Goal: Communication & Community: Answer question/provide support

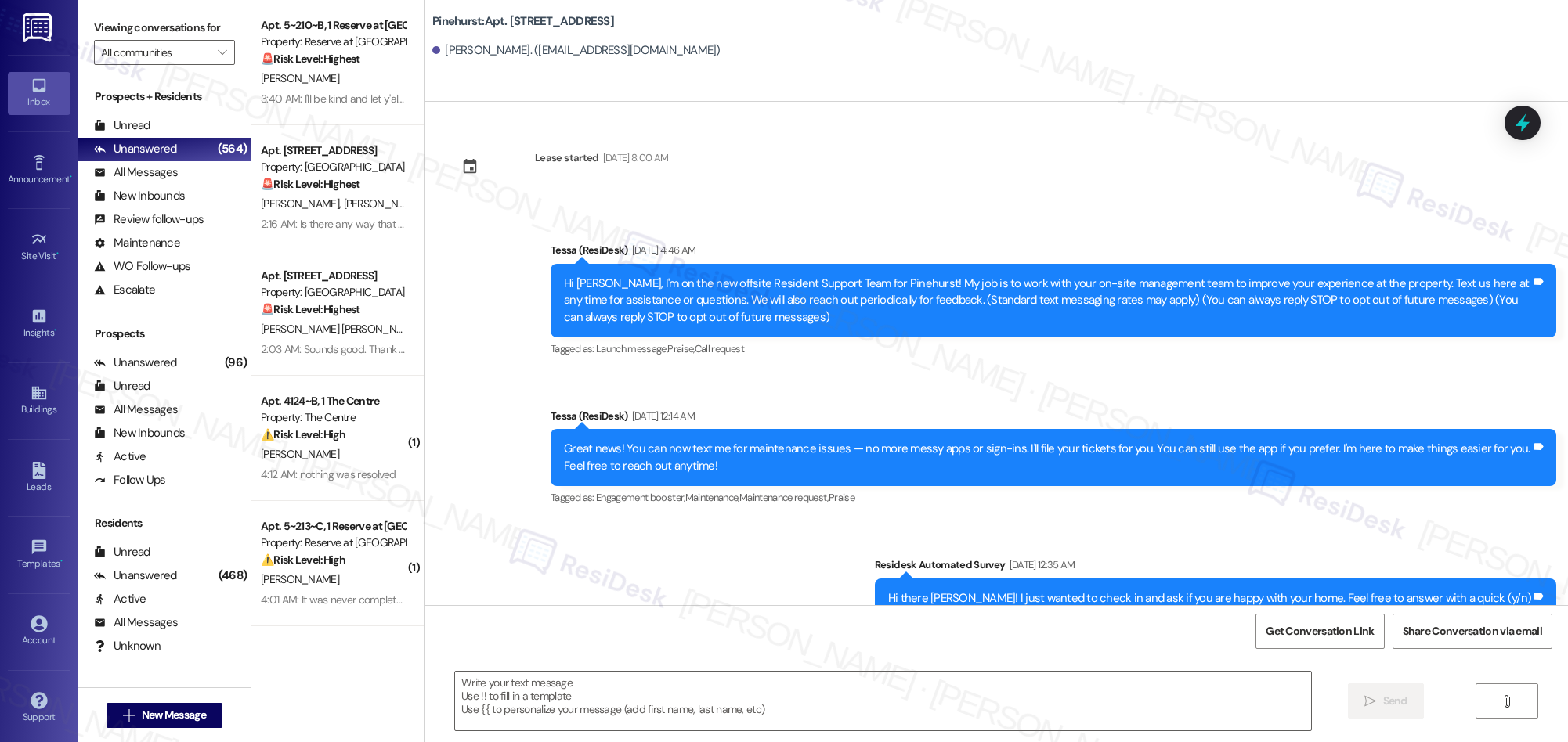
scroll to position [921, 0]
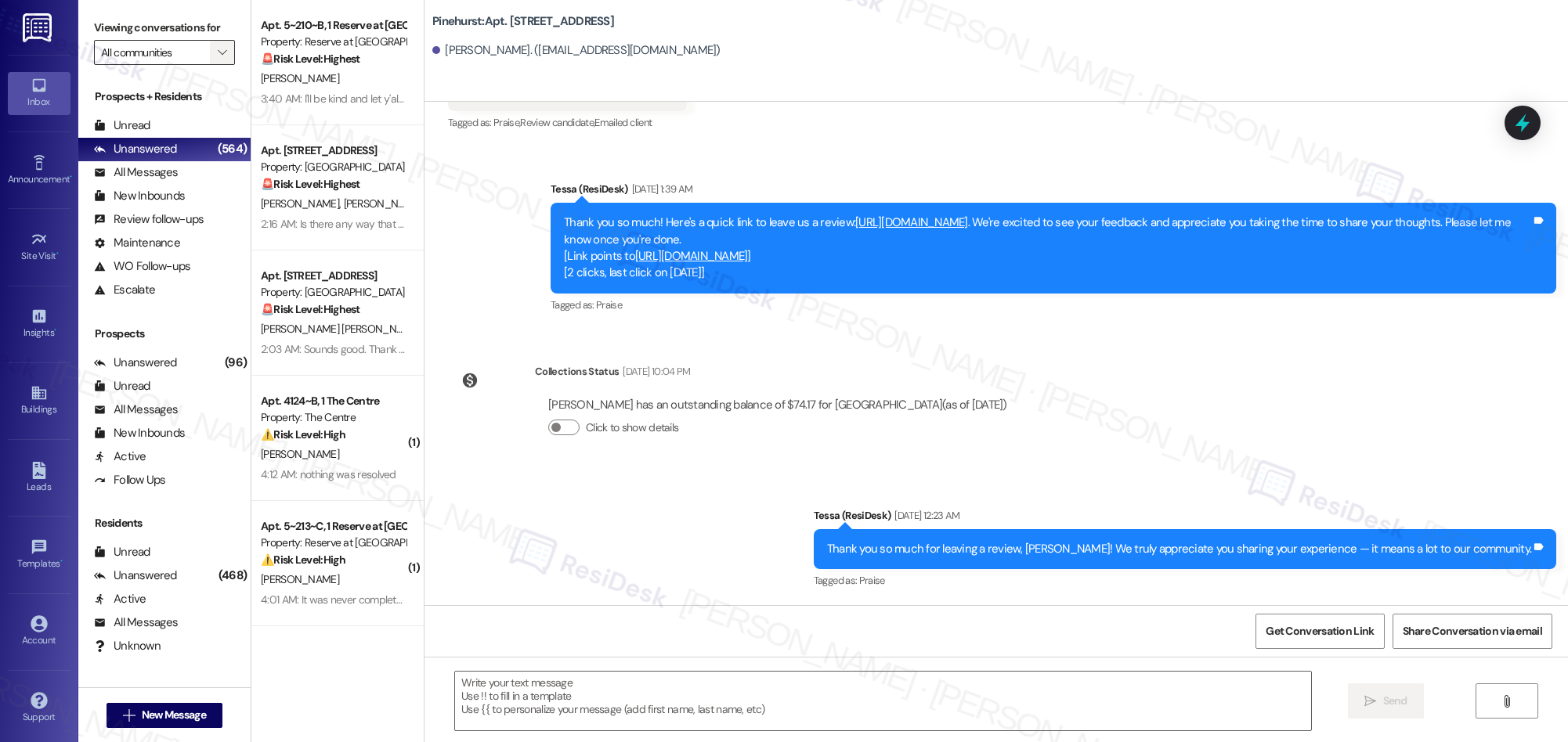
click at [217, 54] on icon "" at bounding box center [221, 52] width 9 height 13
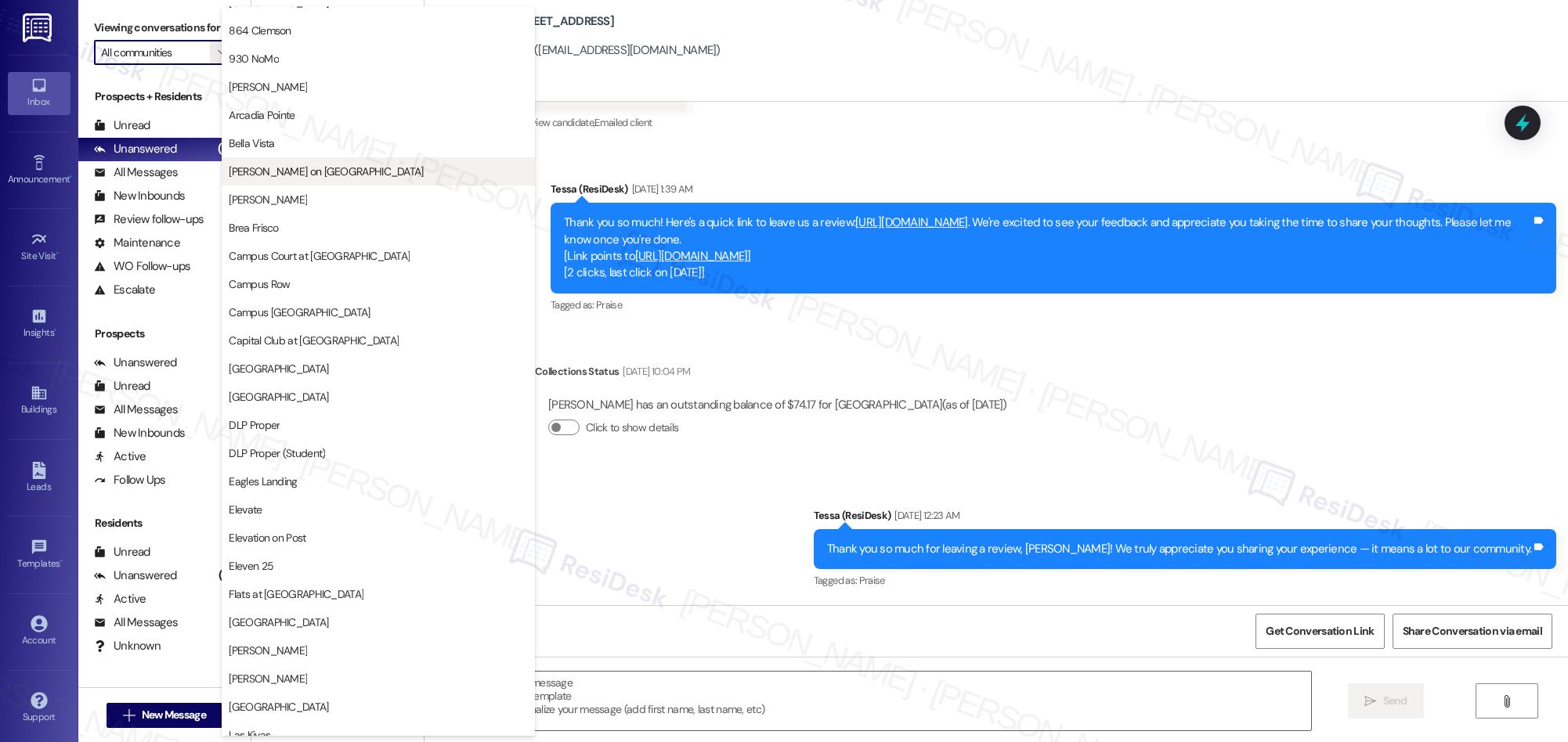
scroll to position [80, 0]
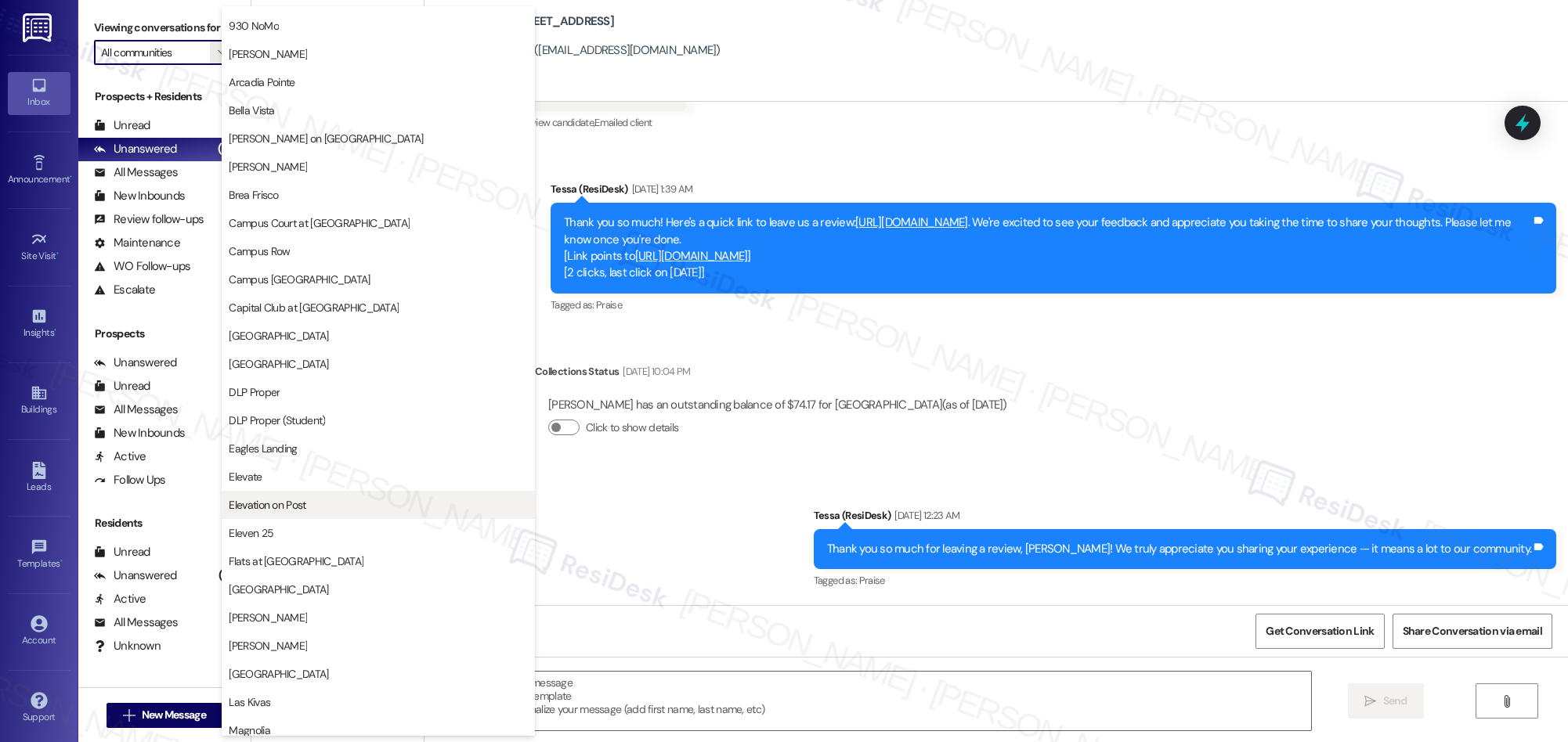
click at [303, 508] on span "Elevation on Post" at bounding box center [267, 505] width 77 height 16
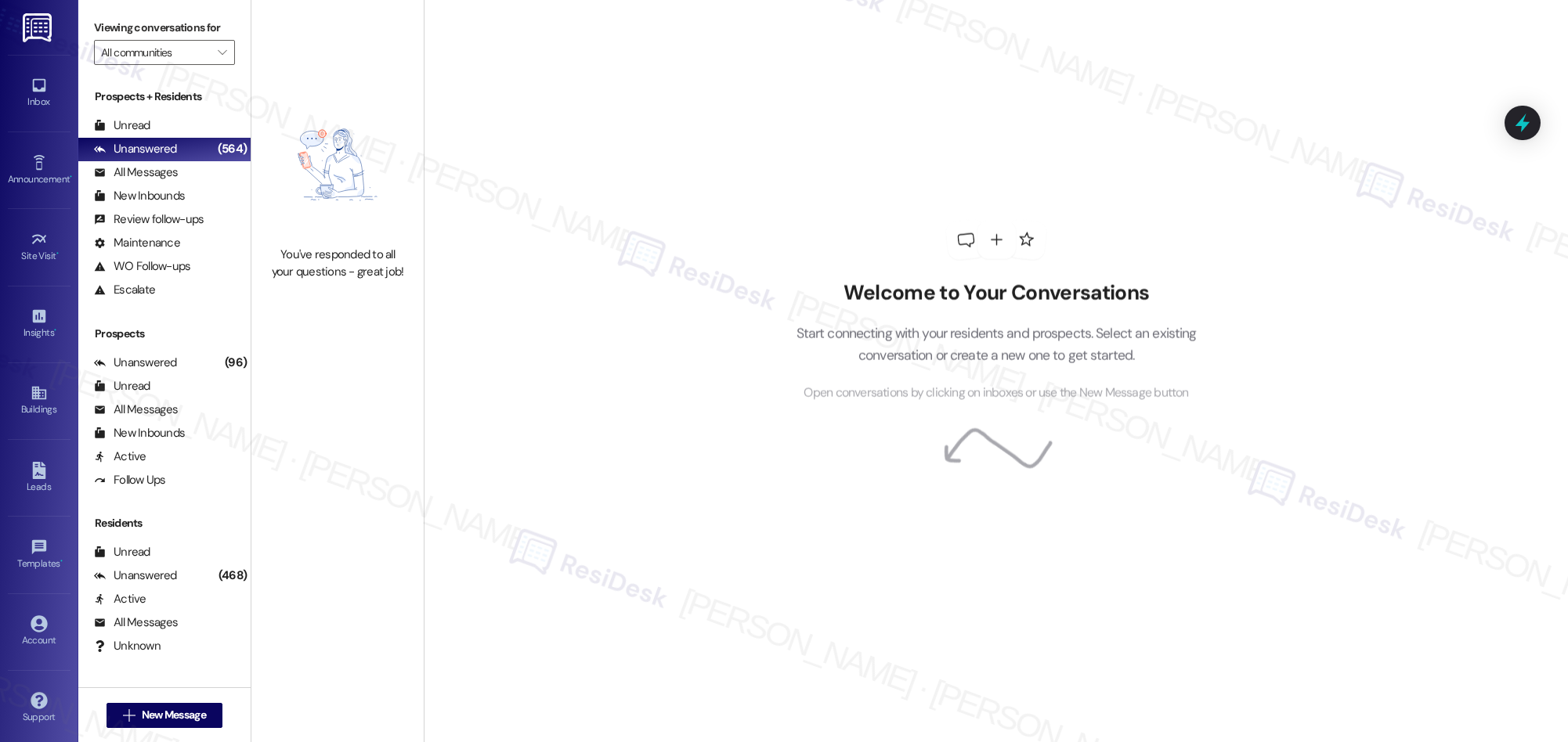
type input "Elevation on Post"
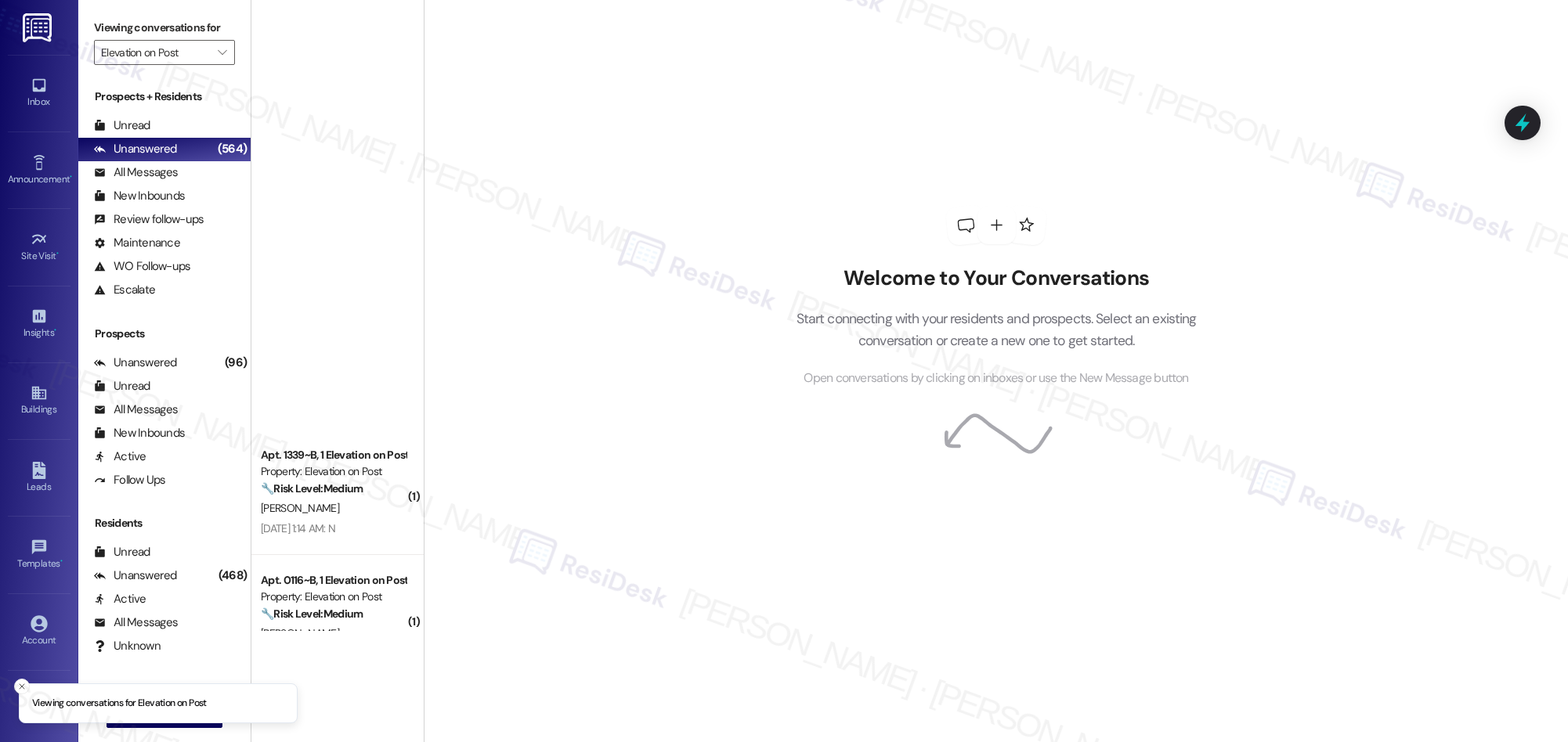
scroll to position [998, 0]
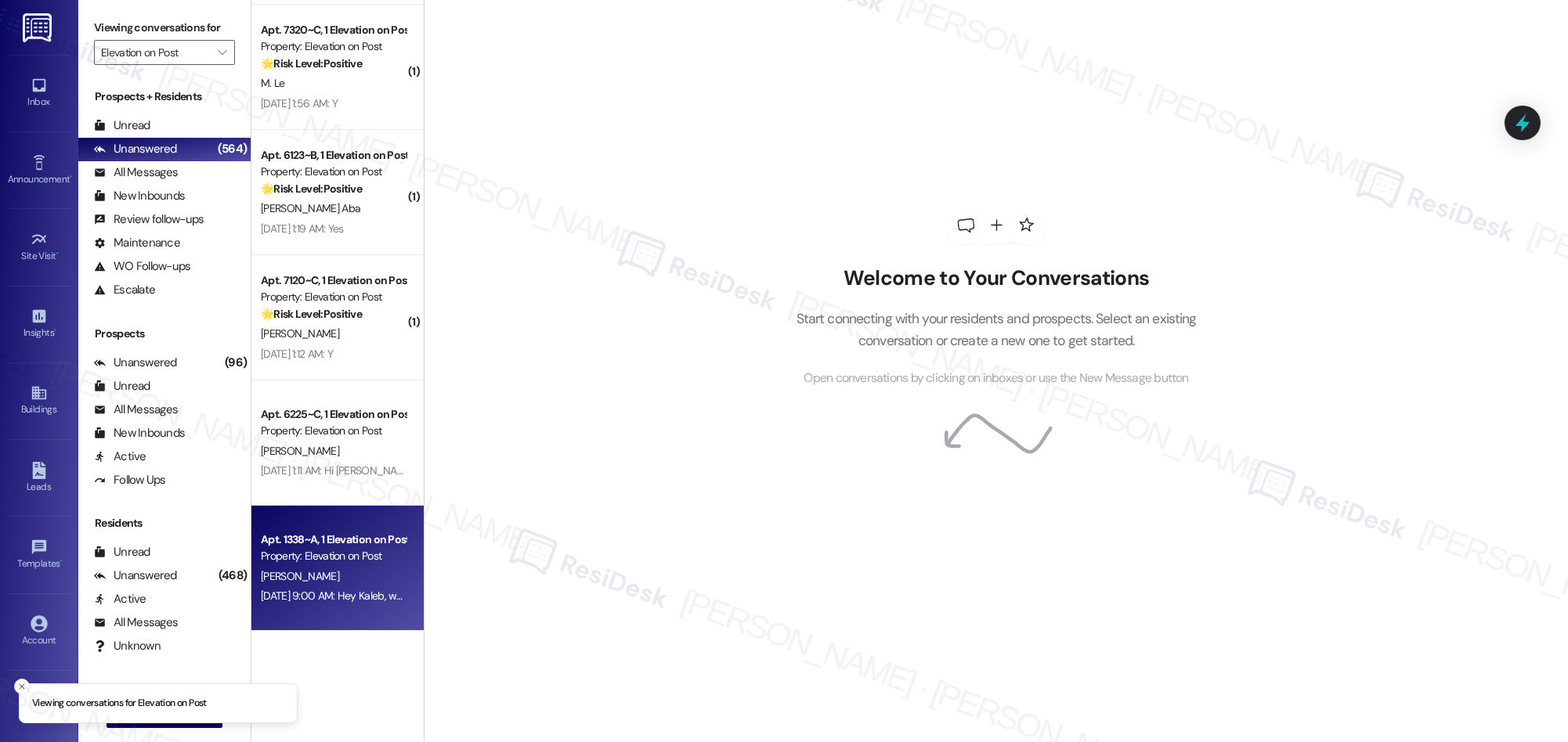
click at [348, 579] on div "K. Henkel" at bounding box center [333, 577] width 148 height 20
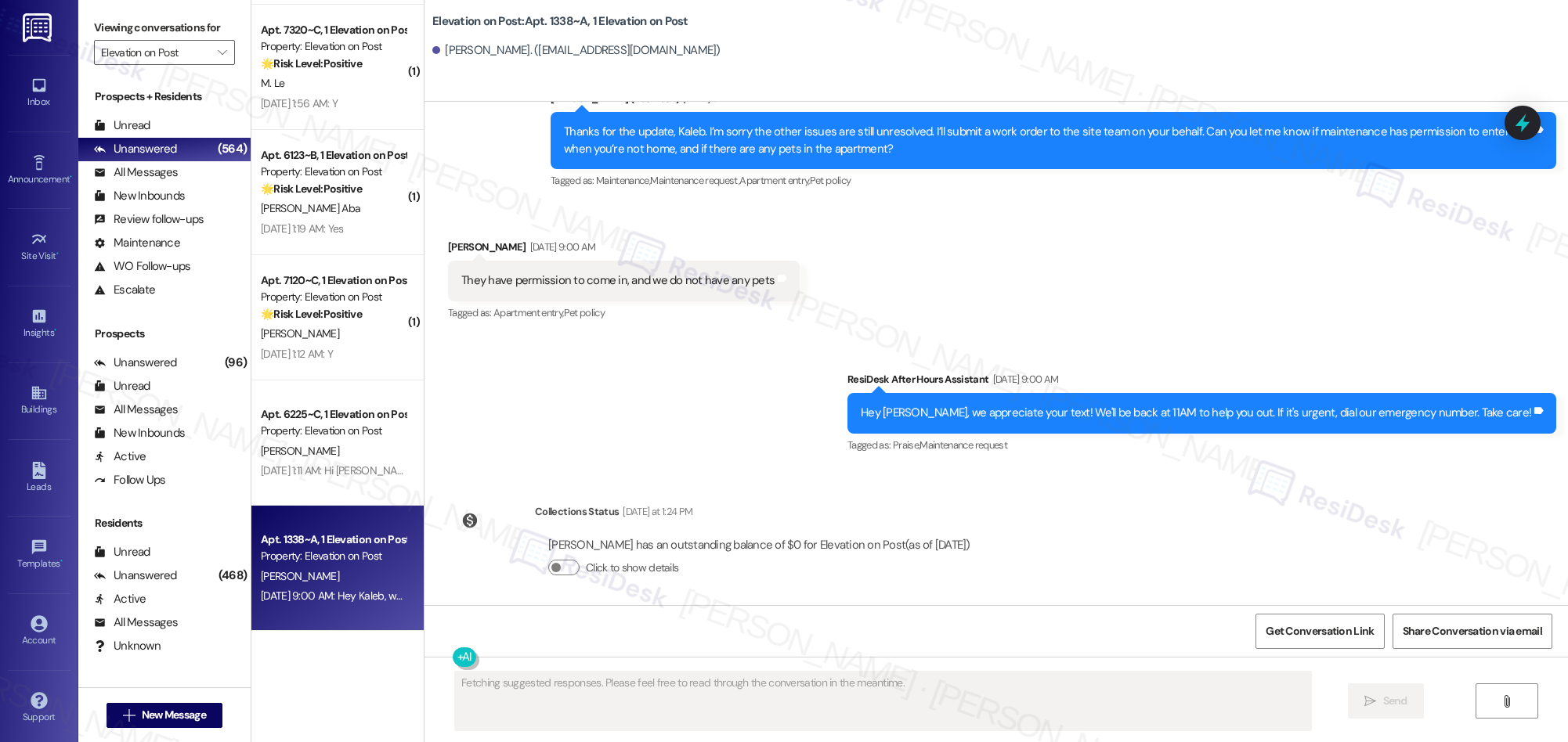
scroll to position [1457, 0]
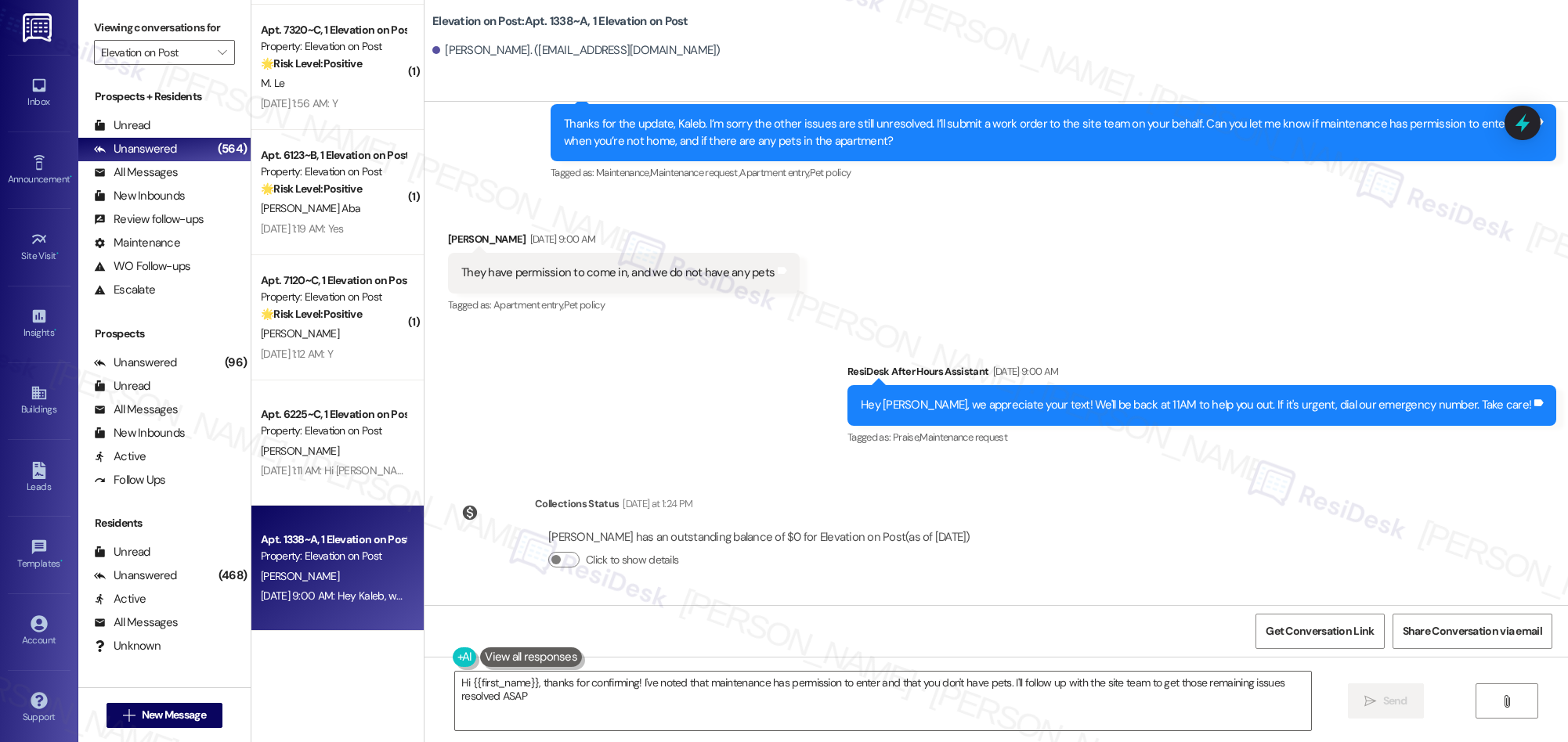
type textarea "Hi {{first_name}}, thanks for confirming! I've noted that maintenance has permi…"
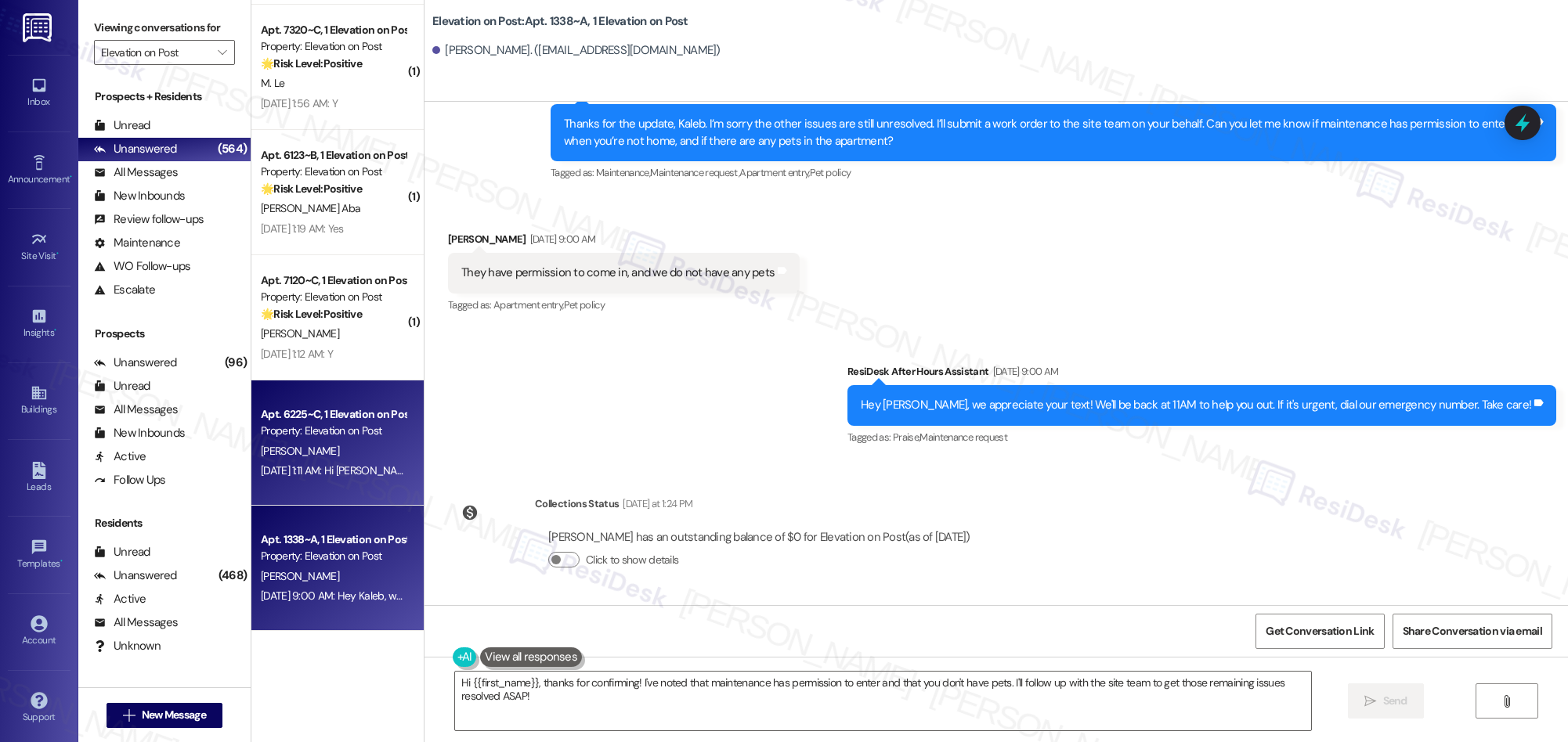
click at [344, 490] on div "Apt. 6225~C, 1 Elevation on Post Property: Elevation on Post D. Huey Sep 13, 20…" at bounding box center [337, 442] width 172 height 125
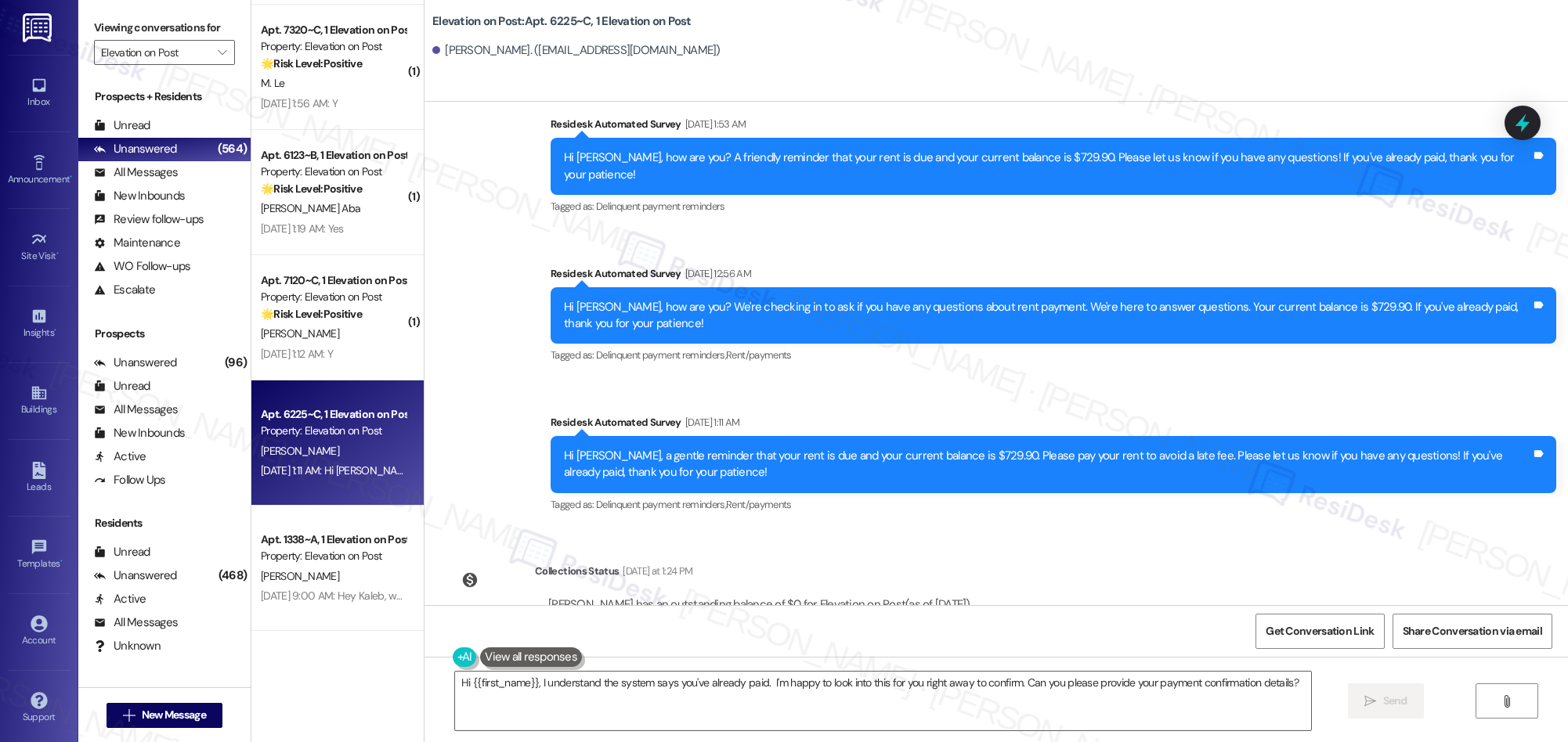
scroll to position [440, 0]
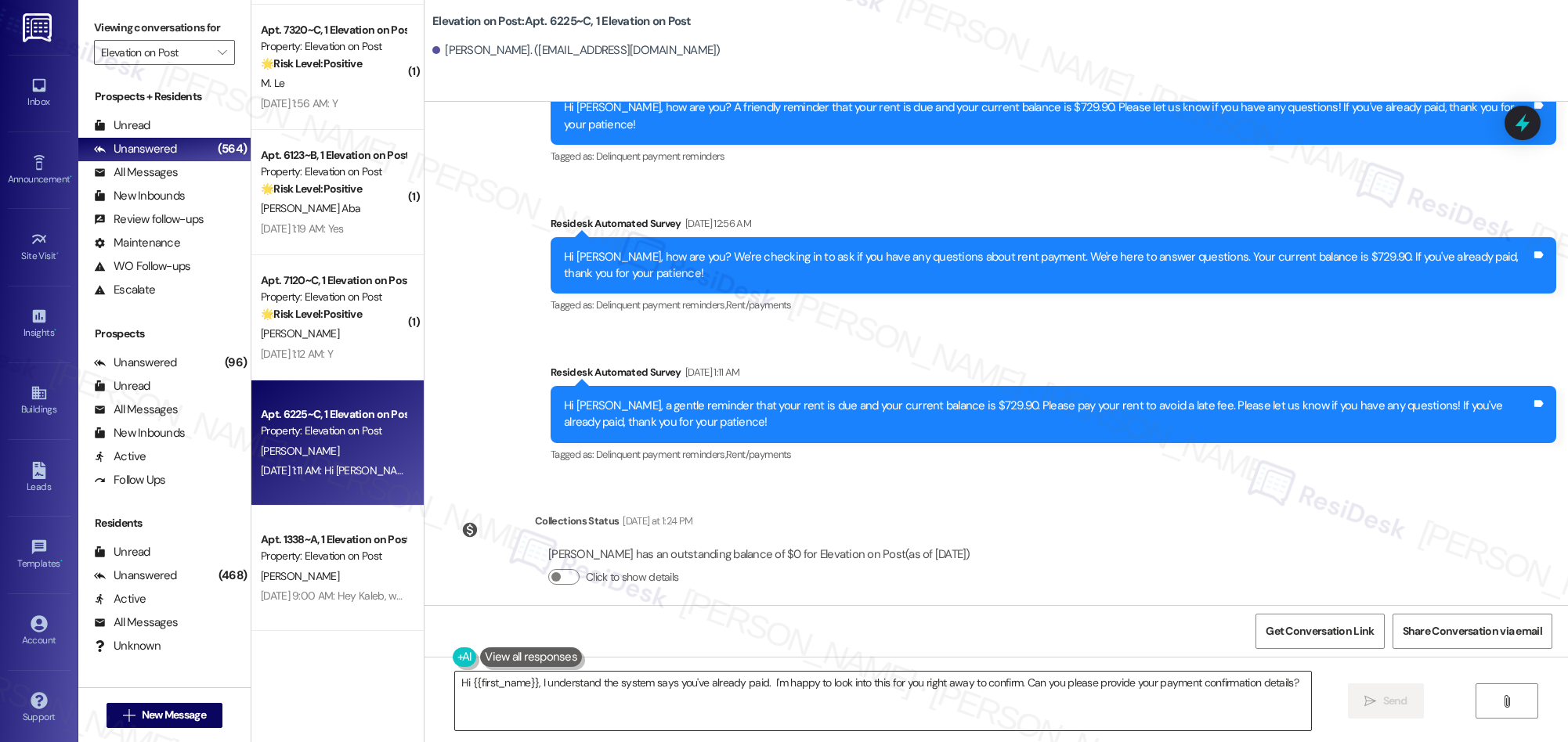
click at [467, 704] on textarea "Hi {{first_name}}, I understand the system says you've already paid. I'm happy …" at bounding box center [883, 701] width 856 height 59
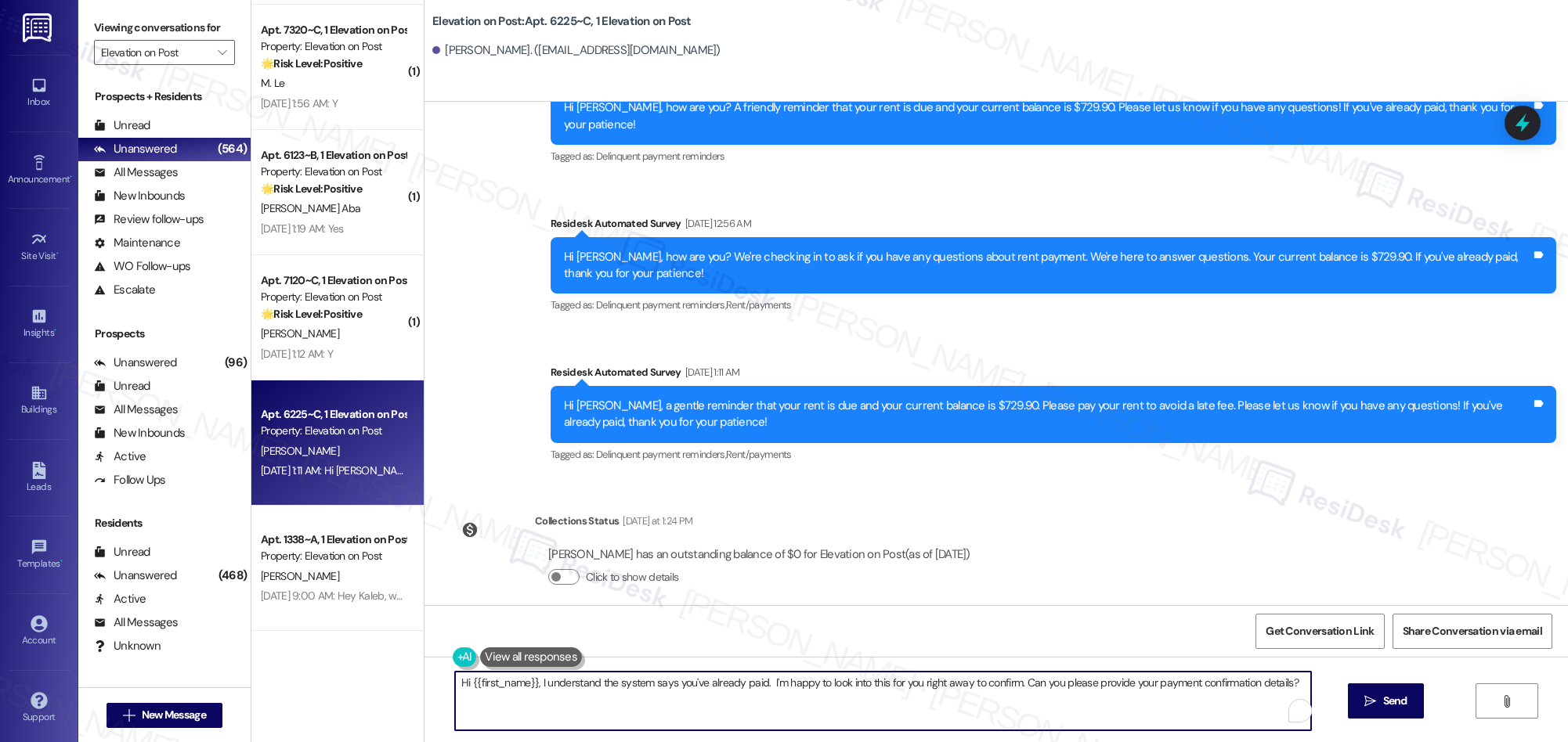
click at [459, 684] on textarea "Hi {{first_name}}, I understand the system says you've already paid. I'm happy …" at bounding box center [883, 701] width 856 height 59
drag, startPoint x: 459, startPoint y: 686, endPoint x: 444, endPoint y: 686, distance: 15.0
click at [449, 686] on textarea "Hi {{first_name}}, I understand the system says you've already paid. I'm happy …" at bounding box center [877, 701] width 856 height 59
drag, startPoint x: 453, startPoint y: 683, endPoint x: 440, endPoint y: 687, distance: 13.6
click at [449, 687] on textarea "Hi {{first_name}}, I understand the system says you've already paid. I'm happy …" at bounding box center [877, 701] width 856 height 59
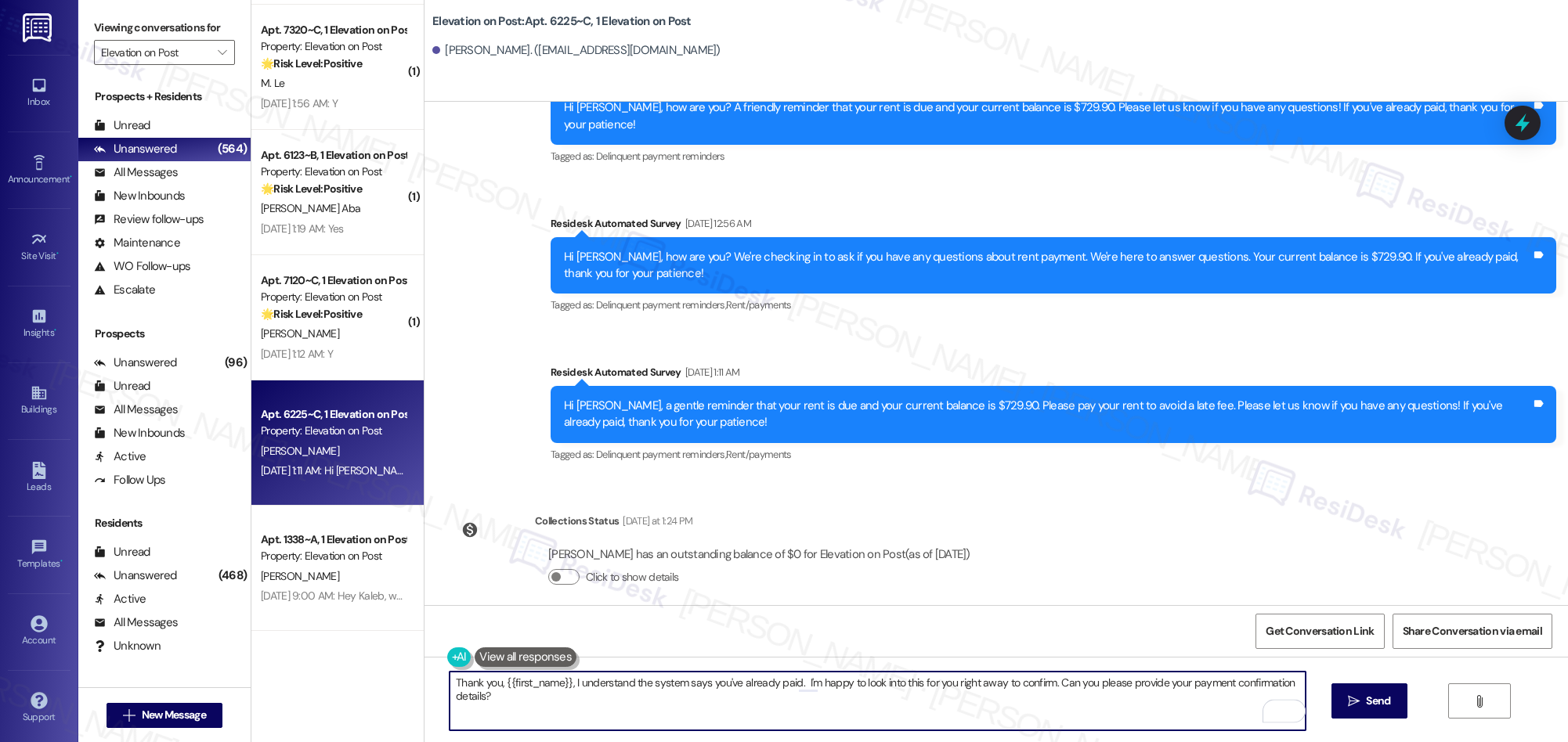
click at [564, 692] on textarea "Thank you, {{first_name}}, I understand the system says you've already paid. I'…" at bounding box center [877, 701] width 856 height 59
drag, startPoint x: 562, startPoint y: 684, endPoint x: 574, endPoint y: 703, distance: 22.5
click at [574, 703] on textarea "Thank you, {{first_name}}, I understand the system says you've already paid. I'…" at bounding box center [877, 701] width 856 height 59
paste textarea "Let us know if there’s anything else we can assist you with."
click at [714, 687] on textarea "Thank you, {{first_name}}. Let us know if there’s anything else we can assist y…" at bounding box center [877, 701] width 856 height 59
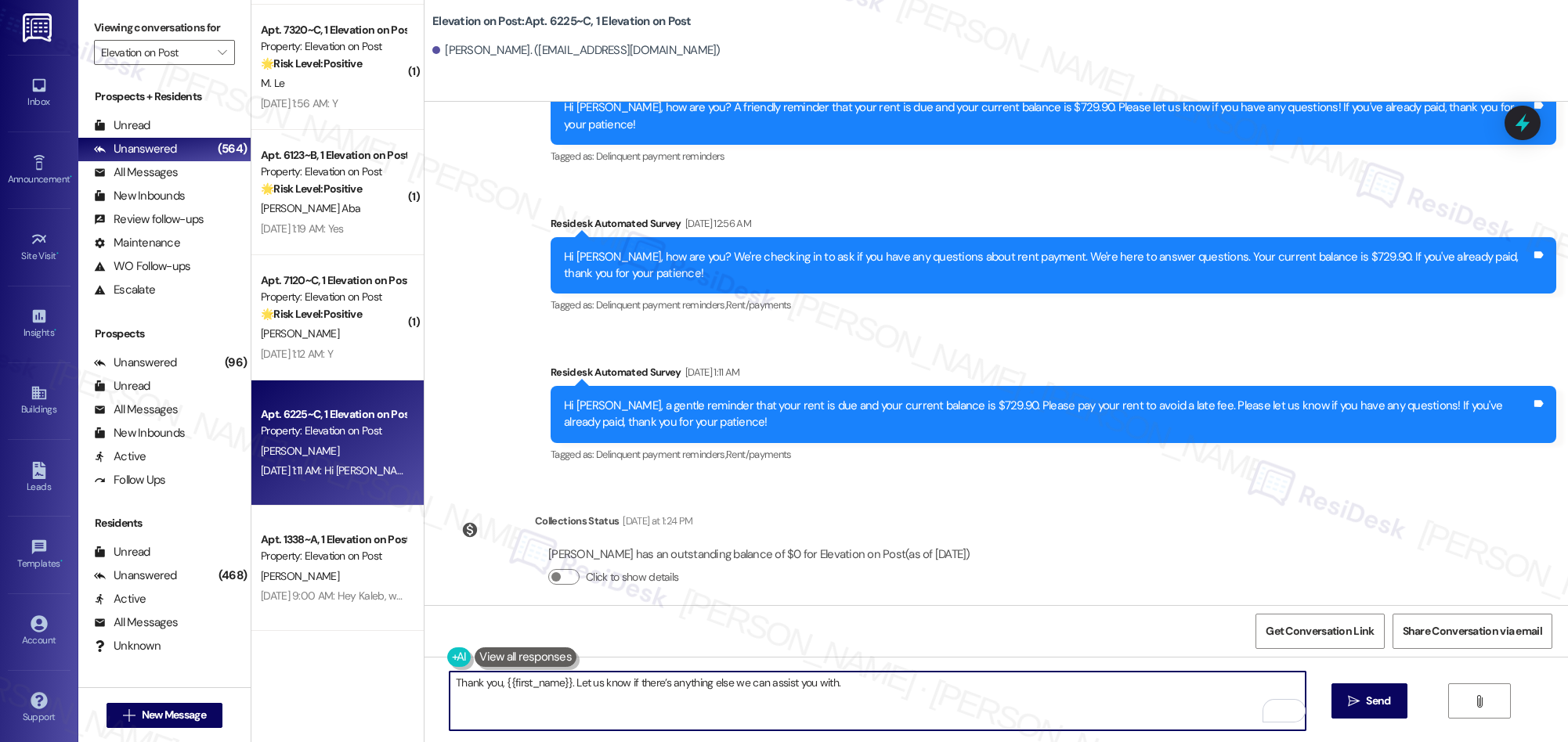
click at [714, 687] on textarea "Thank you, {{first_name}}. Let us know if there’s anything else we can assist y…" at bounding box center [877, 701] width 856 height 59
type textarea "Thank you, {{first_name}}. Let us know if there’s anything we can assist you wi…"
click at [1371, 704] on span "Send" at bounding box center [1377, 701] width 25 height 17
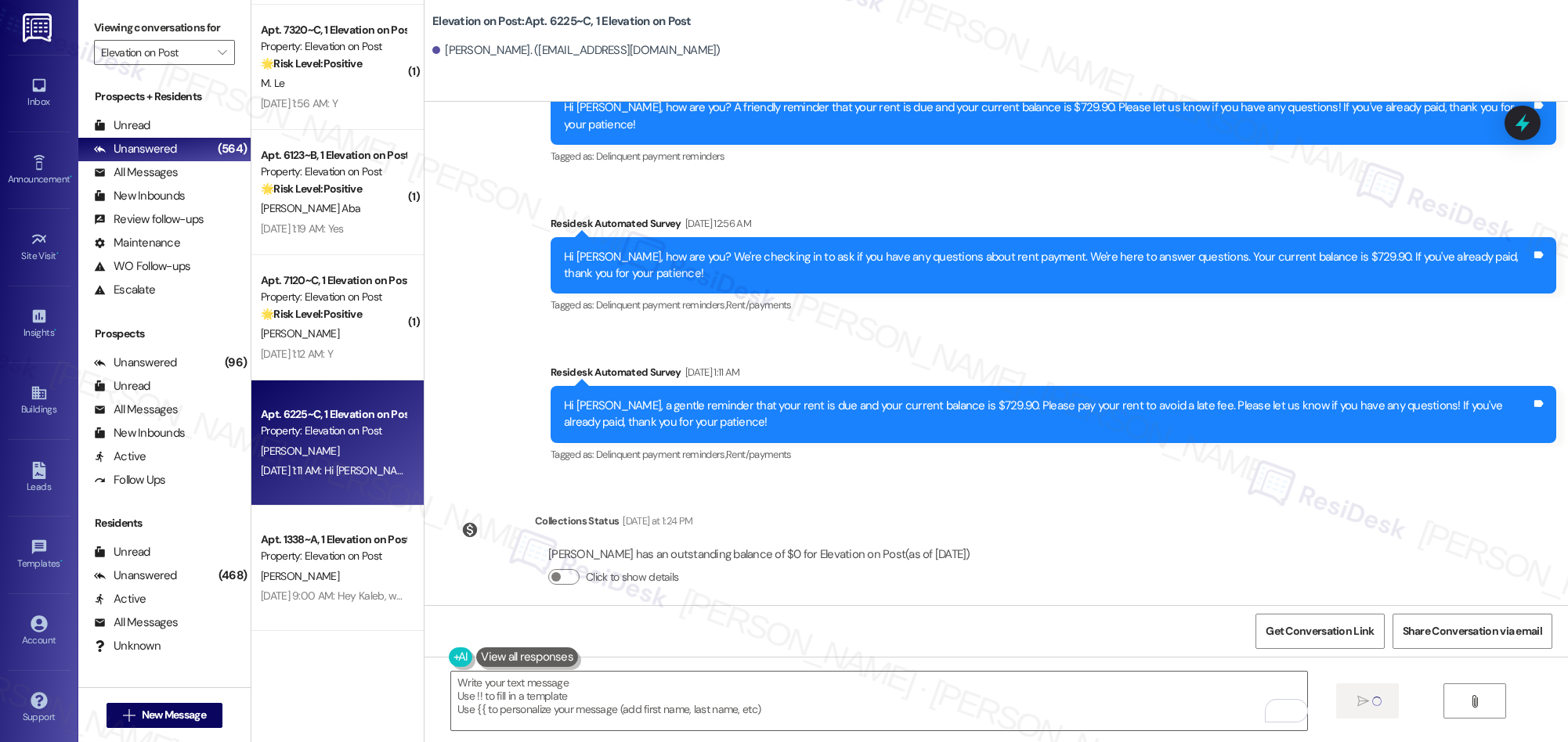
type textarea "Fetching suggested responses. Please feel free to read through the conversation…"
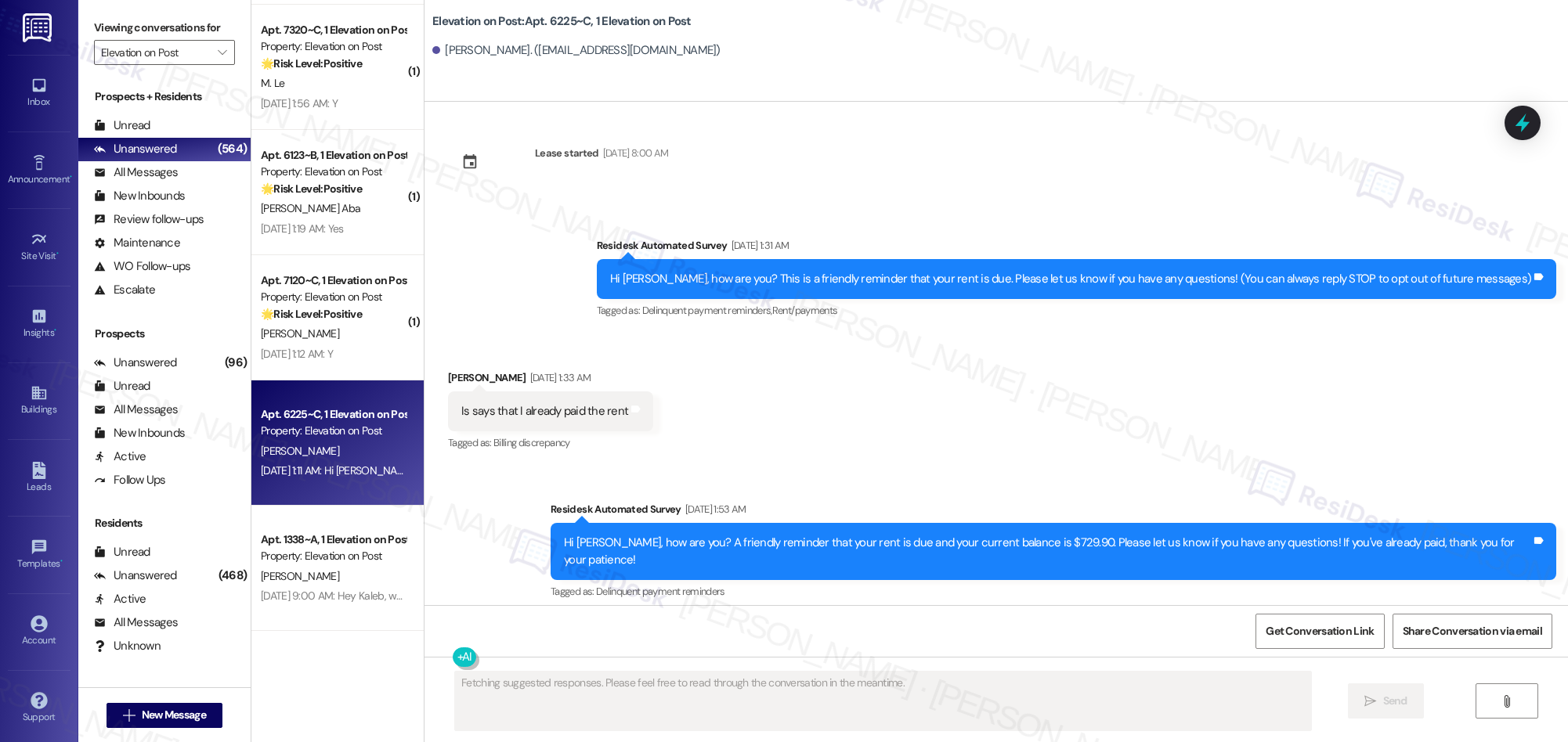
scroll to position [0, 0]
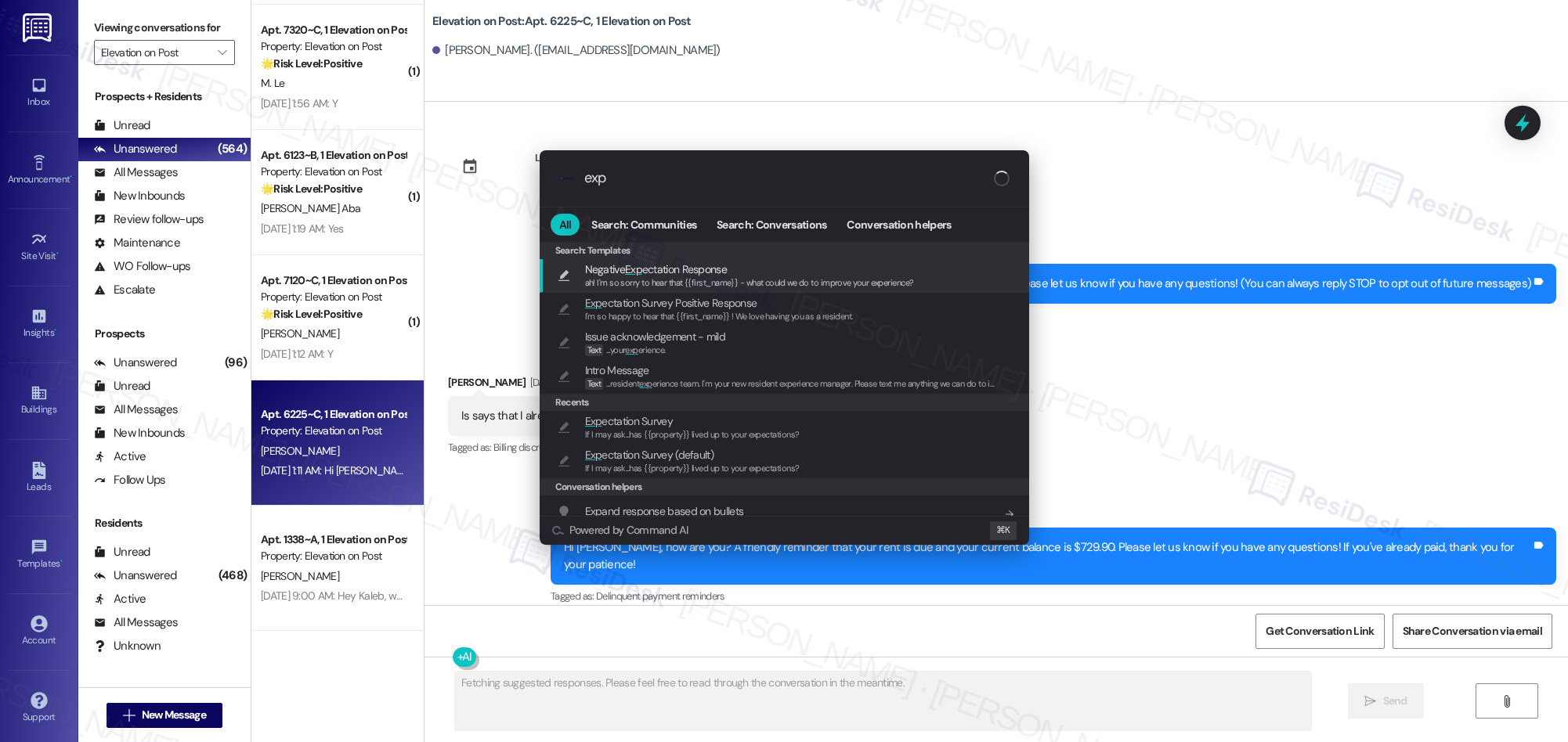
type input "expe"
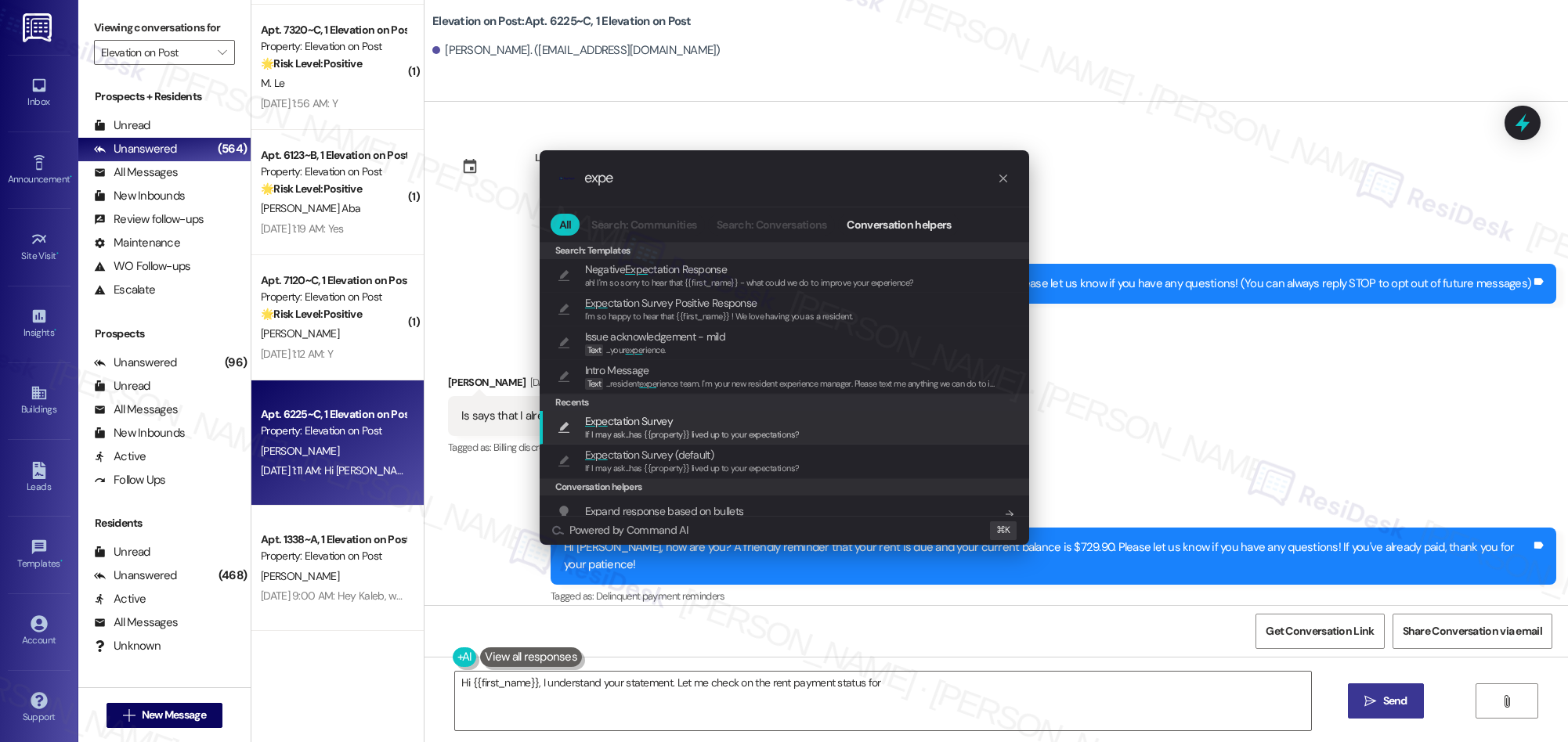
type textarea "Hi {{first_name}}, I understand your statement. Let me check on the rent paymen…"
type input "expe"
click at [681, 427] on span "Expe ctation Survey" at bounding box center [692, 422] width 214 height 18
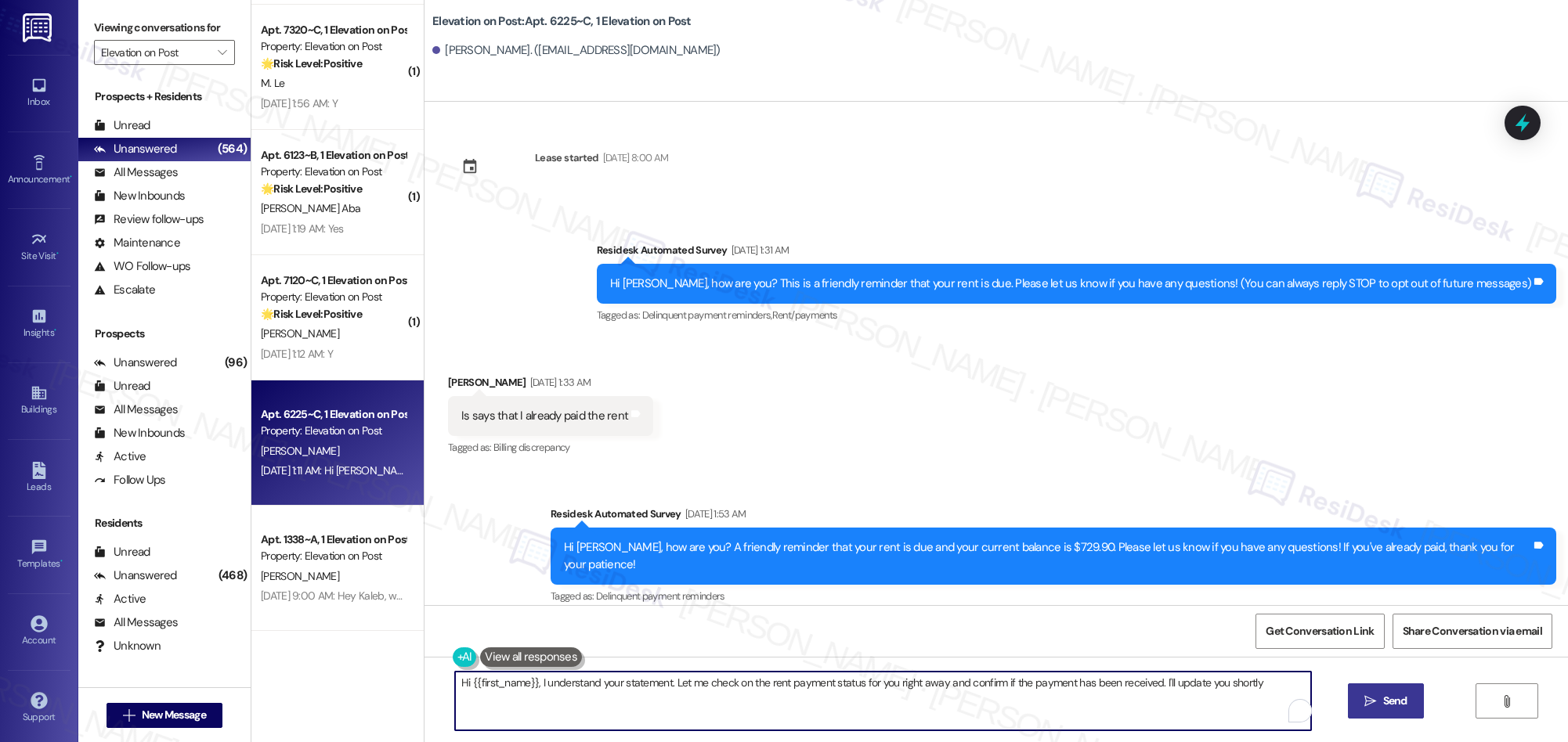
type textarea "Hi {{first_name}}, I understand your statement. Let me check on the rent paymen…"
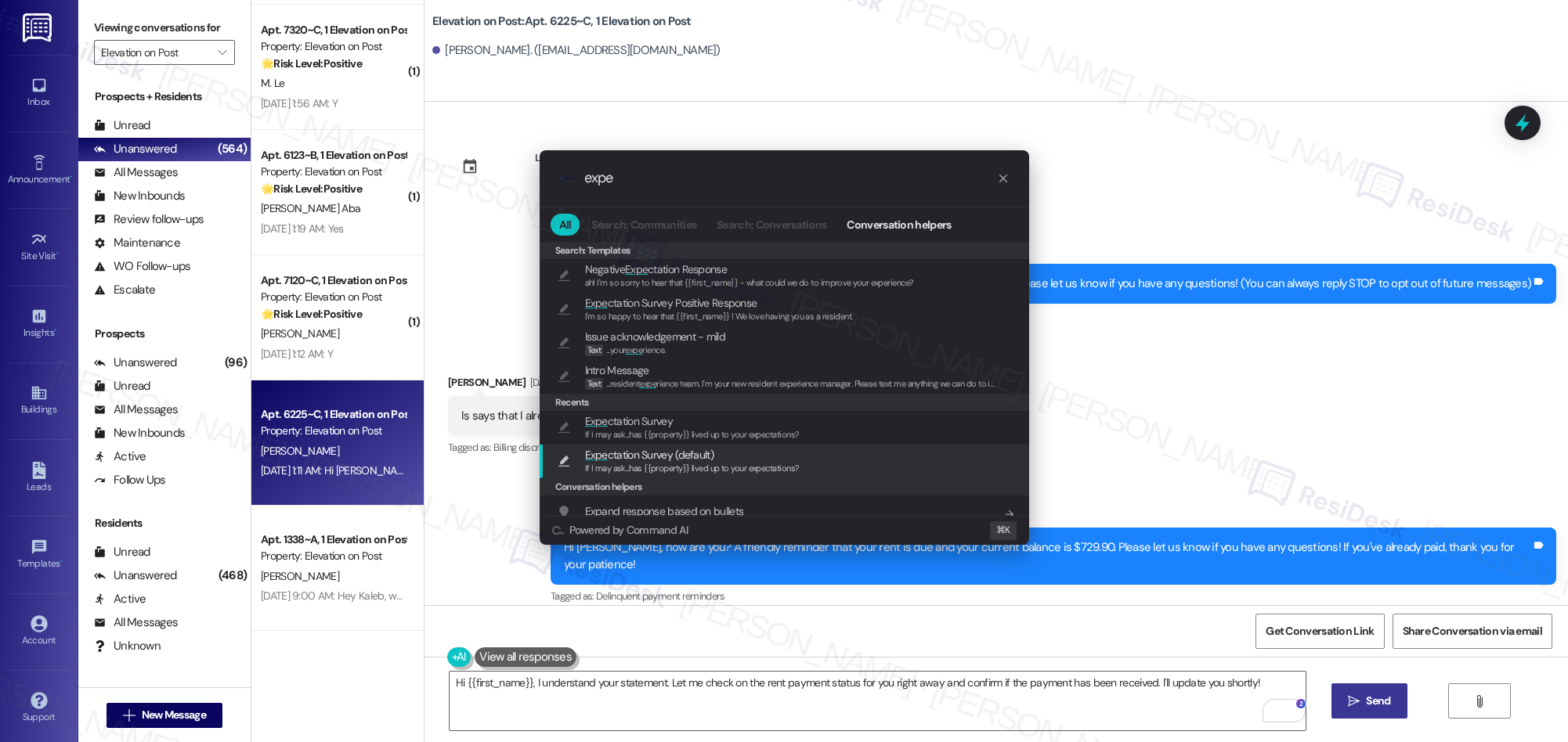
type input "expe"
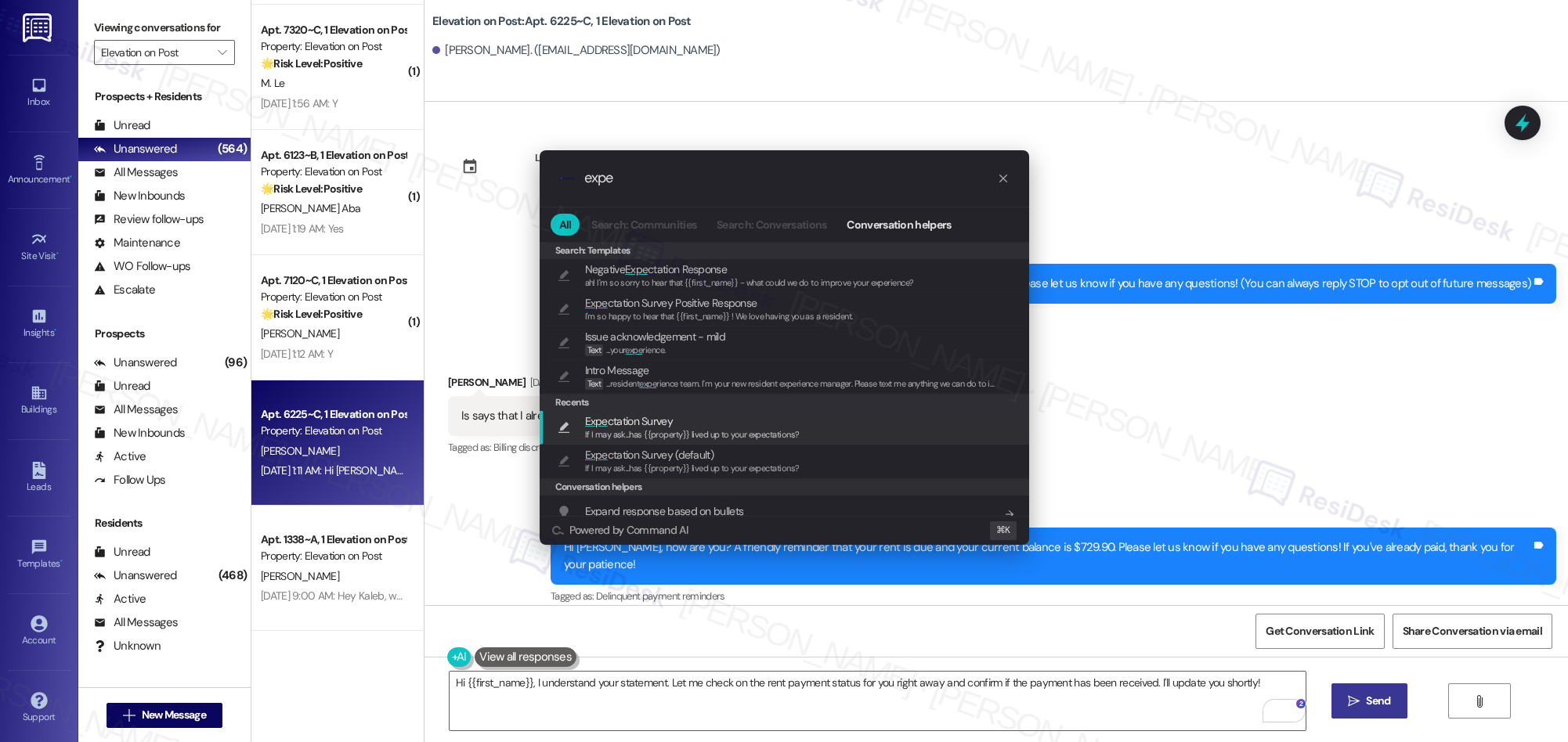
click at [643, 432] on span "If I may ask...has {{property}} lived up to your expectations?" at bounding box center [692, 433] width 214 height 11
type textarea "If I may ask...has {{property}} lived up to your expectations?"
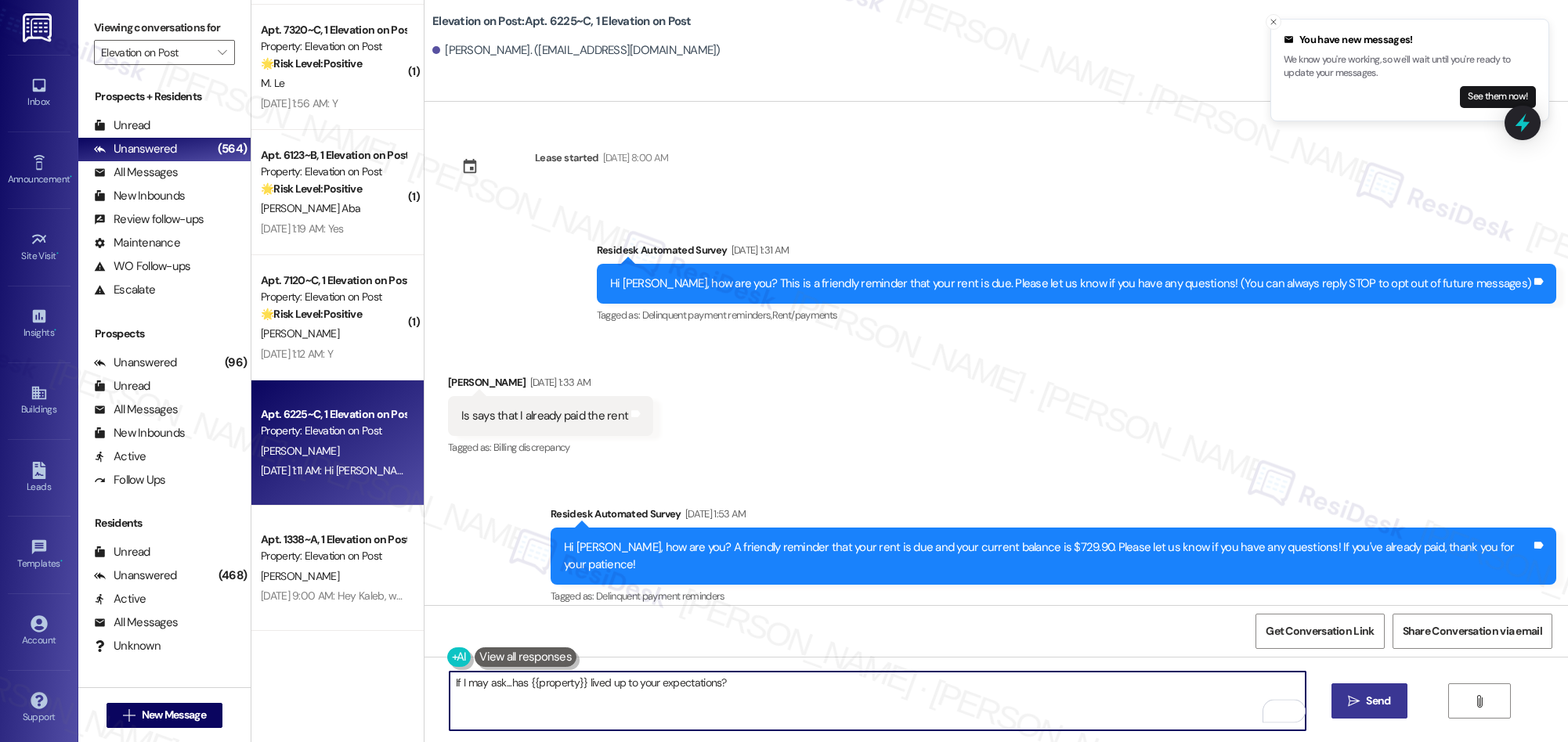
click at [1074, 702] on textarea "If I may ask...has {{property}} lived up to your expectations?" at bounding box center [877, 701] width 856 height 59
click at [1363, 700] on span "Send" at bounding box center [1377, 701] width 30 height 17
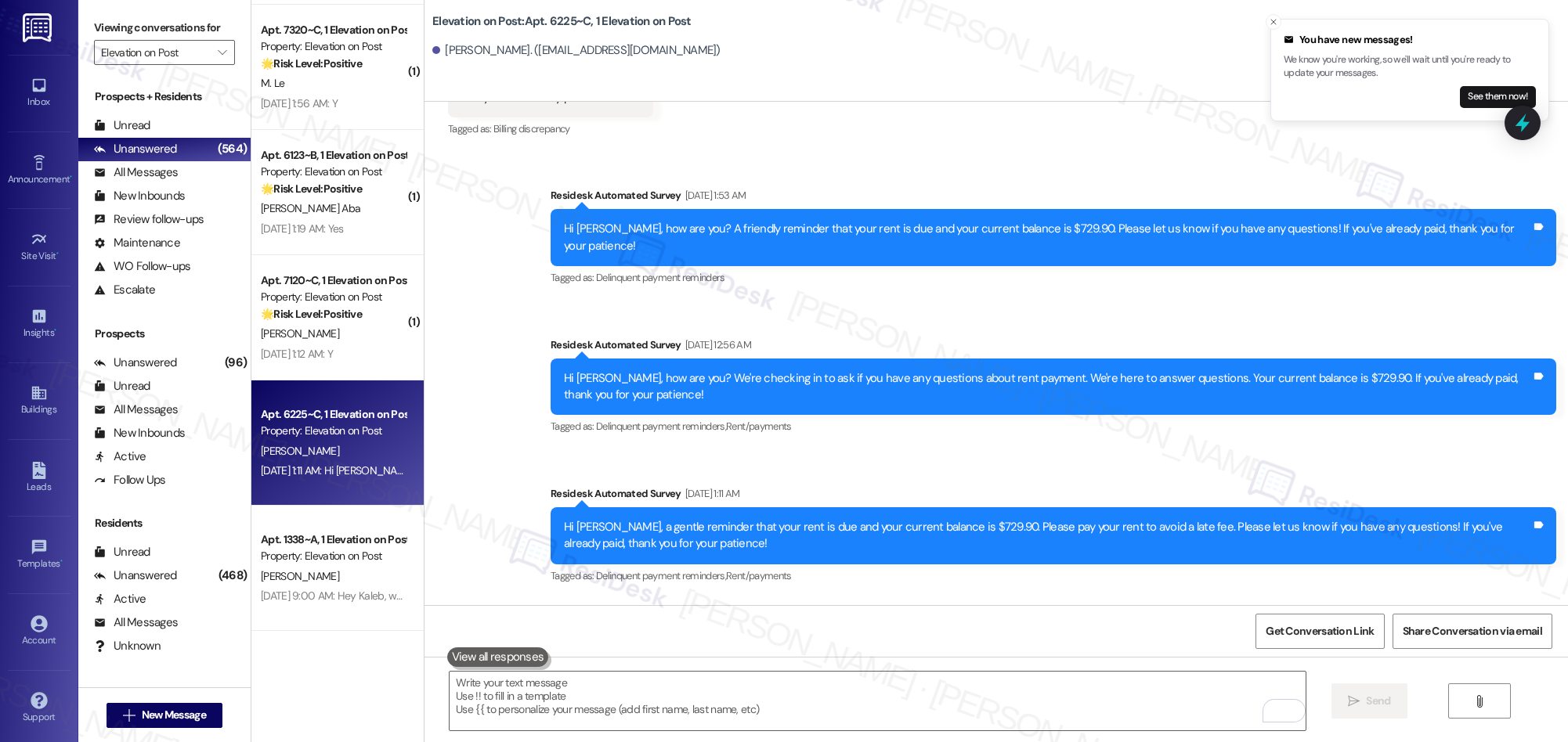
scroll to position [658, 0]
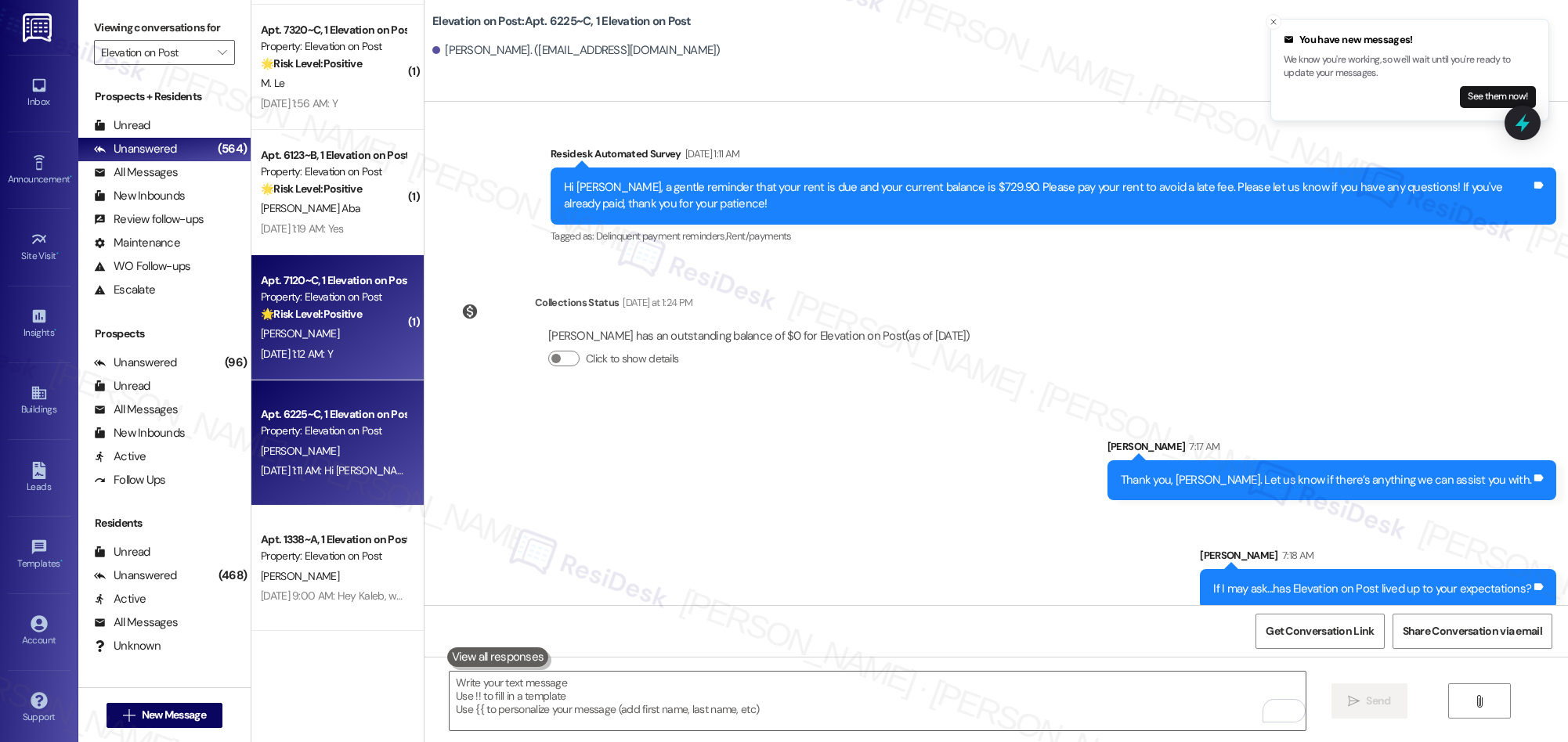
click at [317, 347] on div "Sep 13, 2025 at 1:12 AM: Y Sep 13, 2025 at 1:12 AM: Y" at bounding box center [296, 354] width 72 height 14
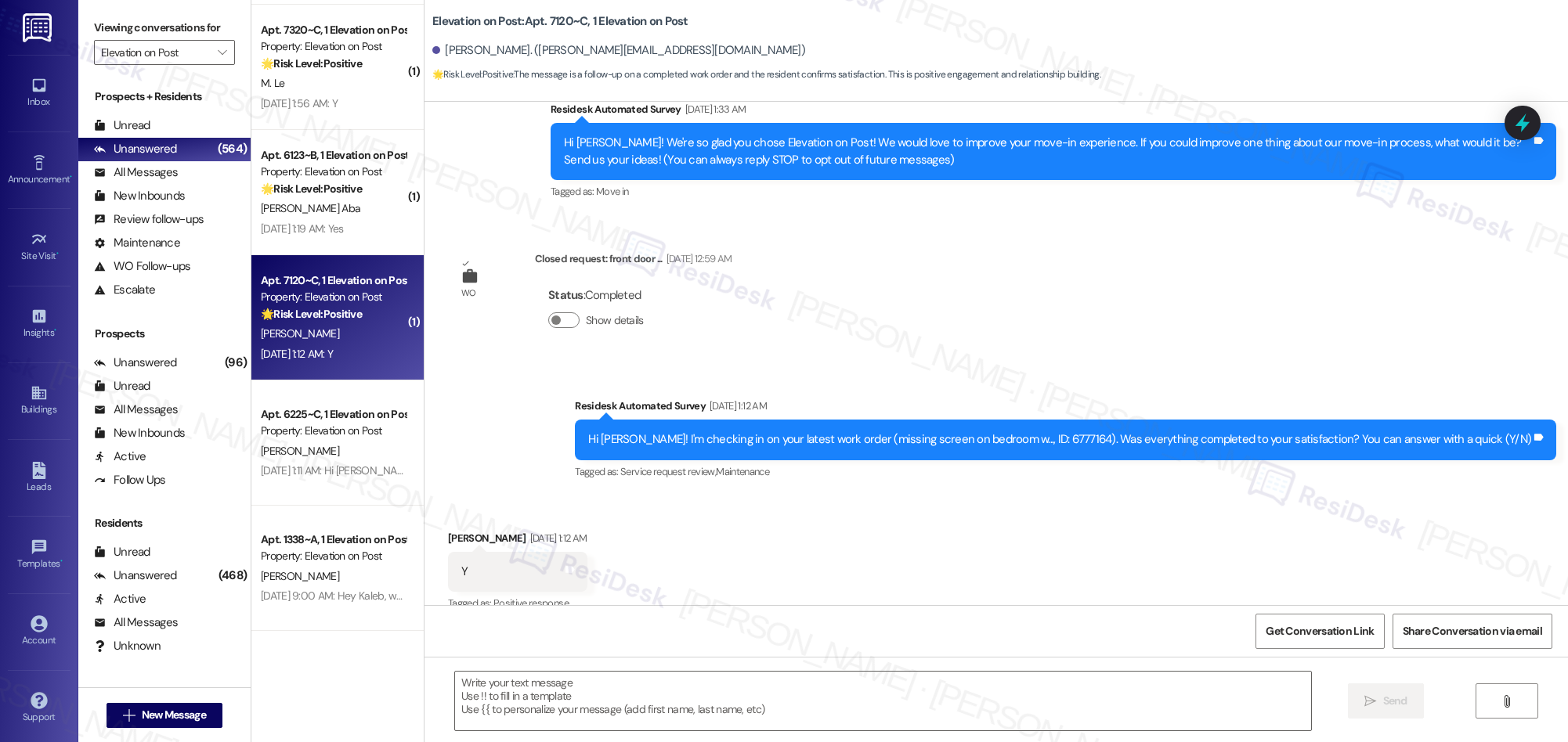
type textarea "Fetching suggested responses. Please feel free to read through the conversation…"
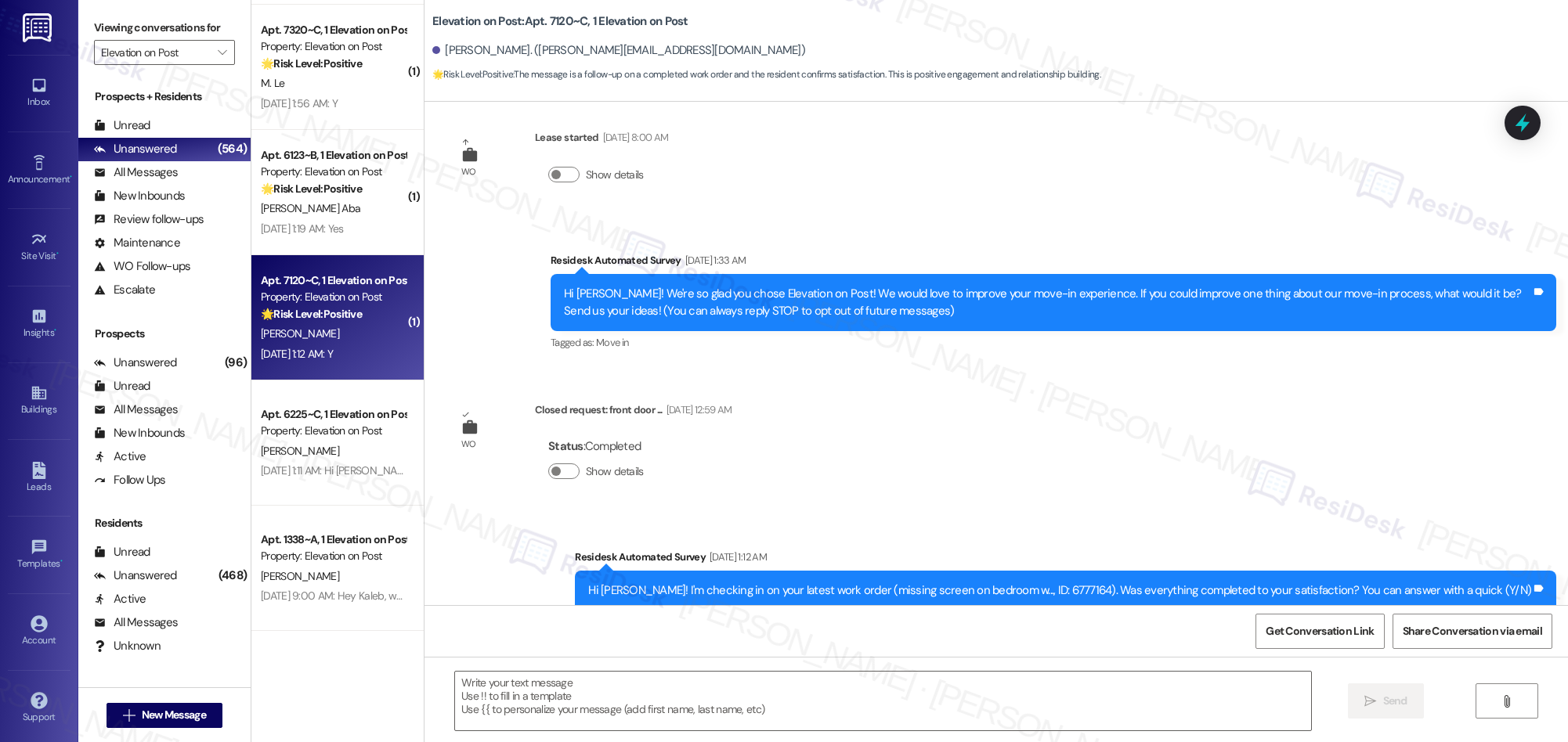
scroll to position [0, 0]
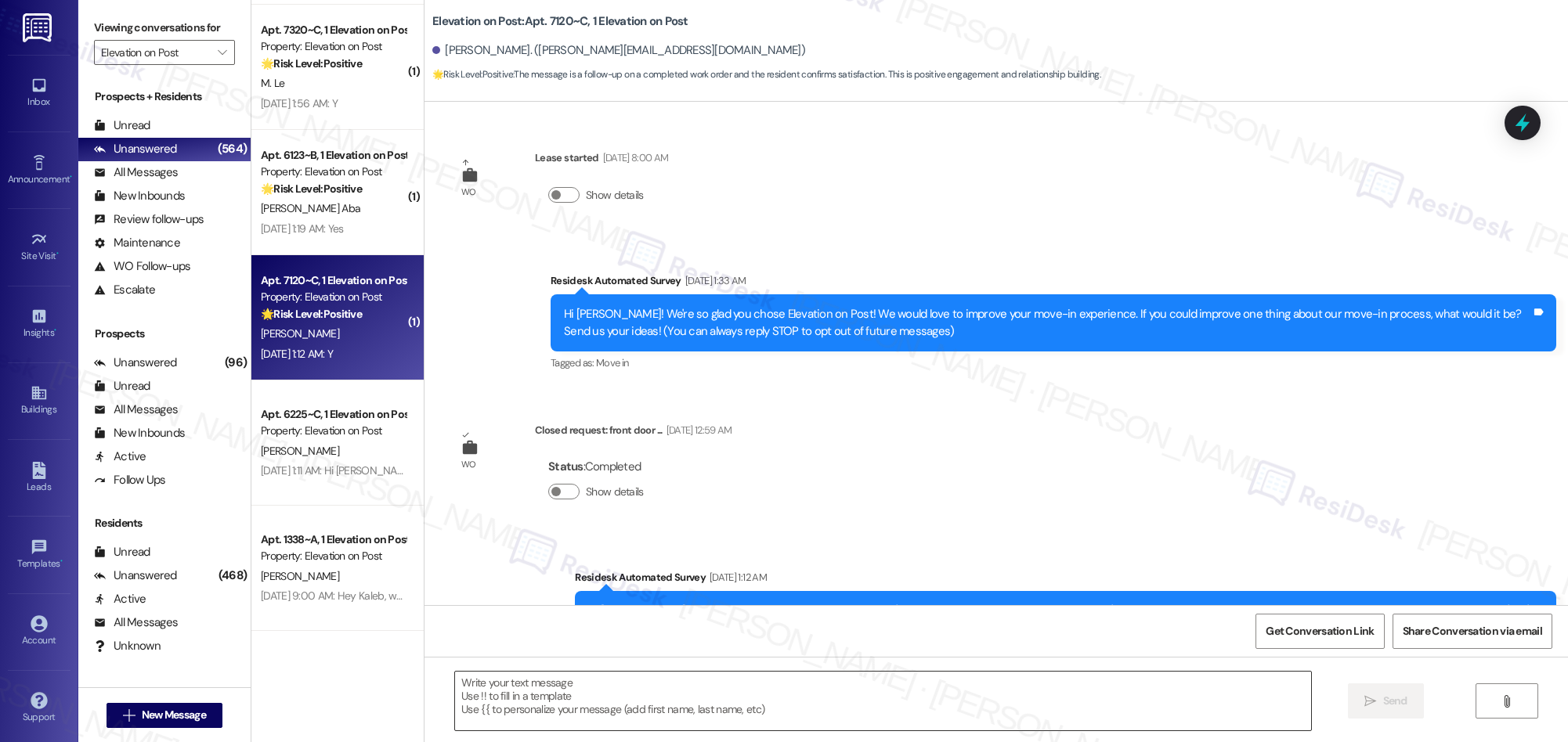
click at [764, 702] on textarea at bounding box center [883, 701] width 856 height 59
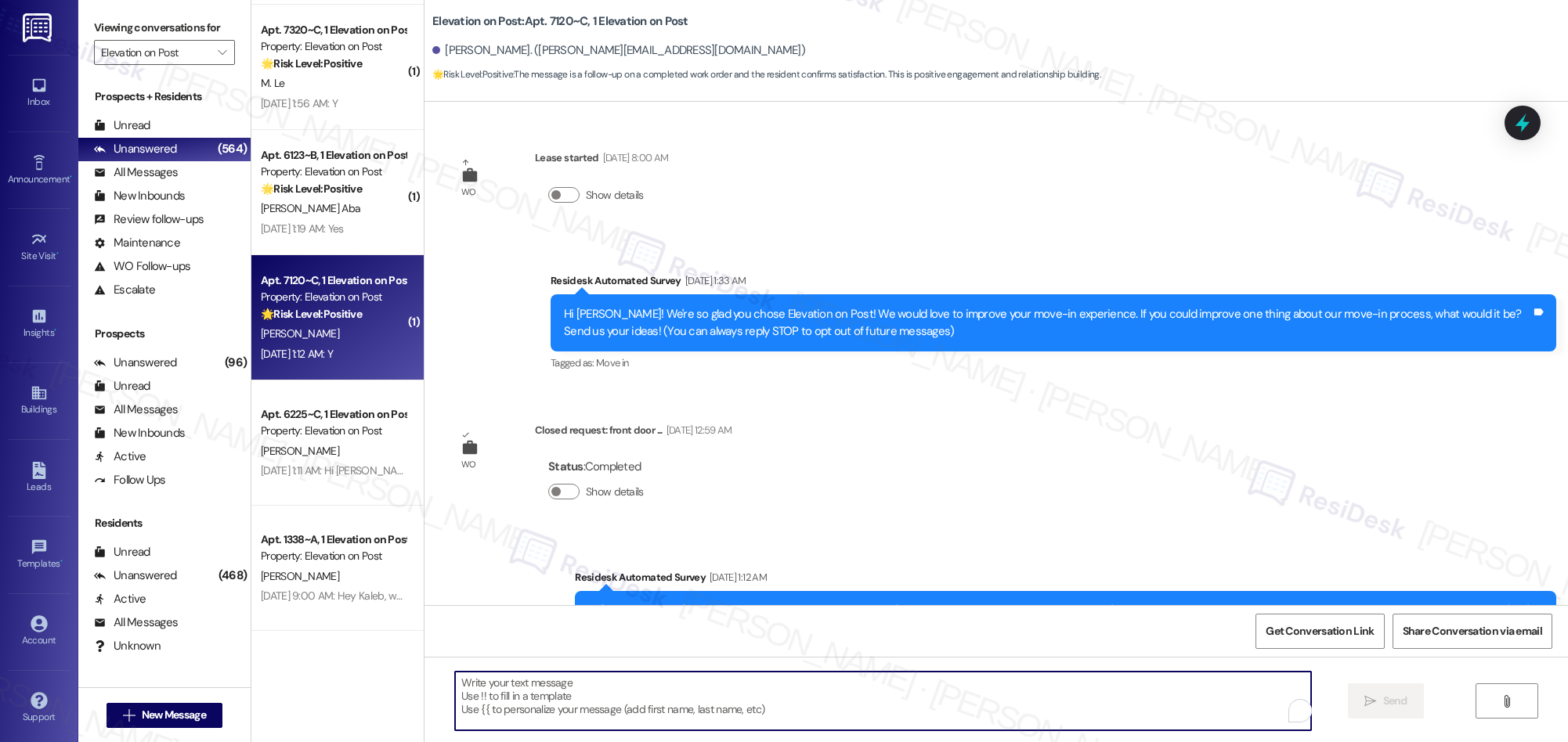
click at [764, 702] on textarea "To enrich screen reader interactions, please activate Accessibility in Grammarl…" at bounding box center [883, 701] width 856 height 59
paste textarea "We’re thrilled that you’re satisfied with the work completed! If you have more …"
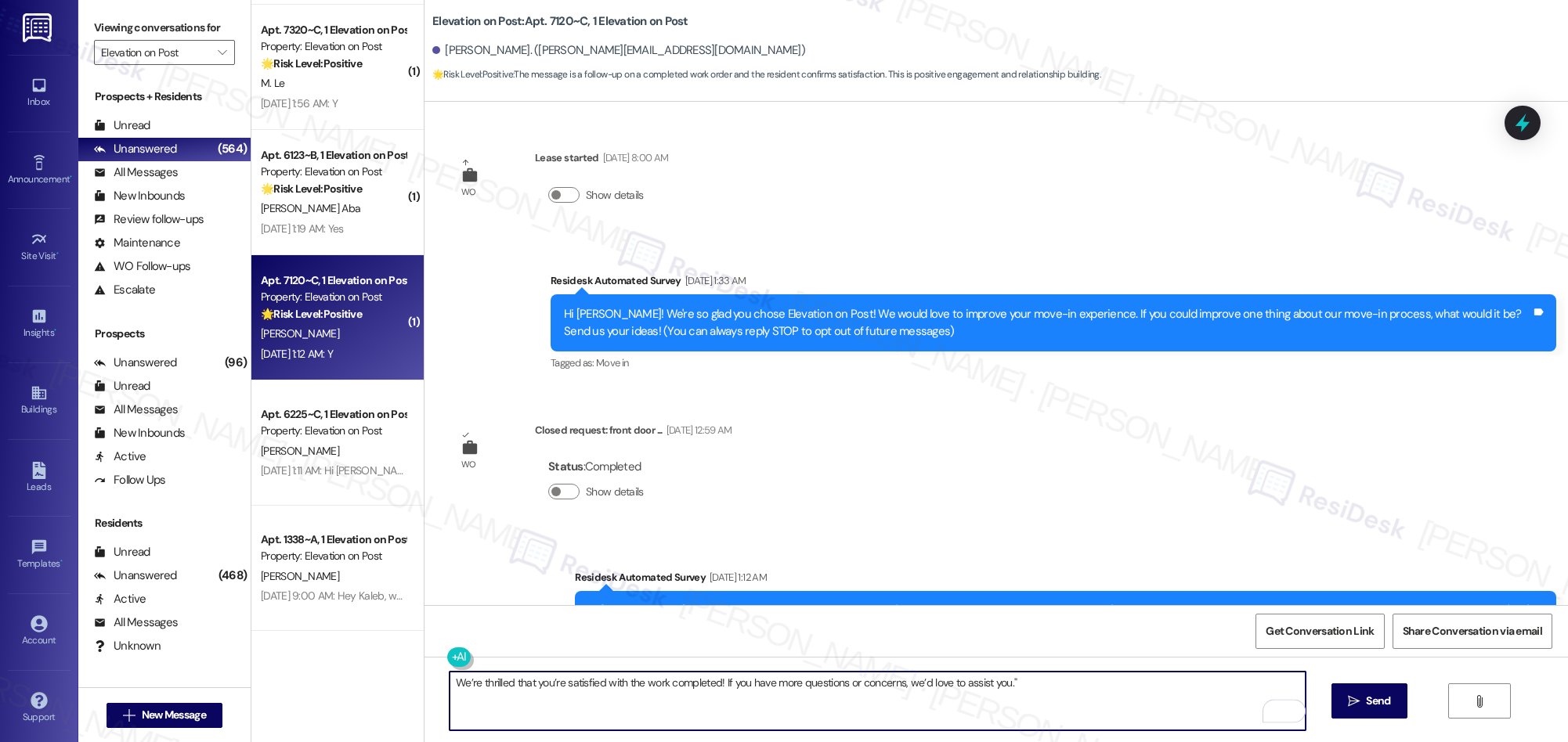
type textarea "We’re thrilled that you’re satisfied with the work completed! If you have more …"
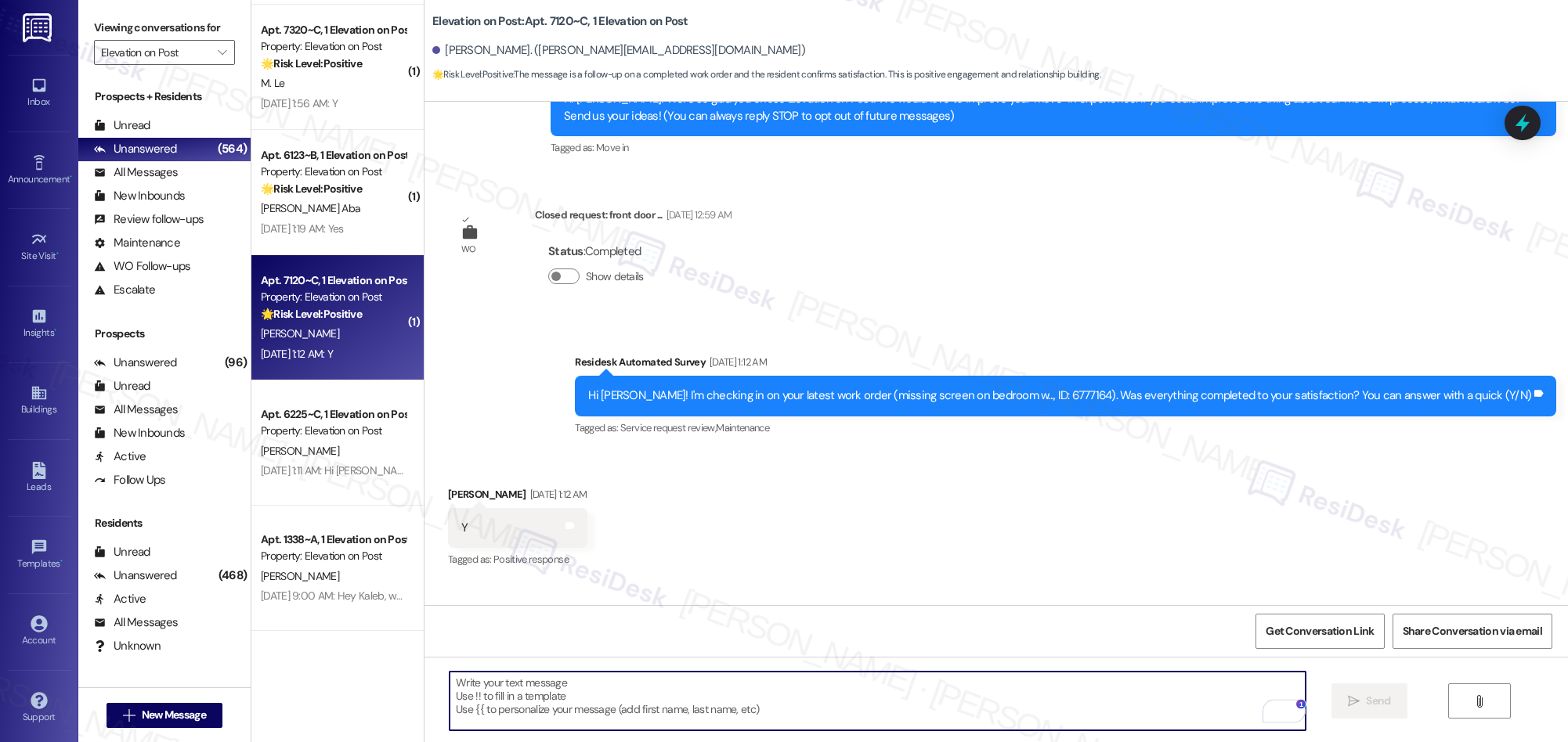
scroll to position [194, 0]
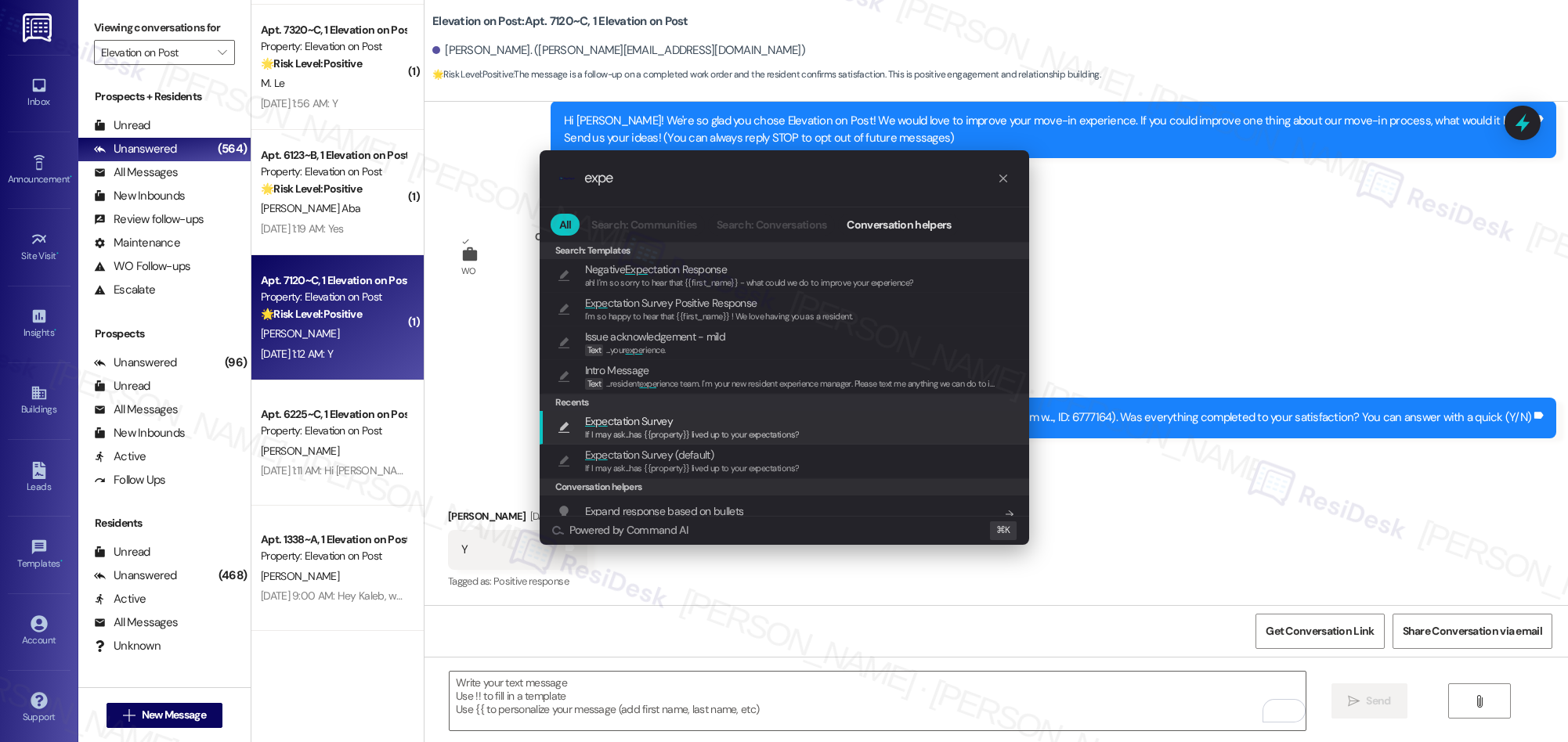
type input "expe"
click at [647, 418] on span "Expe ctation Survey" at bounding box center [628, 422] width 87 height 18
type textarea "If I may ask...has {{property}} lived up to your expectations?"
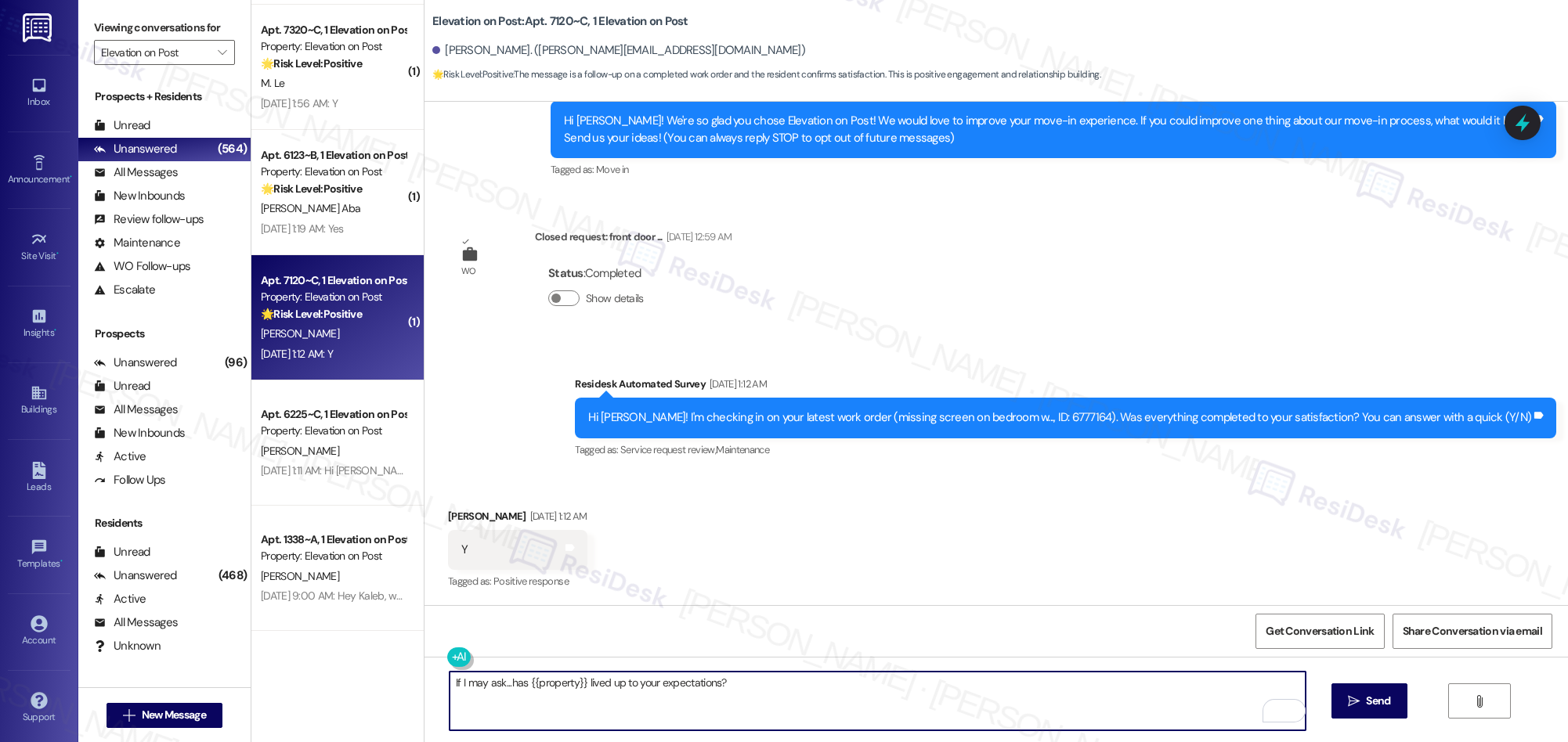
scroll to position [197, 0]
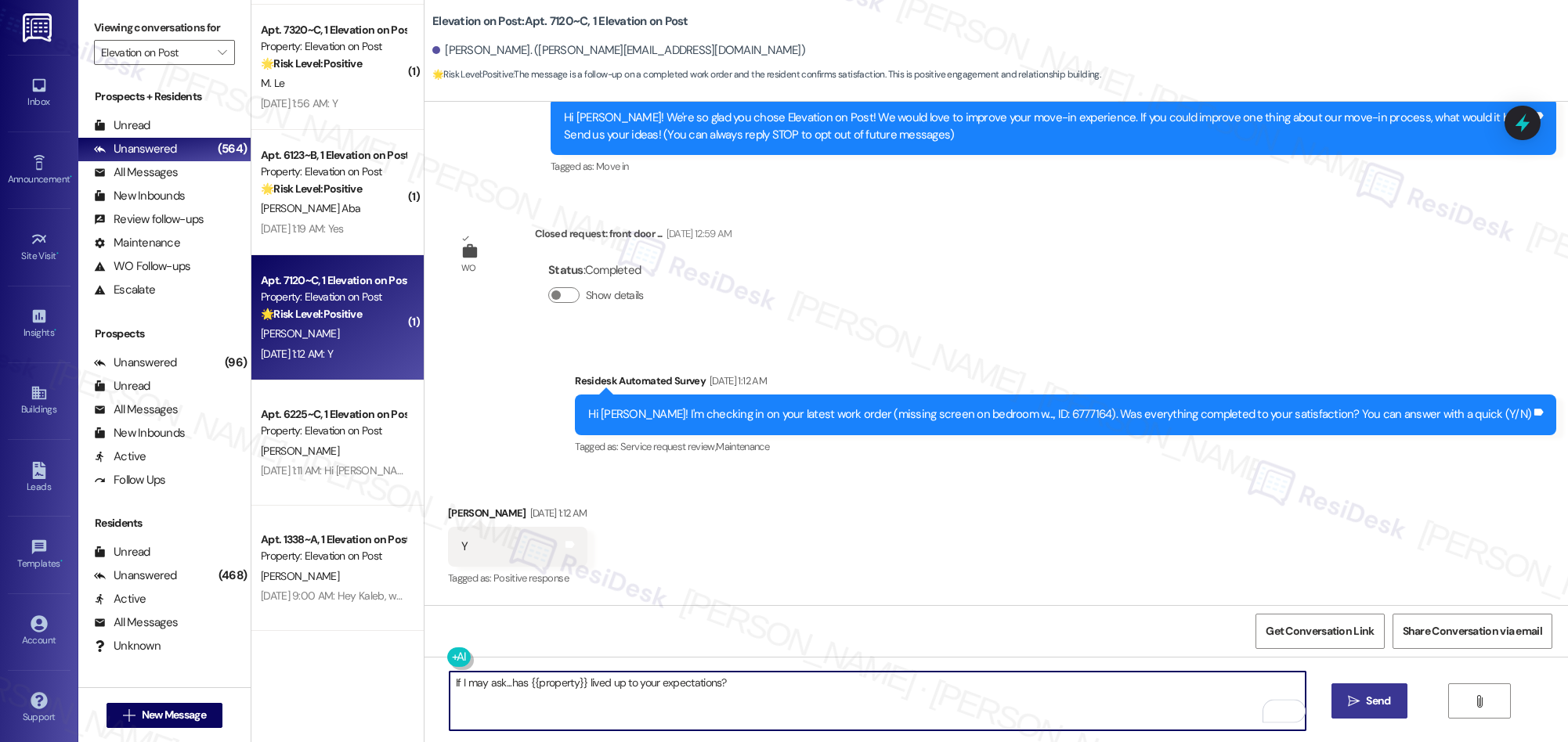
click at [1361, 703] on span " Send" at bounding box center [1369, 701] width 49 height 17
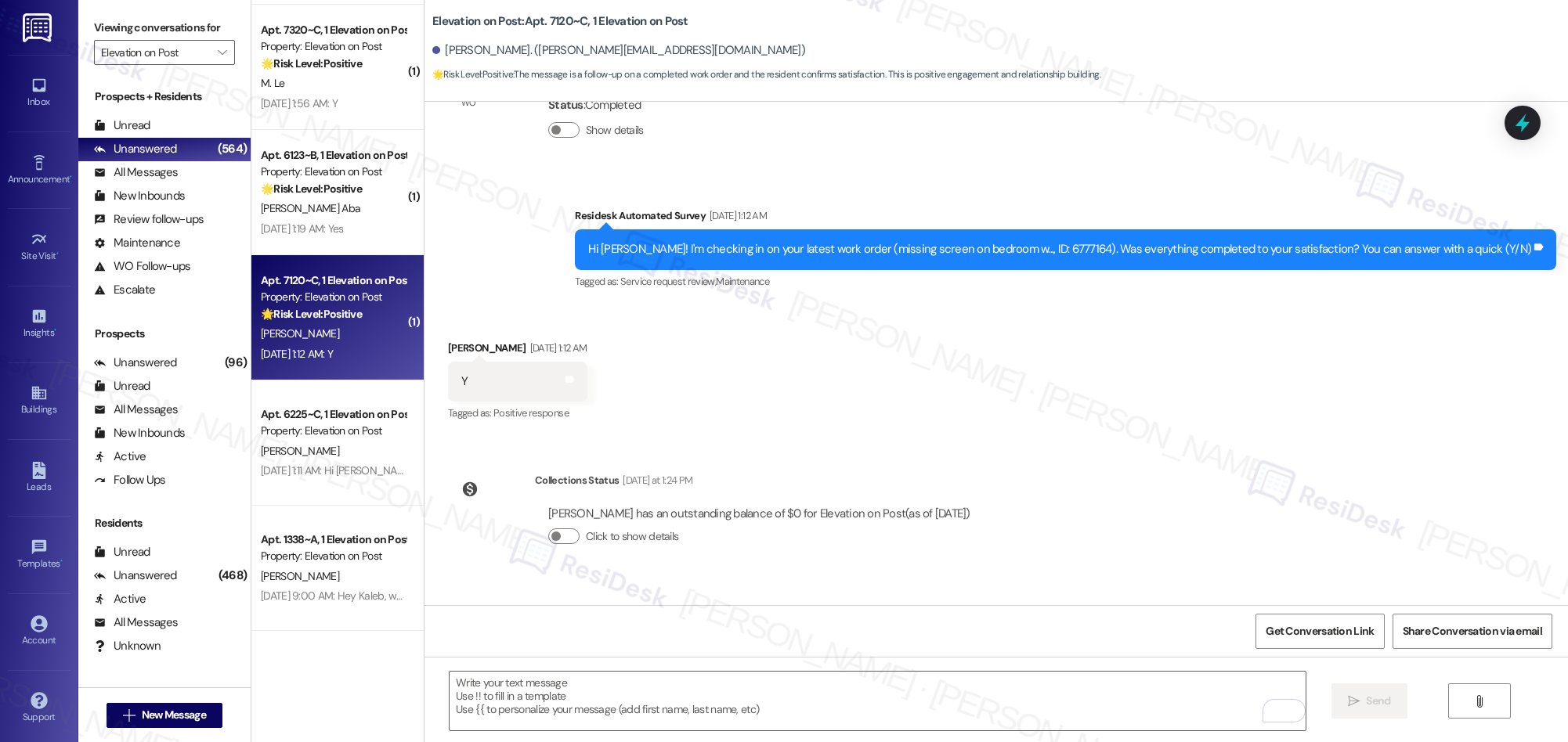
scroll to position [556, 0]
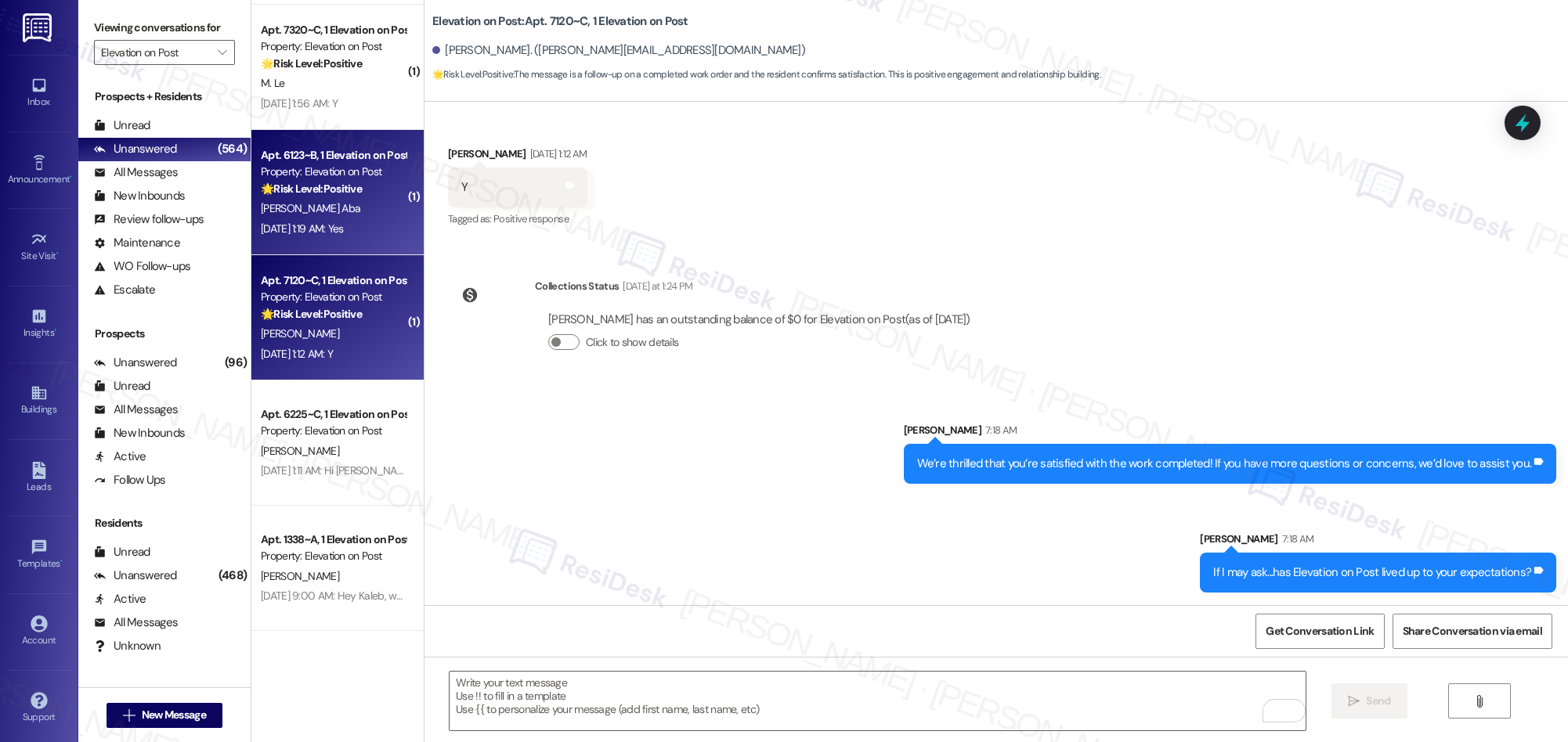
click at [335, 209] on div "J. Segura Aba" at bounding box center [333, 208] width 148 height 20
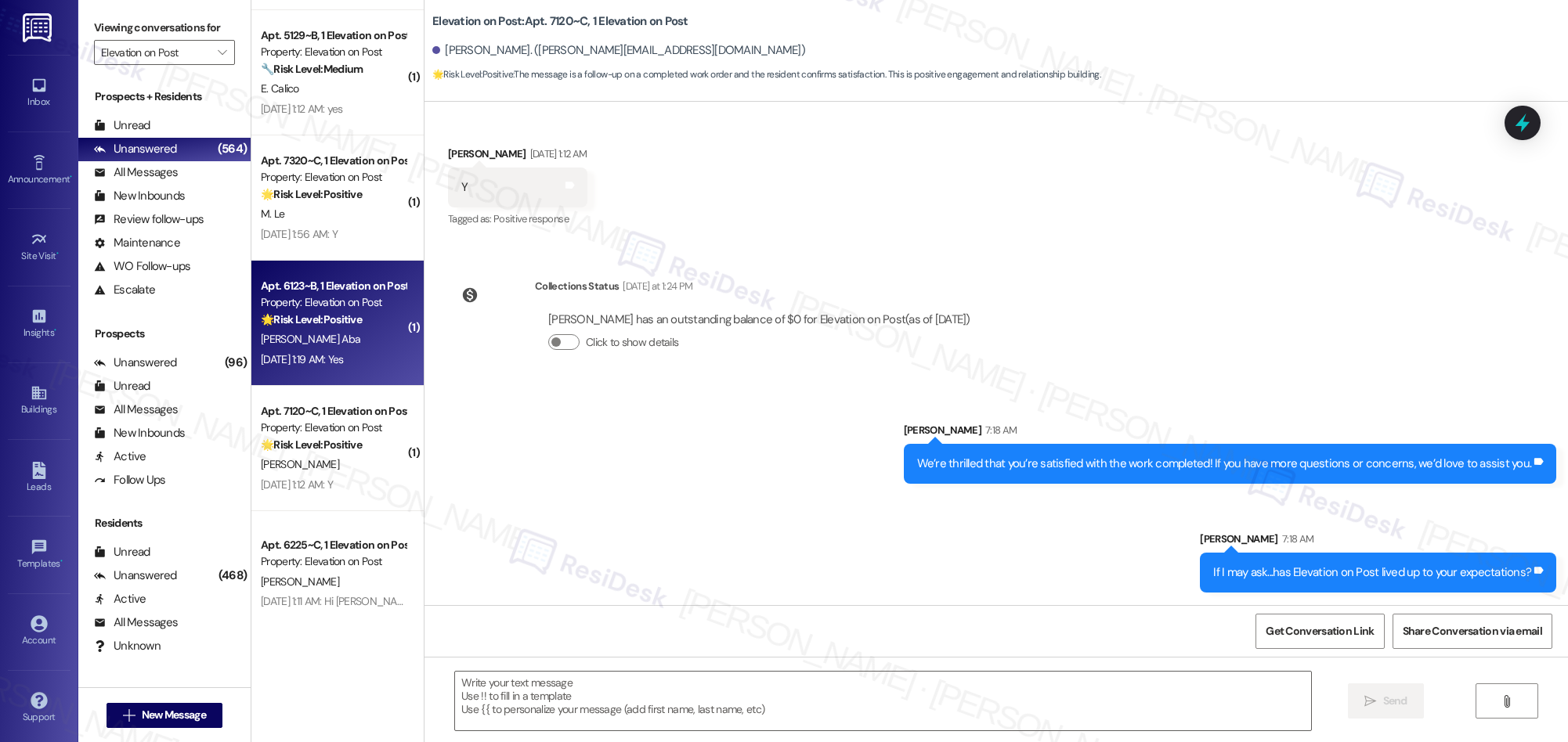
type textarea "Fetching suggested responses. Please feel free to read through the conversation…"
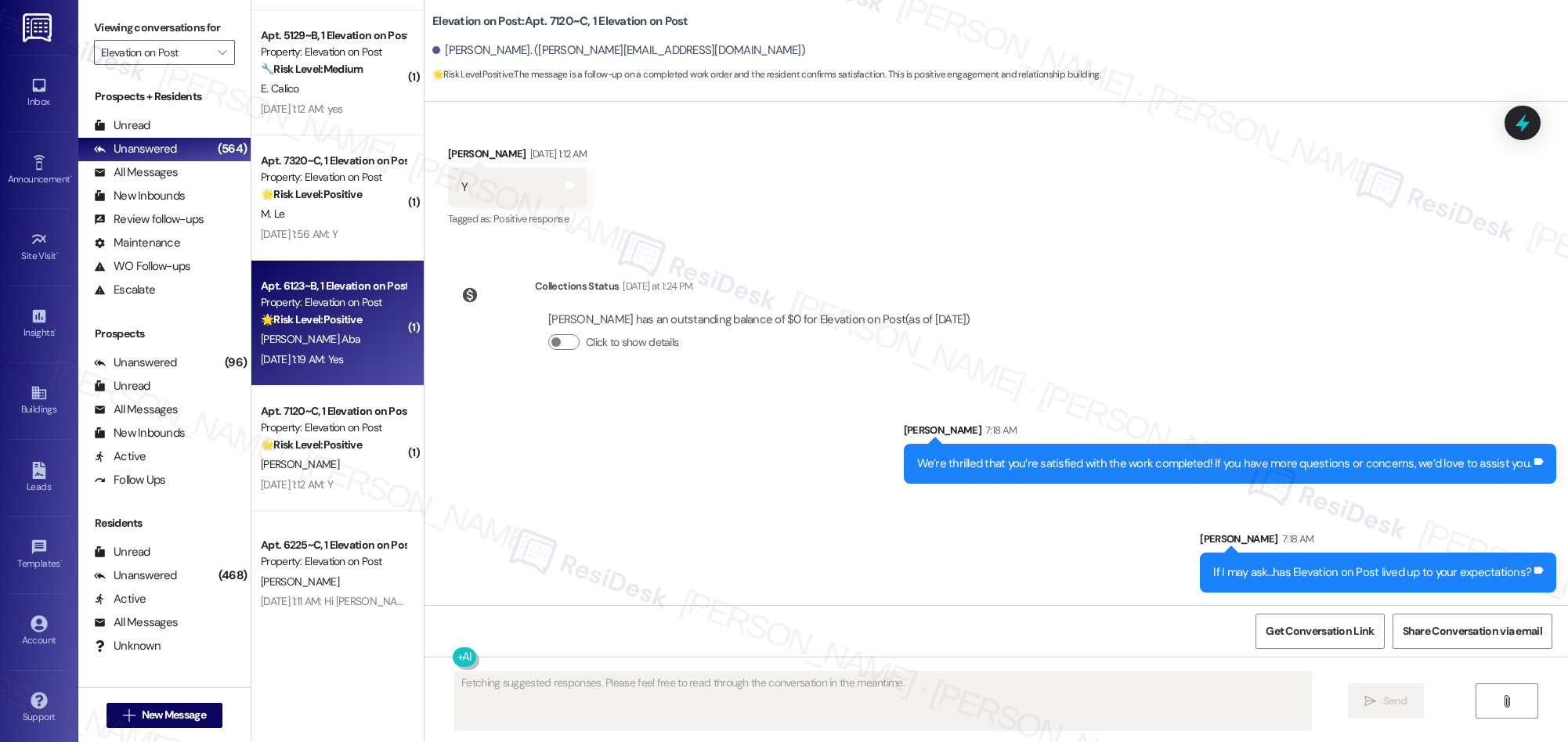
scroll to position [851, 0]
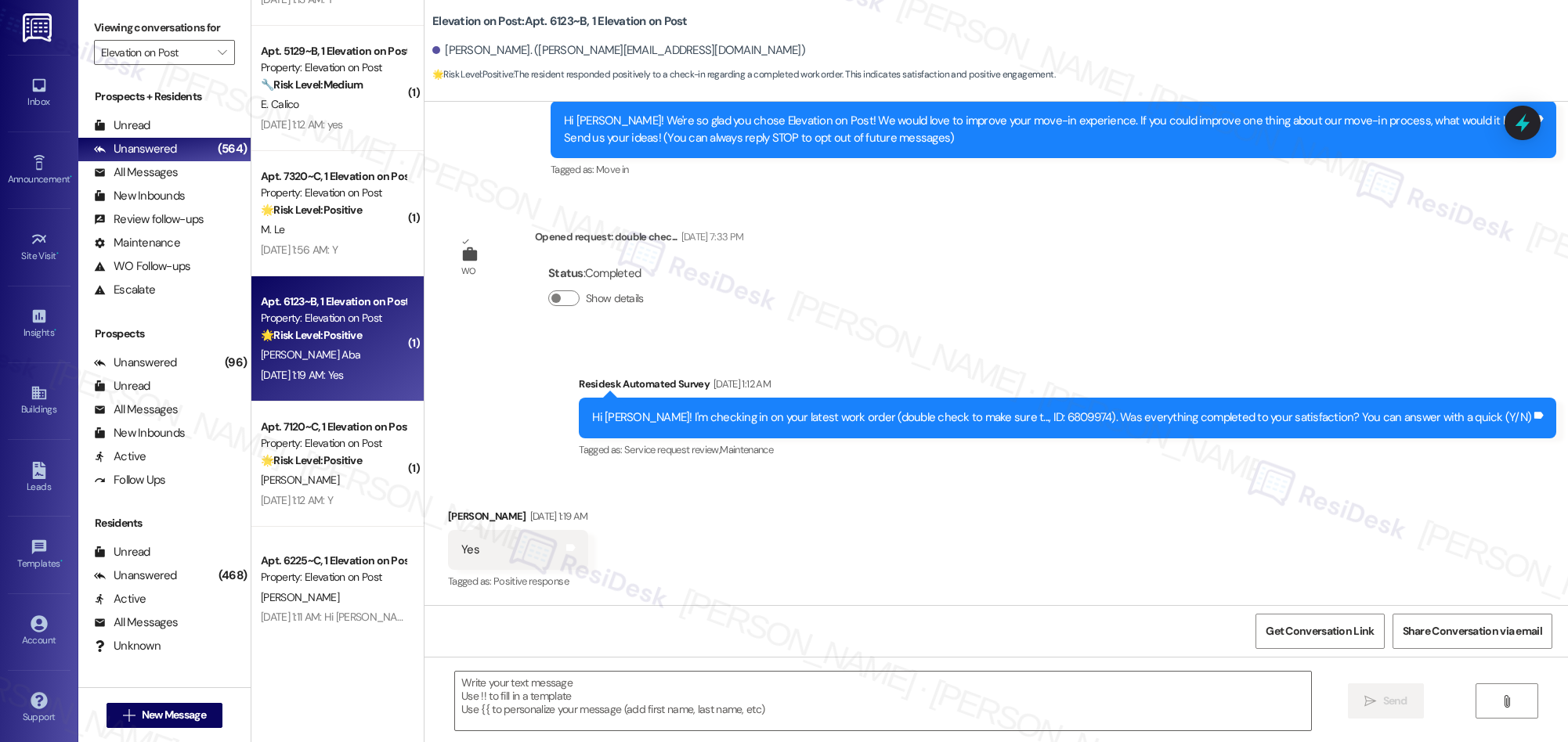
type textarea "Fetching suggested responses. Please feel free to read through the conversation…"
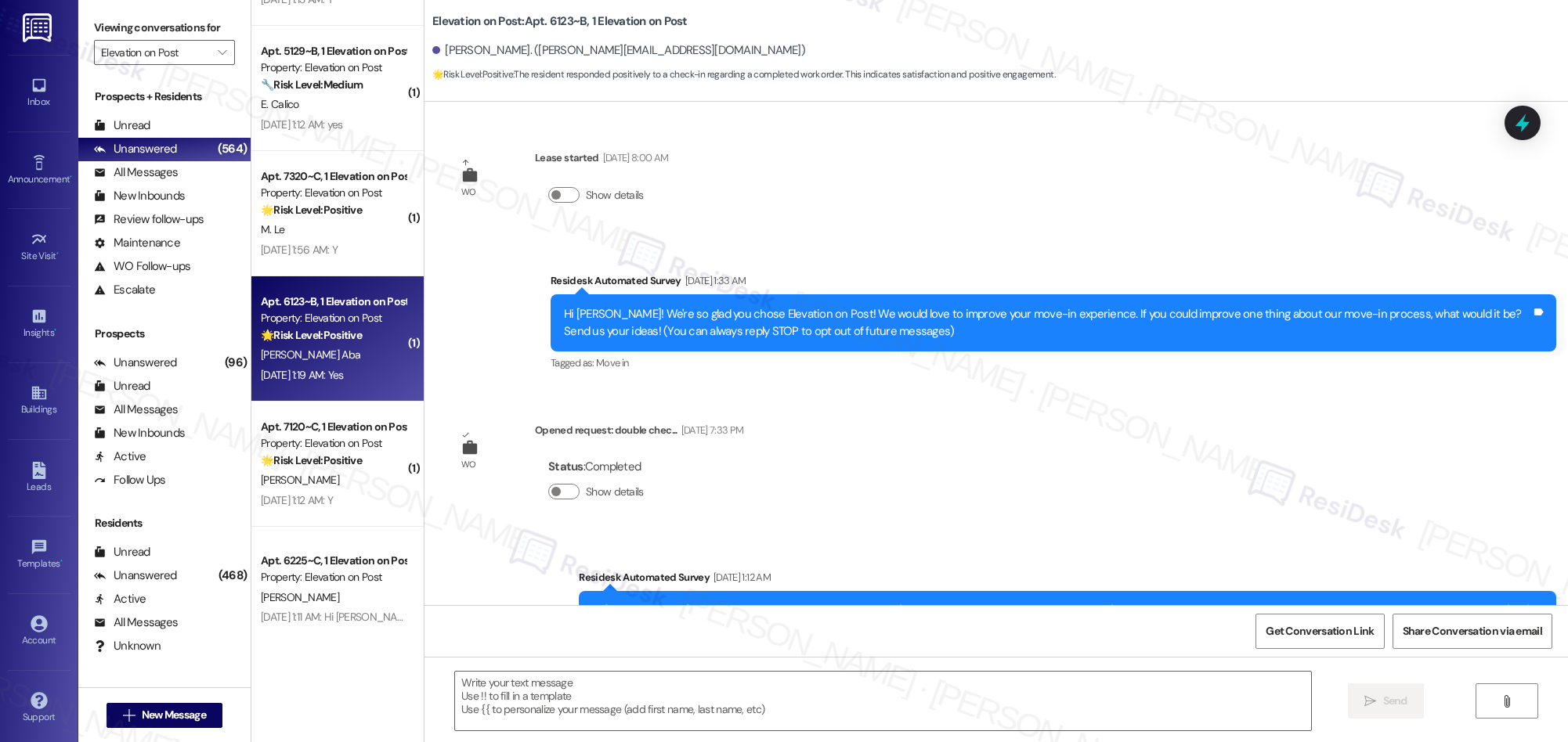
scroll to position [337, 0]
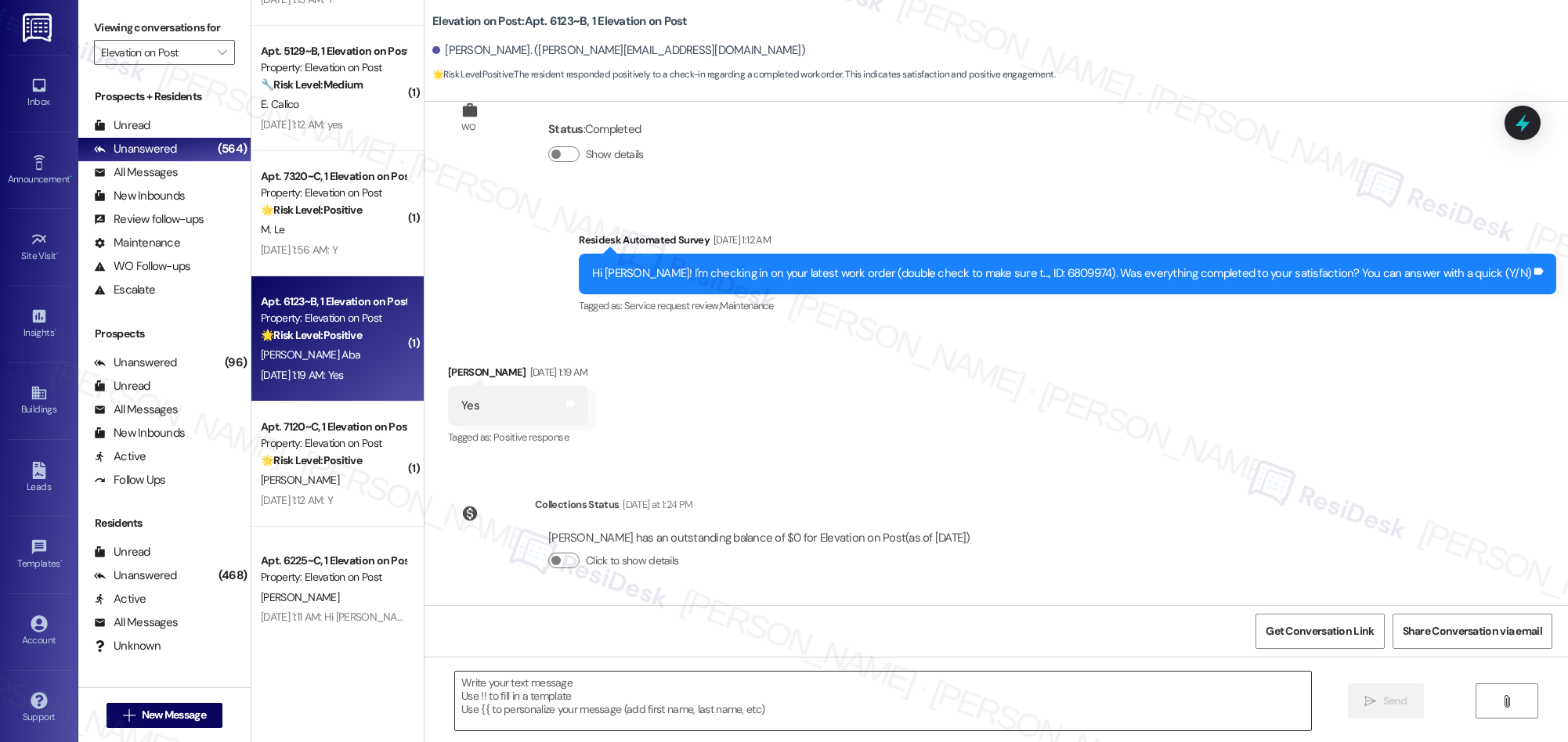
click at [697, 706] on textarea at bounding box center [883, 701] width 856 height 59
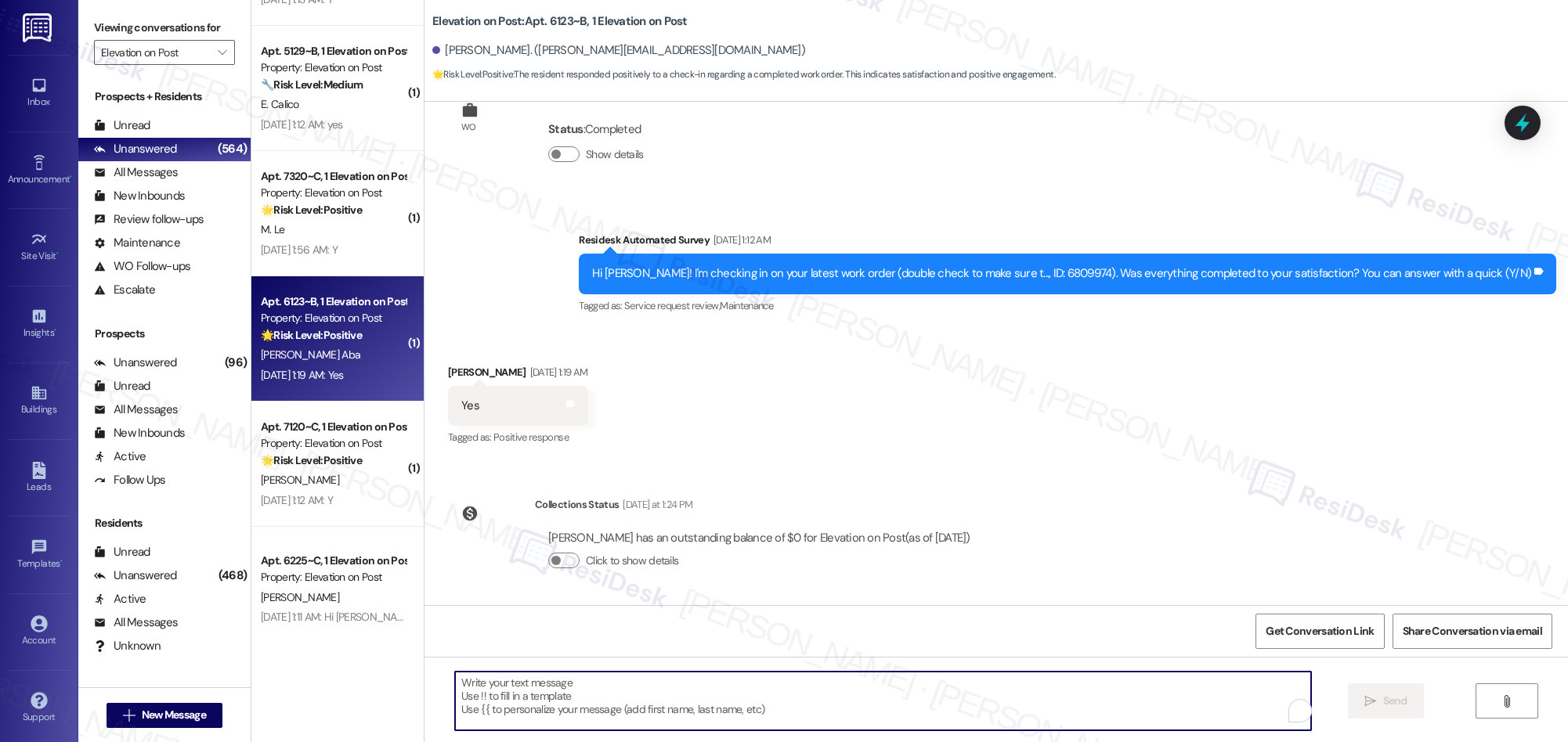
paste textarea "We’re glad everything went well with your work order! Let us know if there’s an…"
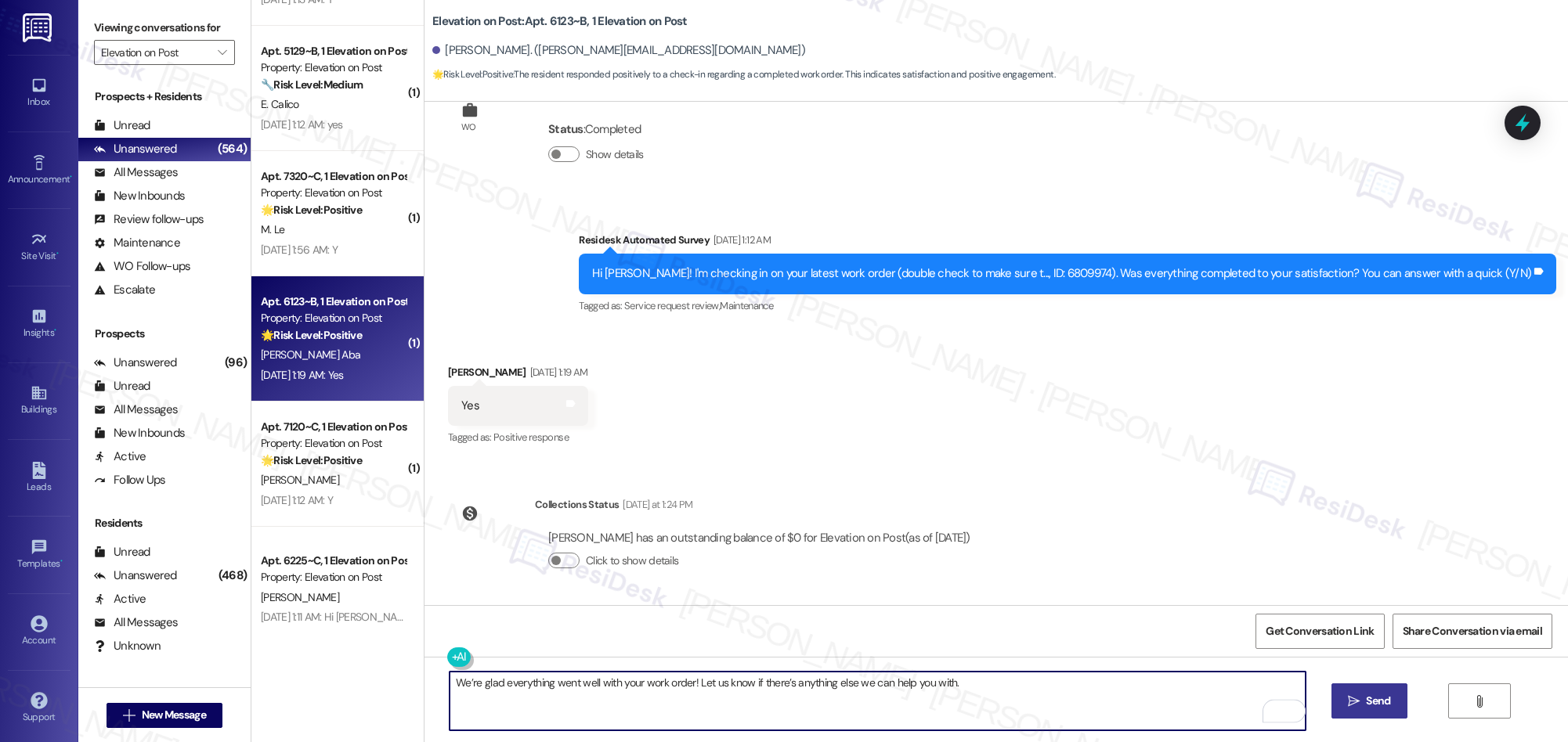
type textarea "We’re glad everything went well with your work order! Let us know if there’s an…"
click at [1375, 705] on span "Send" at bounding box center [1377, 701] width 25 height 17
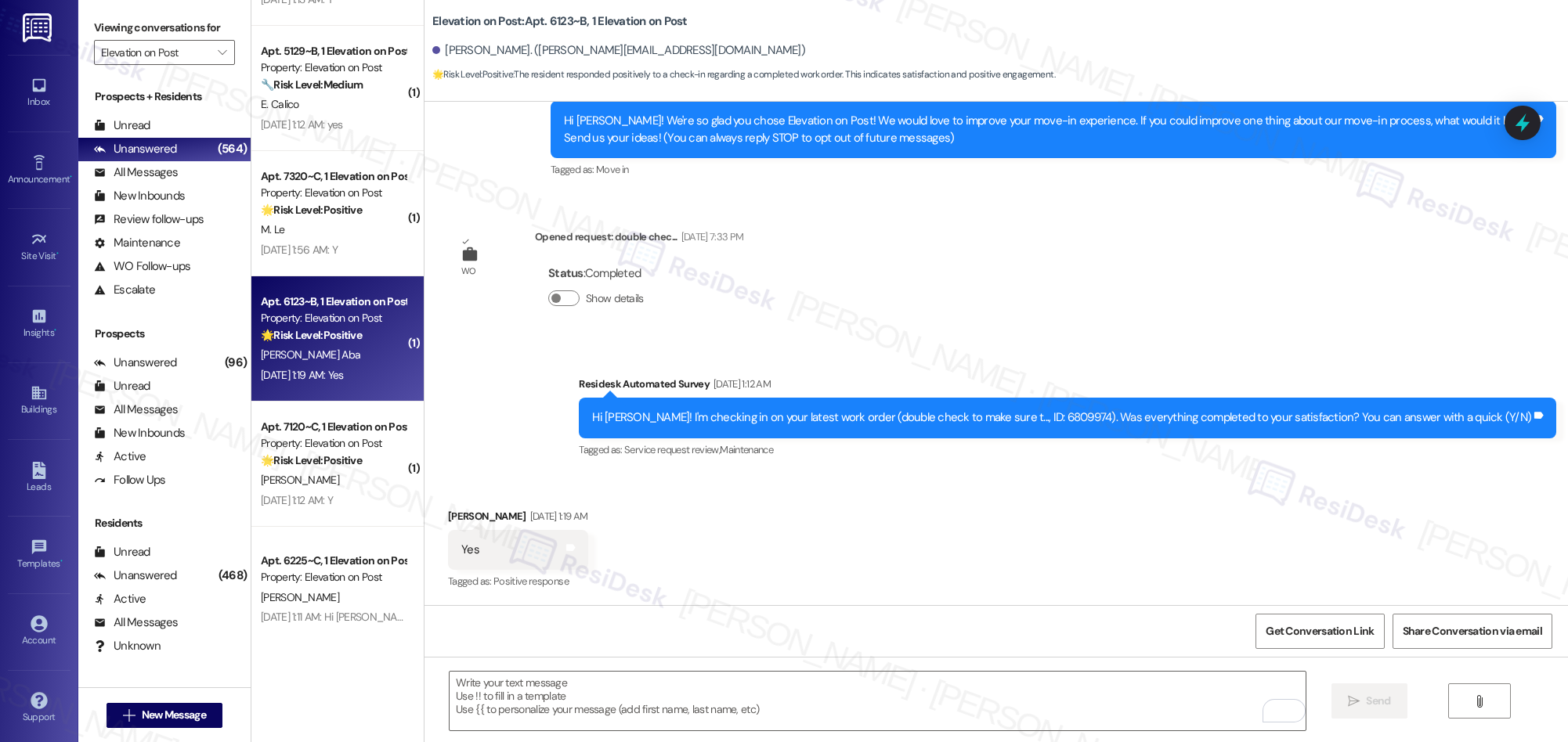
scroll to position [447, 0]
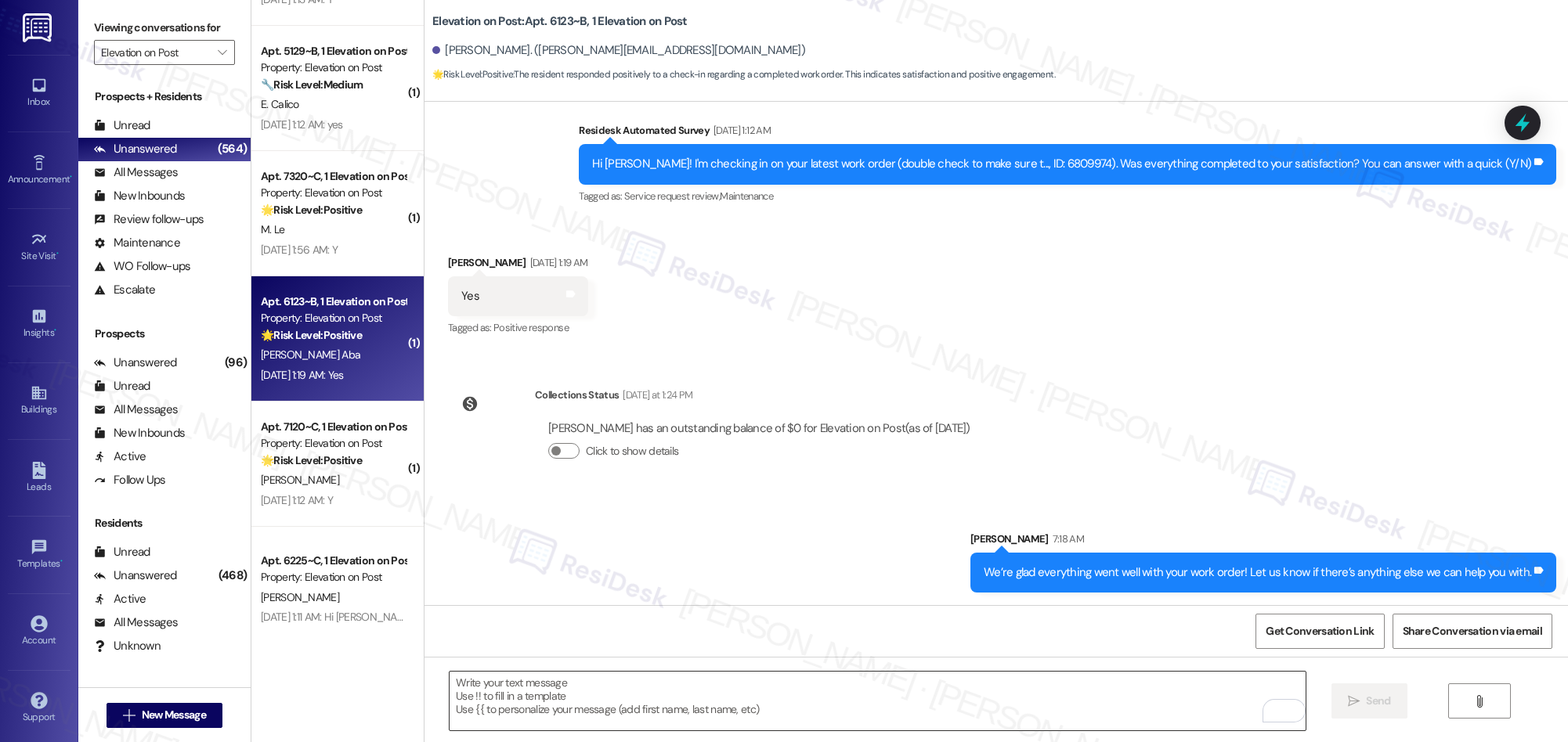
click at [812, 704] on textarea "To enrich screen reader interactions, please activate Accessibility in Grammarl…" at bounding box center [877, 701] width 856 height 59
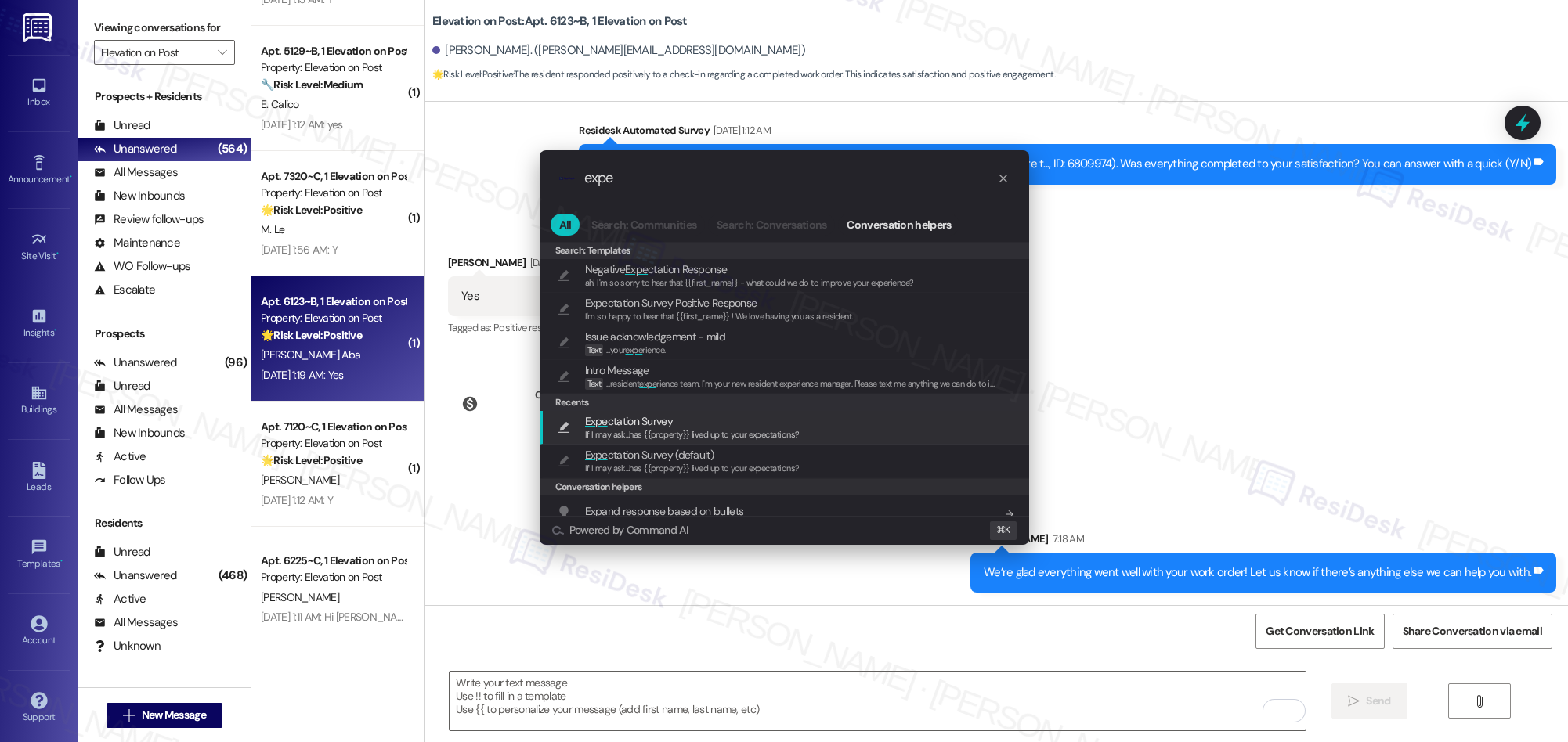
type input "expe"
click at [670, 436] on span "If I may ask...has {{property}} lived up to your expectations?" at bounding box center [692, 433] width 214 height 11
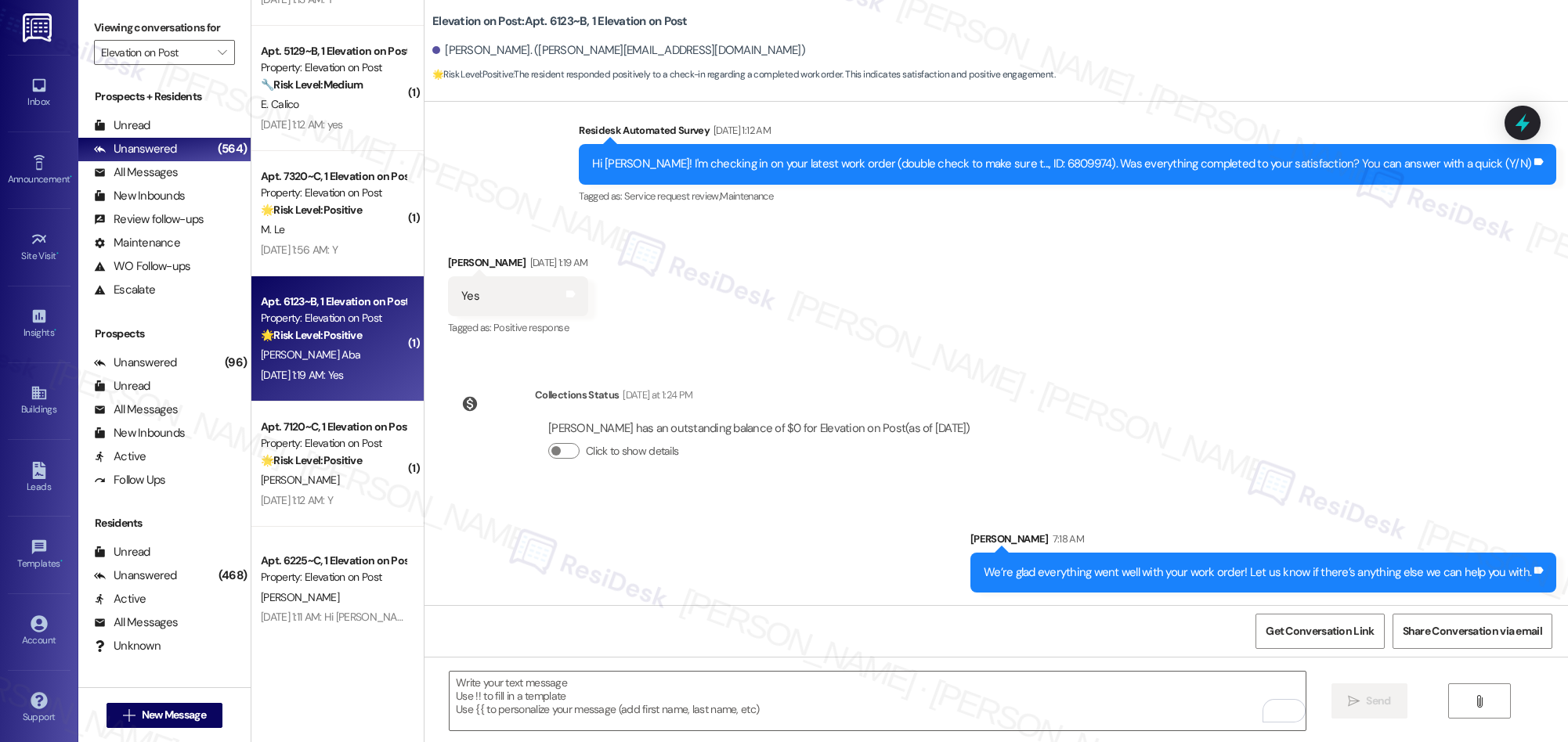
type textarea "If I may ask...has {{property}} lived up to your expectations?"
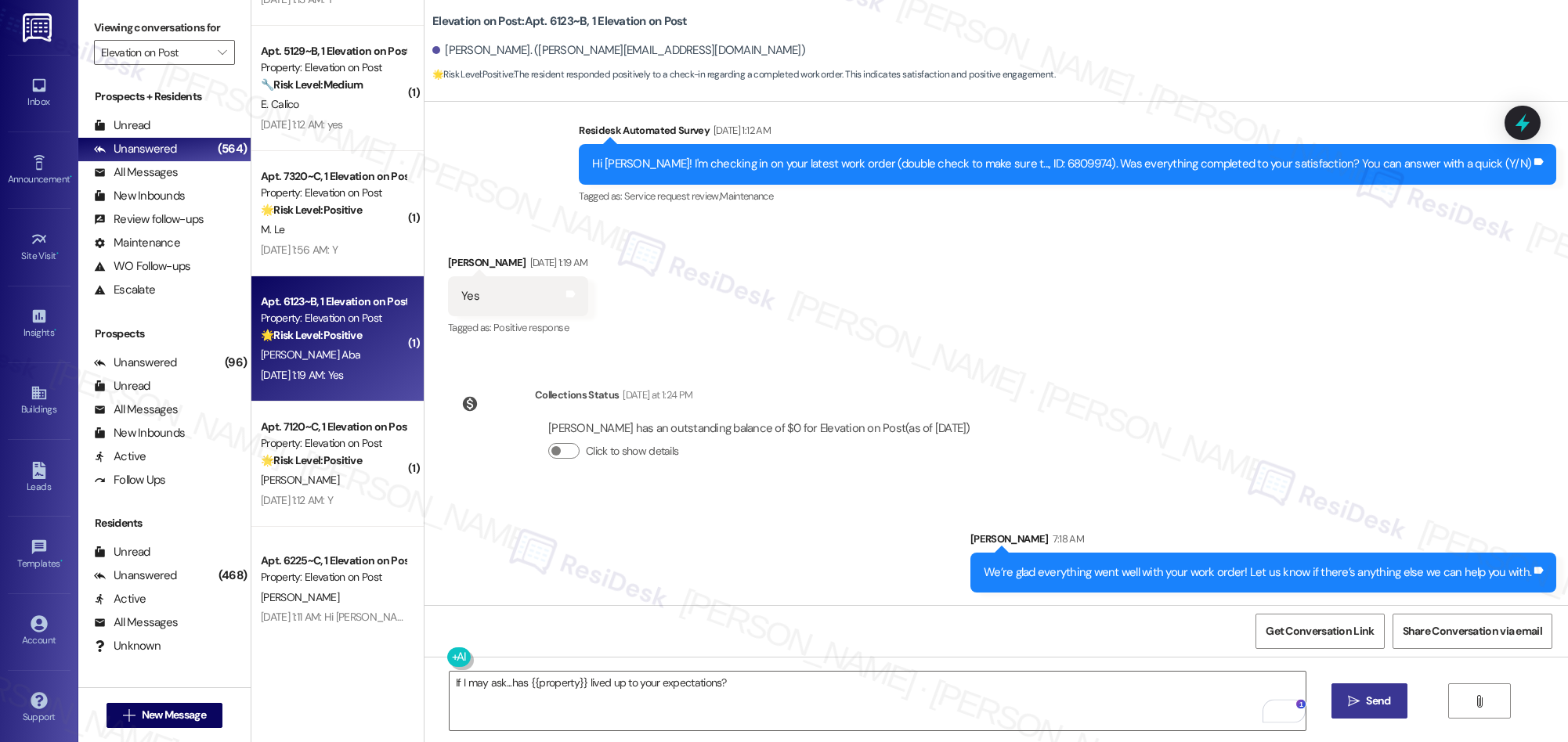
drag, startPoint x: 1344, startPoint y: 700, endPoint x: 777, endPoint y: 514, distance: 596.7
click at [1345, 700] on span " Send" at bounding box center [1369, 701] width 49 height 17
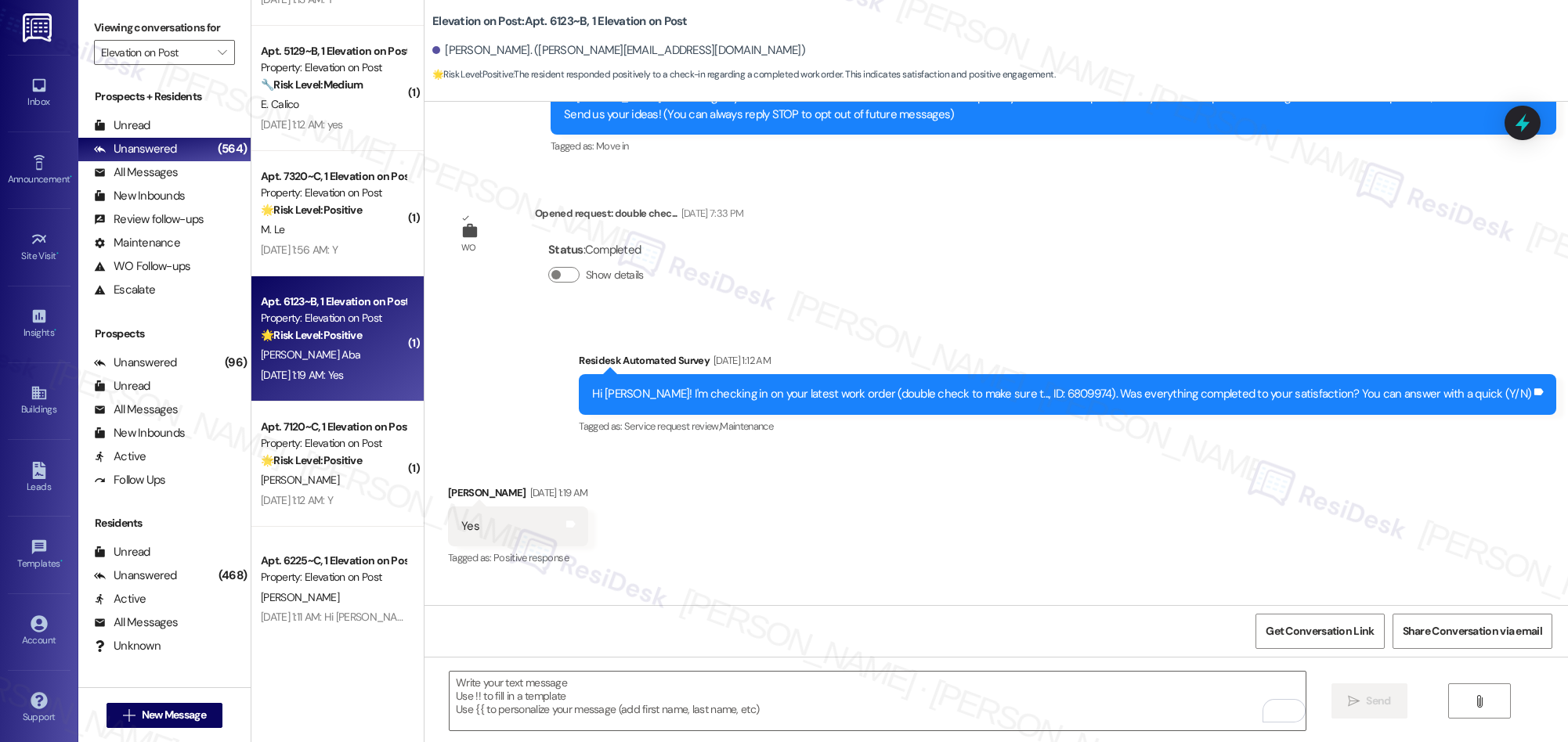
scroll to position [556, 0]
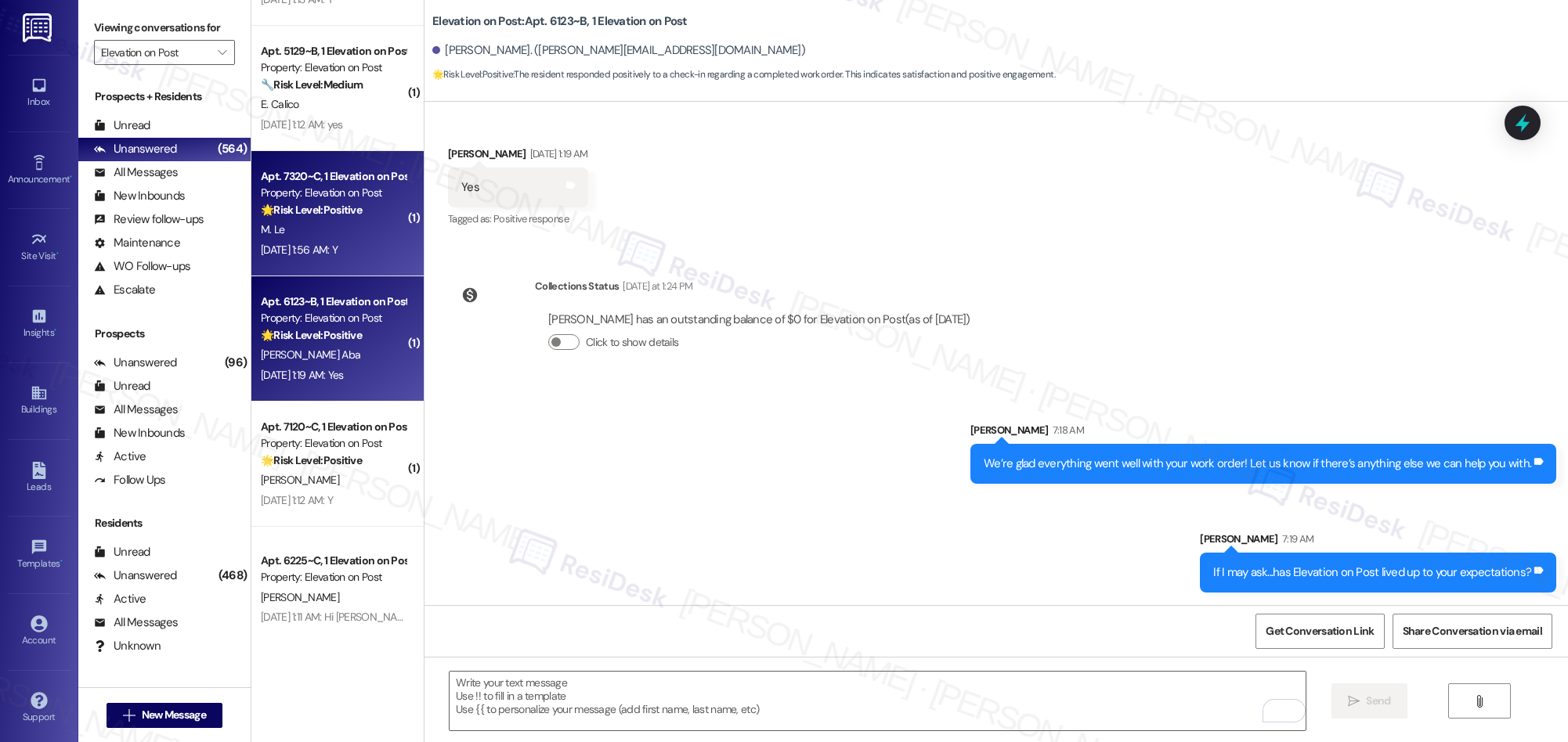
click at [325, 234] on div "M. Le" at bounding box center [333, 230] width 148 height 20
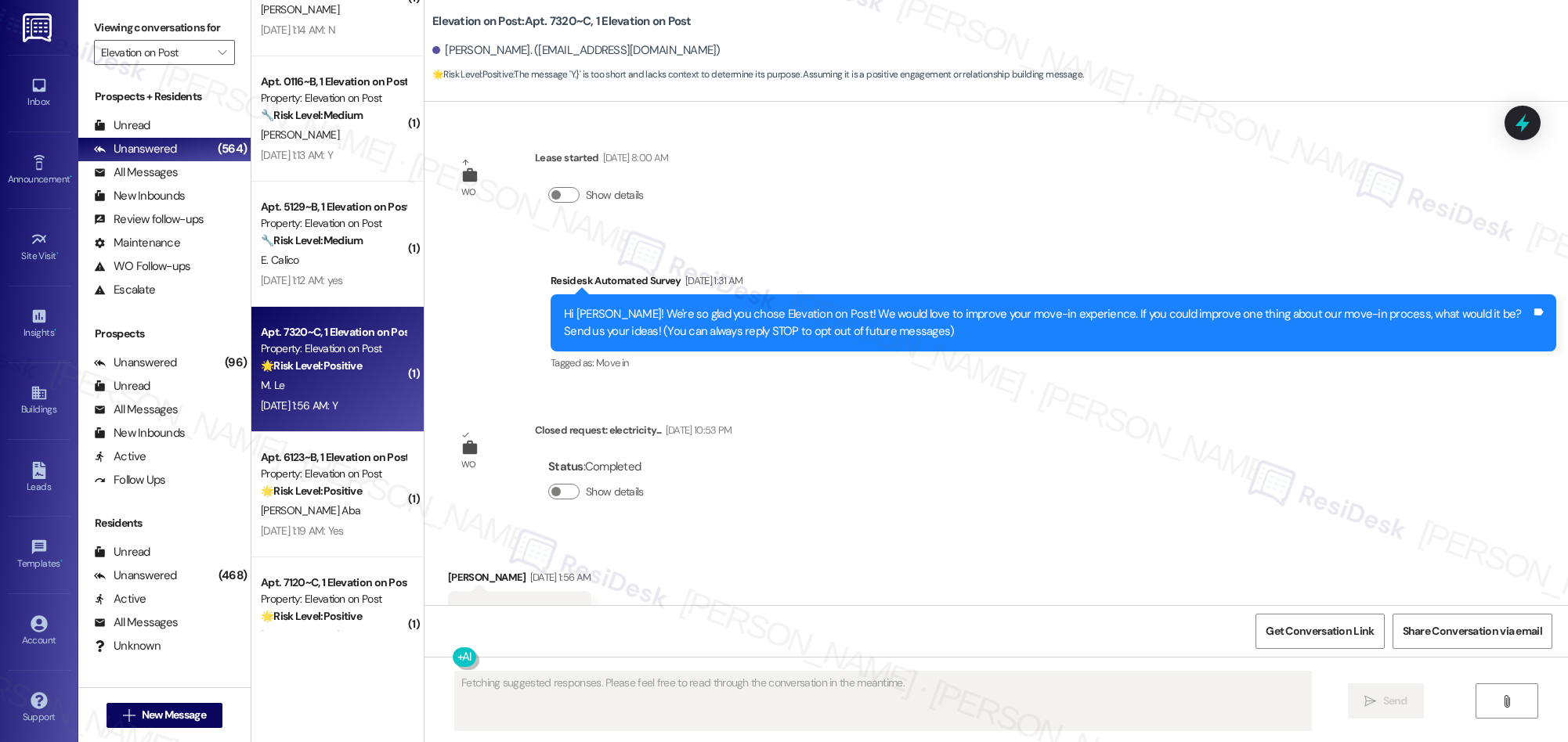
scroll to position [205, 0]
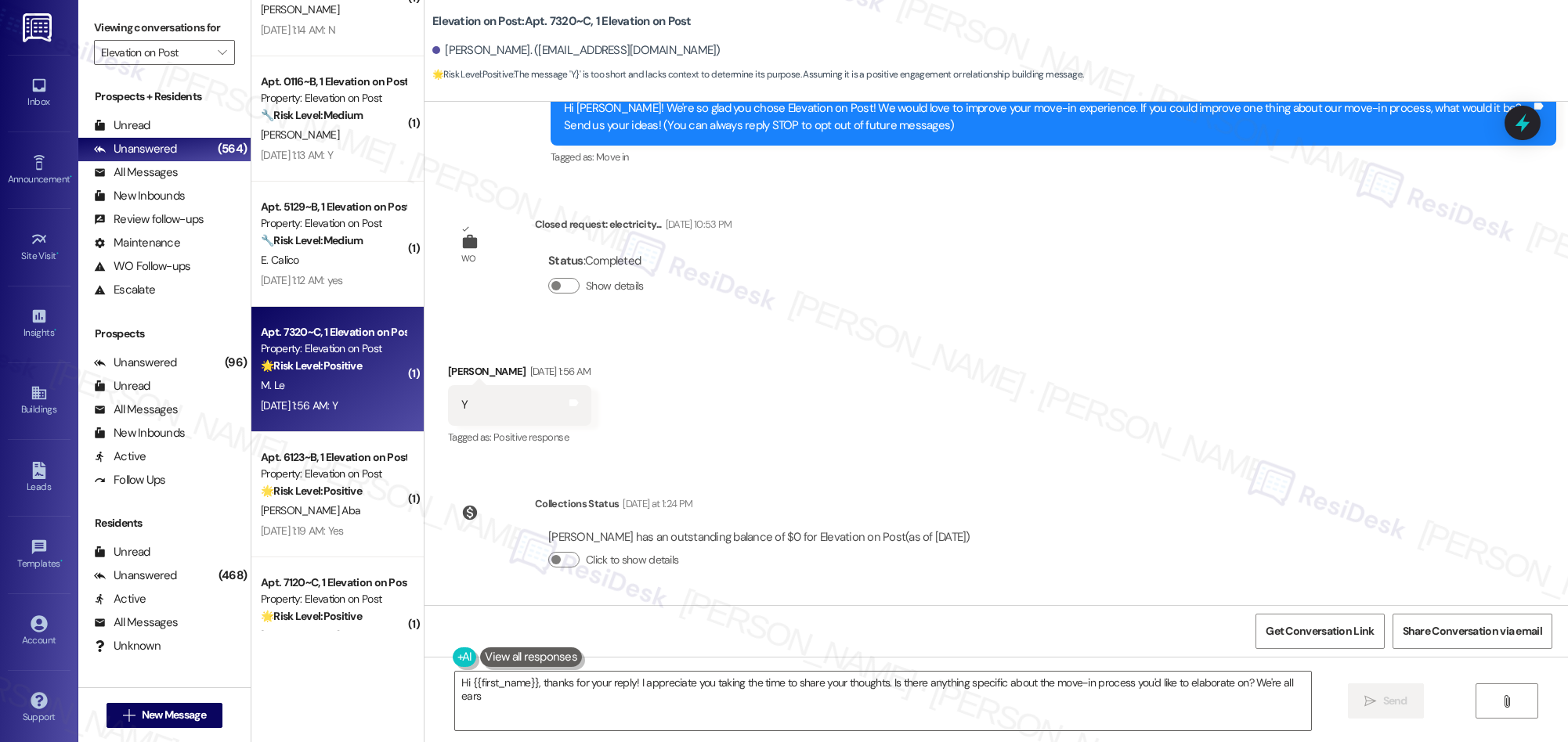
type textarea "Hi {{first_name}}, thanks for your reply! I appreciate you taking the time to s…"
click at [721, 682] on textarea "Hi {{first_name}}, thanks for your reply! I appreciate you taking the time to s…" at bounding box center [883, 701] width 856 height 59
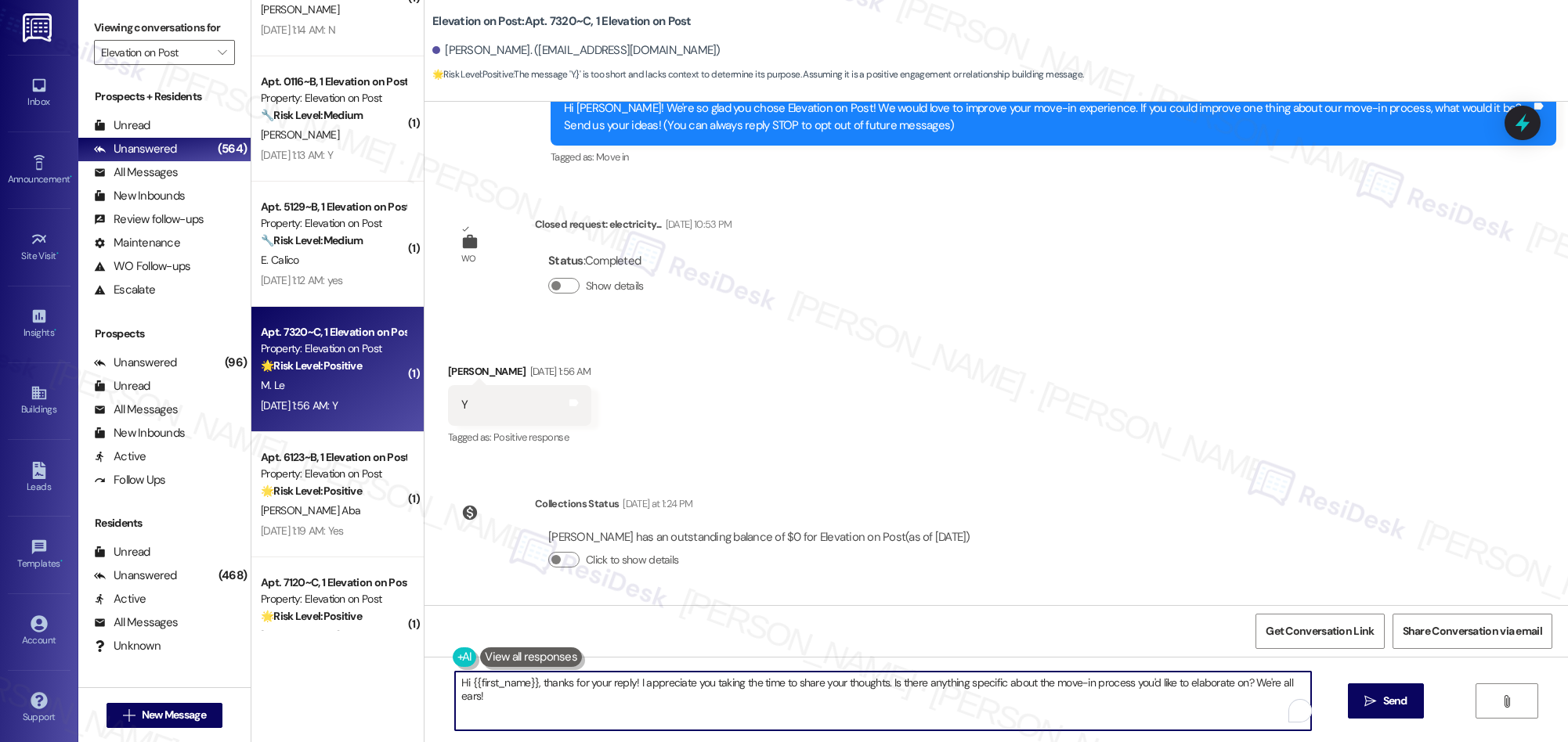
click at [721, 682] on textarea "Hi {{first_name}}, thanks for your reply! I appreciate you taking the time to s…" at bounding box center [883, 701] width 856 height 59
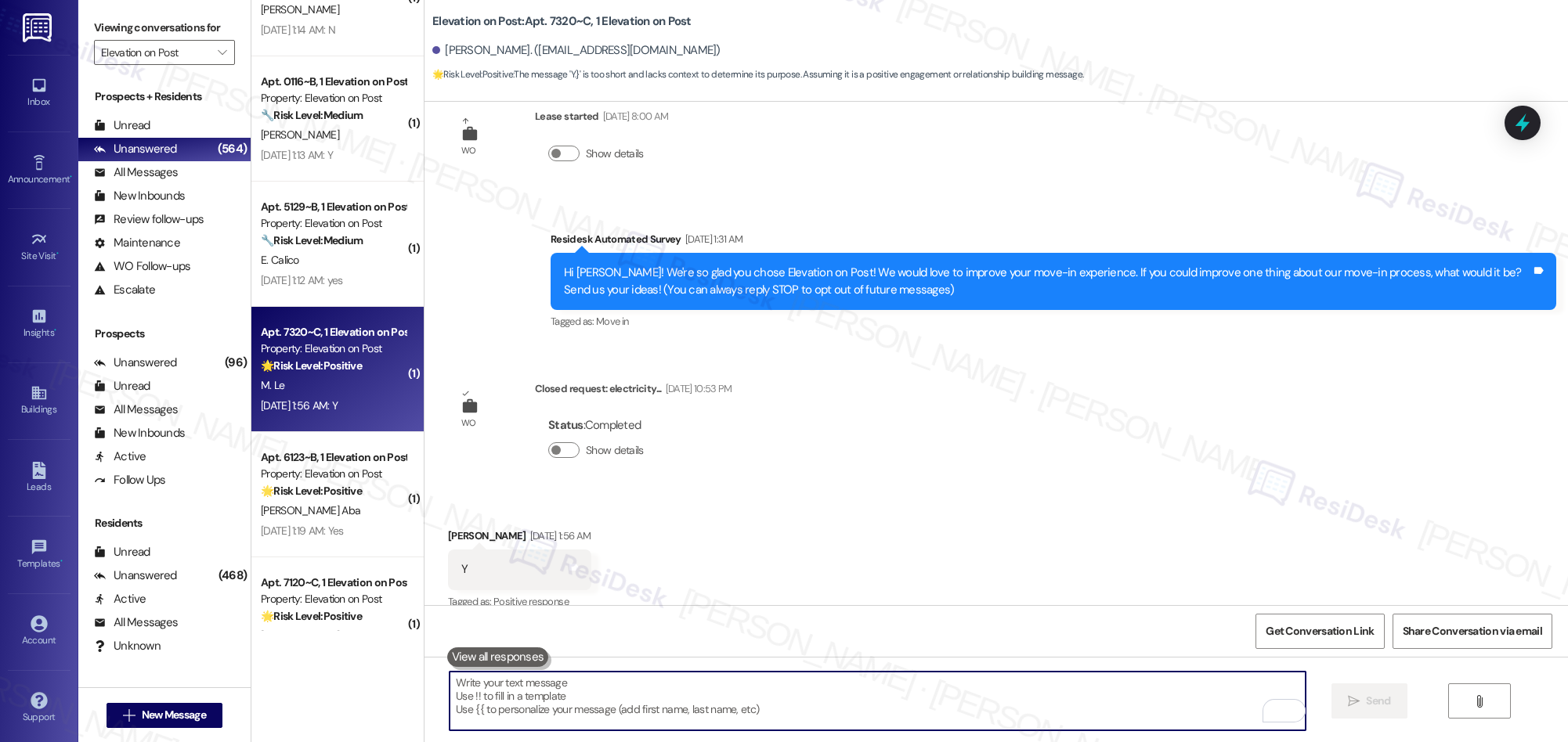
scroll to position [39, 0]
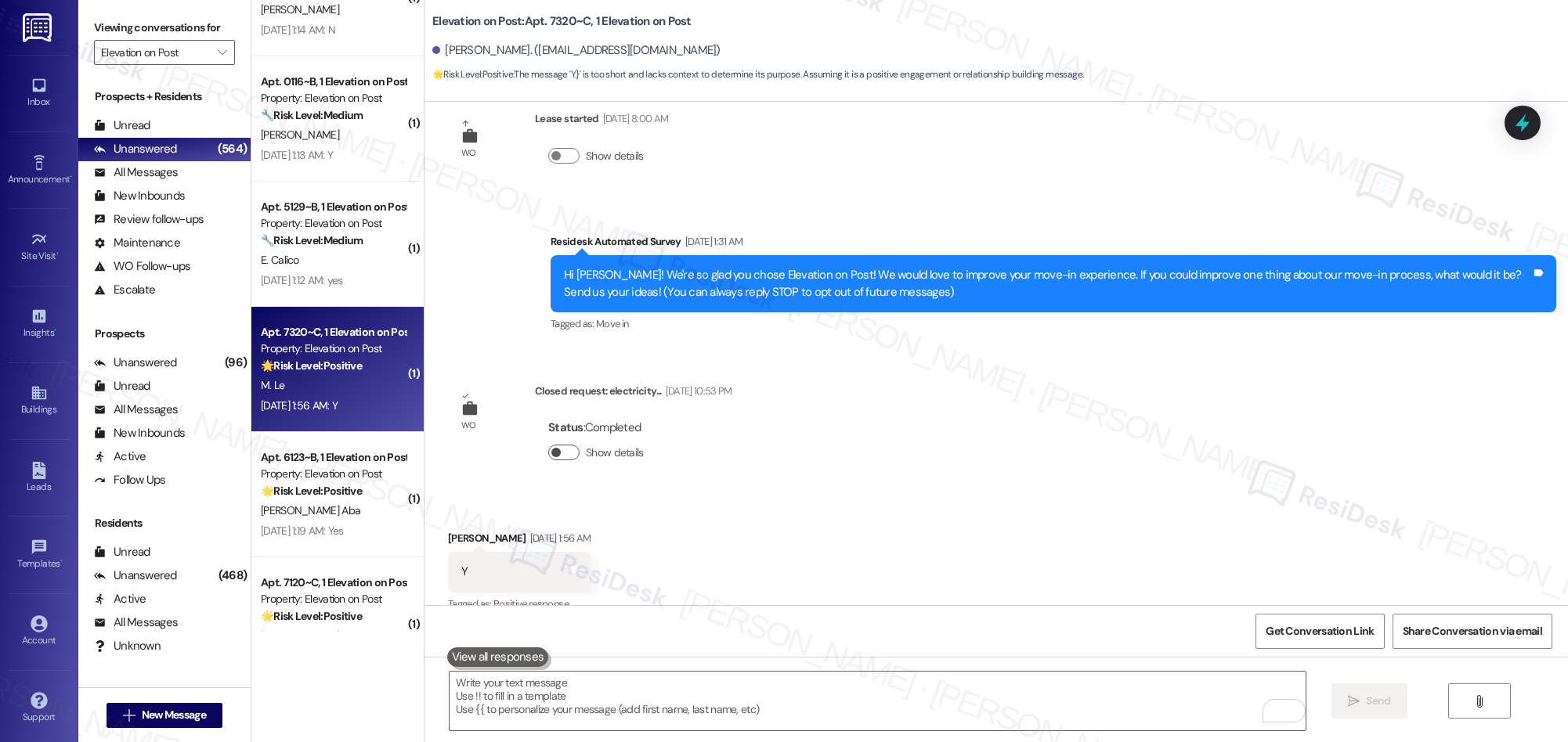
click at [556, 452] on button "Show details" at bounding box center [564, 452] width 31 height 16
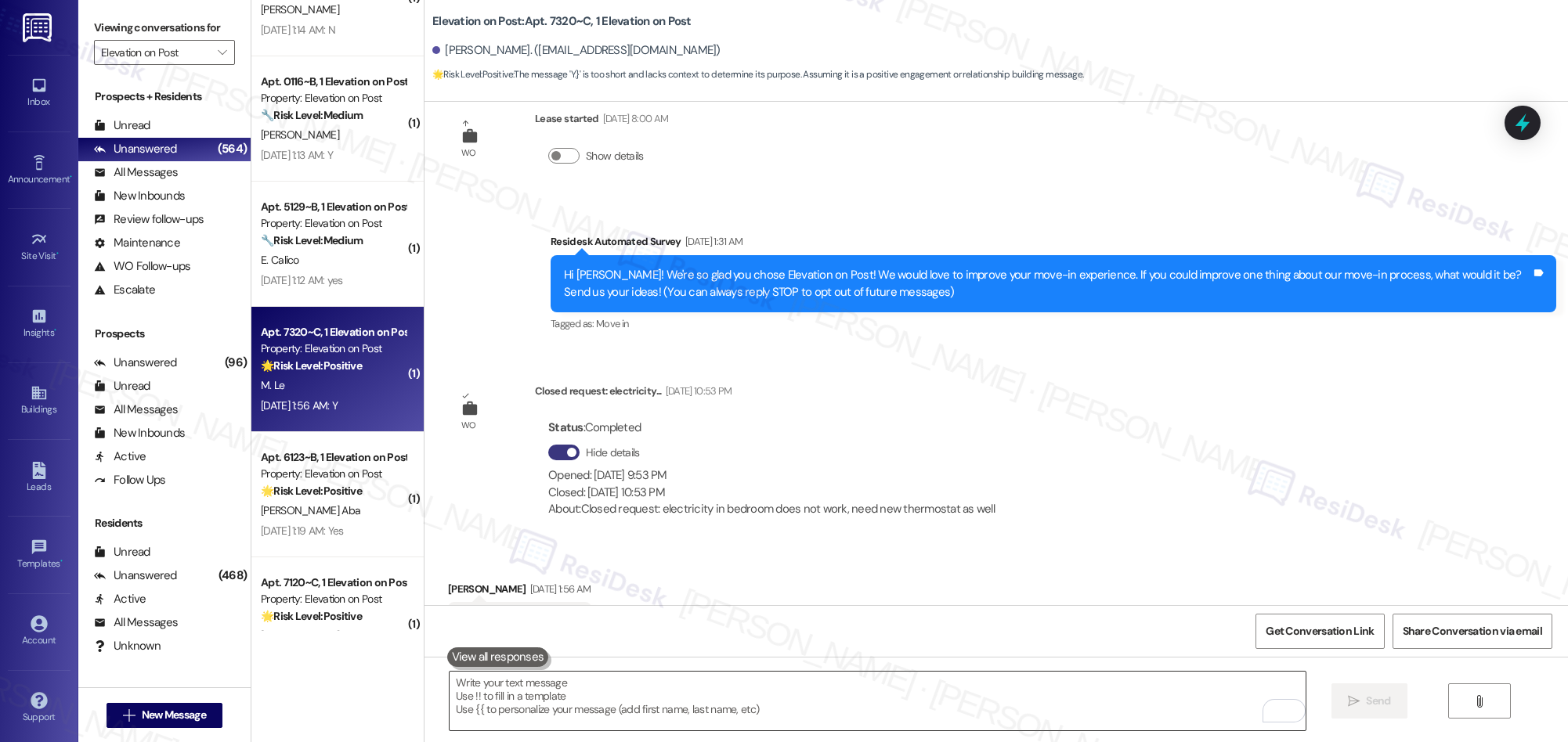
click at [652, 706] on textarea "To enrich screen reader interactions, please activate Accessibility in Grammarl…" at bounding box center [877, 701] width 856 height 59
paste textarea "We’re glad everything went well with your work order! Let us know if there’s an…"
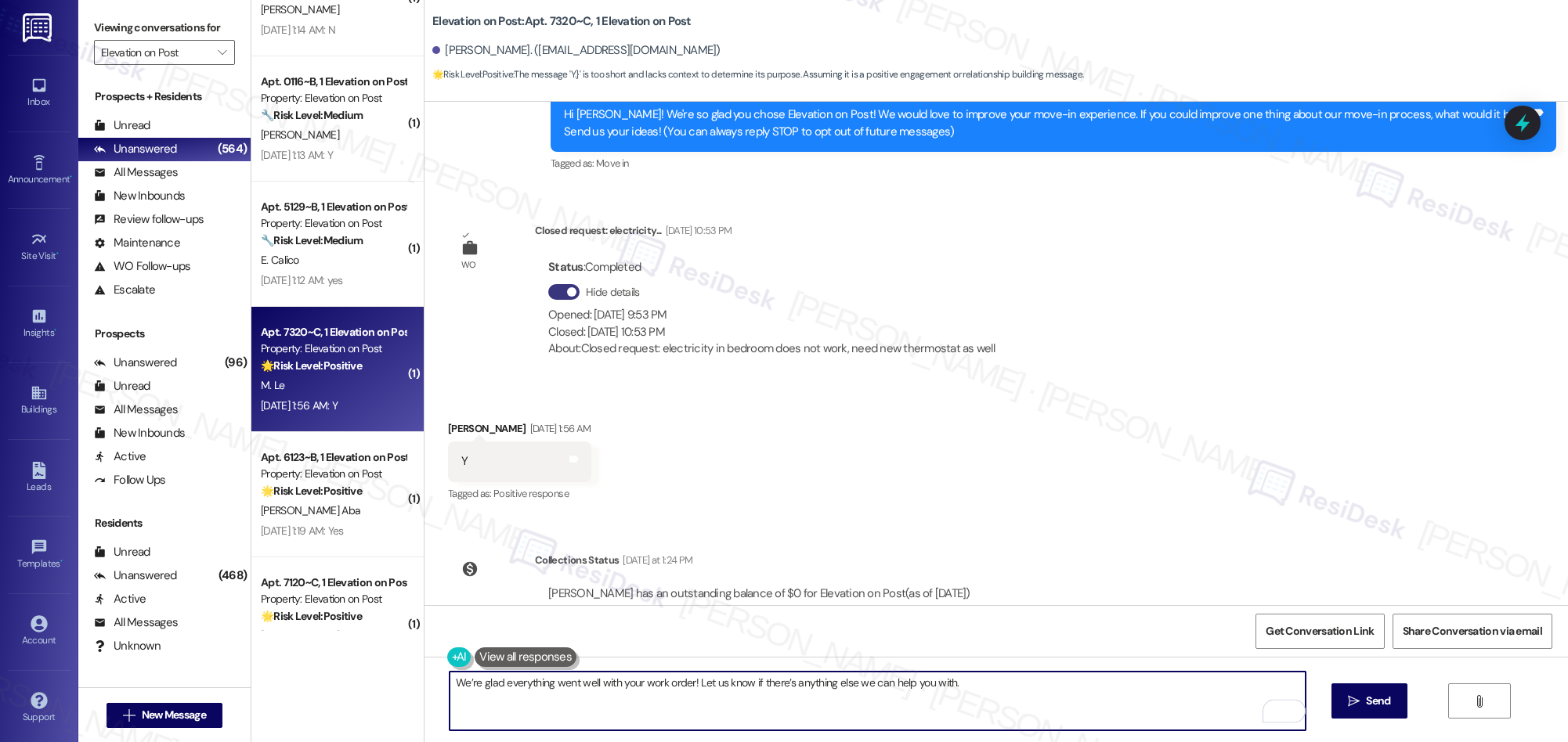
scroll to position [256, 0]
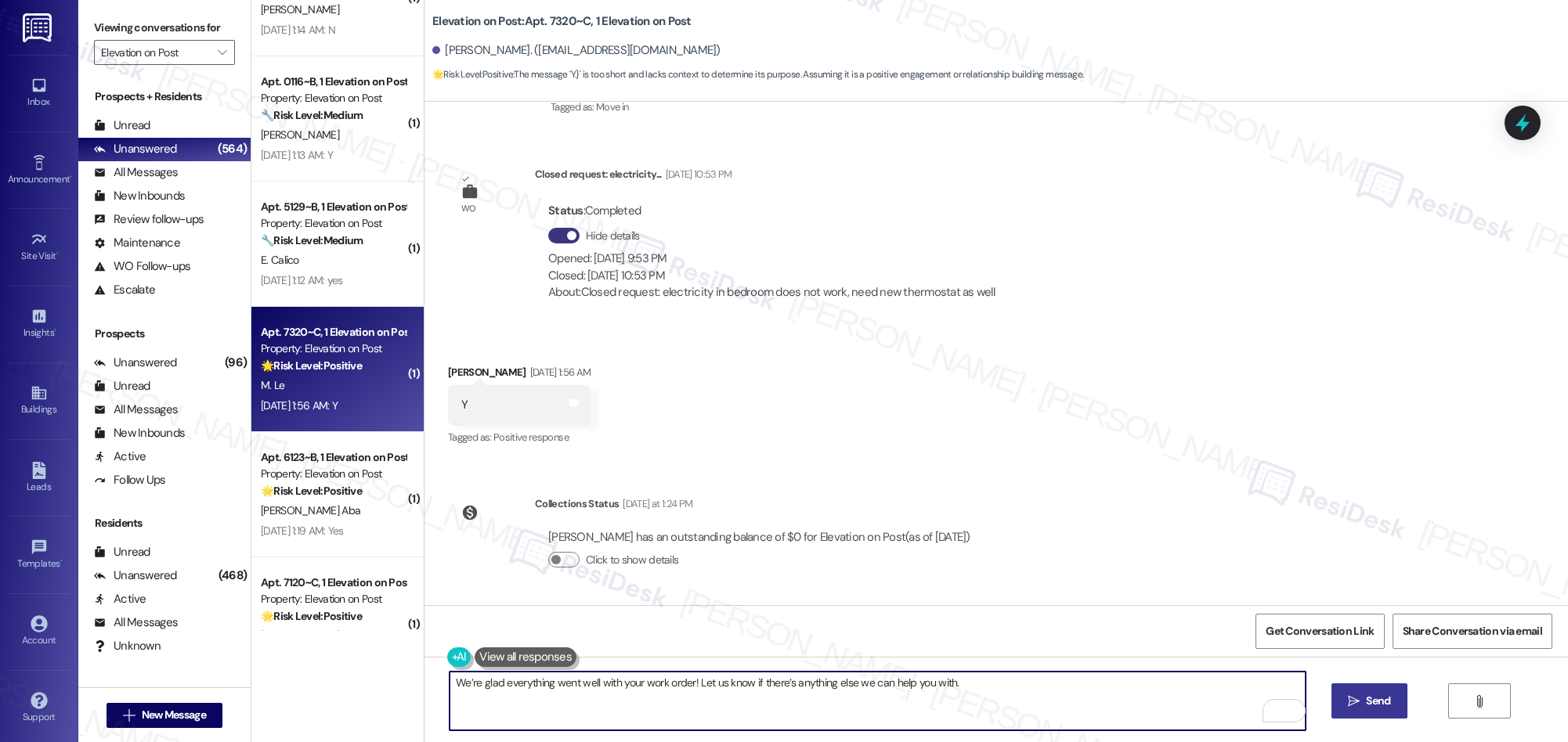
type textarea "We’re glad everything went well with your work order! Let us know if there’s an…"
click at [1354, 701] on icon "" at bounding box center [1354, 701] width 12 height 13
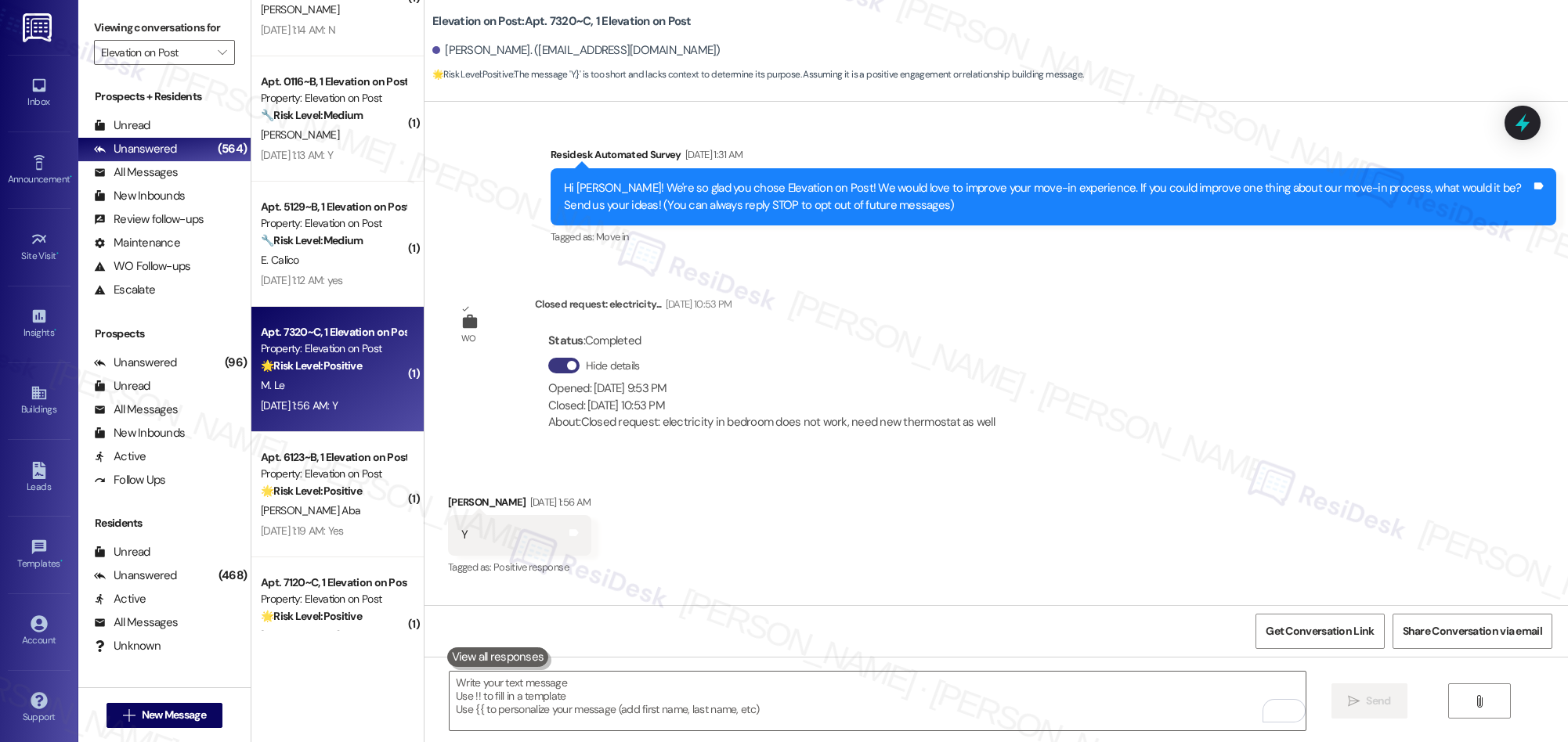
scroll to position [111, 0]
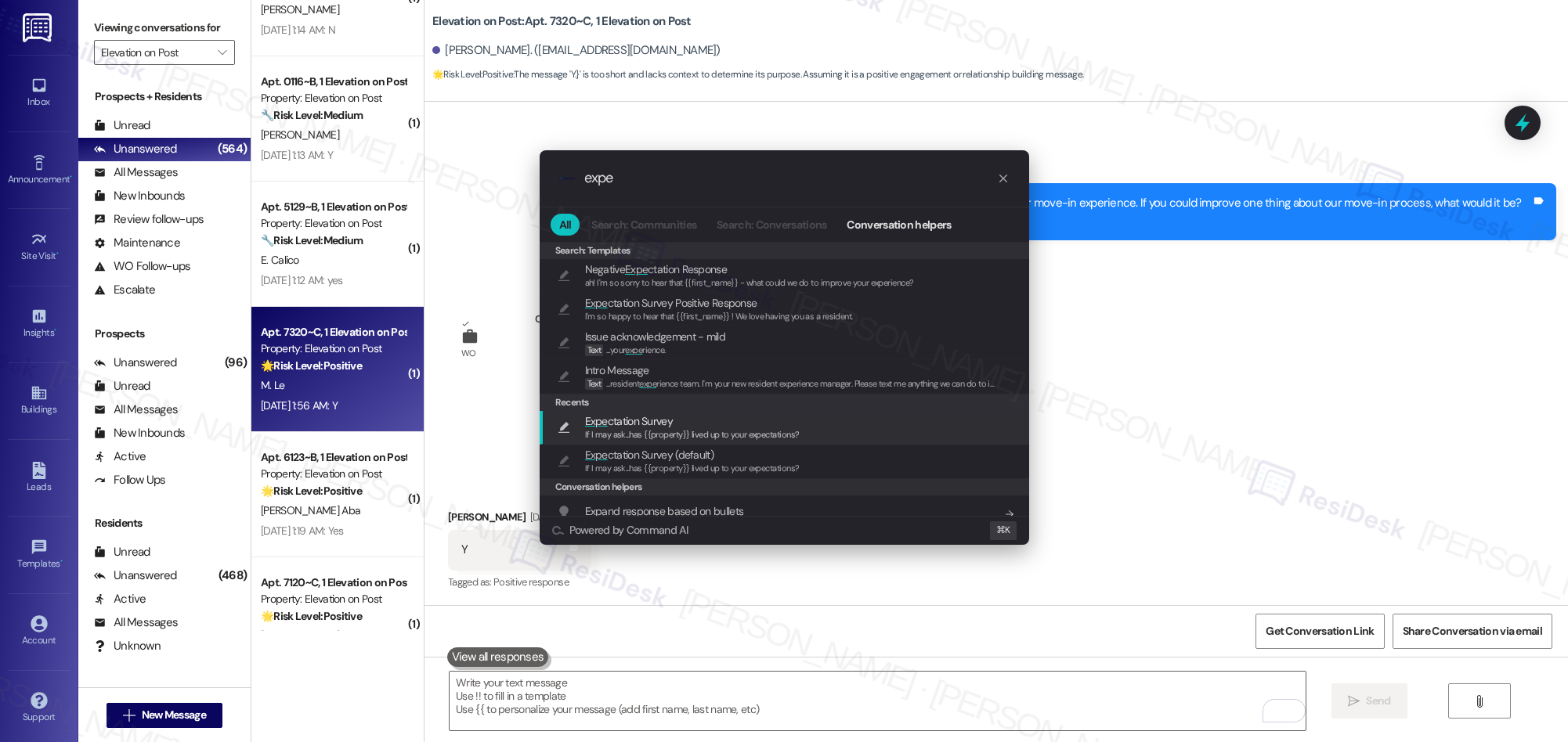
type input "expe"
click at [648, 428] on div "If I may ask...has {{property}} lived up to your expectations?" at bounding box center [692, 435] width 214 height 14
type textarea "If I may ask...has {{property}} lived up to your expectations?"
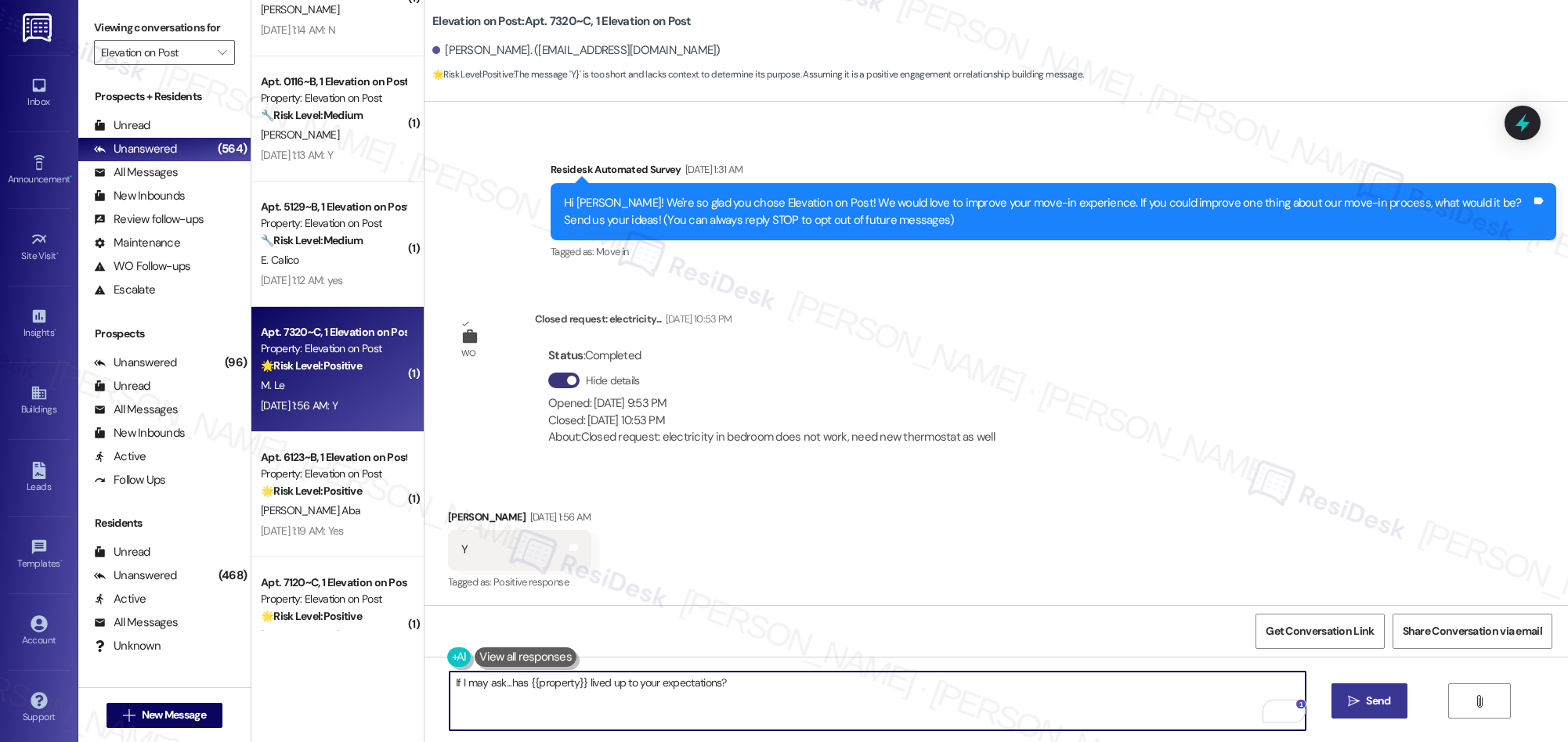
click at [1356, 701] on icon "" at bounding box center [1354, 701] width 12 height 13
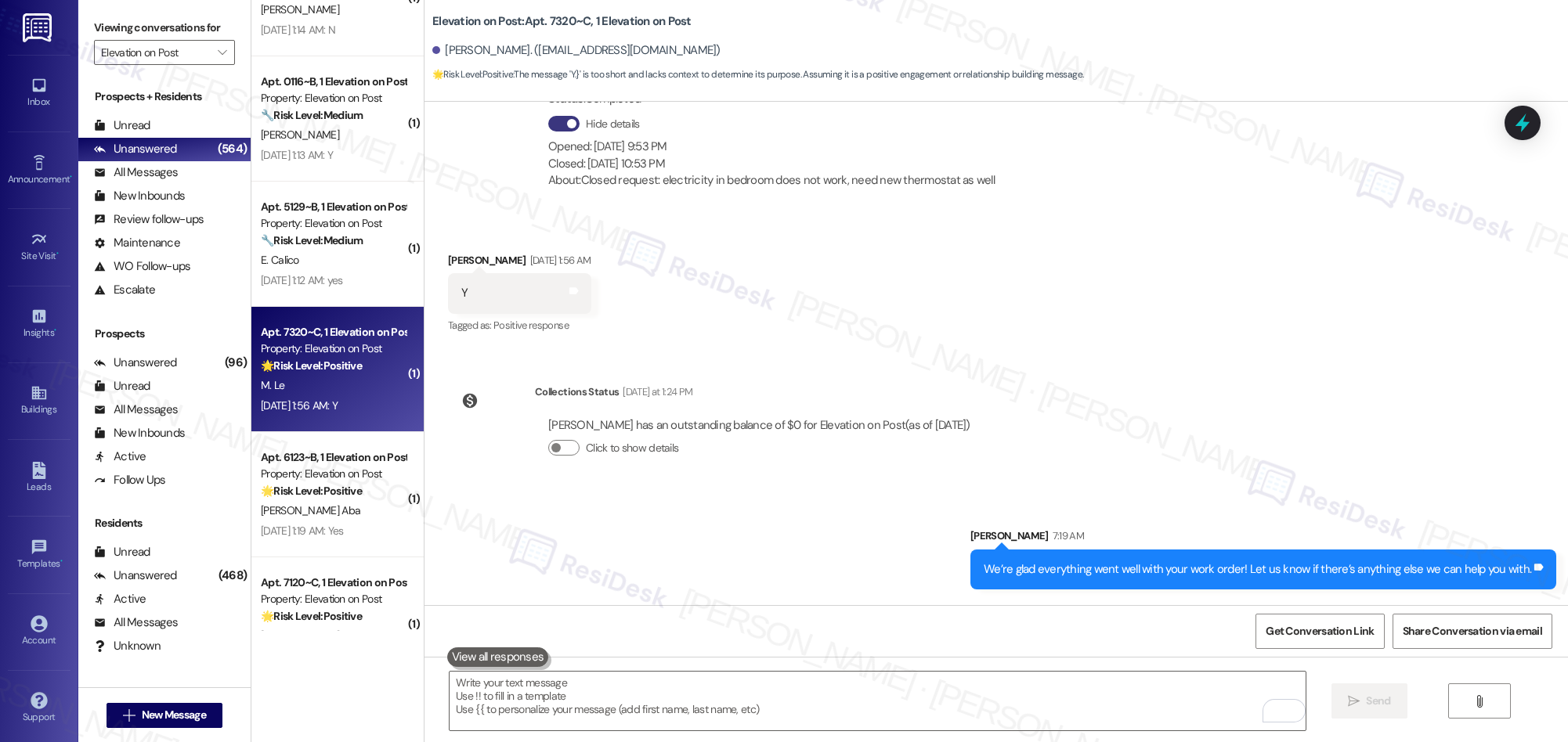
scroll to position [475, 0]
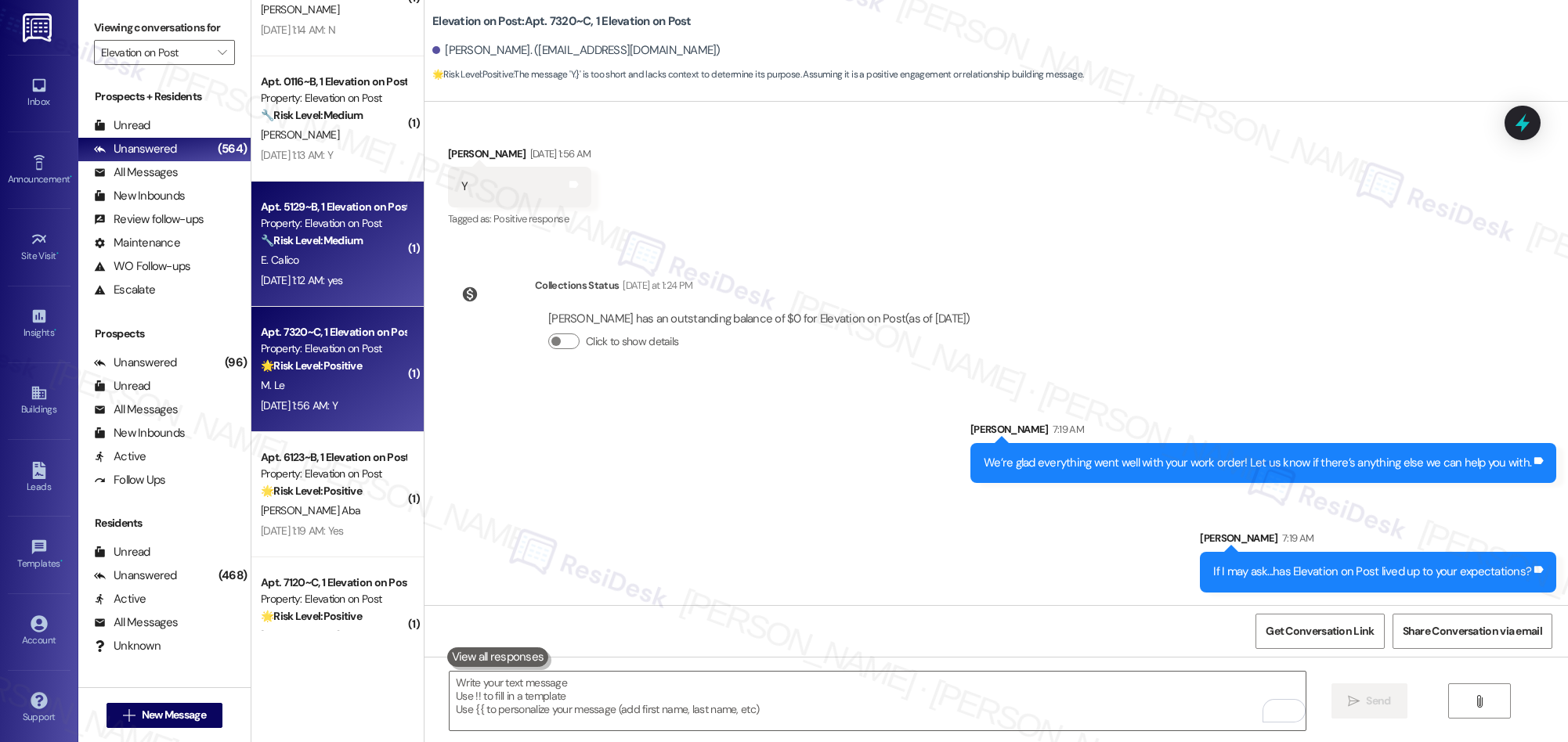
click at [336, 279] on div "Sep 13, 2025 at 1:12 AM: yes Sep 13, 2025 at 1:12 AM: yes" at bounding box center [302, 280] width 83 height 14
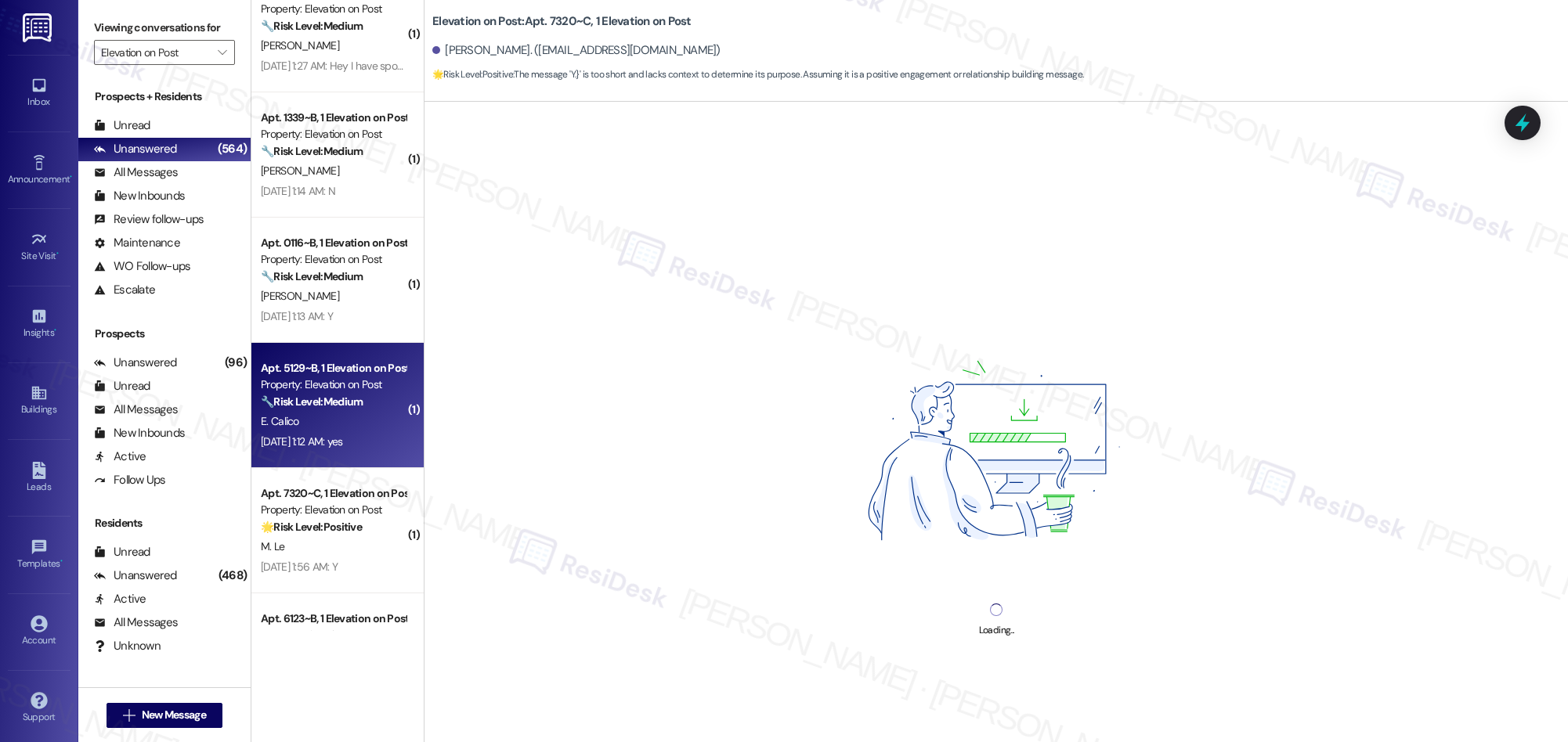
scroll to position [521, 0]
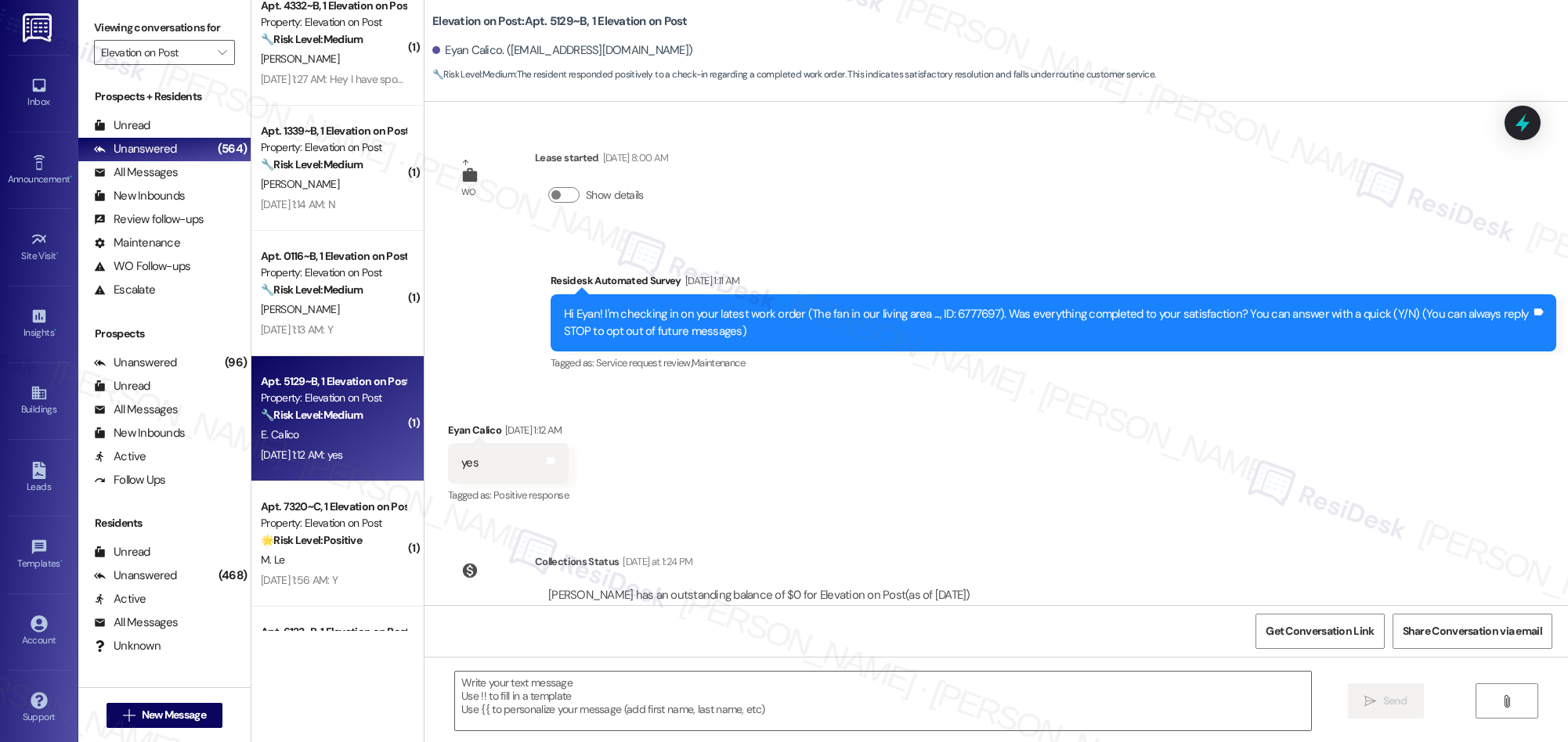
type textarea "Fetching suggested responses. Please feel free to read through the conversation…"
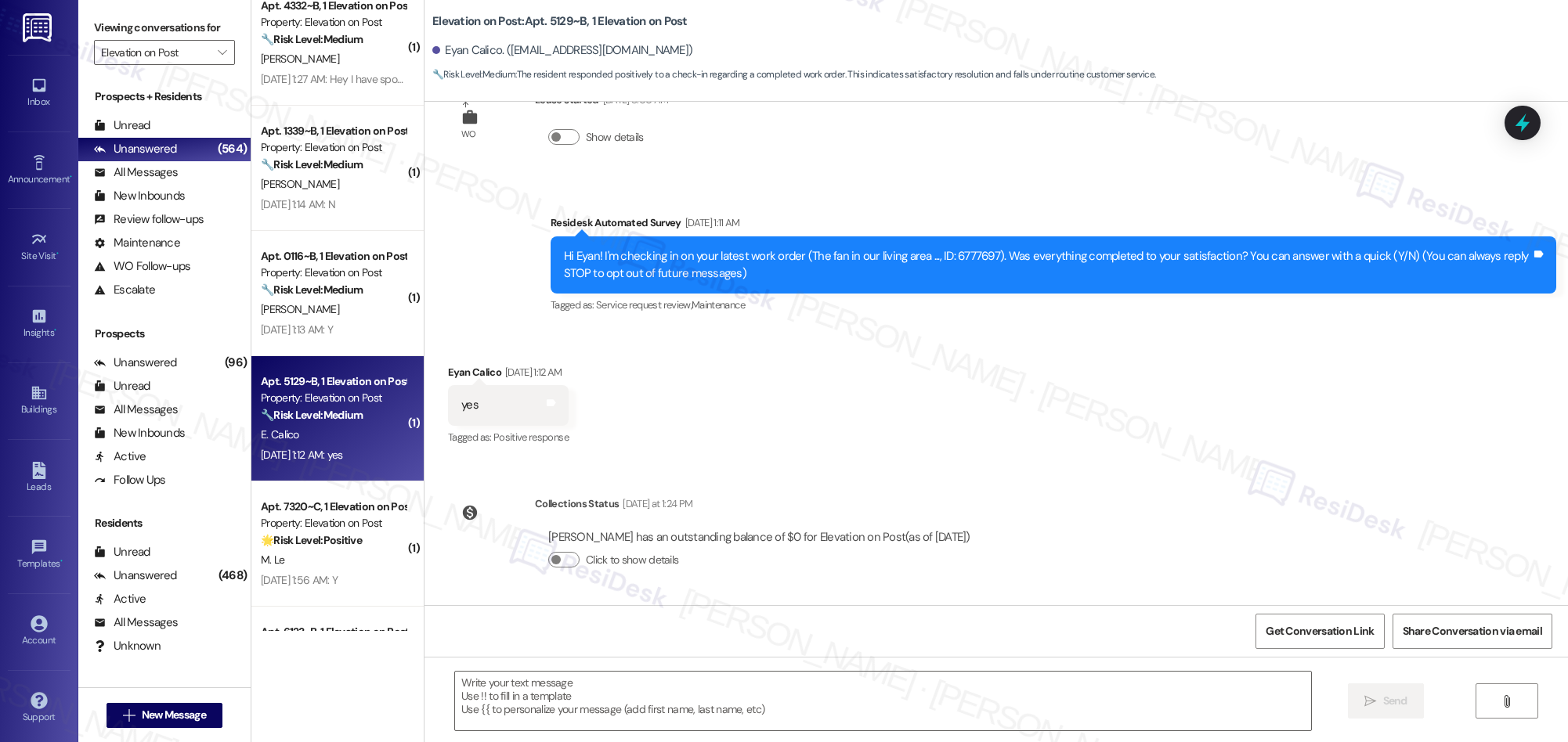
scroll to position [0, 0]
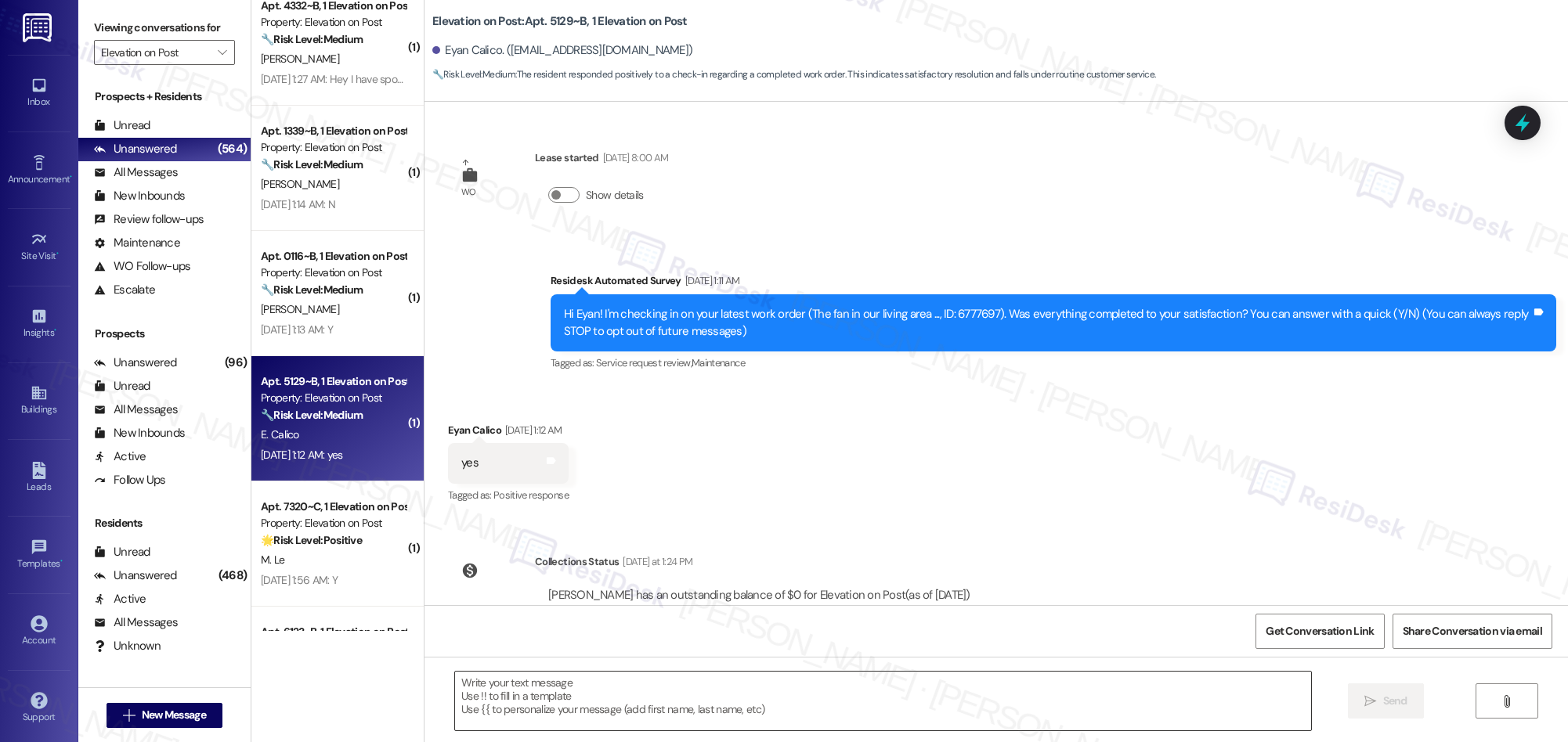
click at [636, 712] on textarea at bounding box center [883, 701] width 856 height 59
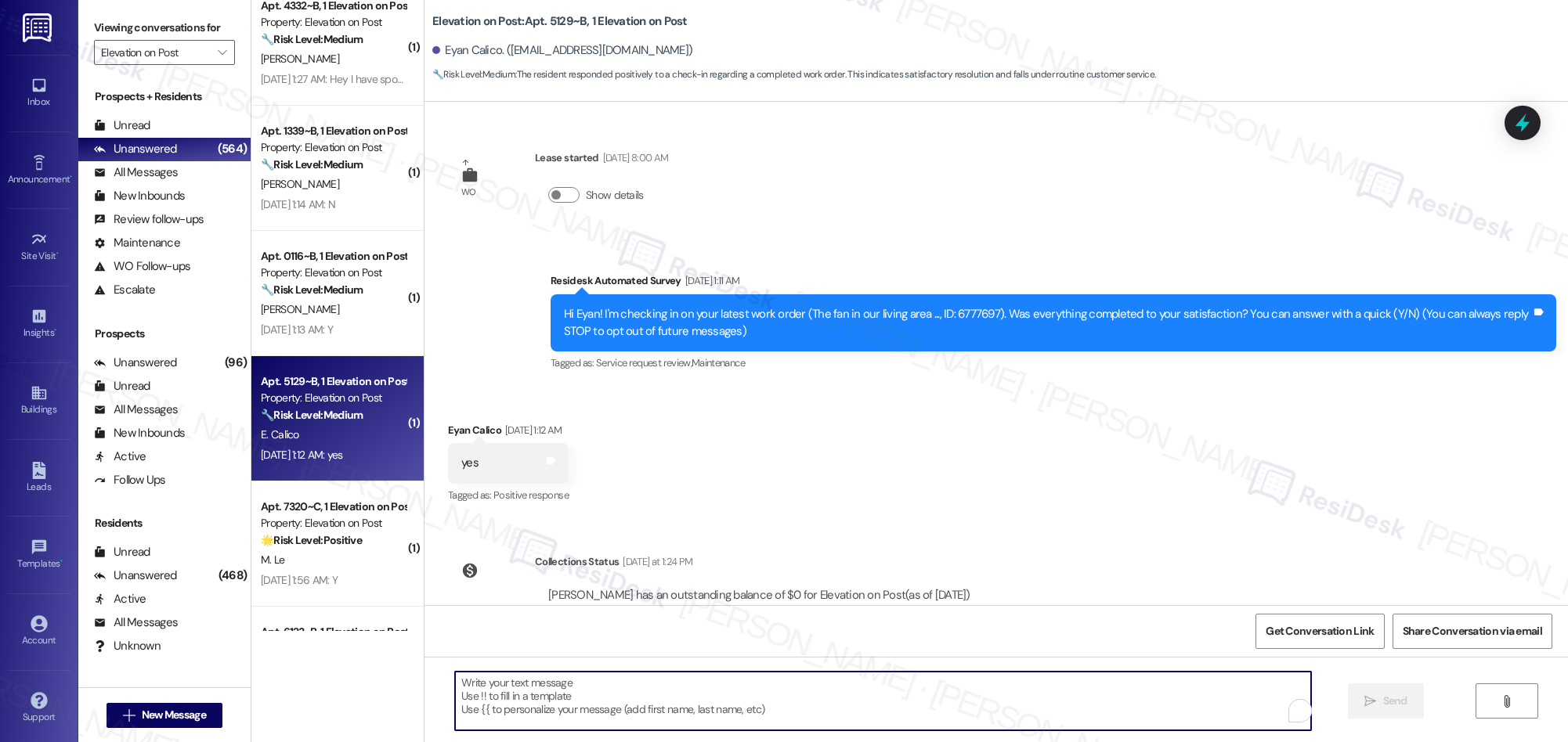
paste textarea "We’re glad everything went well with your work order! Let us know if there’s an…"
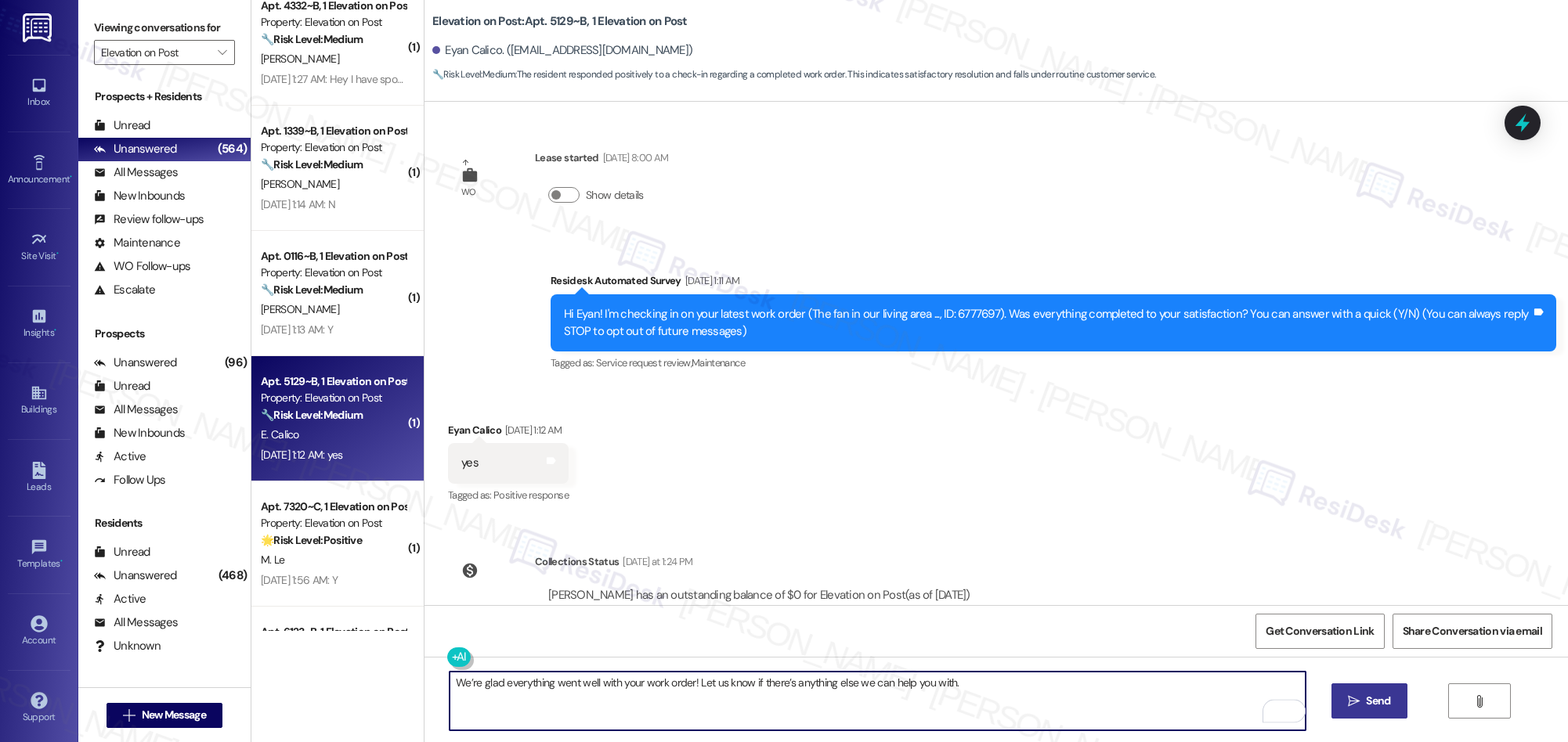
type textarea "We’re glad everything went well with your work order! Let us know if there’s an…"
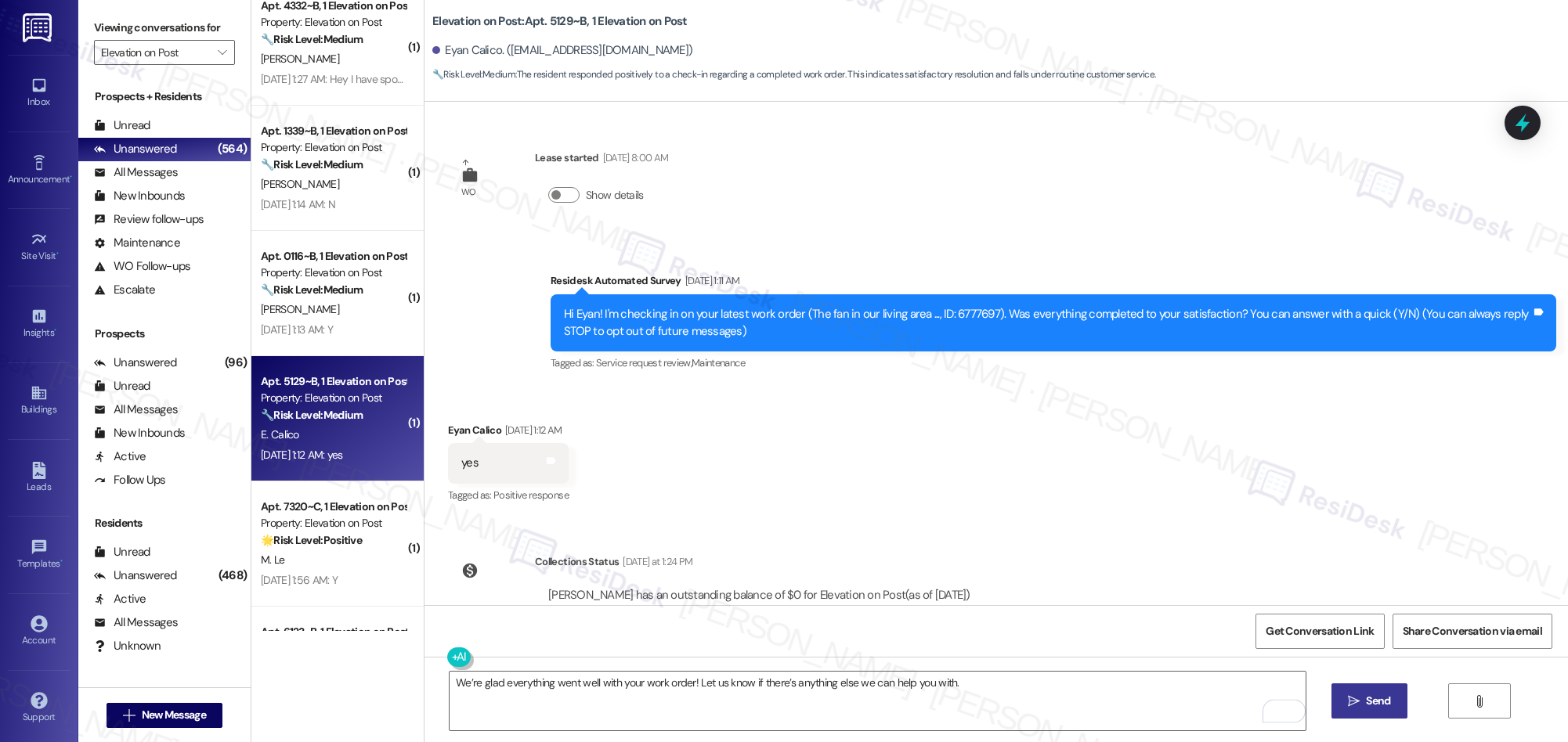
click at [1365, 706] on span "Send" at bounding box center [1377, 701] width 25 height 17
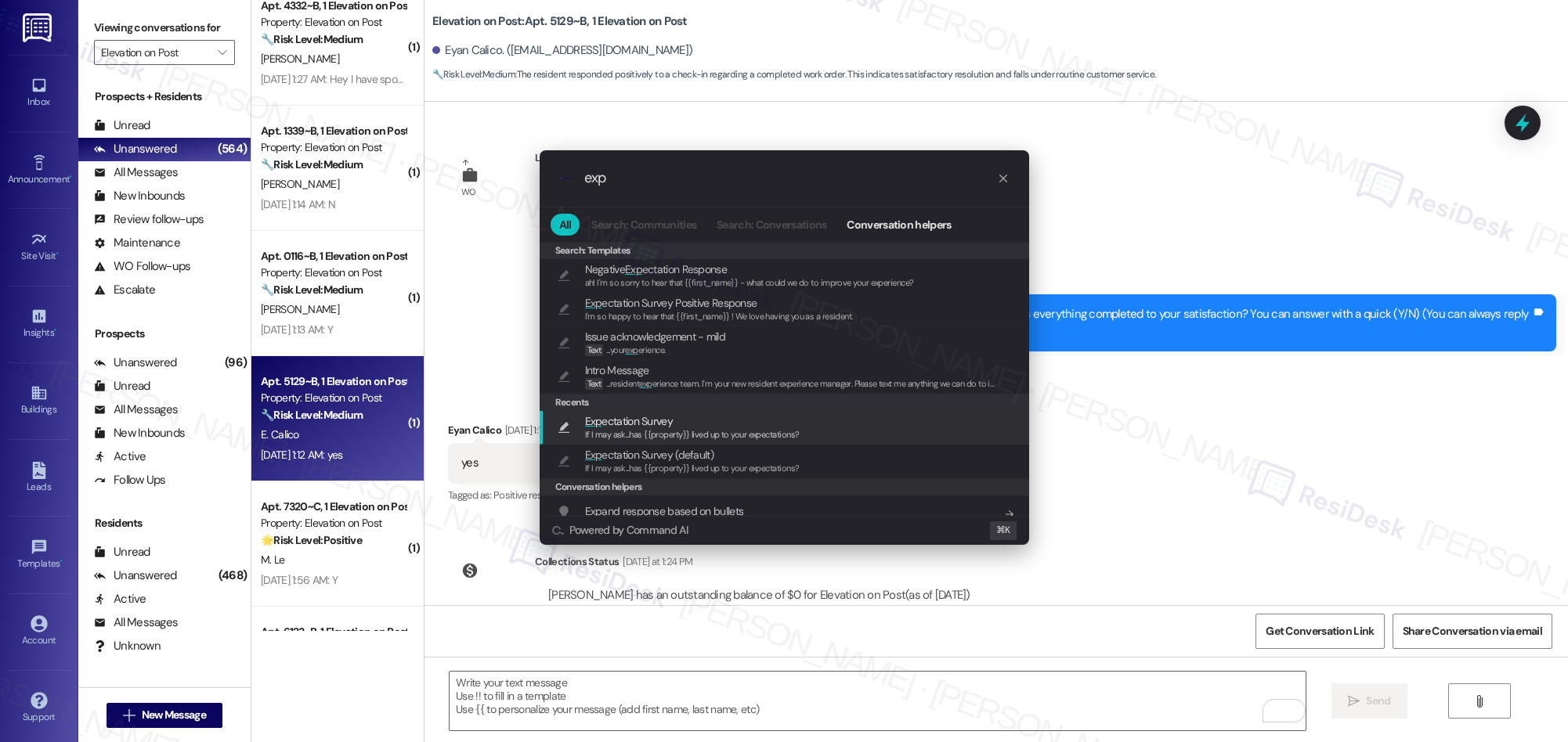
type input "exp"
click at [601, 423] on span "Exp" at bounding box center [594, 421] width 18 height 14
type textarea "If I may ask...has {{property}} lived up to your expectations?"
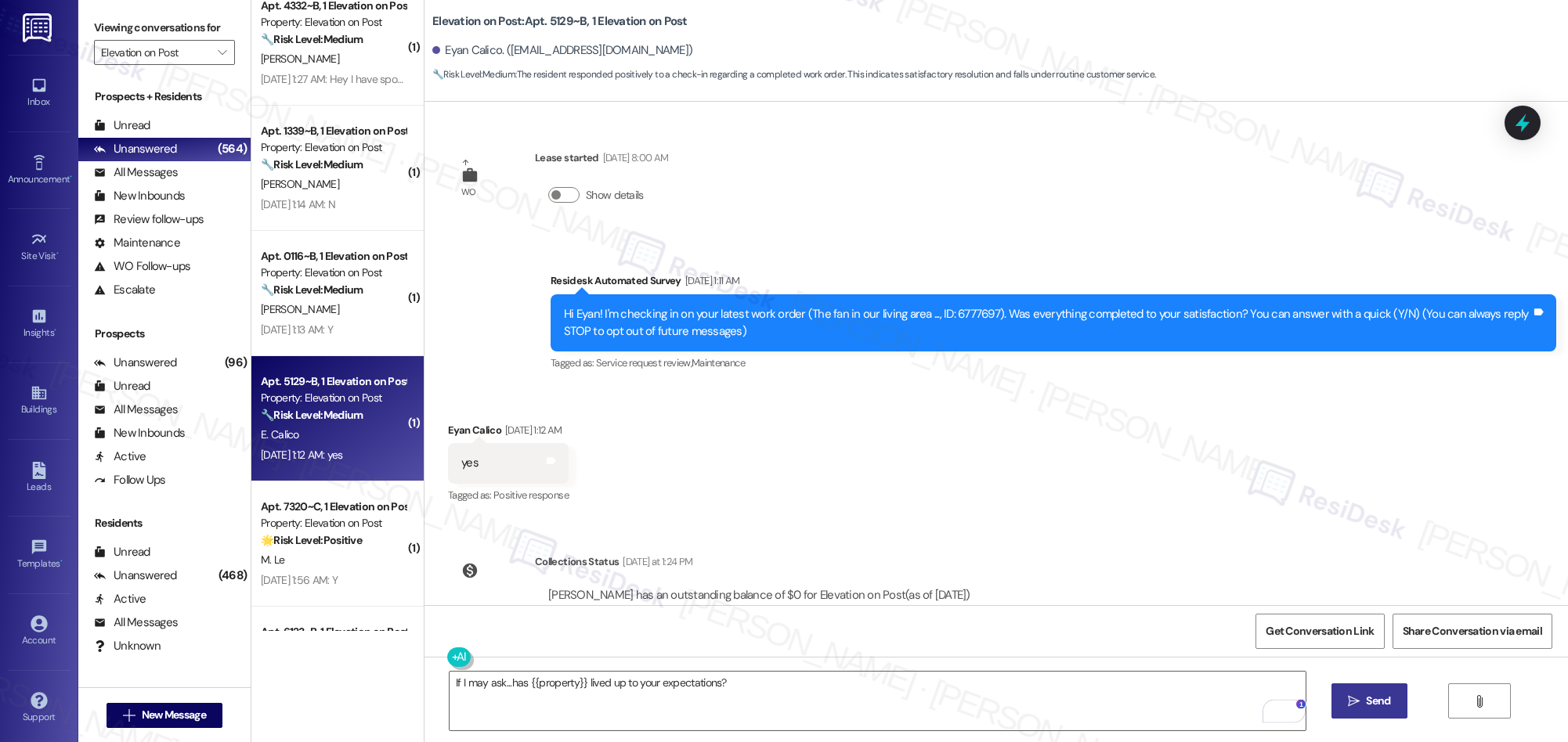
drag, startPoint x: 1340, startPoint y: 700, endPoint x: 957, endPoint y: 588, distance: 399.0
click at [1338, 700] on button " Send" at bounding box center [1368, 701] width 76 height 35
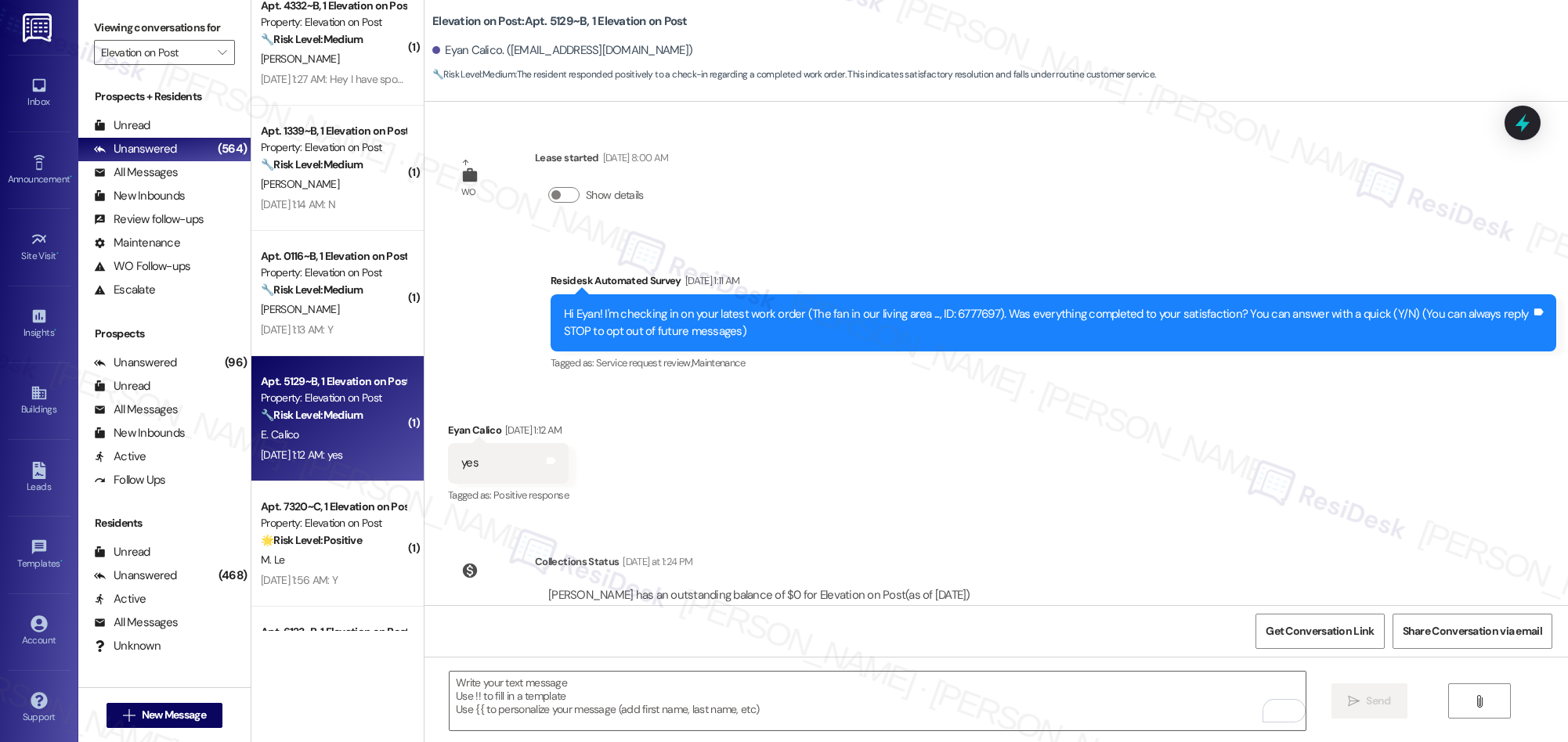
scroll to position [276, 0]
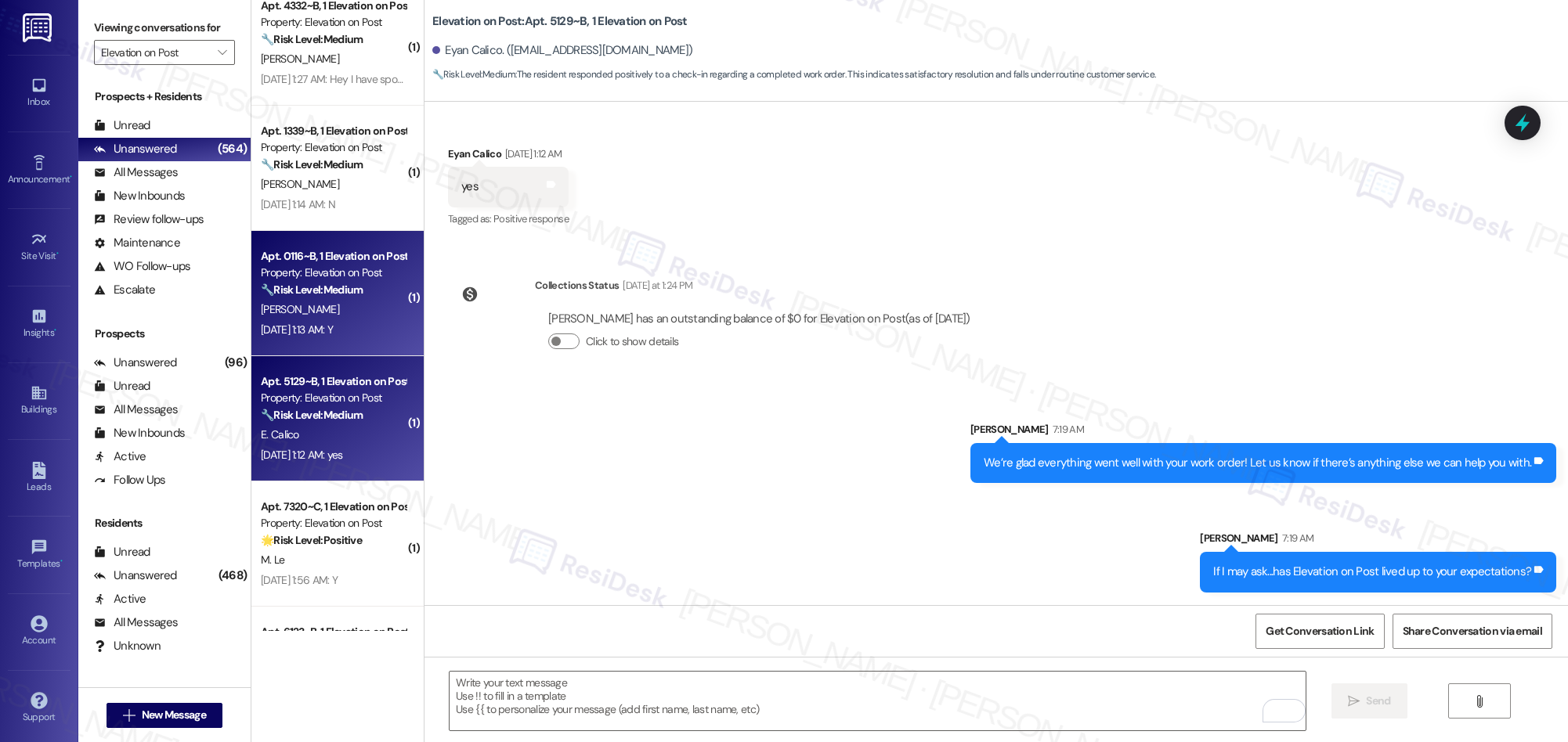
click at [364, 321] on div "Sep 13, 2025 at 1:13 AM: Y Sep 13, 2025 at 1:13 AM: Y" at bounding box center [333, 330] width 148 height 20
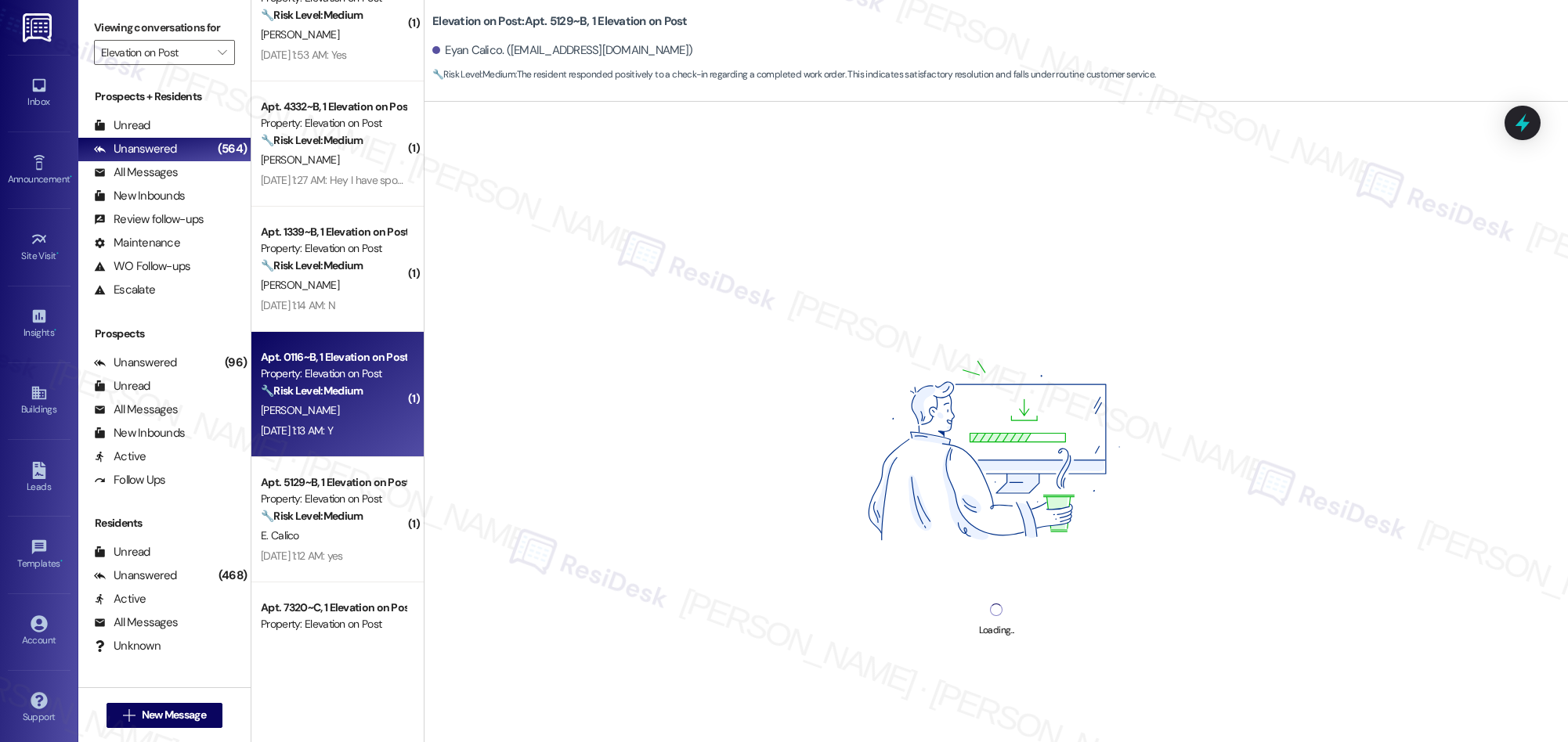
scroll to position [394, 0]
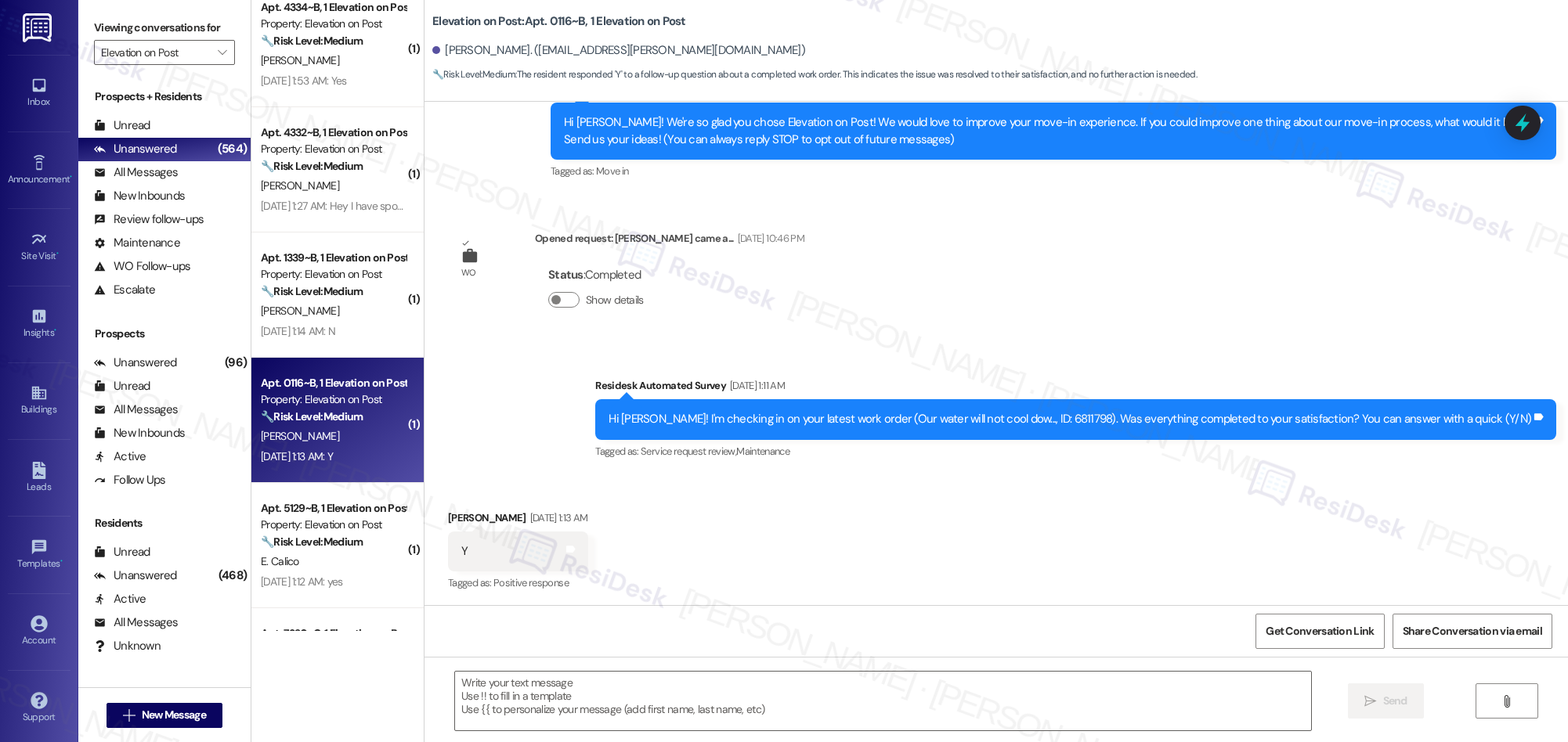
type textarea "Fetching suggested responses. Please feel free to read through the conversation…"
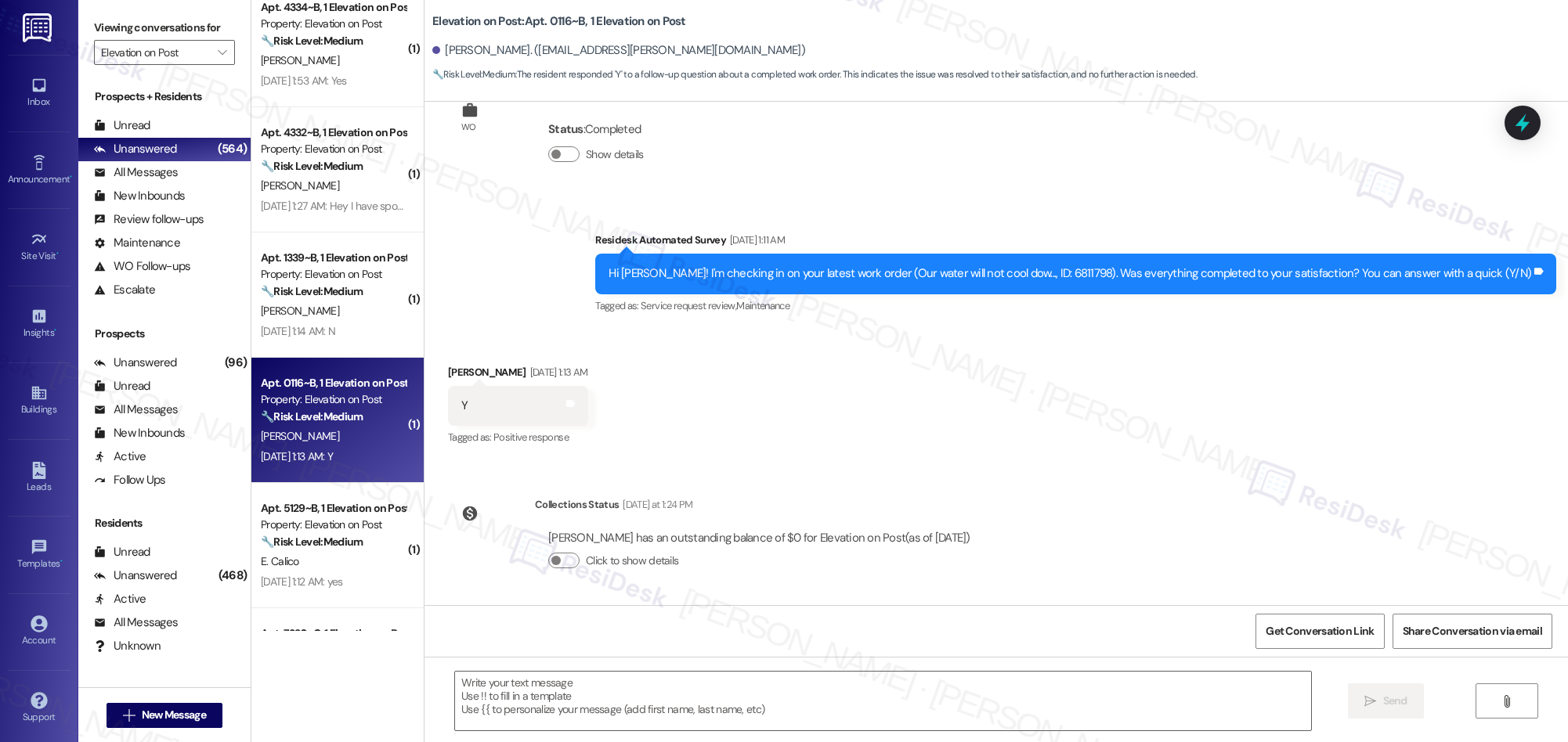
scroll to position [0, 0]
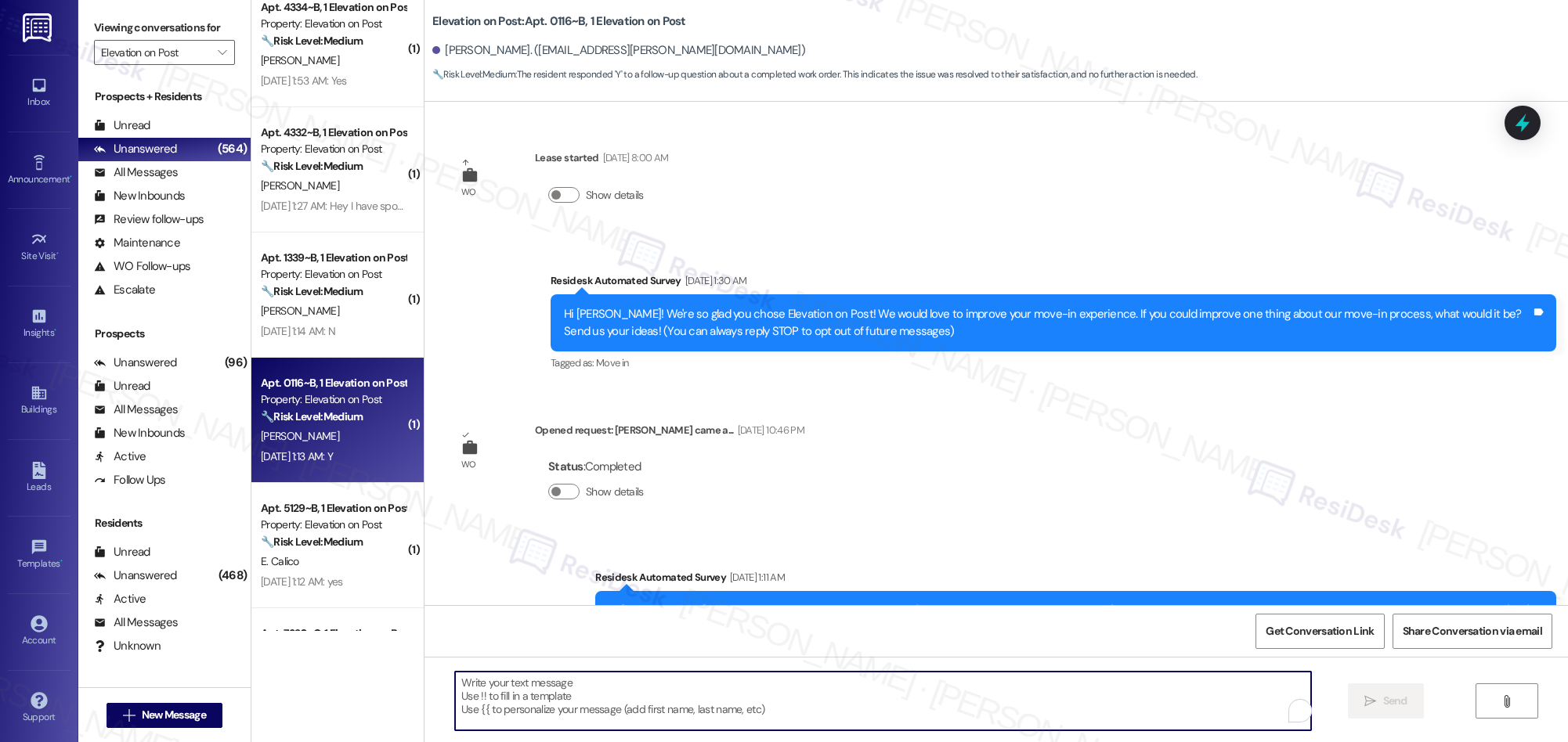
click at [651, 692] on textarea "To enrich screen reader interactions, please activate Accessibility in Grammarl…" at bounding box center [883, 701] width 856 height 59
paste textarea "We’re glad everything went well with your work order! Let us know if there’s an…"
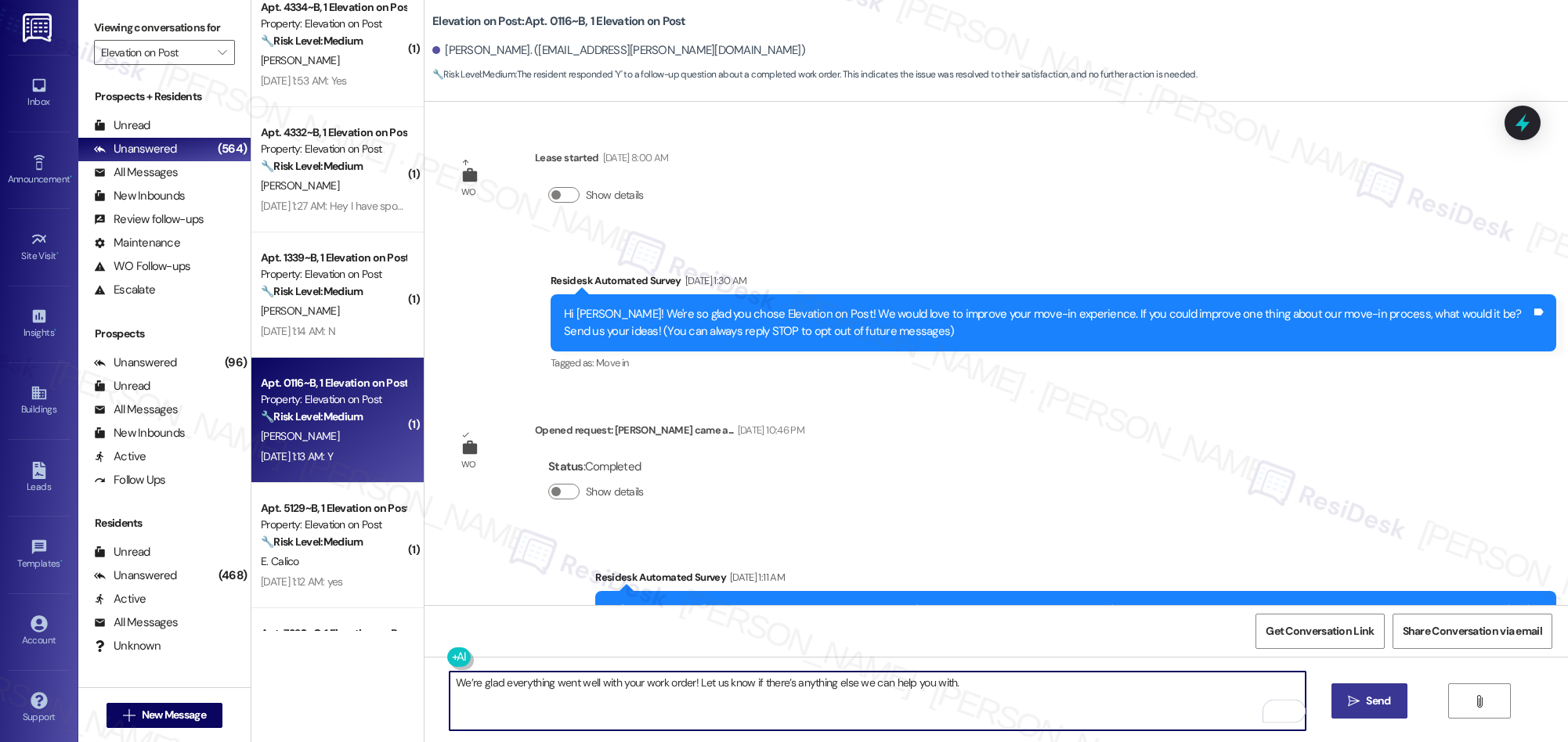
type textarea "We’re glad everything went well with your work order! Let us know if there’s an…"
click at [1379, 706] on span "Send" at bounding box center [1377, 701] width 25 height 17
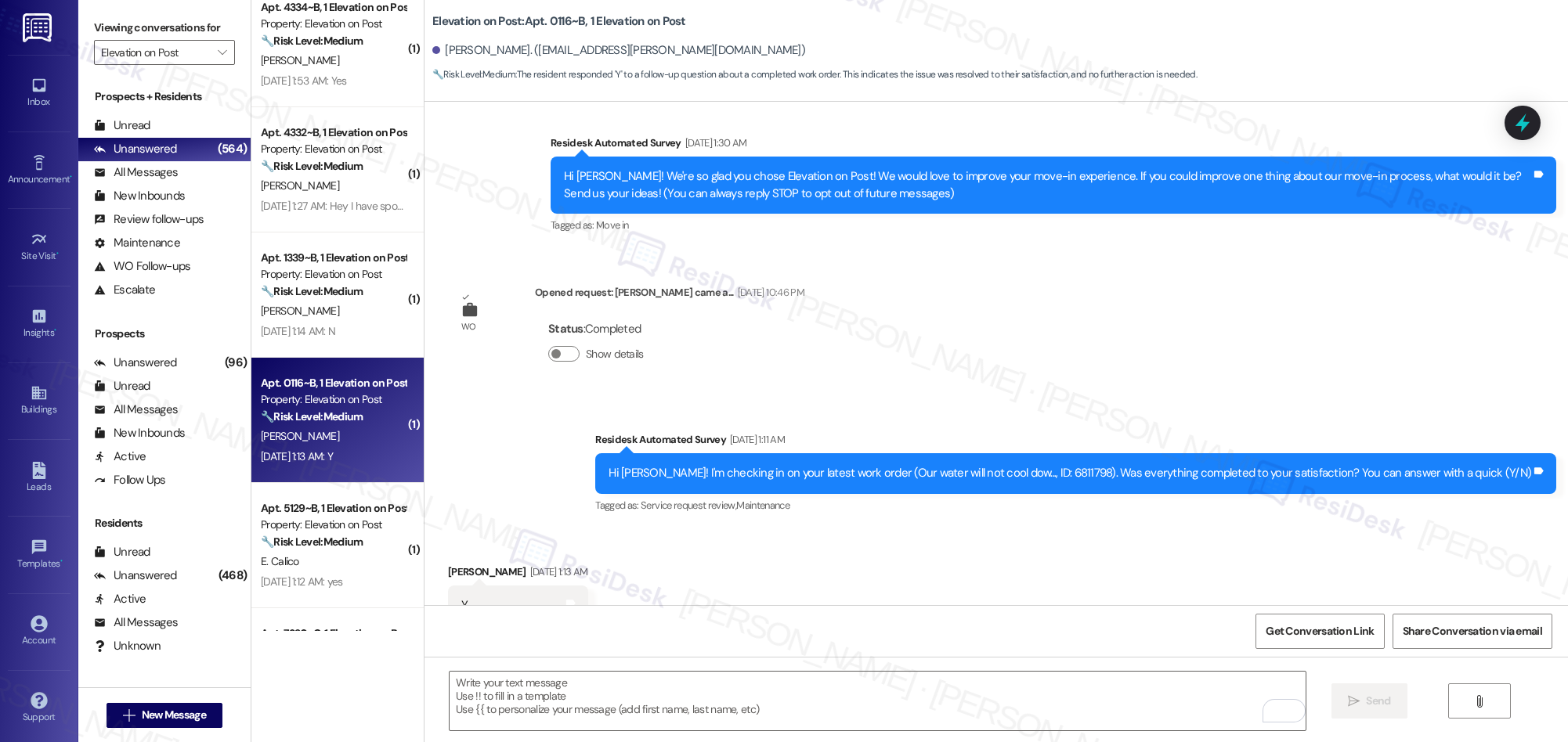
scroll to position [194, 0]
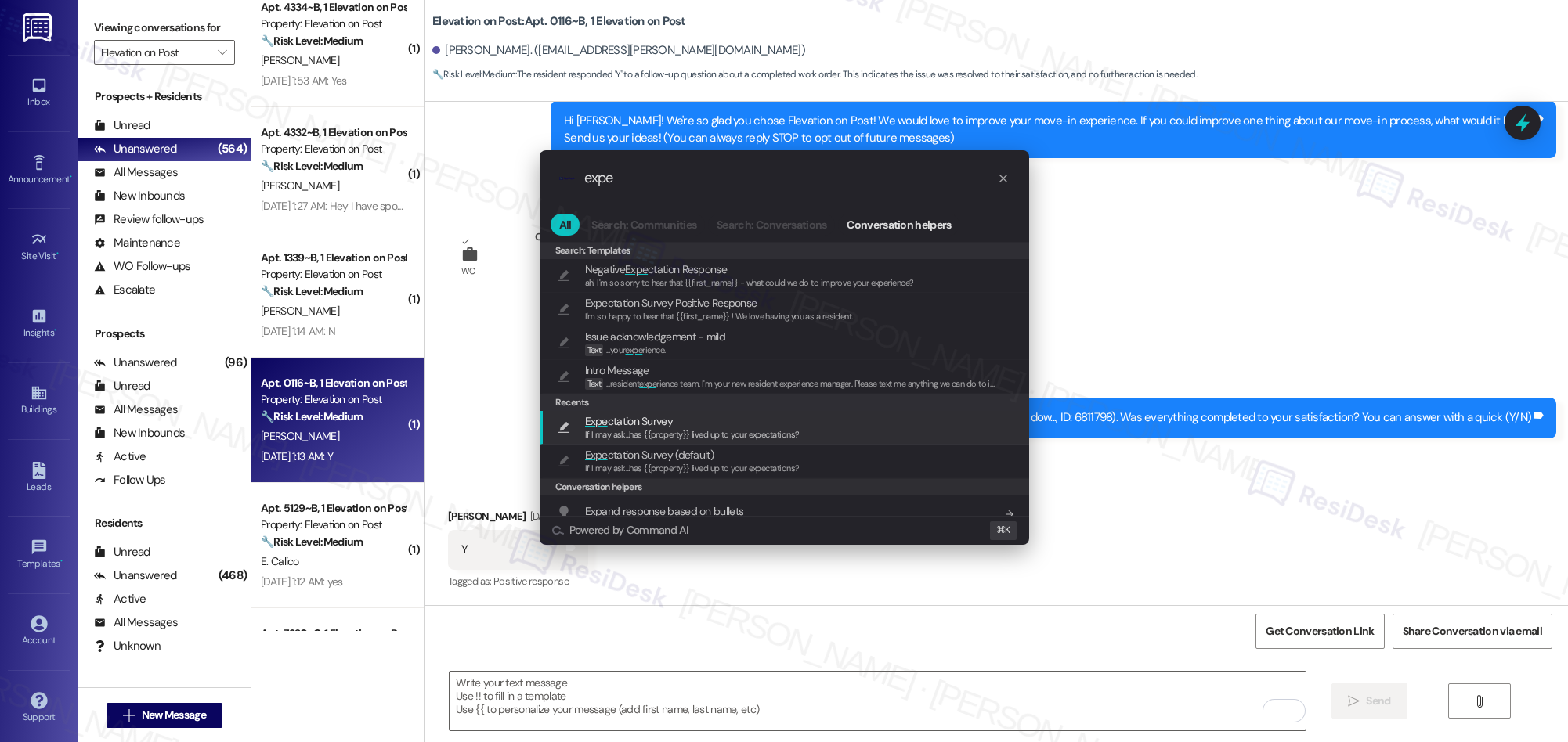
type input "expe"
drag, startPoint x: 616, startPoint y: 416, endPoint x: 679, endPoint y: 433, distance: 65.3
click at [616, 416] on span "Expe ctation Survey" at bounding box center [628, 422] width 87 height 18
type textarea "If I may ask...has {{property}} lived up to your expectations?"
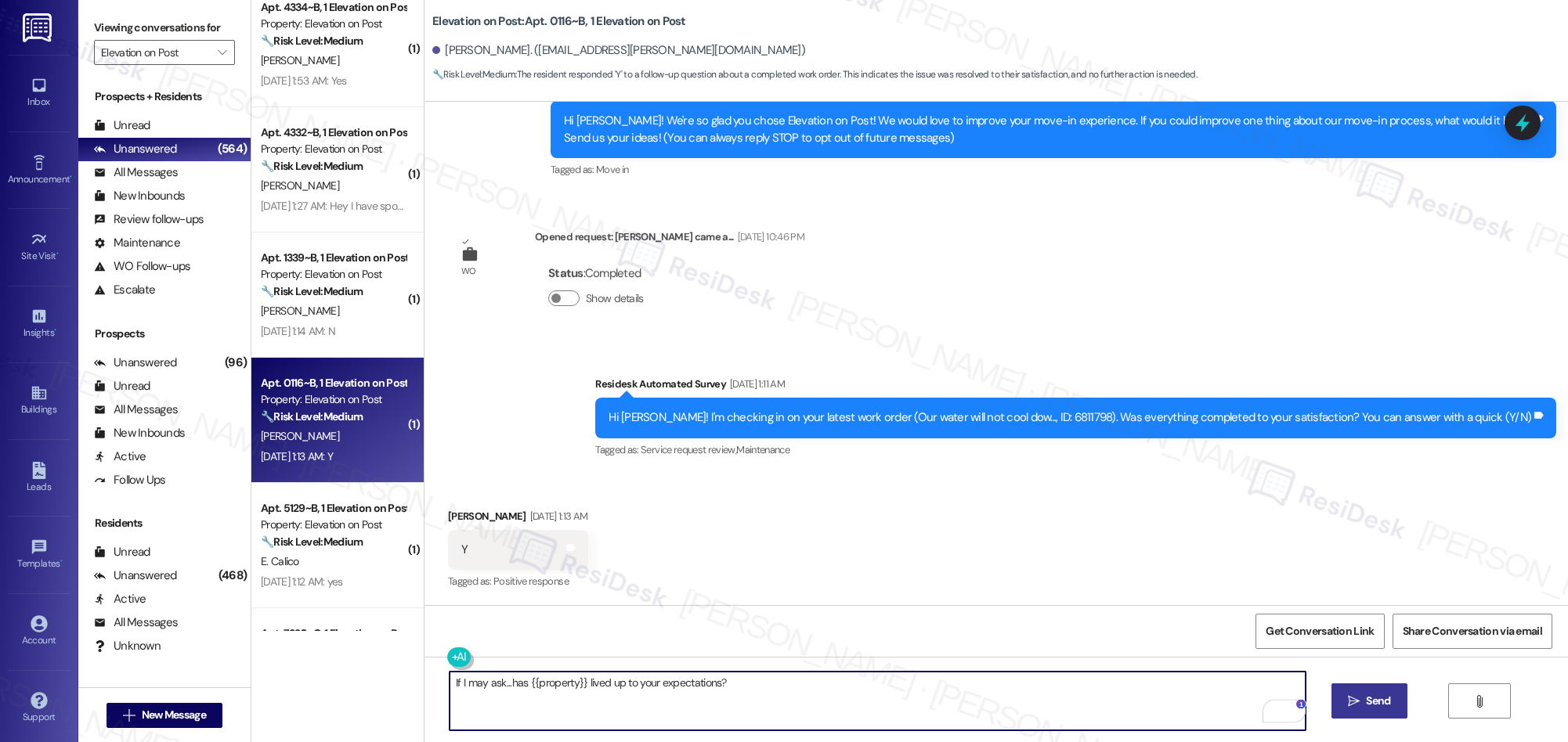
click at [1346, 686] on button " Send" at bounding box center [1368, 701] width 76 height 35
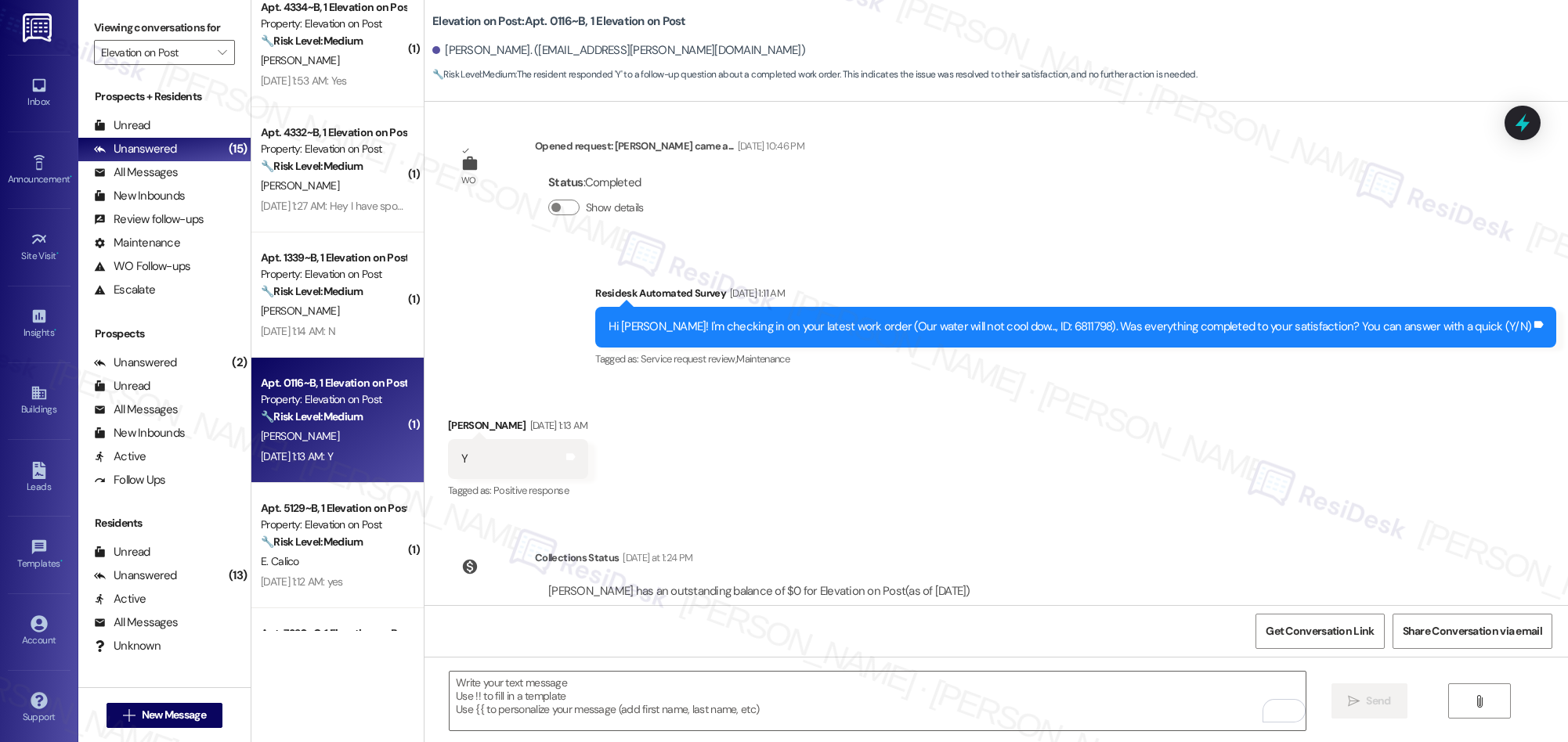
scroll to position [556, 0]
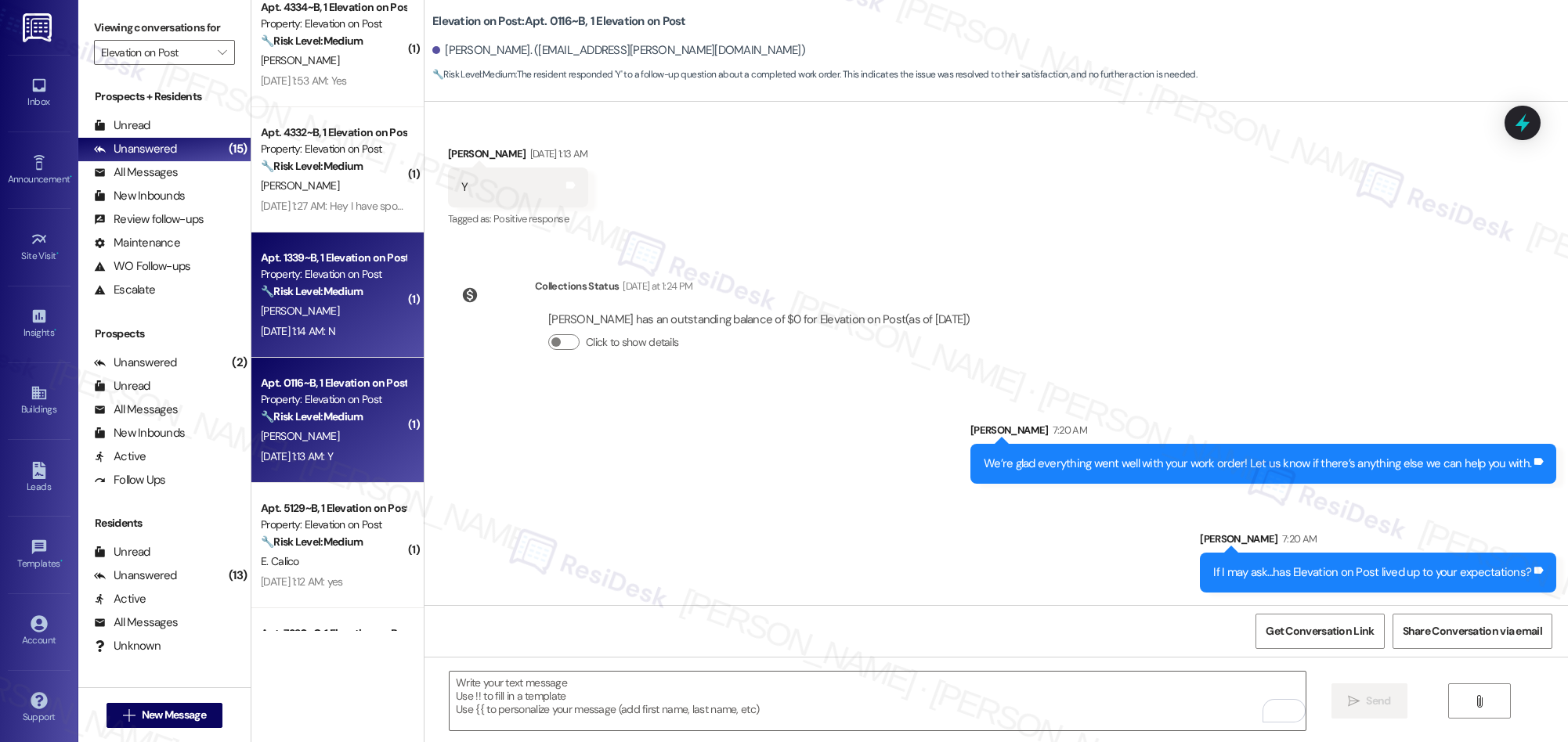
click at [328, 300] on div "Apt. 1339~B, 1 Elevation on Post Property: Elevation on Post 🔧 Risk Level: Medi…" at bounding box center [333, 274] width 148 height 53
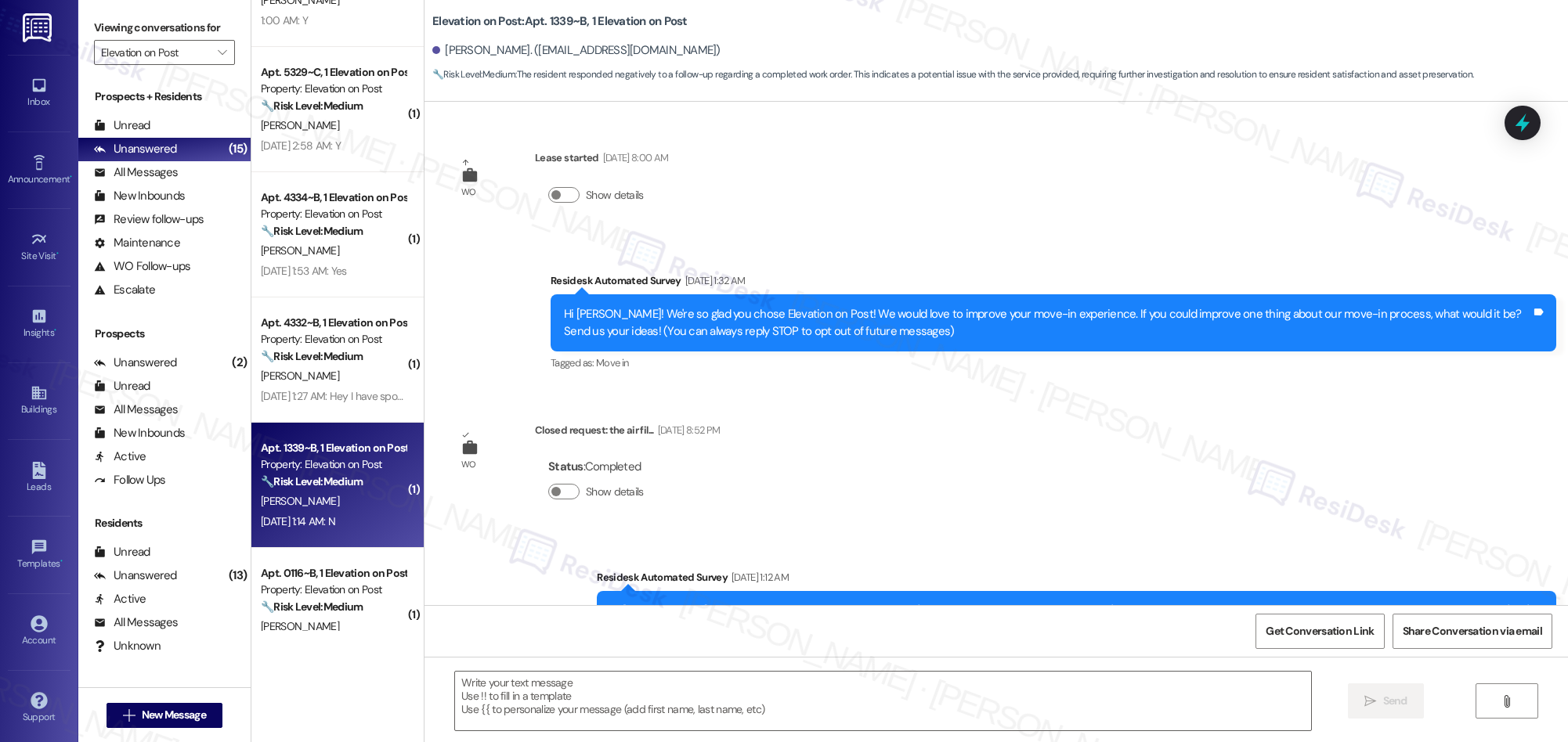
scroll to position [194, 0]
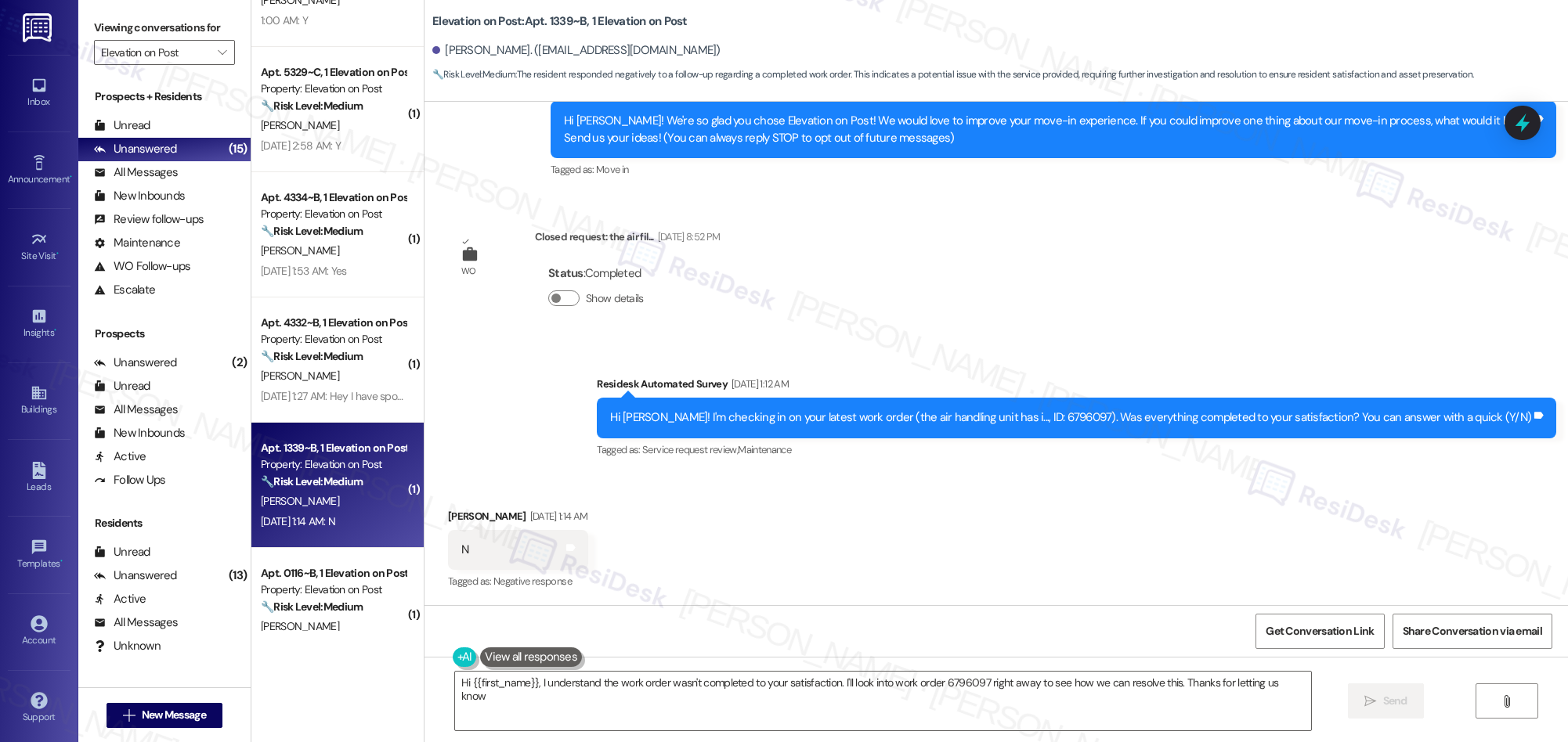
type textarea "Hi {{first_name}}, I understand the work order wasn't completed to your satisfa…"
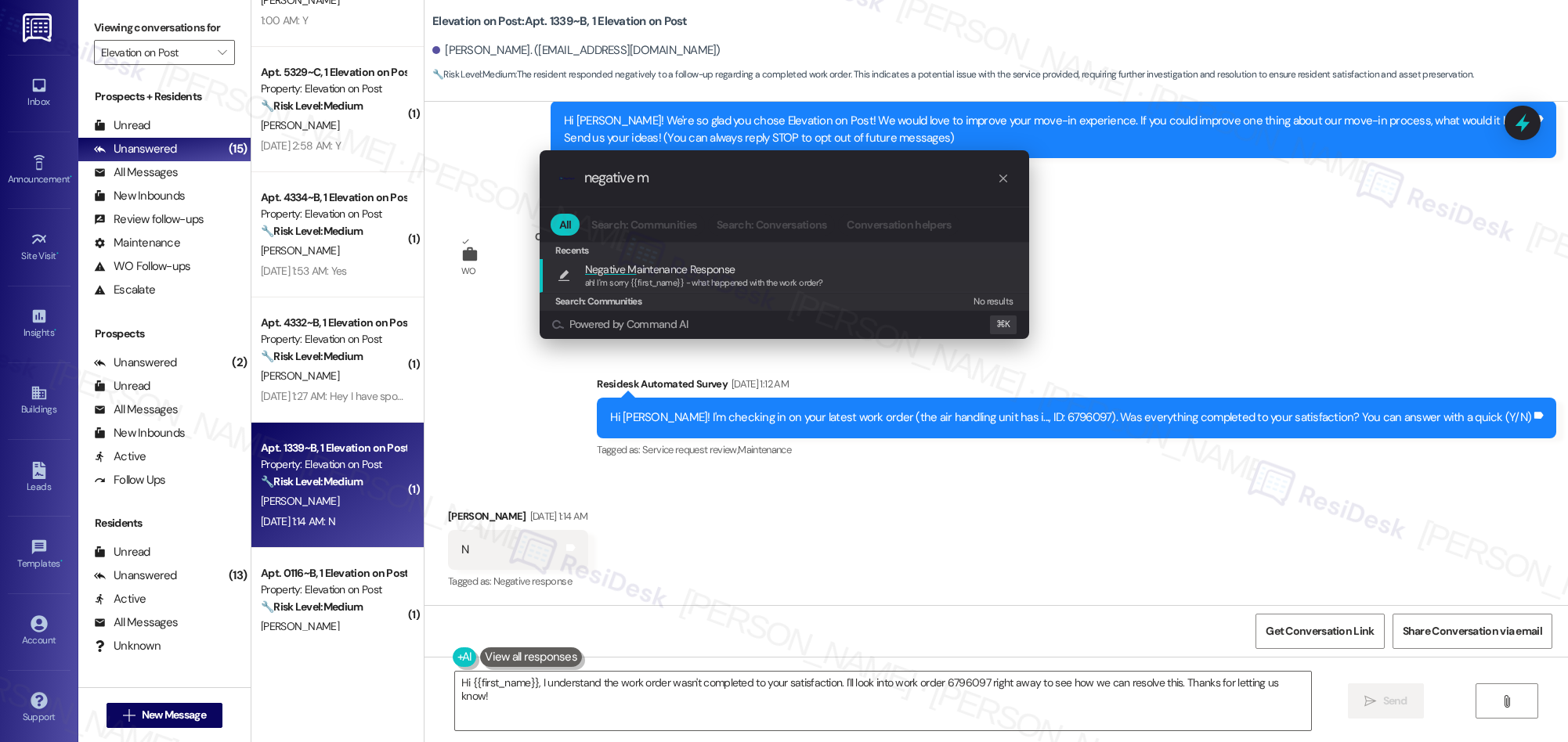
type input "negative m"
click at [718, 263] on span "Negative M aintenance Response" at bounding box center [660, 269] width 150 height 18
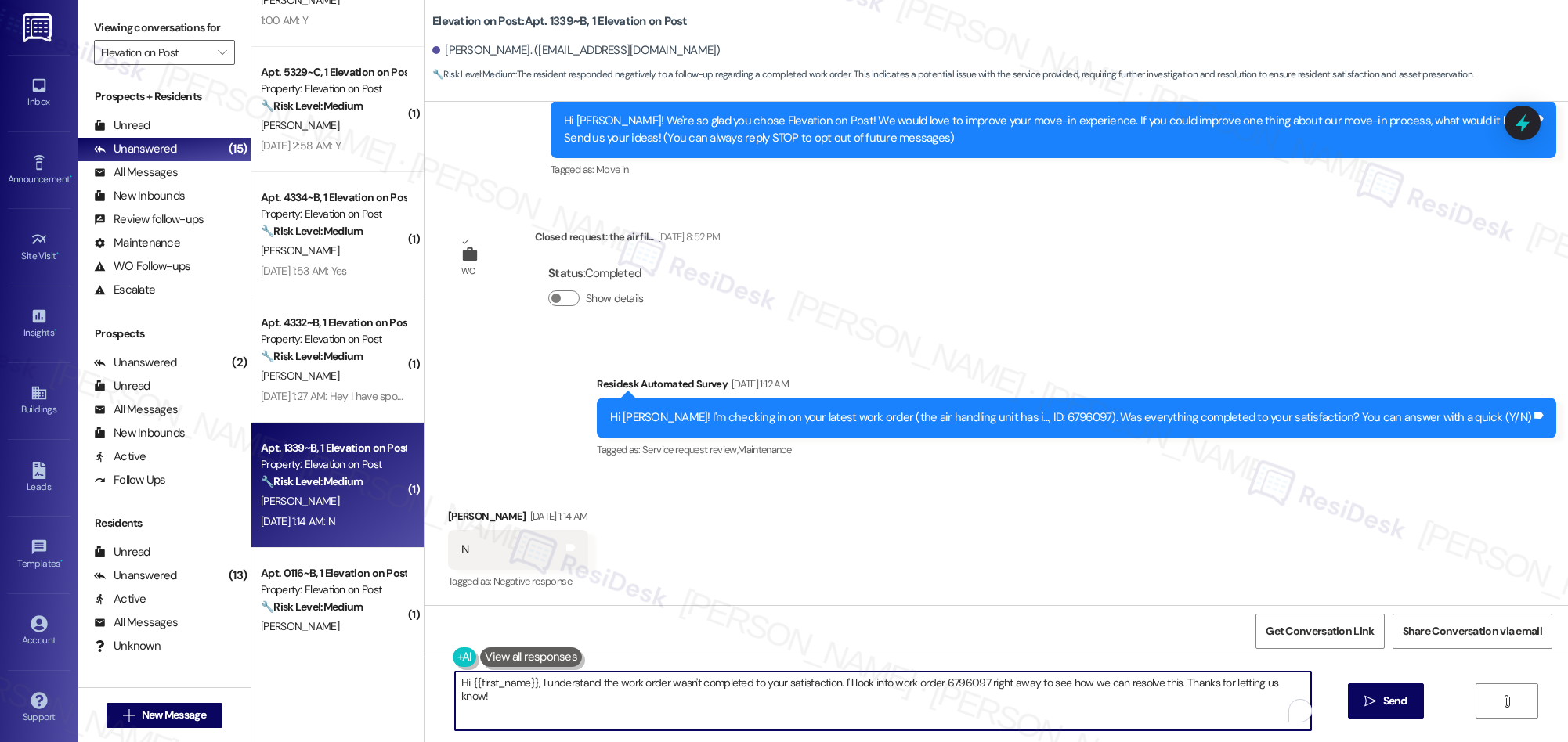
type textarea "ah! I'm sorry {{first_name}} - what happened with the work order?"
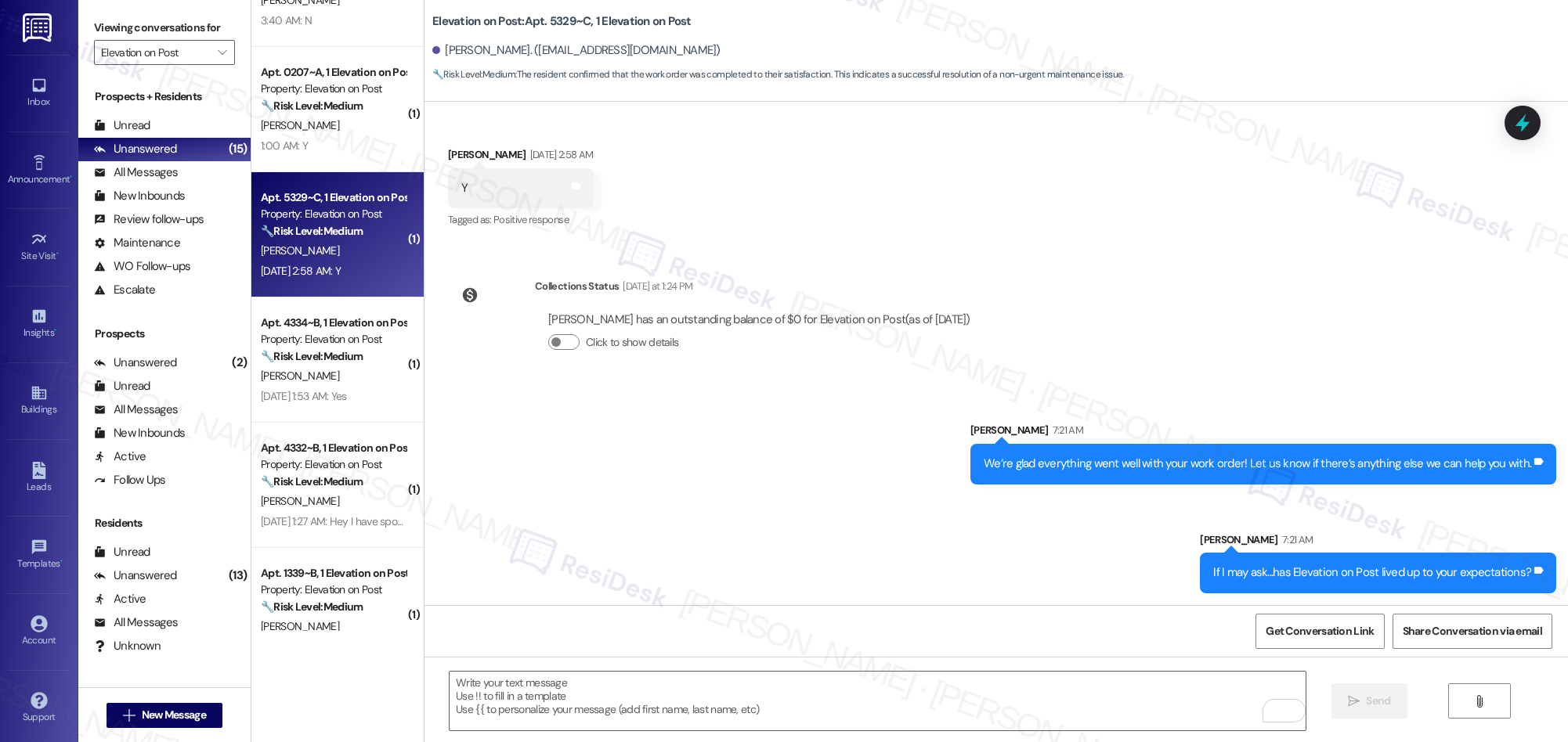
scroll to position [525, 0]
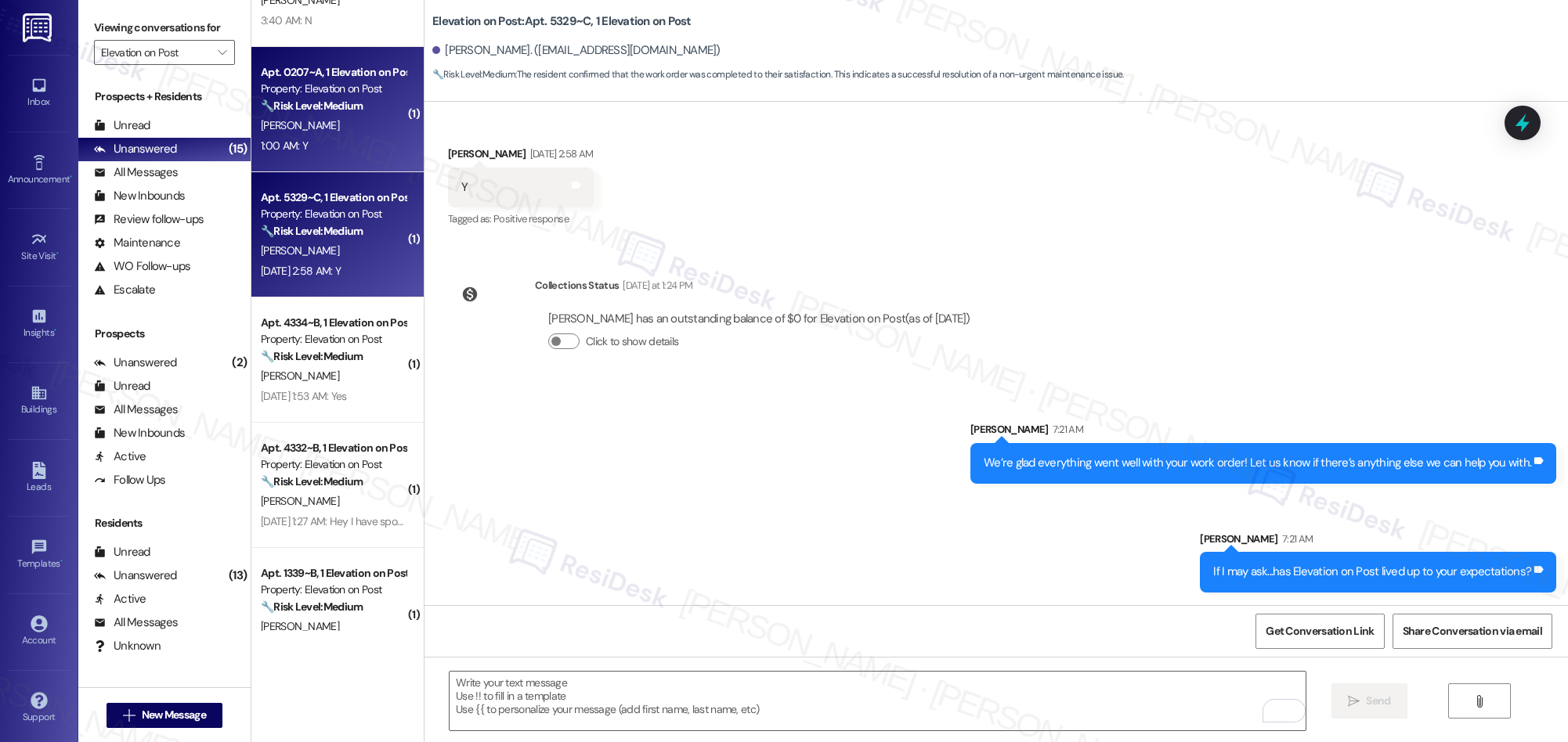
click at [384, 144] on div "1:00 AM: Y 1:00 AM: Y" at bounding box center [333, 146] width 148 height 20
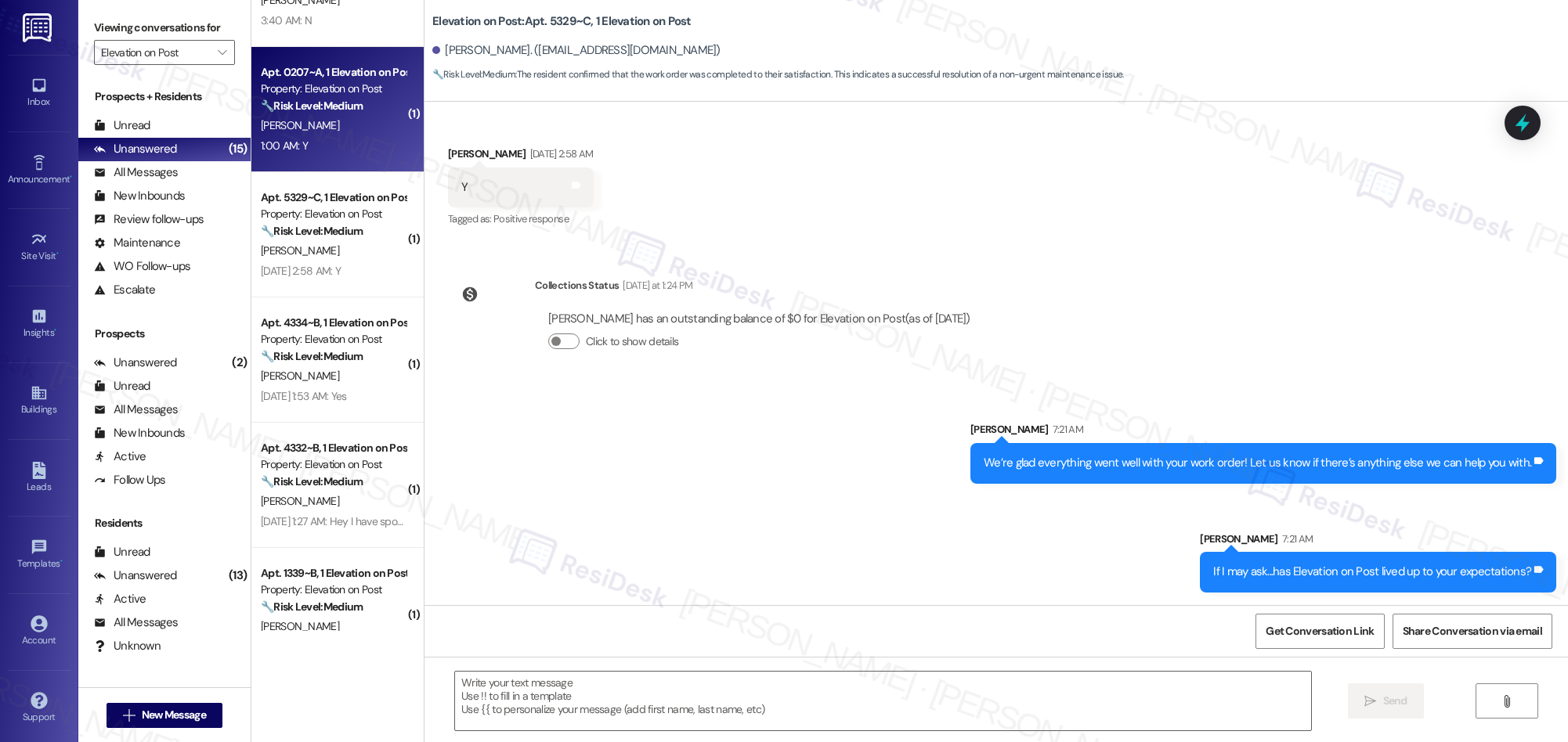
scroll to position [0, 0]
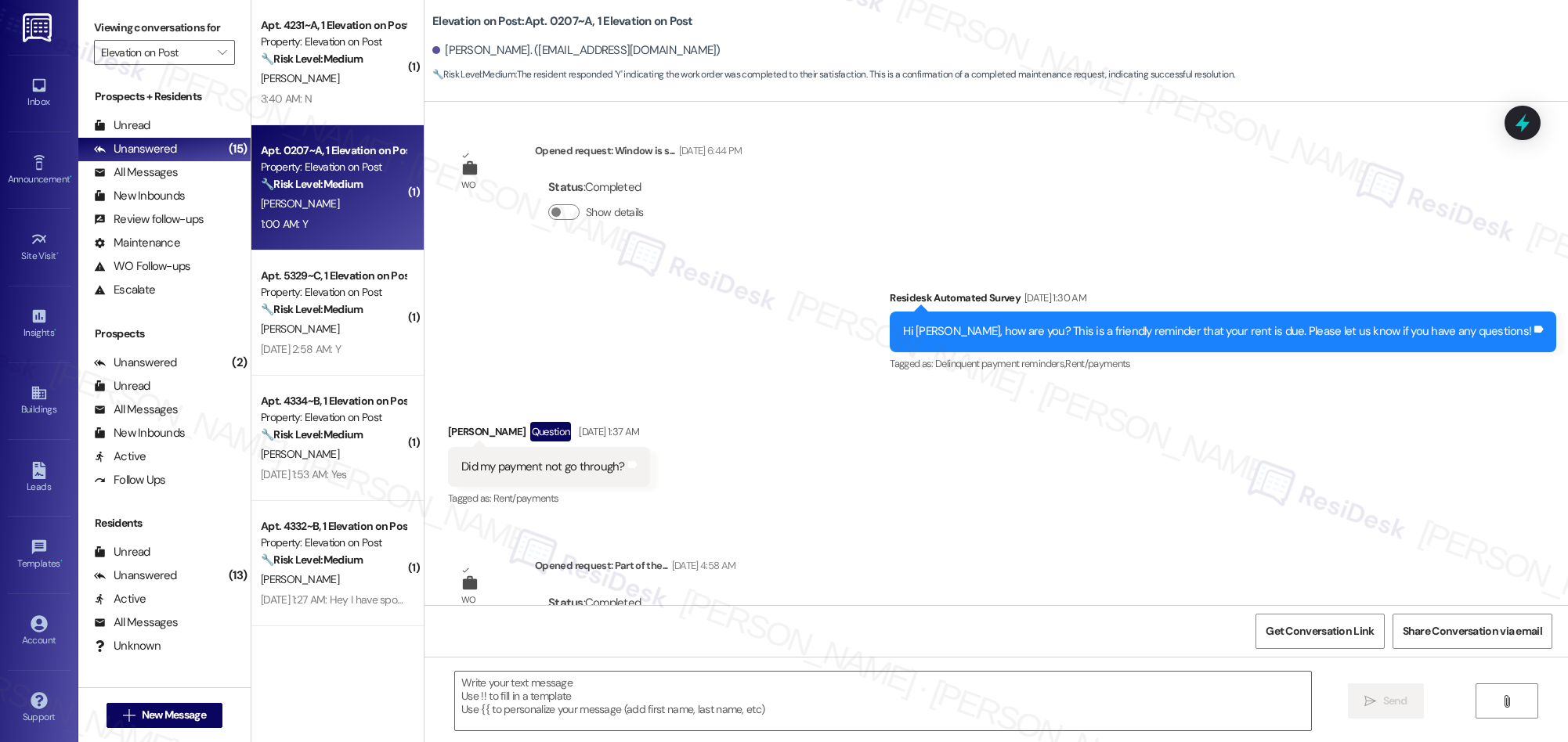
type textarea "Fetching suggested responses. Please feel free to read through the conversation…"
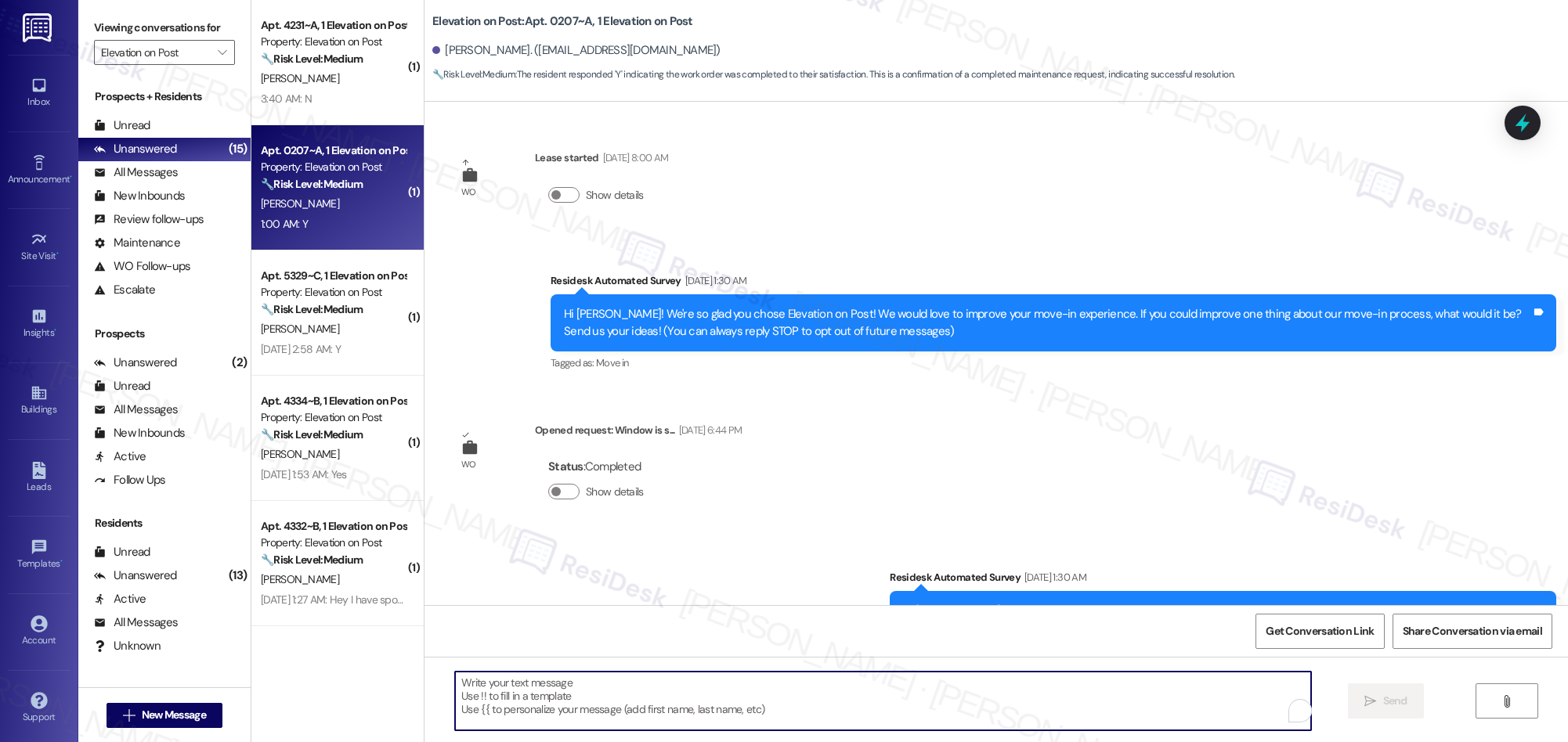
click at [684, 701] on textarea "To enrich screen reader interactions, please activate Accessibility in Grammarl…" at bounding box center [883, 701] width 856 height 59
paste textarea "We’re glad everything went well with your work order! Let us know if there’s an…"
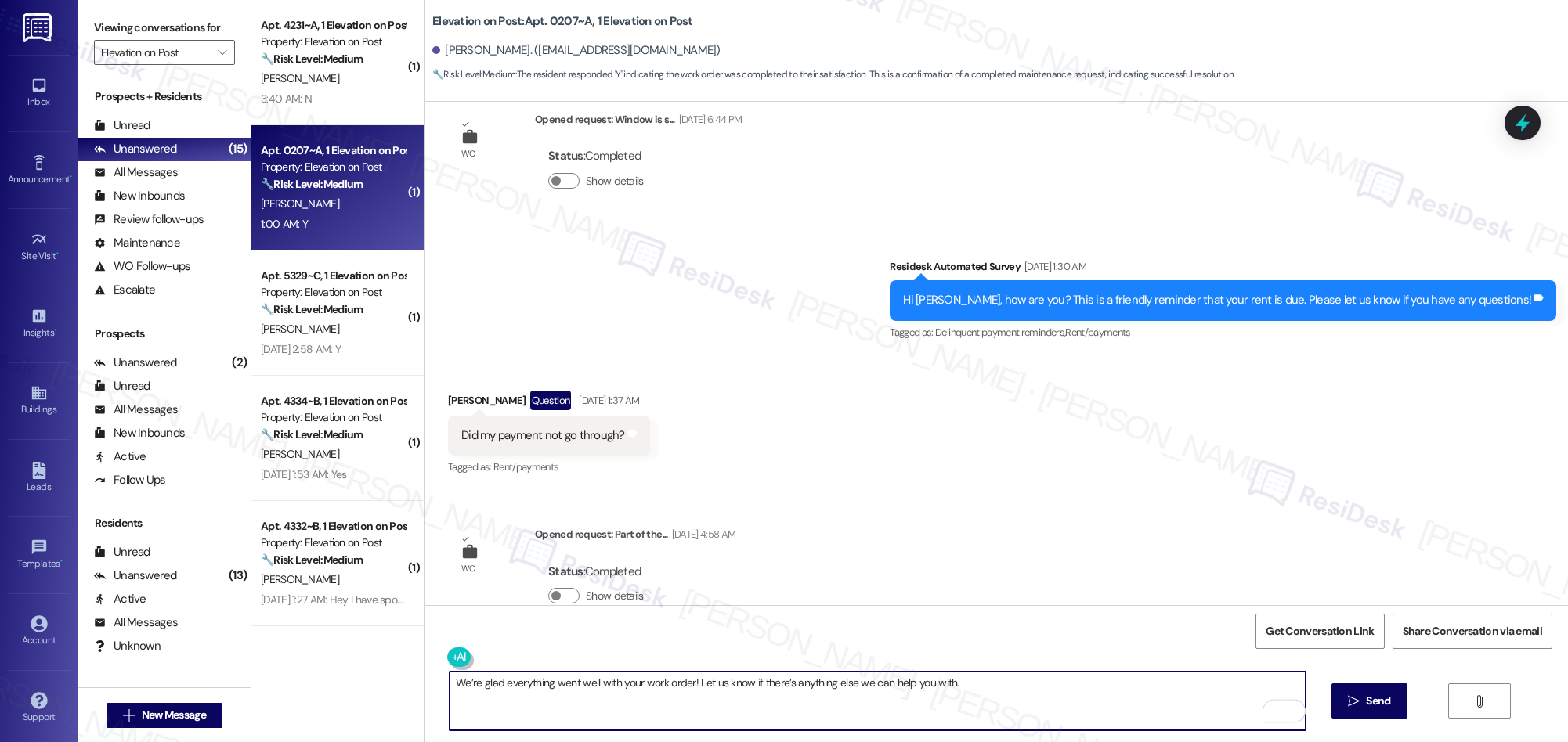
scroll to position [609, 0]
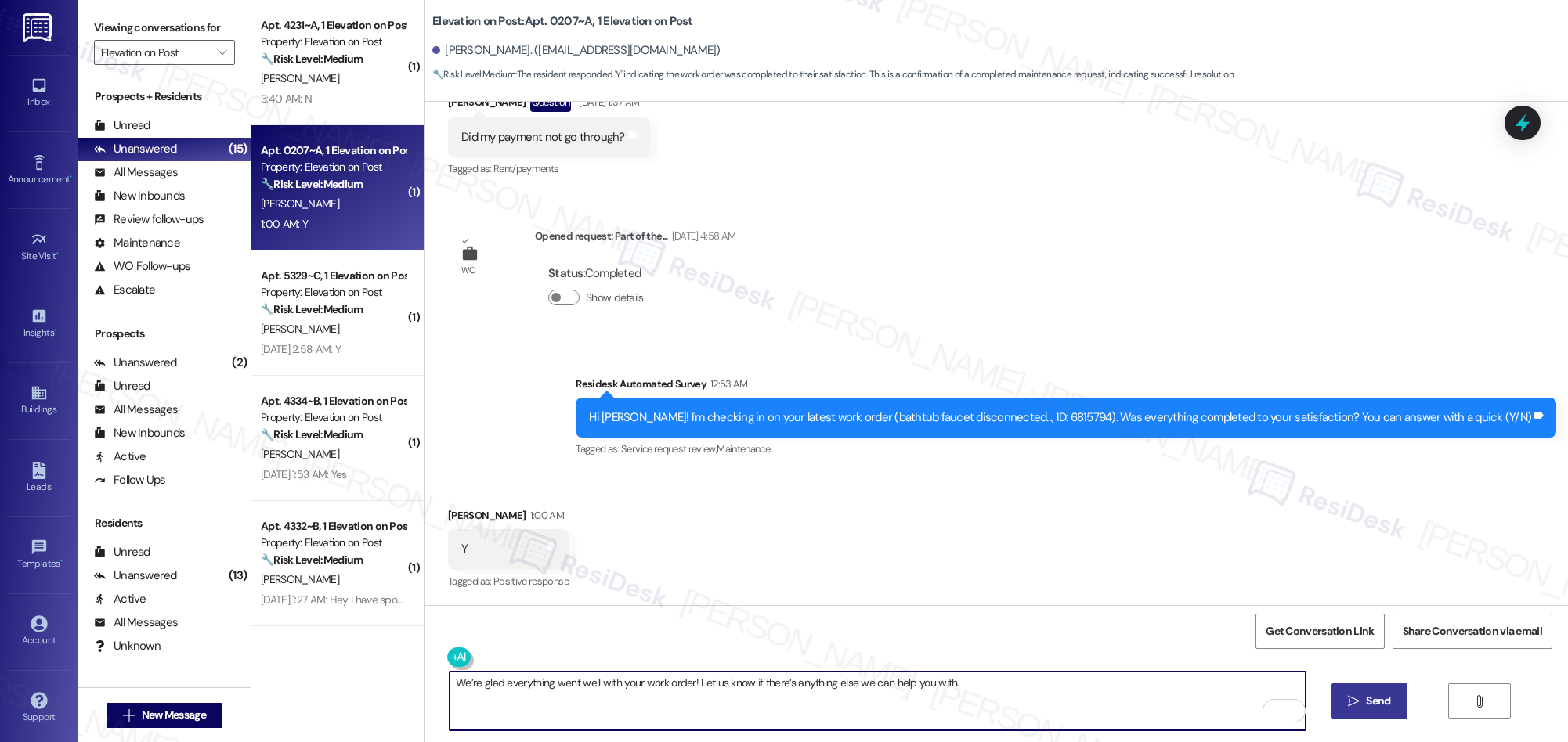
type textarea "We’re glad everything went well with your work order! Let us know if there’s an…"
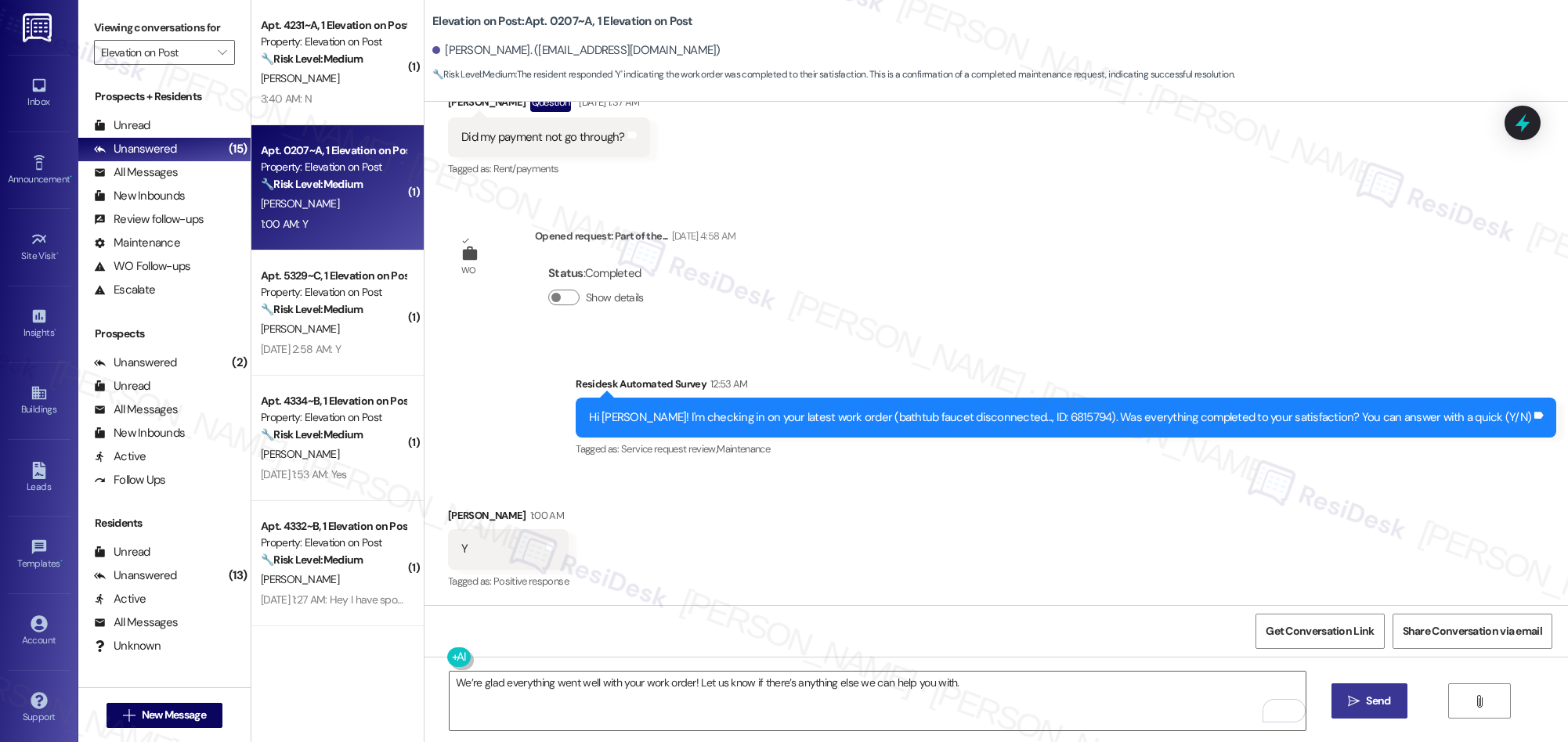
click at [1357, 698] on span " Send" at bounding box center [1369, 701] width 49 height 17
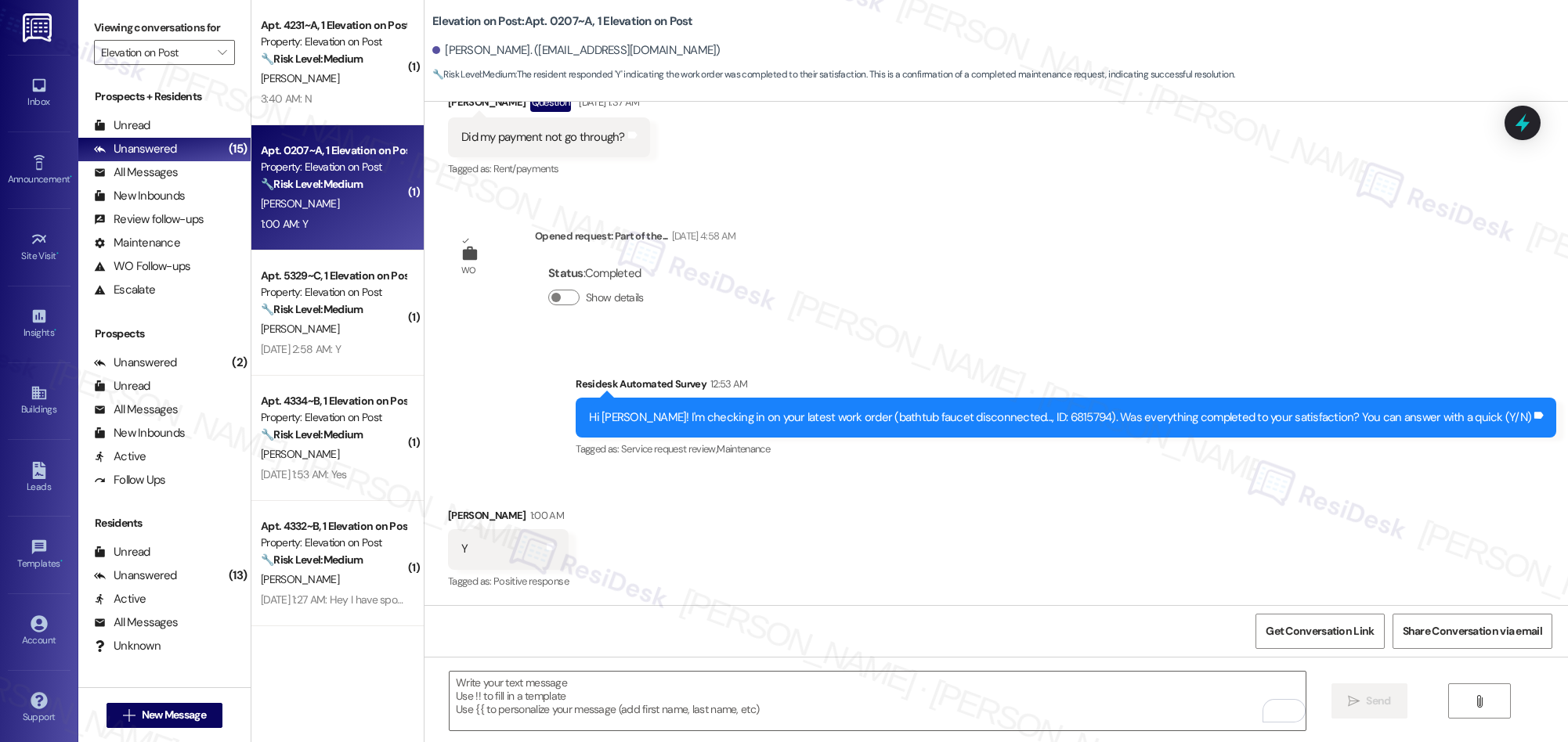
scroll to position [608, 0]
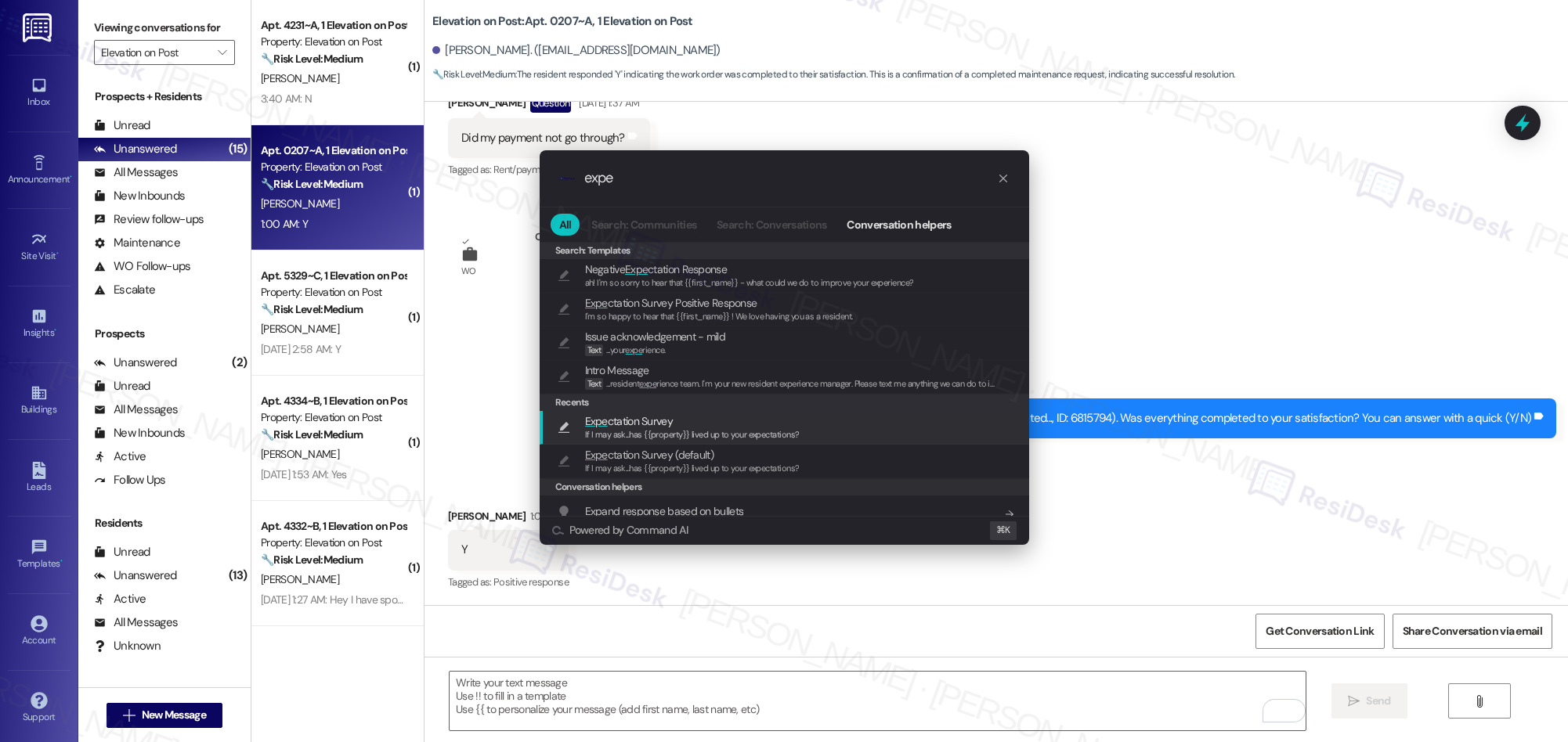
type input "expe"
click at [655, 428] on span "If I may ask...has {{property}} lived up to your expectations?" at bounding box center [692, 433] width 214 height 11
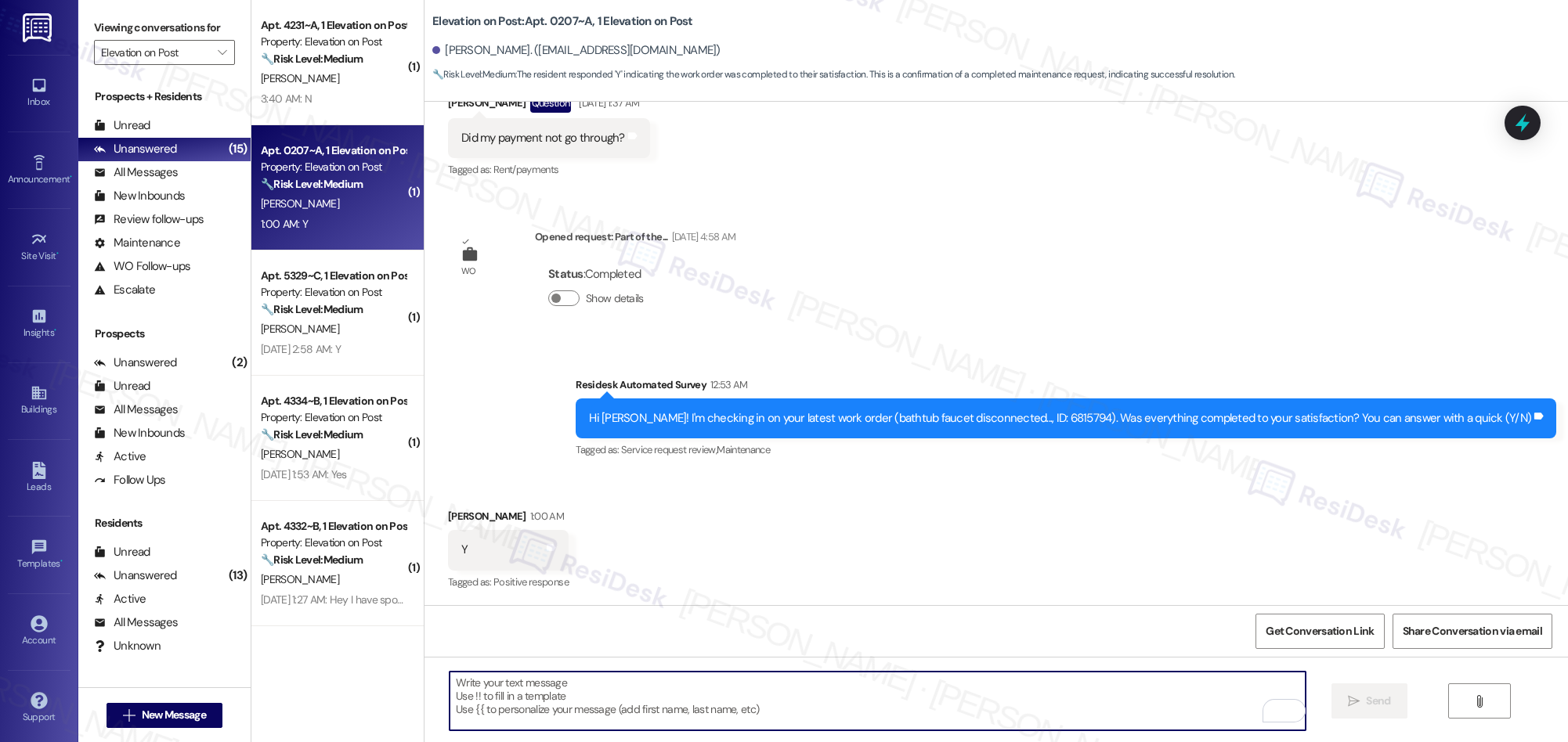
type textarea "If I may ask...has {{property}} lived up to your expectations?"
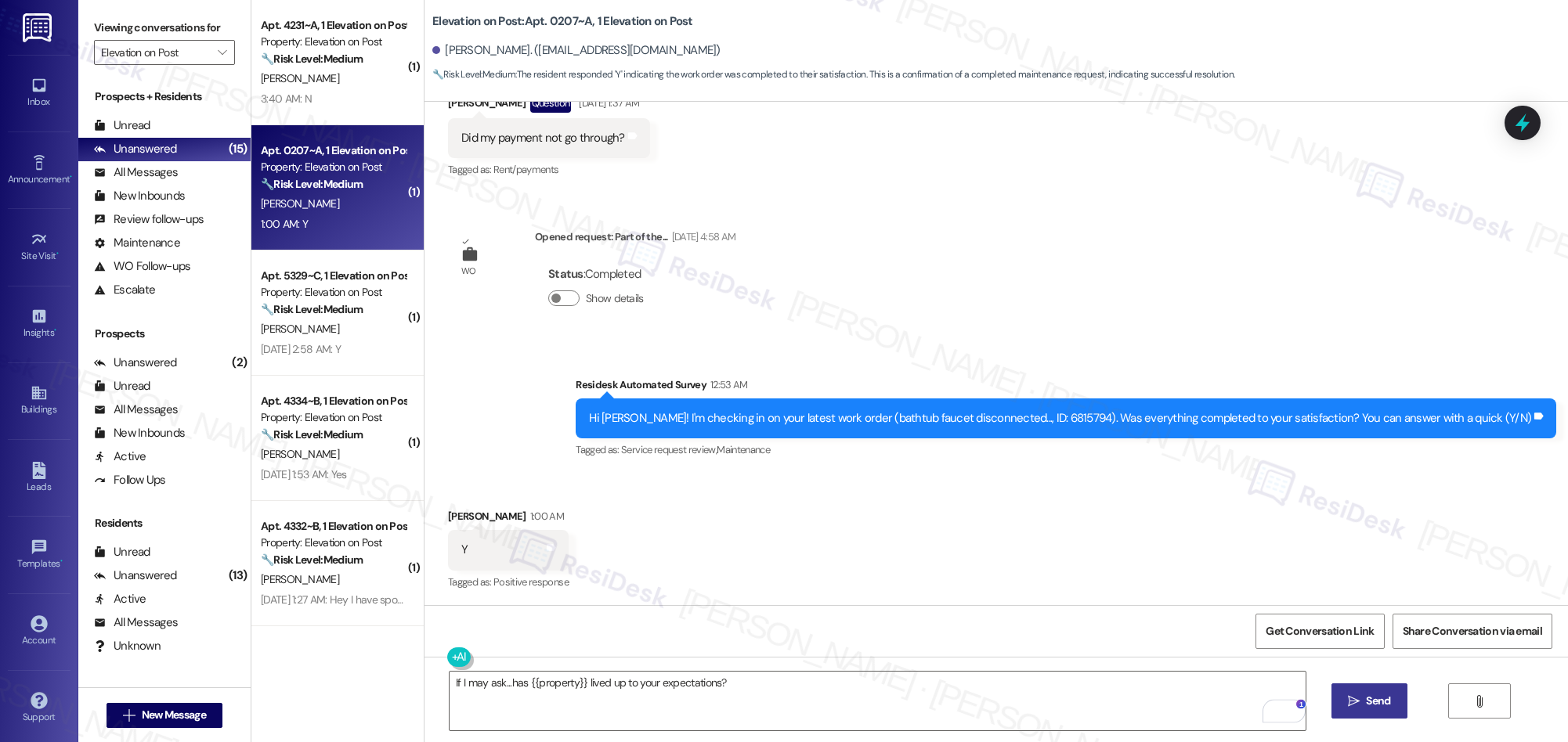
click at [1365, 700] on span "Send" at bounding box center [1377, 701] width 25 height 17
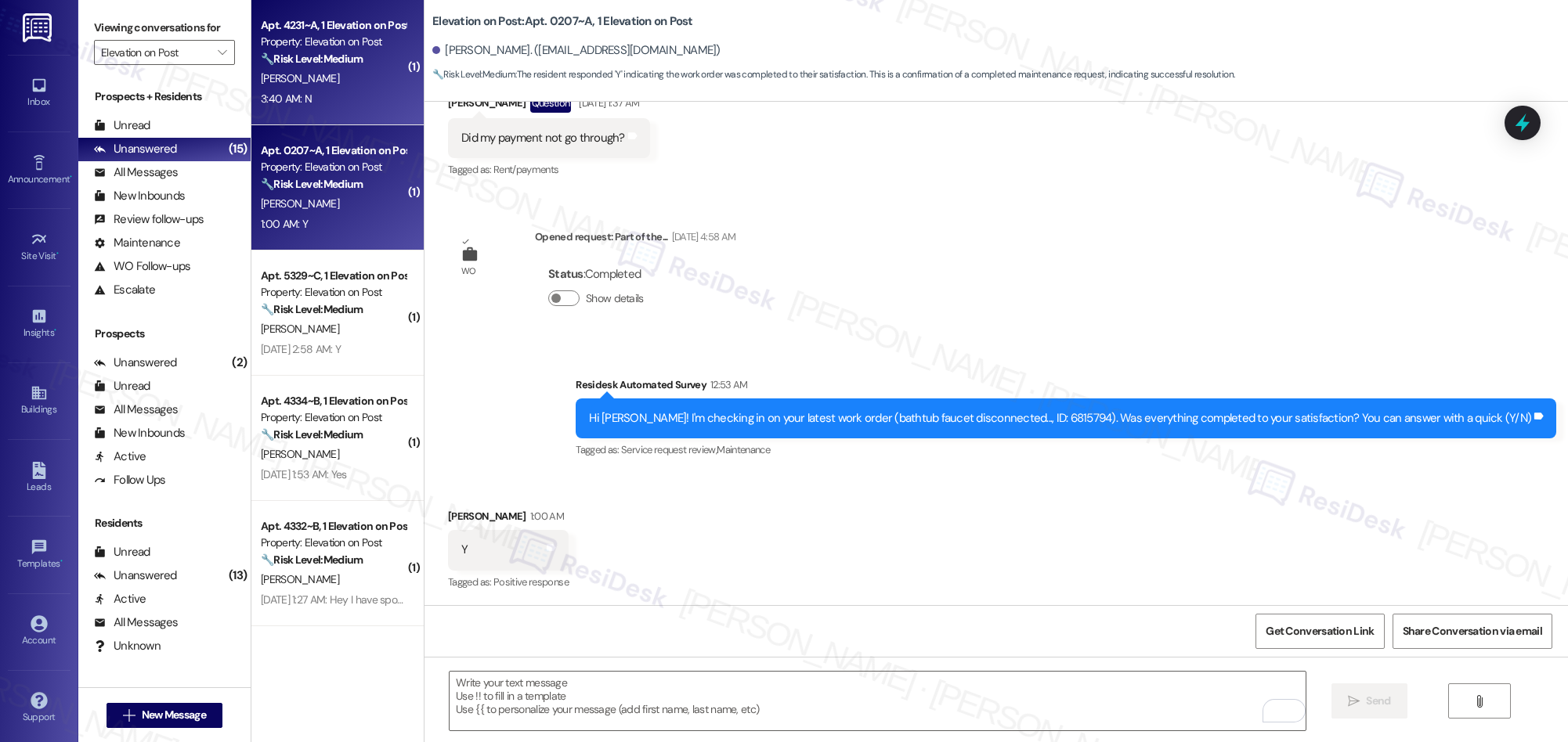
click at [326, 90] on div "3:40 AM: N 3:40 AM: N" at bounding box center [333, 99] width 148 height 20
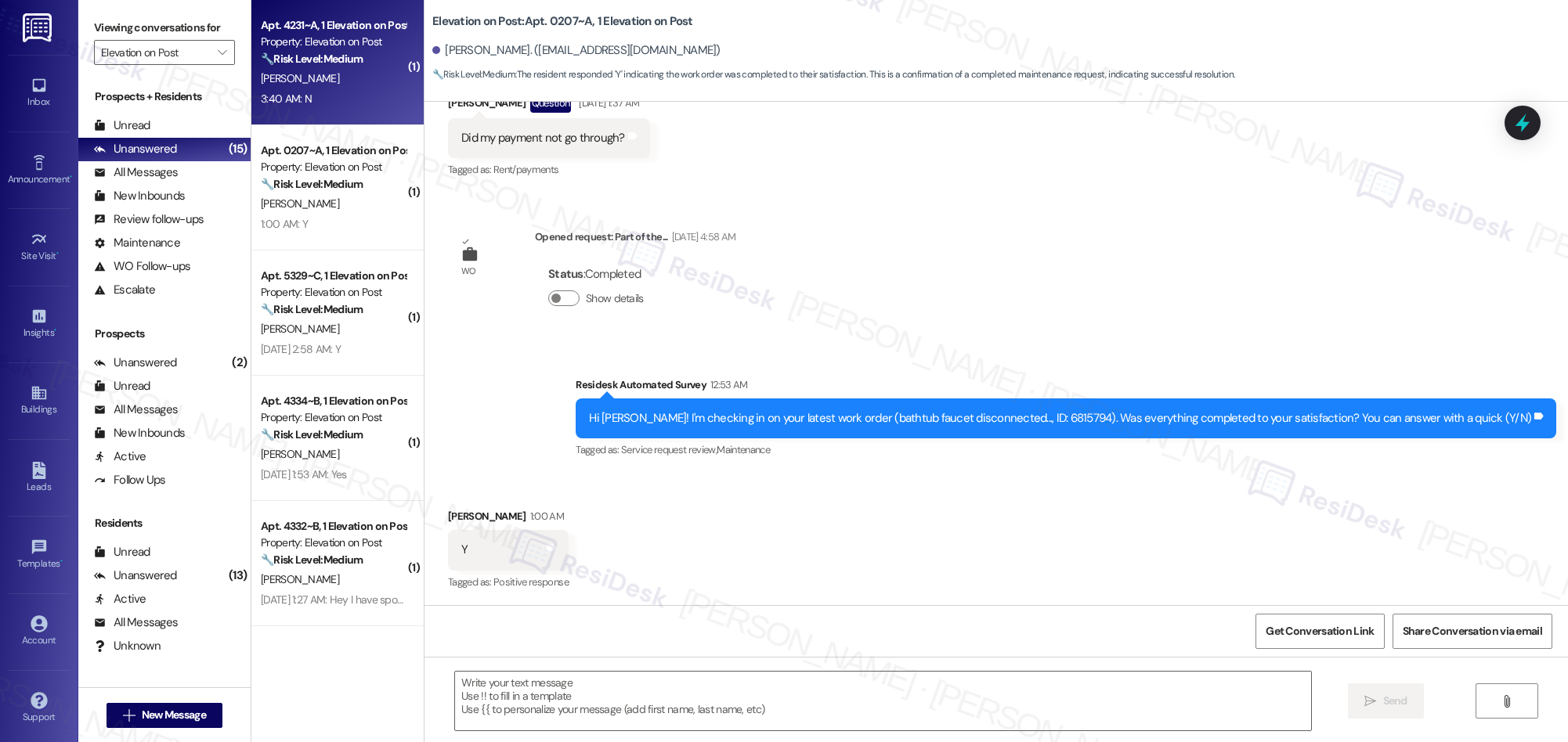
type textarea "Fetching suggested responses. Please feel free to read through the conversation…"
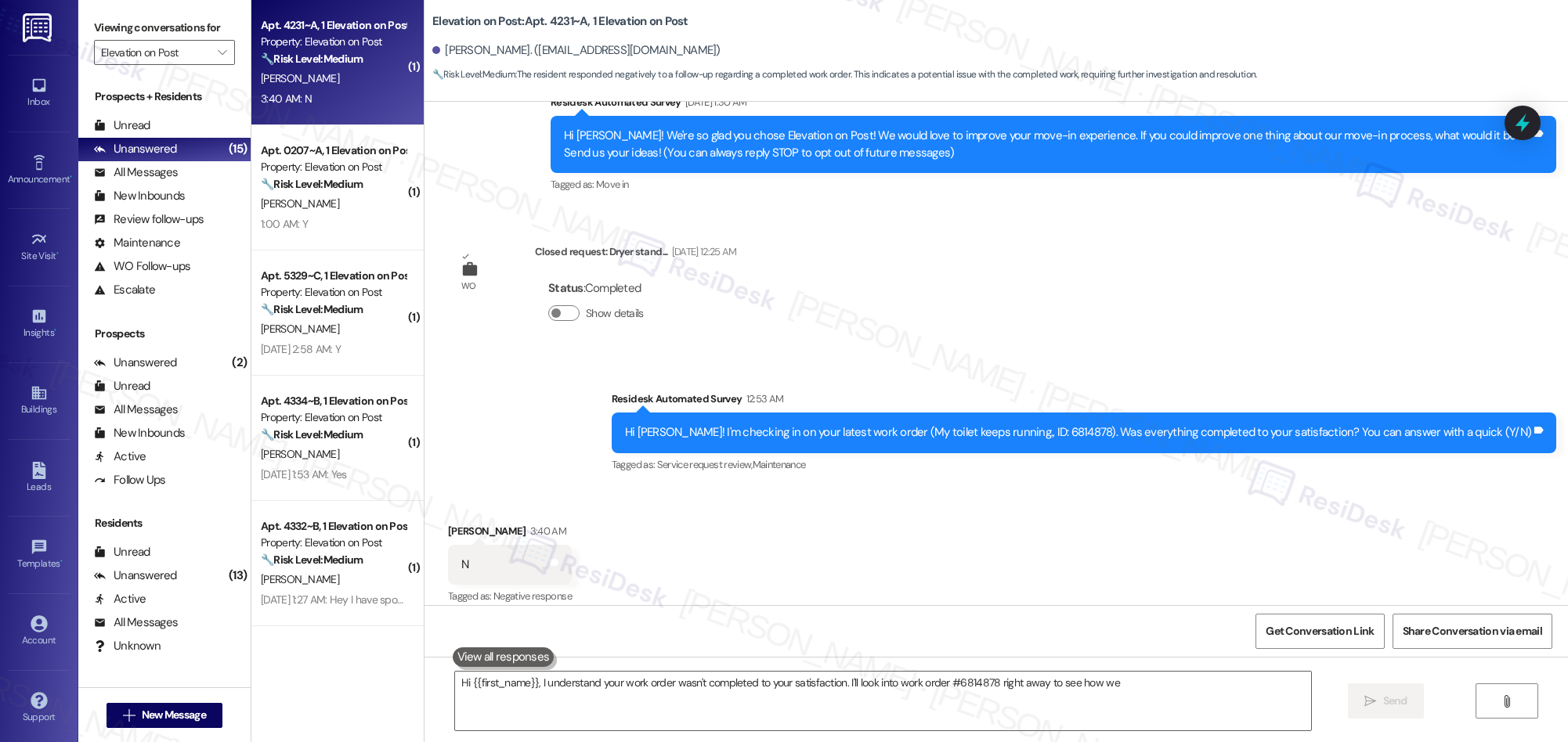
scroll to position [195, 0]
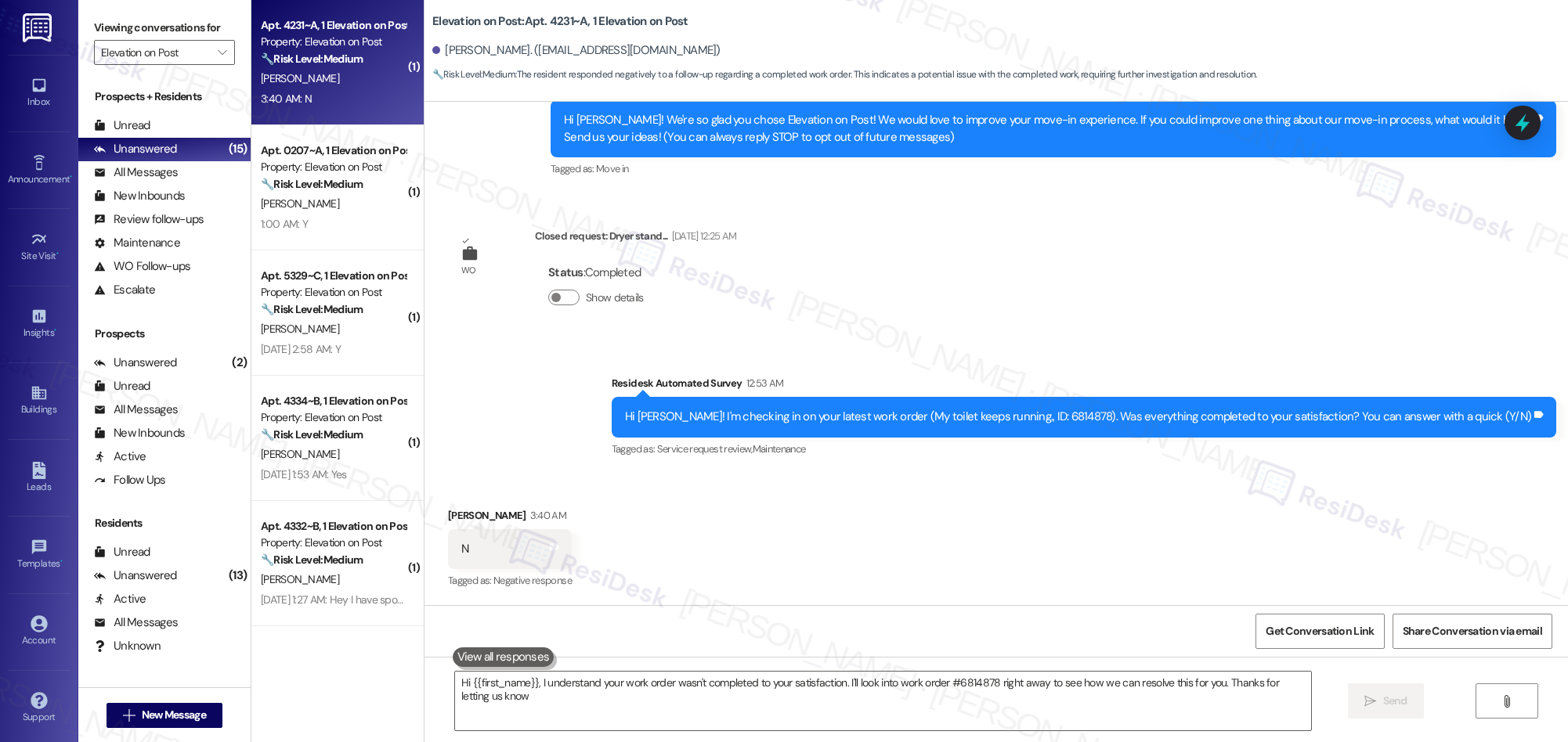
type textarea "Hi {{first_name}}, I understand your work order wasn't completed to your satisf…"
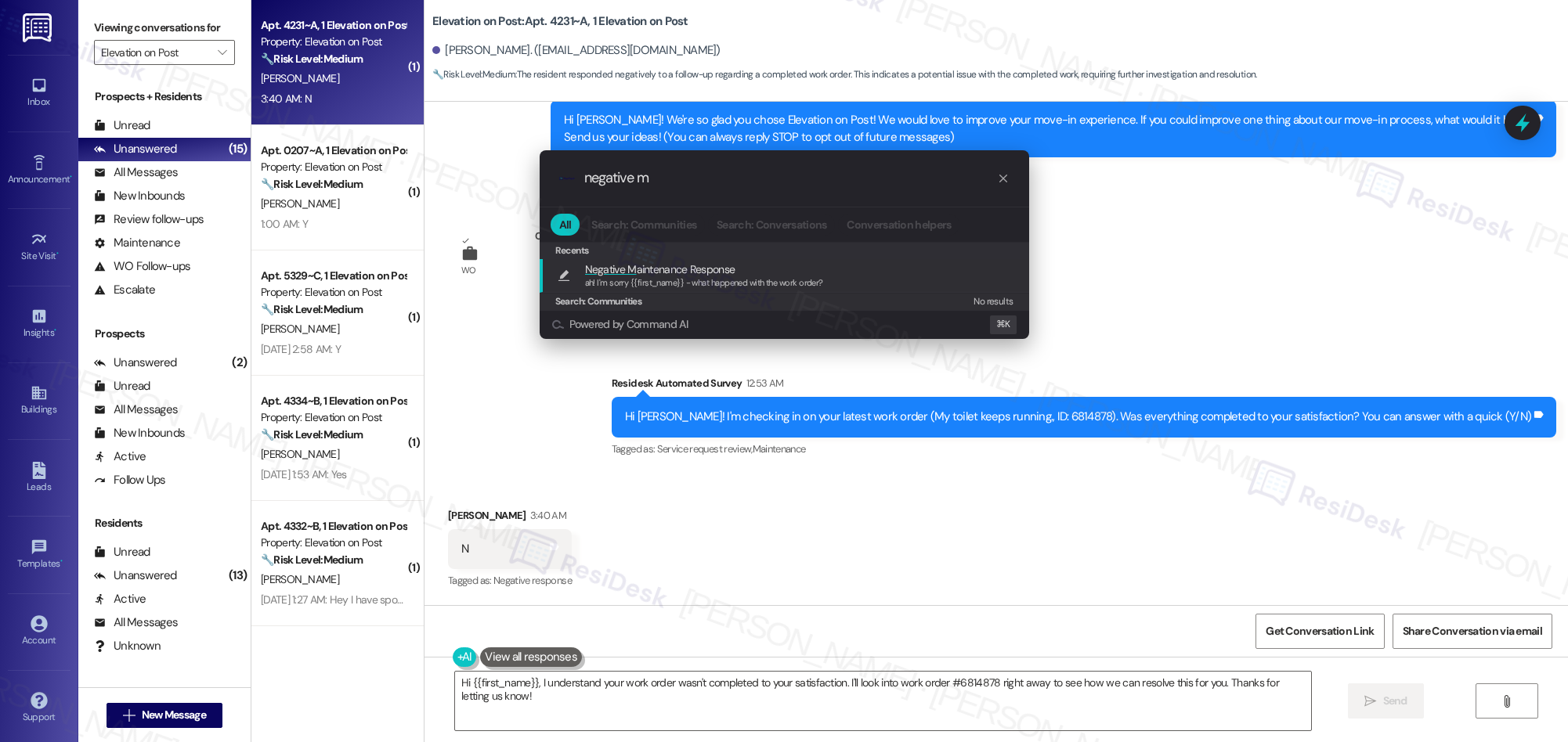
type input "negative m"
click at [631, 270] on span "Negative M" at bounding box center [610, 269] width 52 height 14
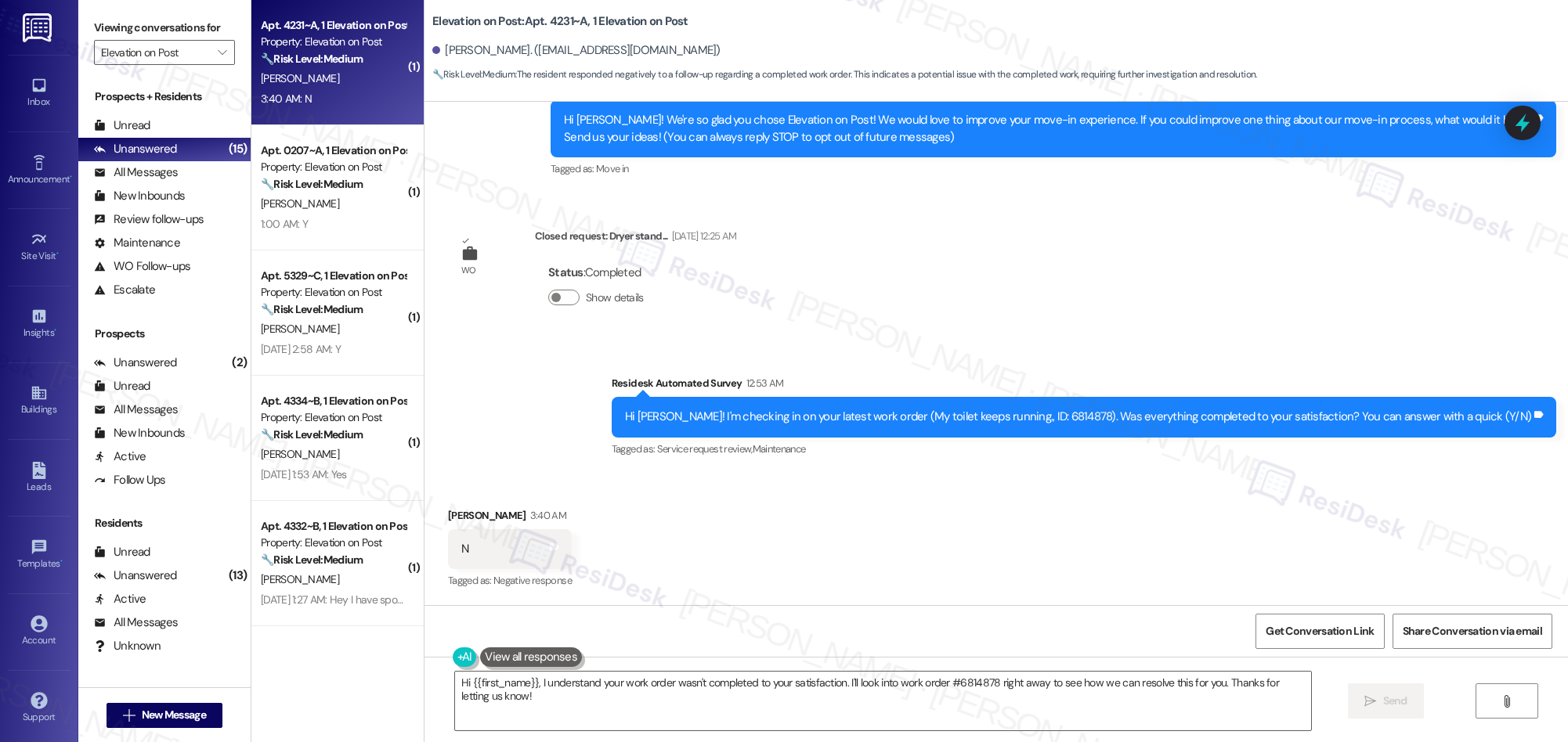
type textarea "ah! I'm sorry {{first_name}} - what happened with the work order?"
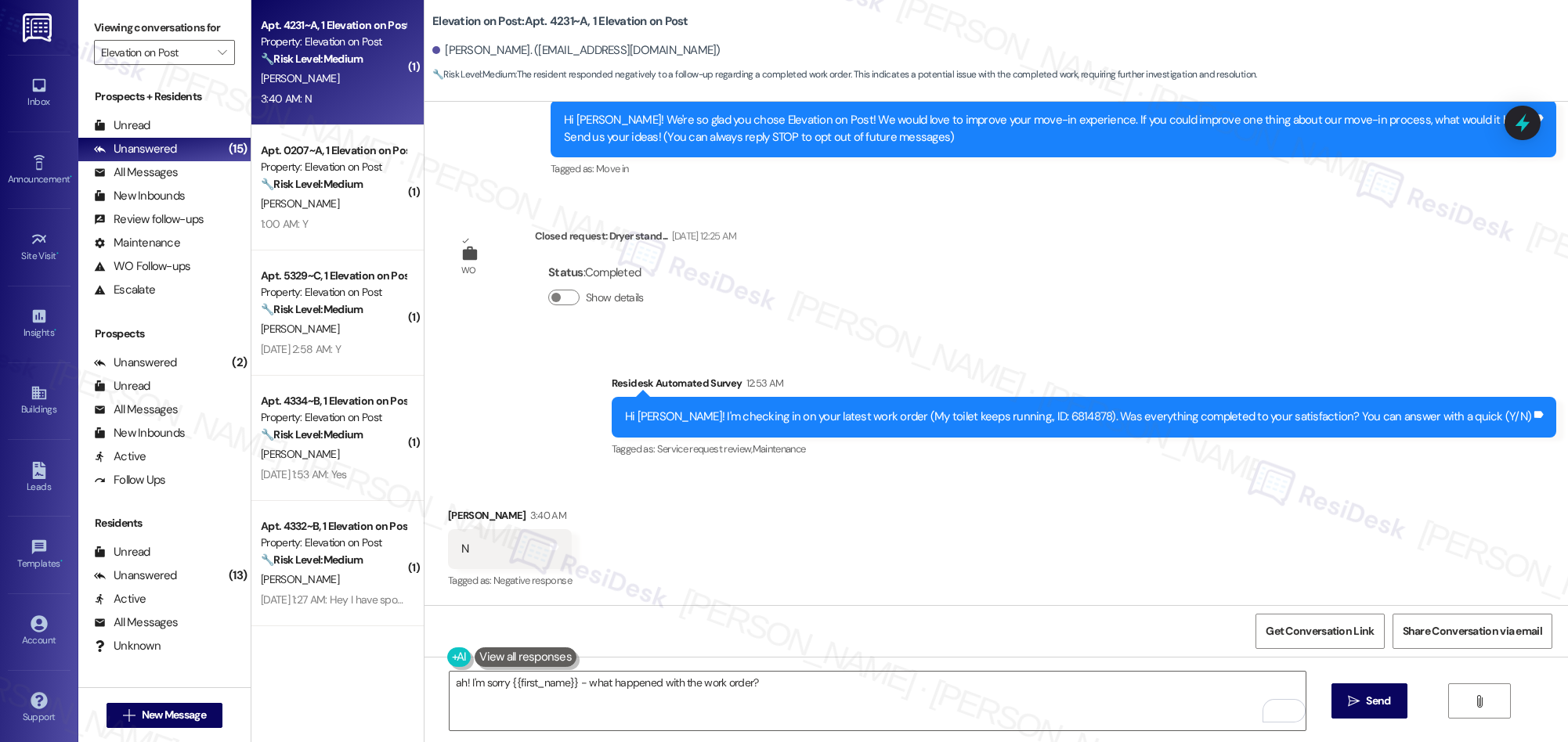
drag, startPoint x: 1365, startPoint y: 701, endPoint x: 603, endPoint y: 466, distance: 797.4
click at [1363, 700] on span "Send" at bounding box center [1377, 701] width 30 height 17
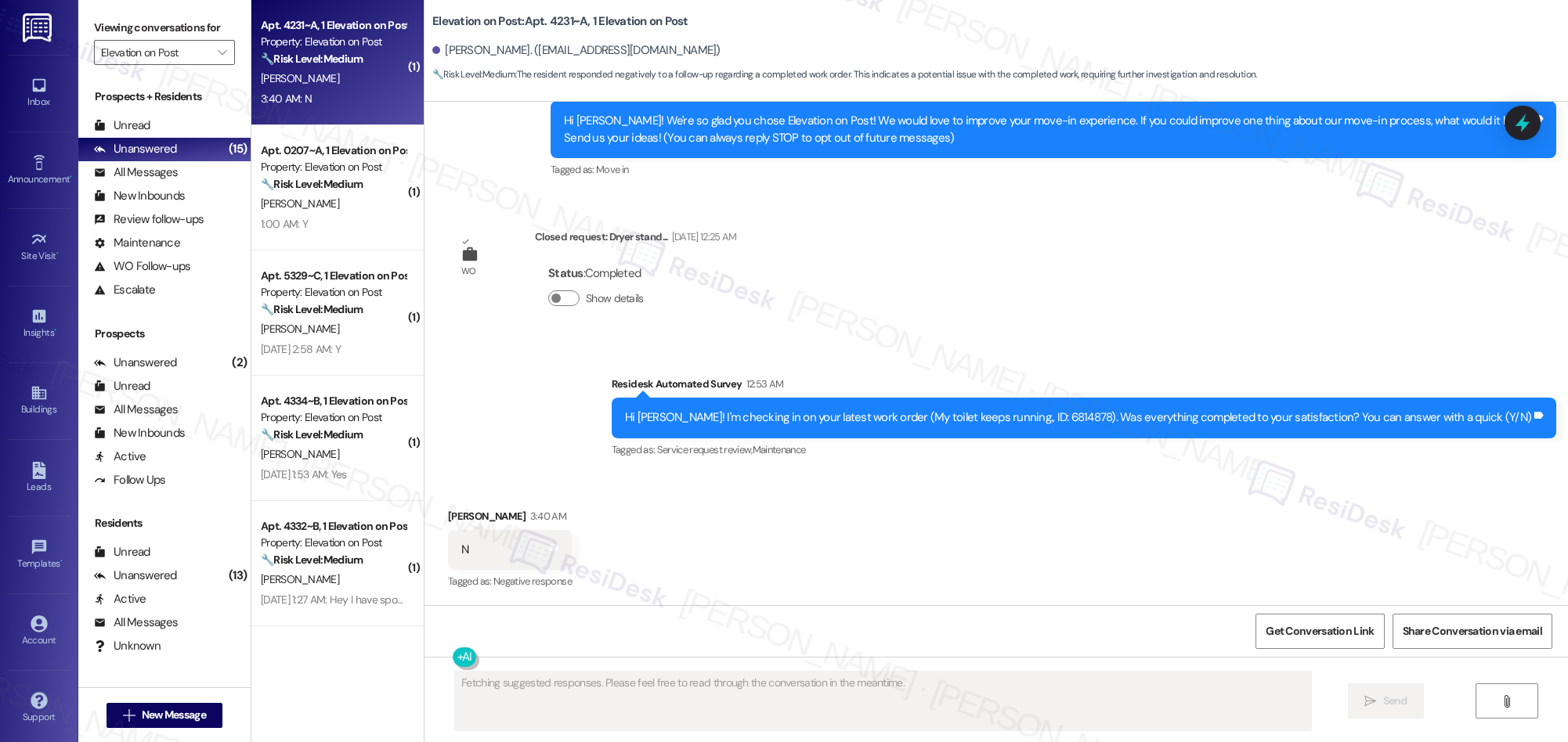
scroll to position [303, 0]
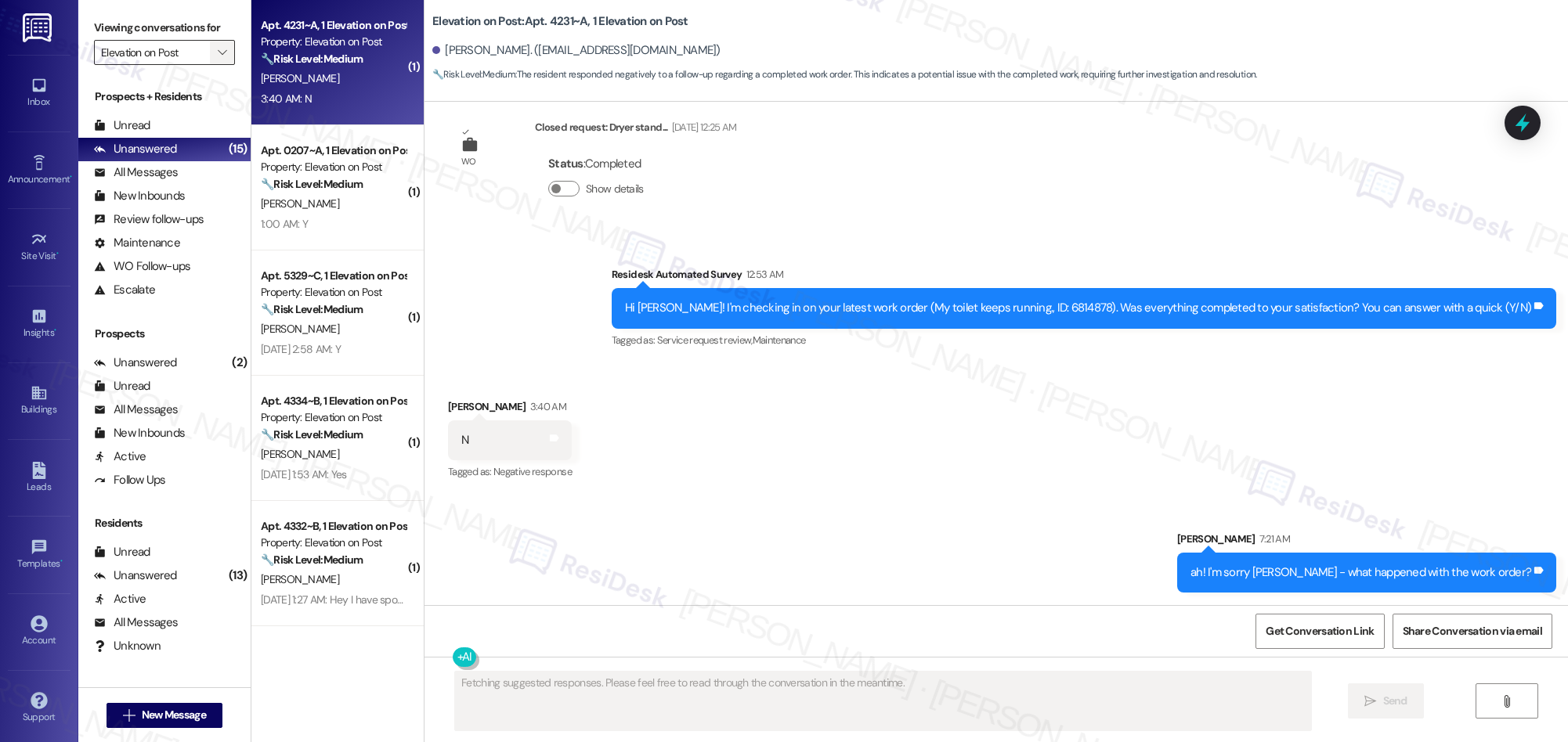
click at [217, 52] on span "" at bounding box center [221, 52] width 15 height 25
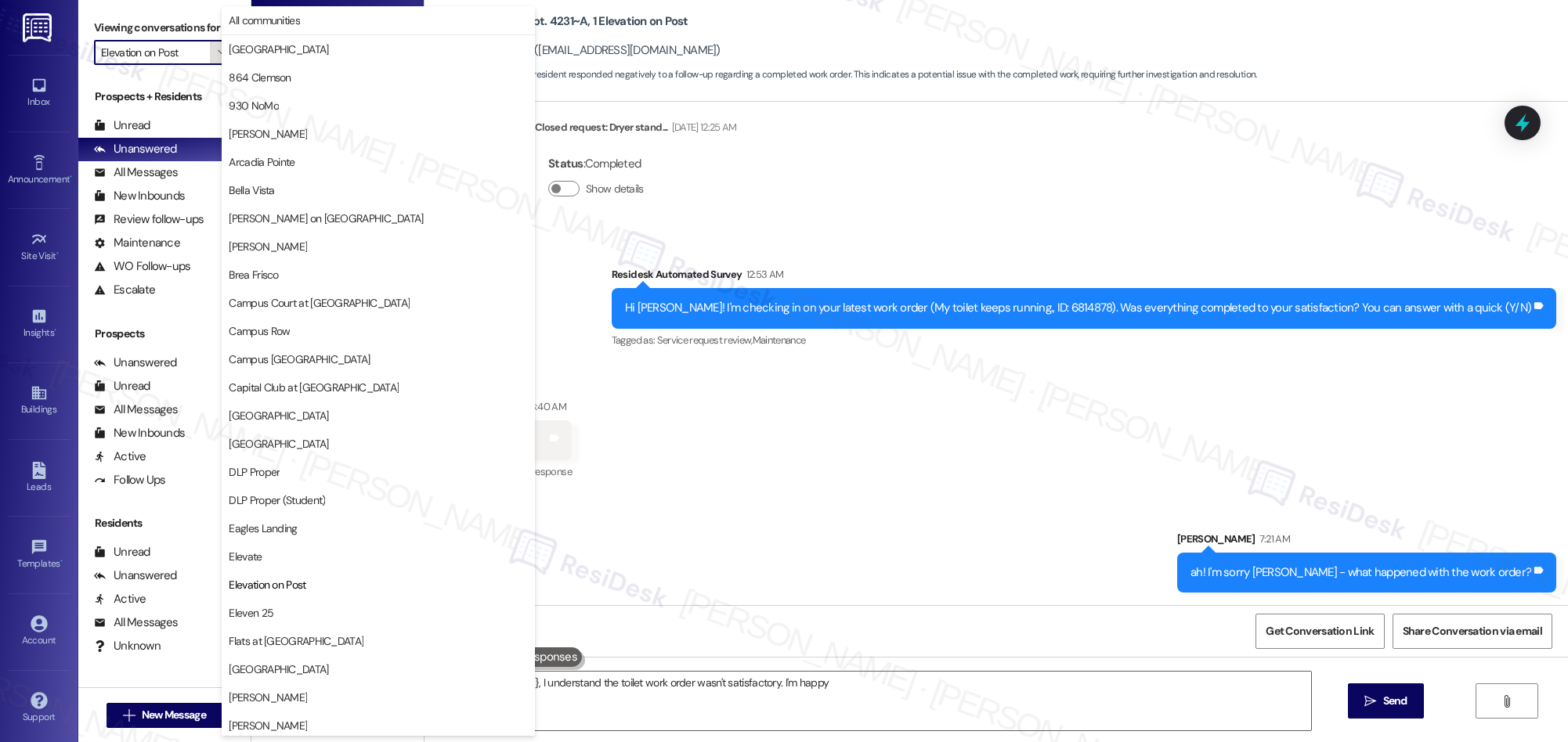
scroll to position [537, 0]
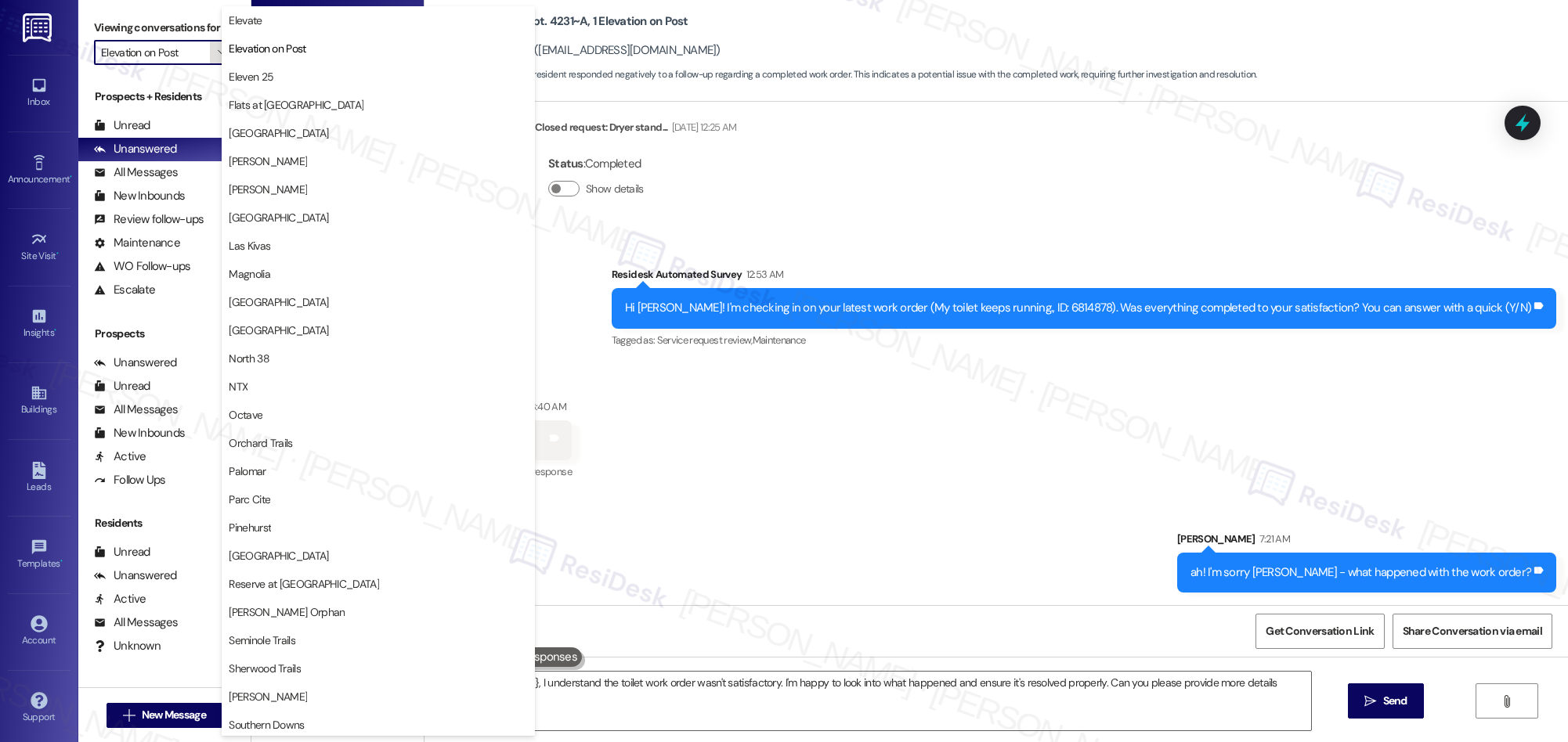
type textarea "Hi {{first_name}}, I understand the toilet work order wasn't satisfactory. I'm …"
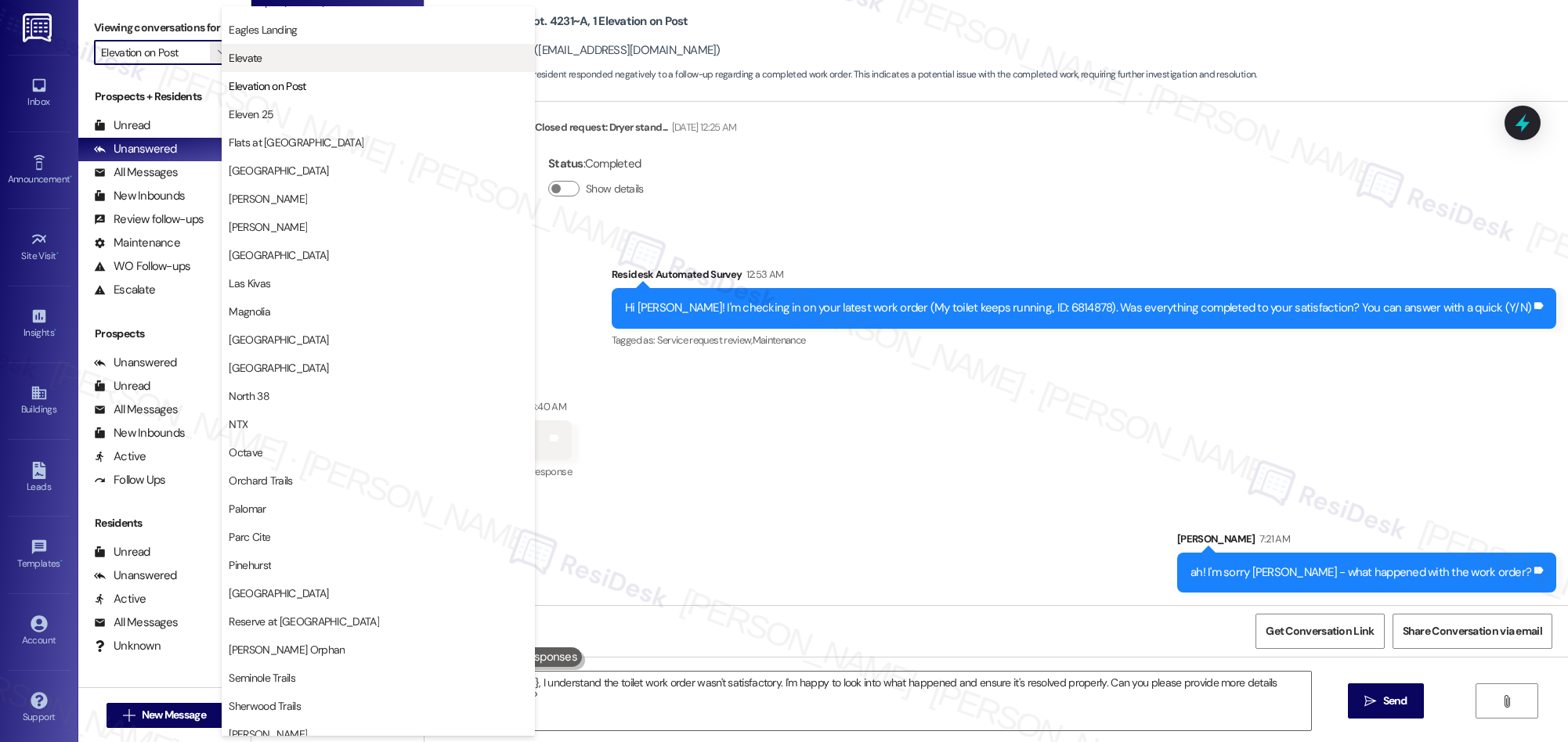
scroll to position [495, 0]
click at [267, 59] on span "Elevate" at bounding box center [378, 61] width 299 height 16
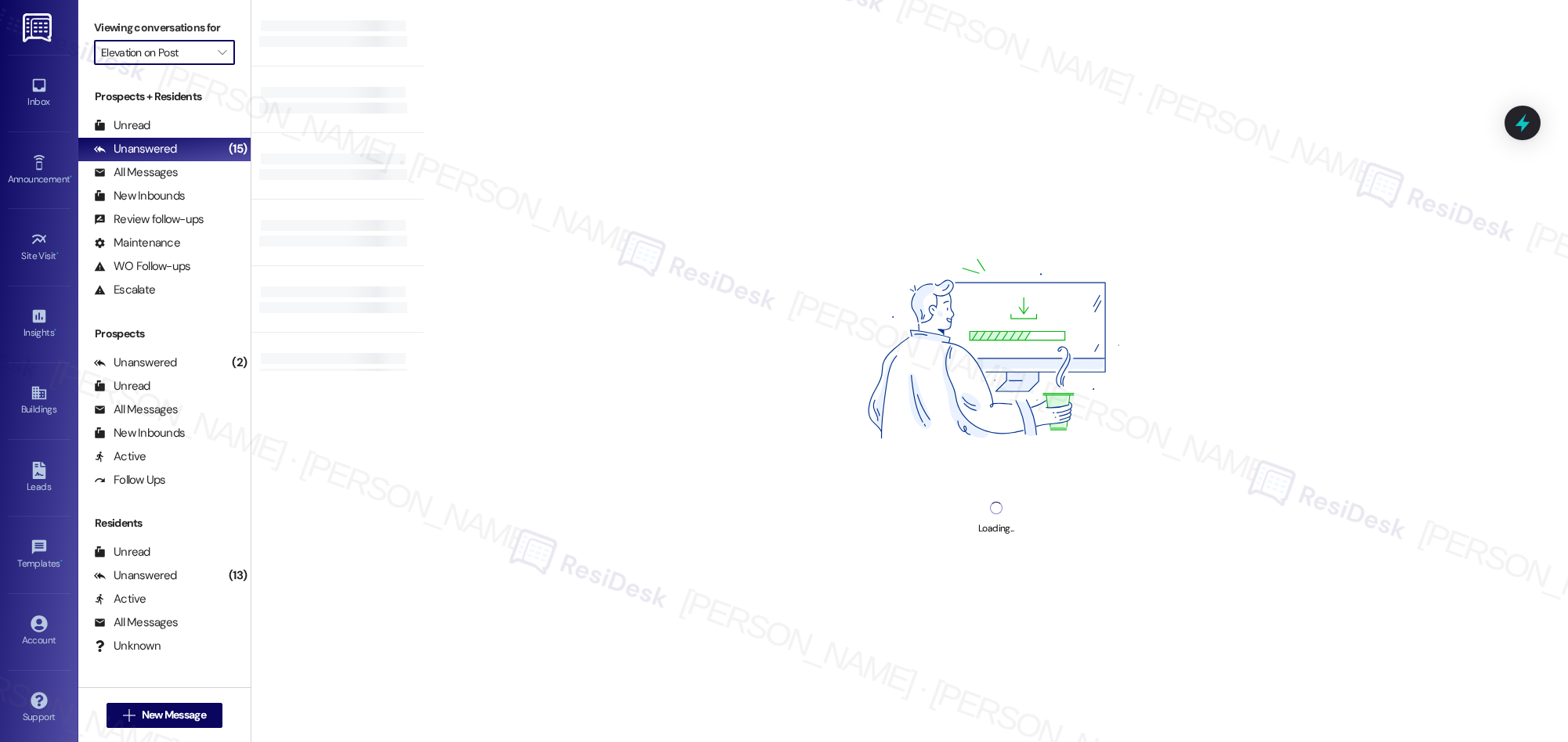
type input "Elevate"
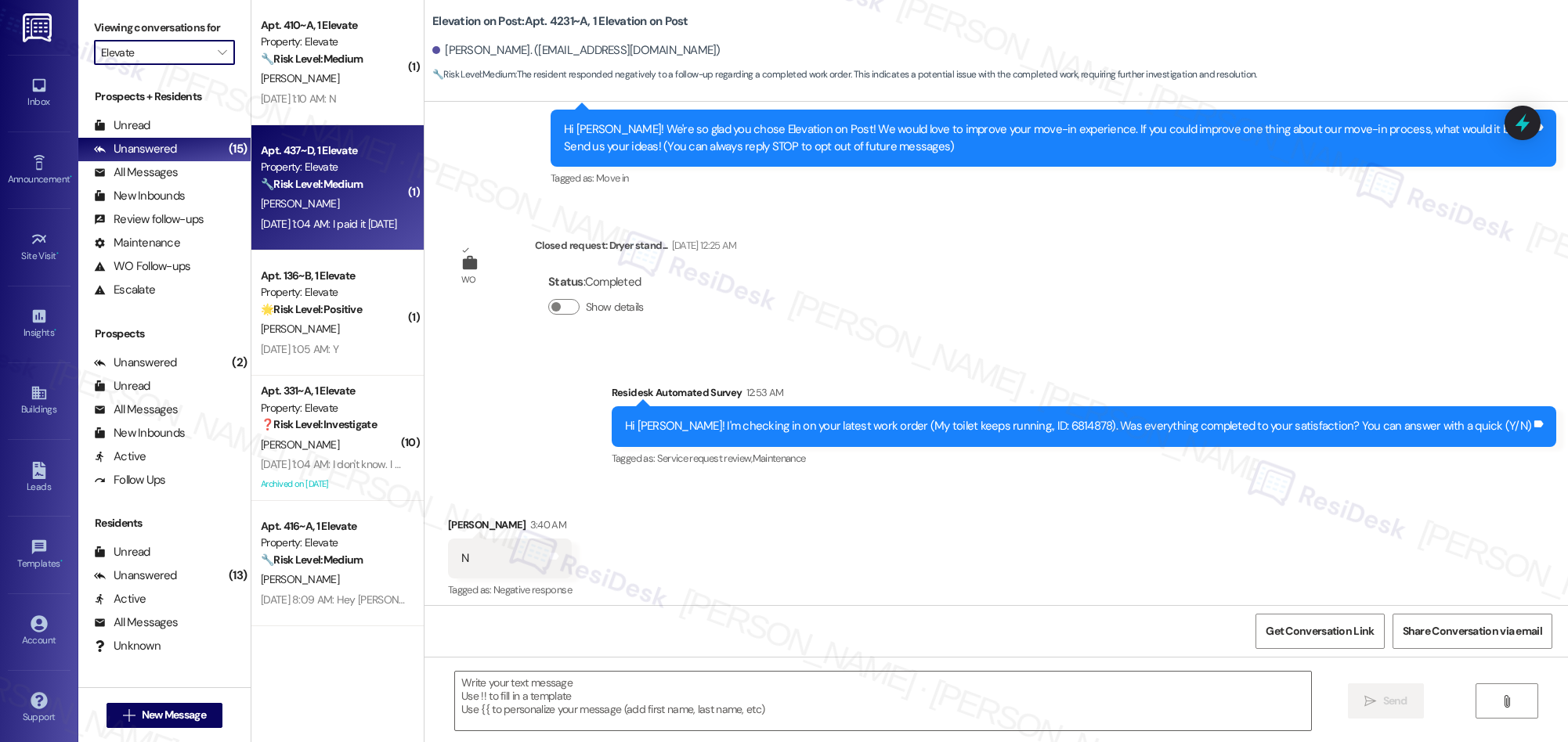
type textarea "Fetching suggested responses. Please feel free to read through the conversation…"
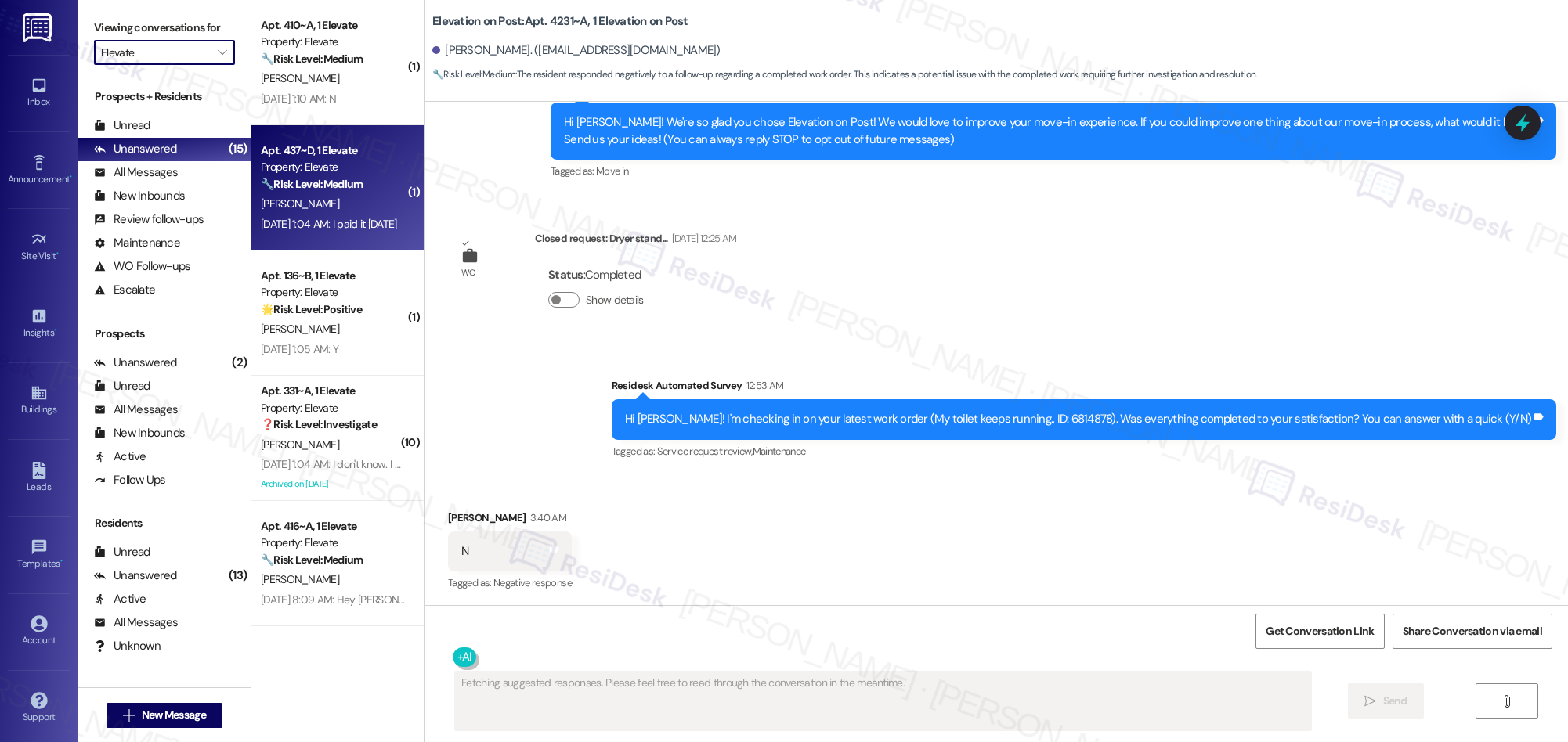
scroll to position [194, 0]
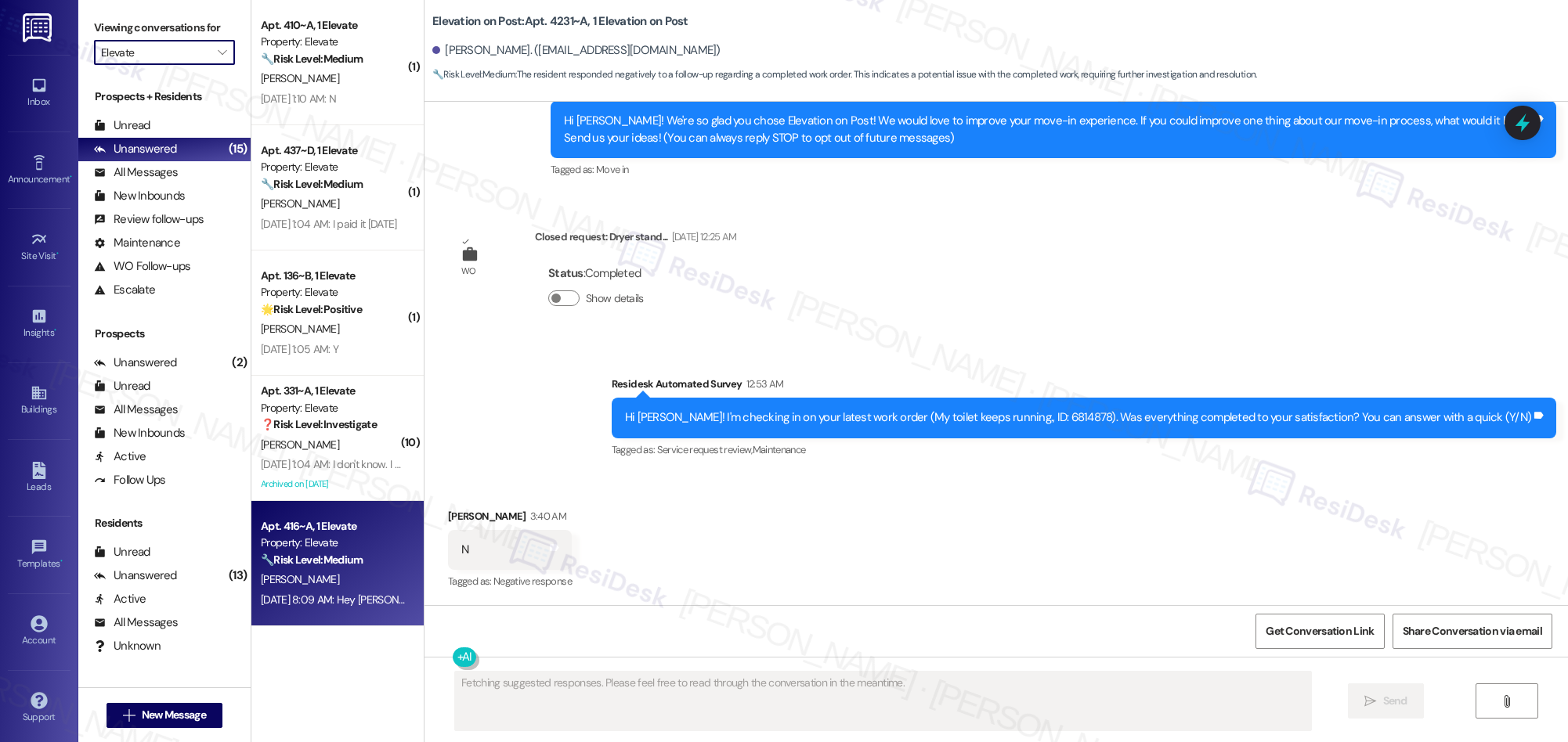
click at [337, 569] on div "Apt. 416~A, 1 Elevate Property: Elevate 🔧 Risk Level: Medium The resident respo…" at bounding box center [333, 543] width 148 height 53
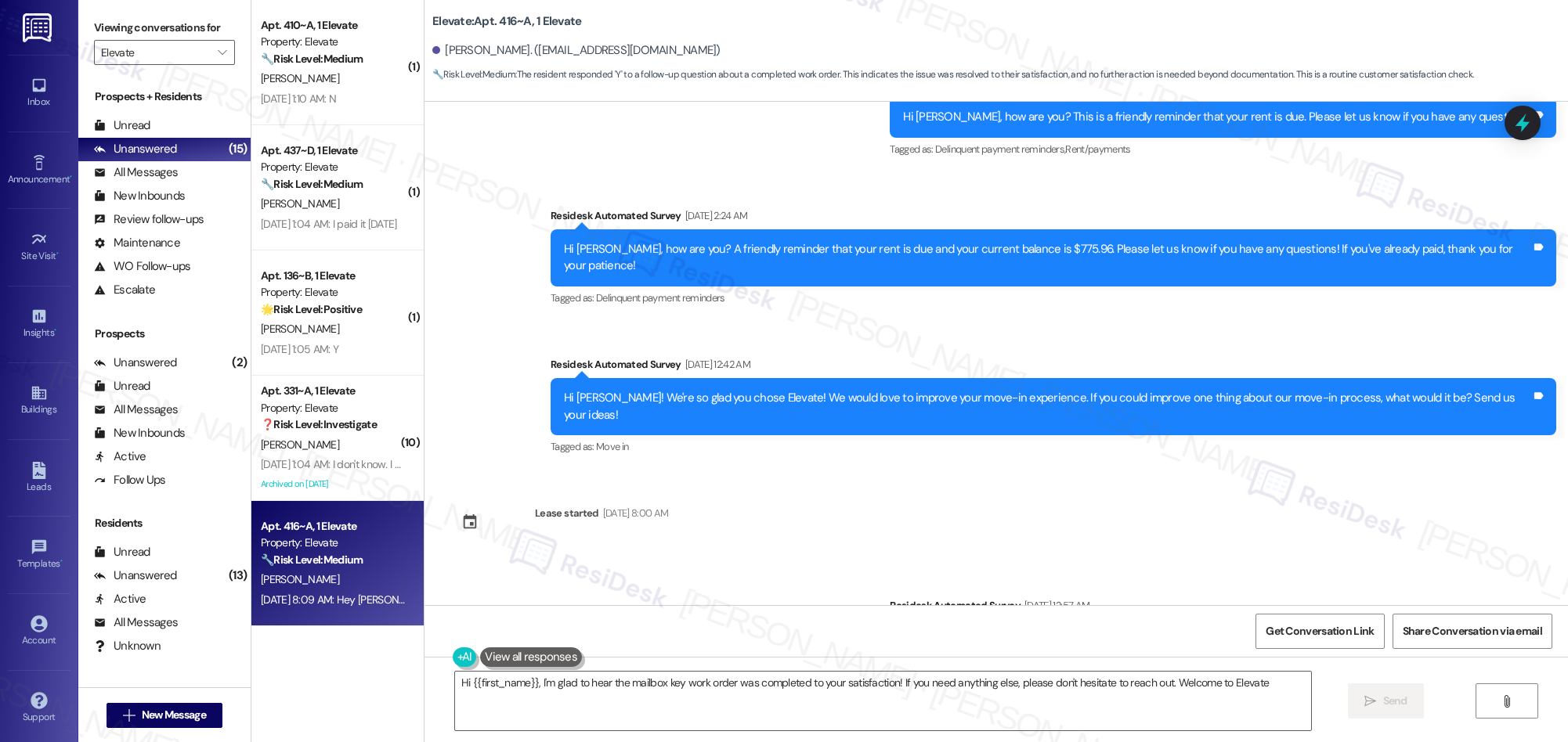
type textarea "Hi {{first_name}}, I'm glad to hear the mailbox key work order was completed to…"
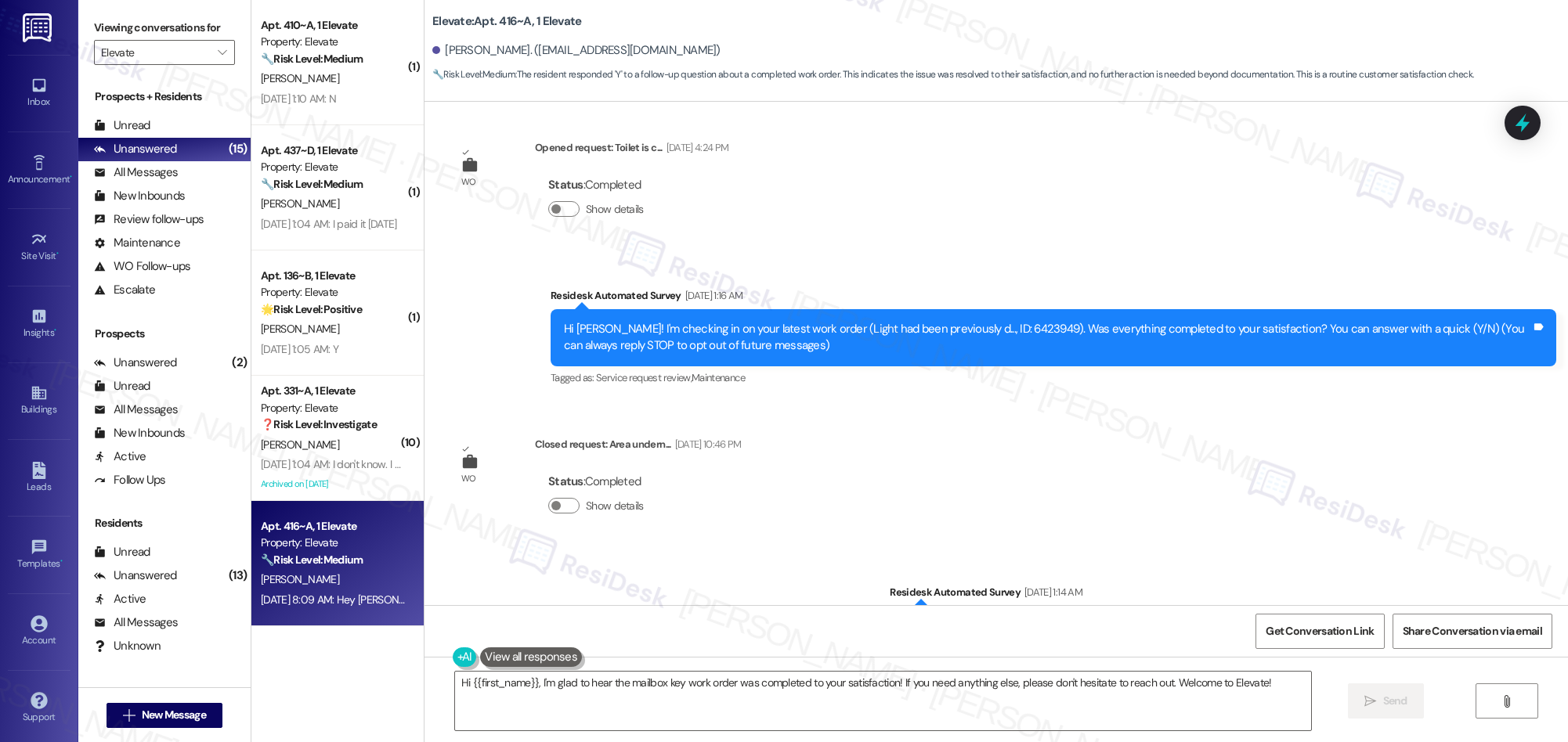
scroll to position [0, 0]
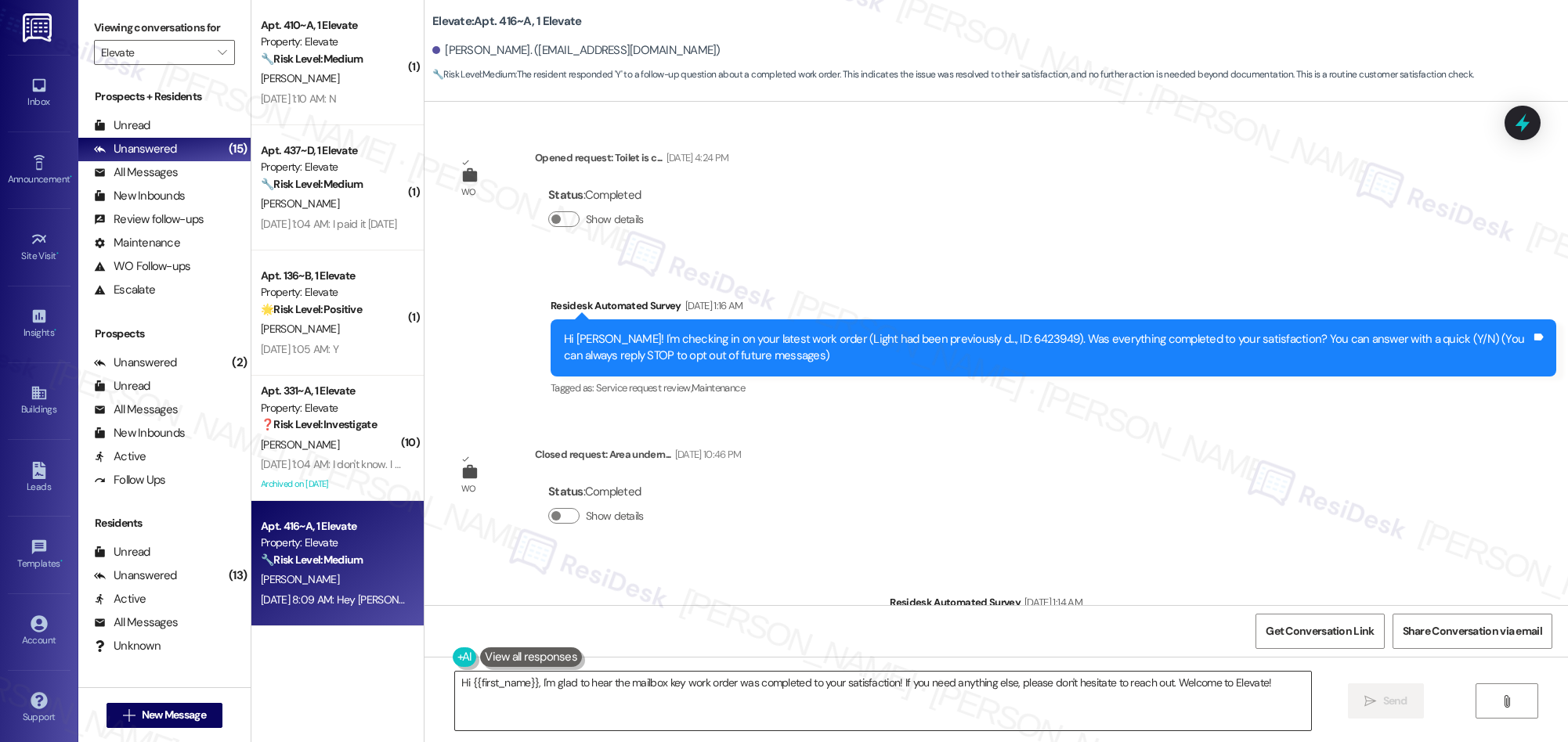
click at [595, 690] on textarea "Hi {{first_name}}, I'm glad to hear the mailbox key work order was completed to…" at bounding box center [883, 701] width 856 height 59
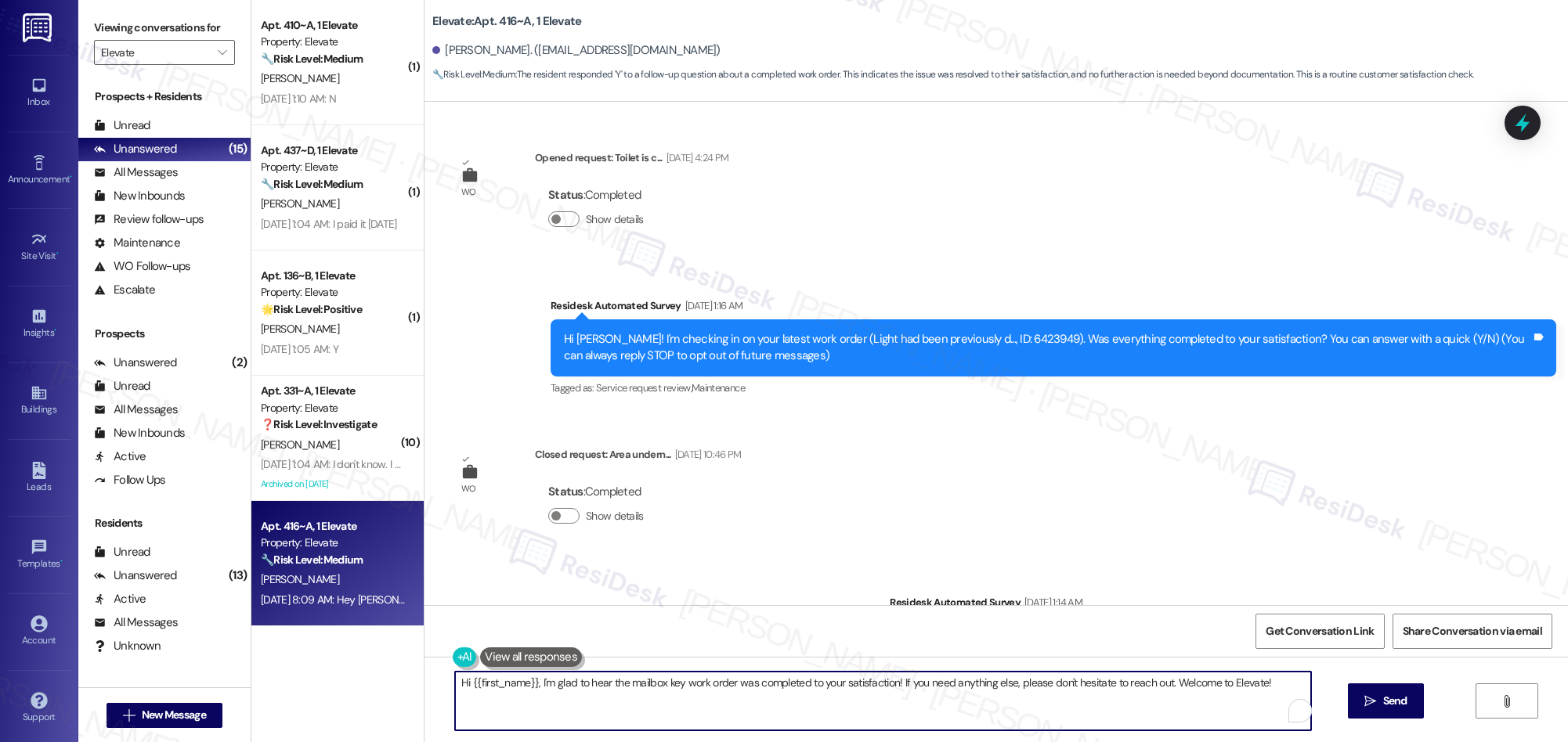
click at [595, 690] on textarea "Hi {{first_name}}, I'm glad to hear the mailbox key work order was completed to…" at bounding box center [883, 701] width 856 height 59
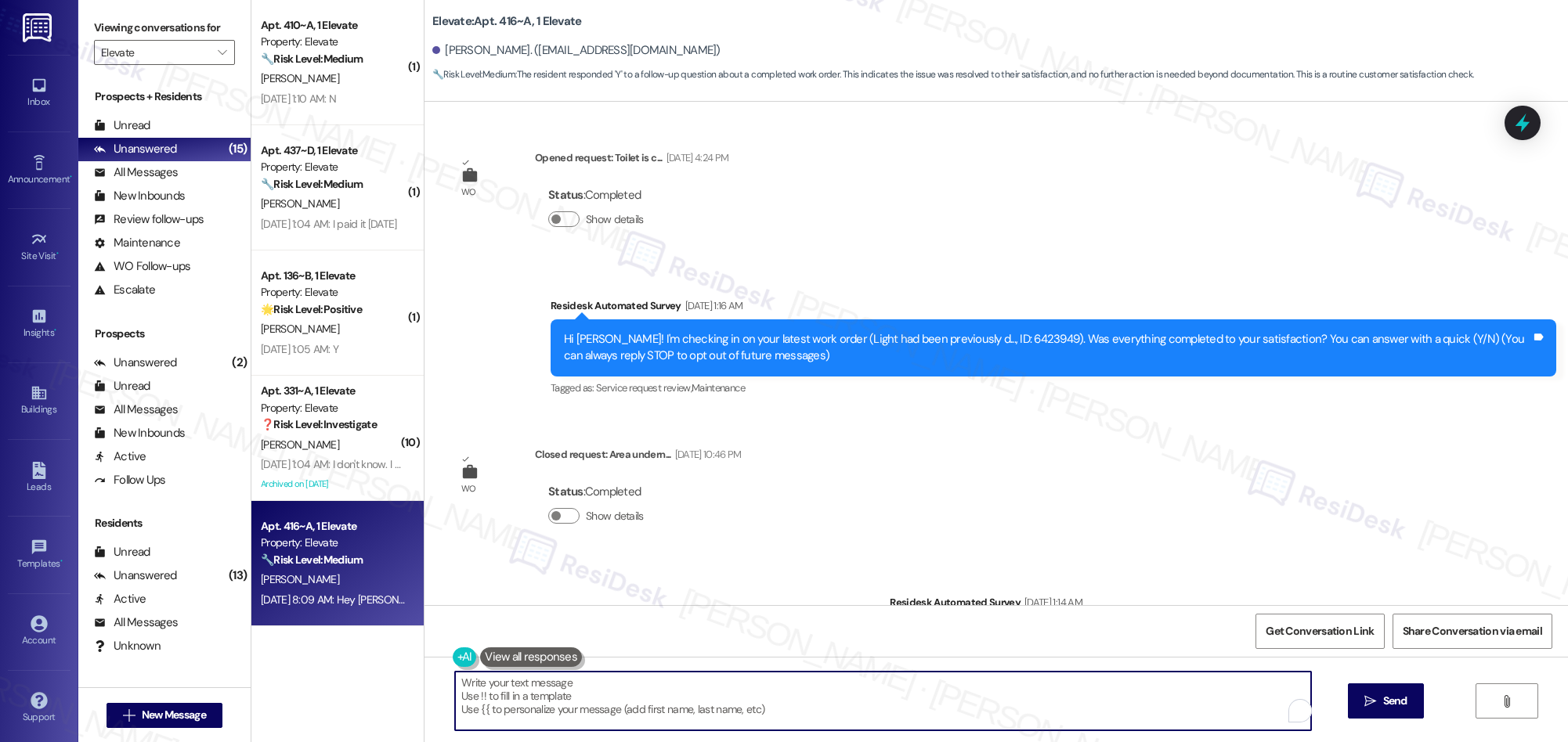
paste textarea "We’re glad everything went well with your work order! Let us know if there’s an…"
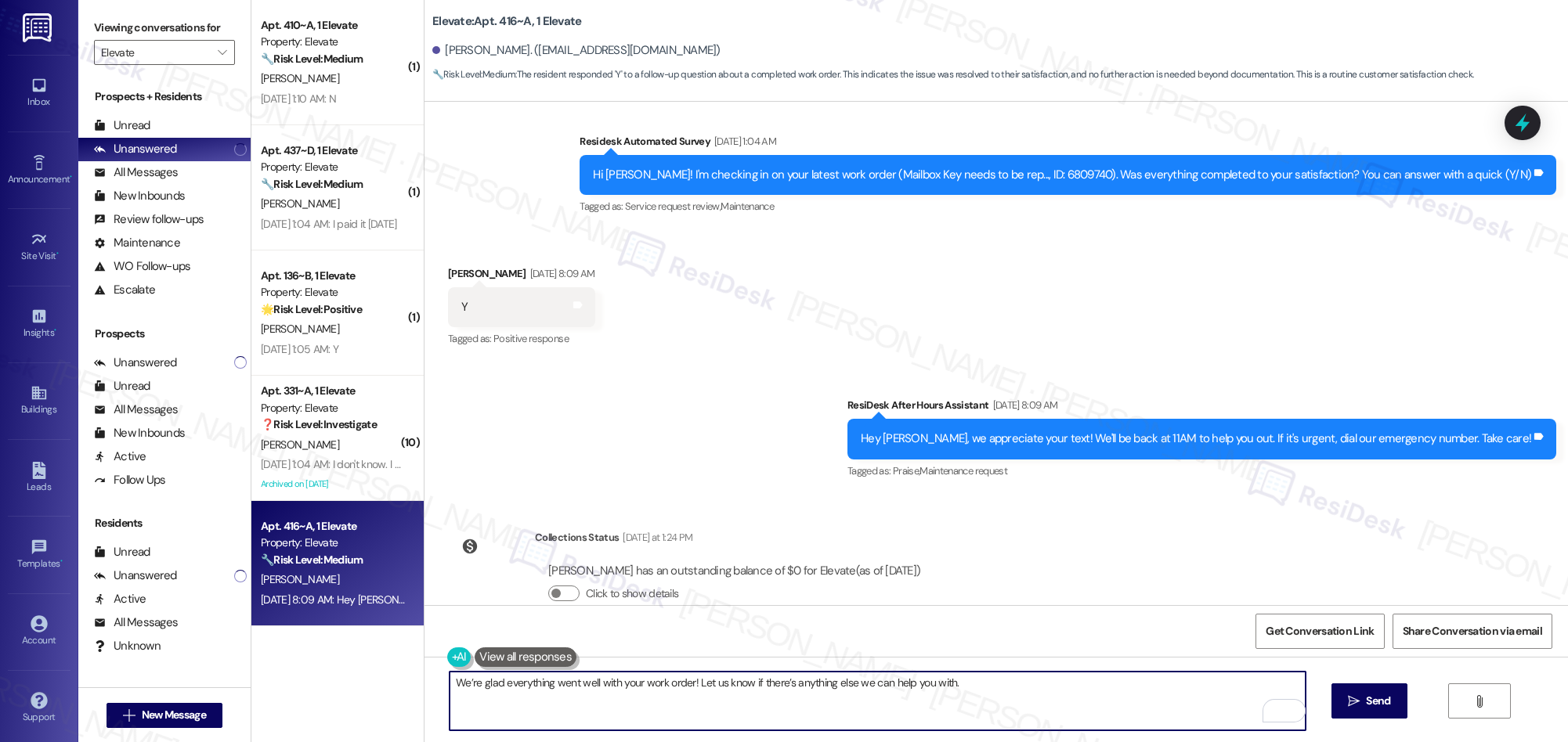
scroll to position [2032, 0]
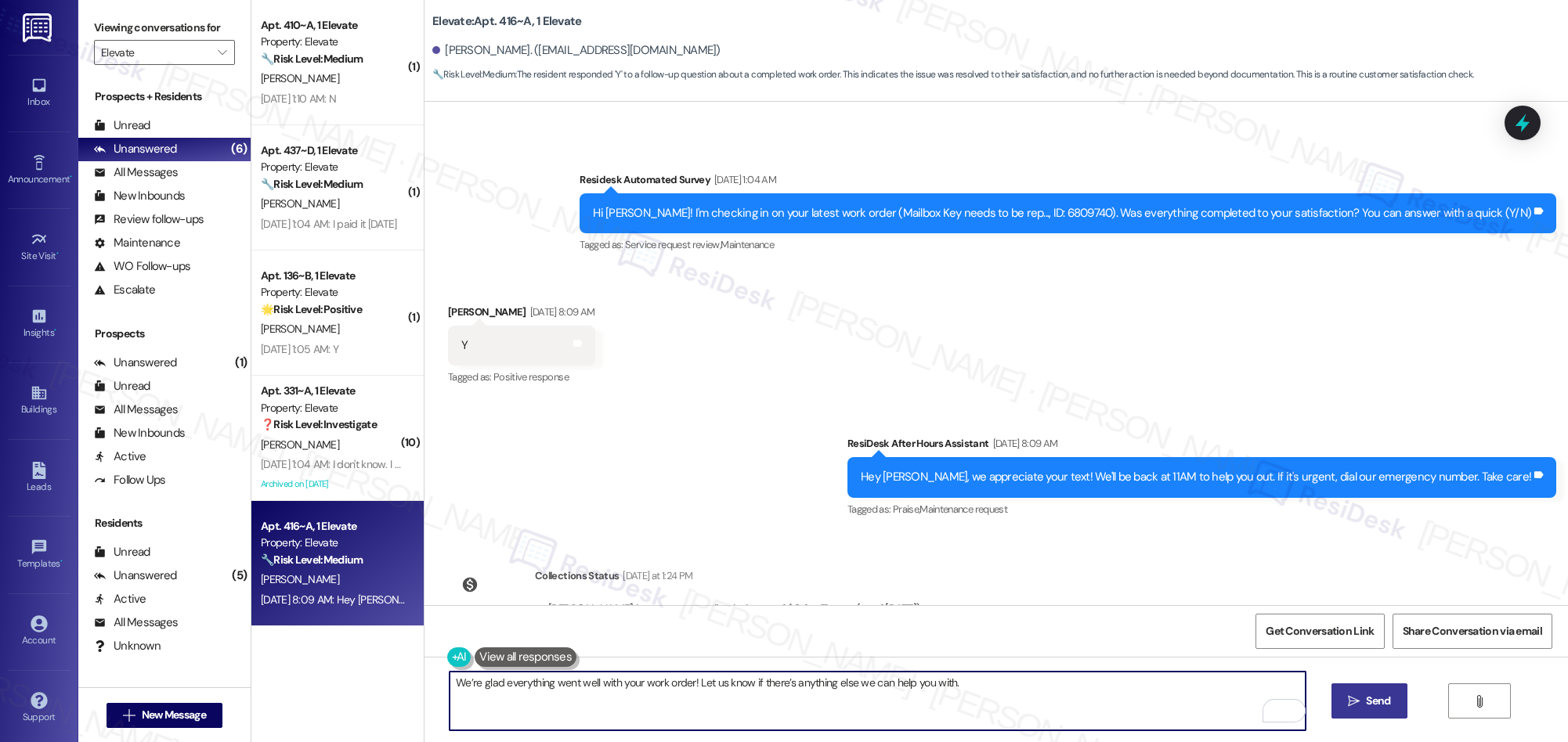
type textarea "We’re glad everything went well with your work order! Let us know if there’s an…"
click at [1345, 705] on span " Send" at bounding box center [1369, 701] width 49 height 17
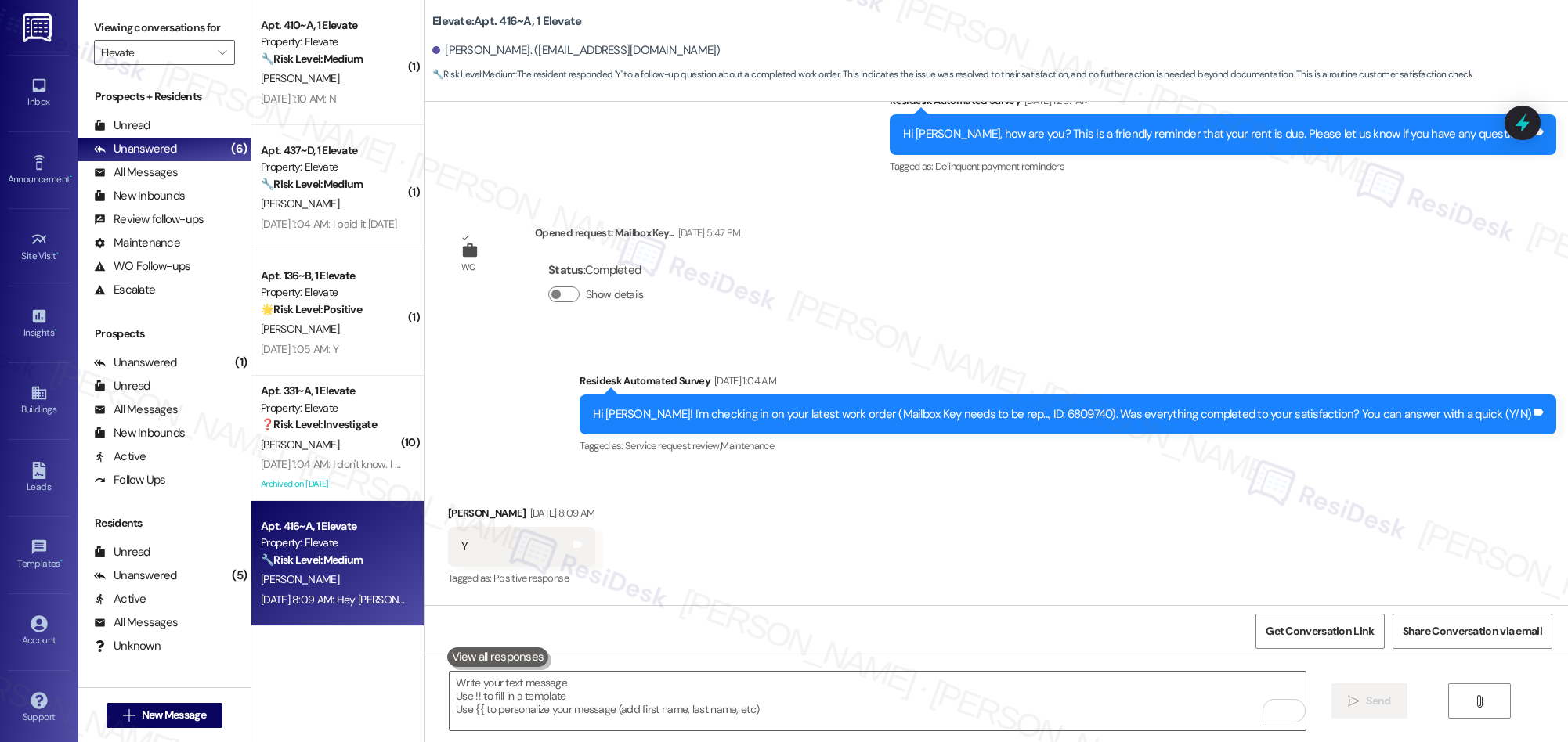
scroll to position [1795, 0]
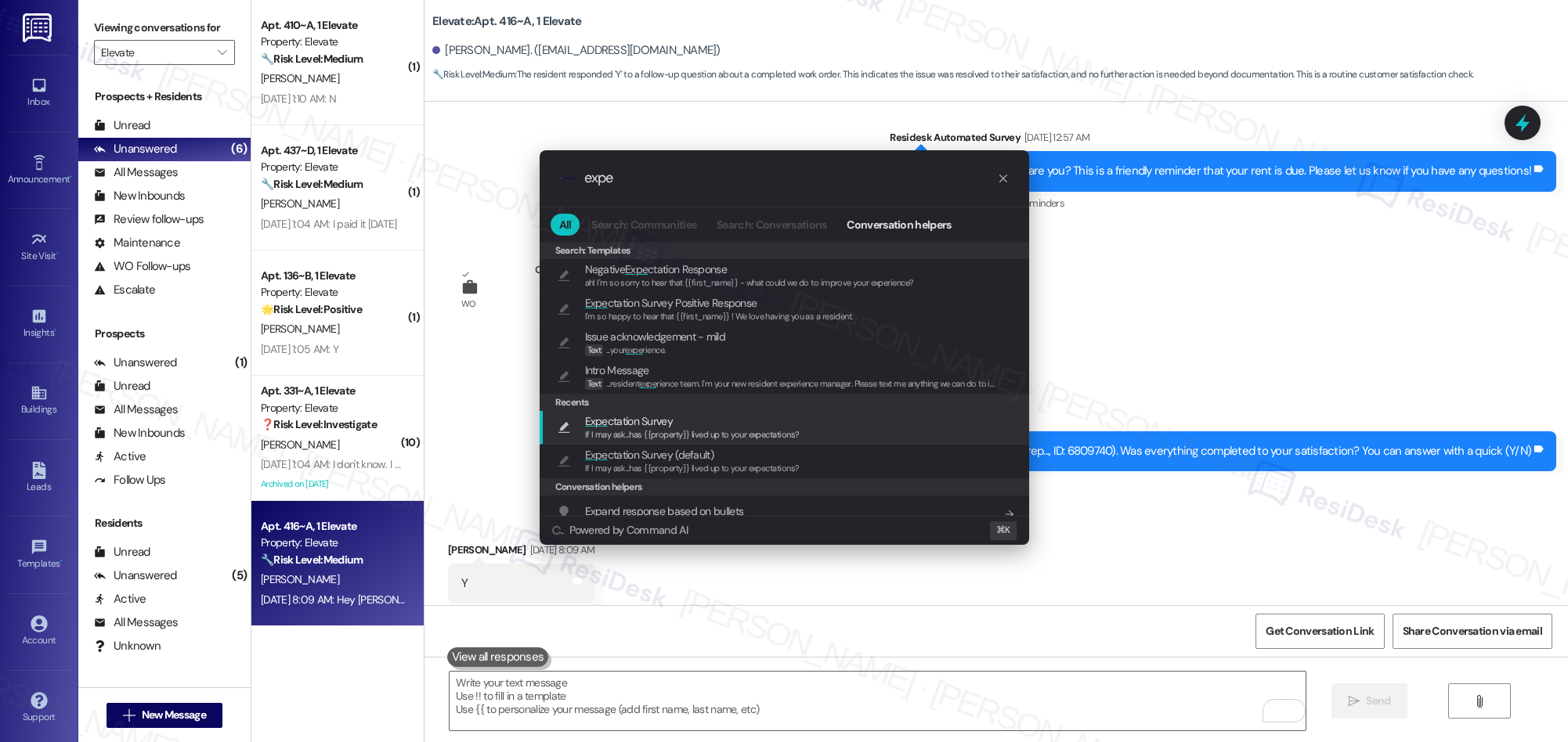
type input "expe"
click at [638, 428] on span "If I may ask...has {{property}} lived up to your expectations?" at bounding box center [692, 433] width 214 height 11
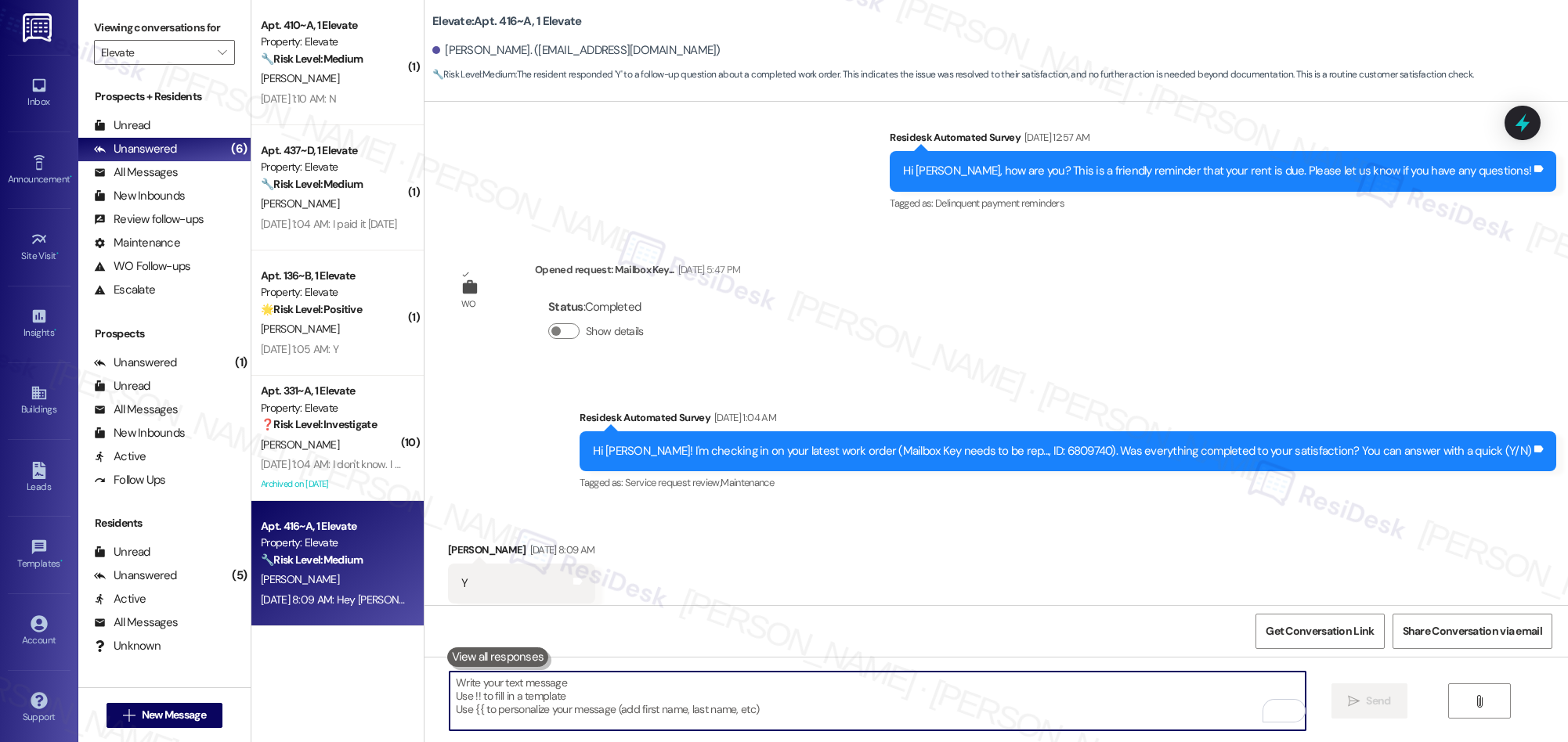
type textarea "If I may ask...has {{property}} lived up to your expectations?"
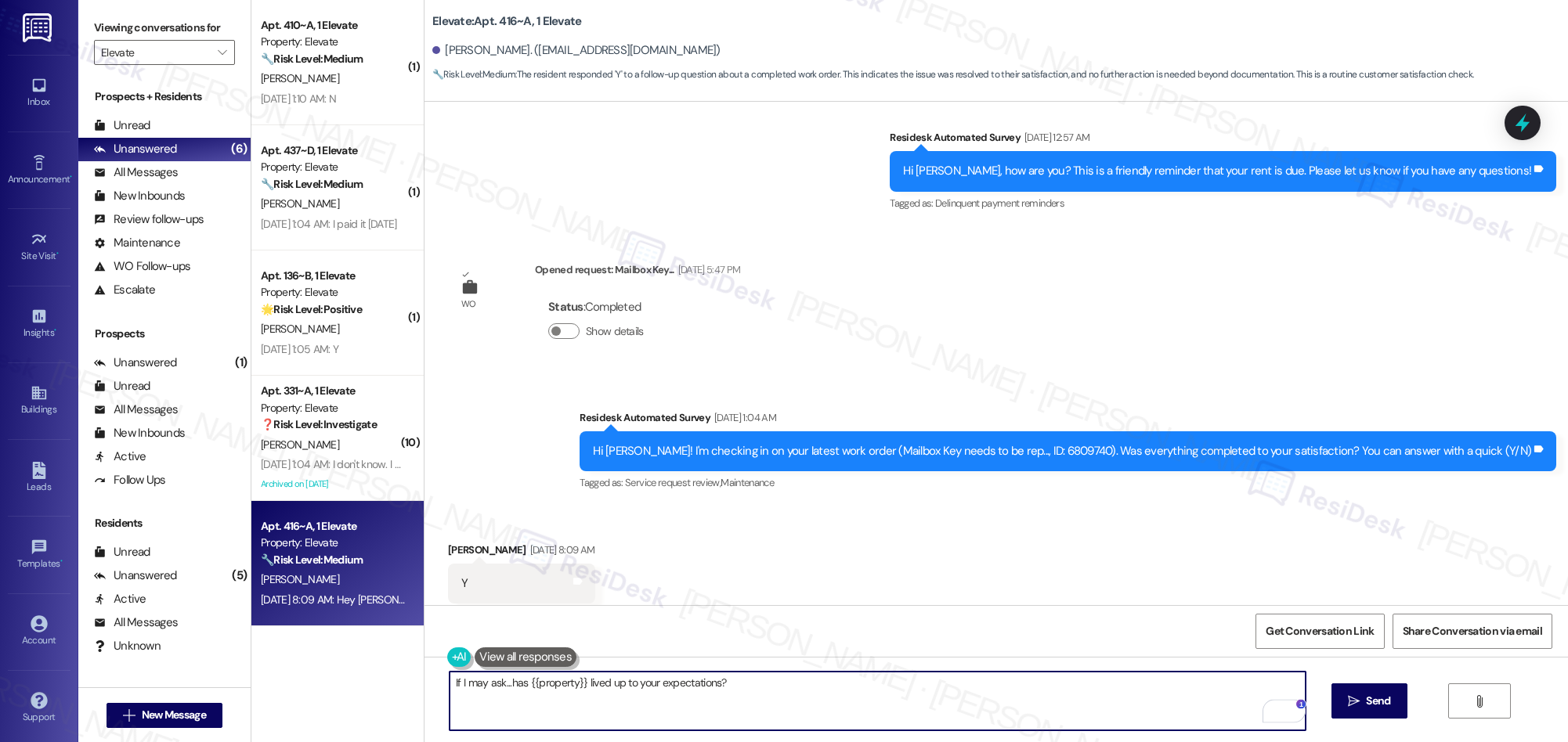
drag, startPoint x: 1366, startPoint y: 702, endPoint x: 1254, endPoint y: 511, distance: 221.4
click at [1366, 702] on span "Send" at bounding box center [1377, 701] width 25 height 17
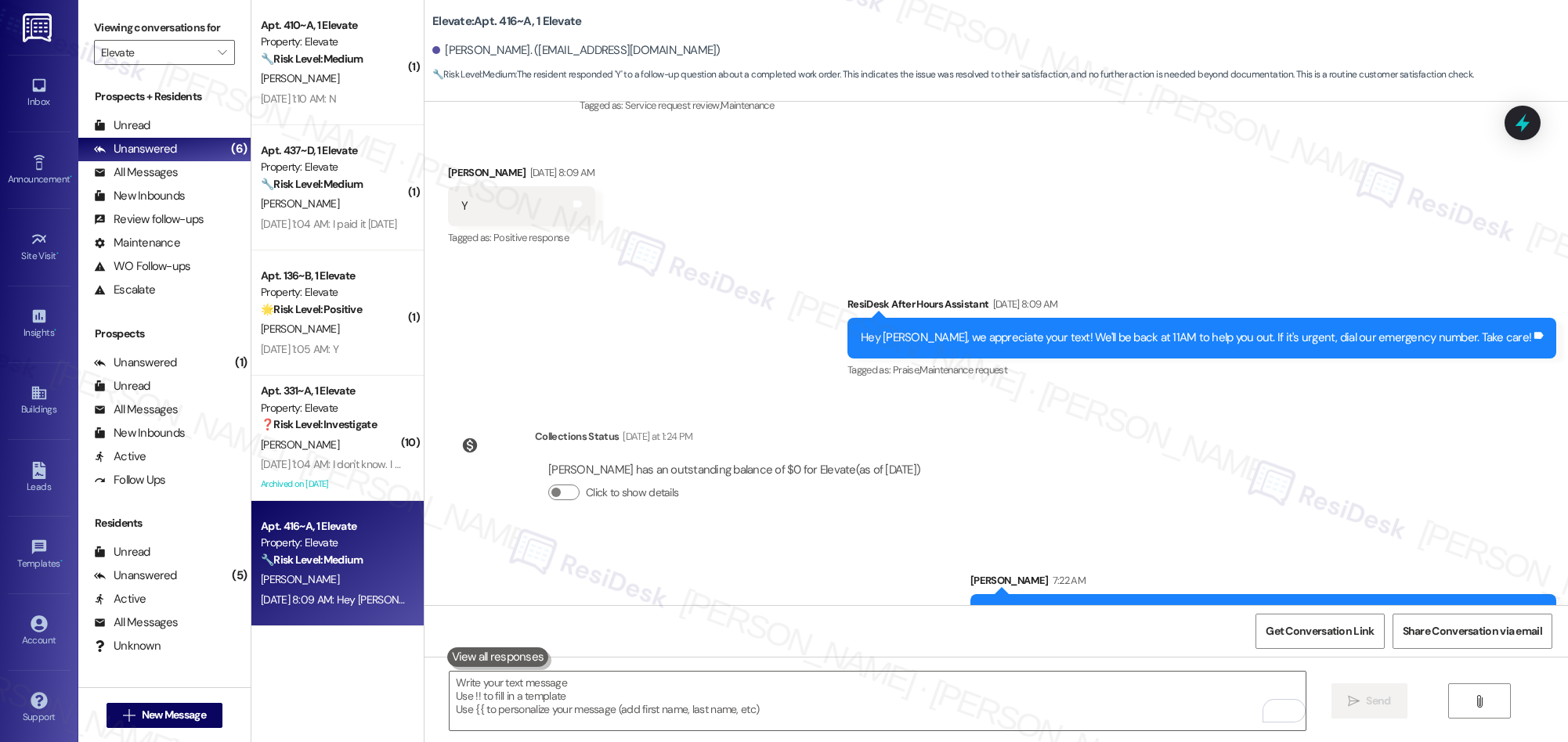
scroll to position [2290, 0]
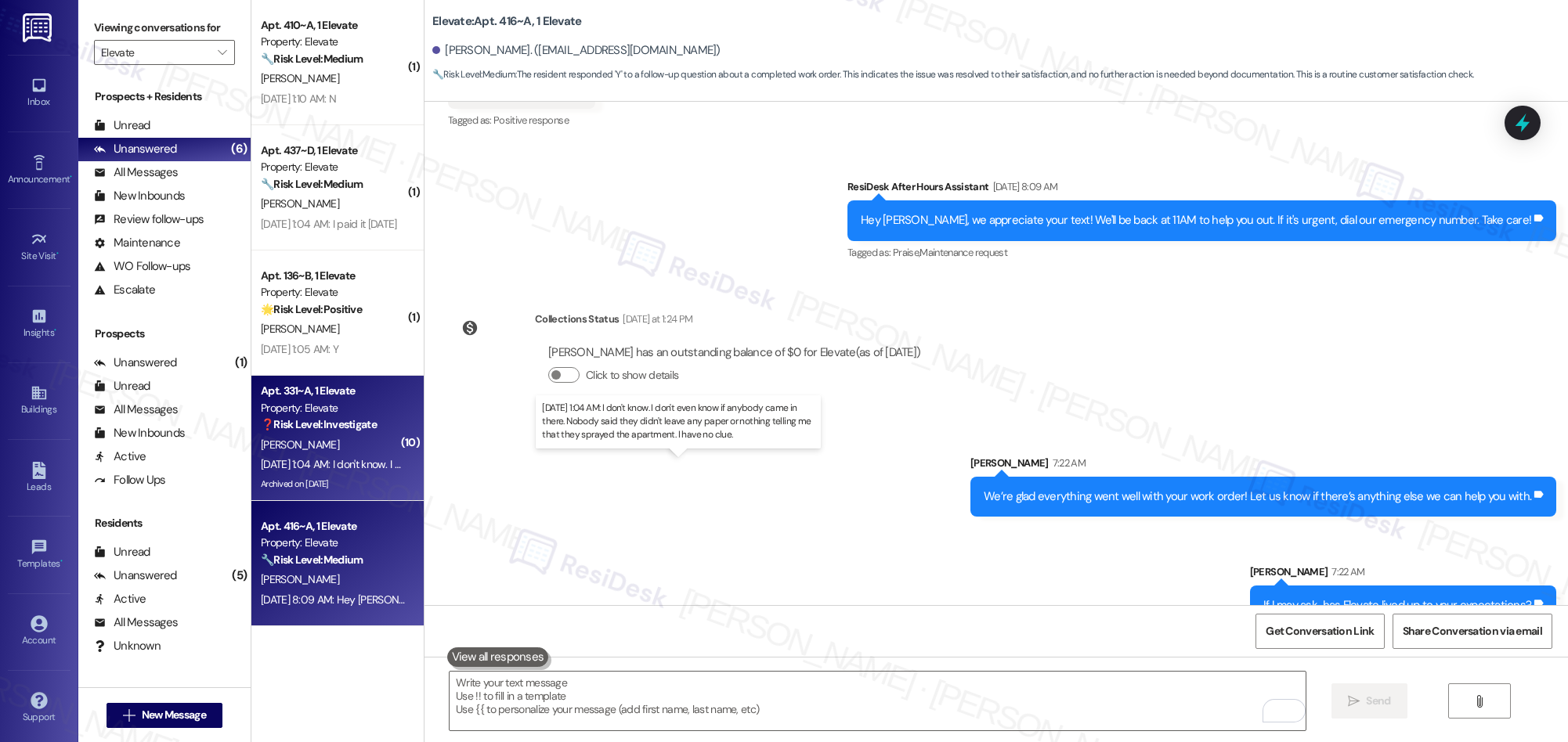
click at [362, 459] on div "Sep 13, 2025 at 1:04 AM: I don't know. I don't even know if anybody came in the…" at bounding box center [674, 464] width 828 height 14
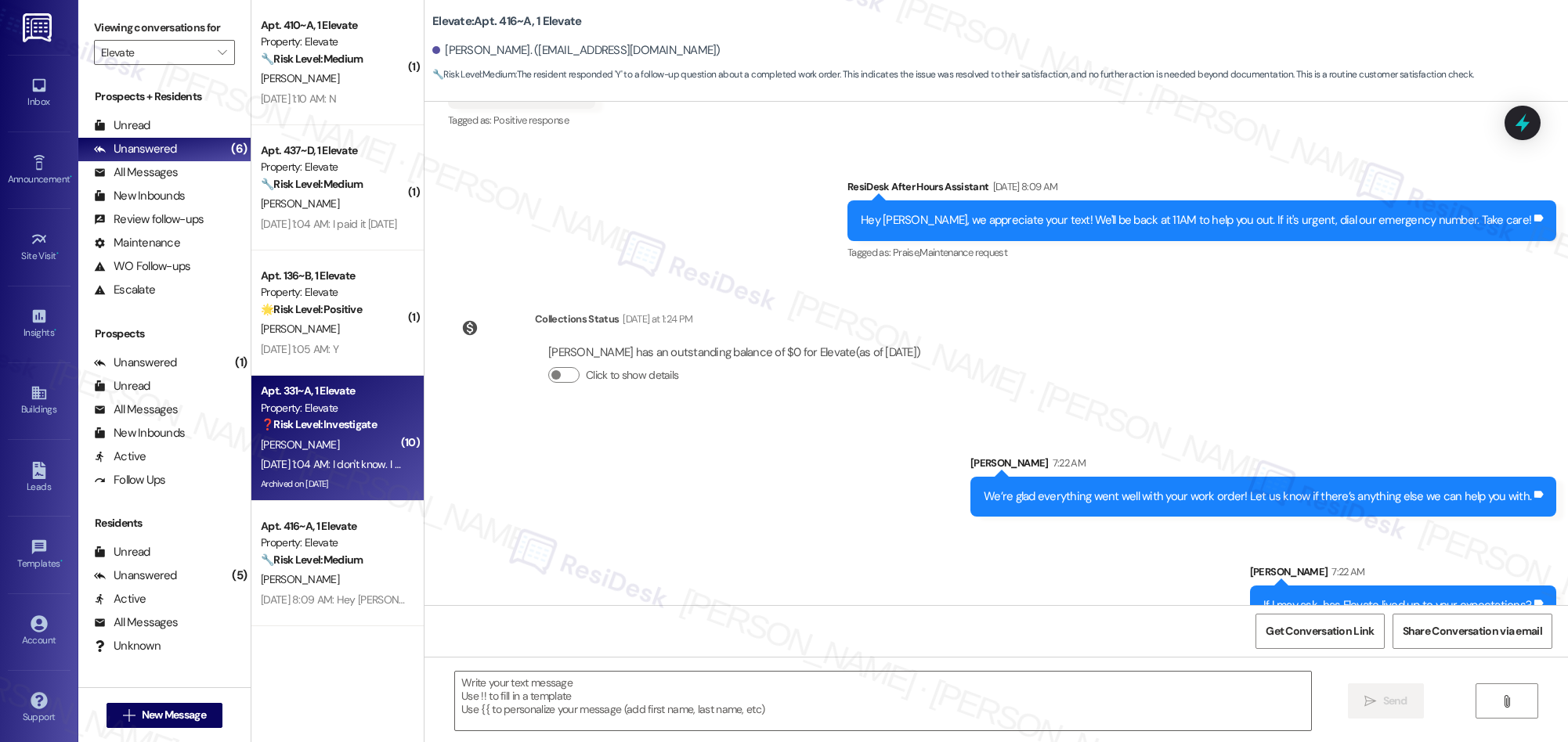
type textarea "Fetching suggested responses. Please feel free to read through the conversation…"
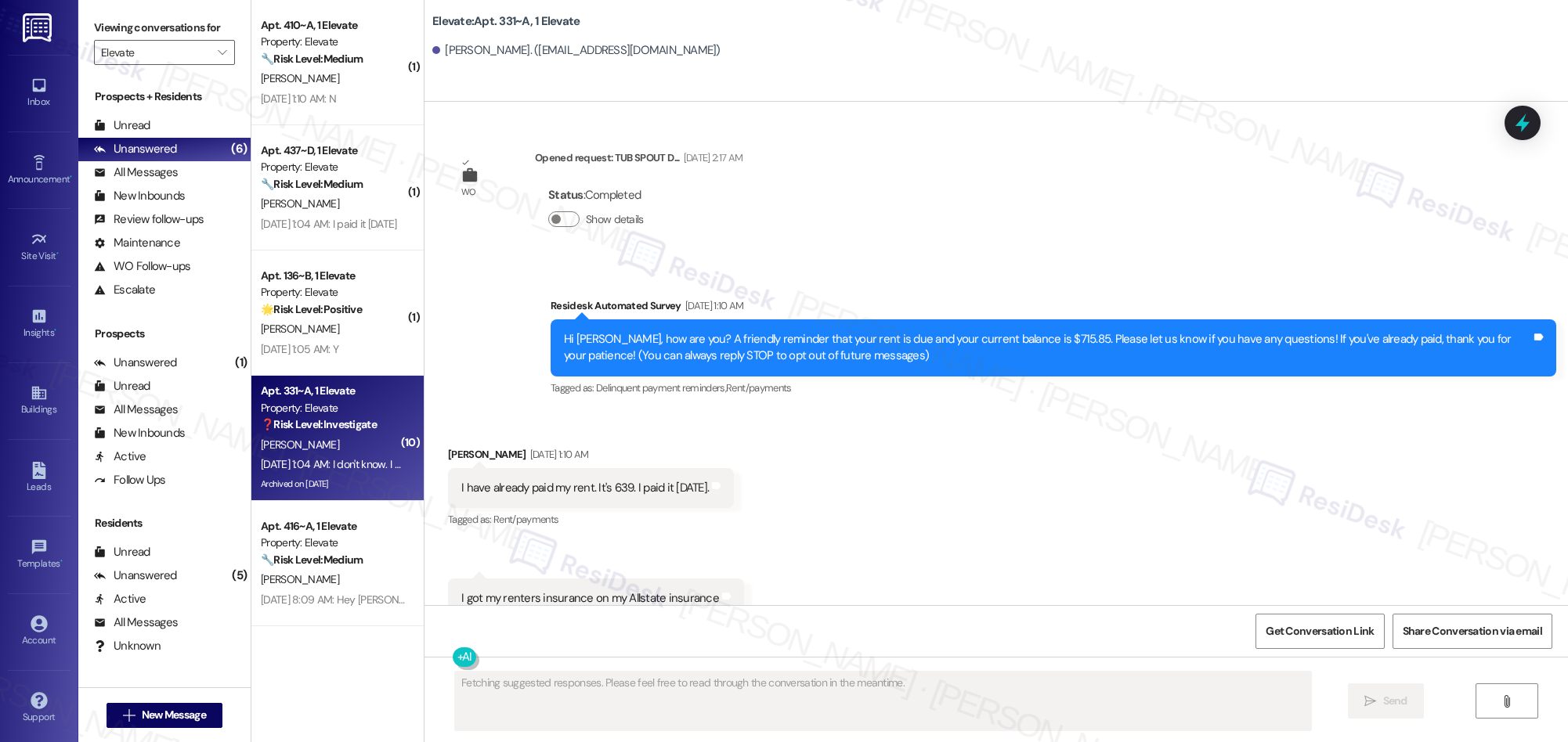
scroll to position [48514, 0]
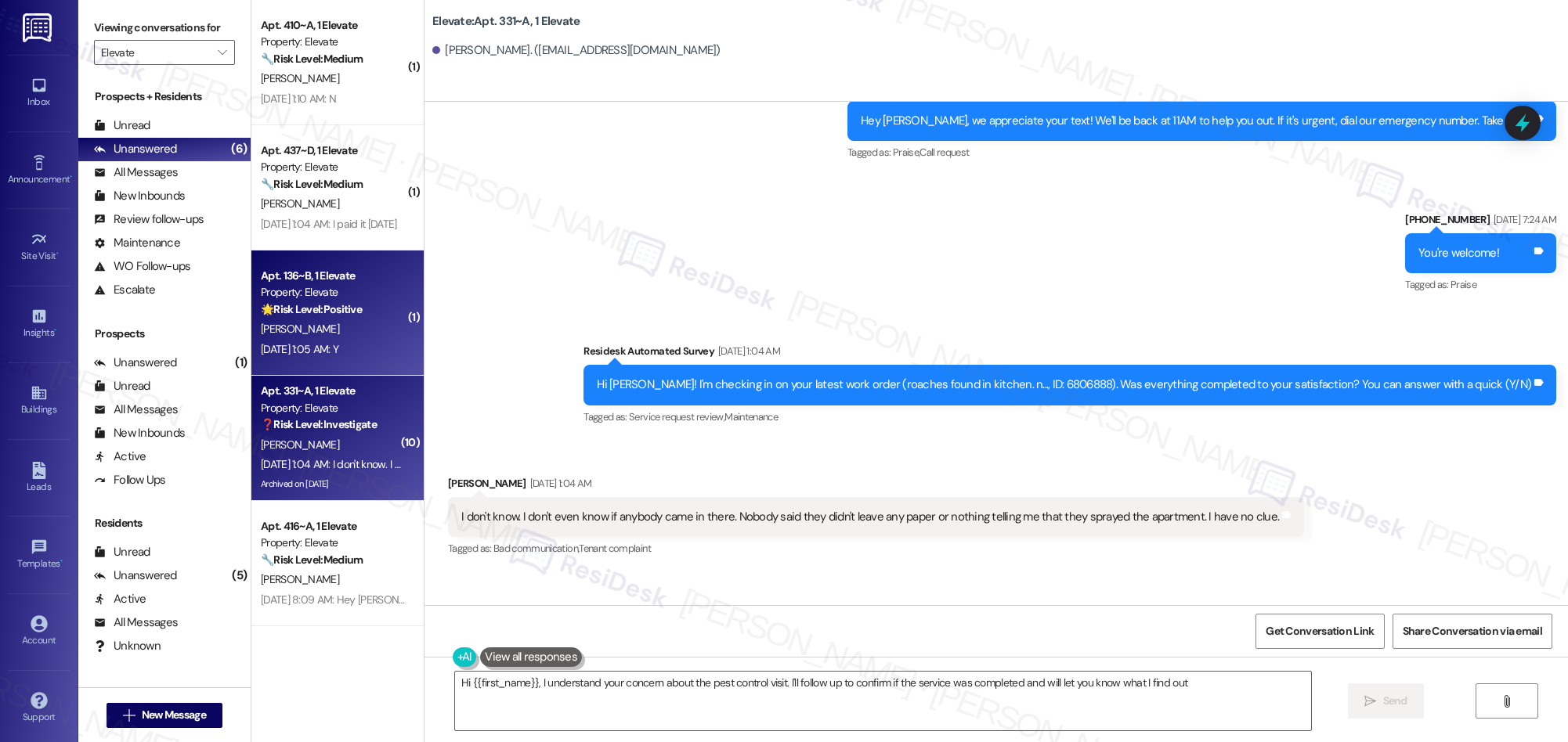
type textarea "Hi {{first_name}}, I understand your concern about the pest control visit. I'll…"
click at [338, 356] on div "Sep 13, 2025 at 1:05 AM: Y Sep 13, 2025 at 1:05 AM: Y" at bounding box center [299, 349] width 78 height 14
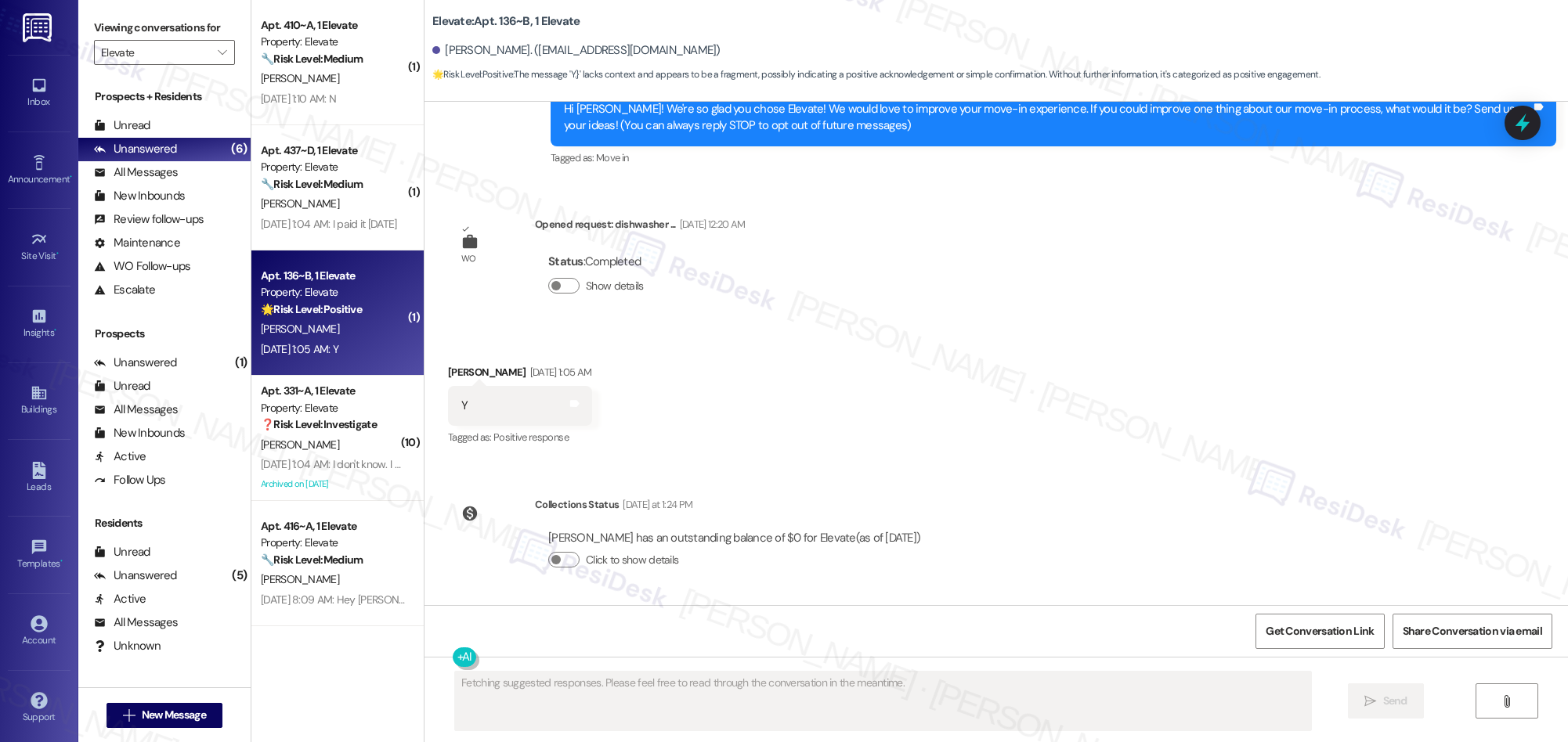
scroll to position [0, 0]
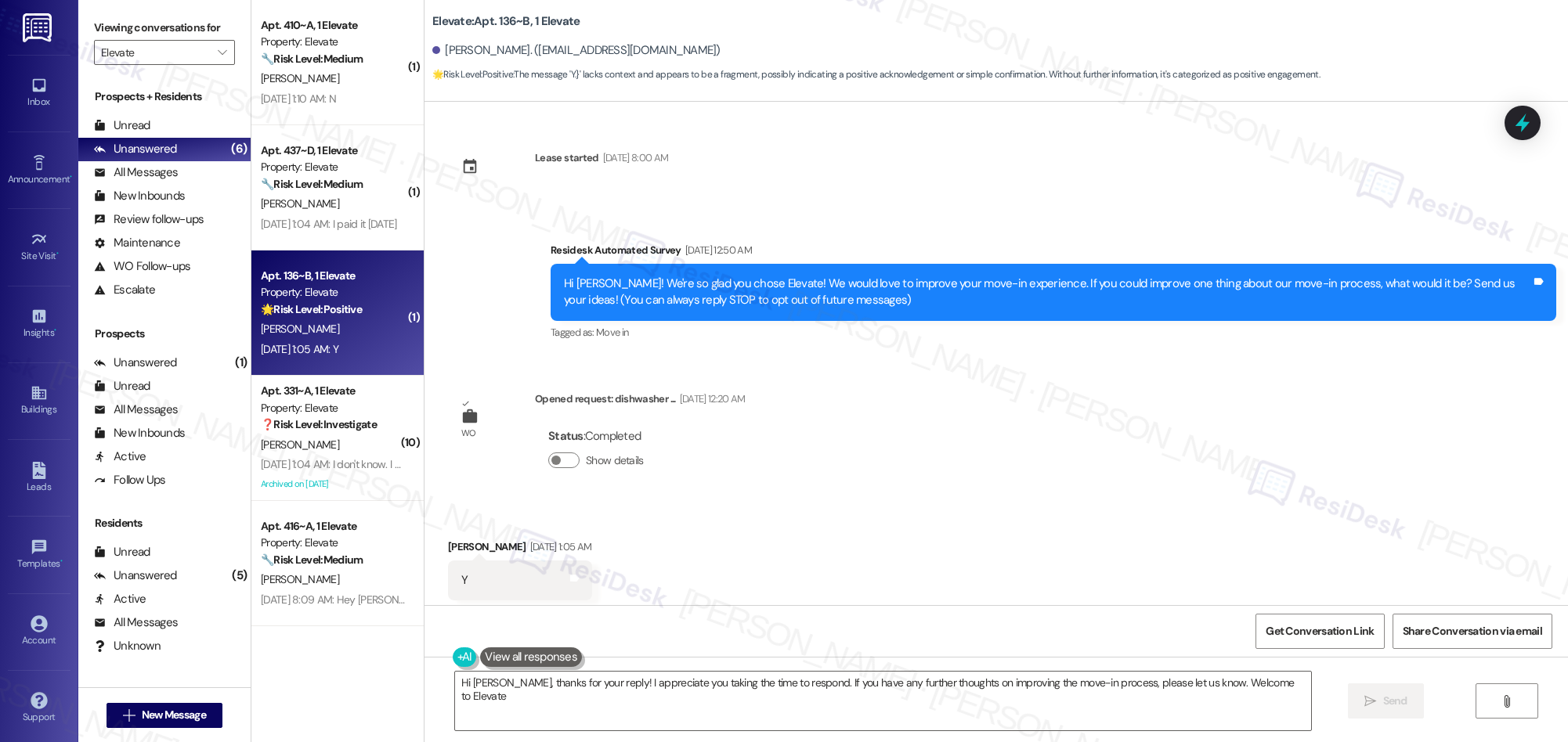
type textarea "Hi Daniel, thanks for your reply! I appreciate you taking the time to respond. …"
click at [691, 689] on textarea "Hi Daniel, thanks for your reply! I appreciate you taking the time to respond. …" at bounding box center [883, 701] width 856 height 59
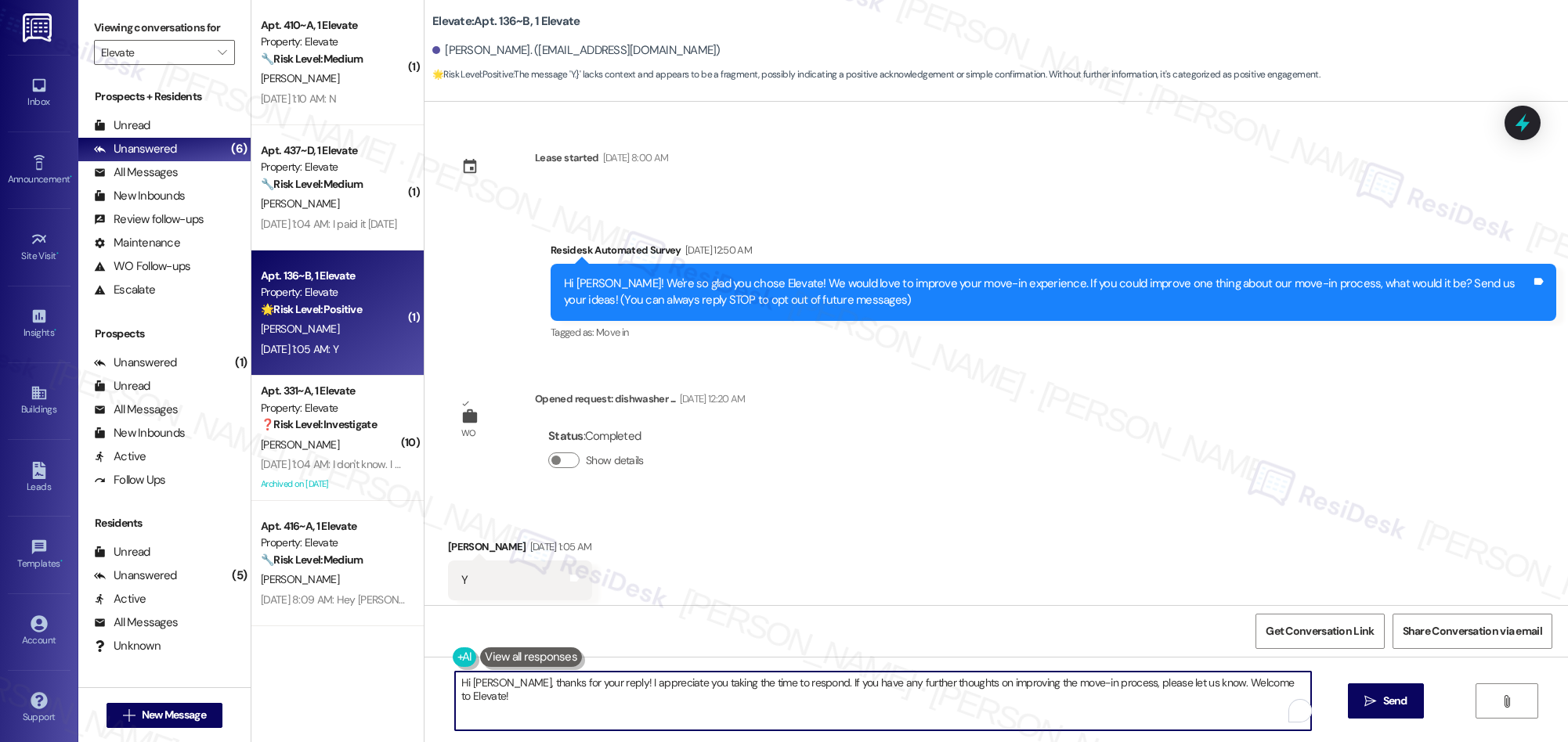
click at [691, 689] on textarea "Hi Daniel, thanks for your reply! I appreciate you taking the time to respond. …" at bounding box center [883, 701] width 856 height 59
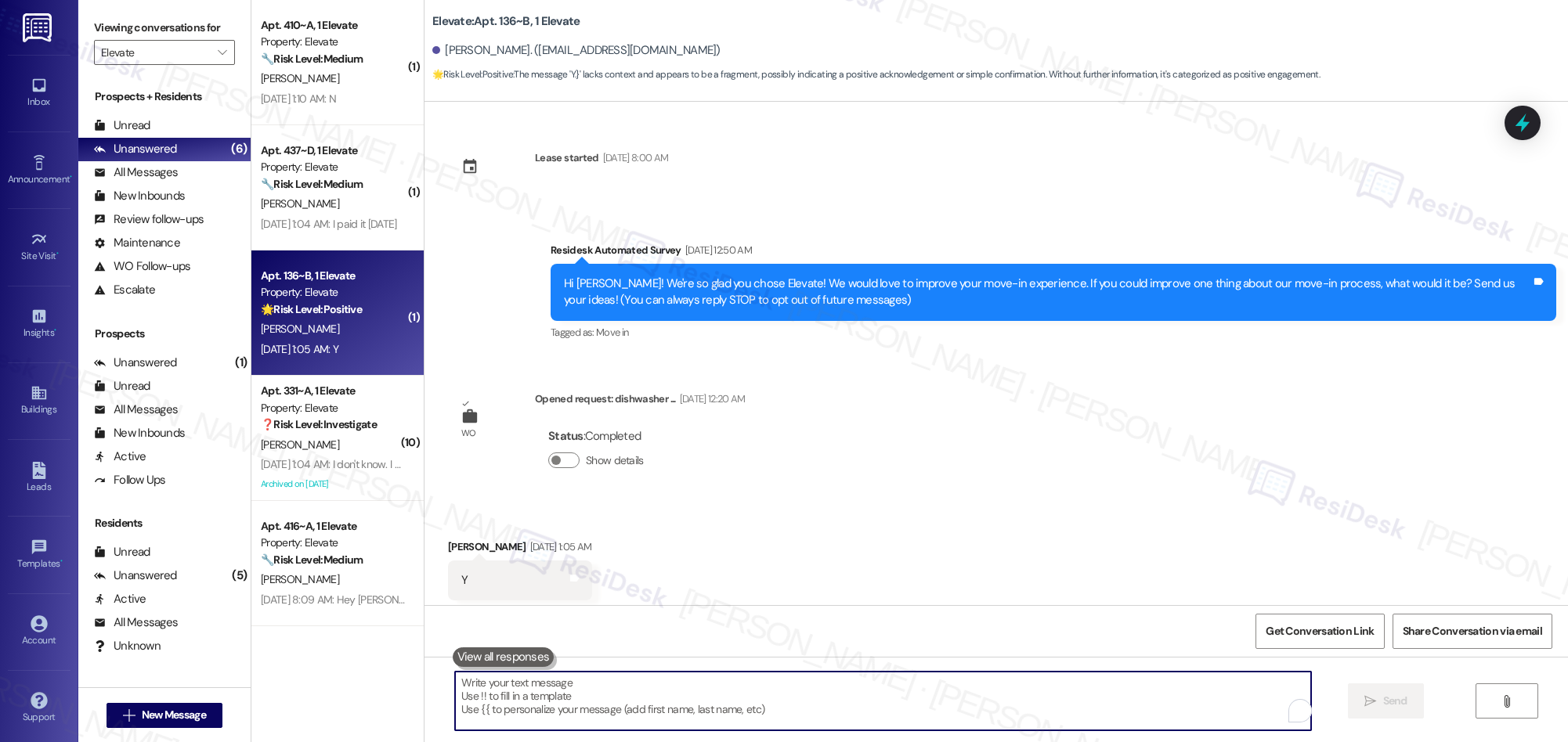
paste textarea "We’re glad everything went well with your work order! Let us know if there’s an…"
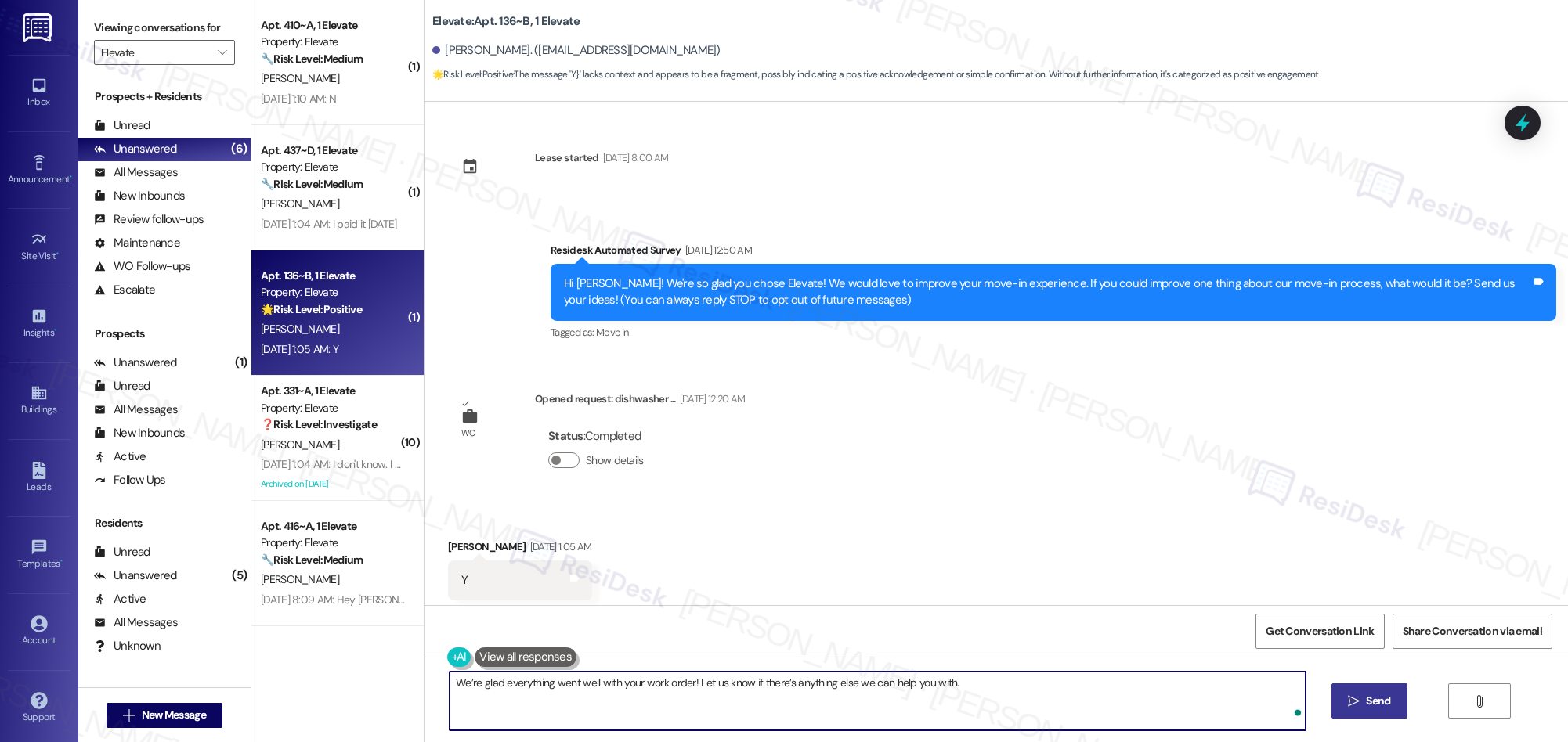
type textarea "We’re glad everything went well with your work order! Let us know if there’s an…"
click at [1359, 705] on span " Send" at bounding box center [1369, 701] width 49 height 17
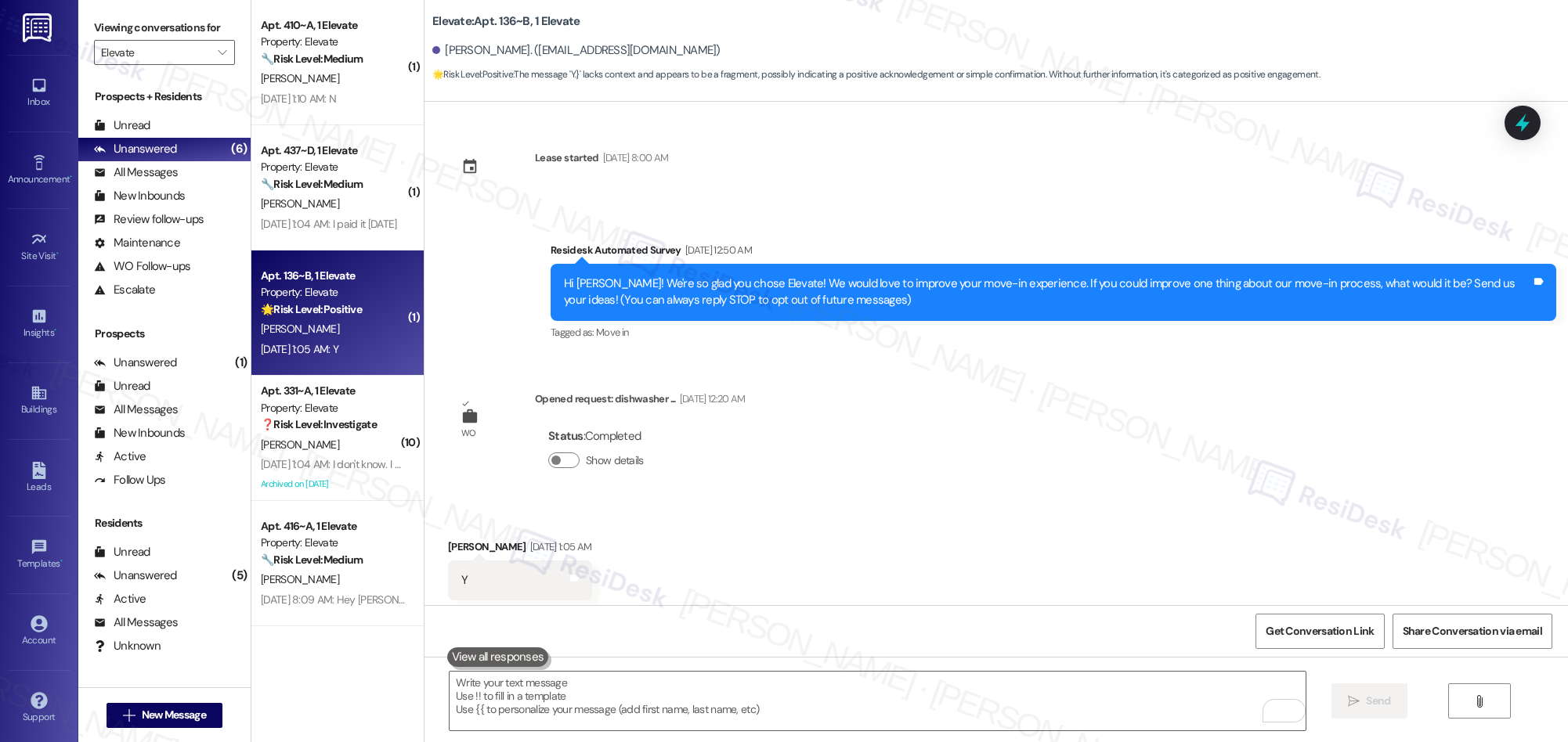
scroll to position [29, 0]
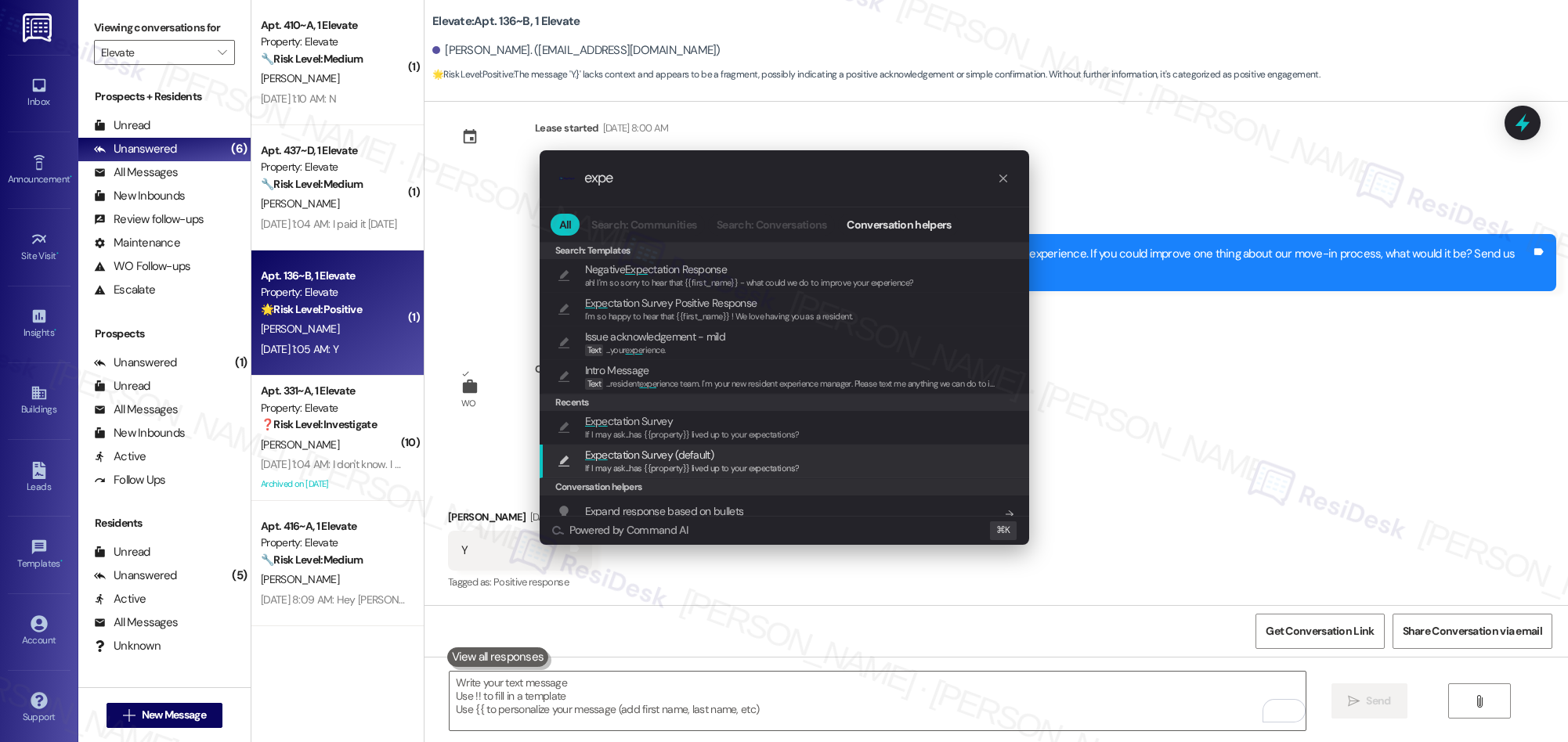
type input "expe"
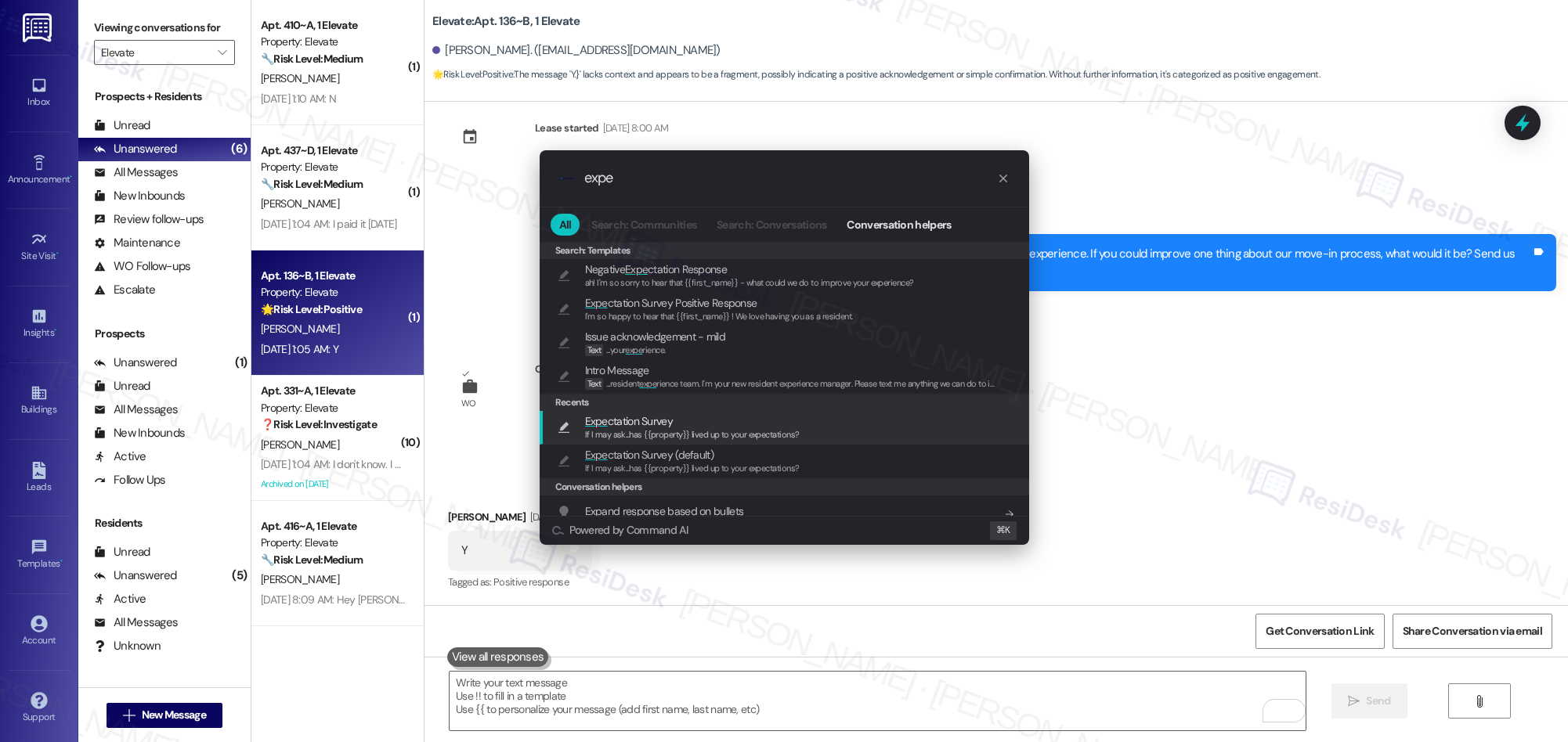
click at [649, 422] on span "Expe ctation Survey" at bounding box center [628, 422] width 87 height 18
type textarea "If I may ask...has {{property}} lived up to your expectations?"
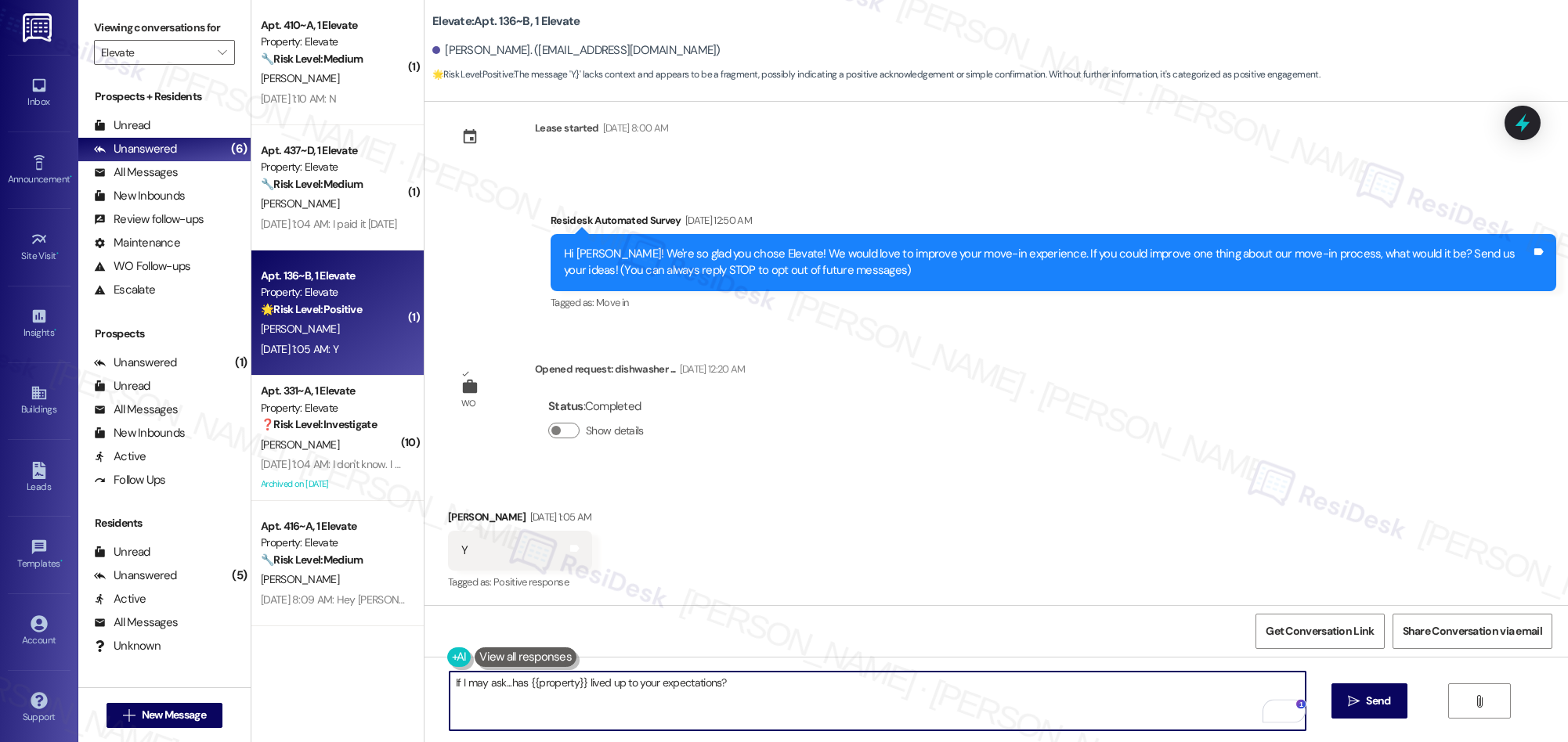
drag, startPoint x: 1357, startPoint y: 705, endPoint x: 828, endPoint y: 563, distance: 547.7
click at [1353, 704] on icon "" at bounding box center [1354, 701] width 12 height 13
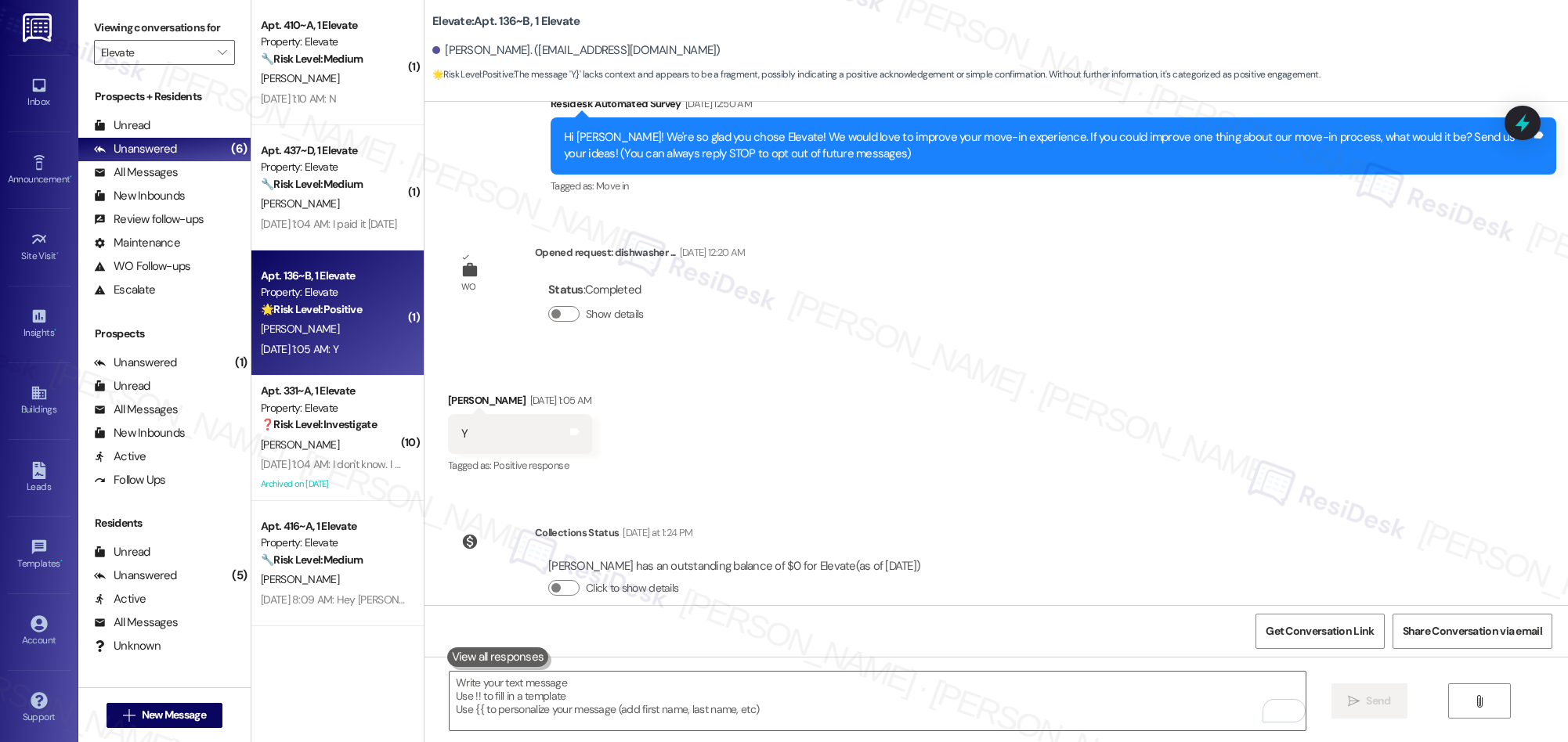
scroll to position [393, 0]
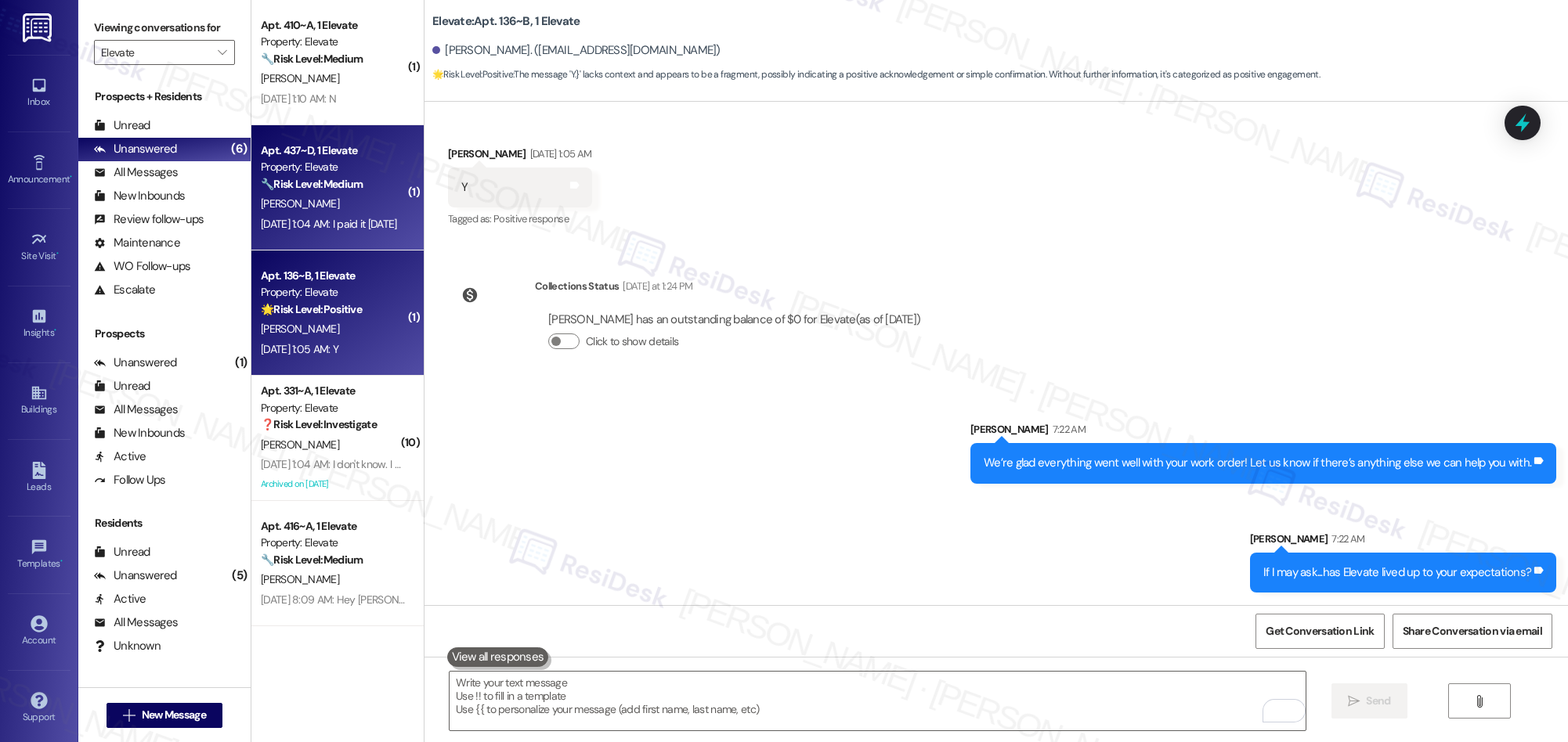
click at [316, 201] on div "K. Hernandez" at bounding box center [333, 204] width 148 height 20
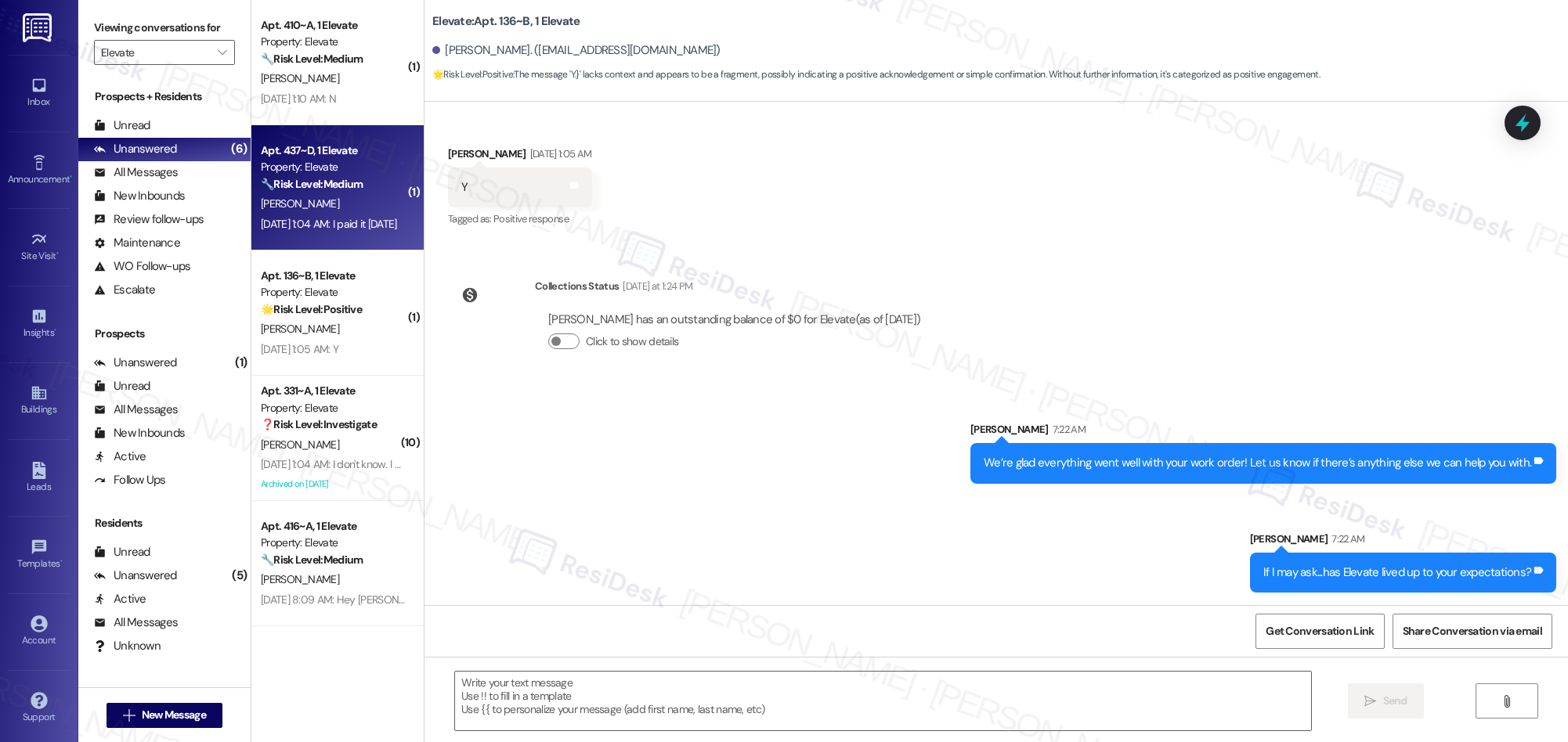
type textarea "Fetching suggested responses. Please feel free to read through the conversation…"
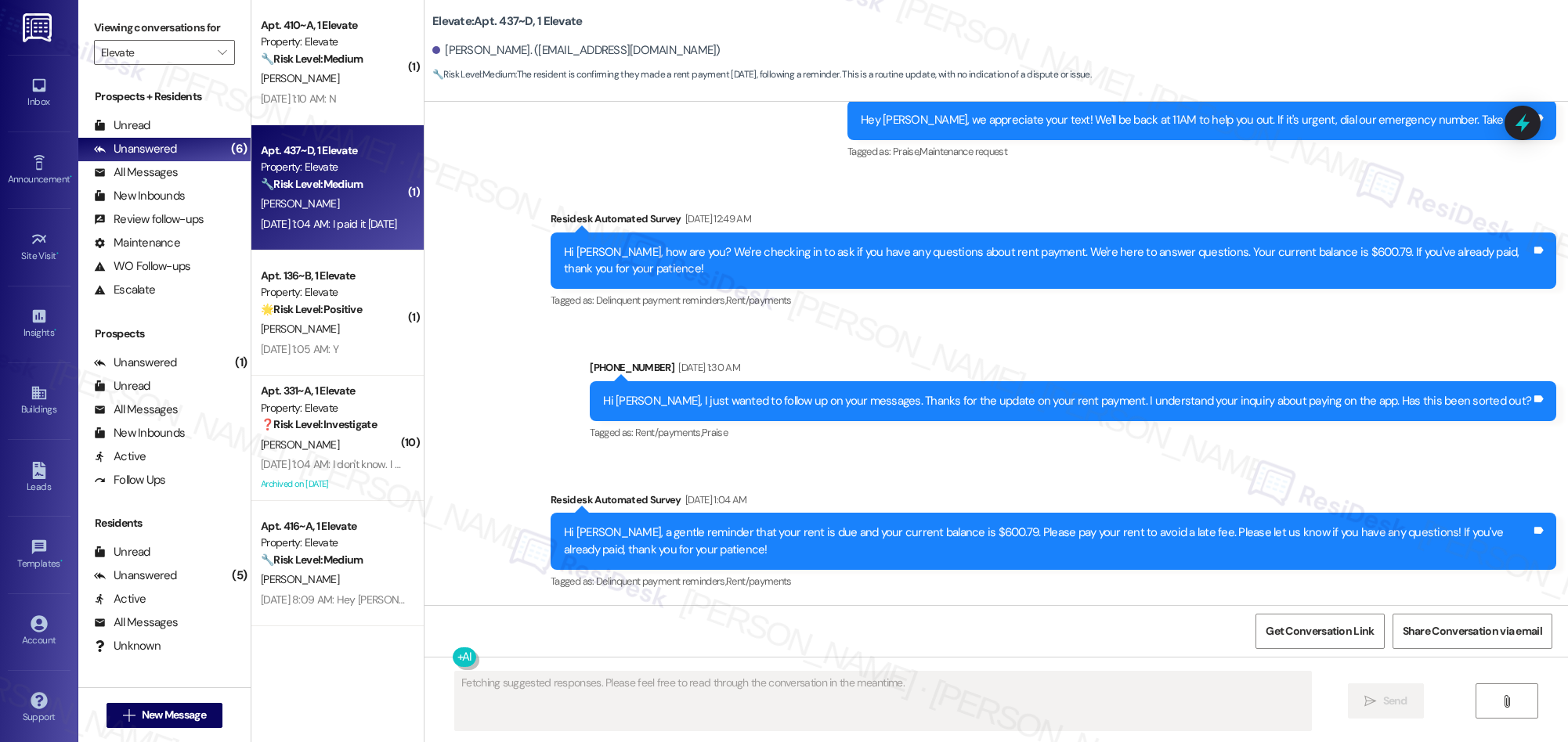
scroll to position [18910, 0]
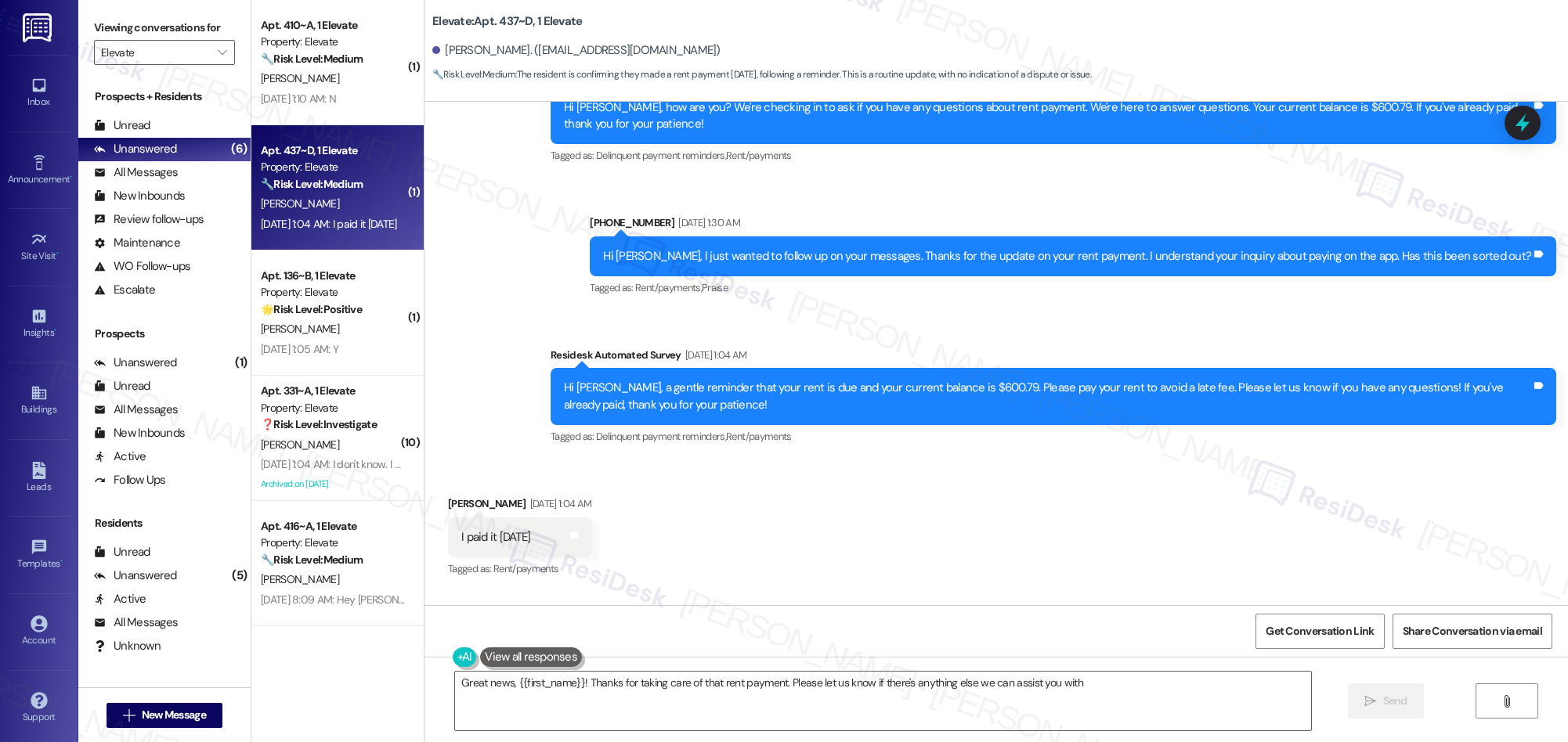
type textarea "Great news, {{first_name}}! Thanks for taking care of that rent payment. Please…"
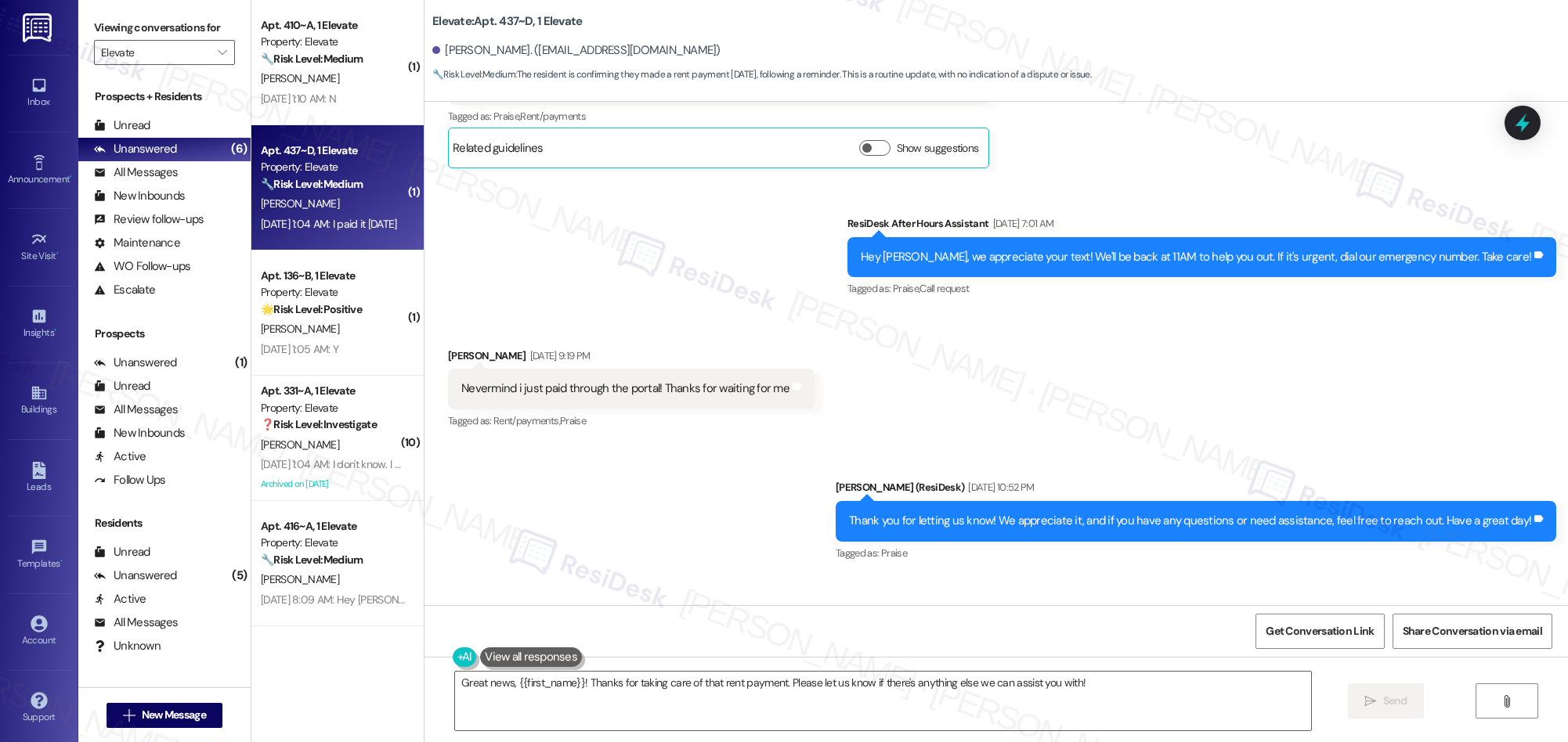
scroll to position [15319, 0]
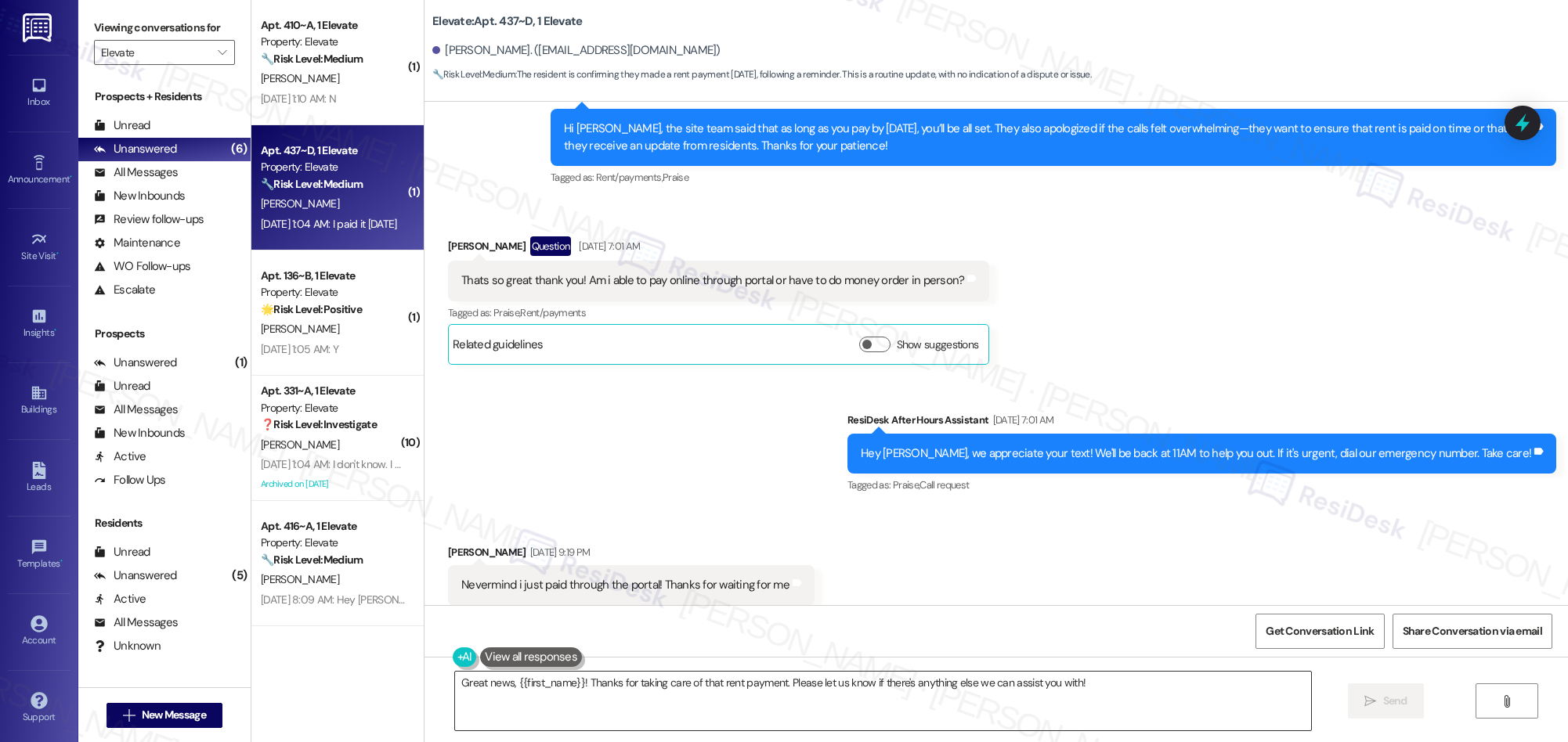
click at [1106, 687] on textarea "Great news, {{first_name}}! Thanks for taking care of that rent payment. Please…" at bounding box center [883, 701] width 856 height 59
click at [1365, 706] on icon "" at bounding box center [1369, 701] width 12 height 13
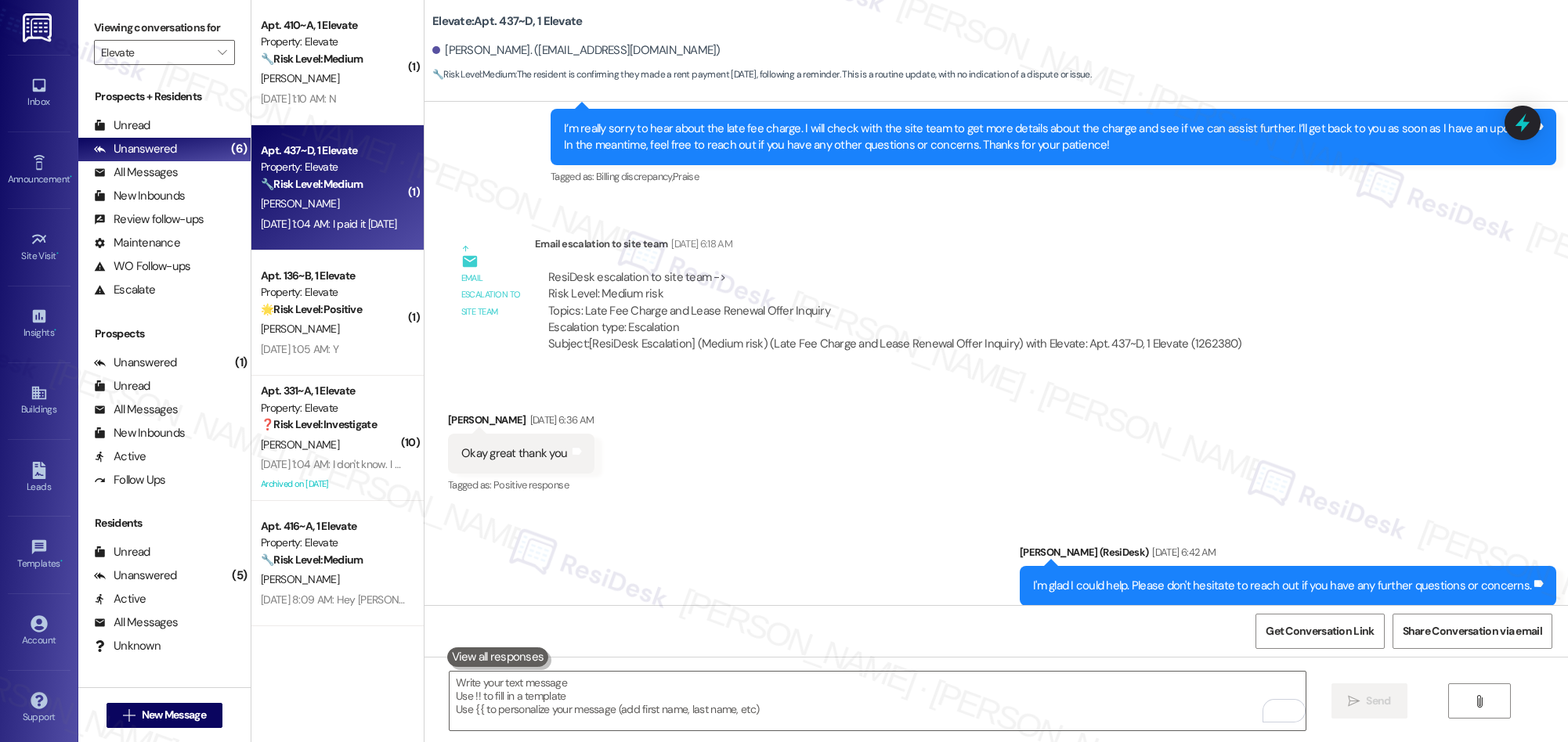
scroll to position [5909, 0]
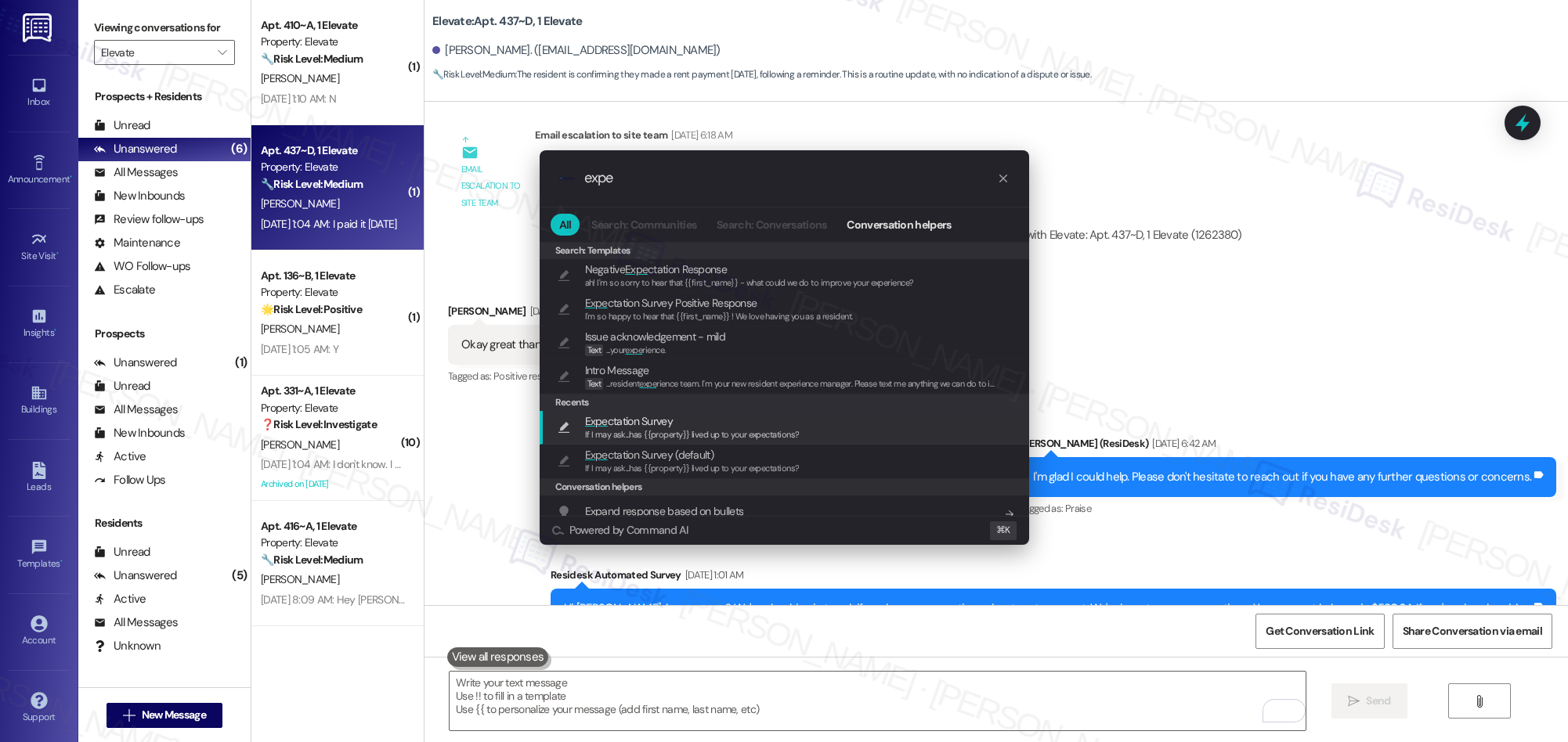
type input "expe"
click at [629, 425] on span "Expe ctation Survey" at bounding box center [628, 422] width 87 height 18
type textarea "If I may ask...has {{property}} lived up to your expectations?"
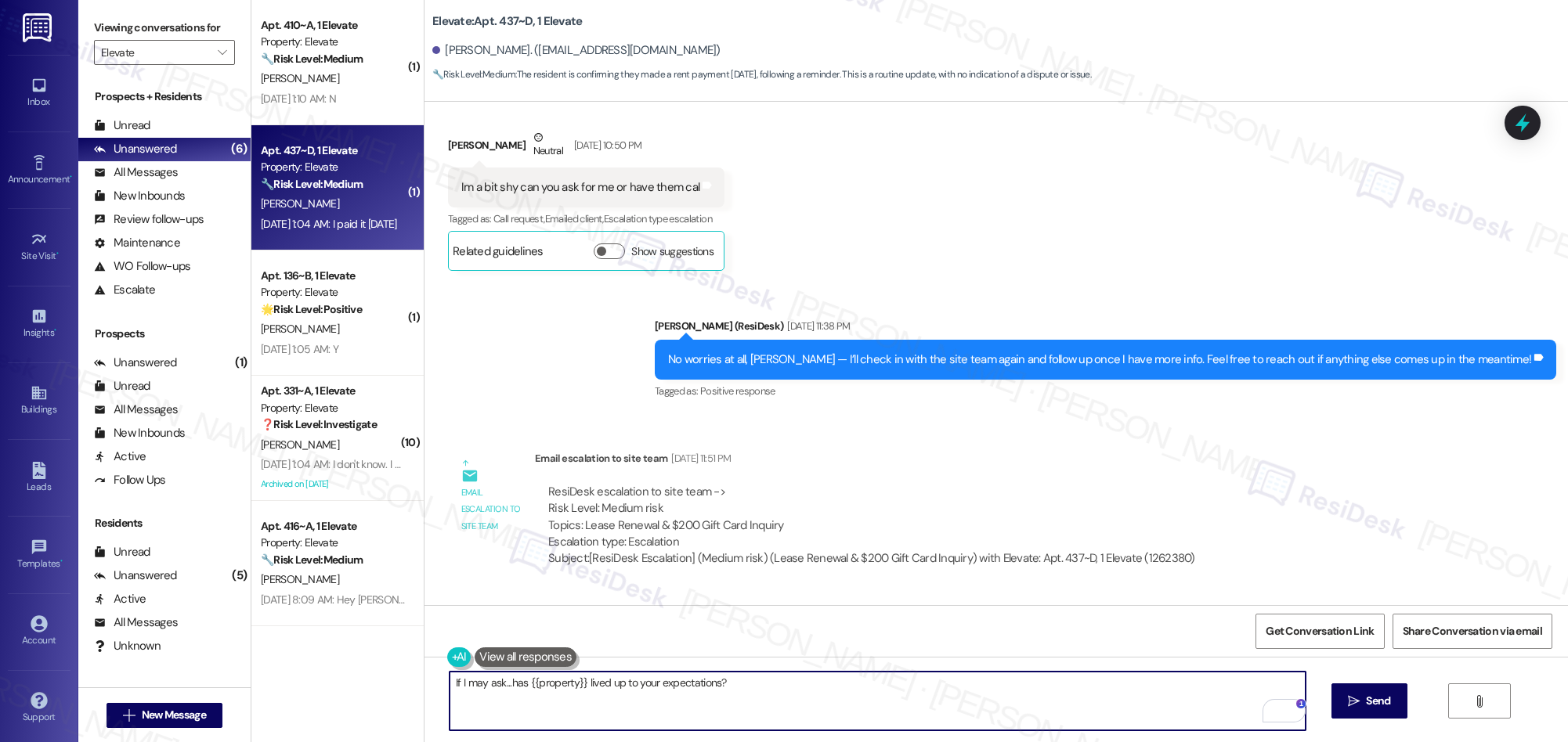
scroll to position [8812, 0]
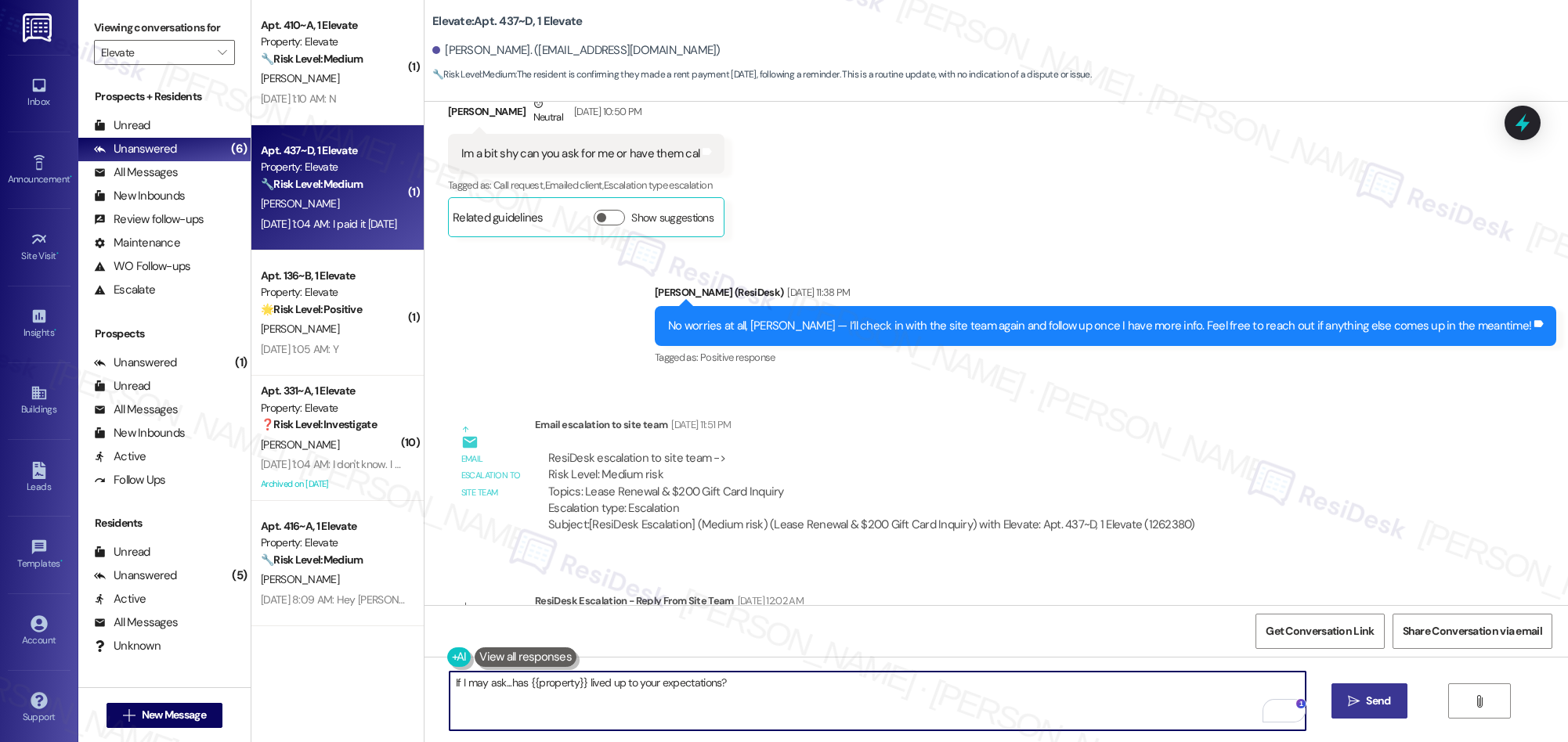
click at [1361, 713] on button " Send" at bounding box center [1368, 701] width 76 height 35
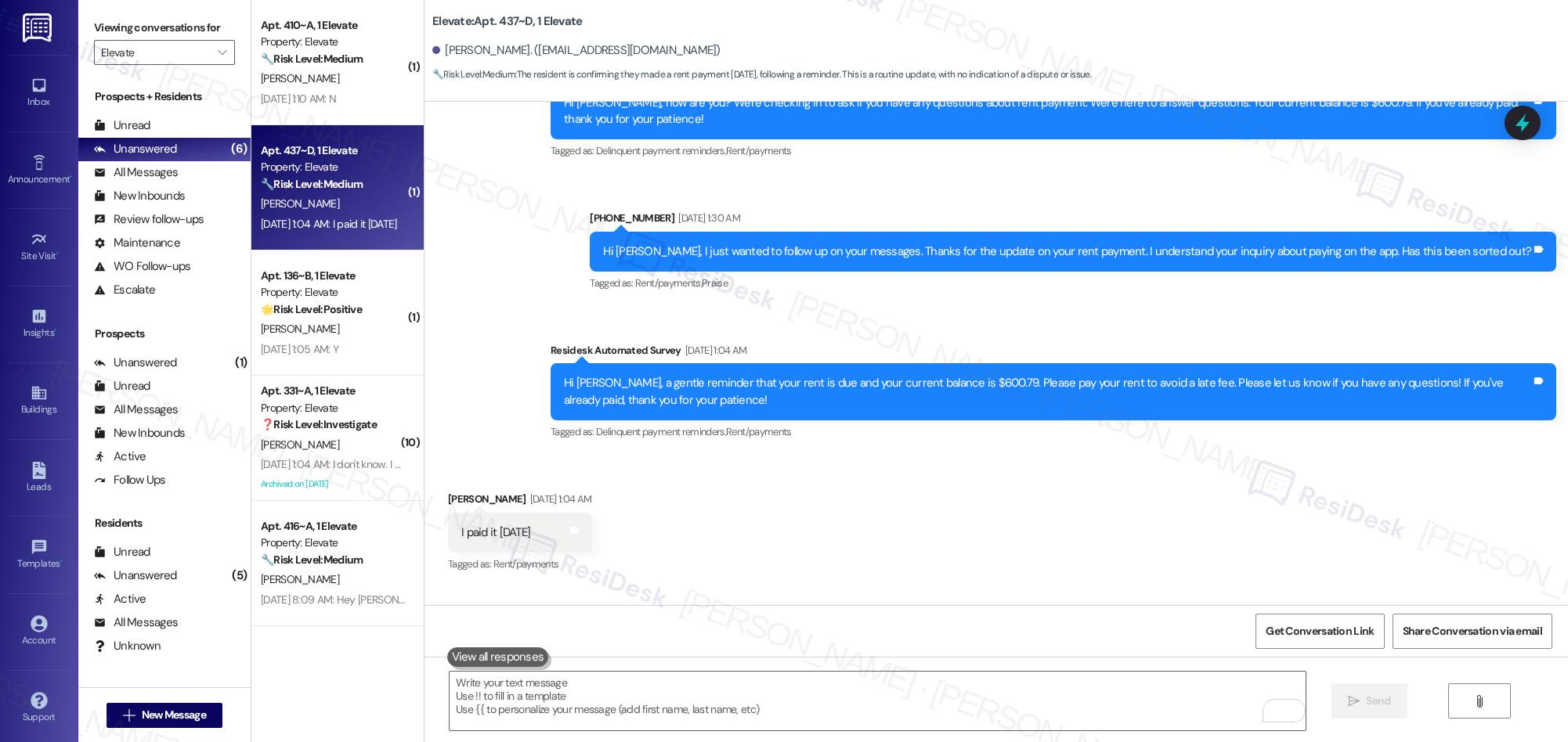
scroll to position [18878, 0]
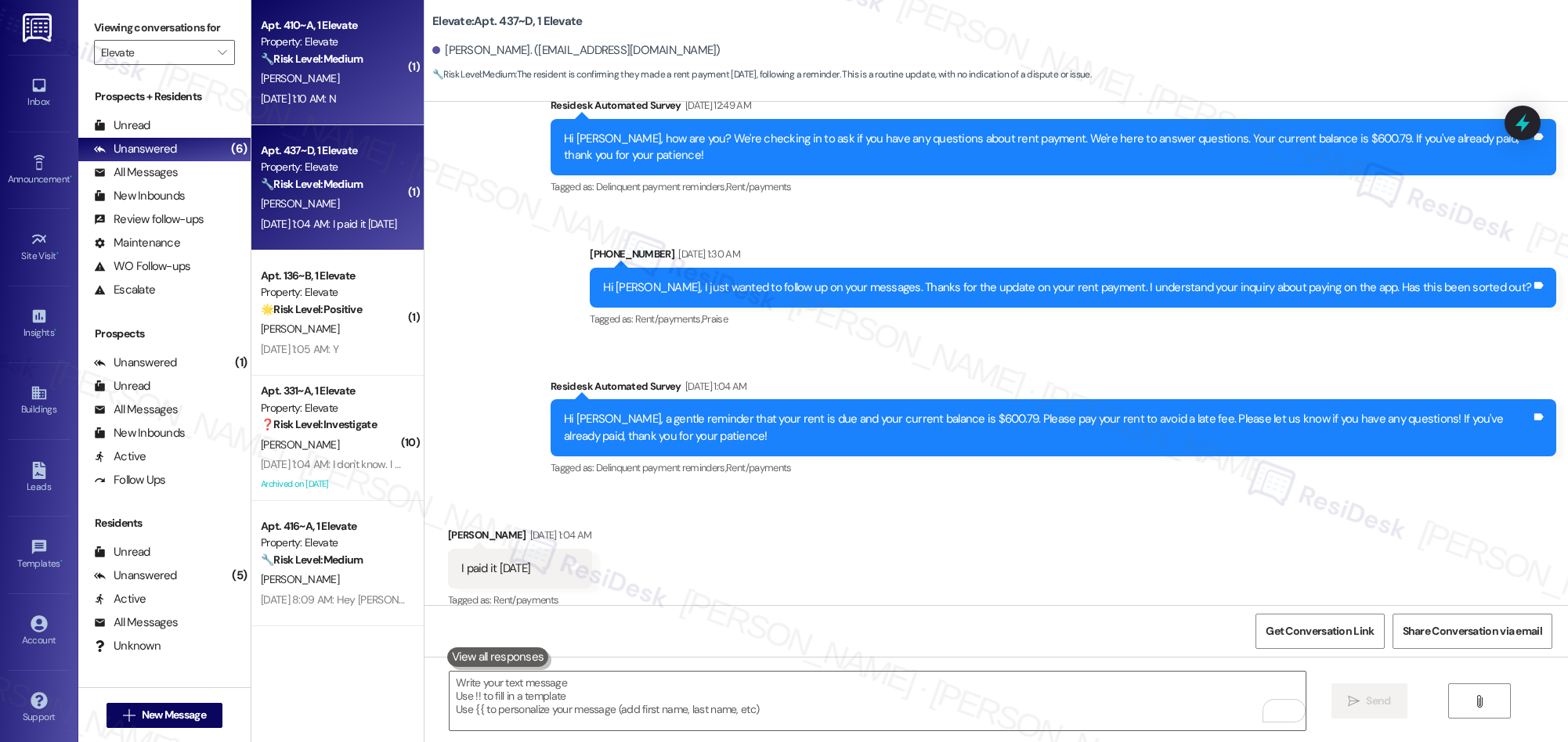
click at [360, 106] on div "Sep 13, 2025 at 1:10 AM: N Sep 13, 2025 at 1:10 AM: N" at bounding box center [333, 99] width 148 height 20
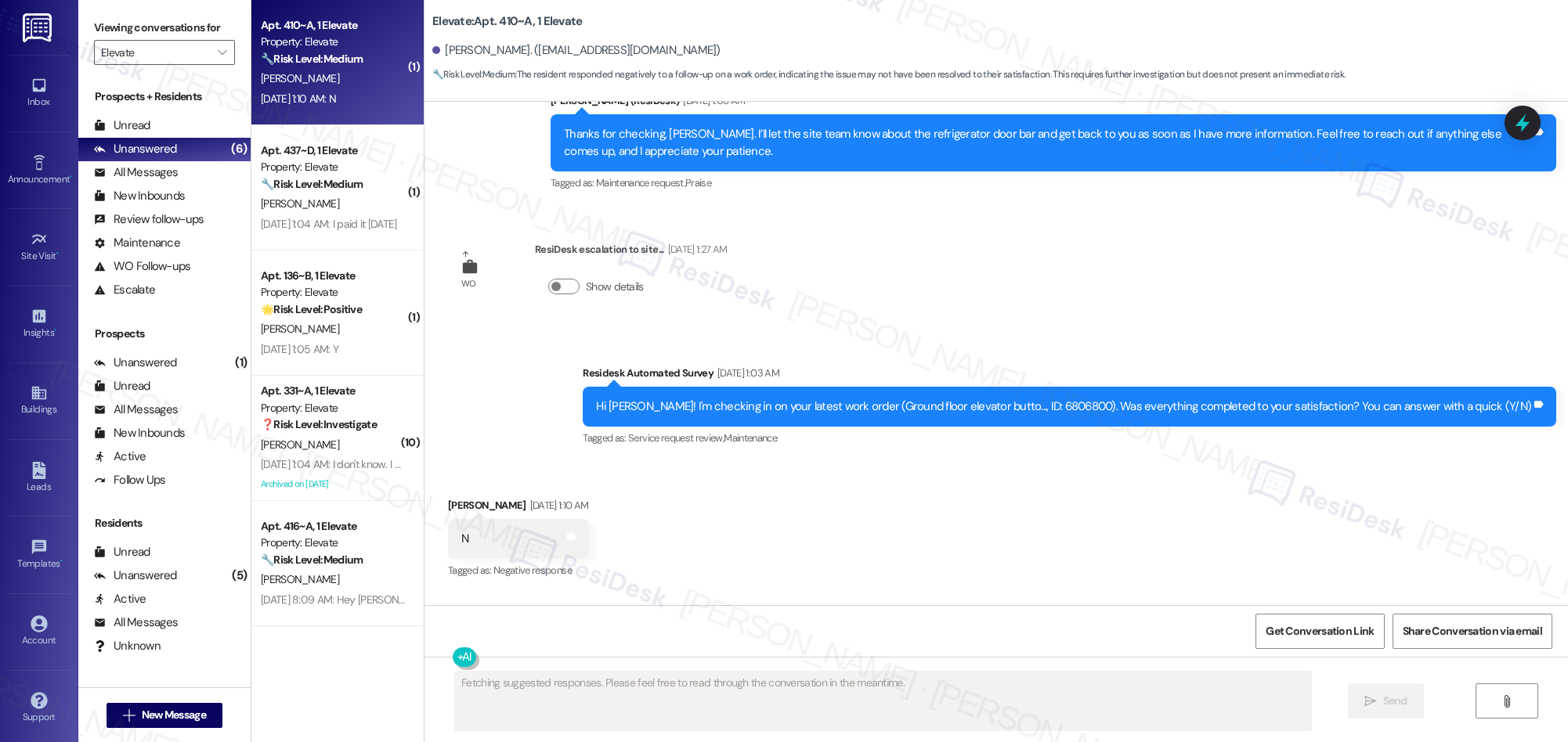
scroll to position [3035, 0]
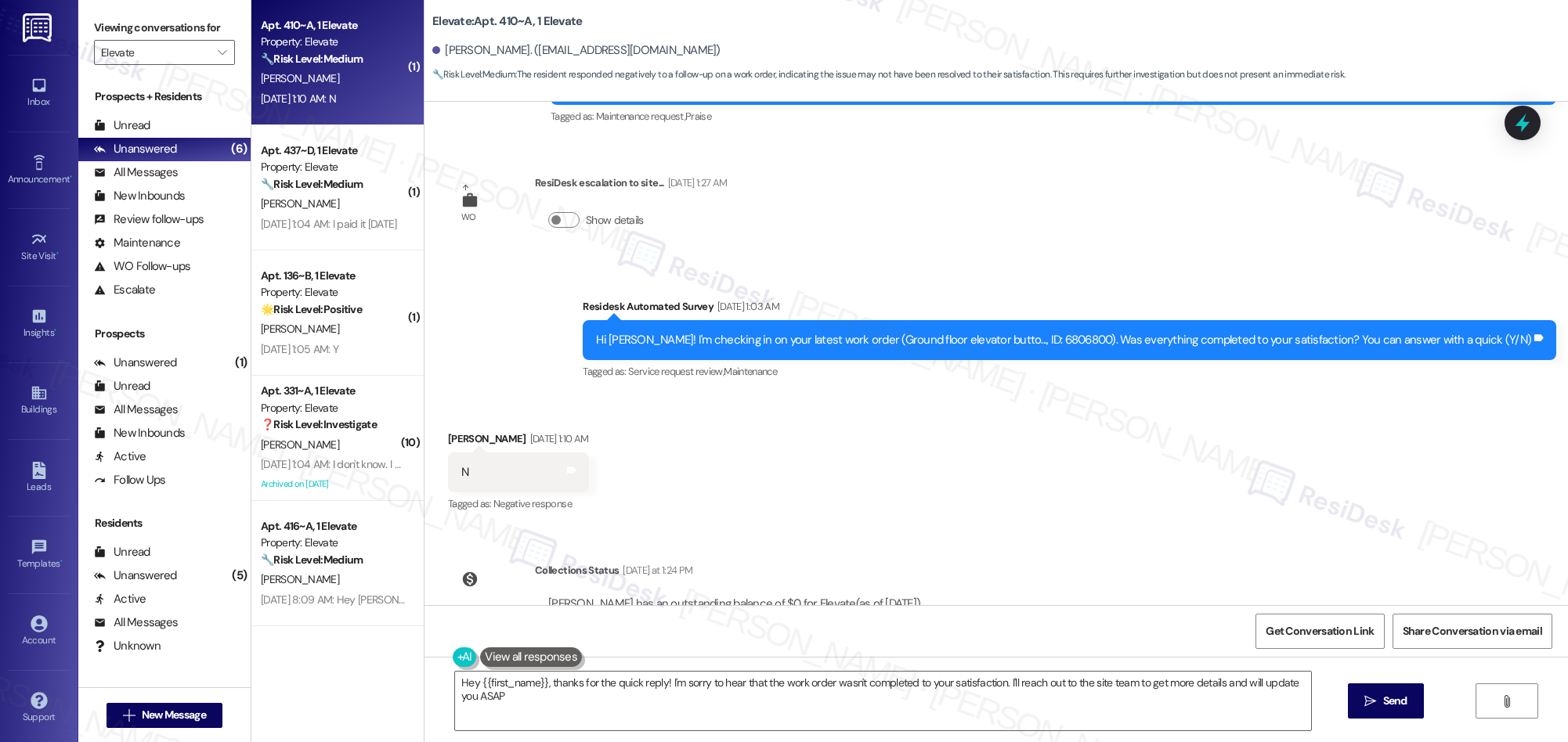
type textarea "Hey {{first_name}}, thanks for the quick reply! I'm sorry to hear that the work…"
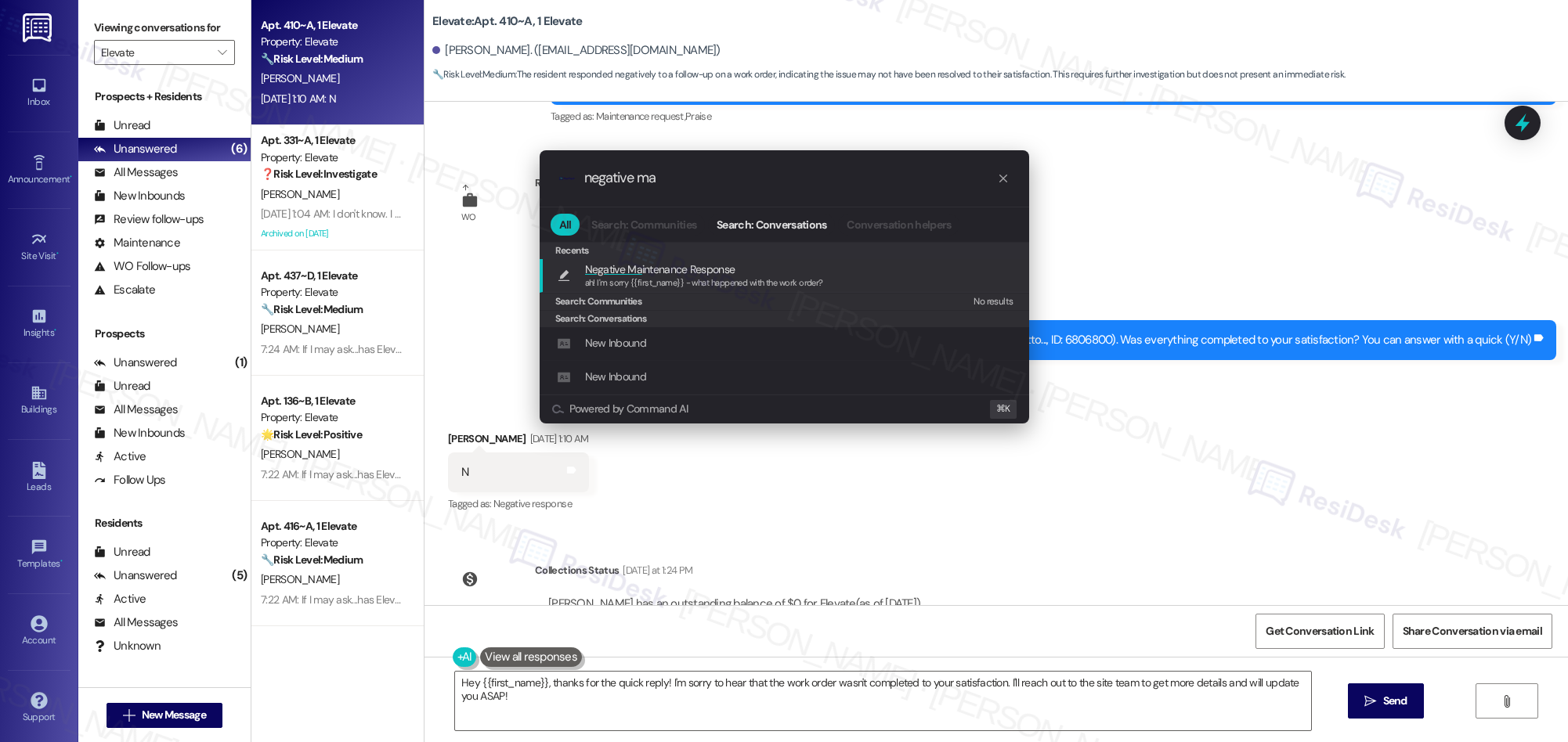
type input "negative ma"
click at [686, 279] on span "ah! I'm sorry {{first_name}} - what happened with the work order?" at bounding box center [704, 282] width 238 height 11
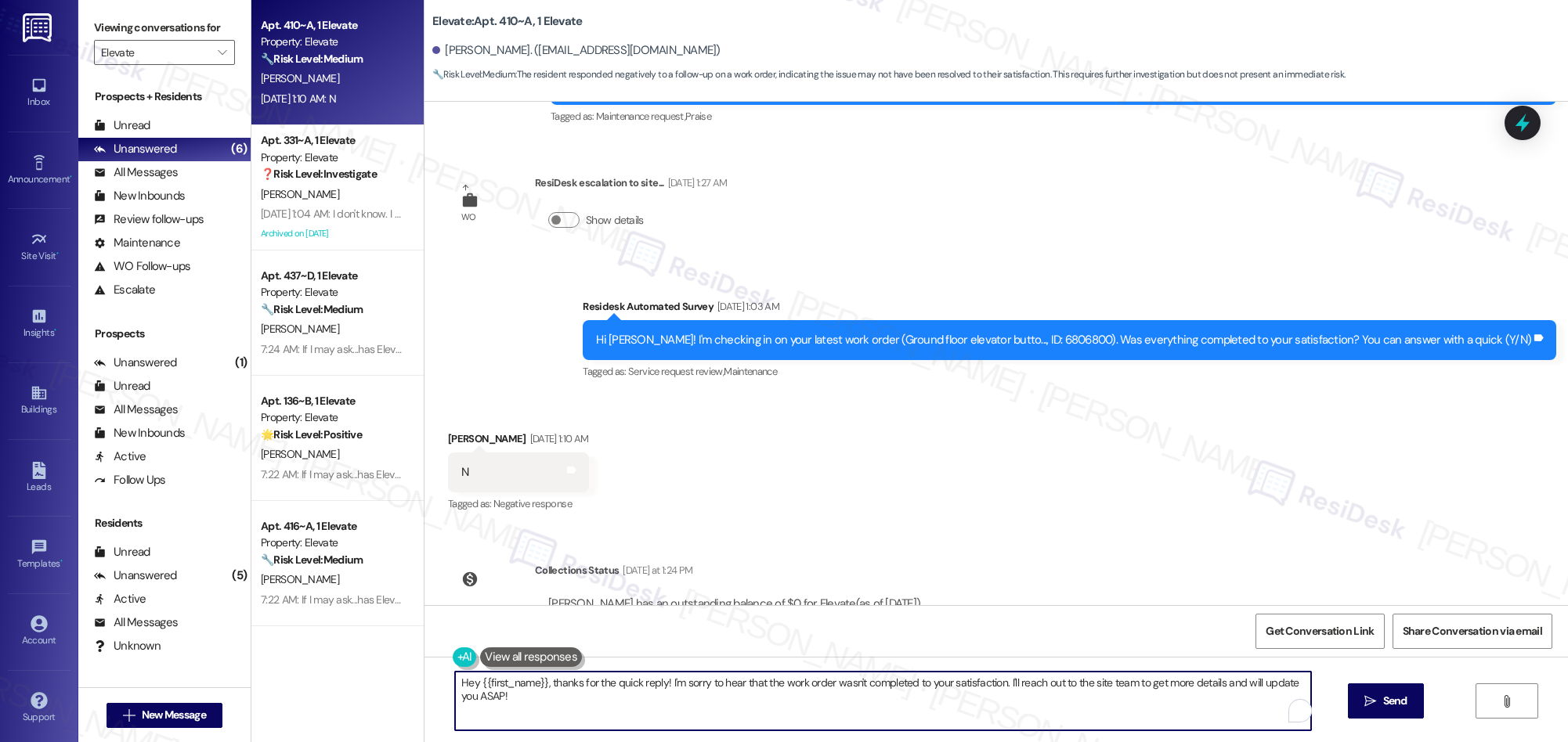
type textarea "ah! I'm sorry {{first_name}} - what happened with the work order?"
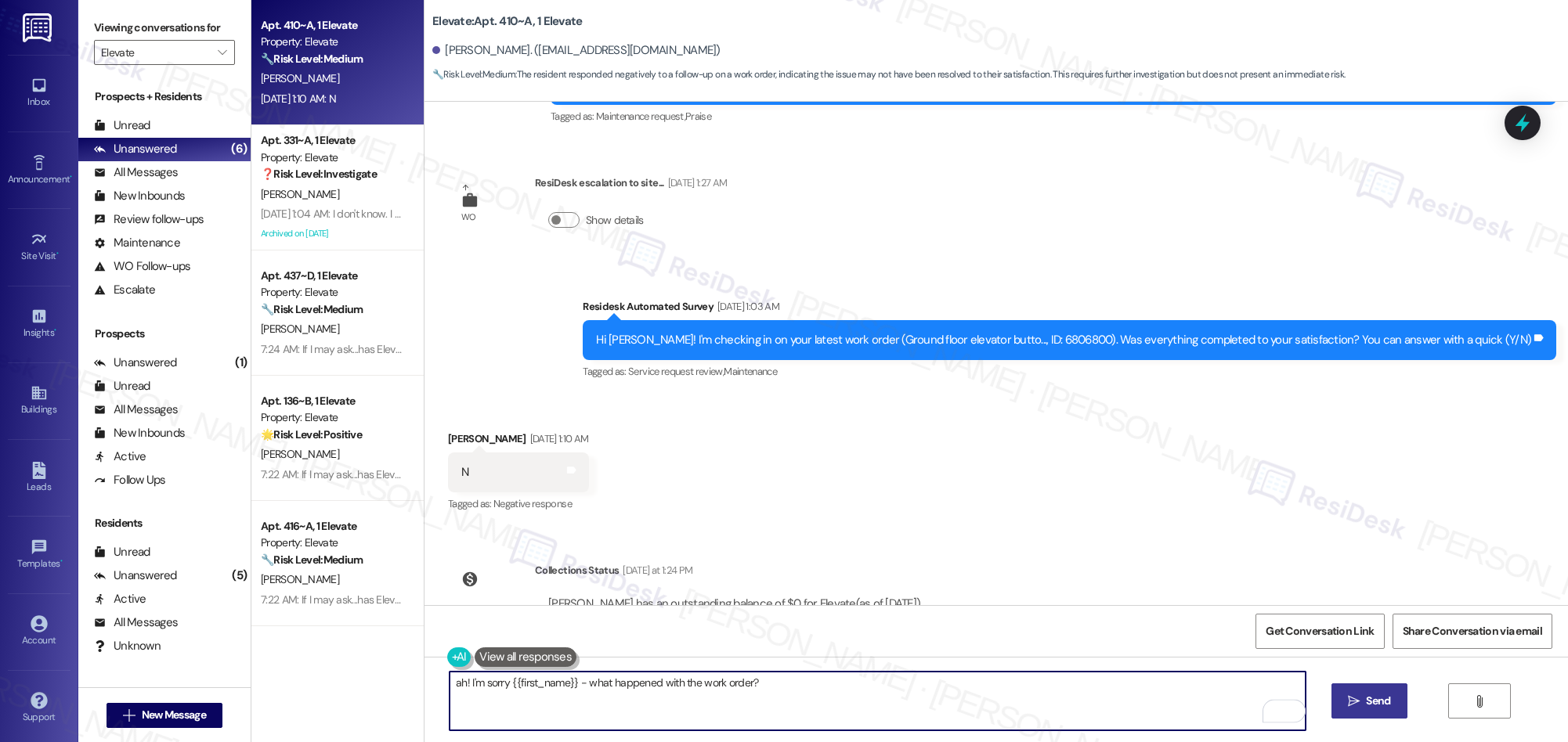
click at [1379, 702] on span "Send" at bounding box center [1377, 701] width 25 height 17
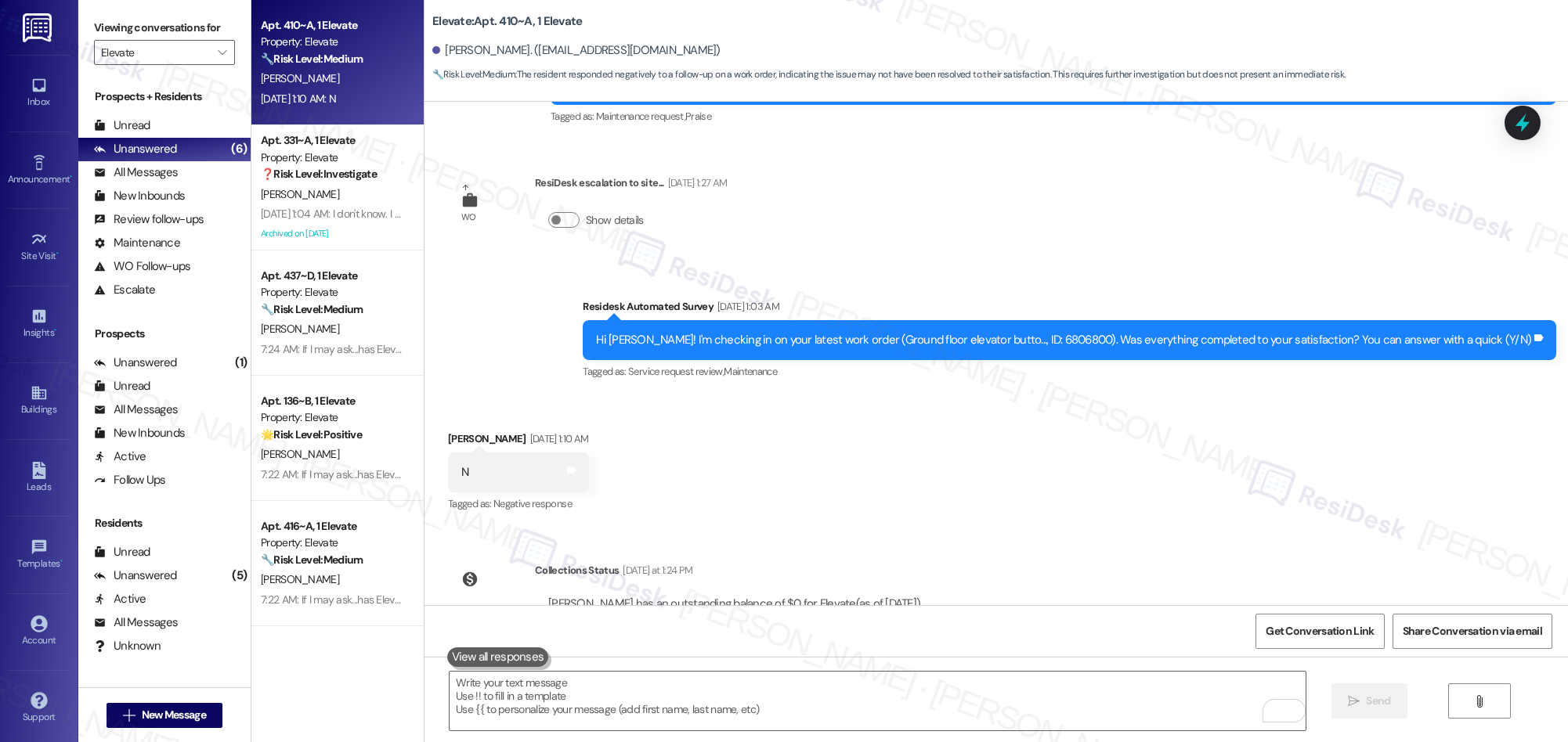
scroll to position [3144, 0]
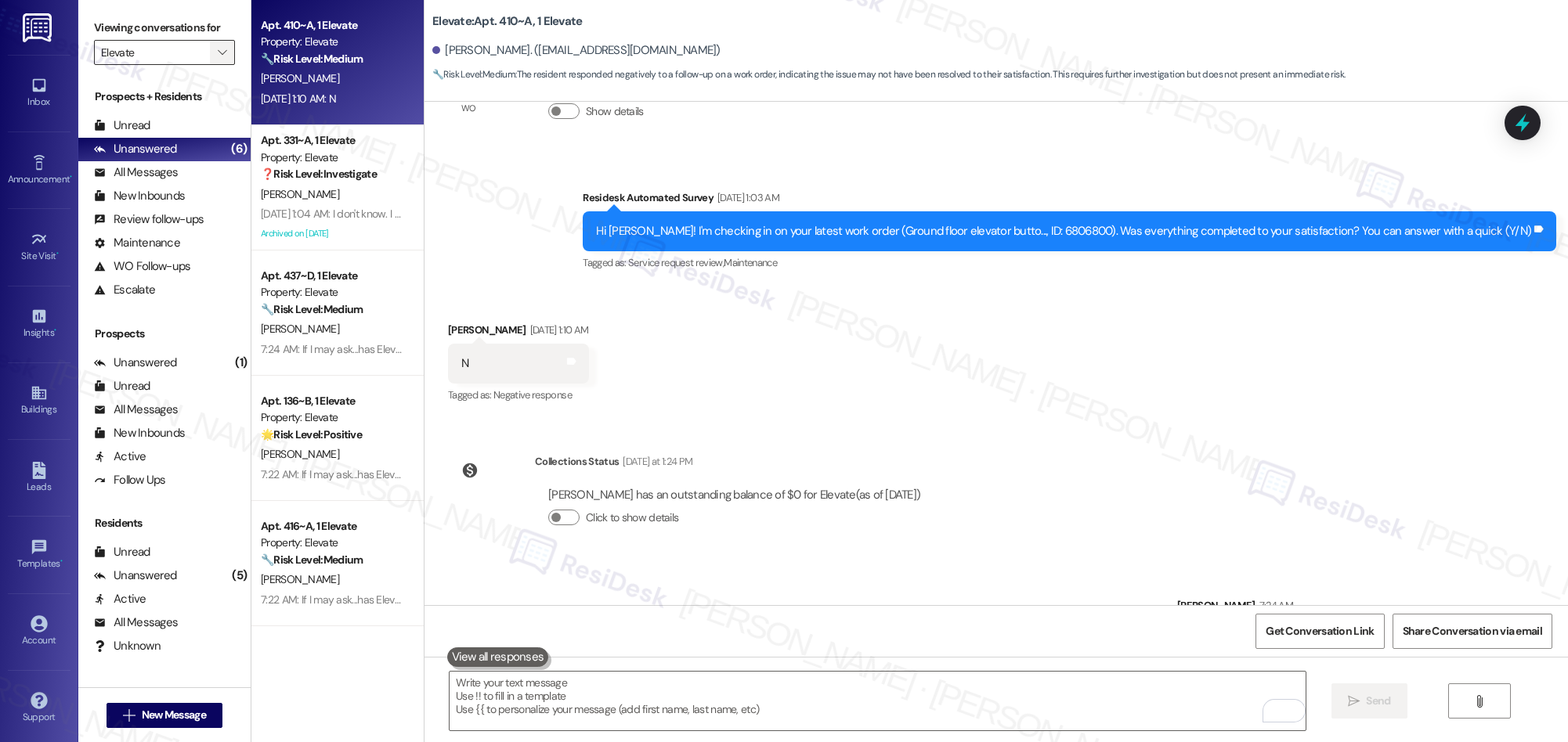
click at [217, 48] on icon "" at bounding box center [221, 52] width 9 height 13
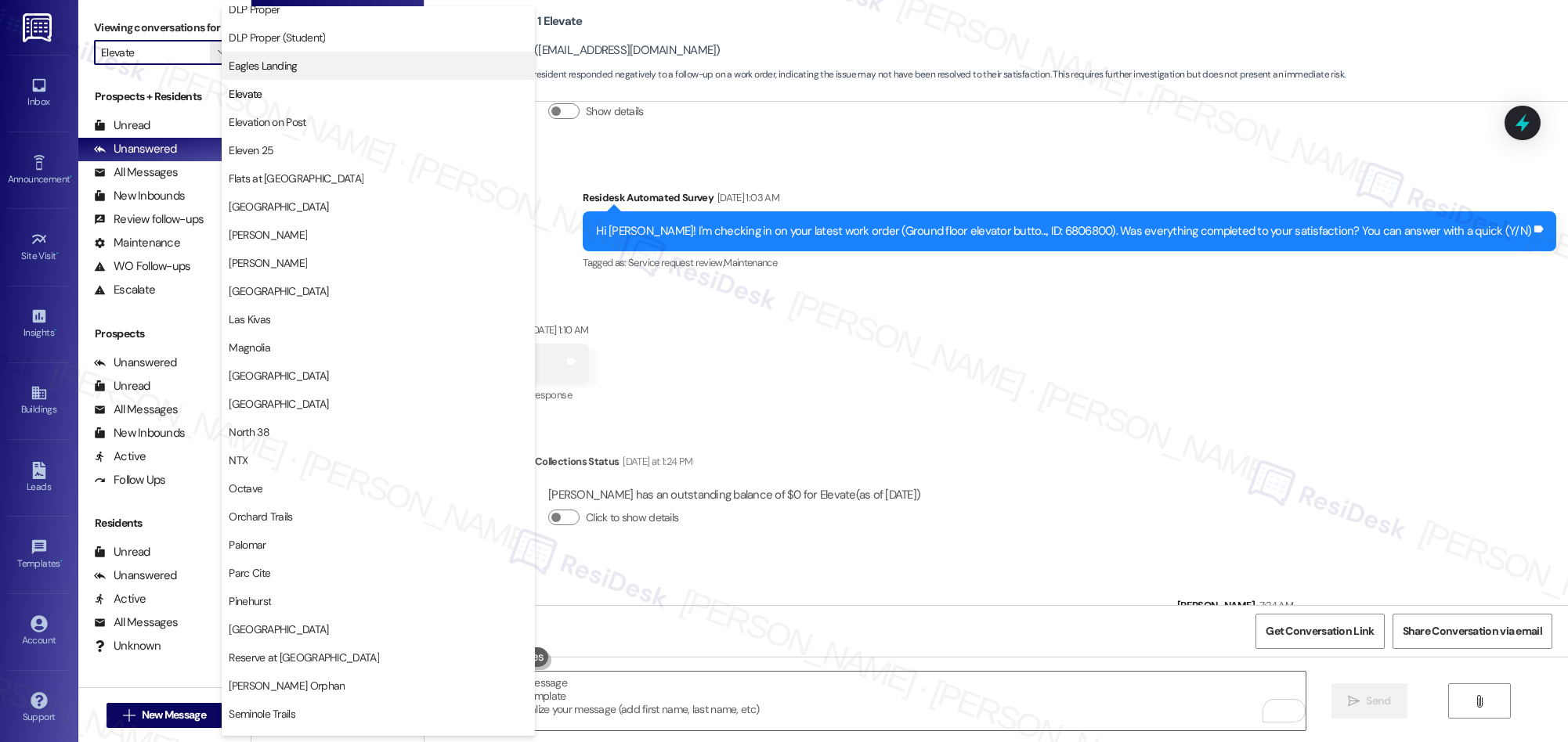
scroll to position [459, 0]
click at [298, 72] on span "Eagles Landing" at bounding box center [378, 70] width 299 height 16
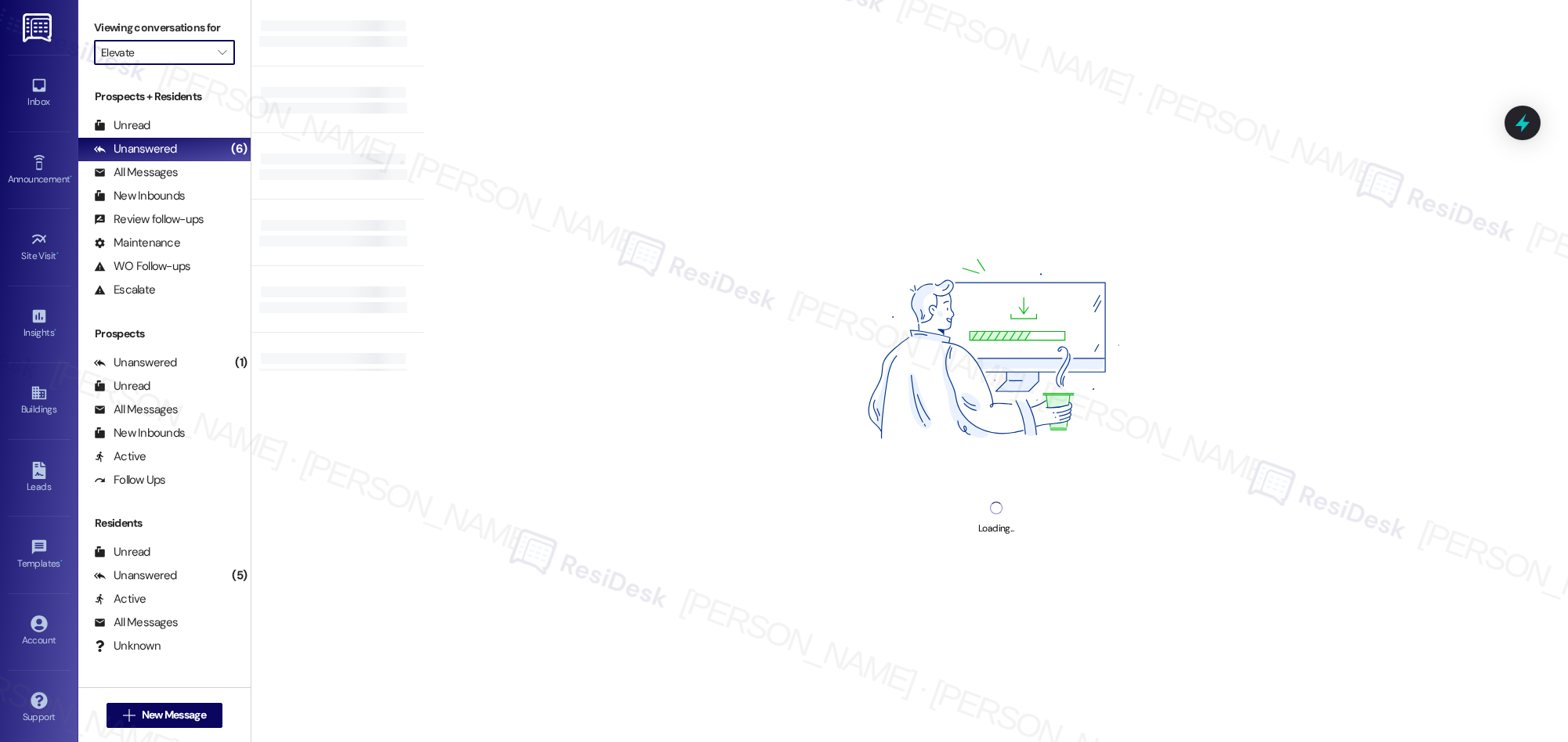
type input "Eagles Landing"
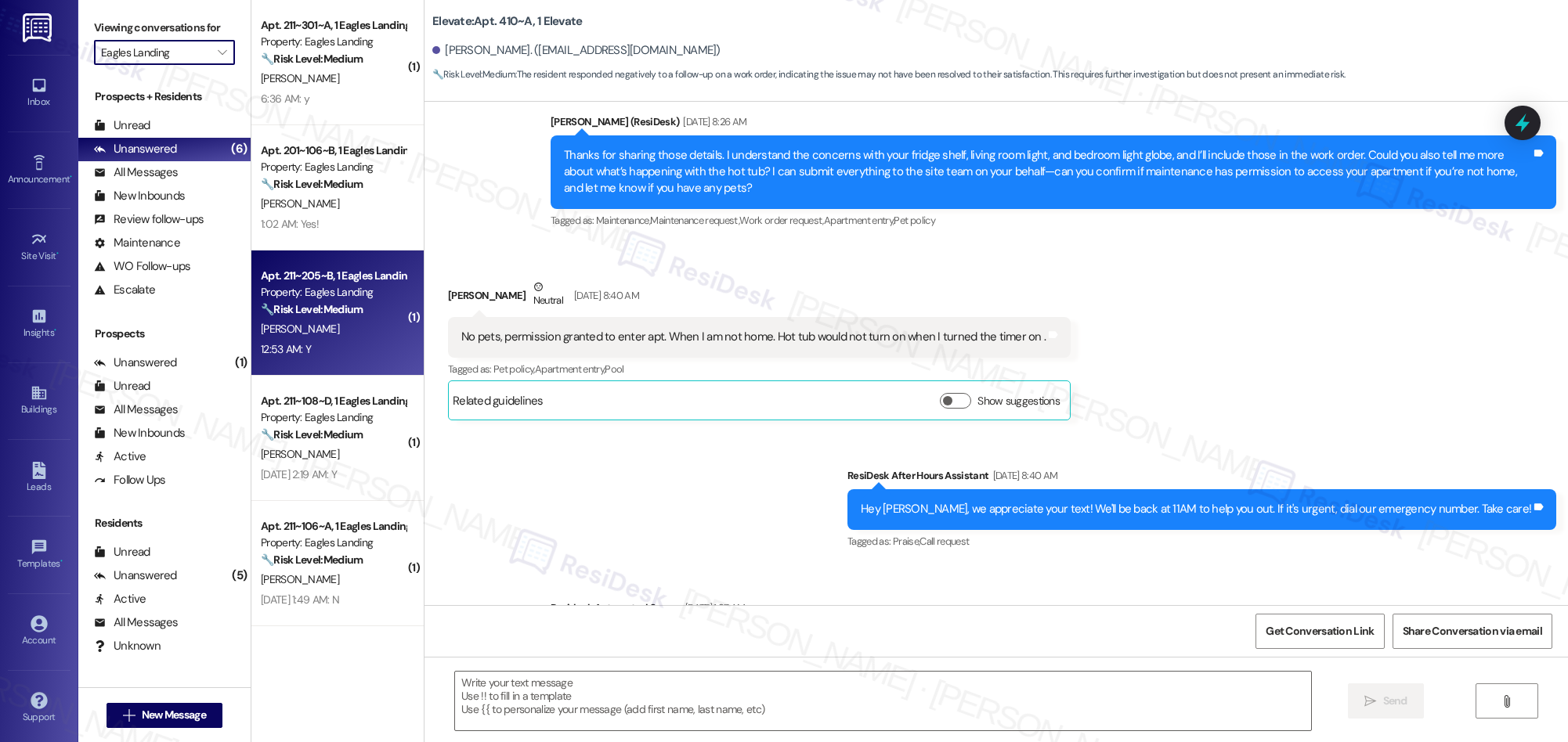
type textarea "Fetching suggested responses. Please feel free to read through the conversation…"
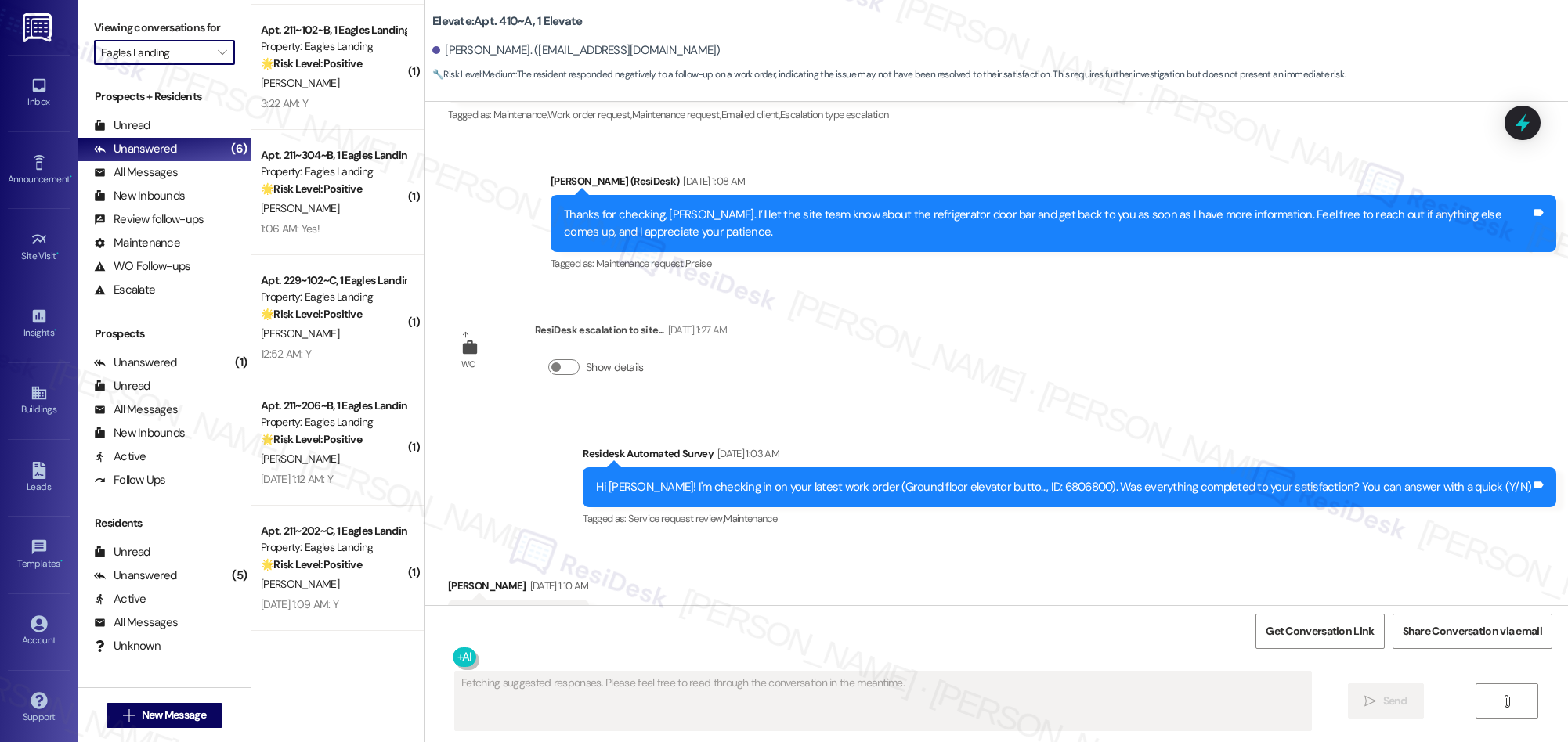
scroll to position [2890, 0]
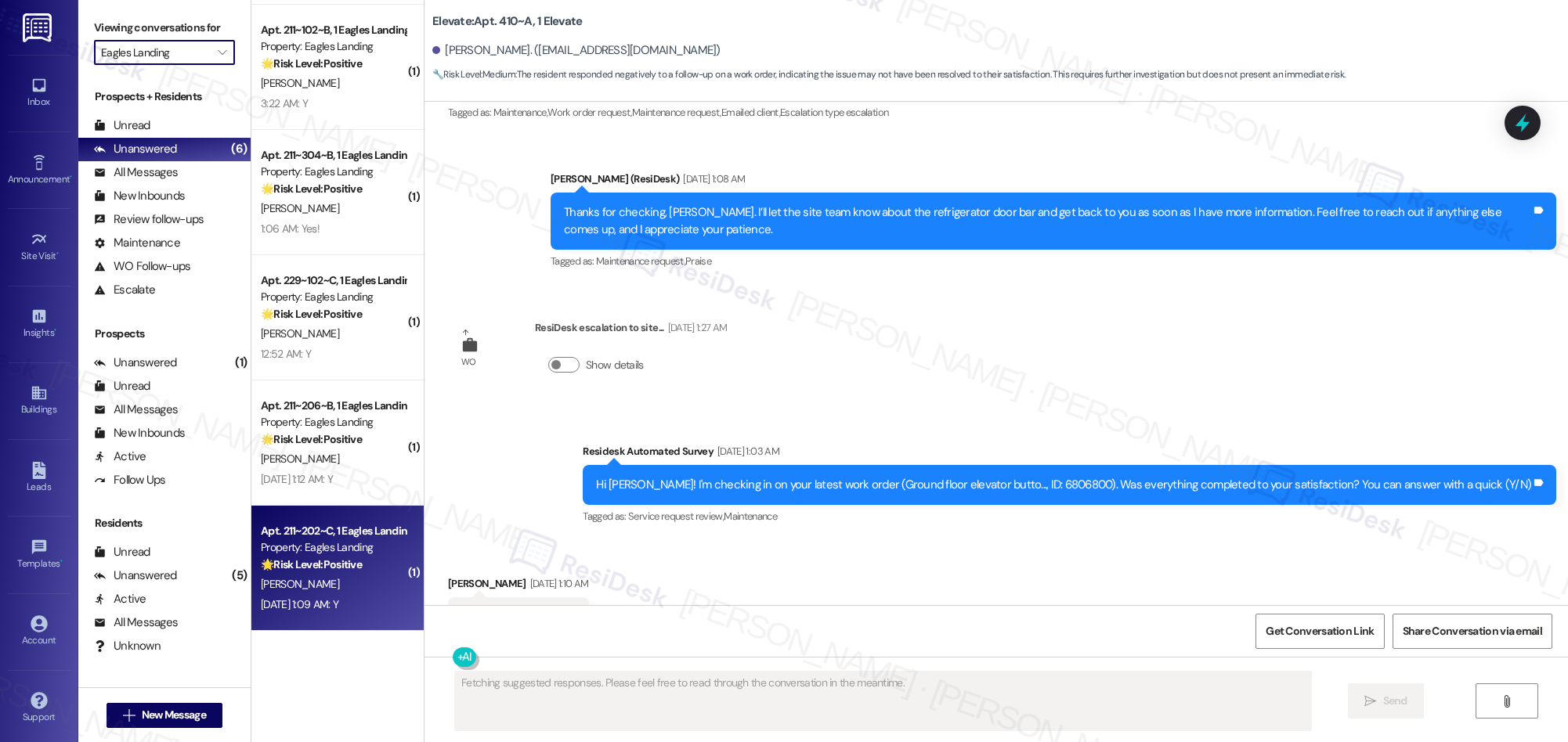
click at [333, 583] on div "M. Margraves" at bounding box center [333, 585] width 148 height 20
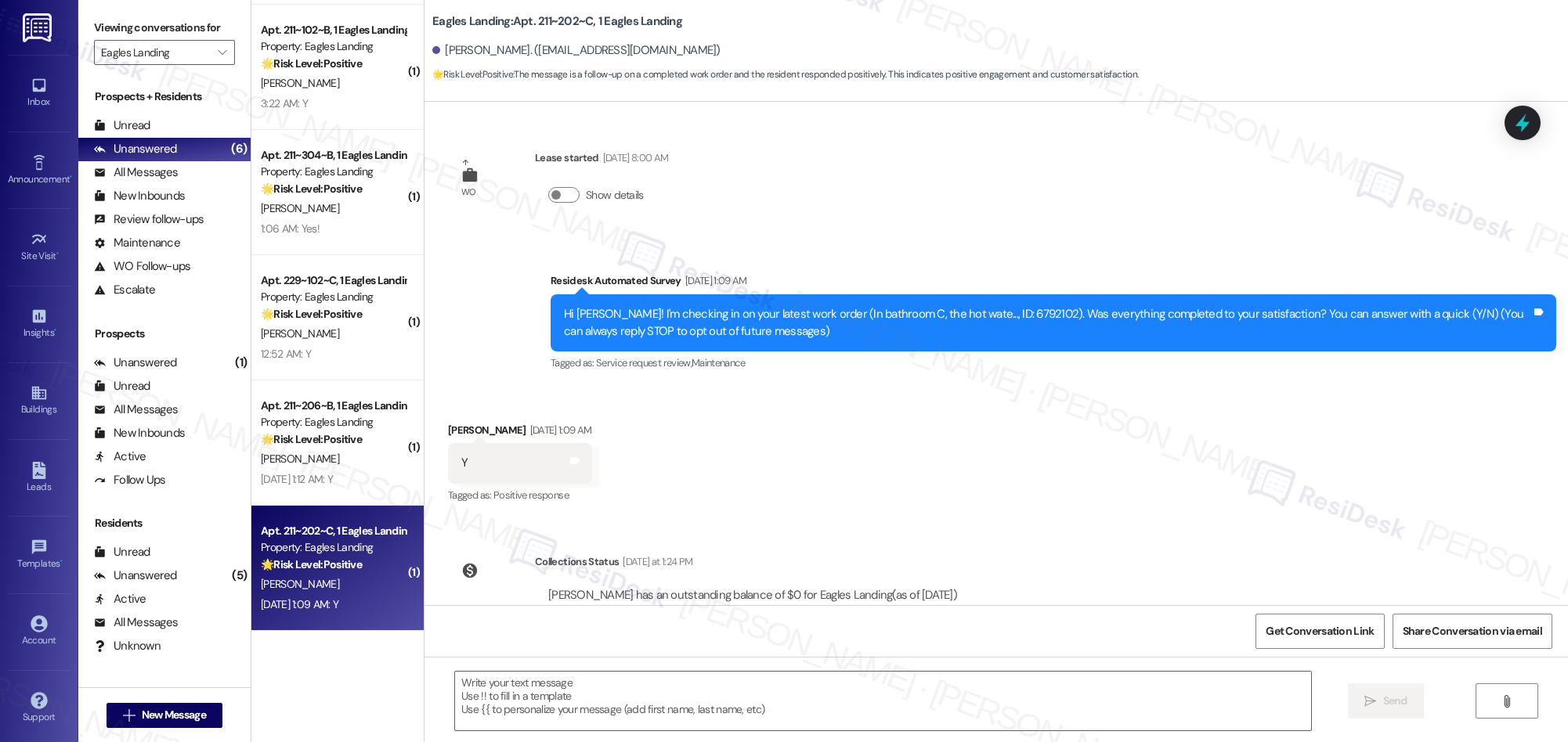
type textarea "Fetching suggested responses. Please feel free to read through the conversation…"
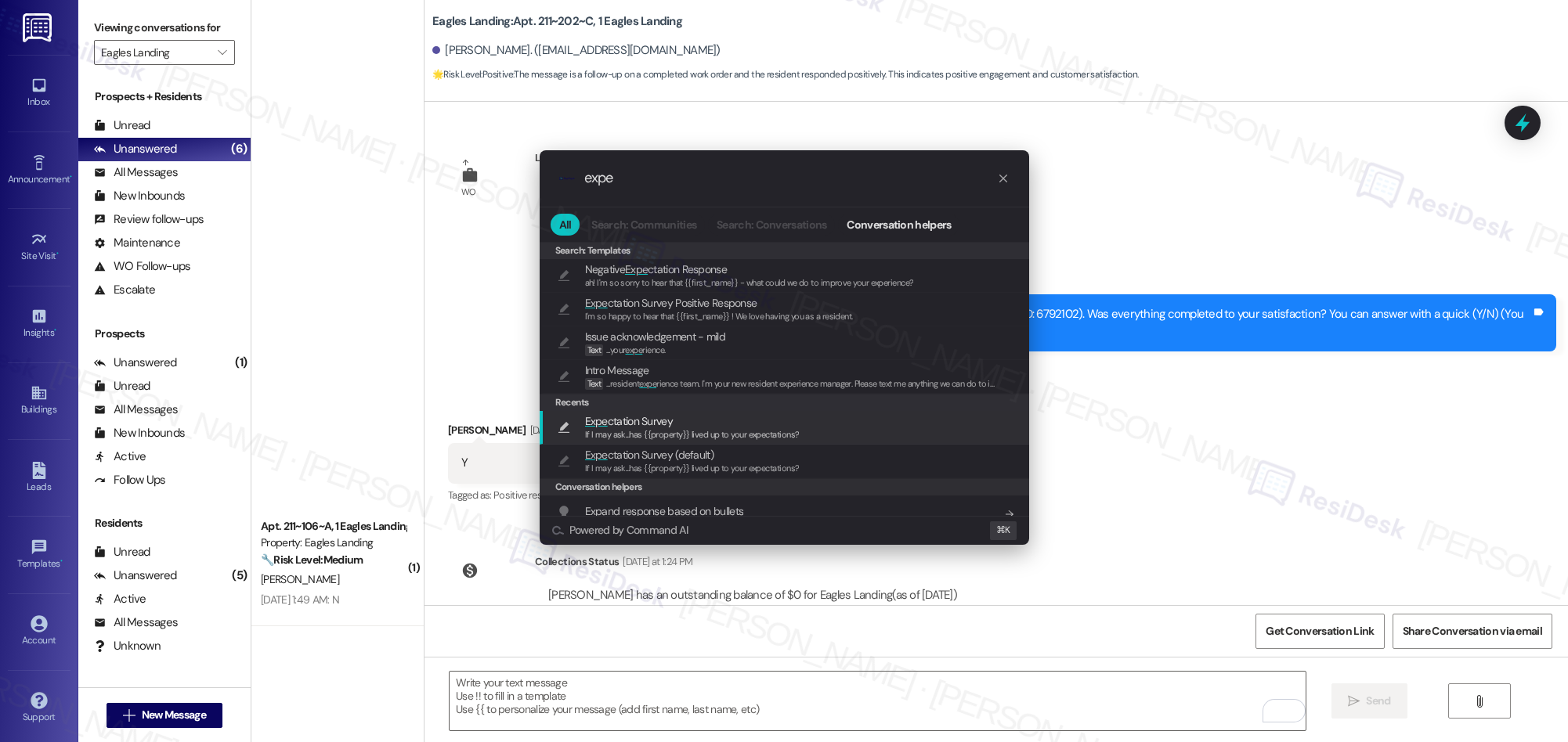
click at [632, 431] on span "If I may ask...has {{property}} lived up to your expectations?" at bounding box center [692, 433] width 214 height 11
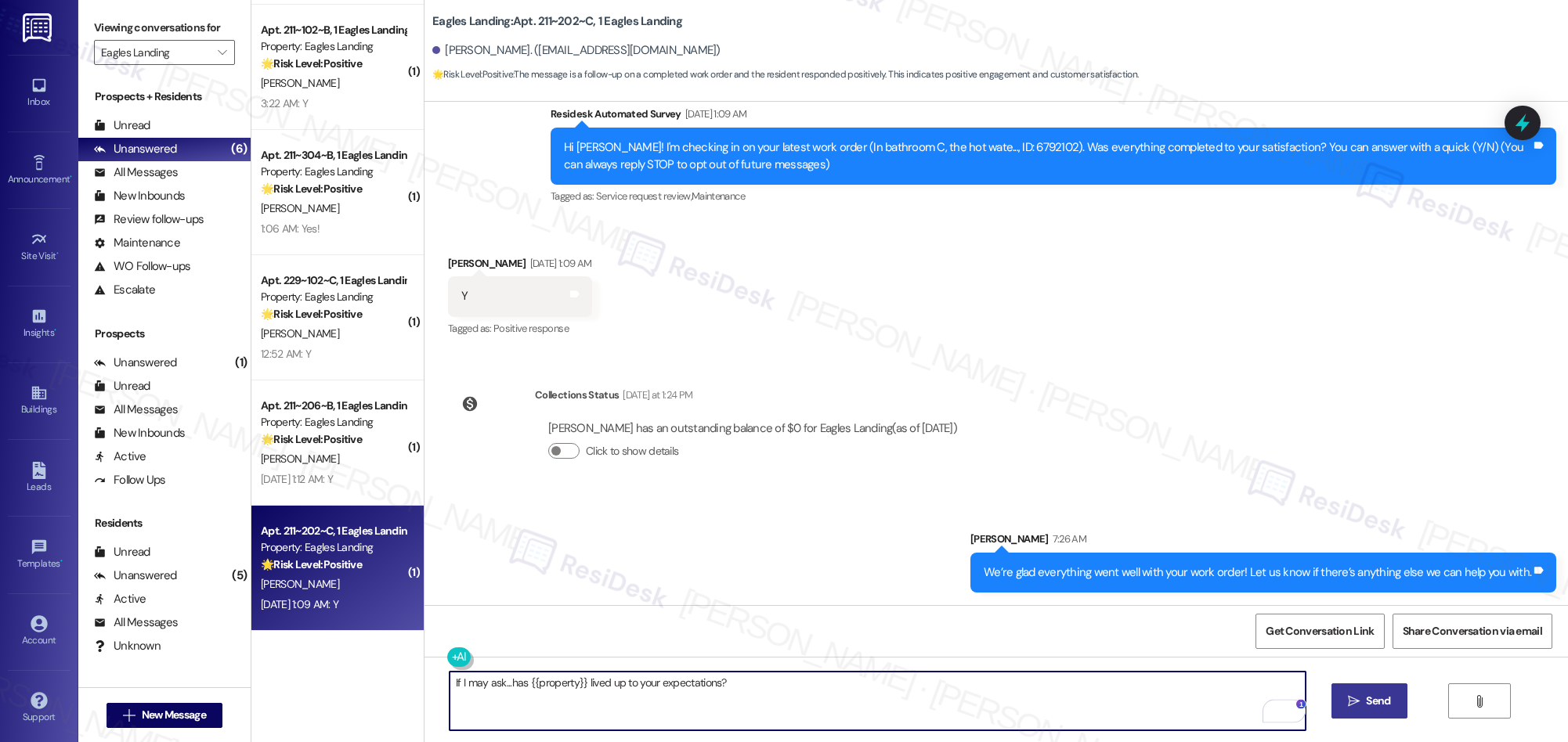
click at [1365, 709] on span "Send" at bounding box center [1377, 701] width 25 height 17
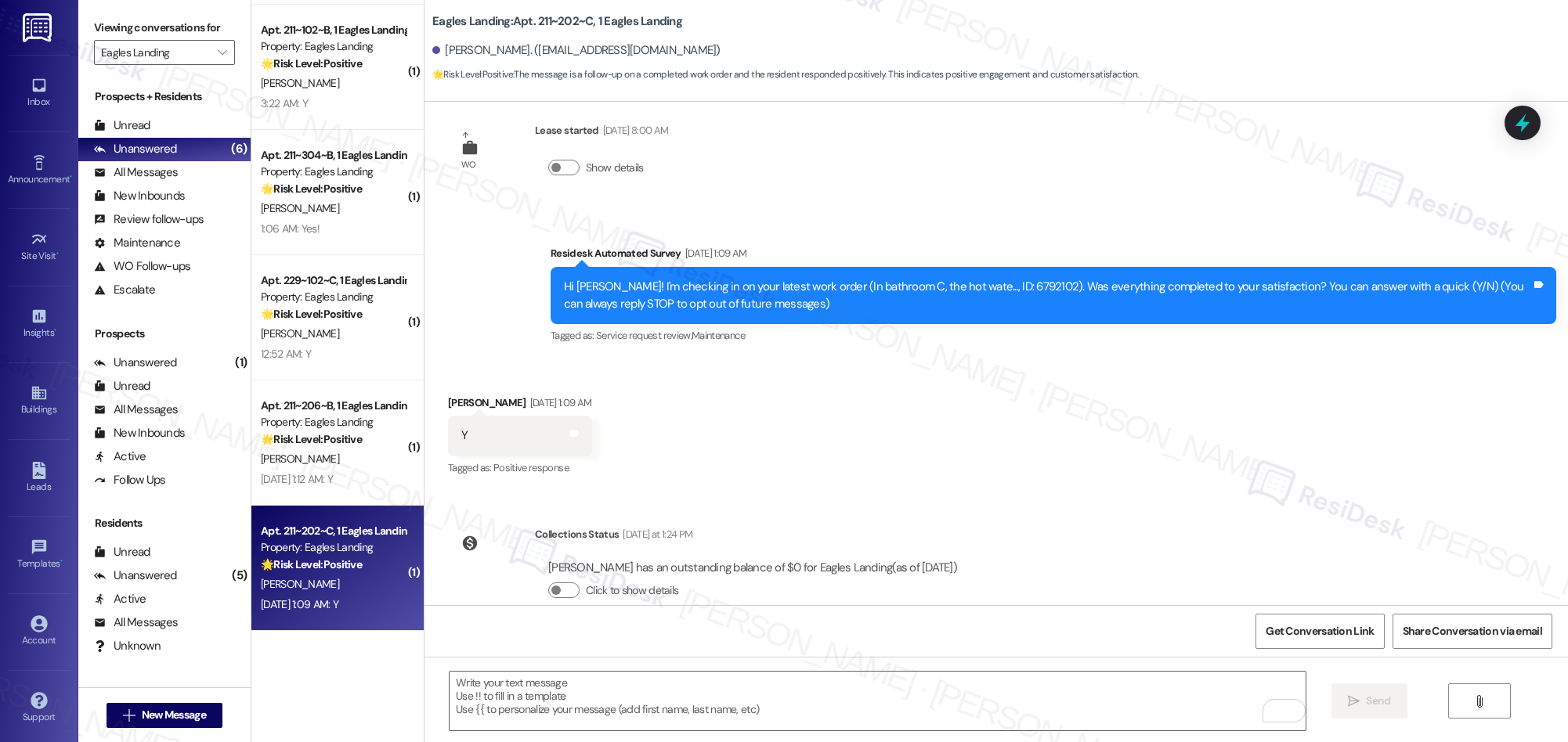
scroll to position [276, 0]
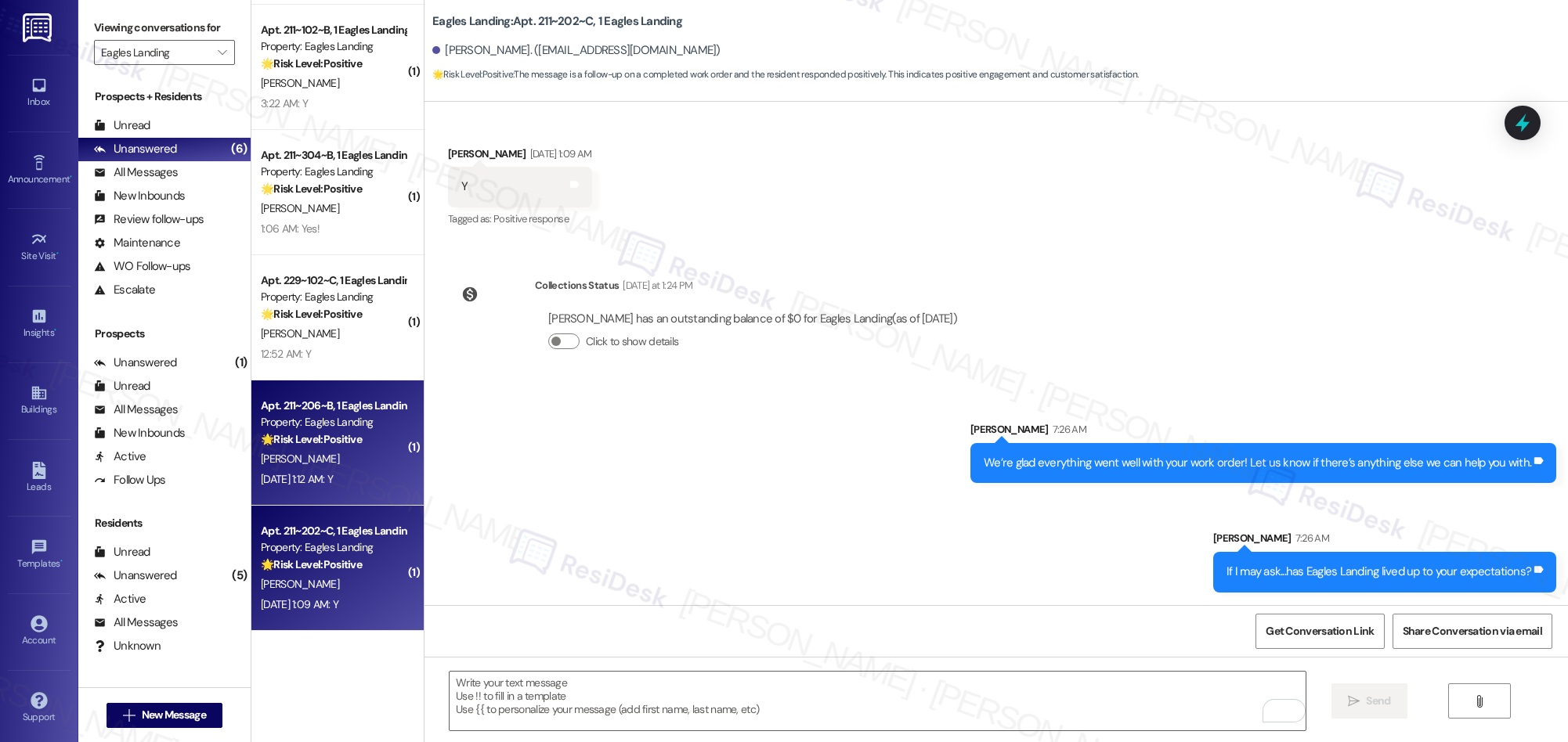
click at [329, 461] on div "[PERSON_NAME]" at bounding box center [333, 459] width 148 height 20
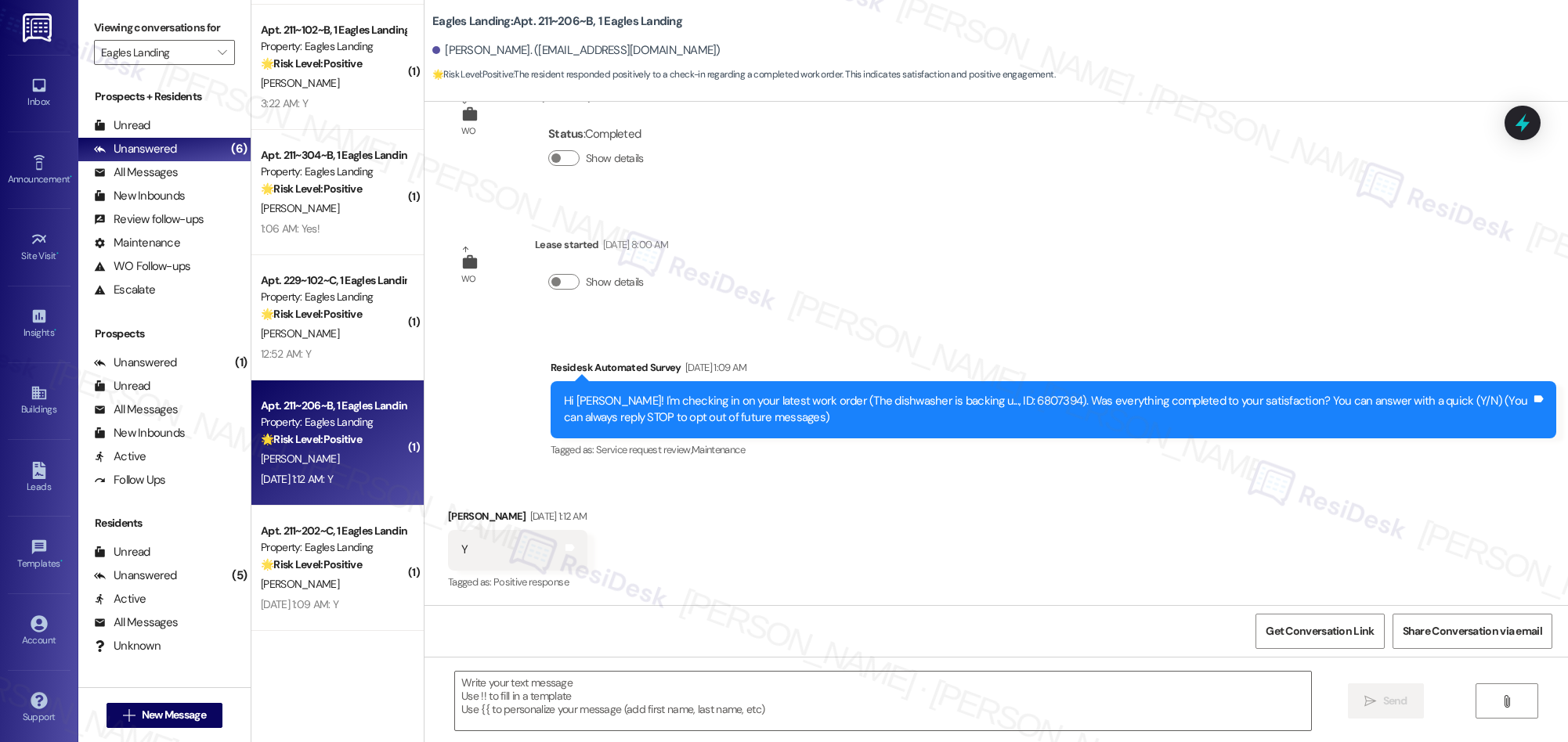
type textarea "Fetching suggested responses. Please feel free to read through the conversation…"
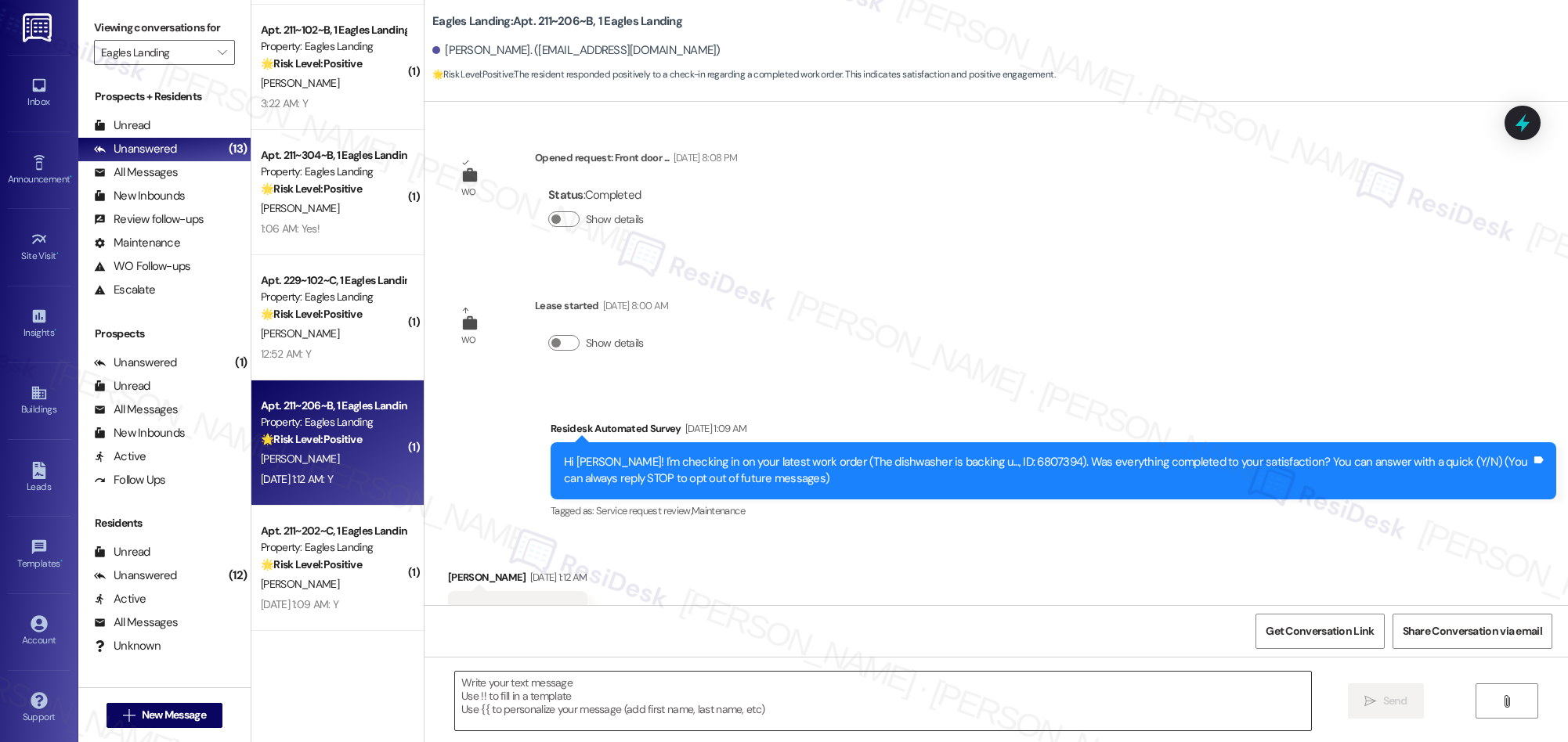
click at [755, 687] on textarea at bounding box center [883, 701] width 856 height 59
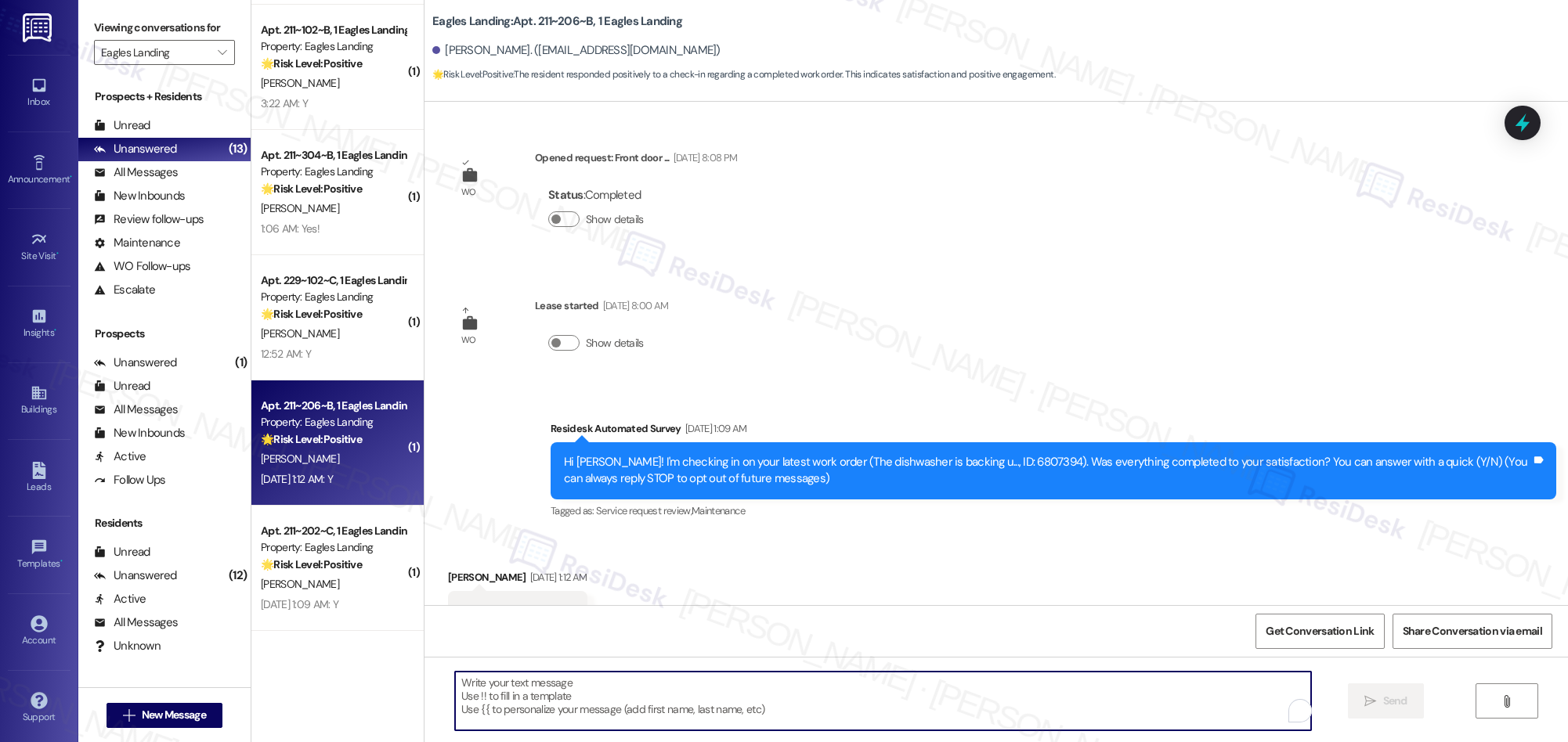
paste textarea "We’re glad everything went well with your work order! Let us know if there’s an…"
type textarea "We’re glad everything went well with your work order! Let us know if there’s an…"
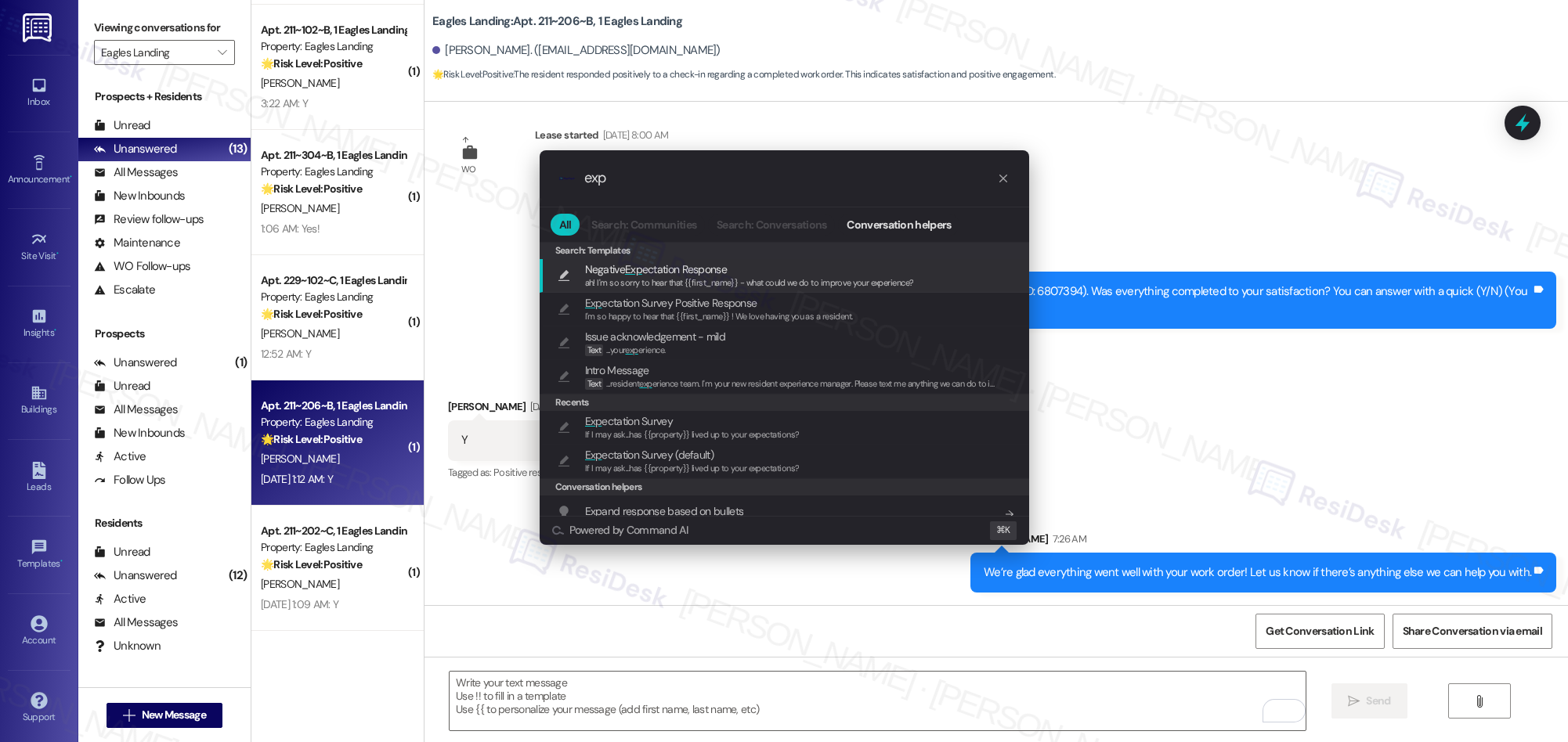
scroll to position [20, 0]
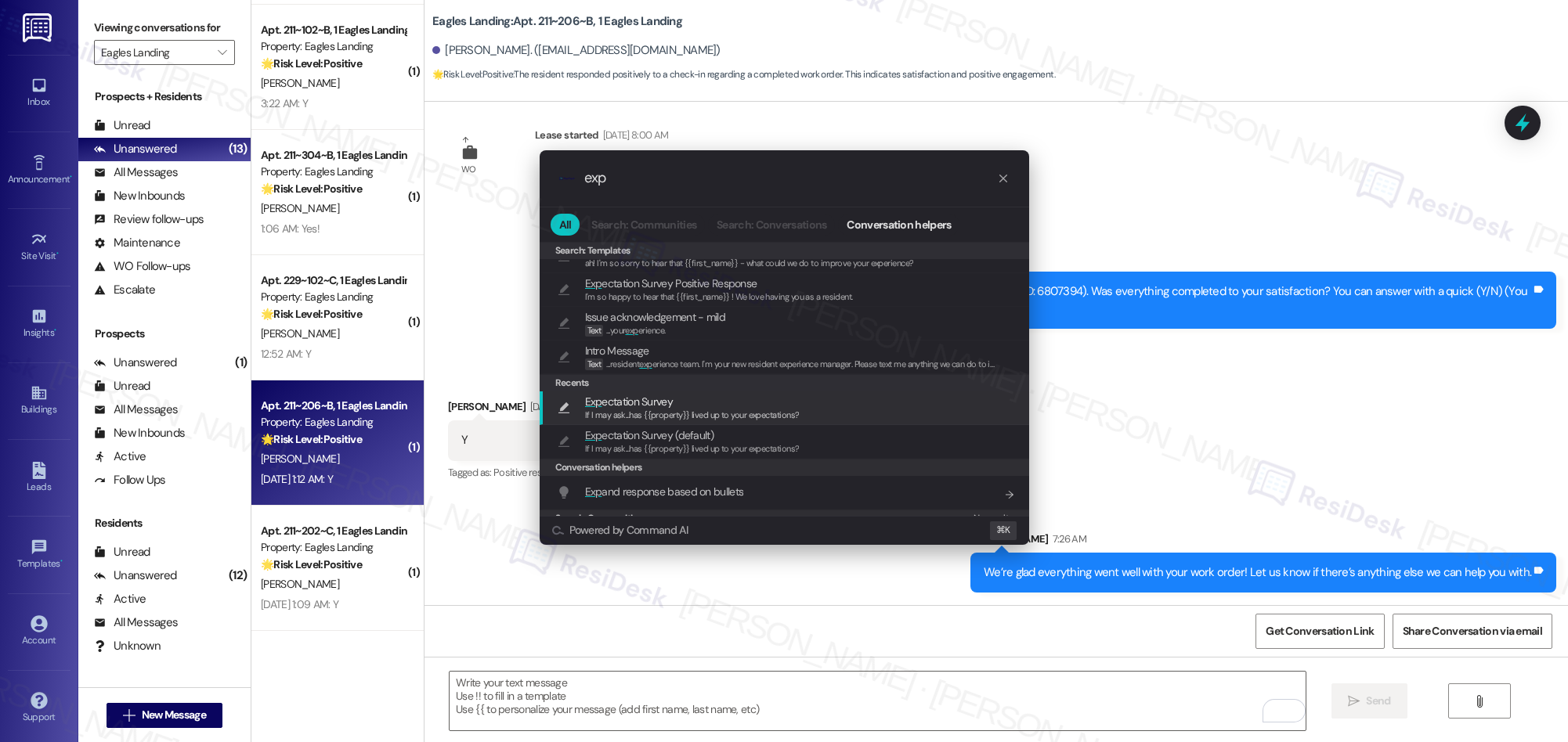
type input "exp"
click at [656, 413] on span "If I may ask...has {{property}} lived up to your expectations?" at bounding box center [692, 415] width 214 height 11
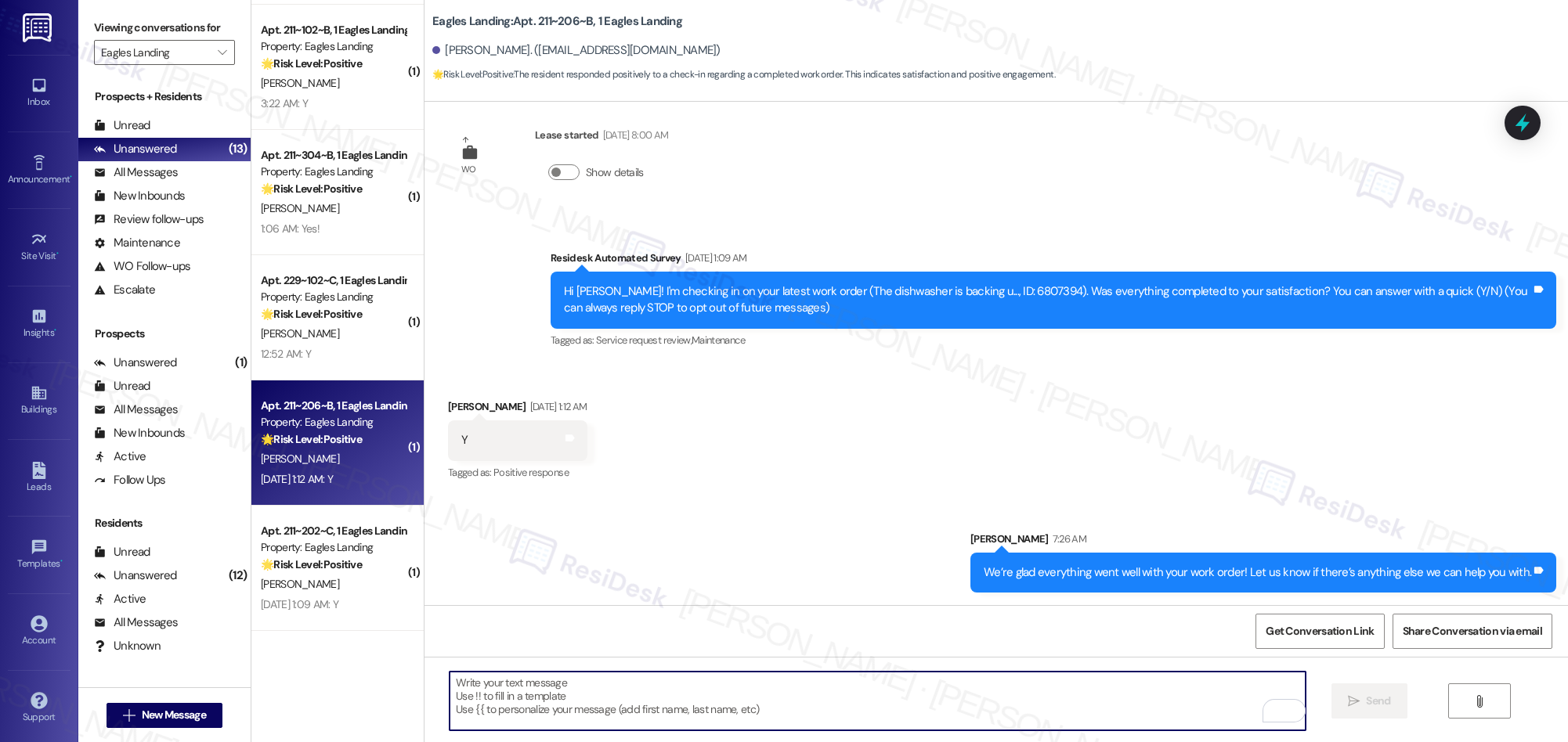
type textarea "If I may ask...has {{property}} lived up to your expectations?"
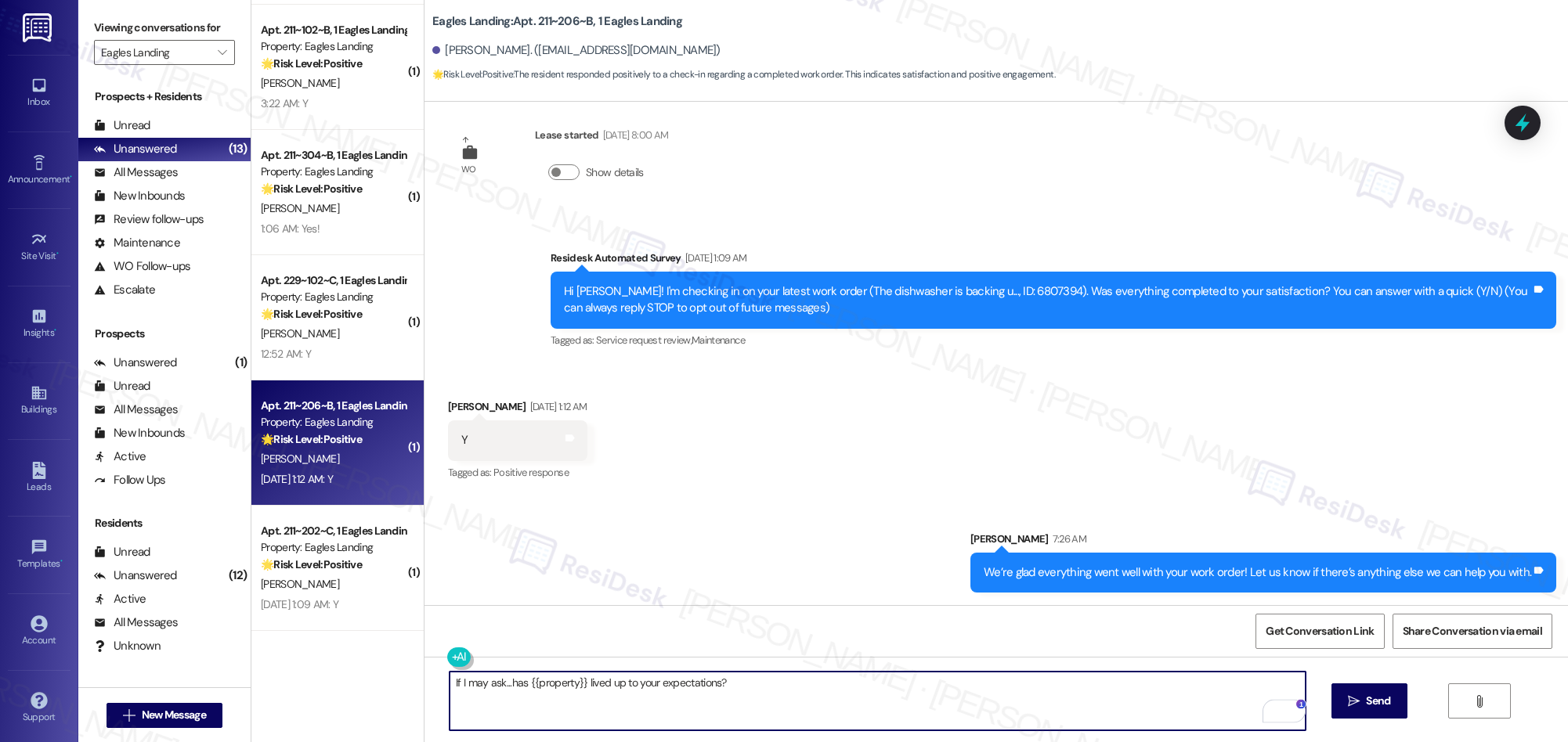
scroll to position [0, 0]
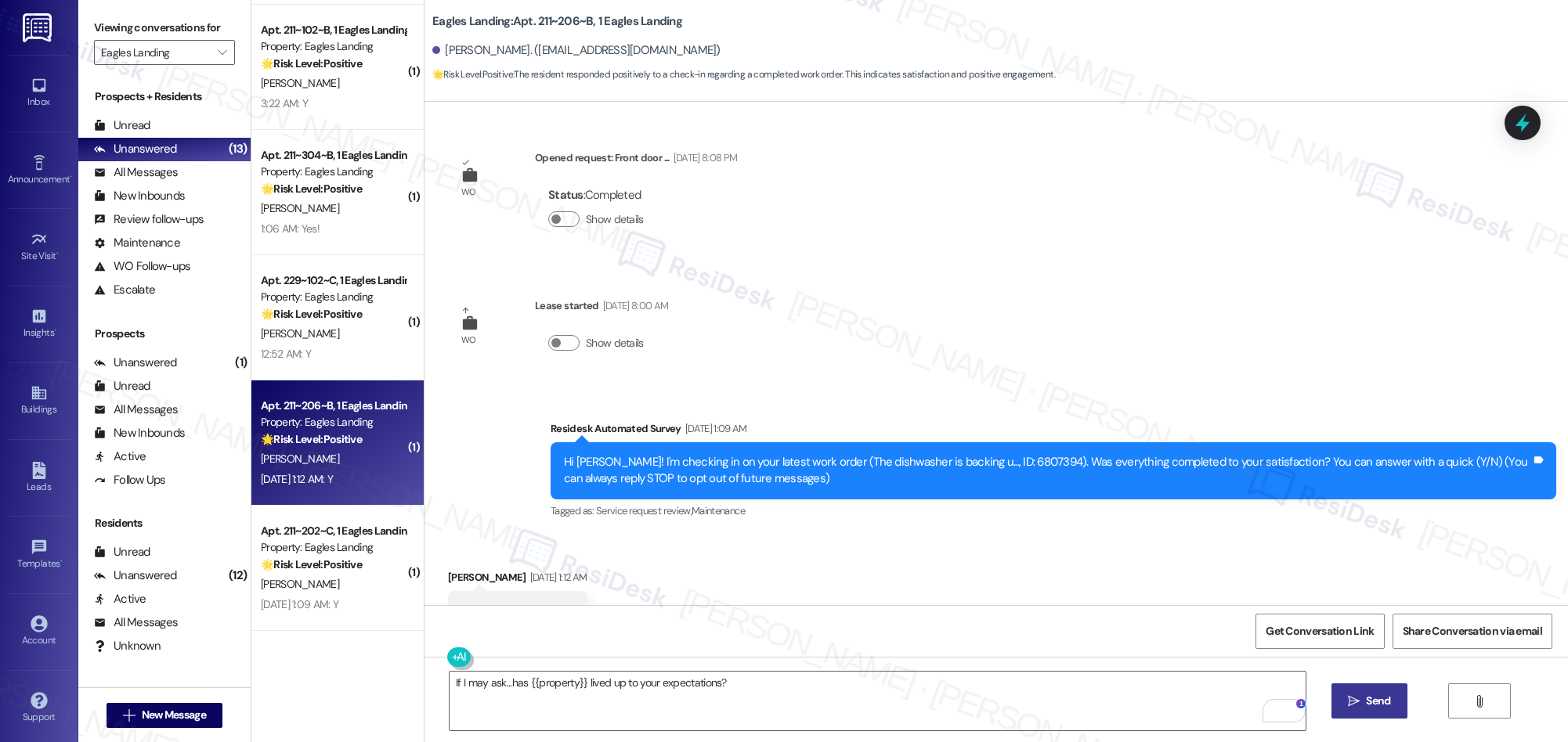
click at [1367, 699] on span "Send" at bounding box center [1377, 701] width 25 height 17
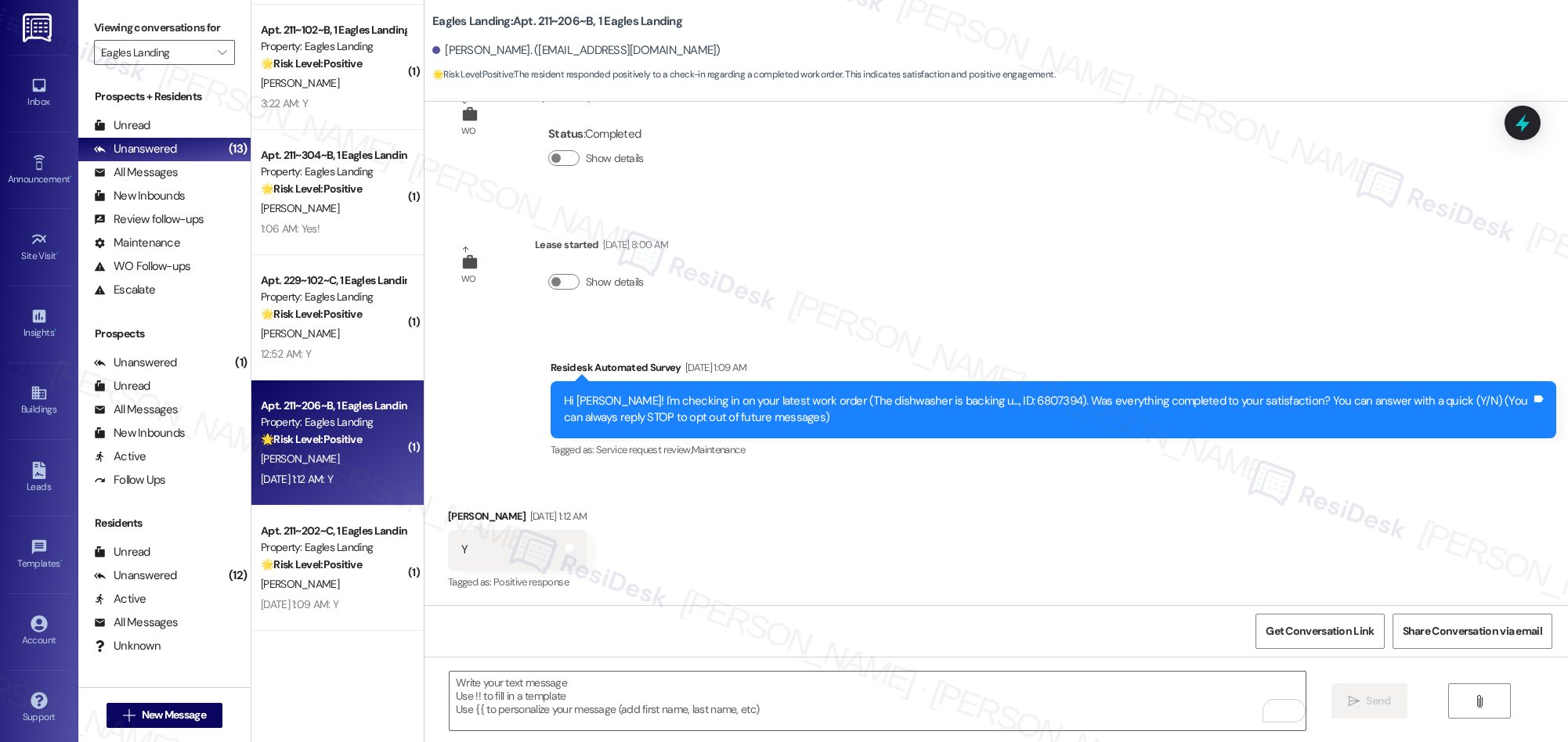
scroll to position [280, 0]
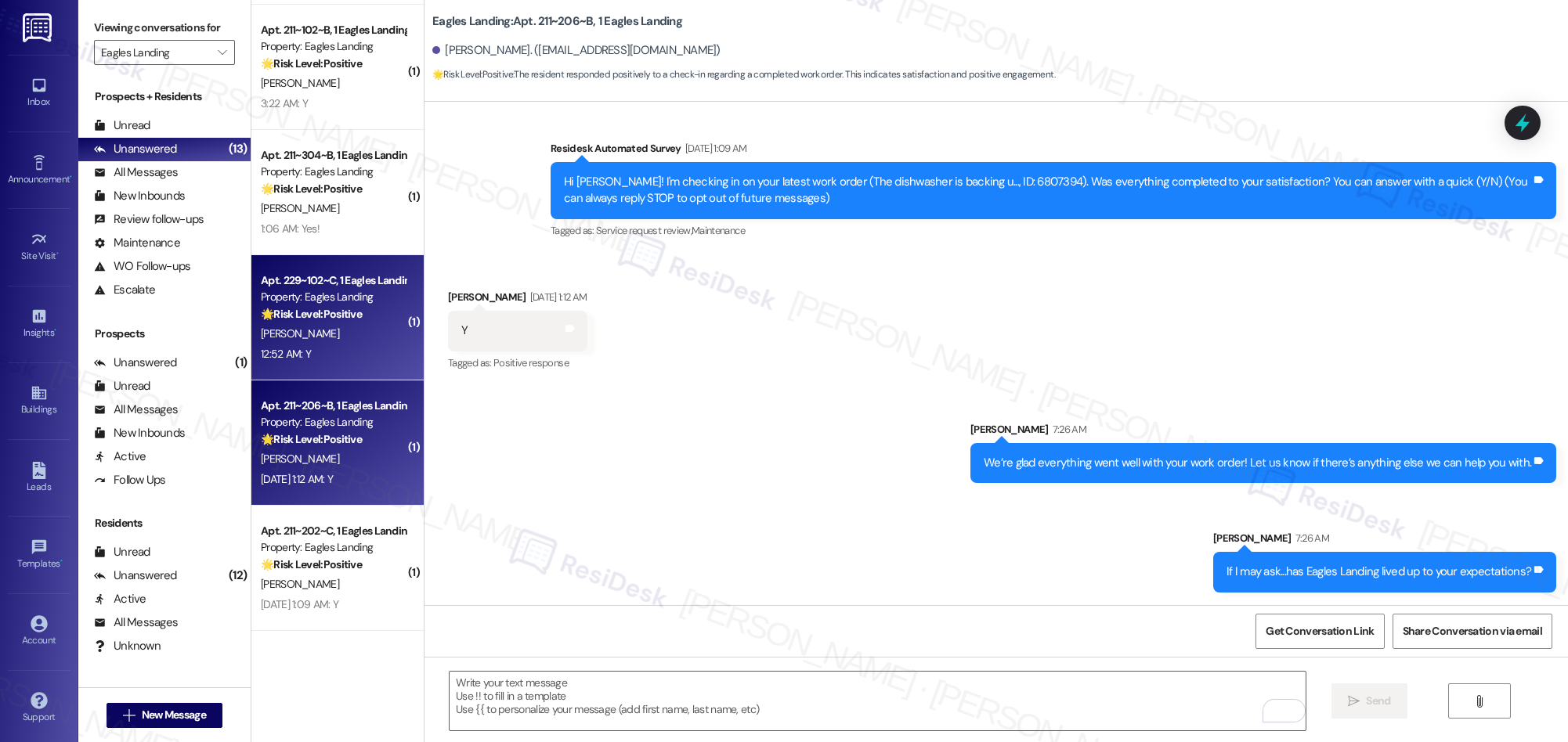
click at [317, 344] on div "12:52 AM: Y 12:52 AM: Y" at bounding box center [333, 354] width 148 height 20
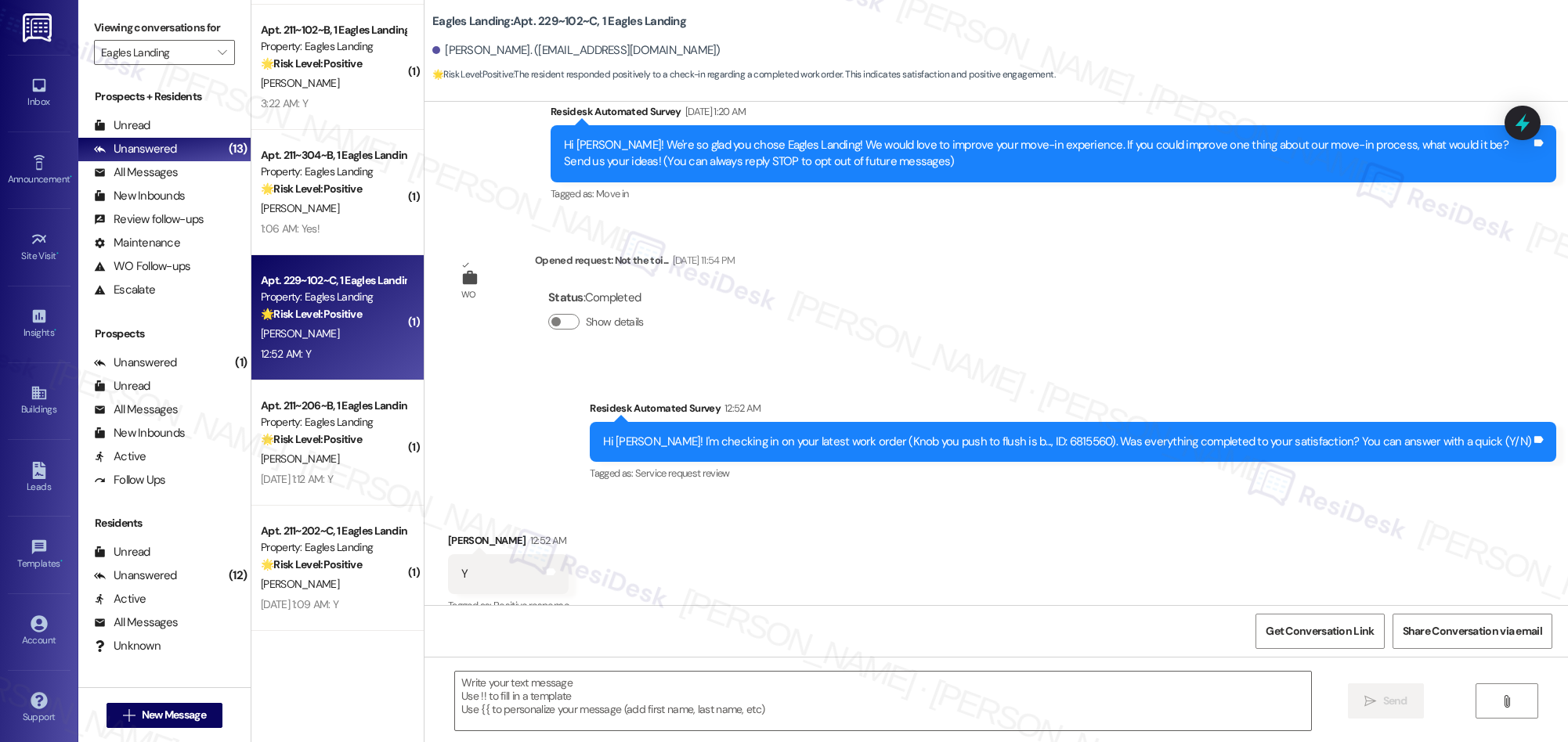
scroll to position [163, 0]
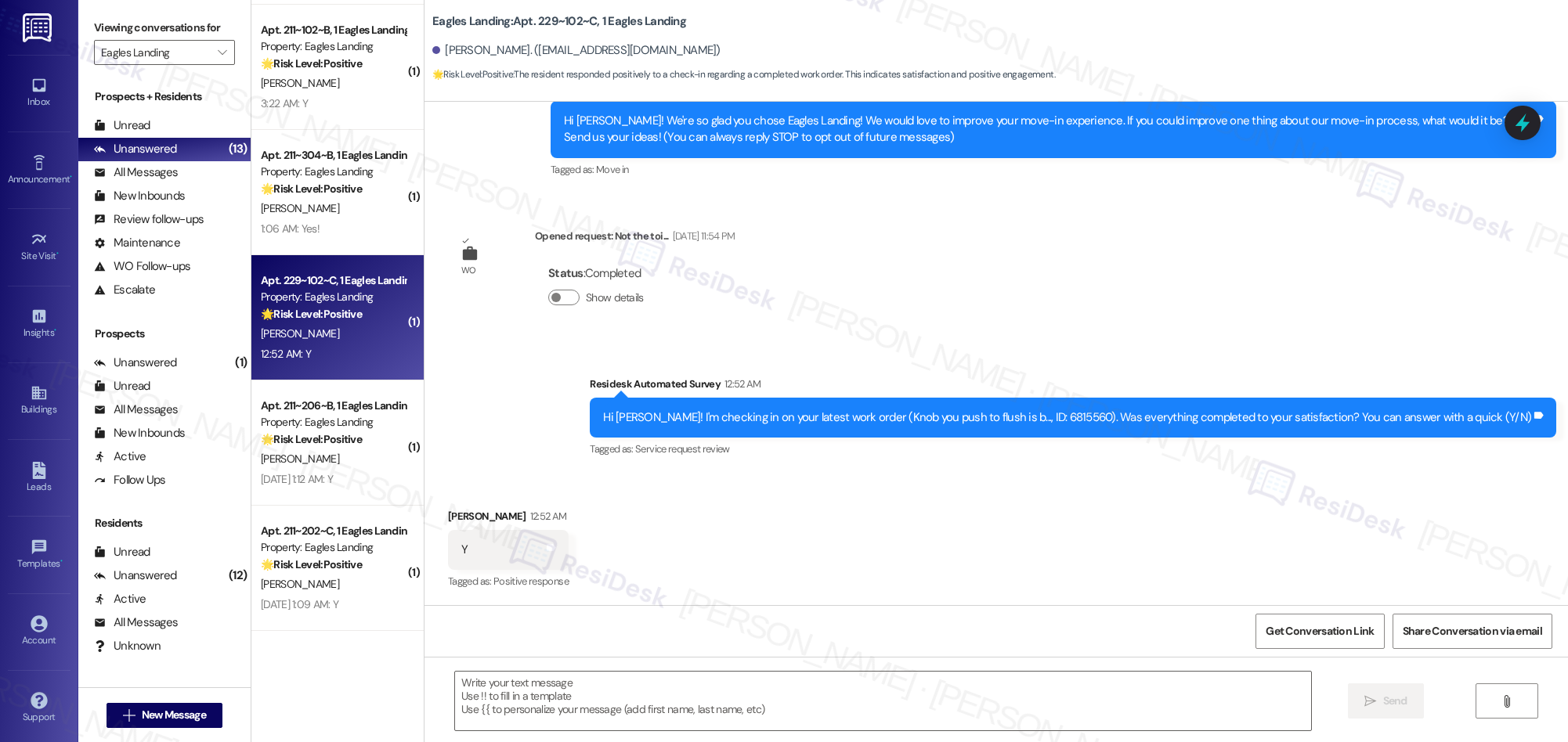
type textarea "Fetching suggested responses. Please feel free to read through the conversation…"
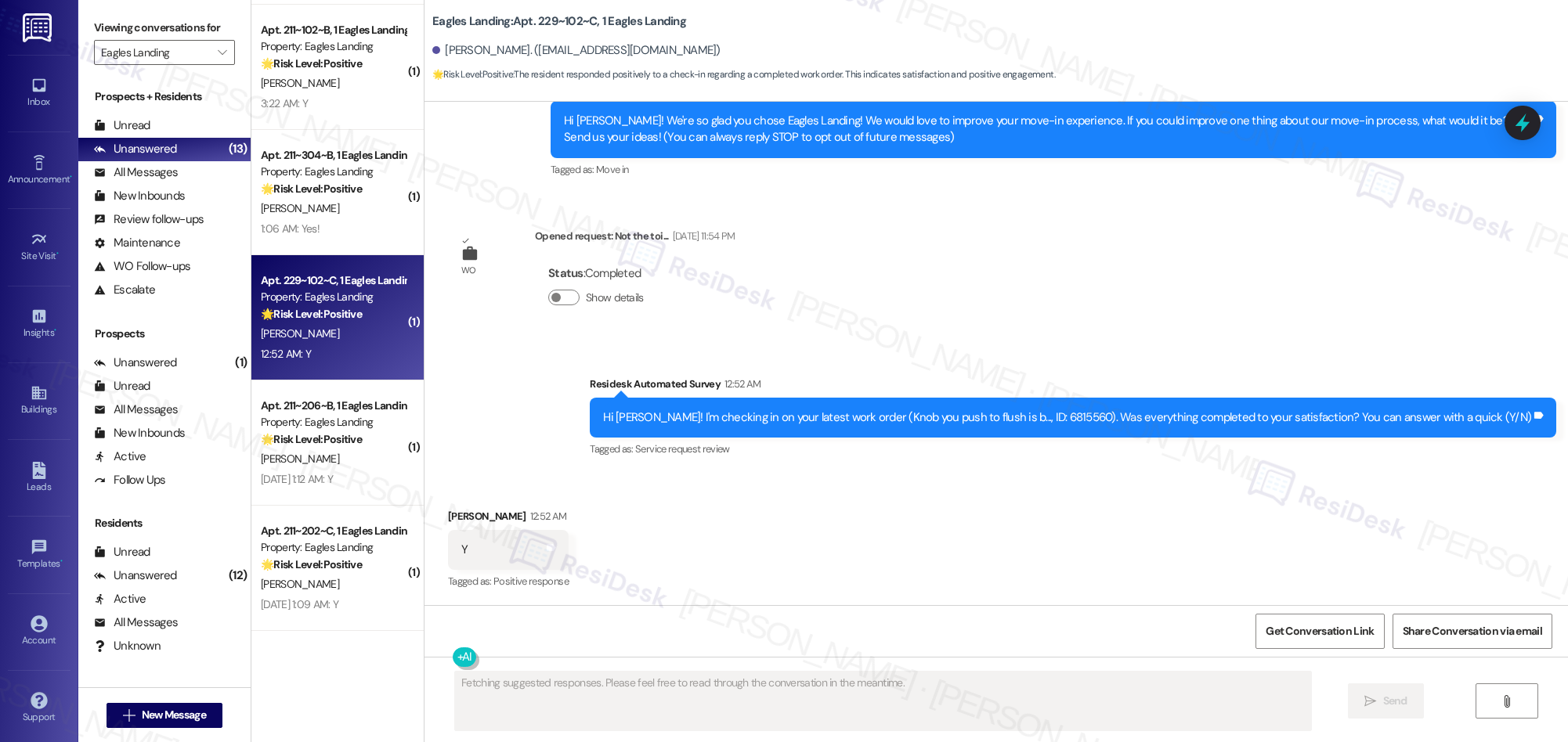
scroll to position [0, 0]
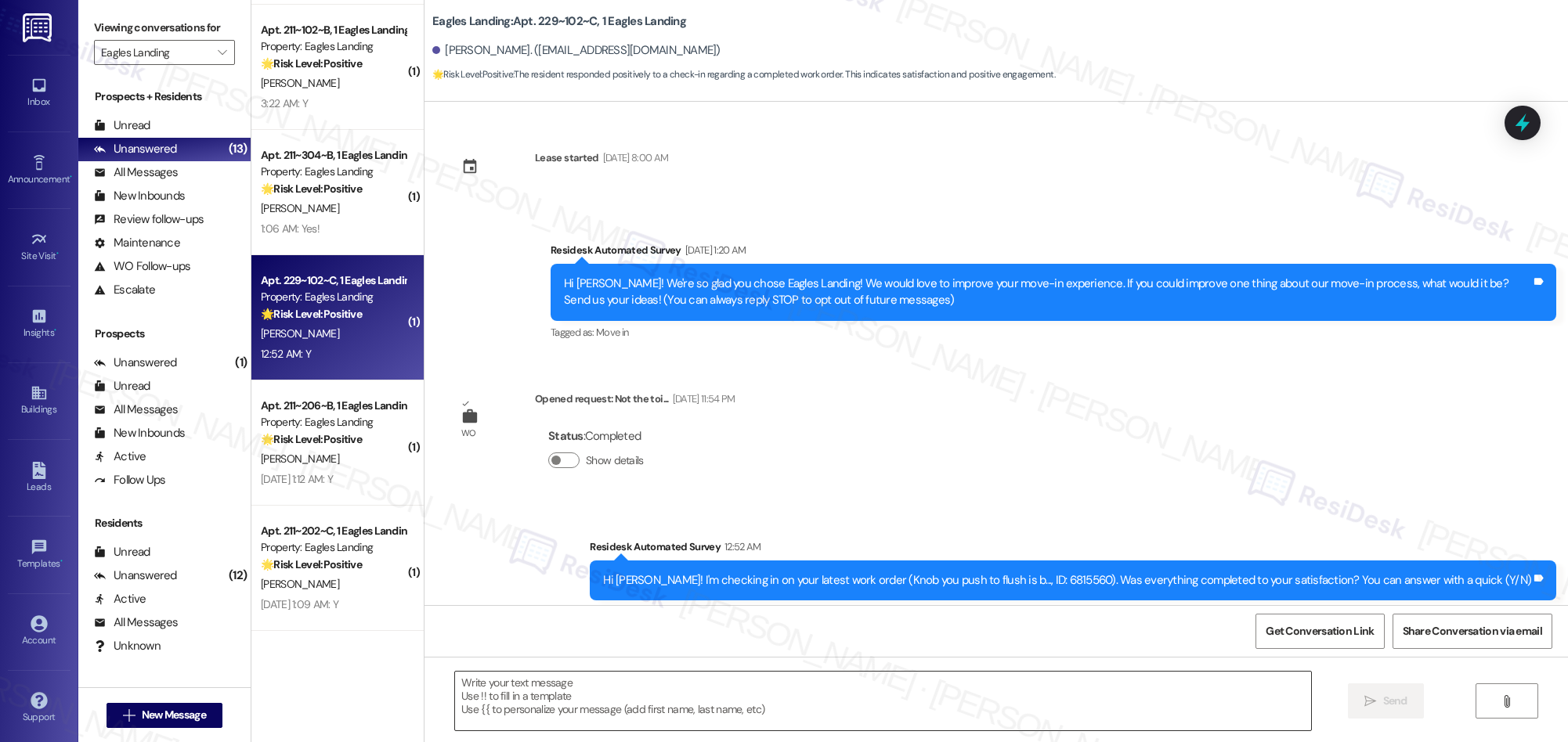
click at [718, 684] on textarea at bounding box center [883, 701] width 856 height 59
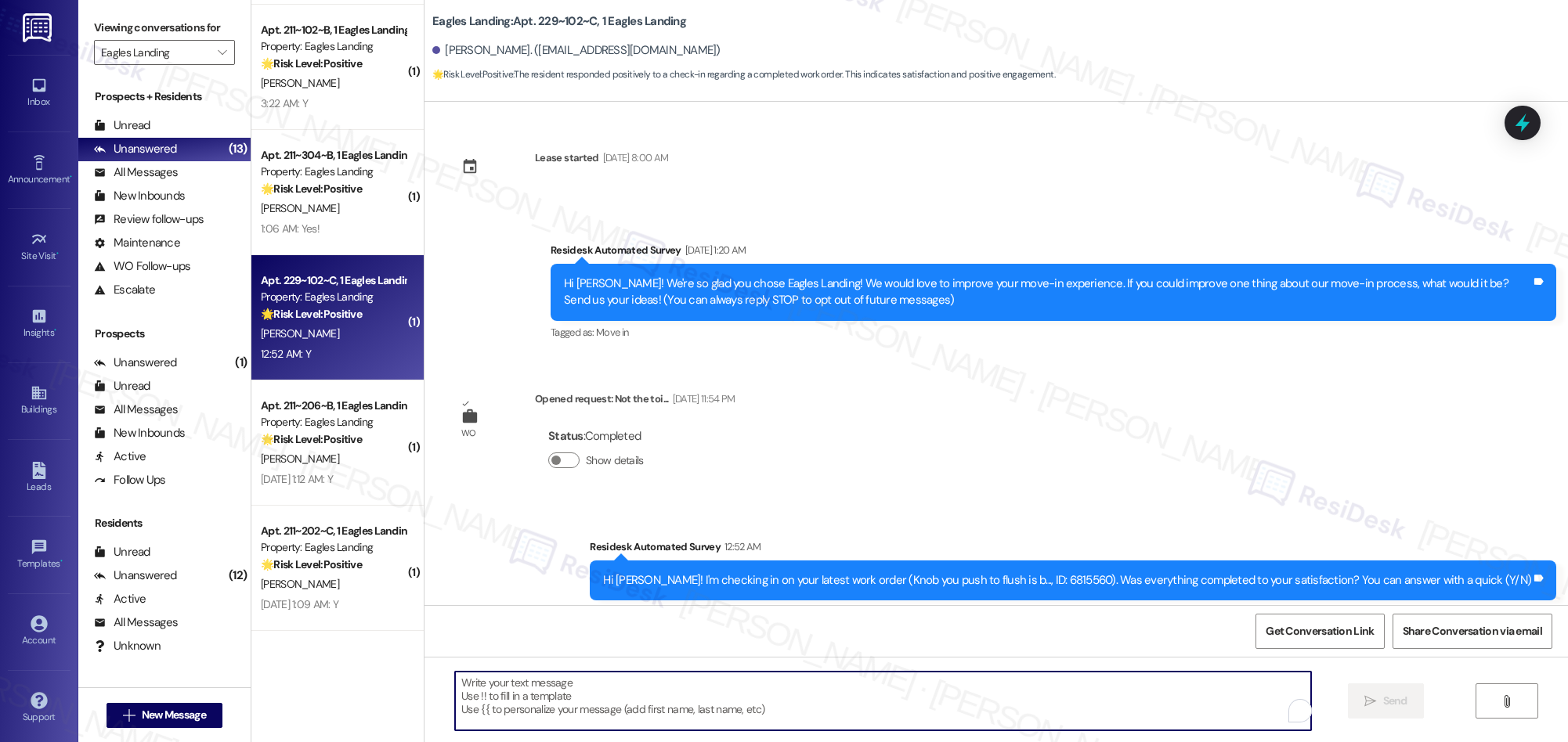
paste textarea "We’re glad everything went well with your work order! Let us know if there’s an…"
type textarea "We’re glad everything went well with your work order! Let us know if there’s an…"
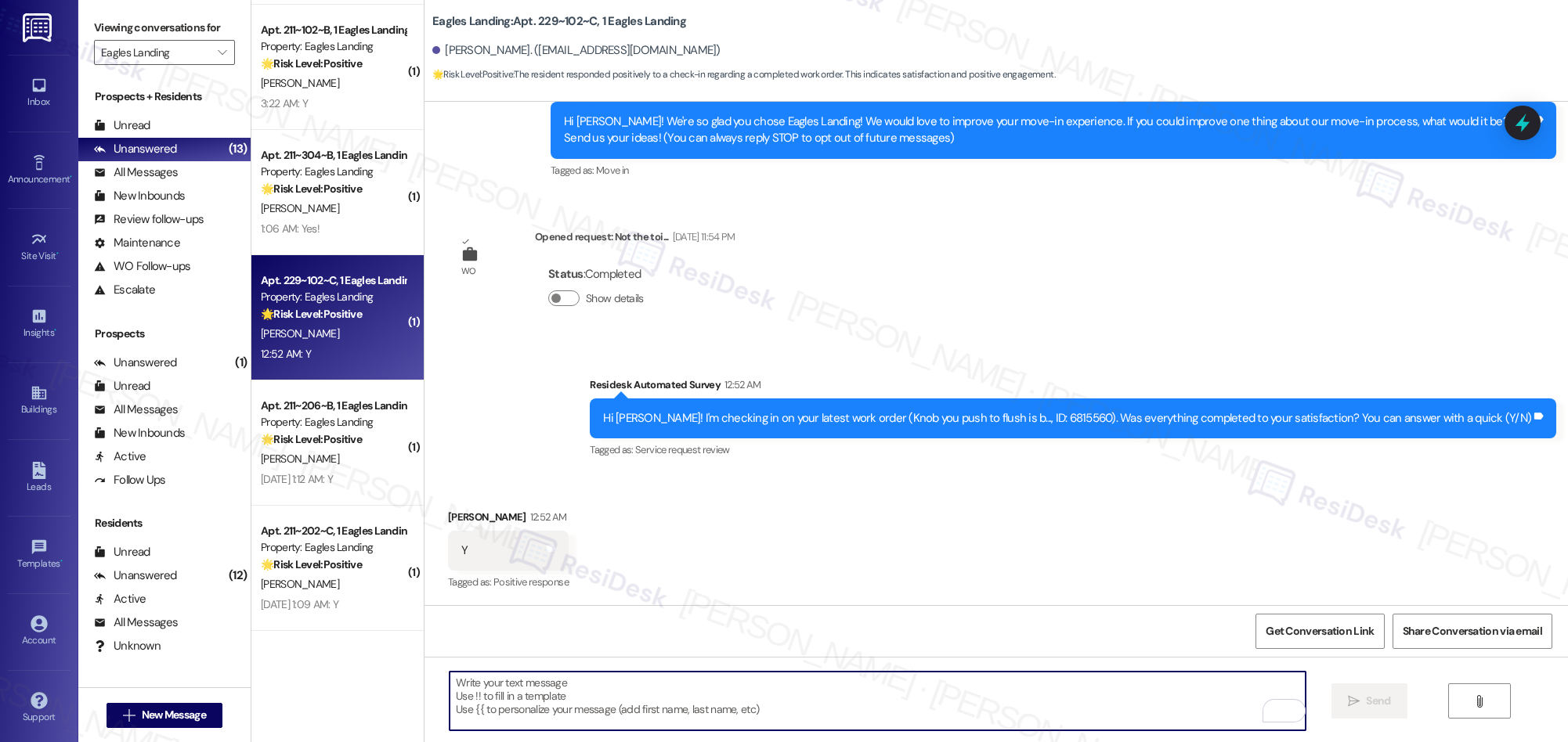
scroll to position [272, 0]
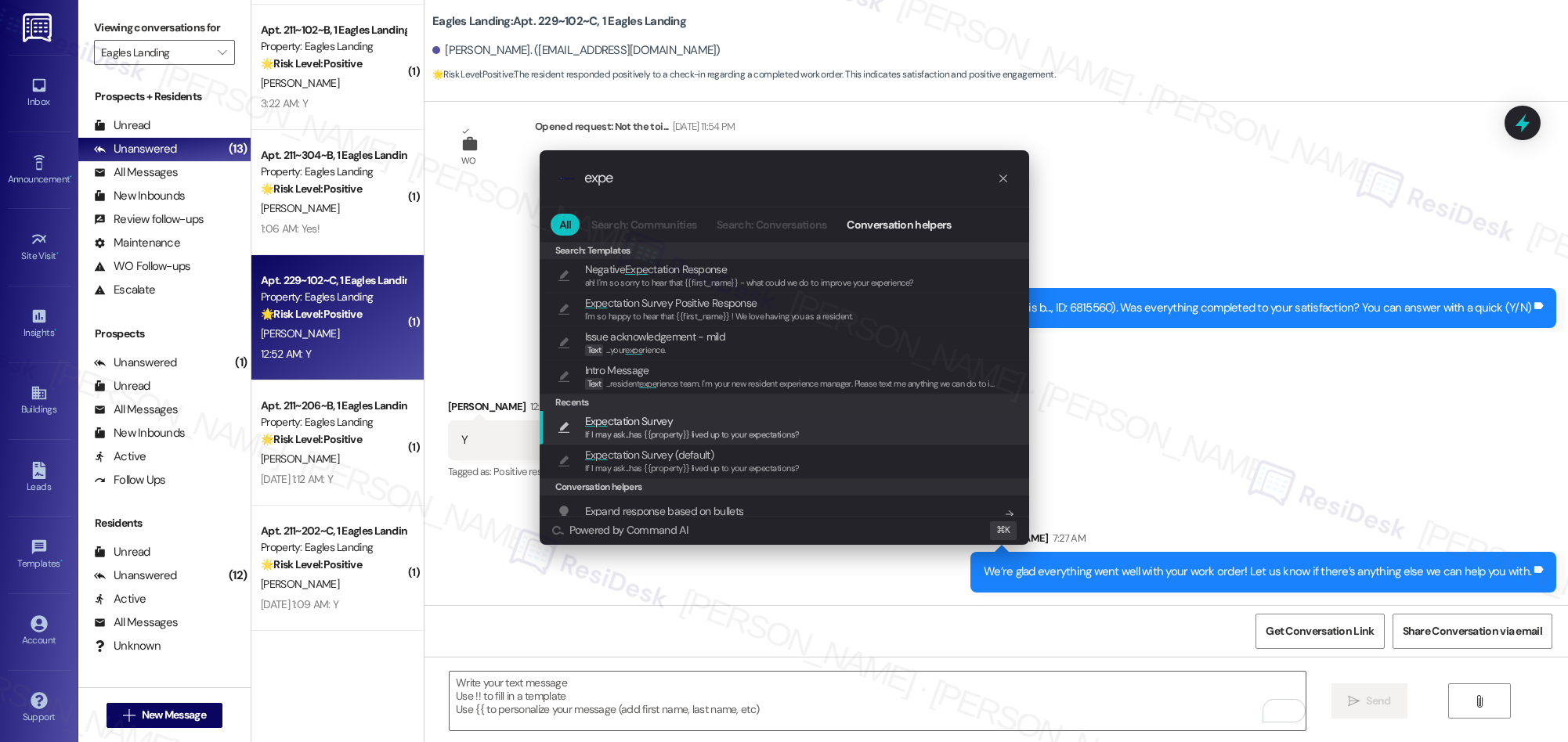
type input "expe"
click at [629, 424] on span "Expe ctation Survey" at bounding box center [628, 422] width 87 height 18
type textarea "If I may ask...has {{property}} lived up to your expectations?"
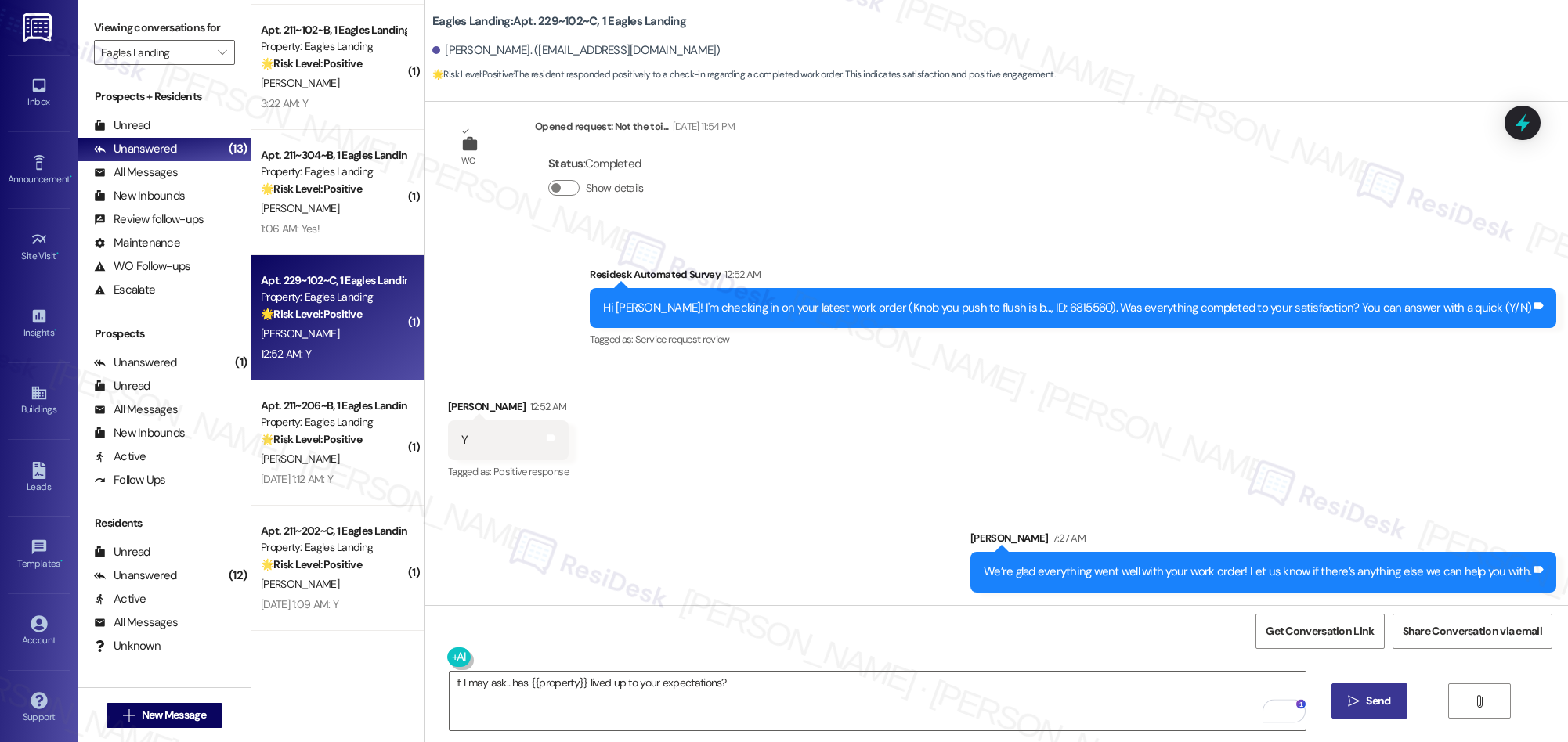
click at [1349, 710] on button " Send" at bounding box center [1368, 701] width 76 height 35
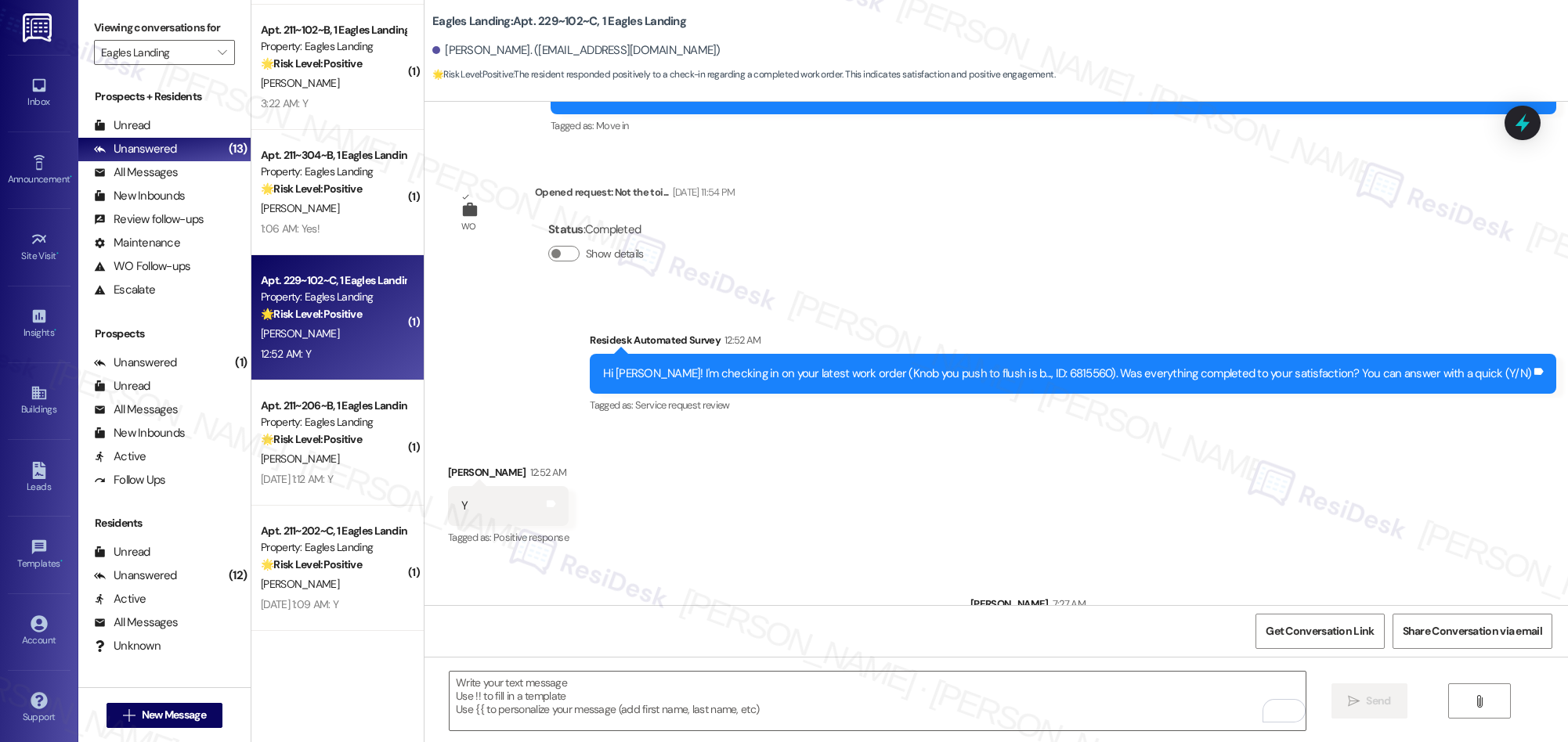
scroll to position [381, 0]
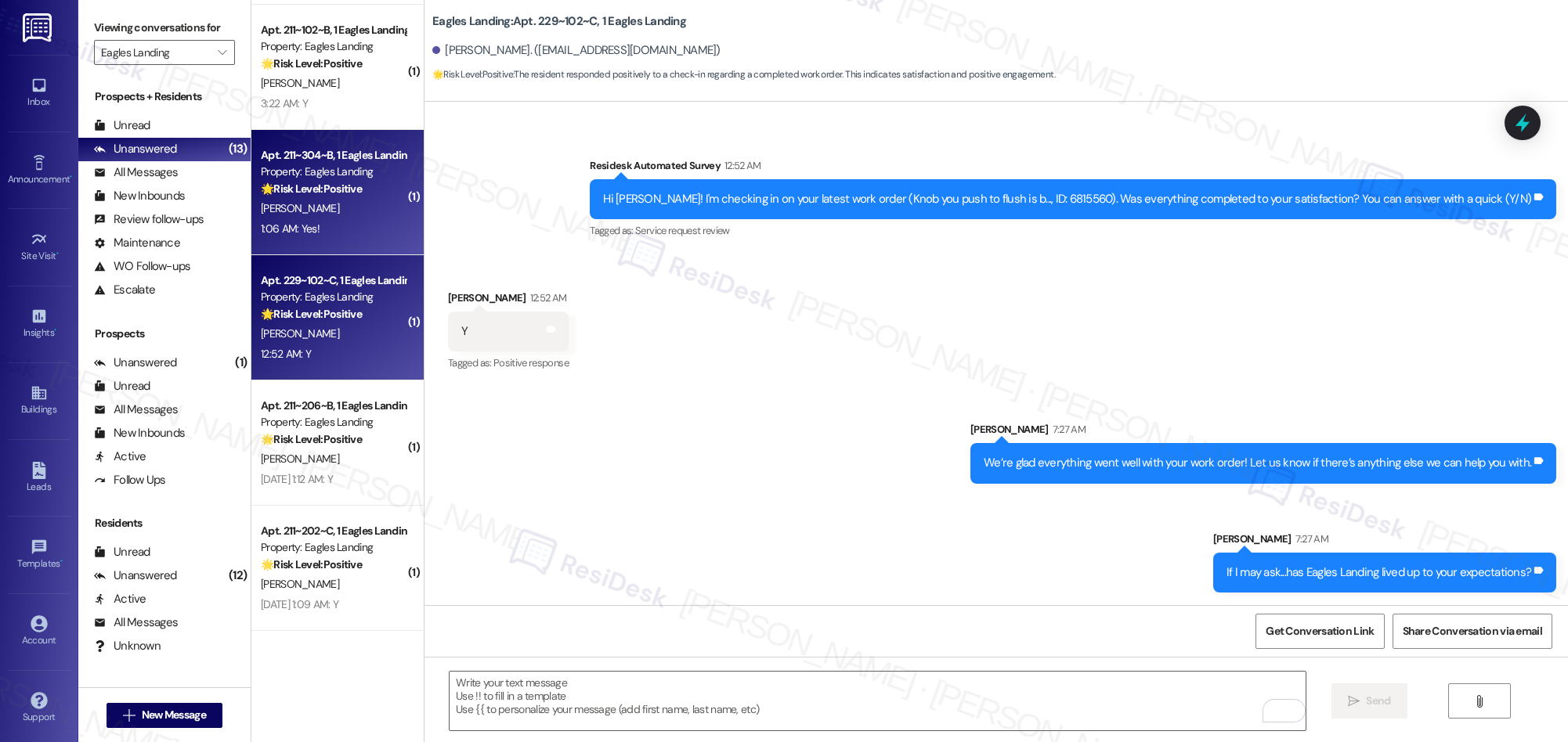
click at [352, 207] on div "[PERSON_NAME]" at bounding box center [333, 208] width 148 height 20
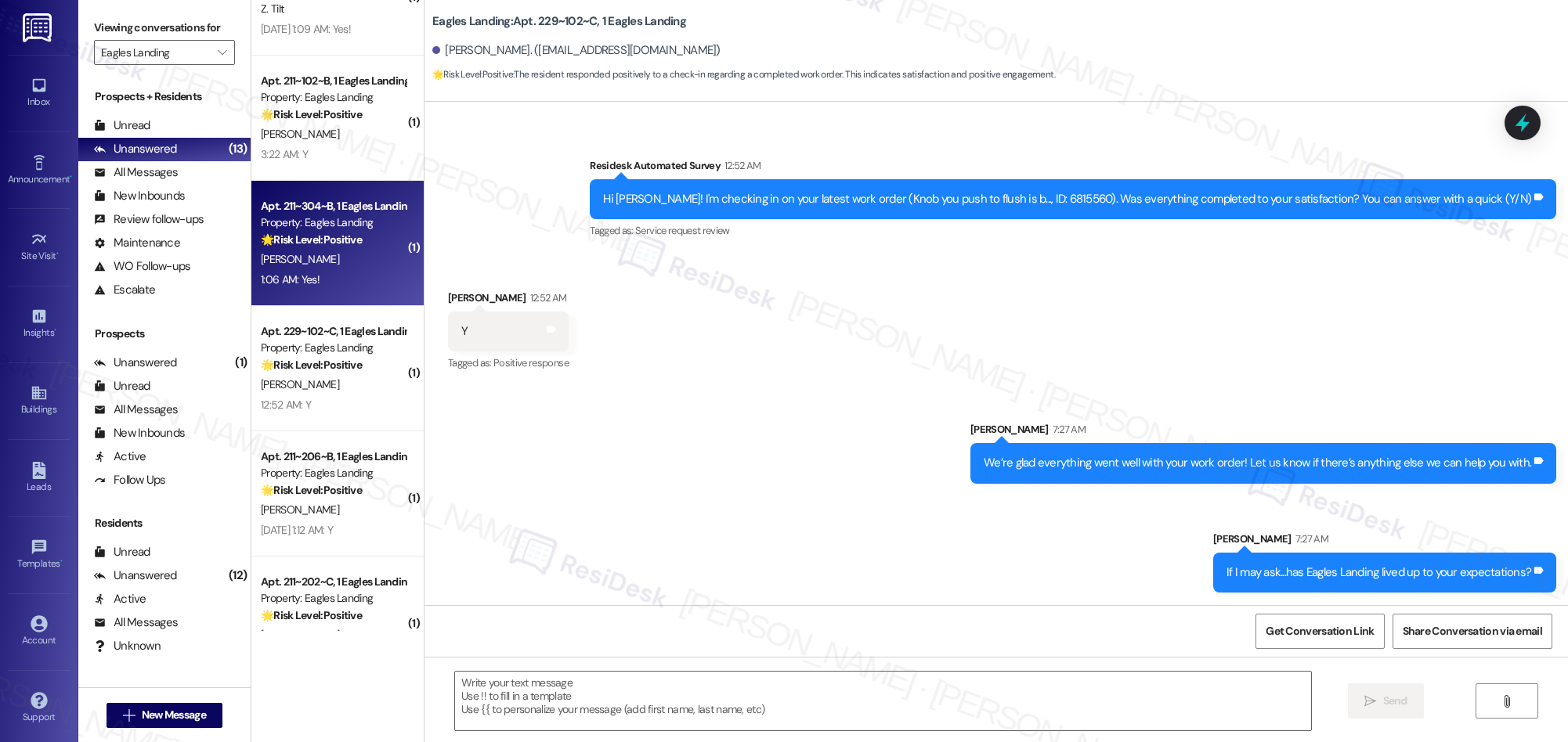
scroll to position [805, 0]
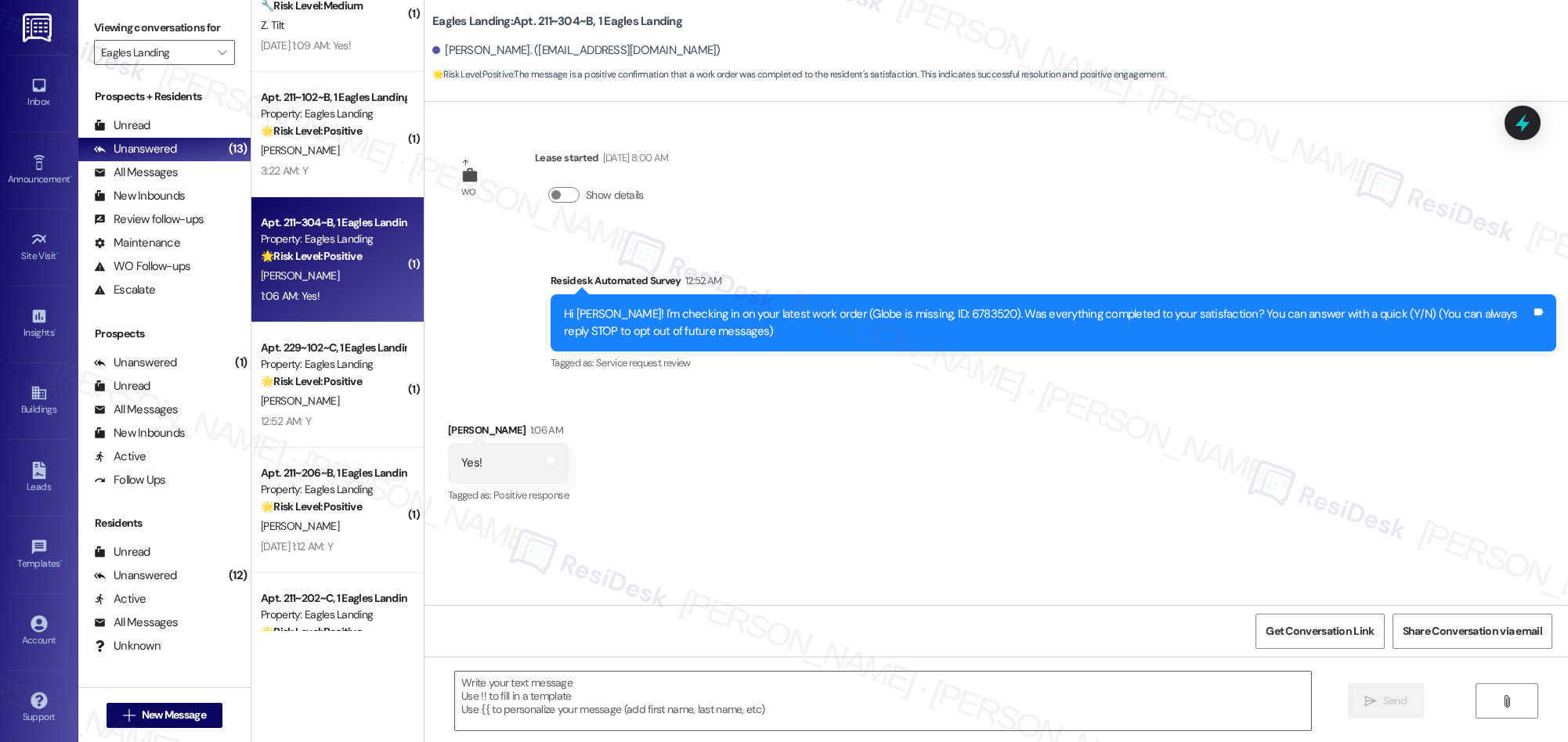
type textarea "Fetching suggested responses. Please feel free to read through the conversation…"
click at [614, 709] on textarea at bounding box center [883, 701] width 856 height 59
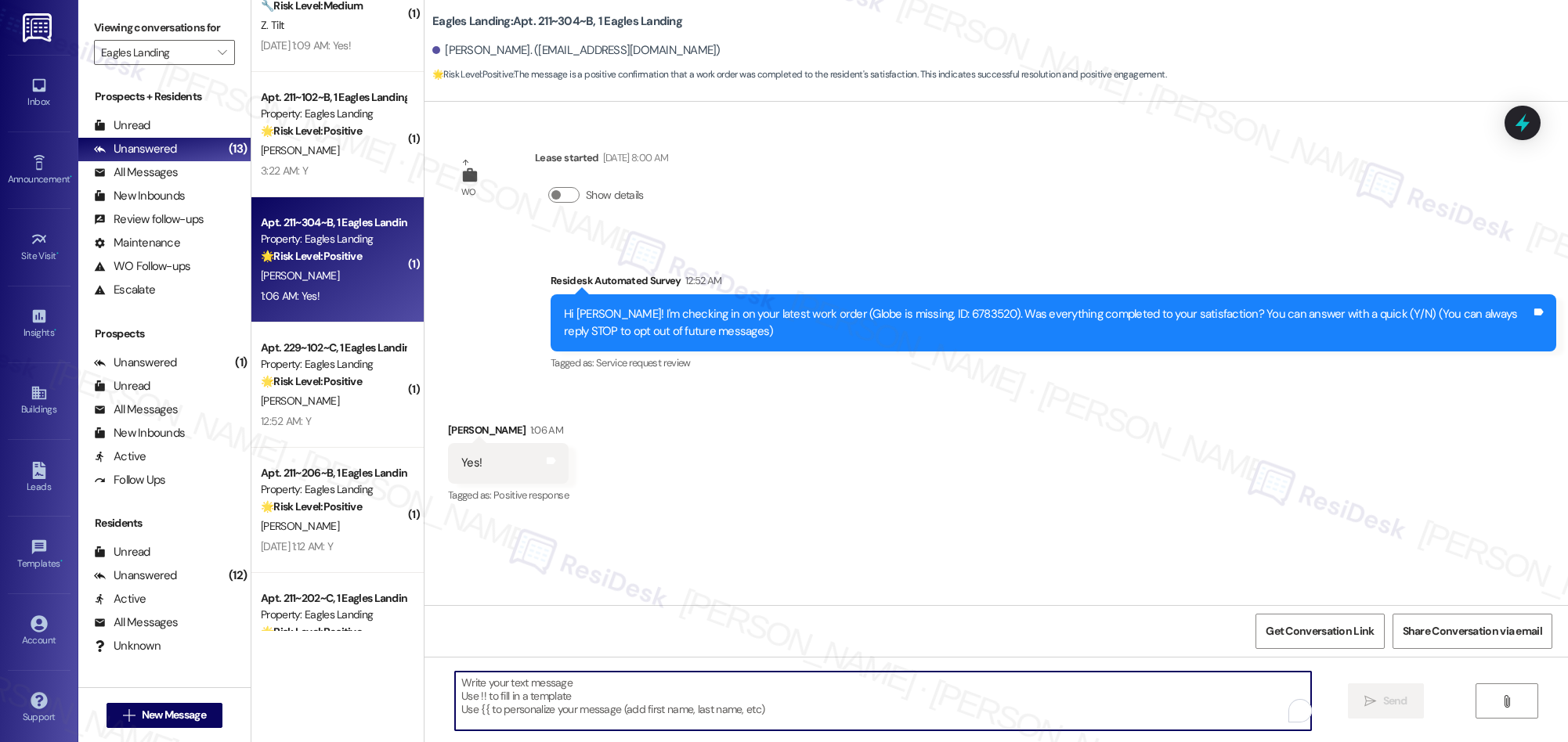
paste textarea "We’re glad everything went well with your work order! Let us know if there’s an…"
type textarea "We’re glad everything went well with your work order! Let us know if there’s an…"
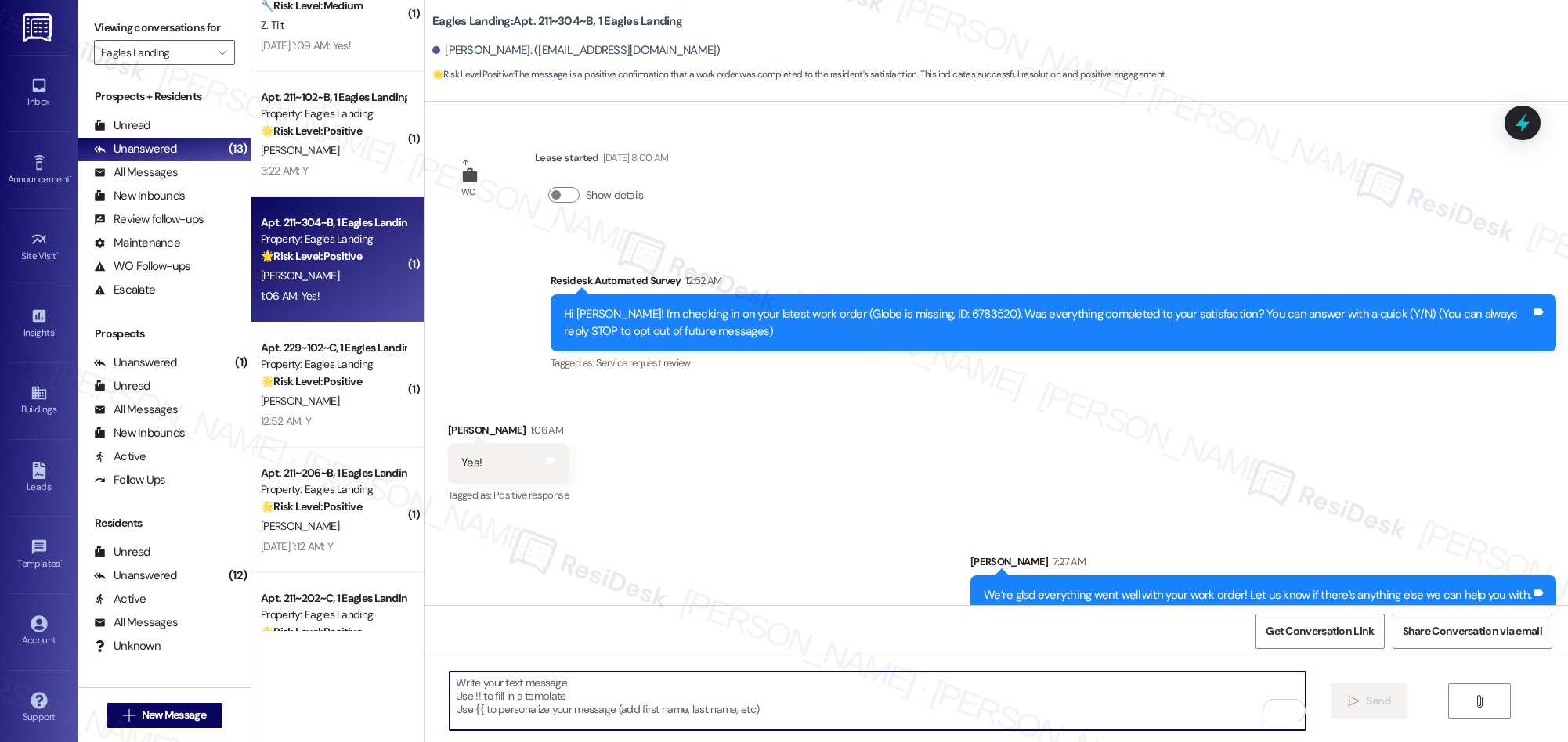
scroll to position [23, 0]
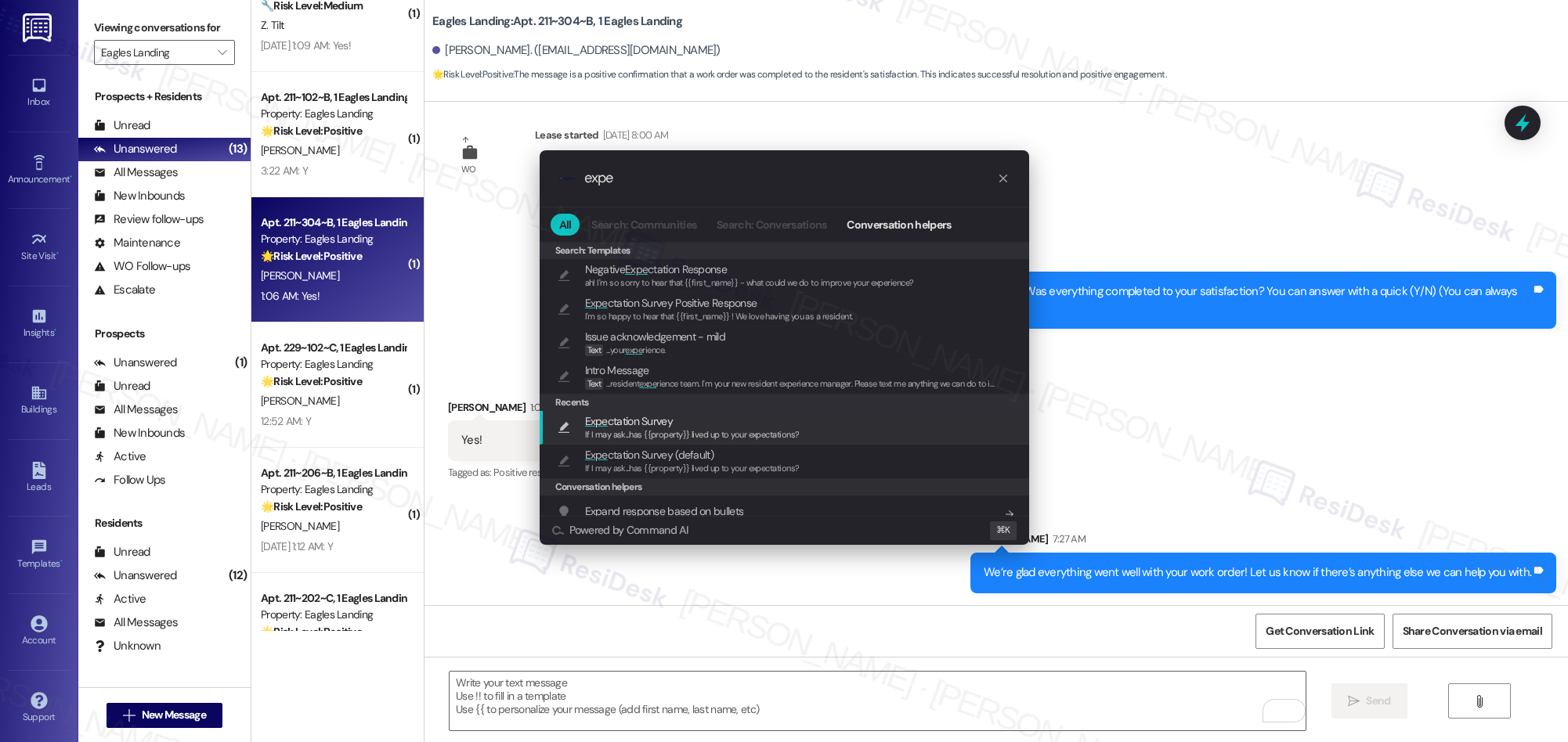
type input "expe"
click at [613, 418] on span "Expe ctation Survey" at bounding box center [628, 422] width 87 height 18
type textarea "If I may ask...has {{property}} lived up to your expectations?"
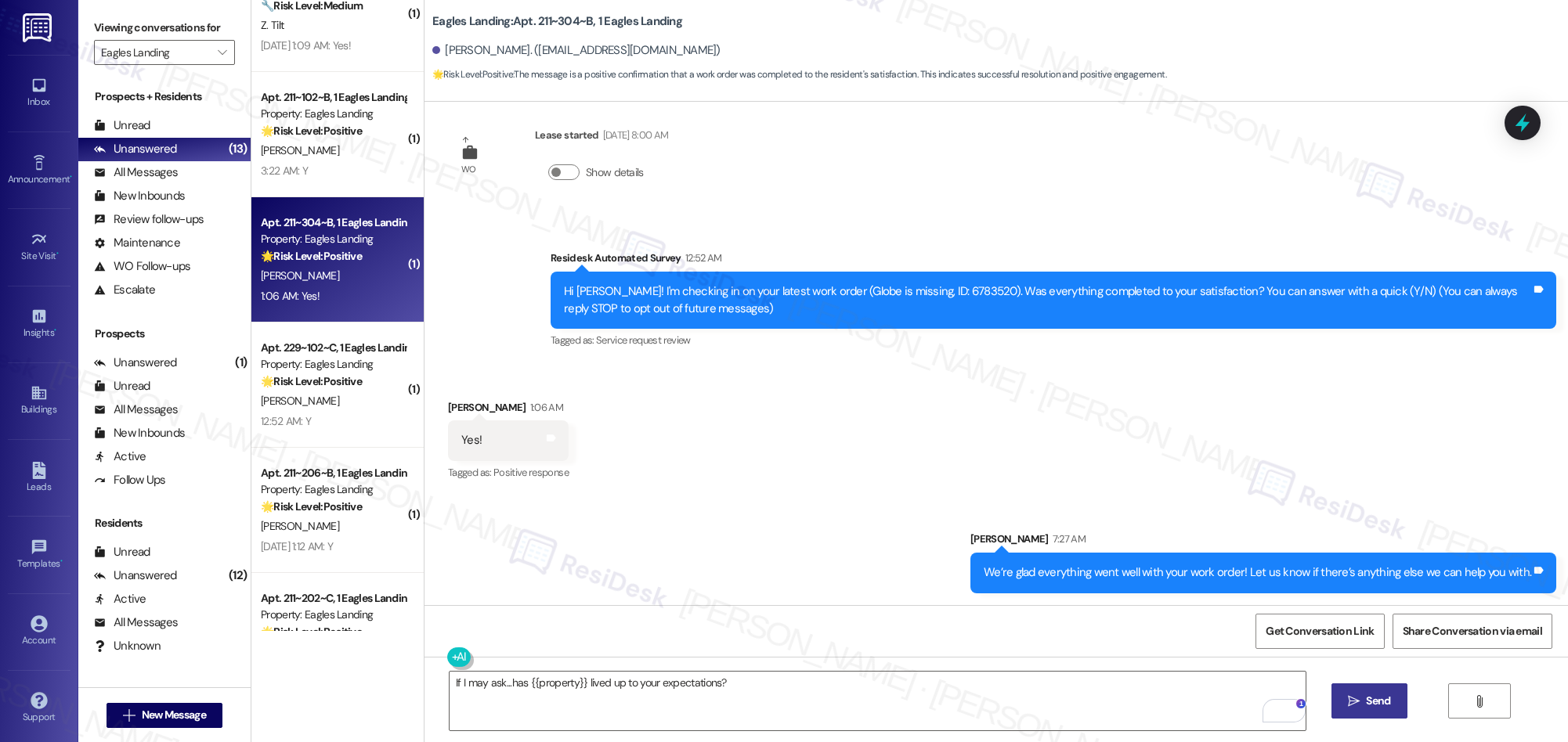
click at [1374, 693] on span "Send" at bounding box center [1377, 701] width 25 height 17
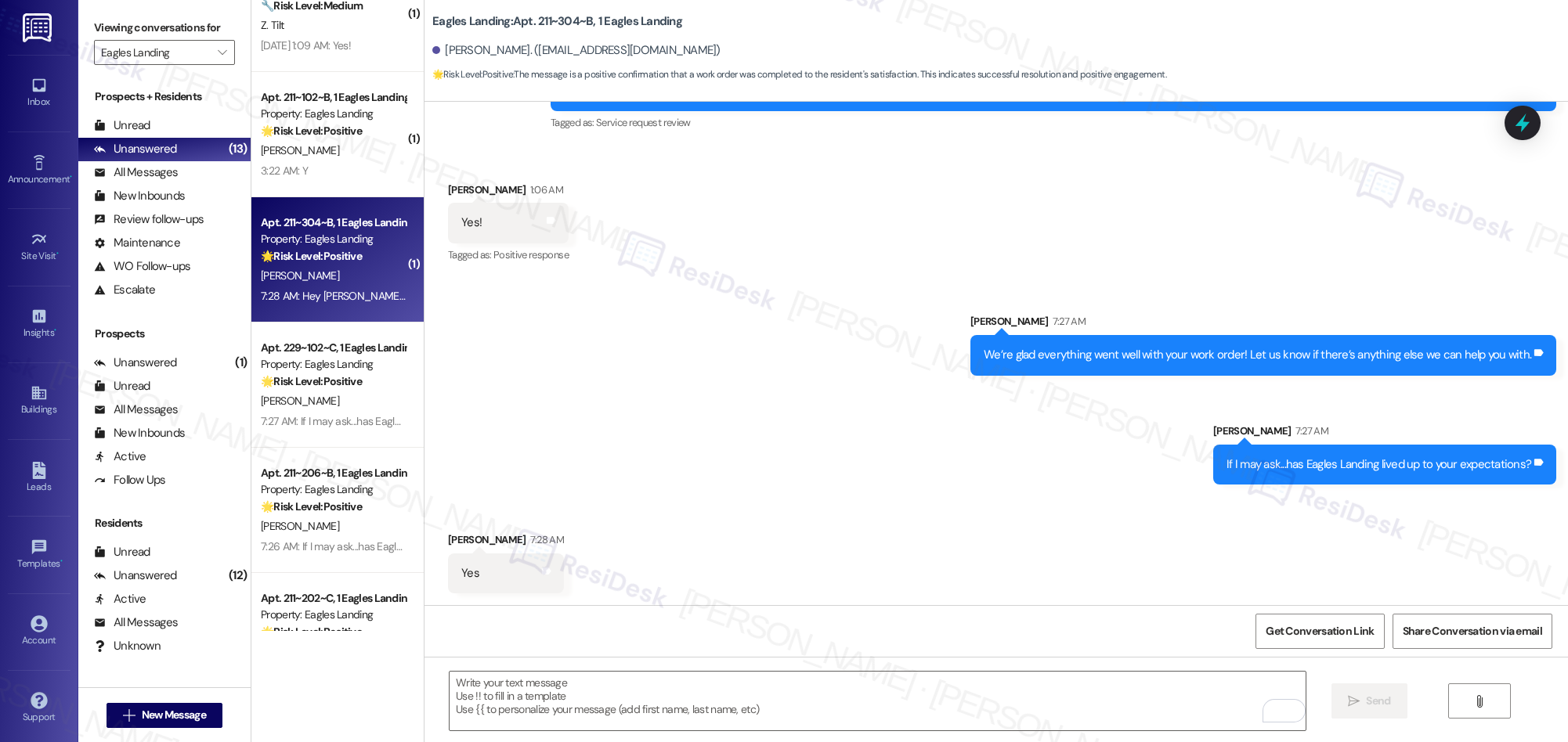
scroll to position [351, 0]
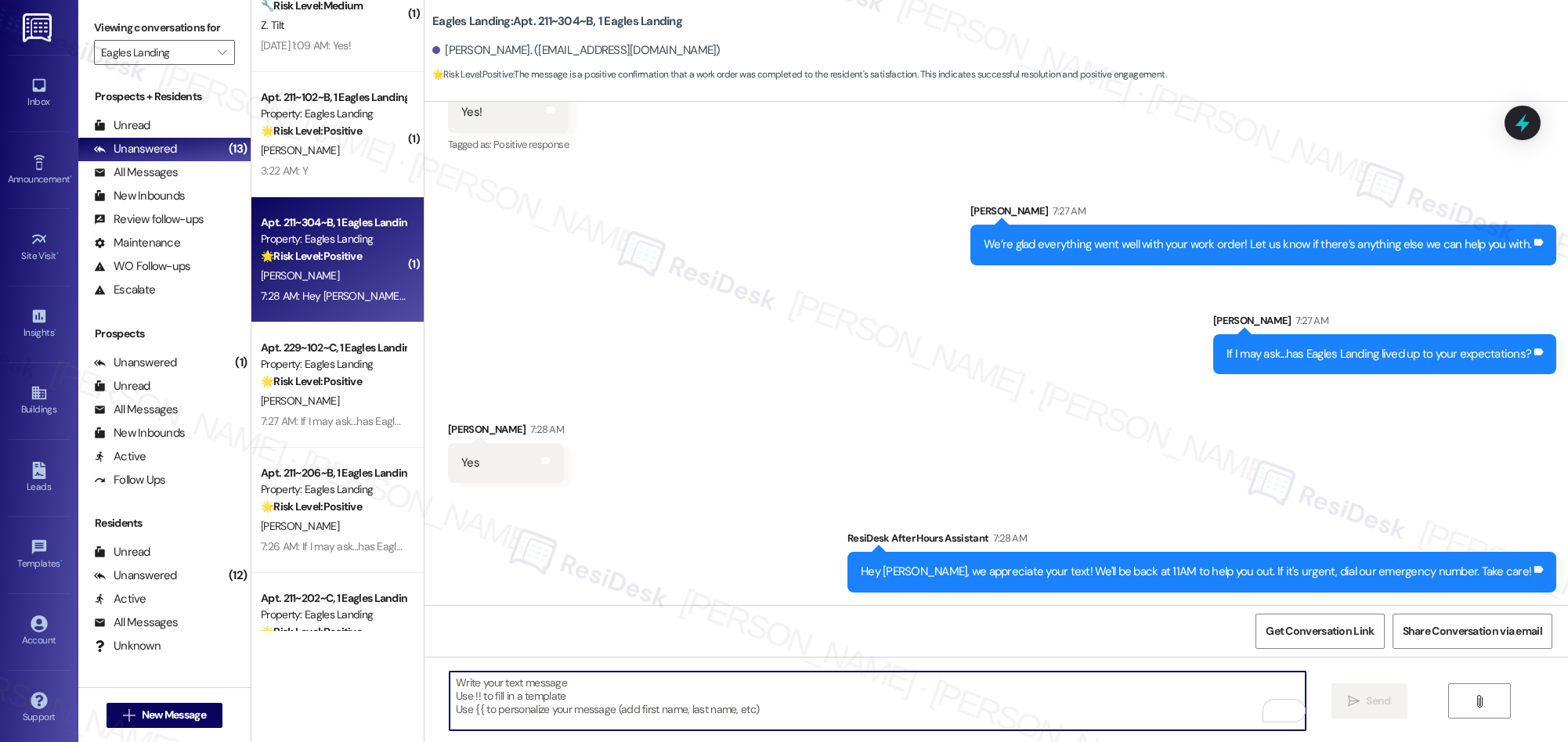
click at [619, 700] on textarea "To enrich screen reader interactions, please activate Accessibility in Grammarl…" at bounding box center [877, 701] width 856 height 59
paste textarea "If you wouldn’t mind, could you share it by leaving a short Google review? It’s…"
type textarea "That's great to hear! If you wouldn’t mind, could you share it by leaving a sho…"
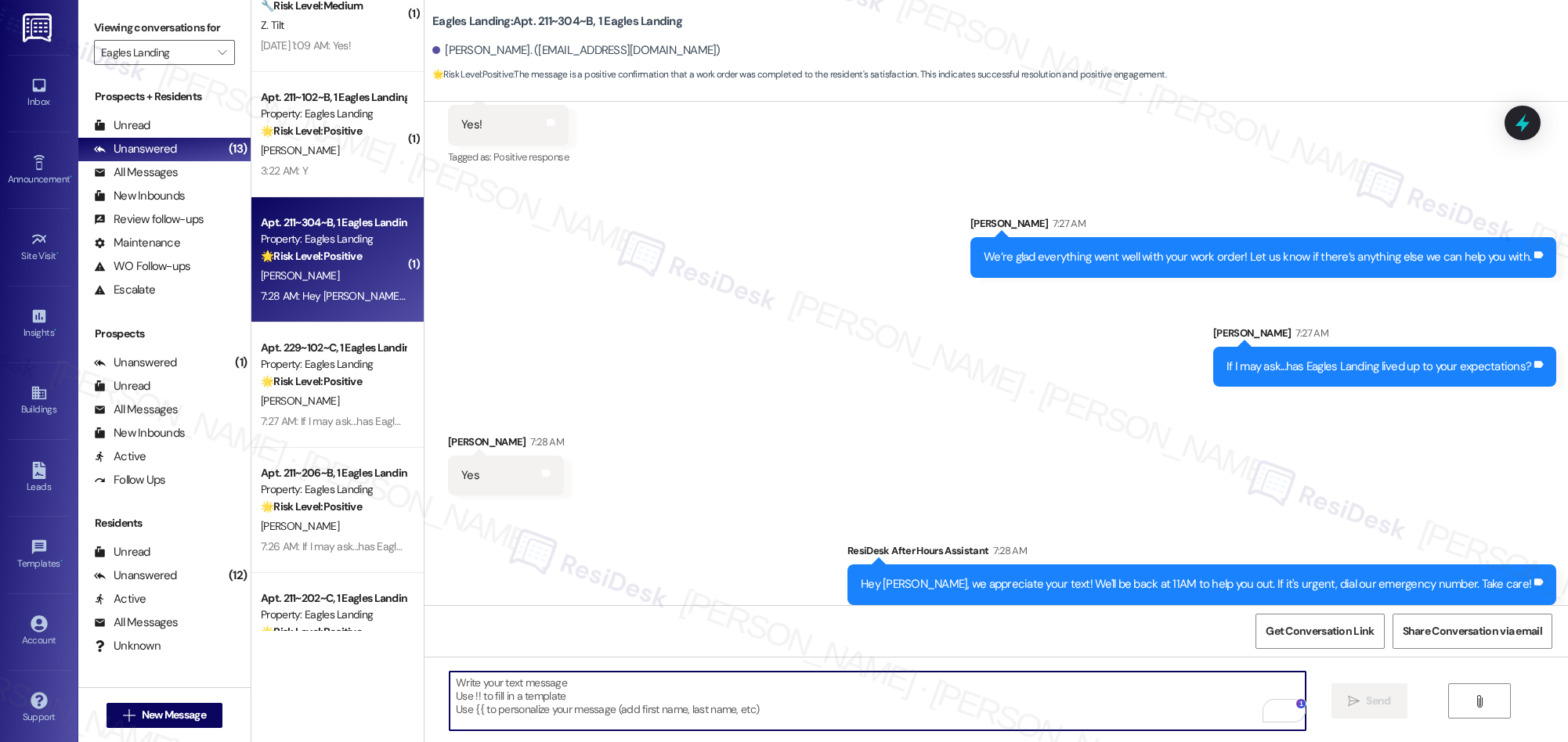
scroll to position [476, 0]
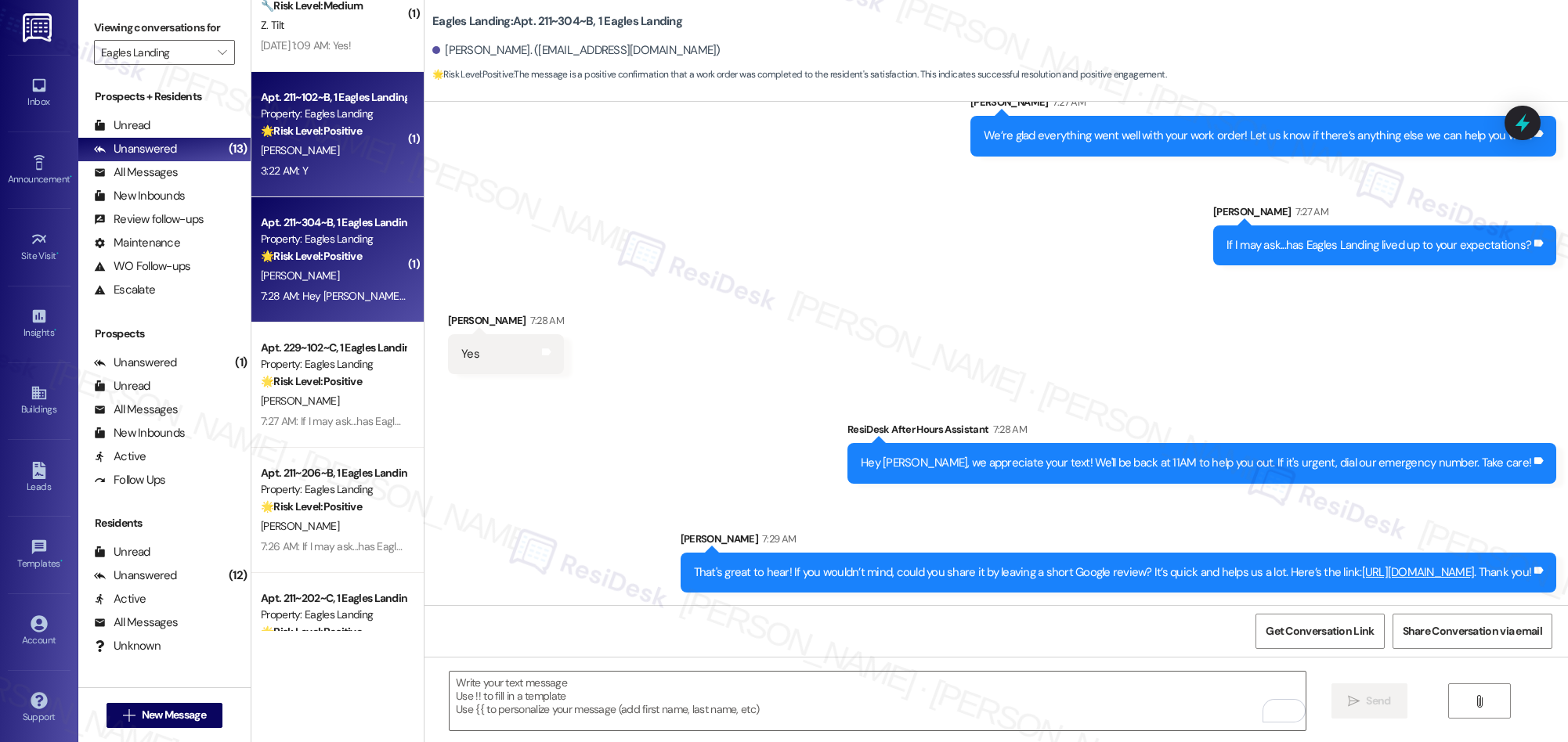
click at [347, 137] on strong "🌟 Risk Level: Positive" at bounding box center [311, 131] width 101 height 14
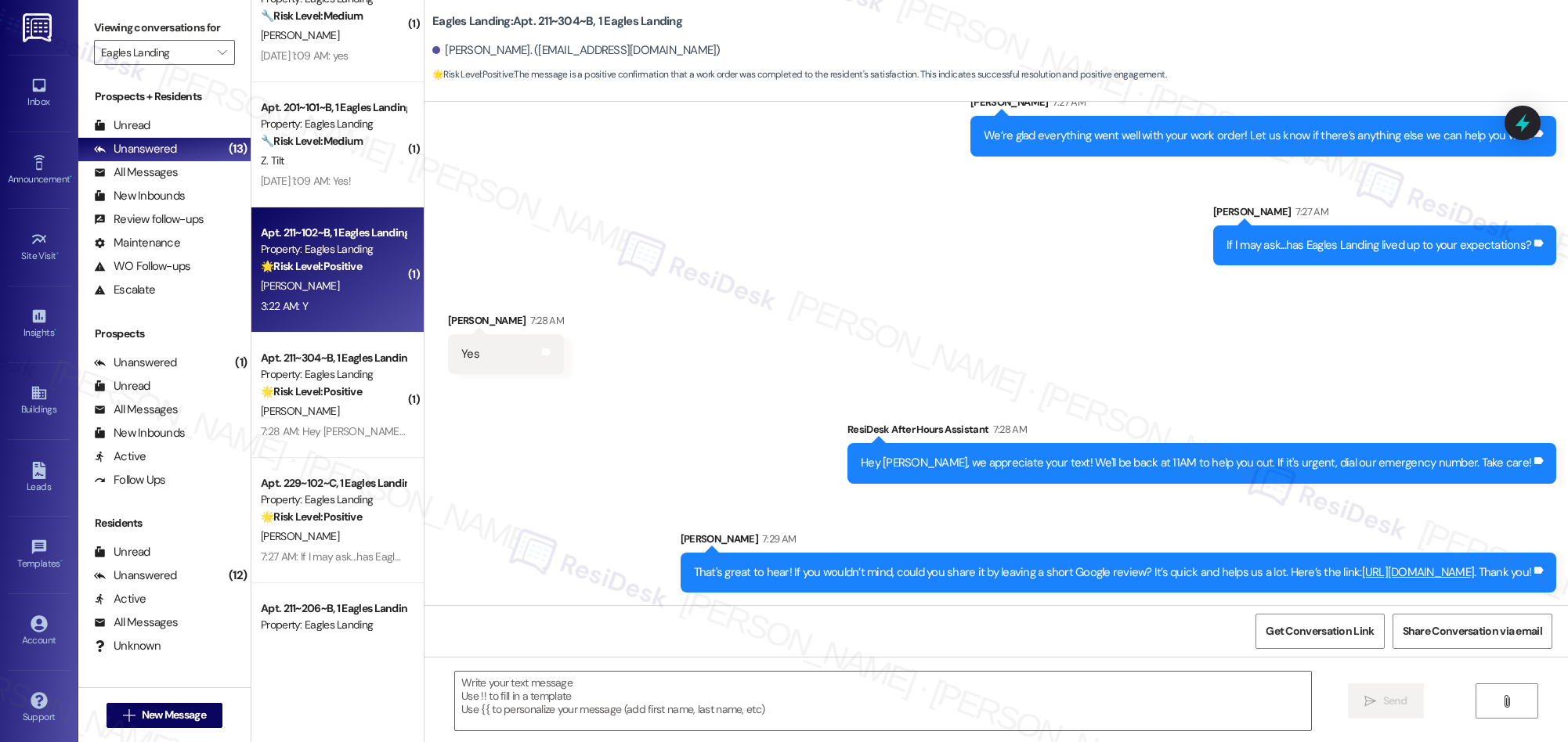
type textarea "Fetching suggested responses. Please feel free to read through the conversation…"
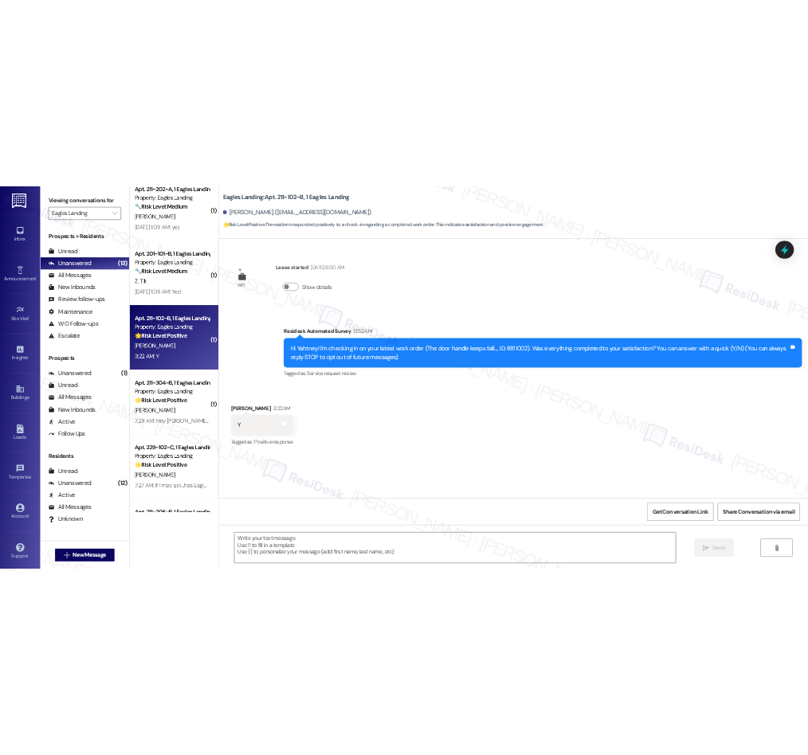
scroll to position [640, 0]
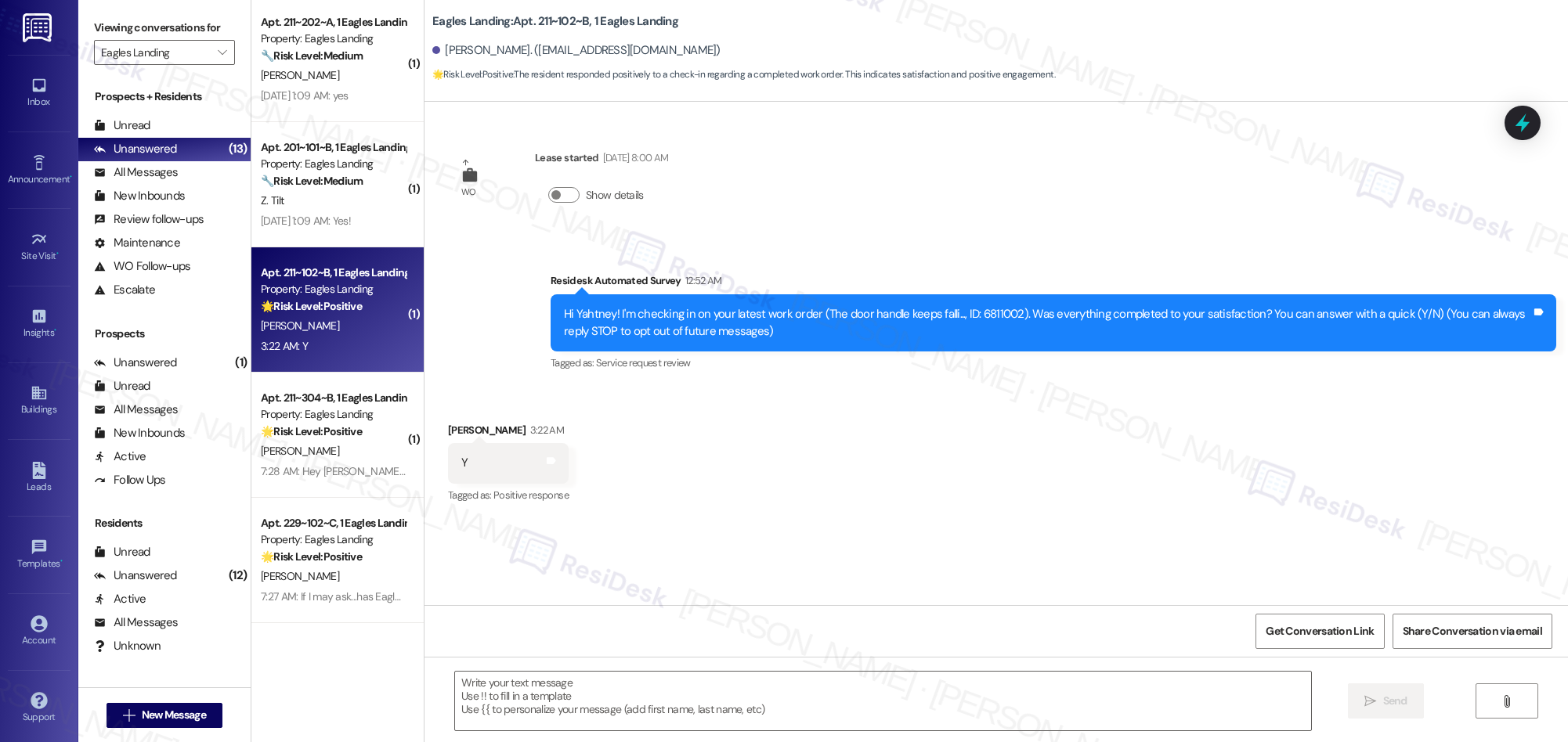
type textarea "Fetching suggested responses. Please feel free to read through the conversation…"
click at [529, 689] on textarea at bounding box center [883, 701] width 856 height 59
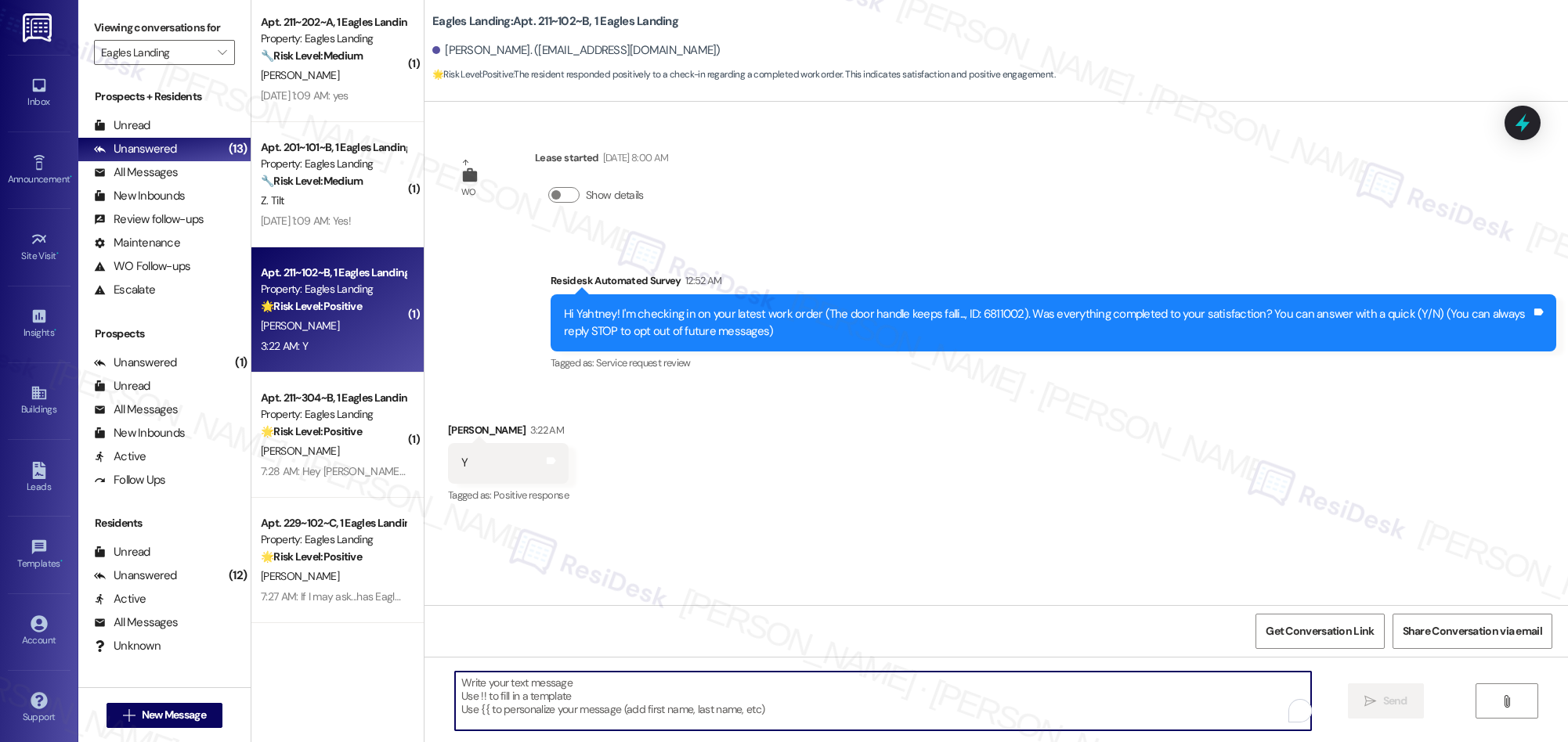
paste textarea "We’re glad everything went well with your work order! Let us know if there’s an…"
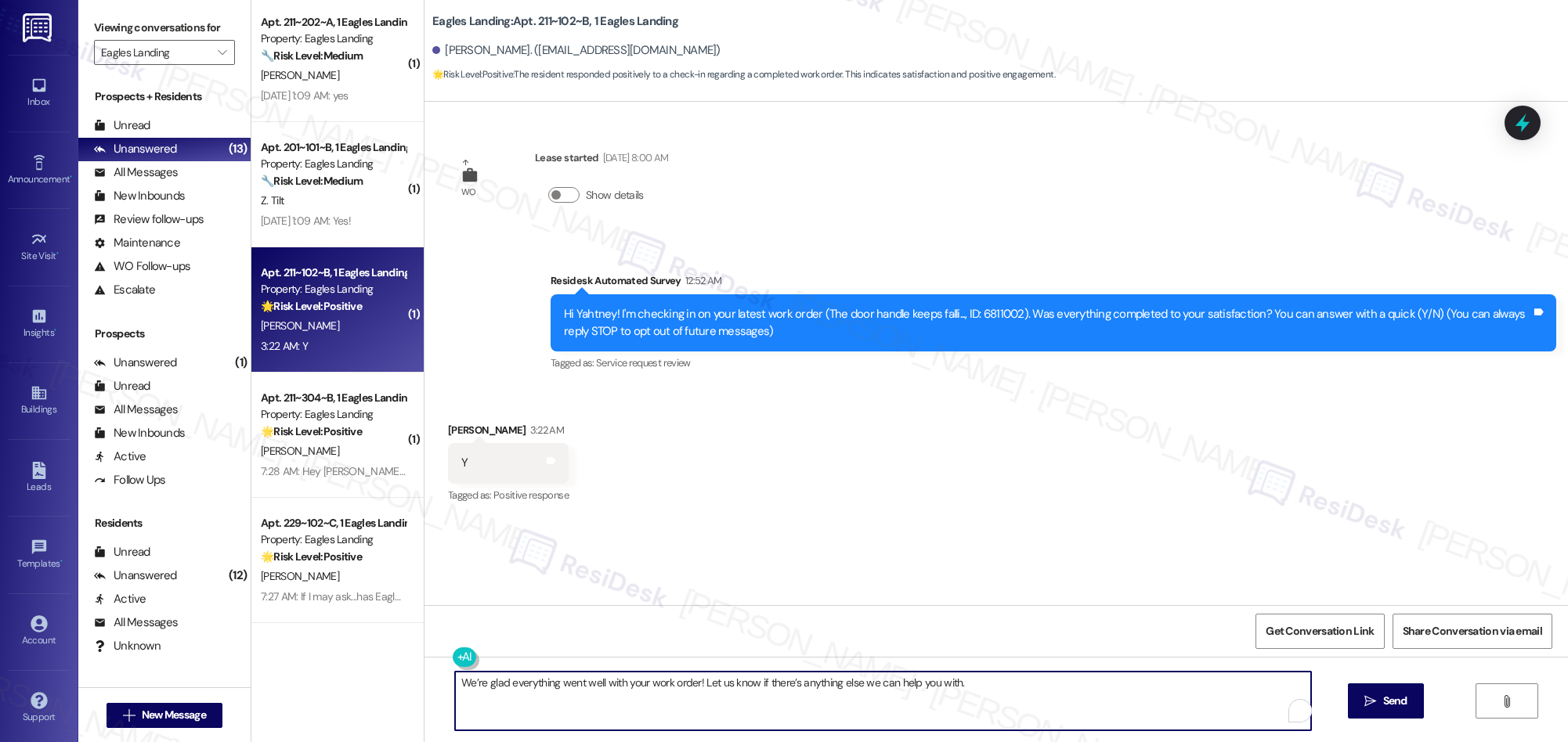
paste textarea "We’re glad everything went well with your work order! Let us know if there’s an…"
type textarea "We’re glad everything went well with your work order! Let us know if there’s an…"
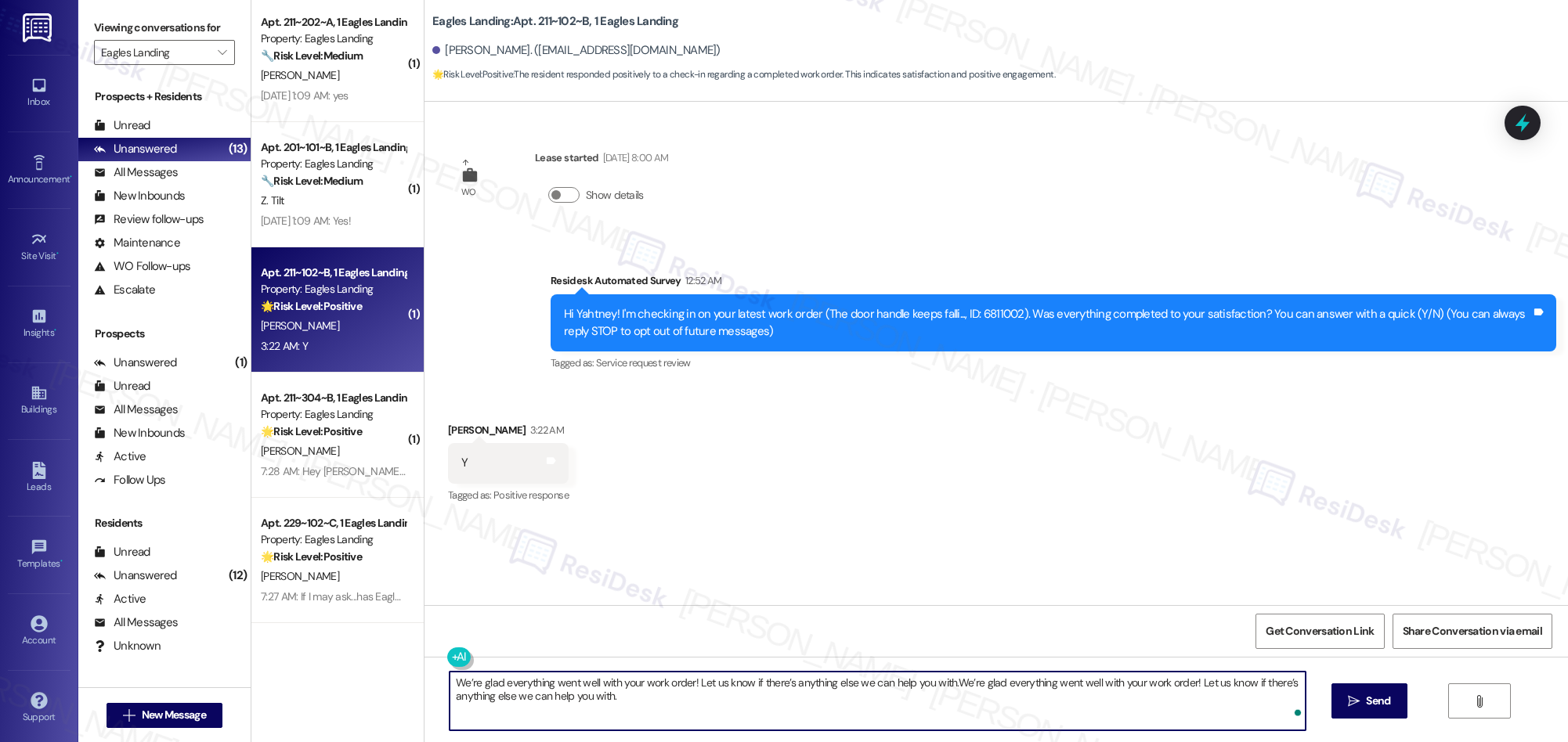
click at [725, 705] on textarea "We’re glad everything went well with your work order! Let us know if there’s an…" at bounding box center [877, 701] width 856 height 59
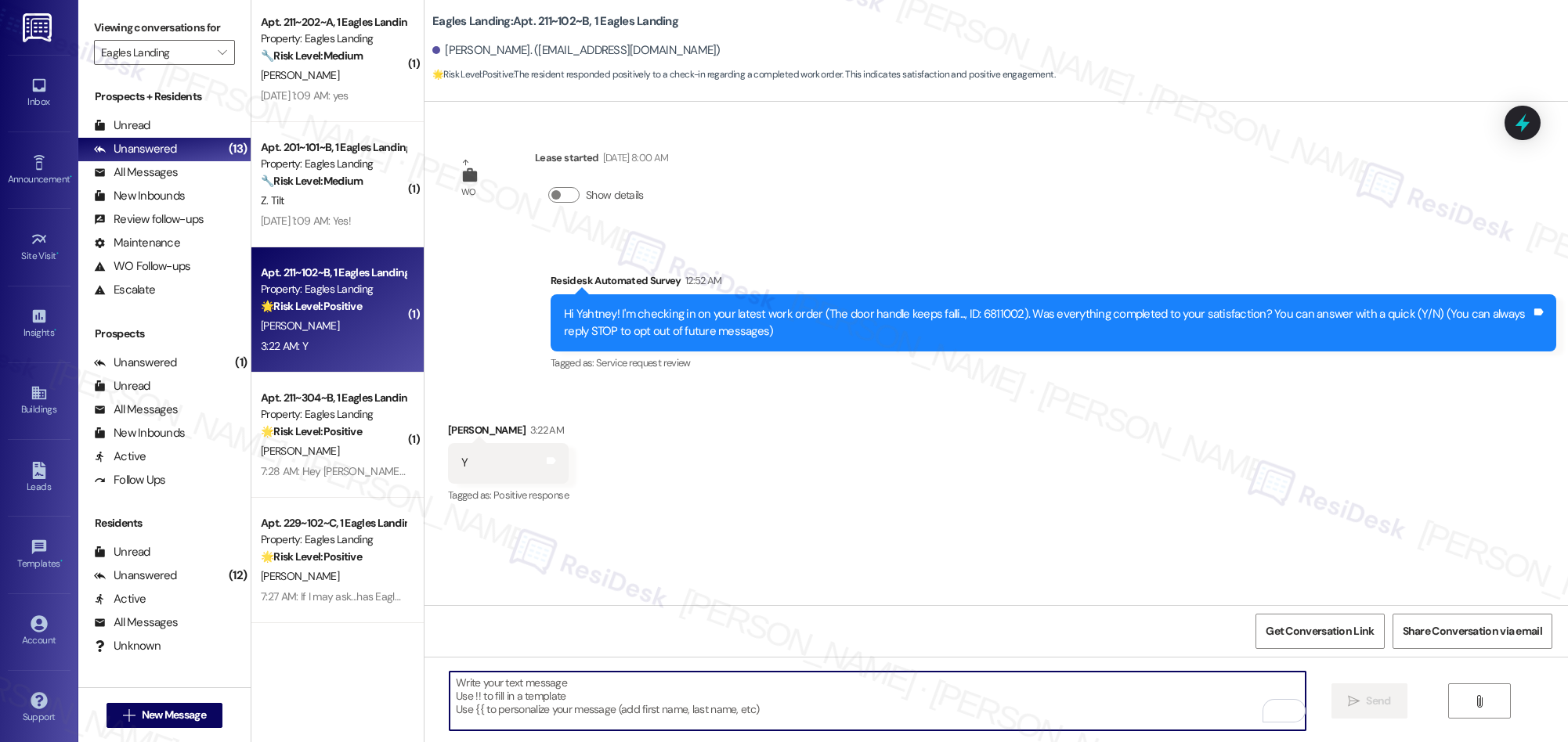
paste textarea "We’re glad everything went well with your work order! Let us know if there’s an…"
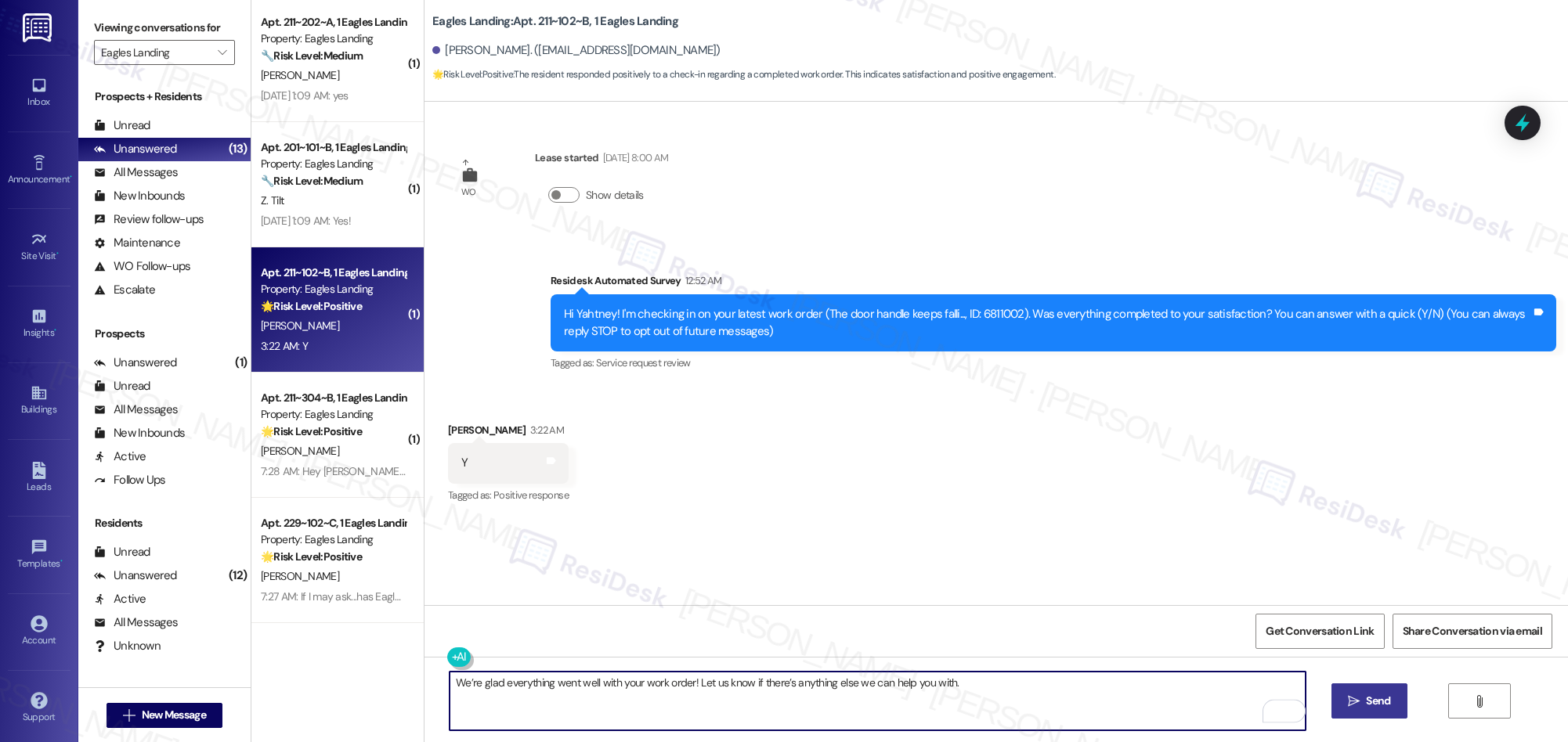
type textarea "We’re glad everything went well with your work order! Let us know if there’s an…"
drag, startPoint x: 1363, startPoint y: 707, endPoint x: 1146, endPoint y: 579, distance: 251.9
click at [1363, 707] on span "Send" at bounding box center [1377, 701] width 30 height 17
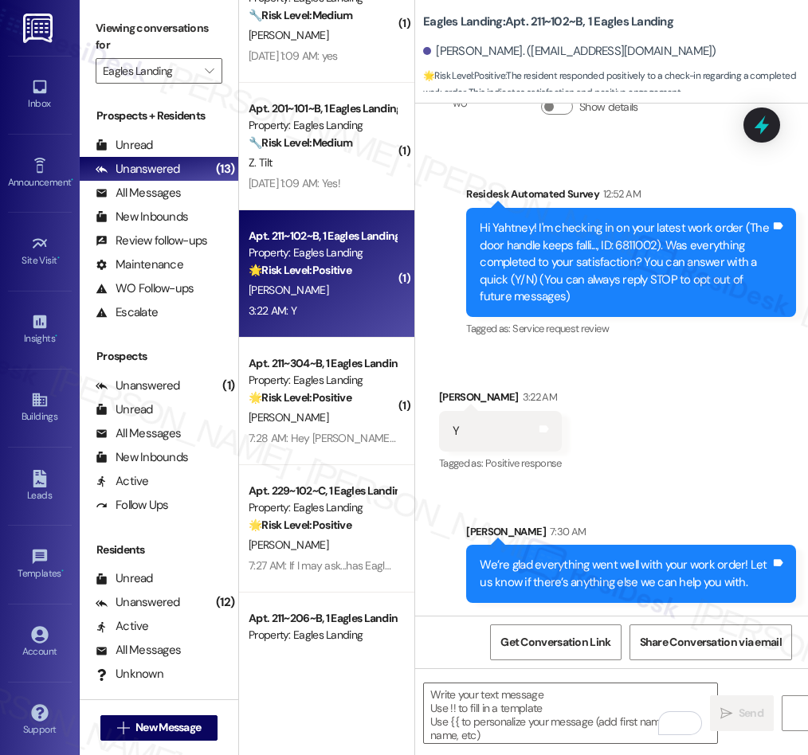
scroll to position [887, 0]
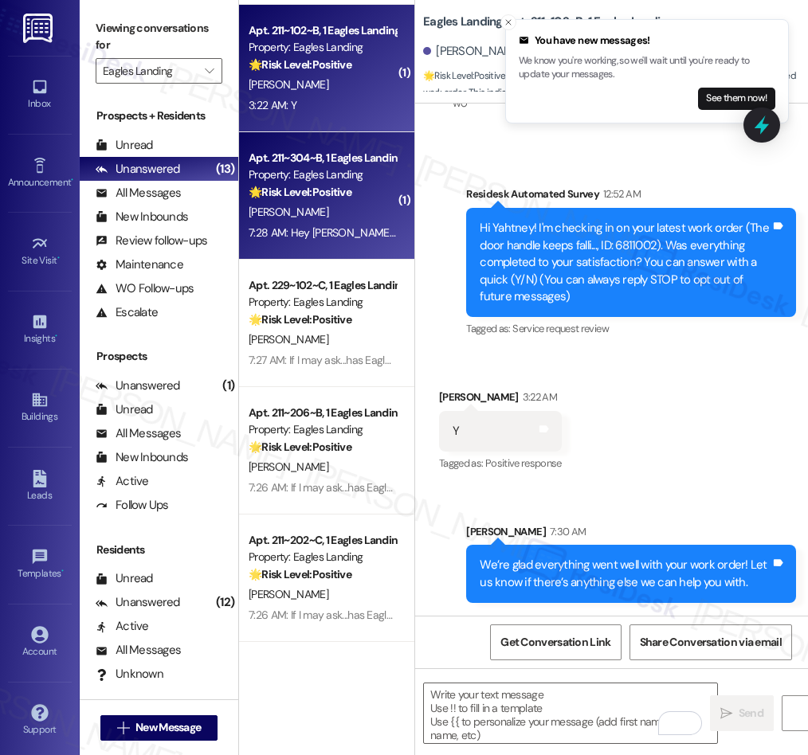
click at [335, 209] on div "[PERSON_NAME]" at bounding box center [322, 212] width 151 height 20
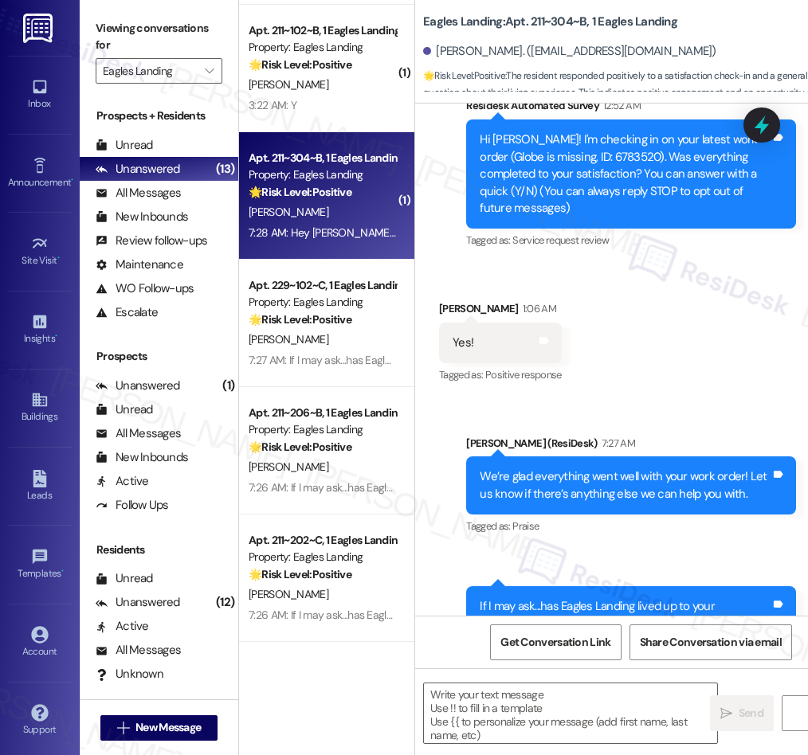
type textarea "Fetching suggested responses. Please feel free to read through the conversation…"
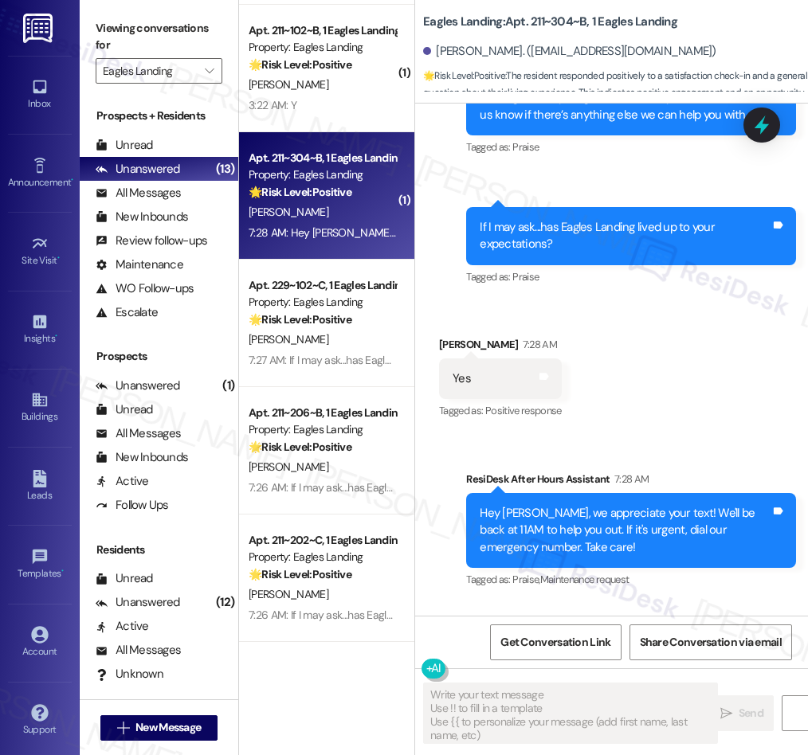
scroll to position [750, 0]
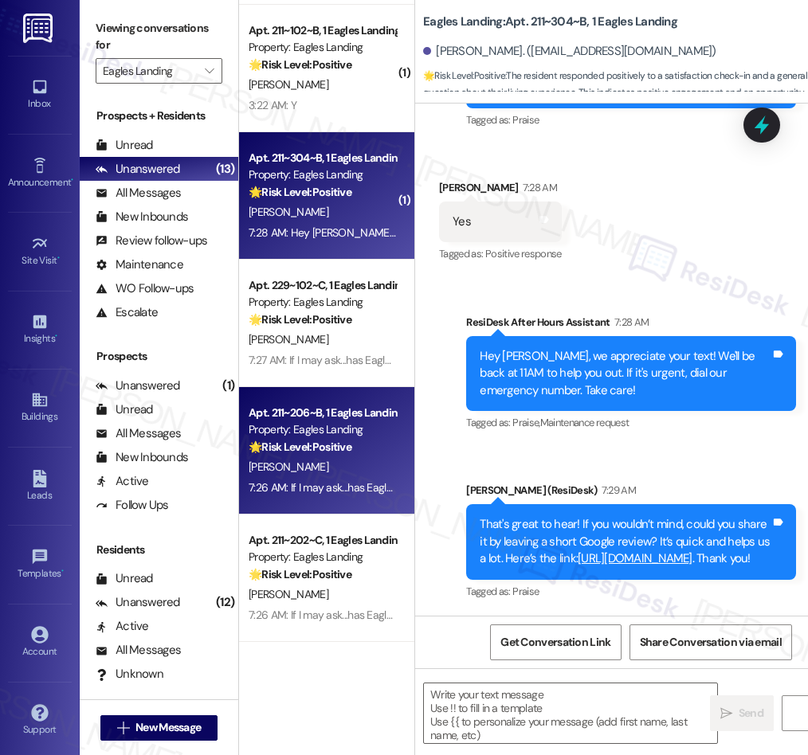
click at [322, 452] on strong "🌟 Risk Level: Positive" at bounding box center [300, 447] width 103 height 14
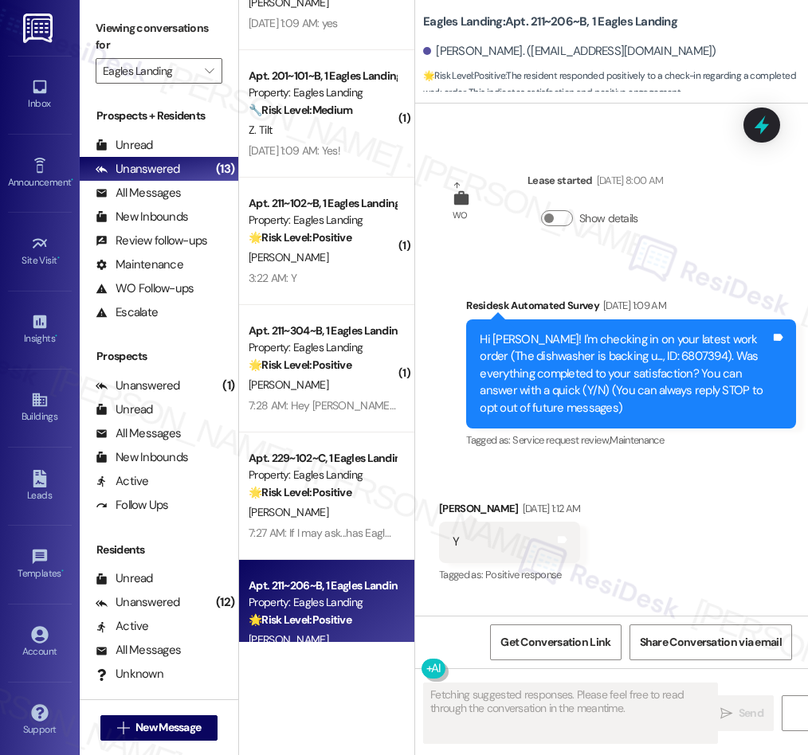
scroll to position [887, 0]
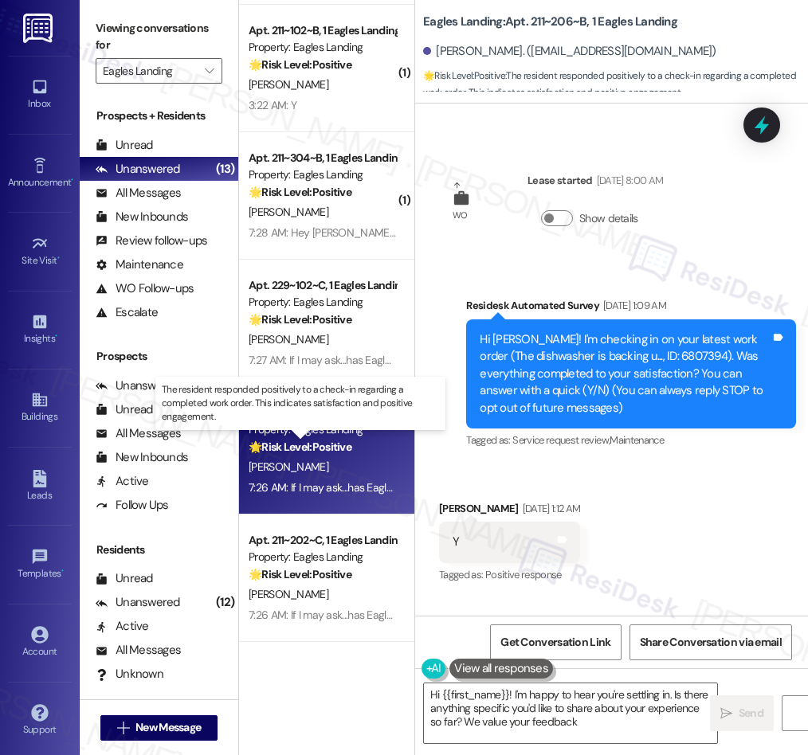
type textarea "Hi {{first_name}}! I'm happy to hear you're settling in. Is there anything spec…"
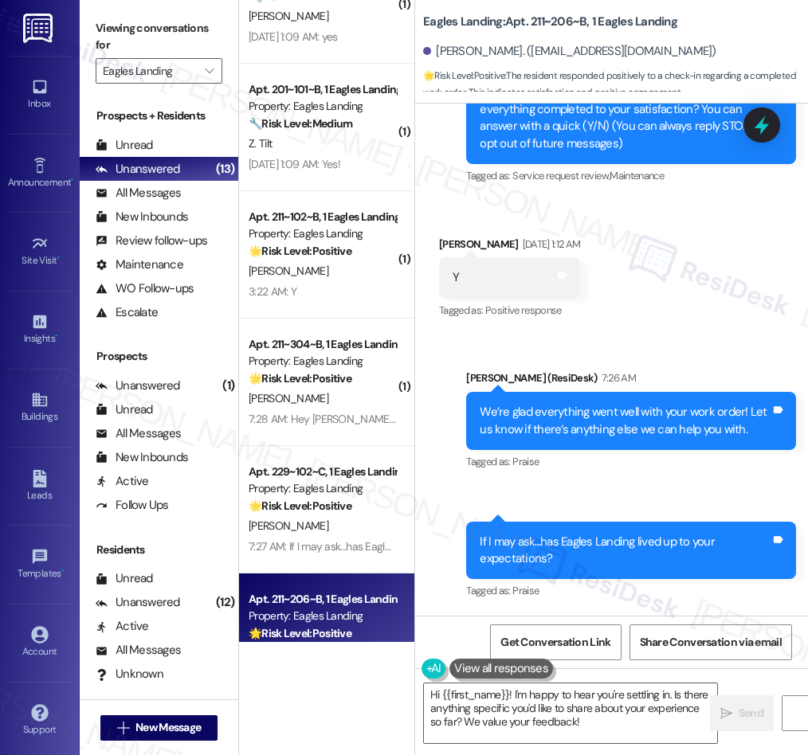
scroll to position [699, 0]
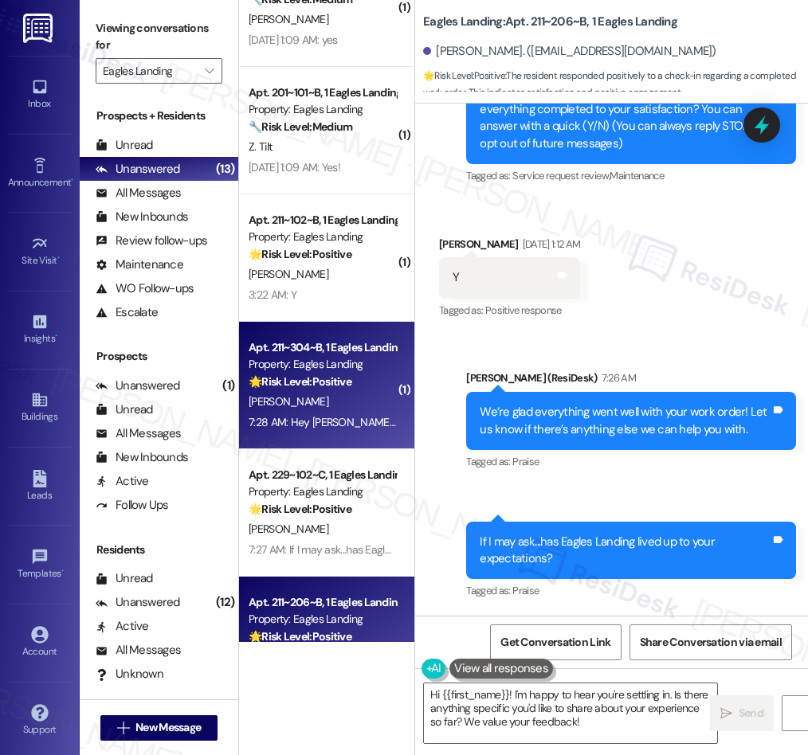
click at [317, 418] on div "7:28 AM: Hey Rebekah, we appreciate your text! We'll be back at 11AM to help yo…" at bounding box center [585, 422] width 672 height 14
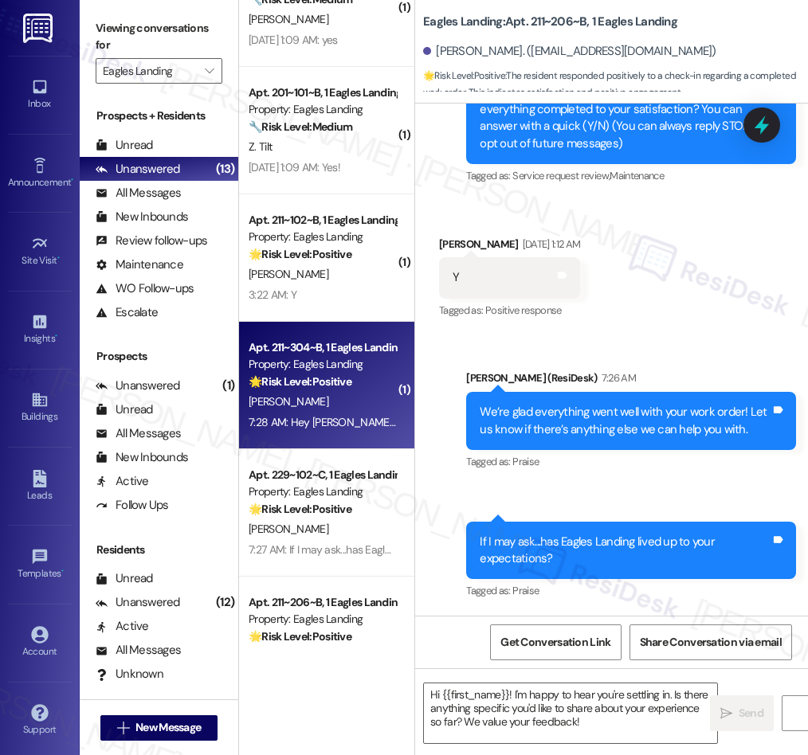
scroll to position [697, 0]
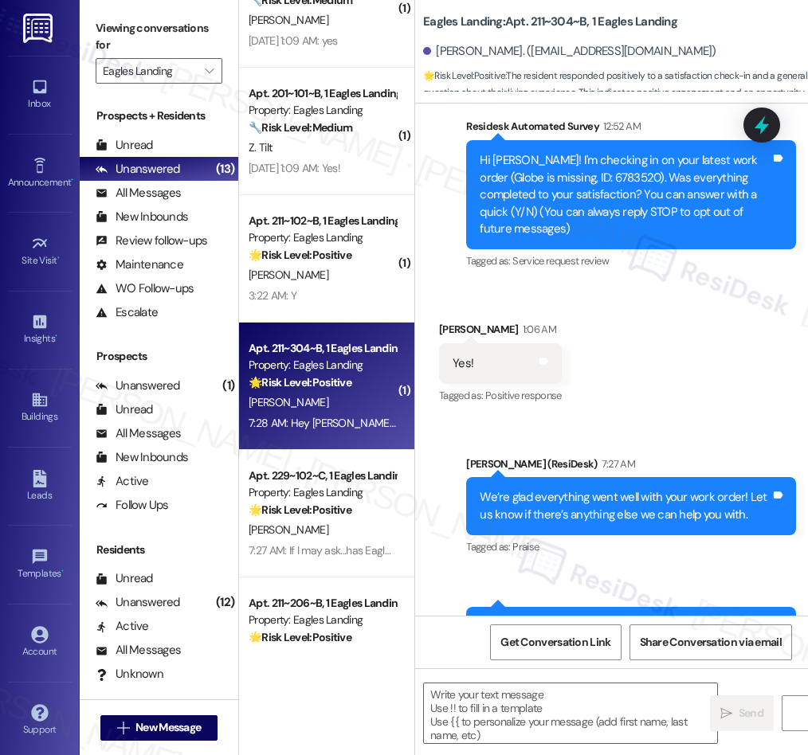
type textarea "Fetching suggested responses. Please feel free to read through the conversation…"
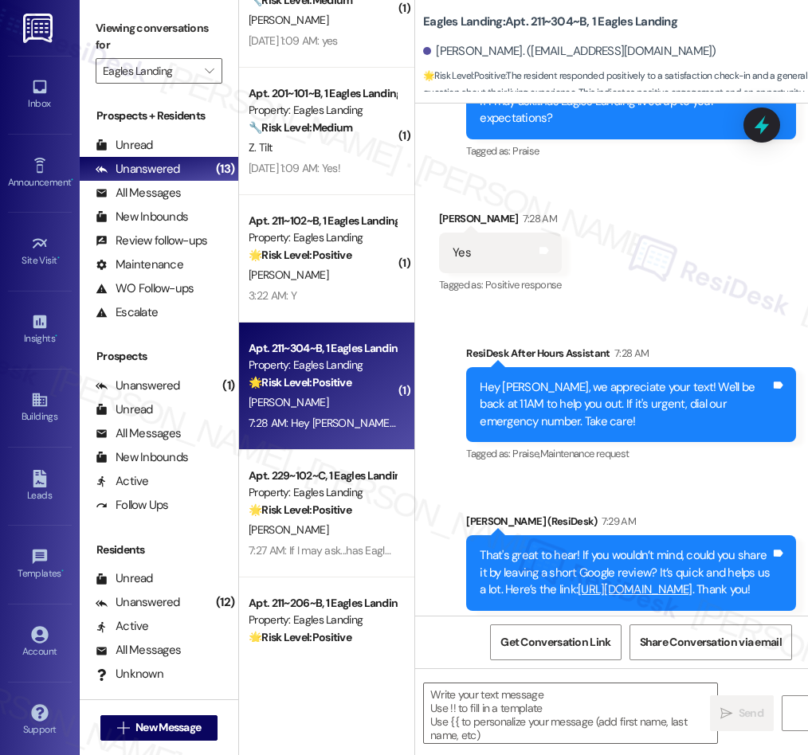
scroll to position [750, 0]
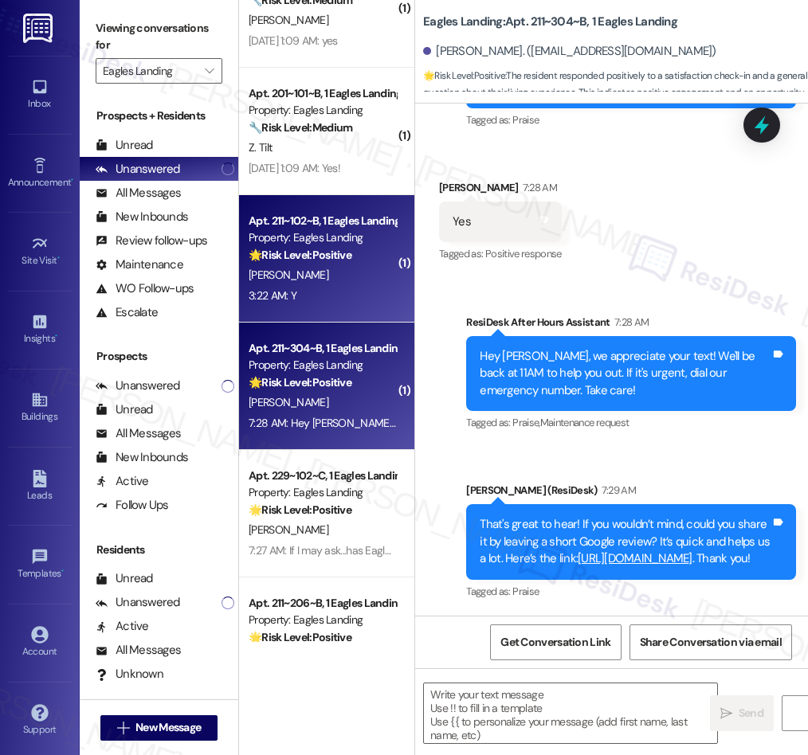
click at [316, 274] on div "[PERSON_NAME]" at bounding box center [322, 275] width 151 height 20
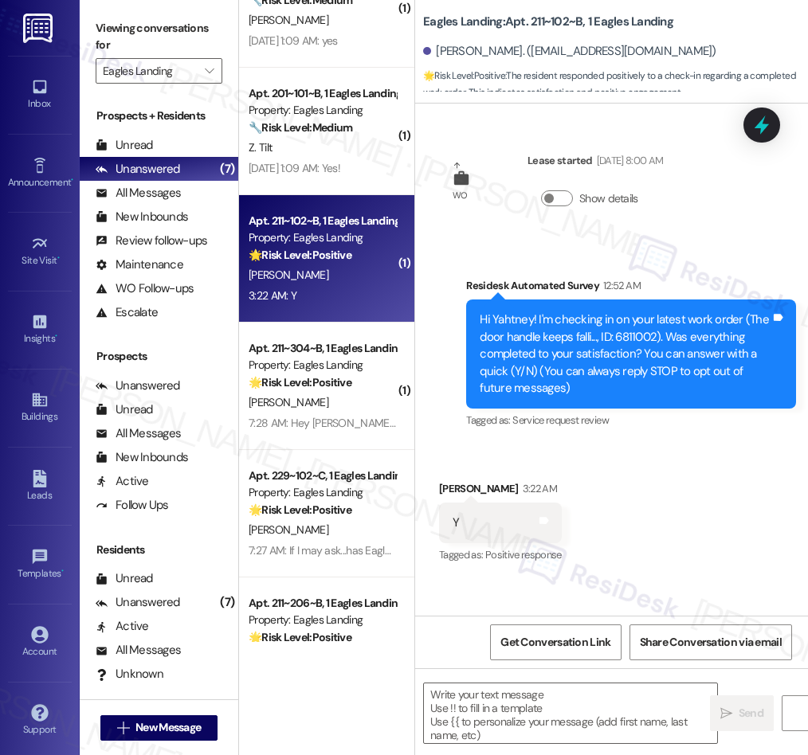
type textarea "Fetching suggested responses. Please feel free to read through the conversation…"
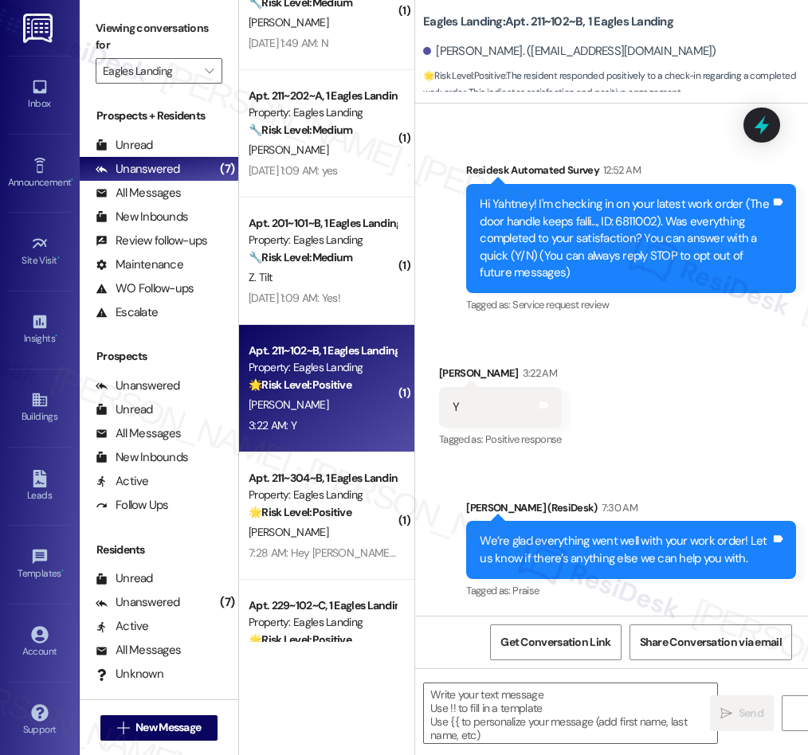
scroll to position [0, 0]
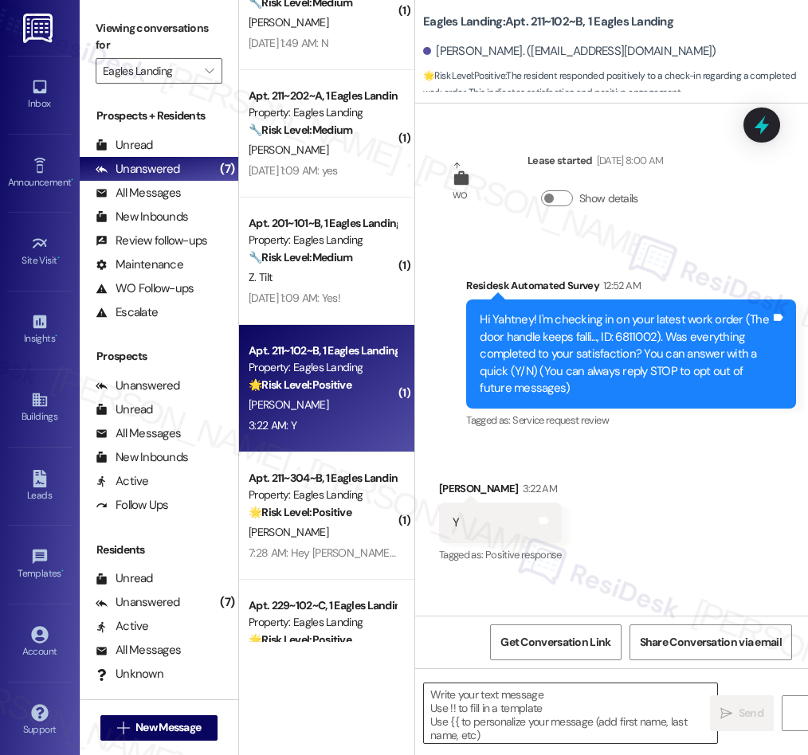
click at [478, 711] on textarea at bounding box center [570, 713] width 293 height 60
click at [485, 708] on textarea "To enrich screen reader interactions, please activate Accessibility in Grammarl…" at bounding box center [570, 713] width 293 height 60
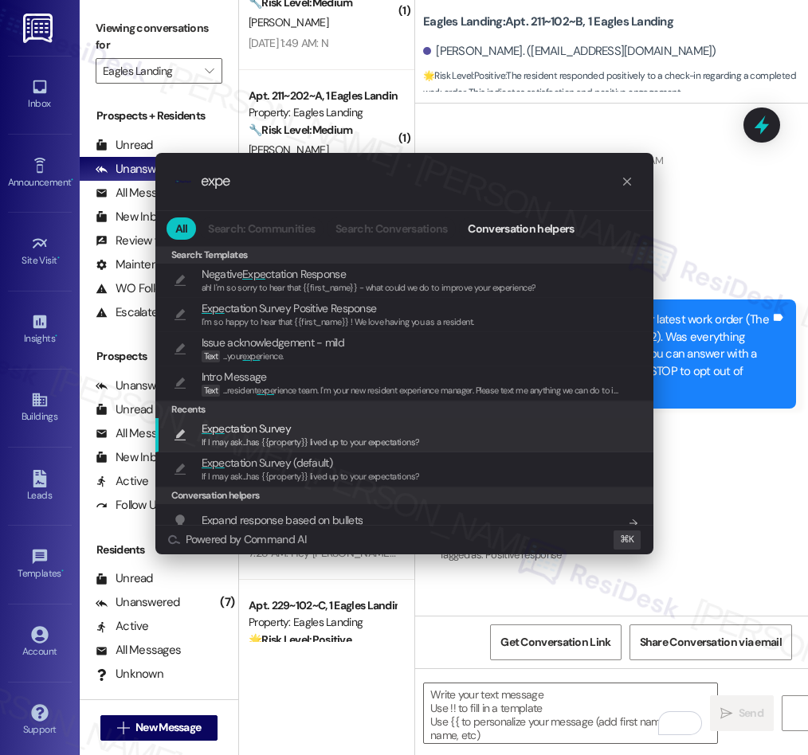
type input "expe"
click at [272, 440] on span "If I may ask...has {{property}} lived up to your expectations?" at bounding box center [311, 441] width 218 height 11
type textarea "If I may ask...has {{property}} lived up to your expectations?"
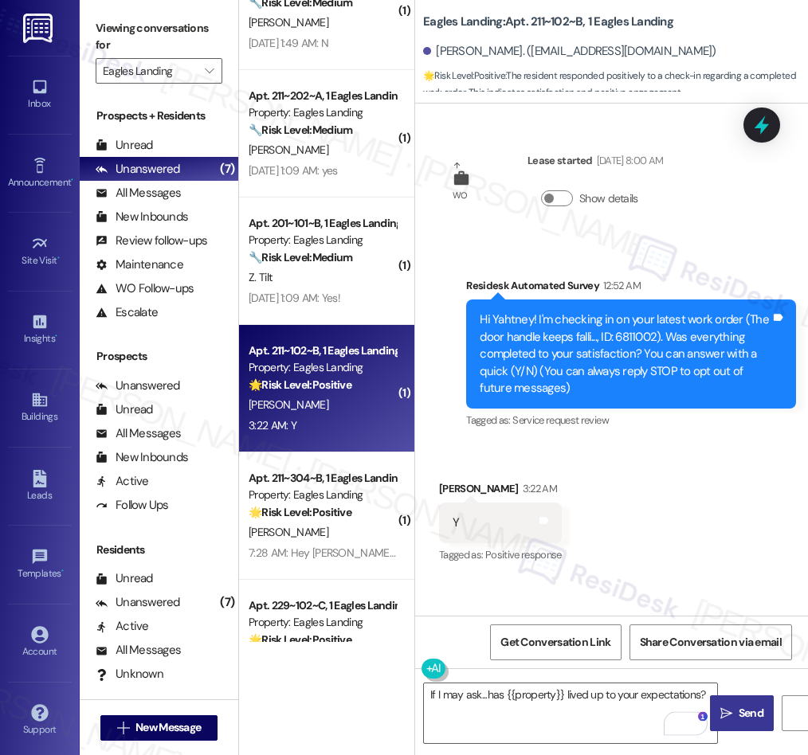
click at [735, 713] on span "Send" at bounding box center [750, 713] width 31 height 17
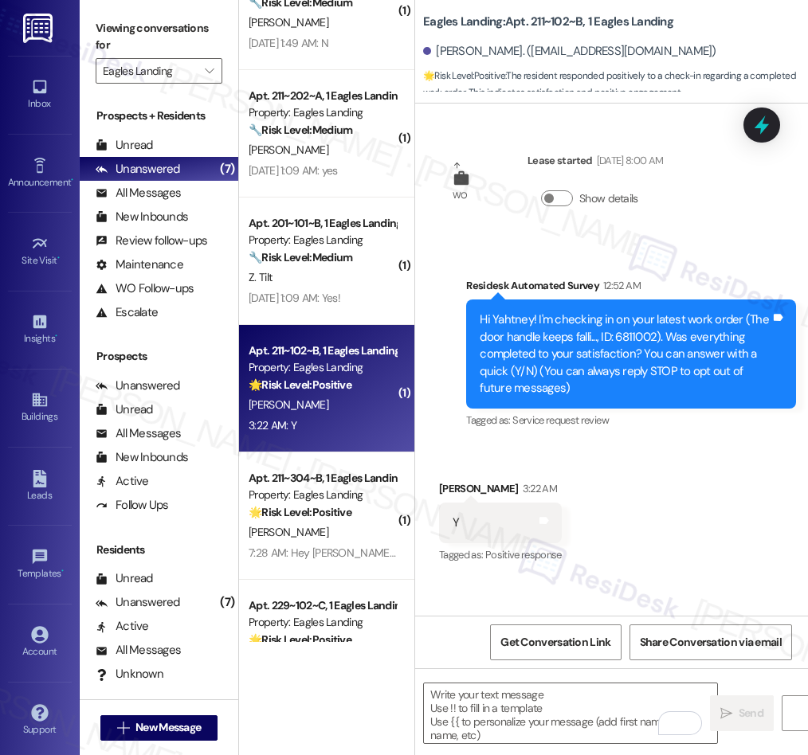
scroll to position [243, 0]
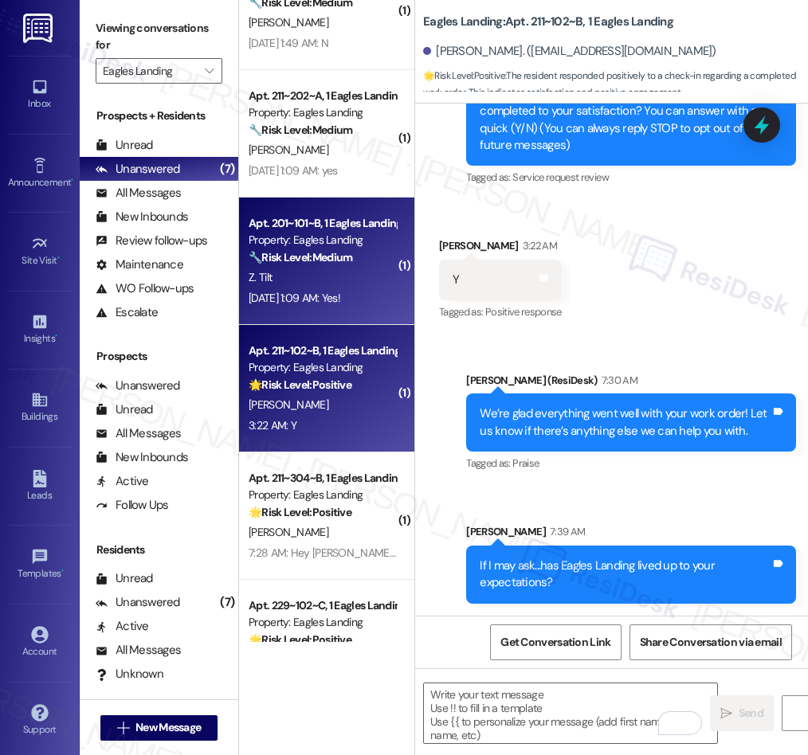
click at [350, 286] on div "Z. Tilt" at bounding box center [322, 278] width 151 height 20
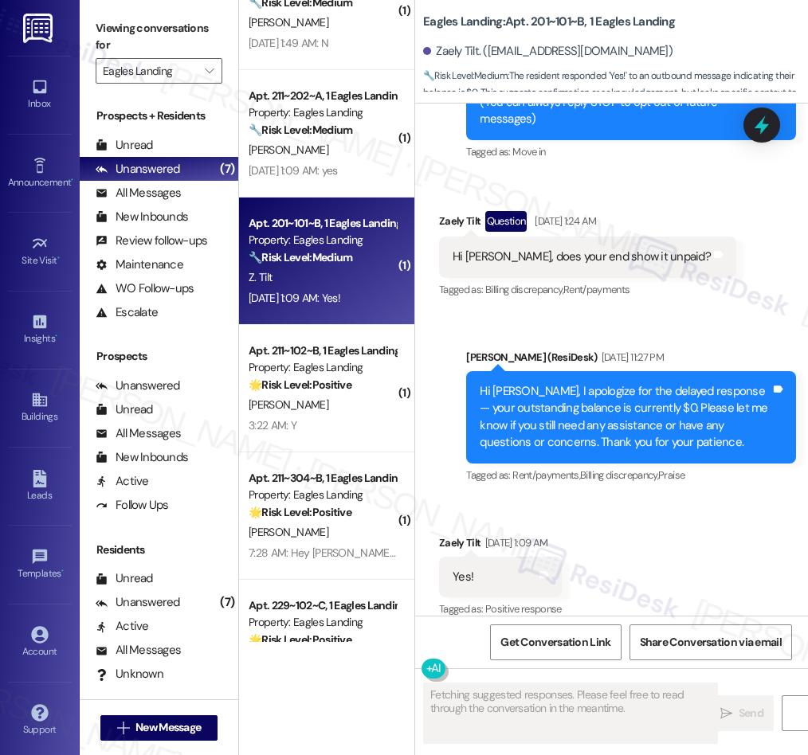
scroll to position [450, 0]
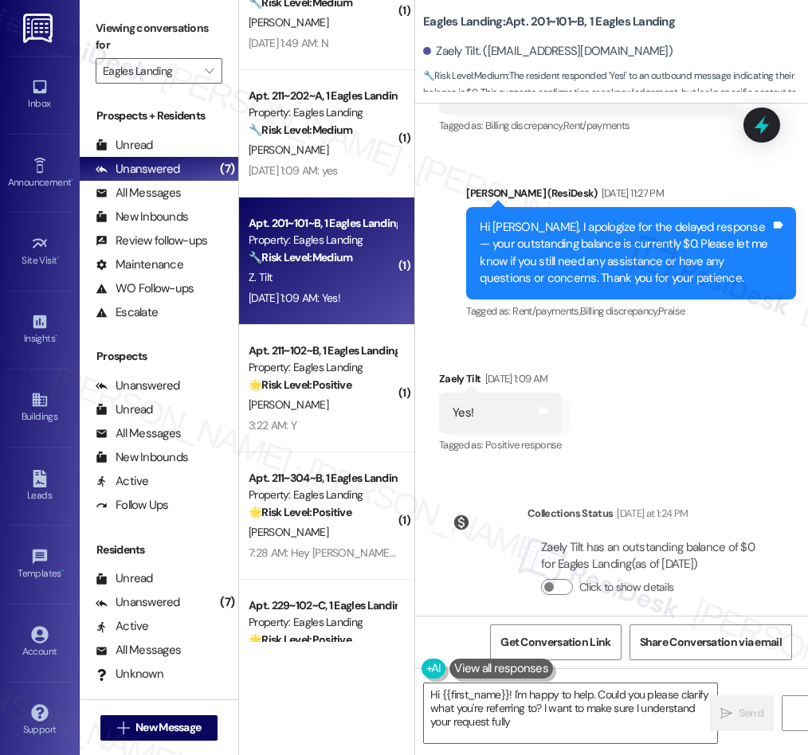
type textarea "Hi {{first_name}}! I'm happy to help. Could you please clarify what you're refe…"
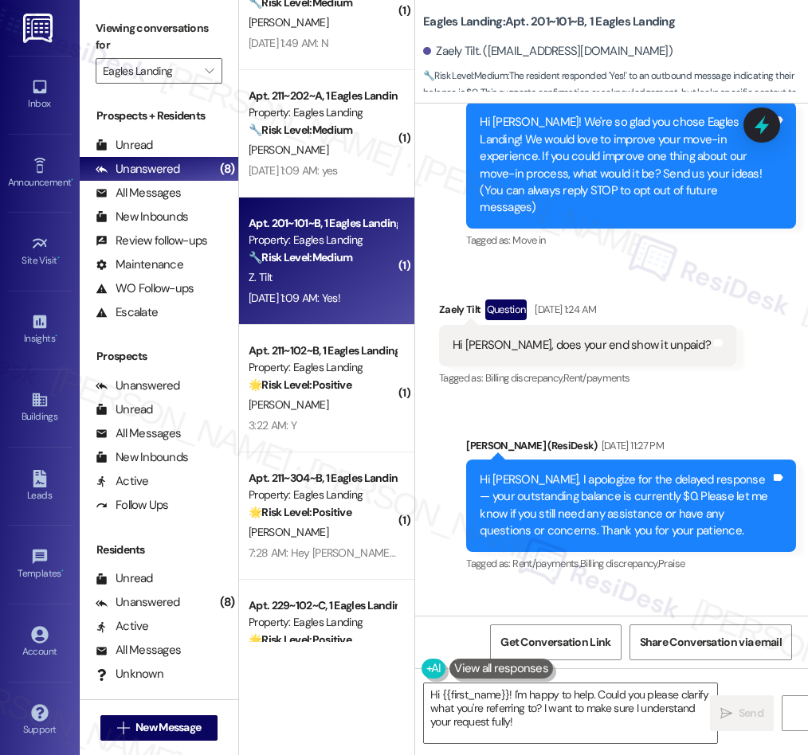
scroll to position [87, 0]
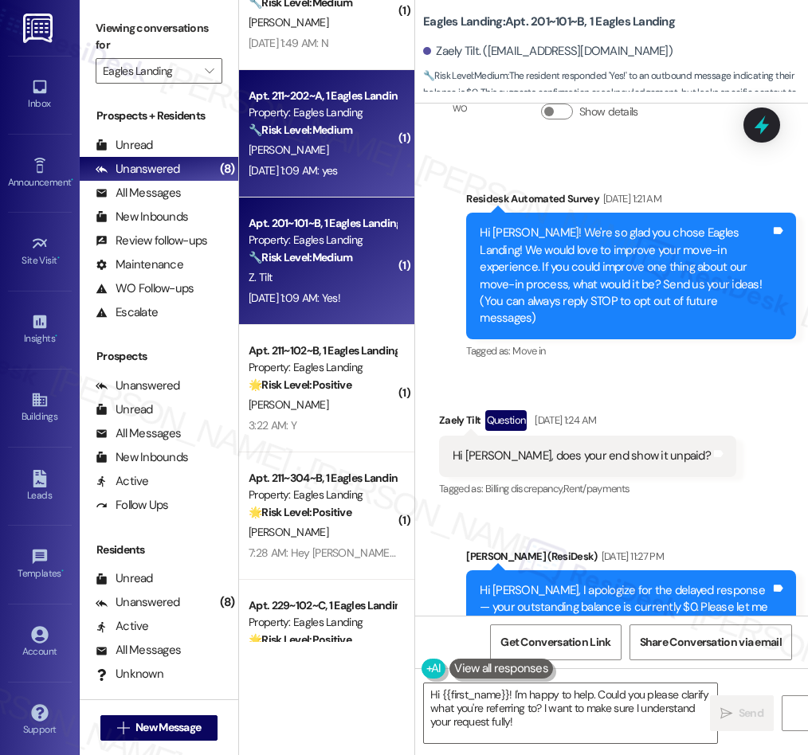
click at [276, 147] on span "[PERSON_NAME]" at bounding box center [289, 150] width 80 height 14
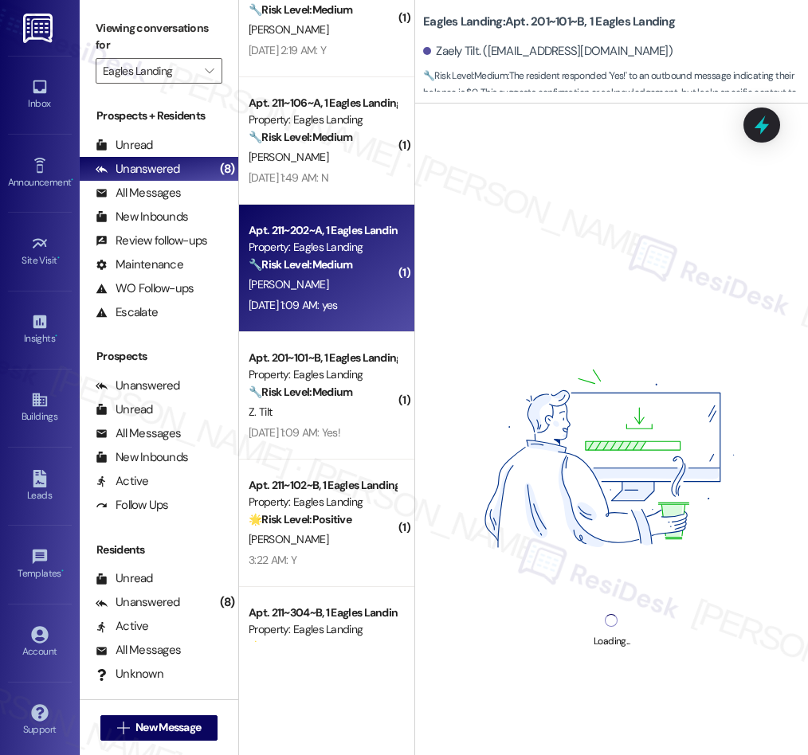
scroll to position [421, 0]
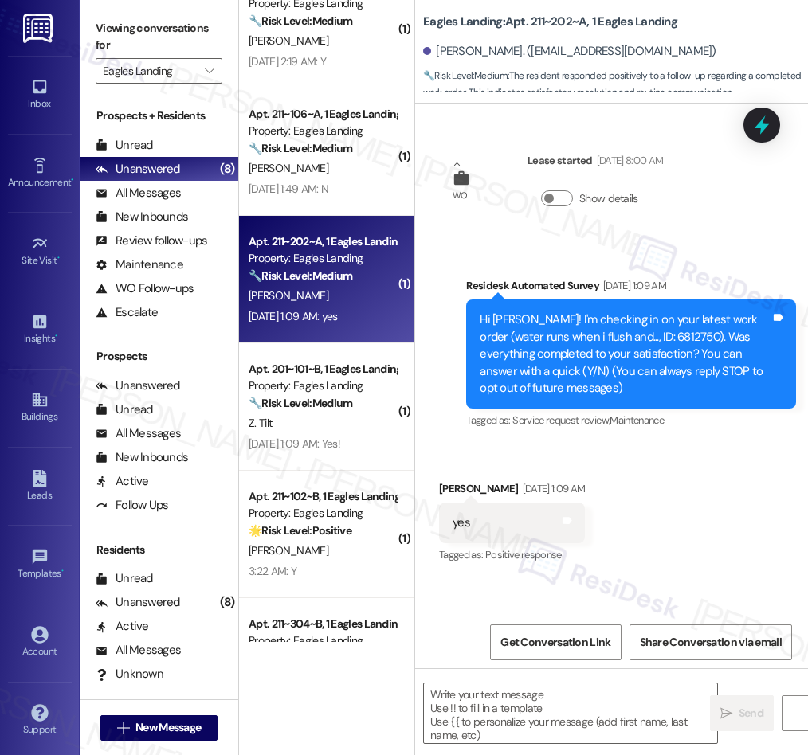
type textarea "Fetching suggested responses. Please feel free to read through the conversation…"
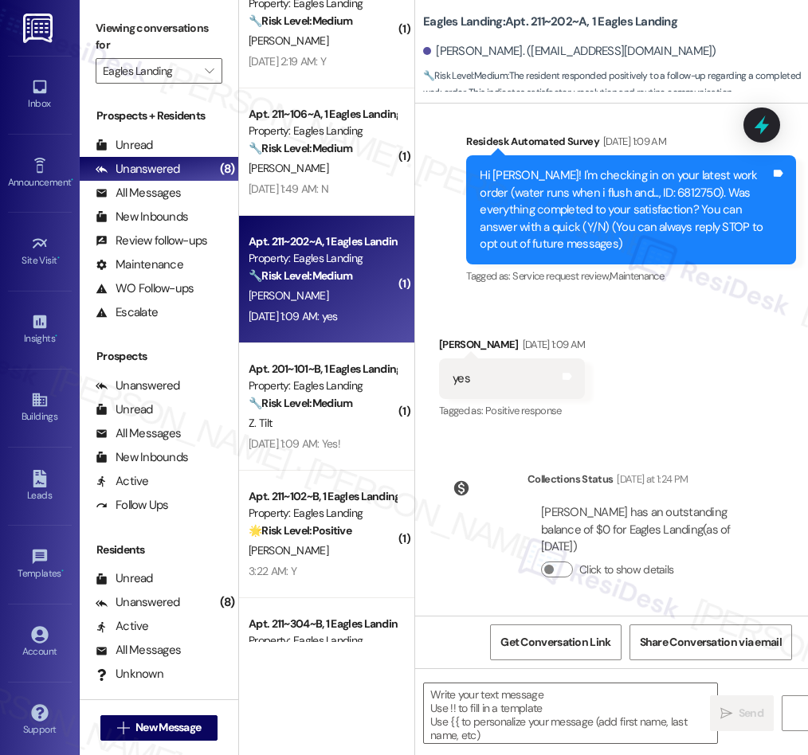
scroll to position [0, 0]
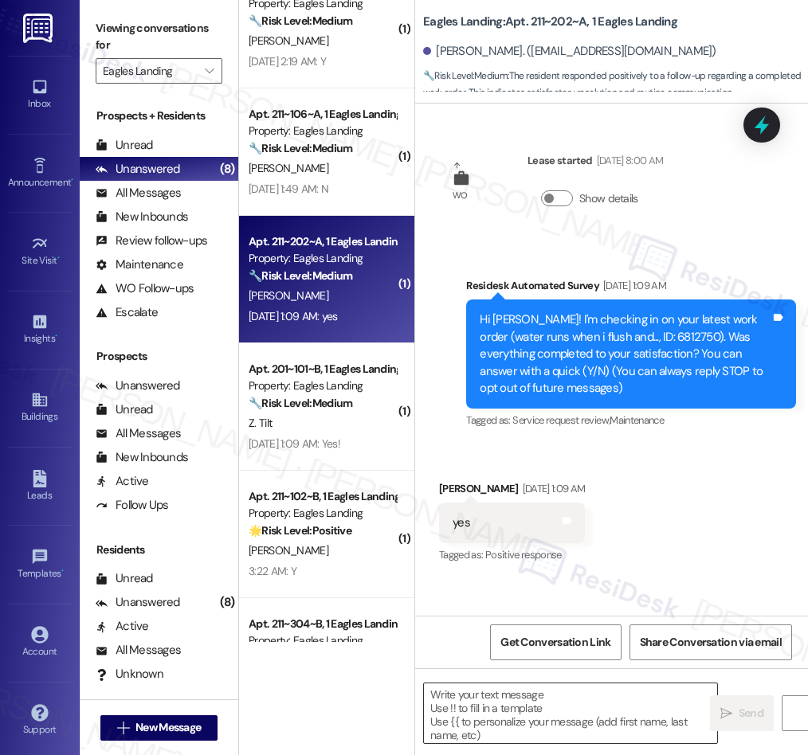
click at [499, 710] on textarea at bounding box center [570, 713] width 293 height 60
click at [499, 710] on textarea "To enrich screen reader interactions, please activate Accessibility in Grammarl…" at bounding box center [570, 713] width 293 height 60
paste textarea "We’re glad everything went well with your work order! Let us know if there’s an…"
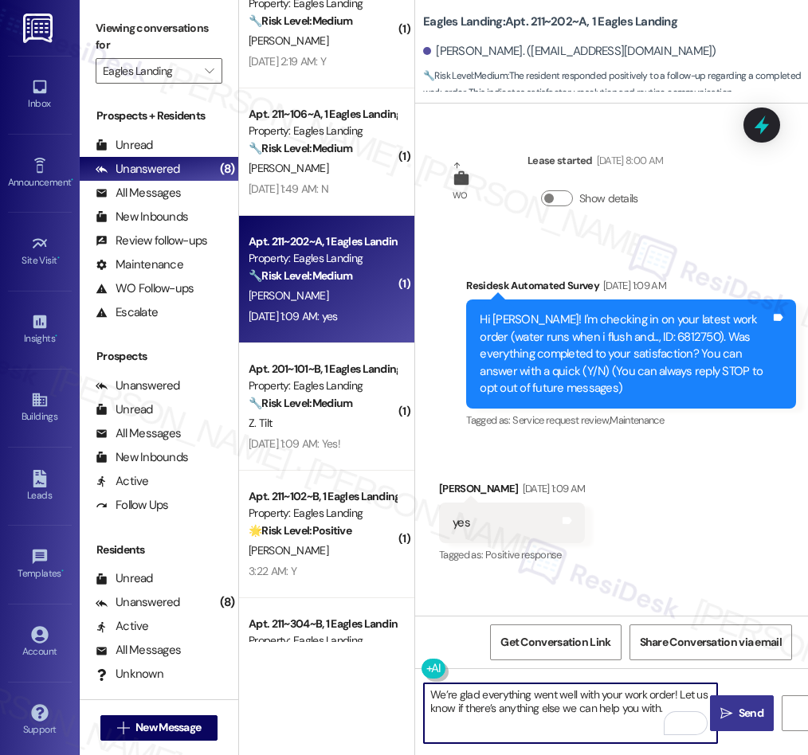
type textarea "We’re glad everything went well with your work order! Let us know if there’s an…"
drag, startPoint x: 739, startPoint y: 706, endPoint x: 644, endPoint y: 437, distance: 284.9
click at [737, 699] on button " Send" at bounding box center [742, 713] width 64 height 36
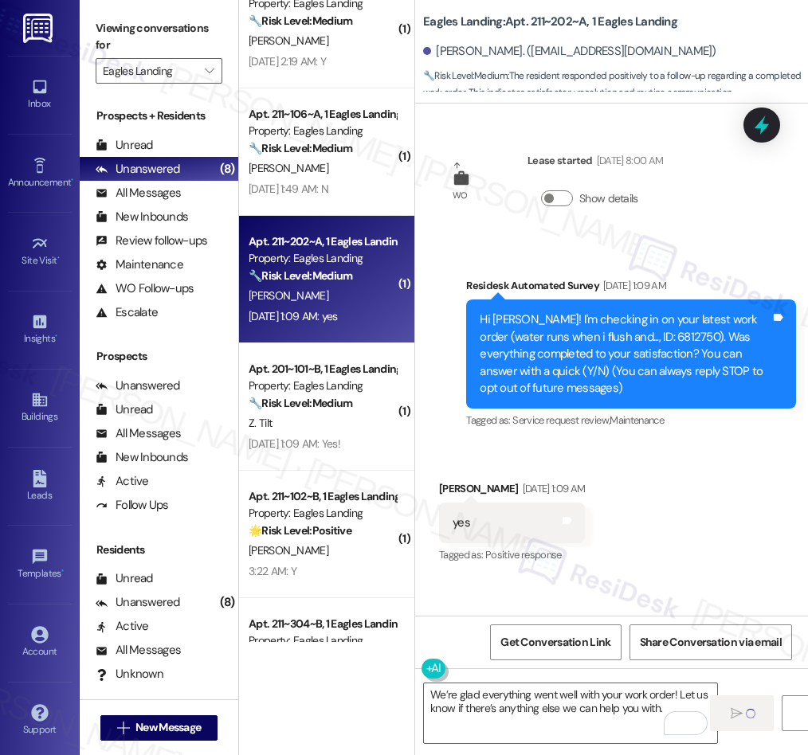
scroll to position [119, 0]
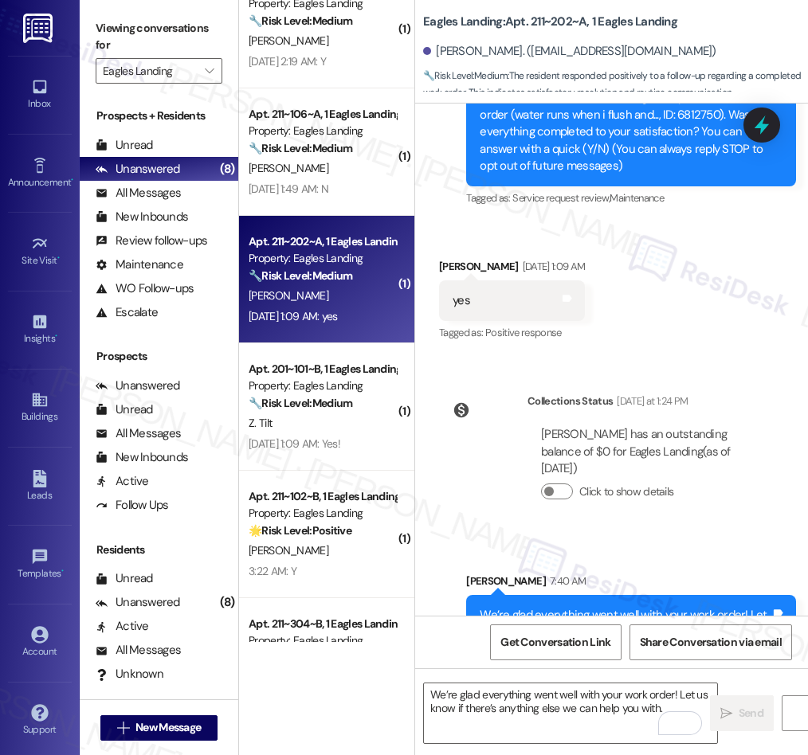
scroll to position [272, 0]
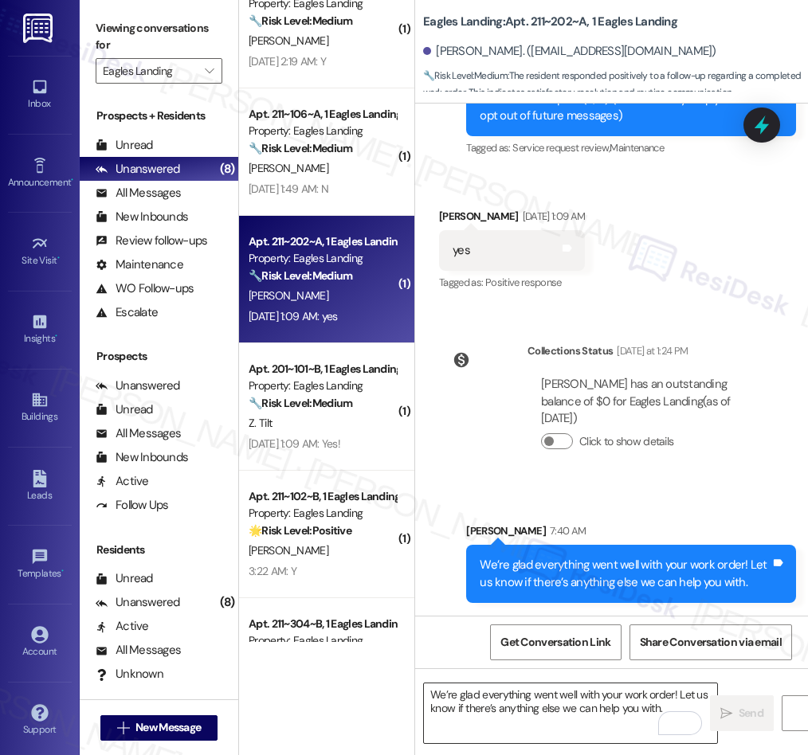
click at [564, 702] on textarea "We’re glad everything went well with your work order! Let us know if there’s an…" at bounding box center [570, 713] width 293 height 60
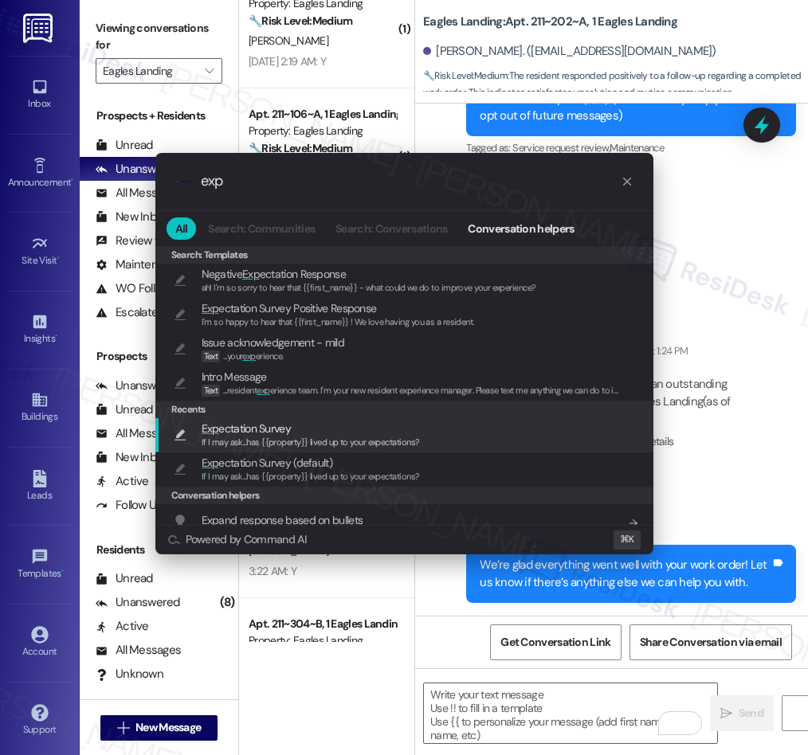
type input "exp"
click at [263, 426] on span "Exp ectation Survey" at bounding box center [246, 429] width 89 height 18
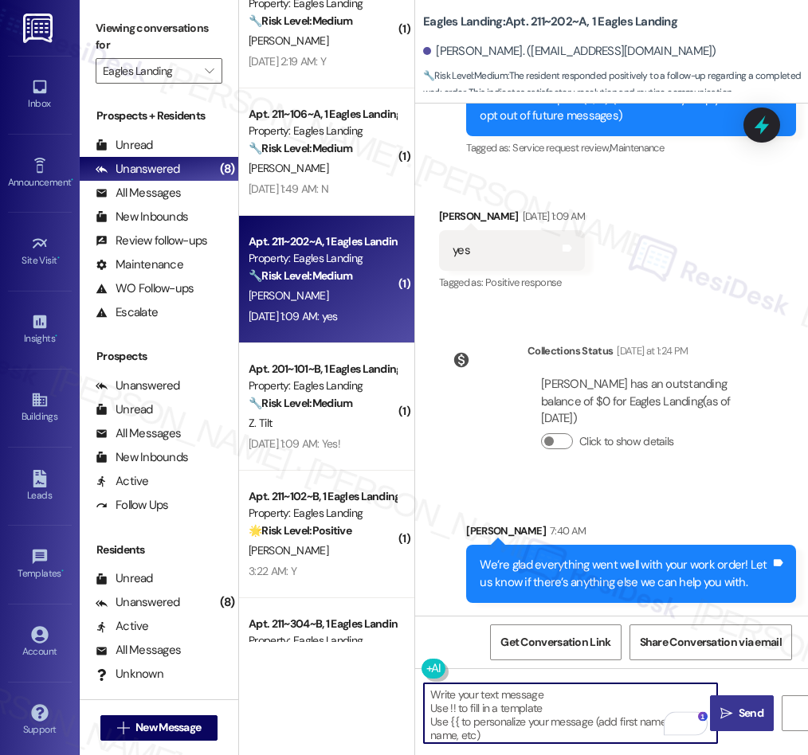
click at [737, 716] on span "Send" at bounding box center [750, 713] width 31 height 17
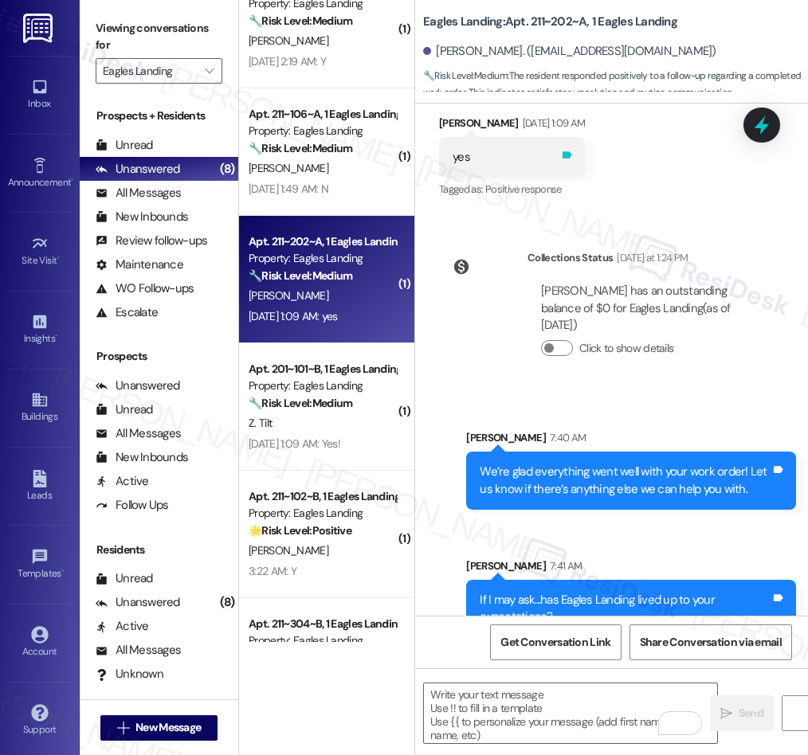
scroll to position [401, 0]
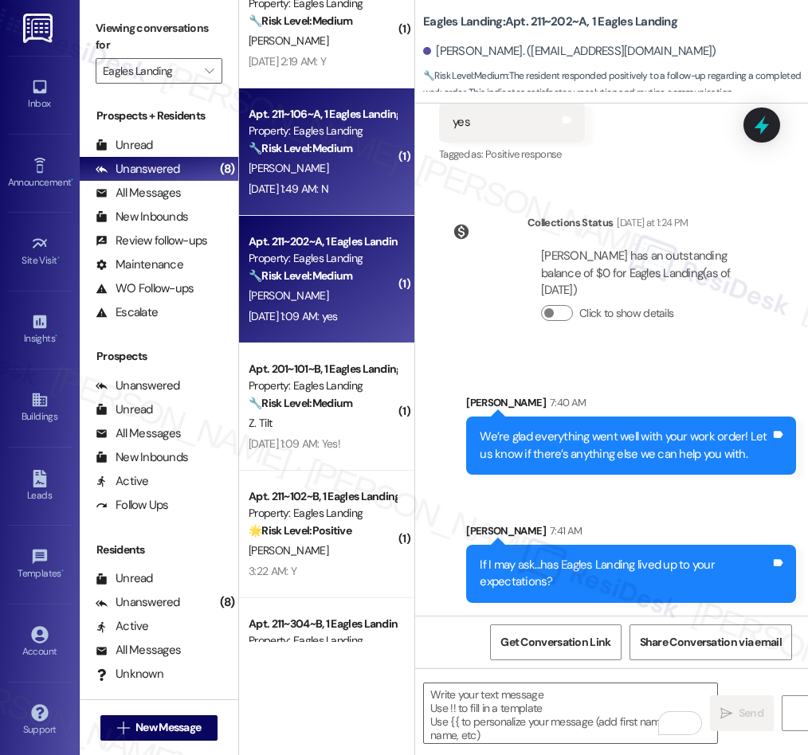
click at [321, 170] on div "[PERSON_NAME]" at bounding box center [322, 169] width 151 height 20
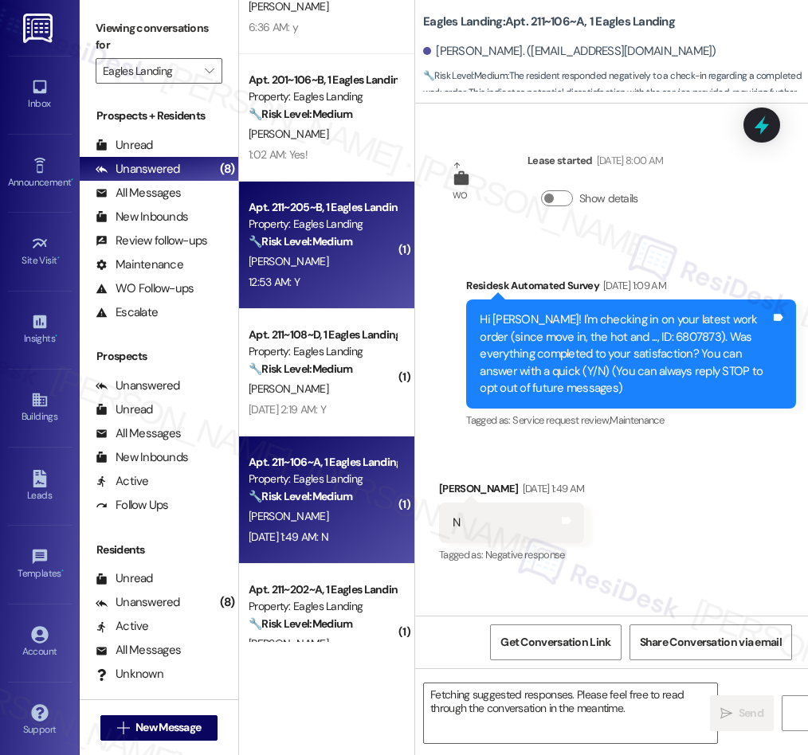
scroll to position [108, 0]
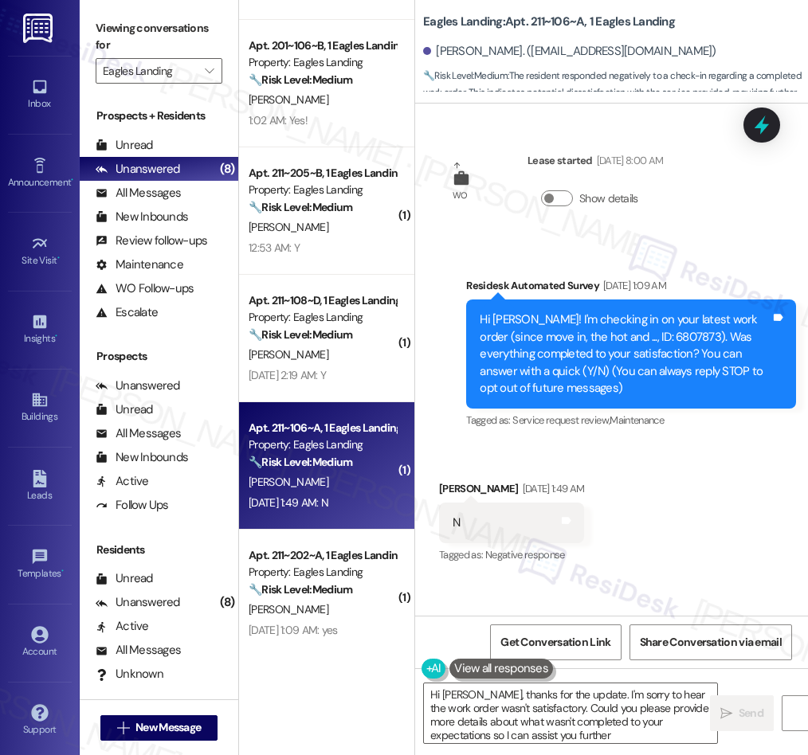
type textarea "Hi [PERSON_NAME], thanks for the update. I'm sorry to hear the work order wasn'…"
click at [573, 696] on textarea "Hi [PERSON_NAME], thanks for the update. I'm sorry to hear the work order wasn'…" at bounding box center [570, 713] width 293 height 60
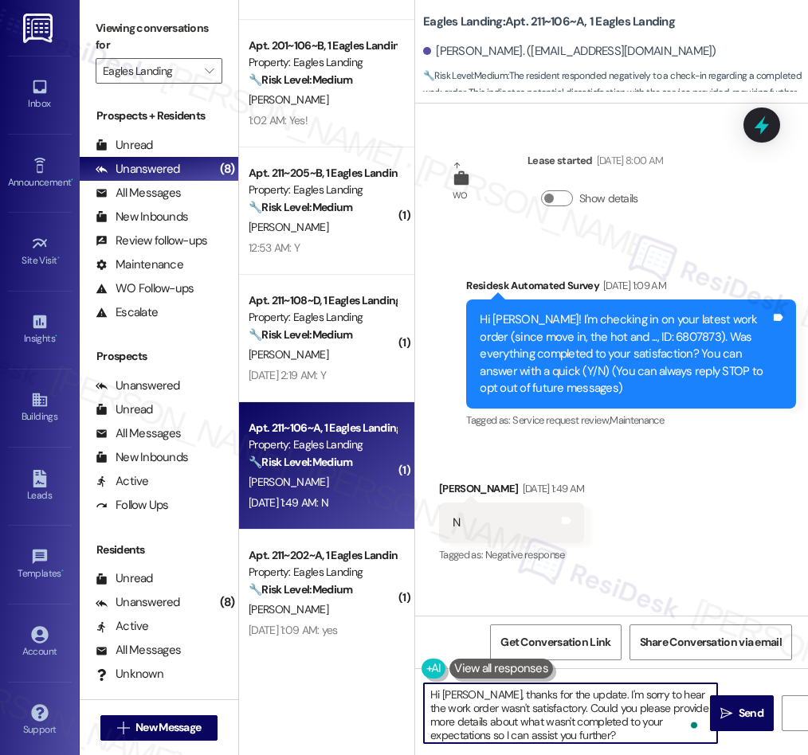
click at [573, 696] on textarea "Hi [PERSON_NAME], thanks for the update. I'm sorry to hear the work order wasn'…" at bounding box center [570, 713] width 293 height 60
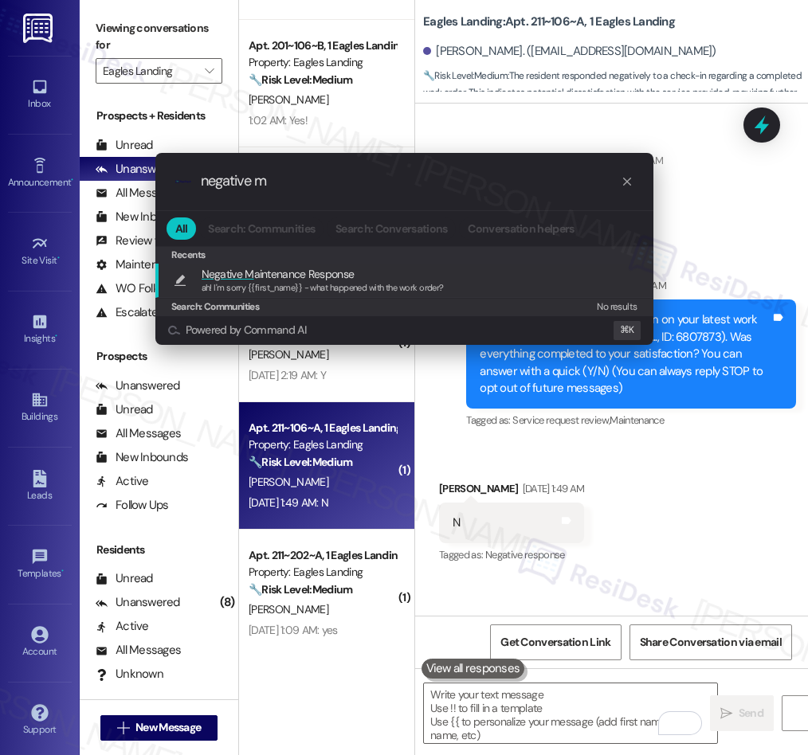
type input "negative m"
click at [323, 288] on span "ah! I'm sorry {{first_name}} - what happened with the work order?" at bounding box center [323, 287] width 242 height 11
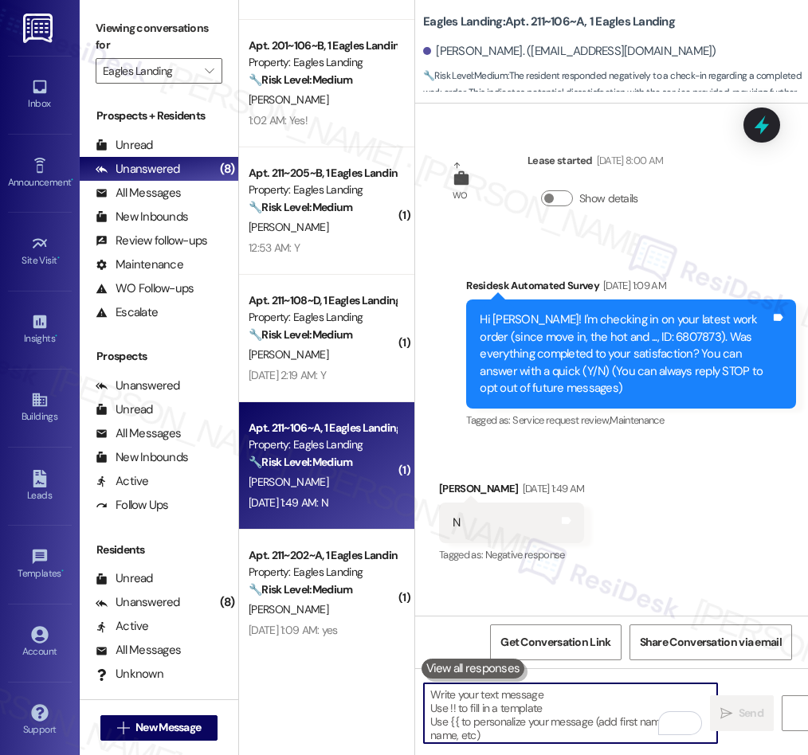
type textarea "ah! I'm sorry {{first_name}} - what happened with the work order?"
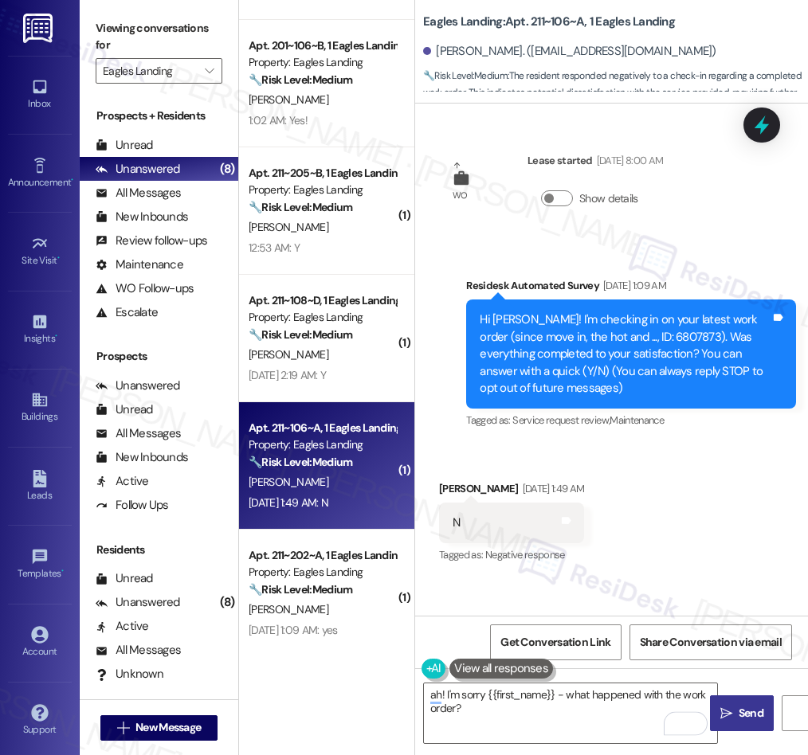
click at [736, 724] on button " Send" at bounding box center [742, 713] width 64 height 36
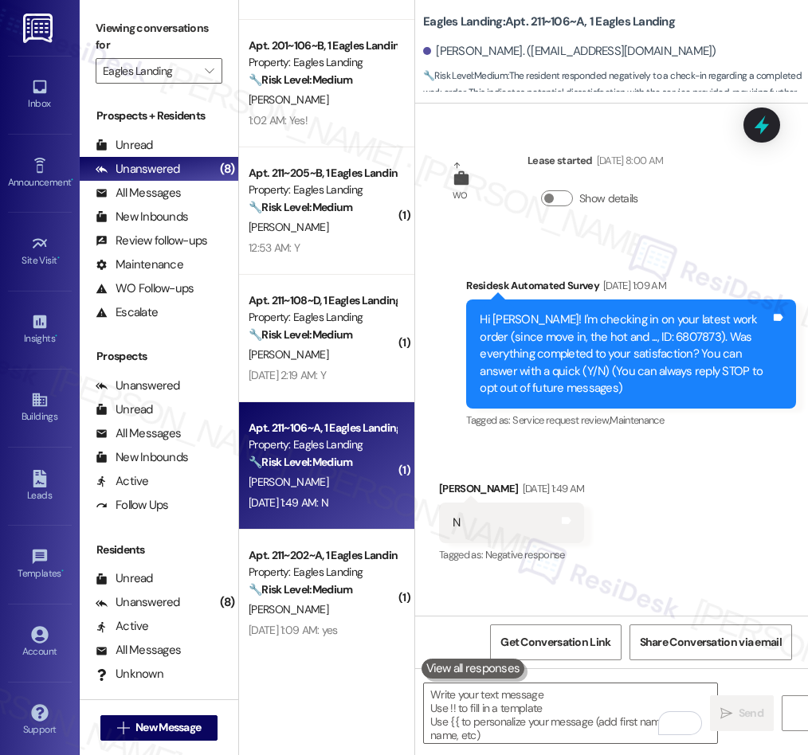
scroll to position [92, 0]
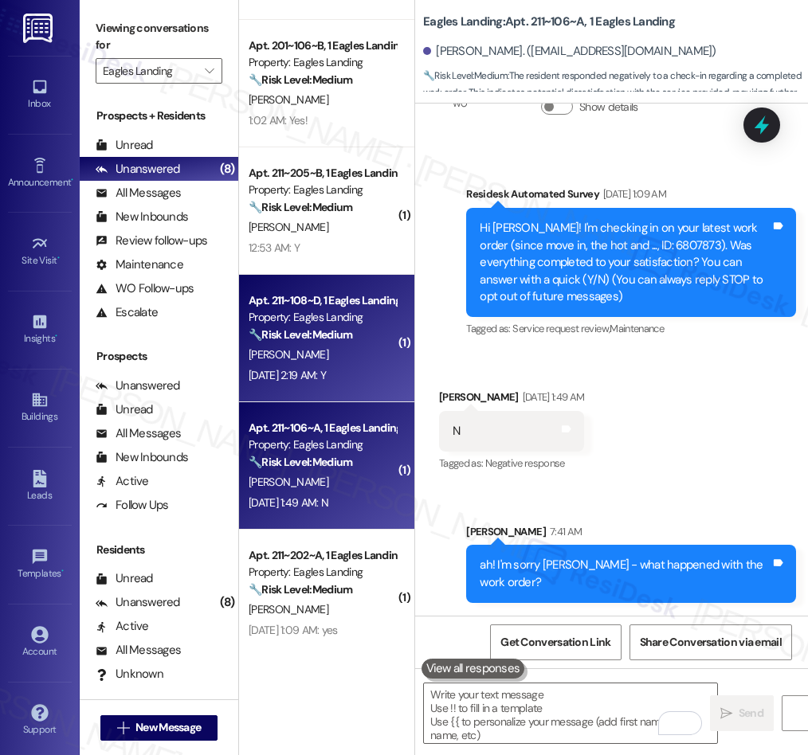
click at [326, 371] on div "[DATE] 2:19 AM: Y [DATE] 2:19 AM: Y" at bounding box center [287, 375] width 77 height 14
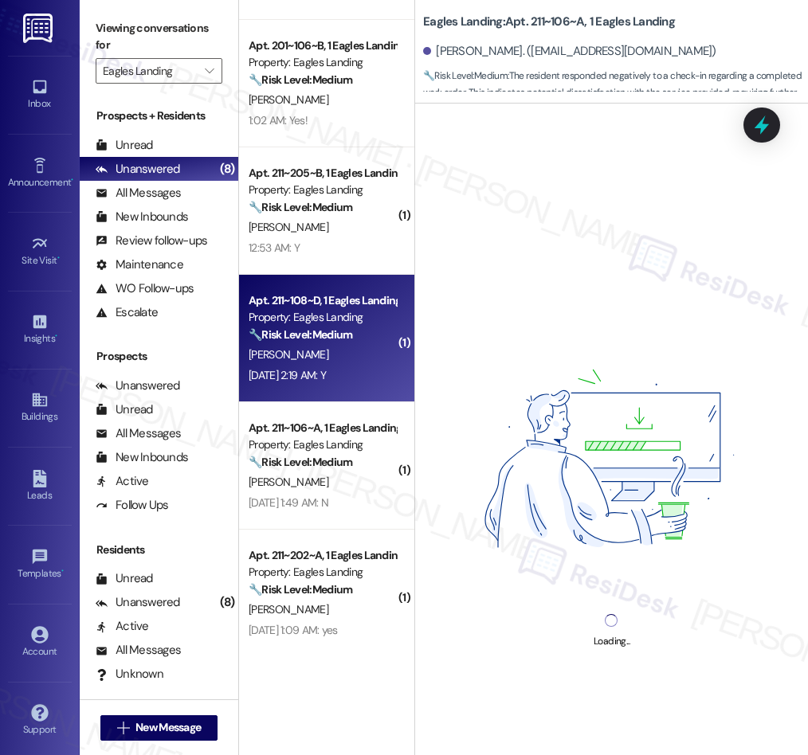
scroll to position [0, 0]
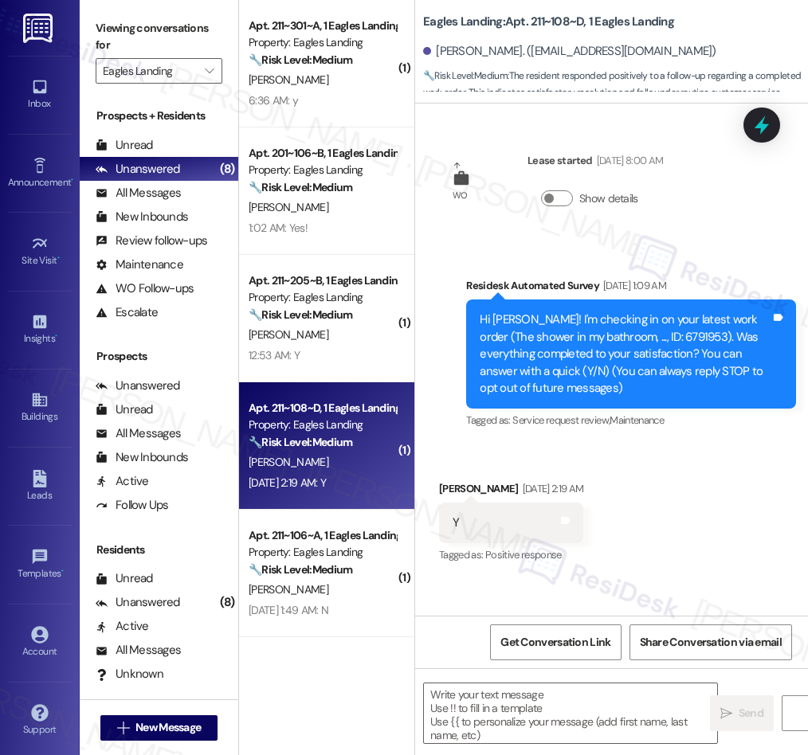
type textarea "Fetching suggested responses. Please feel free to read through the conversation…"
click at [580, 700] on textarea at bounding box center [570, 713] width 293 height 60
paste textarea "We’re glad everything went well with your work order! Let us know if there’s an…"
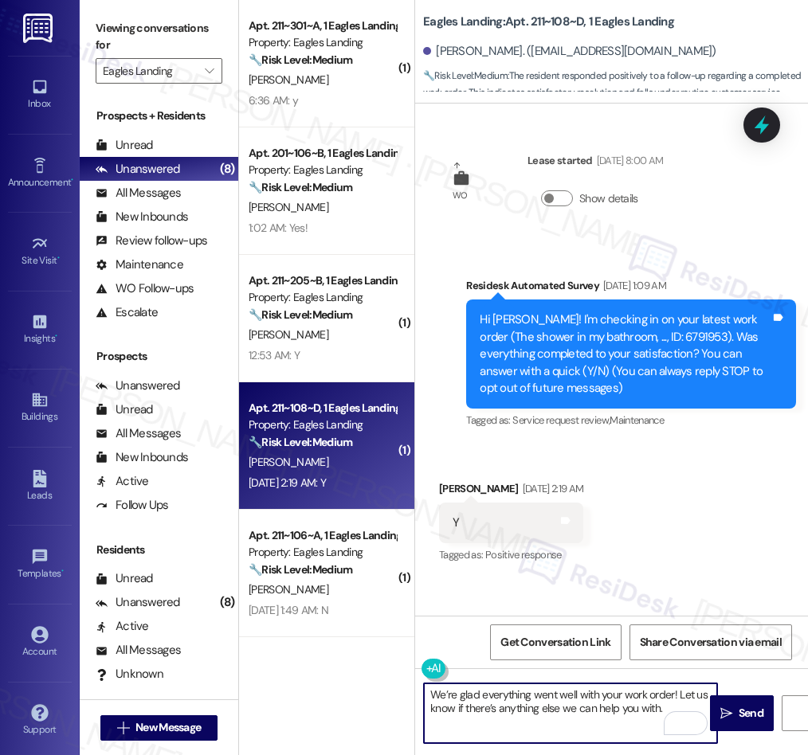
type textarea "We’re glad everything went well with your work order! Let us know if there’s an…"
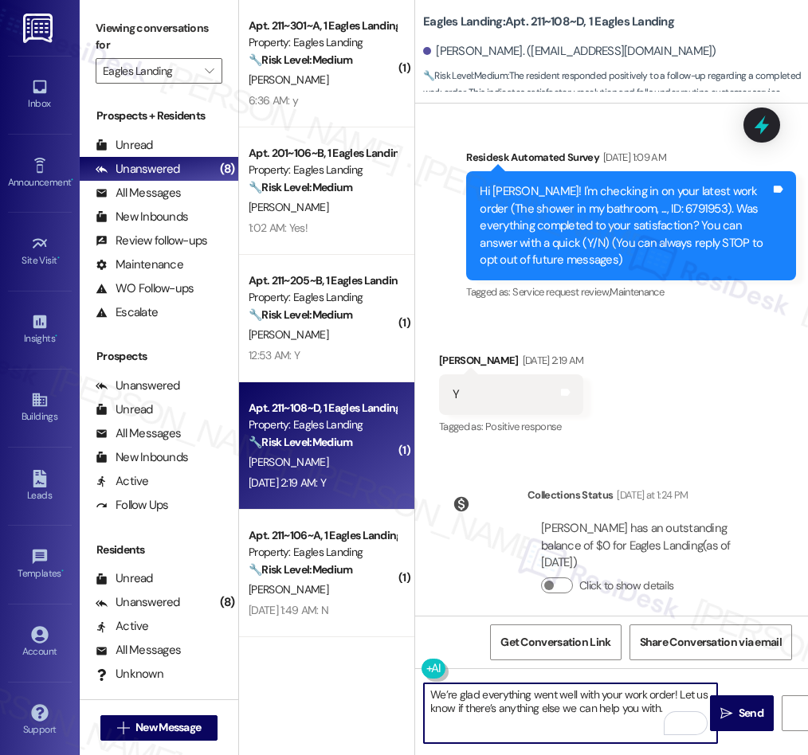
scroll to position [144, 0]
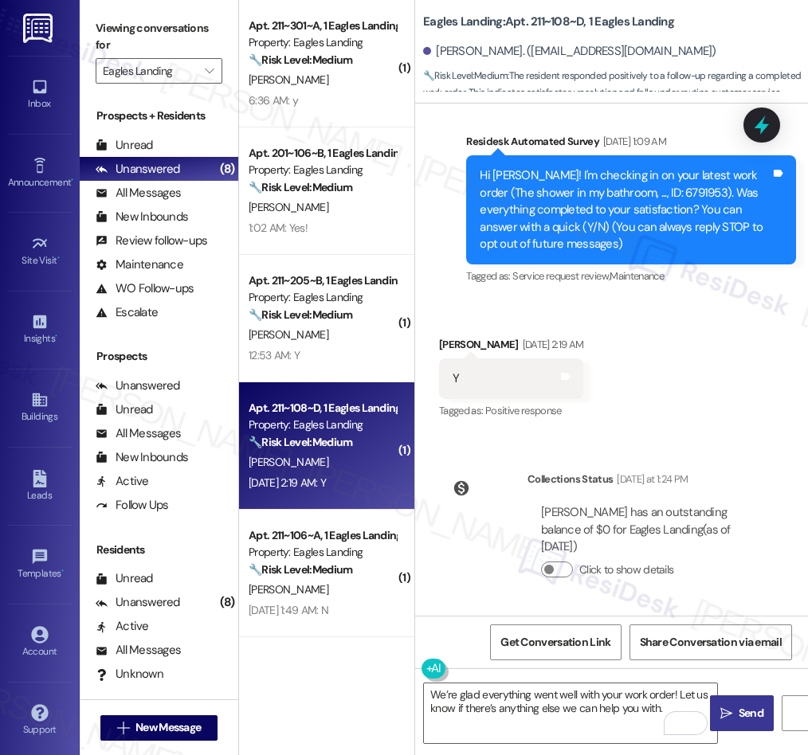
click at [745, 720] on span "Send" at bounding box center [750, 713] width 25 height 17
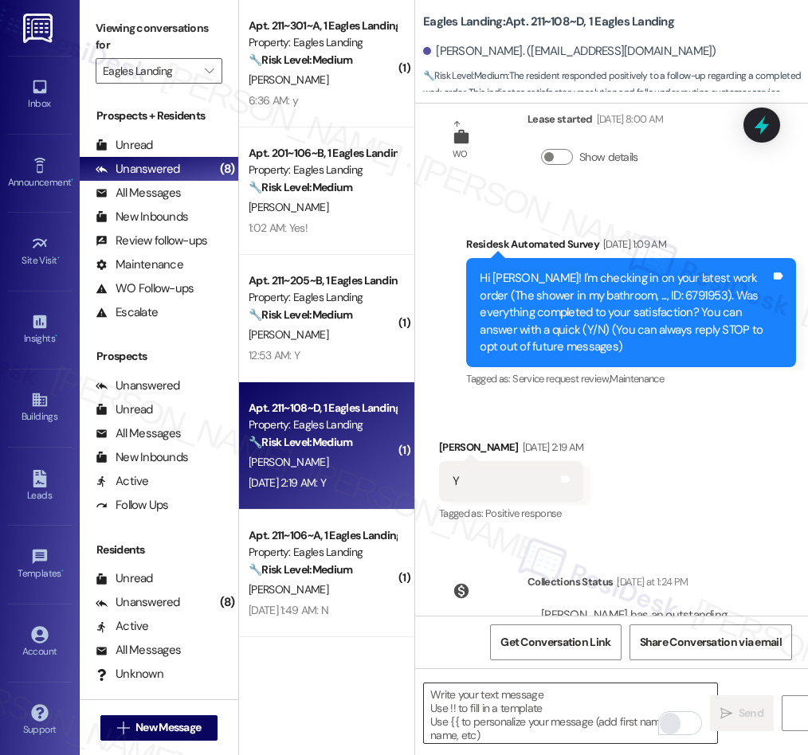
scroll to position [0, 0]
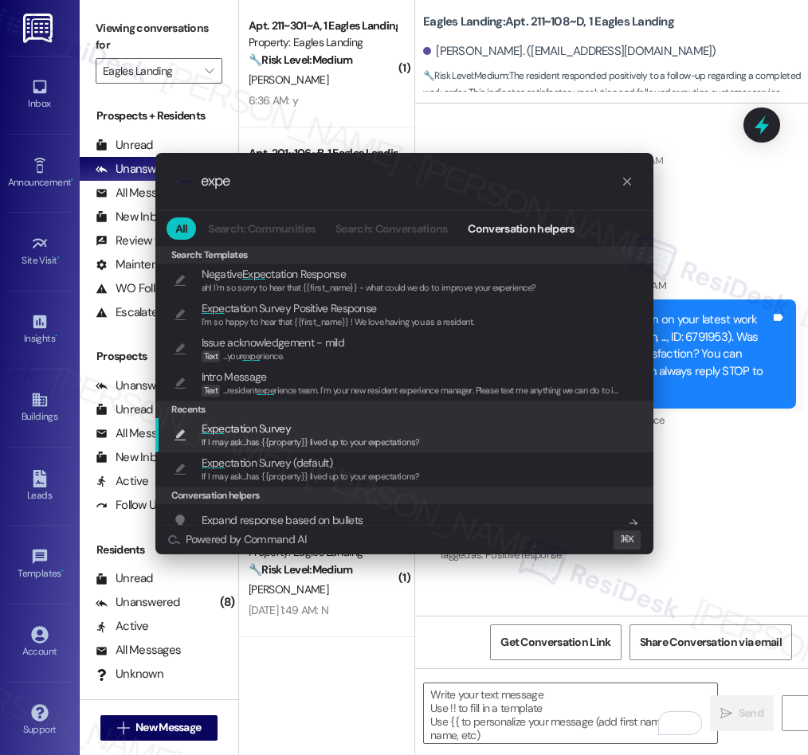
type input "expe"
click at [275, 432] on span "Expe ctation Survey" at bounding box center [246, 429] width 89 height 18
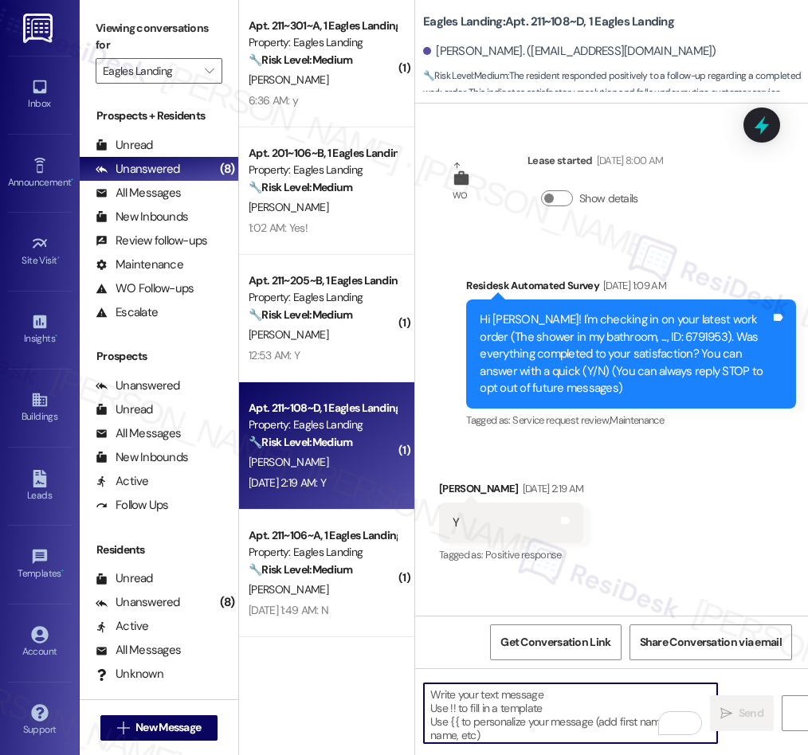
type textarea "If I may ask...has {{property}} lived up to your expectations?"
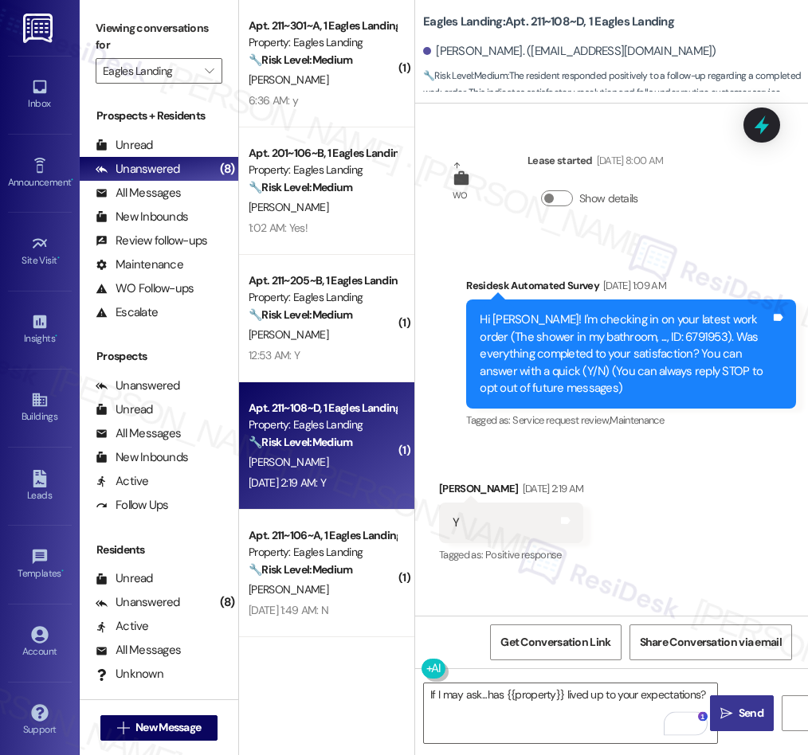
click at [747, 720] on span "Send" at bounding box center [750, 713] width 25 height 17
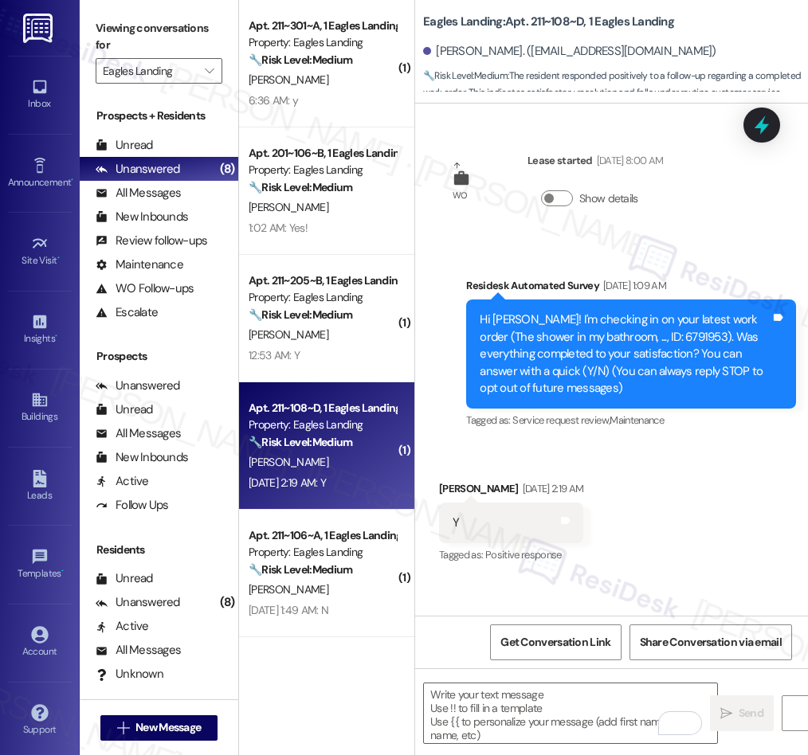
scroll to position [401, 0]
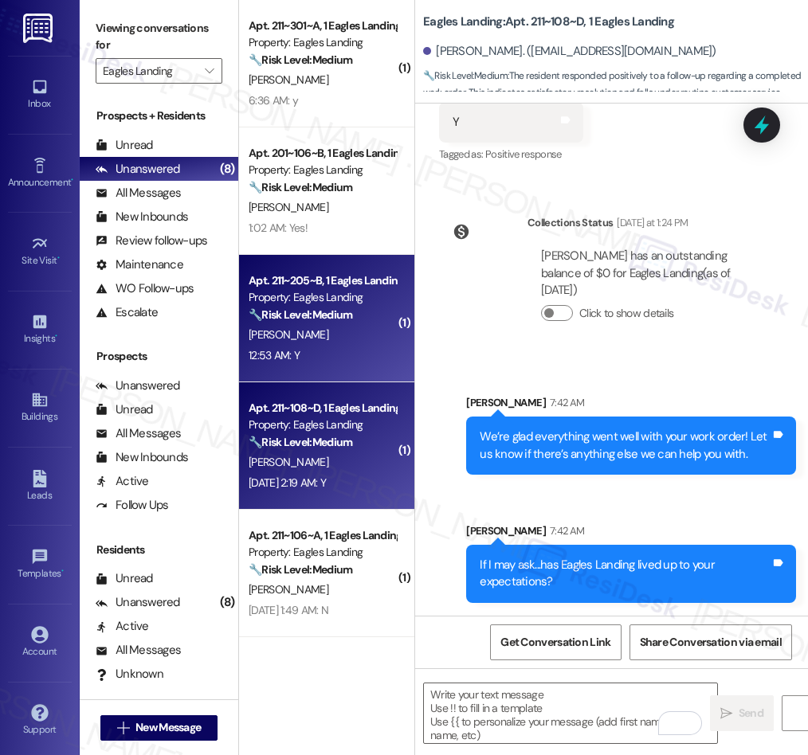
click at [312, 331] on div "E. Crossley" at bounding box center [322, 335] width 151 height 20
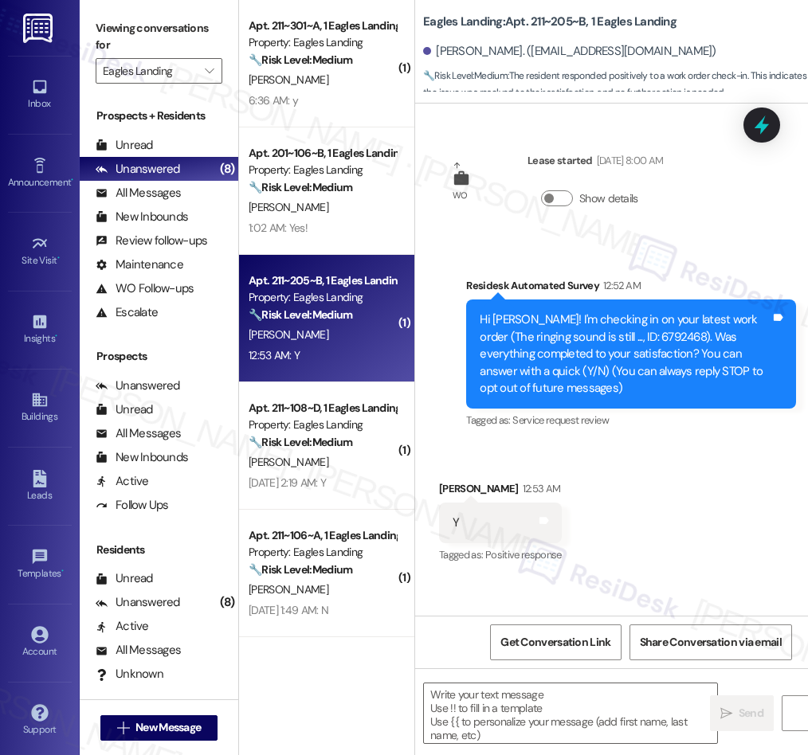
type textarea "Fetching suggested responses. Please feel free to read through the conversation…"
click at [588, 705] on textarea at bounding box center [570, 713] width 293 height 60
paste textarea "We’re glad everything went well with your work order! Let us know if there’s an…"
type textarea "We’re glad everything went well with your work order! Let us know if there’s an…"
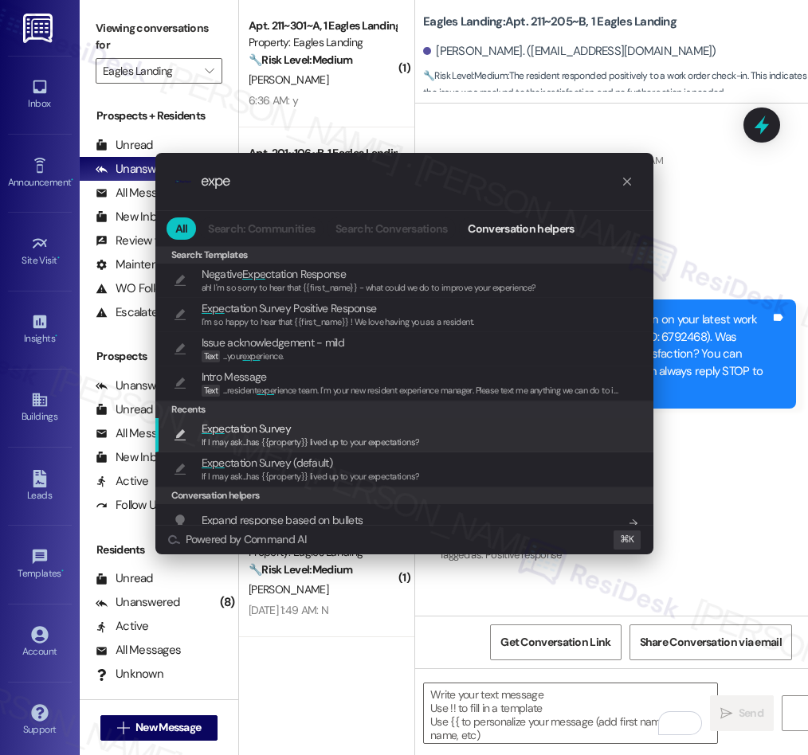
type input "expe"
click at [295, 430] on span "Expe ctation Survey" at bounding box center [311, 429] width 218 height 18
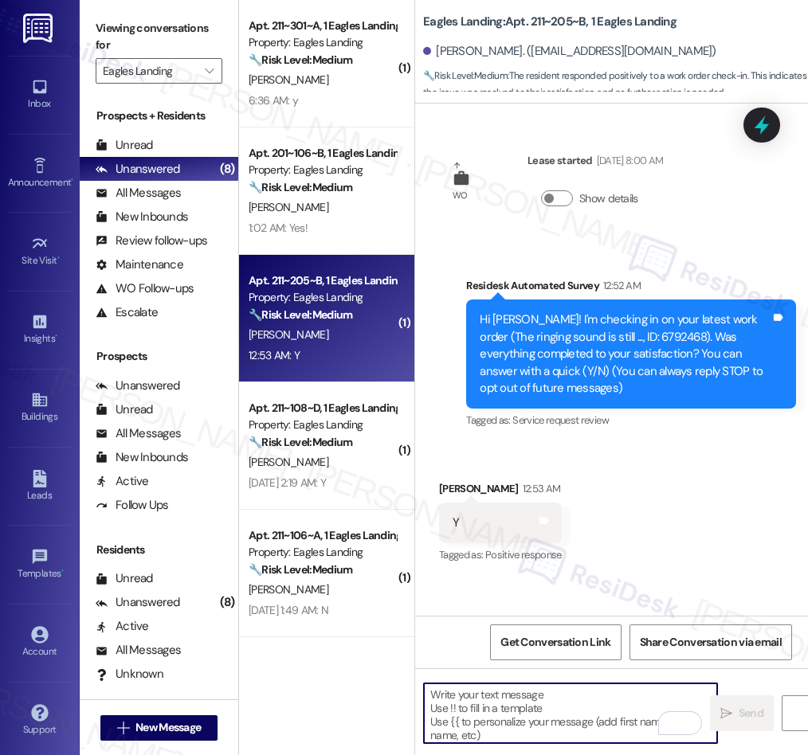
type textarea "If I may ask...has {{property}} lived up to your expectations?"
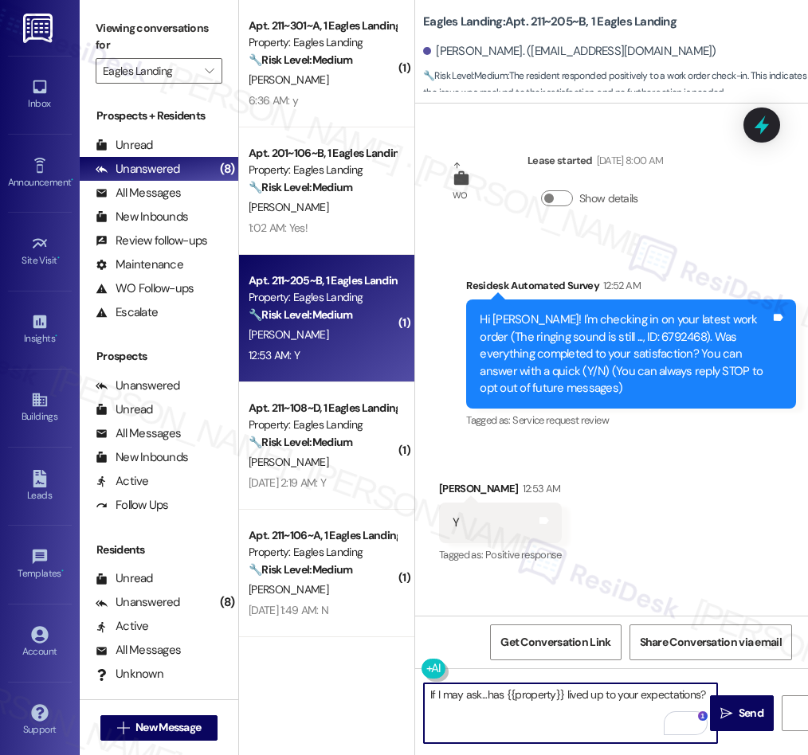
scroll to position [92, 0]
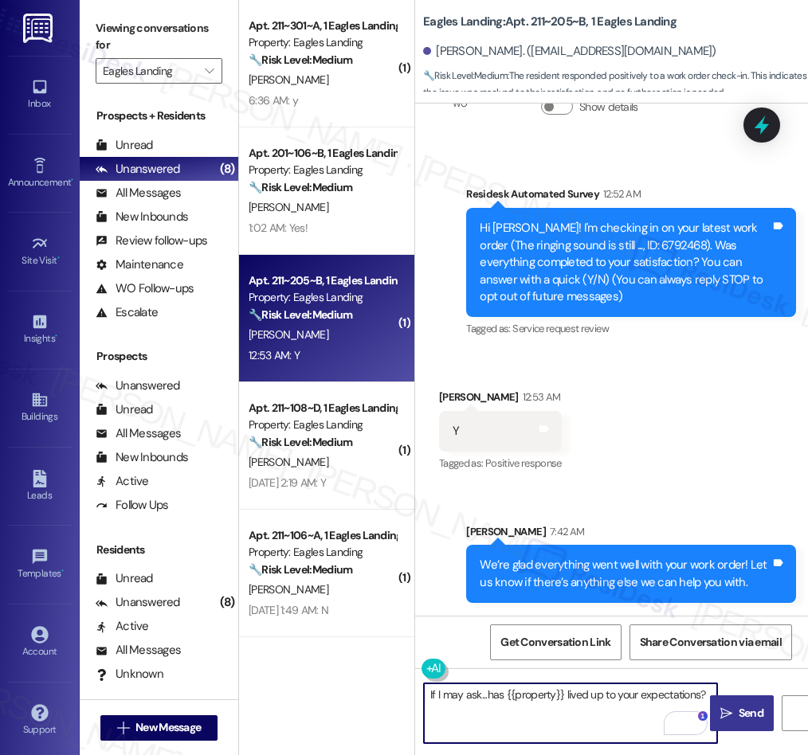
click at [746, 716] on span "Send" at bounding box center [750, 713] width 25 height 17
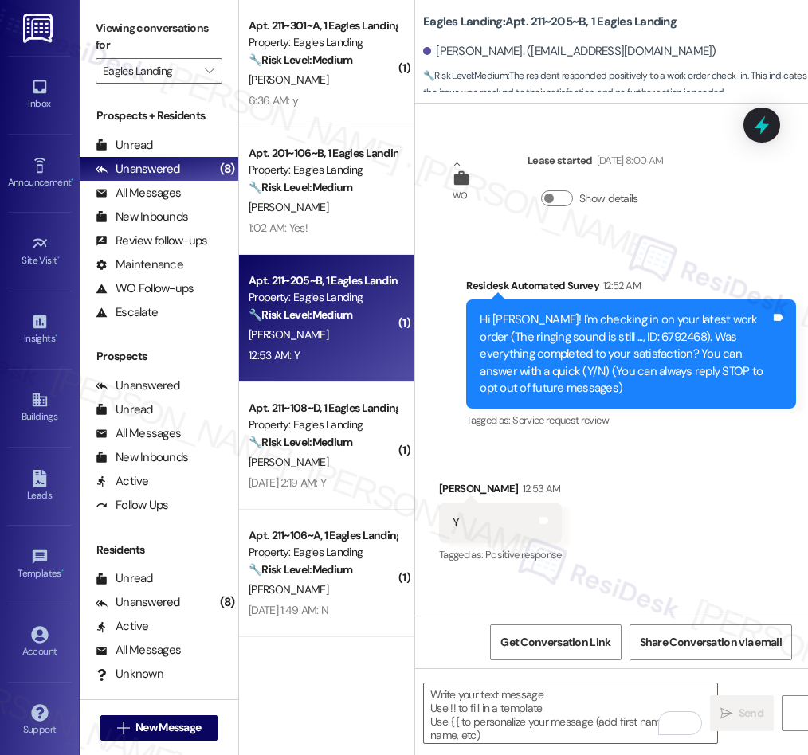
scroll to position [220, 0]
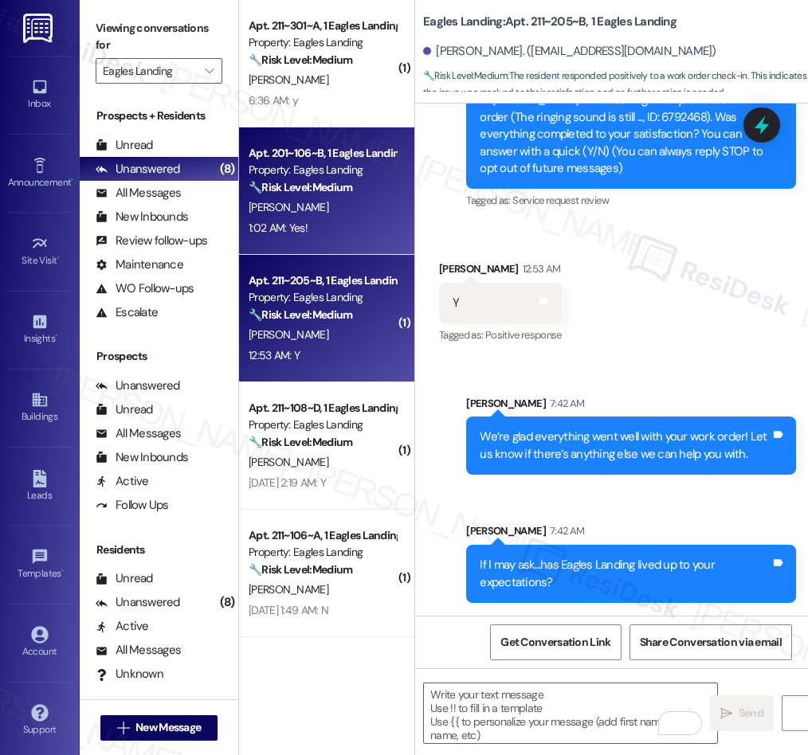
click at [350, 220] on div "1:02 AM: Yes! 1:02 AM: Yes!" at bounding box center [322, 228] width 151 height 20
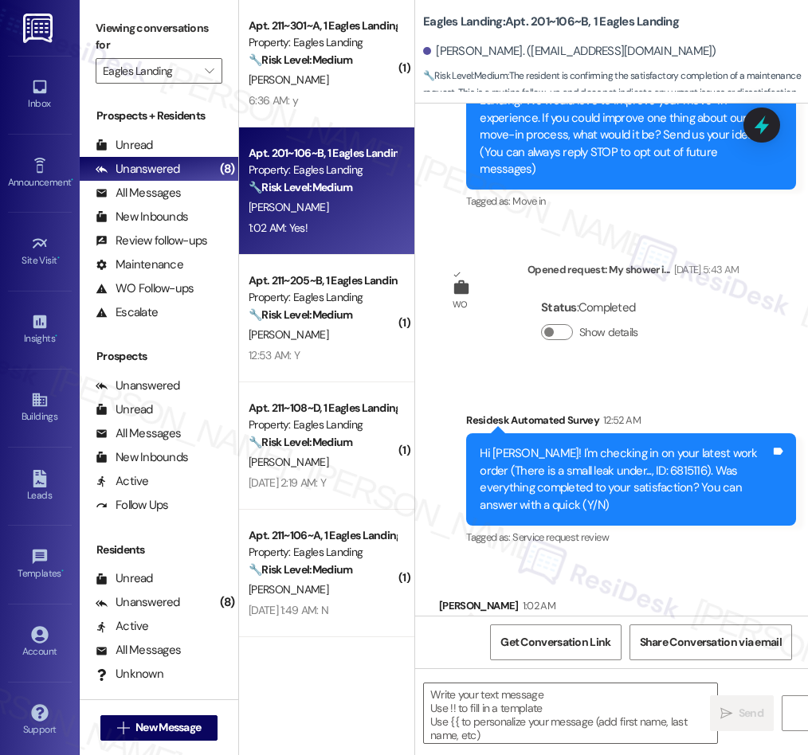
type textarea "Fetching suggested responses. Please feel free to read through the conversation…"
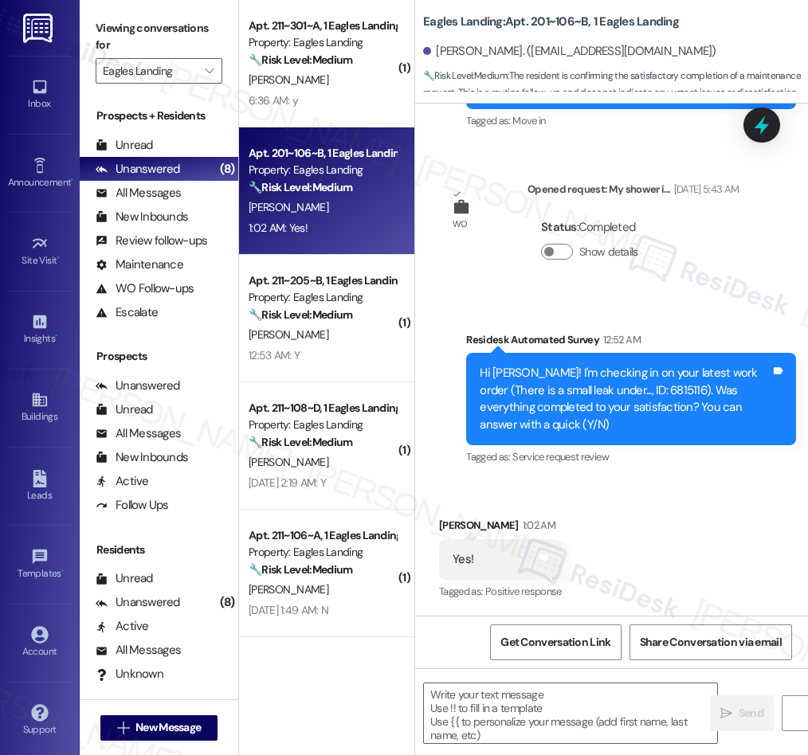
scroll to position [0, 0]
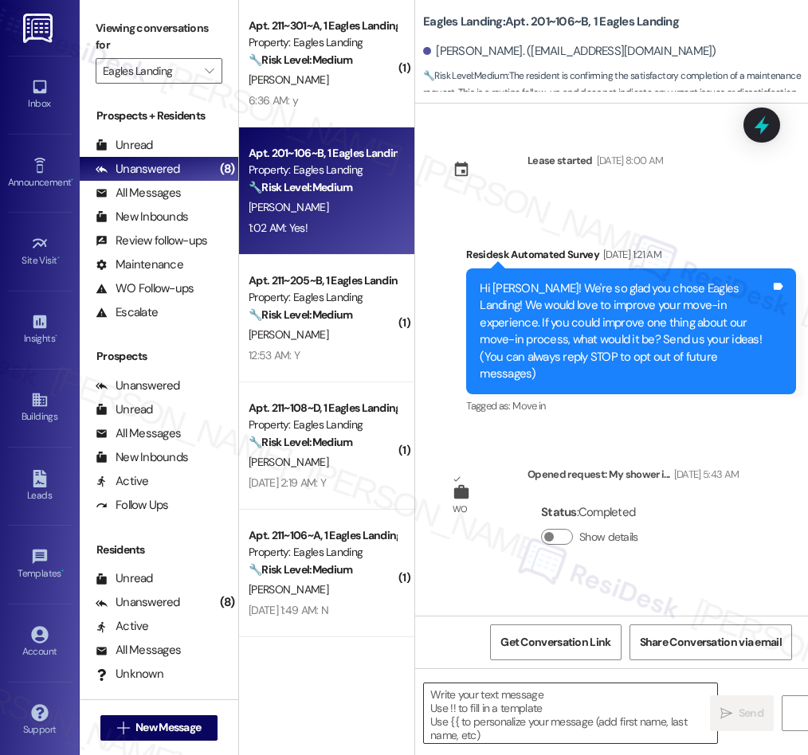
click at [505, 710] on textarea at bounding box center [570, 713] width 293 height 60
paste textarea "We’re glad everything went well with your work order! Let us know if there’s an…"
type textarea "We’re glad everything went well with your work order! Let us know if there’s an…"
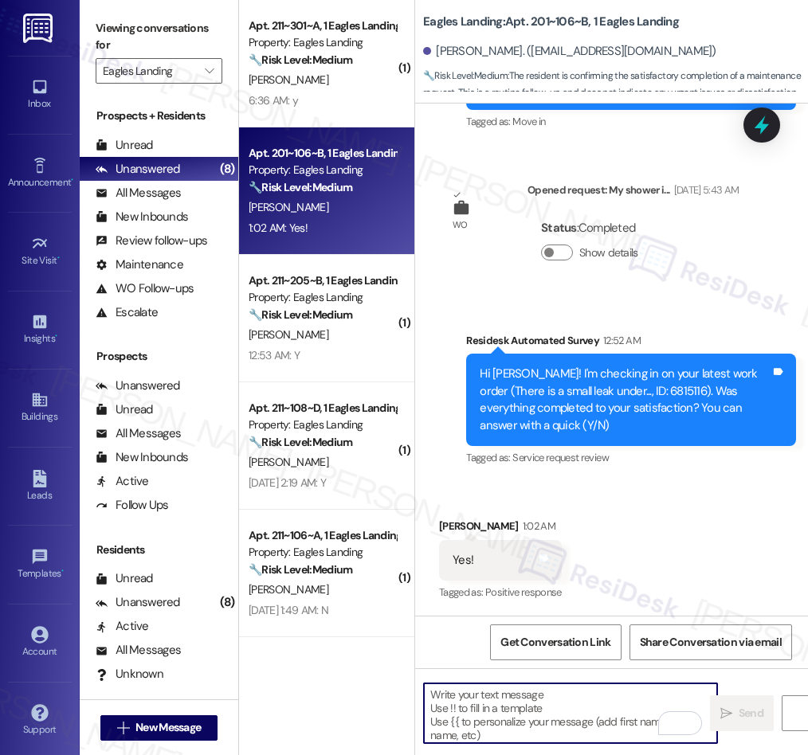
scroll to position [413, 0]
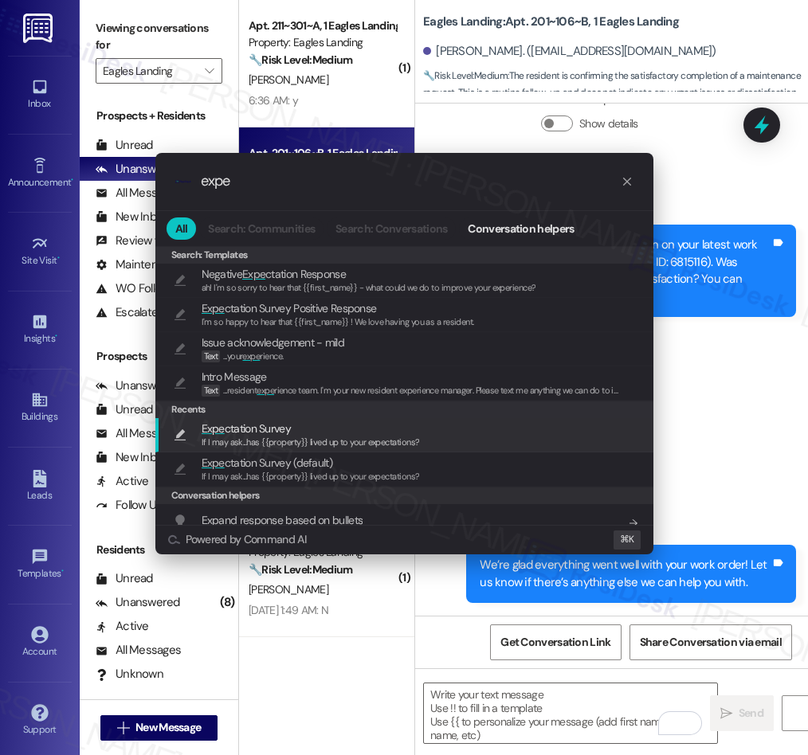
type input "expe"
click at [256, 436] on span "If I may ask...has {{property}} lived up to your expectations?" at bounding box center [311, 441] width 218 height 11
type textarea "If I may ask...has {{property}} lived up to your expectations?"
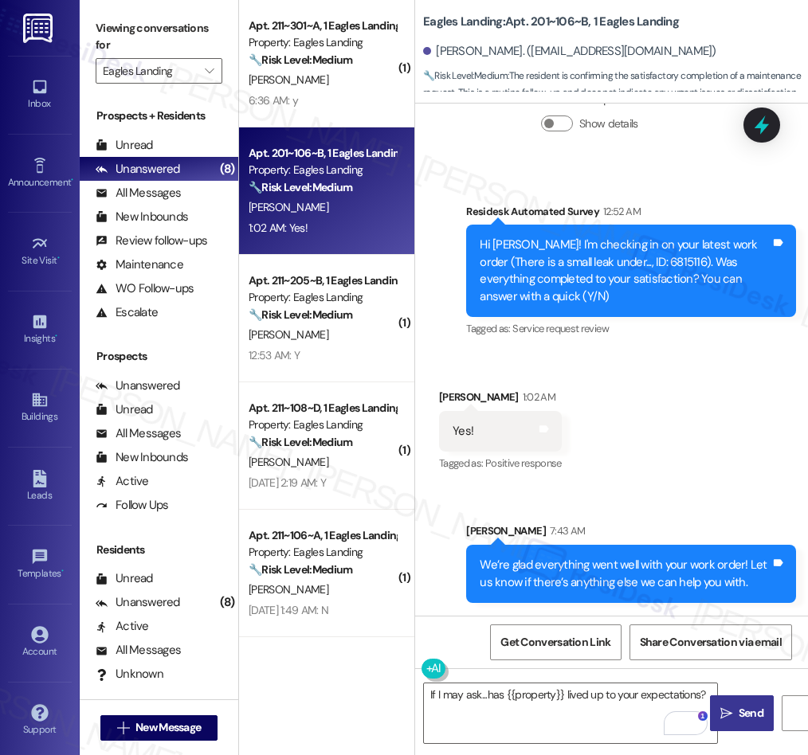
click at [740, 718] on span "Send" at bounding box center [750, 713] width 25 height 17
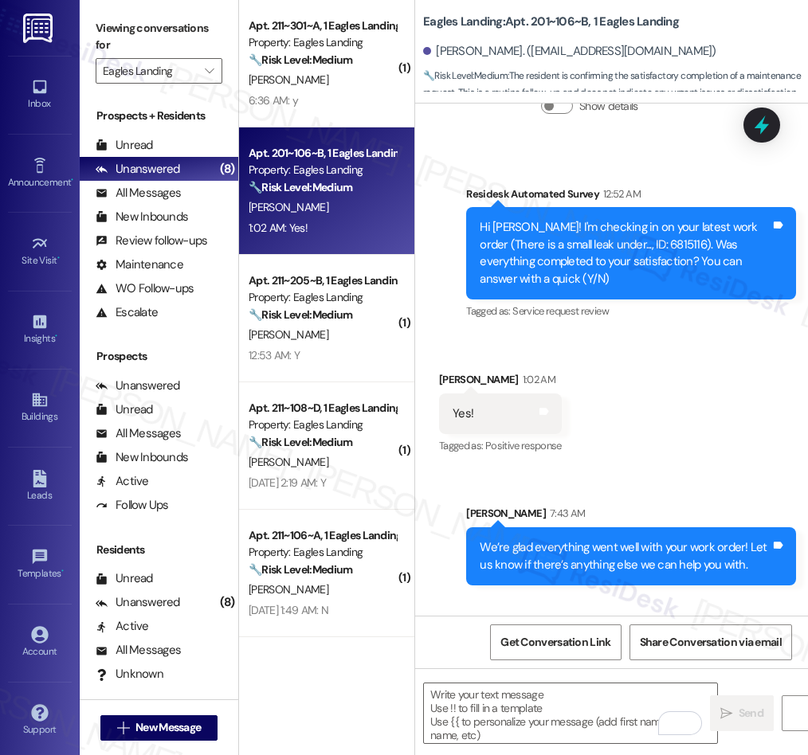
scroll to position [542, 0]
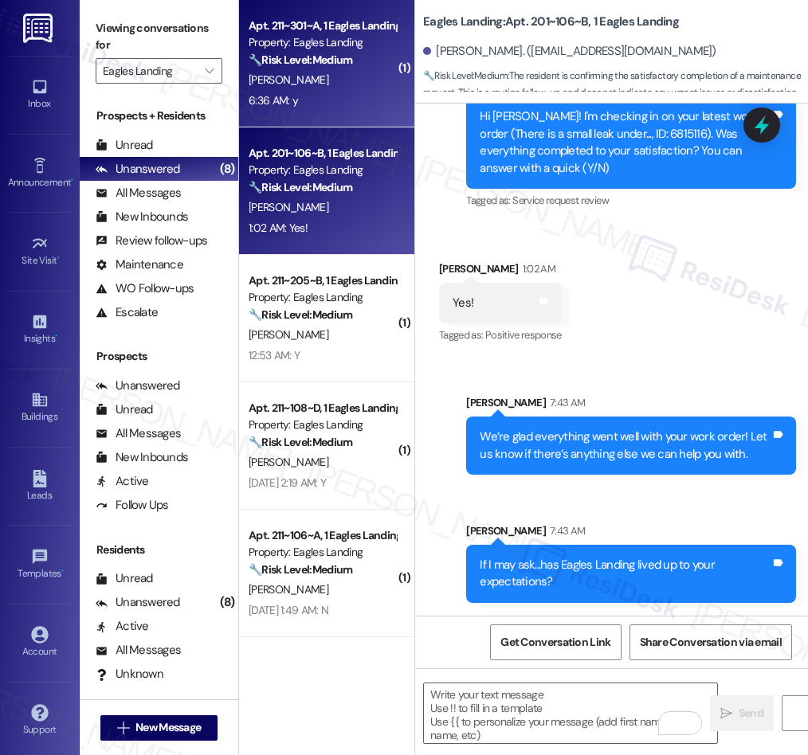
click at [322, 112] on div "Apt. 211~301~A, 1 Eagles Landing Property: Eagles Landing 🔧 Risk Level: Medium …" at bounding box center [326, 63] width 175 height 127
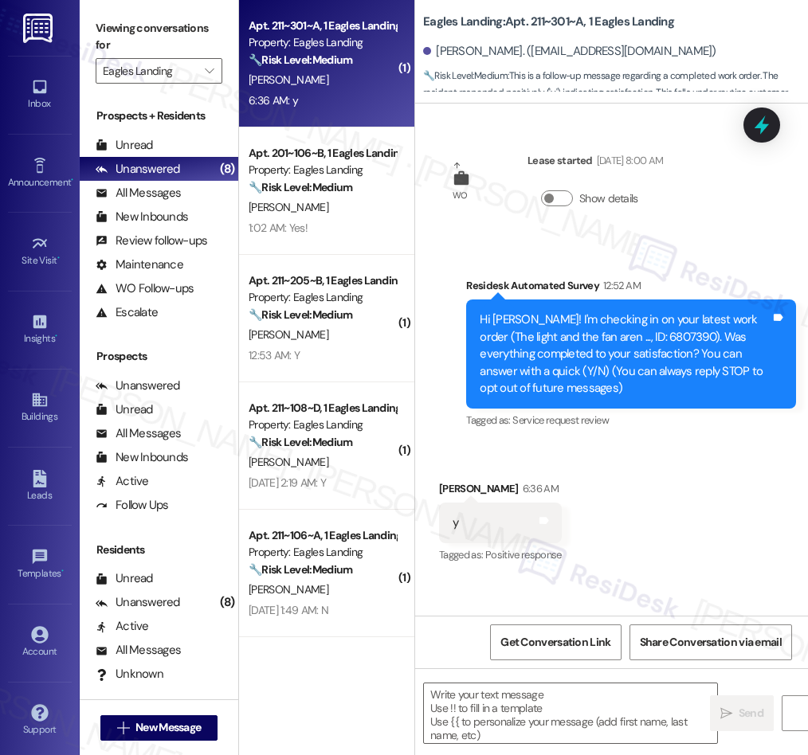
type textarea "Fetching suggested responses. Please feel free to read through the conversation…"
click at [558, 710] on textarea at bounding box center [570, 713] width 293 height 60
click at [558, 710] on textarea "To enrich screen reader interactions, please activate Accessibility in Grammarl…" at bounding box center [570, 713] width 293 height 60
click at [558, 708] on textarea "To enrich screen reader interactions, please activate Accessibility in Grammarl…" at bounding box center [570, 713] width 293 height 60
click at [558, 707] on textarea "To enrich screen reader interactions, please activate Accessibility in Grammarl…" at bounding box center [570, 713] width 293 height 60
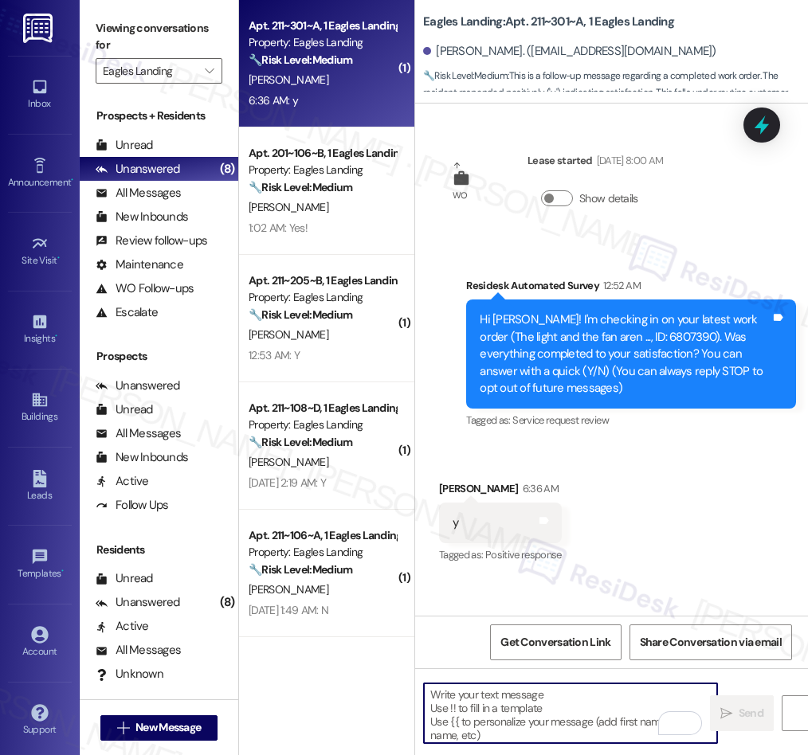
paste textarea "We’re glad everything went well with your work order! Let us know if there’s an…"
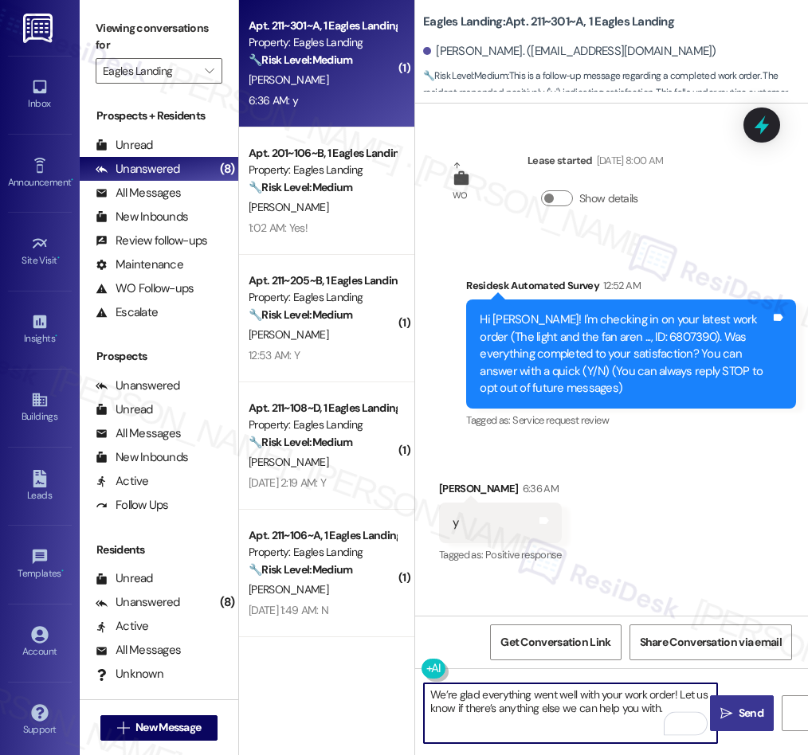
type textarea "We’re glad everything went well with your work order! Let us know if there’s an…"
click at [736, 718] on span "Send" at bounding box center [750, 713] width 31 height 17
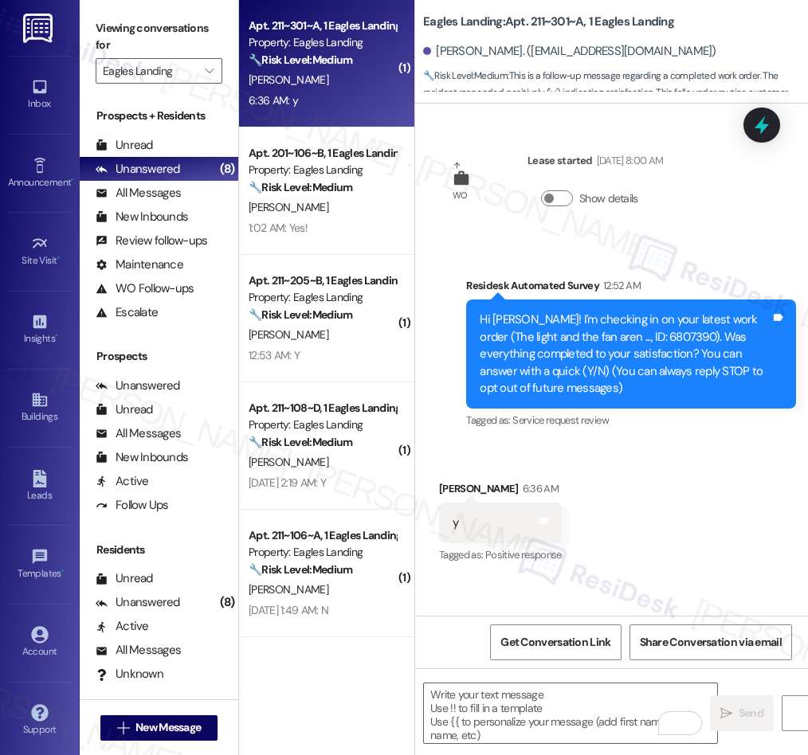
scroll to position [92, 0]
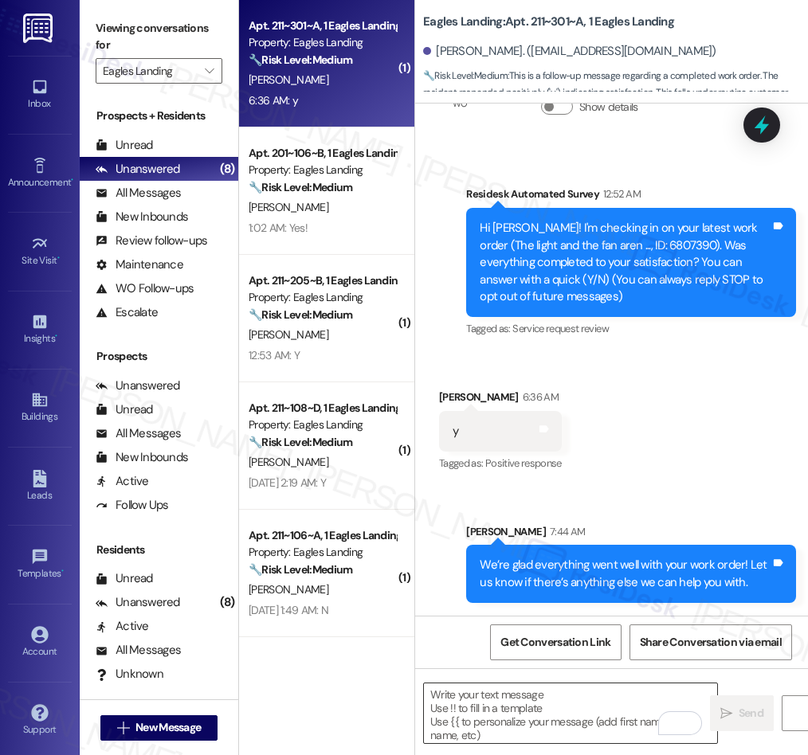
click at [553, 707] on textarea "To enrich screen reader interactions, please activate Accessibility in Grammarl…" at bounding box center [570, 713] width 293 height 60
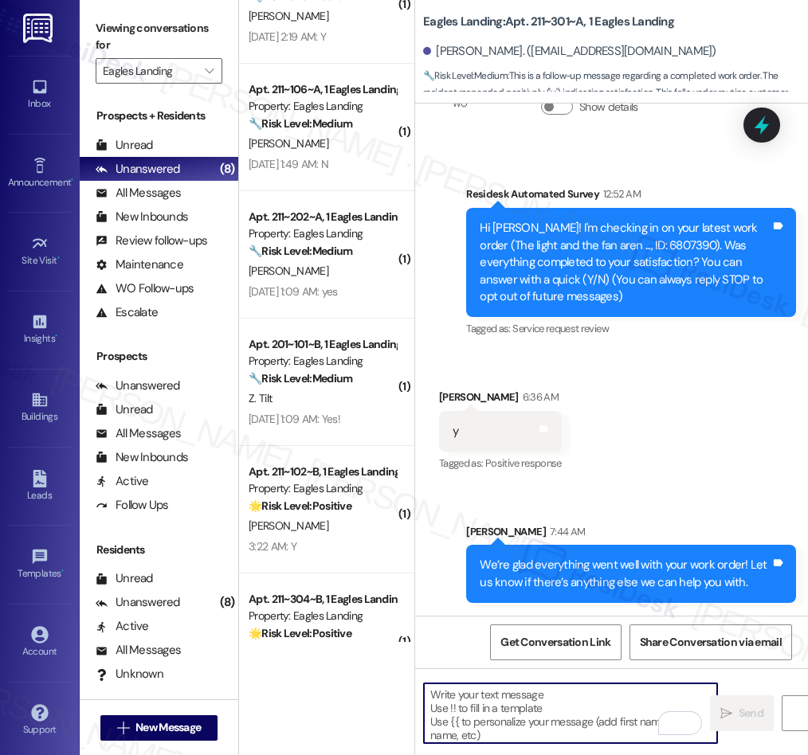
scroll to position [0, 0]
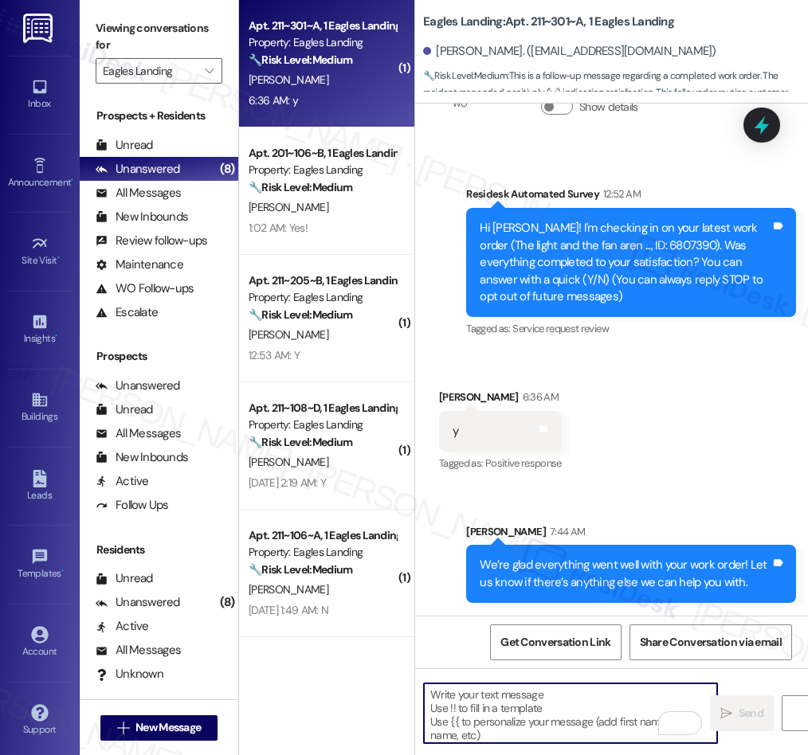
click at [519, 712] on textarea "To enrich screen reader interactions, please activate Accessibility in Grammarl…" at bounding box center [570, 713] width 293 height 60
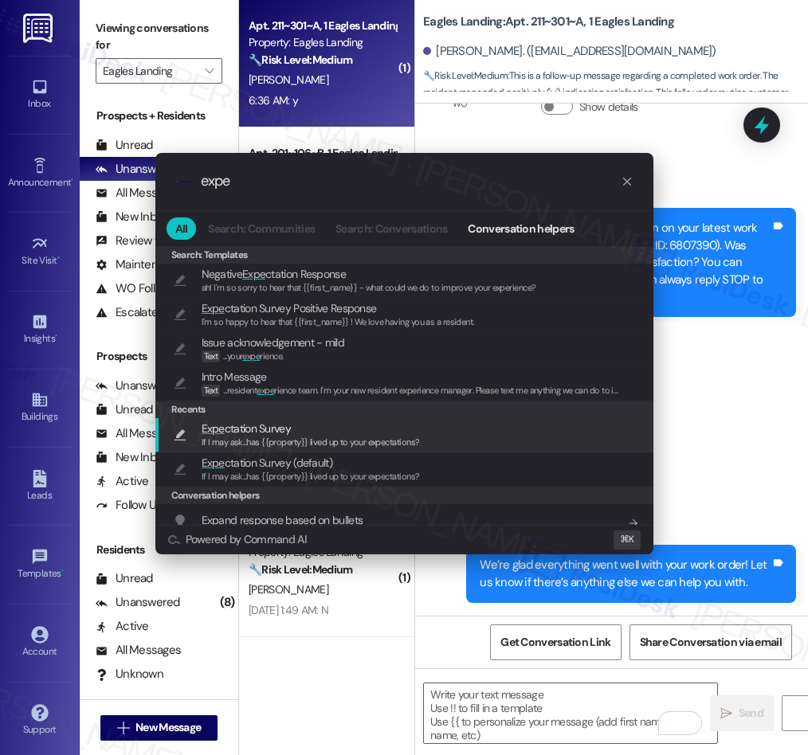
type input "expe"
click at [254, 436] on span "If I may ask...has {{property}} lived up to your expectations?" at bounding box center [311, 441] width 218 height 11
type textarea "If I may ask...has {{property}} lived up to your expectations?"
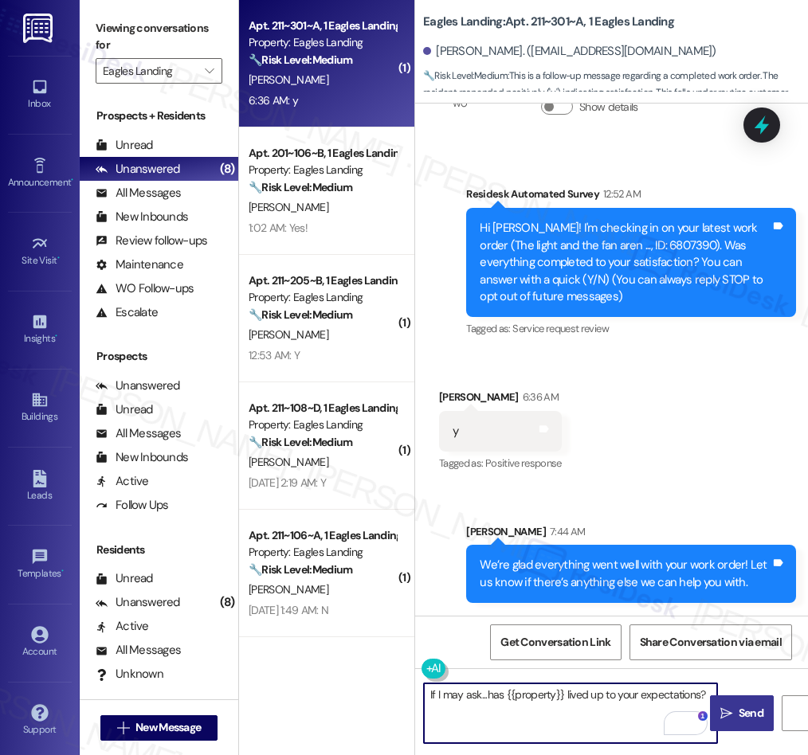
click at [733, 714] on span " Send" at bounding box center [742, 713] width 50 height 17
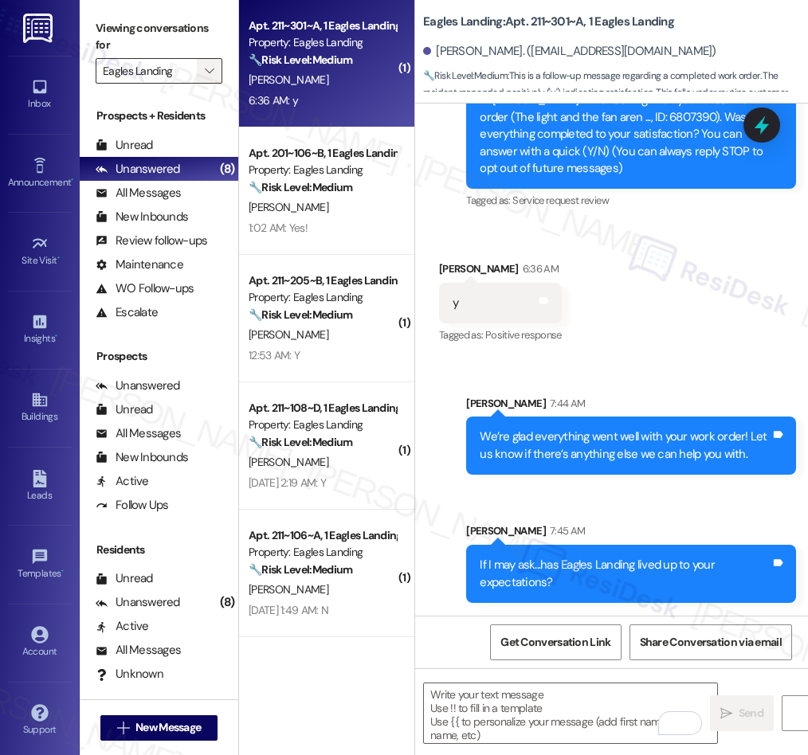
click at [209, 70] on icon "" at bounding box center [209, 71] width 9 height 13
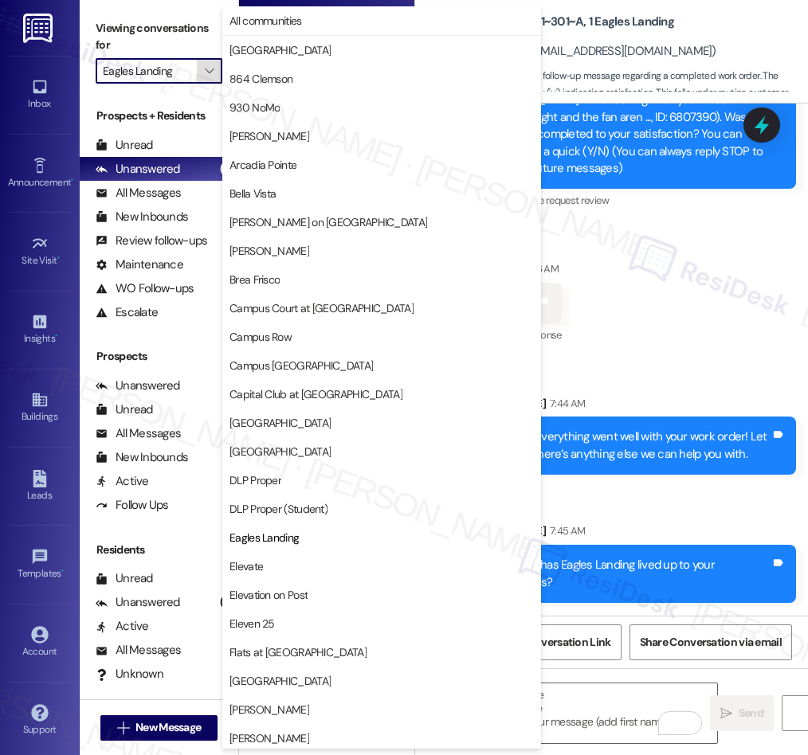
scroll to position [259, 0]
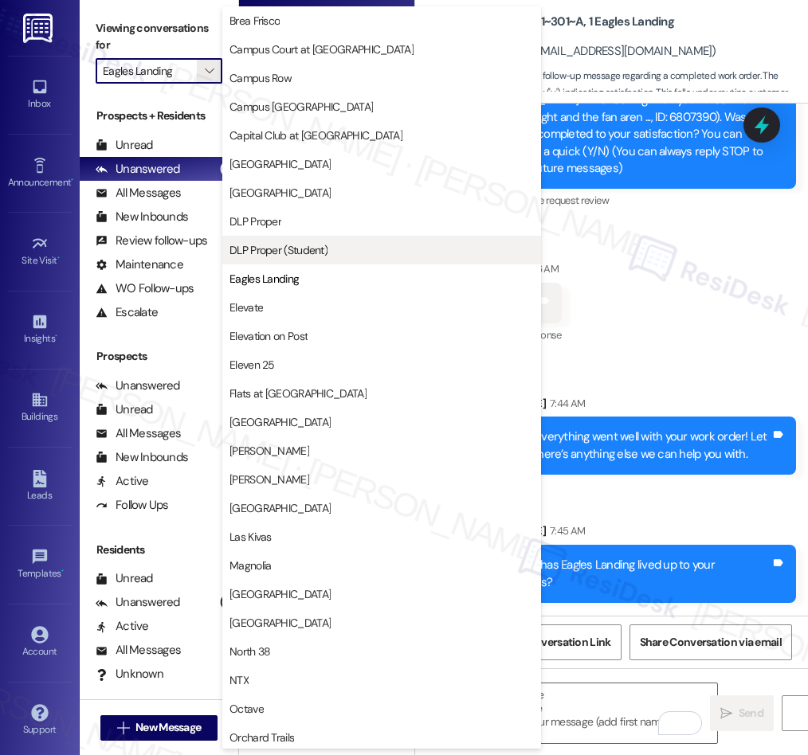
click at [342, 251] on span "DLP Proper (Student)" at bounding box center [381, 250] width 304 height 16
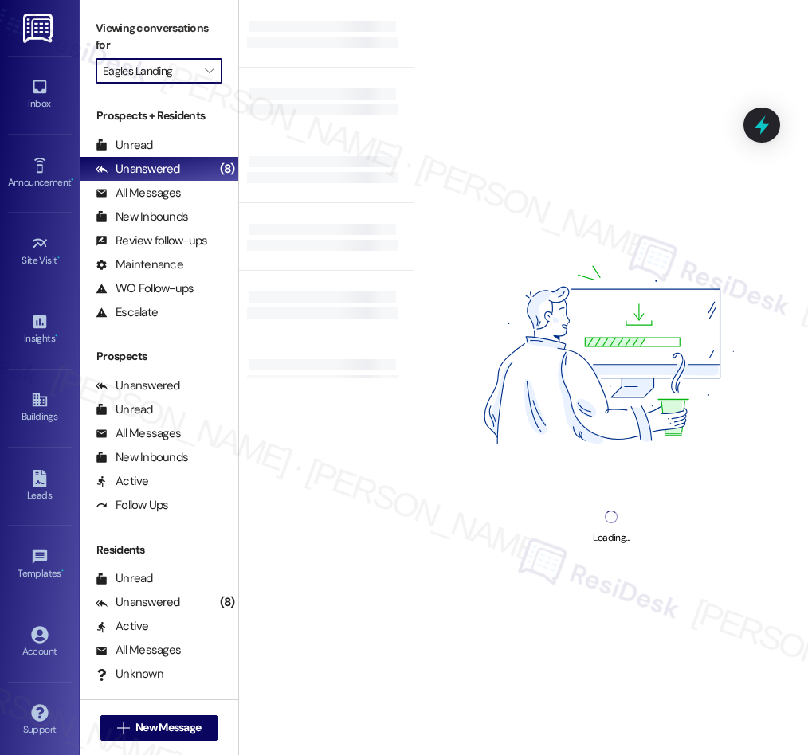
type input "DLP Proper (Student)"
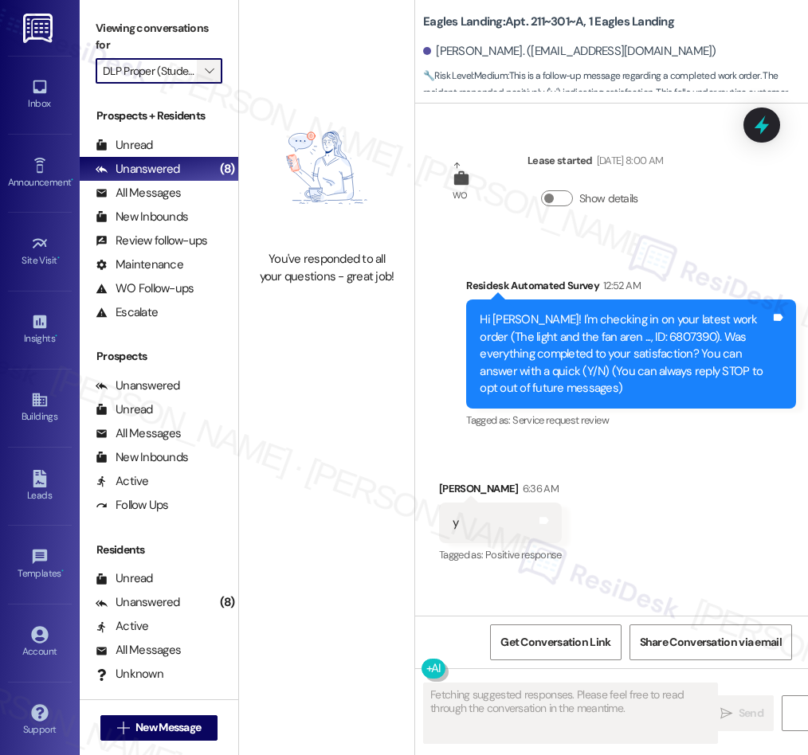
click at [215, 69] on span "" at bounding box center [209, 70] width 15 height 25
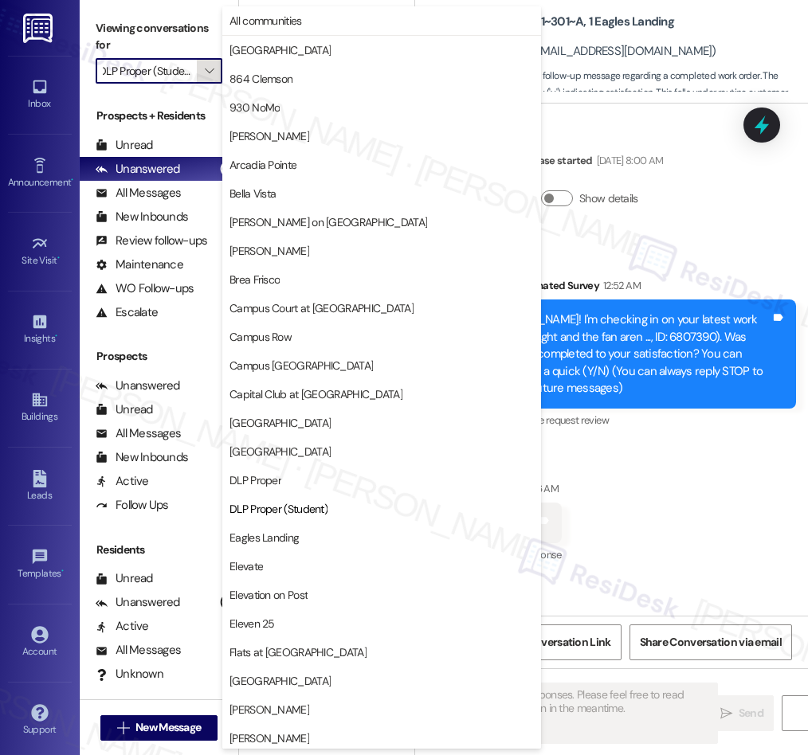
scroll to position [259, 0]
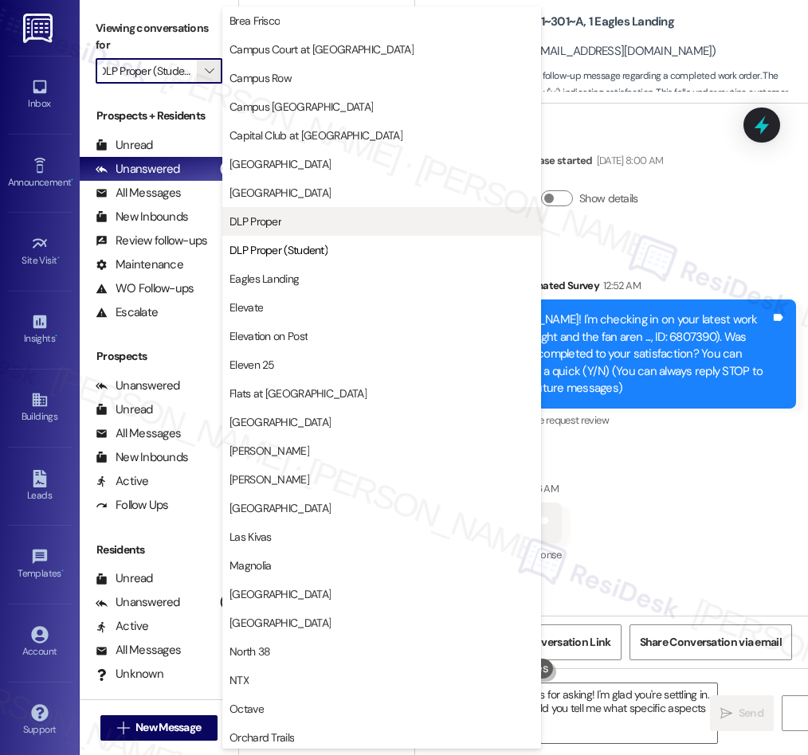
click at [283, 223] on span "DLP Proper" at bounding box center [381, 221] width 304 height 16
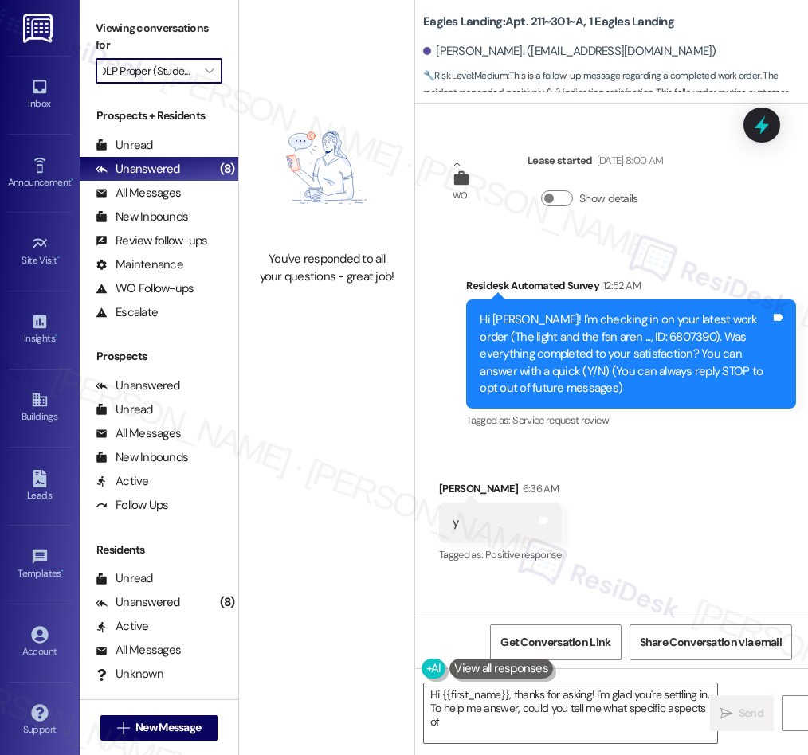
type textarea "Hi {{first_name}}, thanks for asking! I'm glad you're settling in. To help me a…"
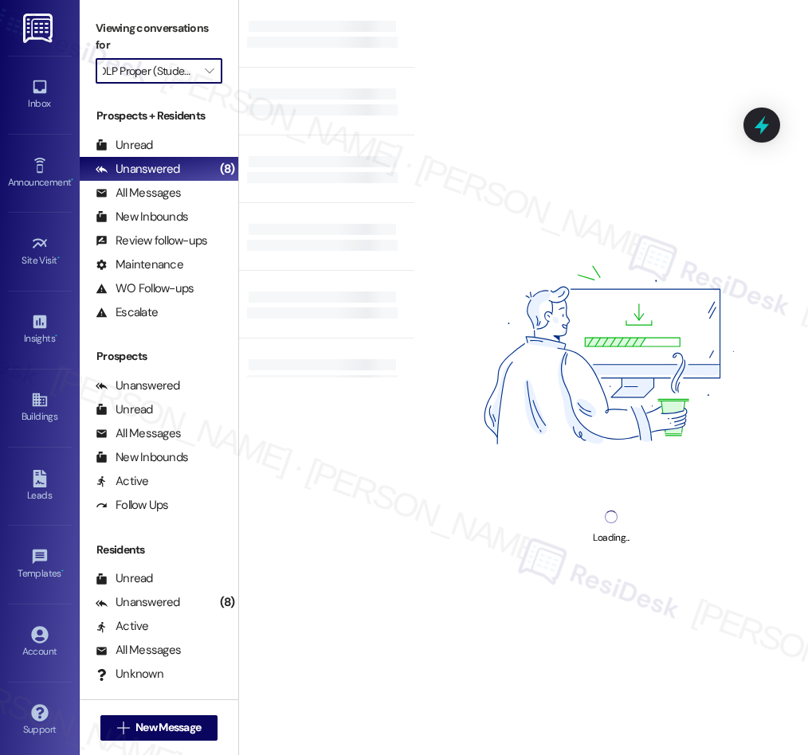
type input "DLP Proper"
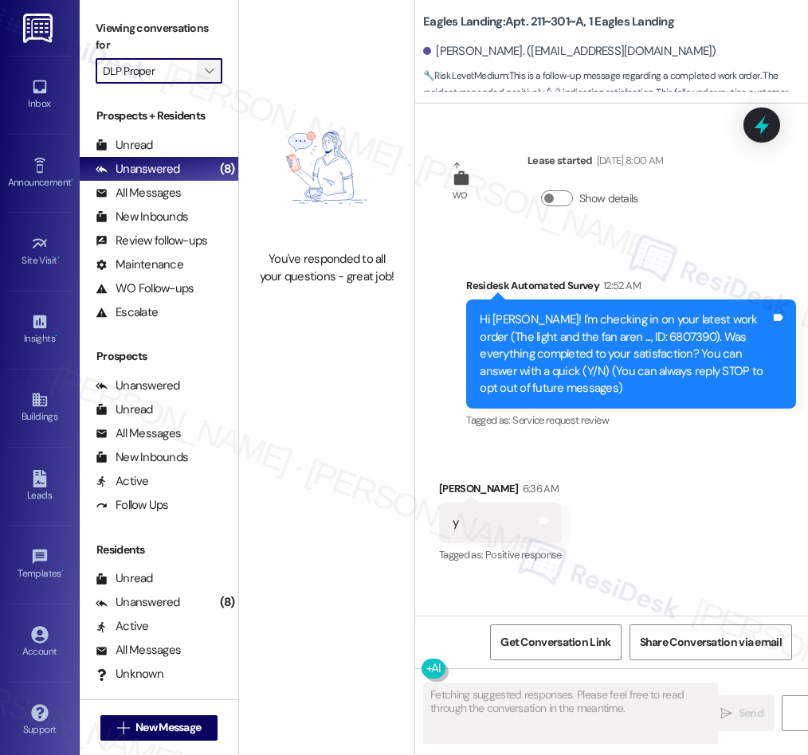
click at [207, 72] on icon "" at bounding box center [209, 71] width 9 height 13
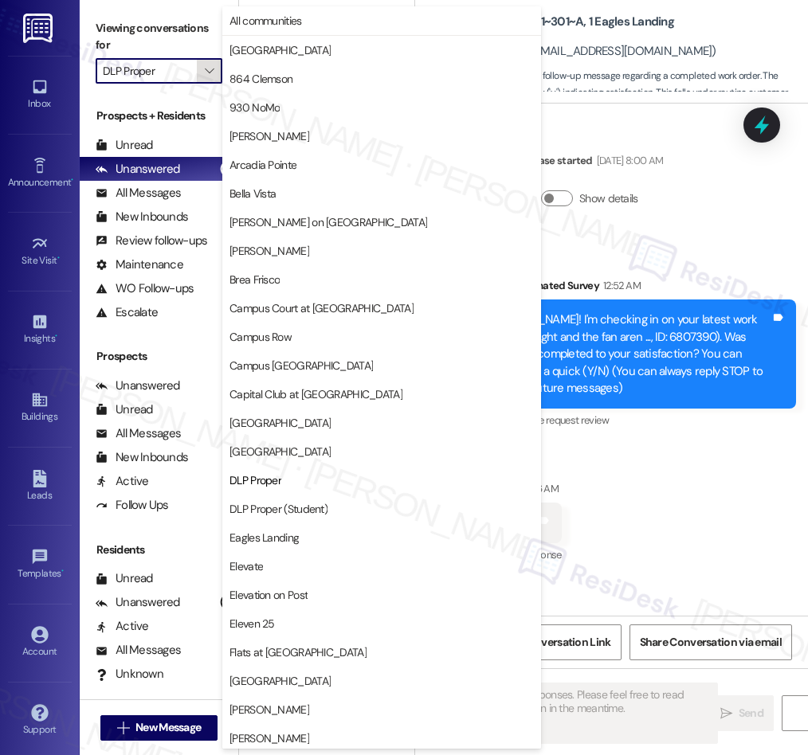
scroll to position [259, 0]
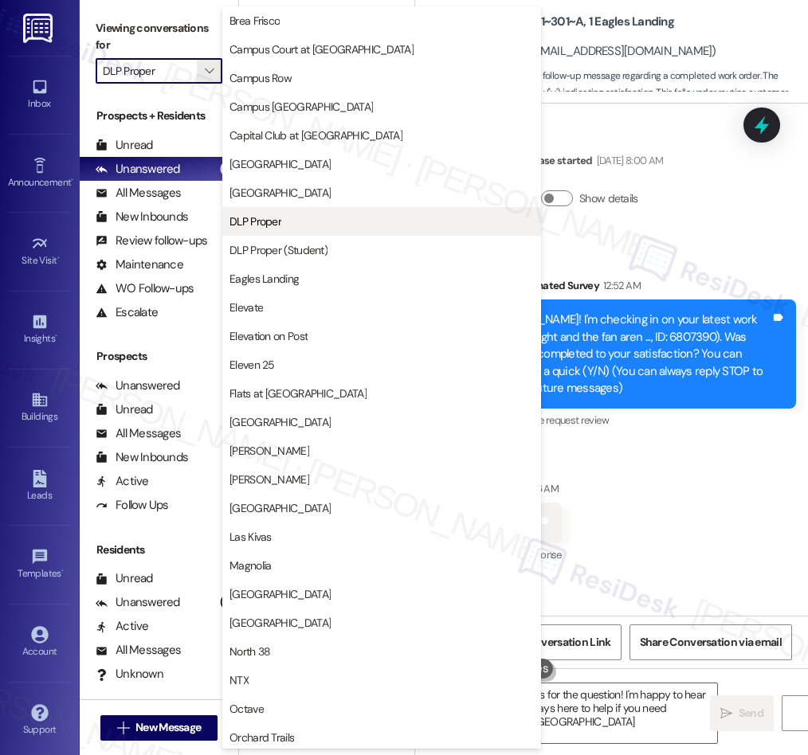
type textarea "Hi {{first_name}}, thanks for the question! I'm happy to hear you're settling i…"
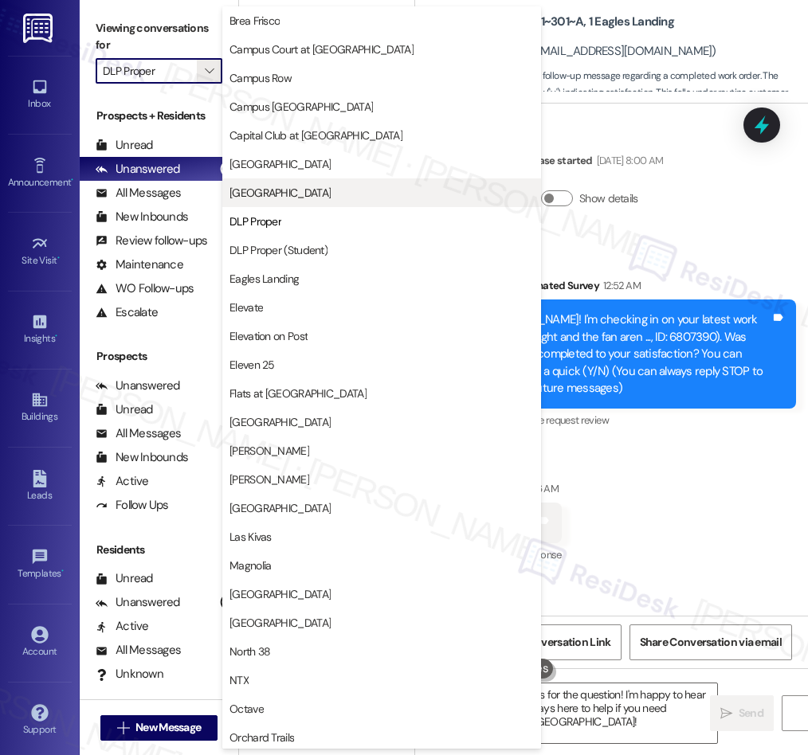
click at [341, 194] on span "District Campus West" at bounding box center [381, 193] width 304 height 16
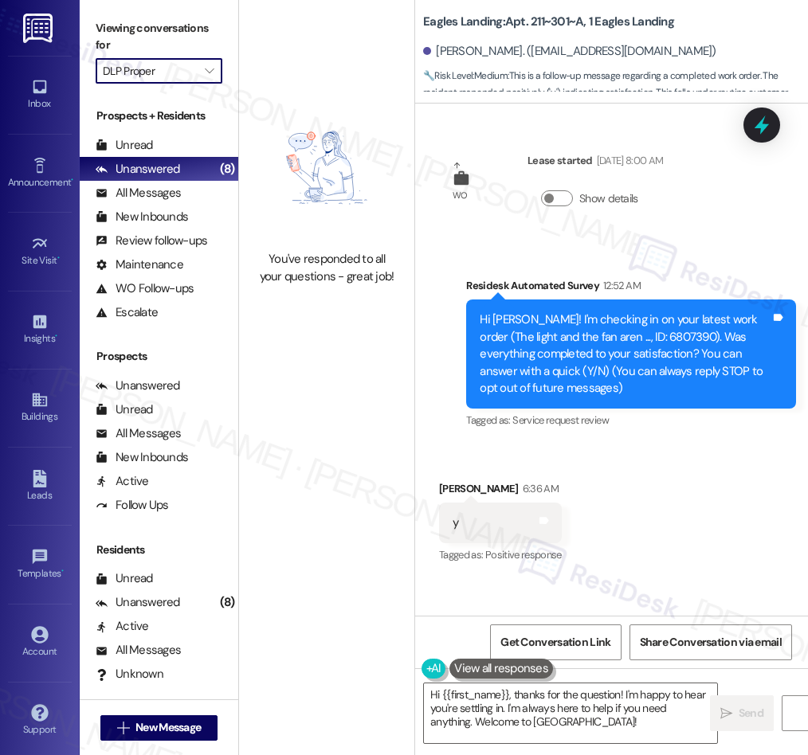
type input "District Campus West"
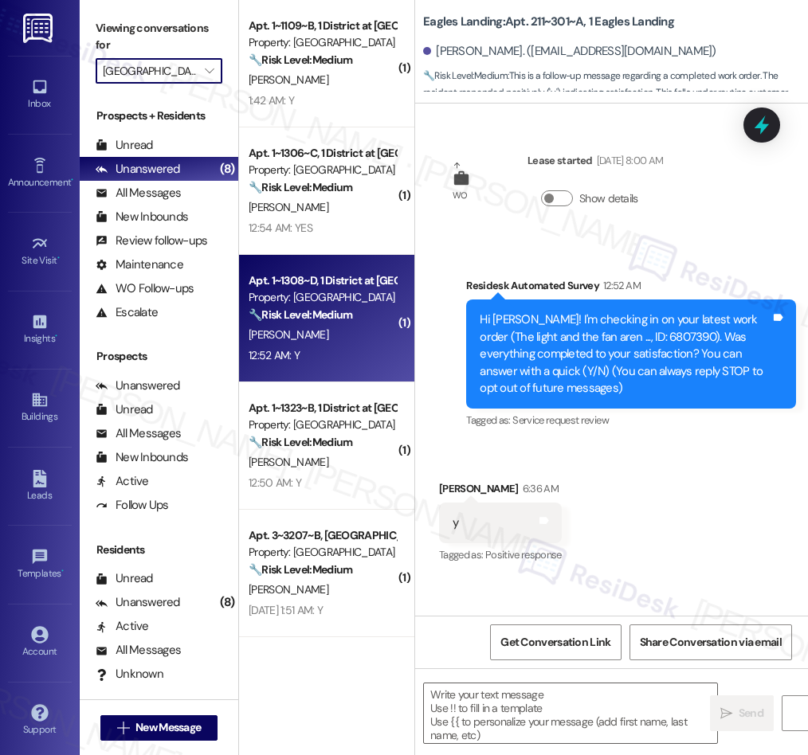
type textarea "Fetching suggested responses. Please feel free to read through the conversation…"
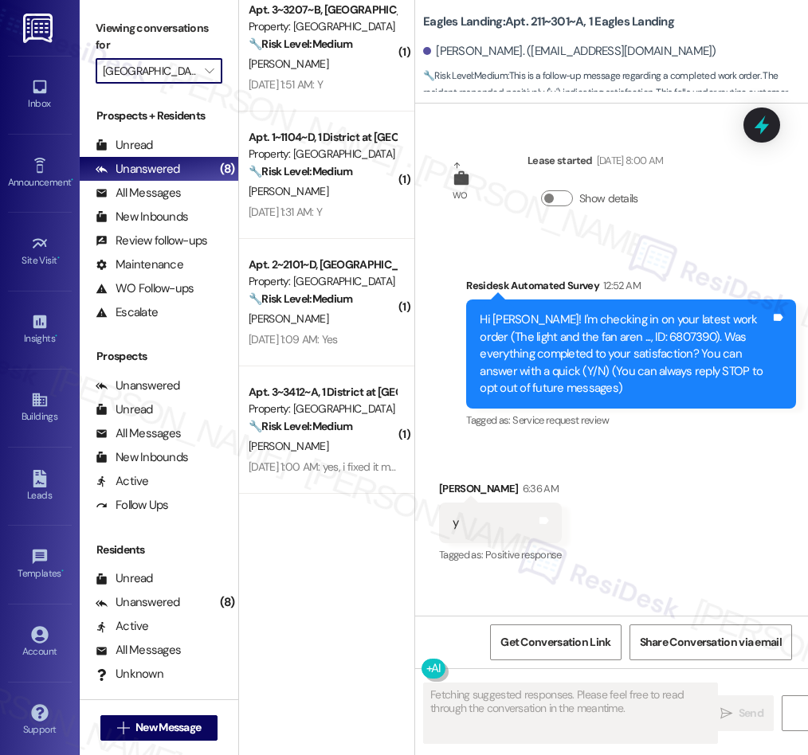
scroll to position [632, 0]
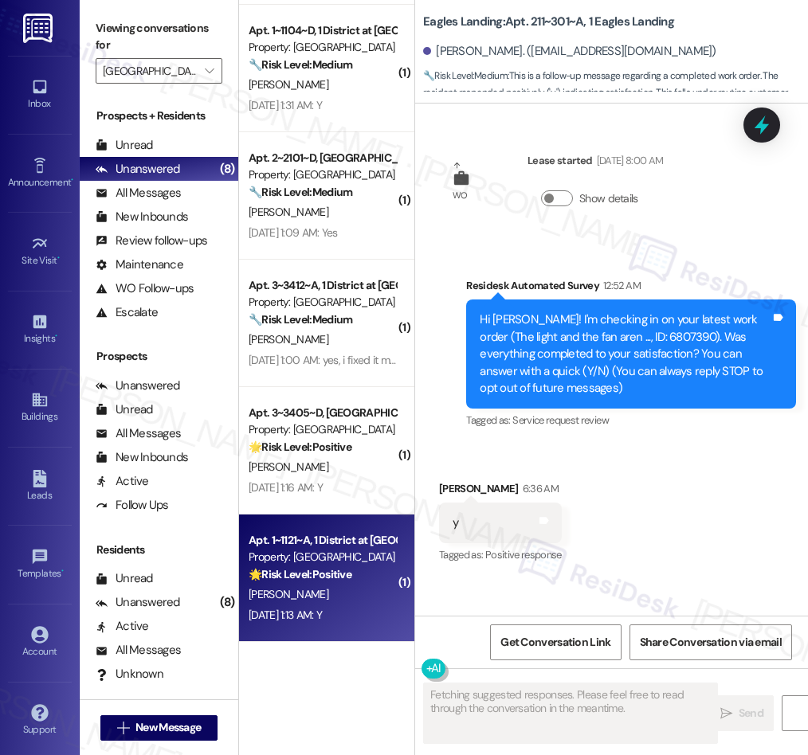
click at [376, 597] on div "V. Dominguez" at bounding box center [322, 595] width 151 height 20
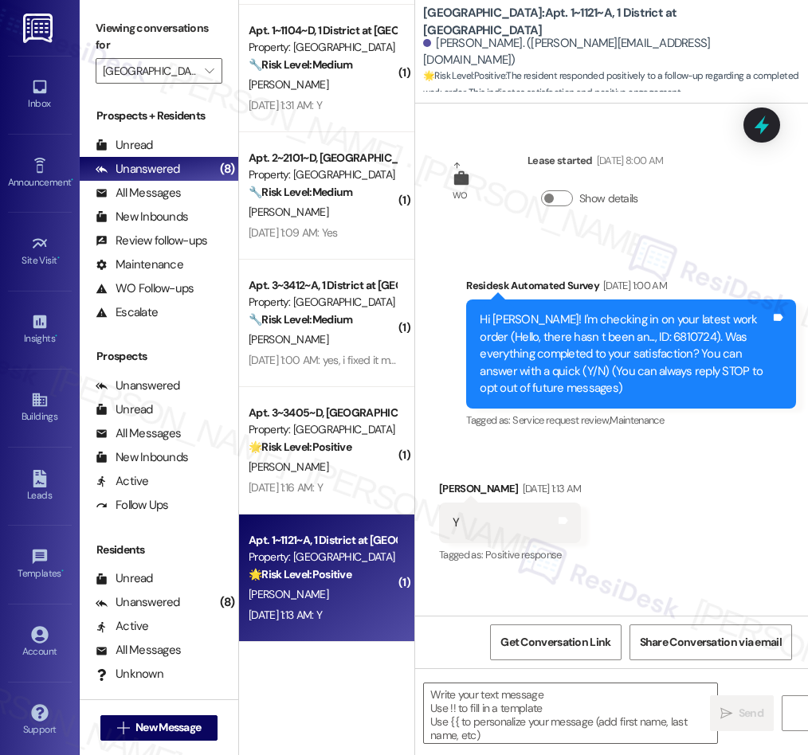
scroll to position [144, 0]
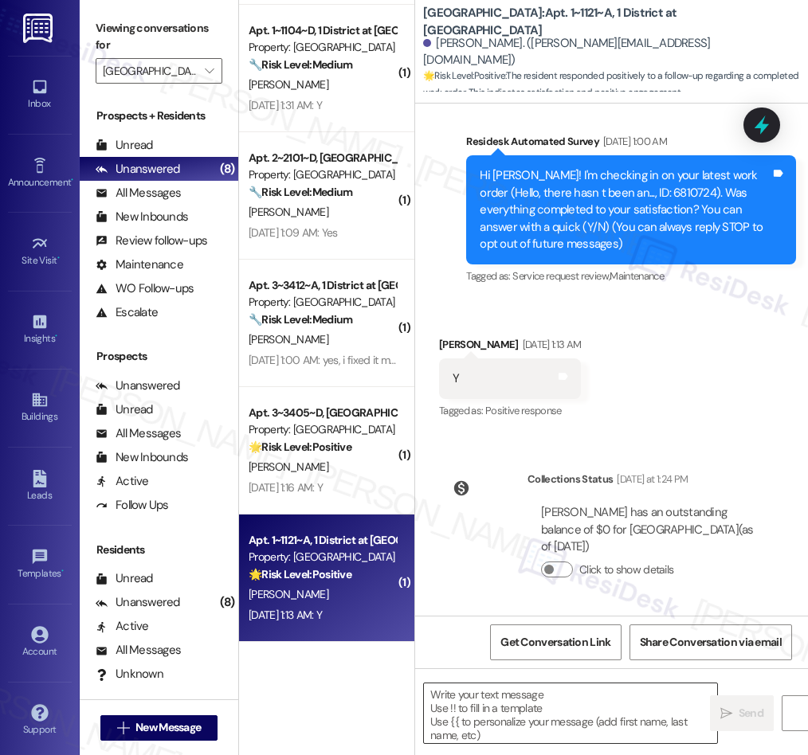
click at [520, 701] on textarea at bounding box center [570, 713] width 293 height 60
click at [520, 701] on textarea "To enrich screen reader interactions, please activate Accessibility in Grammarl…" at bounding box center [570, 713] width 293 height 60
paste textarea "We’re glad everything went well with your work order! Let us know if there’s an…"
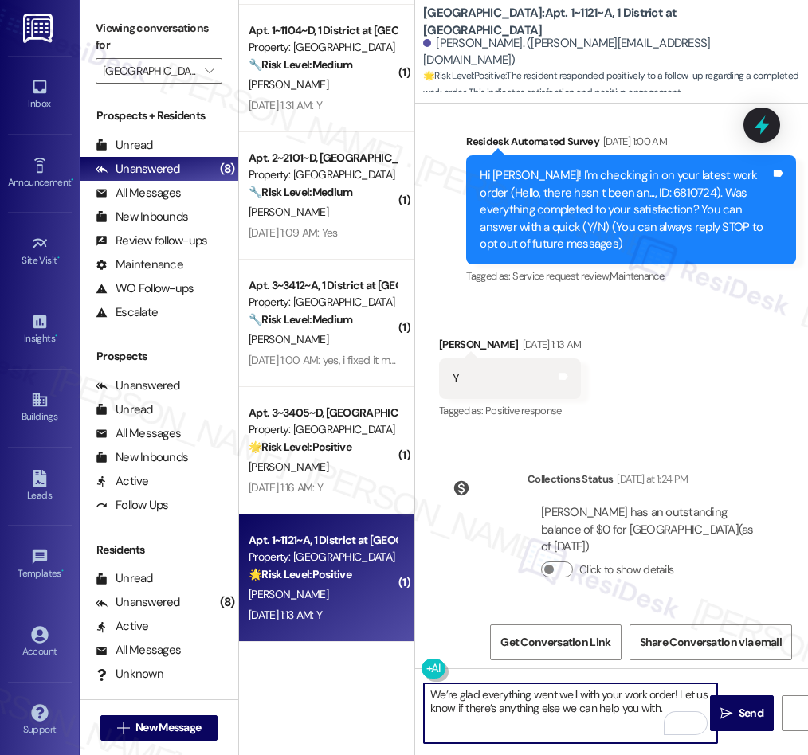
scroll to position [0, 0]
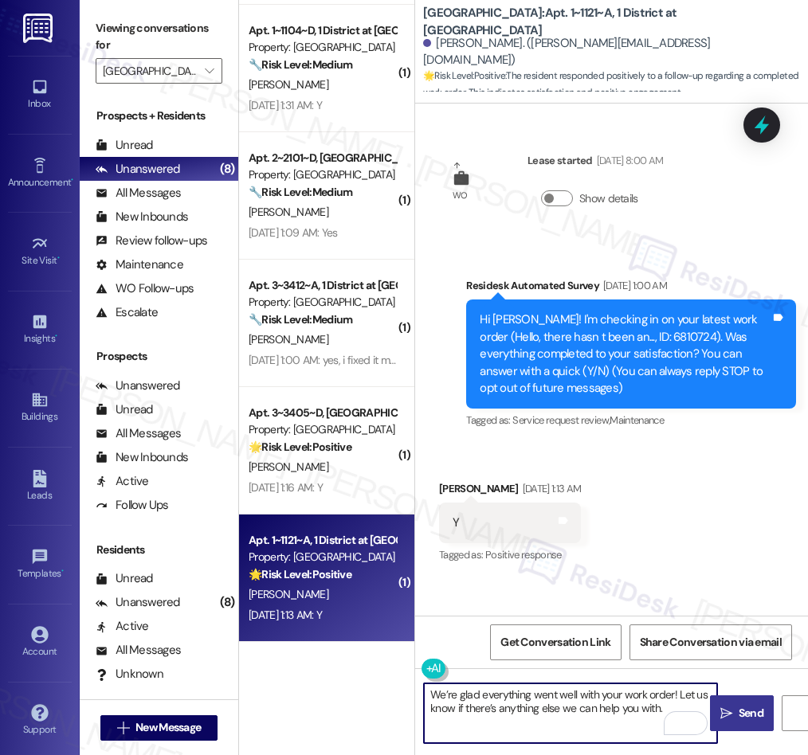
type textarea "We’re glad everything went well with your work order! Let us know if there’s an…"
click at [739, 720] on span "Send" at bounding box center [750, 713] width 25 height 17
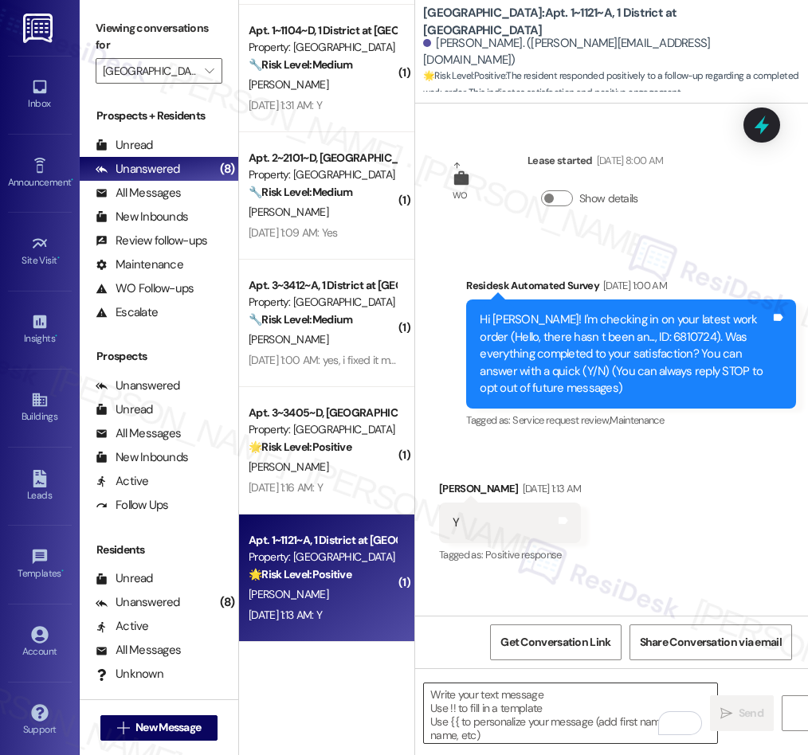
click at [561, 734] on textarea "To enrich screen reader interactions, please activate Accessibility in Grammarl…" at bounding box center [570, 713] width 293 height 60
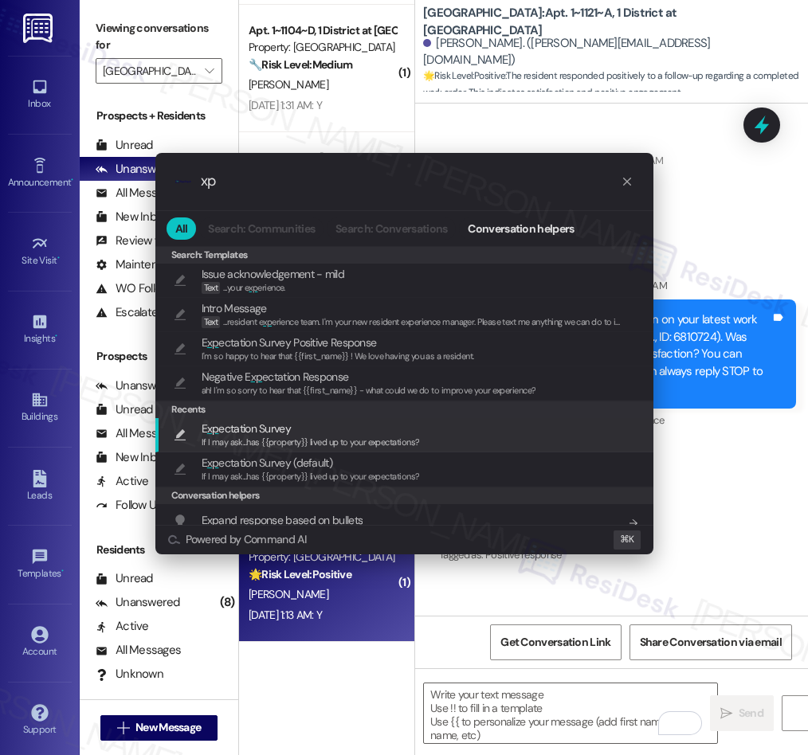
type input "xp"
click at [288, 436] on span "If I may ask...has {{property}} lived up to your expectations?" at bounding box center [311, 441] width 218 height 11
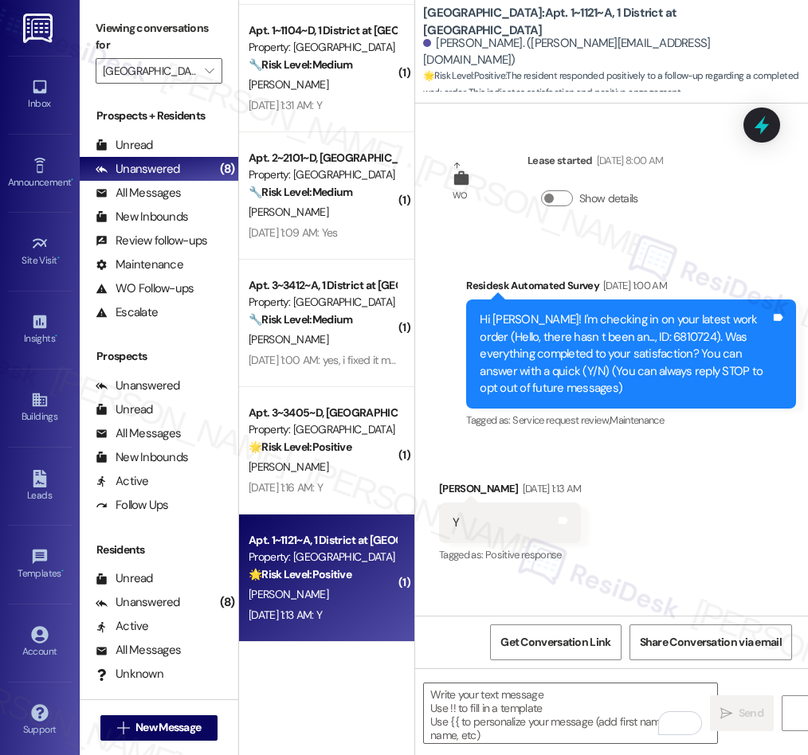
type textarea "If I may ask...has {{property}} lived up to your expectations?"
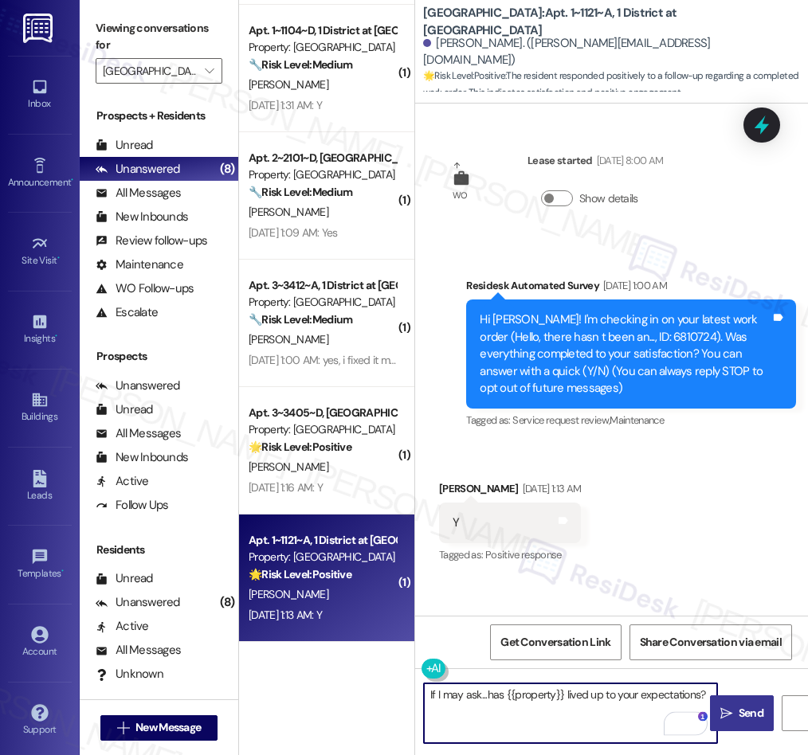
click at [738, 717] on span "Send" at bounding box center [750, 713] width 25 height 17
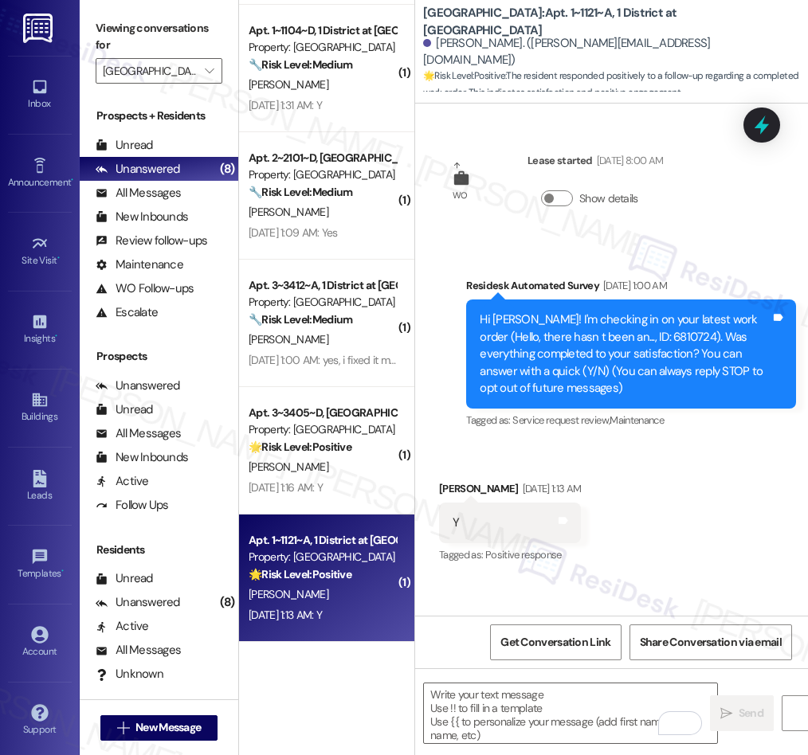
scroll to position [401, 0]
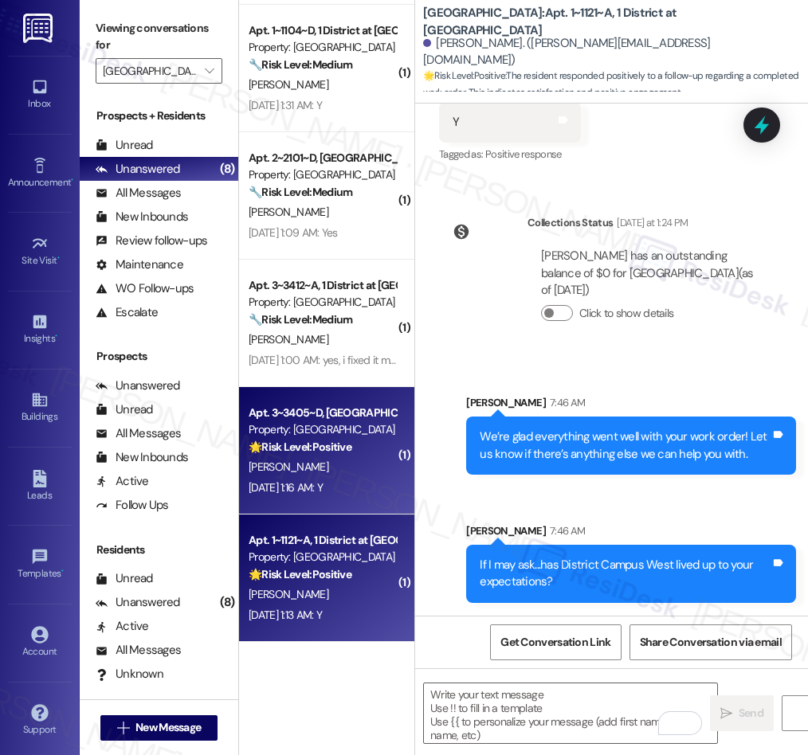
click at [323, 468] on div "R. Isgitt" at bounding box center [322, 467] width 151 height 20
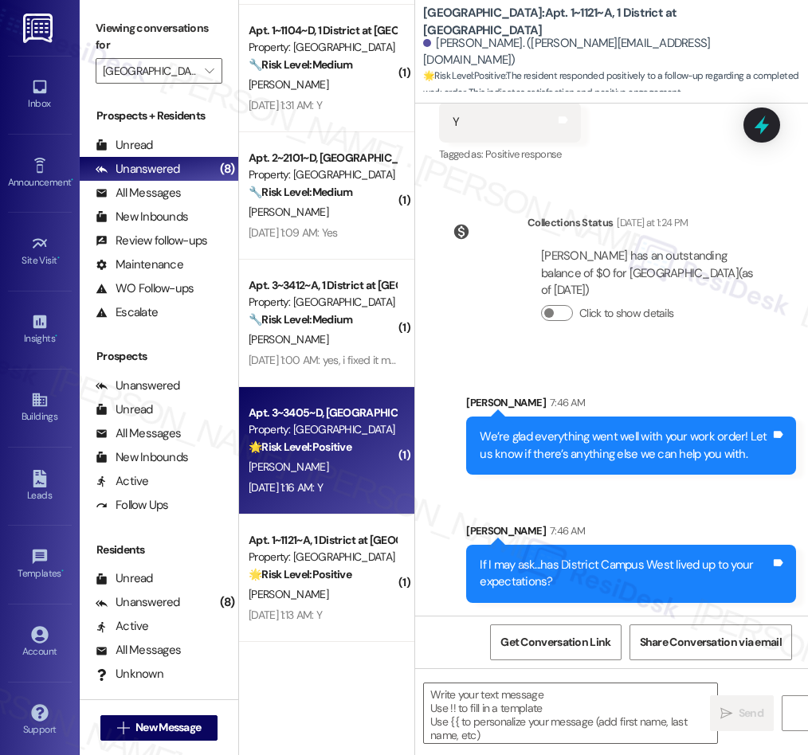
scroll to position [632, 0]
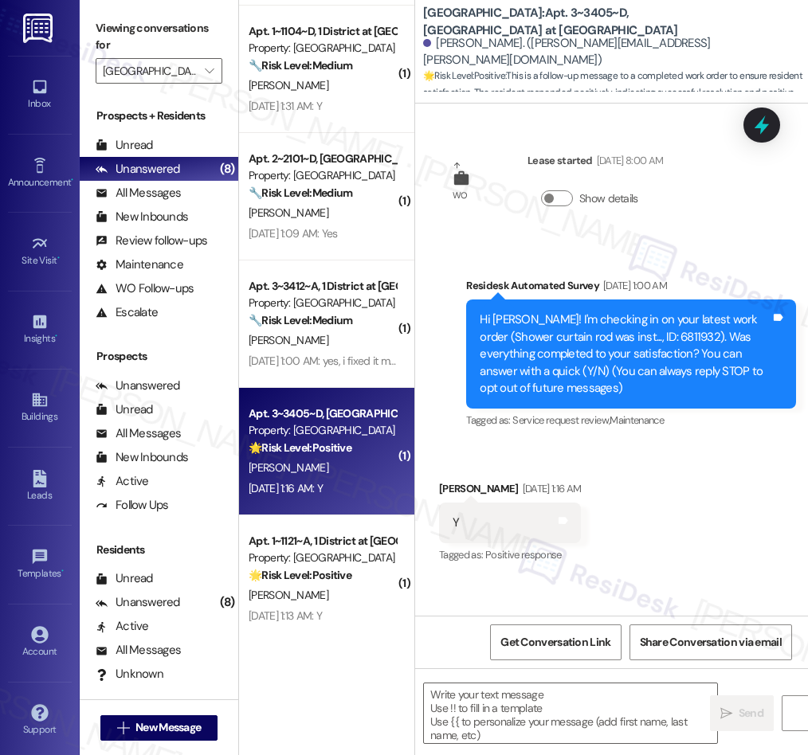
type textarea "Fetching suggested responses. Please feel free to read through the conversation…"
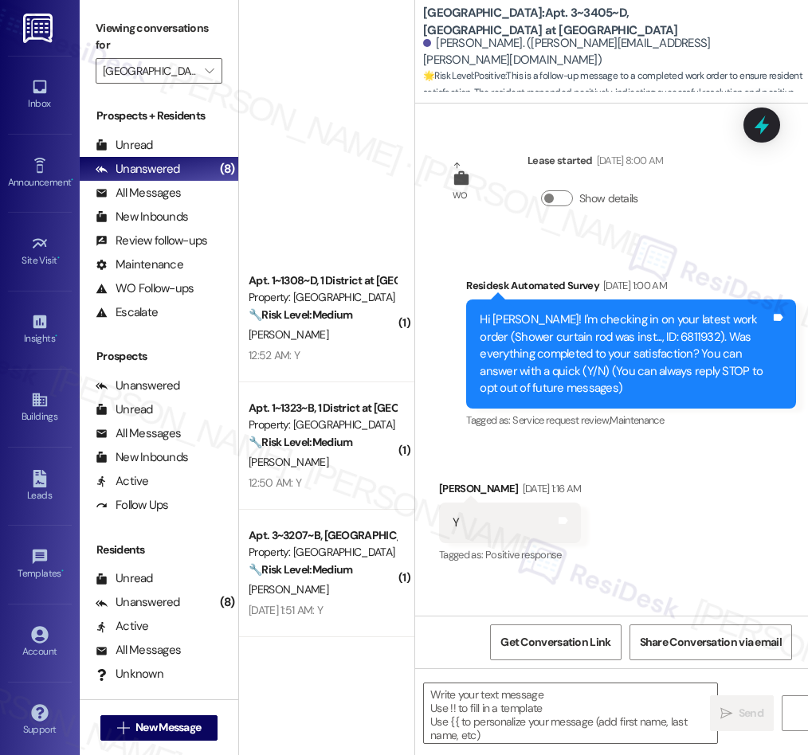
scroll to position [632, 0]
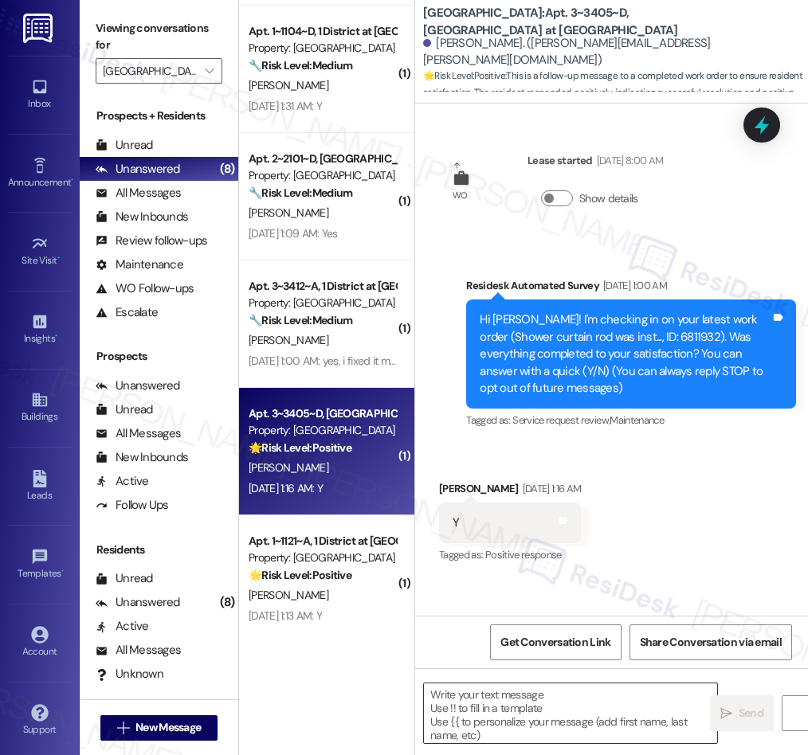
click at [600, 708] on textarea at bounding box center [570, 713] width 293 height 60
paste textarea "We’re glad everything went well with your work order! Let us know if there’s an…"
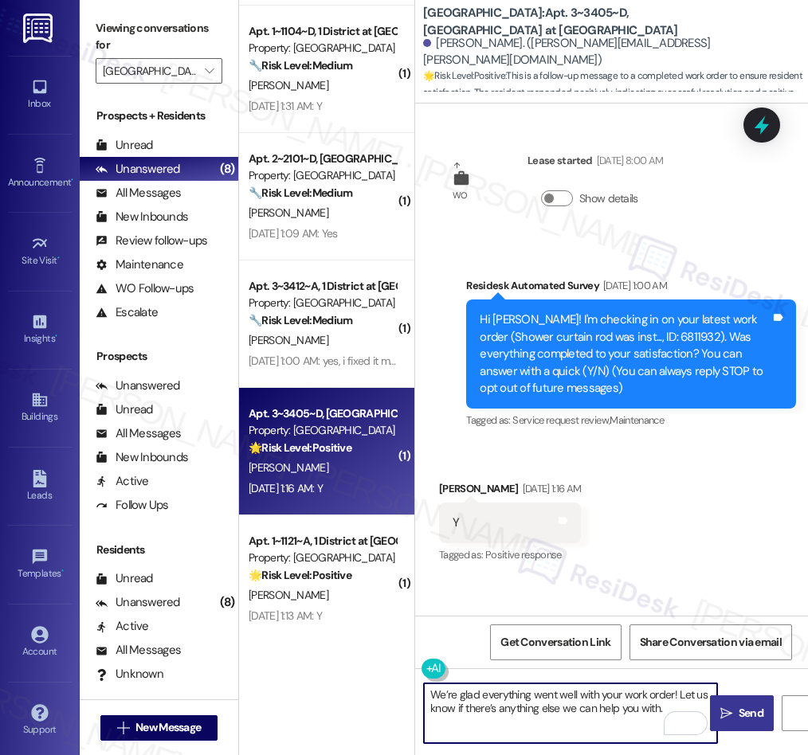
type textarea "We’re glad everything went well with your work order! Let us know if there’s an…"
click at [744, 714] on span "Send" at bounding box center [750, 713] width 25 height 17
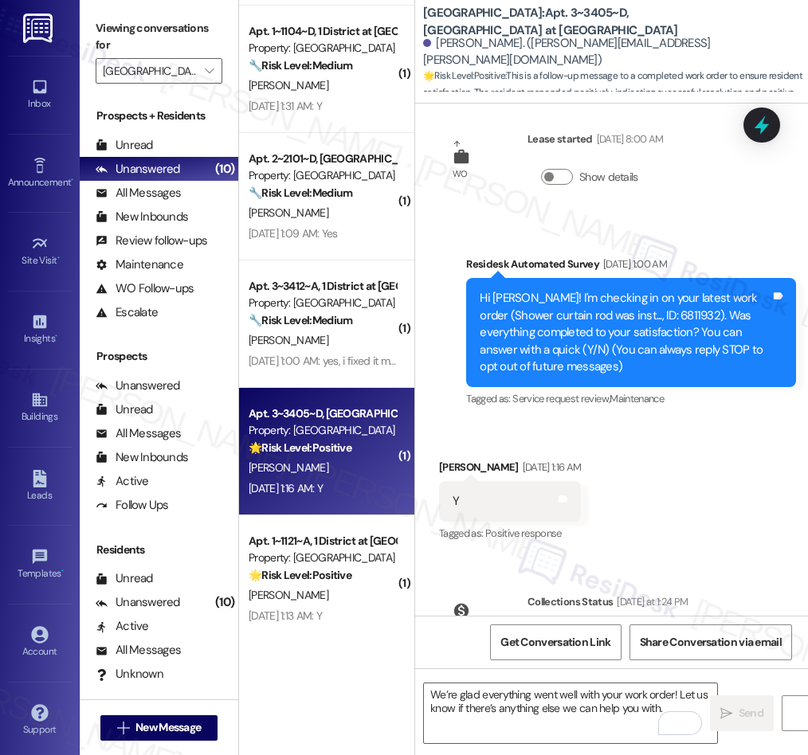
scroll to position [272, 0]
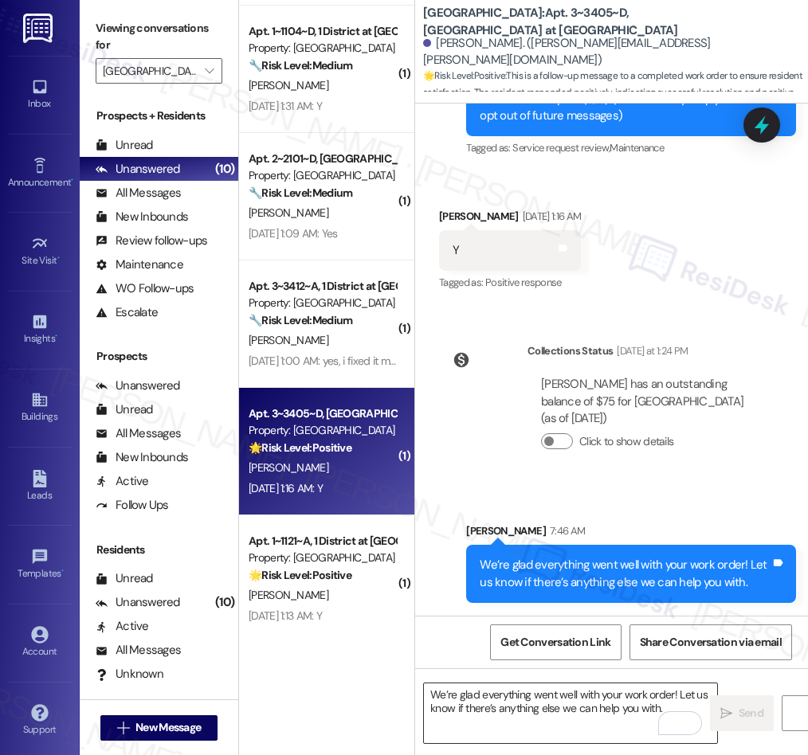
click at [492, 714] on textarea "We’re glad everything went well with your work order! Let us know if there’s an…" at bounding box center [570, 713] width 293 height 60
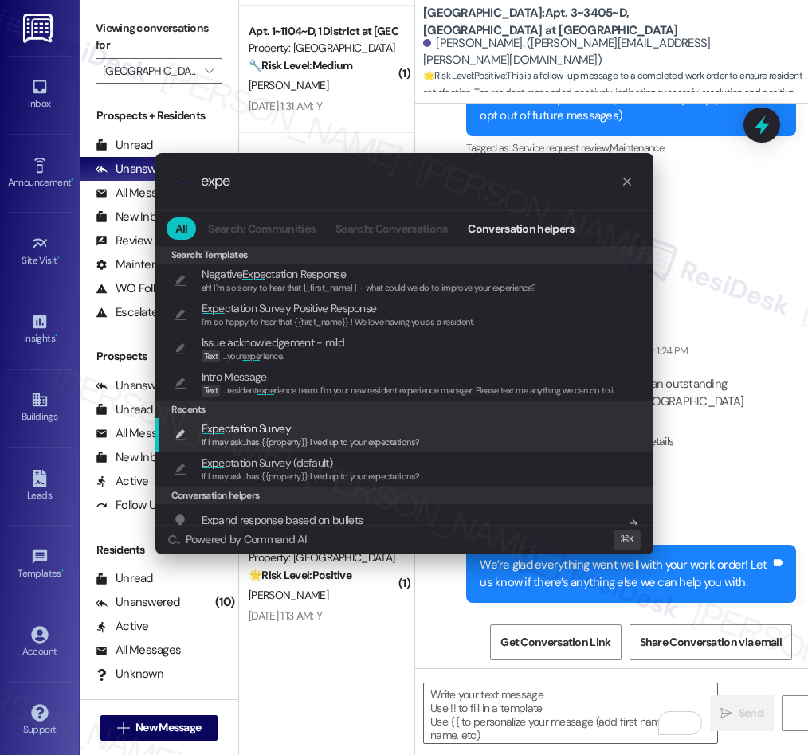
type input "expe"
click at [275, 436] on span "If I may ask...has {{property}} lived up to your expectations?" at bounding box center [311, 441] width 218 height 11
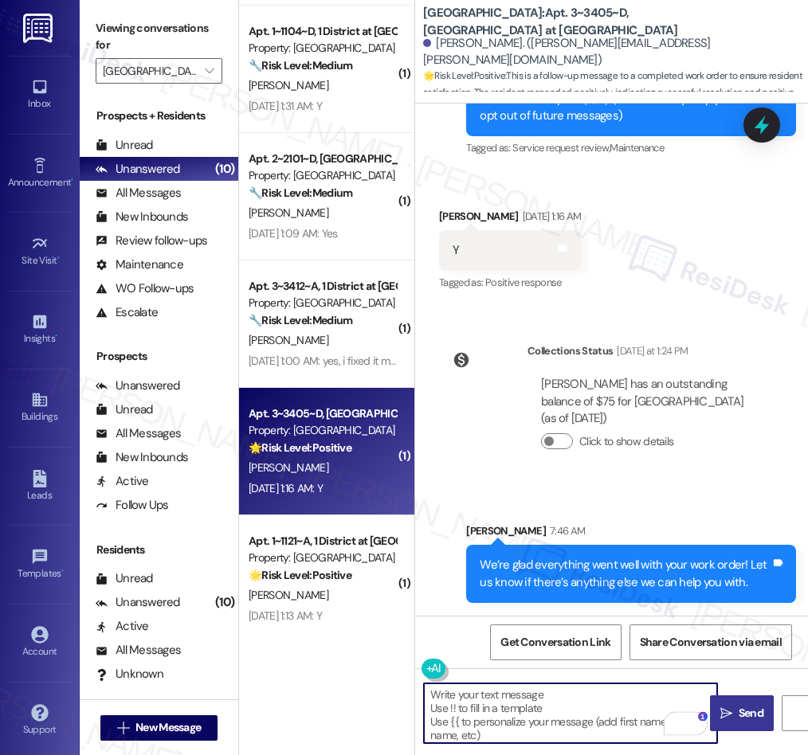
click at [730, 716] on icon "" at bounding box center [726, 713] width 12 height 13
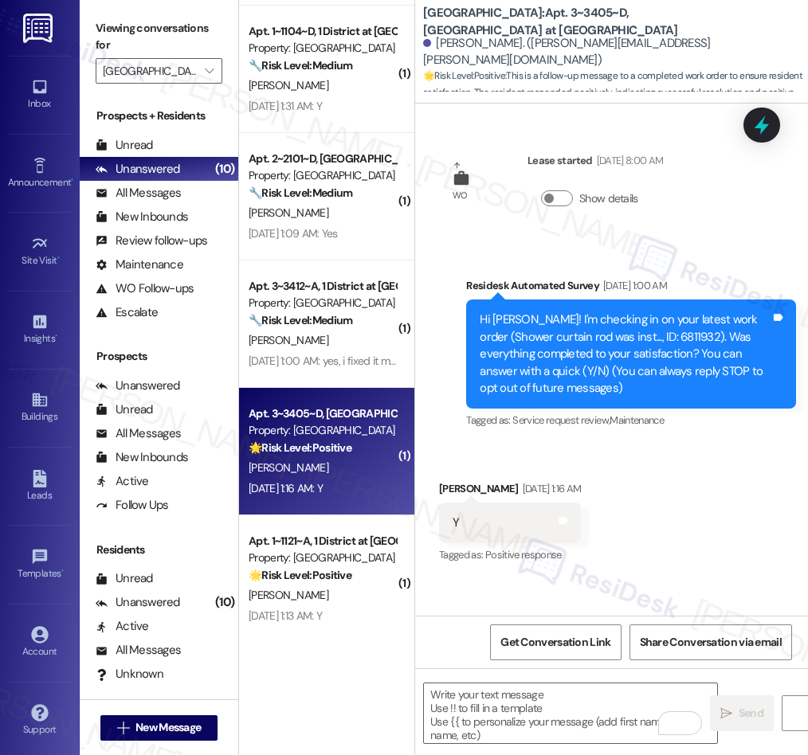
scroll to position [401, 0]
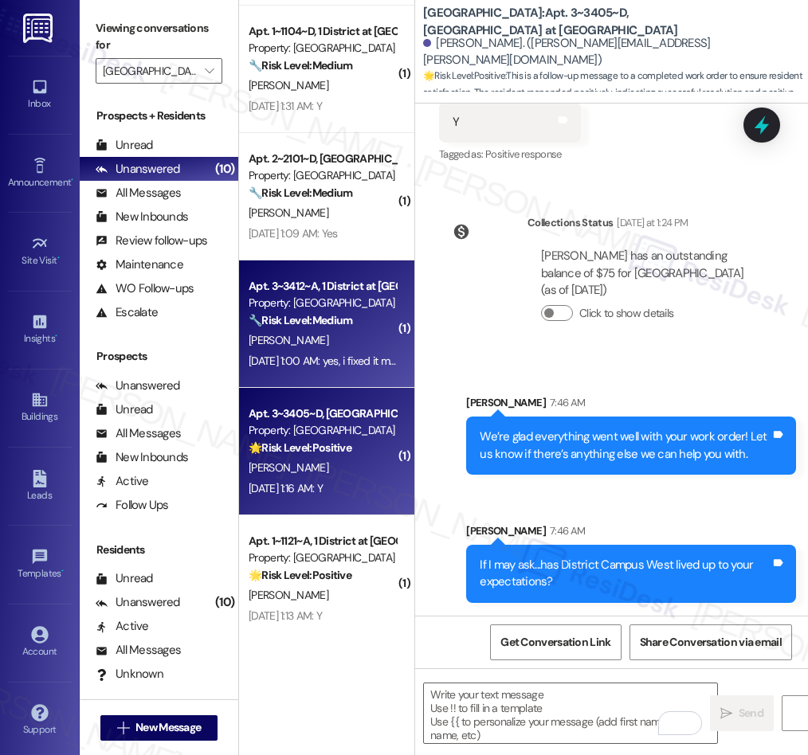
click at [346, 334] on div "[PERSON_NAME]" at bounding box center [322, 341] width 151 height 20
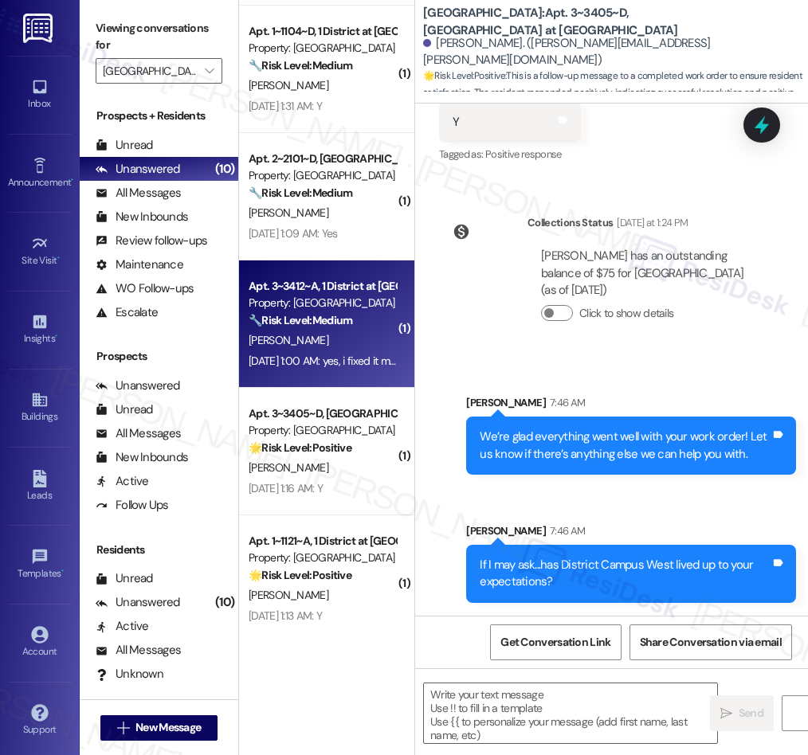
type textarea "Fetching suggested responses. Please feel free to read through the conversation…"
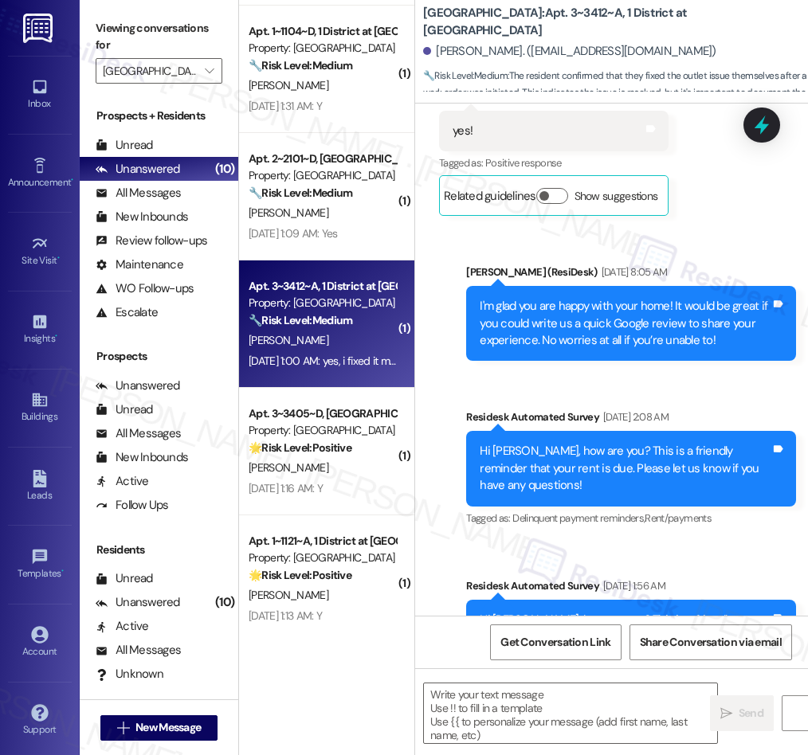
type textarea "Fetching suggested responses. Please feel free to read through the conversation…"
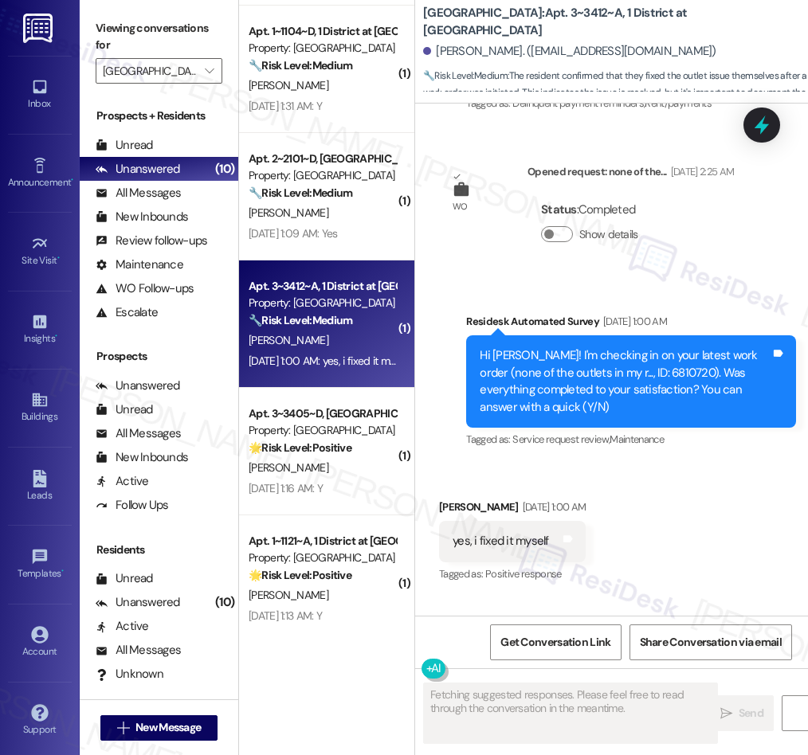
scroll to position [5519, 0]
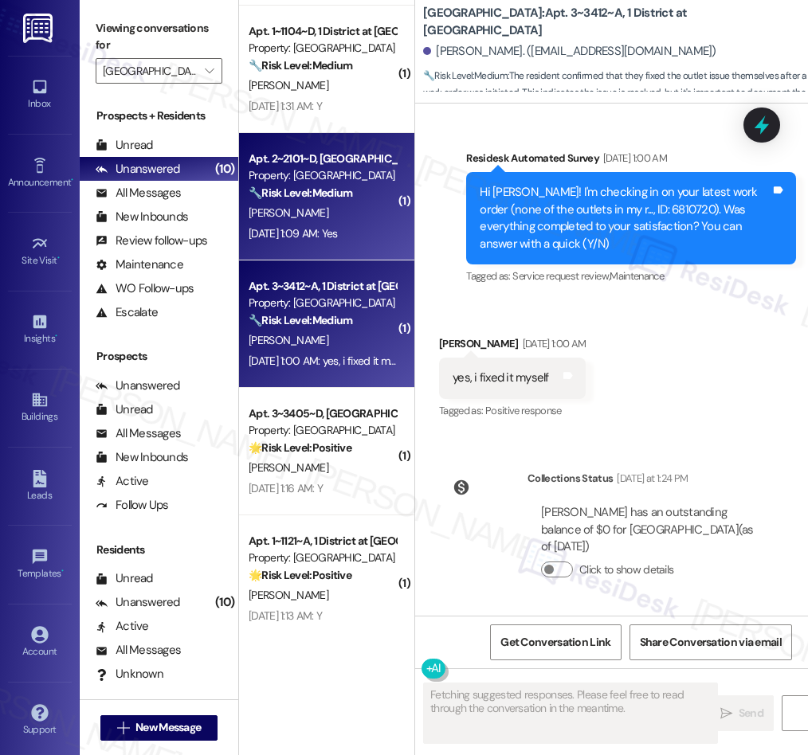
click at [330, 234] on div "[DATE] 1:09 AM: Yes [DATE] 1:09 AM: Yes" at bounding box center [293, 233] width 89 height 14
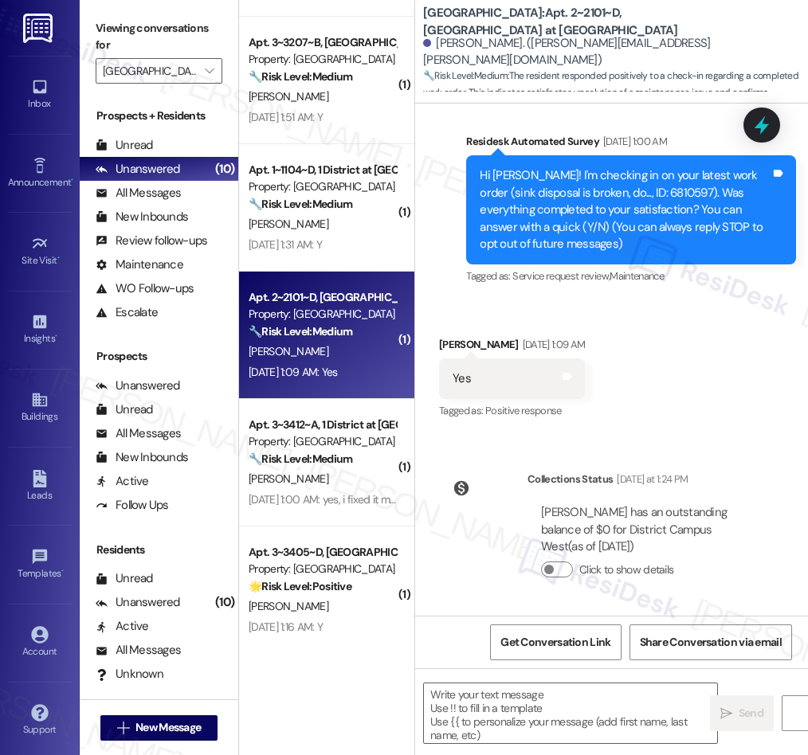
scroll to position [0, 0]
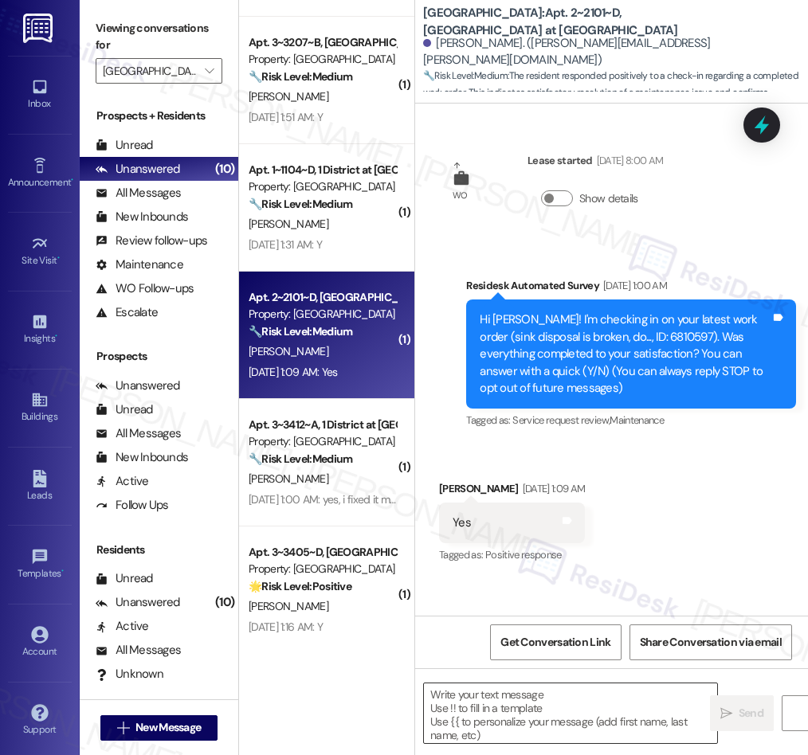
click at [572, 719] on textarea at bounding box center [570, 713] width 293 height 60
paste textarea "We’re glad everything went well with your work order! Let us know if there’s an…"
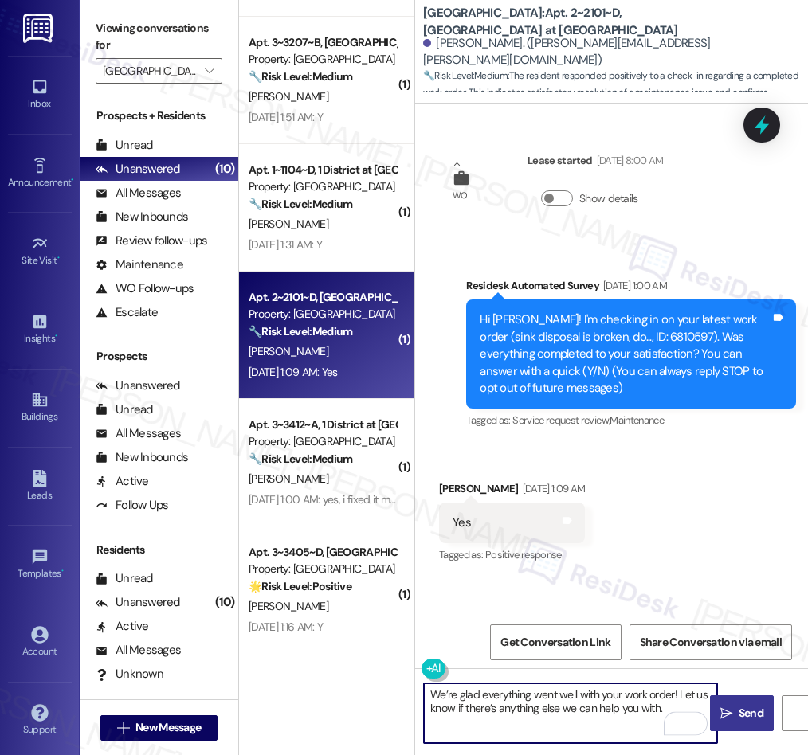
type textarea "We’re glad everything went well with your work order! Let us know if there’s an…"
click at [723, 722] on button " Send" at bounding box center [742, 713] width 64 height 36
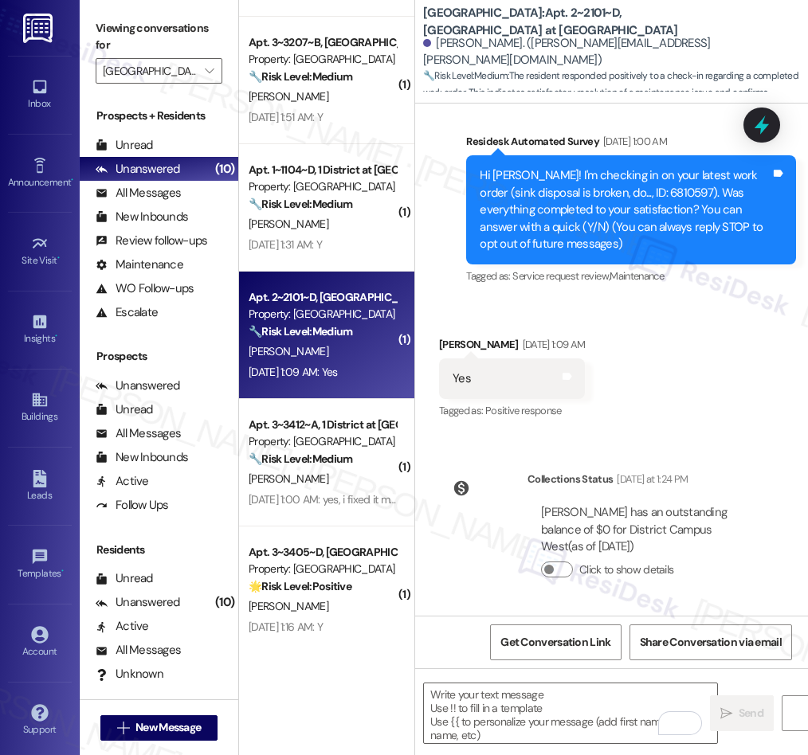
scroll to position [272, 0]
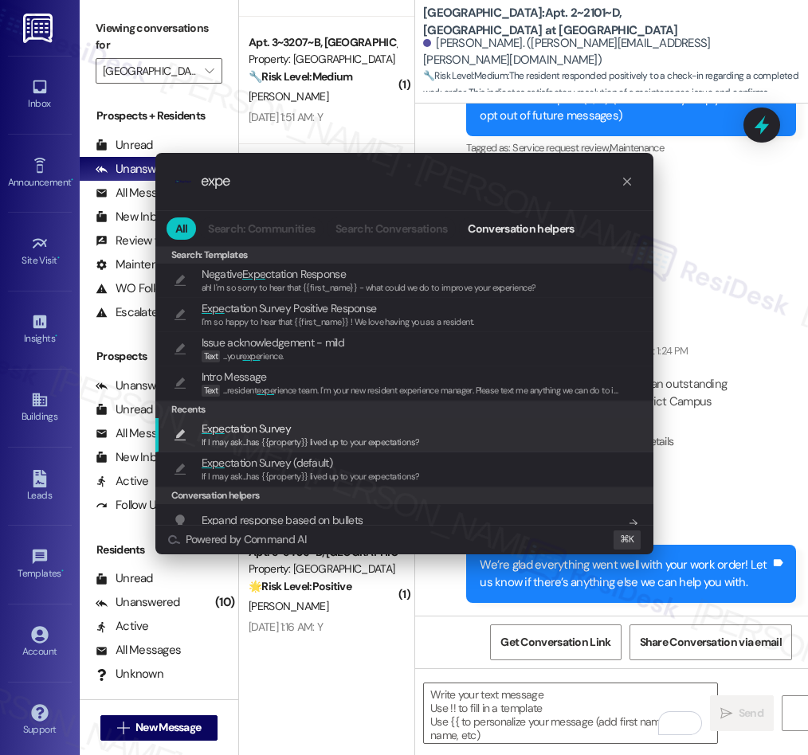
type input "expe"
click at [232, 433] on span "Expe ctation Survey" at bounding box center [246, 429] width 89 height 18
type textarea "If I may ask...has {{property}} lived up to your expectations?"
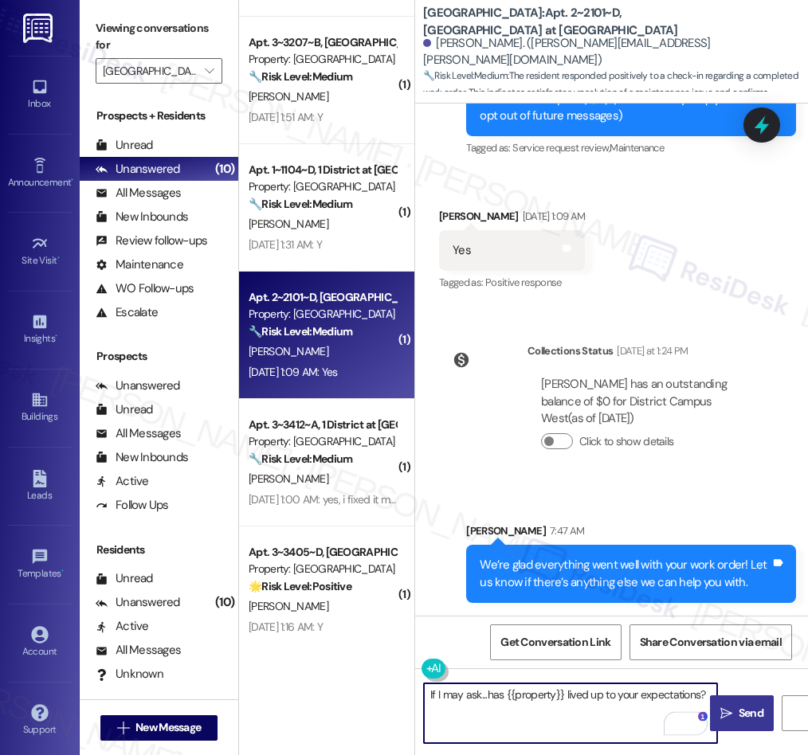
click at [738, 715] on span "Send" at bounding box center [750, 713] width 25 height 17
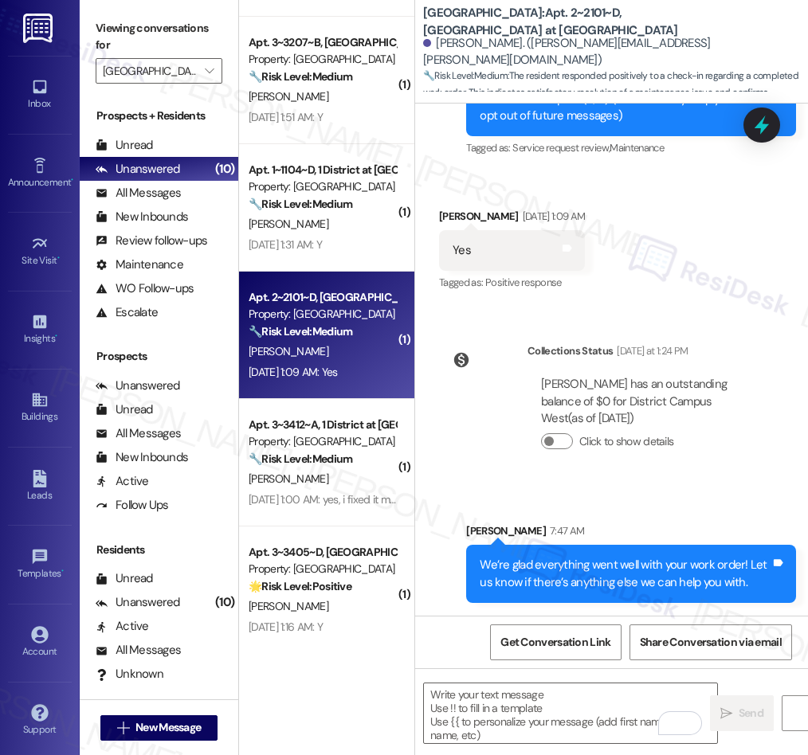
scroll to position [401, 0]
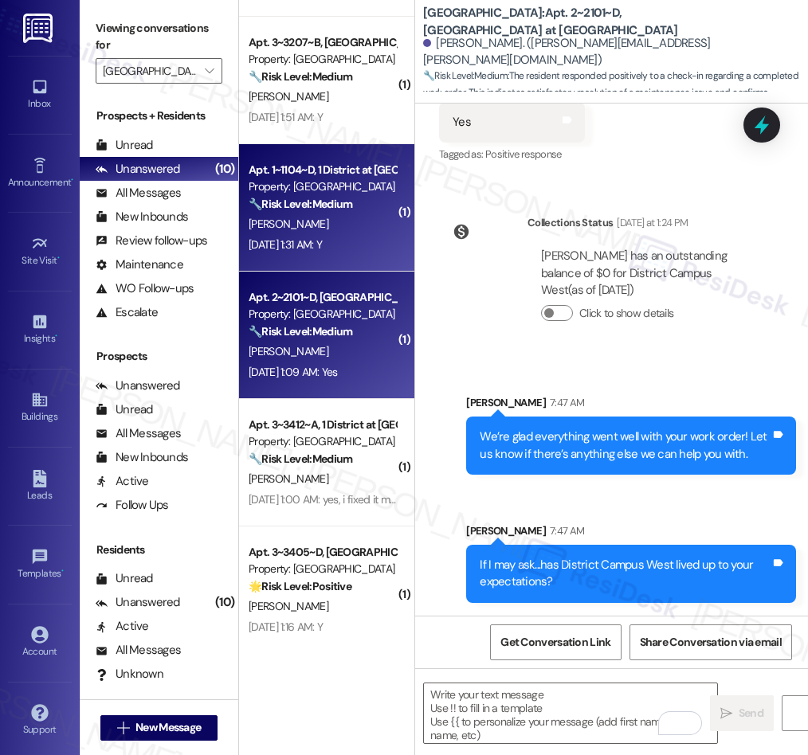
click at [354, 224] on div "[PERSON_NAME]" at bounding box center [322, 224] width 151 height 20
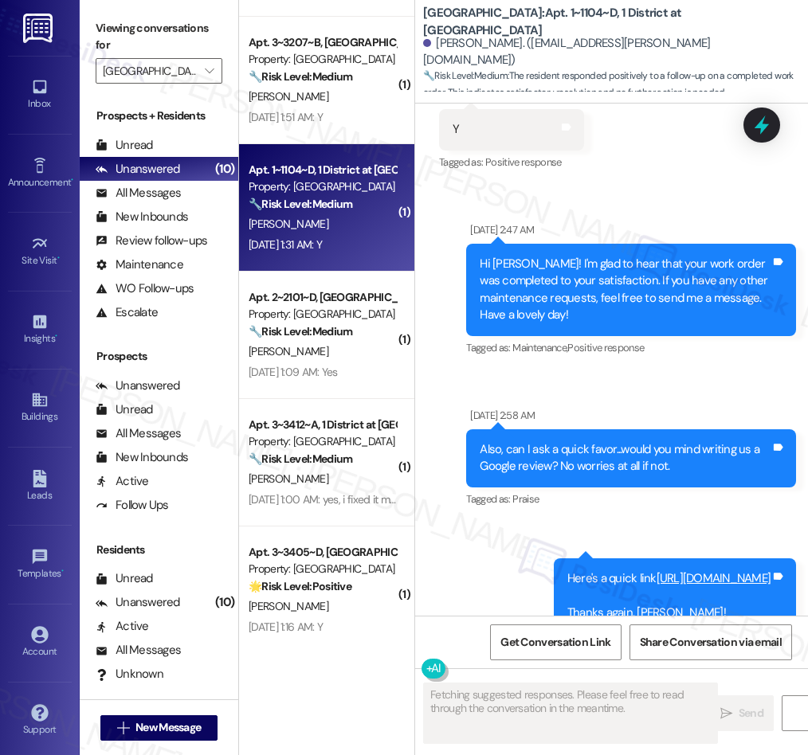
scroll to position [0, 0]
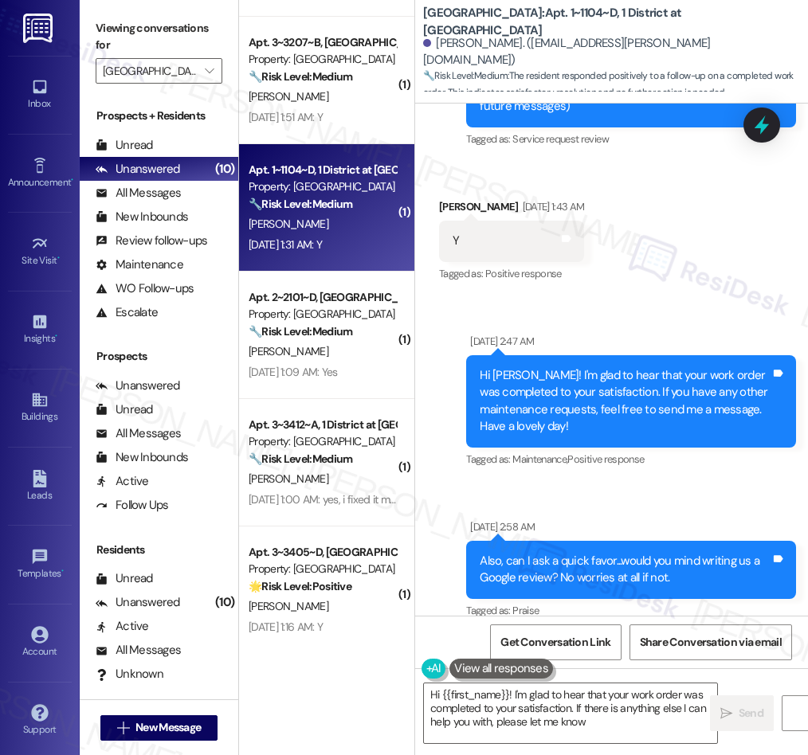
type textarea "Hi {{first_name}}! I'm glad to hear that your work order was completed to your …"
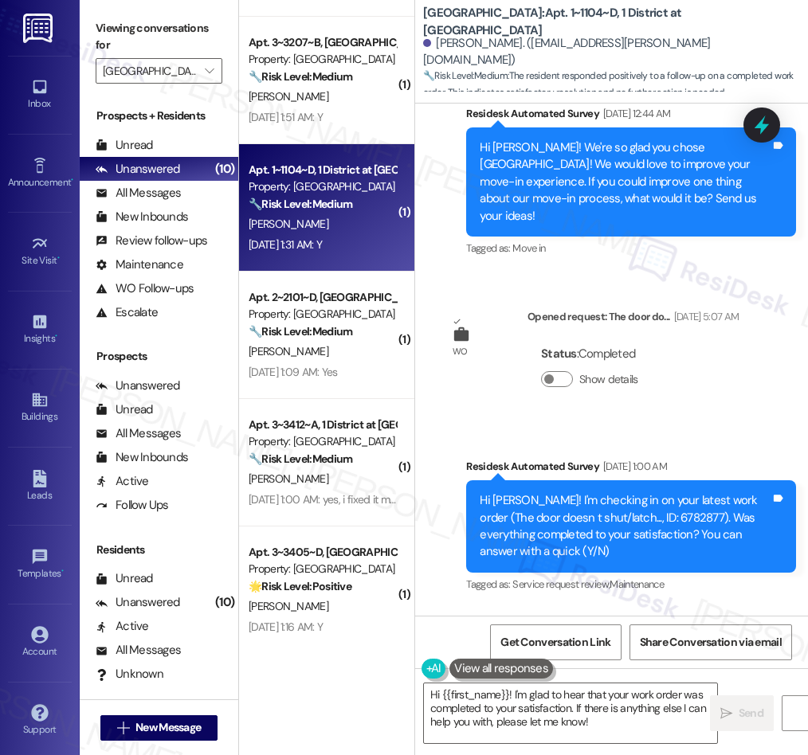
scroll to position [5186, 0]
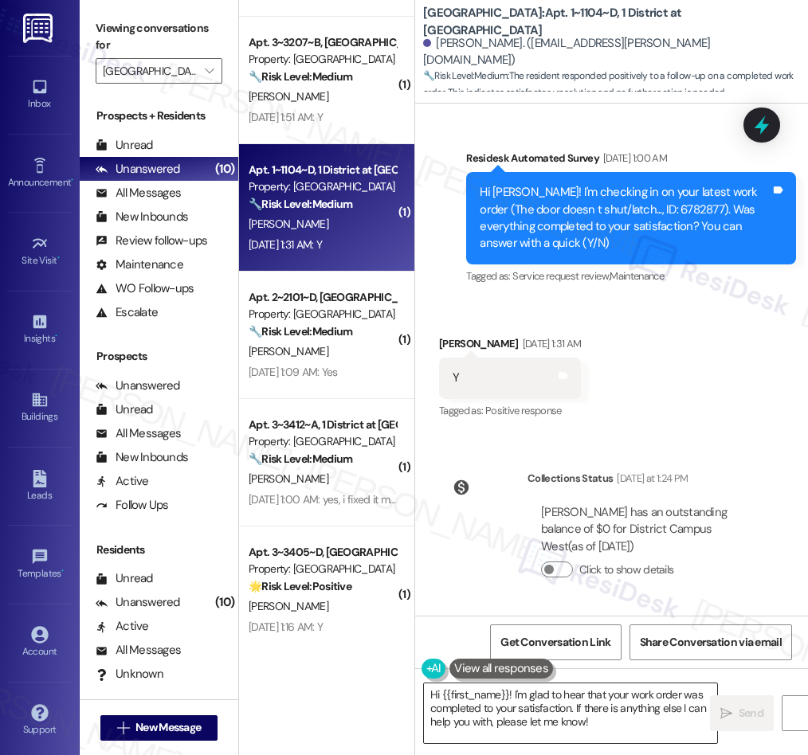
click at [499, 699] on textarea "Hi {{first_name}}! I'm glad to hear that your work order was completed to your …" at bounding box center [570, 713] width 293 height 60
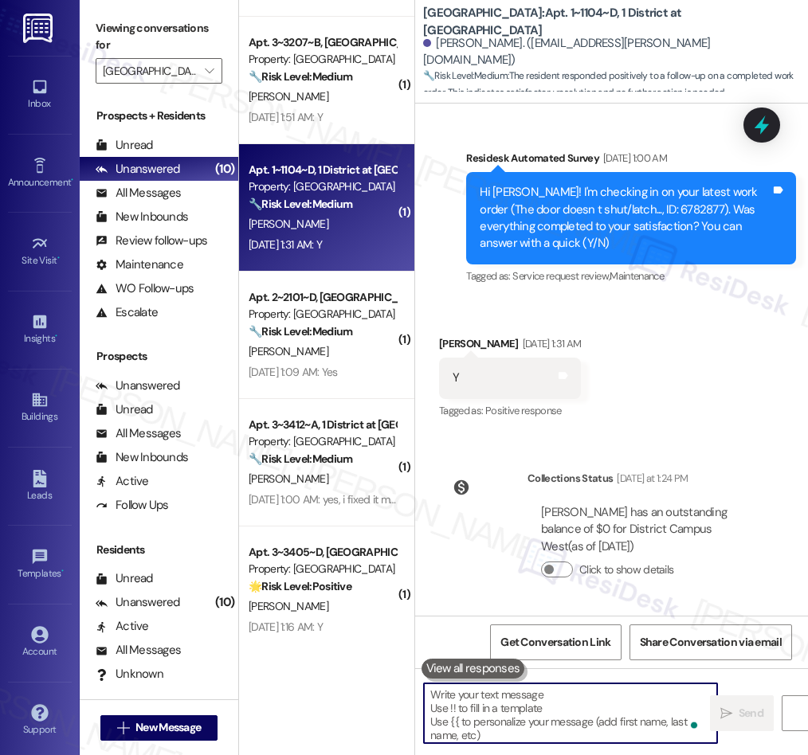
paste textarea "We’re glad everything went well with your work order! Let us know if there’s an…"
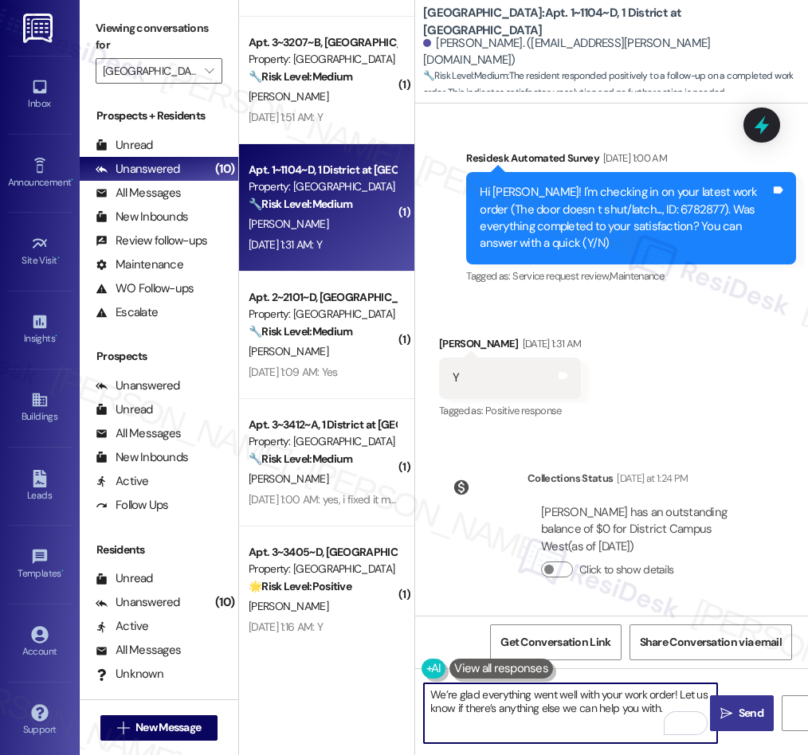
type textarea "We’re glad everything went well with your work order! Let us know if there’s an…"
click at [740, 720] on span "Send" at bounding box center [750, 713] width 25 height 17
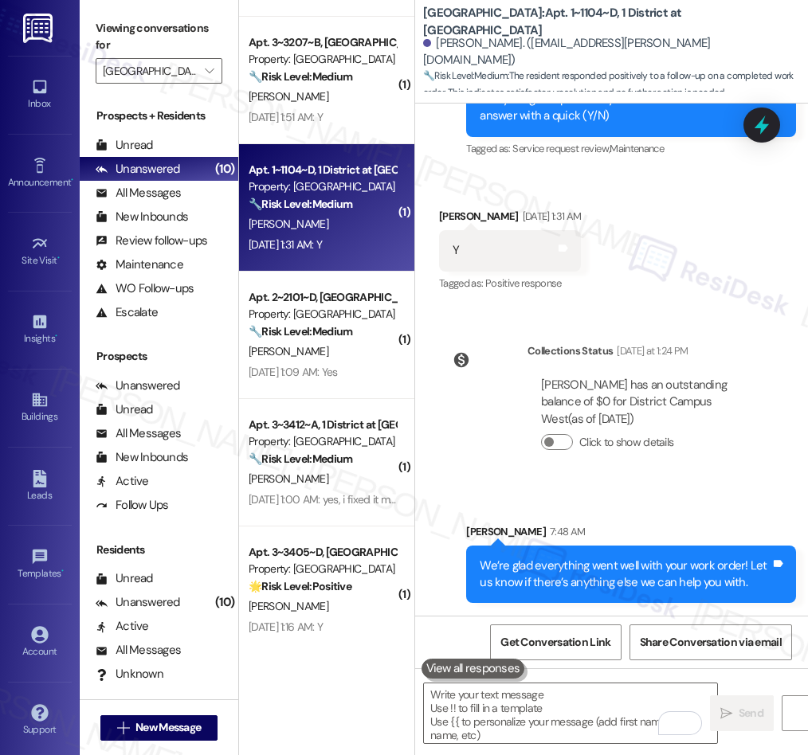
scroll to position [5314, 0]
click at [501, 712] on textarea "To enrich screen reader interactions, please activate Accessibility in Grammarl…" at bounding box center [570, 713] width 293 height 60
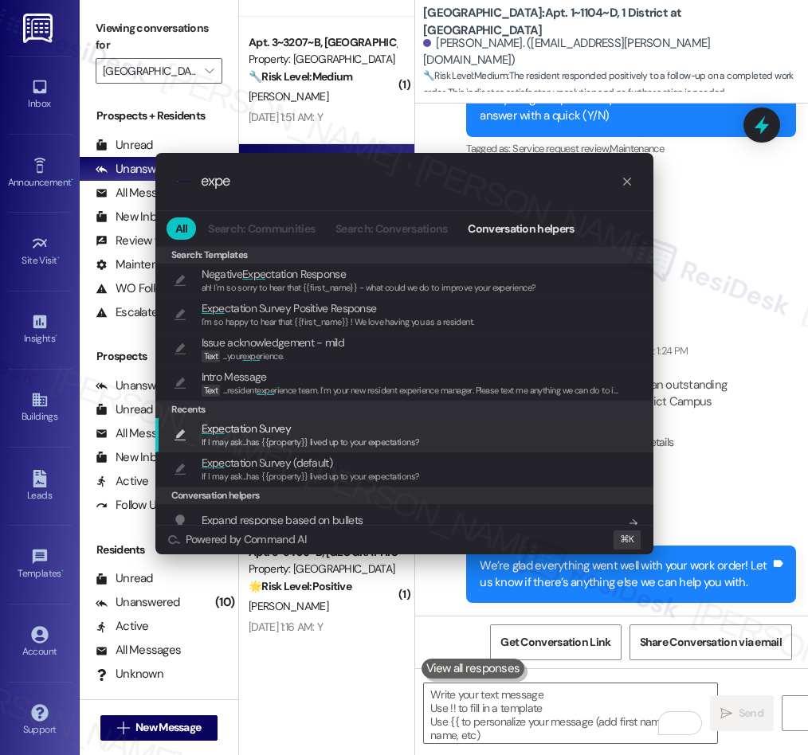
type input "expe"
click at [282, 425] on span "Expe ctation Survey" at bounding box center [246, 429] width 89 height 18
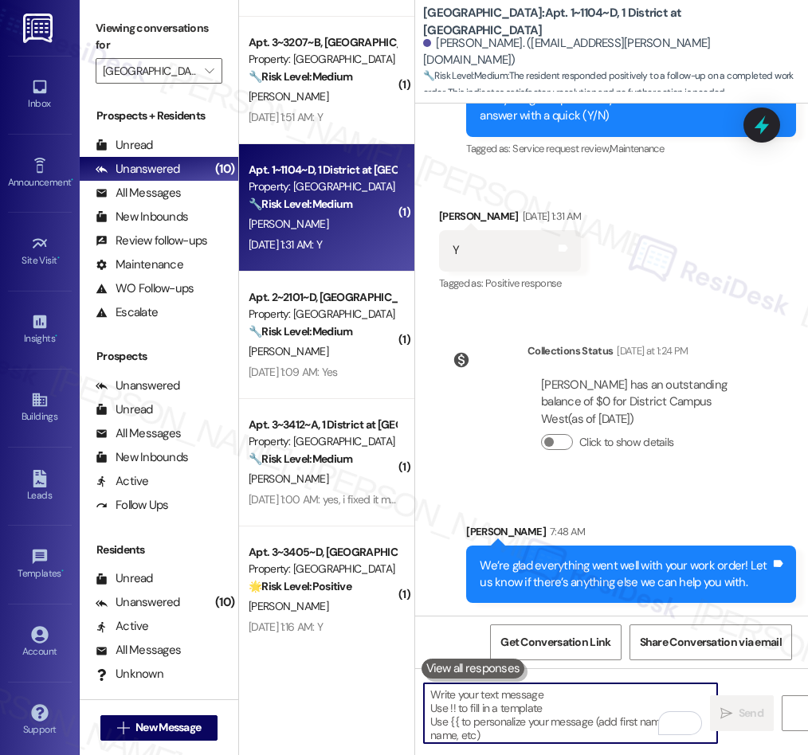
type textarea "If I may ask...has {{property}} lived up to your expectations?"
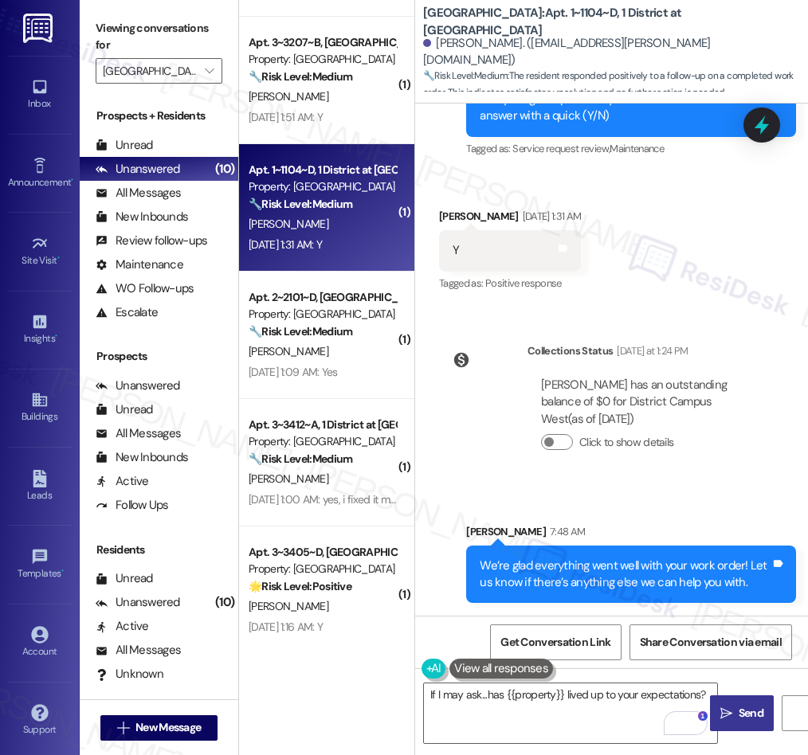
click at [741, 716] on span "Send" at bounding box center [750, 713] width 25 height 17
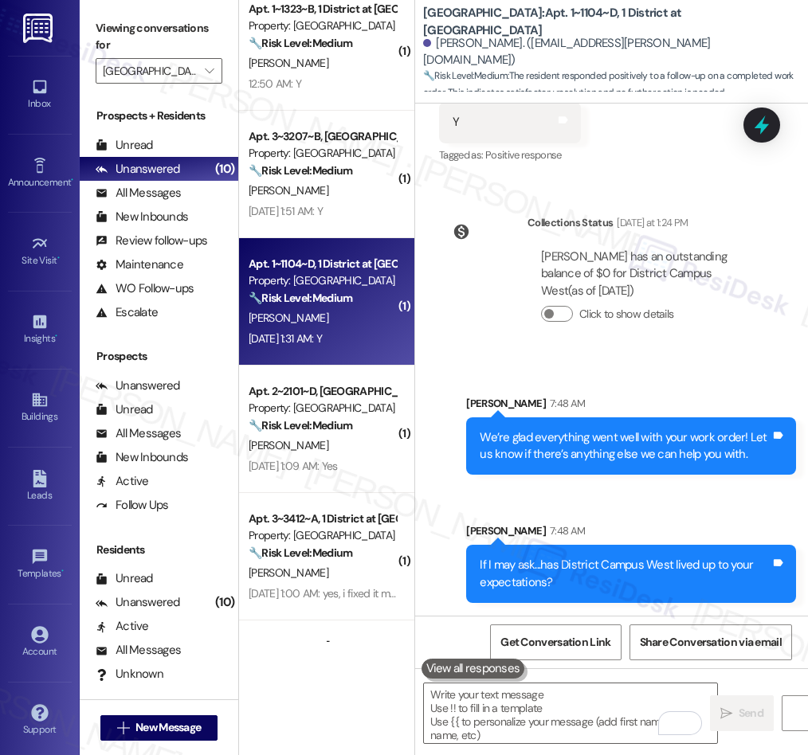
scroll to position [389, 0]
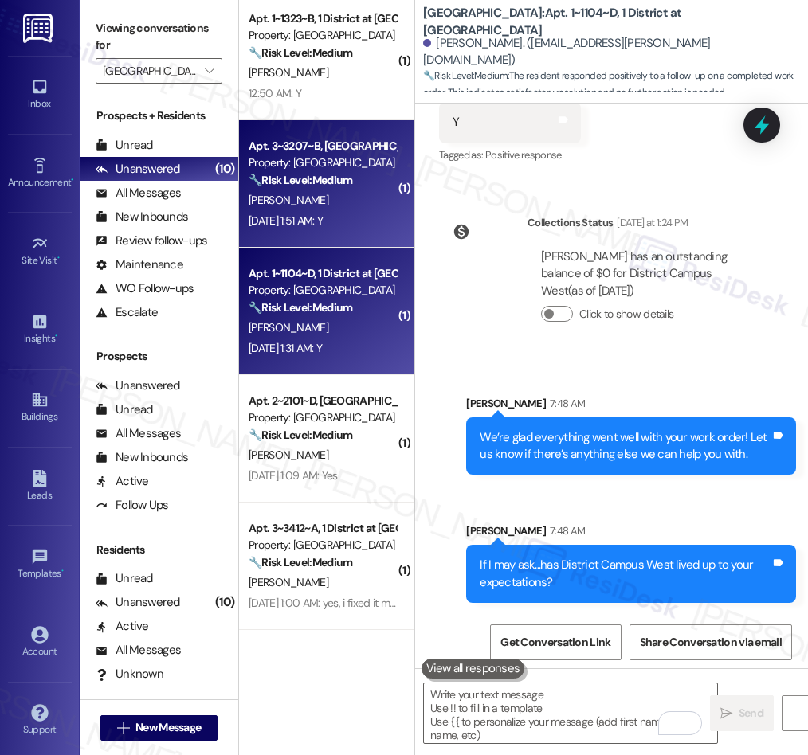
click at [360, 211] on div "[DATE] 1:51 AM: Y [DATE] 1:51 AM: Y" at bounding box center [322, 221] width 151 height 20
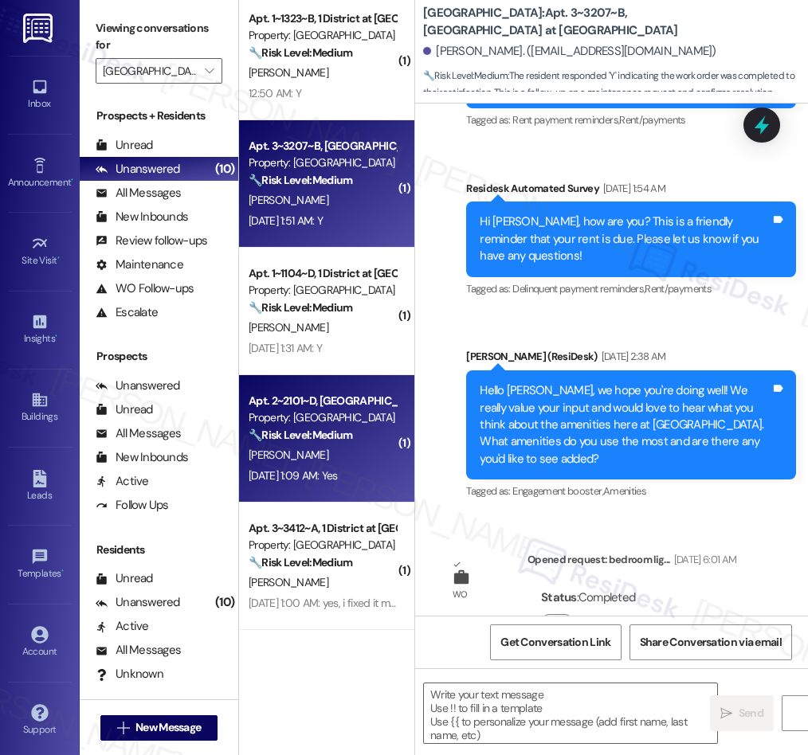
type textarea "Fetching suggested responses. Please feel free to read through the conversation…"
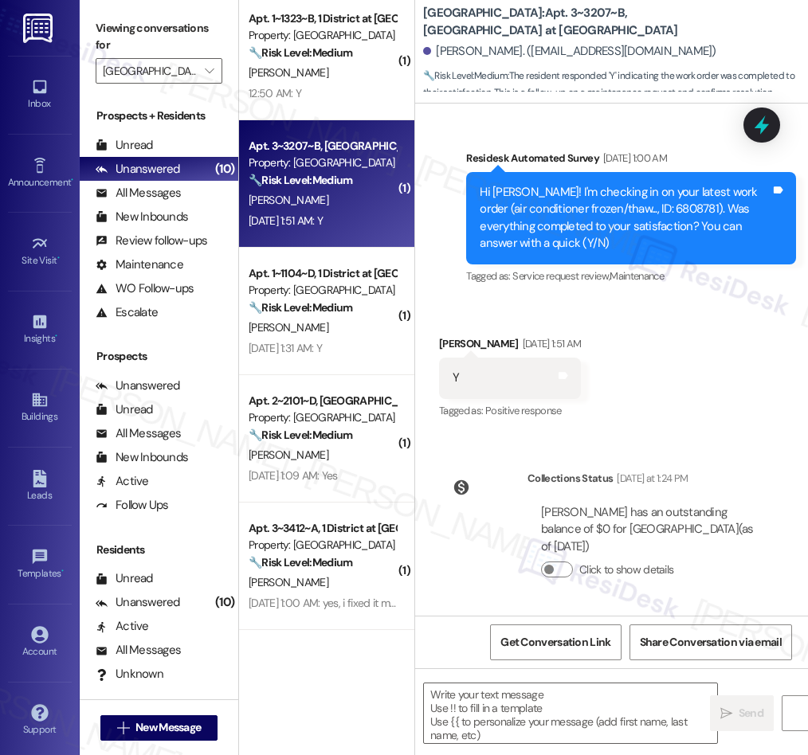
scroll to position [3244, 0]
click at [545, 712] on textarea at bounding box center [570, 713] width 293 height 60
paste textarea "We’re glad everything went well with your work order! Let us know if there’s an…"
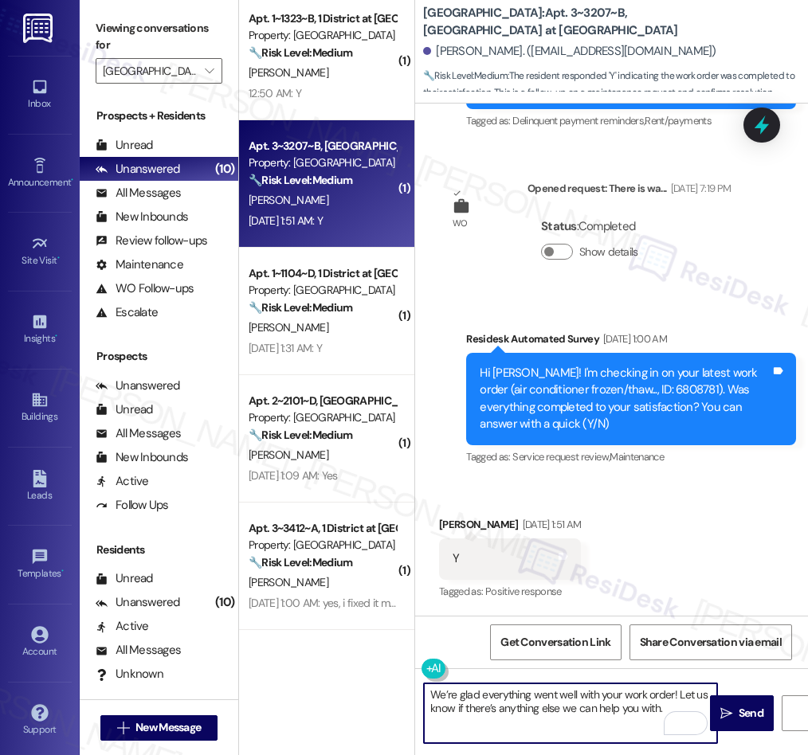
scroll to position [3009, 0]
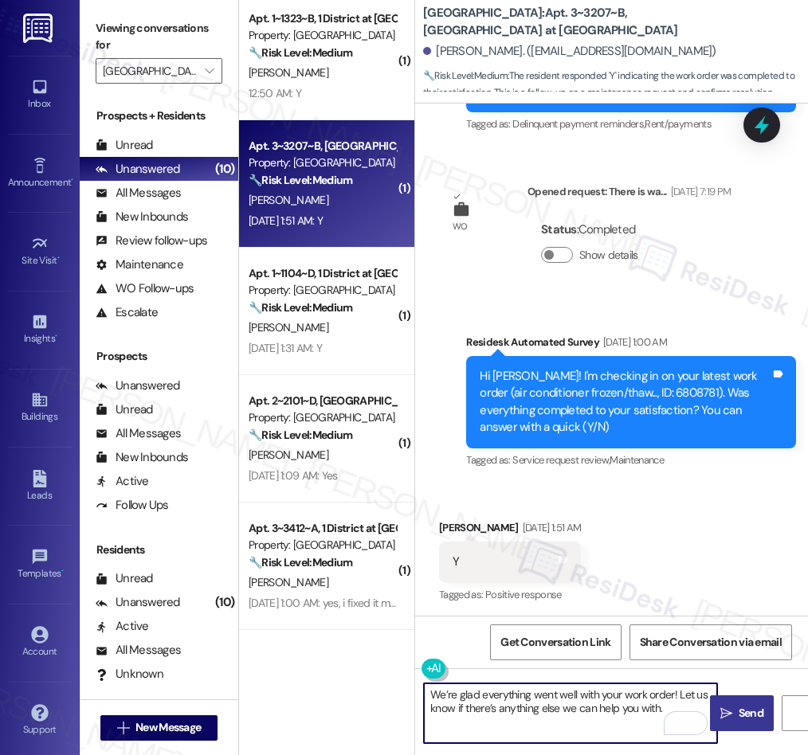
type textarea "We’re glad everything went well with your work order! Let us know if there’s an…"
click at [736, 715] on span "Send" at bounding box center [750, 713] width 31 height 17
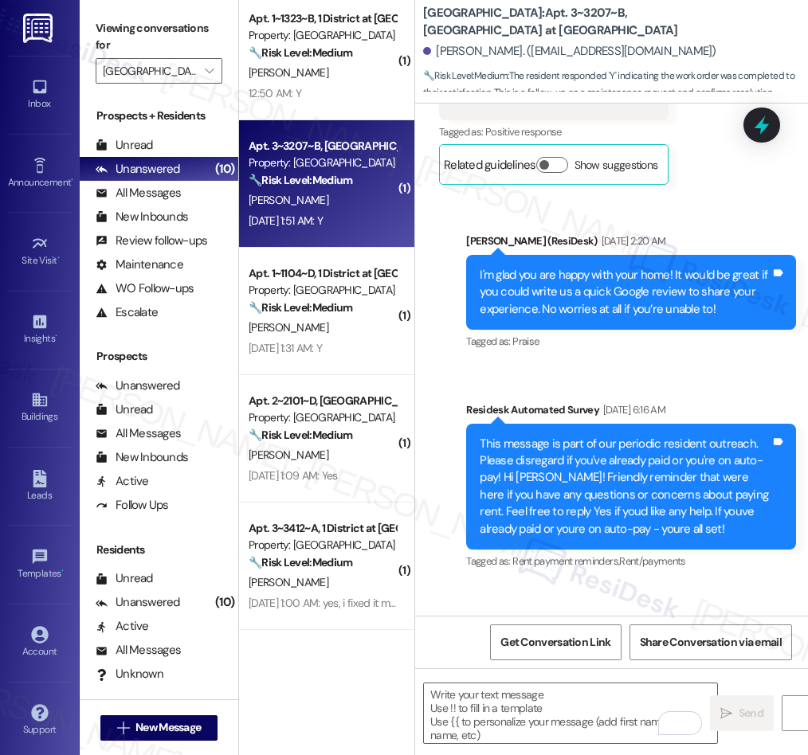
scroll to position [0, 0]
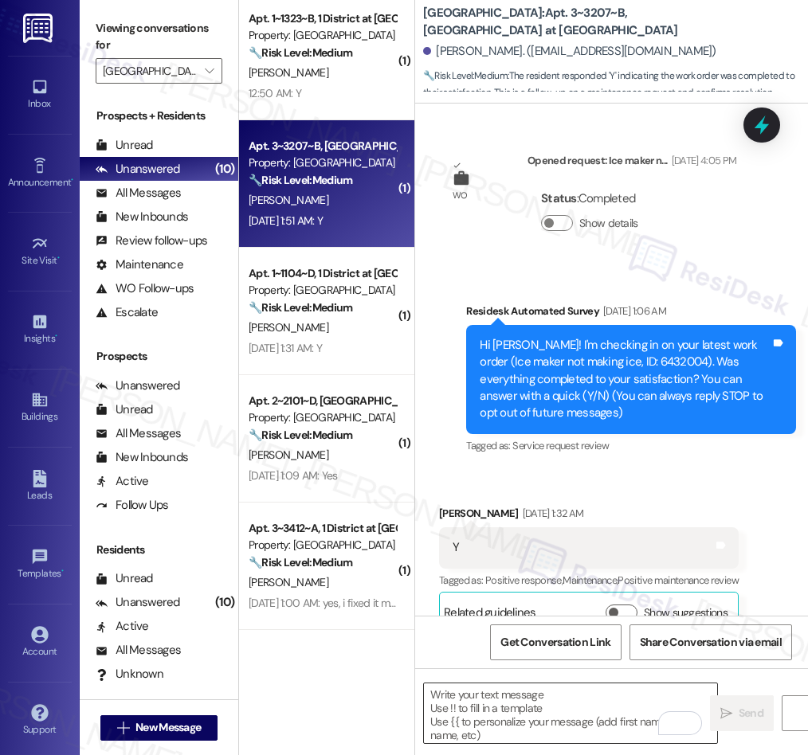
click at [539, 710] on textarea "To enrich screen reader interactions, please activate Accessibility in Grammarl…" at bounding box center [570, 713] width 293 height 60
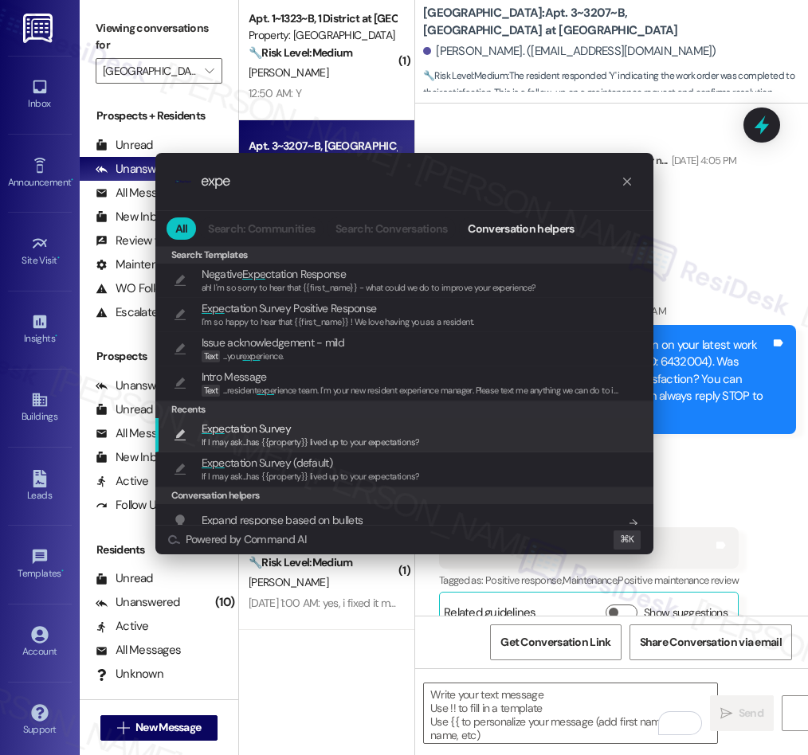
type input "expe"
click at [236, 432] on span "Expe ctation Survey" at bounding box center [246, 429] width 89 height 18
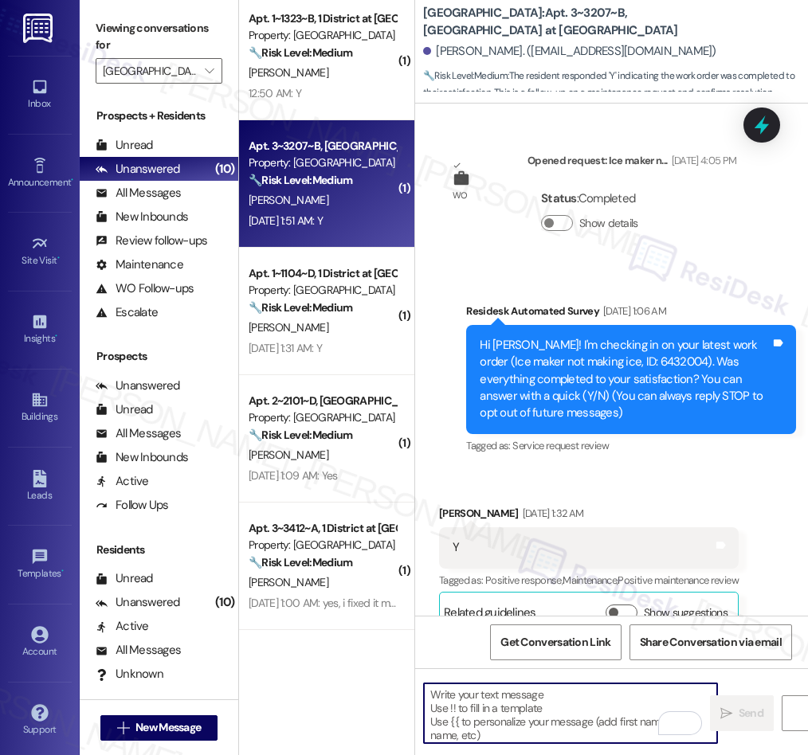
type textarea "If I may ask...has {{property}} lived up to your expectations?"
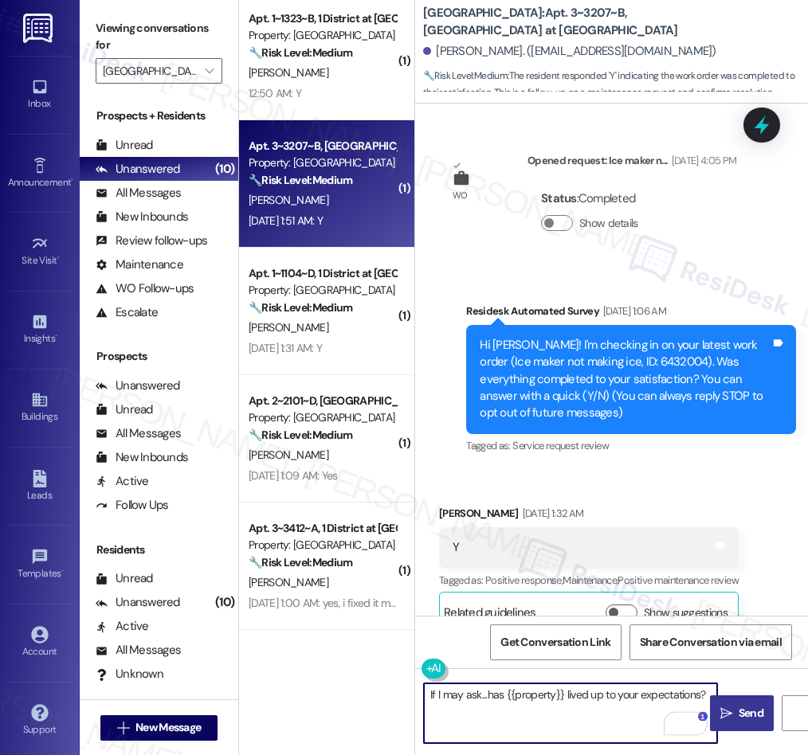
click at [743, 719] on span "Send" at bounding box center [750, 713] width 25 height 17
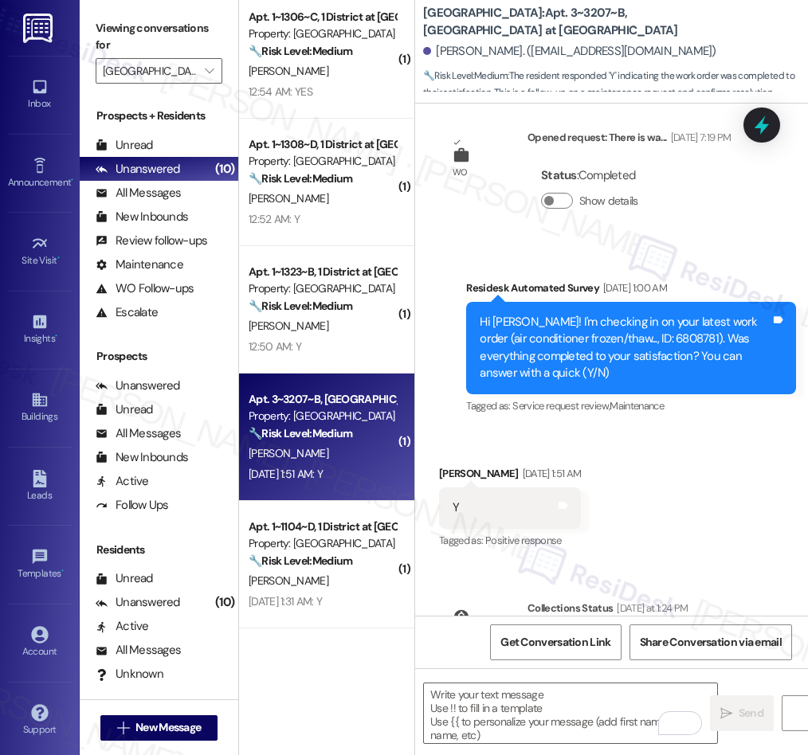
scroll to position [3501, 0]
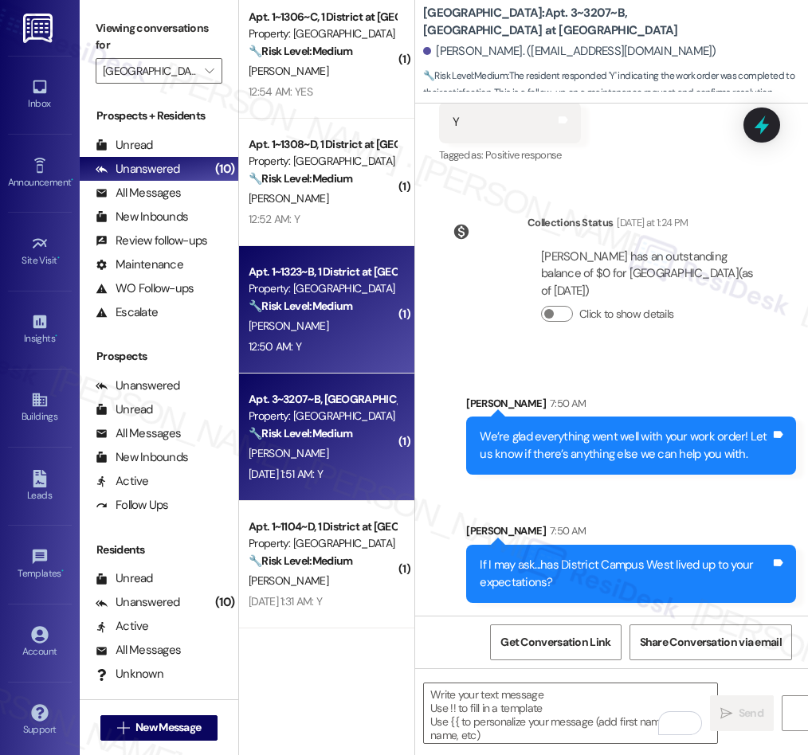
click at [295, 319] on div "[PERSON_NAME]" at bounding box center [322, 326] width 151 height 20
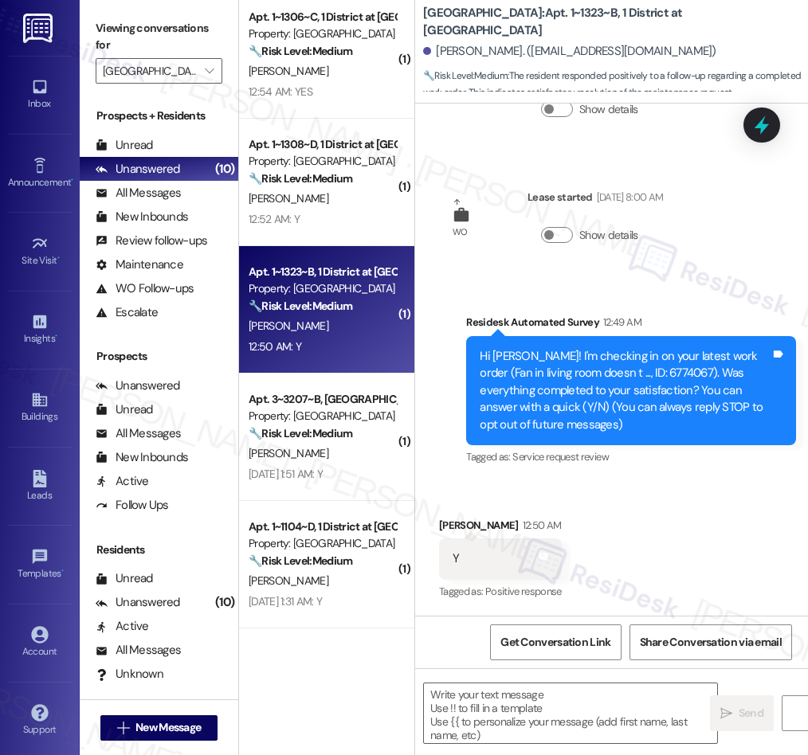
type textarea "Fetching suggested responses. Please feel free to read through the conversation…"
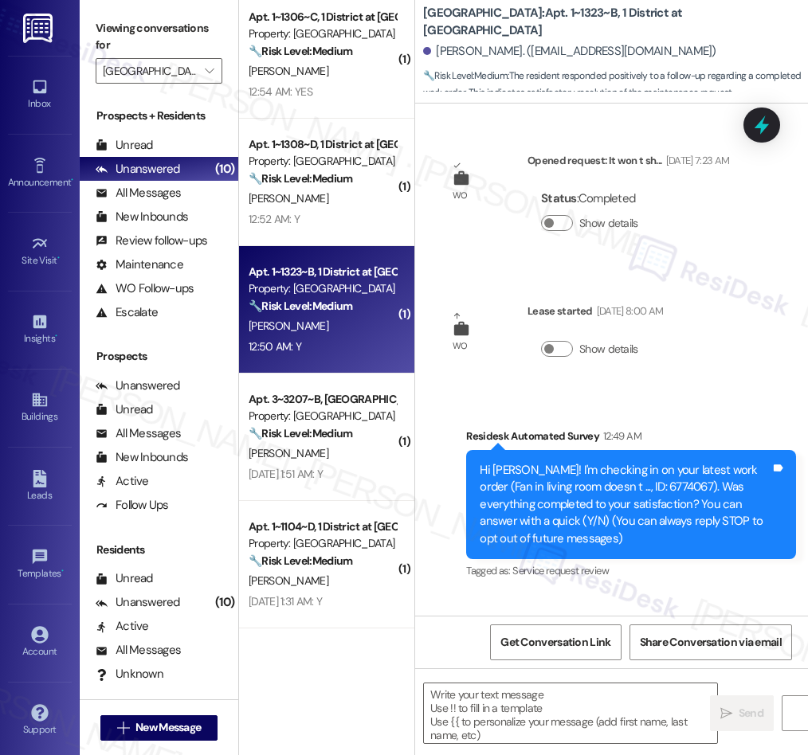
scroll to position [2, 0]
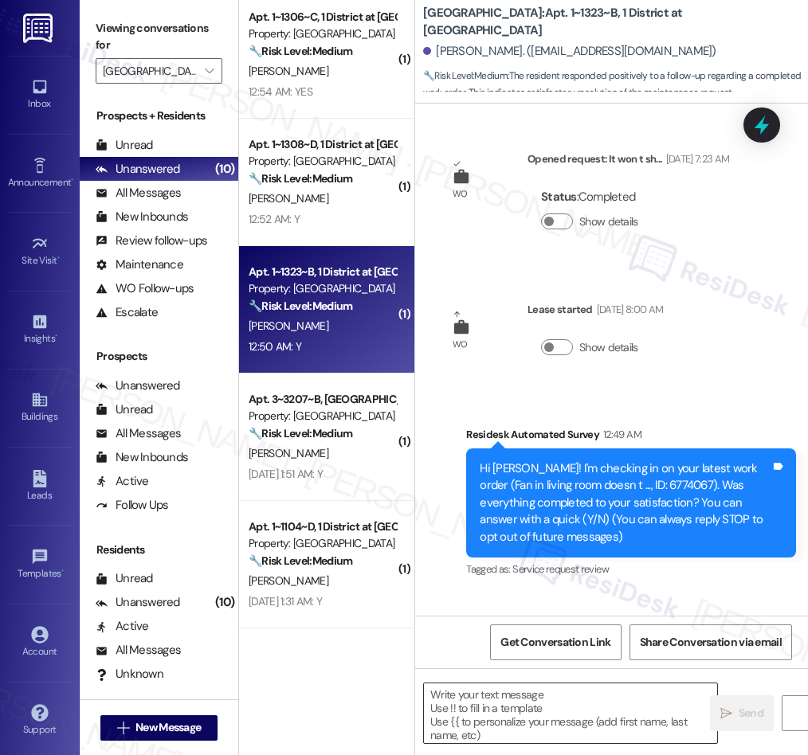
click at [581, 708] on textarea at bounding box center [570, 713] width 293 height 60
paste textarea "We’re glad everything went well with your work order! Let us know if there’s an…"
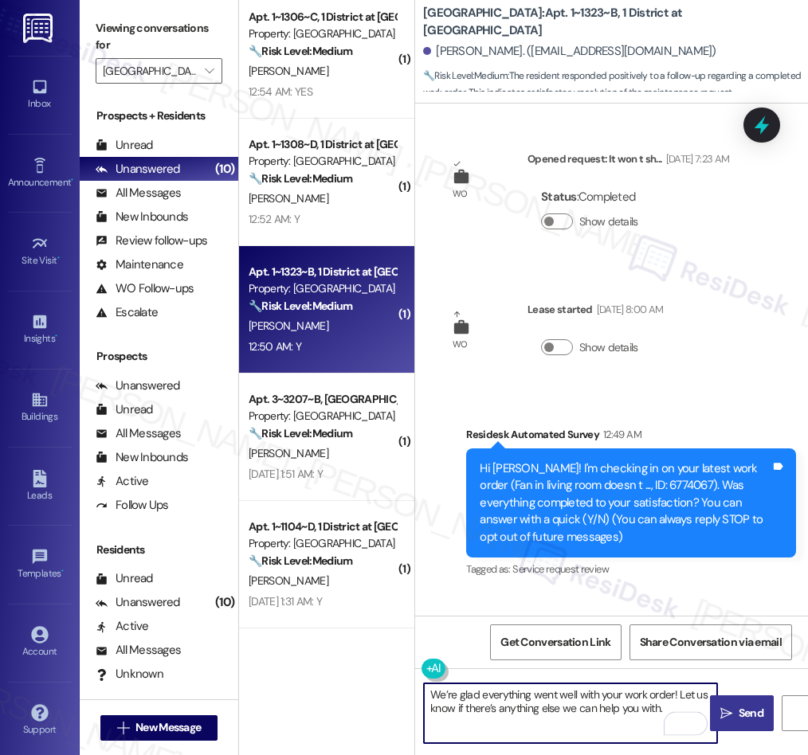
type textarea "We’re glad everything went well with your work order! Let us know if there’s an…"
drag, startPoint x: 731, startPoint y: 717, endPoint x: 703, endPoint y: 529, distance: 190.0
click at [731, 717] on span " Send" at bounding box center [742, 713] width 50 height 17
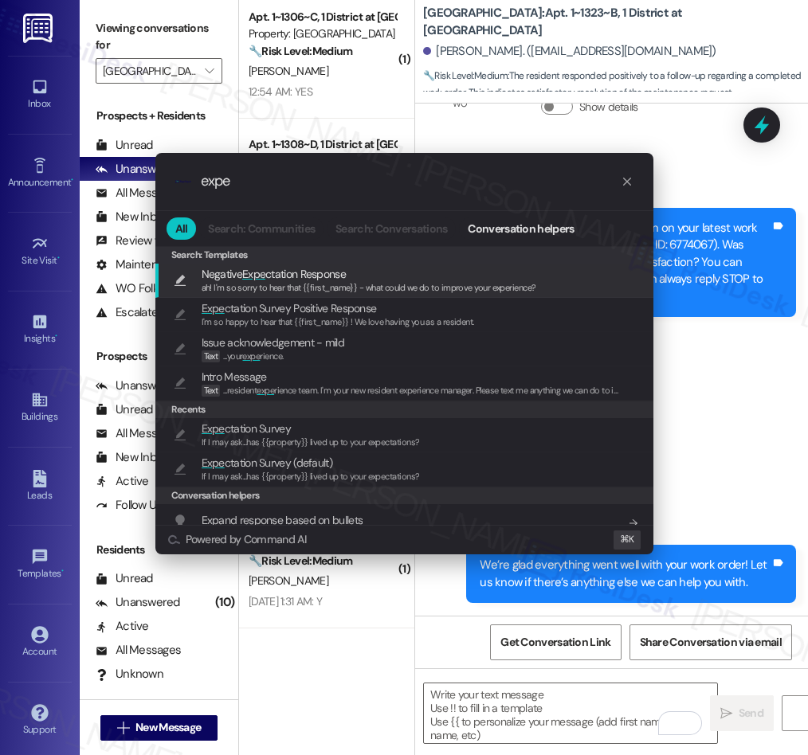
scroll to position [1, 0]
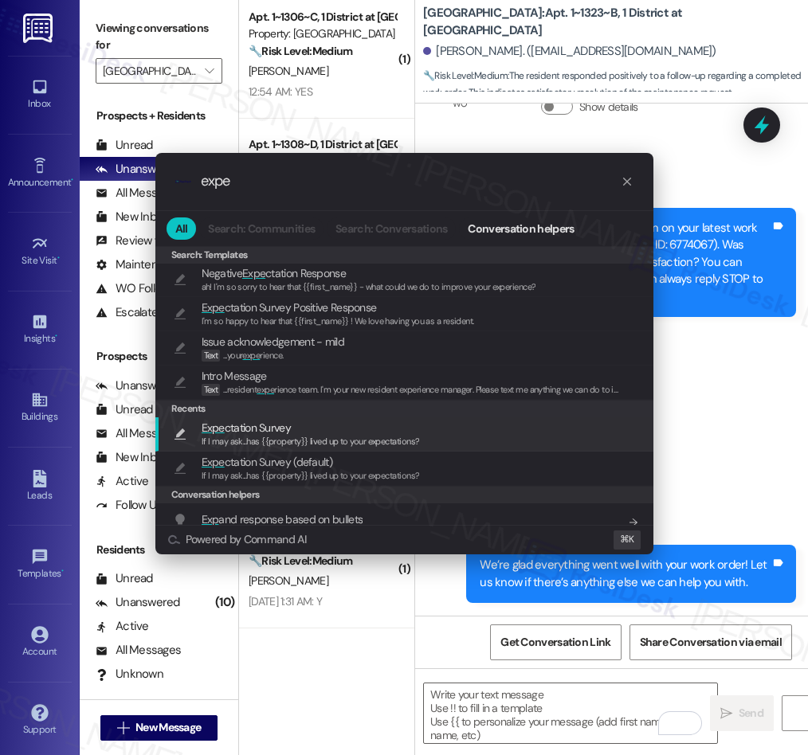
type input "expe"
click at [280, 432] on span "Expe ctation Survey" at bounding box center [246, 428] width 89 height 18
type textarea "If I may ask...has {{property}} lived up to your expectations?"
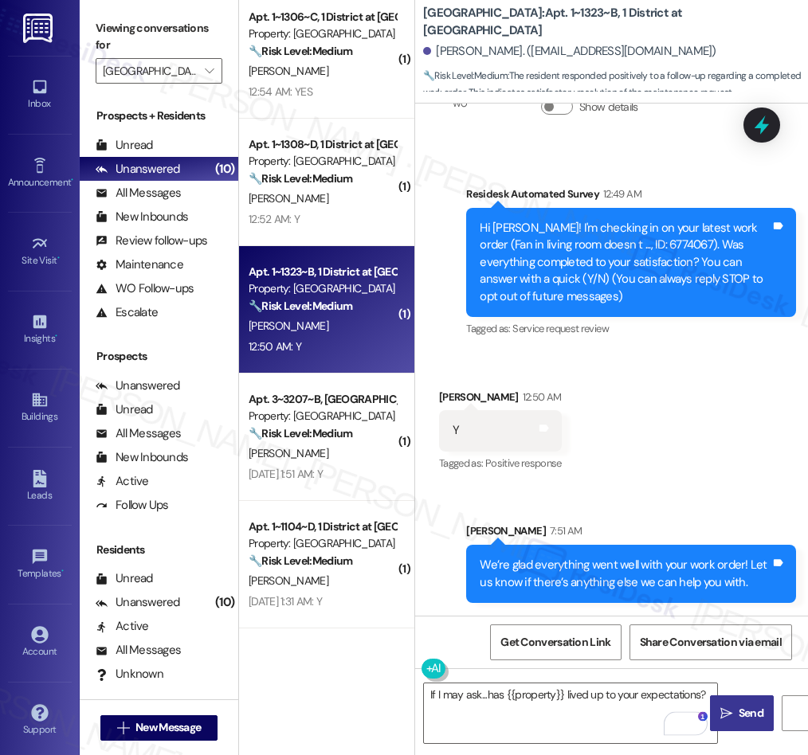
click at [729, 710] on icon "" at bounding box center [726, 713] width 12 height 13
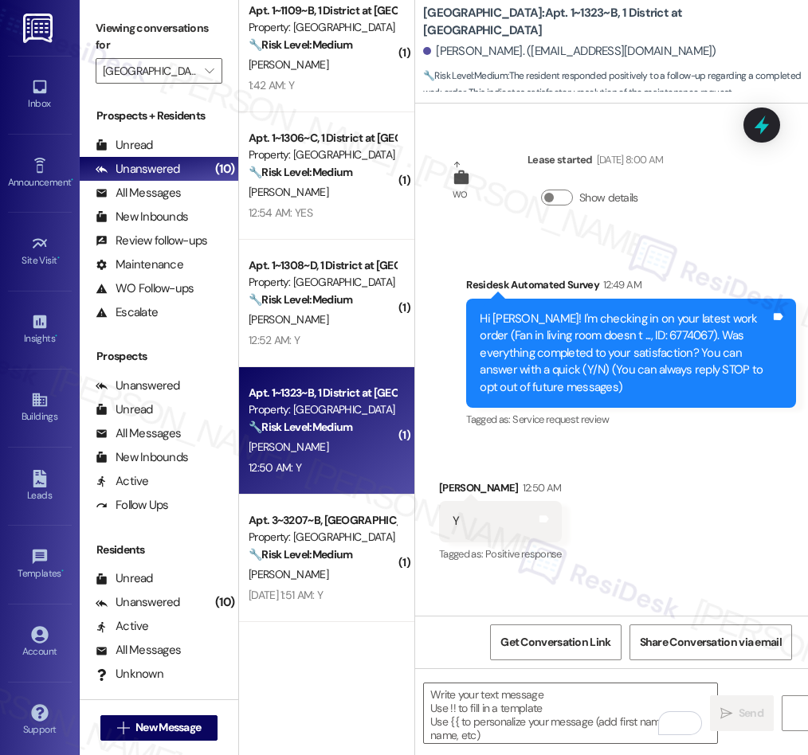
scroll to position [387, 0]
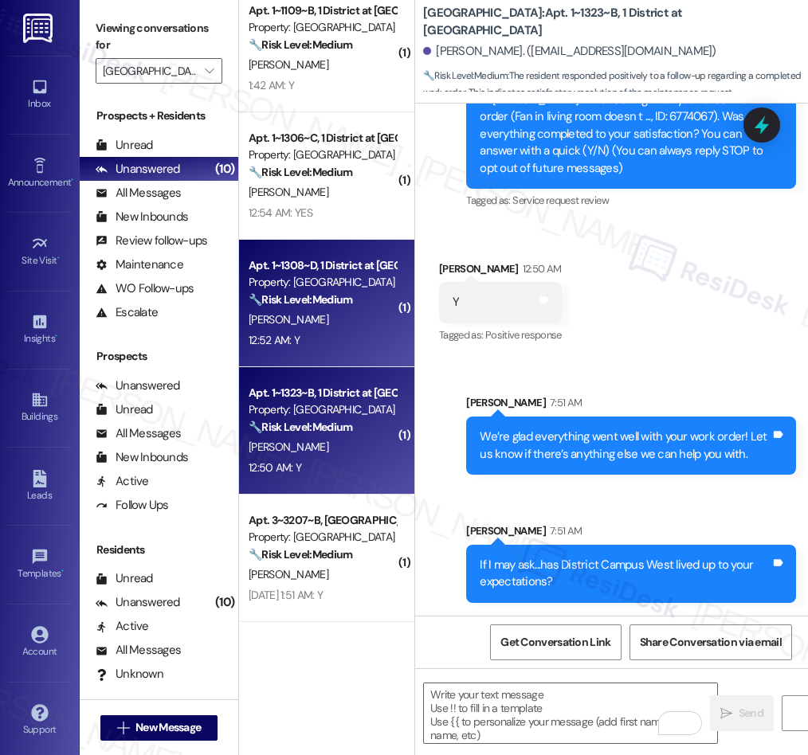
click at [354, 324] on div "[PERSON_NAME]" at bounding box center [322, 320] width 151 height 20
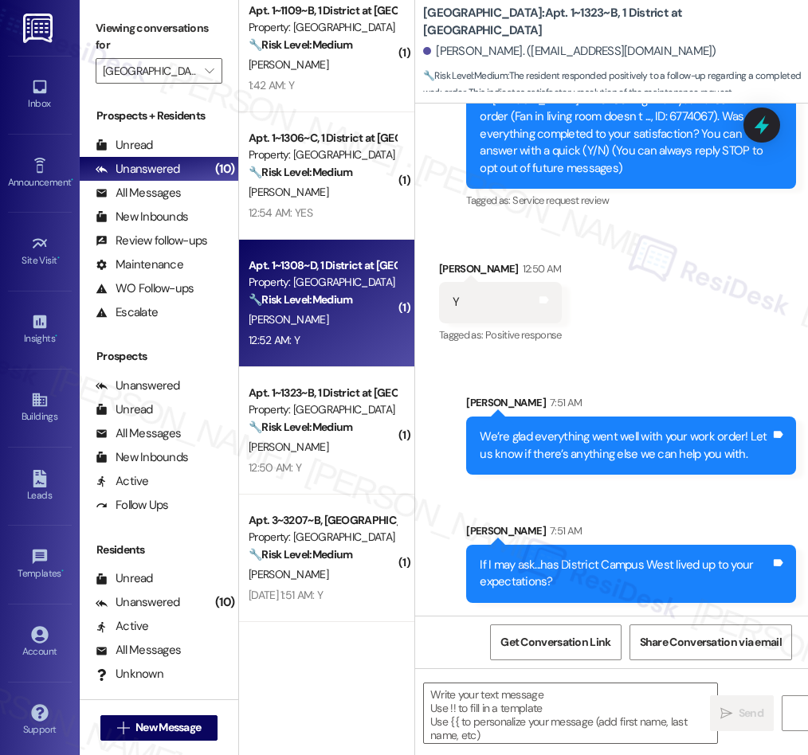
type textarea "Fetching suggested responses. Please feel free to read through the conversation…"
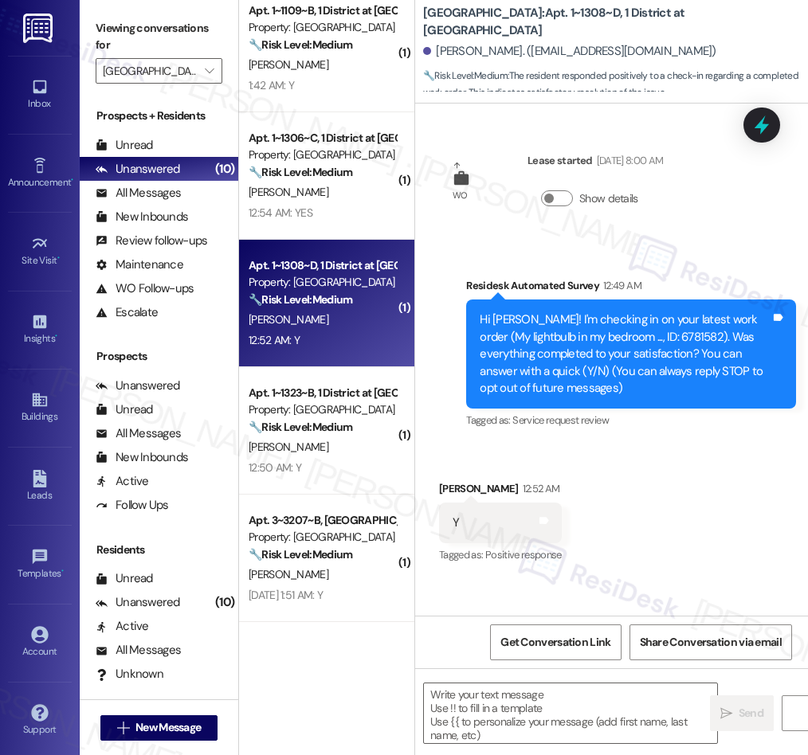
type textarea "Fetching suggested responses. Please feel free to read through the conversation…"
click at [519, 703] on textarea at bounding box center [570, 713] width 293 height 60
click at [519, 703] on textarea "To enrich screen reader interactions, please activate Accessibility in Grammarl…" at bounding box center [570, 713] width 293 height 60
paste textarea "We’re glad everything went well with your work order! Let us know if there’s an…"
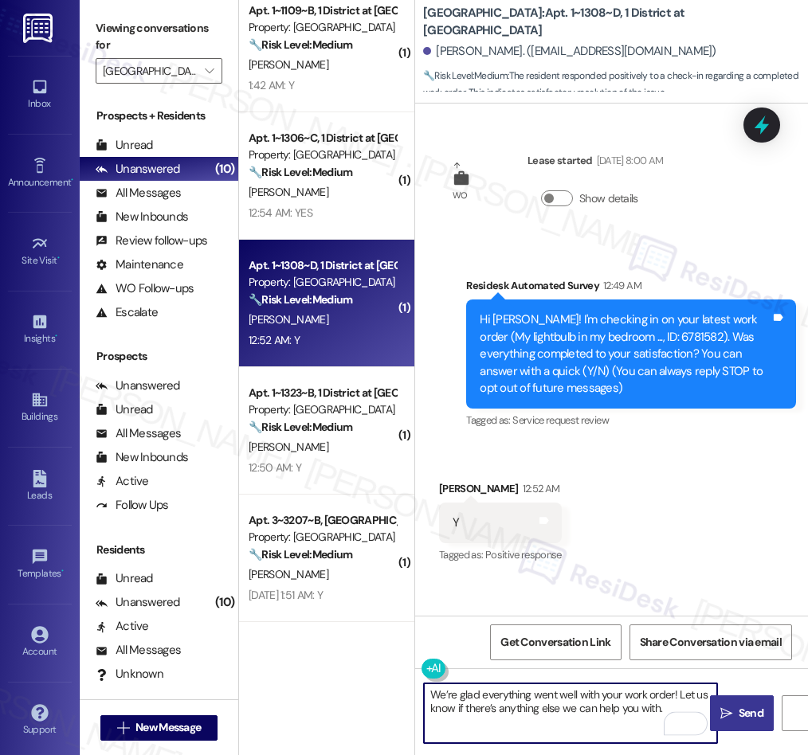
type textarea "We’re glad everything went well with your work order! Let us know if there’s an…"
click at [737, 711] on span "Send" at bounding box center [750, 713] width 31 height 17
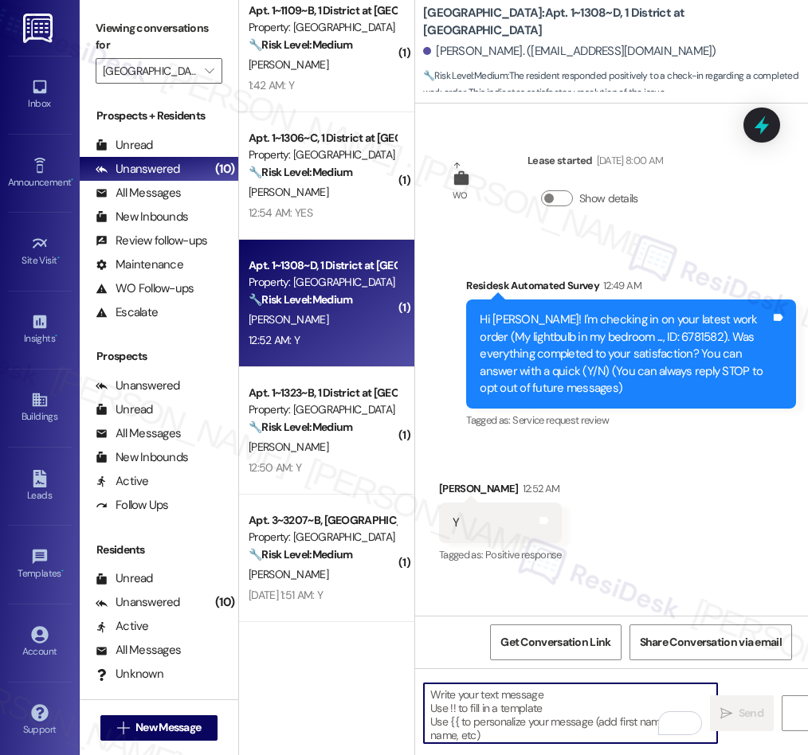
click at [577, 720] on textarea "To enrich screen reader interactions, please activate Accessibility in Grammarl…" at bounding box center [570, 713] width 293 height 60
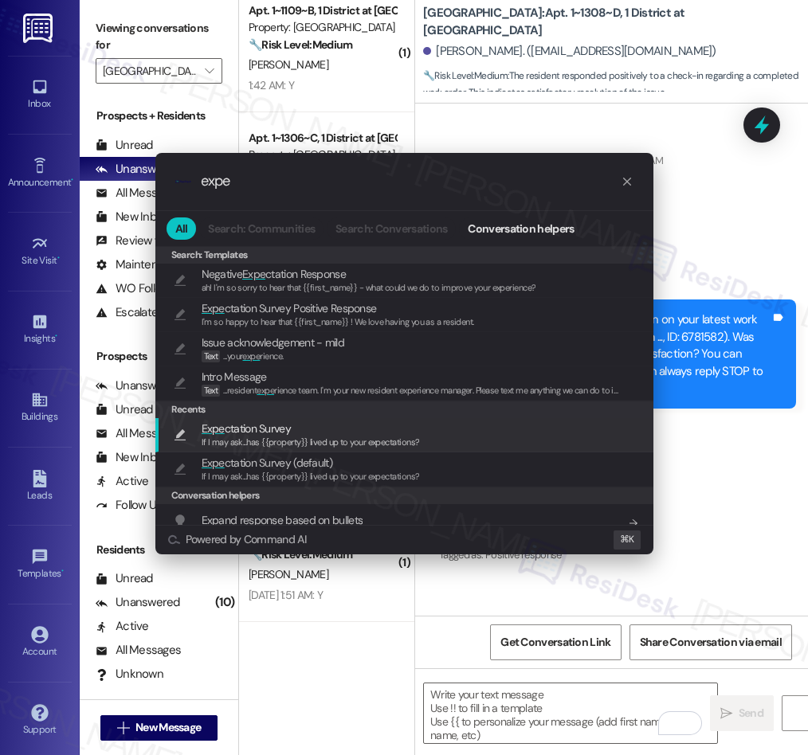
type input "expe"
click at [295, 438] on span "If I may ask...has {{property}} lived up to your expectations?" at bounding box center [311, 441] width 218 height 11
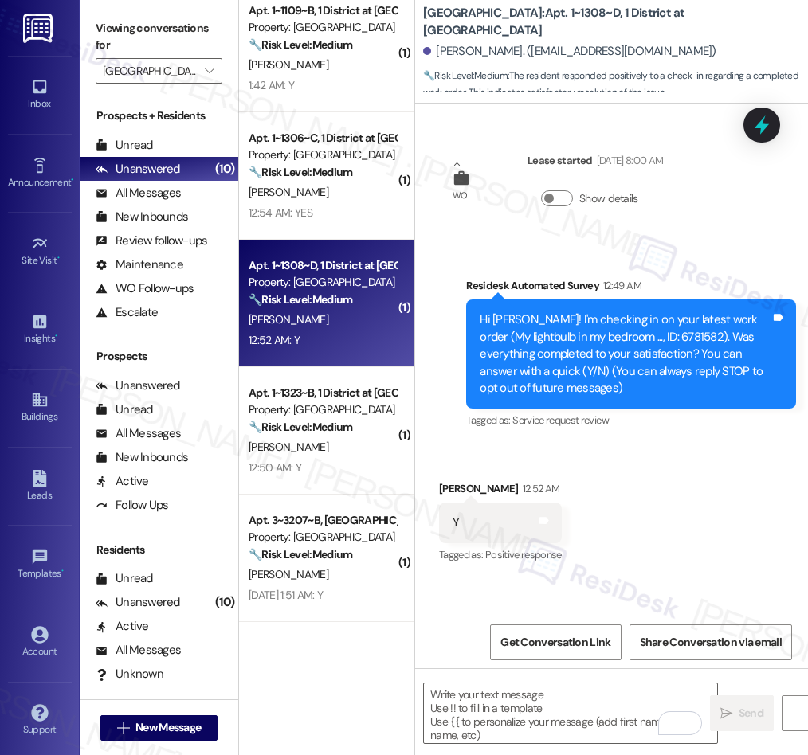
type textarea "If I may ask...has {{property}} lived up to your expectations?"
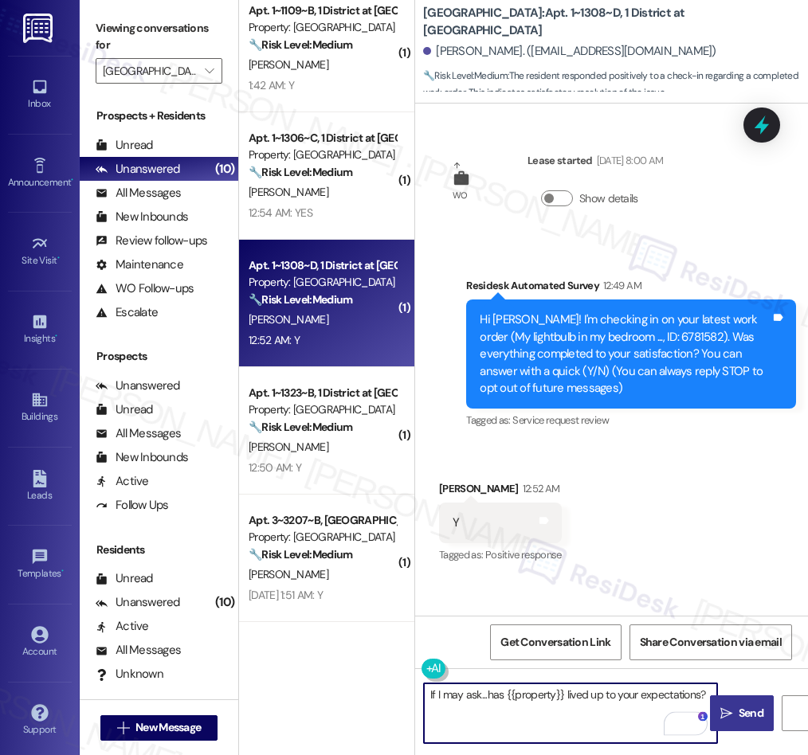
click at [742, 723] on button " Send" at bounding box center [742, 713] width 64 height 36
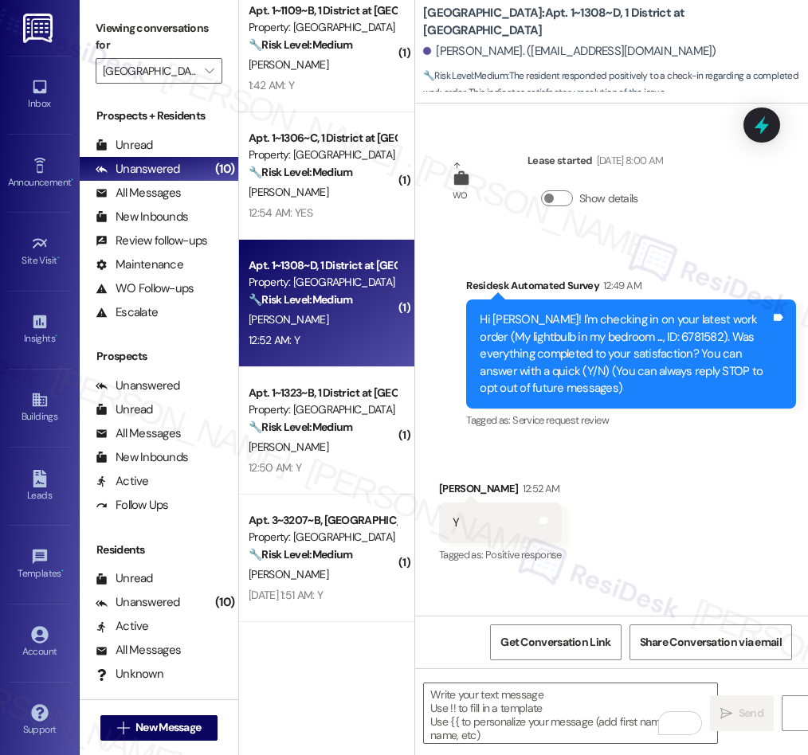
scroll to position [220, 0]
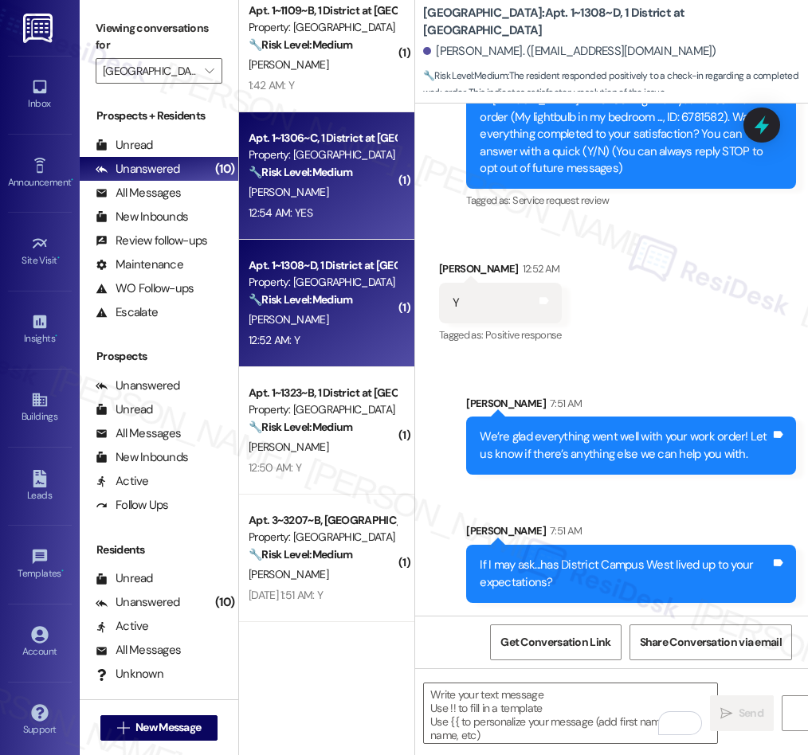
click at [316, 206] on div "12:54 AM: YES 12:54 AM: YES" at bounding box center [322, 213] width 151 height 20
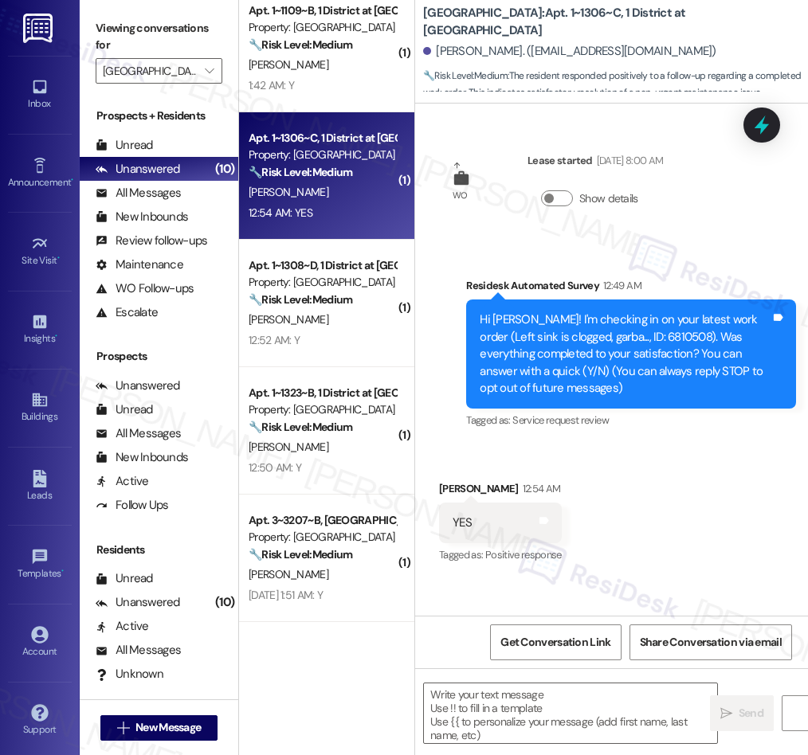
type textarea "Fetching suggested responses. Please feel free to read through the conversation…"
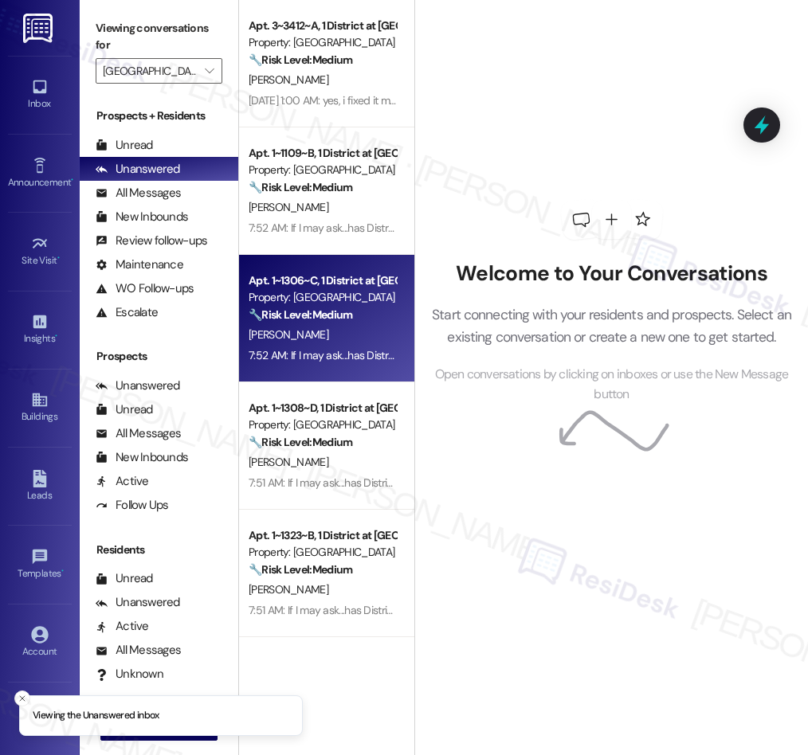
scroll to position [123, 0]
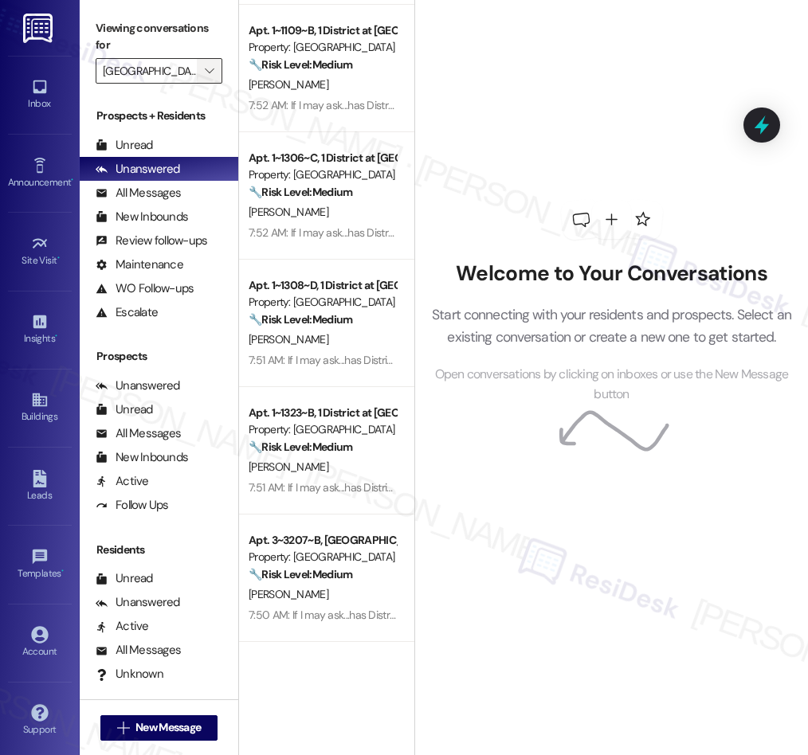
click at [212, 69] on icon "" at bounding box center [209, 71] width 9 height 13
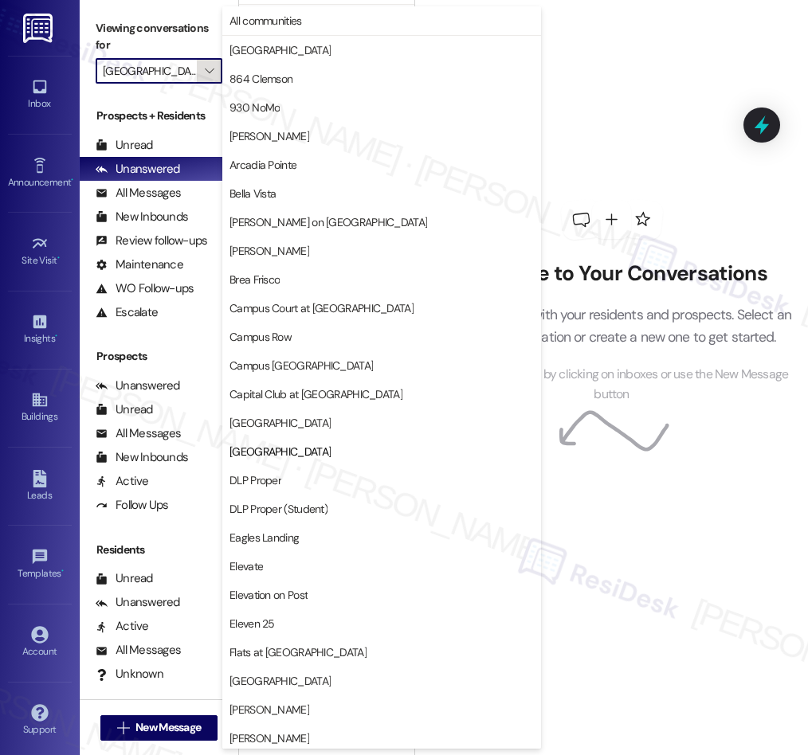
scroll to position [259, 0]
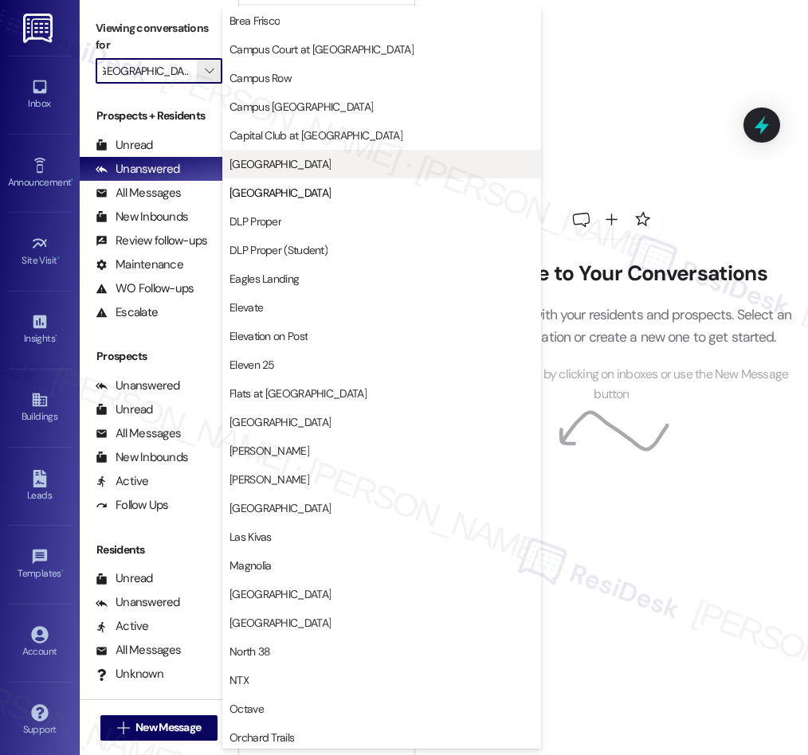
click at [305, 162] on span "Crescent Ridge" at bounding box center [381, 164] width 304 height 16
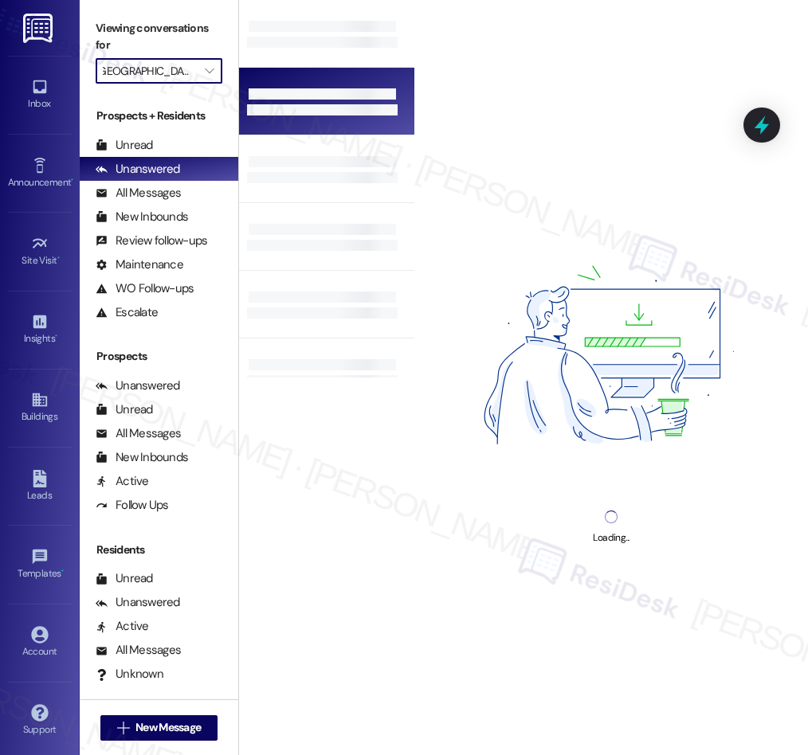
type input "Crescent Ridge"
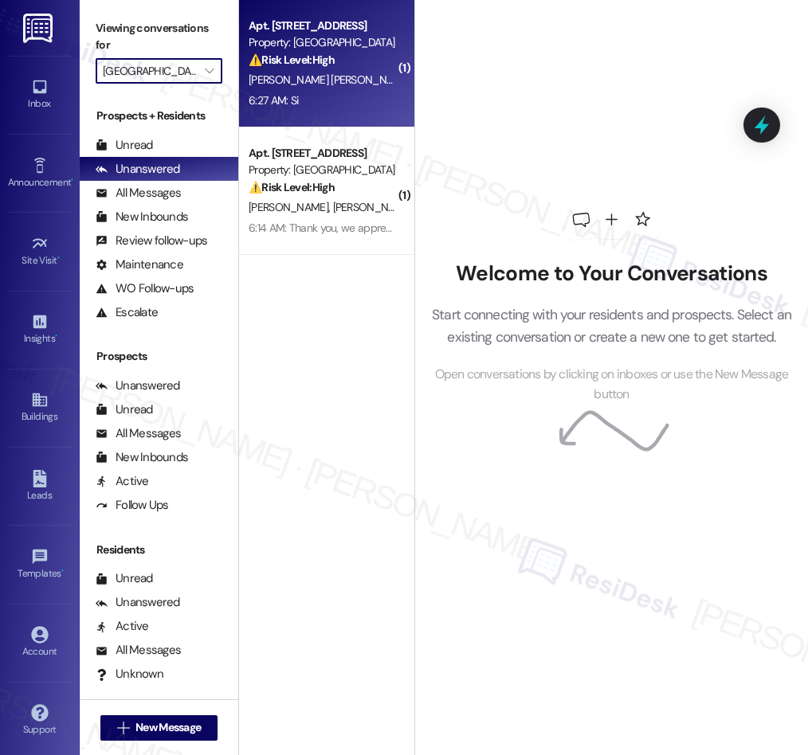
click at [362, 80] on div "I. Garcia Rivera" at bounding box center [322, 80] width 151 height 20
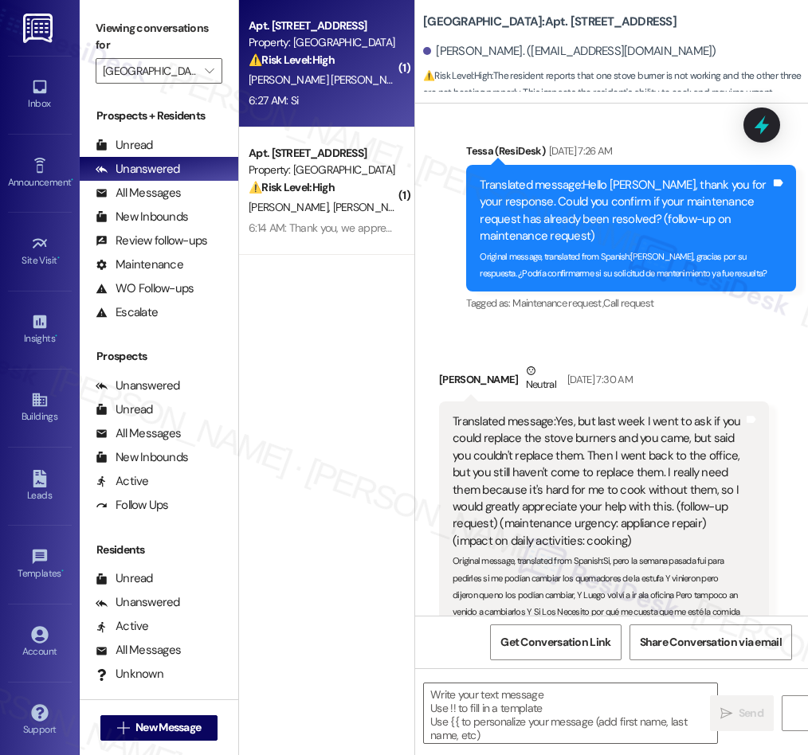
type textarea "Fetching suggested responses. Please feel free to read through the conversation…"
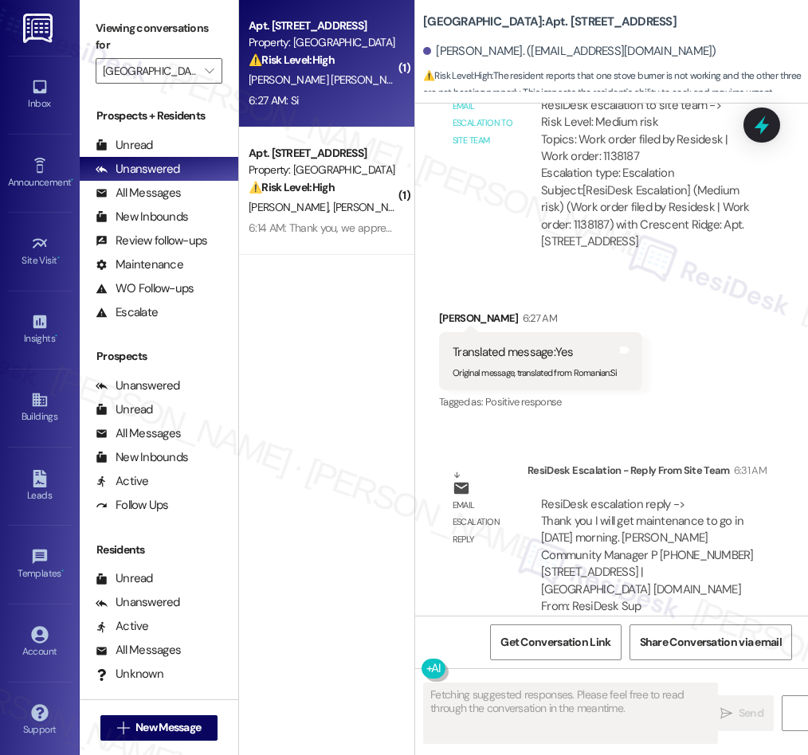
scroll to position [2125, 0]
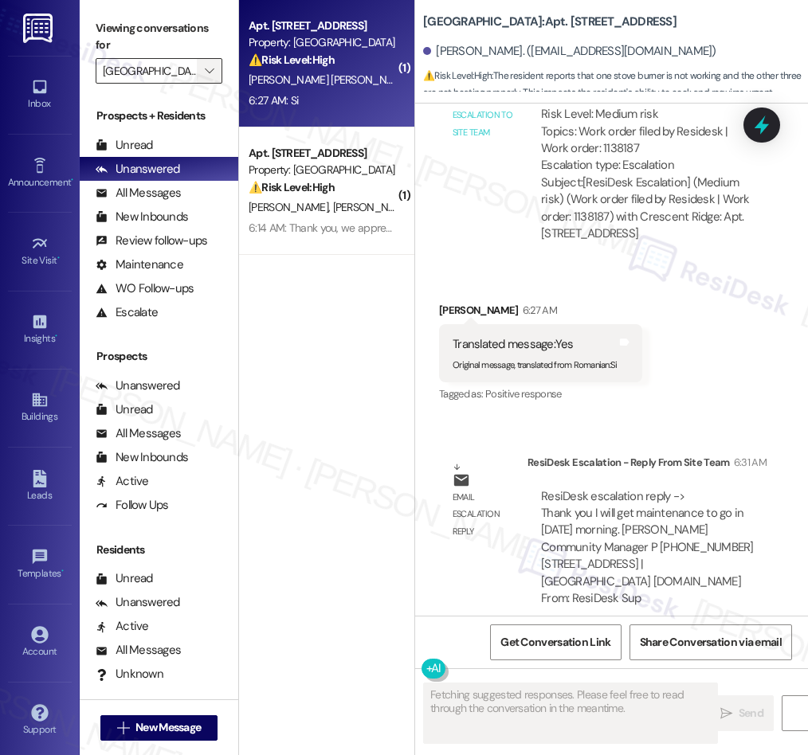
click at [211, 70] on icon "" at bounding box center [209, 71] width 9 height 13
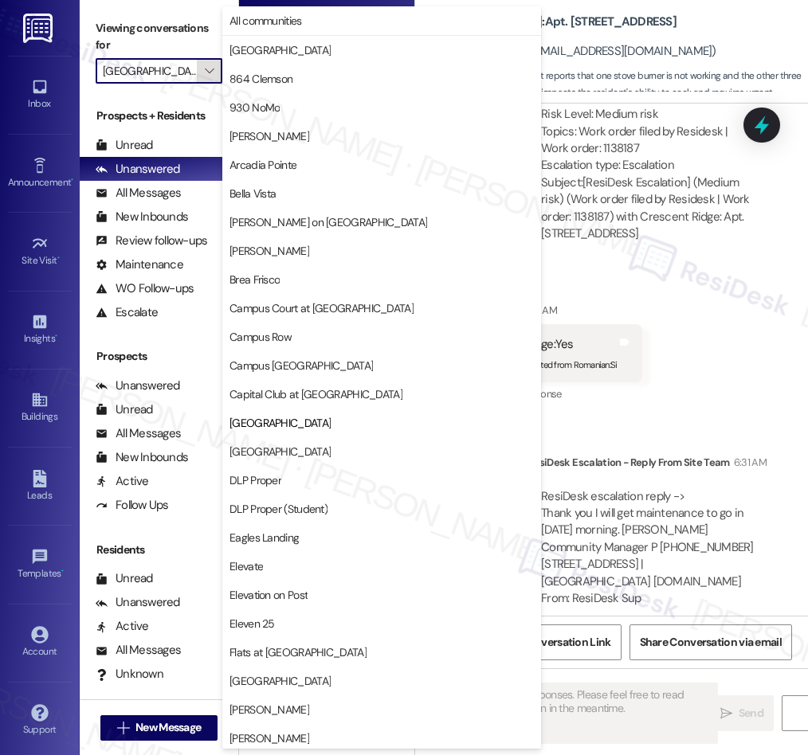
scroll to position [259, 0]
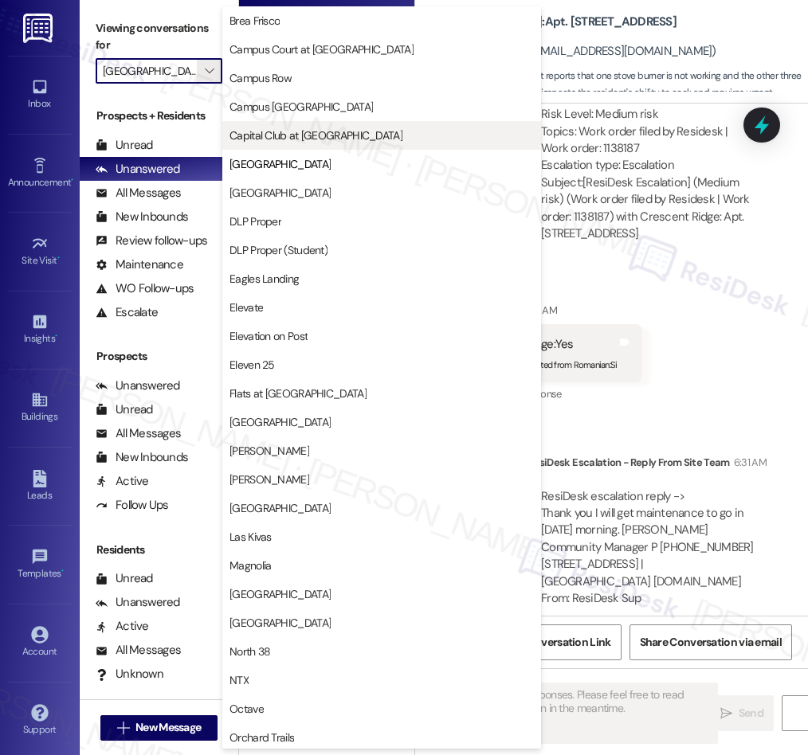
click at [319, 132] on span "Capital Club at Indian Land" at bounding box center [315, 135] width 173 height 16
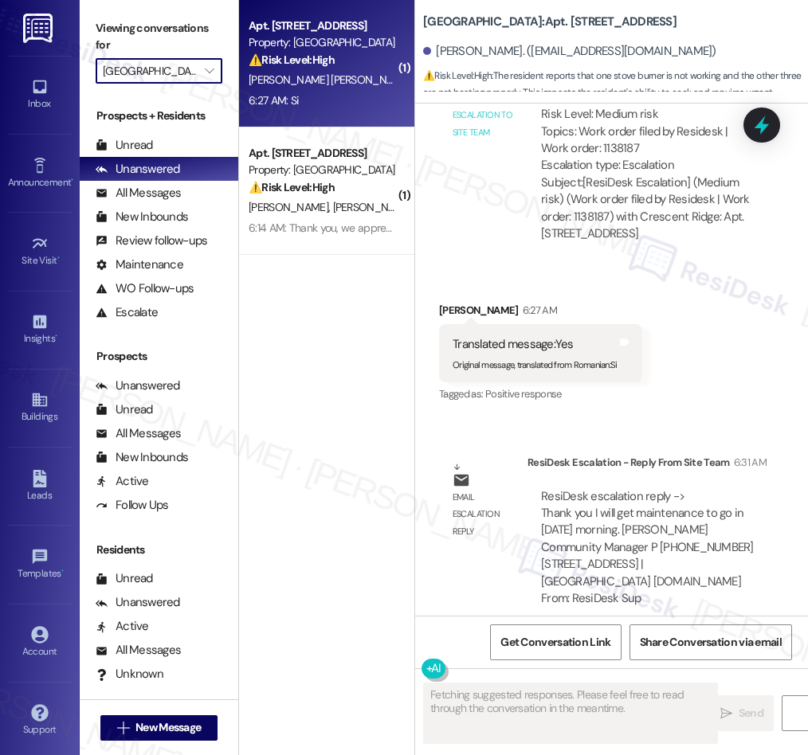
type input "Capital Club at Indian Land"
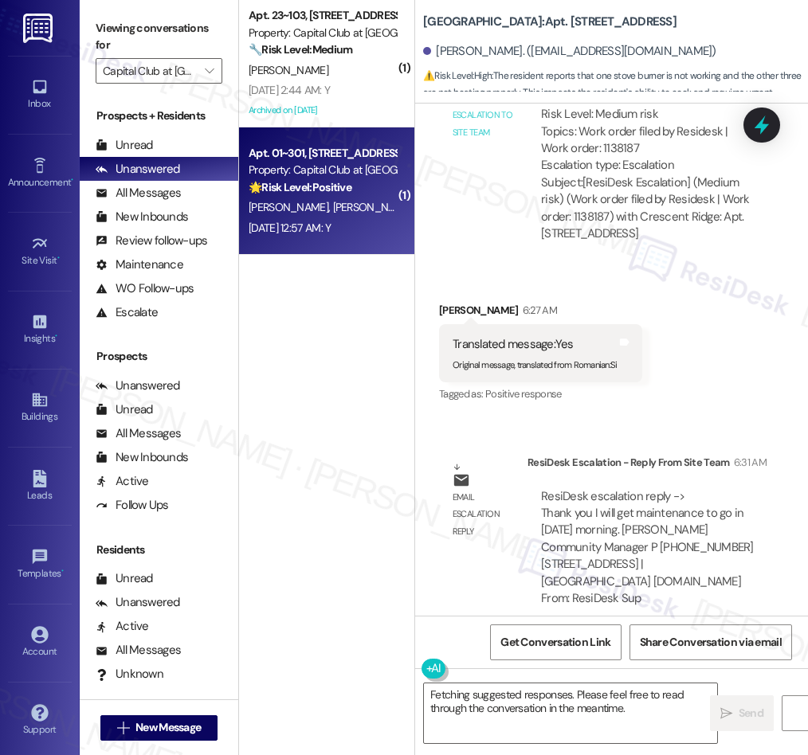
click at [353, 218] on div "Sep 13, 2025 at 12:57 AM: Y Sep 13, 2025 at 12:57 AM: Y" at bounding box center [322, 228] width 151 height 20
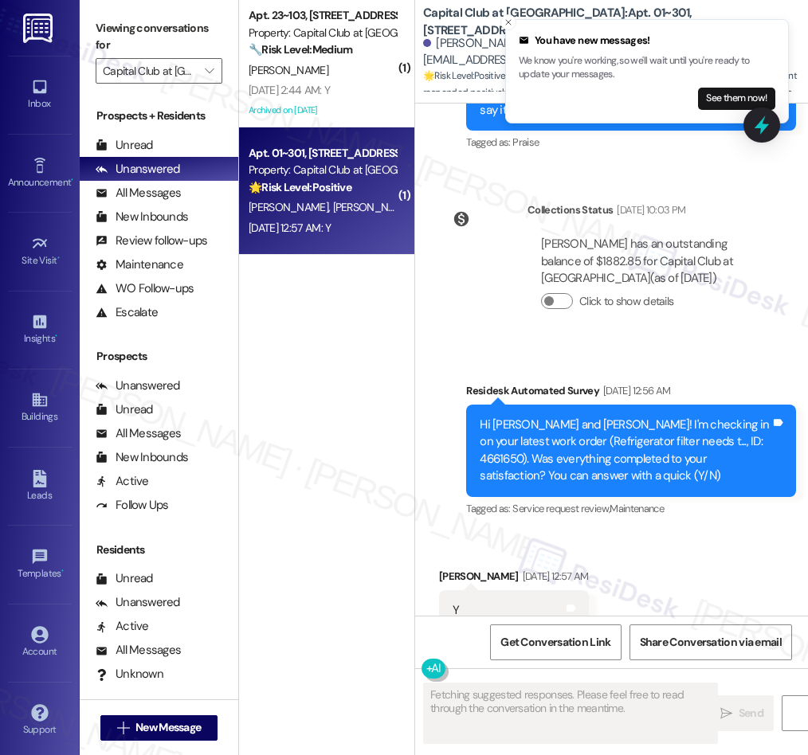
scroll to position [2340, 0]
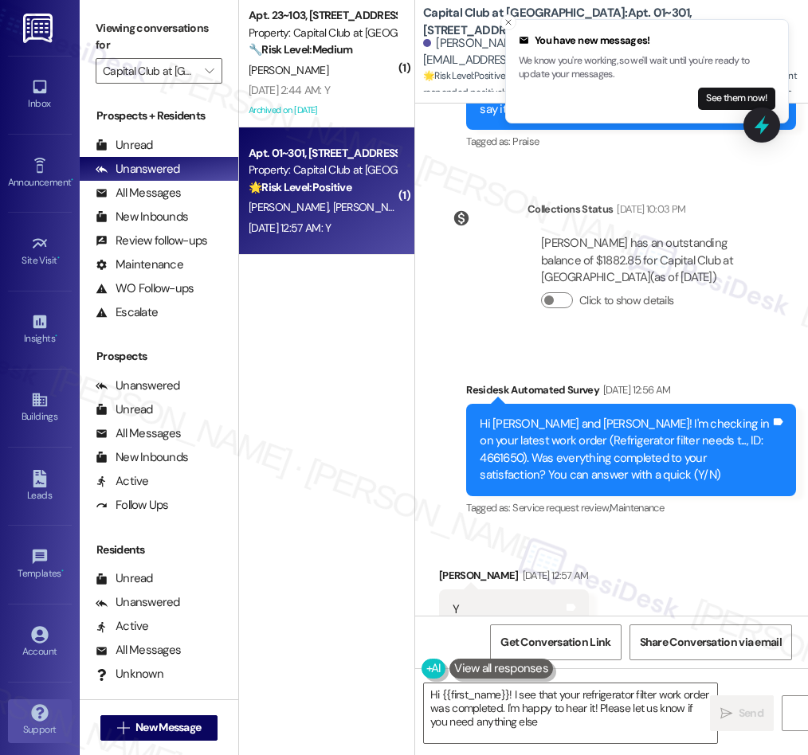
type textarea "Hi {{first_name}}! I see that your refrigerator filter work order was completed…"
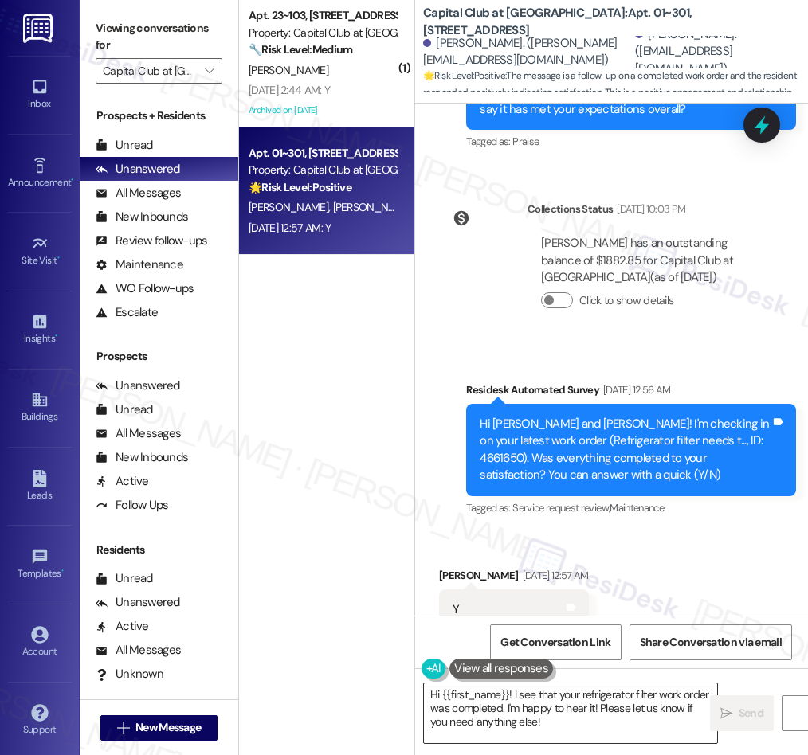
click at [552, 706] on textarea "Hi {{first_name}}! I see that your refrigerator filter work order was completed…" at bounding box center [570, 713] width 293 height 60
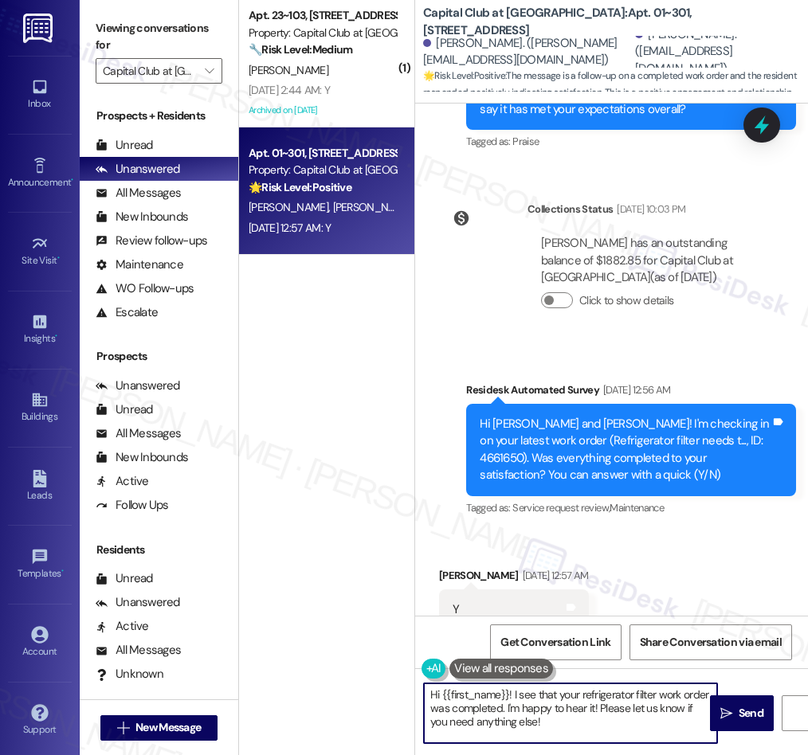
click at [552, 706] on textarea "Hi {{first_name}}! I see that your refrigerator filter work order was completed…" at bounding box center [570, 713] width 293 height 60
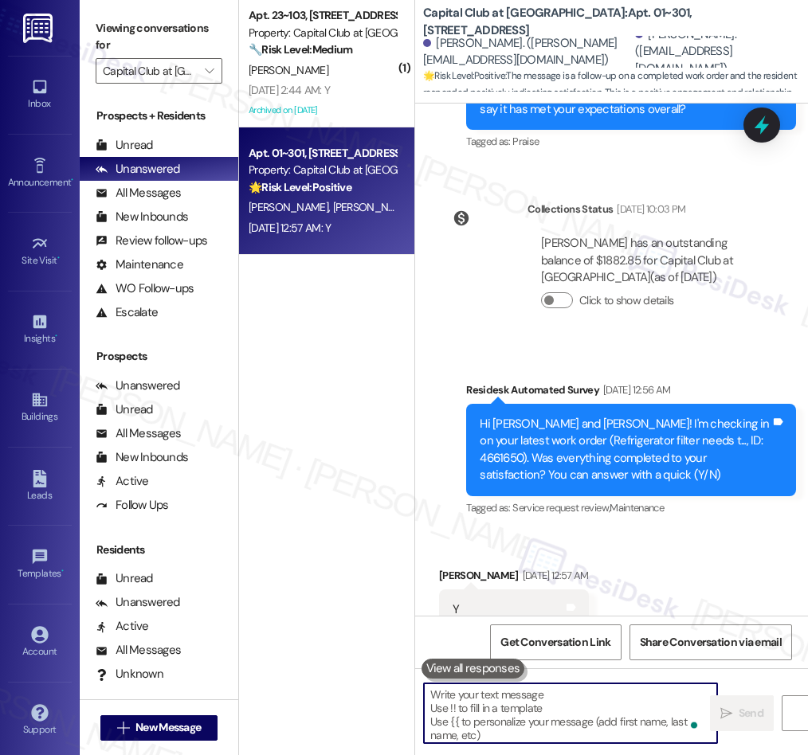
paste textarea "We’re glad everything went well with your work order! Let us know if there’s an…"
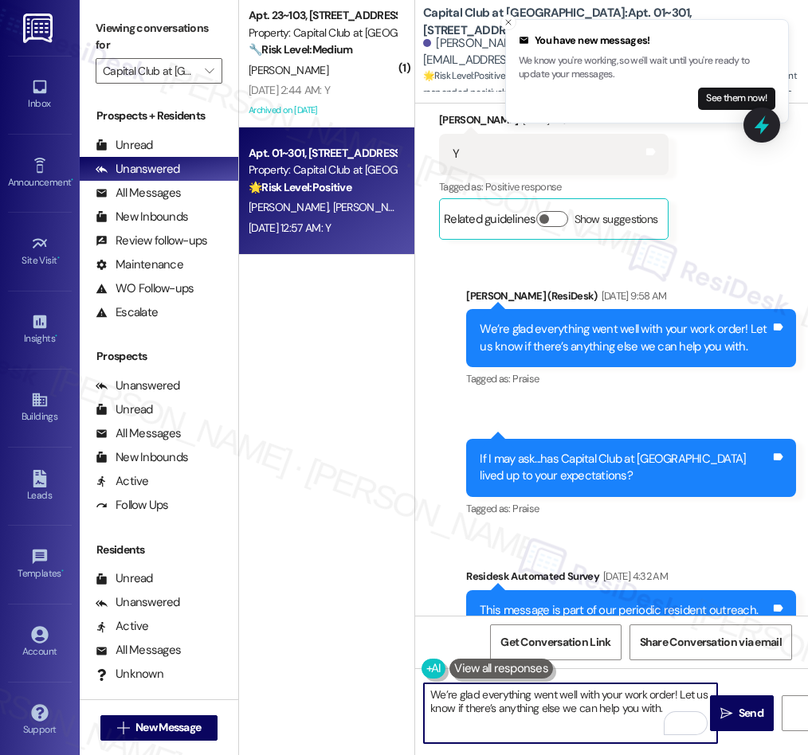
scroll to position [0, 0]
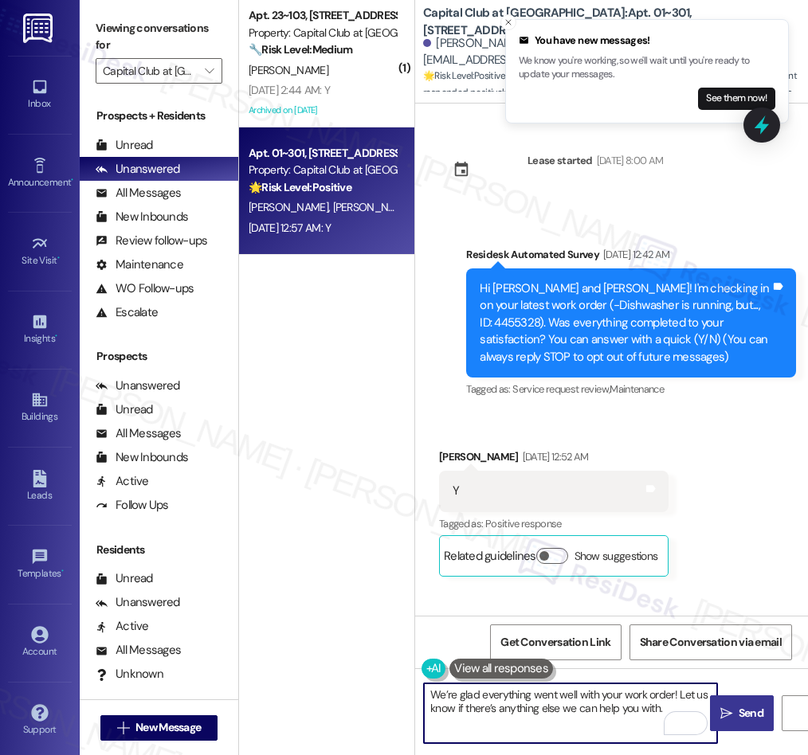
type textarea "We’re glad everything went well with your work order! Let us know if there’s an…"
click at [734, 716] on span " Send" at bounding box center [742, 713] width 50 height 17
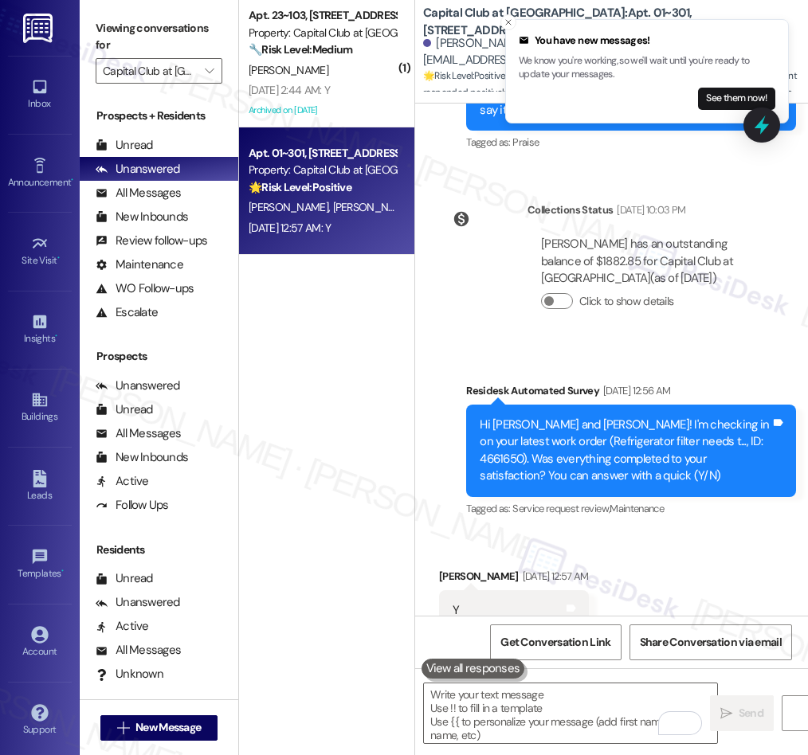
scroll to position [2468, 0]
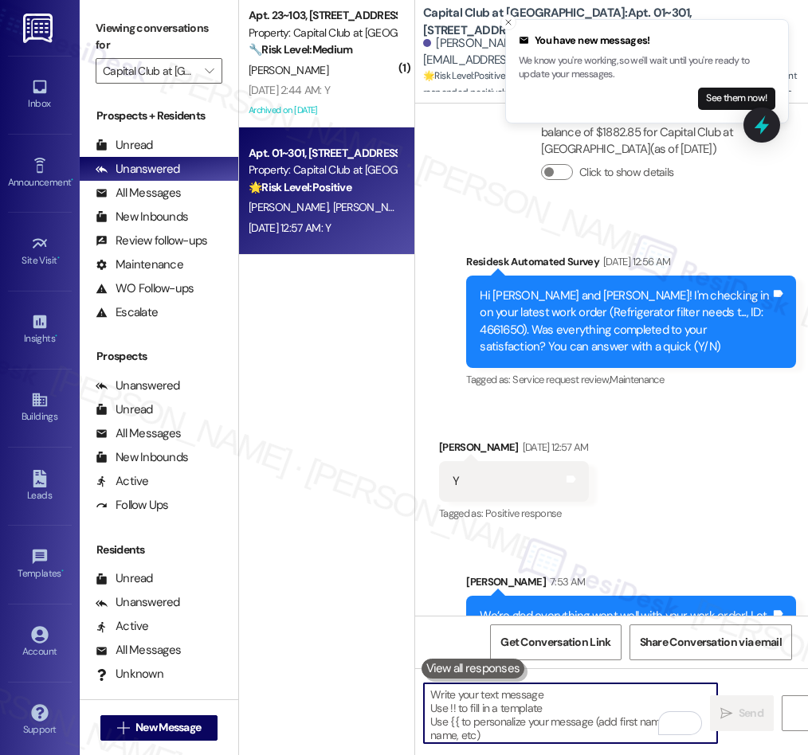
click at [594, 718] on textarea "To enrich screen reader interactions, please activate Accessibility in Grammarl…" at bounding box center [570, 713] width 293 height 60
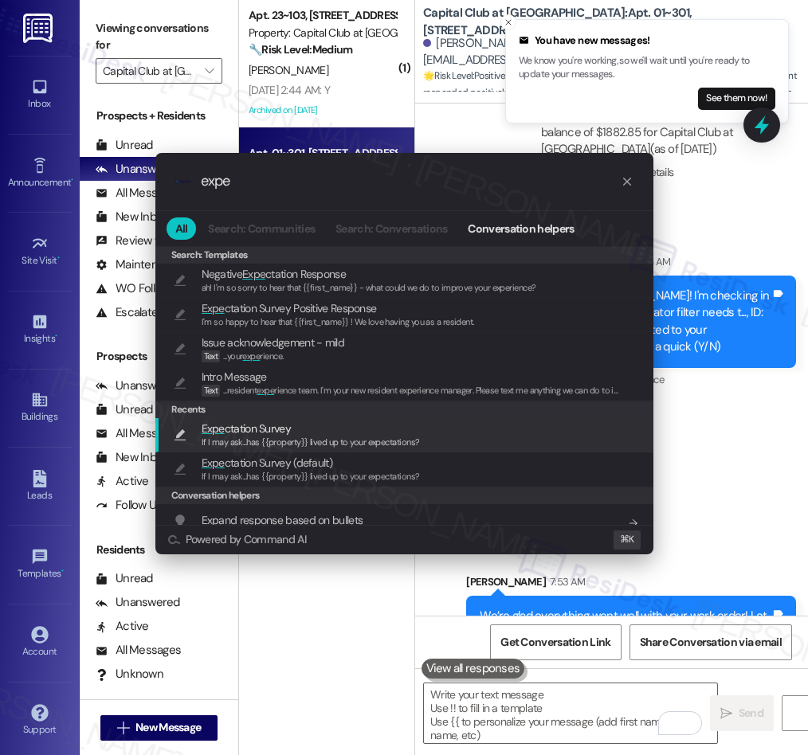
type input "expe"
click at [253, 432] on span "Expe ctation Survey" at bounding box center [246, 429] width 89 height 18
type textarea "If I may ask...has {{property}} lived up to your expectations?"
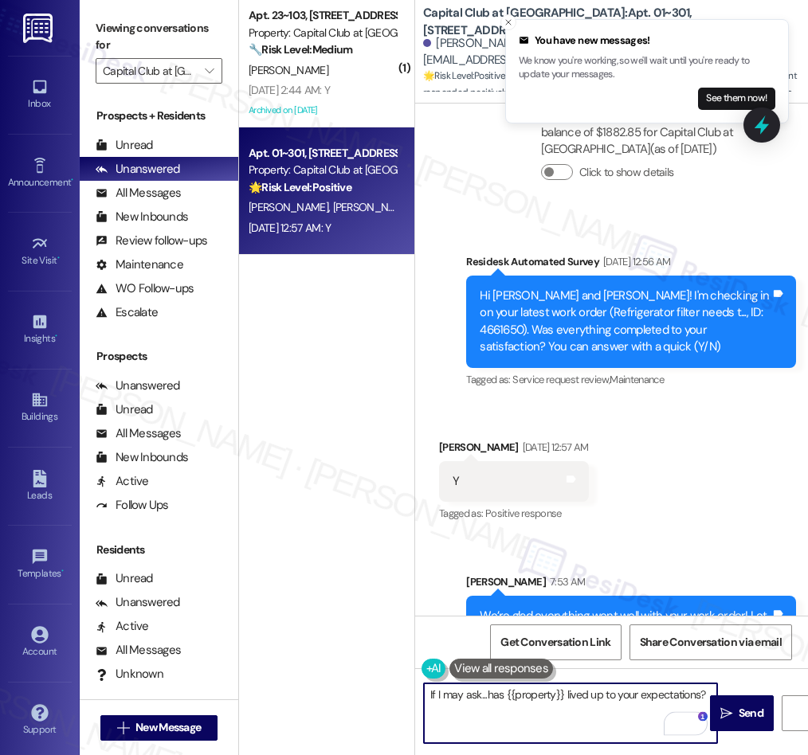
drag, startPoint x: 737, startPoint y: 715, endPoint x: 735, endPoint y: 609, distance: 105.9
click at [738, 709] on span "Send" at bounding box center [750, 713] width 31 height 17
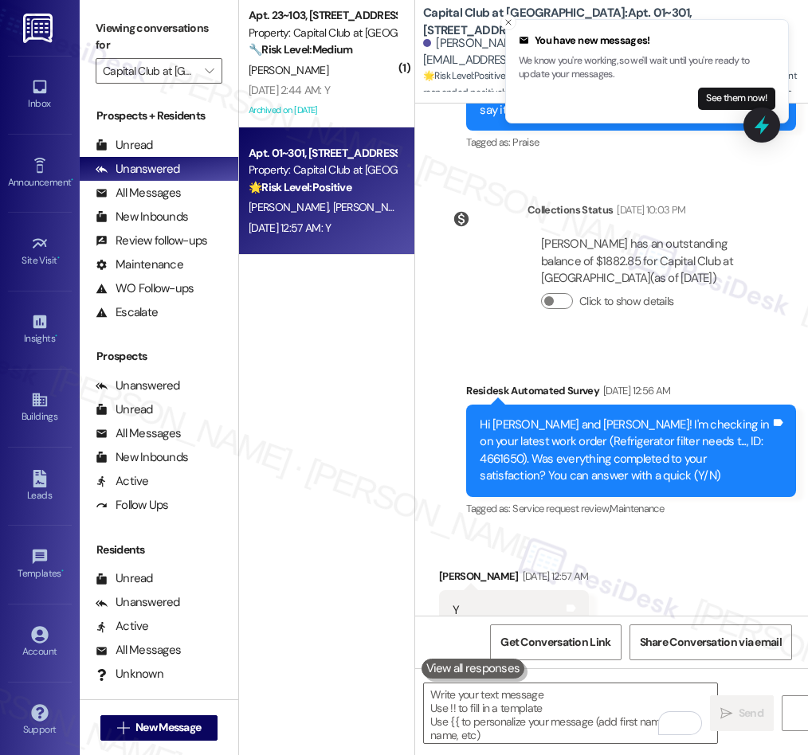
scroll to position [2597, 0]
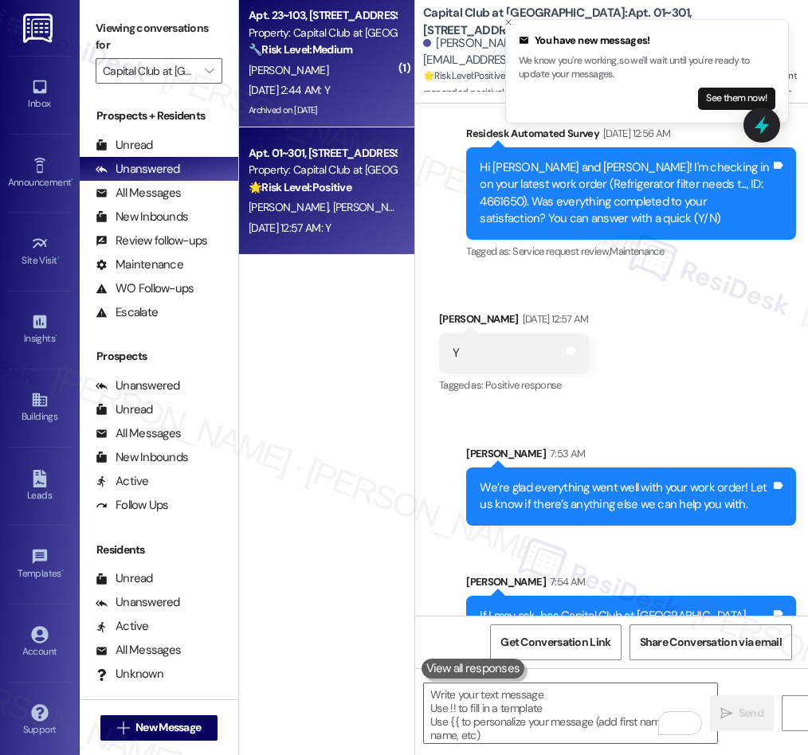
click at [335, 74] on div "K. Wright" at bounding box center [322, 71] width 151 height 20
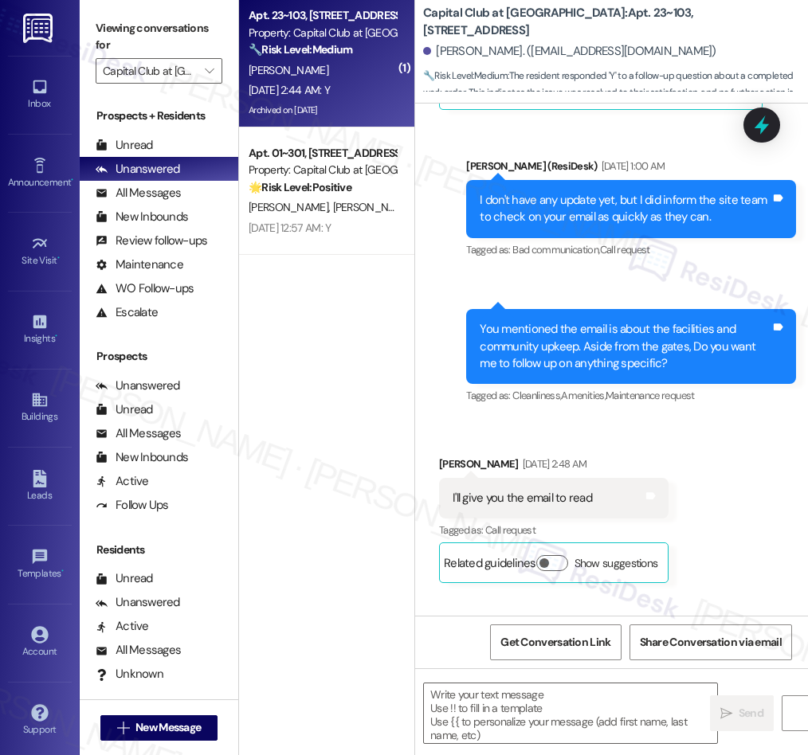
type textarea "Fetching suggested responses. Please feel free to read through the conversation…"
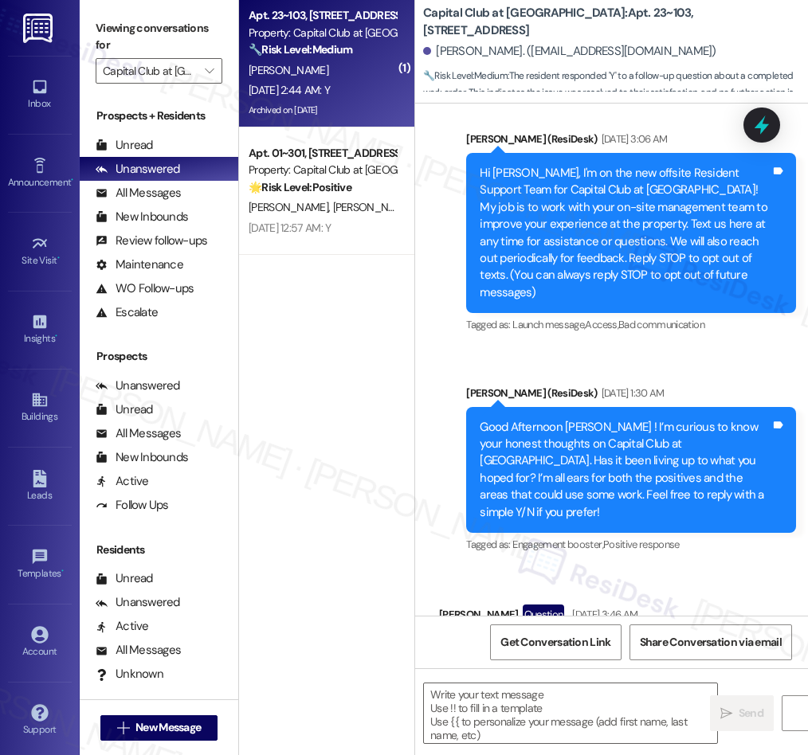
scroll to position [0, 0]
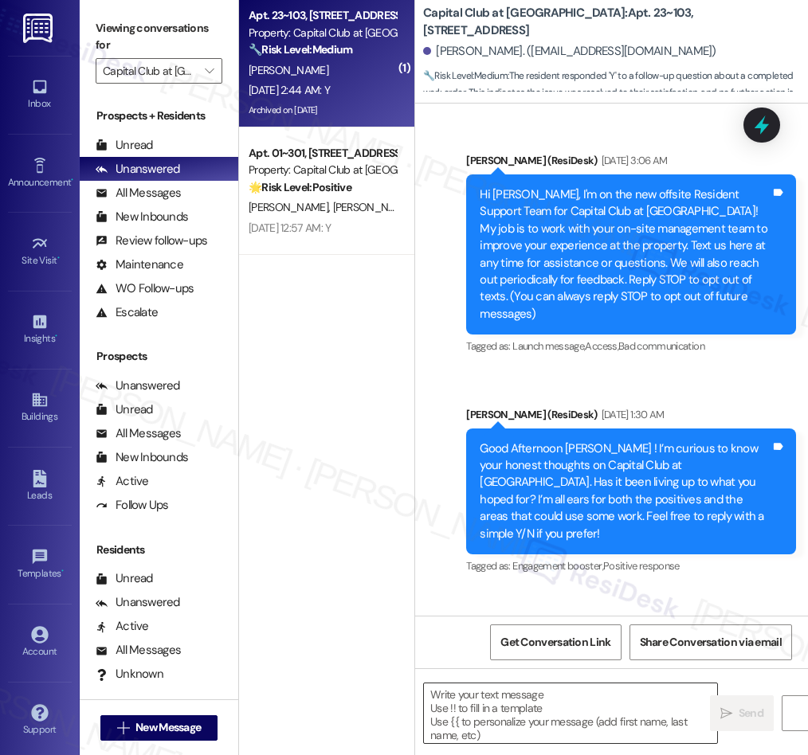
click at [528, 717] on textarea at bounding box center [570, 713] width 293 height 60
click at [526, 712] on textarea "To enrich screen reader interactions, please activate Accessibility in Grammarl…" at bounding box center [570, 713] width 293 height 60
paste textarea "We’re glad everything went well with your work order! Let us know if there’s an…"
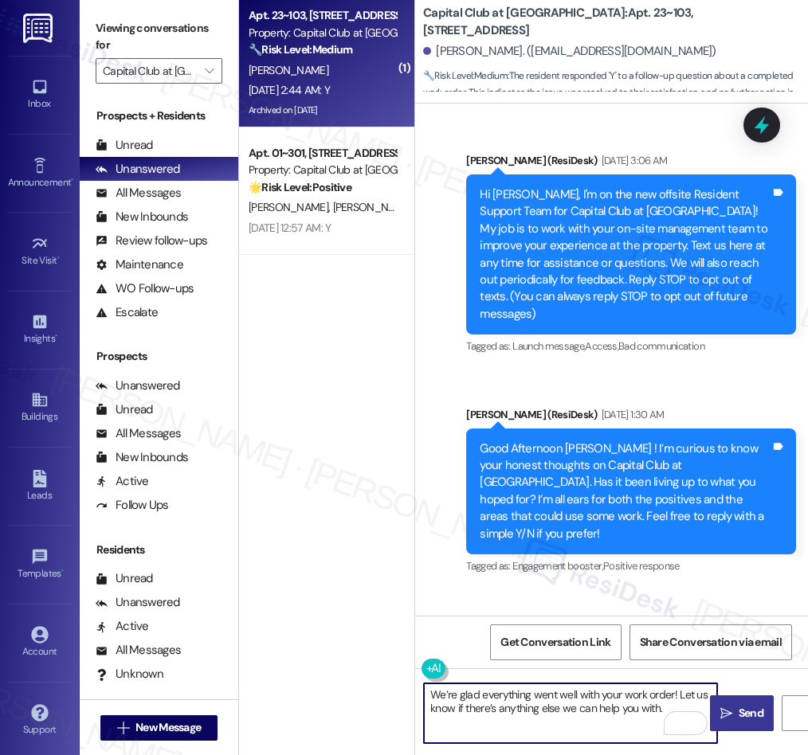
type textarea "We’re glad everything went well with your work order! Let us know if there’s an…"
click at [731, 708] on icon "" at bounding box center [726, 713] width 12 height 13
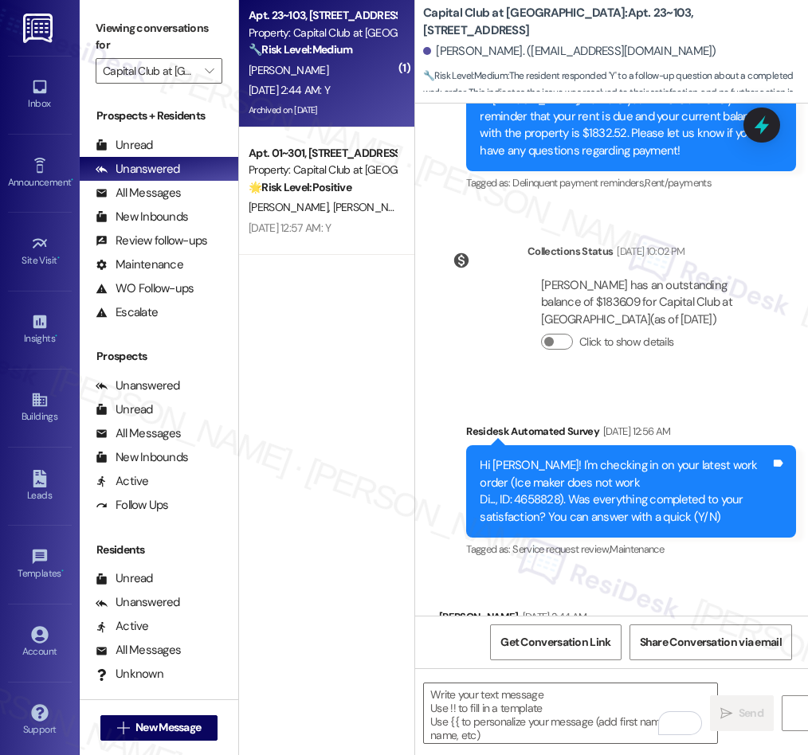
scroll to position [28790, 0]
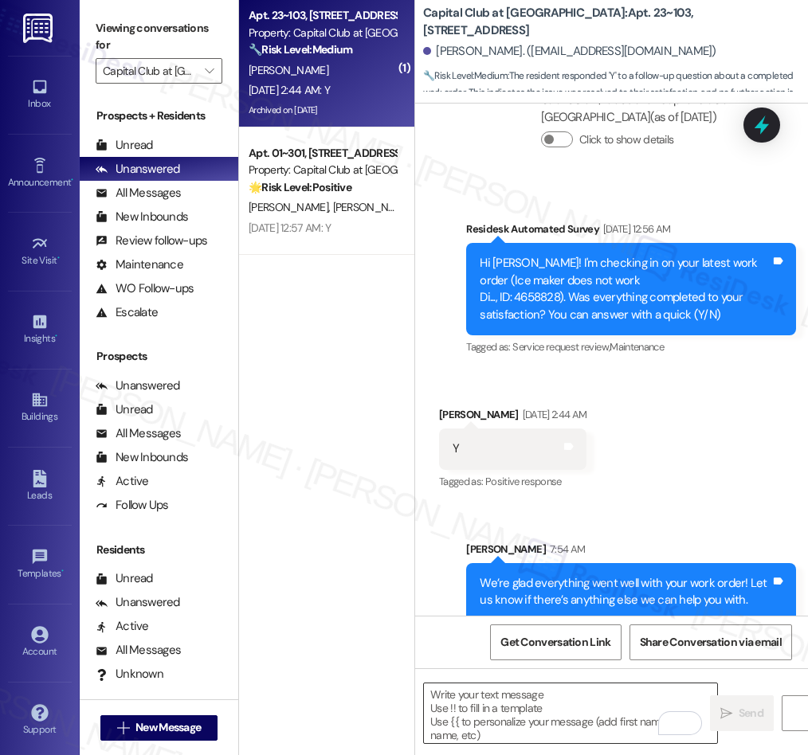
click at [561, 704] on textarea "To enrich screen reader interactions, please activate Accessibility in Grammarl…" at bounding box center [570, 713] width 293 height 60
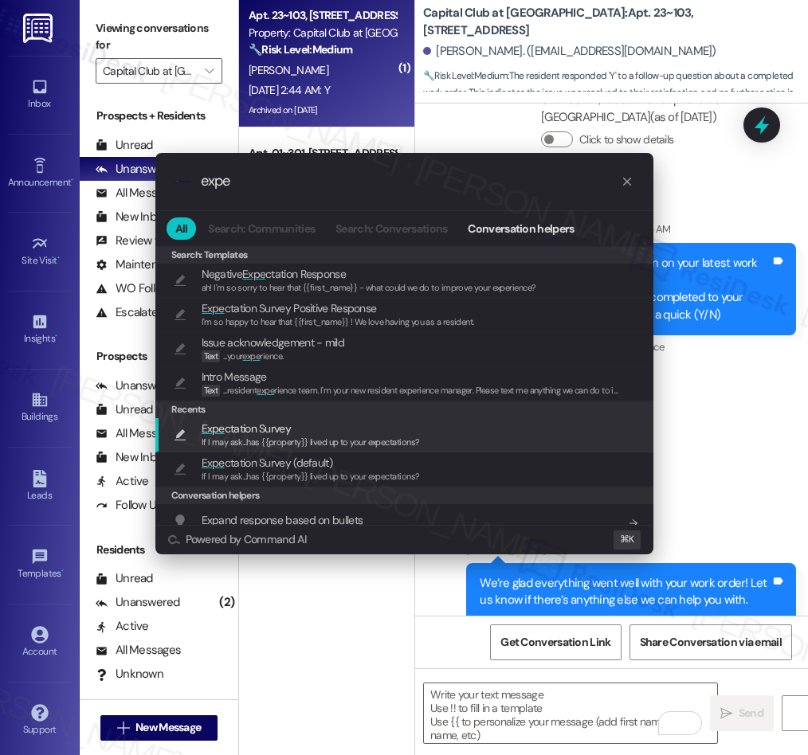
type input "expe"
click at [265, 436] on div "If I may ask...has {{property}} lived up to your expectations?" at bounding box center [311, 443] width 218 height 14
type textarea "If I may ask...has {{property}} lived up to your expectations?"
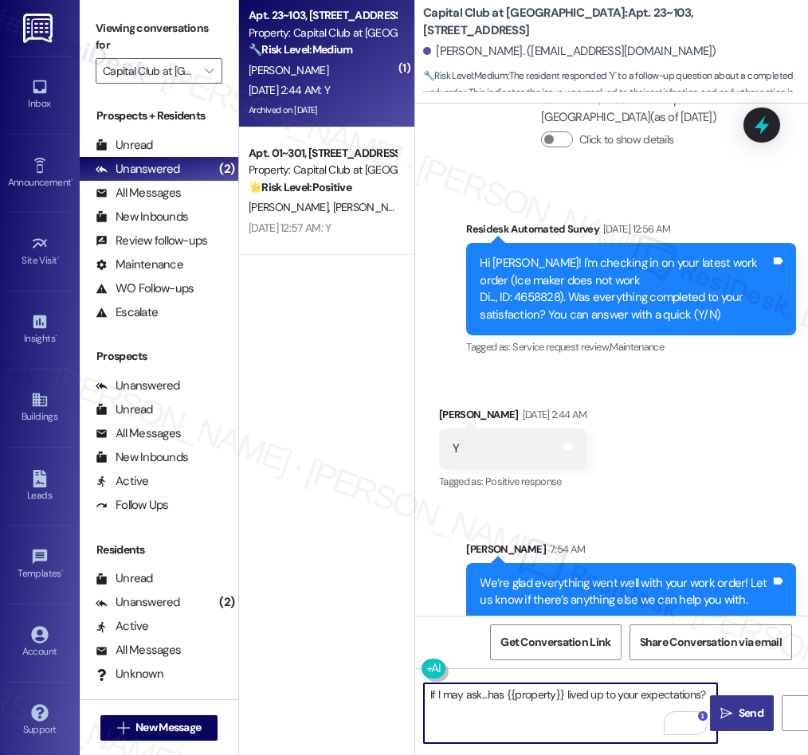
click at [731, 714] on span " Send" at bounding box center [742, 713] width 50 height 17
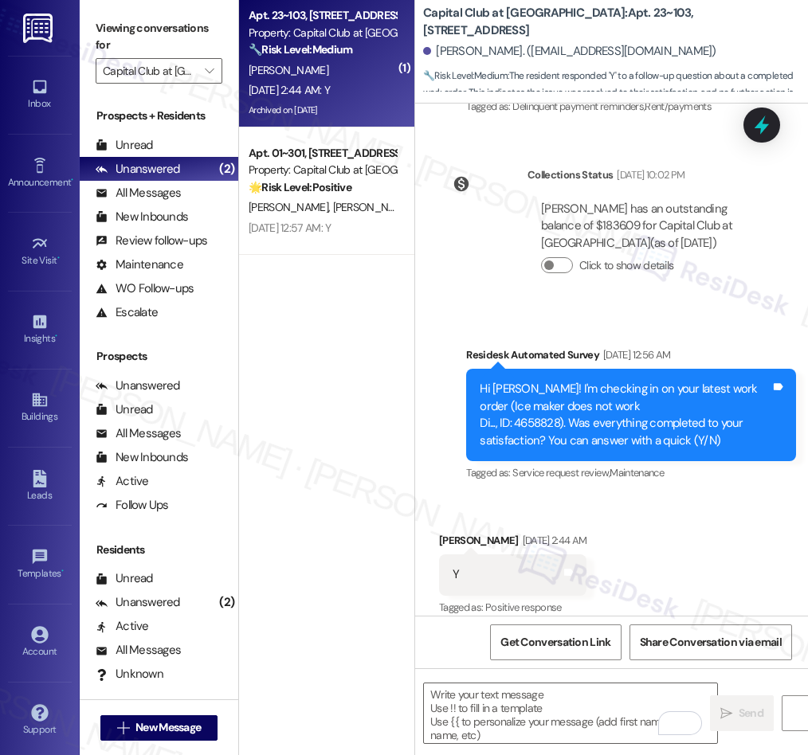
scroll to position [28918, 0]
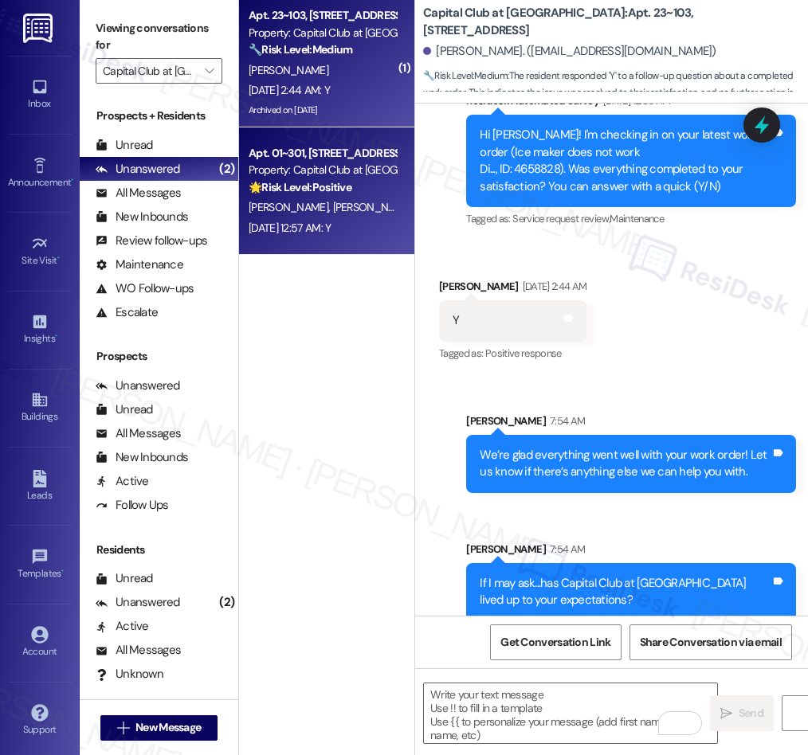
click at [331, 221] on div "Sep 13, 2025 at 12:57 AM: Y Sep 13, 2025 at 12:57 AM: Y" at bounding box center [290, 228] width 82 height 14
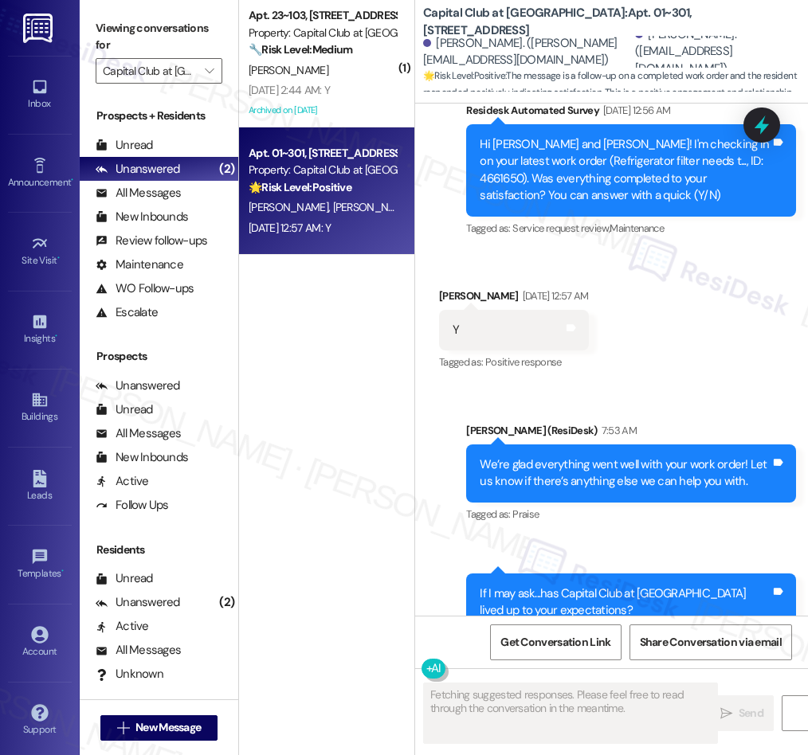
scroll to position [2620, 0]
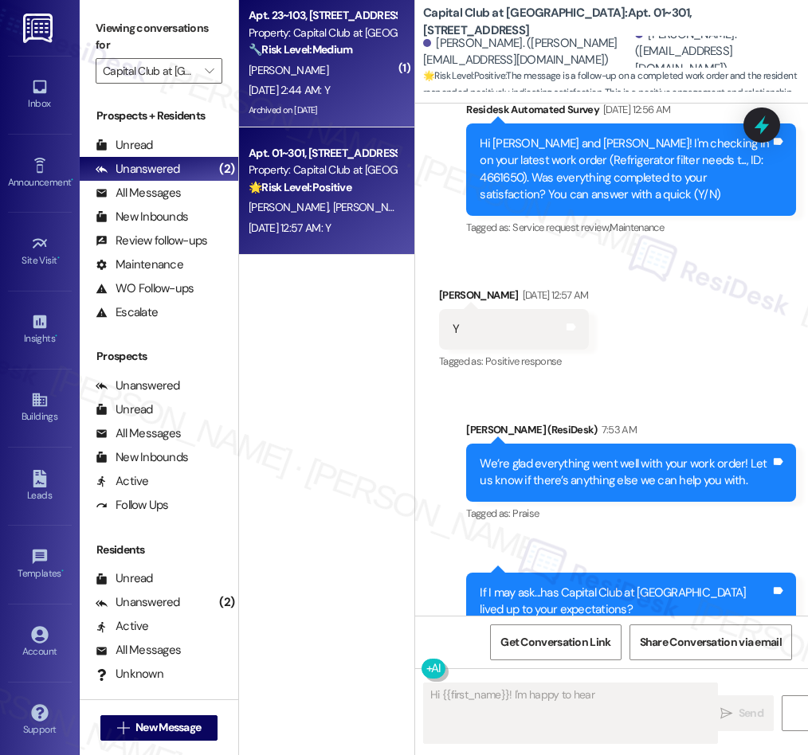
type textarea "Hi {{first_name}}! I'm happy to hear from"
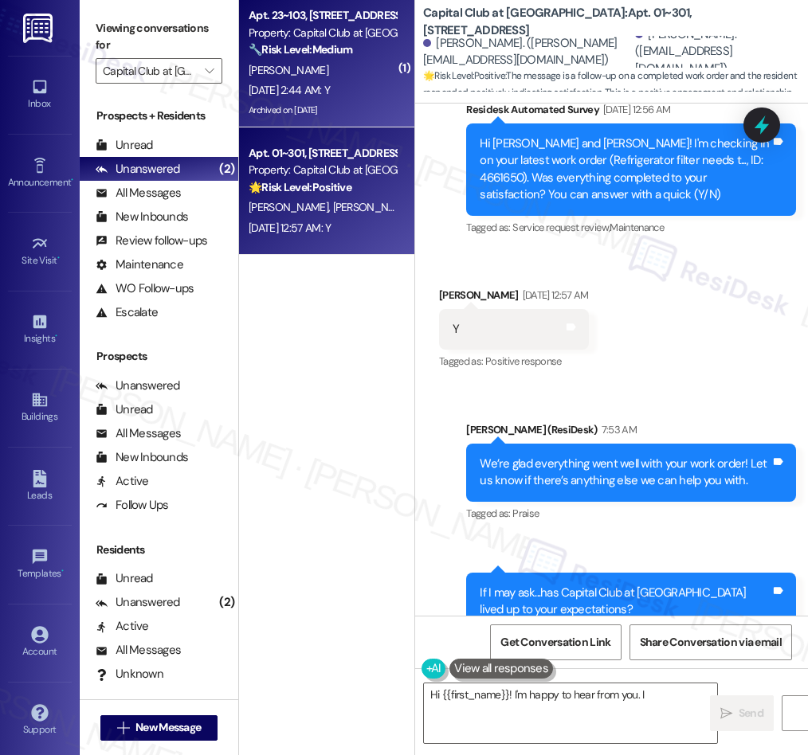
click at [372, 119] on div "Archived on 04/30/2025" at bounding box center [322, 110] width 151 height 20
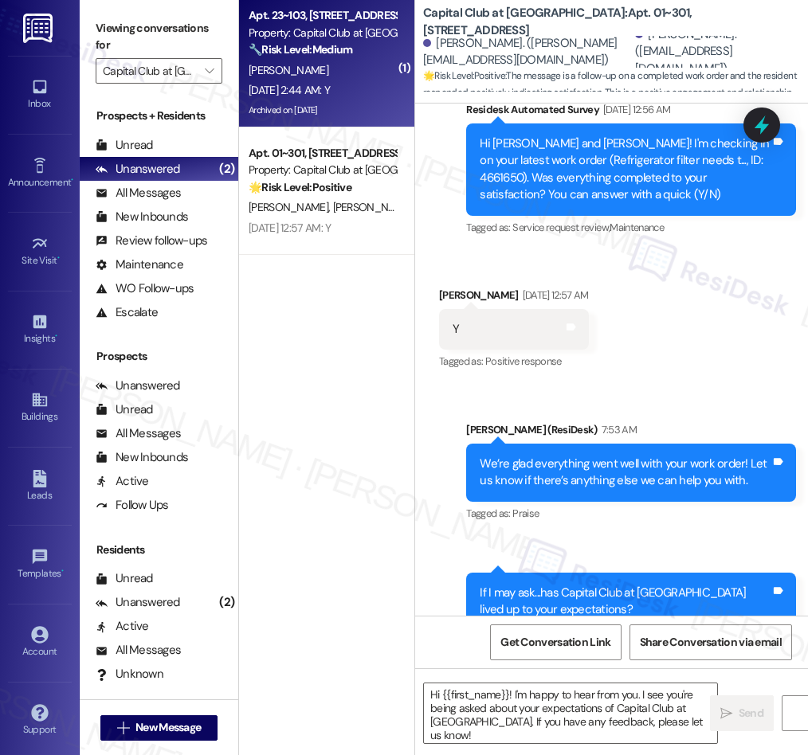
type textarea "Fetching suggested responses. Please feel free to read through the conversation…"
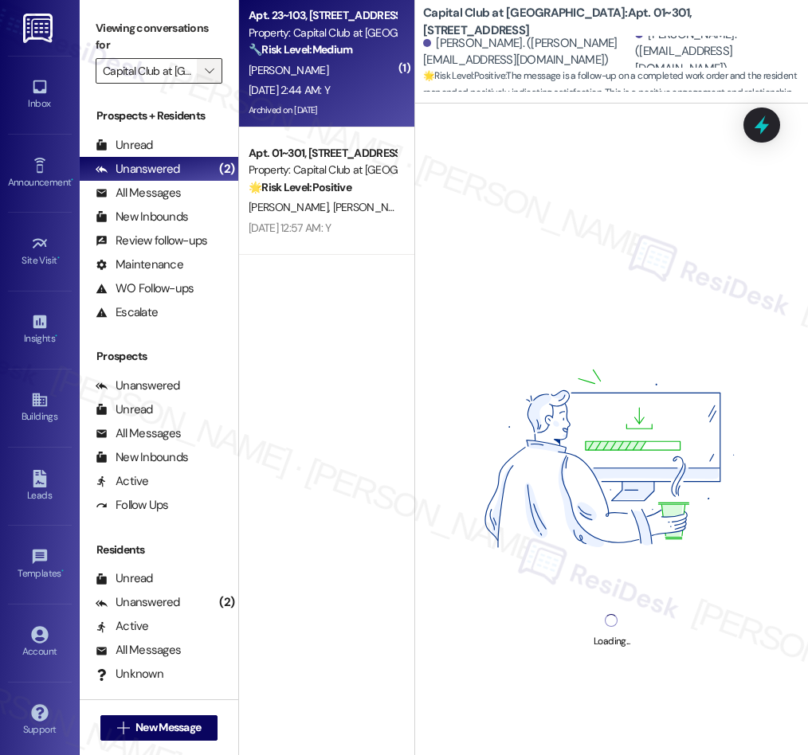
click at [209, 70] on icon "" at bounding box center [209, 71] width 9 height 13
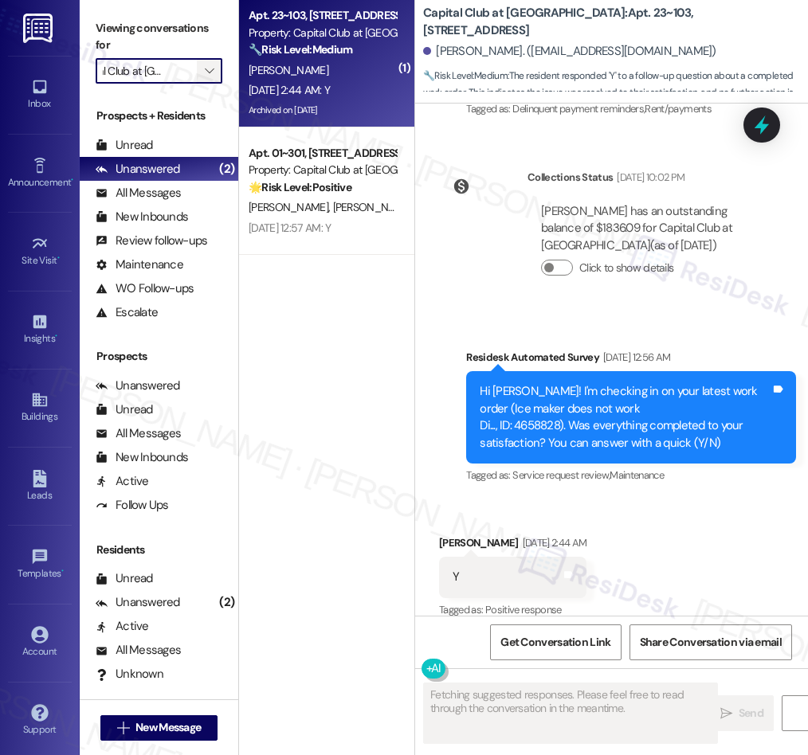
scroll to position [0, 0]
click at [213, 72] on span "" at bounding box center [209, 70] width 15 height 25
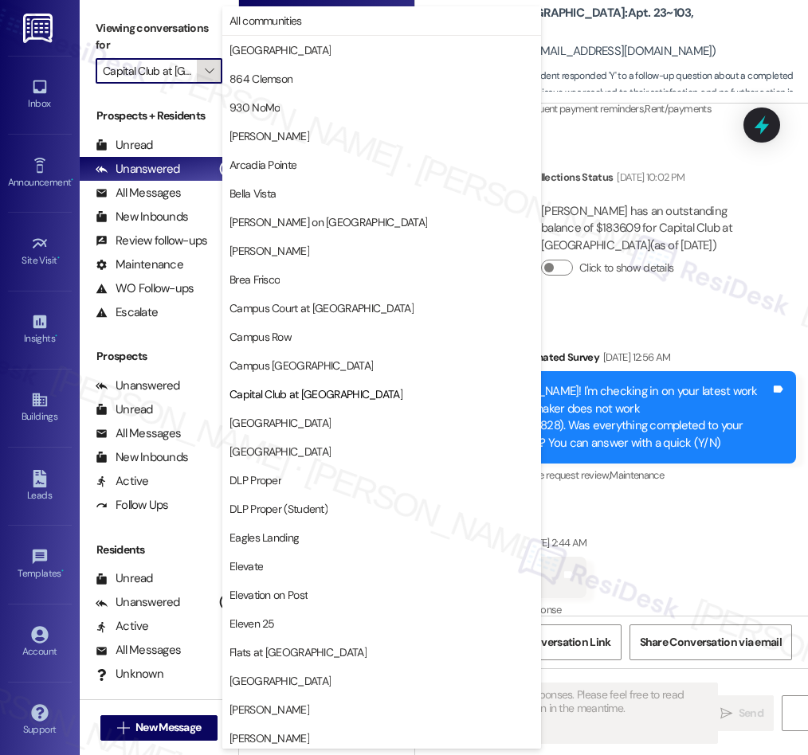
scroll to position [259, 0]
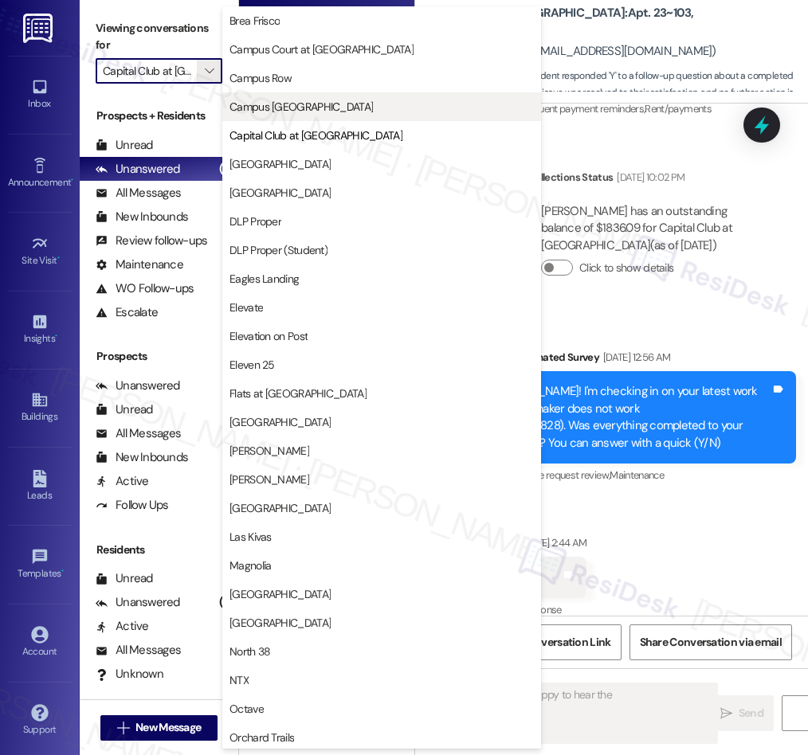
click at [325, 112] on span "Campus [GEOGRAPHIC_DATA]" at bounding box center [300, 107] width 143 height 16
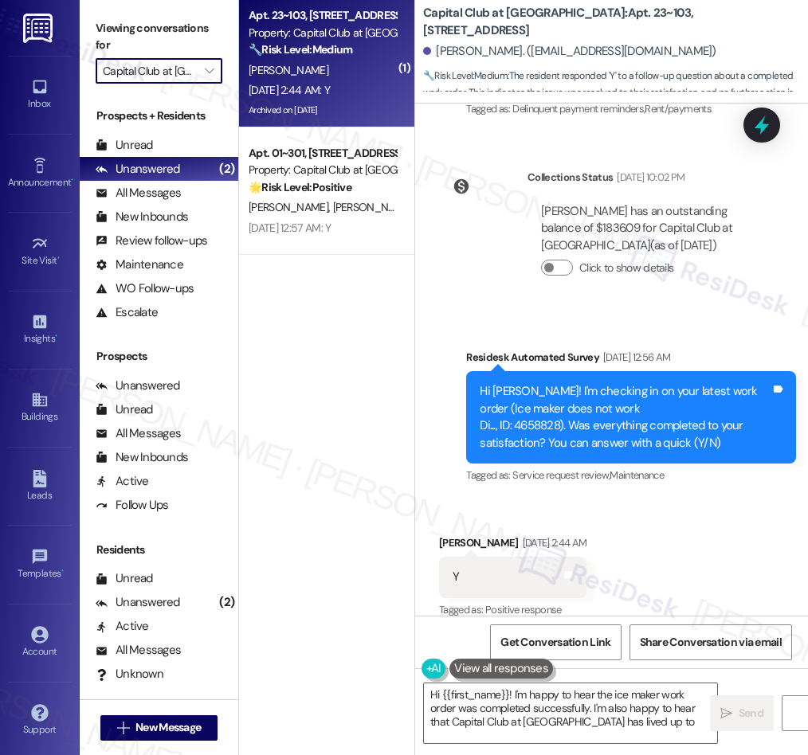
type textarea "Hi {{first_name}}! I'm happy to hear the ice maker work order was completed suc…"
type input "Campus [GEOGRAPHIC_DATA]"
type textarea "Hi {{first_name}}! I'm happy to hear the ice maker work order was completed suc…"
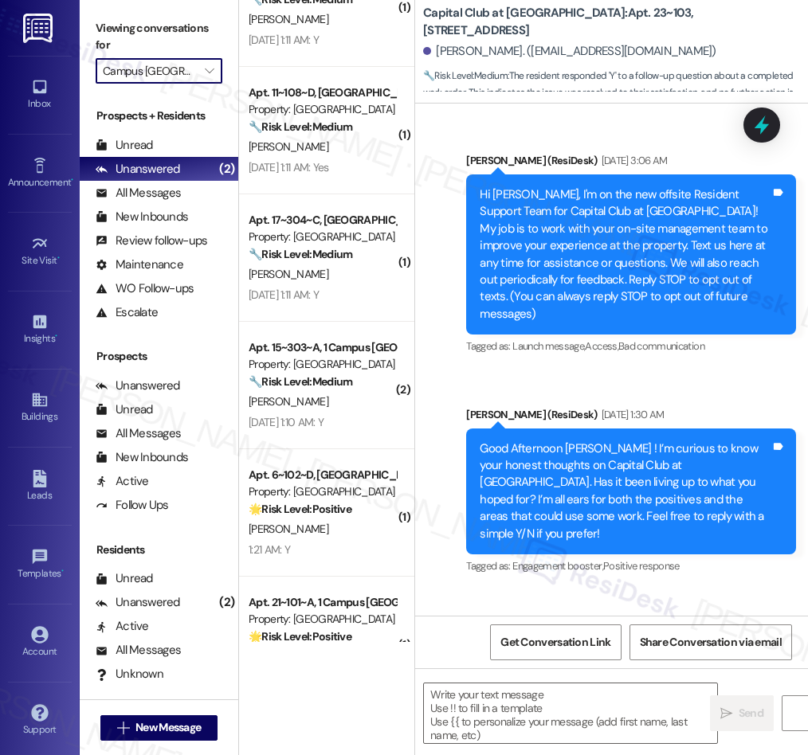
scroll to position [28662, 0]
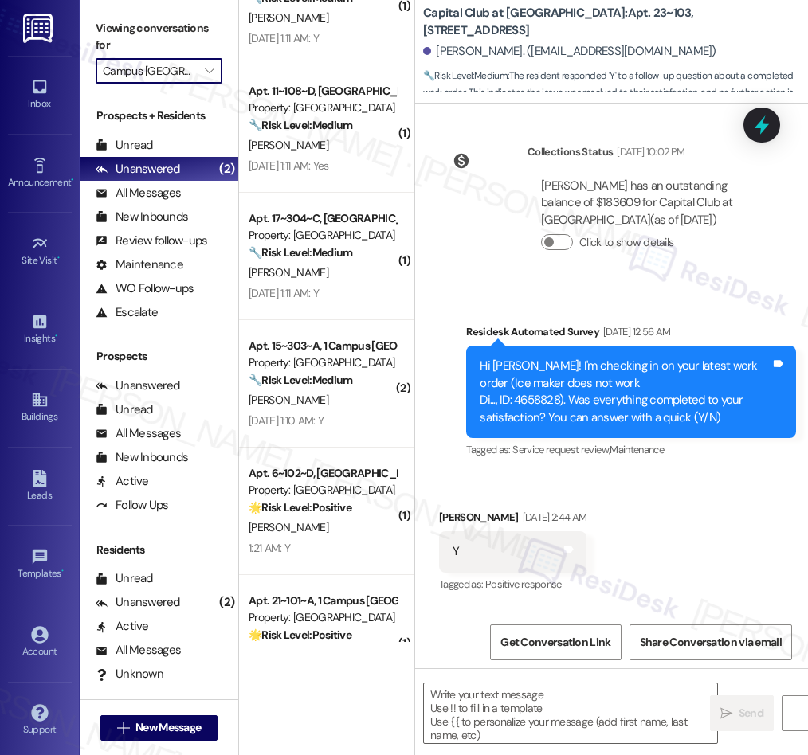
type textarea "Fetching suggested responses. Please feel free to read through the conversation…"
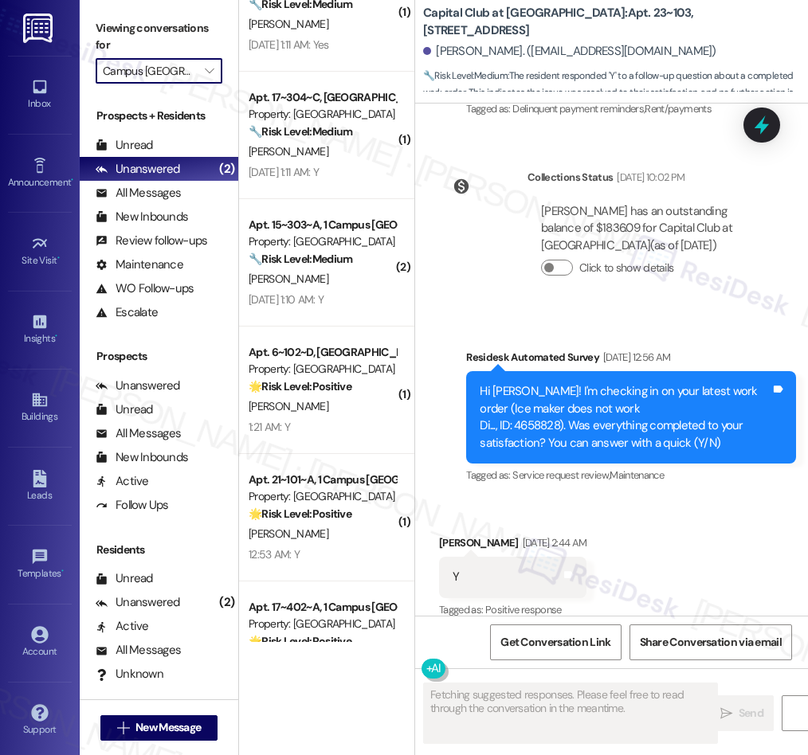
scroll to position [2544, 0]
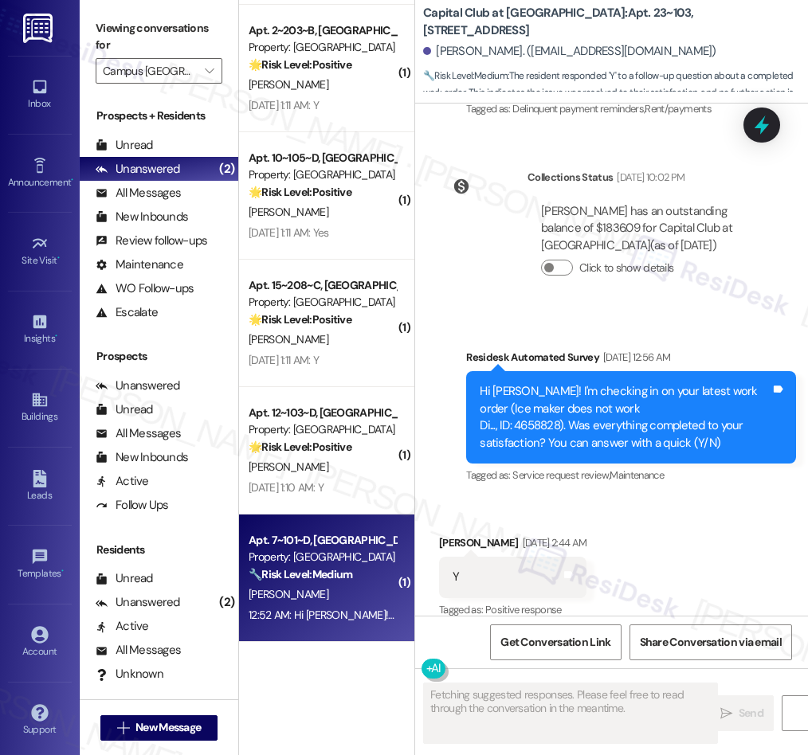
click at [348, 596] on div "T. Butler" at bounding box center [322, 595] width 151 height 20
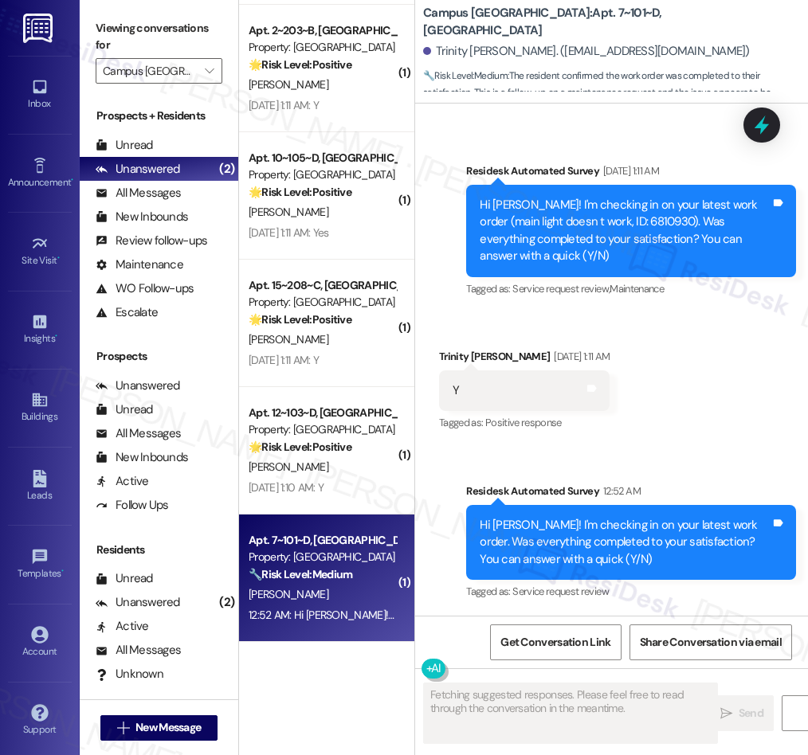
scroll to position [656, 0]
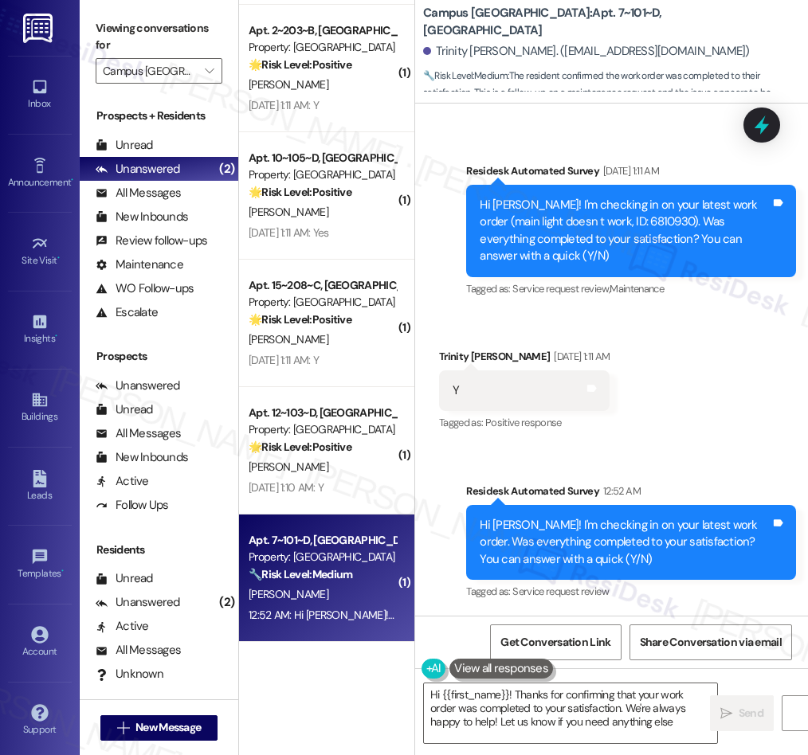
type textarea "Hi {{first_name}}! Thanks for confirming that your work order was completed to …"
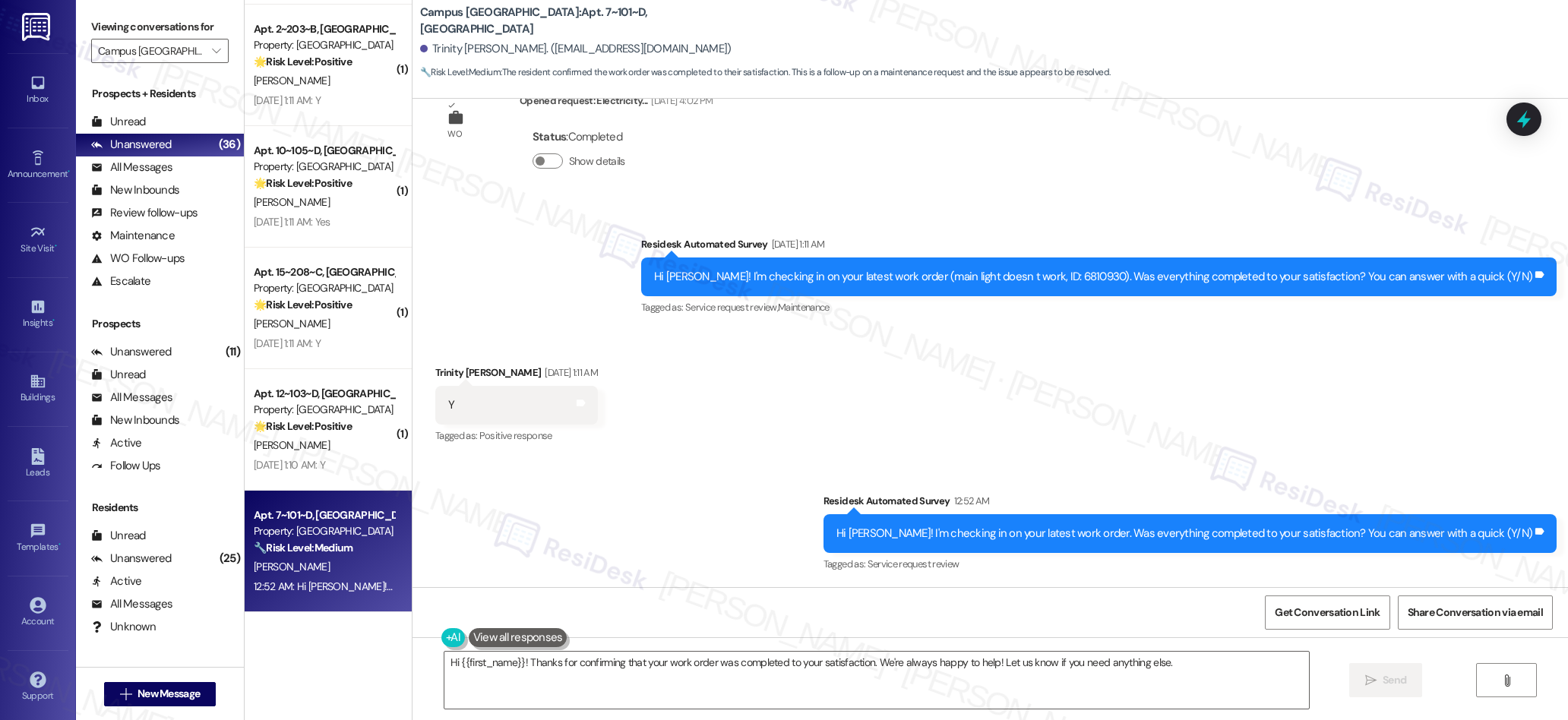
scroll to position [431, 0]
click at [212, 52] on icon "" at bounding box center [216, 51] width 9 height 12
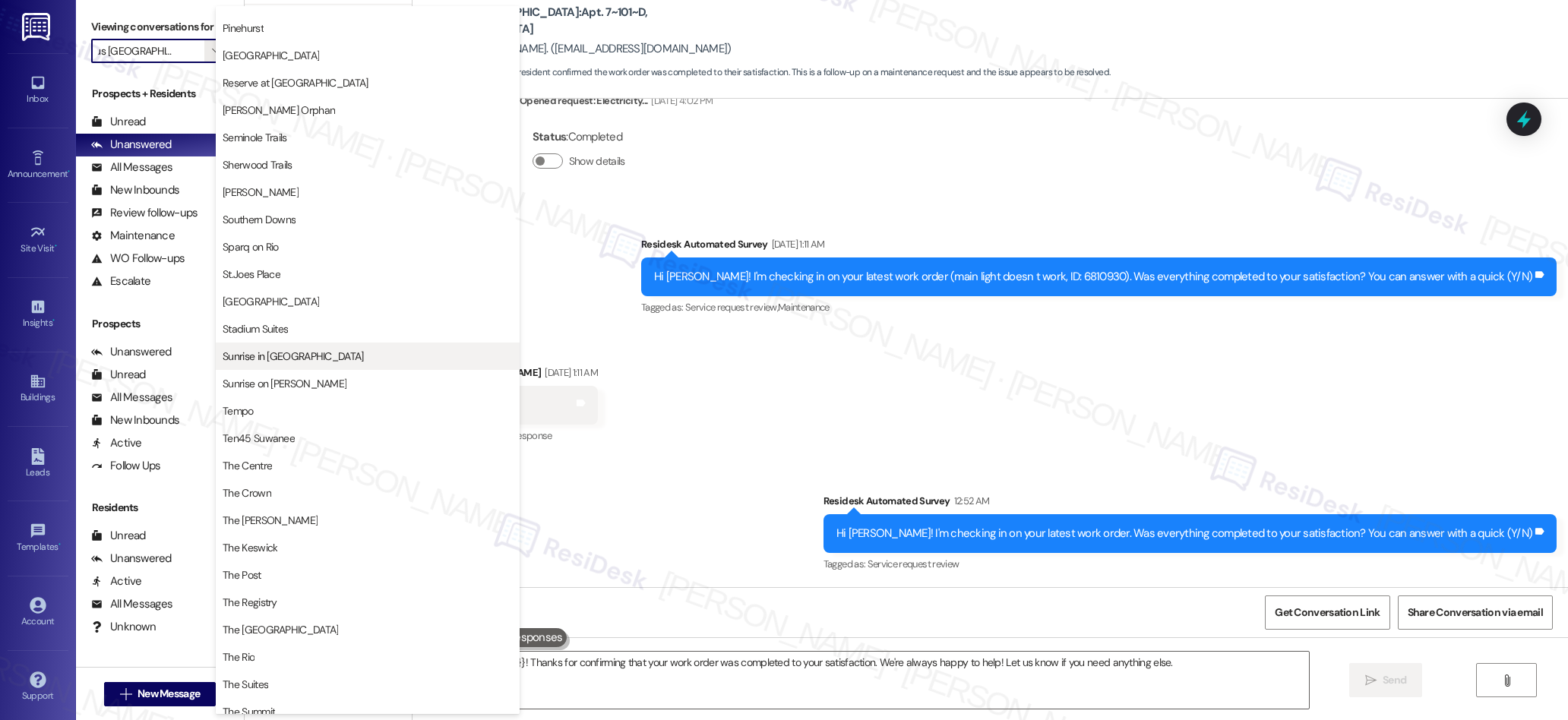
scroll to position [1147, 0]
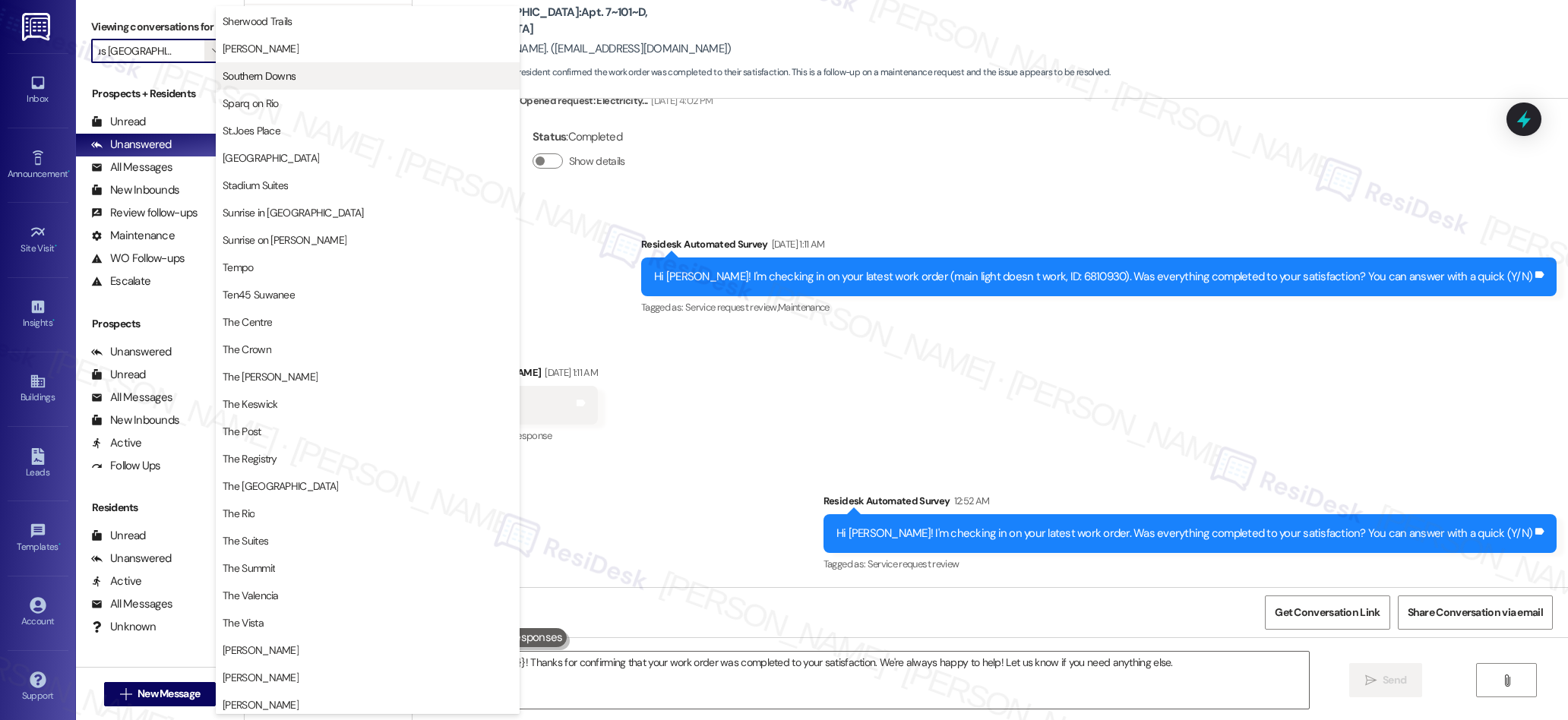
click at [311, 72] on span "Southern Downs" at bounding box center [367, 76] width 290 height 15
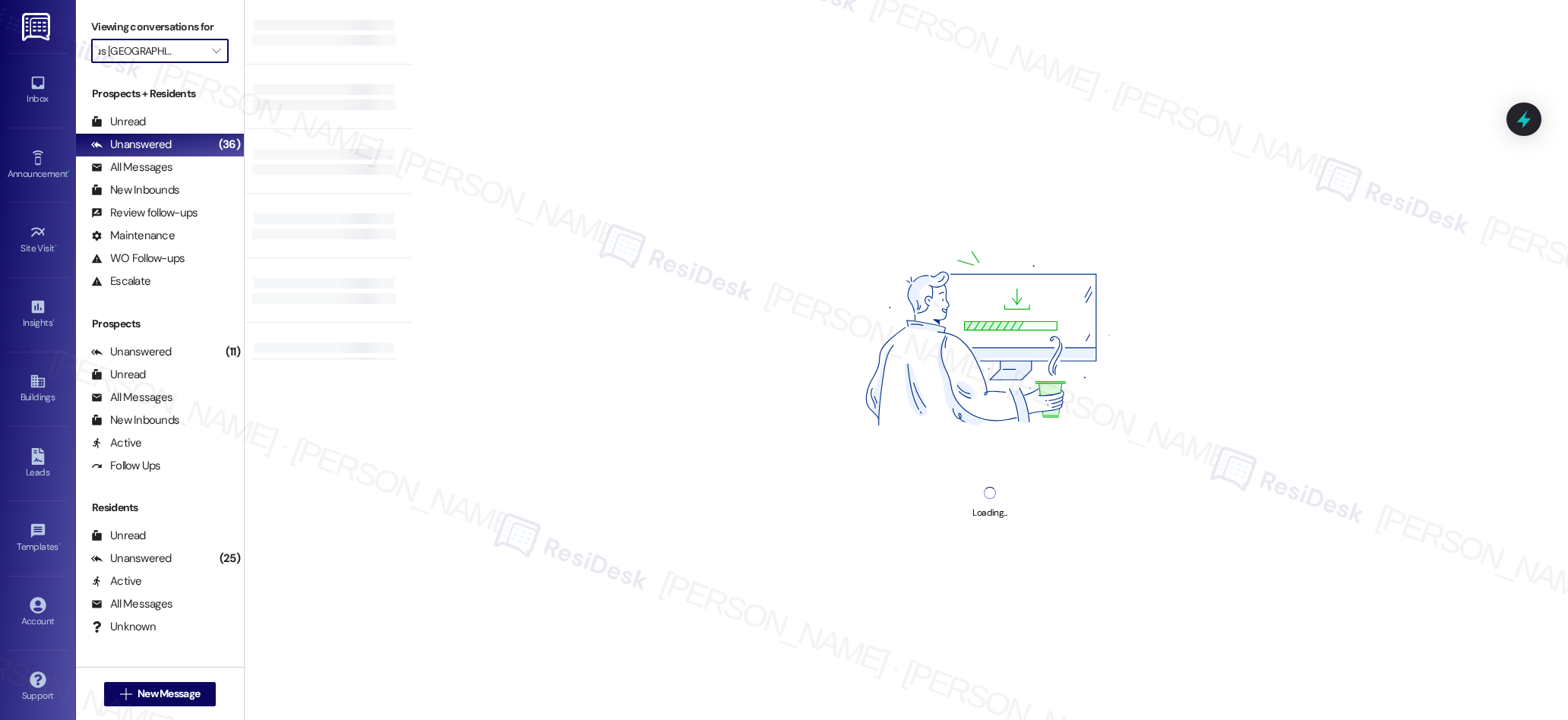
type input "Southern Downs"
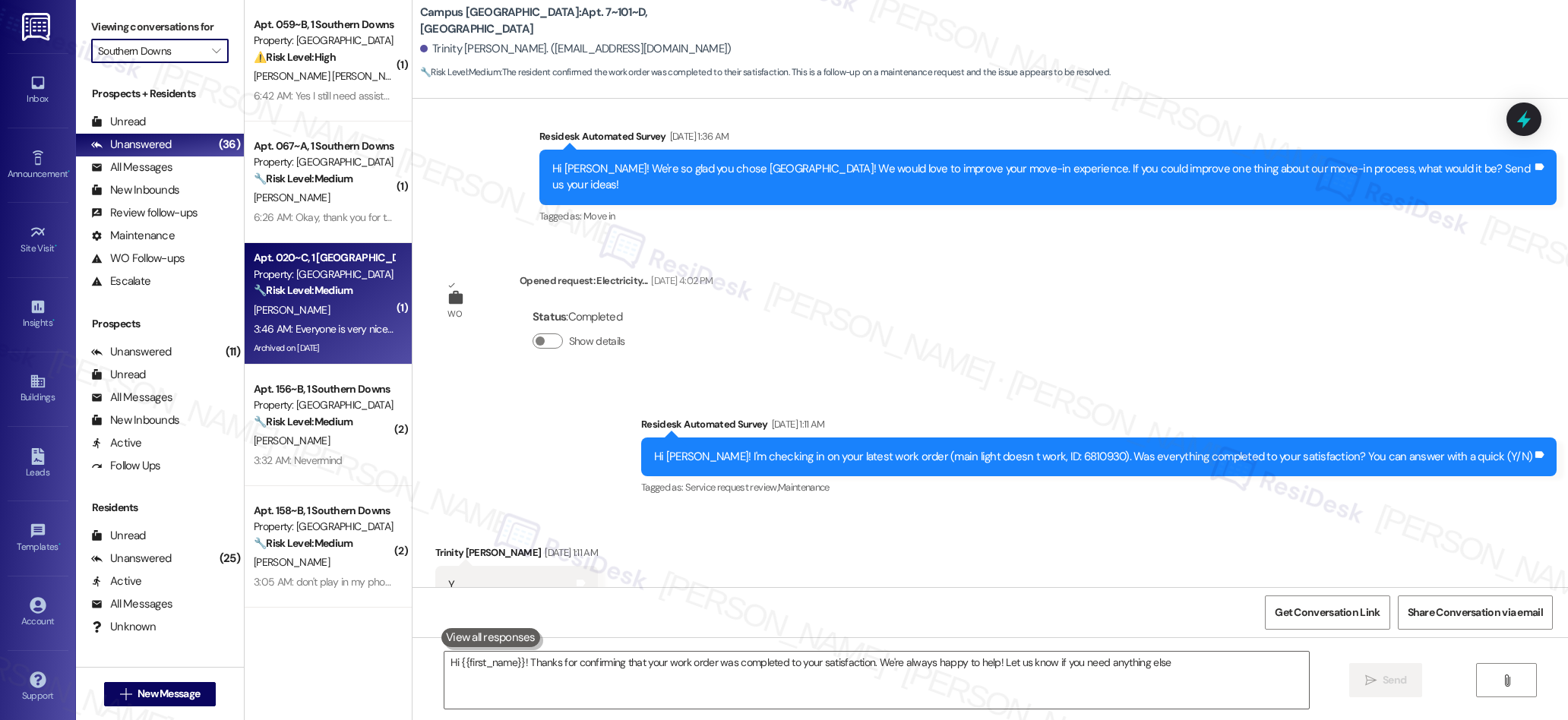
type textarea "Hi {{first_name}}! Thanks for confirming that your work order was completed to …"
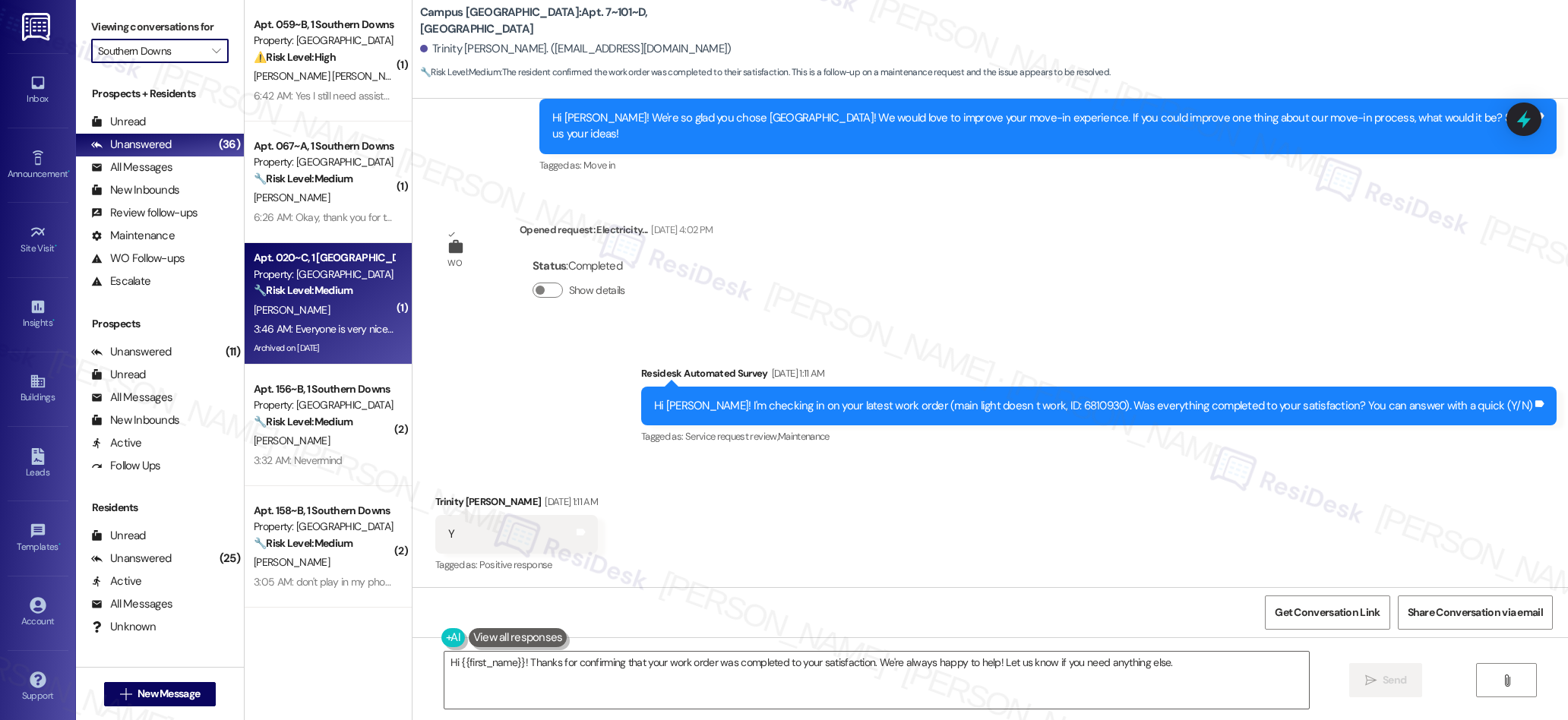
scroll to position [482, 0]
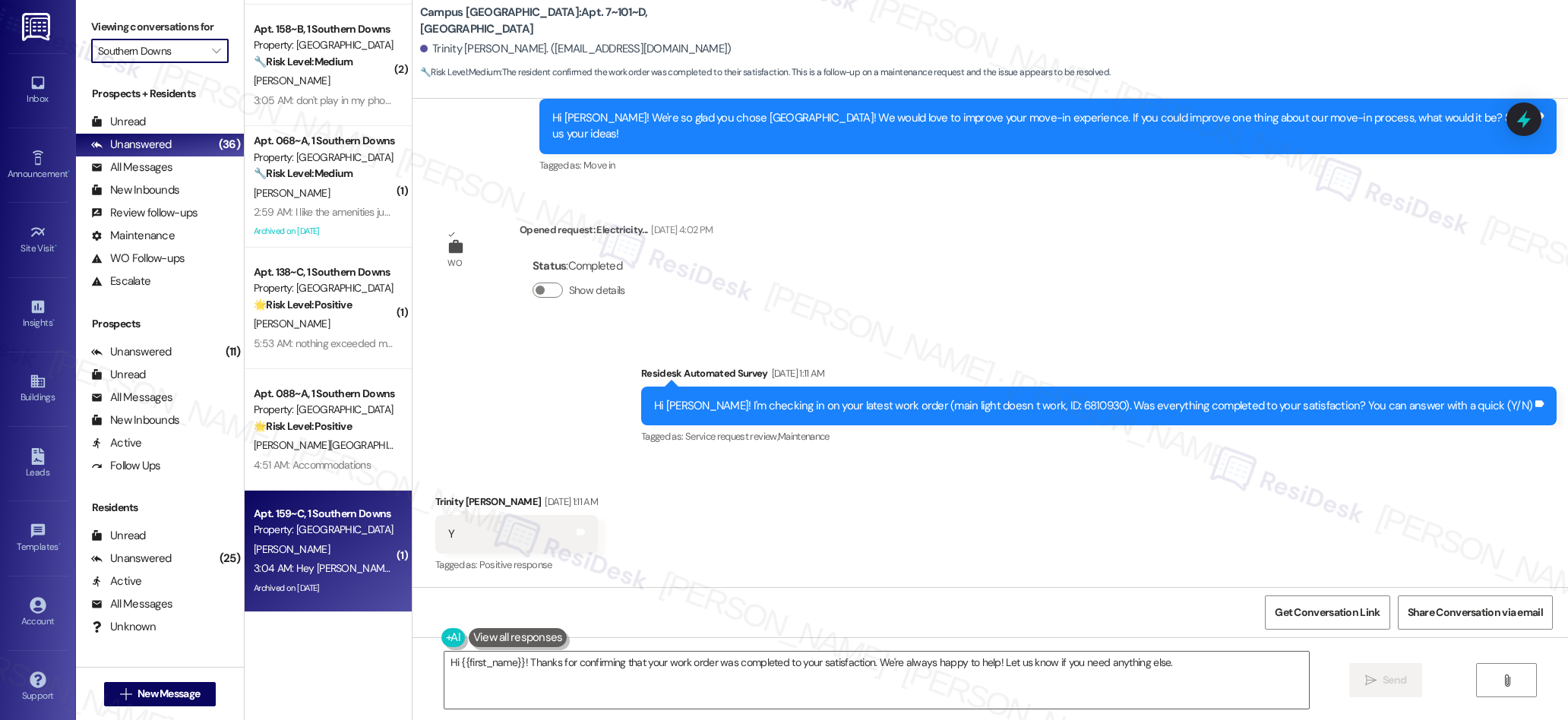
click at [342, 555] on div "D. Robinson" at bounding box center [323, 549] width 144 height 19
type textarea "Hi {{first_name}}! Thanks for confirming that your work order was completed to …"
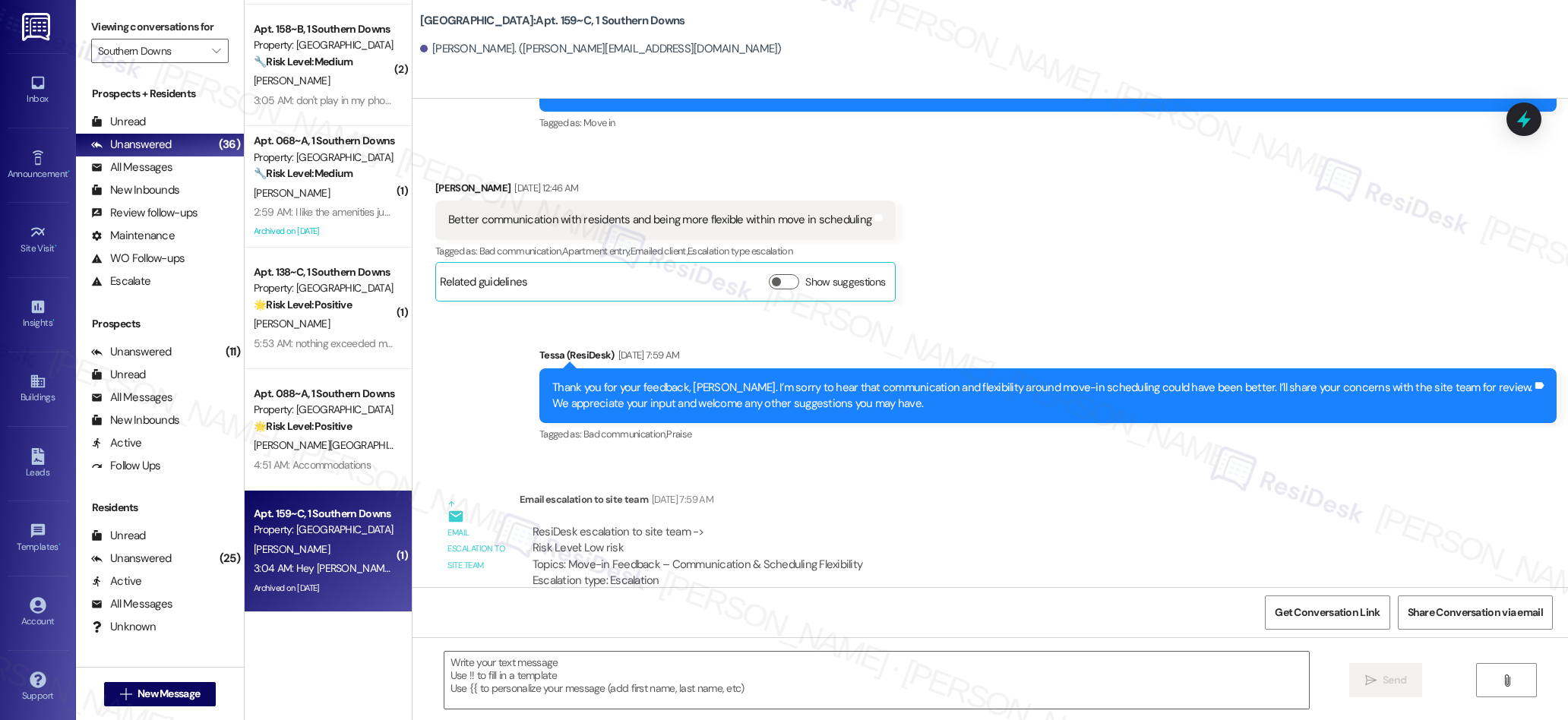
type textarea "Fetching suggested responses. Please feel free to read through the conversation…"
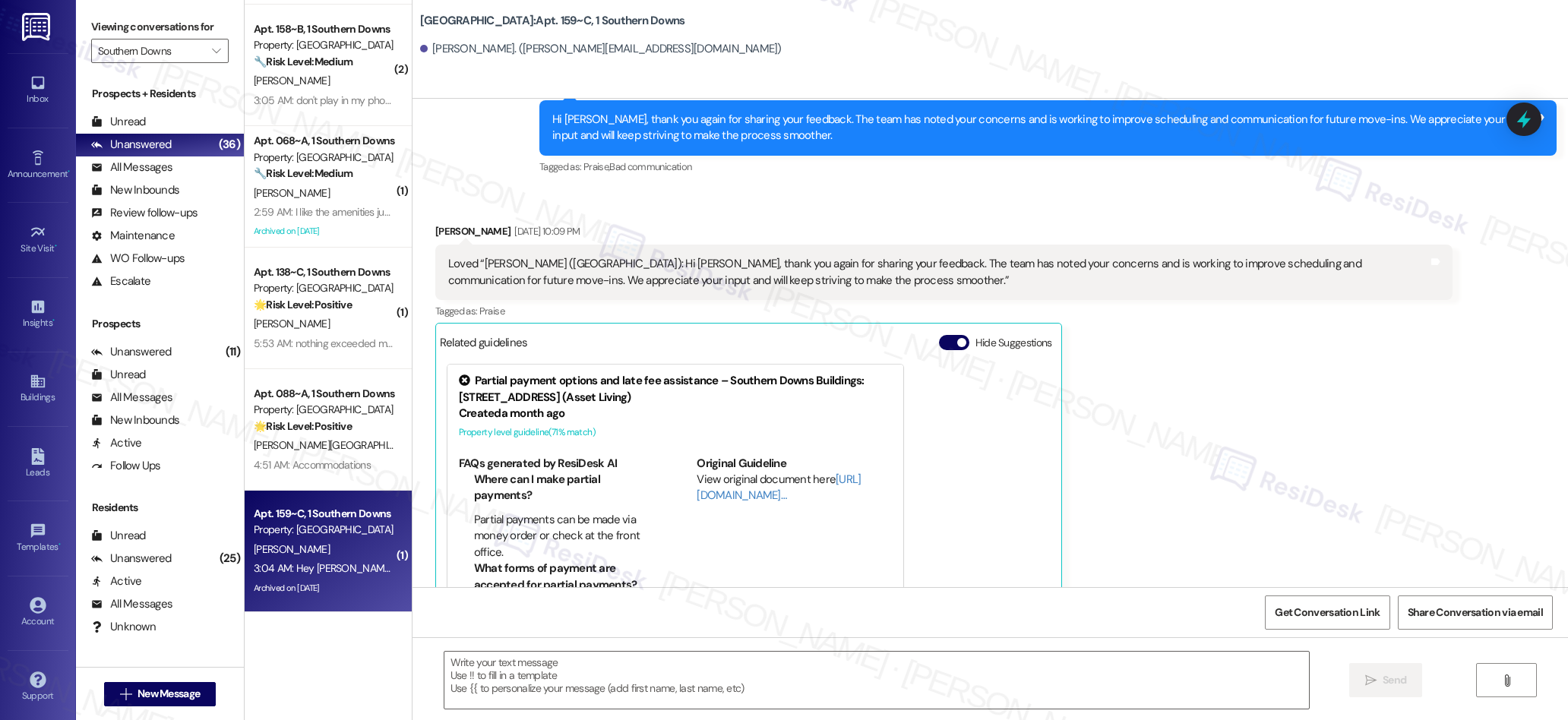
scroll to position [944, 0]
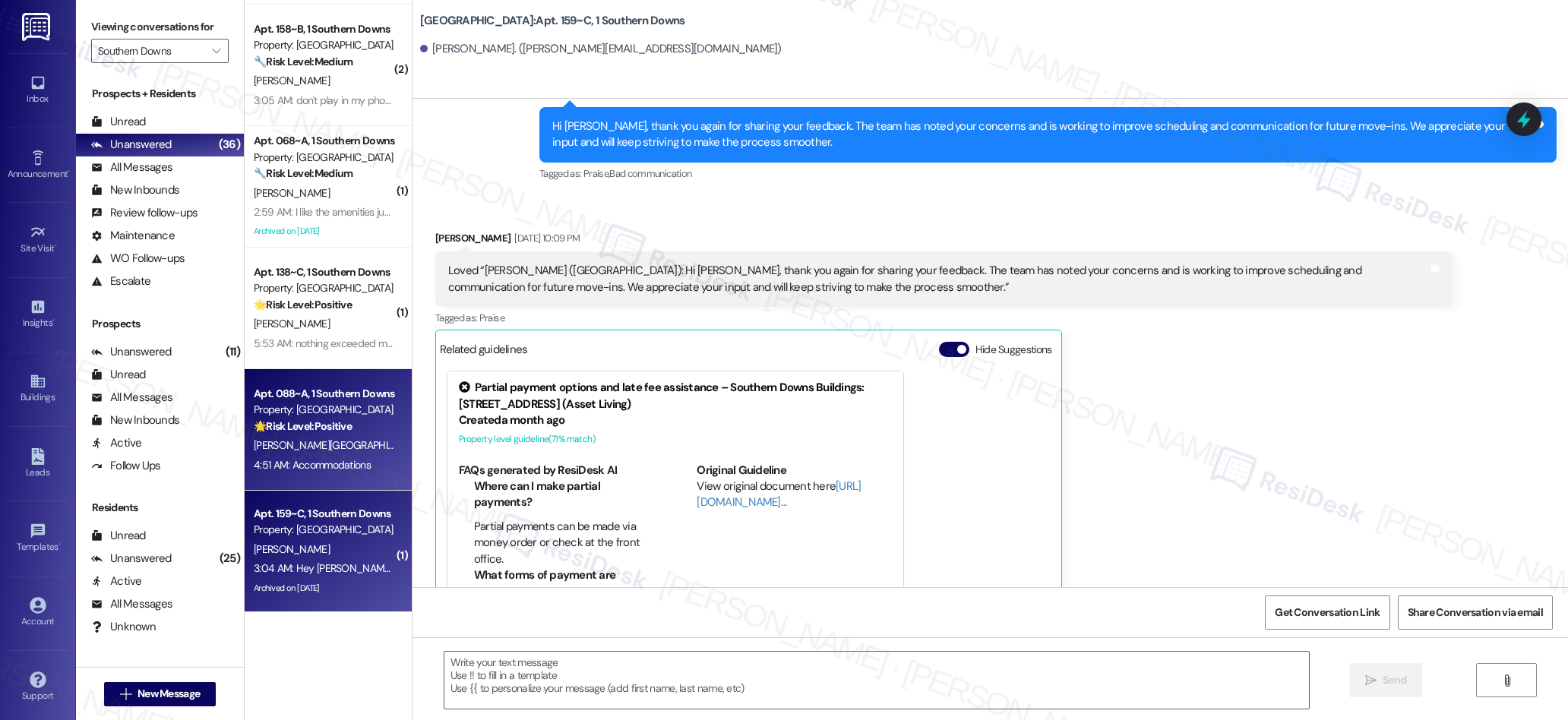
click at [300, 420] on strong "🌟 Risk Level: Positive" at bounding box center [302, 426] width 98 height 13
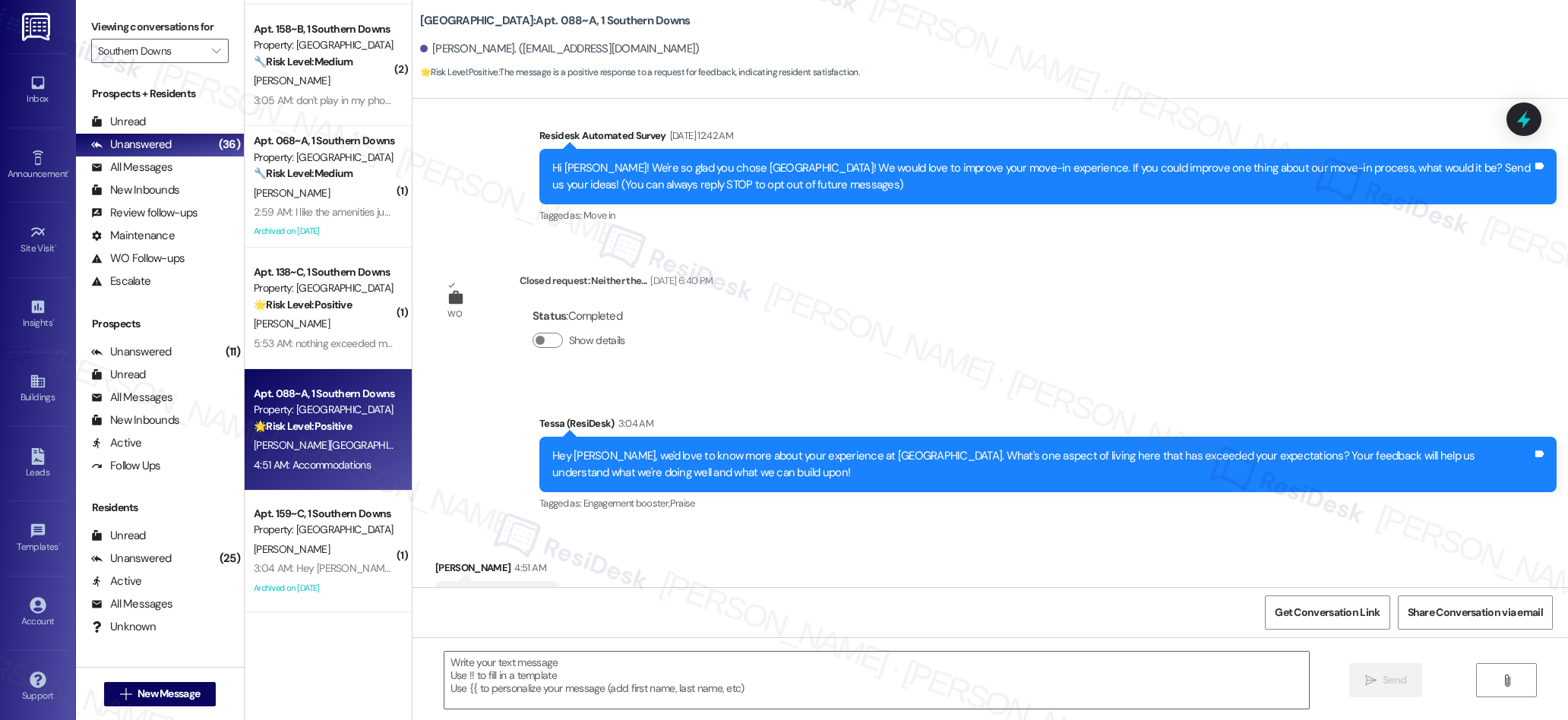
type textarea "Fetching suggested responses. Please feel free to read through the conversation…"
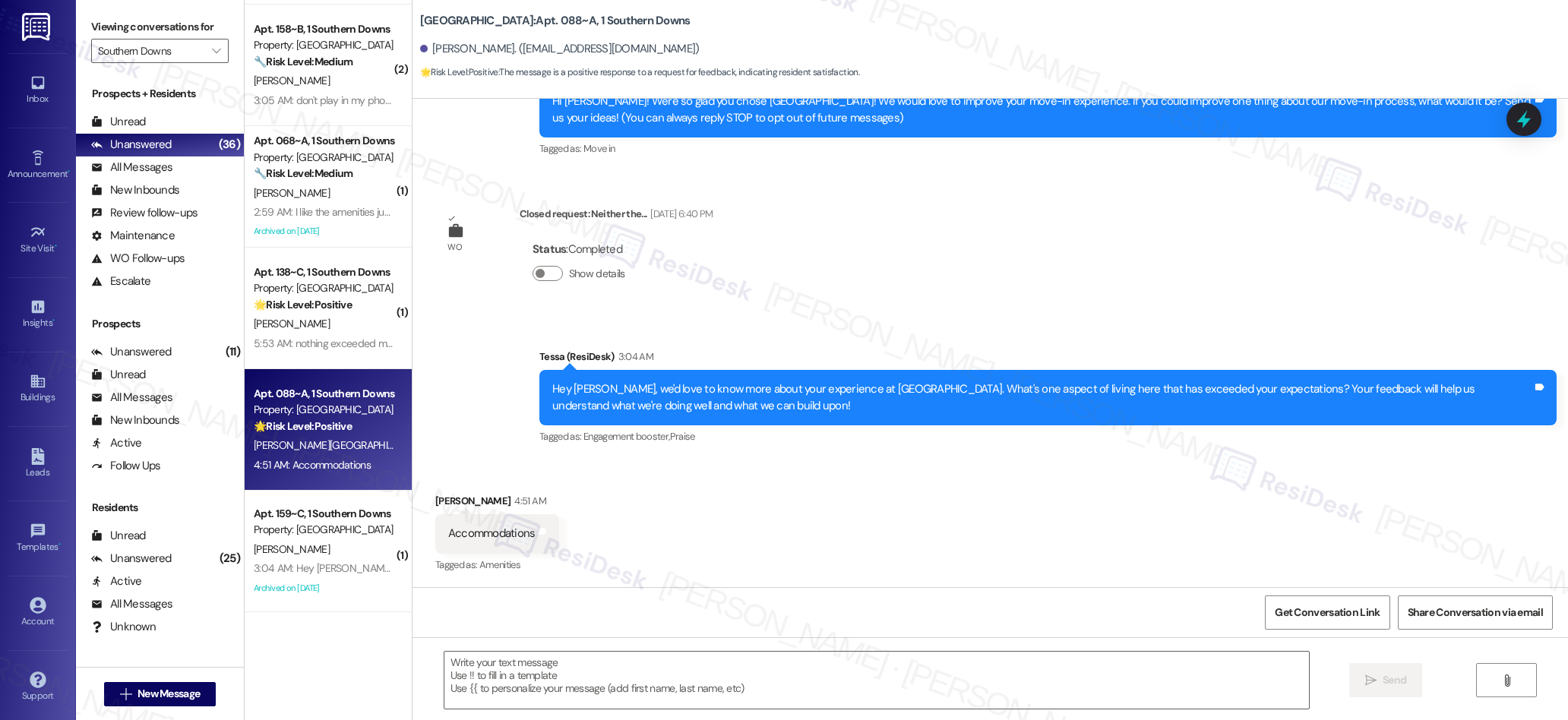
scroll to position [204, 0]
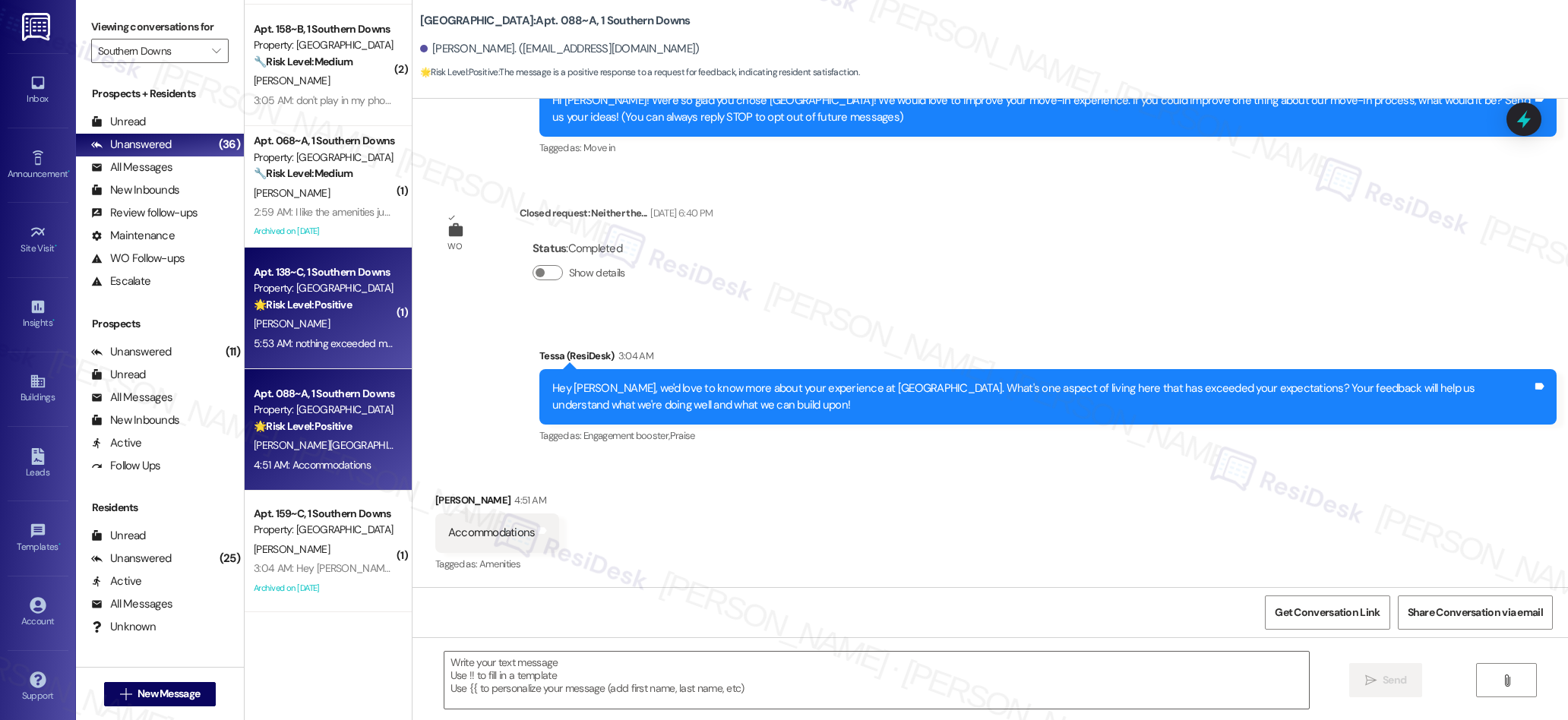
click at [335, 345] on div "5:53 AM: nothing exceeded my expectations at all 5:53 AM: nothing exceeded my e…" at bounding box center [364, 343] width 221 height 13
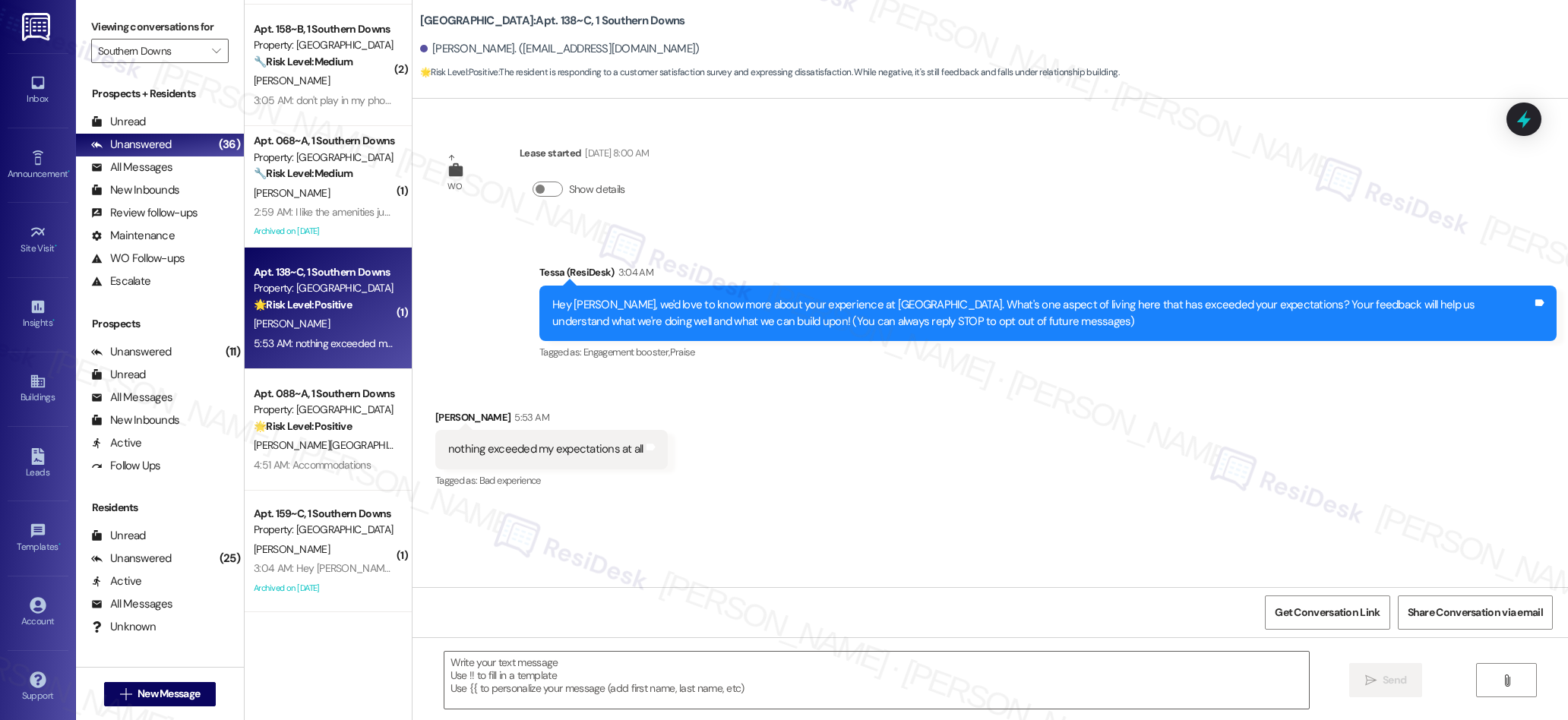
type textarea "Fetching suggested responses. Please feel free to read through the conversation…"
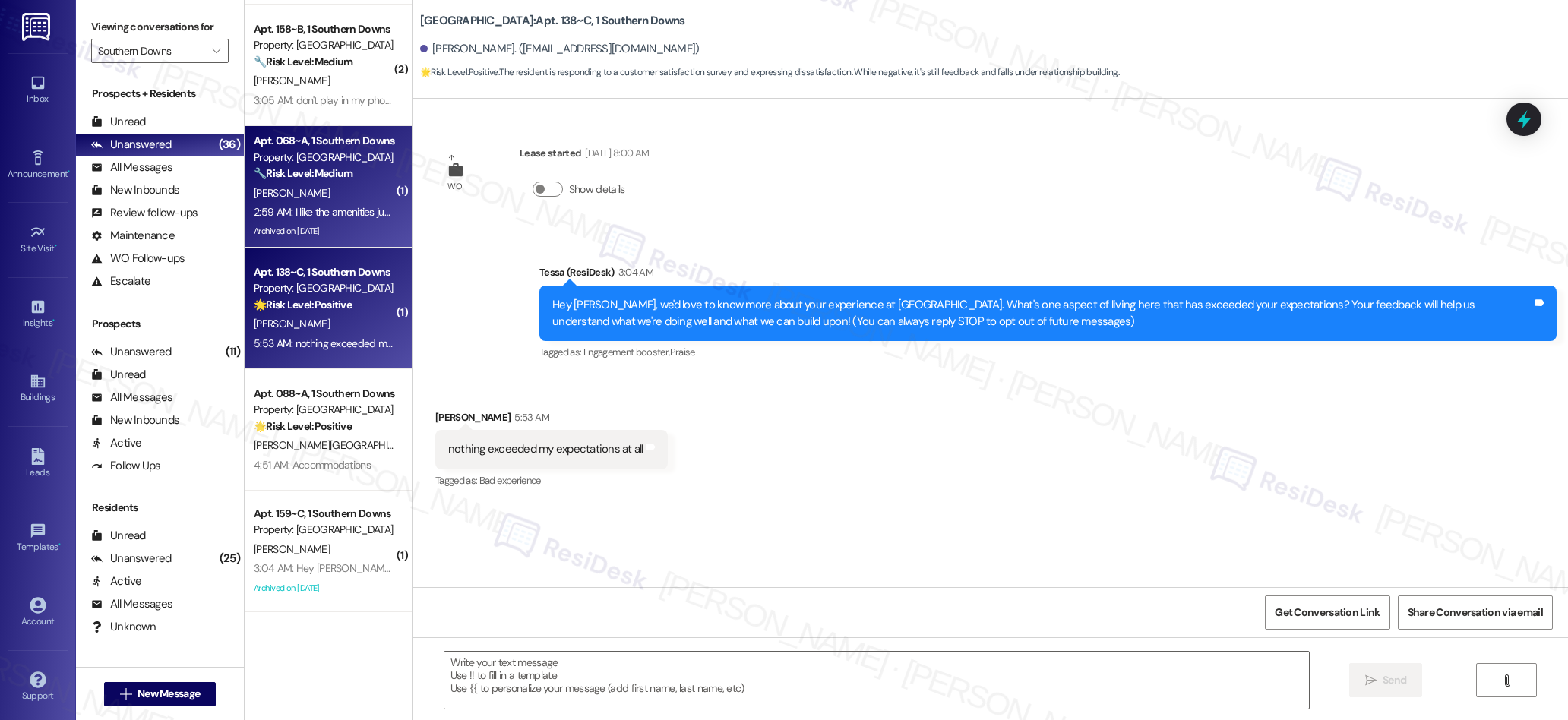
click at [341, 216] on div "2:59 AM: I like the amenities just fix all the A/Cs and there wouldn't be much …" at bounding box center [443, 212] width 379 height 13
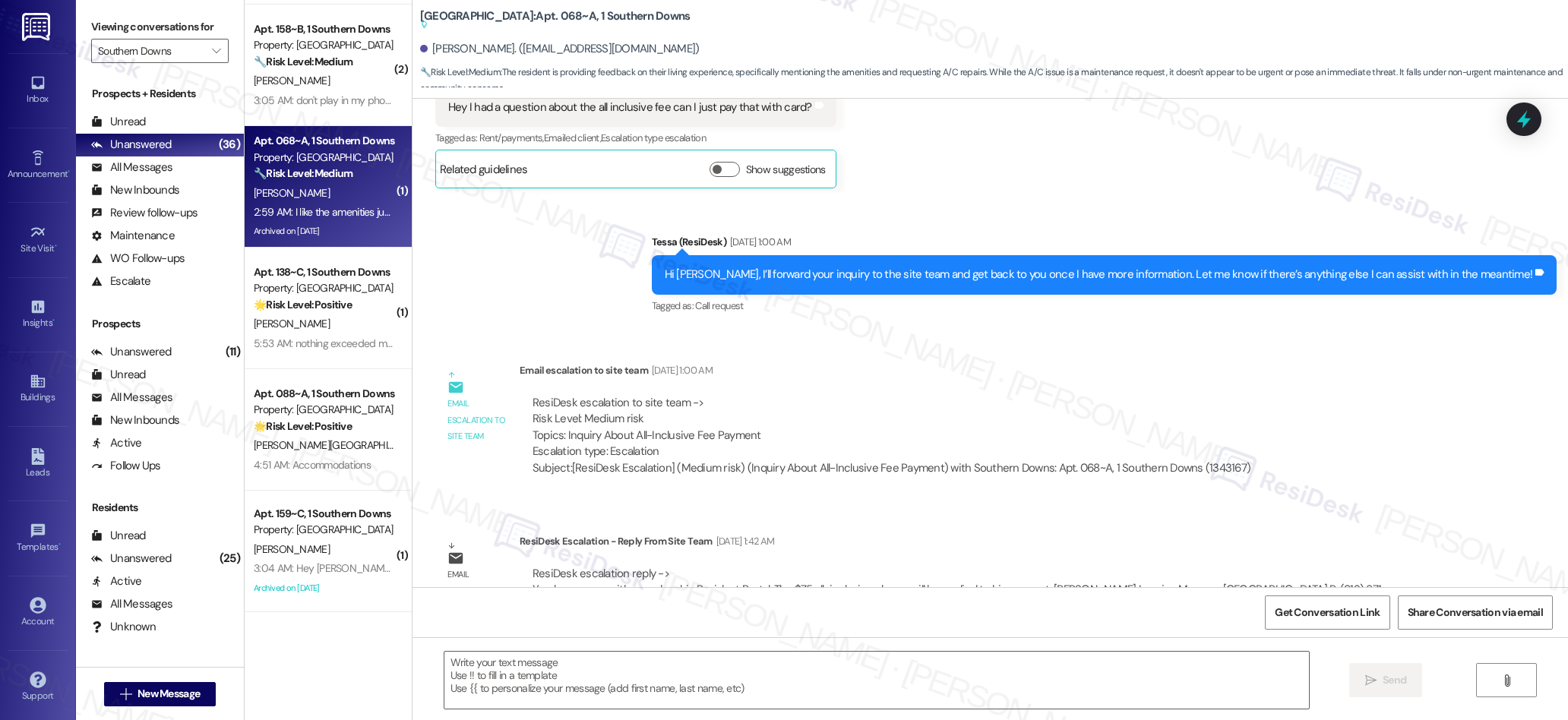
type textarea "Fetching suggested responses. Please feel free to read through the conversation…"
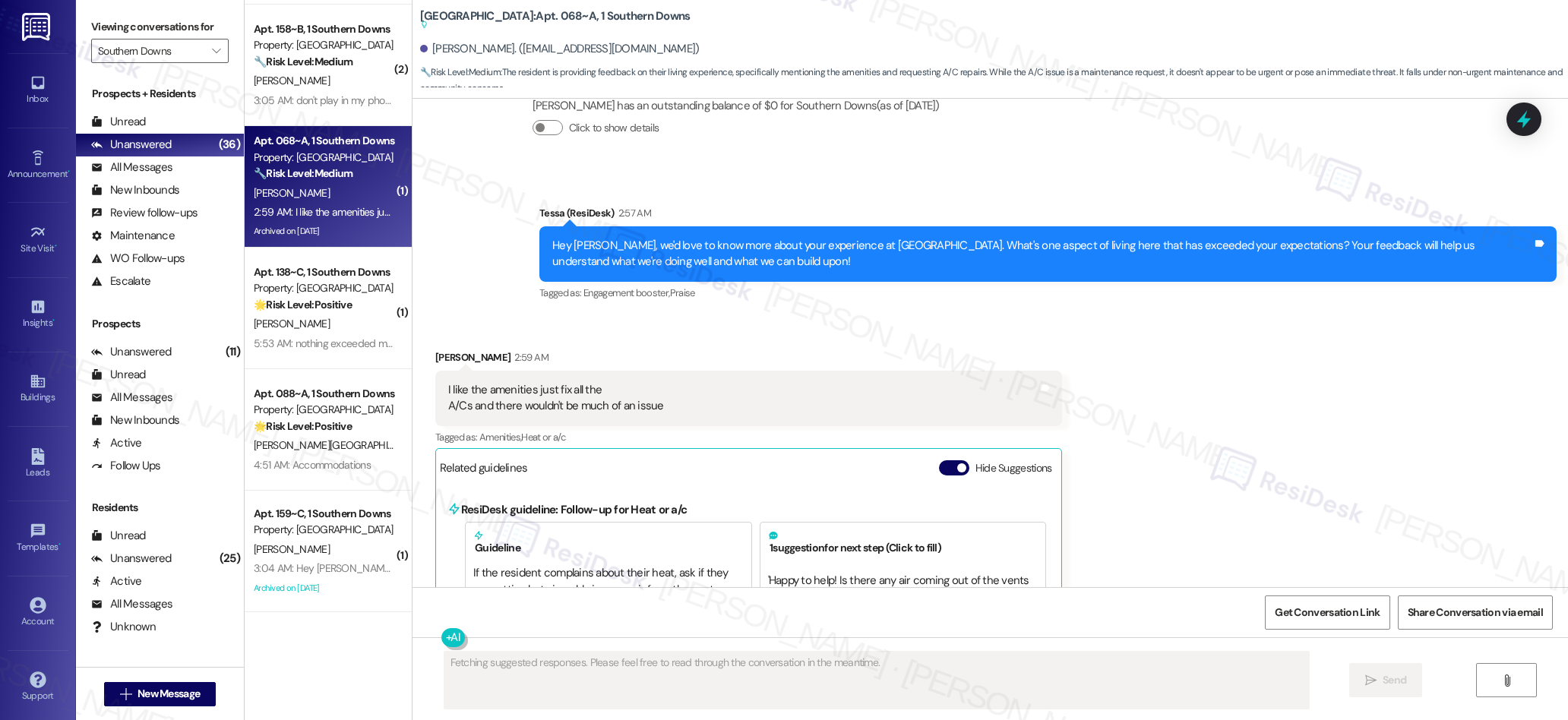
scroll to position [9333, 0]
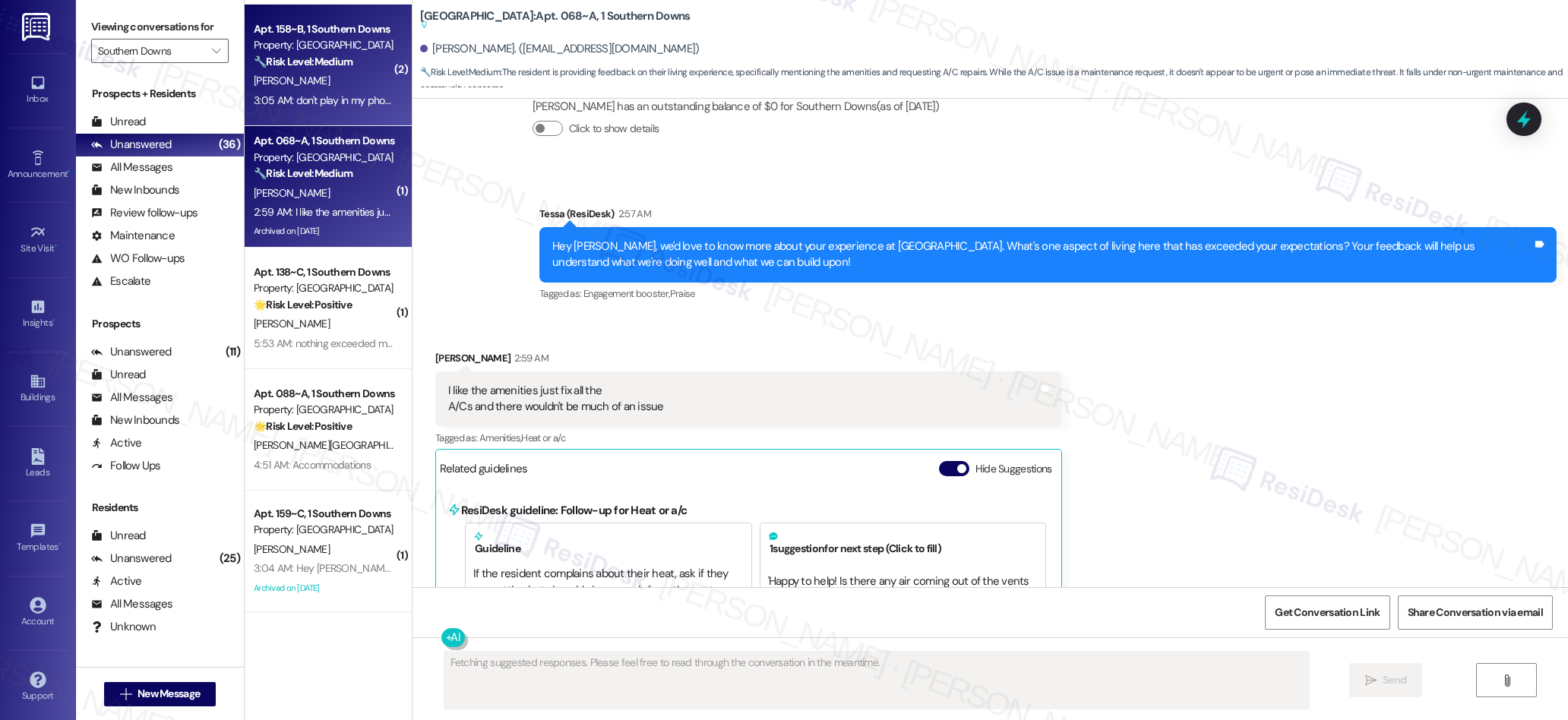
click at [350, 105] on div "3:05 AM: don't play in my phone 3:05 AM: don't play in my phone" at bounding box center [324, 100] width 142 height 13
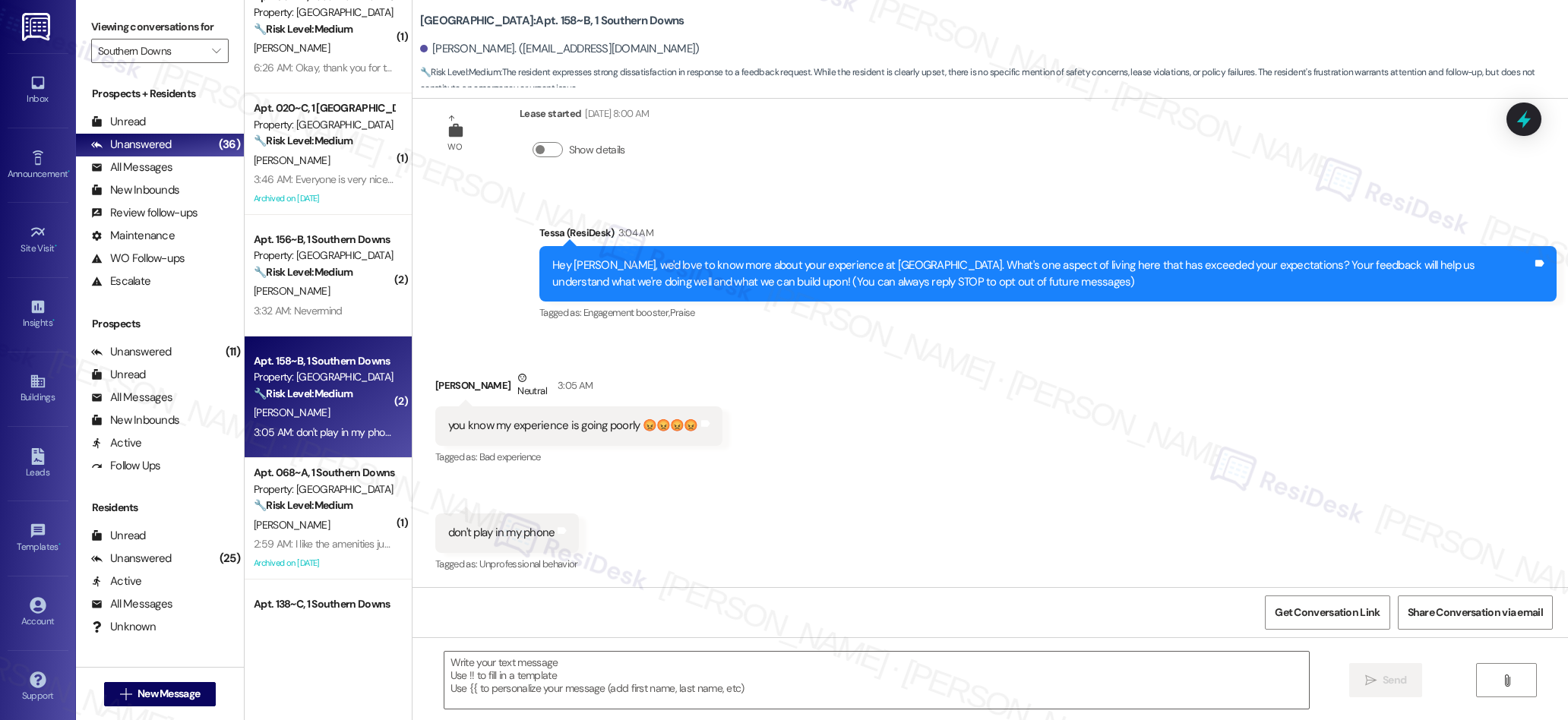
scroll to position [143, 0]
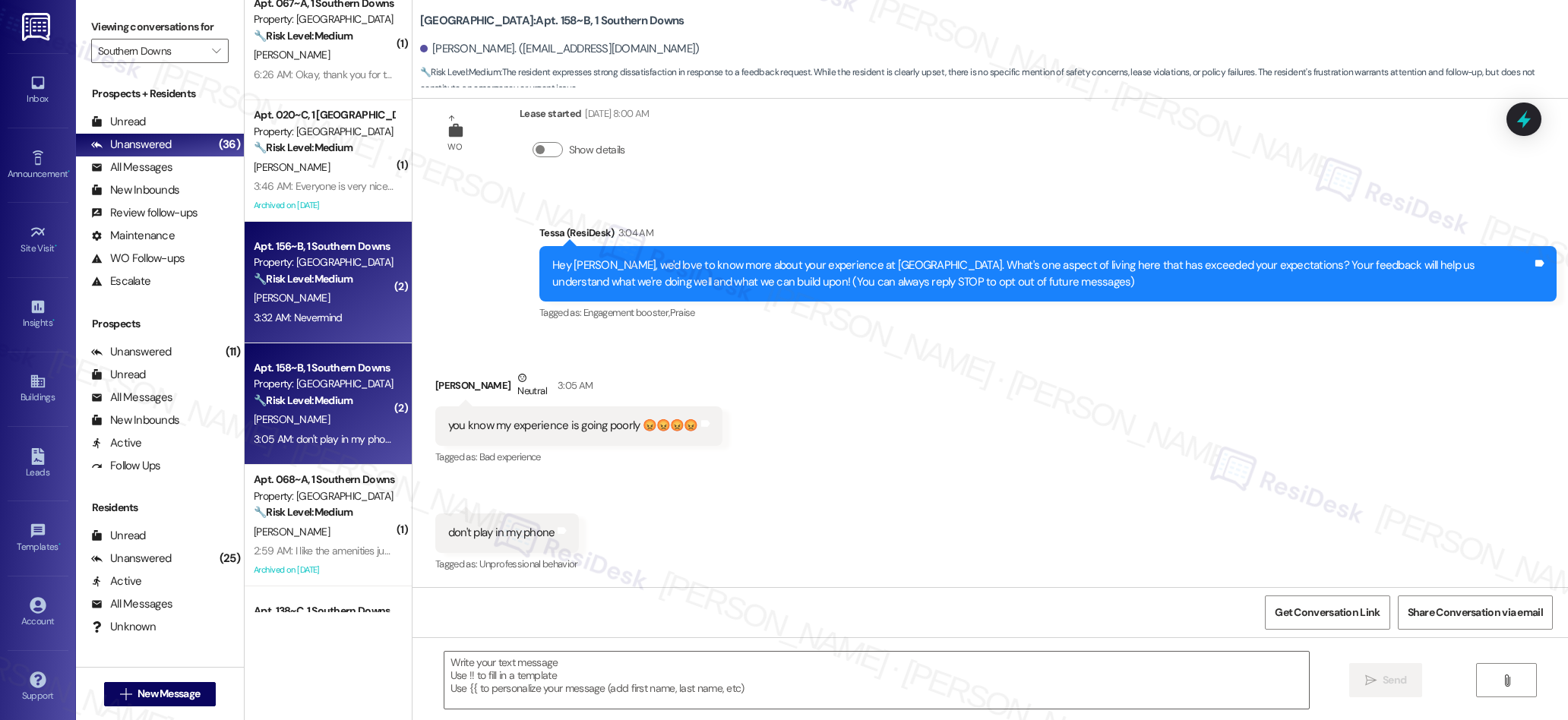
click at [347, 308] on div "3:32 AM: Nevermind 3:32 AM: Nevermind" at bounding box center [323, 318] width 144 height 19
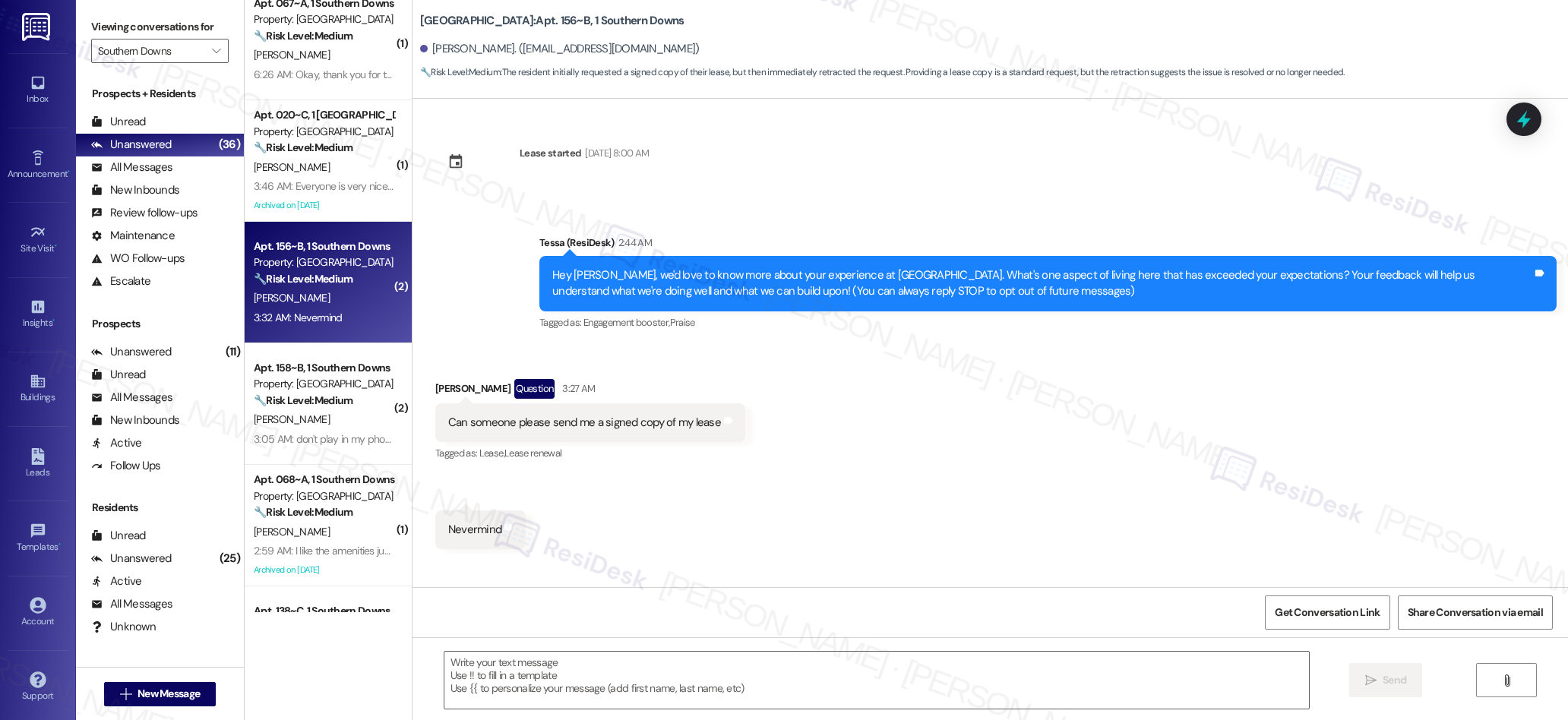
type textarea "Fetching suggested responses. Please feel free to read through the conversation…"
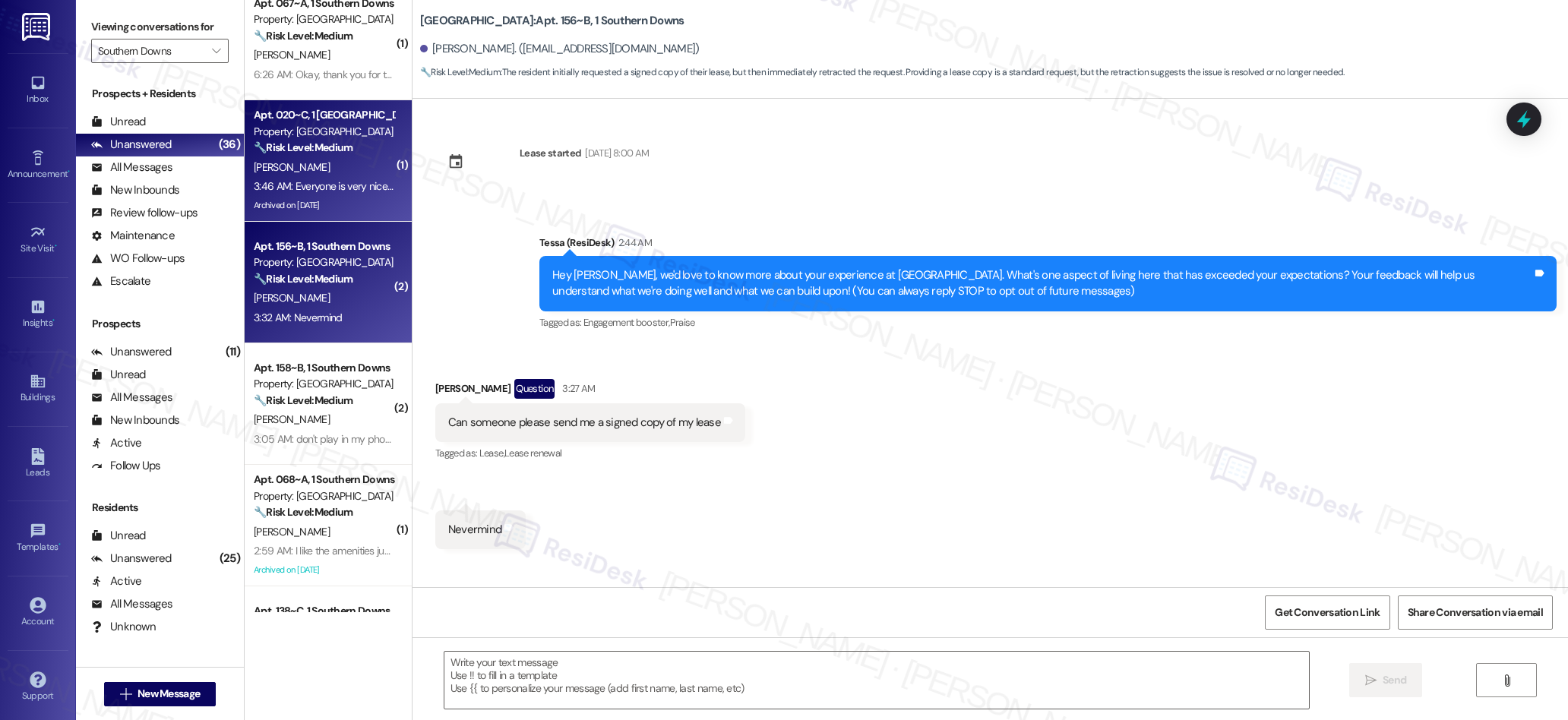
click at [279, 172] on span "D. Dupree" at bounding box center [292, 167] width 76 height 13
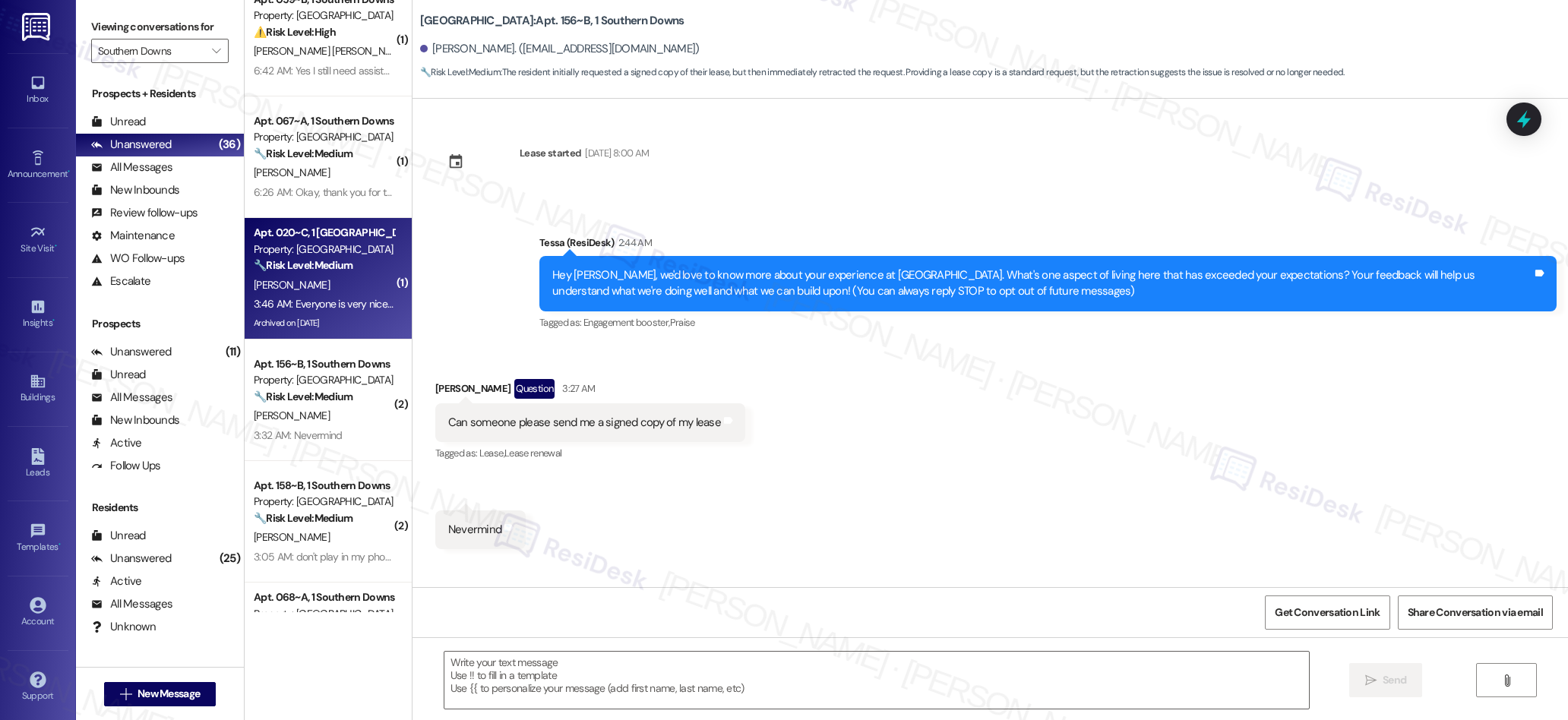
scroll to position [20, 0]
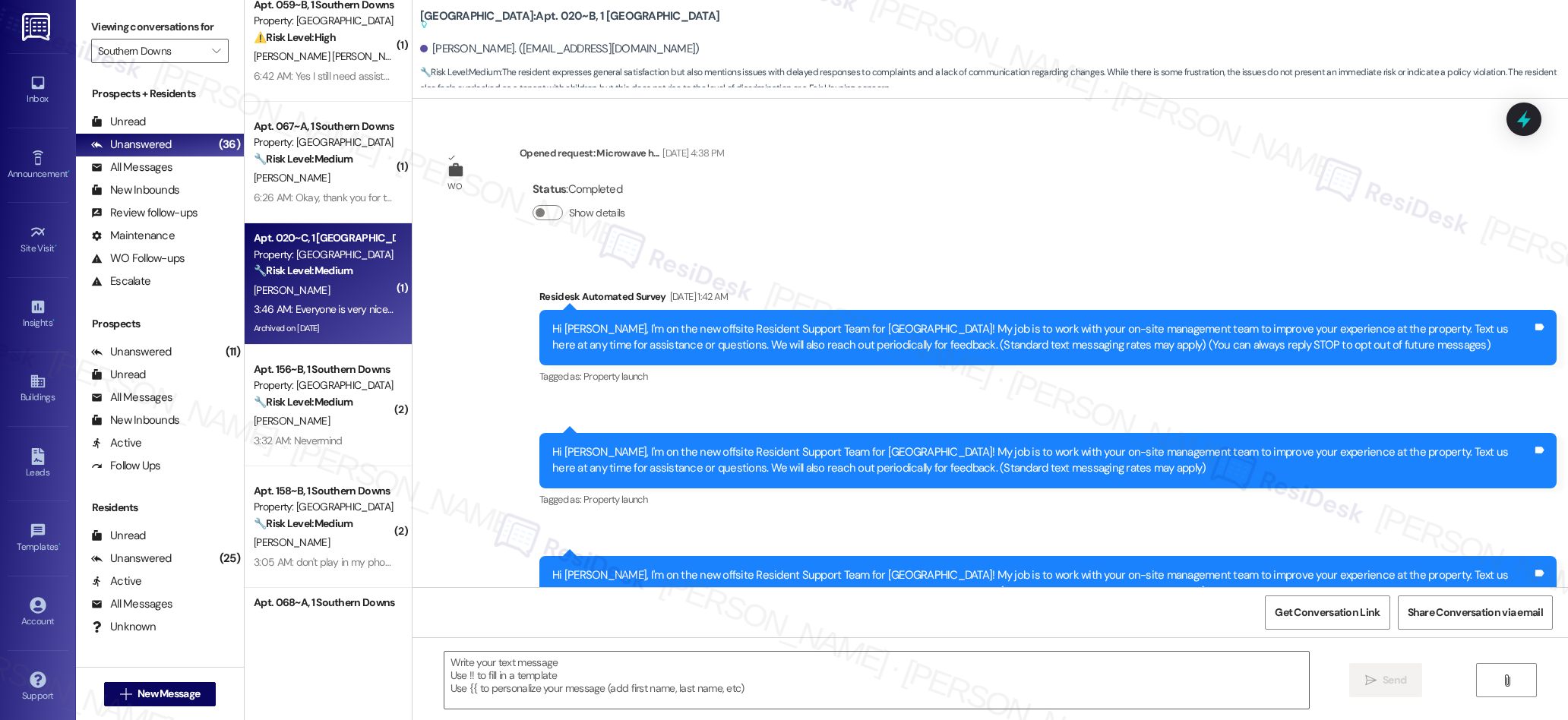
type textarea "Fetching suggested responses. Please feel free to read through the conversation…"
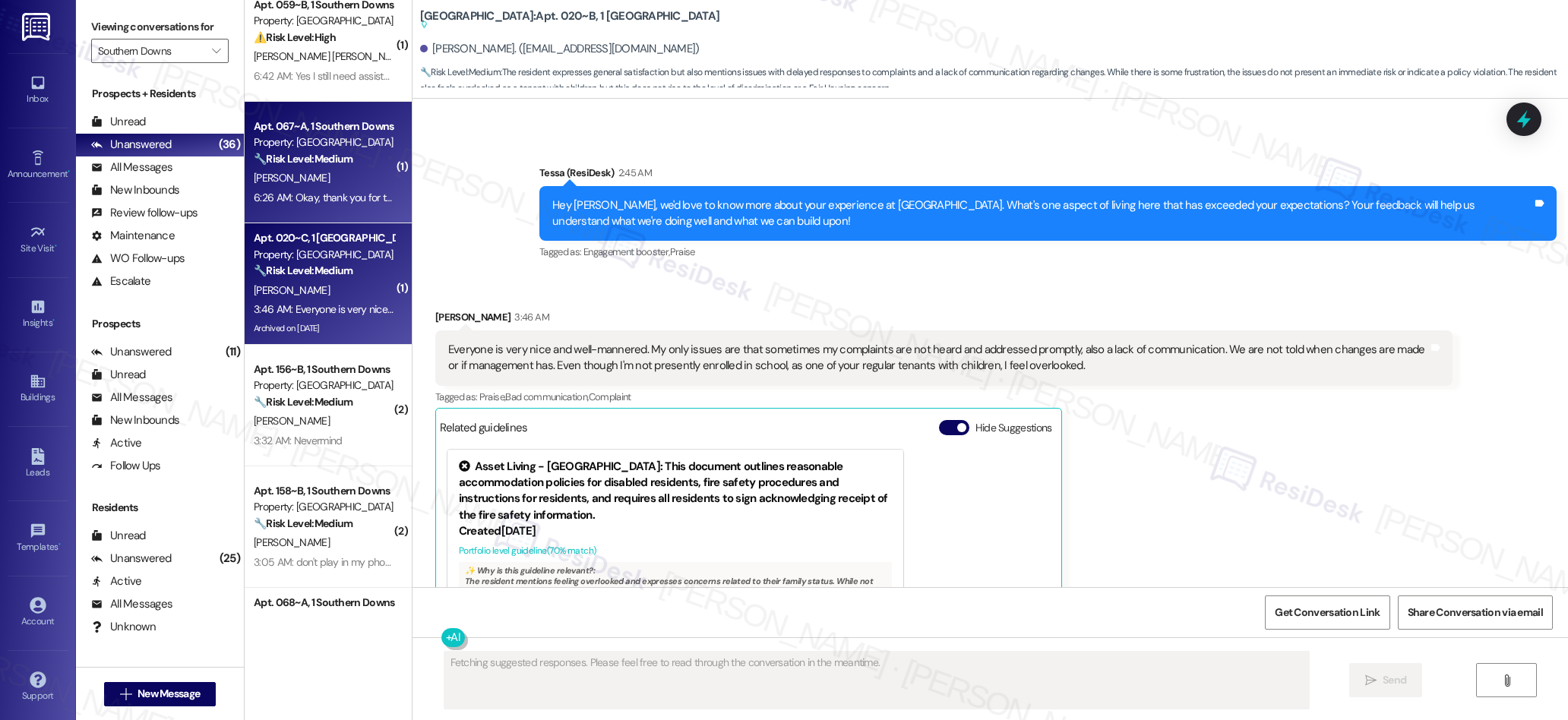
click at [316, 175] on div "[PERSON_NAME]" at bounding box center [323, 178] width 144 height 19
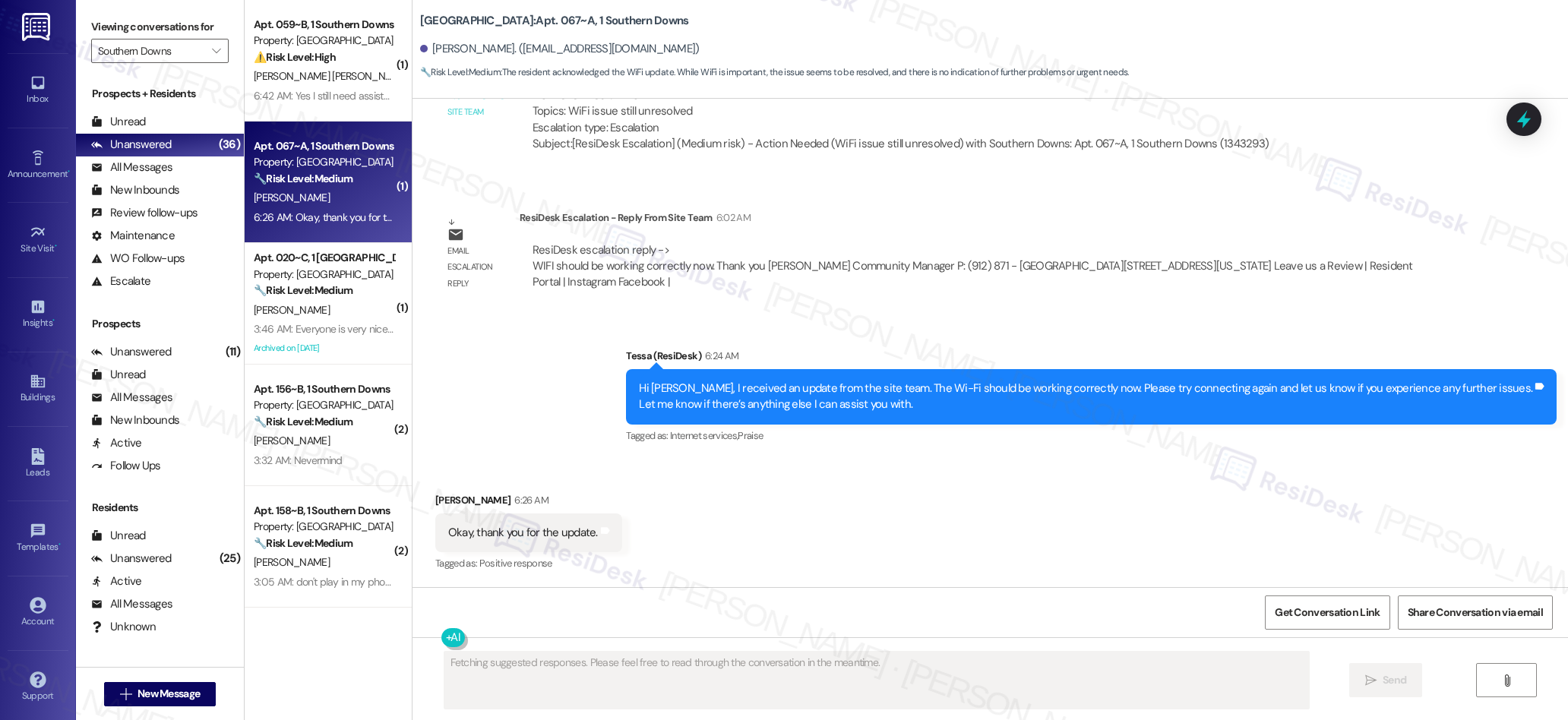
scroll to position [4839, 0]
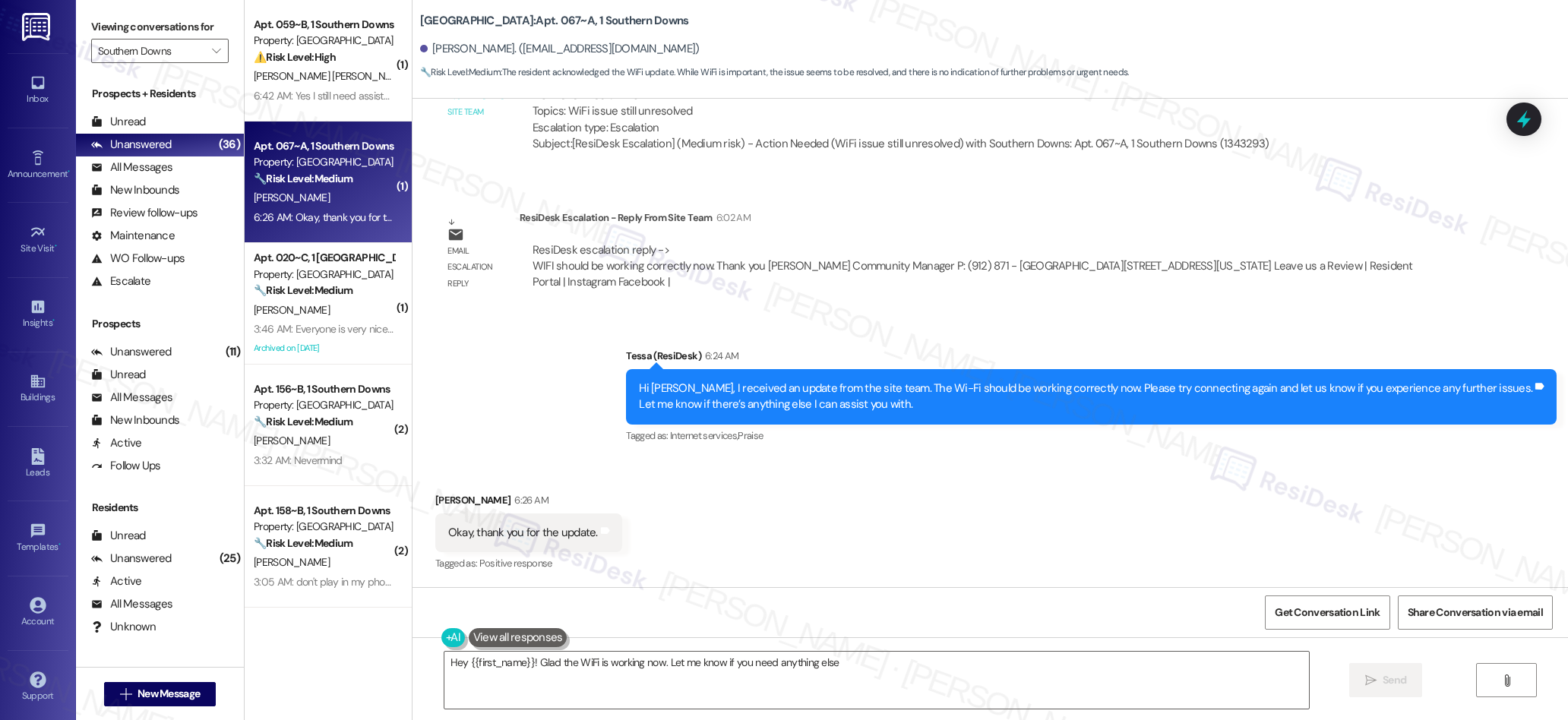
type textarea "Hey {{first_name}}! Glad the WiFi is working now. Let me know if you need anyth…"
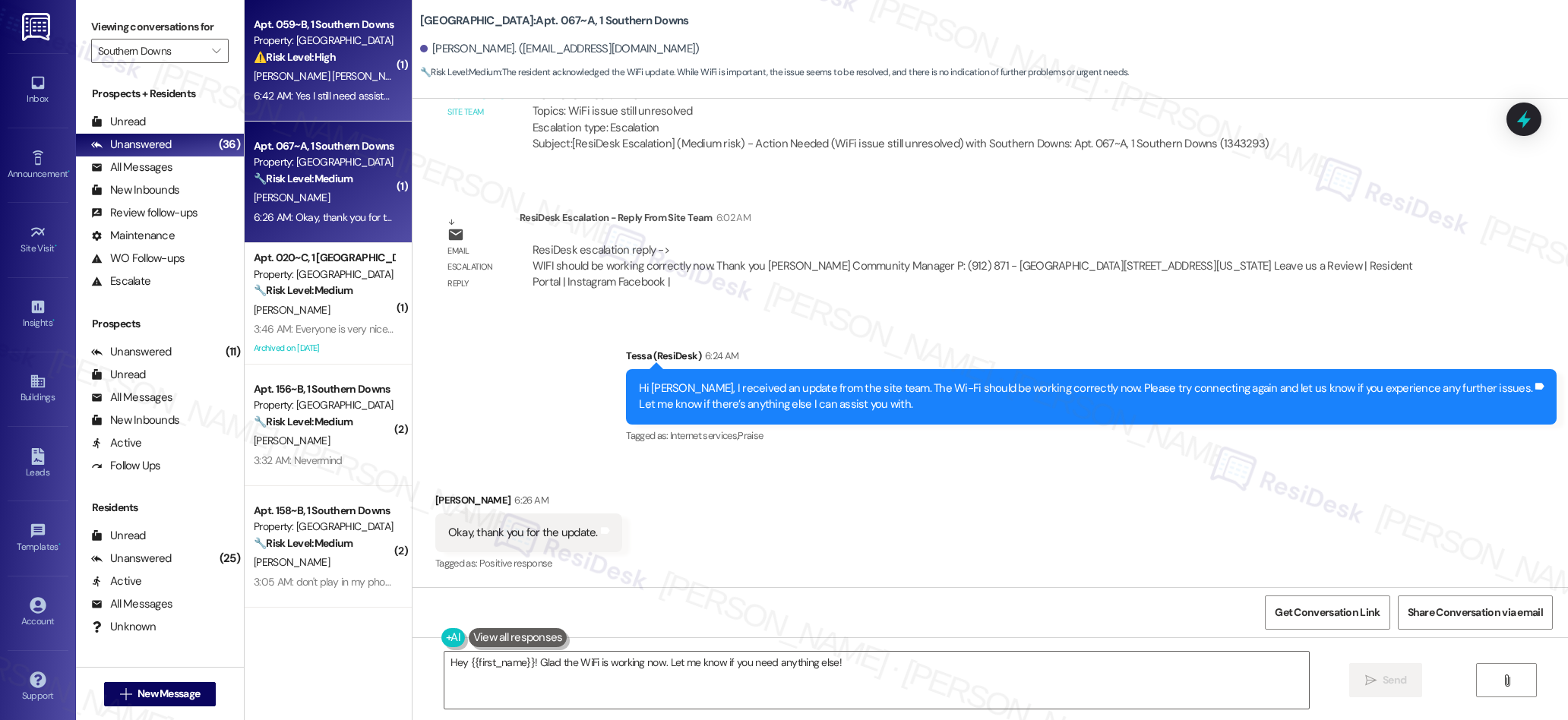
click at [341, 89] on div "6:42 AM: Yes I still need assistance with those things. 6:42 AM: Yes I still ne…" at bounding box center [369, 95] width 231 height 13
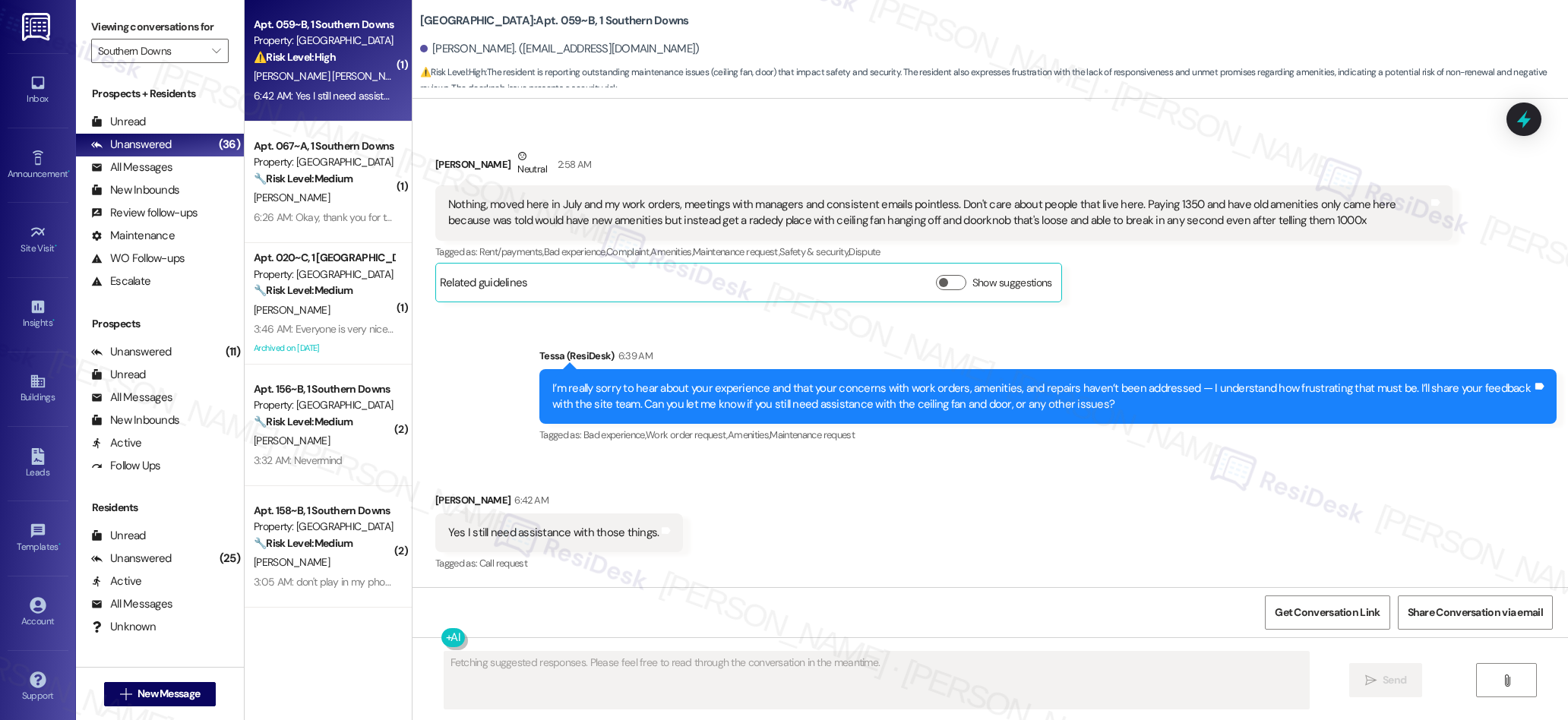
scroll to position [765, 0]
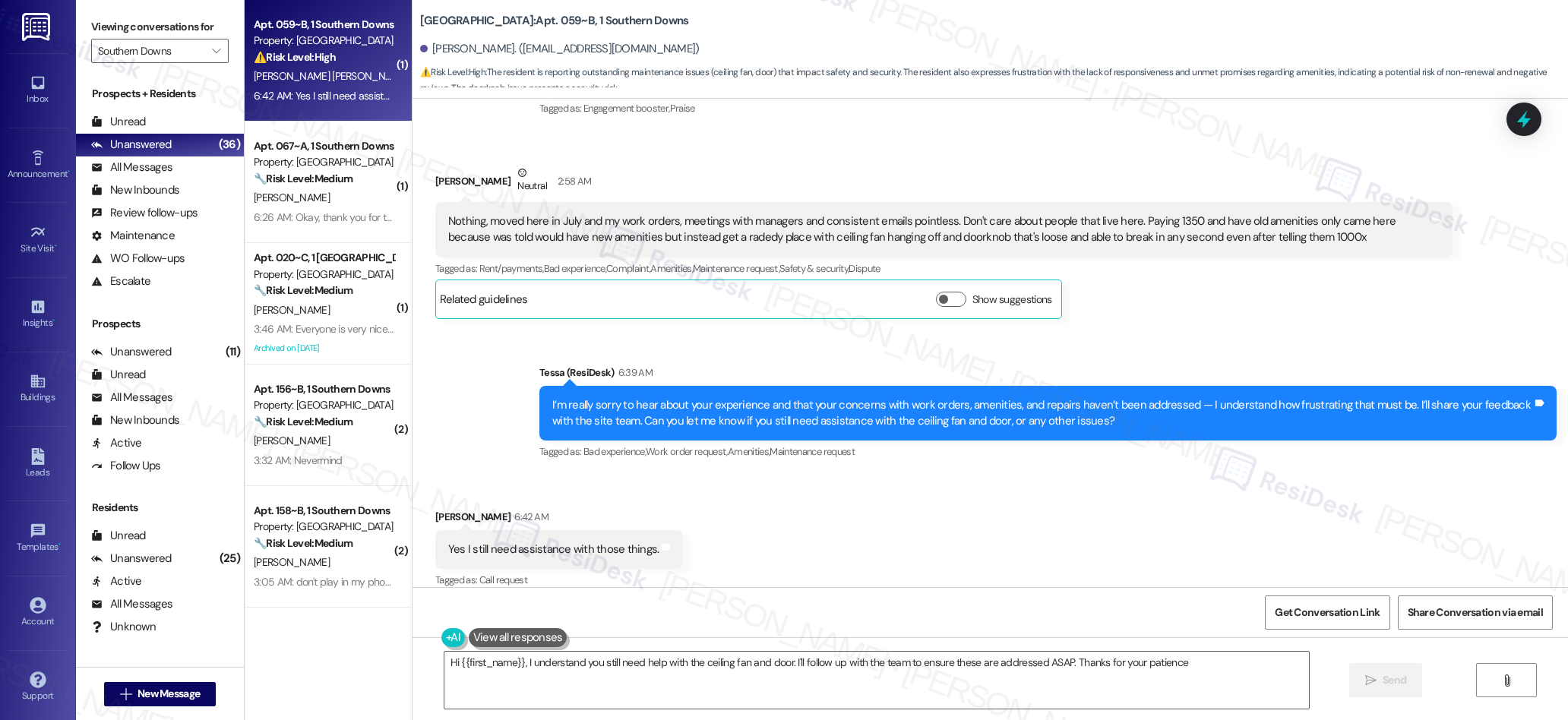
type textarea "Hi {{first_name}}, I understand you still need help with the ceiling fan and do…"
click at [212, 47] on icon "" at bounding box center [216, 51] width 9 height 12
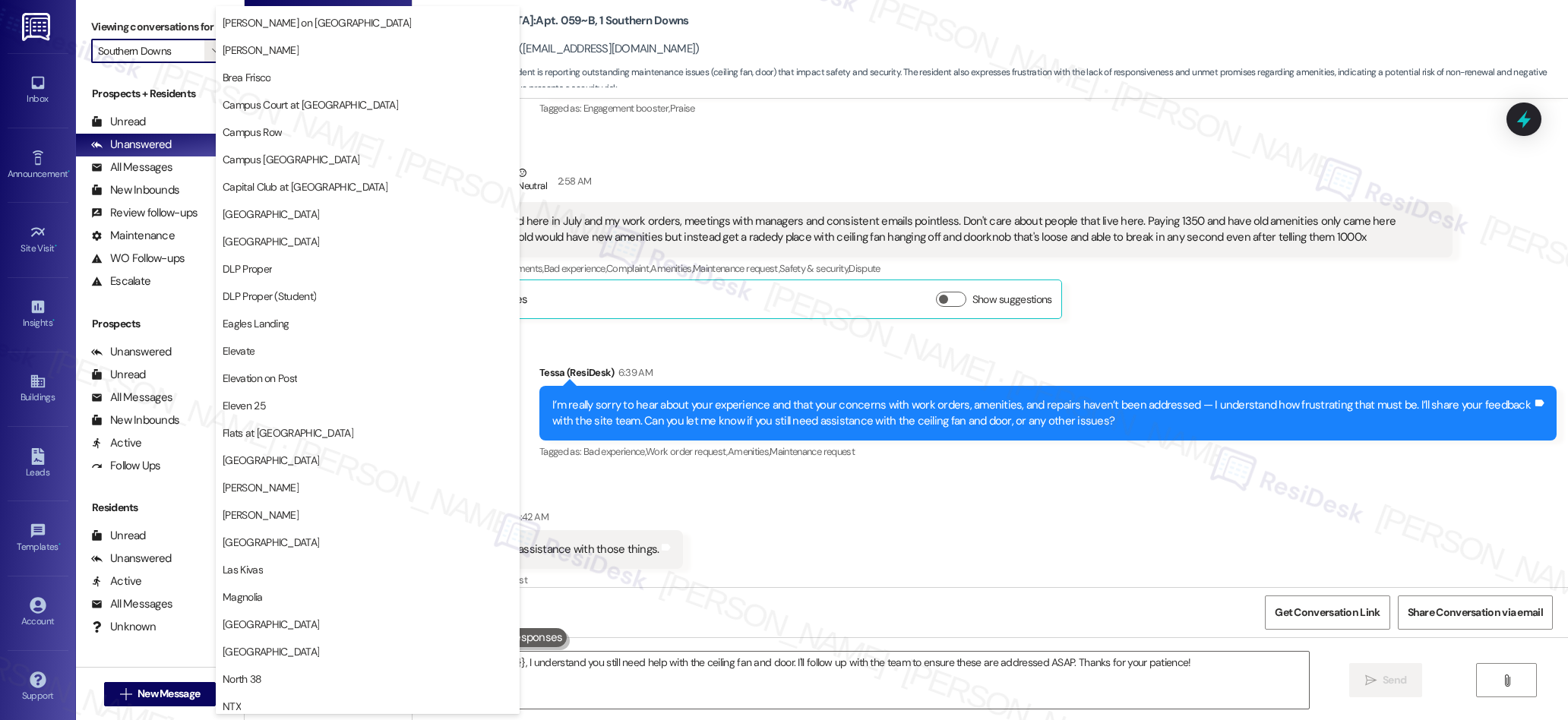
scroll to position [0, 0]
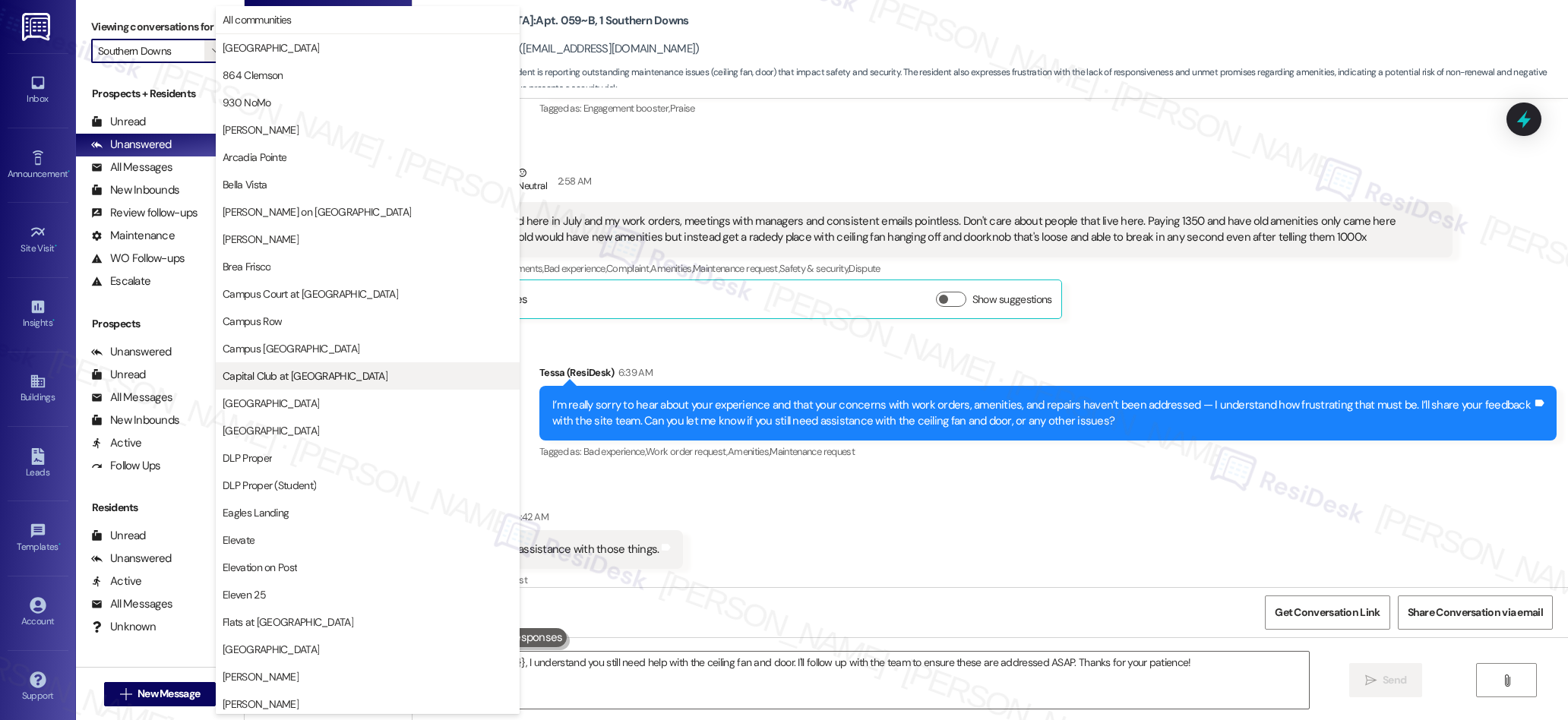
click at [323, 377] on span "Capital Club at Indian Land" at bounding box center [304, 376] width 165 height 15
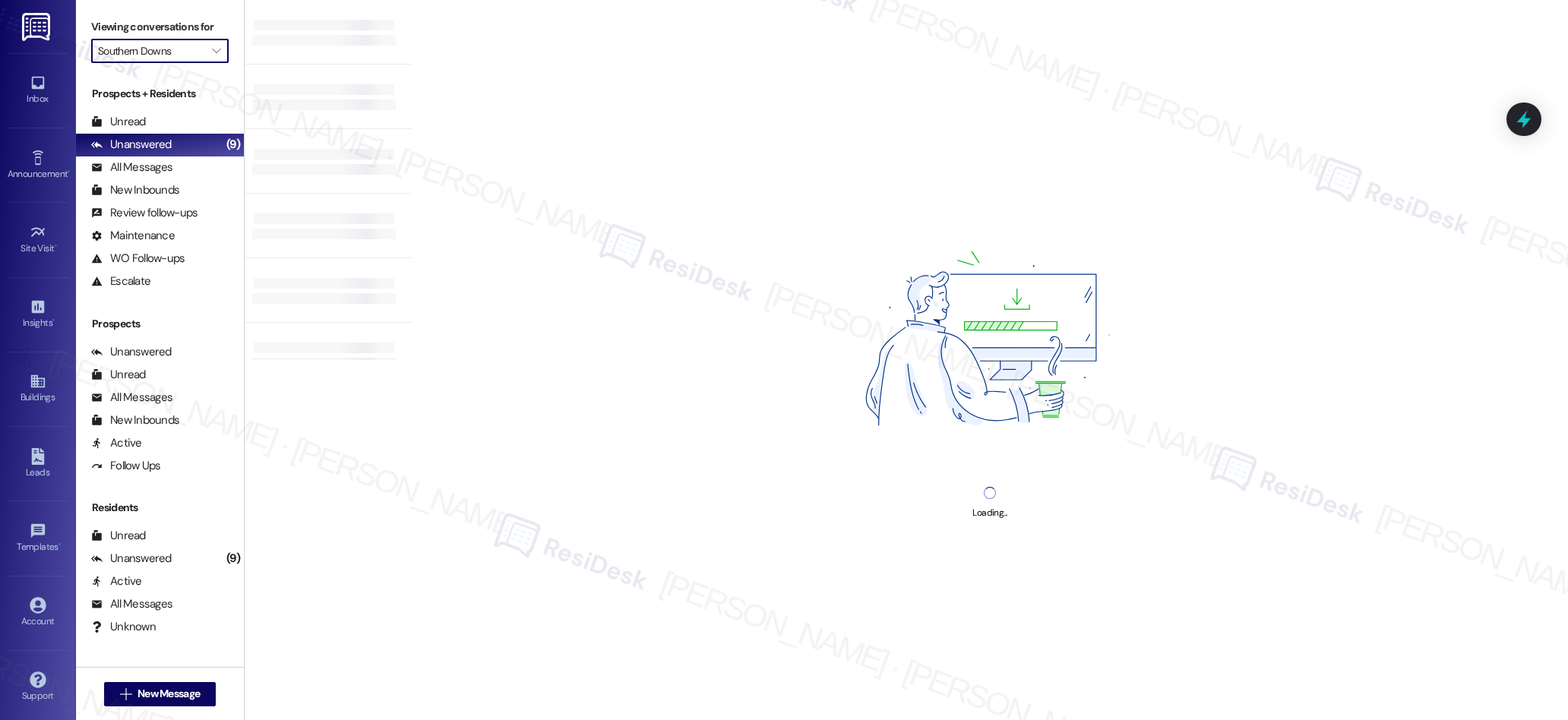
type input "Capital Club at Indian Land"
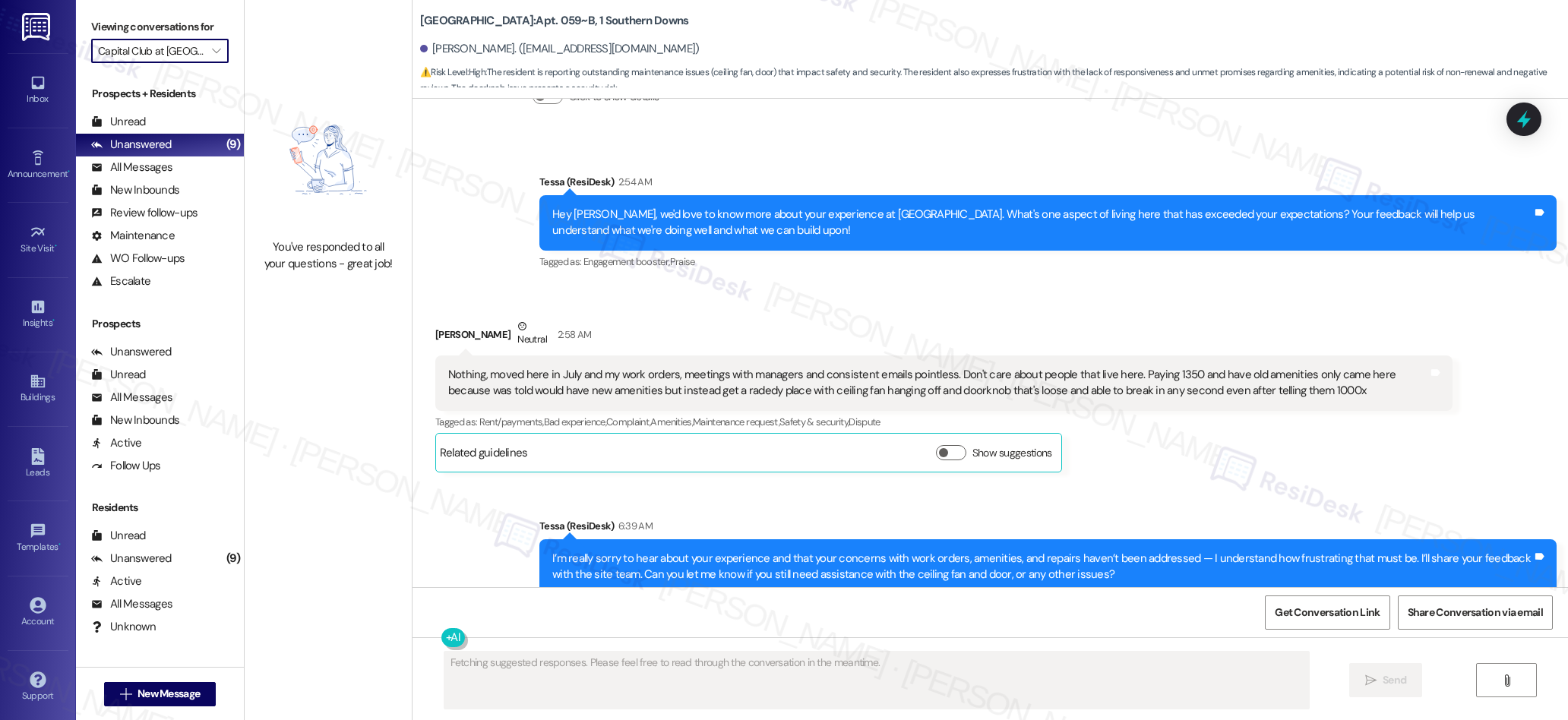
scroll to position [764, 0]
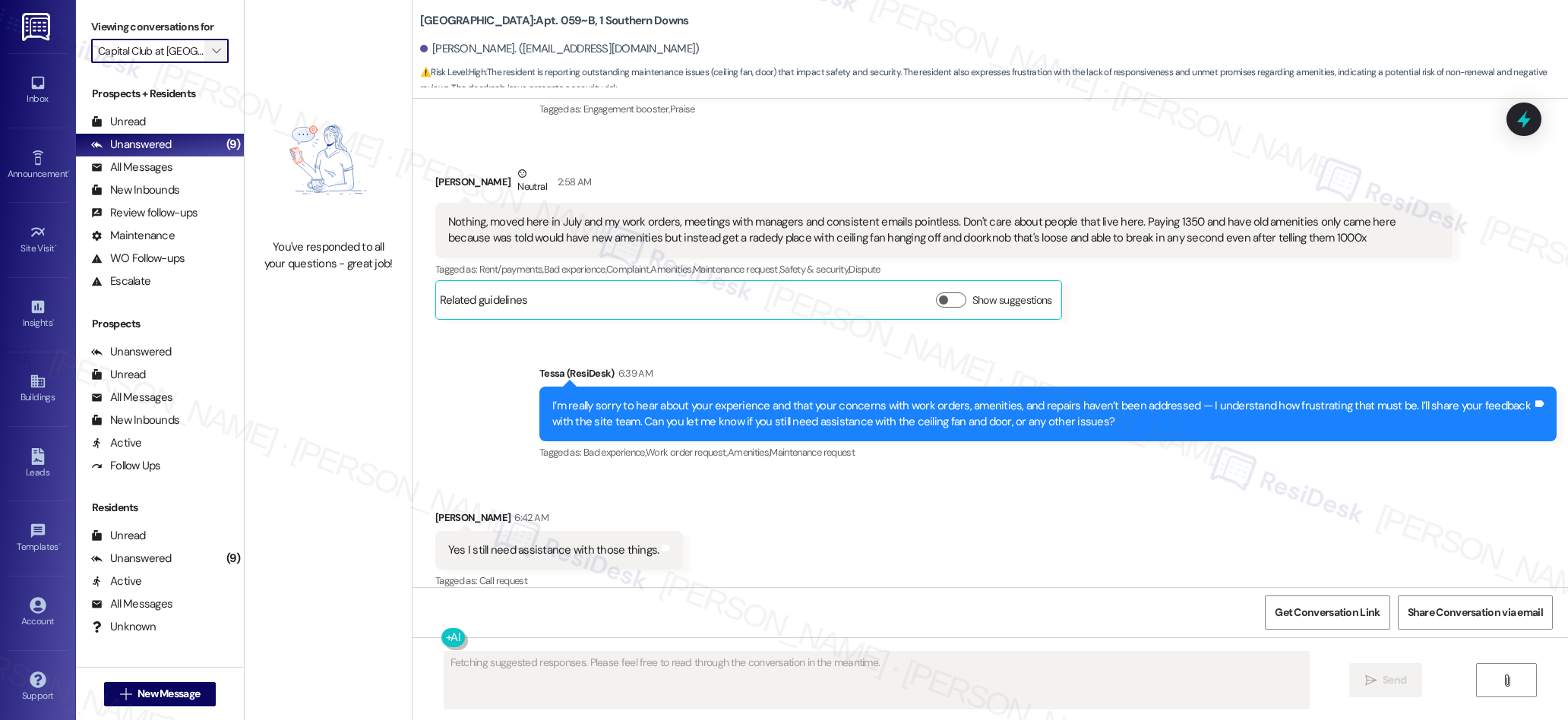
click at [212, 49] on icon "" at bounding box center [216, 51] width 9 height 12
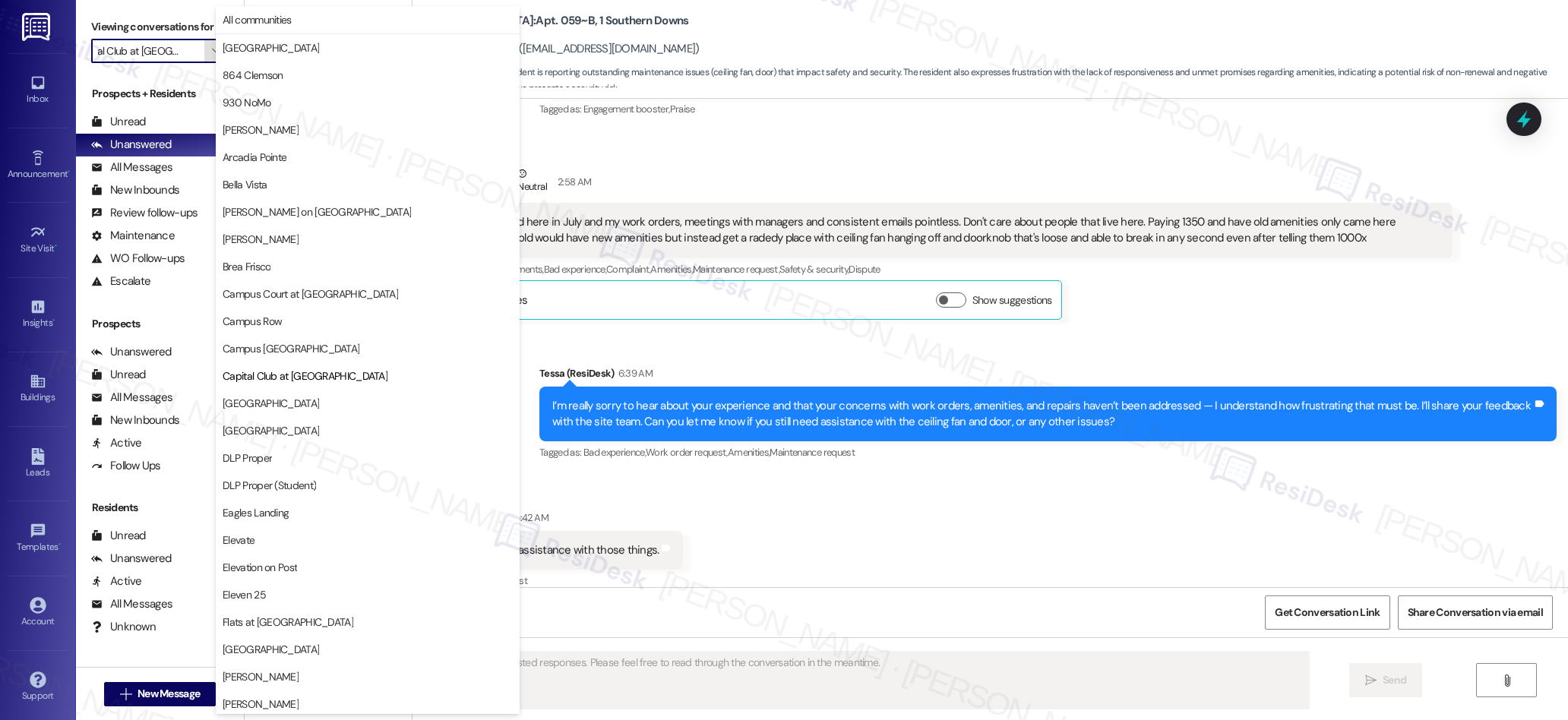
scroll to position [247, 0]
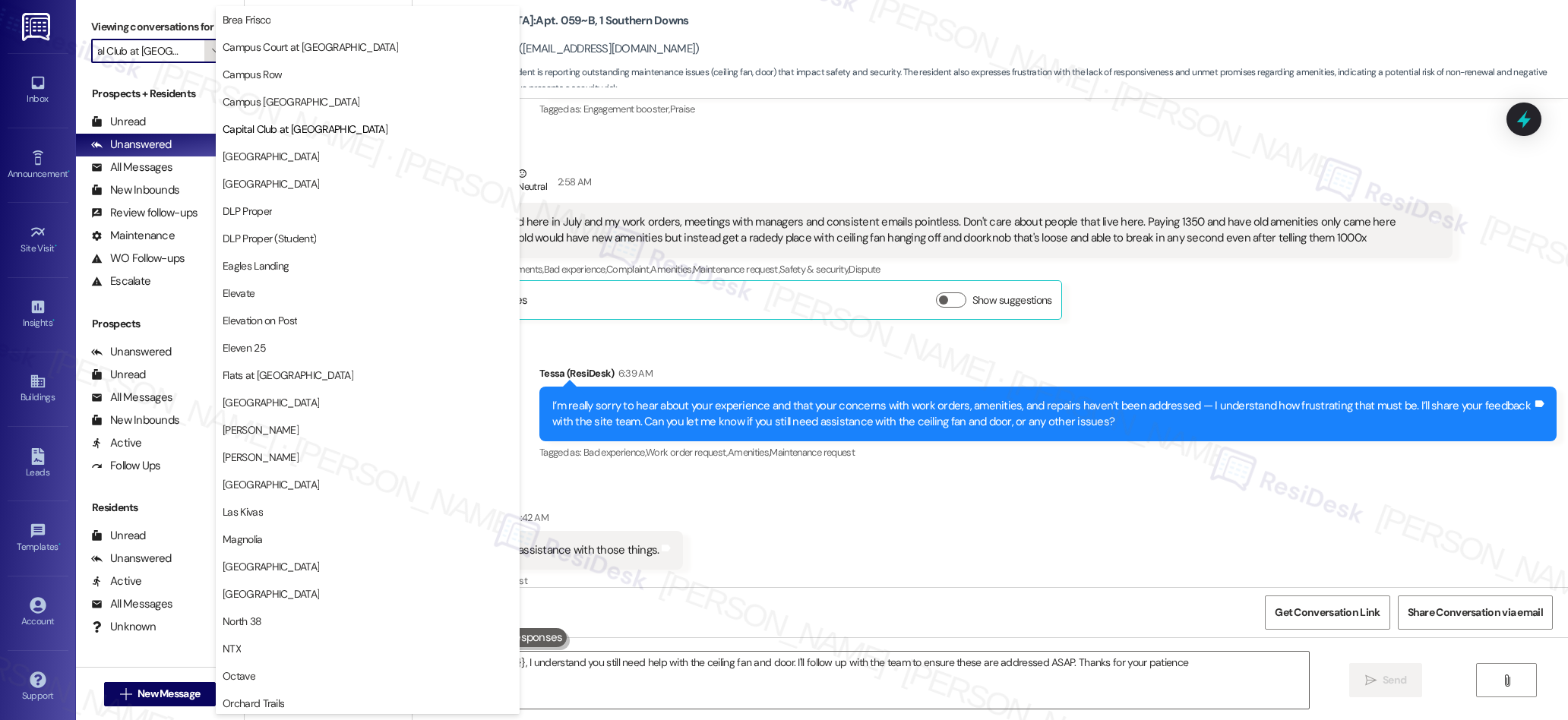
type textarea "Hi {{first_name}}, I understand you still need help with the ceiling fan and do…"
click at [306, 100] on span "Campus Village College Station" at bounding box center [290, 102] width 136 height 15
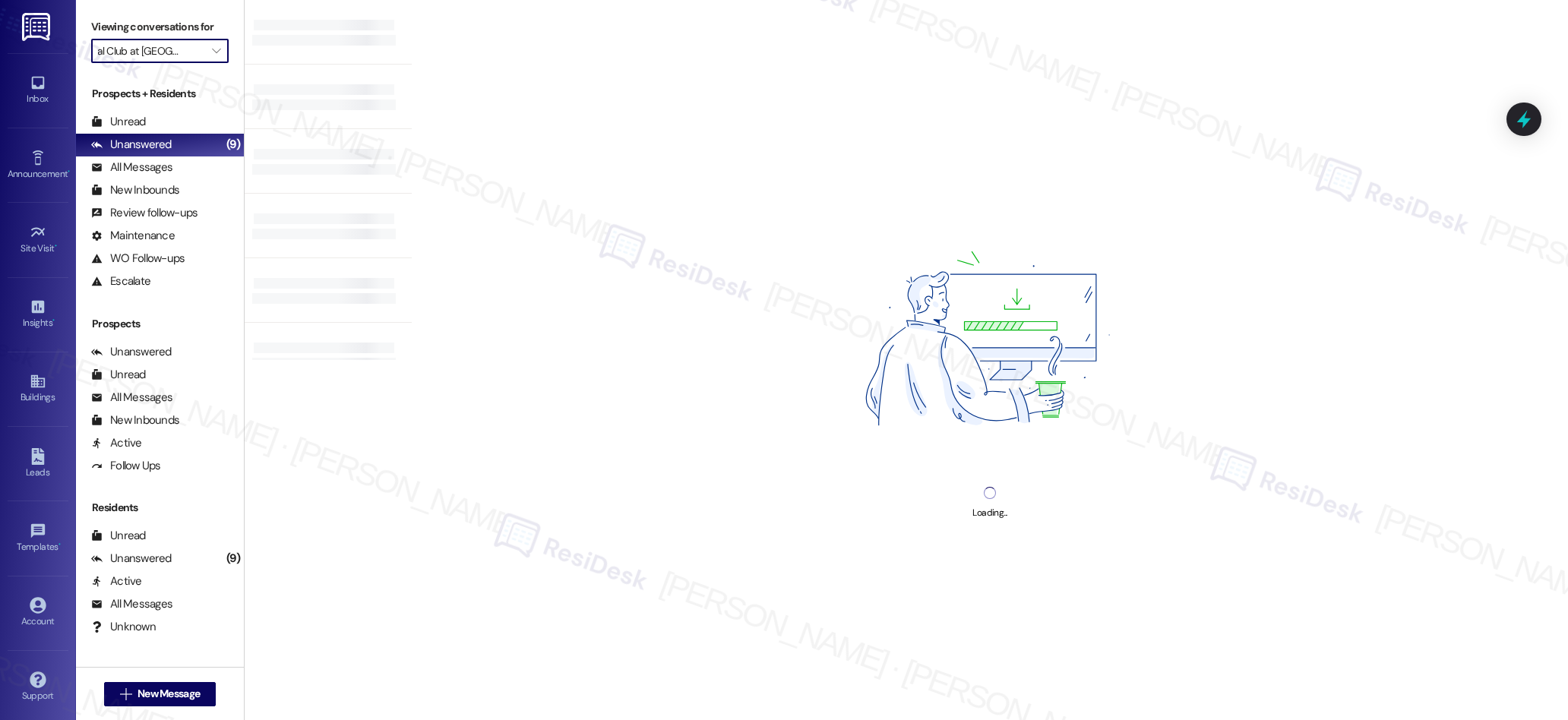
type input "Campus Village College Station"
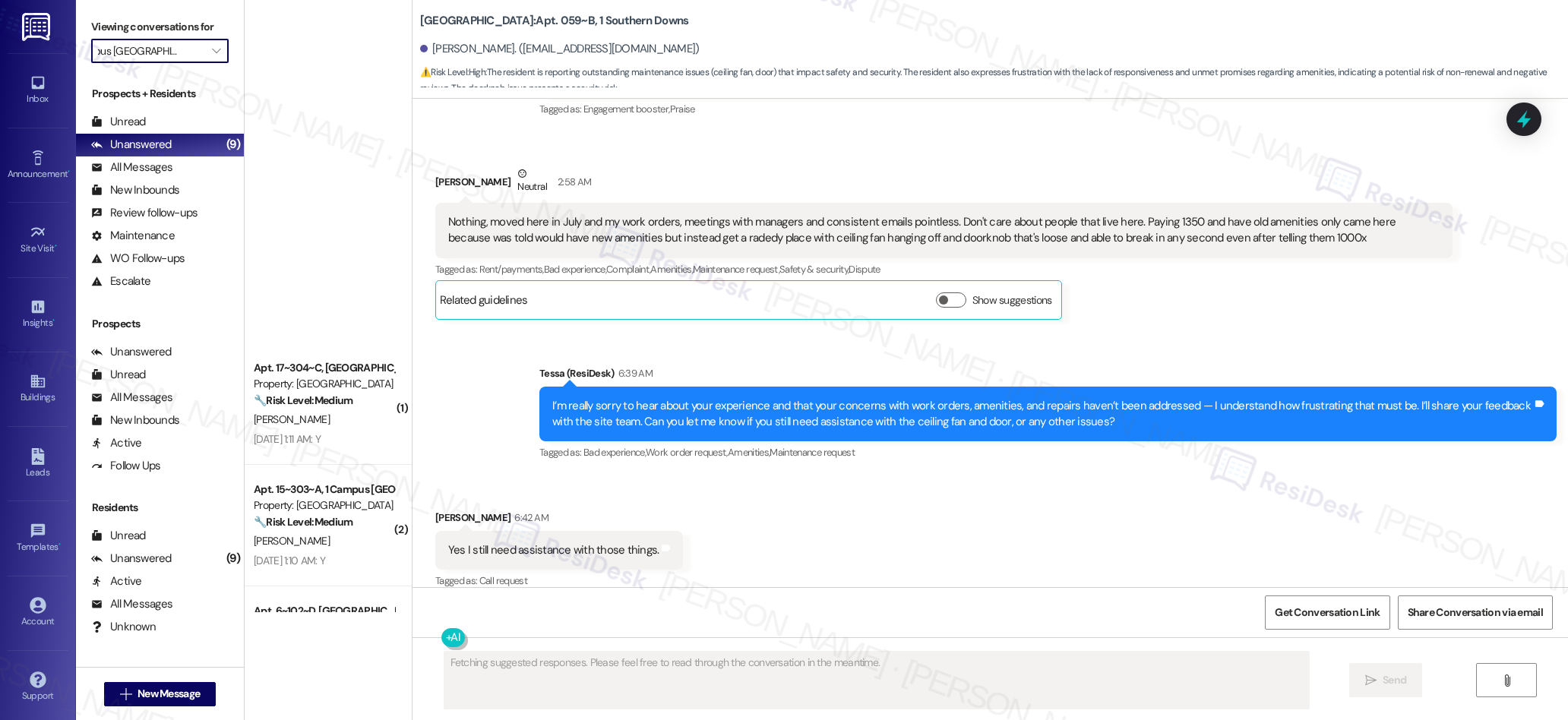
scroll to position [2426, 0]
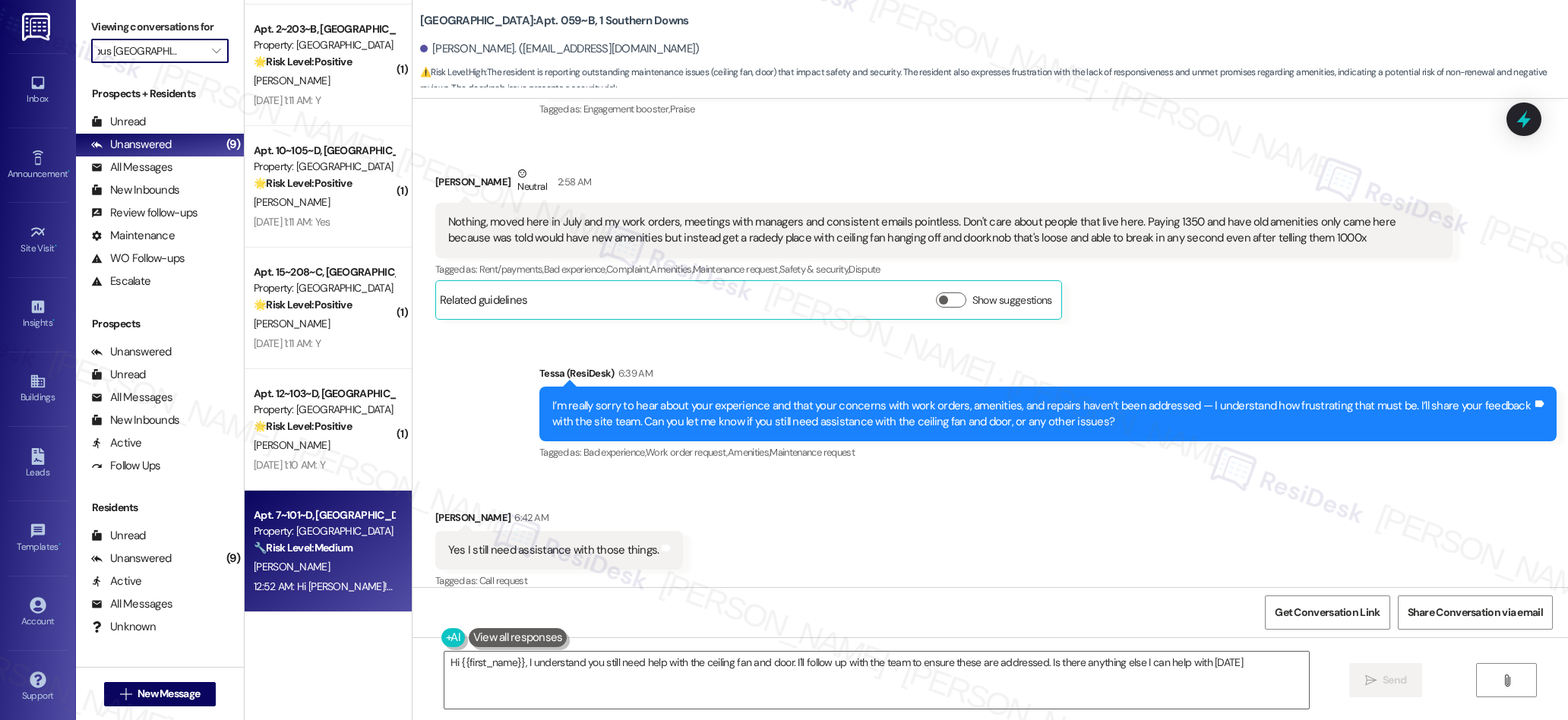
type textarea "Hi {{first_name}}, I understand you still need help with the ceiling fan and do…"
click at [338, 528] on div "Property: Campus Village College Station" at bounding box center [323, 531] width 140 height 16
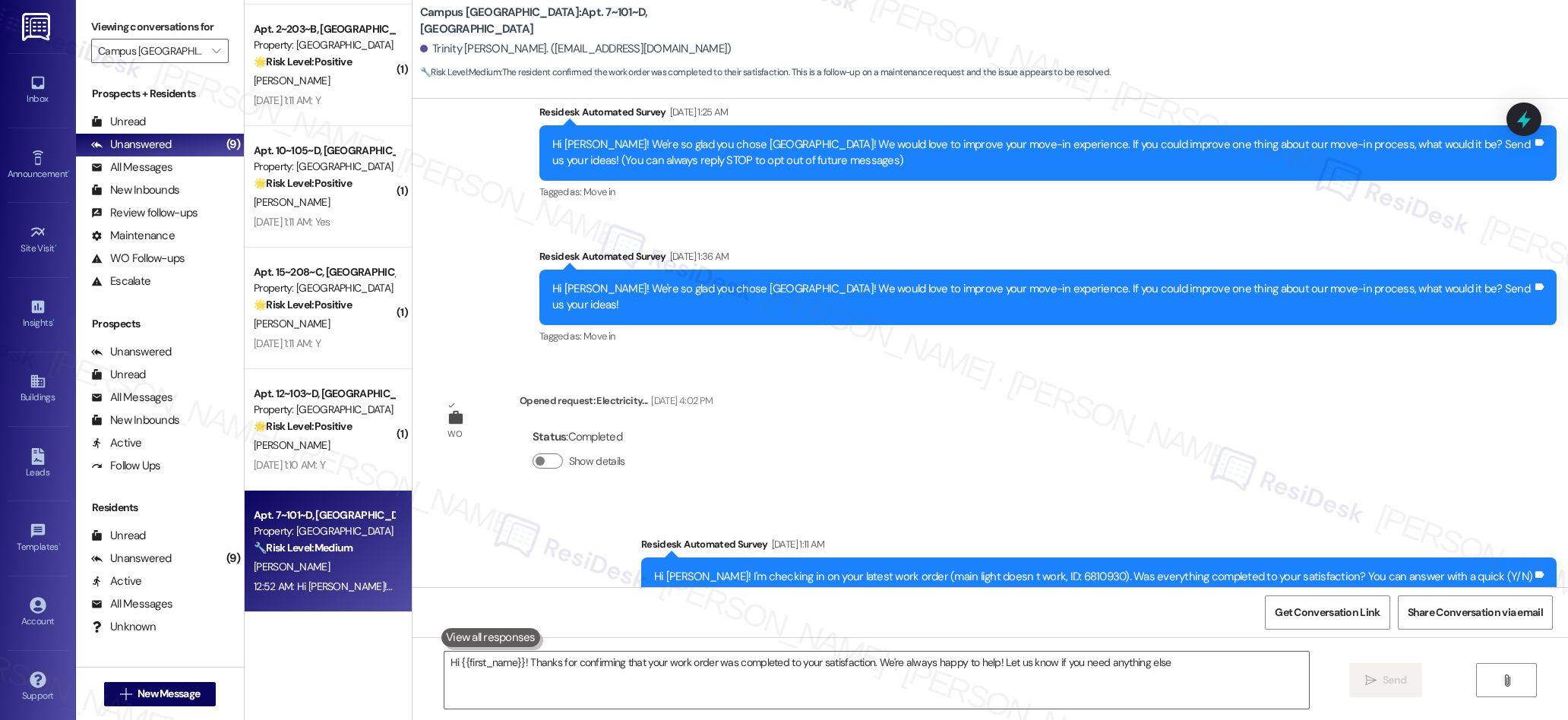
type textarea "Hi {{first_name}}! Thanks for confirming that your work order was completed to …"
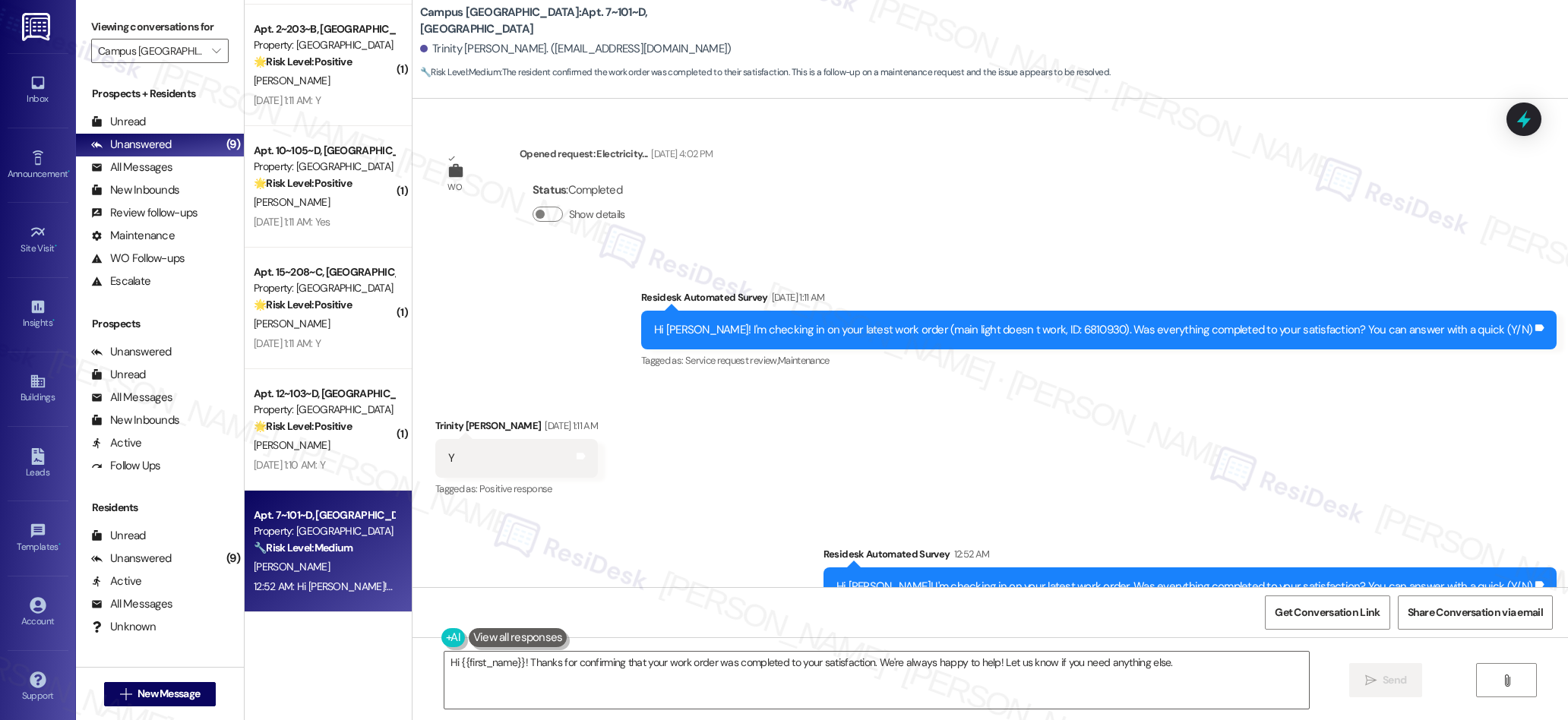
scroll to position [431, 0]
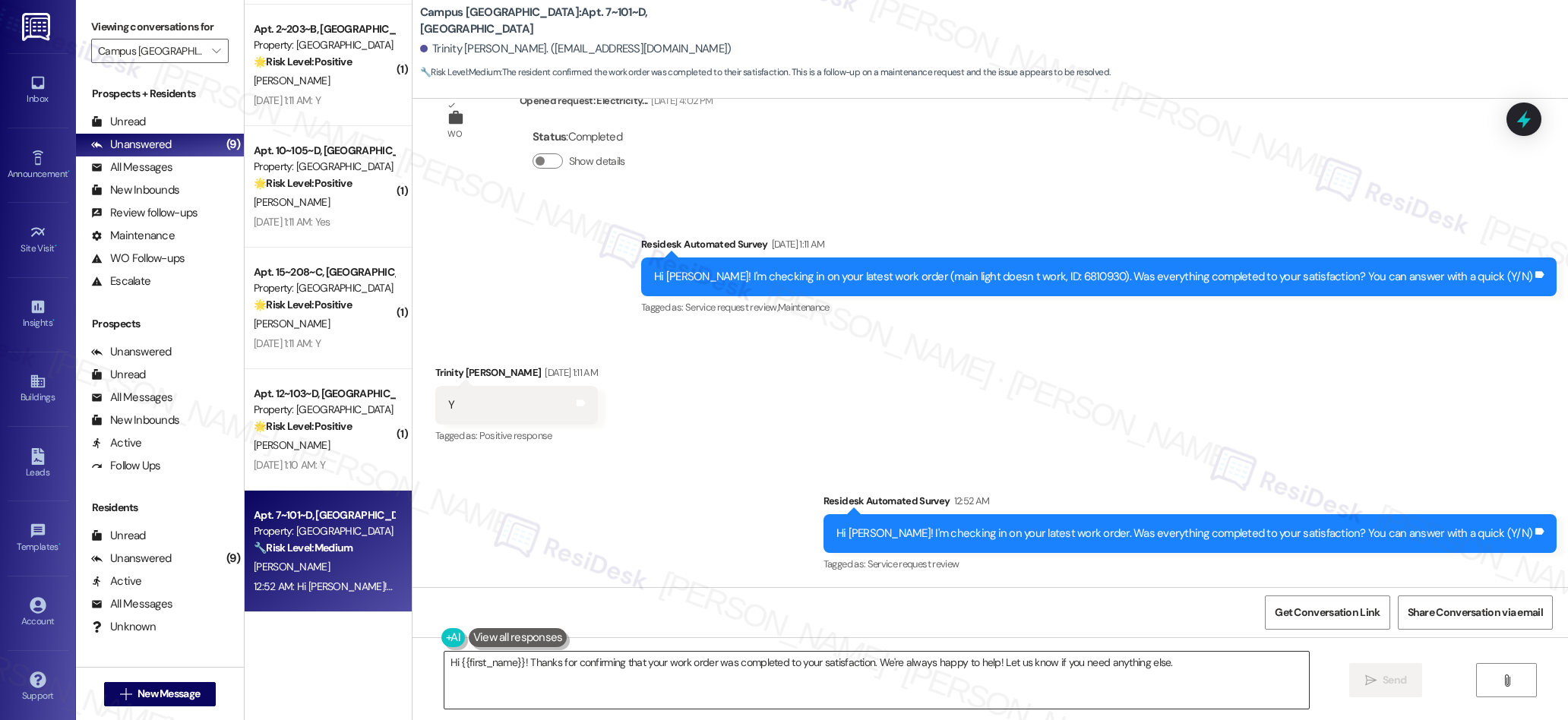
click at [521, 651] on textarea "Hi {{first_name}}! Thanks for confirming that your work order was completed to …" at bounding box center [877, 680] width 865 height 57
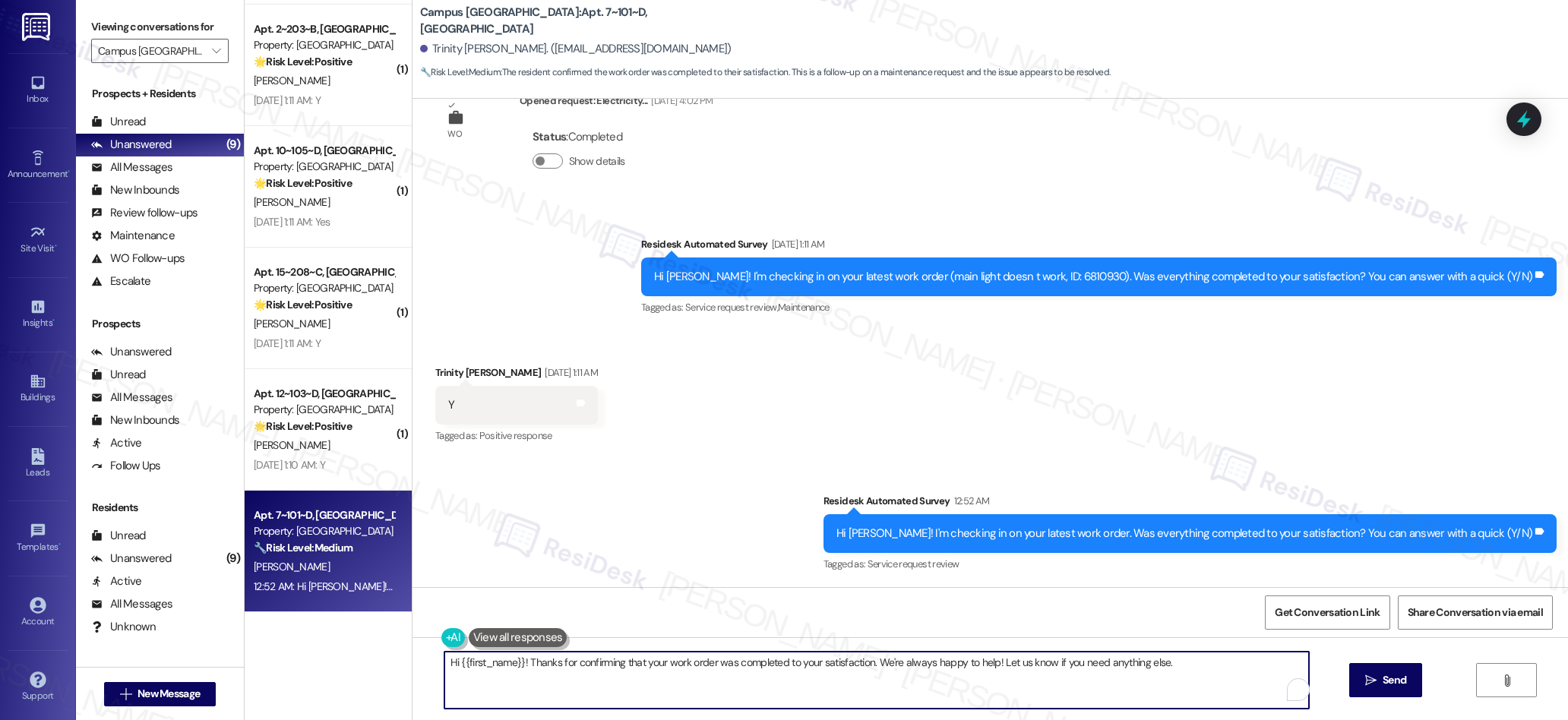
click at [502, 662] on textarea "Hi {{first_name}}! Thanks for confirming that your work order was completed to …" at bounding box center [877, 680] width 865 height 57
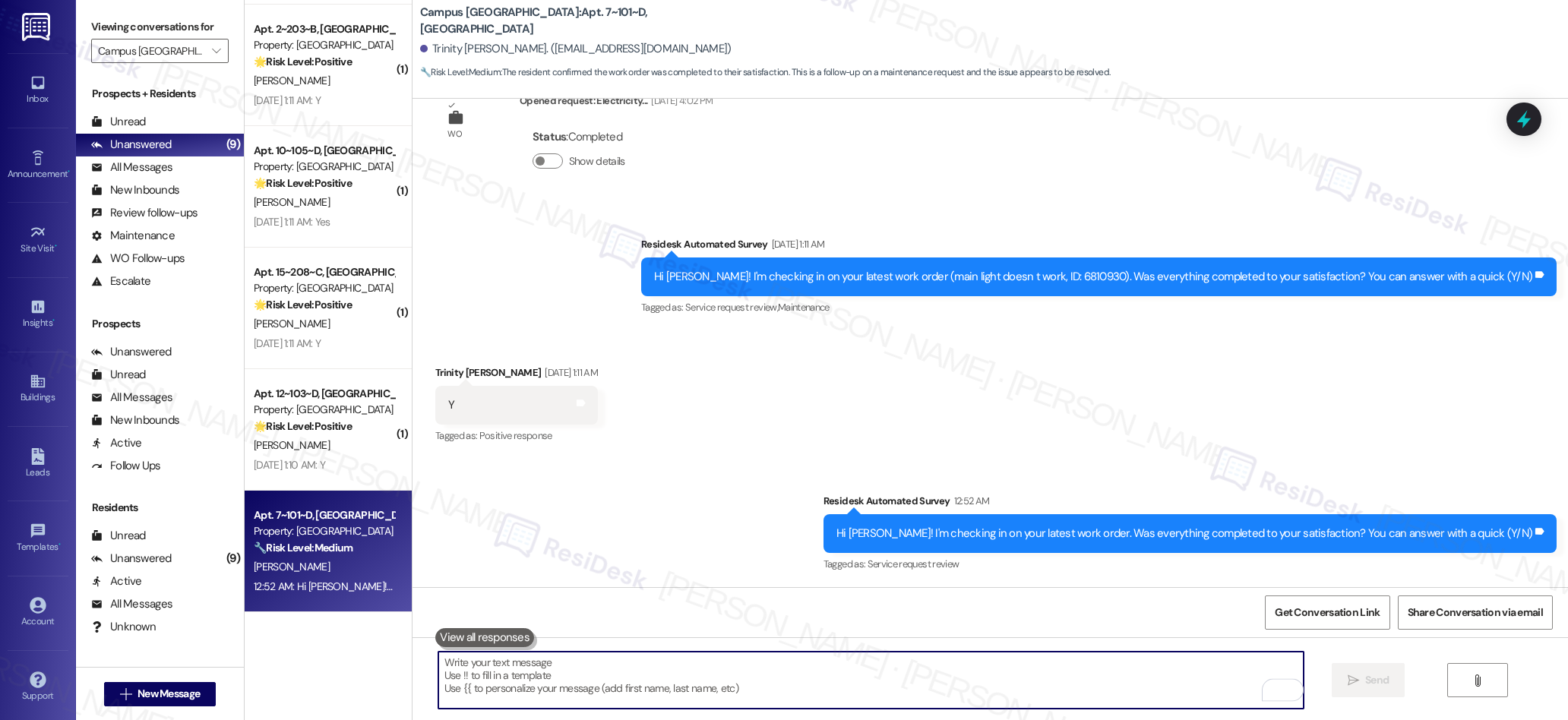
paste textarea "Maria"
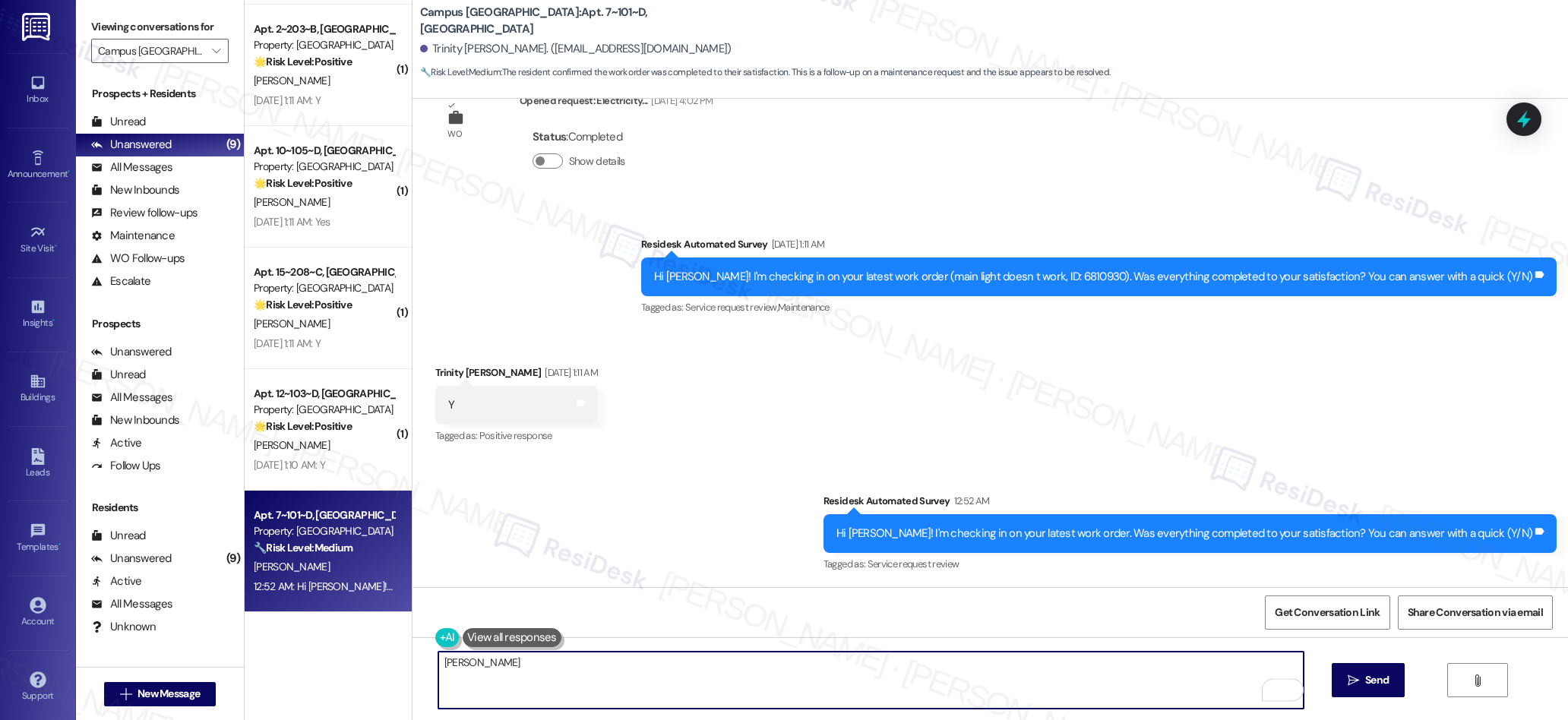
type textarea "Maria"
click at [674, 689] on textarea "Maria" at bounding box center [871, 680] width 865 height 57
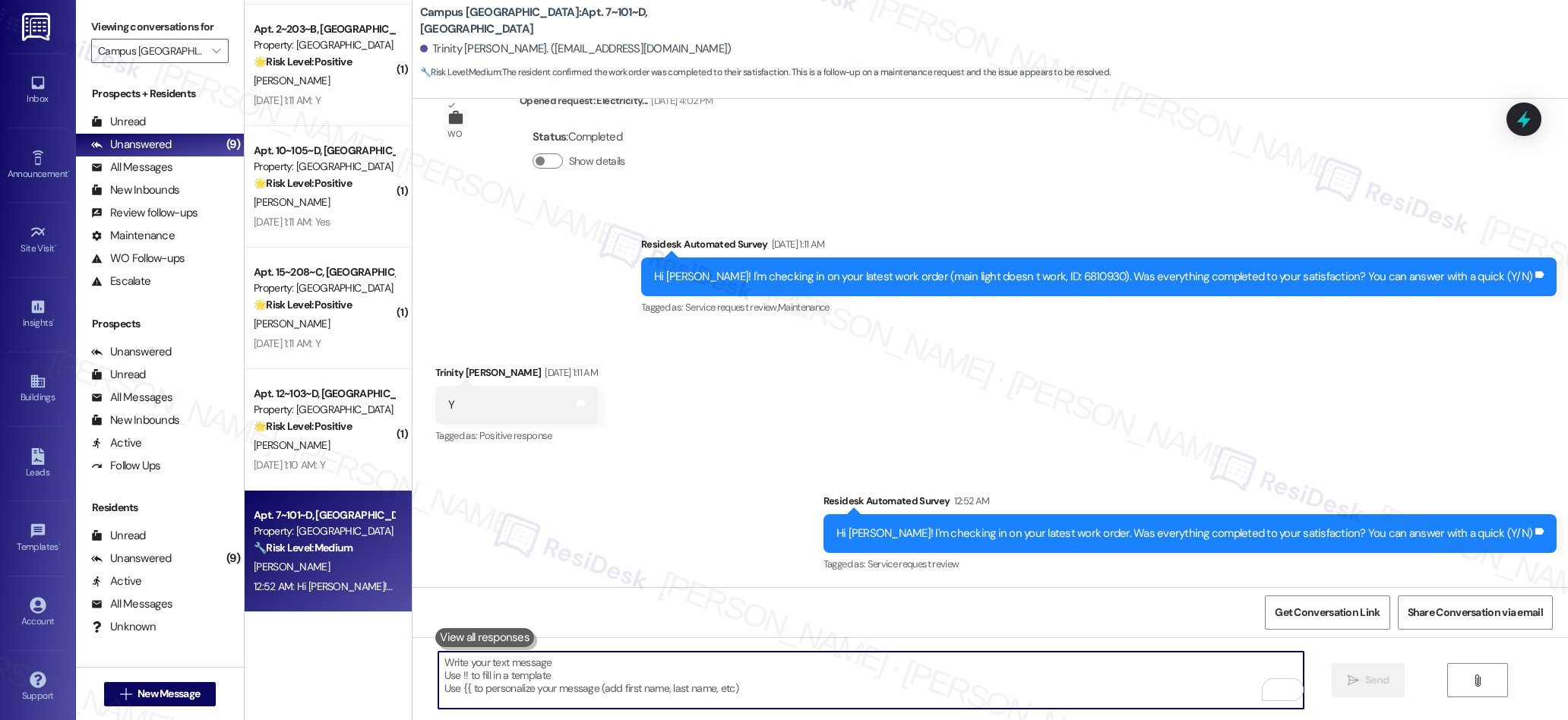
paste textarea "We’re glad everything went well with your work order! Let us know if there’s an…"
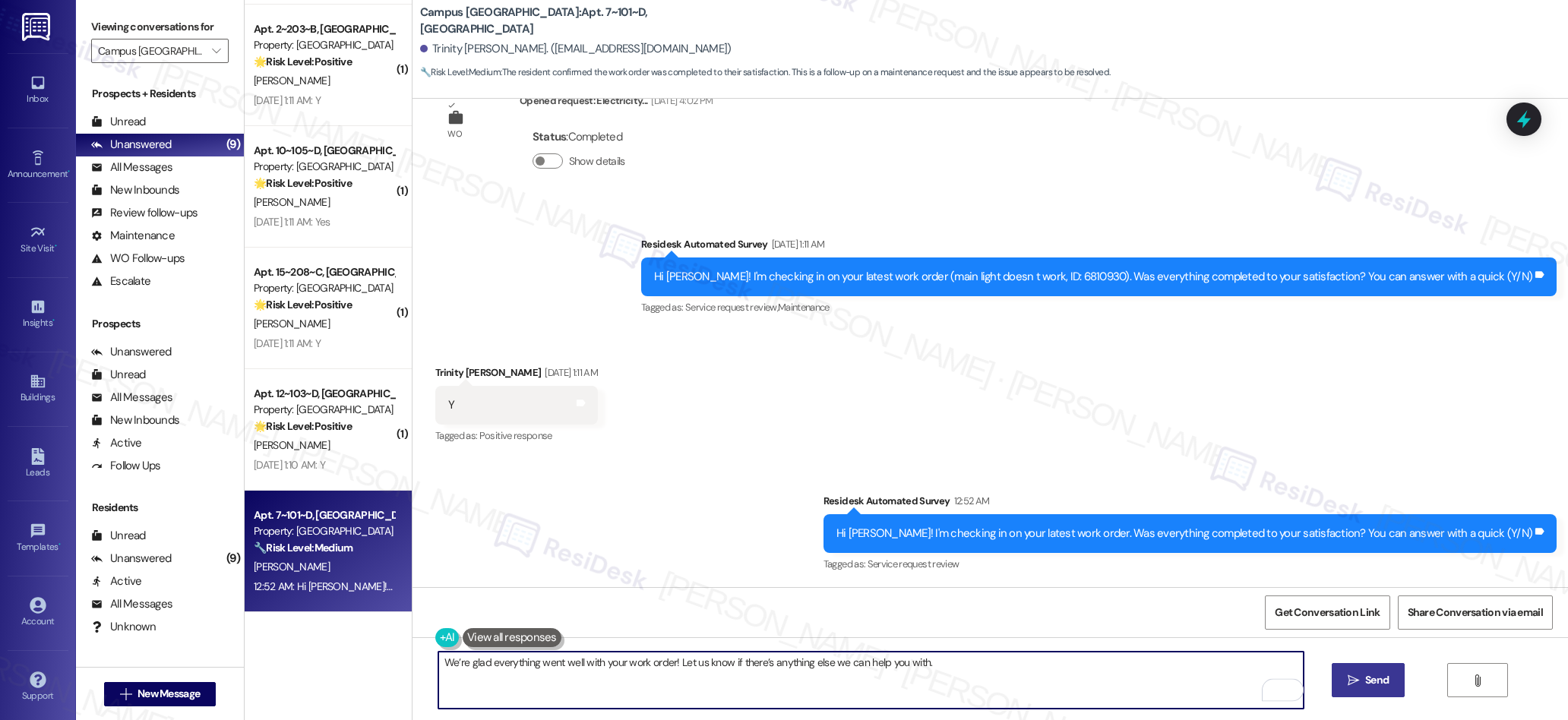
type textarea "We’re glad everything went well with your work order! Let us know if there’s an…"
click at [770, 683] on span "Send" at bounding box center [1376, 680] width 30 height 16
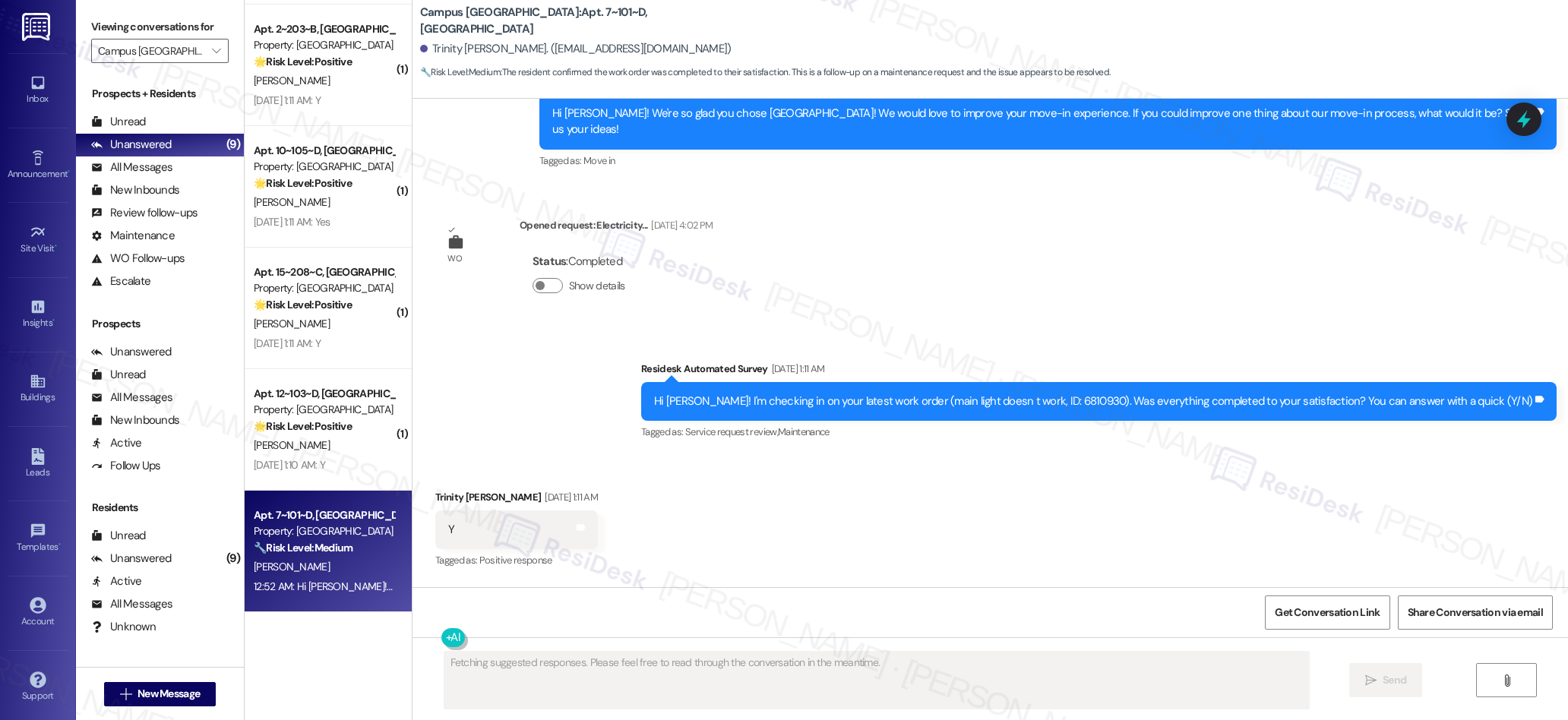
scroll to position [301, 0]
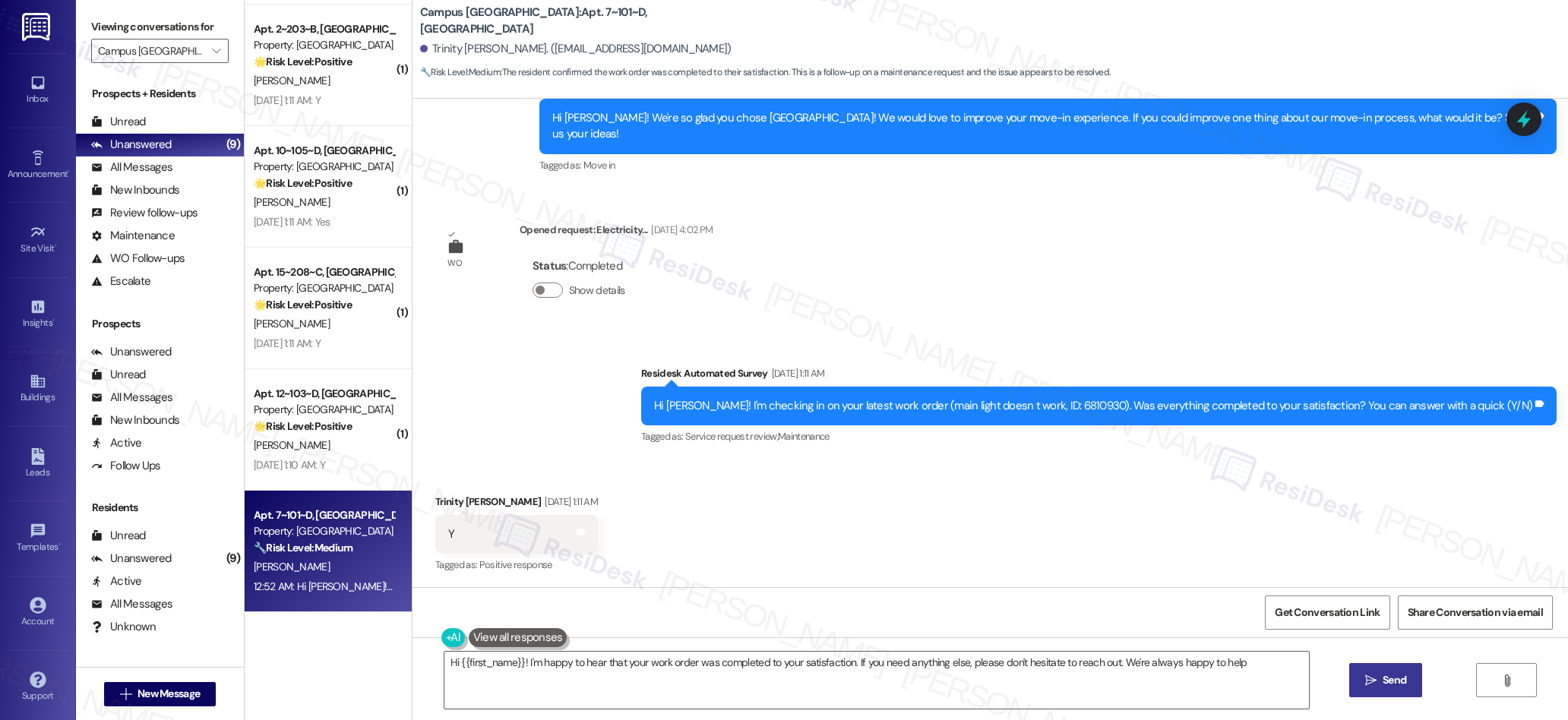
type textarea "Hi {{first_name}}! I'm happy to hear that your work order was completed to your…"
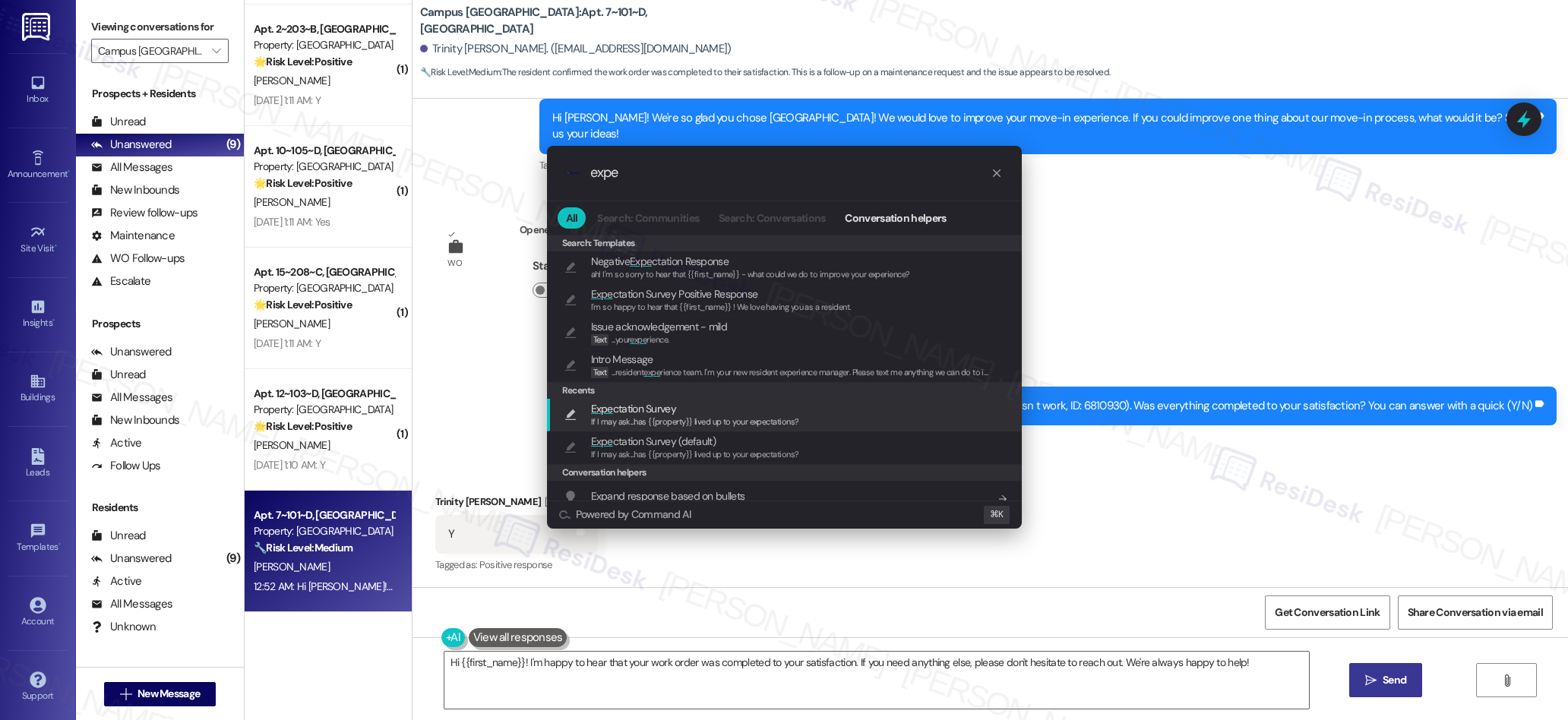
type input "expe"
click at [642, 417] on span "If I may ask...has {{property}} lived up to your expectations?" at bounding box center [695, 421] width 208 height 10
type textarea "If I may ask...has {{property}} lived up to your expectations?"
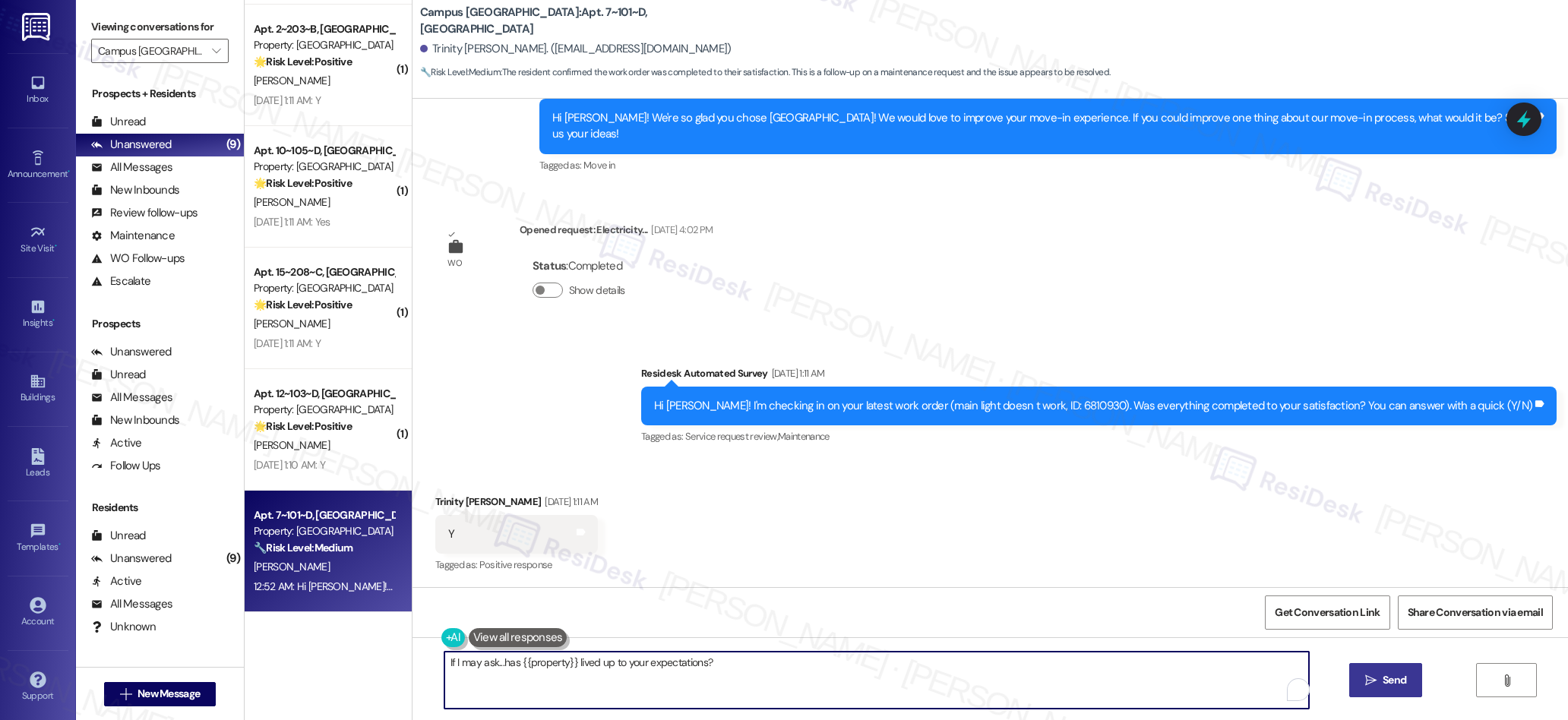
click at [770, 683] on span "Send" at bounding box center [1394, 680] width 24 height 16
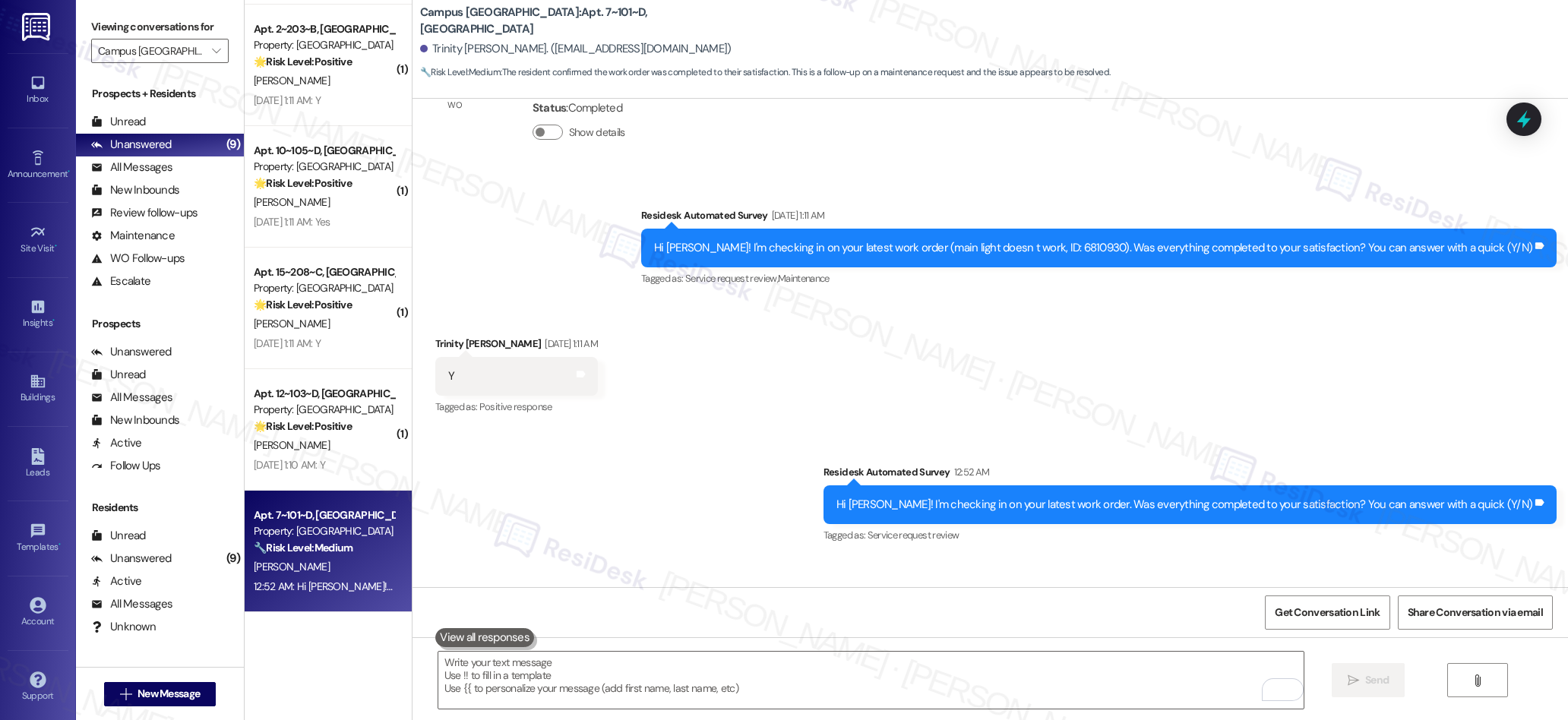
scroll to position [643, 0]
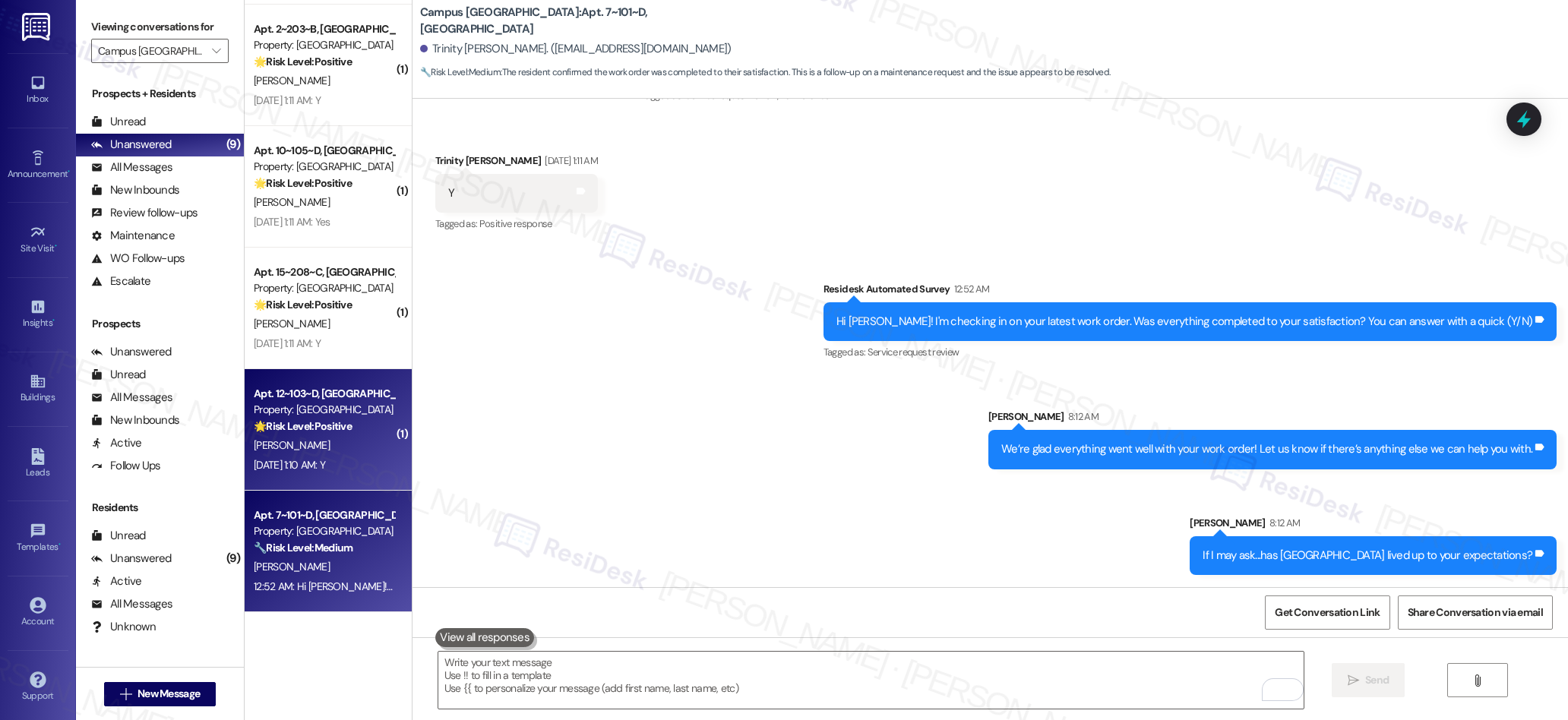
click at [338, 450] on div "S. Tucker" at bounding box center [323, 445] width 144 height 19
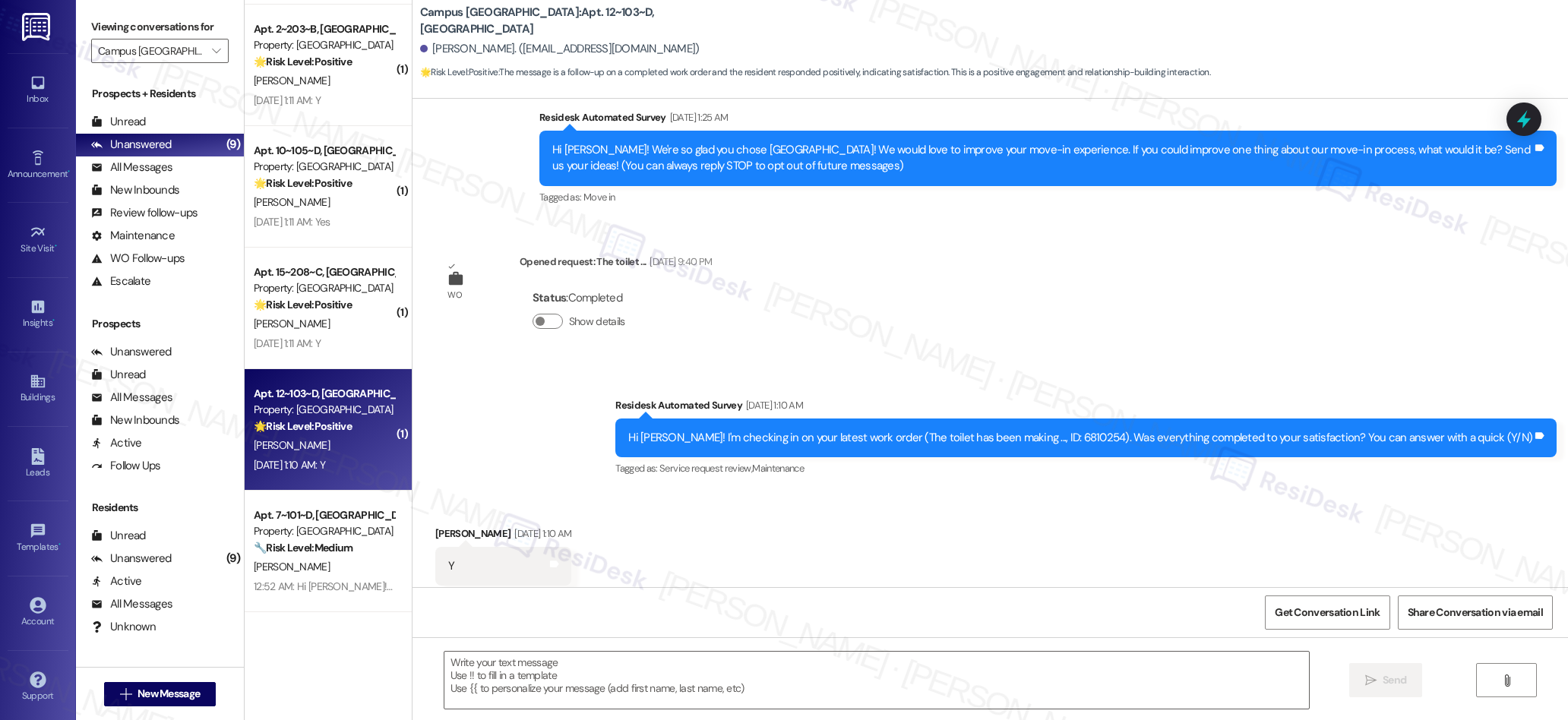
type textarea "Fetching suggested responses. Please feel free to read through the conversation…"
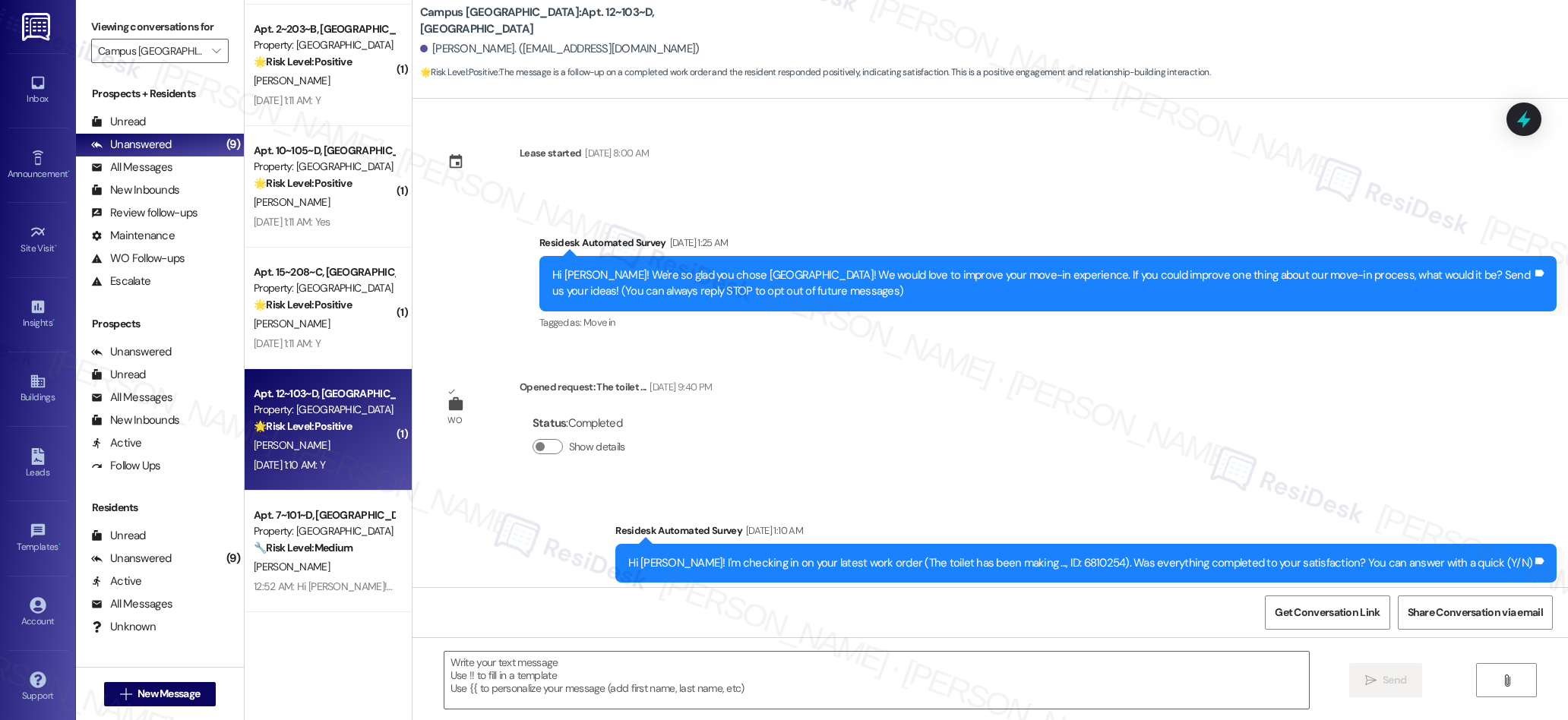
scroll to position [158, 0]
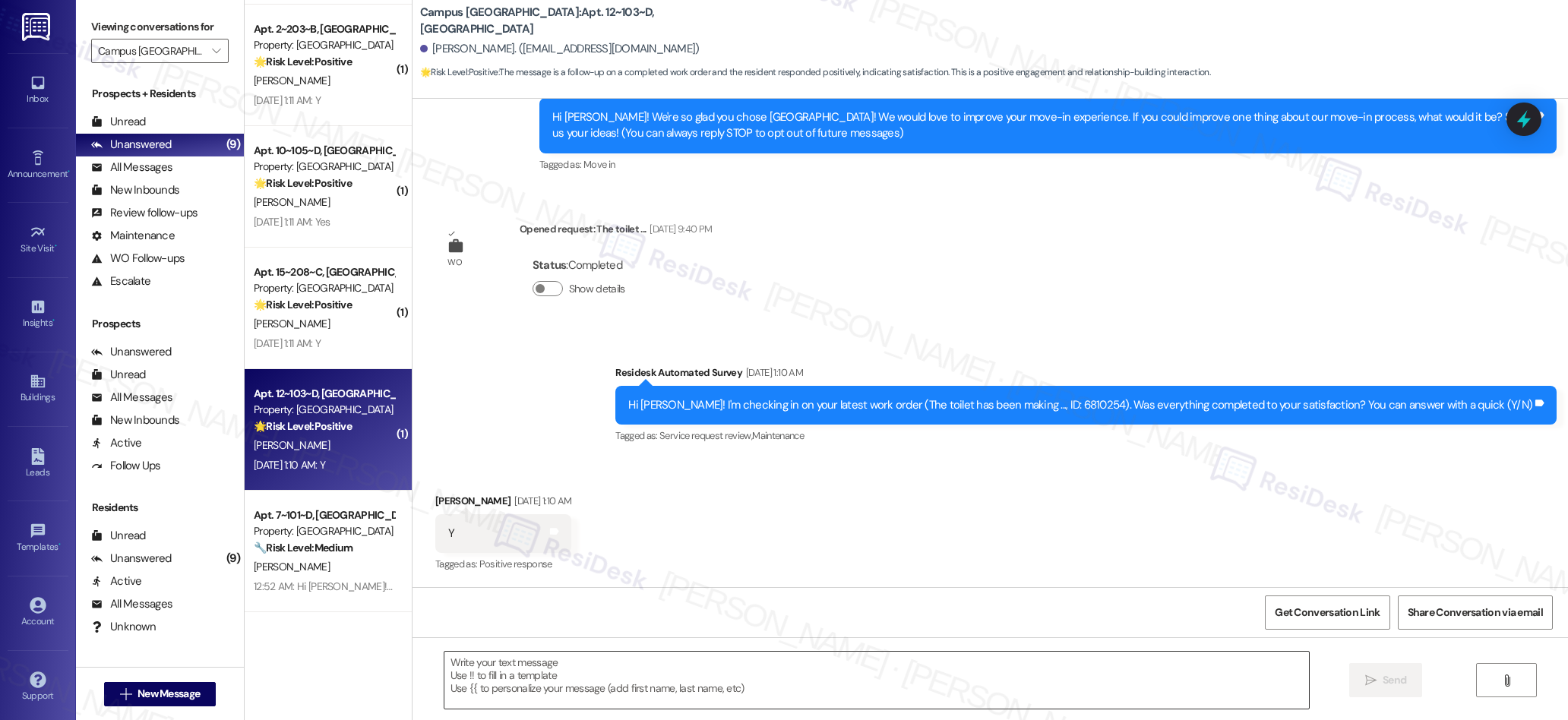
click at [758, 695] on textarea at bounding box center [877, 680] width 865 height 57
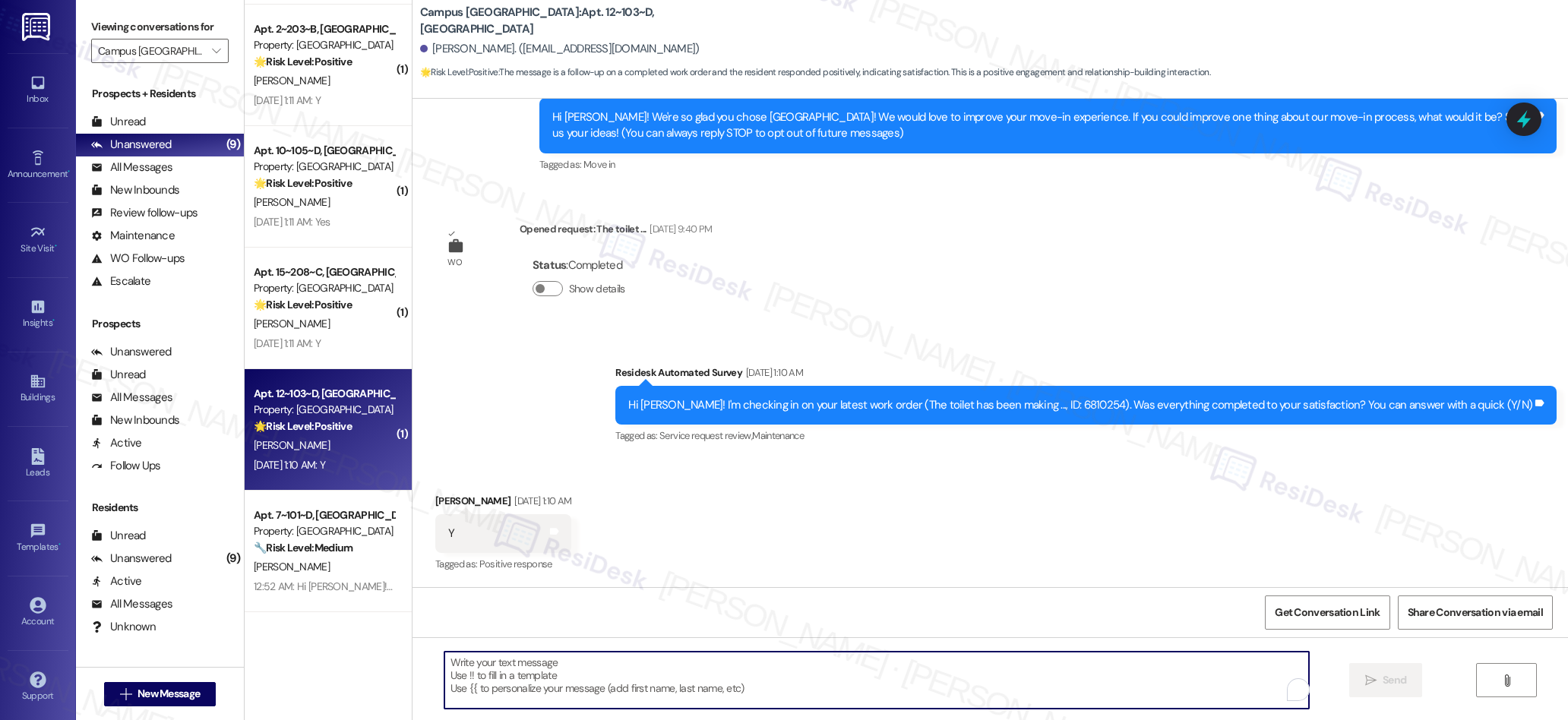
paste textarea "We’re glad everything went well with your work order! Let us know if there’s an…"
type textarea "We’re glad everything went well with your work order! Let us know if there’s an…"
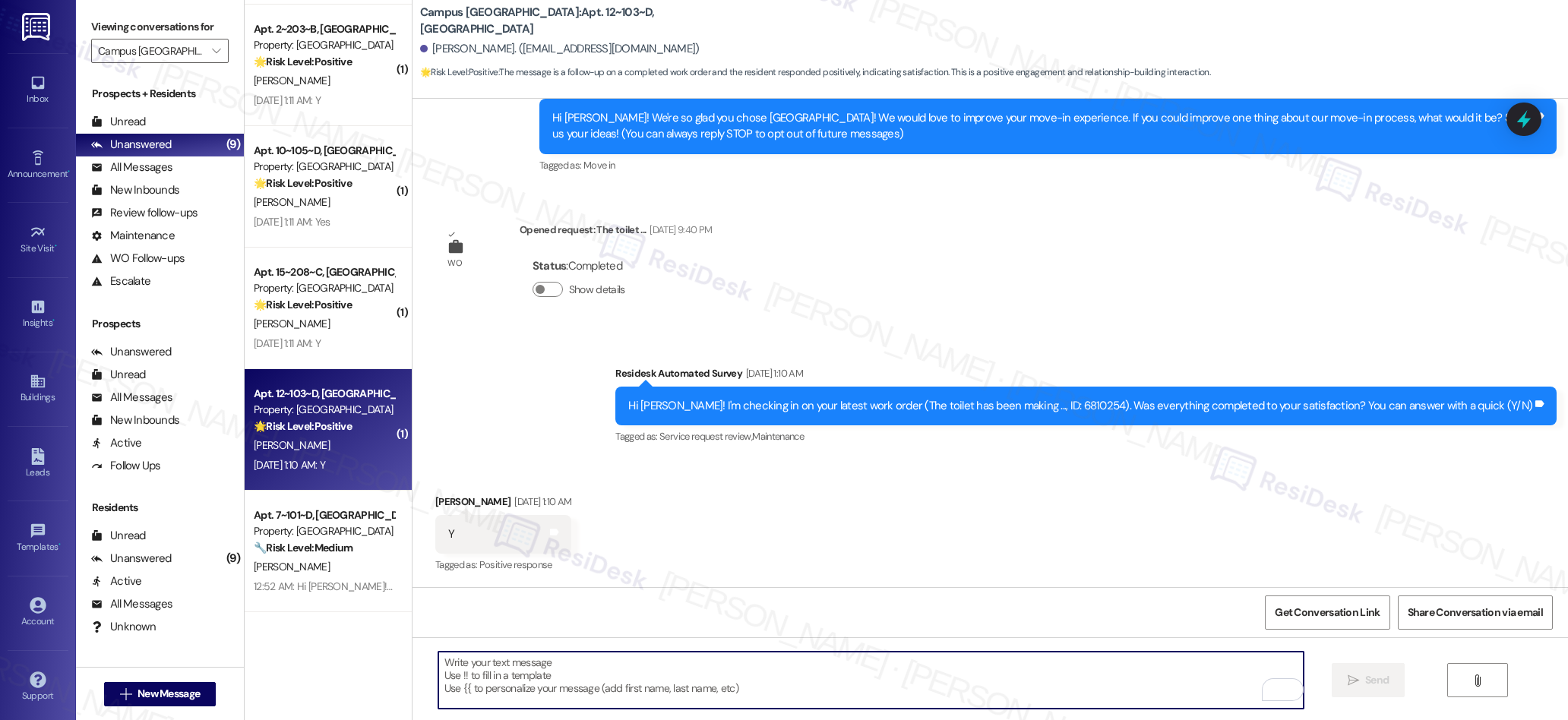
scroll to position [264, 0]
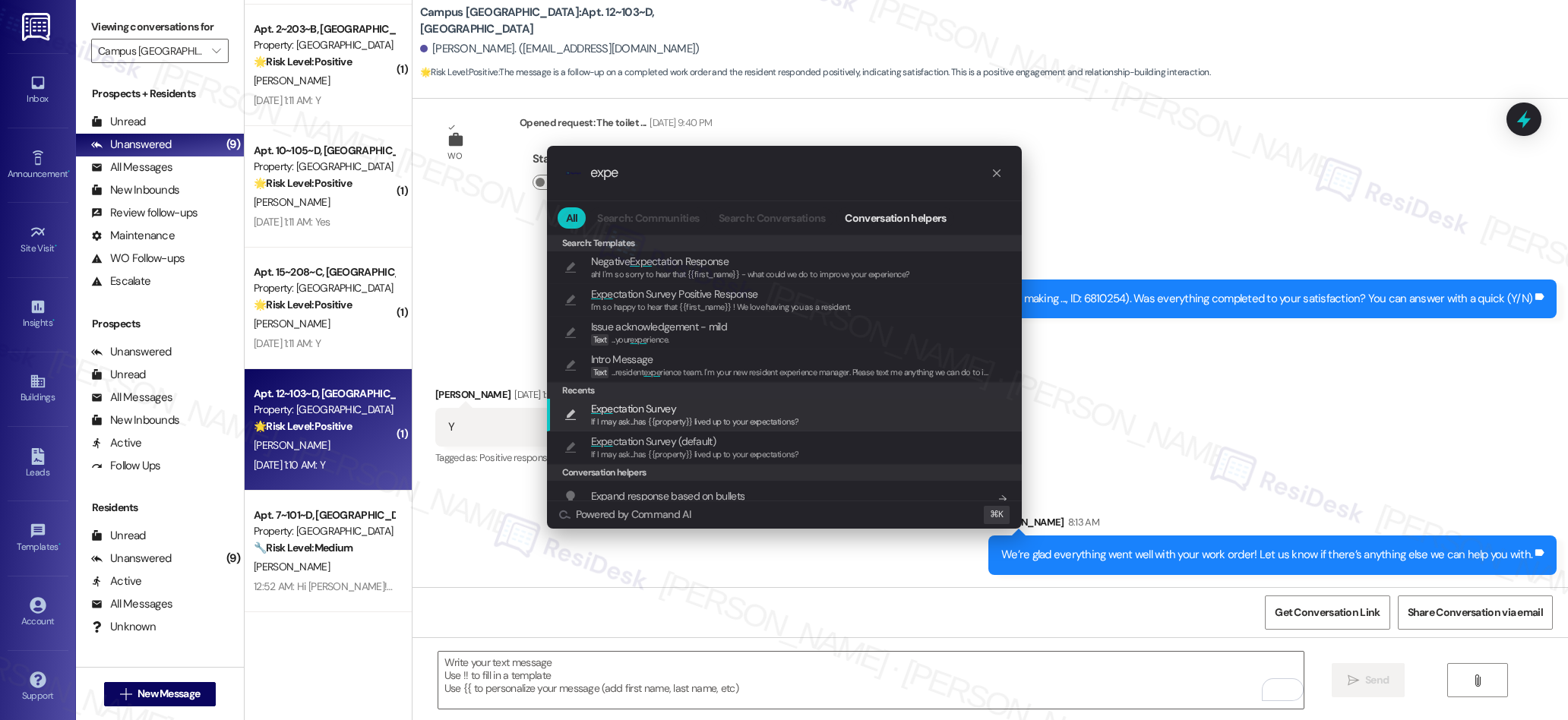
type input "expe"
click at [624, 405] on span "Expe ctation Survey" at bounding box center [633, 409] width 85 height 17
type textarea "If I may ask...has {{property}} lived up to your expectations?"
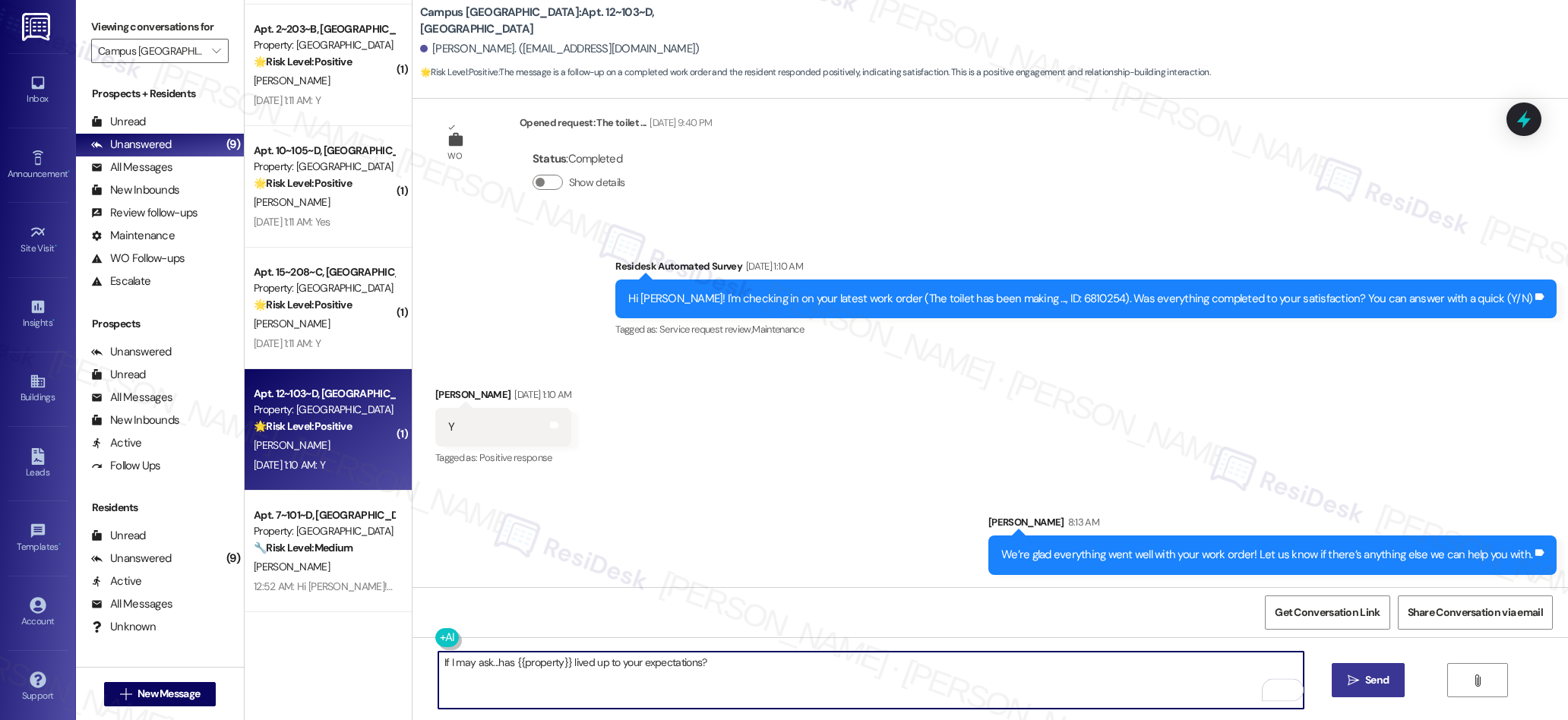
click at [770, 685] on span "Send" at bounding box center [1376, 680] width 24 height 16
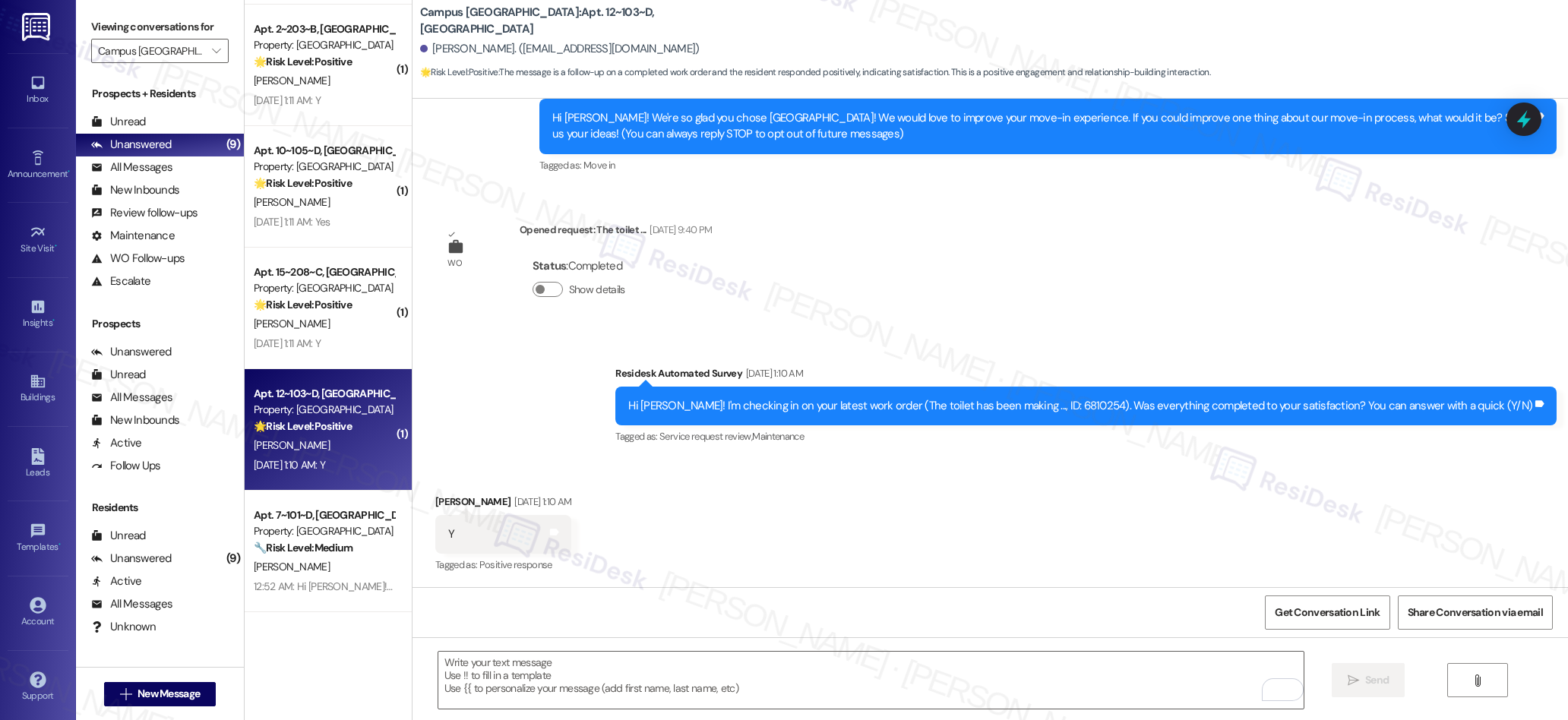
scroll to position [370, 0]
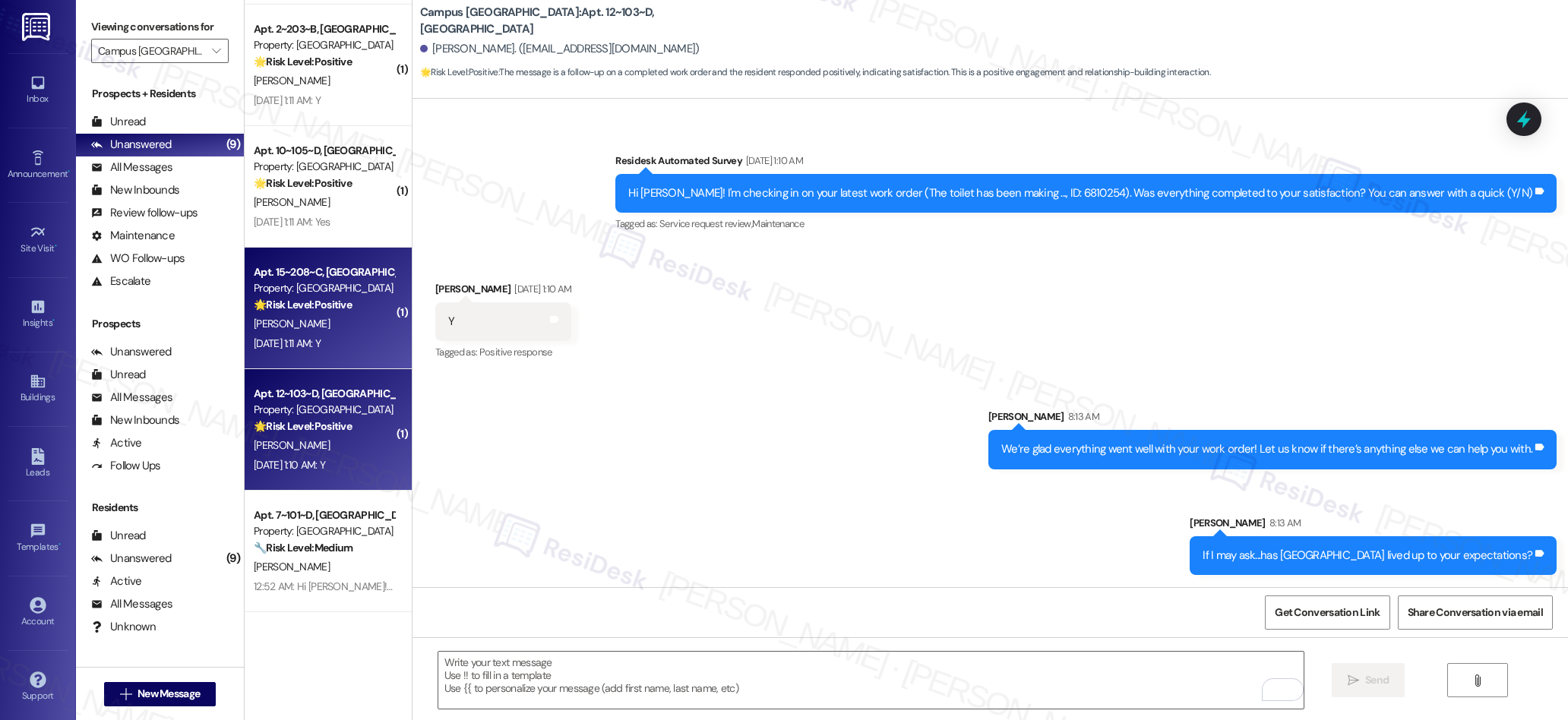
click at [323, 326] on div "K. Gonzalez" at bounding box center [323, 324] width 144 height 19
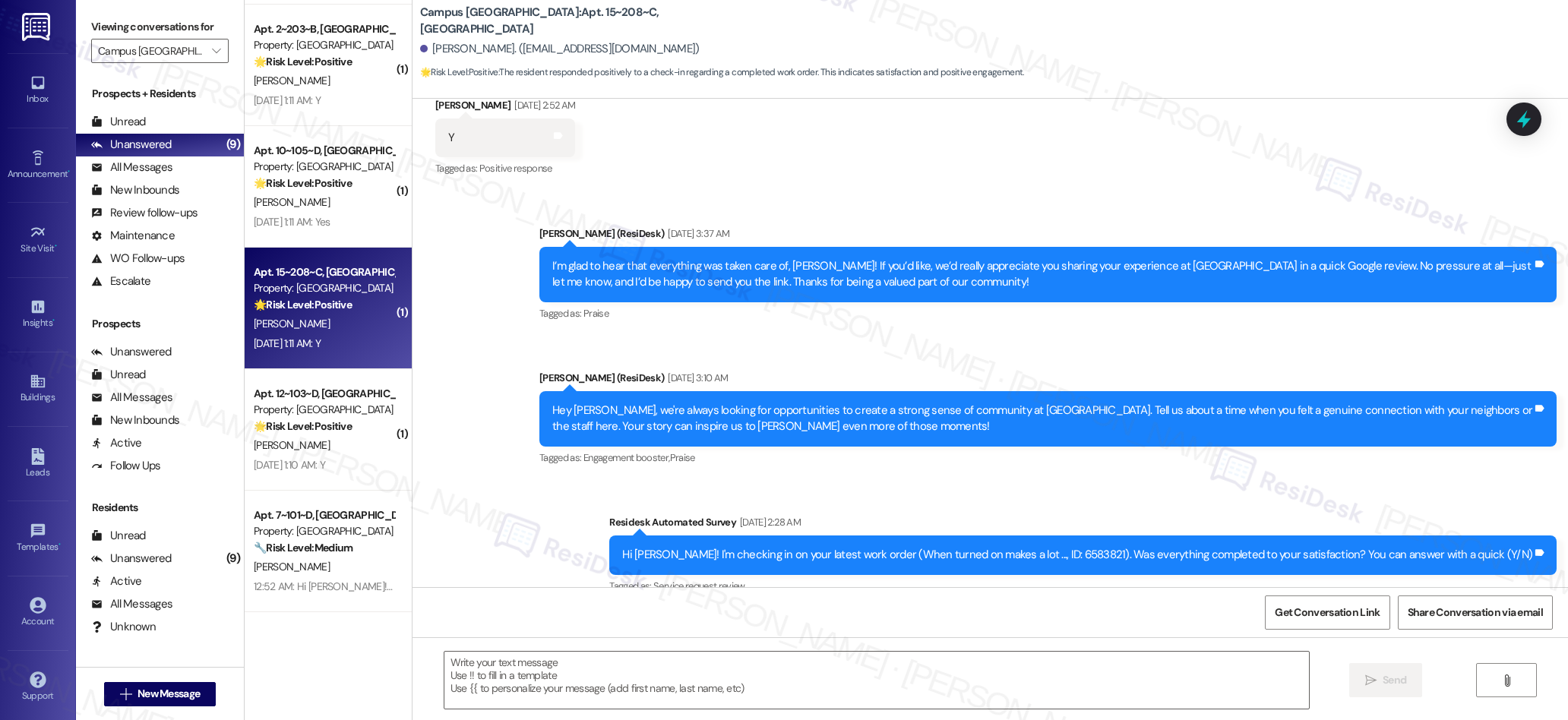
type textarea "Fetching suggested responses. Please feel free to read through the conversation…"
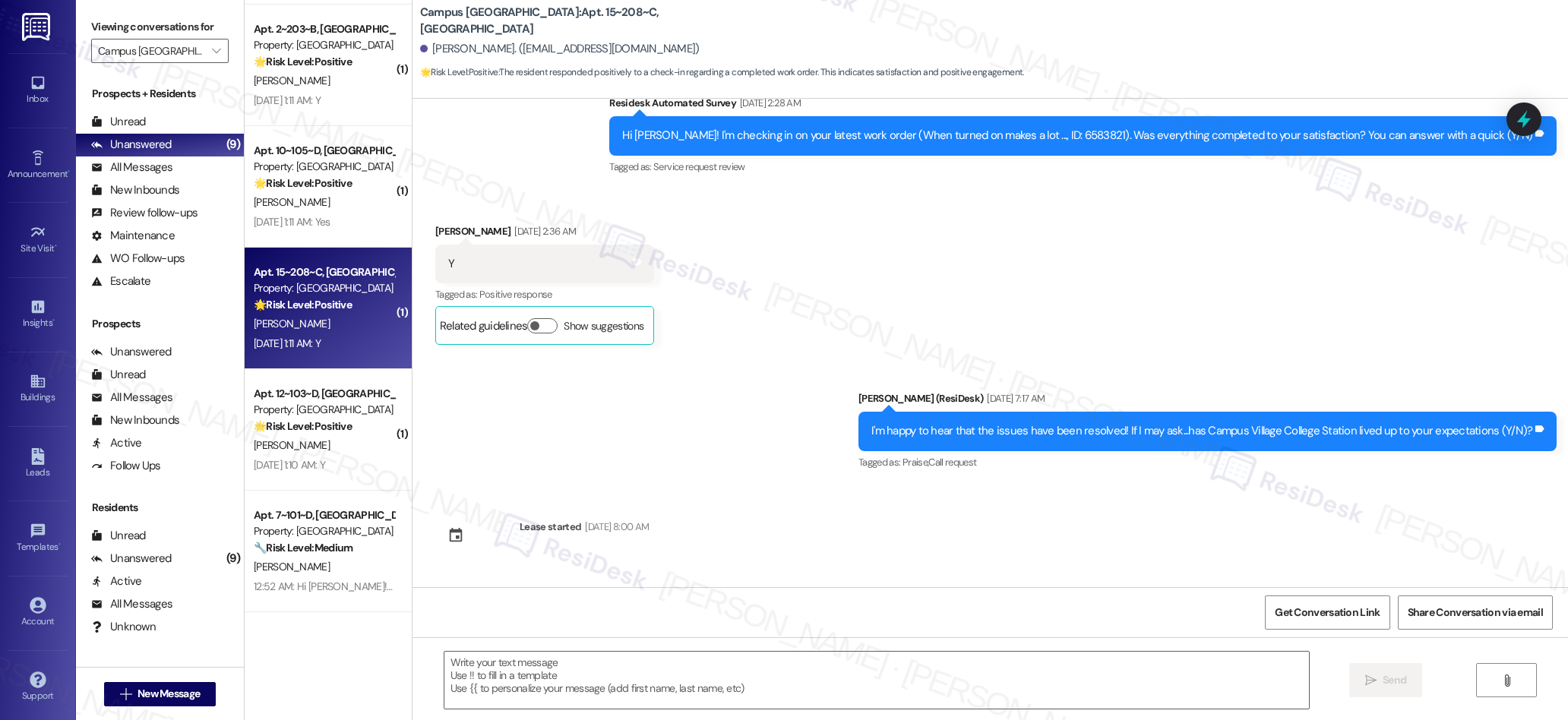
scroll to position [1415, 0]
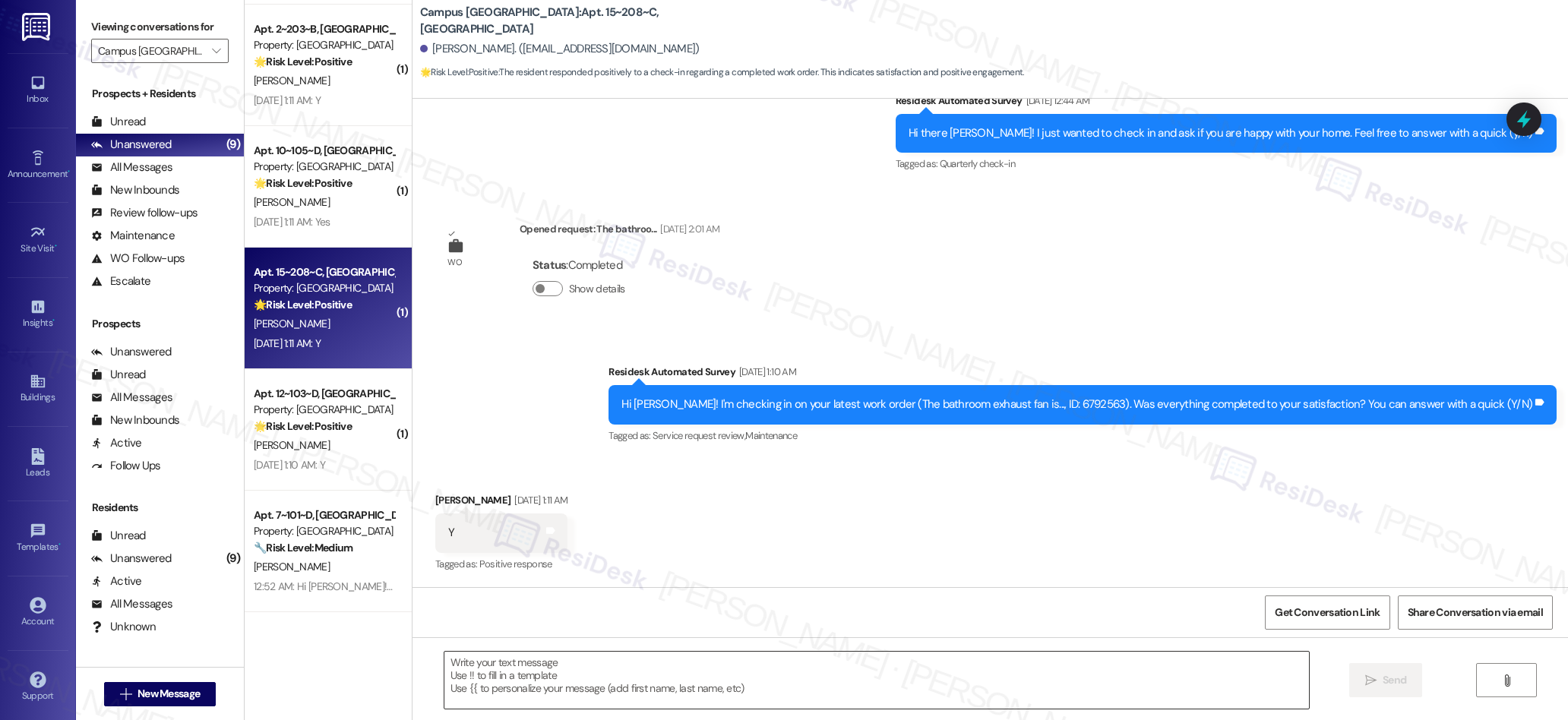
click at [770, 670] on textarea at bounding box center [877, 680] width 865 height 57
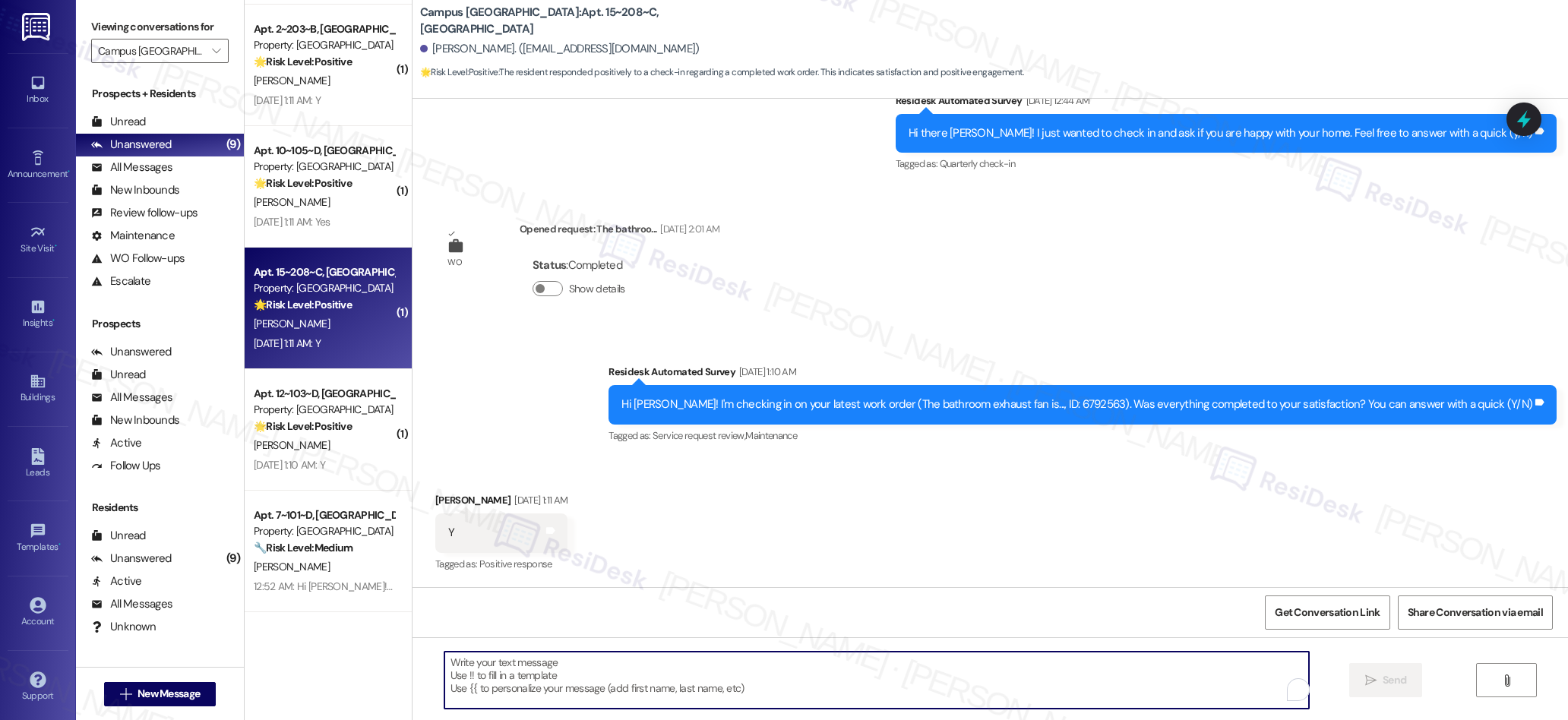
paste textarea "We’re glad everything went well with your work order! Let us know if there’s an…"
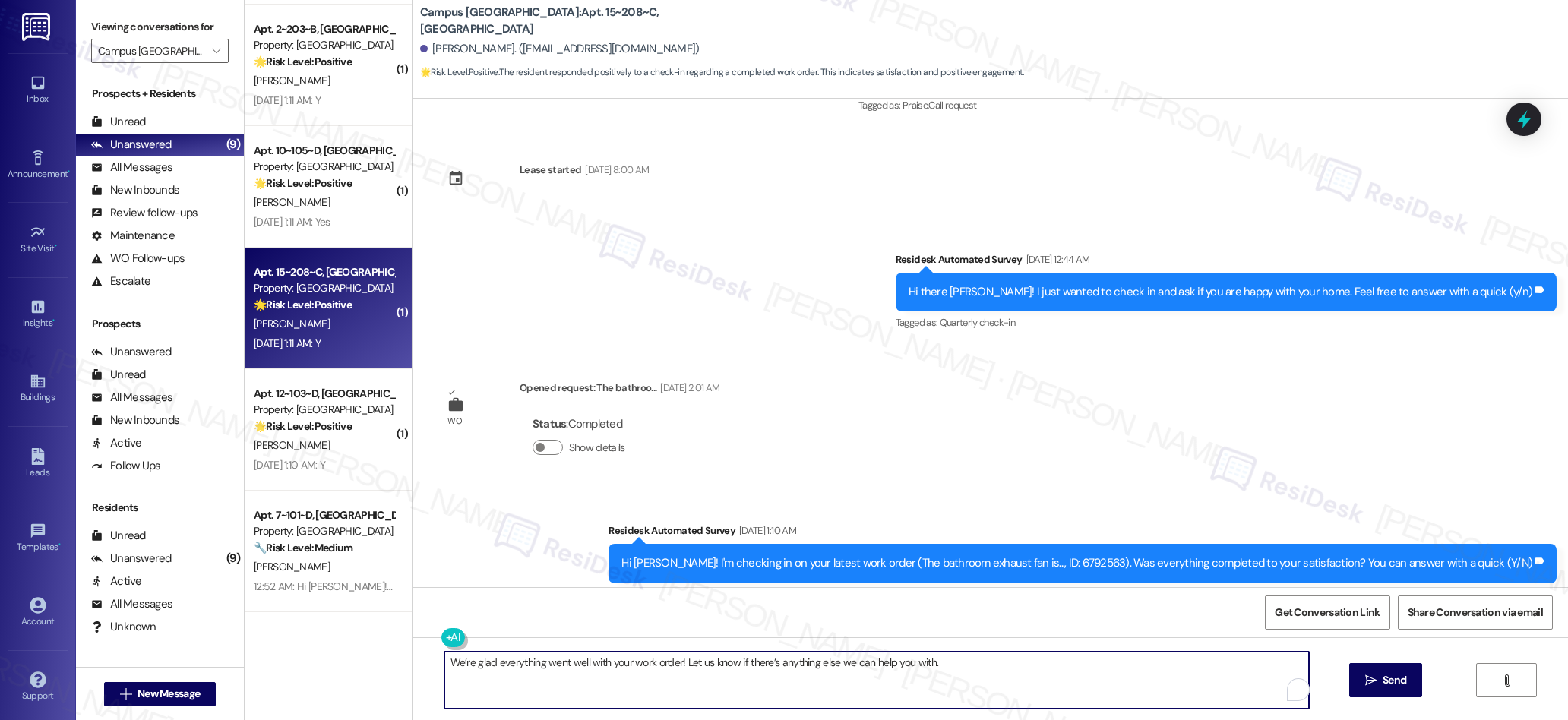
scroll to position [1256, 0]
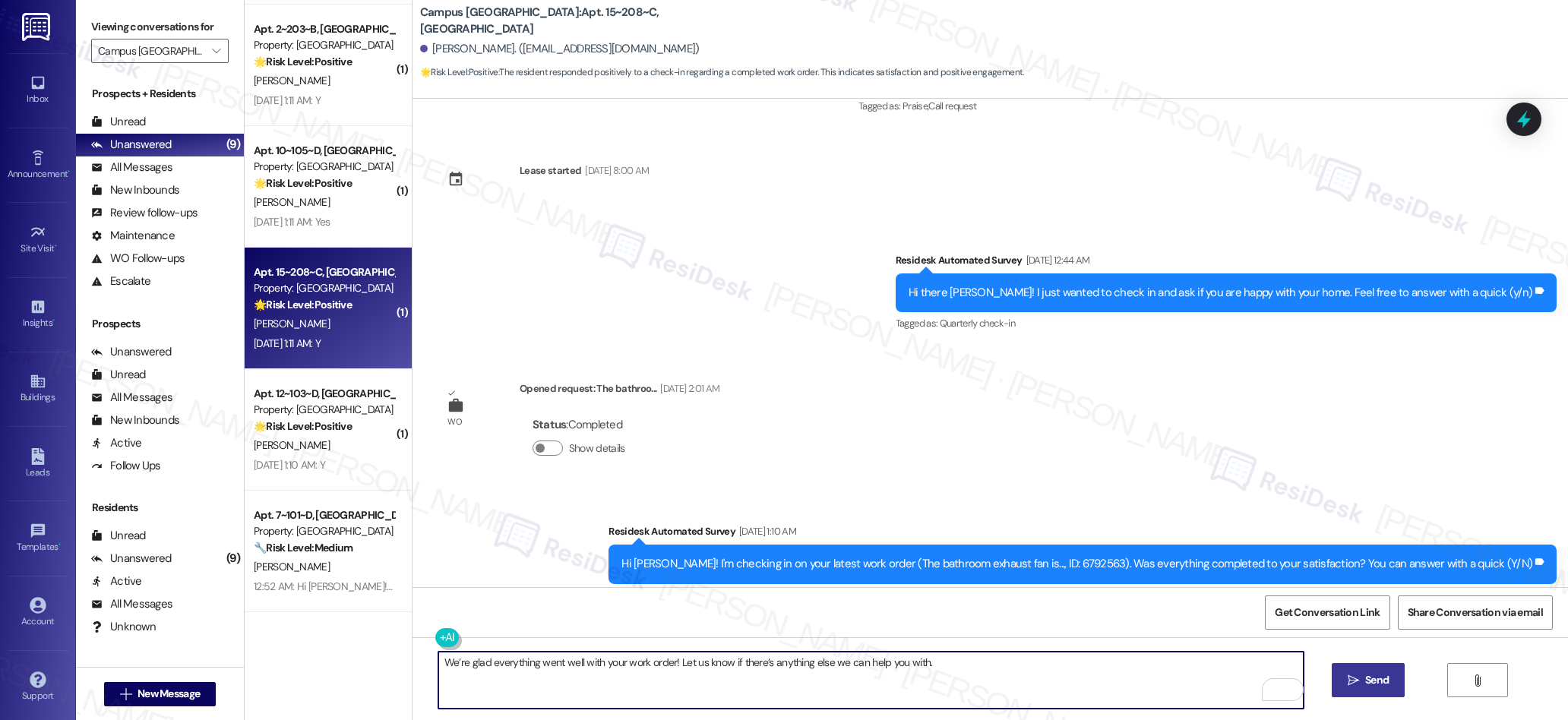
type textarea "We’re glad everything went well with your work order! Let us know if there’s an…"
click at [770, 681] on icon "" at bounding box center [1353, 680] width 11 height 12
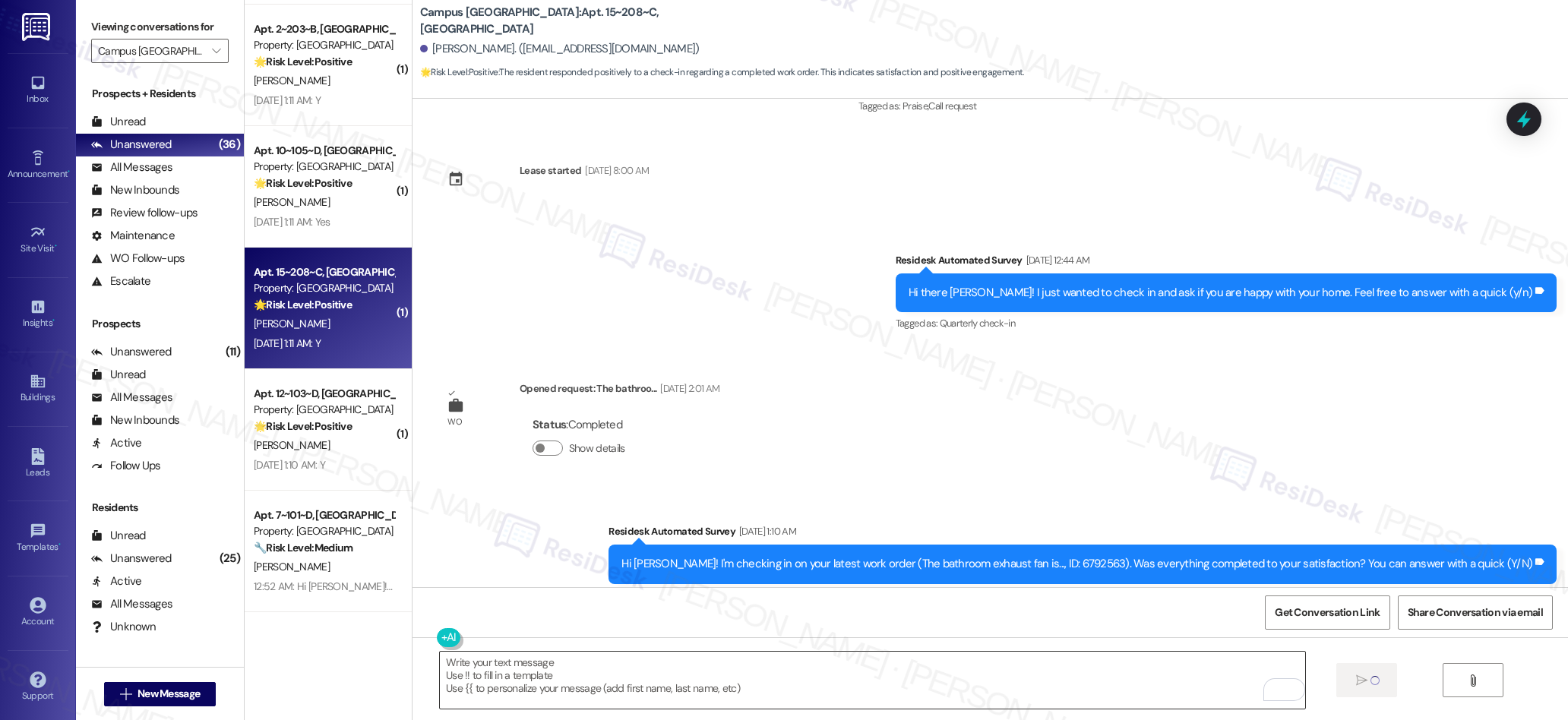
click at [770, 668] on textarea "We’re glad everything went well with your work order! Let us know if there’s an…" at bounding box center [872, 680] width 865 height 57
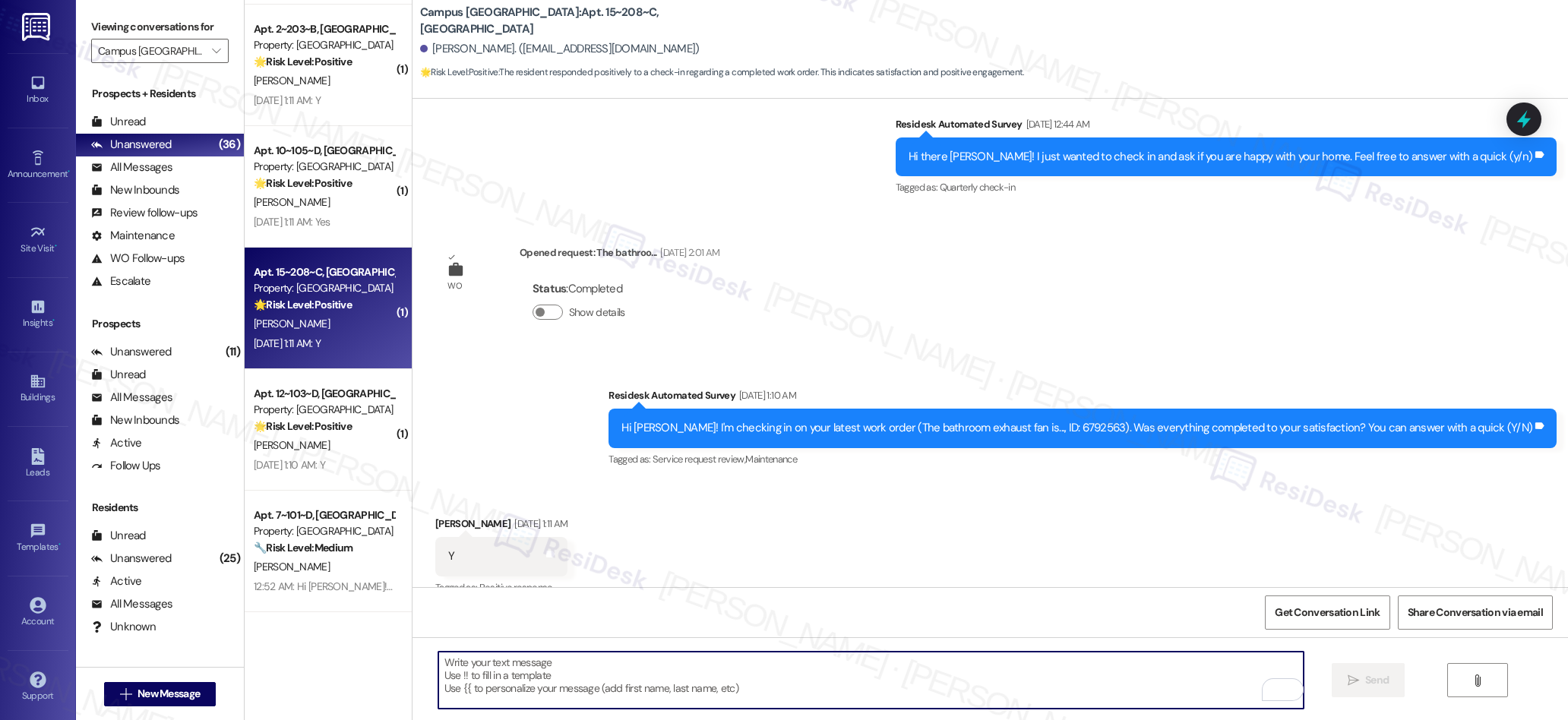
scroll to position [1414, 0]
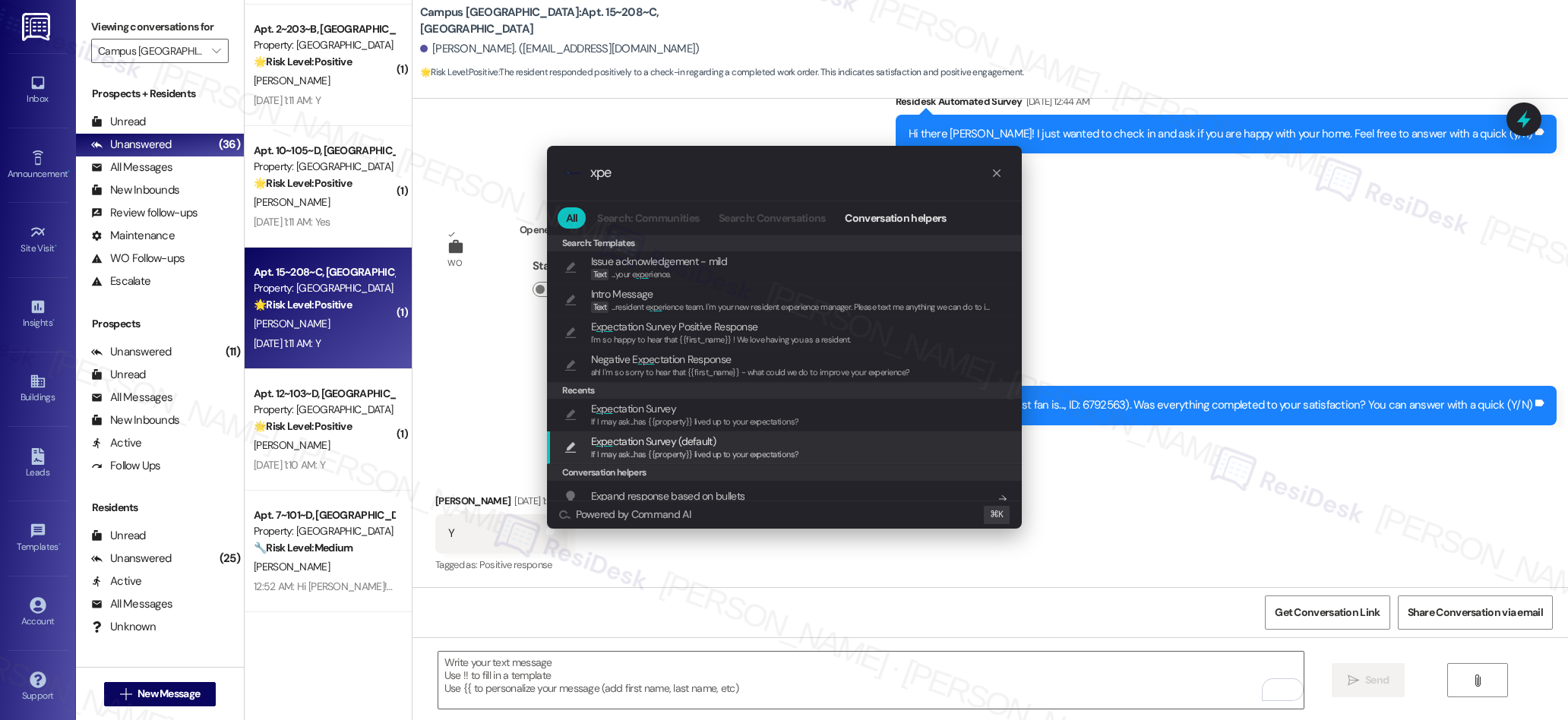
type input "xpe"
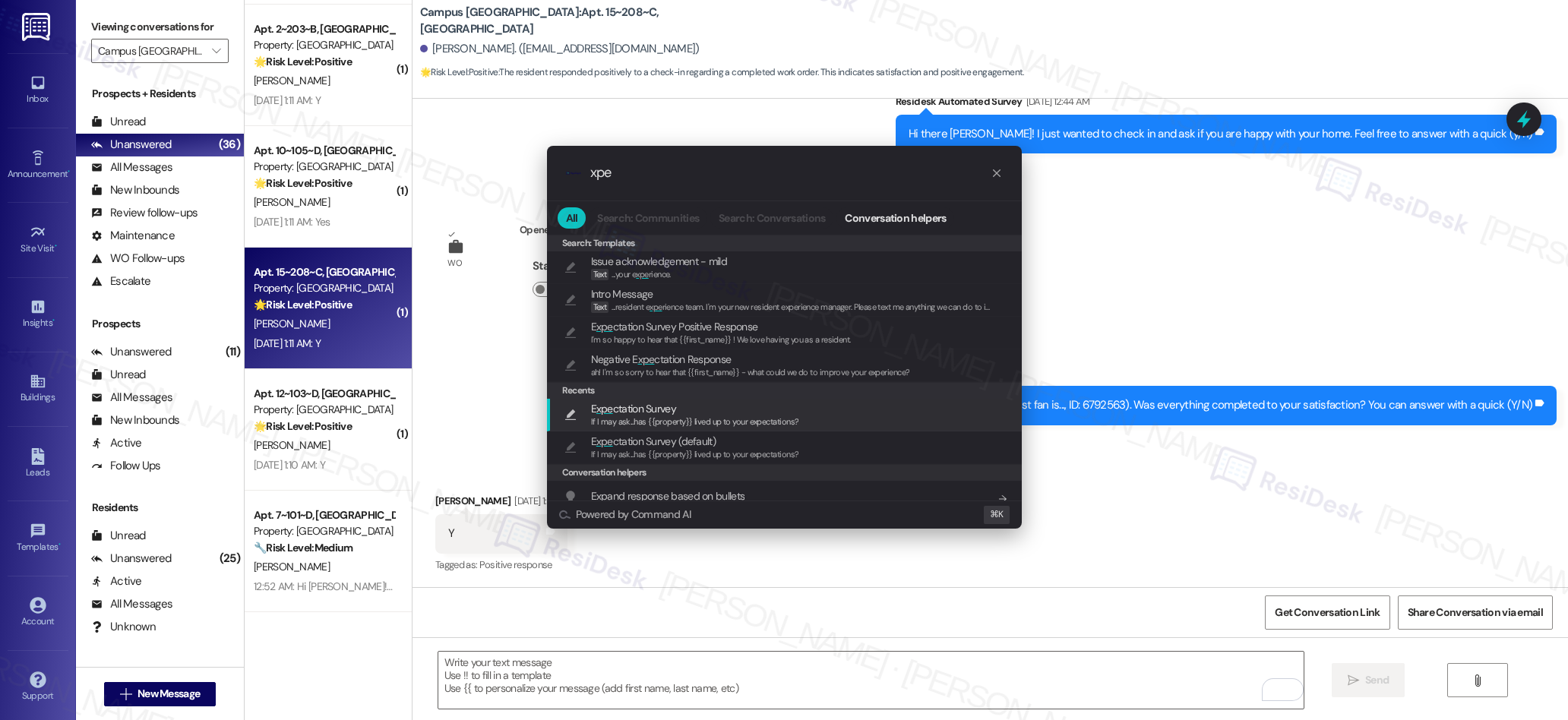
drag, startPoint x: 663, startPoint y: 409, endPoint x: 827, endPoint y: 455, distance: 170.3
click at [663, 409] on span "E xpe ctation Survey" at bounding box center [633, 409] width 85 height 17
type textarea "If I may ask...has {{property}} lived up to your expectations?"
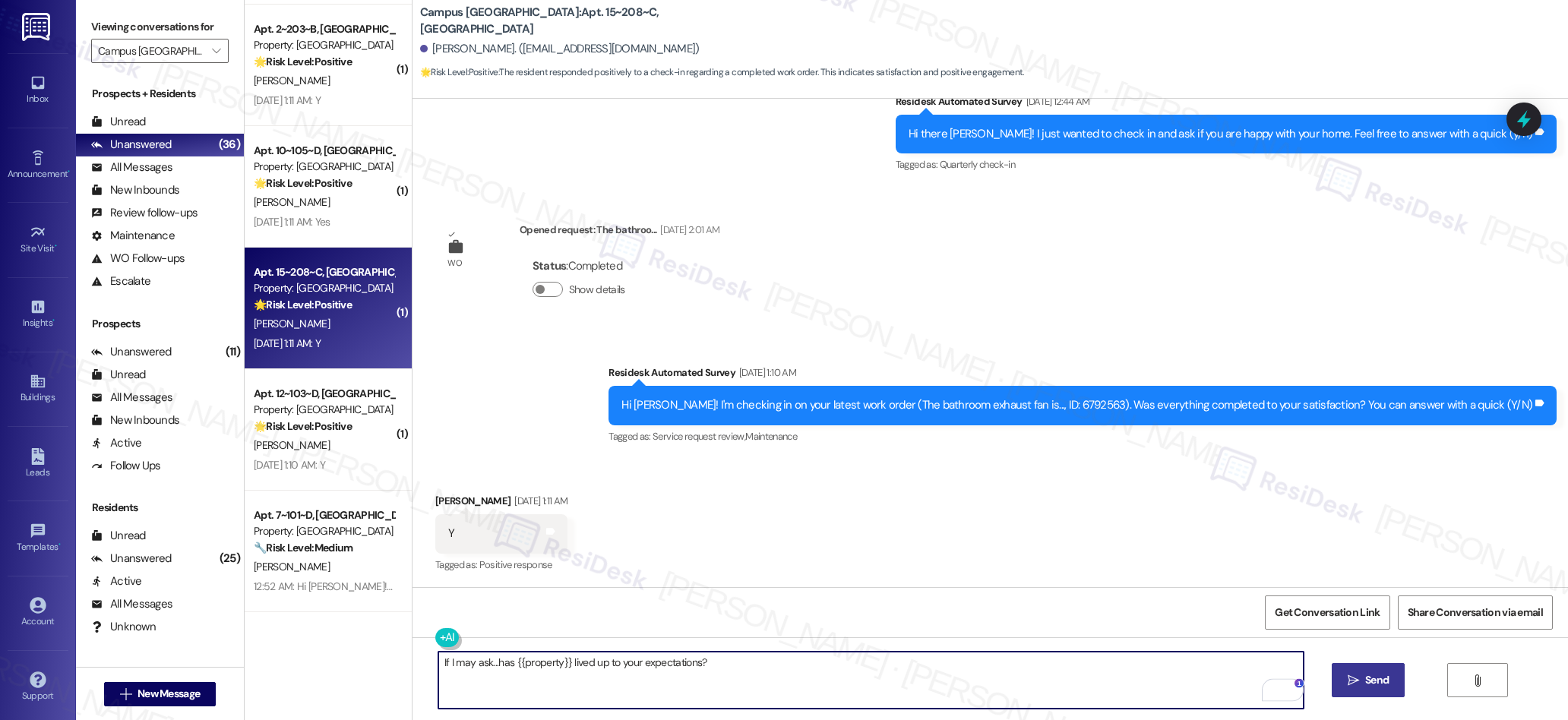
click at [770, 677] on span "Send" at bounding box center [1376, 680] width 24 height 16
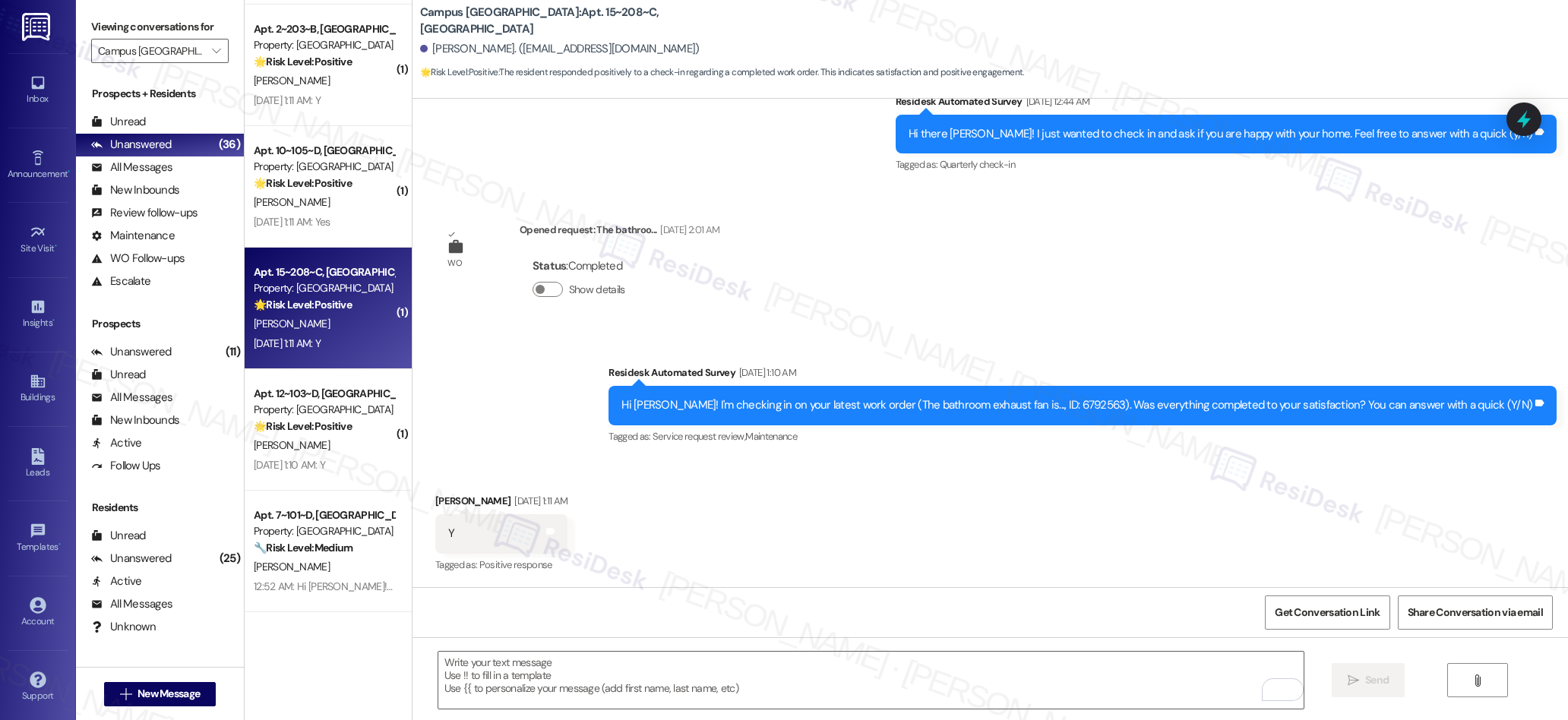
scroll to position [1627, 0]
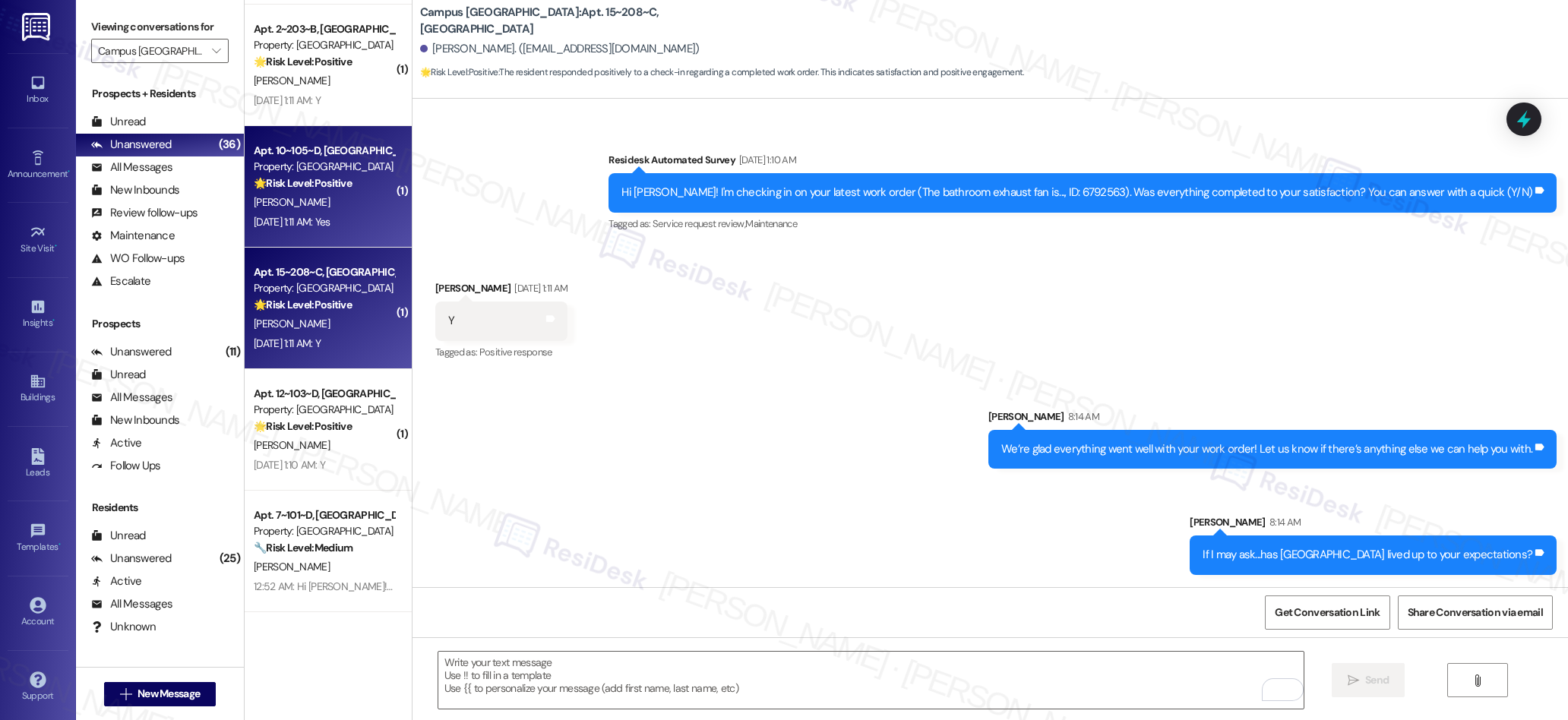
click at [330, 216] on div "Sep 13, 2025 at 1:11 AM: Yes Sep 13, 2025 at 1:11 AM: Yes" at bounding box center [292, 221] width 76 height 13
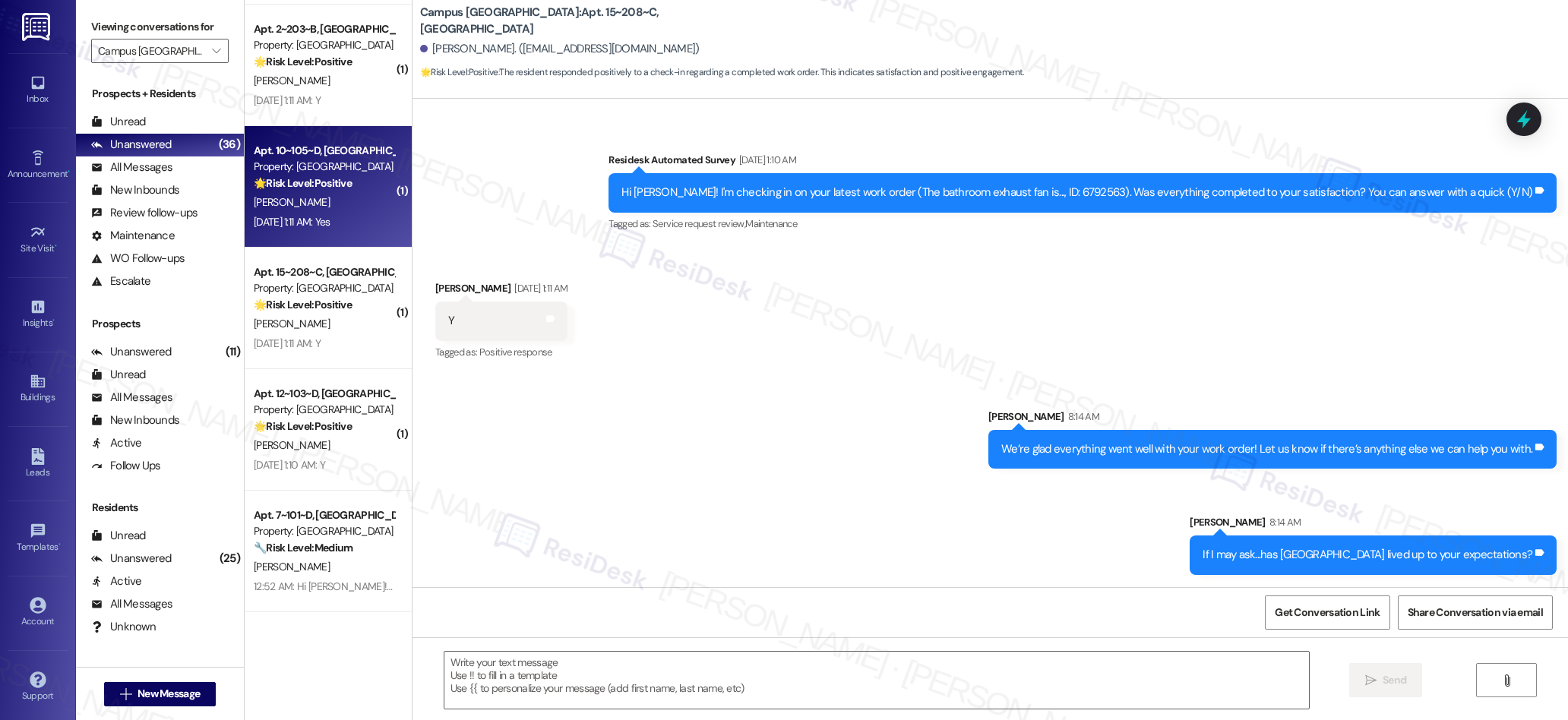
scroll to position [2294, 0]
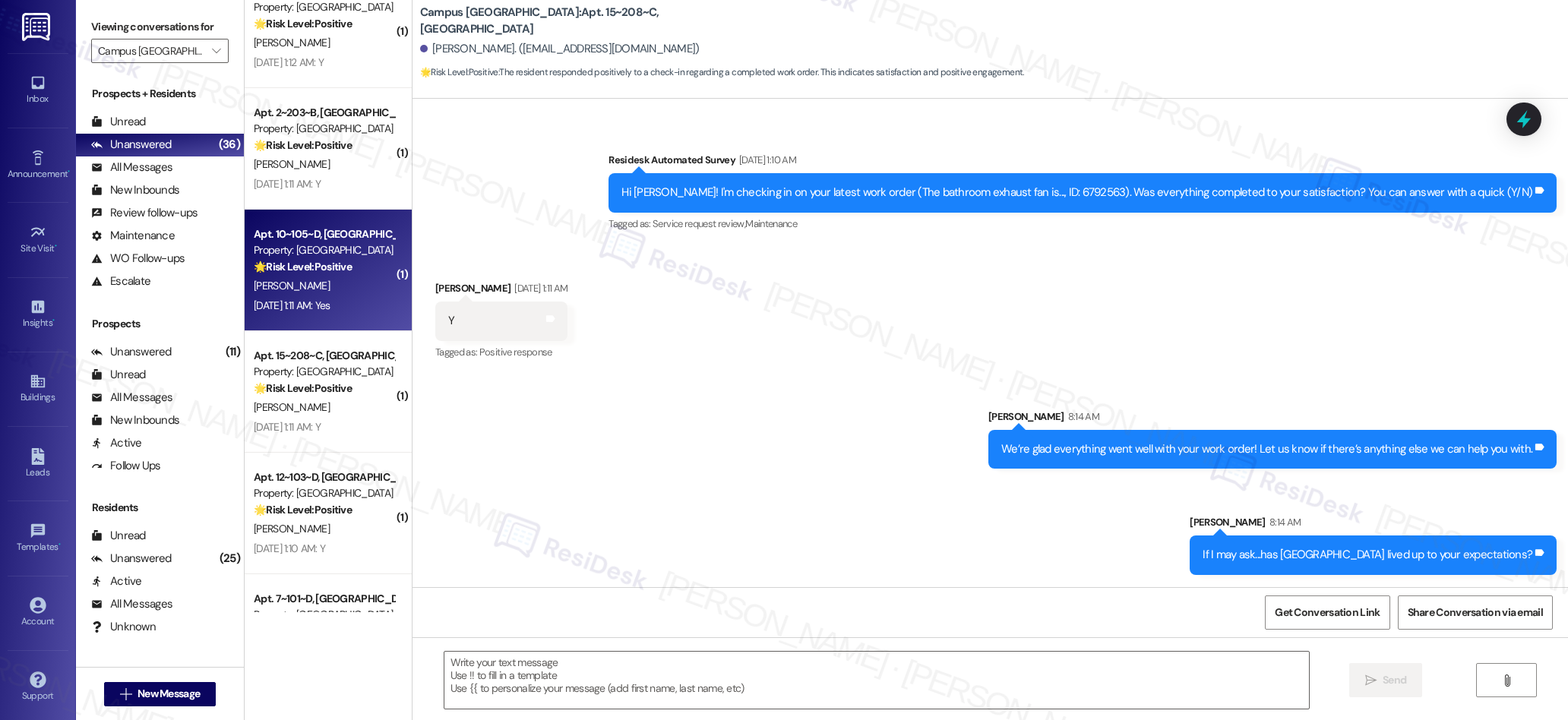
type textarea "Fetching suggested responses. Please feel free to read through the conversation…"
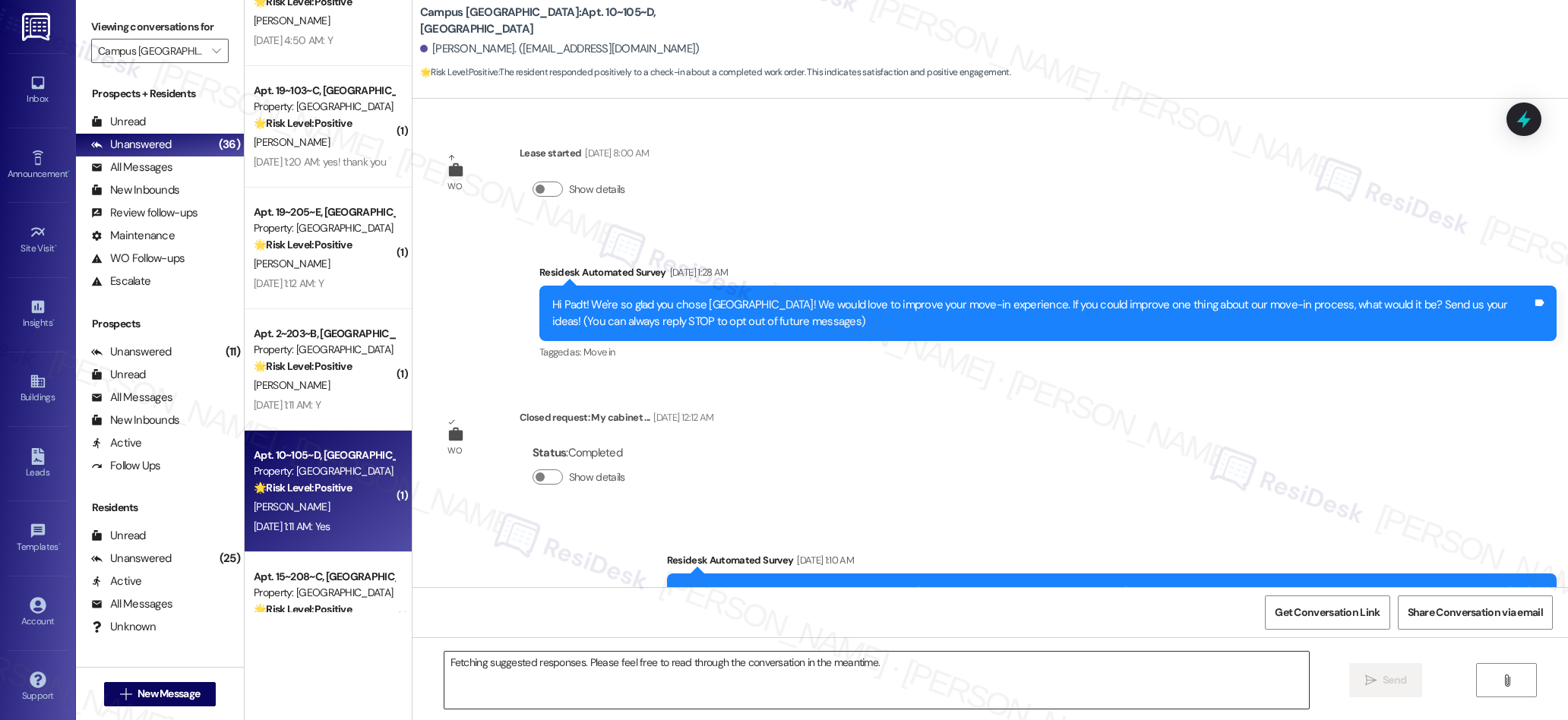
click at [753, 675] on textarea "Fetching suggested responses. Please feel free to read through the conversation…" at bounding box center [877, 680] width 865 height 57
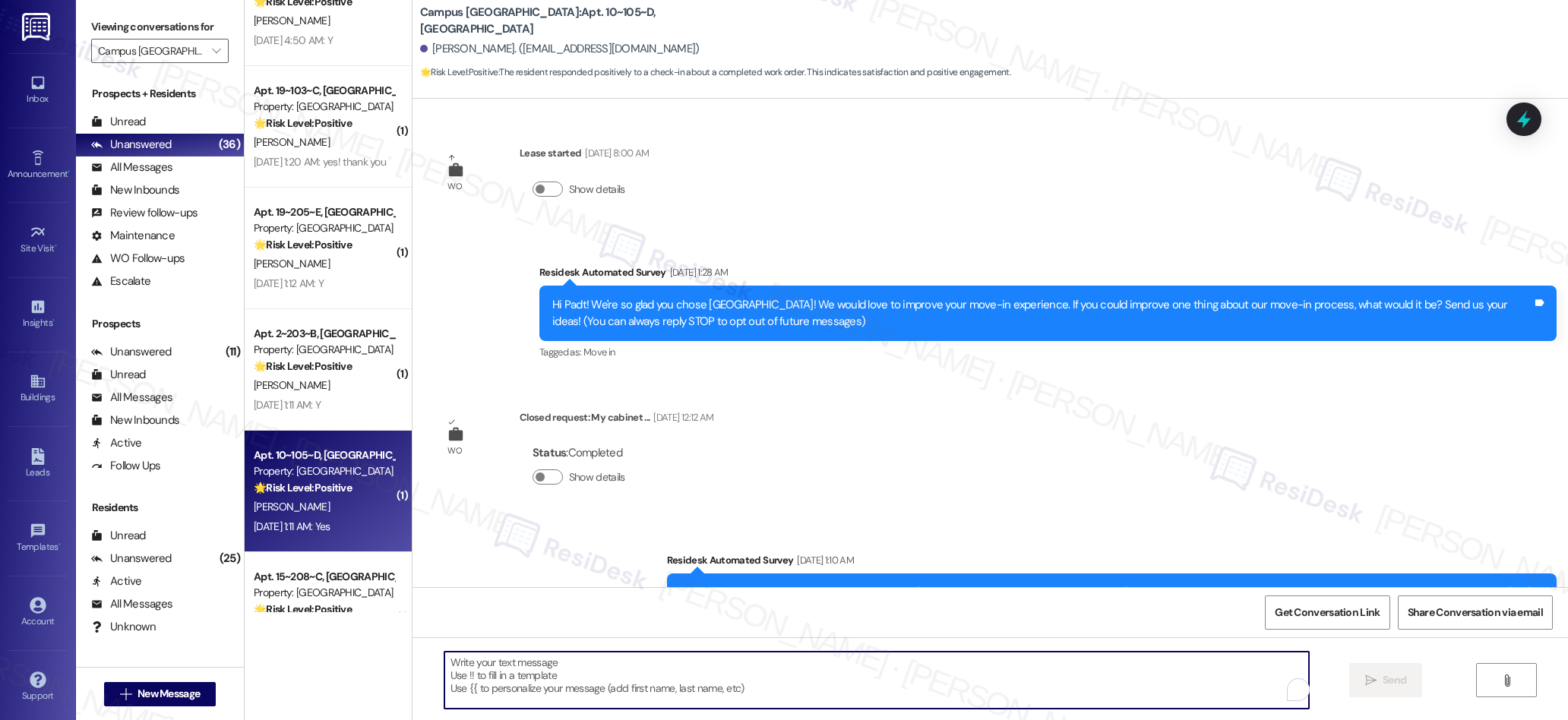
paste textarea "We’re glad everything went well with your work order! Let us know if there’s an…"
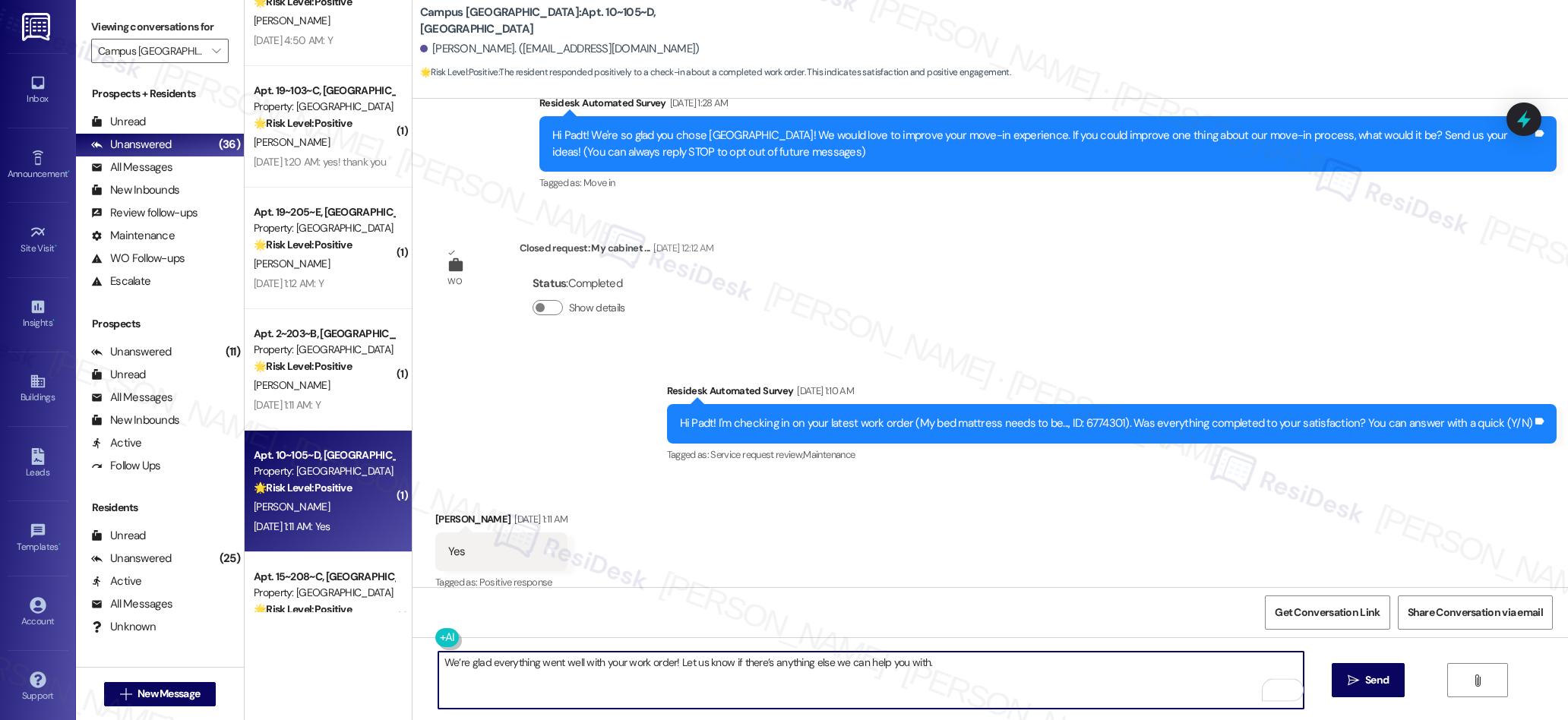
scroll to position [189, 0]
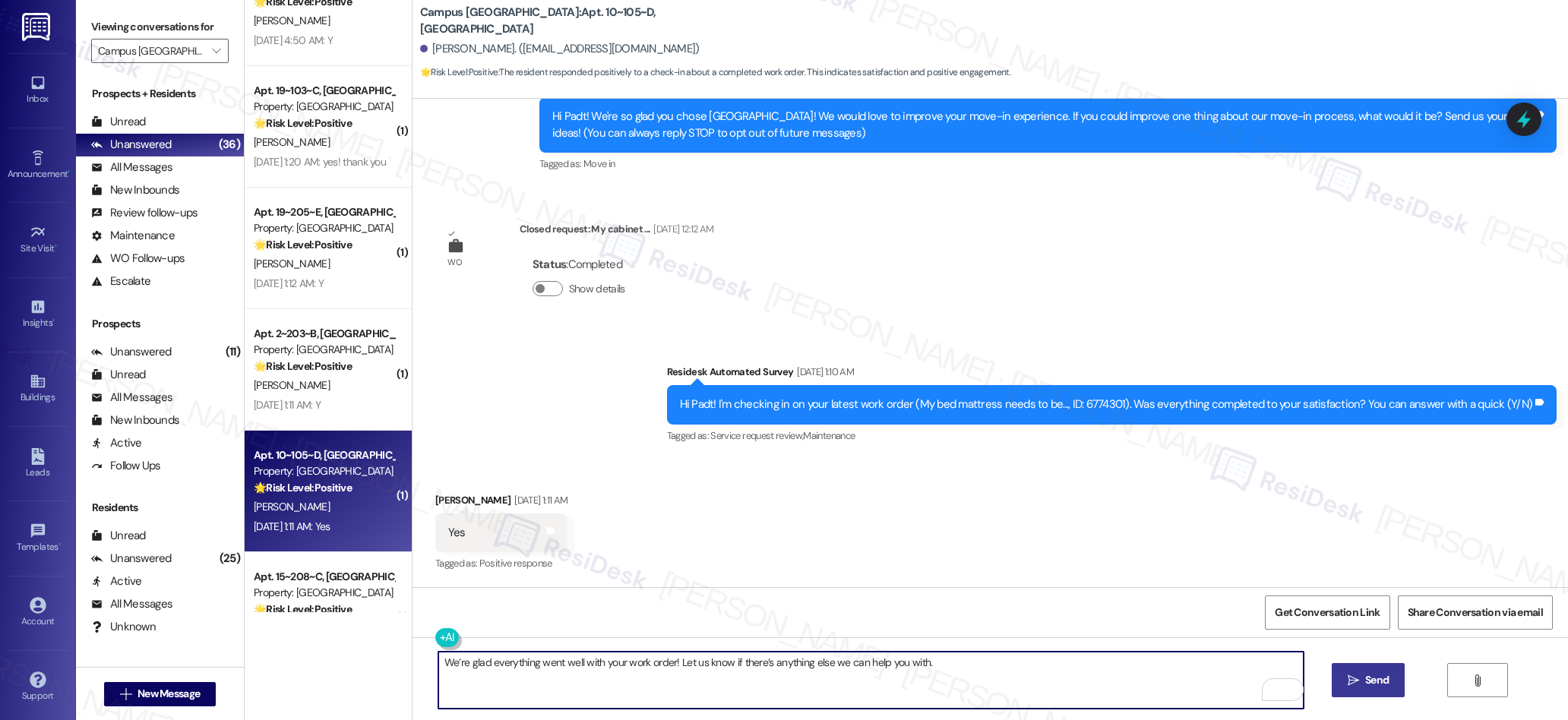
type textarea "We’re glad everything went well with your work order! Let us know if there’s an…"
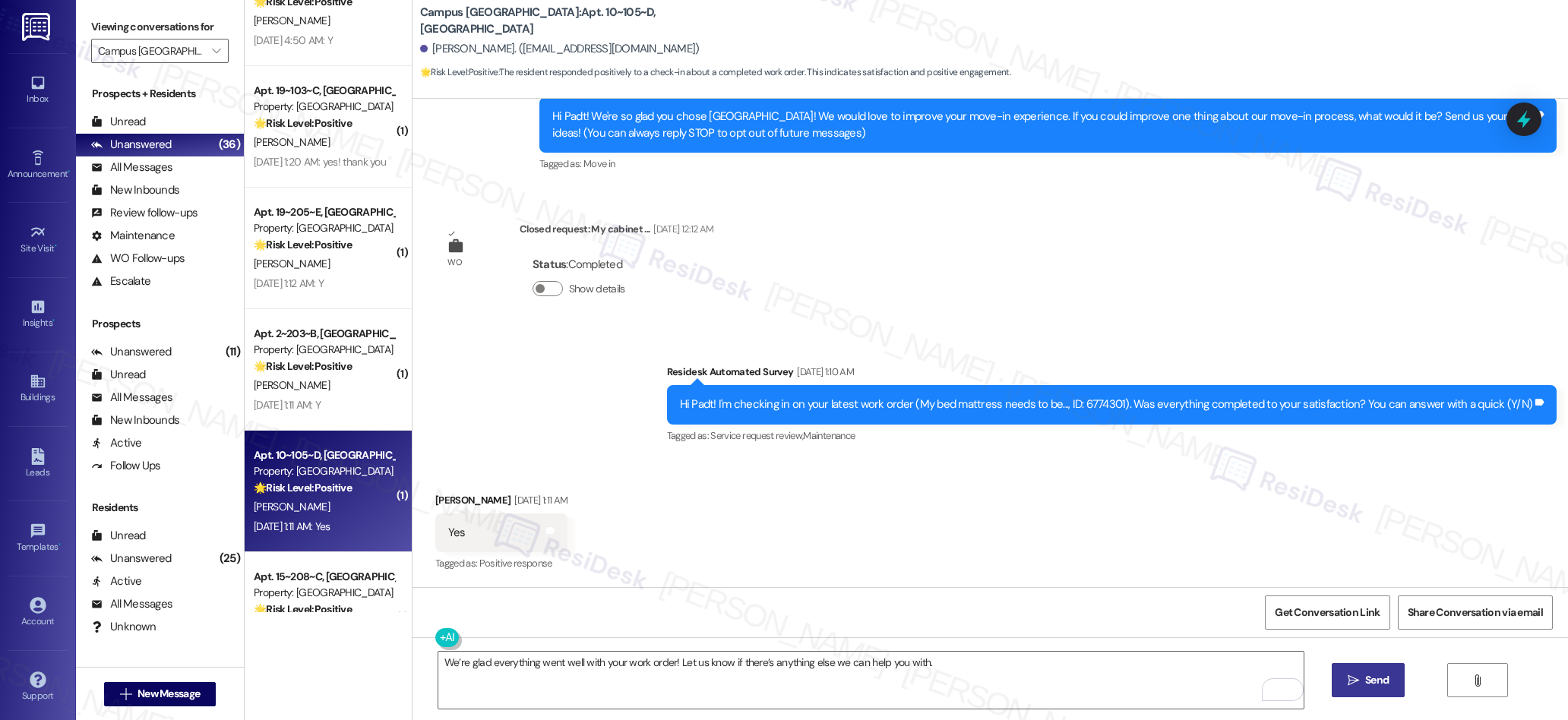
click at [1354, 680] on icon "" at bounding box center [1353, 680] width 11 height 12
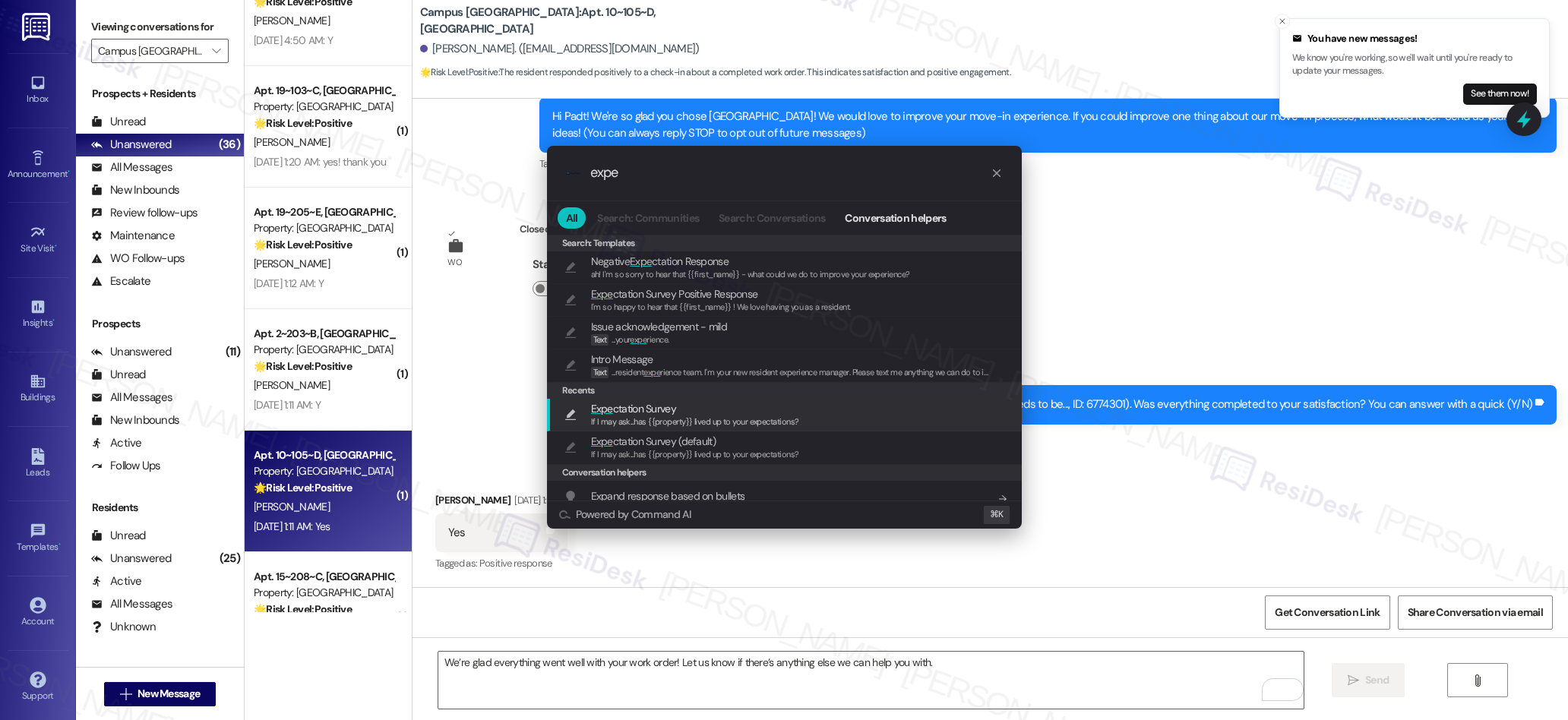
type input "expe"
click at [633, 409] on span "Expe ctation Survey" at bounding box center [633, 409] width 85 height 17
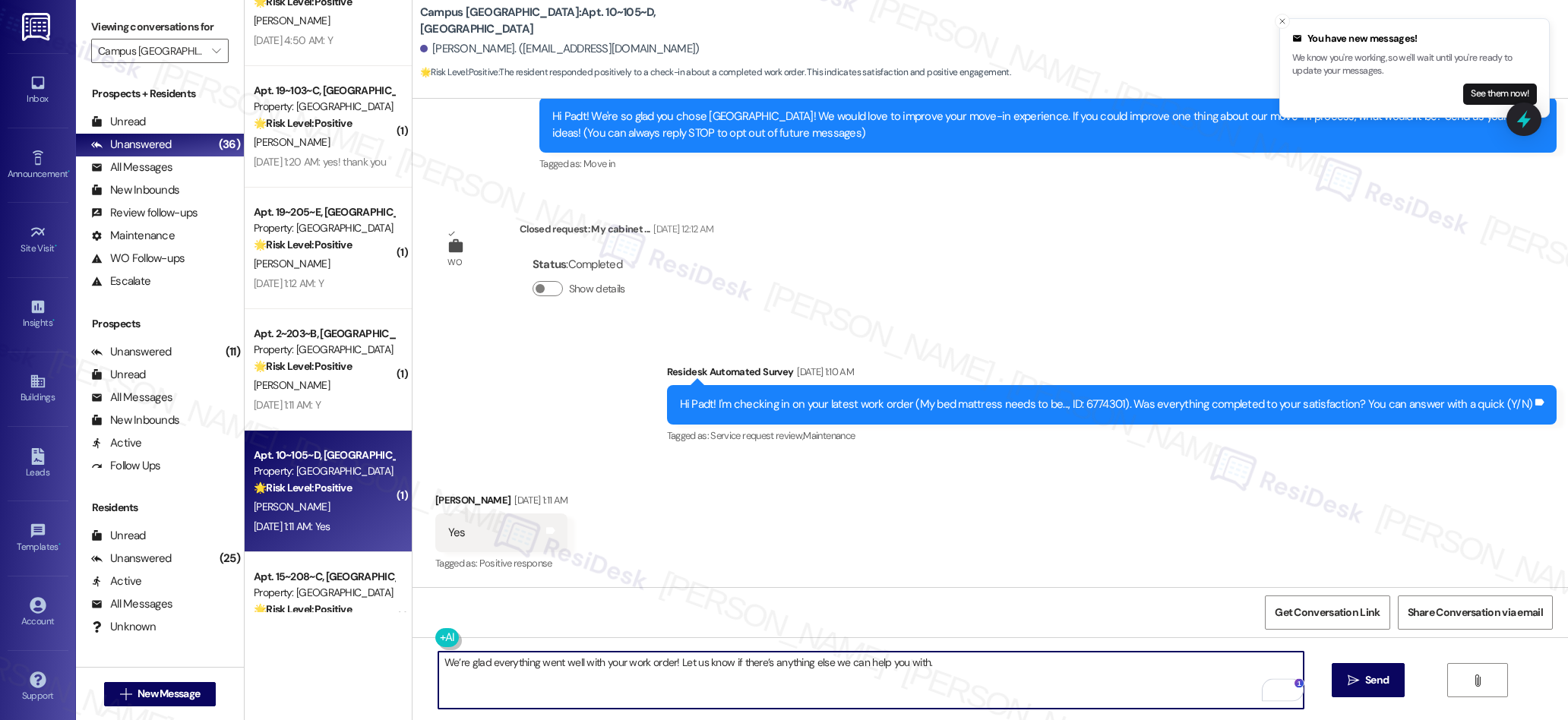
drag, startPoint x: 1356, startPoint y: 683, endPoint x: 1282, endPoint y: 566, distance: 138.4
click at [1356, 683] on icon "" at bounding box center [1353, 680] width 11 height 12
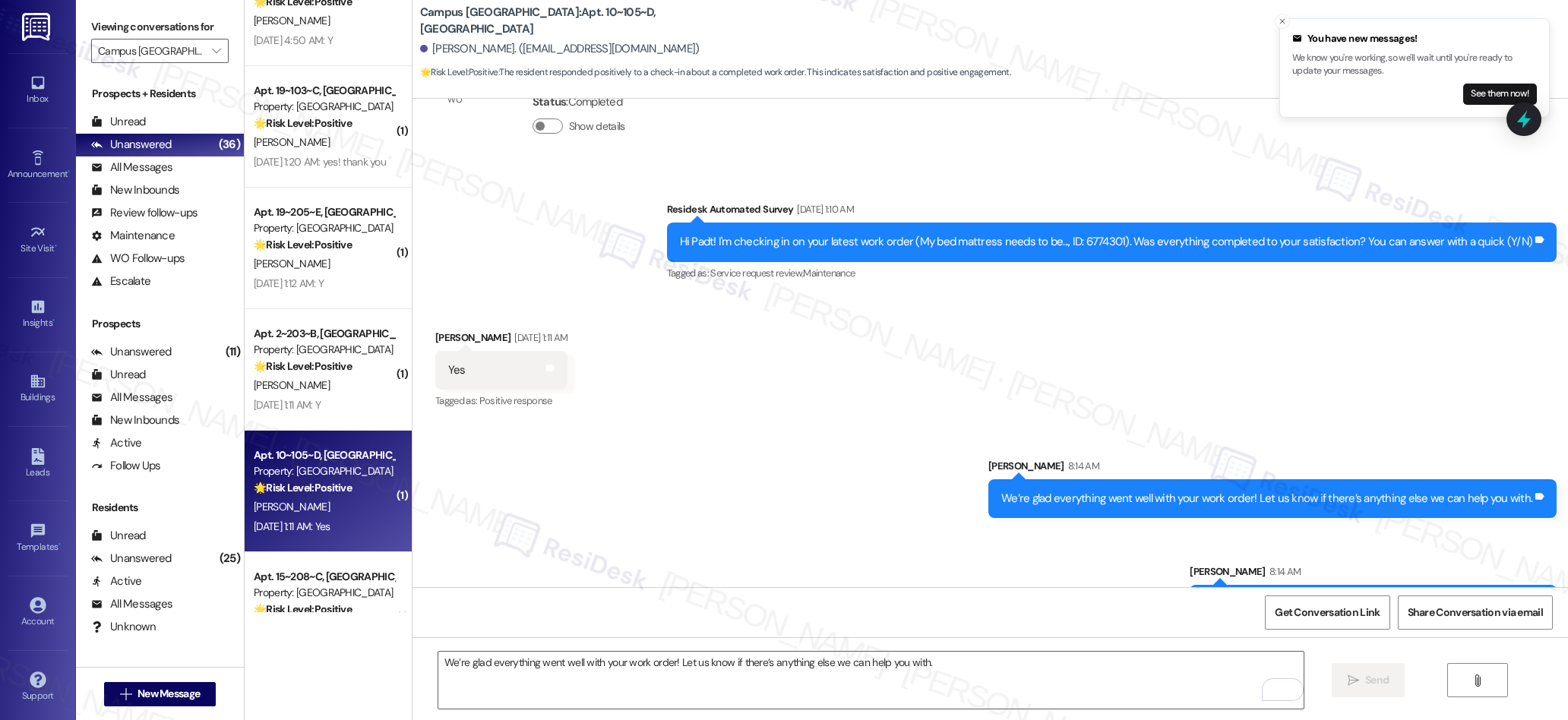
scroll to position [400, 0]
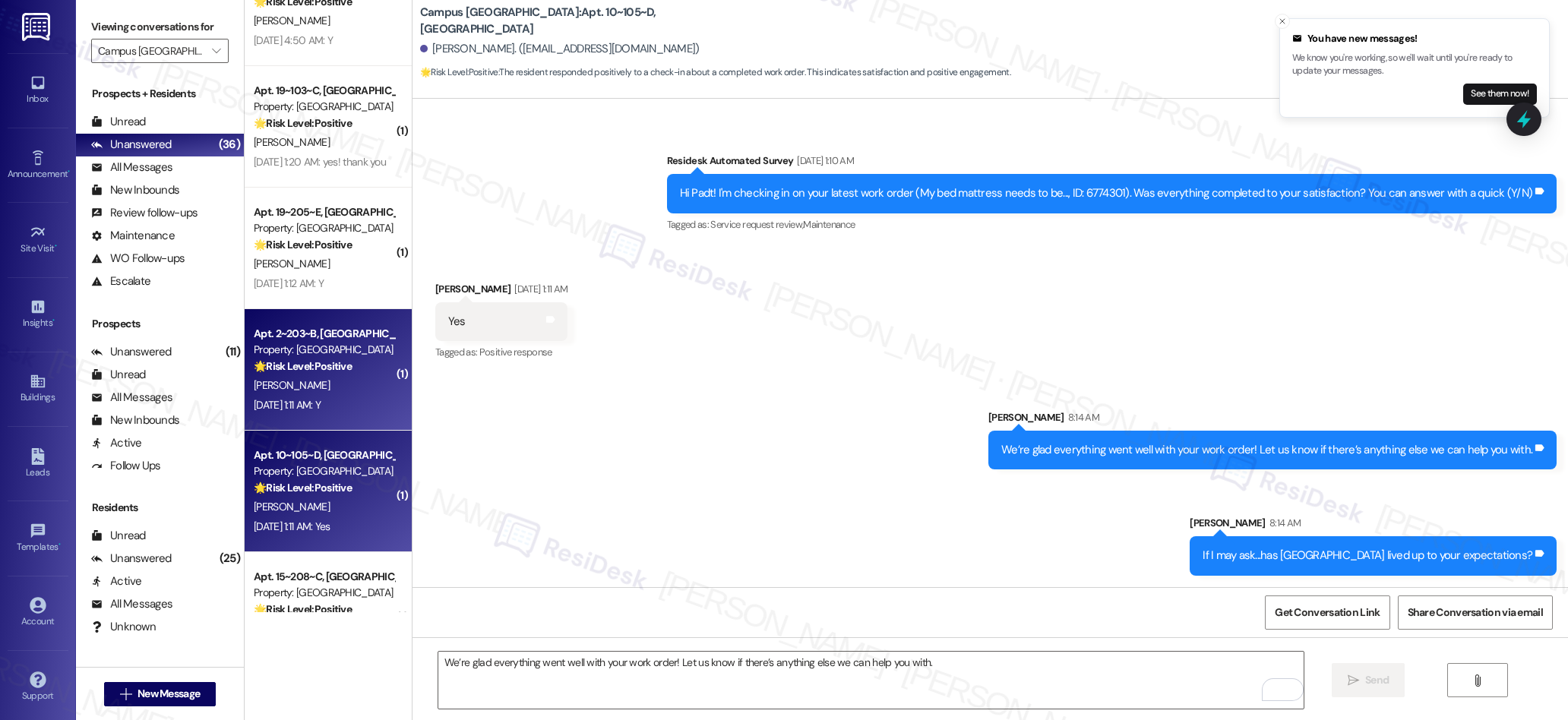
click at [356, 388] on div "[PERSON_NAME]" at bounding box center [323, 385] width 144 height 19
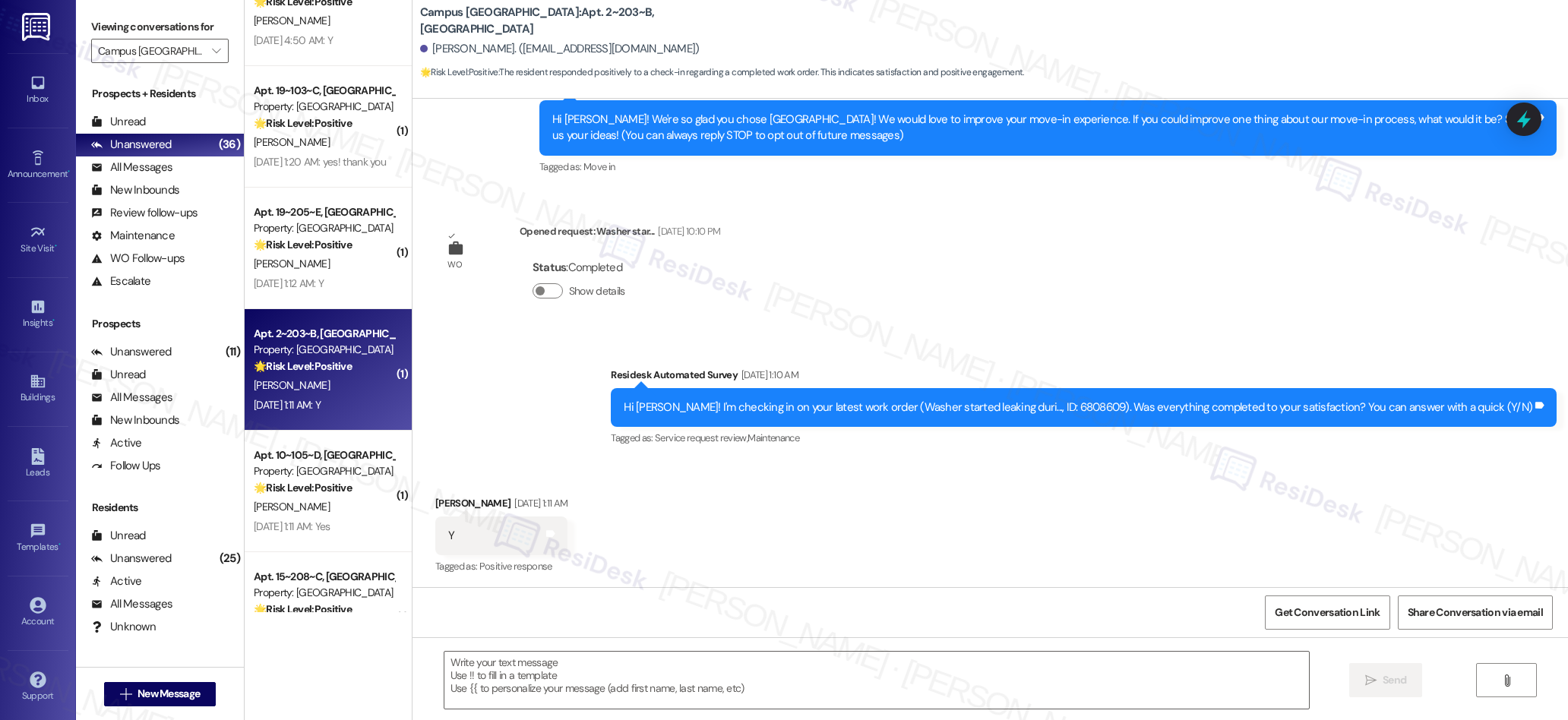
type textarea "Fetching suggested responses. Please feel free to read through the conversation…"
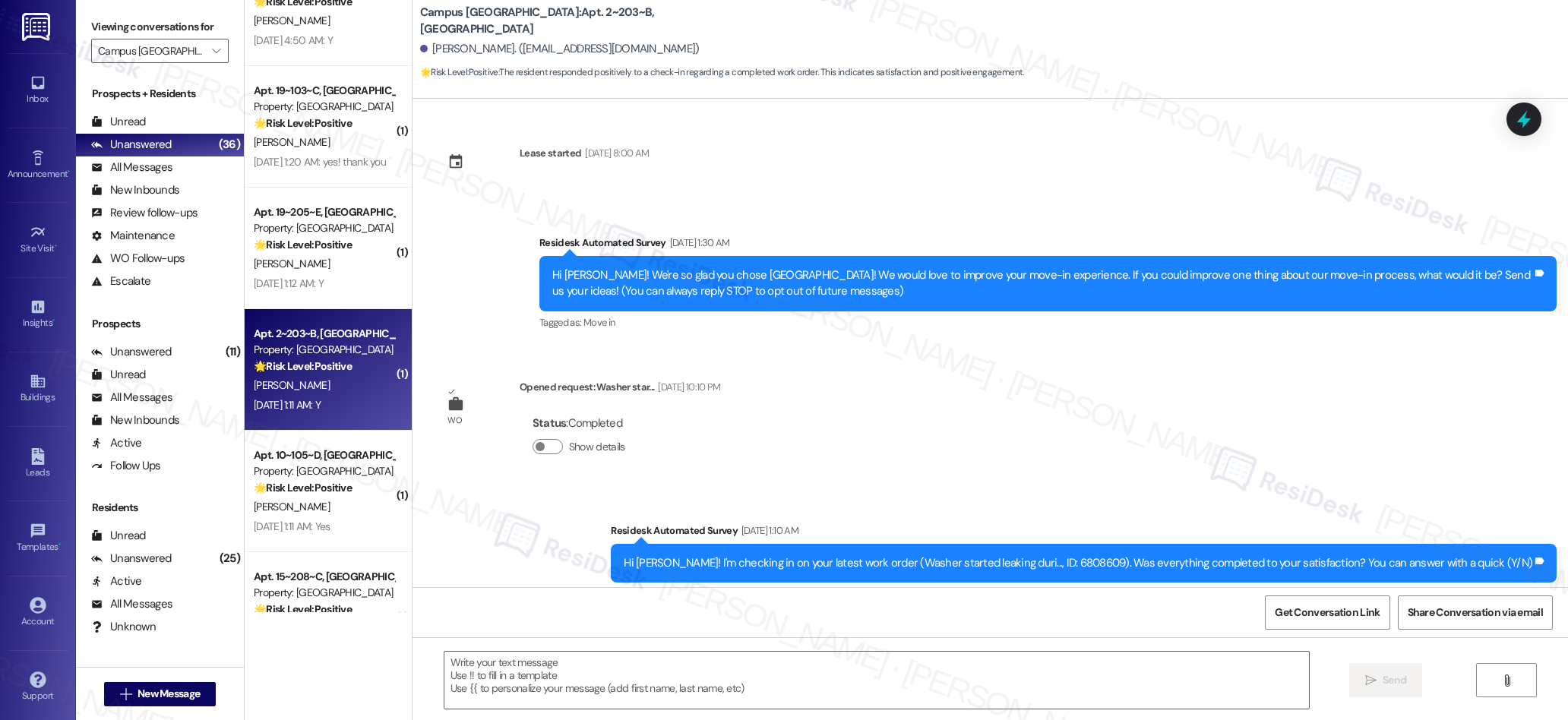
scroll to position [158, 0]
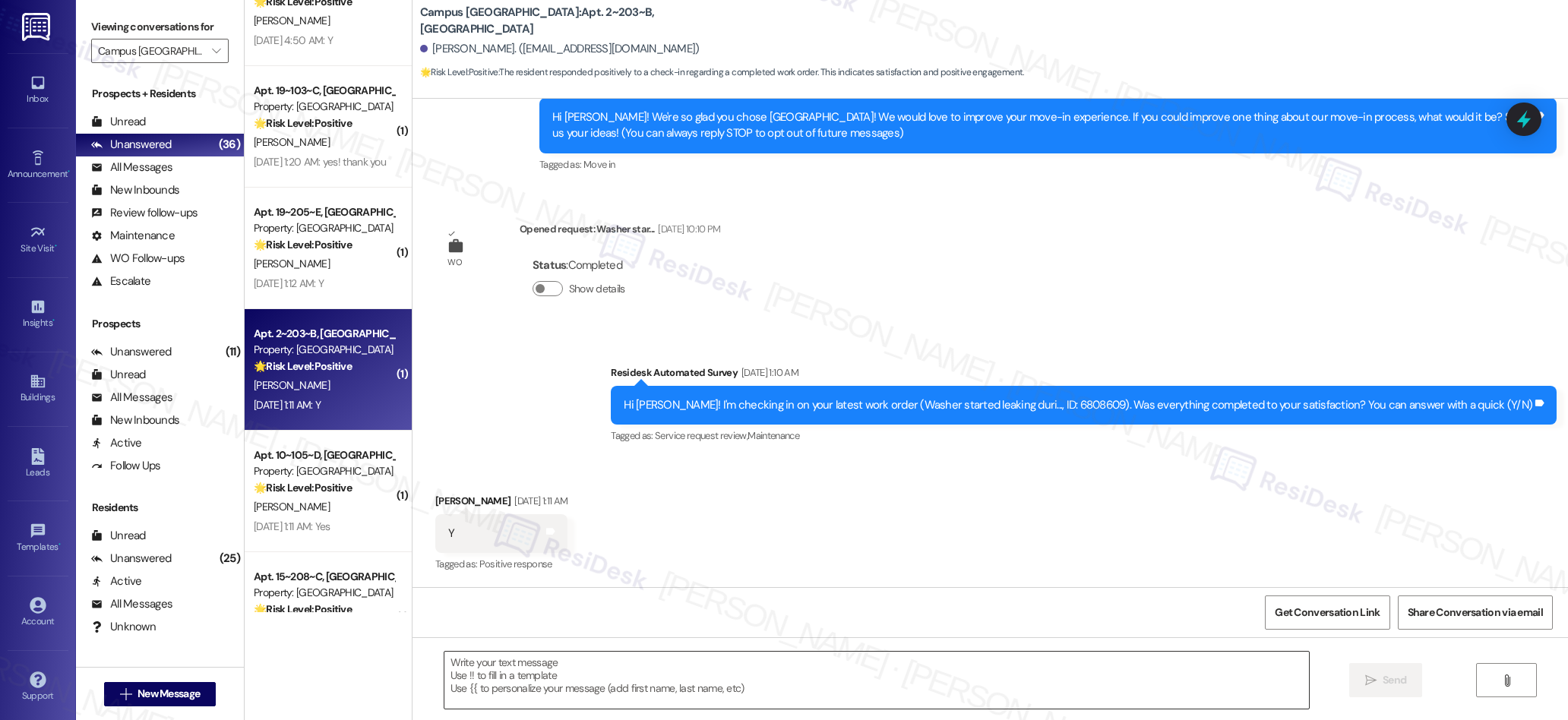
click at [621, 689] on textarea at bounding box center [877, 680] width 865 height 57
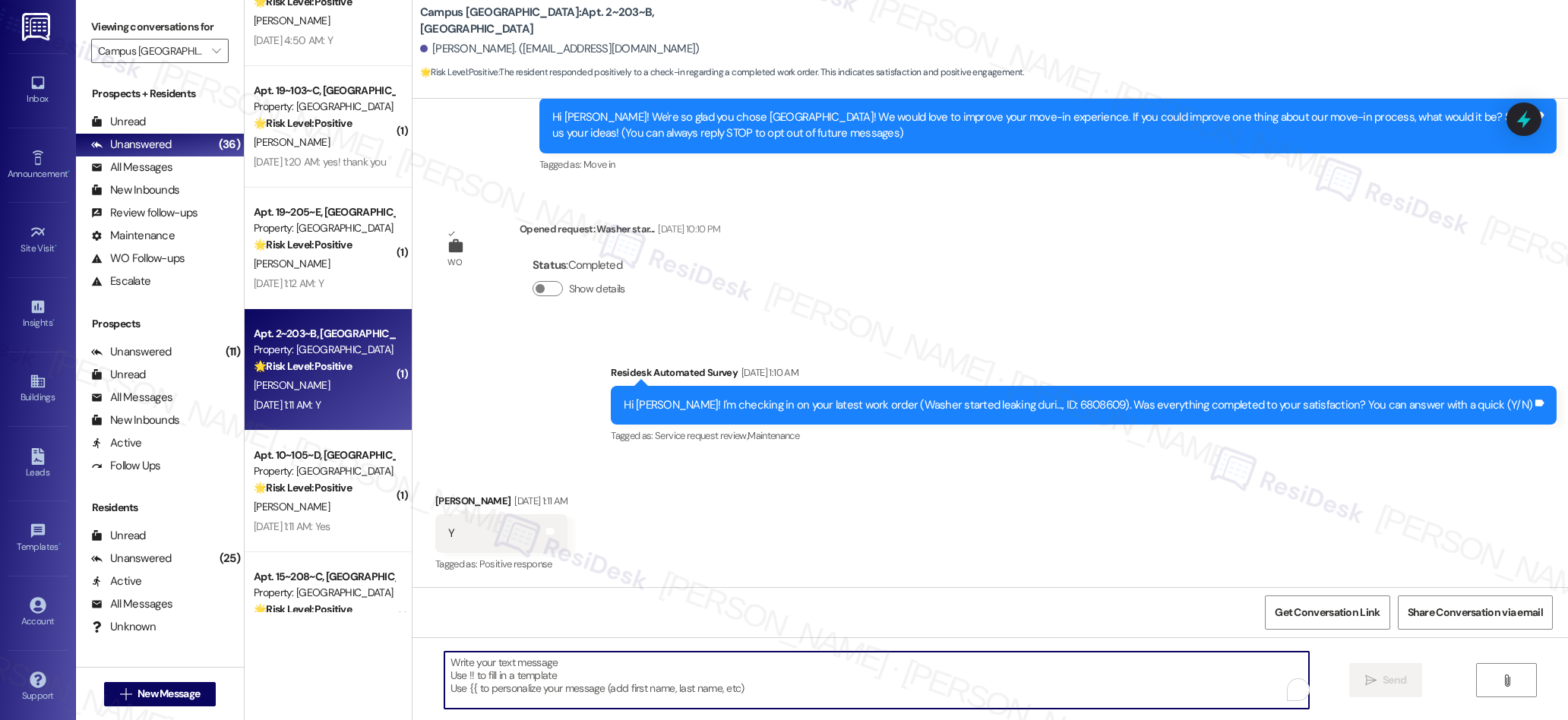
paste textarea "We’re glad everything went well with your work order! Let us know if there’s an…"
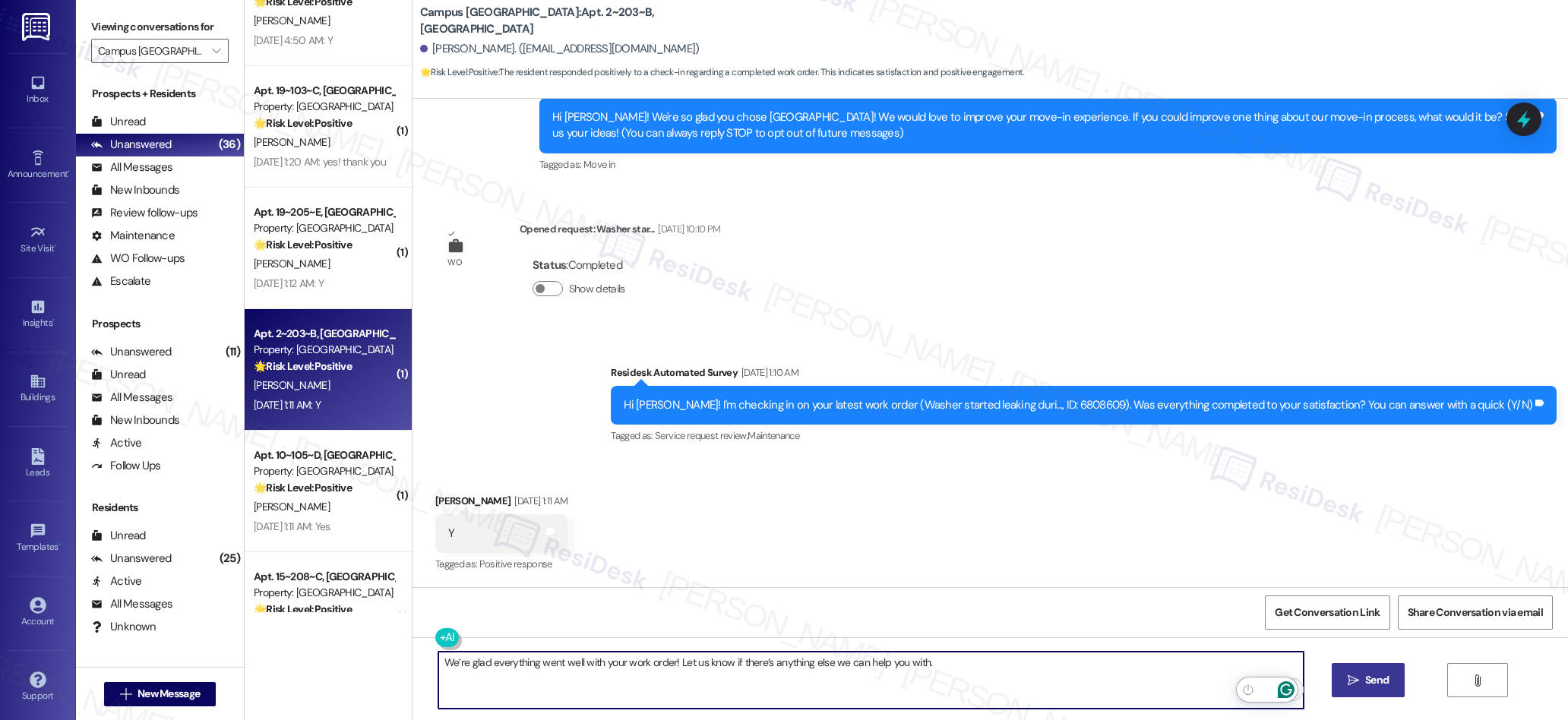
type textarea "We’re glad everything went well with your work order! Let us know if there’s an…"
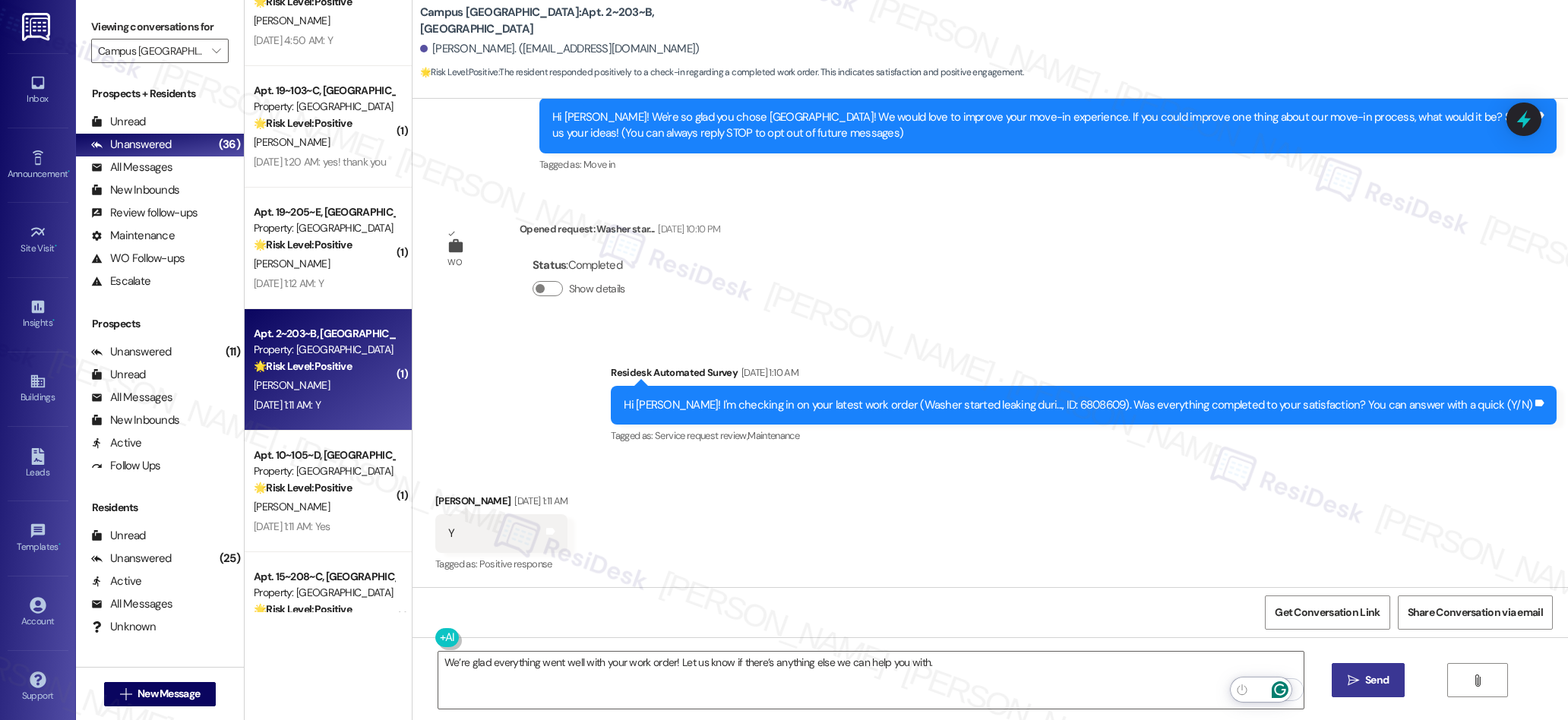
click at [1368, 682] on span "Send" at bounding box center [1376, 680] width 24 height 16
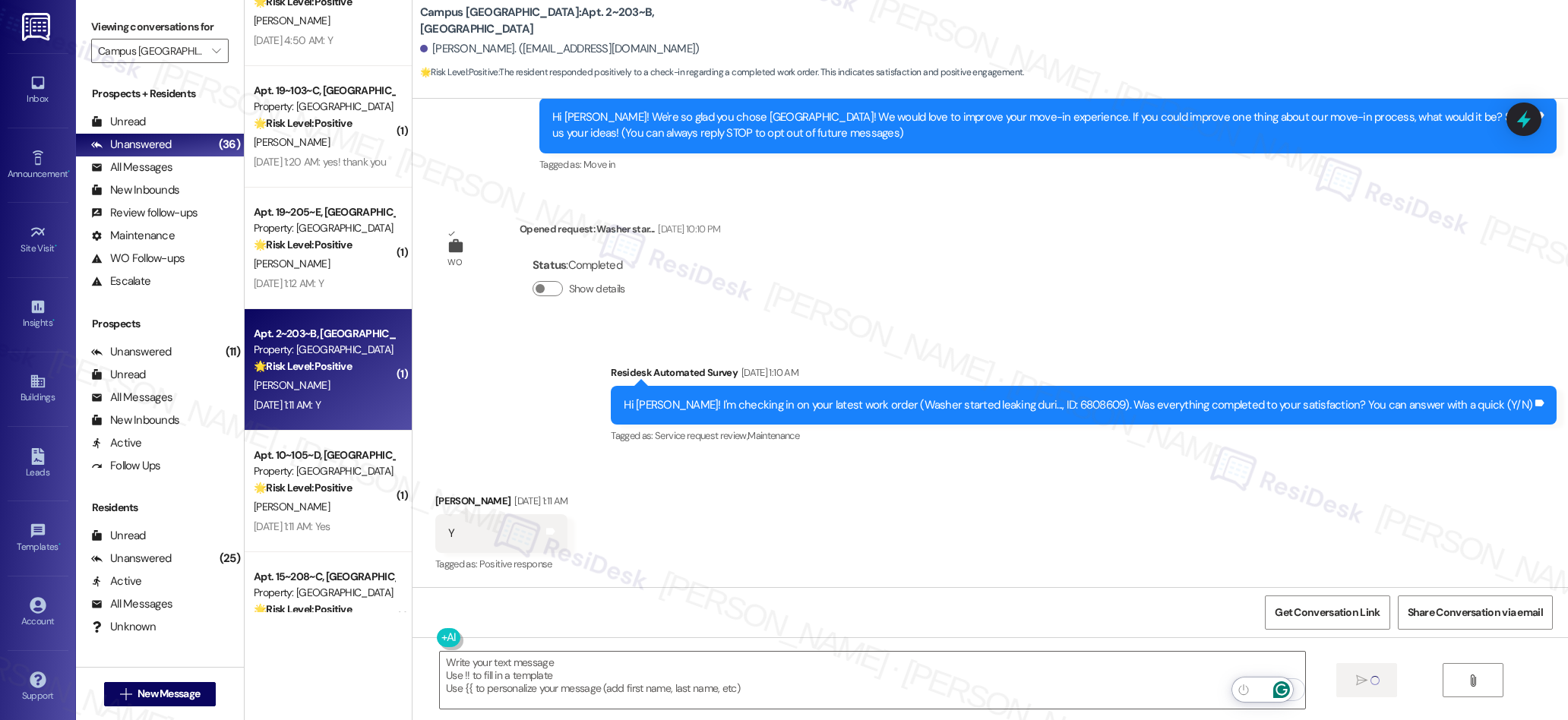
scroll to position [157, 0]
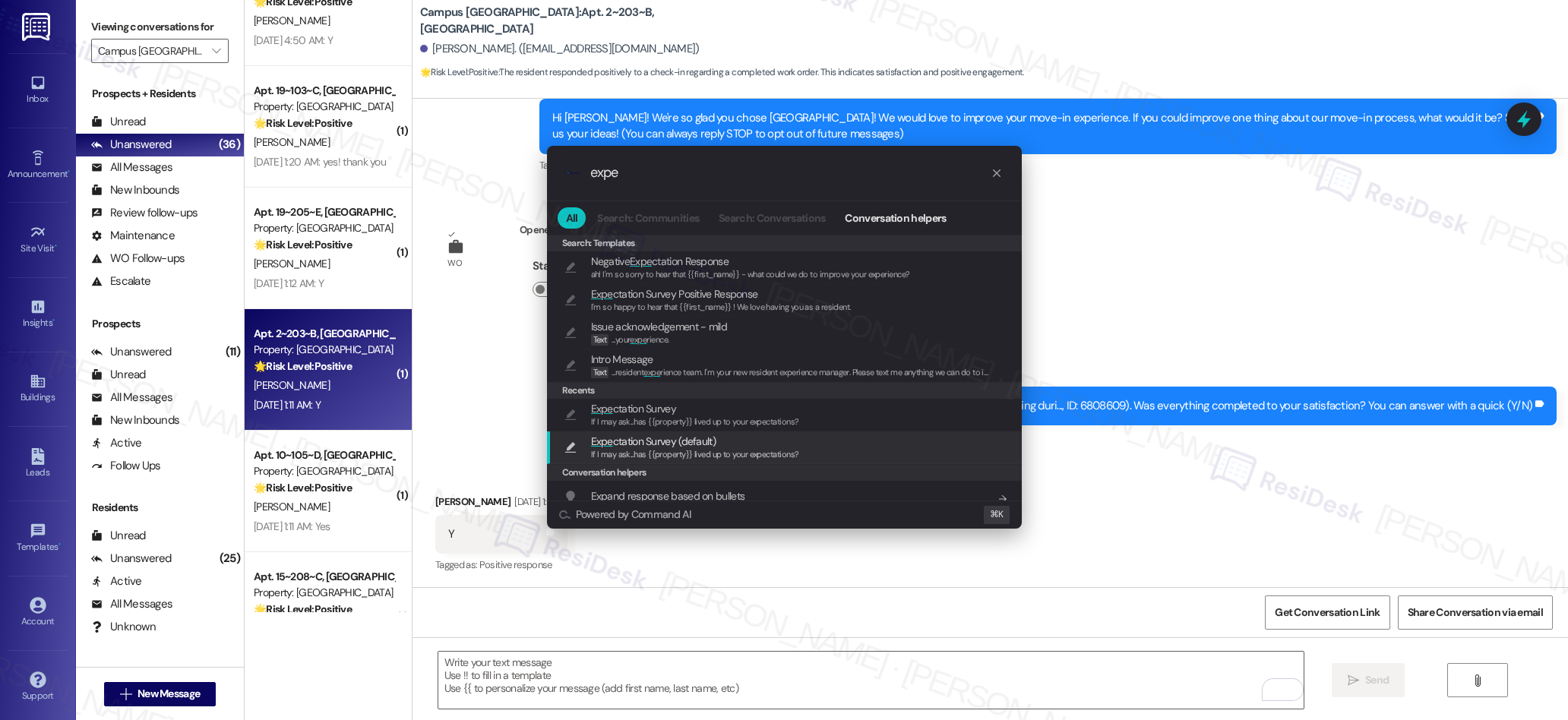
type input "expe"
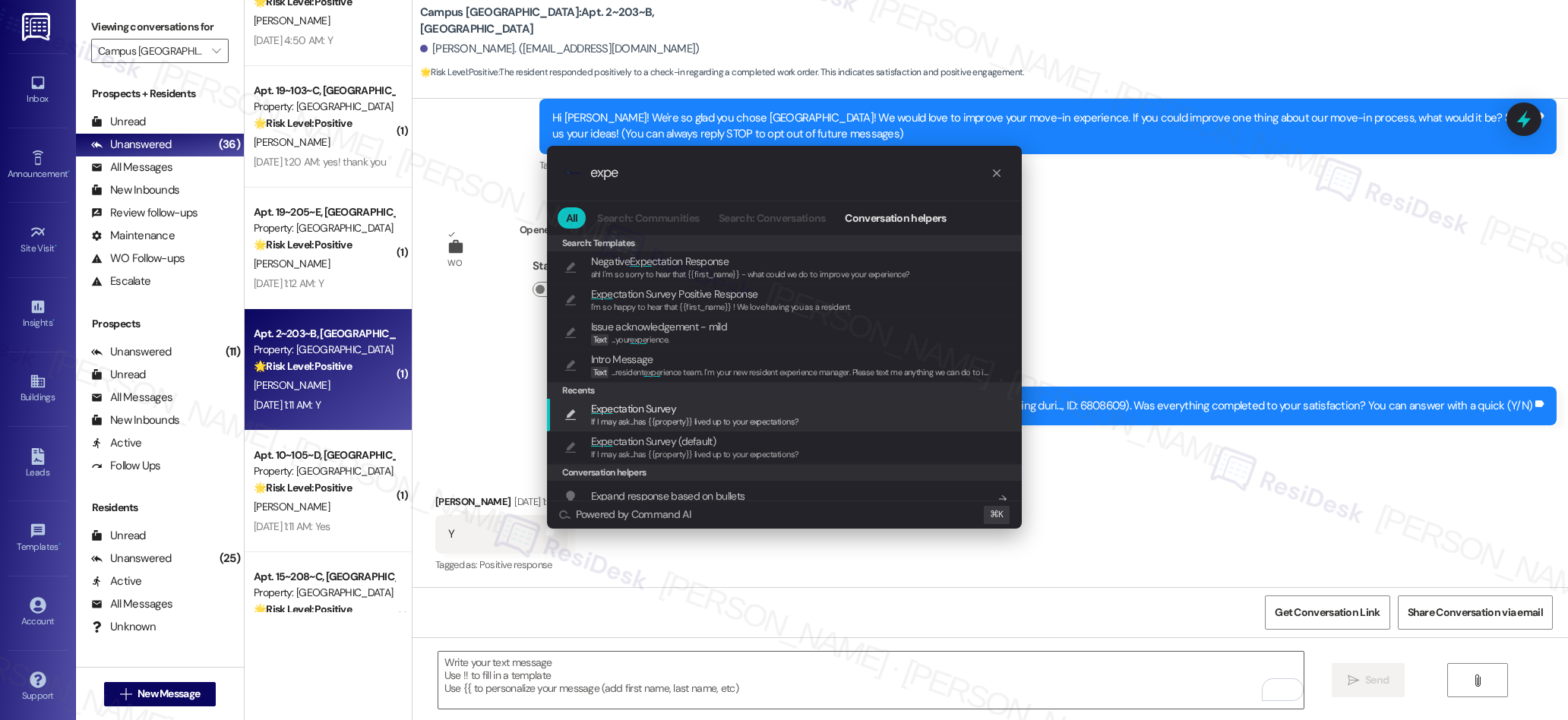
click at [638, 421] on span "If I may ask...has {{property}} lived up to your expectations?" at bounding box center [695, 421] width 208 height 10
type textarea "If I may ask...has {{property}} lived up to your expectations?"
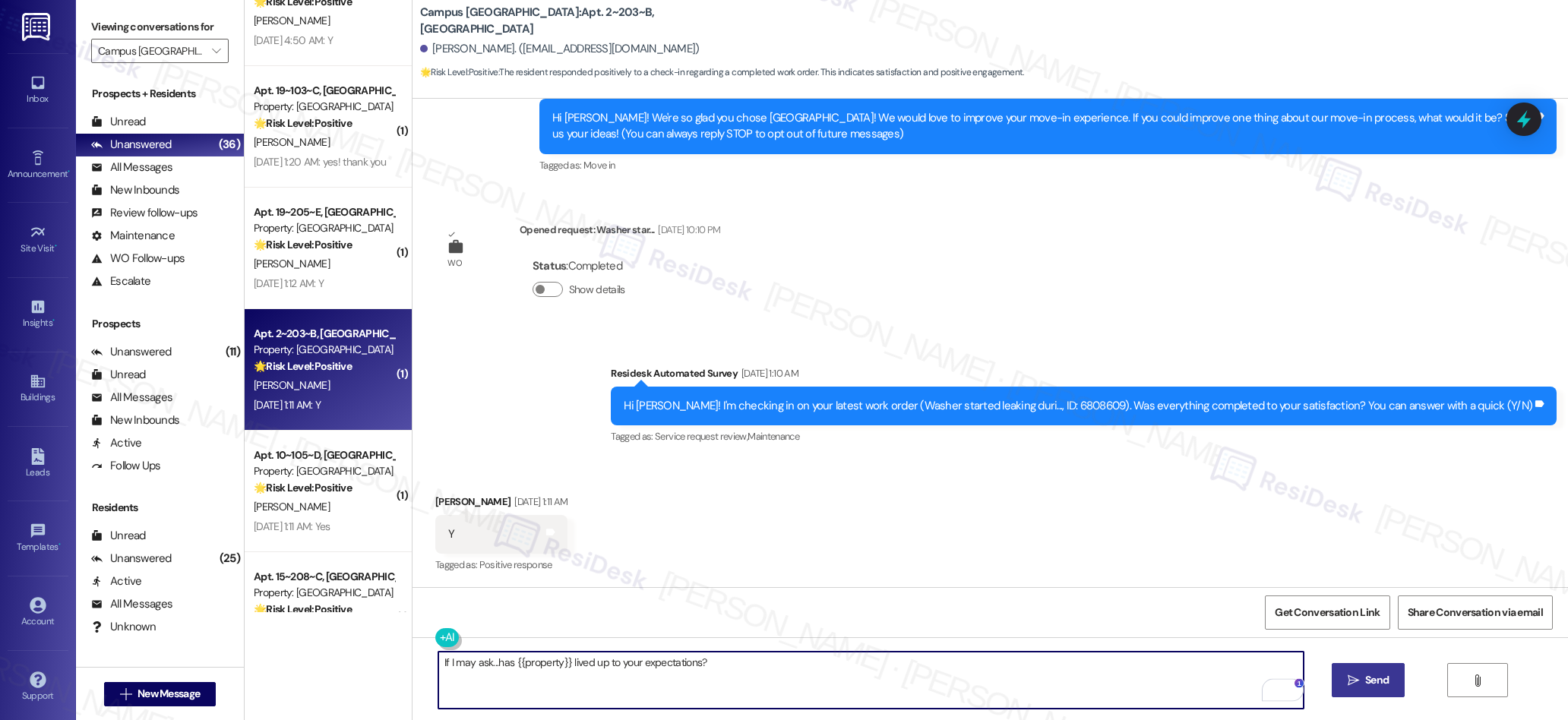
click at [1362, 685] on span "Send" at bounding box center [1376, 680] width 30 height 16
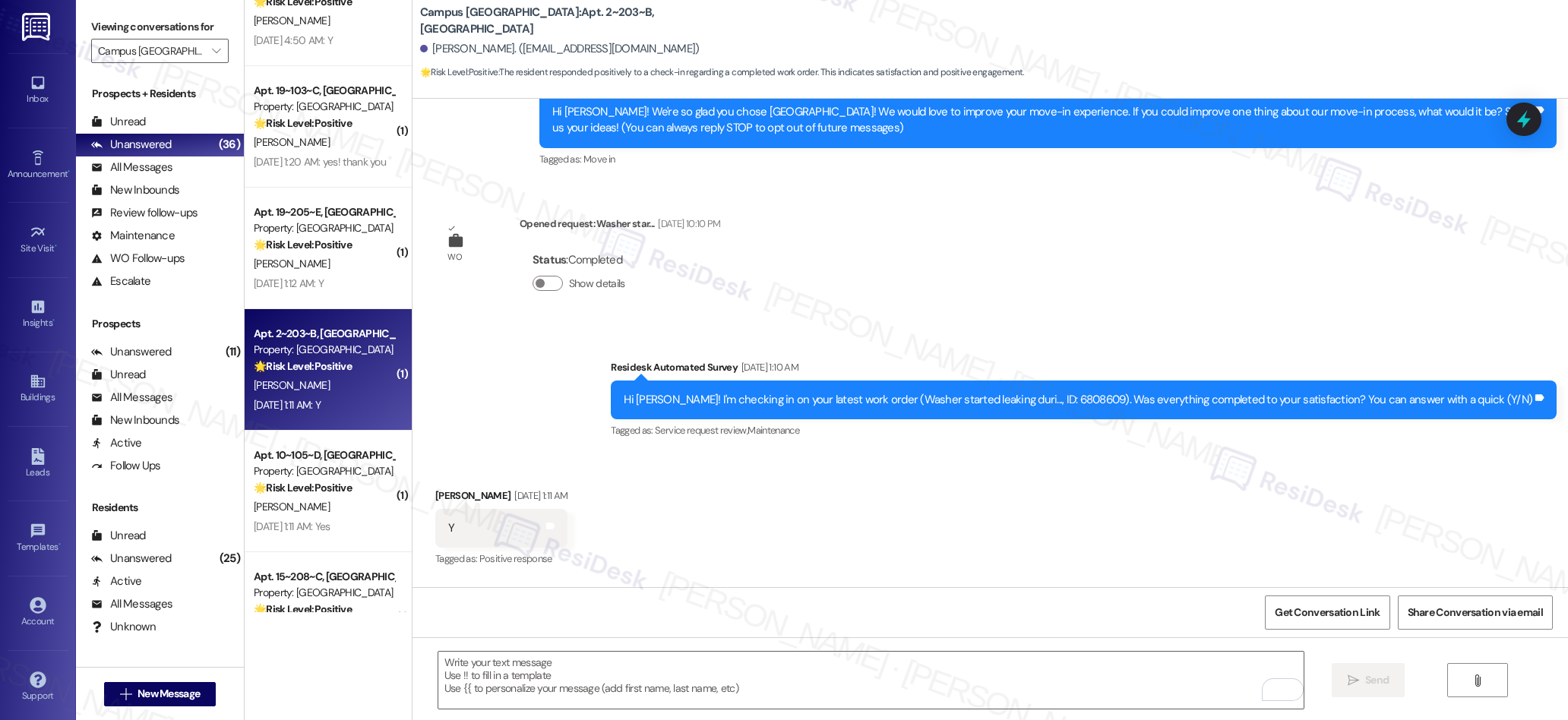
scroll to position [370, 0]
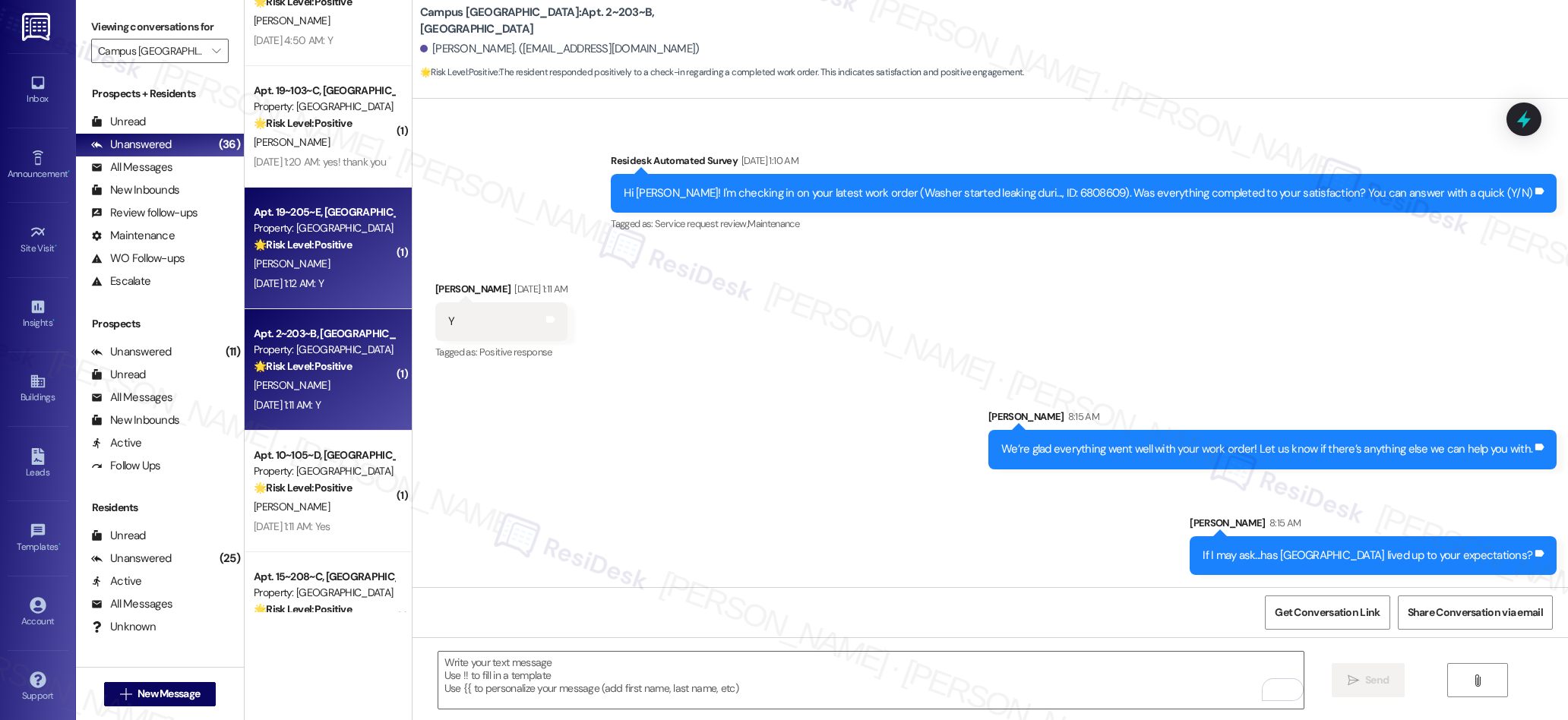
click at [318, 257] on div "[PERSON_NAME]" at bounding box center [323, 264] width 144 height 19
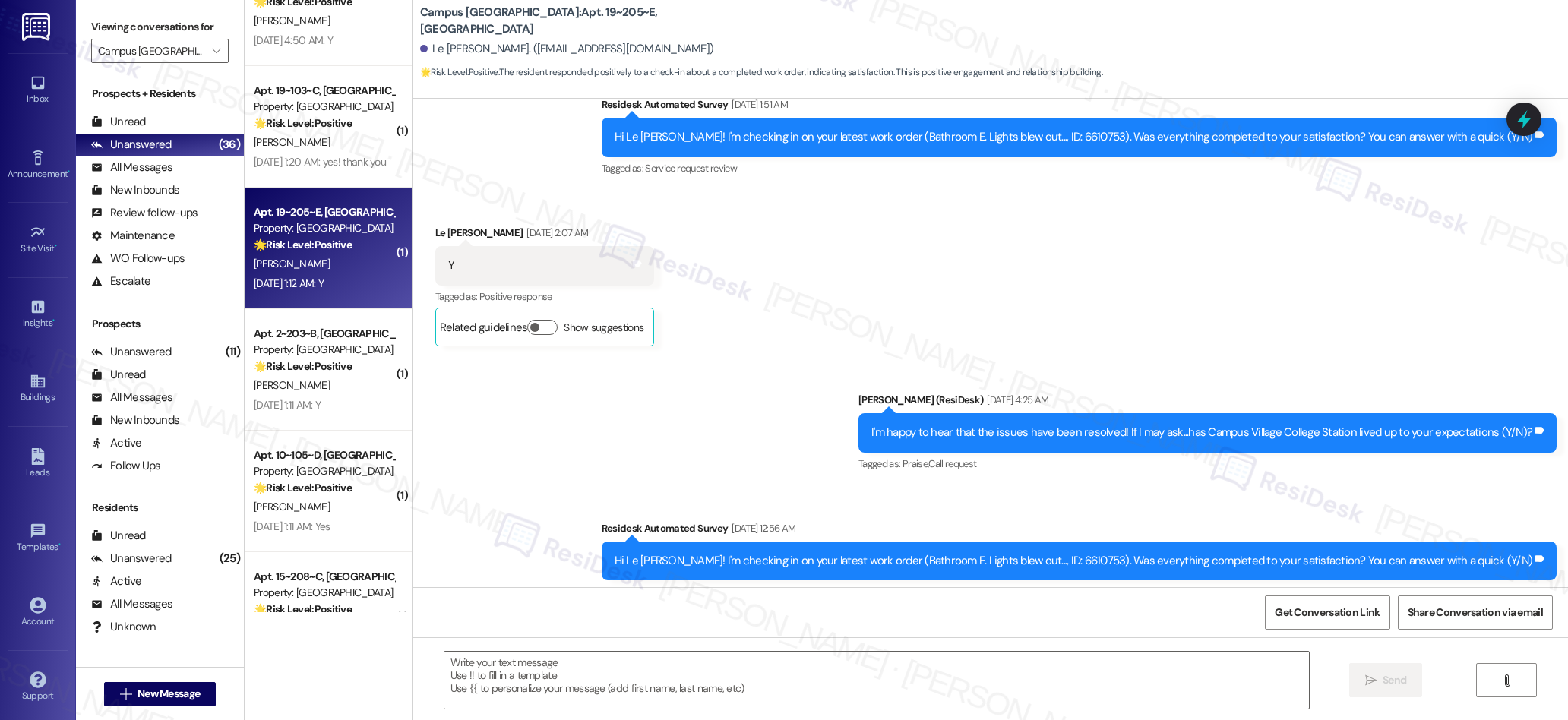
type textarea "Fetching suggested responses. Please feel free to read through the conversation…"
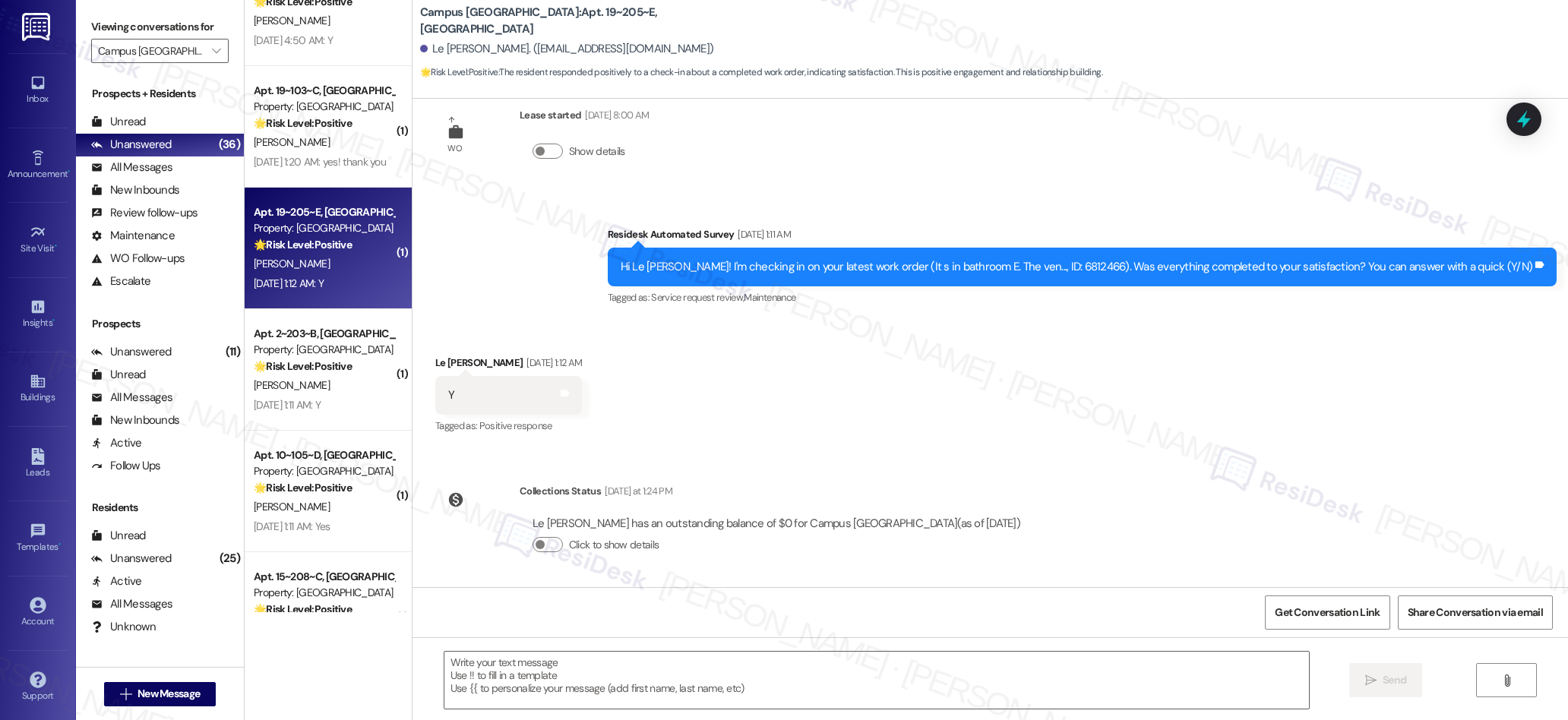
scroll to position [3649, 0]
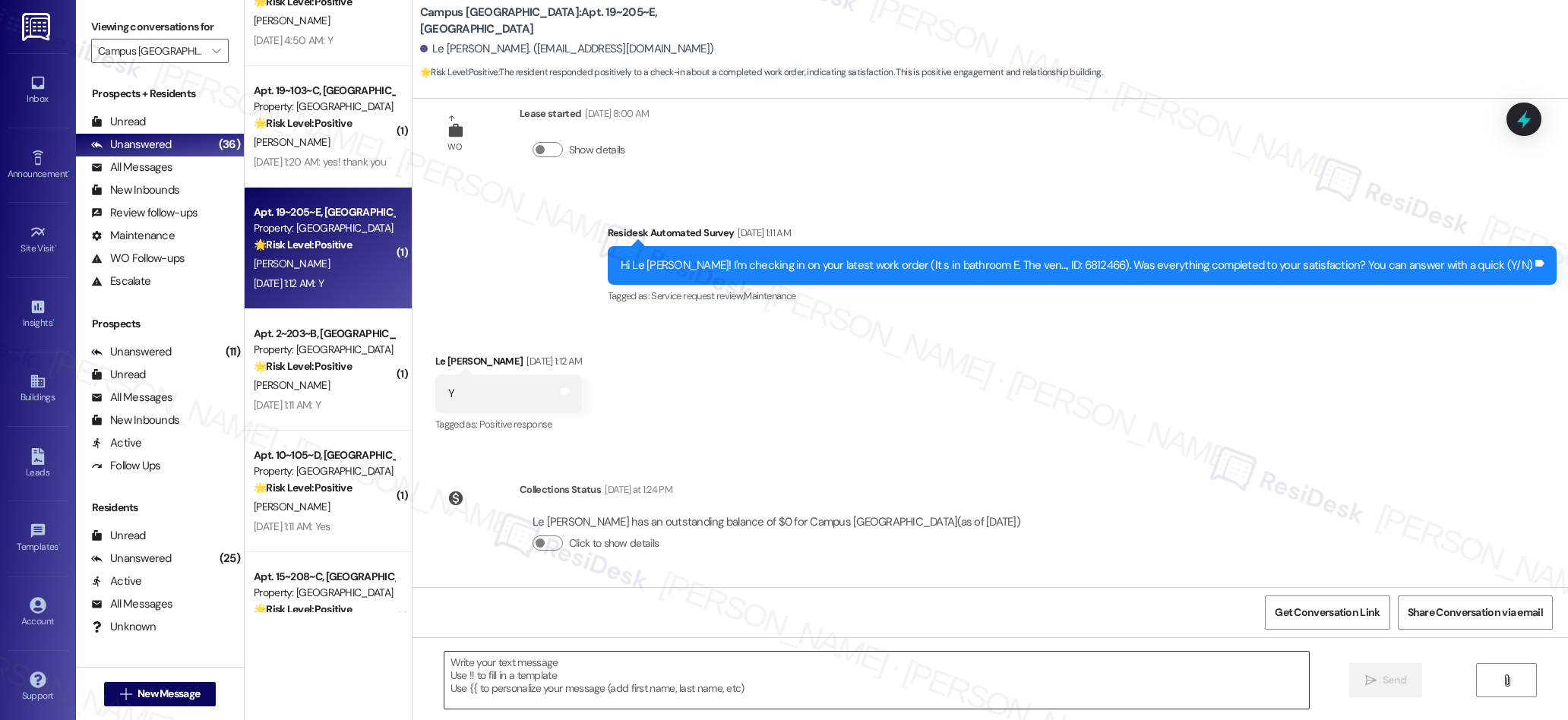
click at [684, 685] on textarea at bounding box center [877, 680] width 865 height 57
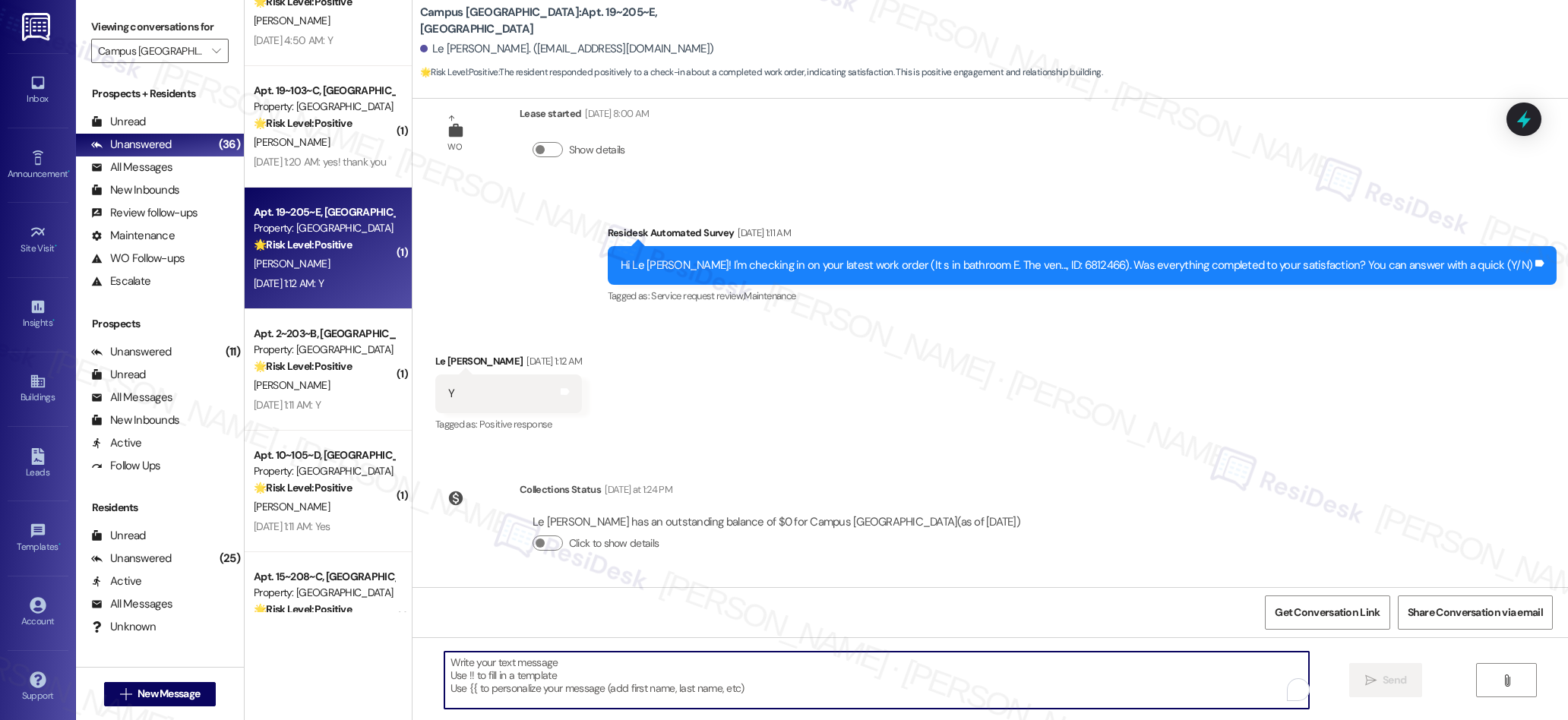
paste textarea "We’re glad everything went well with your work order! Let us know if there’s an…"
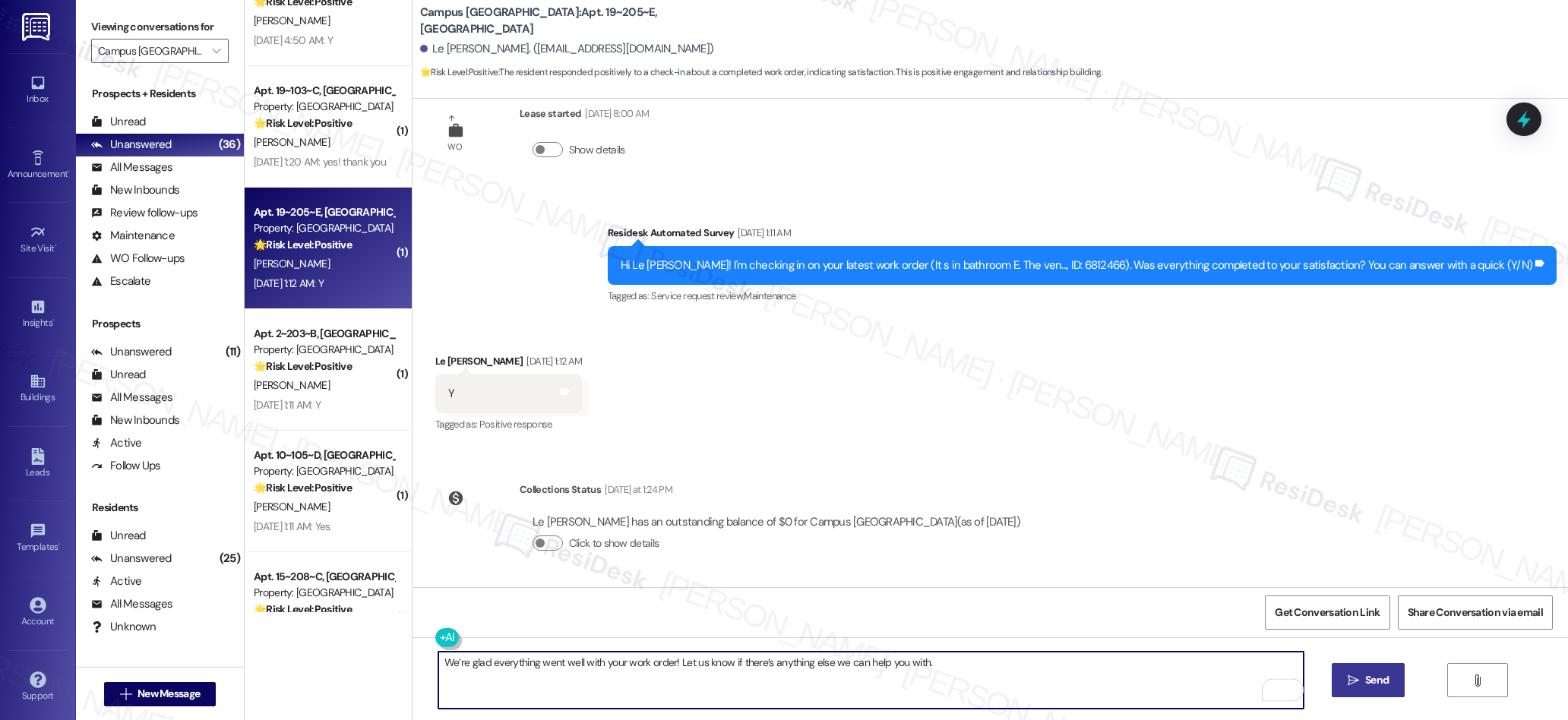
type textarea "We’re glad everything went well with your work order! Let us know if there’s an…"
click at [1368, 687] on span "Send" at bounding box center [1376, 680] width 24 height 16
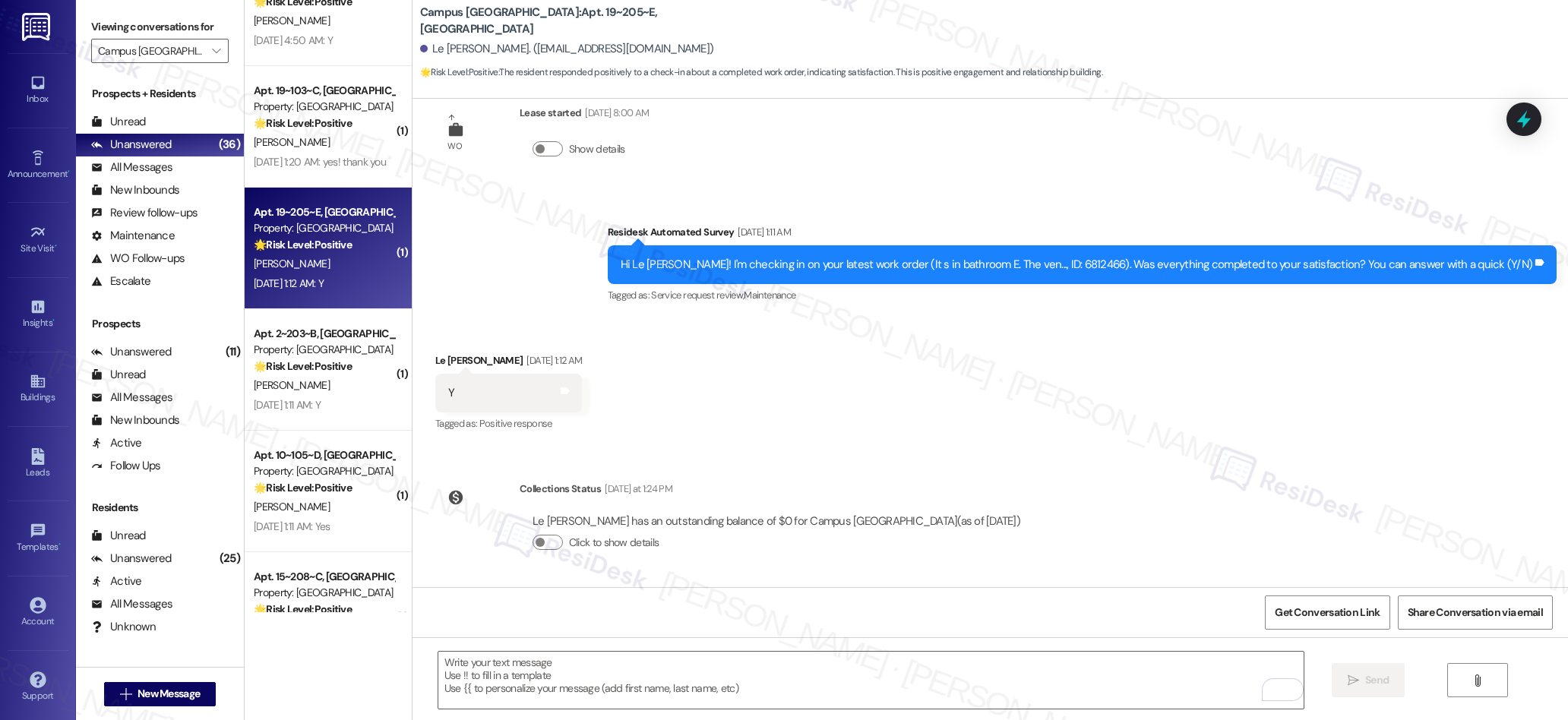
scroll to position [3507, 0]
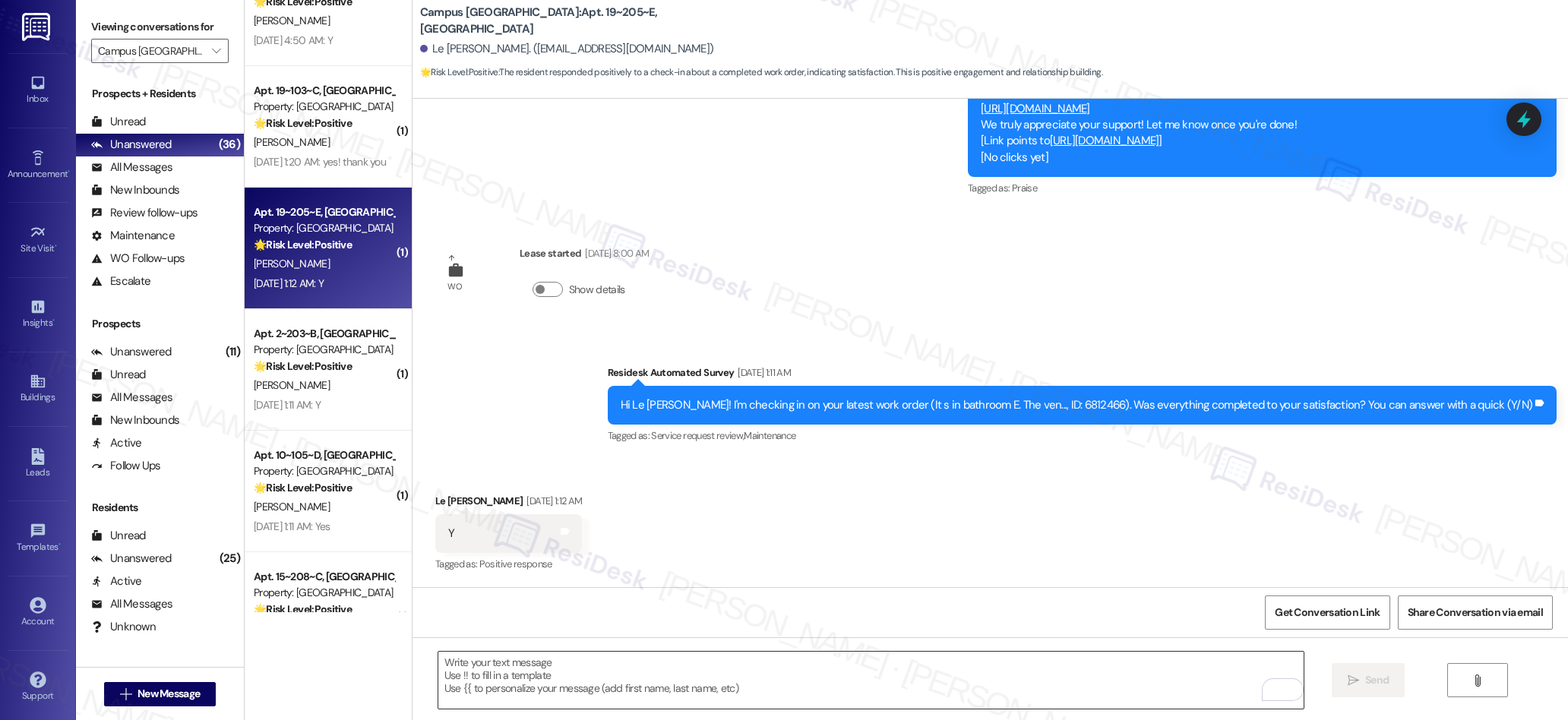
click at [650, 674] on textarea "To enrich screen reader interactions, please activate Accessibility in Grammarl…" at bounding box center [871, 680] width 865 height 57
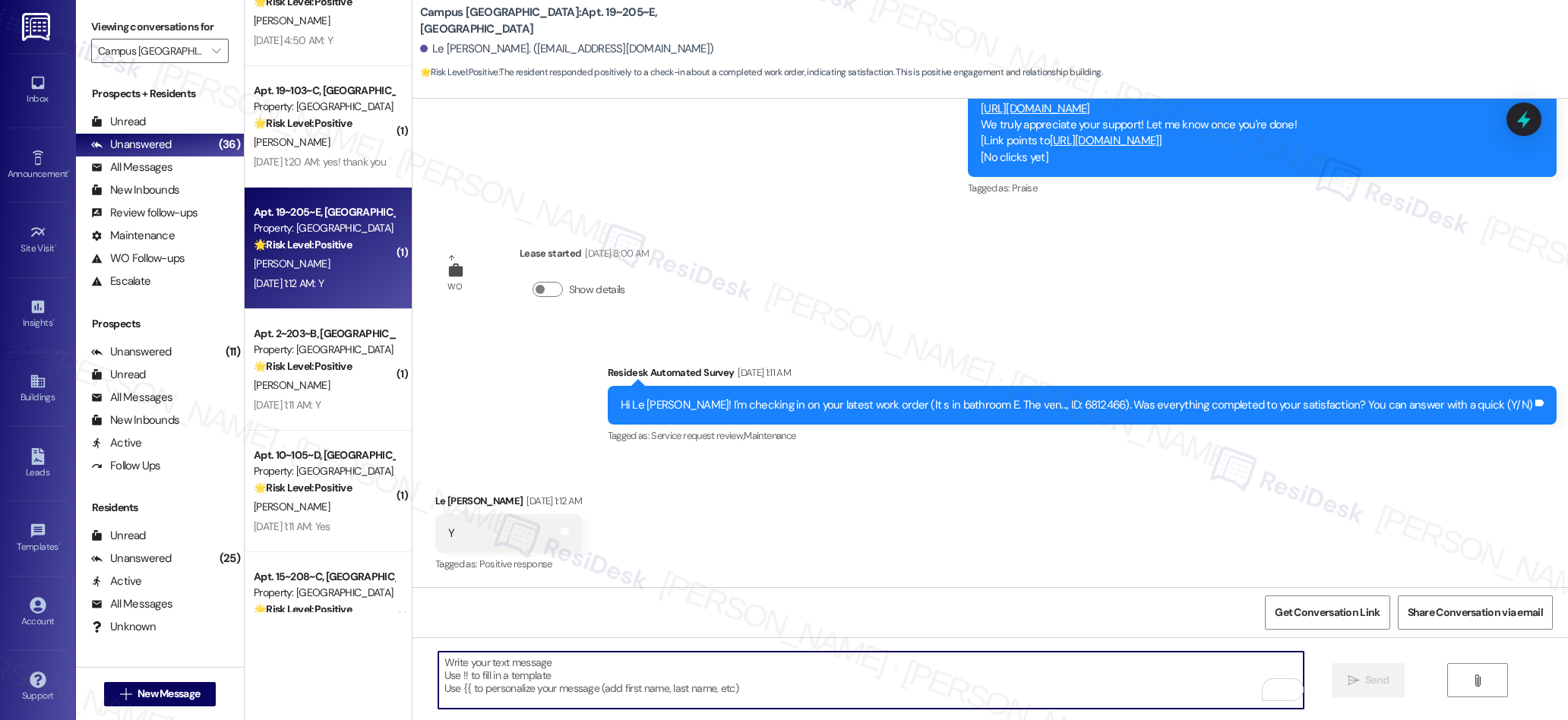
paste textarea "I also wanted to check in and see if you have had a chance to leave us a review…"
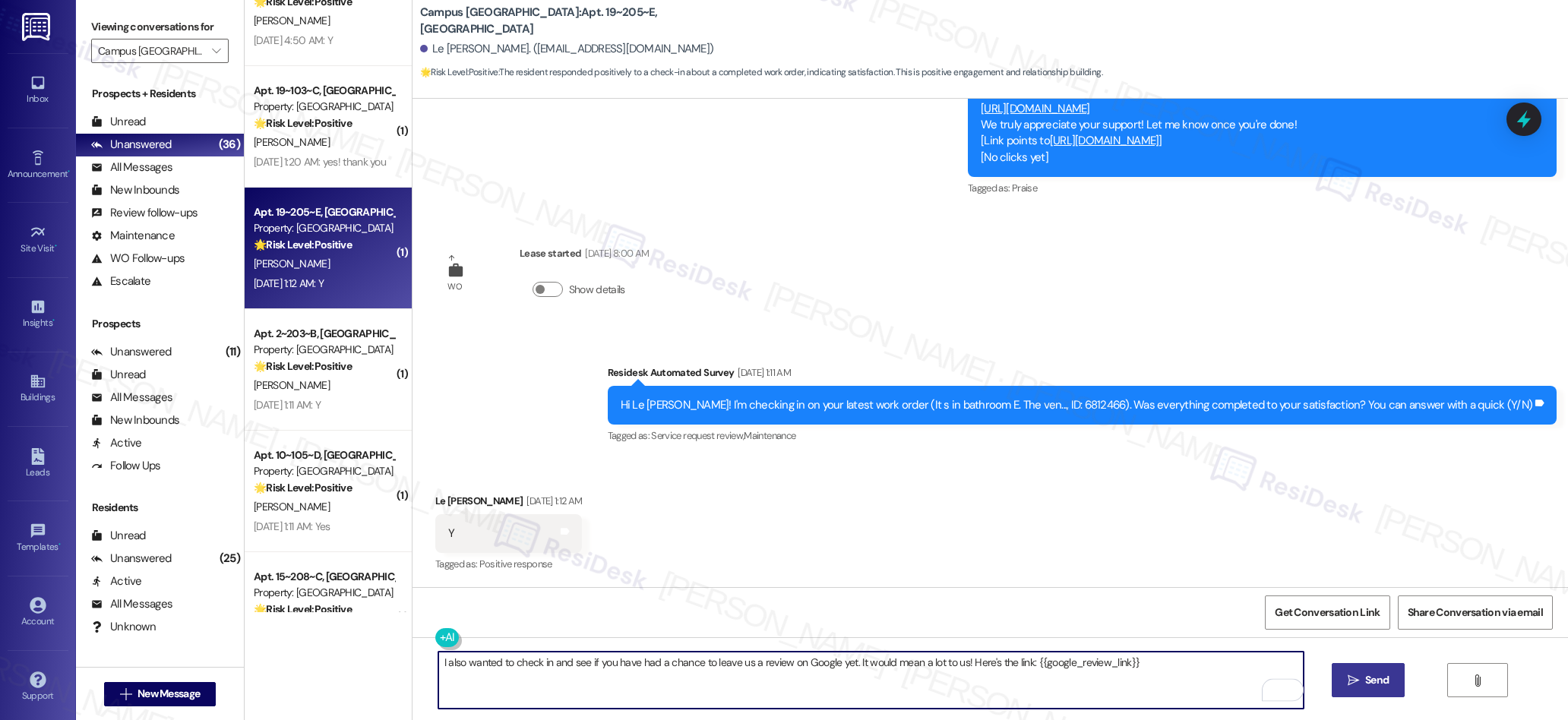
type textarea "I also wanted to check in and see if you have had a chance to leave us a review…"
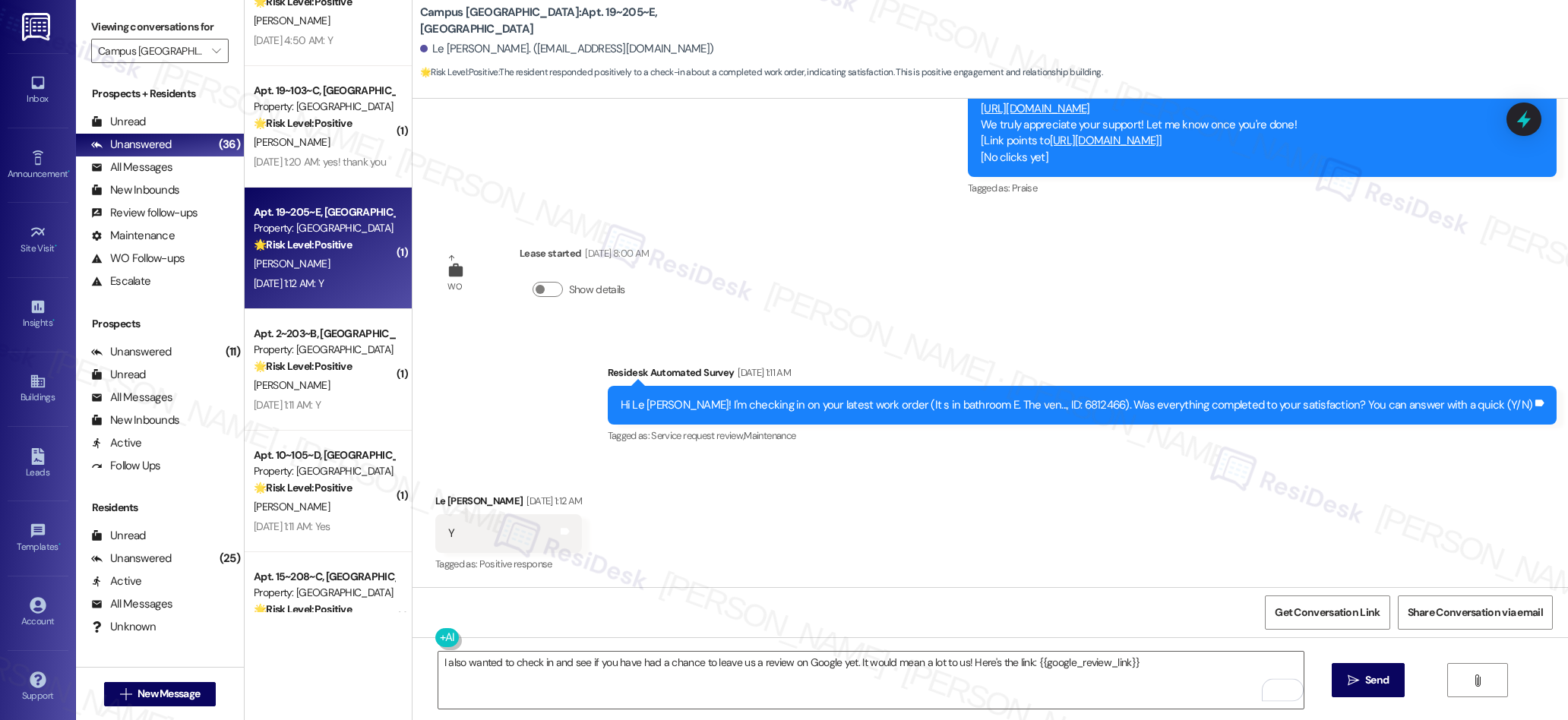
drag, startPoint x: 1359, startPoint y: 677, endPoint x: 1551, endPoint y: 527, distance: 243.6
click at [1364, 671] on button " Send" at bounding box center [1368, 680] width 73 height 34
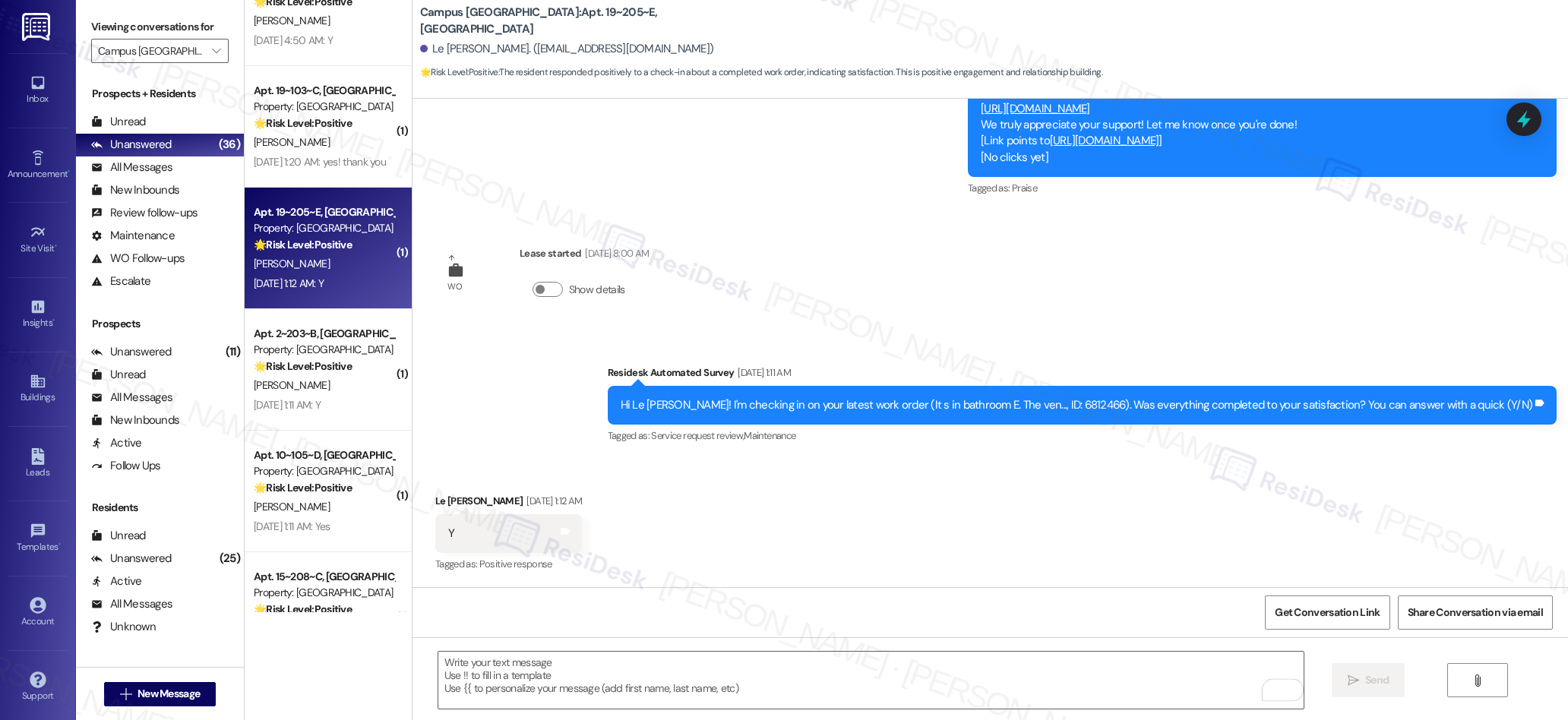
scroll to position [3860, 0]
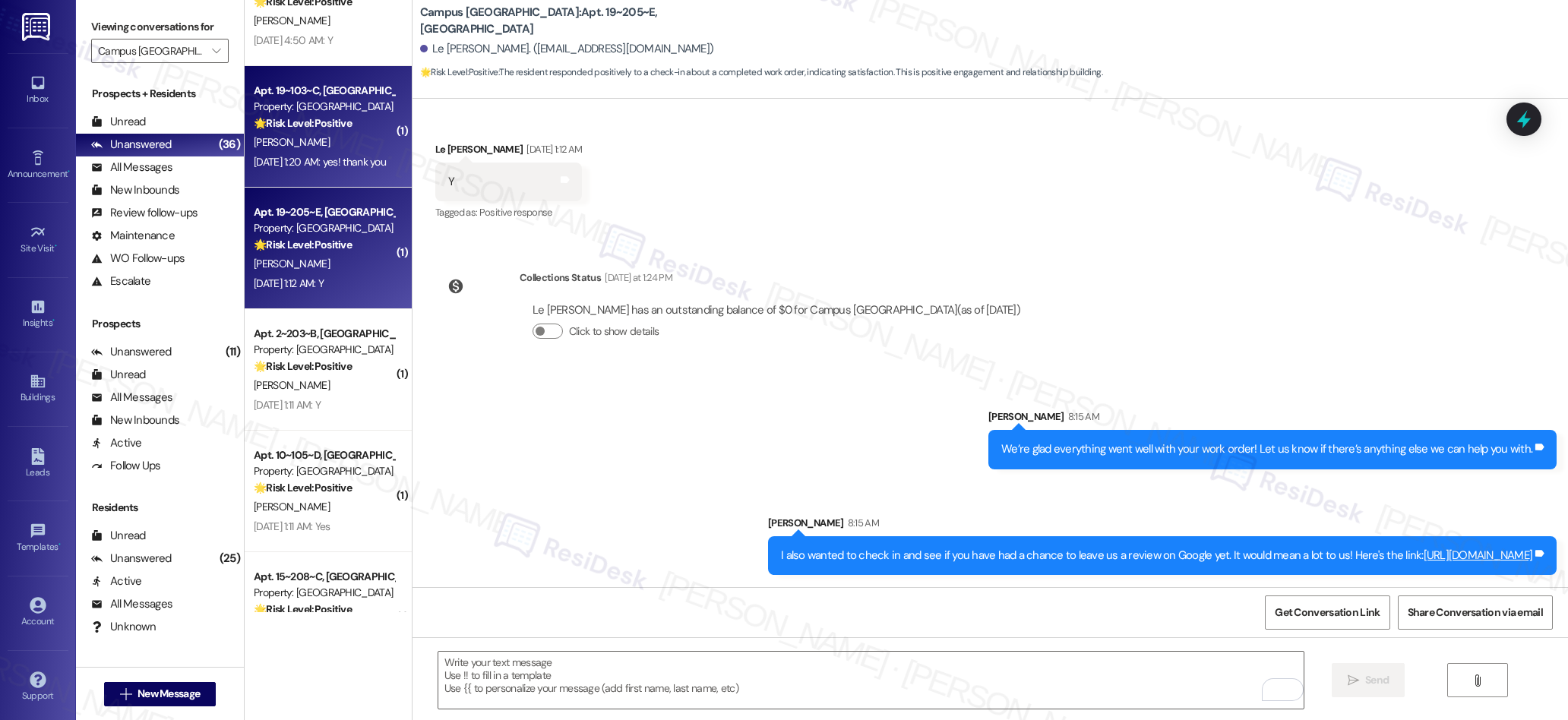
click at [341, 169] on div "[DATE] 1:20 AM: yes! thank you [DATE] 1:20 AM: yes! thank you" at bounding box center [323, 162] width 144 height 19
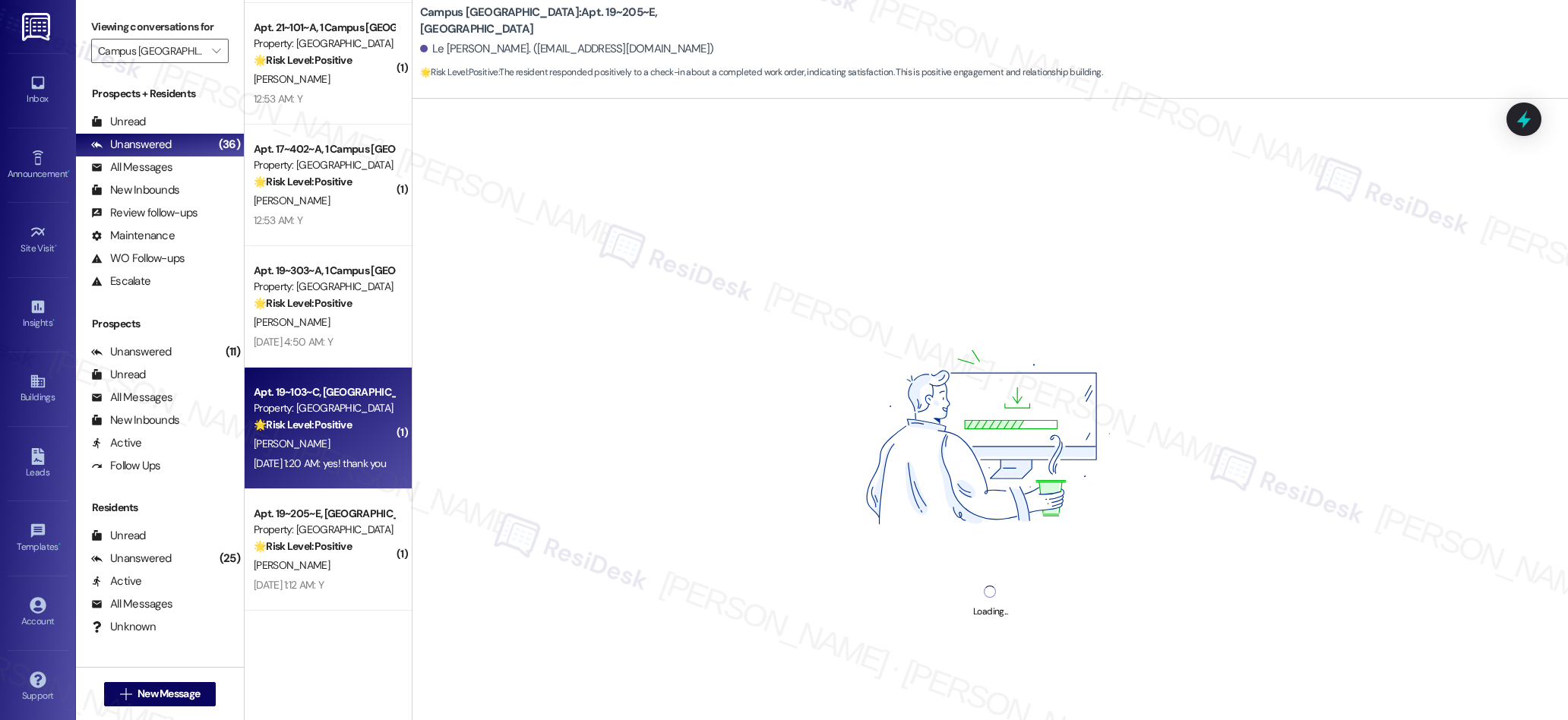
scroll to position [1813, 0]
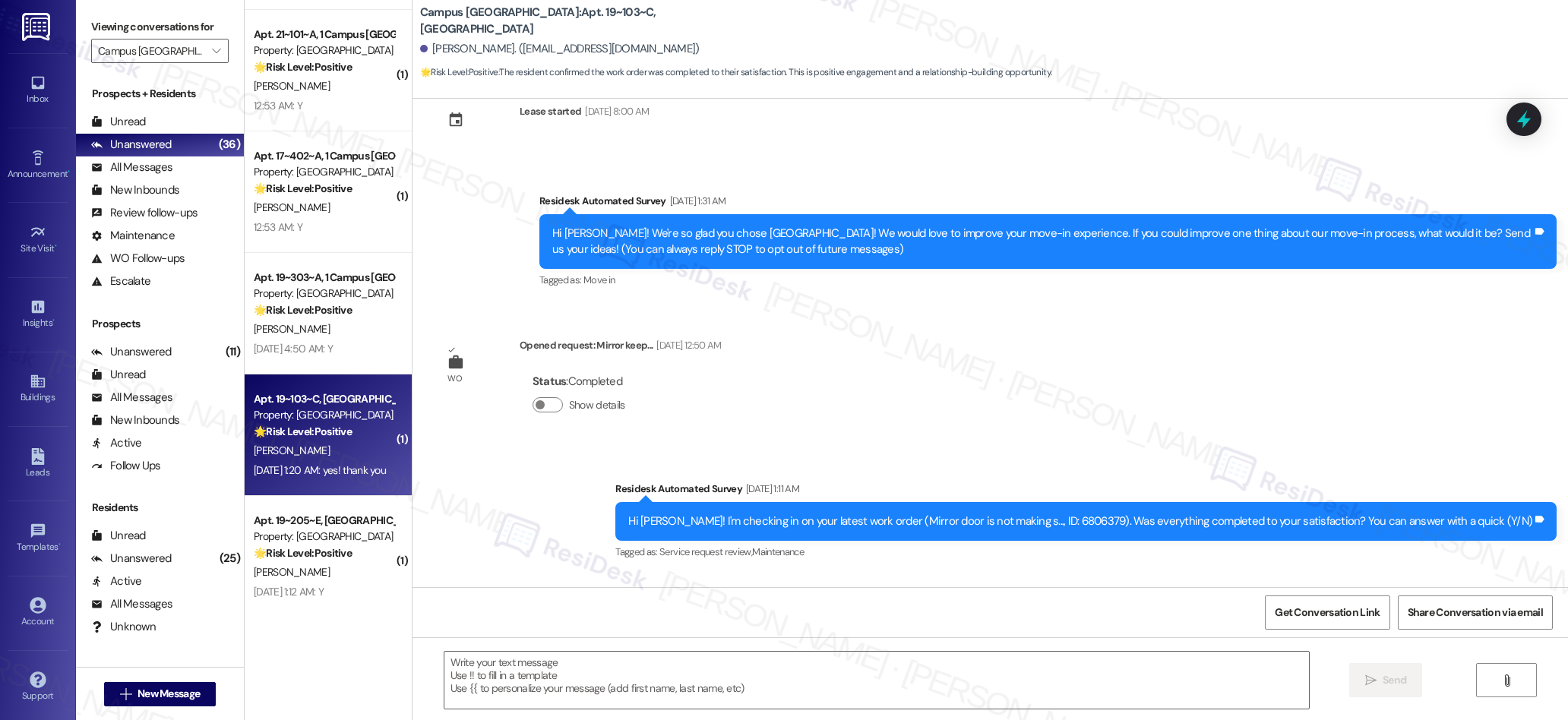
type textarea "Fetching suggested responses. Please feel free to read through the conversation…"
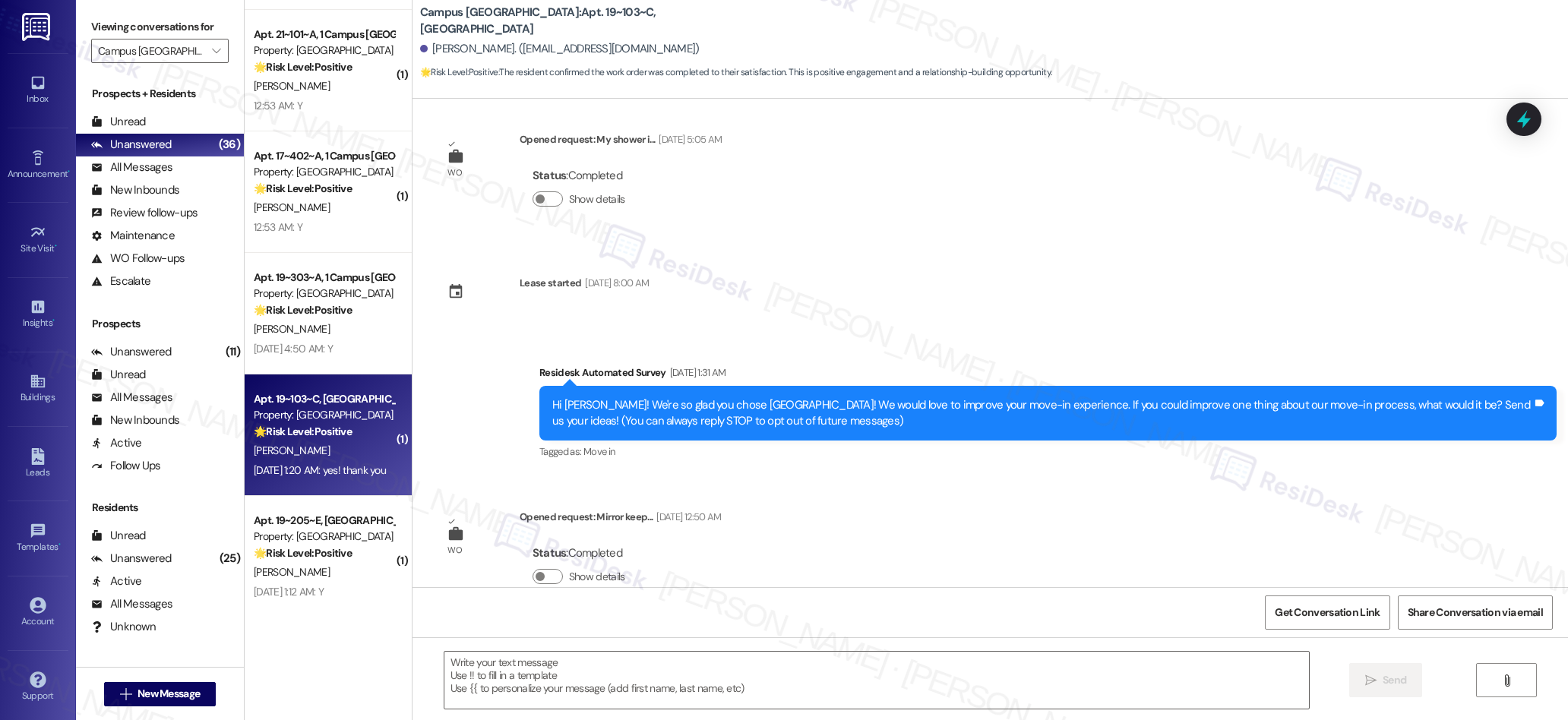
scroll to position [0, 0]
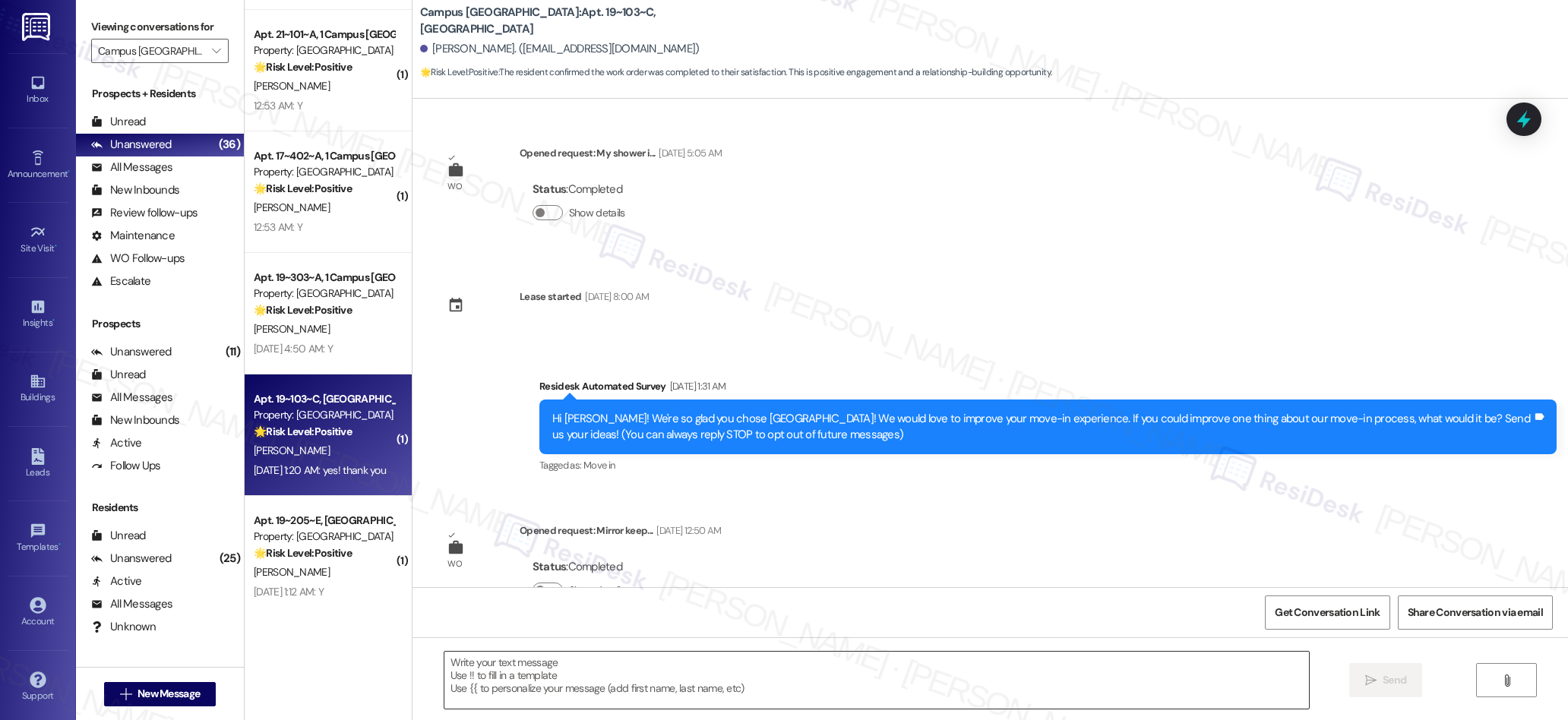
click at [619, 679] on textarea at bounding box center [877, 680] width 865 height 57
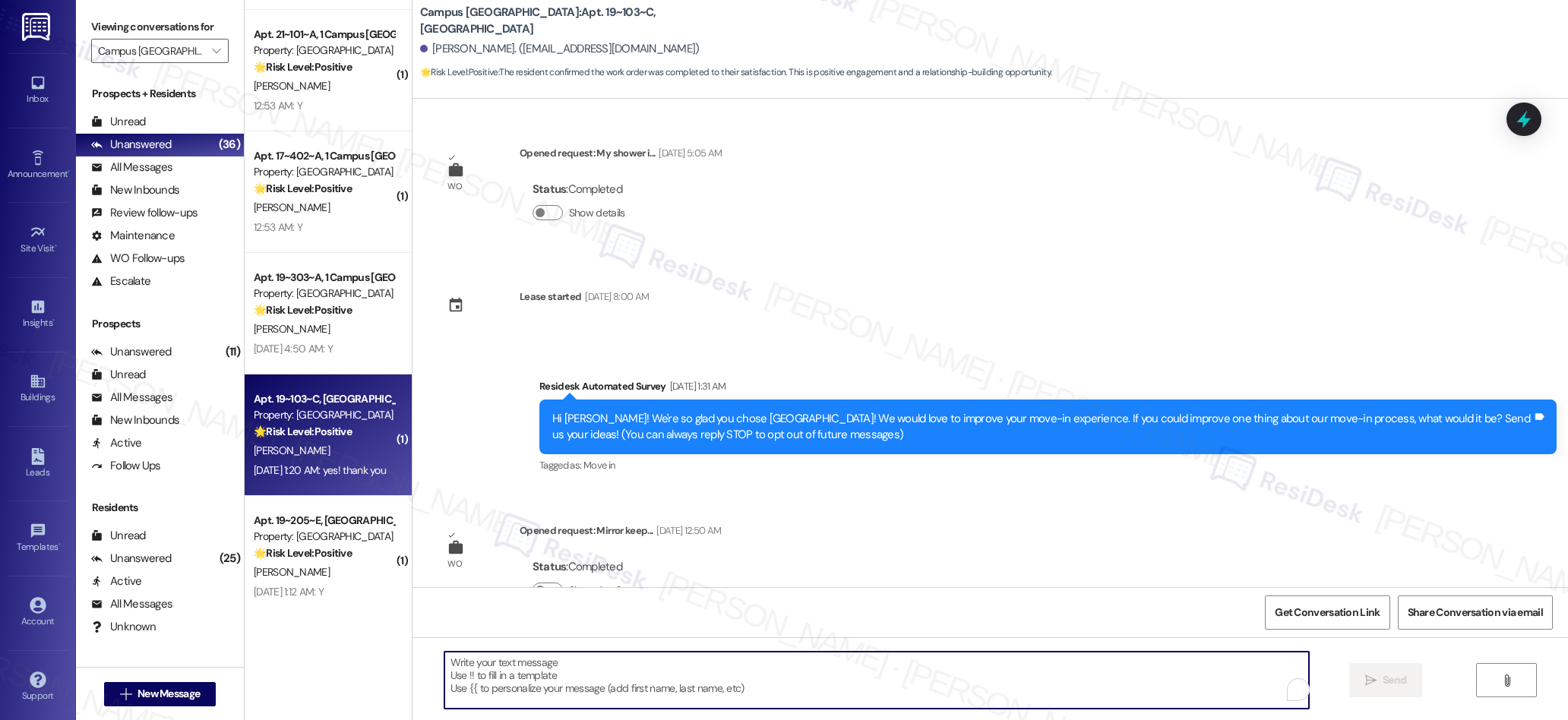
click at [619, 679] on textarea "To enrich screen reader interactions, please activate Accessibility in Grammarl…" at bounding box center [877, 680] width 865 height 57
paste textarea "We’re glad everything went well with your work order! Let us know if there’s an…"
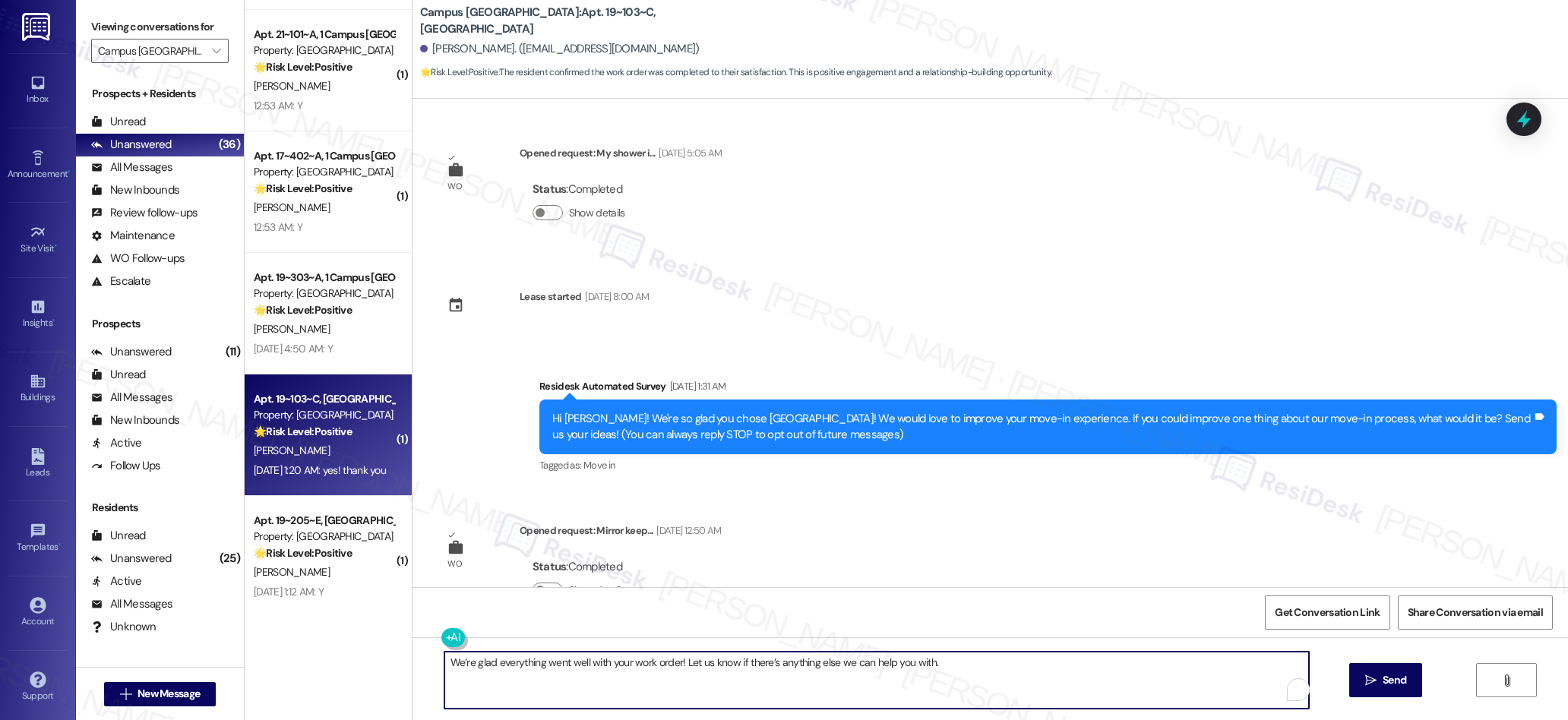
scroll to position [301, 0]
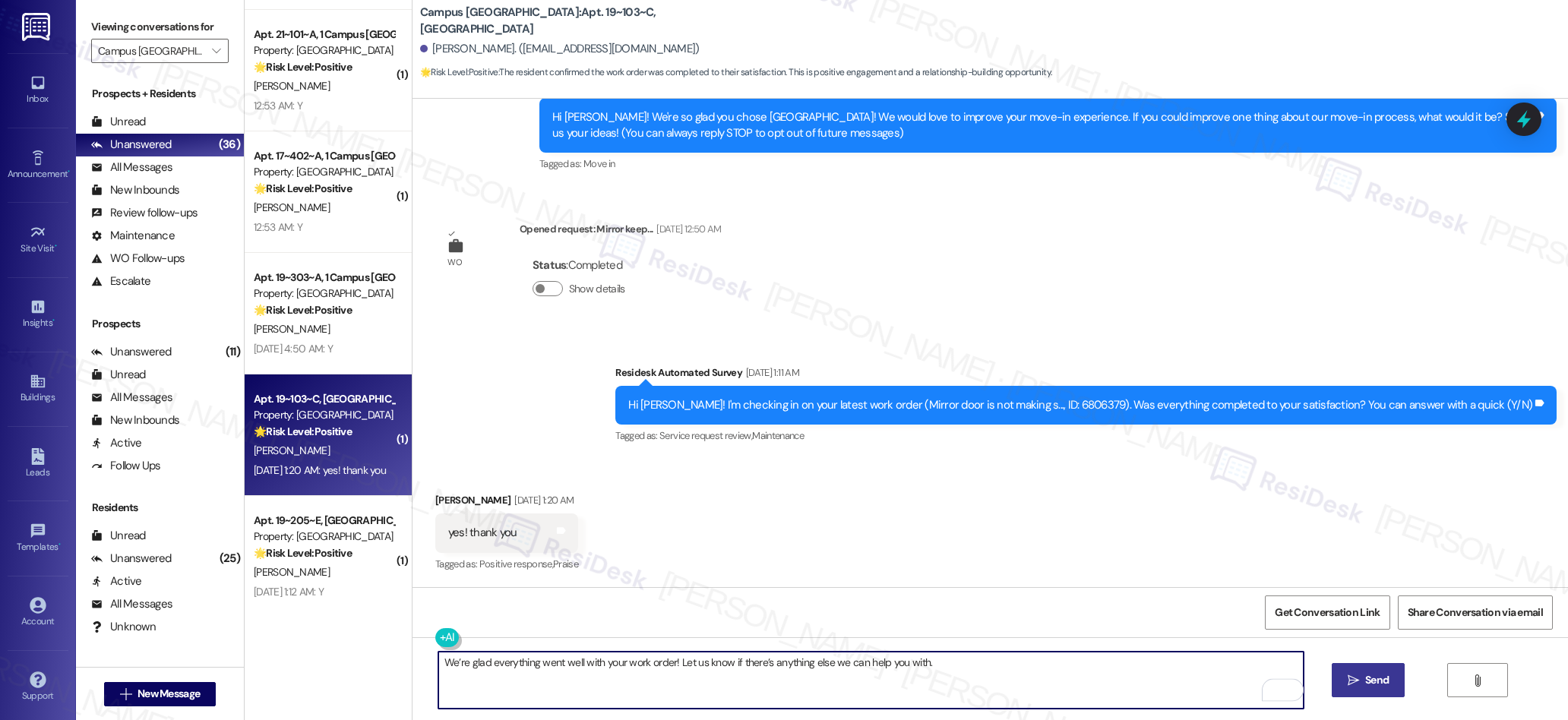
type textarea "We’re glad everything went well with your work order! Let us know if there’s an…"
click at [1345, 690] on button " Send" at bounding box center [1368, 680] width 73 height 34
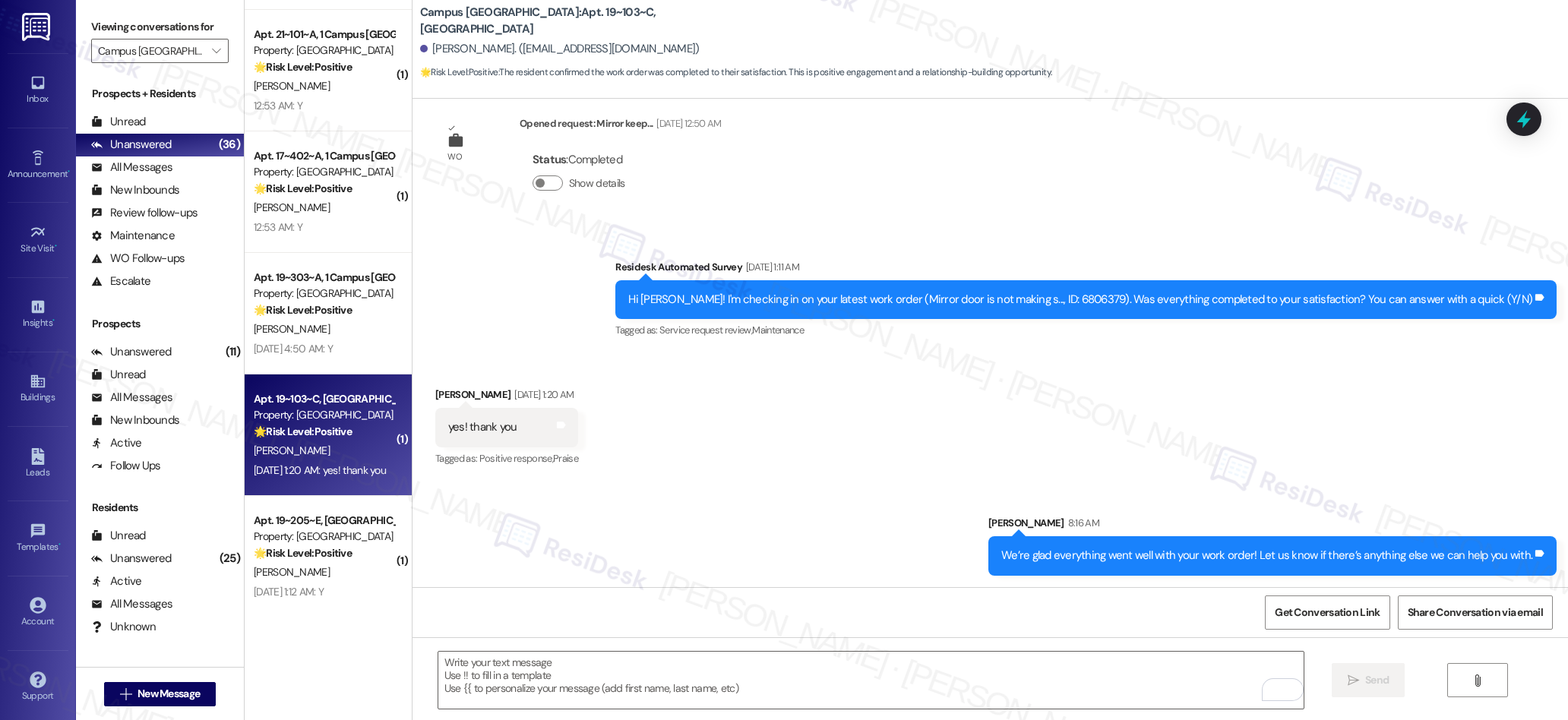
scroll to position [0, 0]
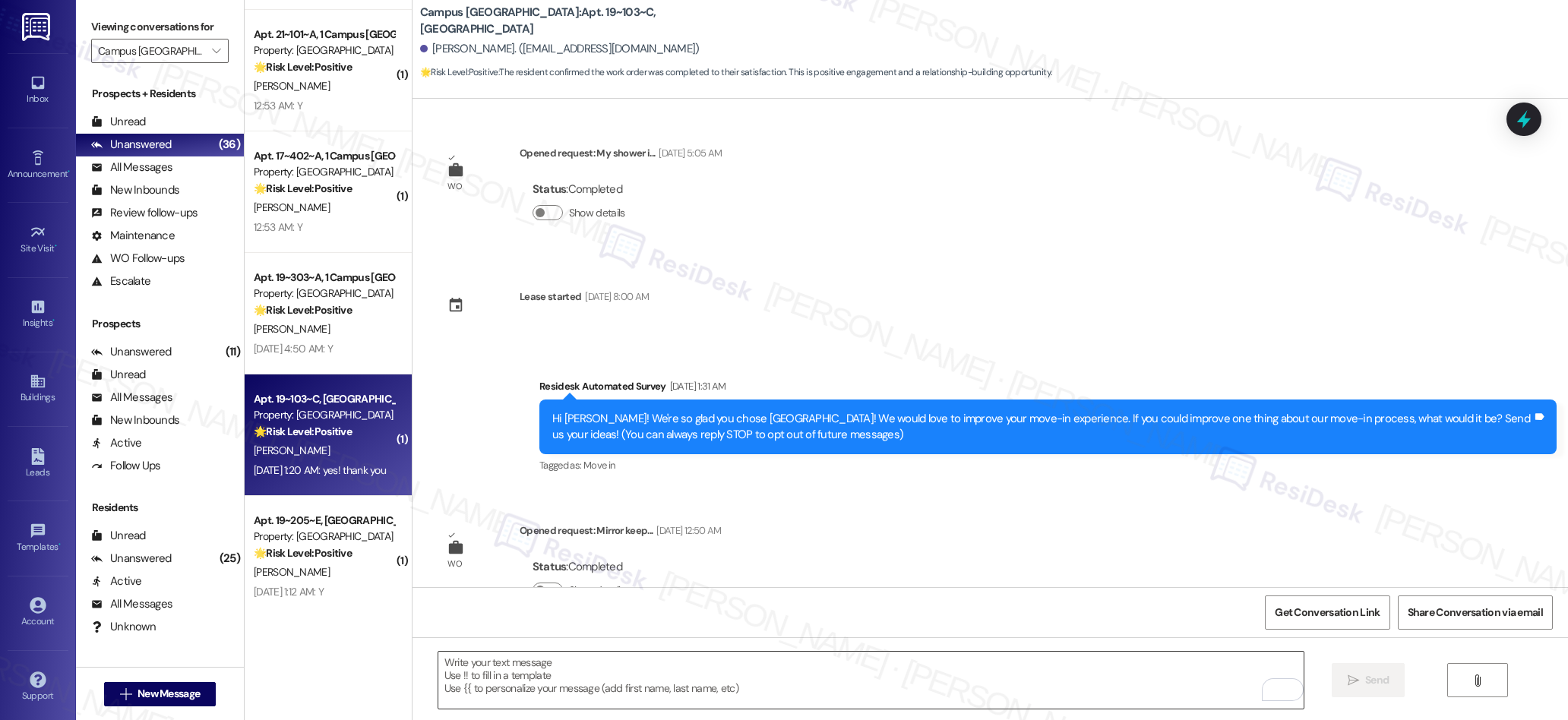
click at [749, 682] on textarea "To enrich screen reader interactions, please activate Accessibility in Grammarl…" at bounding box center [871, 680] width 865 height 57
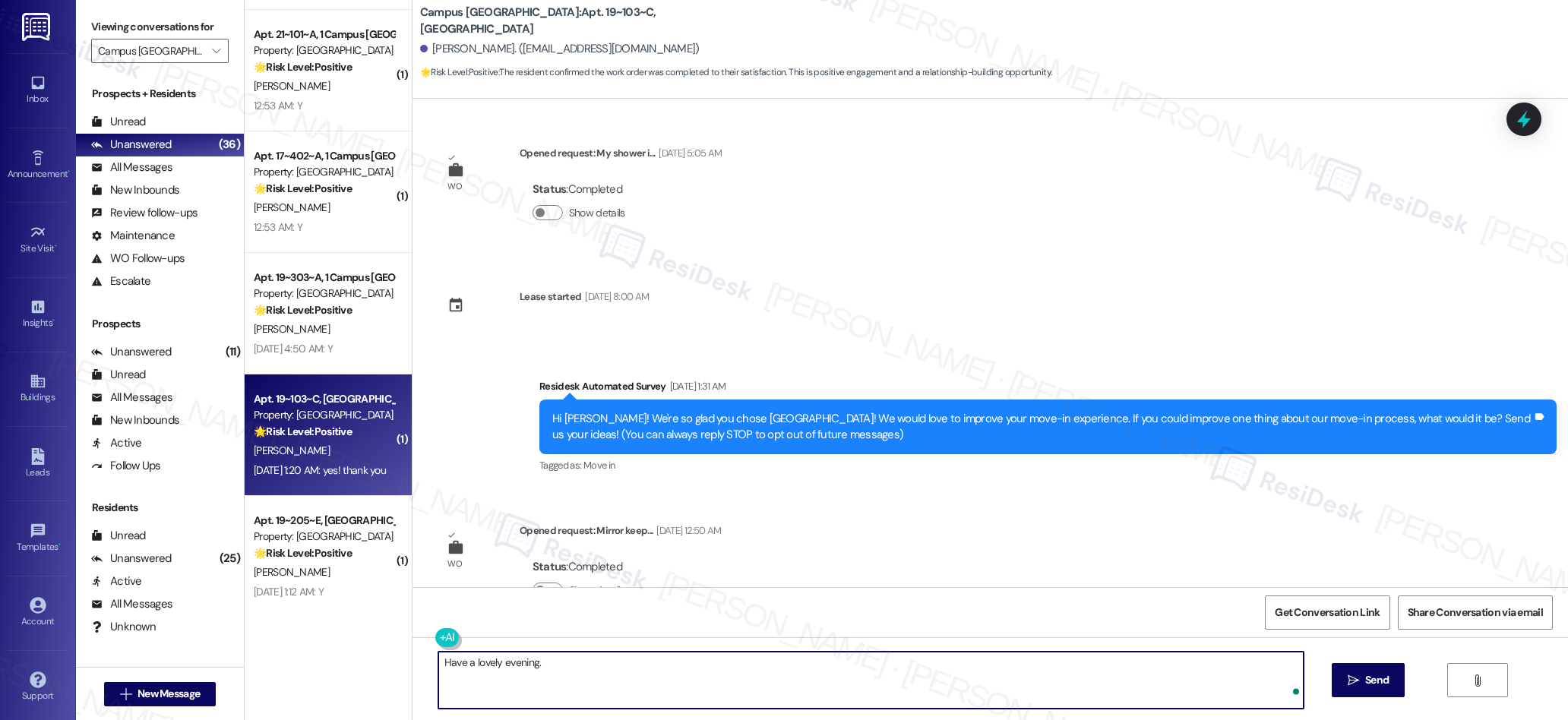
type textarea "Have a lovely evening."
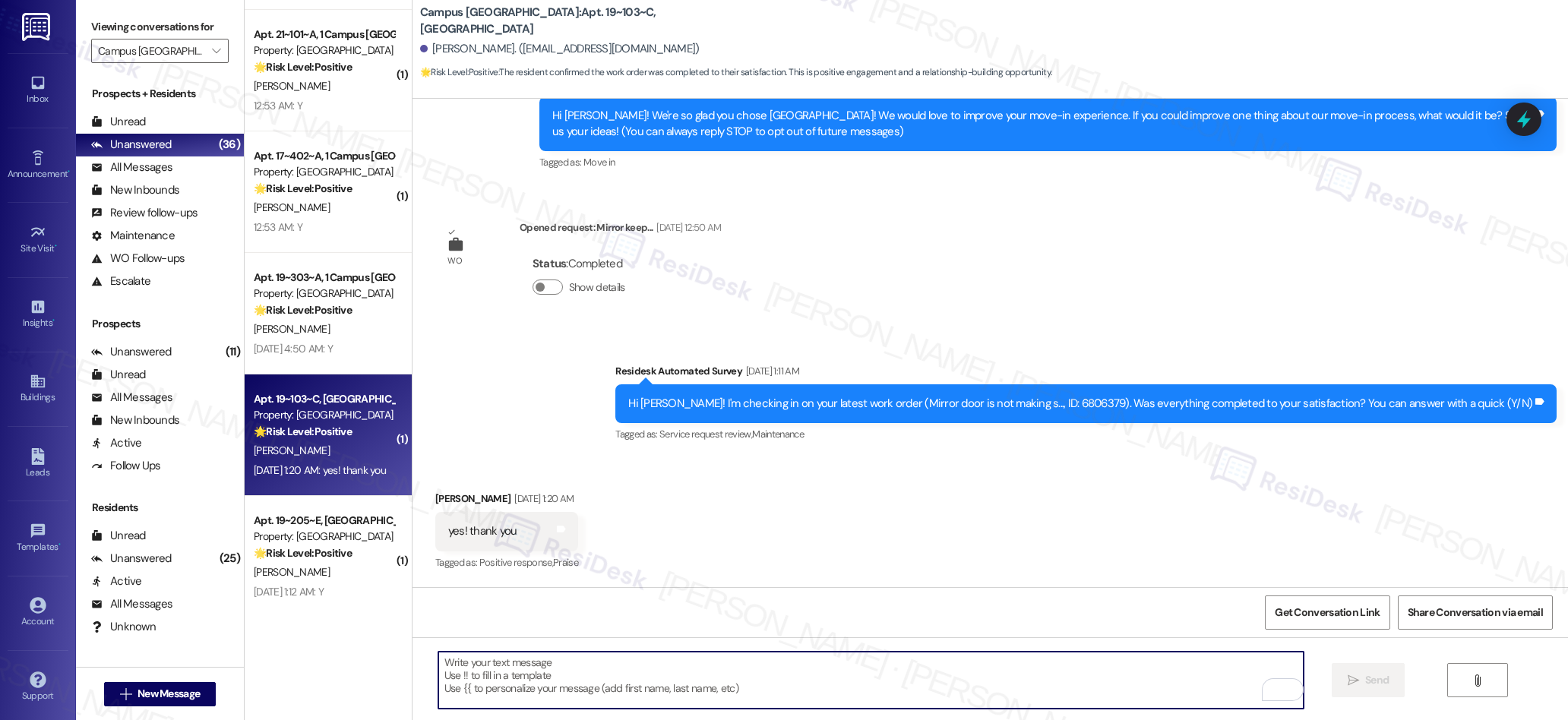
scroll to position [513, 0]
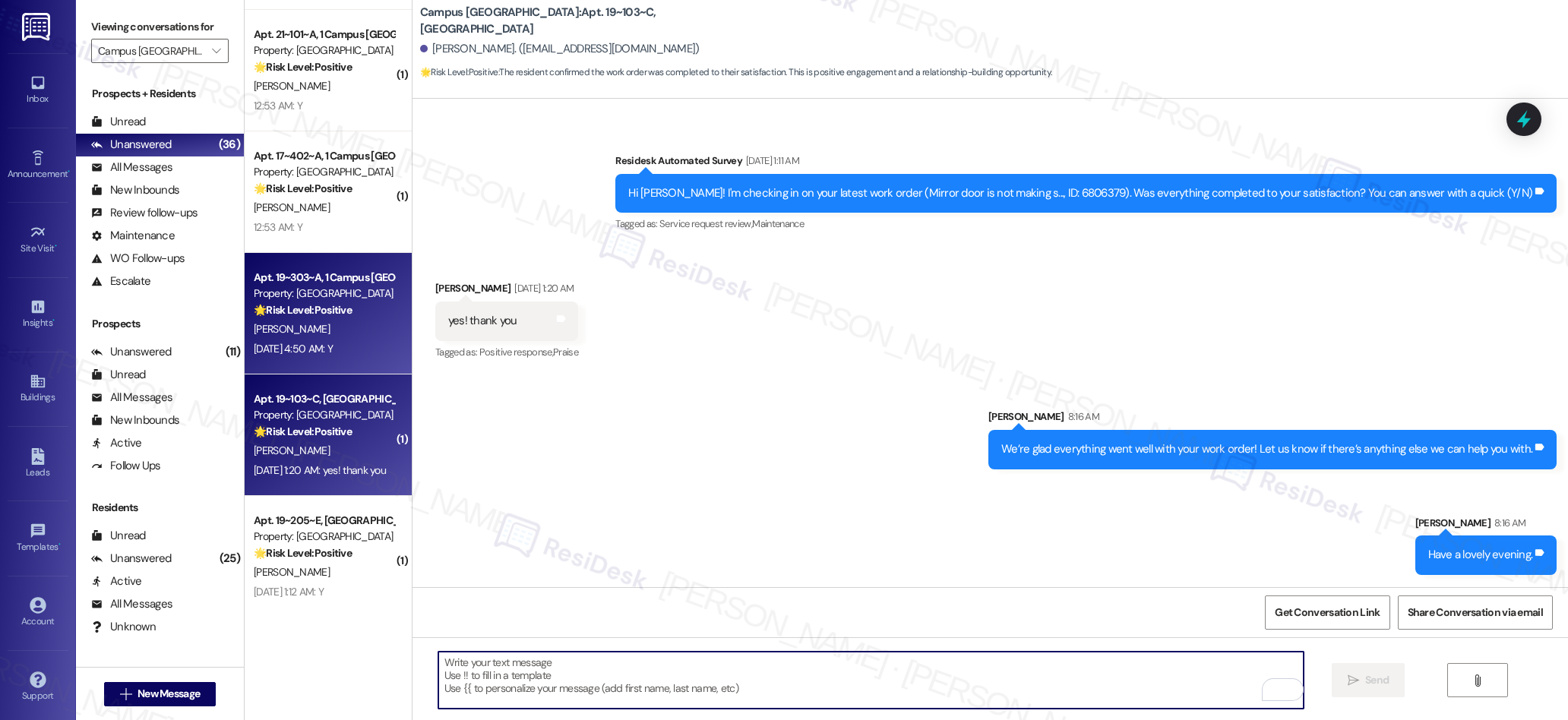
click at [316, 342] on div "[DATE] 4:50 AM: Y [DATE] 4:50 AM: Y" at bounding box center [293, 348] width 79 height 13
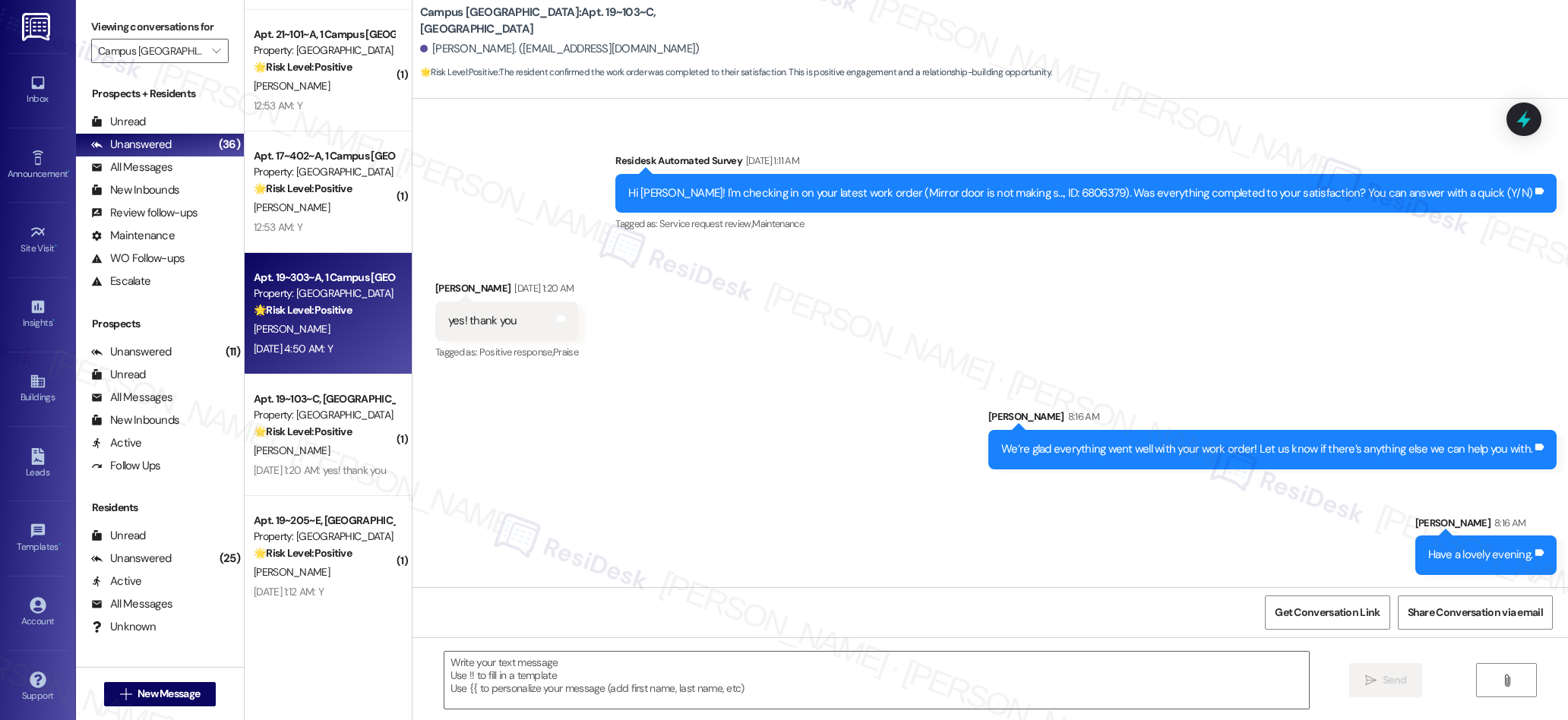
type textarea "Fetching suggested responses. Please feel free to read through the conversation…"
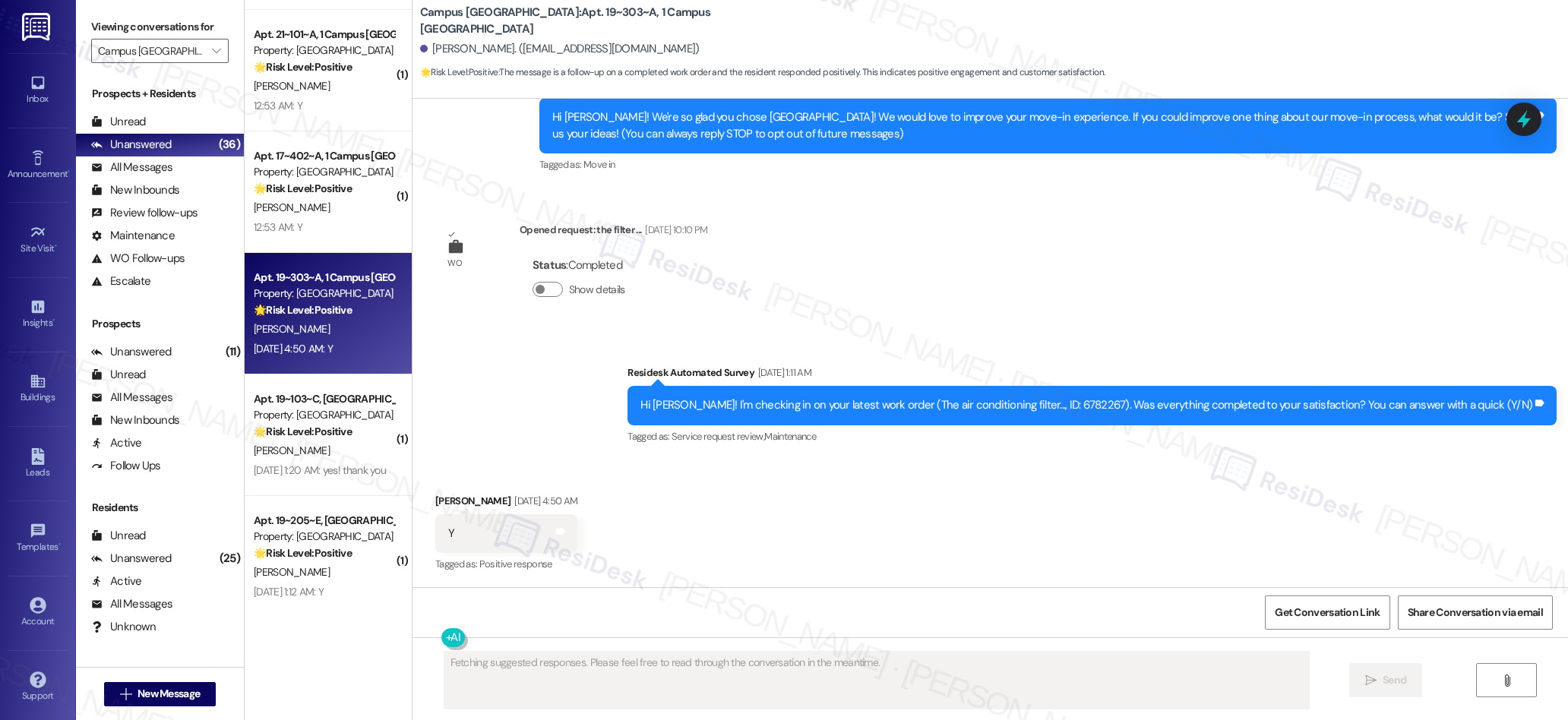
scroll to position [0, 0]
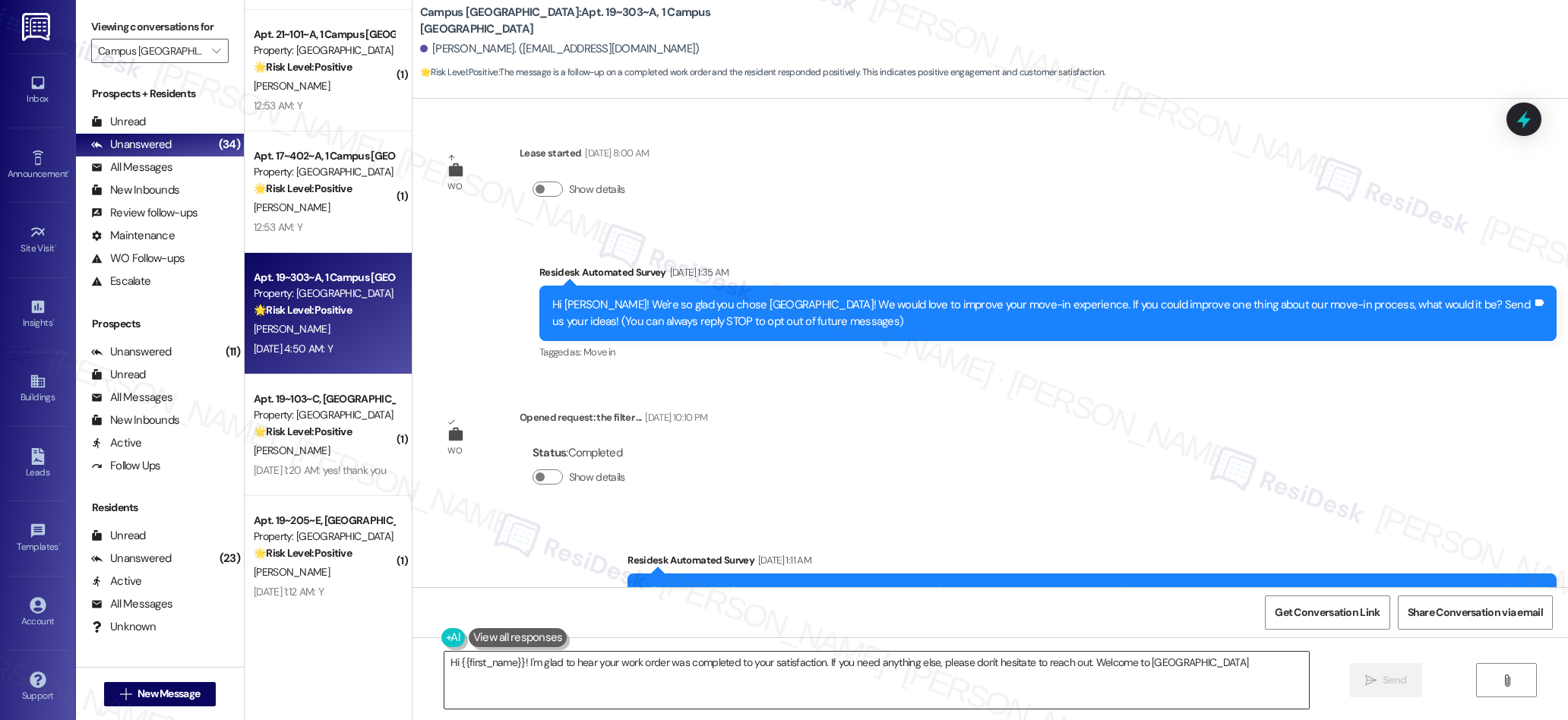
type textarea "Hi {{first_name}}! I'm glad to hear your work order was completed to your satis…"
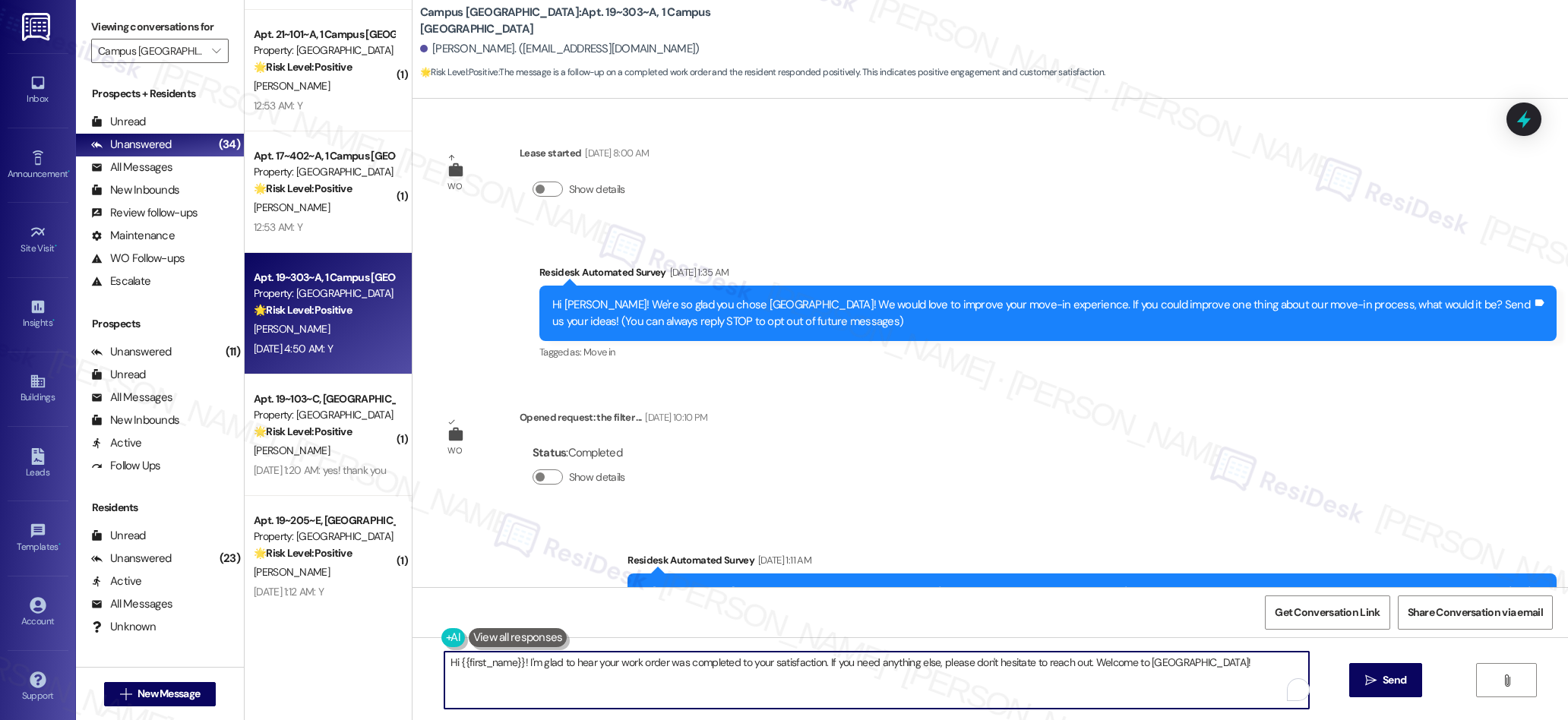
click at [707, 670] on textarea "Hi {{first_name}}! I'm glad to hear your work order was completed to your satis…" at bounding box center [877, 680] width 865 height 57
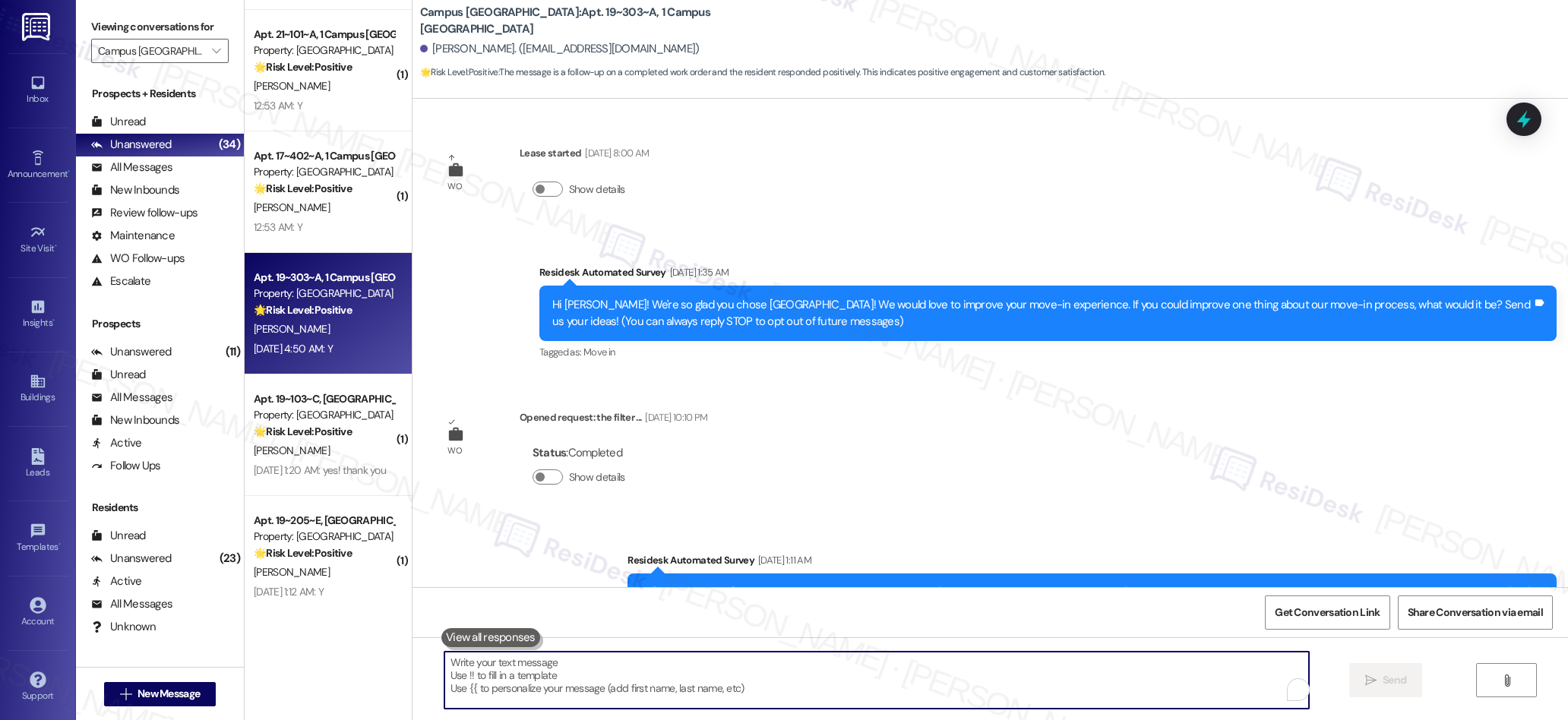
paste textarea "We’re glad everything went well with your work order! Let us know if there’s an…"
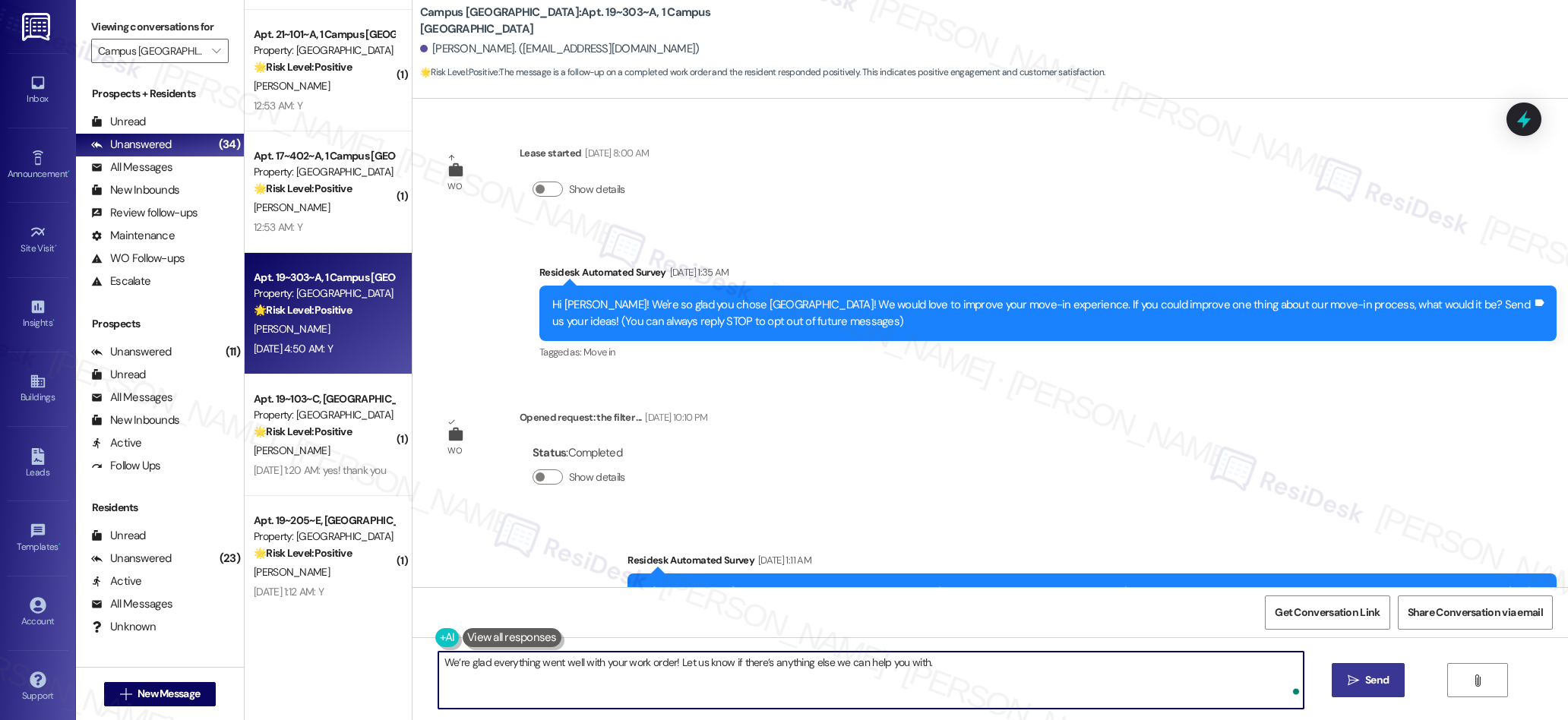
type textarea "We’re glad everything went well with your work order! Let us know if there’s an…"
click at [1354, 679] on icon "" at bounding box center [1353, 680] width 11 height 12
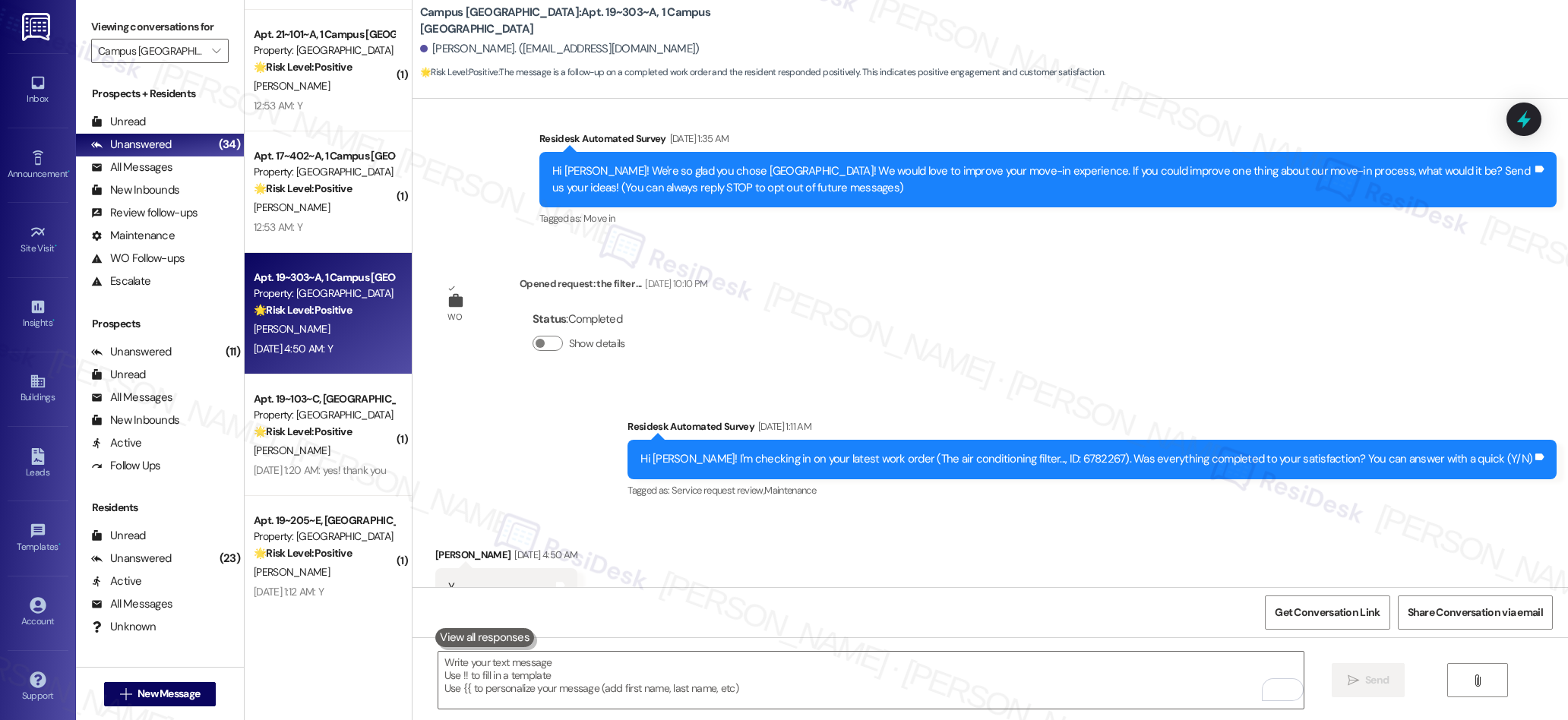
scroll to position [188, 0]
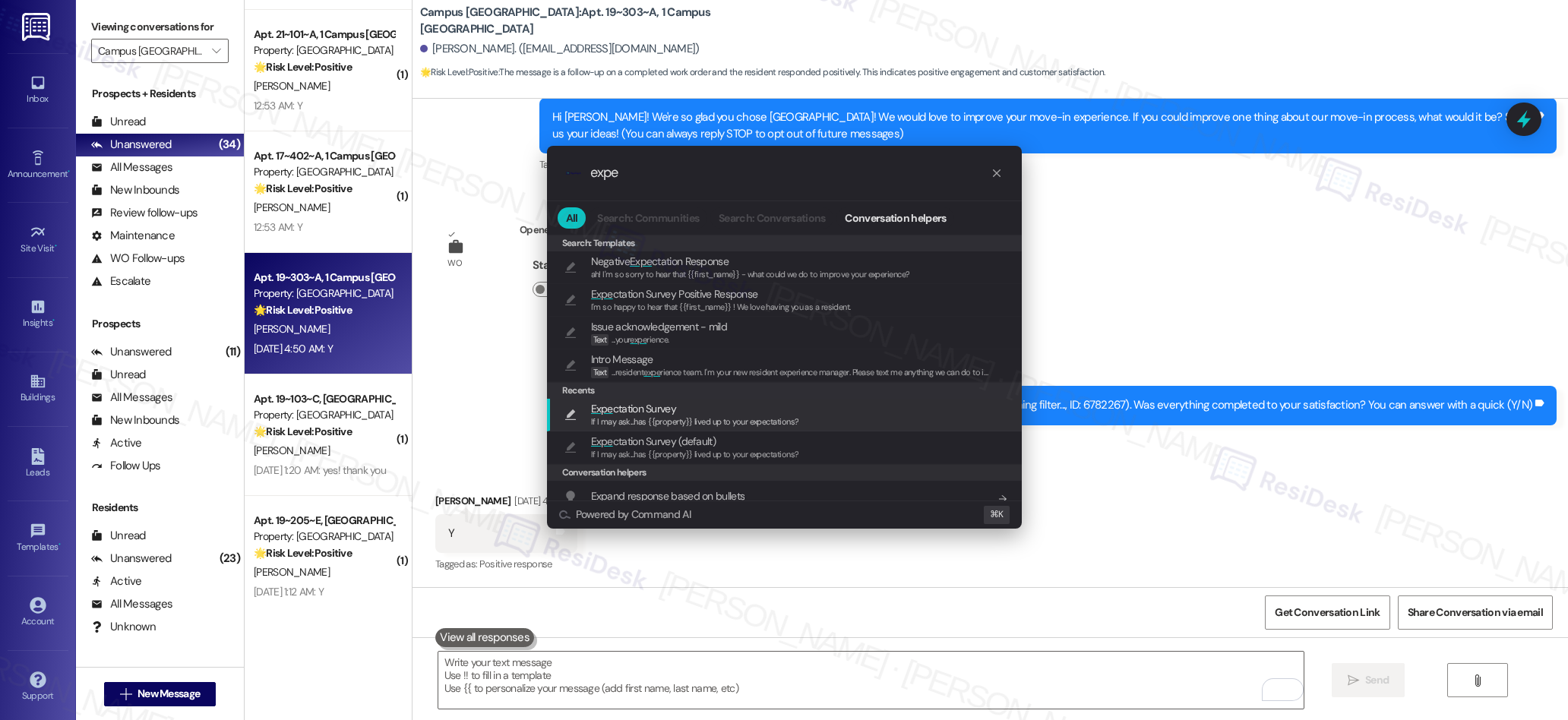
type input "expe"
click at [630, 410] on span "Expe ctation Survey" at bounding box center [633, 409] width 85 height 17
type textarea "If I may ask...has {{property}} lived up to your expectations?"
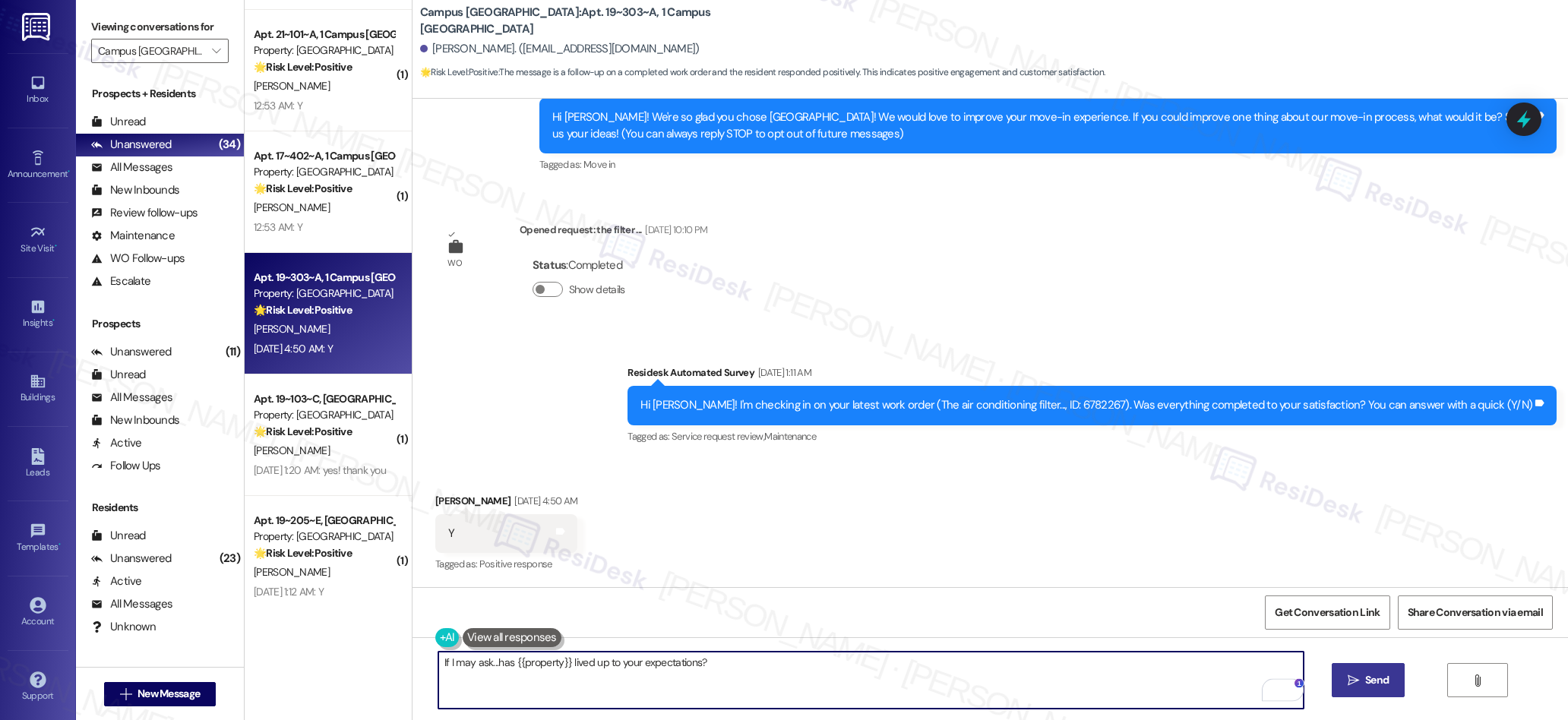
click at [1354, 683] on icon "" at bounding box center [1353, 680] width 11 height 12
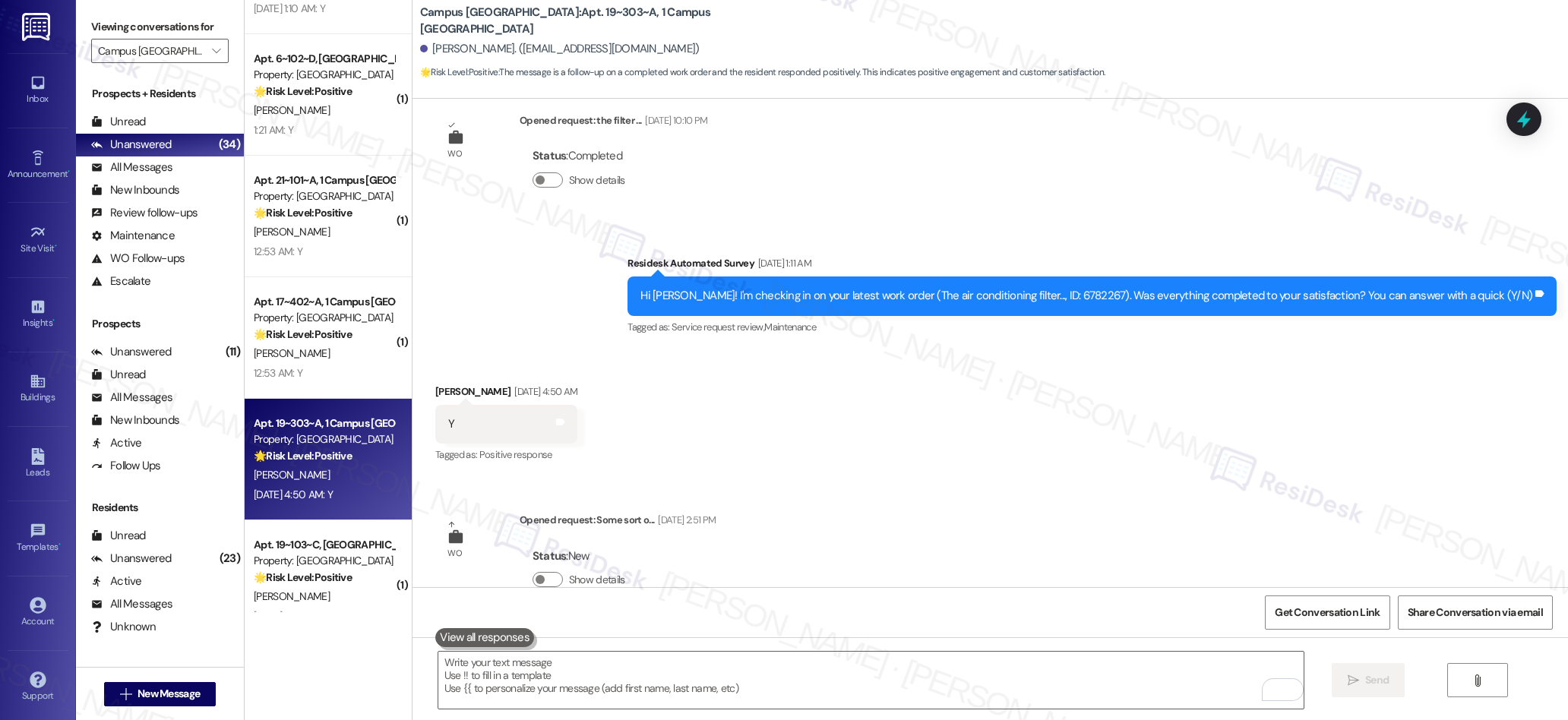
scroll to position [543, 0]
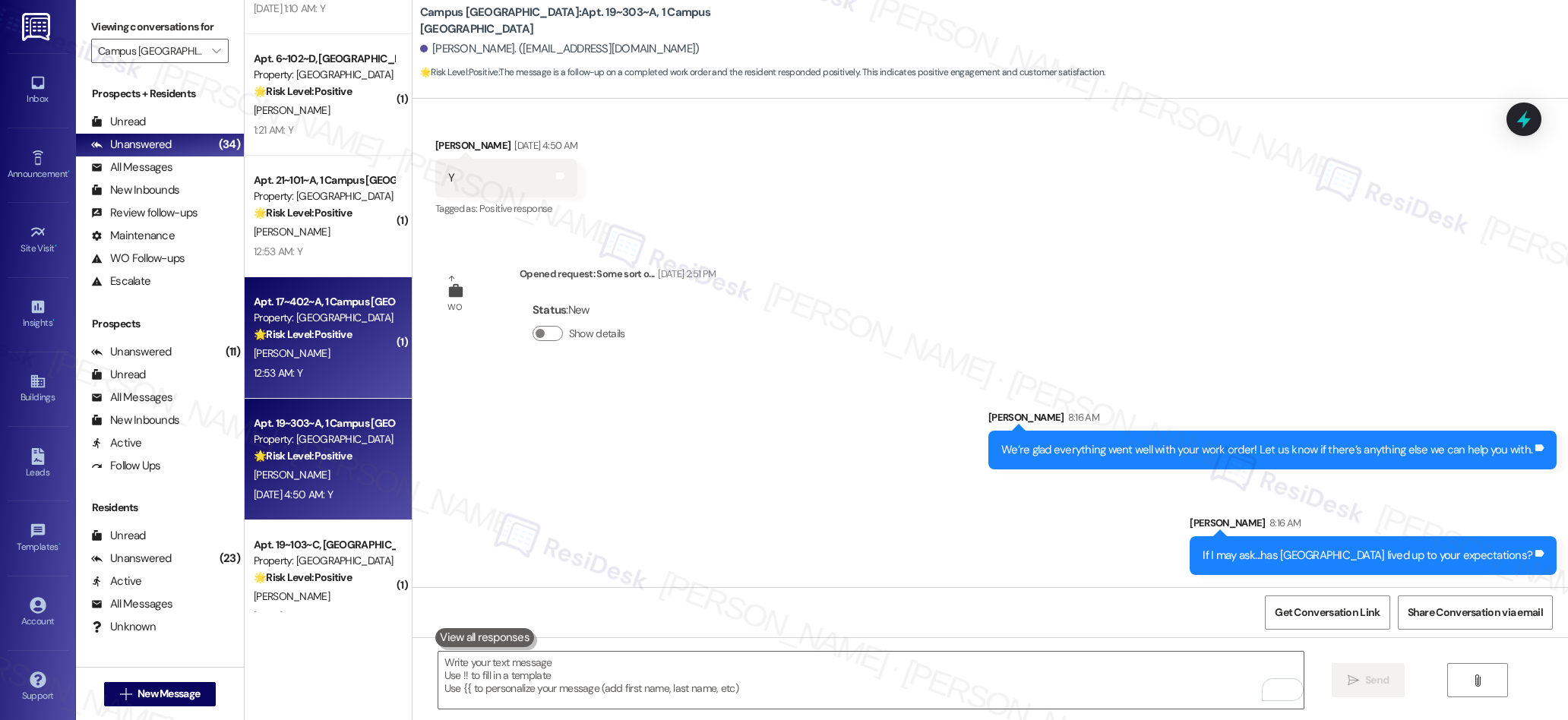
click at [341, 364] on div "12:53 AM: Y 12:53 AM: Y" at bounding box center [323, 374] width 144 height 19
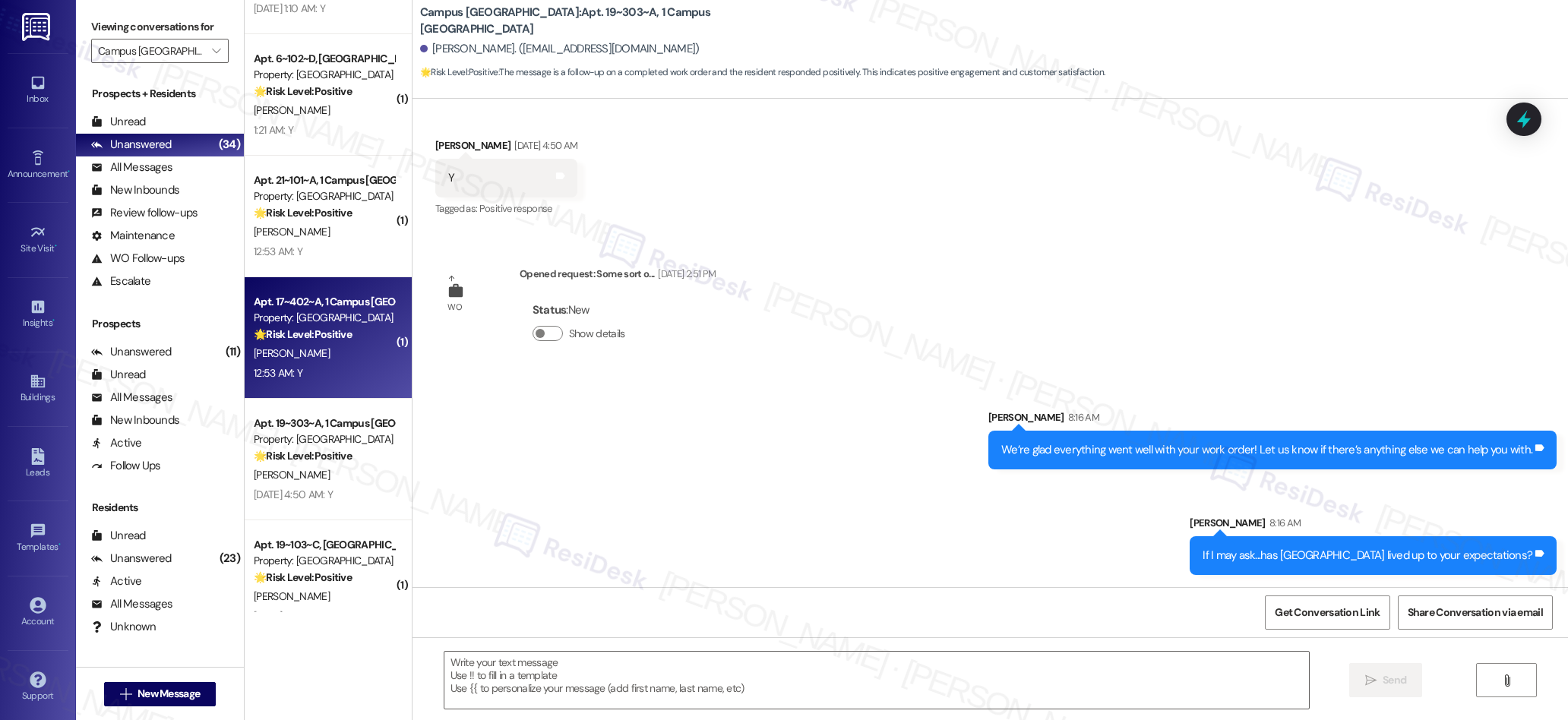
type textarea "Fetching suggested responses. Please feel free to read through the conversation…"
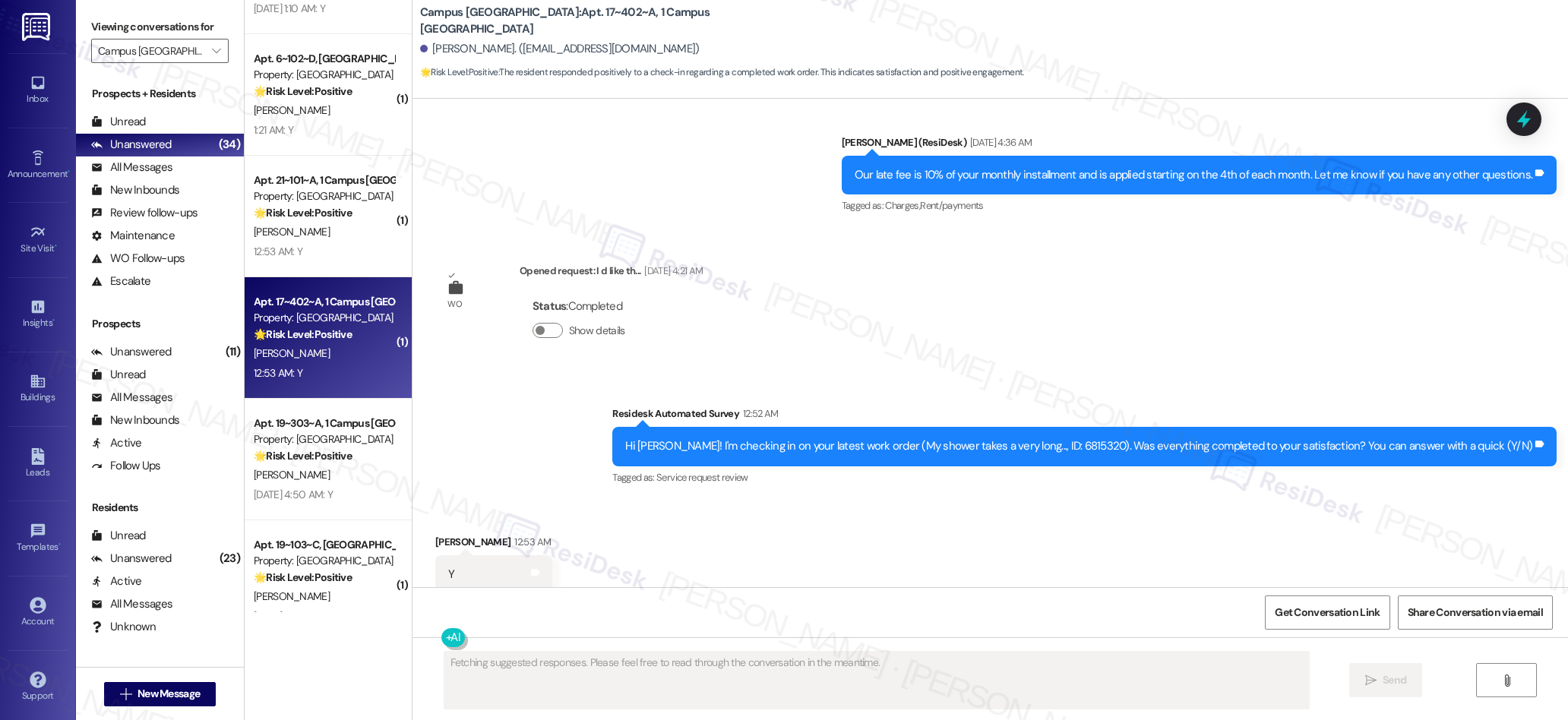
scroll to position [4166, 0]
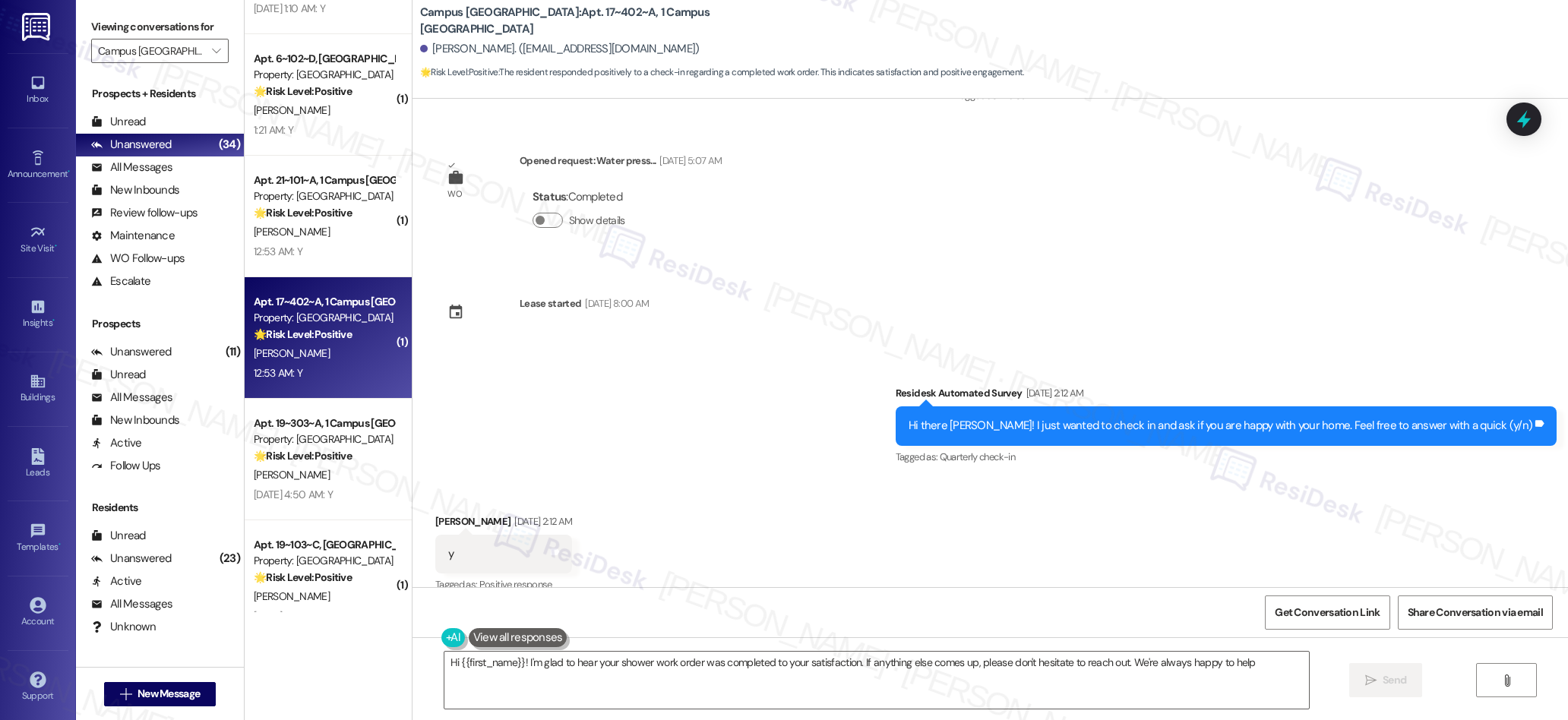
type textarea "Hi {{first_name}}! I'm glad to hear your shower work order was completed to you…"
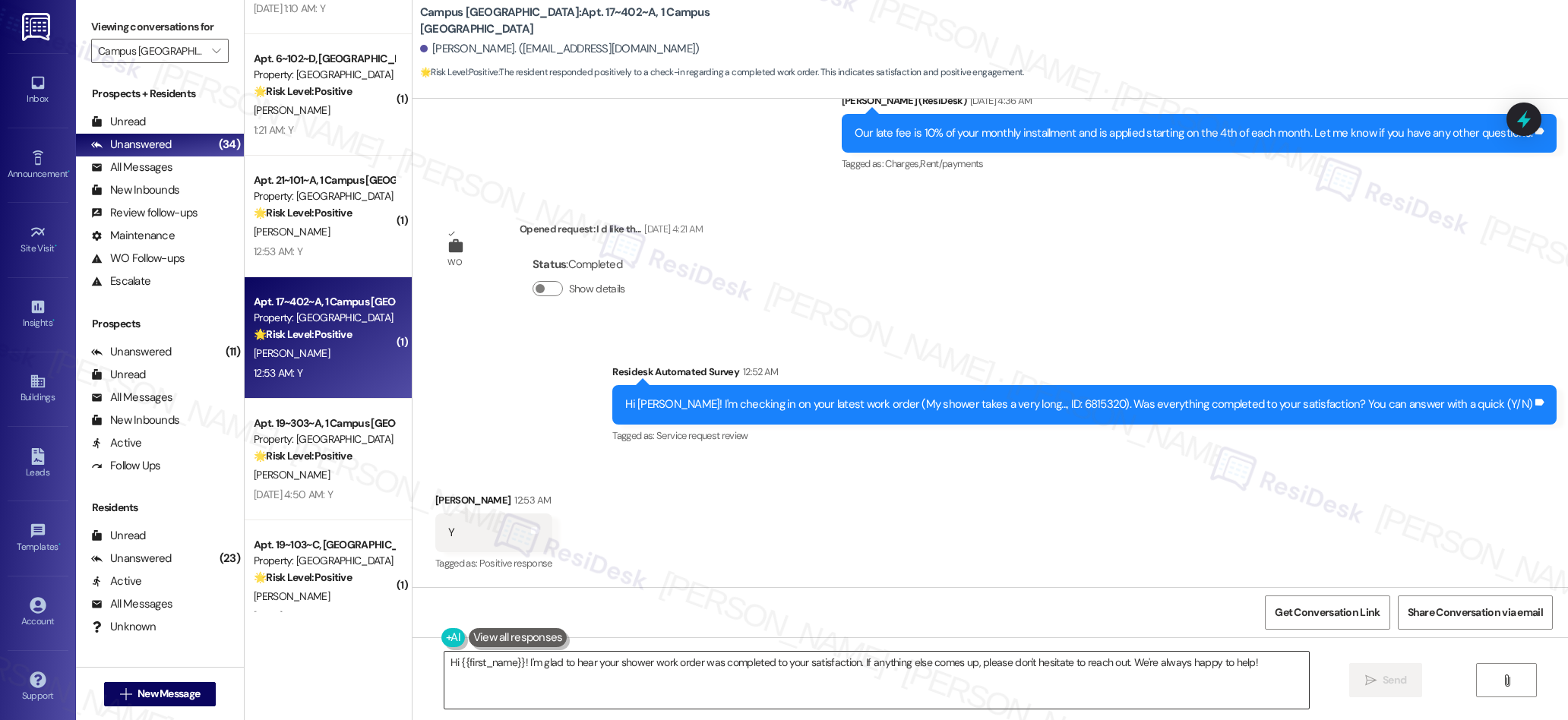
click at [765, 662] on textarea "Hi {{first_name}}! I'm glad to hear your shower work order was completed to you…" at bounding box center [877, 680] width 865 height 57
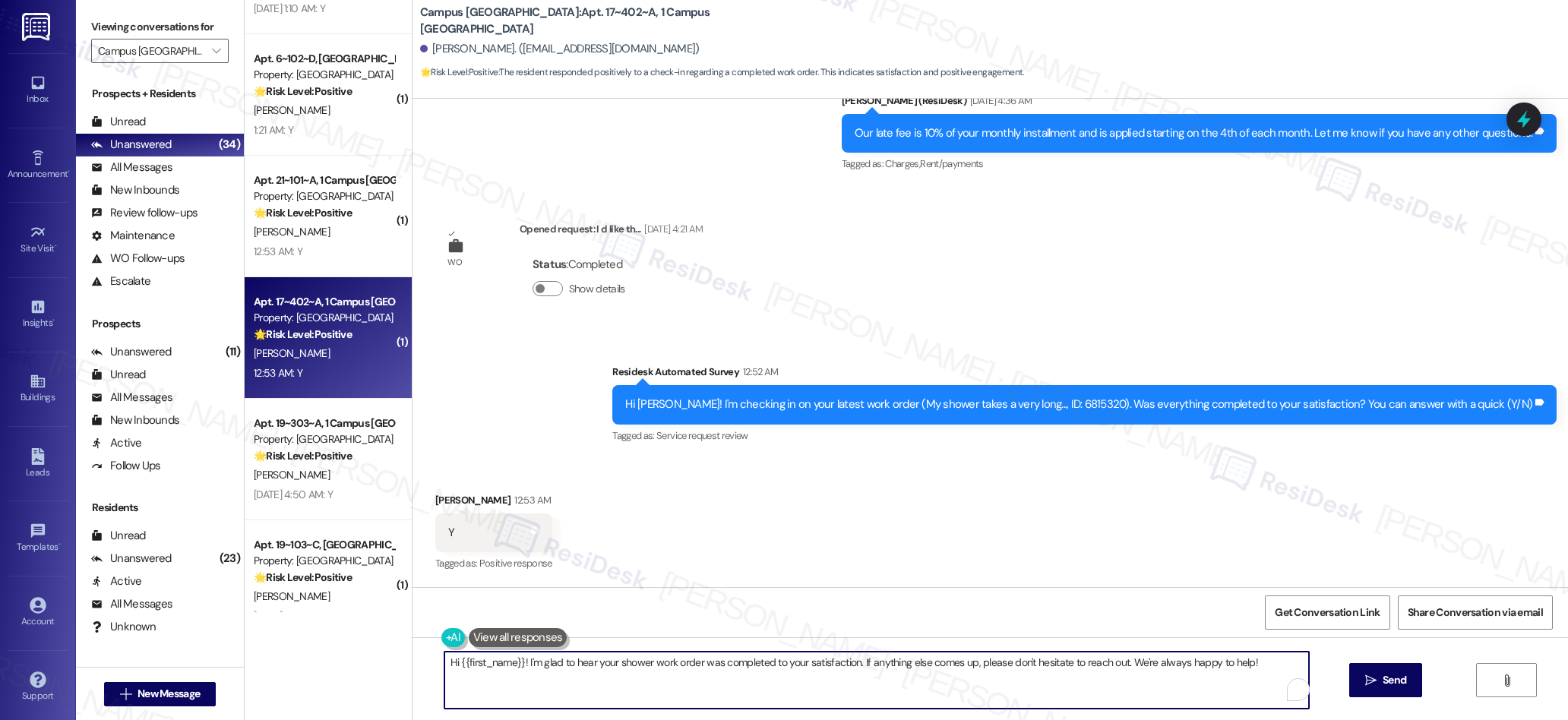
click at [765, 662] on textarea "Hi {{first_name}}! I'm glad to hear your shower work order was completed to you…" at bounding box center [877, 680] width 865 height 57
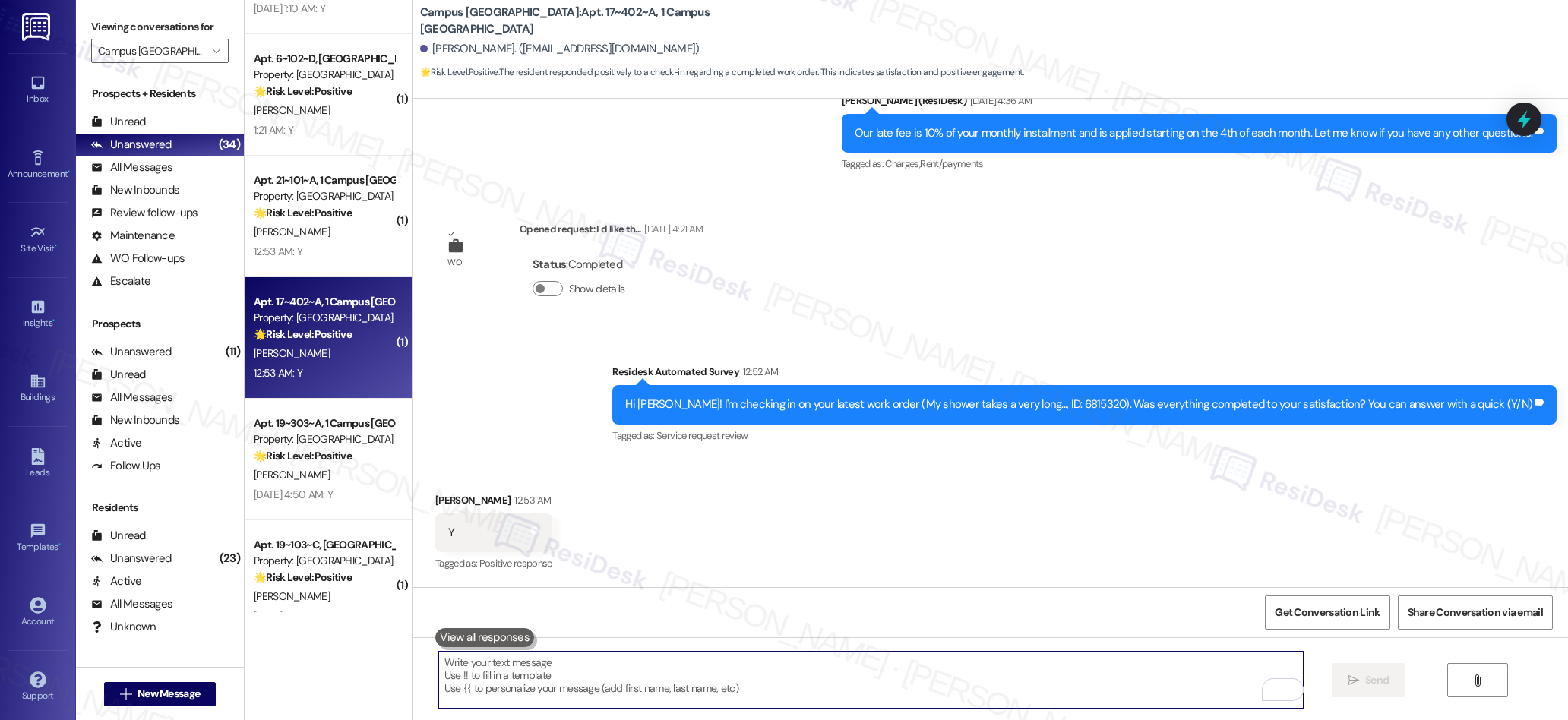
paste textarea "We’re glad everything went well with your work order! Let us know if there’s an…"
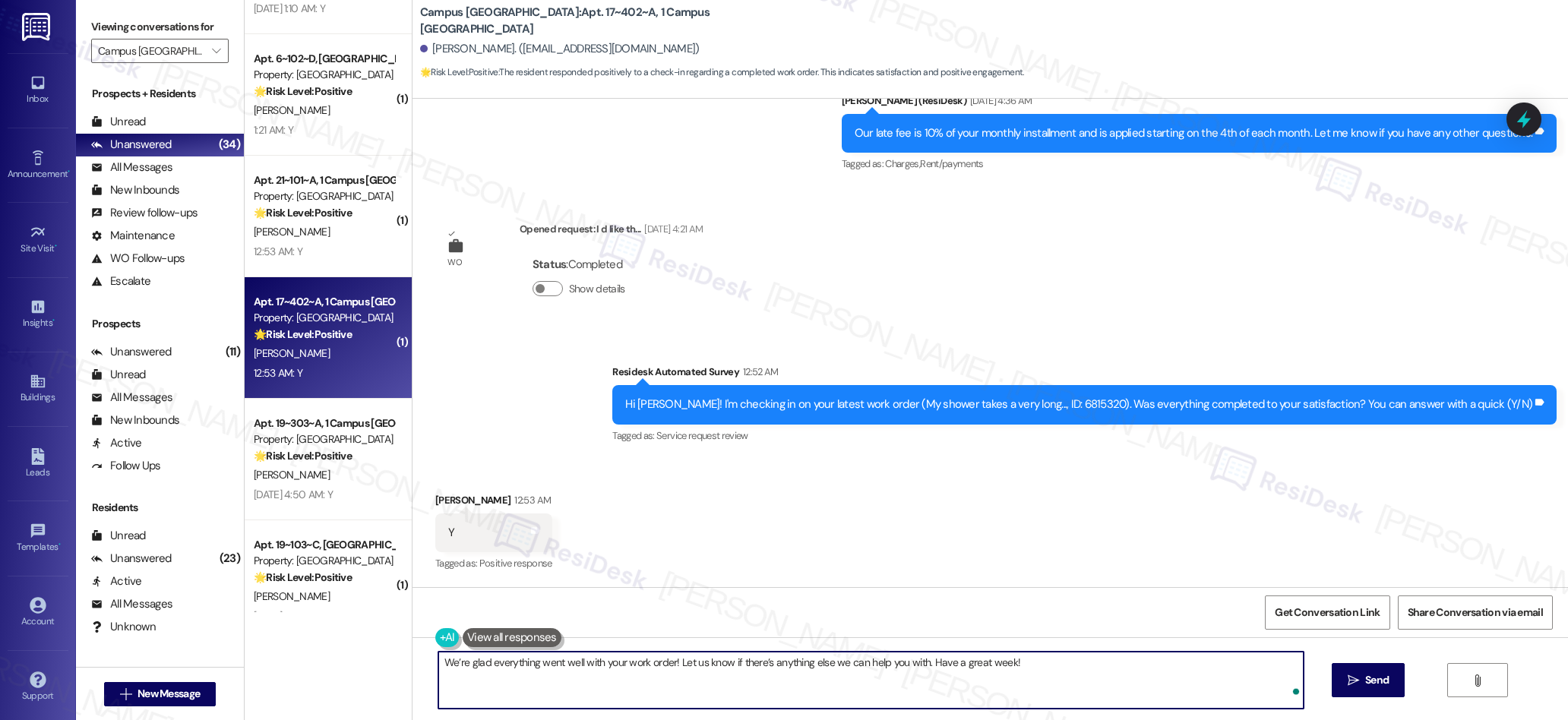
type textarea "We’re glad everything went well with your work order! Let us know if there’s an…"
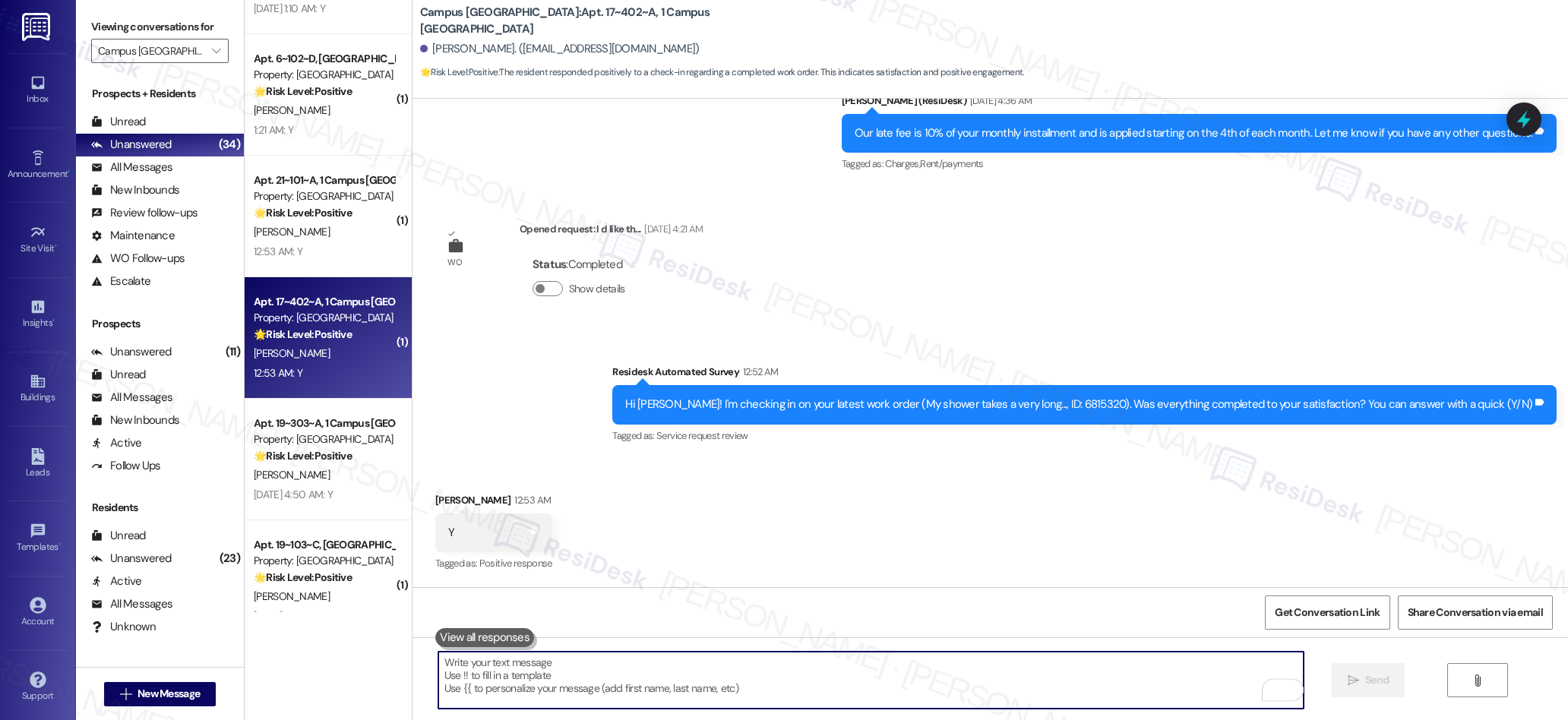
scroll to position [4272, 0]
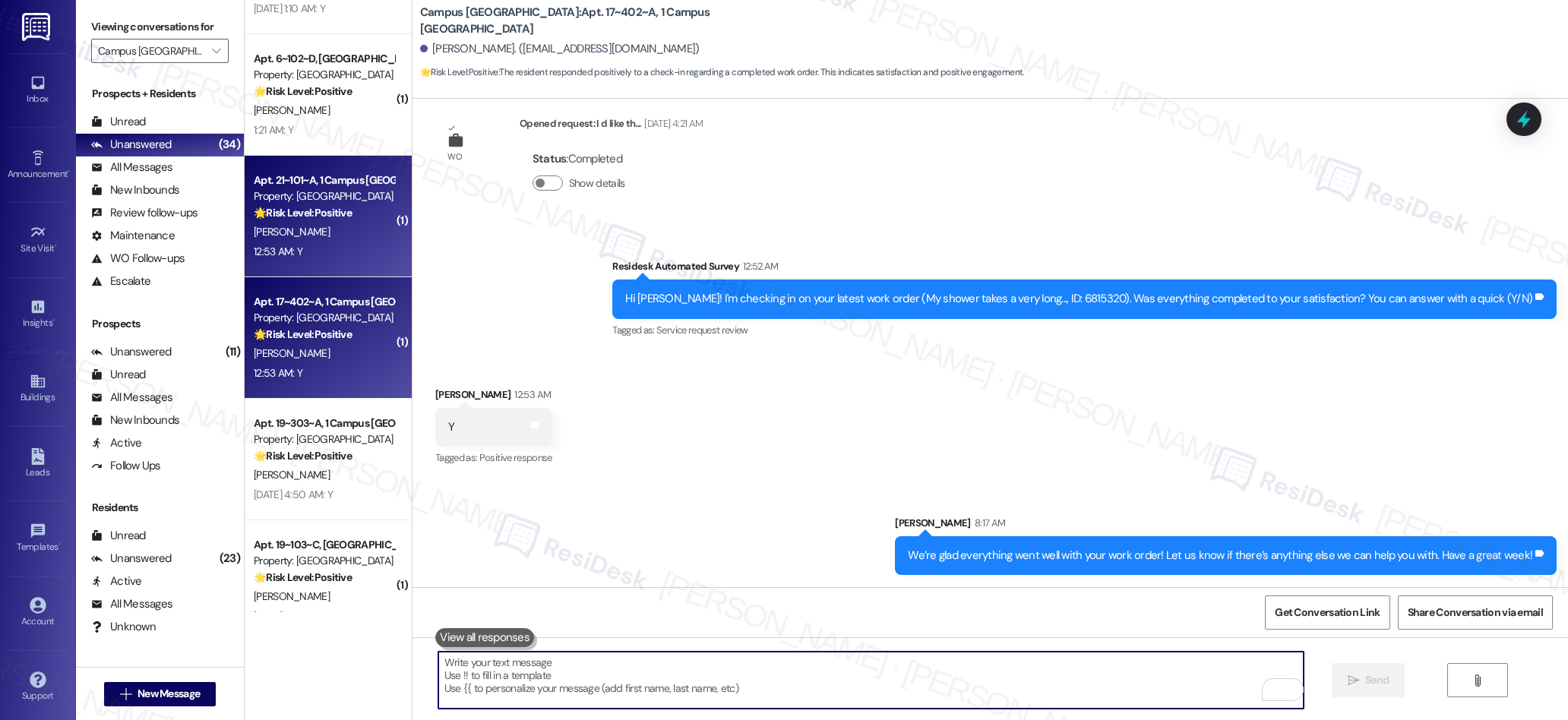
click at [349, 260] on div "12:53 AM: Y 12:53 AM: Y" at bounding box center [323, 252] width 144 height 19
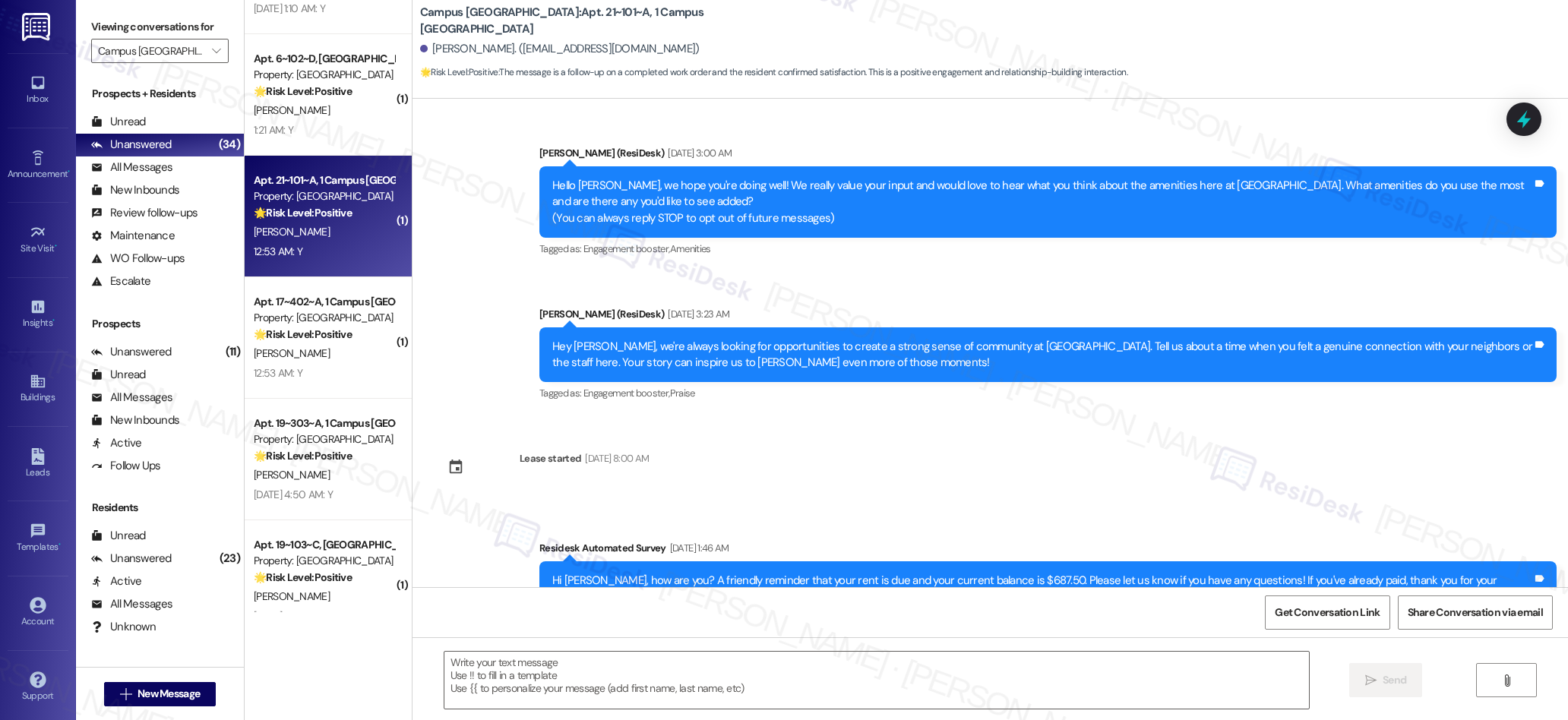
type textarea "Fetching suggested responses. Please feel free to read through the conversation…"
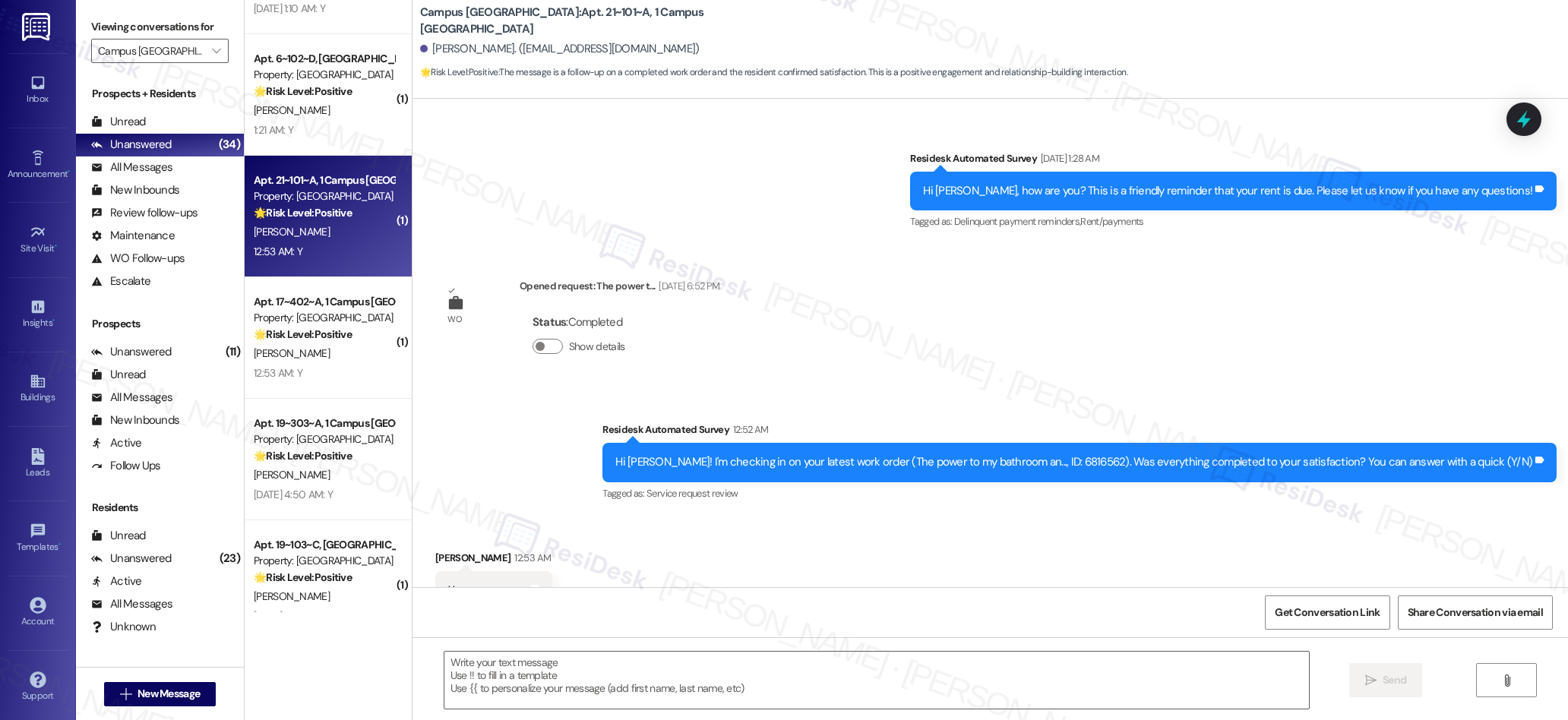
scroll to position [718, 0]
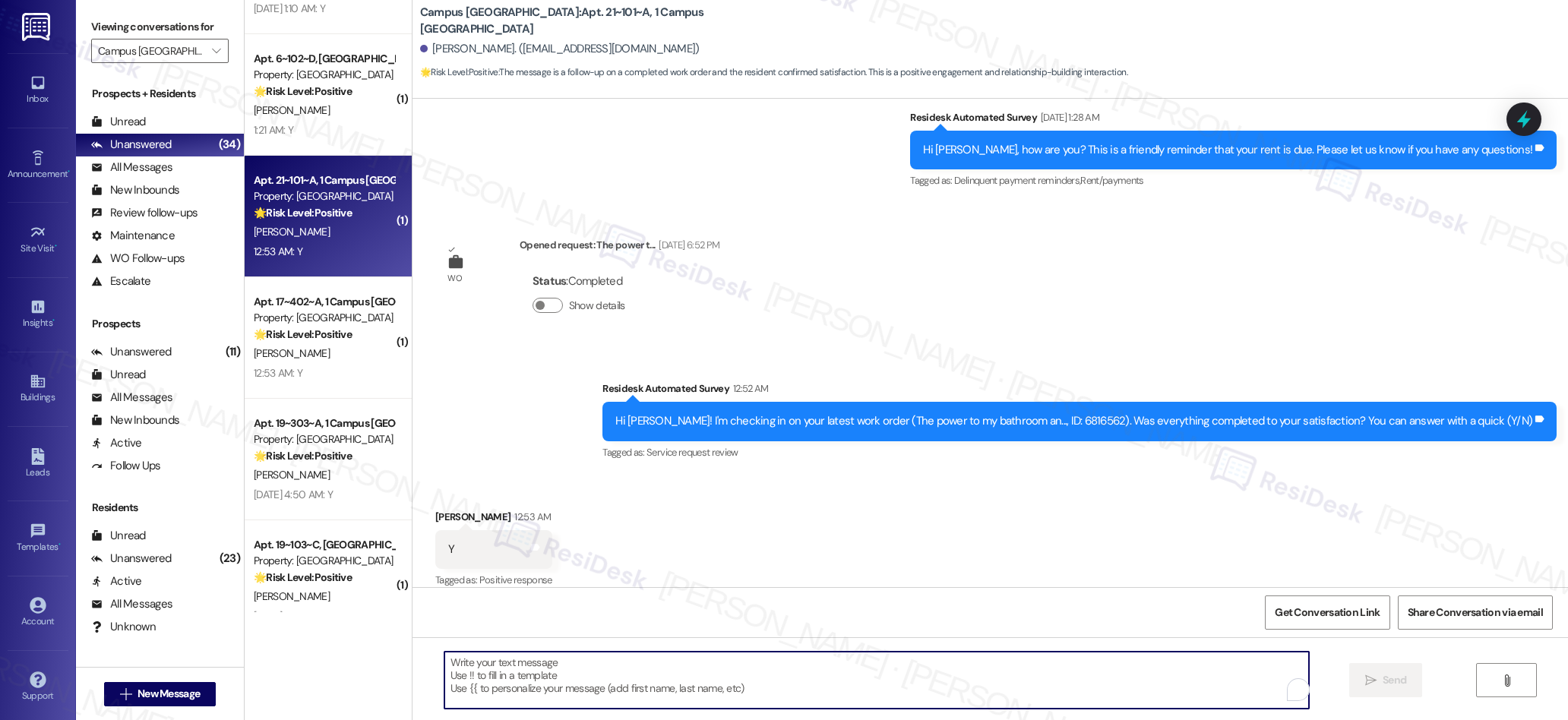
click at [700, 663] on textarea "To enrich screen reader interactions, please activate Accessibility in Grammarl…" at bounding box center [877, 680] width 865 height 57
paste textarea "We’re glad everything went well with your work order! Let us know if there’s an…"
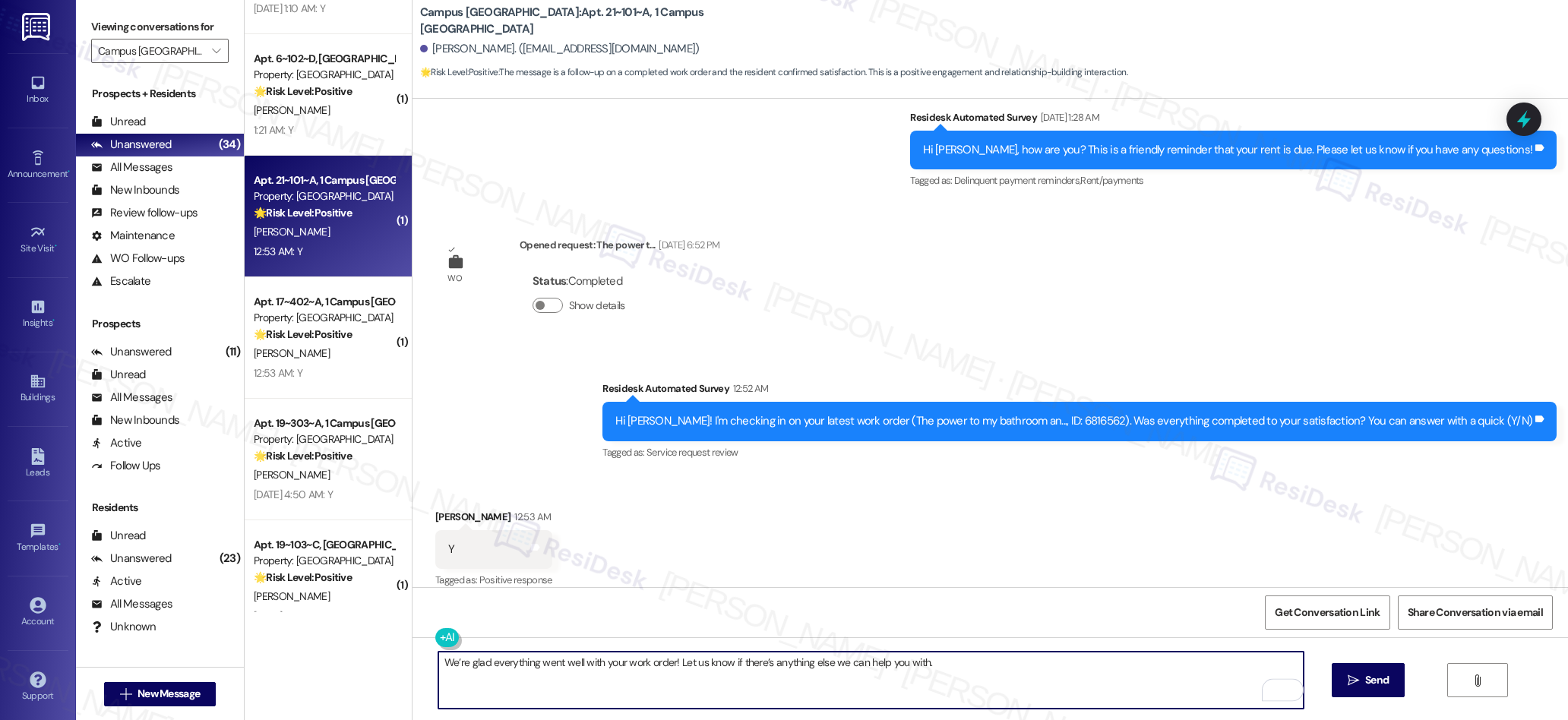
scroll to position [0, 0]
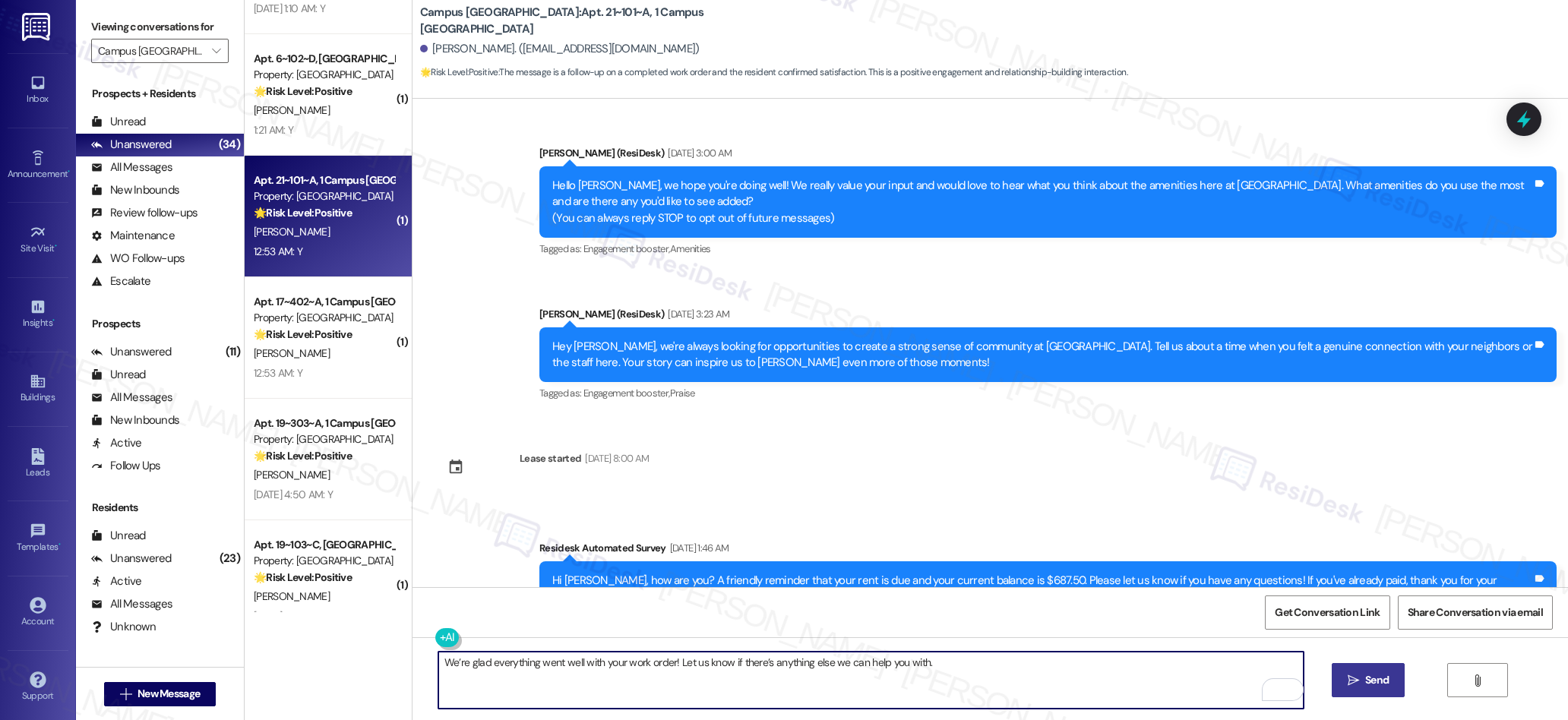
type textarea "We’re glad everything went well with your work order! Let us know if there’s an…"
click at [1345, 681] on span " Send" at bounding box center [1369, 680] width 48 height 16
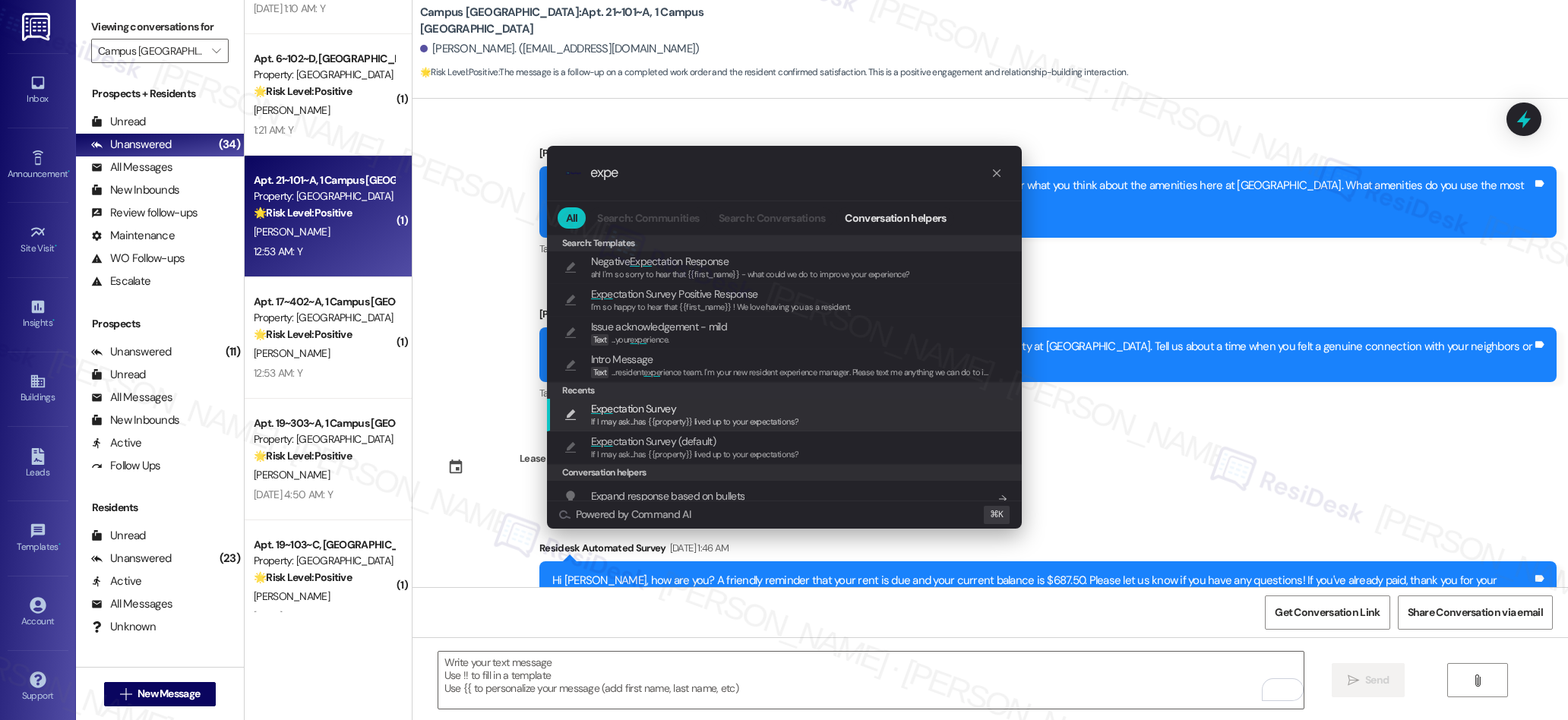
type input "expe"
click at [632, 405] on span "Expe ctation Survey" at bounding box center [633, 409] width 85 height 17
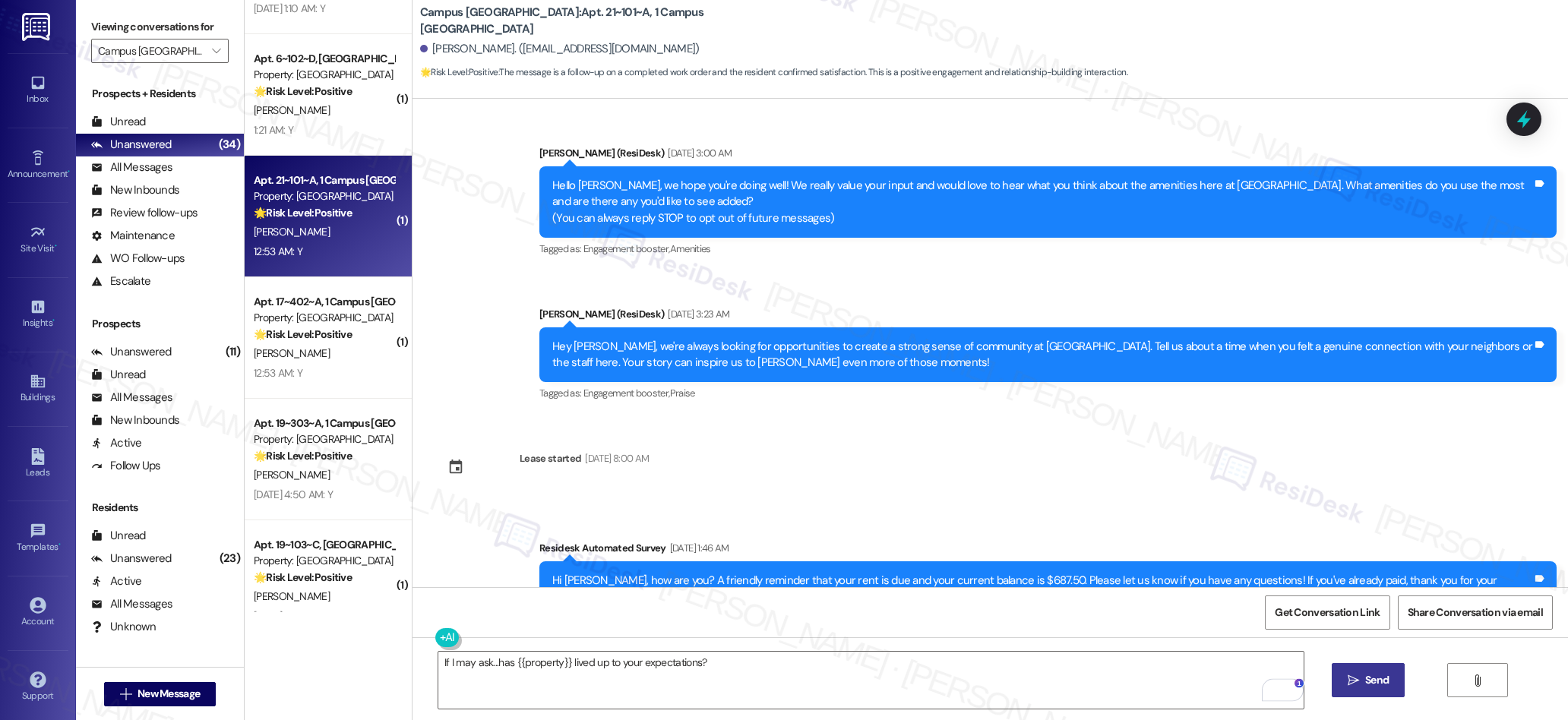
click at [1362, 682] on span "Send" at bounding box center [1376, 680] width 30 height 16
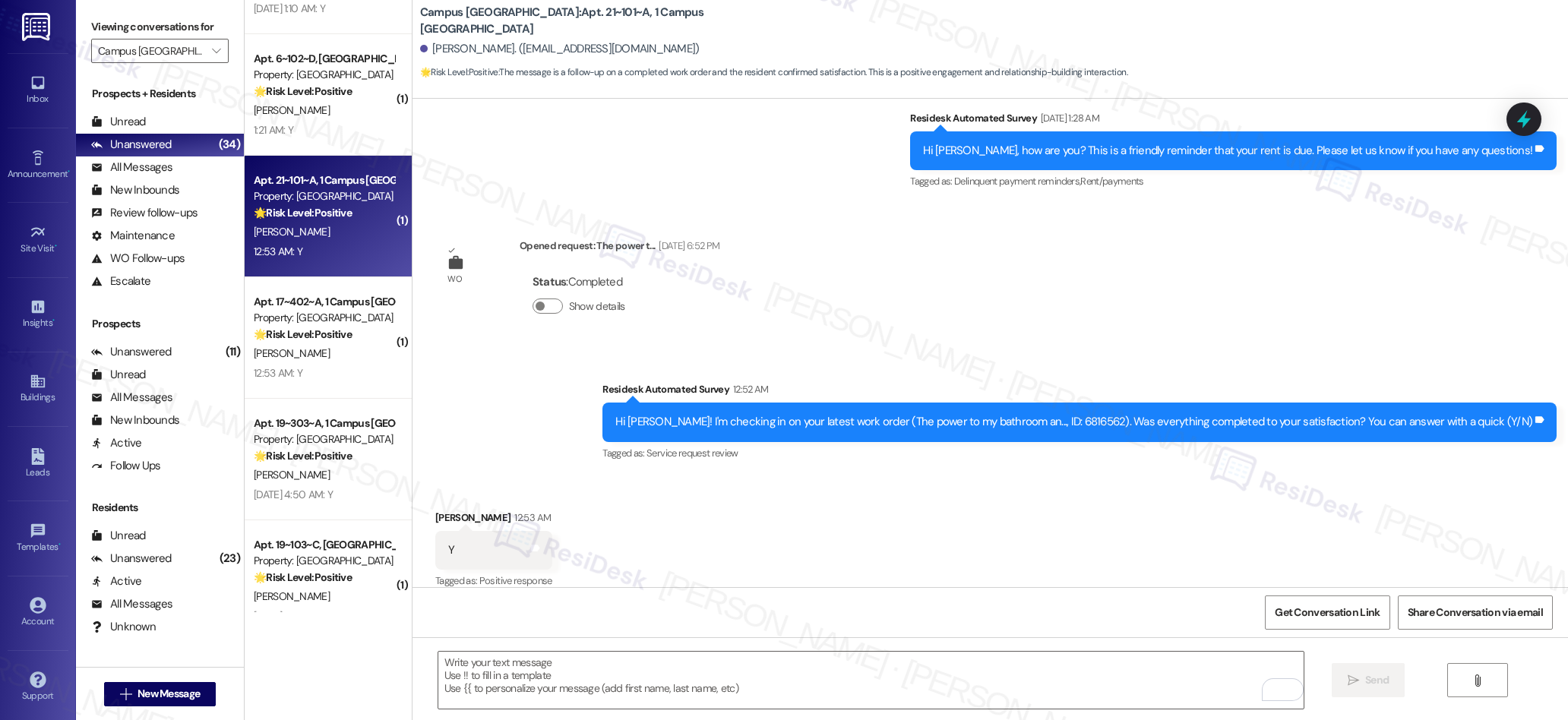
scroll to position [931, 0]
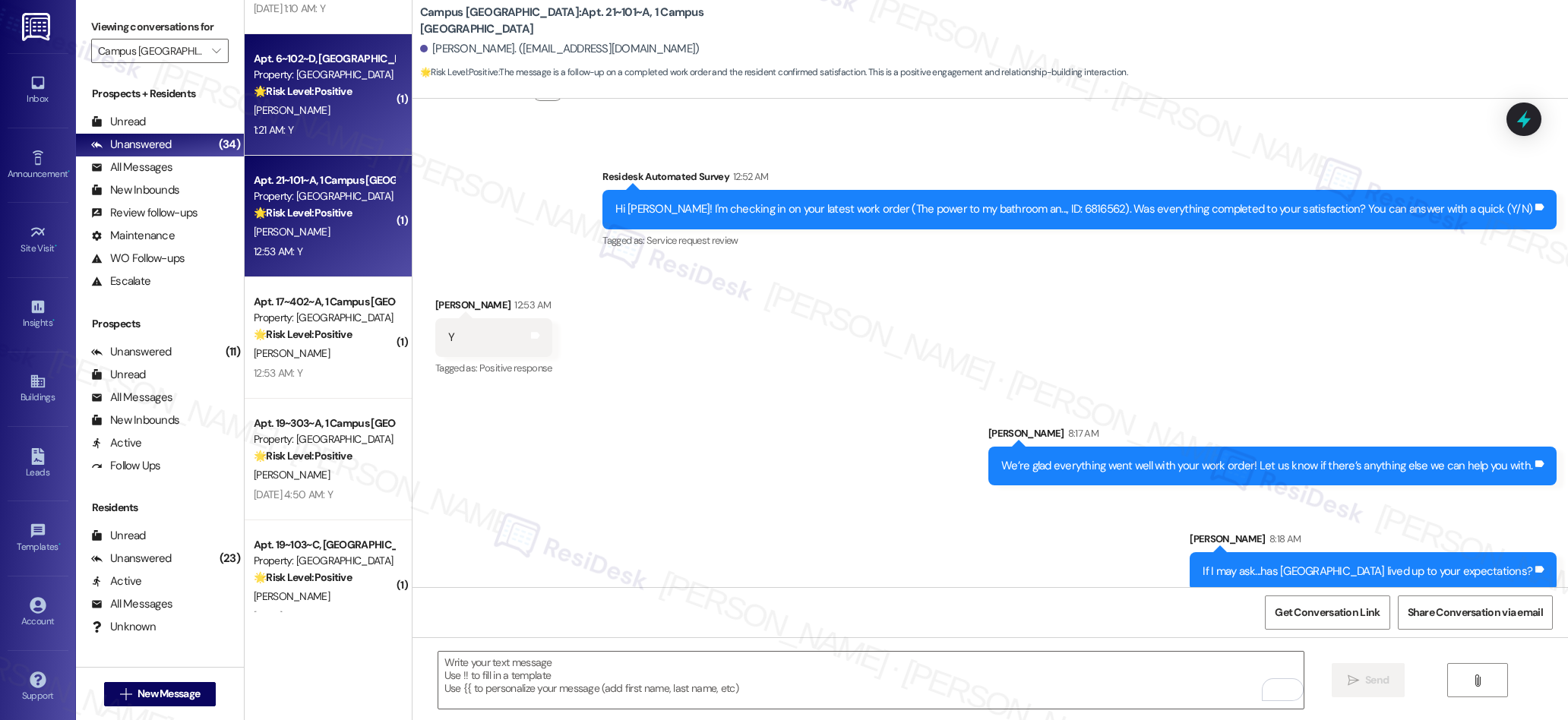
click at [323, 144] on div "Apt. 6~102~D, 1 Campus [GEOGRAPHIC_DATA] Property: [GEOGRAPHIC_DATA] 🌟 Risk Lev…" at bounding box center [327, 94] width 167 height 121
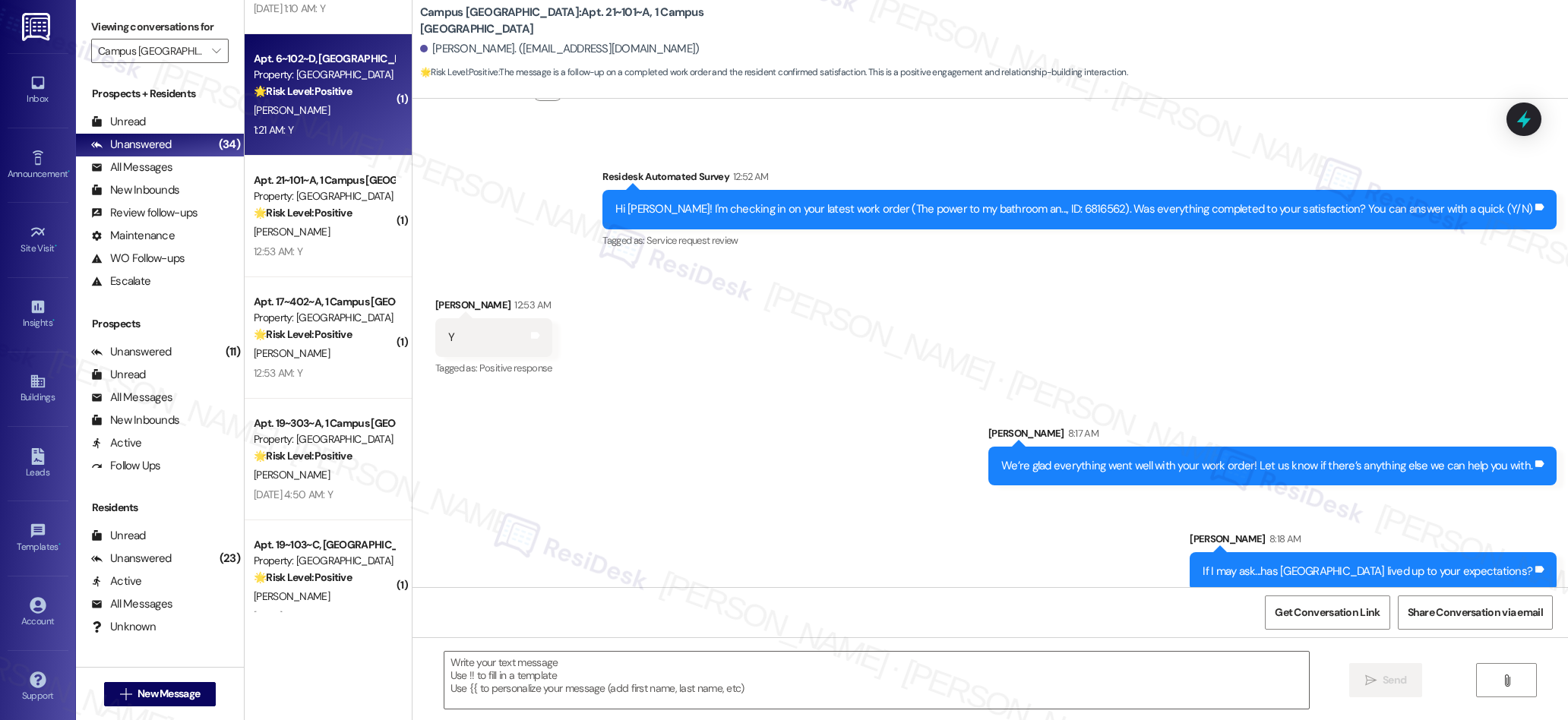
type textarea "Fetching suggested responses. Please feel free to read through the conversation…"
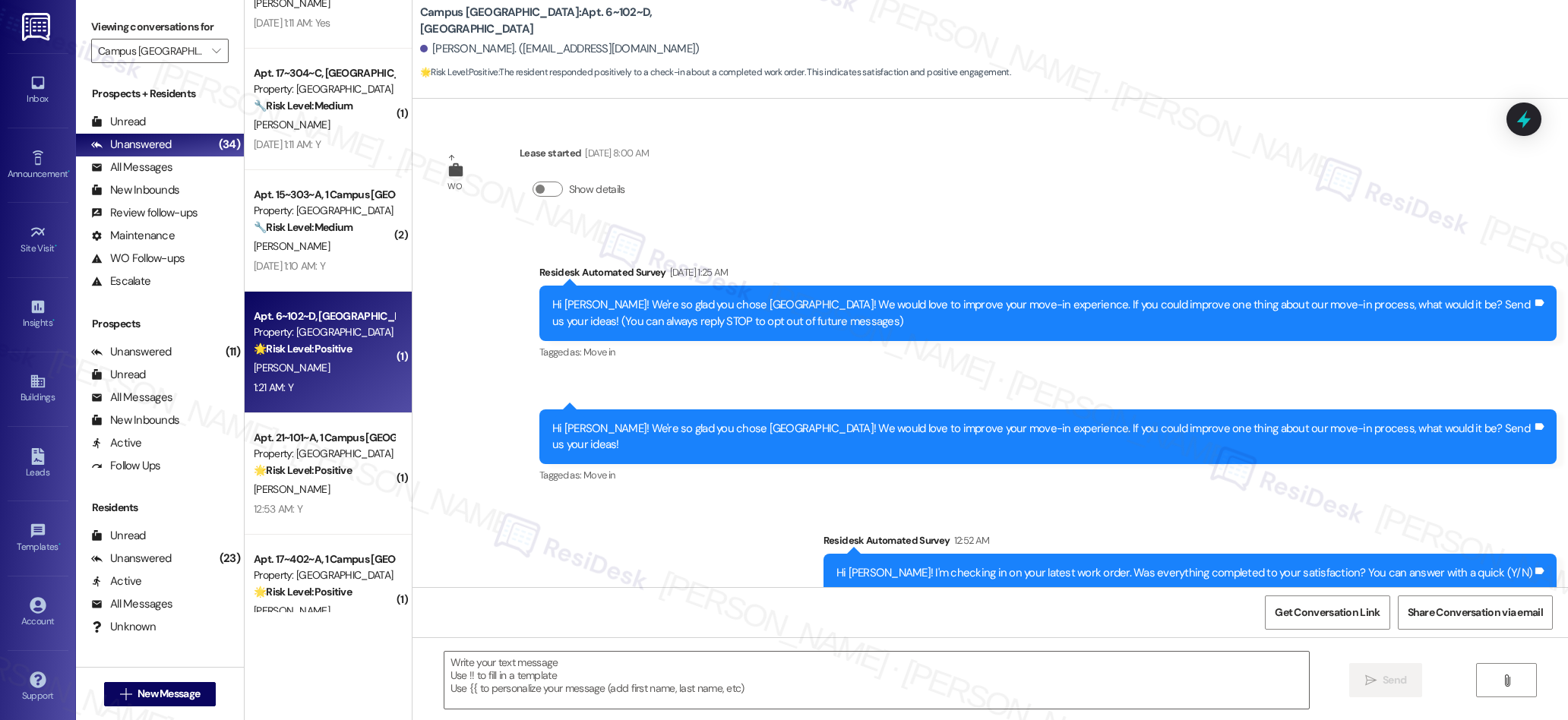
scroll to position [168, 0]
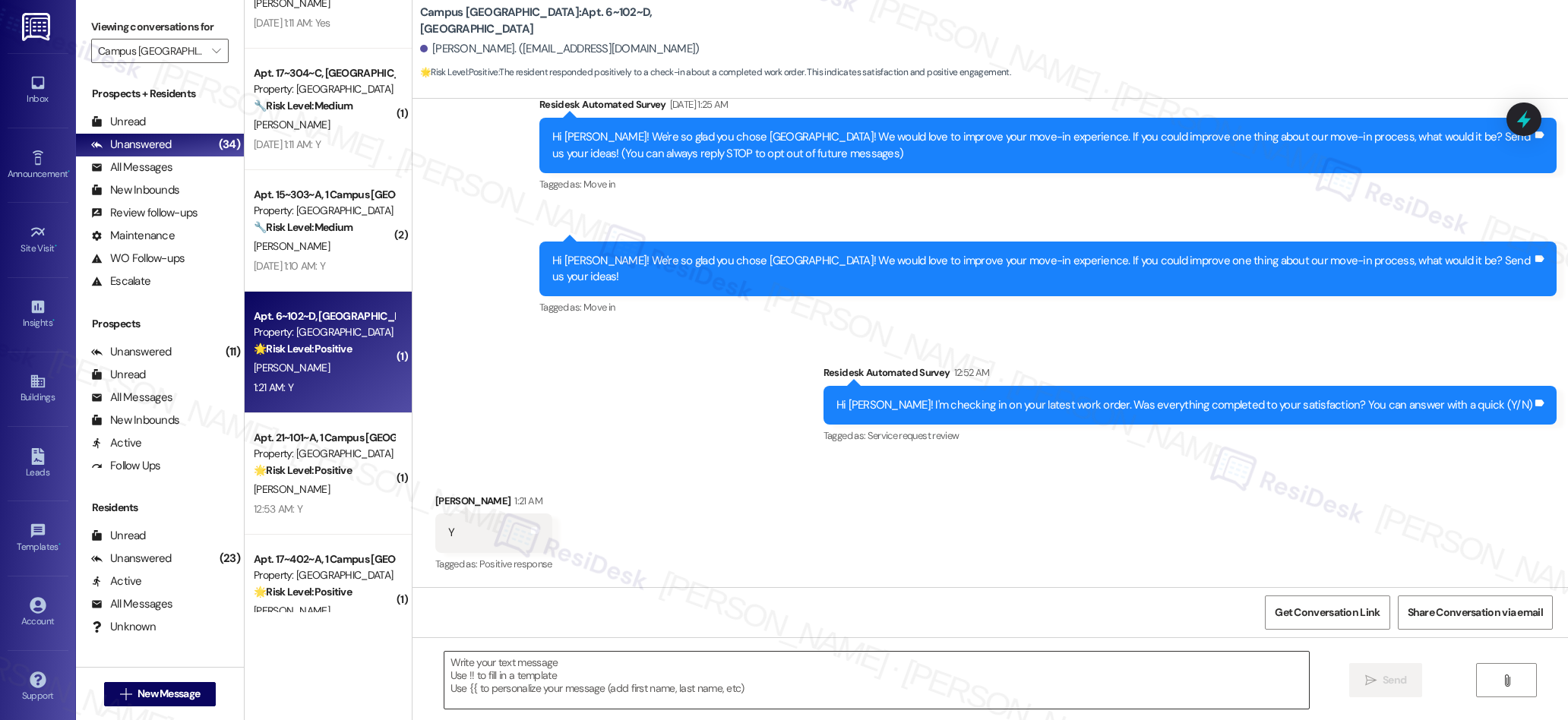
click at [697, 685] on textarea at bounding box center [877, 680] width 865 height 57
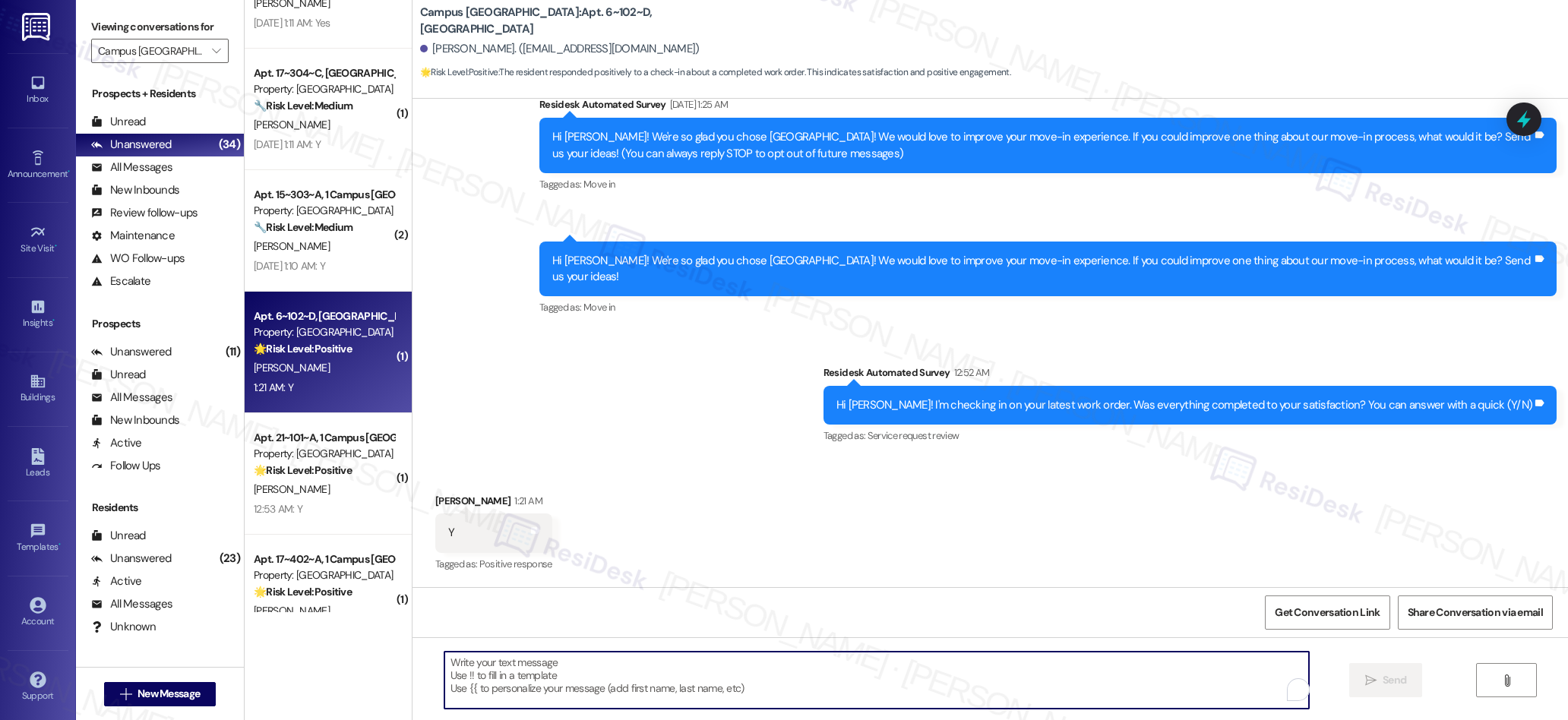
paste textarea "We’re glad everything went well with your work order! Let us know if there’s an…"
type textarea "We’re glad everything went well with your work order! Let us know if there’s an…"
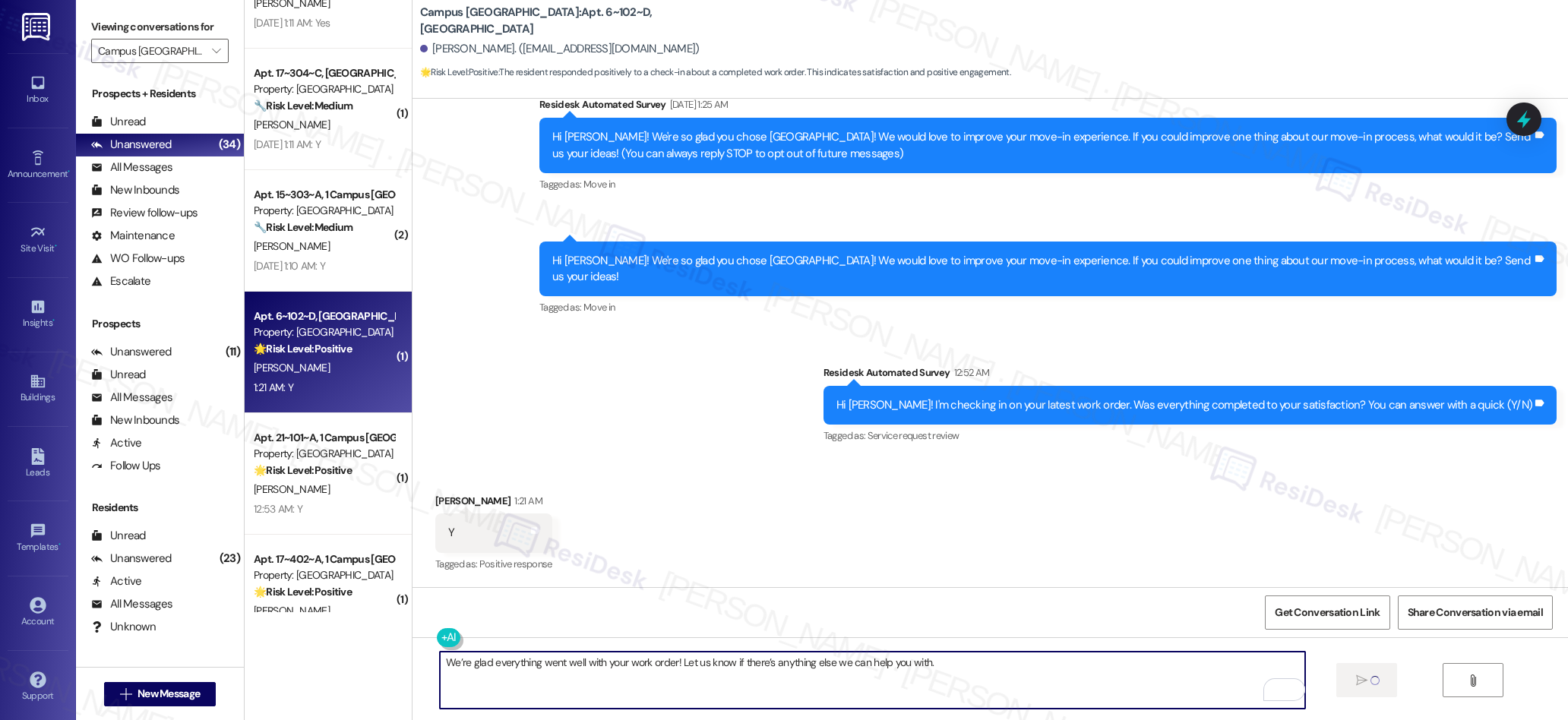
scroll to position [0, 0]
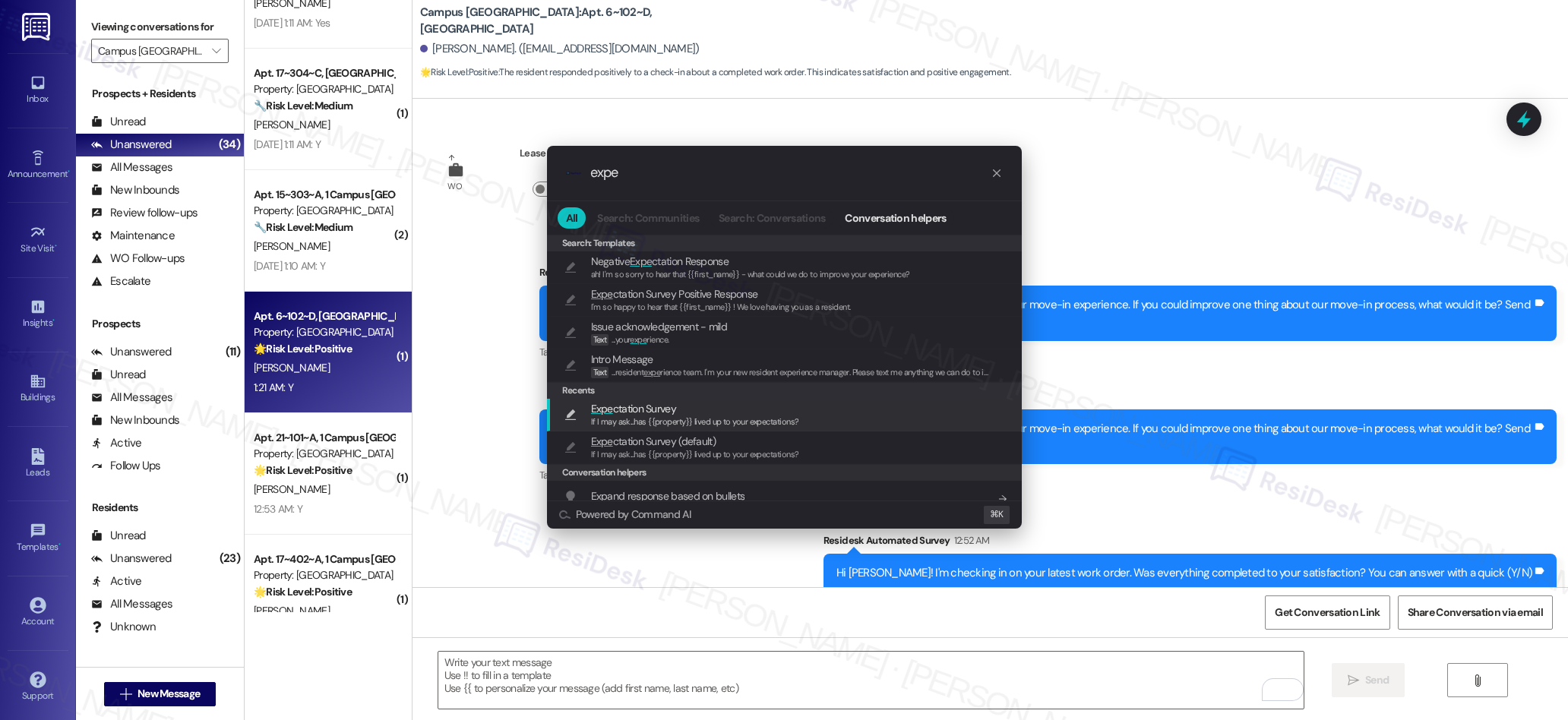
type input "expe"
click at [648, 424] on span "If I may ask...has {{property}} lived up to your expectations?" at bounding box center [695, 421] width 208 height 10
type textarea "If I may ask...has {{property}} lived up to your expectations?"
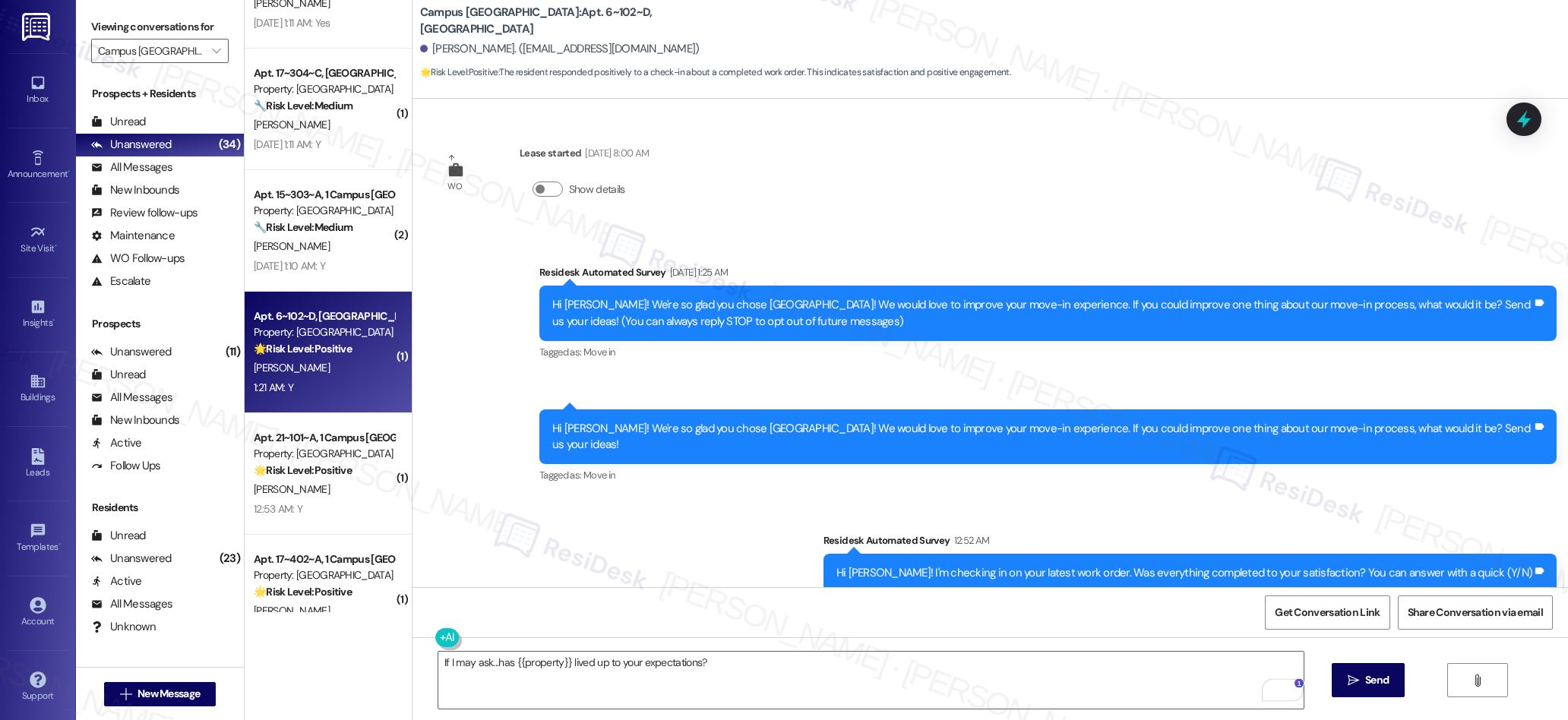
drag, startPoint x: 1353, startPoint y: 668, endPoint x: 1219, endPoint y: 457, distance: 250.0
click at [1348, 666] on button " Send" at bounding box center [1368, 680] width 73 height 34
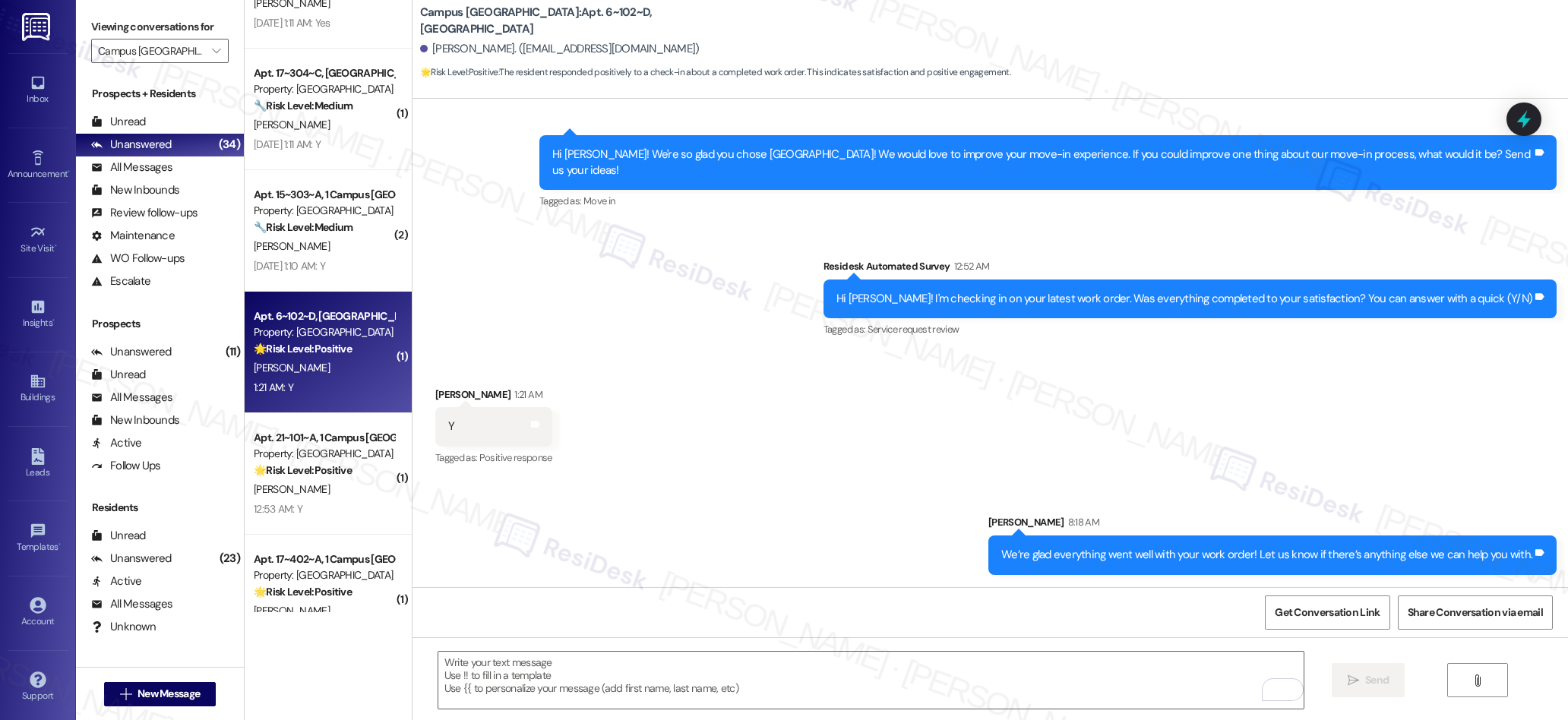
scroll to position [380, 0]
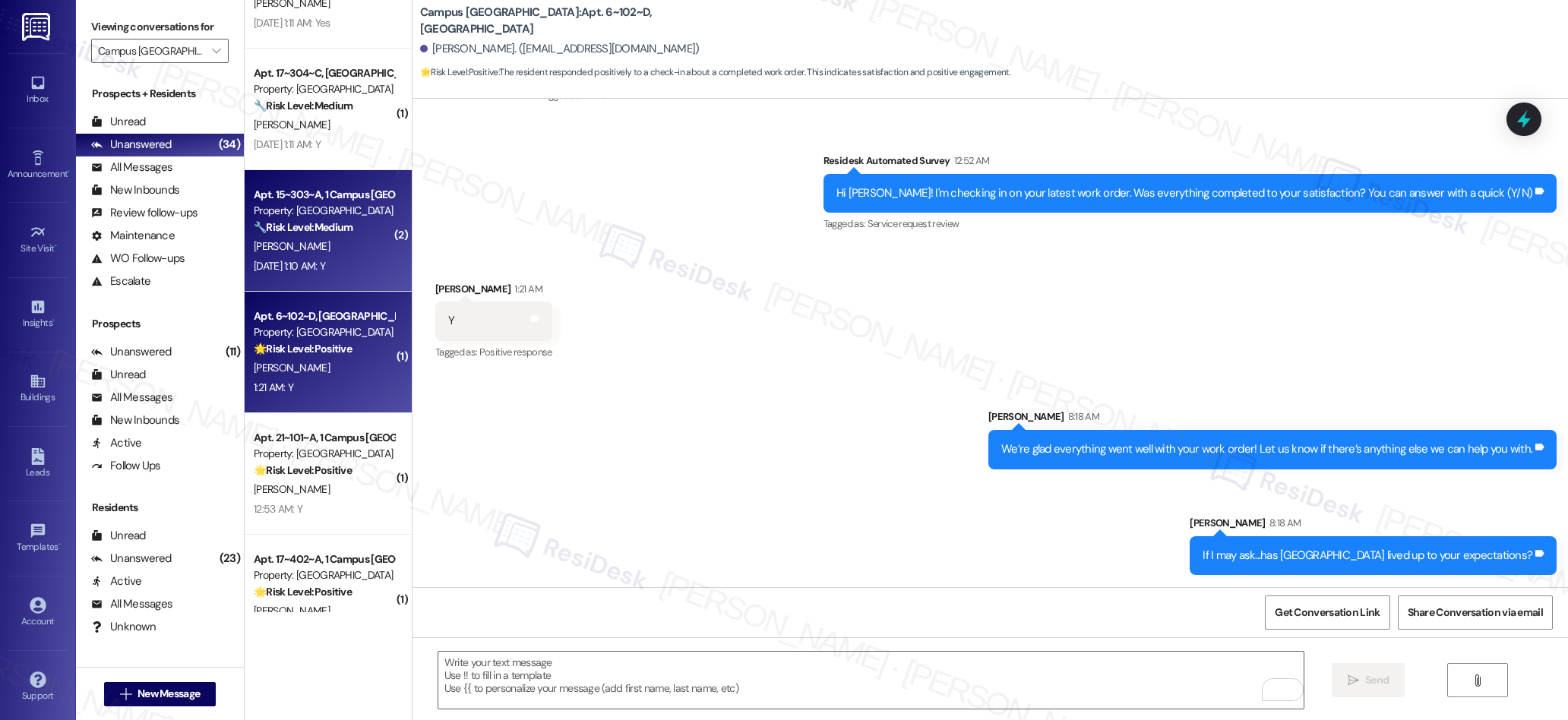
click at [306, 252] on div "[PERSON_NAME]" at bounding box center [323, 247] width 144 height 19
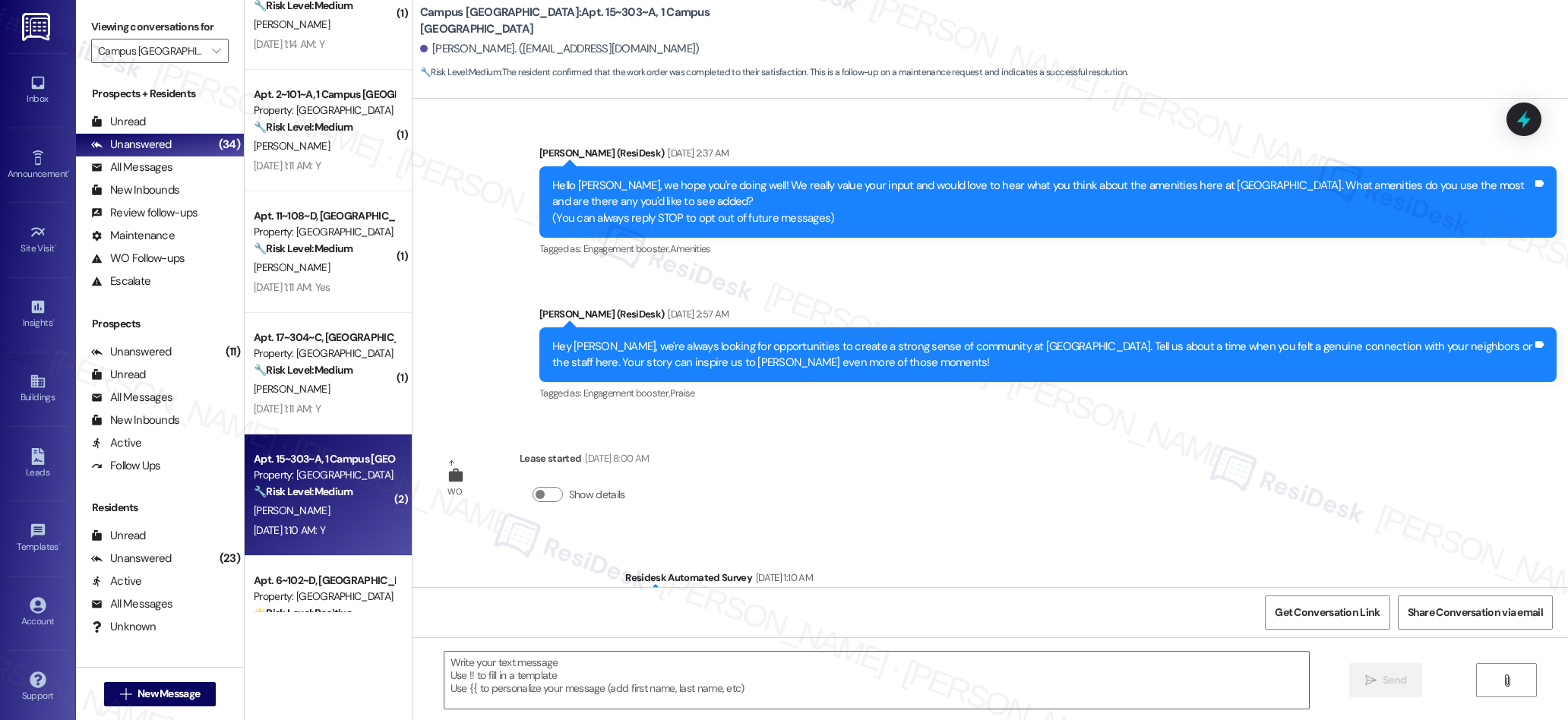
scroll to position [1142, 0]
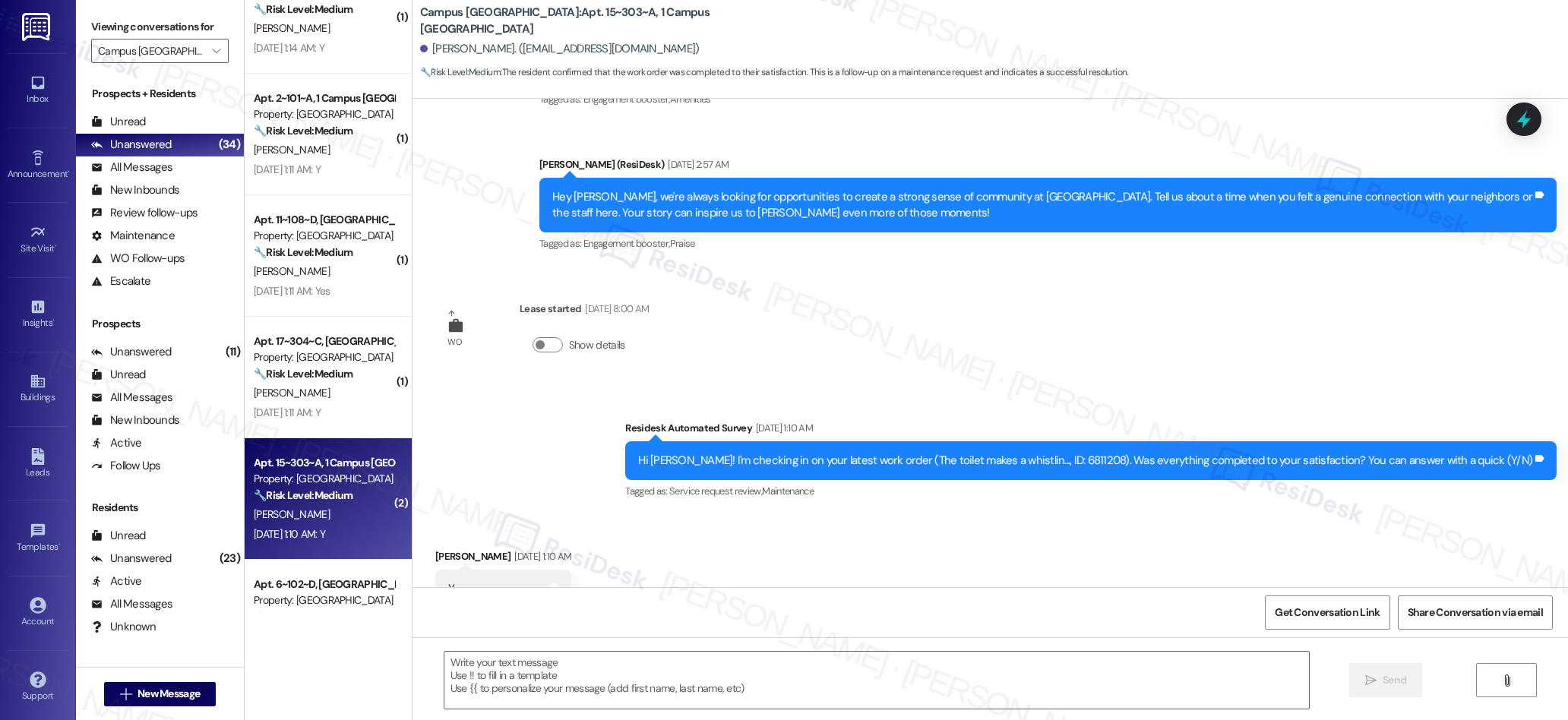
type textarea "Fetching suggested responses. Please feel free to read through the conversation…"
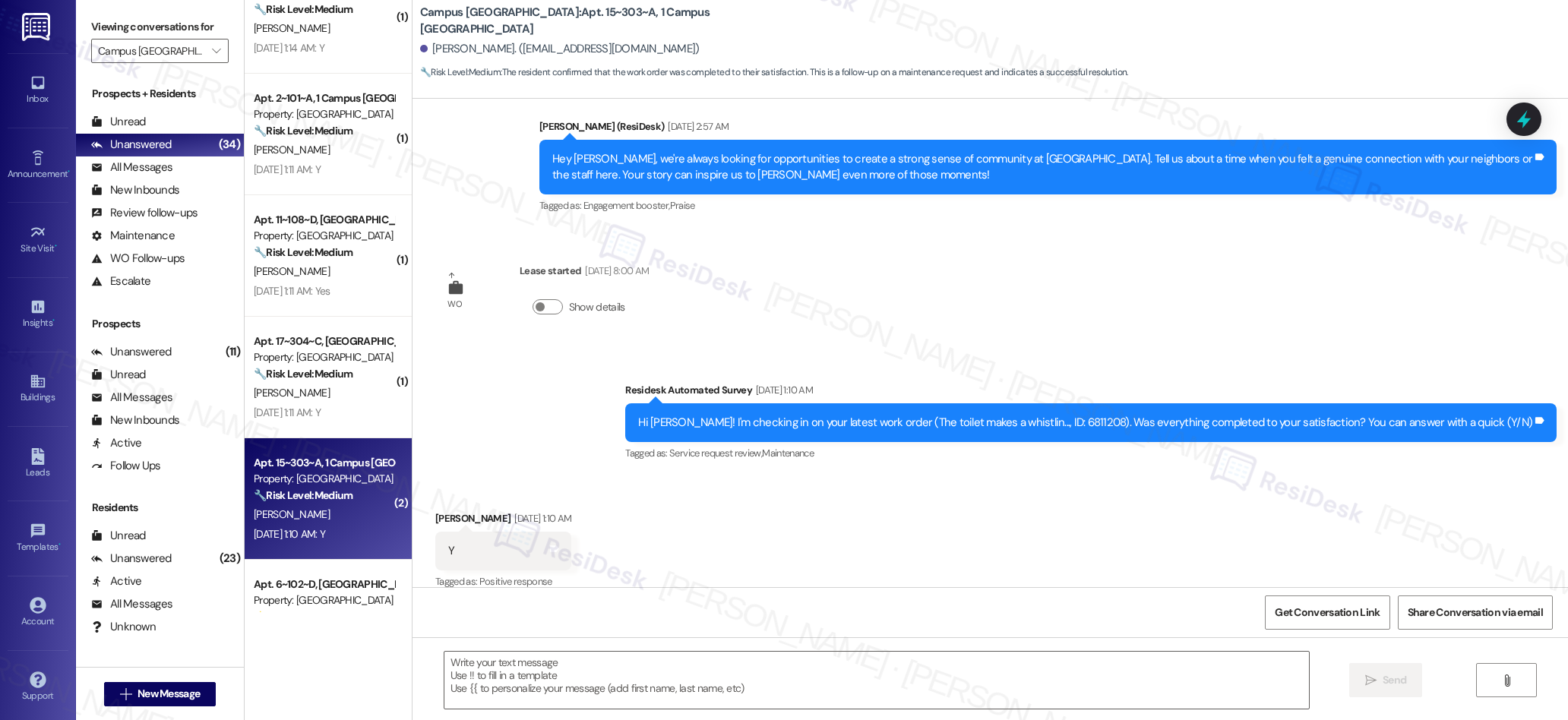
scroll to position [0, 0]
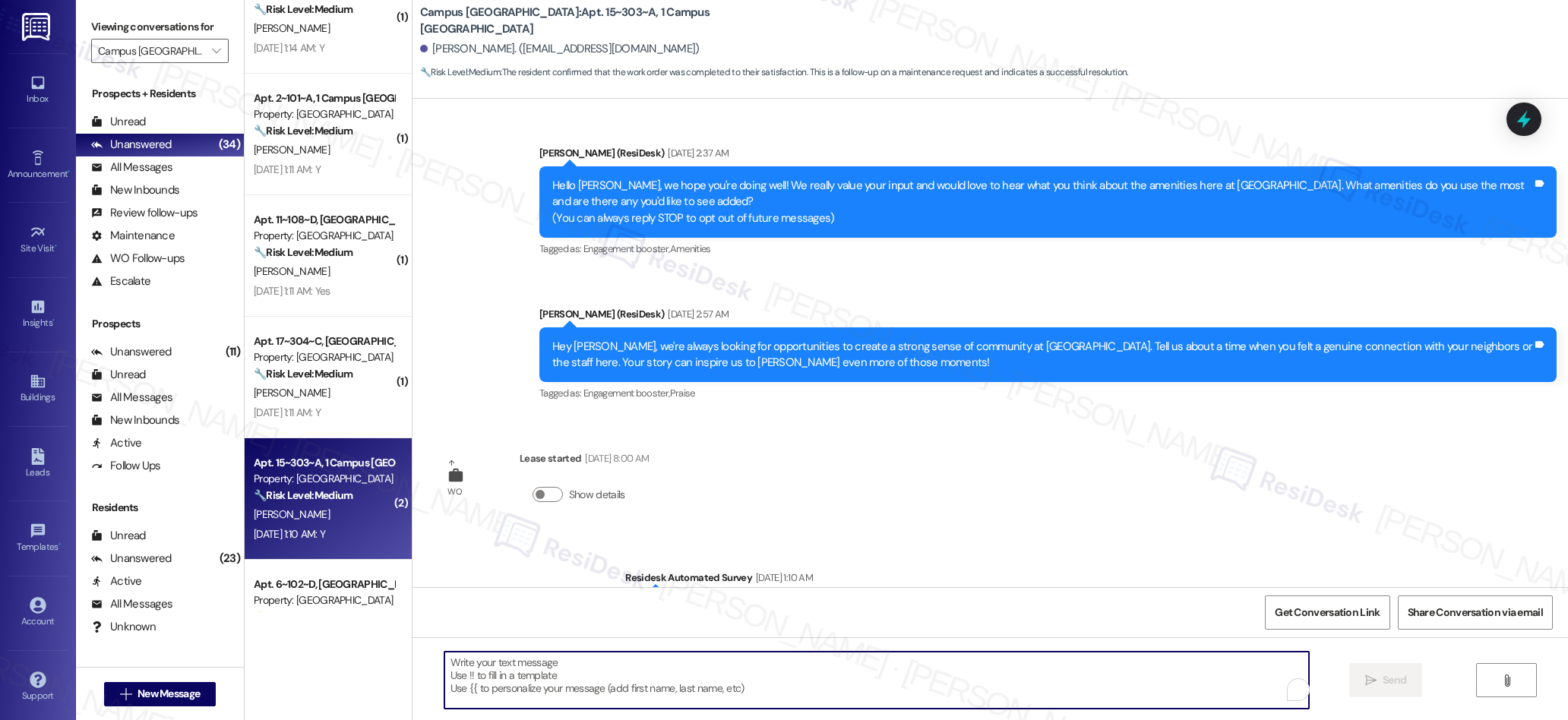
click at [819, 692] on textarea "To enrich screen reader interactions, please activate Accessibility in Grammarl…" at bounding box center [877, 680] width 865 height 57
paste textarea "We’re glad everything went well with your work order! Let us know if there’s an…"
type textarea "We’re glad everything went well with your work order! Let us know if there’s an…"
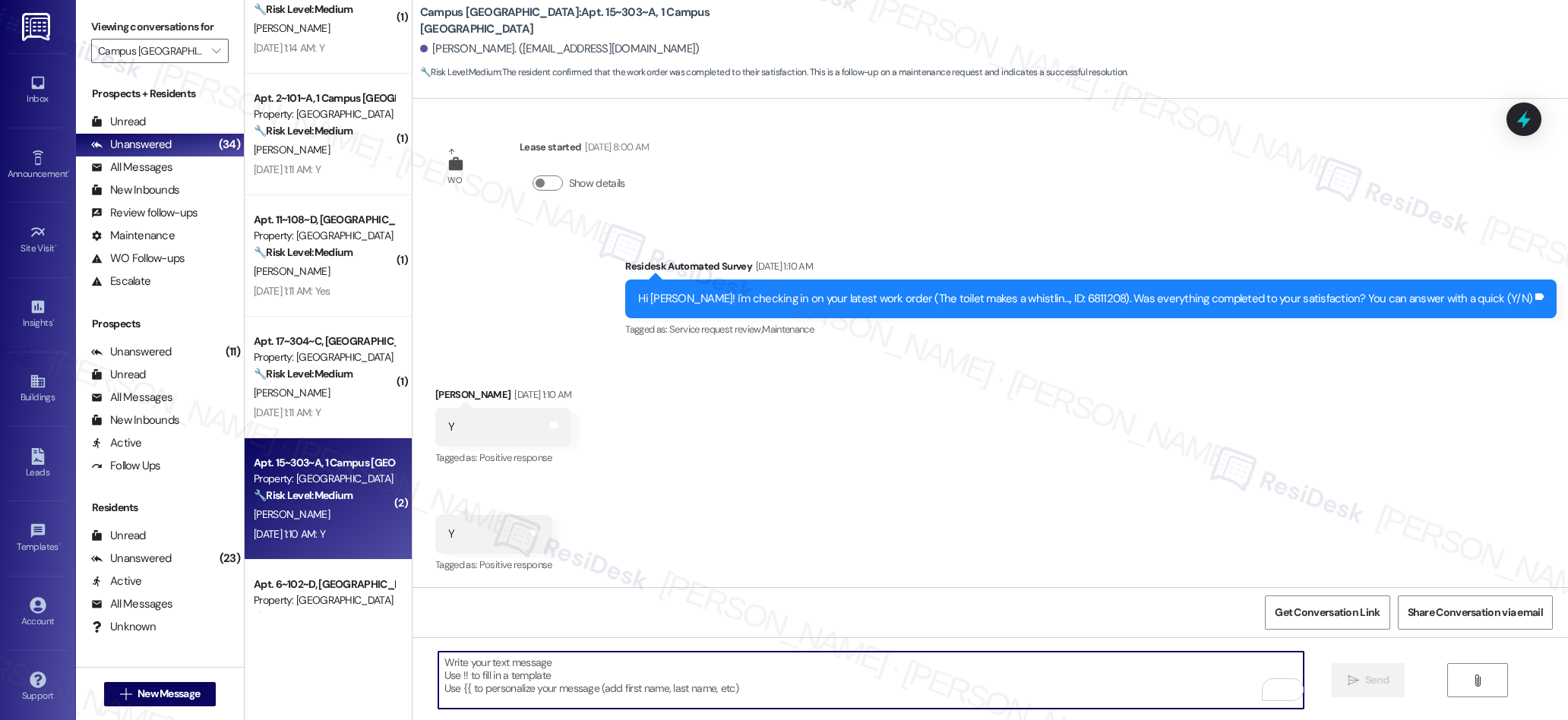
scroll to position [312, 0]
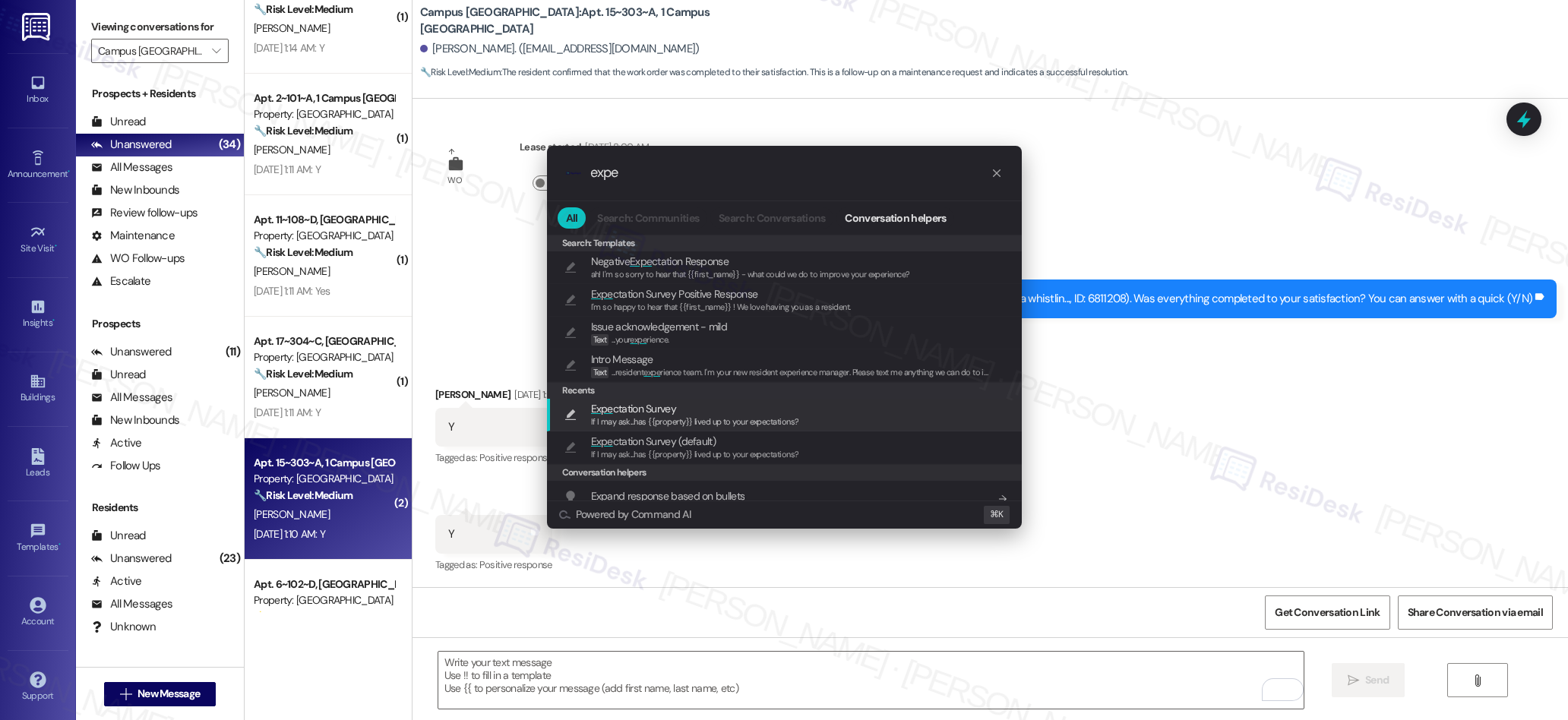
type input "expe"
click at [661, 413] on span "Expe ctation Survey" at bounding box center [633, 409] width 85 height 17
type textarea "If I may ask...has {{property}} lived up to your expectations?"
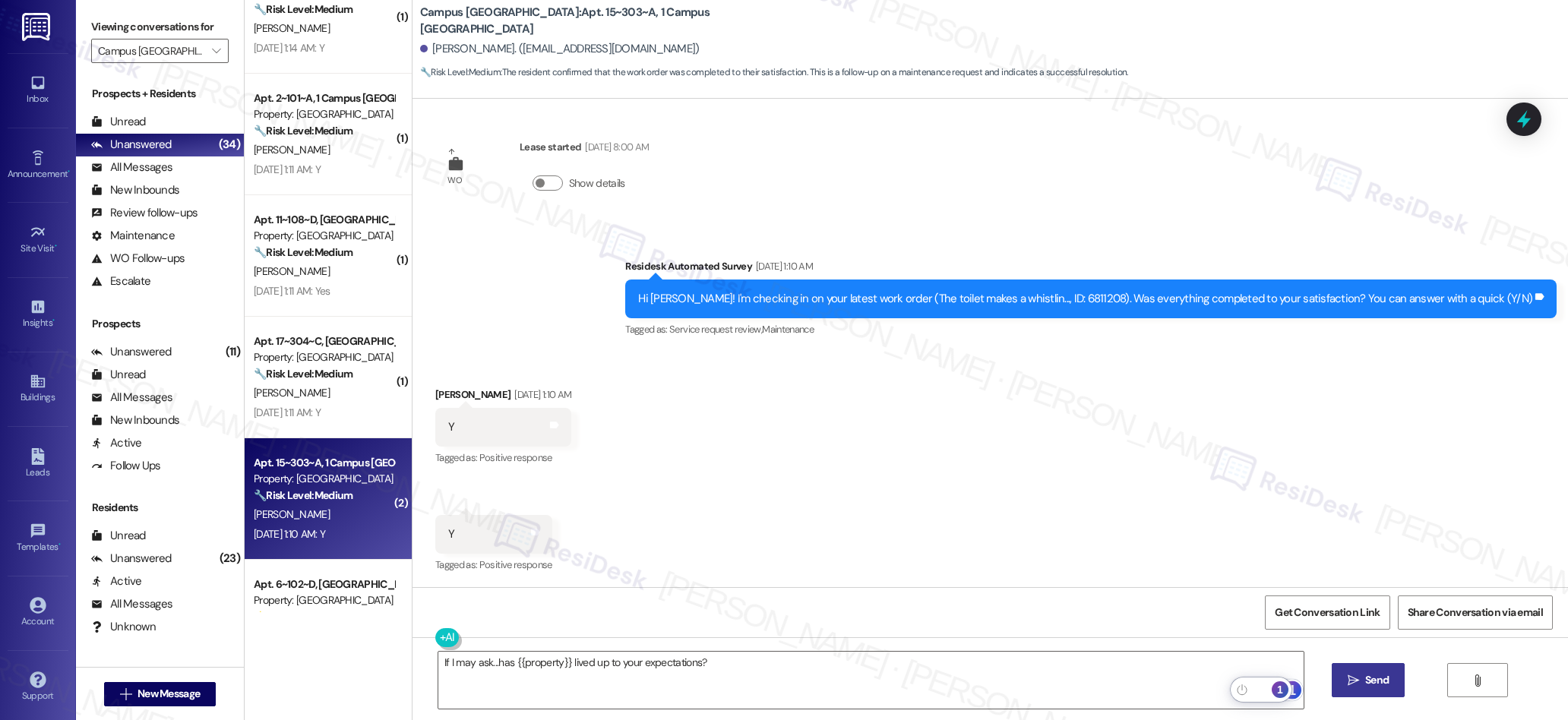
click at [1368, 677] on span "Send" at bounding box center [1376, 680] width 24 height 16
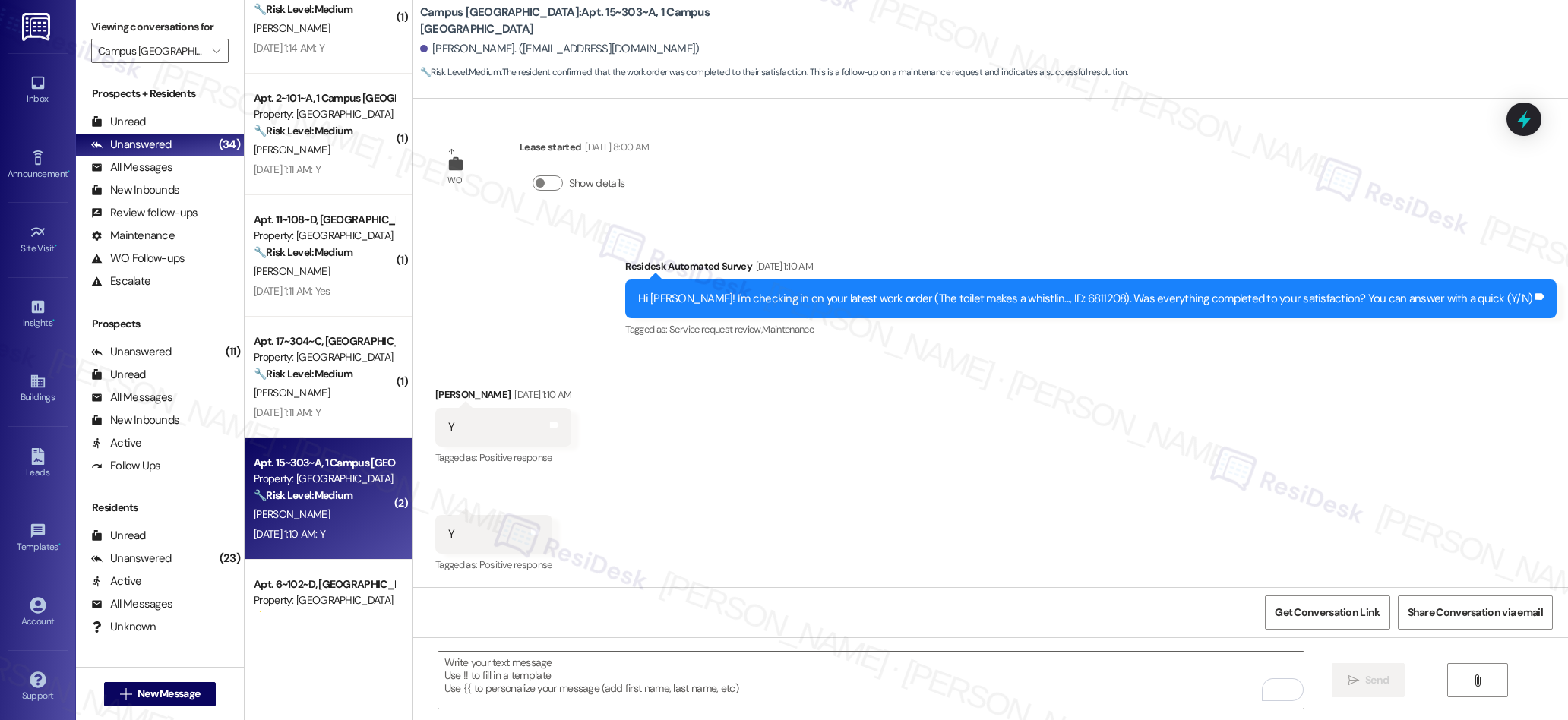
scroll to position [664, 0]
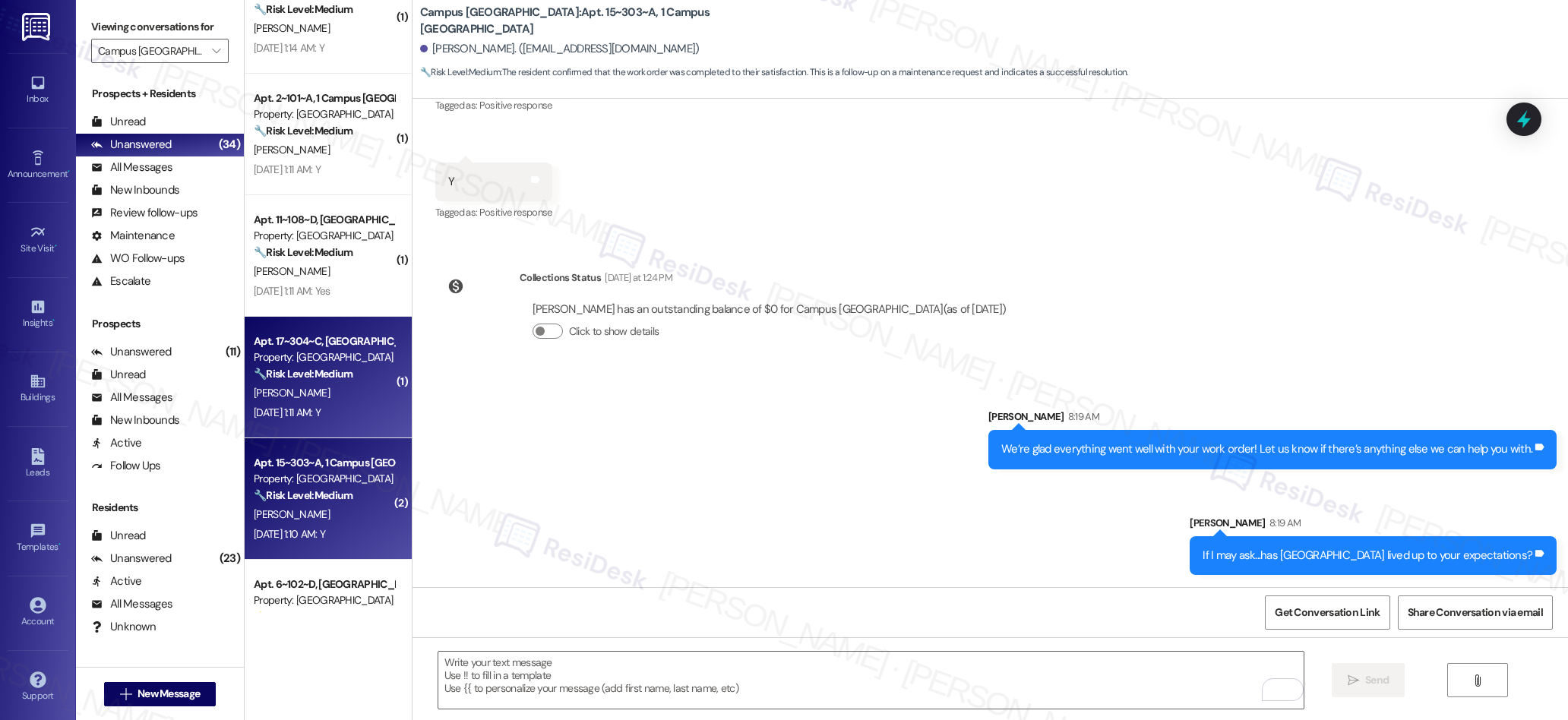
click at [330, 397] on div "[PERSON_NAME]" at bounding box center [323, 393] width 144 height 19
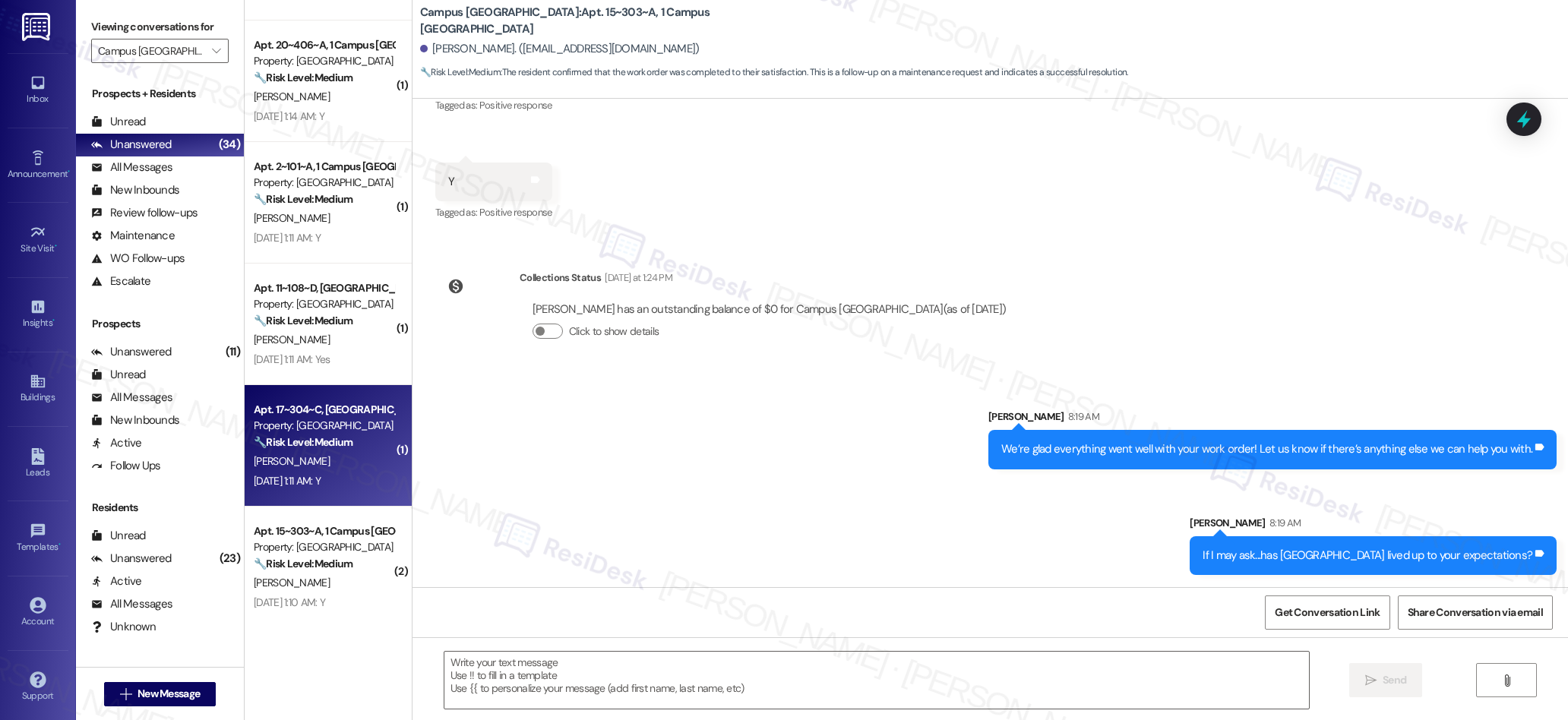
type textarea "Fetching suggested responses. Please feel free to read through the conversation…"
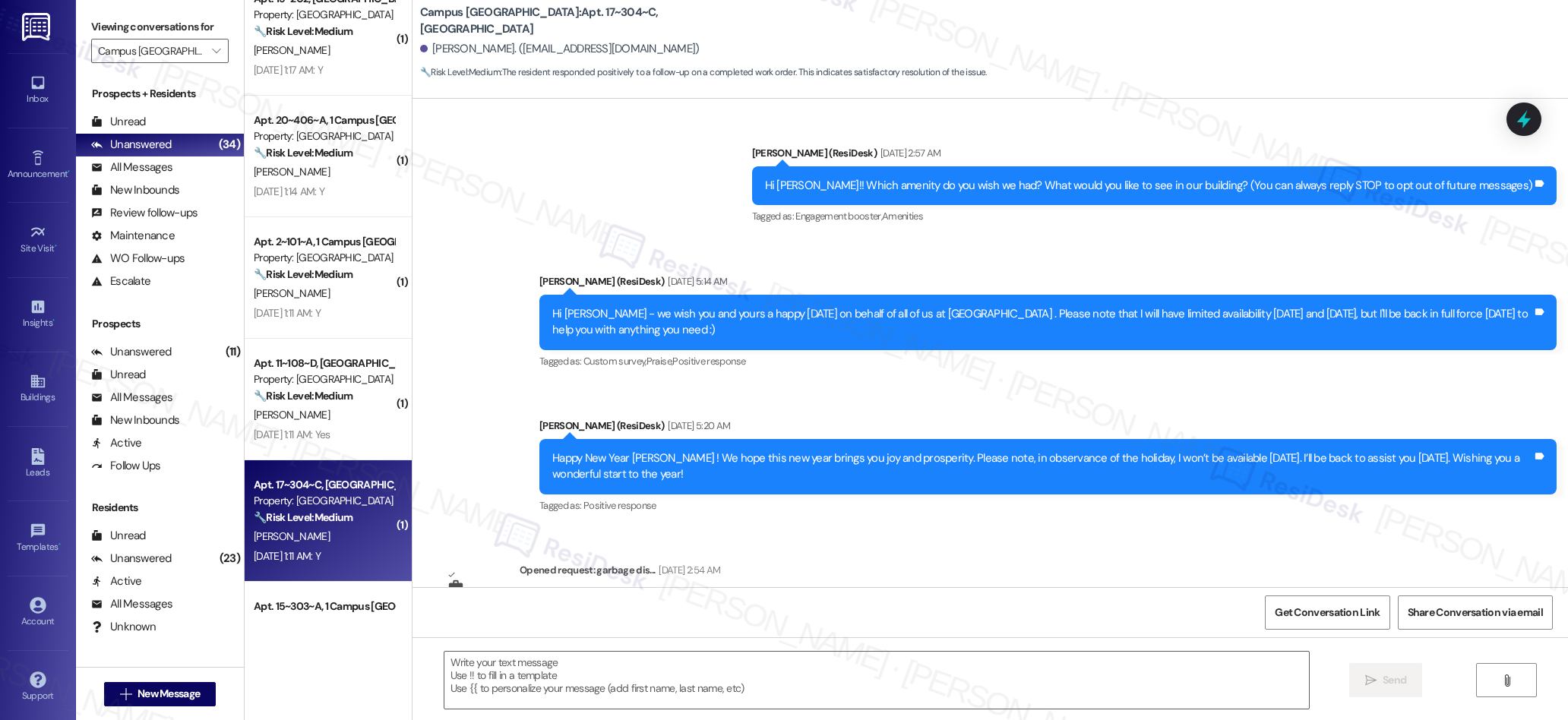
scroll to position [994, 0]
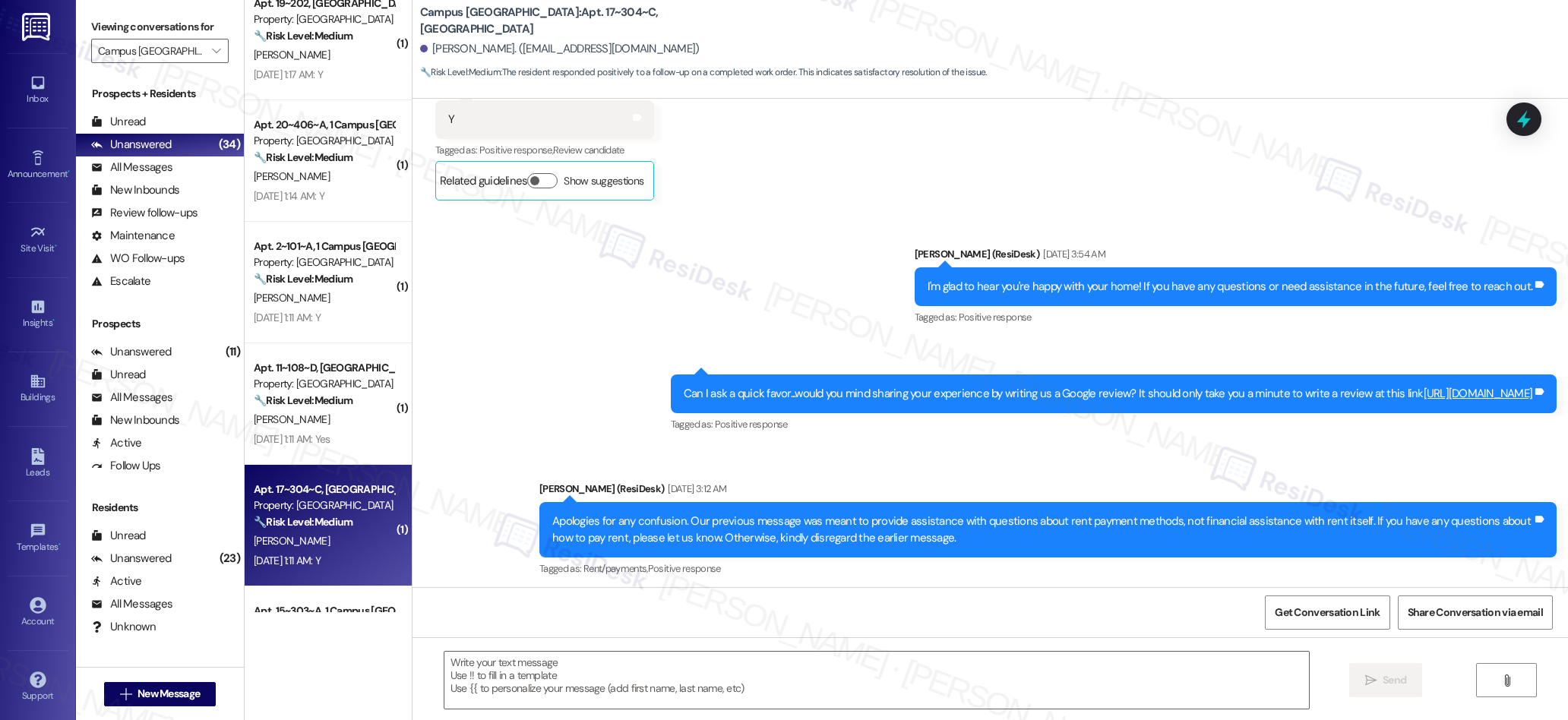
type textarea "Fetching suggested responses. Please feel free to read through the conversation…"
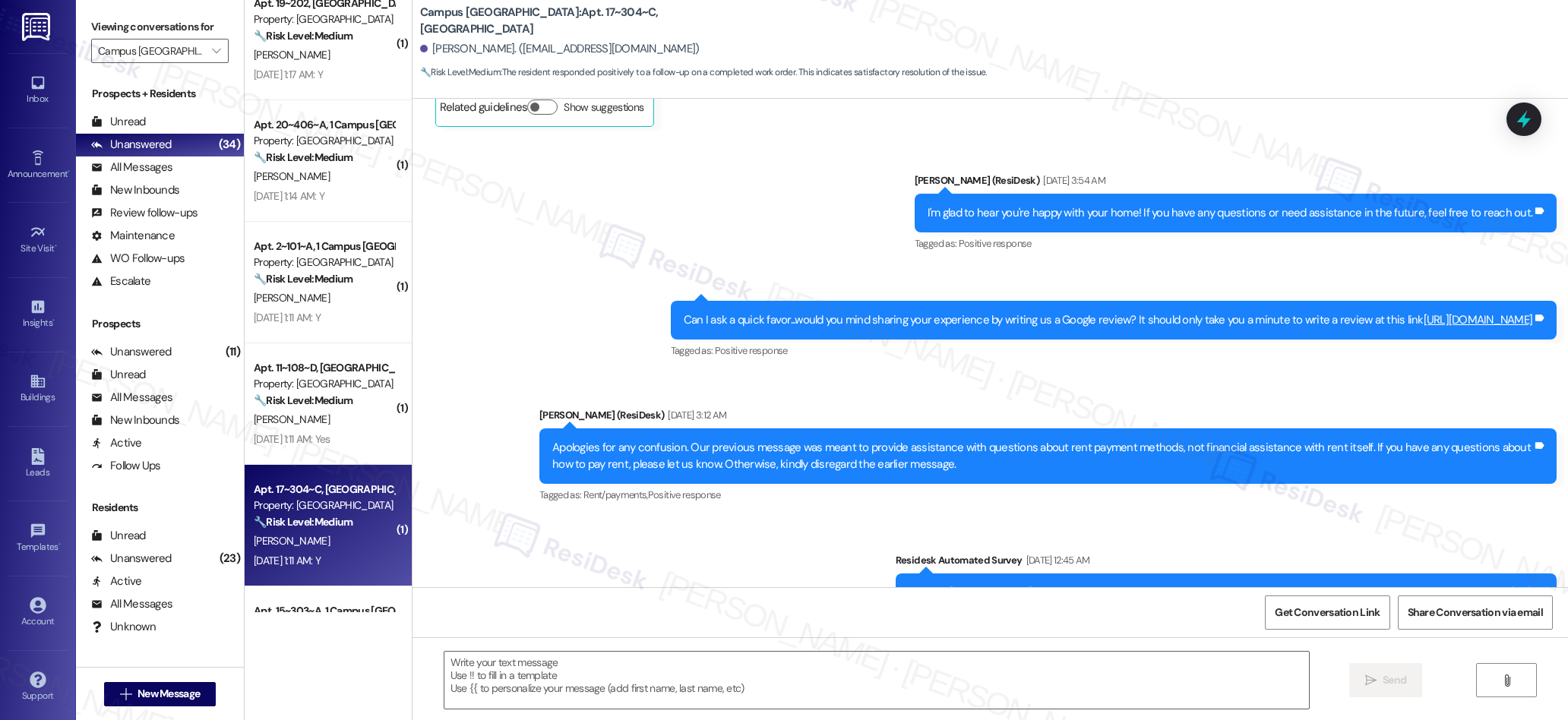
scroll to position [1170, 0]
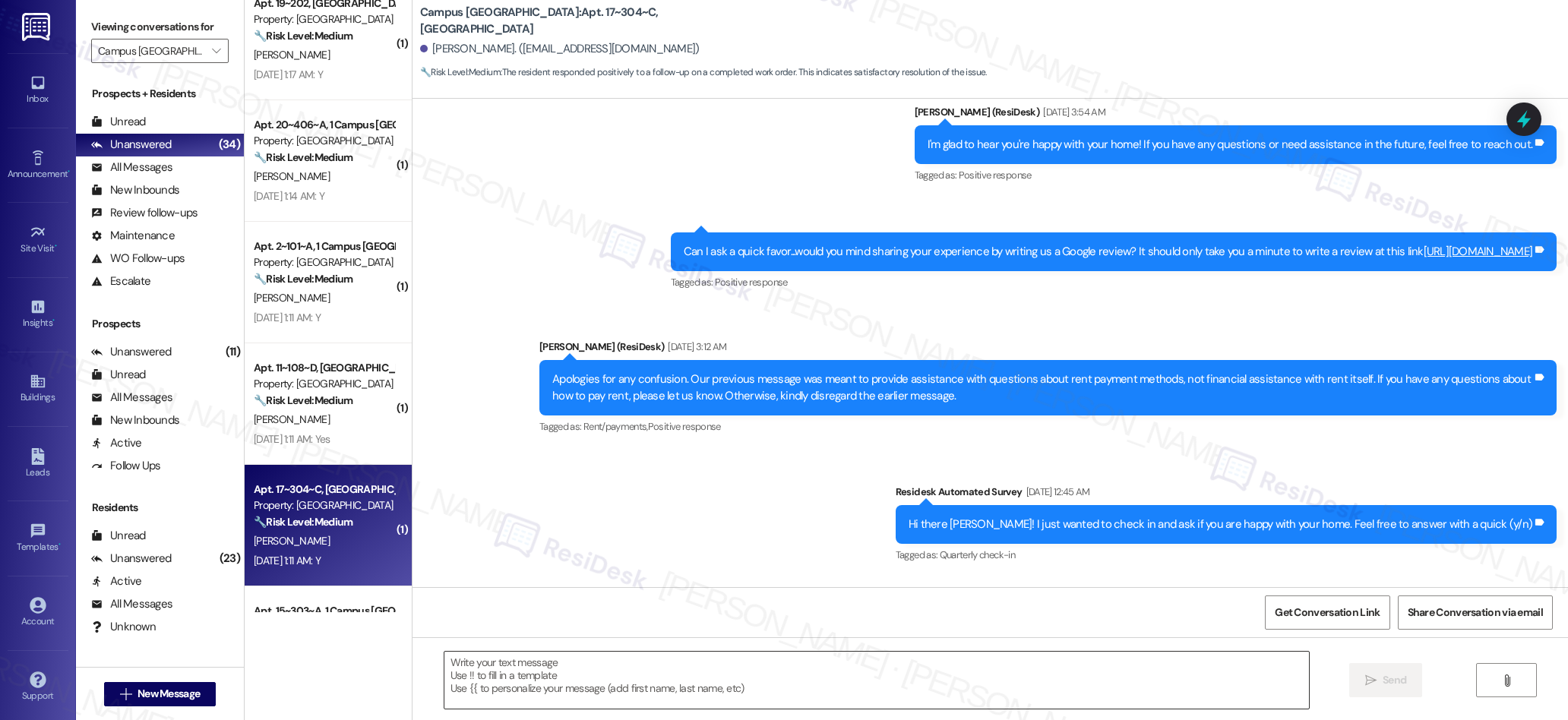
click at [657, 675] on textarea at bounding box center [877, 680] width 865 height 57
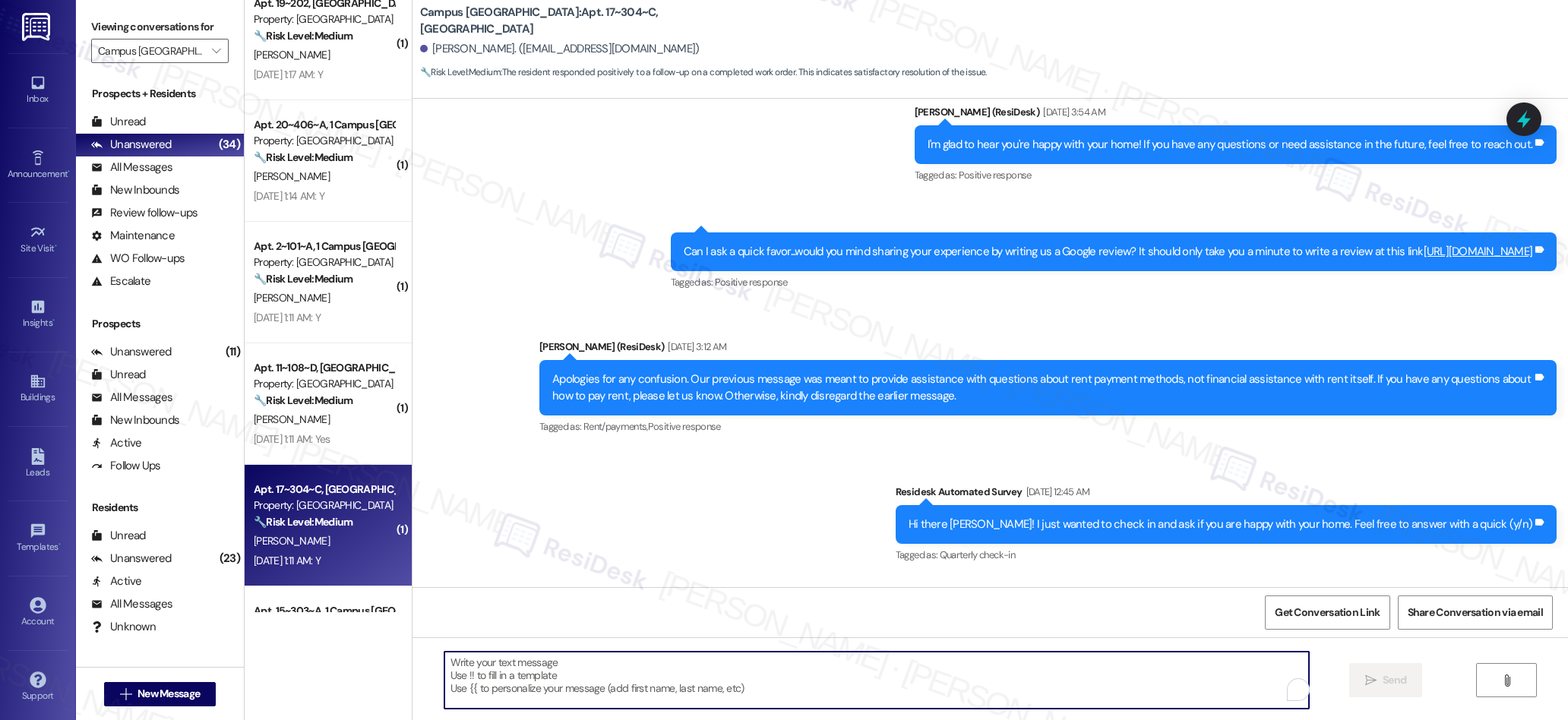
paste textarea "We’re glad everything went well with your work order! Let us know if there’s an…"
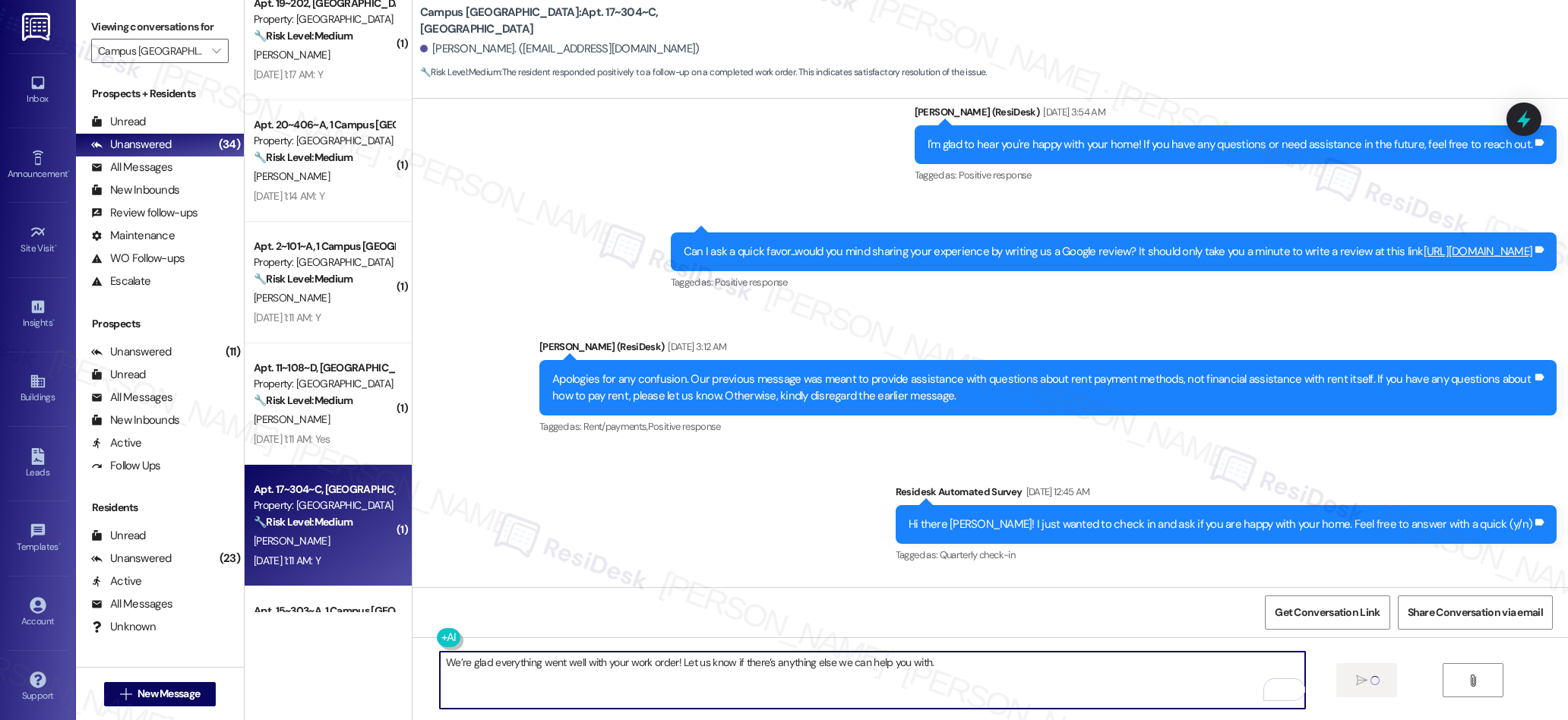
type textarea "We’re glad everything went well with your work order! Let us know if there’s an…"
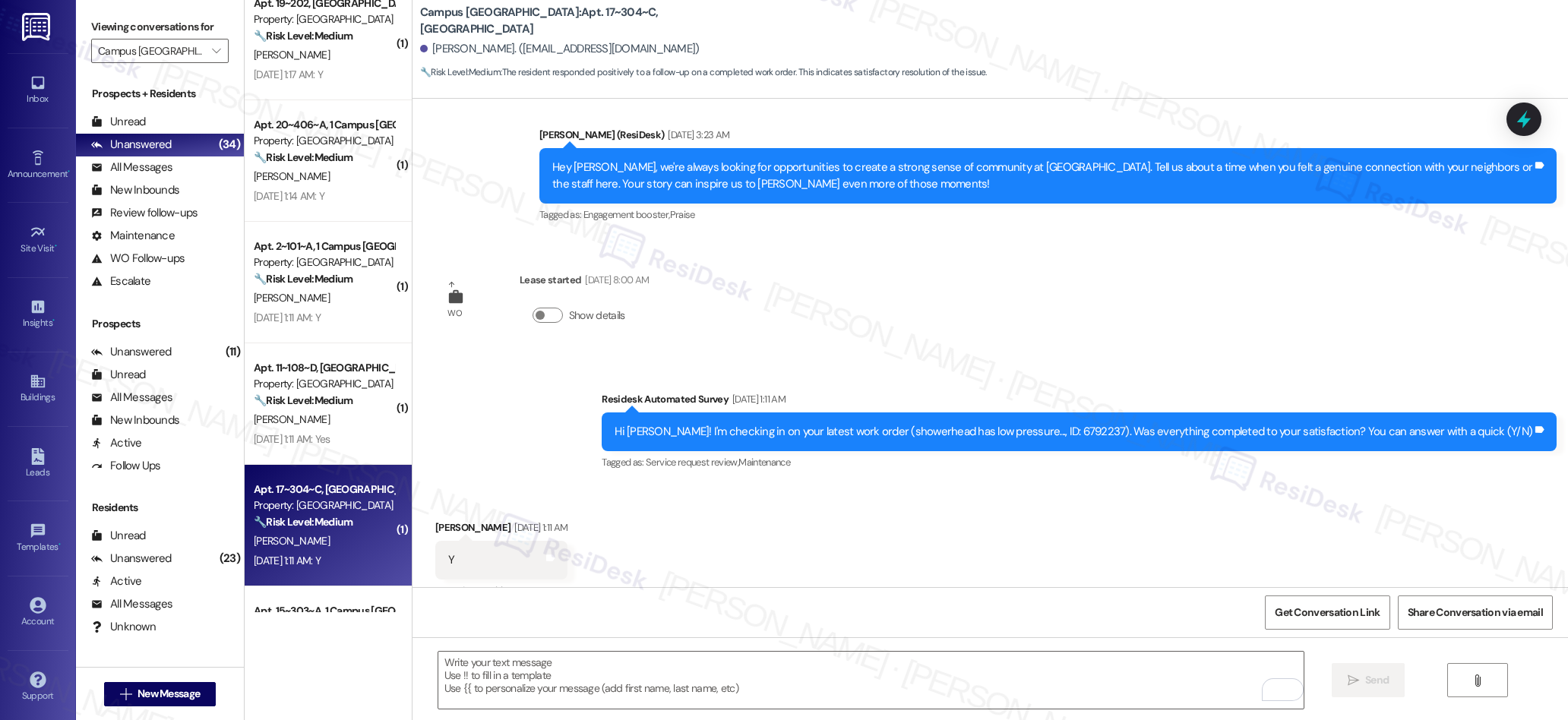
scroll to position [2716, 0]
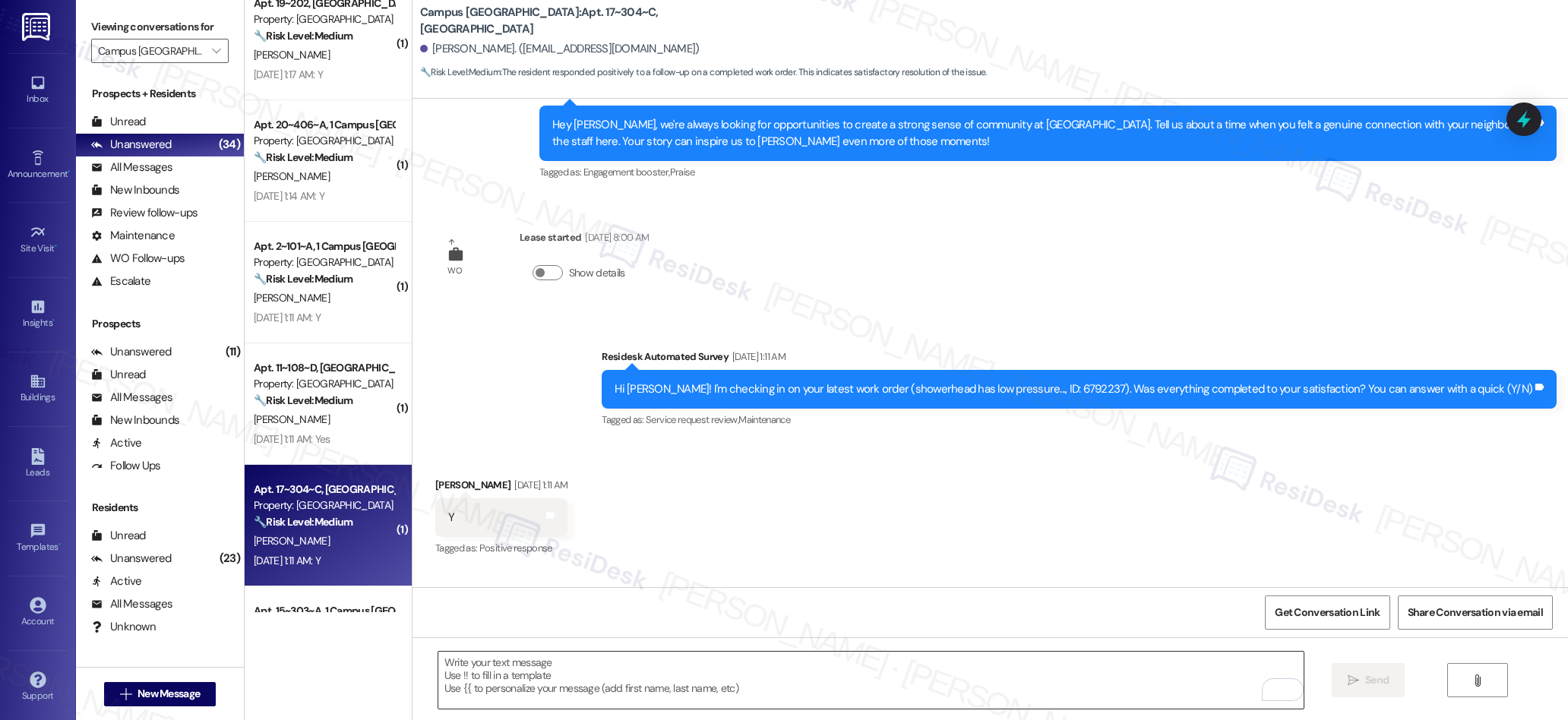
click at [570, 669] on textarea "To enrich screen reader interactions, please activate Accessibility in Grammarl…" at bounding box center [871, 680] width 865 height 57
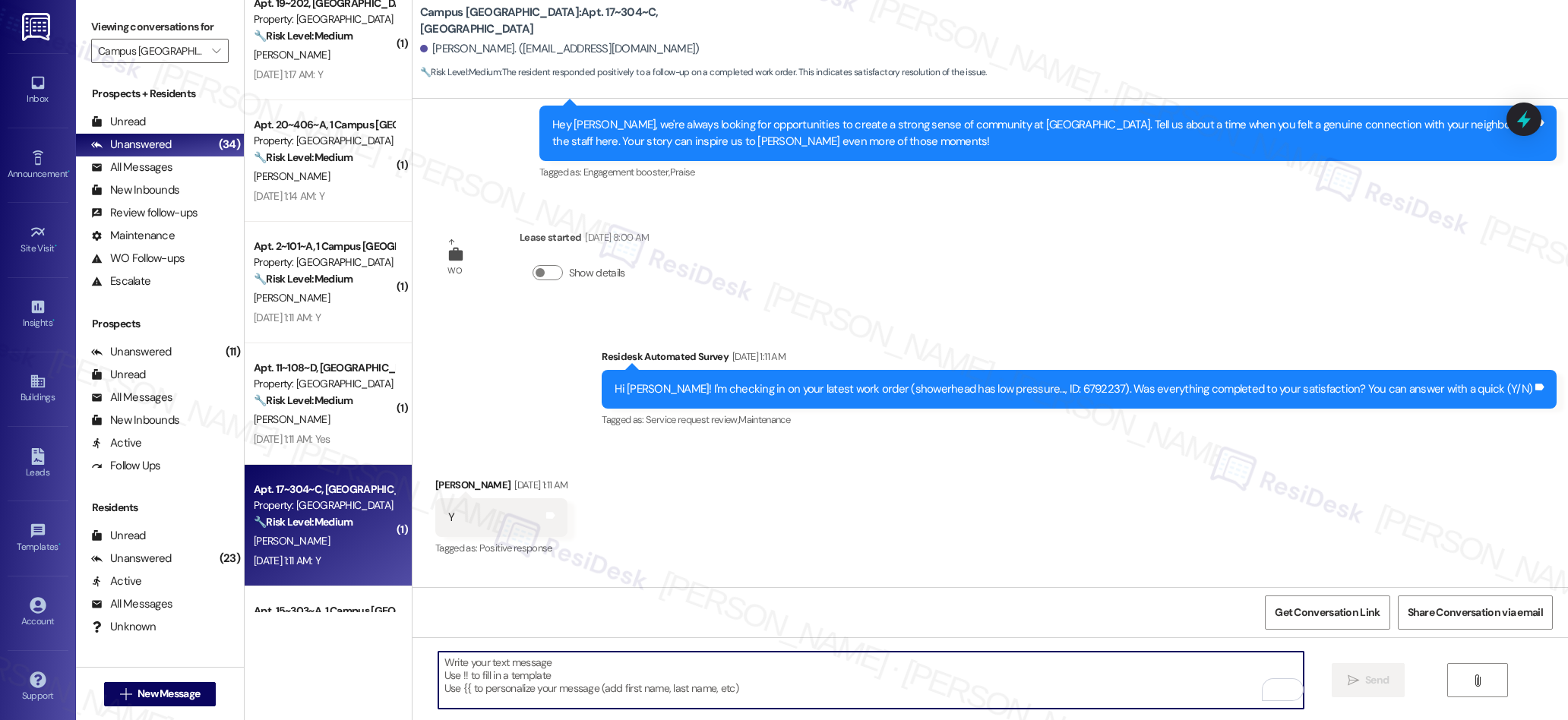
paste textarea "I also wanted to check in and see if you have had a chance to leave us a review…"
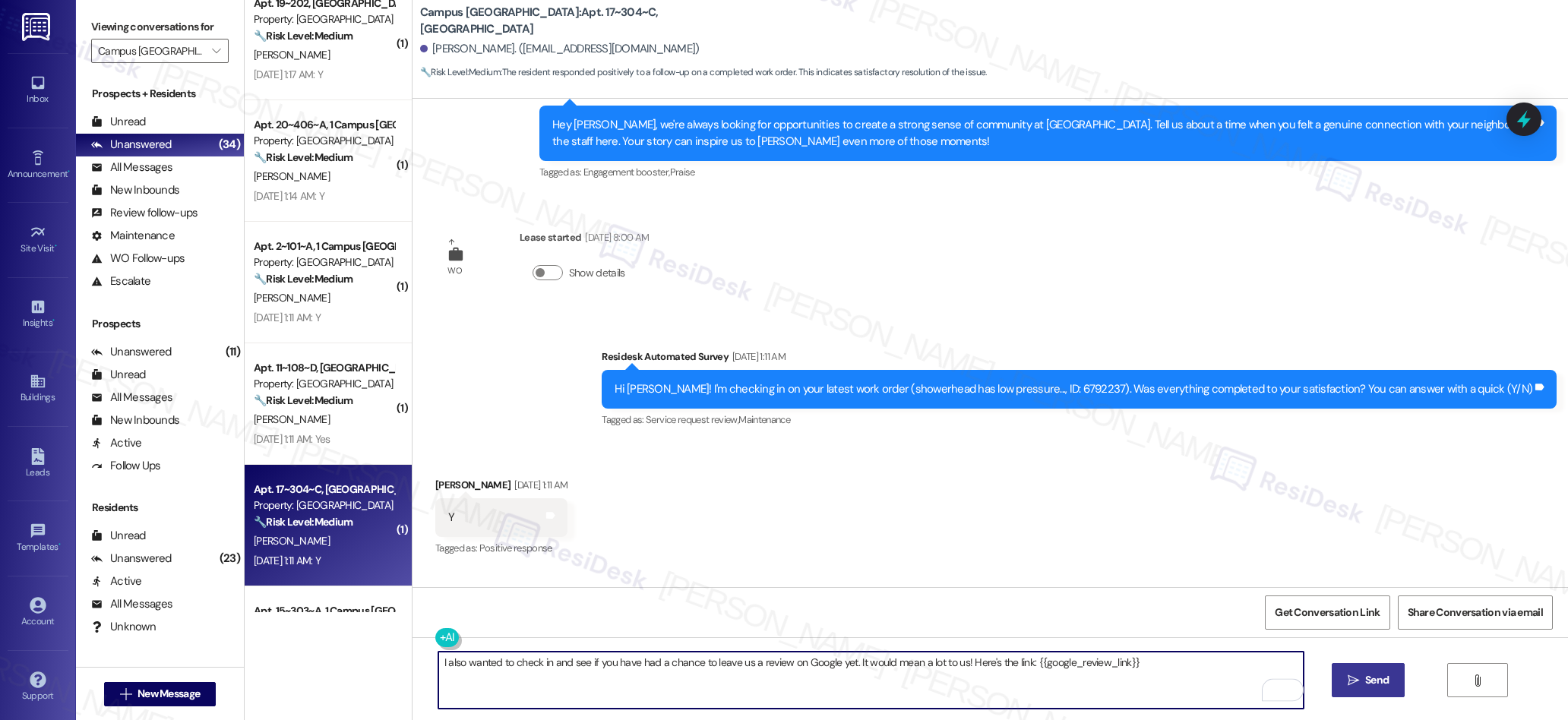
type textarea "I also wanted to check in and see if you have had a chance to leave us a review…"
drag, startPoint x: 1359, startPoint y: 686, endPoint x: 1201, endPoint y: 622, distance: 170.5
click at [1359, 686] on span " Send" at bounding box center [1369, 680] width 48 height 16
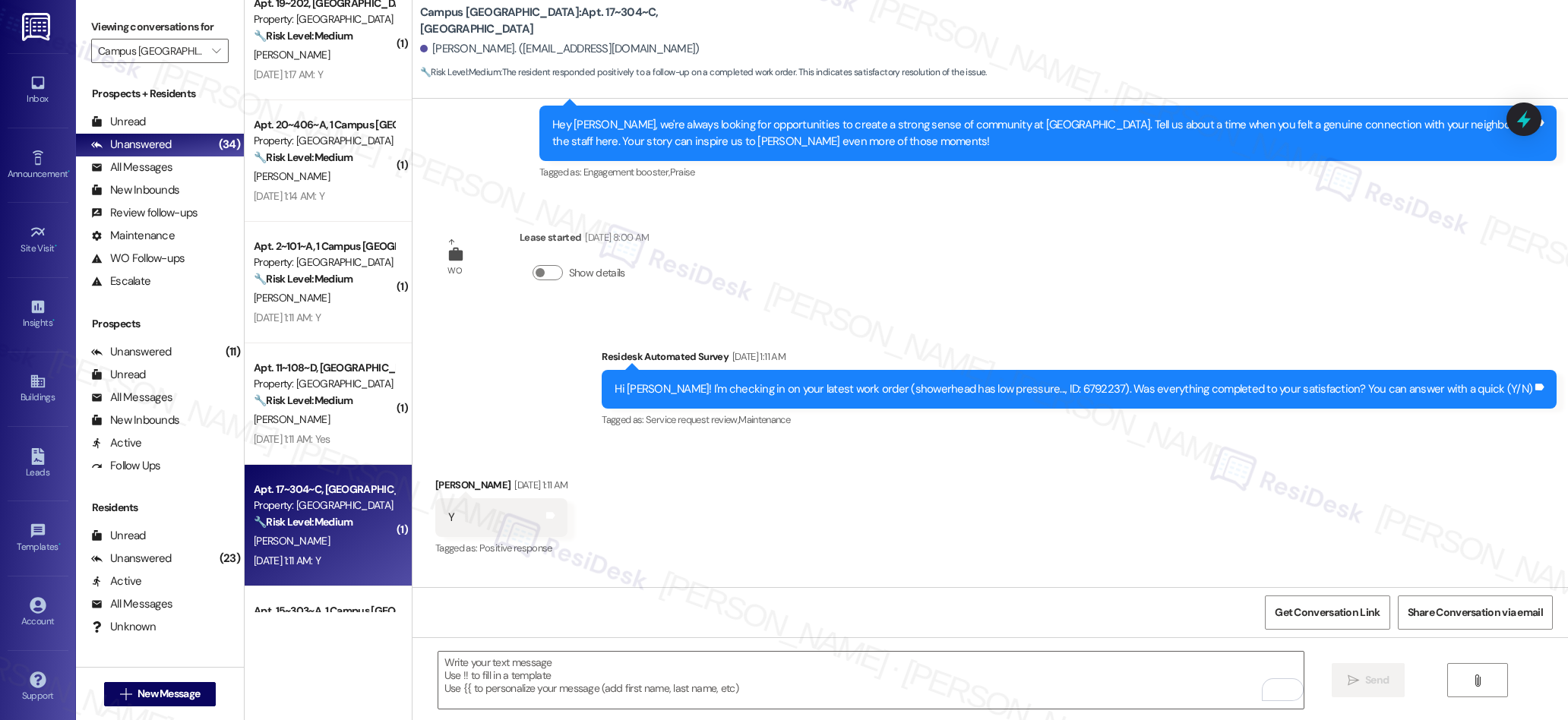
scroll to position [3069, 0]
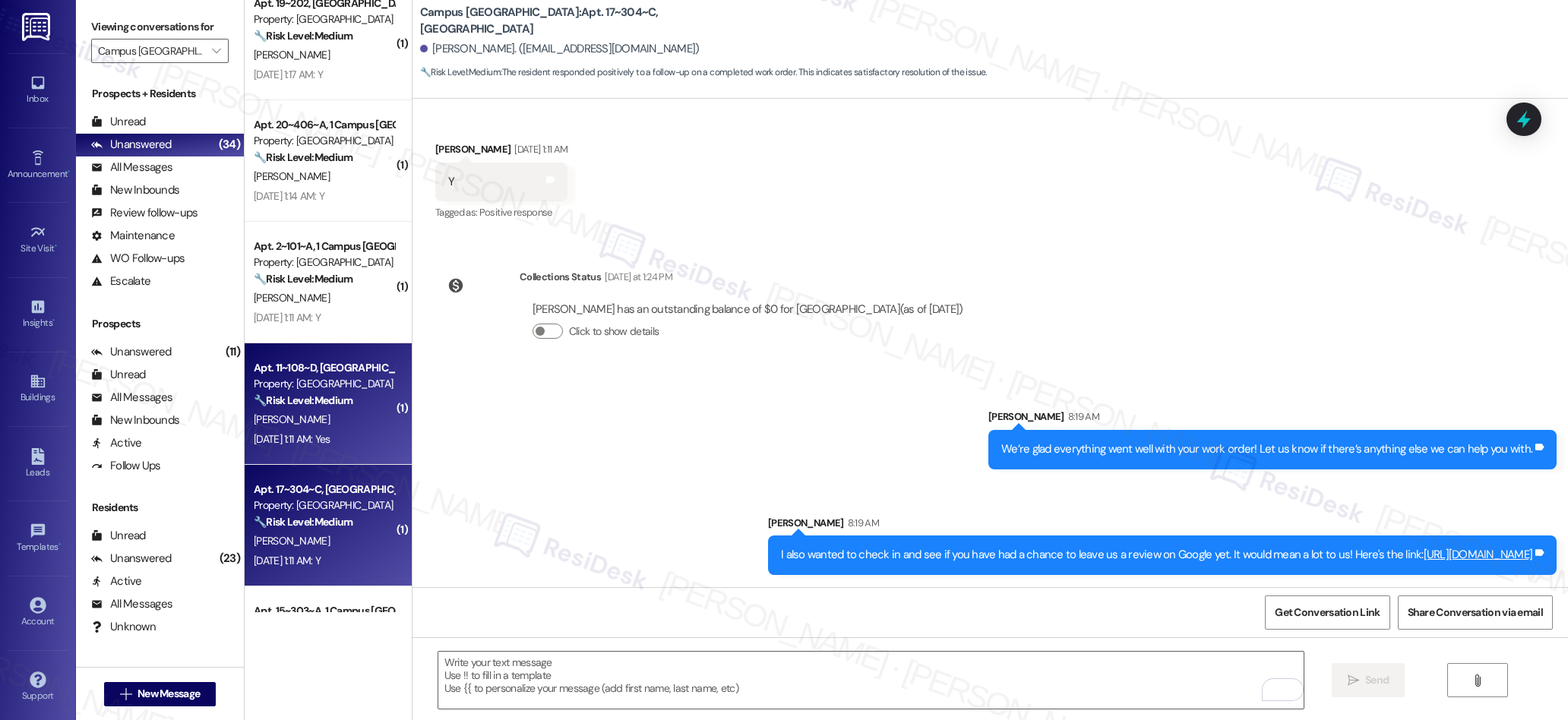
click at [262, 430] on div "[DATE] 1:11 AM: Yes [DATE] 1:11 AM: Yes" at bounding box center [323, 440] width 144 height 19
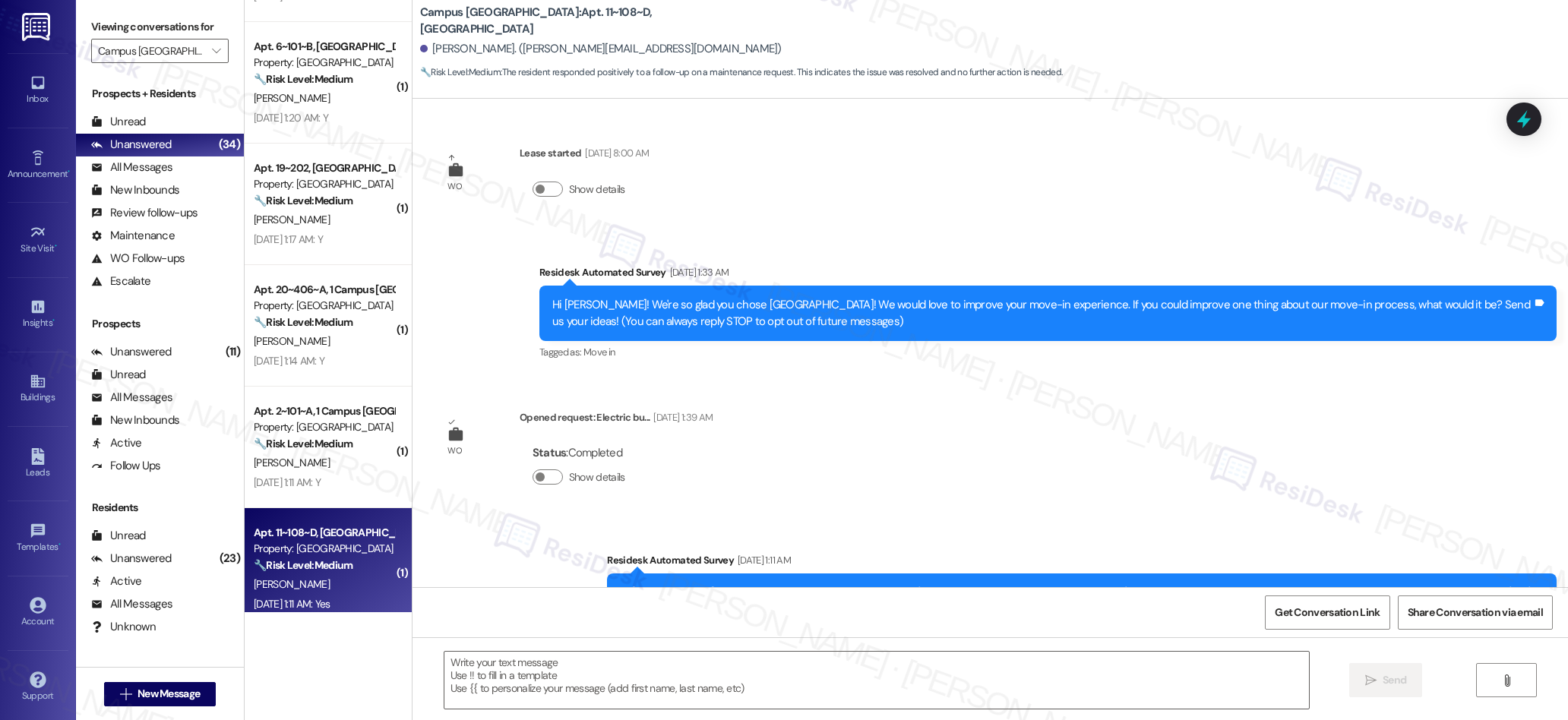
scroll to position [827, 0]
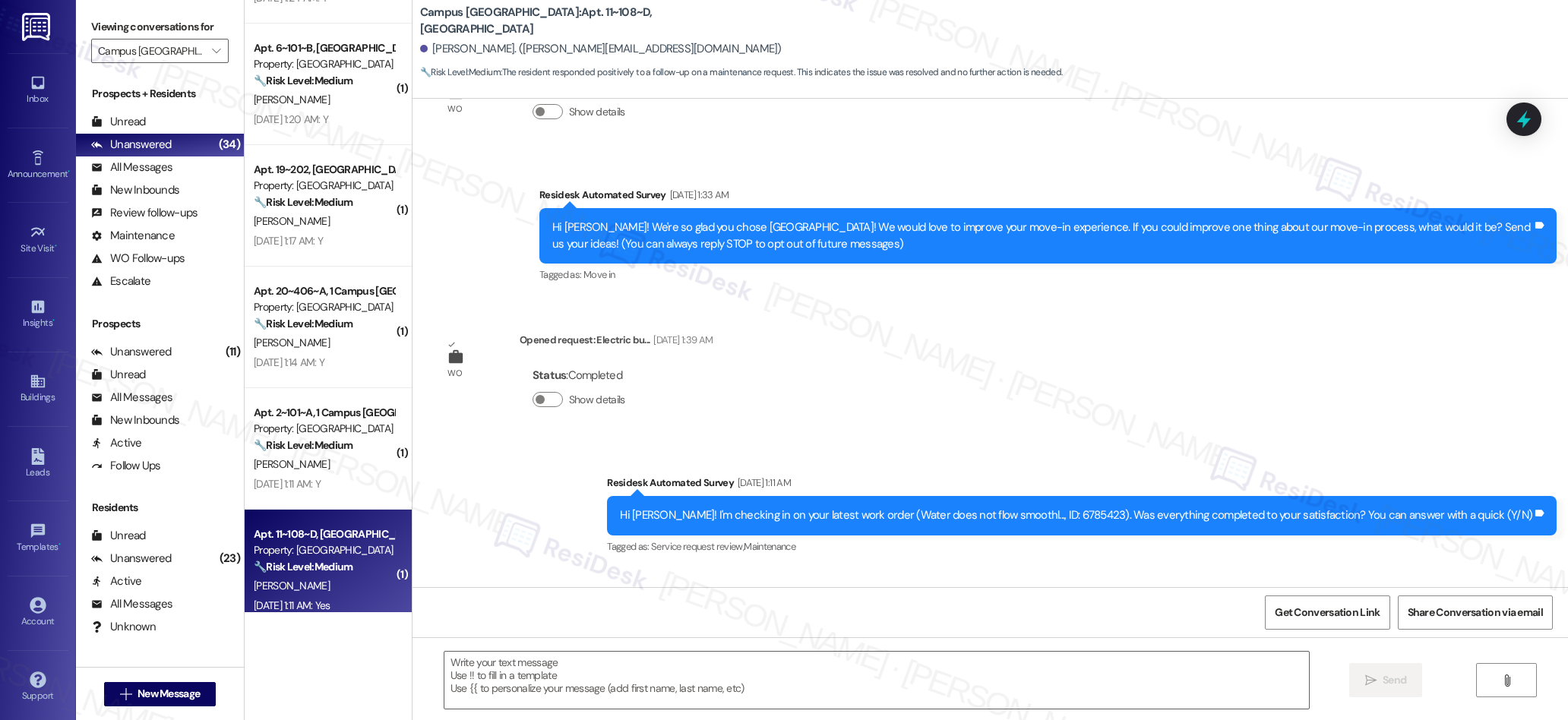
type textarea "Fetching suggested responses. Please feel free to read through the conversation…"
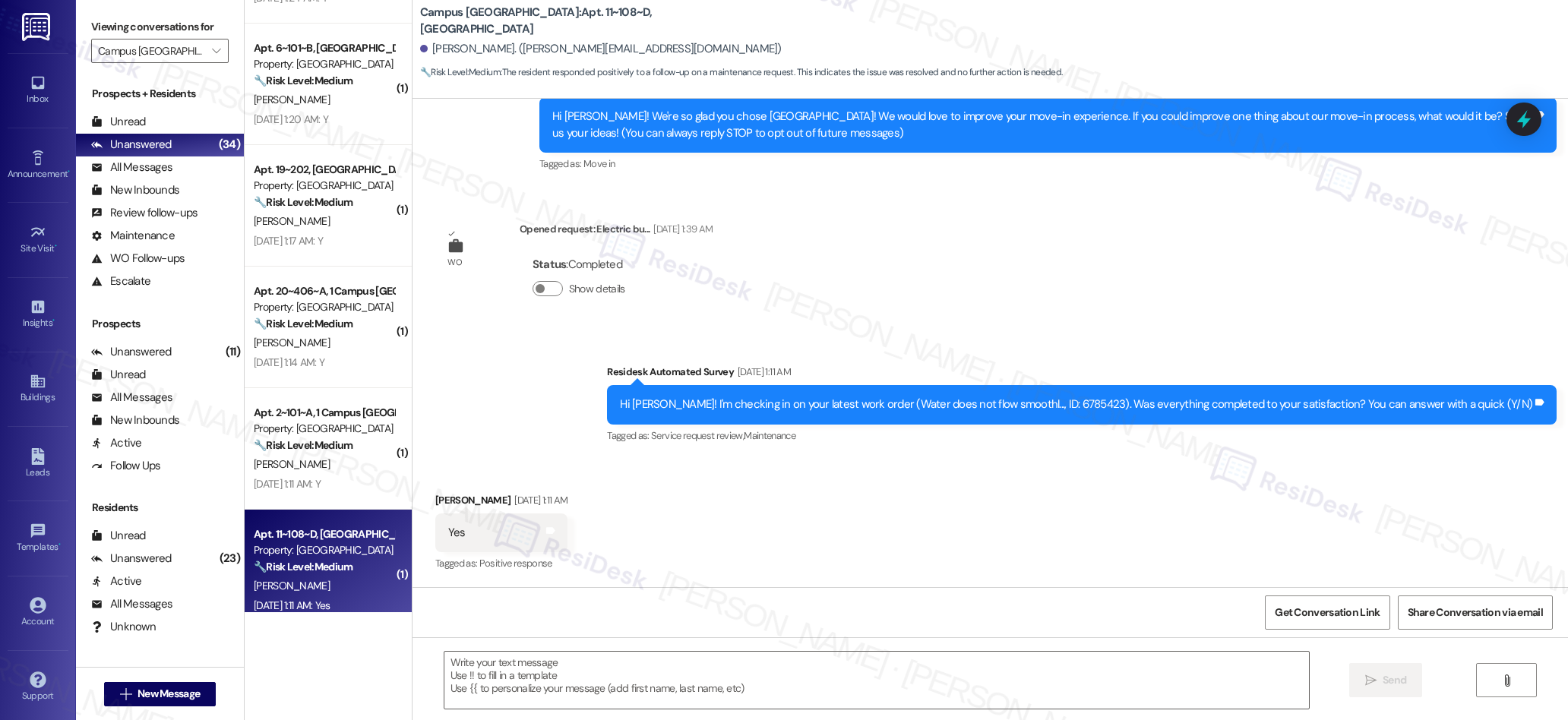
scroll to position [0, 0]
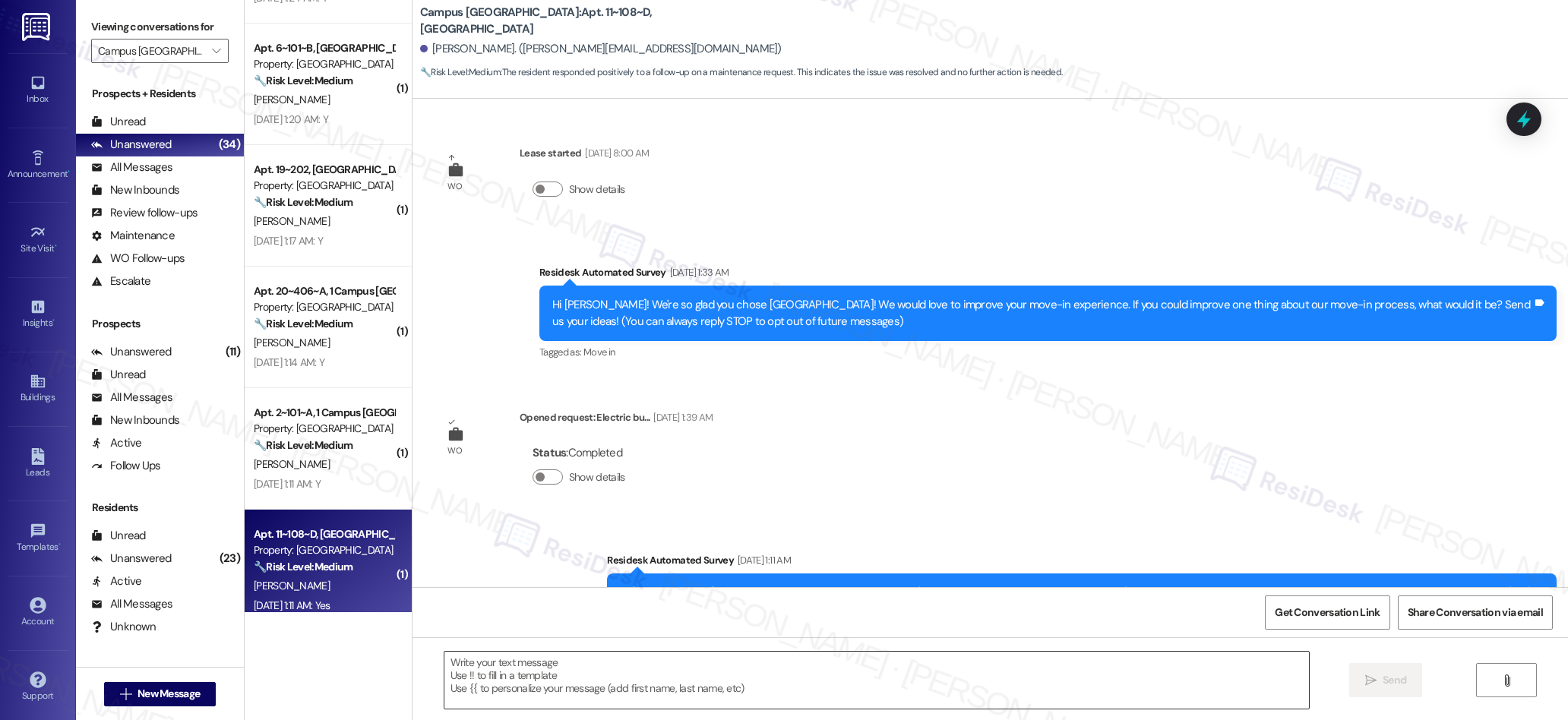
click at [685, 681] on textarea at bounding box center [877, 680] width 865 height 57
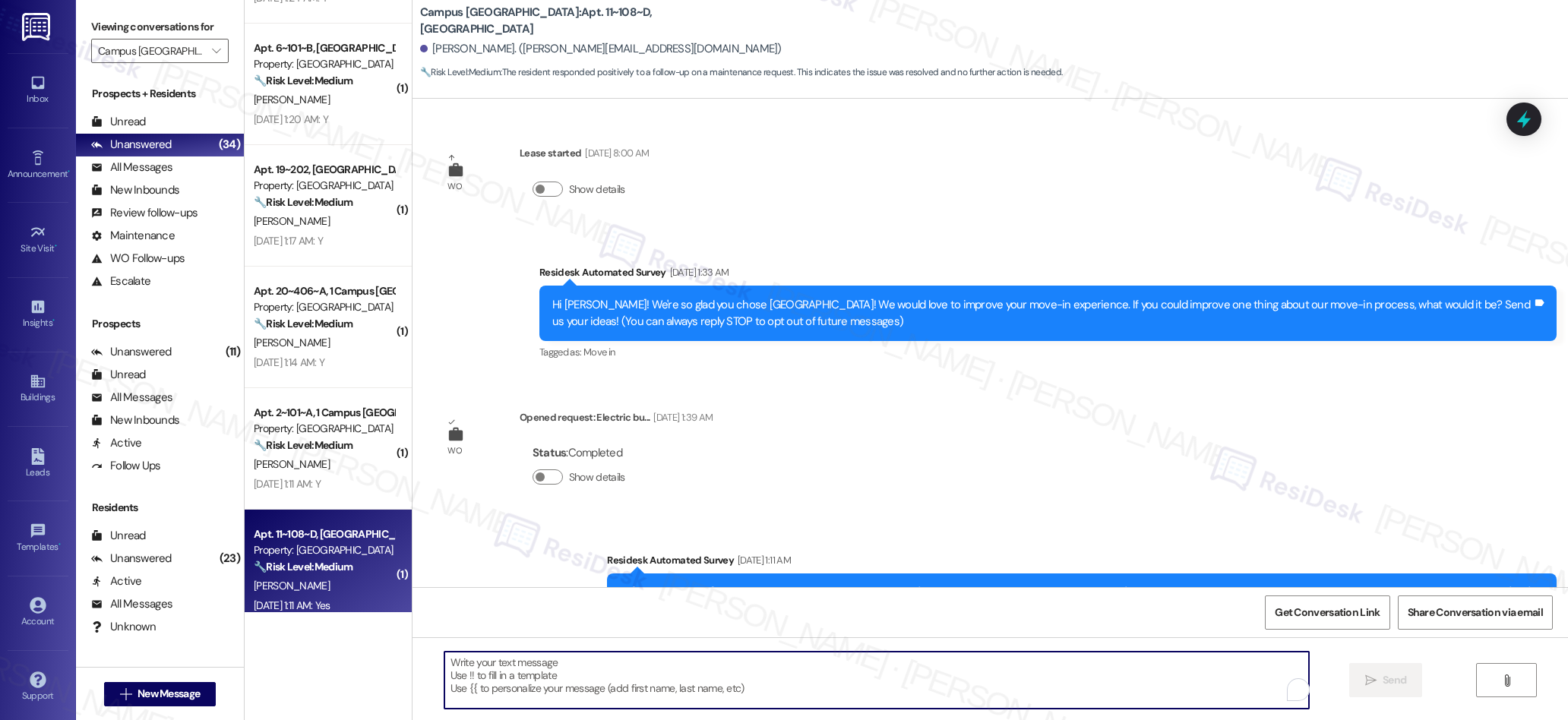
click at [685, 681] on textarea "To enrich screen reader interactions, please activate Accessibility in Grammarl…" at bounding box center [877, 680] width 865 height 57
paste textarea "We’re glad everything went well with your work order! Let us know if there’s an…"
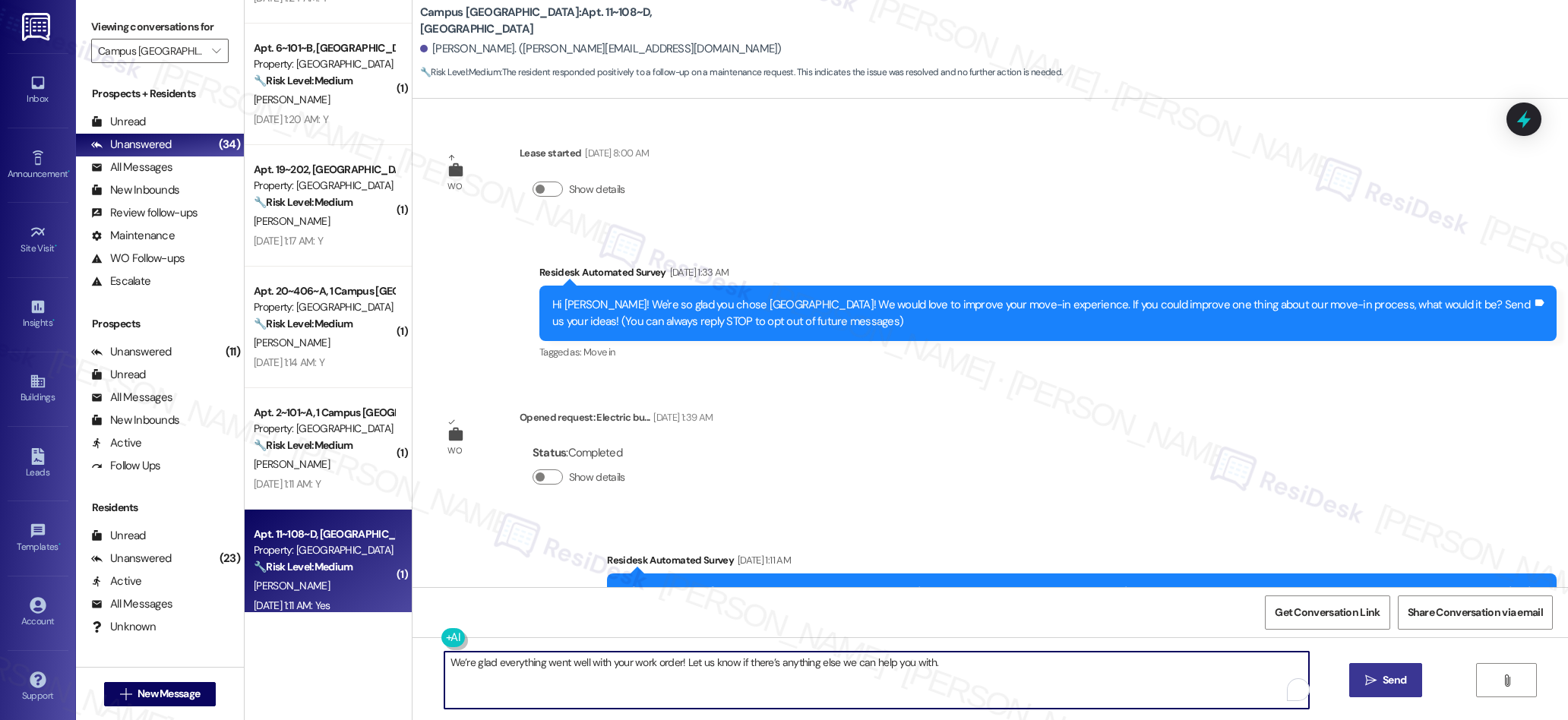
type textarea "We’re glad everything went well with your work order! Let us know if there’s an…"
click at [1368, 691] on button " Send" at bounding box center [1386, 680] width 73 height 34
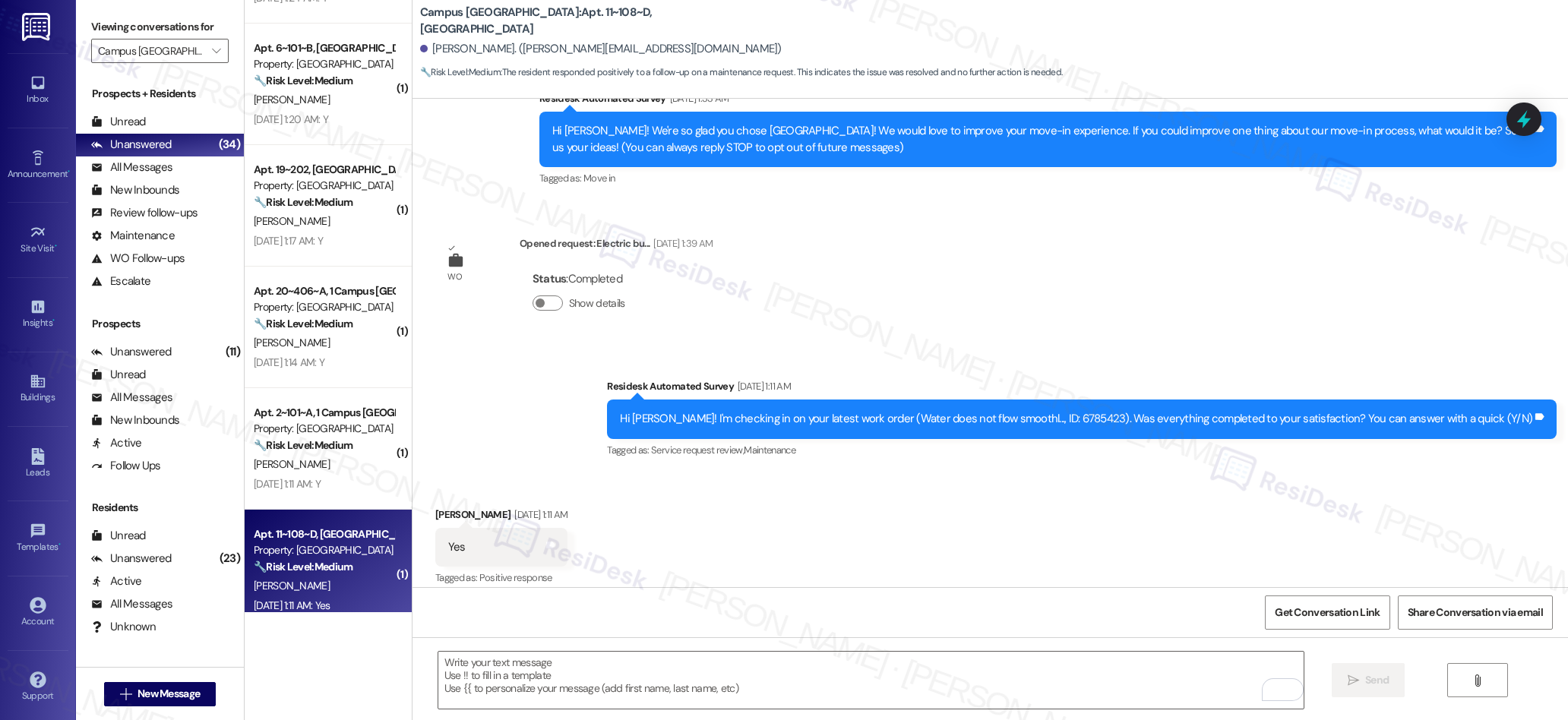
scroll to position [188, 0]
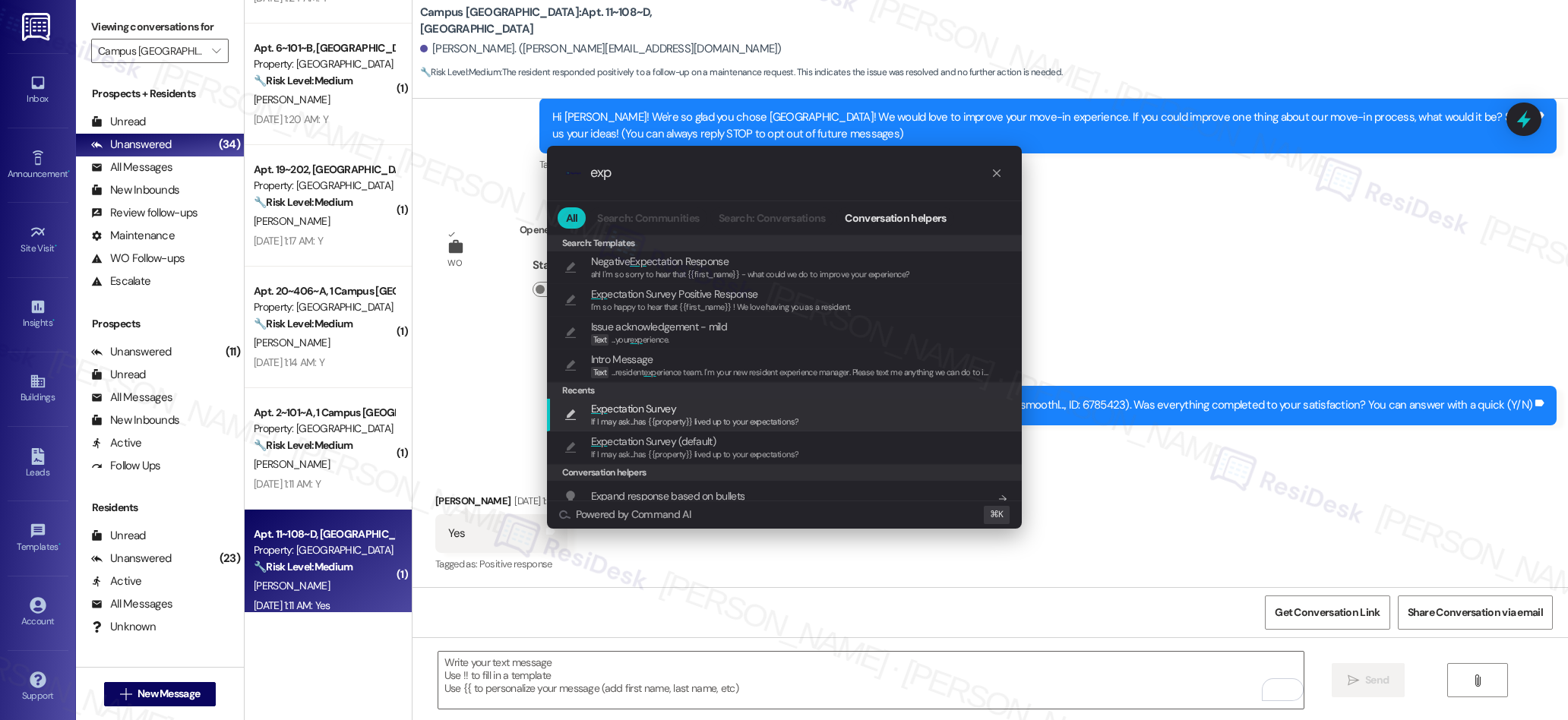
type input "exp"
click at [619, 422] on span "If I may ask...has {{property}} lived up to your expectations?" at bounding box center [695, 421] width 208 height 10
type textarea "If I may ask...has {{property}} lived up to your expectations?"
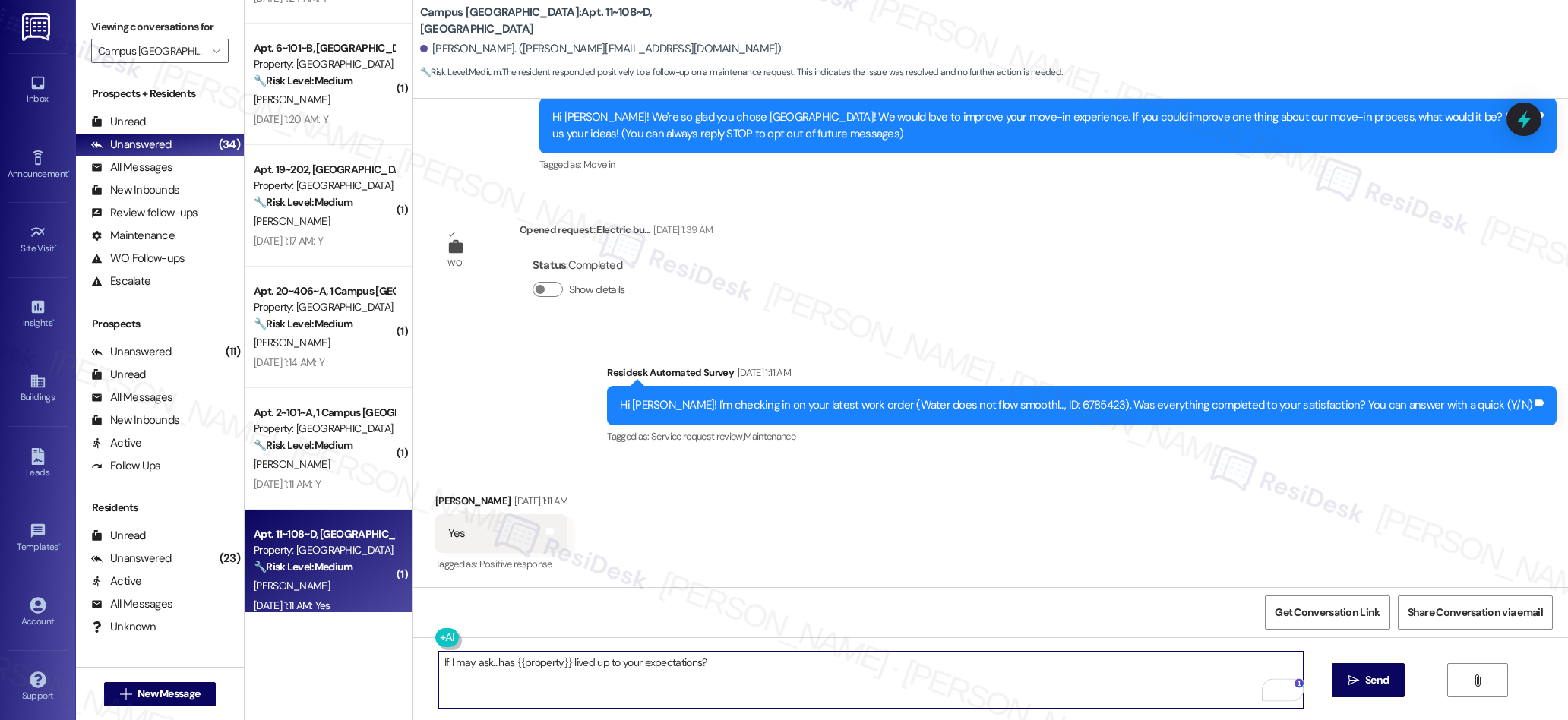
drag, startPoint x: 1364, startPoint y: 684, endPoint x: 1018, endPoint y: 520, distance: 382.9
click at [1350, 675] on span " Send" at bounding box center [1369, 680] width 48 height 16
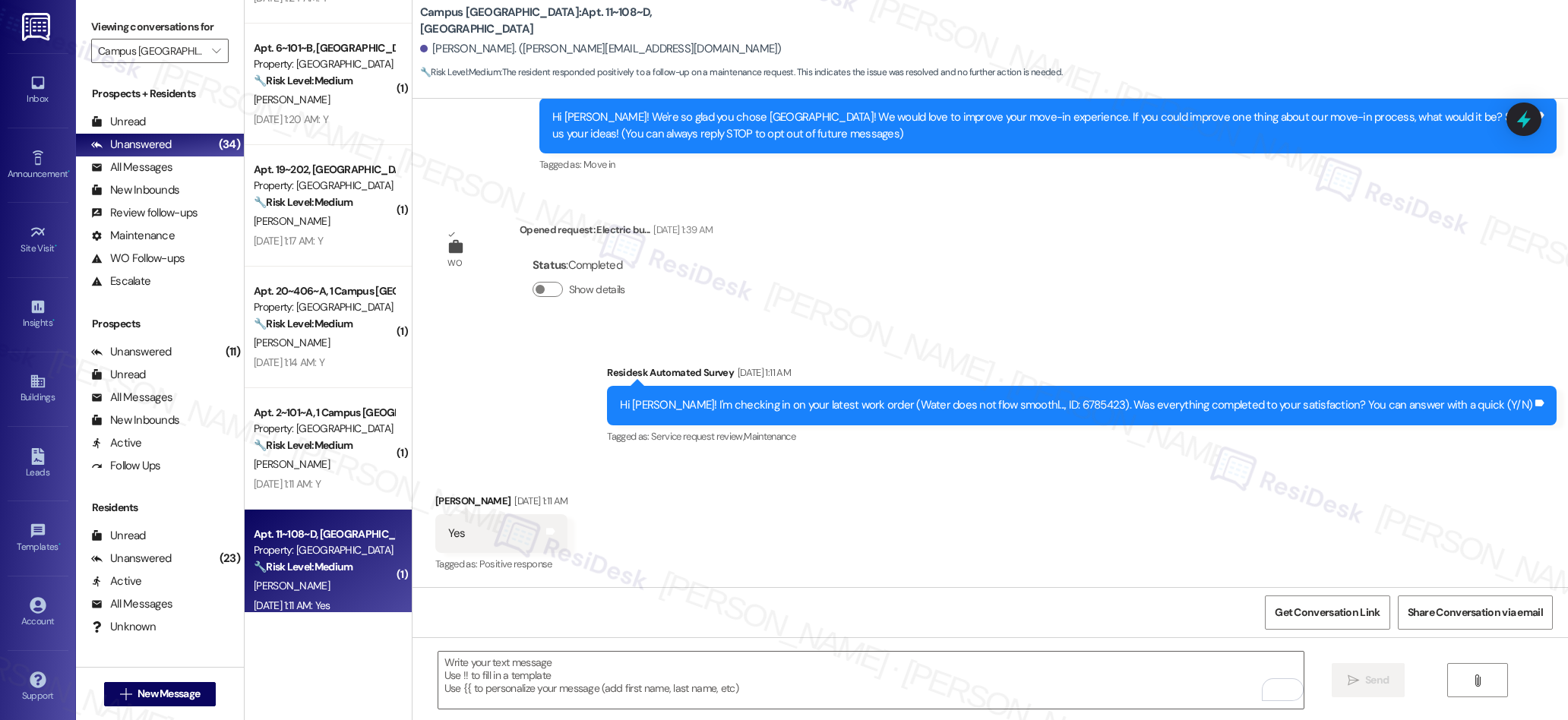
scroll to position [400, 0]
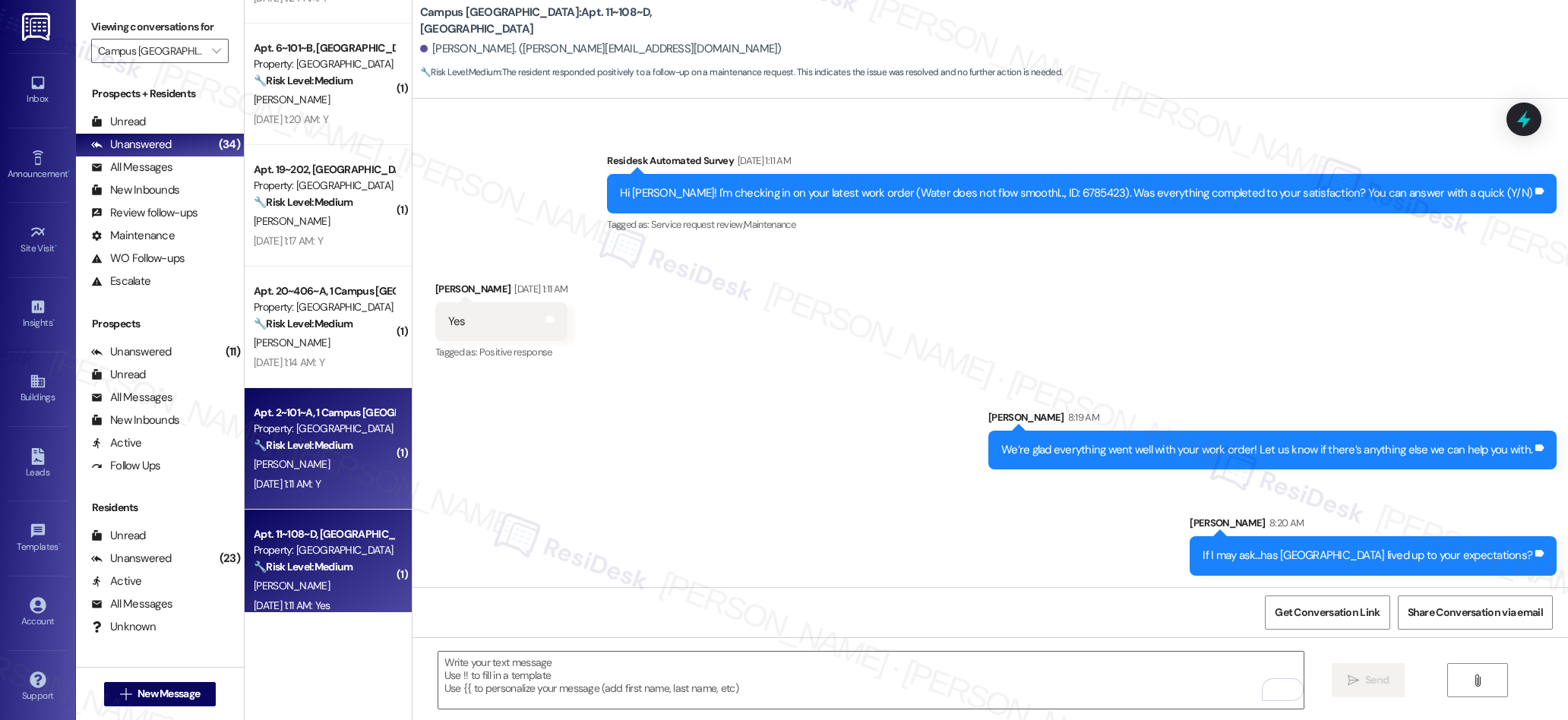
click at [337, 455] on div "[PERSON_NAME]" at bounding box center [323, 464] width 144 height 19
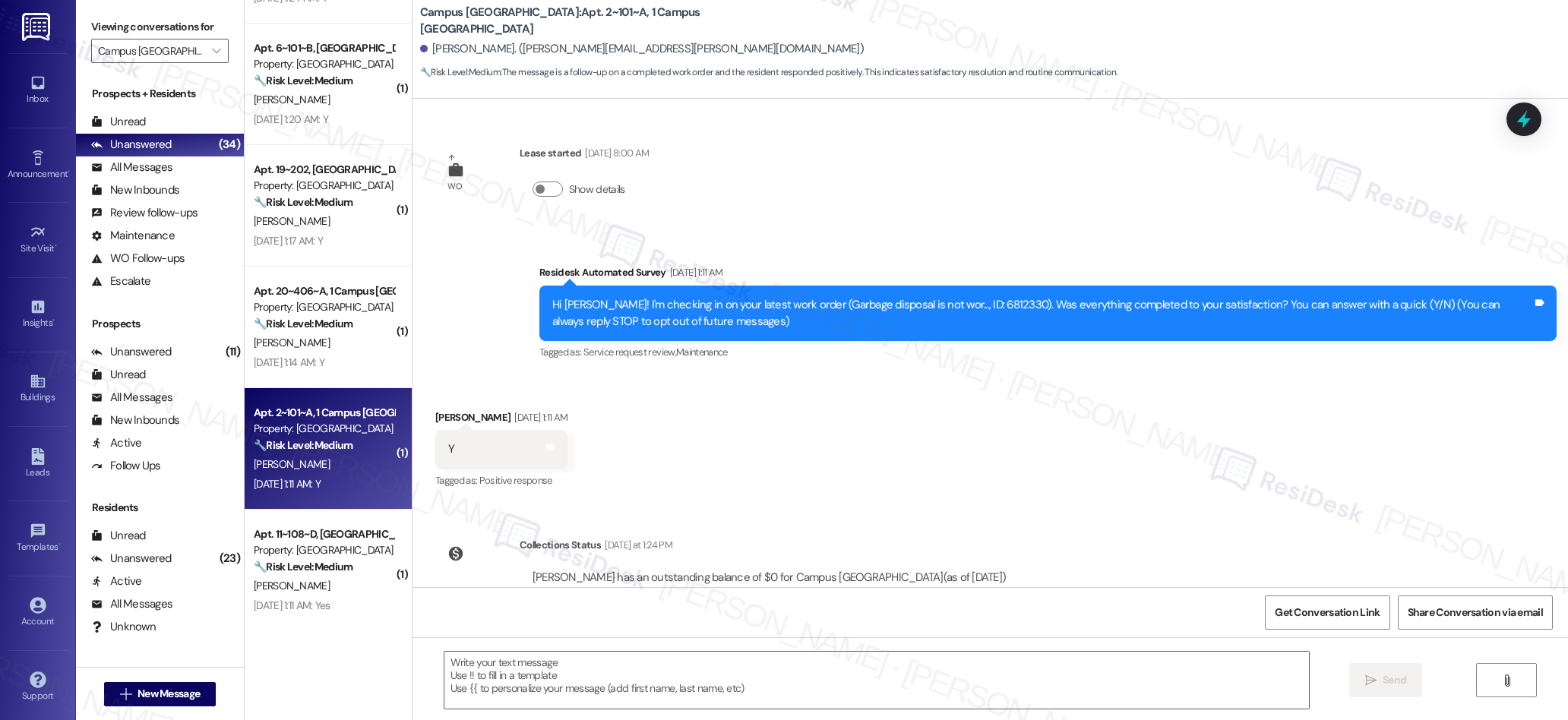
type textarea "Fetching suggested responses. Please feel free to read through the conversation…"
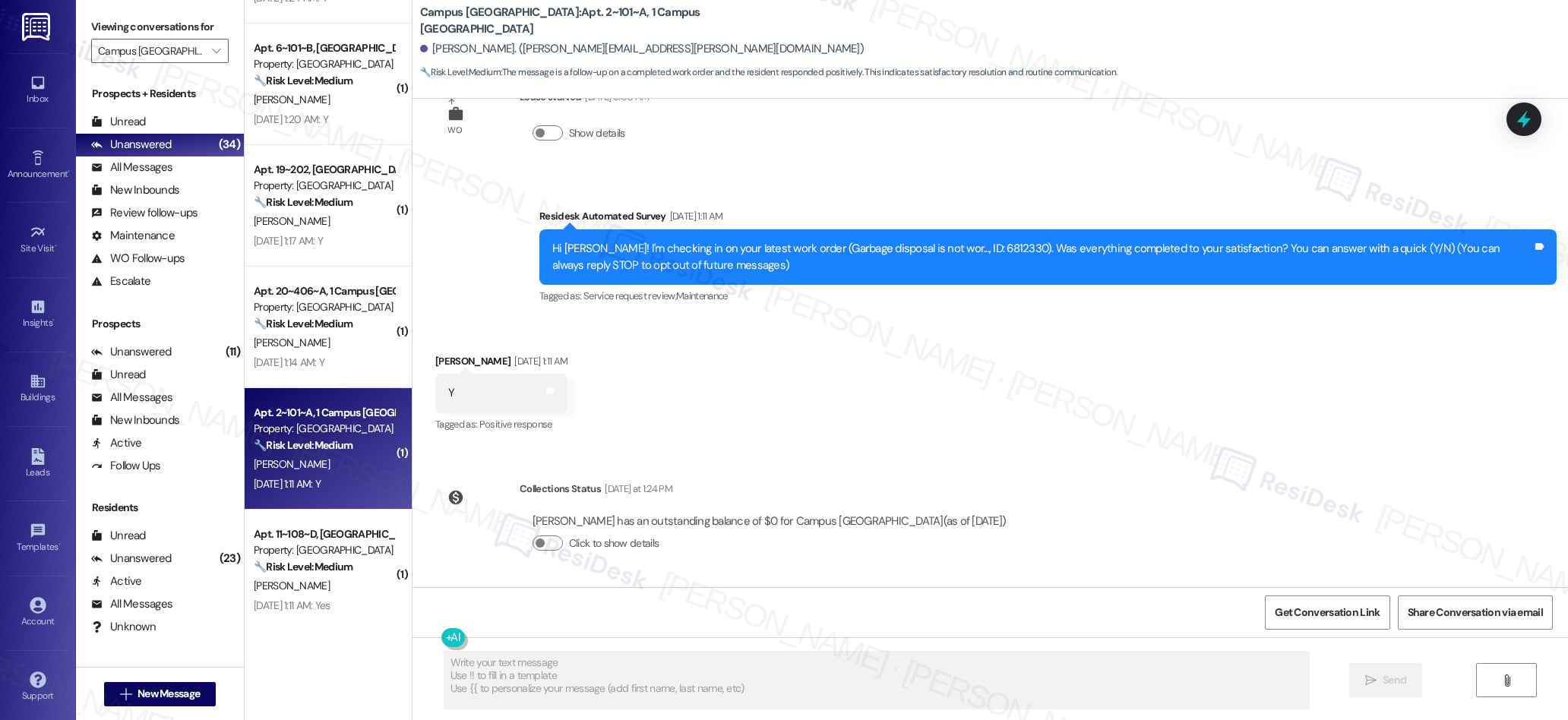
scroll to position [0, 0]
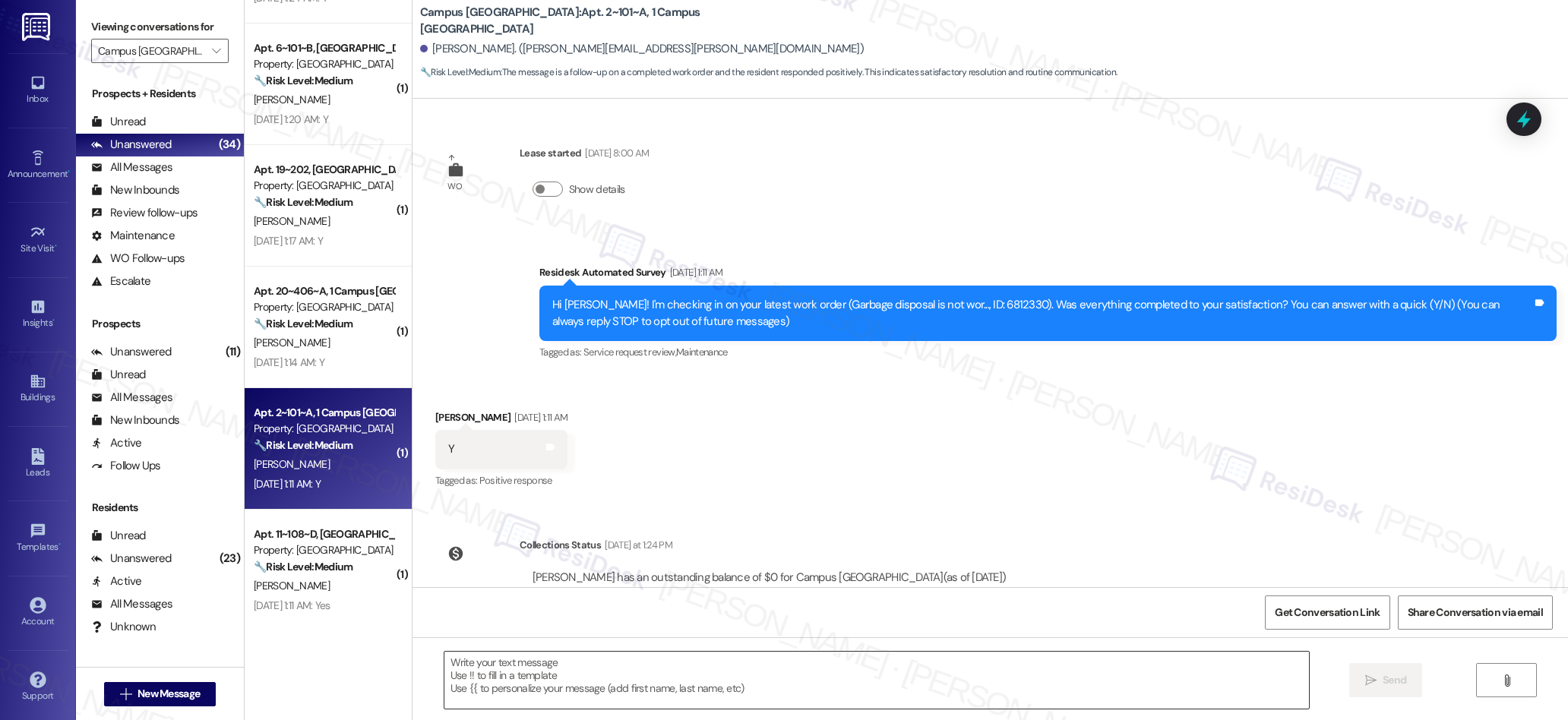
click at [697, 684] on textarea at bounding box center [877, 680] width 865 height 57
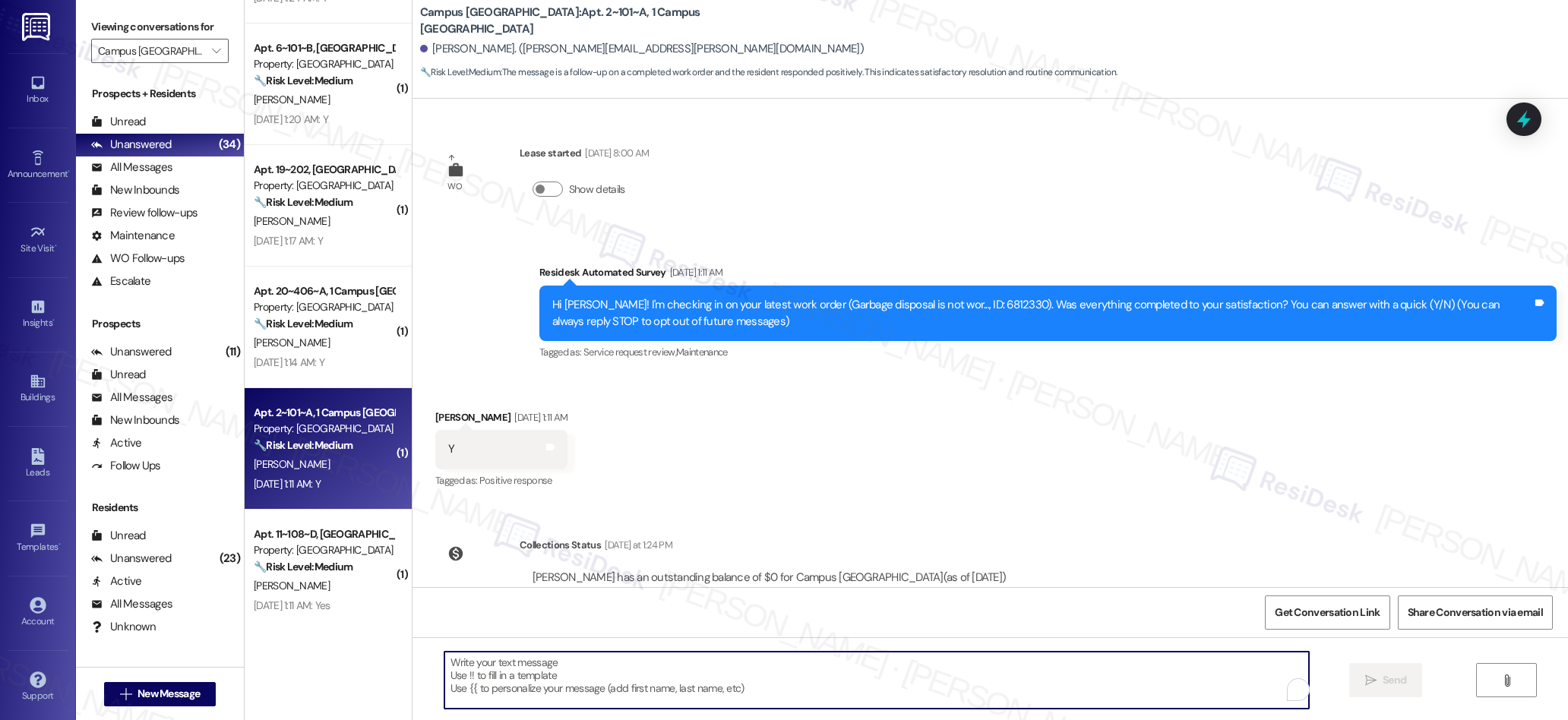
paste textarea "We’re glad everything went well with your work order! Let us know if there’s an…"
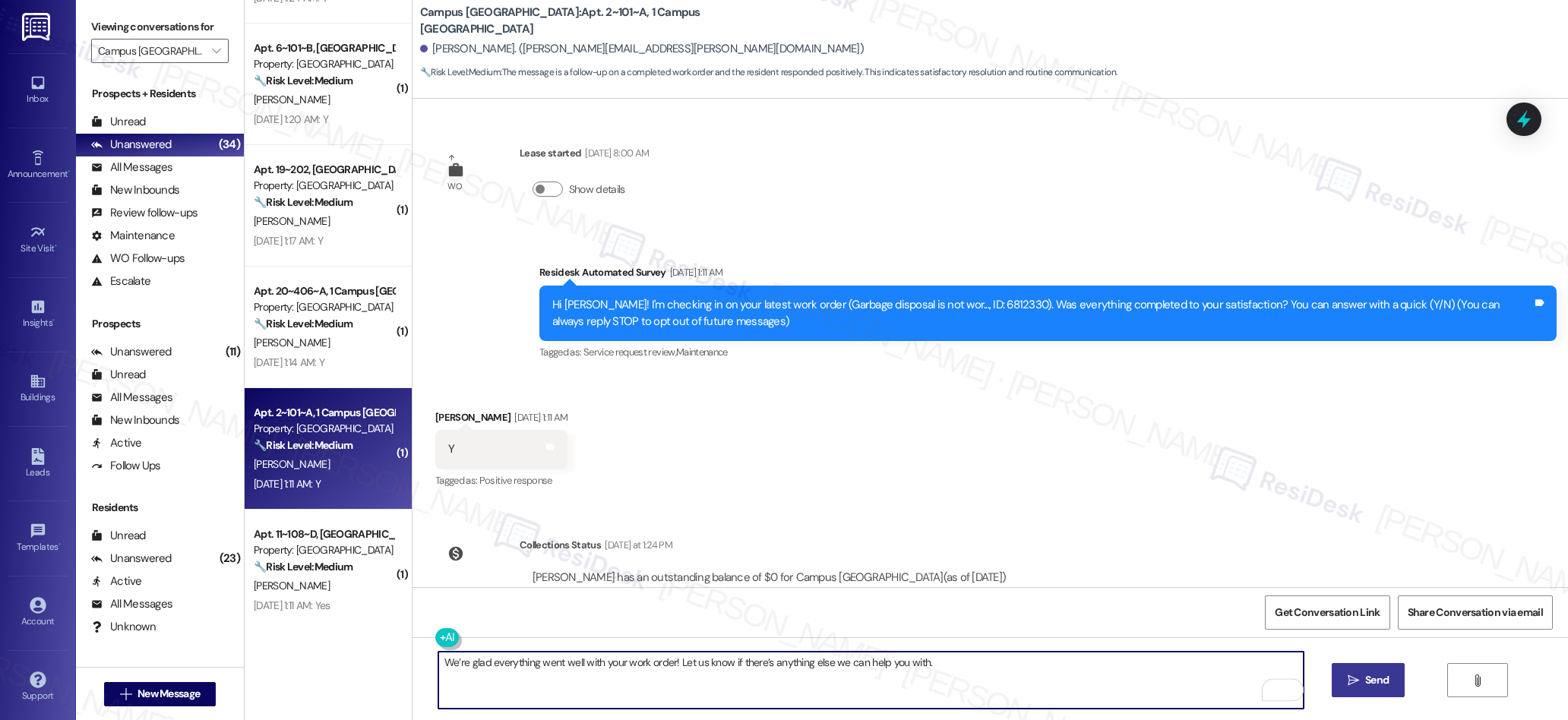
type textarea "We’re glad everything went well with your work order! Let us know if there’s an…"
click at [1372, 681] on span "Send" at bounding box center [1376, 680] width 24 height 16
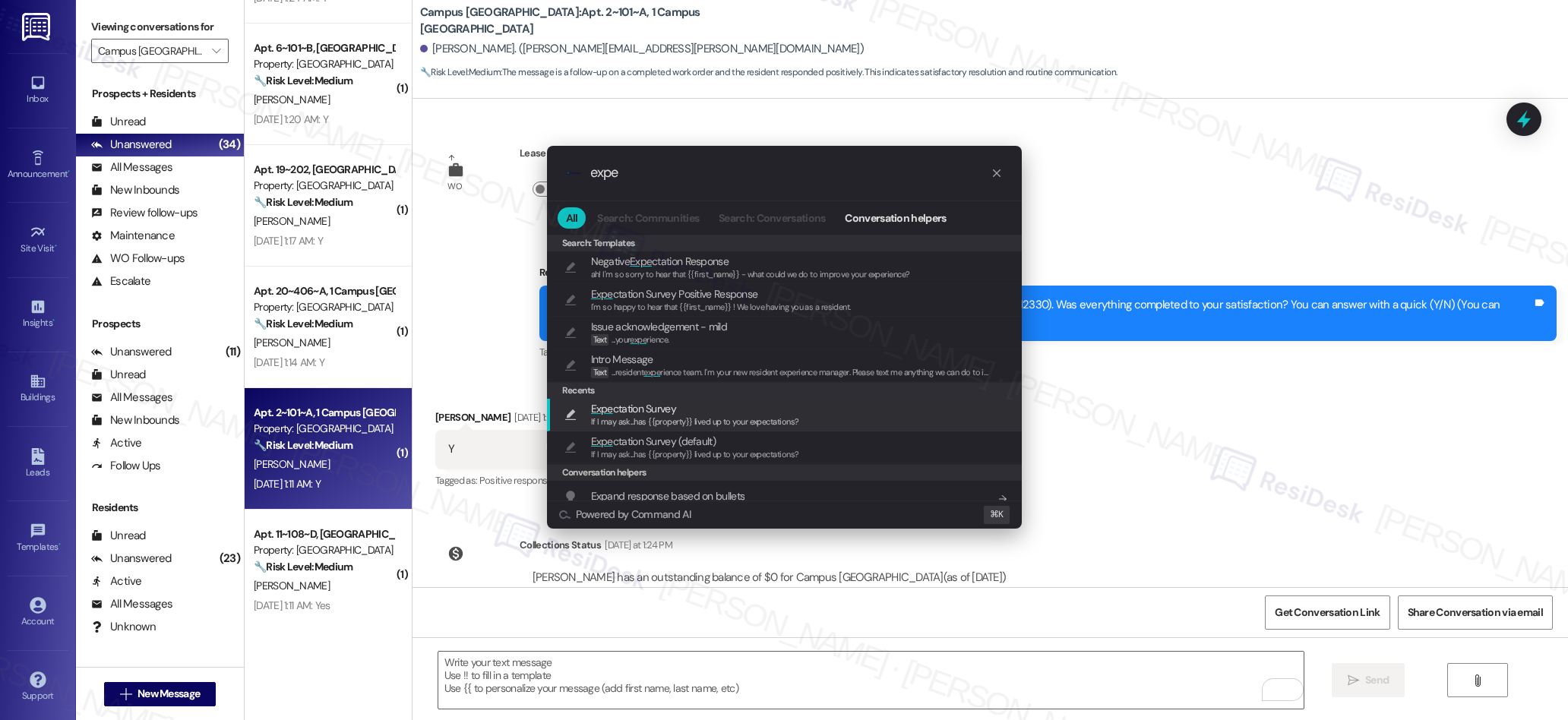
type input "expe"
drag, startPoint x: 632, startPoint y: 413, endPoint x: 756, endPoint y: 440, distance: 126.9
click at [633, 412] on span "Expe ctation Survey" at bounding box center [633, 409] width 85 height 17
type textarea "If I may ask...has {{property}} lived up to your expectations?"
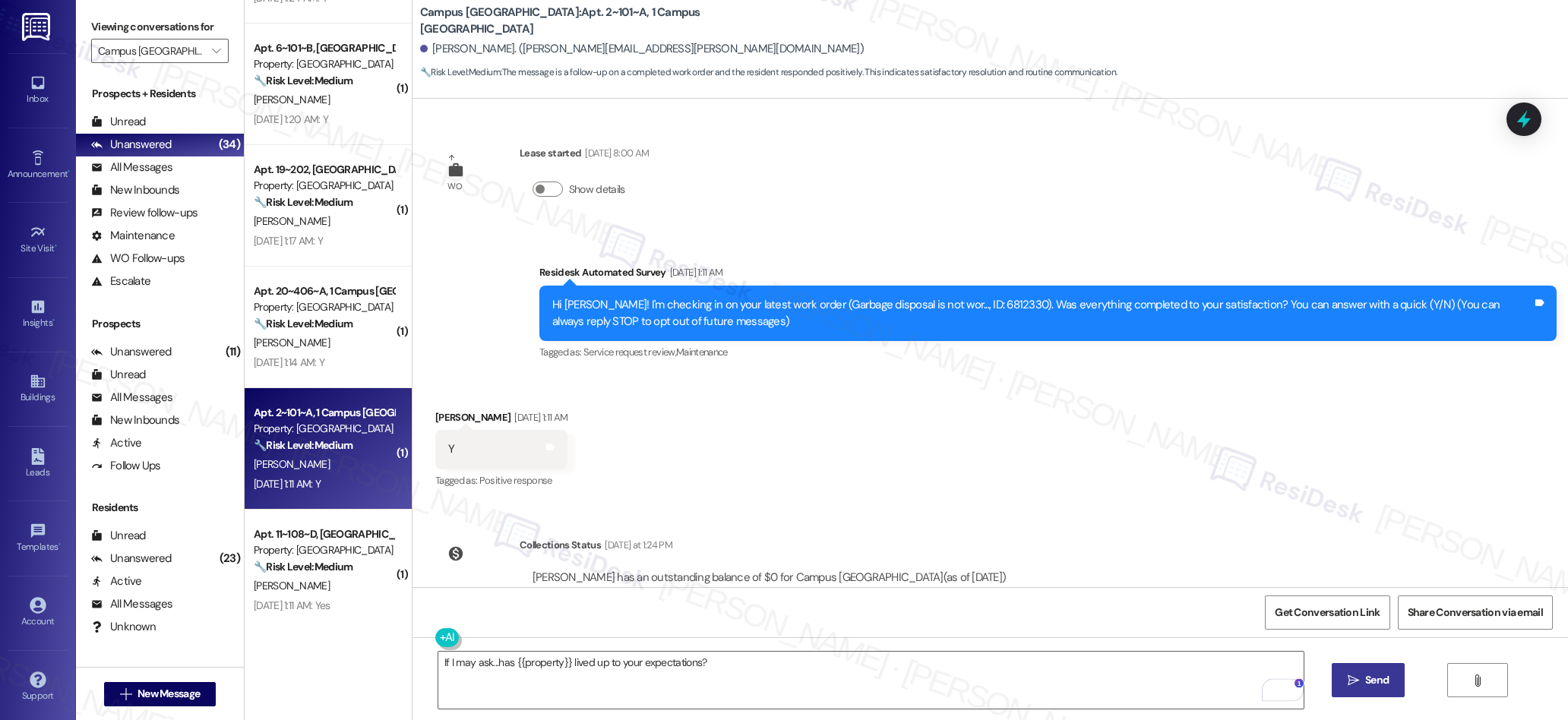
click at [1353, 683] on icon "" at bounding box center [1353, 680] width 11 height 12
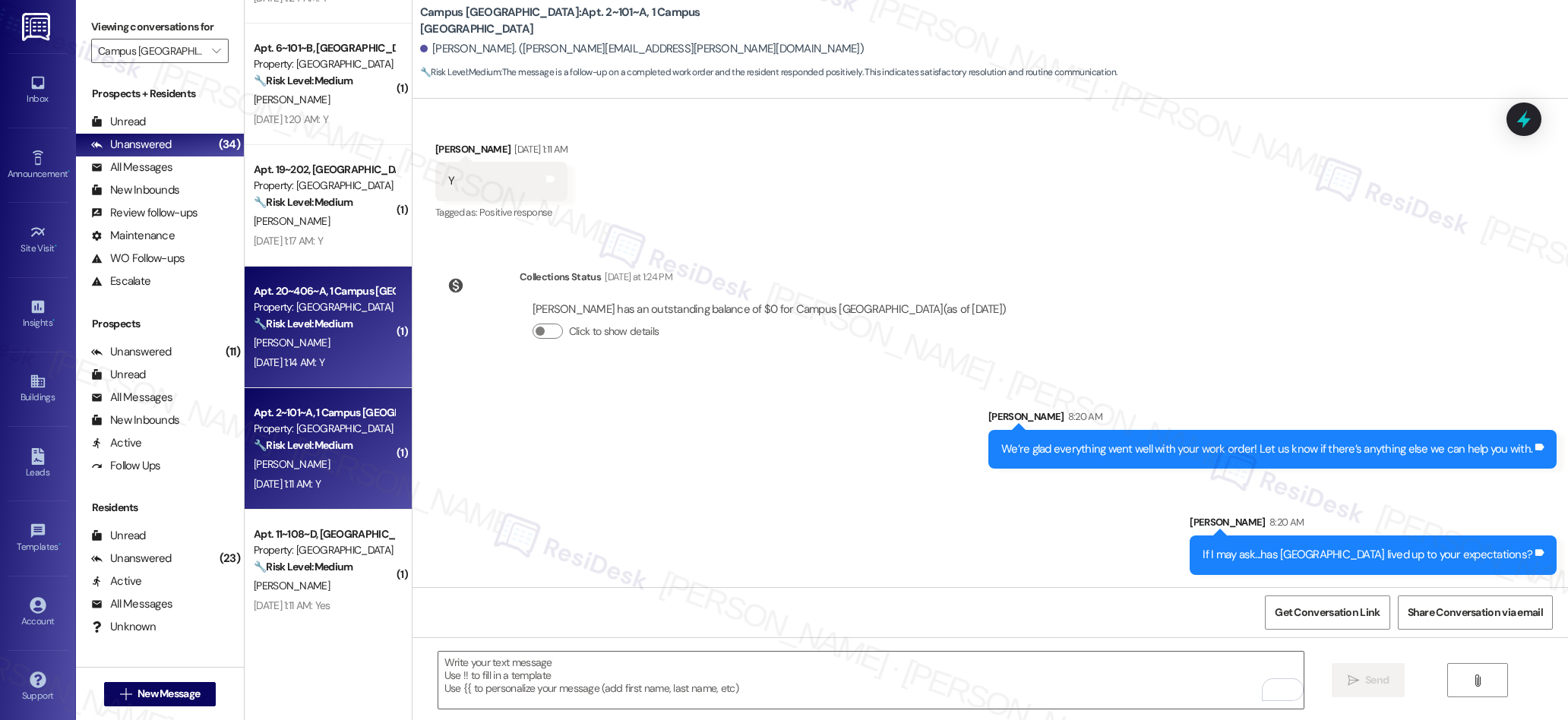
click at [338, 349] on div "[PERSON_NAME]" at bounding box center [323, 343] width 144 height 19
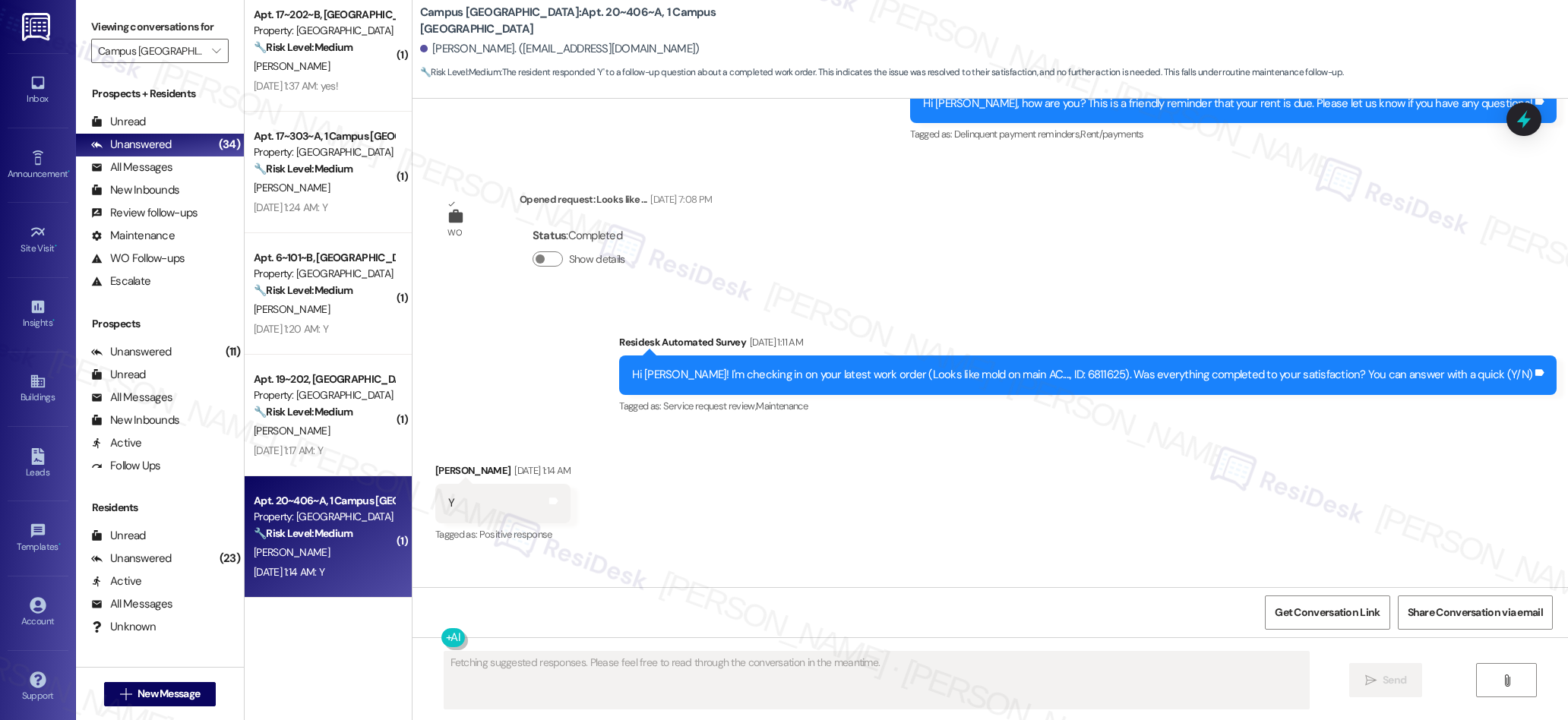
scroll to position [5666, 0]
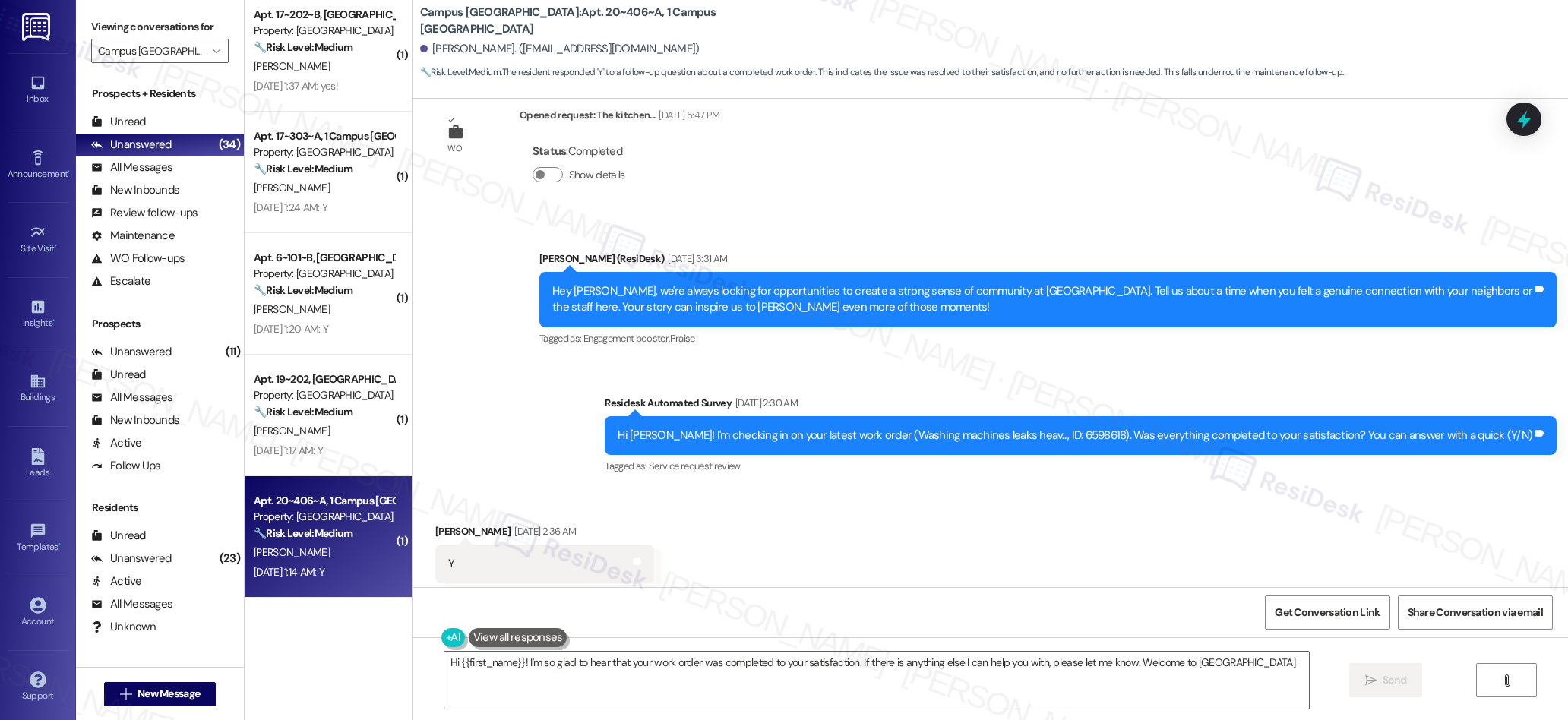
type textarea "Hi {{first_name}}! I'm so glad to hear that your work order was completed to yo…"
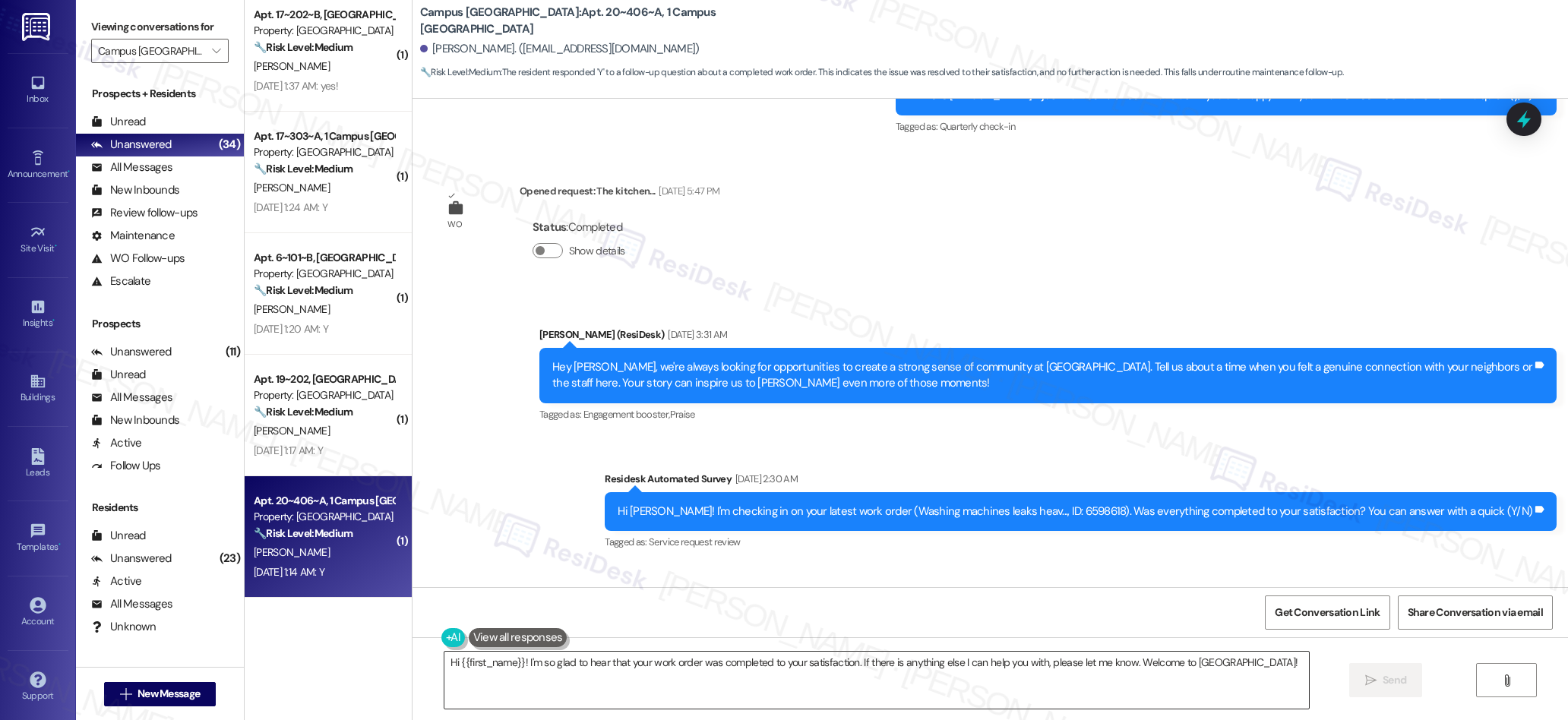
scroll to position [3428, 0]
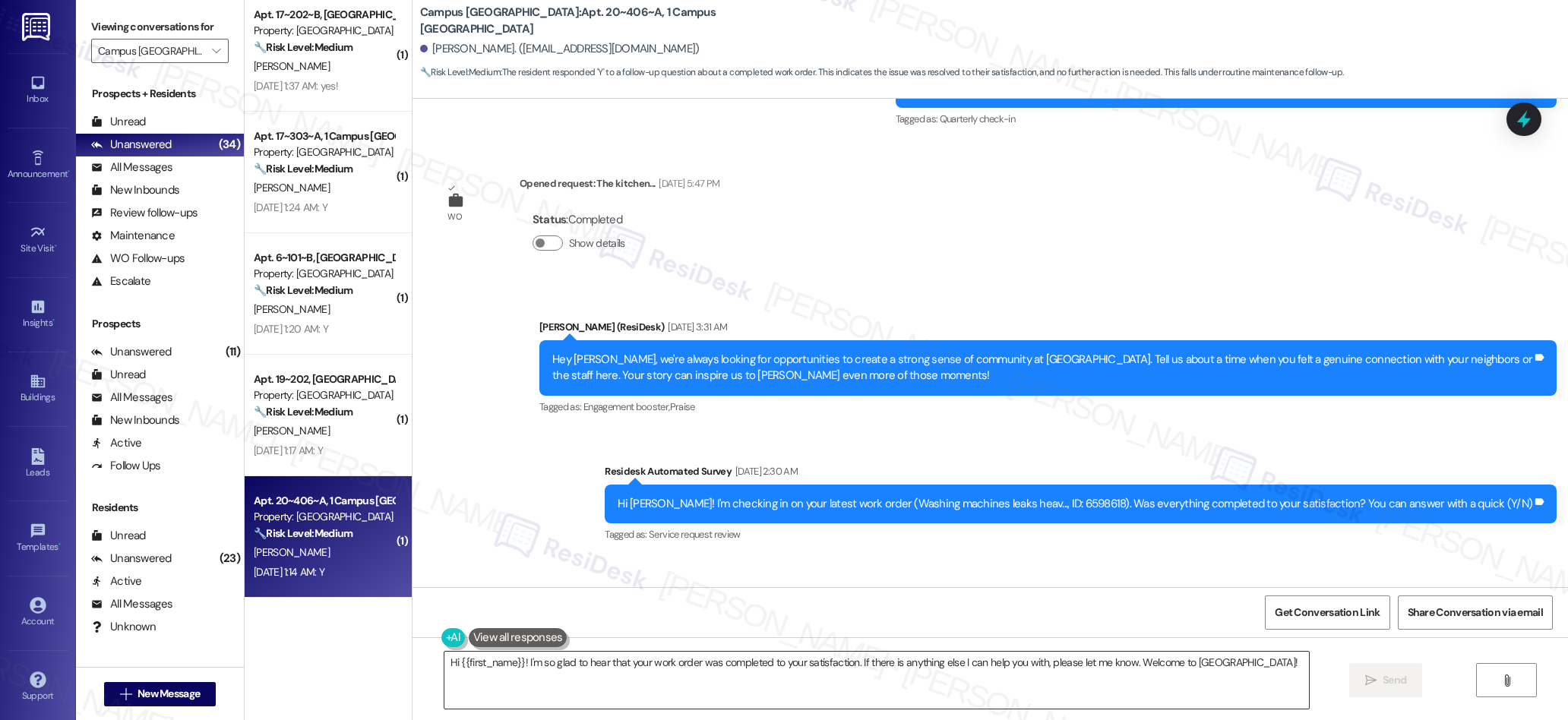
click at [794, 670] on textarea "Hi {{first_name}}! I'm so glad to hear that your work order was completed to yo…" at bounding box center [877, 680] width 865 height 57
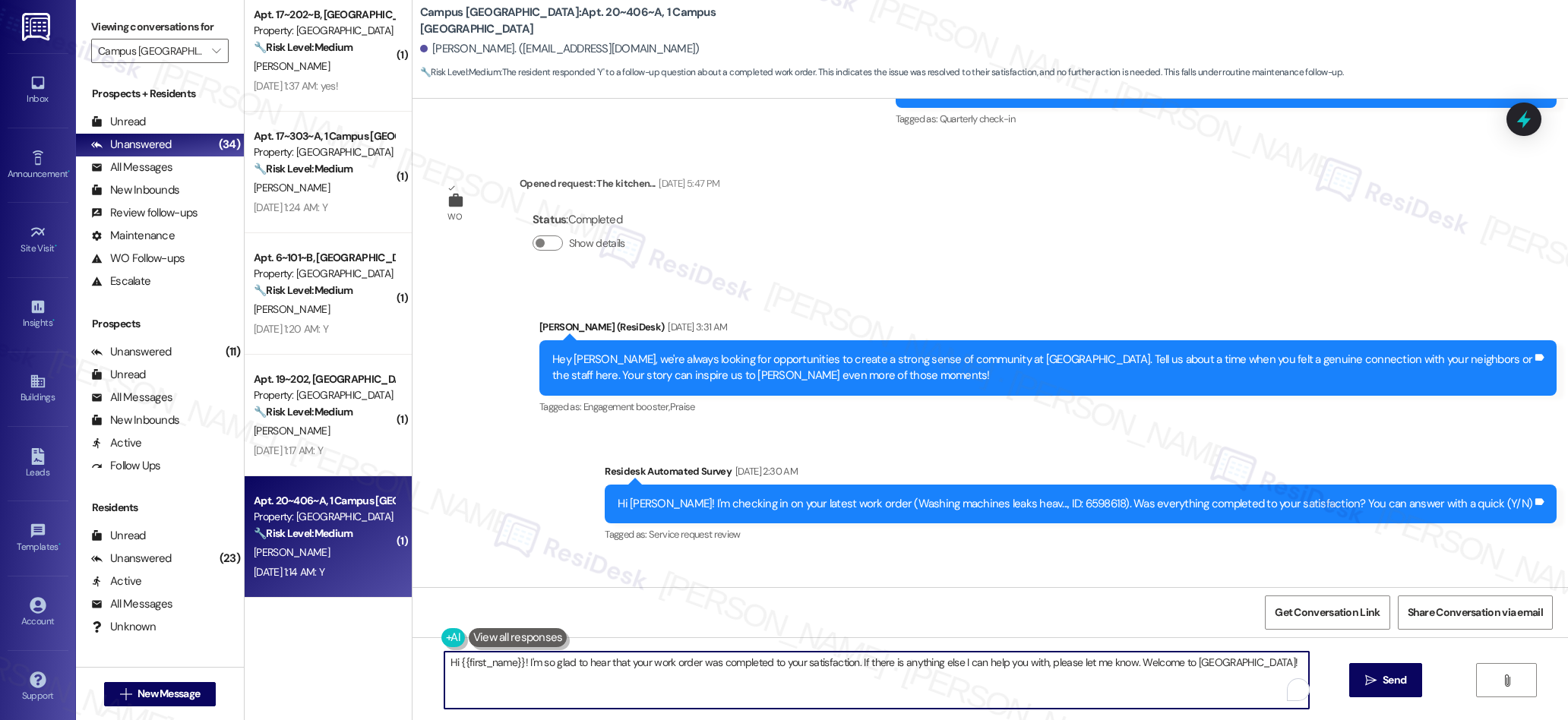
click at [794, 670] on textarea "Hi {{first_name}}! I'm so glad to hear that your work order was completed to yo…" at bounding box center [877, 680] width 865 height 57
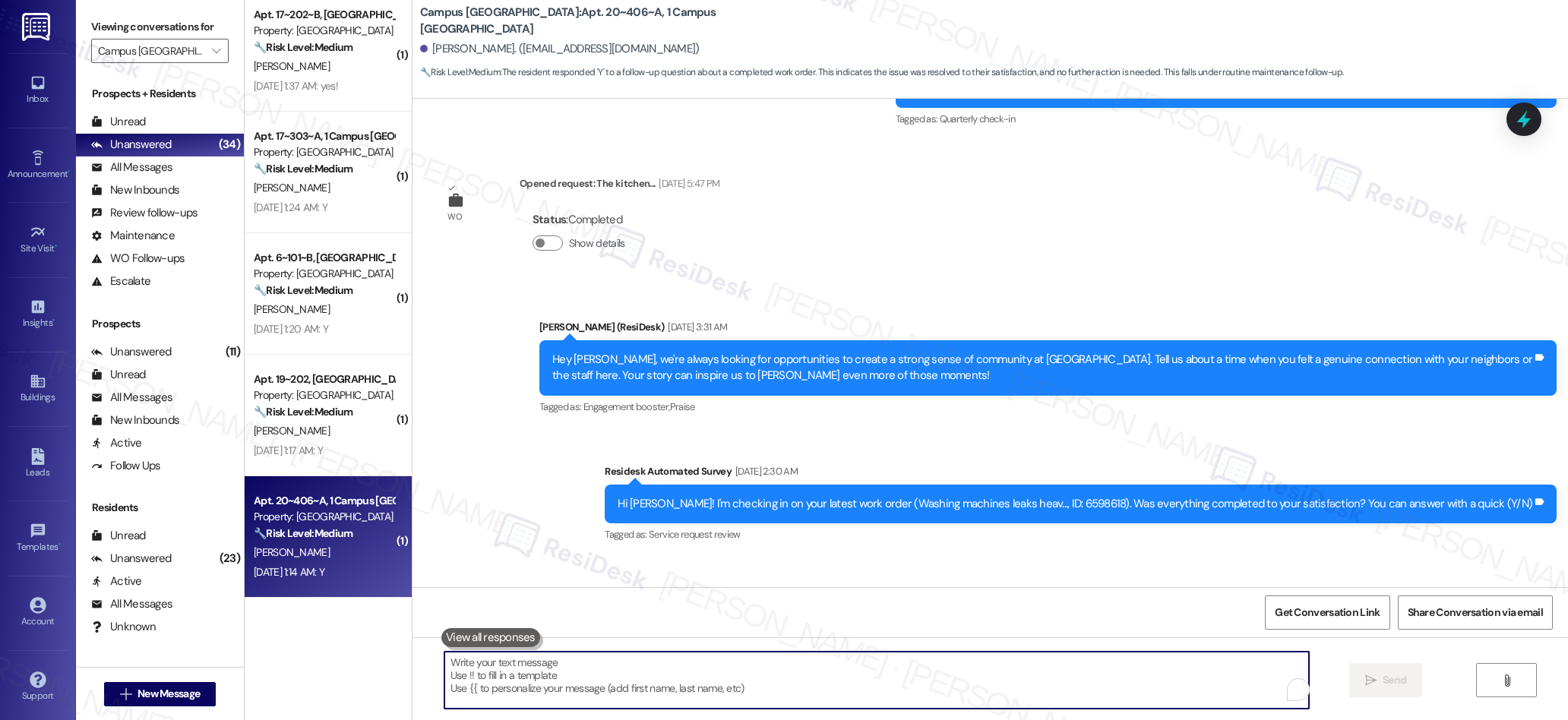
paste textarea "We’re glad everything went well with your work order! Let us know if there’s an…"
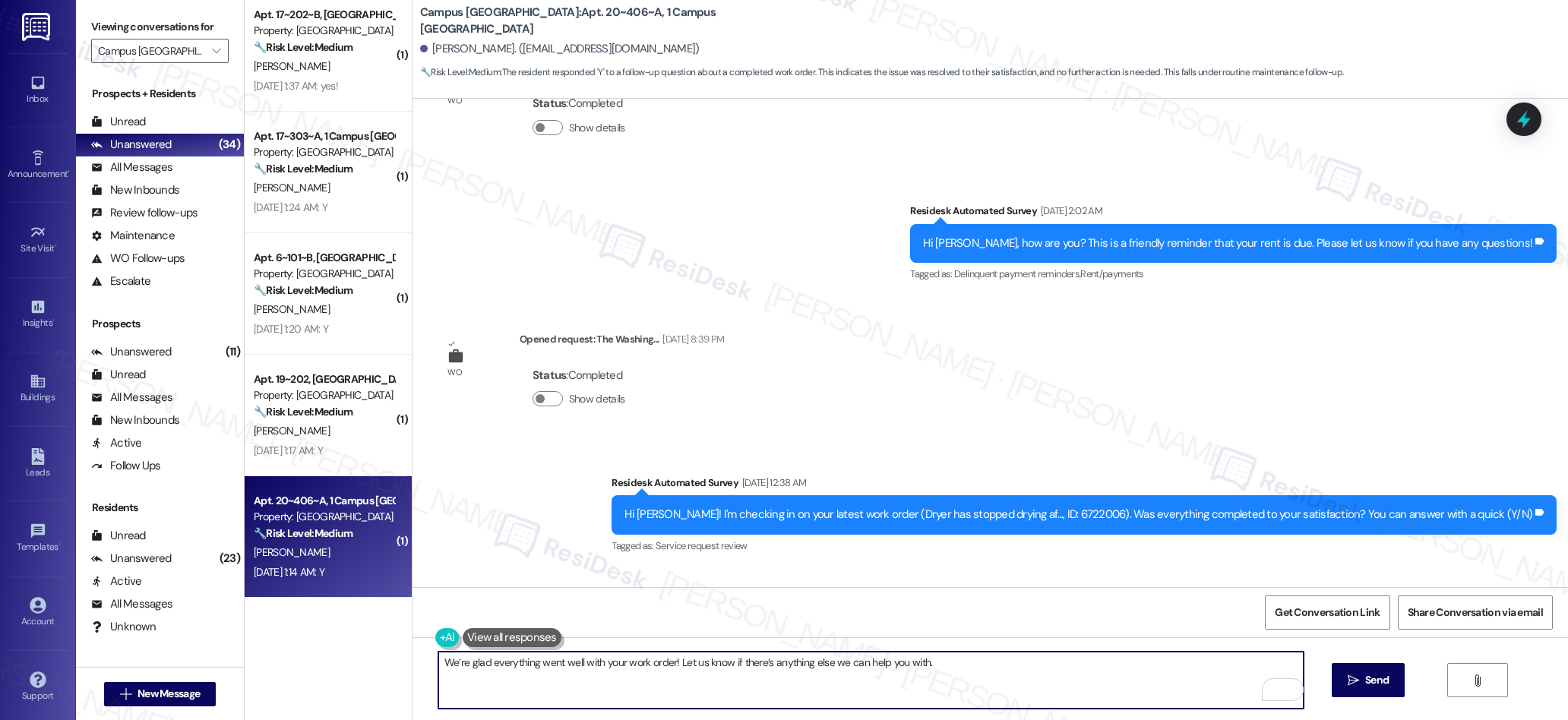
scroll to position [4511, 0]
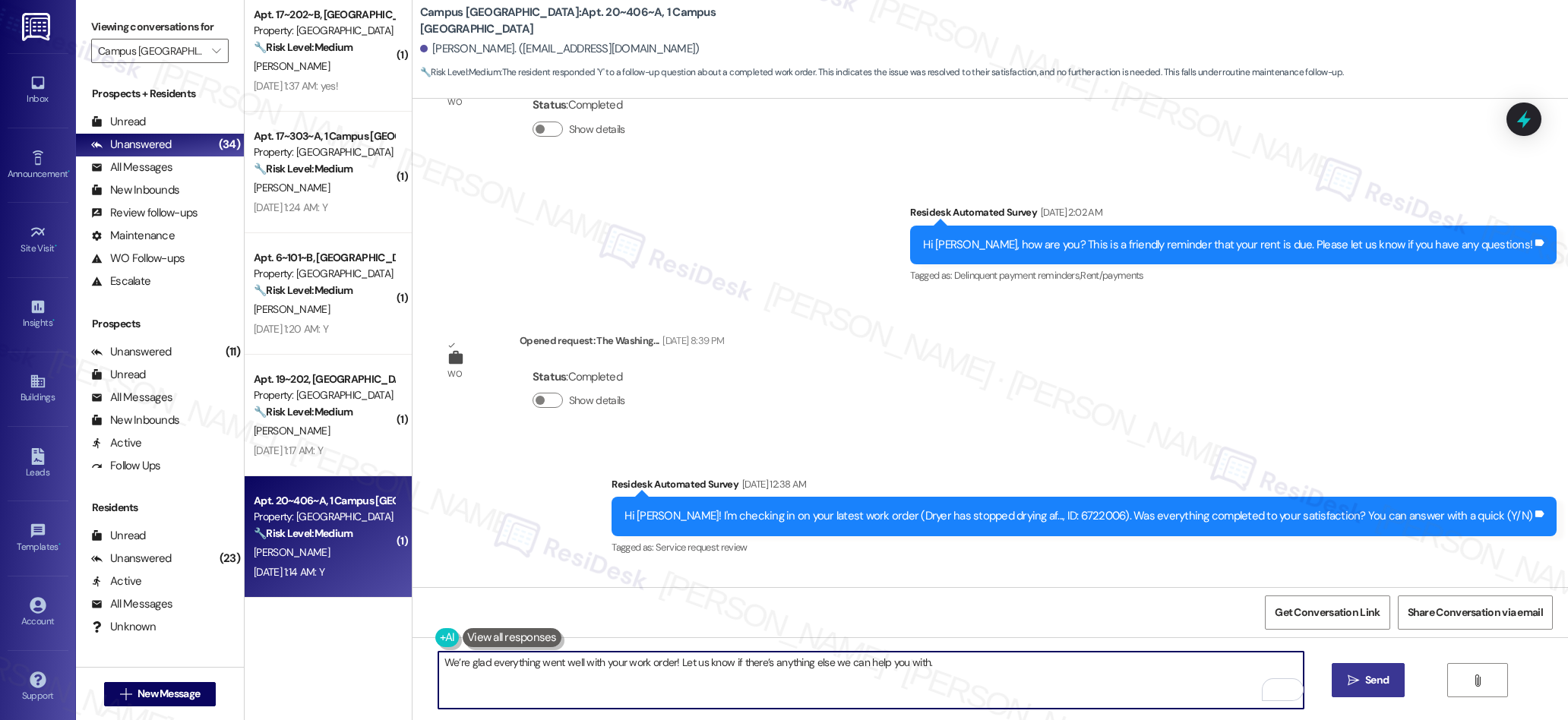
type textarea "We’re glad everything went well with your work order! Let us know if there’s an…"
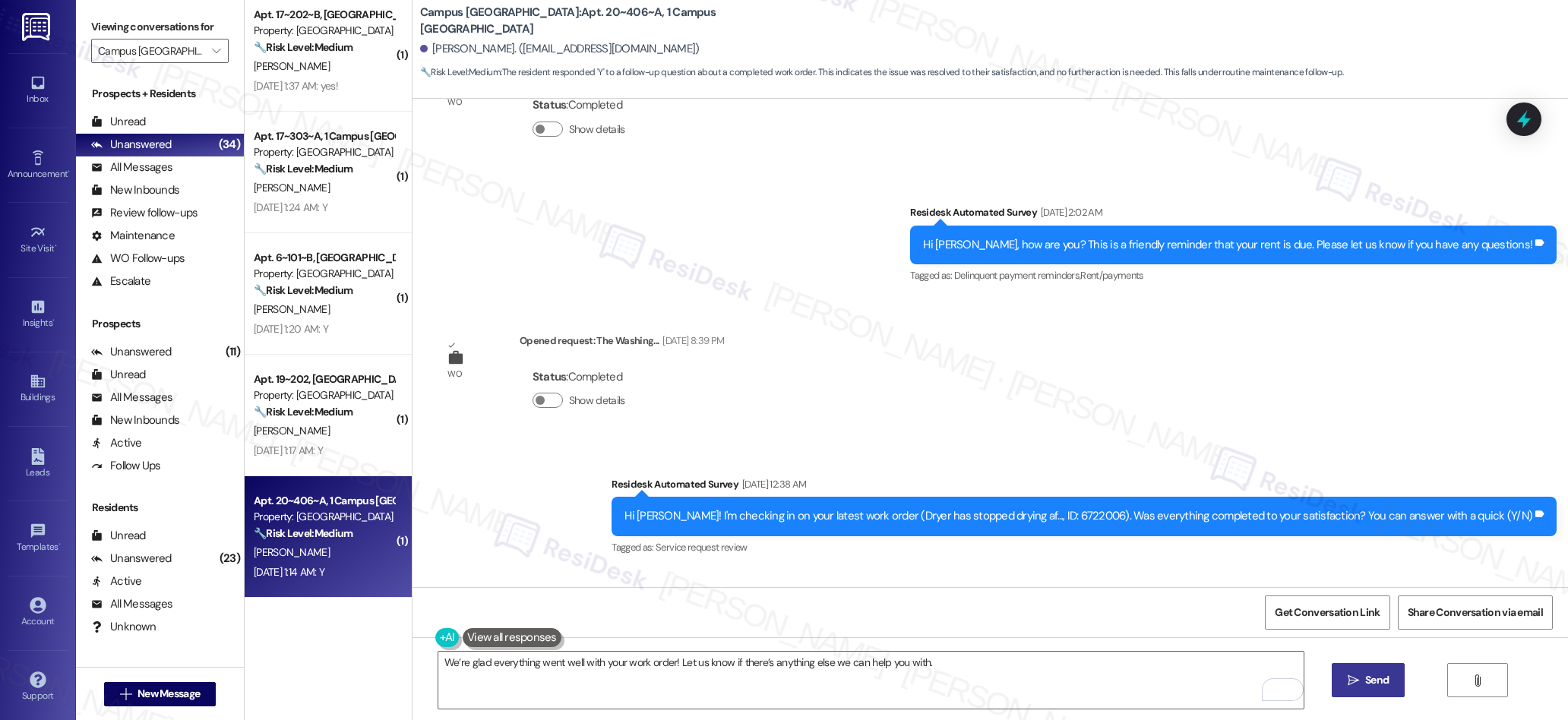
click at [1362, 683] on span "Send" at bounding box center [1376, 680] width 30 height 16
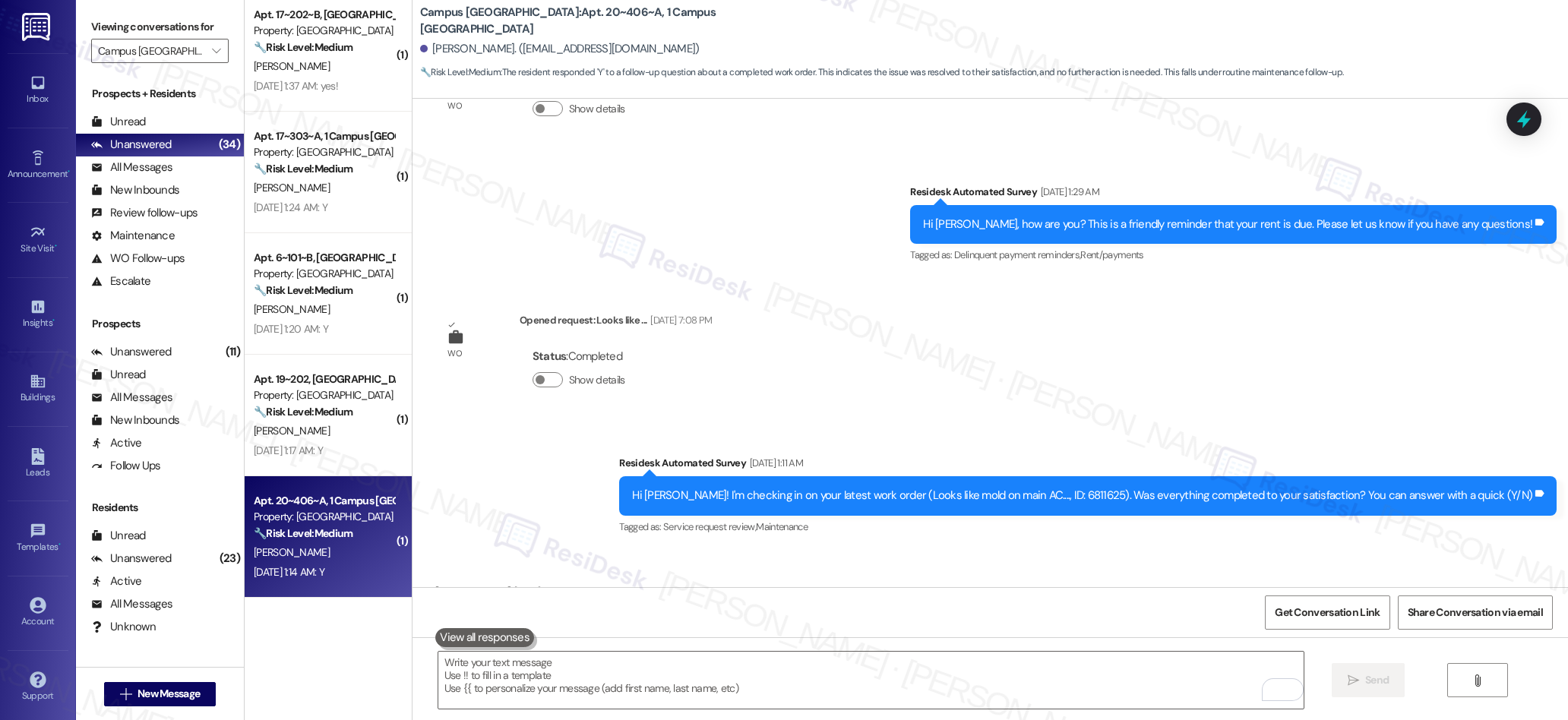
scroll to position [5525, 0]
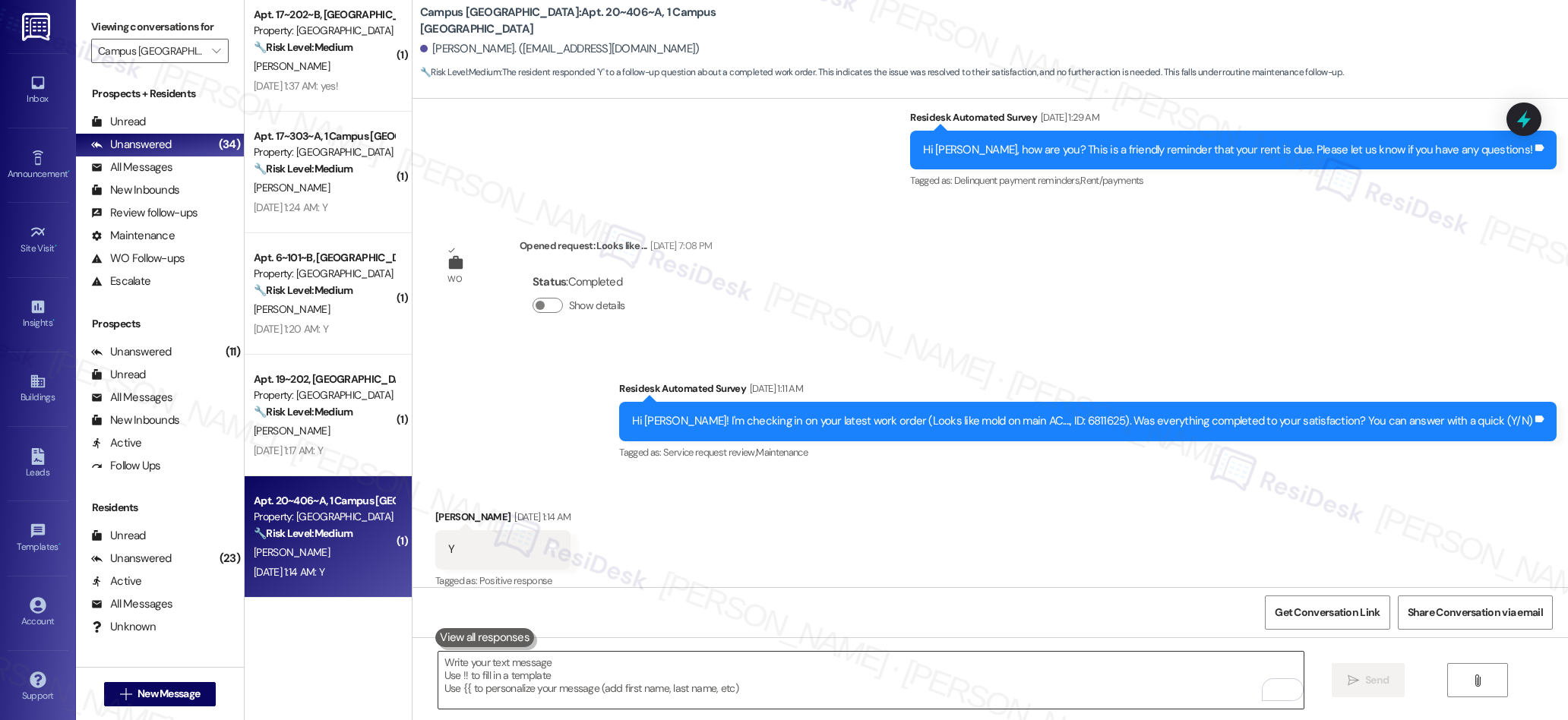
click at [632, 673] on textarea "To enrich screen reader interactions, please activate Accessibility in Grammarl…" at bounding box center [871, 680] width 865 height 57
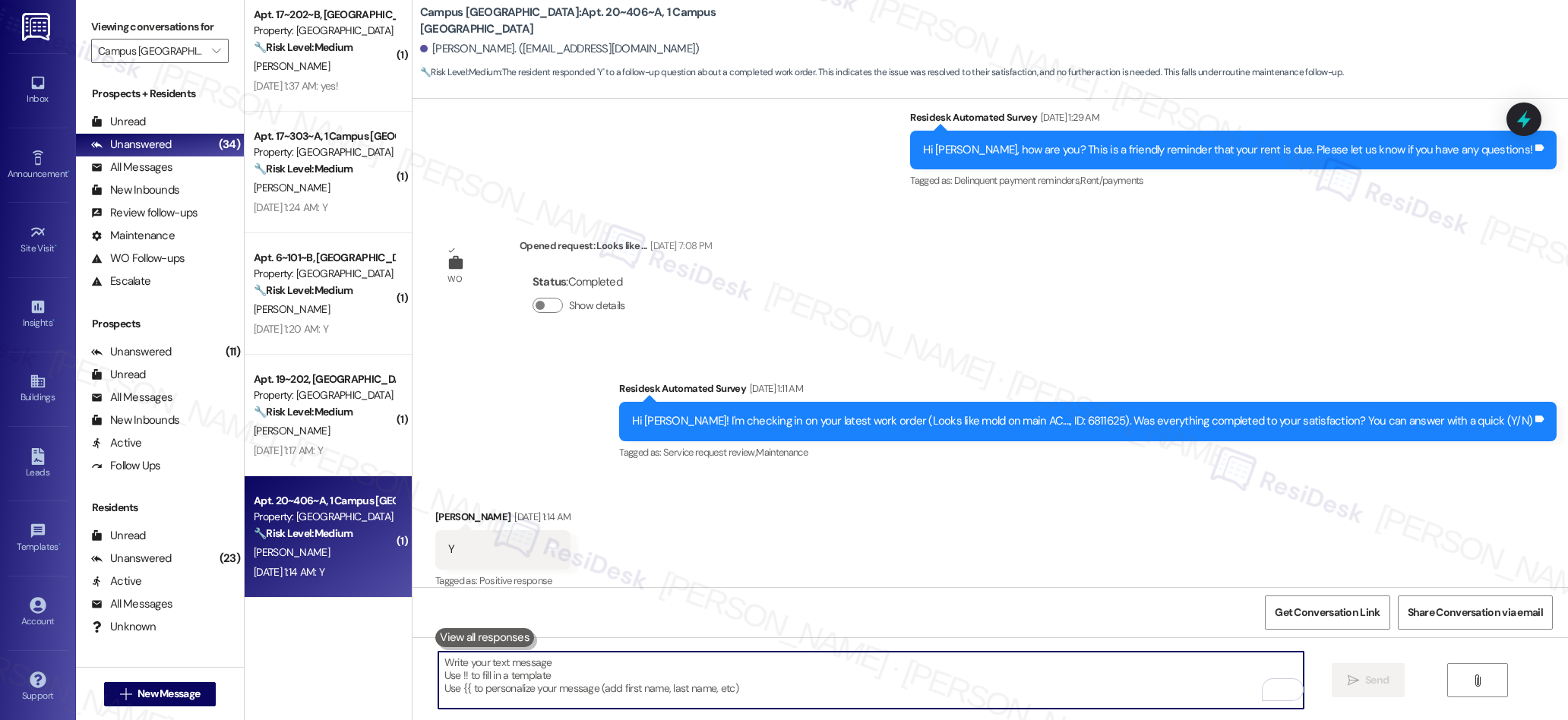
paste textarea "I also wanted to check in and see if you have had a chance to leave us a review…"
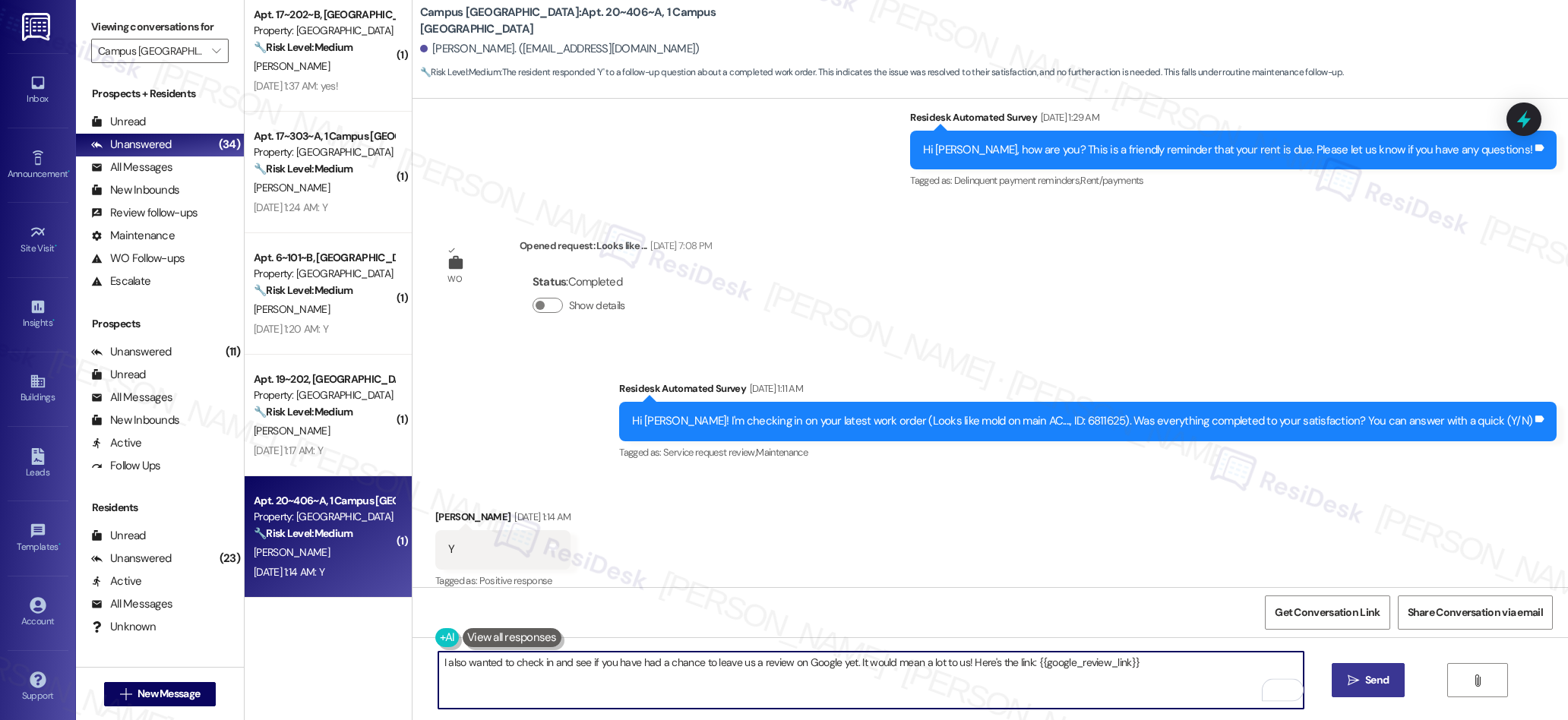
type textarea "I also wanted to check in and see if you have had a chance to leave us a review…"
click at [1362, 679] on span "Send" at bounding box center [1376, 680] width 30 height 16
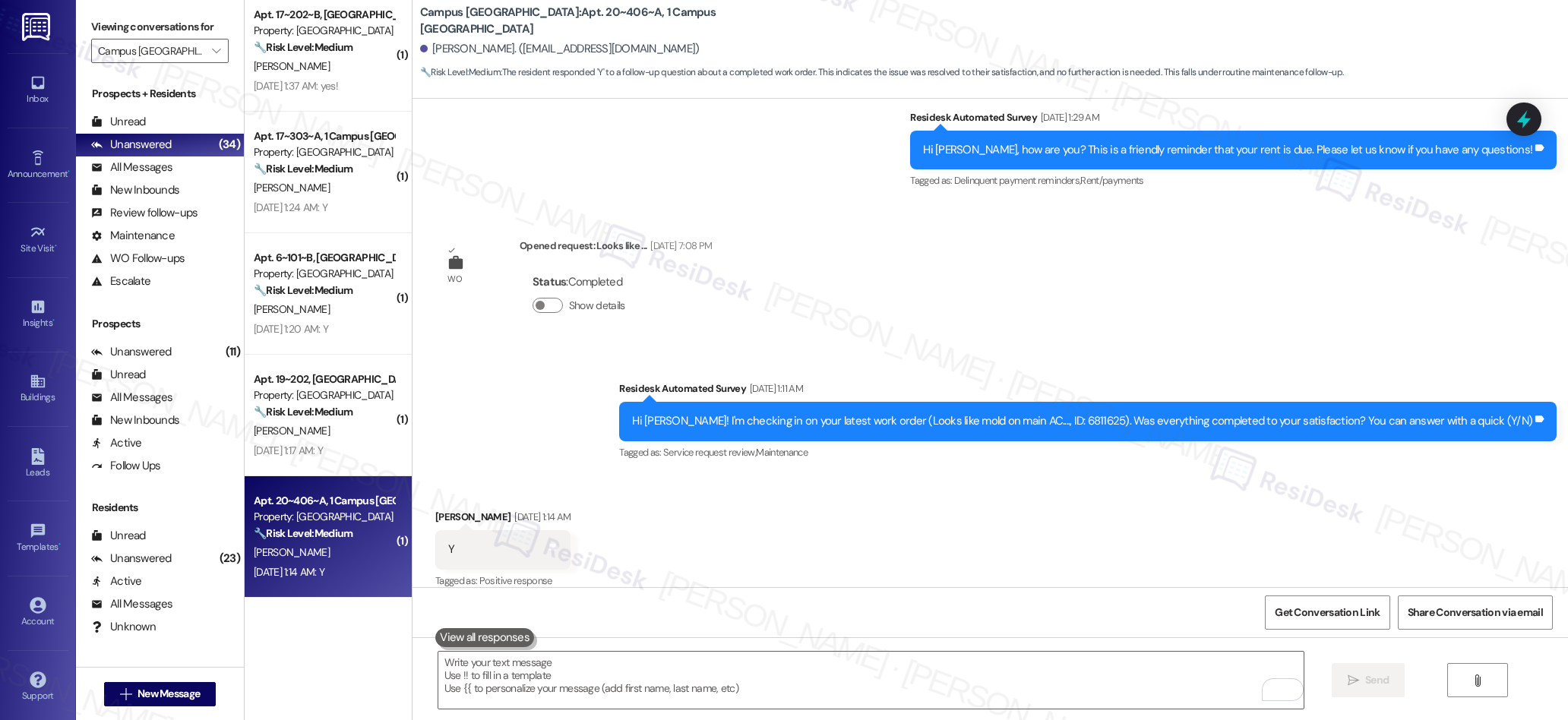
scroll to position [5877, 0]
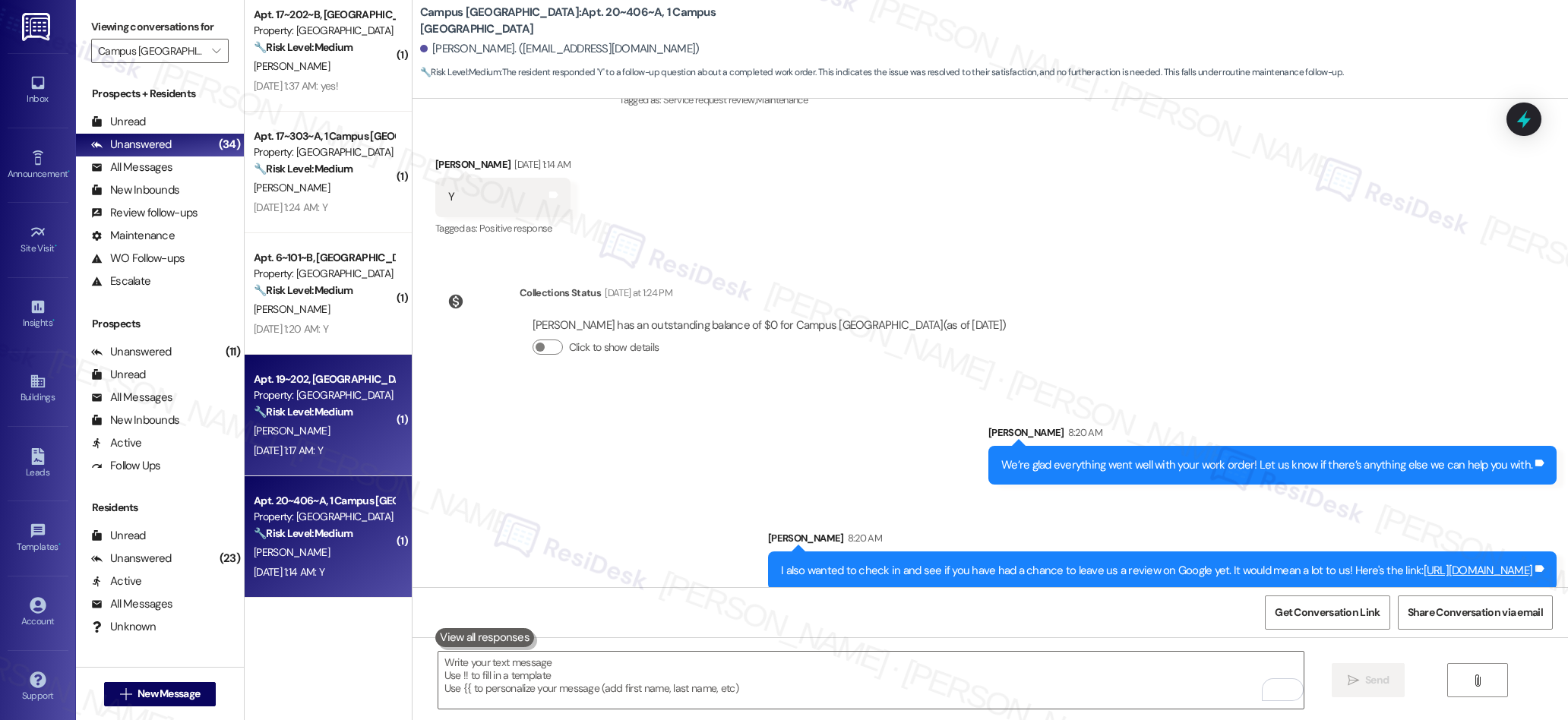
click at [308, 450] on div "[DATE] 1:17 AM: Y [DATE] 1:17 AM: Y" at bounding box center [288, 450] width 69 height 13
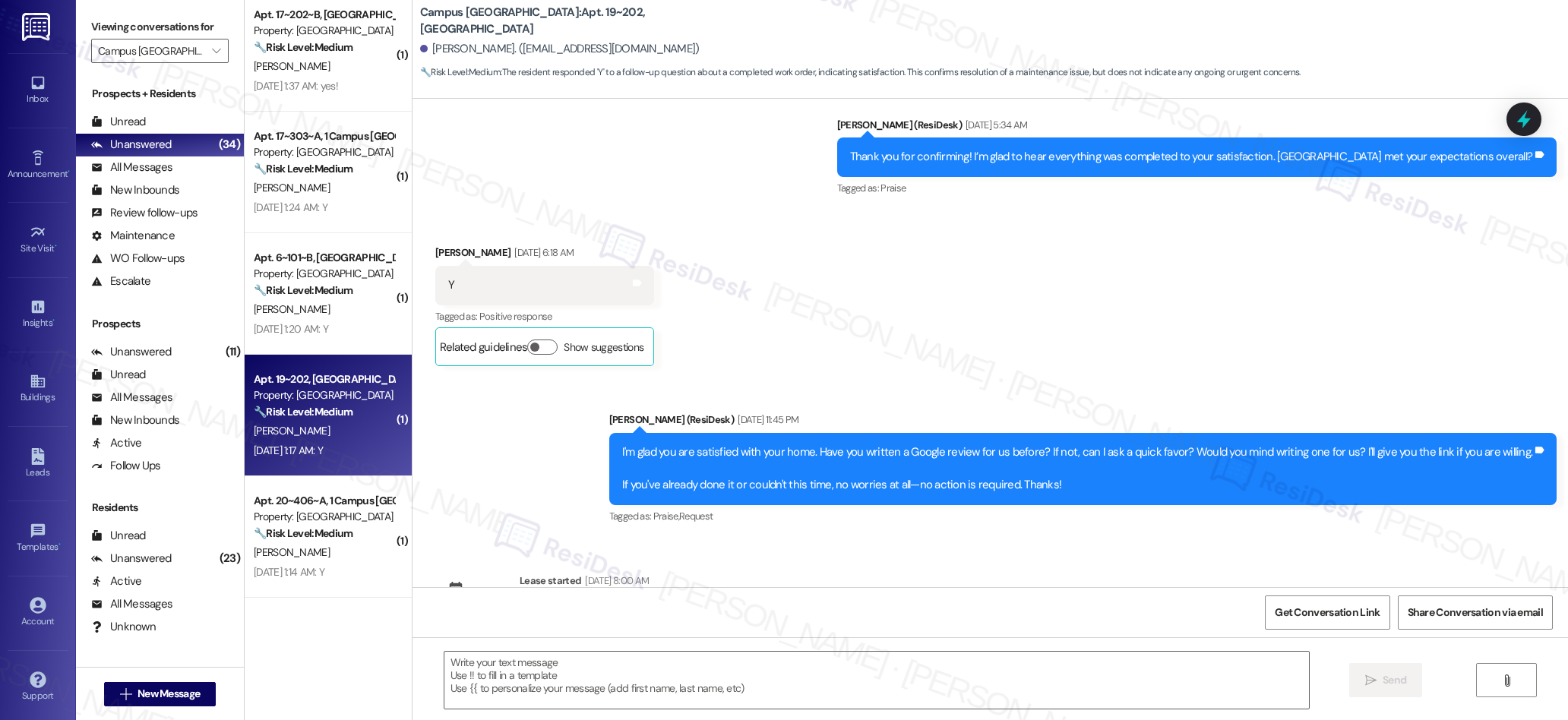
type textarea "Fetching suggested responses. Please feel free to read through the conversation…"
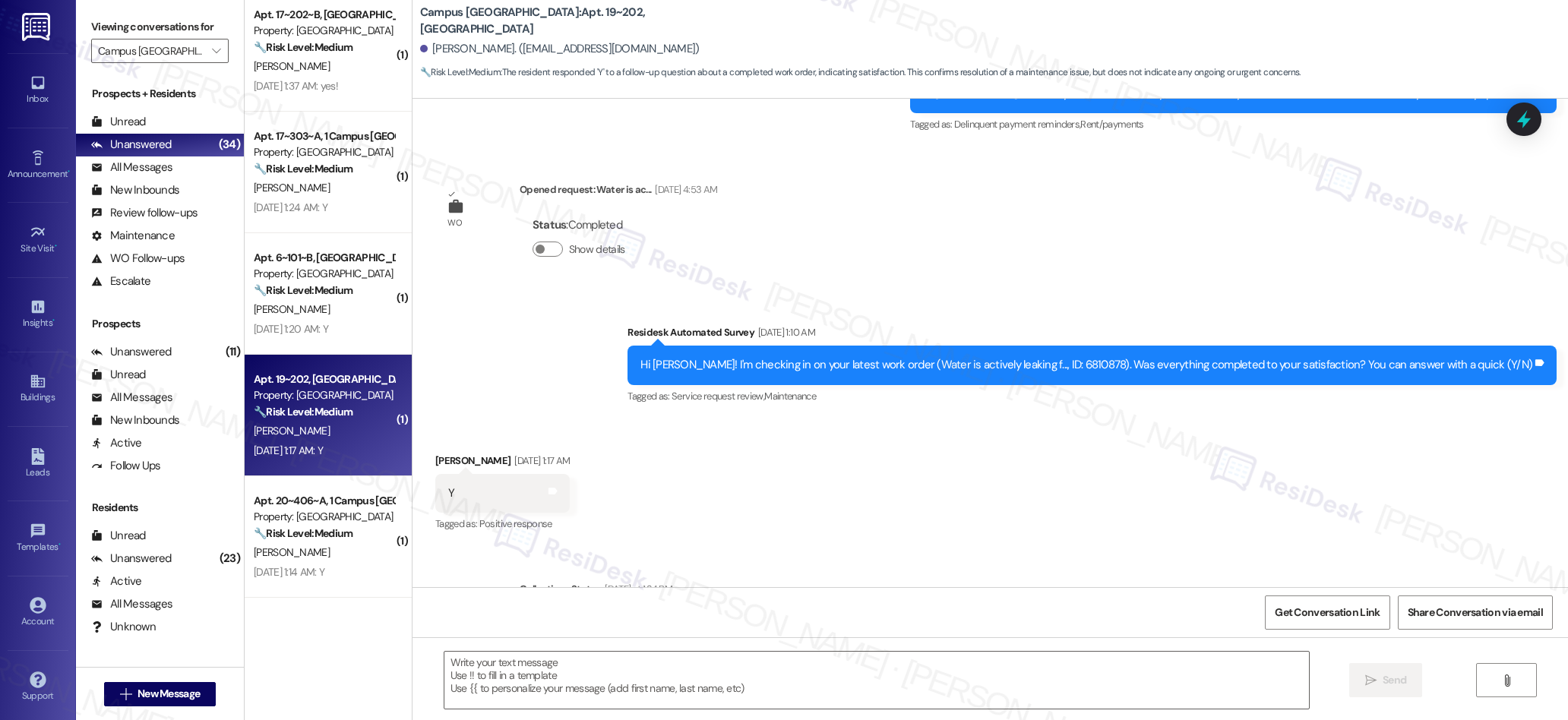
scroll to position [1611, 0]
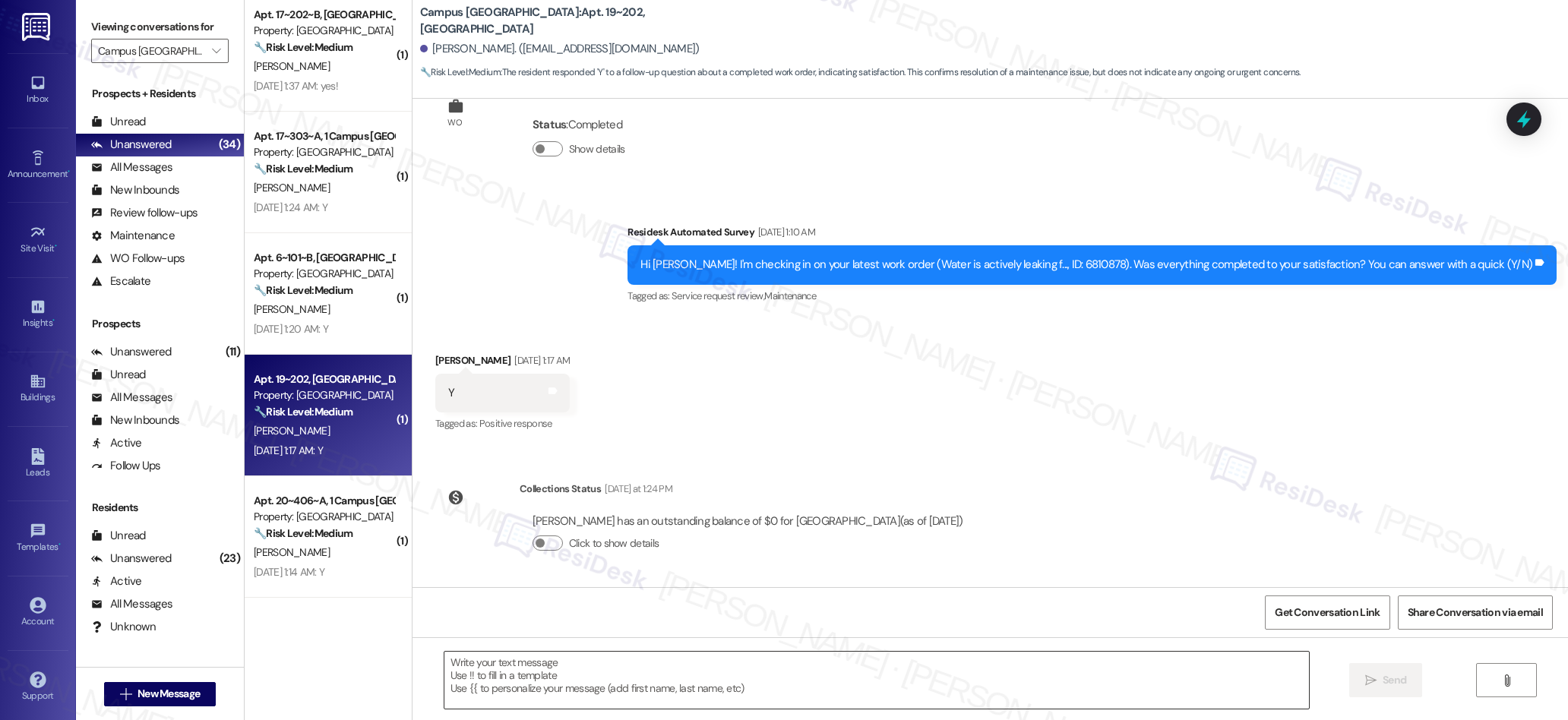
click at [720, 678] on textarea at bounding box center [877, 680] width 865 height 57
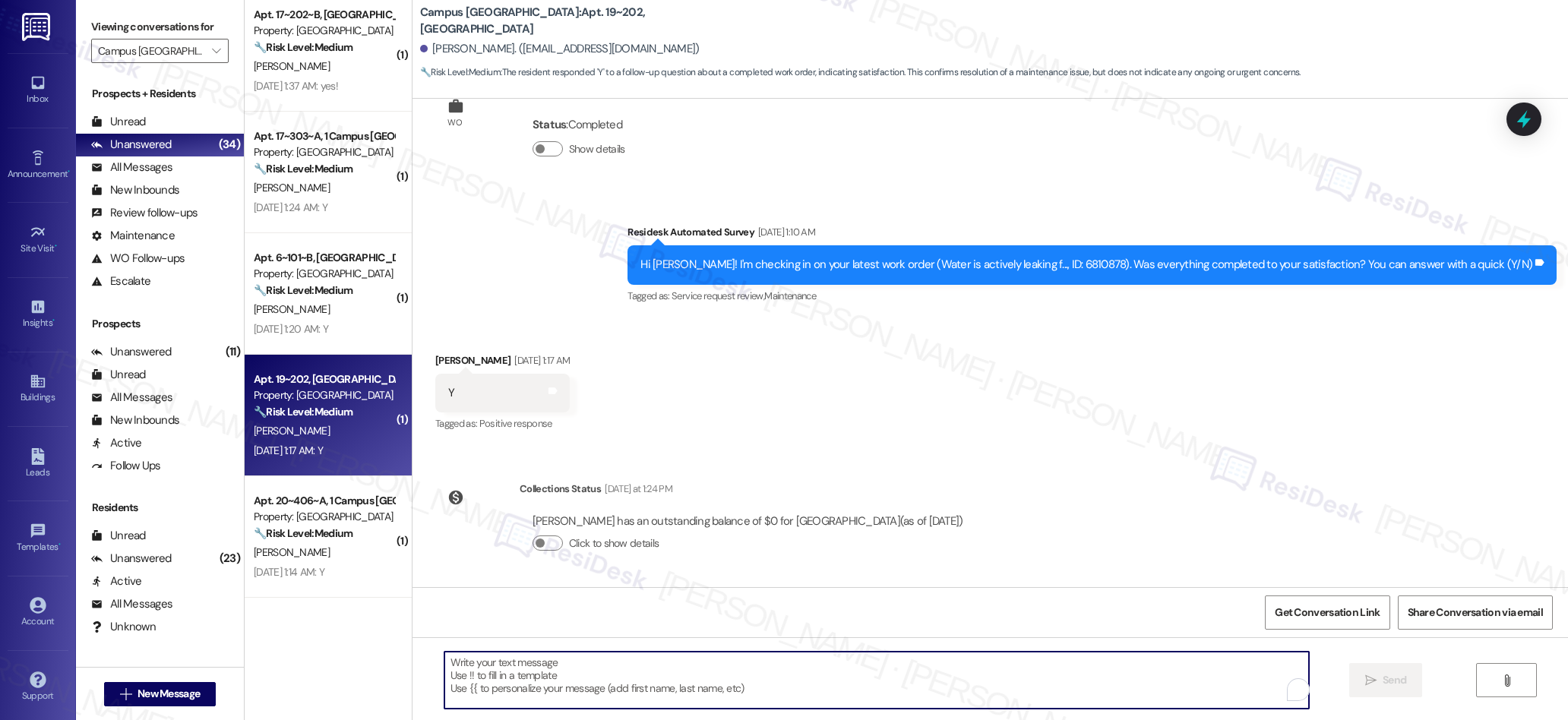
paste textarea "I also wanted to check in and see if you have had a chance to leave us a review…"
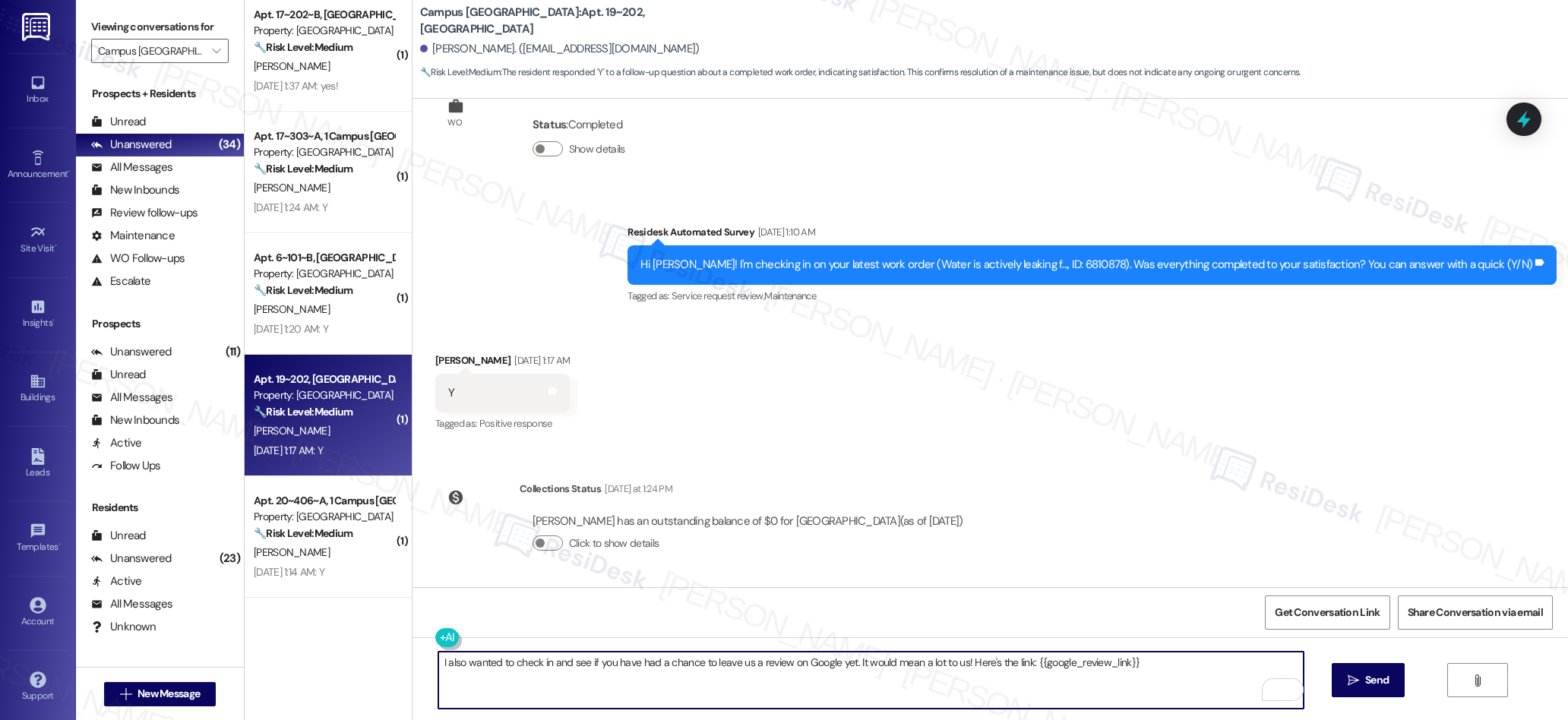
type textarea "I also wanted to check in and see if you have had a chance to leave us a review…"
click at [577, 669] on textarea "I also wanted to check in and see if you have had a chance to leave us a review…" at bounding box center [871, 680] width 865 height 57
click at [577, 668] on textarea "I also wanted to check in and see if you have had a chance to leave us a review…" at bounding box center [871, 680] width 865 height 57
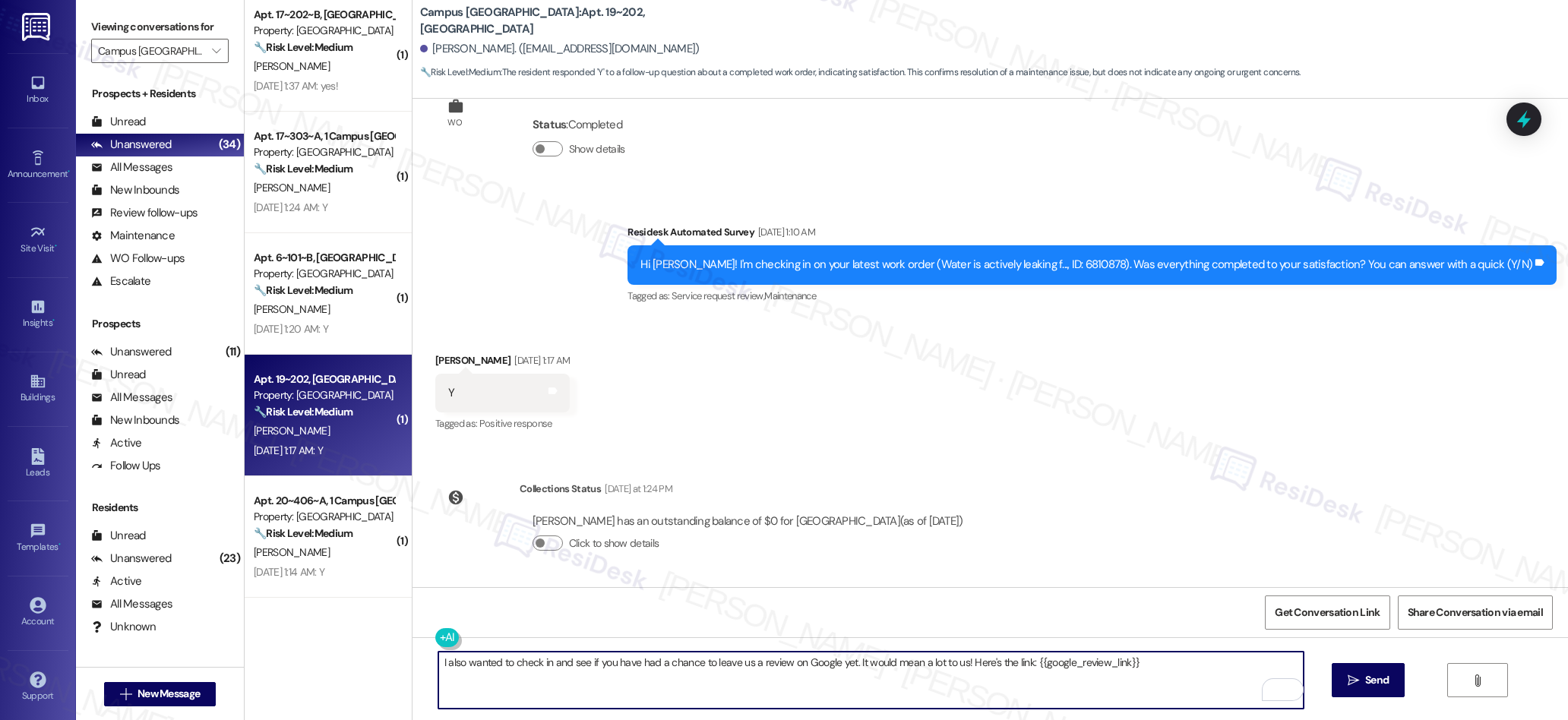
click at [585, 665] on textarea "I also wanted to check in and see if you have had a chance to leave us a review…" at bounding box center [871, 680] width 865 height 57
click at [587, 662] on textarea "I also wanted to check in and see if you have had a chance to leave us a review…" at bounding box center [871, 680] width 865 height 57
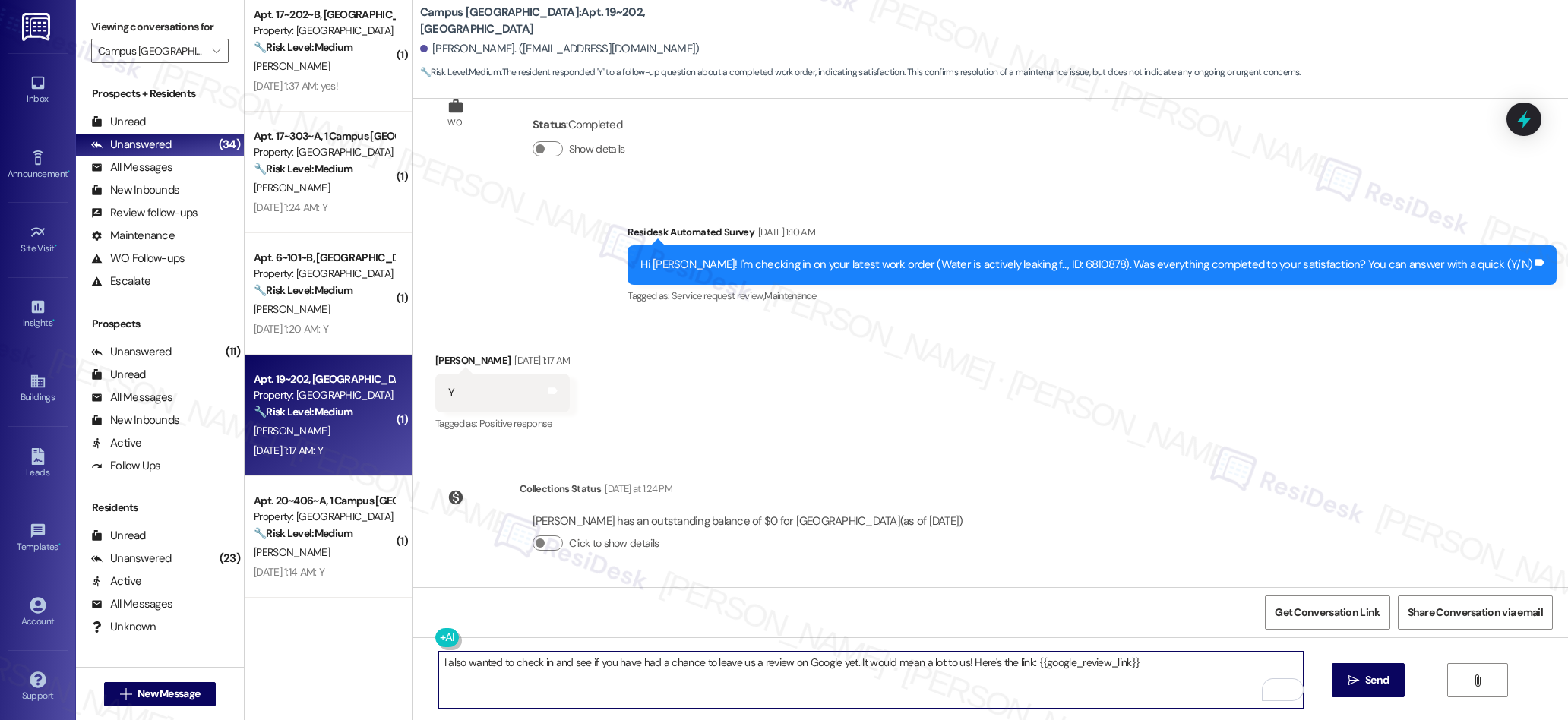
click at [587, 662] on textarea "I also wanted to check in and see if you have had a chance to leave us a review…" at bounding box center [871, 680] width 865 height 57
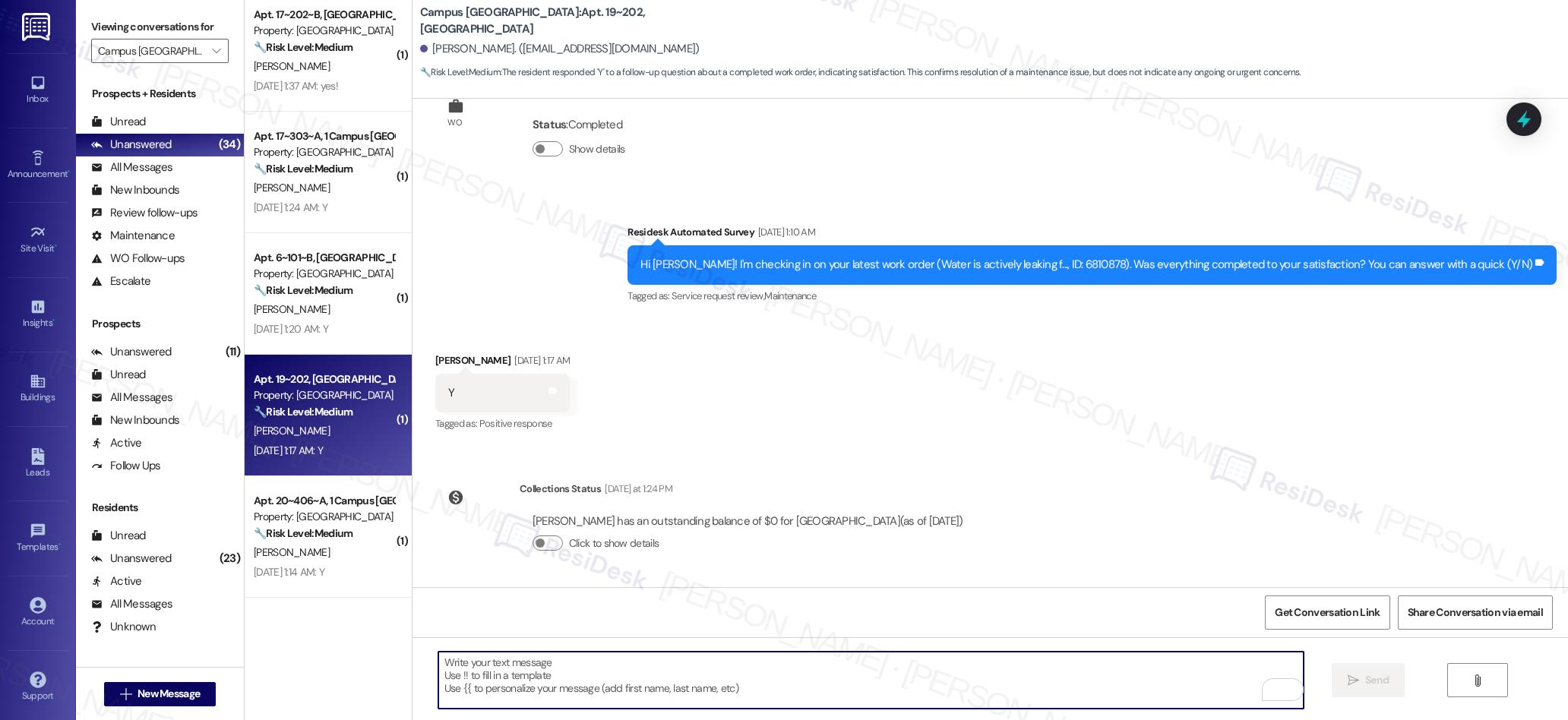
paste textarea "We’re glad everything went well with your work order! Let us know if there’s an…"
type textarea "We’re glad everything went well with your work order! Let us know if there’s an…"
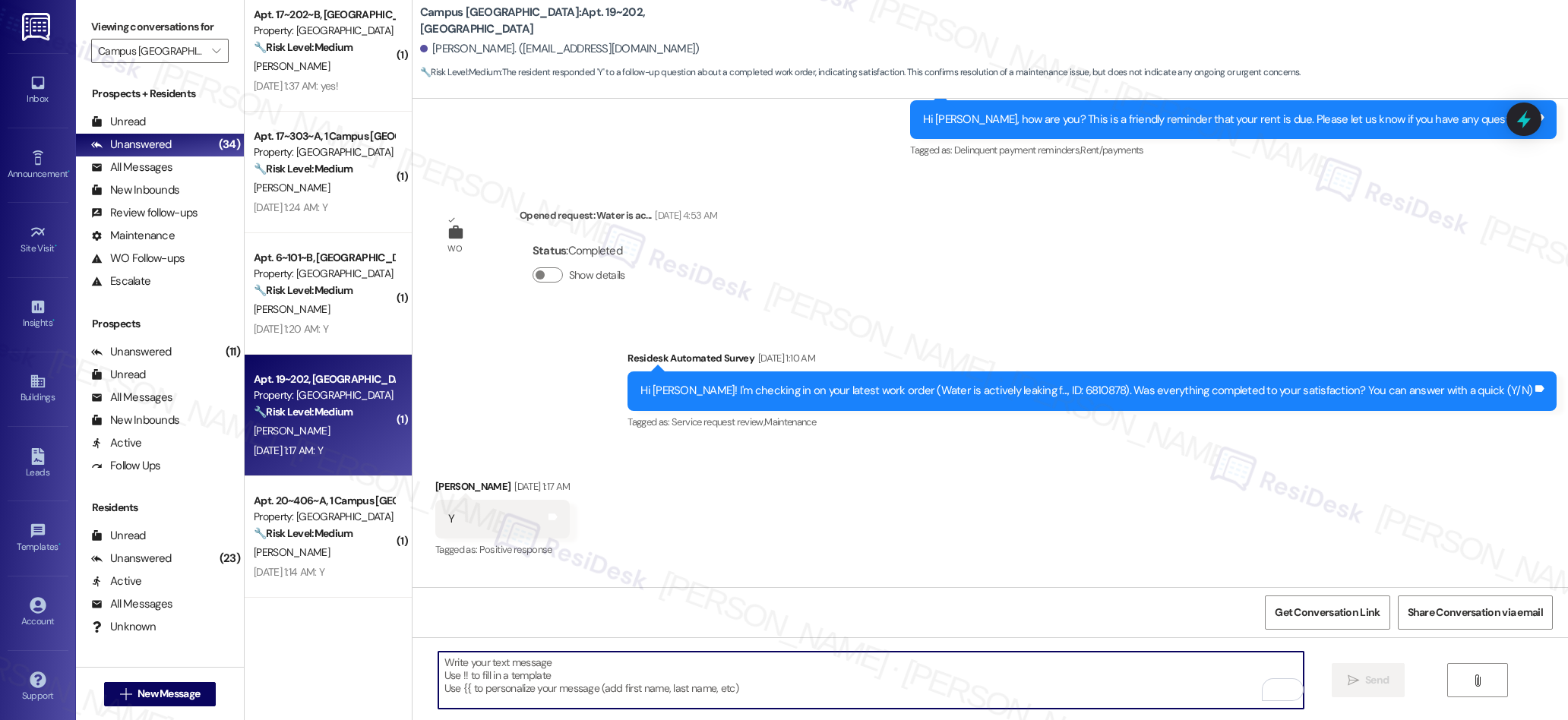
scroll to position [1470, 0]
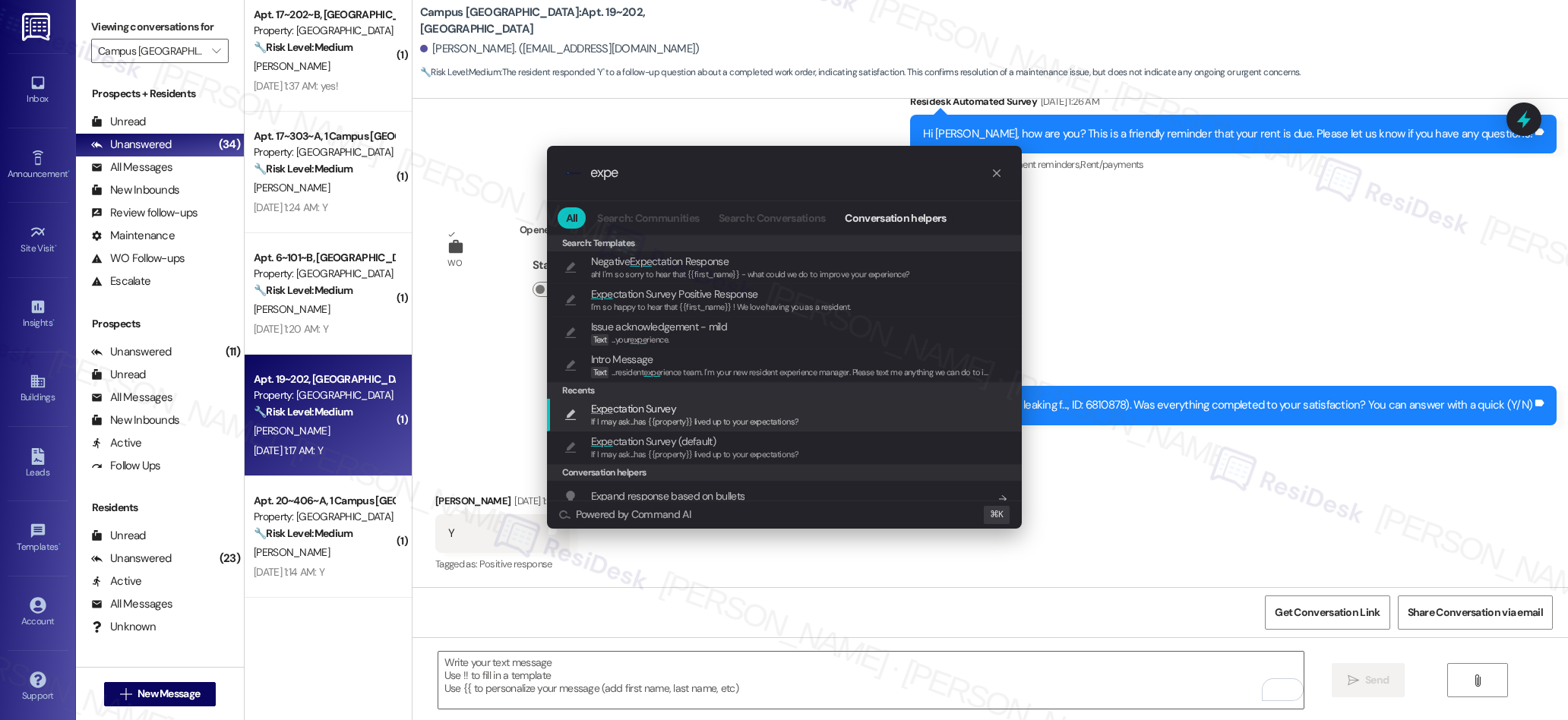
type input "expe"
click at [668, 416] on div "If I may ask...has {{property}} lived up to your expectations?" at bounding box center [695, 422] width 208 height 13
type textarea "If I may ask...has {{property}} lived up to your expectations?"
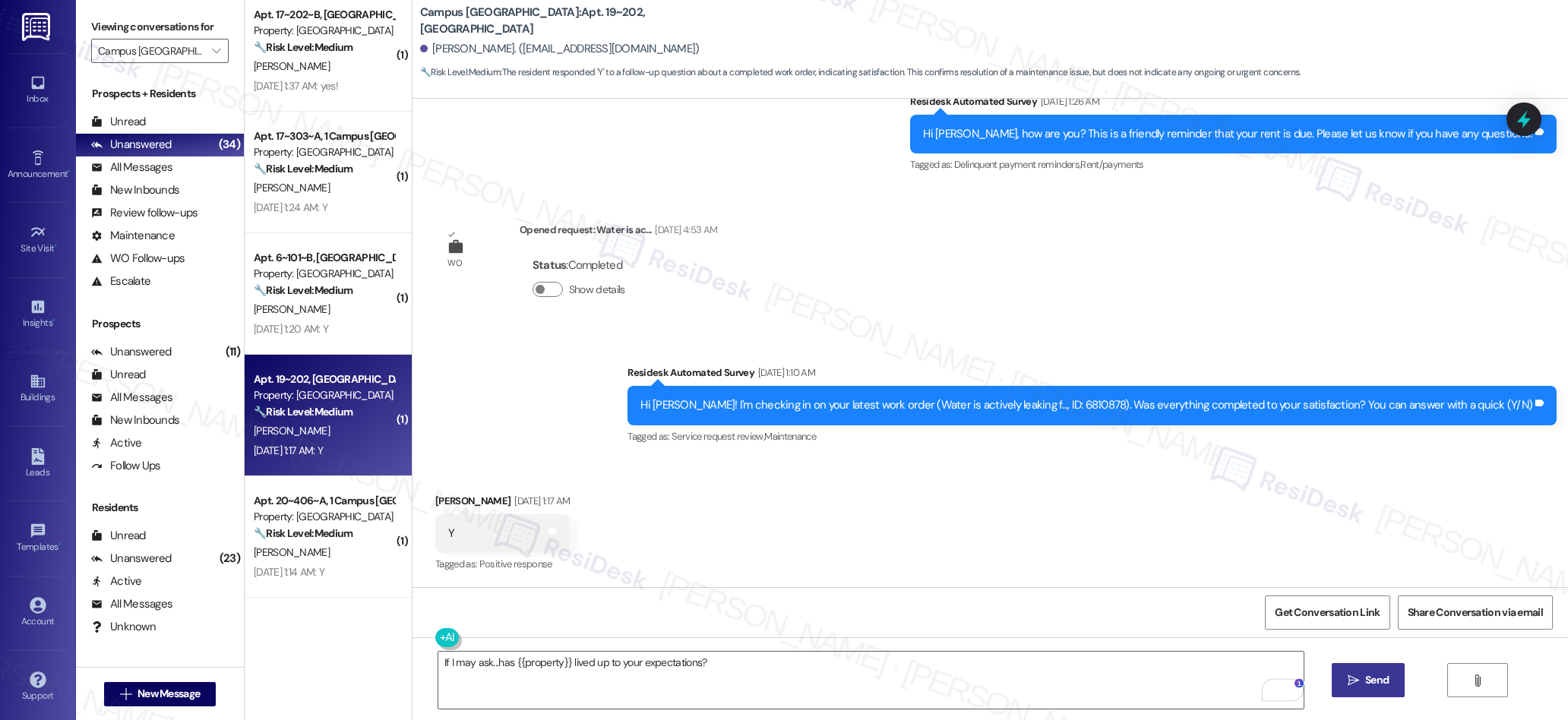
click at [1358, 682] on span " Send" at bounding box center [1369, 680] width 48 height 16
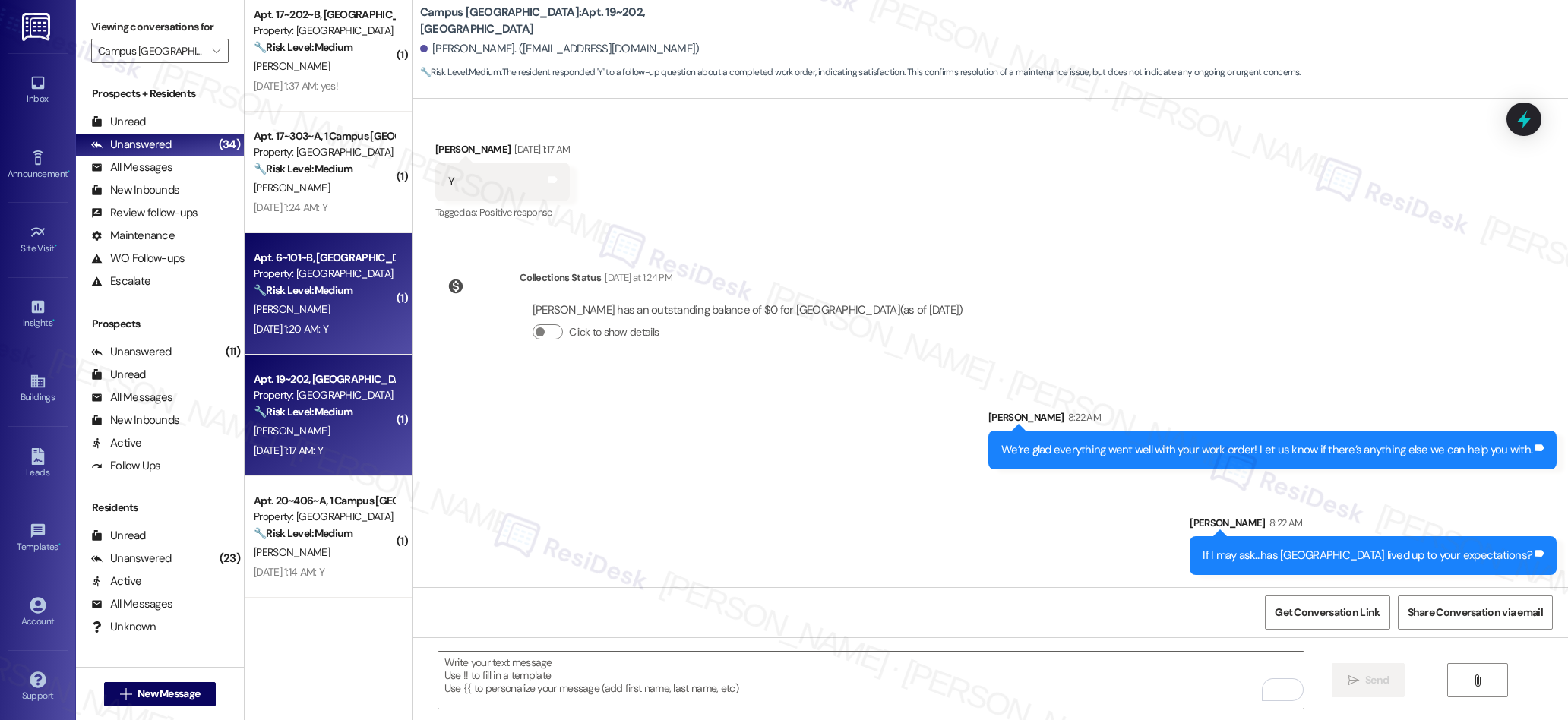
click at [346, 315] on div "[PERSON_NAME]" at bounding box center [323, 310] width 144 height 19
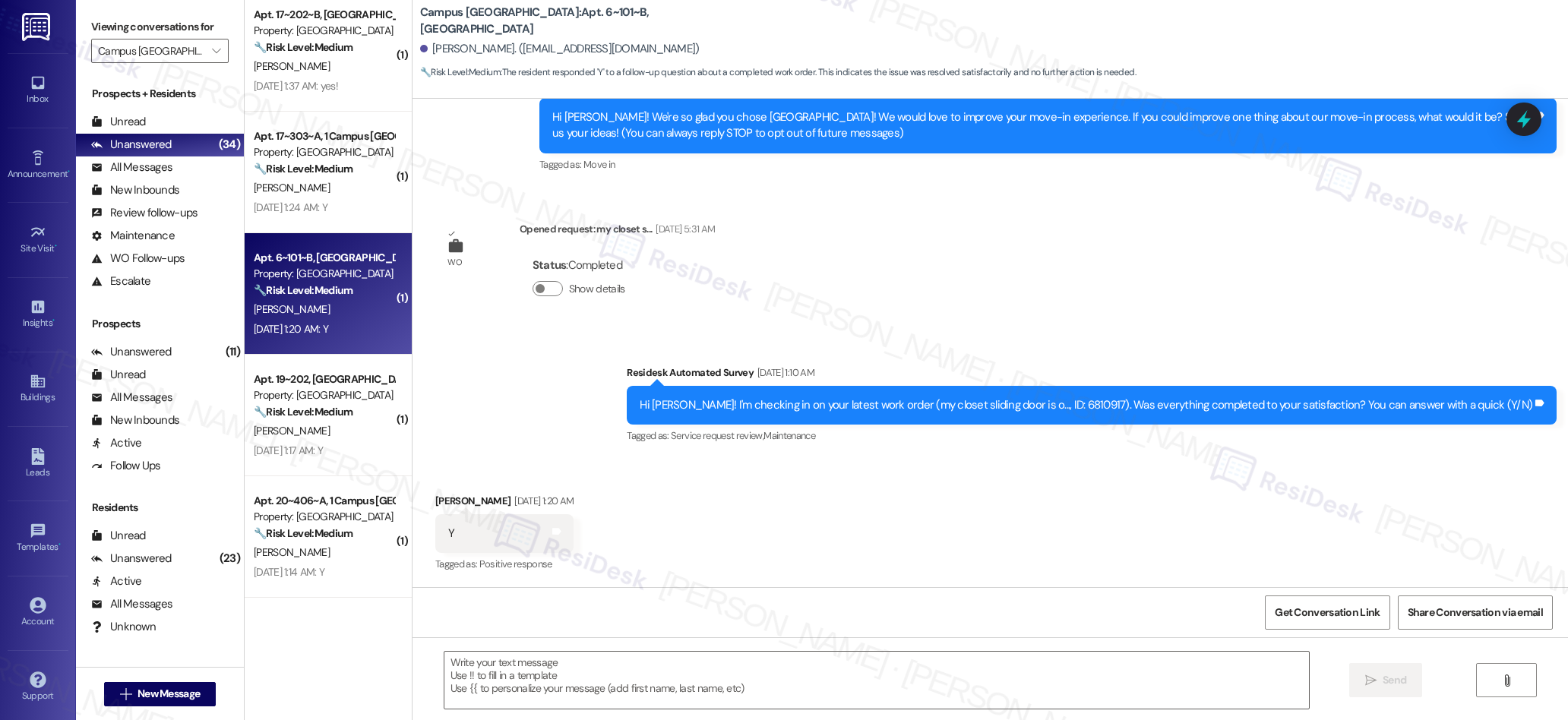
type textarea "Fetching suggested responses. Please feel free to read through the conversation…"
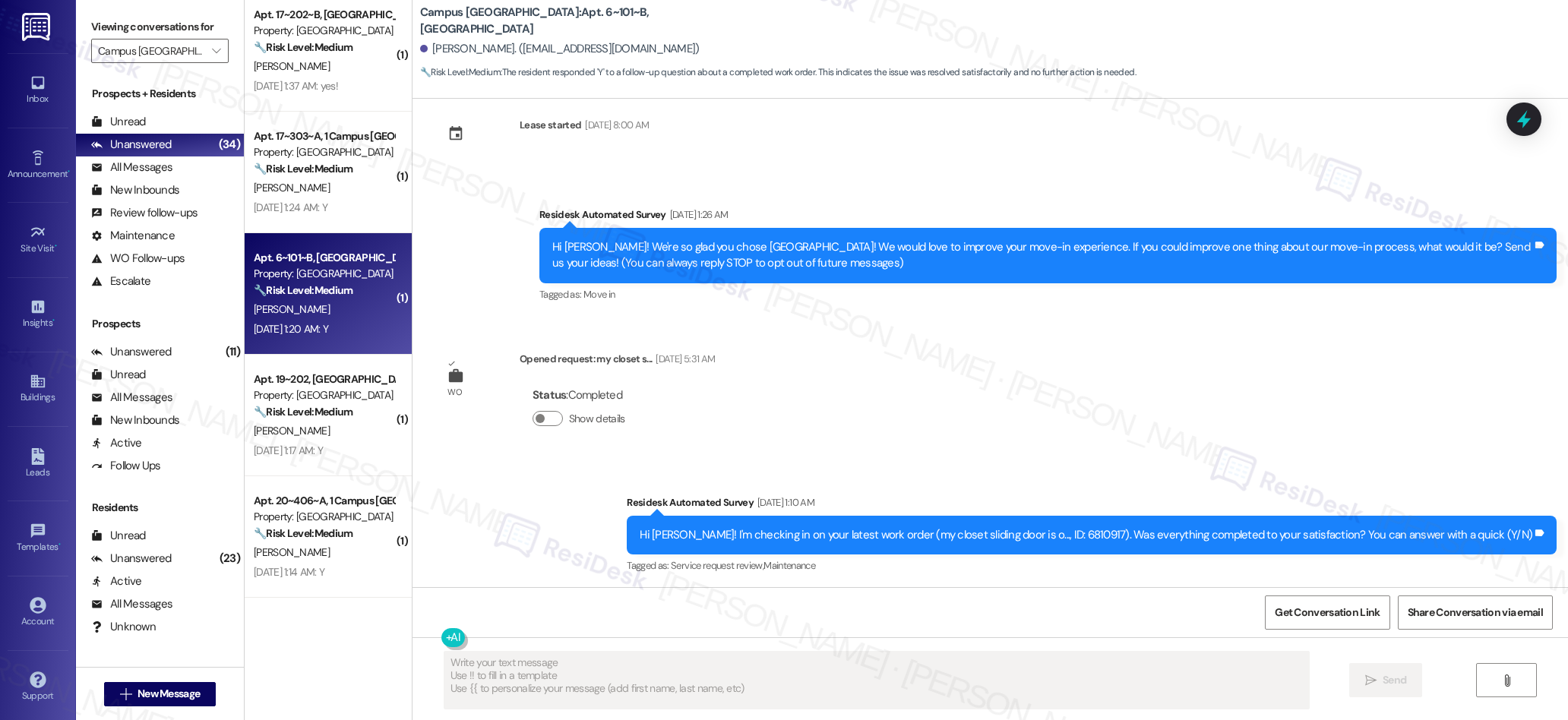
scroll to position [0, 0]
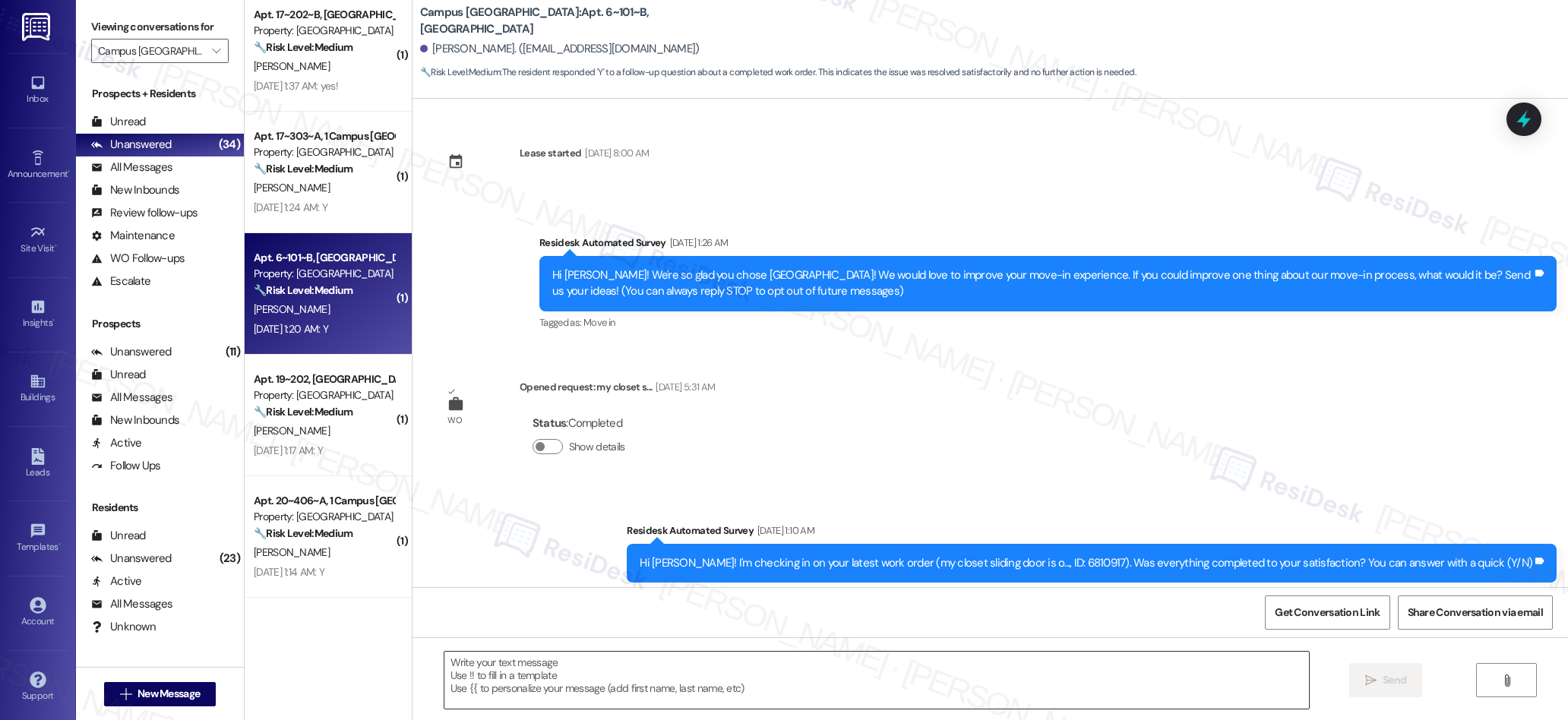
click at [626, 694] on textarea at bounding box center [877, 680] width 865 height 57
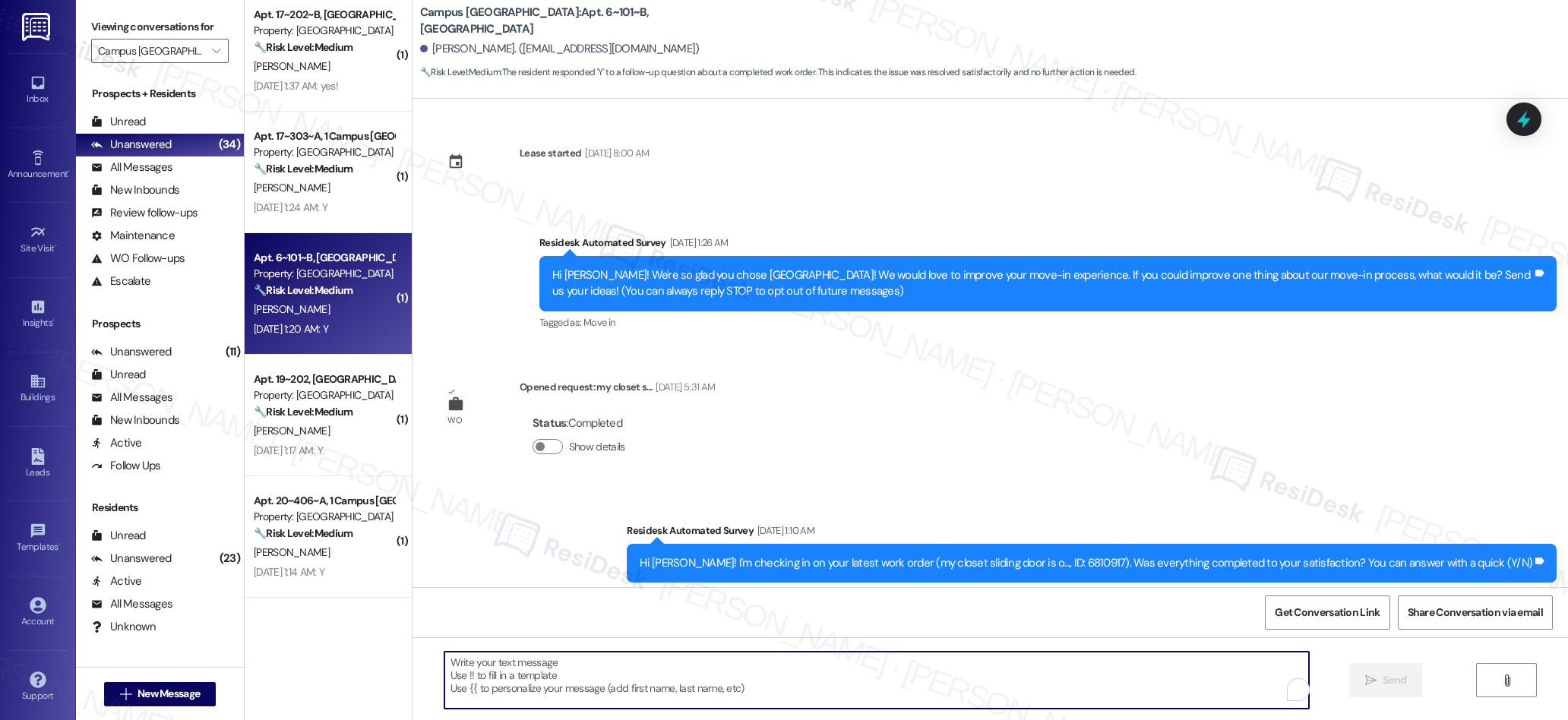
paste textarea "We’re glad everything went well with your work order! Let us know if there’s an…"
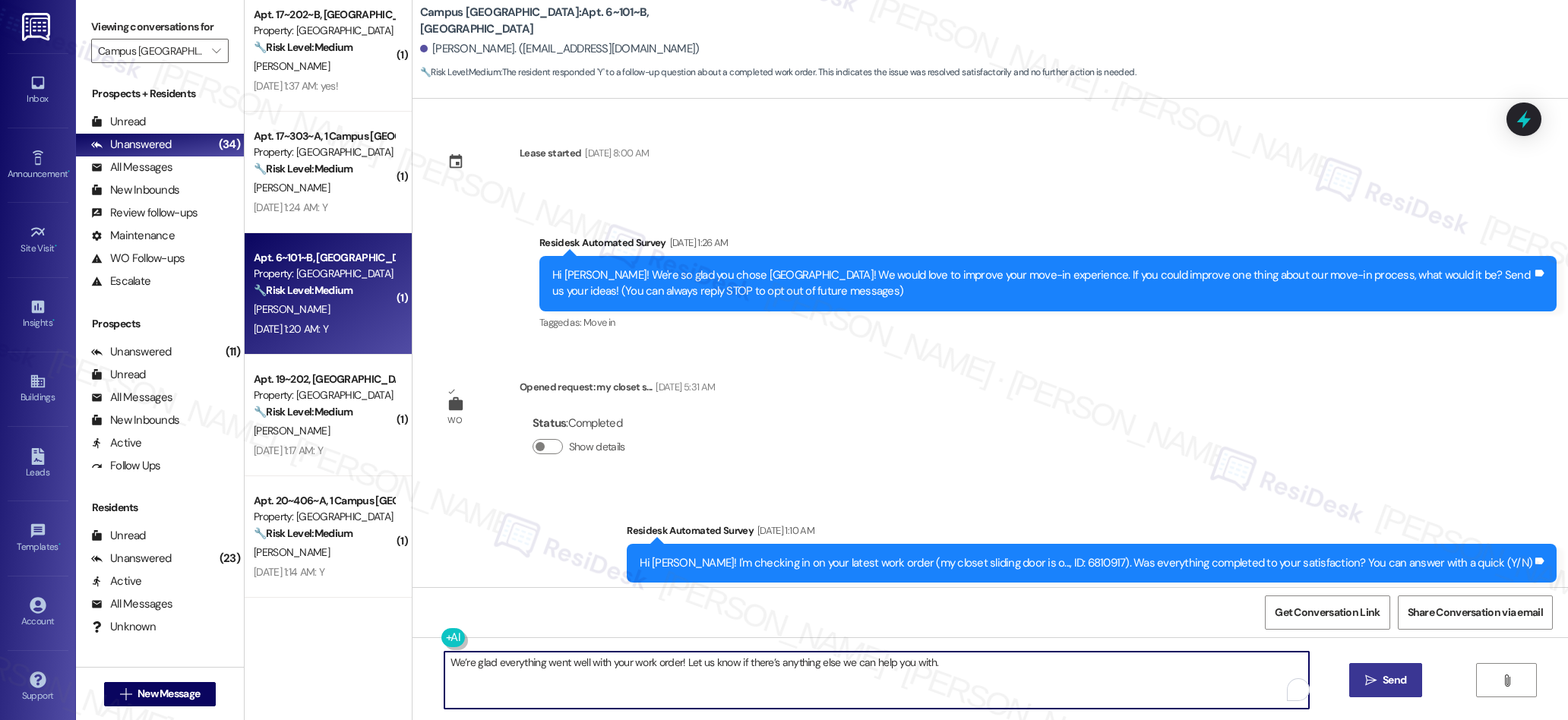
type textarea "We’re glad everything went well with your work order! Let us know if there’s an…"
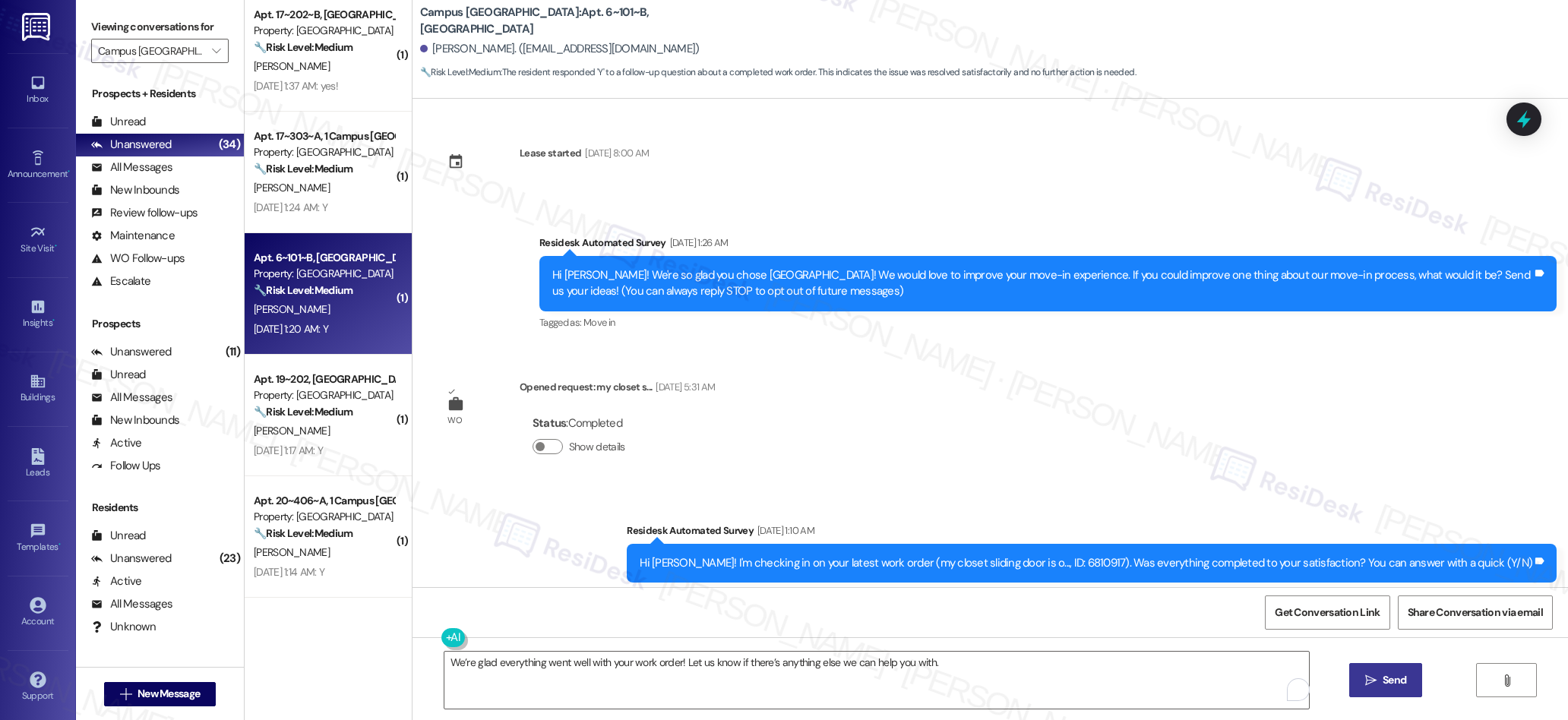
click at [1372, 681] on icon "" at bounding box center [1371, 680] width 11 height 12
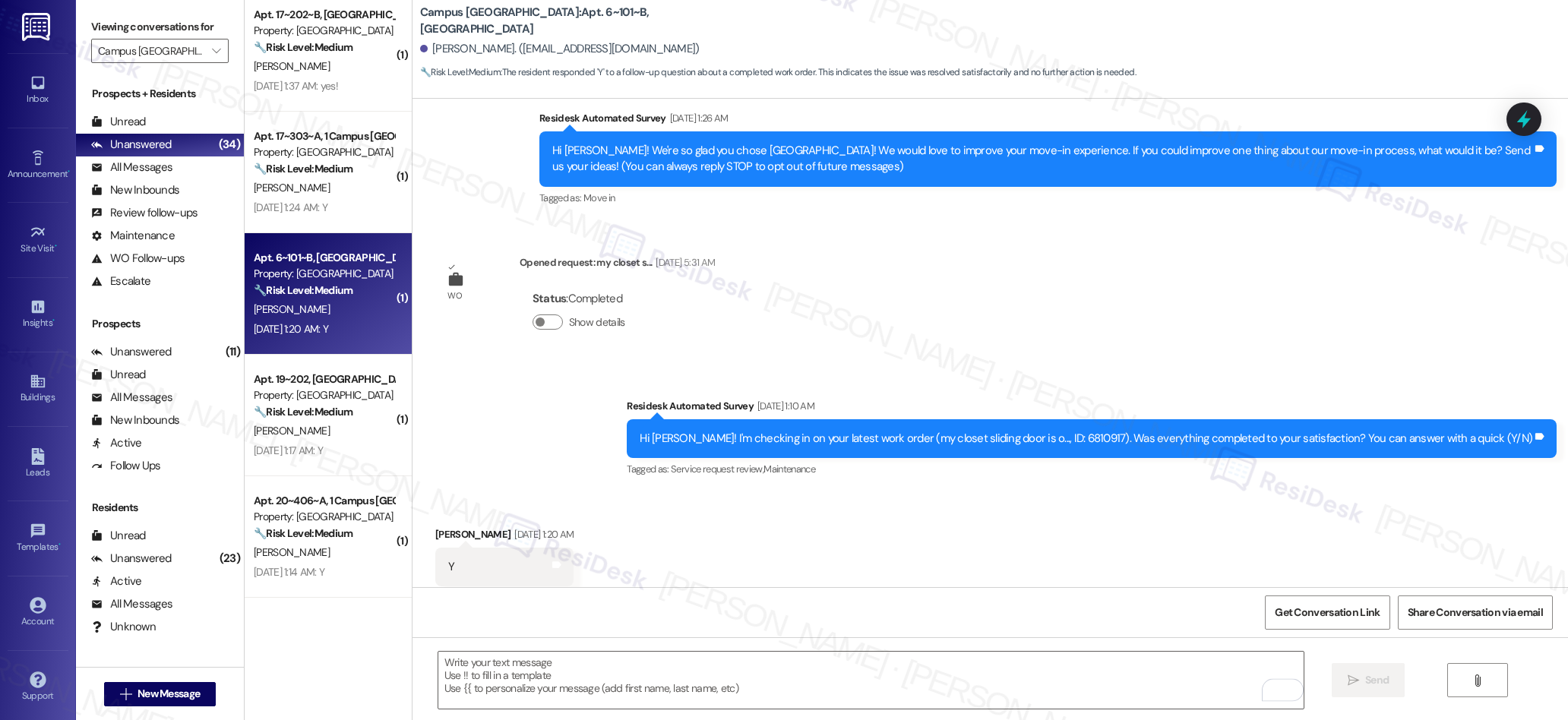
scroll to position [157, 0]
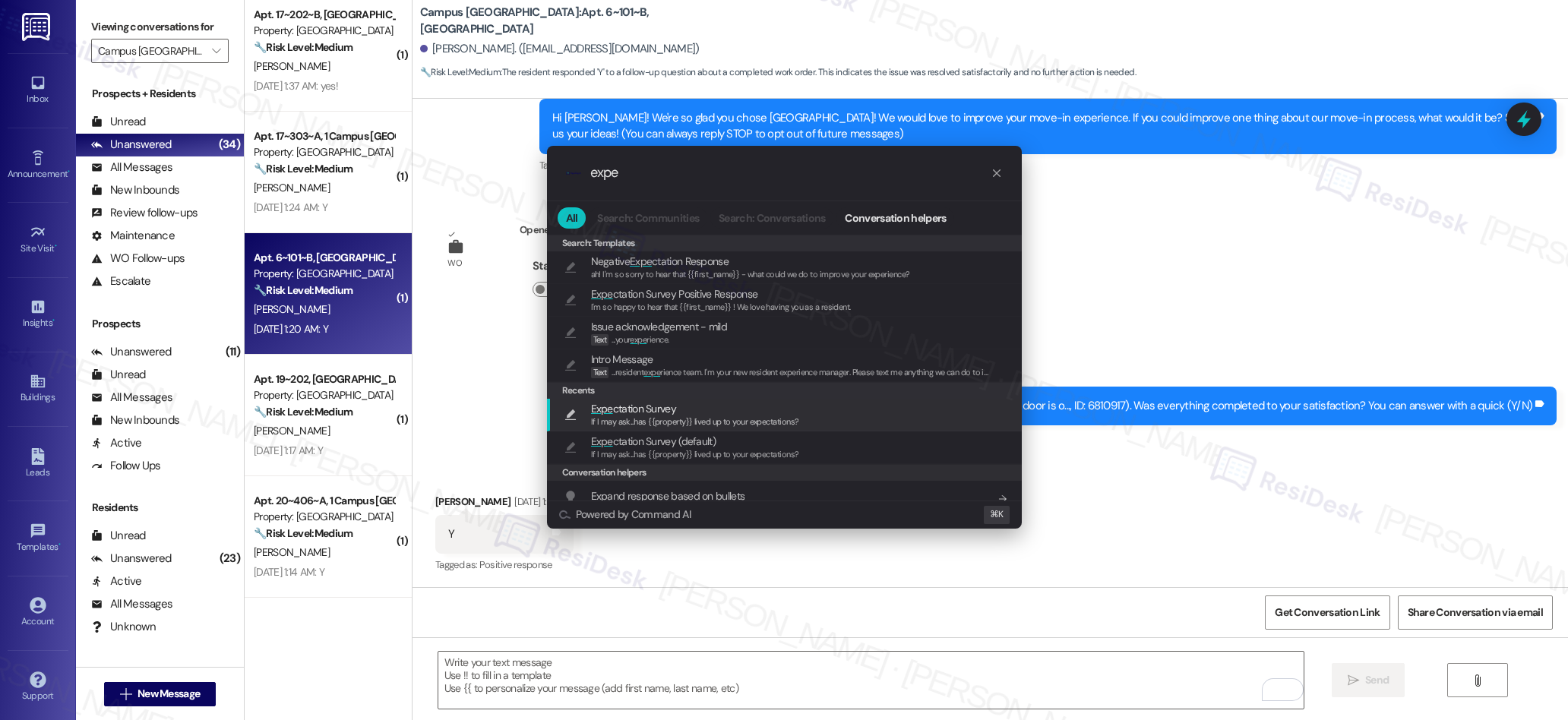
type input "expe"
click at [636, 417] on span "If I may ask...has {{property}} lived up to your expectations?" at bounding box center [695, 421] width 208 height 10
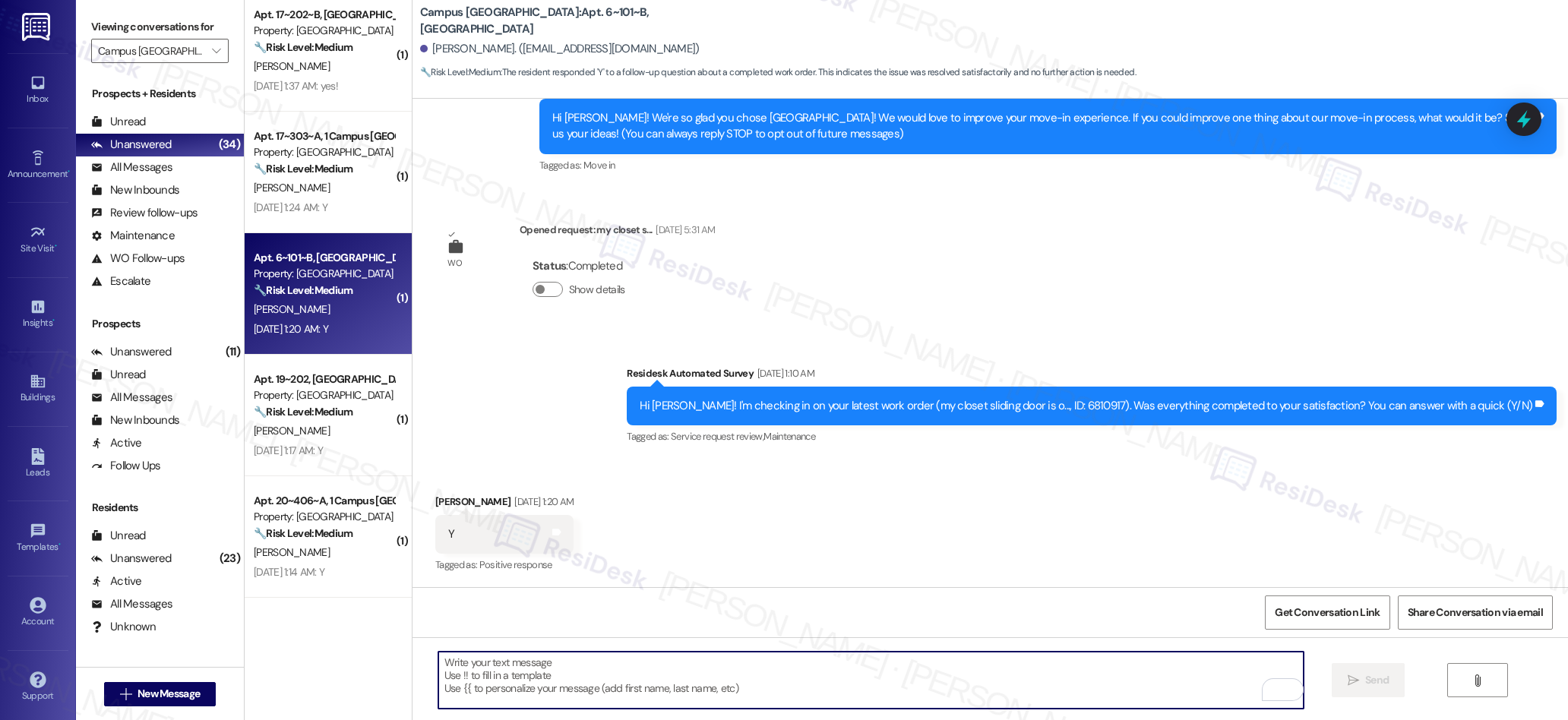
type textarea "If I may ask...has {{property}} lived up to your expectations?"
click at [1353, 687] on span " Send" at bounding box center [1369, 680] width 48 height 16
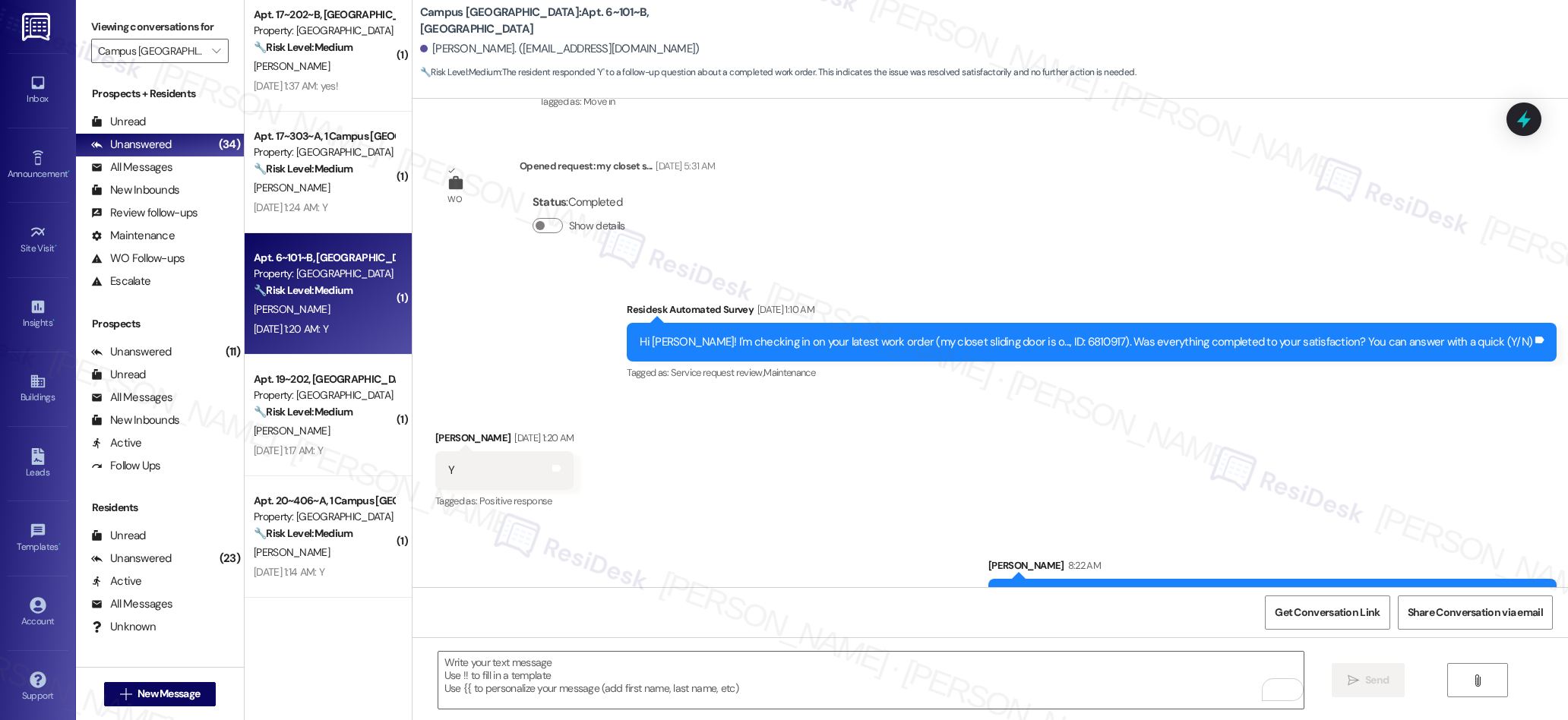
scroll to position [370, 0]
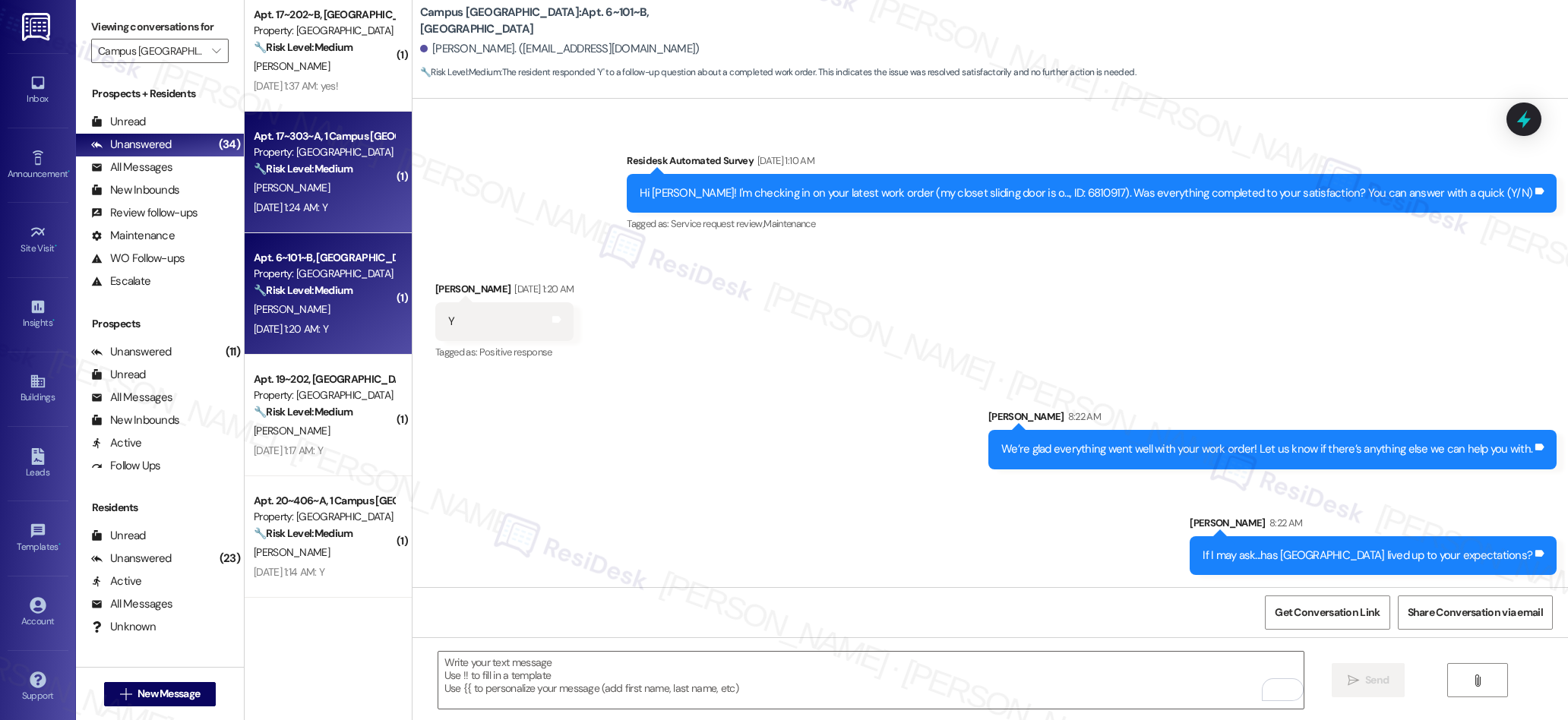
click at [358, 206] on div "[DATE] 1:24 AM: Y [DATE] 1:24 AM: Y" at bounding box center [323, 208] width 144 height 19
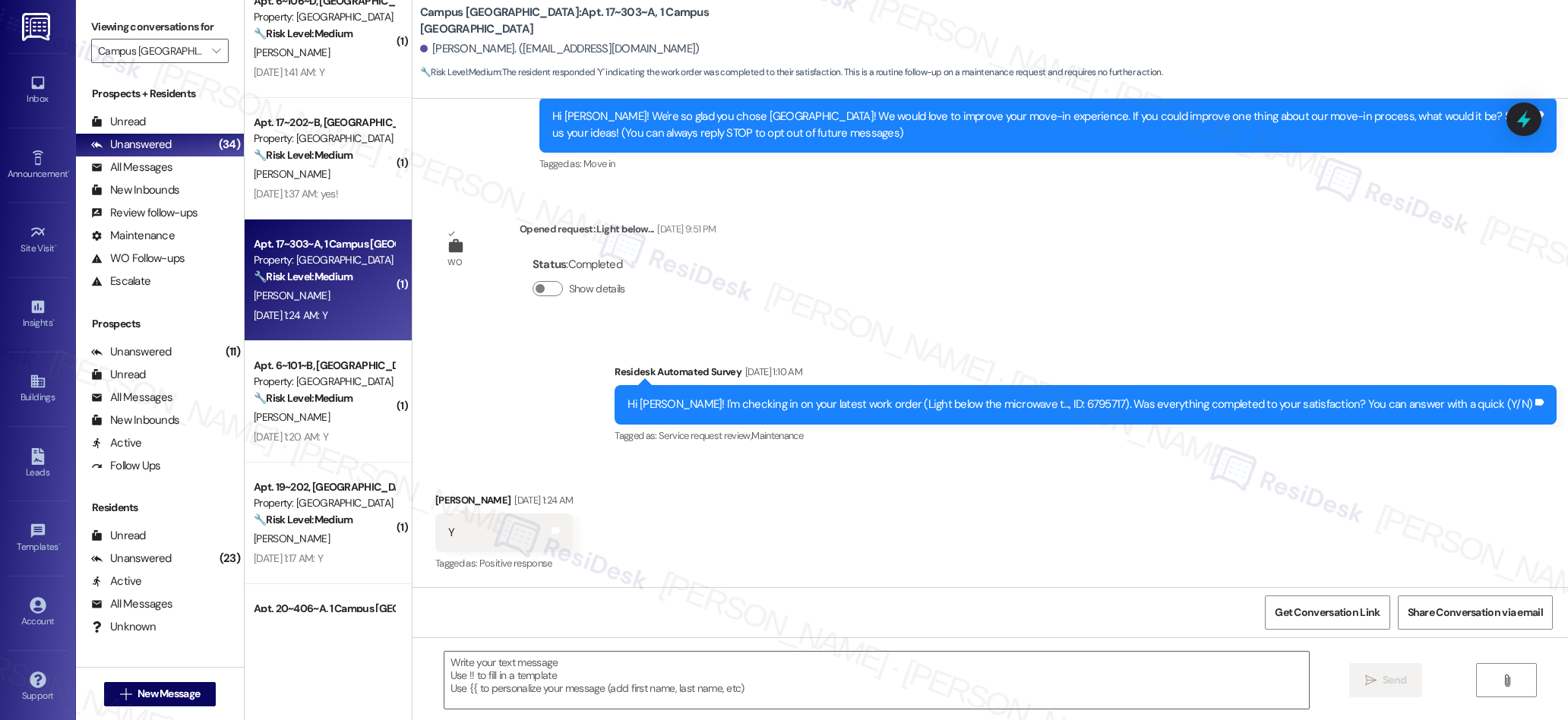
scroll to position [188, 0]
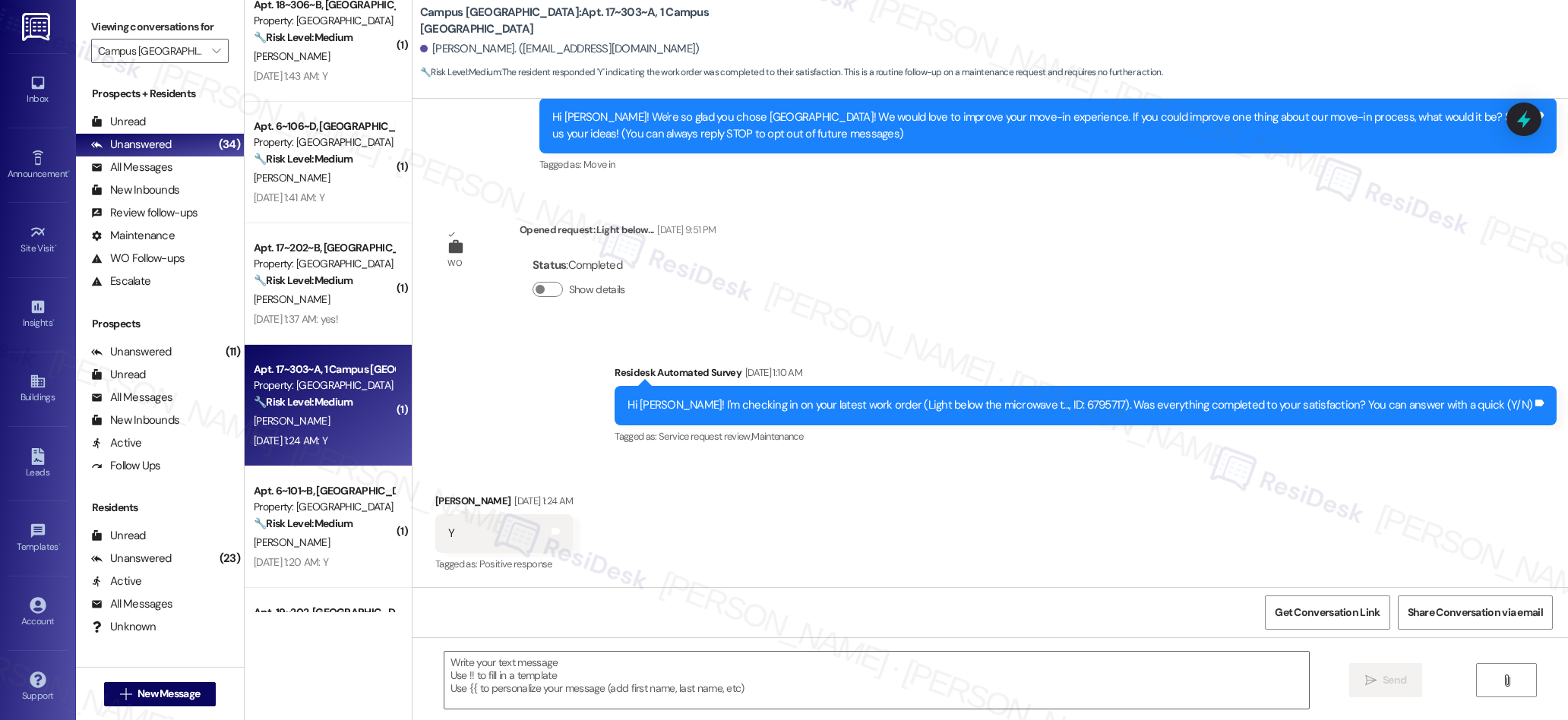
type textarea "Fetching suggested responses. Please feel free to read through the conversation…"
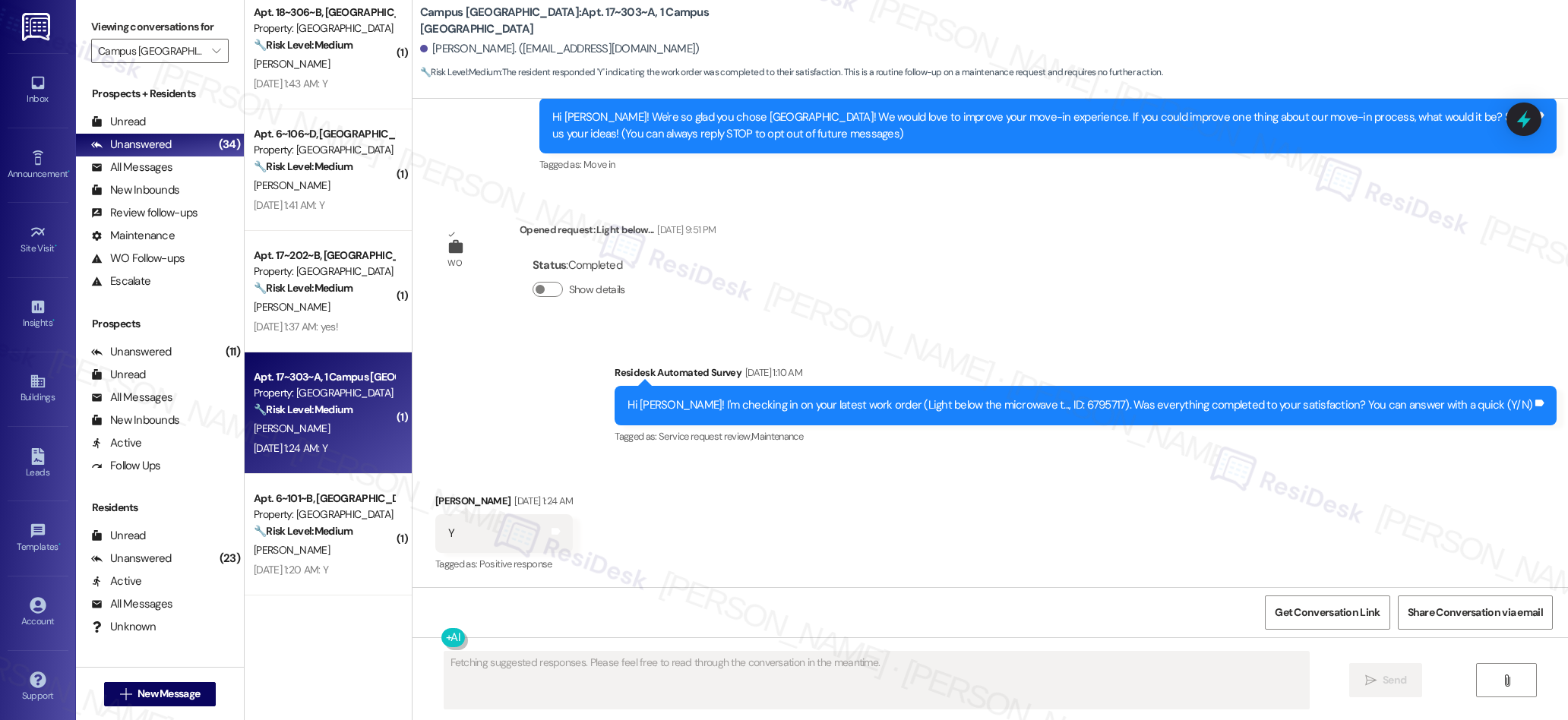
scroll to position [189, 0]
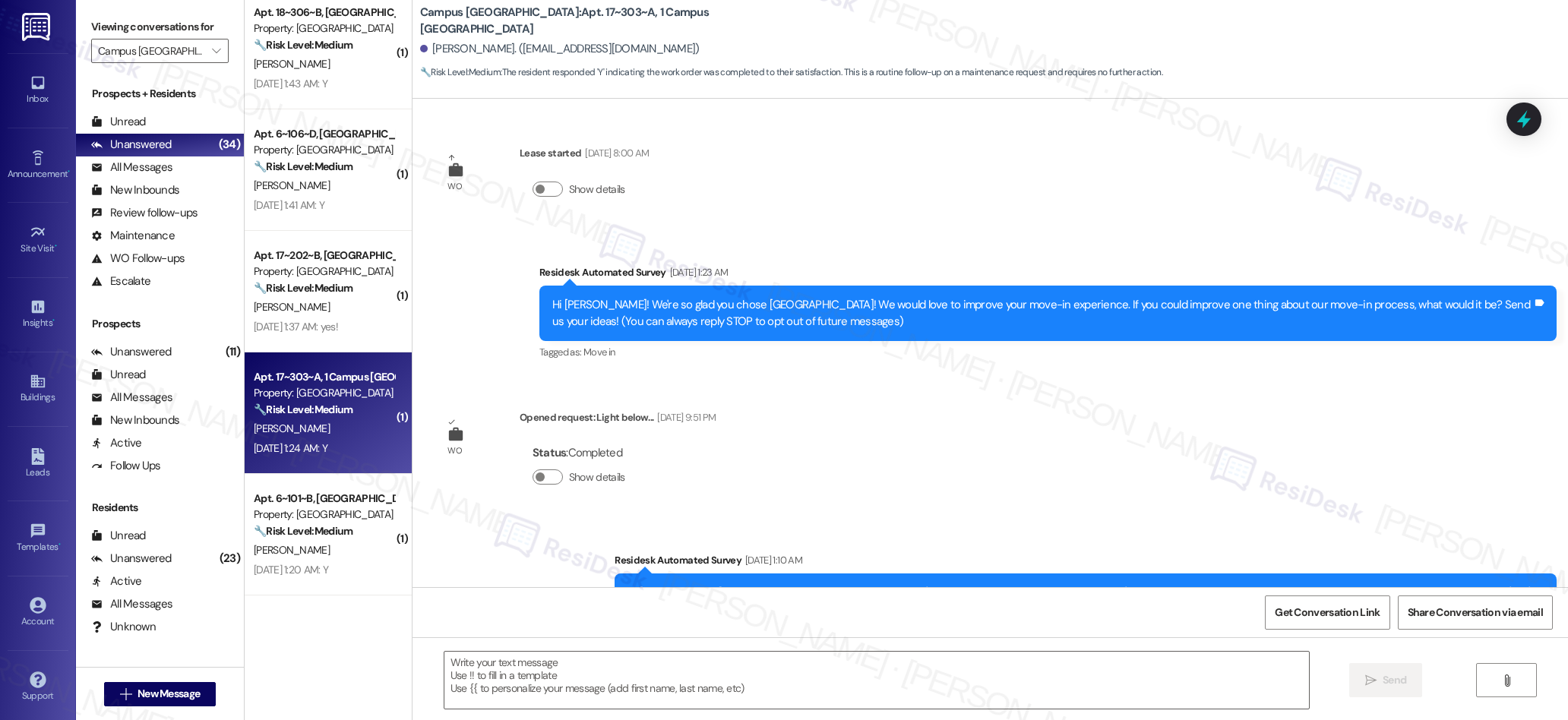
scroll to position [189, 0]
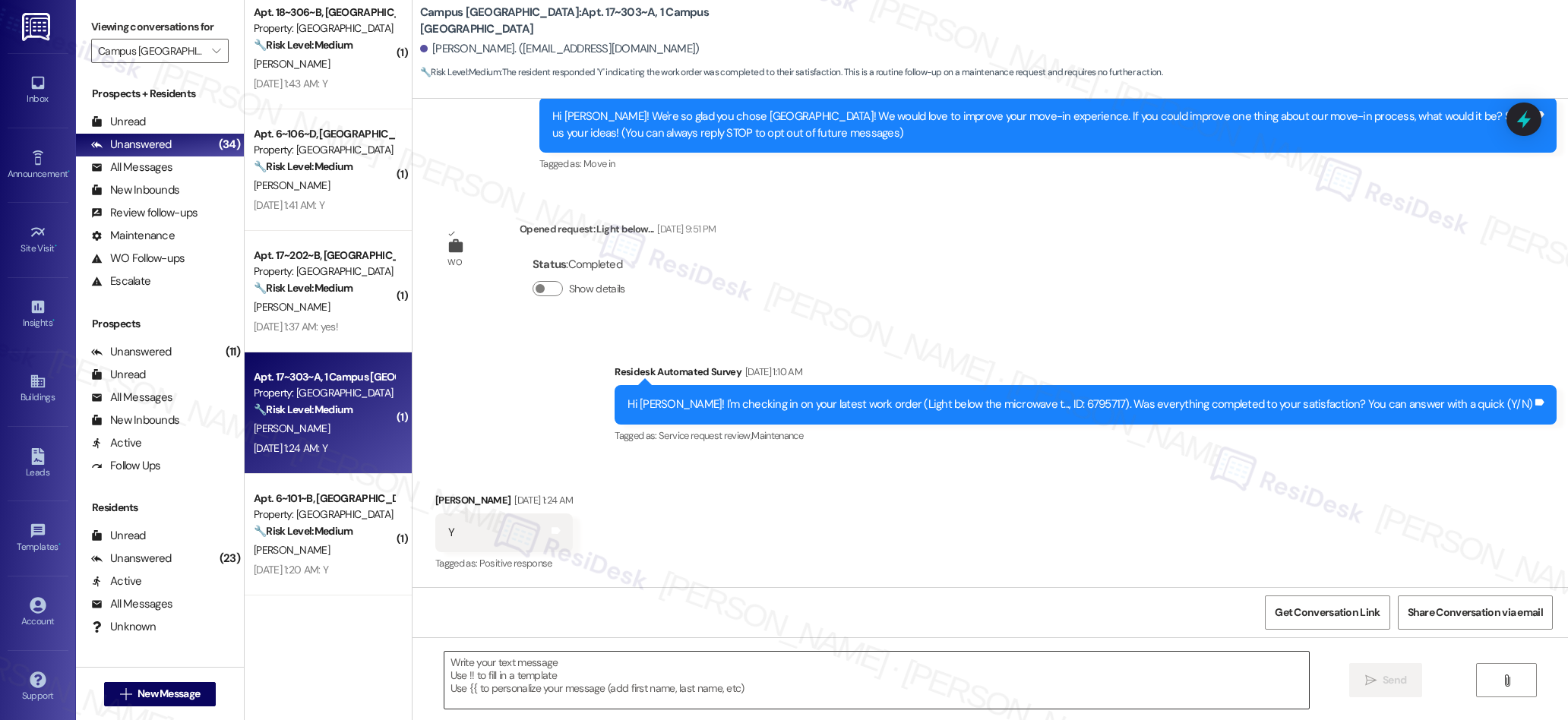
click at [711, 682] on textarea at bounding box center [877, 680] width 865 height 57
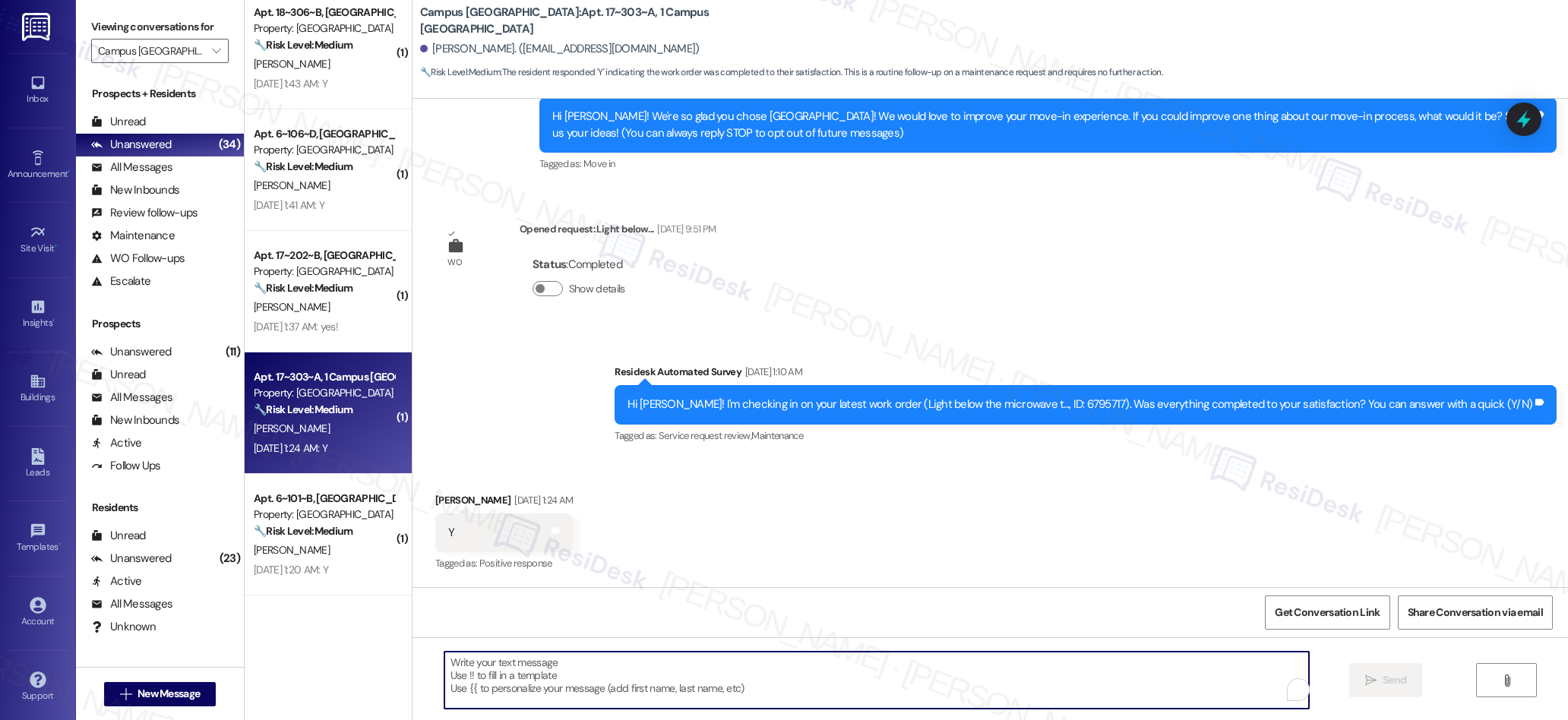
paste textarea "We’re glad everything went well with your work order! Let us know if there’s an…"
type textarea "We’re glad everything went well with your work order! Let us know if there’s an…"
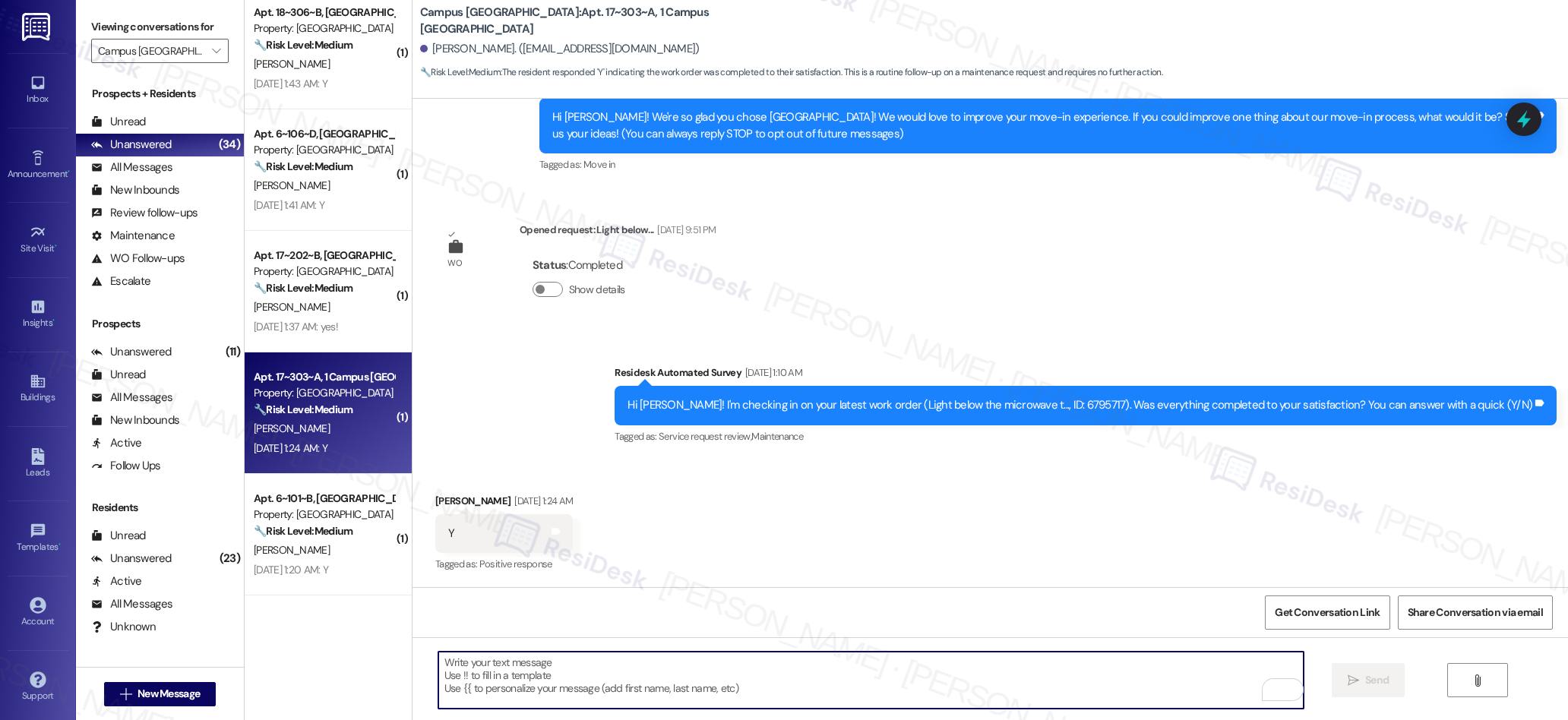
type textarea "k"
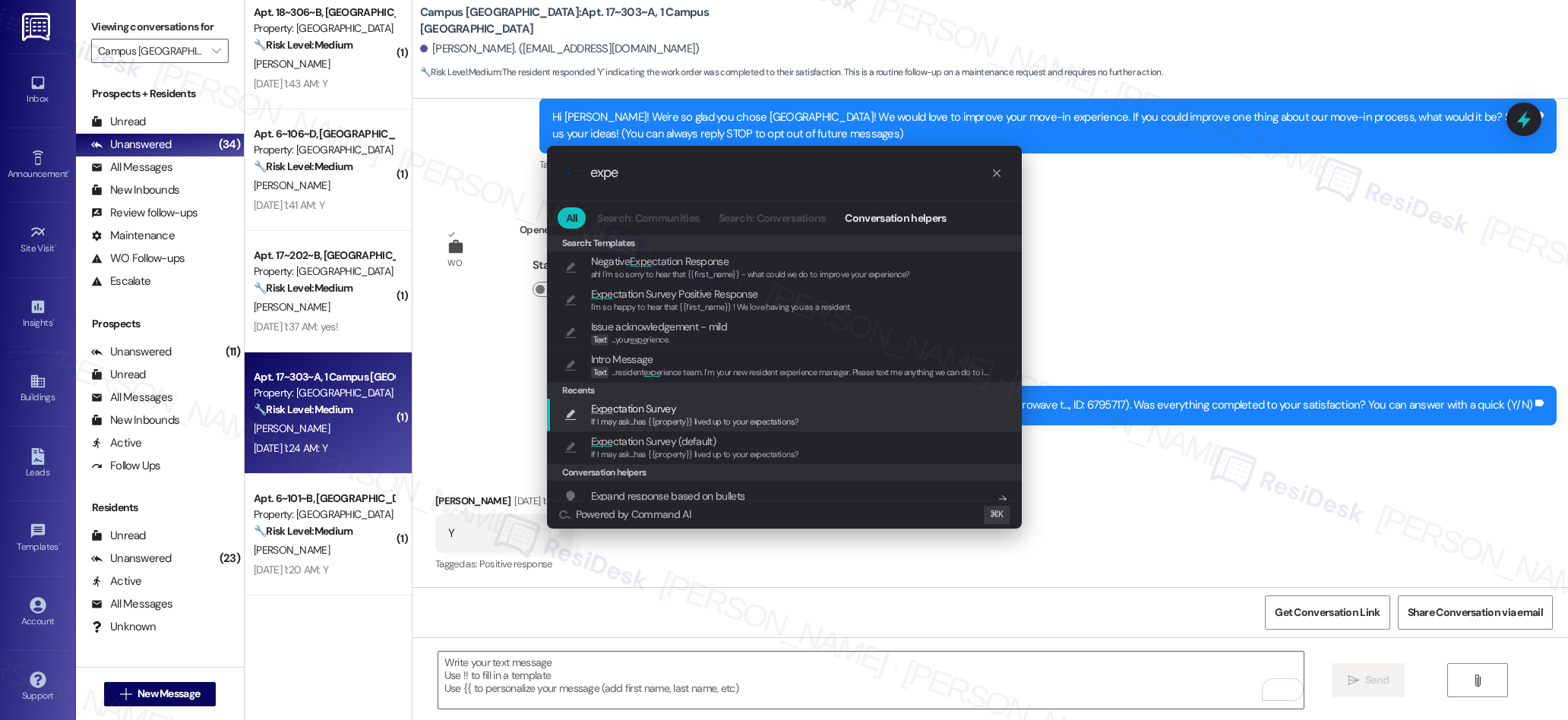
type input "expe"
click at [688, 407] on span "Expe ctation Survey" at bounding box center [695, 409] width 208 height 17
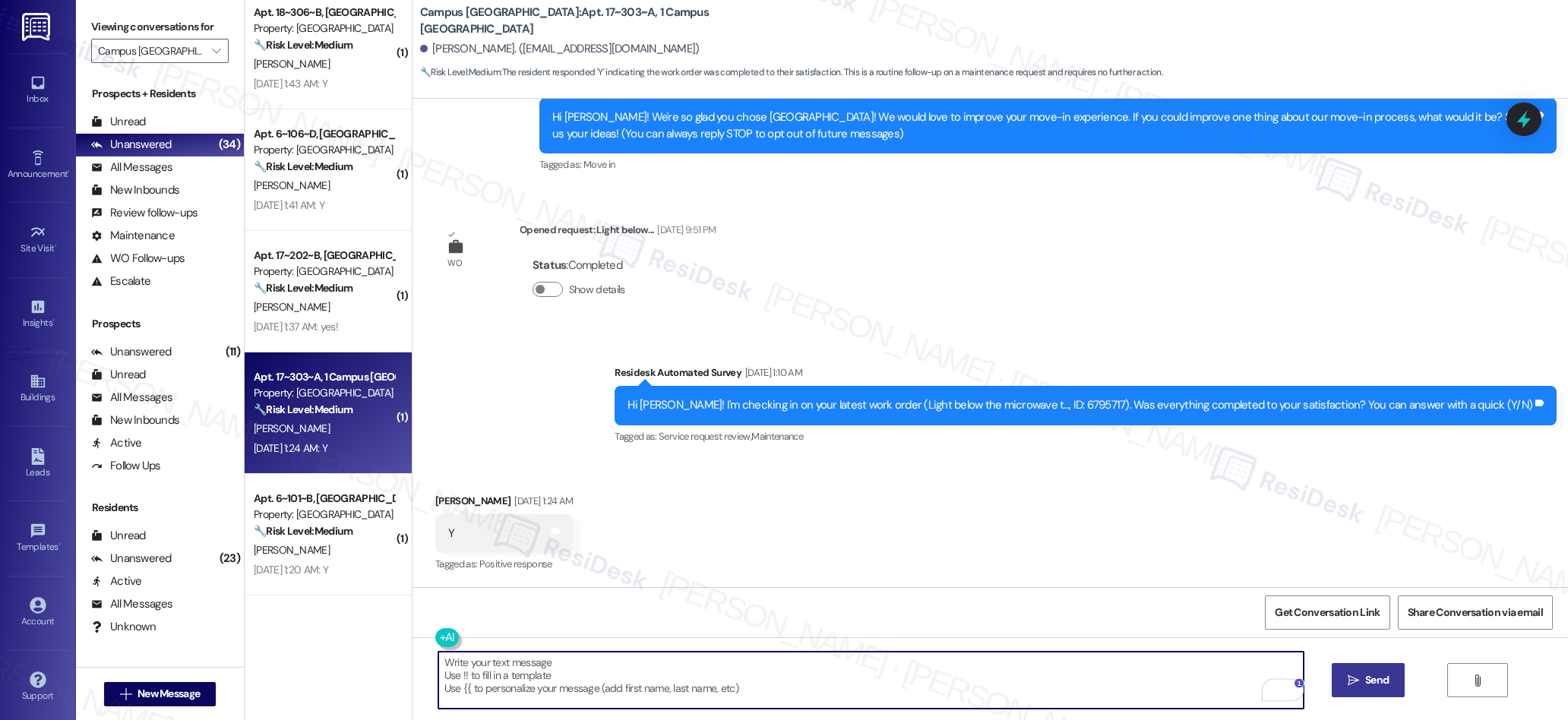
click at [1358, 681] on span " Send" at bounding box center [1369, 680] width 48 height 16
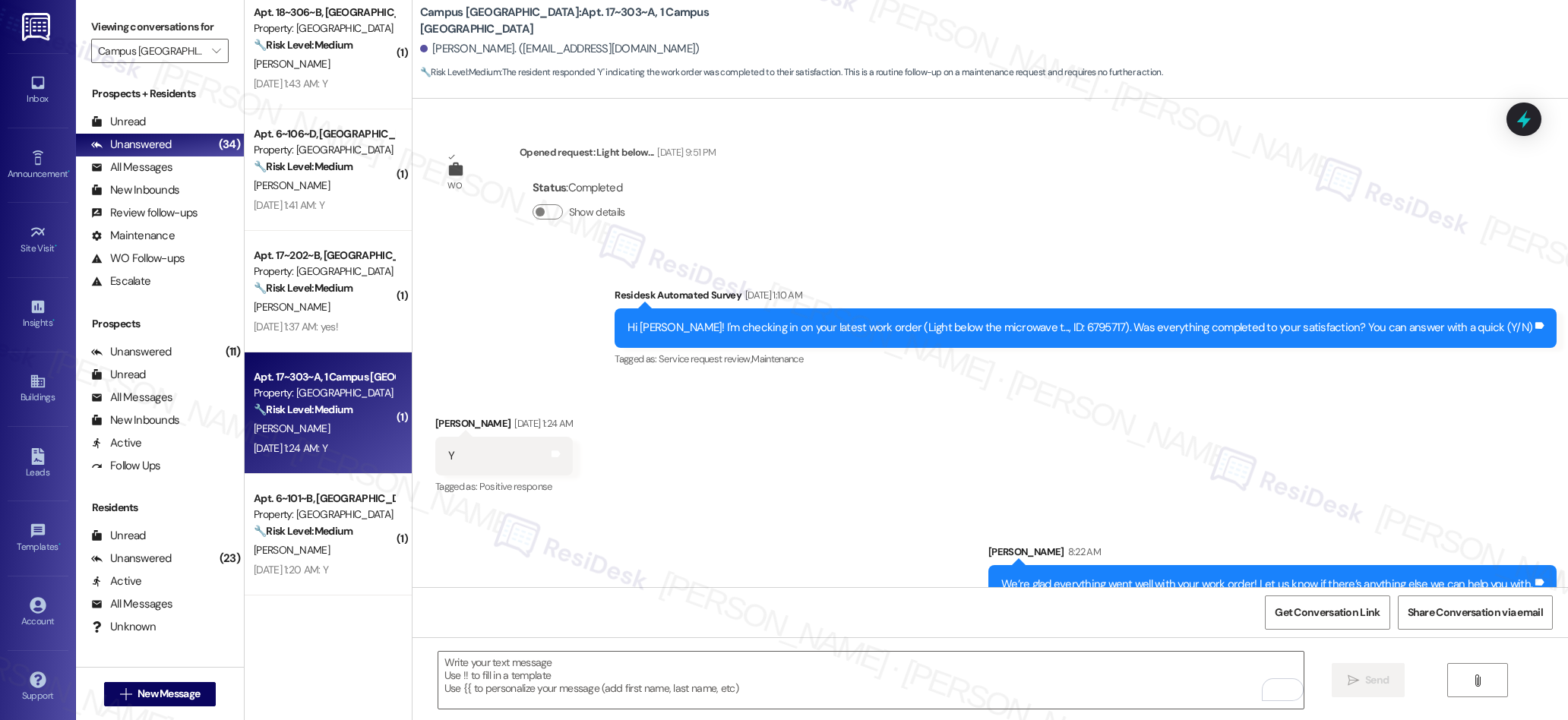
scroll to position [400, 0]
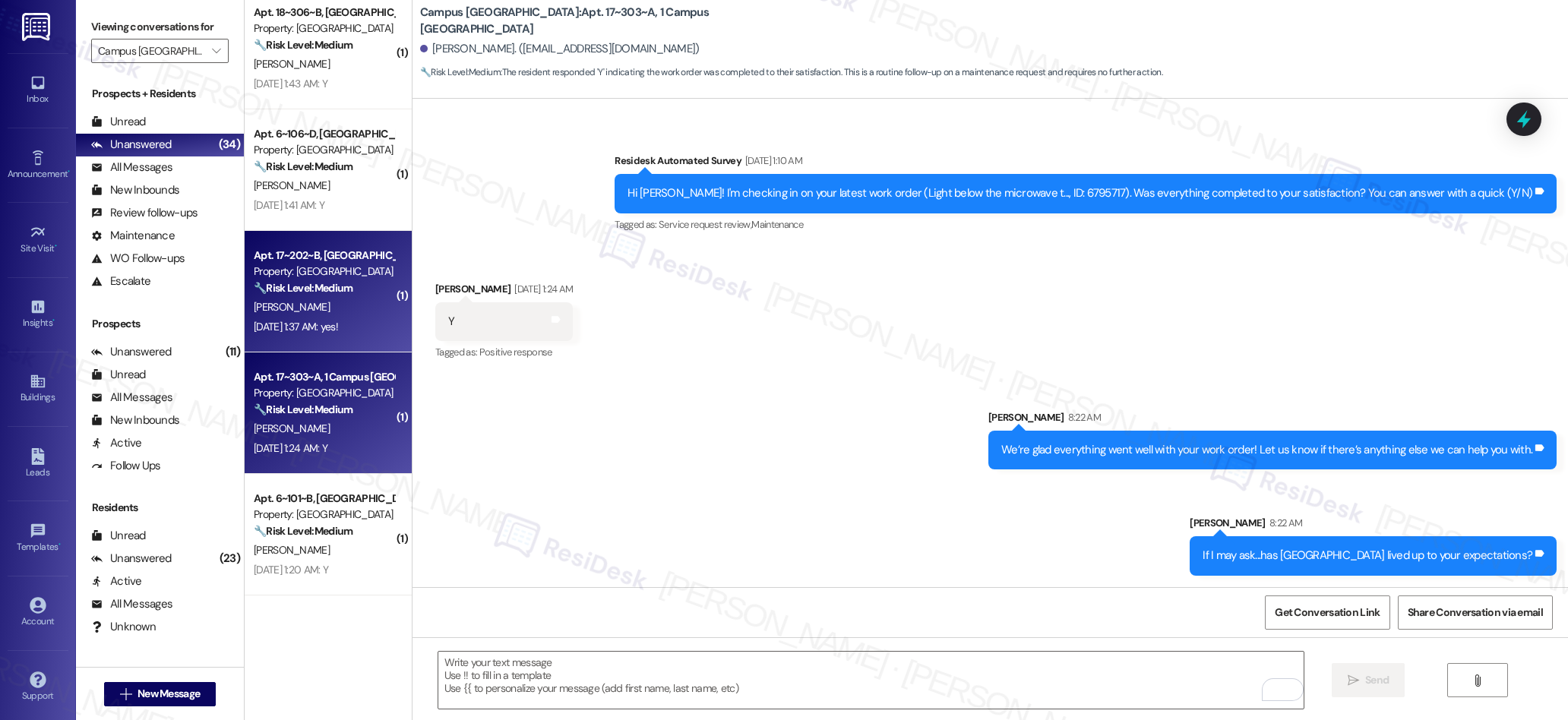
click at [284, 308] on span "[PERSON_NAME]" at bounding box center [292, 307] width 76 height 13
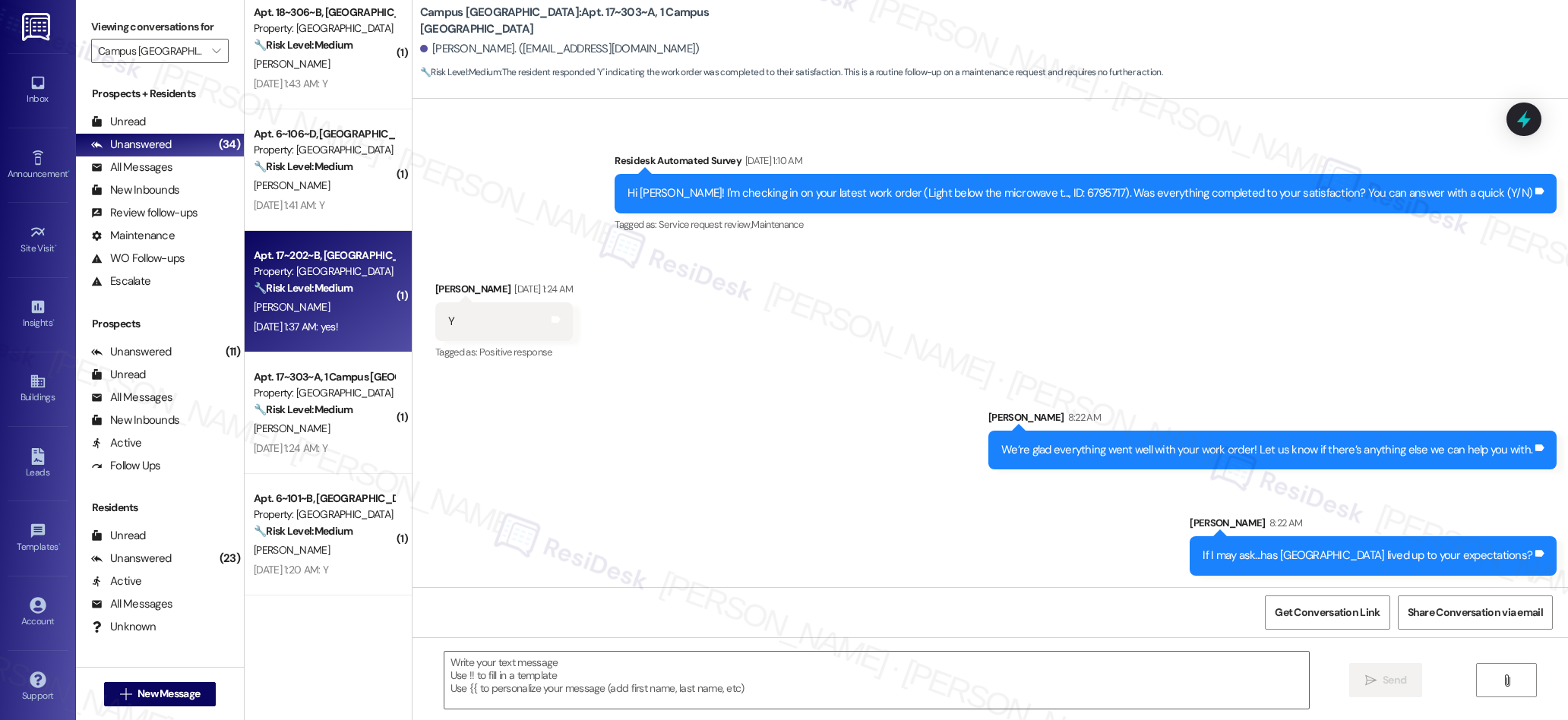
type textarea "Fetching suggested responses. Please feel free to read through the conversation…"
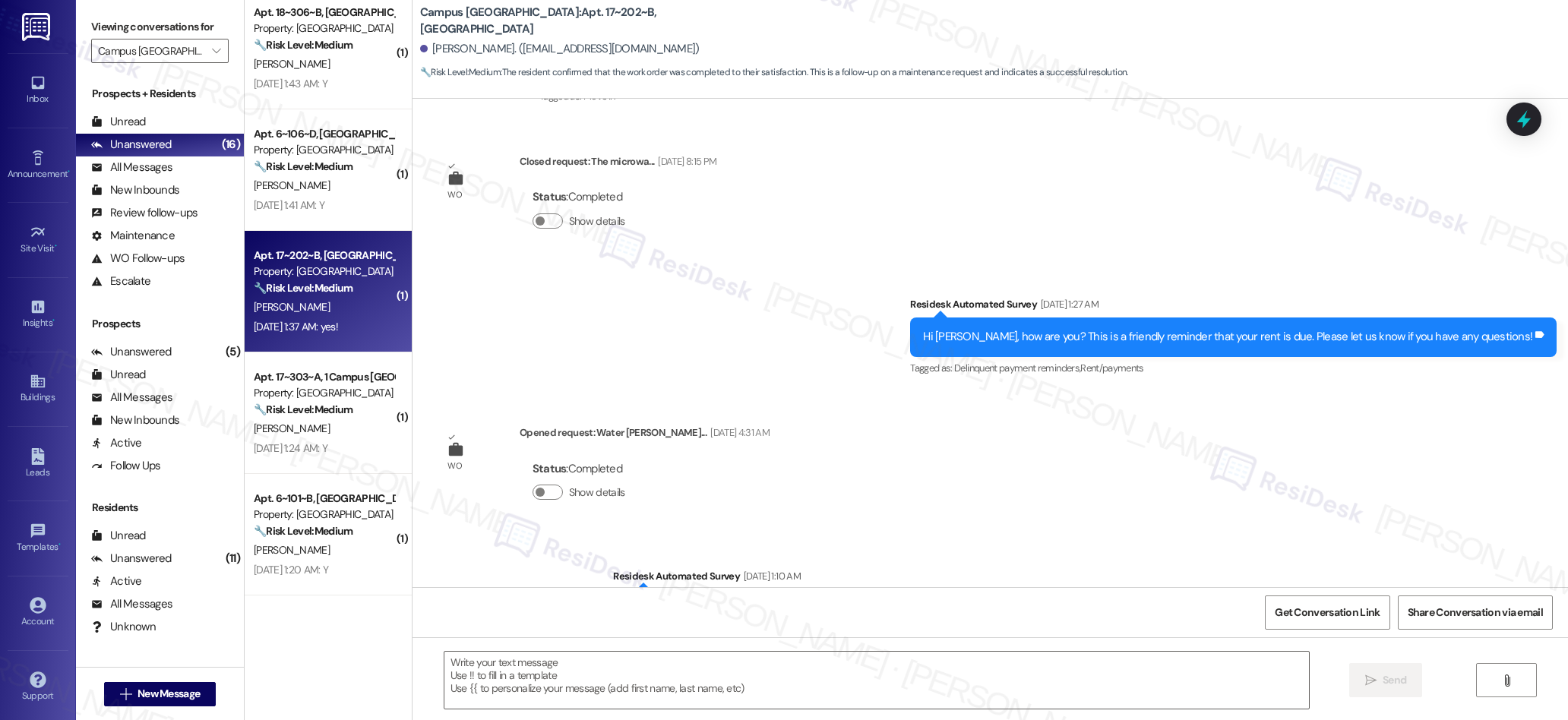
scroll to position [460, 0]
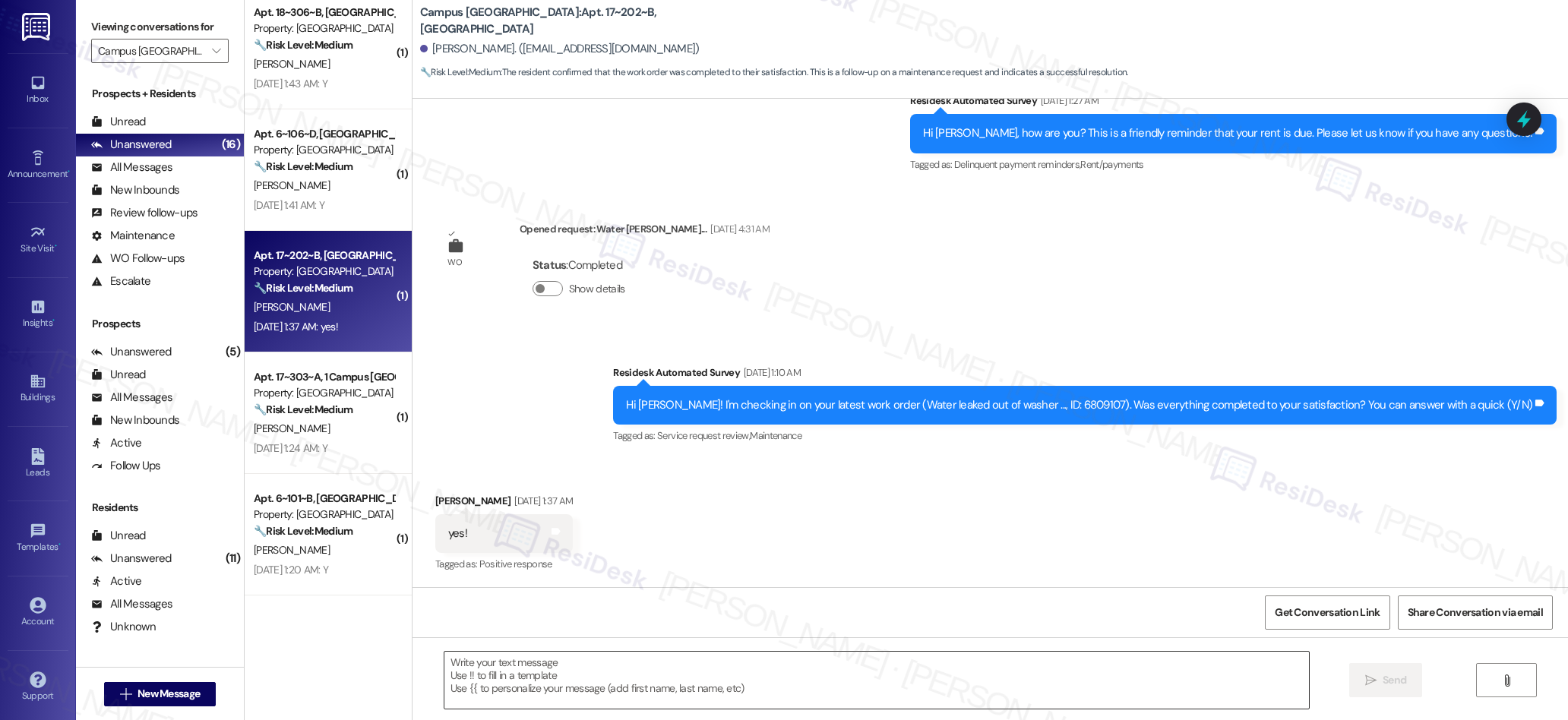
click at [715, 677] on textarea at bounding box center [877, 680] width 865 height 57
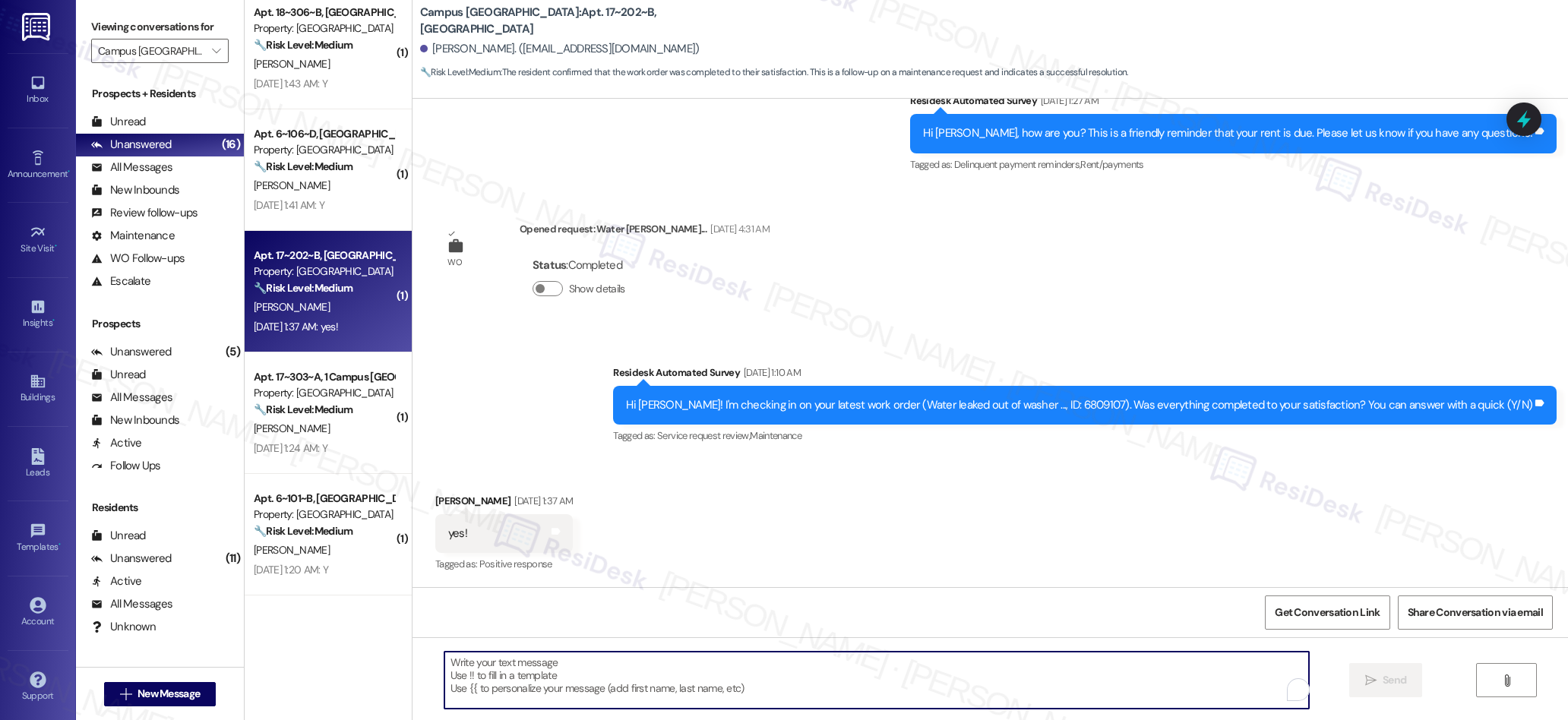
paste textarea "We’re glad everything went well with your work order! Let us know if there’s an…"
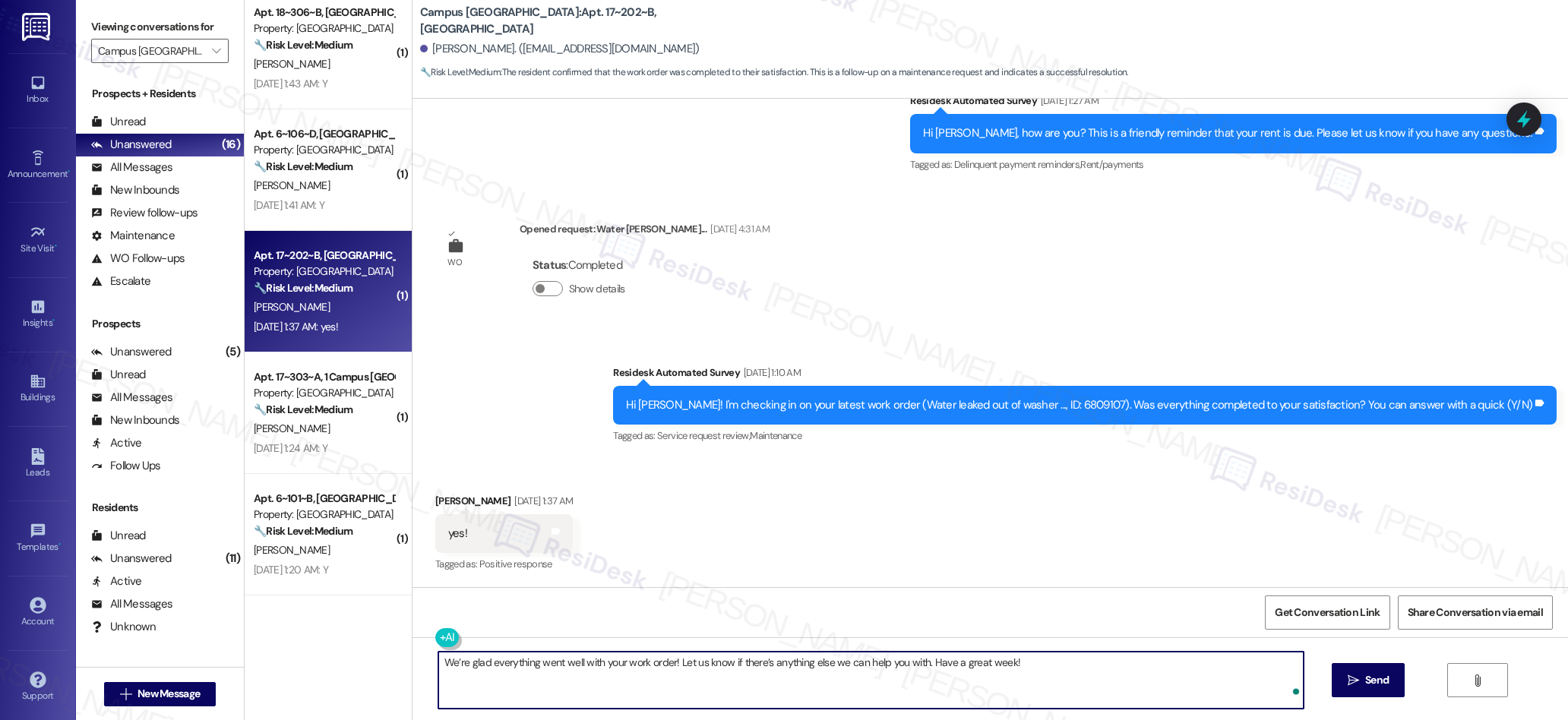
type textarea "We’re glad everything went well with your work order! Let us know if there’s an…"
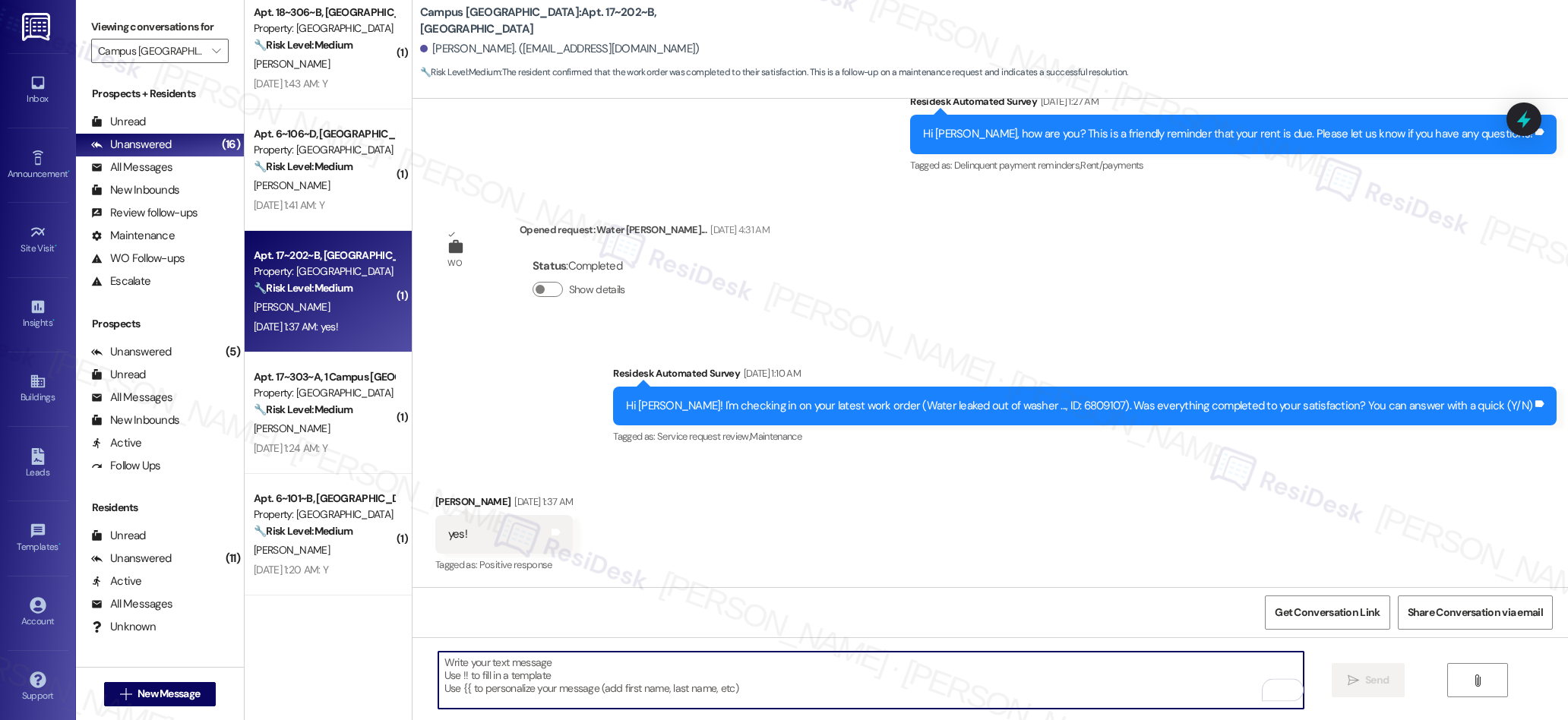
scroll to position [566, 0]
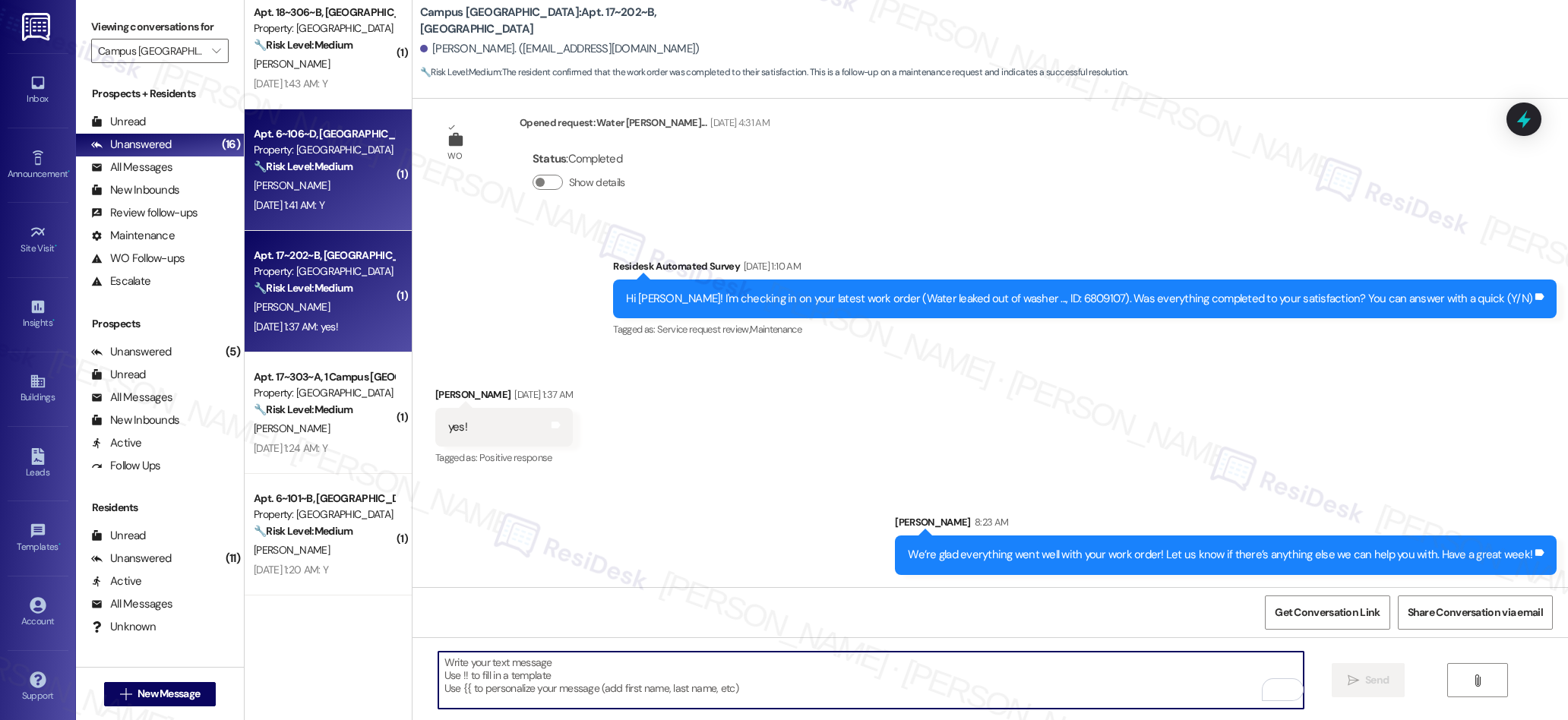
click at [317, 145] on div "Property: Campus Village College Station" at bounding box center [323, 150] width 140 height 16
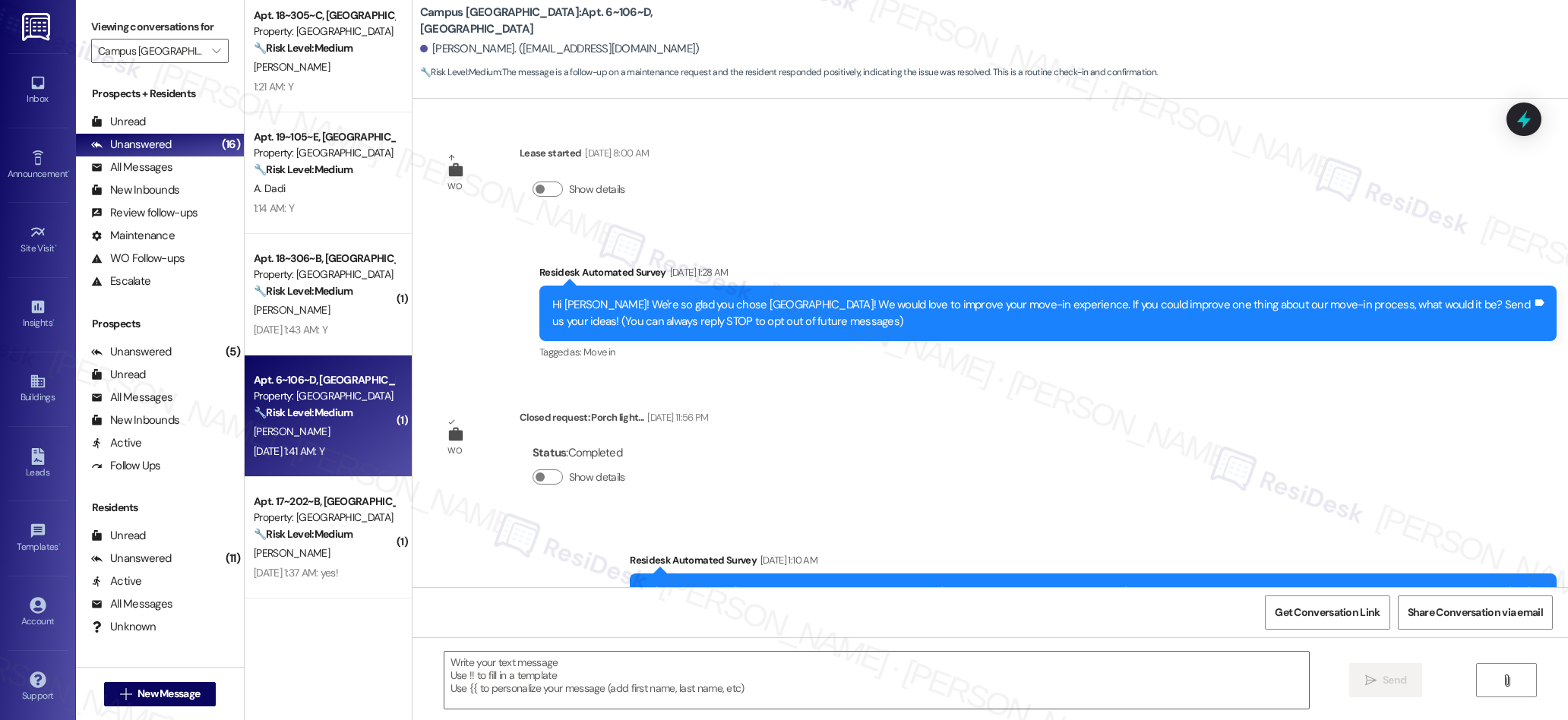
scroll to position [129, 0]
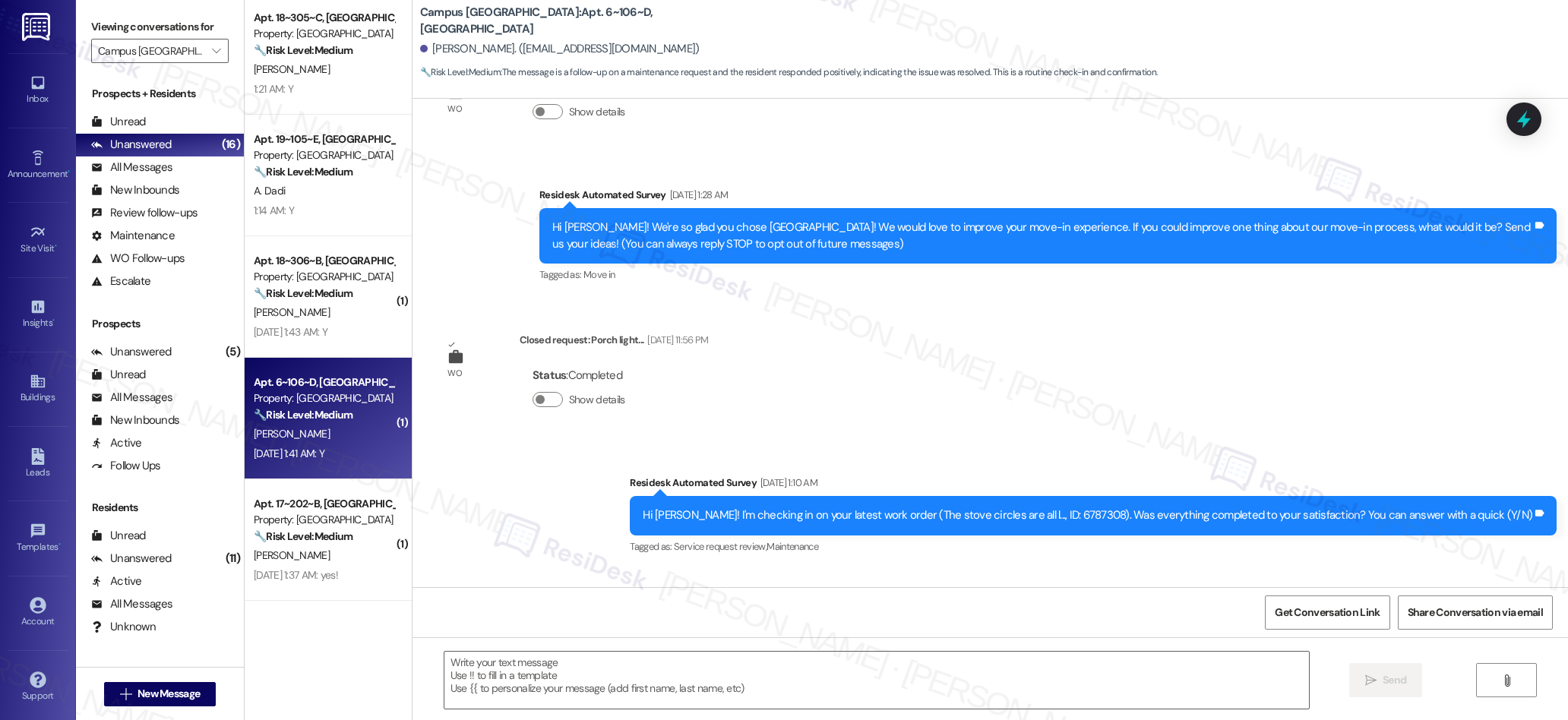
type textarea "Fetching suggested responses. Please feel free to read through the conversation…"
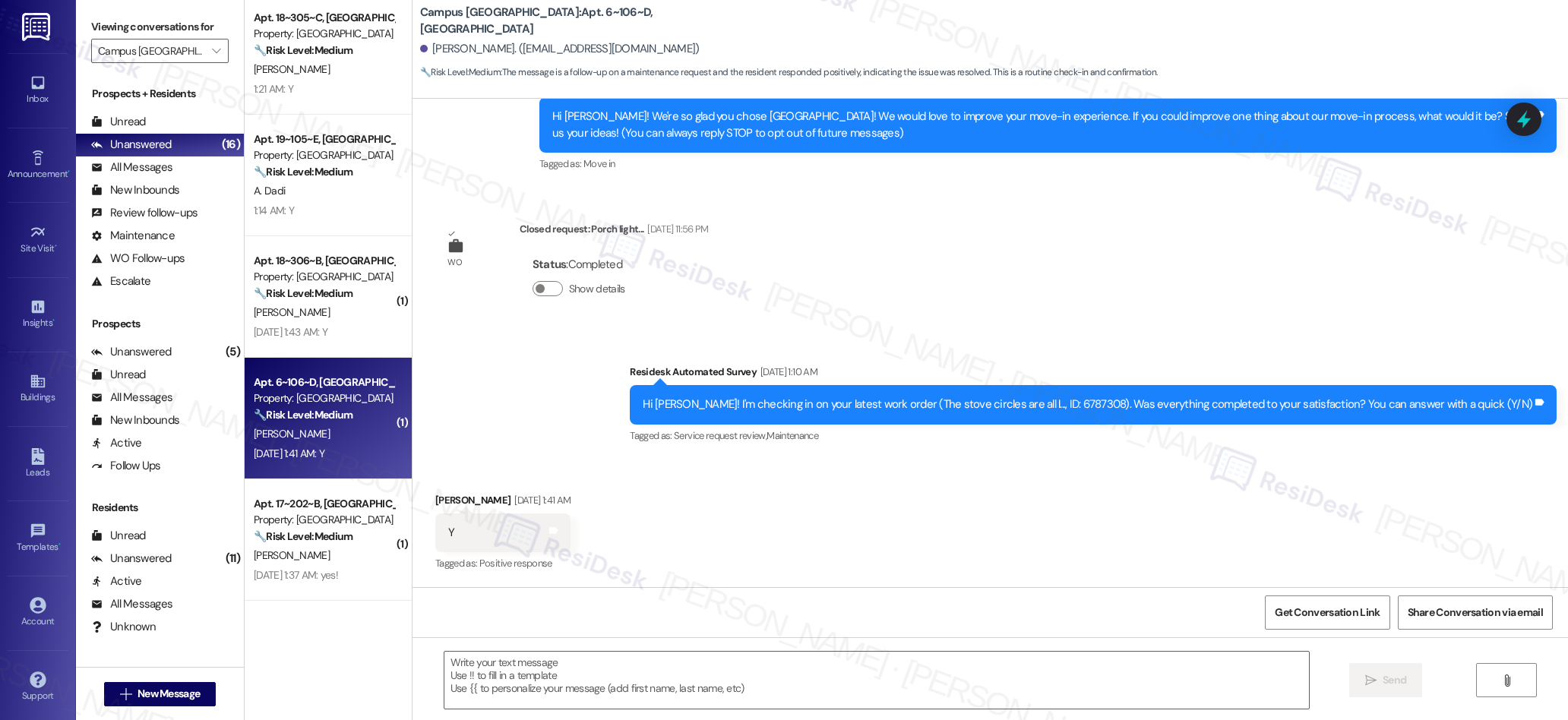
scroll to position [0, 0]
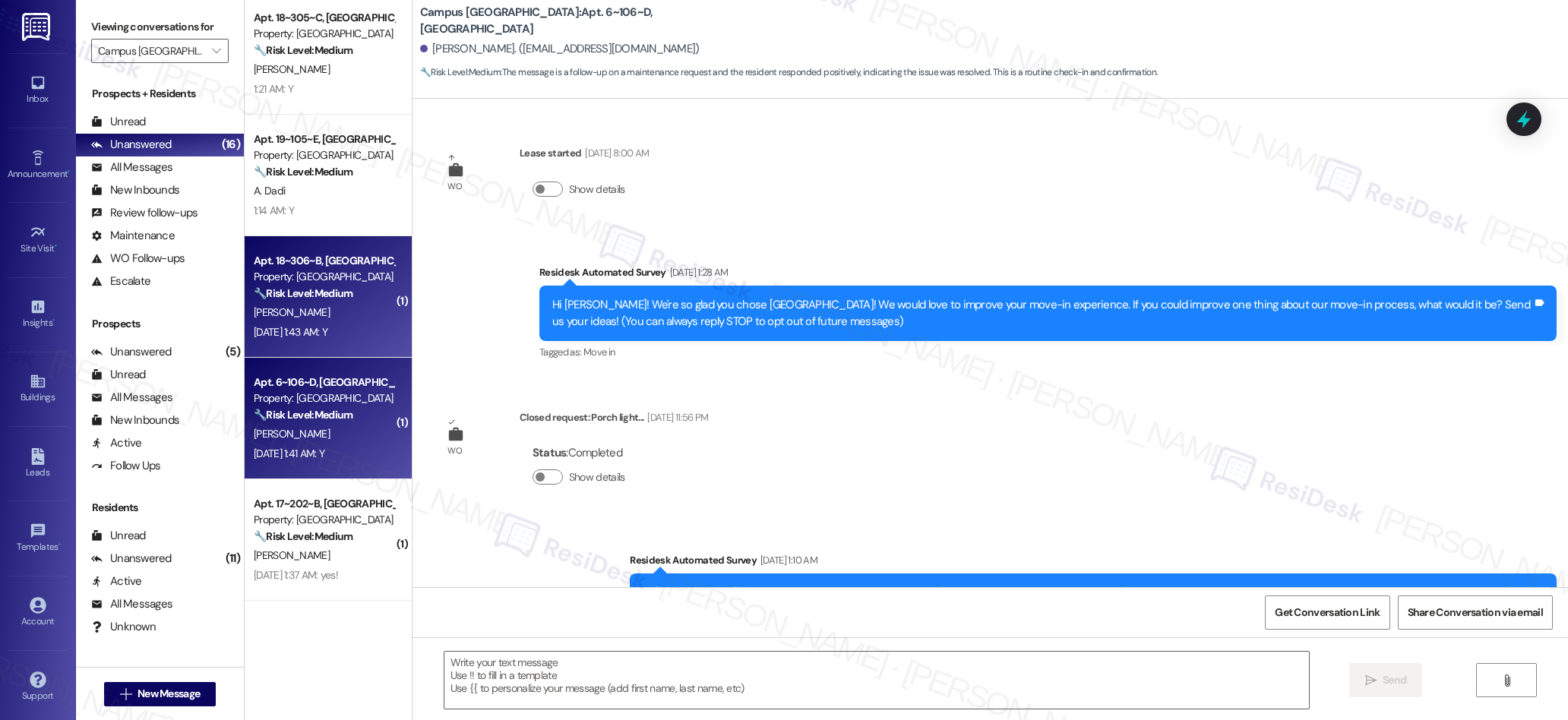
click at [338, 300] on div "🔧 Risk Level: Medium The resident responded 'Y' to a follow-up question about a…" at bounding box center [323, 293] width 140 height 16
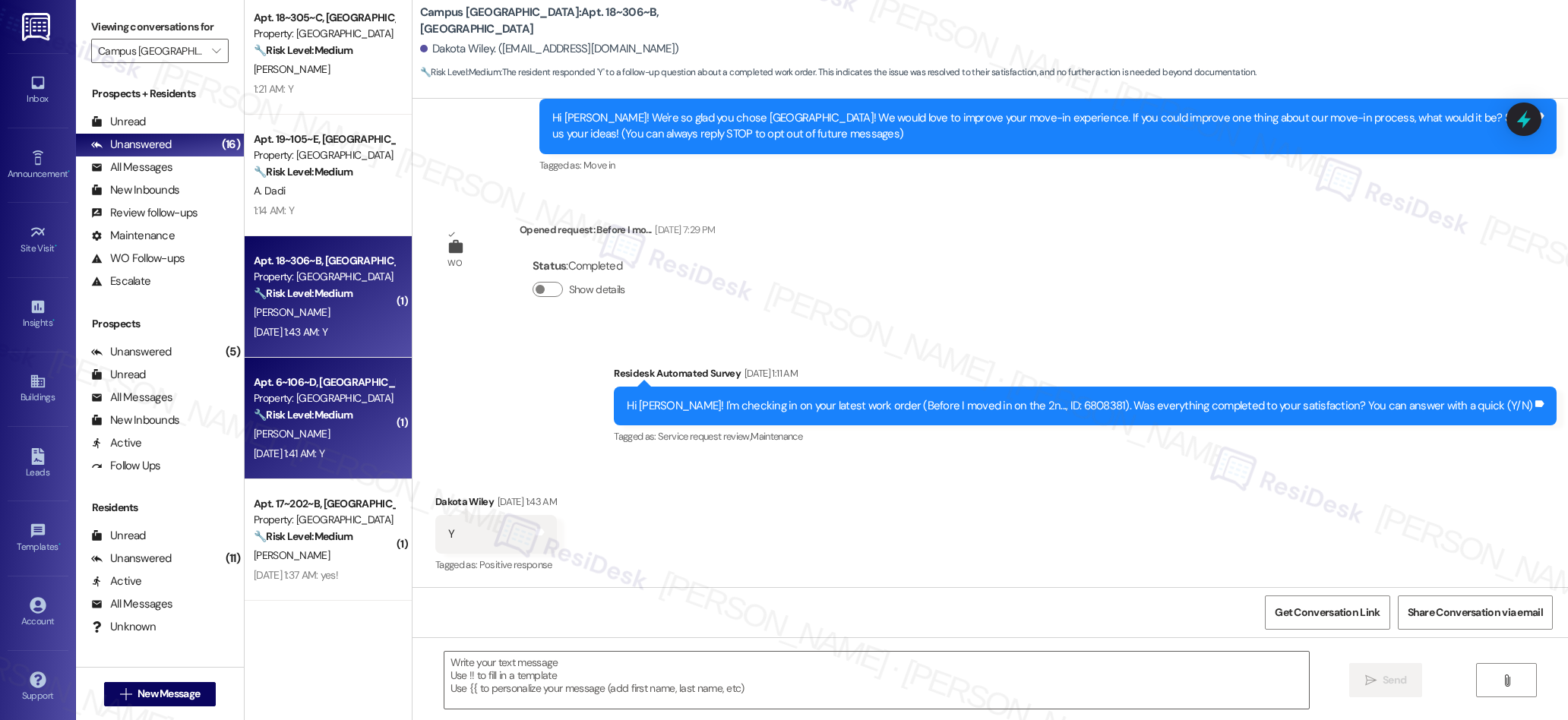
type textarea "Fetching suggested responses. Please feel free to read through the conversation…"
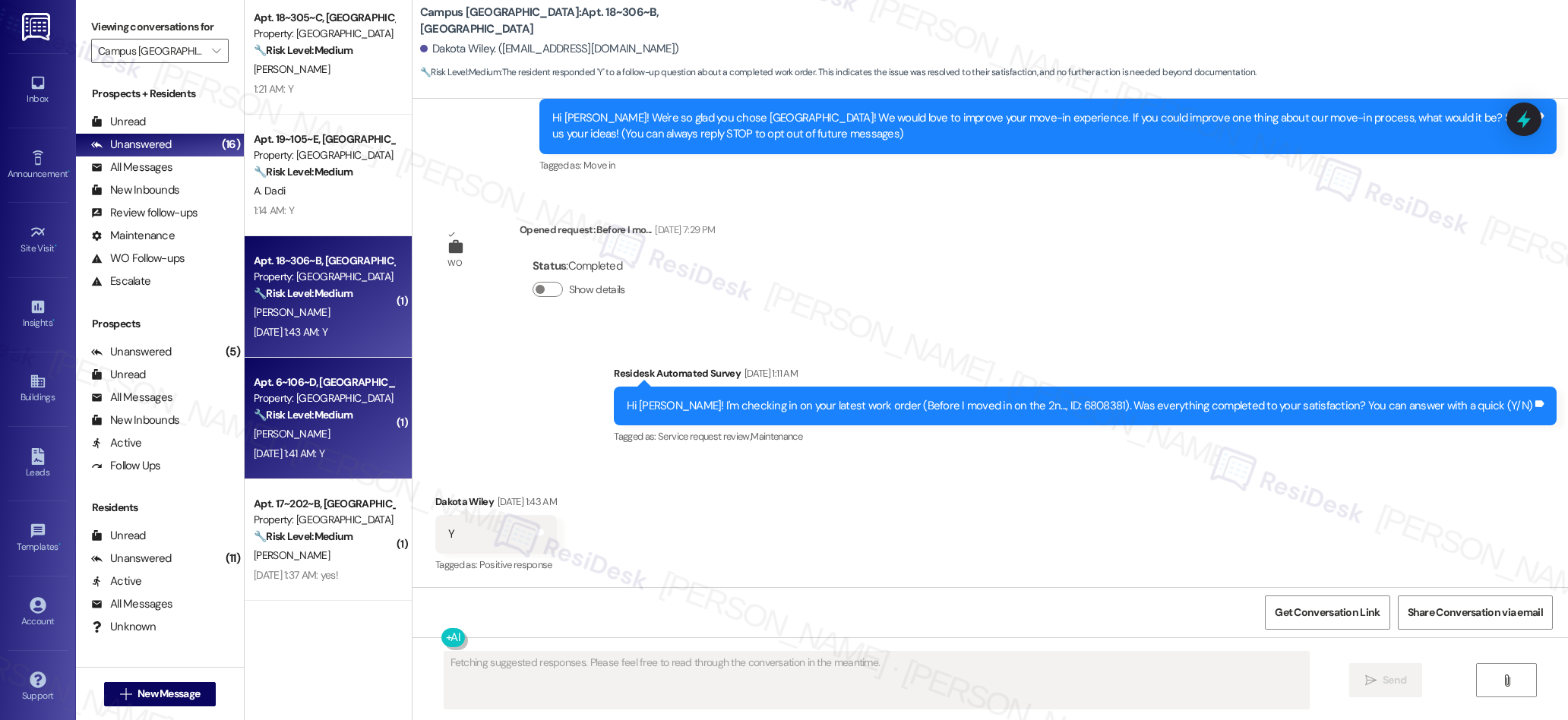
click at [255, 436] on span "Y. Castillo" at bounding box center [292, 434] width 76 height 13
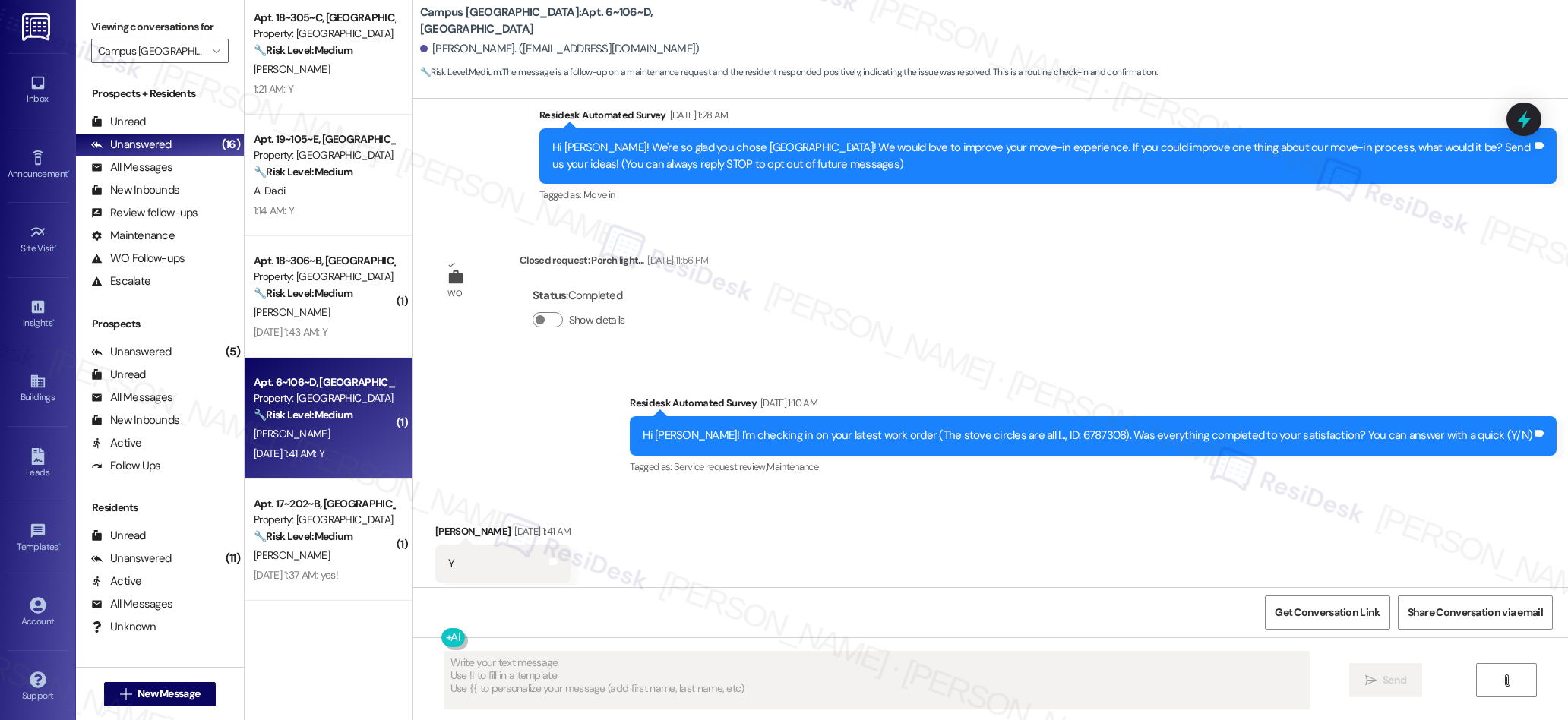
scroll to position [189, 0]
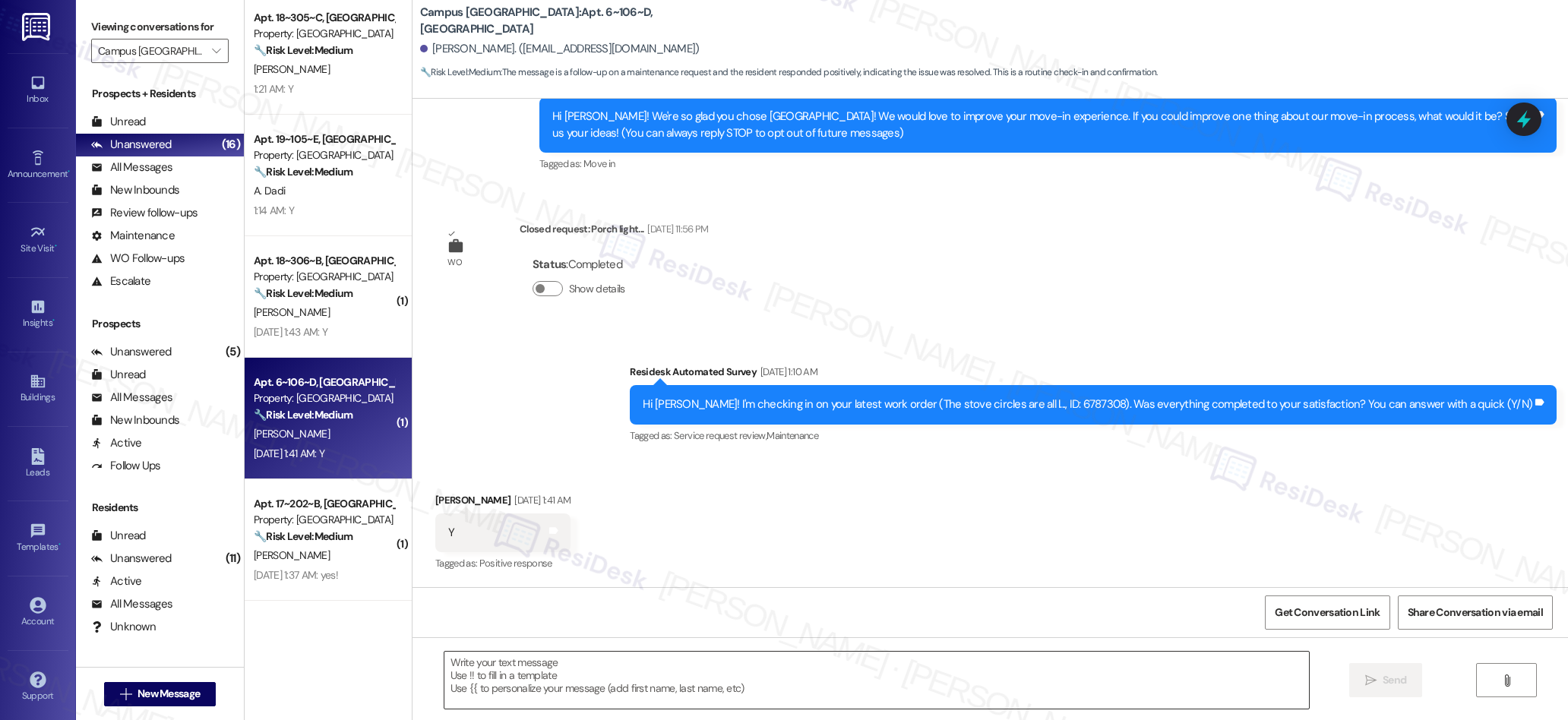
click at [579, 668] on textarea at bounding box center [877, 680] width 865 height 57
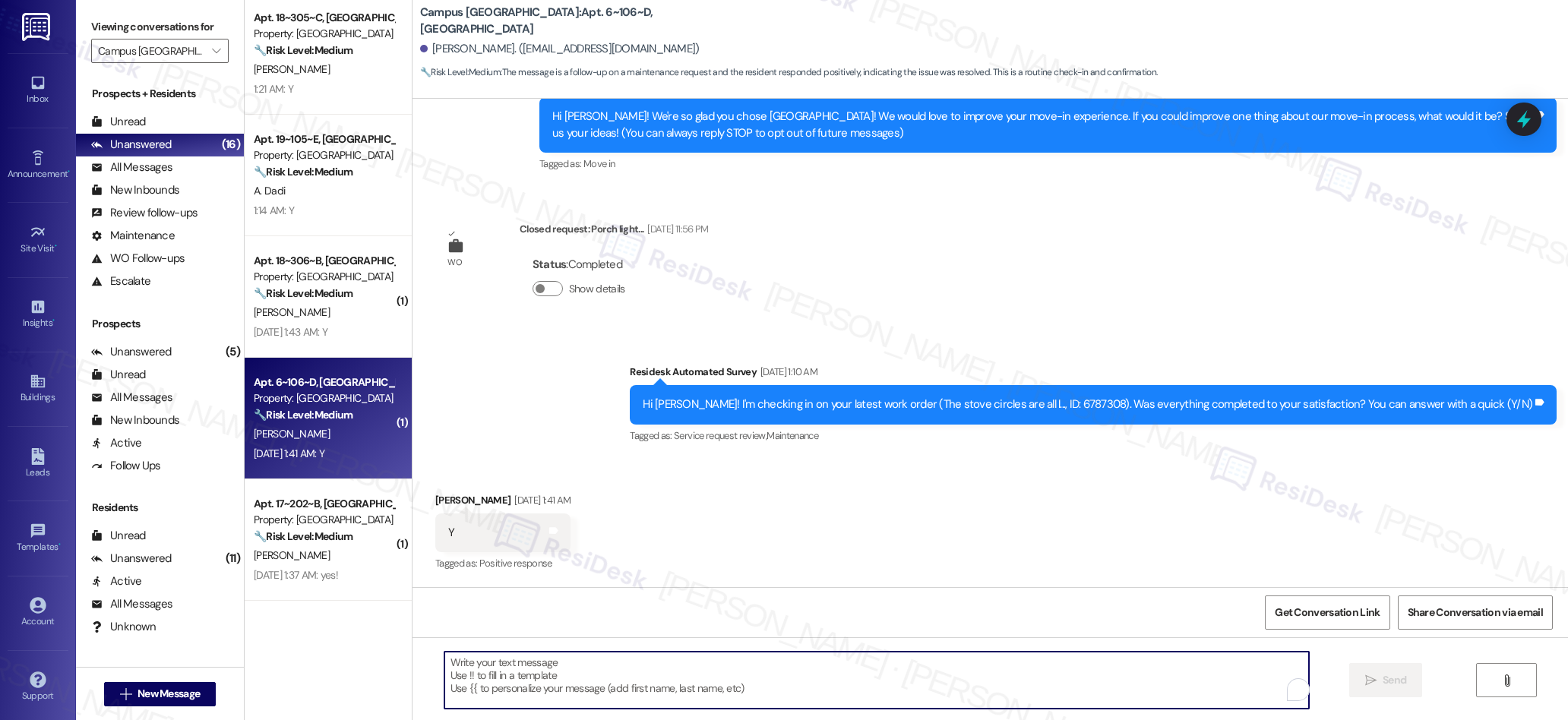
paste textarea "We’re glad everything went well with your work order! Let us know if there’s an…"
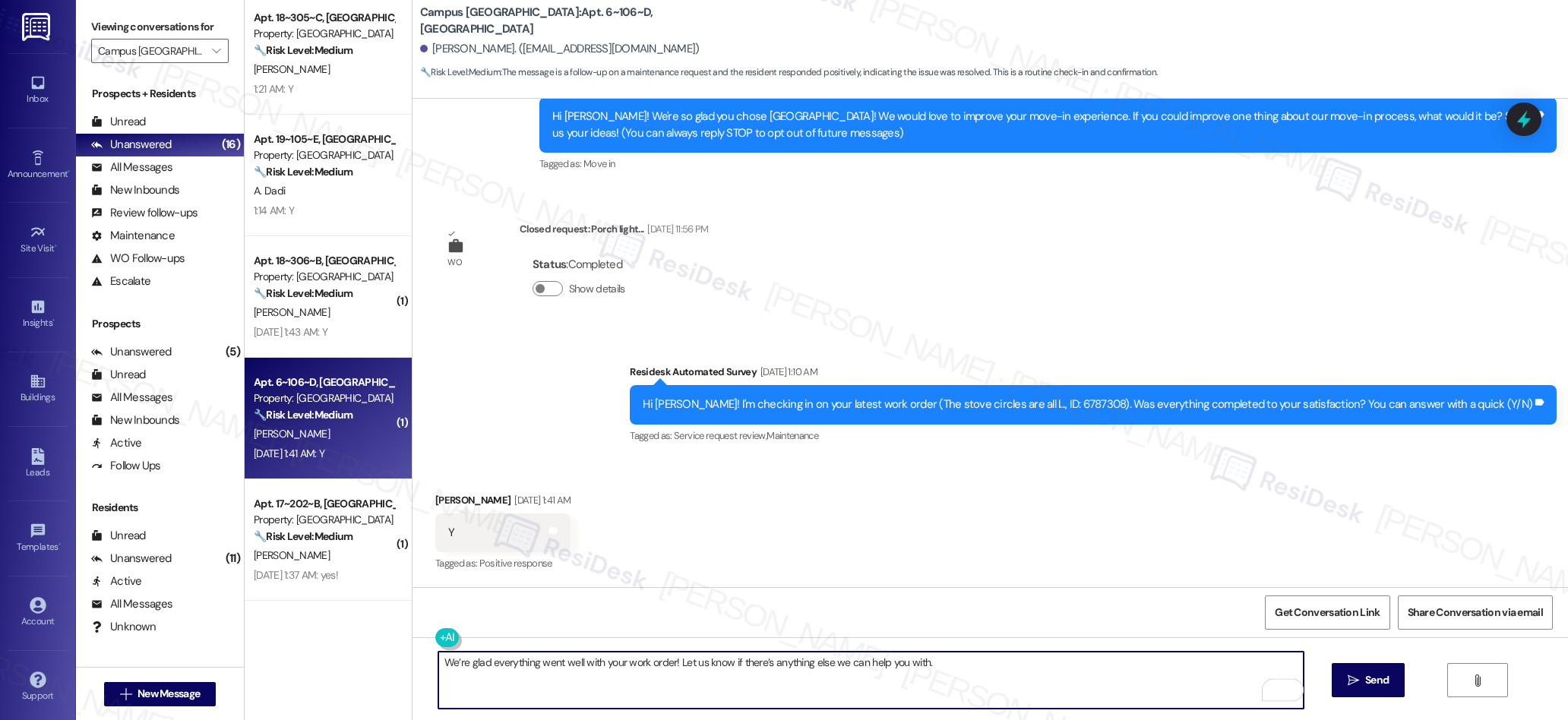
type textarea "We’re glad everything went well with your work order! Let us know if there’s an…"
click at [1351, 671] on button " Send" at bounding box center [1368, 680] width 73 height 34
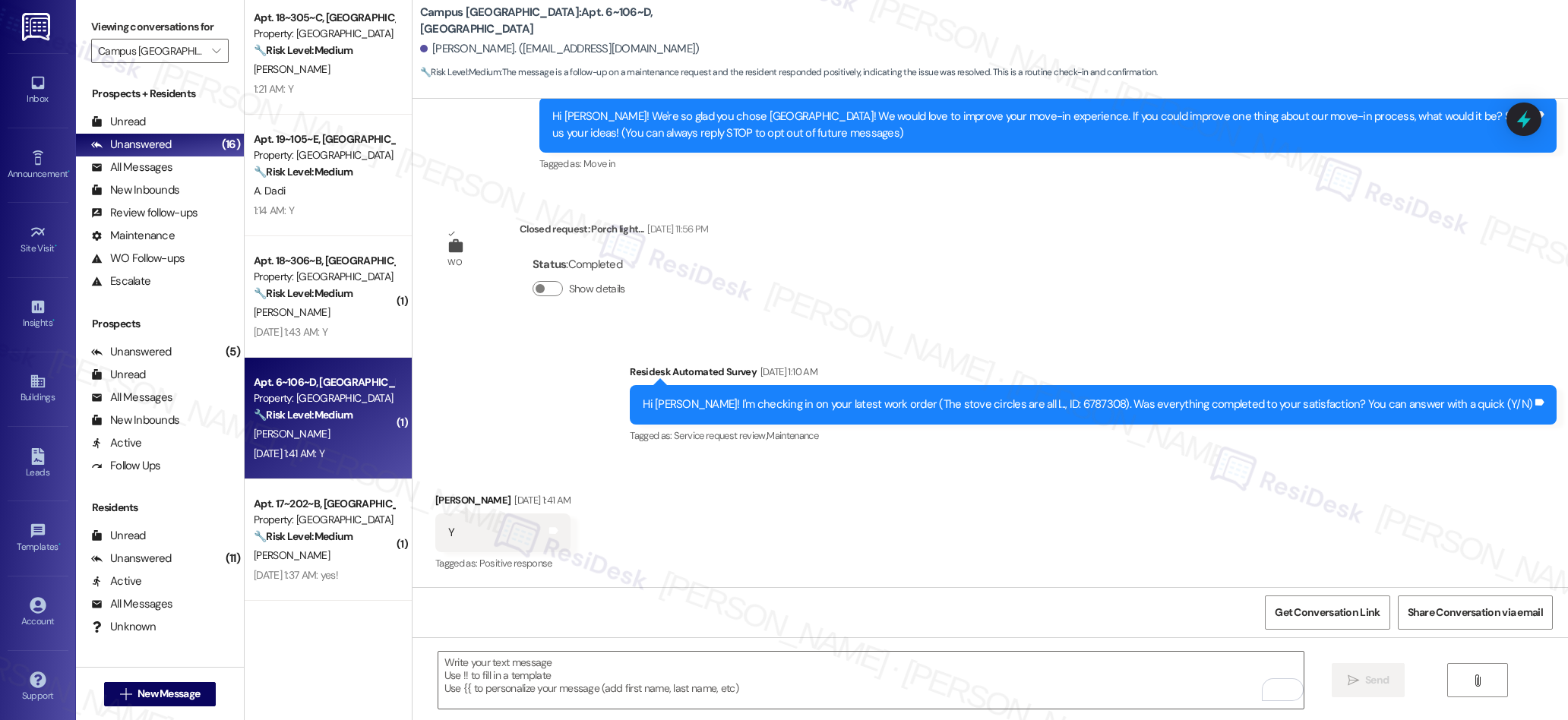
scroll to position [294, 0]
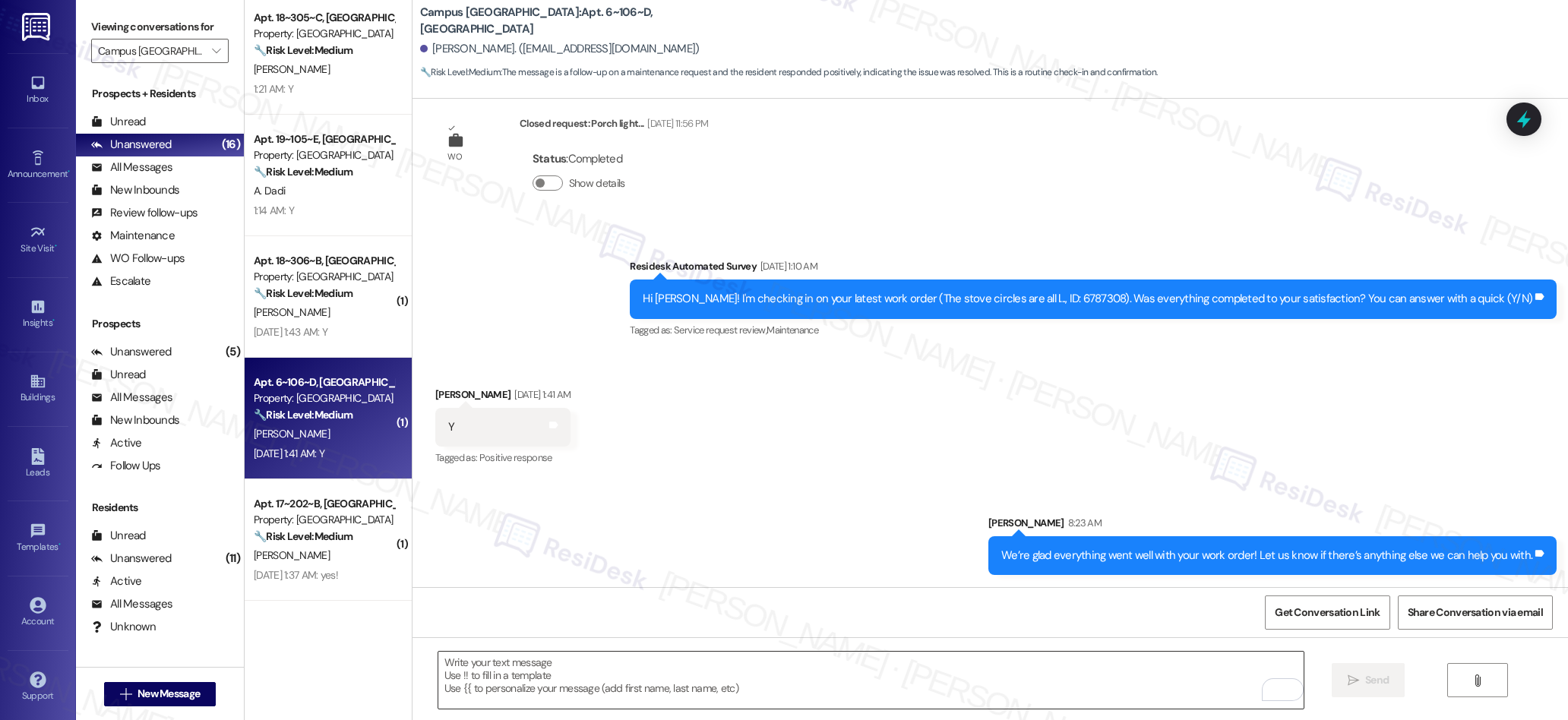
click at [746, 666] on textarea "To enrich screen reader interactions, please activate Accessibility in Grammarl…" at bounding box center [871, 680] width 865 height 57
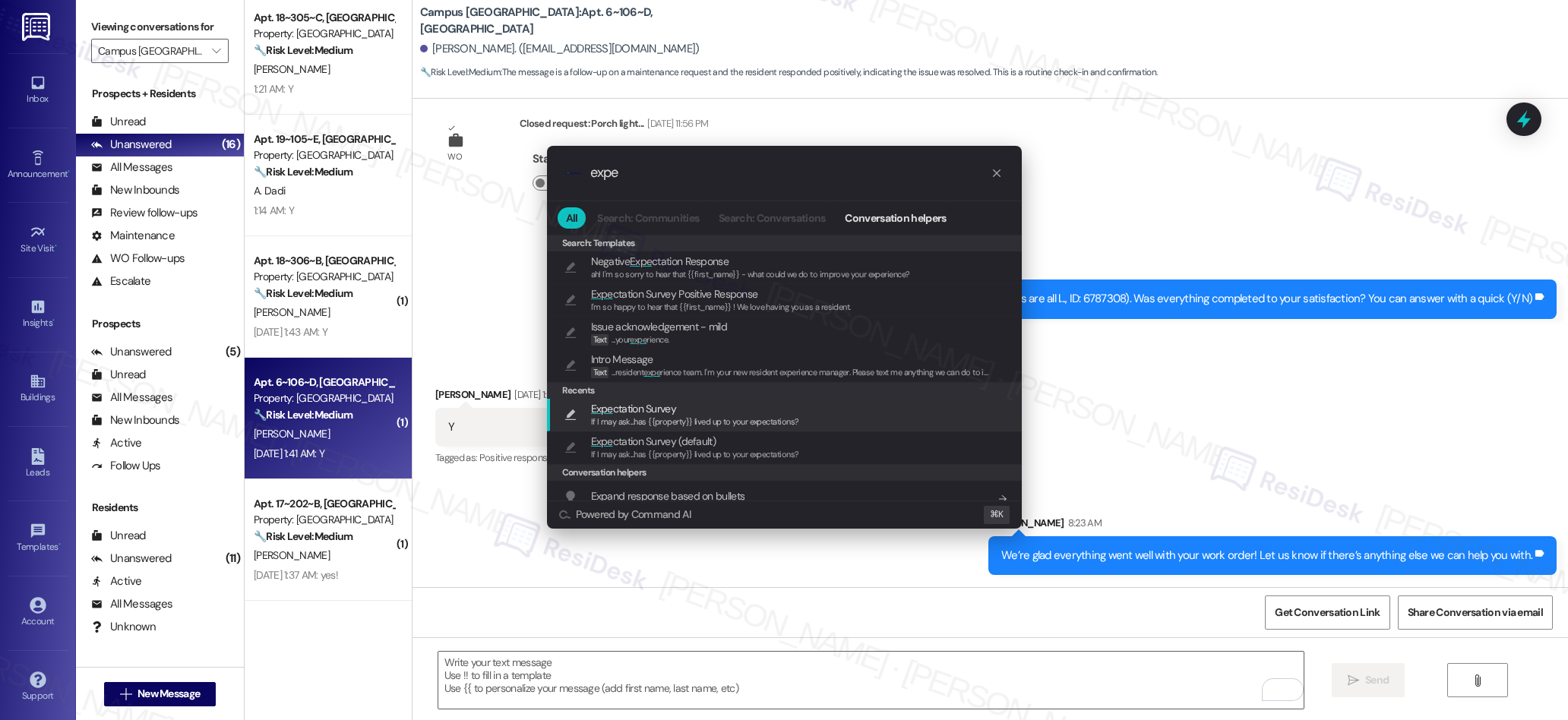
type input "expe"
click at [655, 422] on span "If I may ask...has {{property}} lived up to your expectations?" at bounding box center [695, 421] width 208 height 10
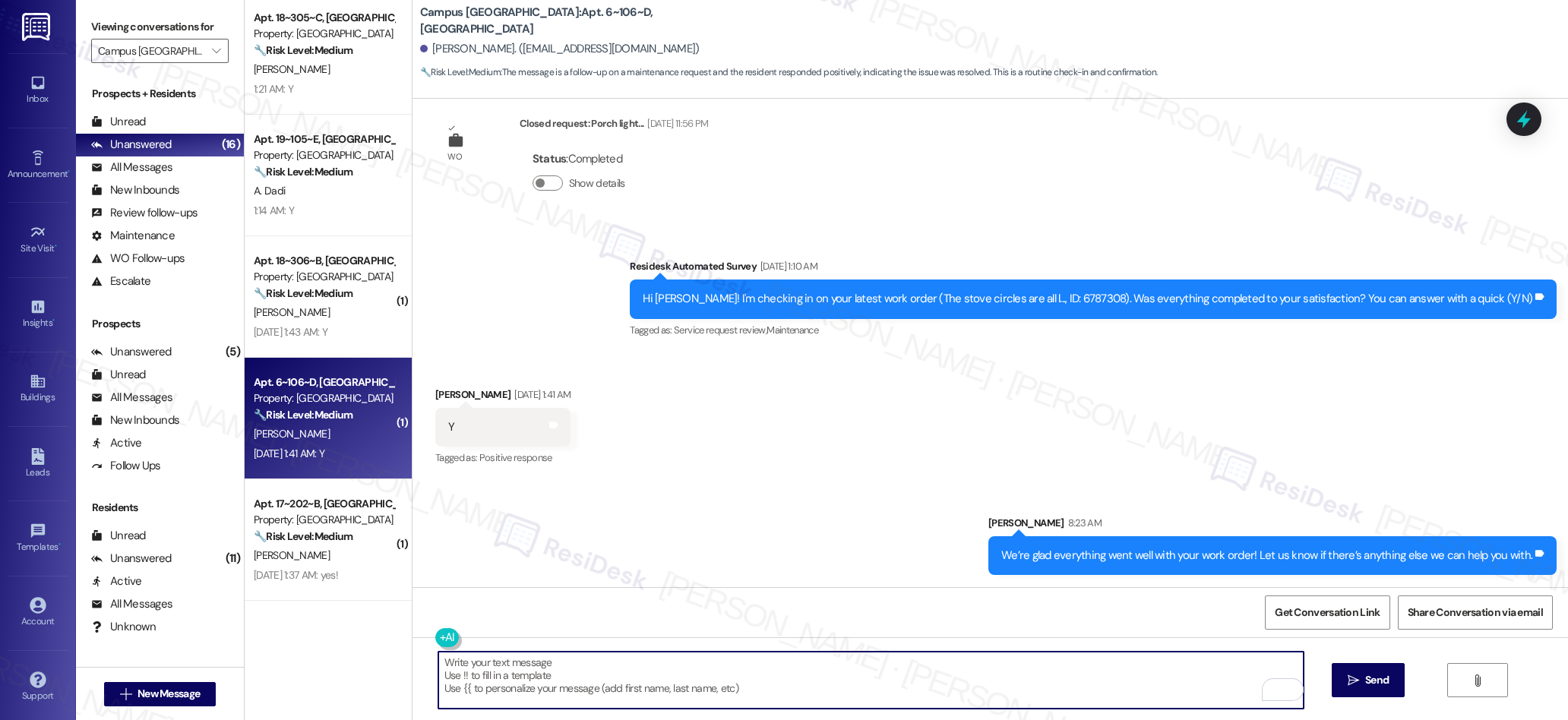
type textarea "If I may ask...has {{property}} lived up to your expectations?"
click at [1354, 690] on button " Send" at bounding box center [1368, 680] width 73 height 34
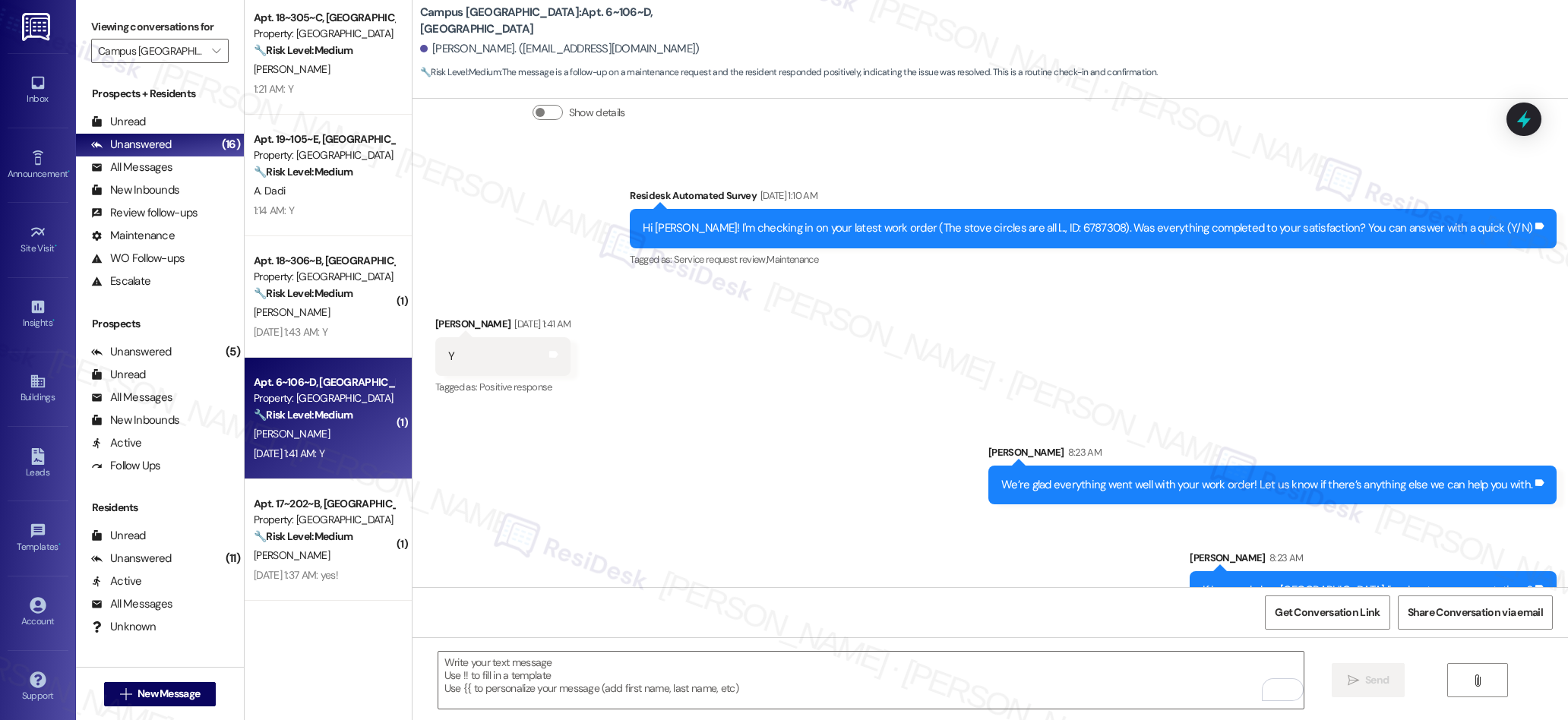
scroll to position [400, 0]
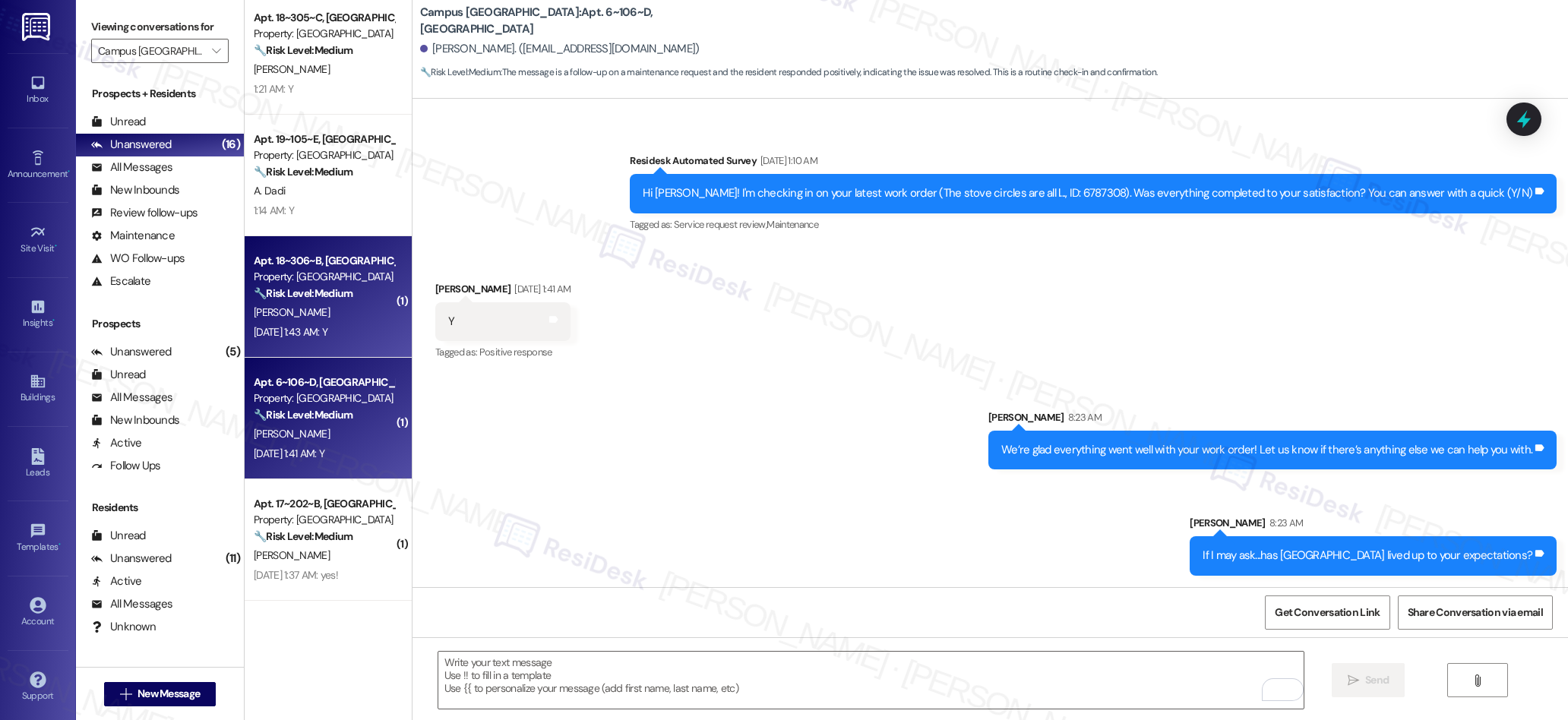
click at [338, 323] on div "Sep 13, 2025 at 1:43 AM: Y Sep 13, 2025 at 1:43 AM: Y" at bounding box center [323, 333] width 144 height 19
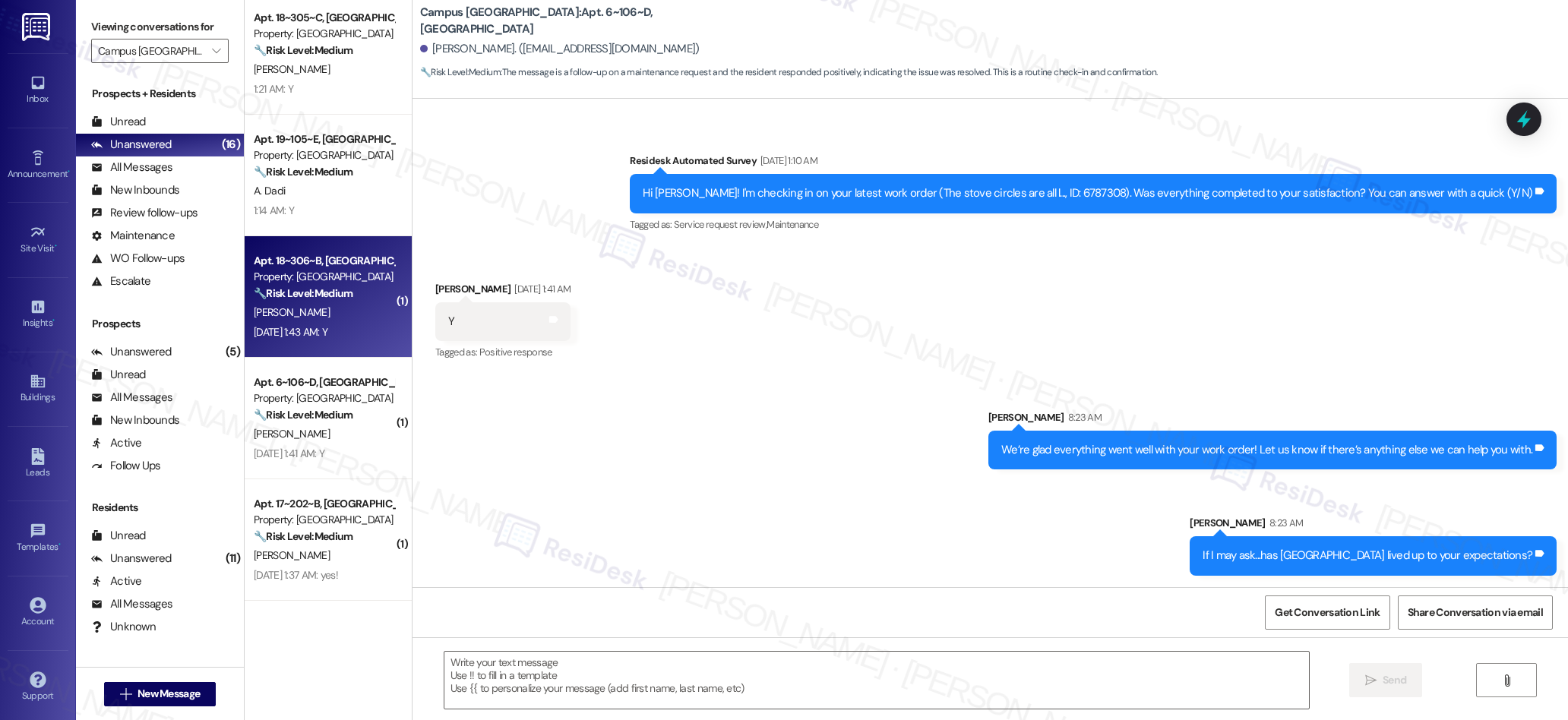
type textarea "Fetching suggested responses. Please feel free to read through the conversation…"
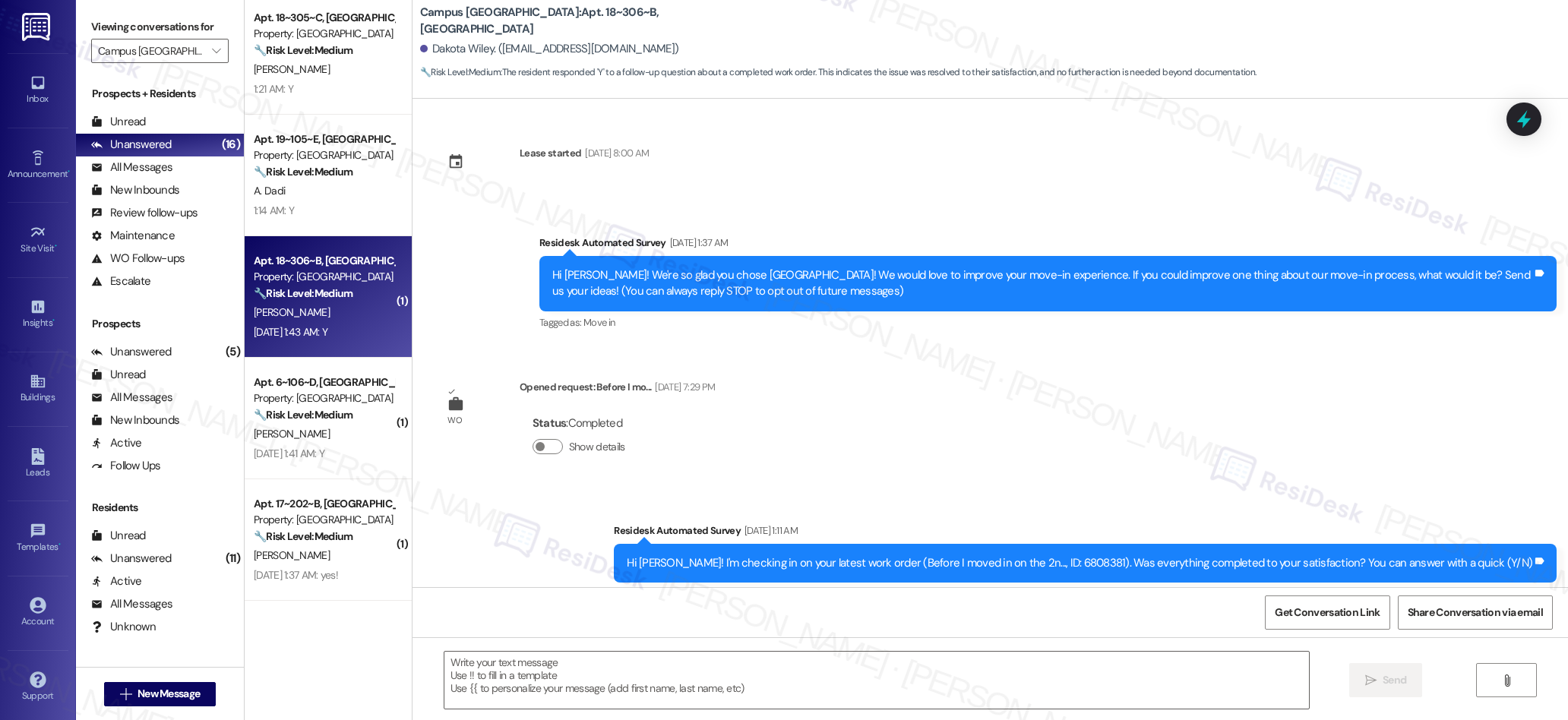
scroll to position [158, 0]
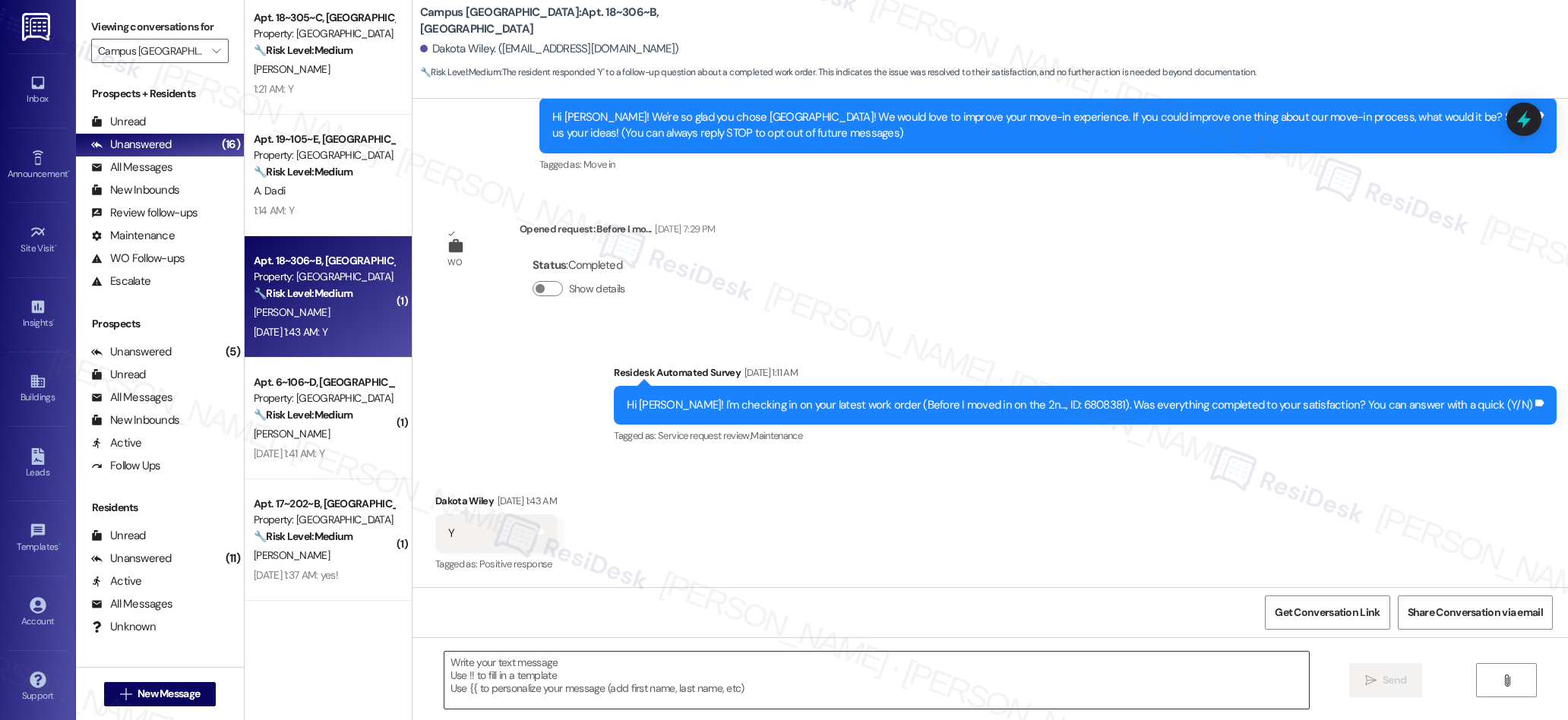
click at [648, 691] on textarea at bounding box center [877, 680] width 865 height 57
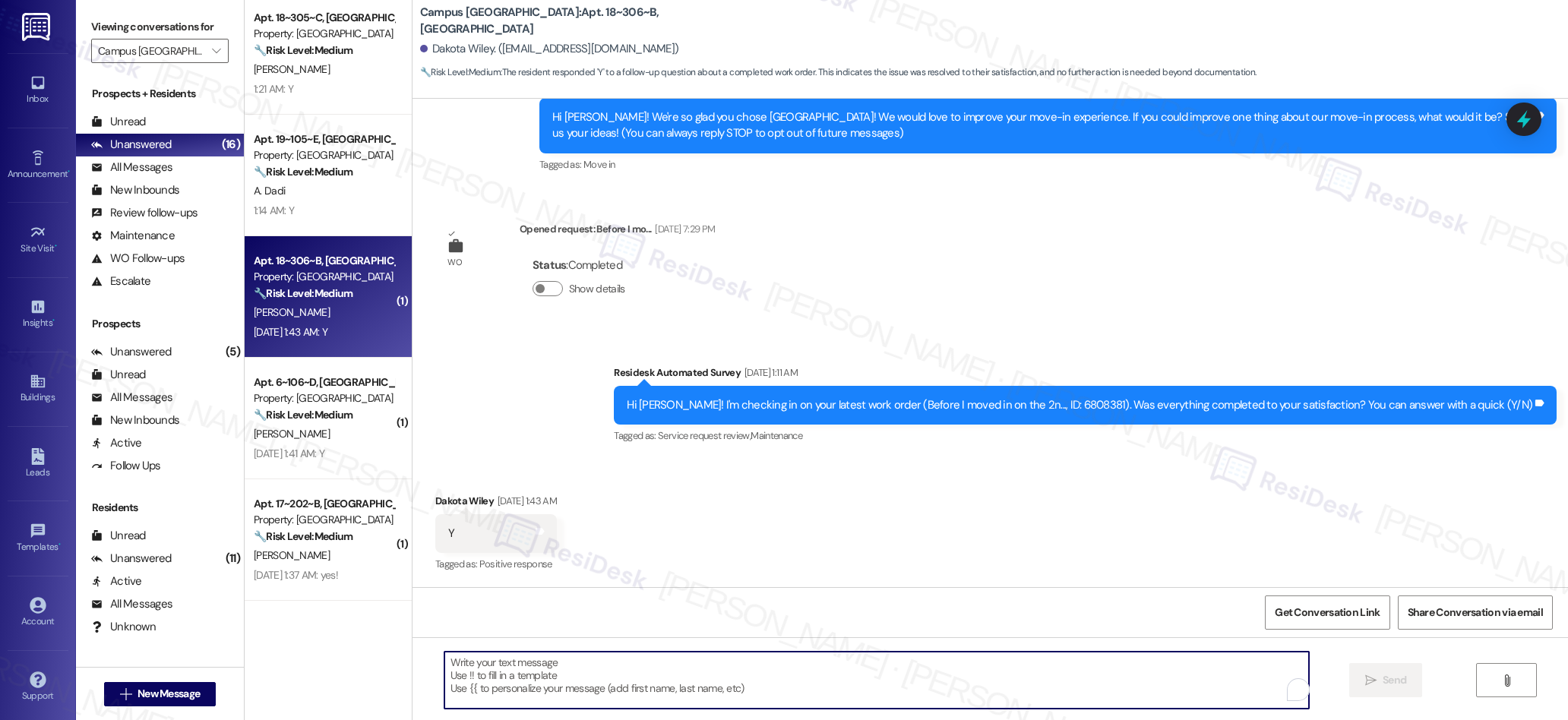
paste textarea "We’re glad everything went well with your work order! Let us know if there’s an…"
type textarea "We’re glad everything went well with your work order! Let us know if there’s an…"
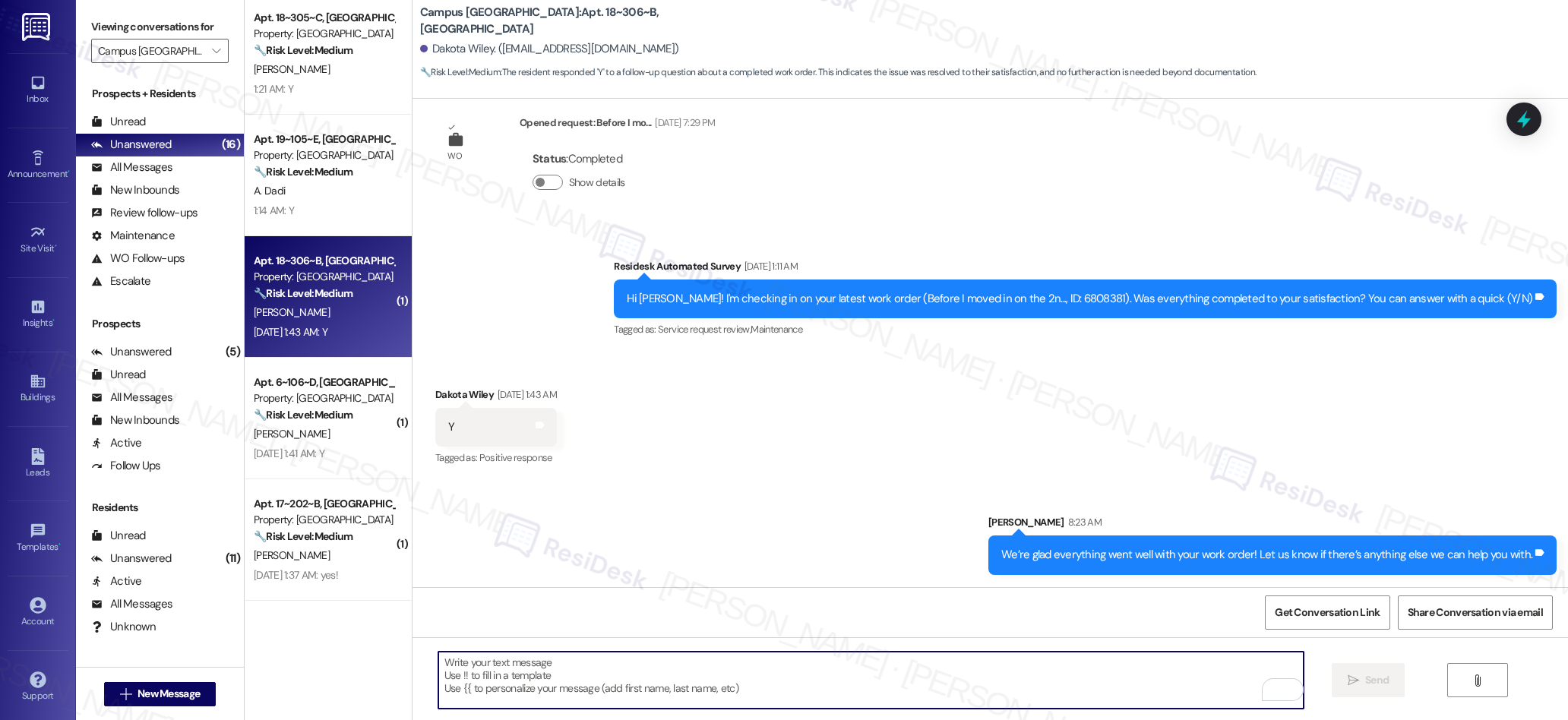
scroll to position [0, 0]
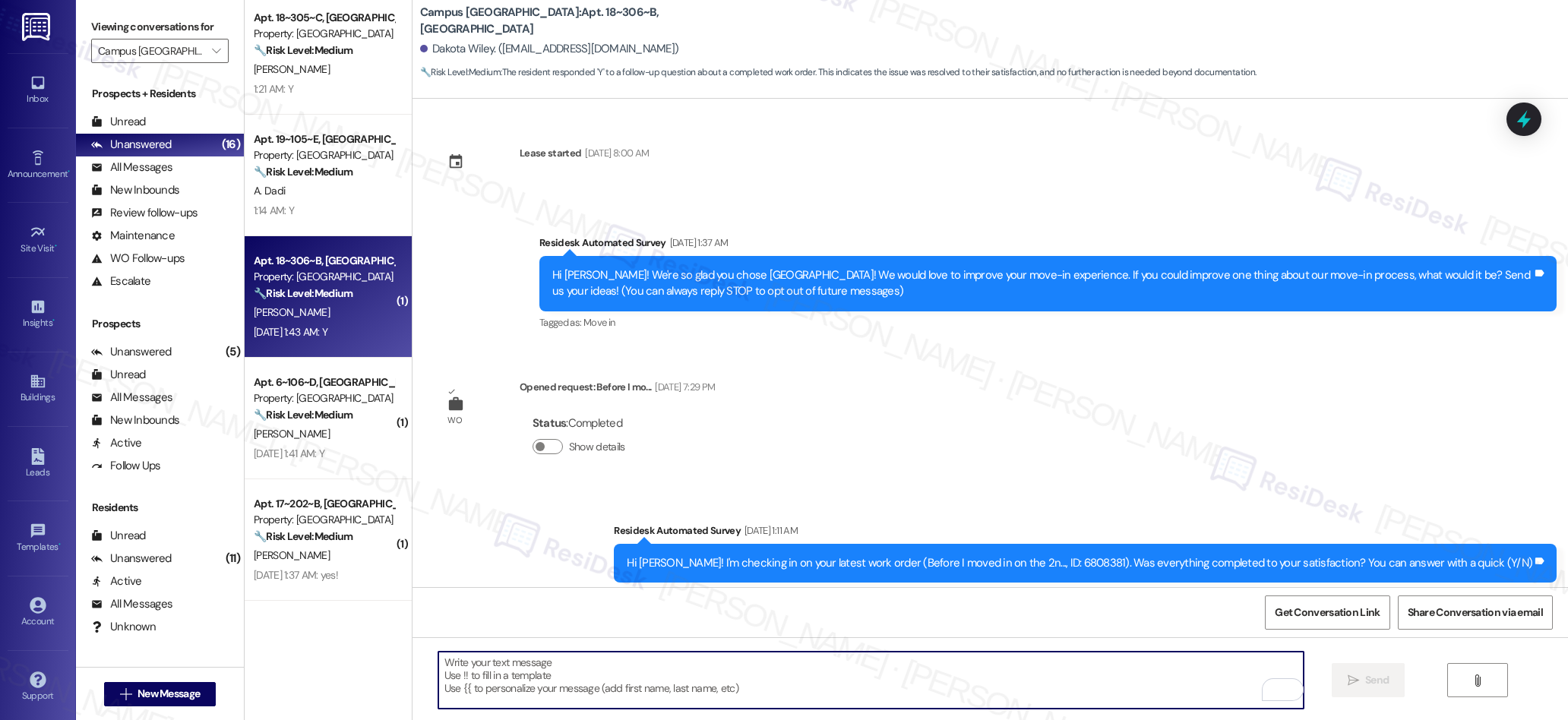
click at [664, 677] on textarea "To enrich screen reader interactions, please activate Accessibility in Grammarl…" at bounding box center [871, 680] width 865 height 57
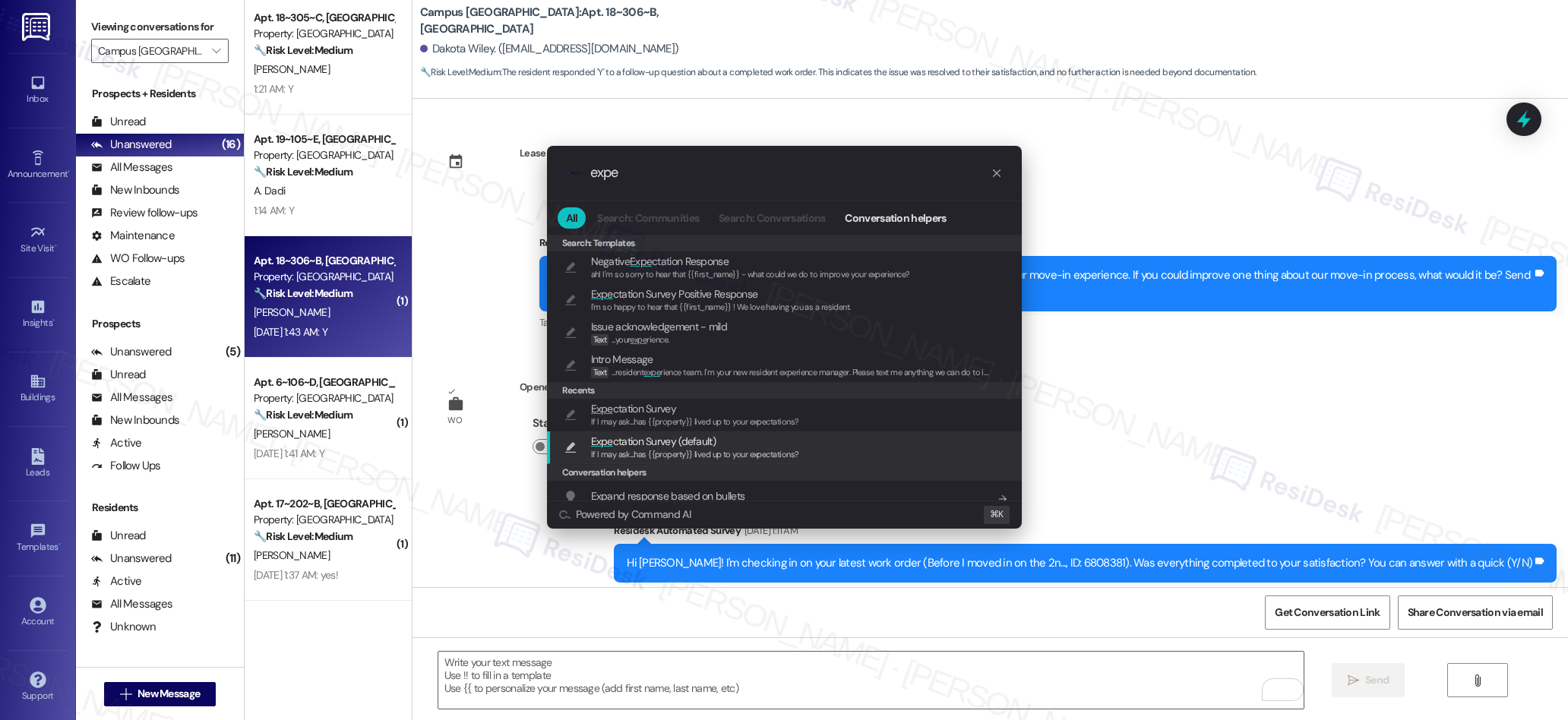
type input "expe"
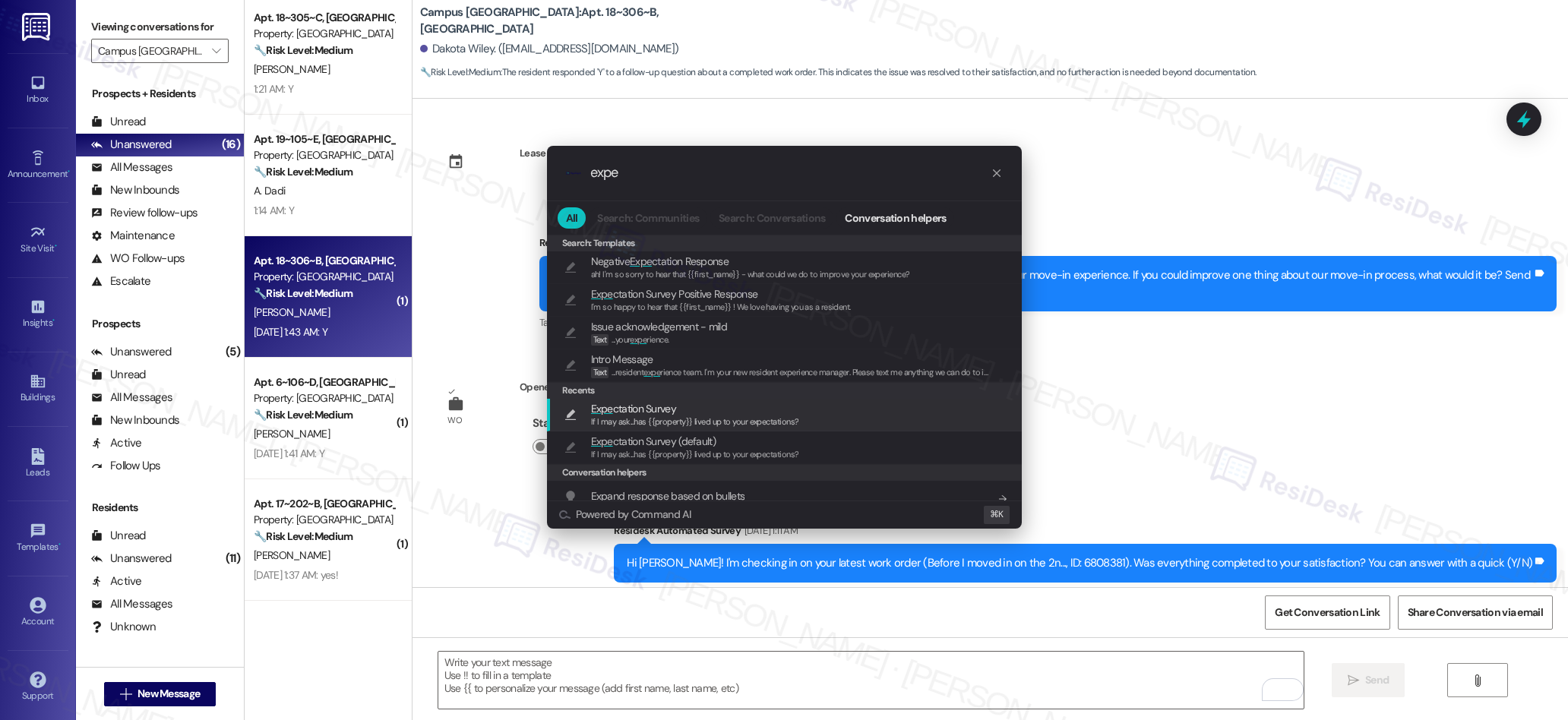
click at [658, 416] on div "If I may ask...has {{property}} lived up to your expectations?" at bounding box center [695, 422] width 208 height 13
type textarea "If I may ask...has {{property}} lived up to your expectations?"
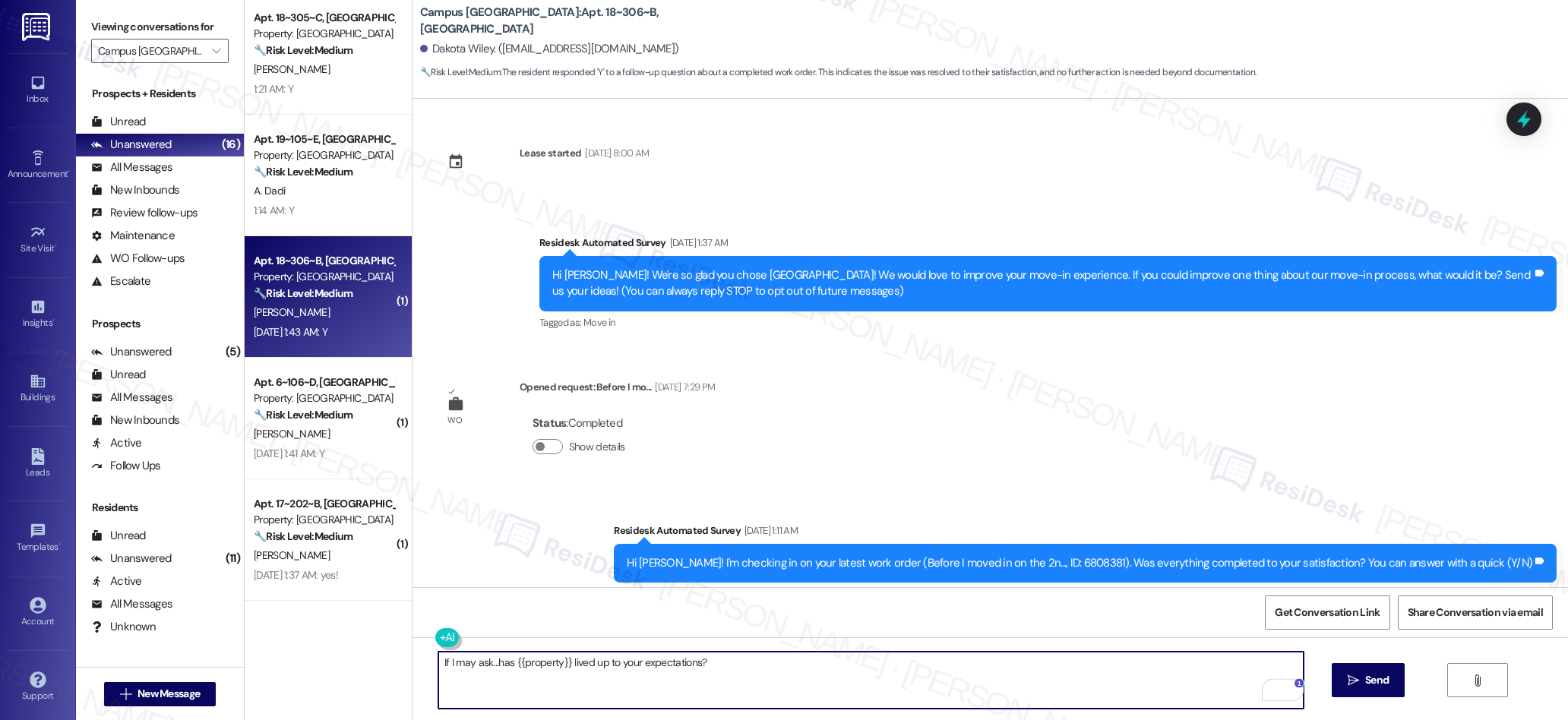
drag, startPoint x: 1378, startPoint y: 691, endPoint x: 1354, endPoint y: 656, distance: 42.4
click at [1378, 691] on button " Send" at bounding box center [1368, 680] width 73 height 34
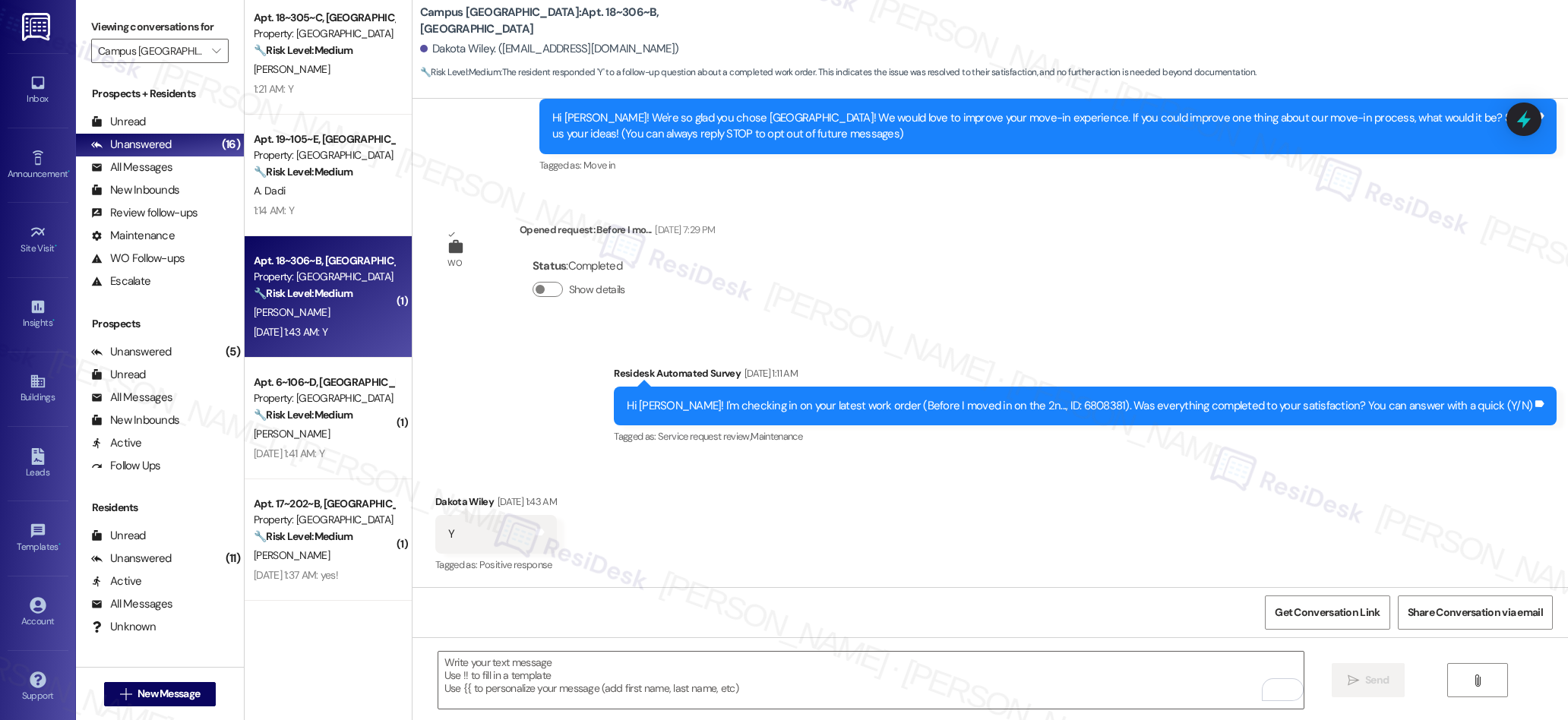
scroll to position [370, 0]
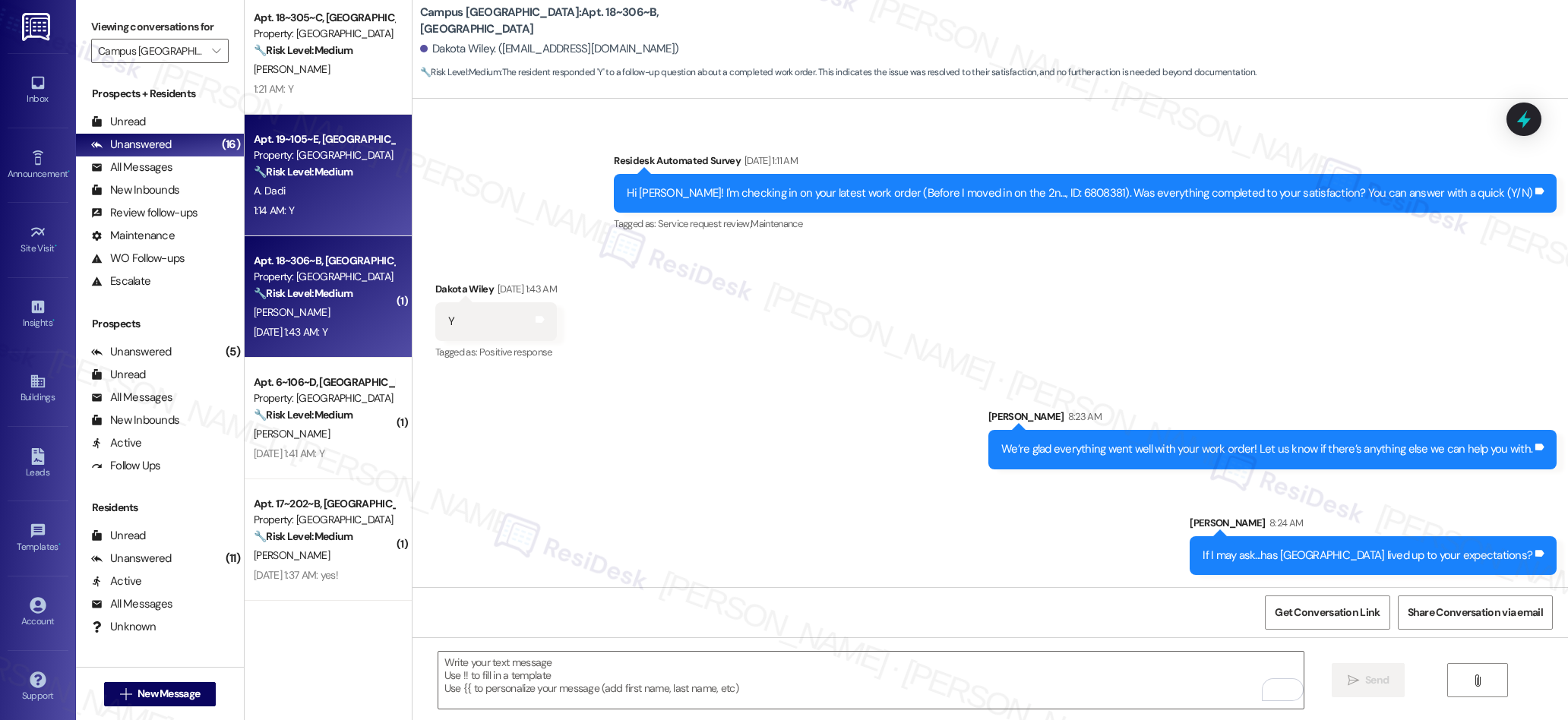
click at [281, 190] on div "A. Dadi" at bounding box center [323, 191] width 144 height 19
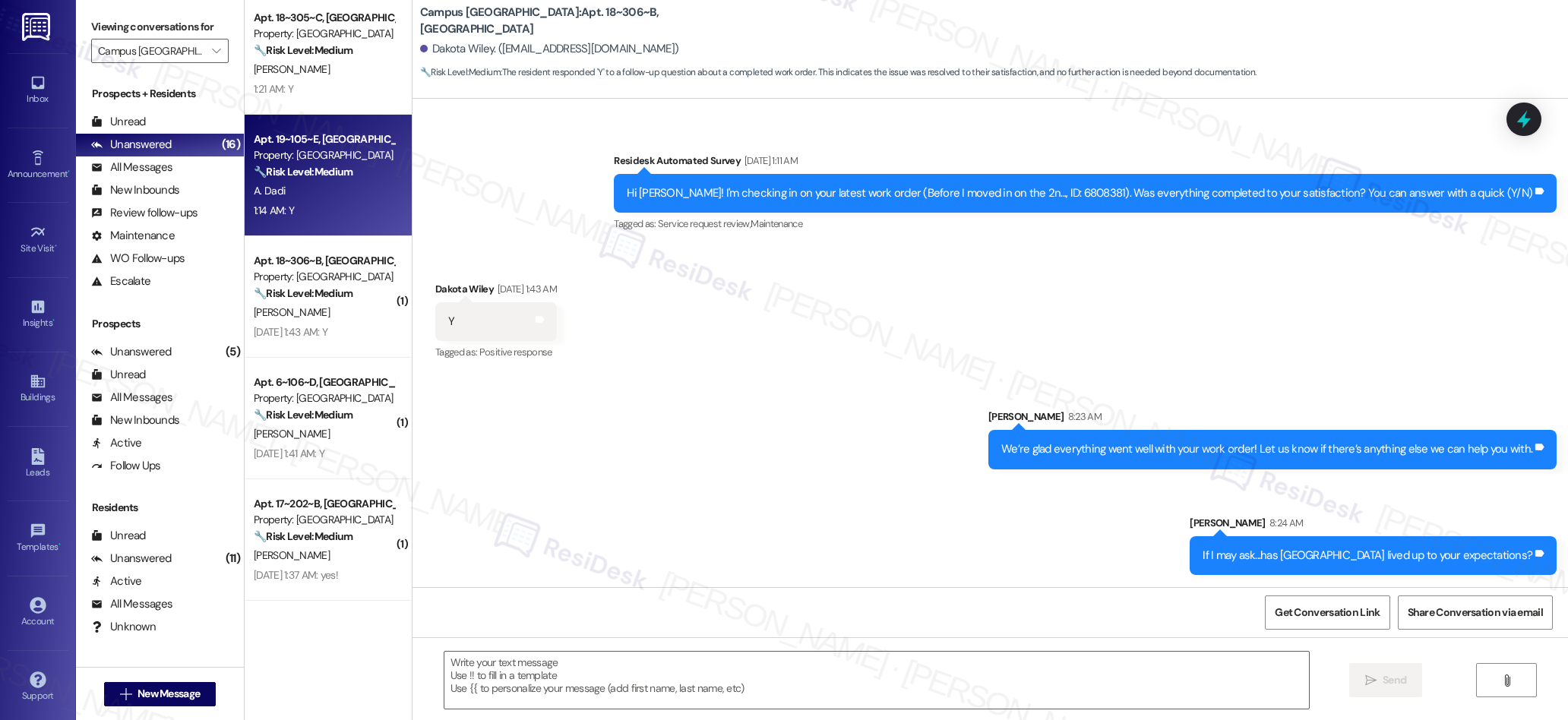
scroll to position [0, 0]
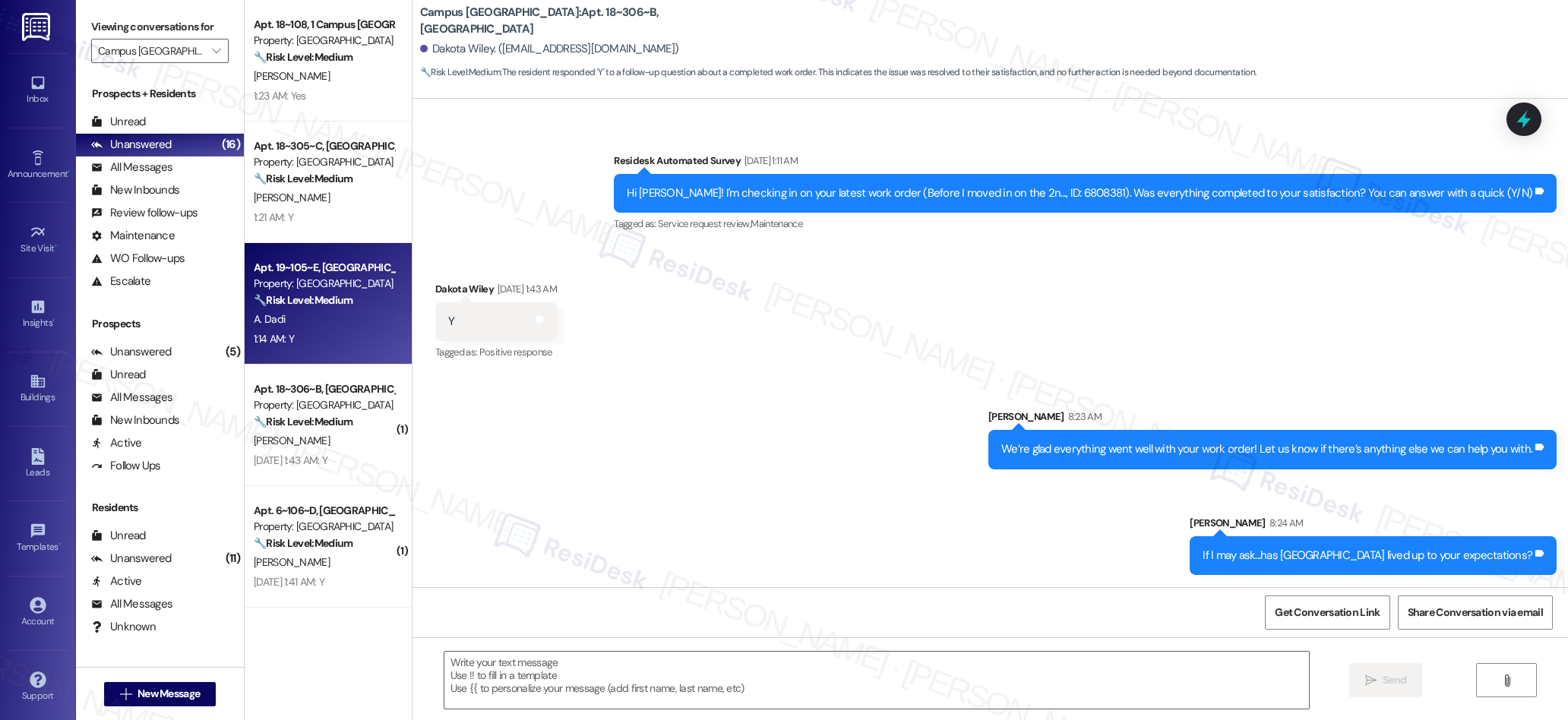
type textarea "Fetching suggested responses. Please feel free to read through the conversation…"
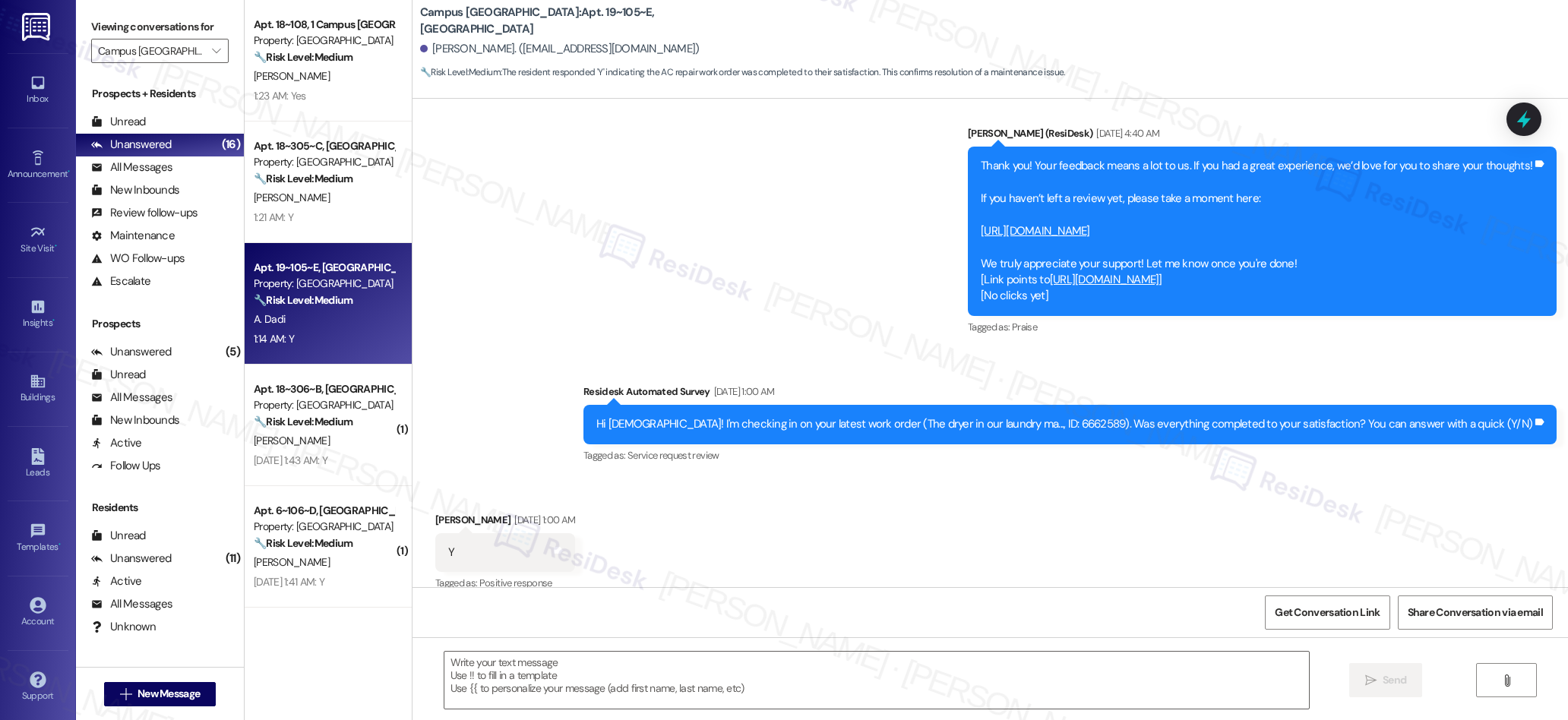
type textarea "Fetching suggested responses. Please feel free to read through the conversation…"
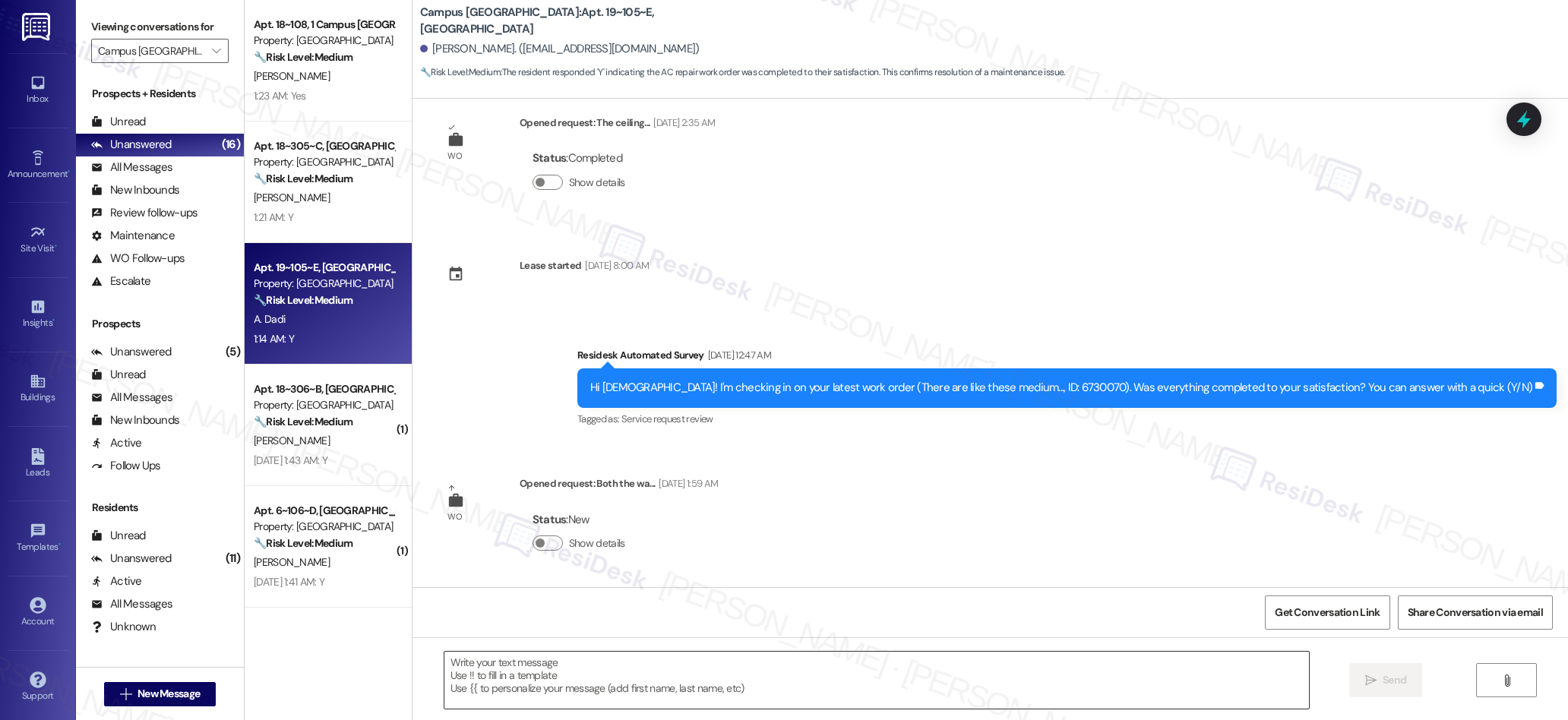
scroll to position [1678, 0]
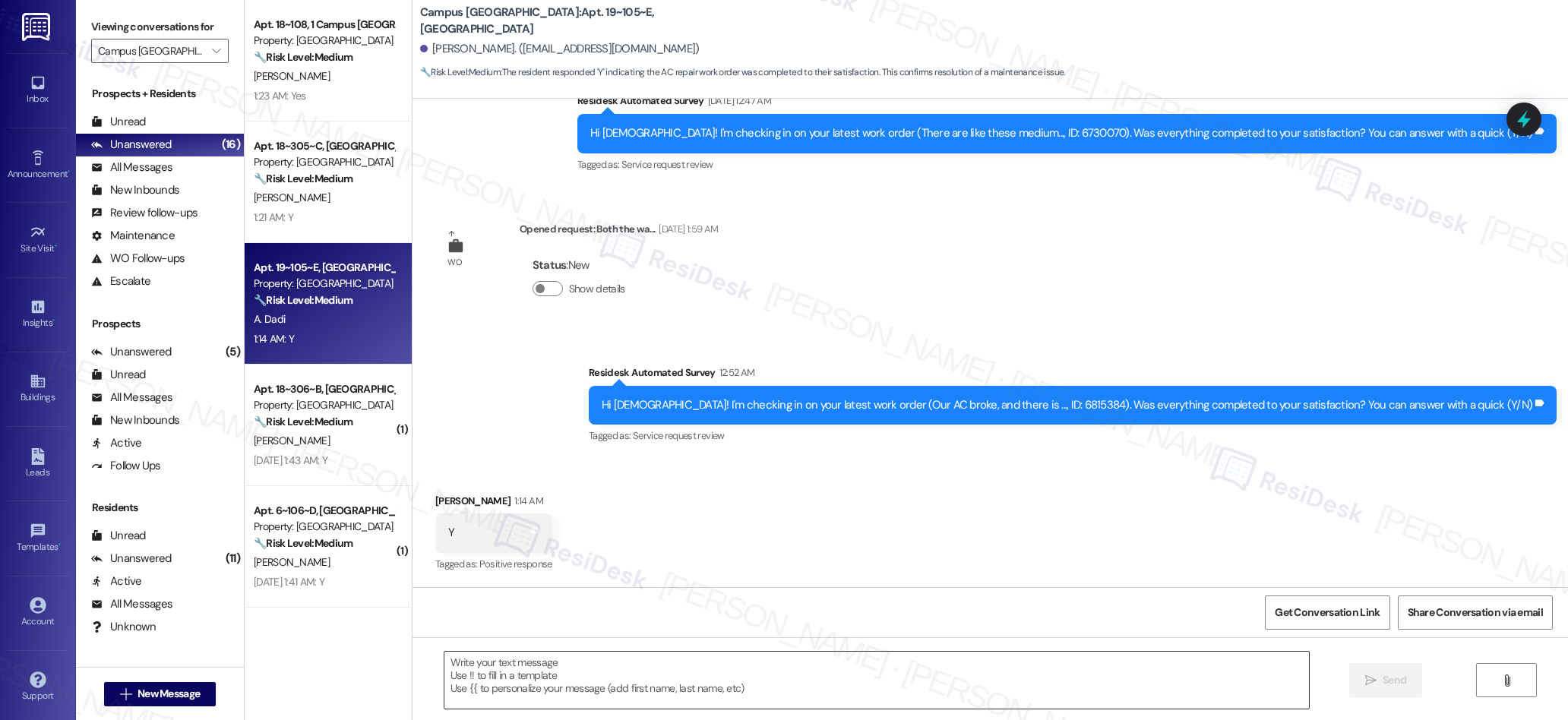
click at [800, 688] on textarea at bounding box center [877, 680] width 865 height 57
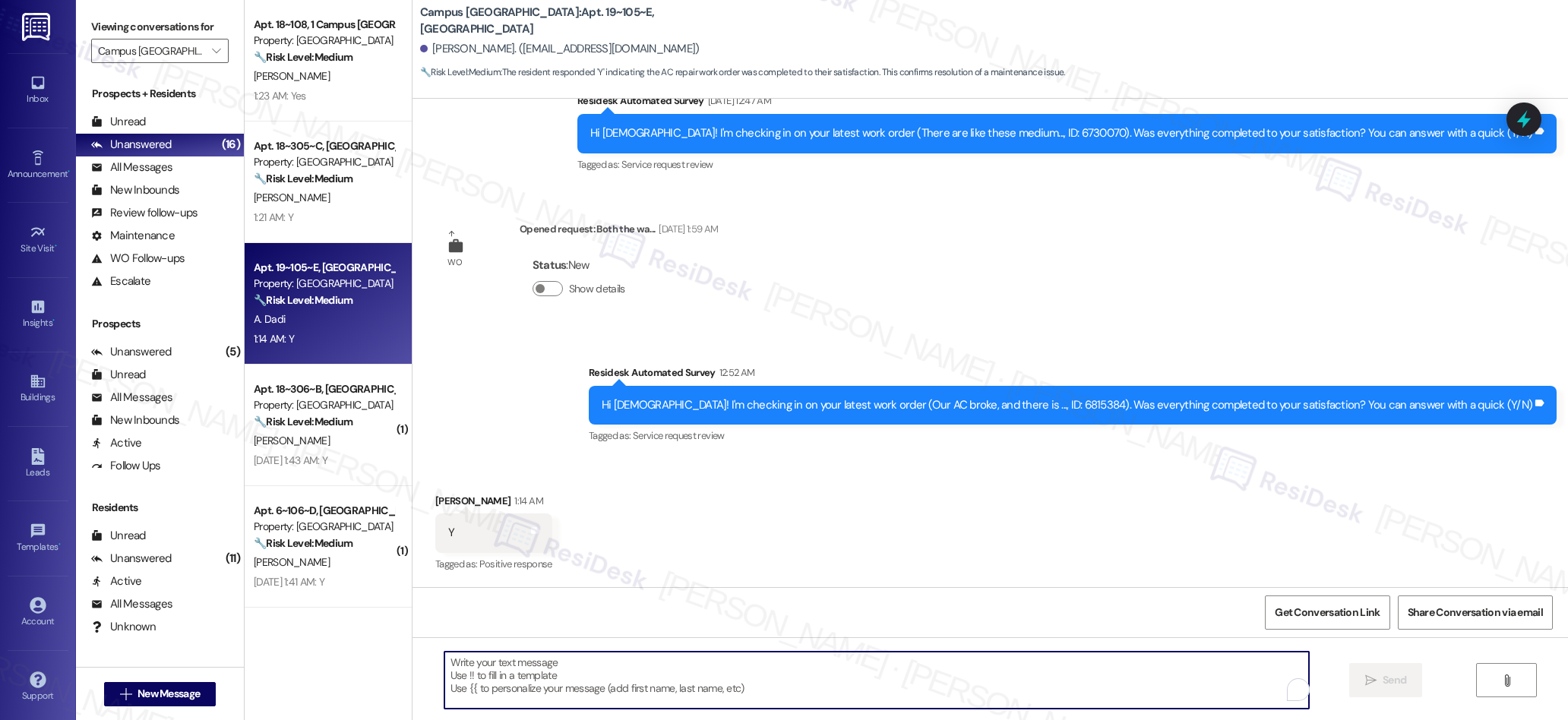
paste textarea "We’re glad everything went well with your work order! Let us know if there’s an…"
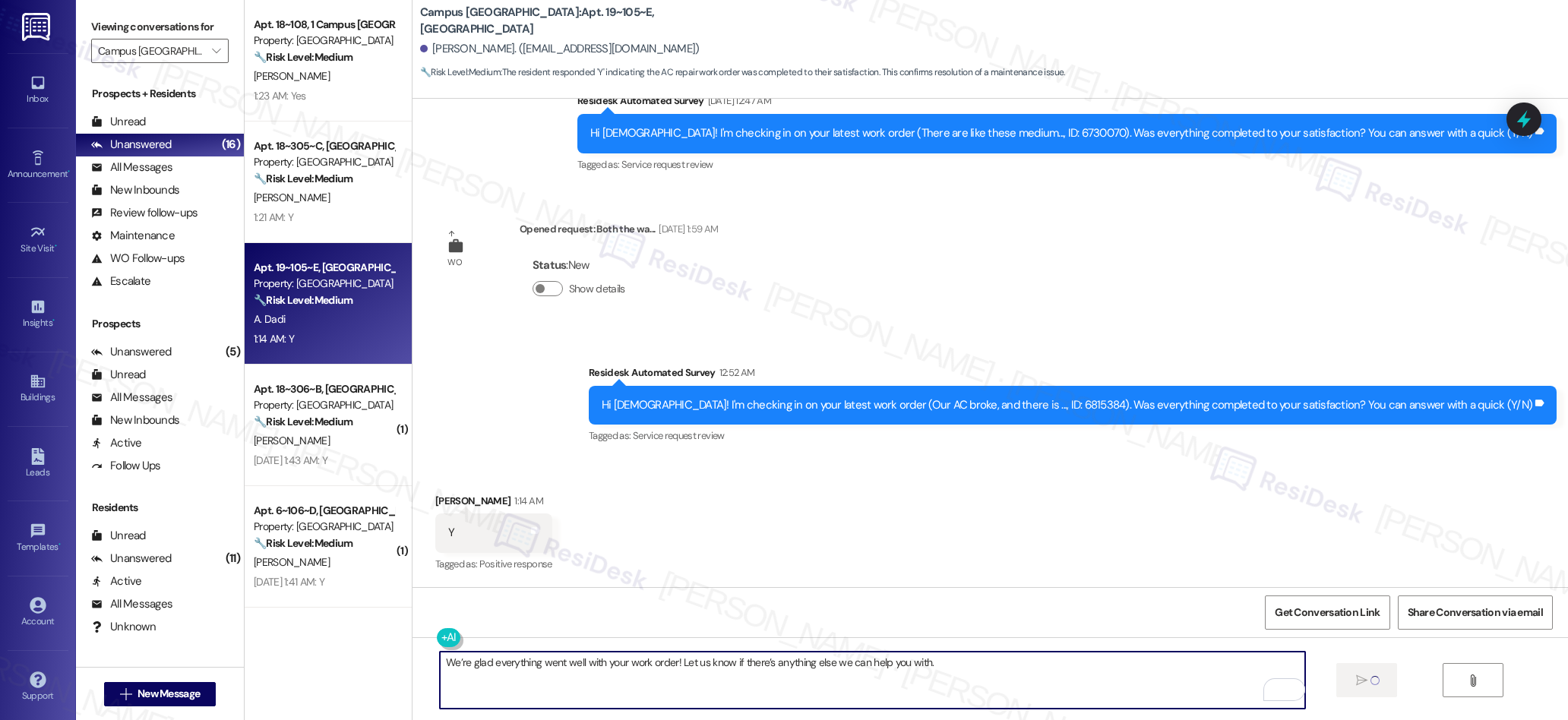
type textarea "We’re glad everything went well with your work order! Let us know if there’s an…"
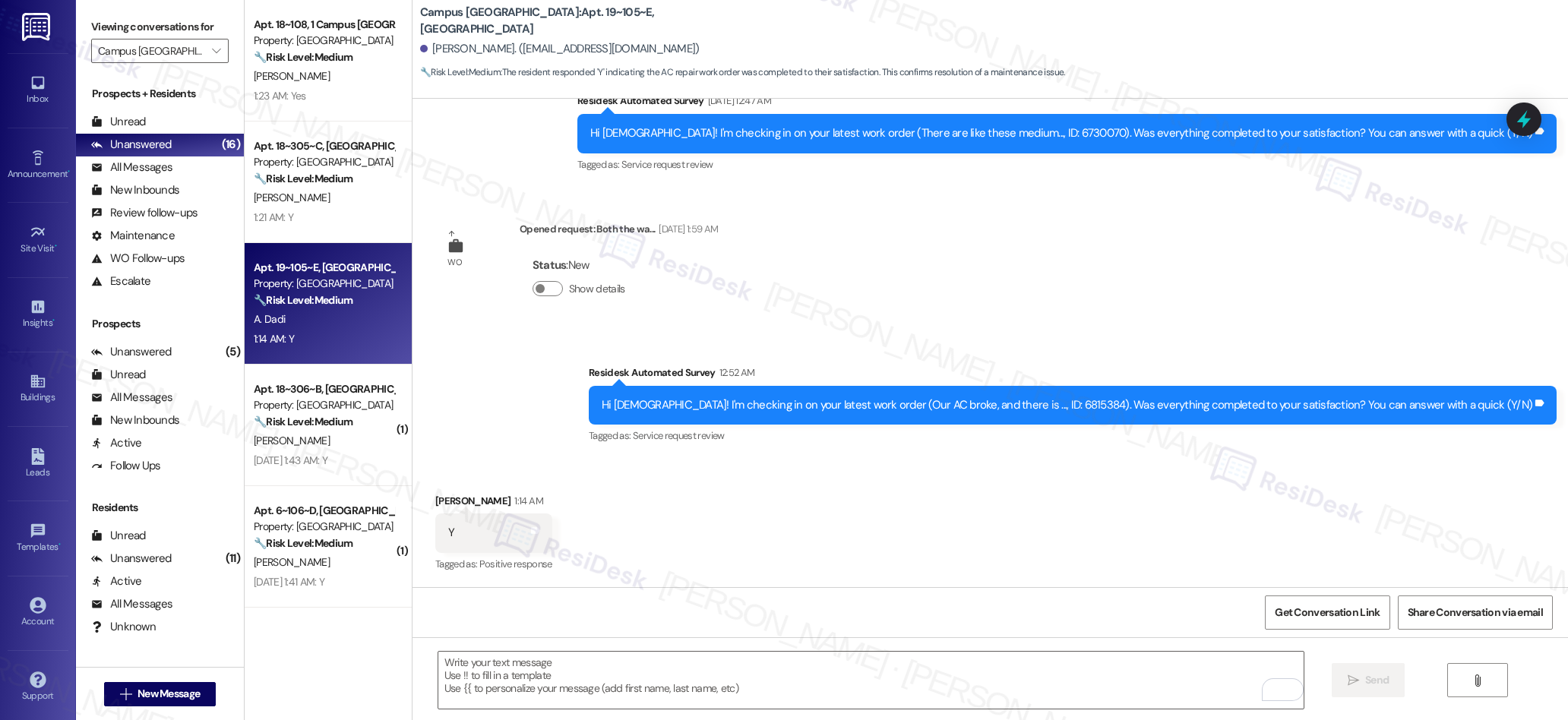
scroll to position [1677, 0]
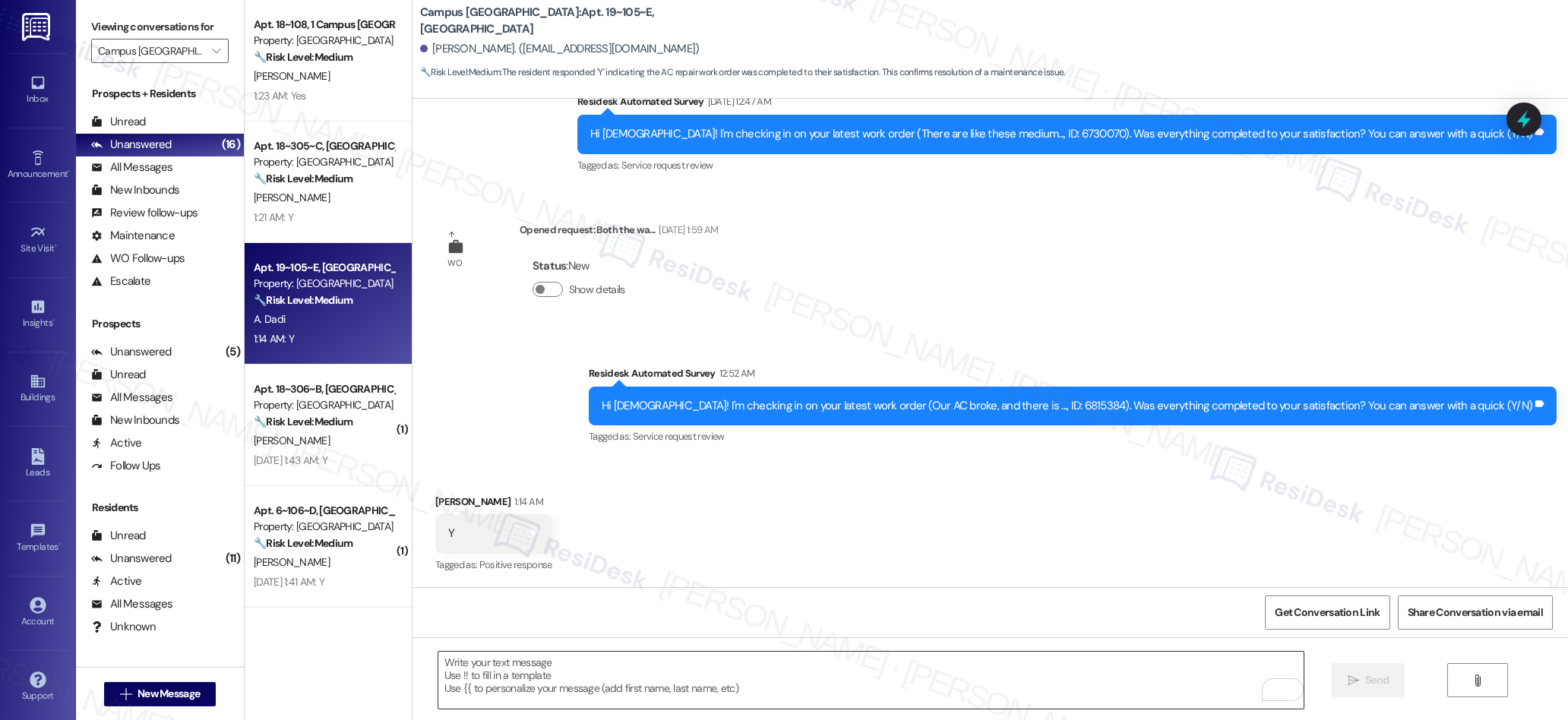
click at [517, 681] on textarea "To enrich screen reader interactions, please activate Accessibility in Grammarl…" at bounding box center [871, 680] width 865 height 57
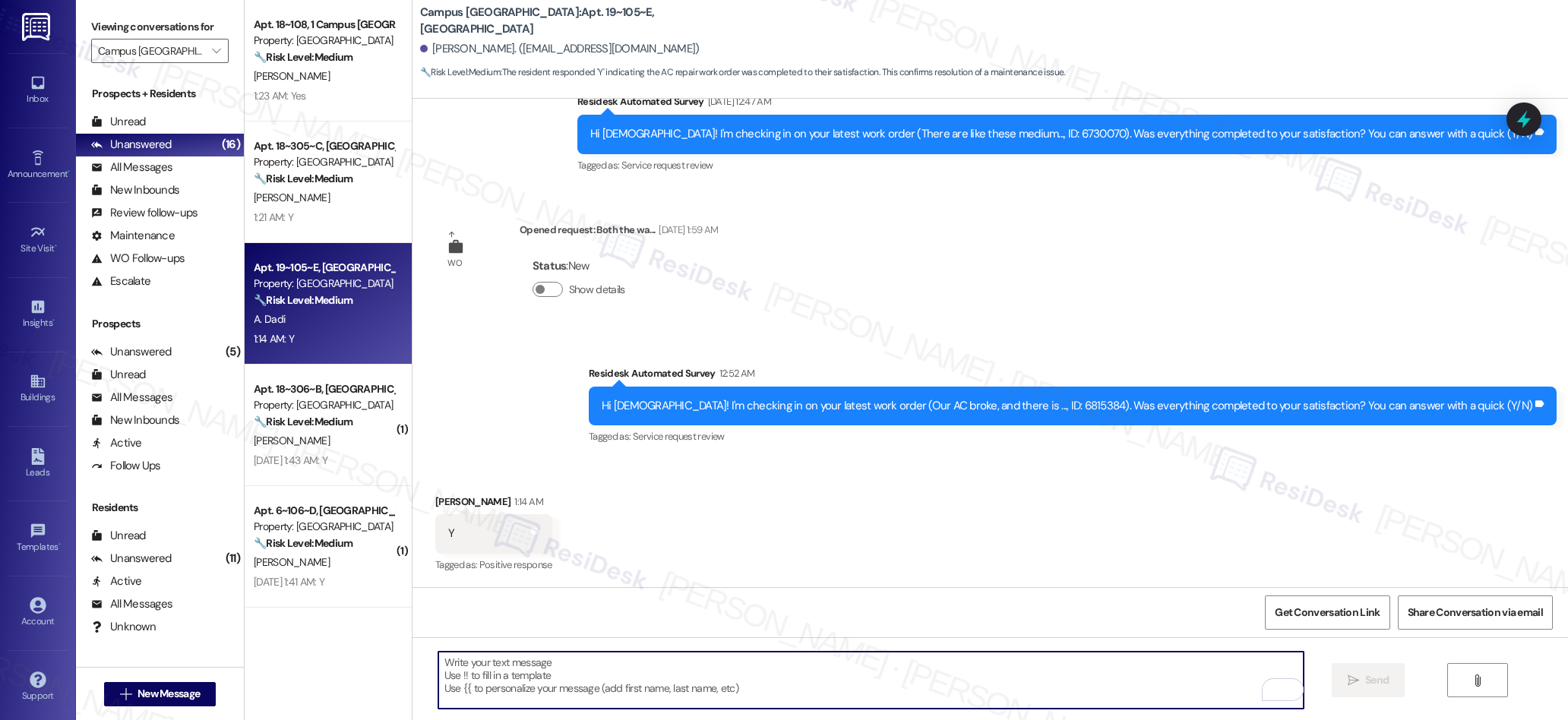
click at [517, 677] on textarea "To enrich screen reader interactions, please activate Accessibility in Grammarl…" at bounding box center [871, 680] width 865 height 57
paste textarea "I also wanted to check in and see if you have had a chance to leave us a review…"
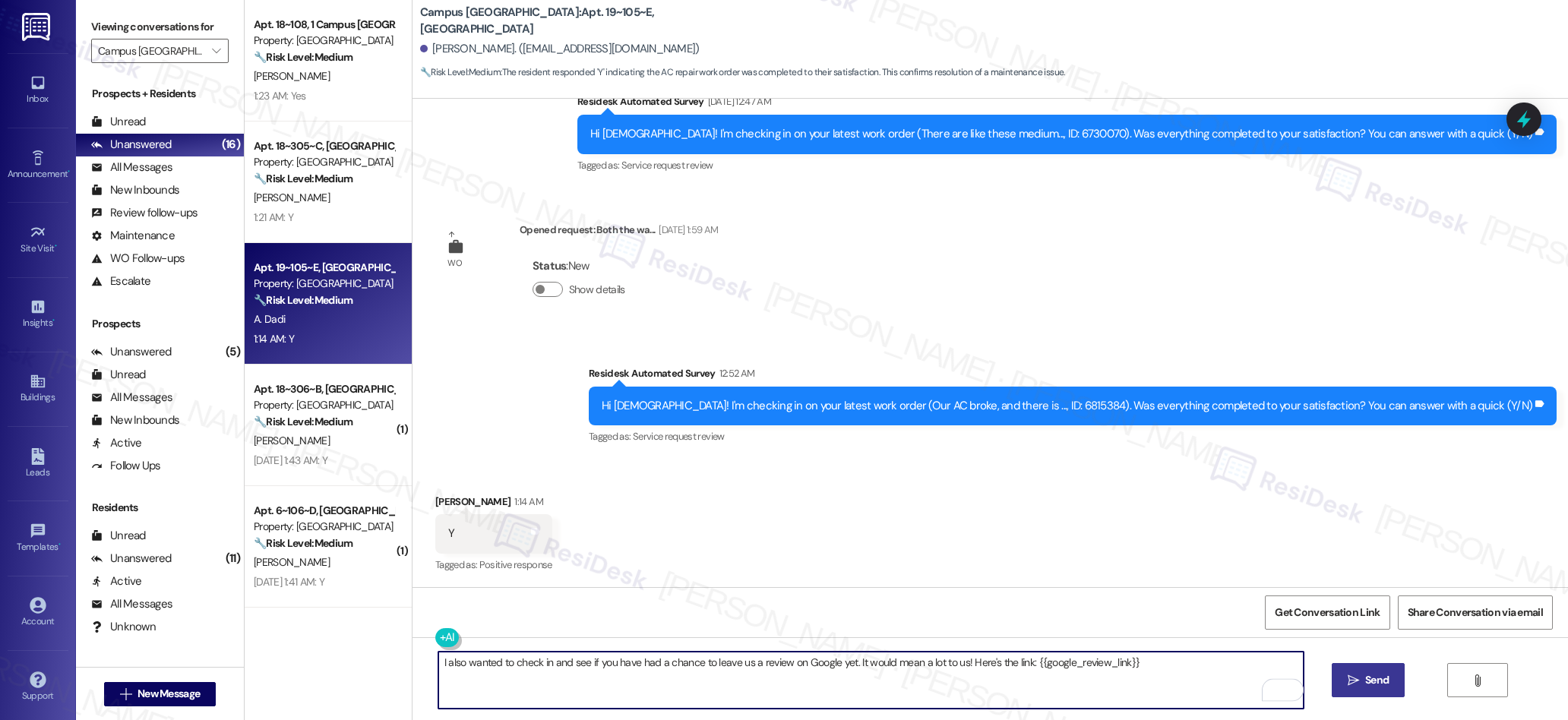
type textarea "I also wanted to check in and see if you have had a chance to leave us a review…"
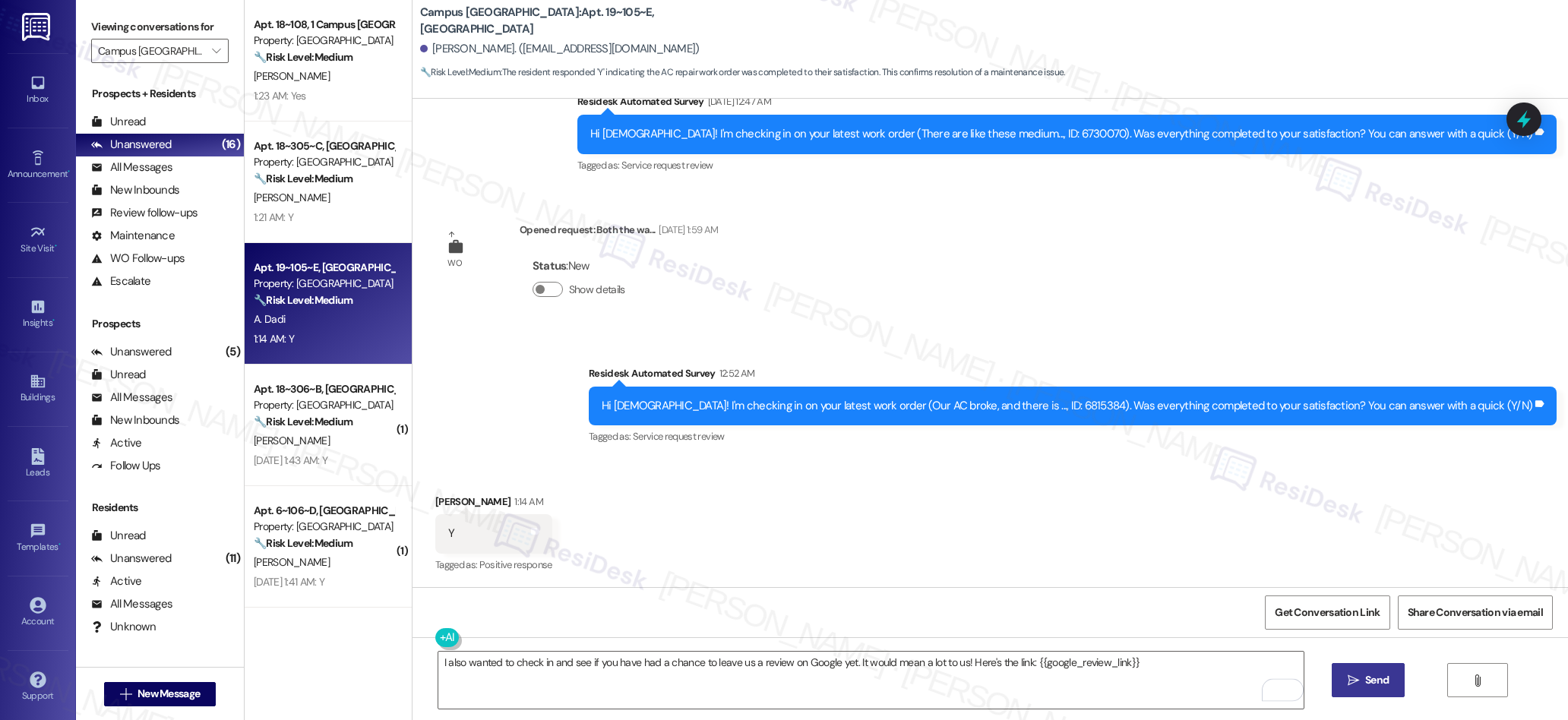
click at [1349, 682] on icon "" at bounding box center [1353, 680] width 11 height 12
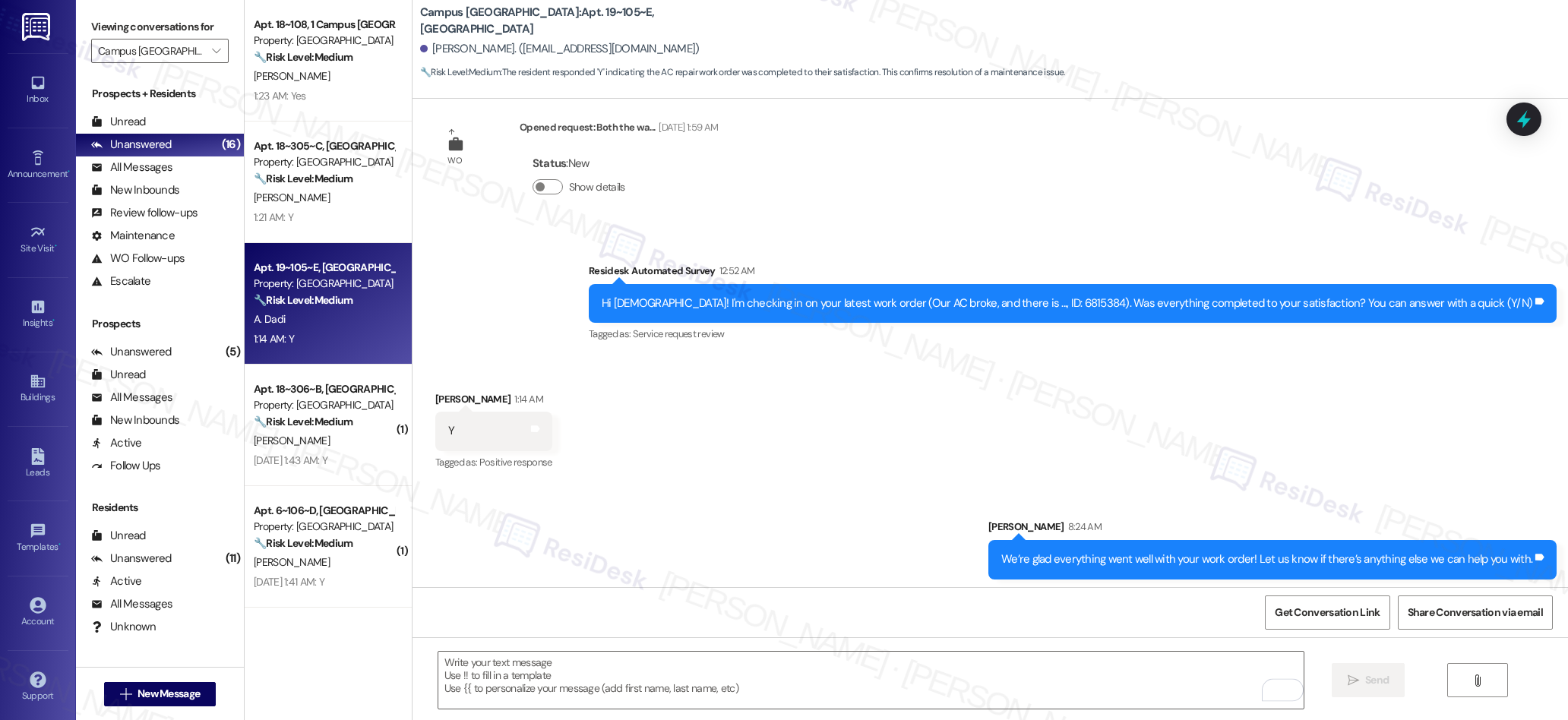
scroll to position [1890, 0]
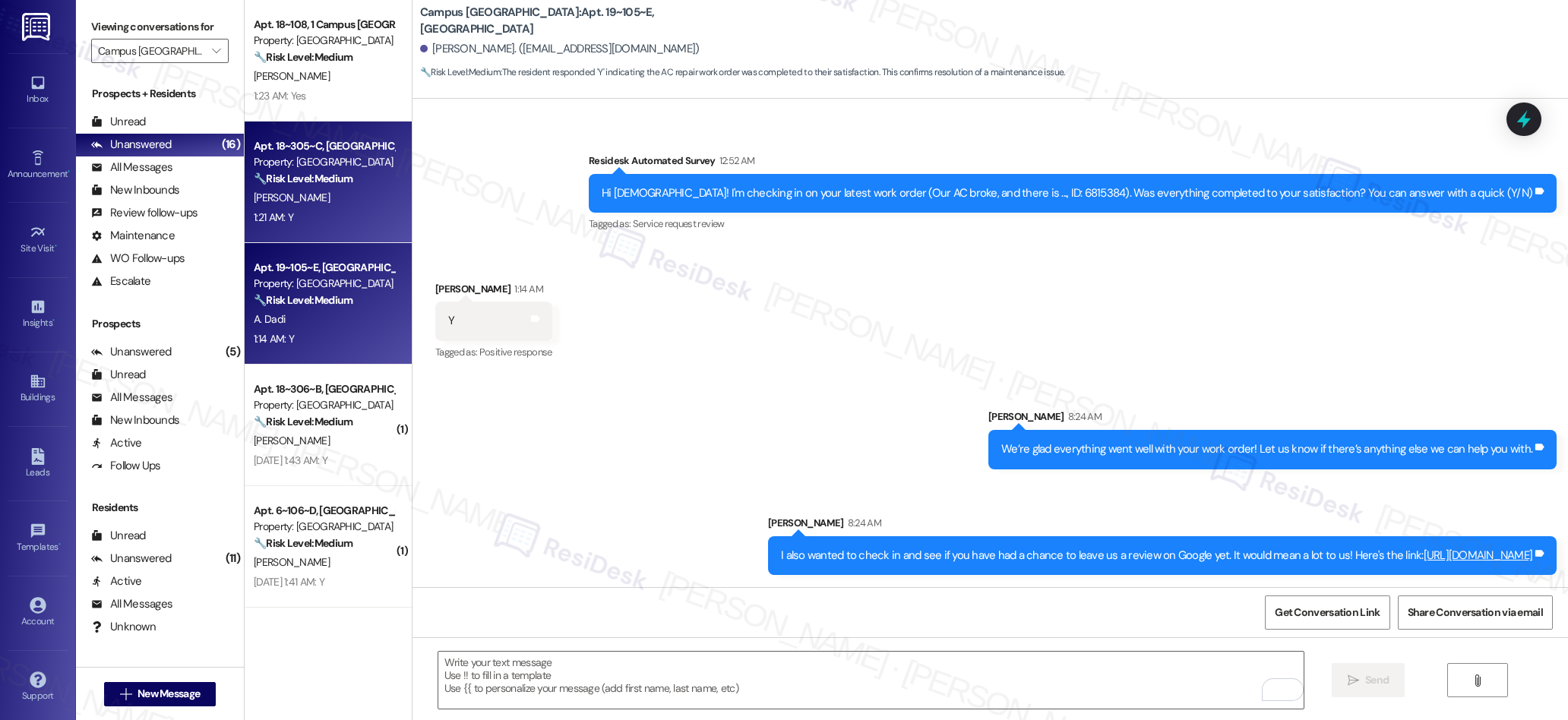
click at [317, 210] on div "1:21 AM: Y 1:21 AM: Y" at bounding box center [323, 217] width 144 height 19
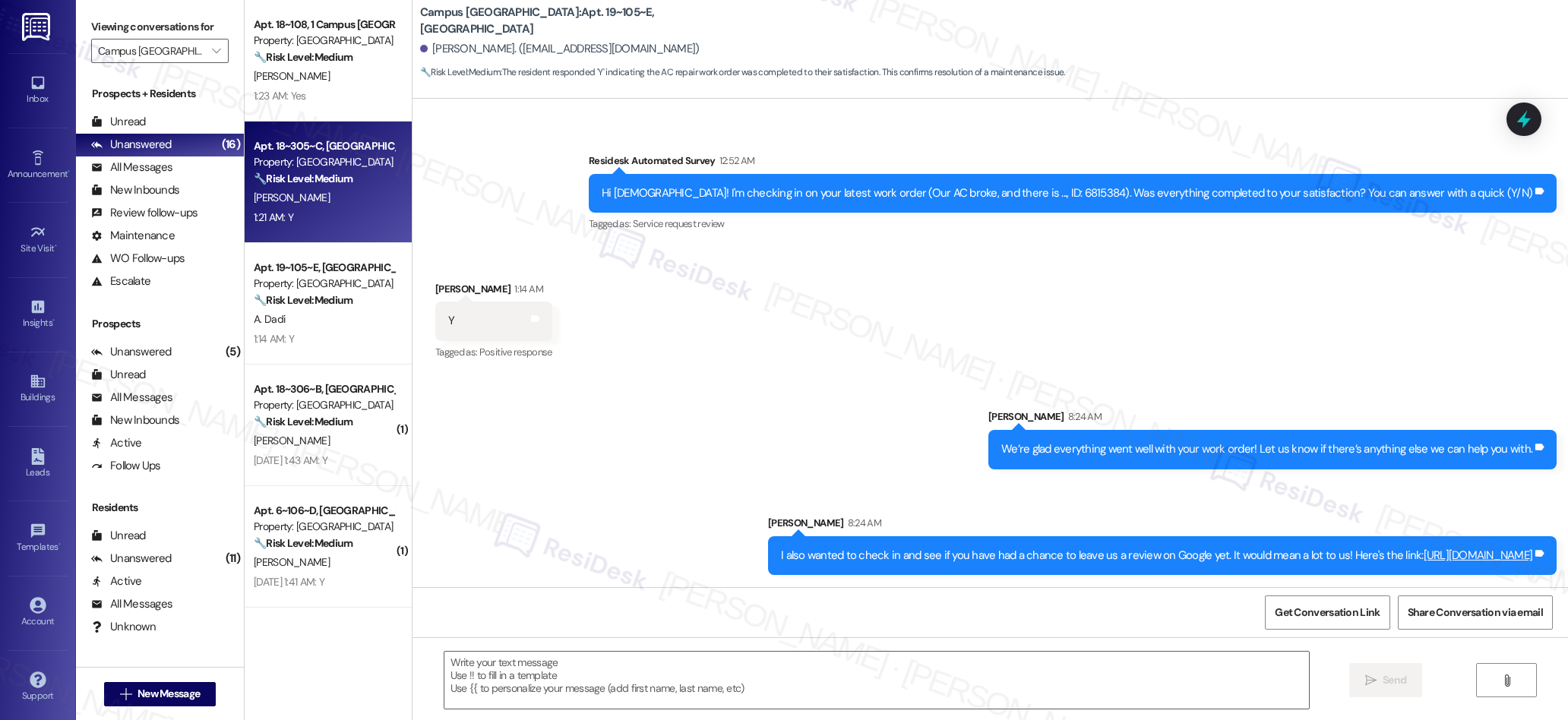
type textarea "Fetching suggested responses. Please feel free to read through the conversation…"
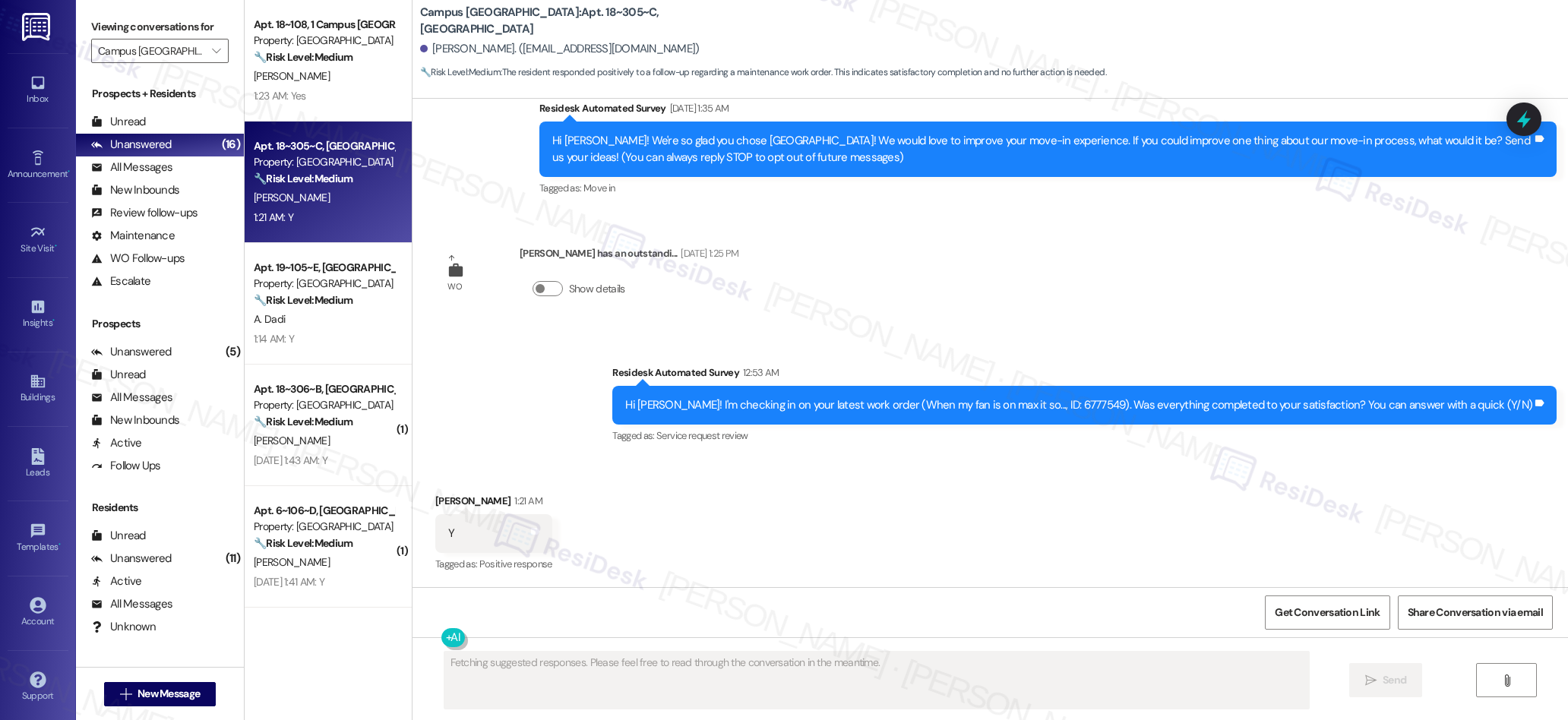
scroll to position [164, 0]
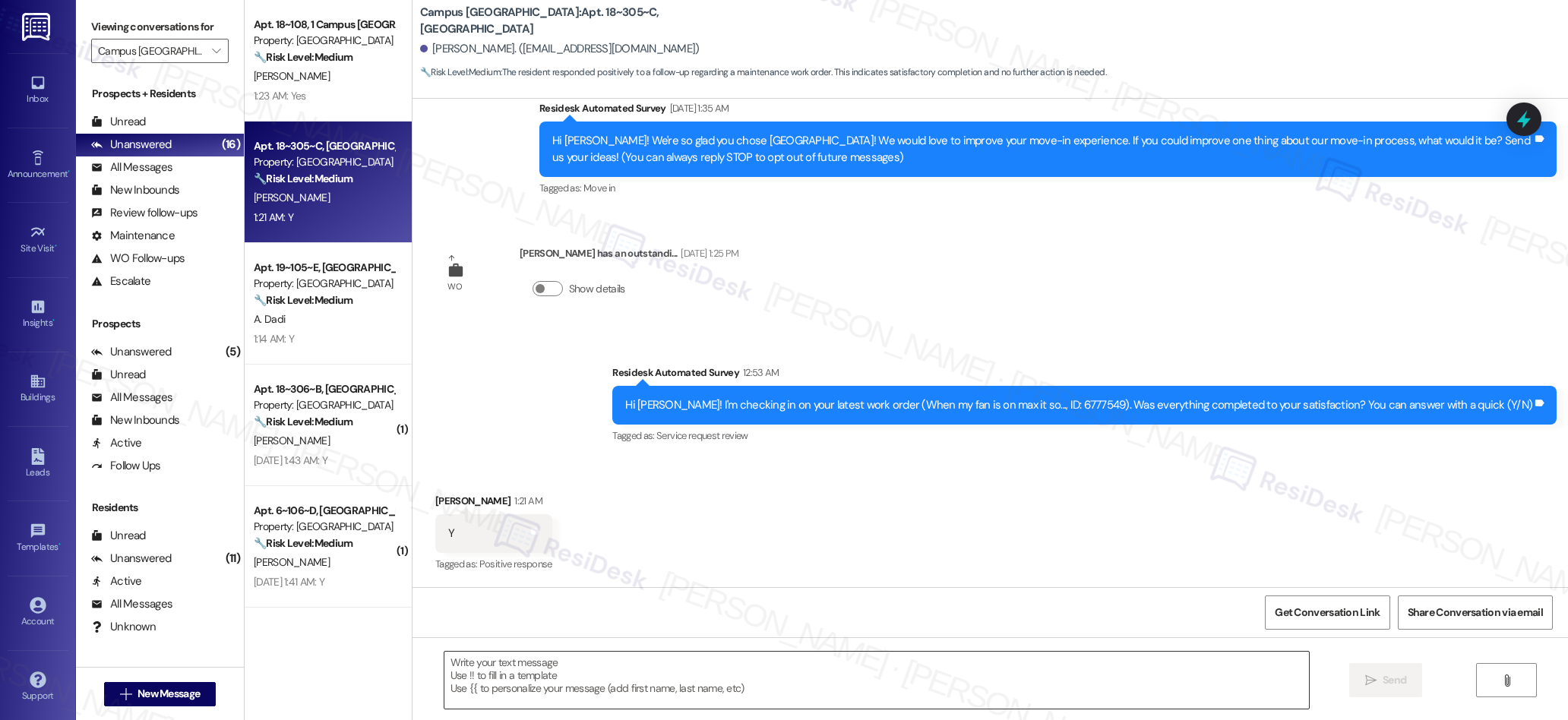
click at [668, 673] on textarea at bounding box center [877, 680] width 865 height 57
click at [669, 673] on textarea at bounding box center [877, 680] width 865 height 57
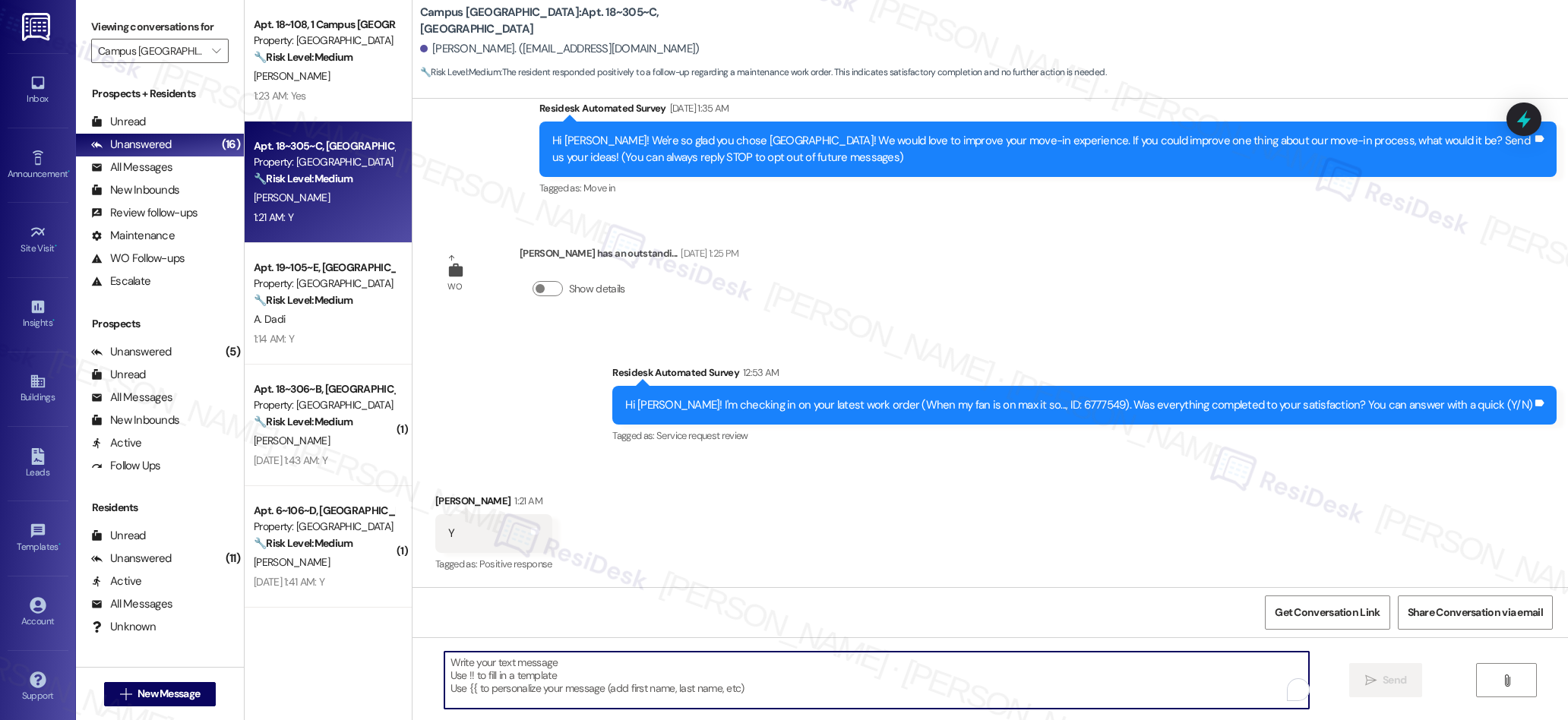
paste textarea "We’re glad everything went well with your work order! Let us know if there’s an…"
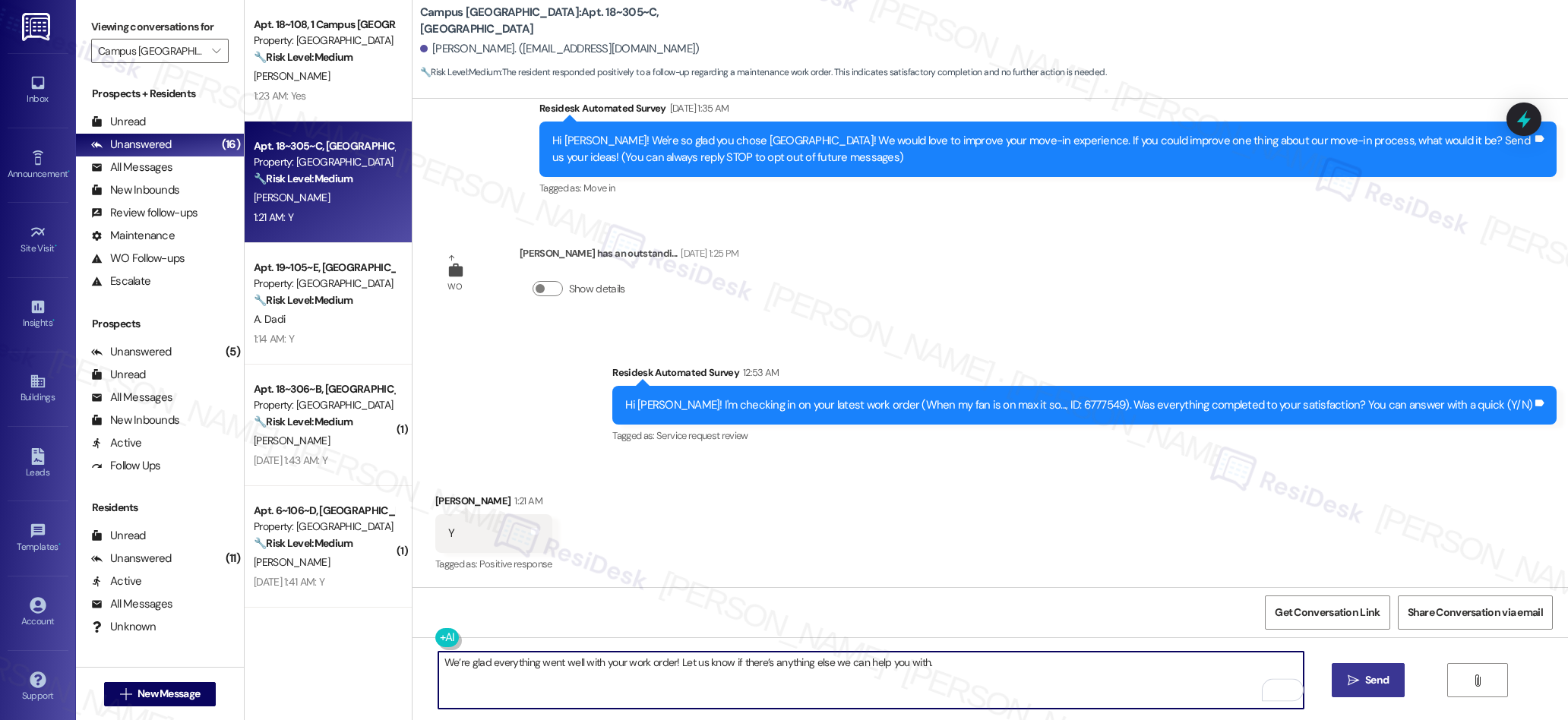
type textarea "We’re glad everything went well with your work order! Let us know if there’s an…"
click at [1372, 684] on span "Send" at bounding box center [1376, 680] width 24 height 16
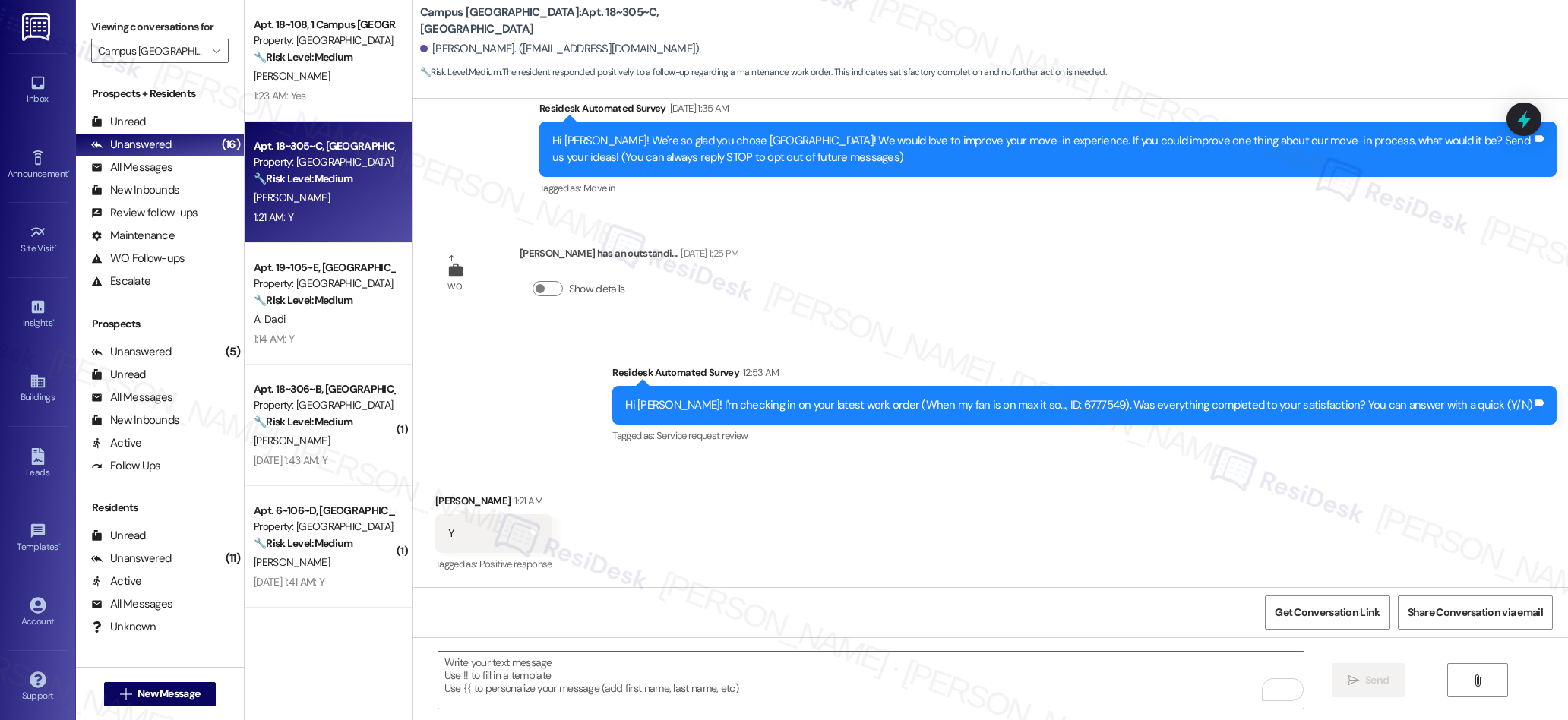
scroll to position [159, 0]
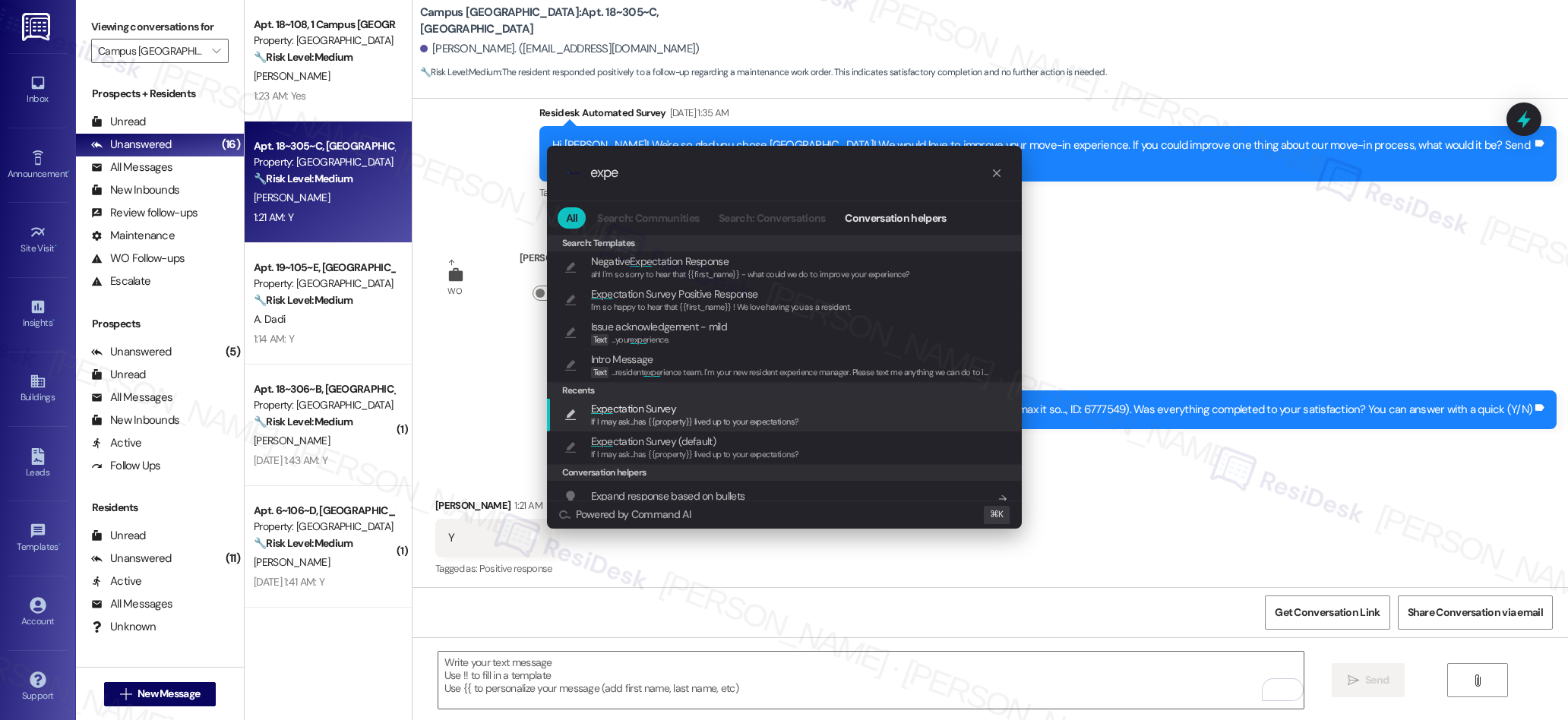
type input "expe"
drag, startPoint x: 627, startPoint y: 412, endPoint x: 1001, endPoint y: 548, distance: 398.0
click at [640, 416] on div "Expe ctation Survey If I may ask...has {{property}} lived up to your expectatio…" at bounding box center [695, 414] width 208 height 28
type textarea "If I may ask...has {{property}} lived up to your expectations?"
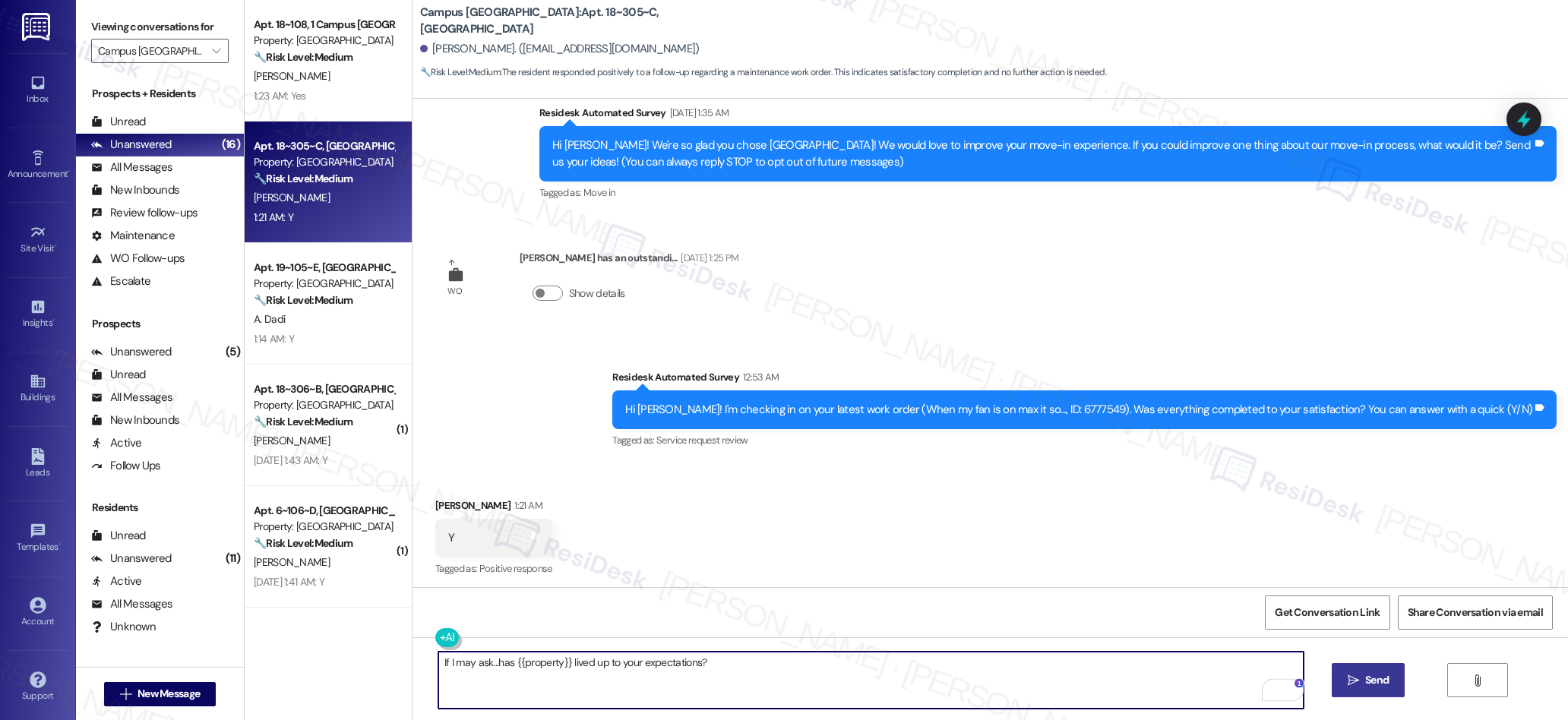
click at [1365, 685] on span "Send" at bounding box center [1376, 680] width 24 height 16
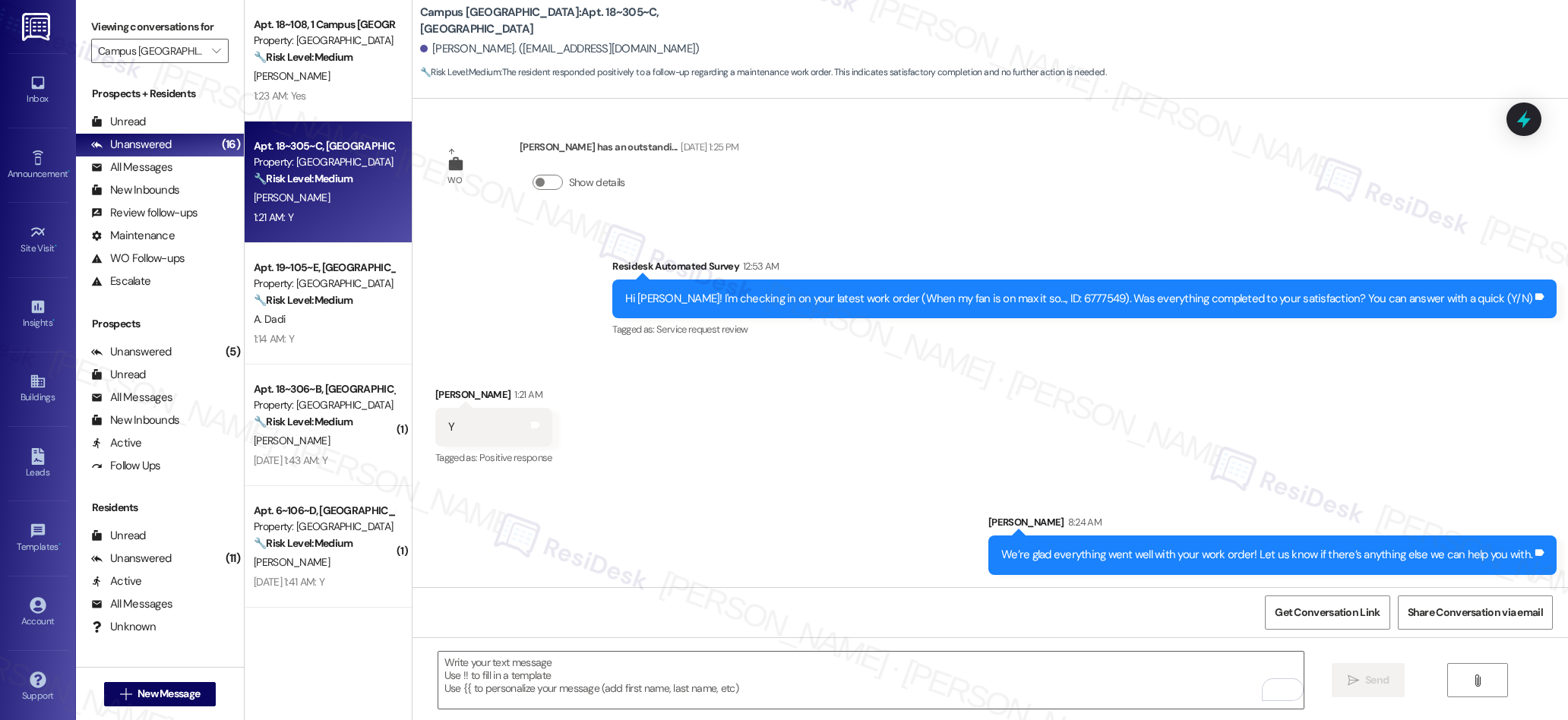
scroll to position [376, 0]
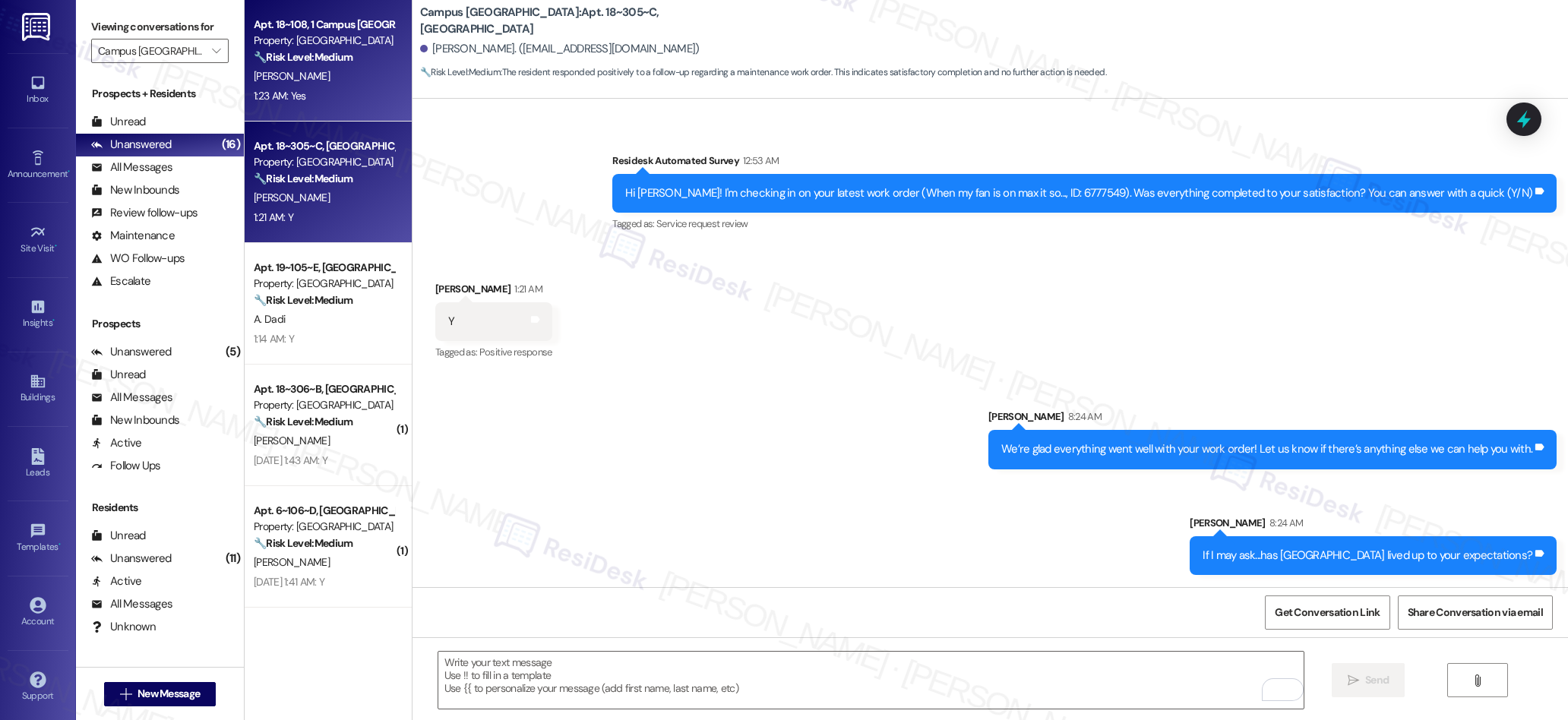
click at [354, 81] on div "B. Tran" at bounding box center [323, 76] width 144 height 19
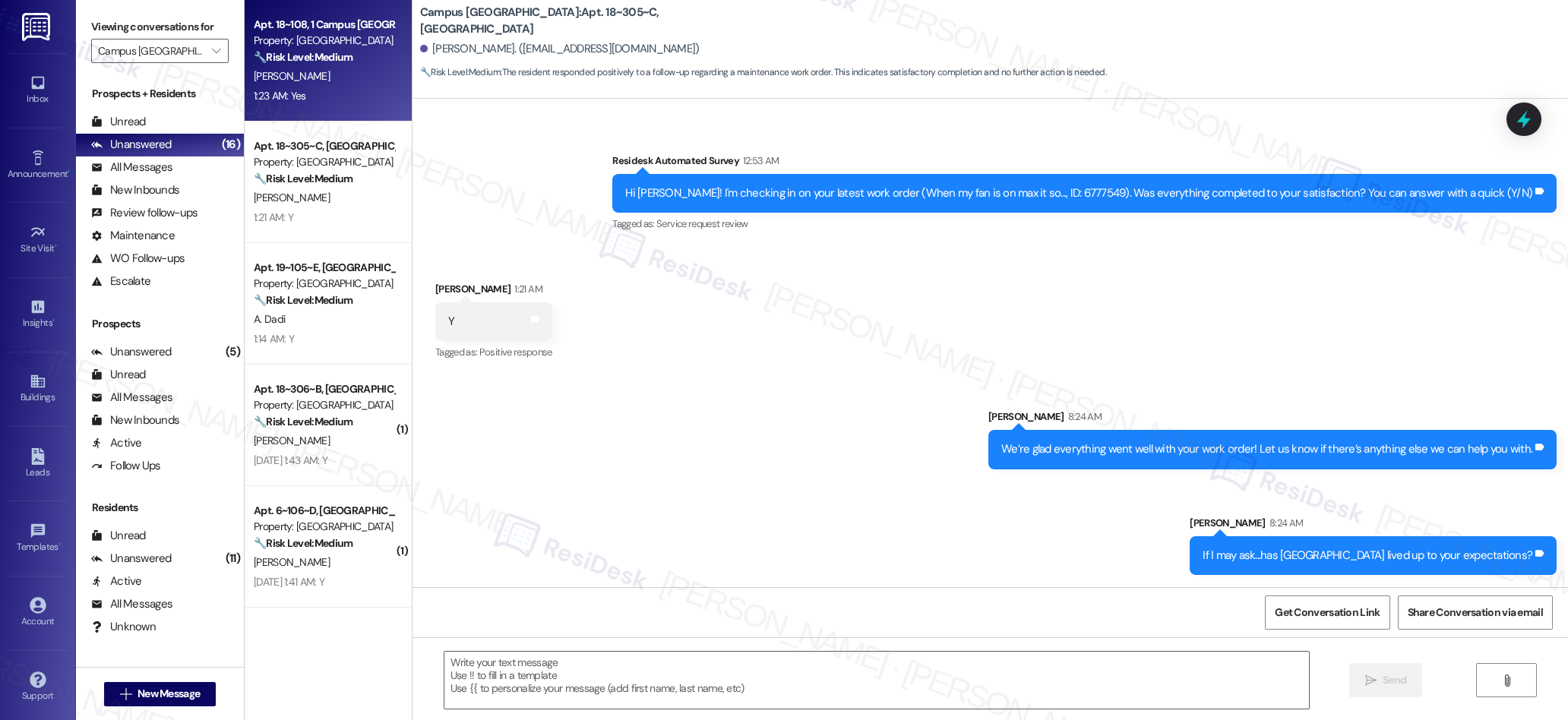
type textarea "Fetching suggested responses. Please feel free to read through the conversation…"
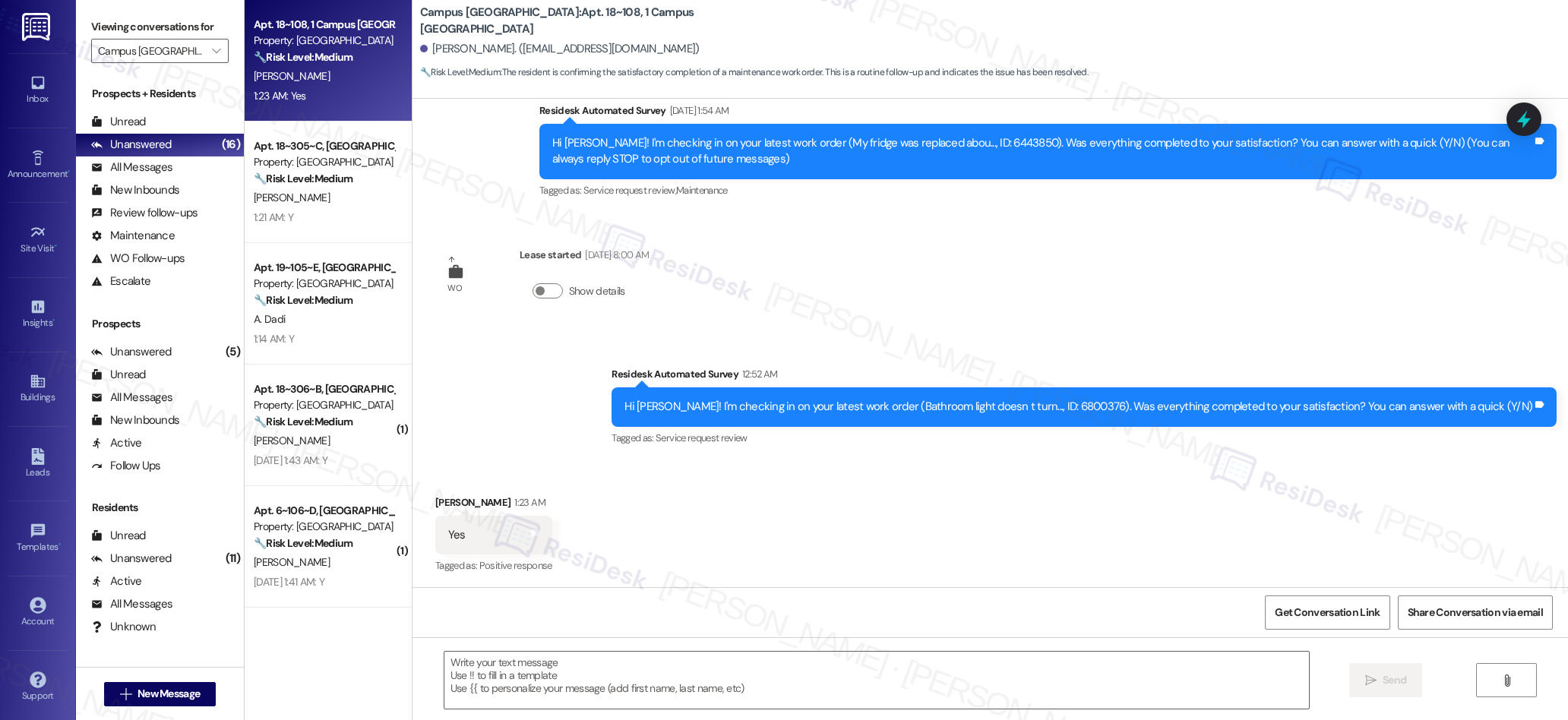
type textarea "Fetching suggested responses. Please feel free to read through the conversation…"
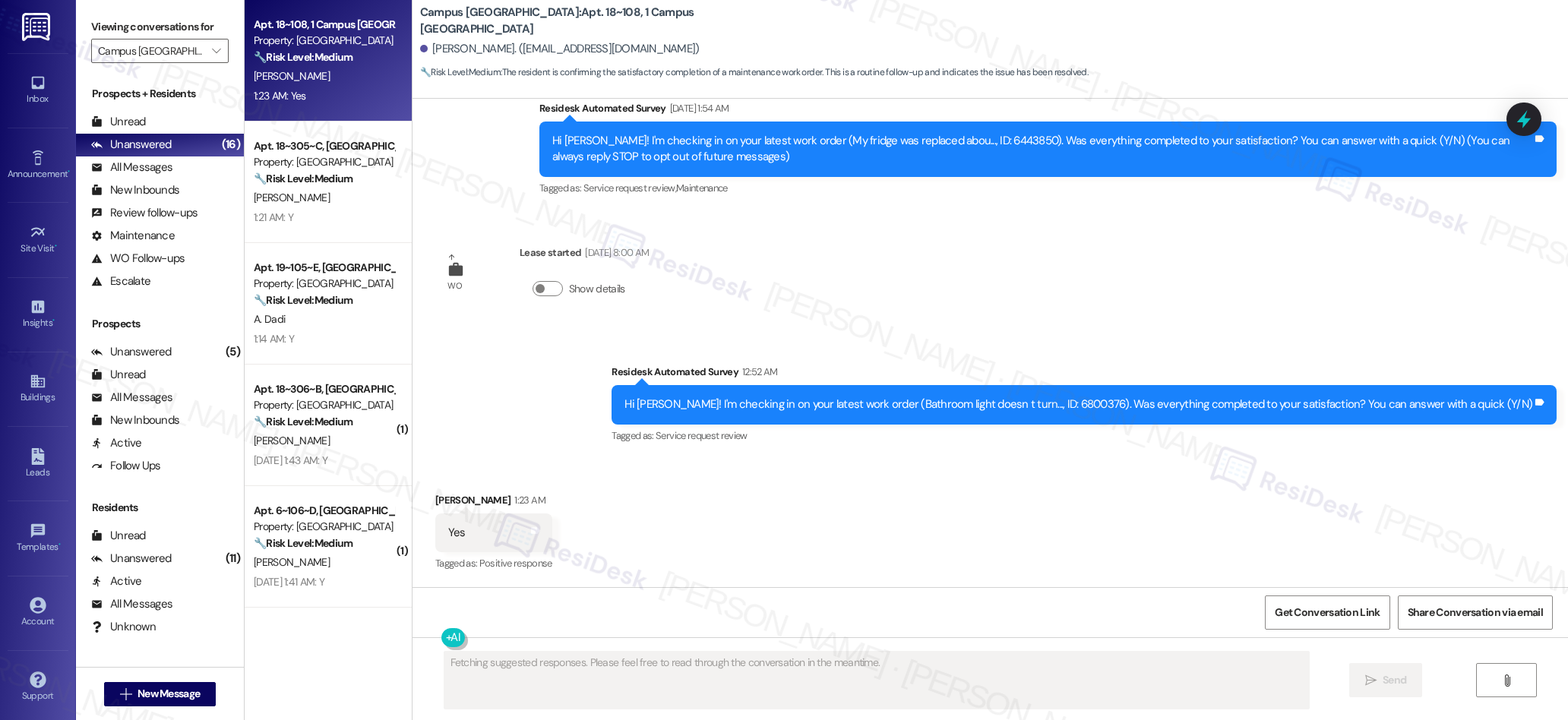
scroll to position [0, 0]
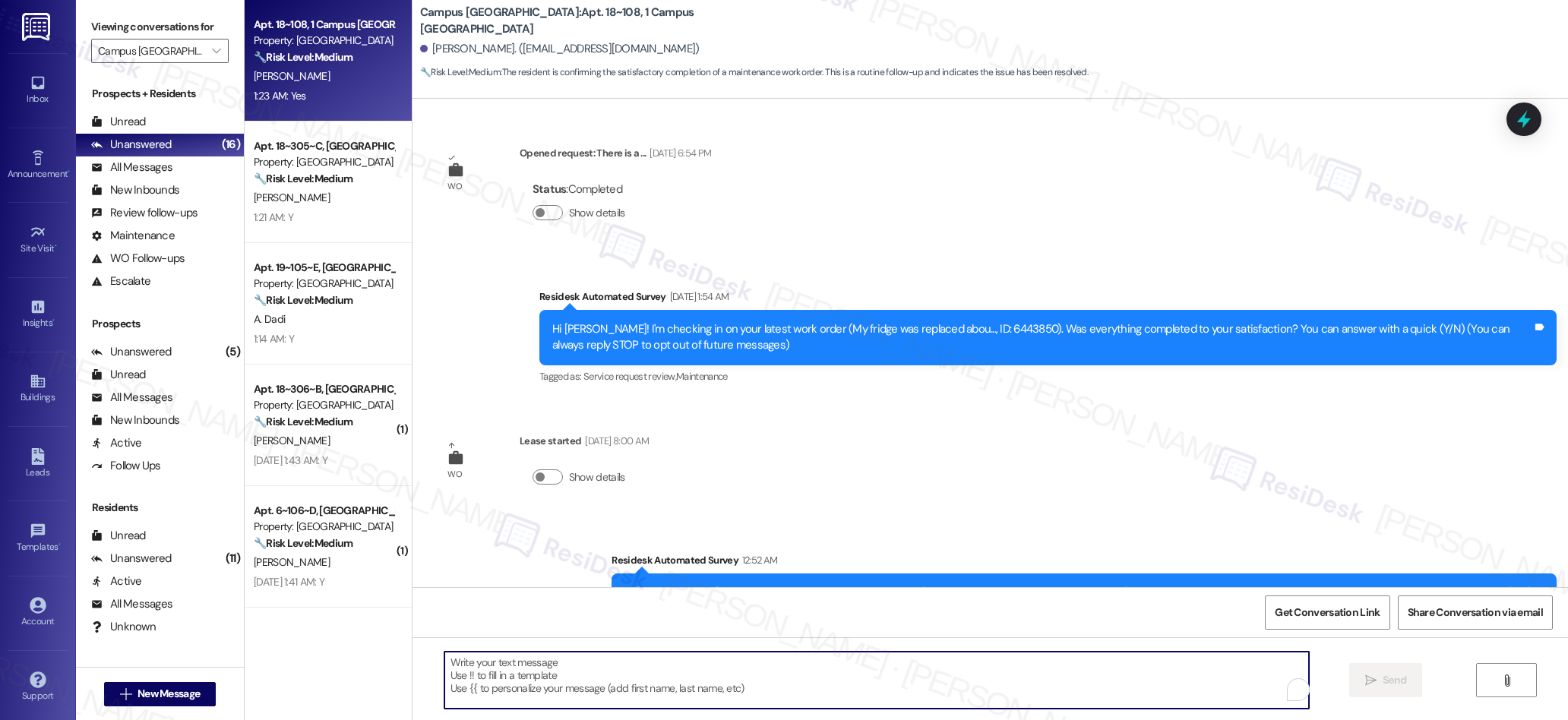
click at [765, 665] on textarea "To enrich screen reader interactions, please activate Accessibility in Grammarl…" at bounding box center [877, 680] width 865 height 57
paste textarea "We’re glad everything went well with your work order! Let us know if there’s an…"
type textarea "We’re glad everything went well with your work order! Let us know if there’s an…"
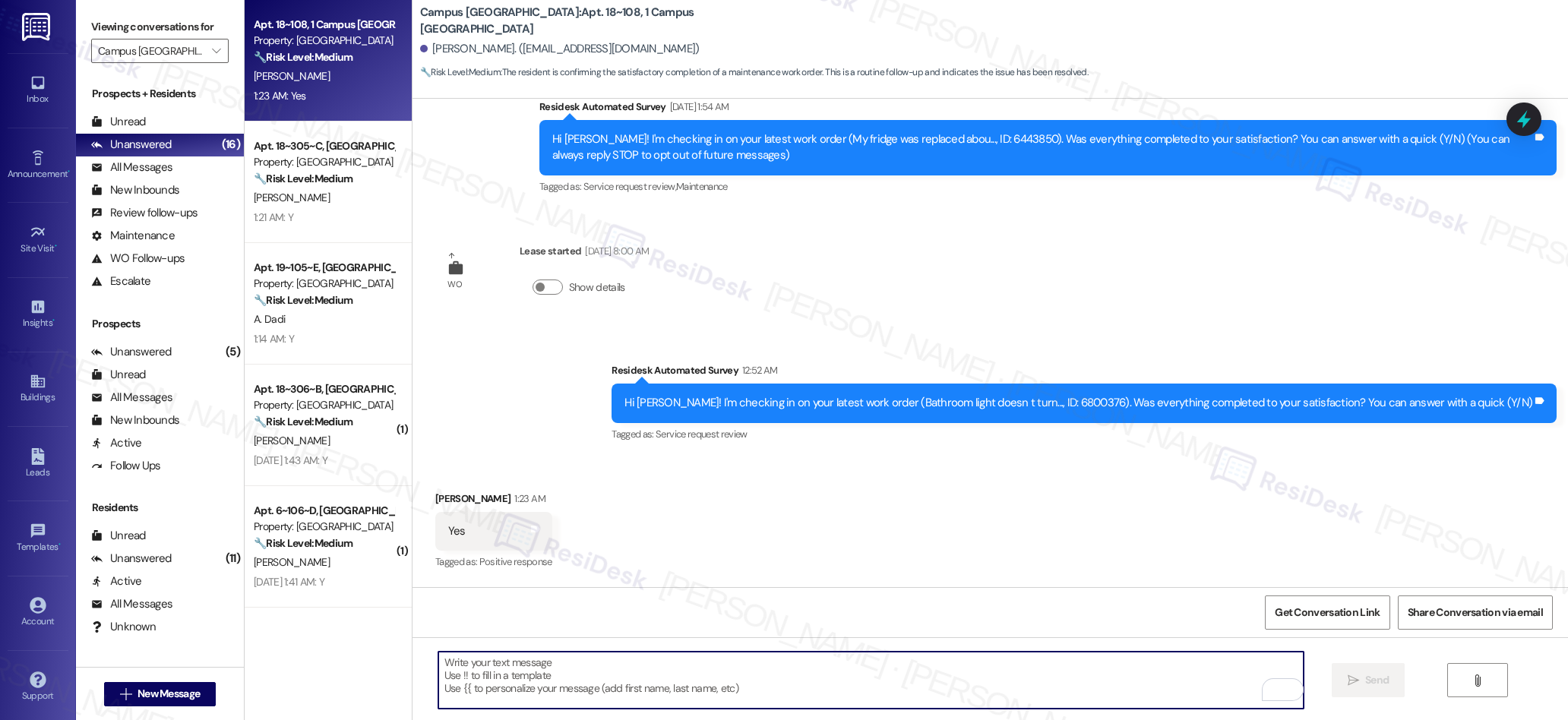
scroll to position [294, 0]
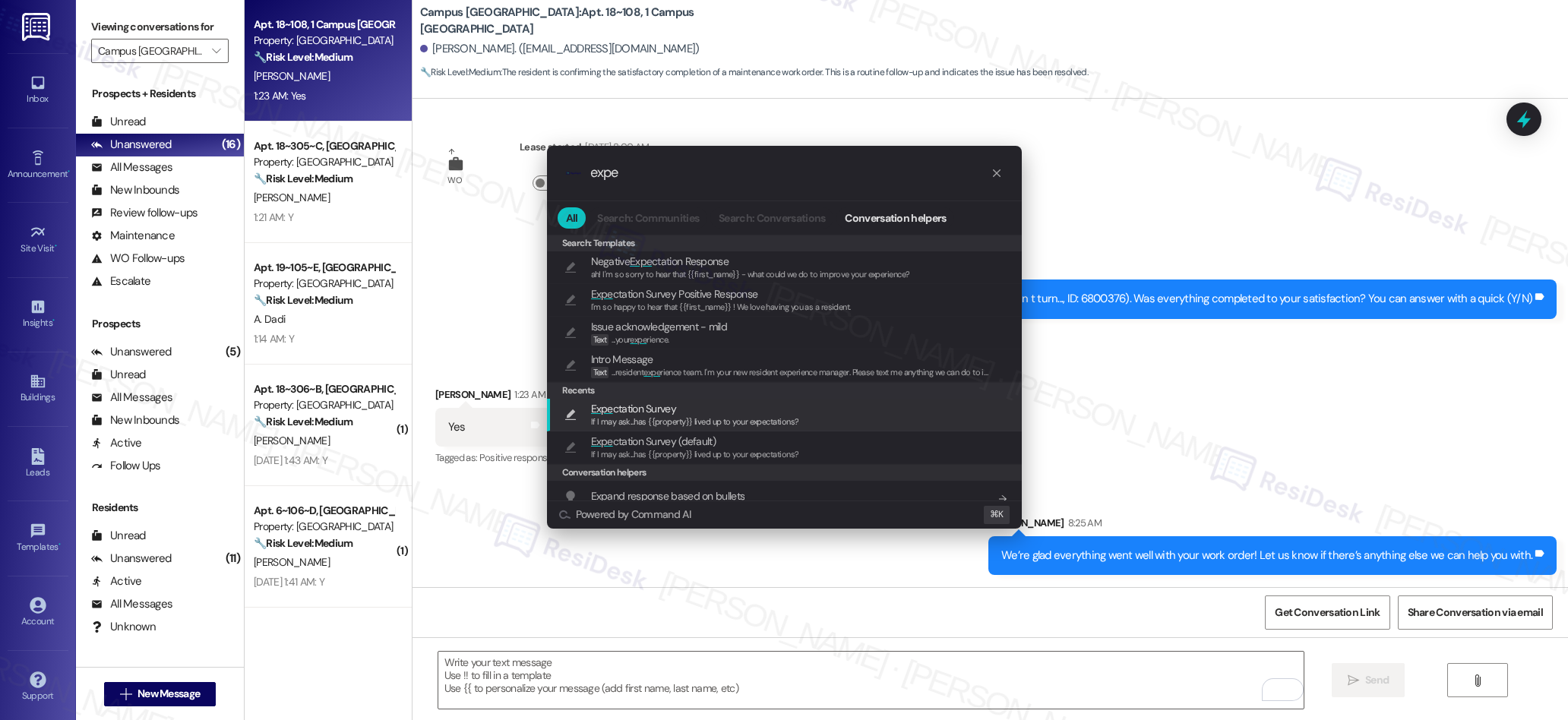
type input "expe"
drag, startPoint x: 641, startPoint y: 416, endPoint x: 1122, endPoint y: 543, distance: 497.5
click at [648, 416] on span "If I may ask...has {{property}} lived up to your expectations?" at bounding box center [695, 421] width 208 height 10
type textarea "If I may ask...has {{property}} lived up to your expectations?"
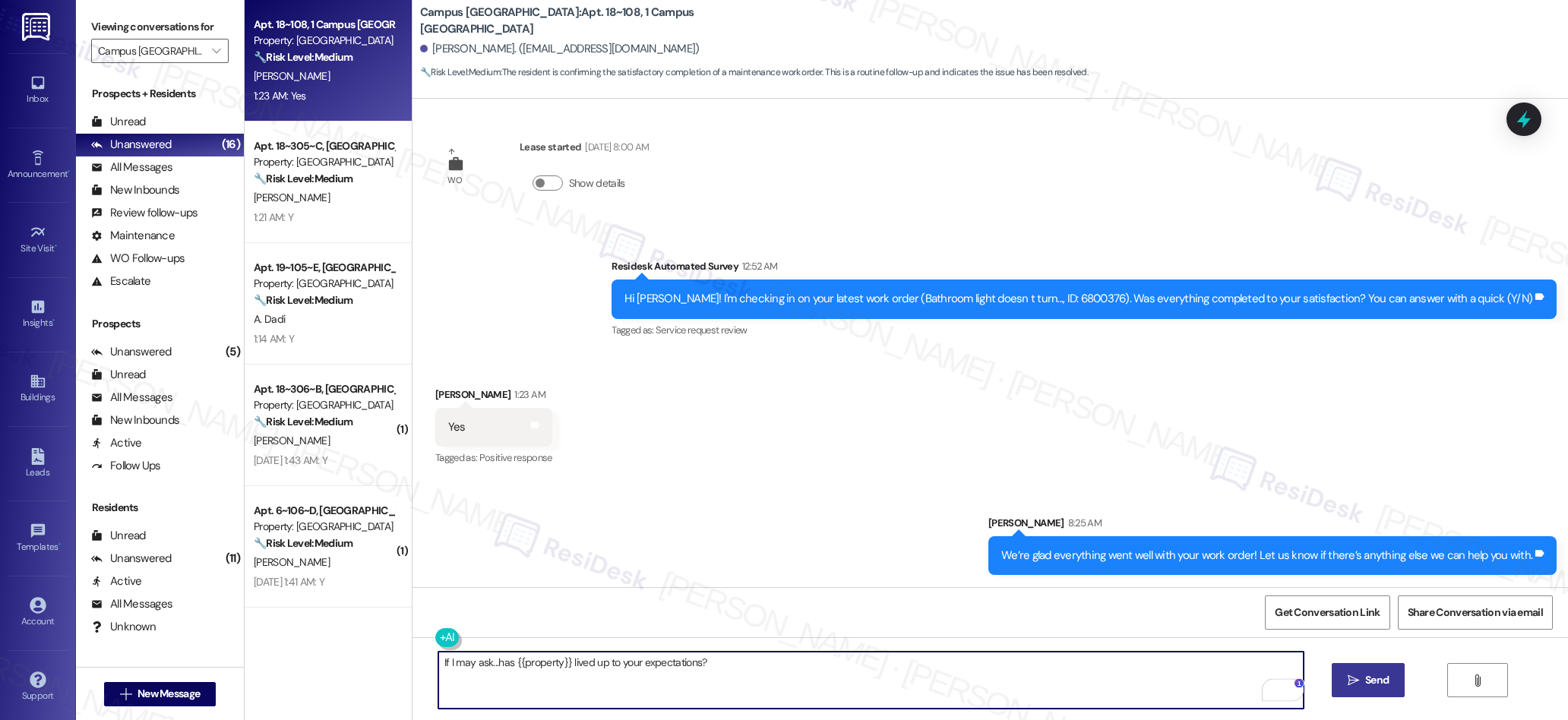
click at [1373, 689] on button " Send" at bounding box center [1368, 680] width 73 height 34
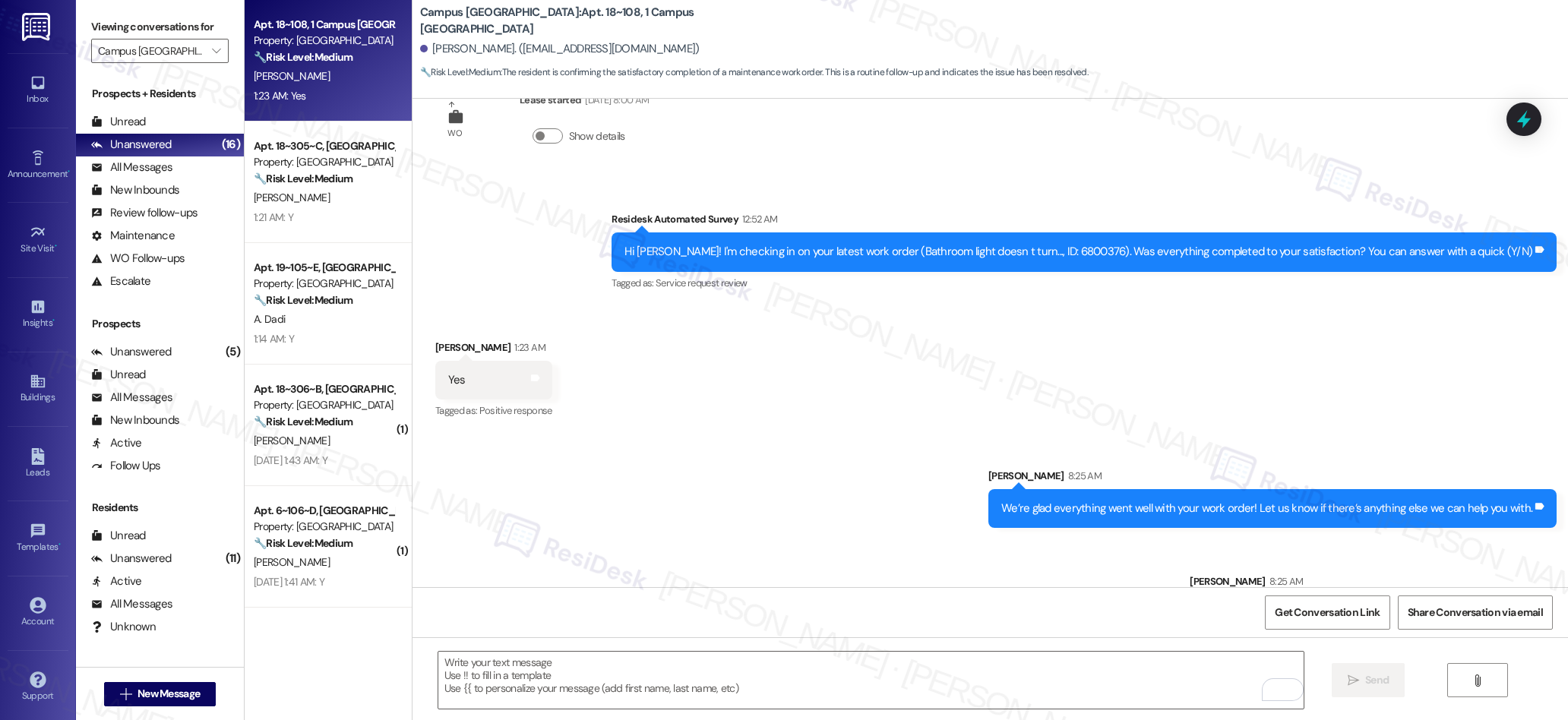
scroll to position [400, 0]
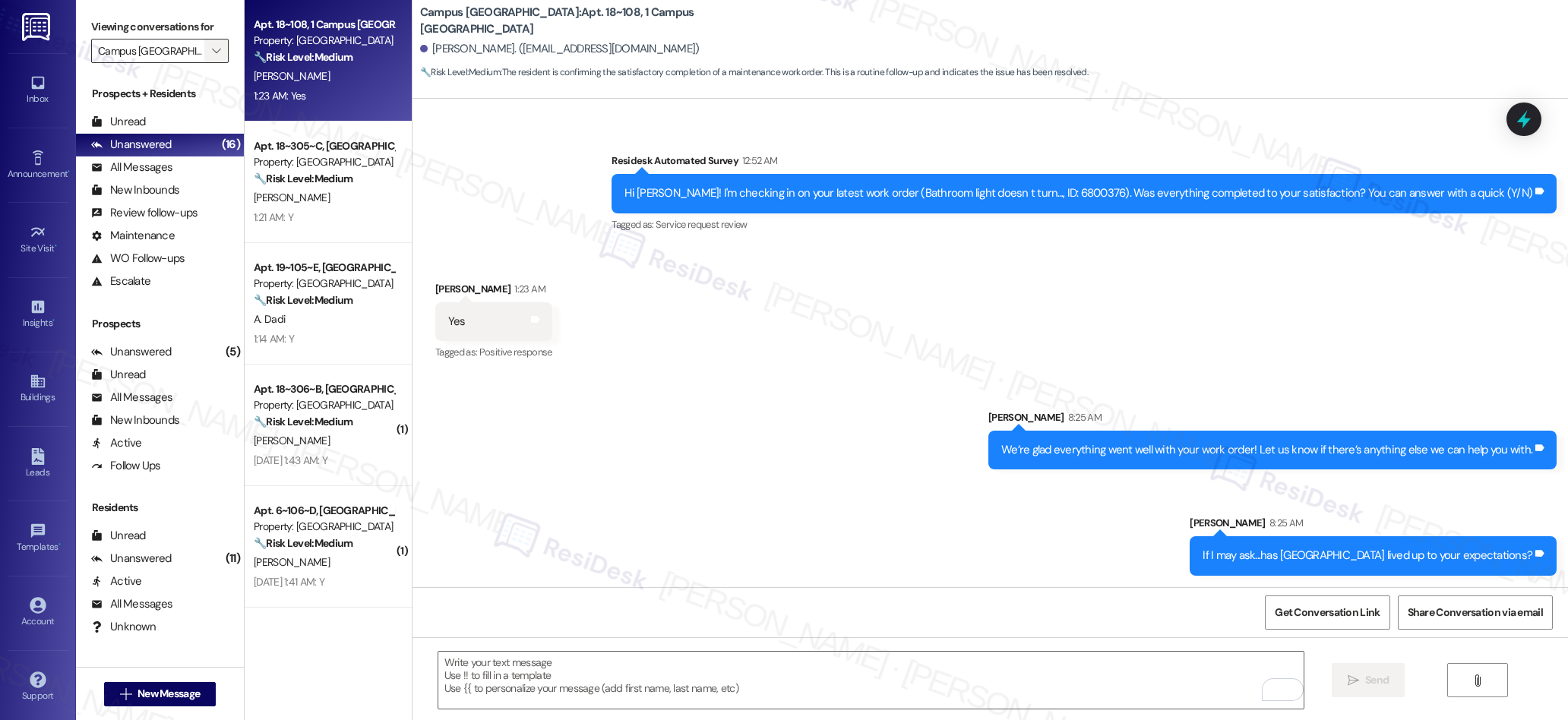
click at [212, 45] on icon "" at bounding box center [216, 51] width 9 height 12
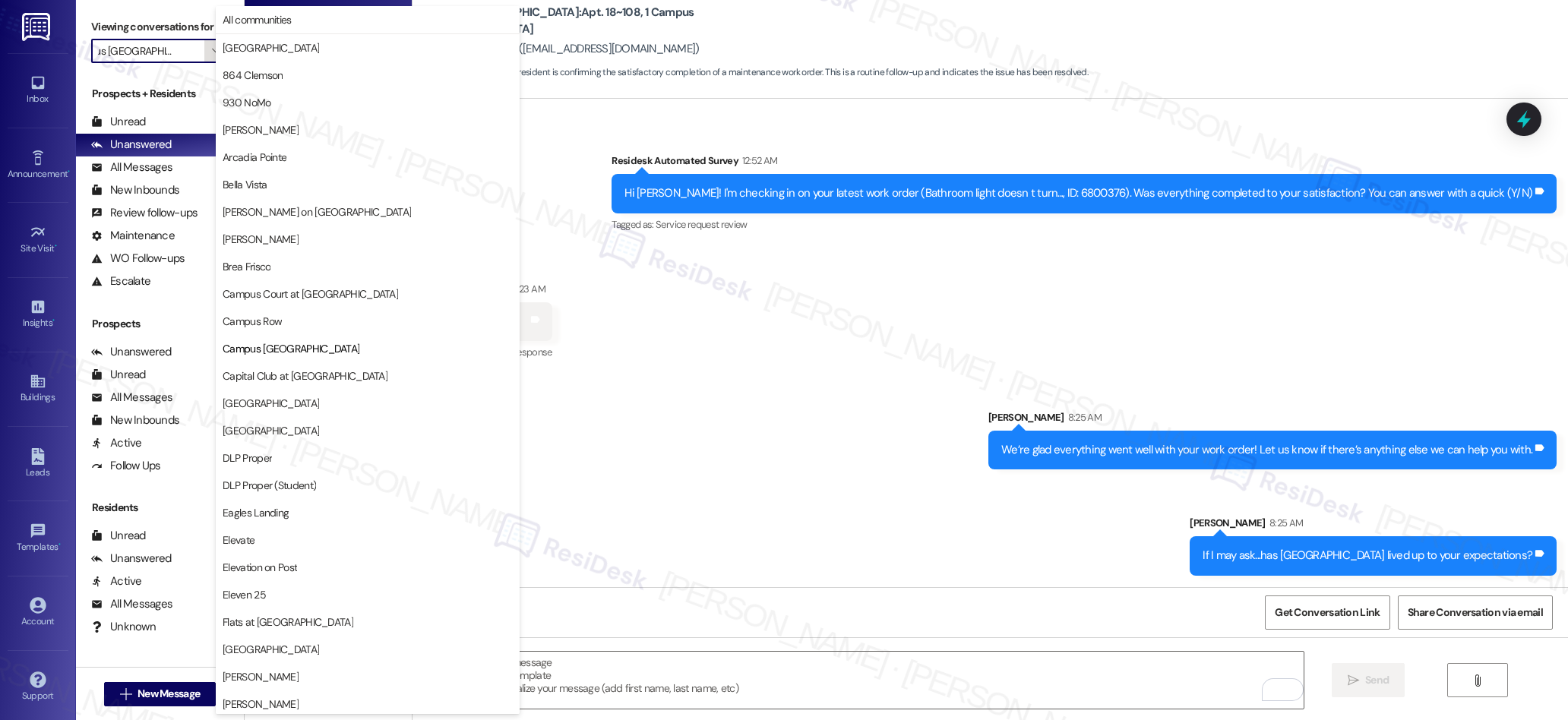
scroll to position [247, 0]
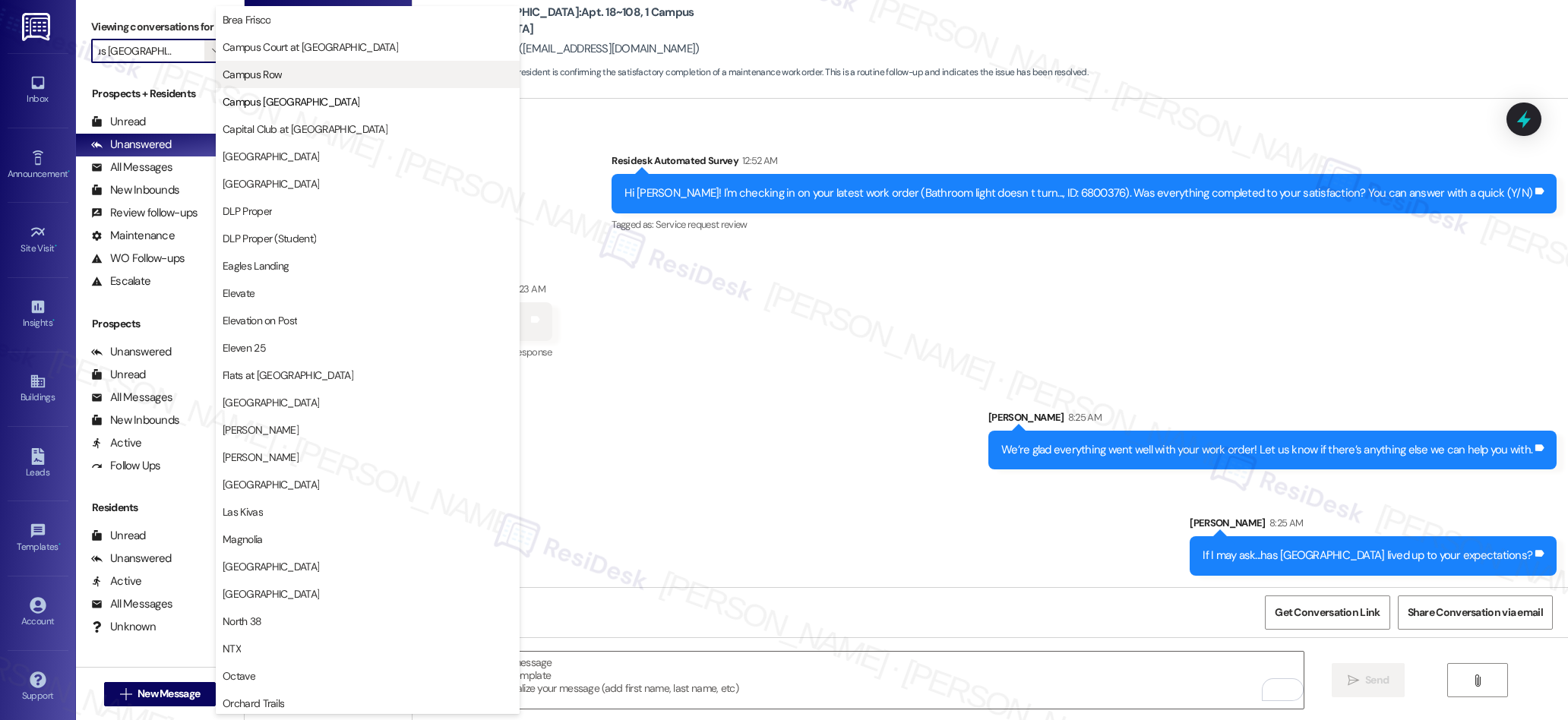
click at [272, 73] on span "Campus Row" at bounding box center [252, 74] width 59 height 15
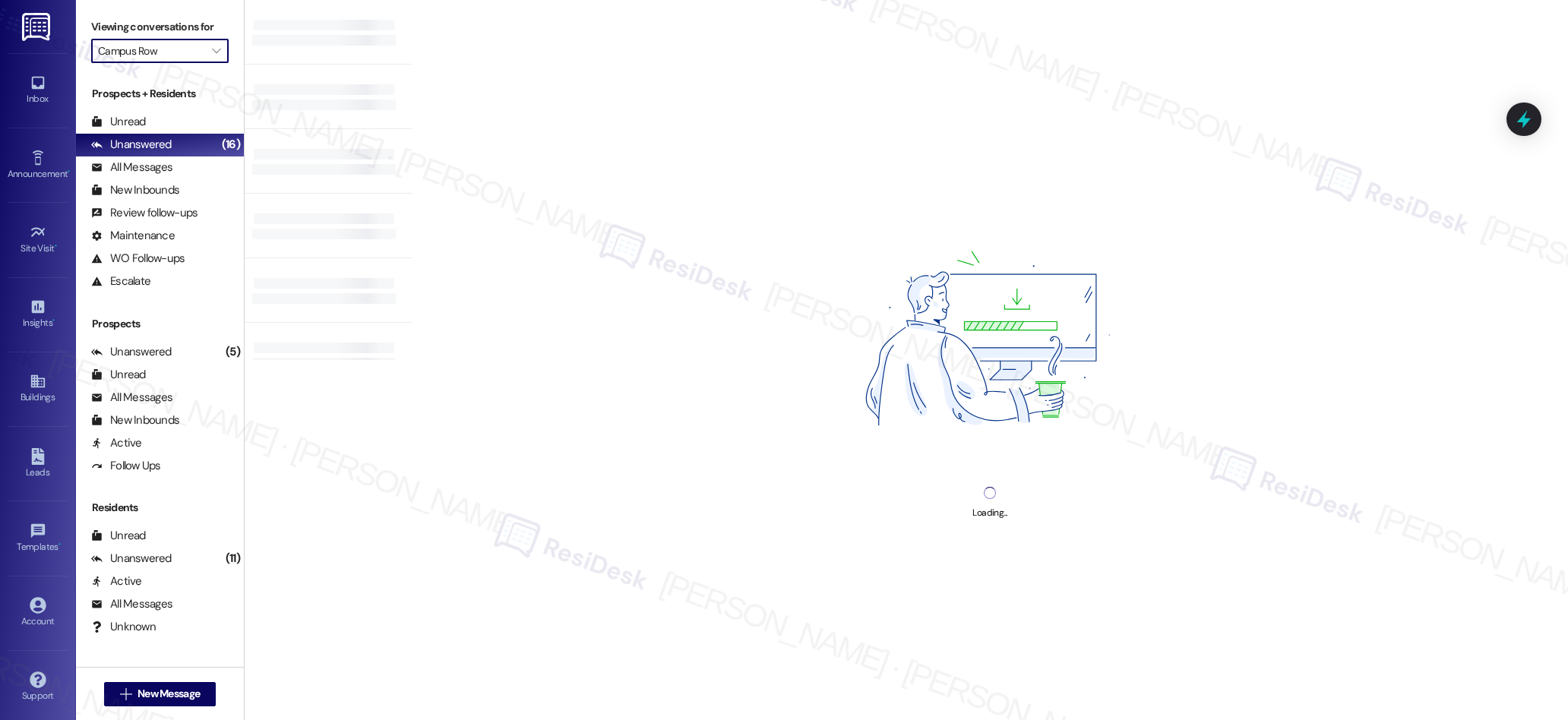
type input "Campus Row"
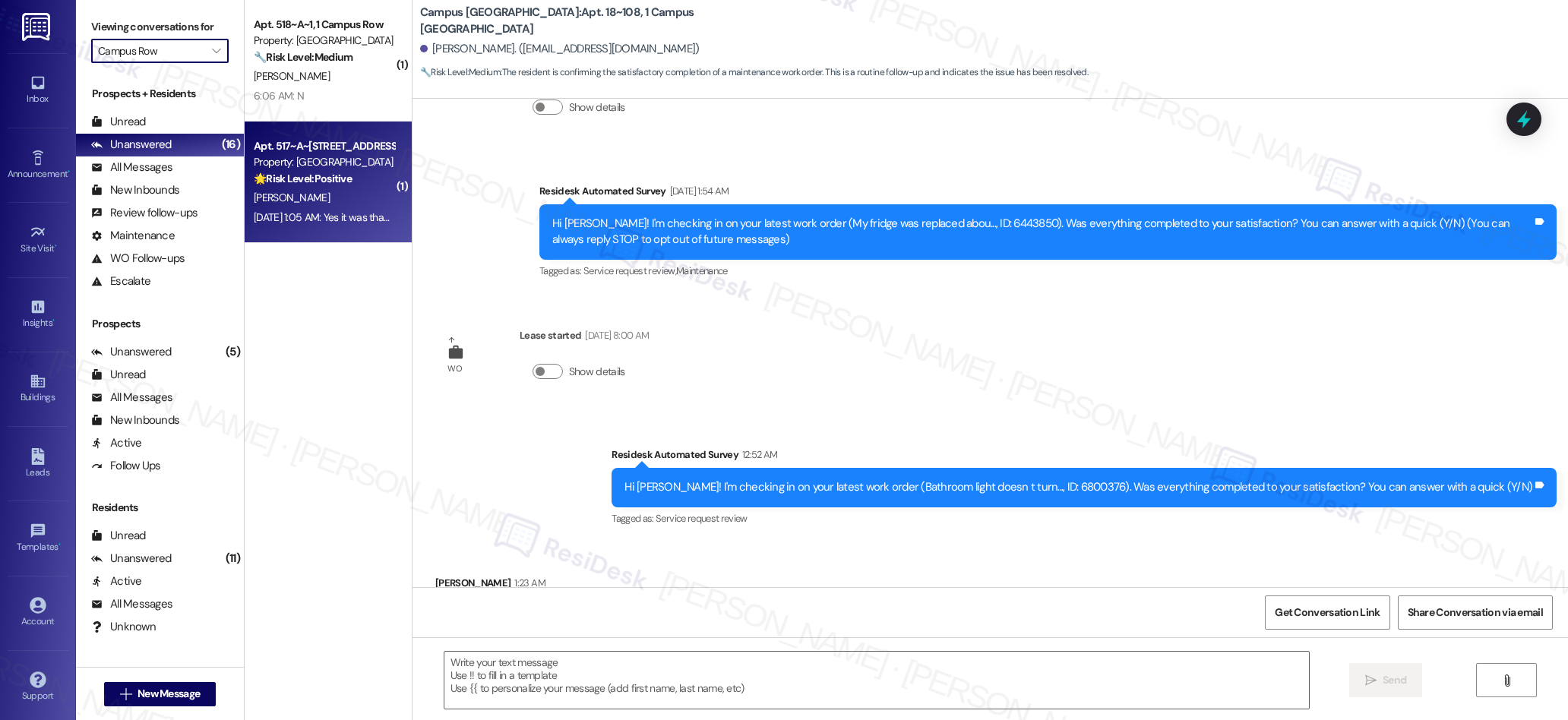
type textarea "Fetching suggested responses. Please feel free to read through the conversation…"
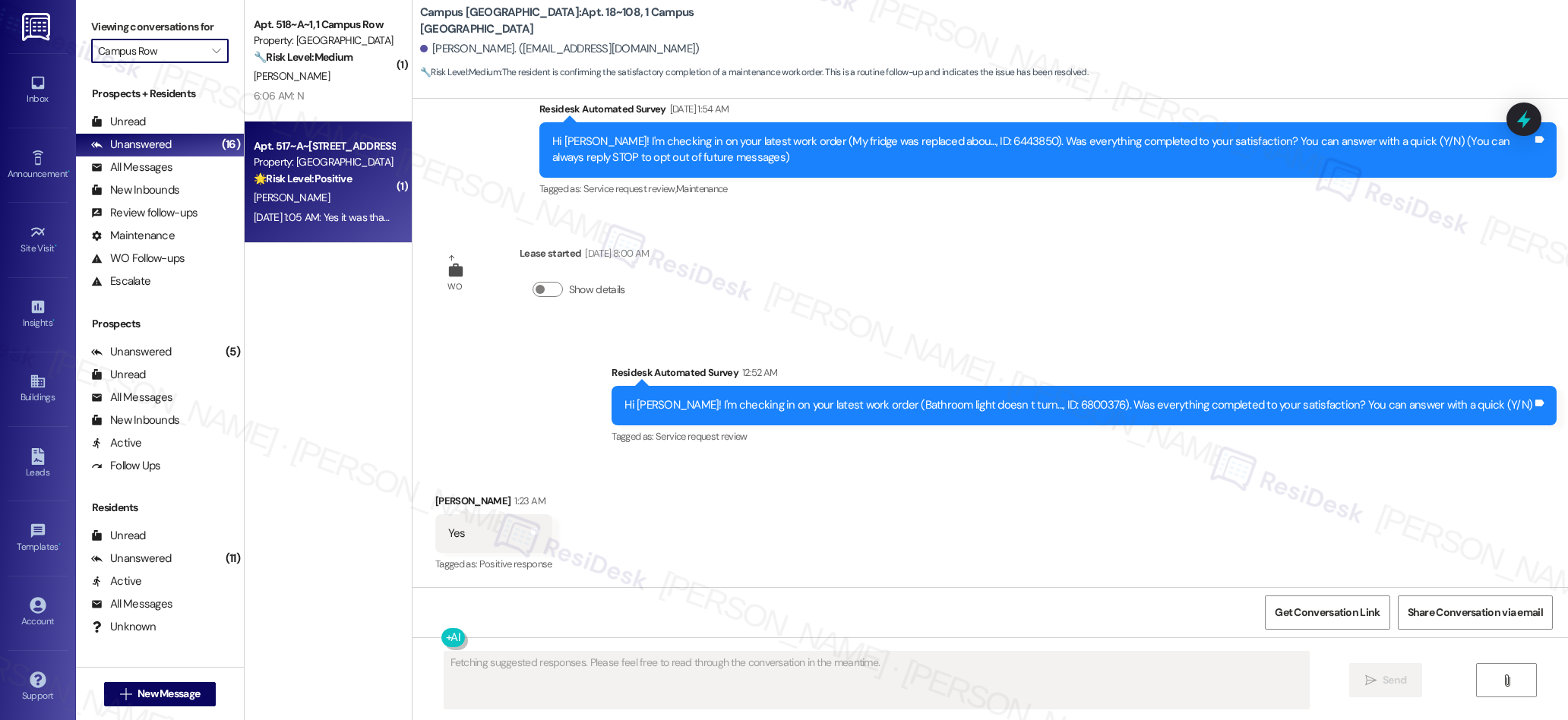
click at [291, 166] on div "Property: Campus Row" at bounding box center [323, 162] width 140 height 16
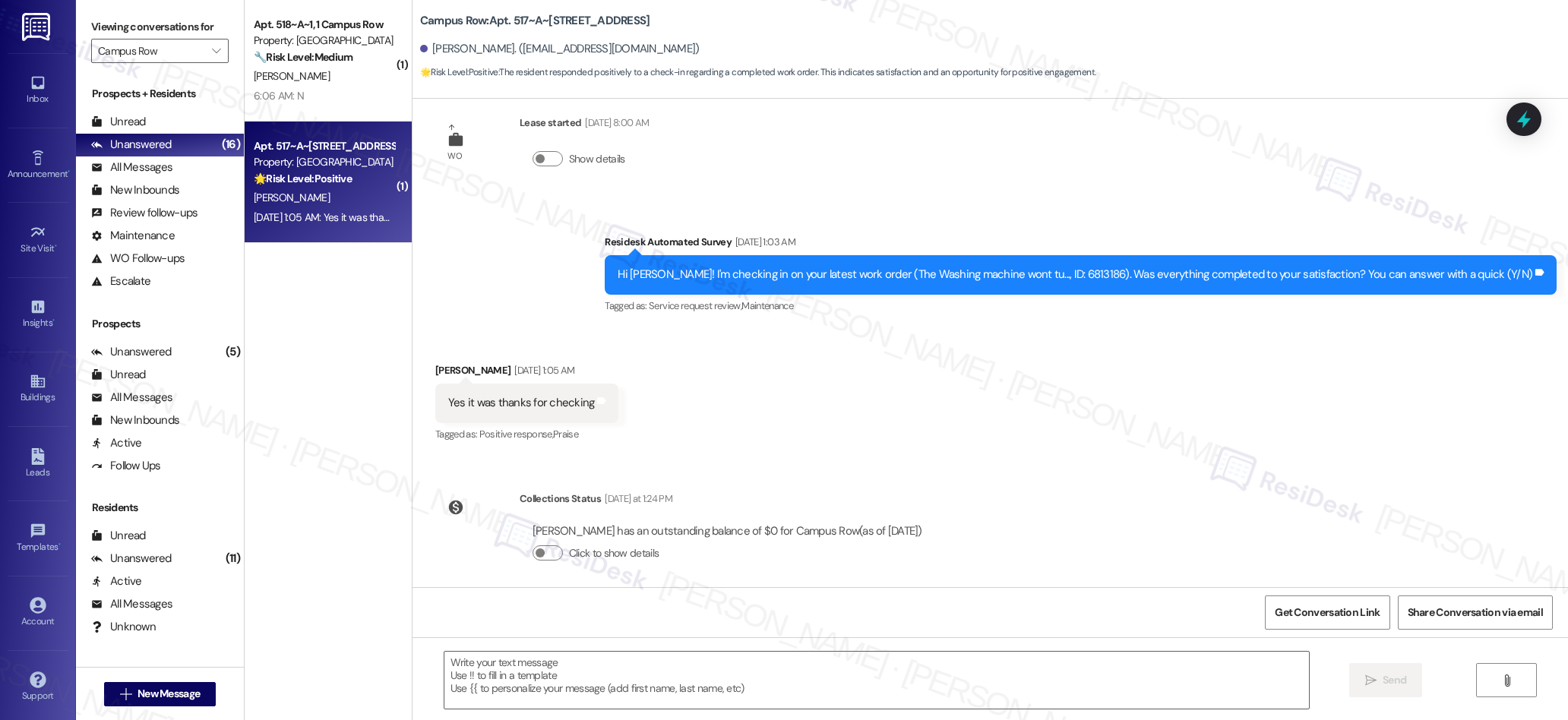
scroll to position [1987, 0]
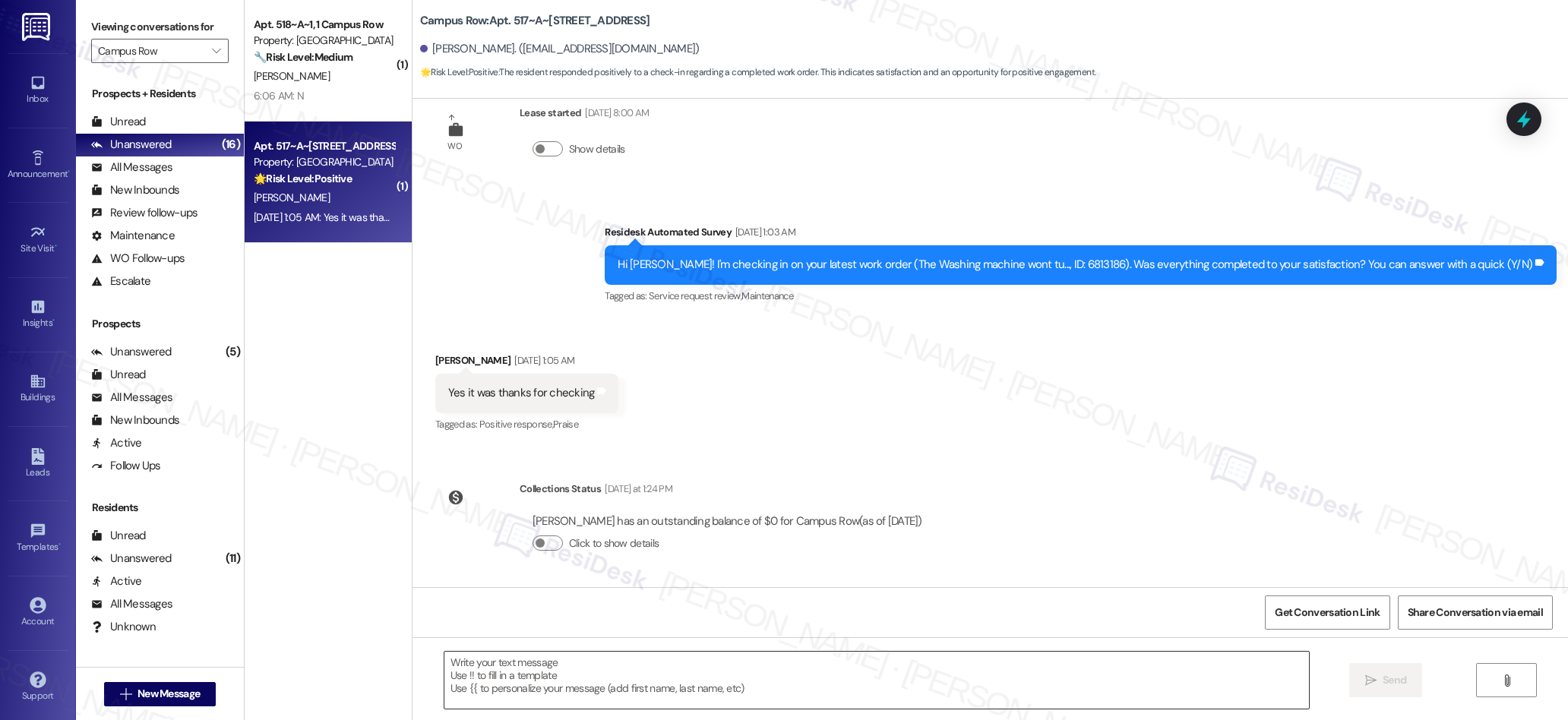
click at [691, 669] on textarea at bounding box center [877, 680] width 865 height 57
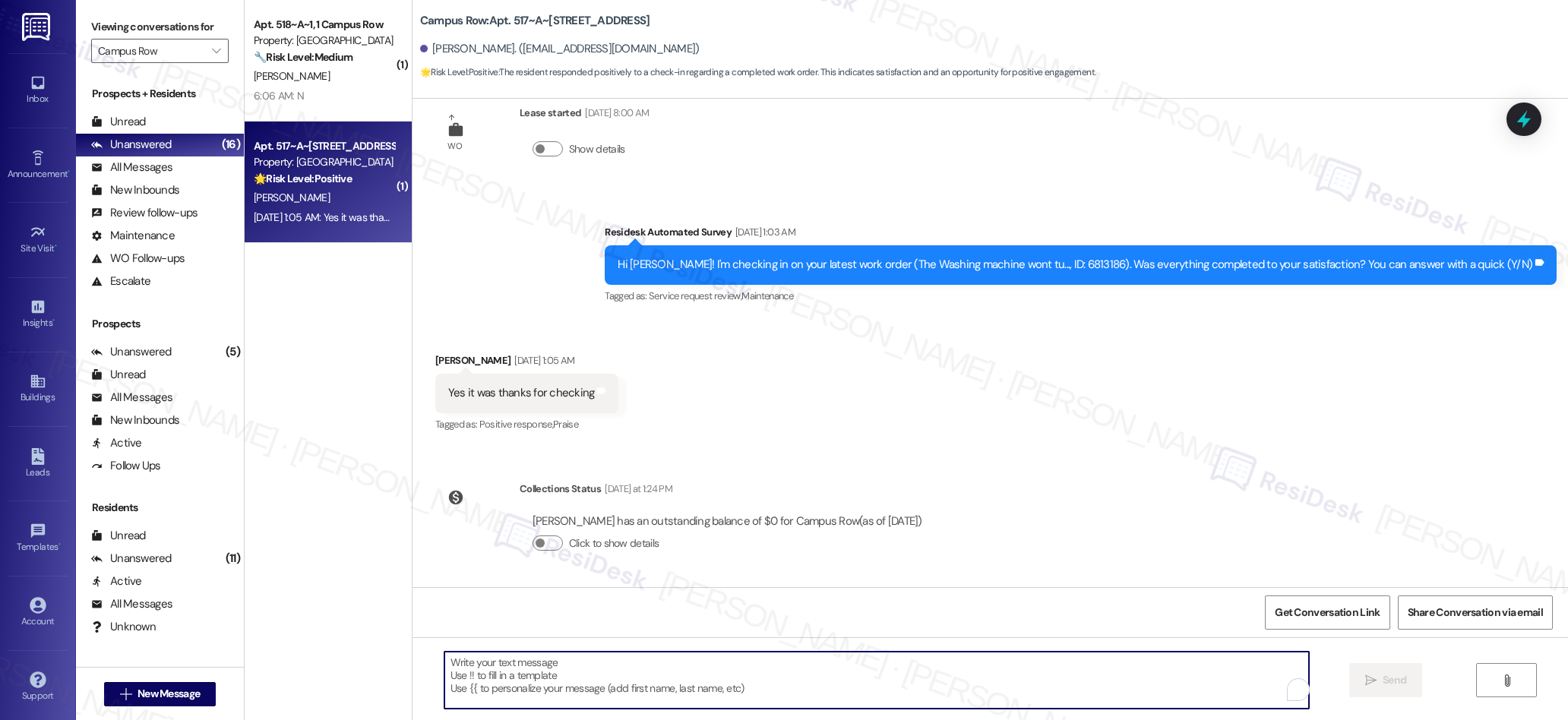
paste textarea "We’re glad everything went well with your work order! Let us know if there’s an…"
type textarea "We’re glad everything went well with your work order! Let us know if there’s an…"
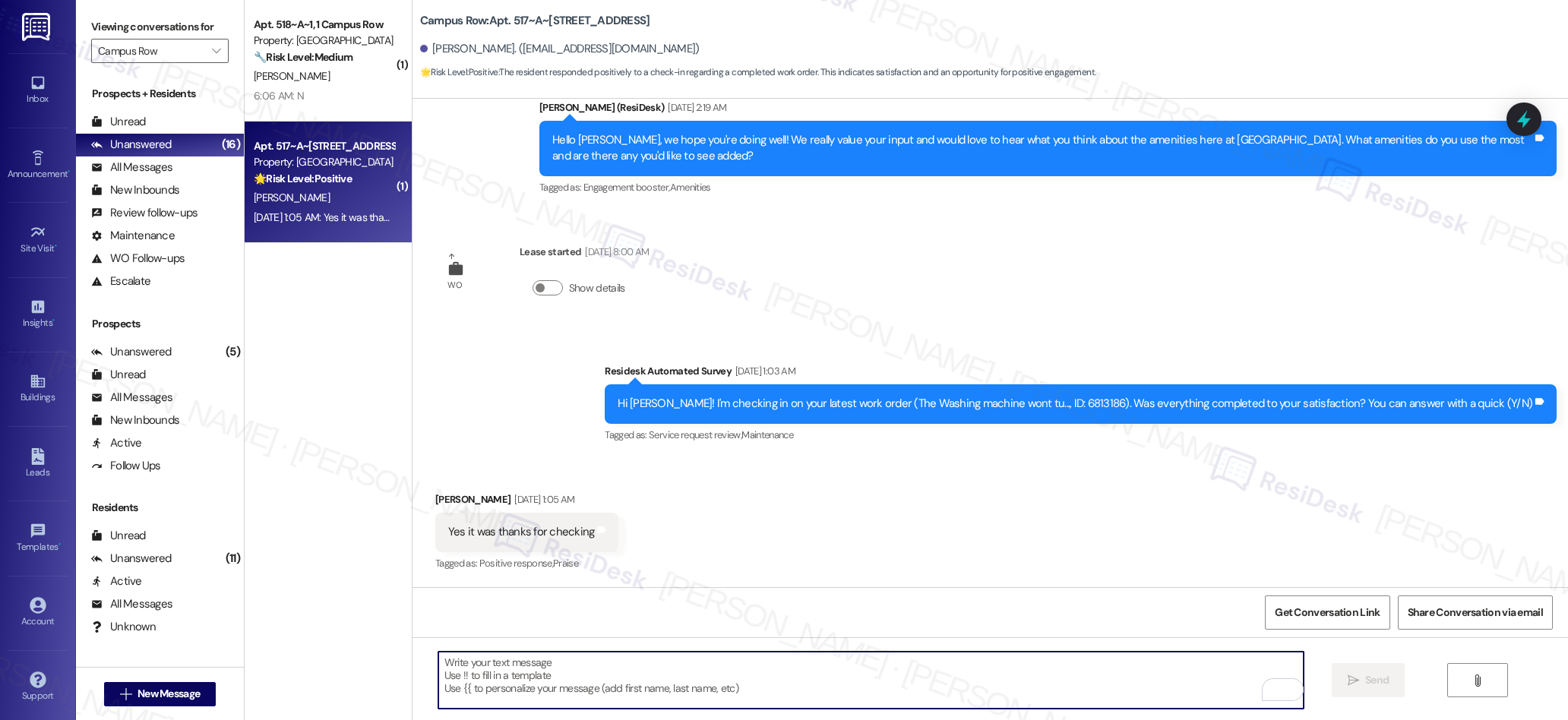
scroll to position [1847, 0]
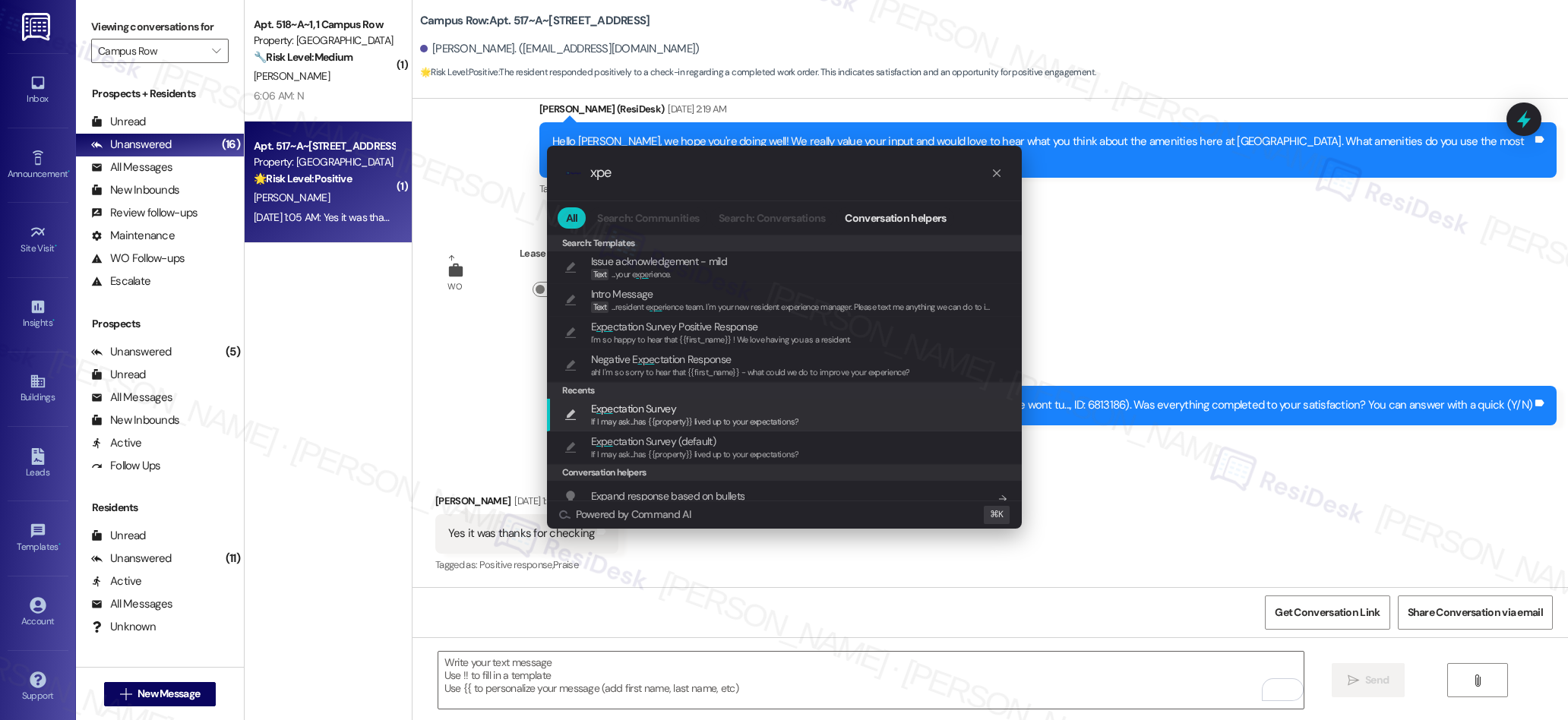
type input "xpe"
click at [637, 416] on span "If I may ask...has {{property}} lived up to your expectations?" at bounding box center [695, 421] width 208 height 10
type textarea "If I may ask...has {{property}} lived up to your expectations?"
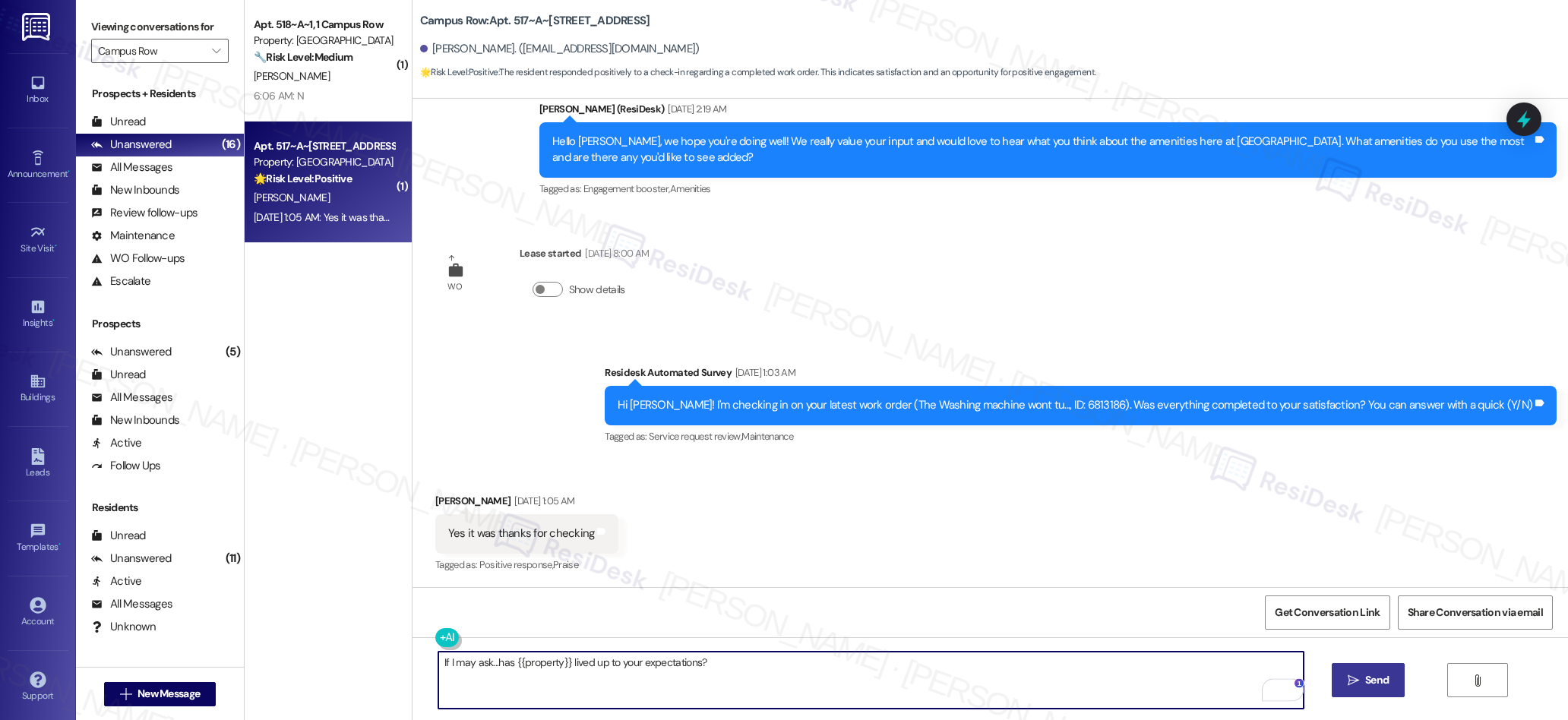
click at [1365, 681] on span "Send" at bounding box center [1376, 680] width 24 height 16
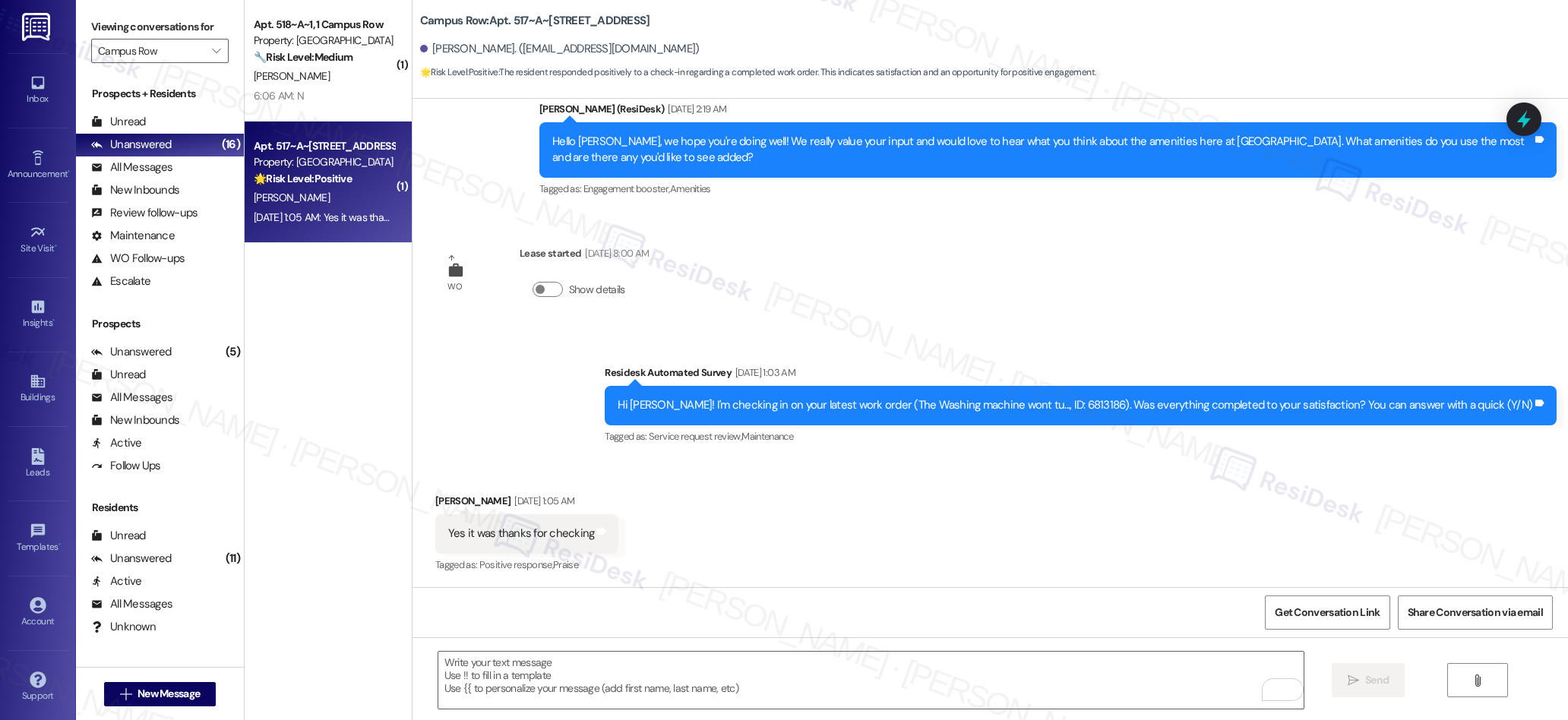
scroll to position [2200, 0]
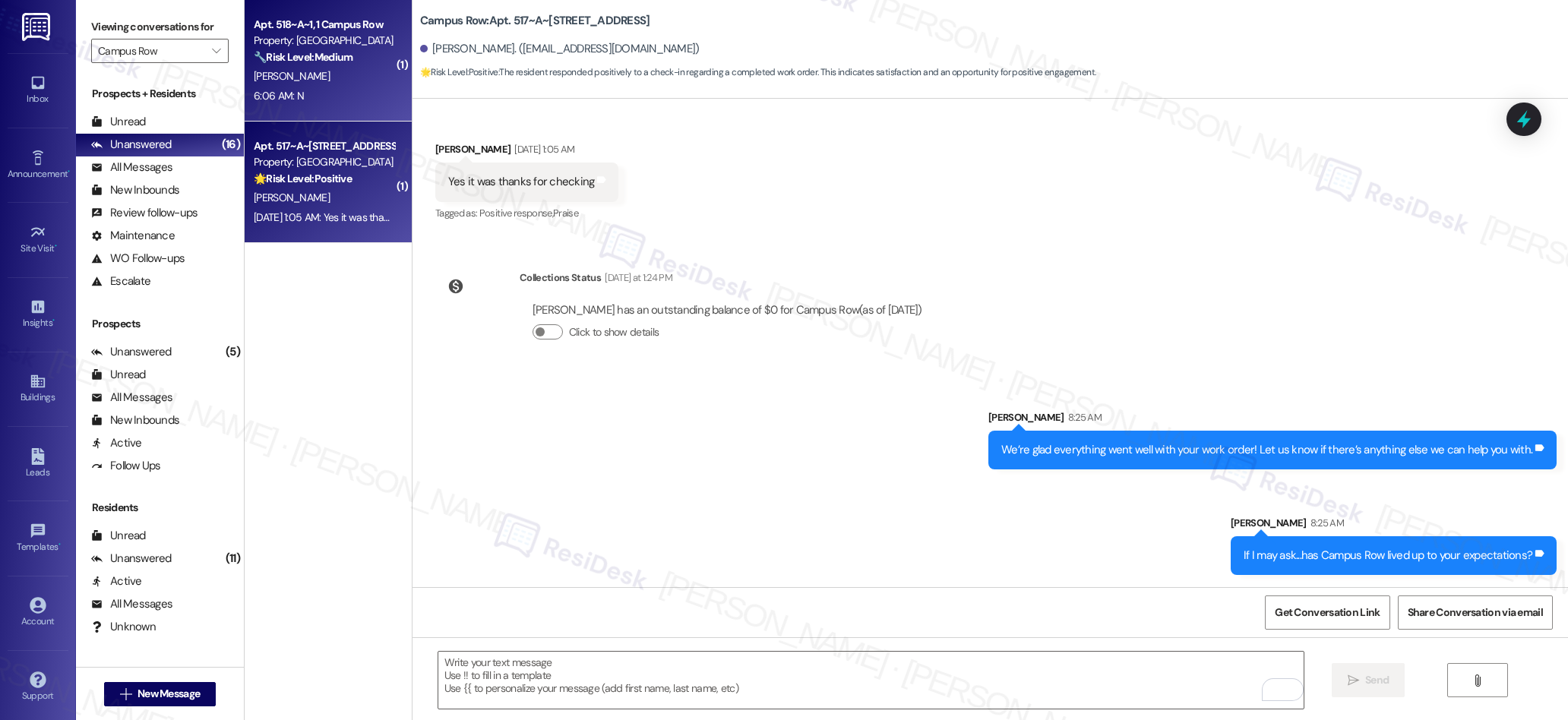
click at [330, 94] on div "6:06 AM: N 6:06 AM: N" at bounding box center [323, 96] width 144 height 19
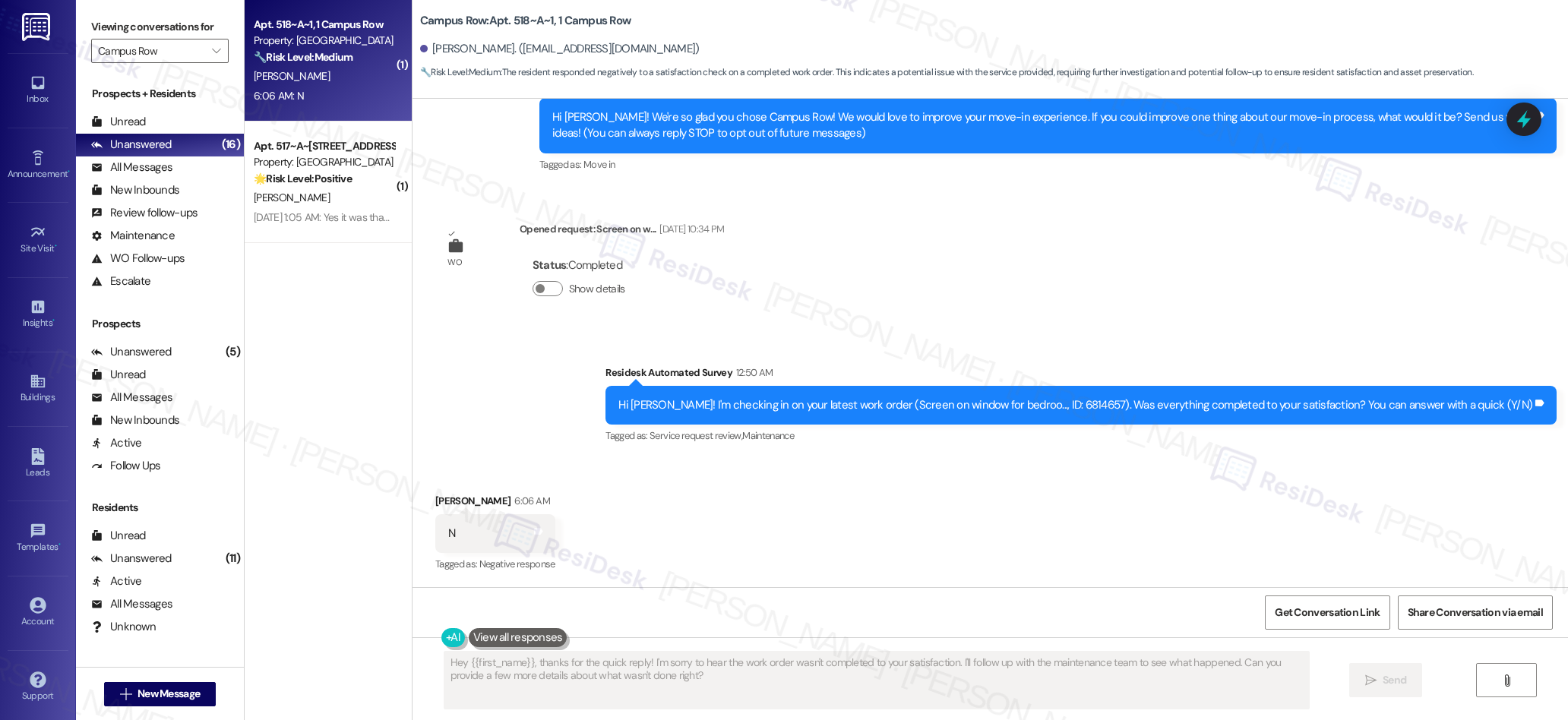
scroll to position [0, 0]
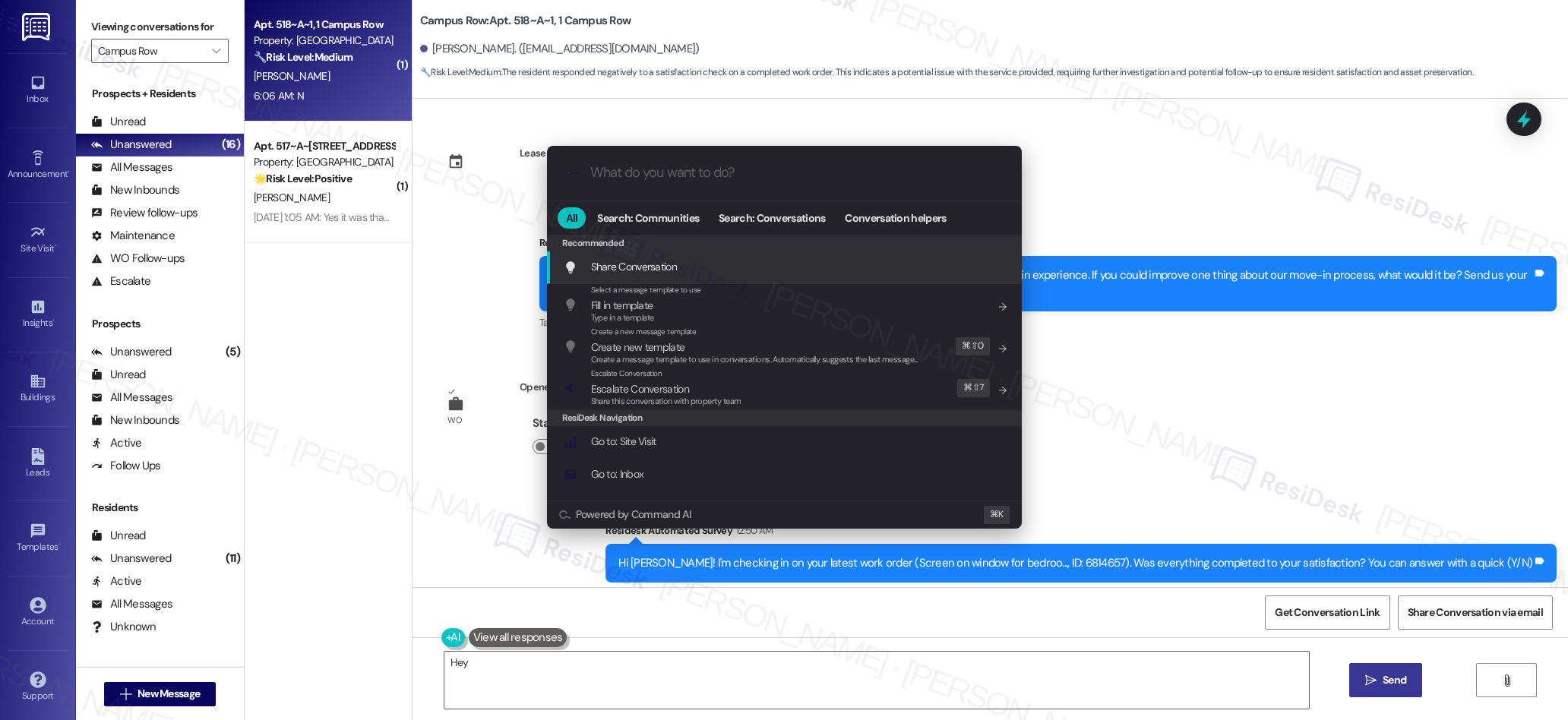
type textarea "Hey"
type input "n"
type textarea "Hey Dylan"
type input "ne"
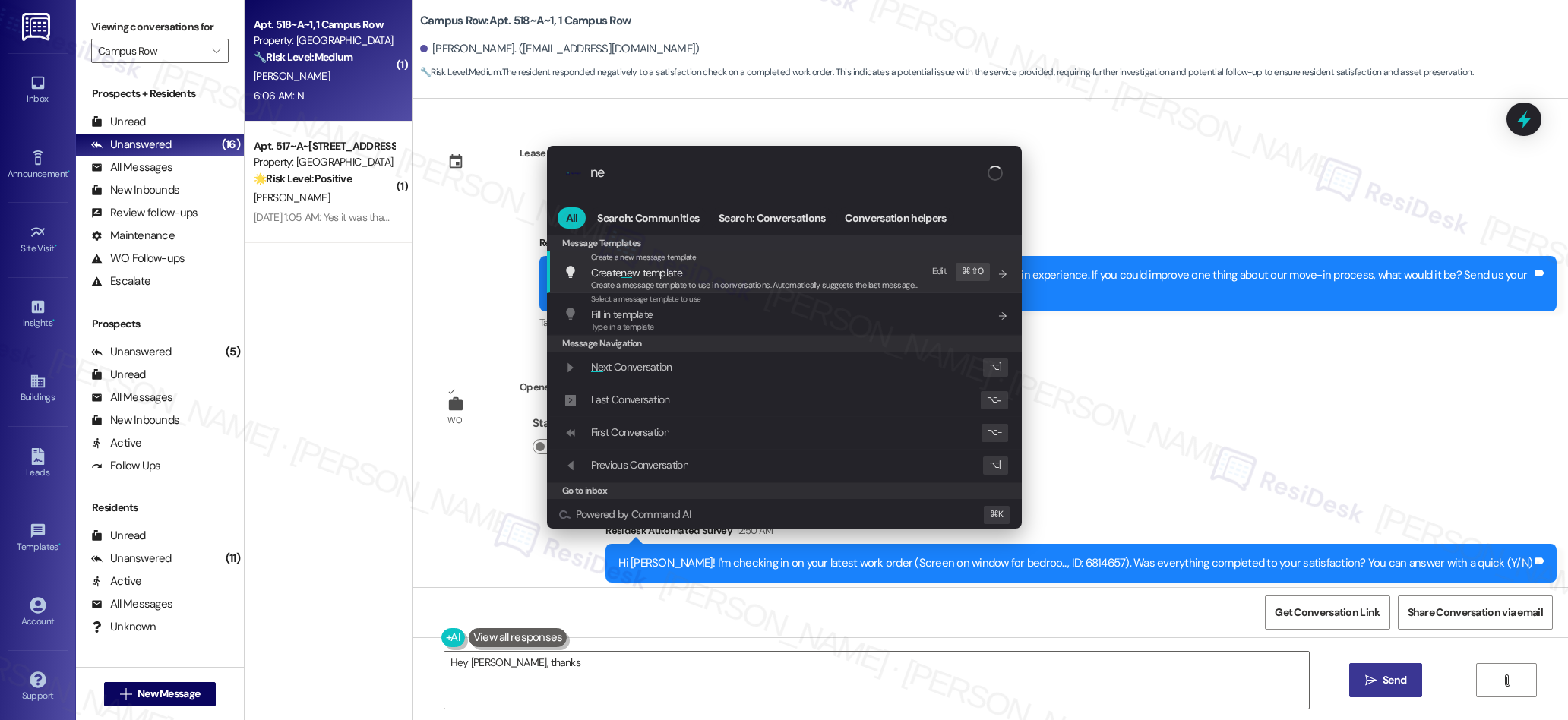
type textarea "Hey Dylan, thanks for"
type input "neg"
type textarea "Hey Dylan, thanks for the"
type input "nega"
type textarea "Hey Dylan, thanks for the quick"
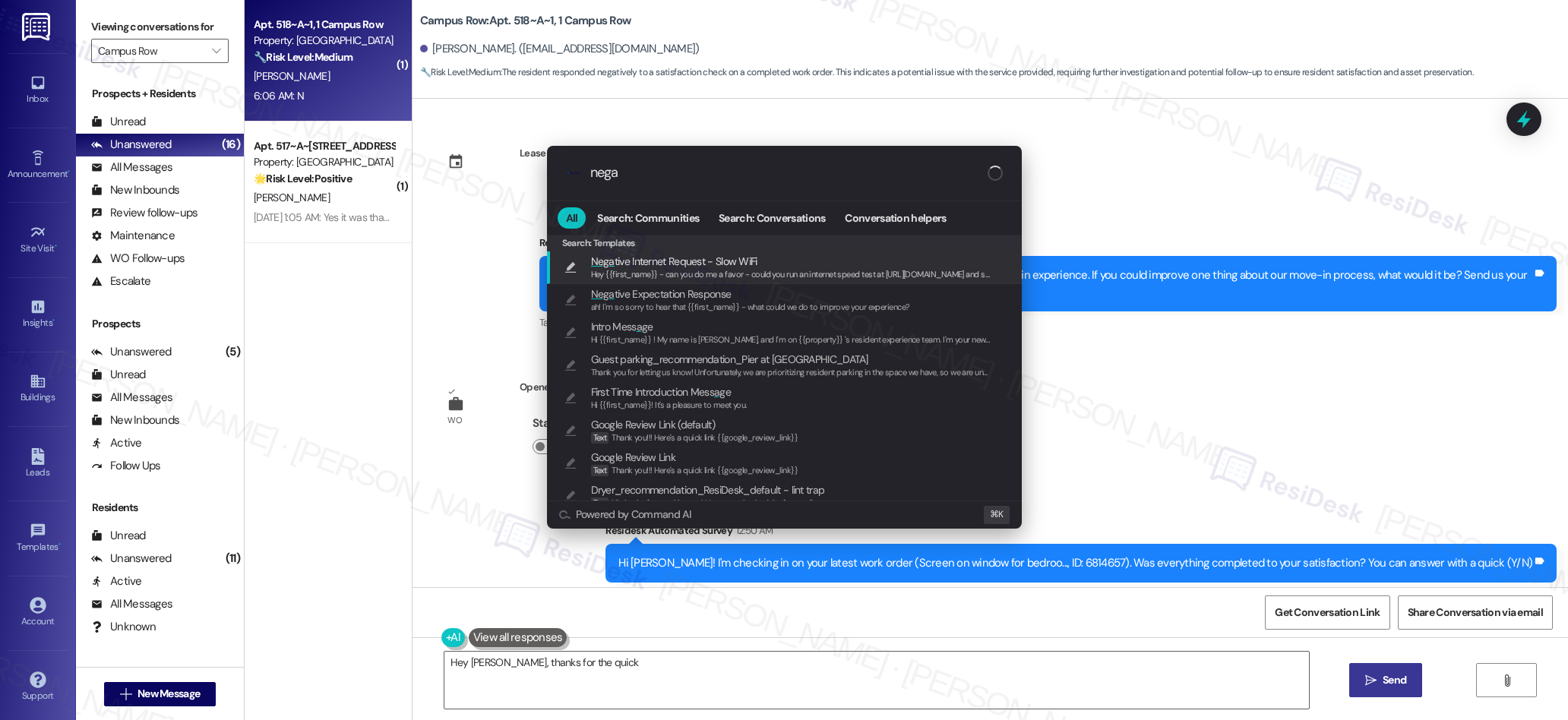
type input "negat"
type textarea "Hey Dylan, thanks for the quick reply"
type input "negati"
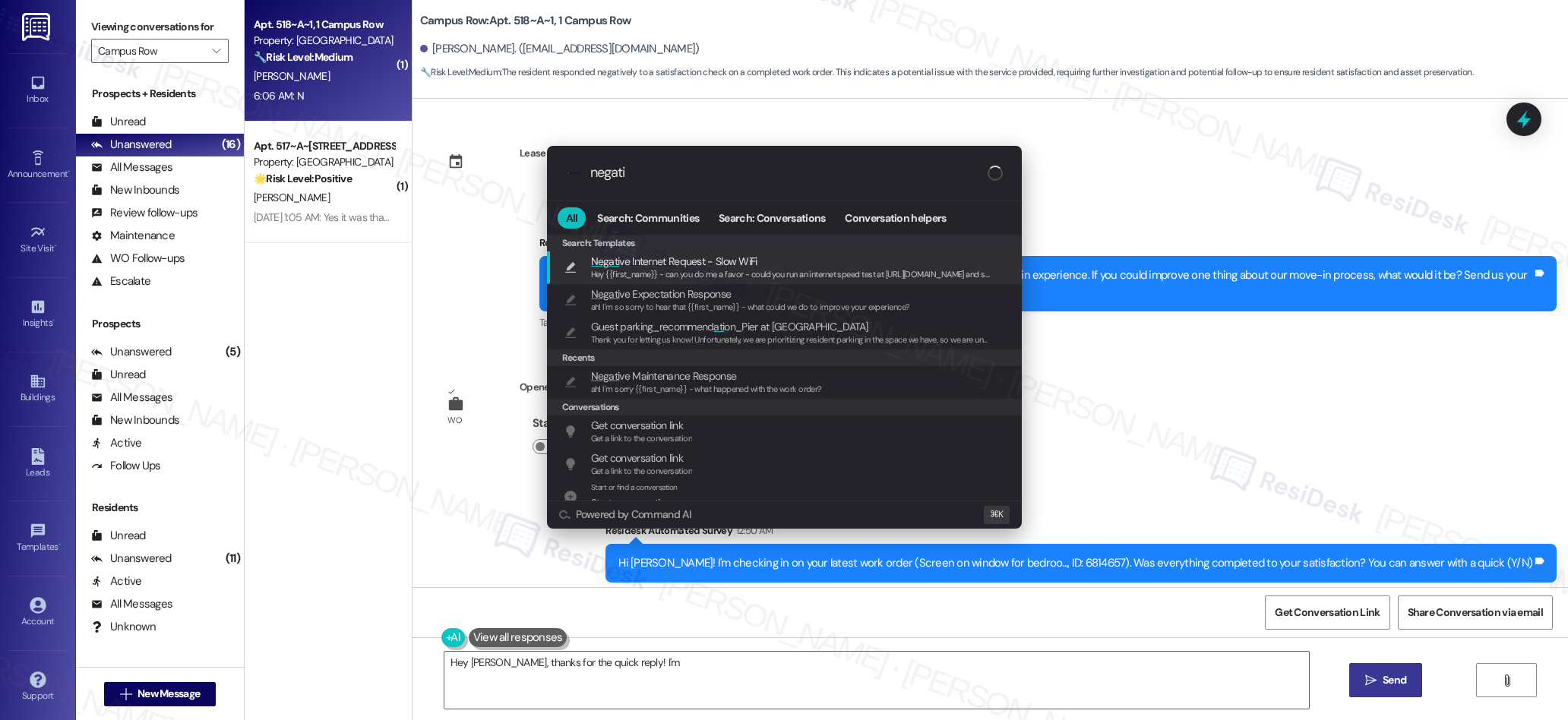
type textarea "Hey Dylan, thanks for the quick reply! I'm sorry"
type input "negativ"
type textarea "Hey Dylan, thanks for the quick reply! I'm sorry to"
type input "negative"
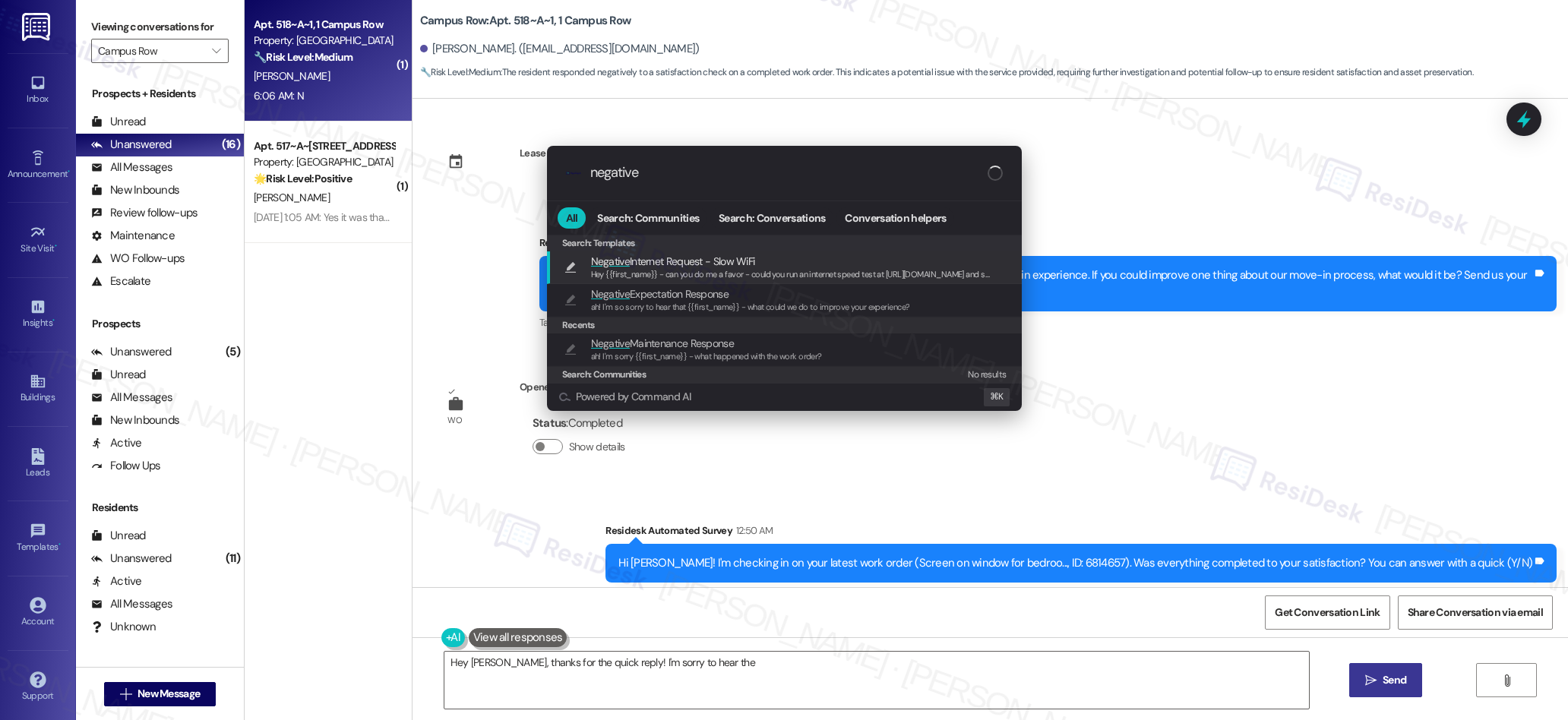
type textarea "Hey Dylan, thanks for the quick reply! I'm sorry to hear the work"
type input "negative"
type textarea "Hey Dylan, thanks for the quick reply! I'm sorry to hear the work order wasn't"
type input "negative m"
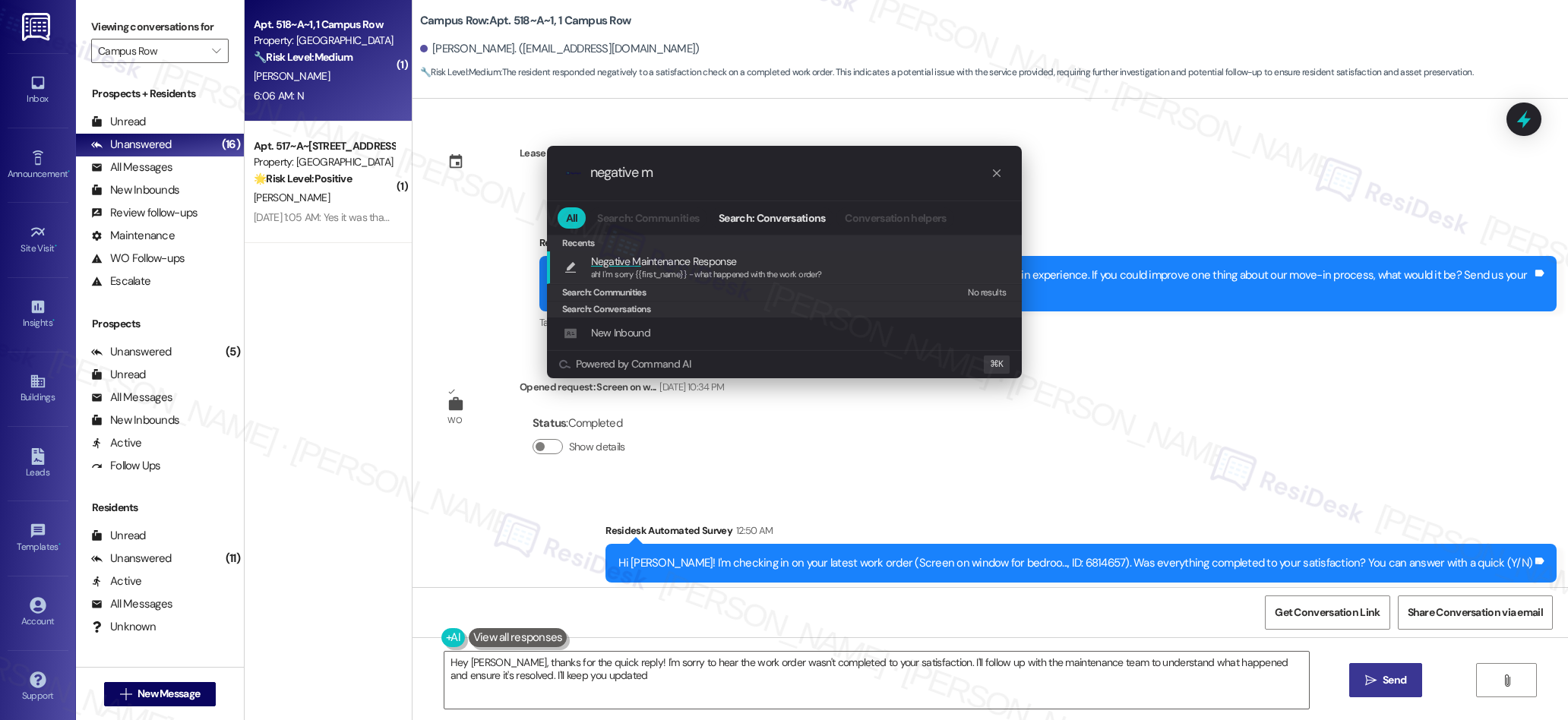
type textarea "Hey Dylan, thanks for the quick reply! I'm sorry to hear the work order wasn't …"
type input "negative m"
click at [648, 273] on span "ah! I'm sorry {{first_name}} - what happened with the work order?" at bounding box center [707, 274] width 231 height 10
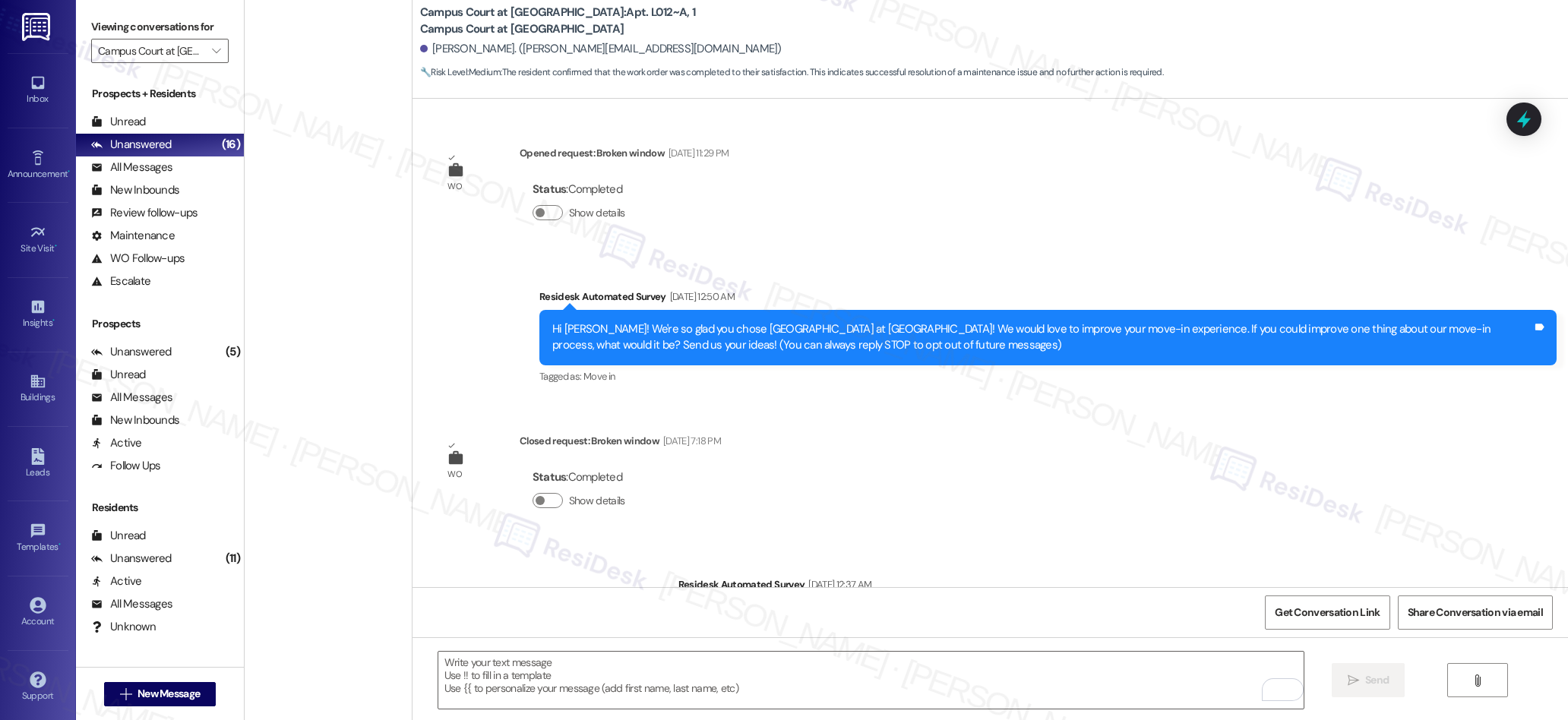
scroll to position [1778, 0]
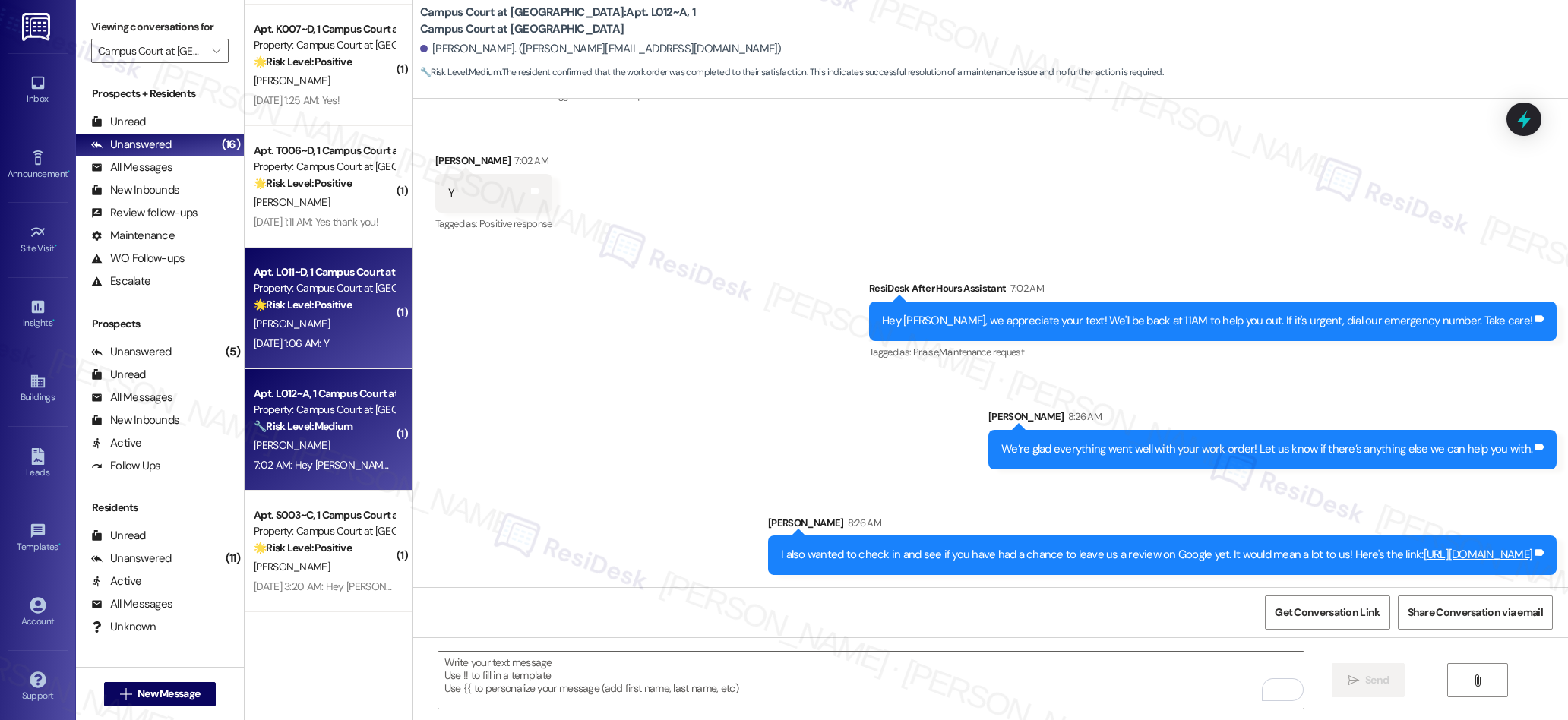
click at [340, 315] on div "[PERSON_NAME]" at bounding box center [323, 324] width 144 height 19
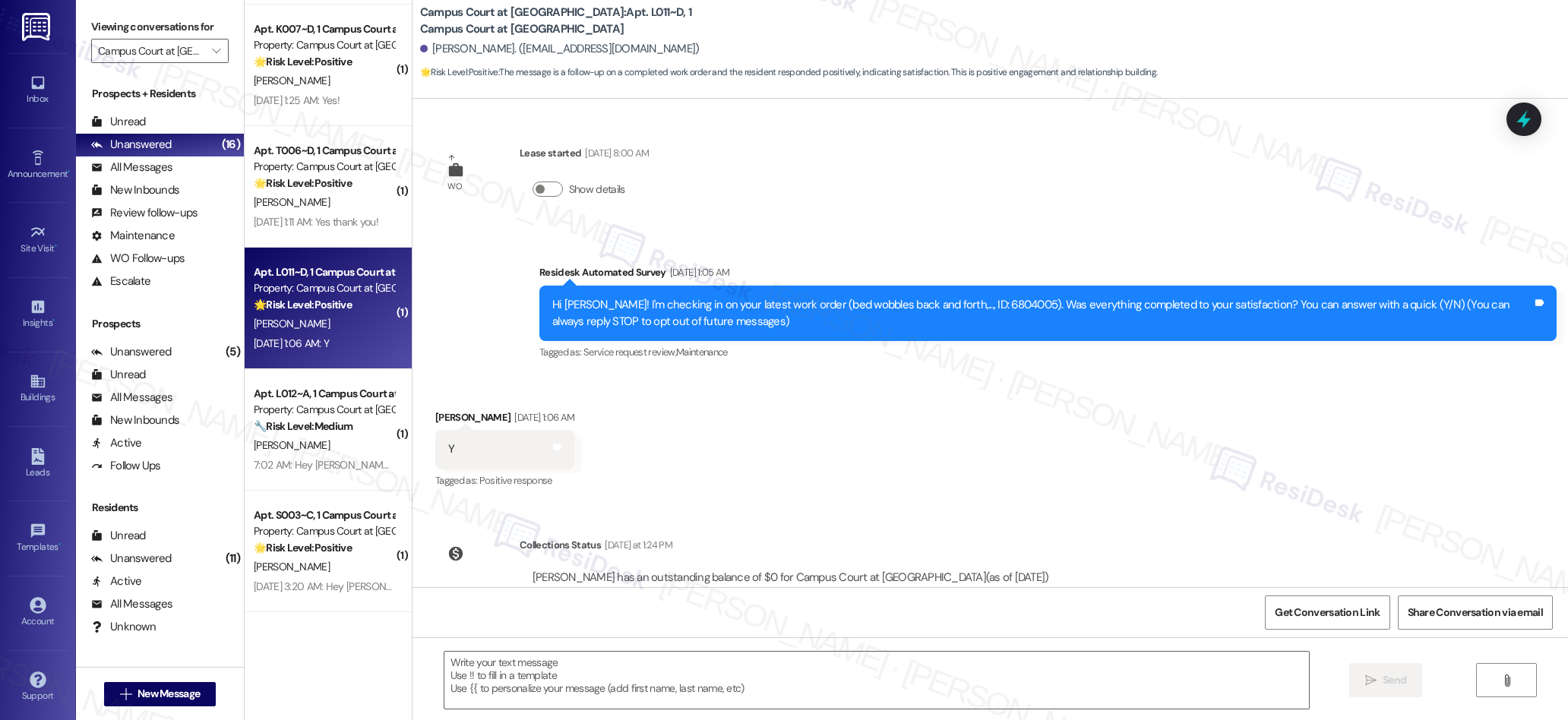
type textarea "Fetching suggested responses. Please feel free to read through the conversation…"
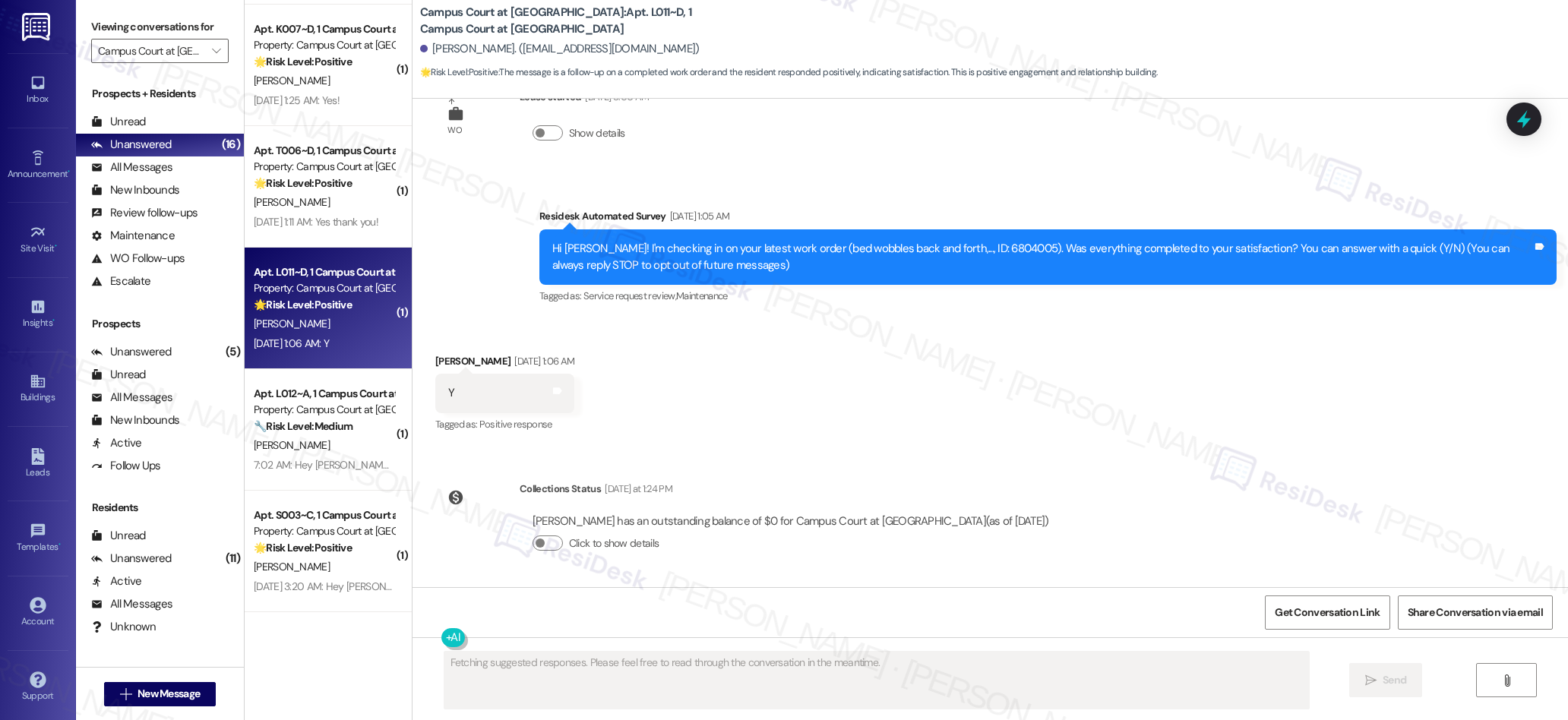
scroll to position [0, 0]
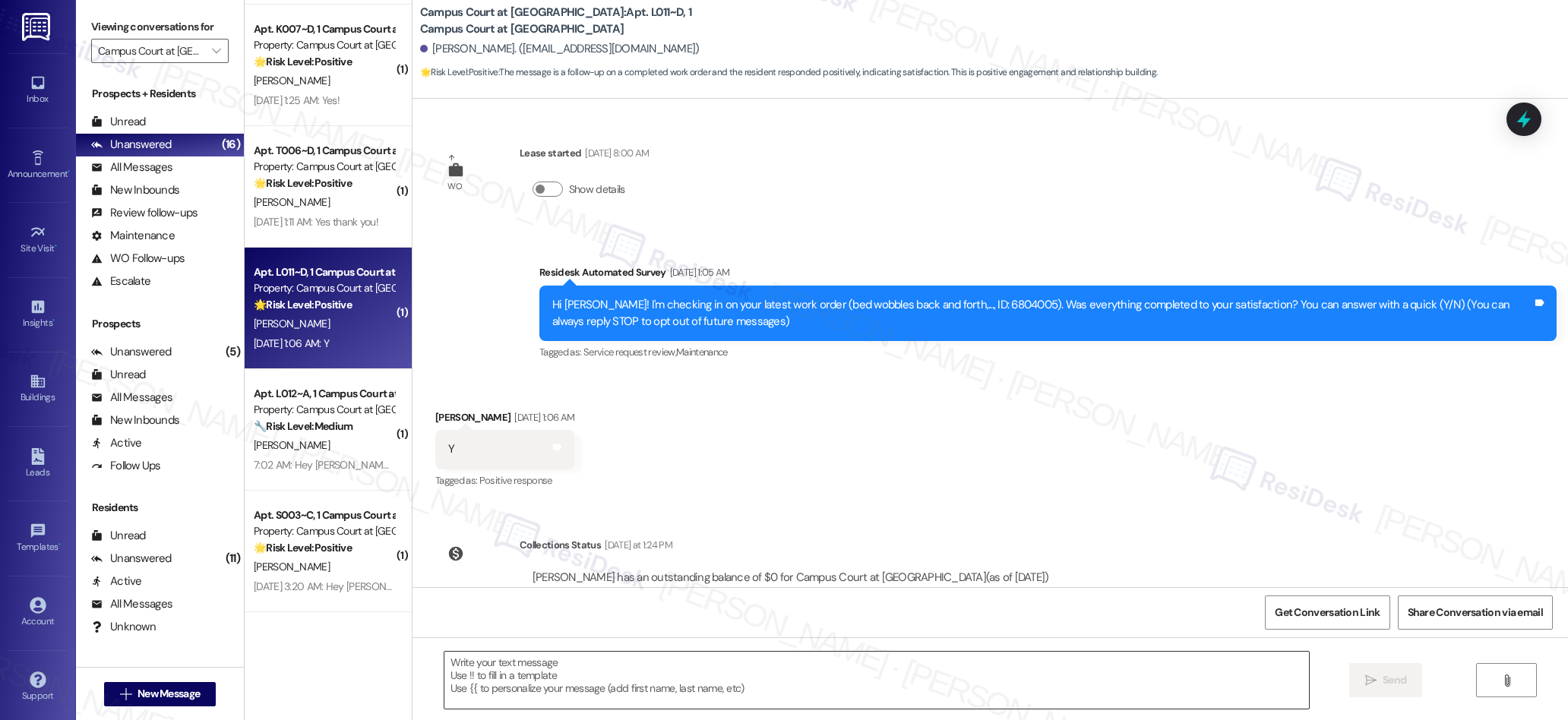
drag, startPoint x: 700, startPoint y: 659, endPoint x: 677, endPoint y: 669, distance: 25.1
click at [691, 663] on textarea at bounding box center [877, 680] width 865 height 57
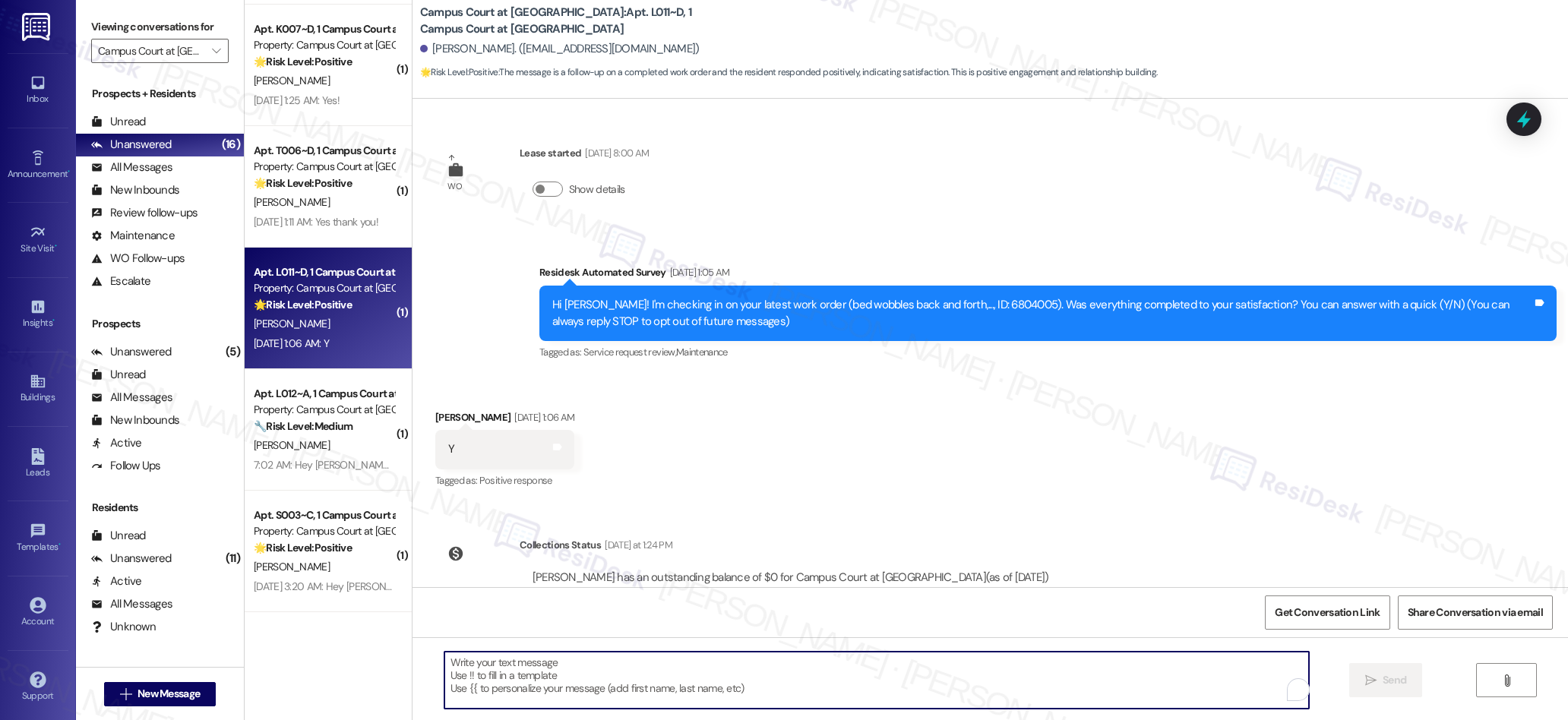
click at [677, 669] on textarea "To enrich screen reader interactions, please activate Accessibility in Grammarl…" at bounding box center [877, 680] width 865 height 57
paste textarea "We’re glad everything went well with your work order! Let us know if there’s an…"
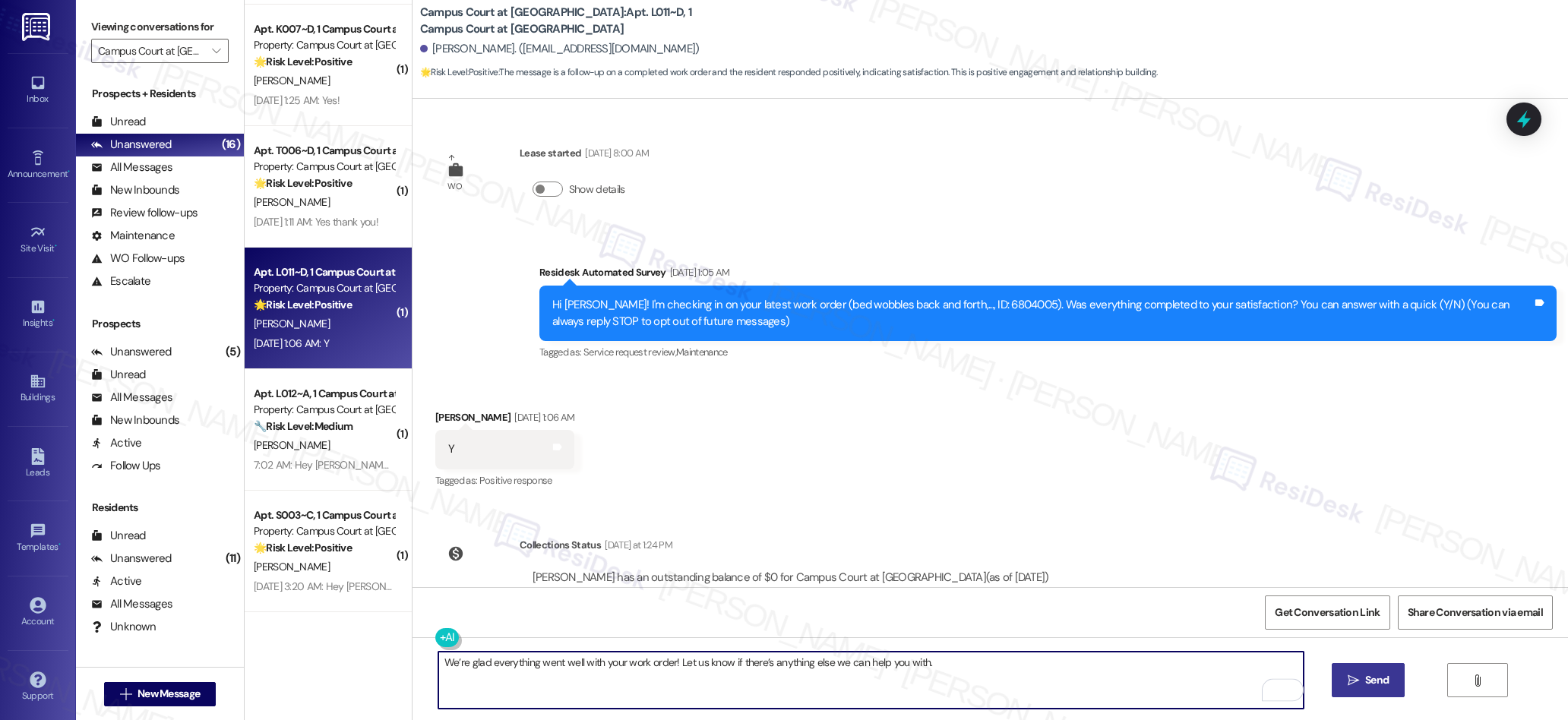
type textarea "We’re glad everything went well with your work order! Let us know if there’s an…"
click at [1354, 684] on icon "" at bounding box center [1353, 680] width 11 height 12
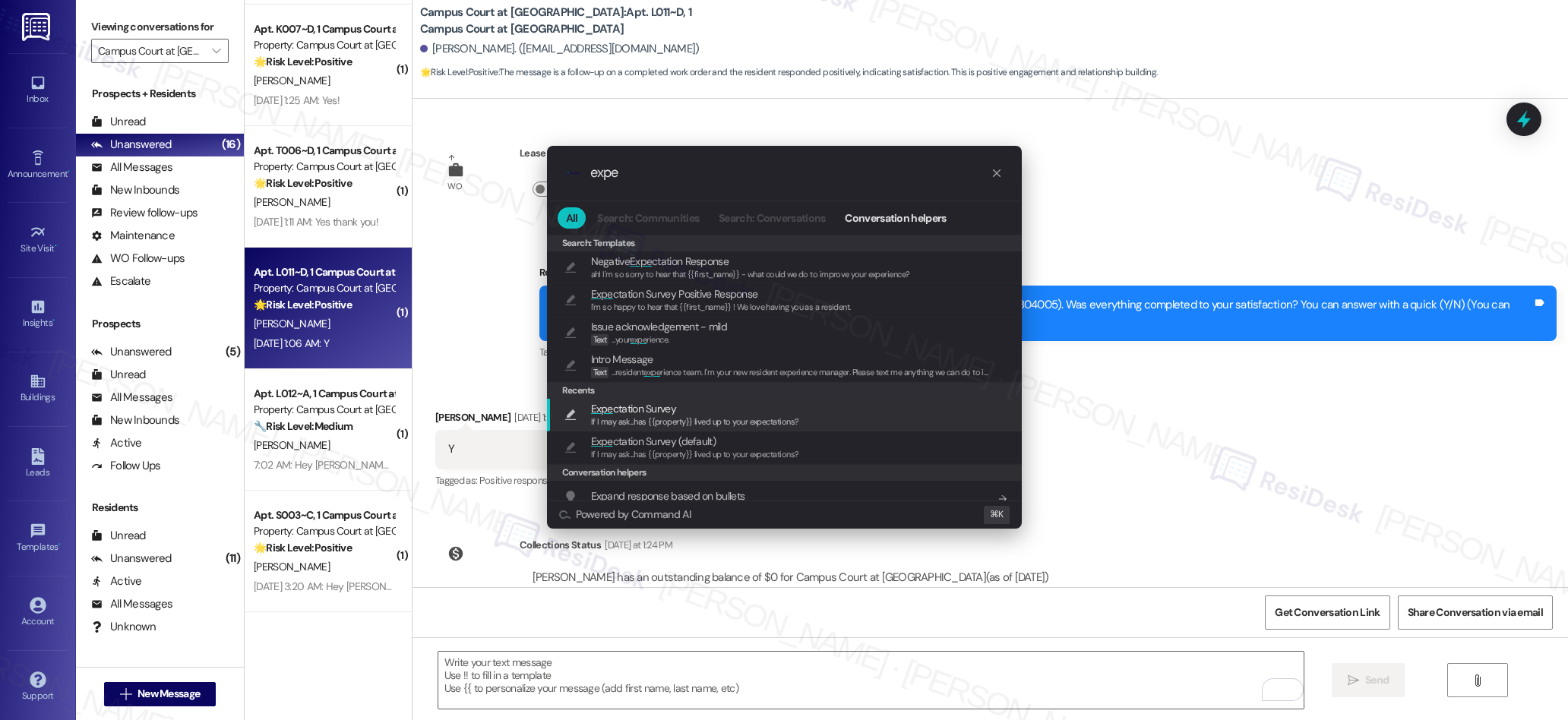
type input "expe"
click at [626, 409] on span "Expe ctation Survey" at bounding box center [633, 409] width 85 height 17
type textarea "If I may ask...has {{property}} lived up to your expectations?"
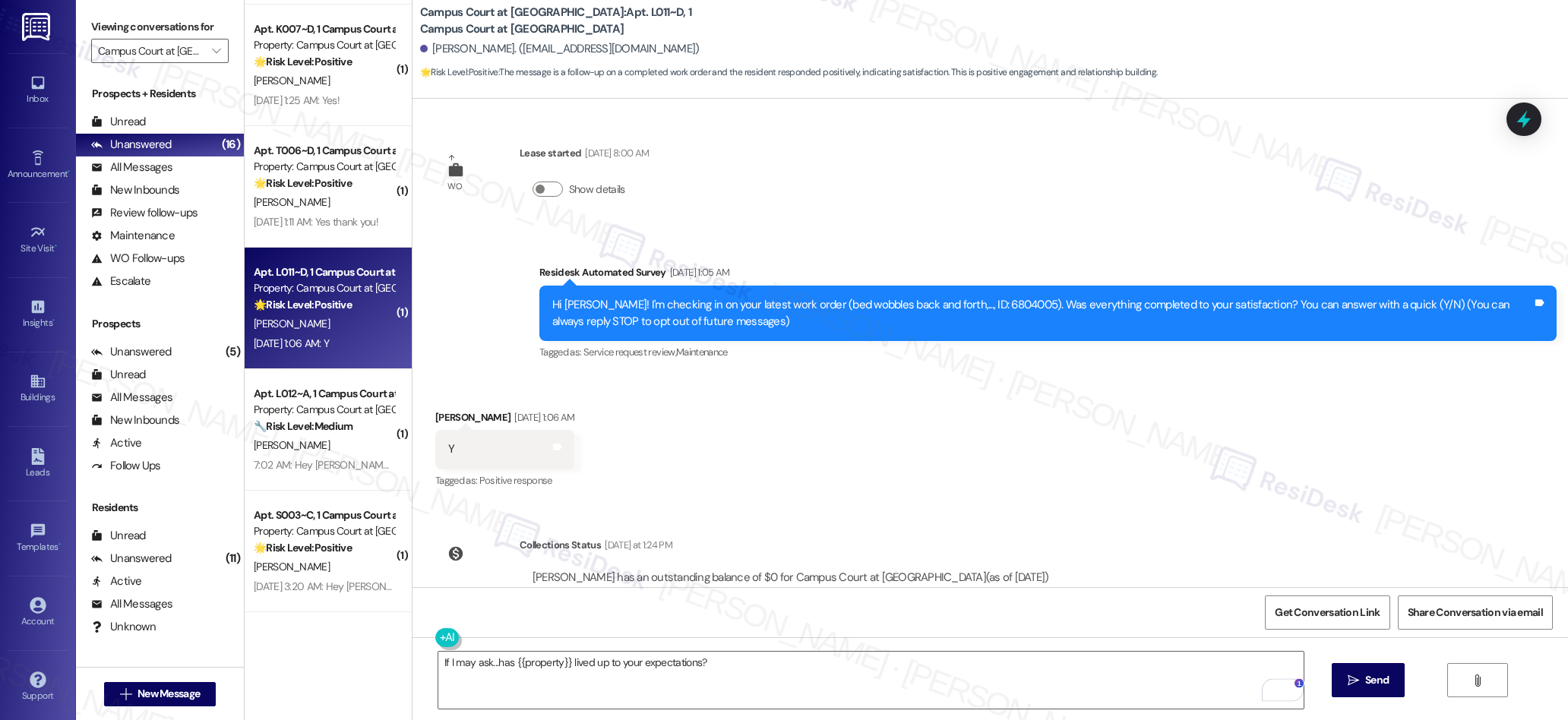
drag, startPoint x: 1365, startPoint y: 671, endPoint x: 1267, endPoint y: 528, distance: 173.4
click at [1364, 671] on button " Send" at bounding box center [1368, 680] width 73 height 34
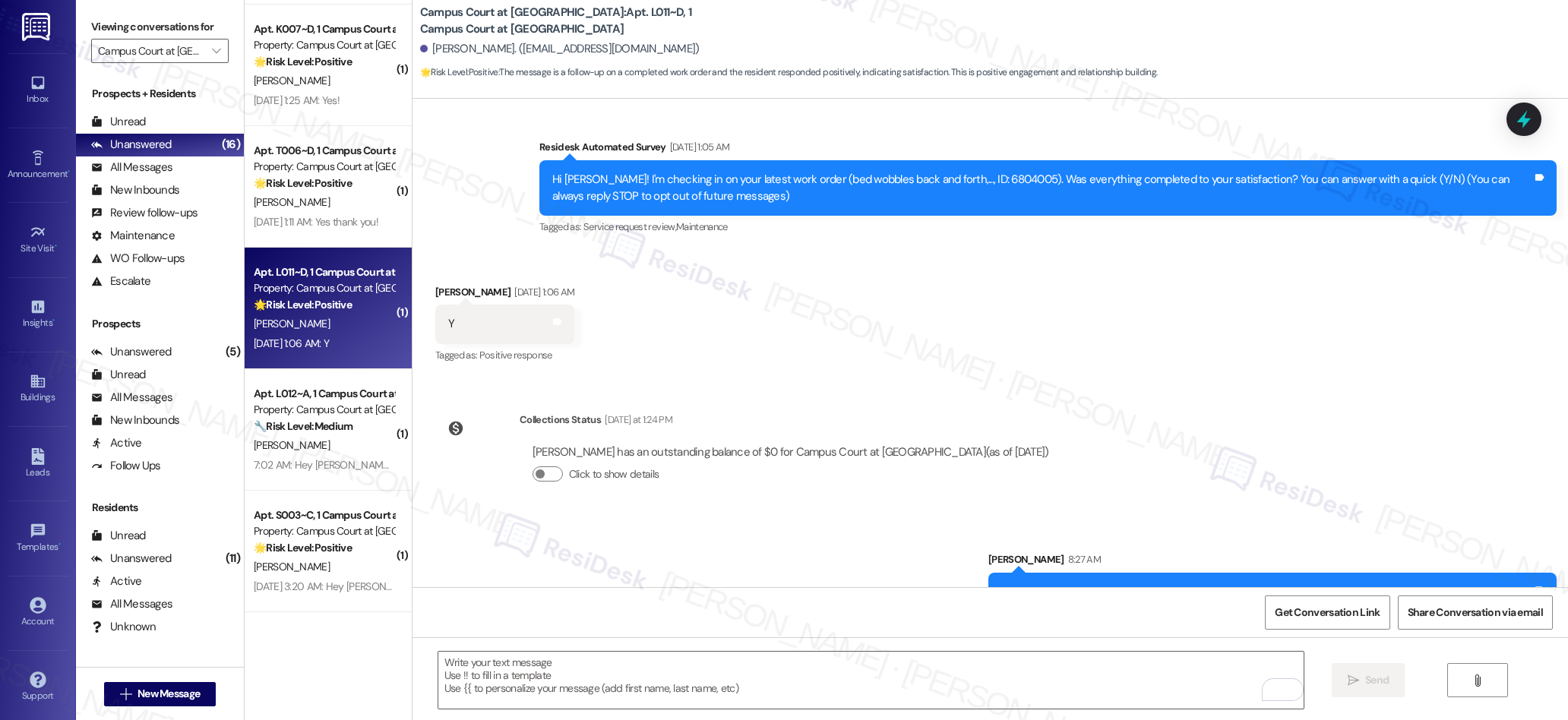
scroll to position [268, 0]
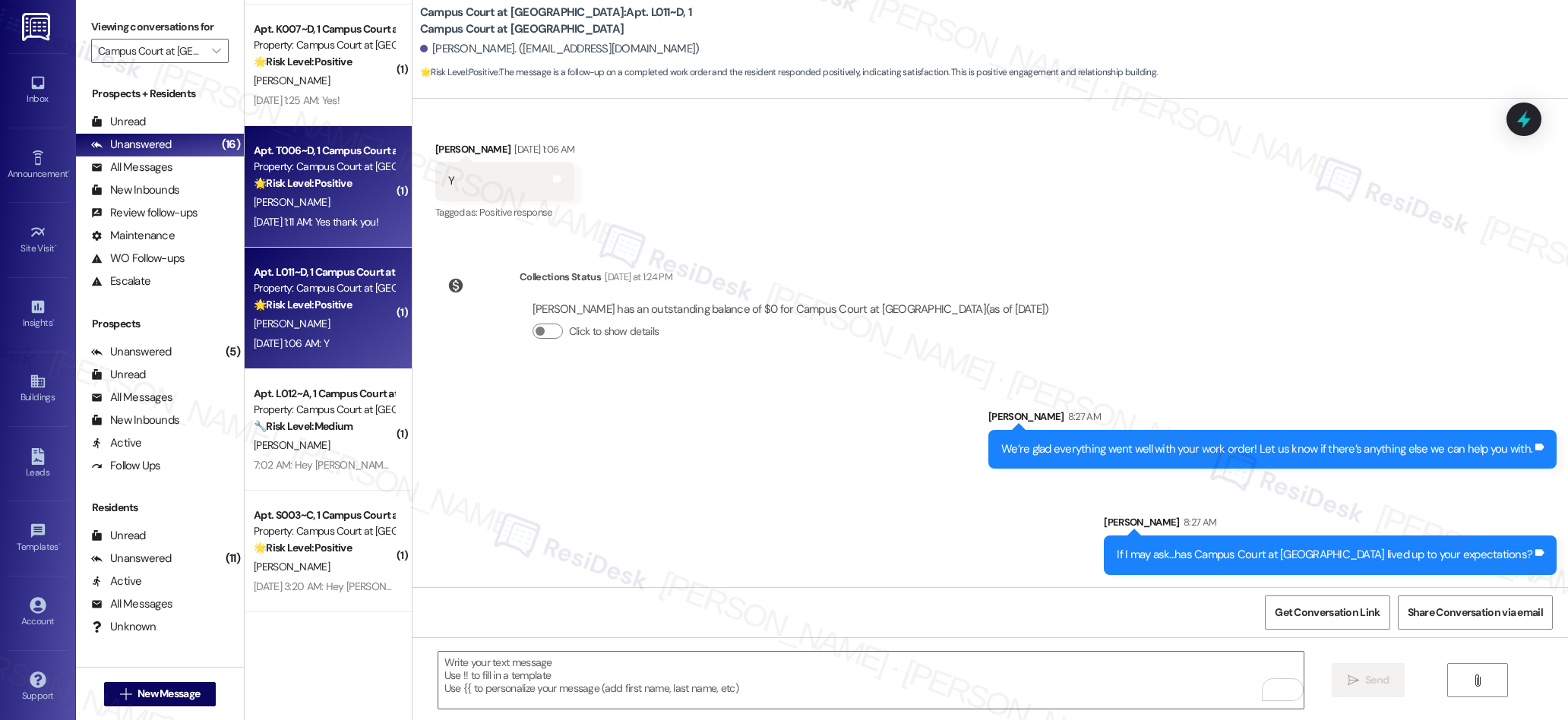
click at [361, 216] on div "[DATE] 1:11 AM: Yes thank you! [DATE] 1:11 AM: Yes thank you!" at bounding box center [316, 221] width 125 height 13
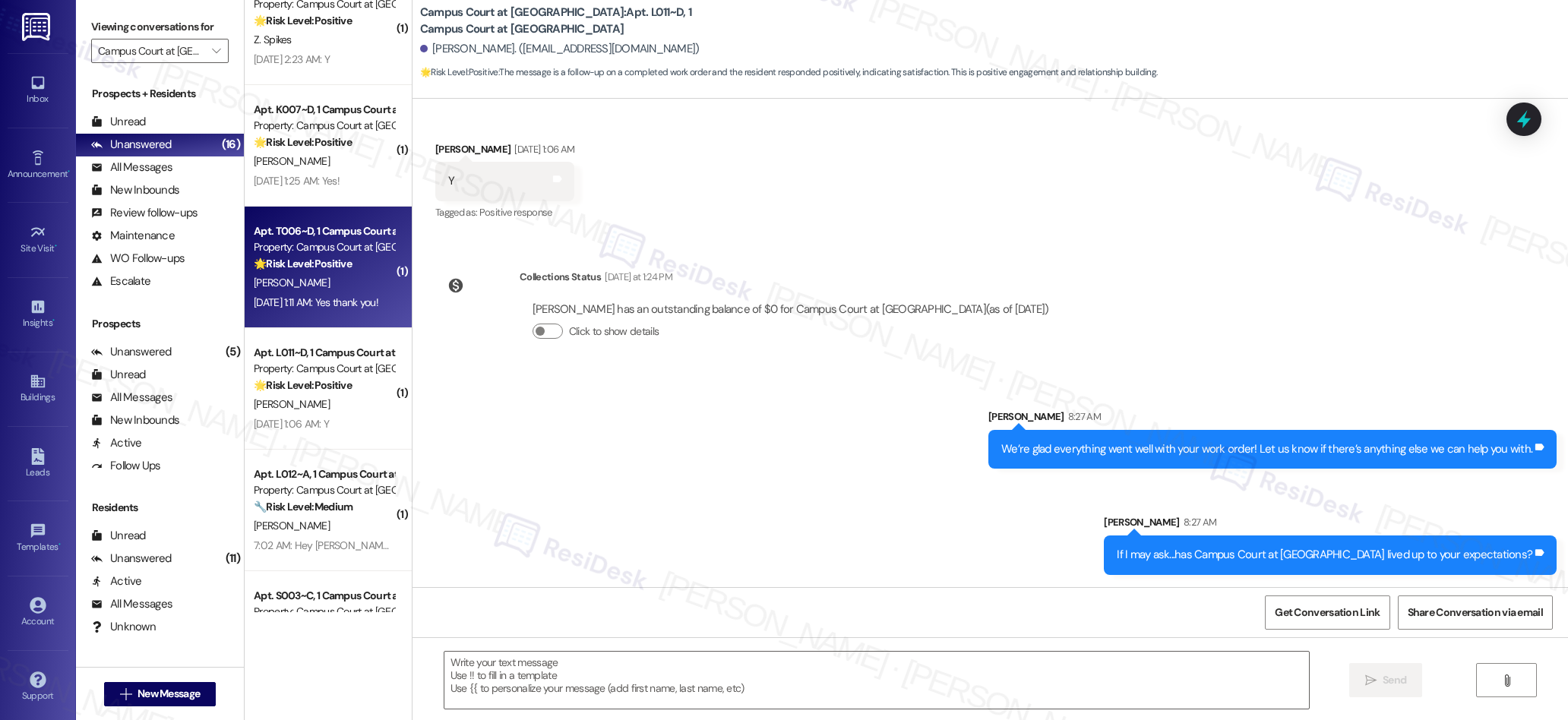
type textarea "Fetching suggested responses. Please feel free to read through the conversation…"
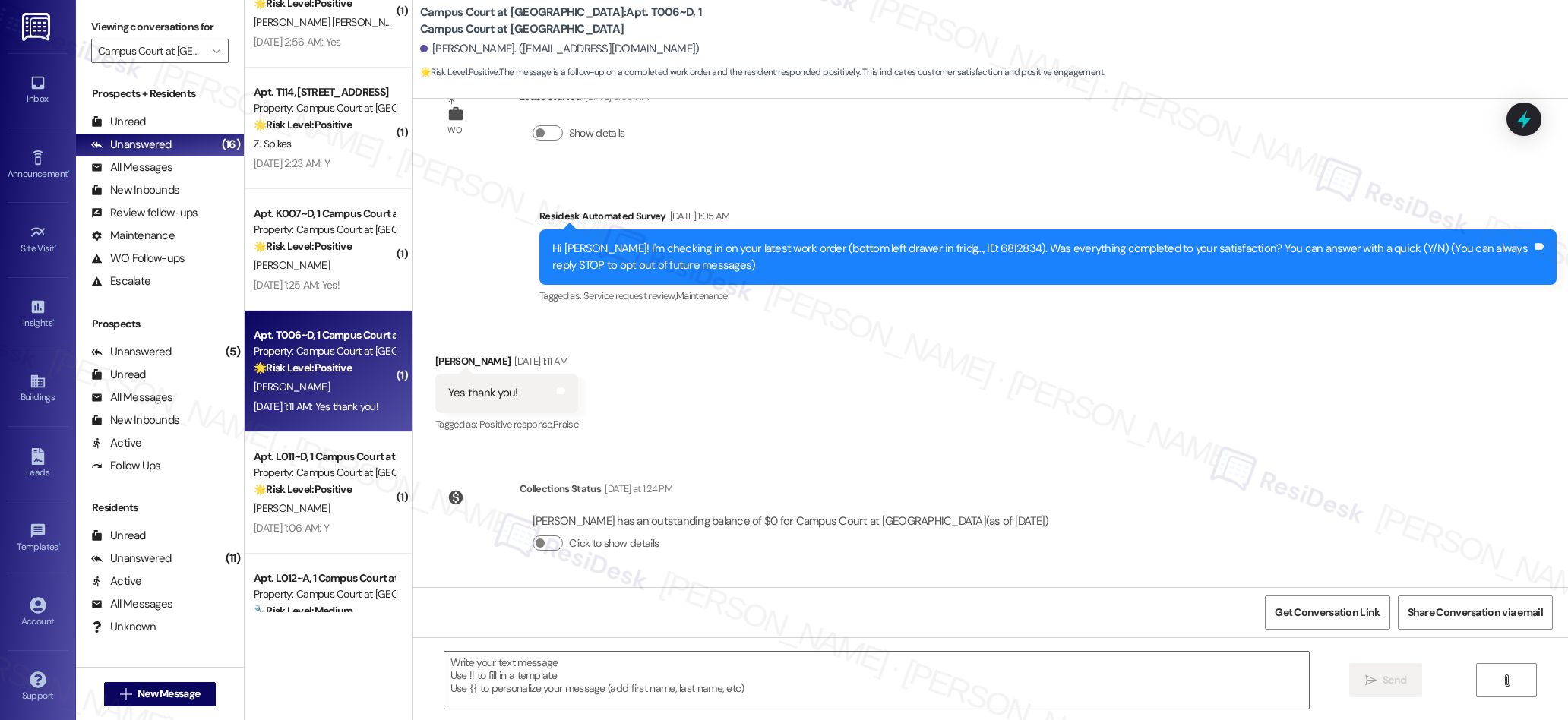
scroll to position [0, 0]
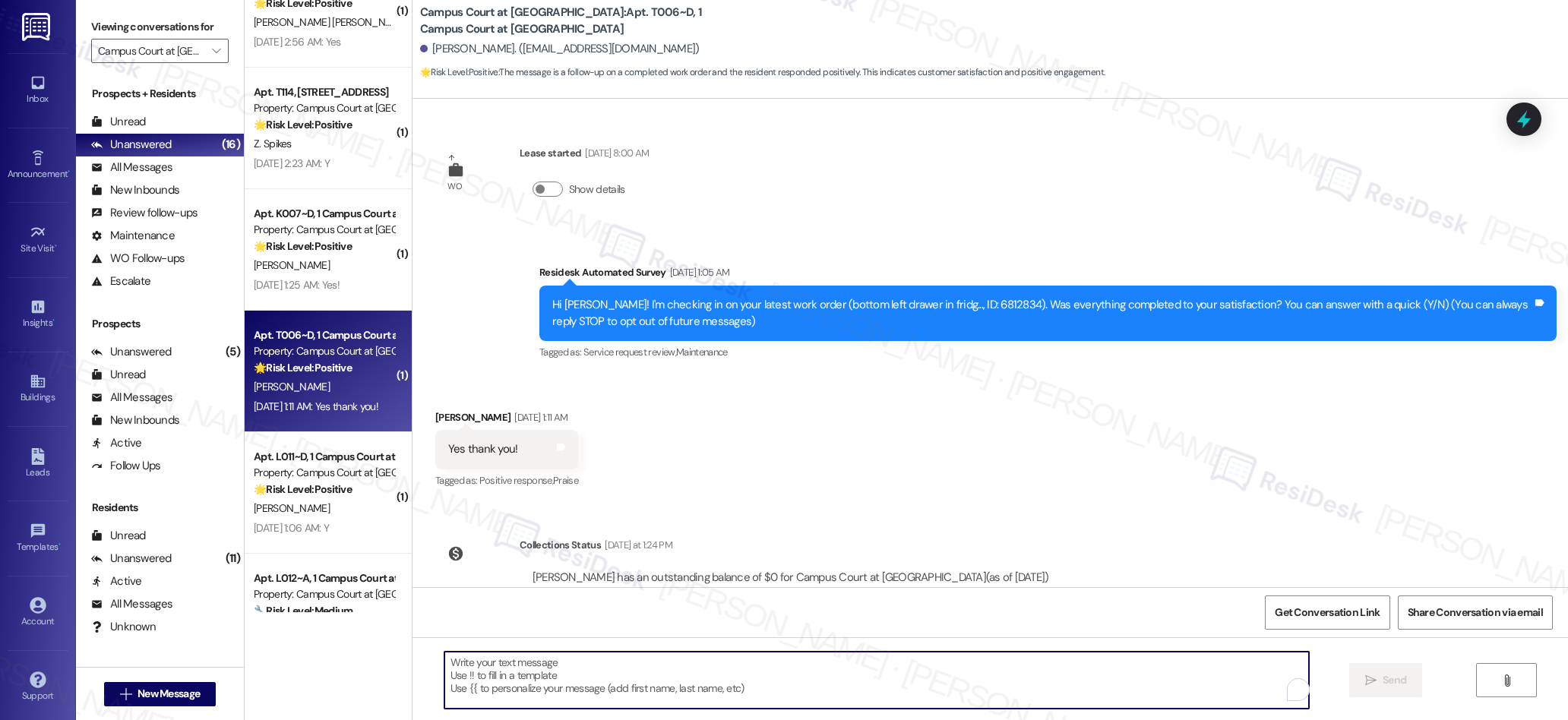
click at [705, 674] on textarea "To enrich screen reader interactions, please activate Accessibility in Grammarl…" at bounding box center [877, 680] width 865 height 57
paste textarea "We’re glad everything went well with your work order! Let us know if there’s an…"
type textarea "We’re glad everything went well with your work order! Let us know if there’s an…"
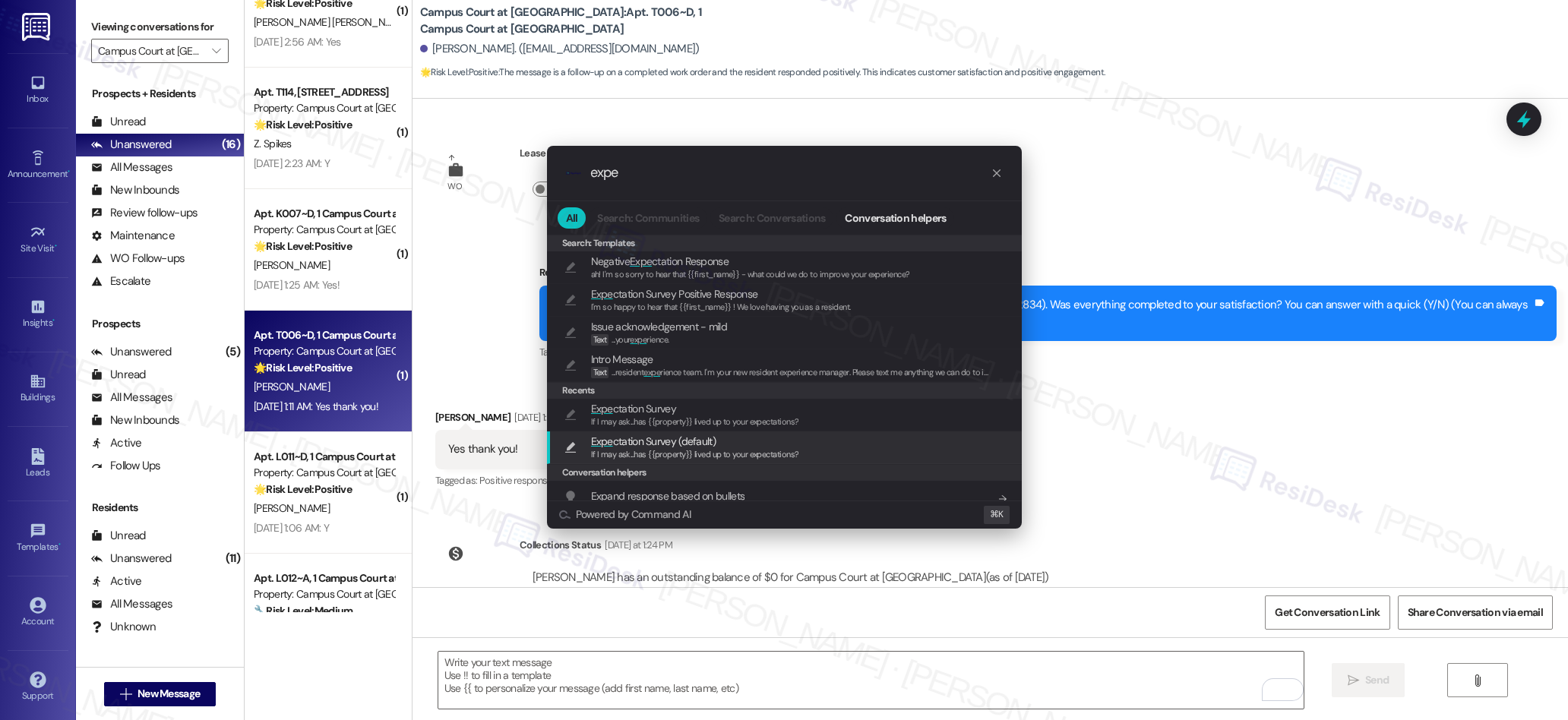
type input "expe"
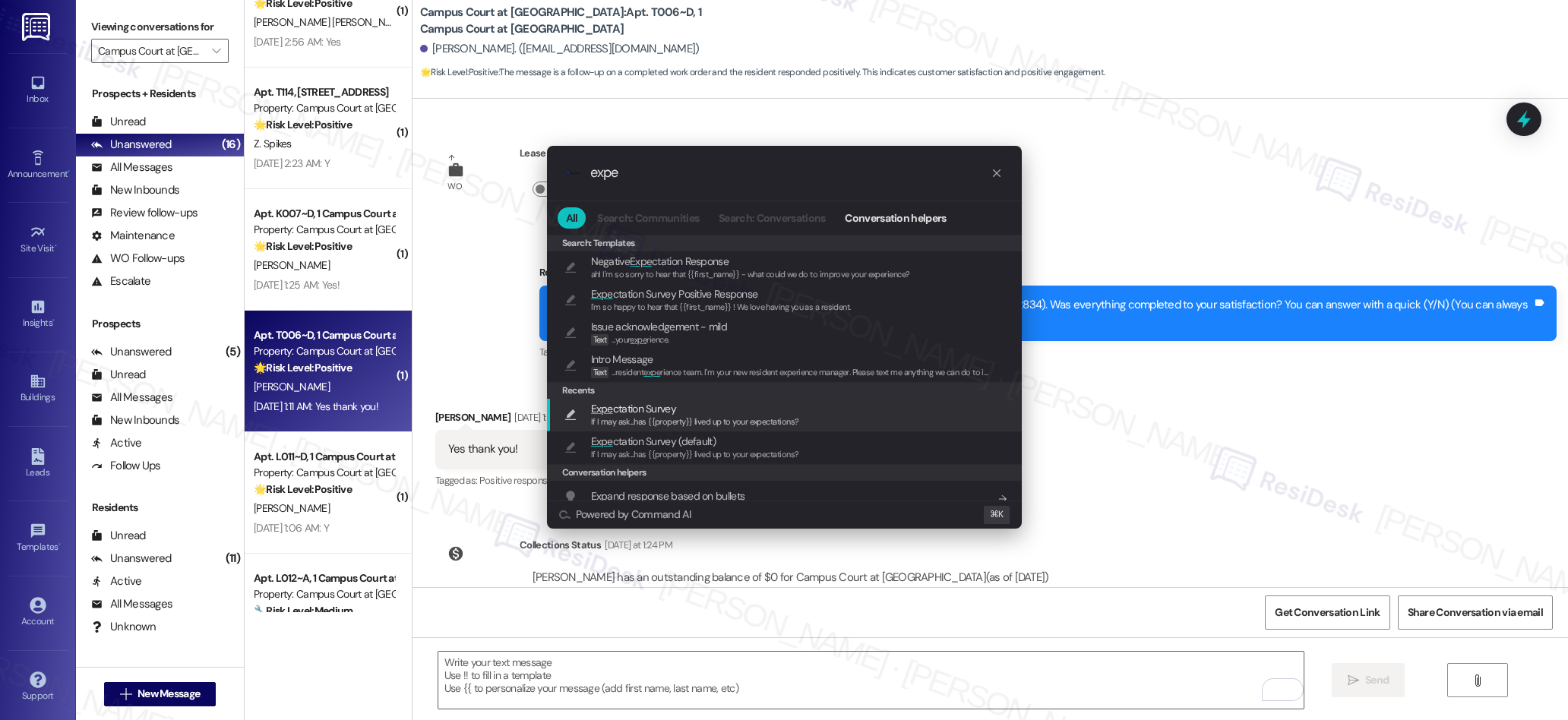
scroll to position [2, 0]
click at [670, 426] on div "Expe ctation Survey If I may ask...has {{property}} lived up to your expectatio…" at bounding box center [784, 413] width 475 height 32
type textarea "If I may ask...has {{property}} lived up to your expectations?"
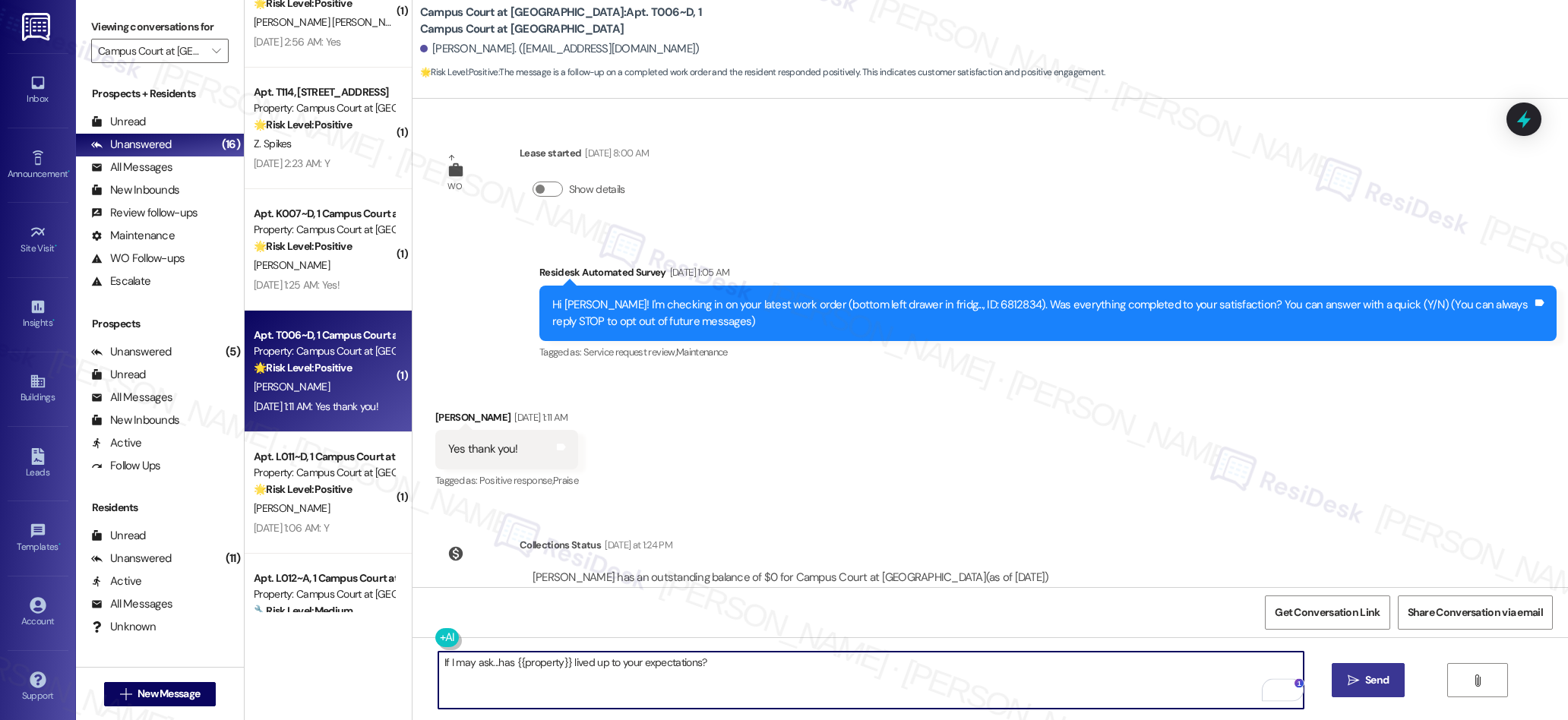
click at [1351, 675] on icon "" at bounding box center [1353, 680] width 11 height 12
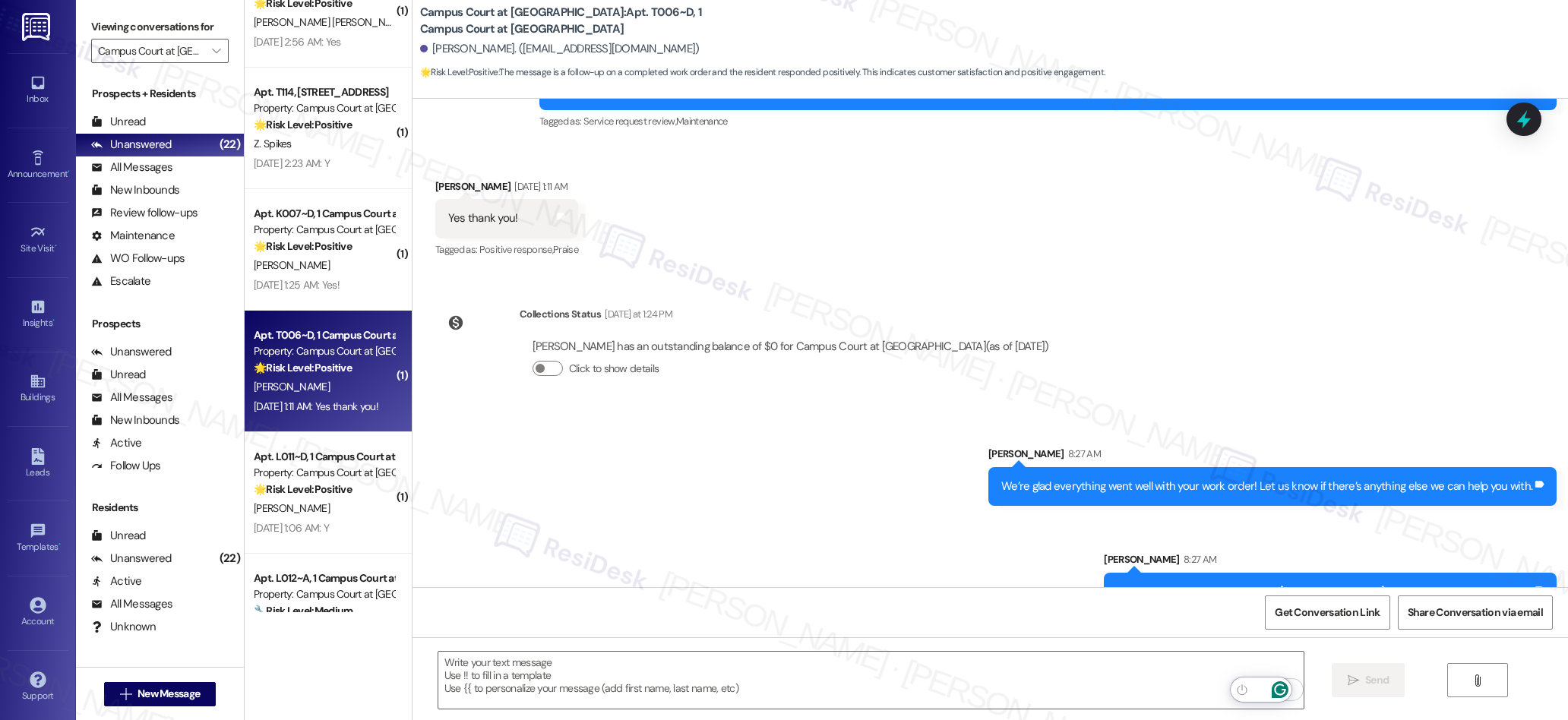
scroll to position [268, 0]
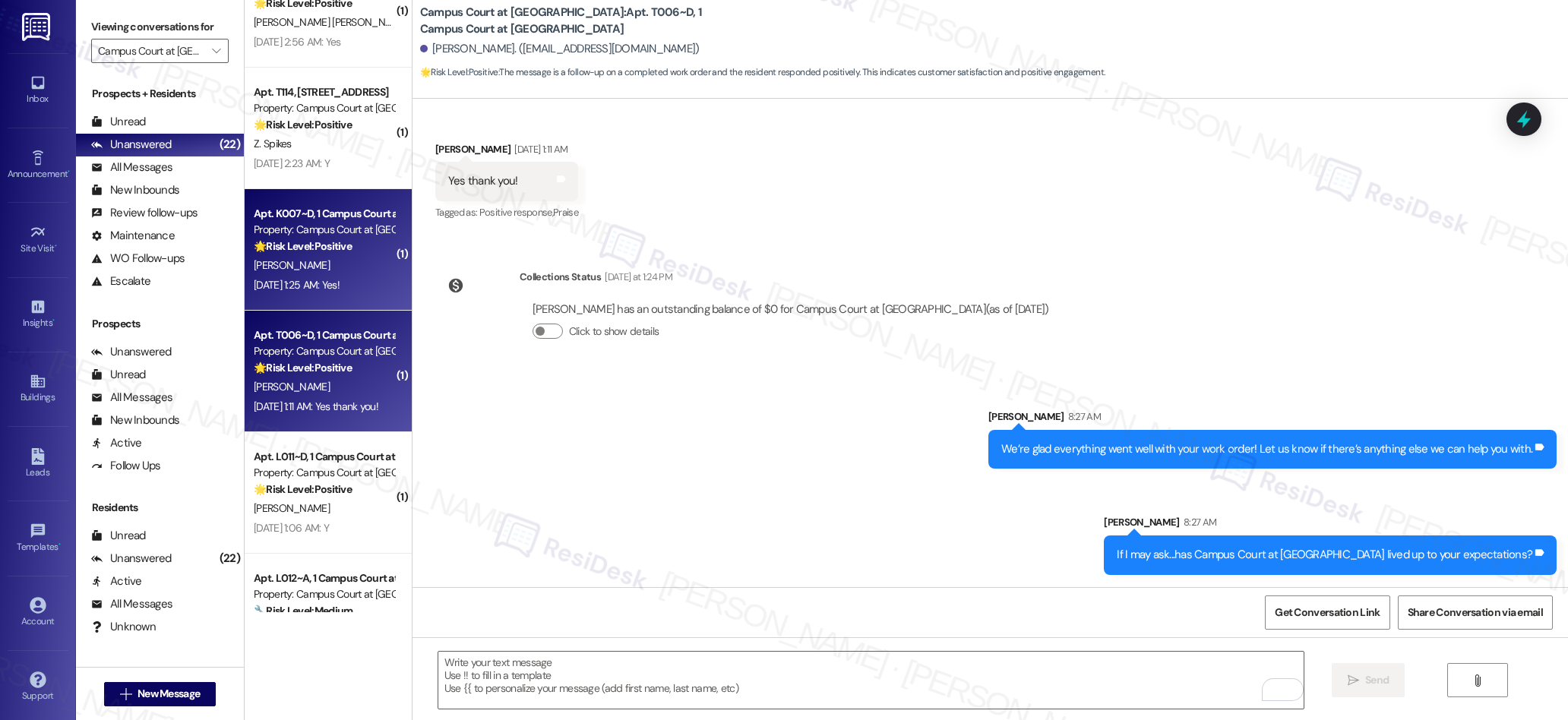
click at [297, 294] on div "[DATE] 1:25 AM: Yes! [DATE] 1:25 AM: Yes!" at bounding box center [323, 285] width 144 height 19
type textarea "Fetching suggested responses. Please feel free to read through the conversation…"
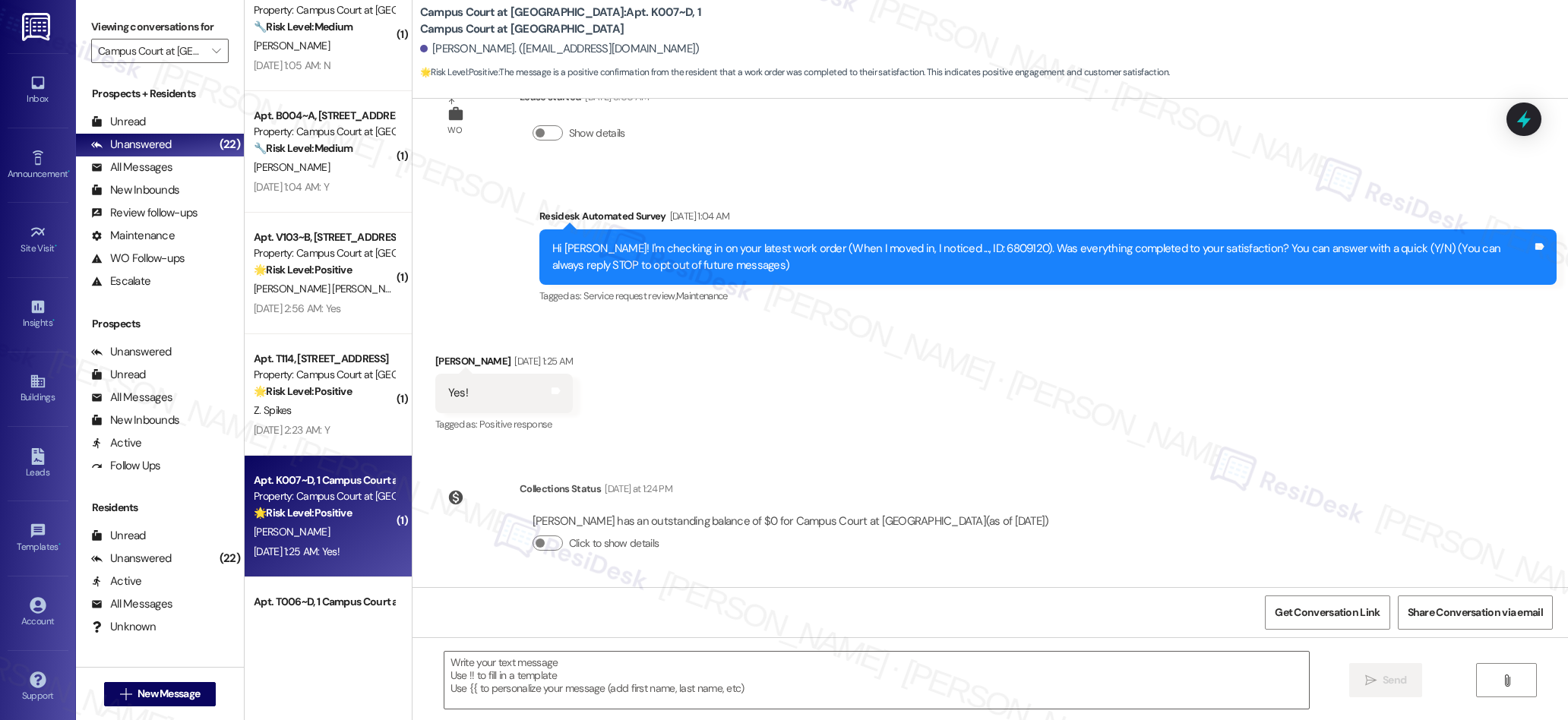
scroll to position [0, 0]
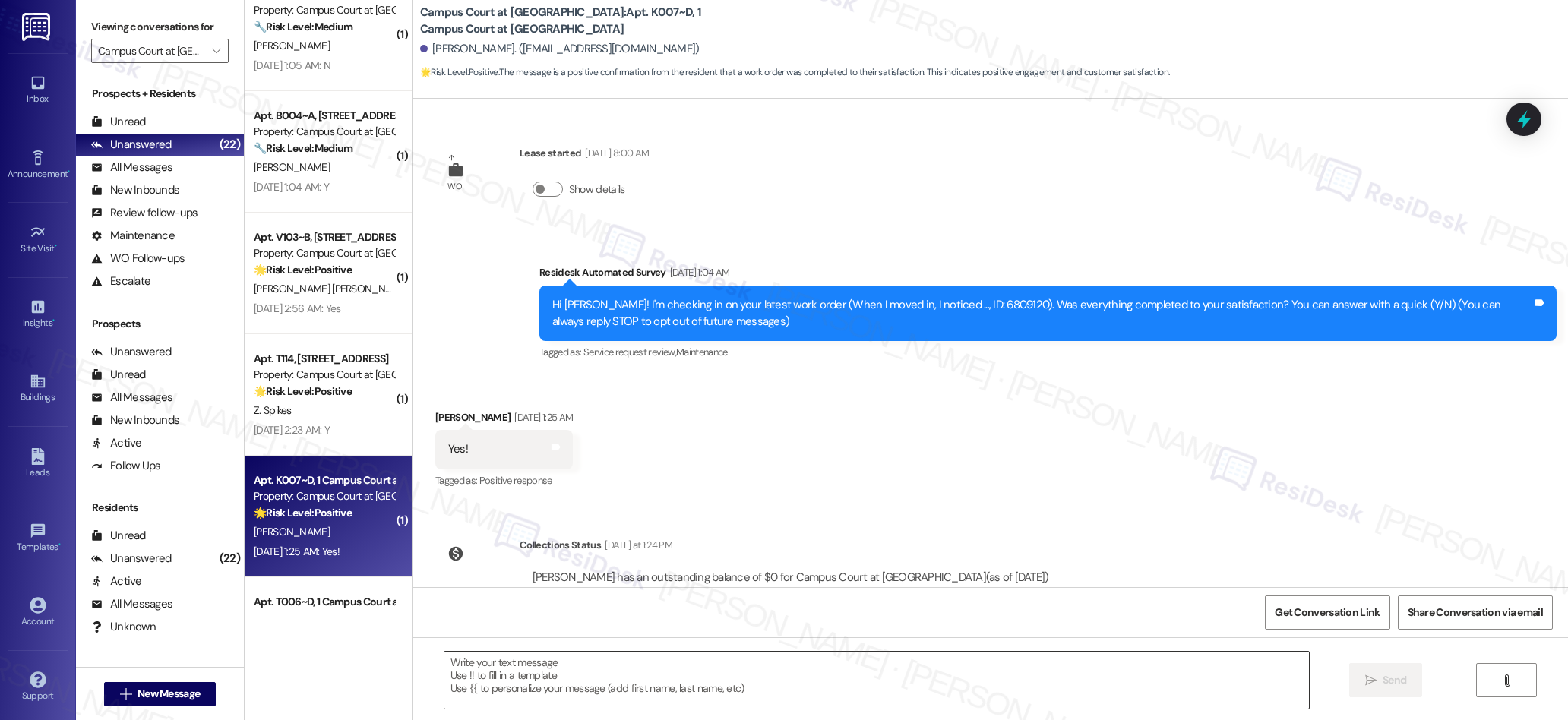
click at [609, 685] on textarea at bounding box center [877, 680] width 865 height 57
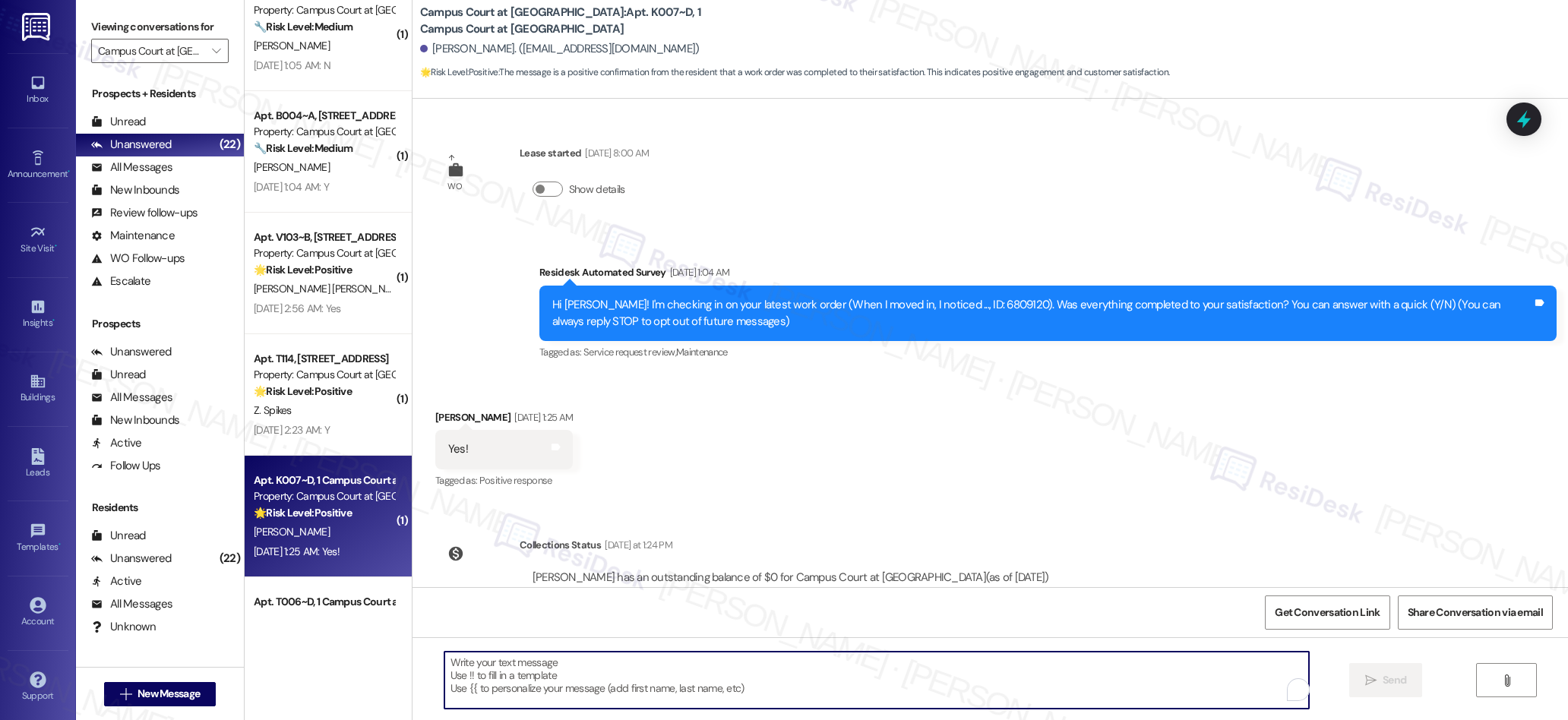
paste textarea "We’re glad everything went well with your work order! Let us know if there’s an…"
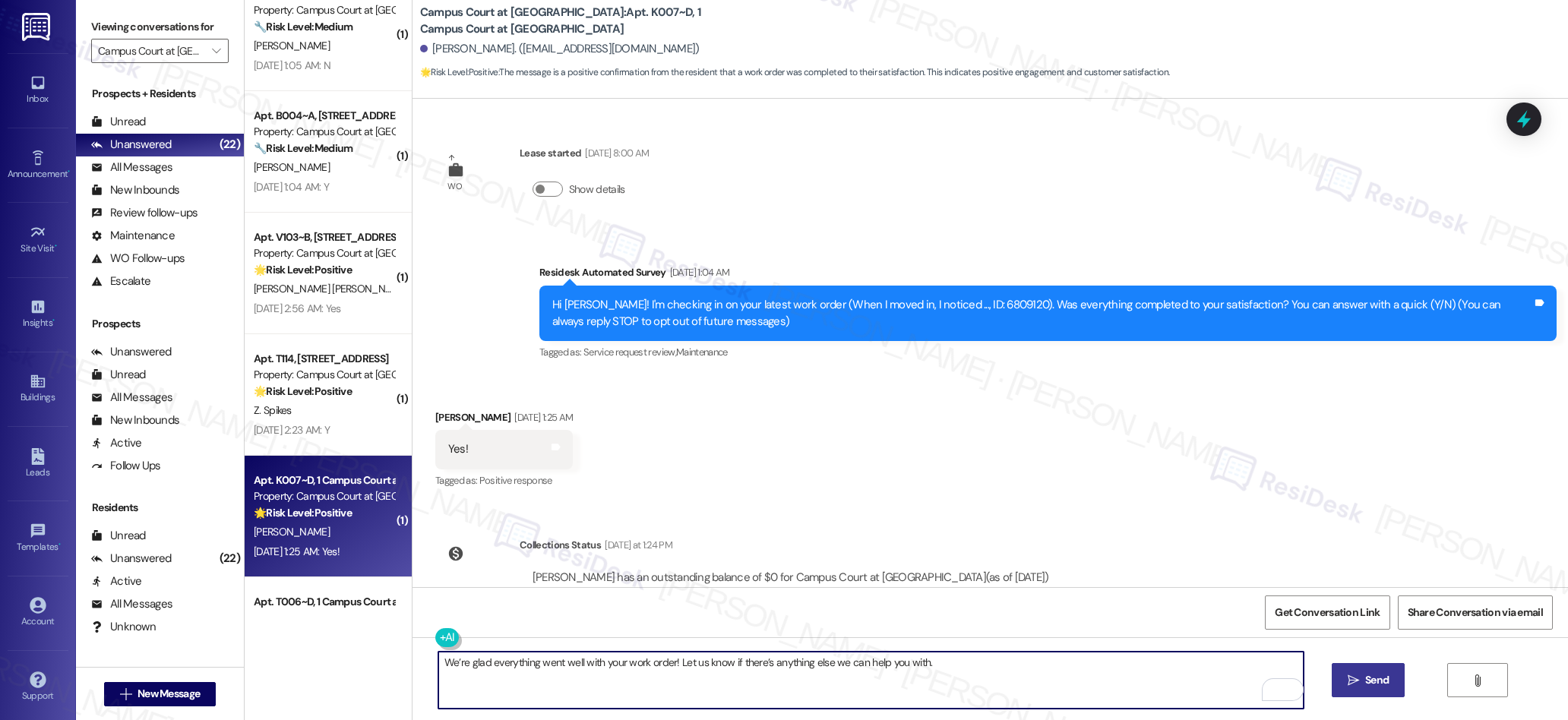
type textarea "We’re glad everything went well with your work order! Let us know if there’s an…"
click at [1375, 677] on span "Send" at bounding box center [1376, 680] width 24 height 16
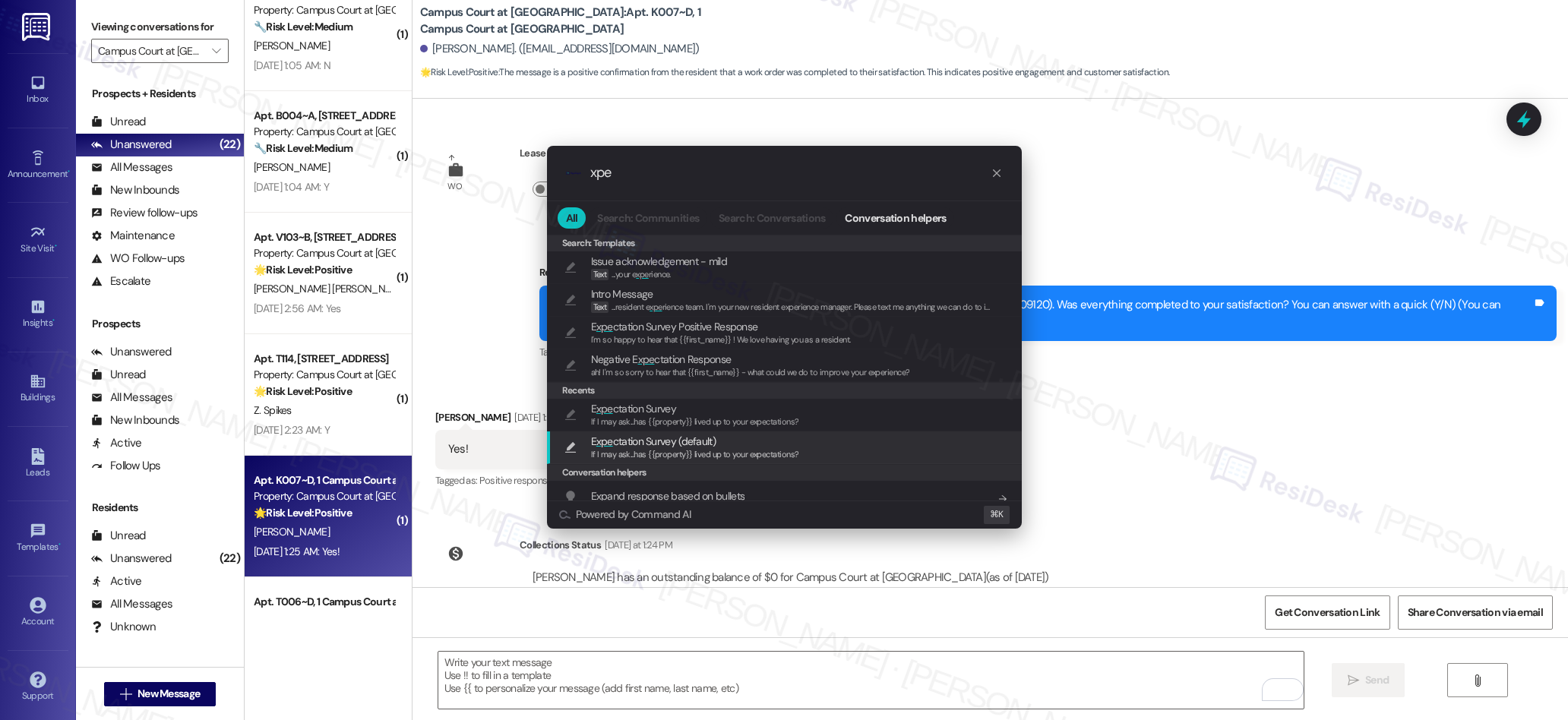
type input "xpe"
click at [634, 423] on span "If I may ask...has {{property}} lived up to your expectations?" at bounding box center [695, 421] width 208 height 10
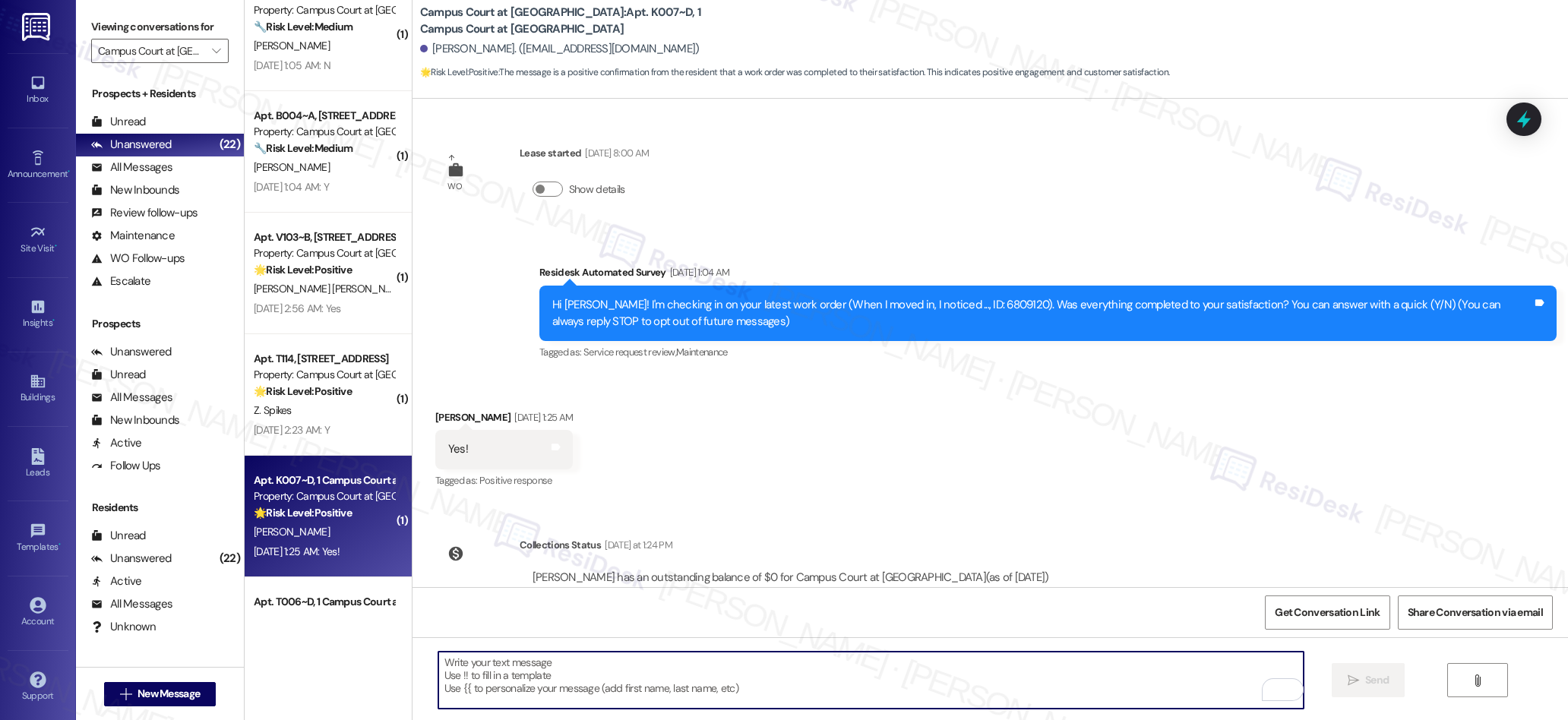
type textarea "If I may ask...has {{property}} lived up to your expectations?"
click at [1385, 687] on span "Send" at bounding box center [1376, 680] width 24 height 16
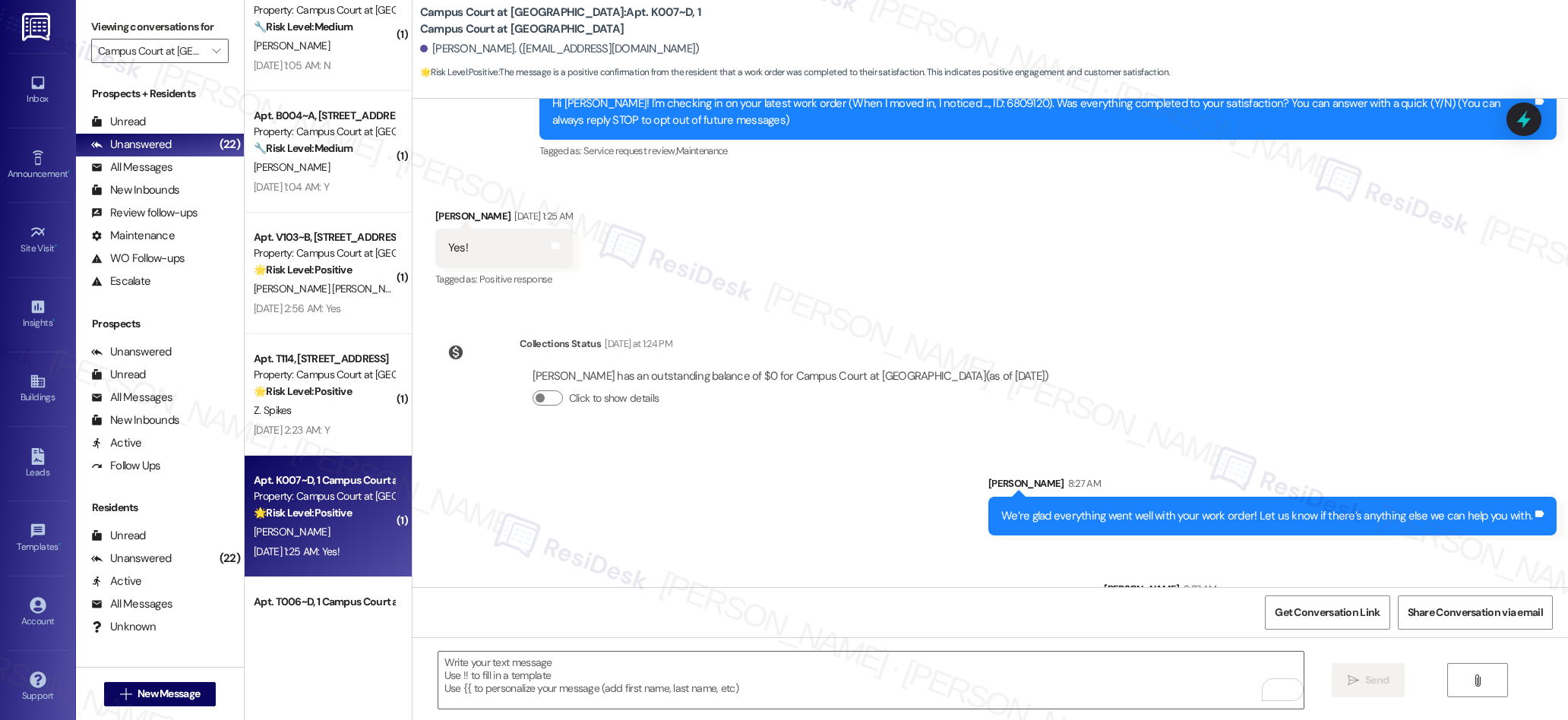
scroll to position [268, 0]
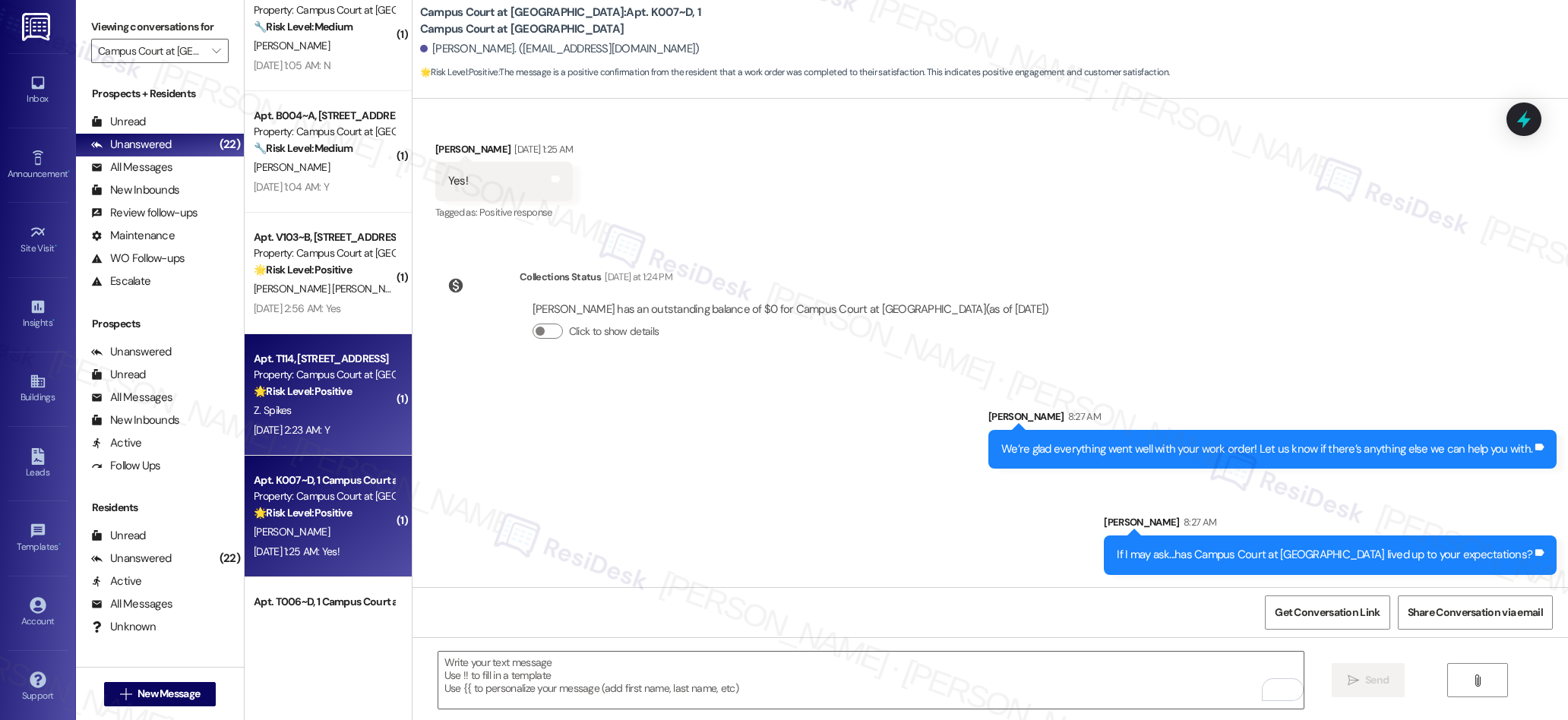
click at [314, 425] on div "[DATE] 2:23 AM: Y [DATE] 2:23 AM: Y" at bounding box center [292, 430] width 76 height 13
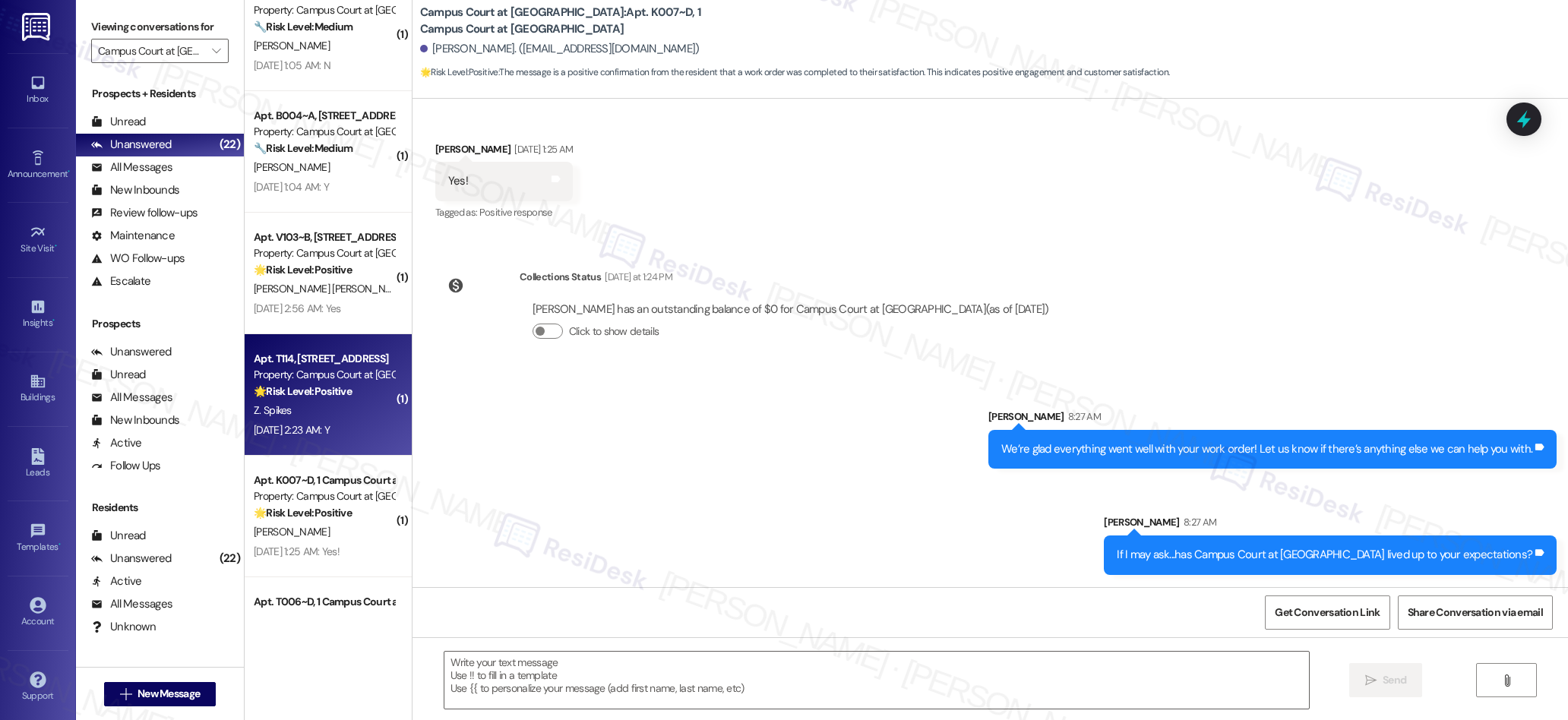
type textarea "Fetching suggested responses. Please feel free to read through the conversation…"
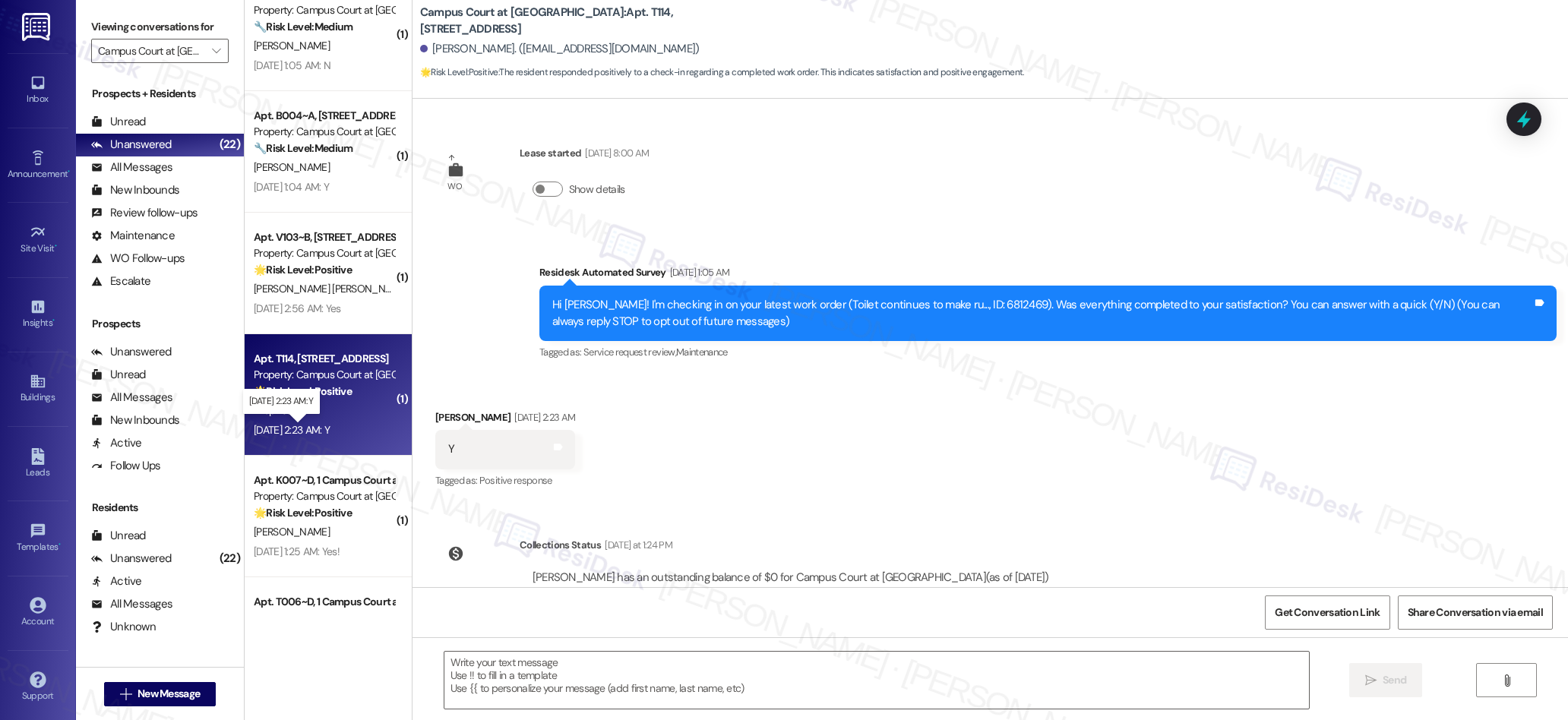
type textarea "Fetching suggested responses. Please feel free to read through the conversation…"
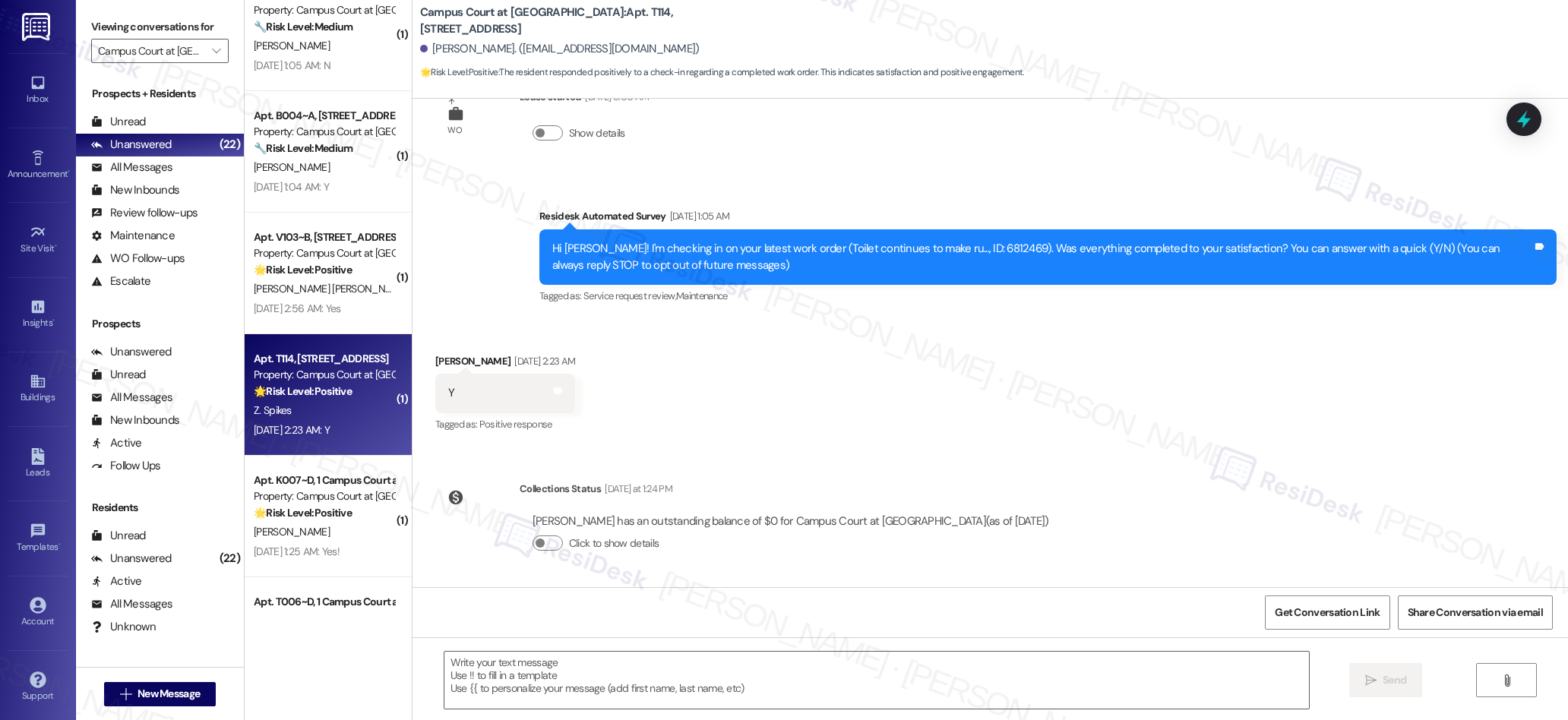
scroll to position [0, 0]
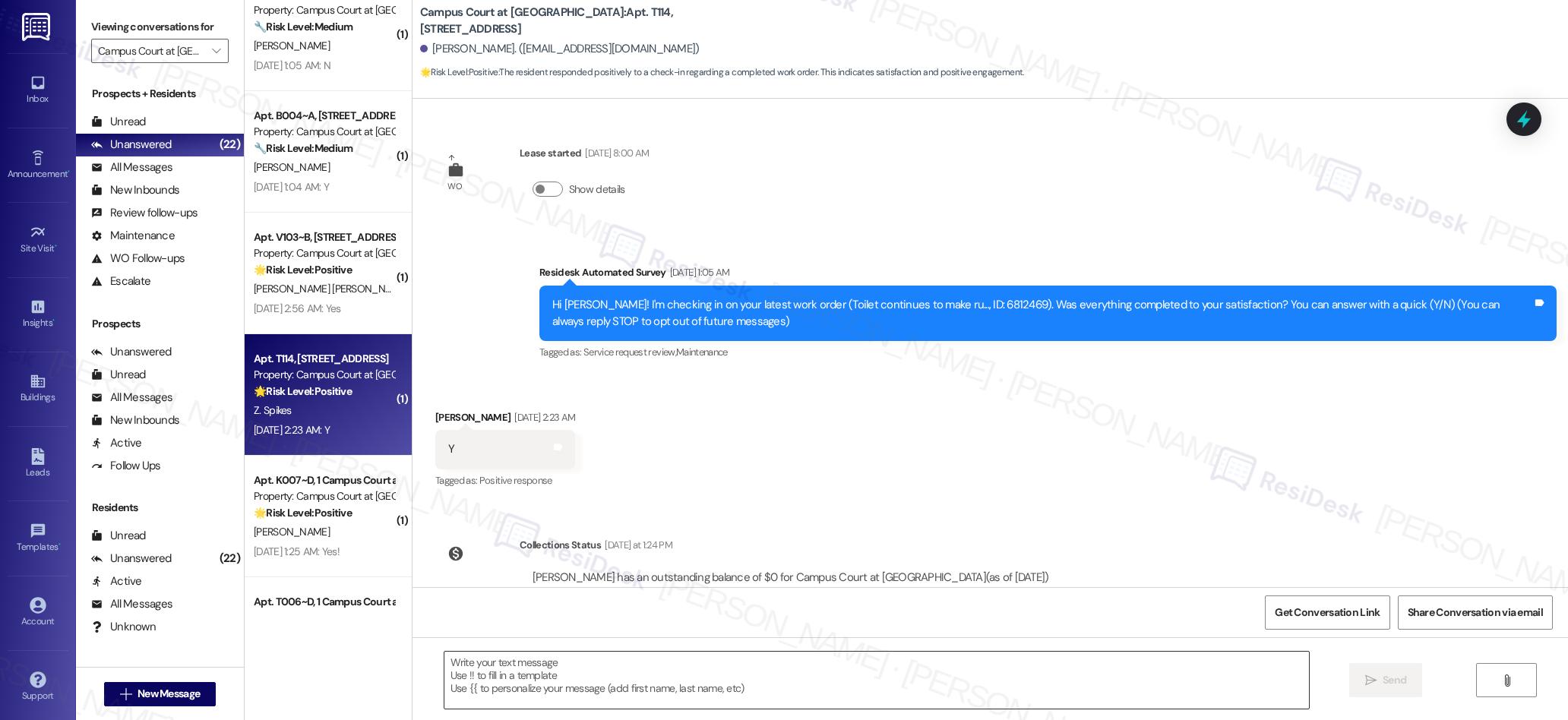
click at [700, 687] on textarea at bounding box center [877, 680] width 865 height 57
paste textarea "We’re glad everything went well with your work order! Let us know if there’s an…"
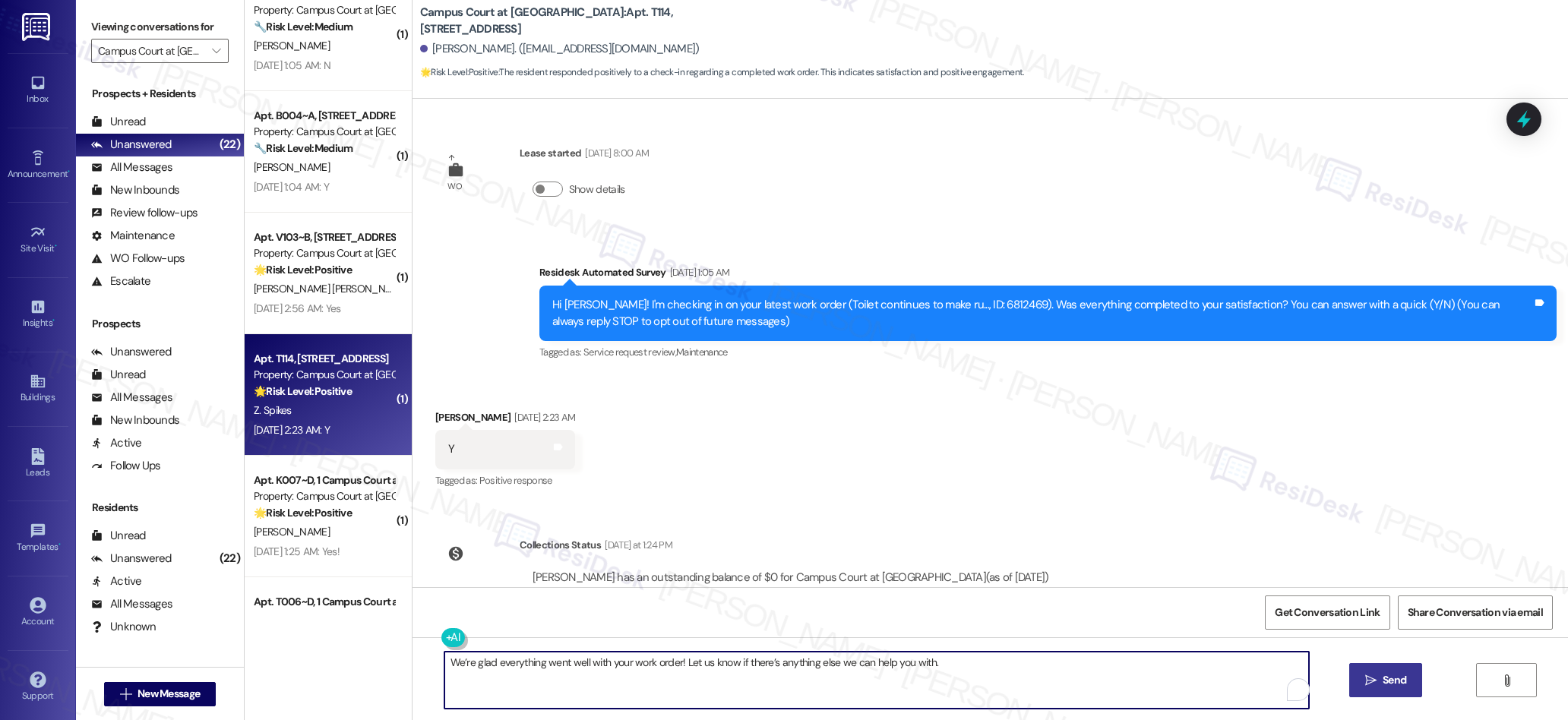
type textarea "We’re glad everything went well with your work order! Let us know if there’s an…"
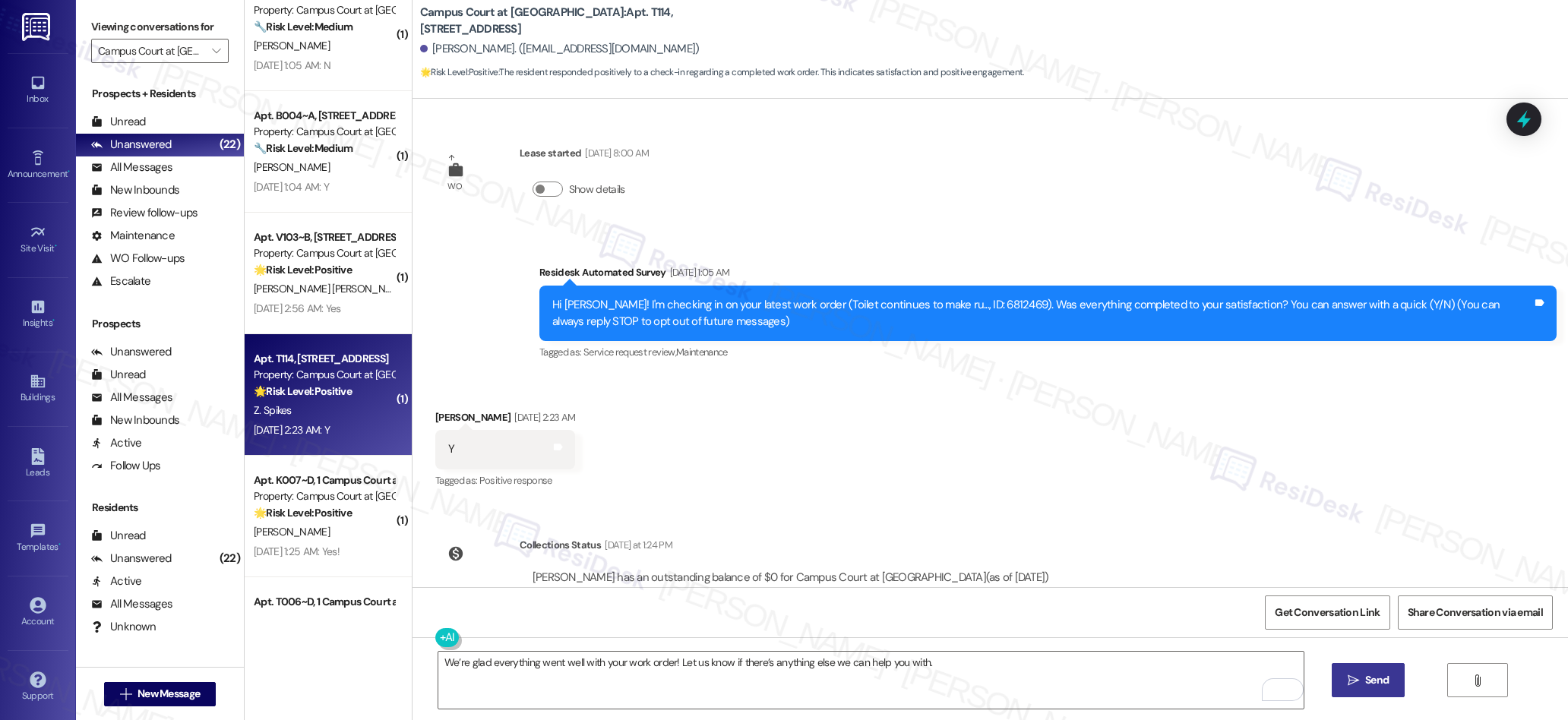
click at [1379, 686] on span "Send" at bounding box center [1376, 680] width 24 height 16
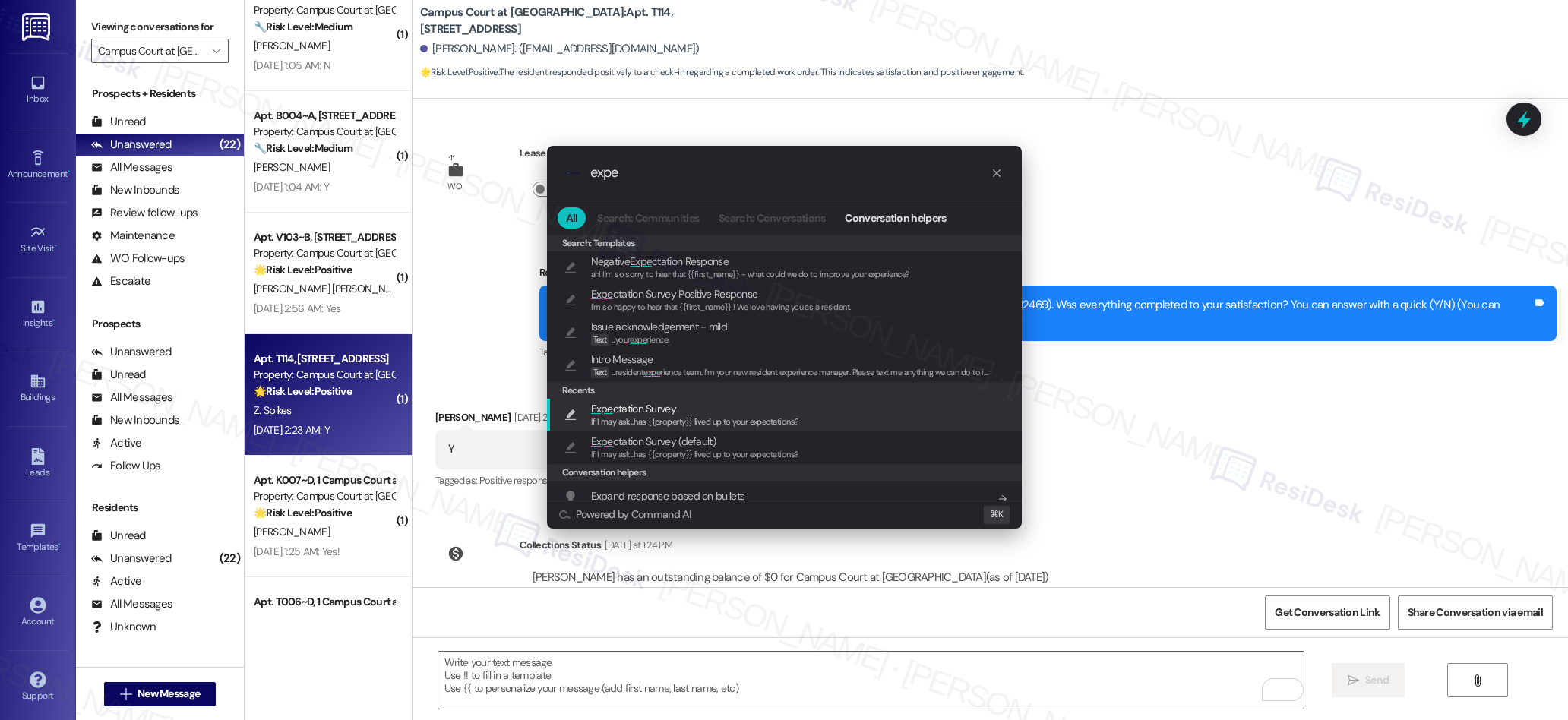
type input "expe"
click at [660, 422] on span "If I may ask...has {{property}} lived up to your expectations?" at bounding box center [695, 421] width 208 height 10
type textarea "If I may ask...has {{property}} lived up to your expectations?"
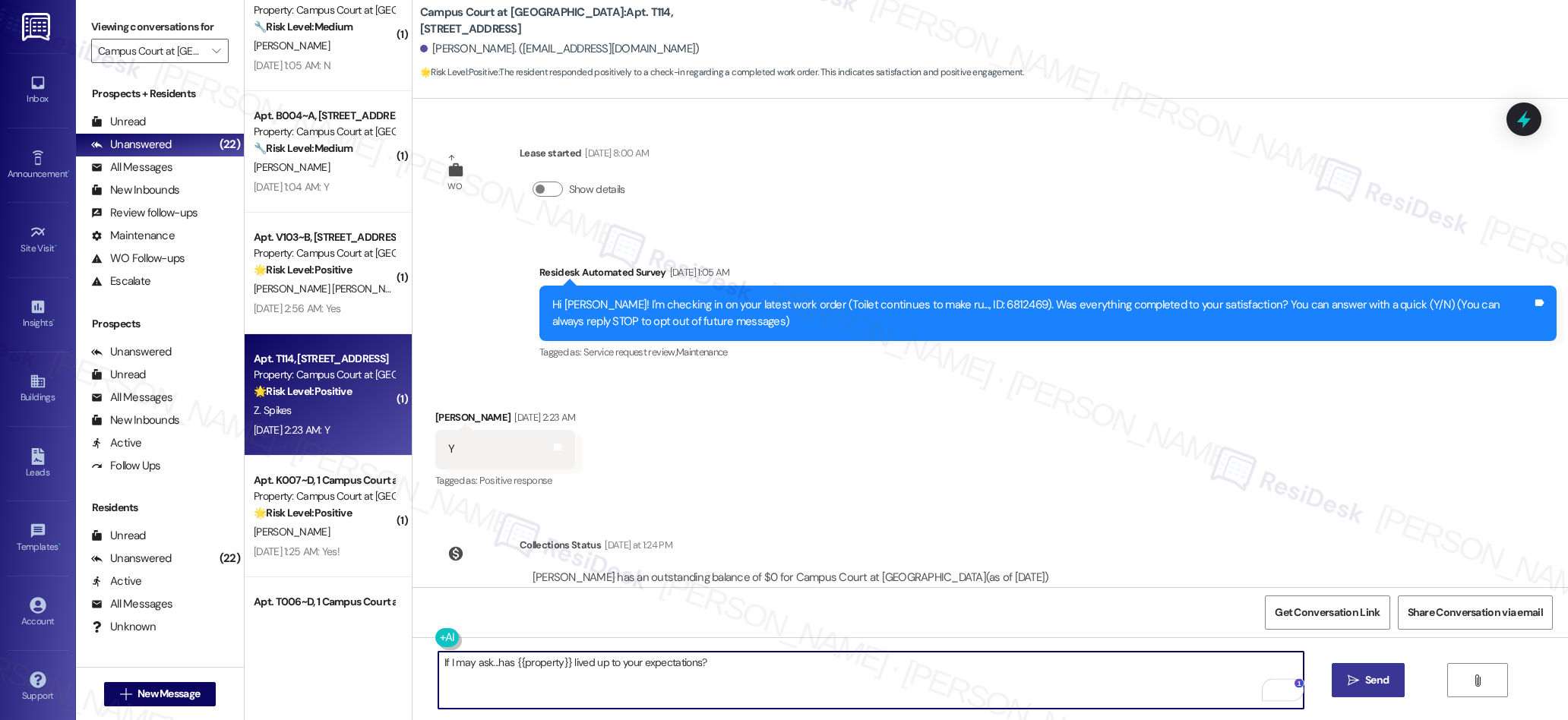
click at [1365, 676] on span "Send" at bounding box center [1376, 680] width 24 height 16
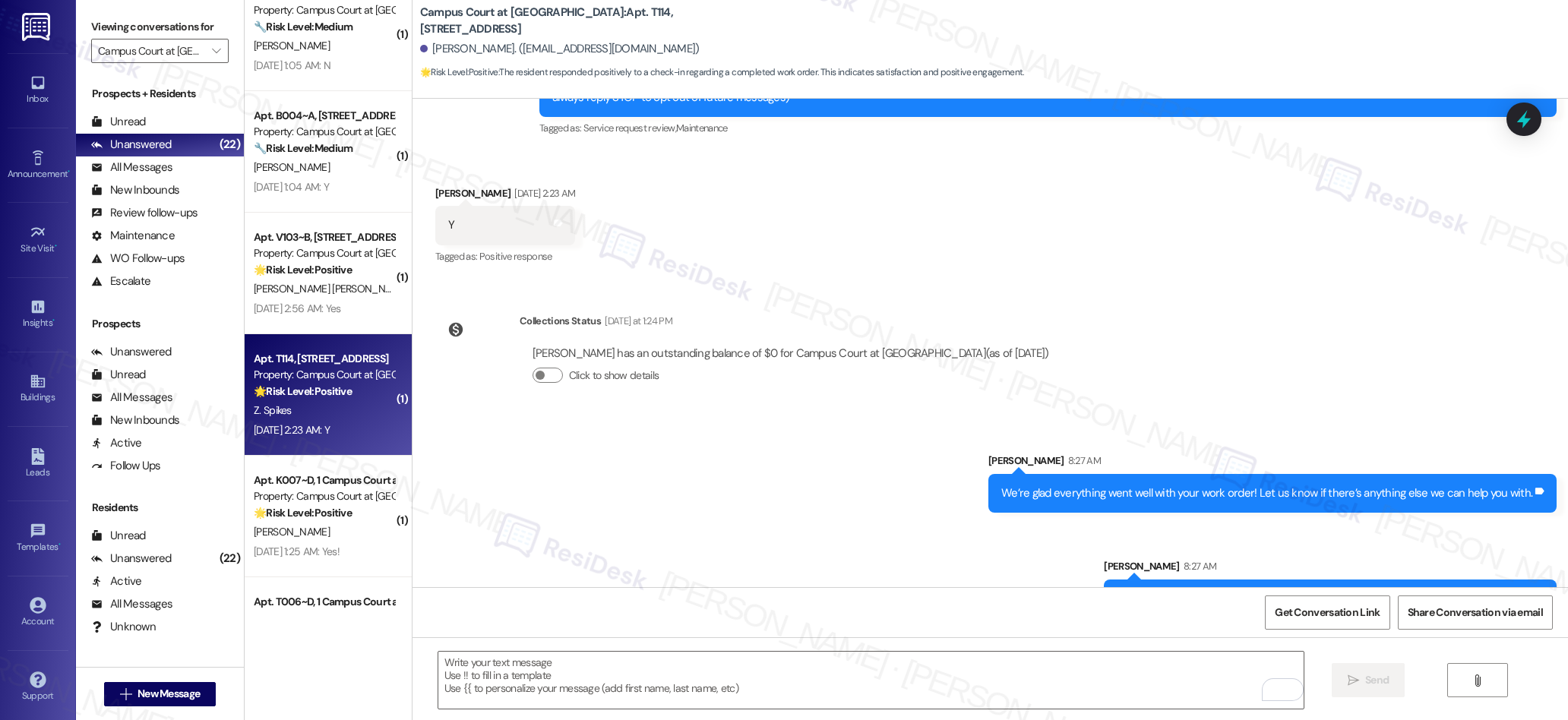
scroll to position [268, 0]
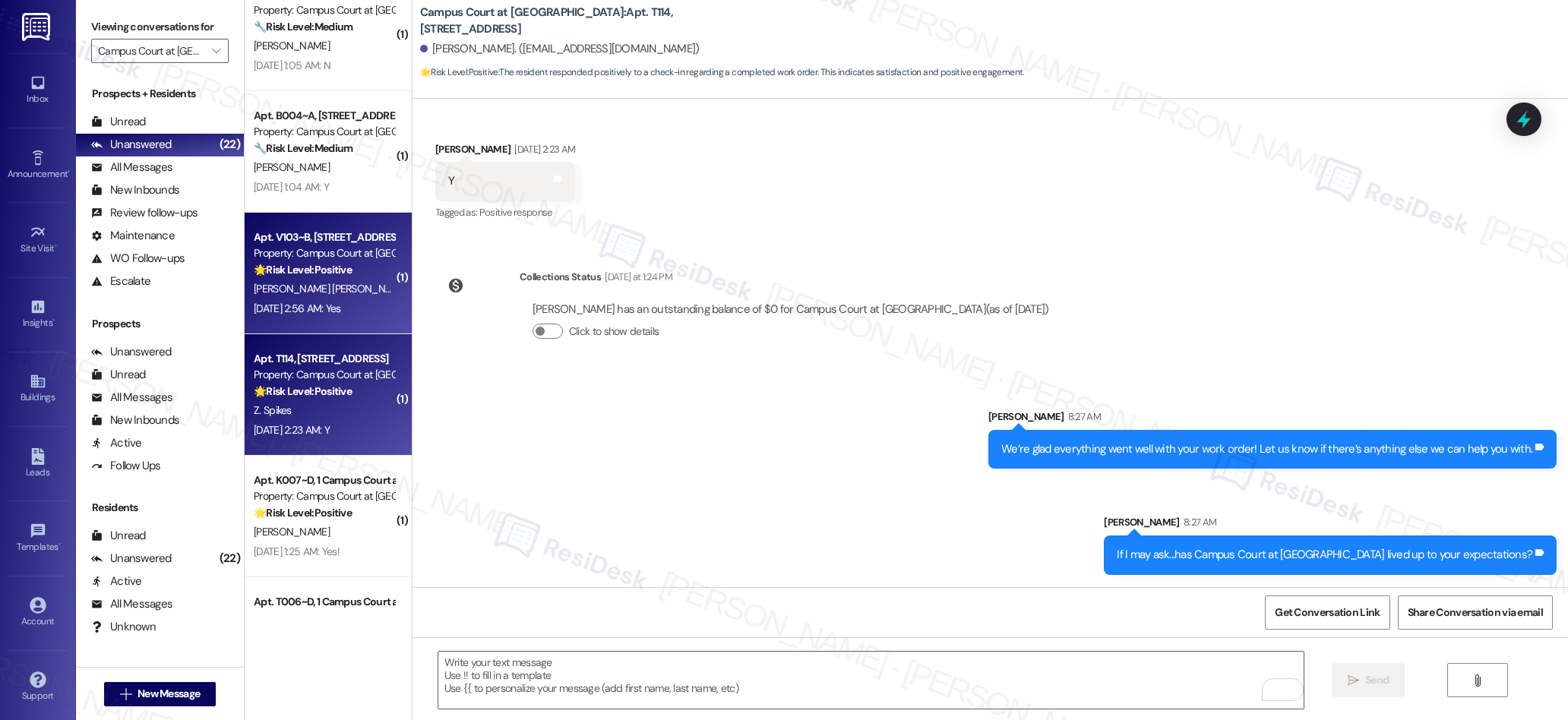
click at [309, 275] on strong "🌟 Risk Level: Positive" at bounding box center [302, 270] width 98 height 13
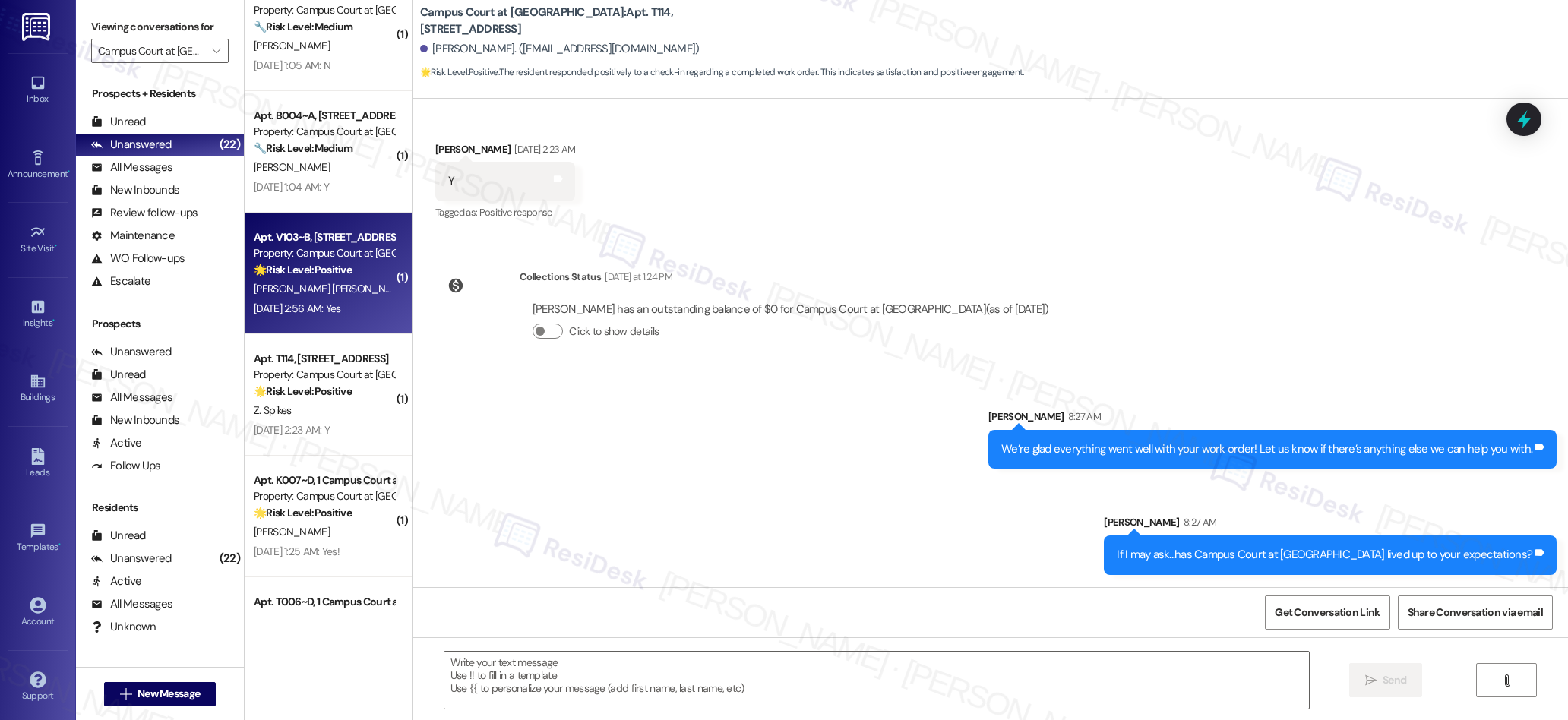
type textarea "Fetching suggested responses. Please feel free to read through the conversation…"
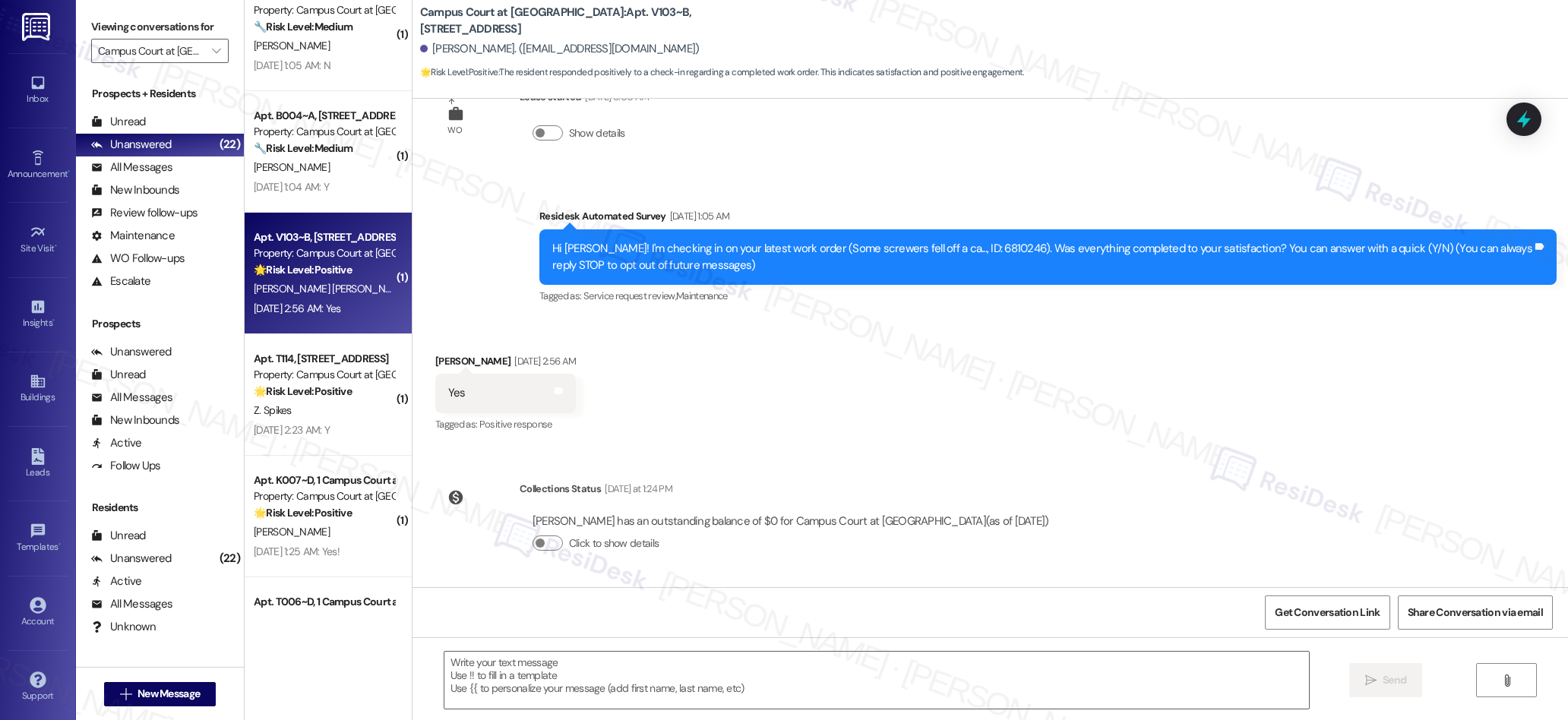
scroll to position [0, 0]
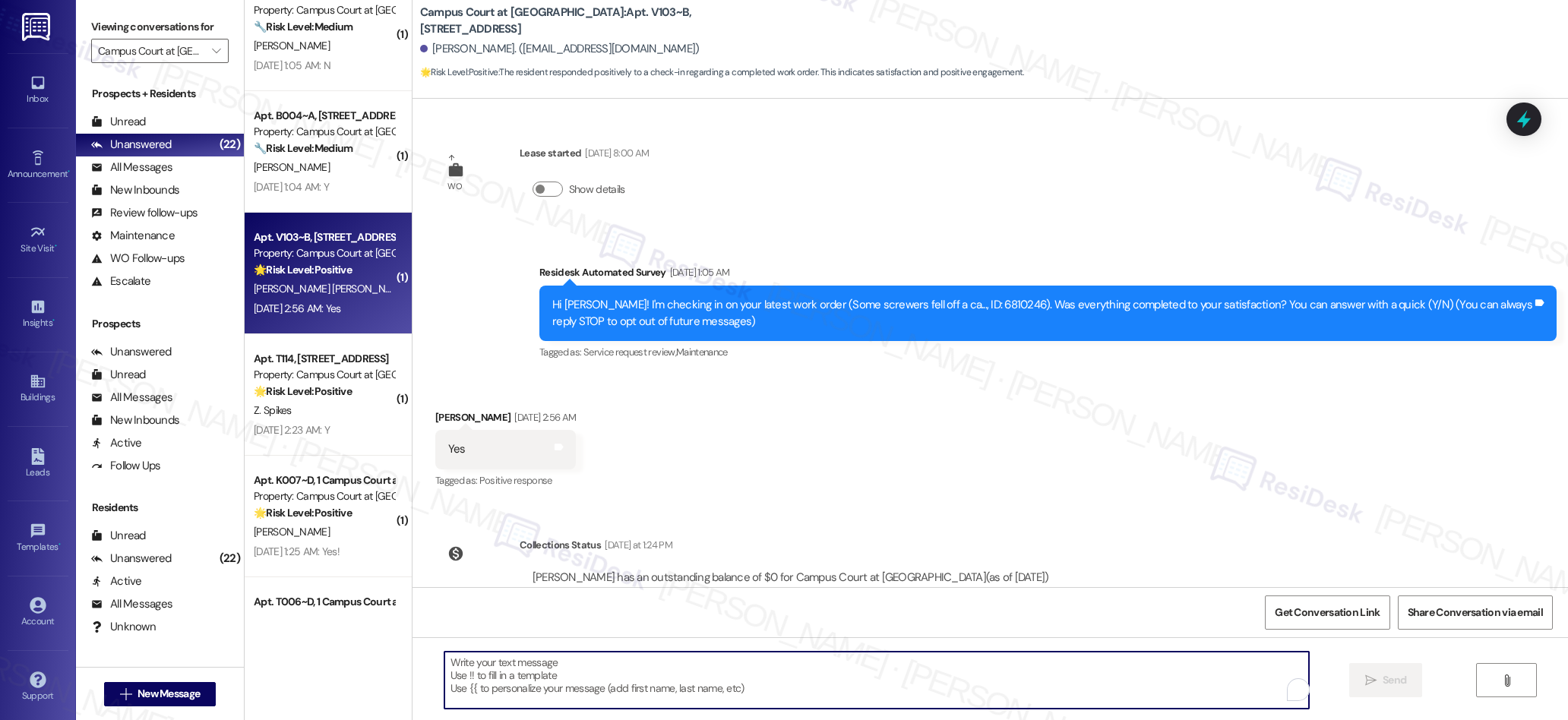
click at [586, 703] on textarea "To enrich screen reader interactions, please activate Accessibility in Grammarl…" at bounding box center [877, 680] width 865 height 57
paste textarea "We’re glad everything went well with your work order! Let us know if there’s an…"
type textarea "We’re glad everything went well with your work order! Let us know if there’s an…"
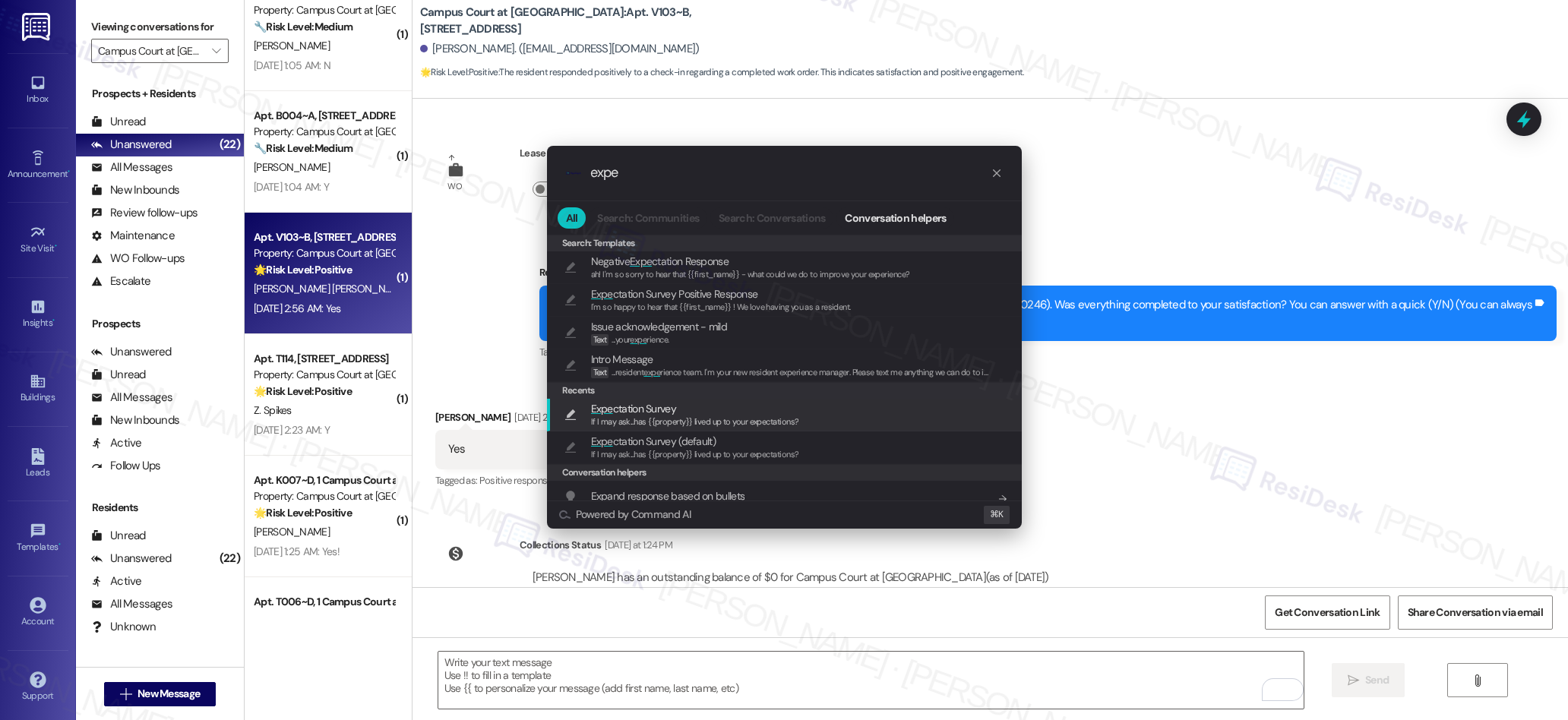
type input "expe"
click at [596, 416] on div "If I may ask...has {{property}} lived up to your expectations?" at bounding box center [695, 422] width 208 height 13
type textarea "If I may ask...has {{property}} lived up to your expectations?"
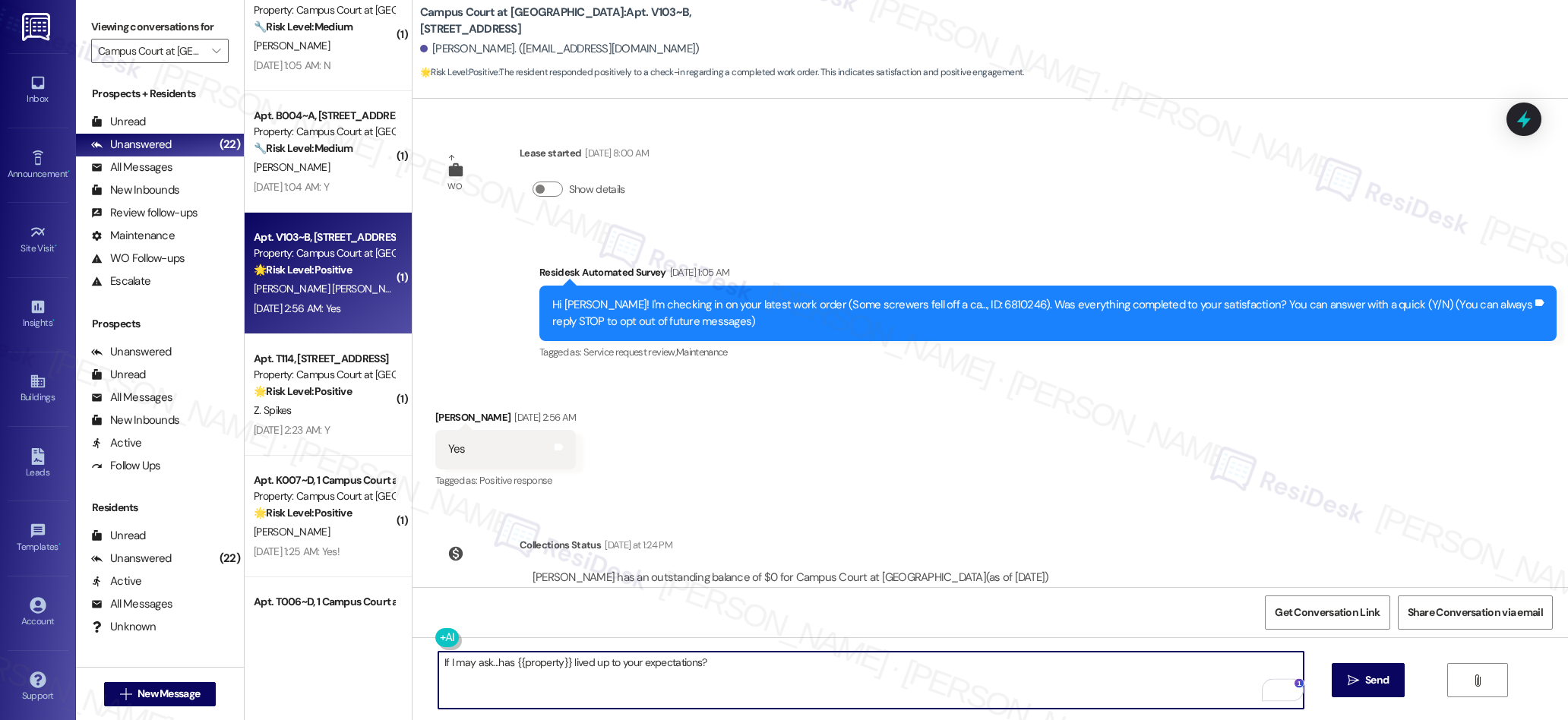
click at [1365, 683] on span "Send" at bounding box center [1376, 680] width 24 height 16
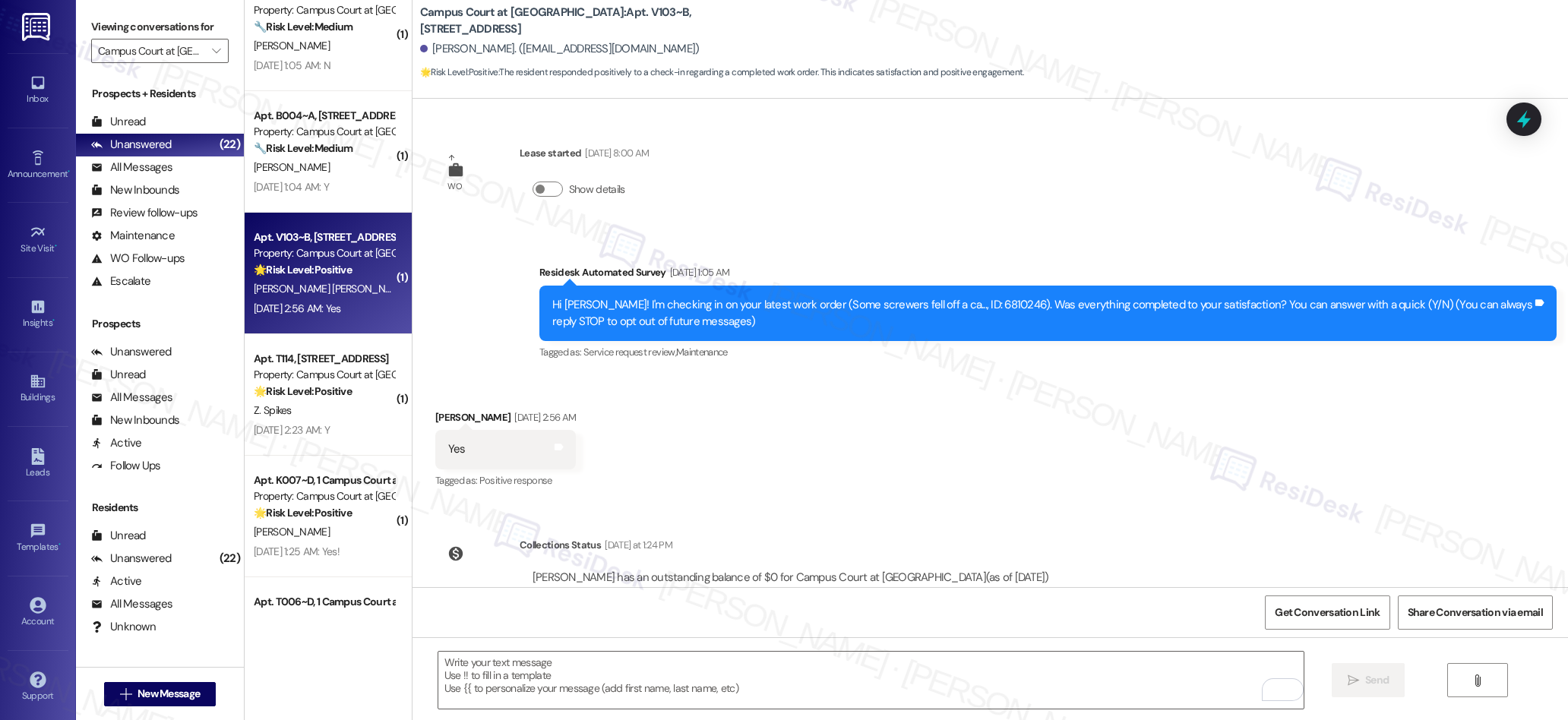
scroll to position [268, 0]
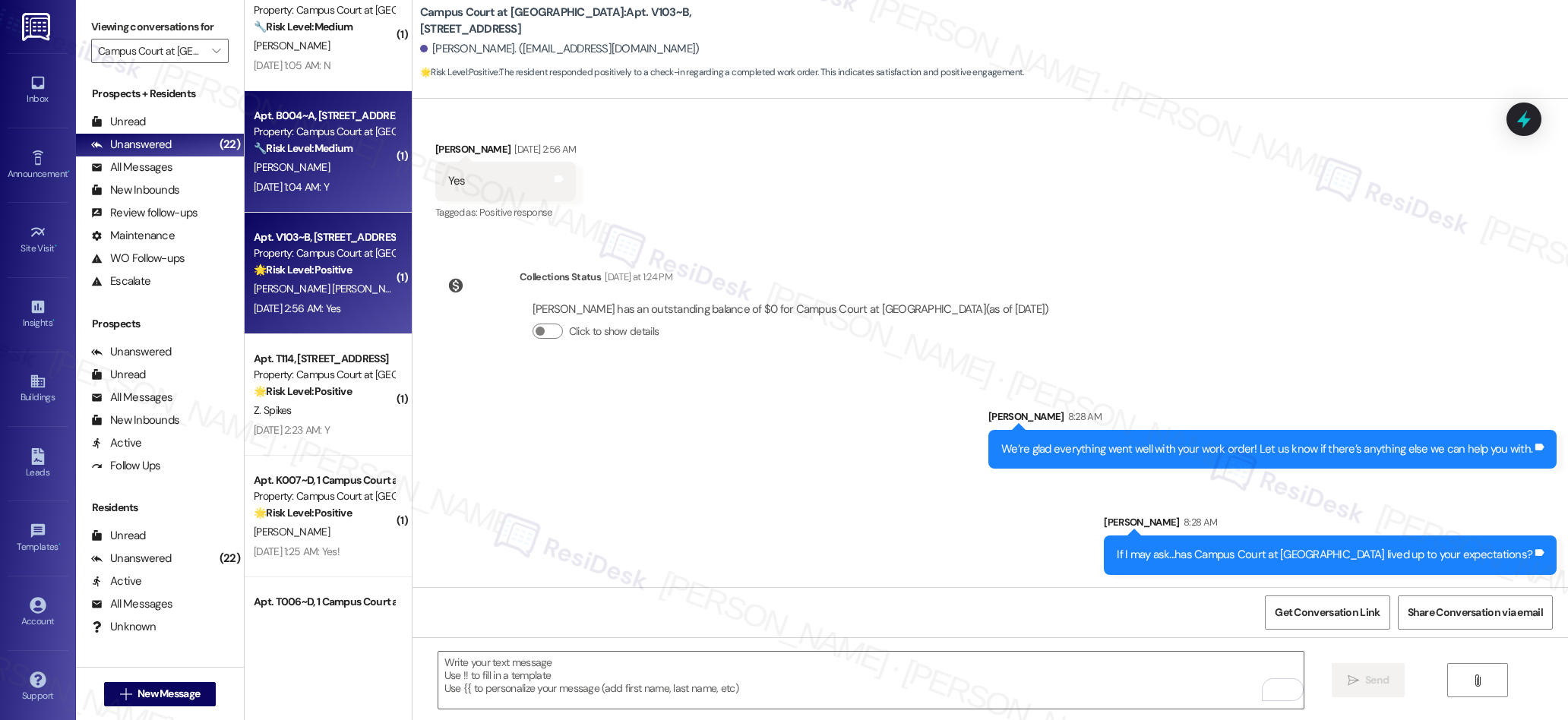
click at [354, 178] on div "[DATE] 1:04 AM: Y [DATE] 1:04 AM: Y" at bounding box center [323, 187] width 144 height 19
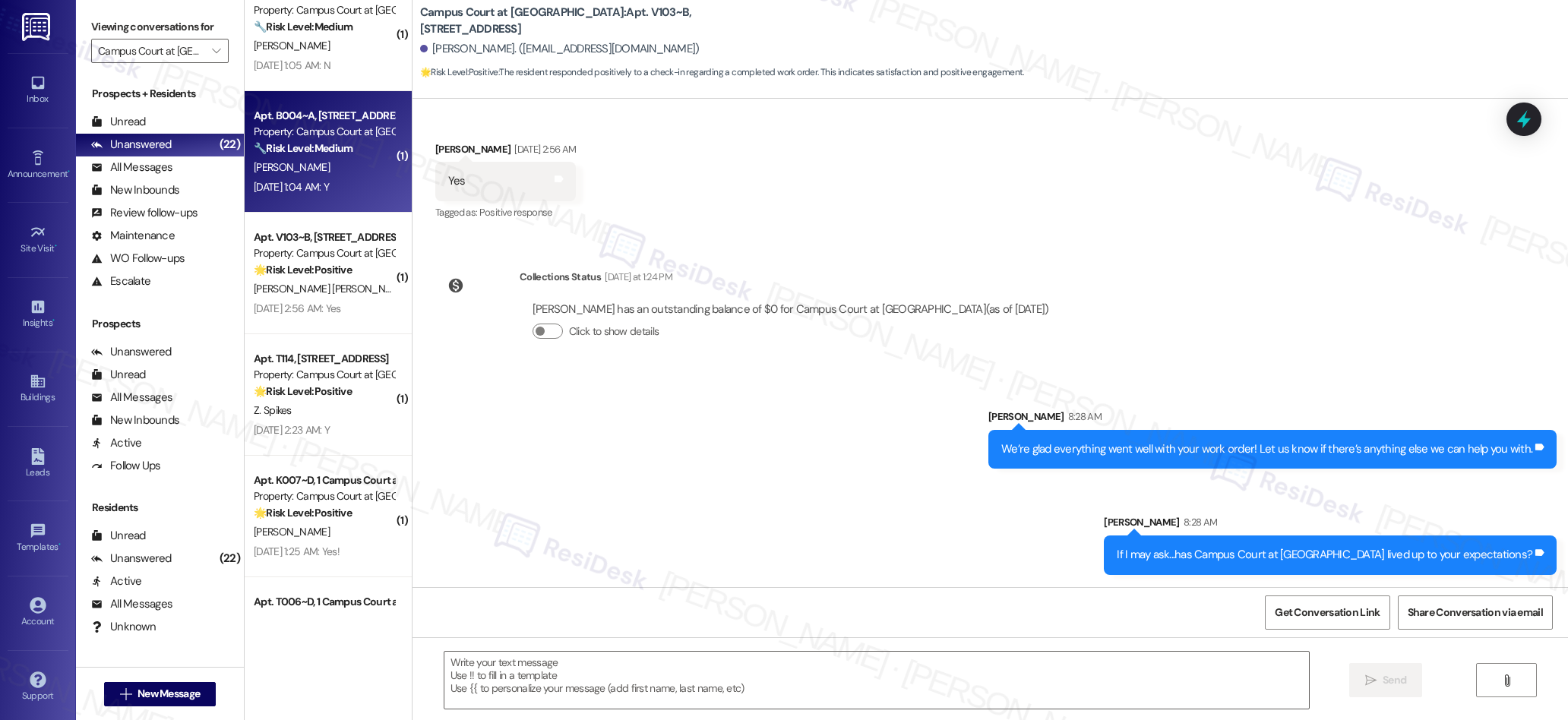
type textarea "Fetching suggested responses. Please feel free to read through the conversation…"
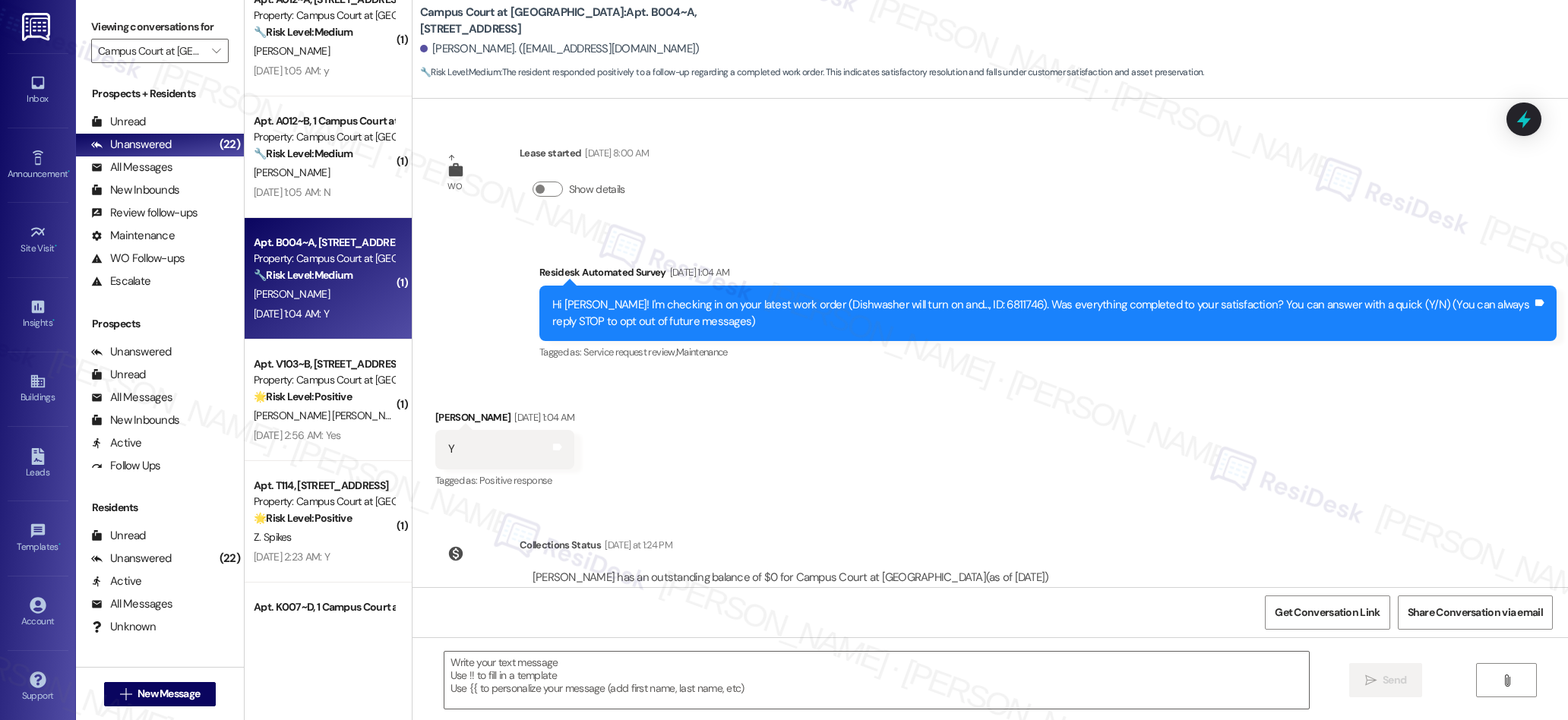
scroll to position [56, 0]
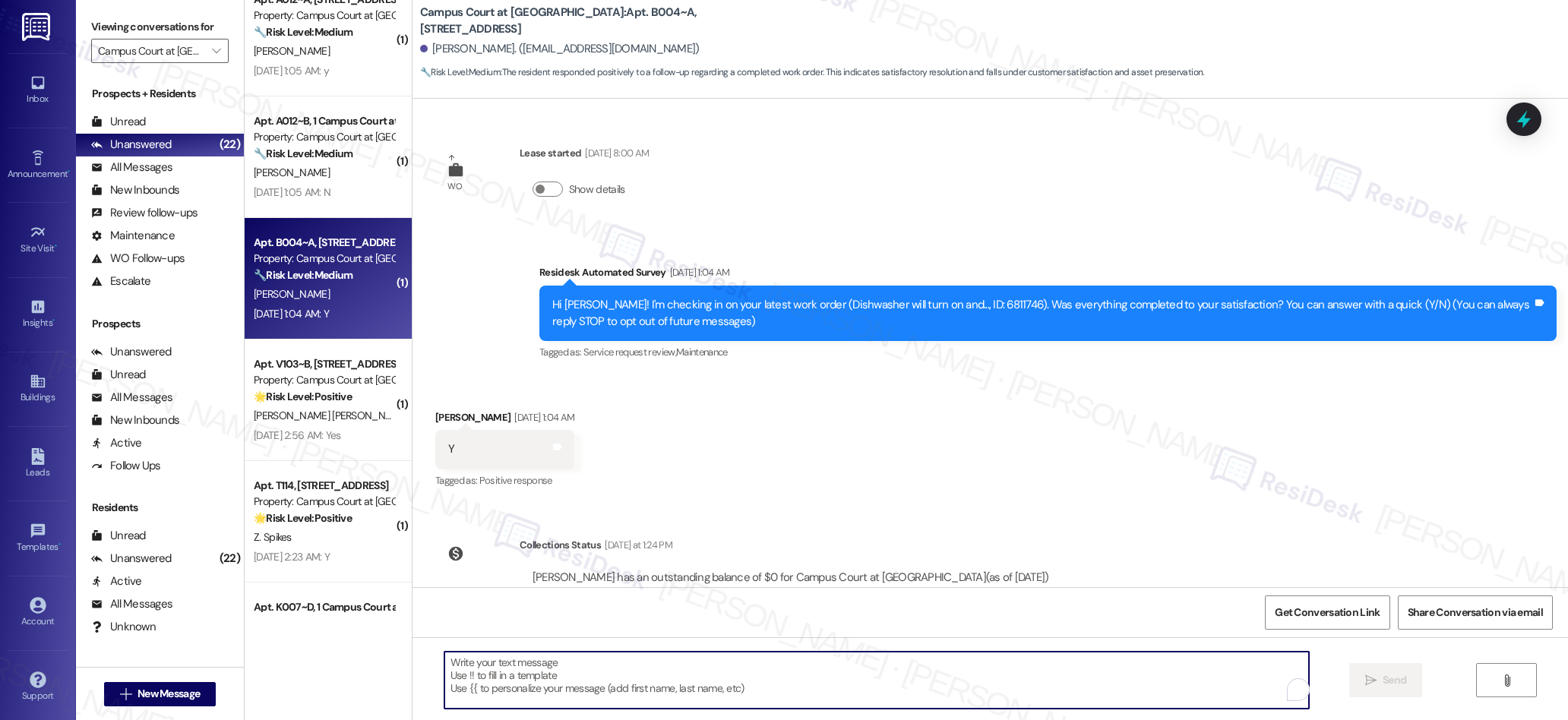
click at [650, 689] on textarea "To enrich screen reader interactions, please activate Accessibility in Grammarl…" at bounding box center [877, 680] width 865 height 57
paste textarea "We’re glad everything went well with your work order! Let us know if there’s an…"
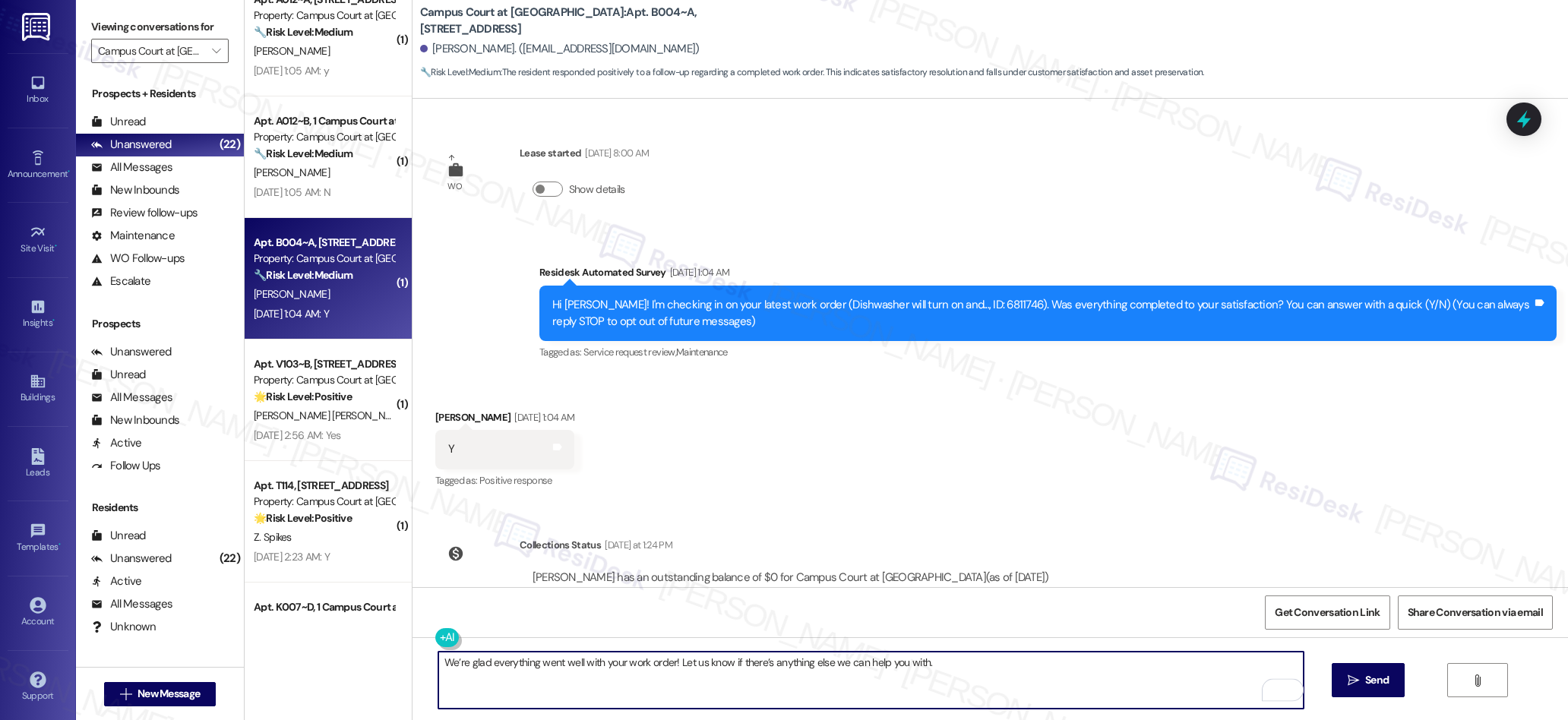
type textarea "We’re glad everything went well with your work order! Let us know if there’s an…"
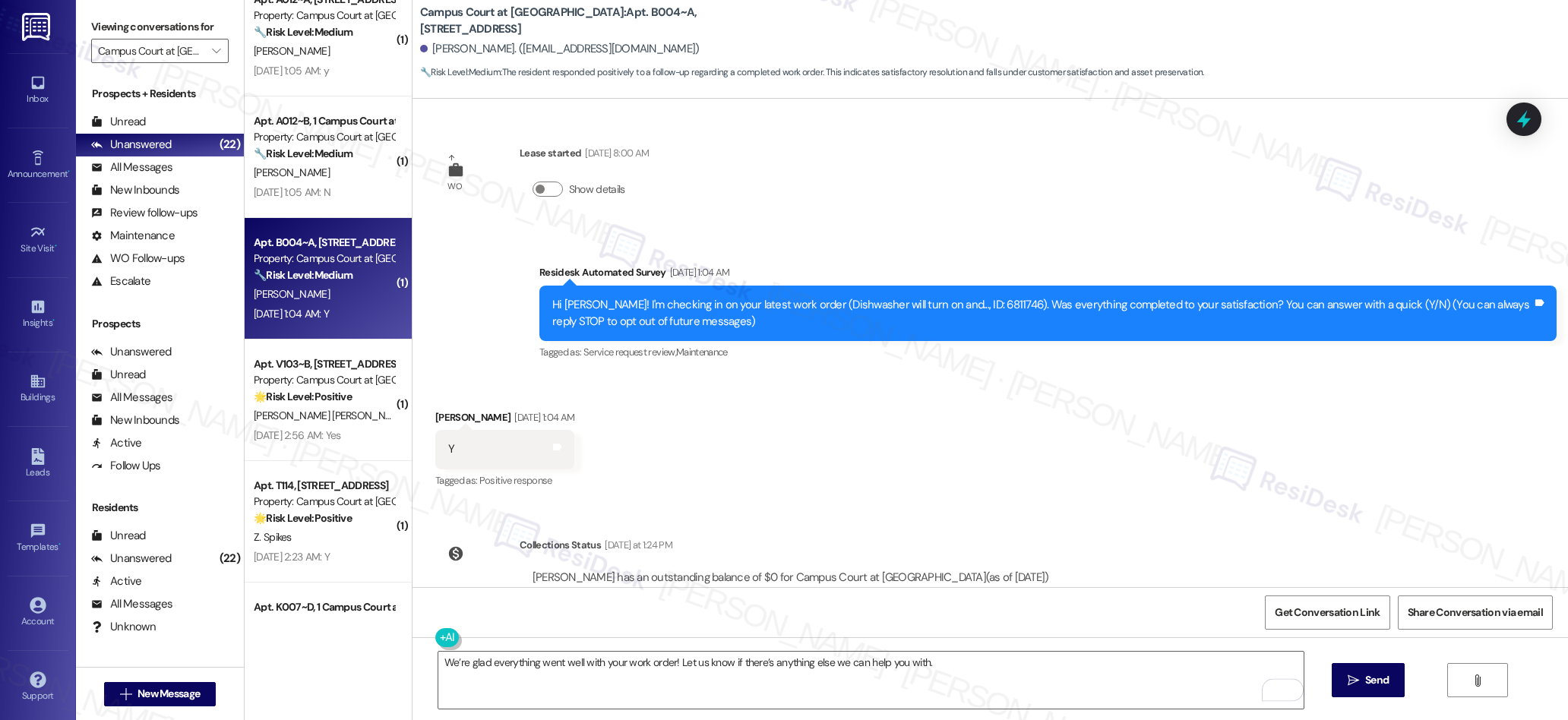
click at [1357, 686] on span " Send" at bounding box center [1369, 680] width 48 height 16
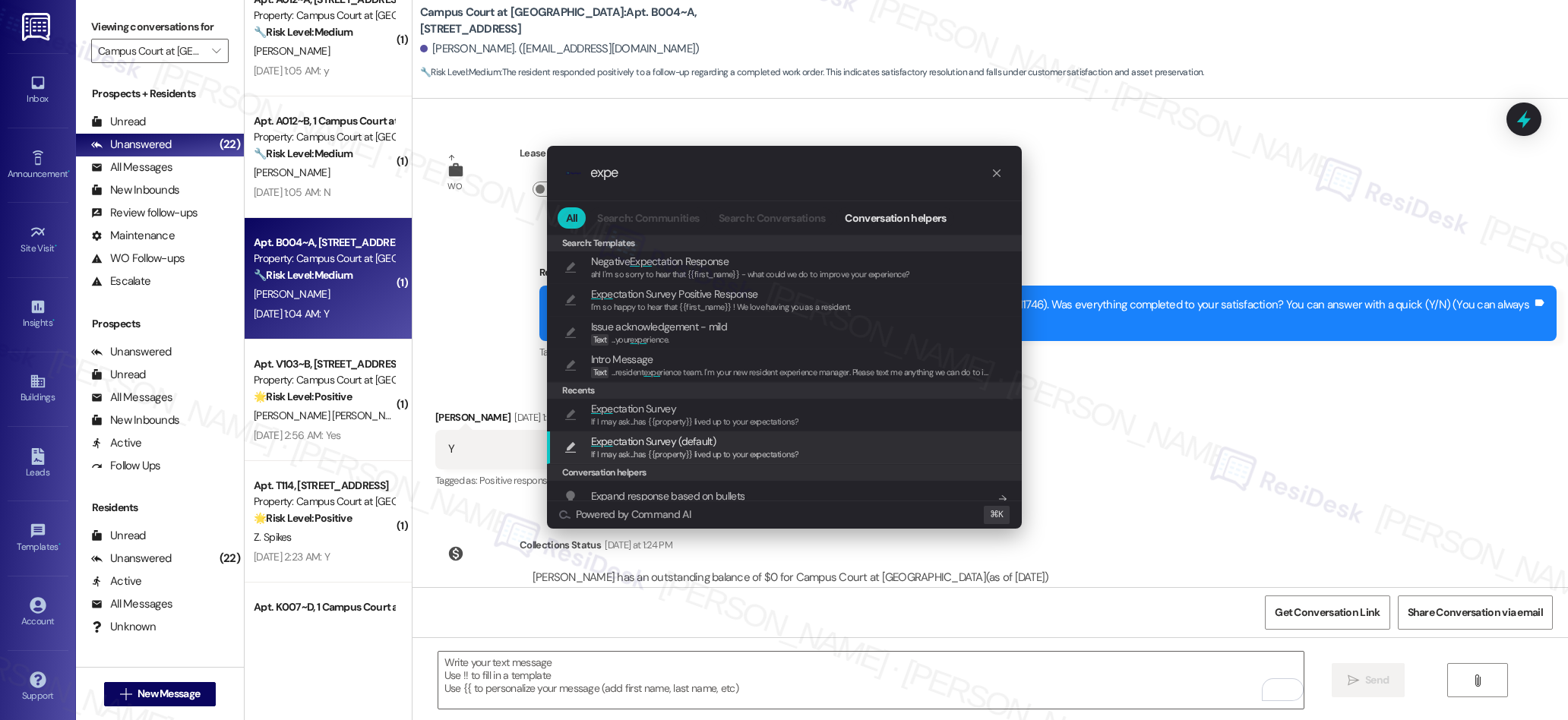
type input "expe"
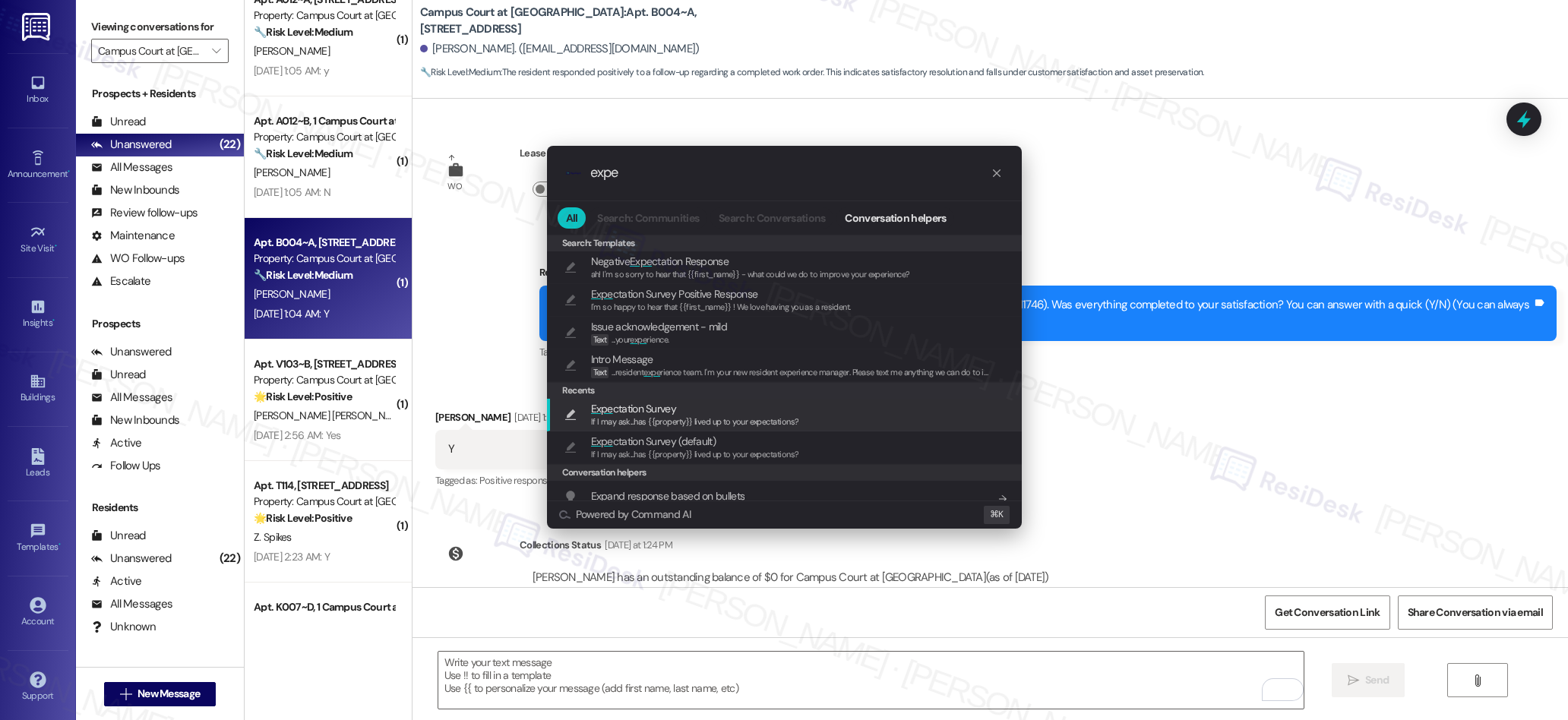
click at [630, 416] on span "If I may ask...has {{property}} lived up to your expectations?" at bounding box center [695, 421] width 208 height 10
type textarea "If I may ask...has {{property}} lived up to your expectations?"
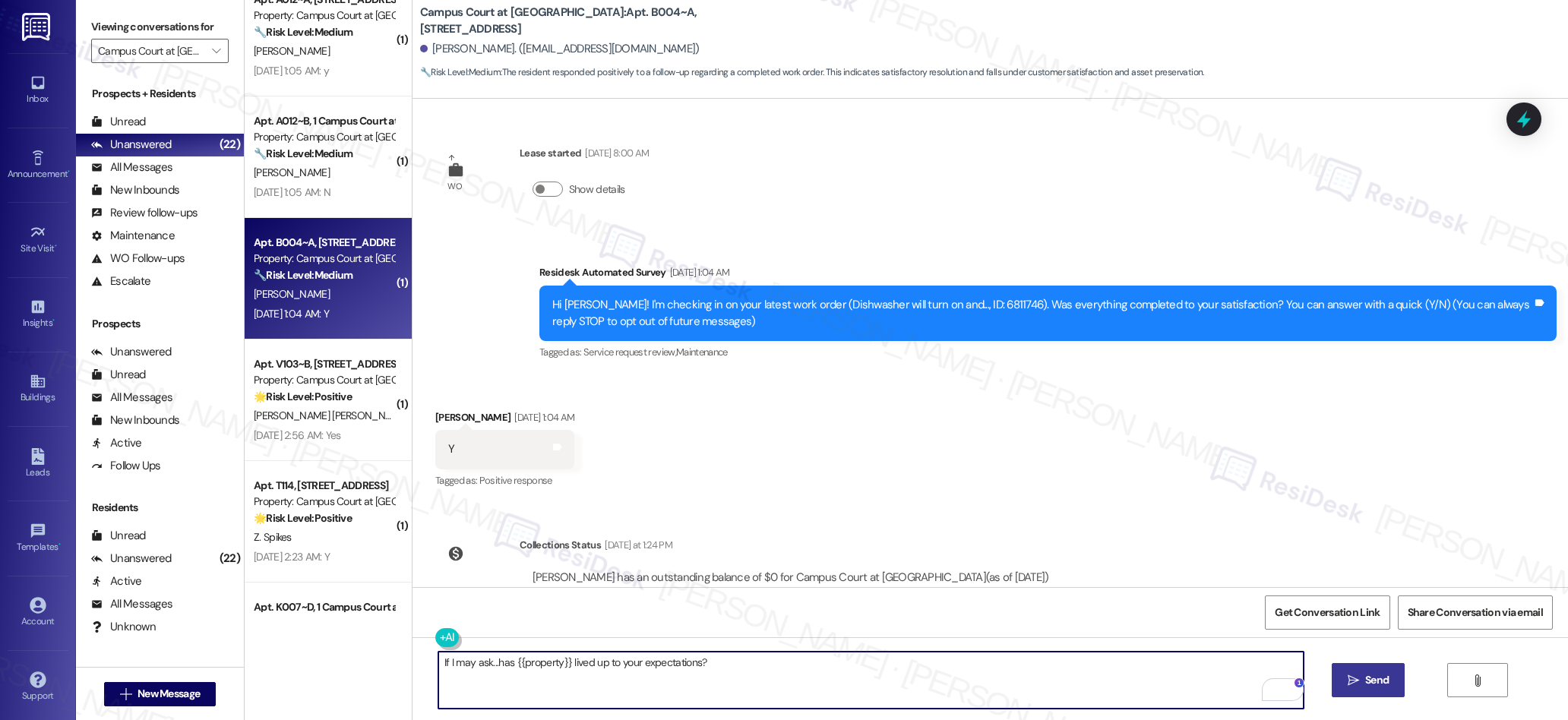
click at [1365, 686] on span "Send" at bounding box center [1376, 680] width 24 height 16
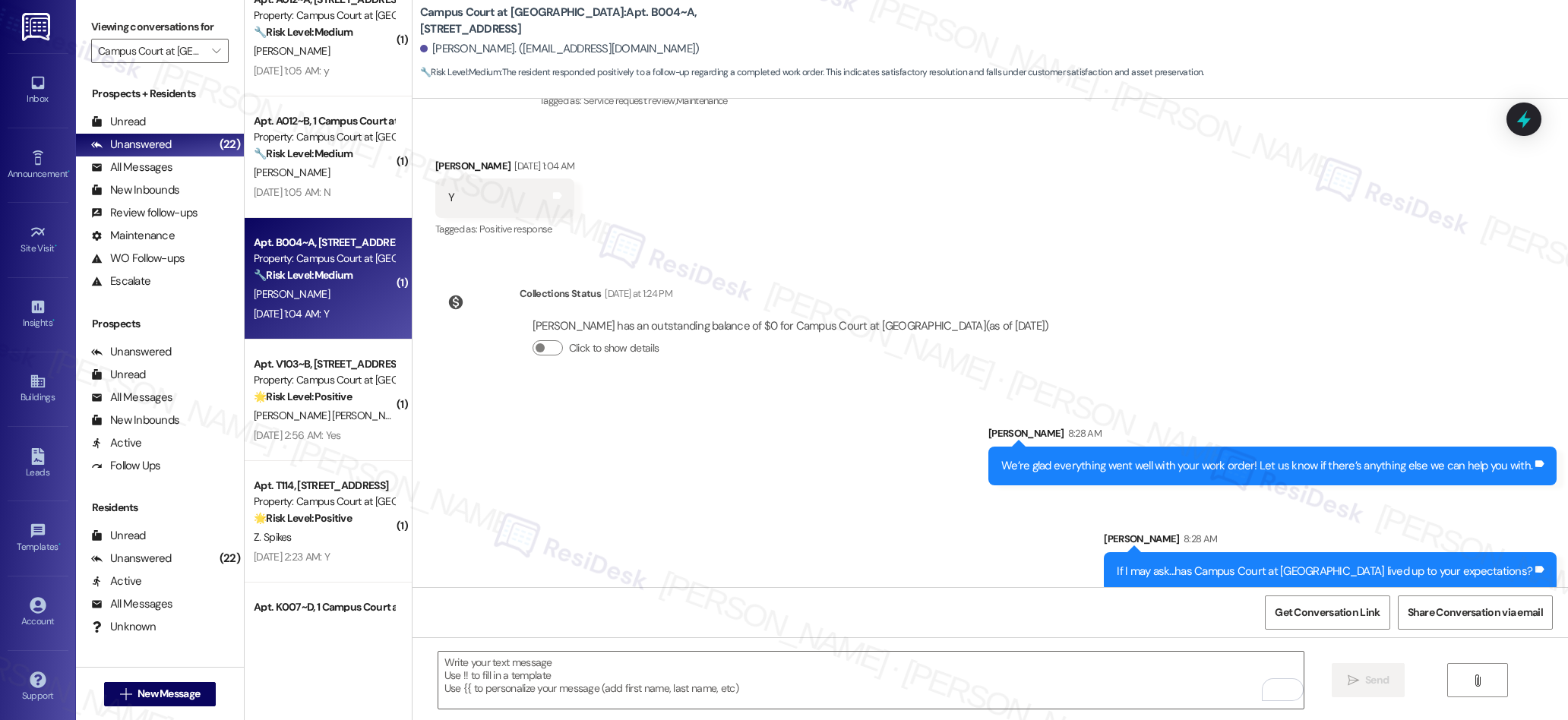
scroll to position [268, 0]
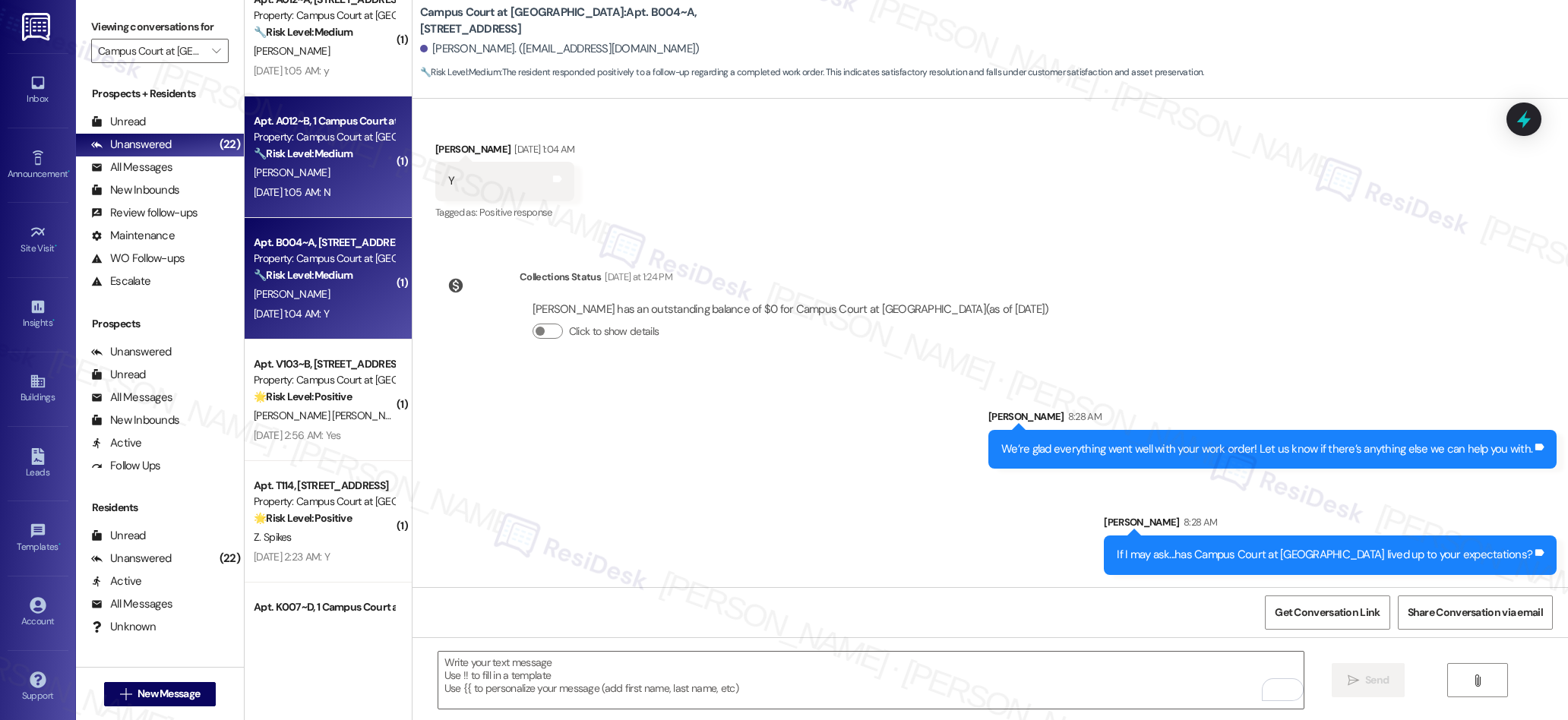
click at [330, 192] on div "[DATE] 1:05 AM: N [DATE] 1:05 AM: N" at bounding box center [292, 192] width 76 height 13
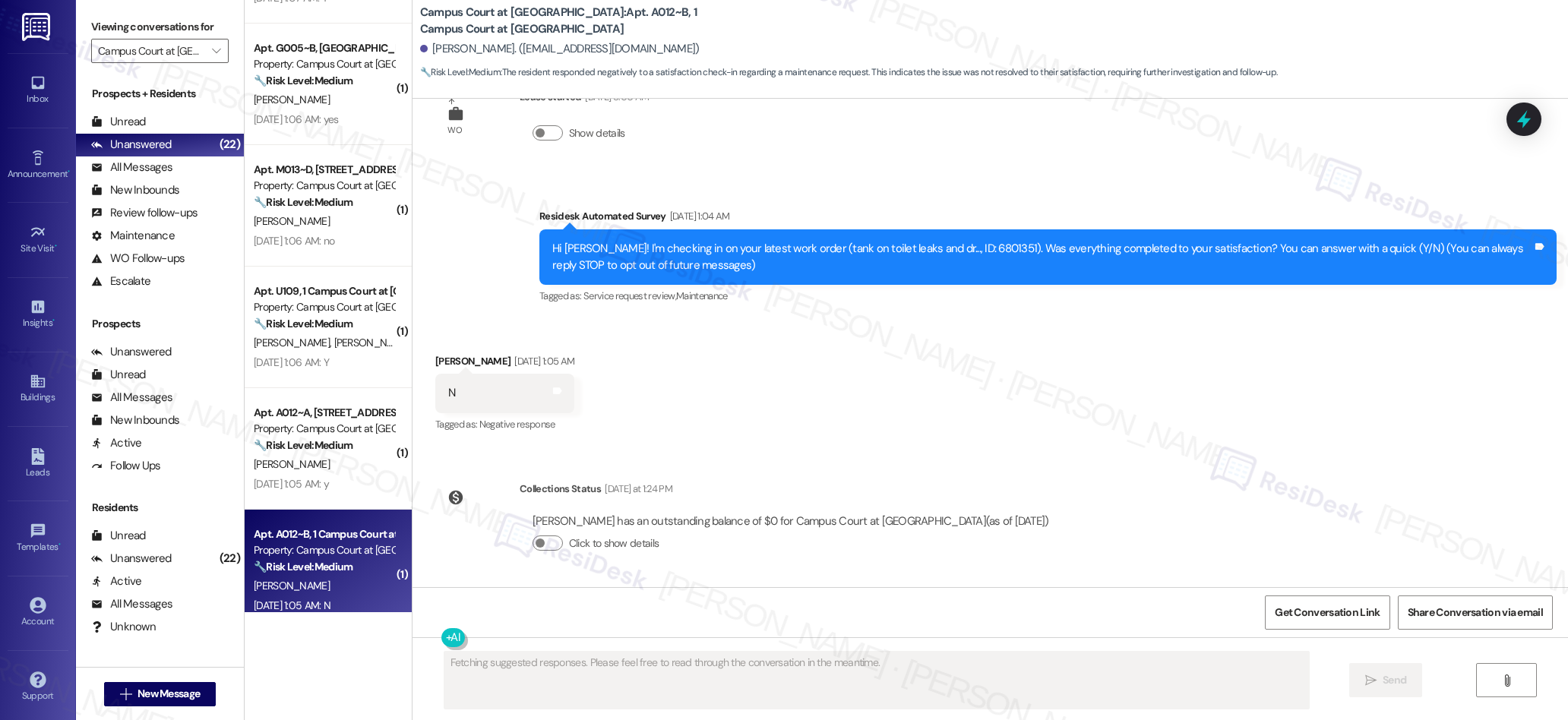
scroll to position [0, 0]
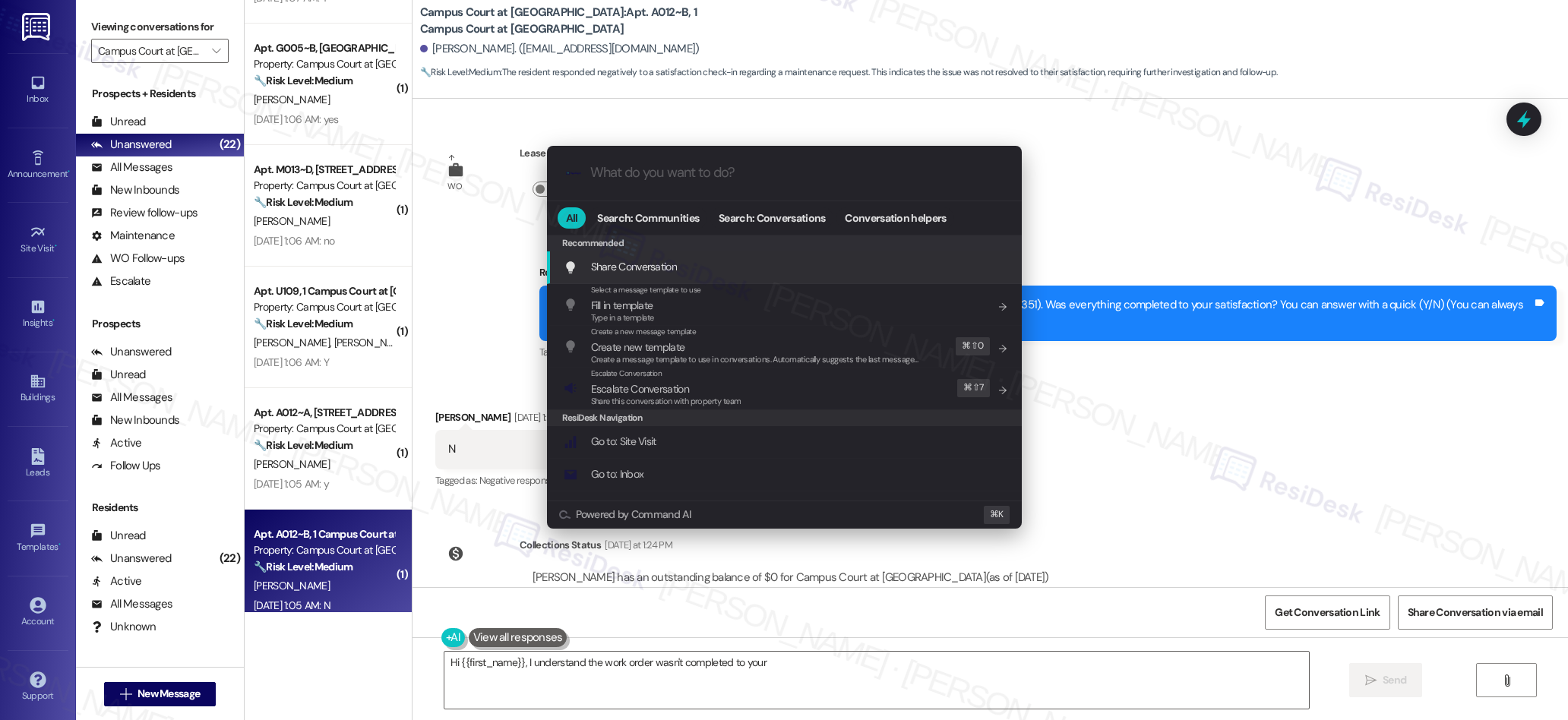
type textarea "Hi {{first_name}}, I understand the work order wasn't completed to your"
type input "n"
type textarea "Hi {{first_name}}, I understand the work order wasn't completed to your satisfa…"
type input "ne"
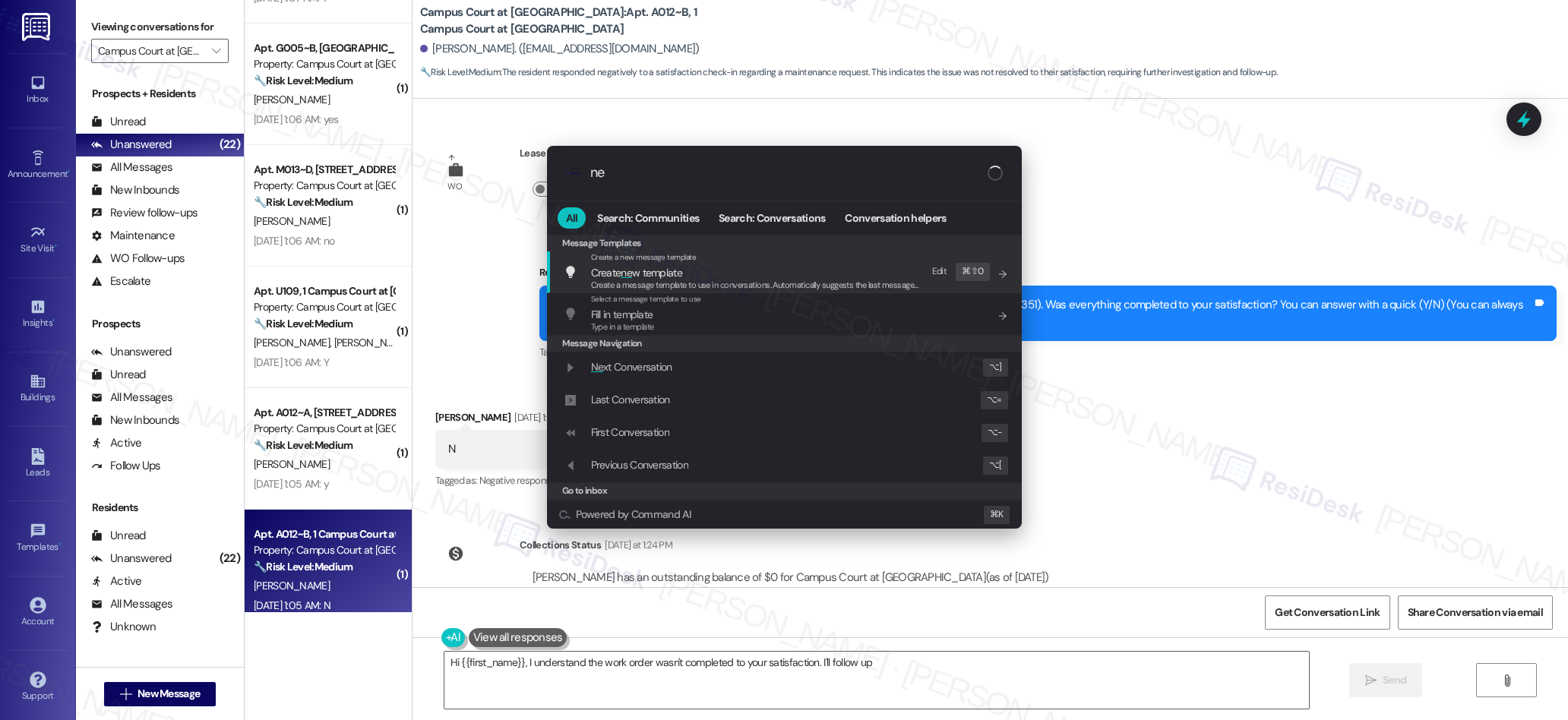
type textarea "Hi {{first_name}}, I understand the work order wasn't completed to your satisfa…"
type input "neg"
type textarea "Hi {{first_name}}, I understand the work order wasn't completed to your satisfa…"
type input "nega"
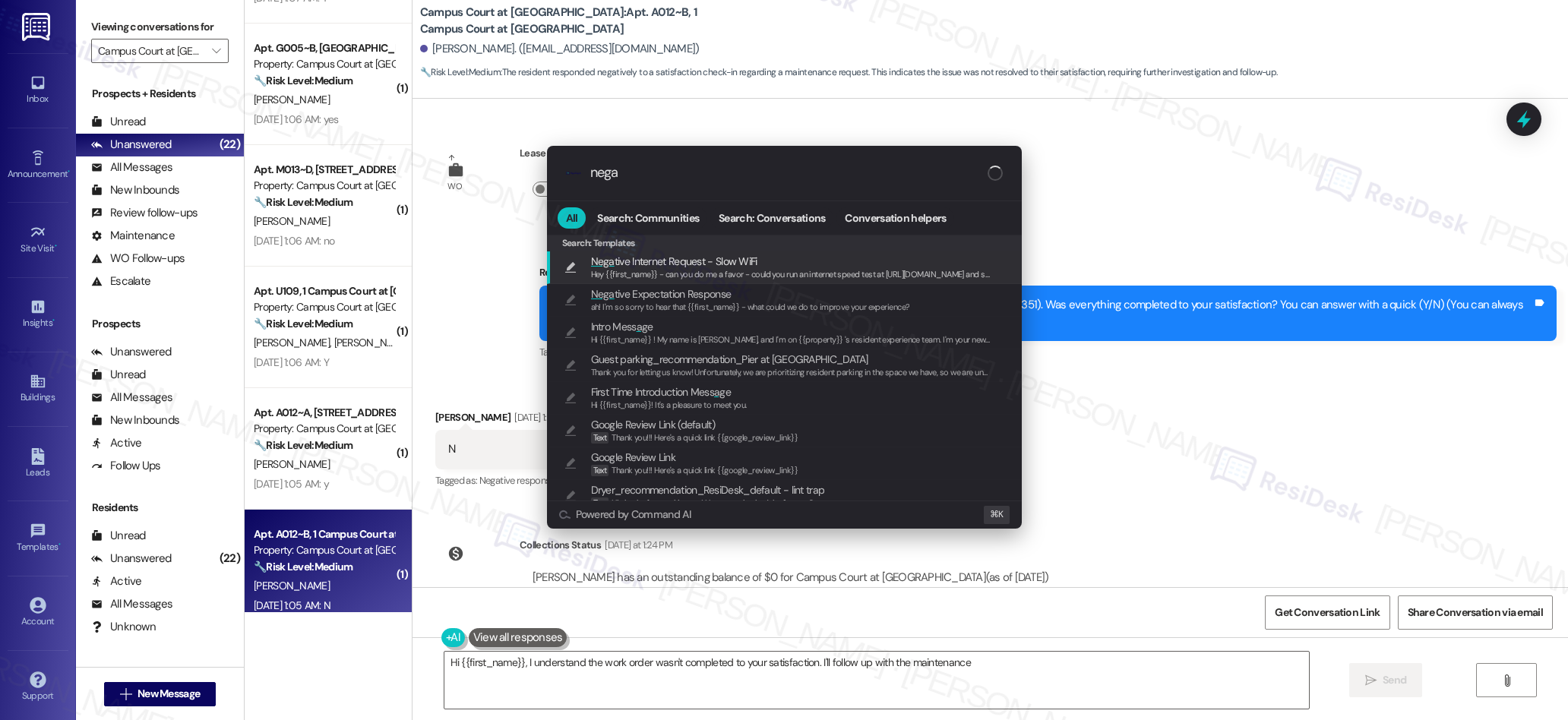
type textarea "Hi {{first_name}}, I understand the work order wasn't completed to your satisfa…"
type input "negat"
type textarea "Hi {{first_name}}, I understand the work order wasn't completed to your satisfa…"
type input "negati"
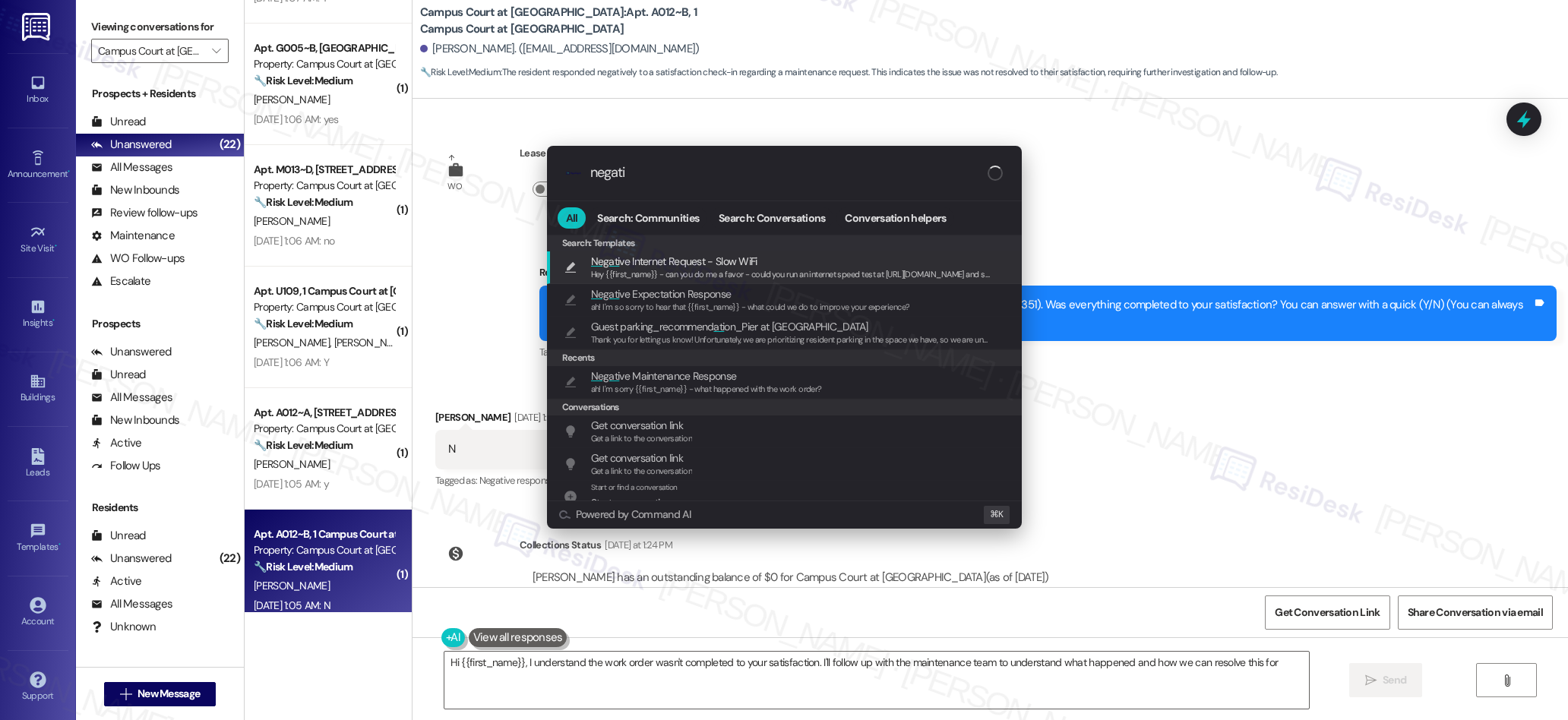
type textarea "Hi {{first_name}}, I understand the work order wasn't completed to your satisfa…"
type input "negativ"
type textarea "Hi {{first_name}}, I understand the work order wasn't completed to your satisfa…"
type input "negative"
type textarea "Hi {{first_name}}, I understand the work order wasn't completed to your satisfa…"
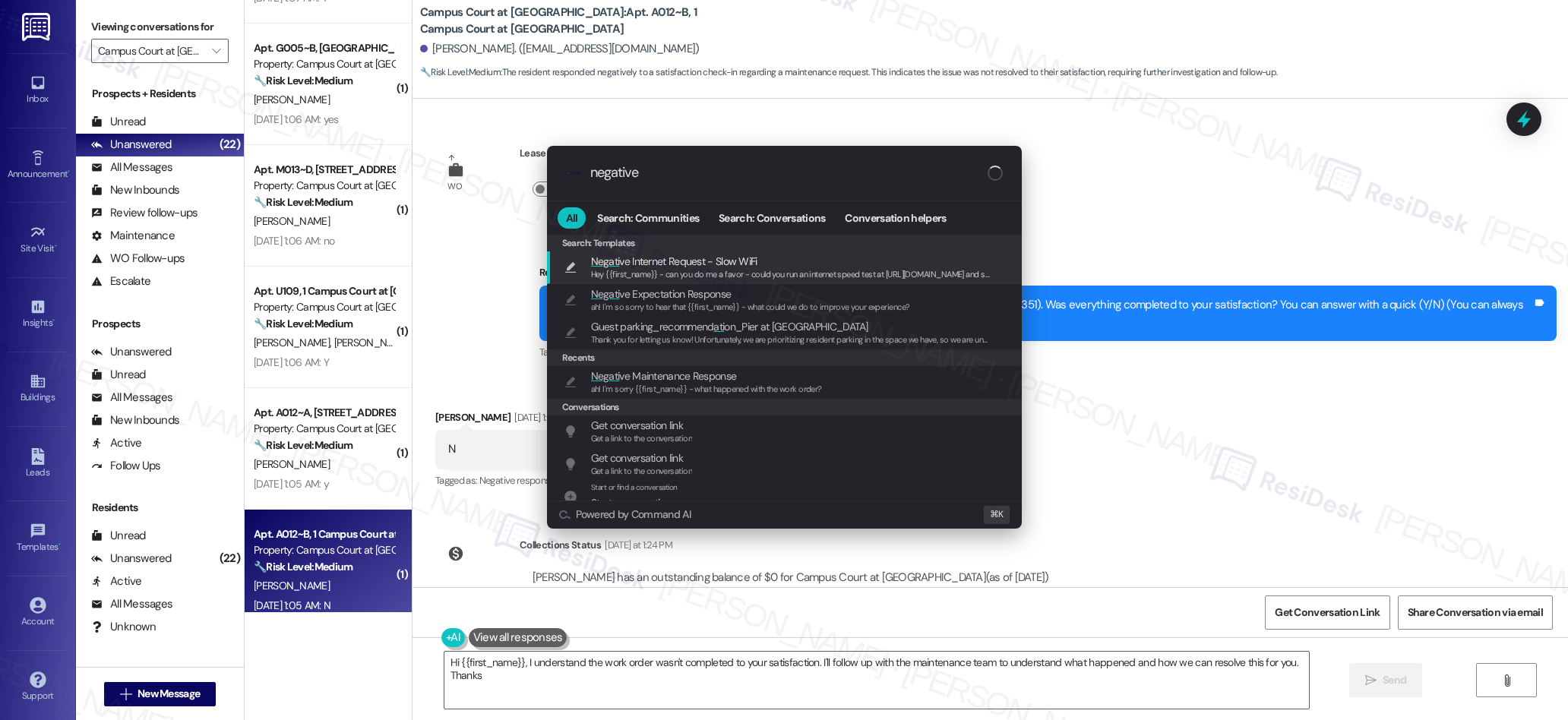
type input "negative"
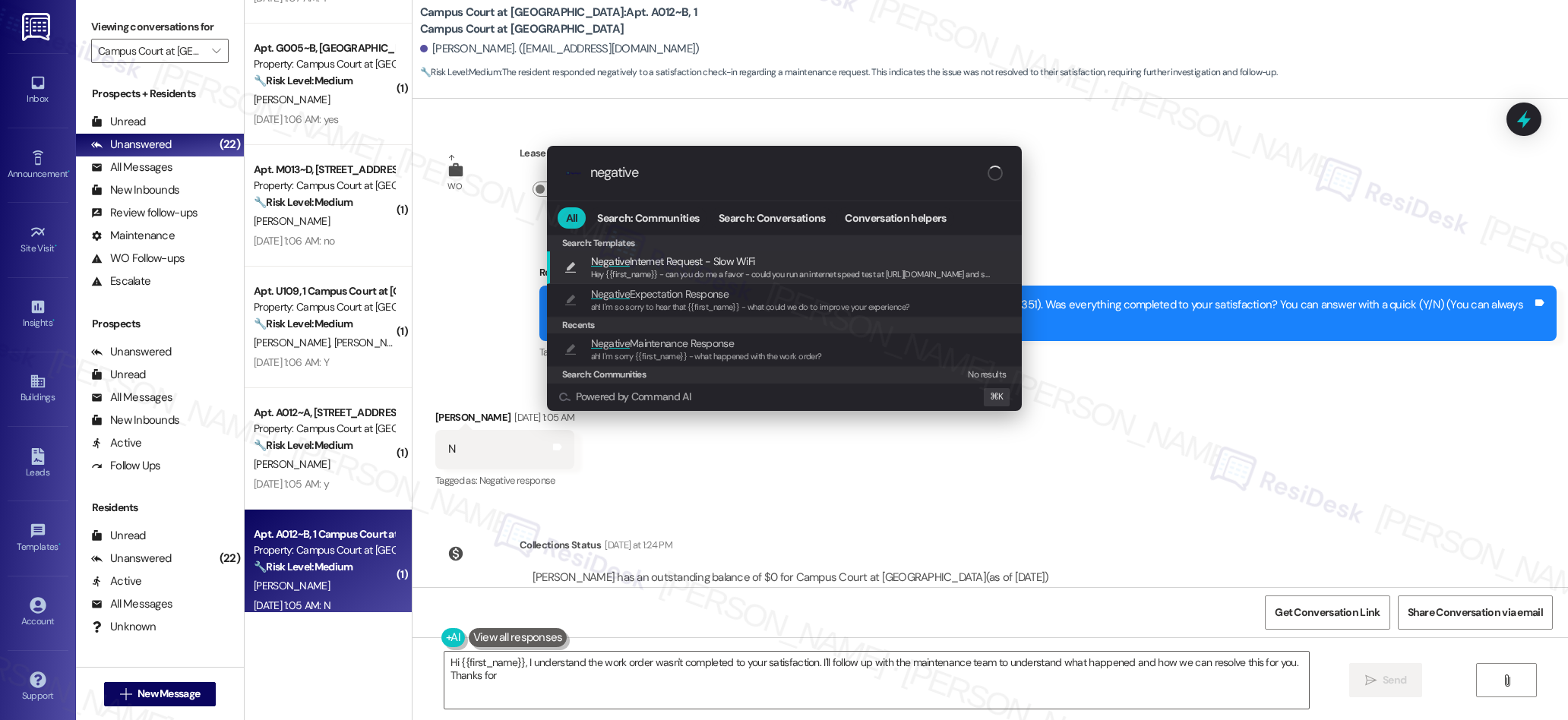
type textarea "Hi {{first_name}}, I understand the work order wasn't completed to your satisfa…"
type input "negative m"
type textarea "Hi {{first_name}}, I understand the work order wasn't completed to your satisfa…"
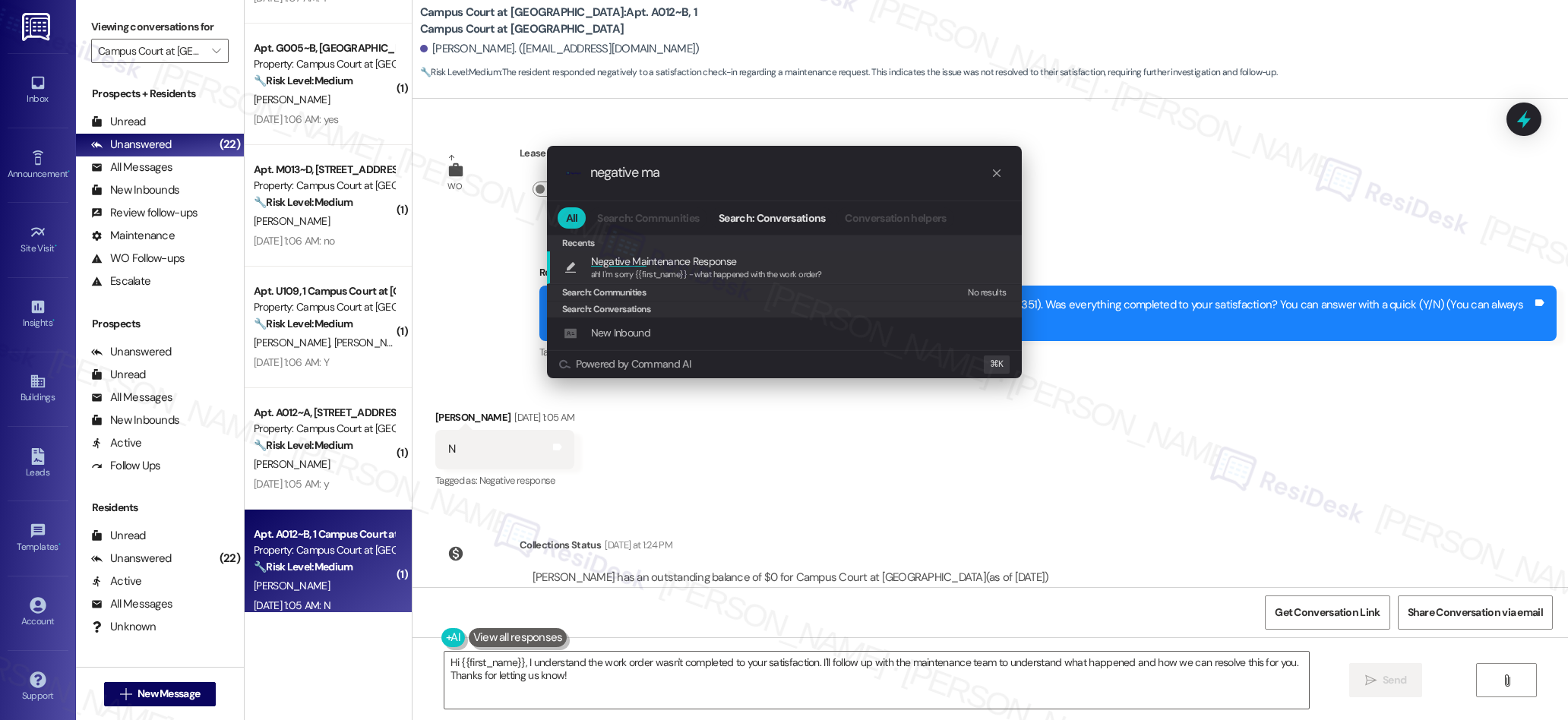
type input "negative ma"
click at [662, 260] on span "Negative Ma intenance Response" at bounding box center [664, 261] width 146 height 17
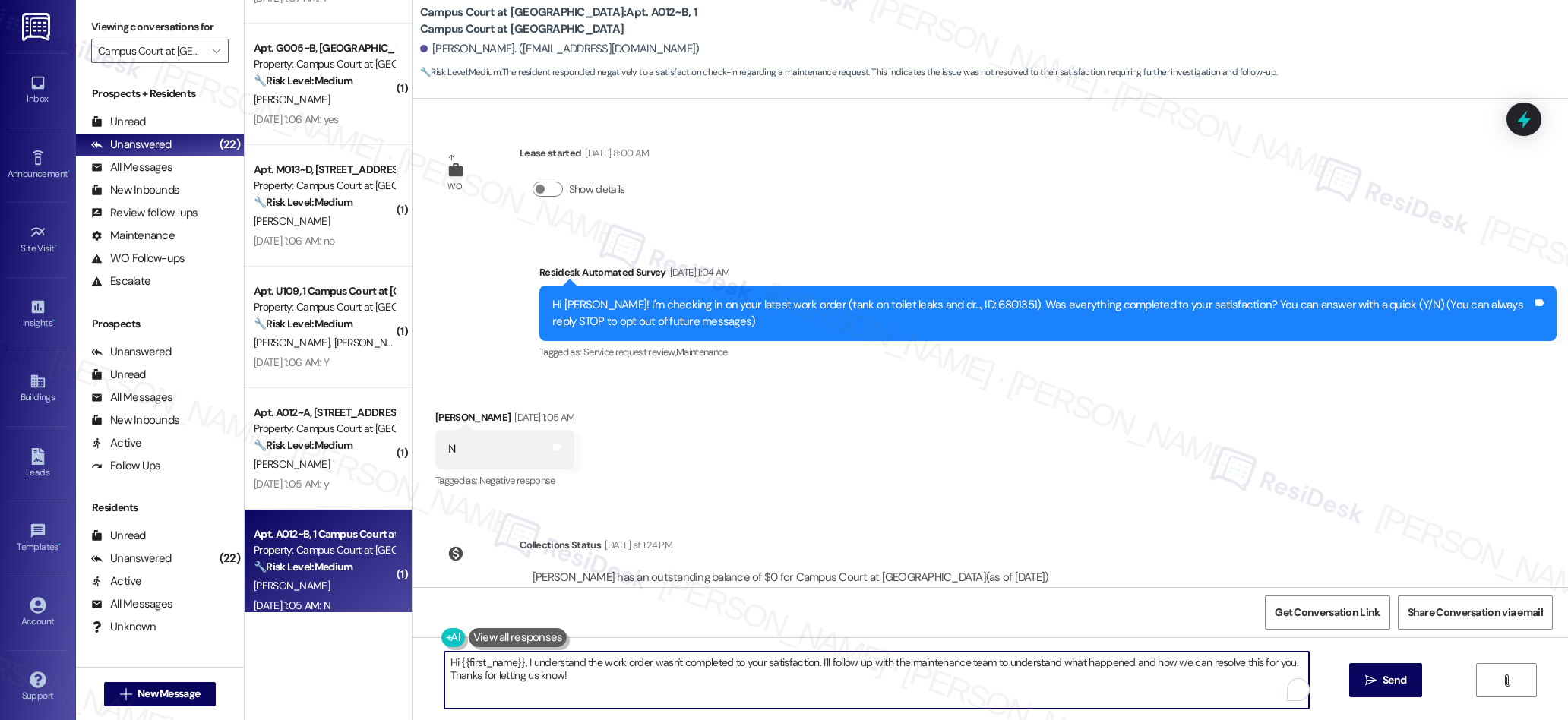
type textarea "ah! I'm sorry {{first_name}} - what happened with the work order?"
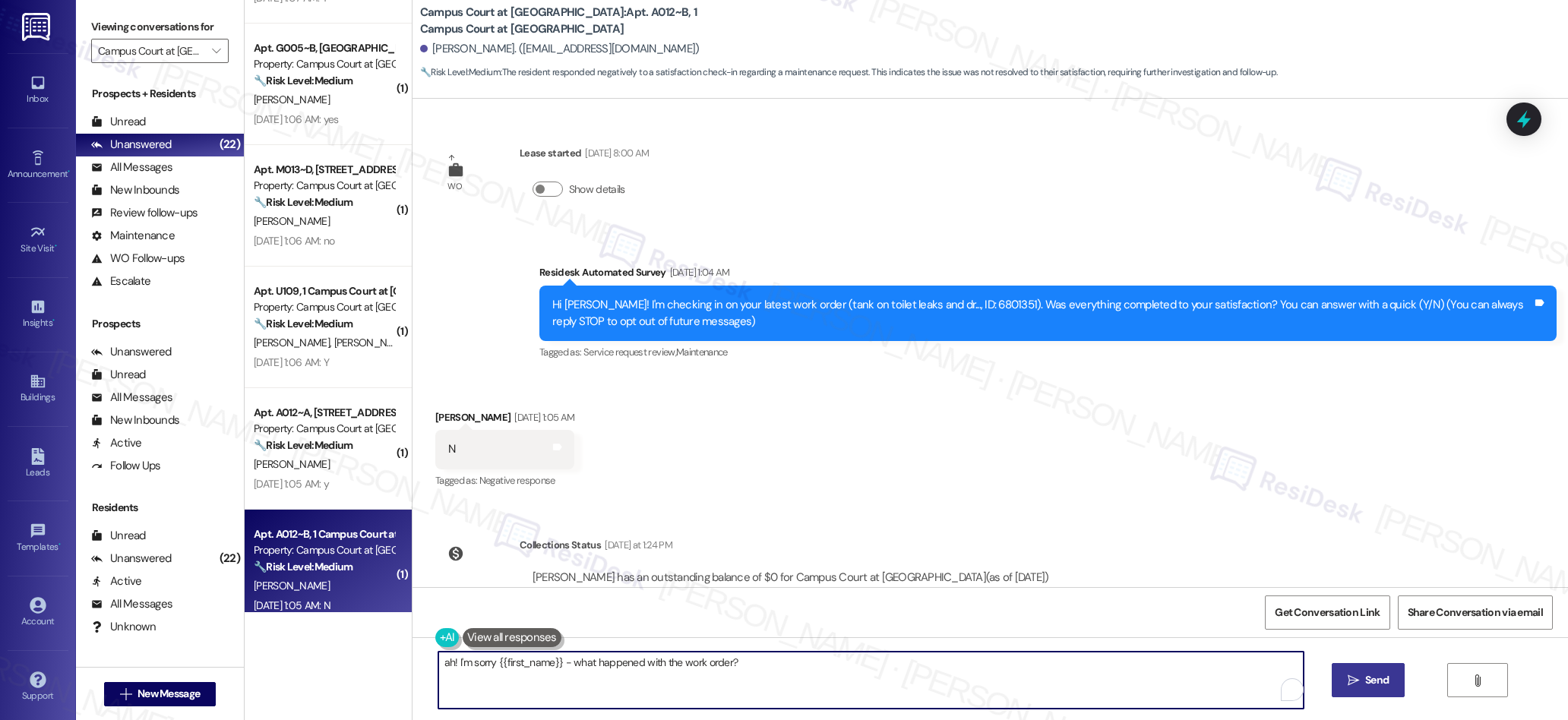
click at [1372, 677] on span "Send" at bounding box center [1376, 680] width 24 height 16
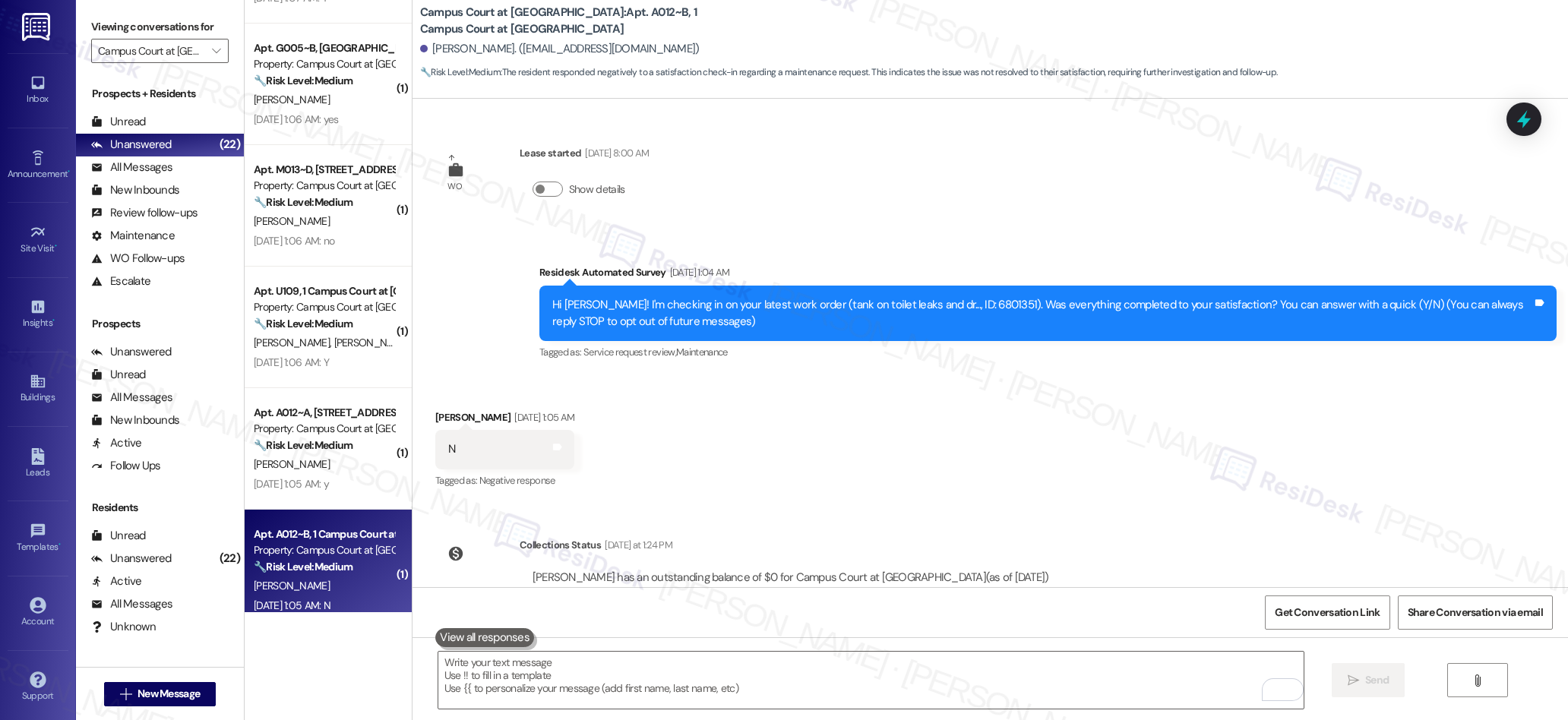
scroll to position [162, 0]
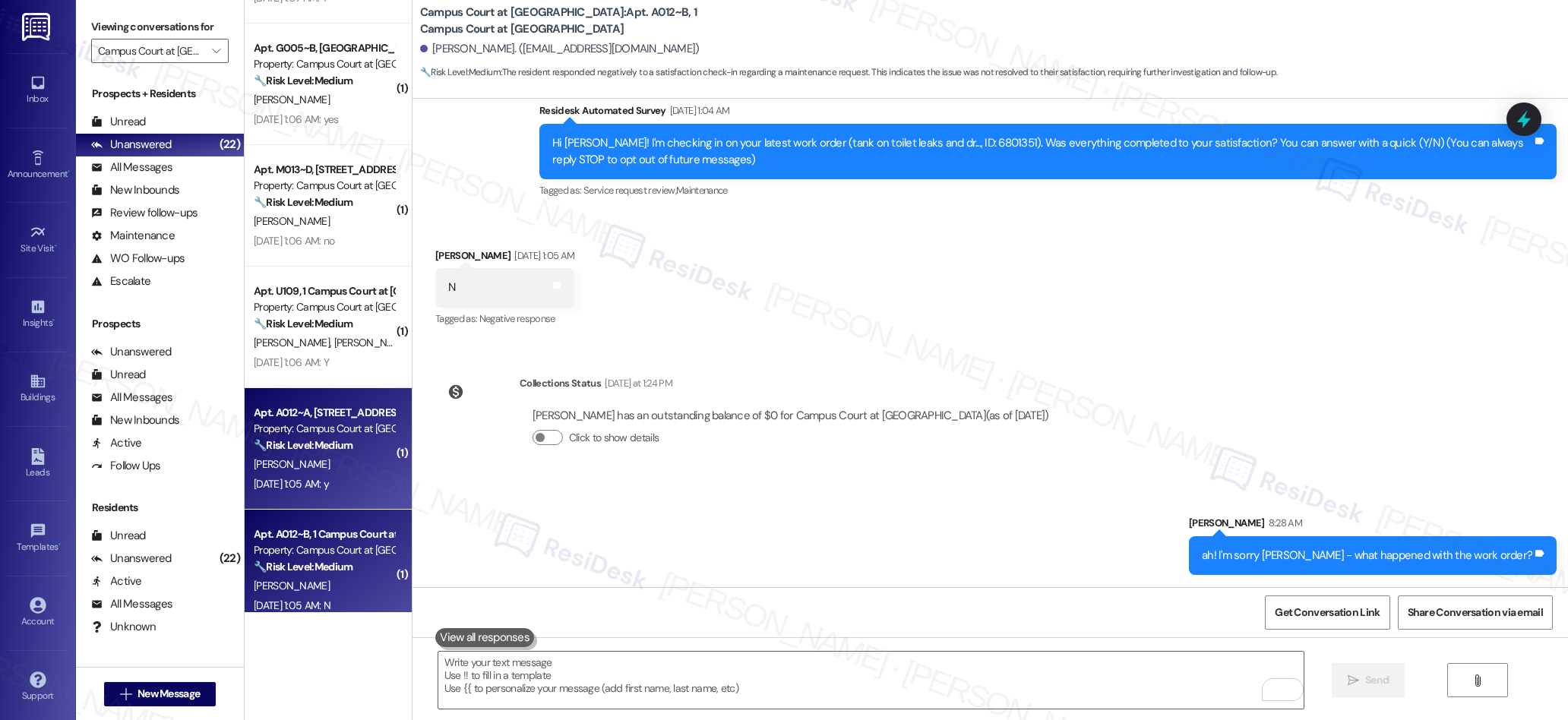
click at [314, 464] on div "[PERSON_NAME]" at bounding box center [323, 464] width 144 height 19
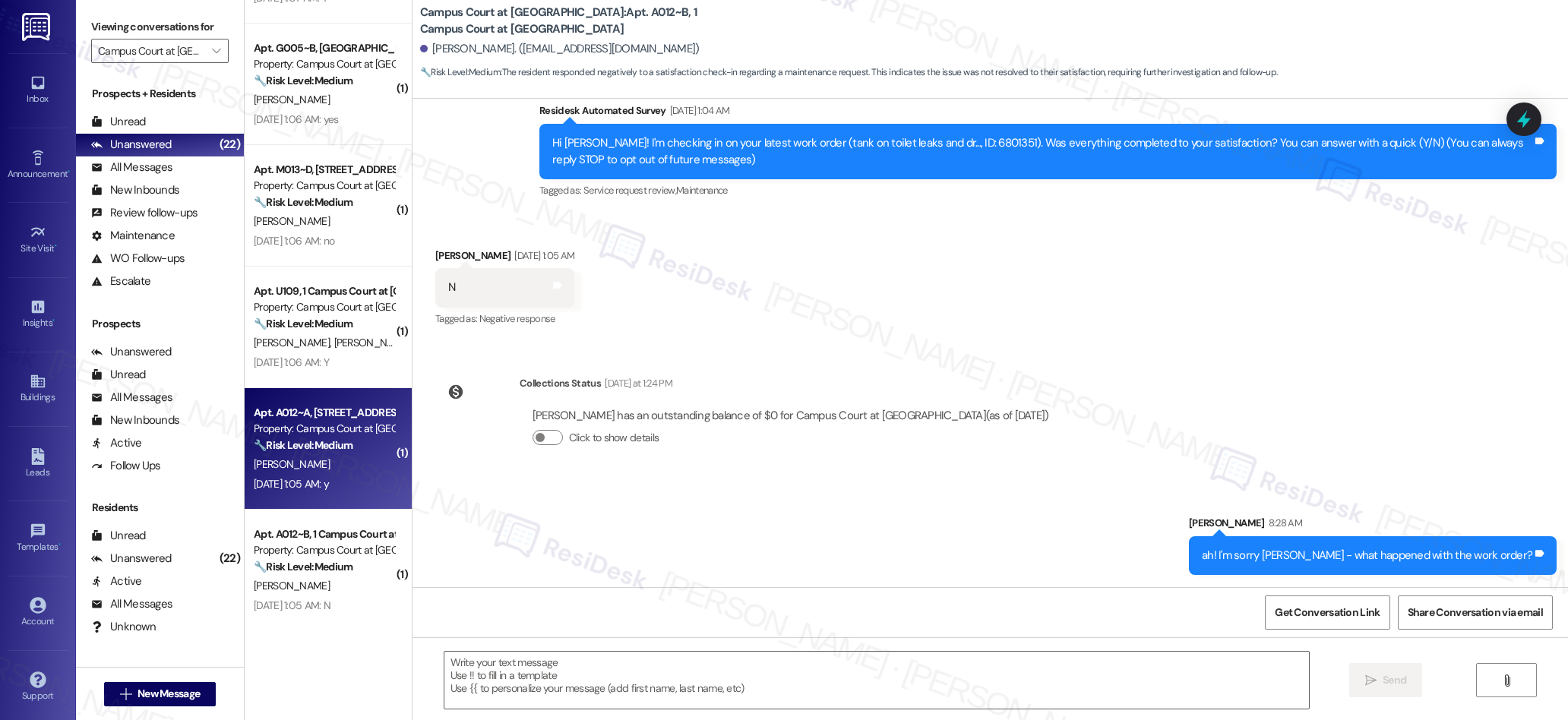
type textarea "Fetching suggested responses. Please feel free to read through the conversation…"
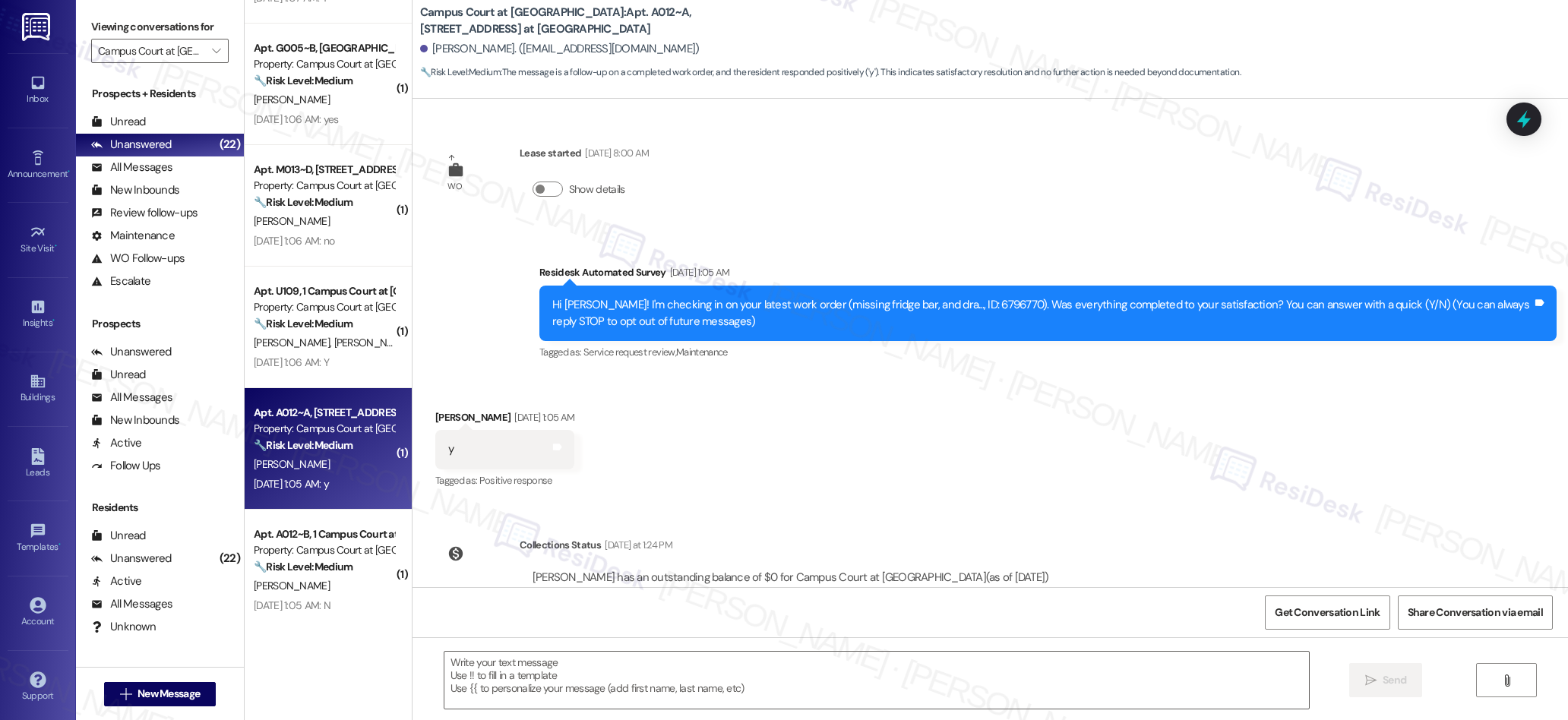
scroll to position [56, 0]
click at [635, 671] on textarea at bounding box center [877, 680] width 865 height 57
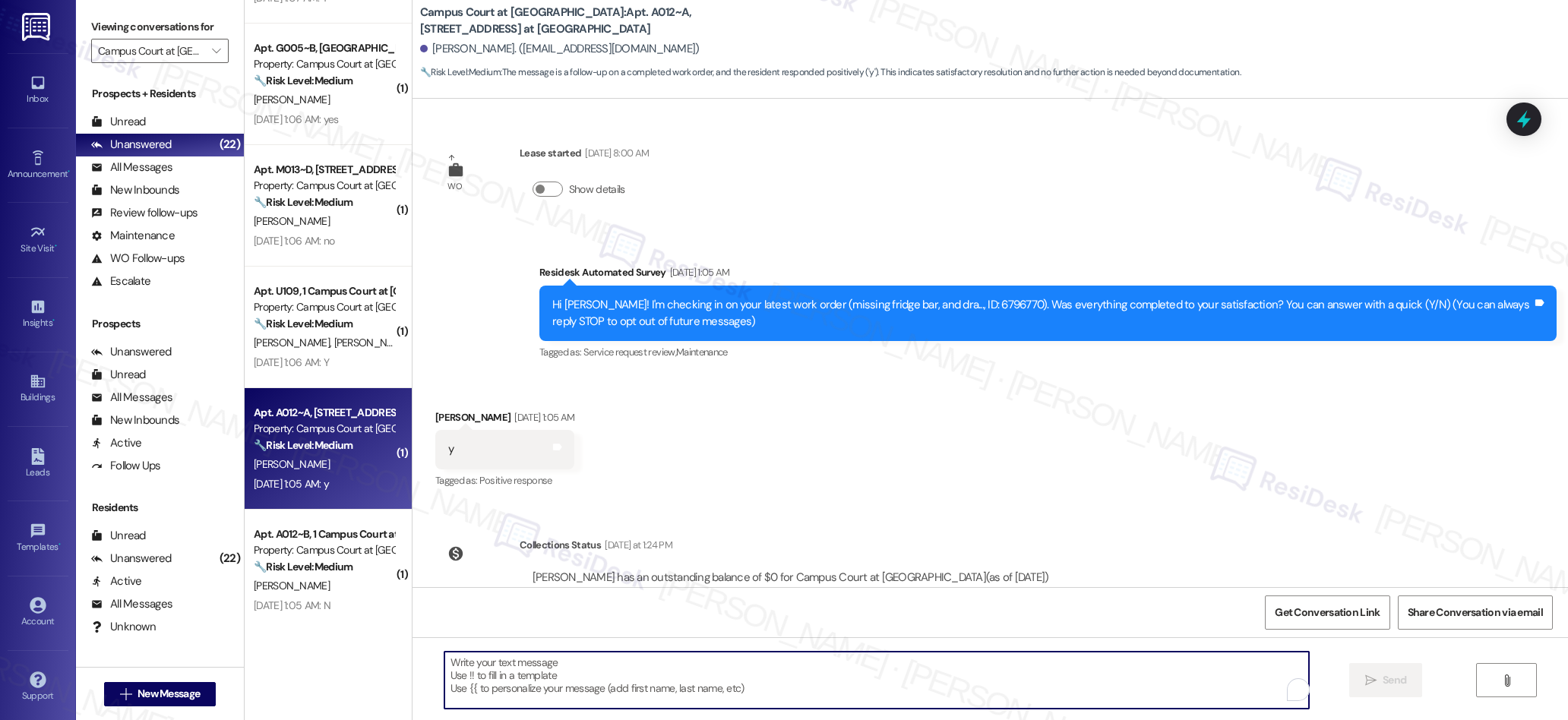
paste textarea "We’re glad everything went well with your work order! Let us know if there’s an…"
type textarea "We’re glad everything went well with your work order! Let us know if there’s an…"
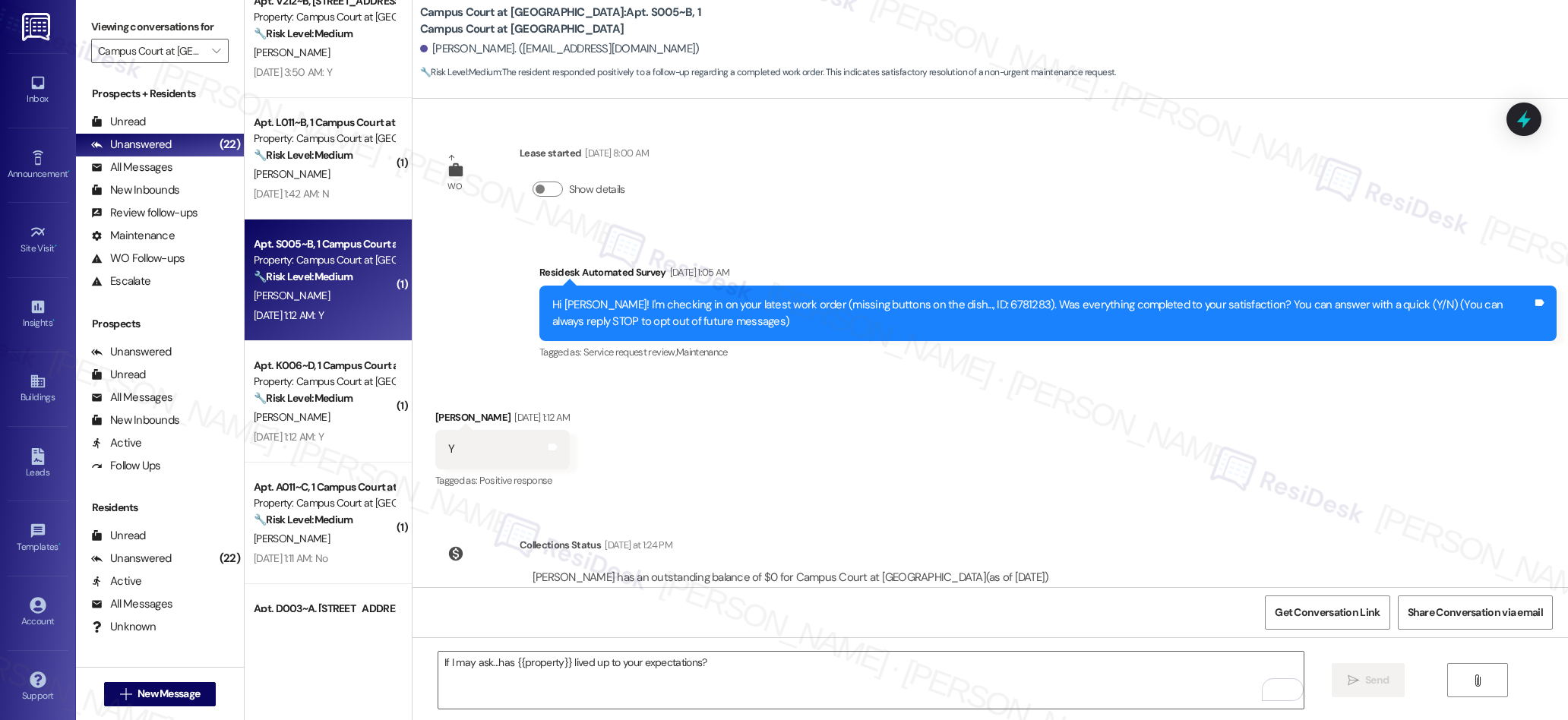
scroll to position [268, 0]
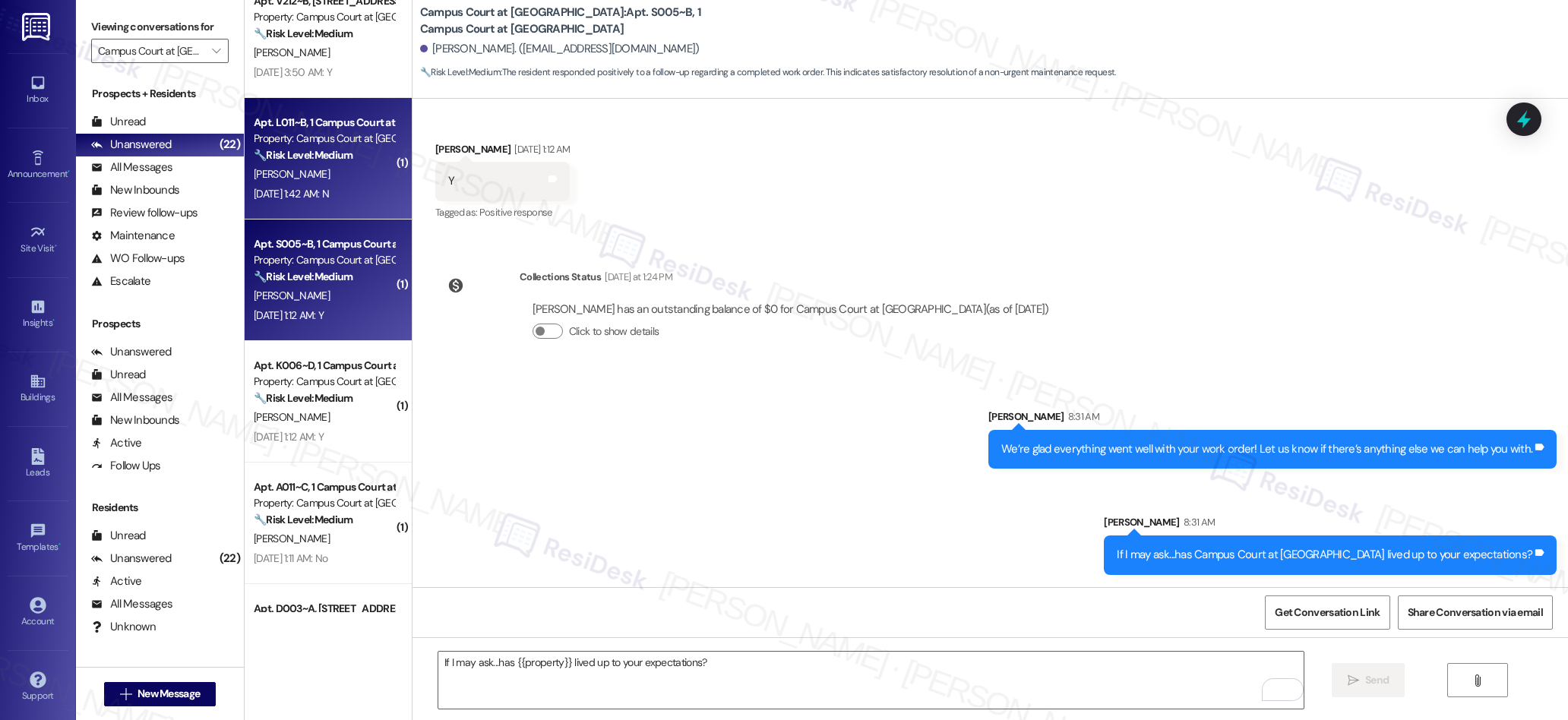
click at [303, 174] on div "[PERSON_NAME]" at bounding box center [323, 175] width 144 height 19
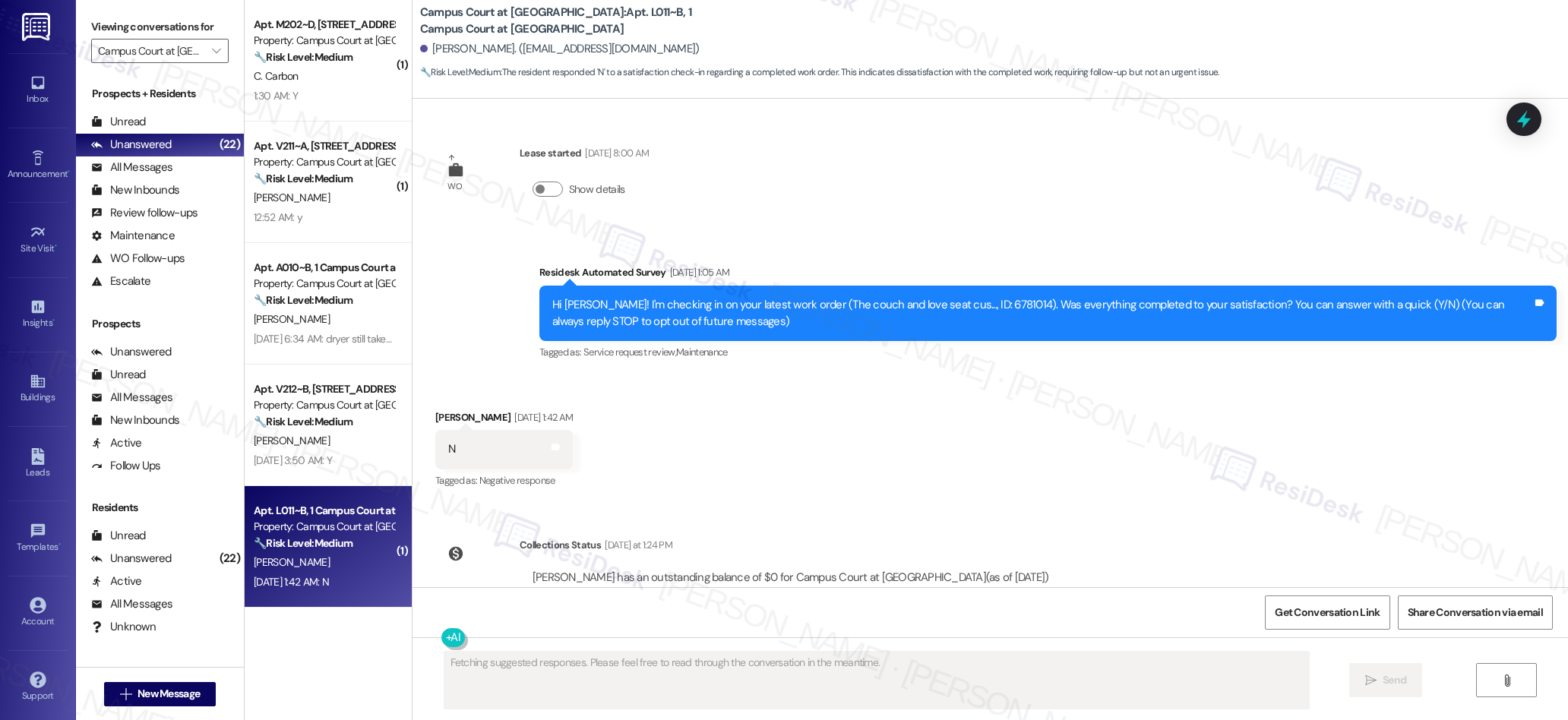
scroll to position [56, 0]
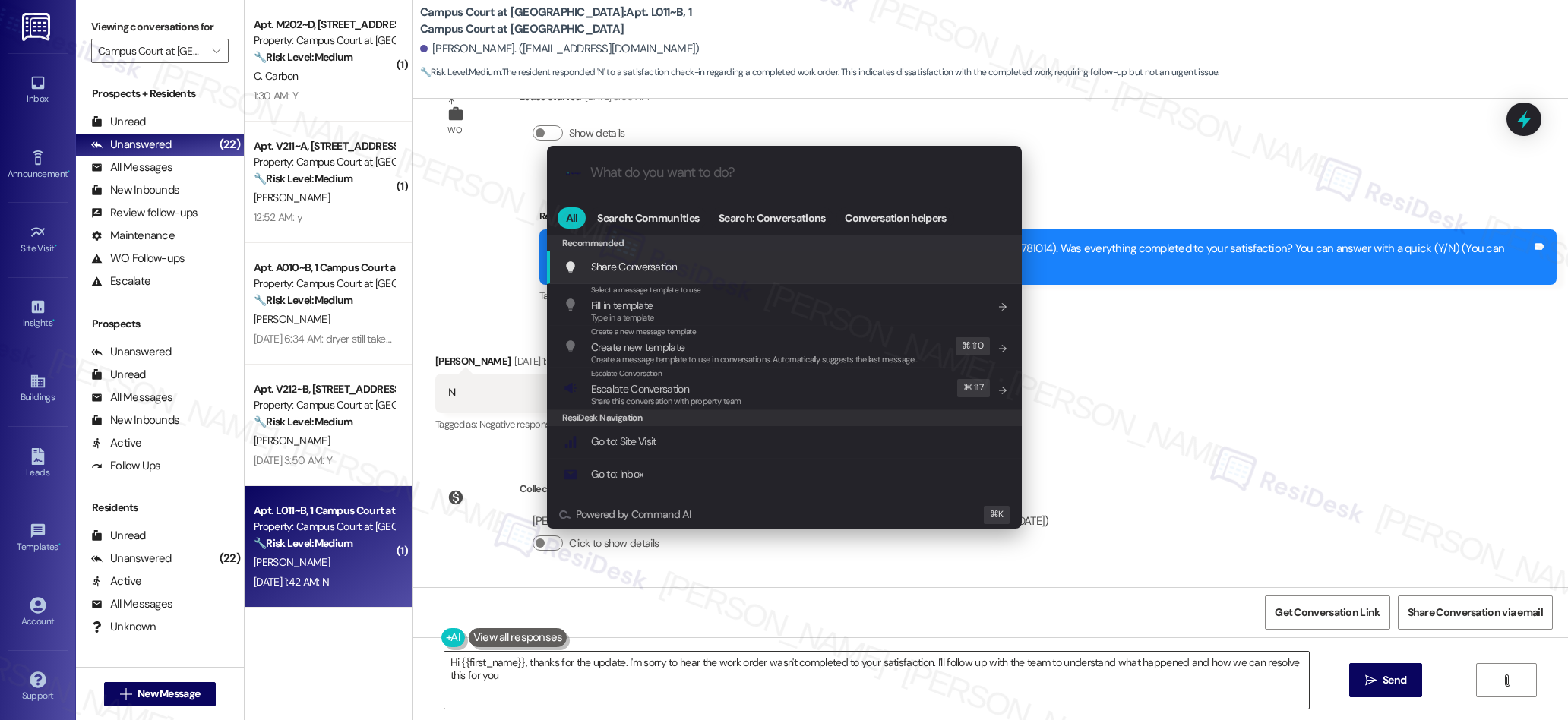
type textarea "Hi {{first_name}}, thanks for the update. I'm sorry to hear the work order wasn…"
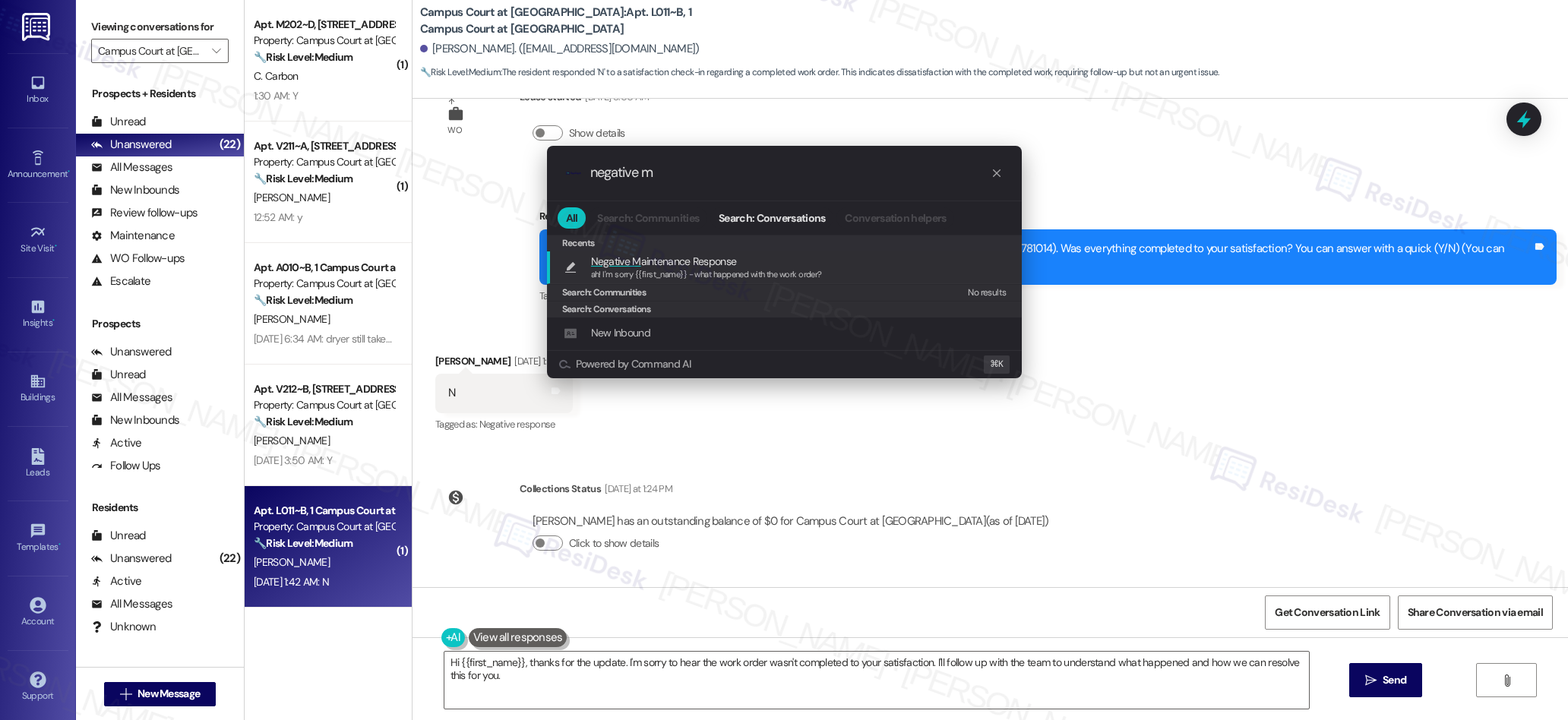
type input "negative m"
click at [663, 281] on div "Negative M aintenance Response ah! I'm sorry {{first_name}} - what happened wit…" at bounding box center [784, 268] width 475 height 32
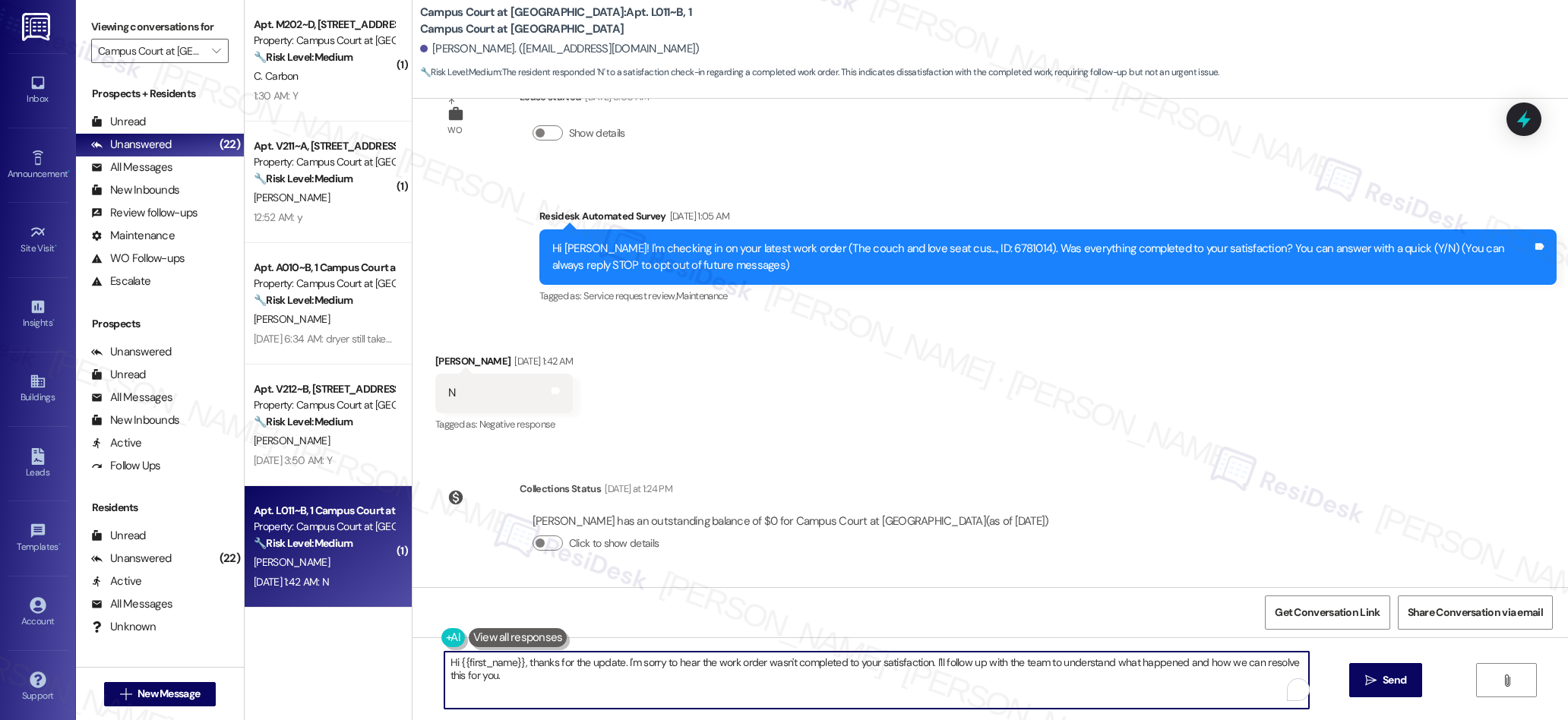
type textarea "ah! I'm sorry {{first_name}} - what happened with the work order?"
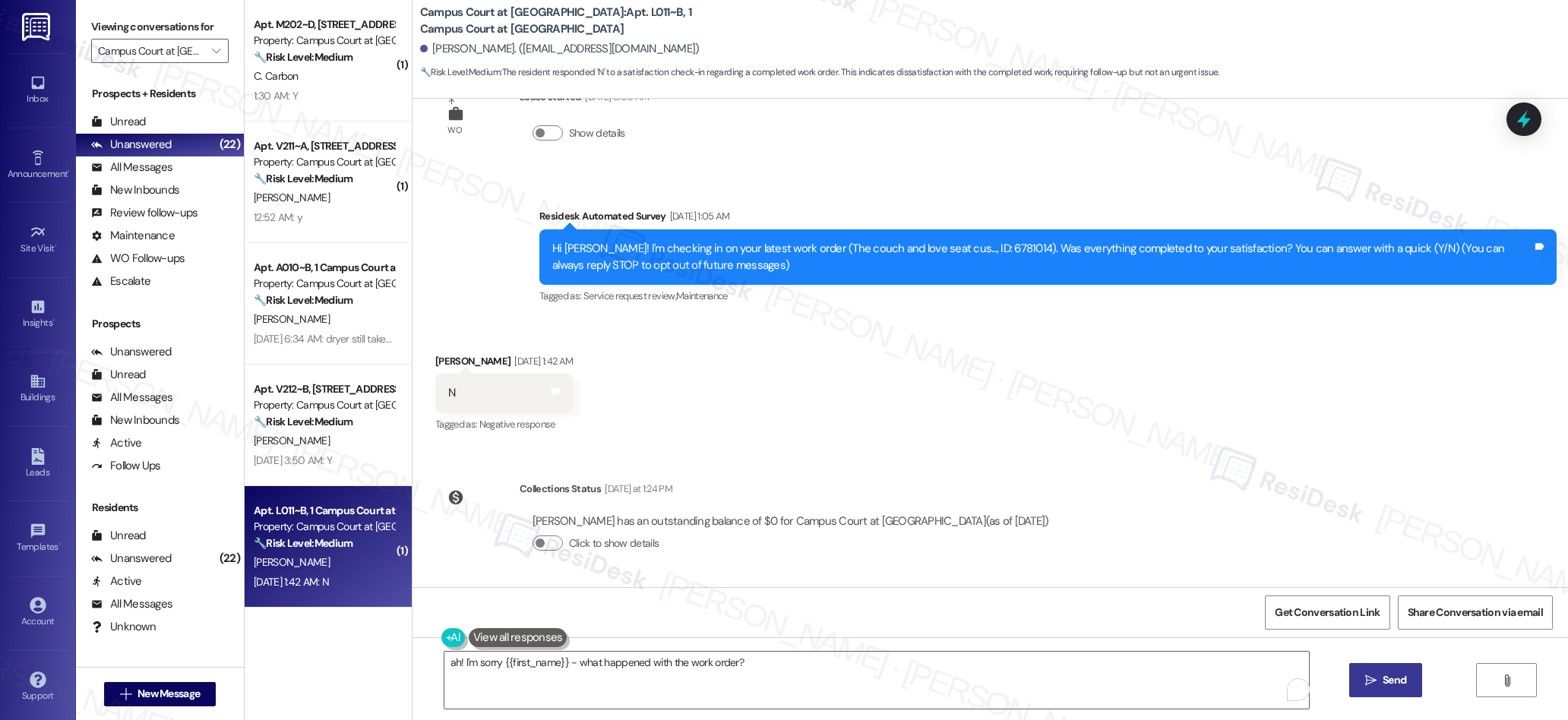
click at [1370, 683] on icon "" at bounding box center [1371, 680] width 11 height 12
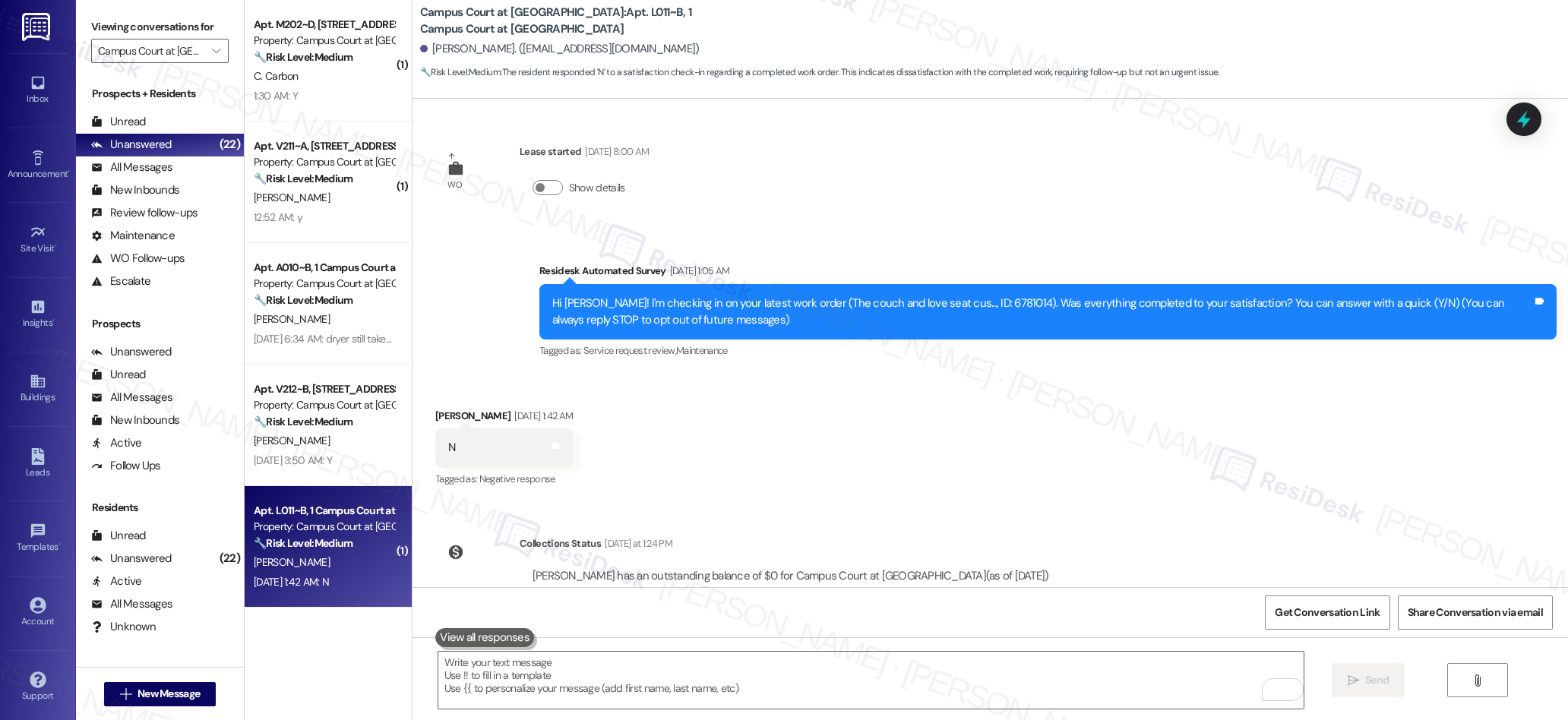
scroll to position [162, 0]
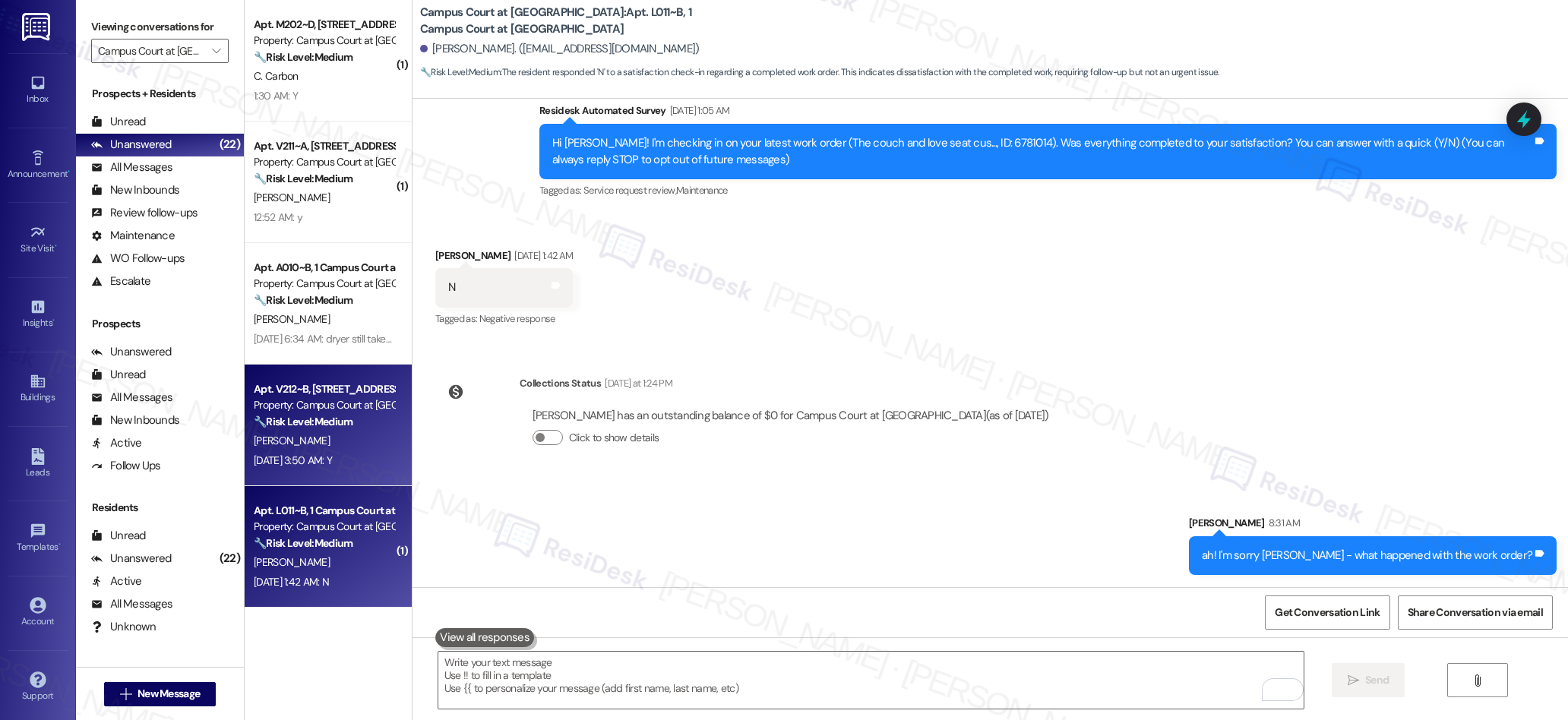
click at [312, 449] on div "[PERSON_NAME]" at bounding box center [323, 441] width 144 height 19
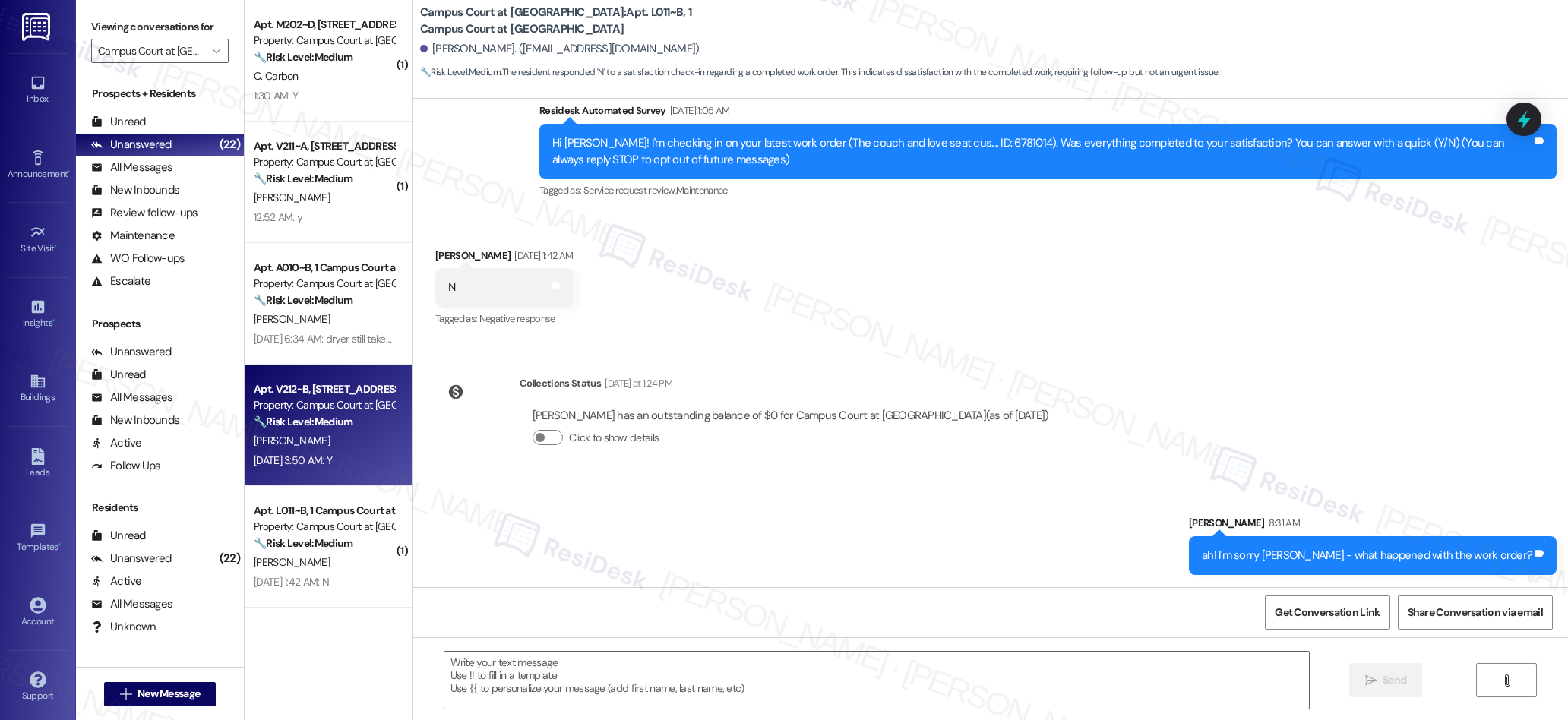
type textarea "Fetching suggested responses. Please feel free to read through the conversation…"
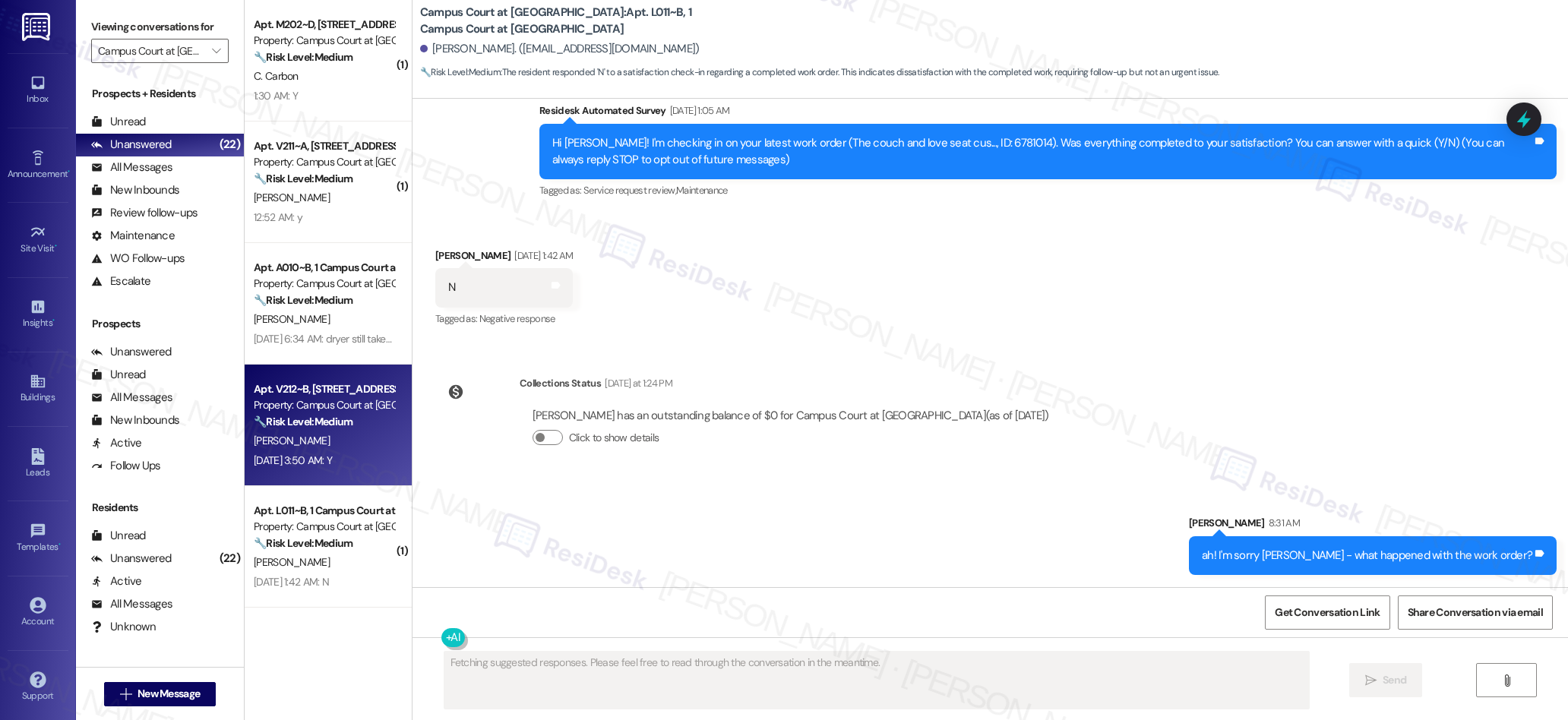
scroll to position [0, 0]
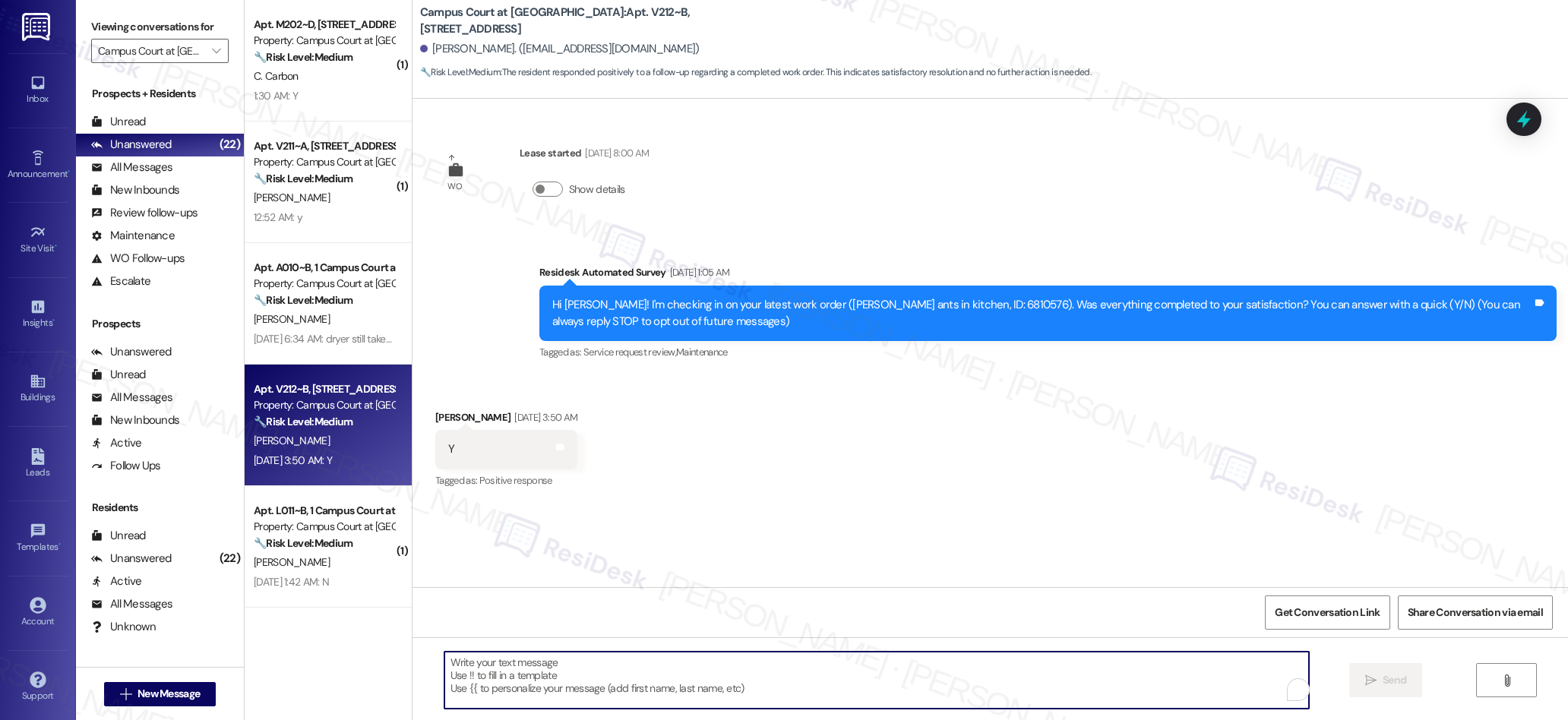
click at [673, 682] on textarea "To enrich screen reader interactions, please activate Accessibility in Grammarl…" at bounding box center [877, 680] width 865 height 57
paste textarea "We’re glad everything went well with your work order! Let us know if there’s an…"
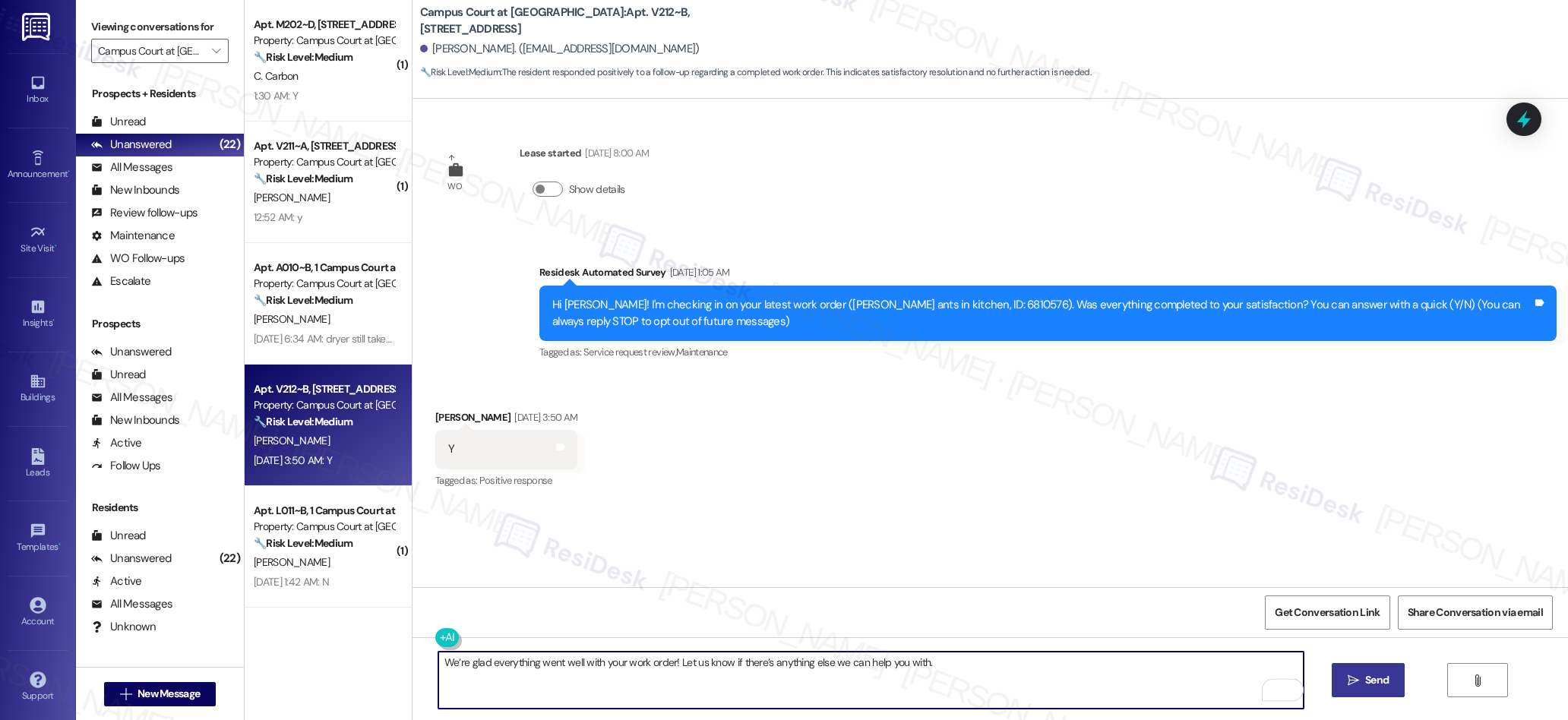
type textarea "We’re glad everything went well with your work order! Let us know if there’s an…"
click at [1362, 678] on span "Send" at bounding box center [1376, 680] width 30 height 16
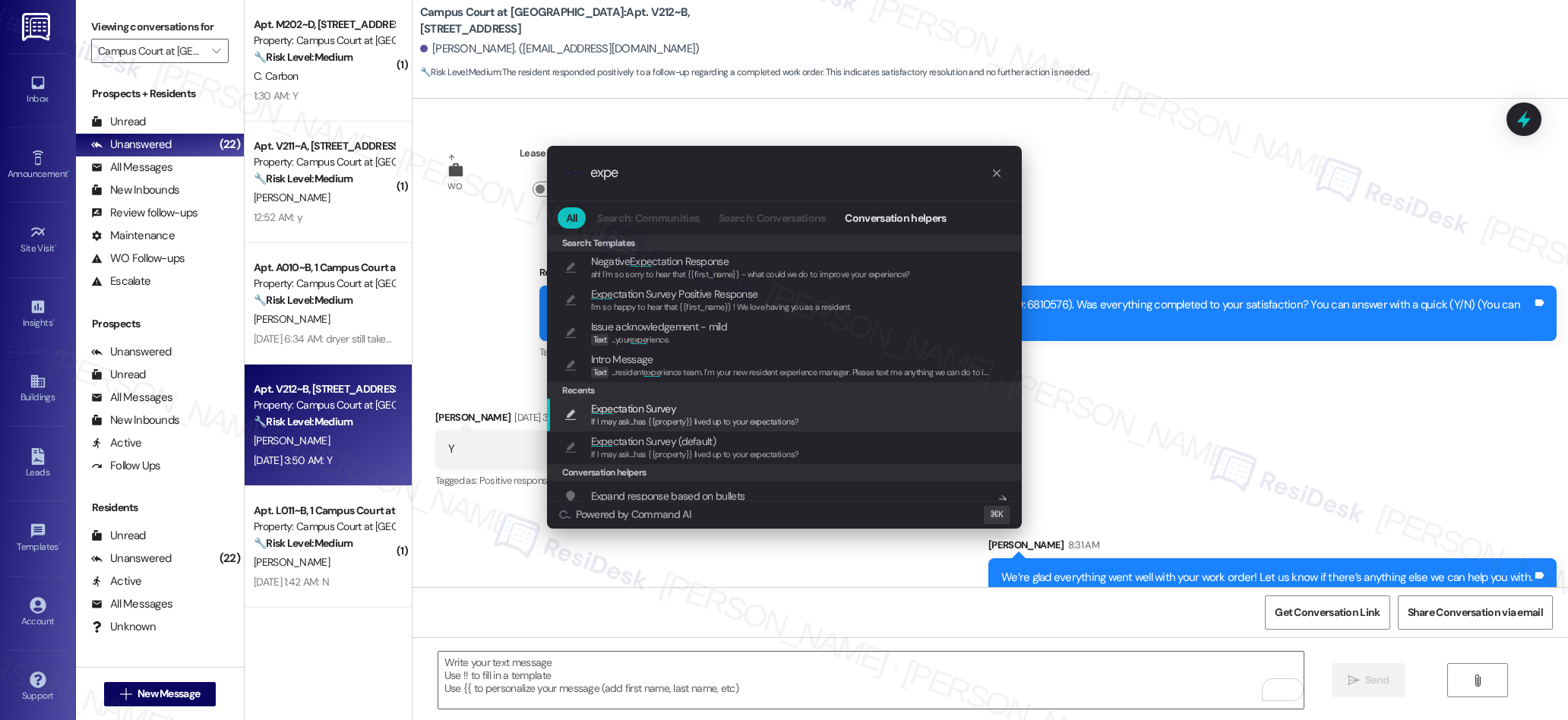
type input "expe"
click at [611, 416] on div "If I may ask...has {{property}} lived up to your expectations?" at bounding box center [695, 422] width 208 height 13
type textarea "If I may ask...has {{property}} lived up to your expectations?"
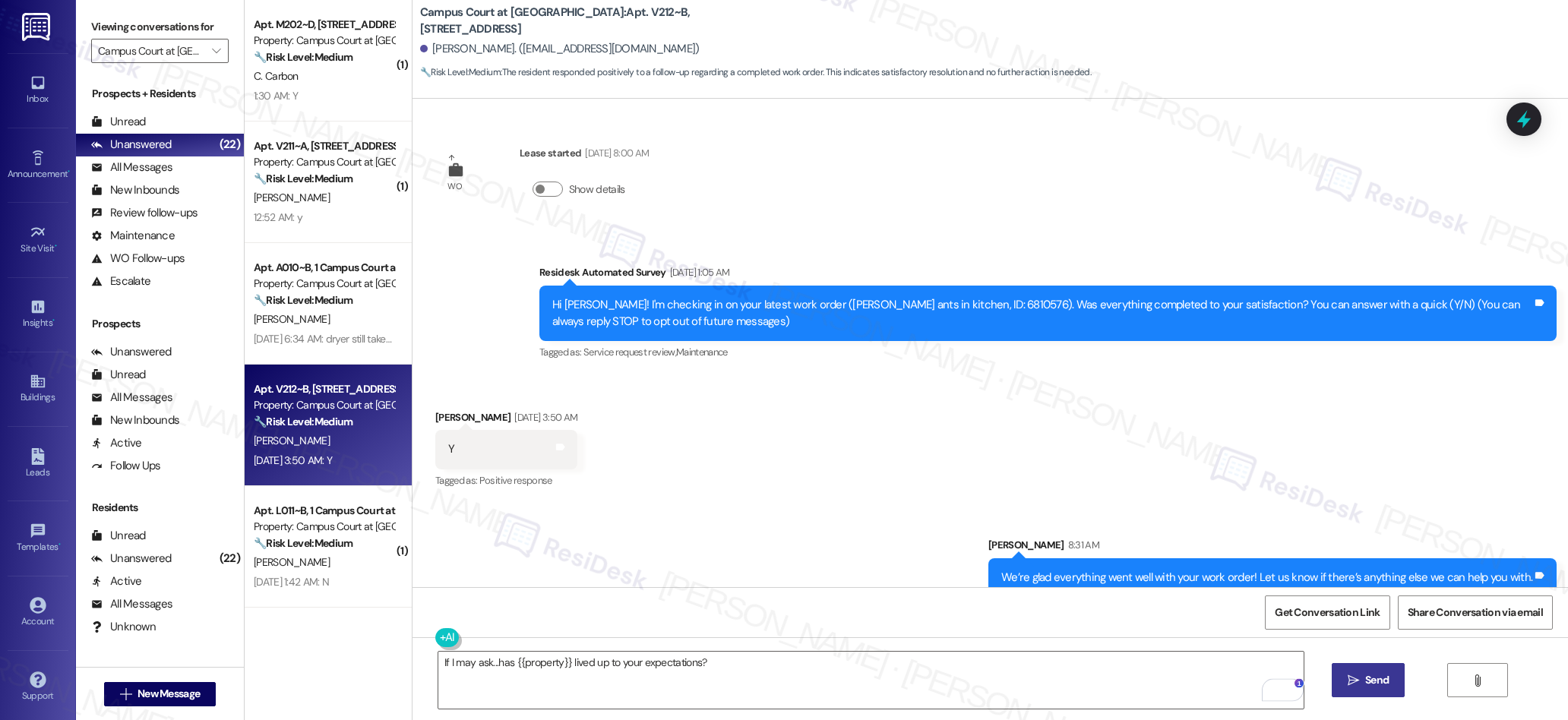
click at [1362, 677] on span "Send" at bounding box center [1376, 680] width 30 height 16
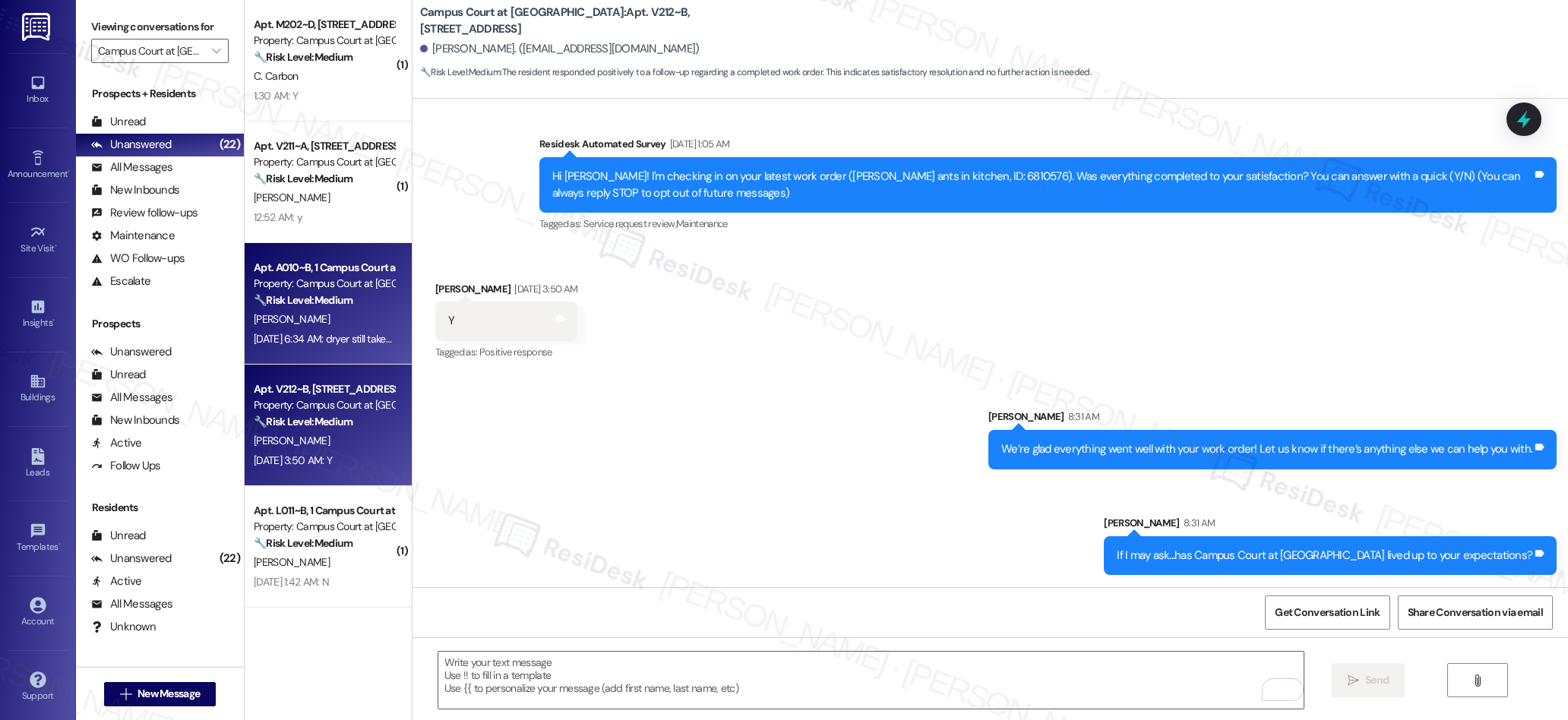
click at [335, 344] on div "[DATE] 6:34 AM: dryer still takes multiple runs to get close to fully dry [DATE…" at bounding box center [402, 339] width 299 height 13
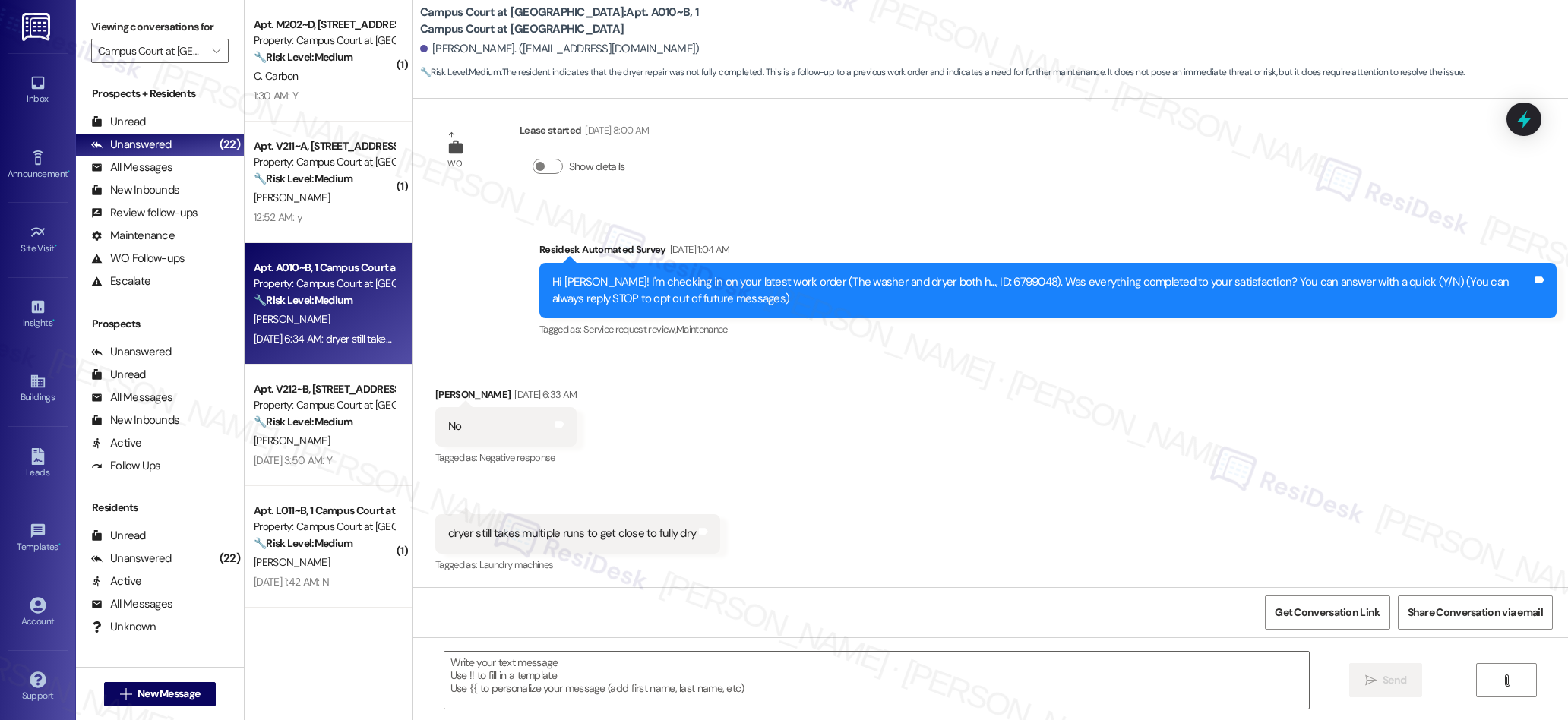
type textarea "Fetching suggested responses. Please feel free to read through the conversation…"
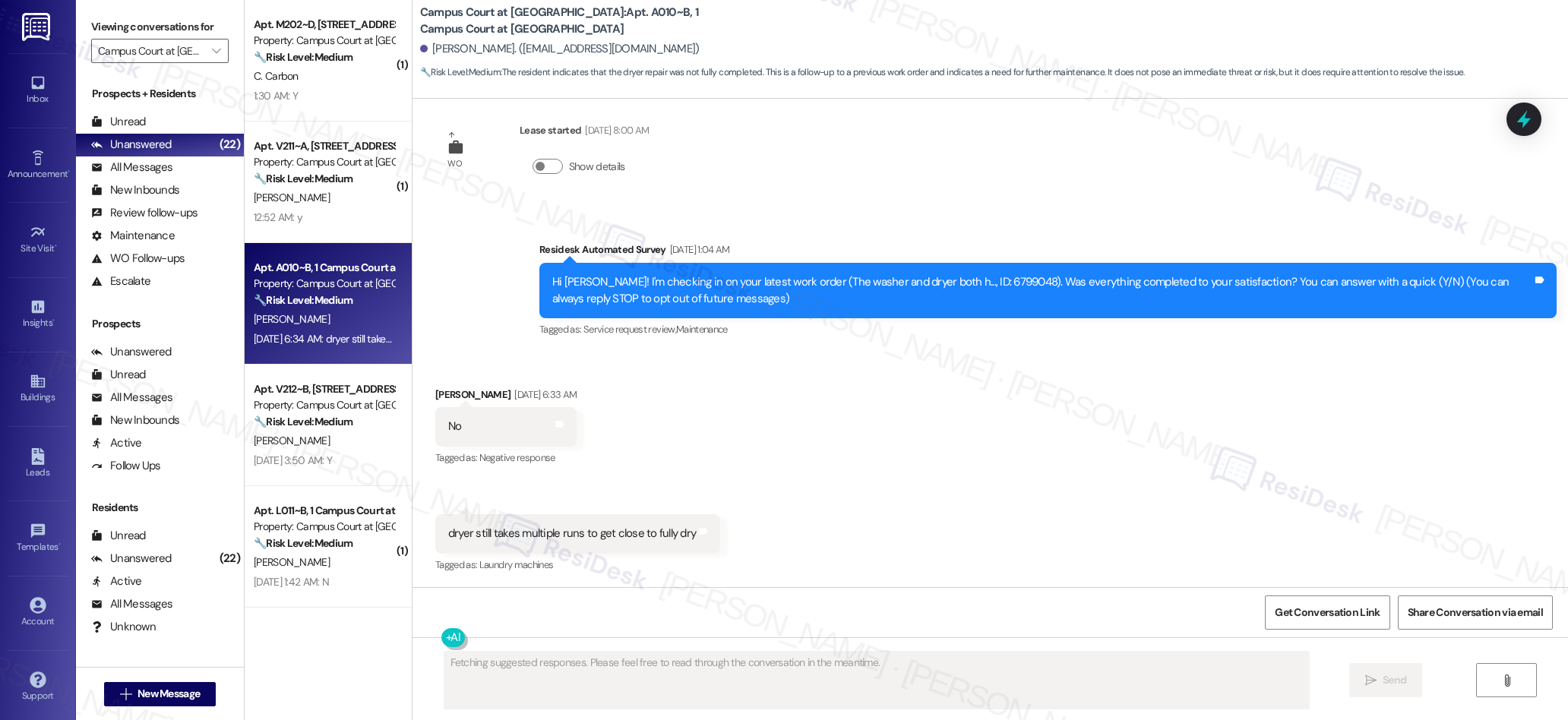
scroll to position [163, 0]
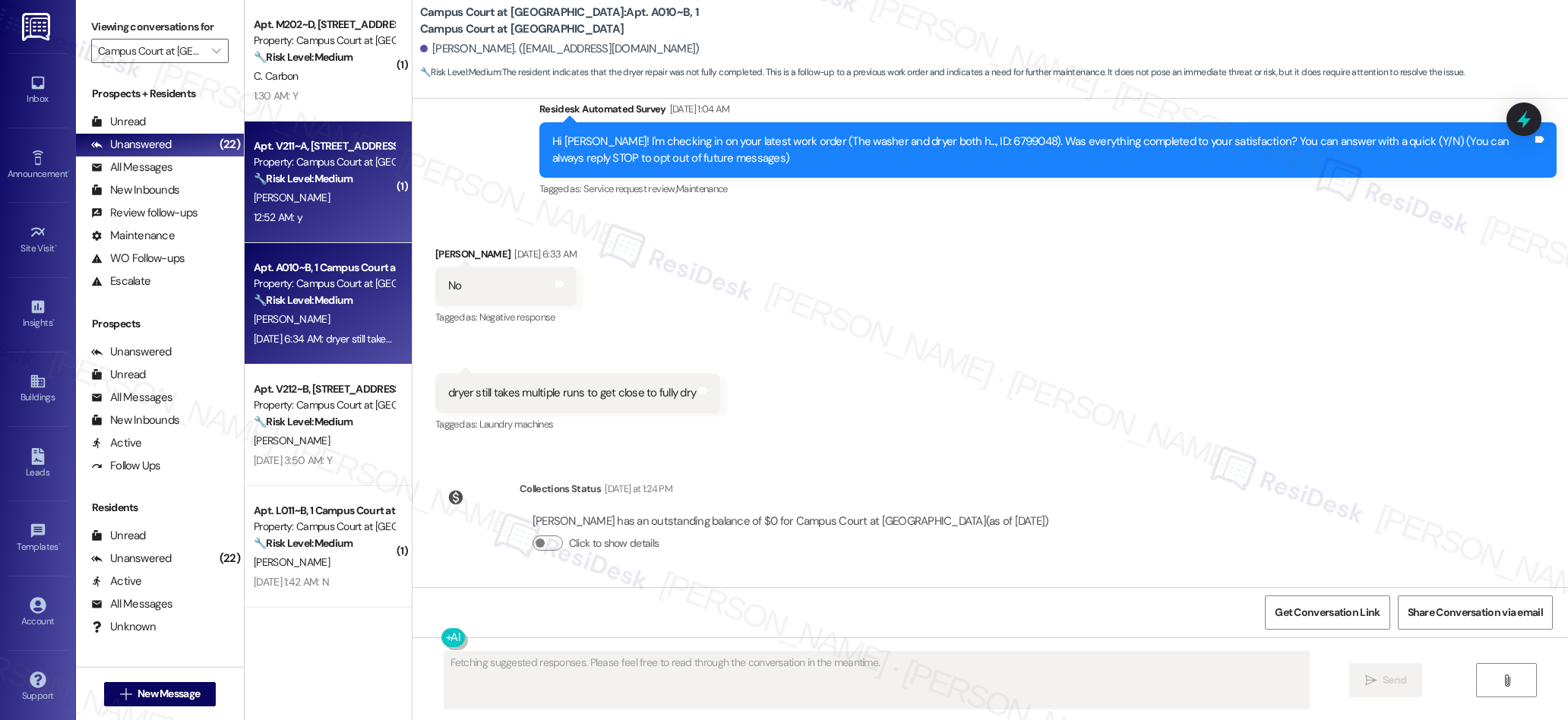
click at [368, 224] on div "12:52 AM: y 12:52 AM: y" at bounding box center [323, 217] width 144 height 19
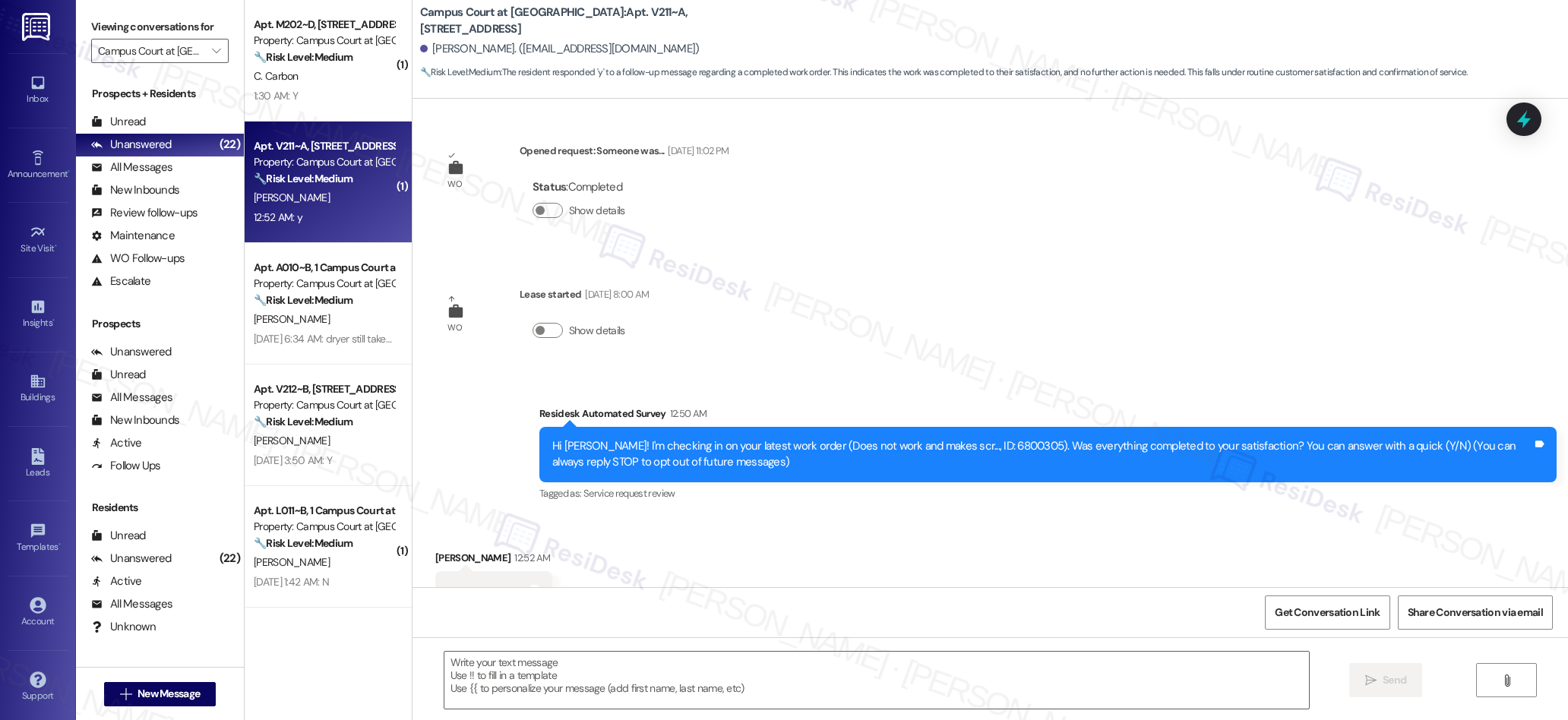
scroll to position [0, 0]
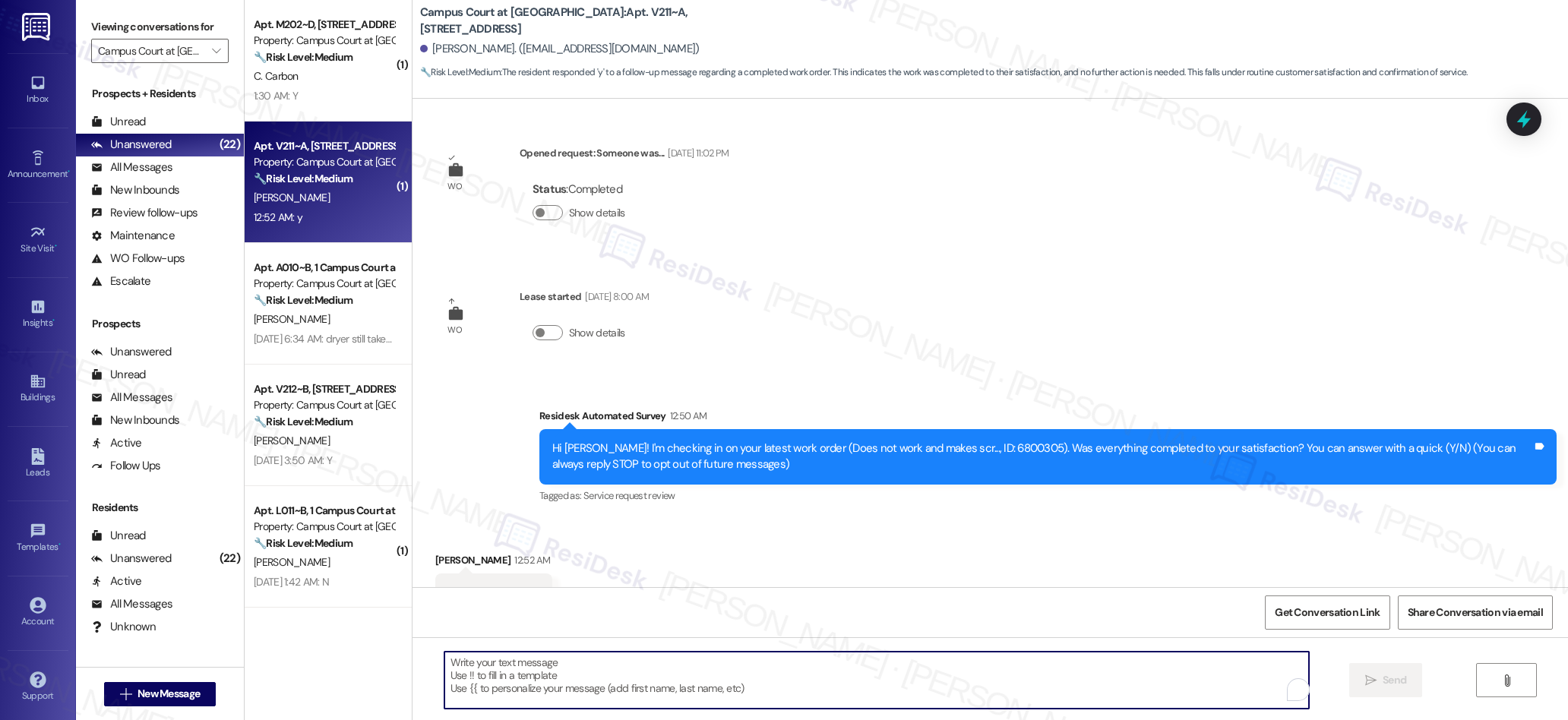
click at [584, 684] on textarea "To enrich screen reader interactions, please activate Accessibility in Grammarl…" at bounding box center [877, 680] width 865 height 57
paste textarea "We’re glad everything went well with your work order! Let us know if there’s an…"
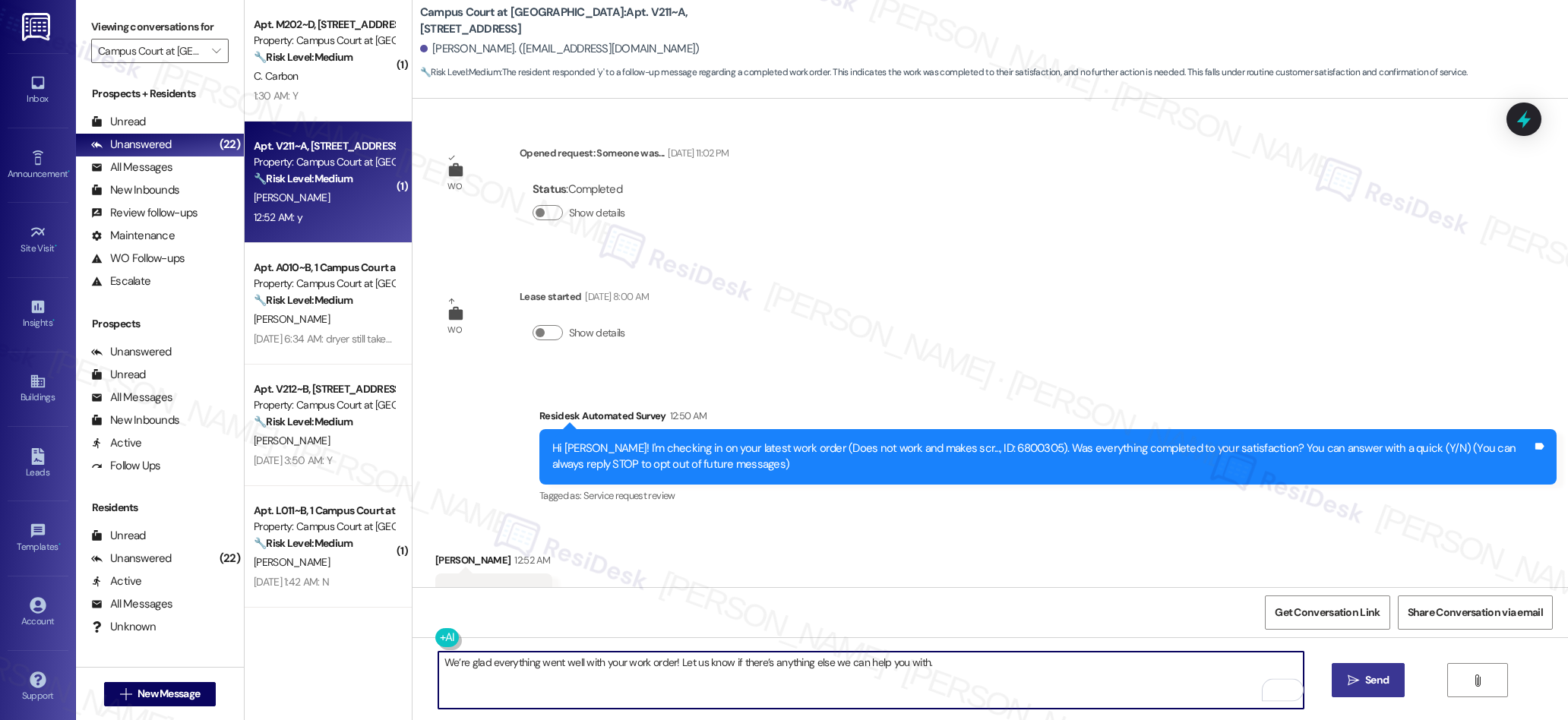
type textarea "We’re glad everything went well with your work order! Let us know if there’s an…"
click at [1362, 677] on span "Send" at bounding box center [1376, 680] width 30 height 16
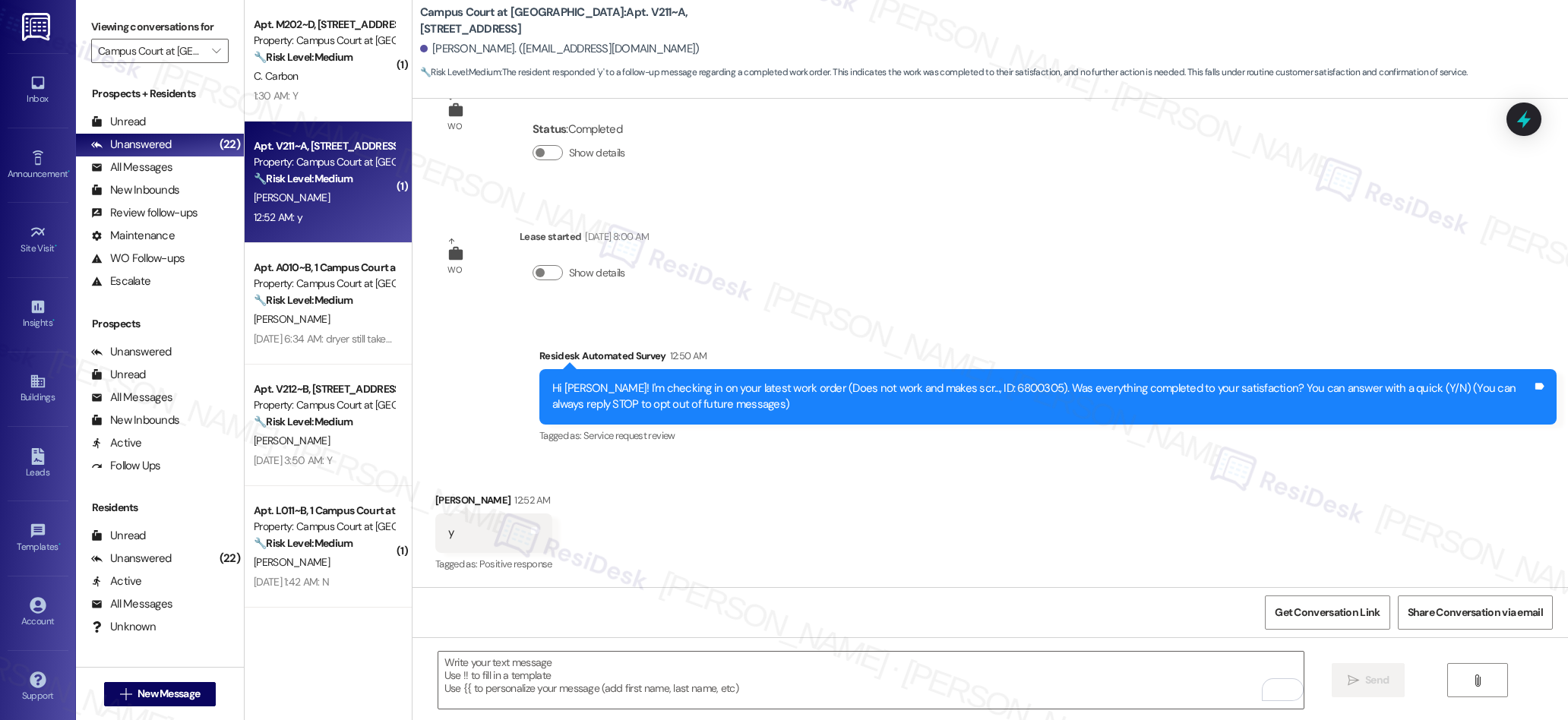
scroll to position [166, 0]
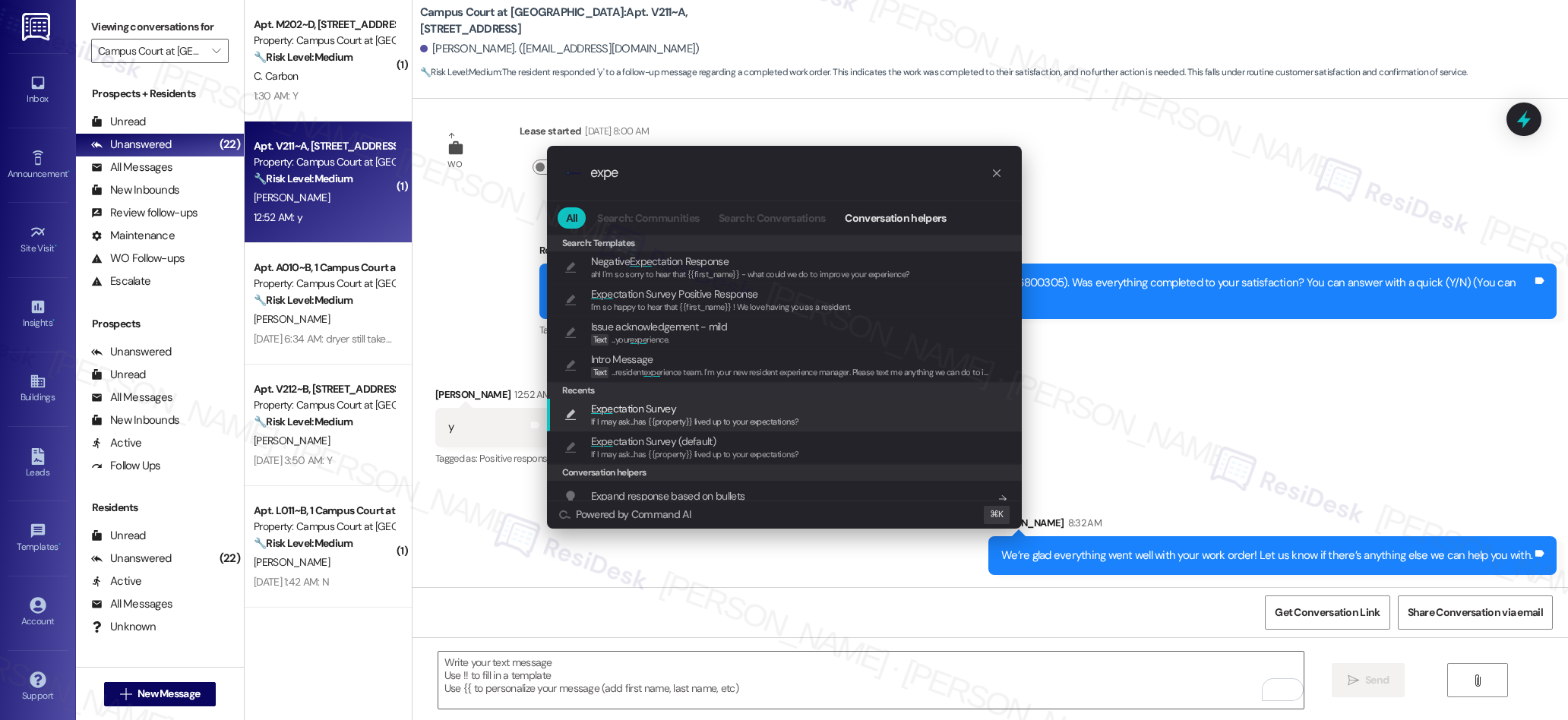
type input "expe"
click at [657, 401] on span "Expe ctation Survey" at bounding box center [633, 409] width 85 height 17
type textarea "If I may ask...has {{property}} lived up to your expectations?"
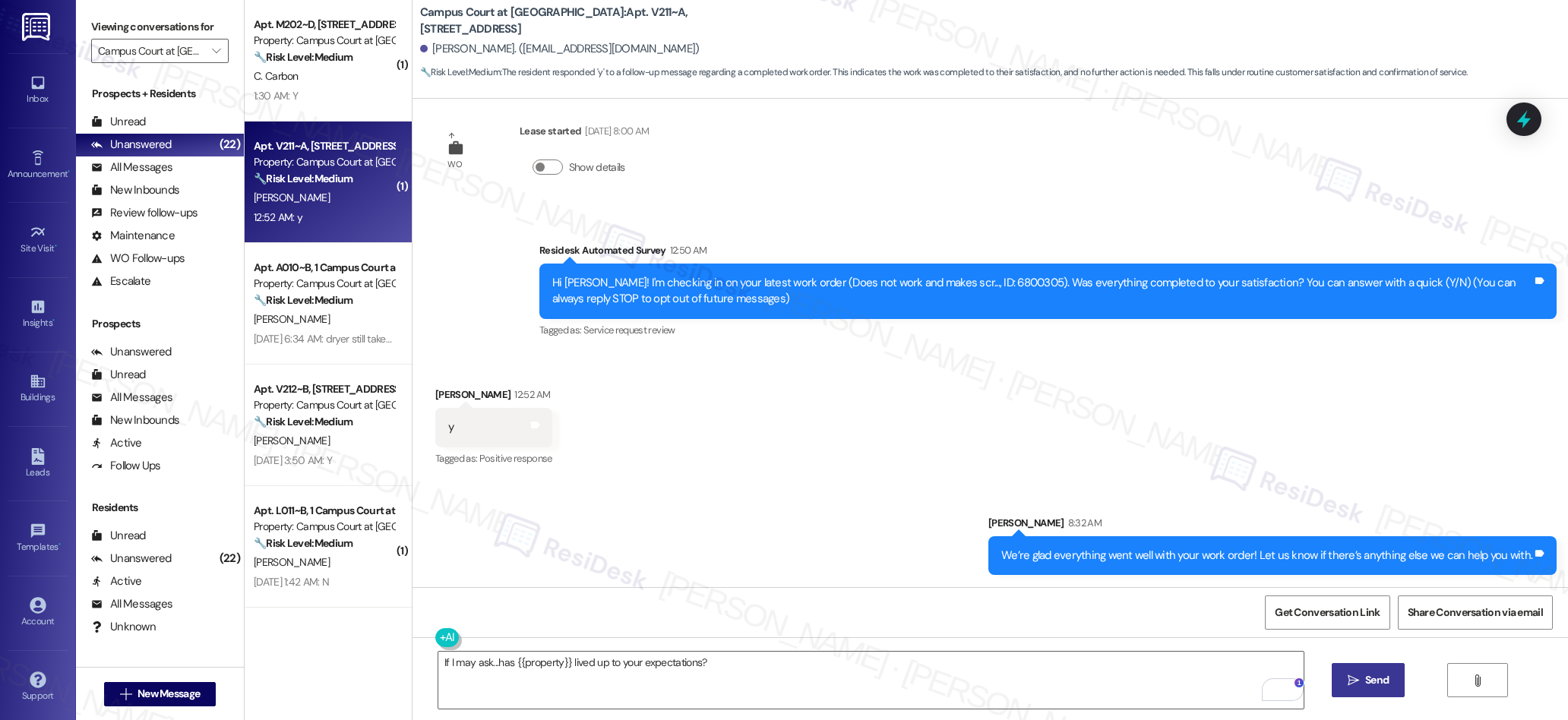
click at [1357, 685] on span " Send" at bounding box center [1369, 680] width 48 height 16
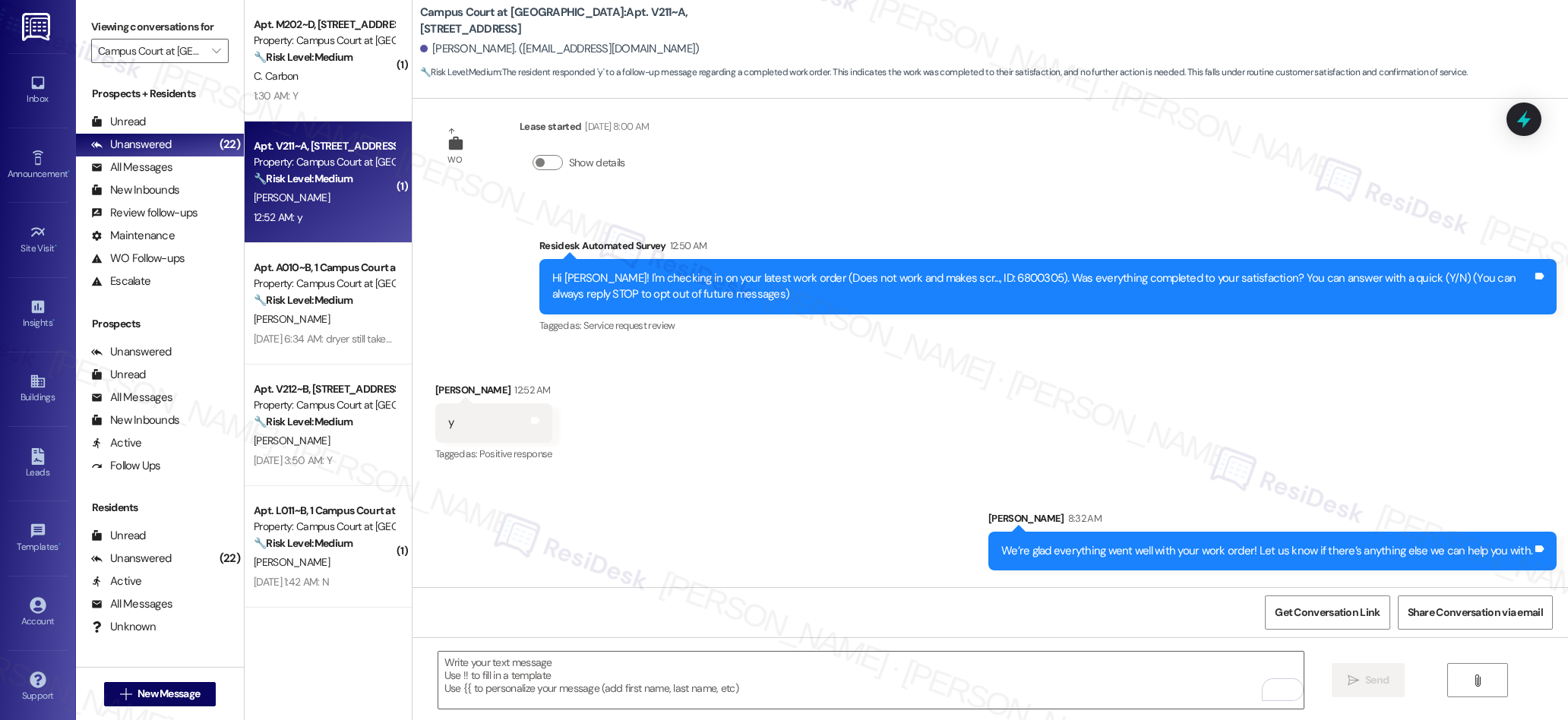
scroll to position [272, 0]
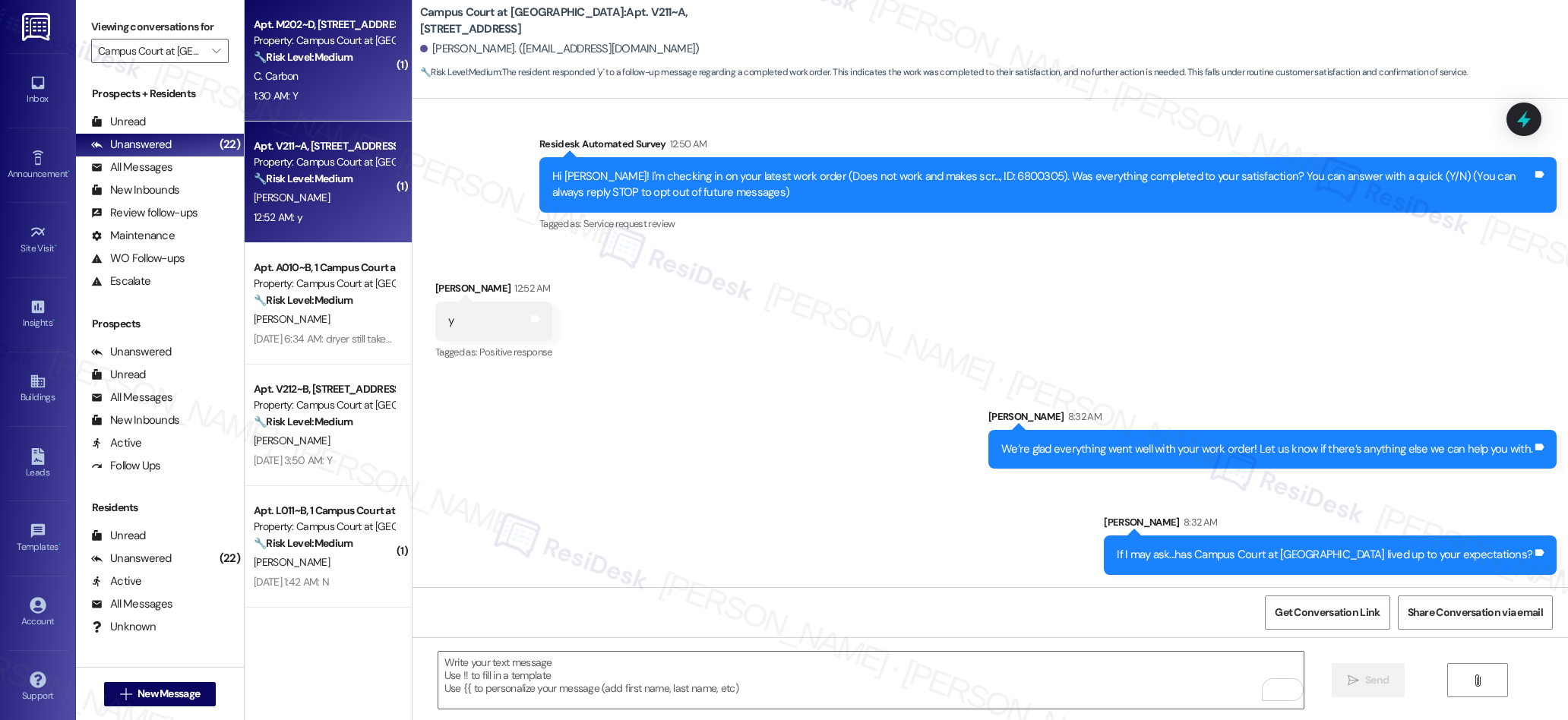
click at [353, 110] on div "Apt. M202~D, [STREET_ADDRESS] at [GEOGRAPHIC_DATA] Property: Campus Court at [G…" at bounding box center [327, 60] width 167 height 121
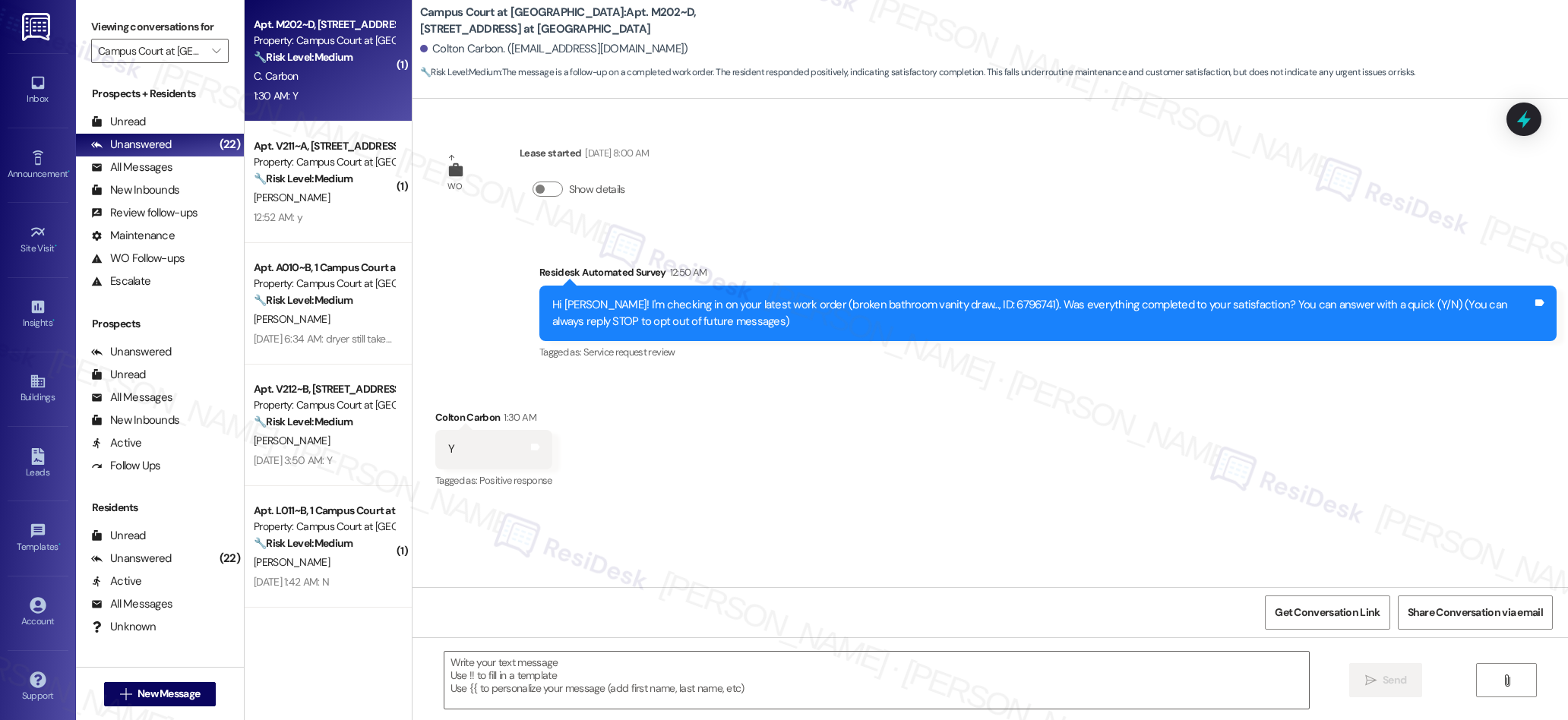
type textarea "Fetching suggested responses. Please feel free to read through the conversation…"
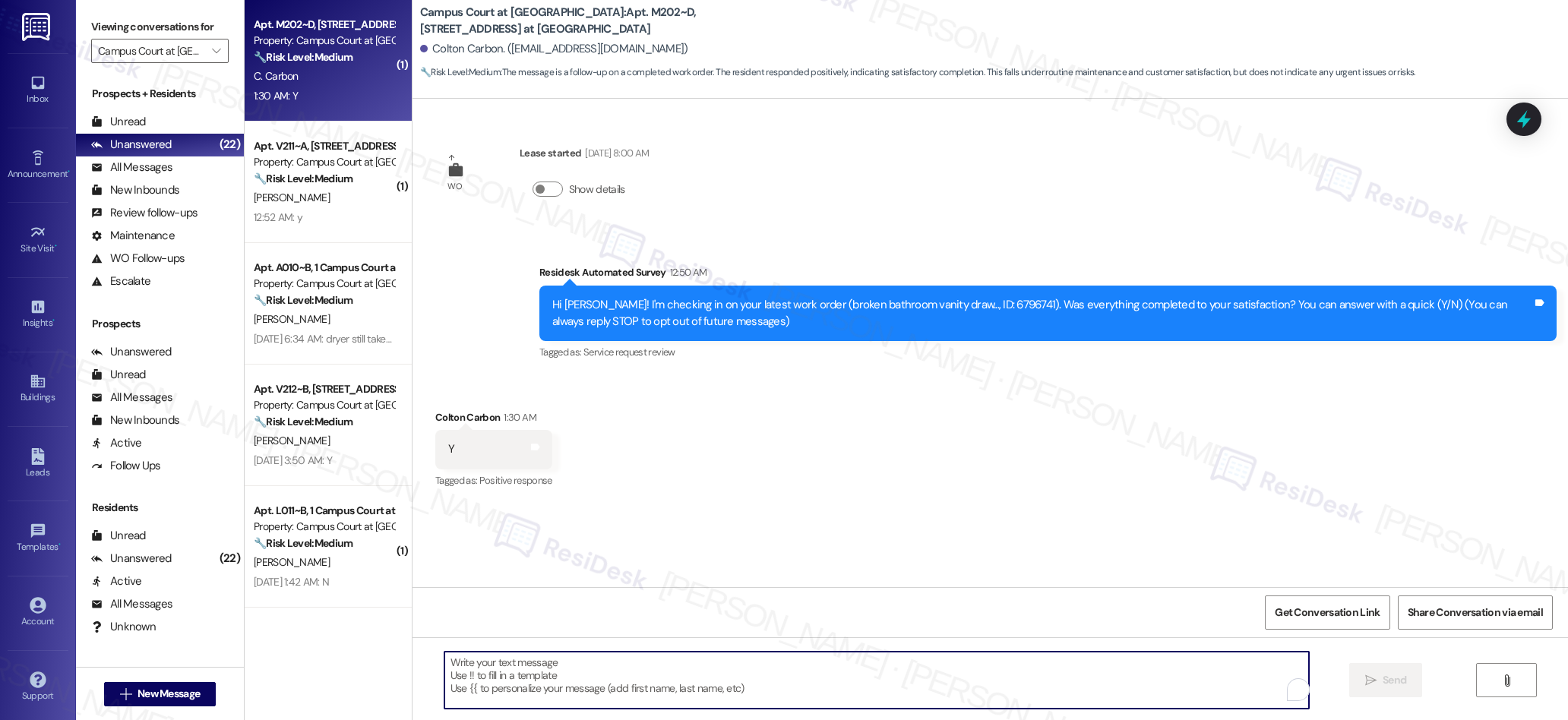
click at [677, 672] on textarea "To enrich screen reader interactions, please activate Accessibility in Grammarl…" at bounding box center [877, 680] width 865 height 57
paste textarea "We’re glad everything went well with your work order! Let us know if there’s an…"
type textarea "We’re glad everything went well with your work order! Let us know if there’s an…"
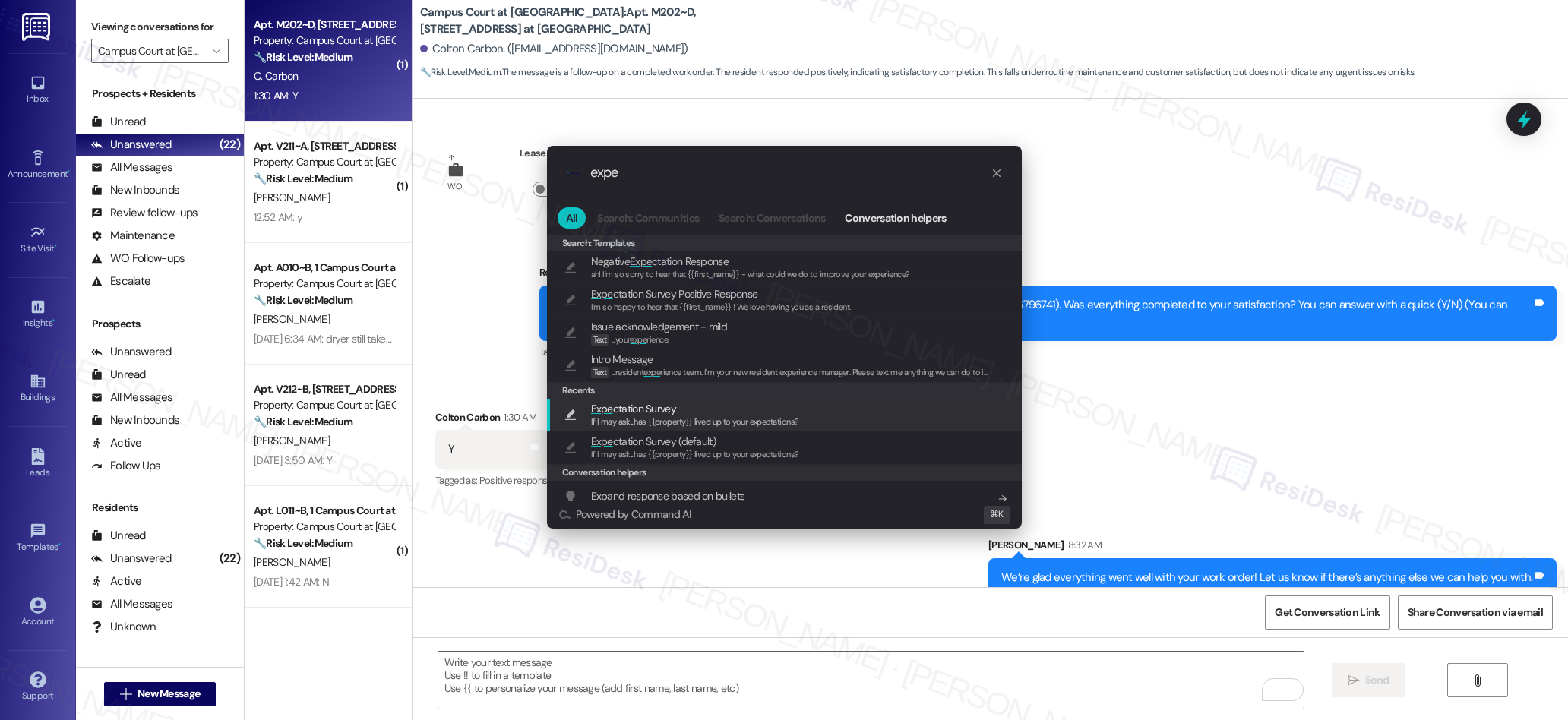
type input "expe"
click at [646, 413] on span "Expe ctation Survey" at bounding box center [633, 409] width 85 height 17
type textarea "If I may ask...has {{property}} lived up to your expectations?"
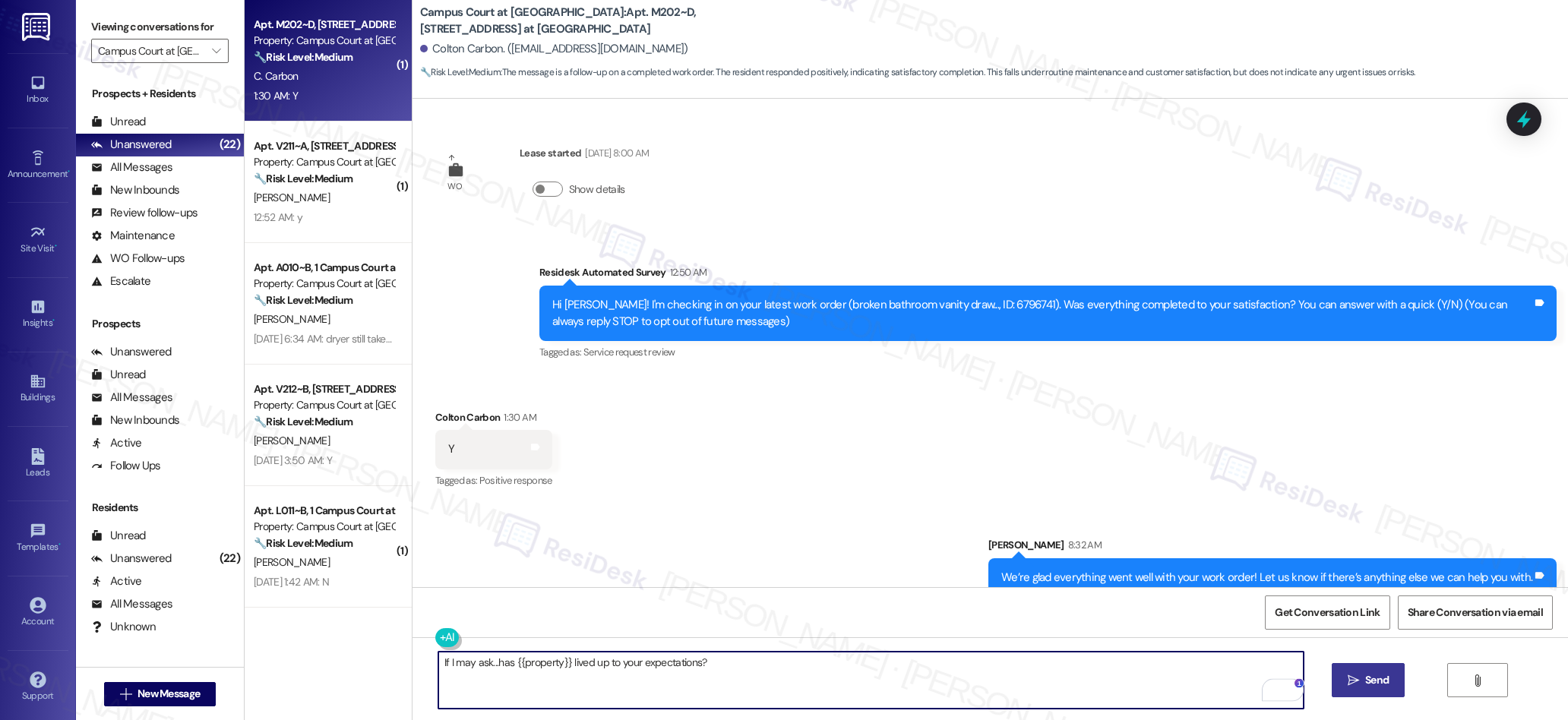
click at [1351, 687] on span " Send" at bounding box center [1369, 680] width 48 height 16
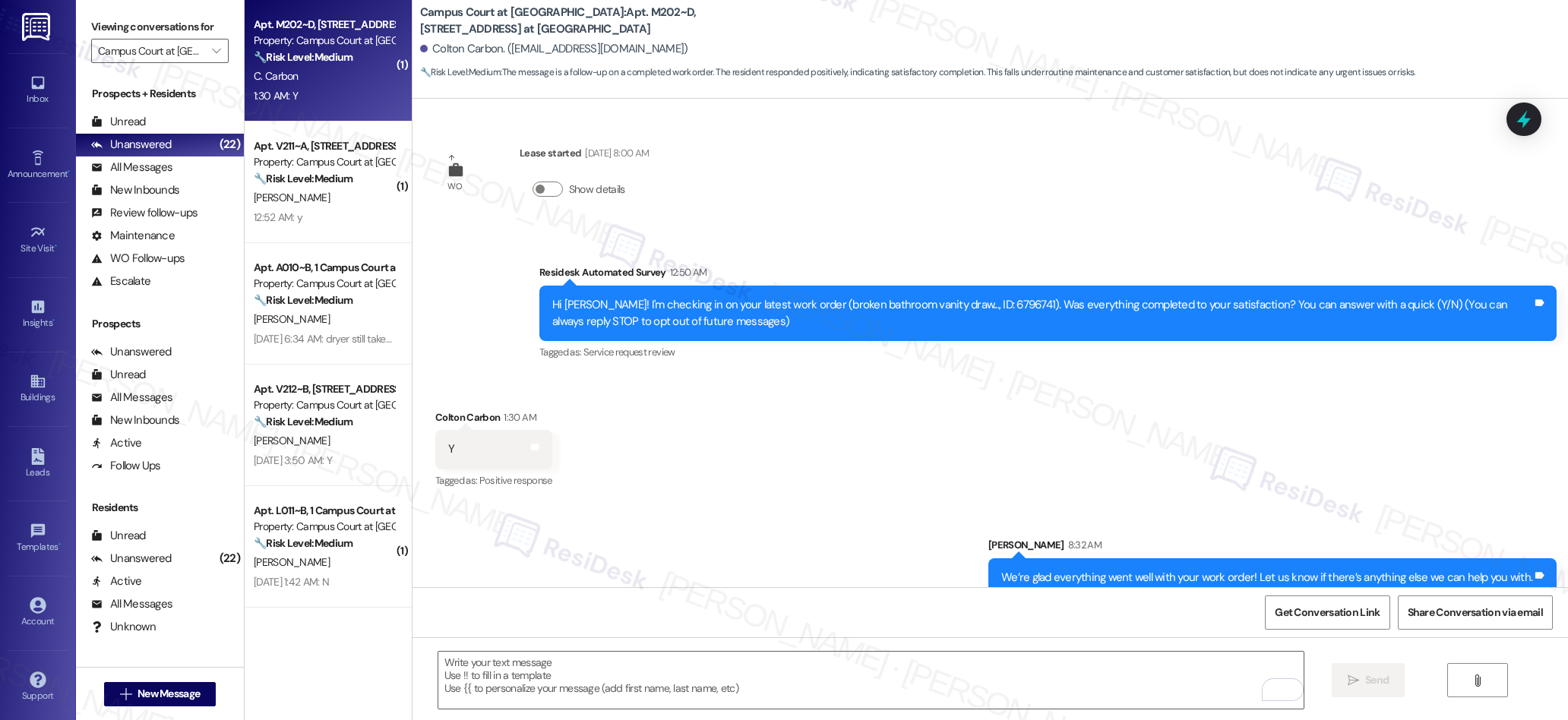
scroll to position [129, 0]
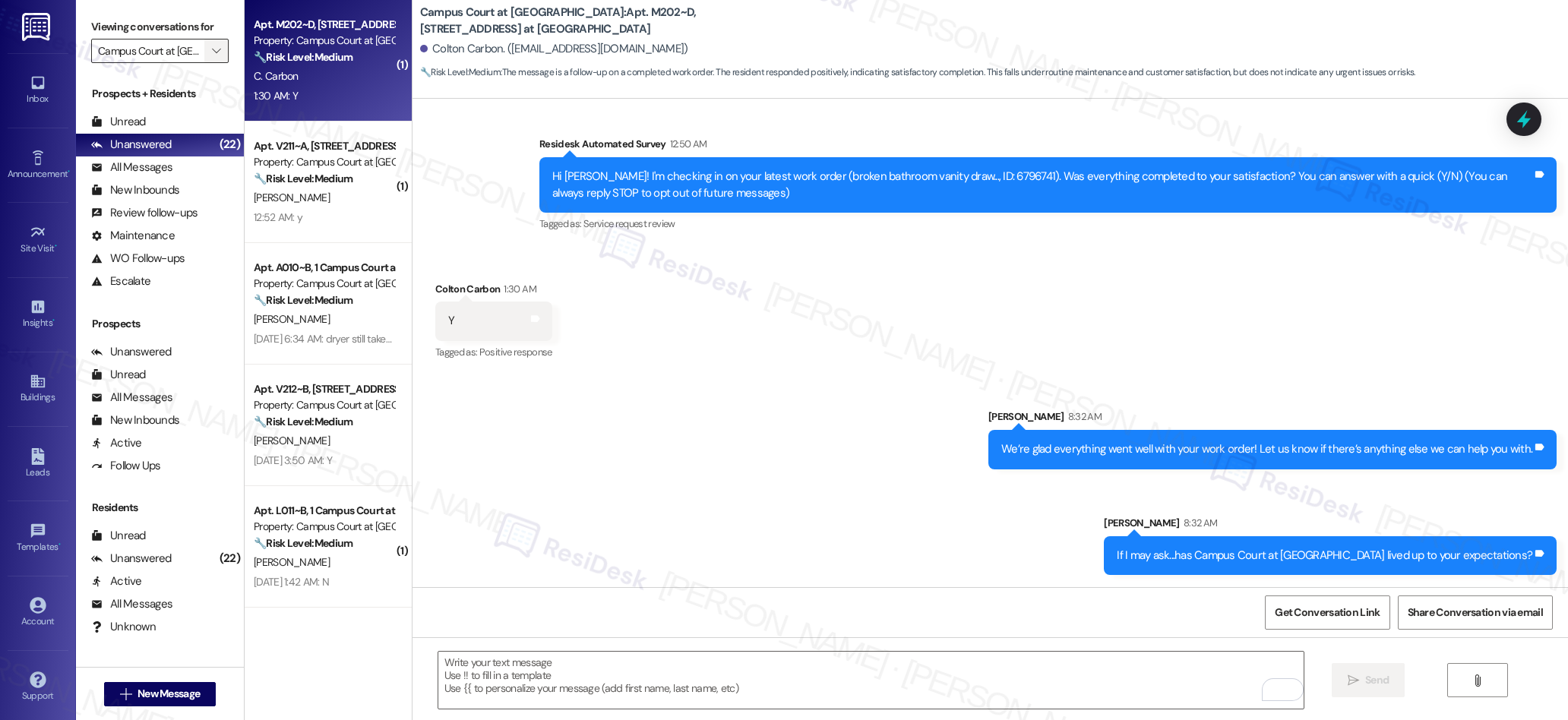
click at [212, 51] on icon "" at bounding box center [216, 51] width 9 height 12
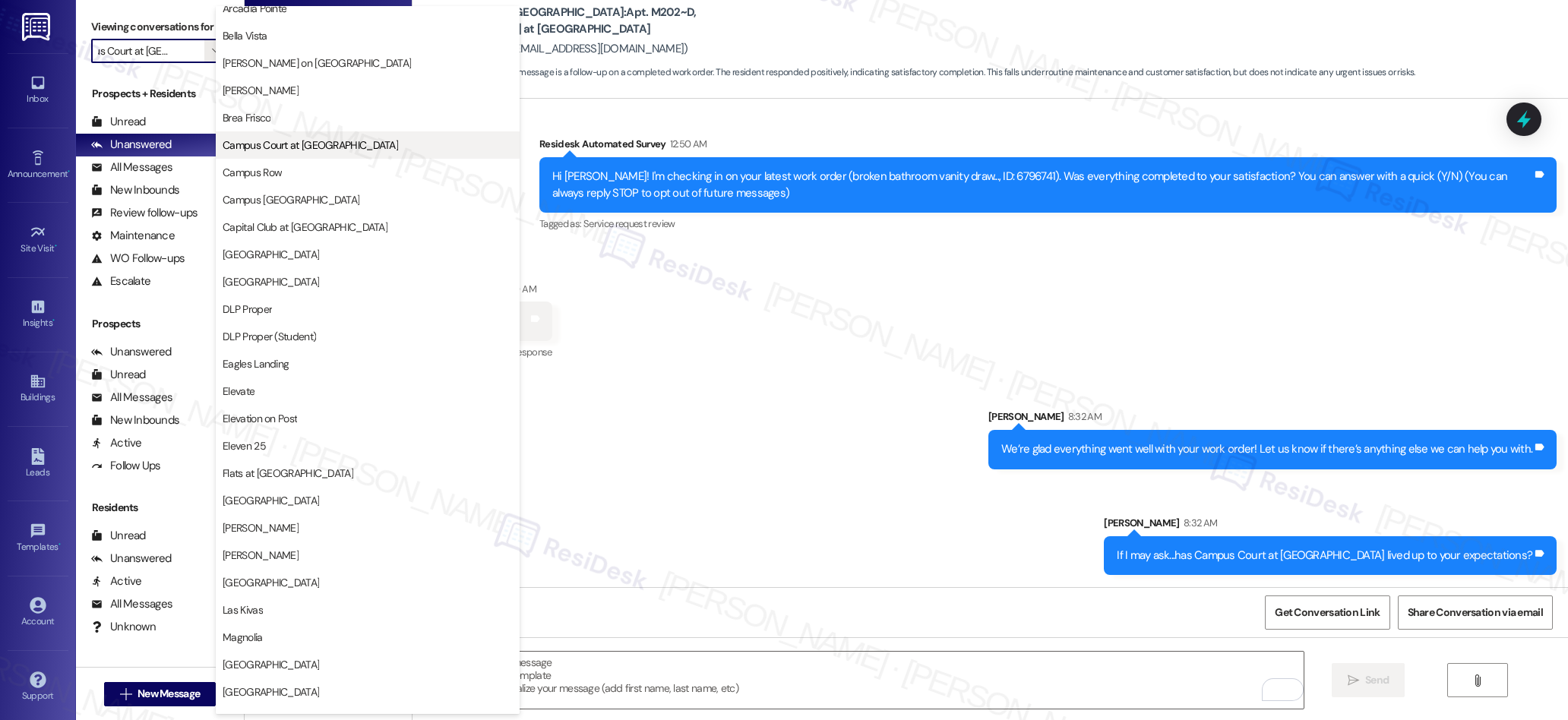
scroll to position [148, 0]
click at [280, 115] on span "Brea Frisco" at bounding box center [367, 118] width 290 height 15
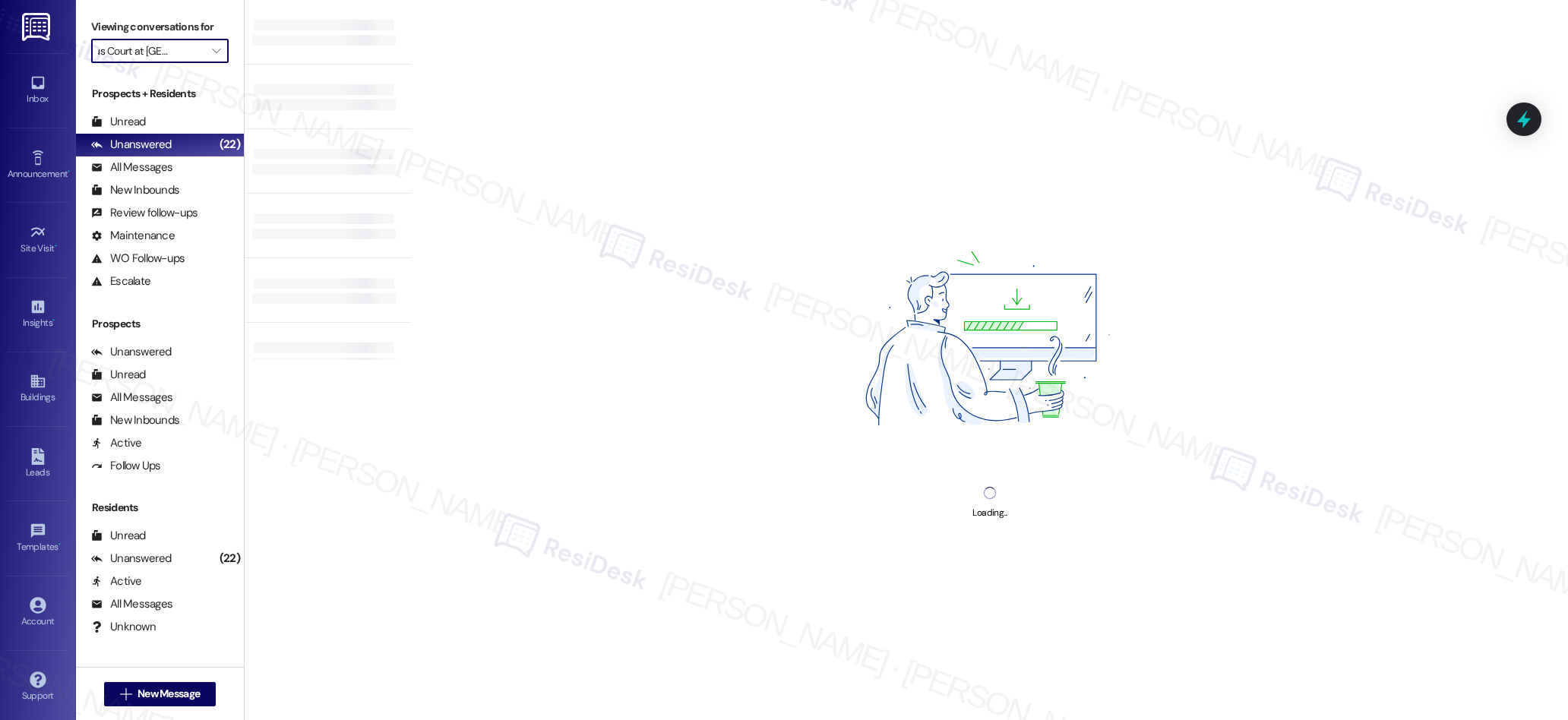
type input "Brea Frisco"
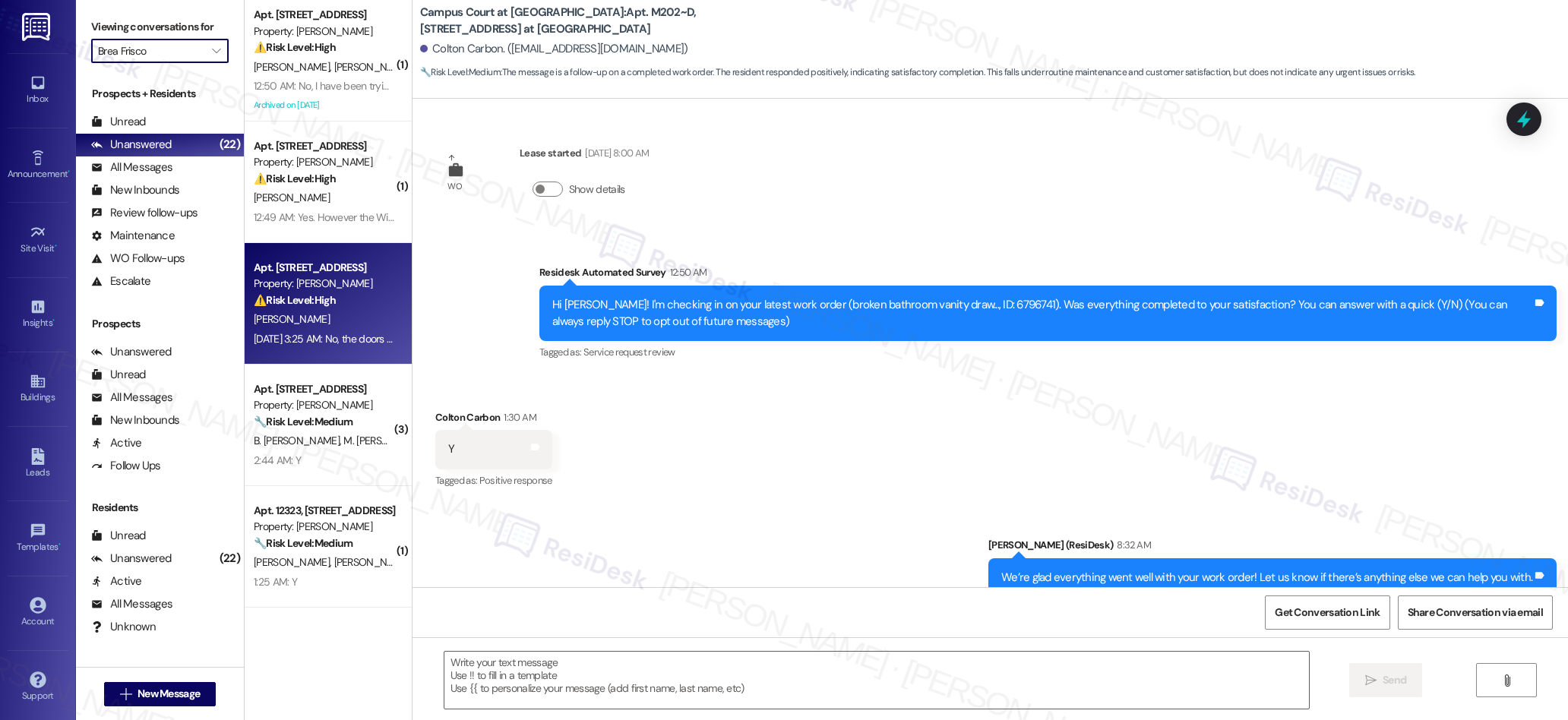
type textarea "Fetching suggested responses. Please feel free to read through the conversation…"
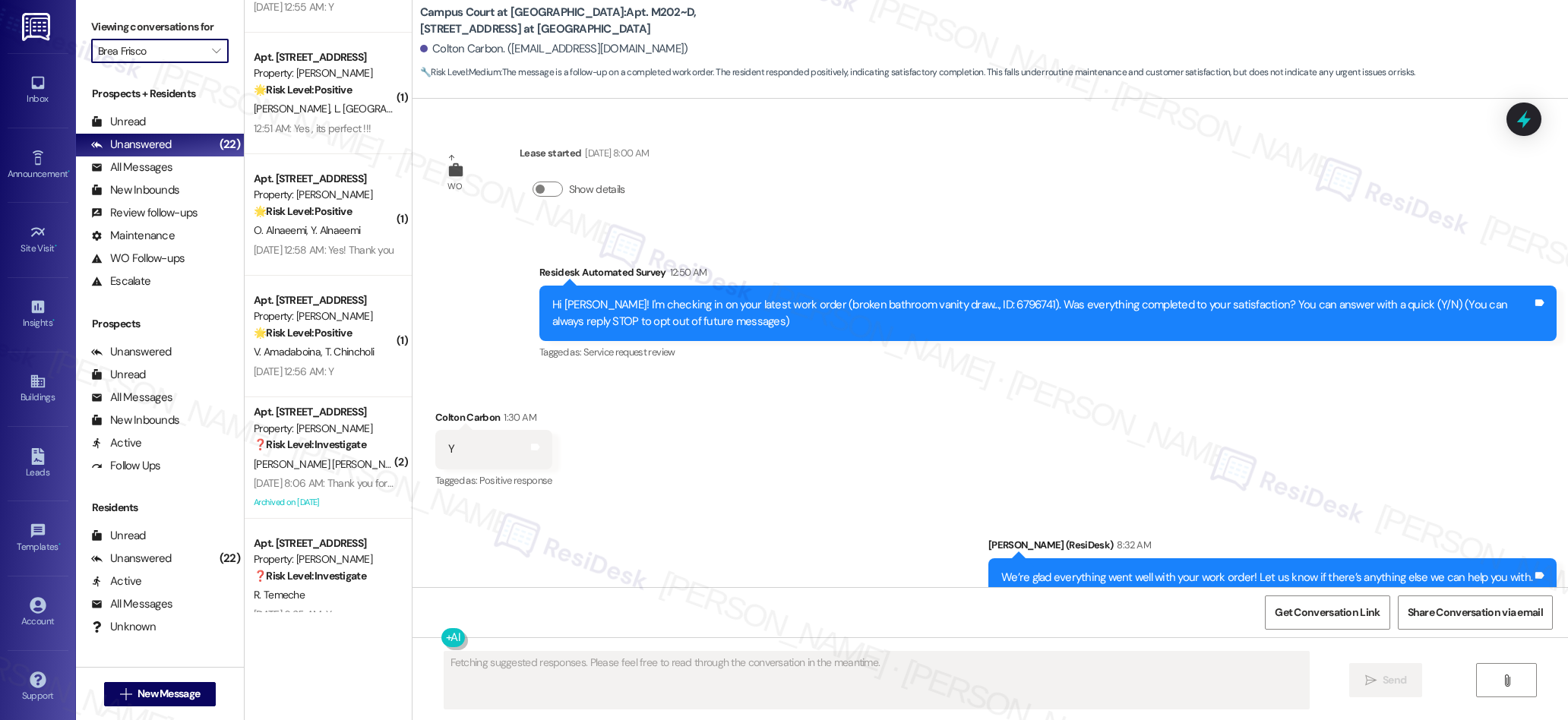
scroll to position [1697, 0]
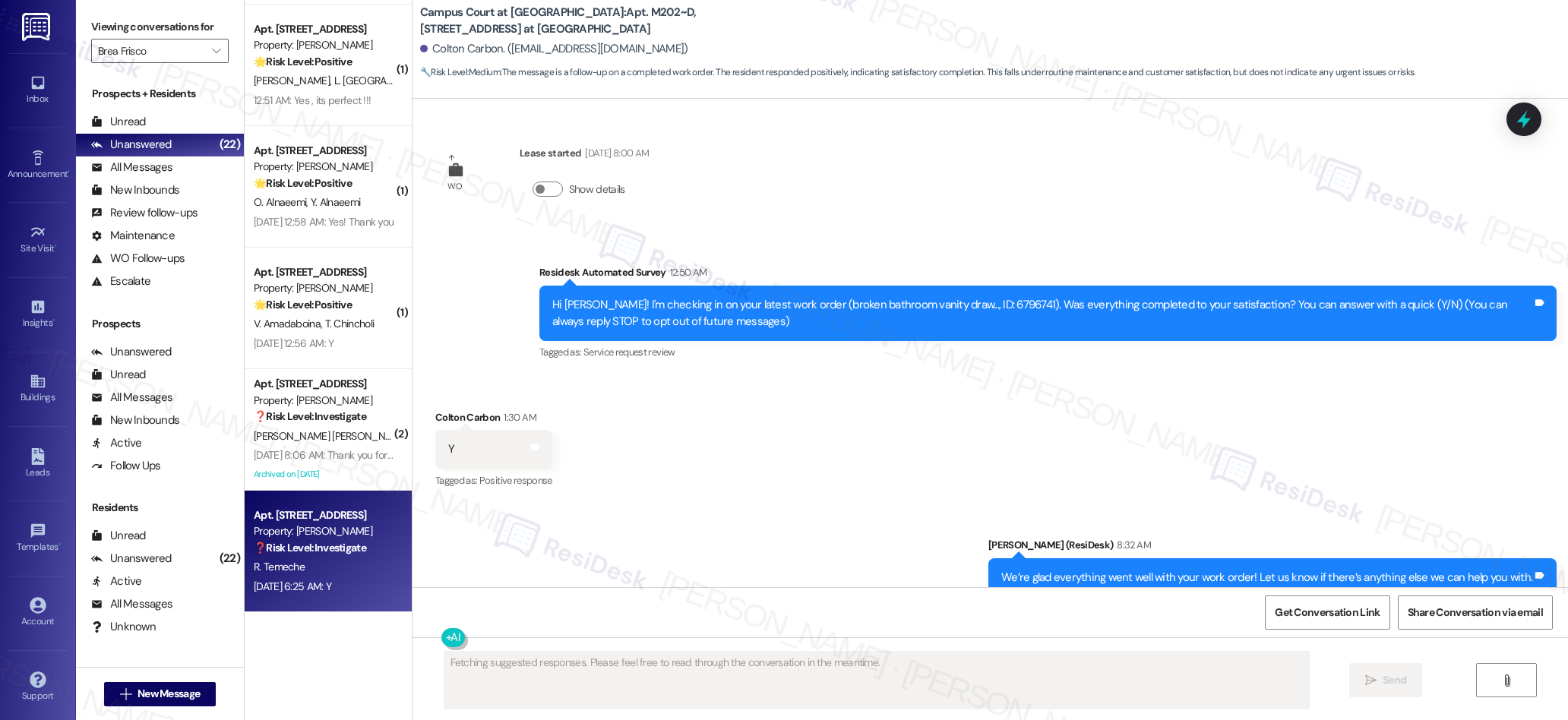
click at [325, 539] on div "Property: [PERSON_NAME]" at bounding box center [323, 531] width 140 height 16
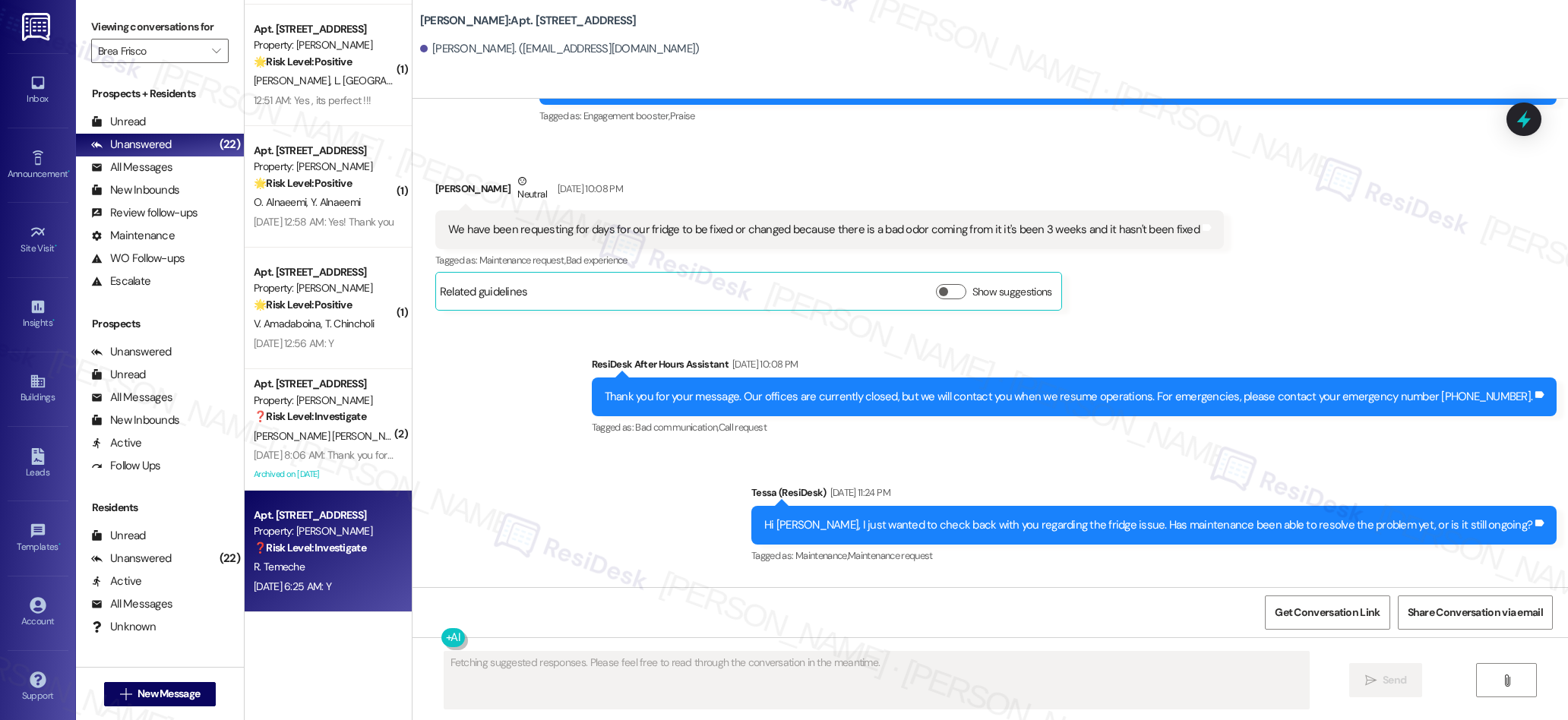
scroll to position [3528, 0]
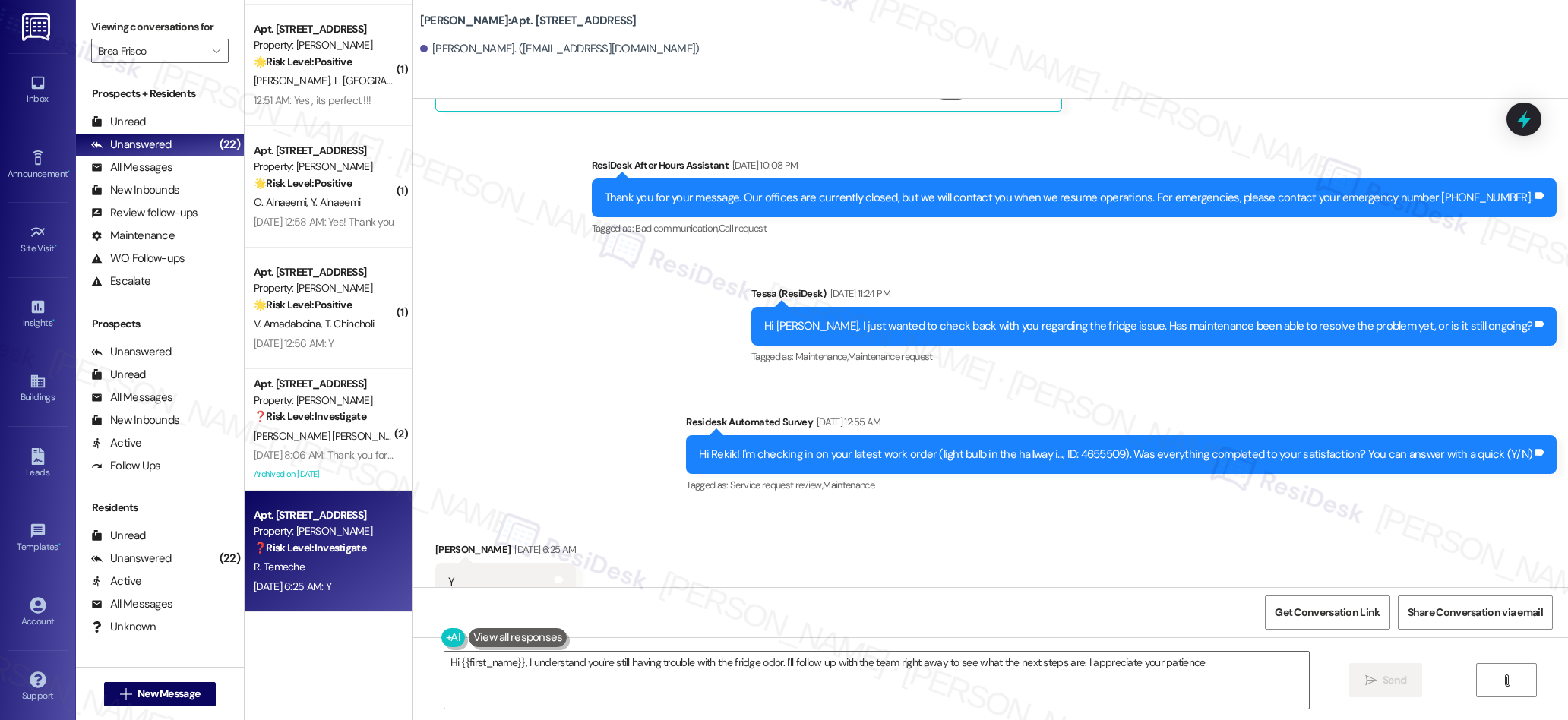
type textarea "Hi {{first_name}}, I understand you're still having trouble with the fridge odo…"
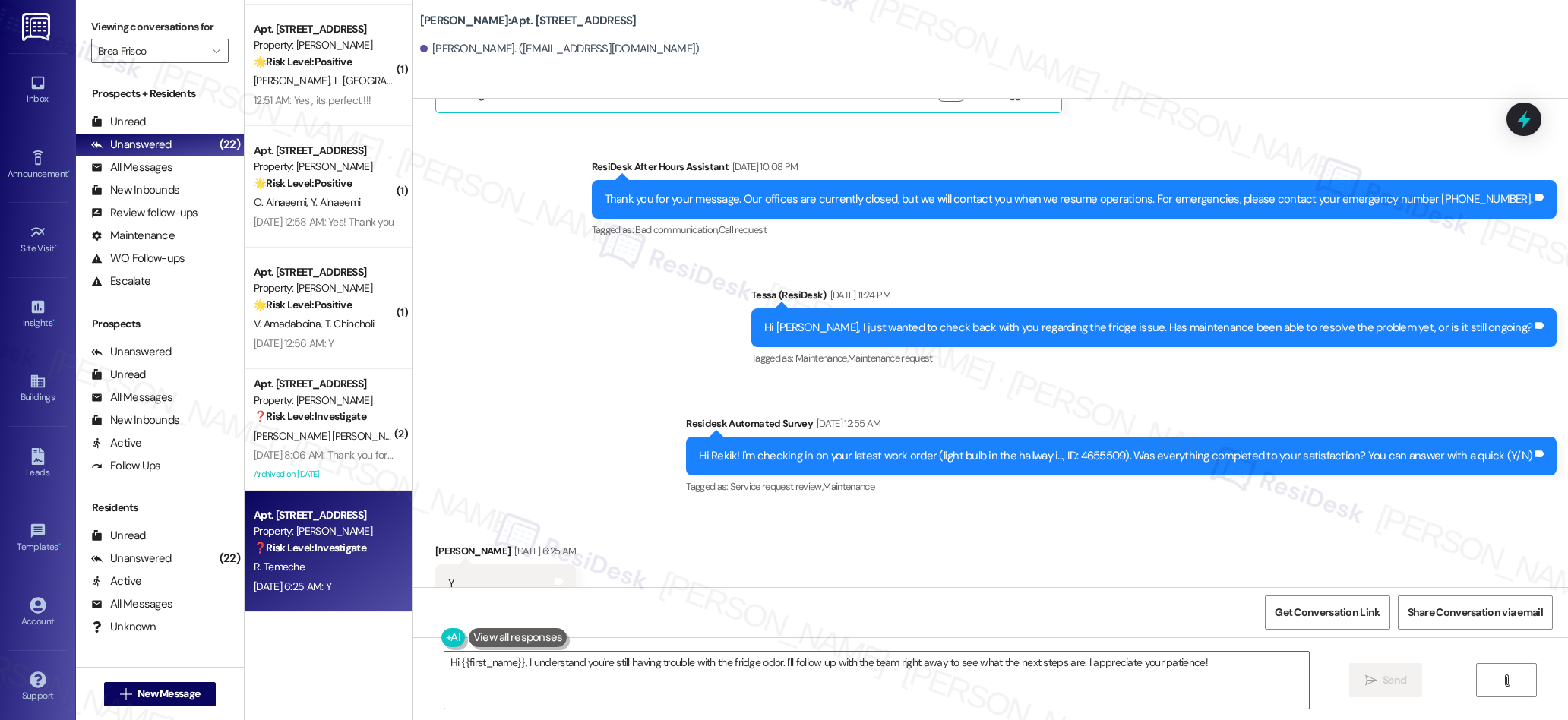
scroll to position [3545, 0]
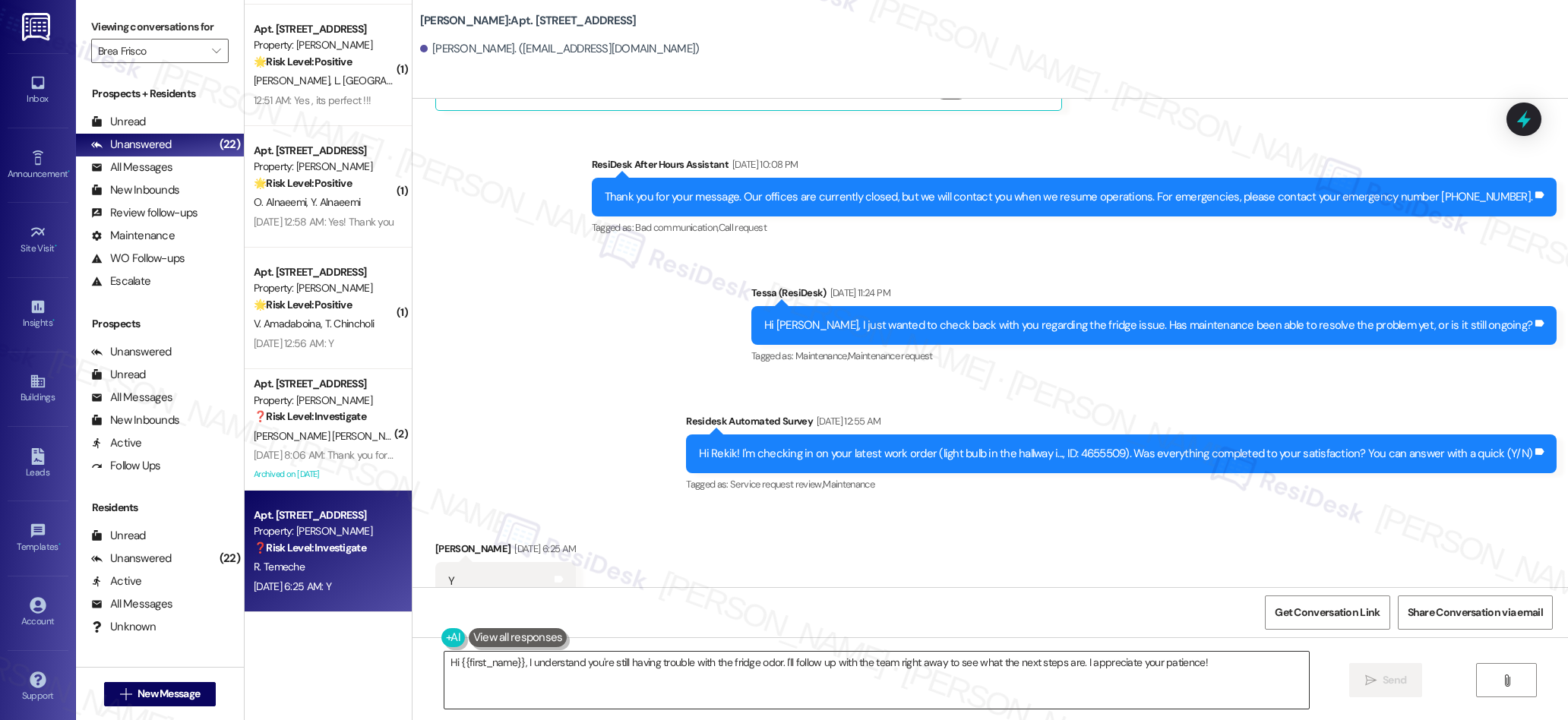
click at [696, 670] on textarea "Hi {{first_name}}, I understand you're still having trouble with the fridge odo…" at bounding box center [877, 680] width 865 height 57
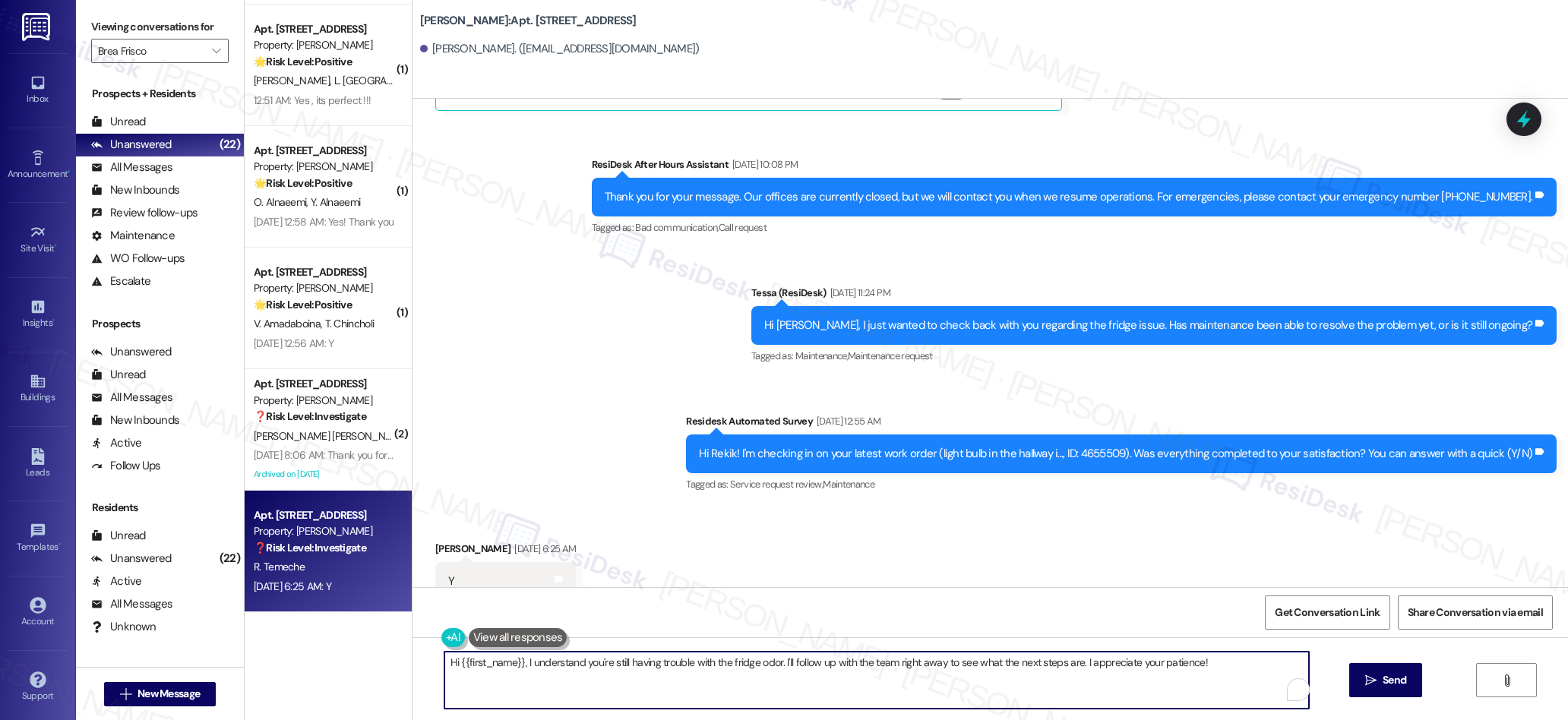
click at [696, 670] on textarea "Hi {{first_name}}, I understand you're still having trouble with the fridge odo…" at bounding box center [877, 680] width 865 height 57
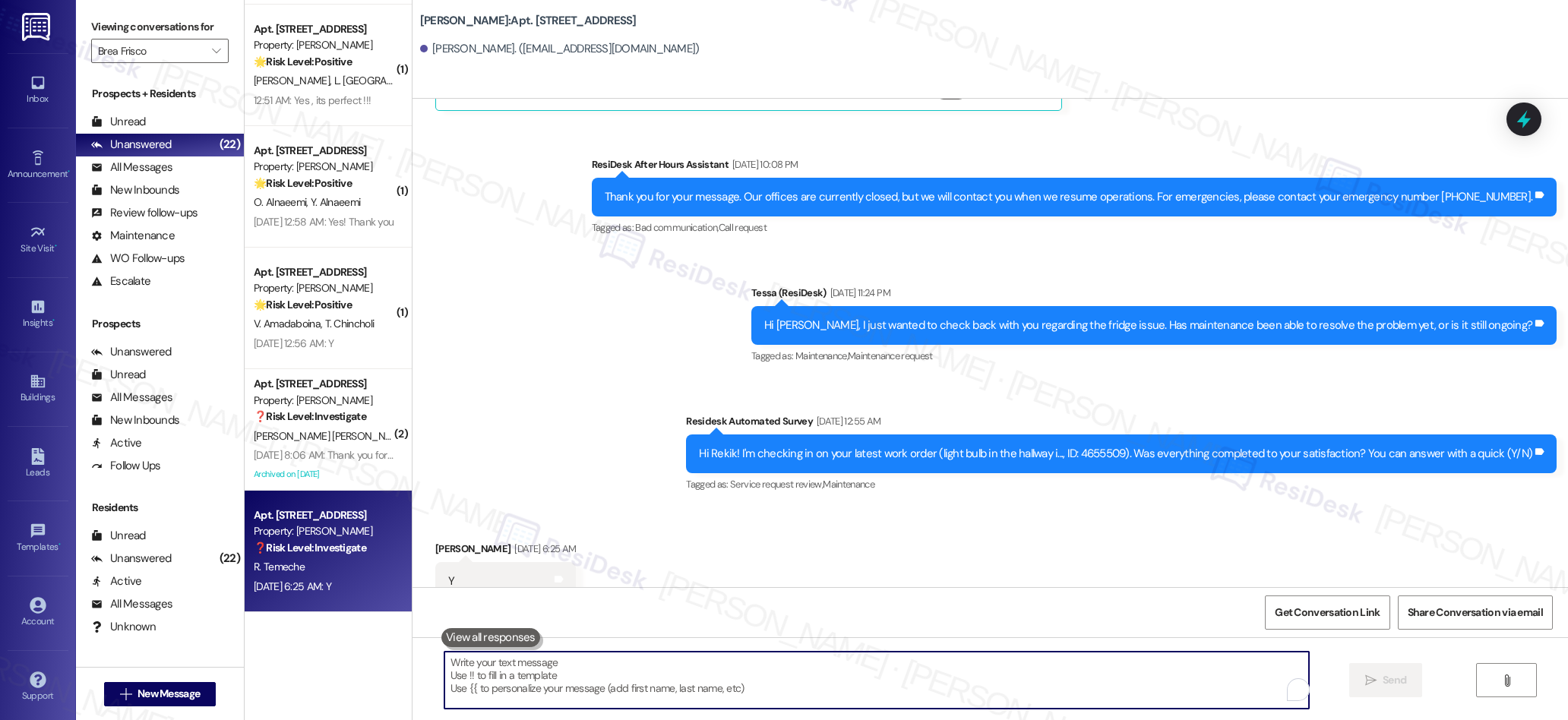
paste textarea "We’re glad everything went well with your work order! Let us know if there’s an…"
type textarea "We’re glad everything went well with your work order! Let us know if there’s an…"
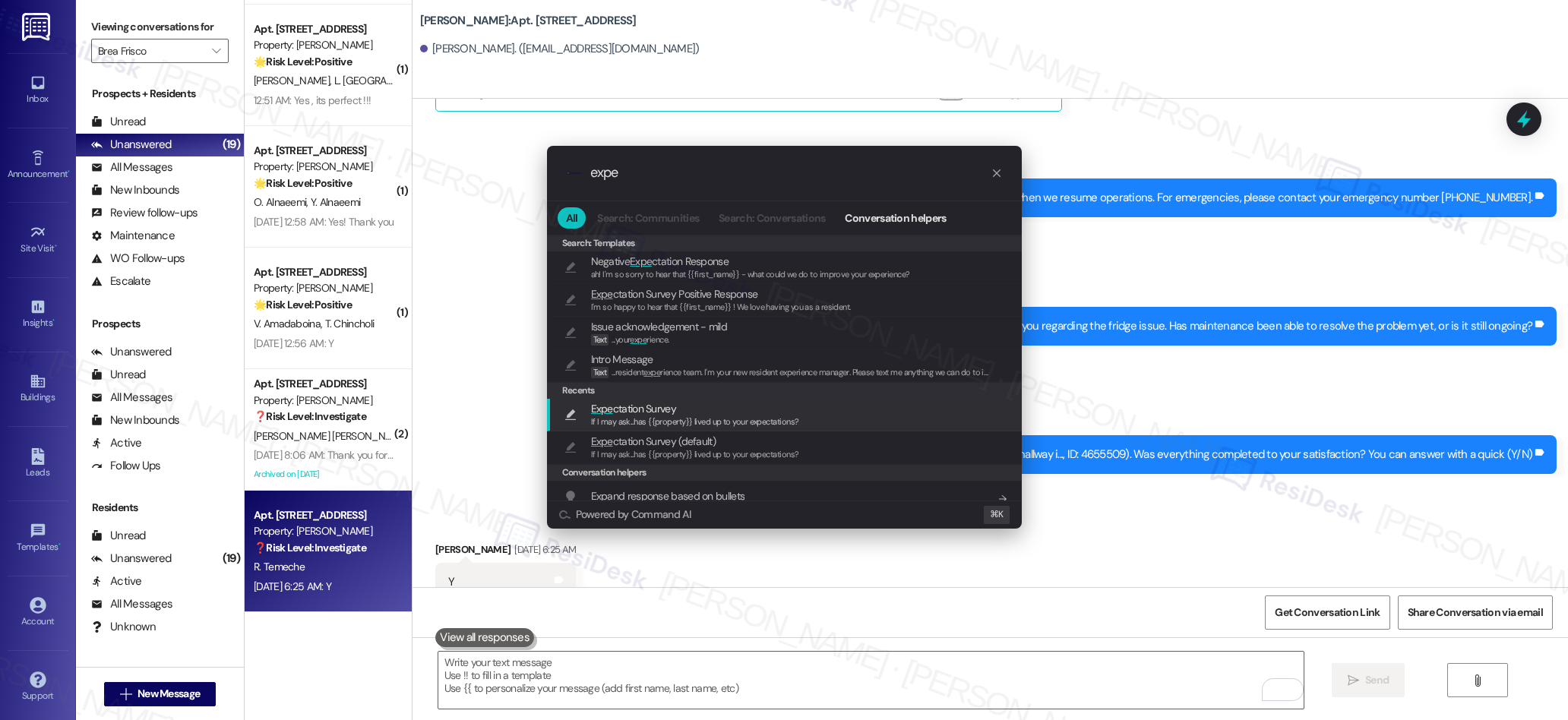
type input "expe"
click at [614, 413] on span "Expe ctation Survey" at bounding box center [633, 409] width 85 height 17
type textarea "If I may ask...has {{property}} lived up to your expectations?"
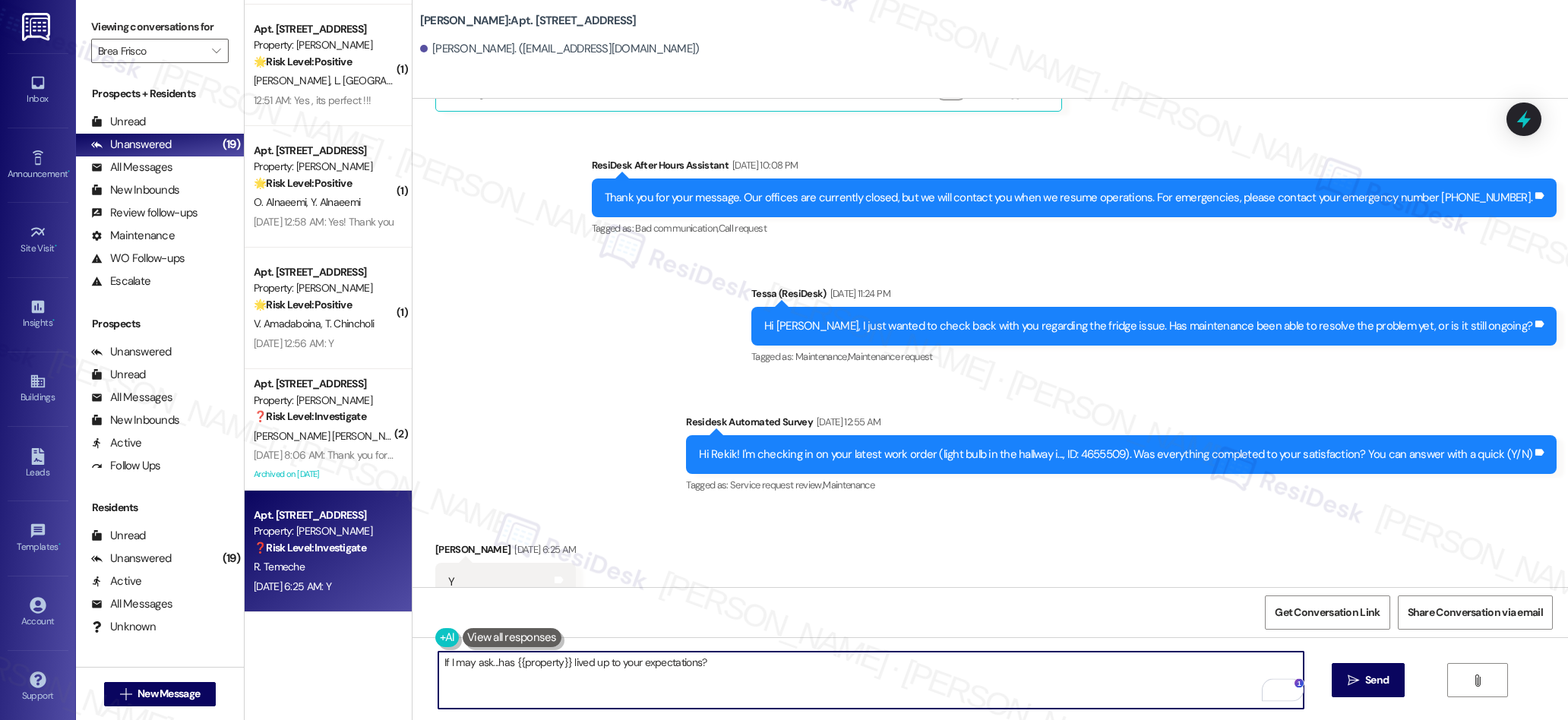
drag, startPoint x: 1345, startPoint y: 672, endPoint x: 924, endPoint y: 455, distance: 473.6
click at [1334, 669] on button " Send" at bounding box center [1368, 680] width 73 height 34
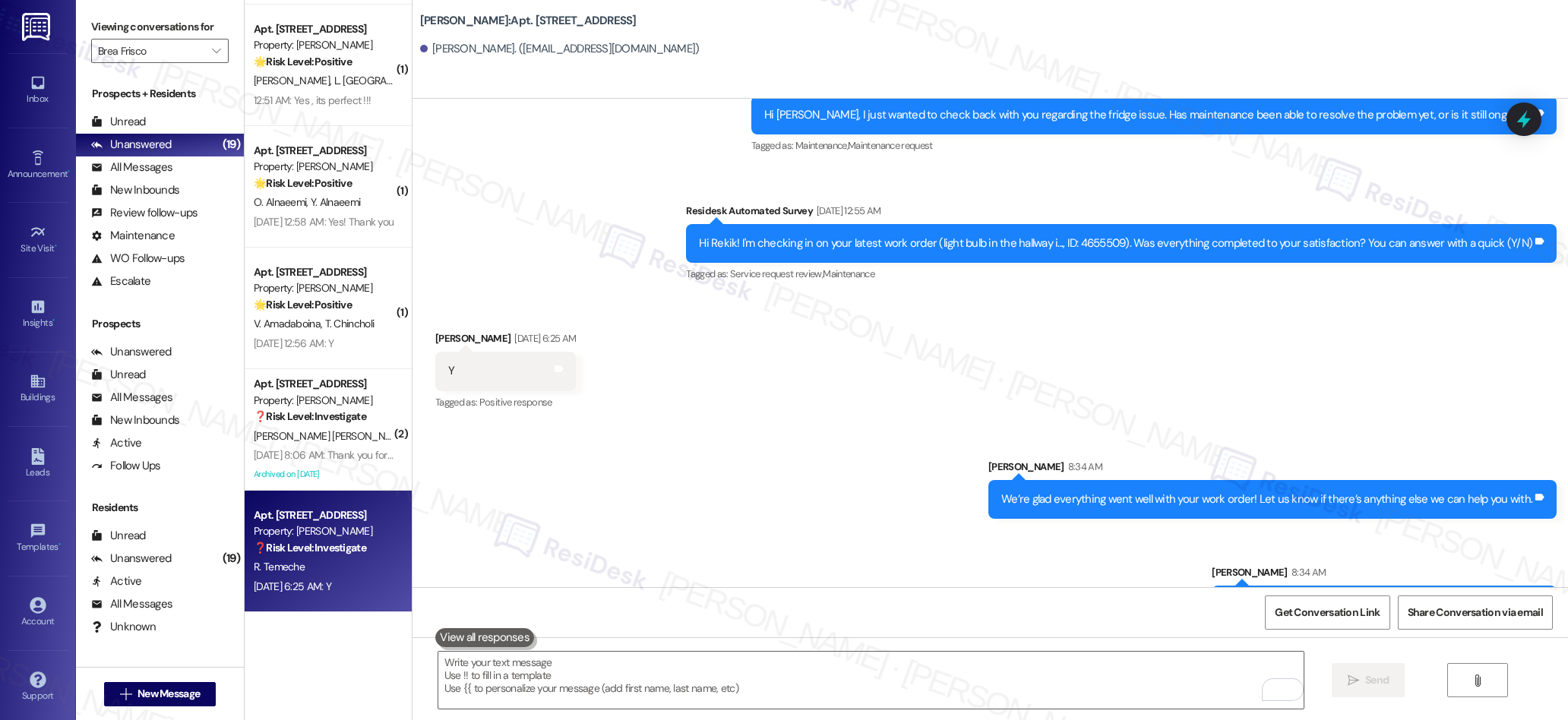
scroll to position [3756, 0]
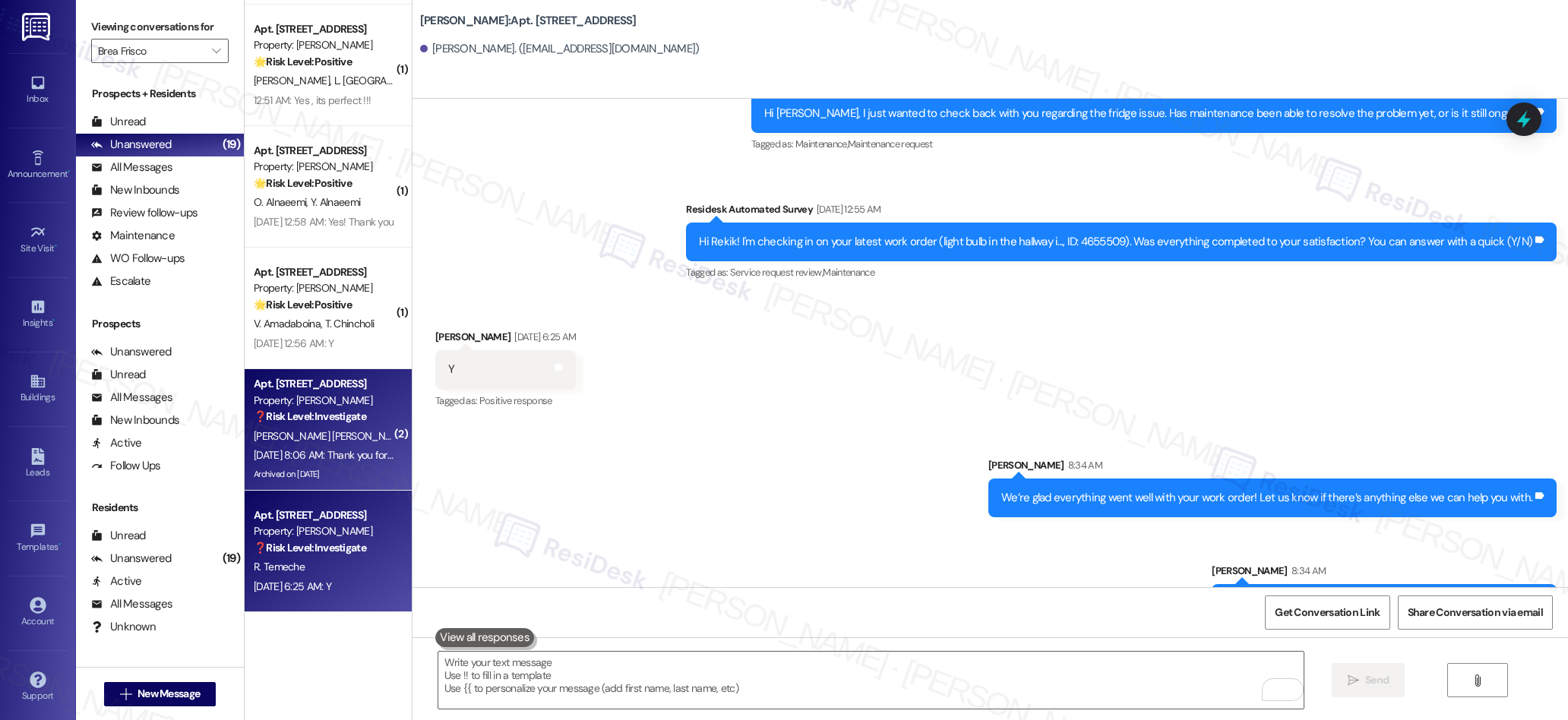
click at [339, 468] on div "Archived on [DATE]" at bounding box center [323, 474] width 144 height 19
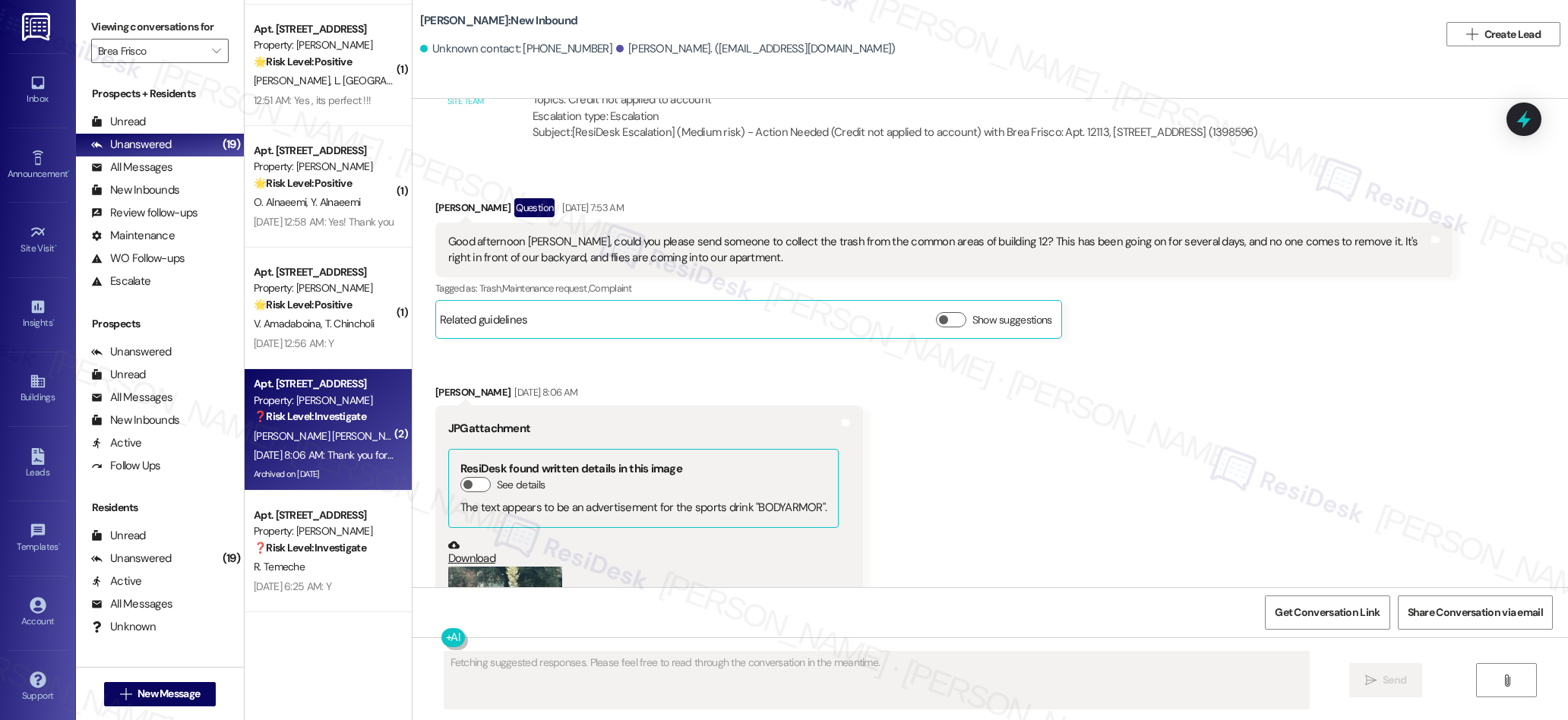
scroll to position [6143, 0]
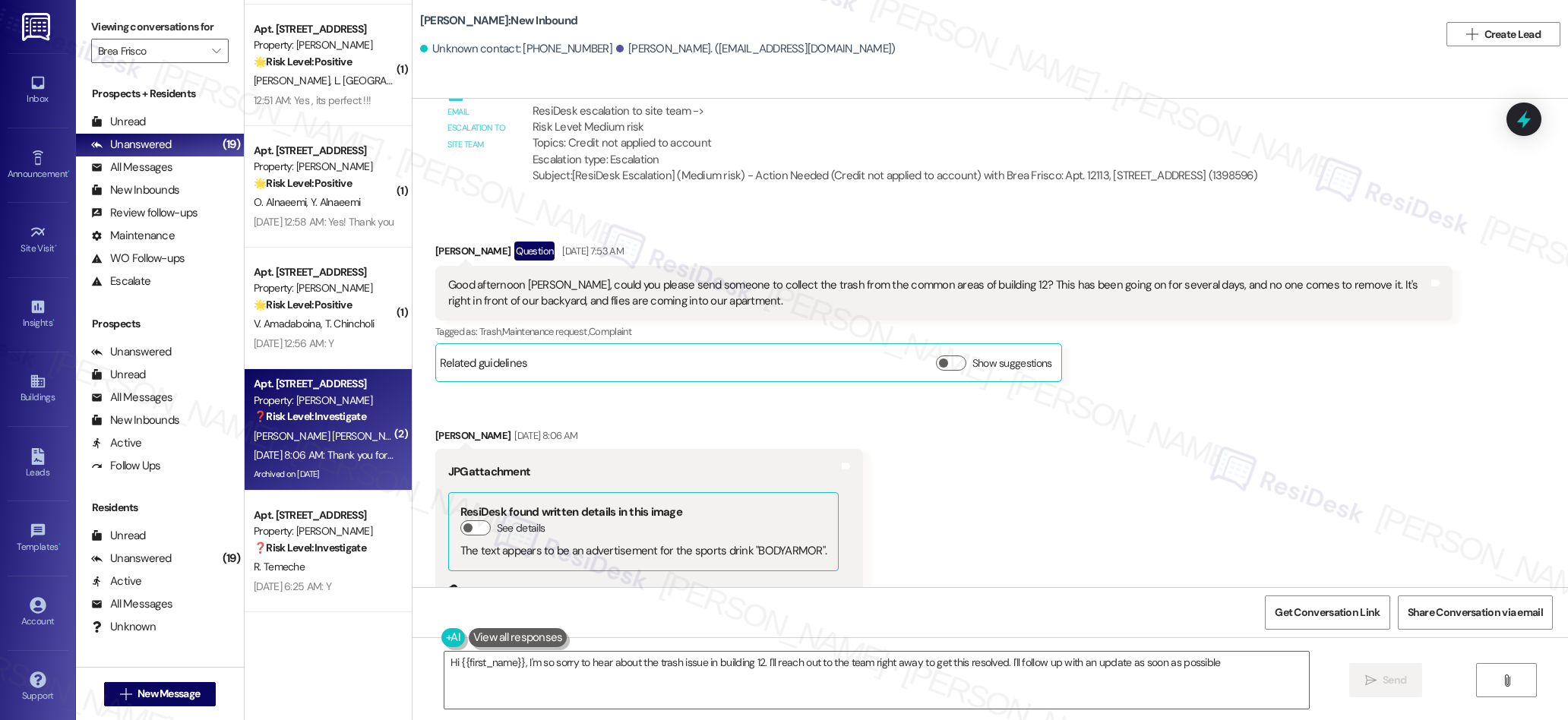
type textarea "Hi {{first_name}}, I'm so sorry to hear about the trash issue in building 12. I…"
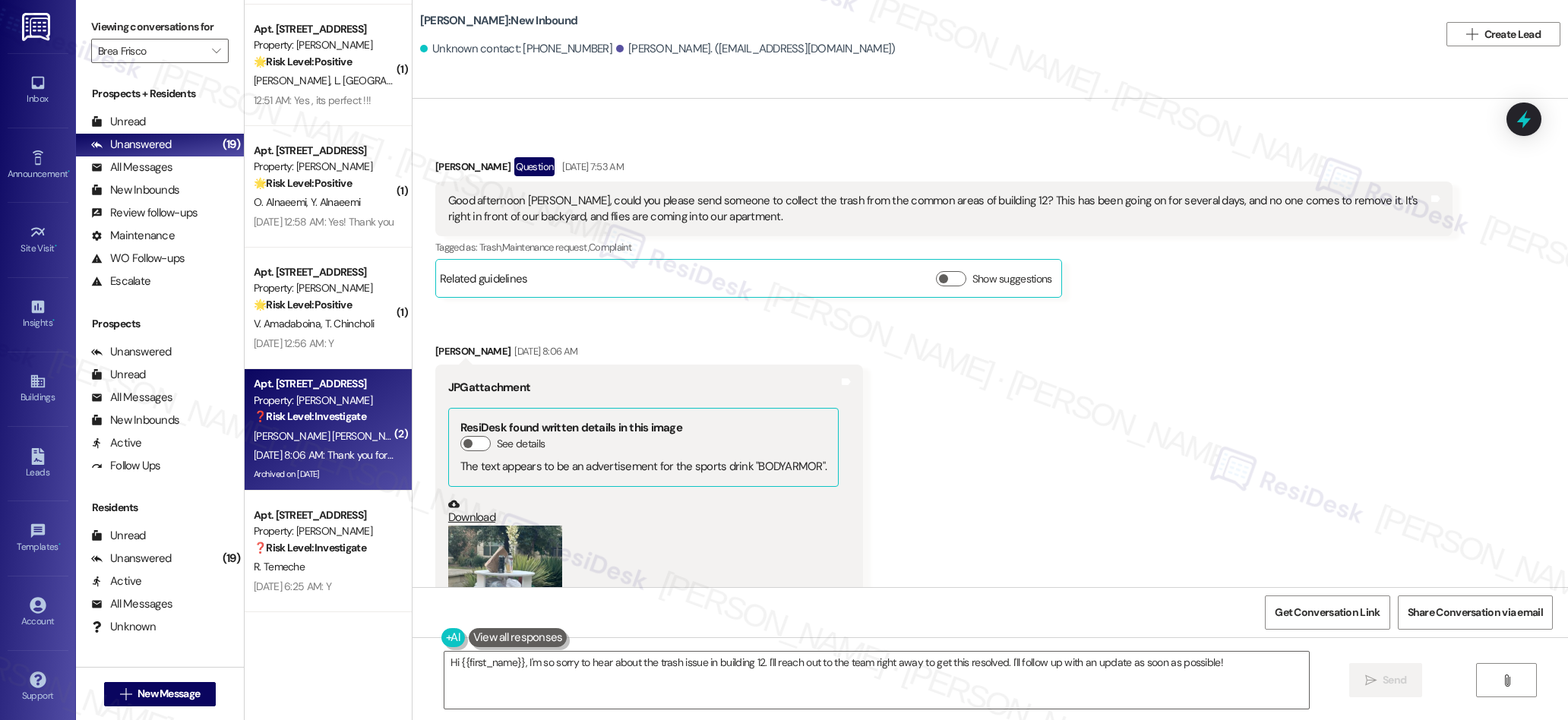
scroll to position [6168, 0]
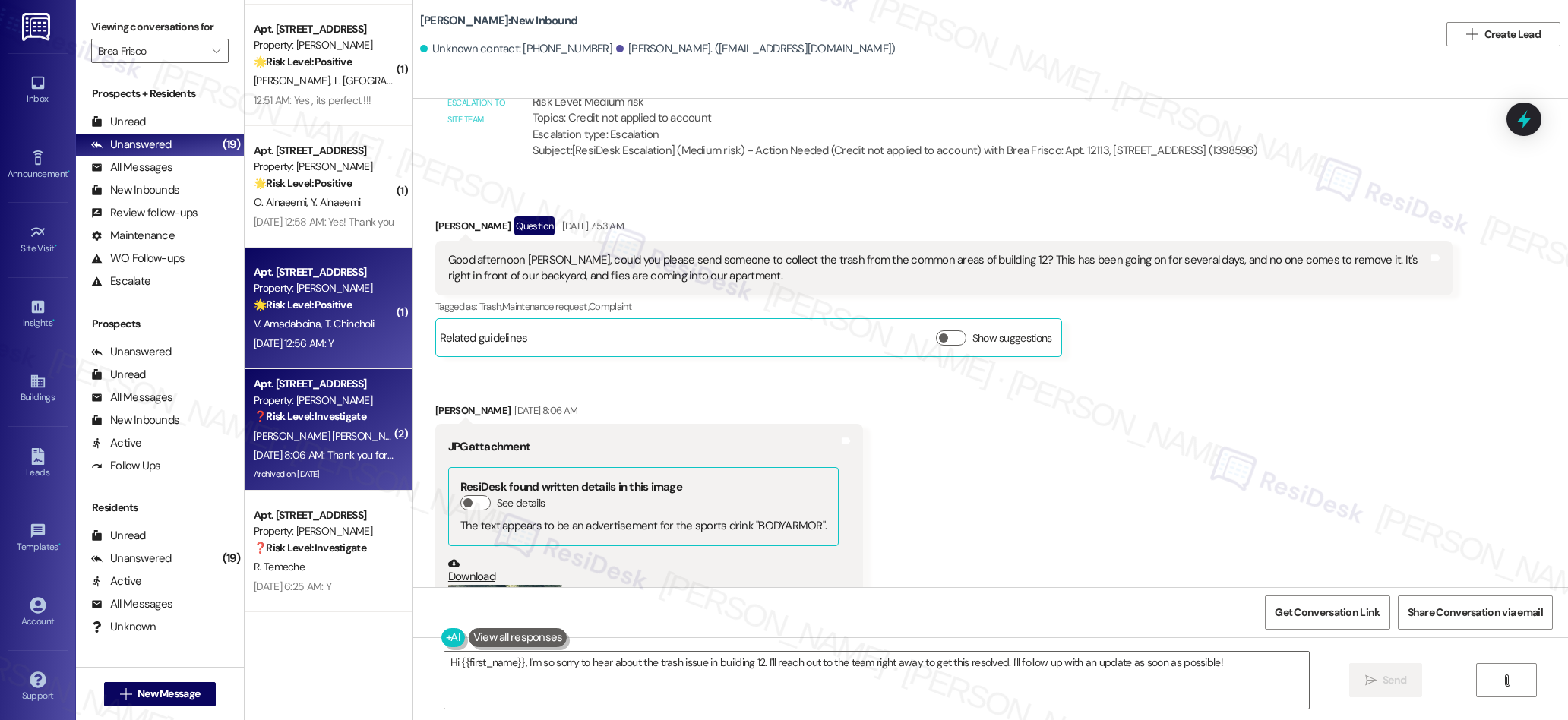
click at [325, 357] on div "Apt. 11409, 12330 Research Road Property: Brea Frisco 🌟 Risk Level: Positive Th…" at bounding box center [327, 308] width 167 height 121
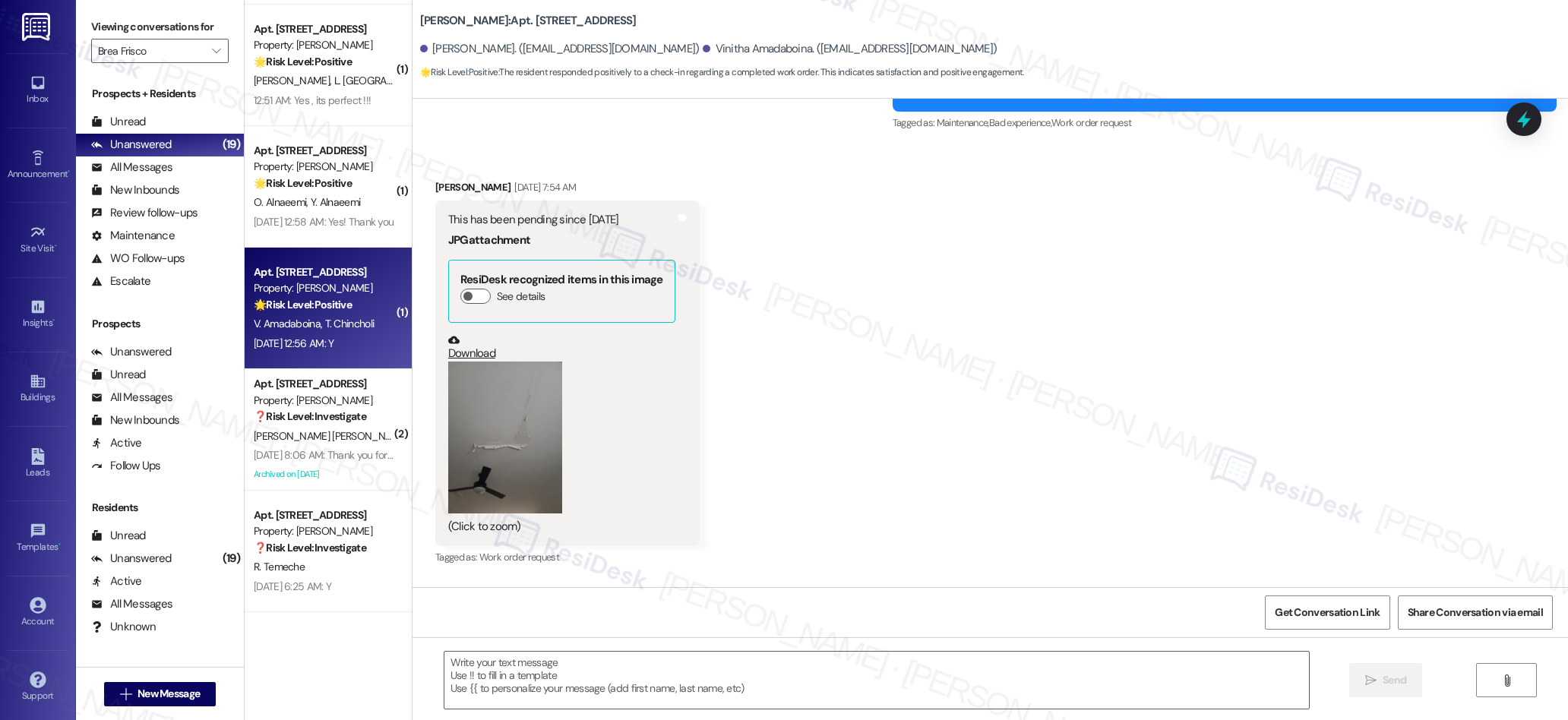
type textarea "Fetching suggested responses. Please feel free to read through the conversation…"
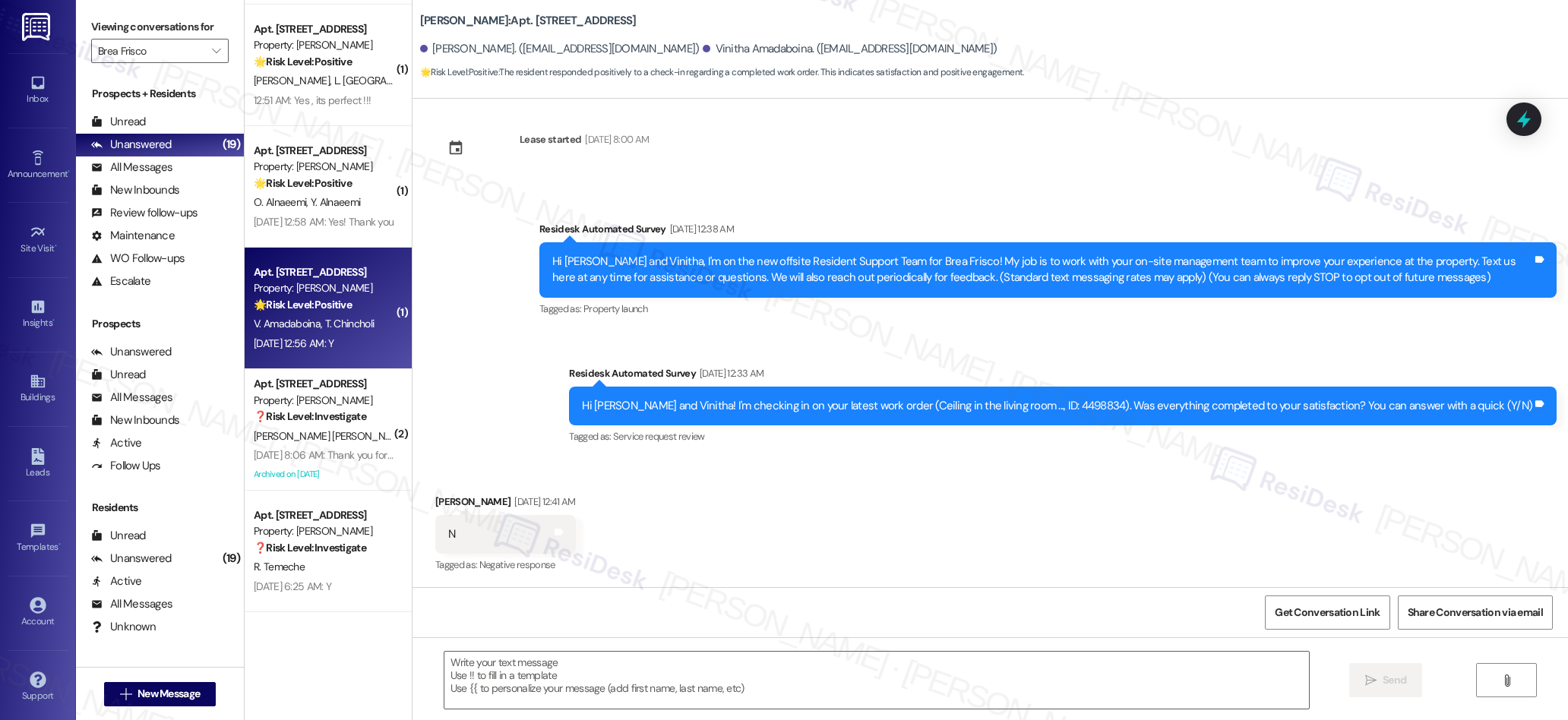
scroll to position [0, 0]
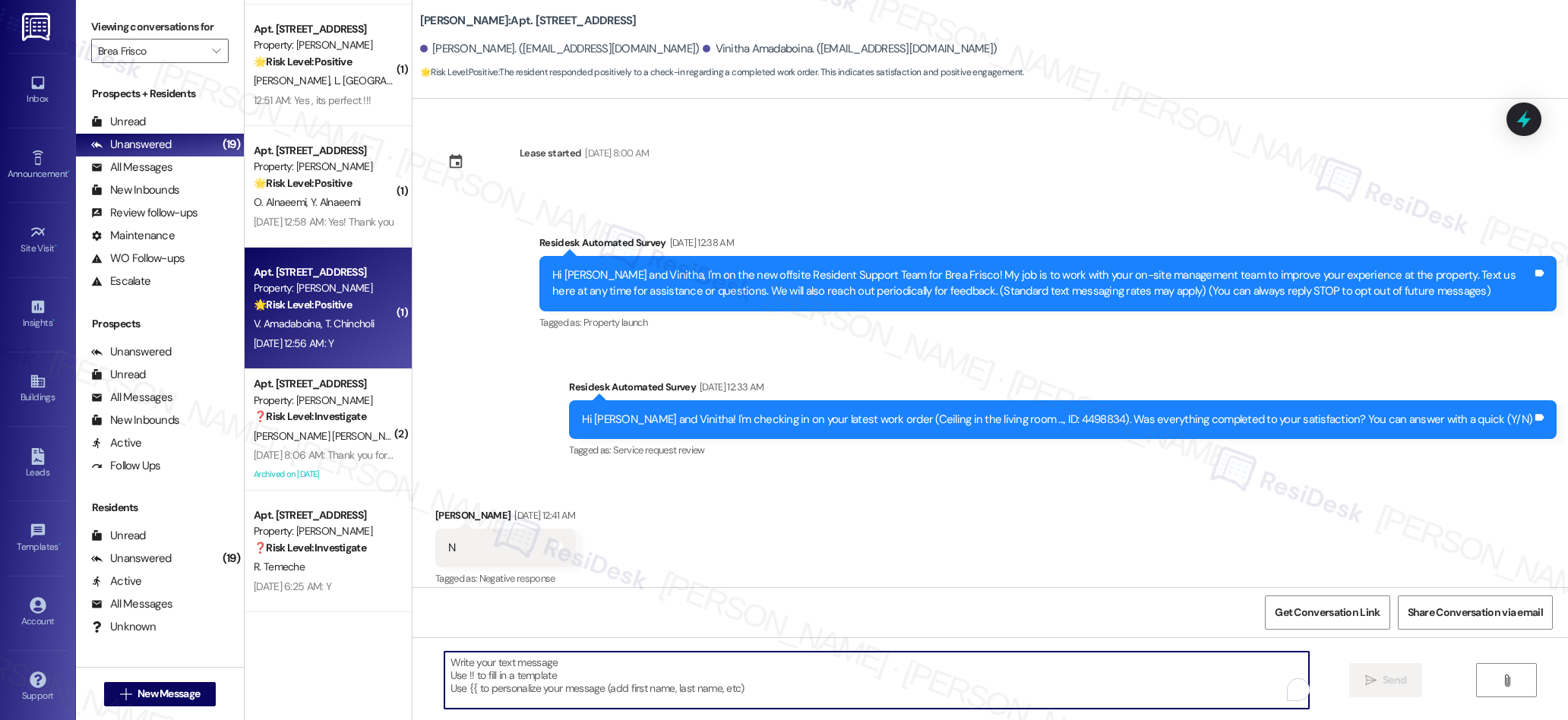
click at [798, 673] on textarea "To enrich screen reader interactions, please activate Accessibility in Grammarl…" at bounding box center [877, 680] width 865 height 57
paste textarea "We’re glad everything went well with your work order! Let us know if there’s an…"
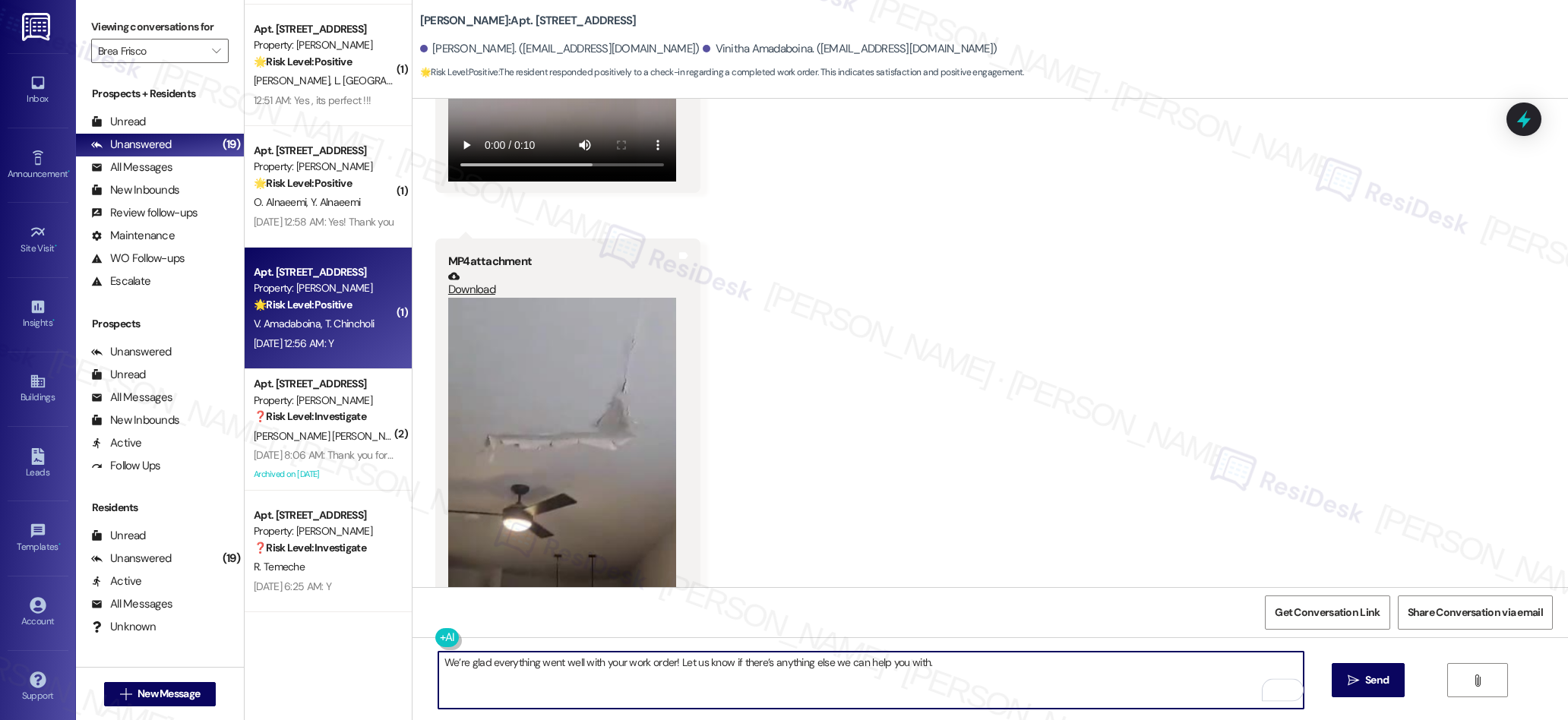
scroll to position [4997, 0]
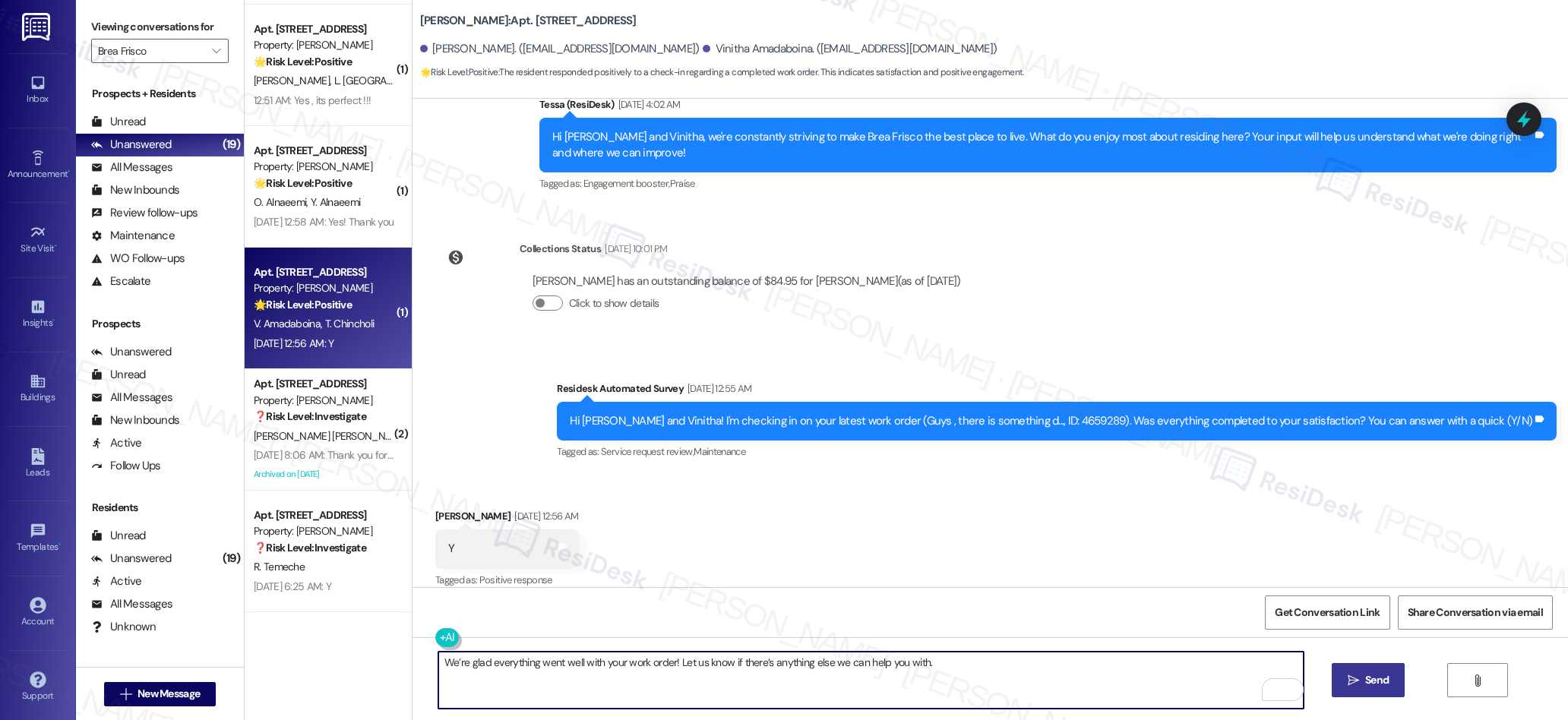
type textarea "We’re glad everything went well with your work order! Let us know if there’s an…"
click at [1345, 682] on span " Send" at bounding box center [1369, 680] width 48 height 16
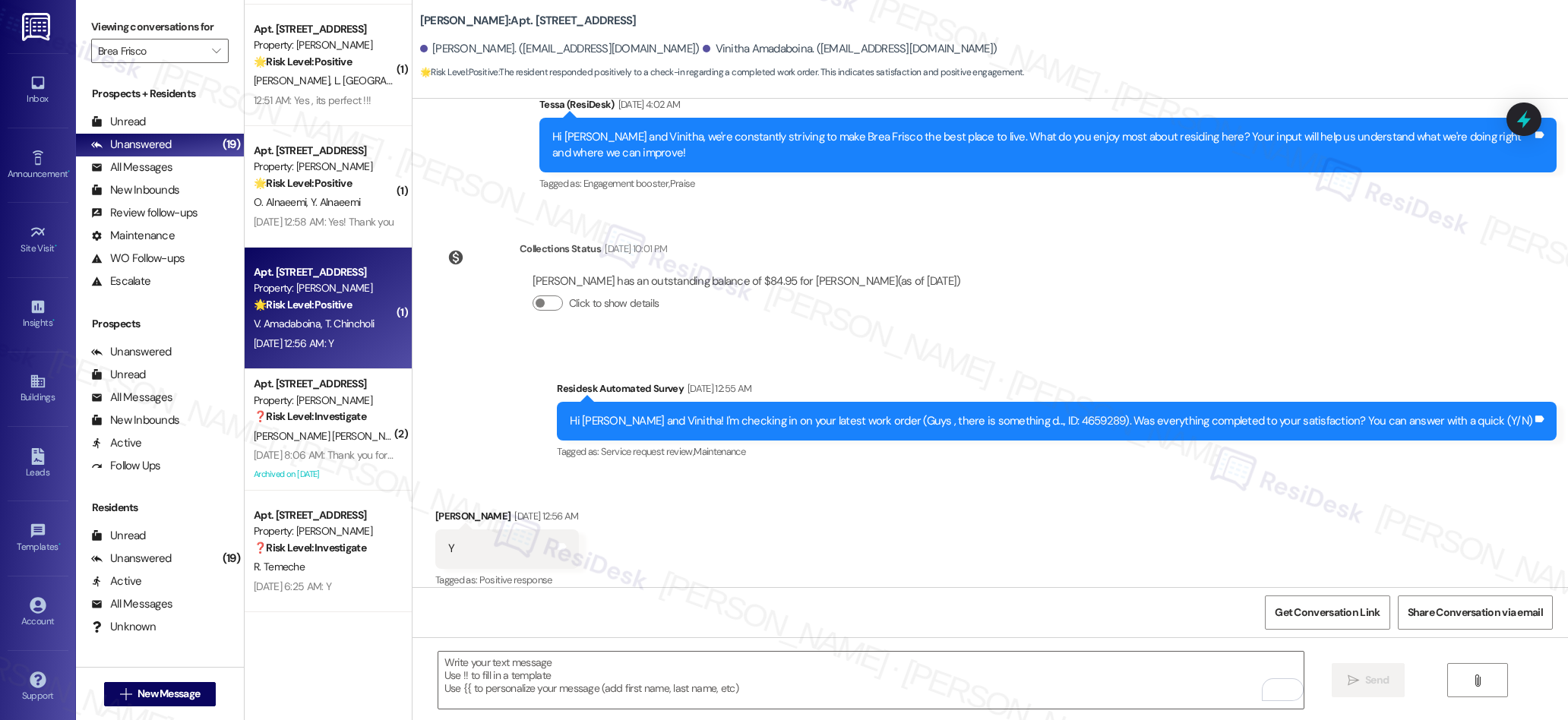
scroll to position [4996, 0]
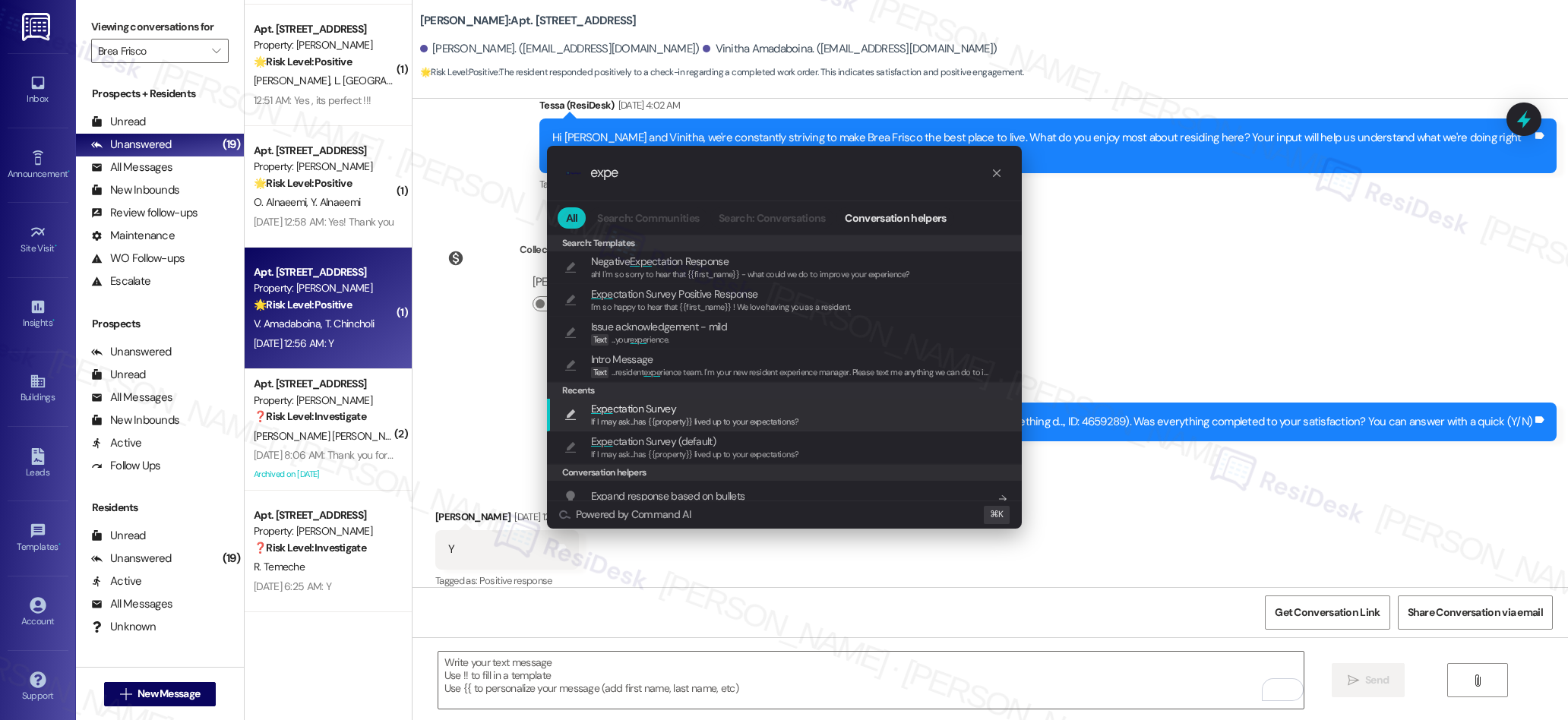
type input "expe"
click at [650, 409] on span "Expe ctation Survey" at bounding box center [633, 409] width 85 height 17
type textarea "If I may ask...has {{property}} lived up to your expectations?"
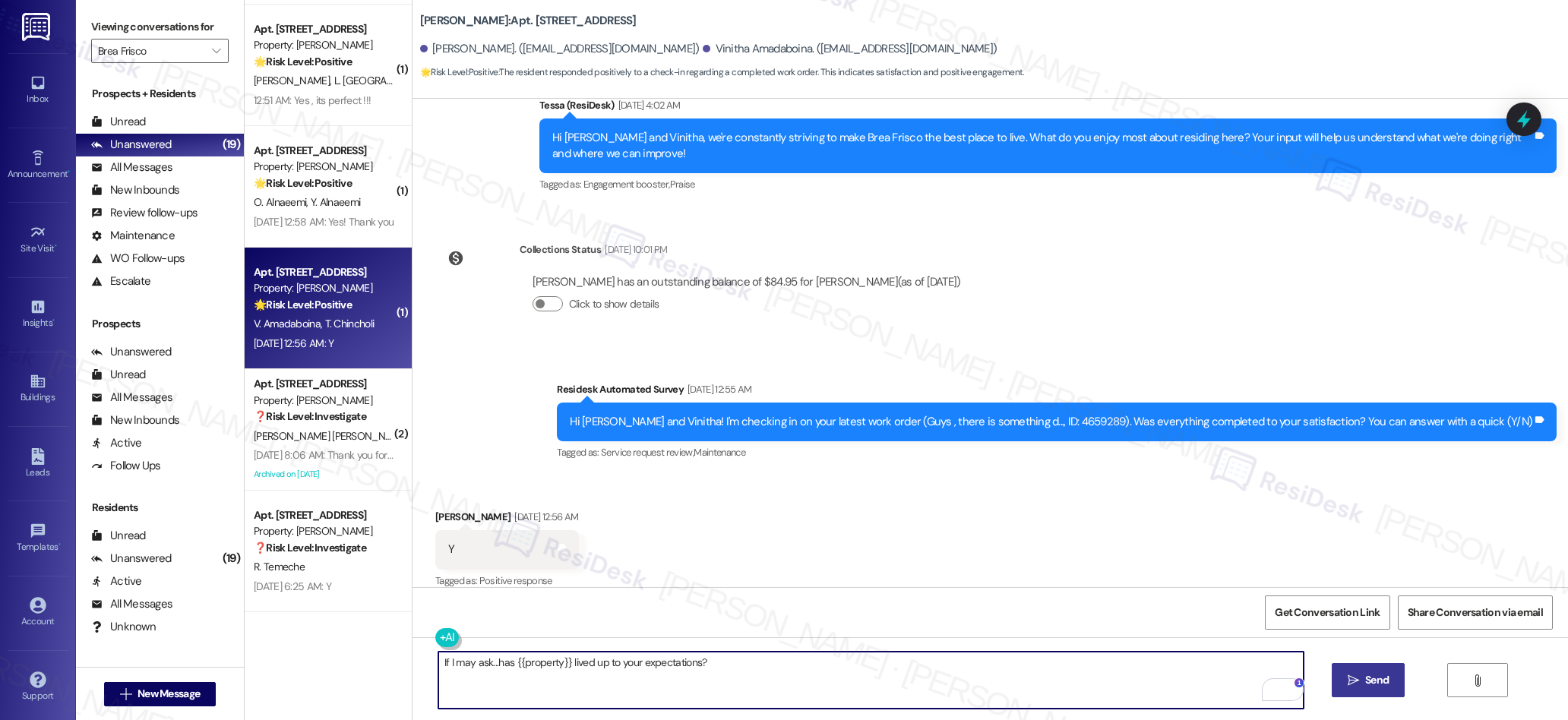
click at [1362, 680] on span "Send" at bounding box center [1376, 680] width 30 height 16
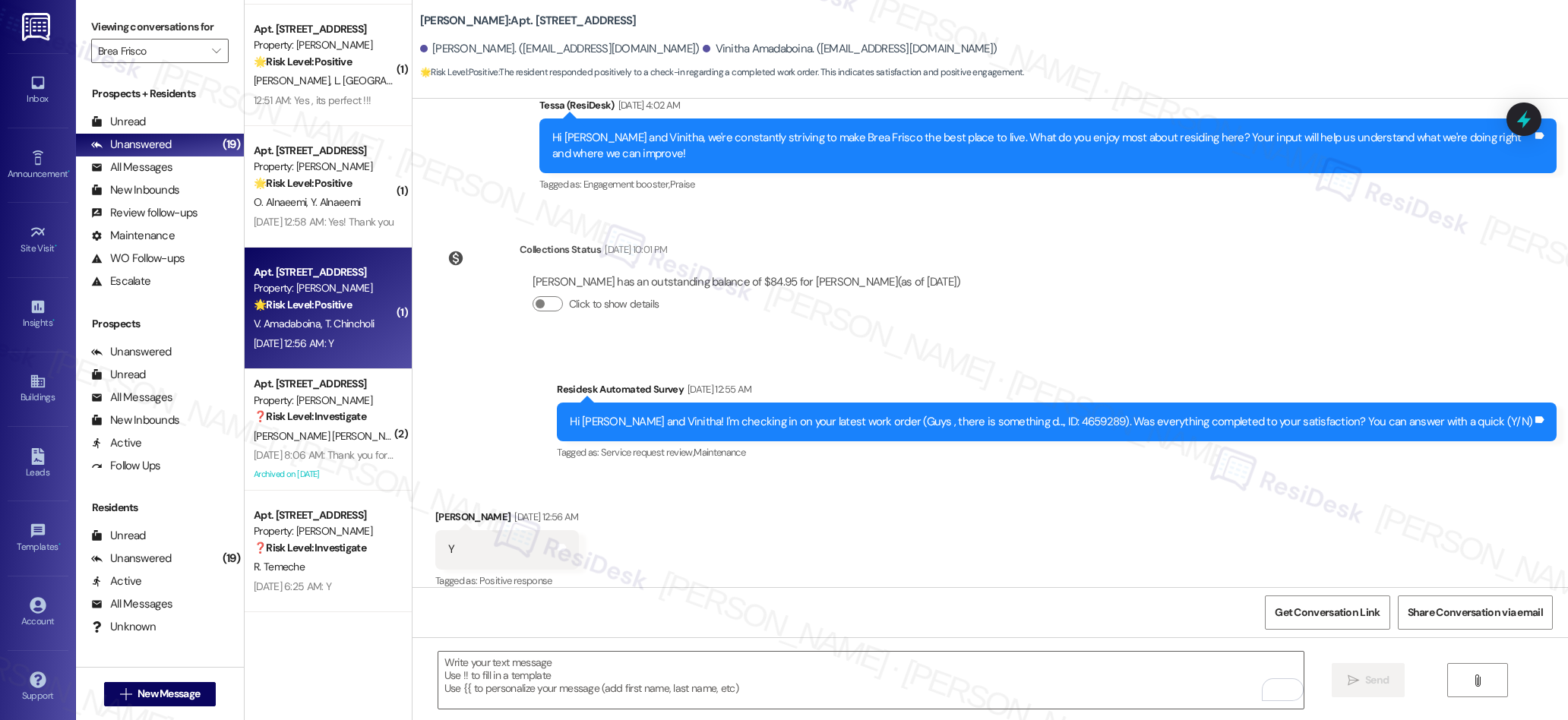
scroll to position [5209, 0]
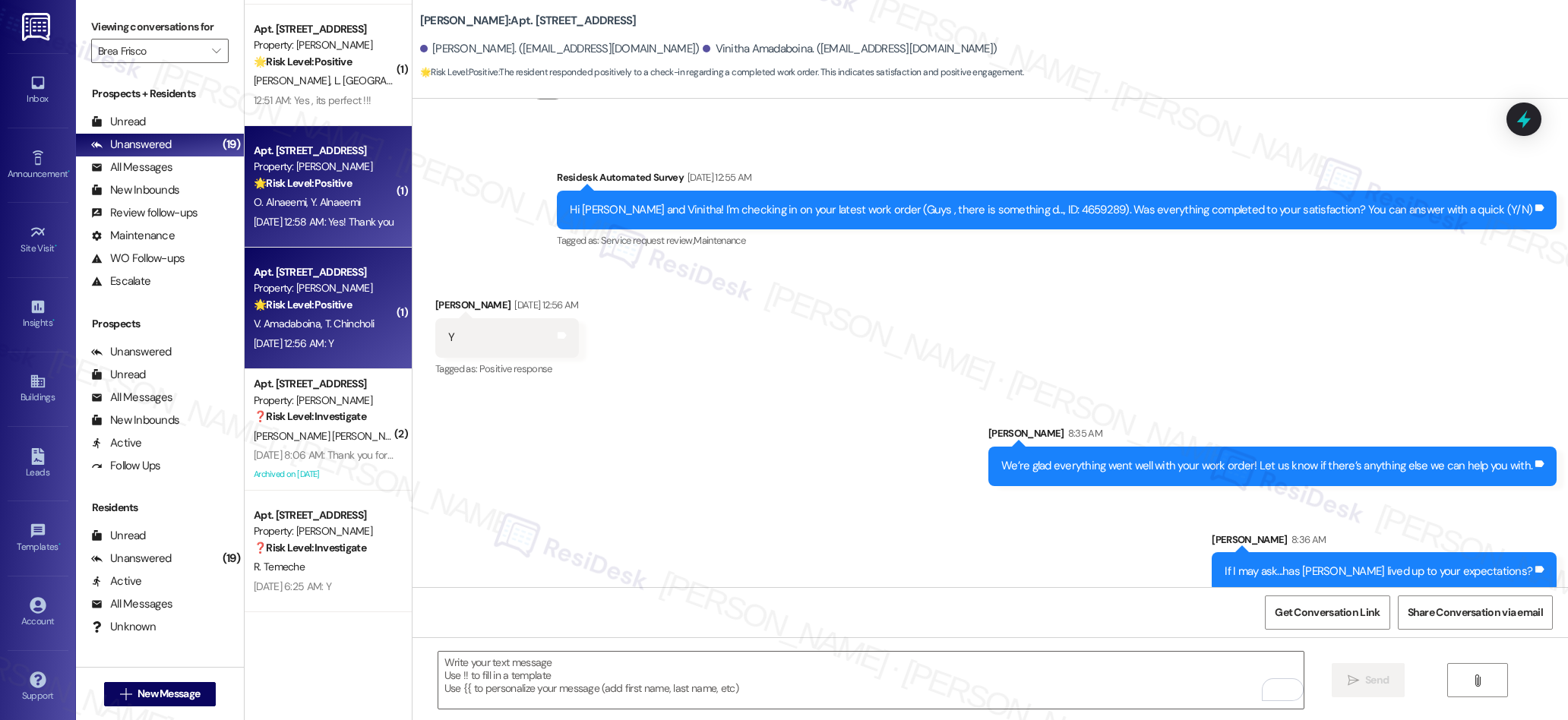
click at [293, 226] on div "Sep 13, 2025 at 12:58 AM: Yes! Thank you Sep 13, 2025 at 12:58 AM: Yes! Thank y…" at bounding box center [323, 221] width 140 height 13
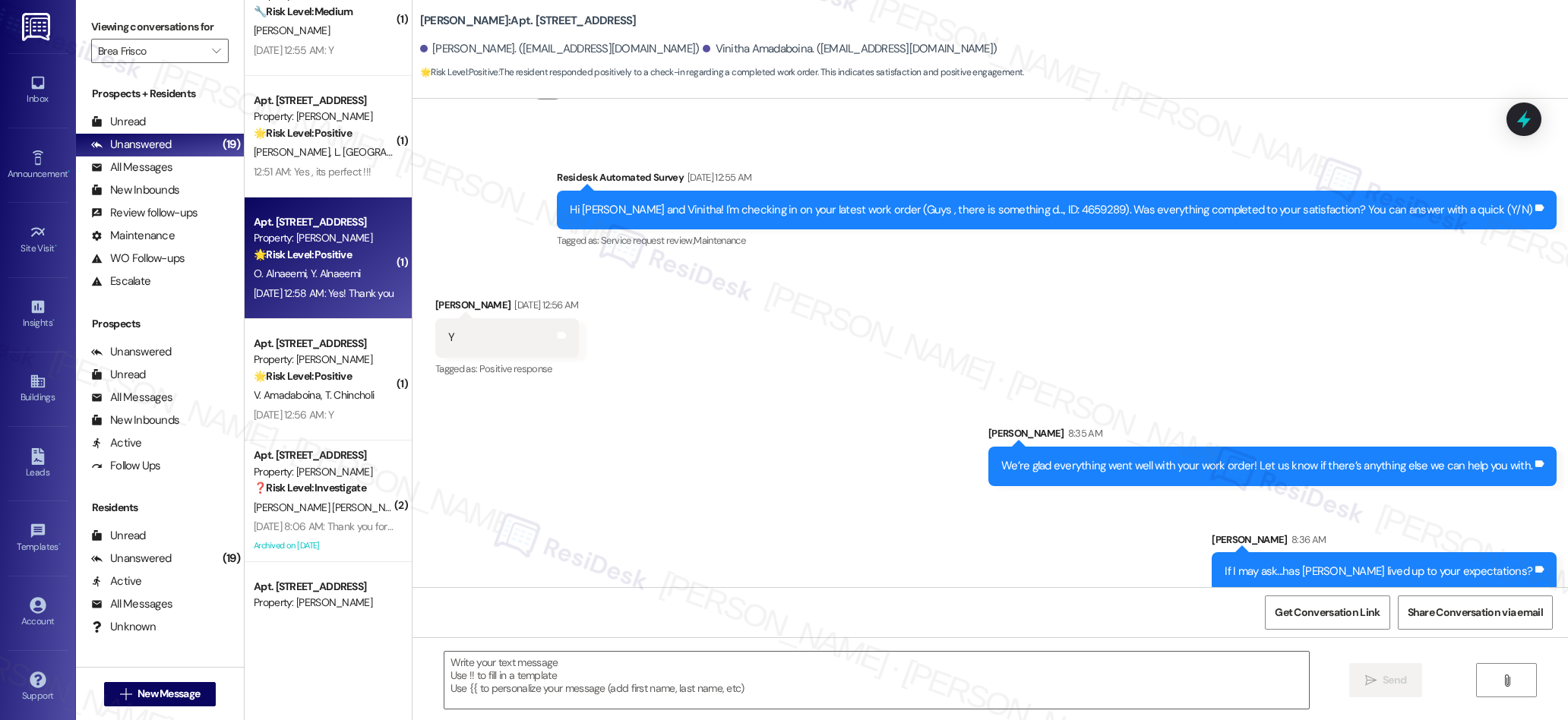
type textarea "Fetching suggested responses. Please feel free to read through the conversation…"
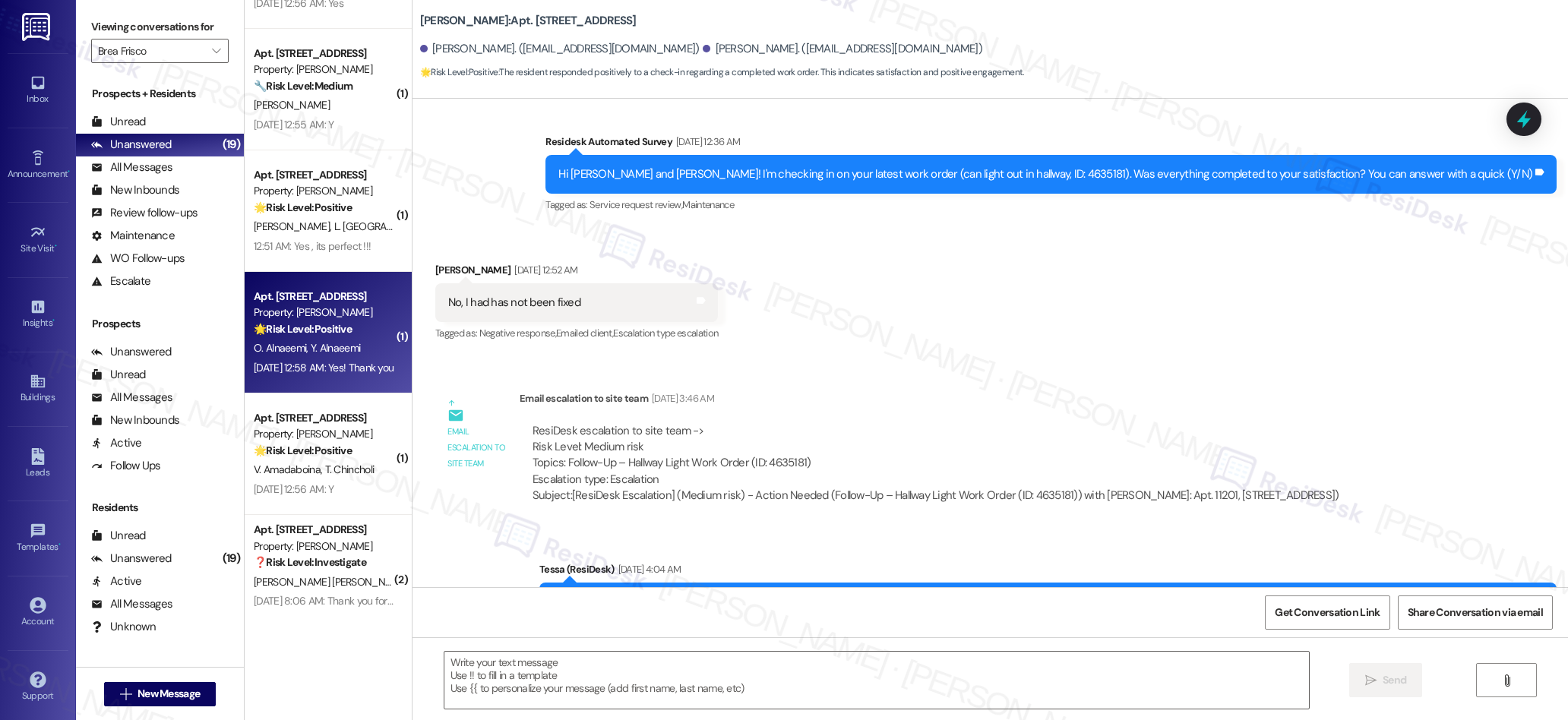
scroll to position [1551, 0]
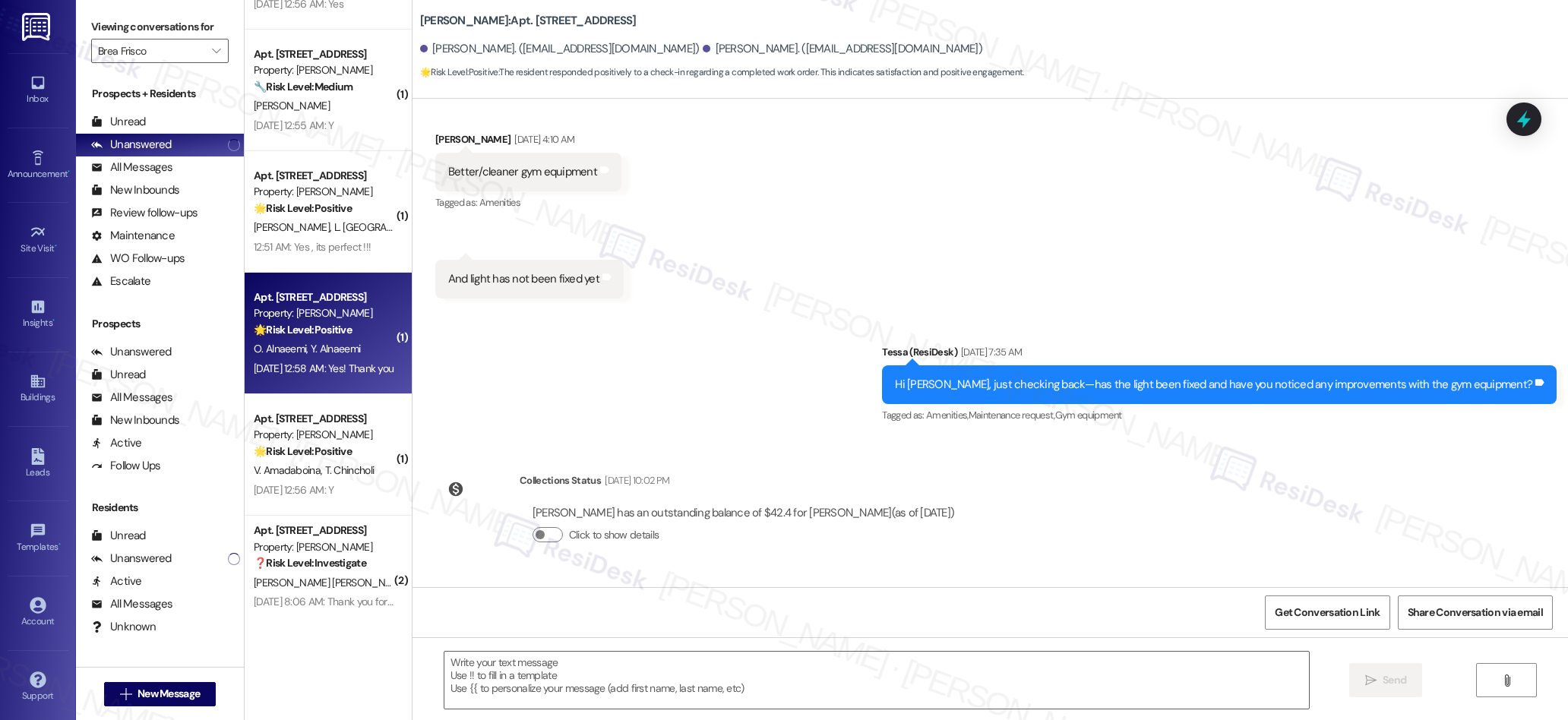
type textarea "Fetching suggested responses. Please feel free to read through the conversation…"
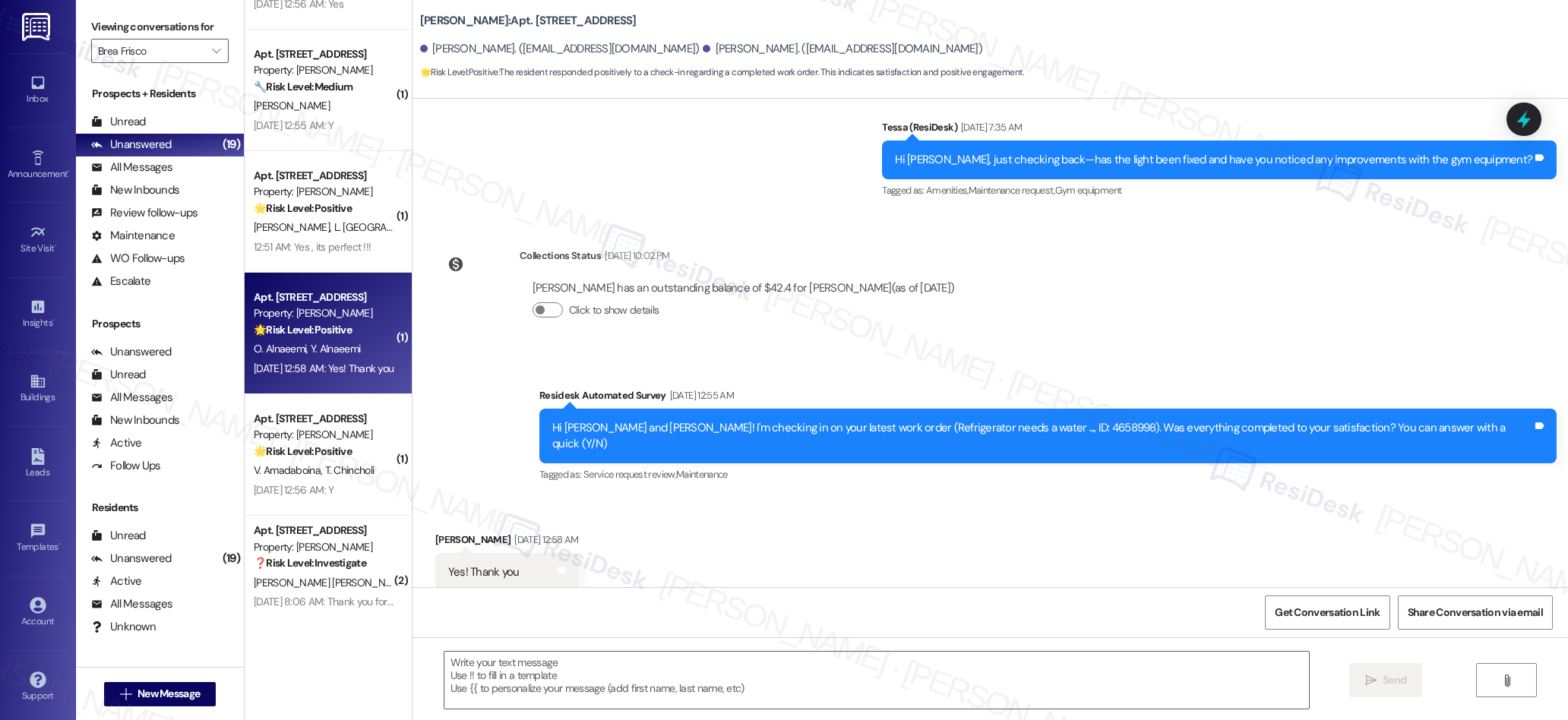
scroll to position [1067, 0]
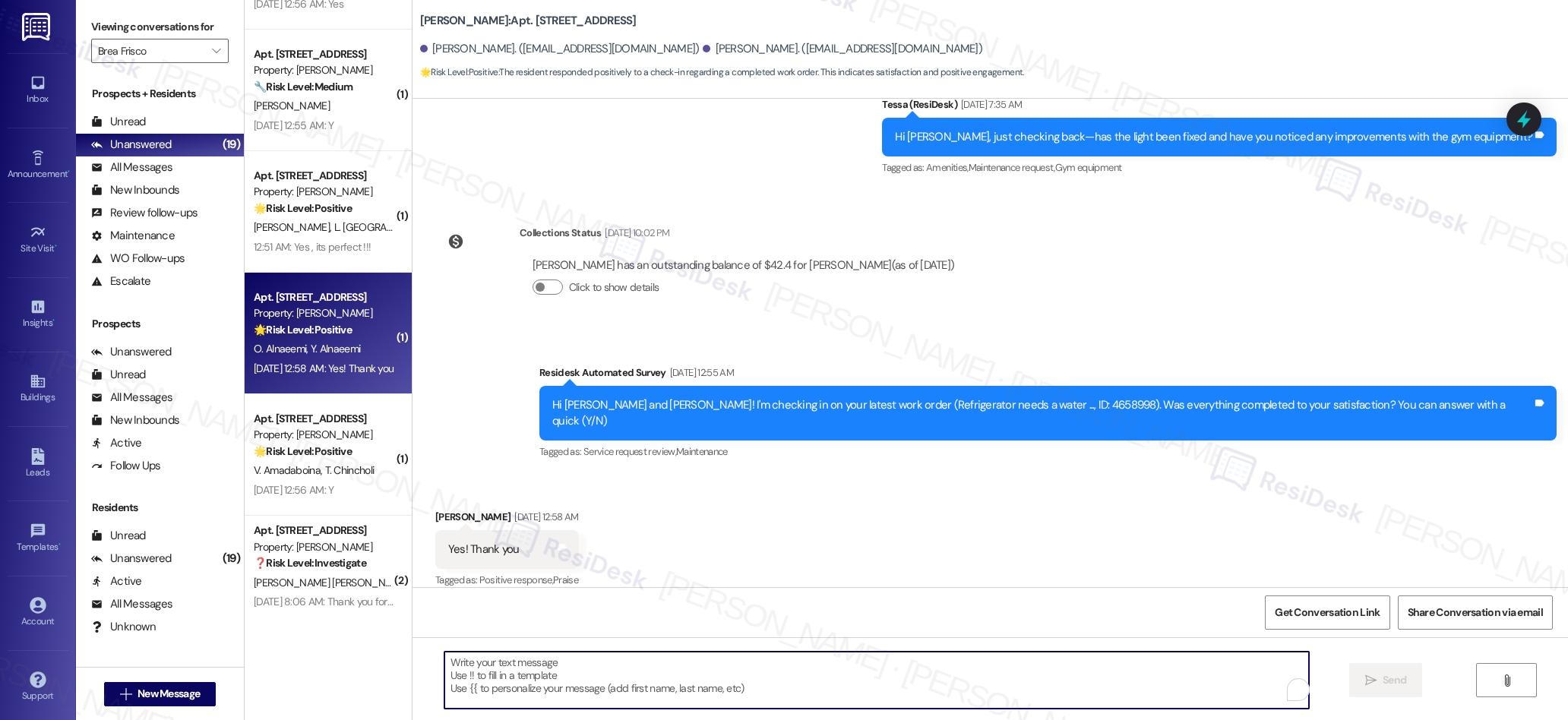
click at [648, 687] on textarea "To enrich screen reader interactions, please activate Accessibility in Grammarl…" at bounding box center [877, 680] width 865 height 57
paste textarea "We’re glad everything went well with your work order! Let us know if there’s an…"
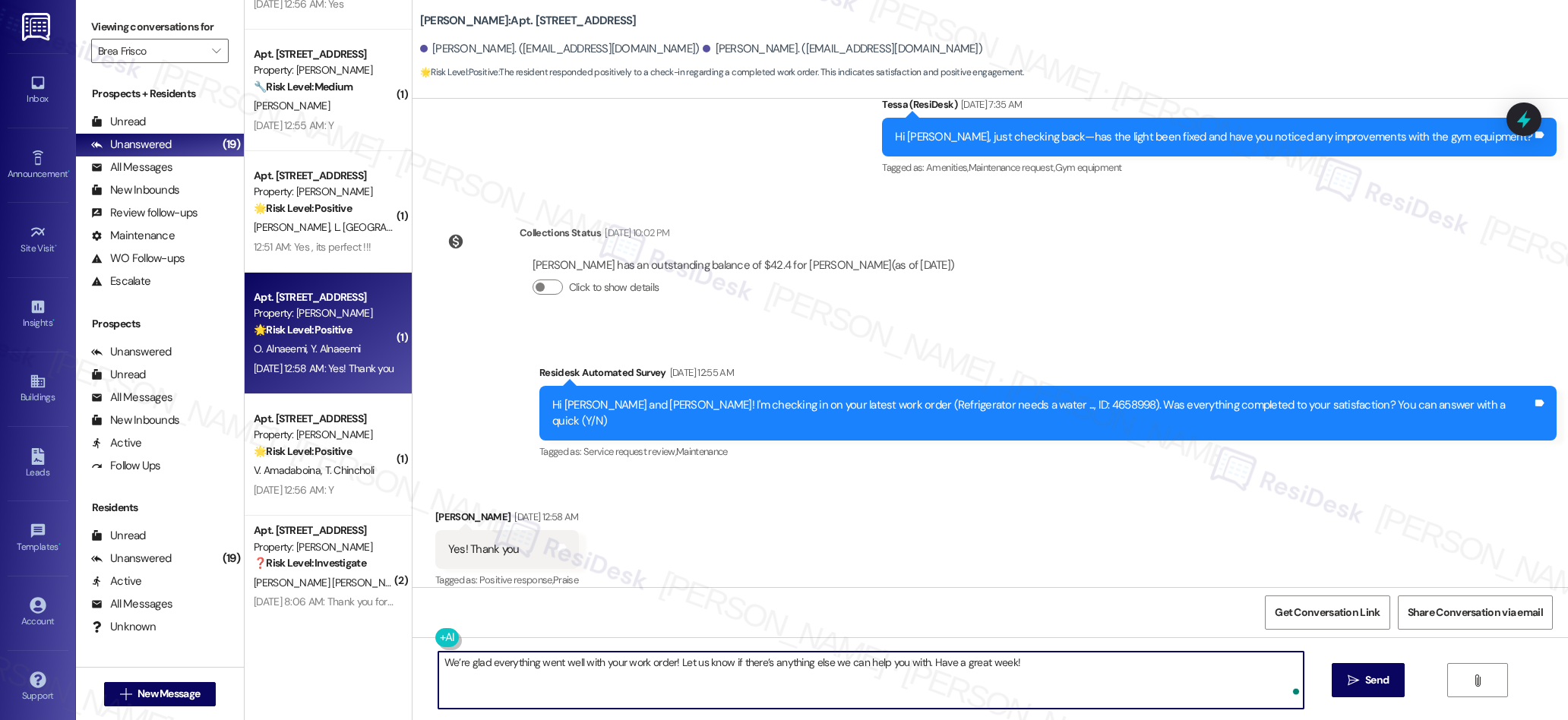
type textarea "We’re glad everything went well with your work order! Let us know if there’s an…"
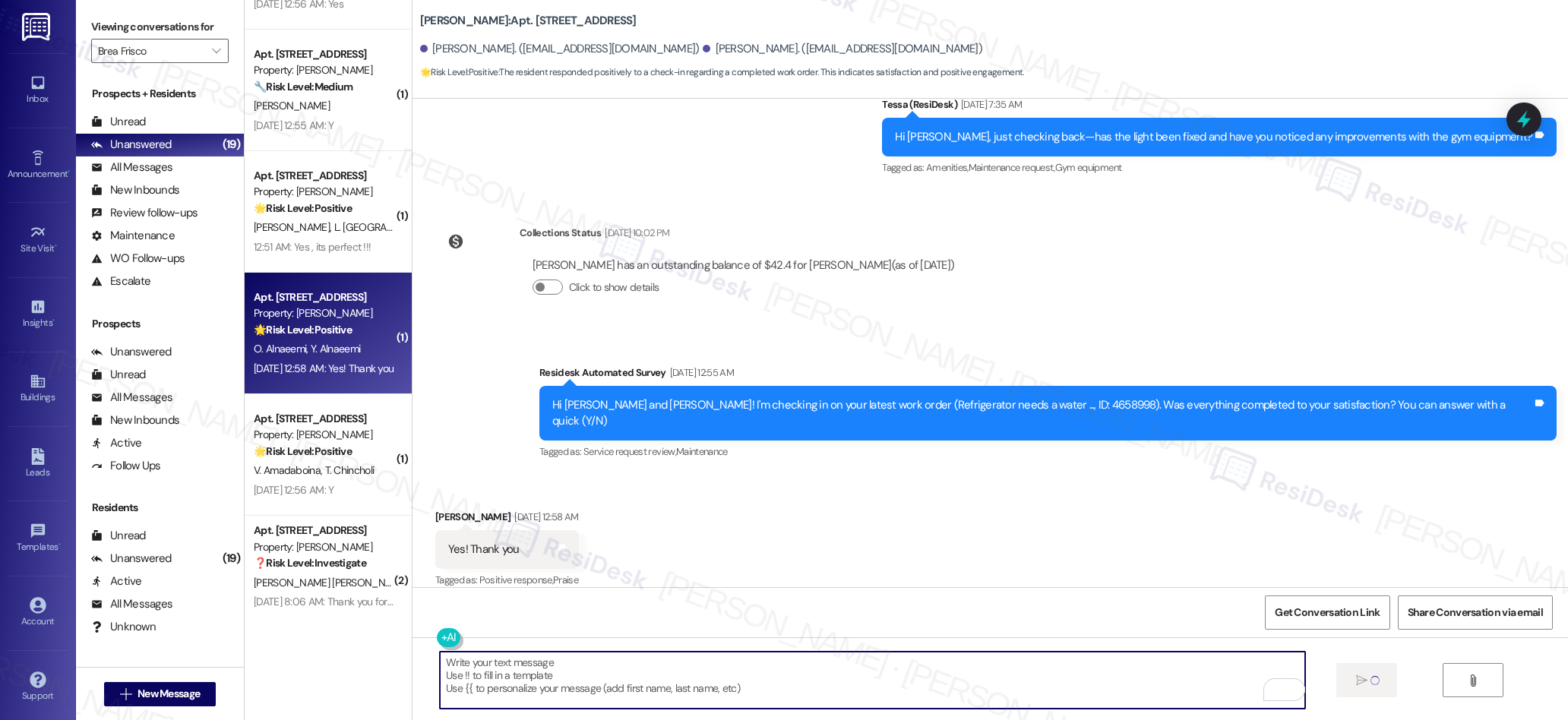
scroll to position [1174, 0]
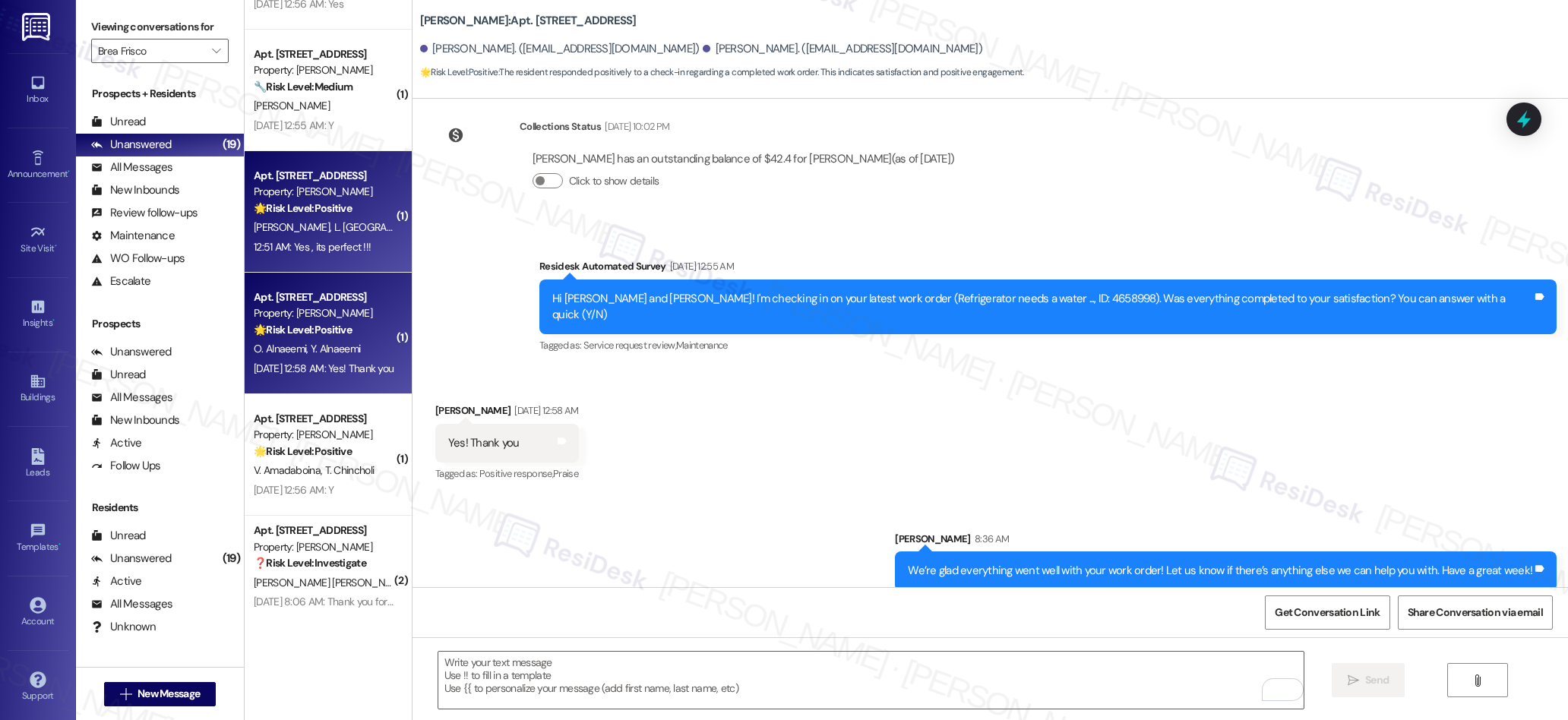
click at [304, 212] on strong "🌟 Risk Level: Positive" at bounding box center [302, 208] width 98 height 13
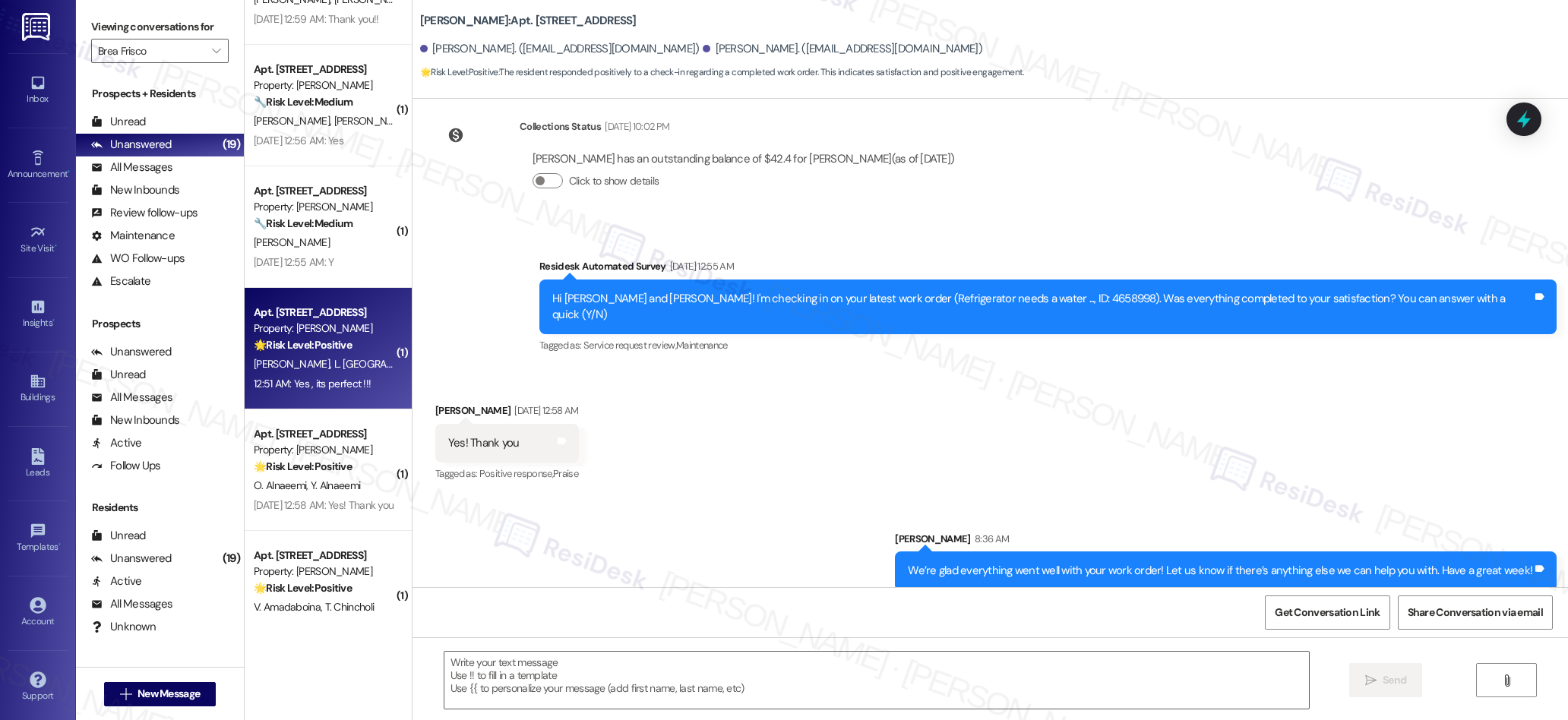
type textarea "Fetching suggested responses. Please feel free to read through the conversation…"
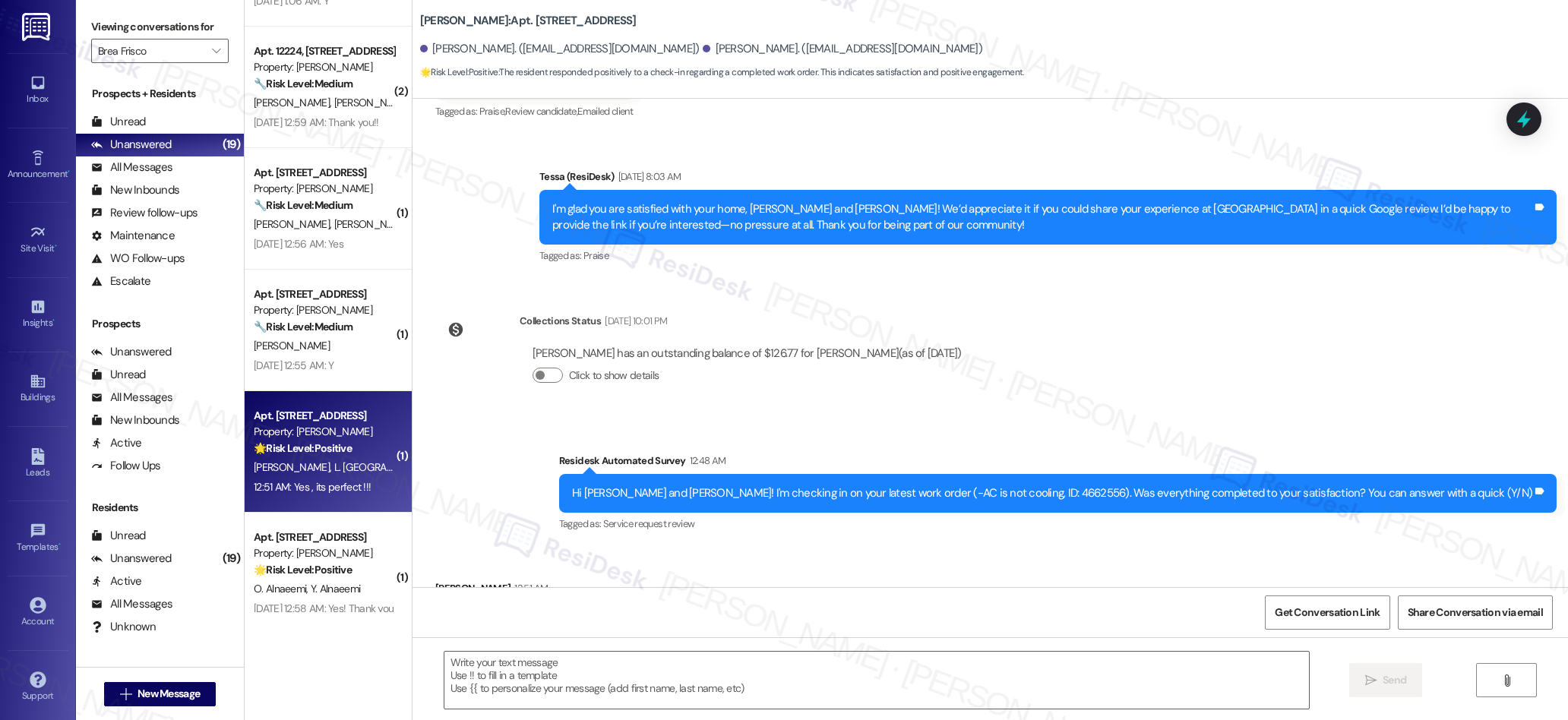
scroll to position [716, 0]
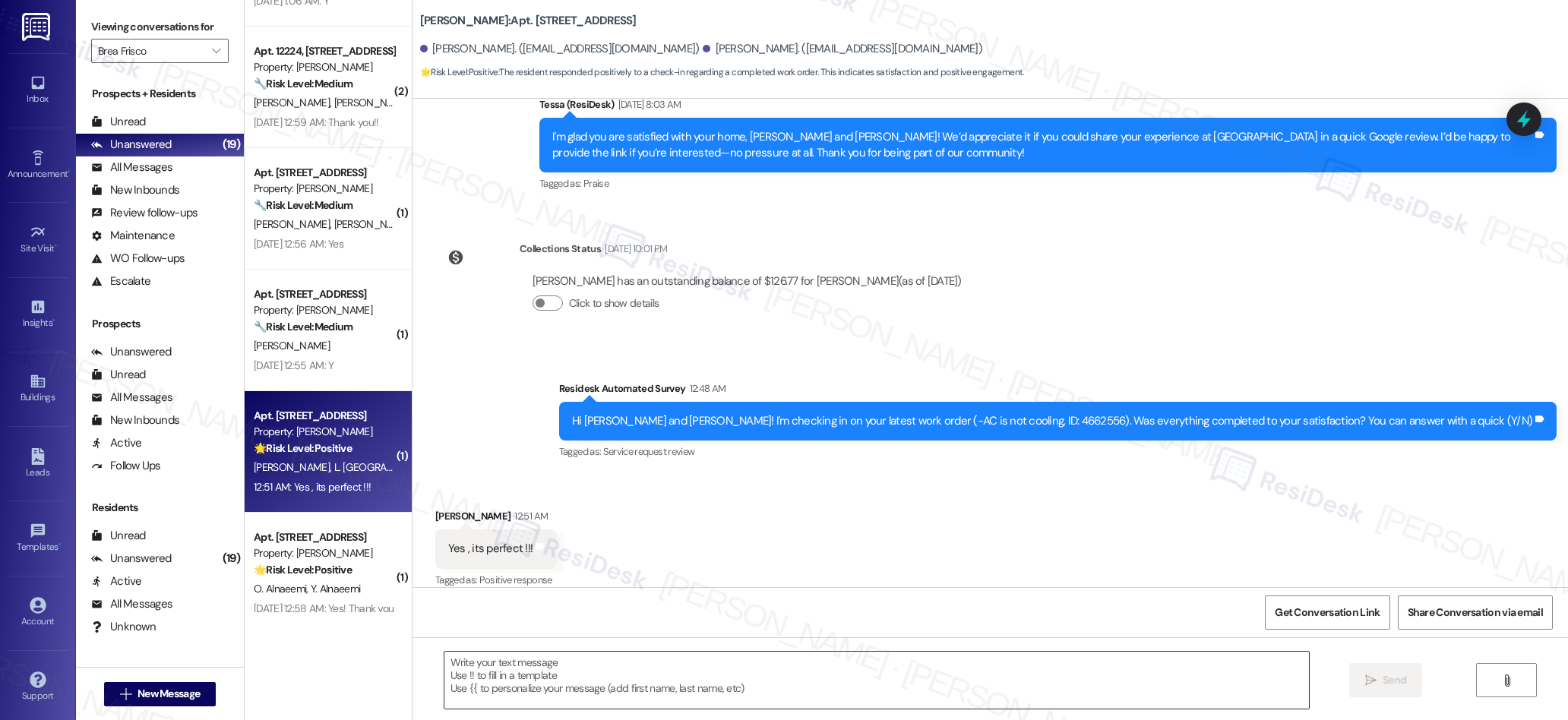
click at [580, 667] on textarea at bounding box center [877, 680] width 865 height 57
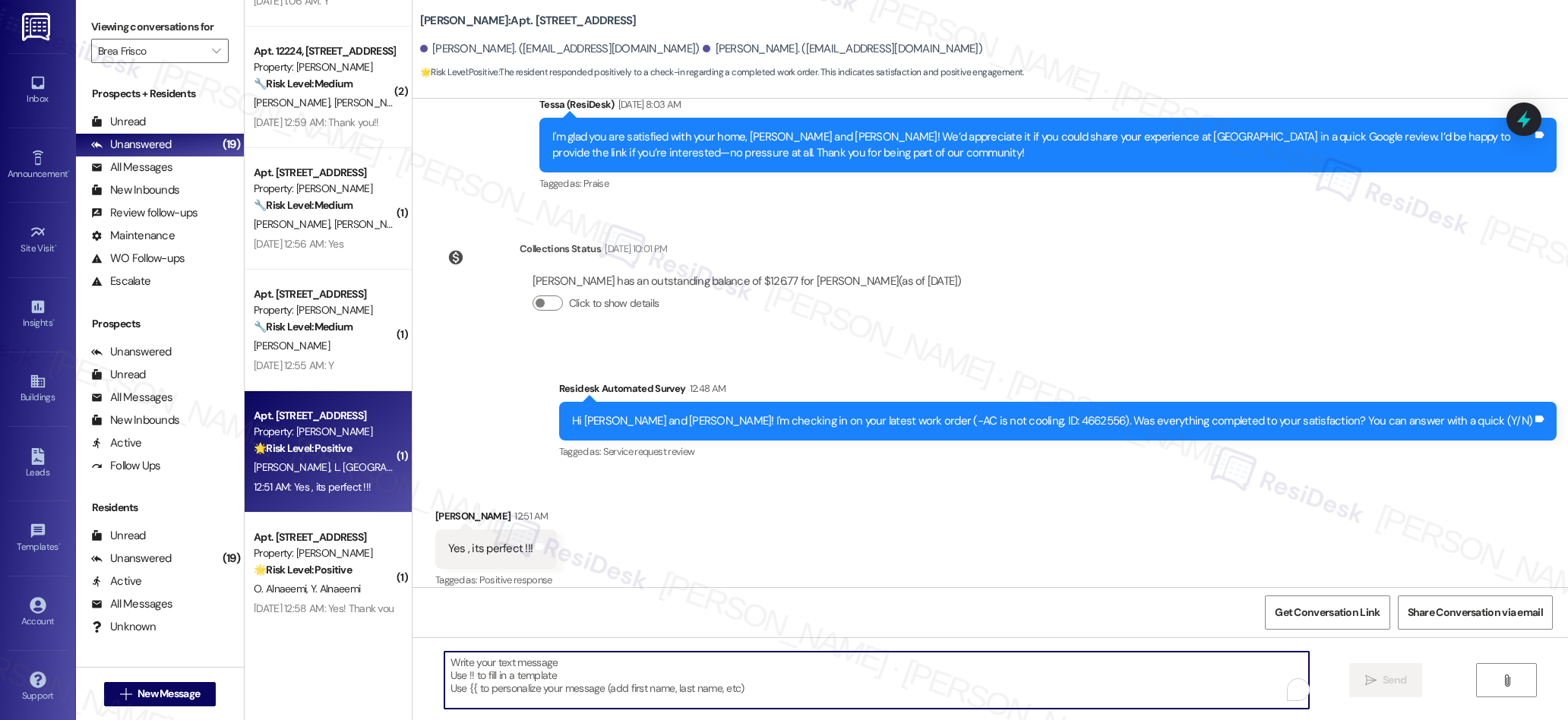
paste textarea "We’re glad everything went well with your work order! Let us know if there’s an…"
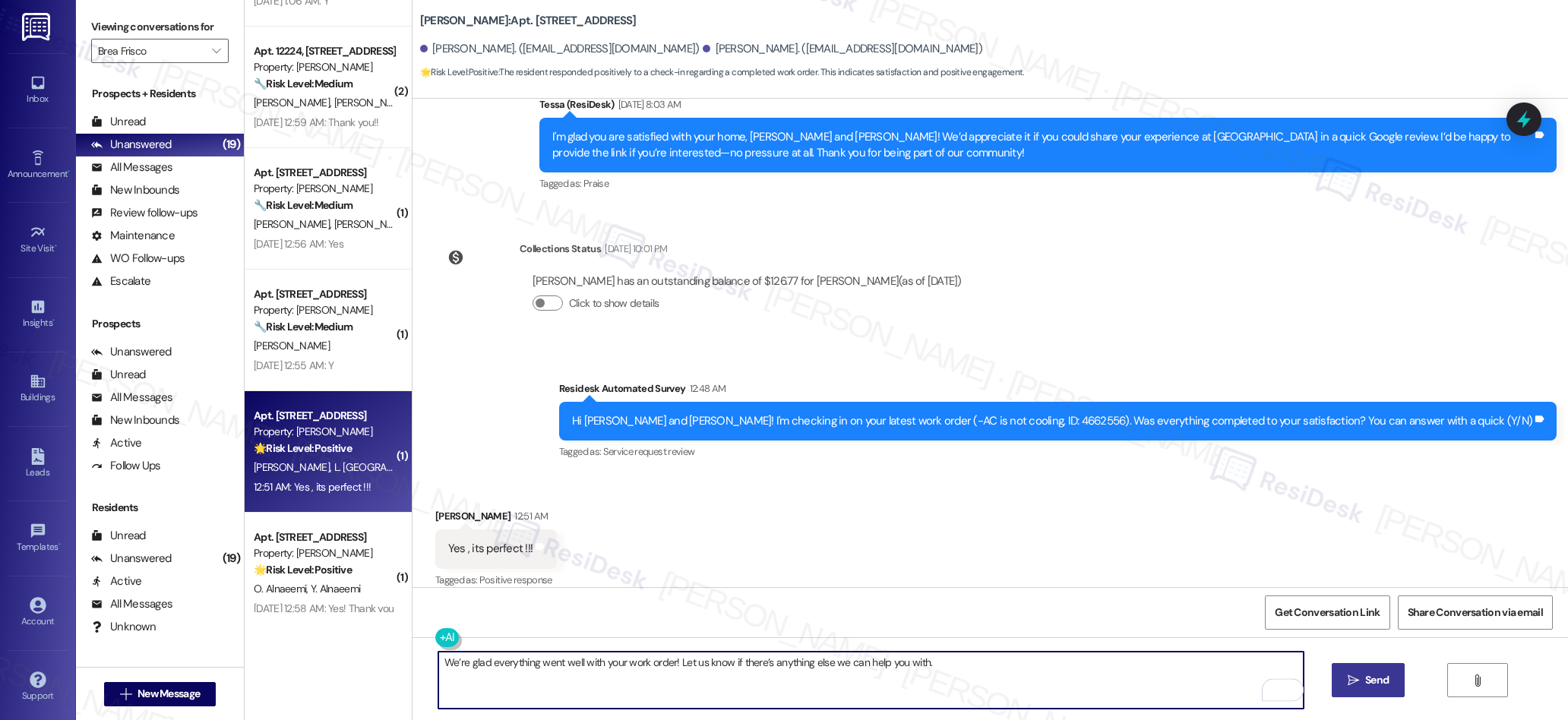
type textarea "We’re glad everything went well with your work order! Let us know if there’s an…"
drag, startPoint x: 1360, startPoint y: 684, endPoint x: 1402, endPoint y: 629, distance: 69.2
click at [1365, 677] on span "Send" at bounding box center [1376, 680] width 30 height 16
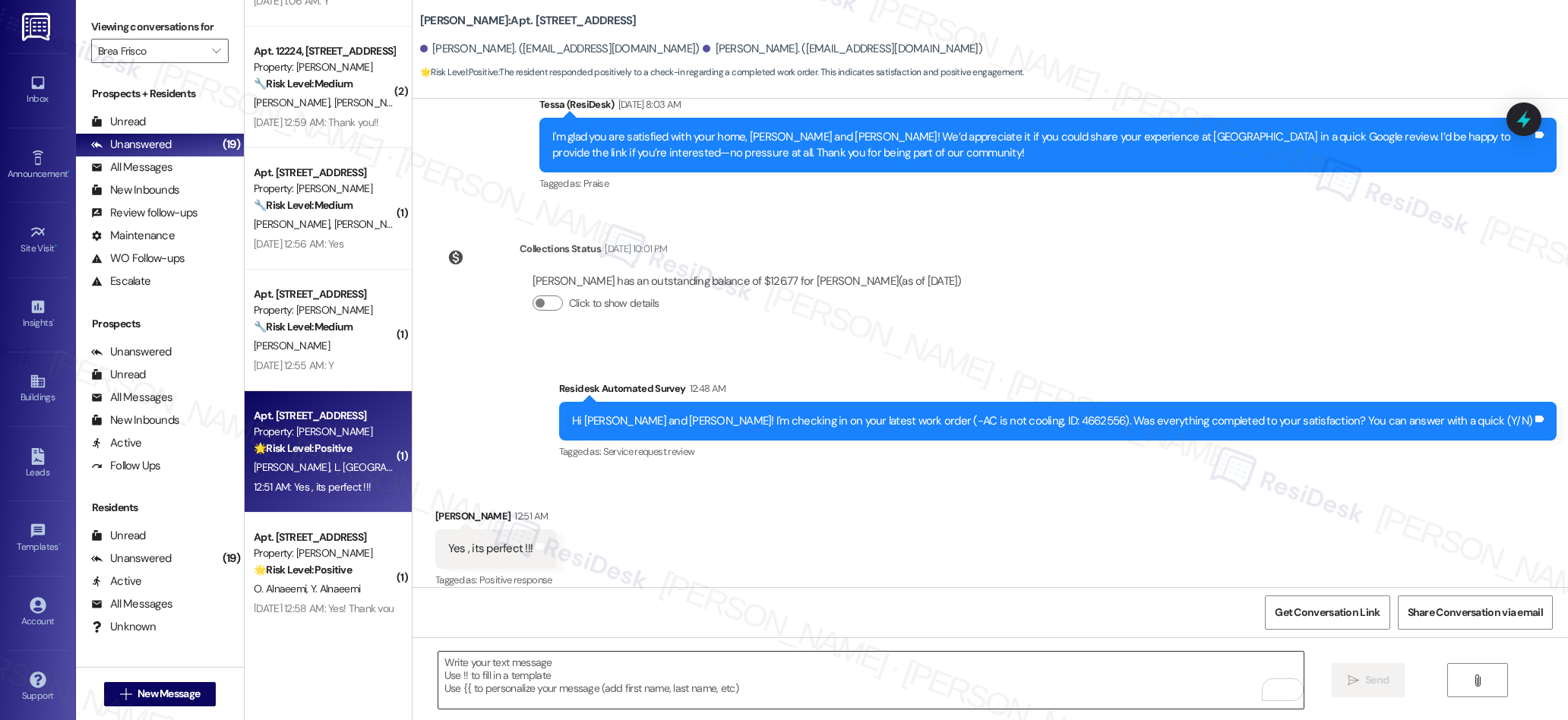
click at [735, 663] on textarea "To enrich screen reader interactions, please activate Accessibility in Grammarl…" at bounding box center [871, 680] width 865 height 57
paste textarea "I also wanted to check in and see if you have had a chance to leave us a review…"
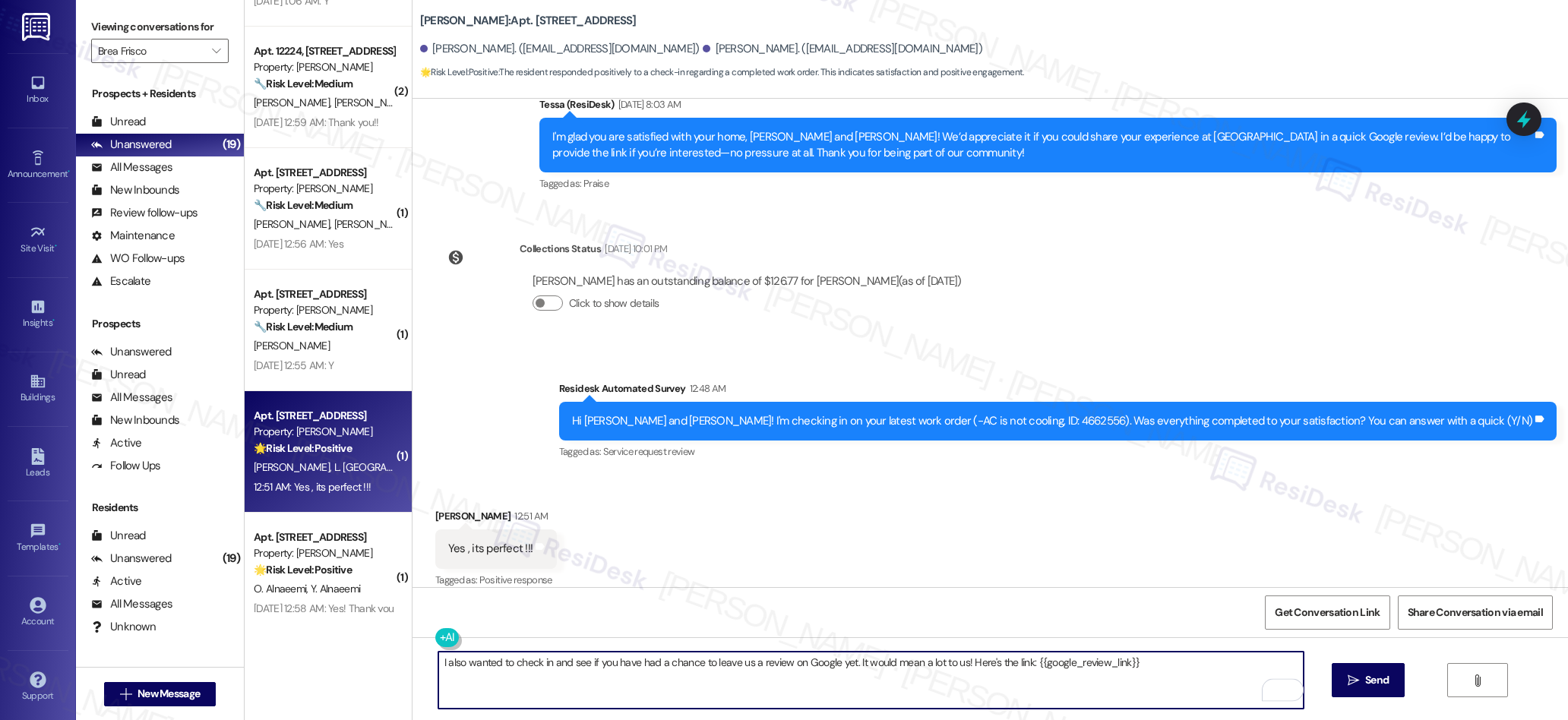
type textarea "I also wanted to check in and see if you have had a chance to leave us a review…"
click at [1362, 682] on span "Send" at bounding box center [1376, 680] width 30 height 16
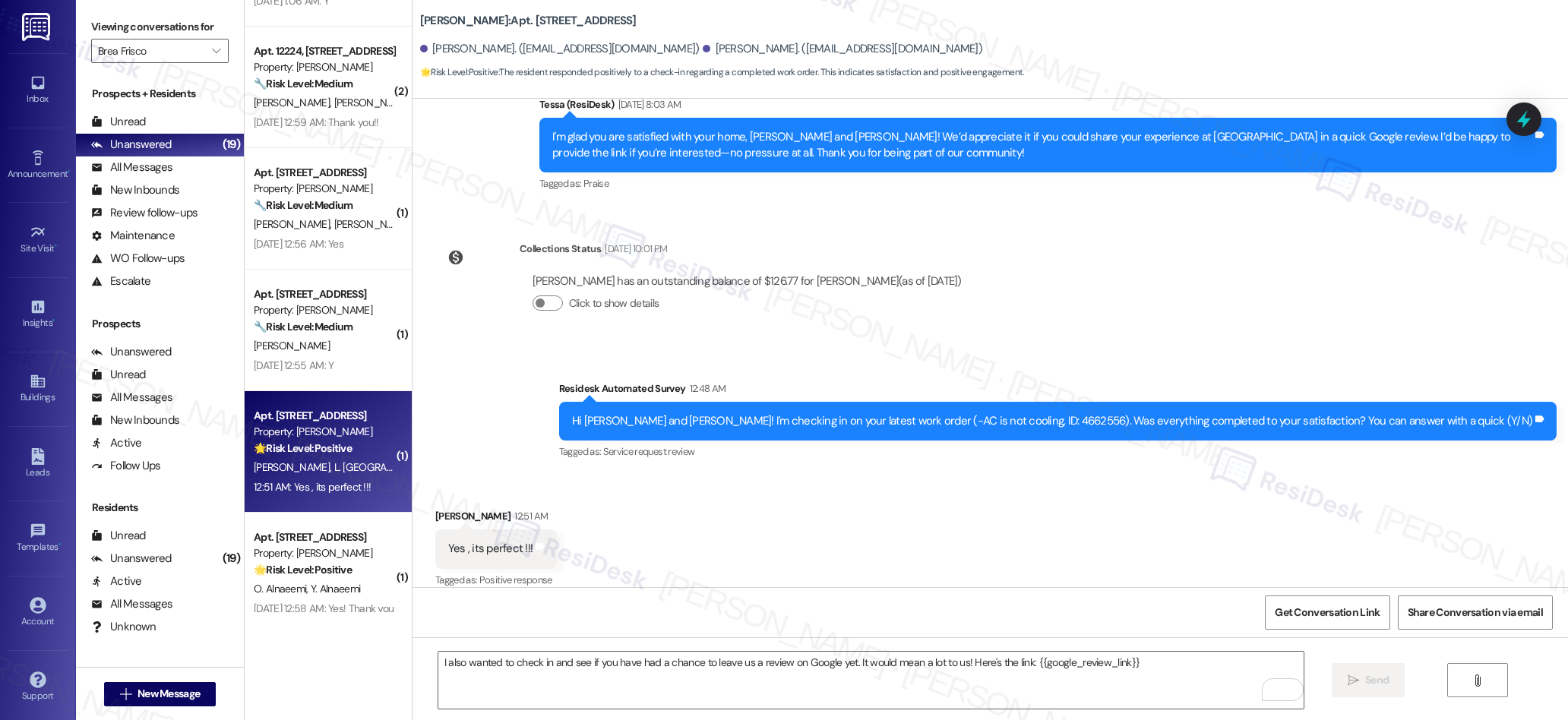
scroll to position [928, 0]
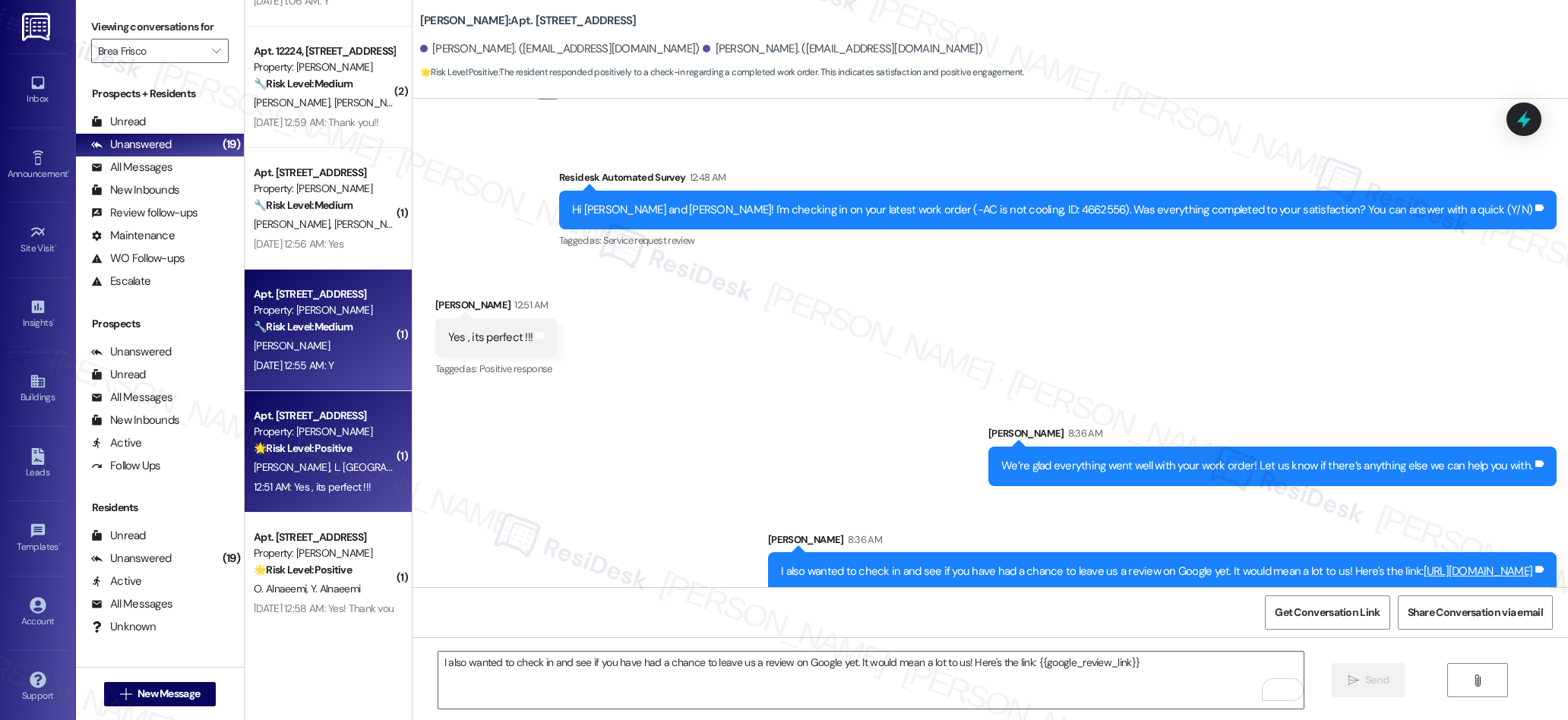
click at [334, 365] on div "[DATE] 12:55 AM: Y [DATE] 12:55 AM: Y" at bounding box center [294, 365] width 80 height 13
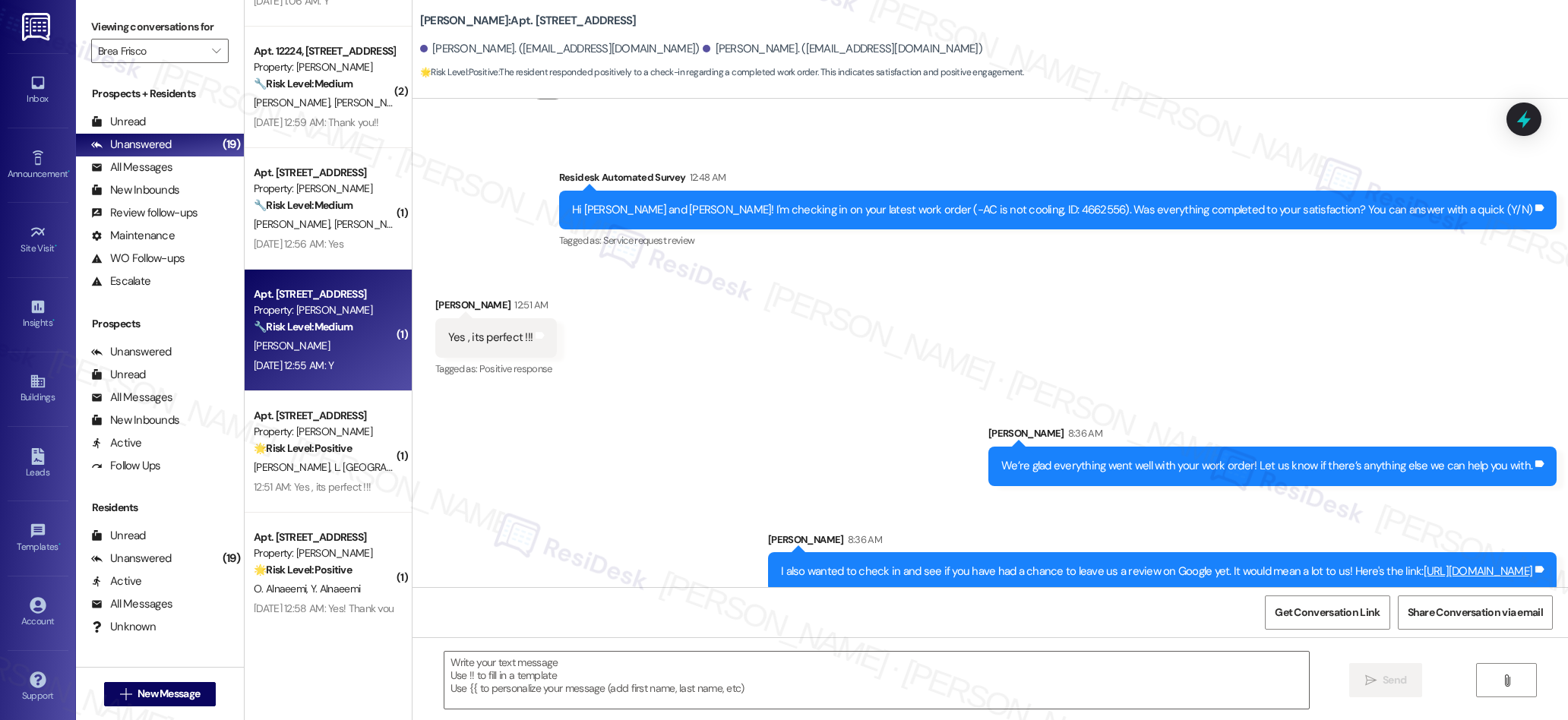
scroll to position [1306, 0]
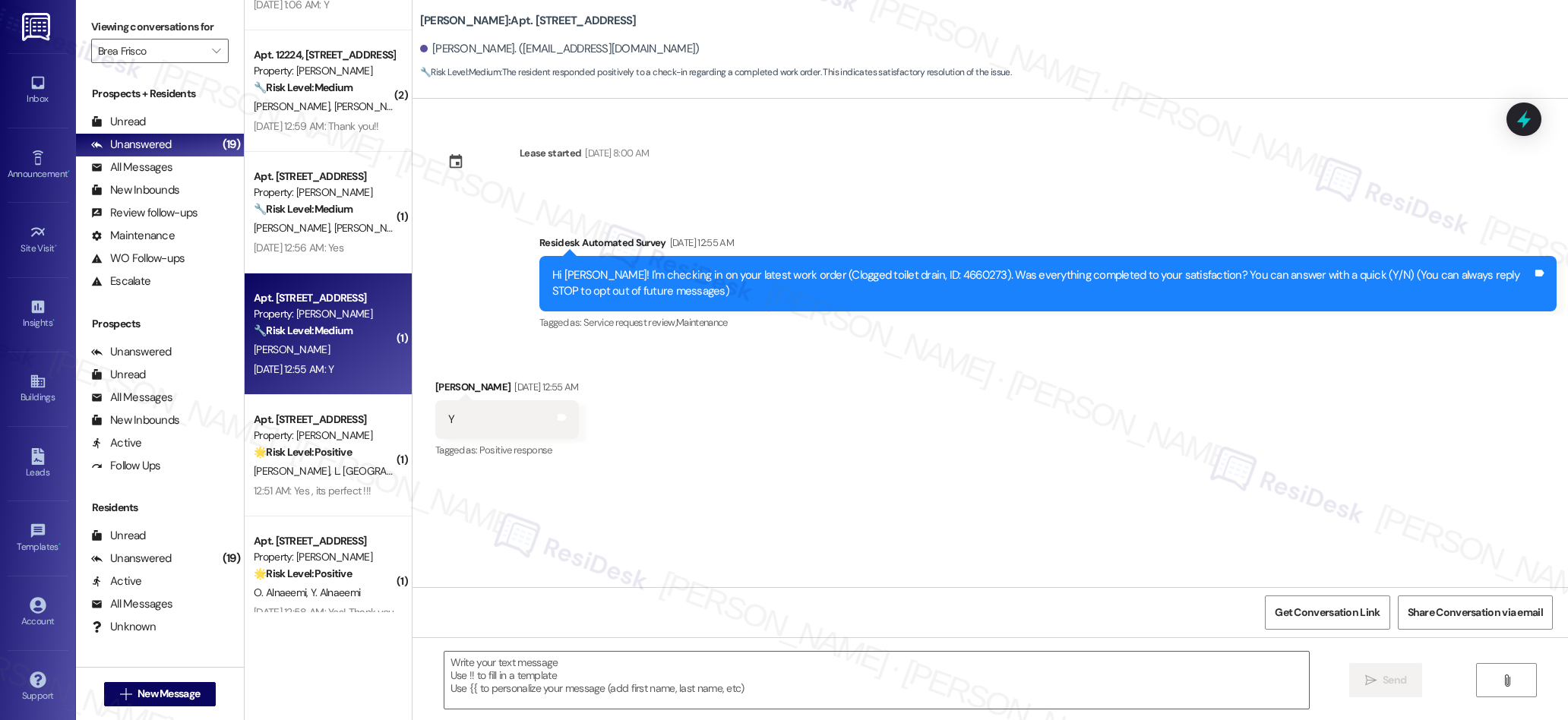
type textarea "Fetching suggested responses. Please feel free to read through the conversation…"
click at [684, 663] on textarea at bounding box center [877, 680] width 865 height 57
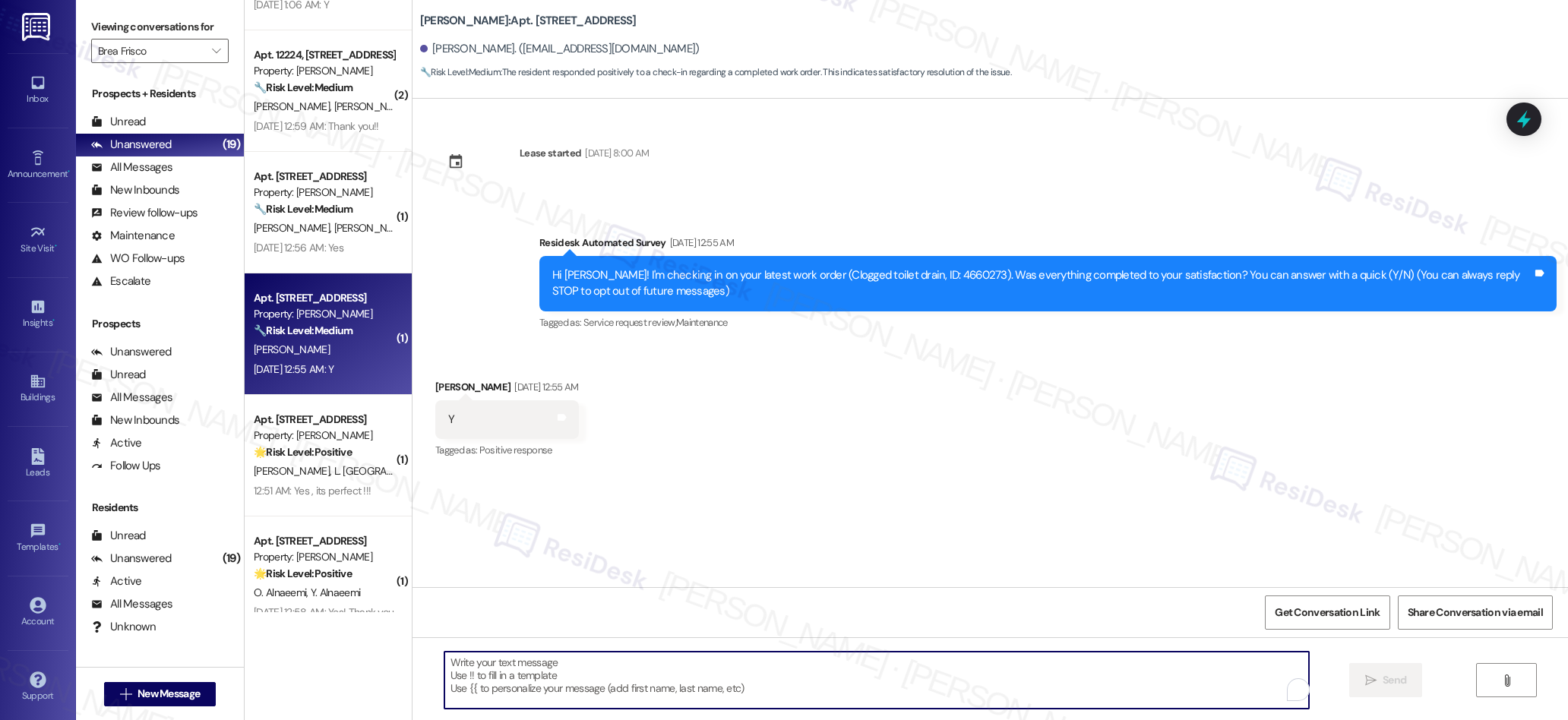
paste textarea "We’re glad everything went well with your work order! Let us know if there’s an…"
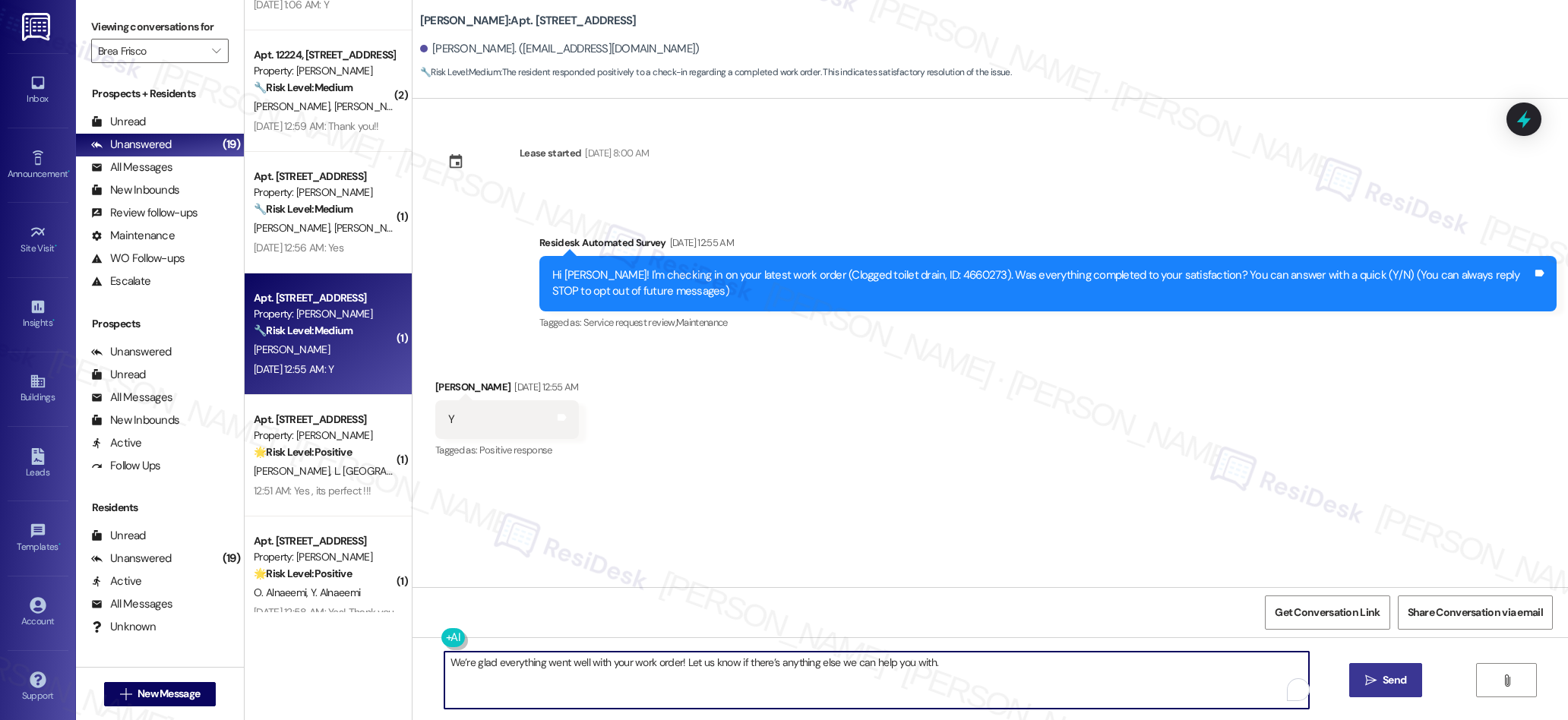
type textarea "We’re glad everything went well with your work order! Let us know if there’s an…"
click at [1374, 681] on span " Send" at bounding box center [1386, 680] width 48 height 16
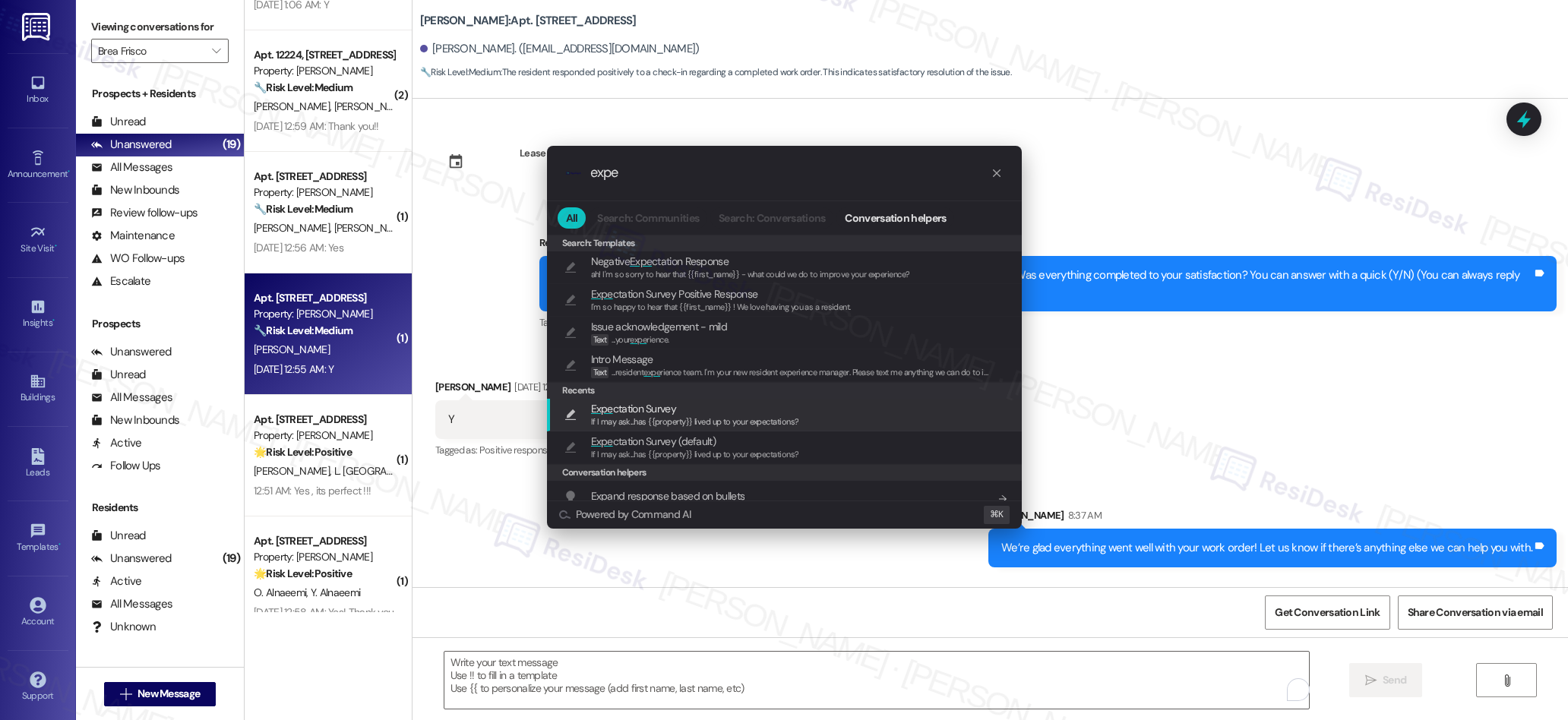
type input "expe"
click at [638, 416] on div "If I may ask...has {{property}} lived up to your expectations?" at bounding box center [695, 422] width 208 height 13
type textarea "If I may ask...has {{property}} lived up to your expectations?"
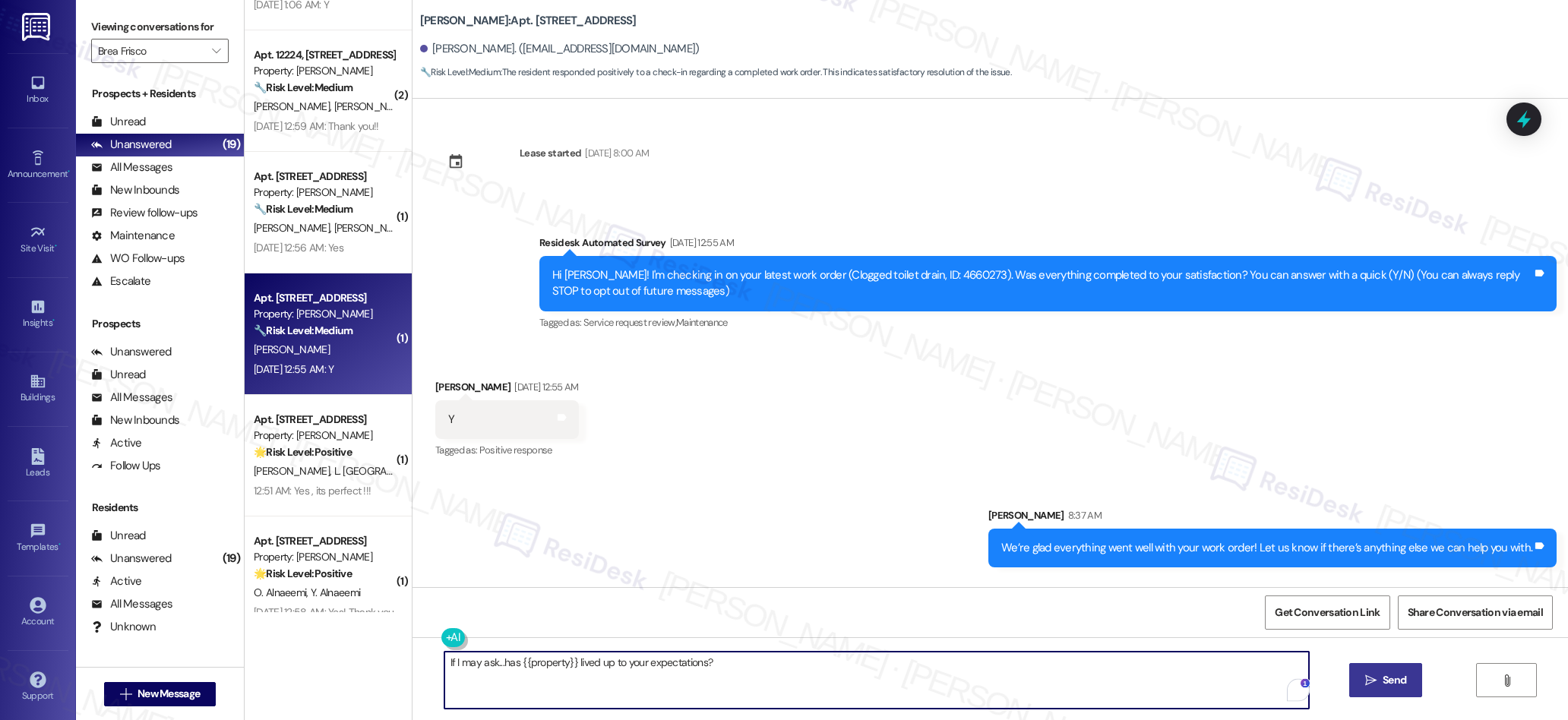
click at [1375, 681] on span " Send" at bounding box center [1386, 680] width 48 height 16
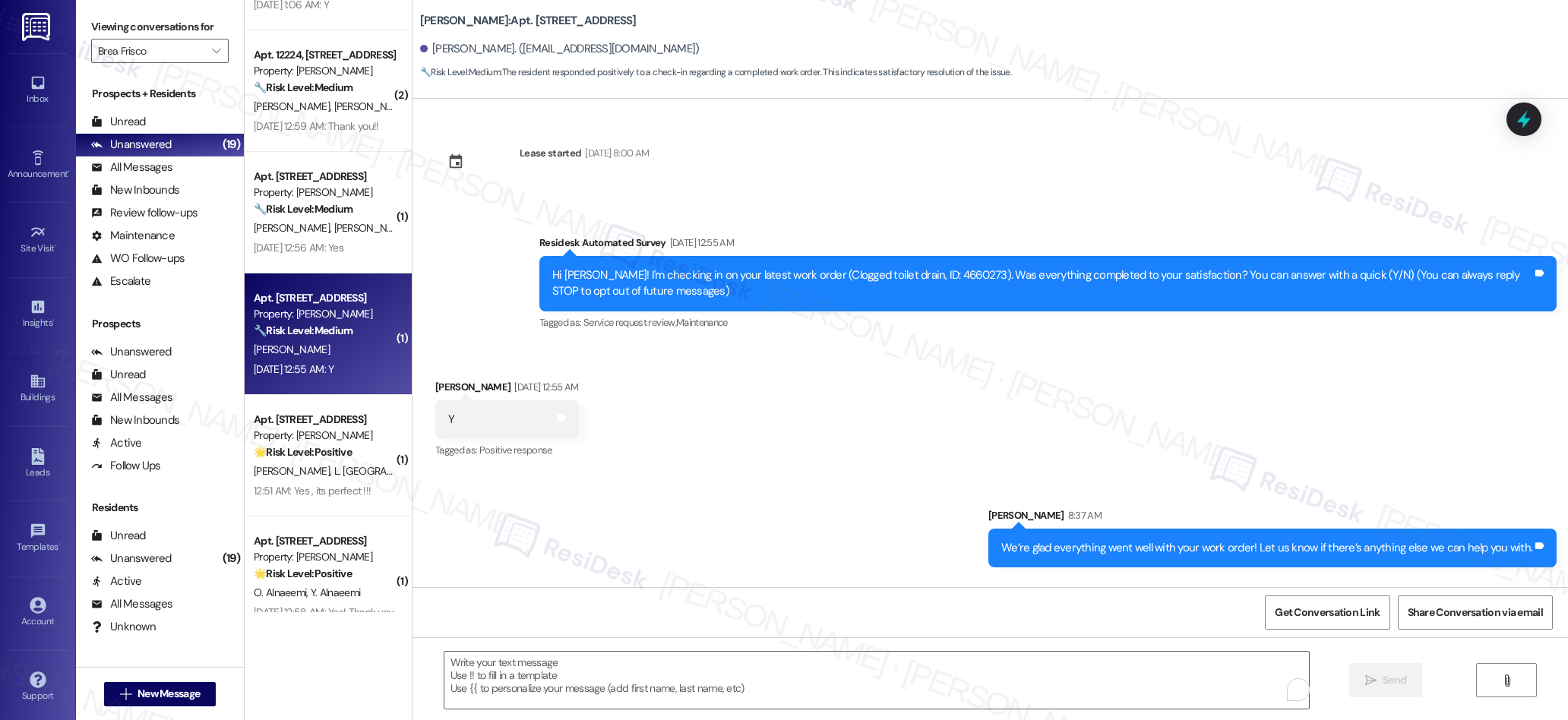
scroll to position [98, 0]
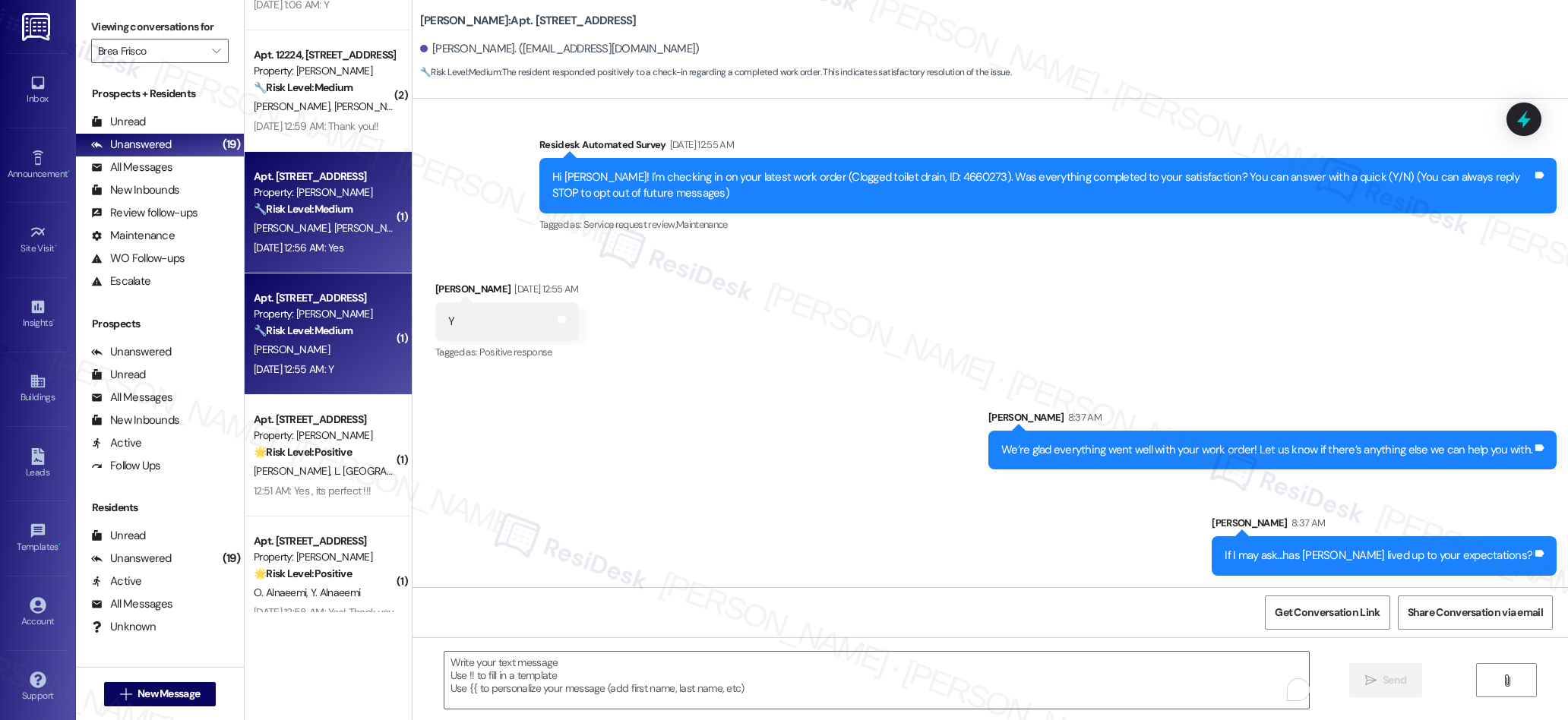
click at [334, 223] on span "[PERSON_NAME]" at bounding box center [372, 228] width 76 height 13
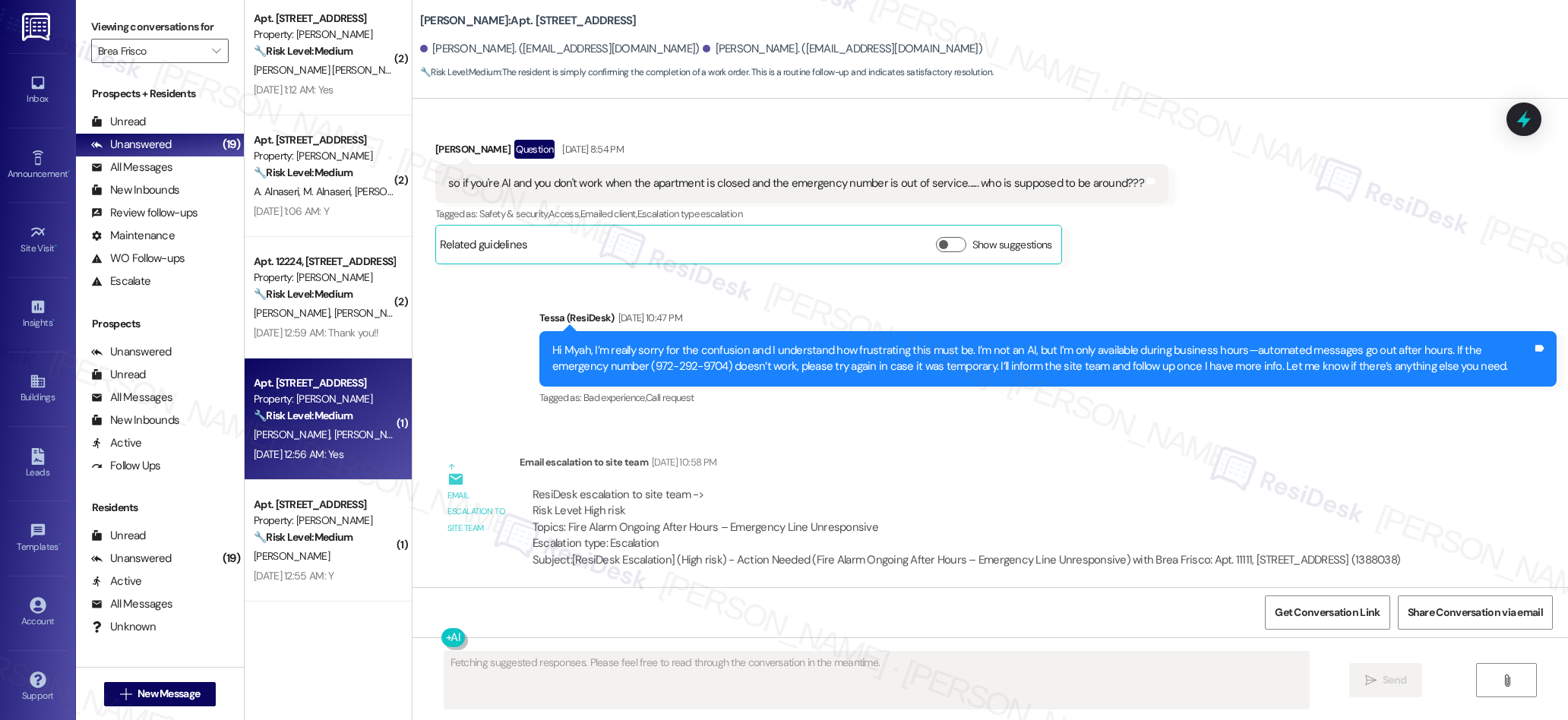
scroll to position [1100, 0]
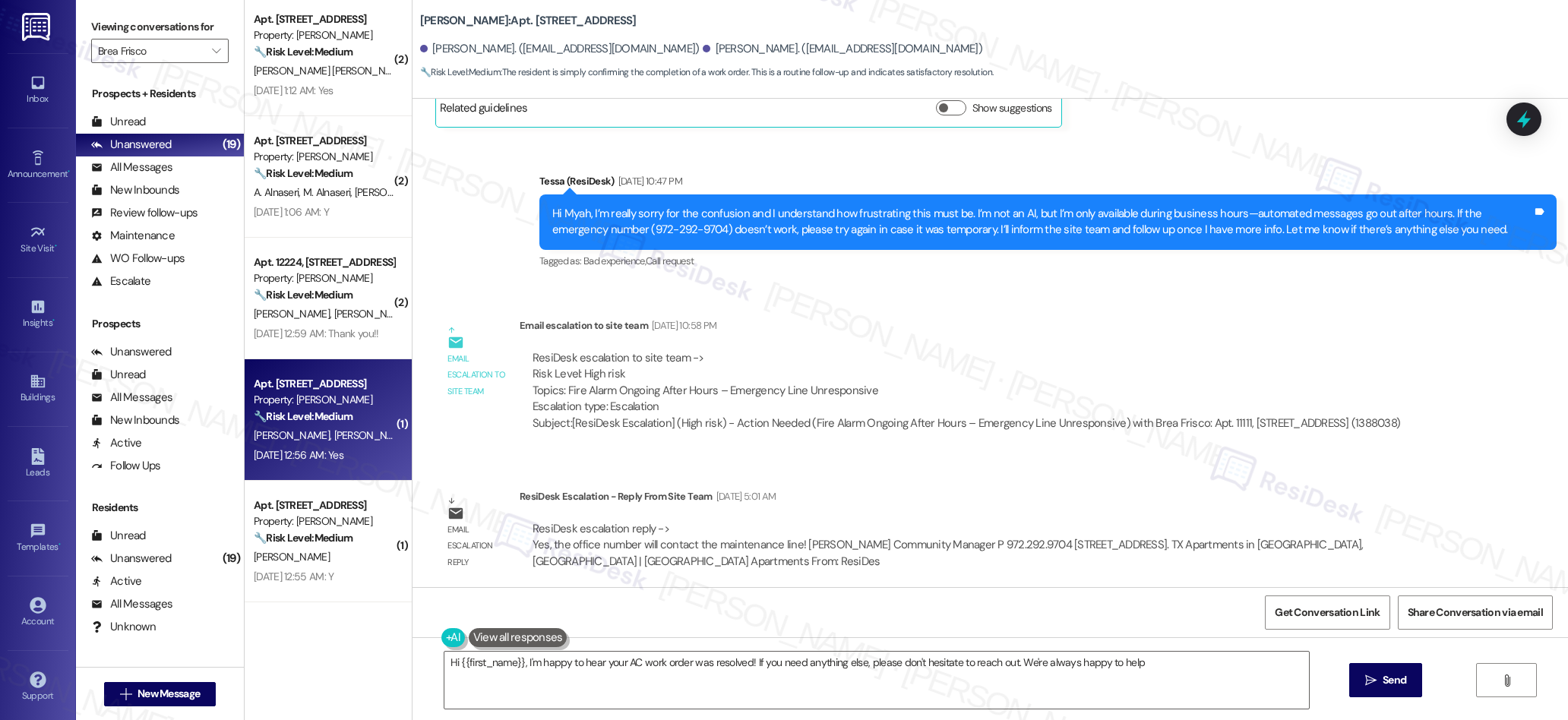
type textarea "Hi {{first_name}}, I'm happy to hear your AC work order was resolved! If you ne…"
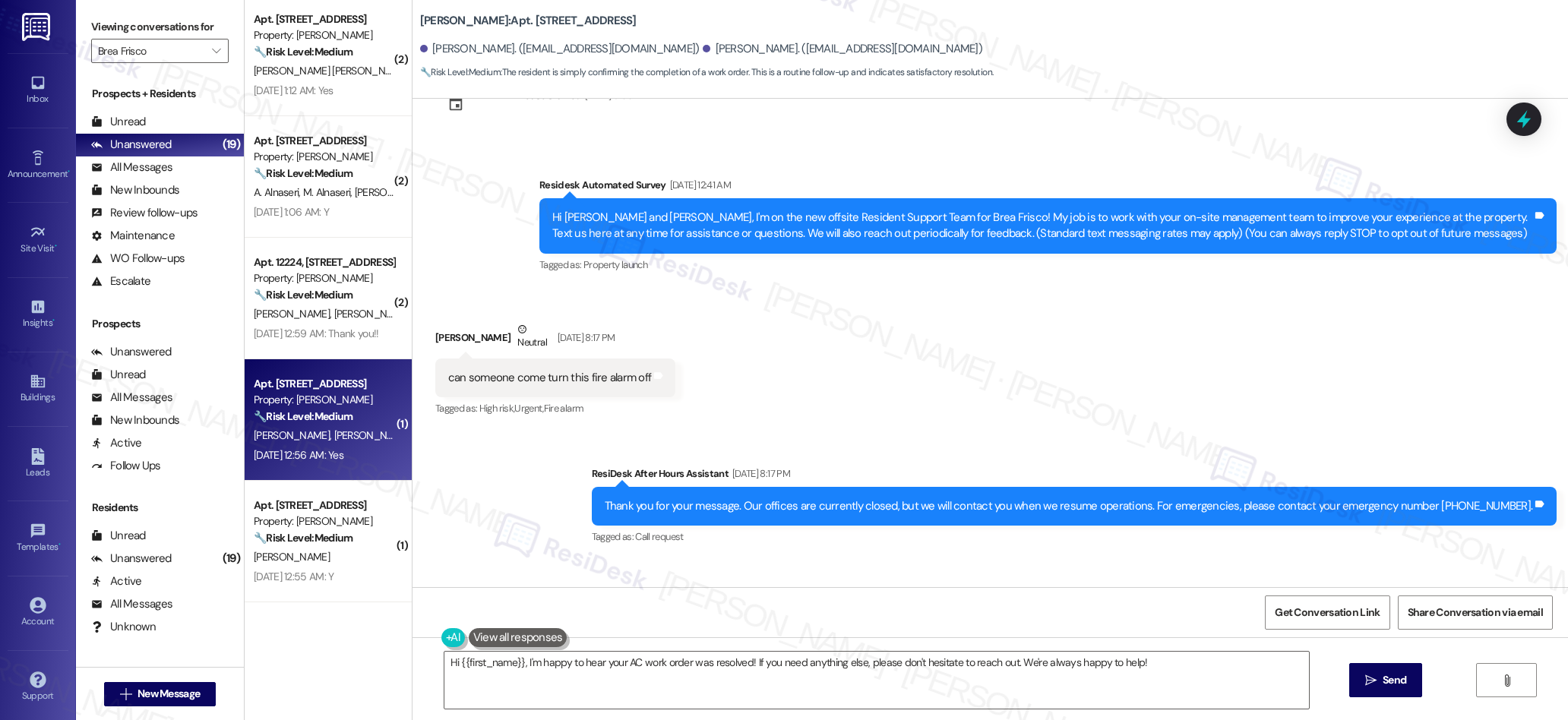
scroll to position [0, 0]
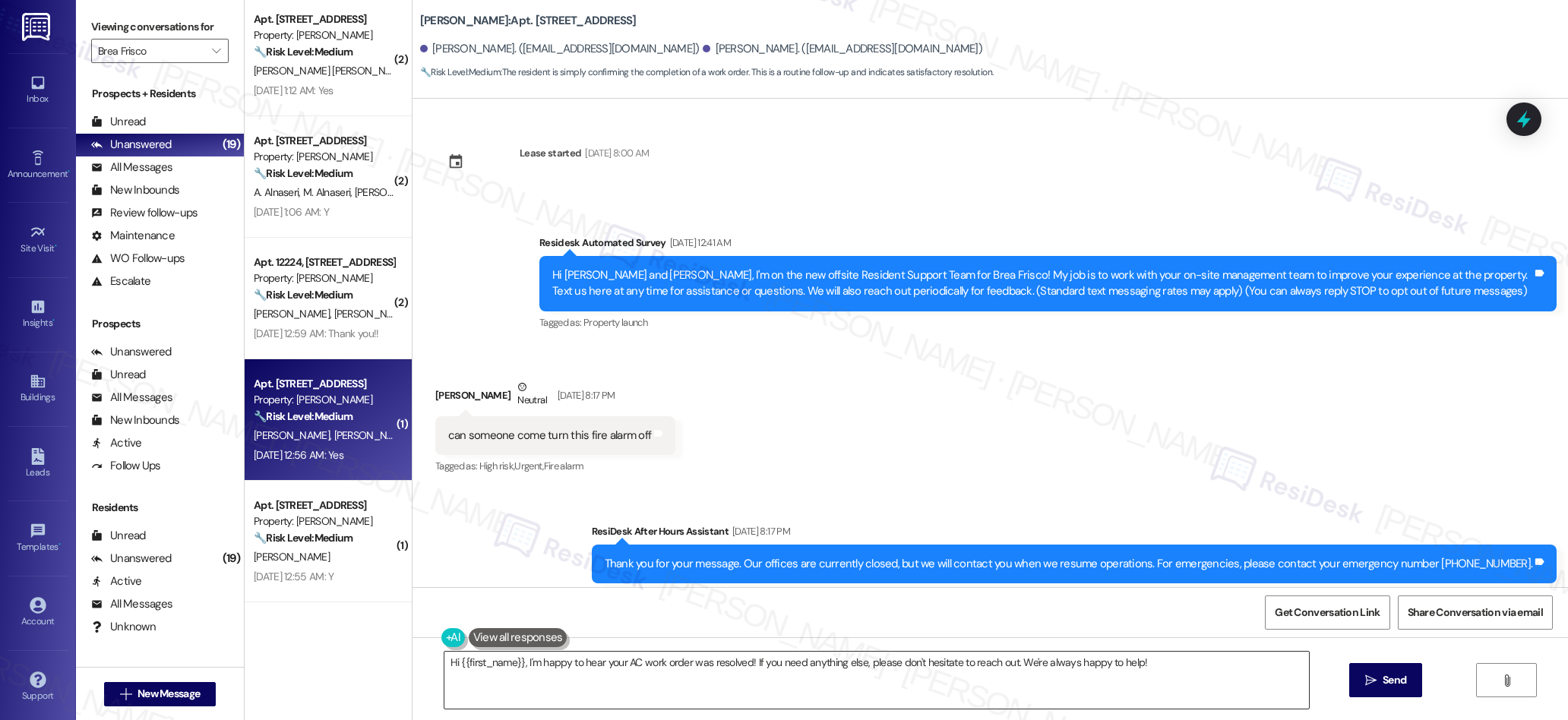
click at [628, 672] on textarea "Hi {{first_name}}, I'm happy to hear your AC work order was resolved! If you ne…" at bounding box center [877, 680] width 865 height 57
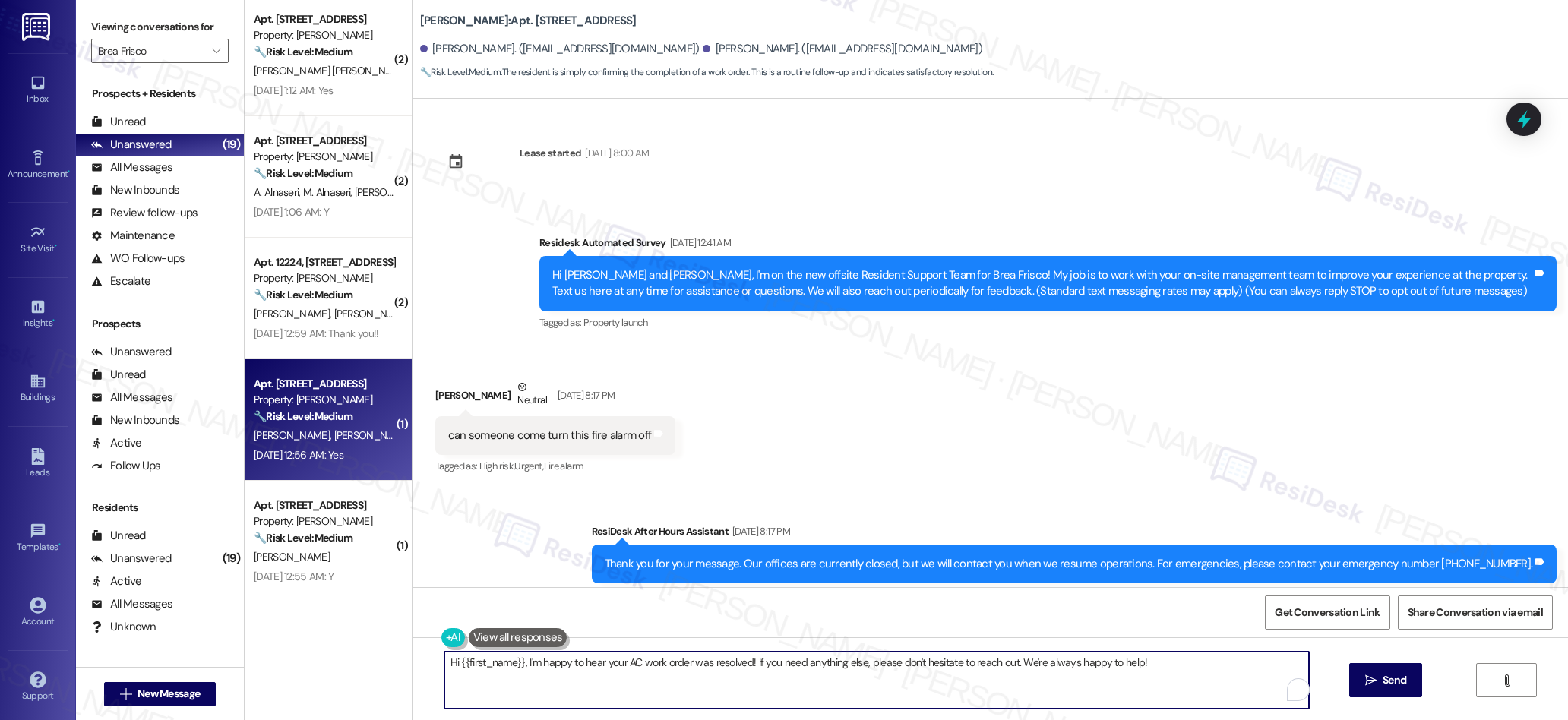
click at [628, 671] on textarea "Hi {{first_name}}, I'm happy to hear your AC work order was resolved! If you ne…" at bounding box center [877, 680] width 865 height 57
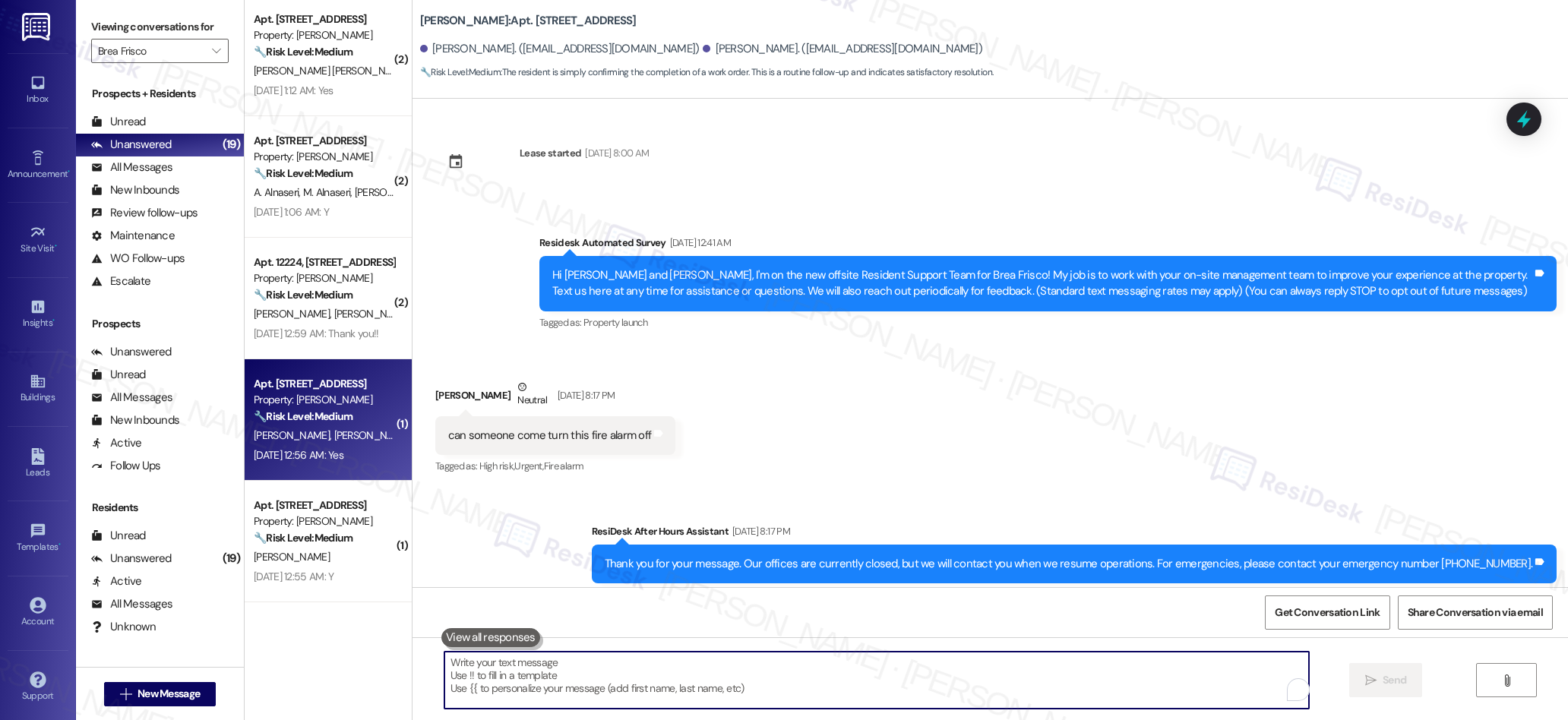
paste textarea "We’re glad everything went well with your work order! Let us know if there’s an…"
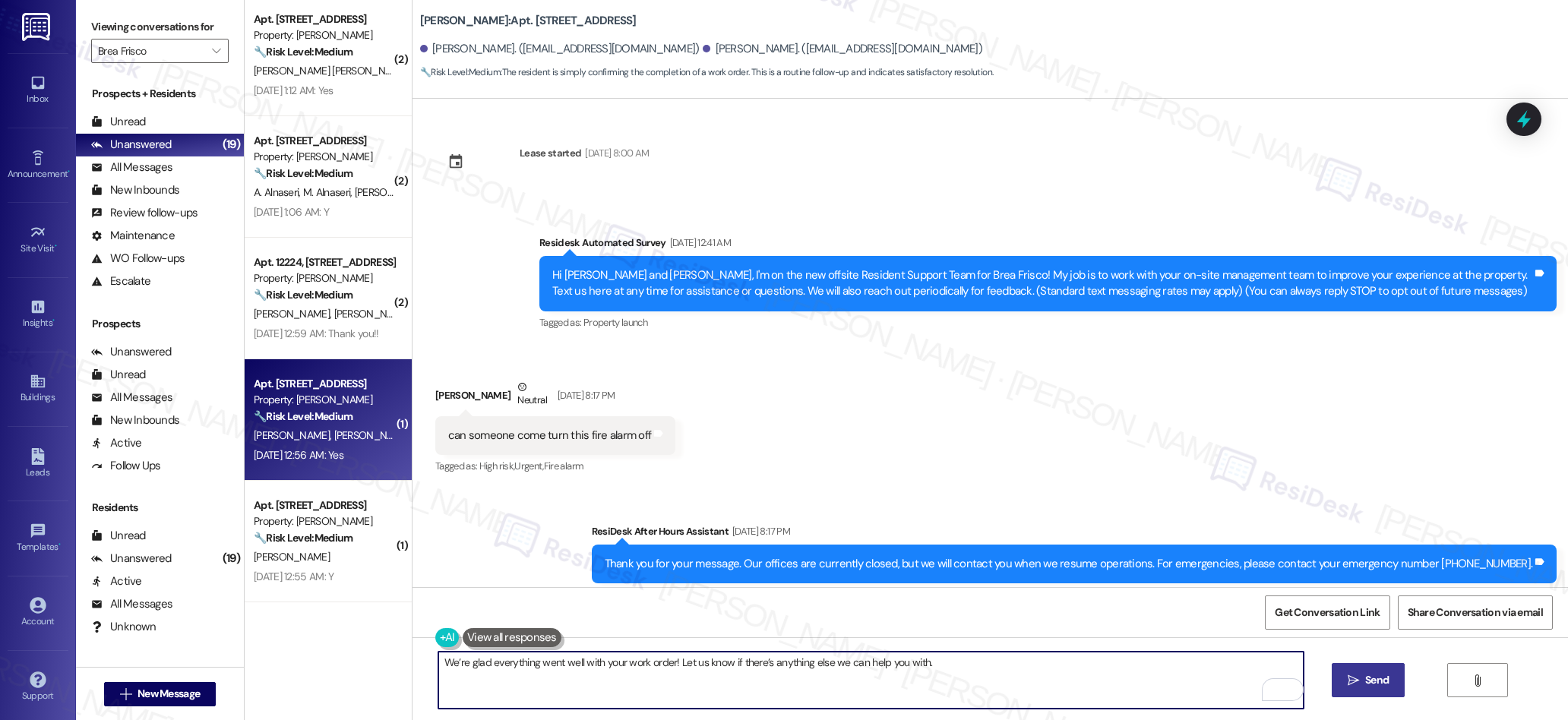
type textarea "We’re glad everything went well with your work order! Let us know if there’s an…"
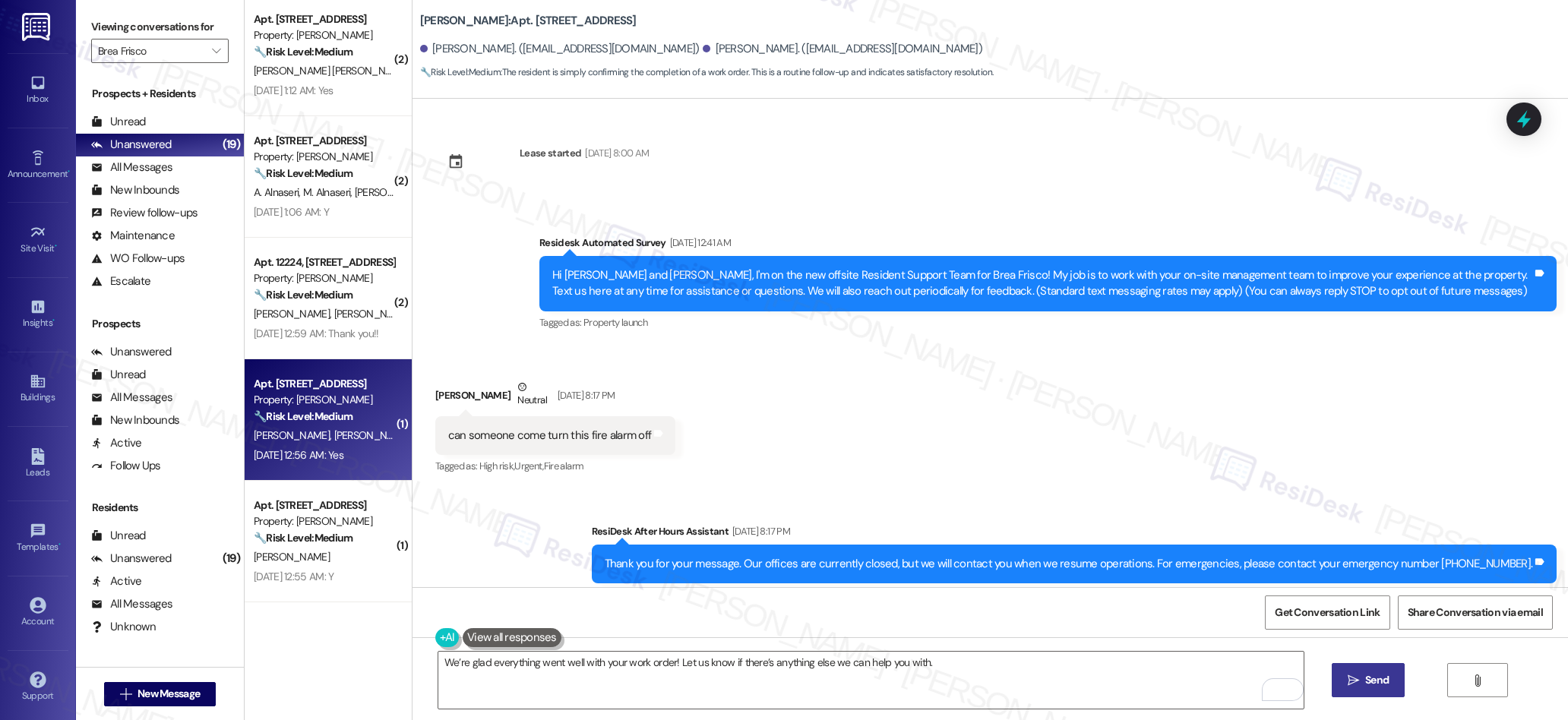
click at [1347, 693] on button " Send" at bounding box center [1368, 680] width 73 height 34
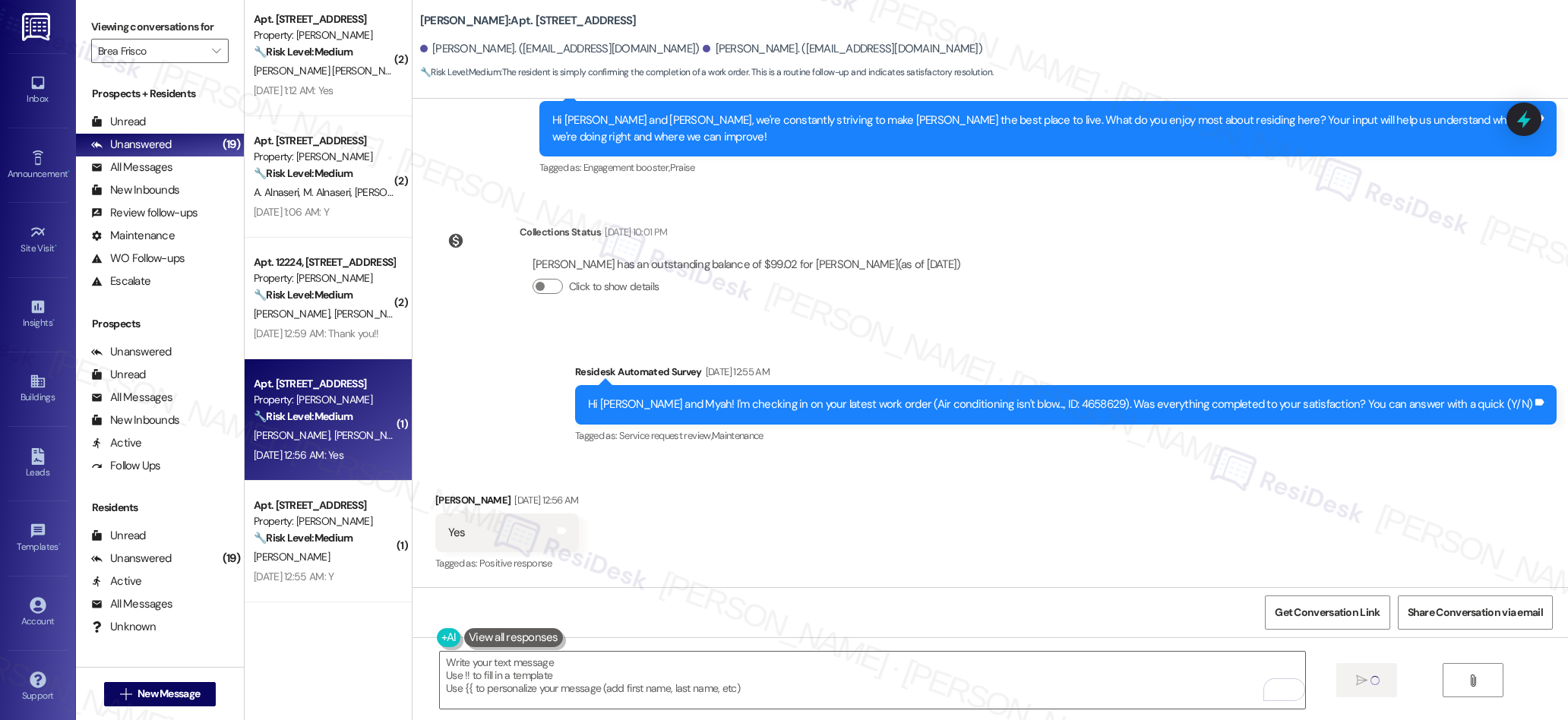
scroll to position [1195, 0]
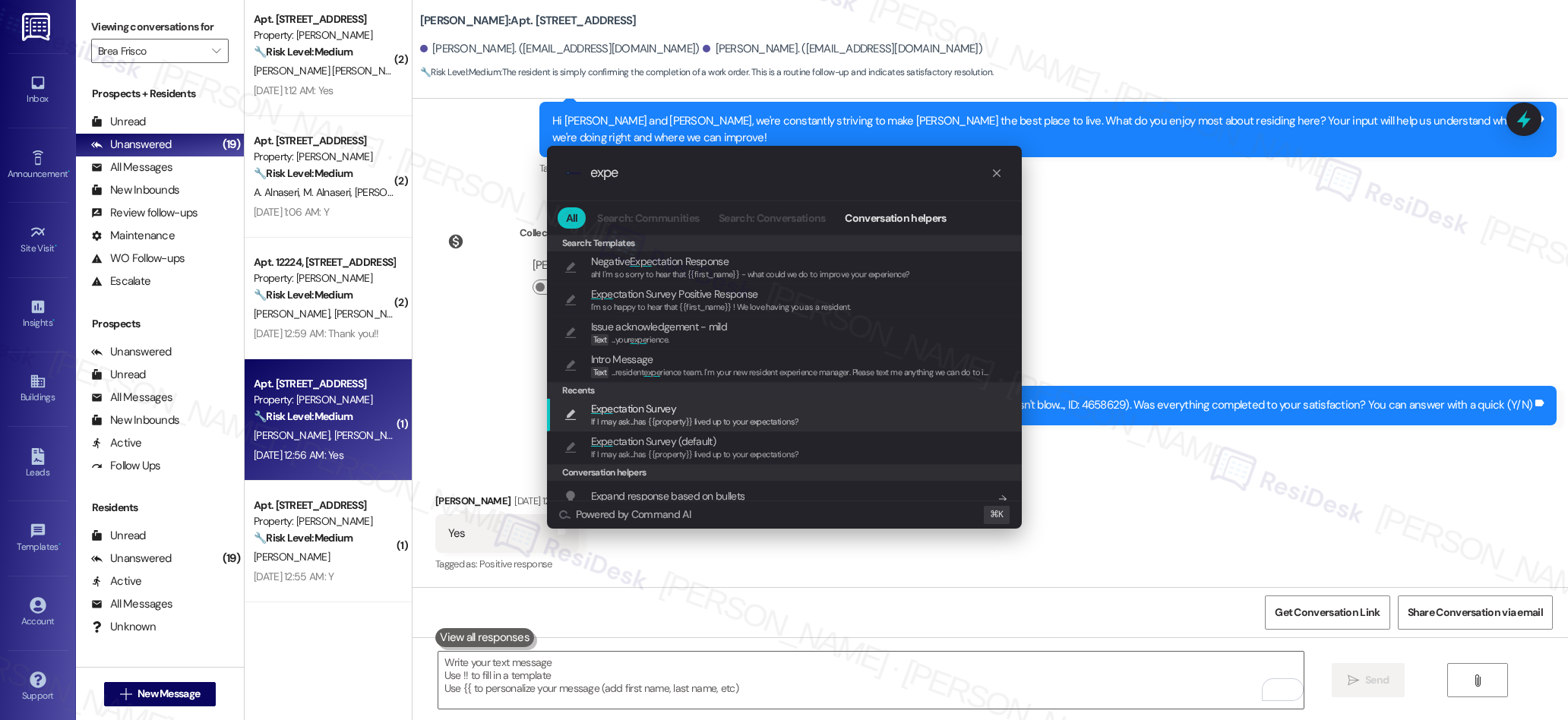
type input "expe"
drag, startPoint x: 626, startPoint y: 416, endPoint x: 941, endPoint y: 472, distance: 319.9
click at [626, 416] on div "If I may ask...has {{property}} lived up to your expectations?" at bounding box center [695, 422] width 208 height 13
type textarea "If I may ask...has {{property}} lived up to your expectations?"
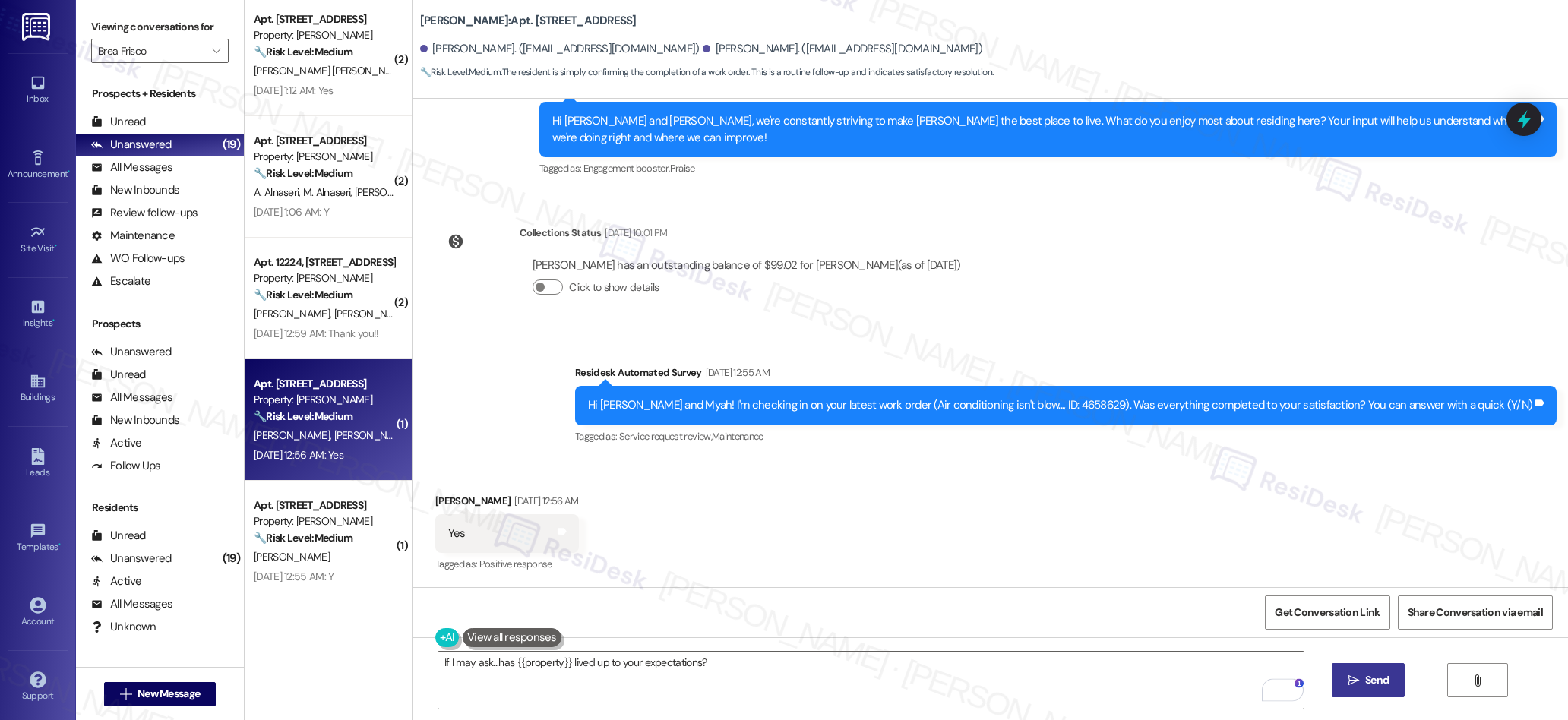
click at [1365, 686] on span "Send" at bounding box center [1376, 680] width 24 height 16
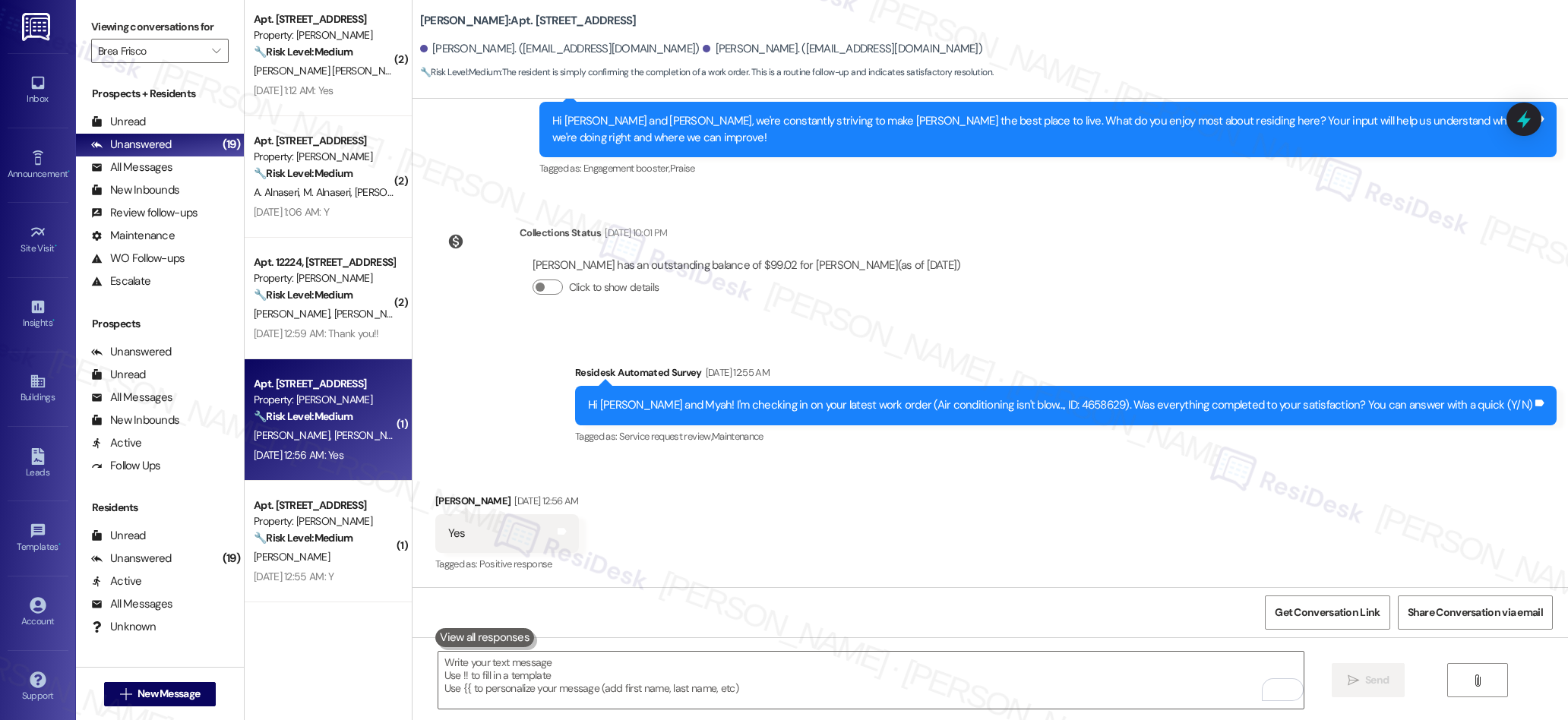
scroll to position [1408, 0]
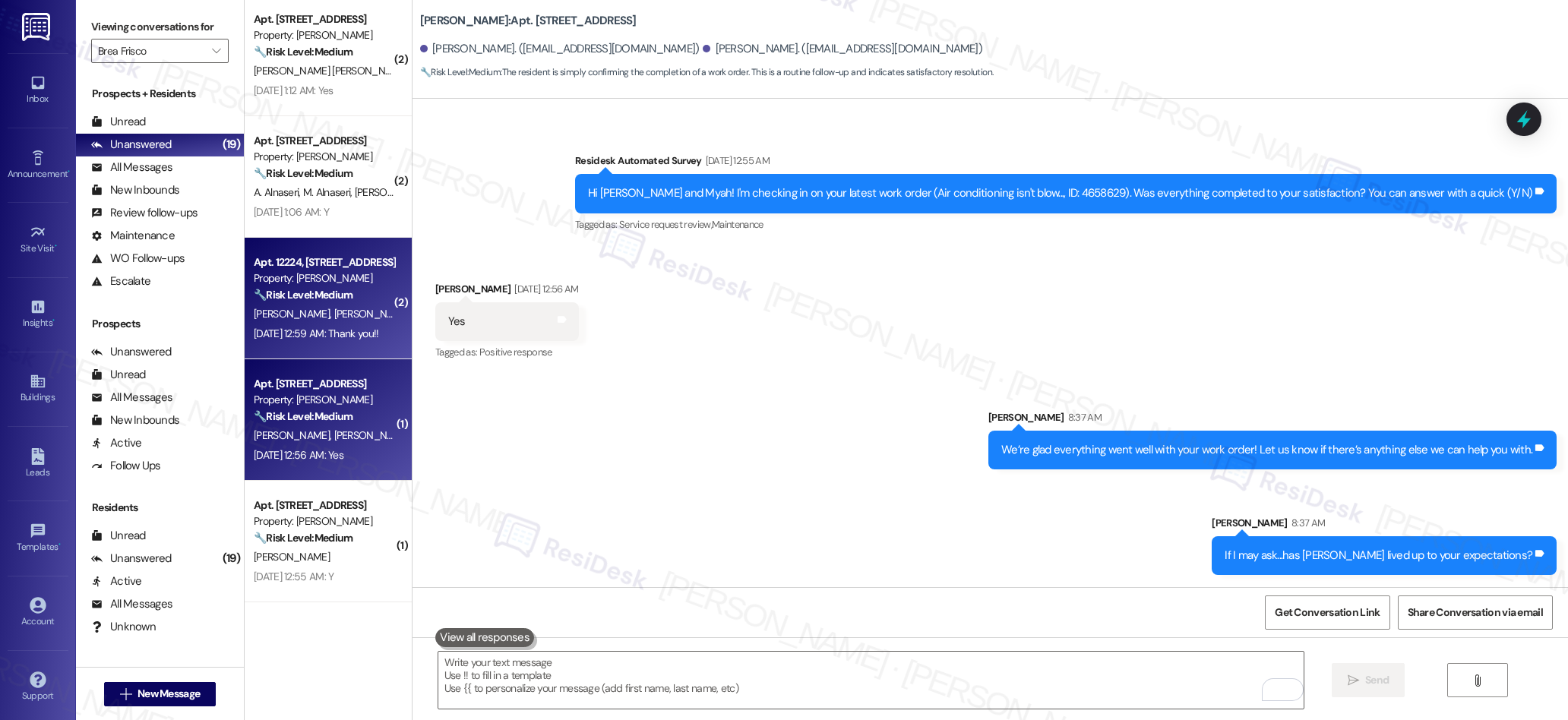
click at [334, 318] on span "[PERSON_NAME]" at bounding box center [372, 314] width 76 height 13
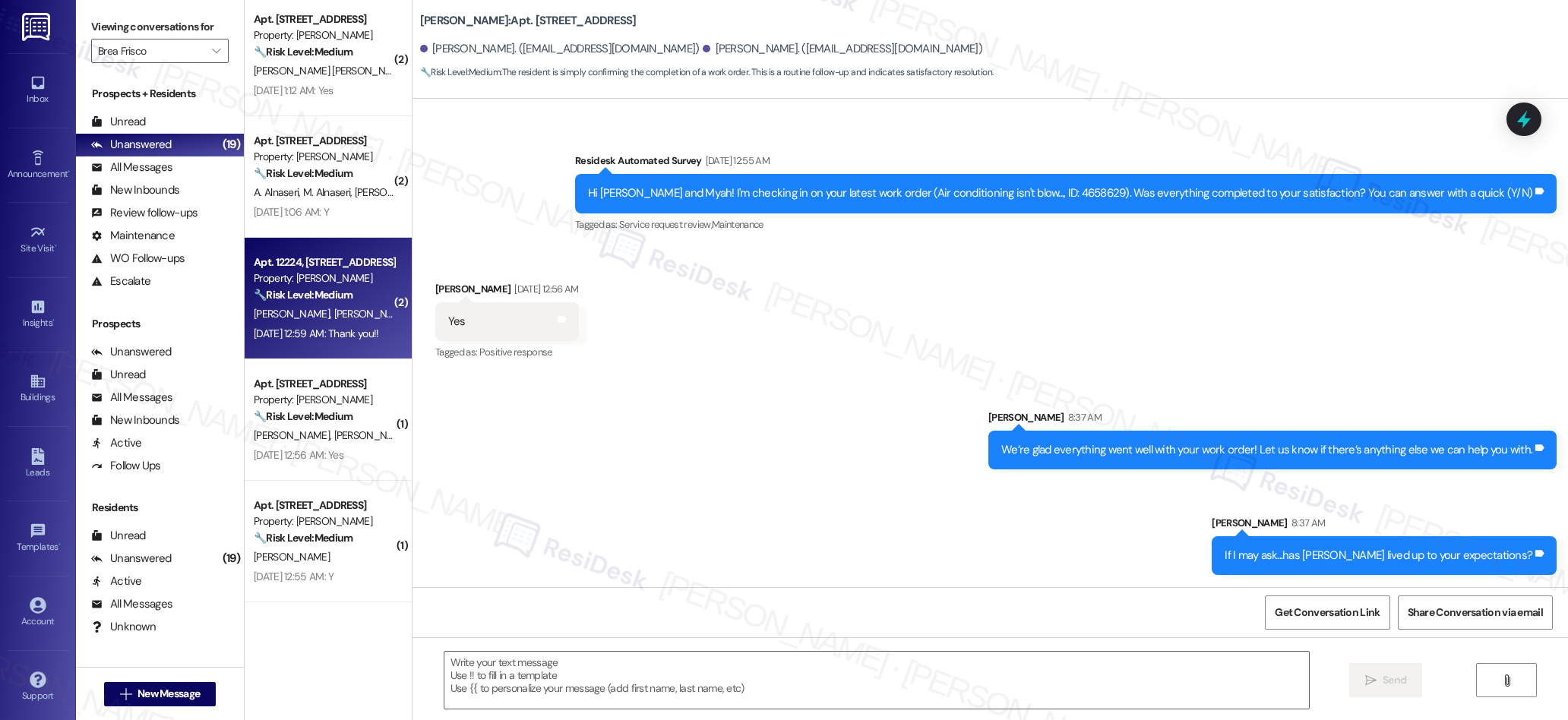
type textarea "Fetching suggested responses. Please feel free to read through the conversation…"
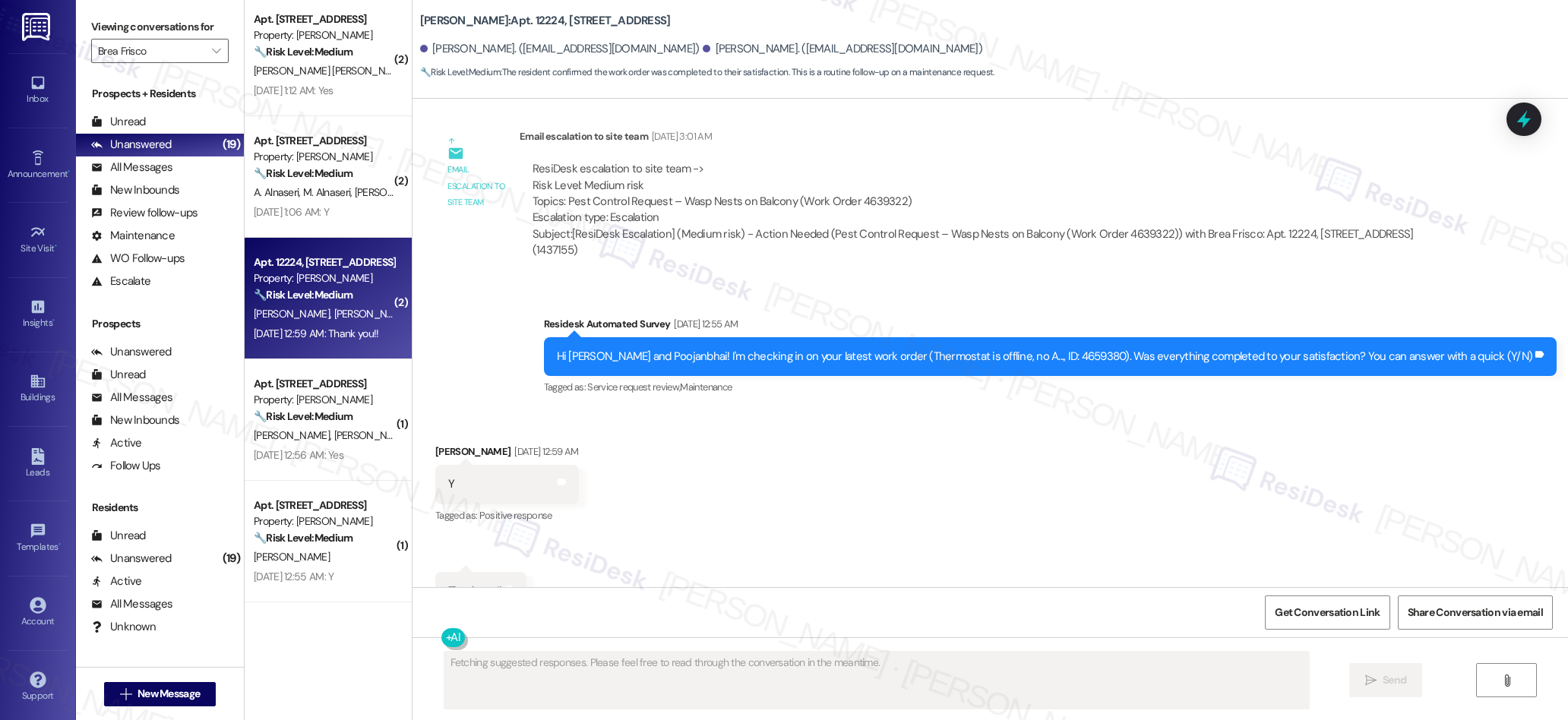
scroll to position [2092, 0]
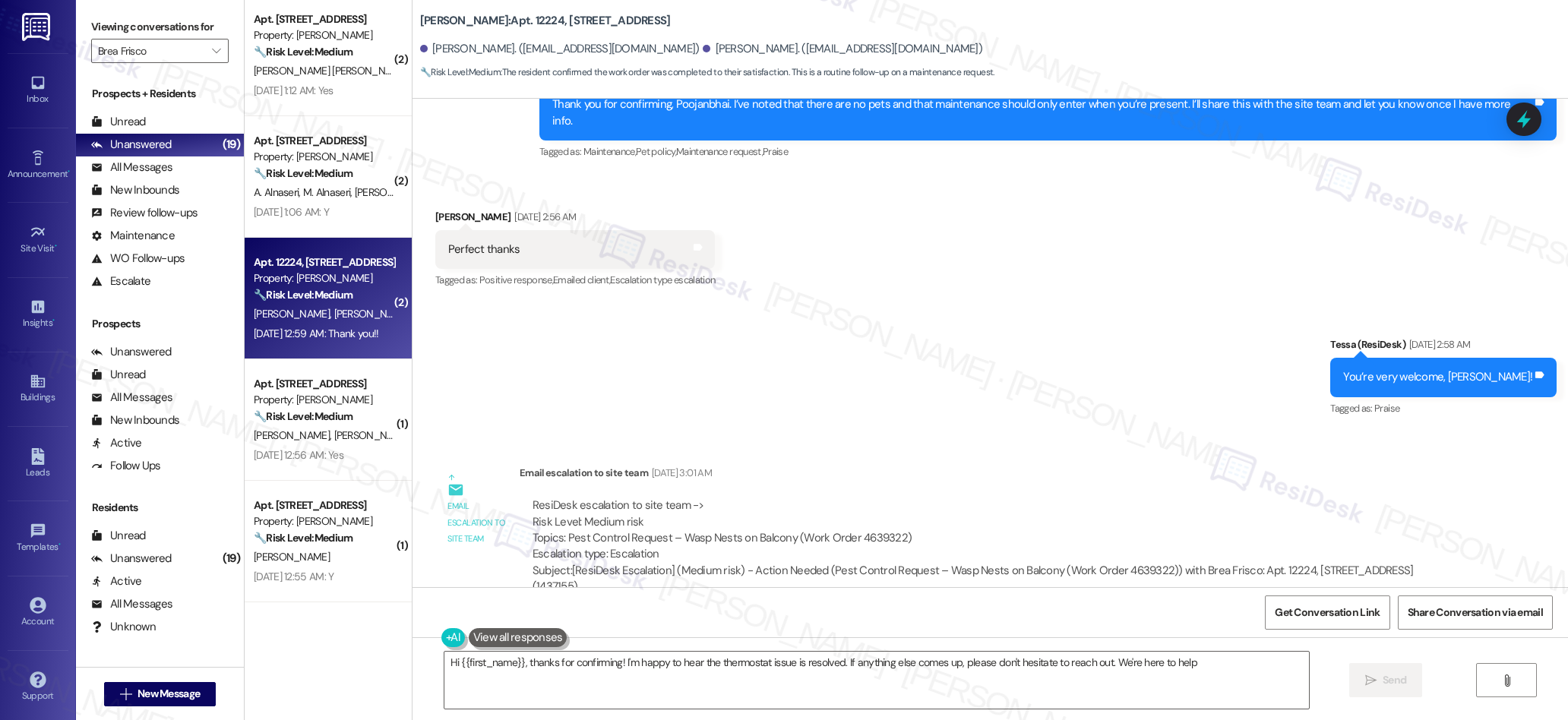
type textarea "Hi {{first_name}}, thanks for confirming! I'm happy to hear the thermostat issu…"
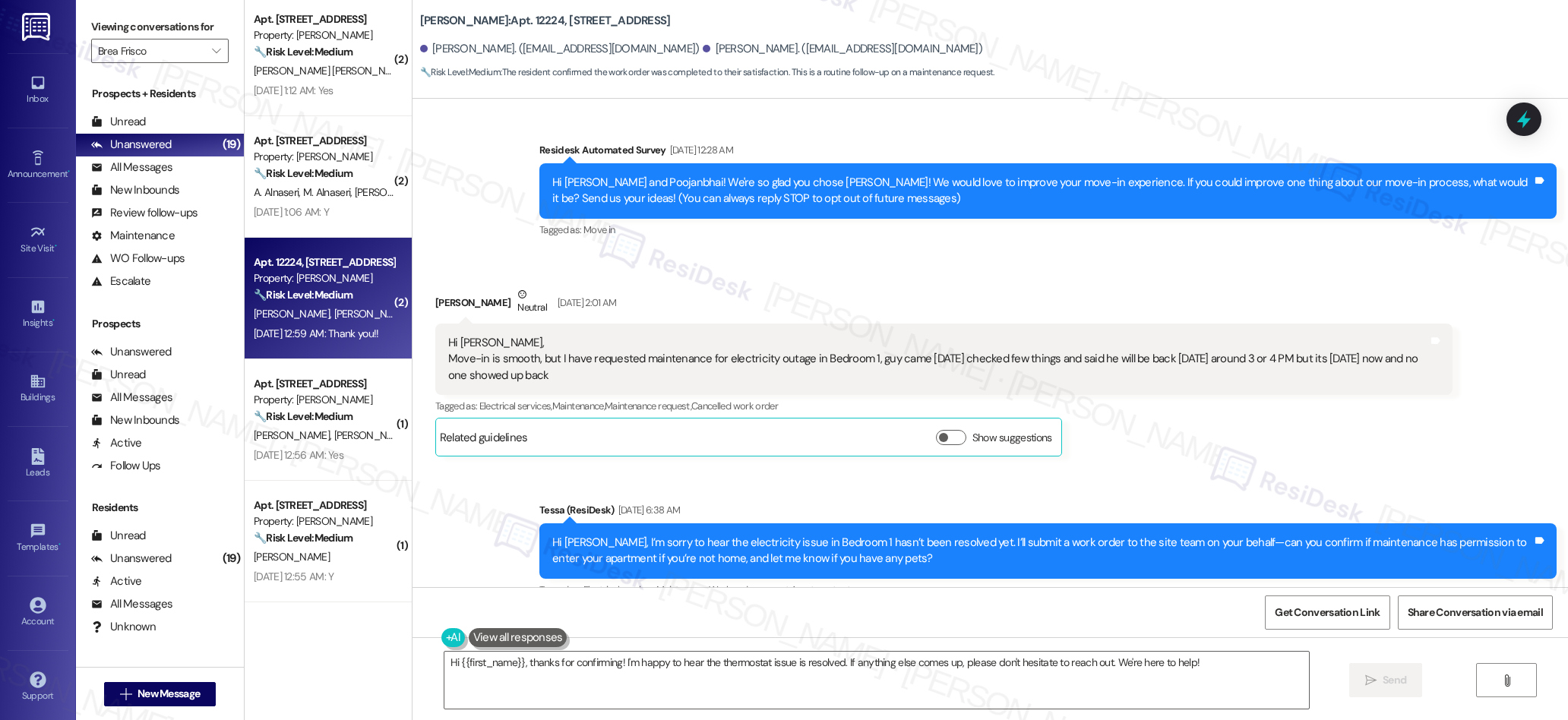
scroll to position [0, 0]
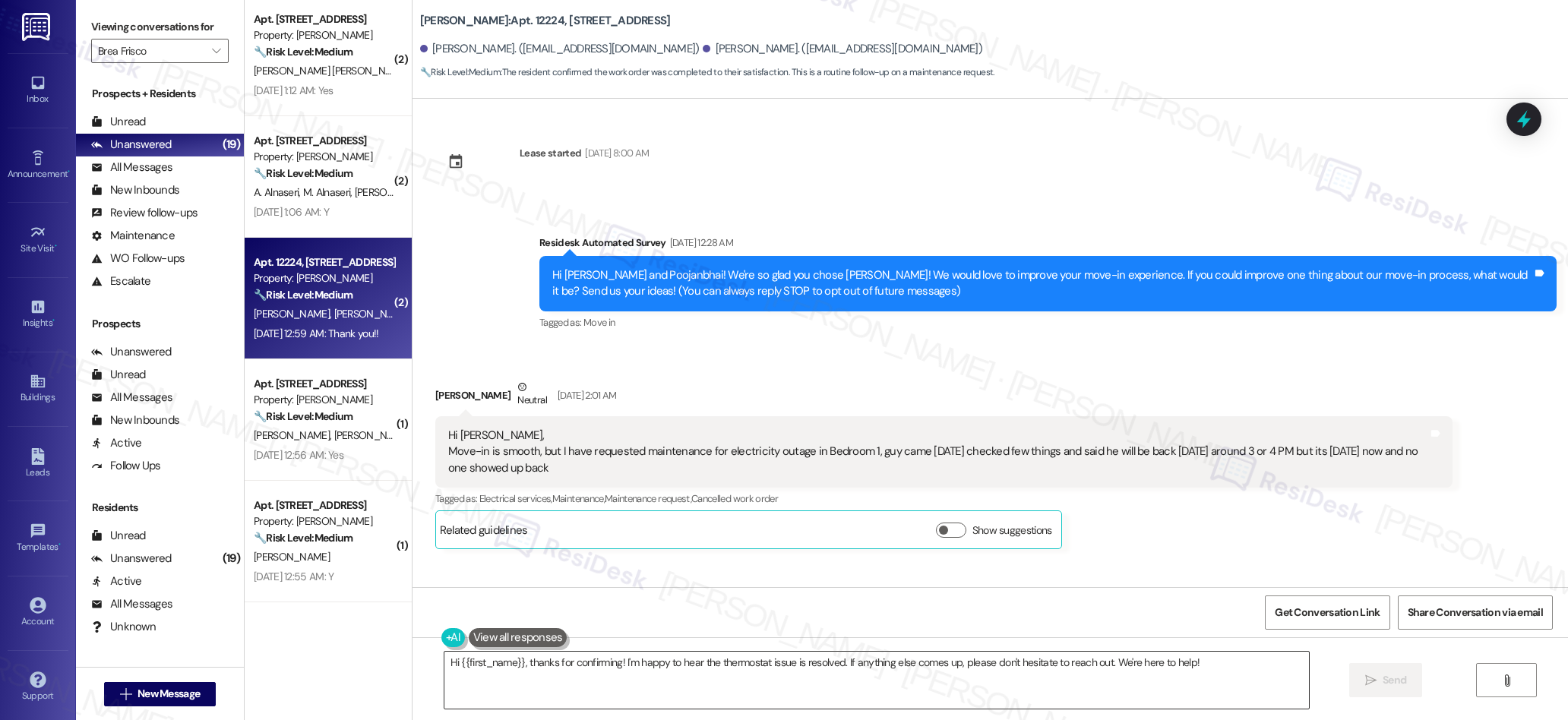
click at [798, 659] on textarea "Hi {{first_name}}, thanks for confirming! I'm happy to hear the thermostat issu…" at bounding box center [877, 680] width 865 height 57
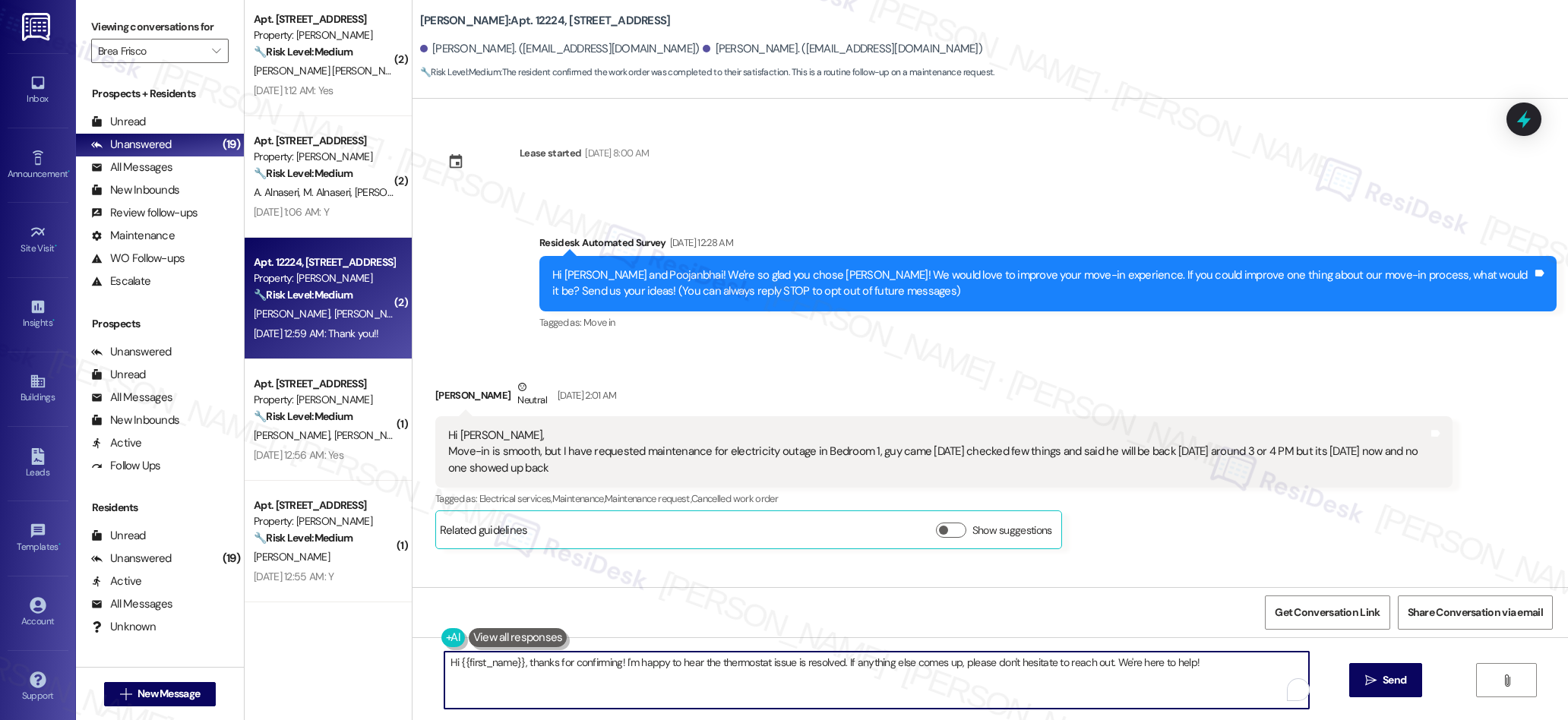
click at [798, 659] on textarea "Hi {{first_name}}, thanks for confirming! I'm happy to hear the thermostat issu…" at bounding box center [877, 680] width 865 height 57
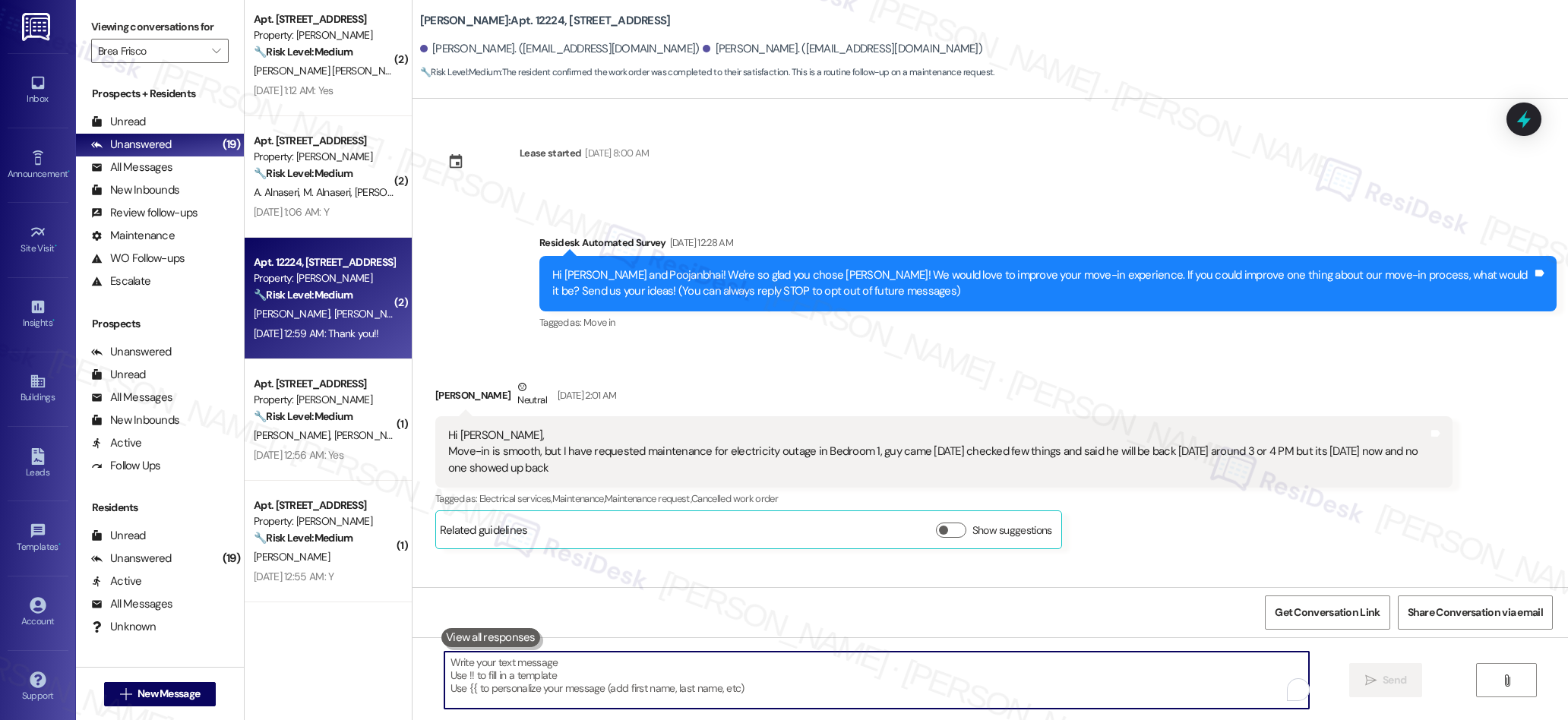
paste textarea "We’re glad everything went well with your work order! Let us know if there’s an…"
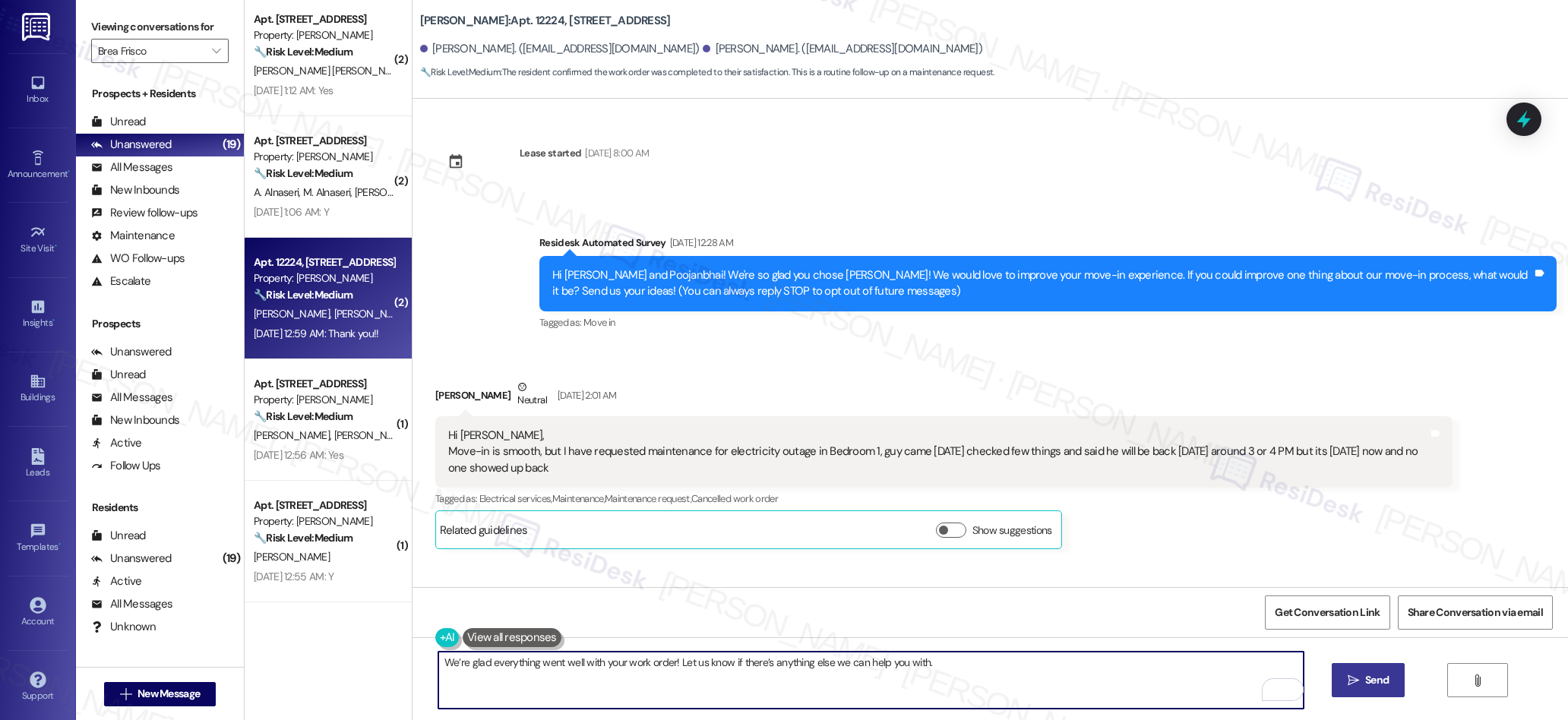
type textarea "We’re glad everything went well with your work order! Let us know if there’s an…"
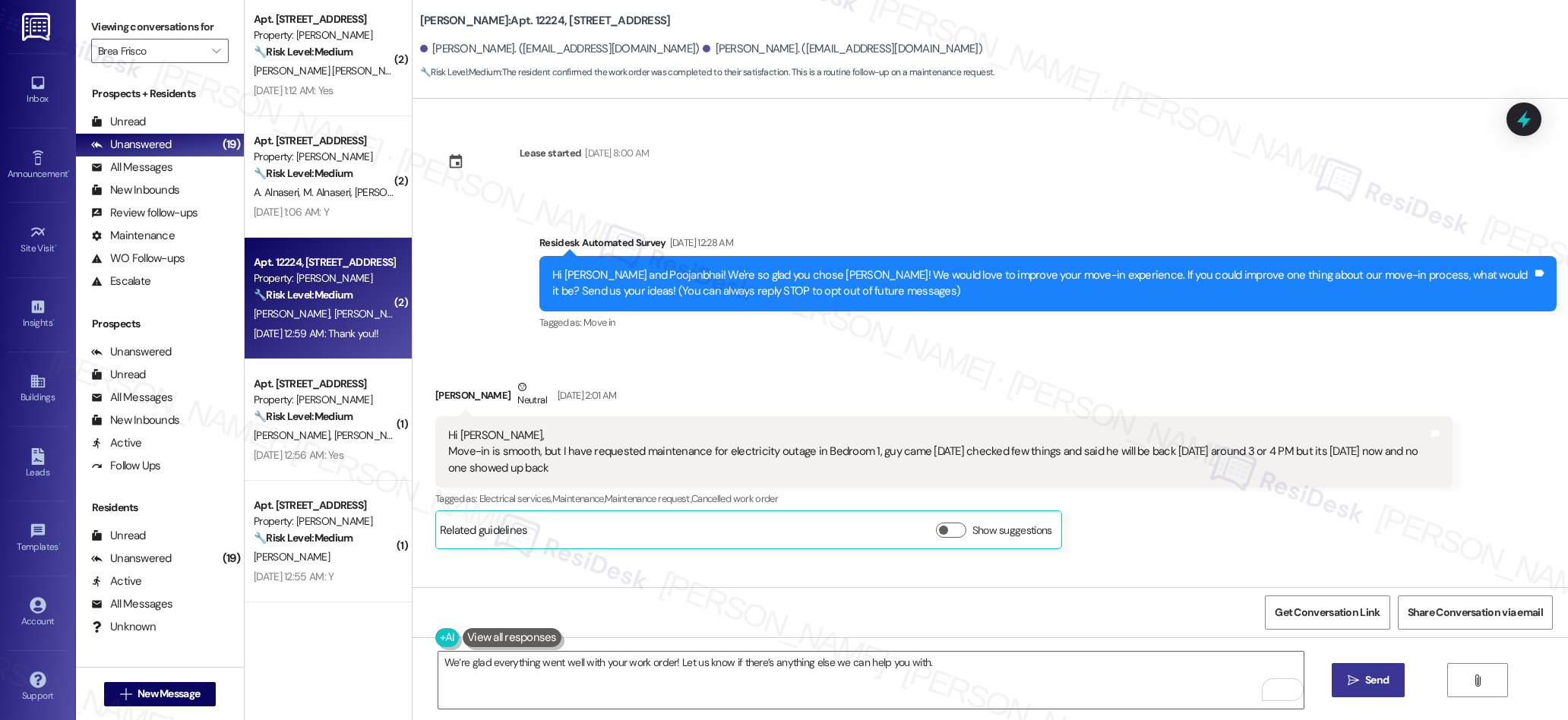
click at [1370, 682] on span "Send" at bounding box center [1376, 680] width 24 height 16
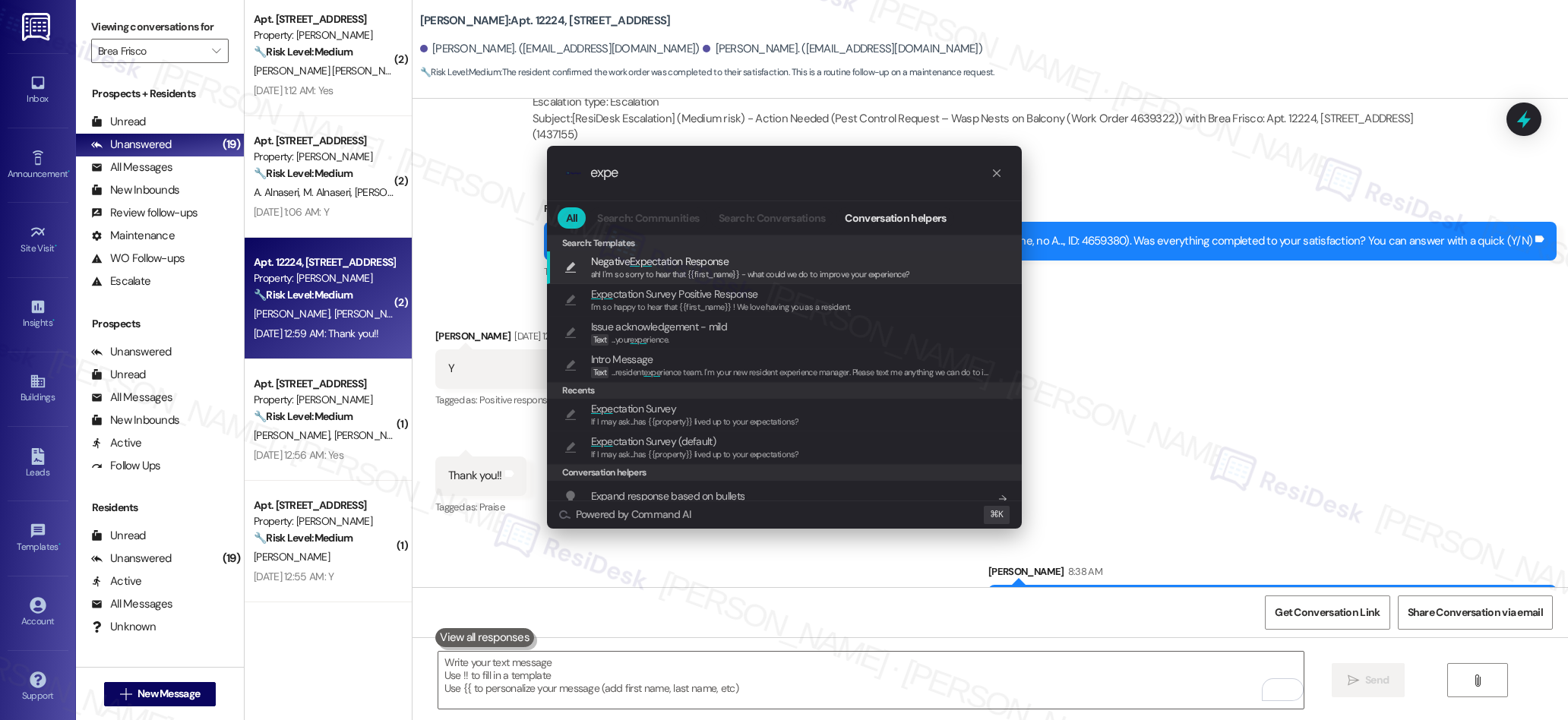
scroll to position [6, 0]
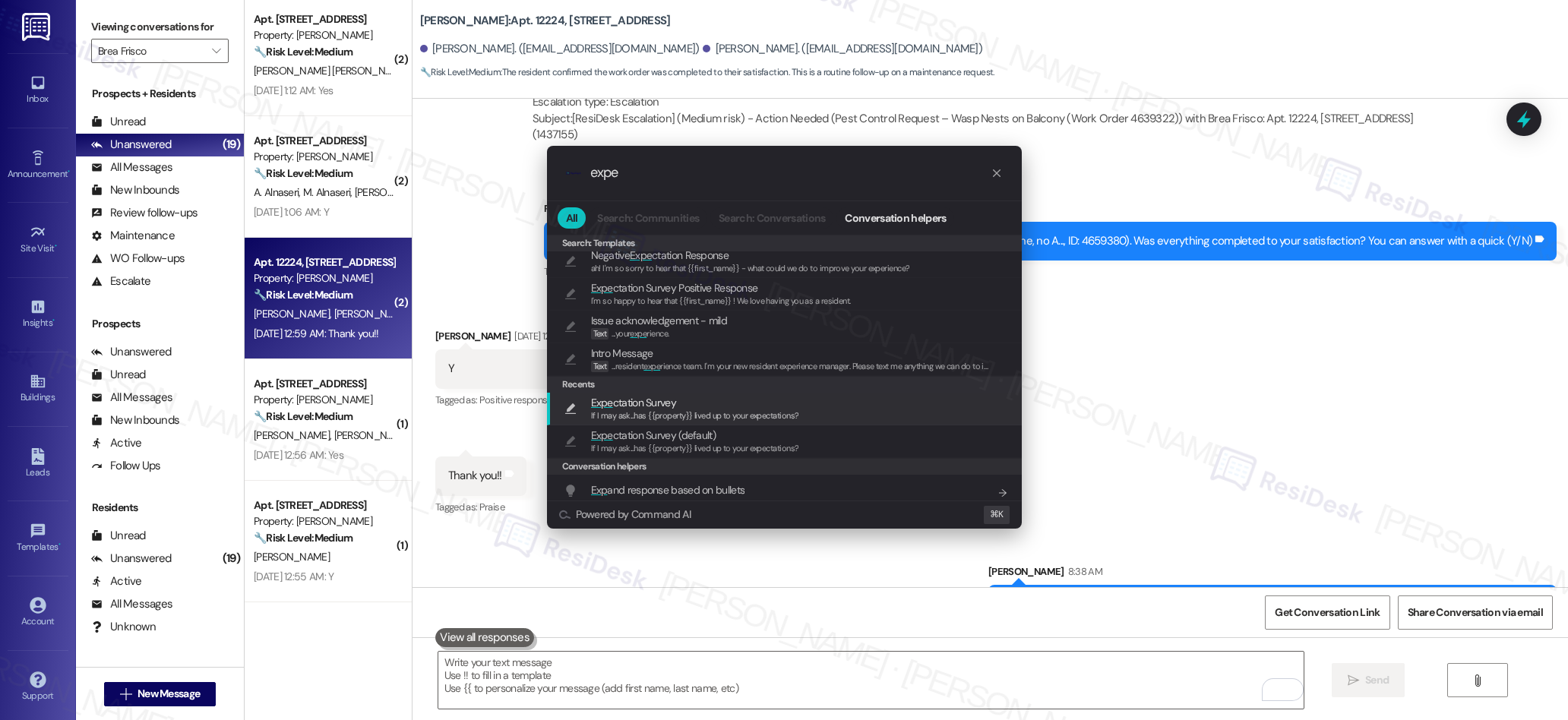
type input "expe"
click at [624, 399] on span "Expe ctation Survey" at bounding box center [633, 402] width 85 height 17
type textarea "If I may ask...has {{property}} lived up to your expectations?"
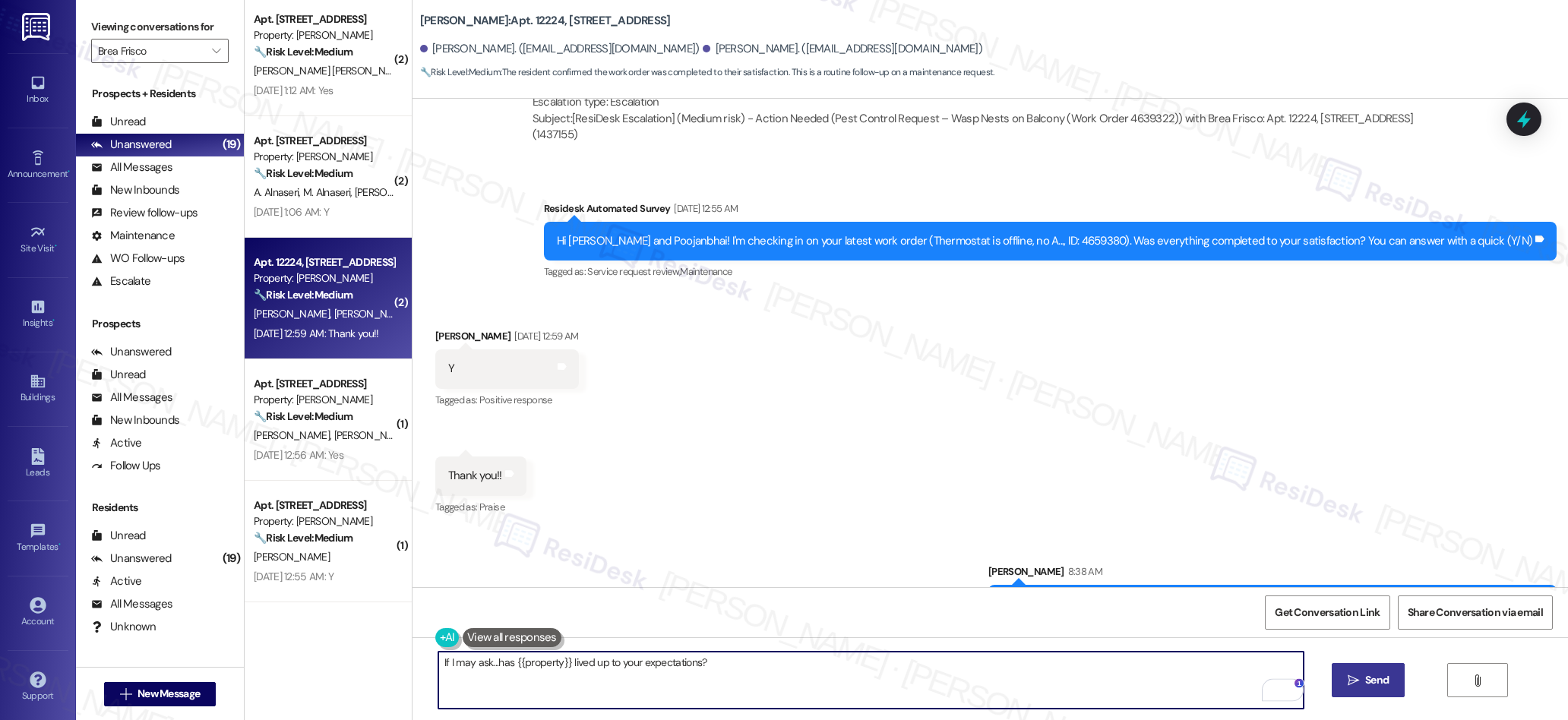
click at [1348, 683] on icon "" at bounding box center [1353, 680] width 11 height 12
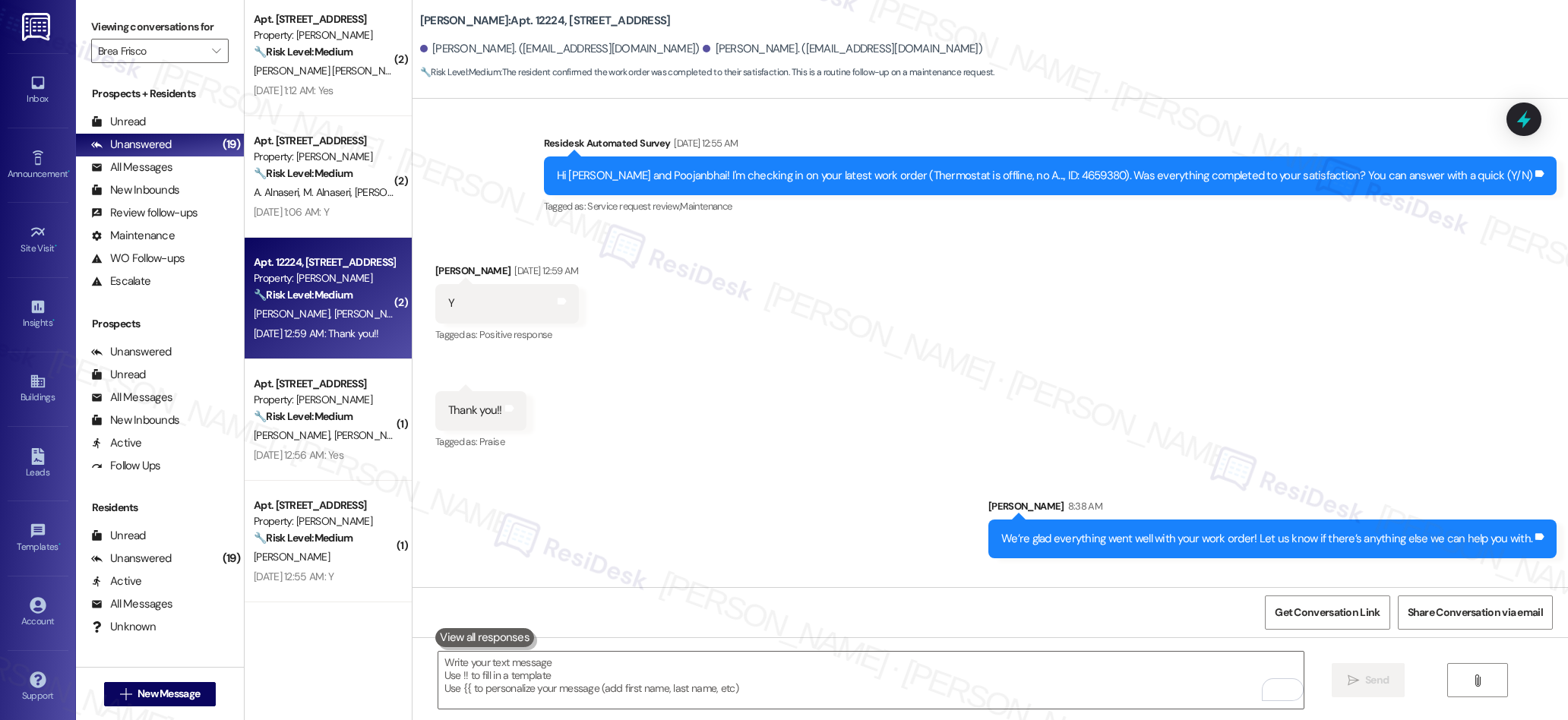
scroll to position [2304, 0]
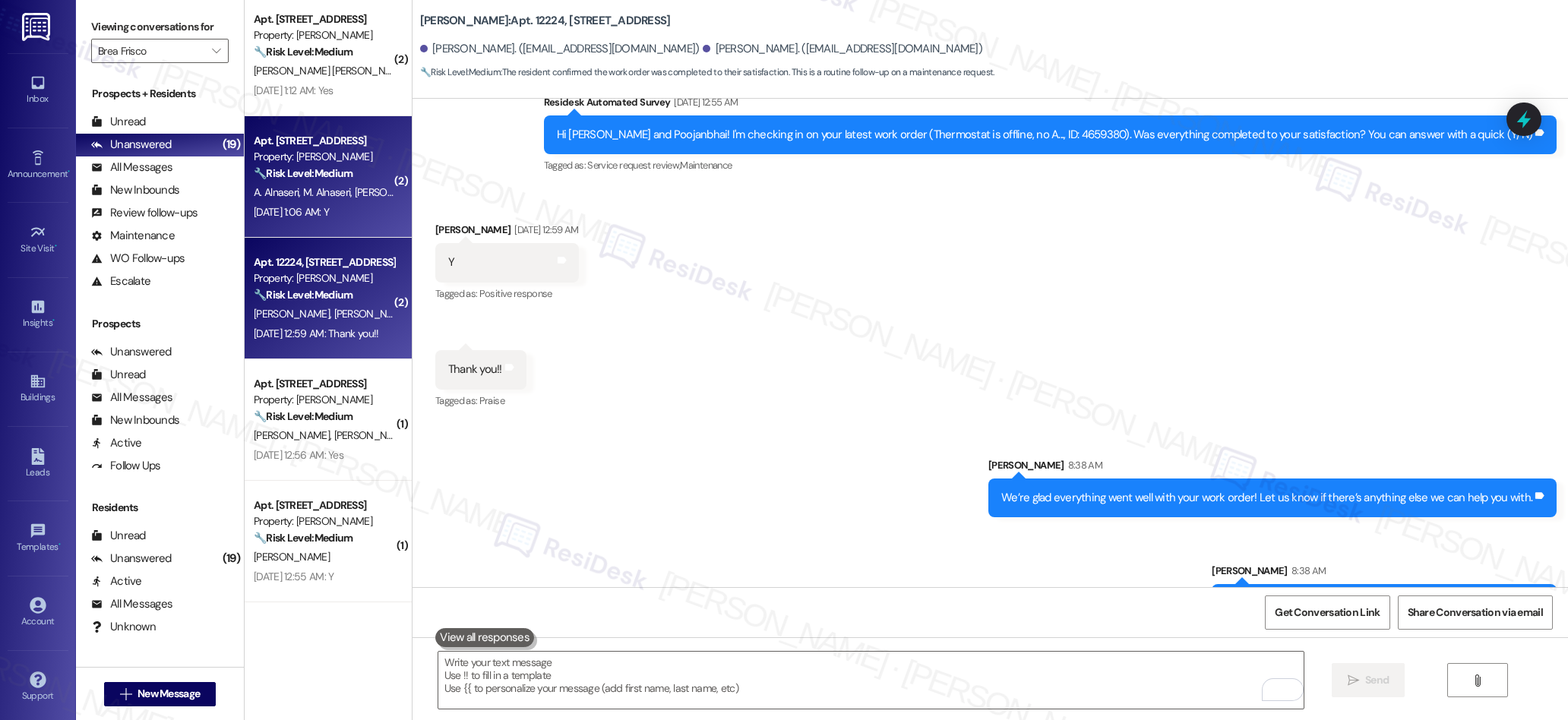
click at [333, 193] on span "M. Alnaseri" at bounding box center [329, 192] width 52 height 13
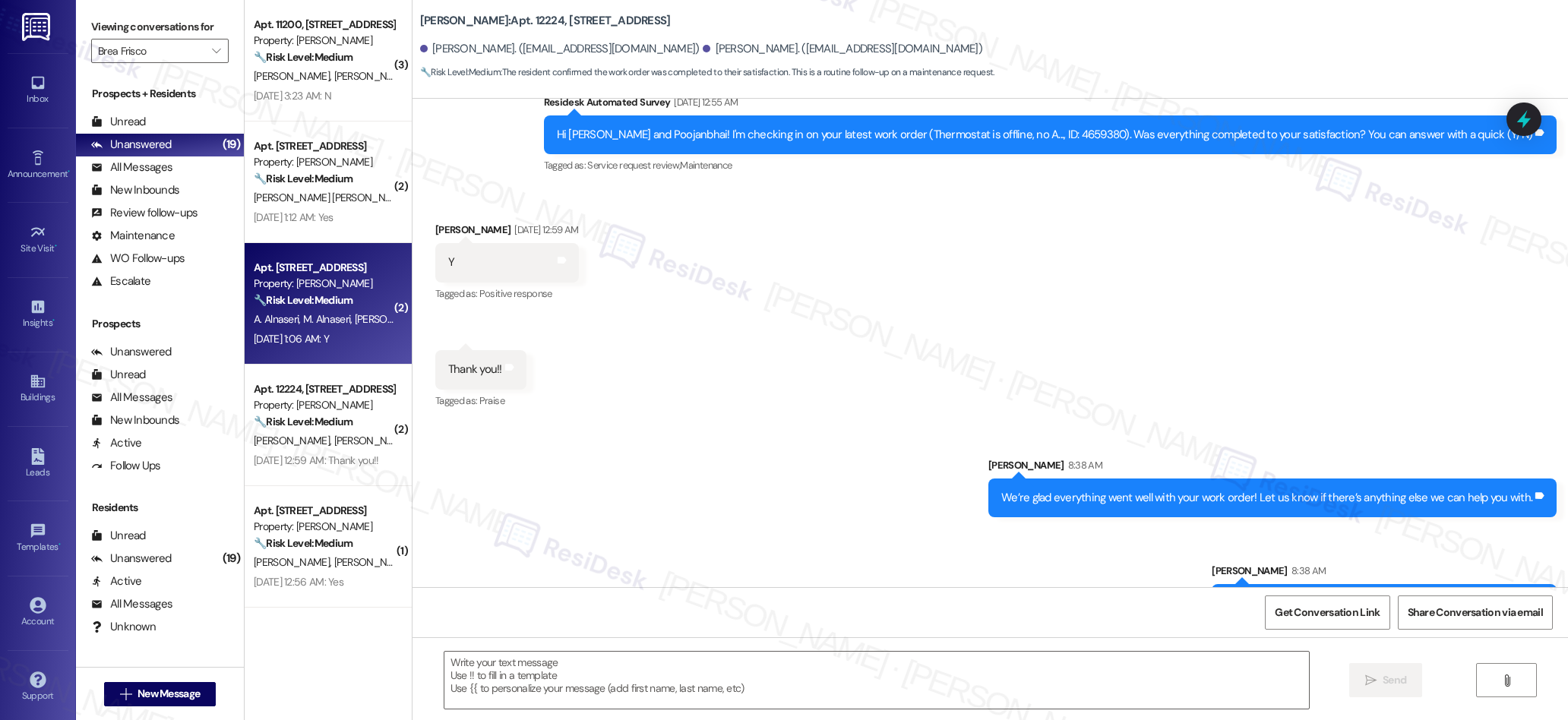
scroll to position [917, 0]
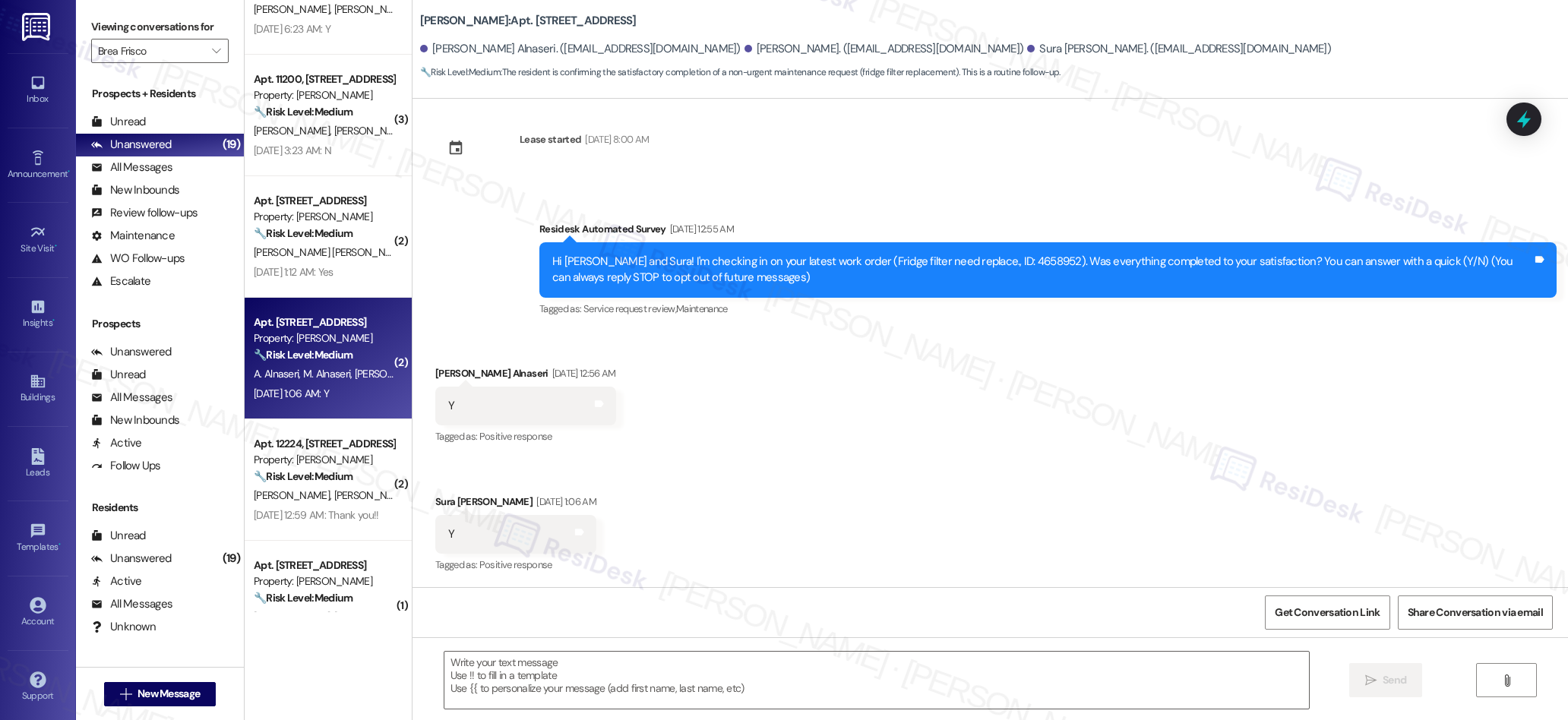
type textarea "Fetching suggested responses. Please feel free to read through the conversation…"
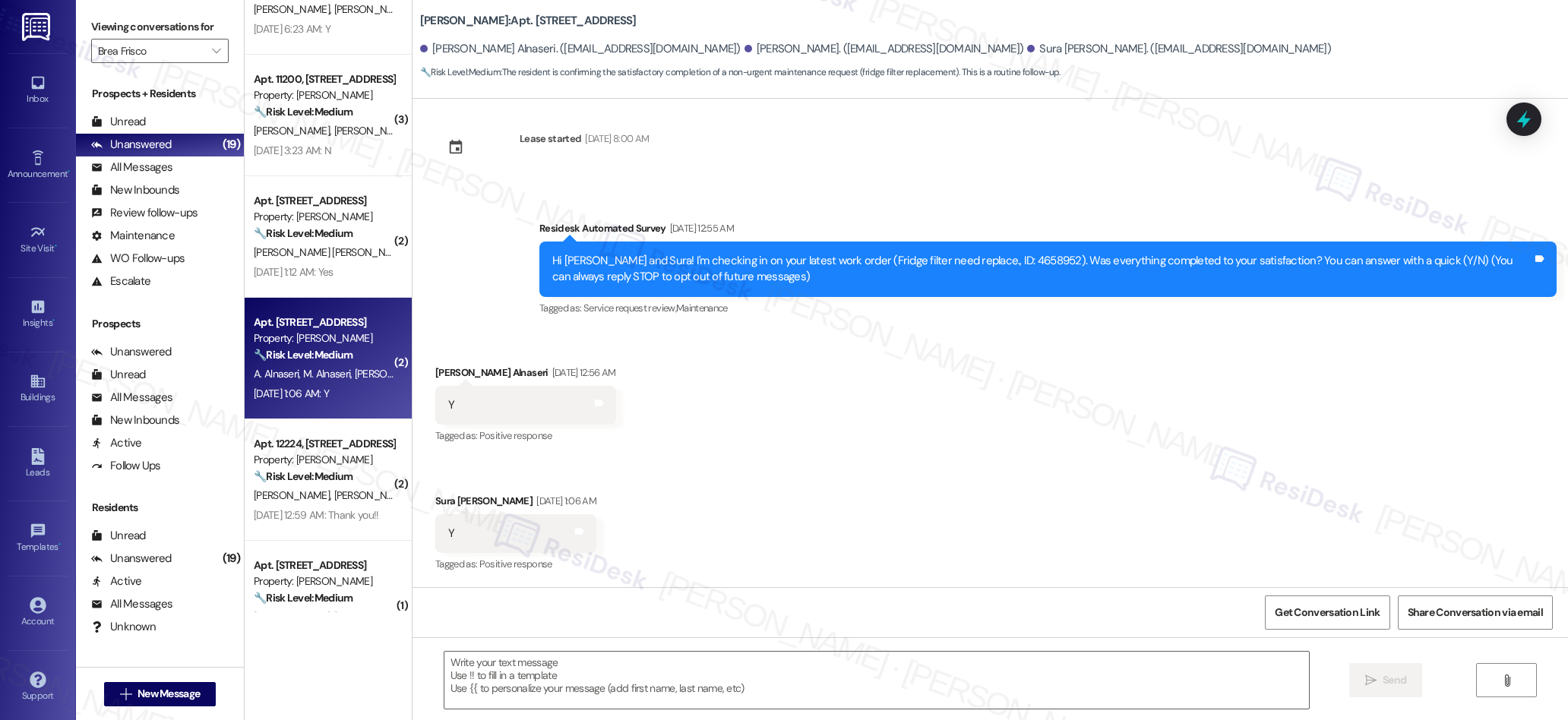
scroll to position [0, 0]
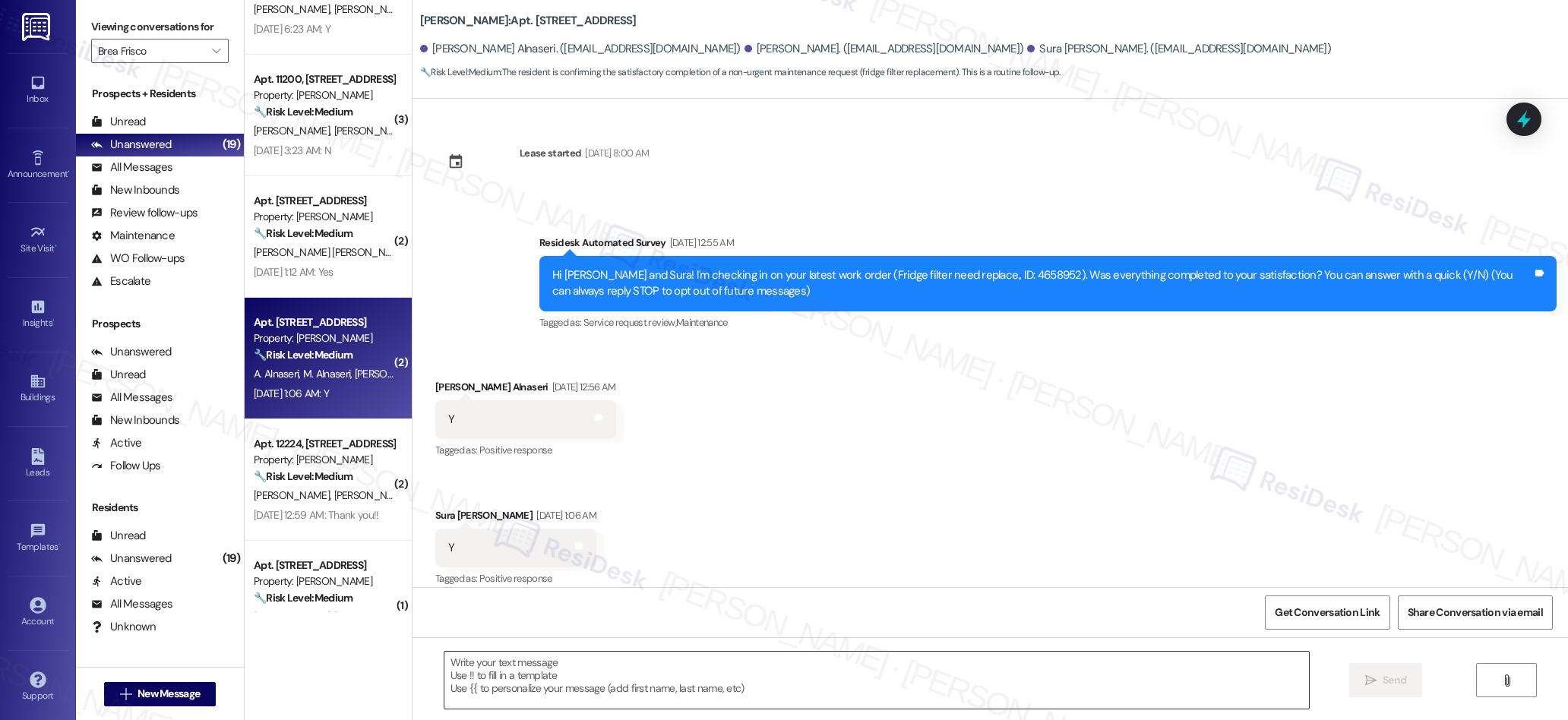
click at [609, 684] on textarea at bounding box center [877, 680] width 865 height 57
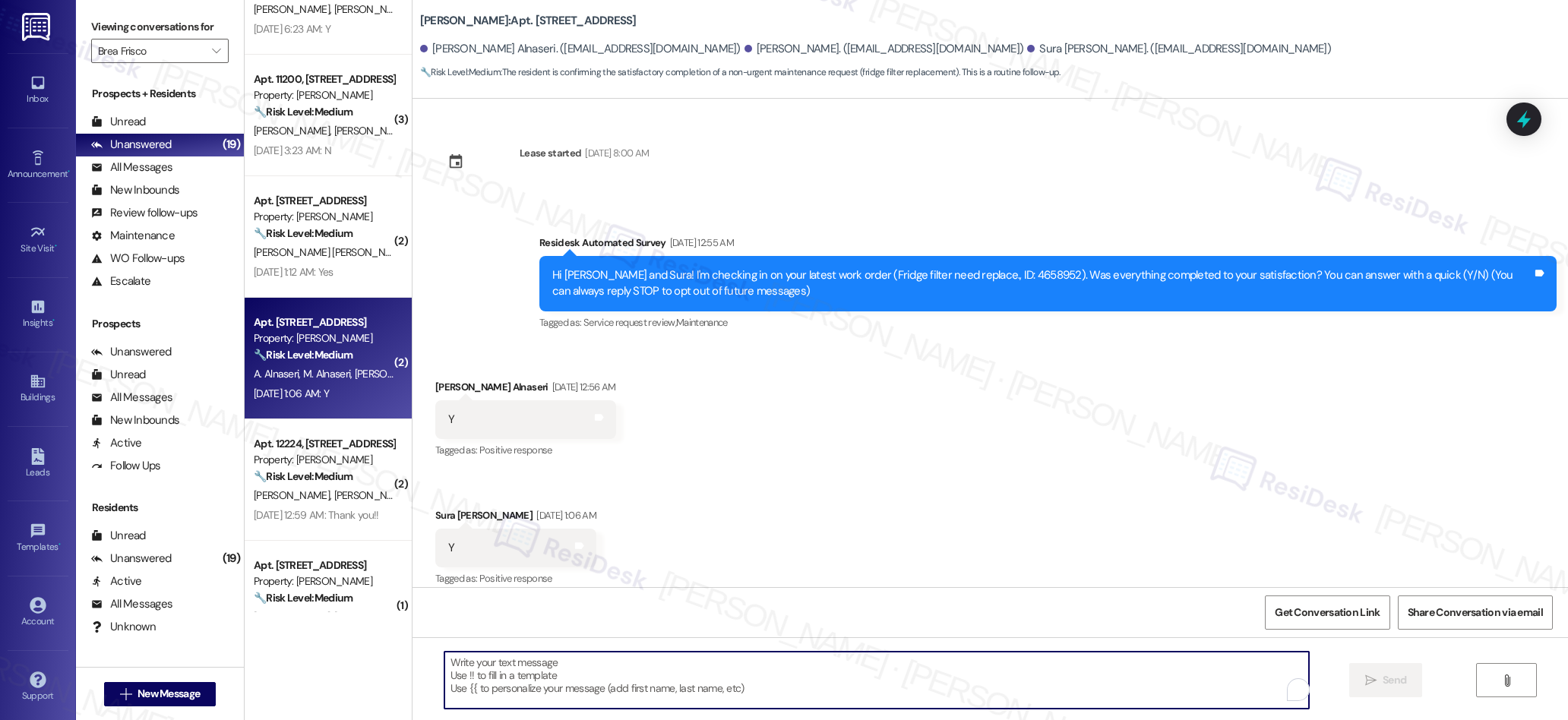
paste textarea "We’re glad everything went well with your work order! Let us know if there’s an…"
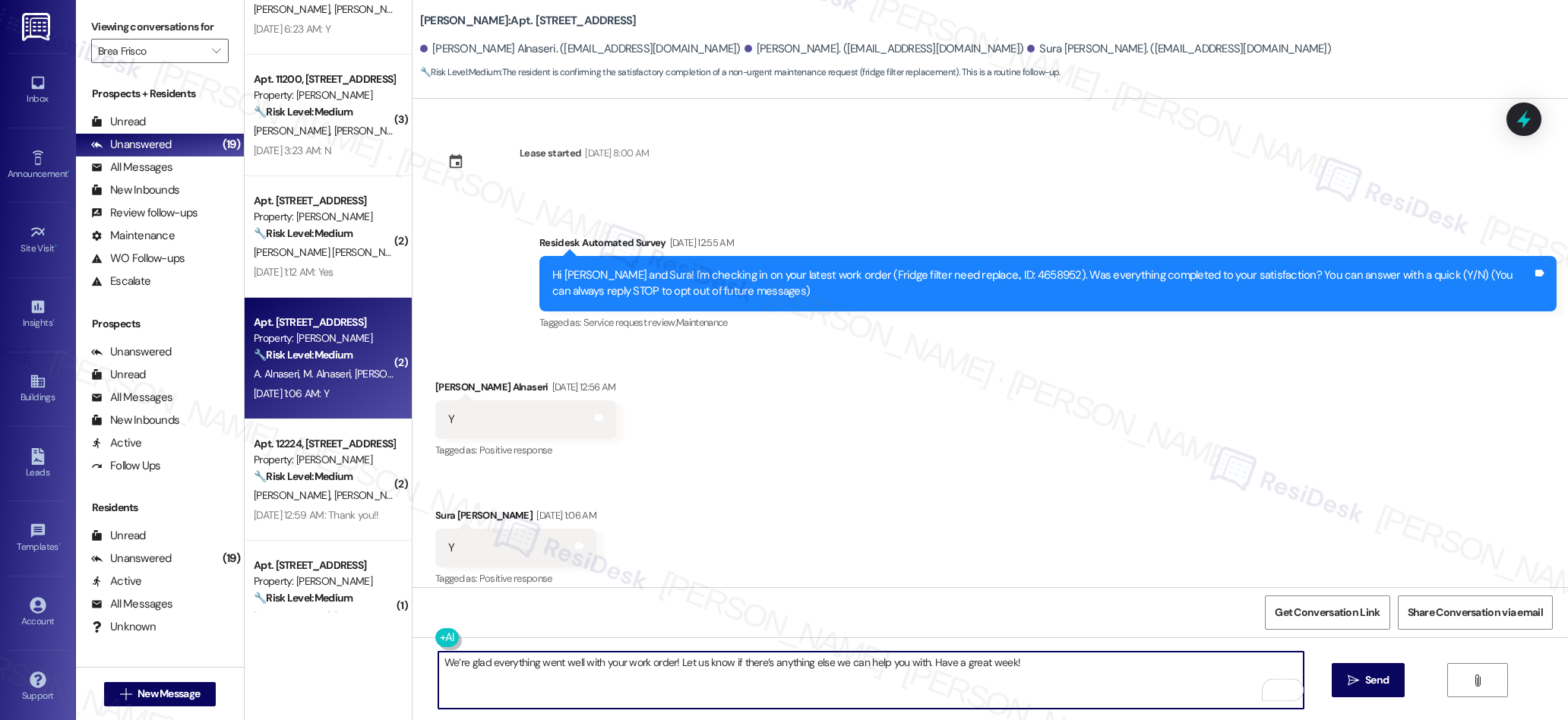
type textarea "We’re glad everything went well with your work order! Let us know if there’s an…"
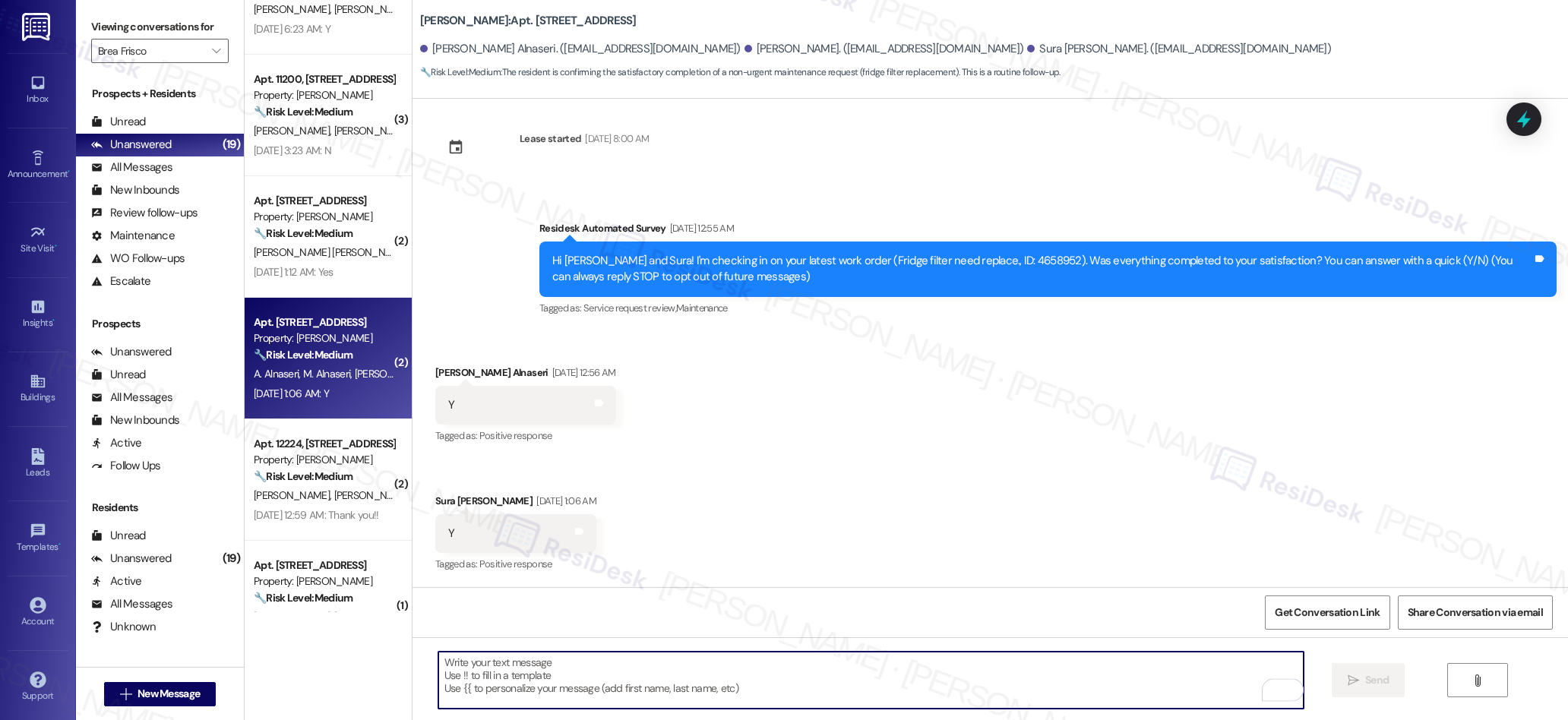
scroll to position [121, 0]
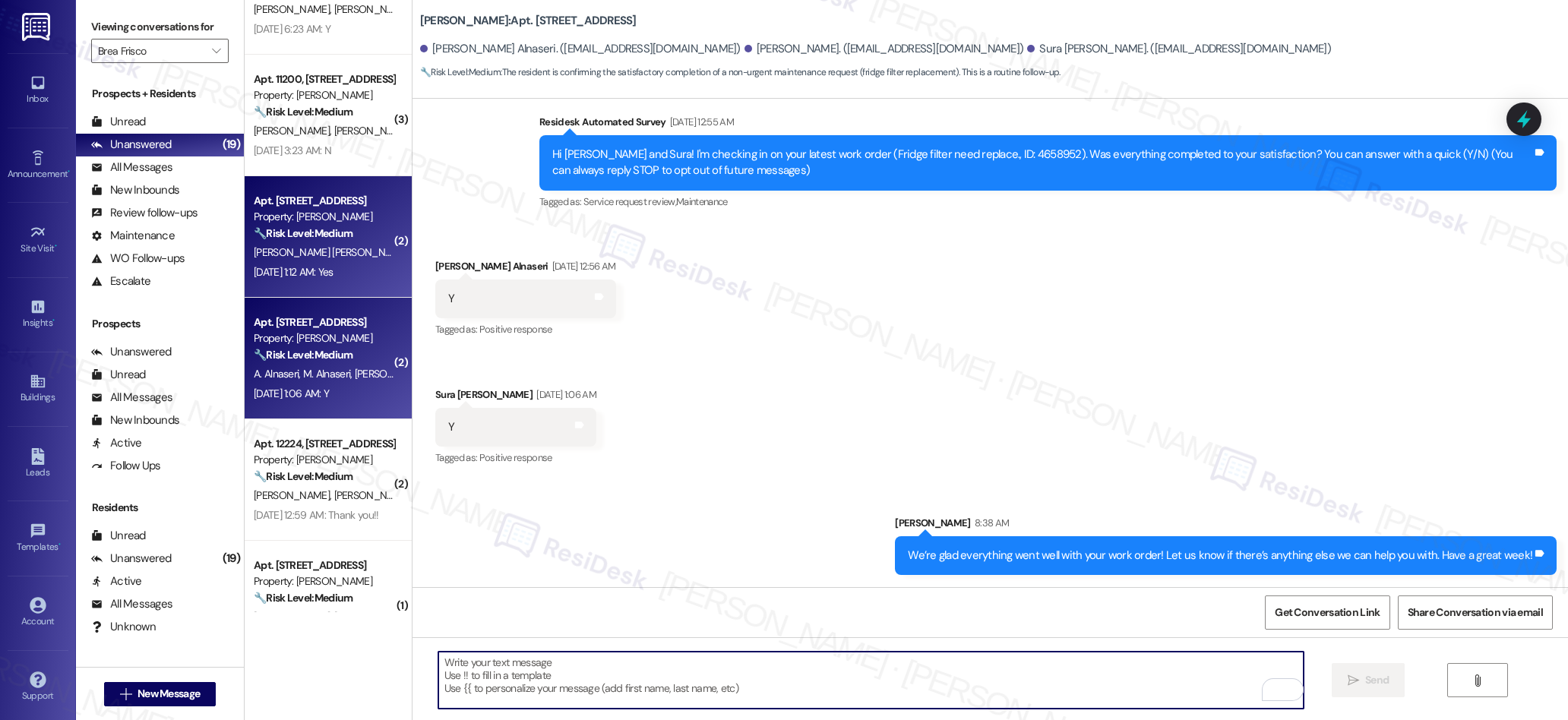
click at [313, 270] on div "[DATE] 1:12 AM: Yes [DATE] 1:12 AM: Yes" at bounding box center [294, 272] width 80 height 13
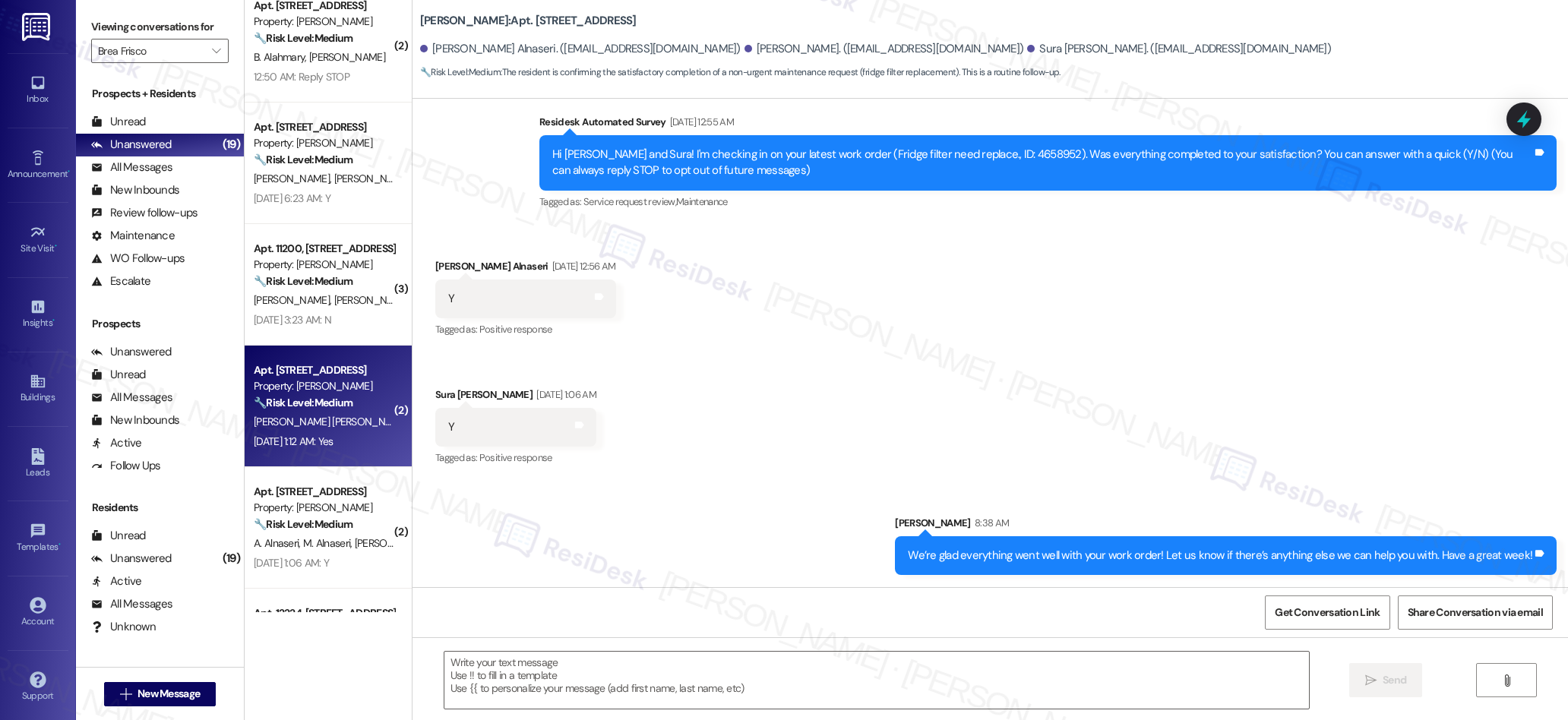
type textarea "Fetching suggested responses. Please feel free to read through the conversation…"
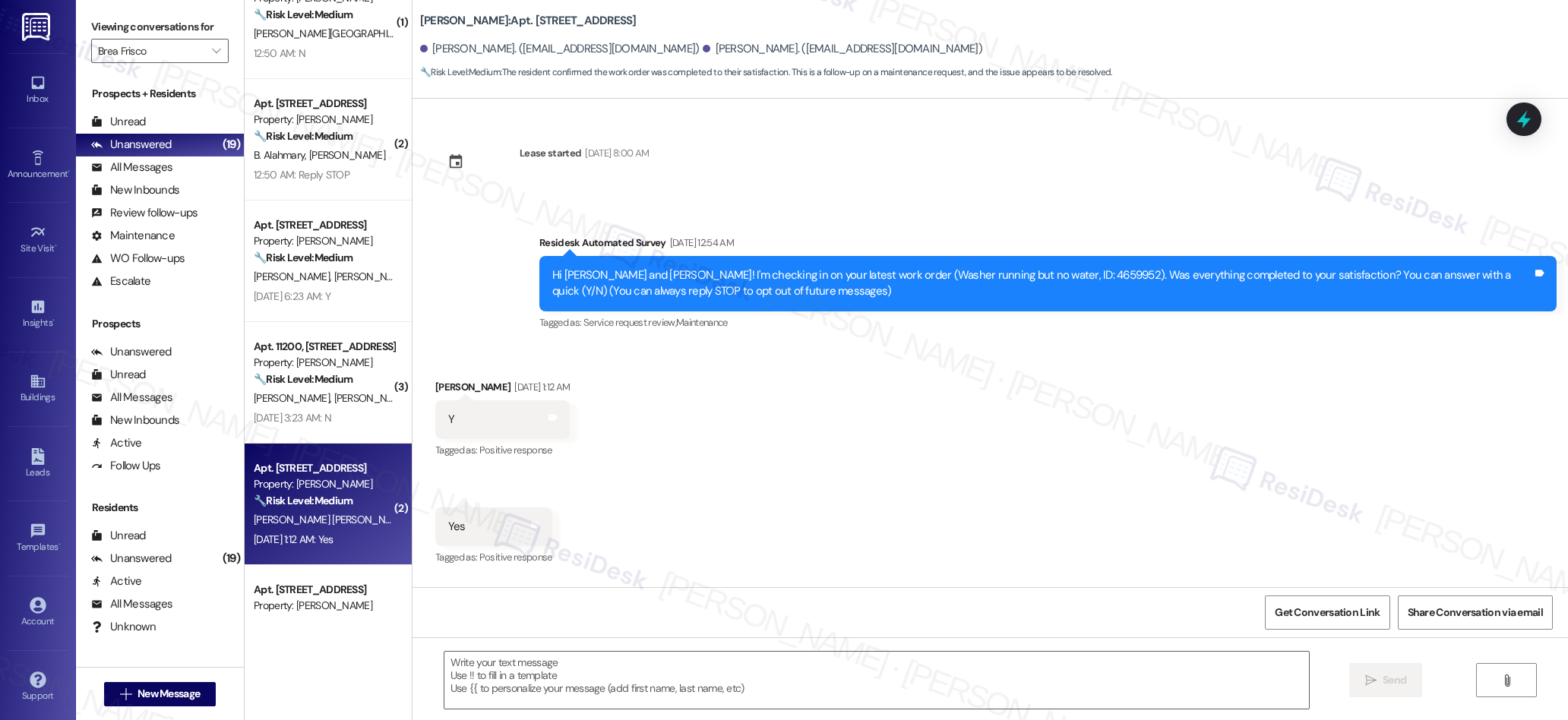
type textarea "Fetching suggested responses. Please feel free to read through the conversation…"
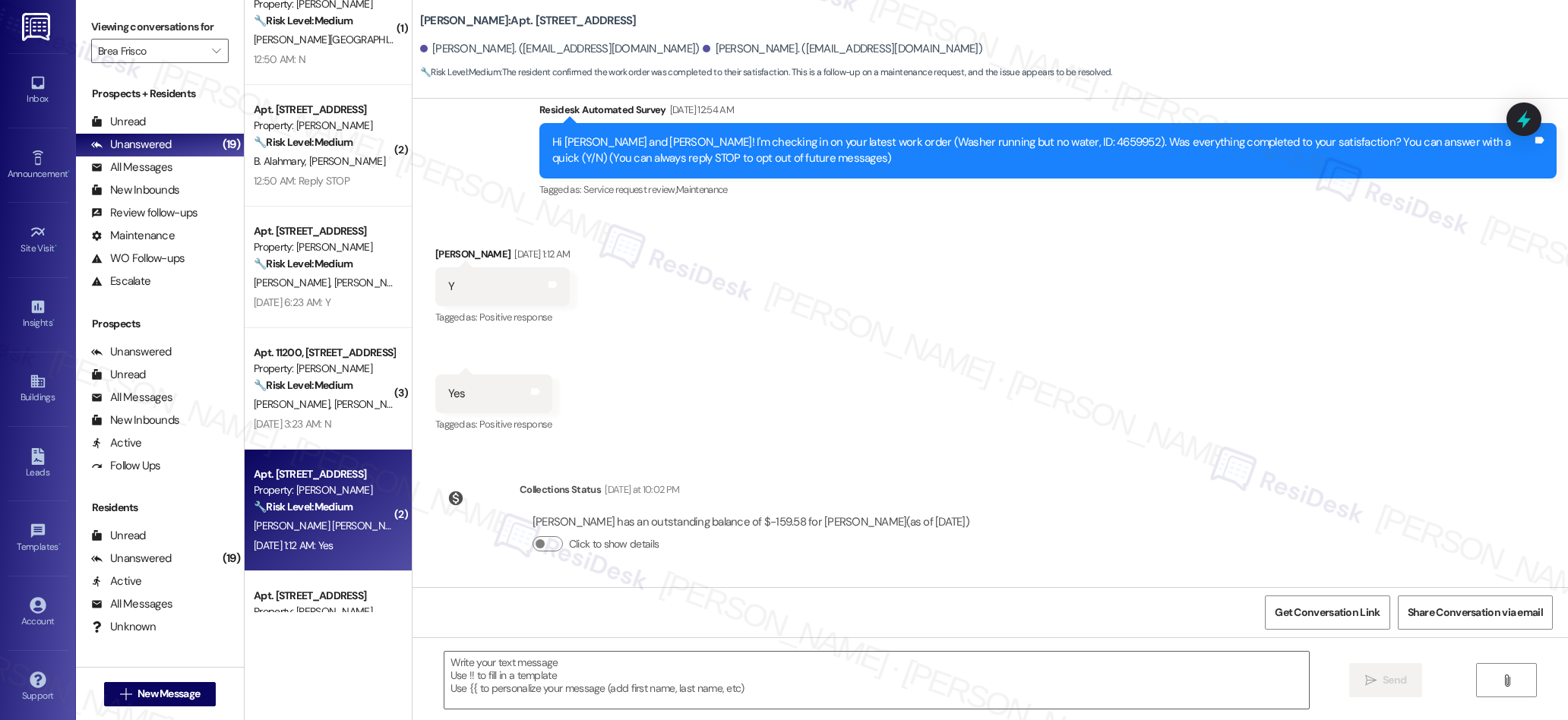
scroll to position [0, 0]
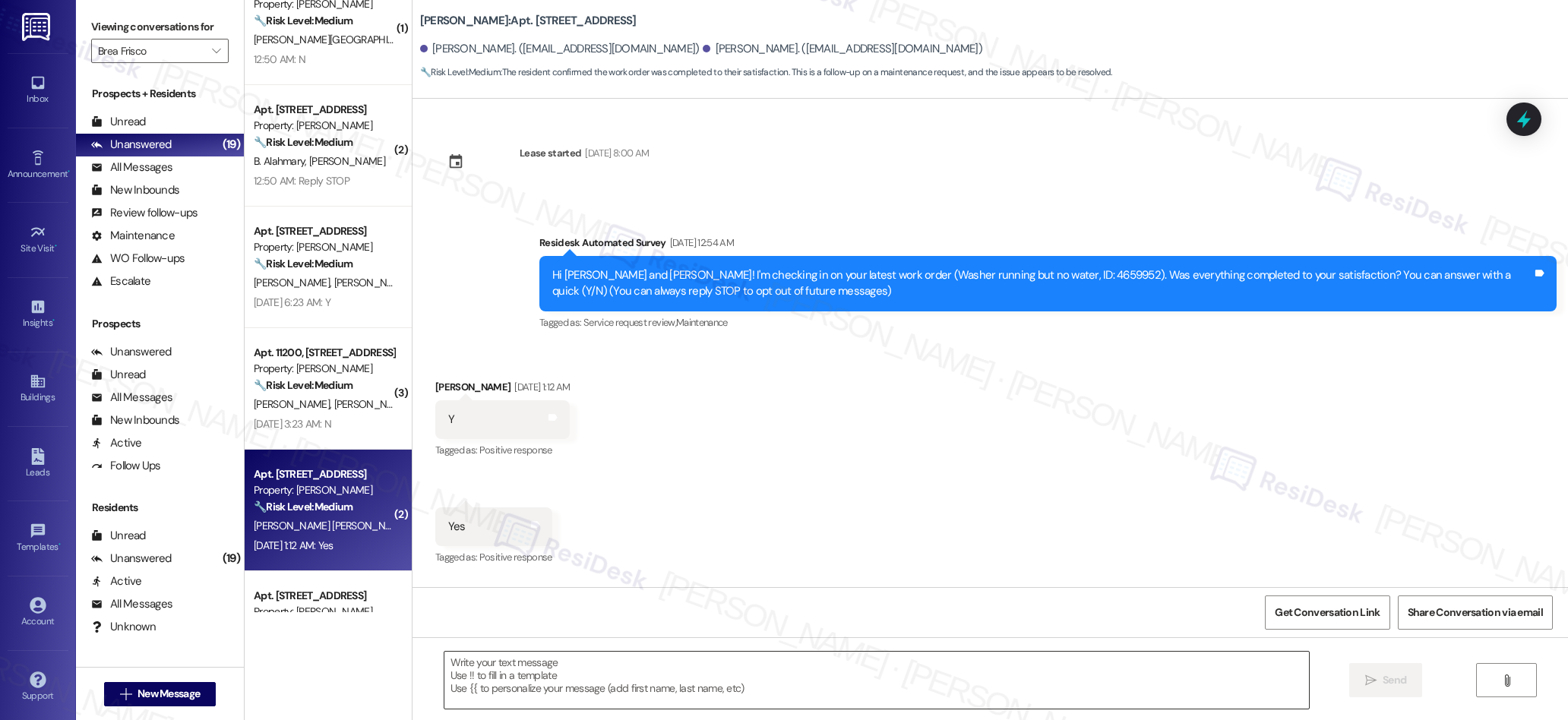
click at [768, 689] on textarea at bounding box center [877, 680] width 865 height 57
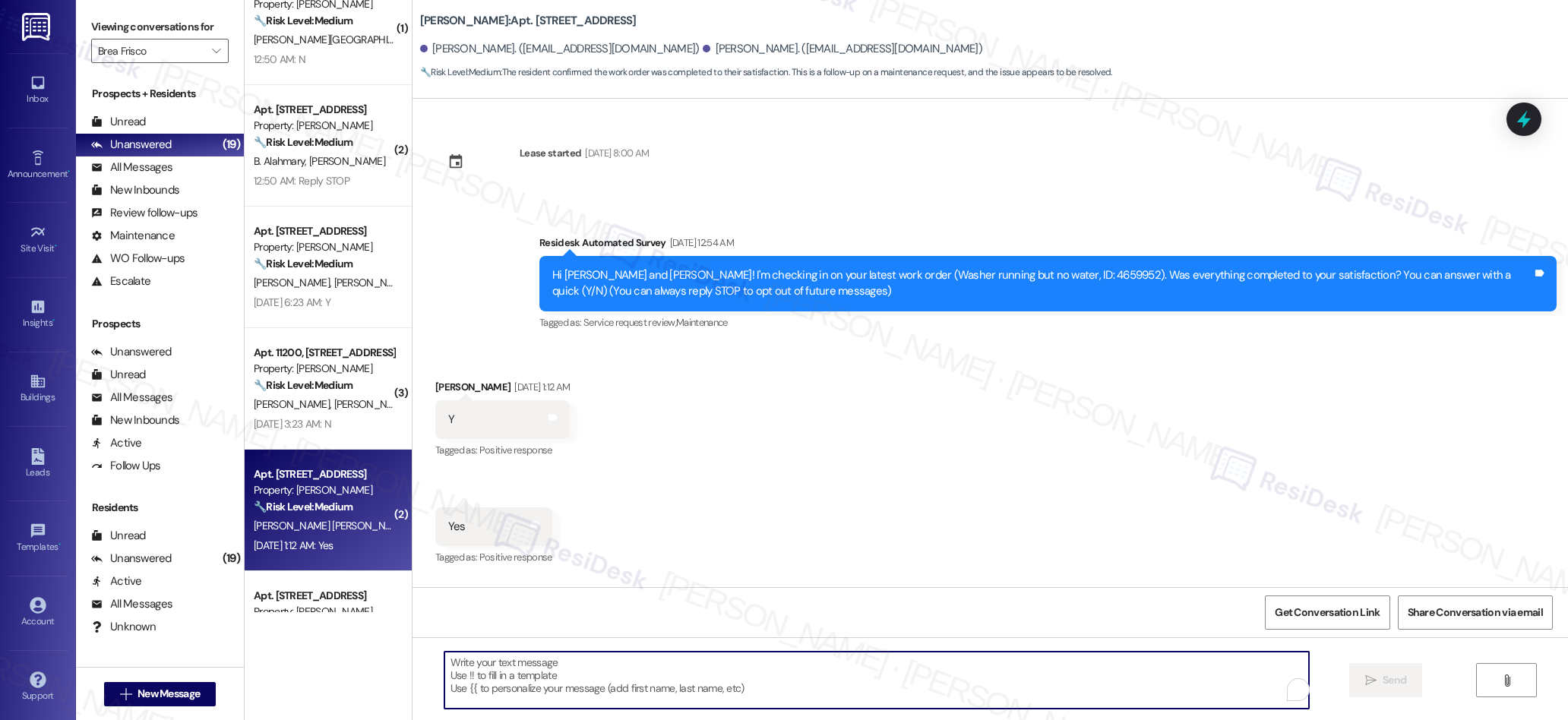
paste textarea "We’re glad everything went well with your work order! Let us know if there’s an…"
type textarea "We’re glad everything went well with your work order! Let us know if there’s an…"
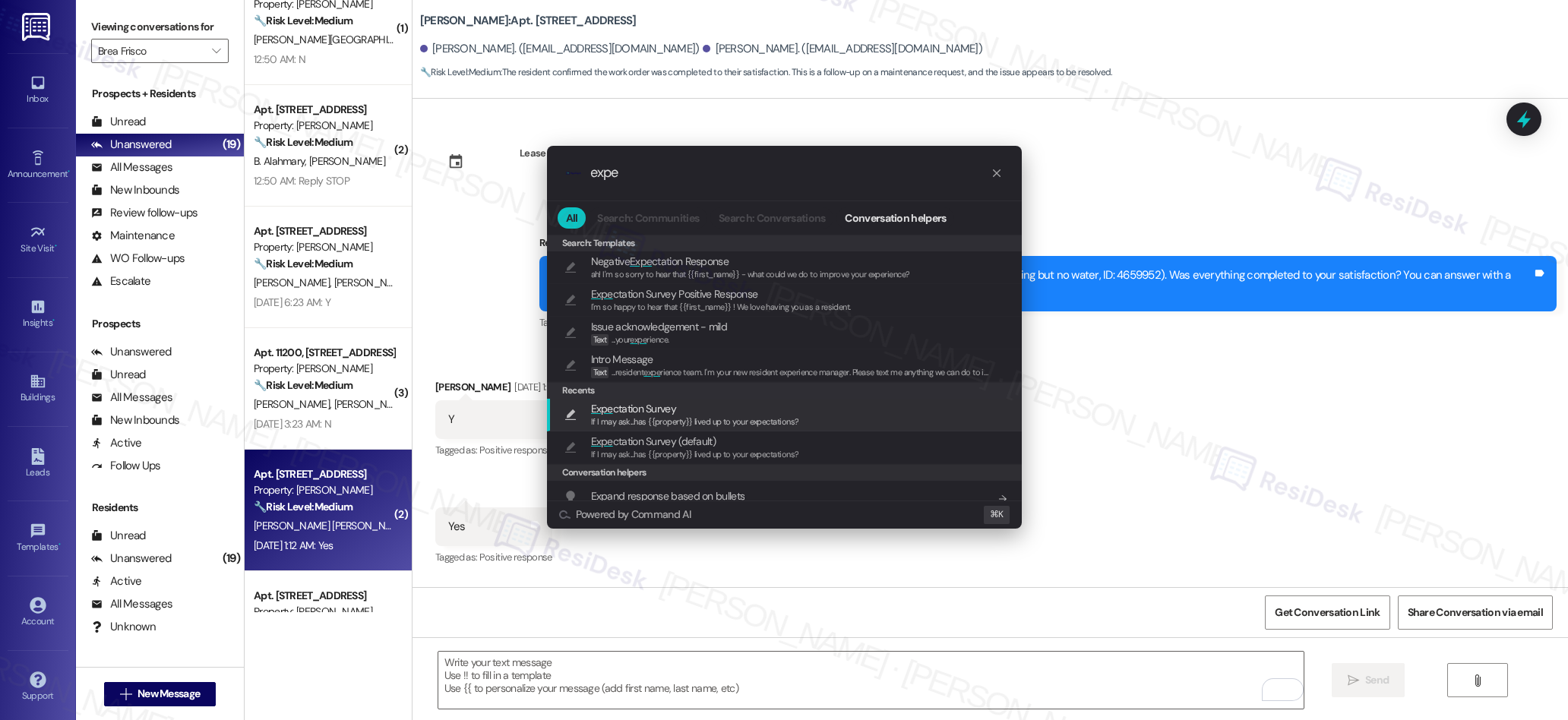
type input "expe"
click at [636, 421] on span "If I may ask...has {{property}} lived up to your expectations?" at bounding box center [695, 421] width 208 height 10
type textarea "If I may ask...has {{property}} lived up to your expectations?"
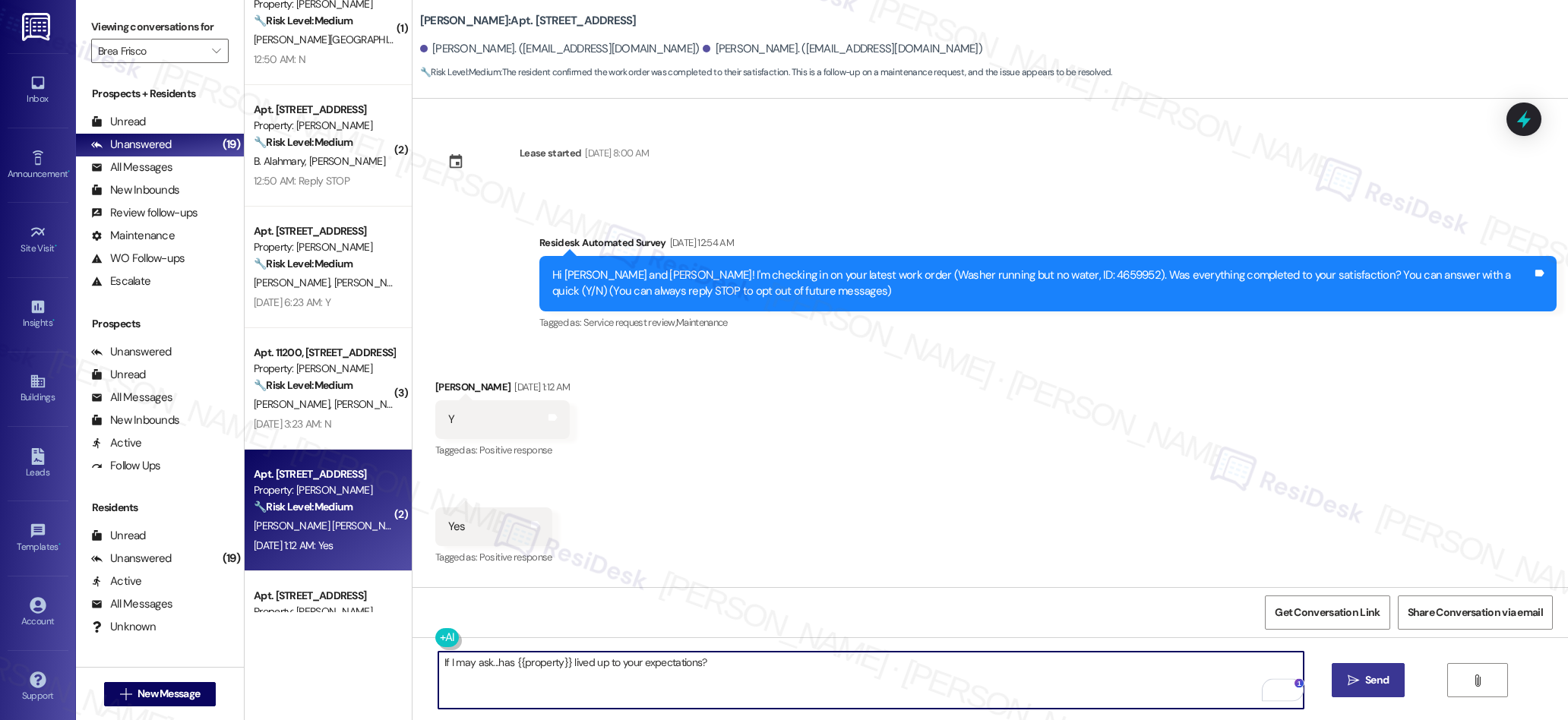
click at [1345, 683] on span " Send" at bounding box center [1369, 680] width 48 height 16
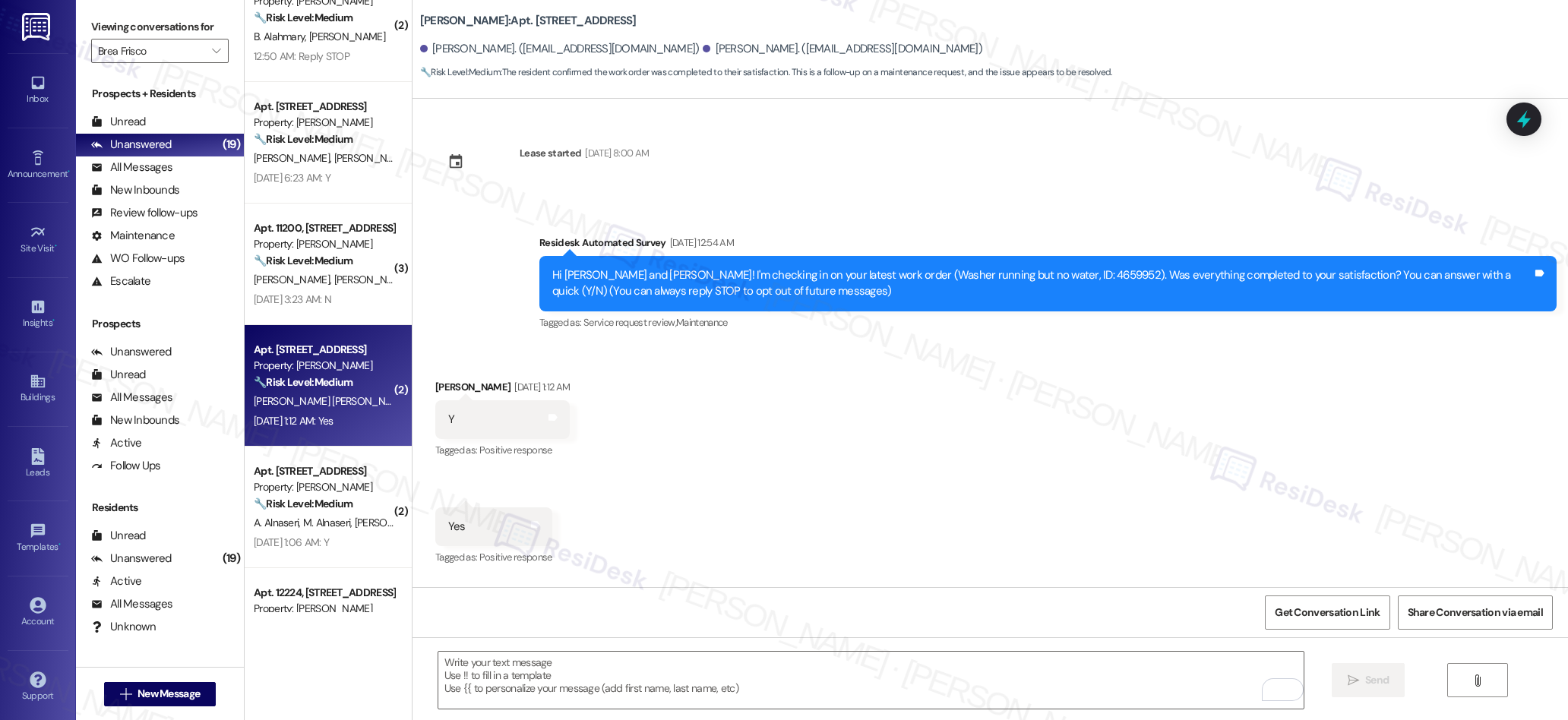
scroll to position [345, 0]
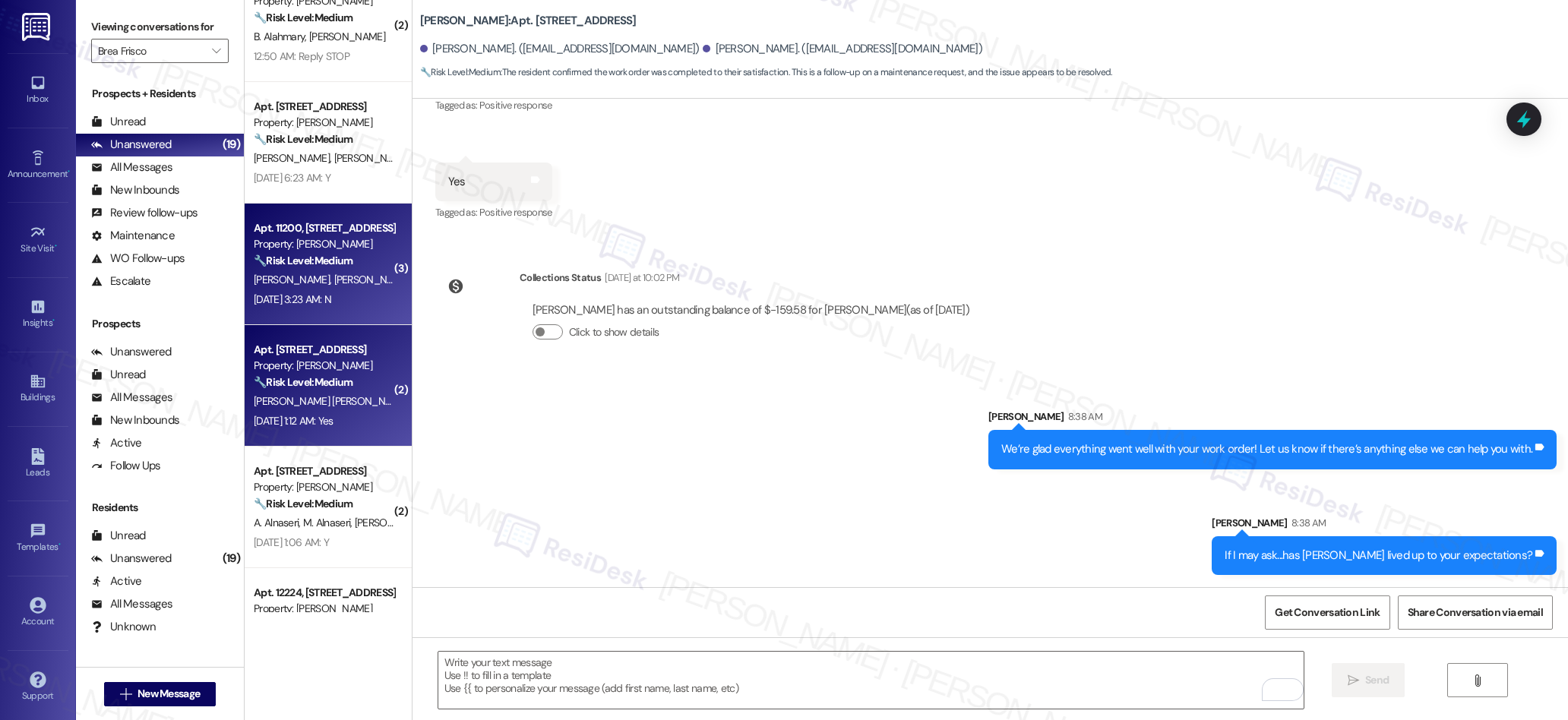
click at [331, 293] on div "Sep 13, 2025 at 3:23 AM: N Sep 13, 2025 at 3:23 AM: N" at bounding box center [292, 299] width 77 height 13
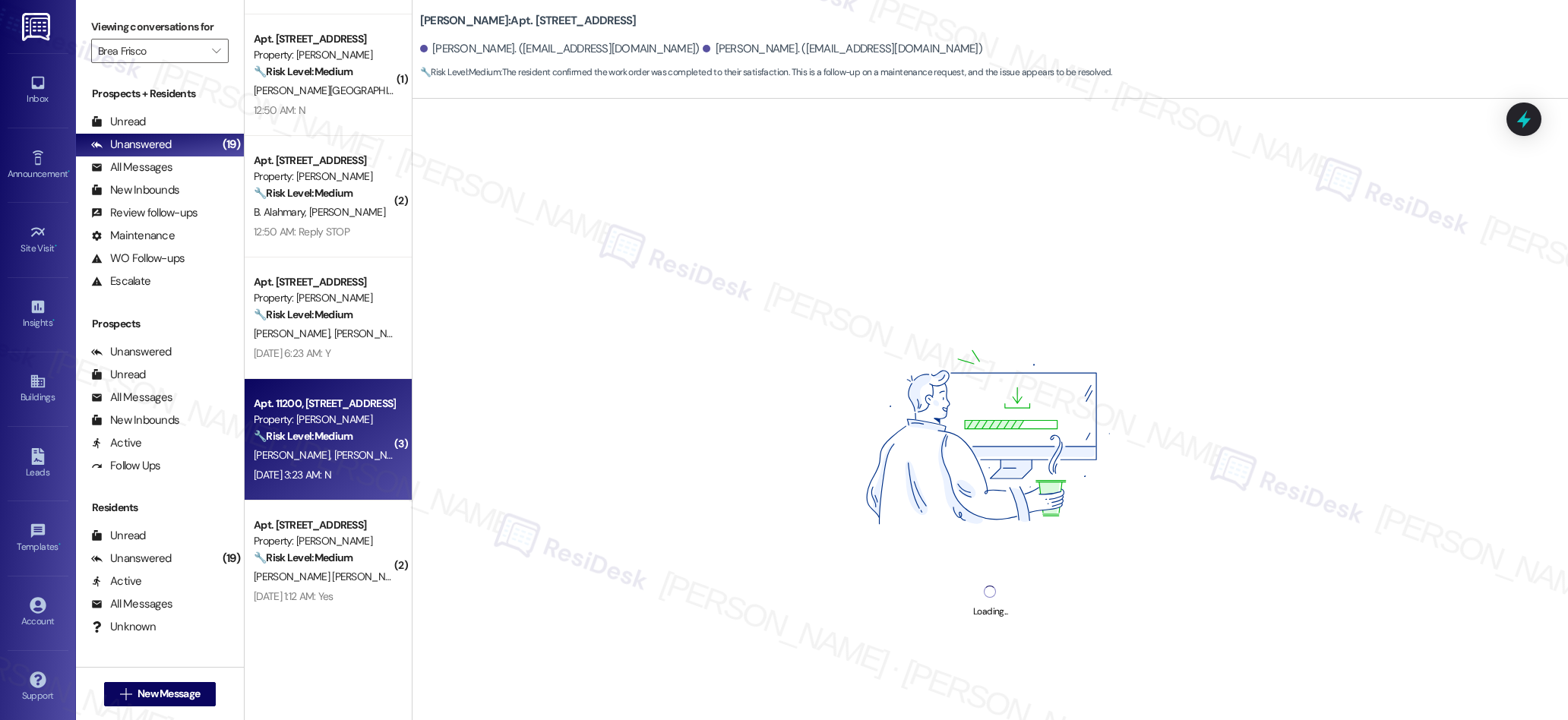
scroll to position [585, 0]
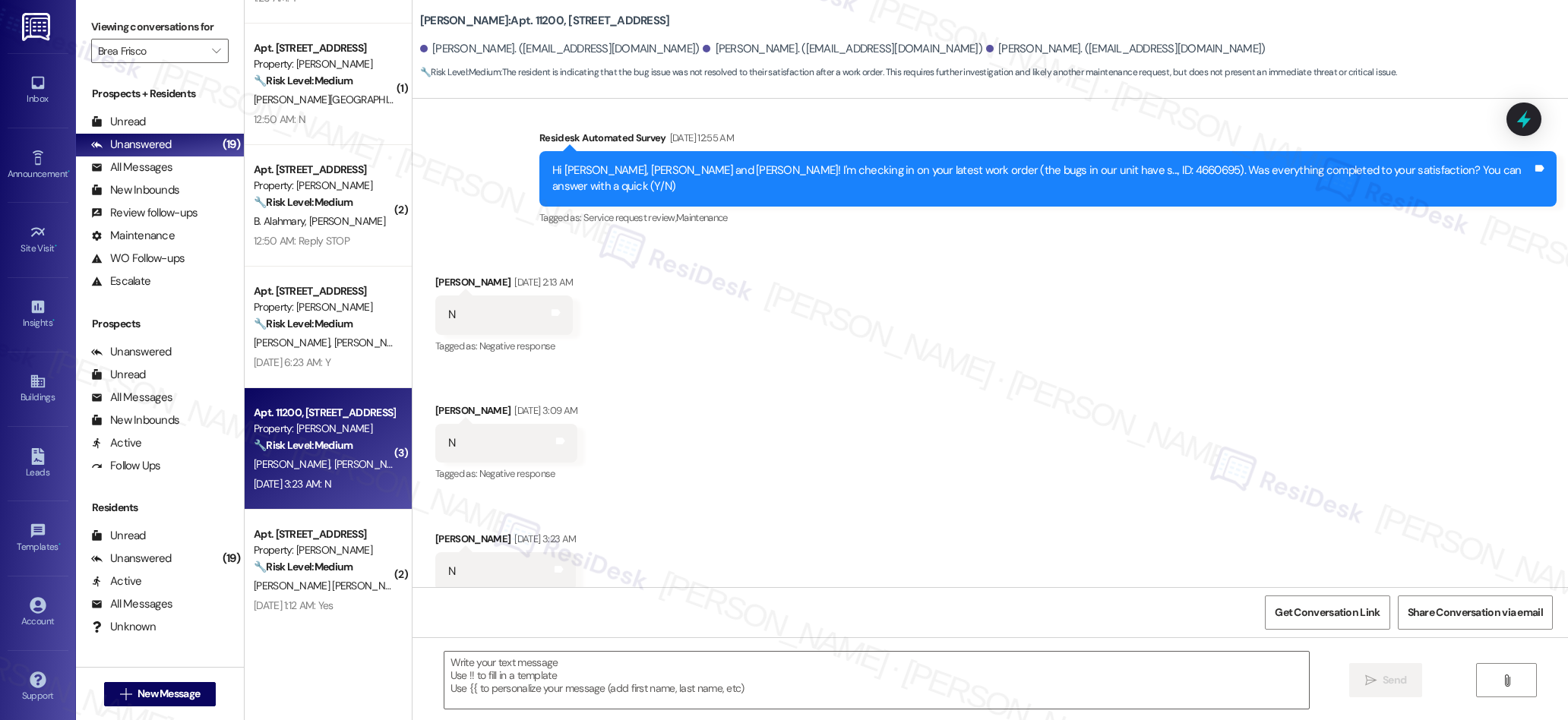
type textarea "Fetching suggested responses. Please feel free to read through the conversation…"
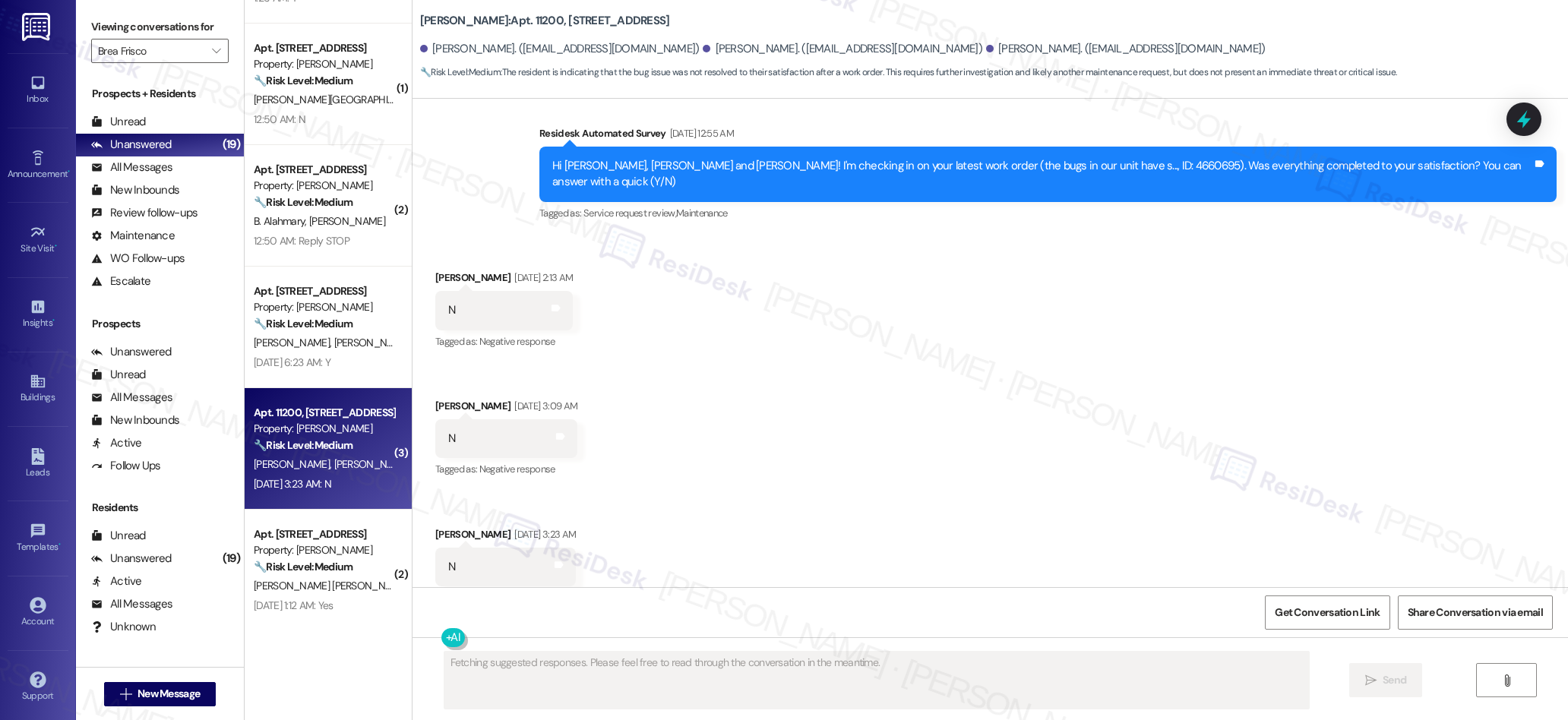
scroll to position [271, 0]
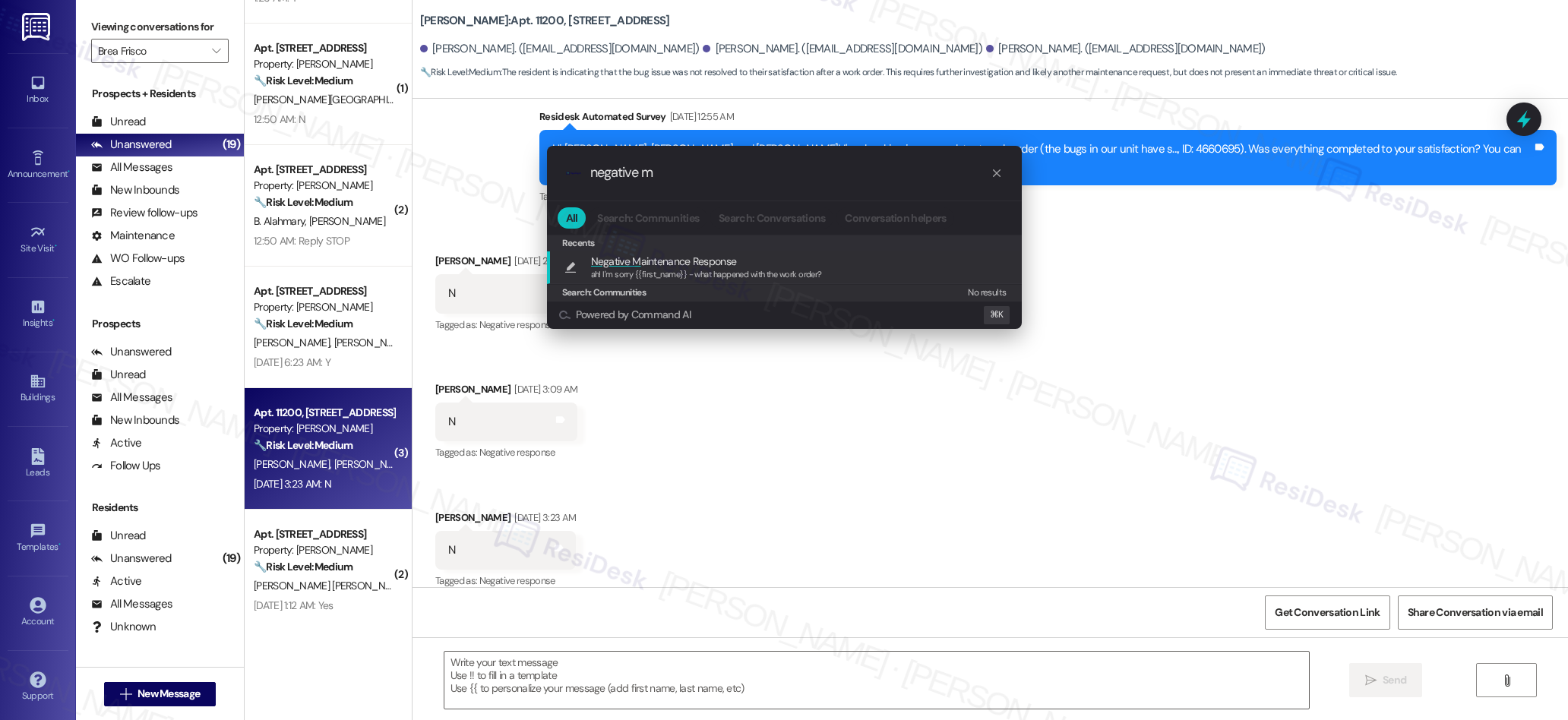
type input "negative m"
click at [679, 270] on span "ah! I'm sorry {{first_name}} - what happened with the work order?" at bounding box center [707, 274] width 231 height 10
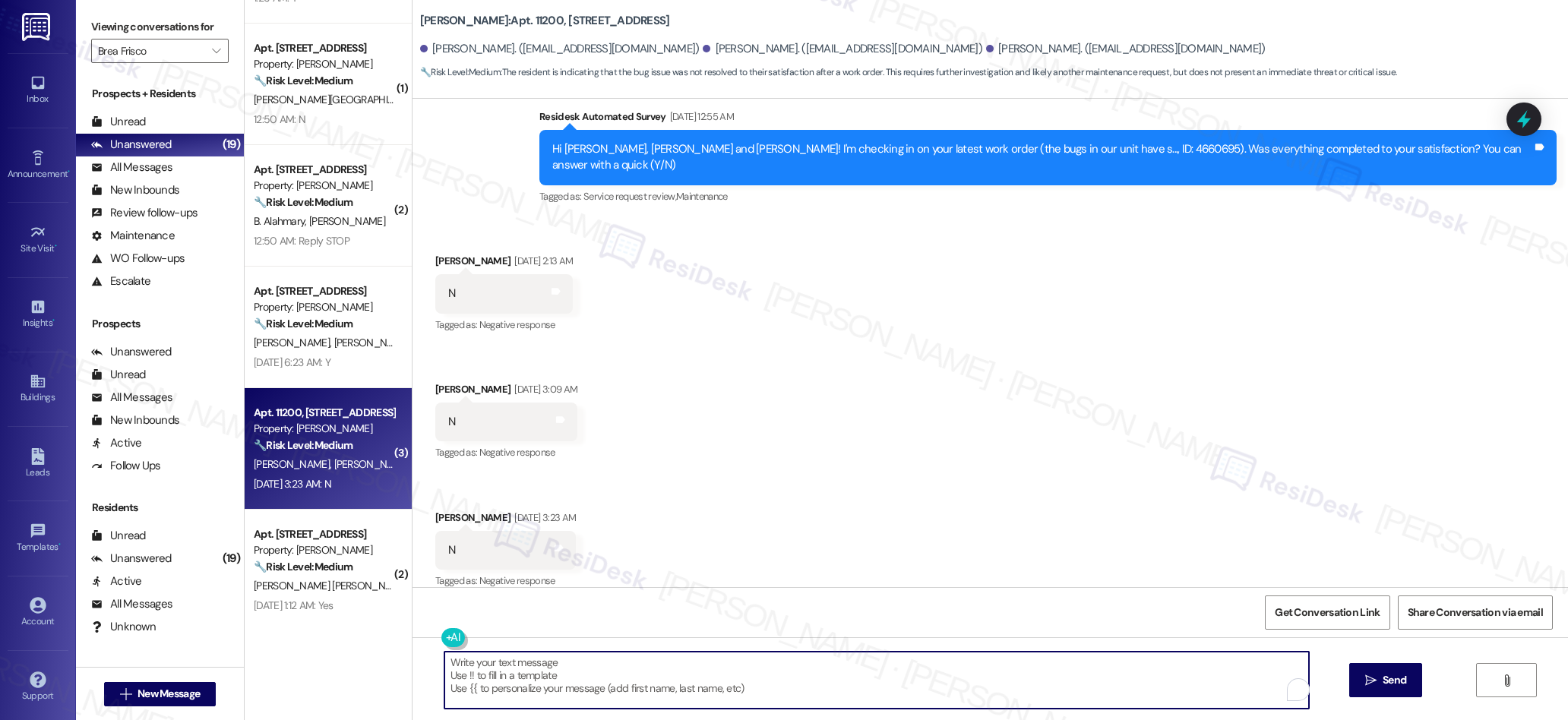
type textarea "ah! I'm sorry {{first_name}} - what happened with the work order?"
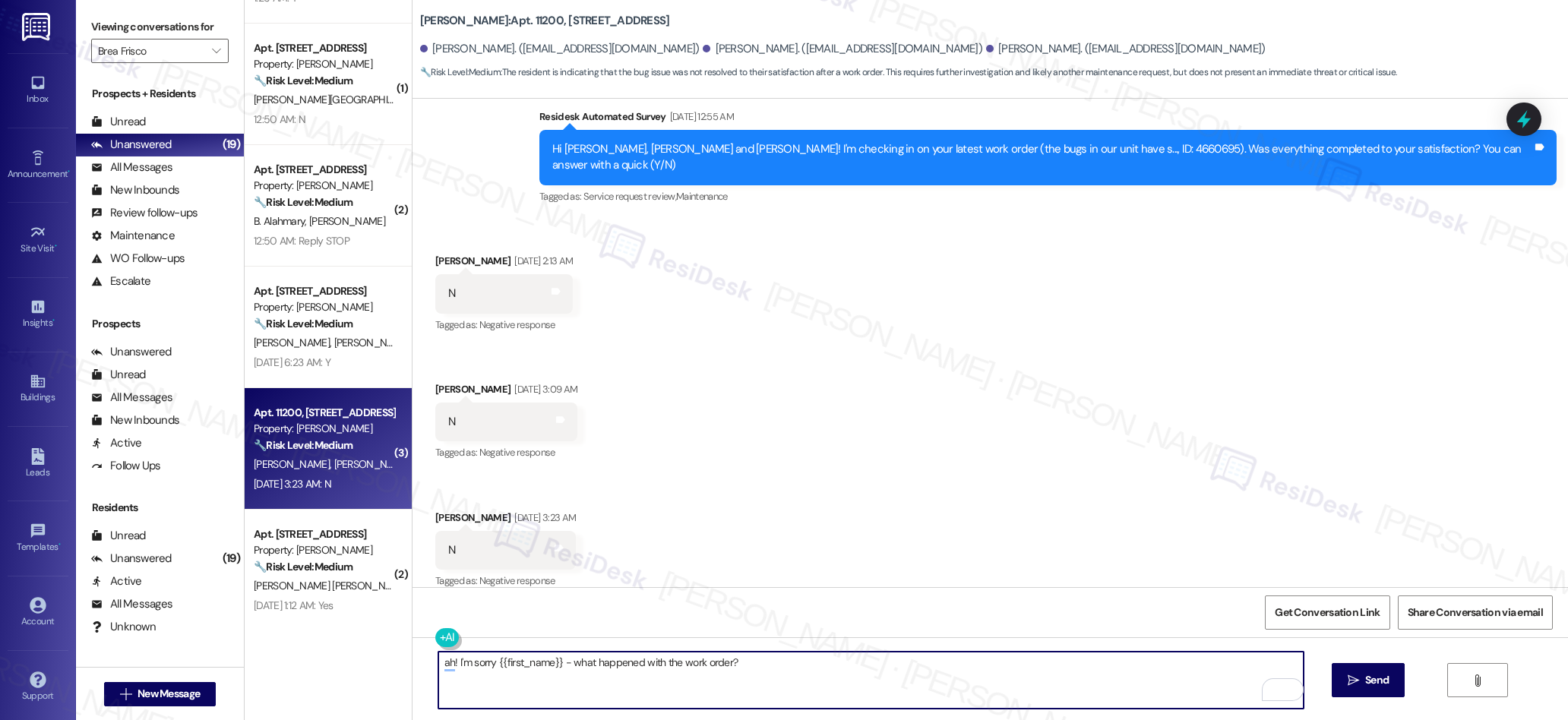
click at [1252, 458] on div "Received via SMS Alyssa Gonzales Sep 13, 2025 at 2:13 AM N Tags and notes Tagge…" at bounding box center [989, 410] width 1155 height 384
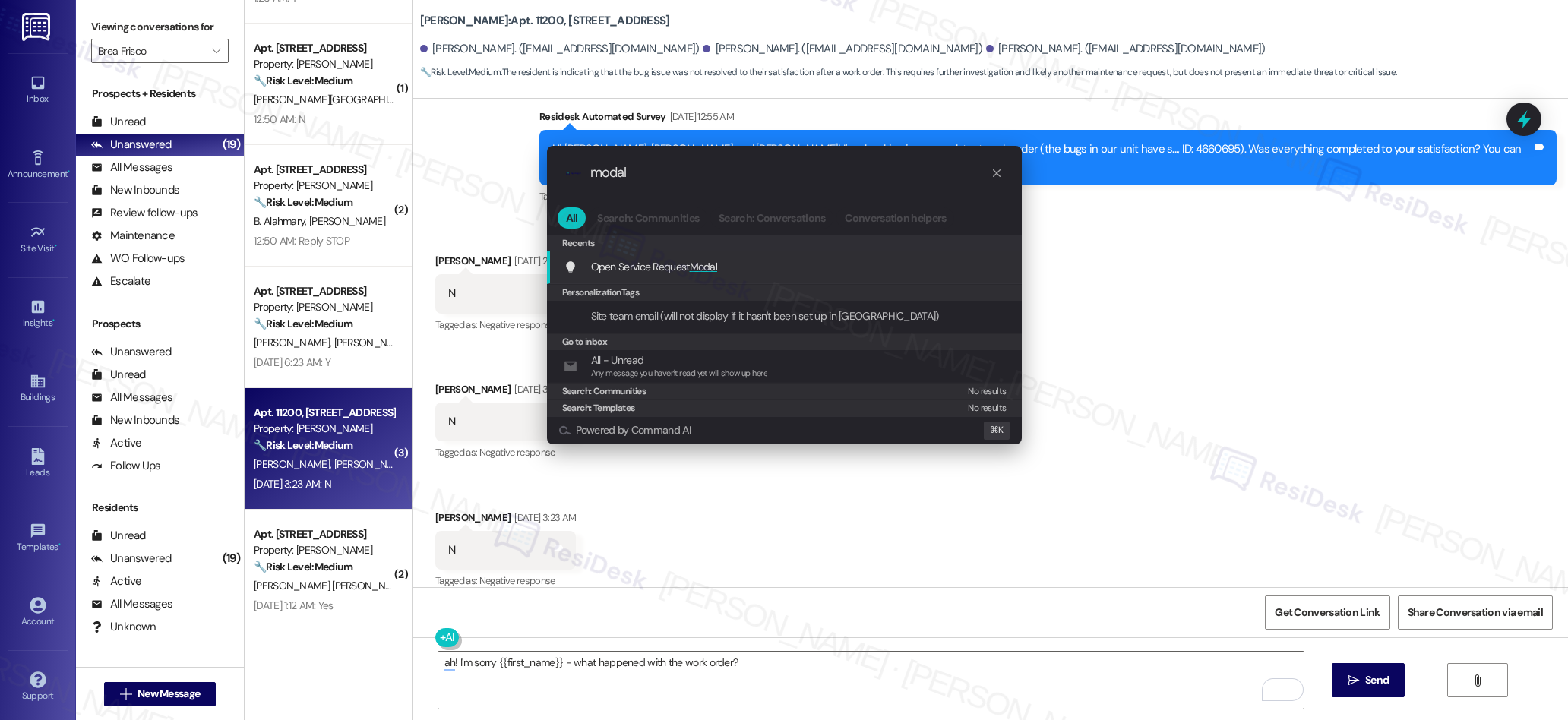
type input "modal"
click at [717, 269] on span "Modal" at bounding box center [703, 266] width 28 height 13
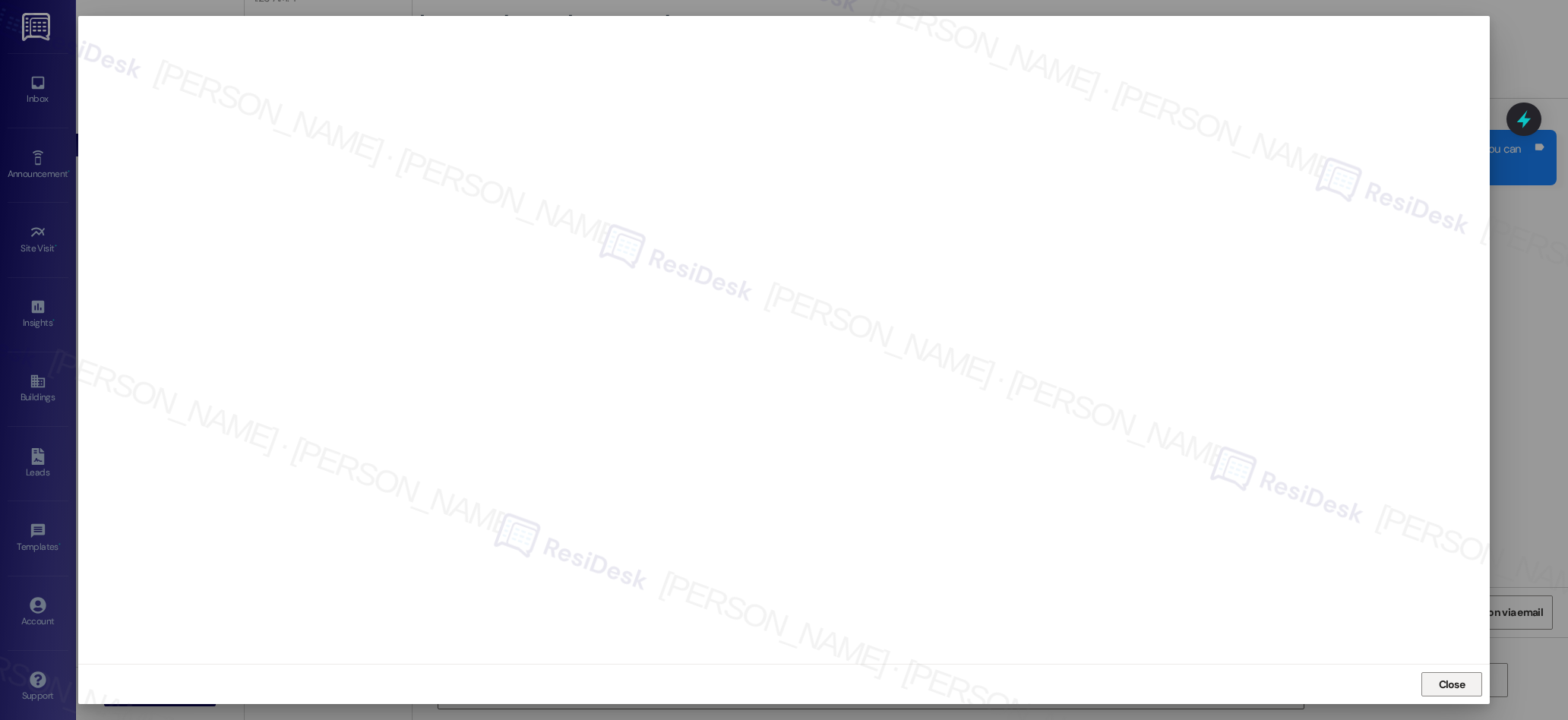
click at [1447, 686] on span "Close" at bounding box center [1453, 685] width 27 height 16
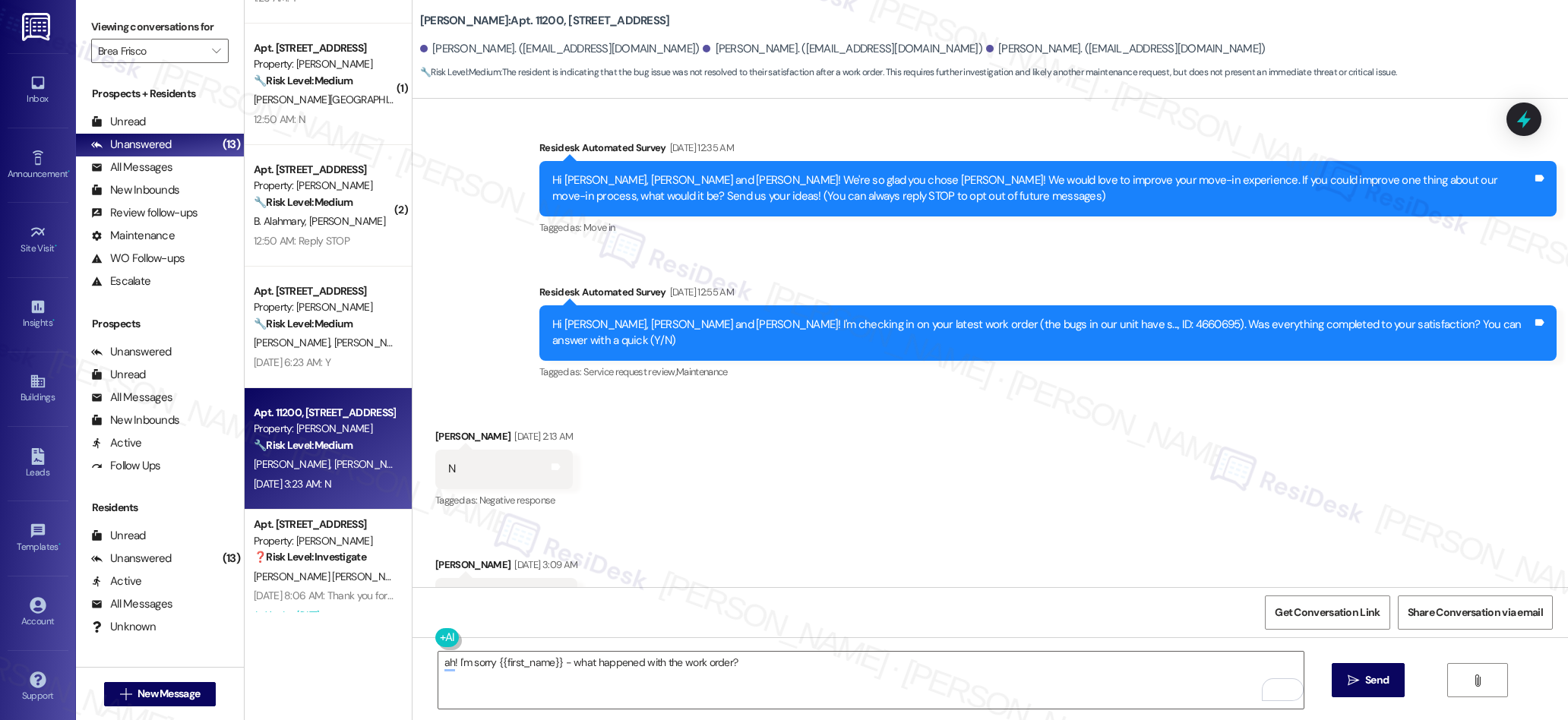
scroll to position [0, 0]
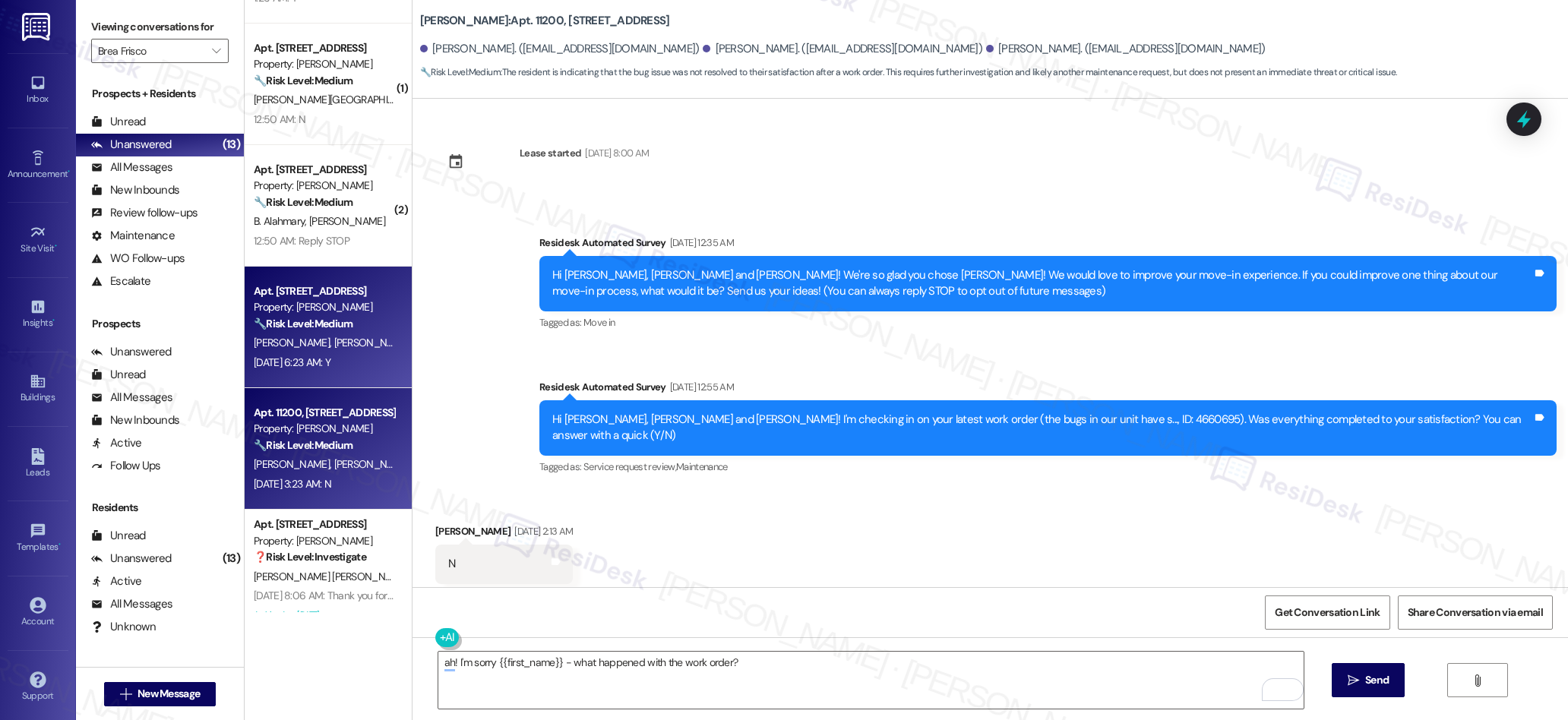
click at [334, 341] on span "[PERSON_NAME]" at bounding box center [372, 342] width 76 height 13
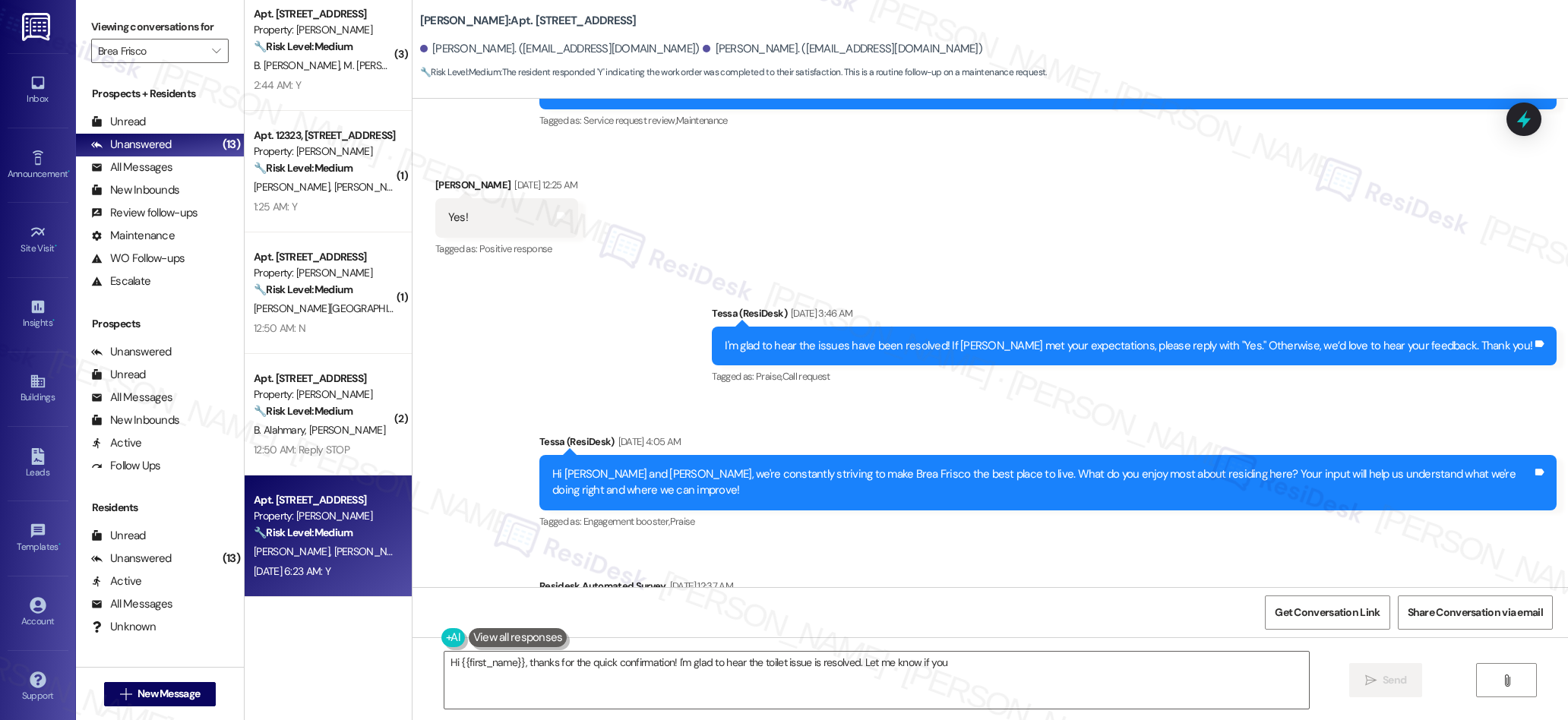
scroll to position [655, 0]
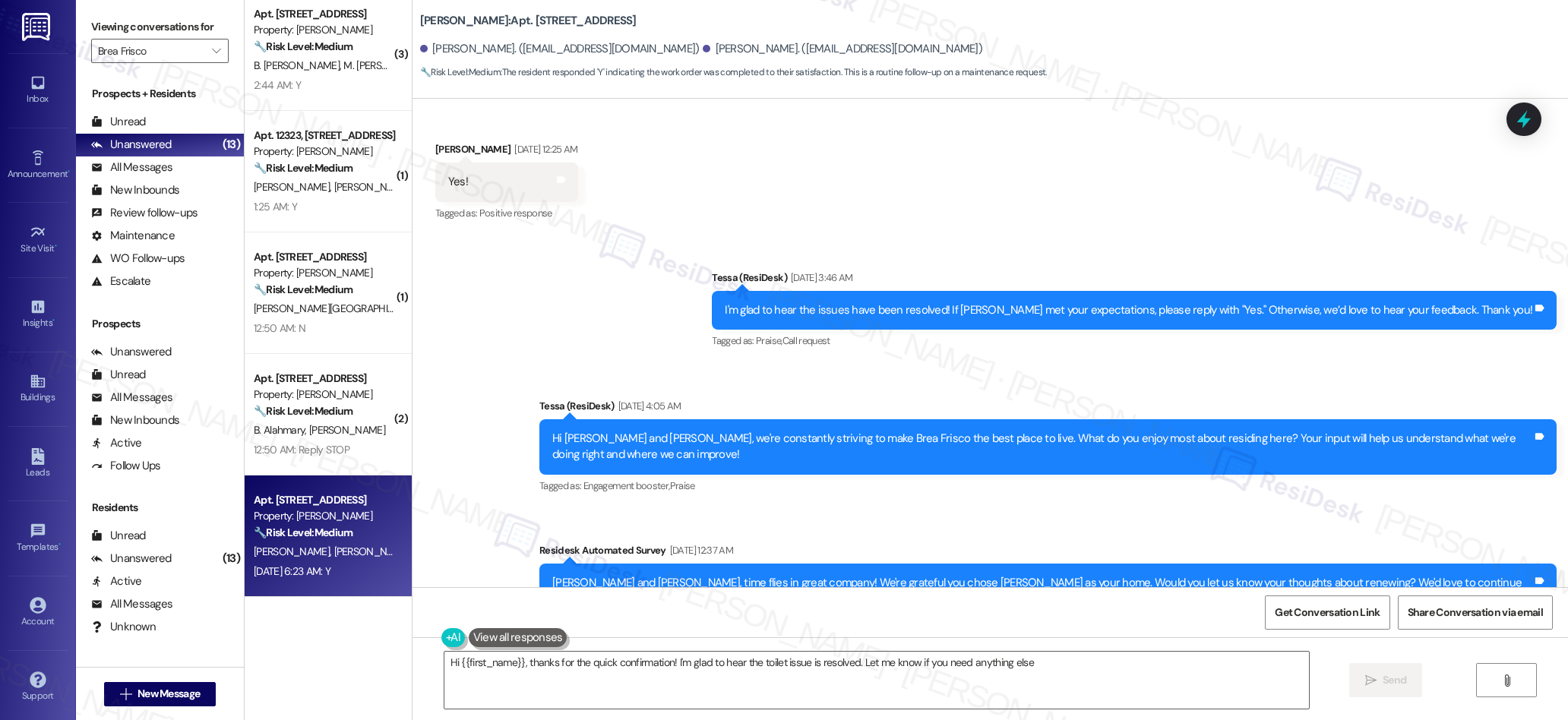
type textarea "Hi {{first_name}}, thanks for the quick confirmation! I'm glad to hear the toil…"
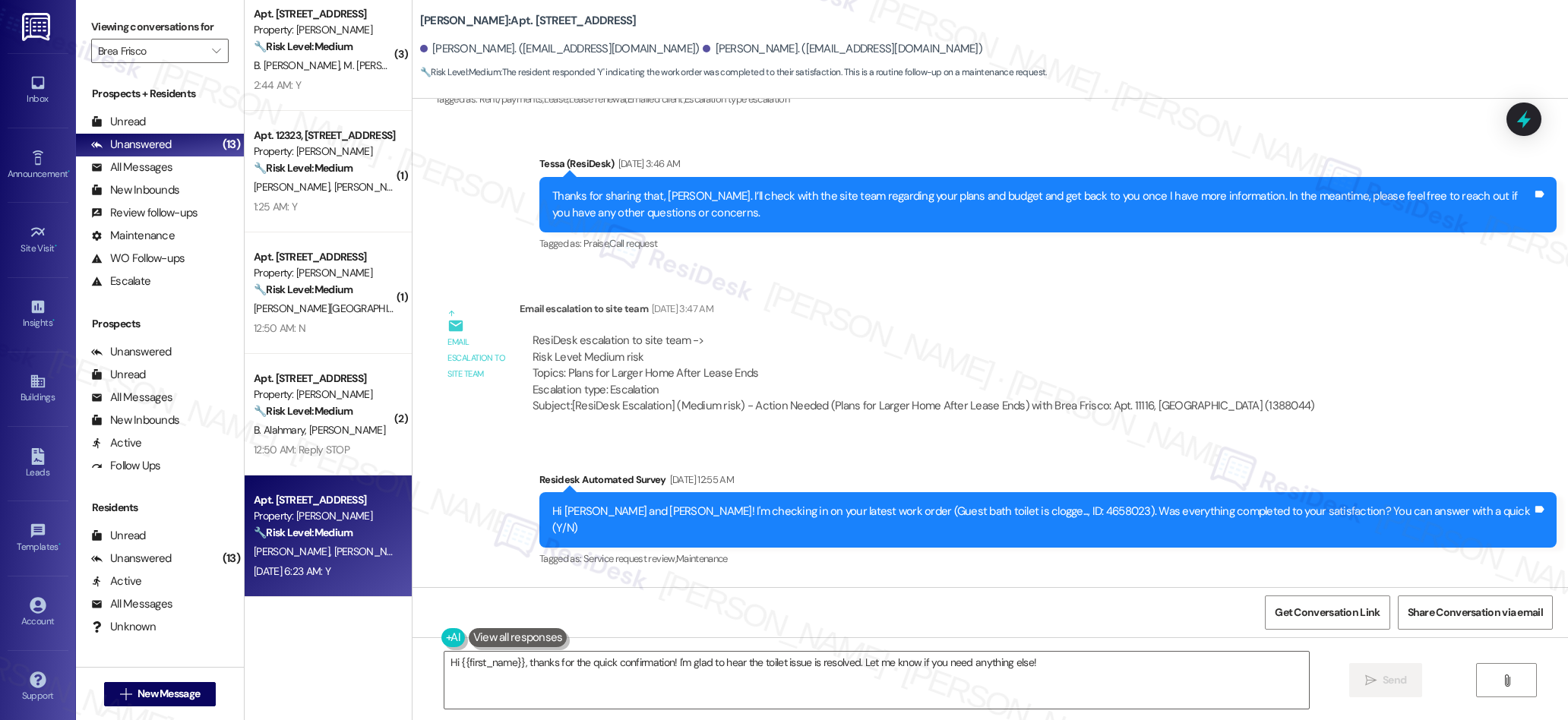
scroll to position [1389, 0]
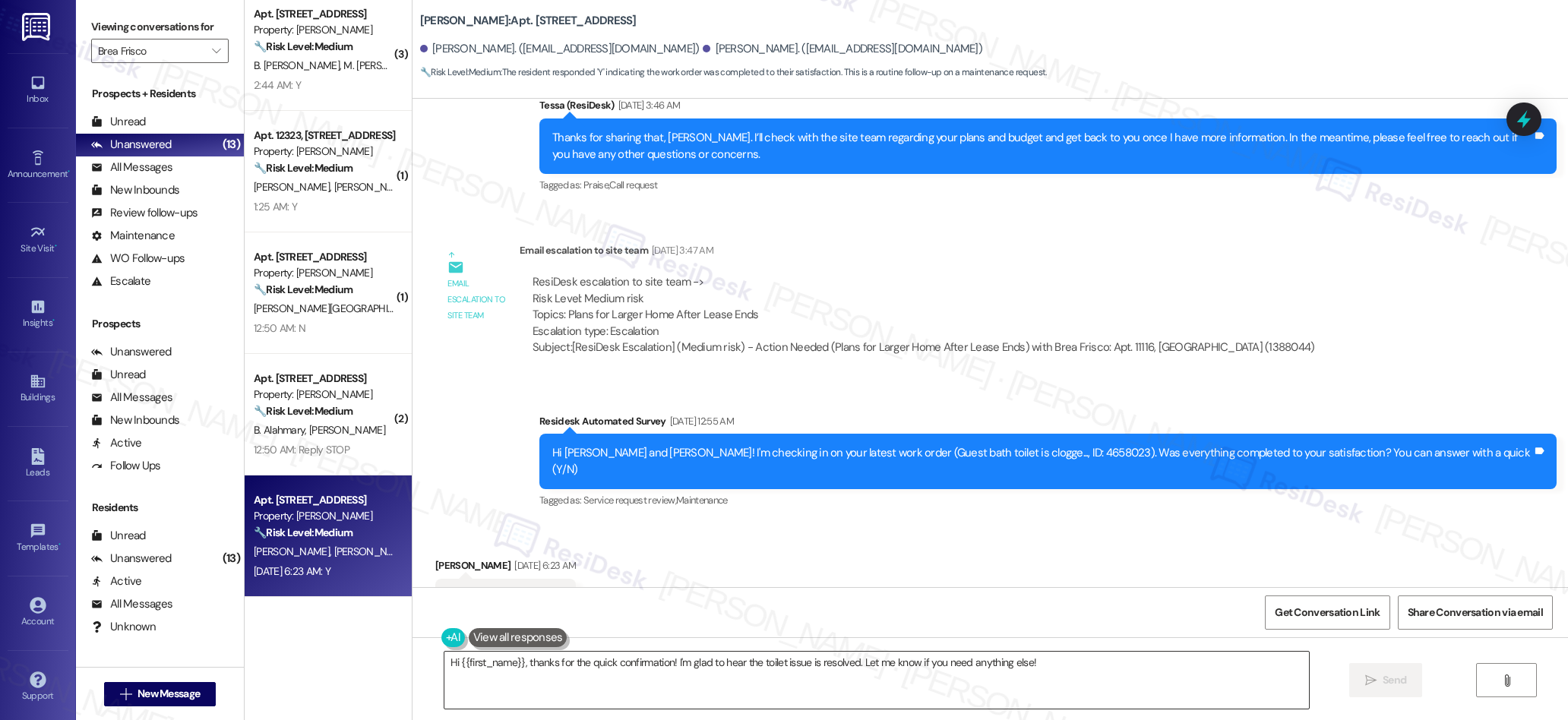
click at [656, 666] on textarea "Hi {{first_name}}, thanks for the quick confirmation! I'm glad to hear the toil…" at bounding box center [877, 680] width 865 height 57
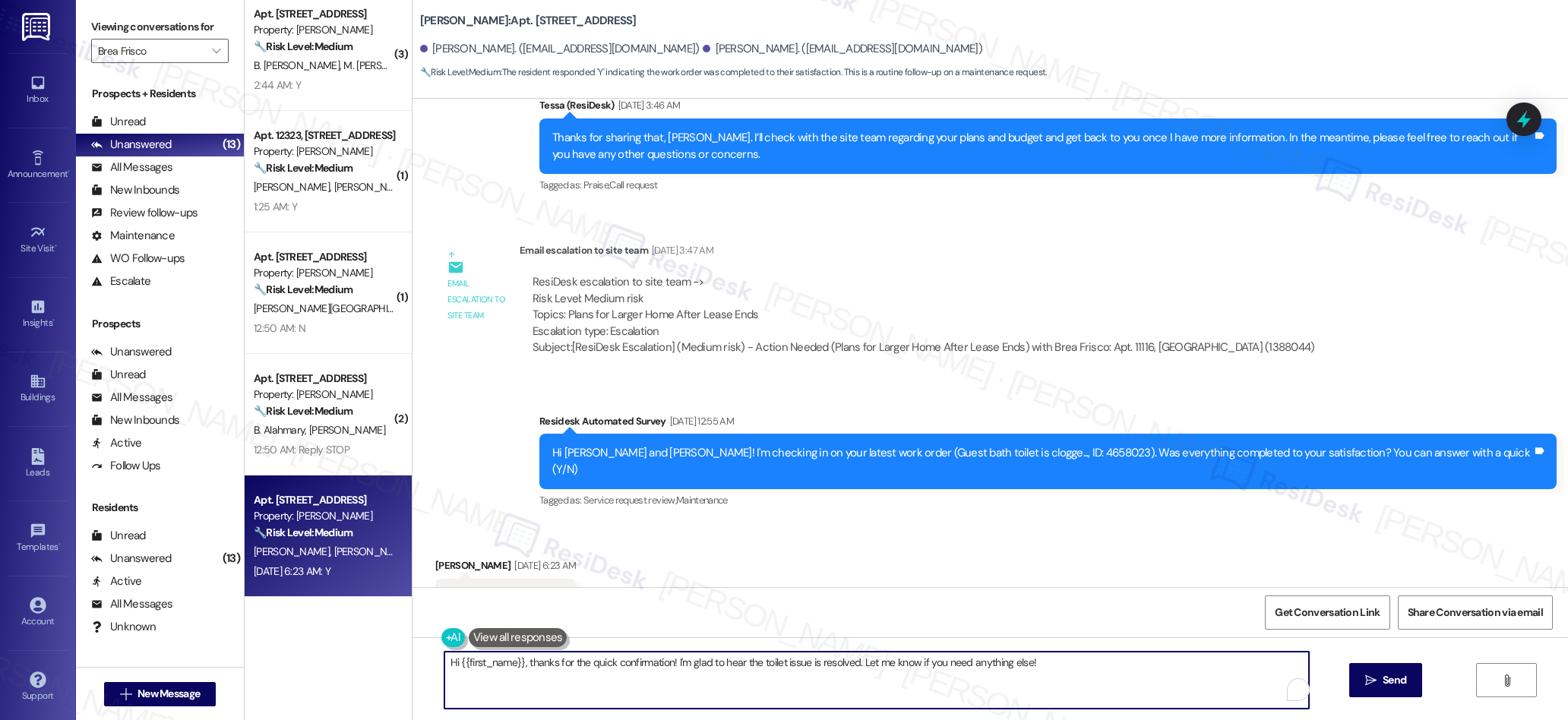
click at [656, 666] on textarea "Hi {{first_name}}, thanks for the quick confirmation! I'm glad to hear the toil…" at bounding box center [877, 680] width 865 height 57
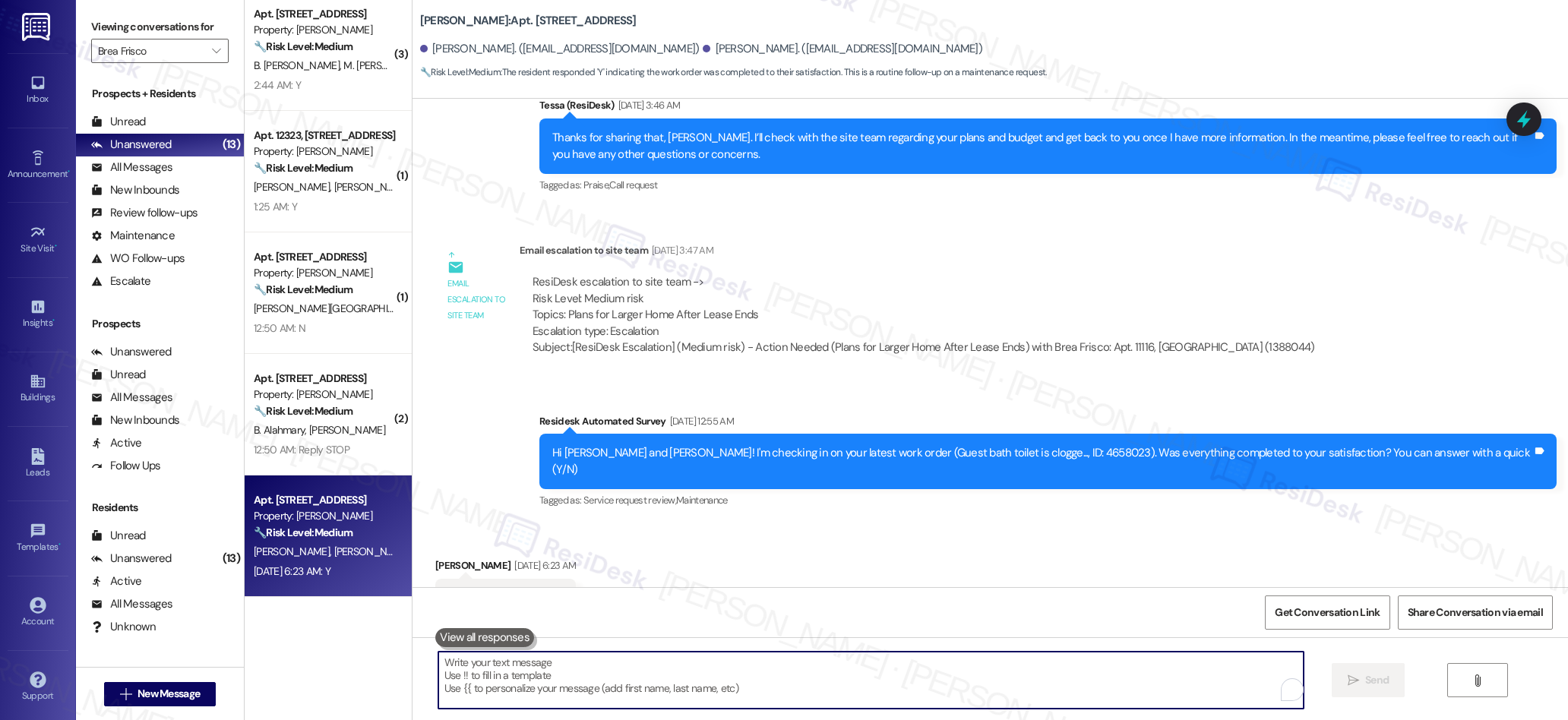
paste textarea "We’re glad everything went well with your work order! Let us know if there’s an…"
type textarea "We’re glad everything went well with your work order! Let us know if there’s an…"
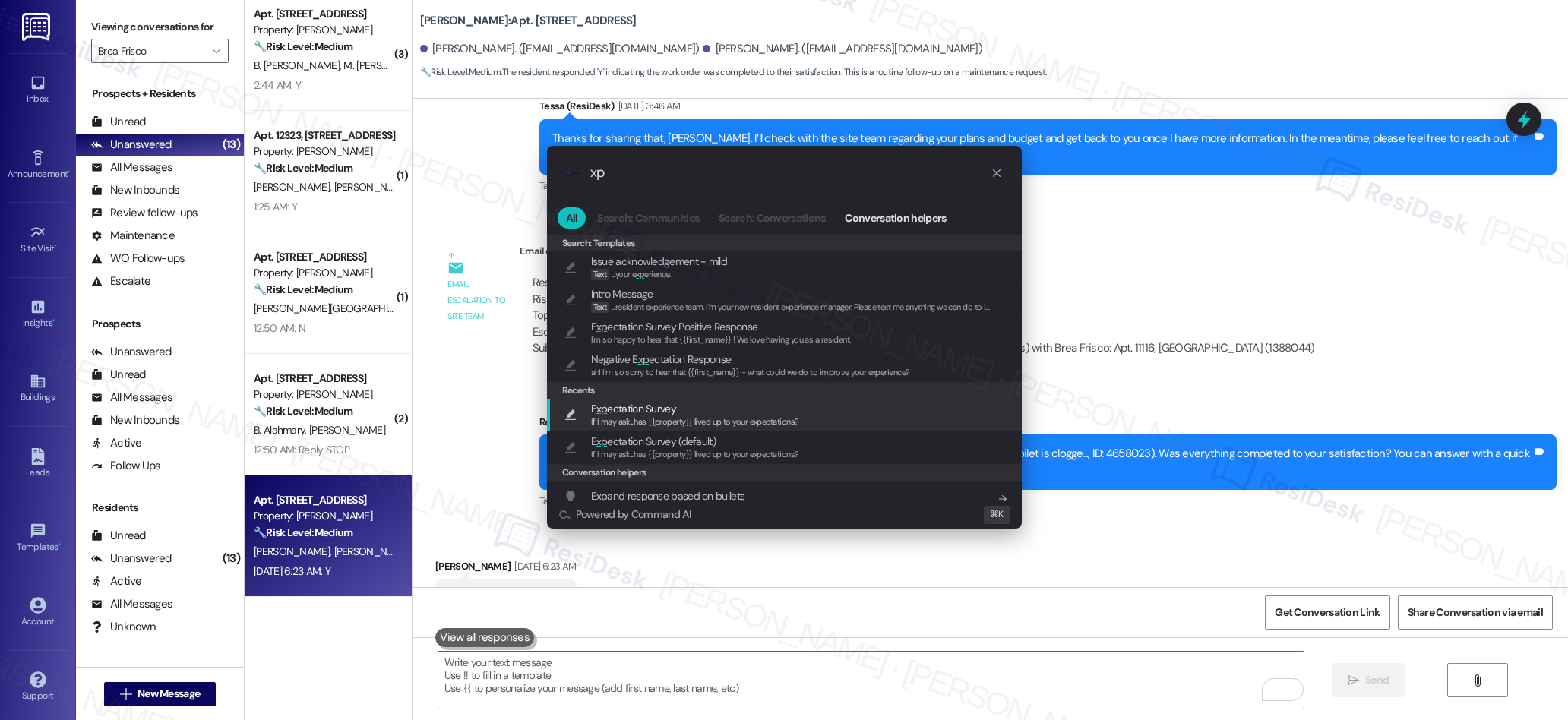
type input "xp"
click at [634, 420] on span "If I may ask...has {{property}} lived up to your expectations?" at bounding box center [695, 421] width 208 height 10
type textarea "If I may ask...has {{property}} lived up to your expectations?"
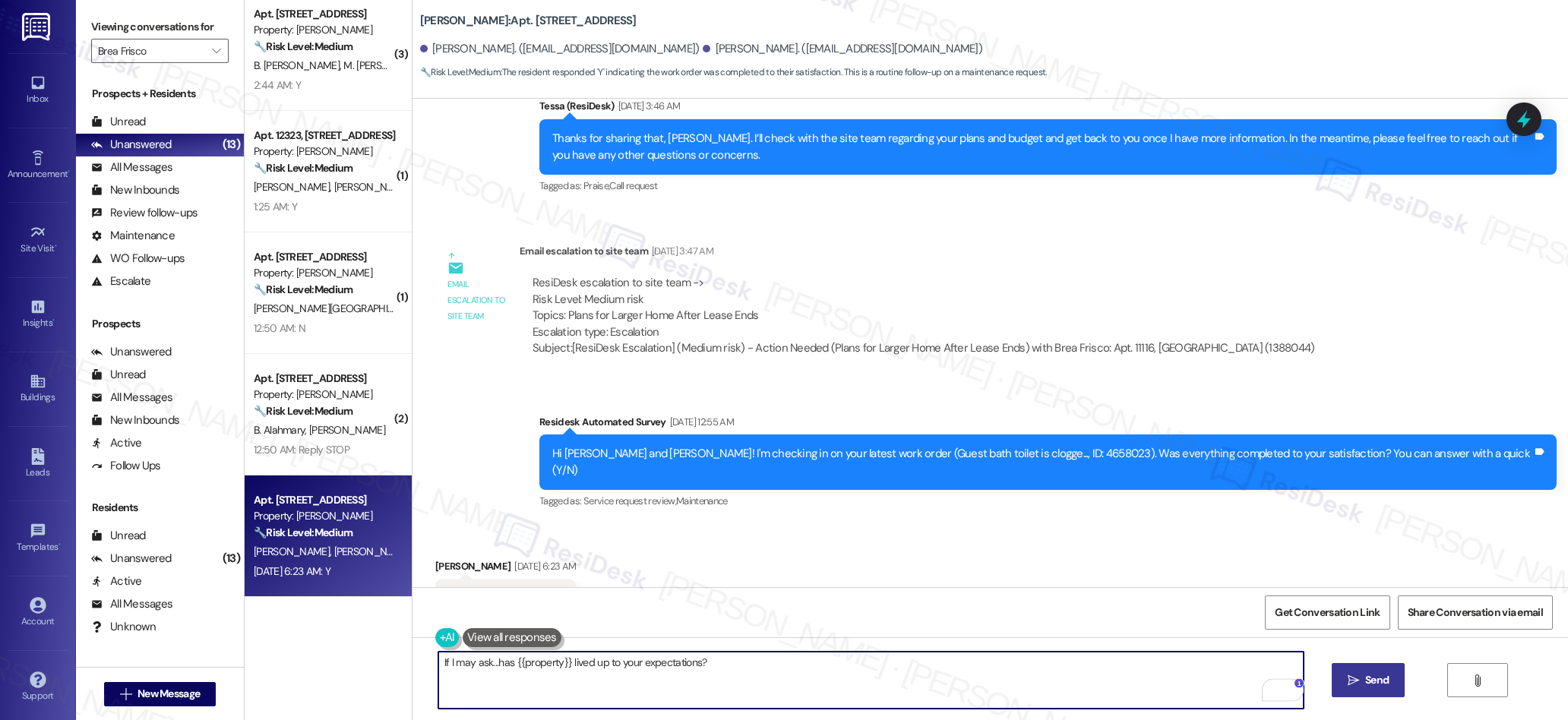
click at [1357, 689] on button " Send" at bounding box center [1368, 680] width 73 height 34
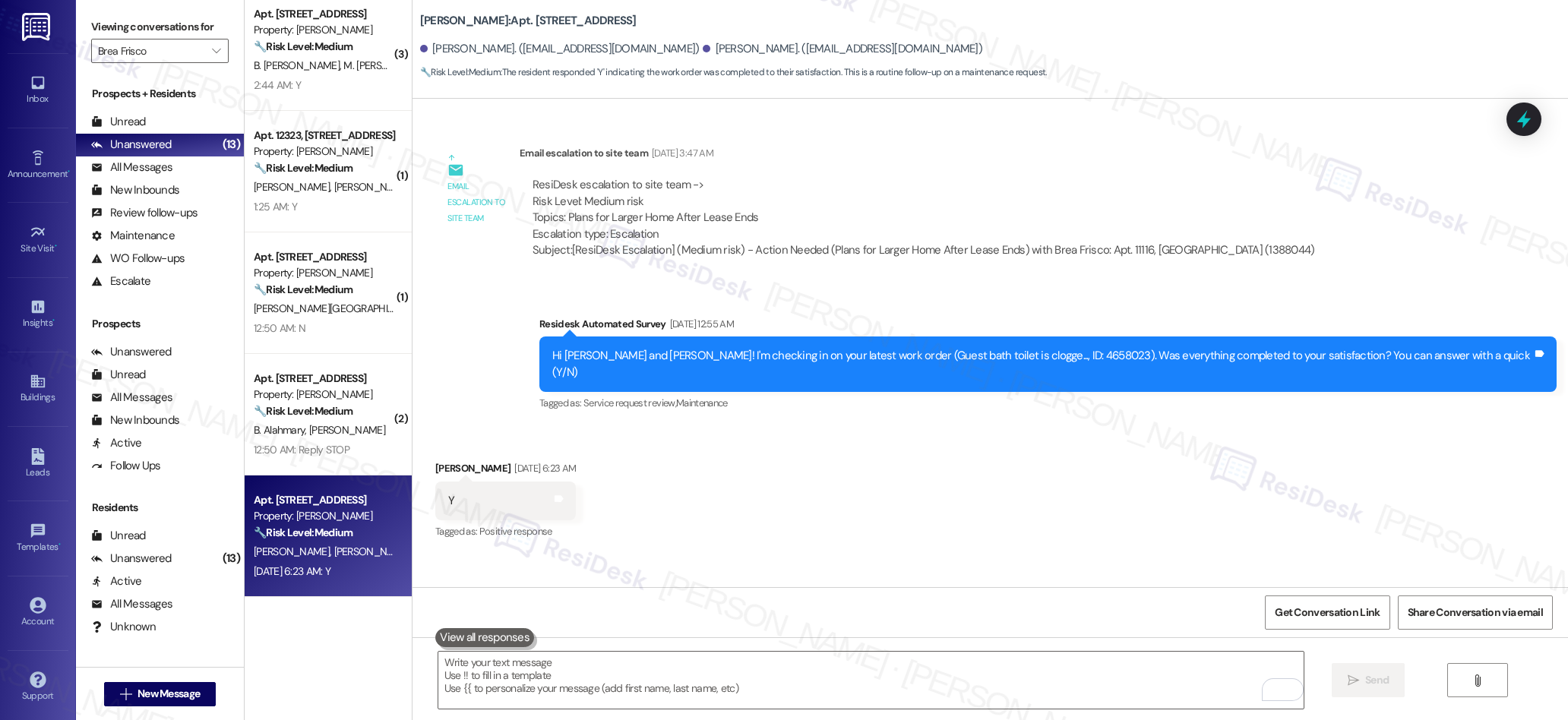
scroll to position [1600, 0]
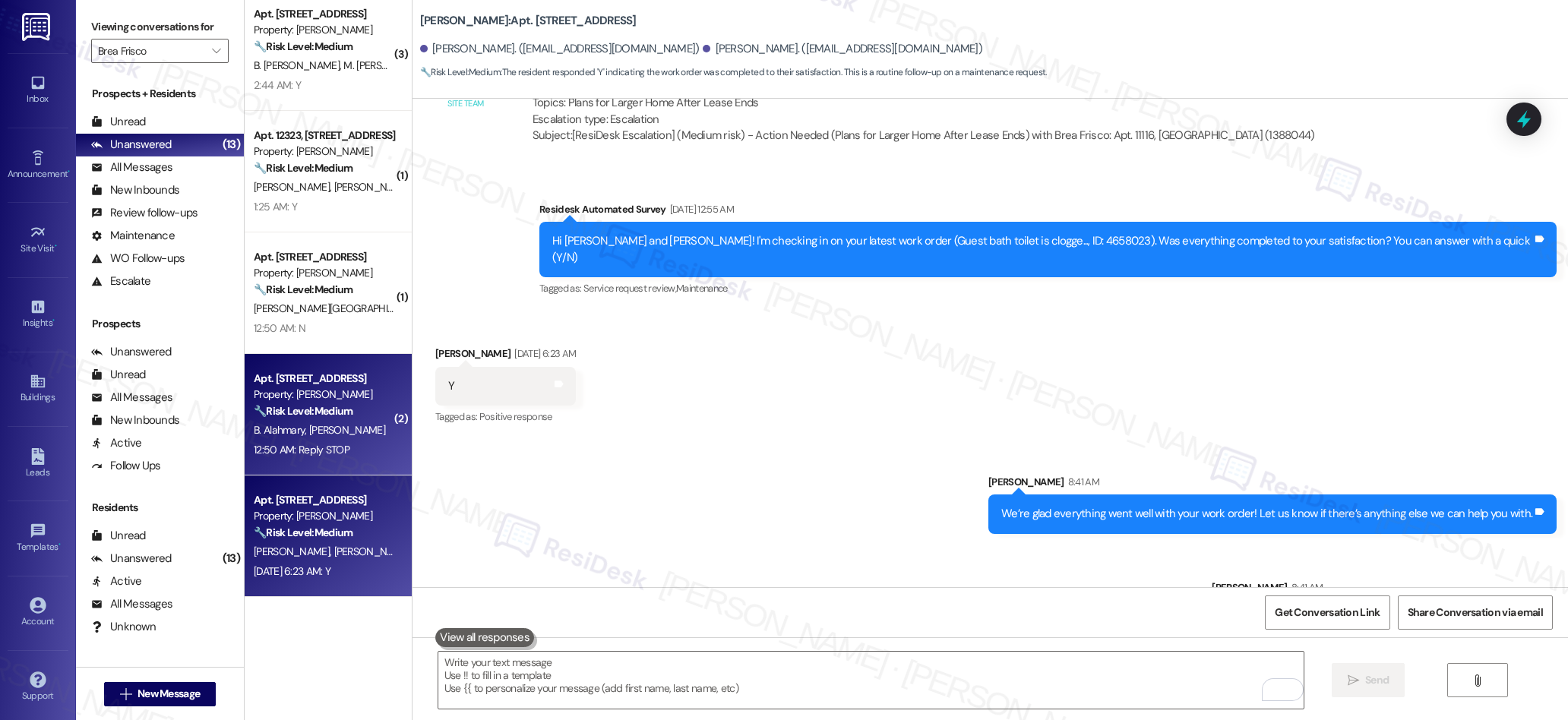
click at [353, 416] on div "🔧 Risk Level: Medium The resident responded negatively to a work order satisfac…" at bounding box center [323, 411] width 140 height 16
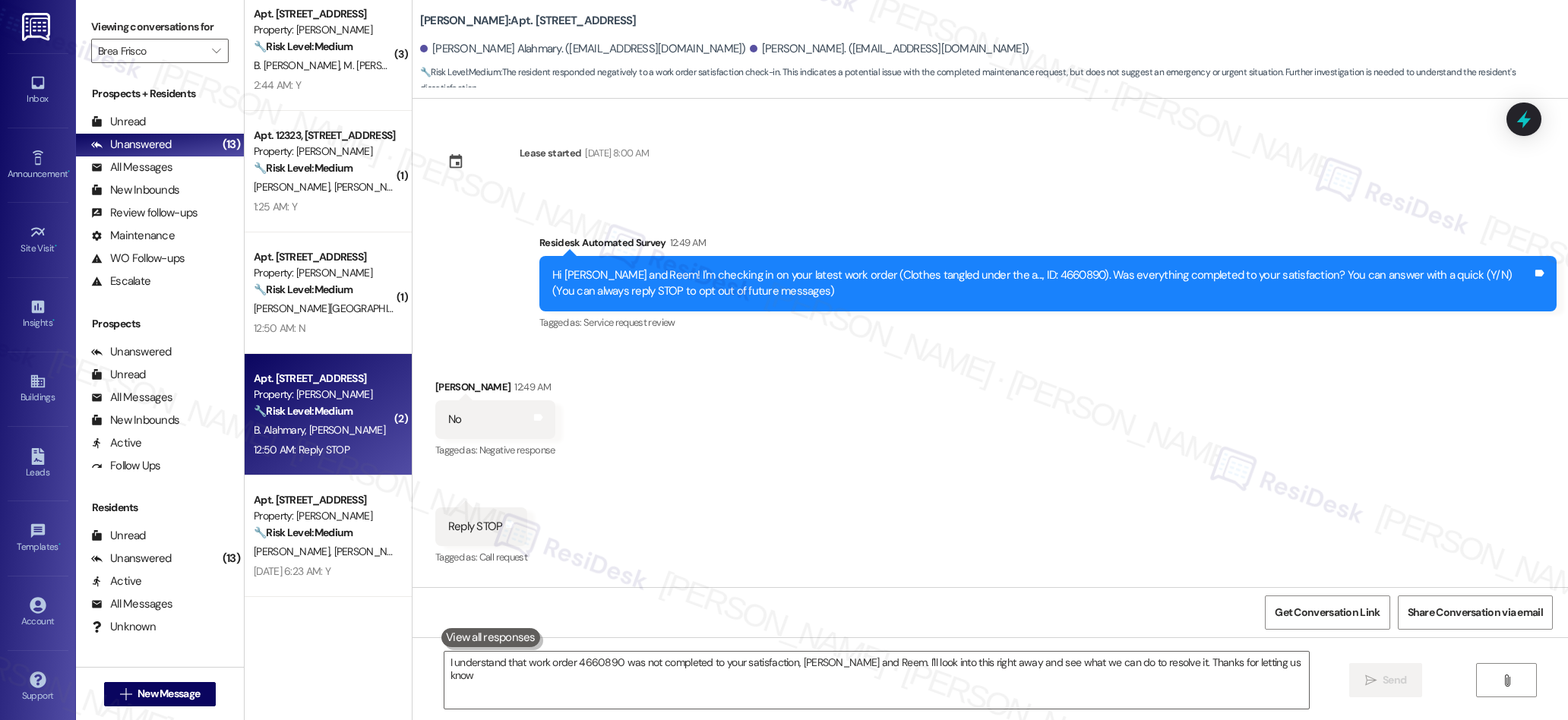
type textarea "I understand that work order 4660890 was not completed to your satisfaction, [P…"
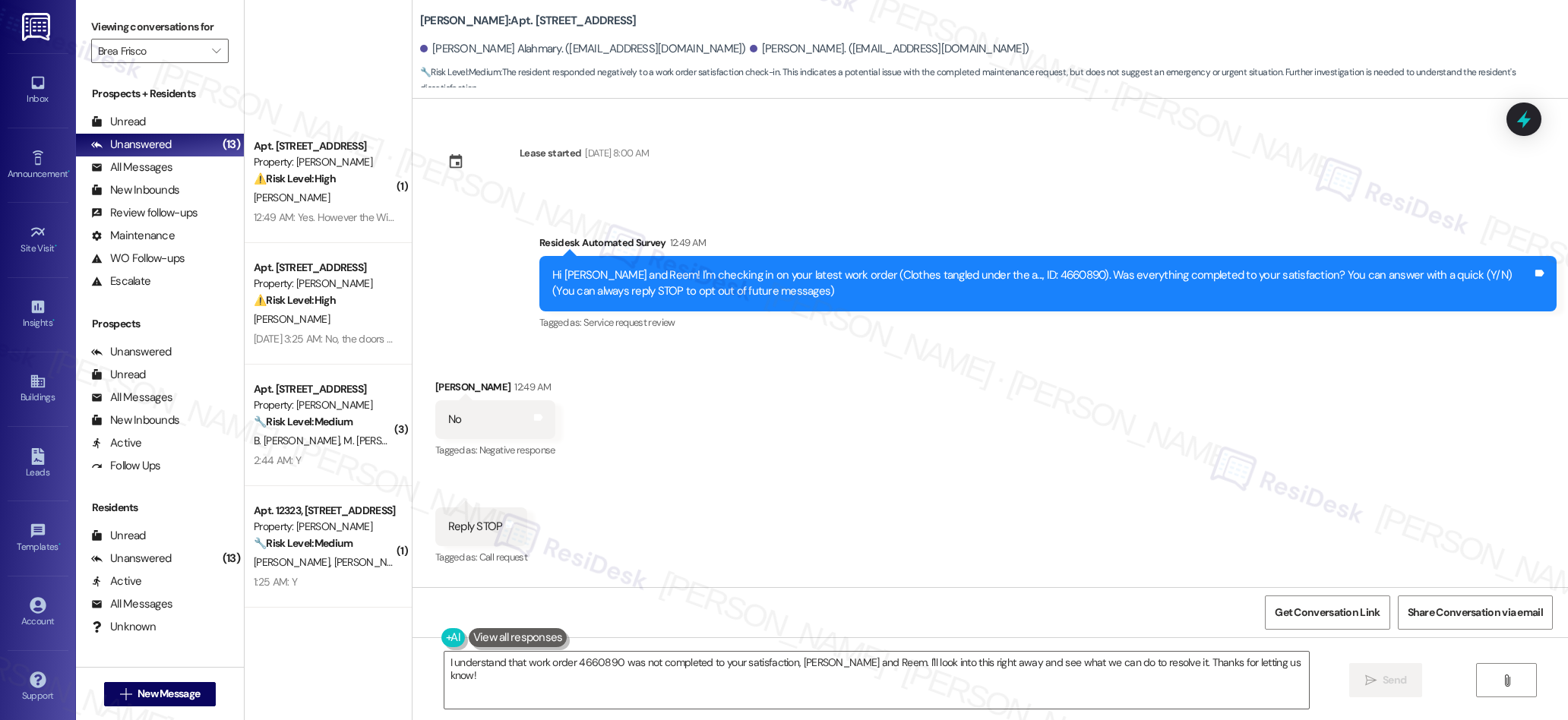
scroll to position [375, 0]
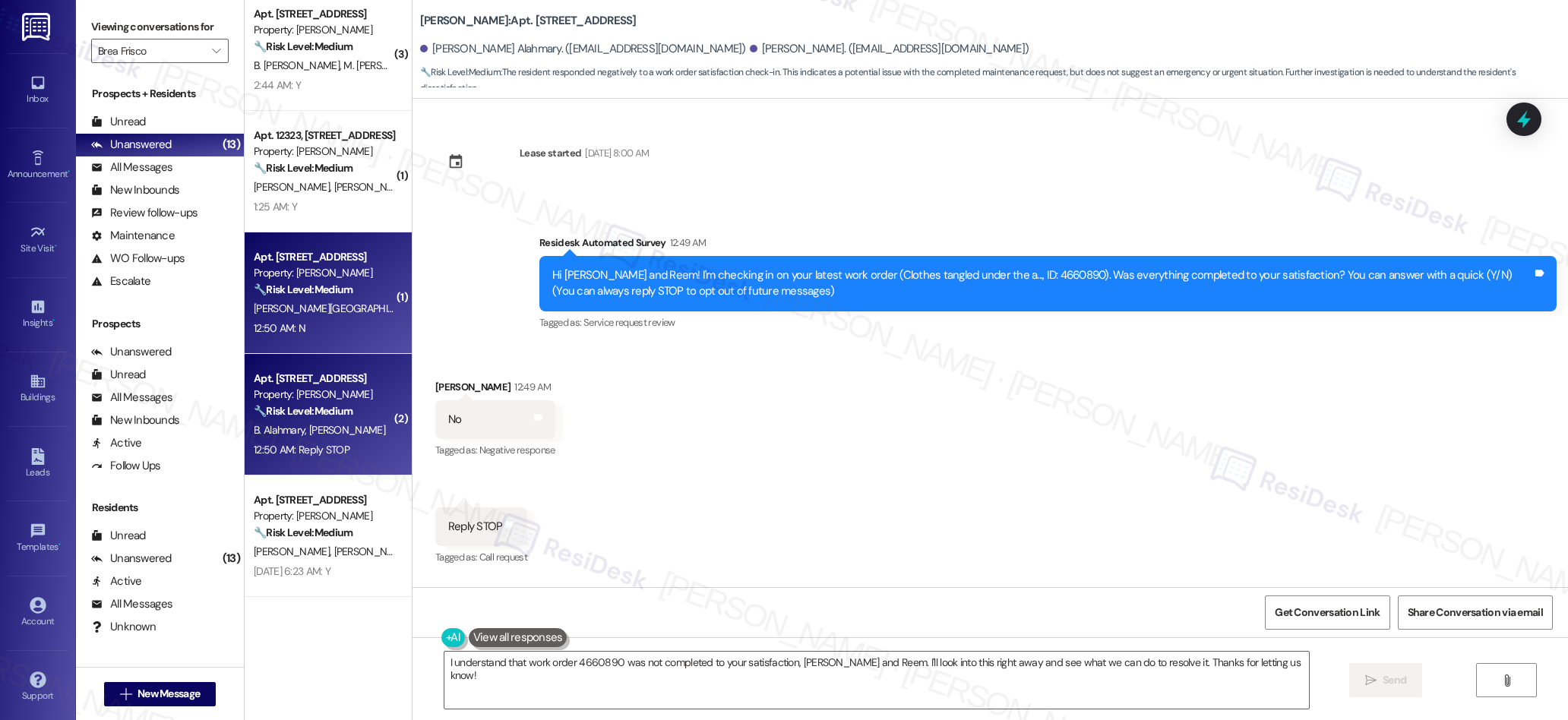
click at [296, 293] on strong "🔧 Risk Level: Medium" at bounding box center [303, 289] width 99 height 13
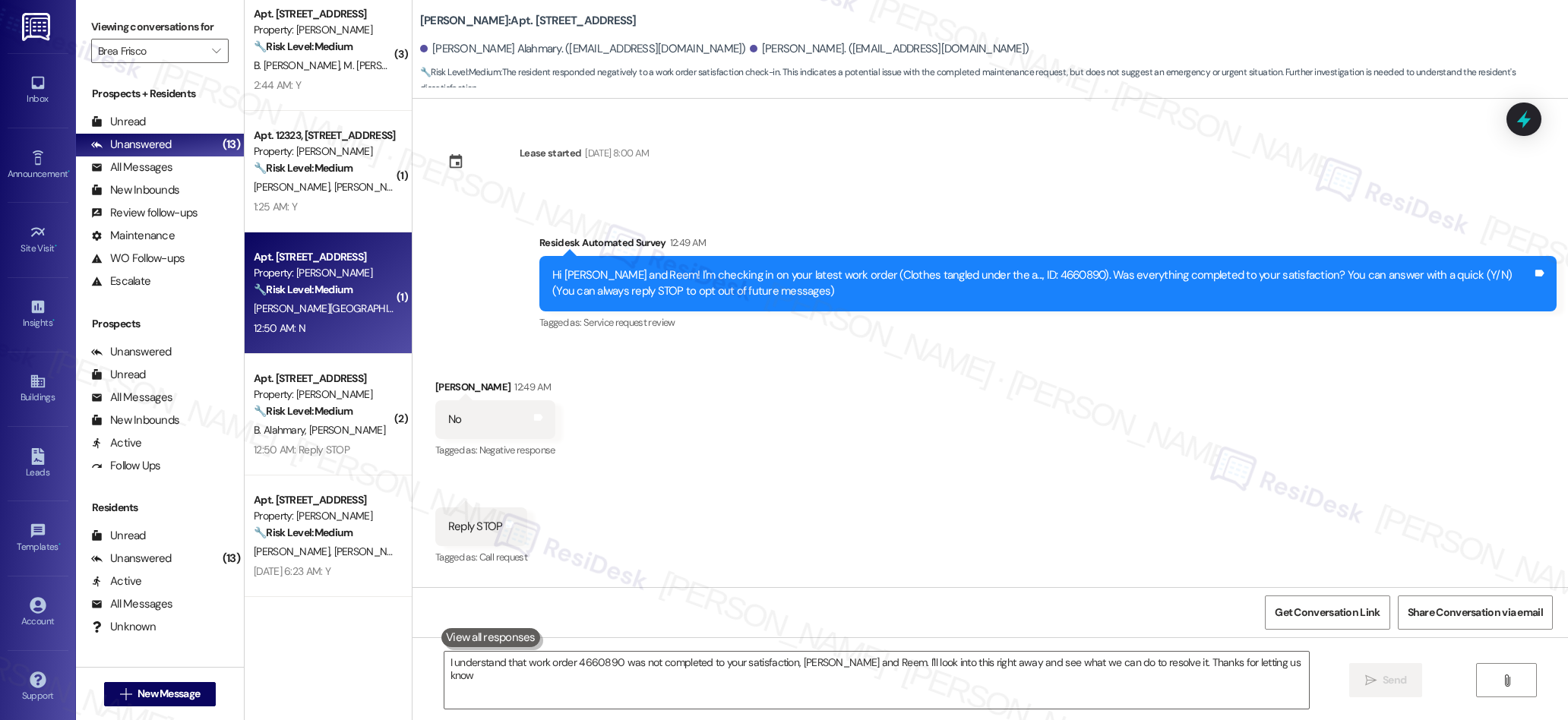
type textarea "I understand that work order 4660890 was not completed to your satisfaction, [P…"
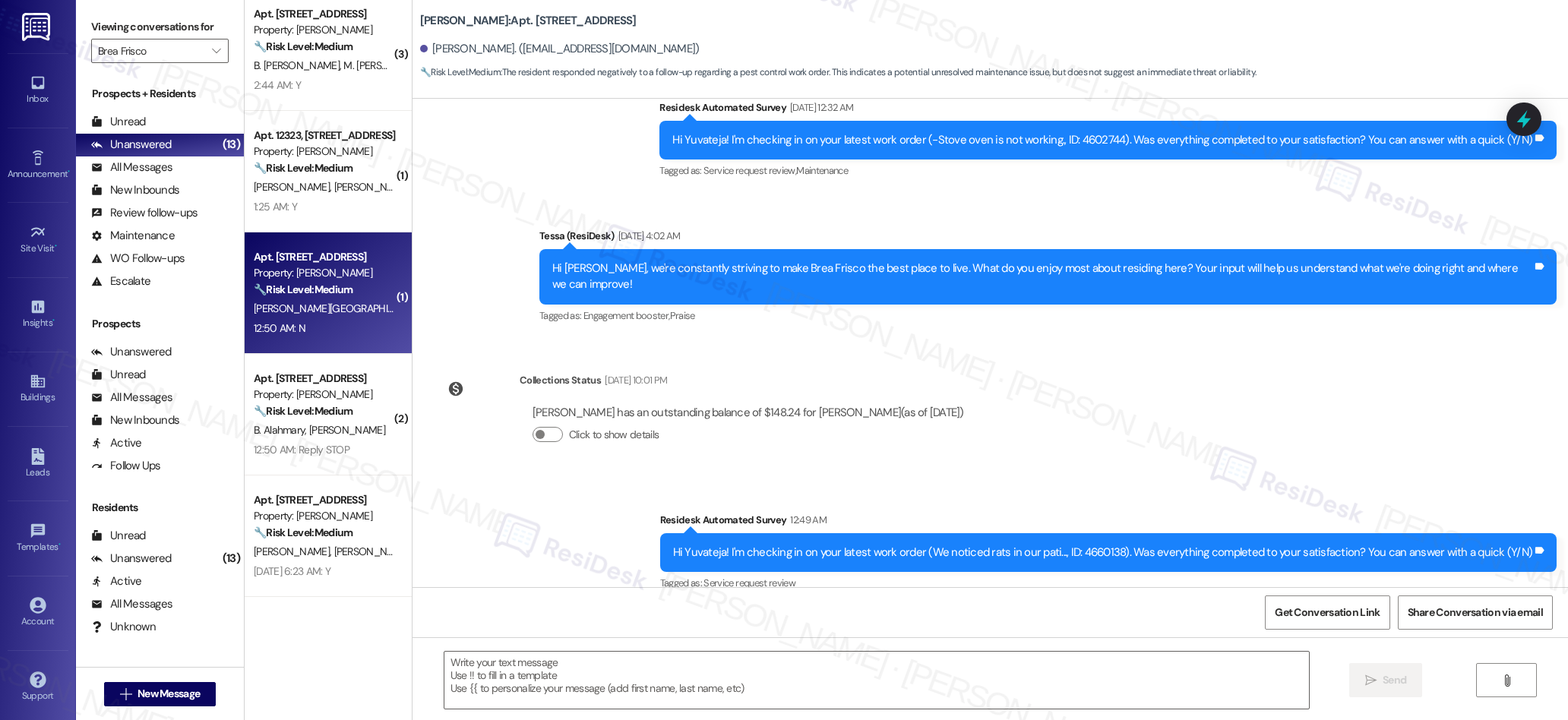
type textarea "Fetching suggested responses. Please feel free to read through the conversation…"
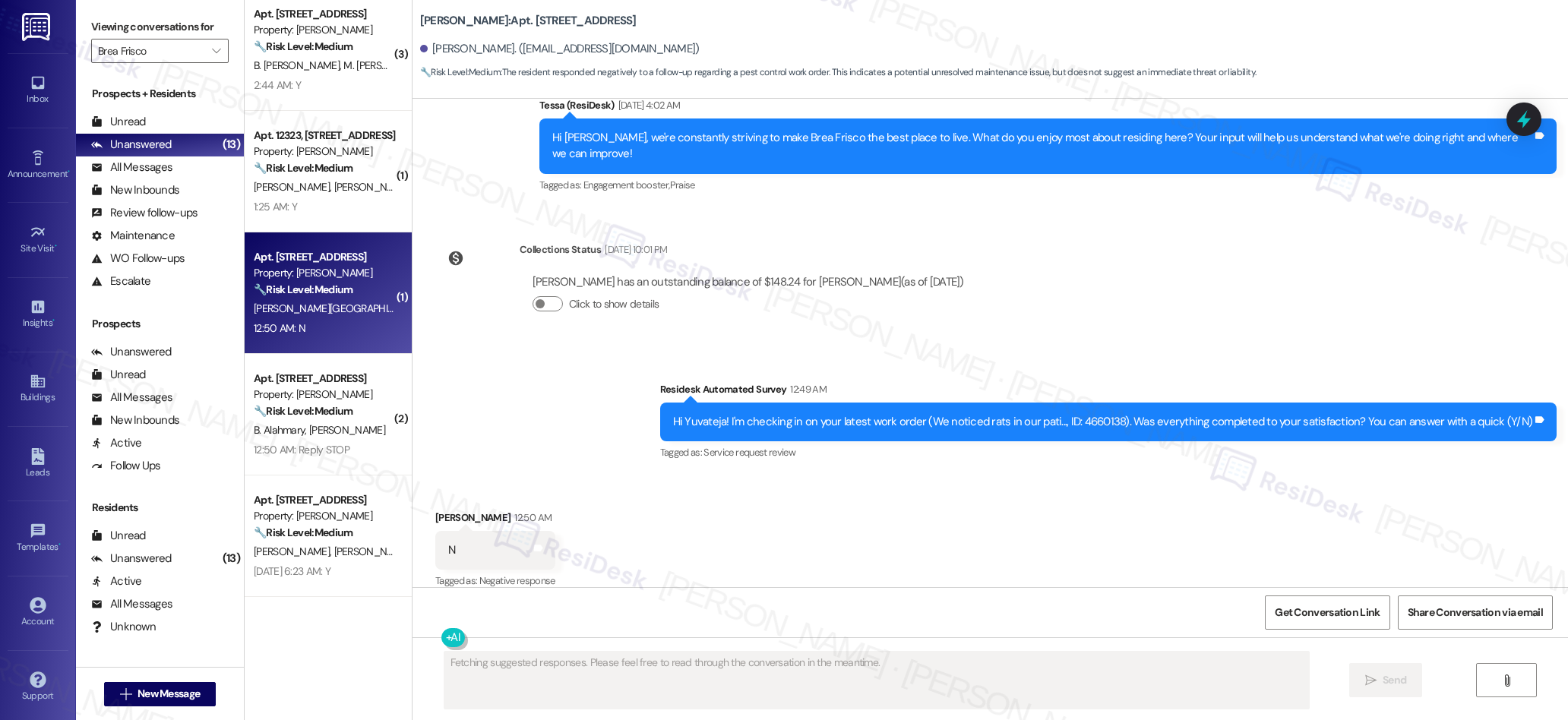
scroll to position [411, 0]
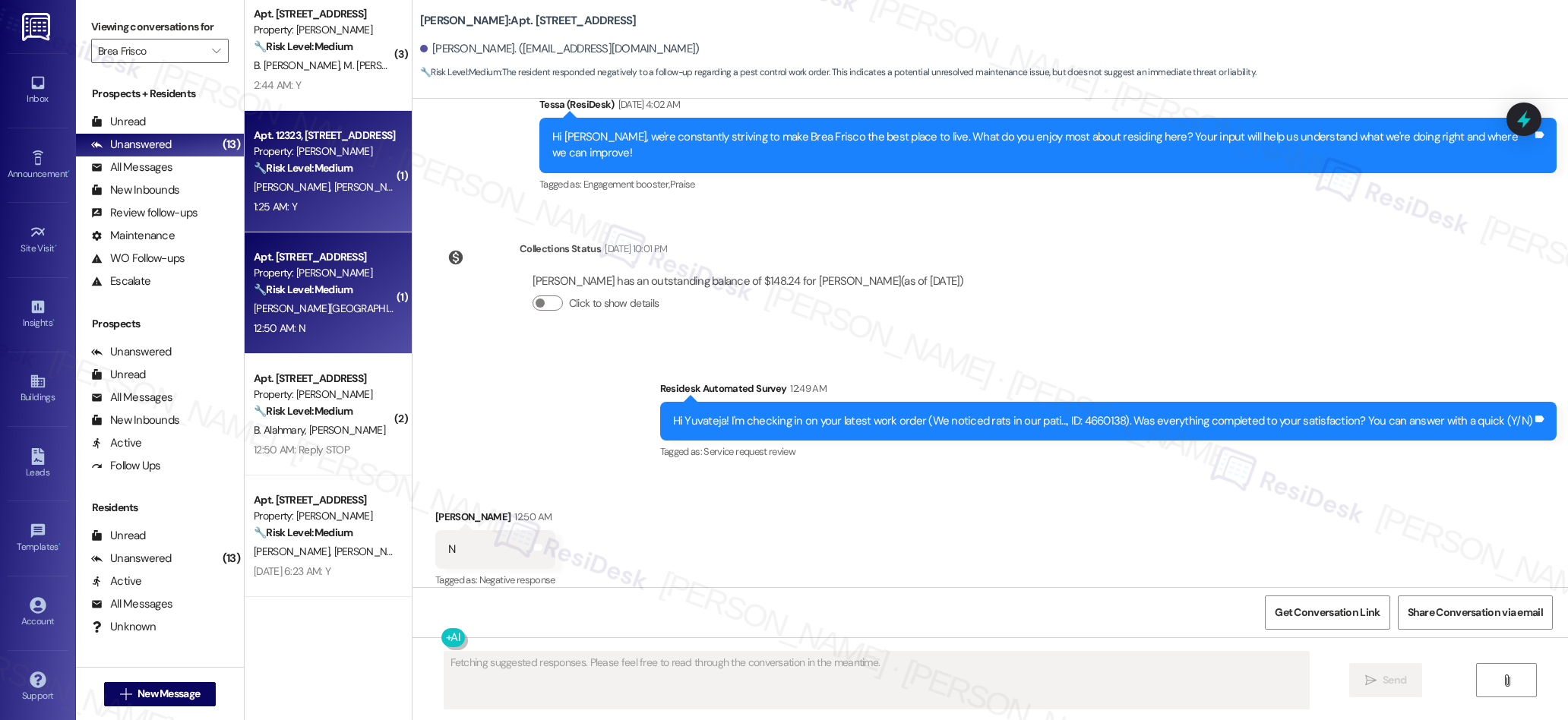
click at [353, 201] on div "1:25 AM: Y 1:25 AM: Y" at bounding box center [323, 207] width 144 height 19
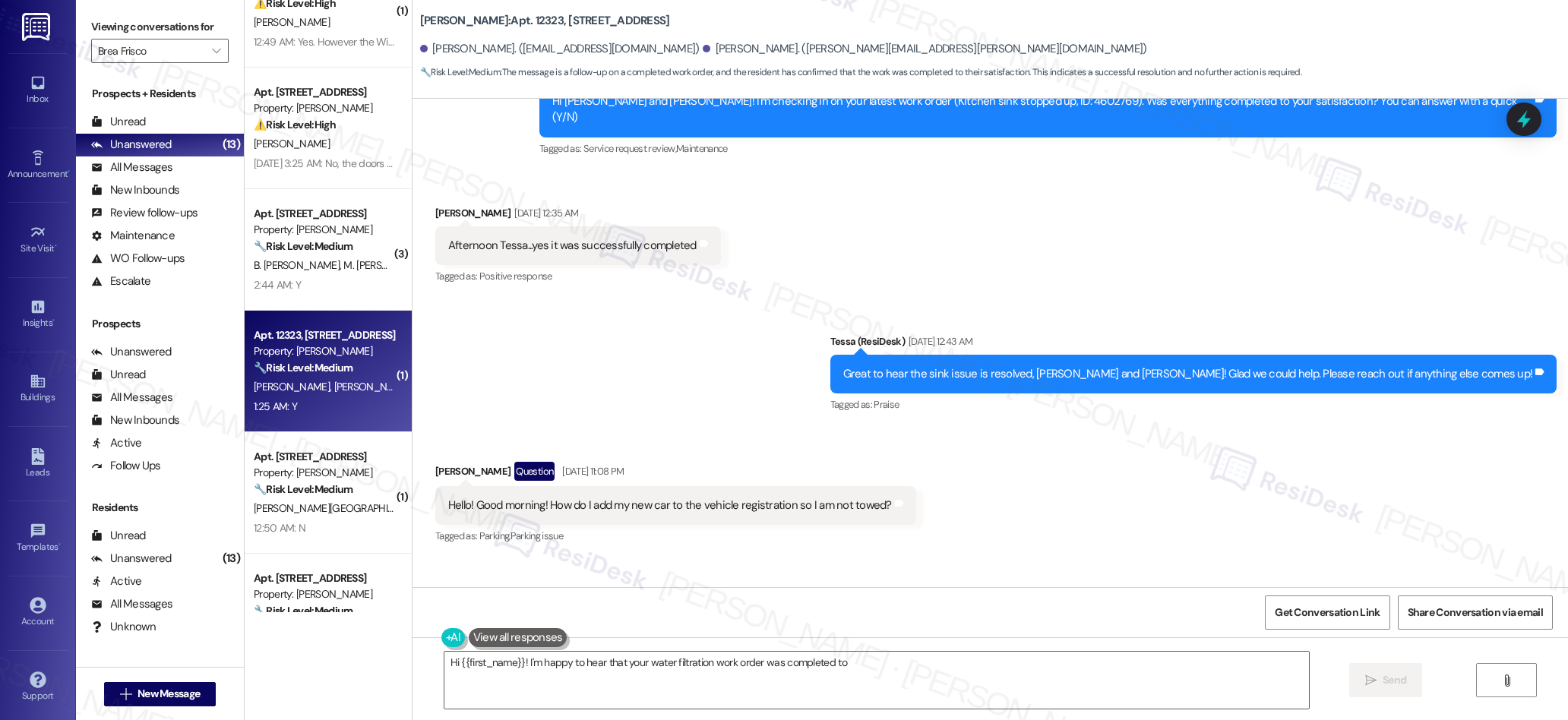
scroll to position [0, 0]
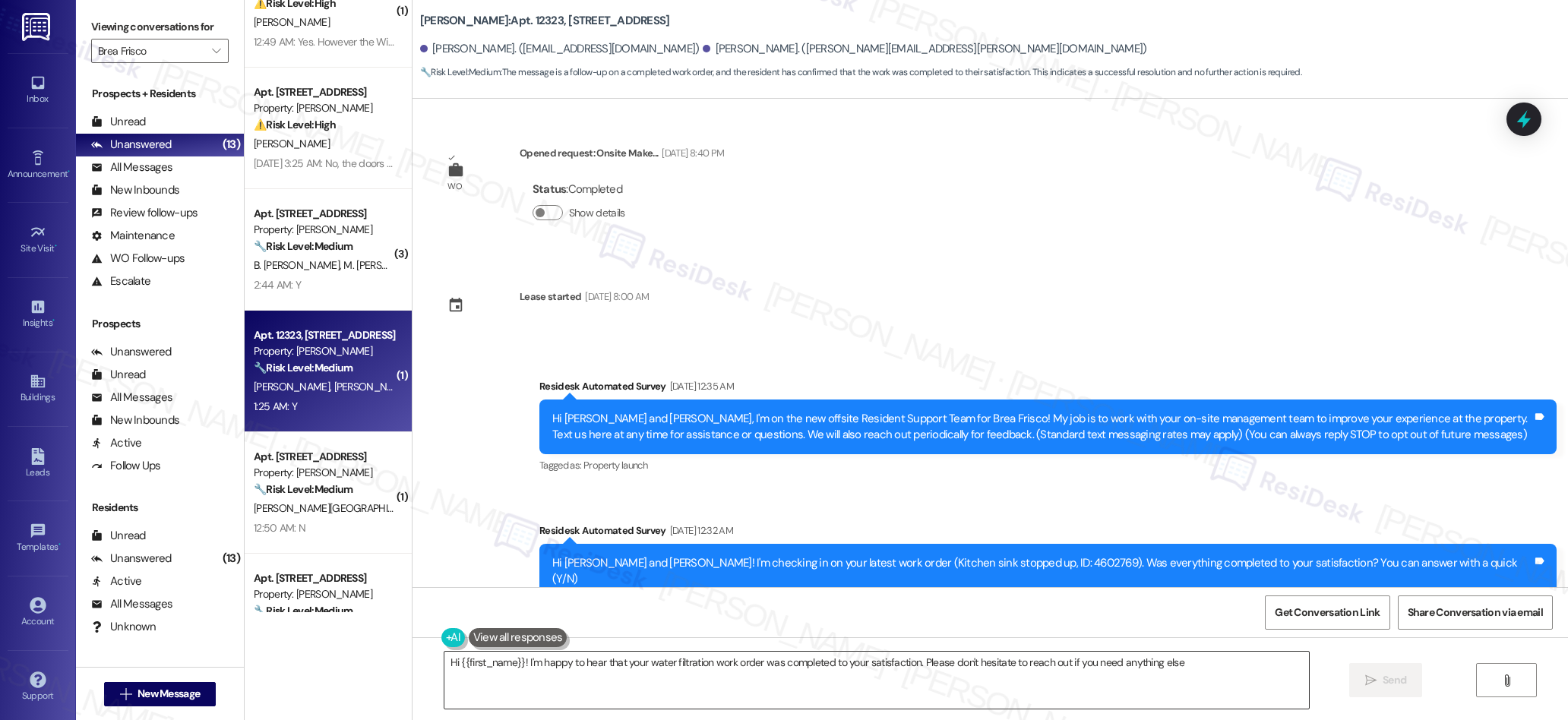
type textarea "Hi {{first_name}}! I'm happy to hear that your water filtration work order was …"
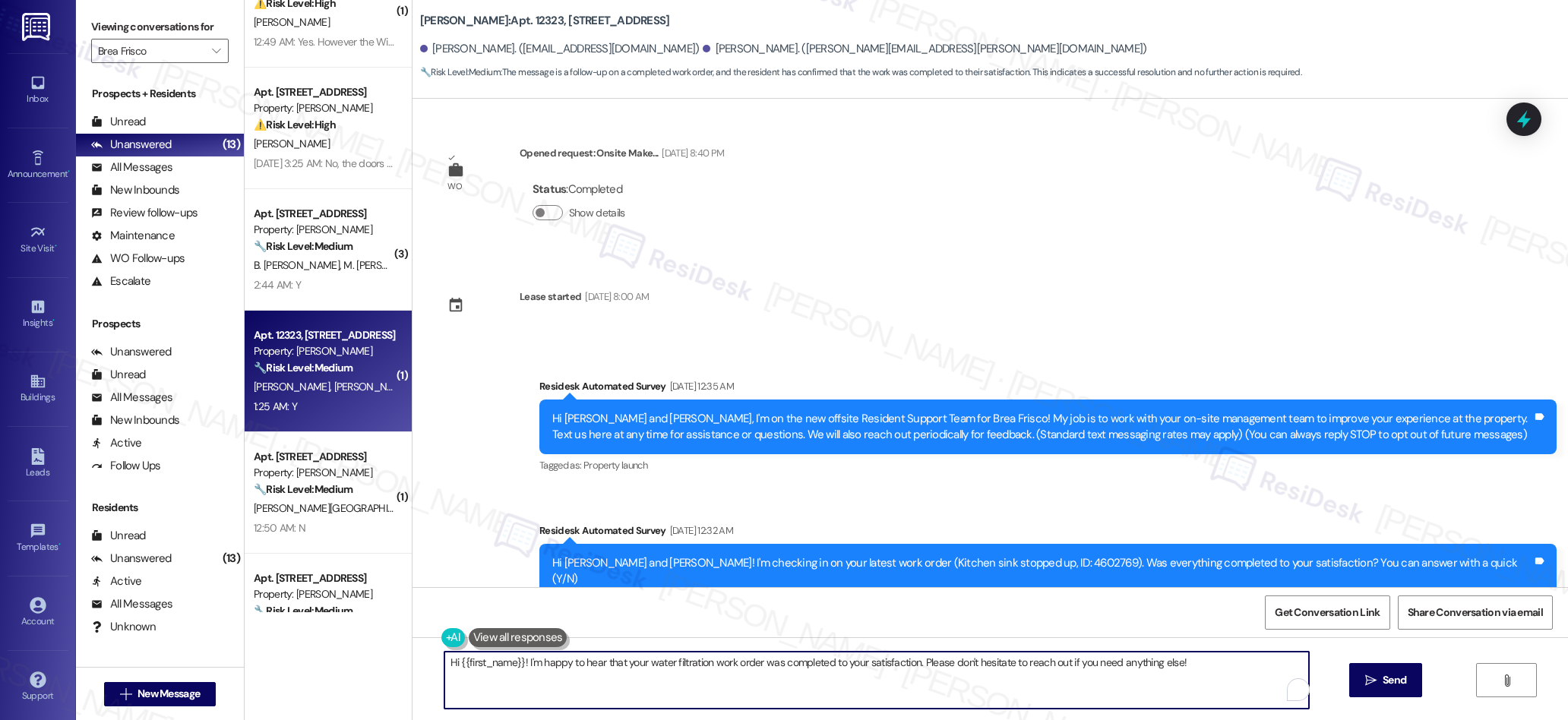
click at [600, 662] on textarea "Hi {{first_name}}! I'm happy to hear that your water filtration work order was …" at bounding box center [877, 680] width 865 height 57
click at [600, 663] on textarea "Hi {{first_name}}! I'm happy to hear that your water filtration work order was …" at bounding box center [877, 680] width 865 height 57
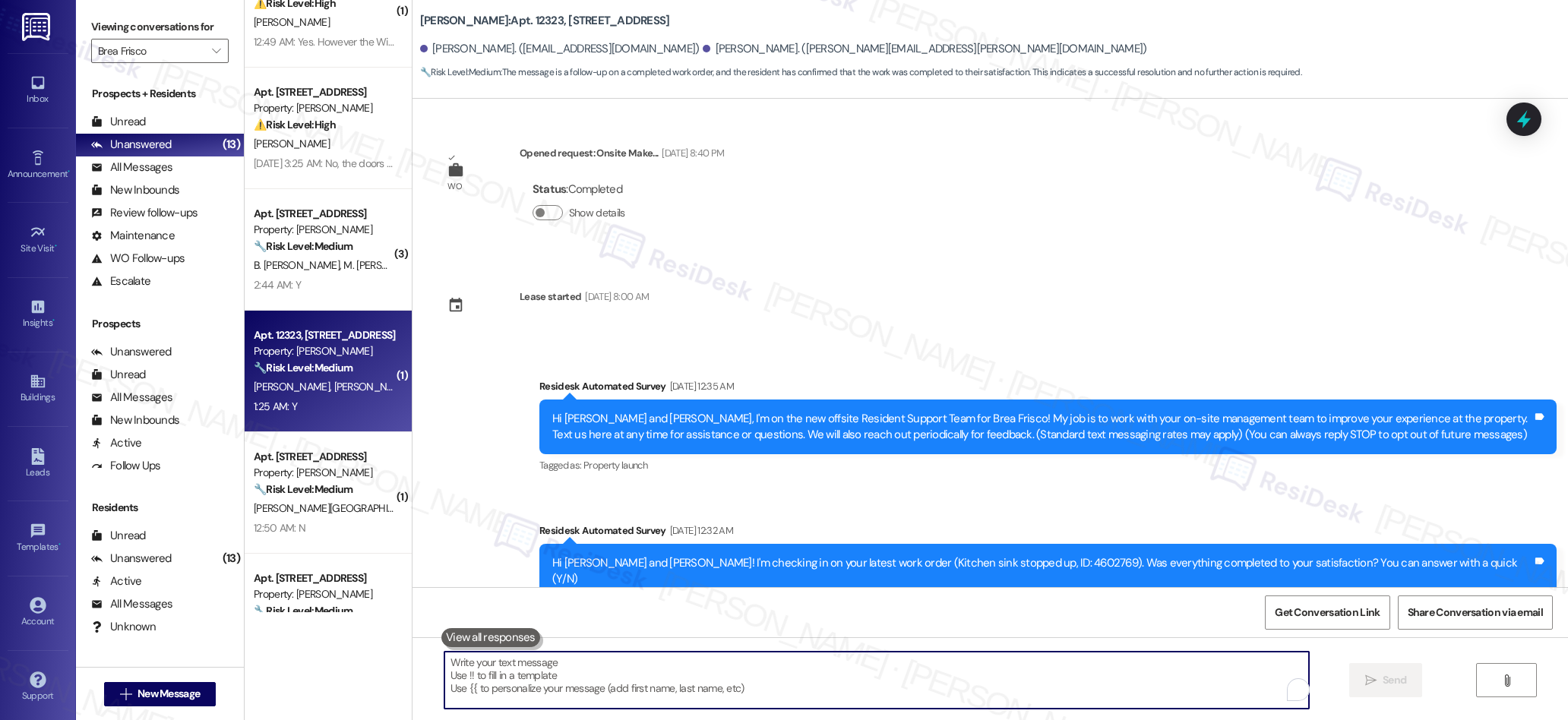
paste textarea "We’re glad everything went well with your work order! Let us know if there’s an…"
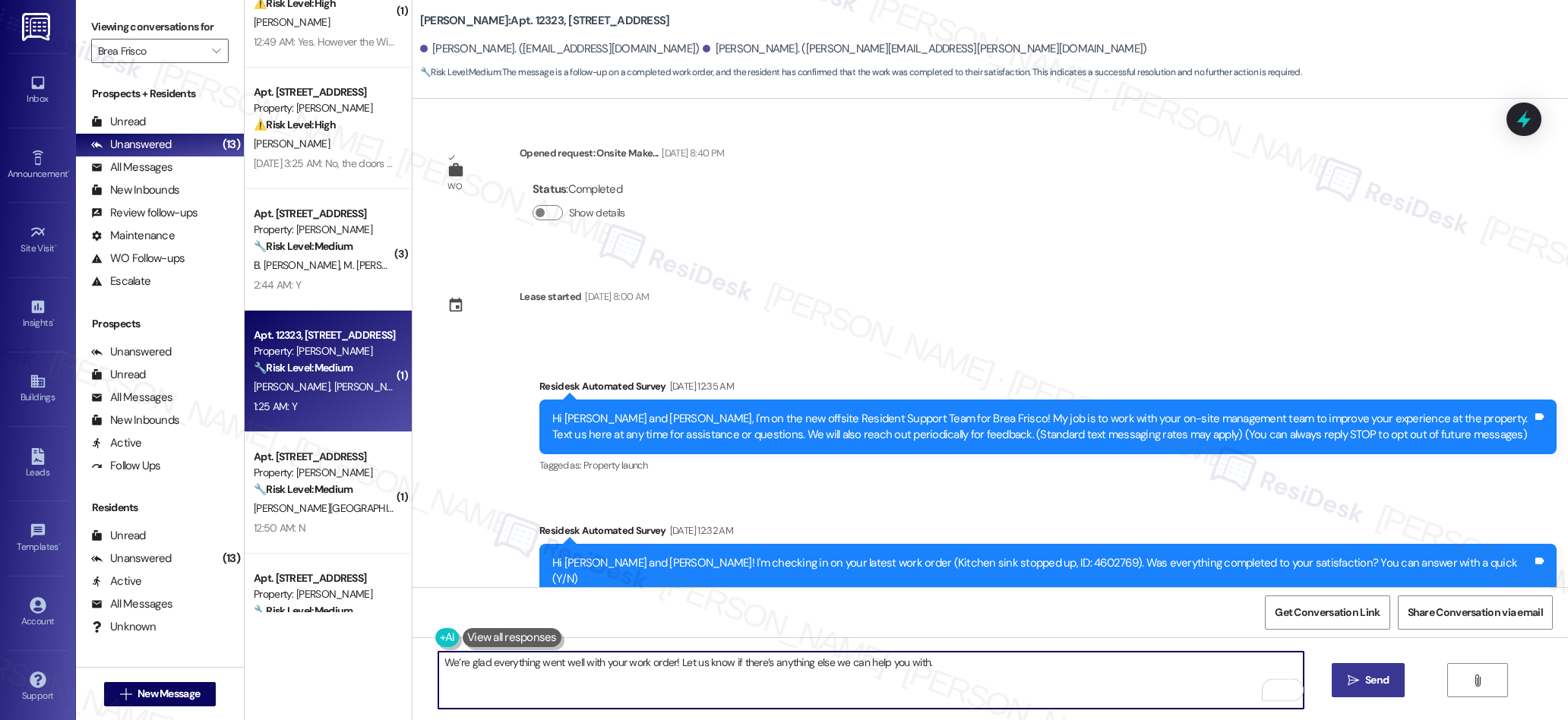
type textarea "We’re glad everything went well with your work order! Let us know if there’s an…"
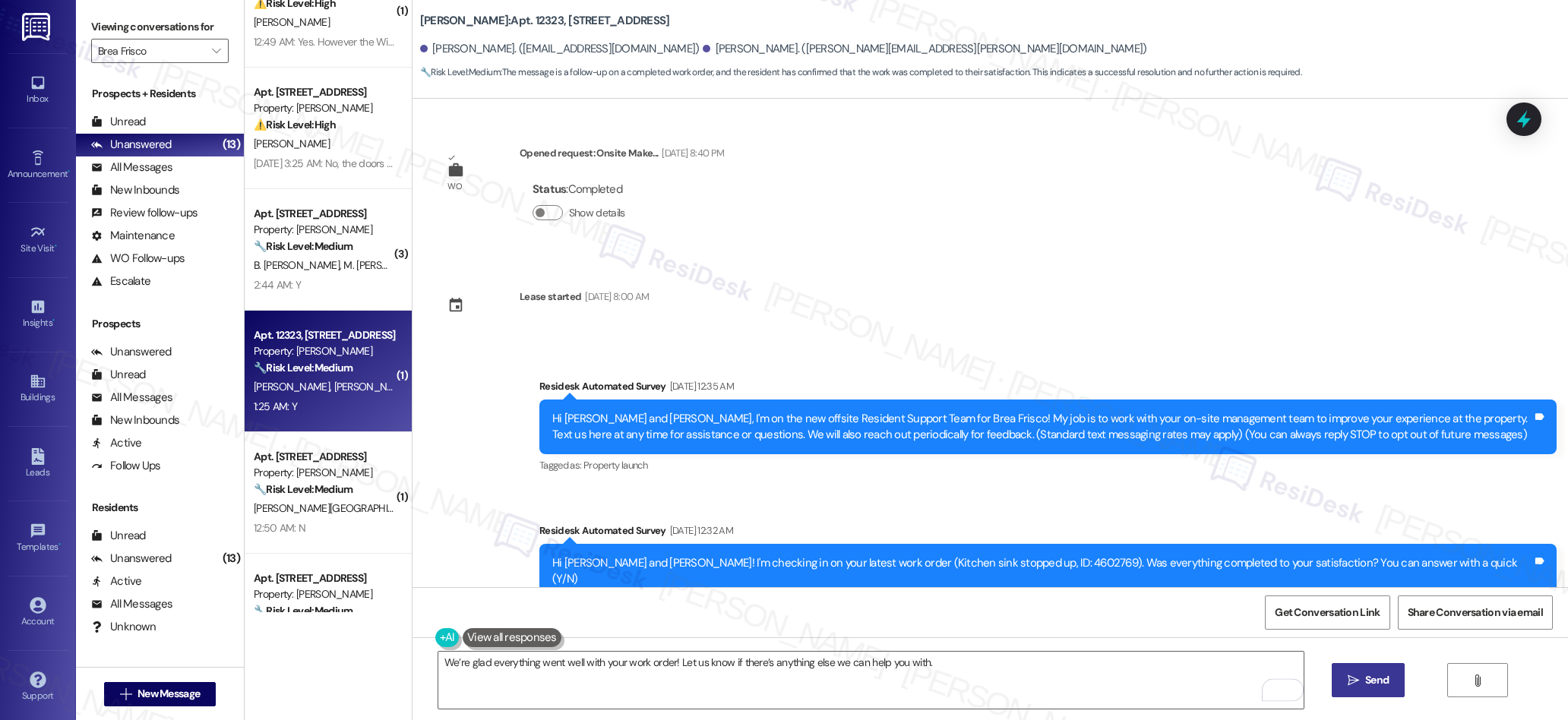
click at [1358, 685] on span " Send" at bounding box center [1369, 680] width 48 height 16
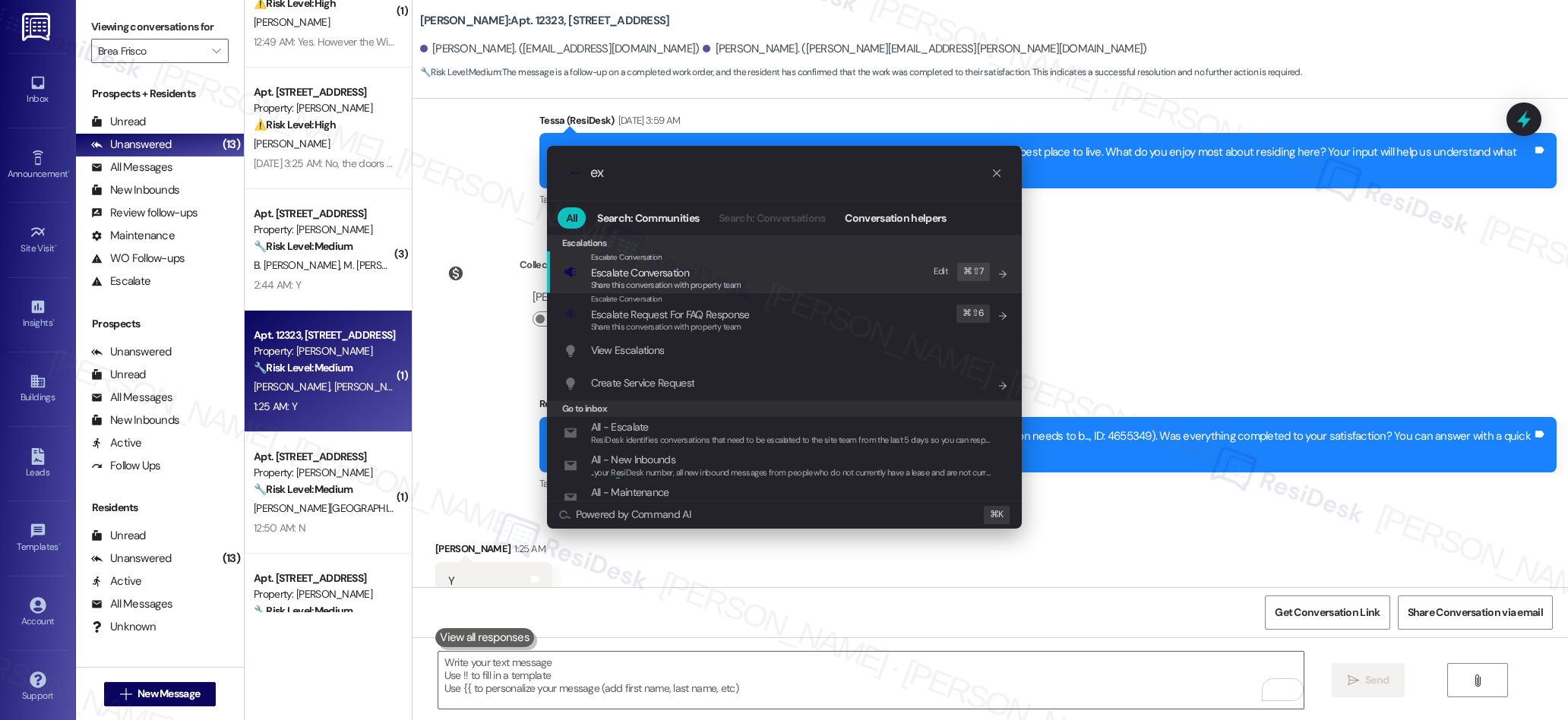
scroll to position [1546, 0]
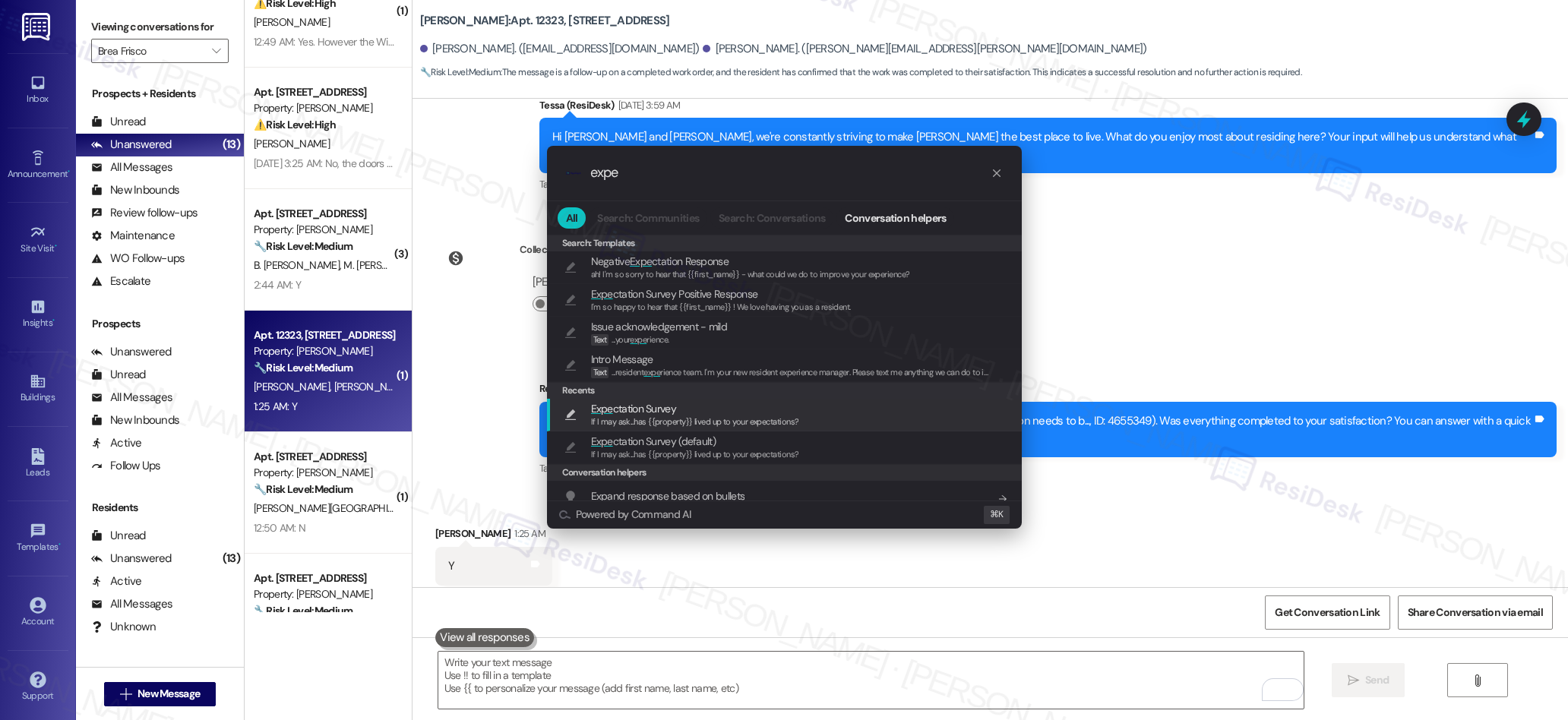
type input "expe"
click at [647, 417] on span "If I may ask...has {{property}} lived up to your expectations?" at bounding box center [695, 421] width 208 height 10
type textarea "If I may ask...has {{property}} lived up to your expectations?"
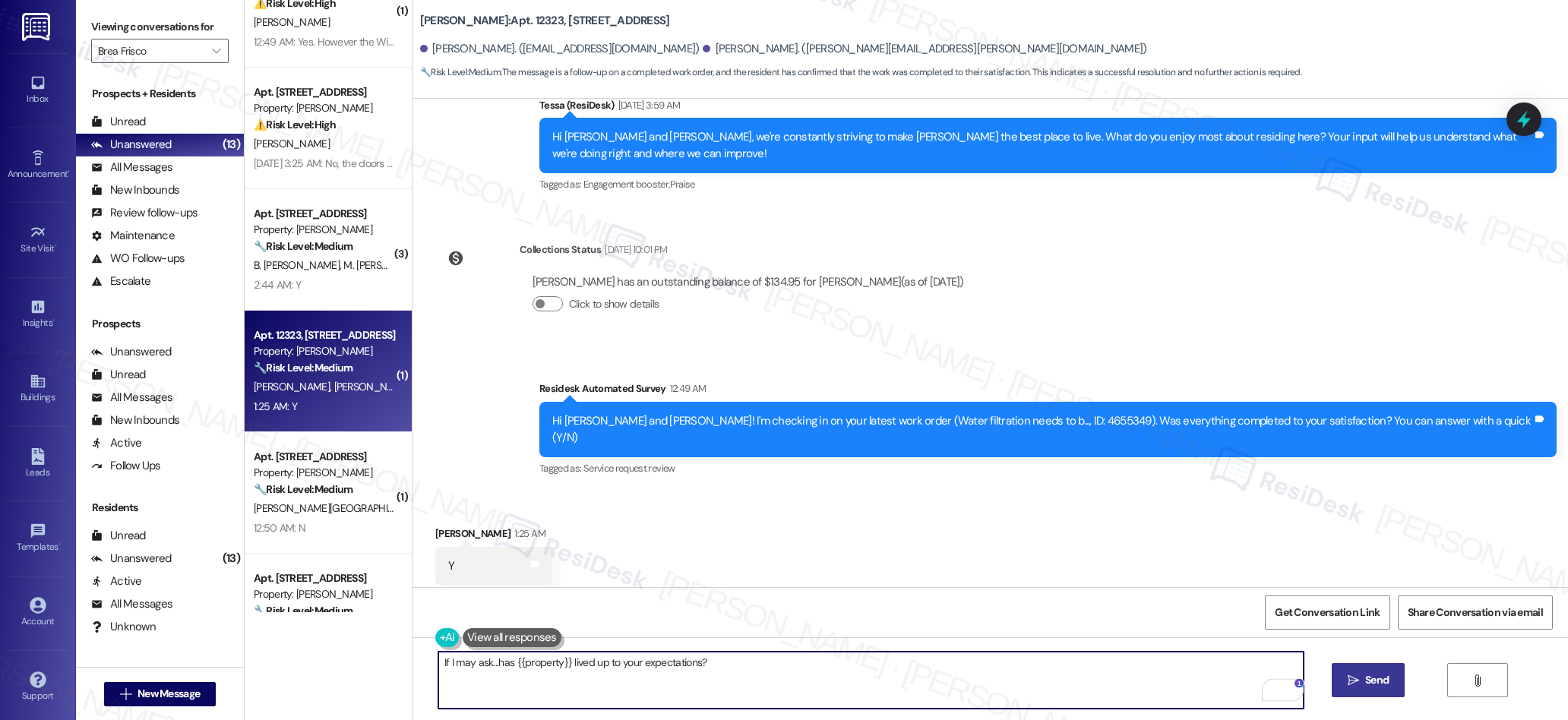
click at [1372, 673] on span "Send" at bounding box center [1376, 680] width 24 height 16
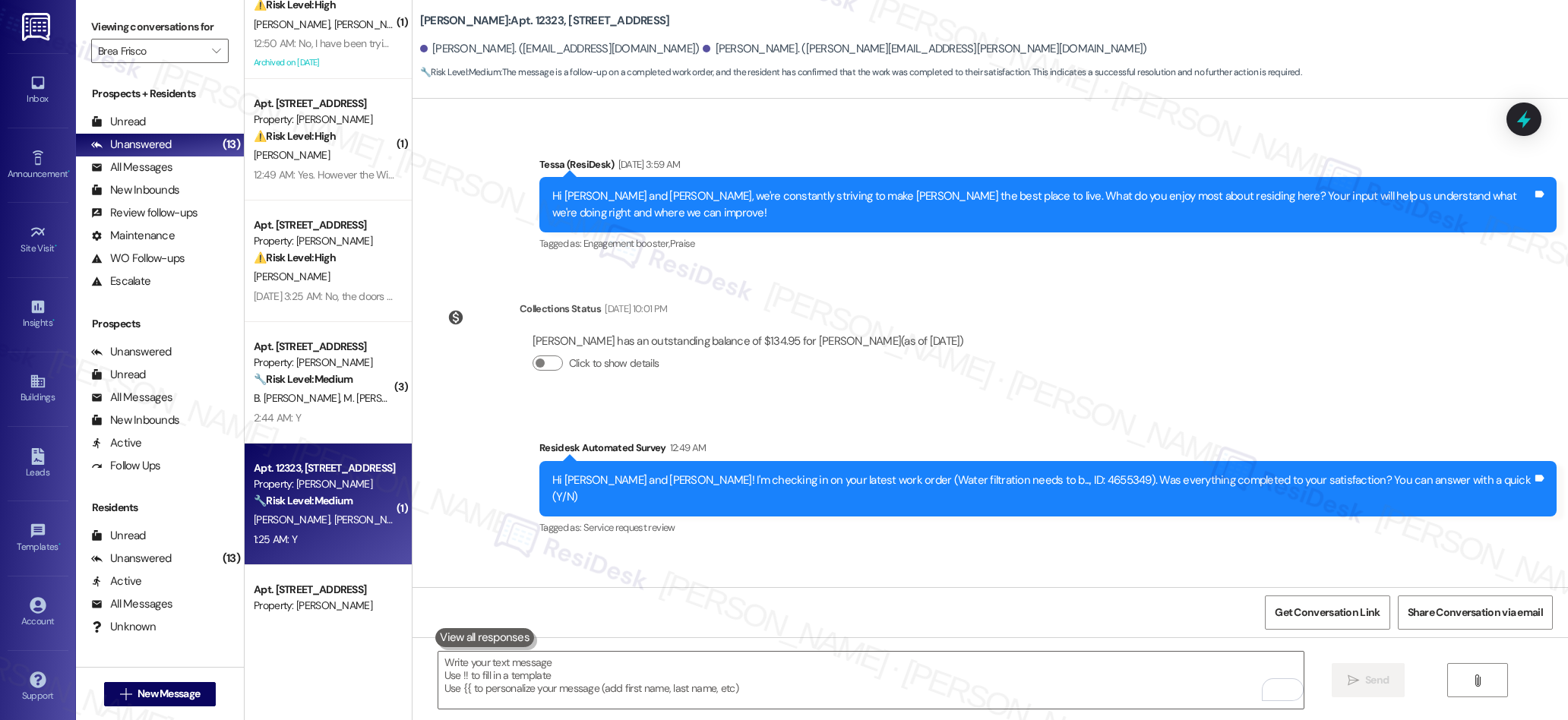
scroll to position [1758, 0]
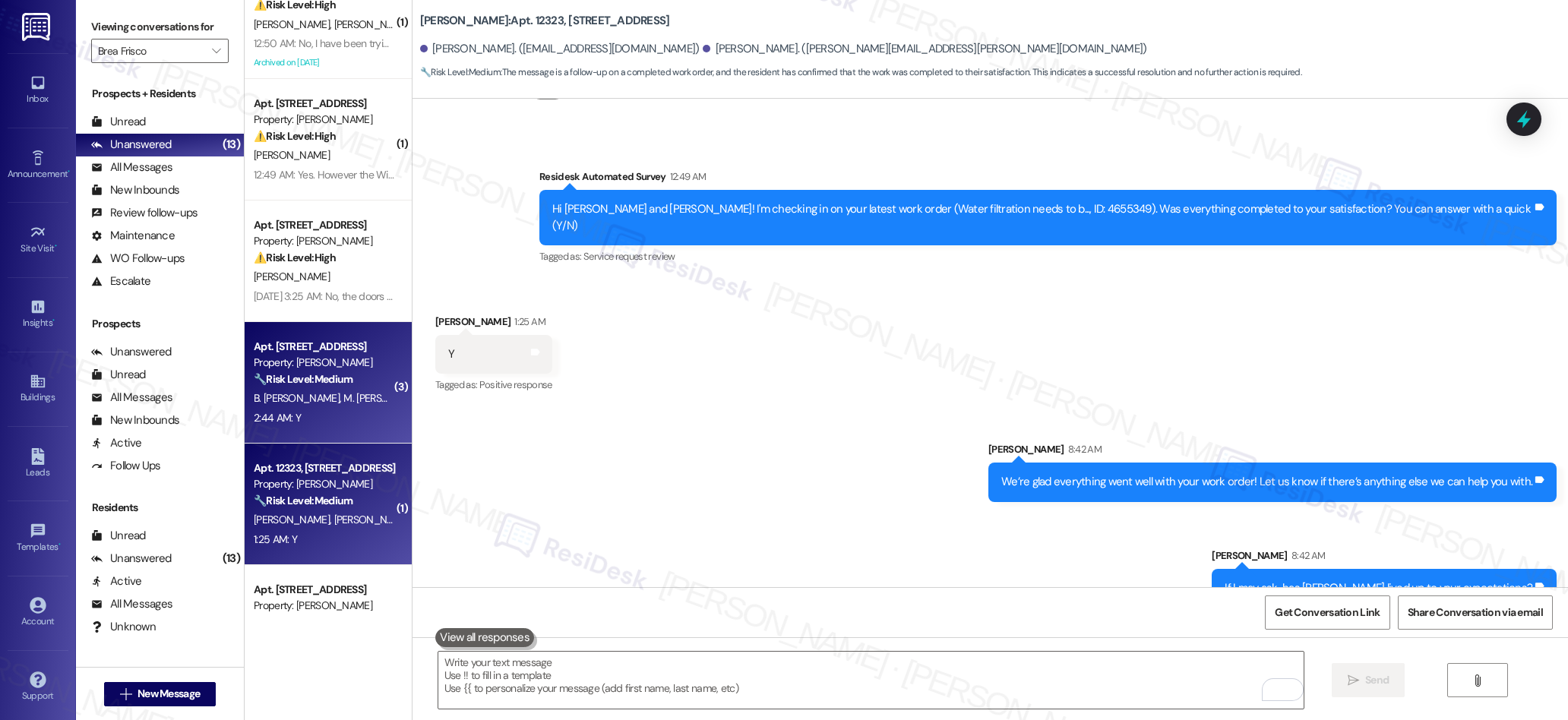
click at [330, 389] on div "B. Rojas Galarza M. Meijia Cortes" at bounding box center [323, 399] width 144 height 19
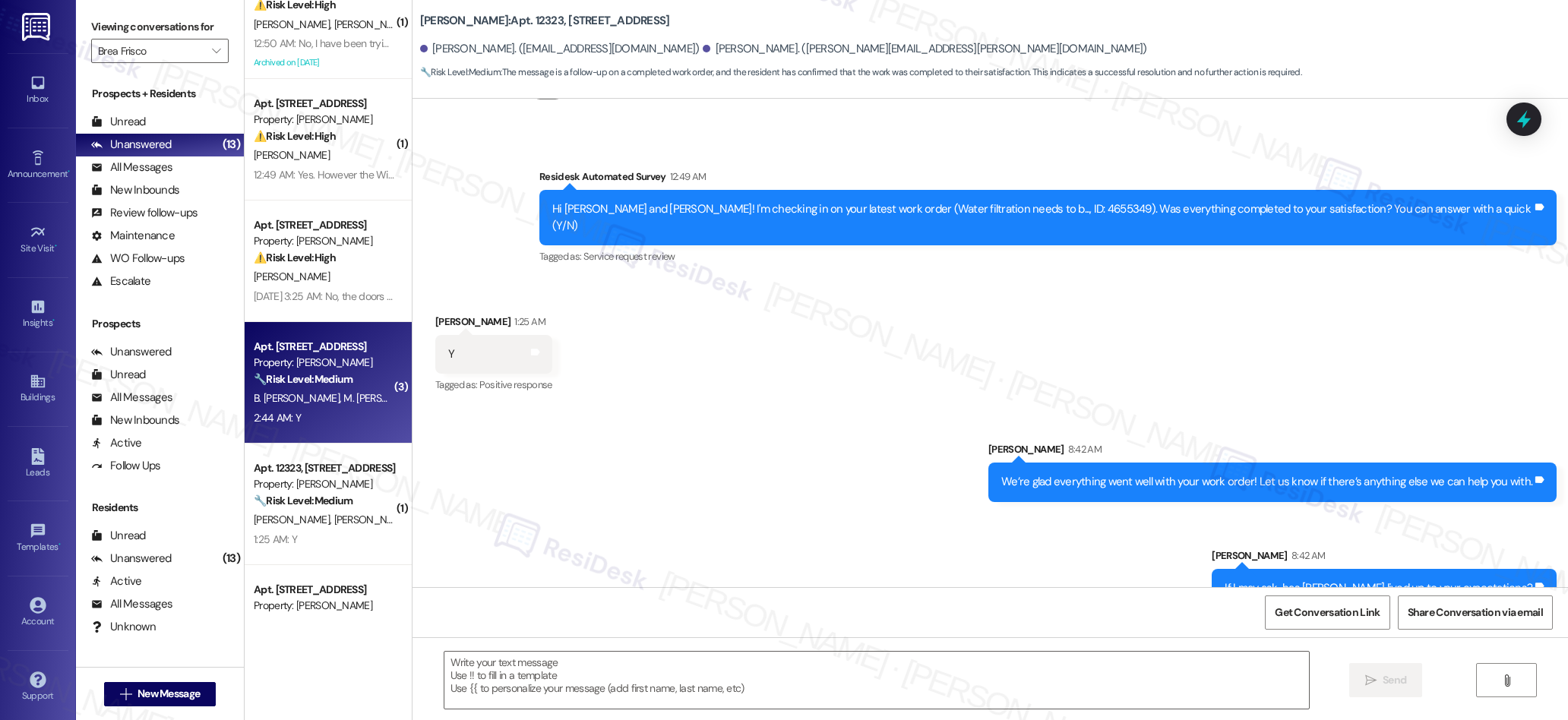
scroll to position [0, 0]
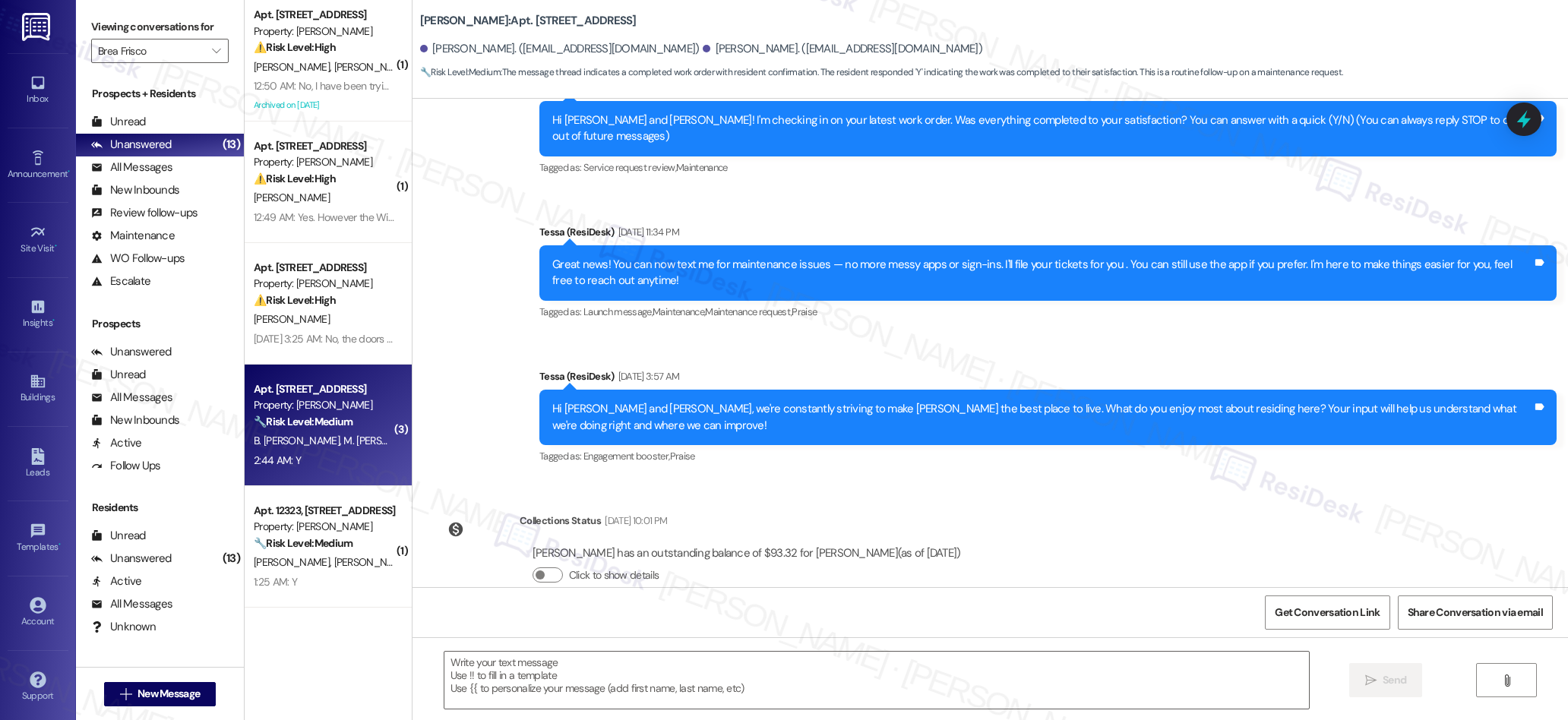
type textarea "Fetching suggested responses. Please feel free to read through the conversation…"
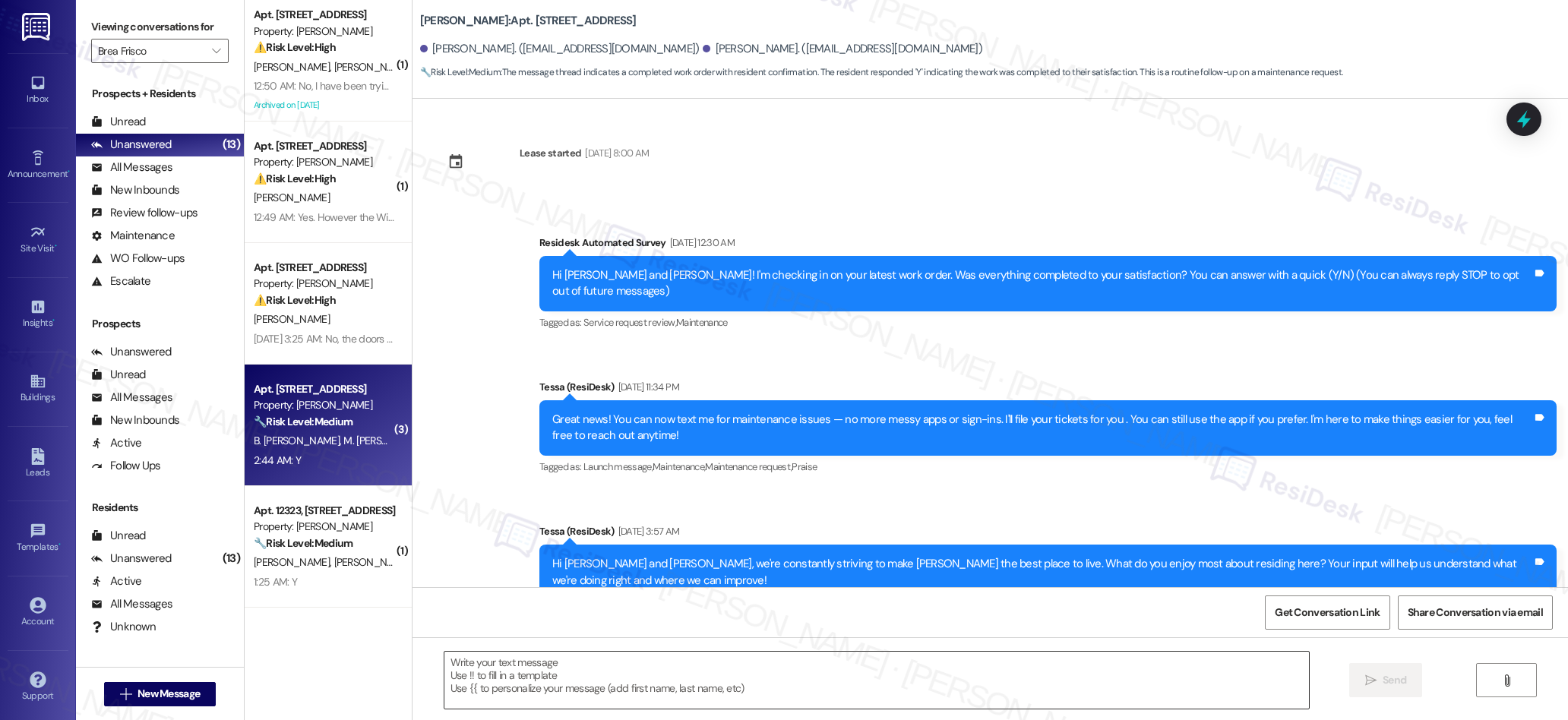
click at [681, 686] on textarea at bounding box center [877, 680] width 865 height 57
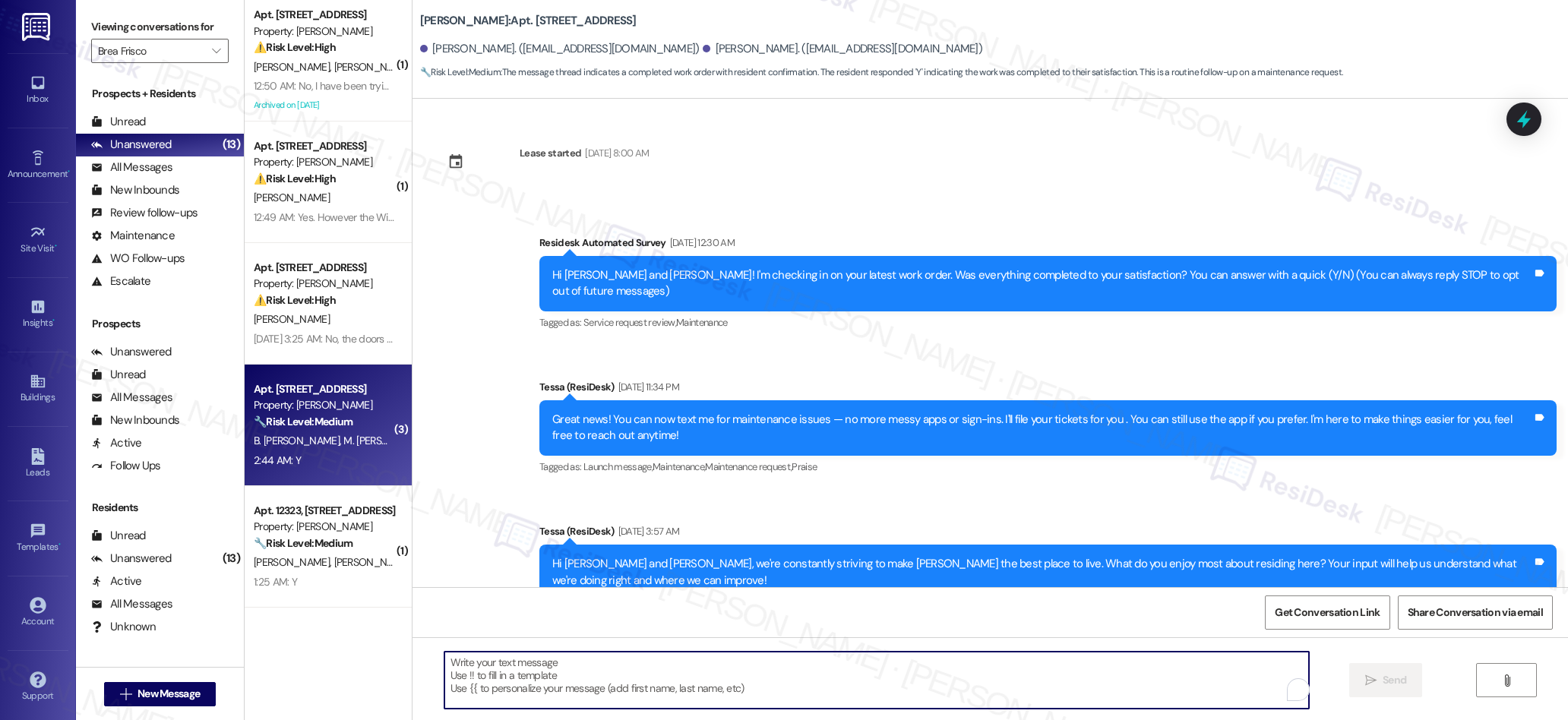
paste textarea "We’re glad everything went well with your work order! Let us know if there’s an…"
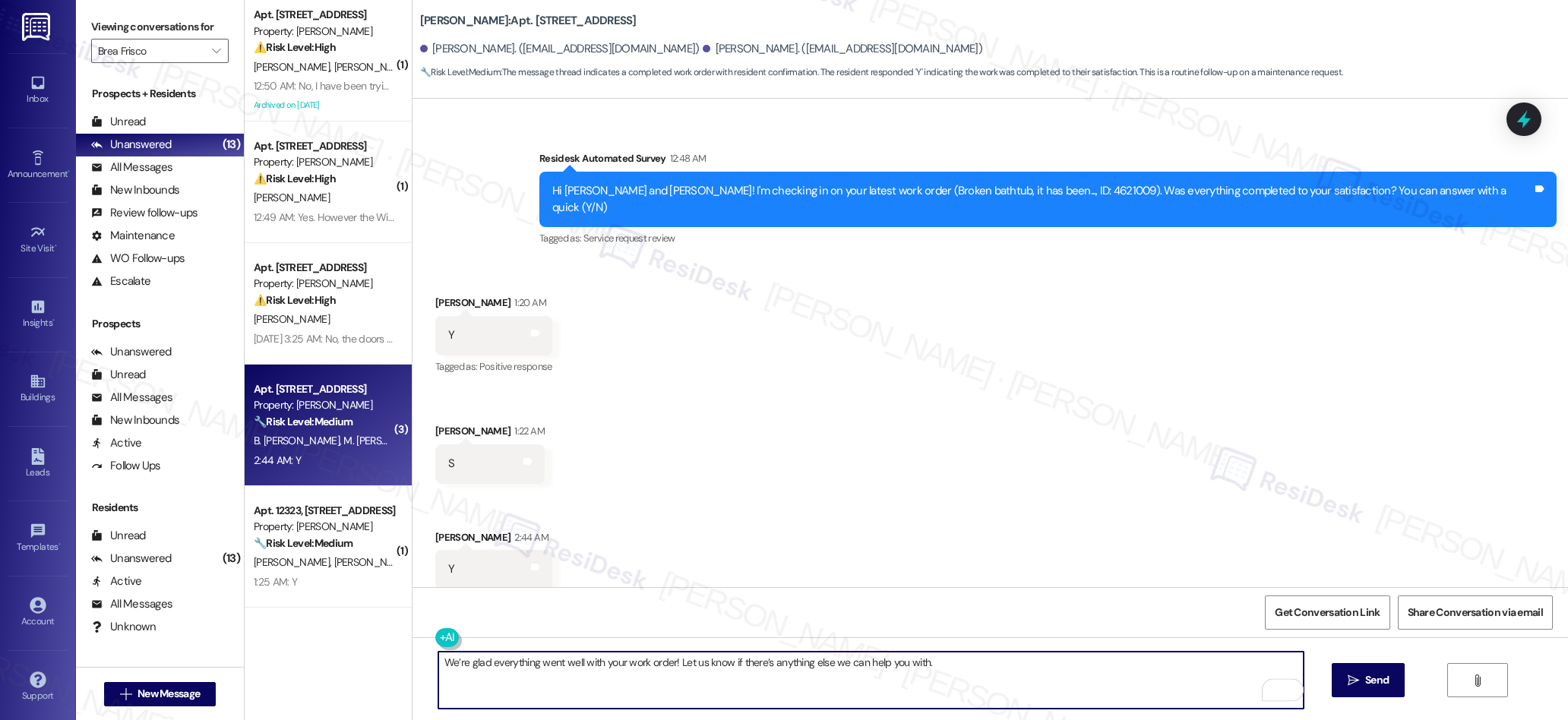
scroll to position [661, 0]
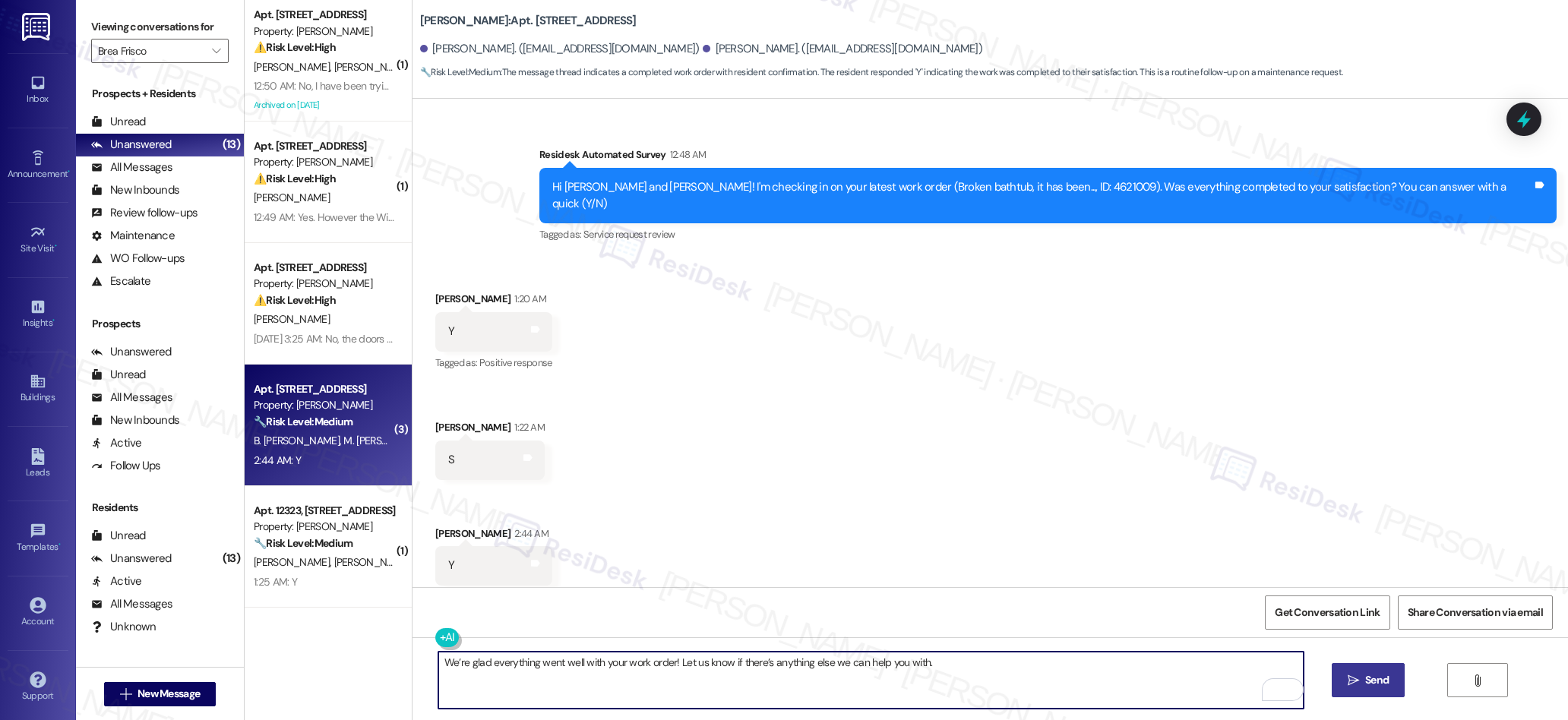
type textarea "We’re glad everything went well with your work order! Let us know if there’s an…"
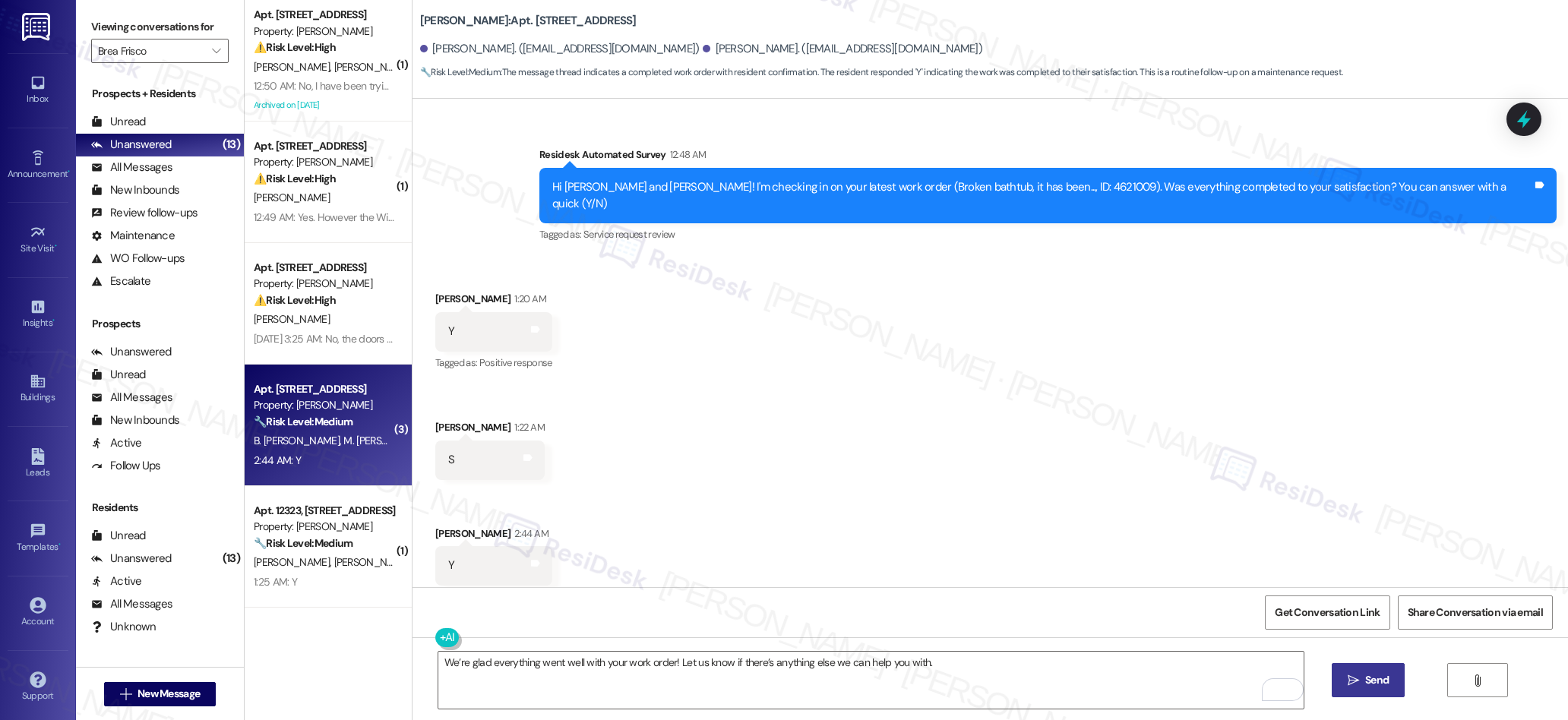
click at [1357, 681] on span " Send" at bounding box center [1369, 680] width 48 height 16
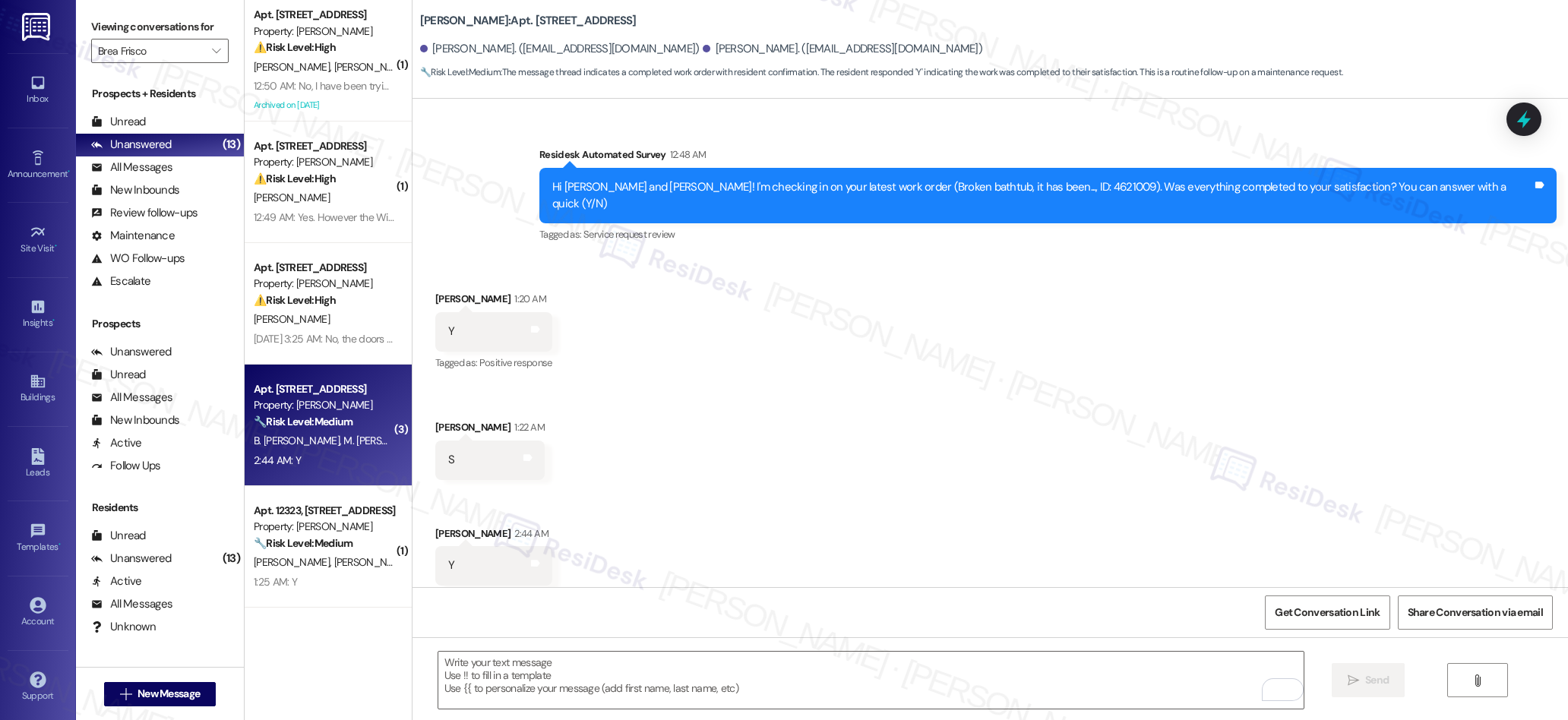
scroll to position [660, 0]
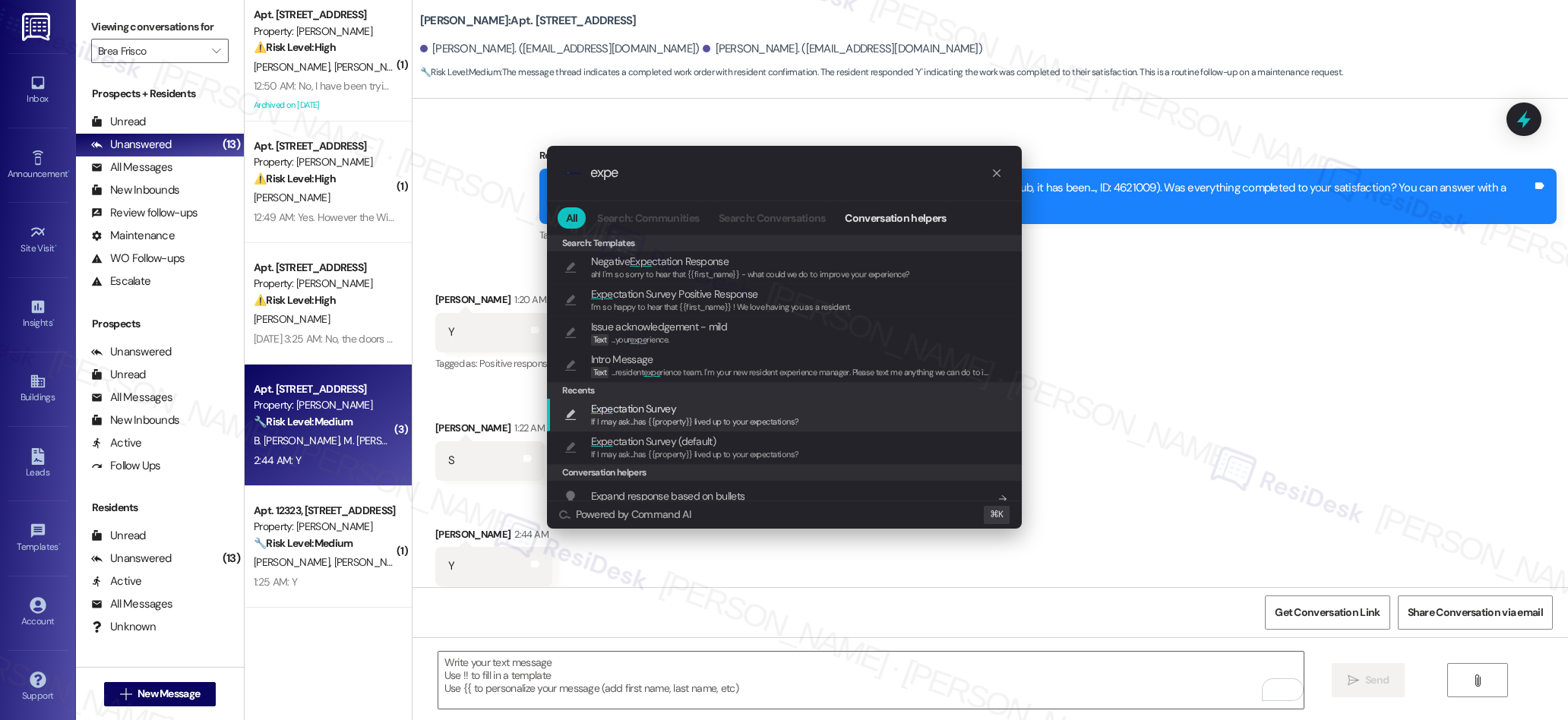
type input "expe"
click at [675, 419] on span "If I may ask...has {{property}} lived up to your expectations?" at bounding box center [695, 421] width 208 height 10
type textarea "If I may ask...has {{property}} lived up to your expectations?"
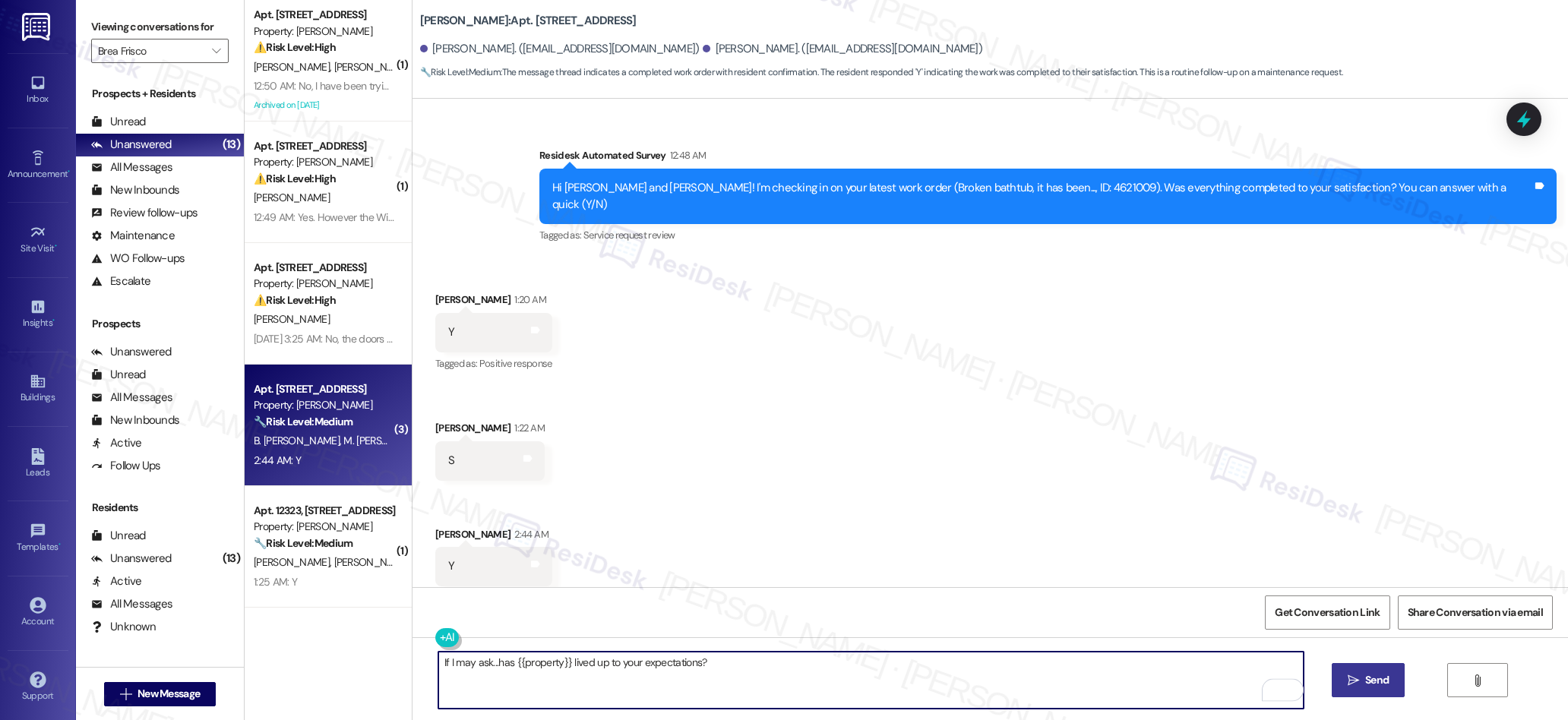
click at [1359, 689] on button " Send" at bounding box center [1368, 680] width 73 height 34
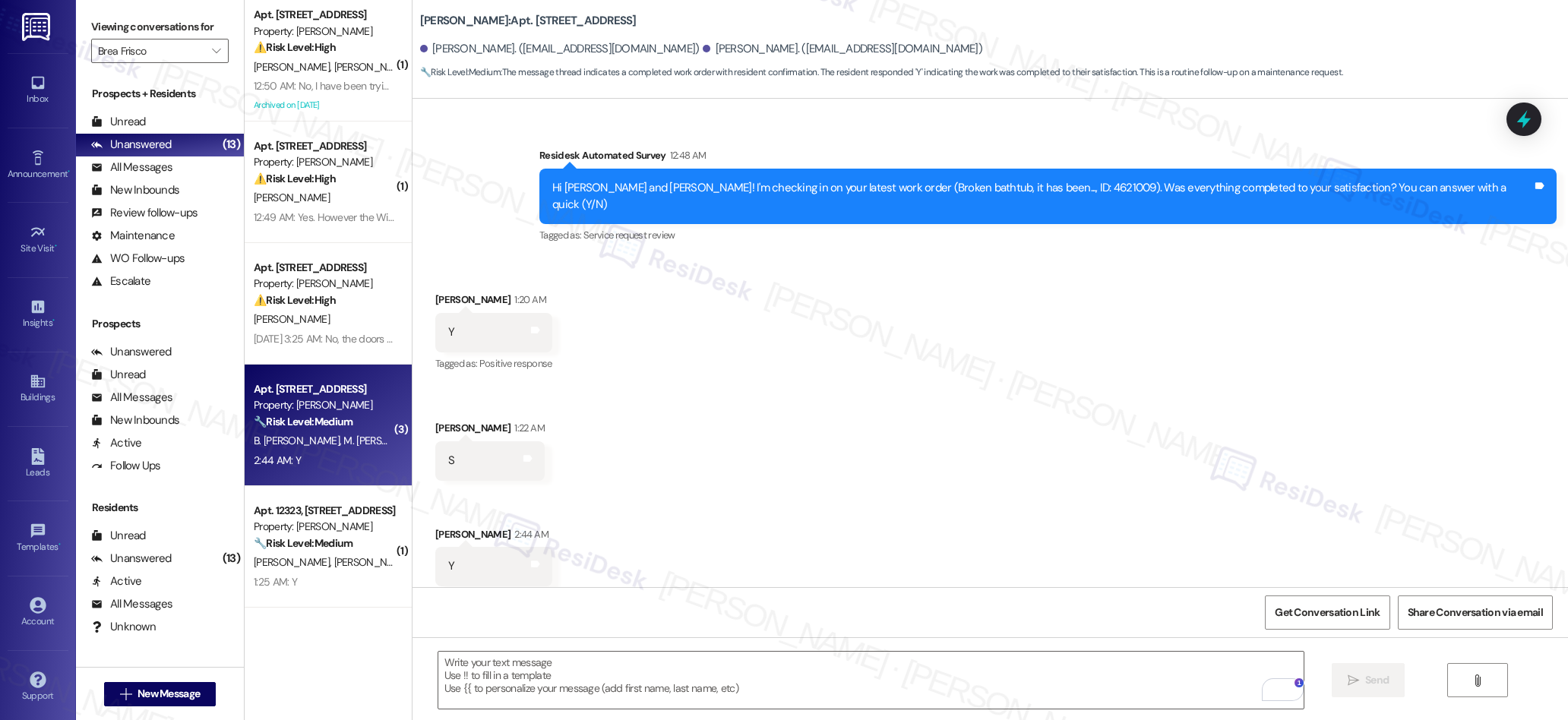
scroll to position [873, 0]
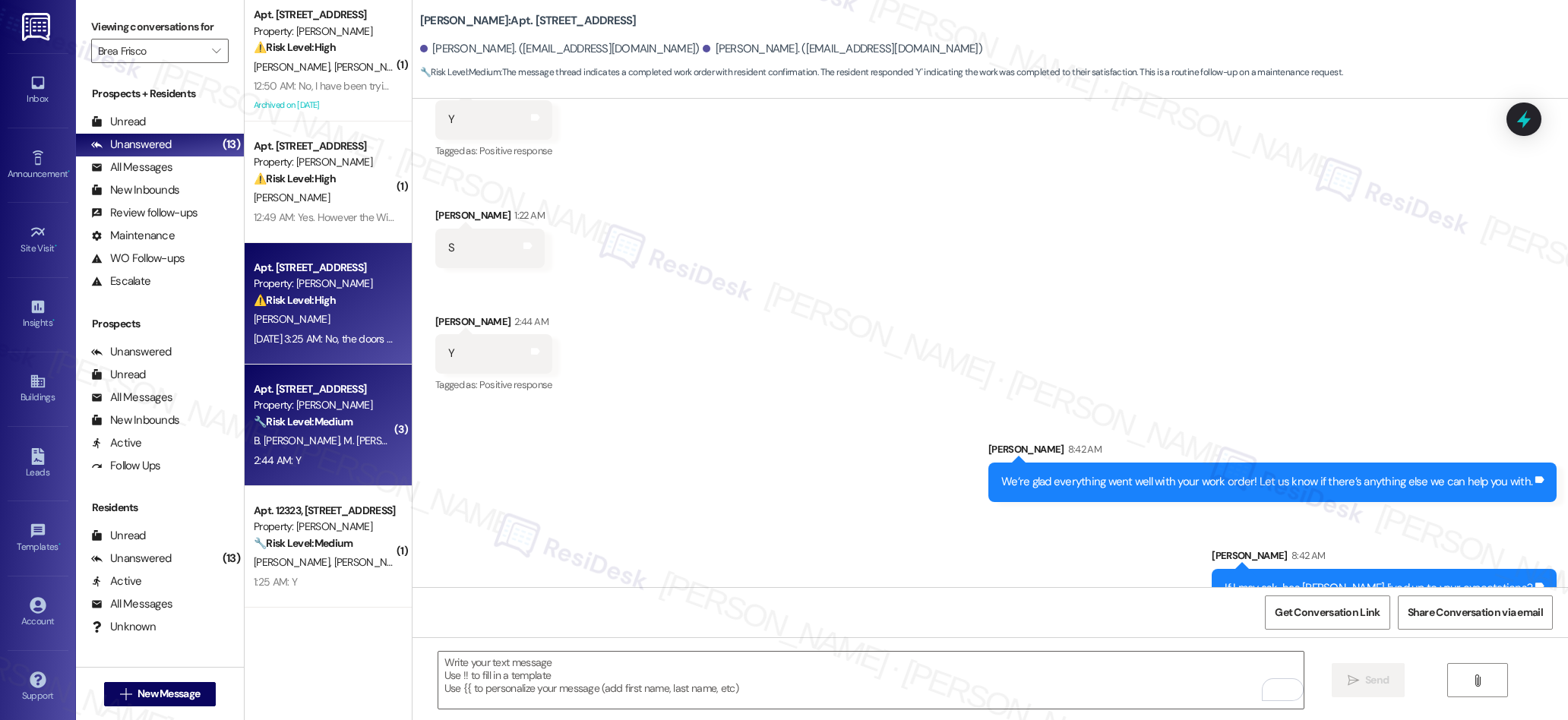
click at [268, 315] on span "S. Johnson" at bounding box center [292, 319] width 76 height 13
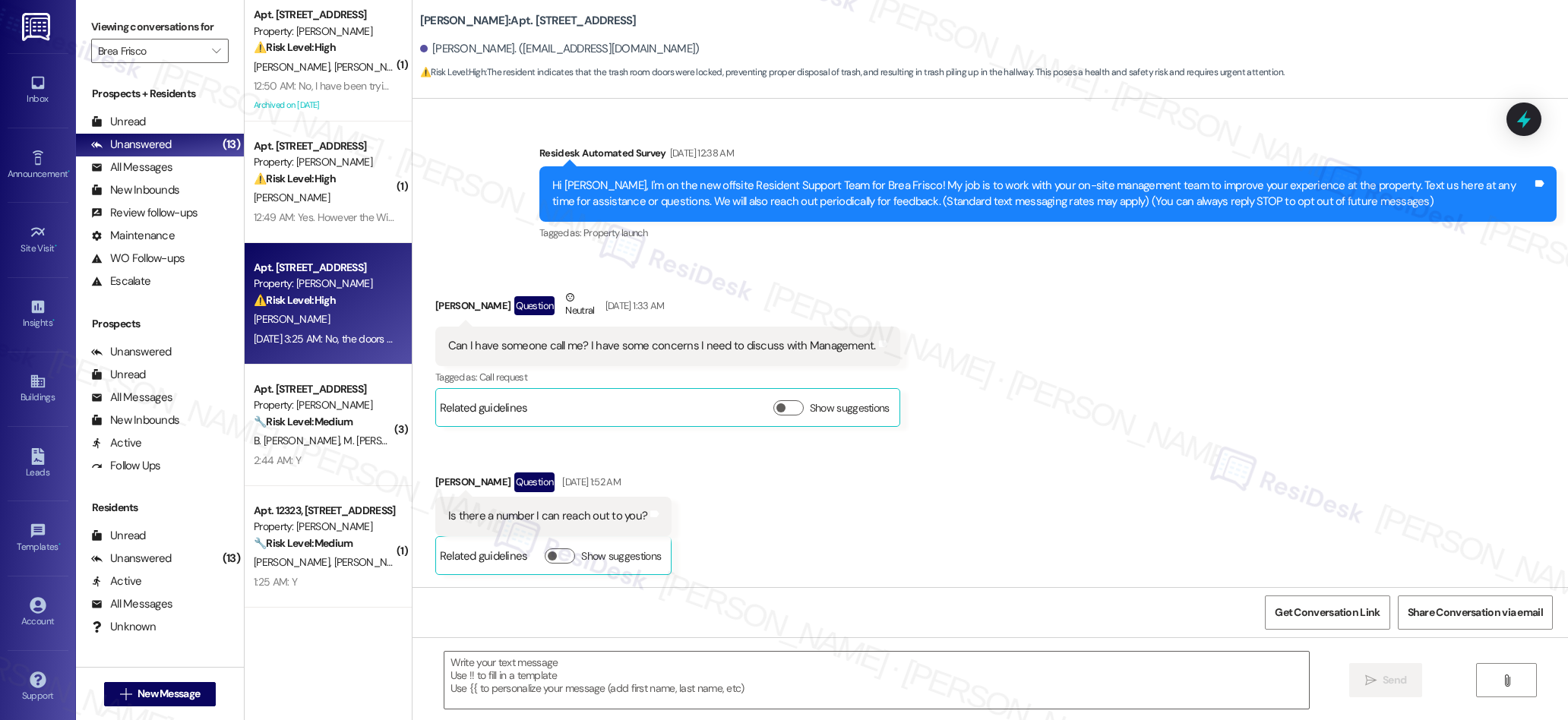
scroll to position [7284, 0]
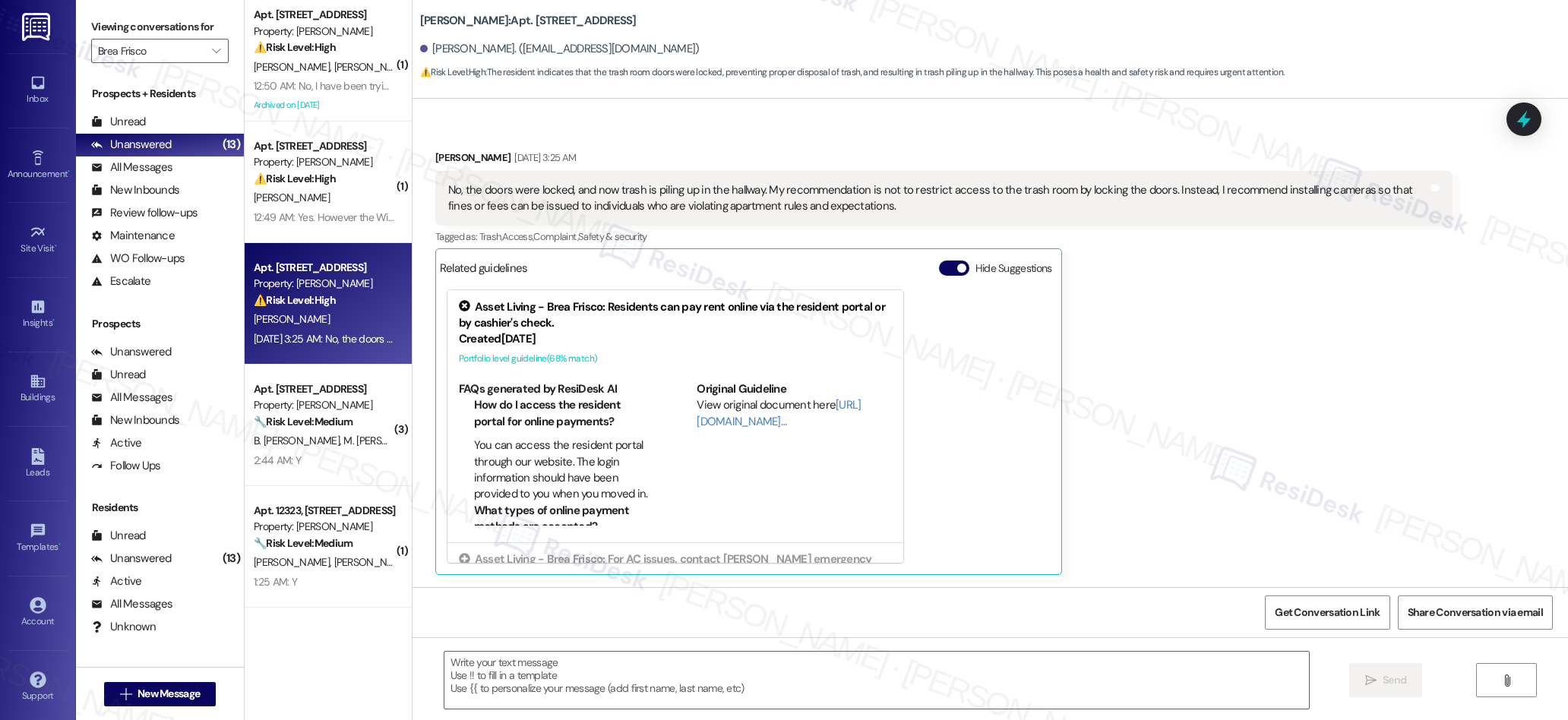
type textarea "Fetching suggested responses. Please feel free to read through the conversation…"
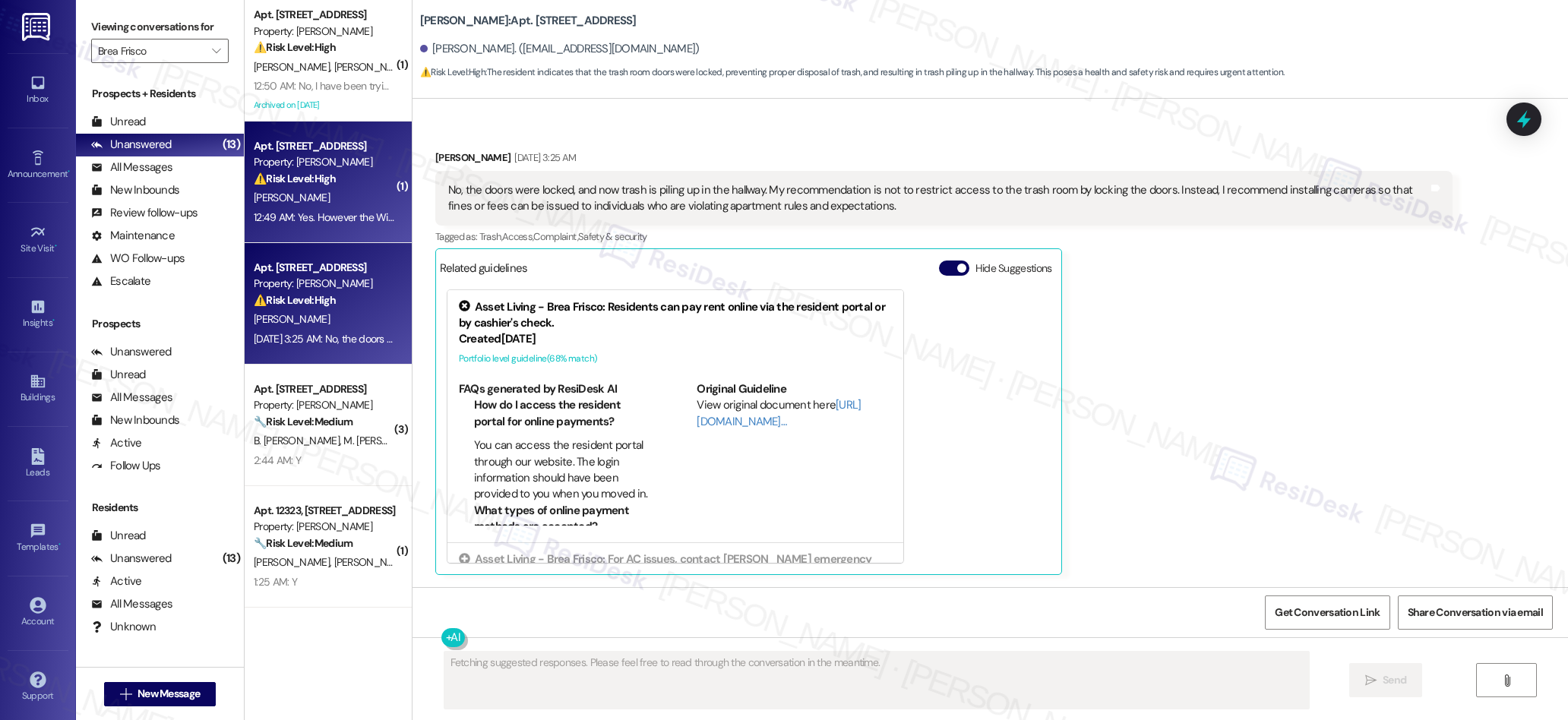
click at [292, 223] on div "12:49 AM: Yes. However the WiFi is out and when I called AT&T they said payment…" at bounding box center [505, 217] width 504 height 13
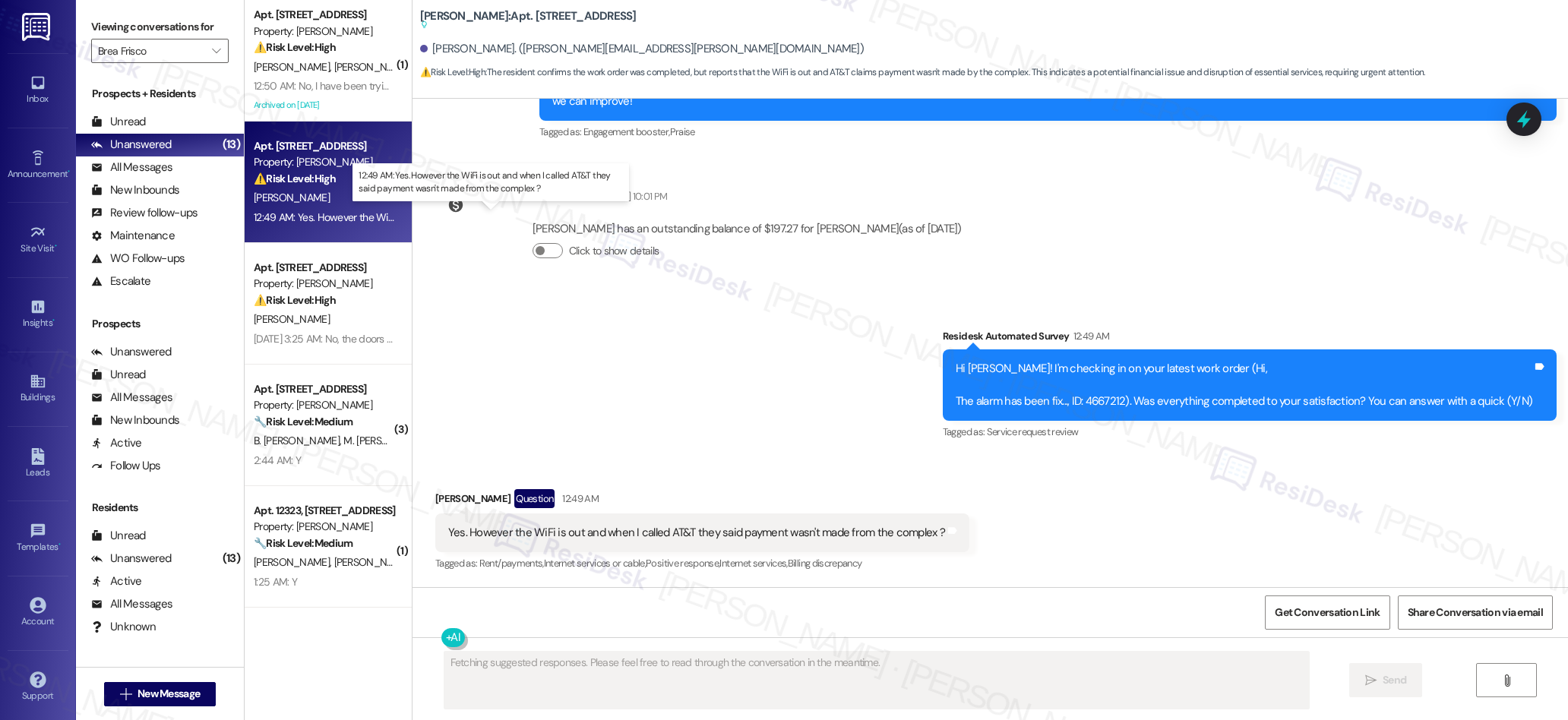
scroll to position [757, 0]
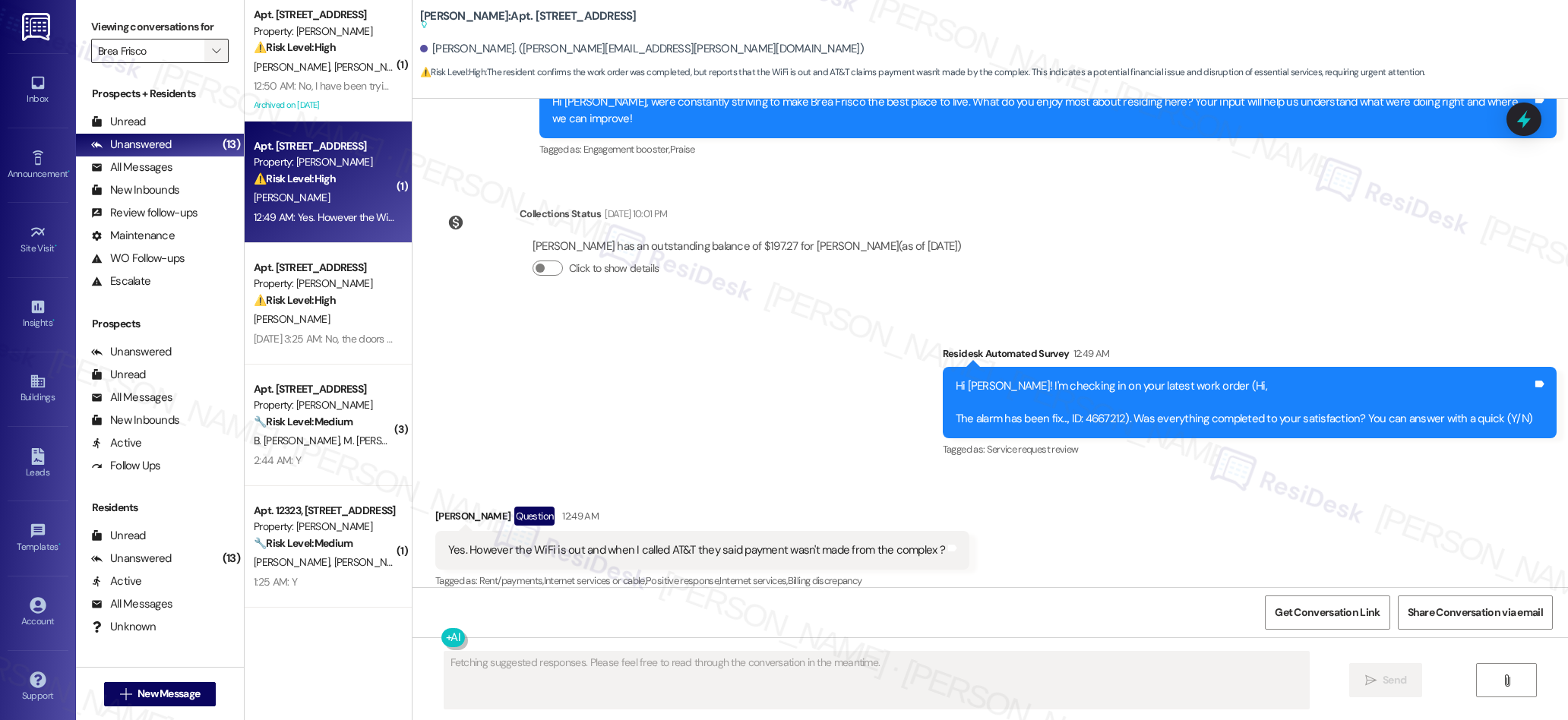
click at [209, 51] on span "" at bounding box center [216, 51] width 14 height 24
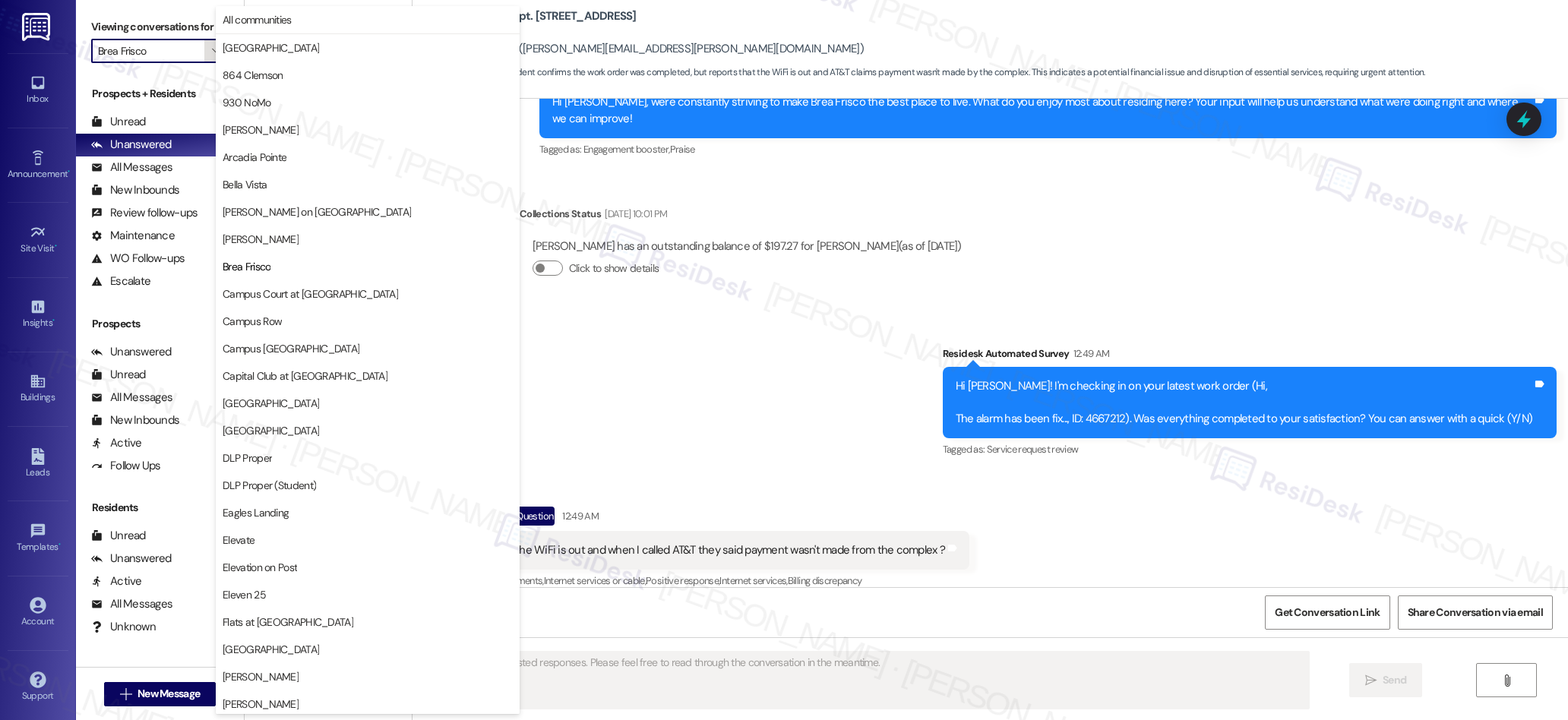
scroll to position [247, 0]
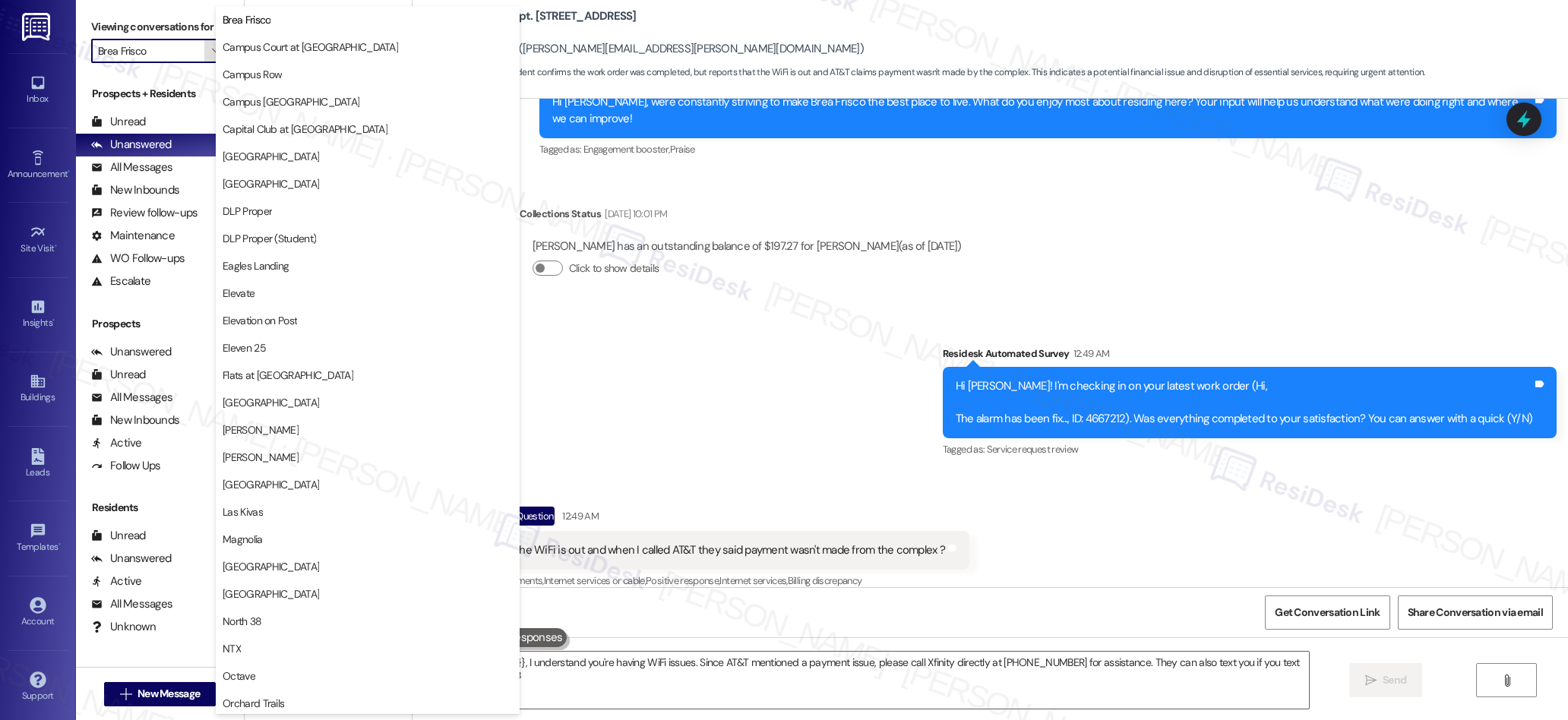
type textarea "Hi {{first_name}}, I understand you're having WiFi issues. Since AT&T mentioned…"
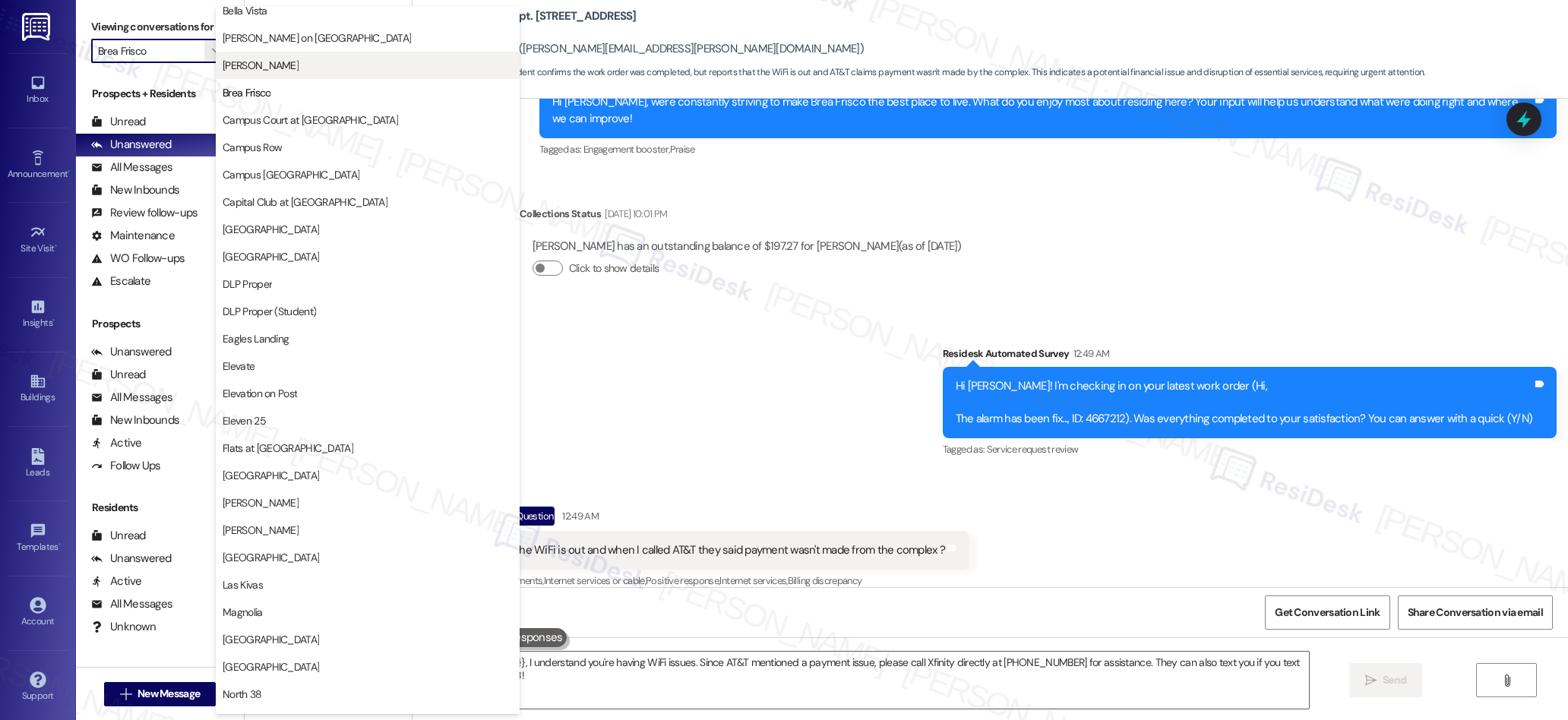
scroll to position [172, 0]
click at [276, 68] on span "Bradford Oaks" at bounding box center [260, 68] width 76 height 15
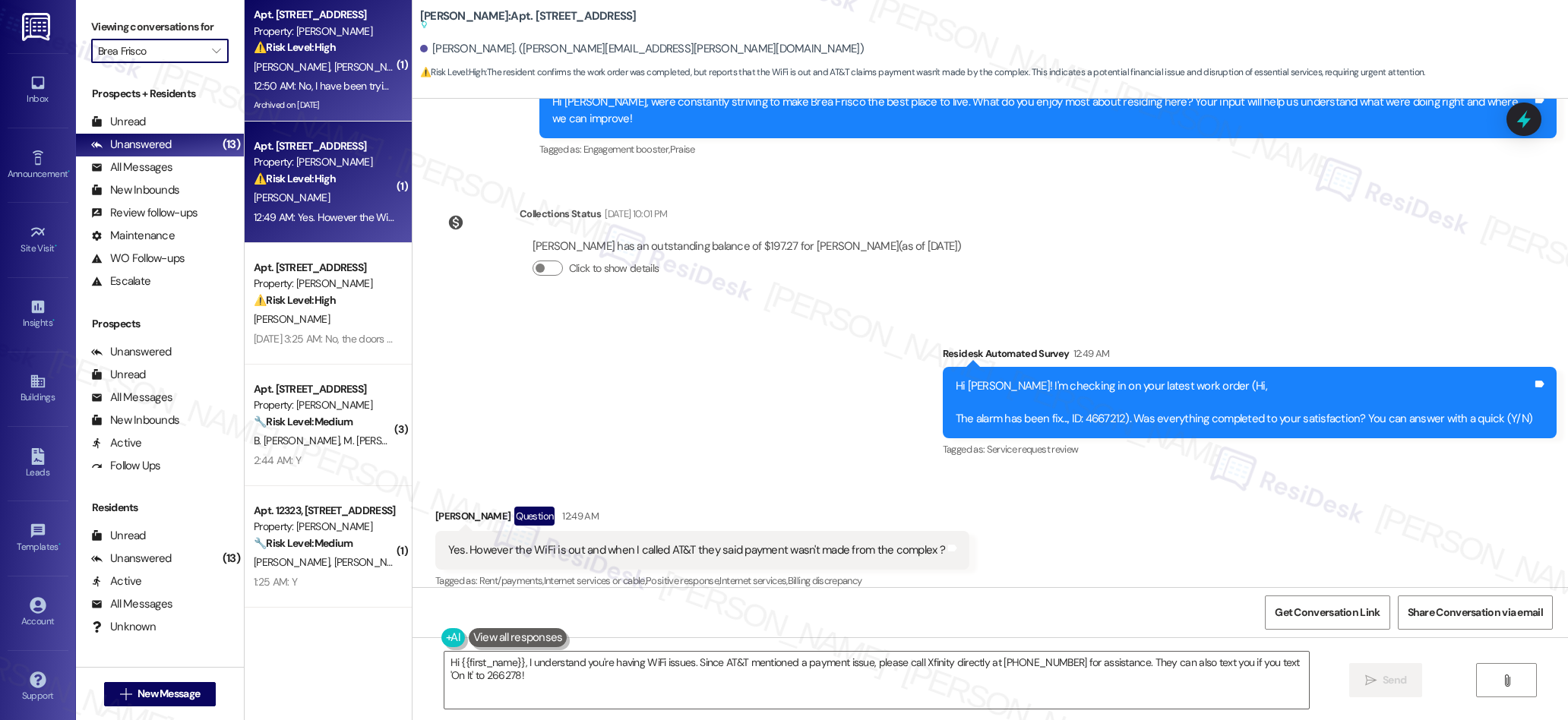
type input "Bradford Oaks"
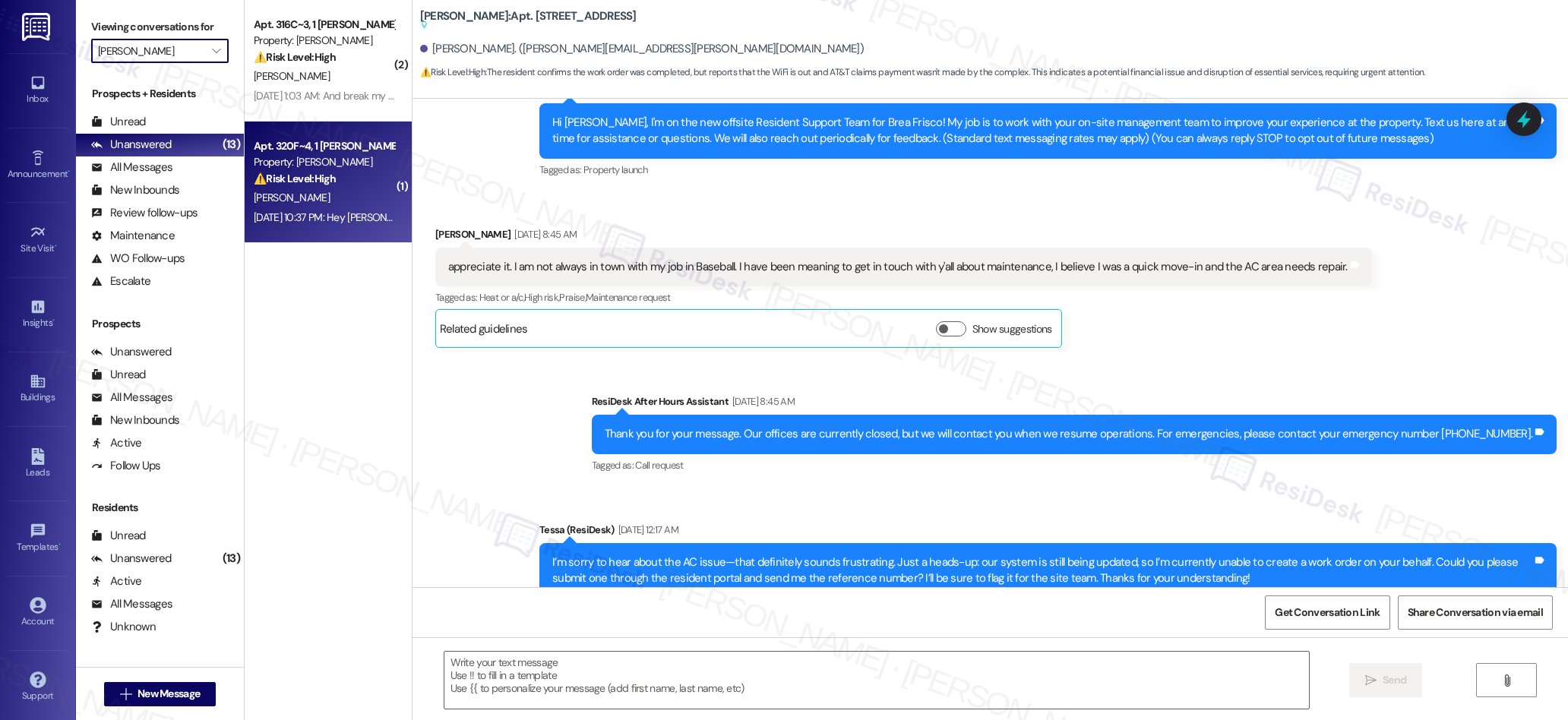
type textarea "Fetching suggested responses. Please feel free to read through the conversation…"
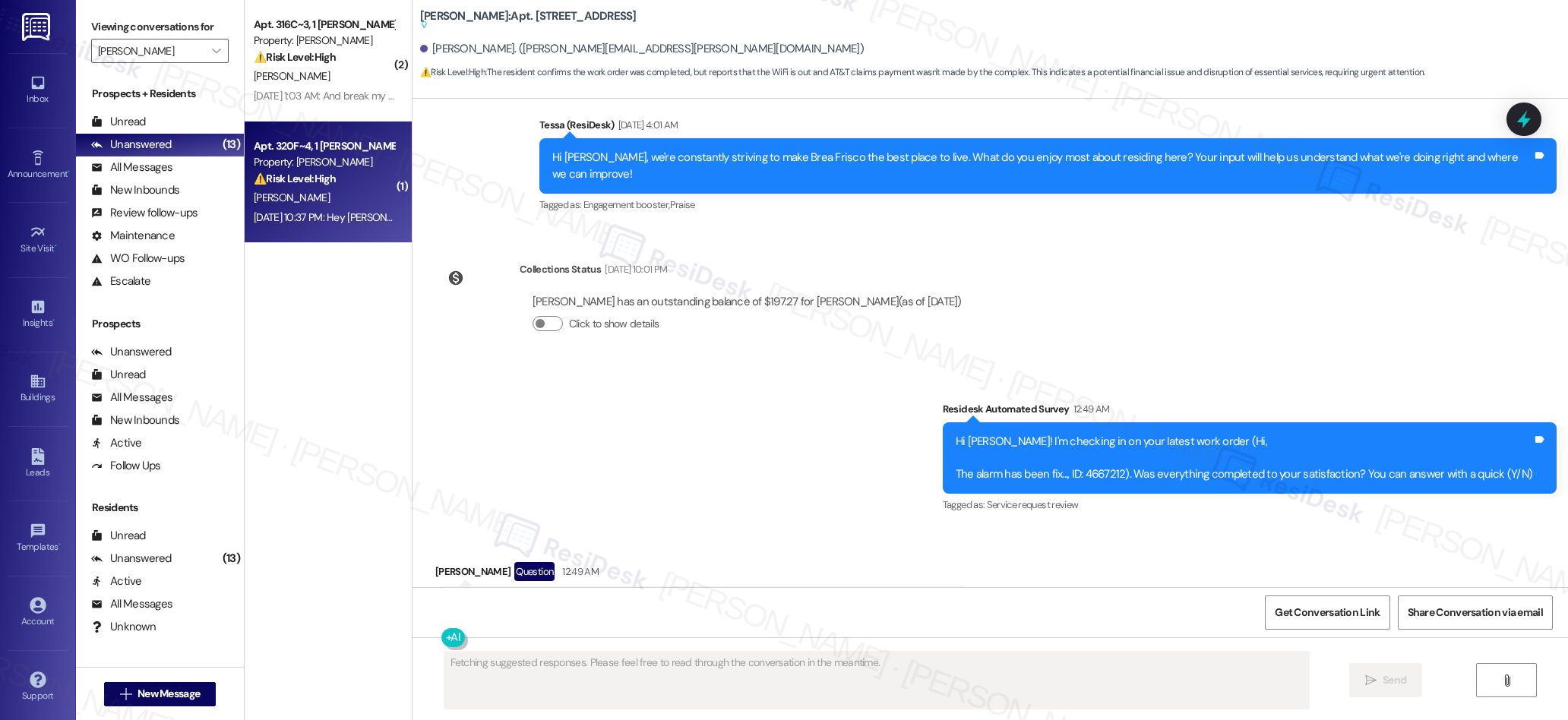
click at [321, 166] on div "Property: Bradford Oaks" at bounding box center [323, 162] width 140 height 16
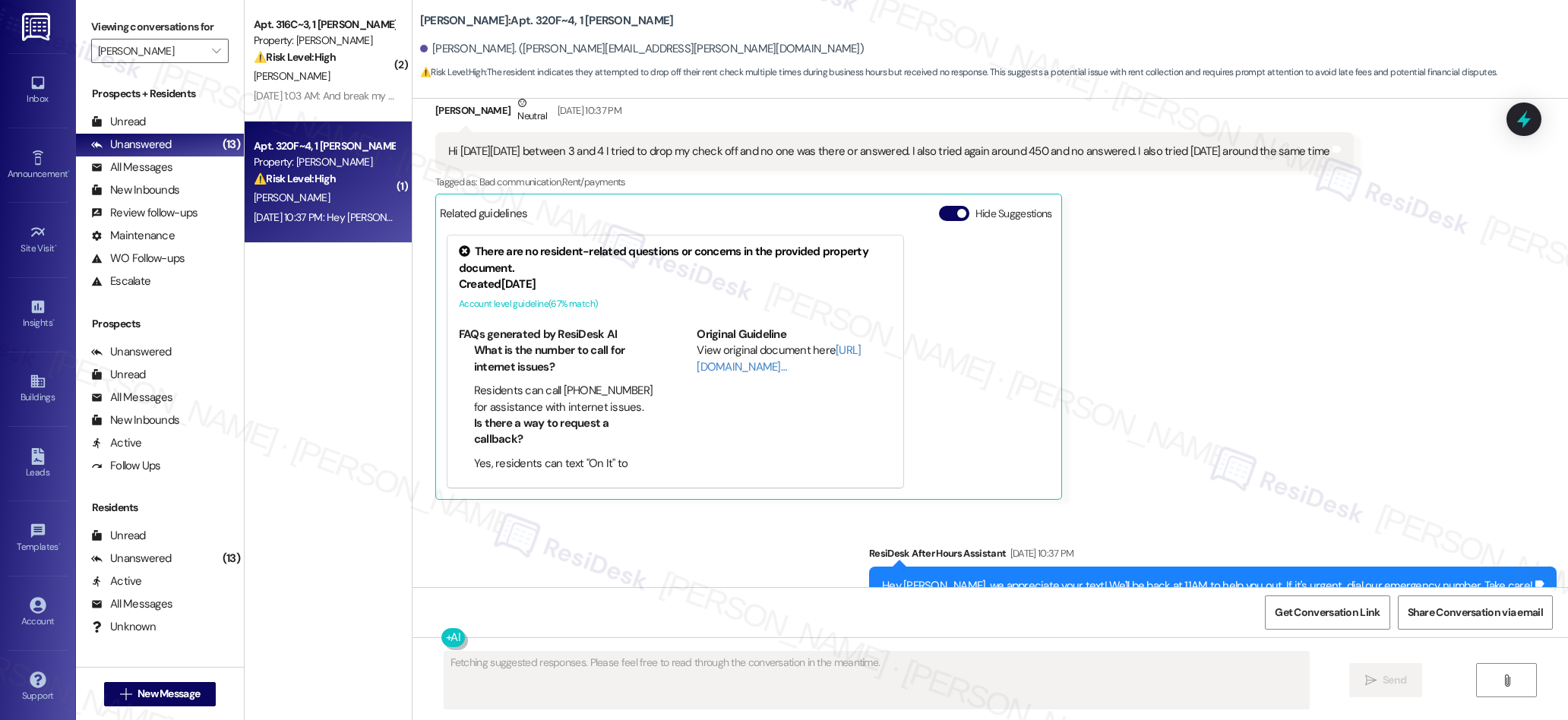
scroll to position [2301, 0]
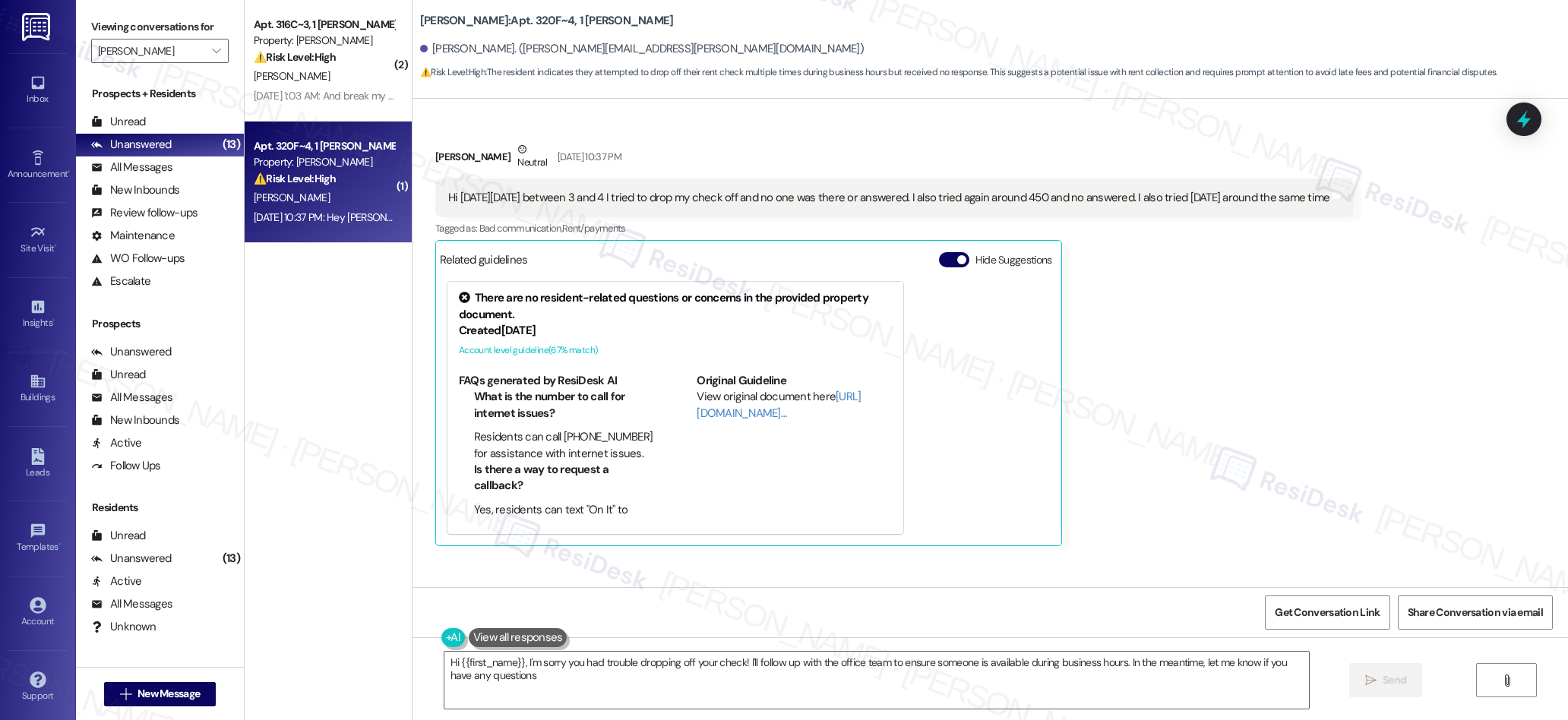
type textarea "Hi {{first_name}}, I'm sorry you had trouble dropping off your check! I'll foll…"
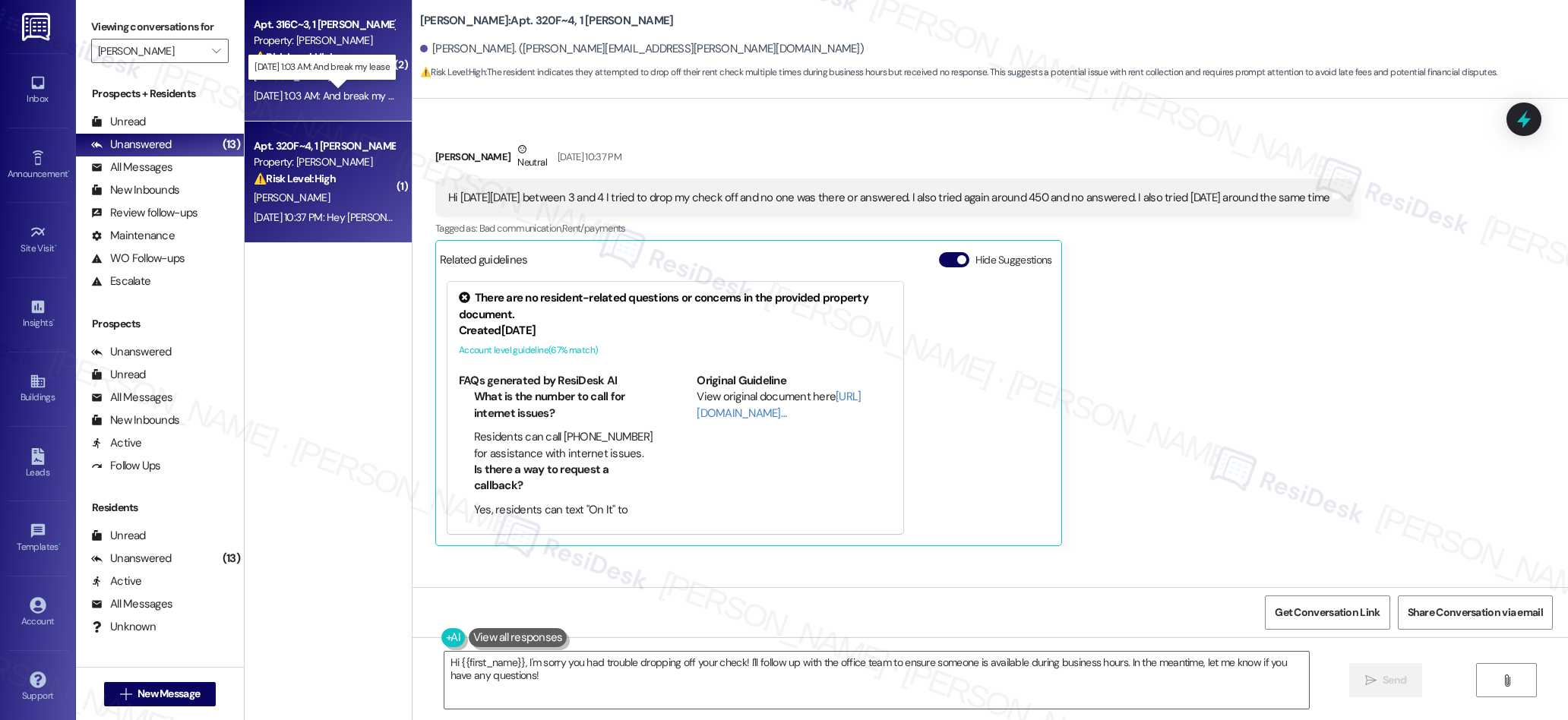
click at [347, 95] on div "Sep 13, 2025 at 1:03 AM: And break my lease Sep 13, 2025 at 1:03 AM: And break …" at bounding box center [332, 95] width 157 height 13
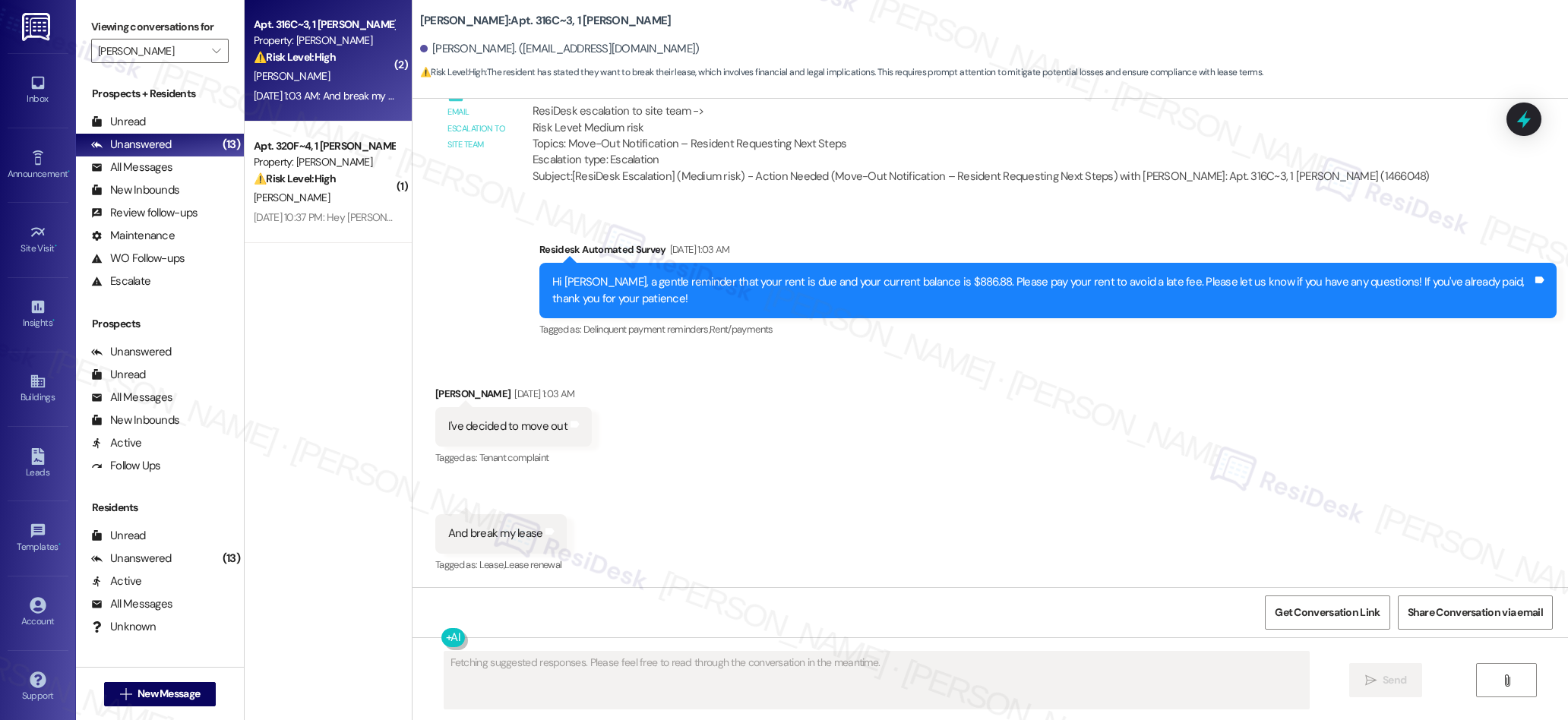
scroll to position [1471, 0]
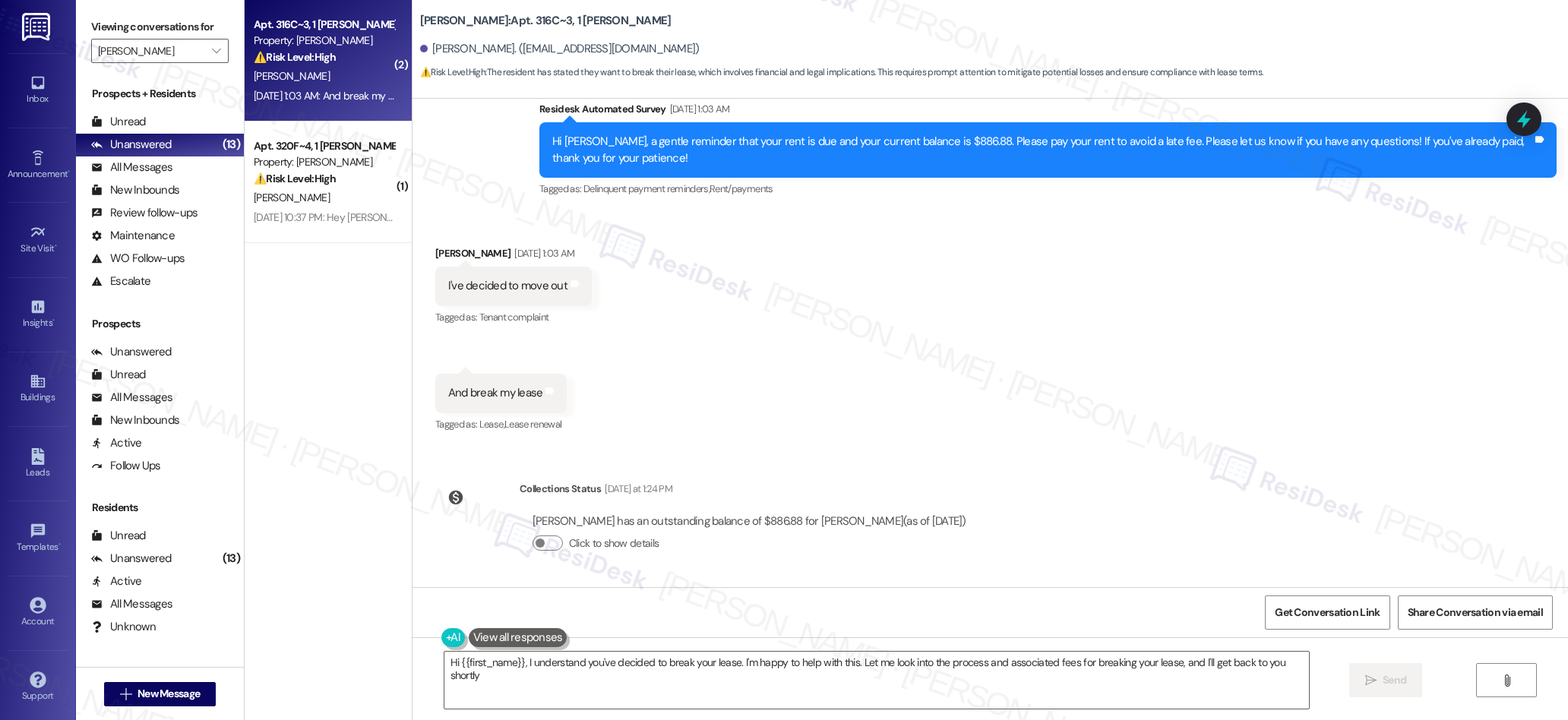
type textarea "Hi {{first_name}}, I understand you've decided to break your lease. I'm happy t…"
click at [212, 48] on icon "" at bounding box center [216, 51] width 9 height 12
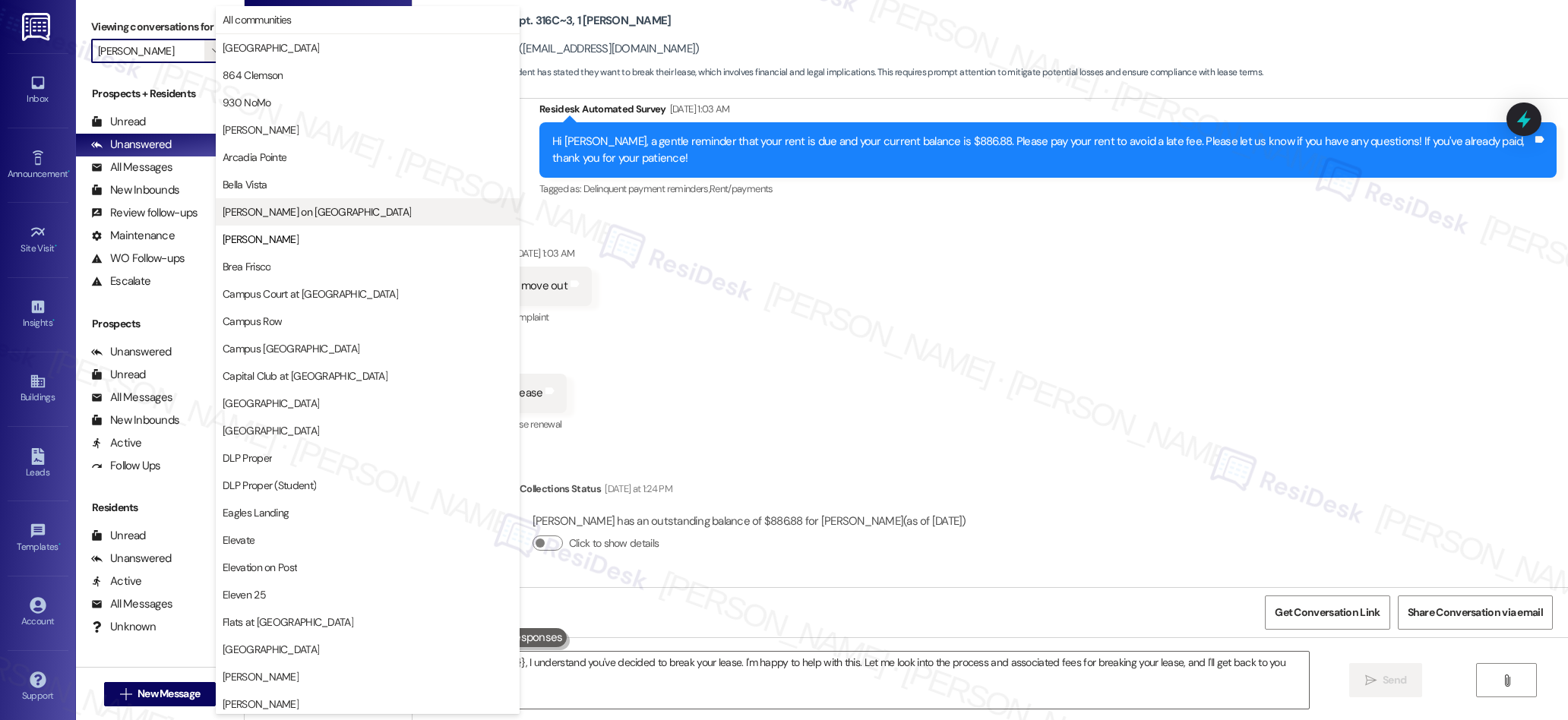
click at [308, 210] on span "Bixby on College Avenue" at bounding box center [317, 212] width 189 height 15
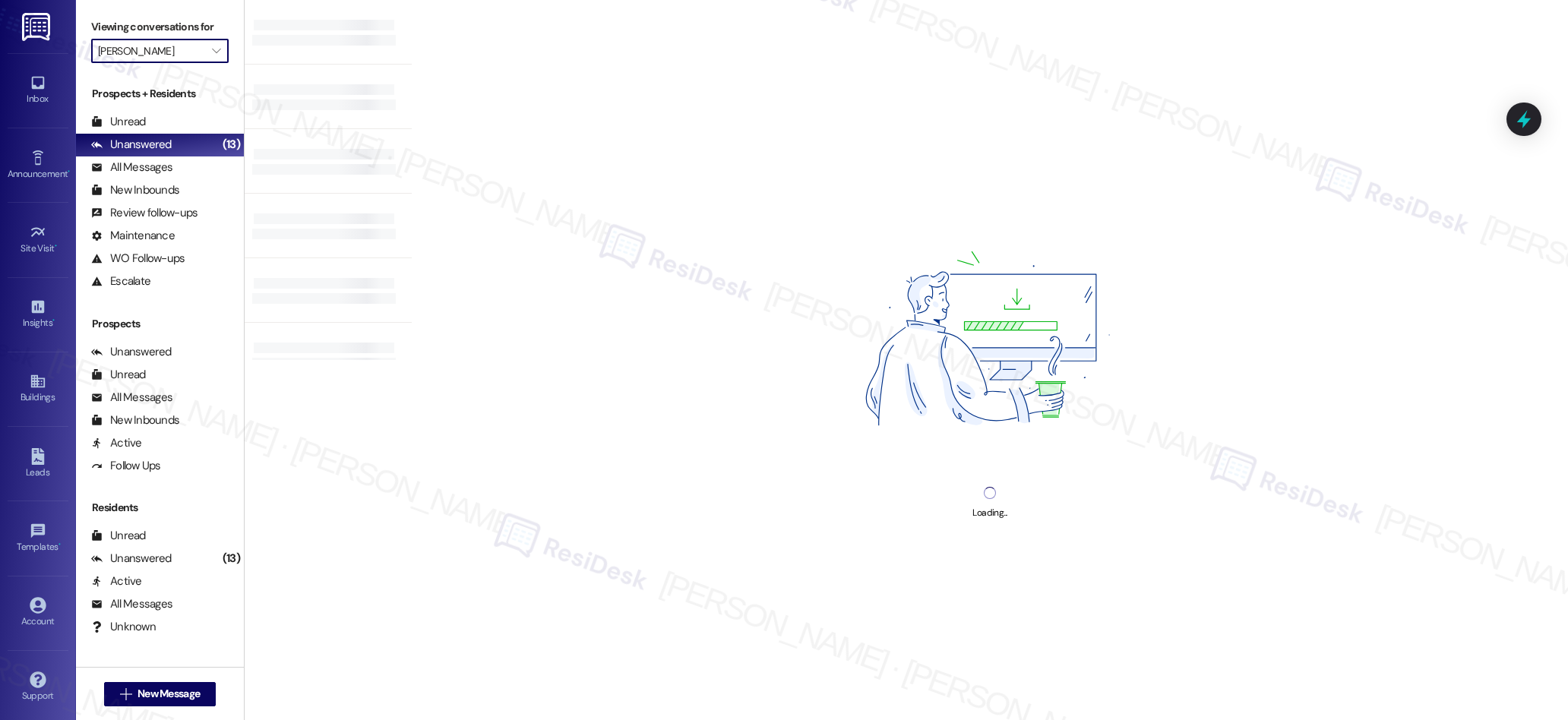
type input "Bixby on College Avenue"
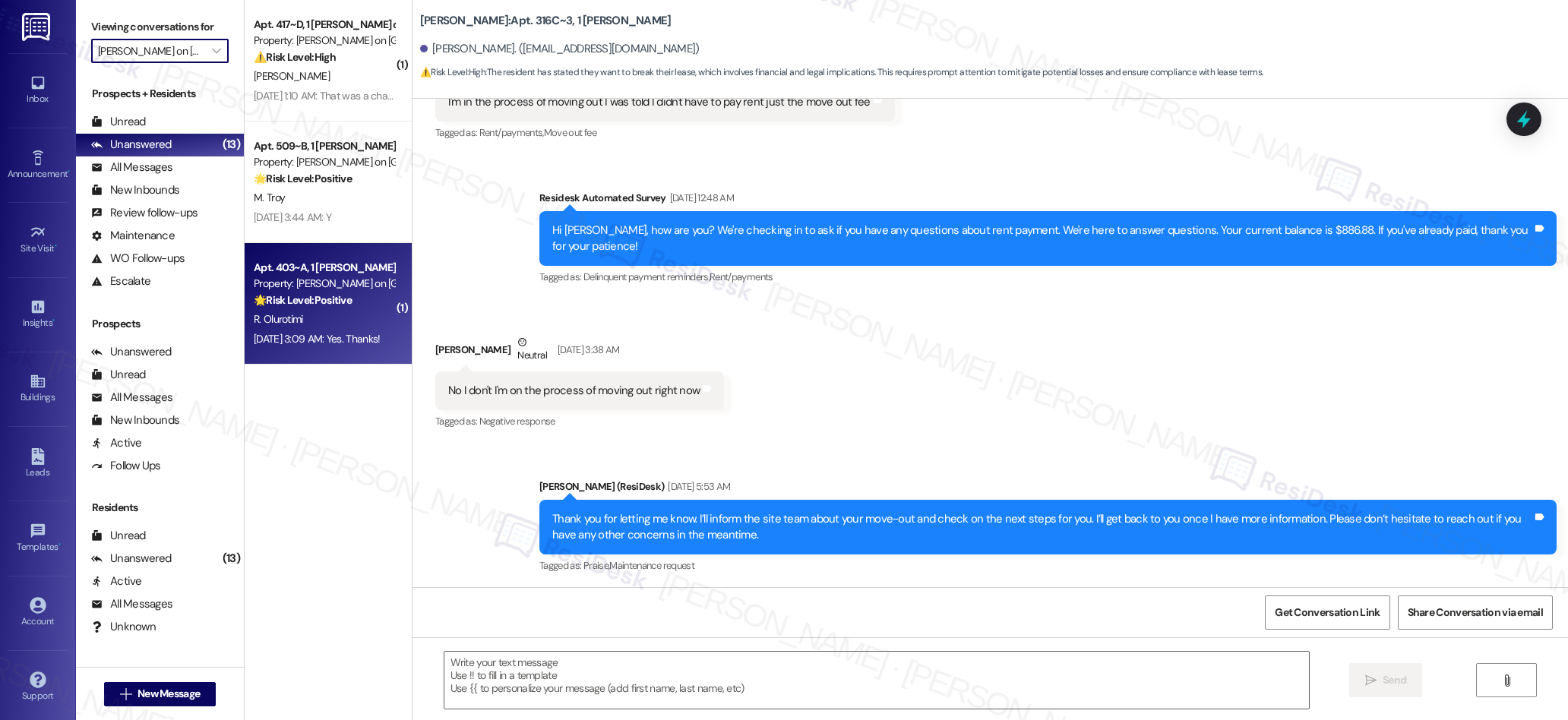
type textarea "Fetching suggested responses. Please feel free to read through the conversation…"
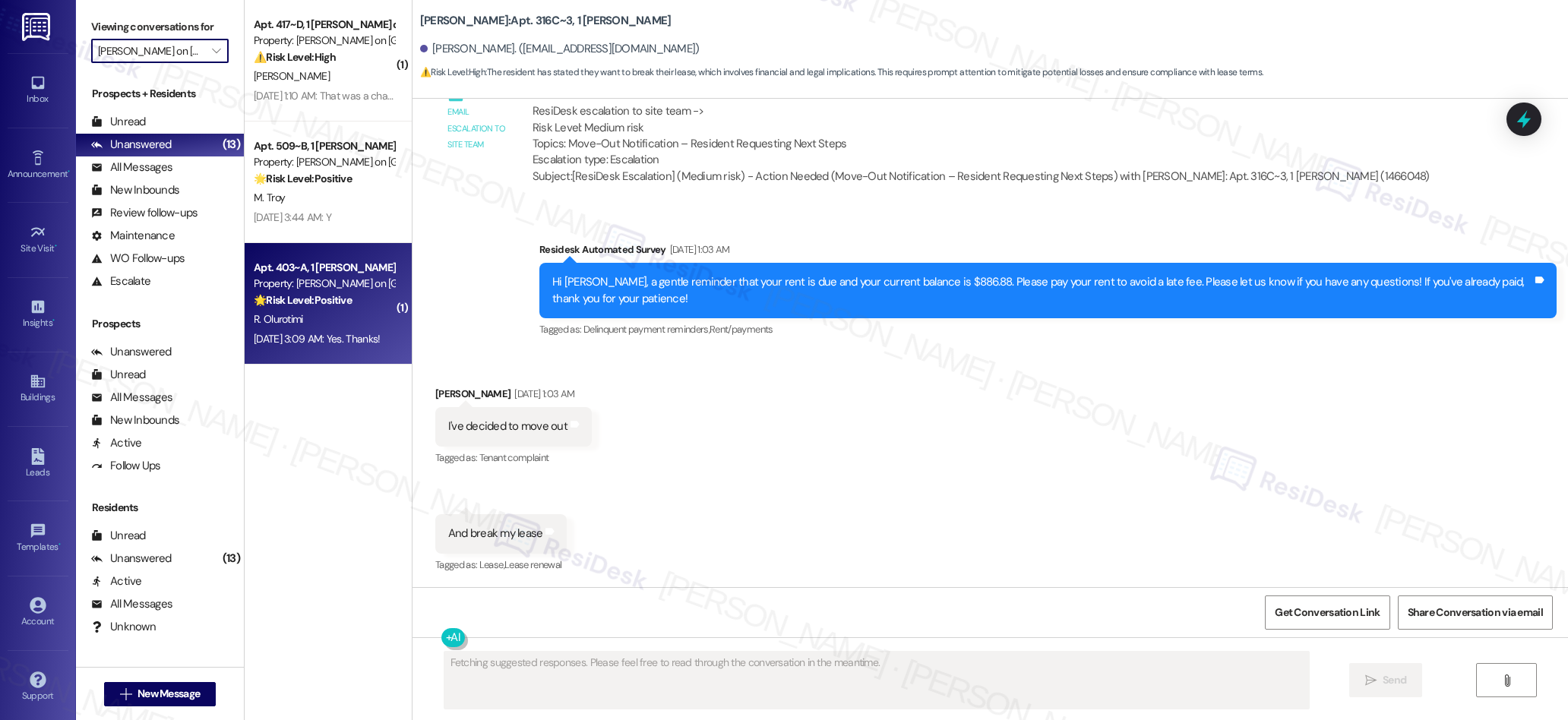
click at [338, 323] on div "R. Olurotimi" at bounding box center [323, 319] width 144 height 19
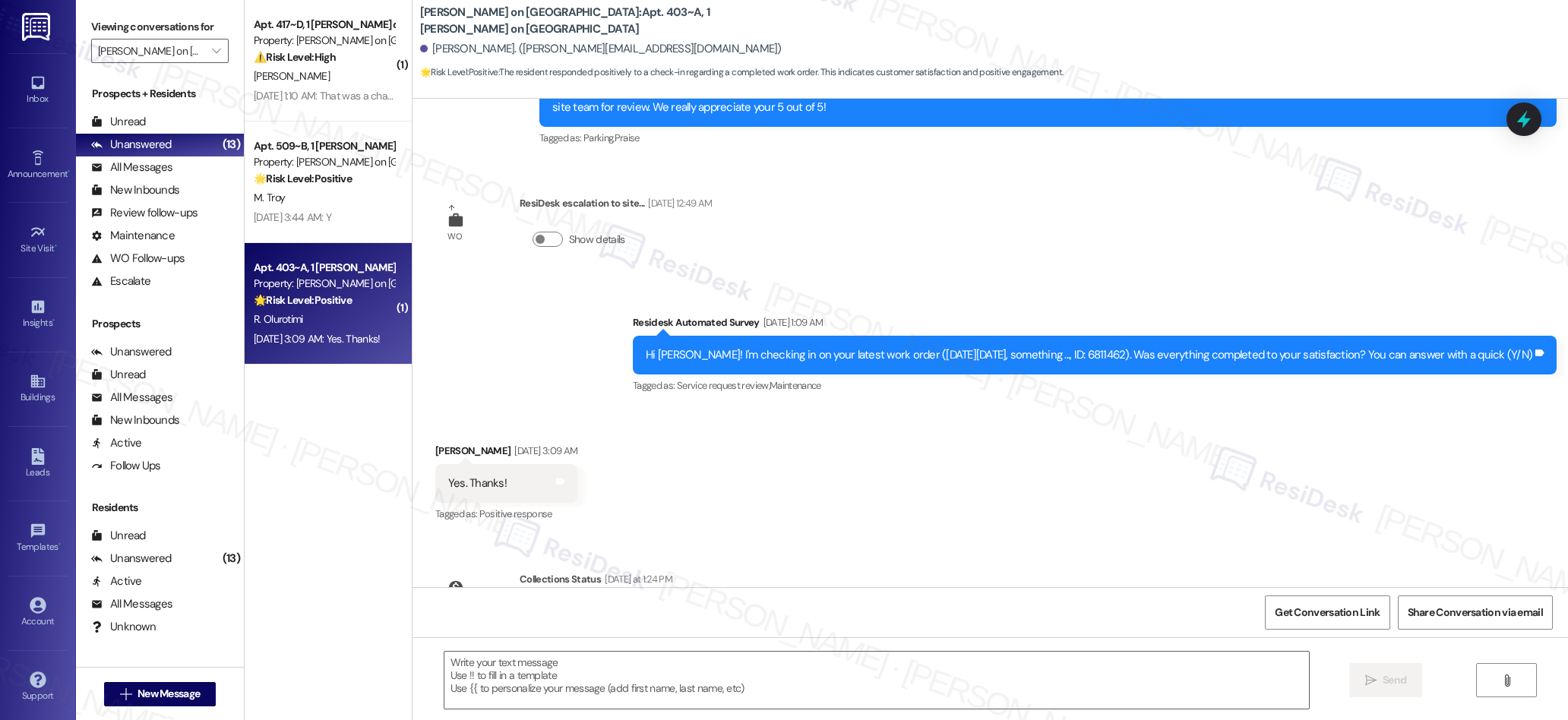
scroll to position [853, 0]
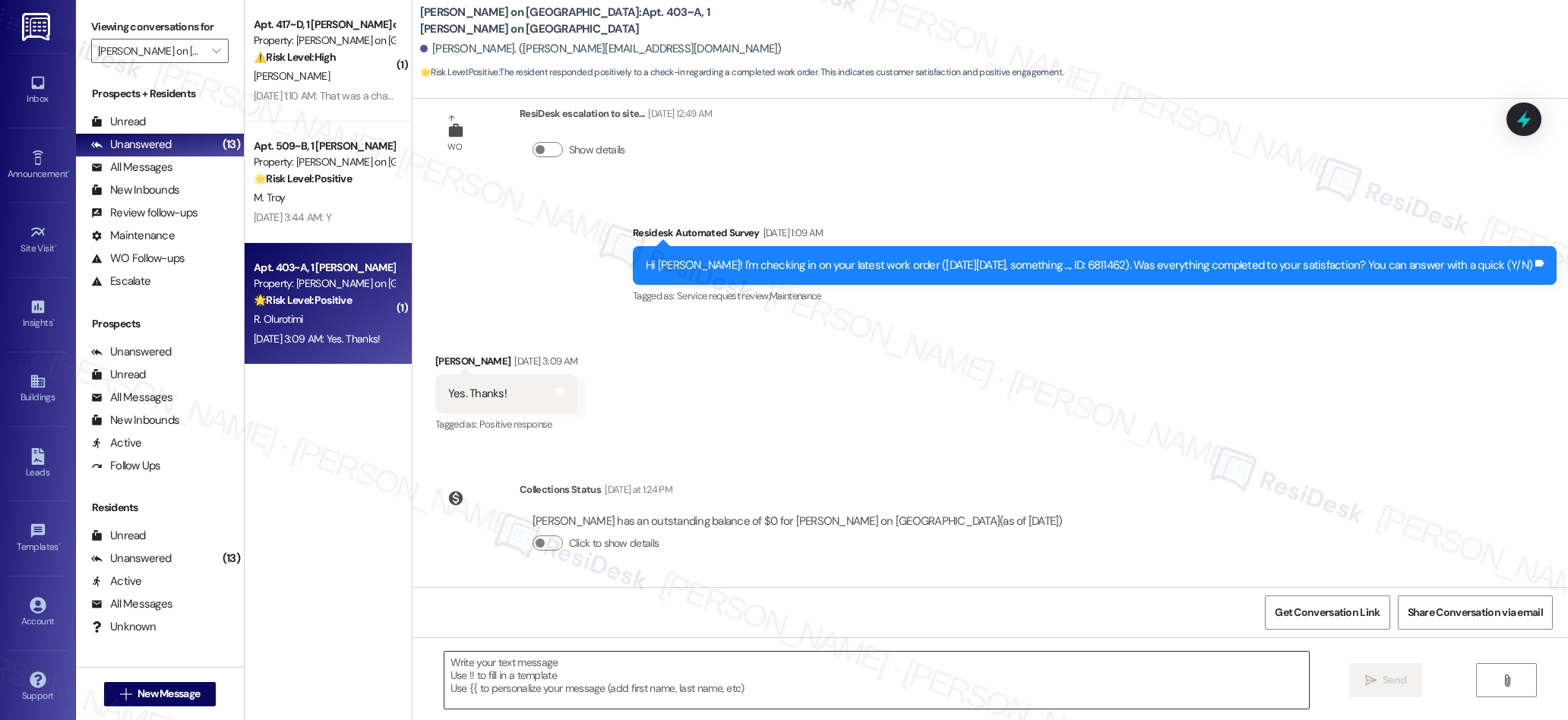
click at [566, 655] on textarea at bounding box center [877, 680] width 865 height 57
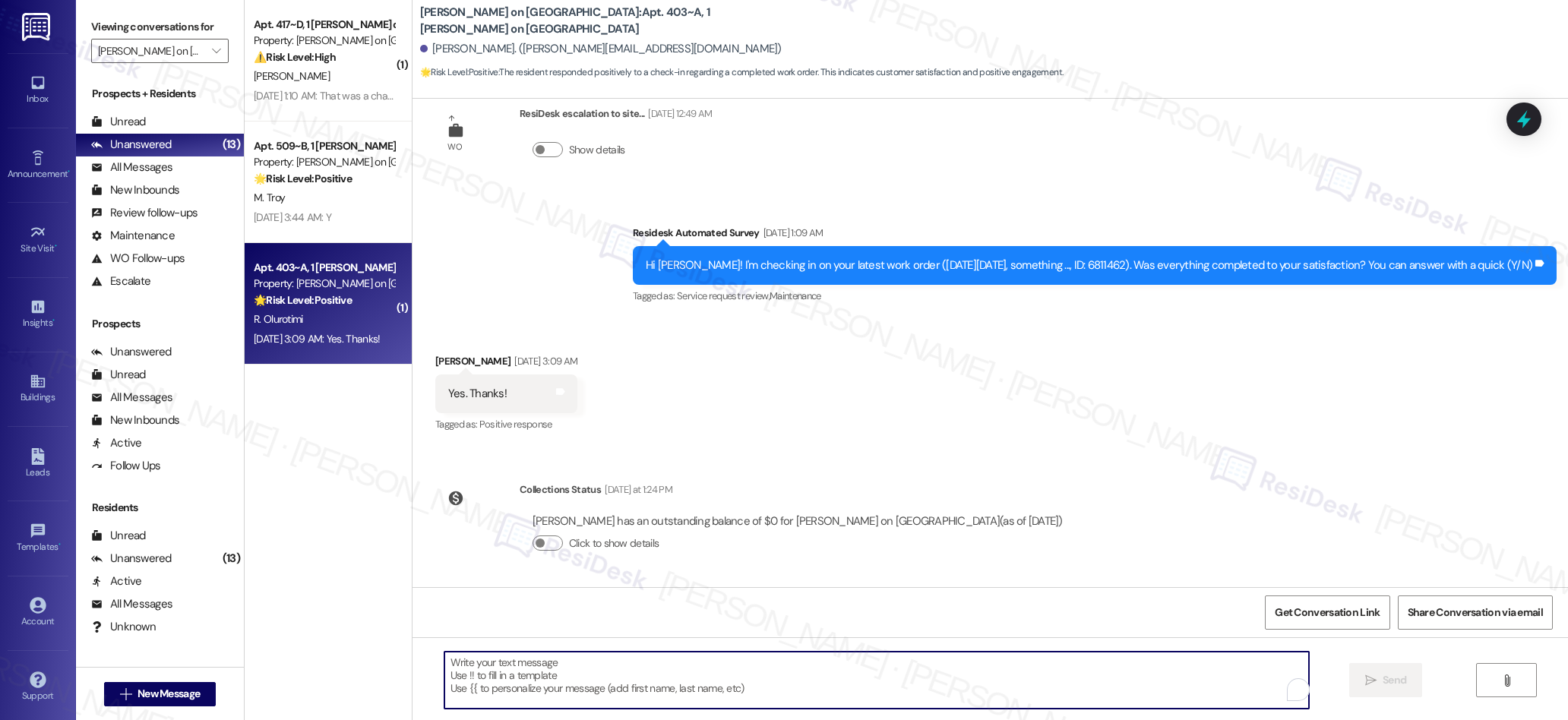
click at [560, 660] on textarea "To enrich screen reader interactions, please activate Accessibility in Grammarl…" at bounding box center [877, 680] width 865 height 57
paste textarea "We’re glad everything went well with your work order! Let us know if there’s an…"
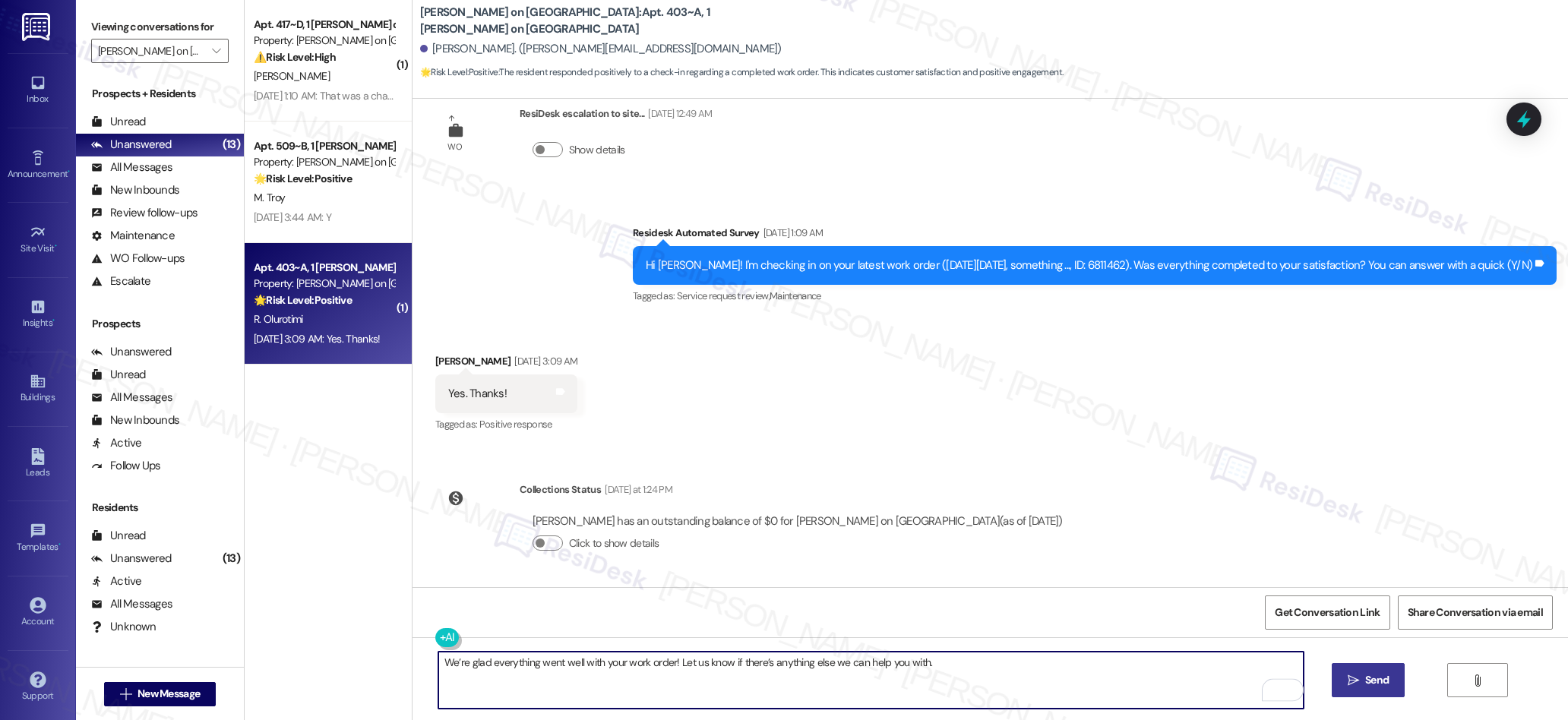
type textarea "We’re glad everything went well with your work order! Let us know if there’s an…"
drag, startPoint x: 1353, startPoint y: 689, endPoint x: 1310, endPoint y: 641, distance: 64.4
click at [1349, 684] on button " Send" at bounding box center [1368, 680] width 73 height 34
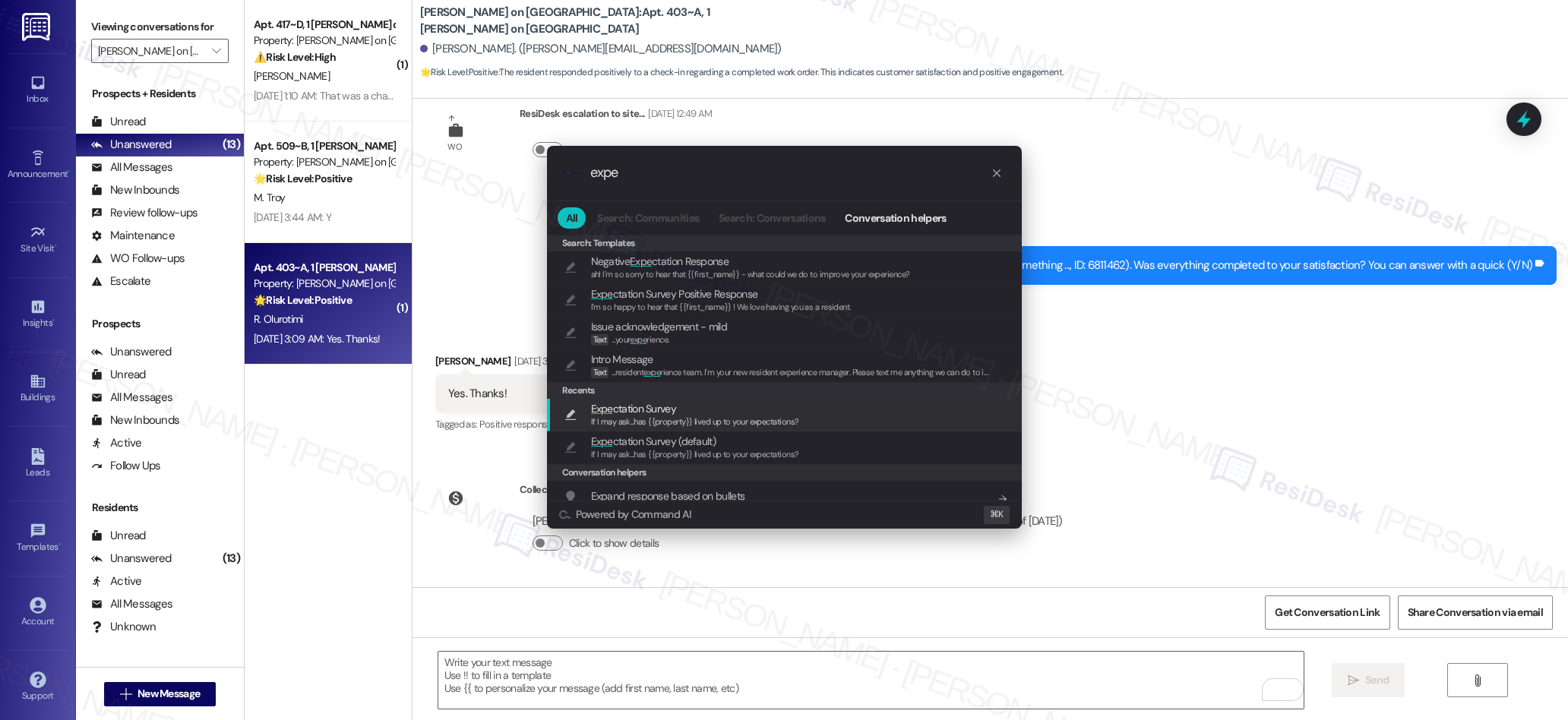
type input "expe"
click at [653, 416] on span "If I may ask...has {{property}} lived up to your expectations?" at bounding box center [695, 421] width 208 height 10
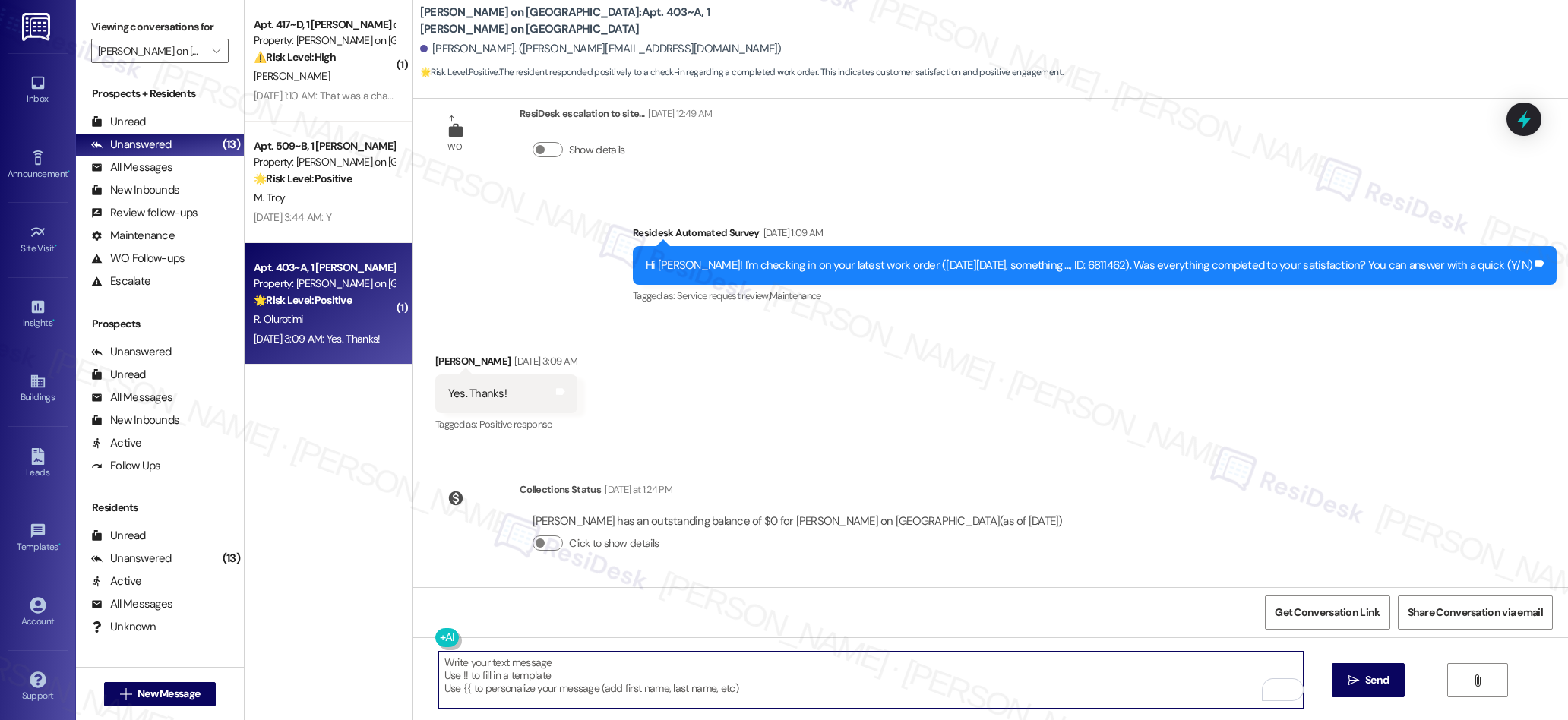
type textarea "If I may ask...has {{property}} lived up to your expectations?"
click at [1348, 674] on icon "" at bounding box center [1353, 680] width 11 height 12
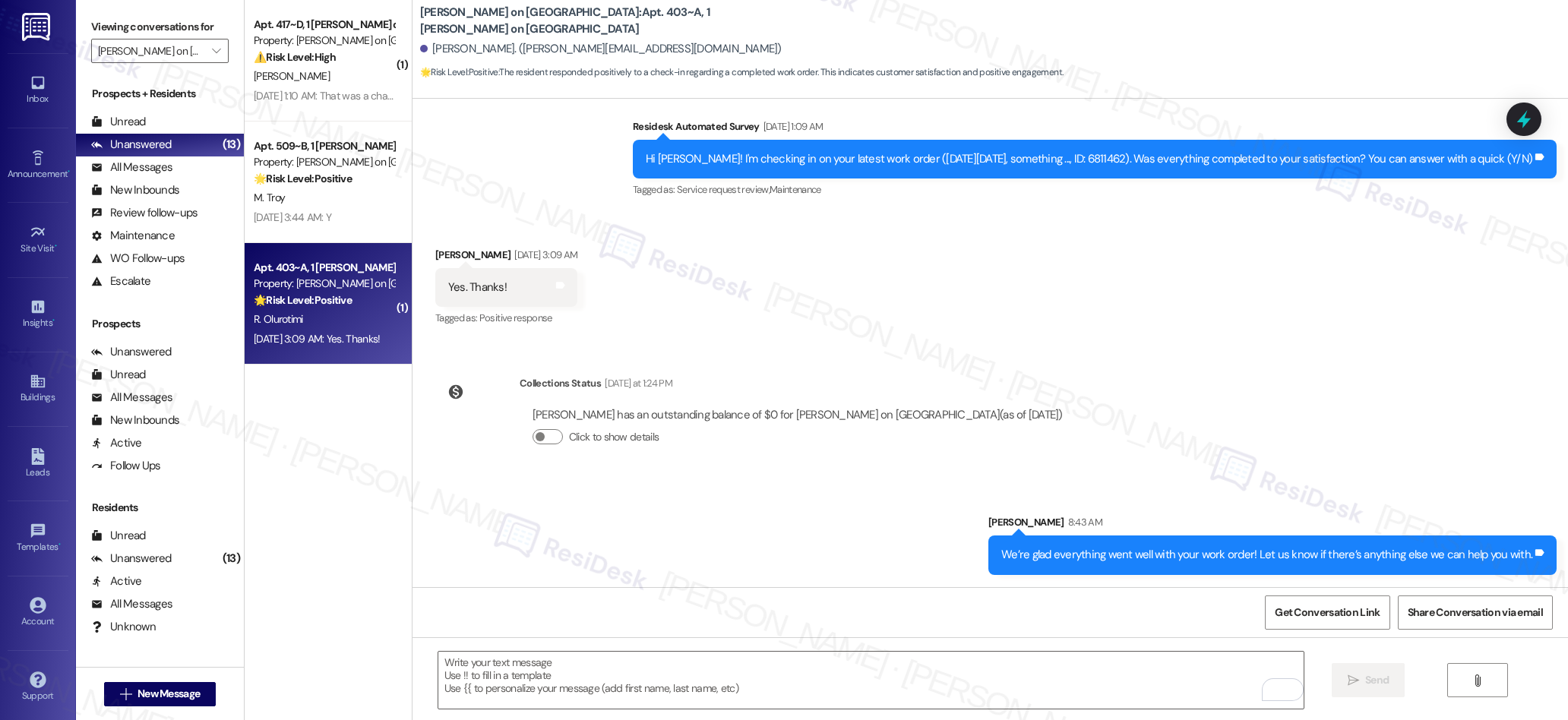
scroll to position [1065, 0]
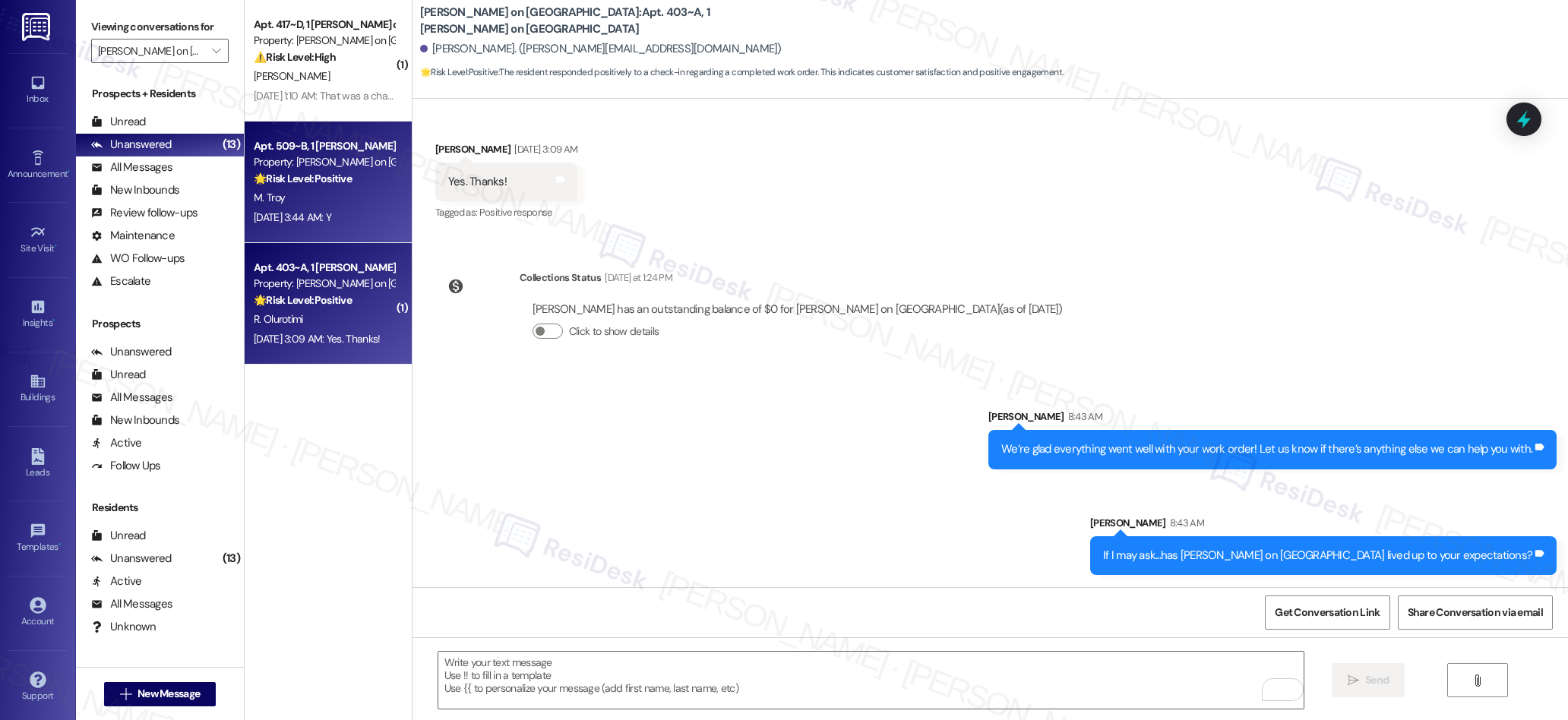
click at [329, 181] on strong "🌟 Risk Level: Positive" at bounding box center [302, 178] width 98 height 13
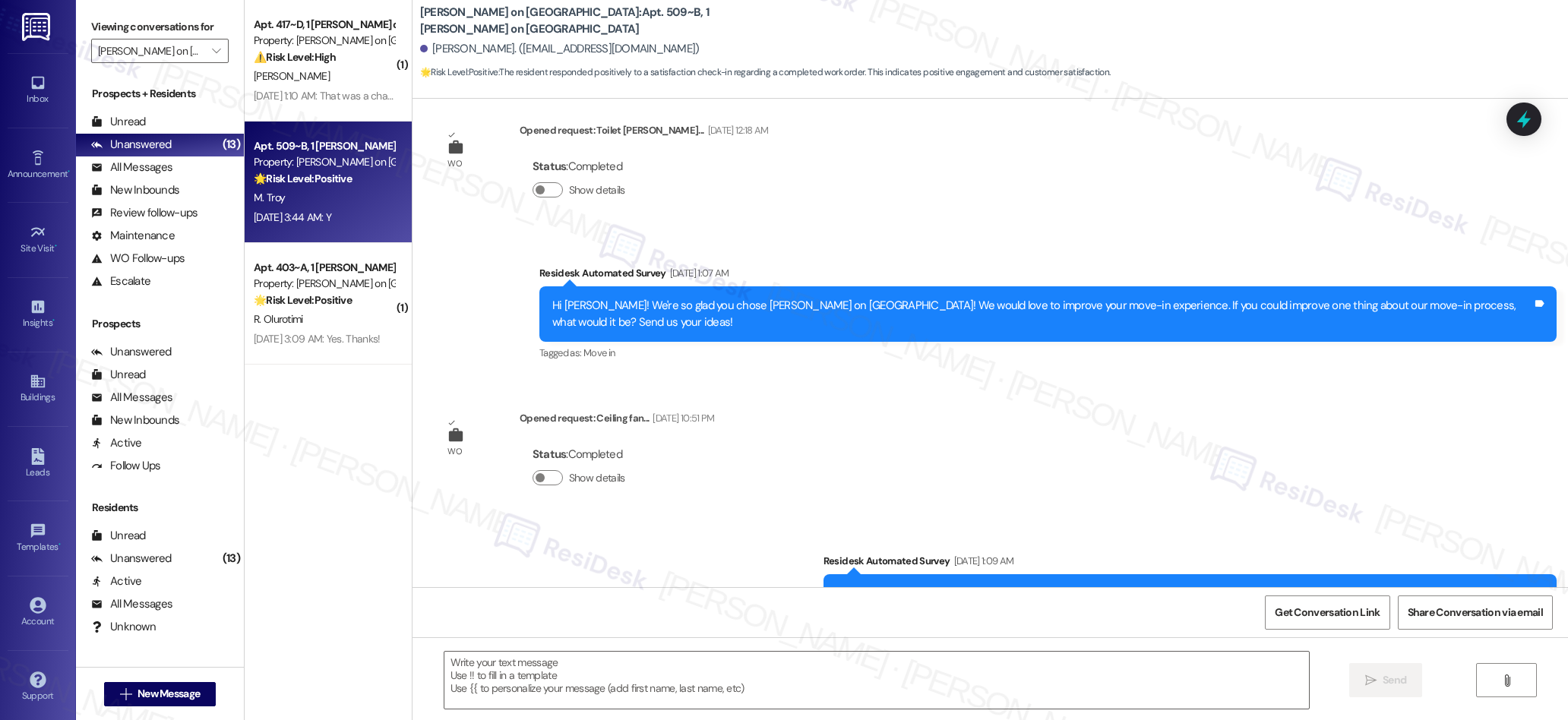
type textarea "Fetching suggested responses. Please feel free to read through the conversation…"
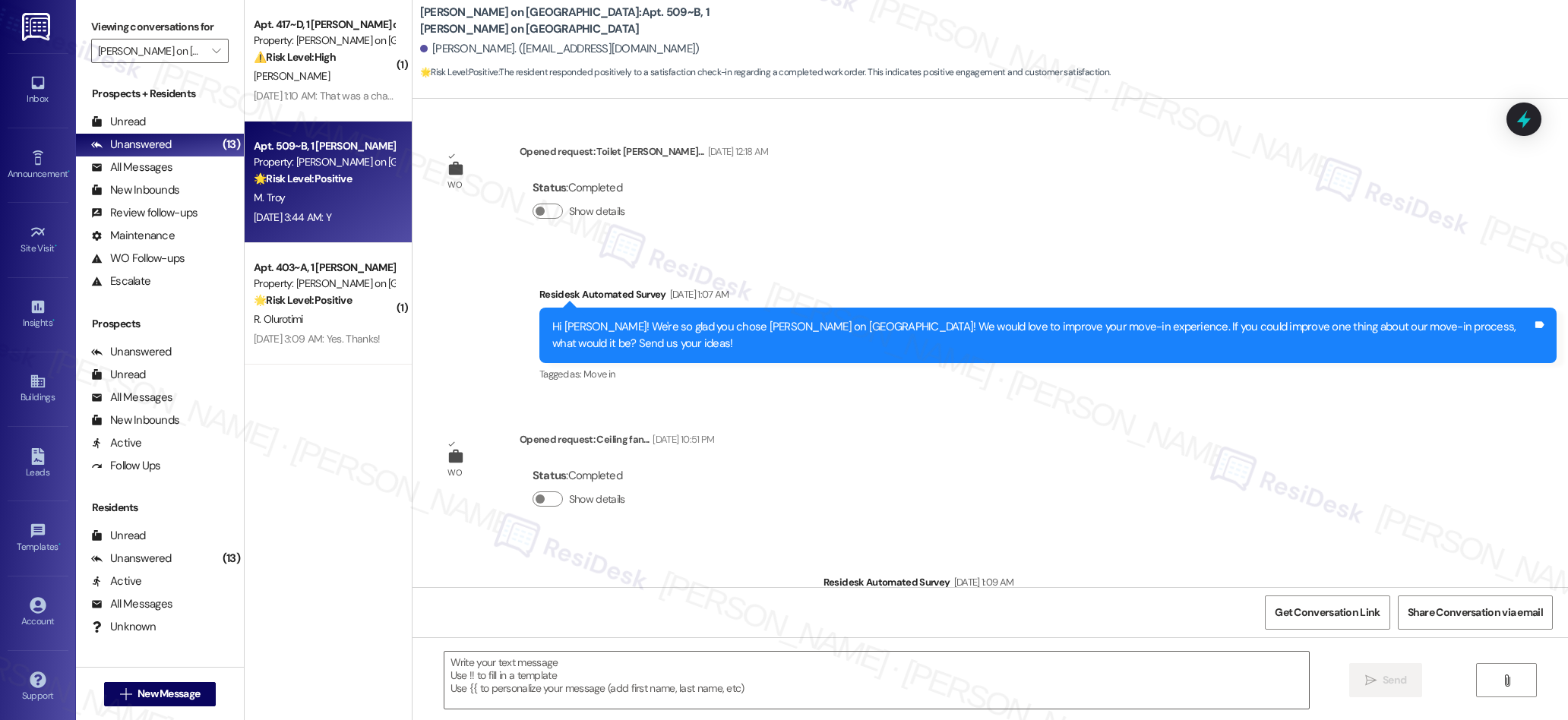
scroll to position [0, 0]
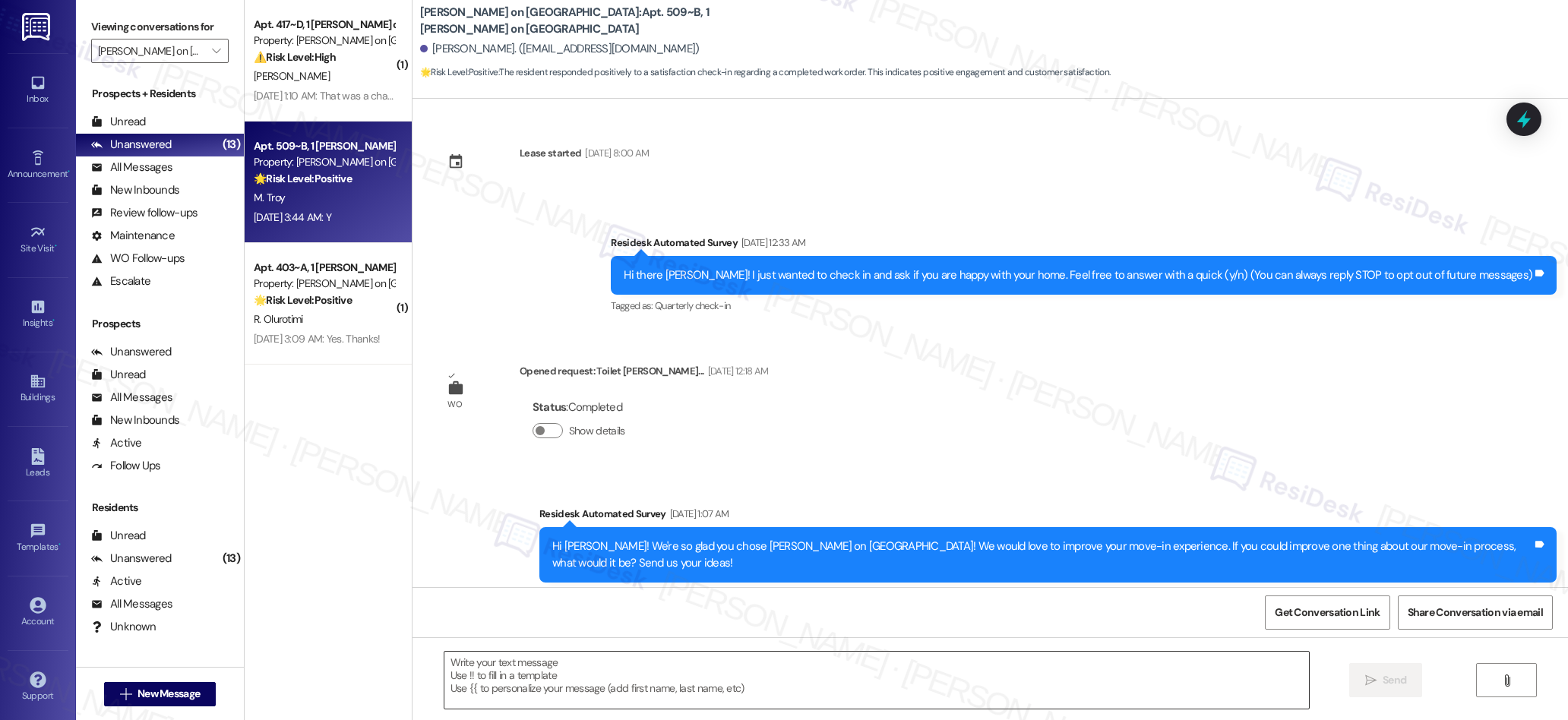
click at [668, 673] on textarea at bounding box center [877, 680] width 865 height 57
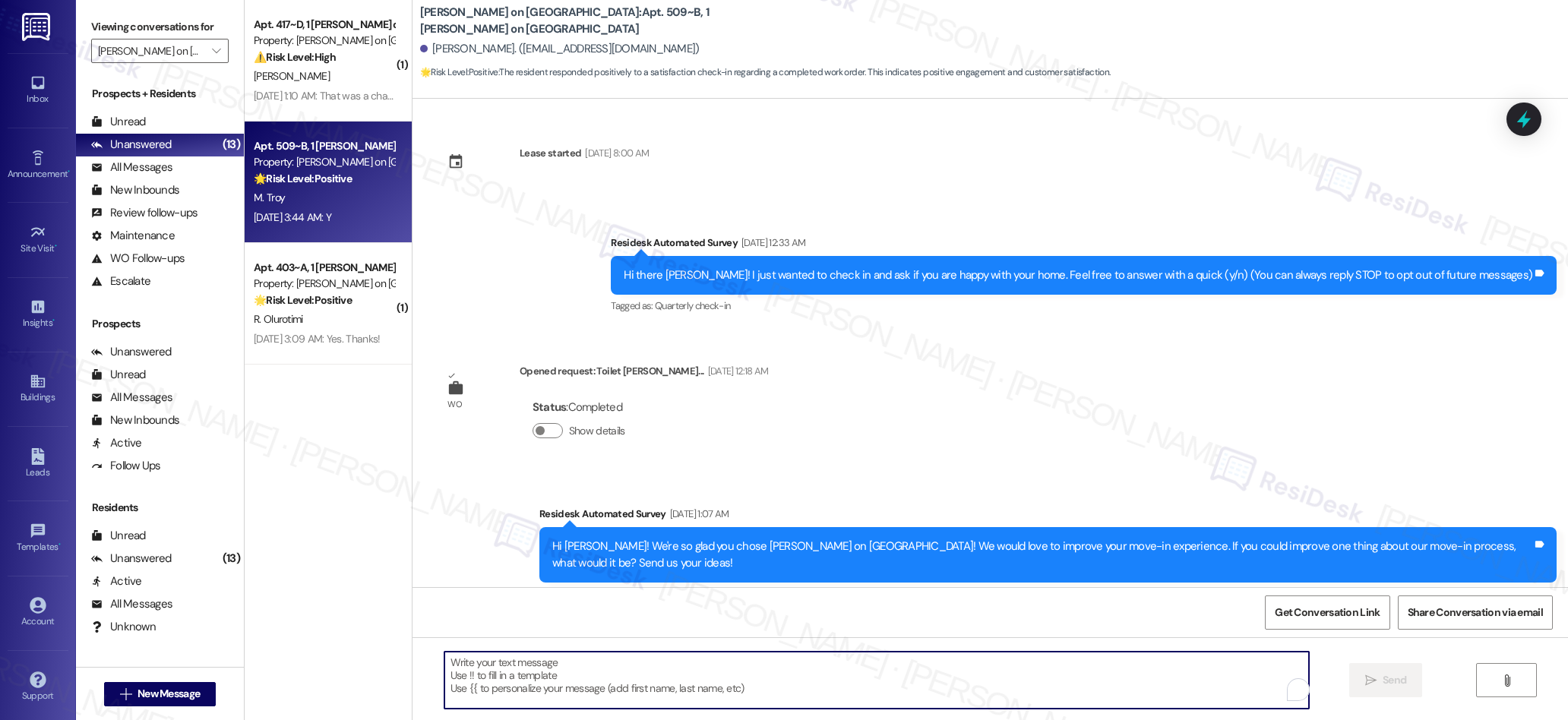
paste textarea "We’re glad everything went well with your work order! Let us know if there’s an…"
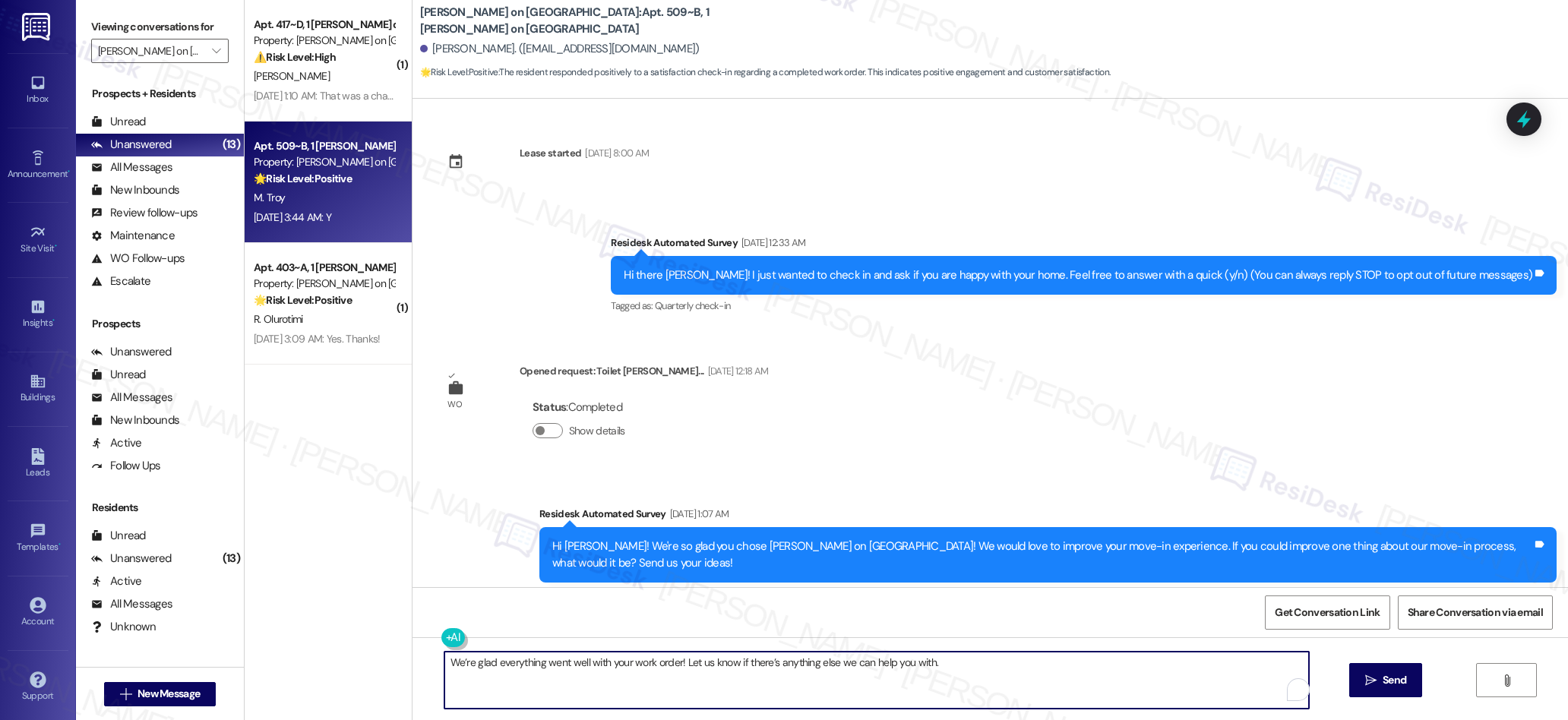
scroll to position [569, 0]
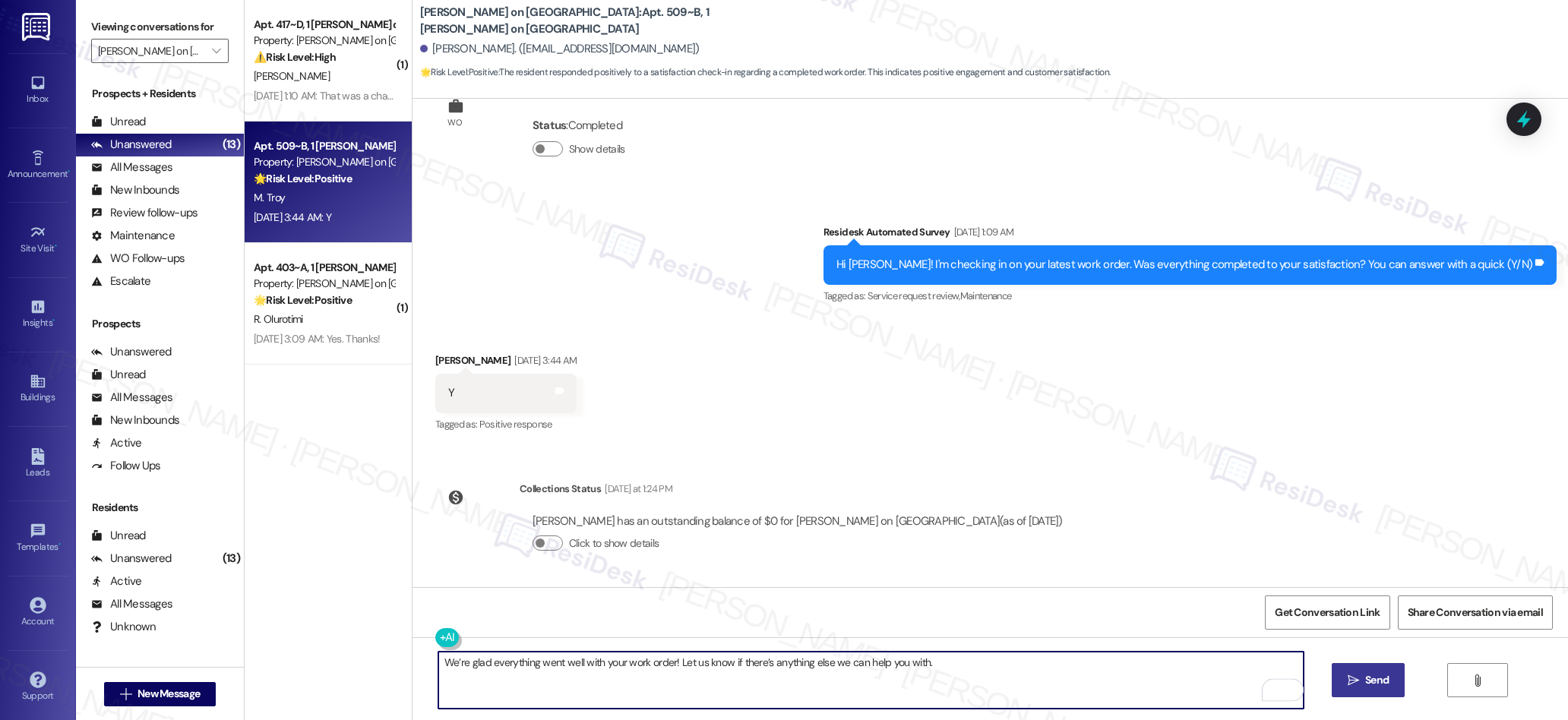
type textarea "We’re glad everything went well with your work order! Let us know if there’s an…"
click at [1350, 687] on span " Send" at bounding box center [1369, 680] width 48 height 16
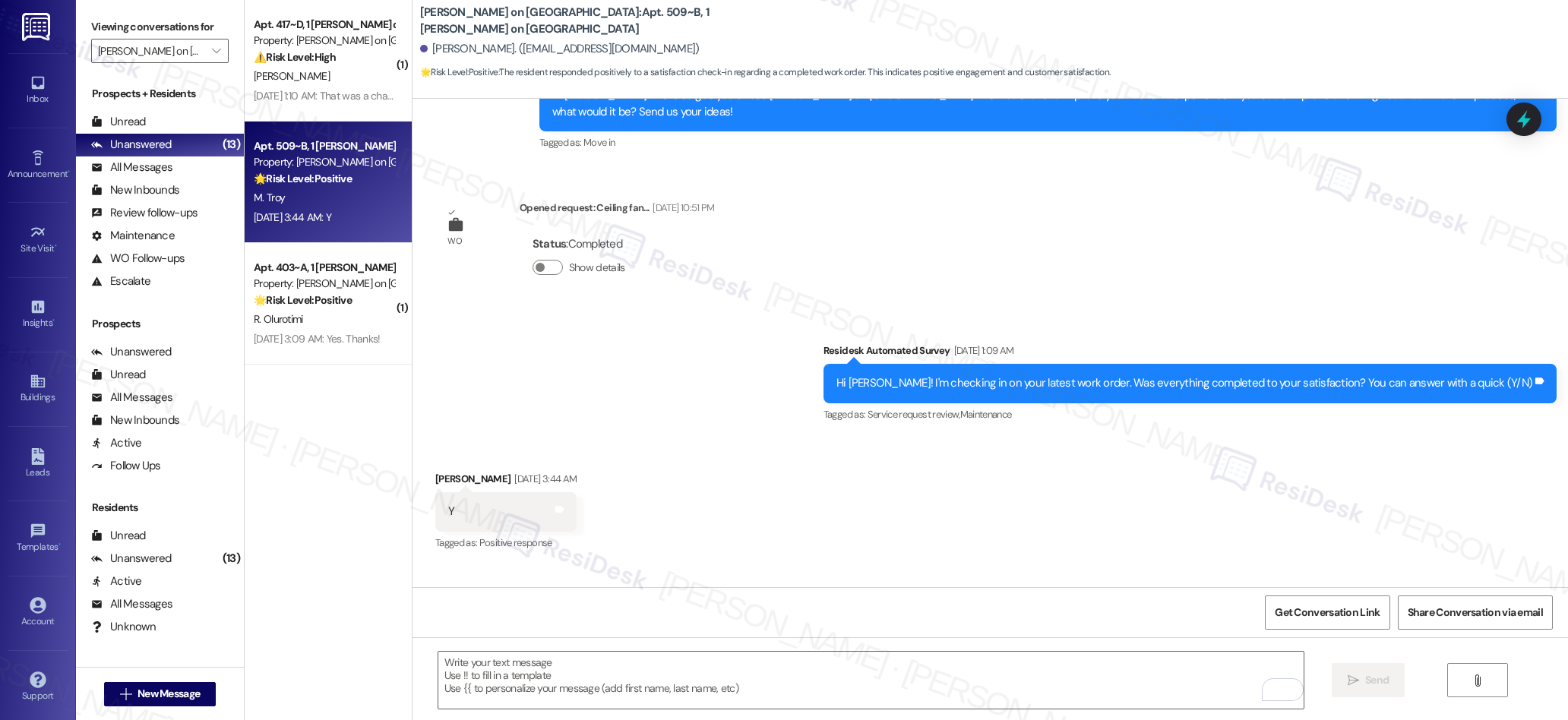
scroll to position [429, 0]
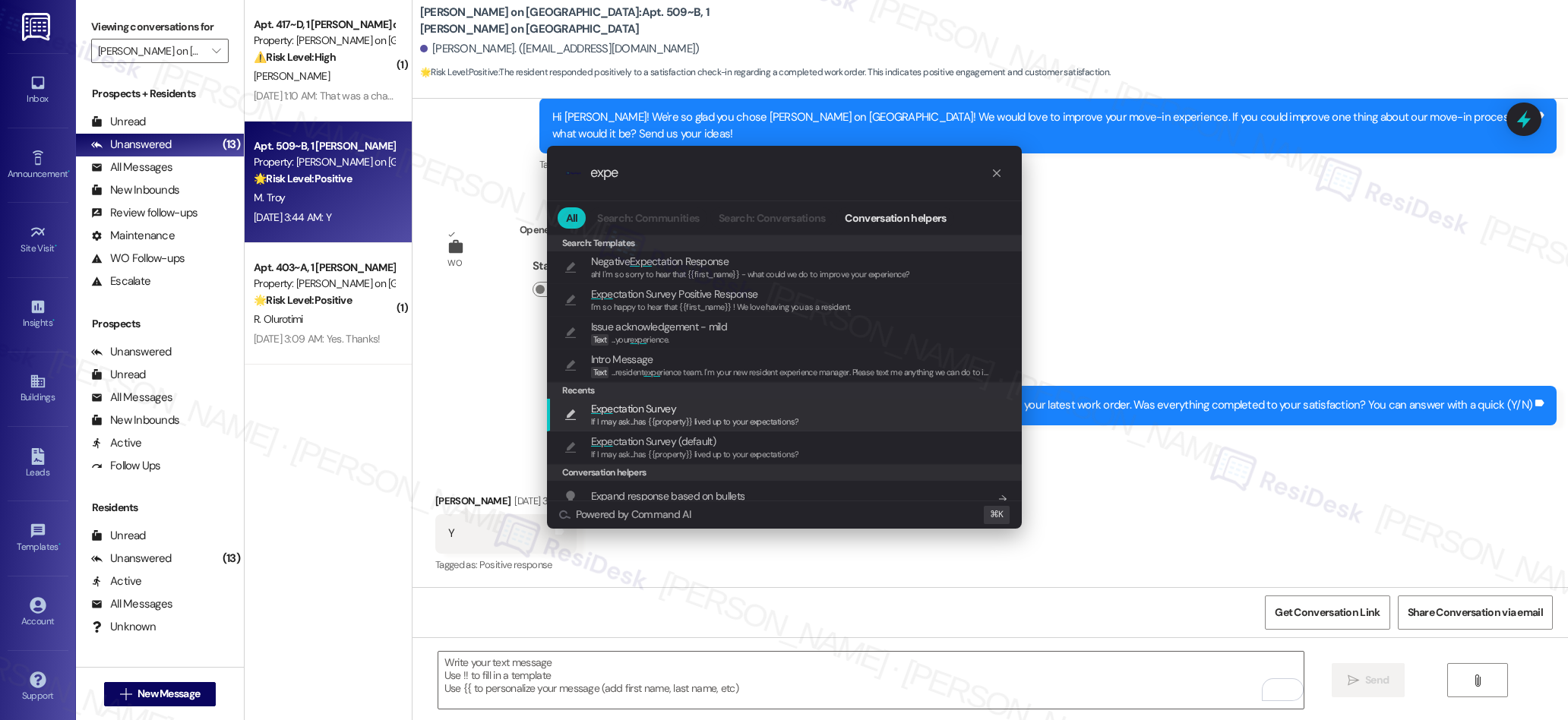
type input "expe"
click at [644, 406] on span "Expe ctation Survey" at bounding box center [633, 409] width 85 height 17
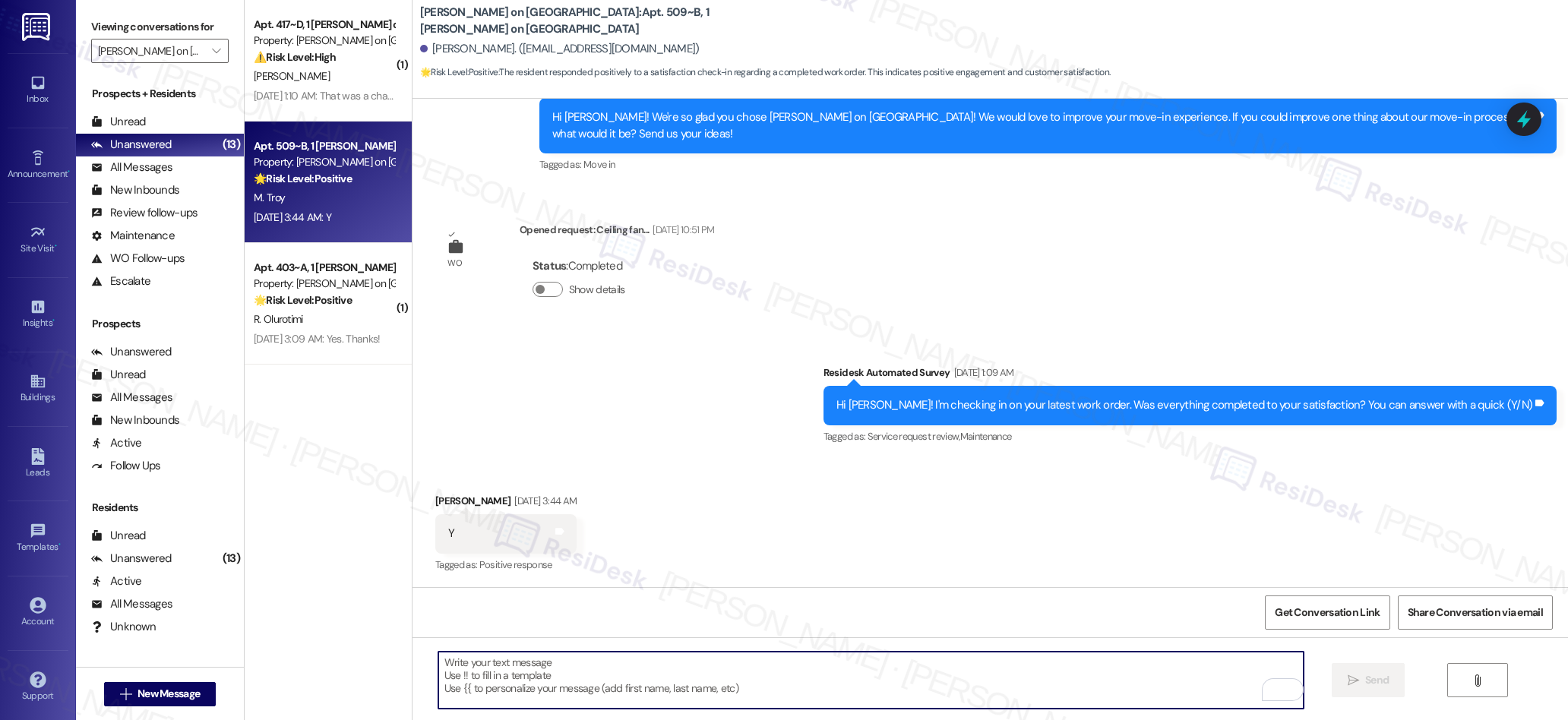
type textarea "If I may ask...has {{property}} lived up to your expectations?"
click at [1357, 684] on span " Send" at bounding box center [1369, 680] width 48 height 16
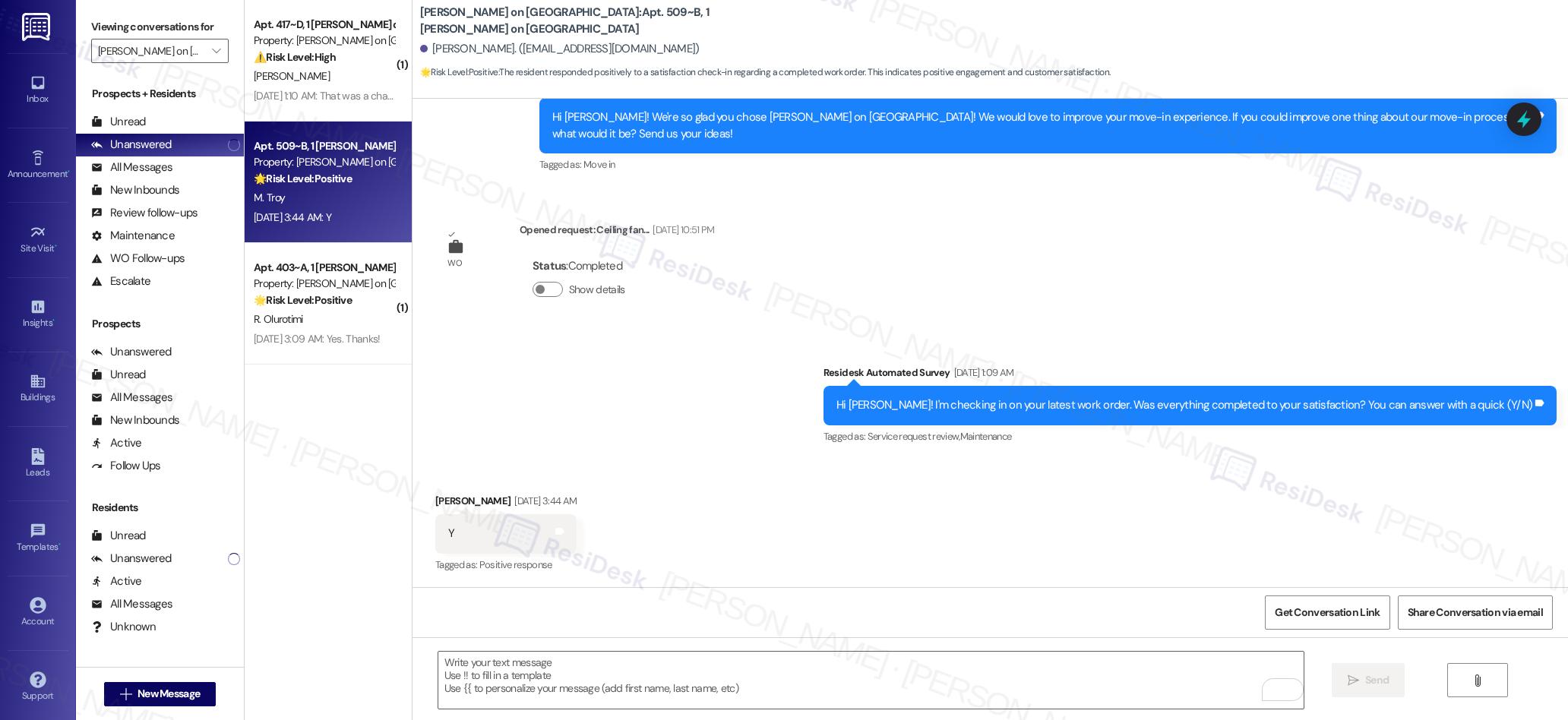
scroll to position [781, 0]
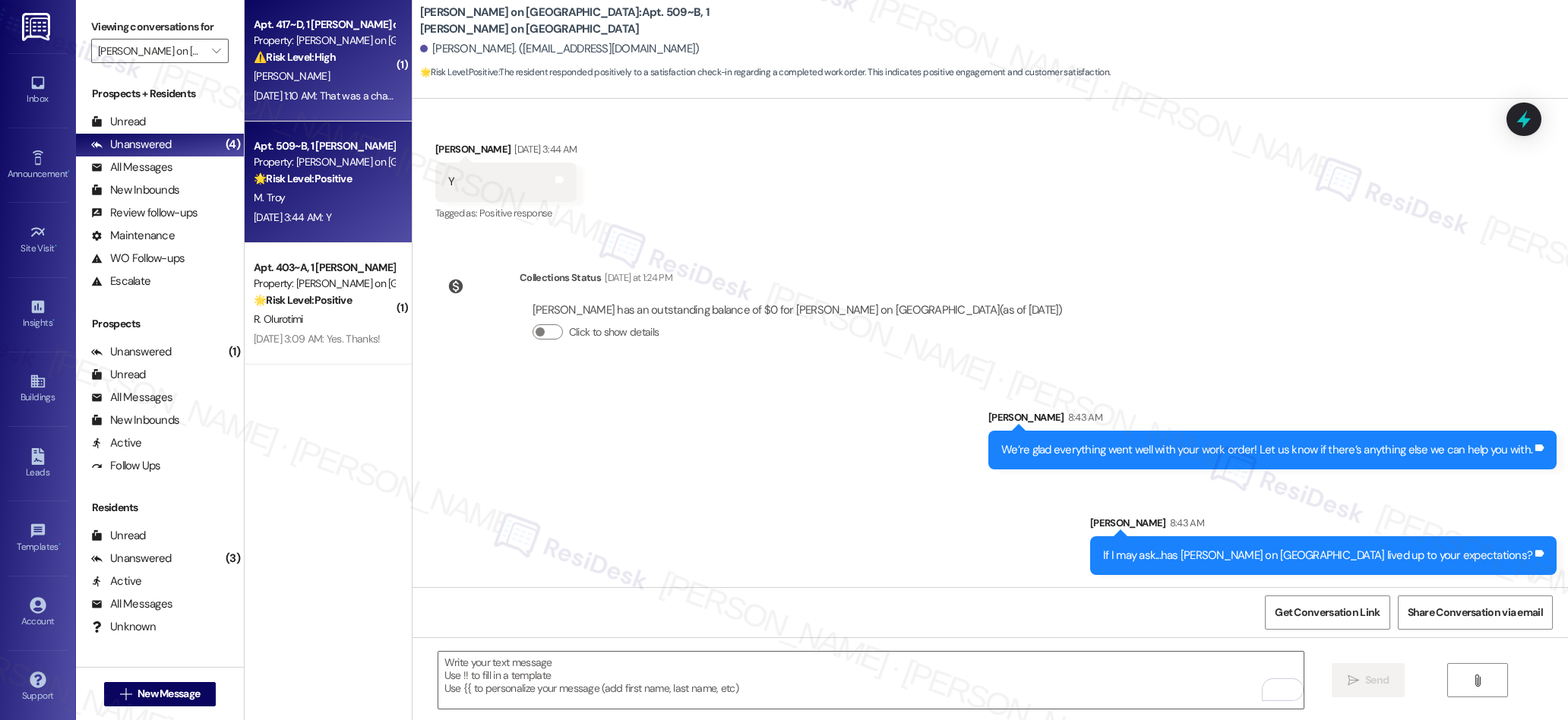
click at [316, 81] on div "M. Antonelli" at bounding box center [323, 76] width 144 height 19
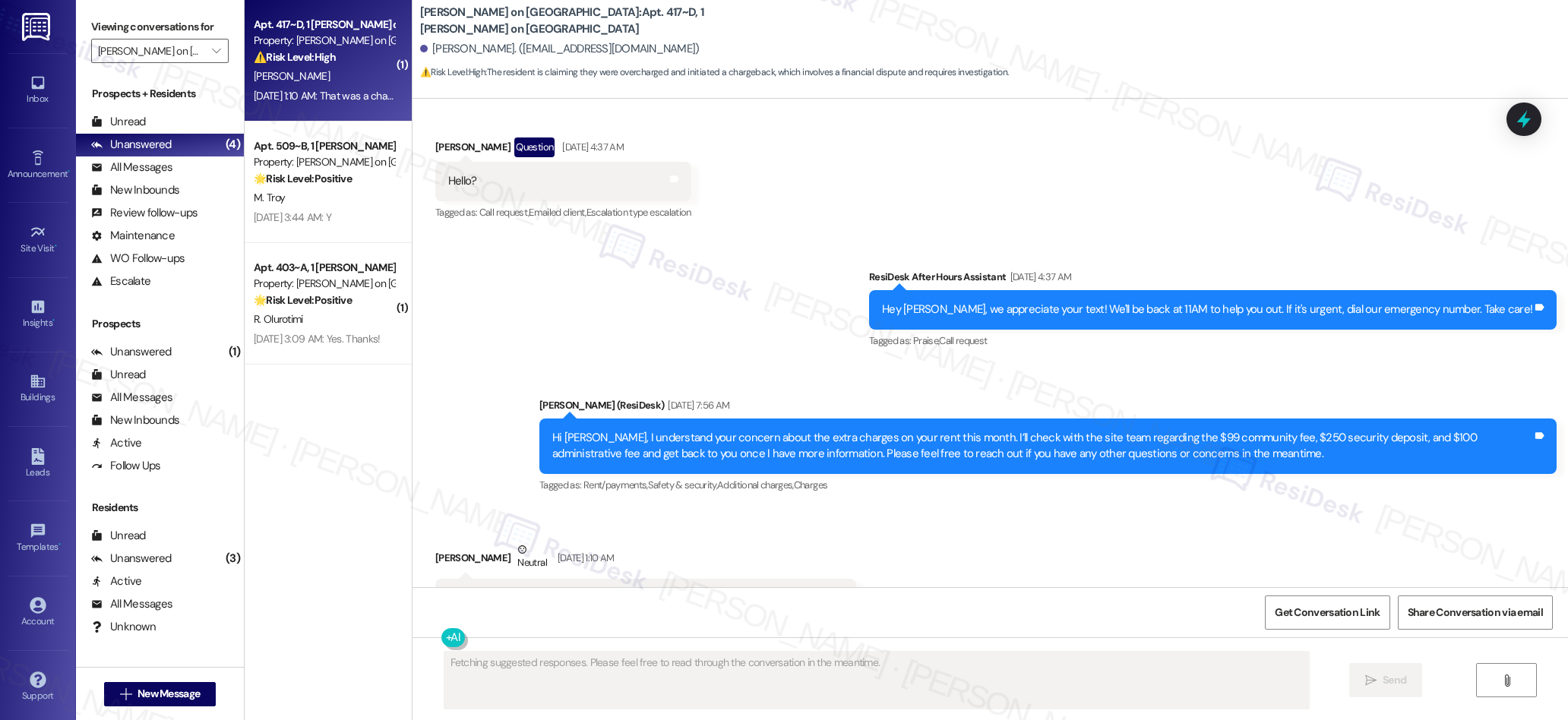
scroll to position [5312, 0]
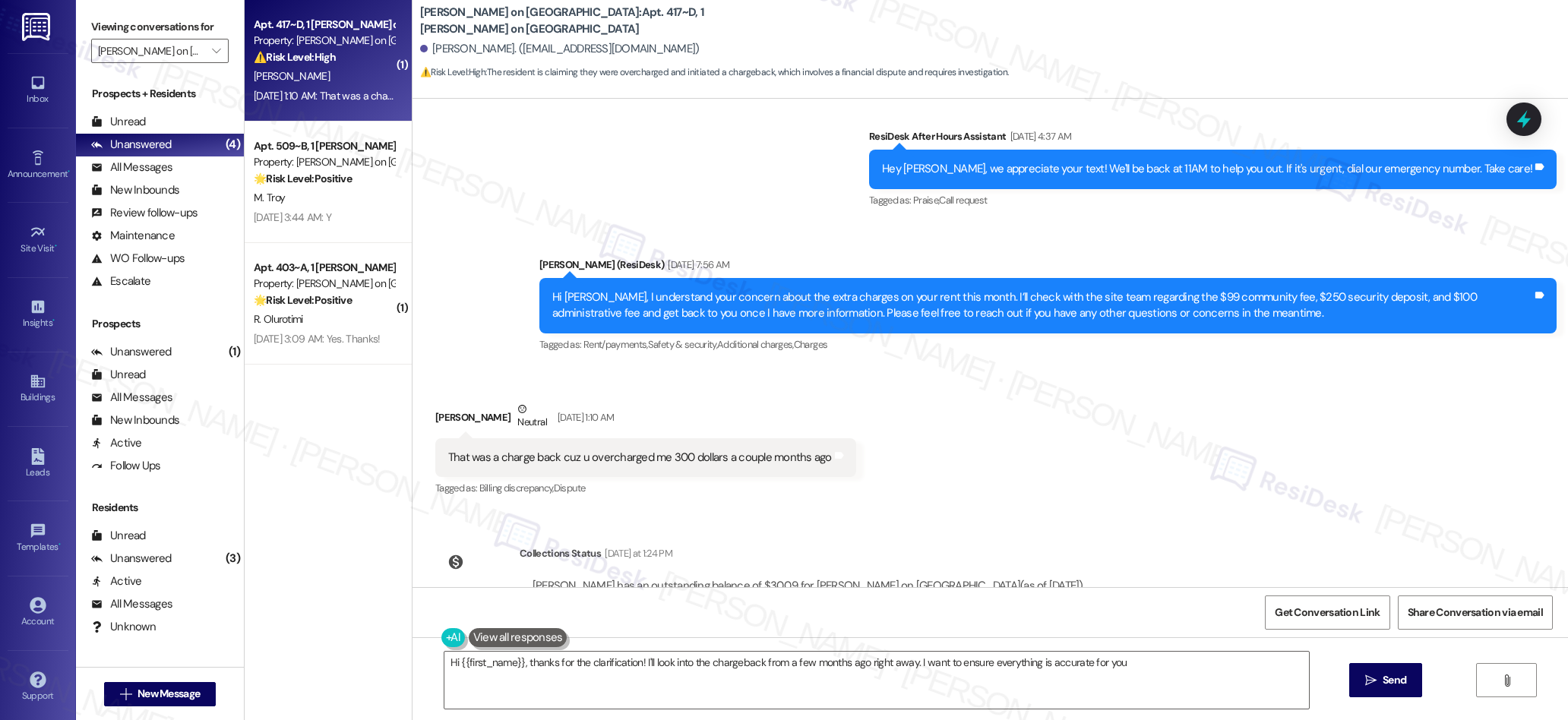
type textarea "Hi {{first_name}}, thanks for the clarification! I'll look into the chargeback …"
click at [212, 51] on icon "" at bounding box center [216, 51] width 9 height 12
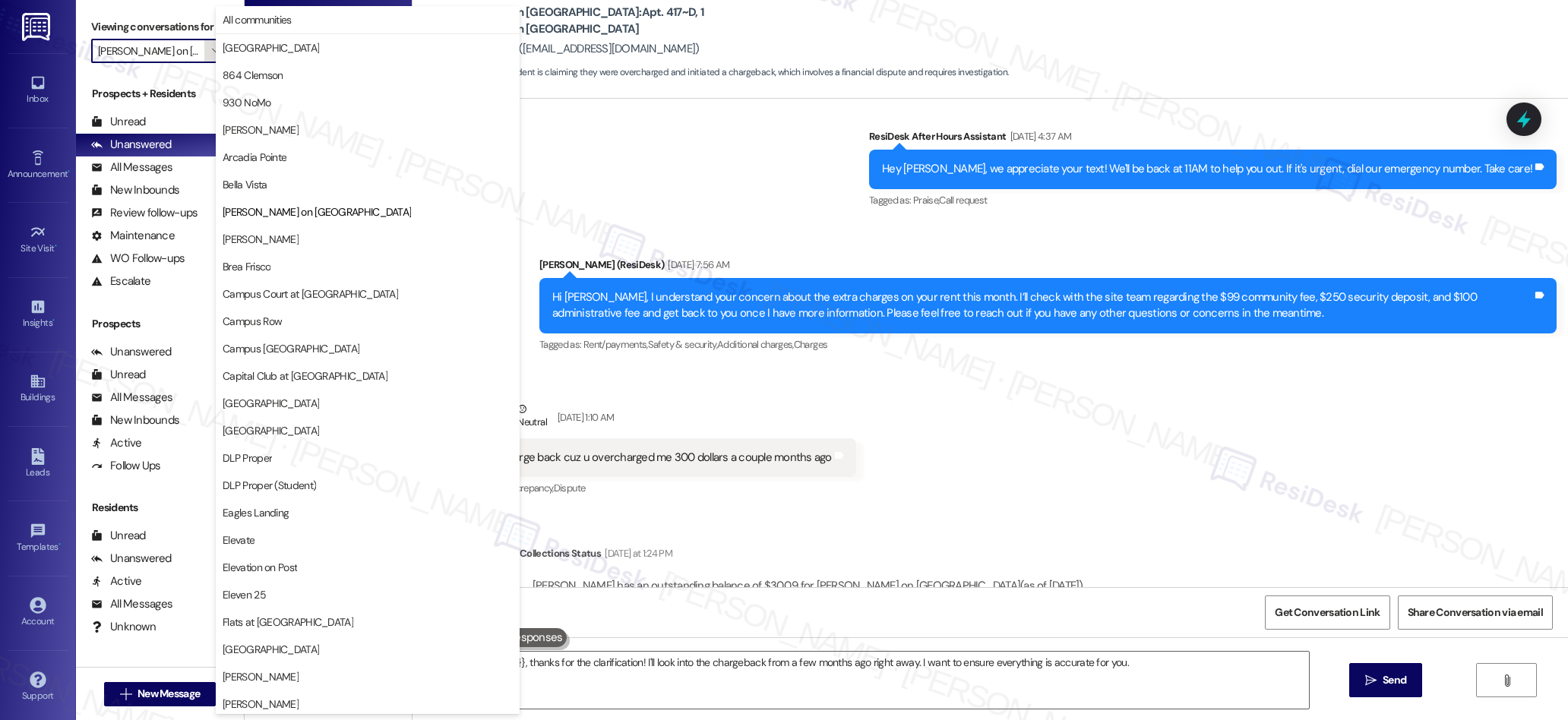
scroll to position [0, 13]
click at [279, 185] on span "Bella Vista" at bounding box center [367, 185] width 290 height 15
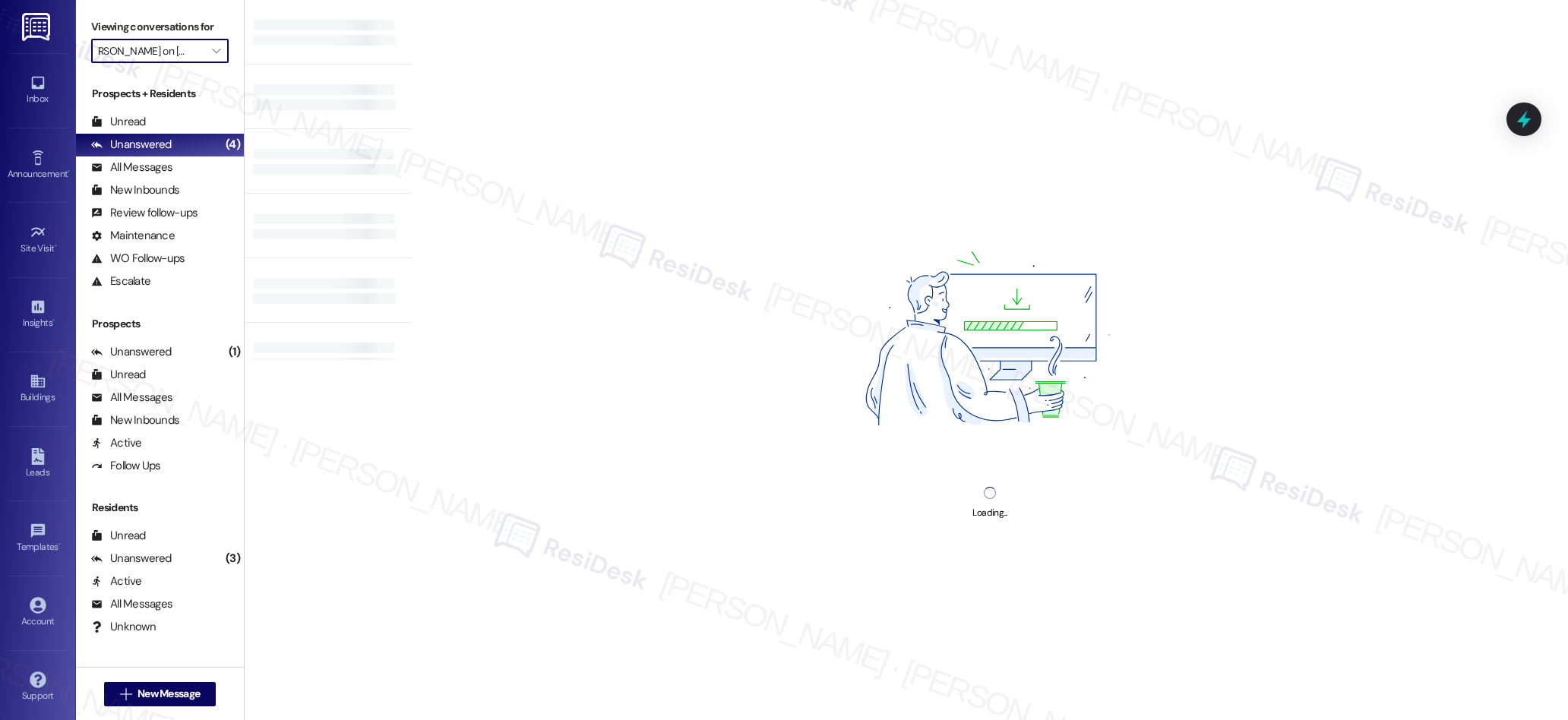
type input "Bella Vista"
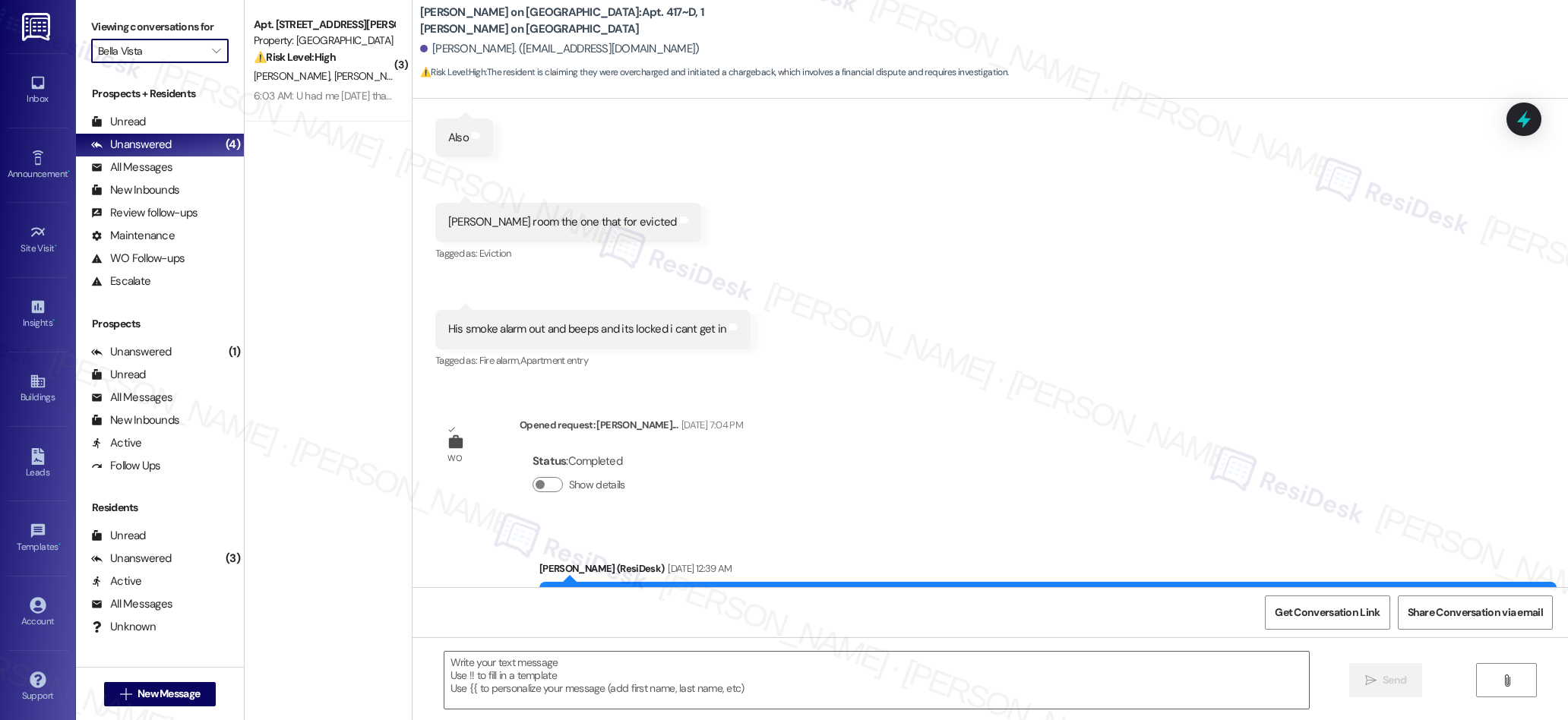
type textarea "Fetching suggested responses. Please feel free to read through the conversation…"
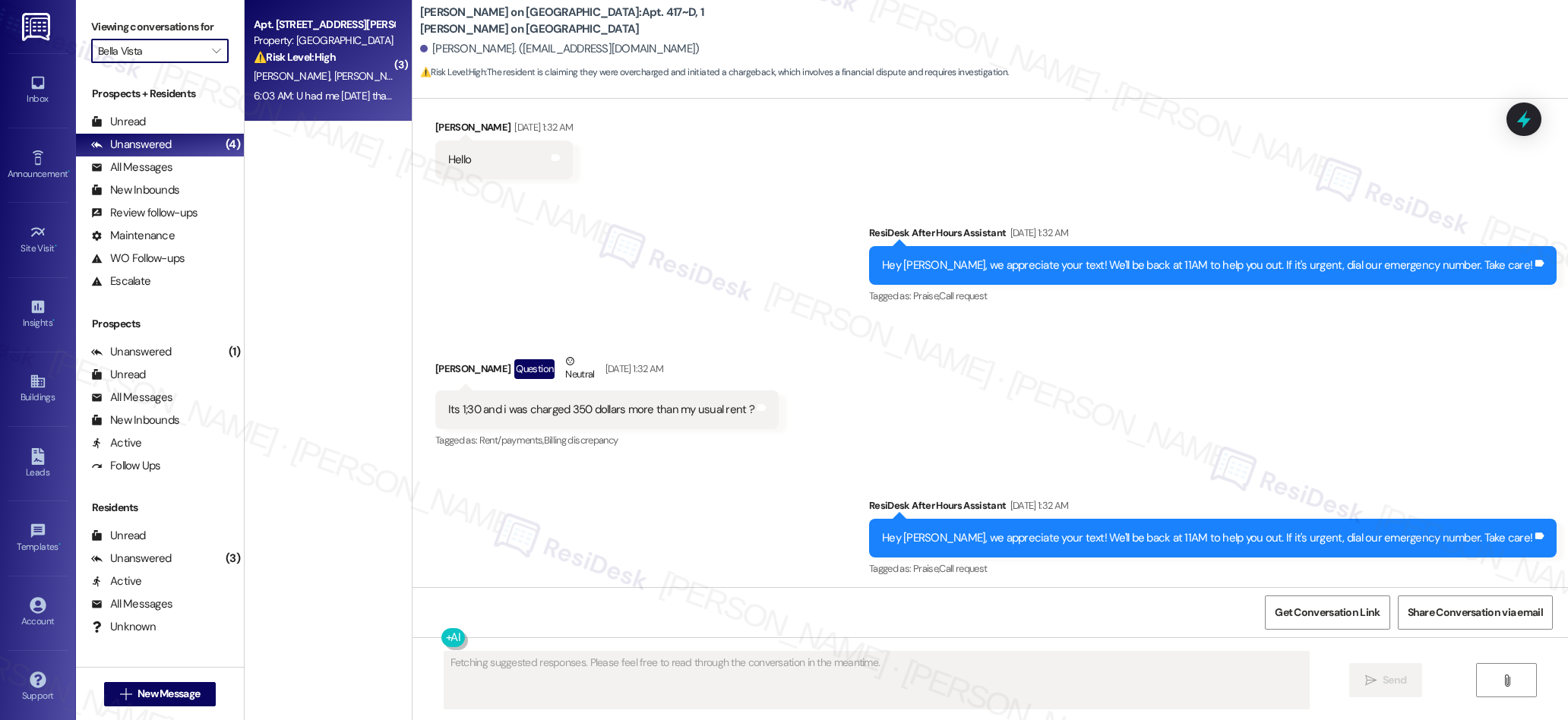
click at [330, 97] on div "6:03 AM: U had me on Friday that he had to make an appointment to get the rest …" at bounding box center [532, 95] width 557 height 13
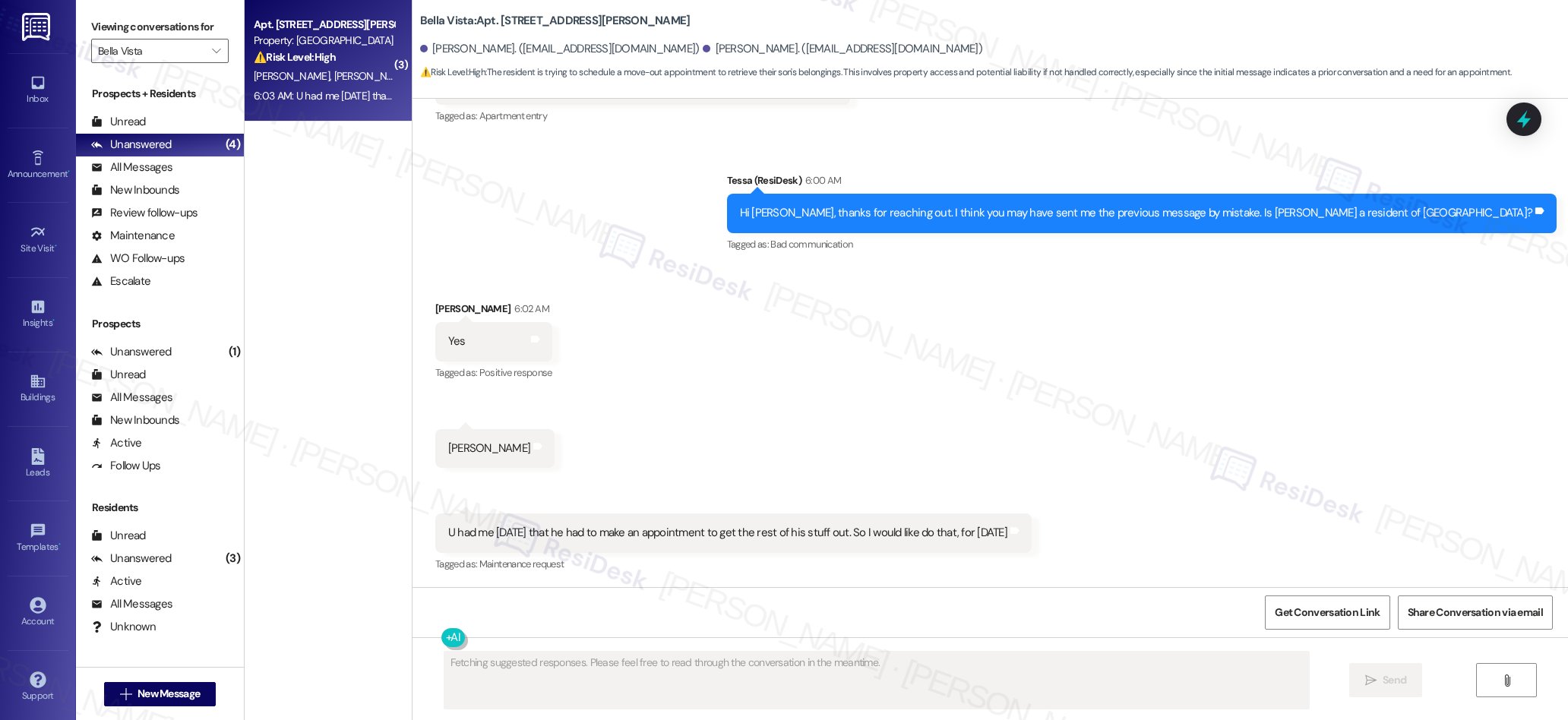
scroll to position [1372, 0]
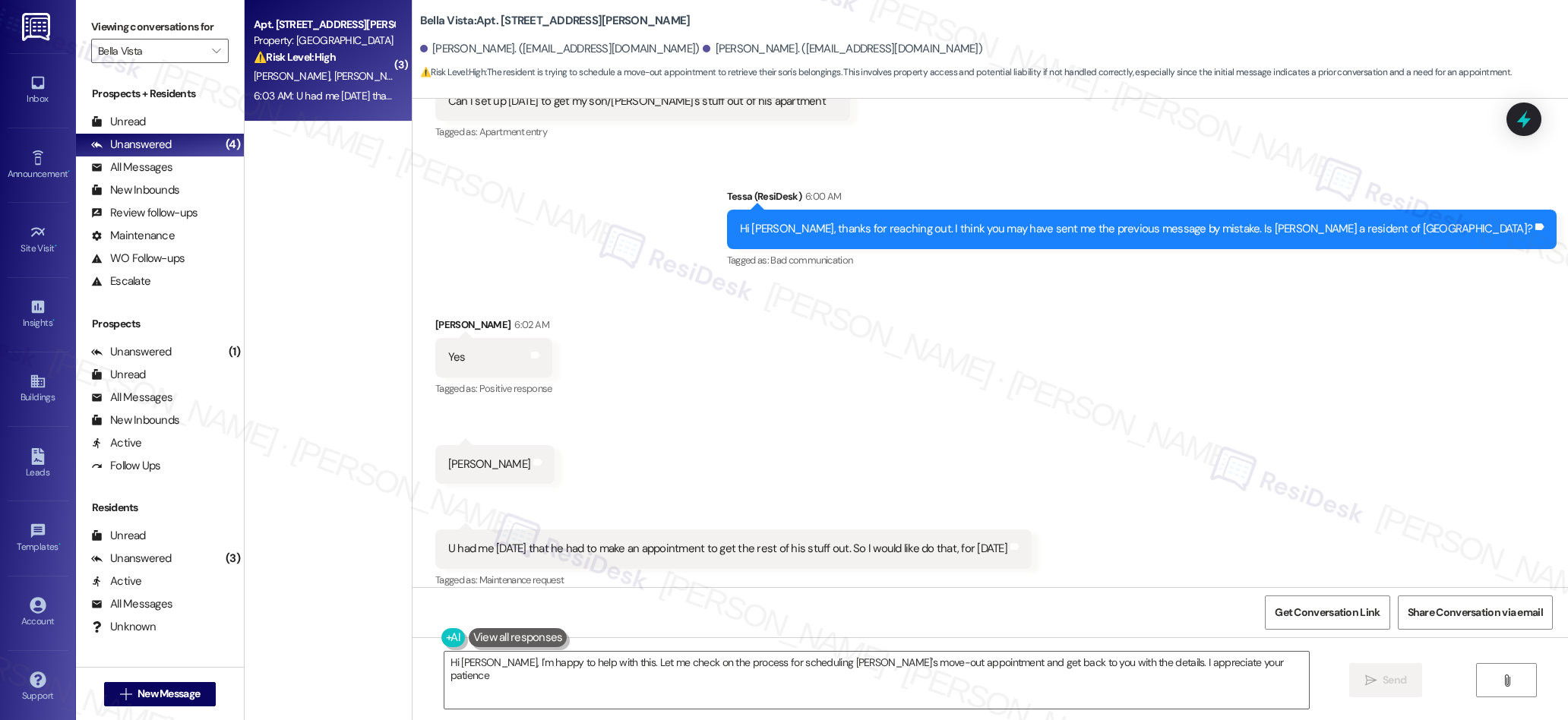
type textarea "Hi Terri, I'm happy to help with this. Let me check on the process for scheduli…"
click at [212, 49] on icon "" at bounding box center [216, 51] width 9 height 12
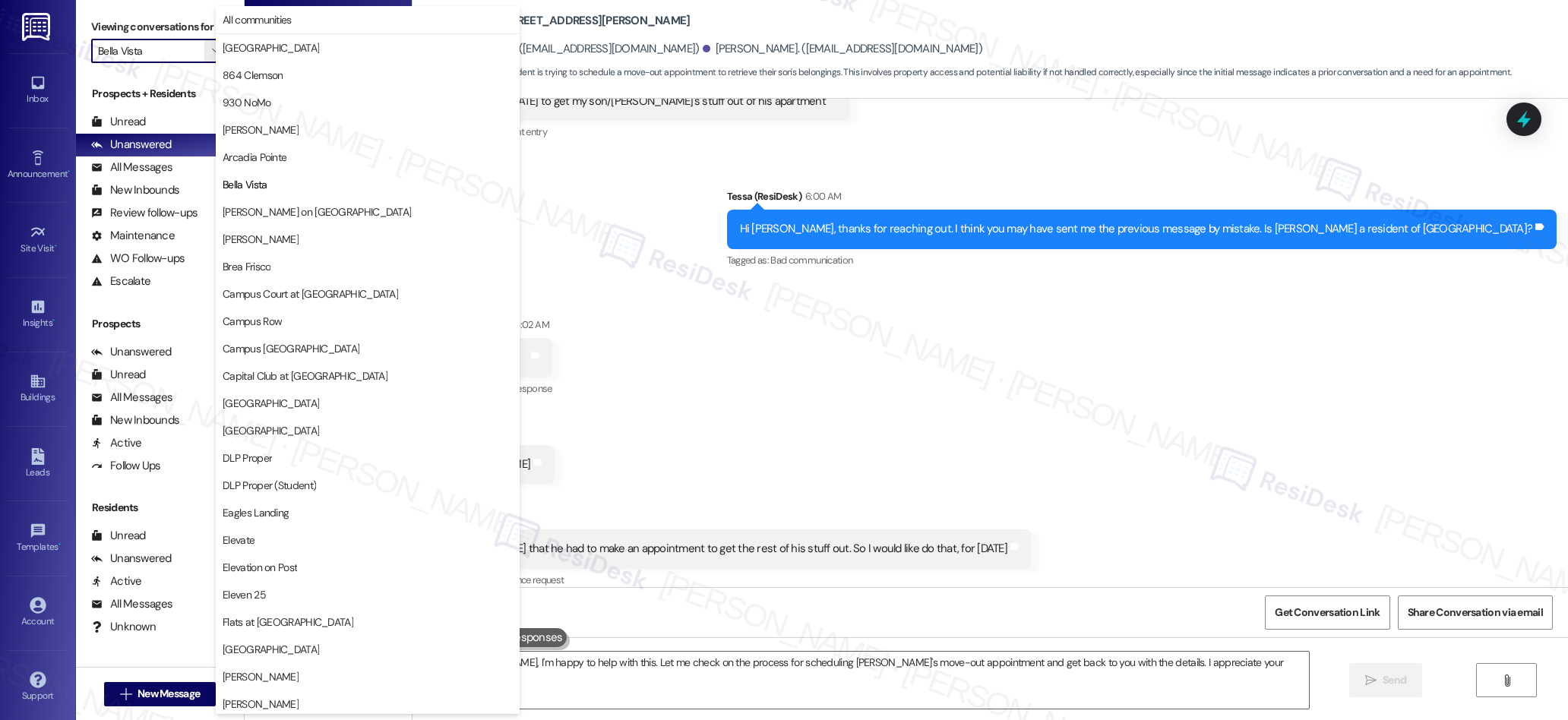
drag, startPoint x: 264, startPoint y: 154, endPoint x: 230, endPoint y: 111, distance: 54.8
click at [264, 154] on span "Arcadia Pointe" at bounding box center [254, 157] width 64 height 15
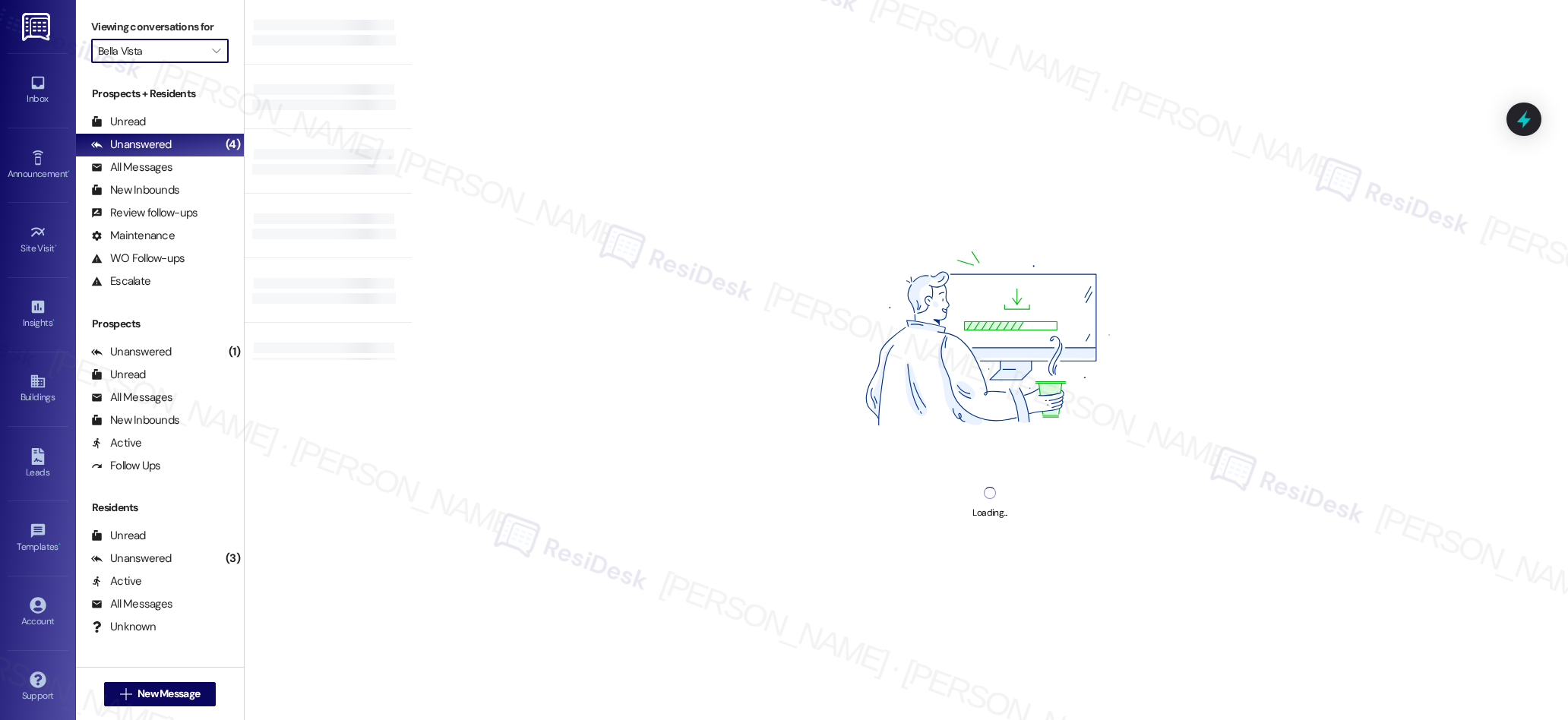
type input "Arcadia Pointe"
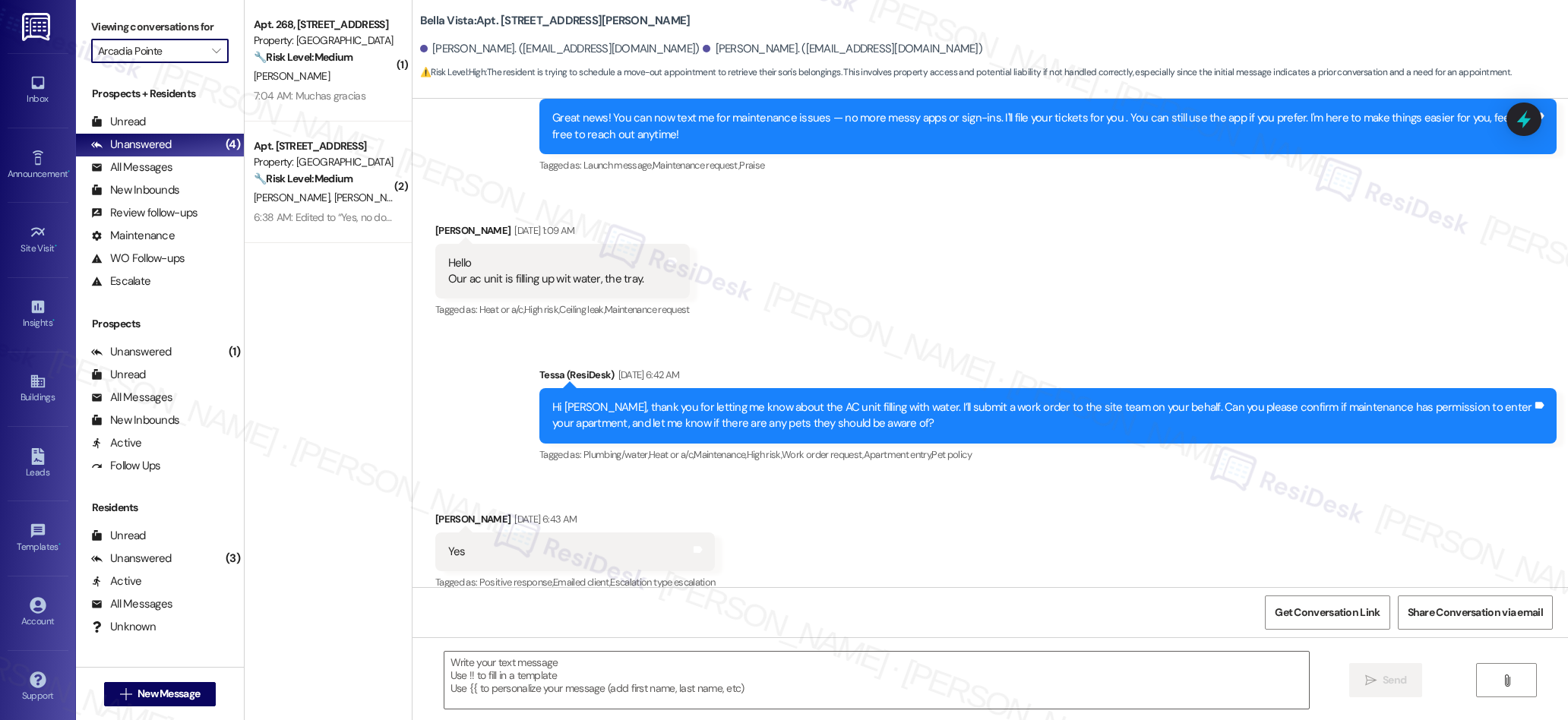
type textarea "Fetching suggested responses. Please feel free to read through the conversation…"
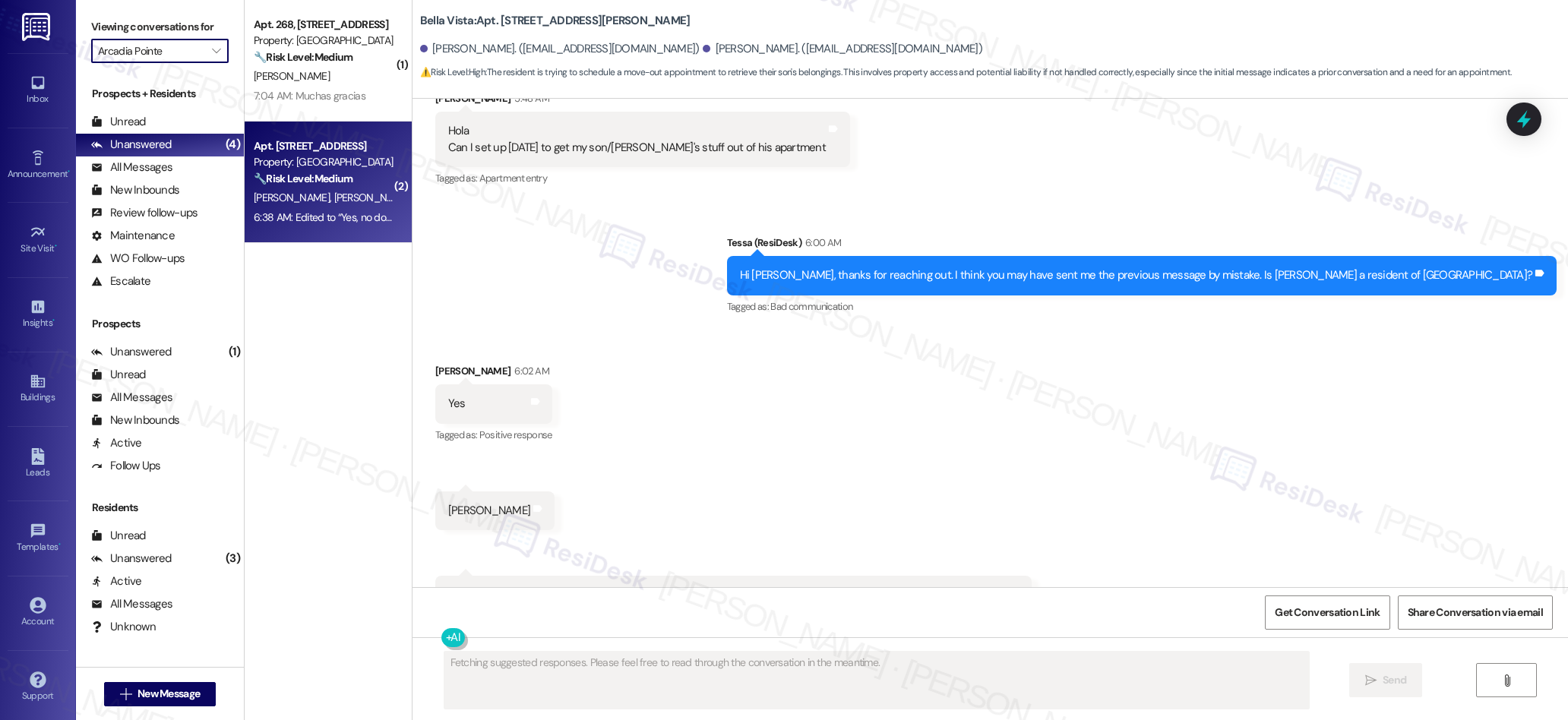
click at [361, 195] on div "V. Longmore D. Longmore" at bounding box center [323, 198] width 144 height 19
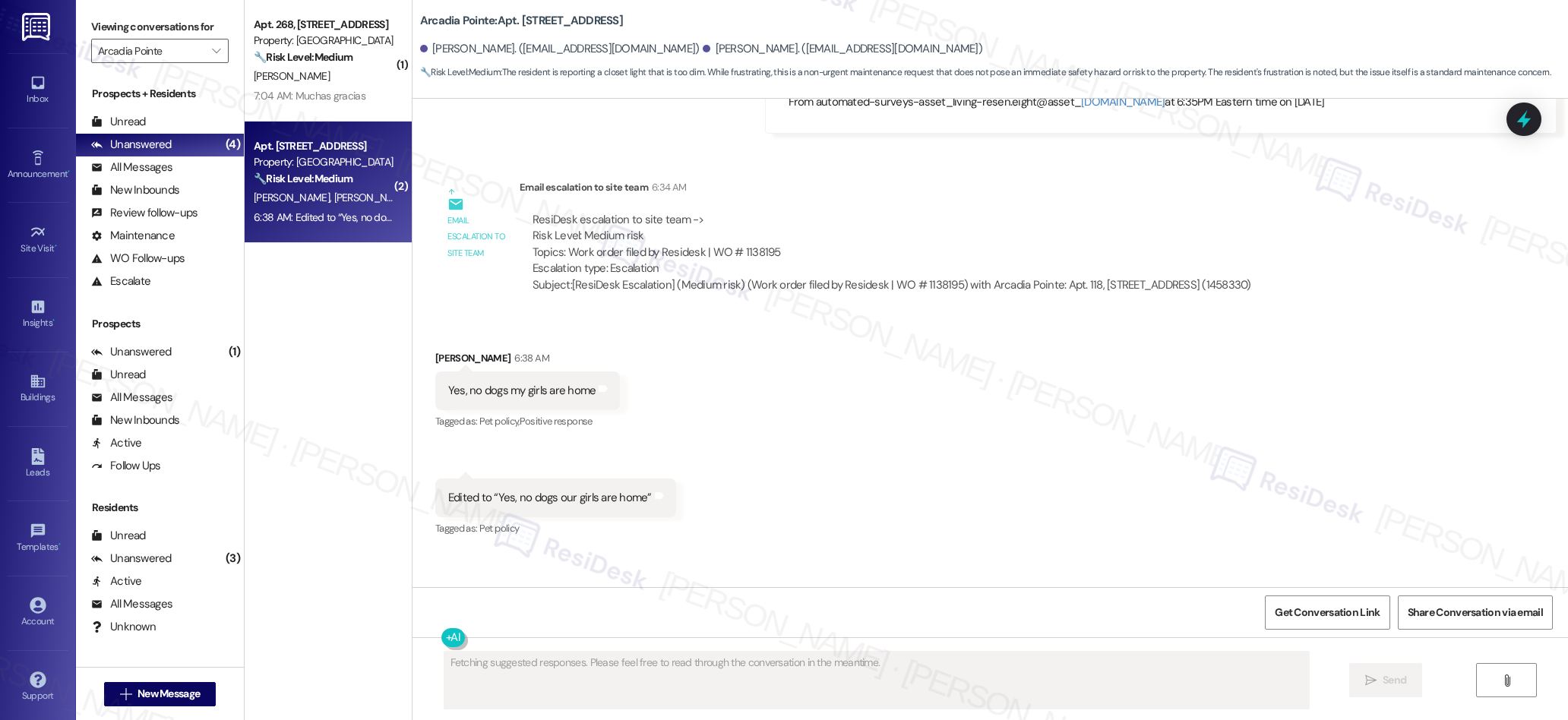
scroll to position [3876, 0]
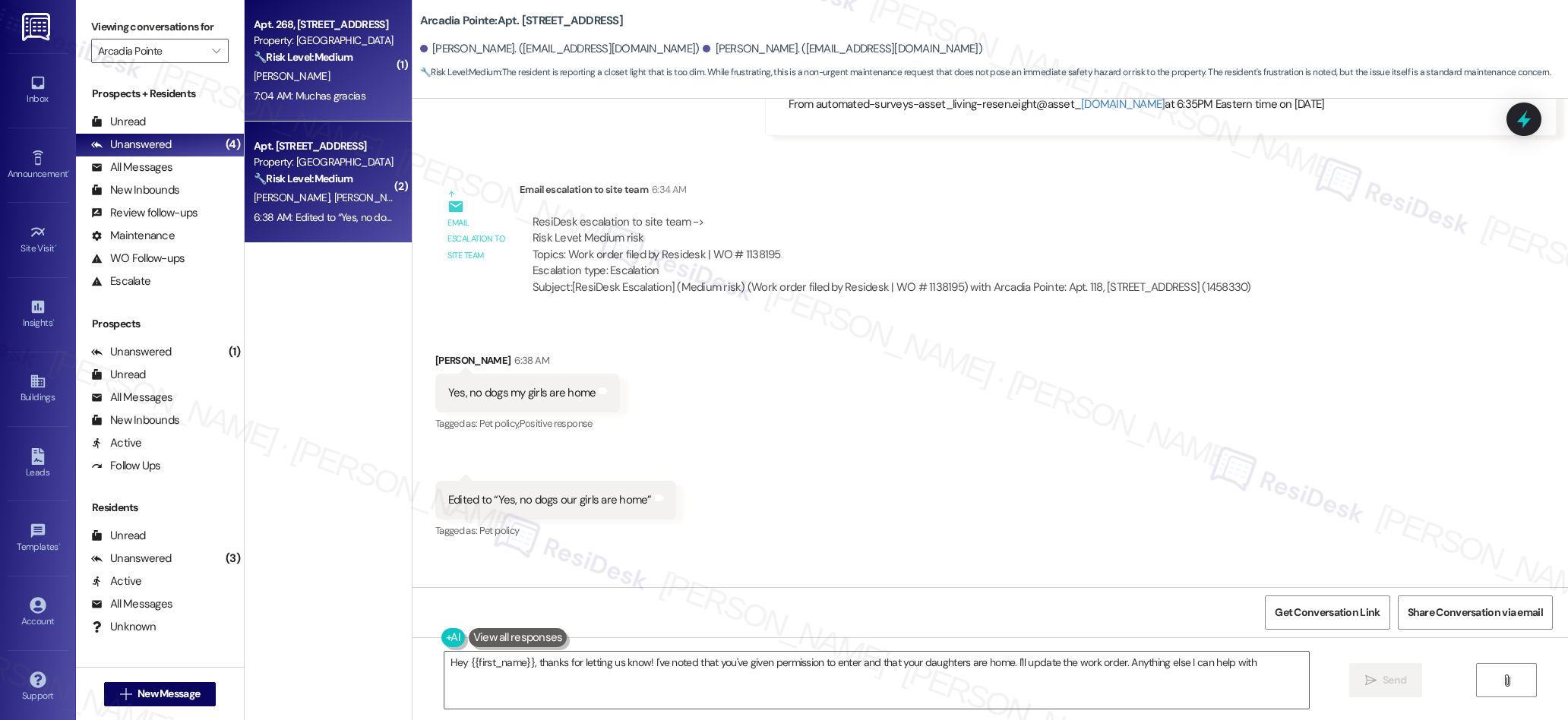
type textarea "Hey {{first_name}}, thanks for letting us know! I've noted that you've given pe…"
click at [343, 103] on div "7:04 AM: Muchas gracias 7:04 AM: Muchas gracias" at bounding box center [323, 96] width 144 height 19
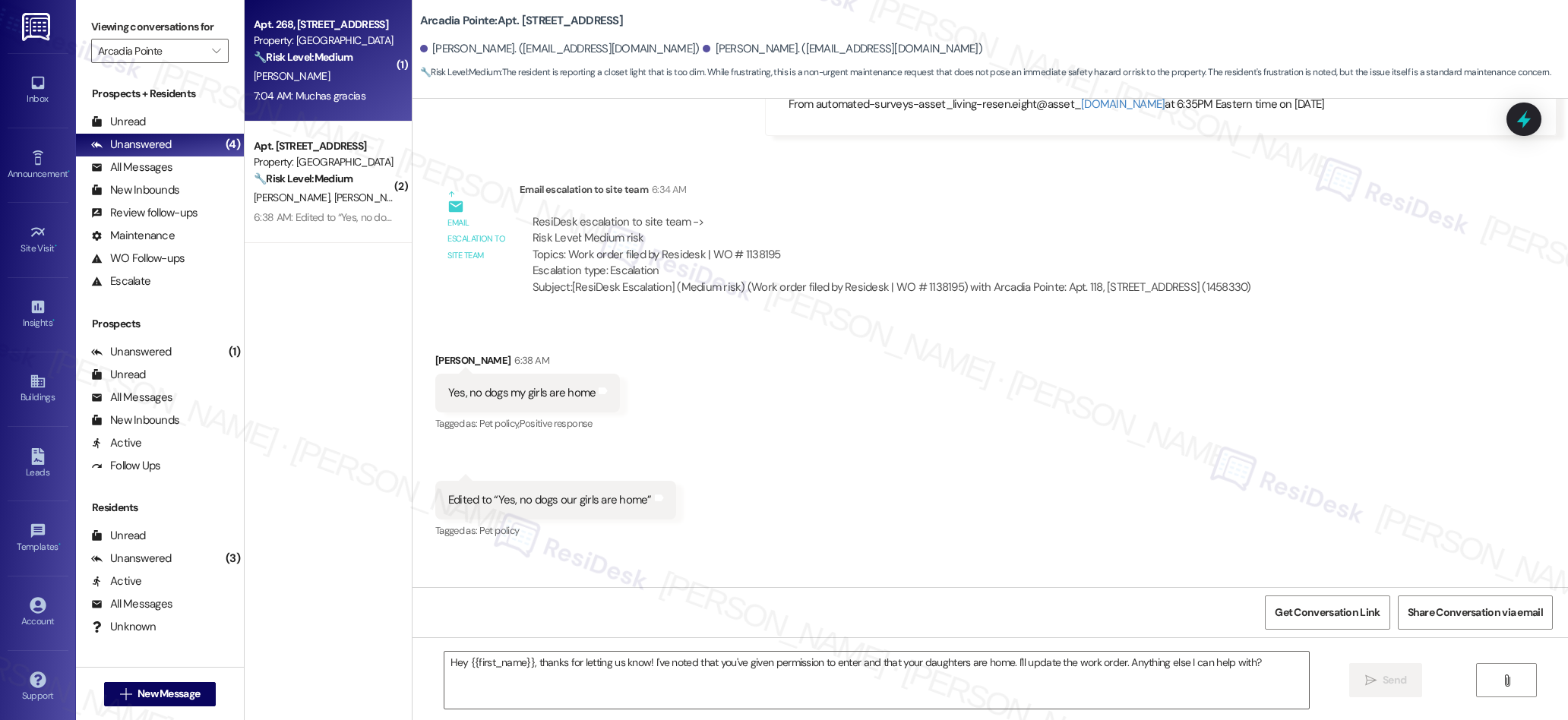
type textarea "Fetching suggested responses. Please feel free to read through the conversation…"
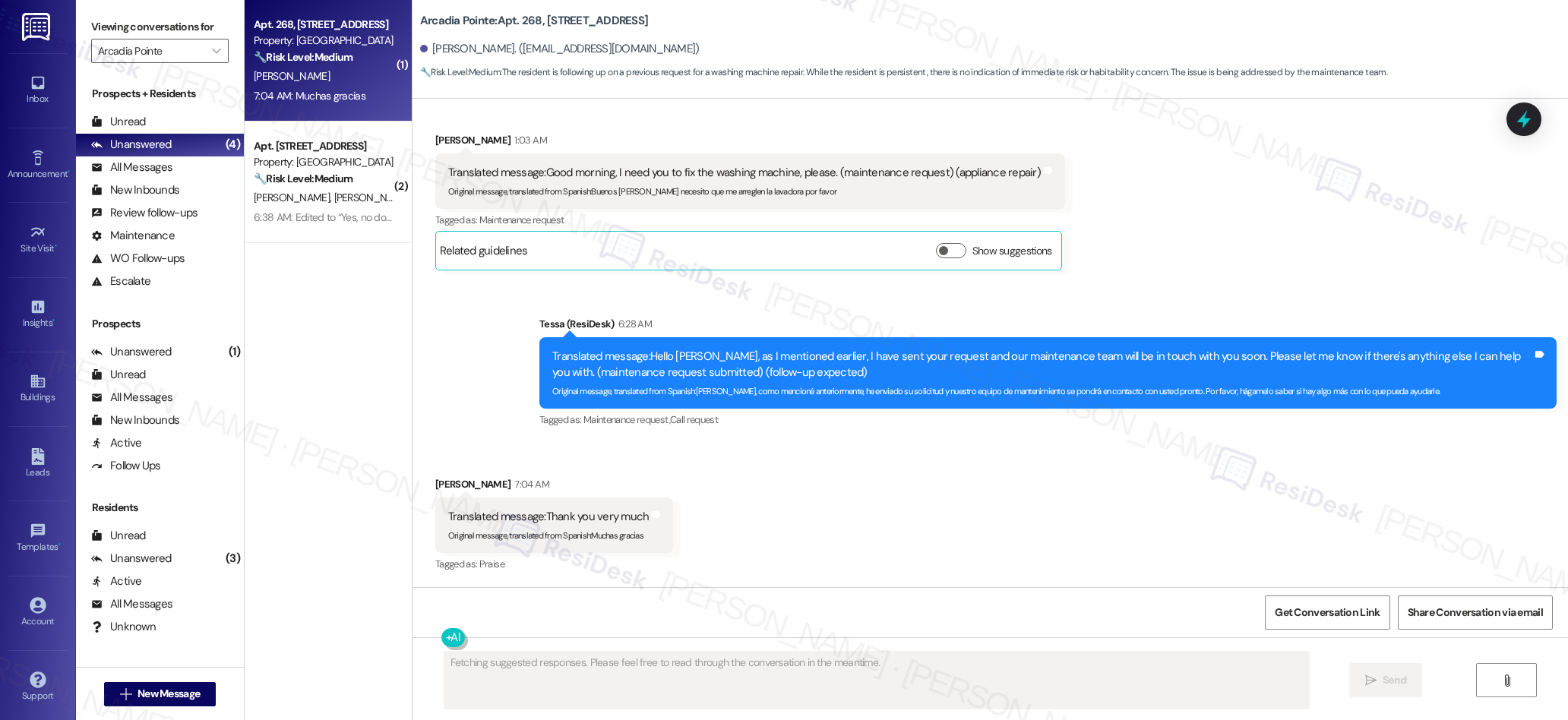
scroll to position [2229, 0]
click at [213, 58] on button "" at bounding box center [216, 51] width 24 height 24
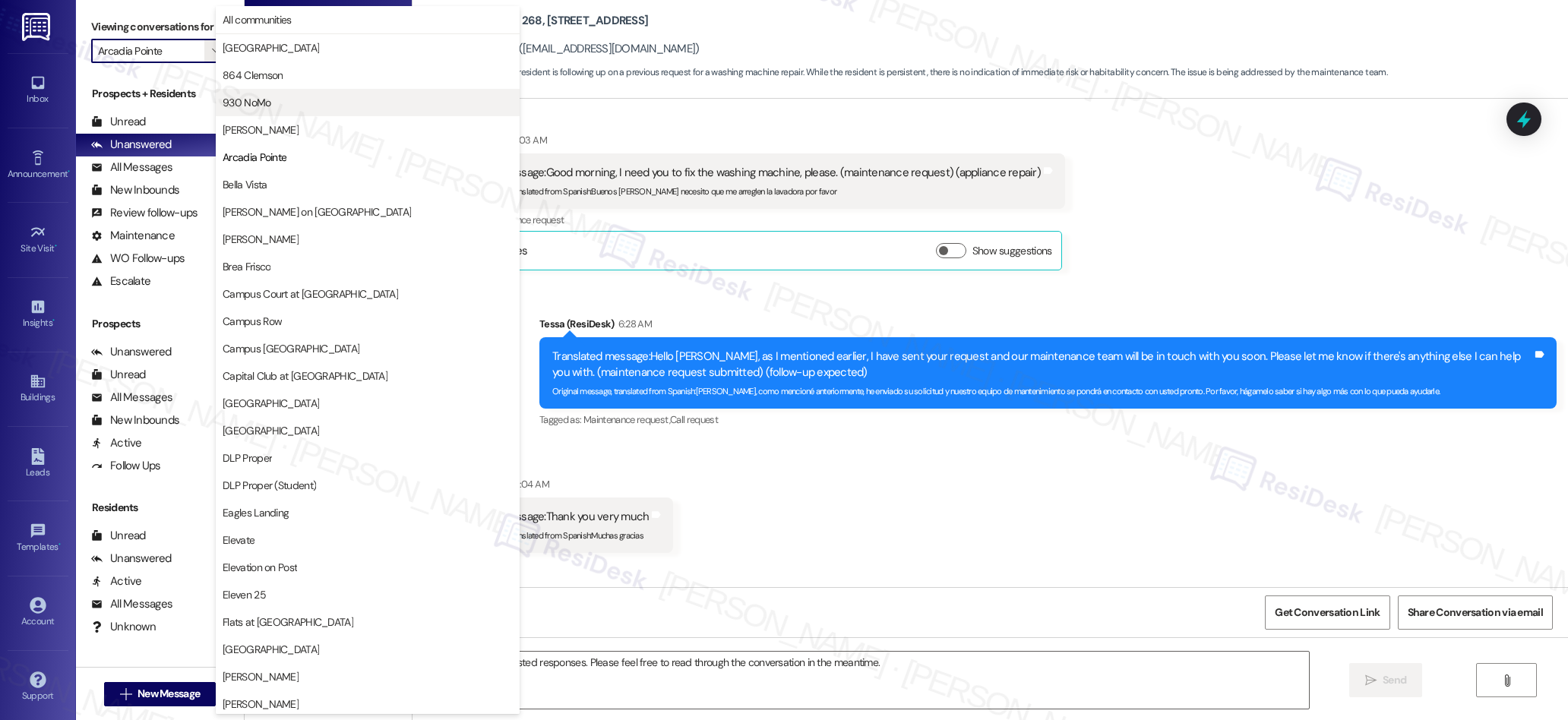
click at [259, 105] on span "930 NoMo" at bounding box center [246, 103] width 48 height 15
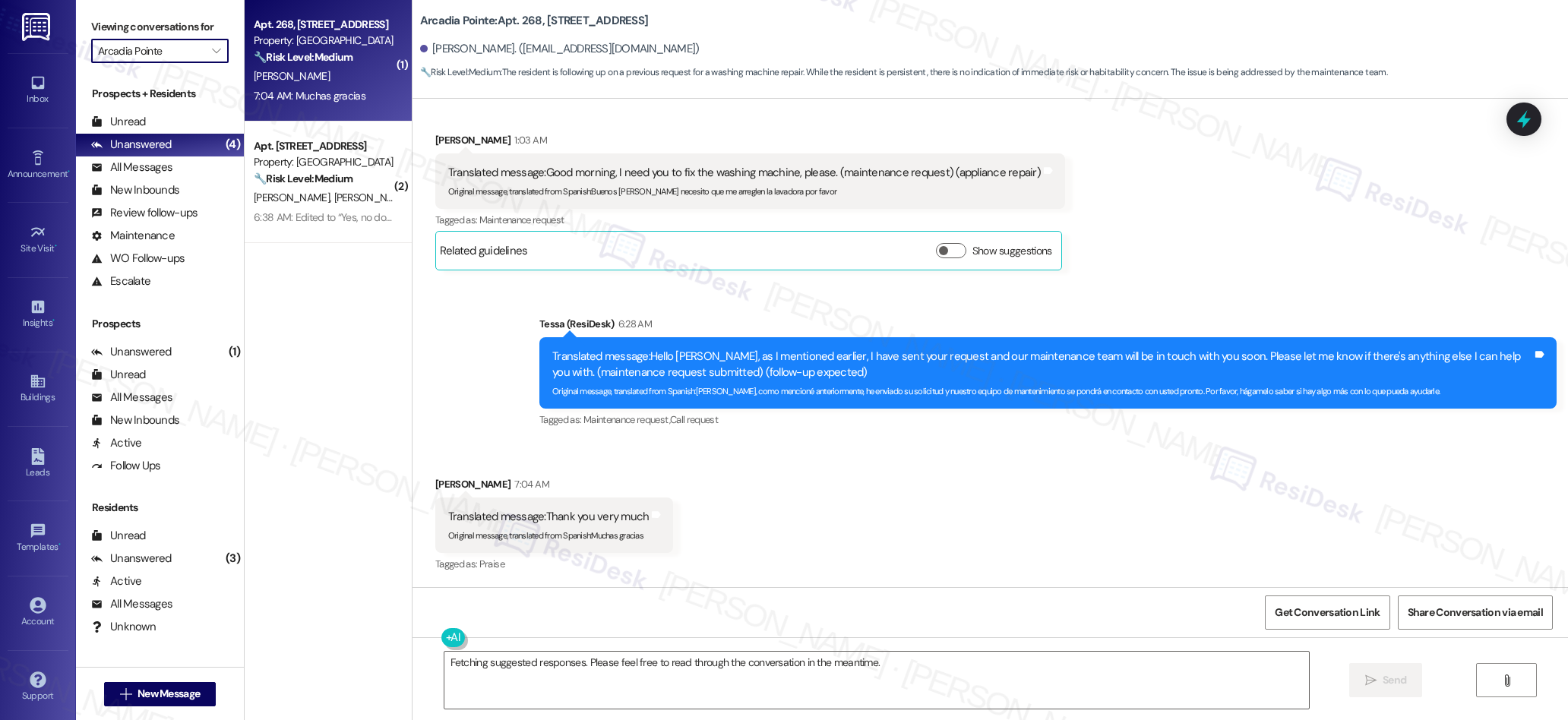
type input "930 NoMo"
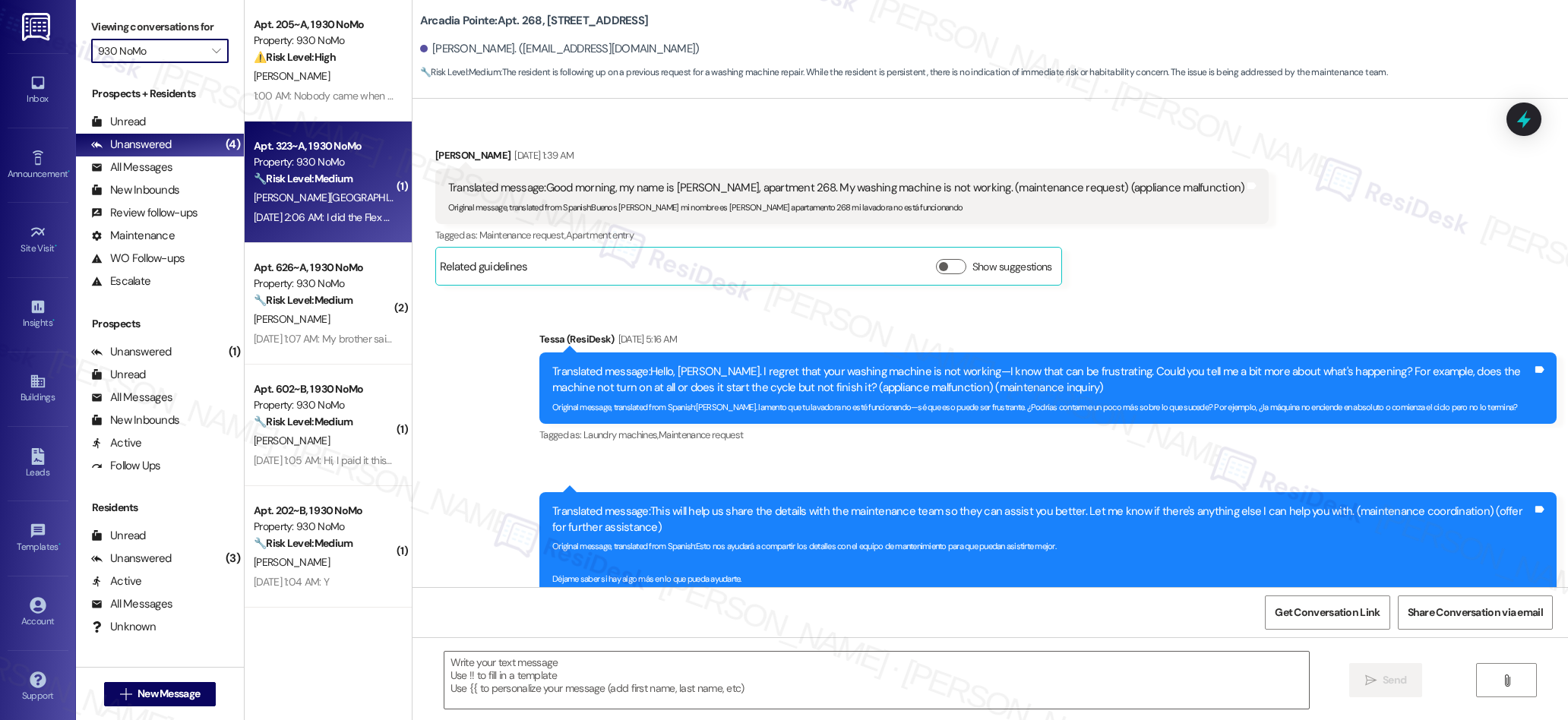
type textarea "Fetching suggested responses. Please feel free to read through the conversation…"
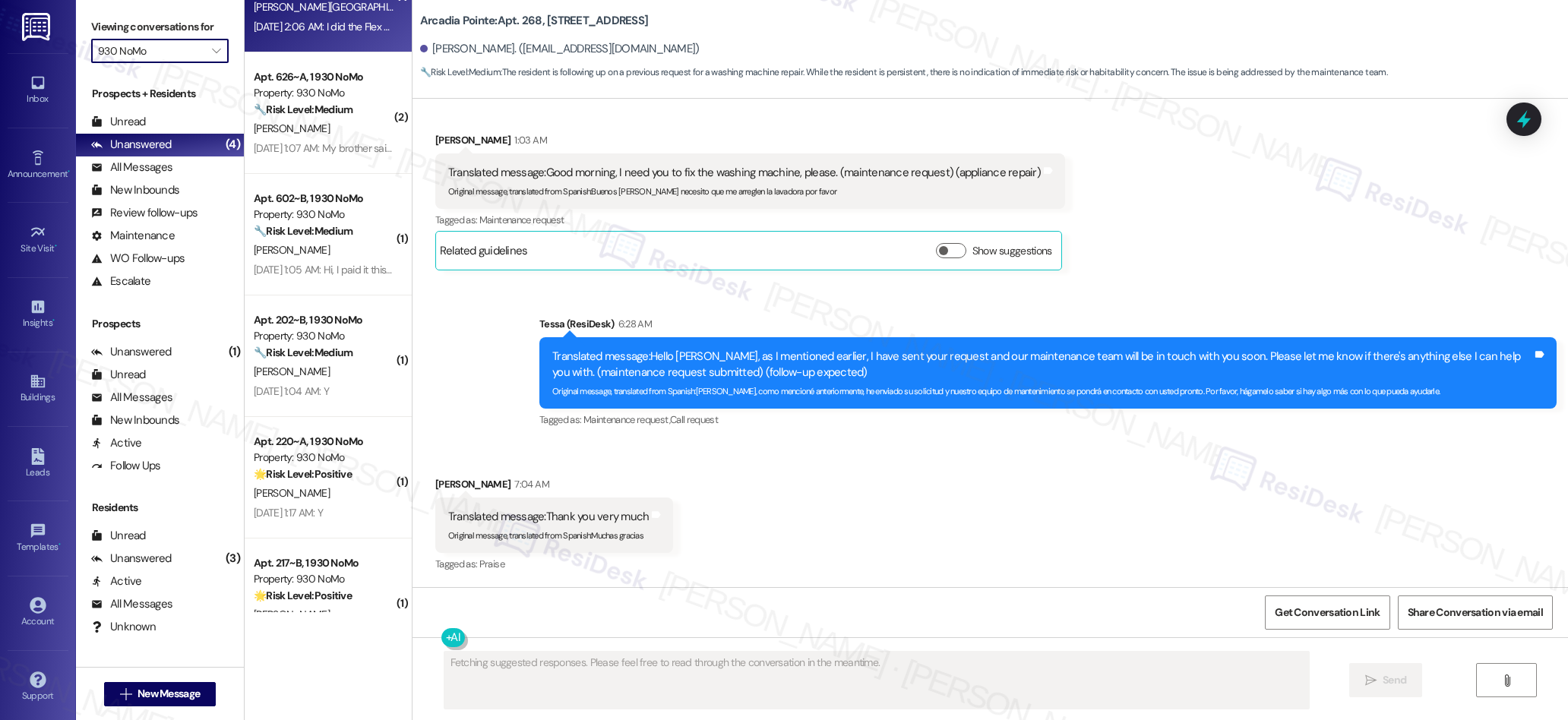
scroll to position [238, 0]
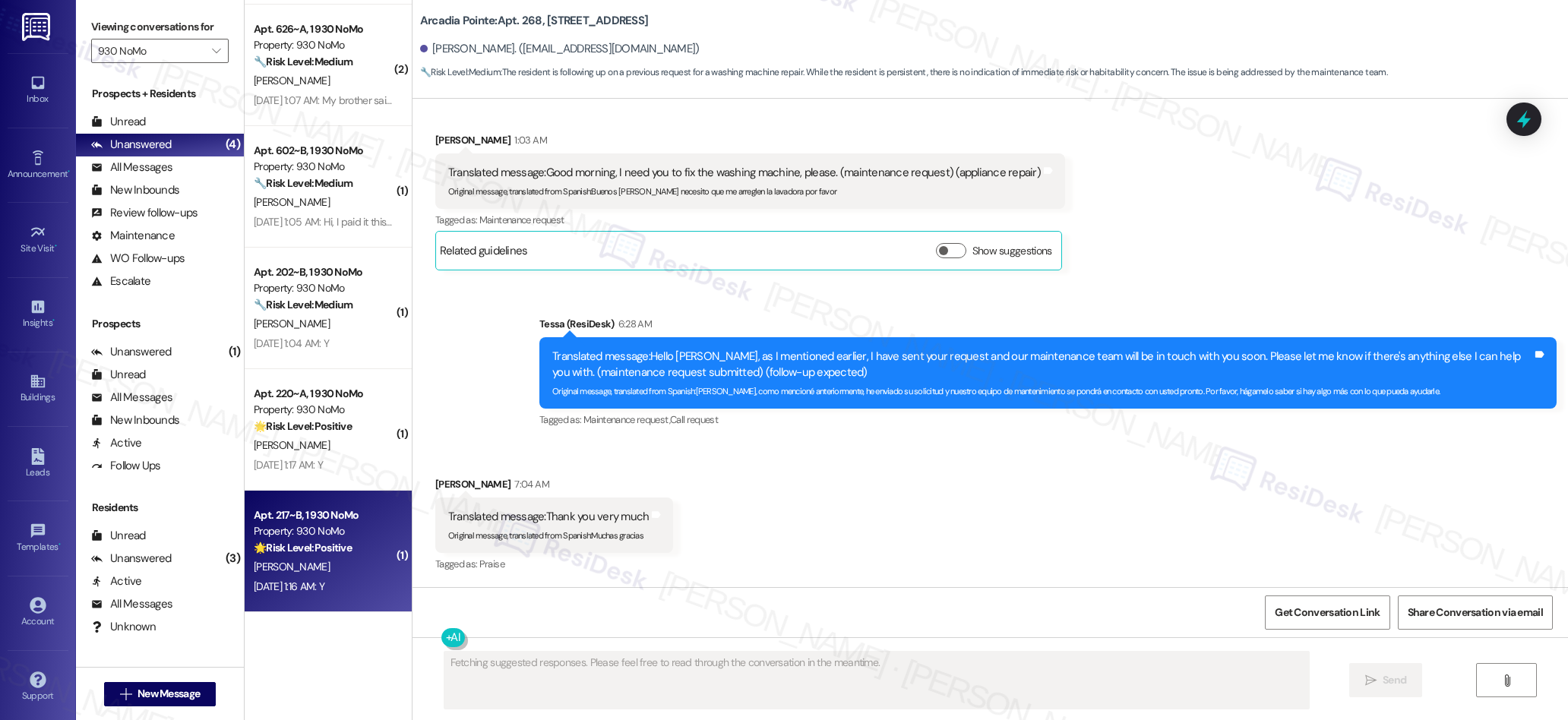
click at [320, 559] on div "S. Sponseller" at bounding box center [323, 567] width 144 height 19
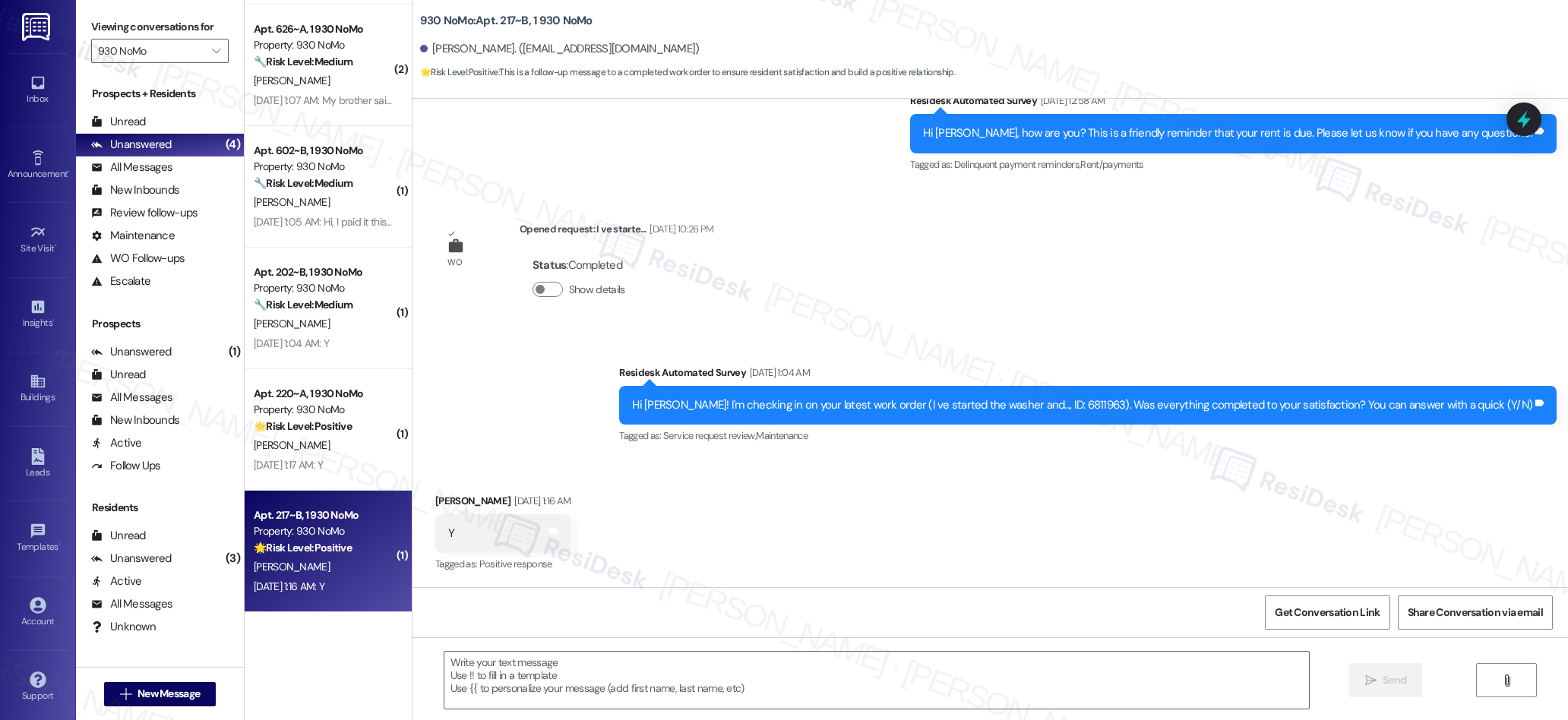
scroll to position [748, 0]
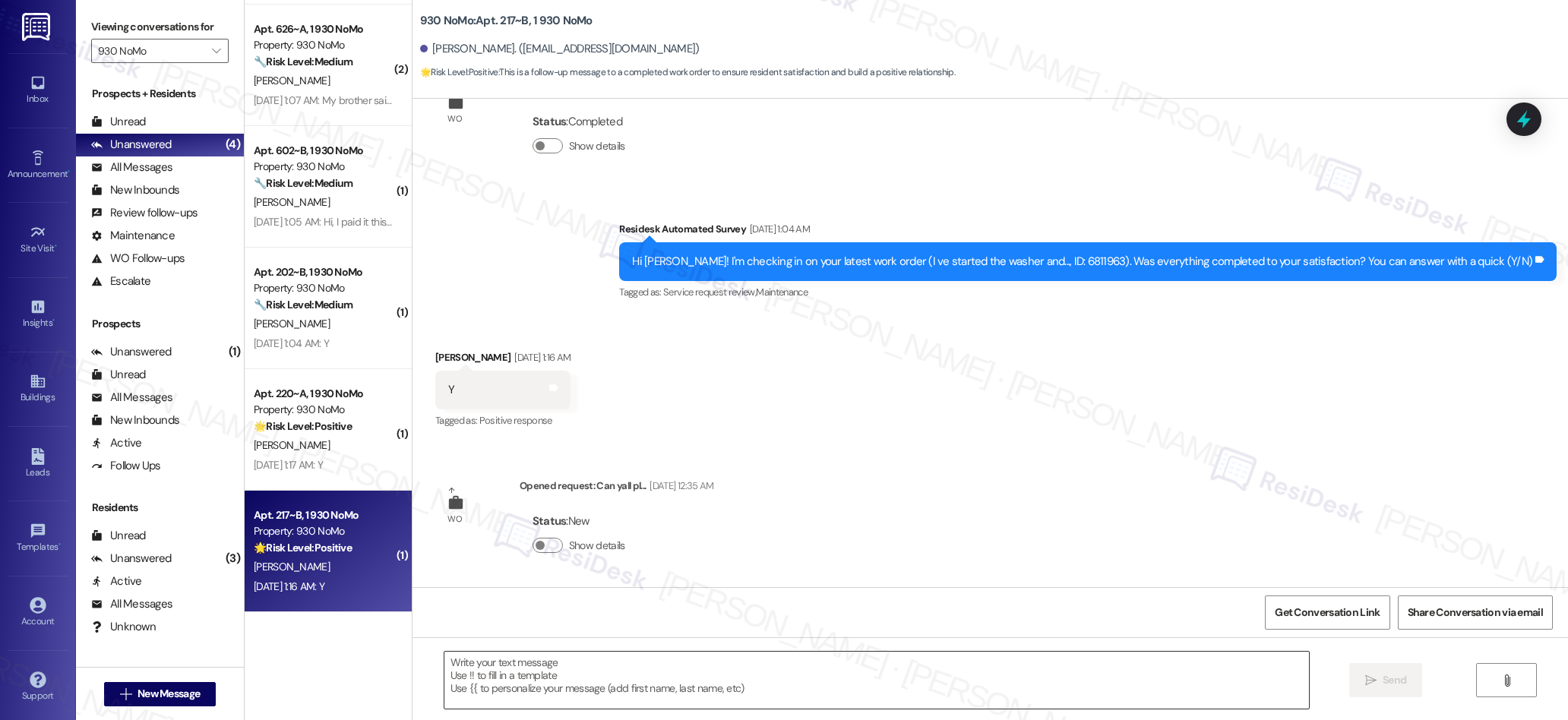
click at [626, 680] on textarea at bounding box center [877, 680] width 865 height 57
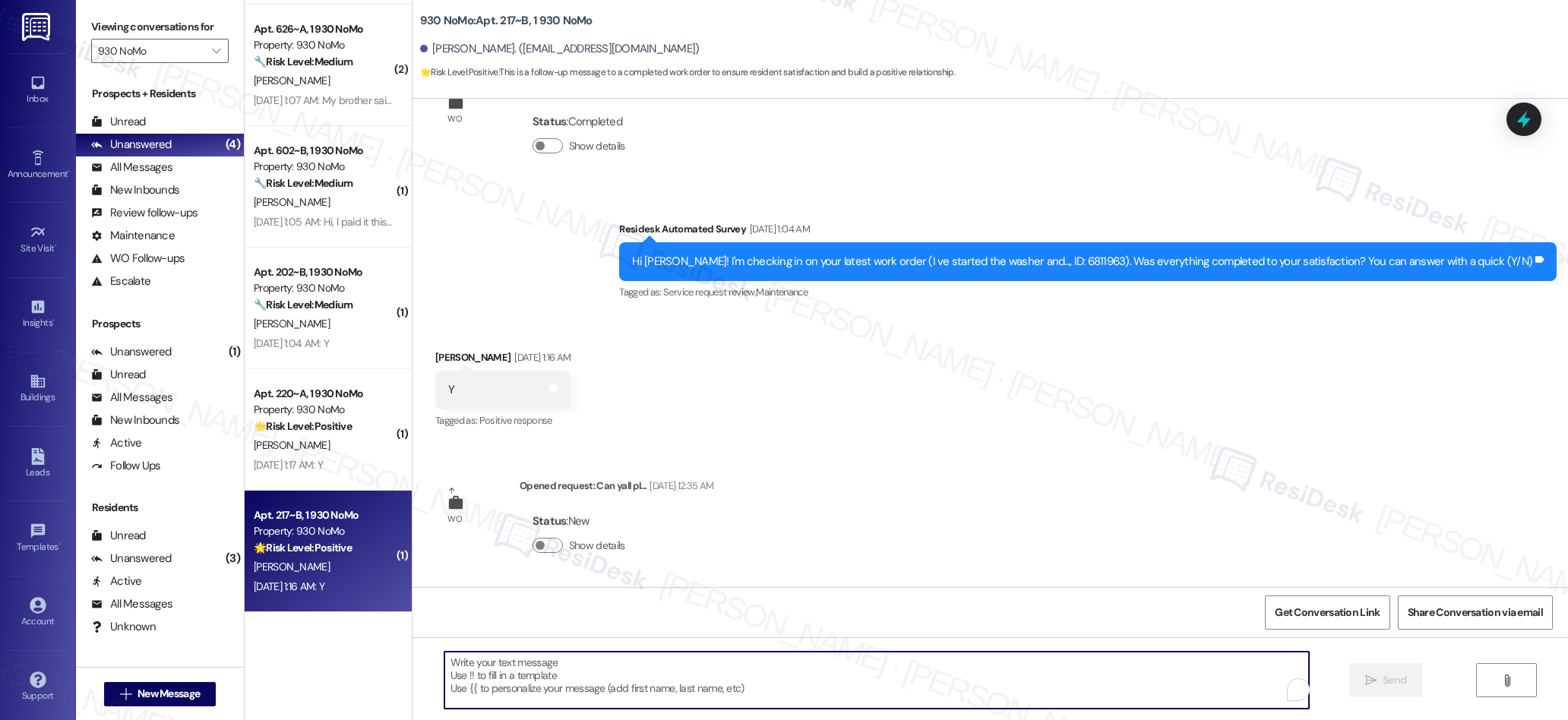
paste textarea "We’re glad everything went well with your work order! Let us know if there’s an…"
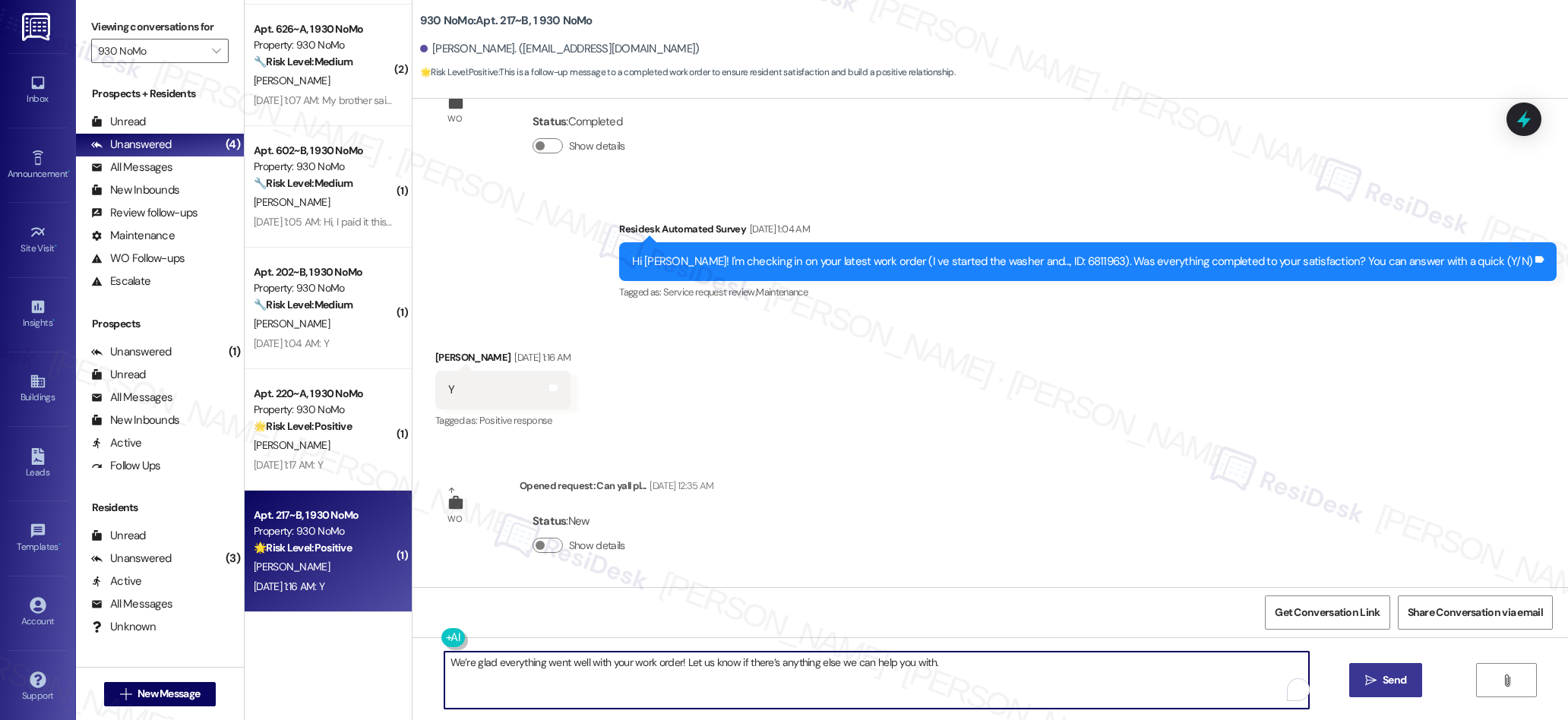
type textarea "We’re glad everything went well with your work order! Let us know if there’s an…"
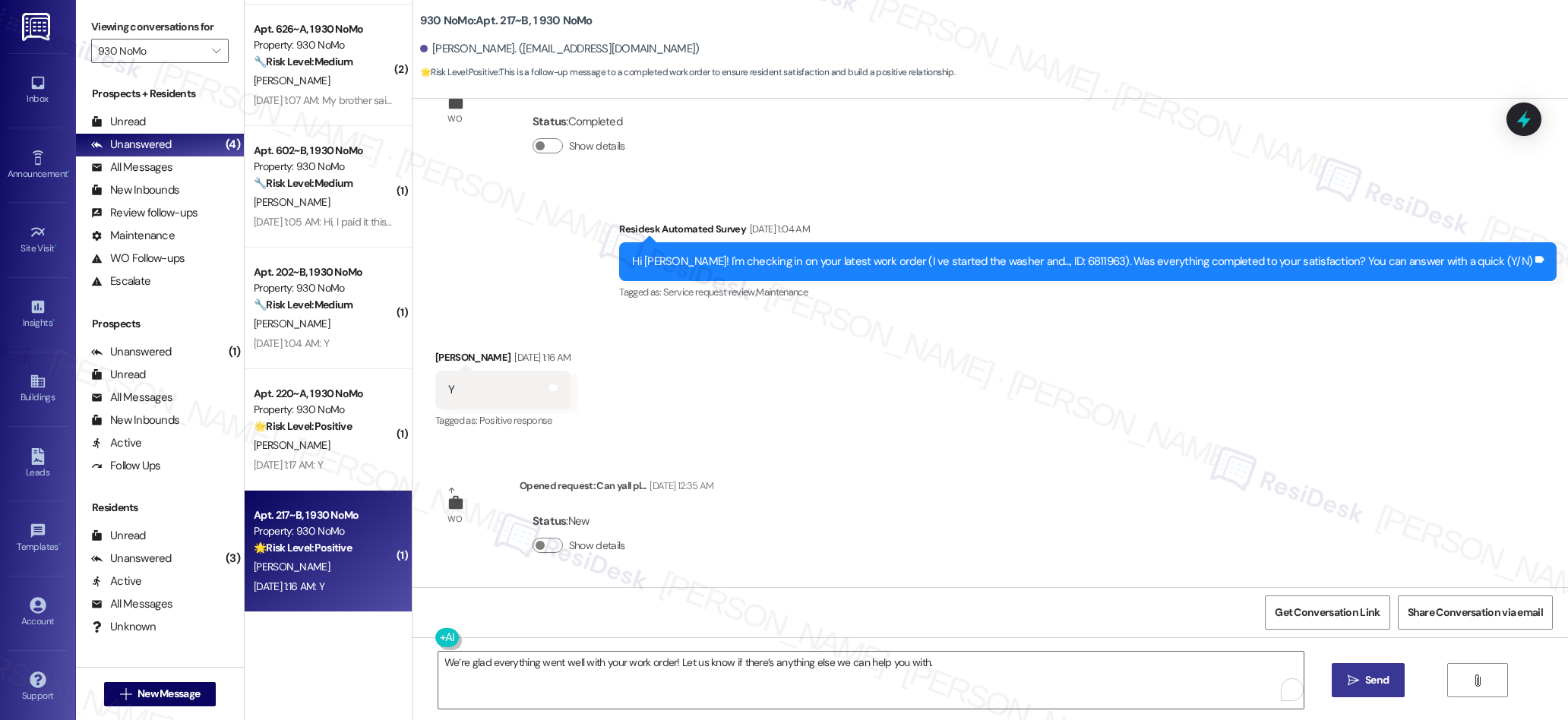
click at [1371, 680] on span "Send" at bounding box center [1376, 680] width 24 height 16
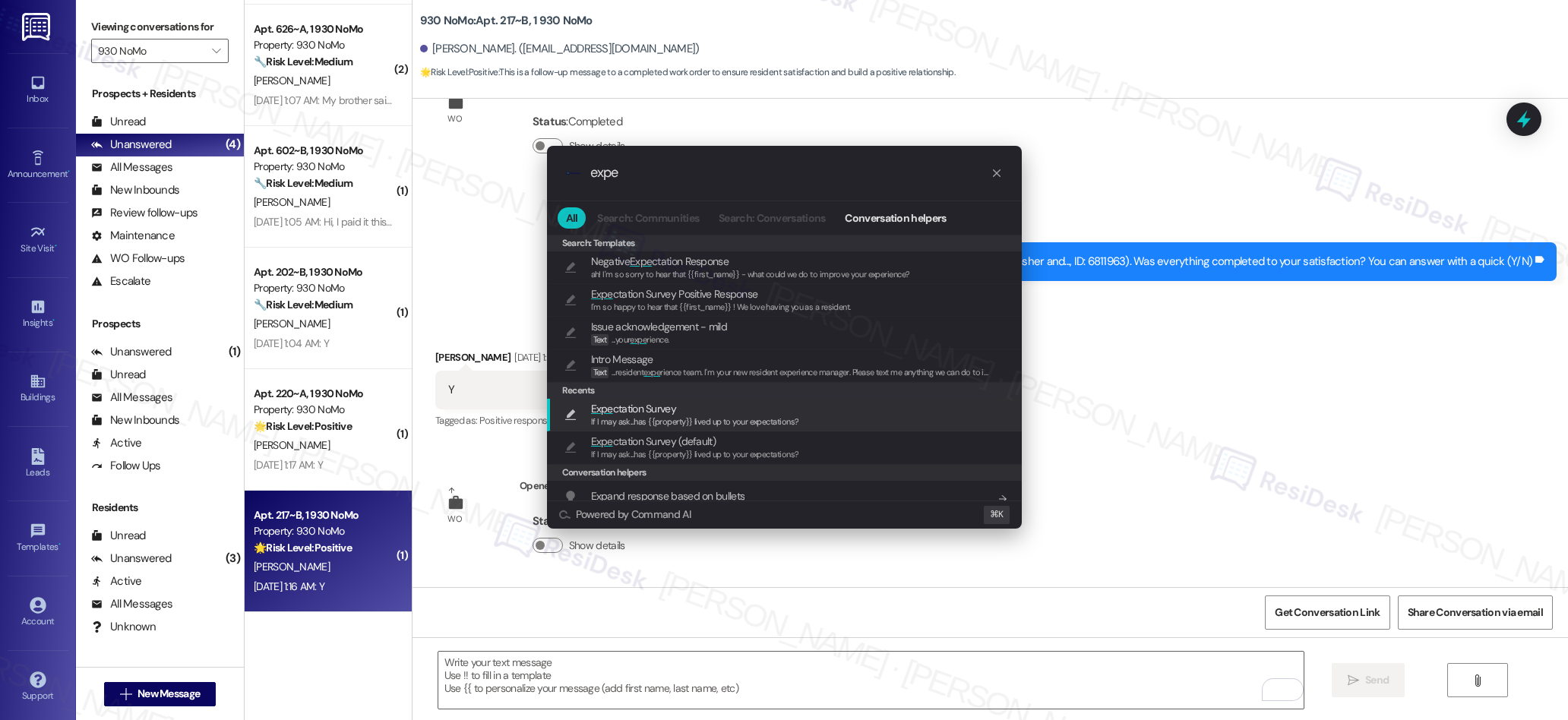
type input "expe"
drag, startPoint x: 634, startPoint y: 410, endPoint x: 1010, endPoint y: 554, distance: 402.6
click at [634, 410] on span "Expe ctation Survey" at bounding box center [633, 409] width 85 height 17
type textarea "If I may ask...has {{property}} lived up to your expectations?"
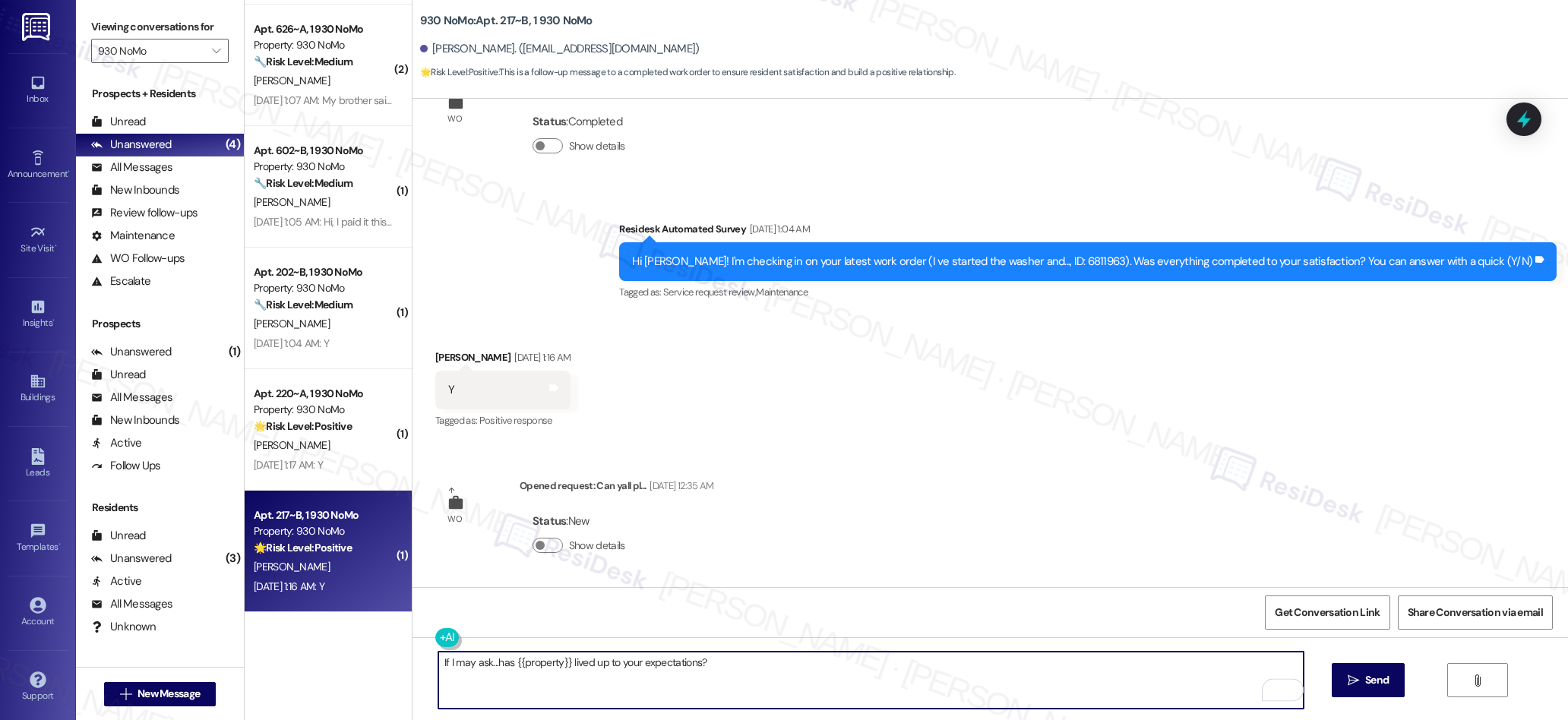
drag, startPoint x: 1359, startPoint y: 687, endPoint x: 1310, endPoint y: 670, distance: 51.9
click at [1358, 687] on span " Send" at bounding box center [1369, 680] width 48 height 16
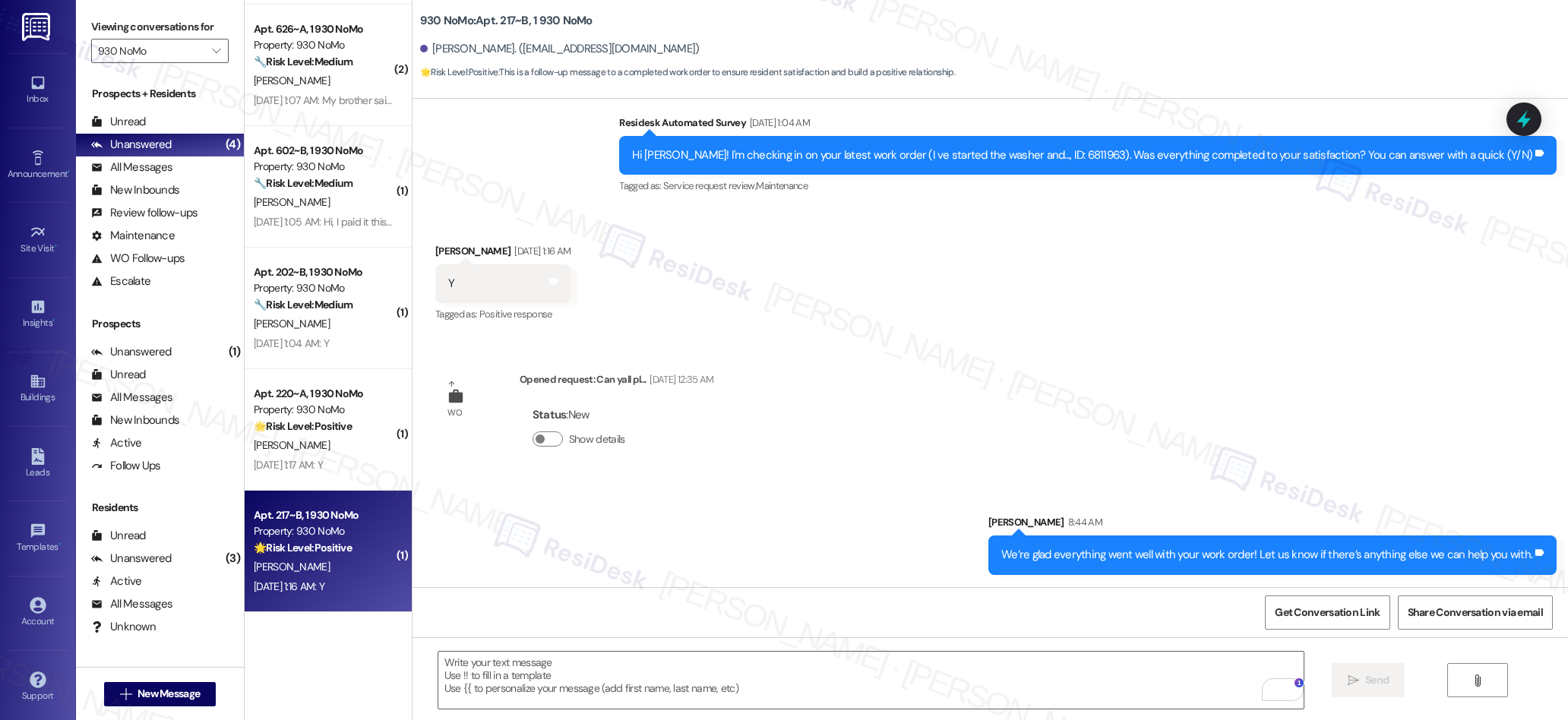
scroll to position [959, 0]
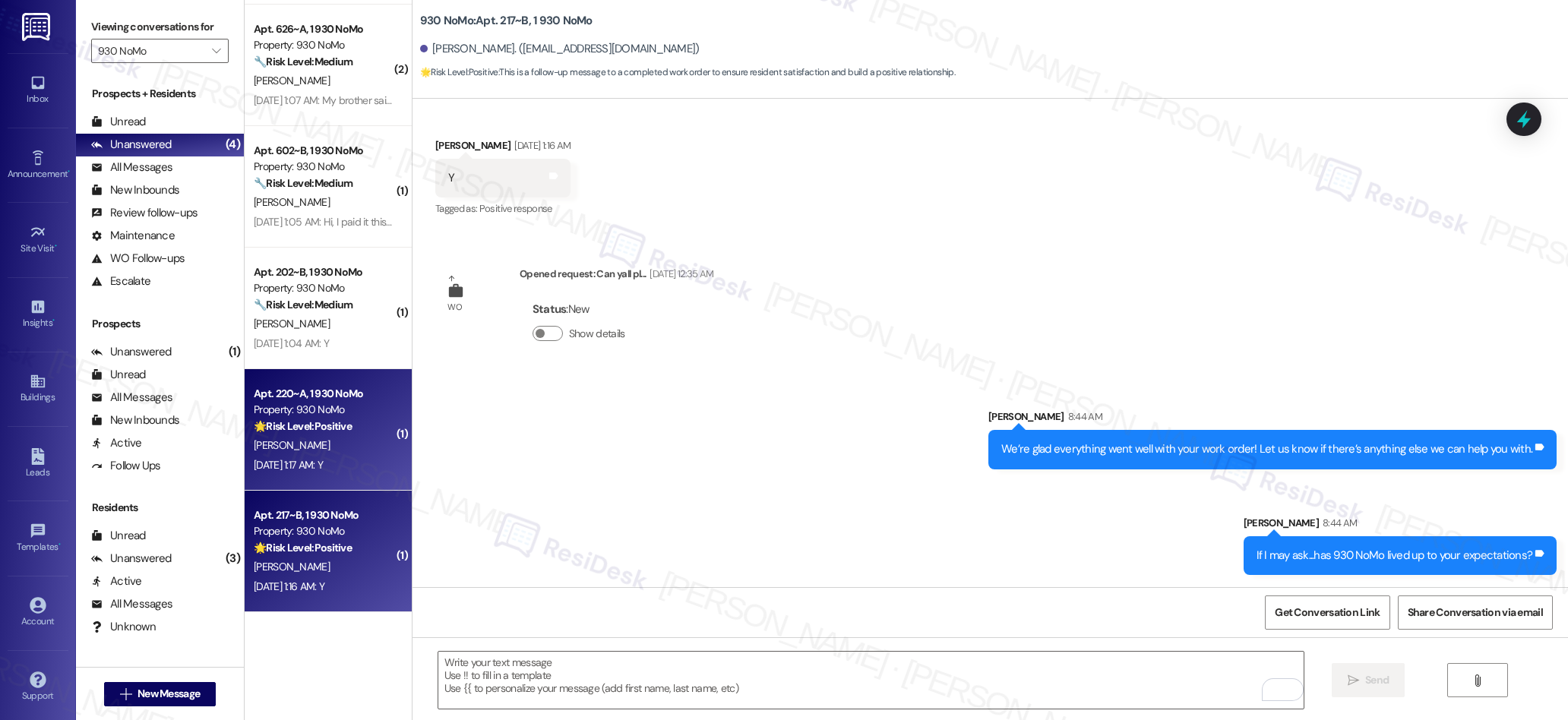
click at [314, 435] on div "Apt. 220~A, 1 930 NoMo Property: 930 NoMo 🌟 Risk Level: Positive The message 'Y…" at bounding box center [323, 410] width 144 height 51
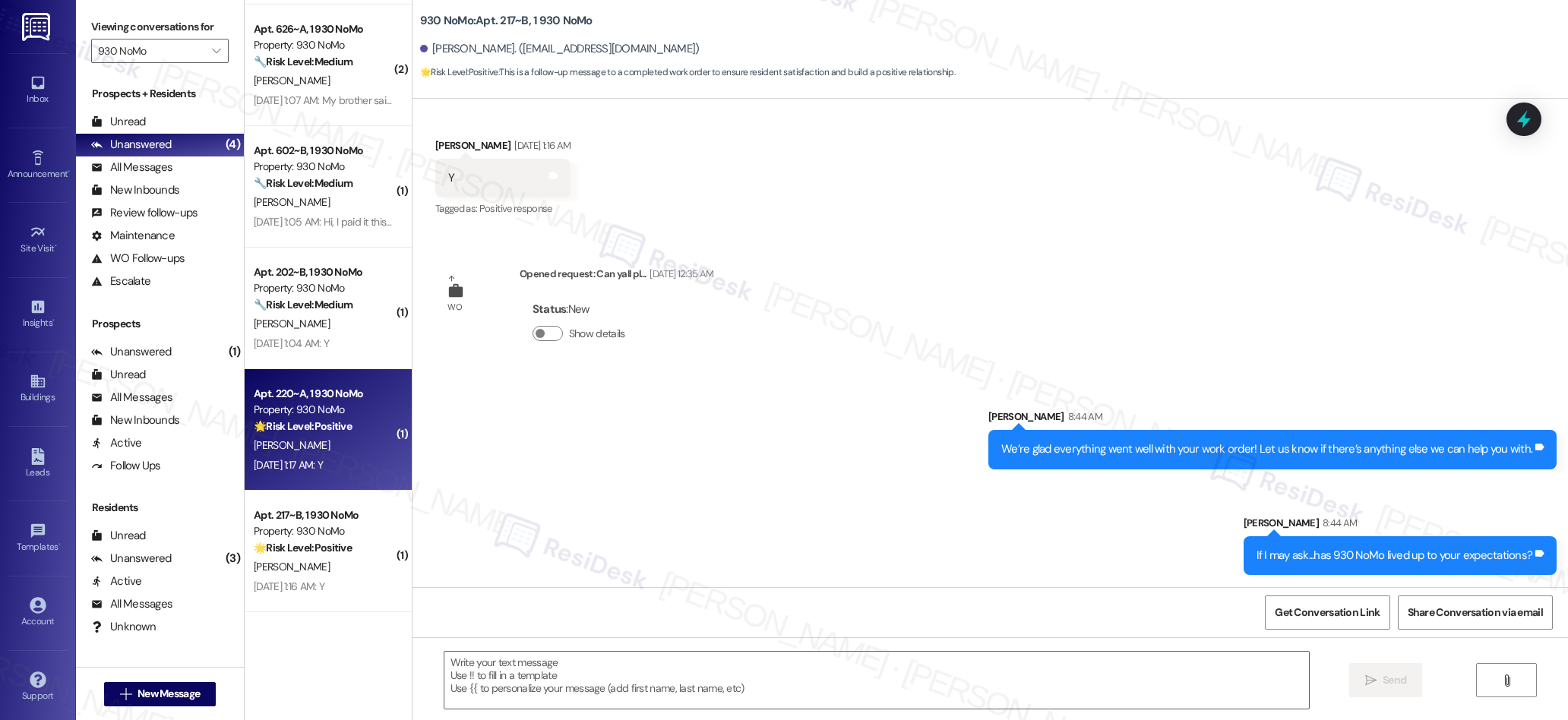
type textarea "Fetching suggested responses. Please feel free to read through the conversation…"
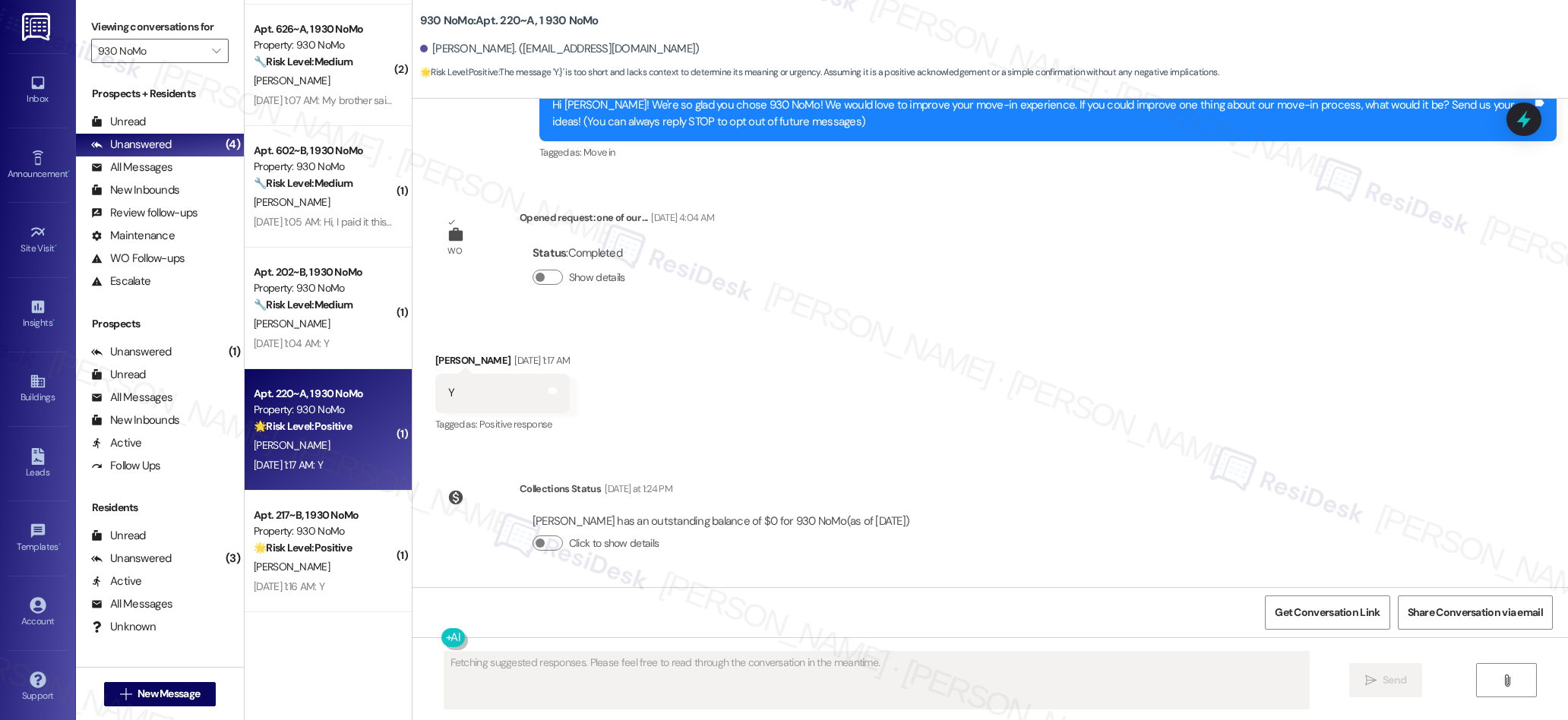
scroll to position [0, 0]
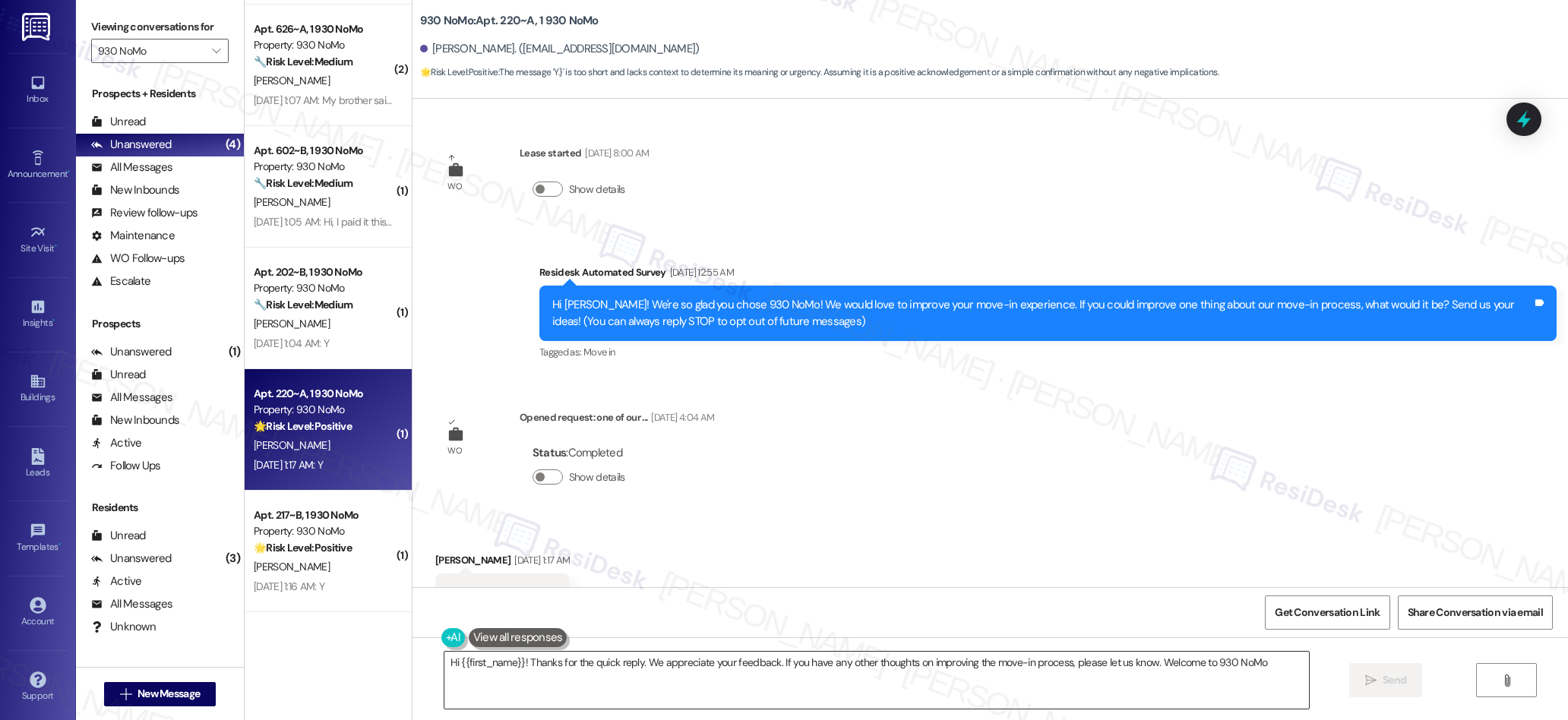
type textarea "Hi {{first_name}}! Thanks for the quick reply. We appreciate your feedback. If …"
click at [576, 665] on textarea "Hi {{first_name}}! Thanks for the quick reply. We appreciate your feedback. If …" at bounding box center [877, 680] width 865 height 57
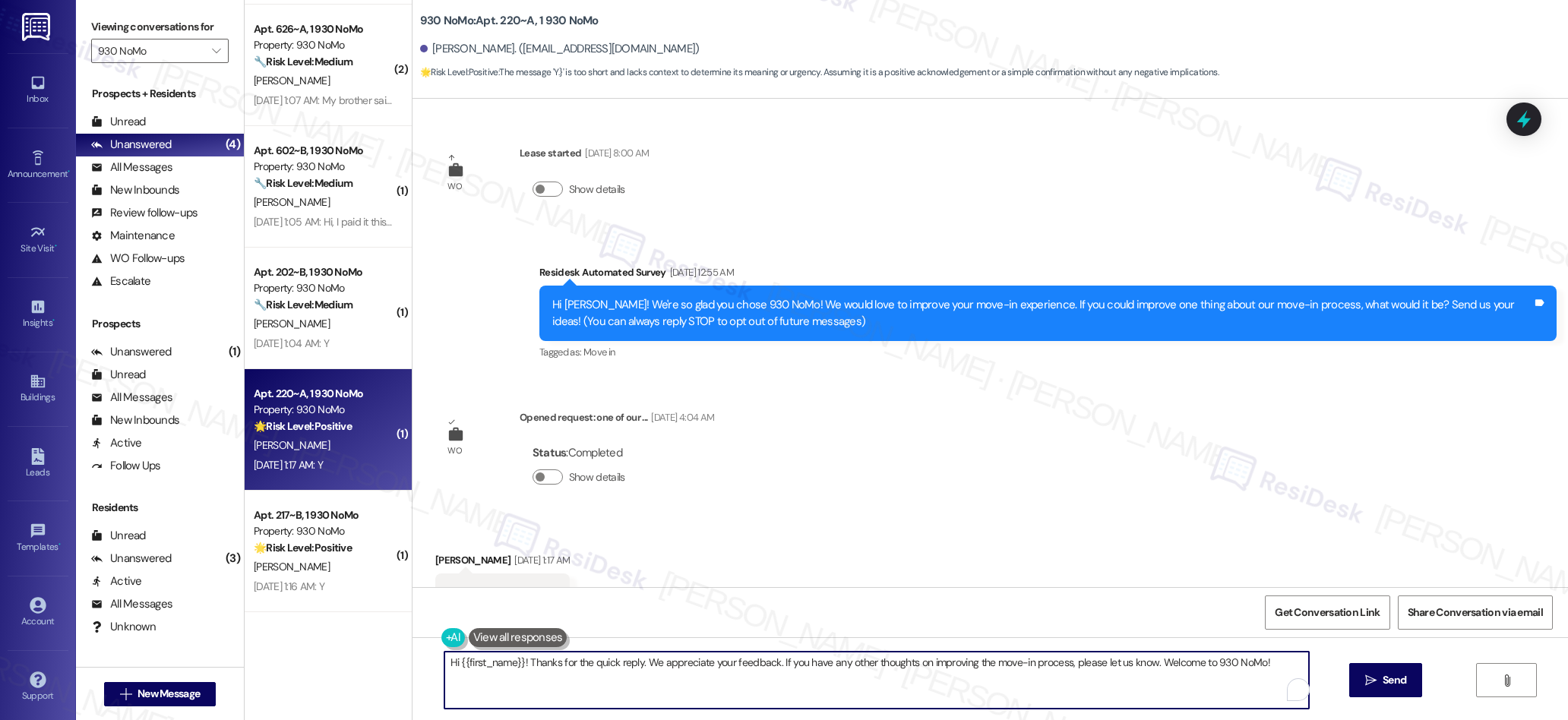
click at [576, 665] on textarea "Hi {{first_name}}! Thanks for the quick reply. We appreciate your feedback. If …" at bounding box center [877, 680] width 865 height 57
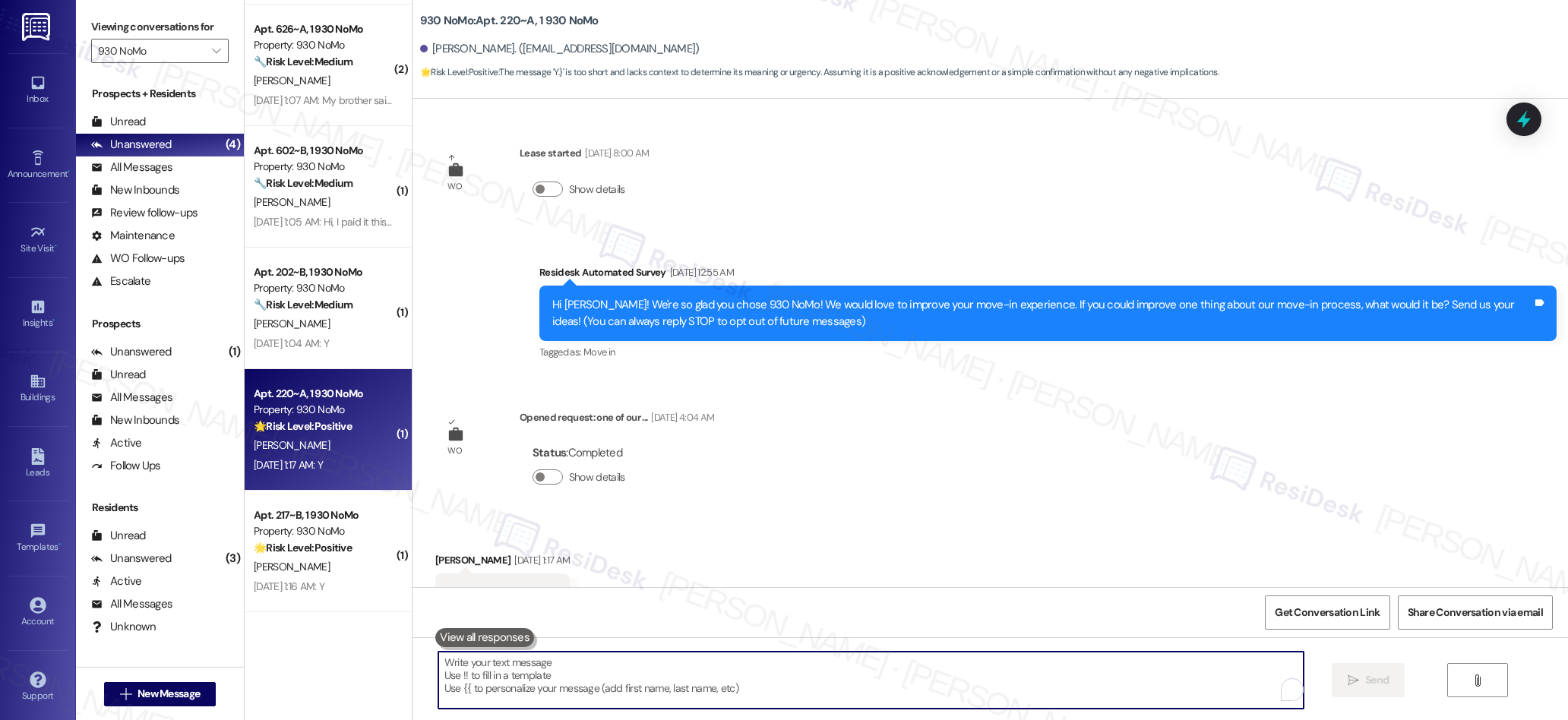
paste textarea "We’re glad everything went well with your work order! Let us know if there’s an…"
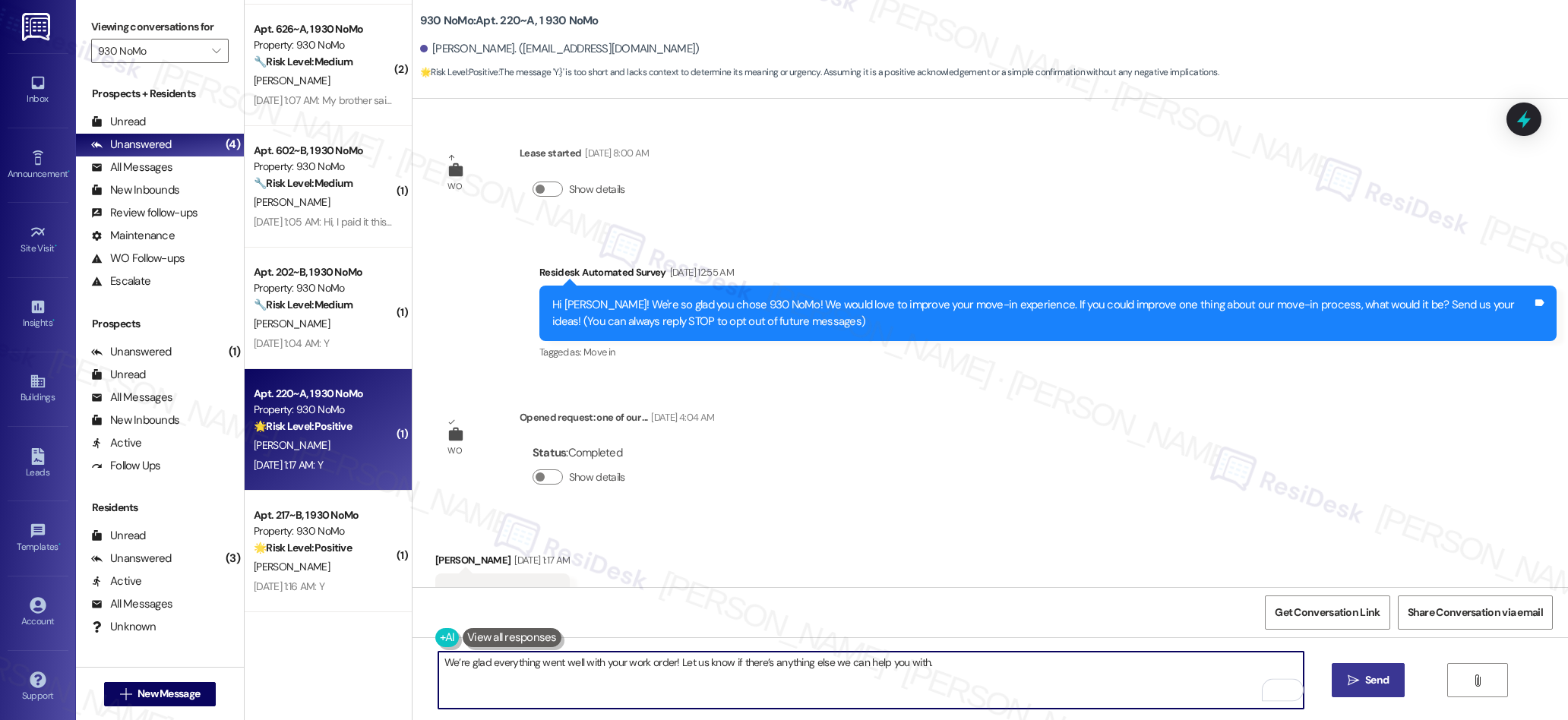
type textarea "We’re glad everything went well with your work order! Let us know if there’s an…"
click at [1365, 679] on span "Send" at bounding box center [1376, 680] width 24 height 16
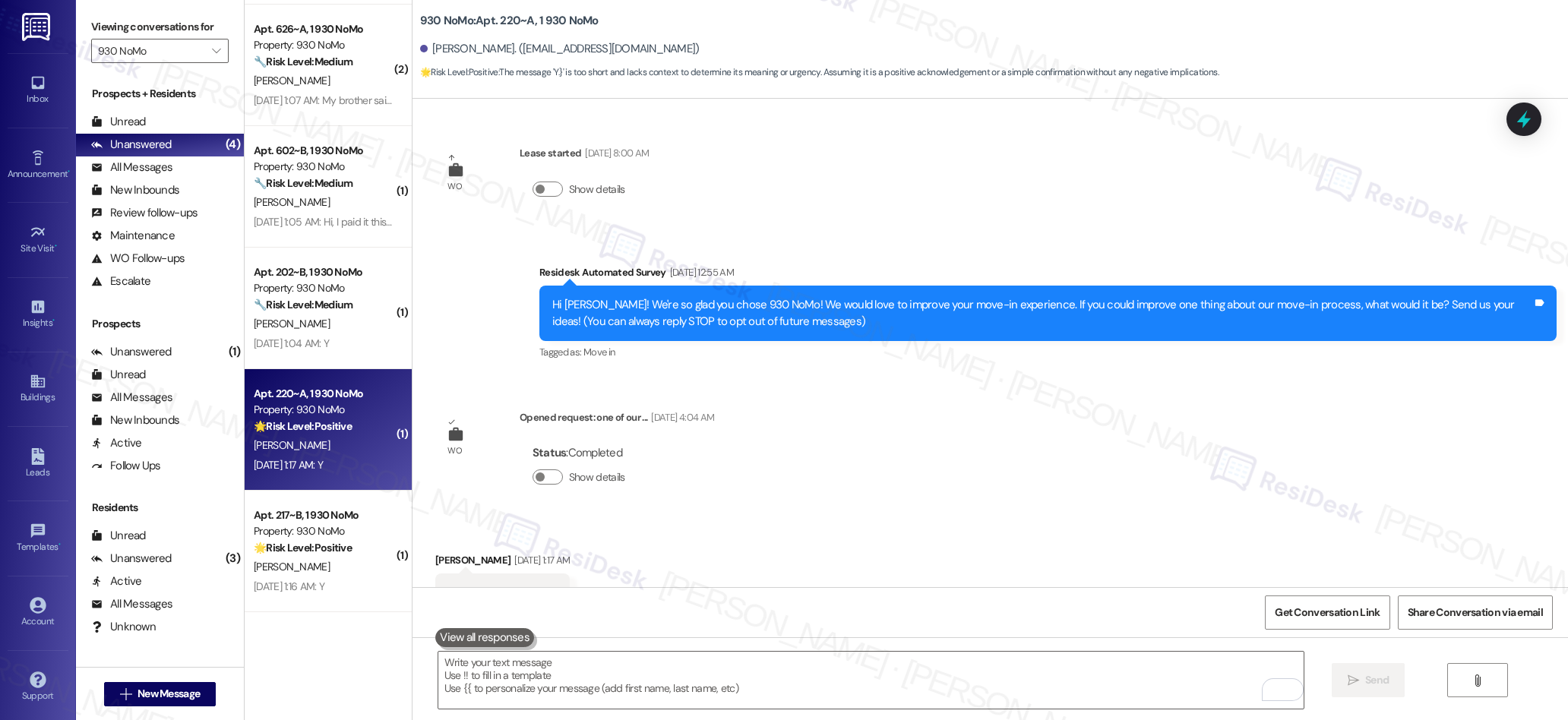
scroll to position [305, 0]
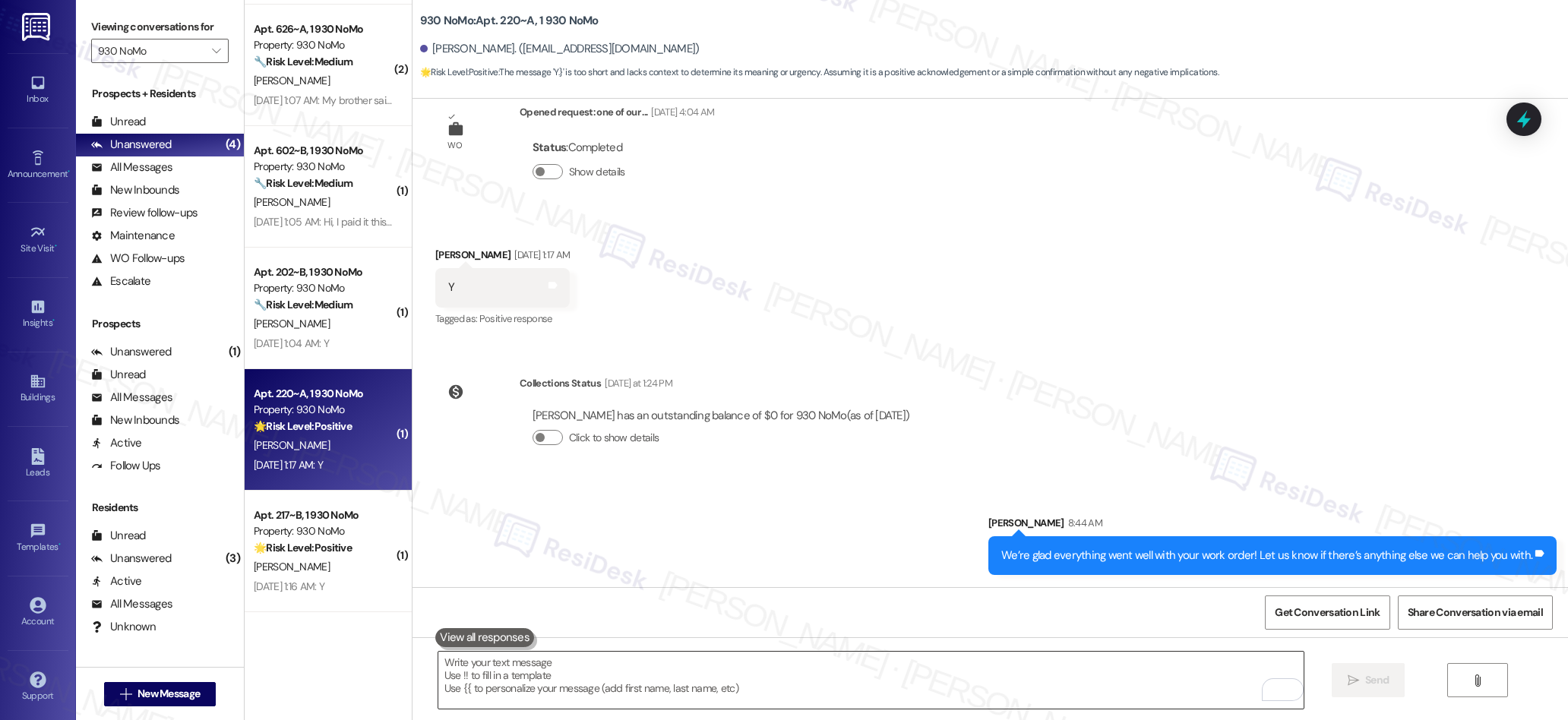
click at [745, 673] on textarea "To enrich screen reader interactions, please activate Accessibility in Grammarl…" at bounding box center [871, 680] width 865 height 57
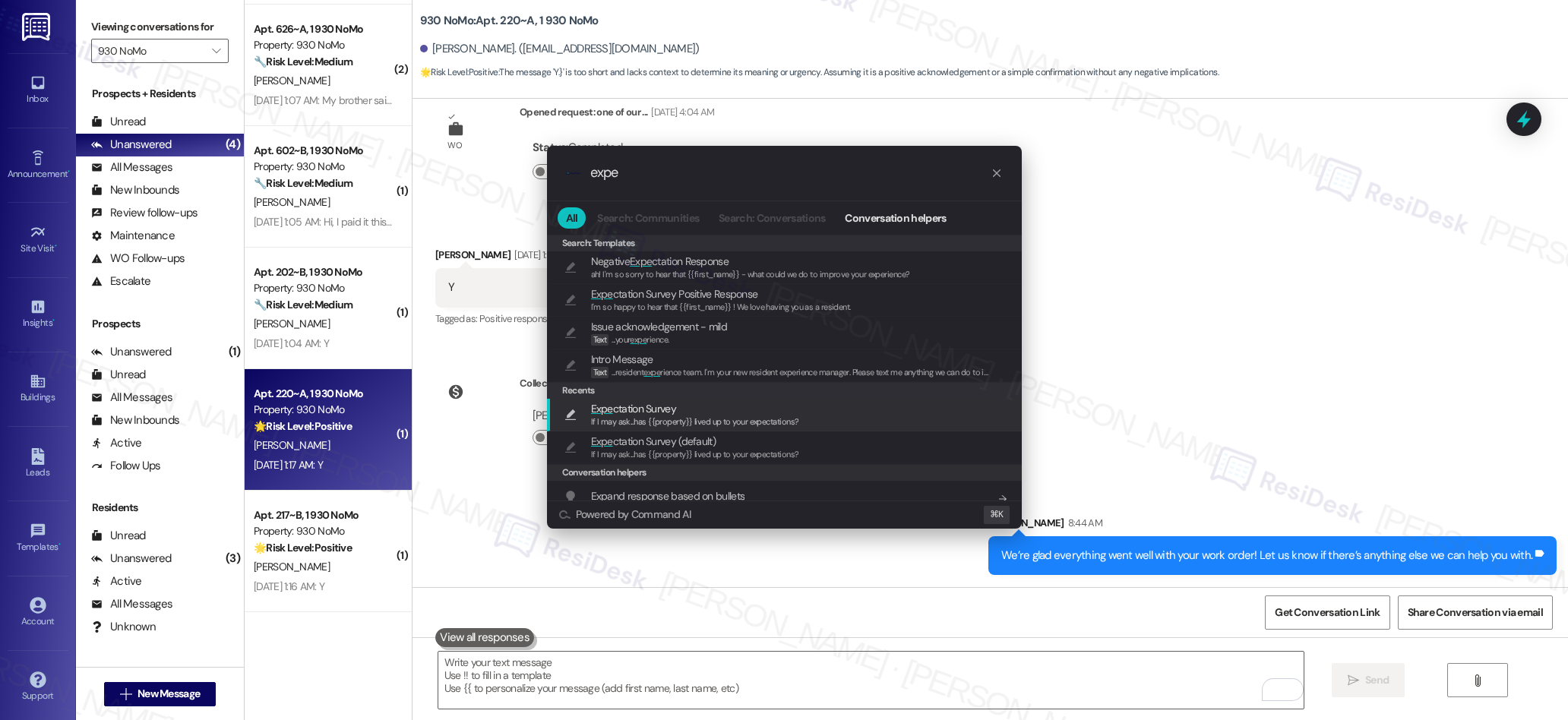
type input "expe"
click at [644, 419] on span "If I may ask...has {{property}} lived up to your expectations?" at bounding box center [695, 421] width 208 height 10
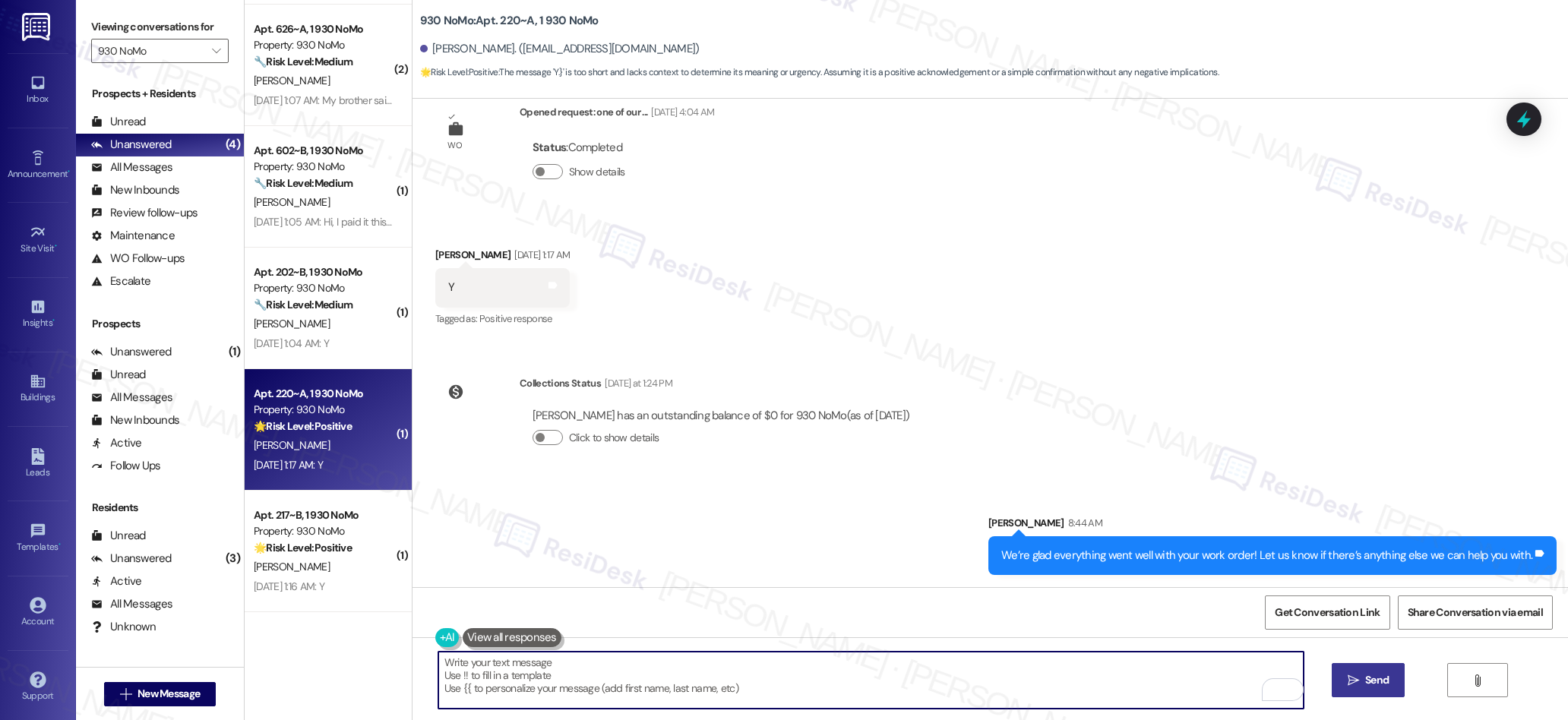
type textarea "If I may ask...has {{property}} lived up to your expectations?"
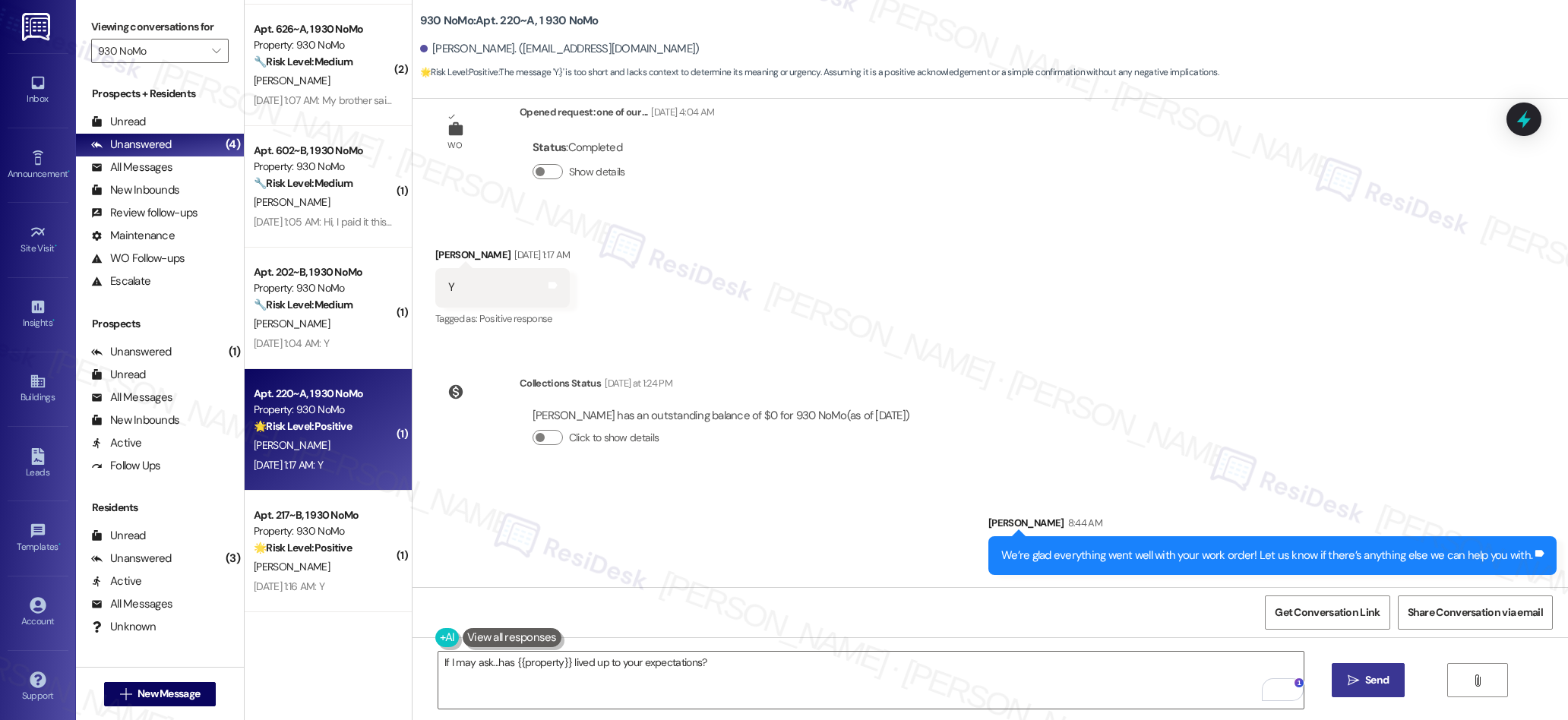
click at [1362, 685] on span "Send" at bounding box center [1376, 680] width 30 height 16
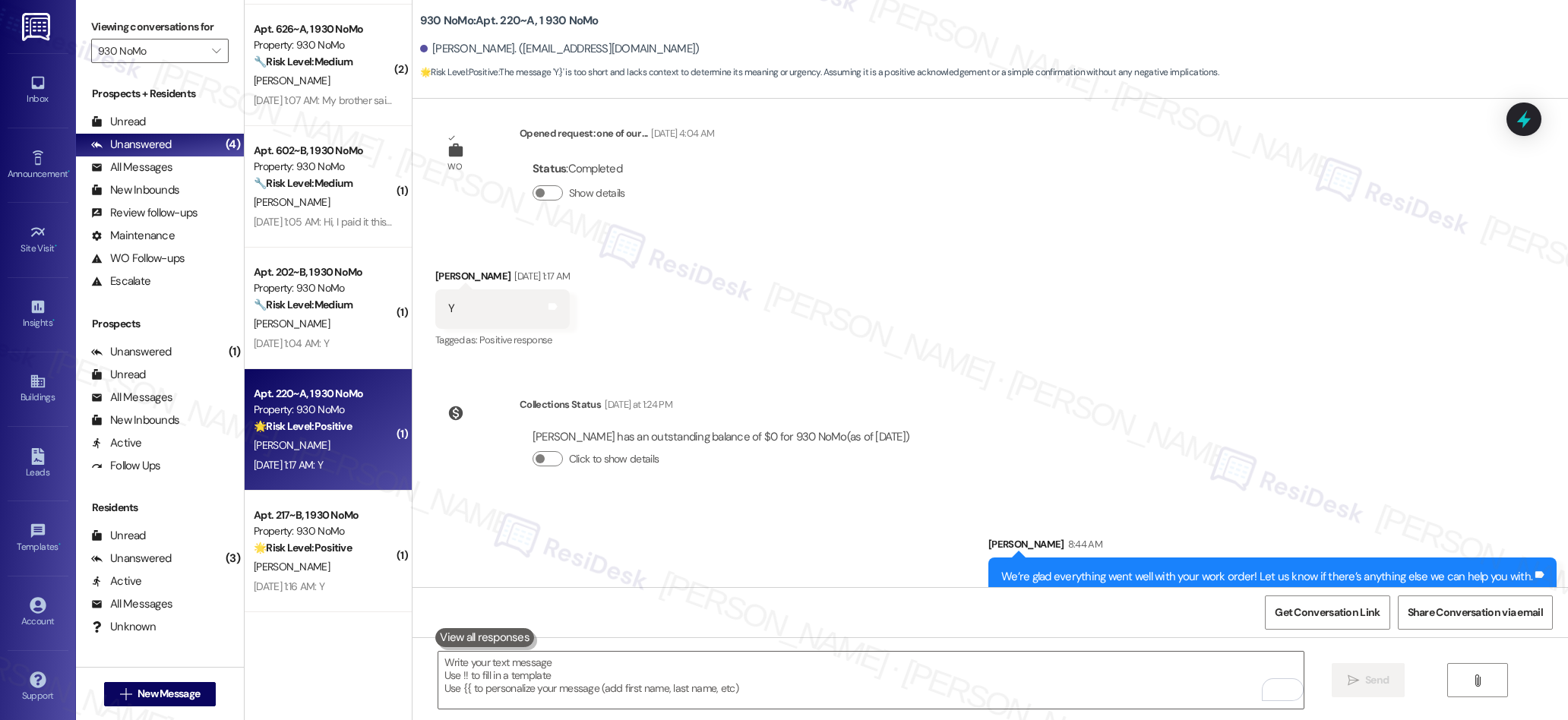
scroll to position [411, 0]
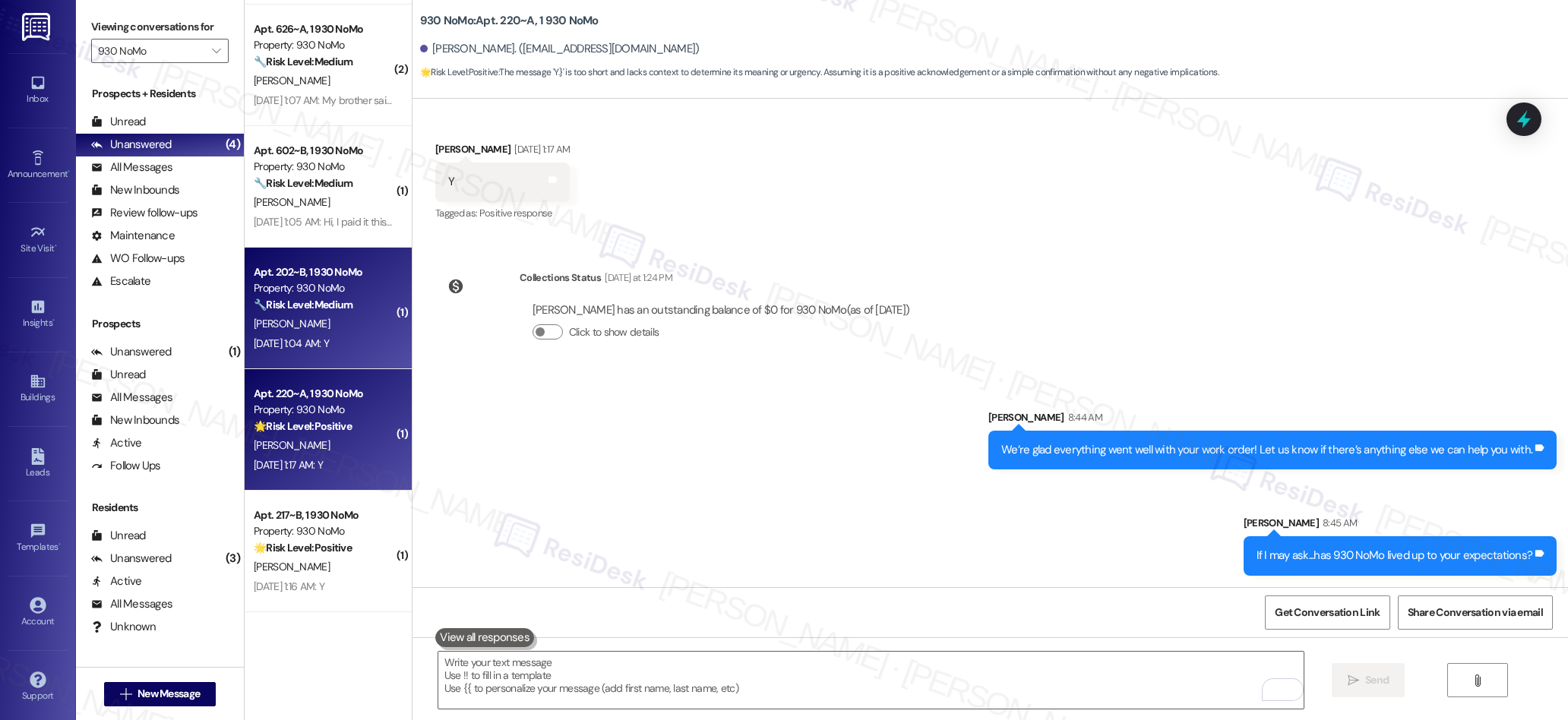
click at [320, 353] on div "Sep 13, 2025 at 1:04 AM: Y Sep 13, 2025 at 1:04 AM: Y" at bounding box center [323, 343] width 144 height 19
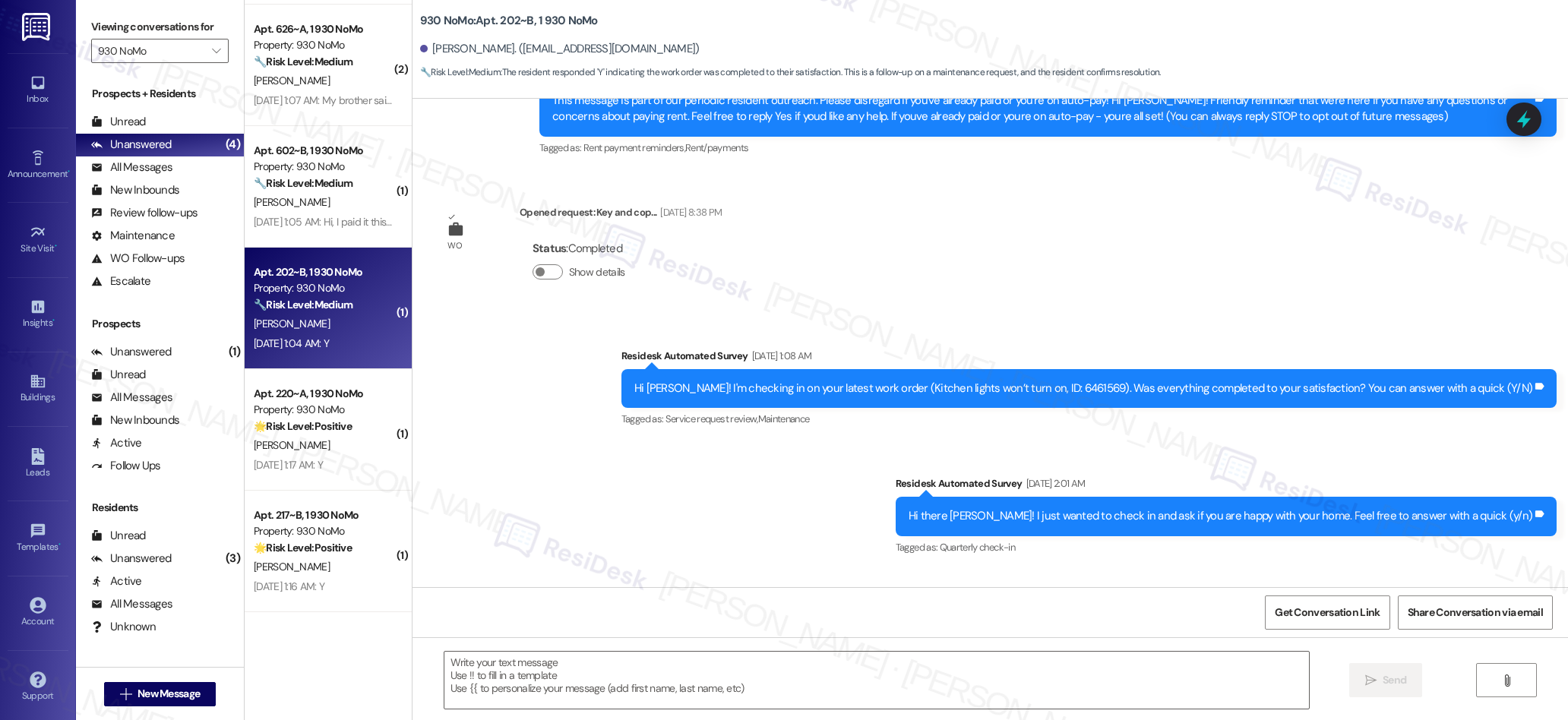
type textarea "Fetching suggested responses. Please feel free to read through the conversation…"
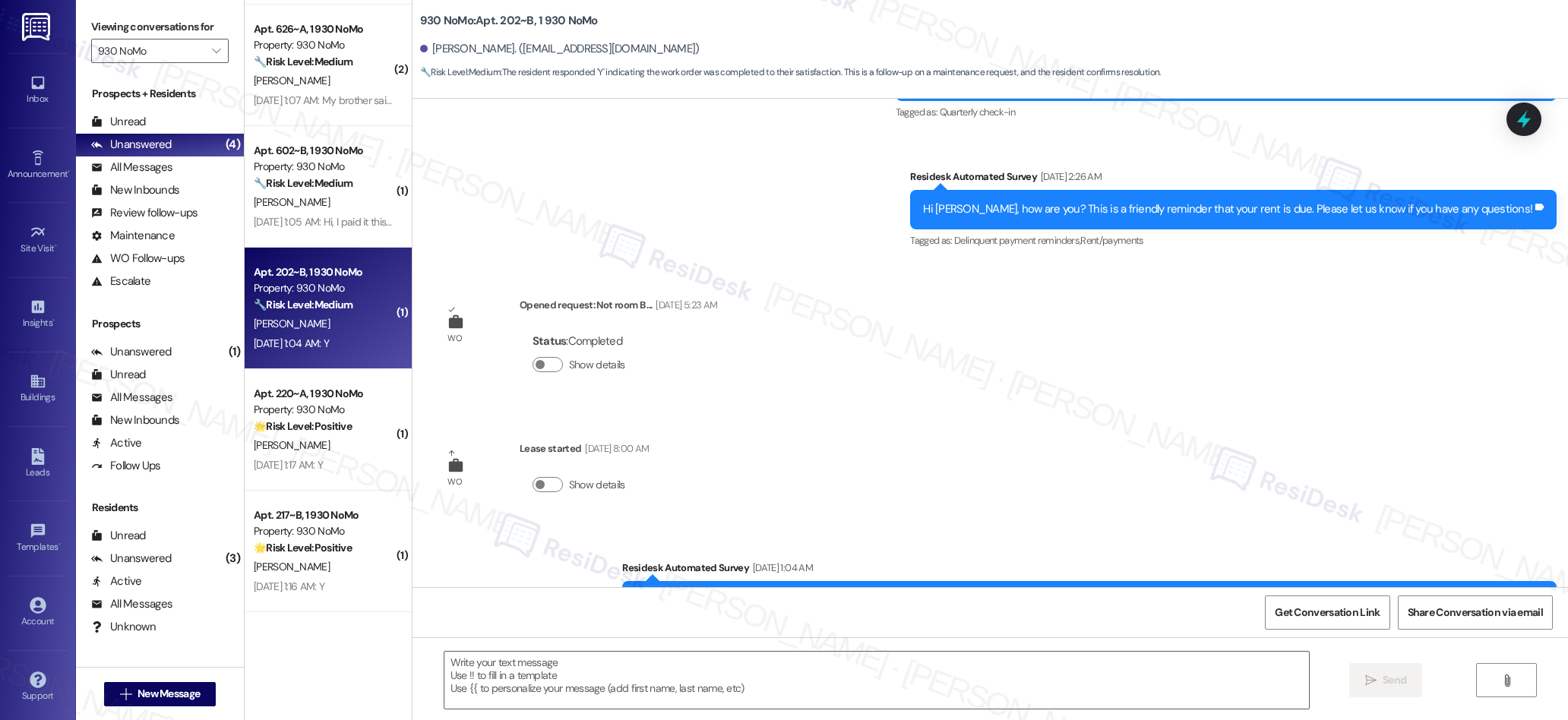
scroll to position [860, 0]
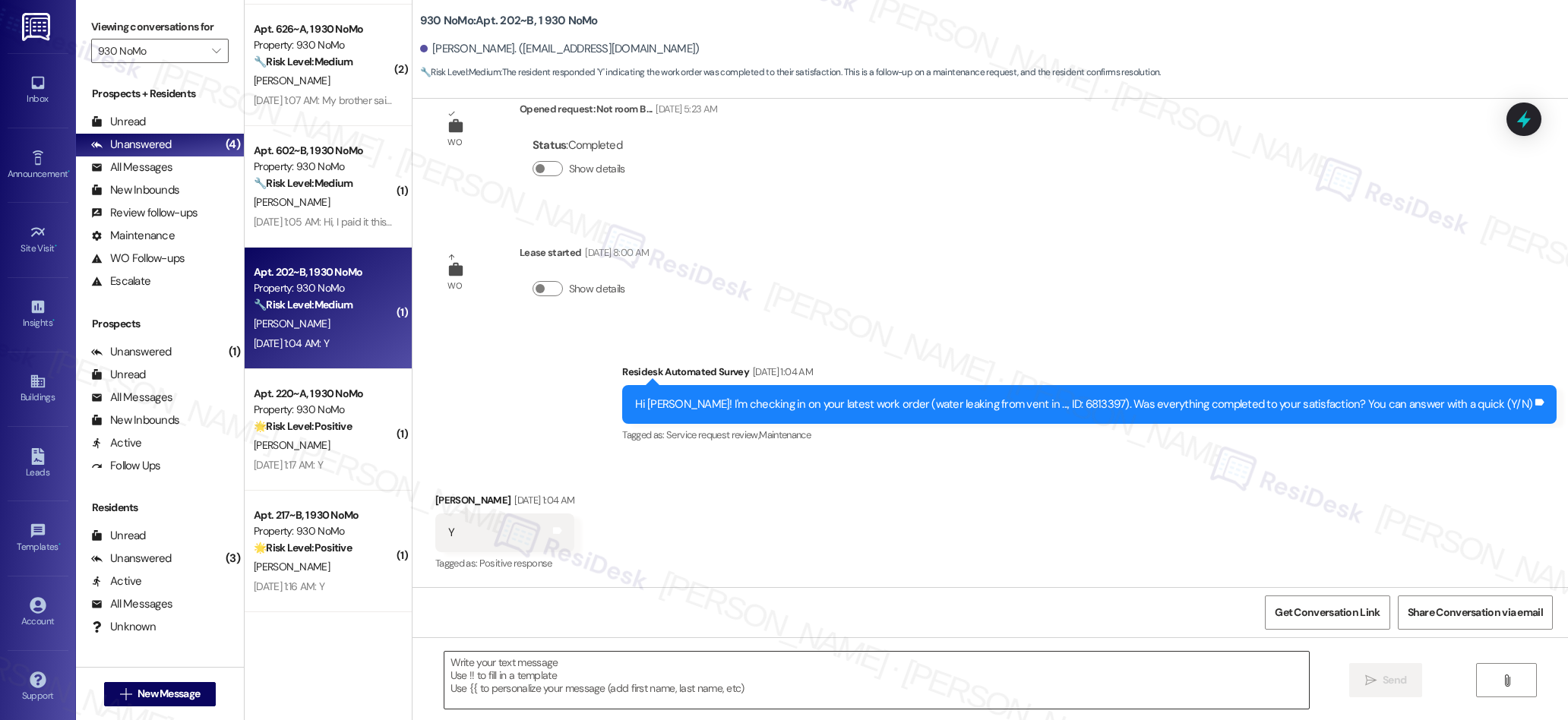
click at [733, 672] on textarea at bounding box center [877, 680] width 865 height 57
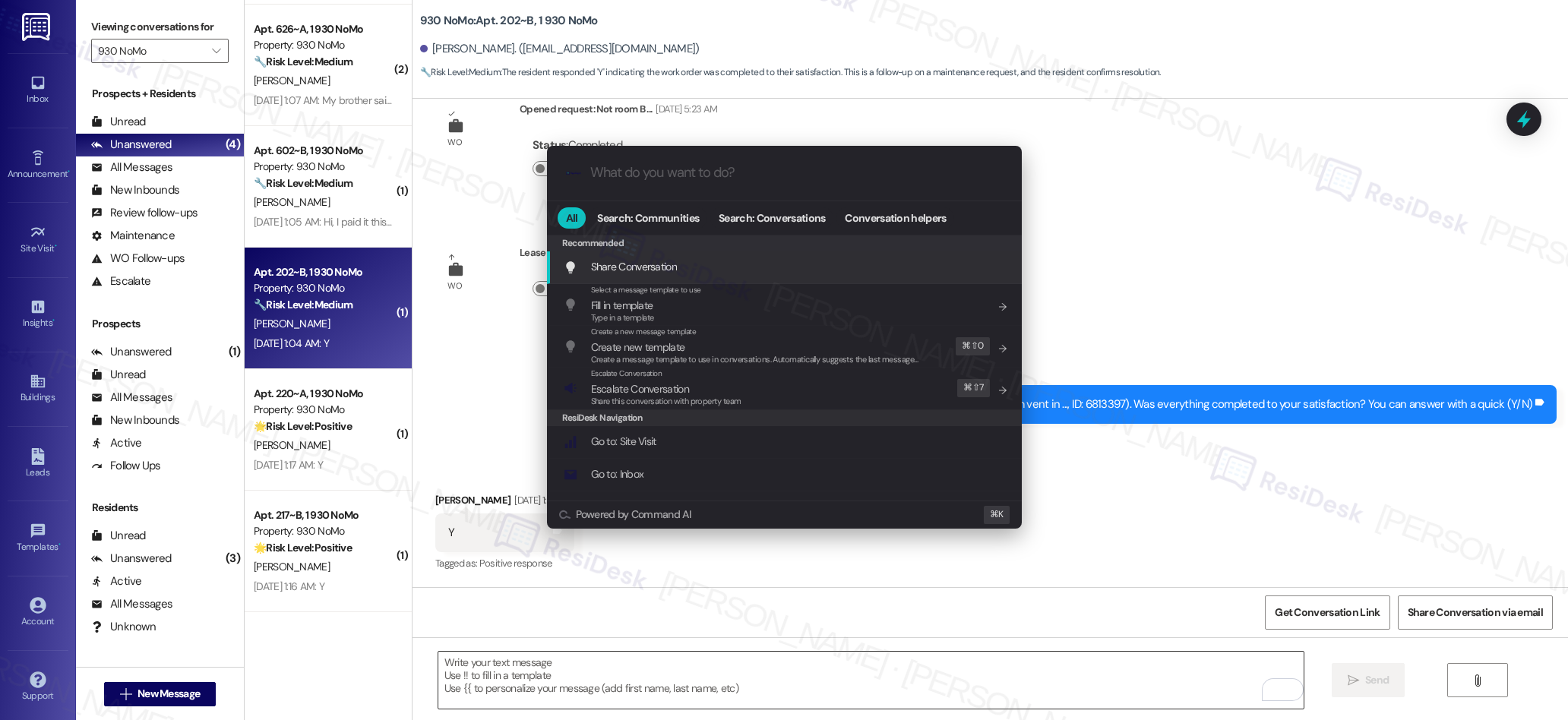
click at [733, 672] on div ".cls-1{fill:#0a055f;}.cls-2{fill:#0cc4c4;} resideskLogoBlueOrange All Search: C…" at bounding box center [784, 360] width 1568 height 720
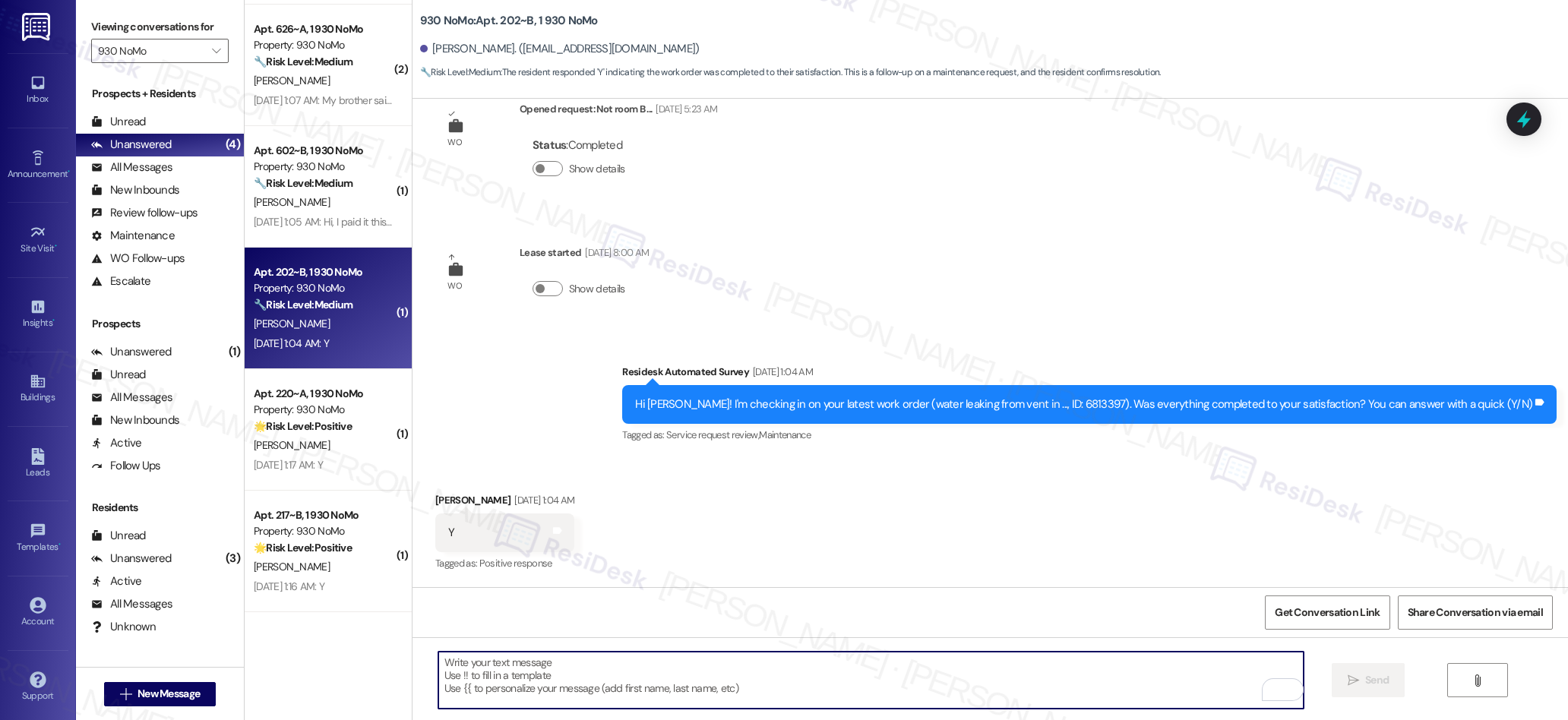
click at [696, 678] on textarea "To enrich screen reader interactions, please activate Accessibility in Grammarl…" at bounding box center [871, 680] width 865 height 57
paste textarea "We’re glad everything went well with your work order! Let us know if there’s an…"
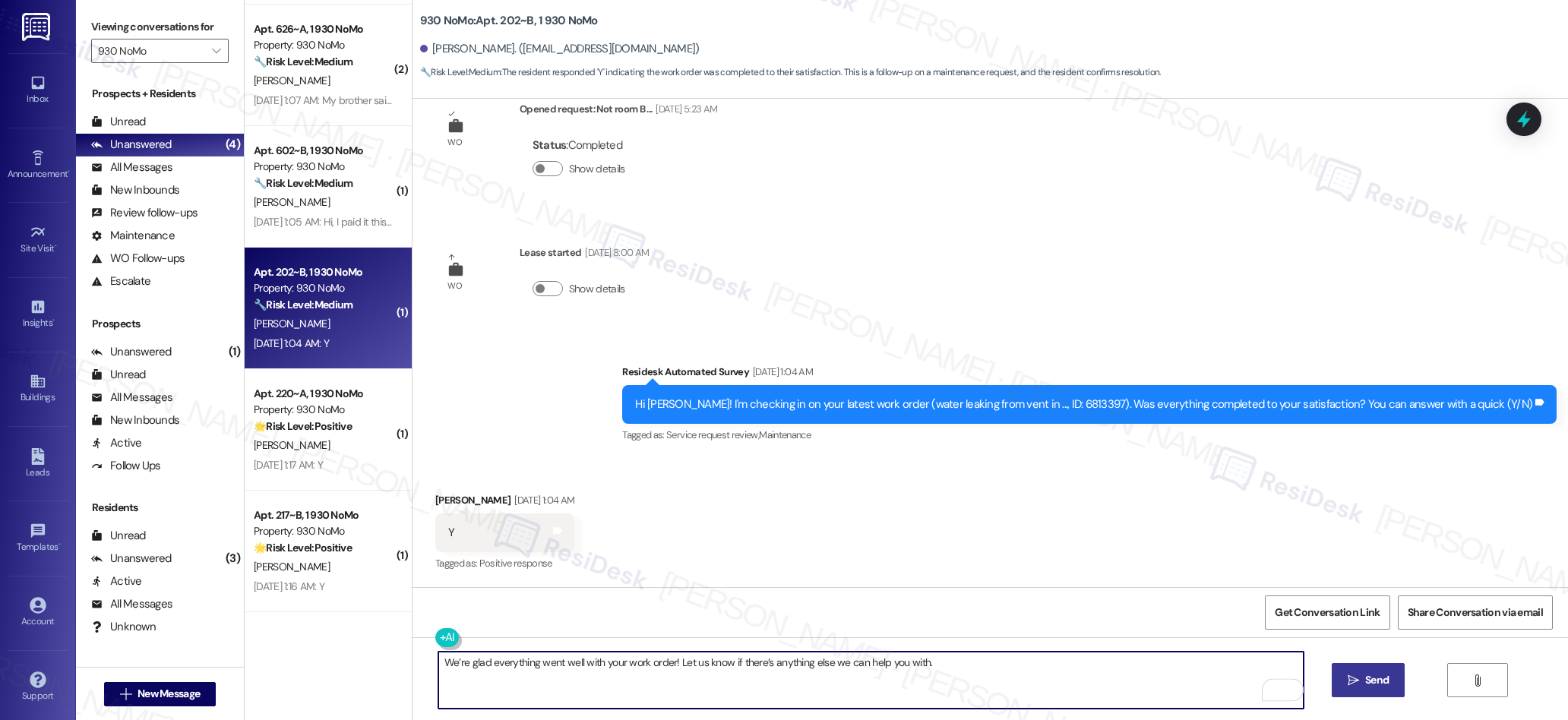
type textarea "We’re glad everything went well with your work order! Let us know if there’s an…"
drag, startPoint x: 1353, startPoint y: 677, endPoint x: 1262, endPoint y: 496, distance: 202.6
click at [1346, 656] on div "We’re glad everything went well with your work order! Let us know if there’s an…" at bounding box center [989, 693] width 1155 height 113
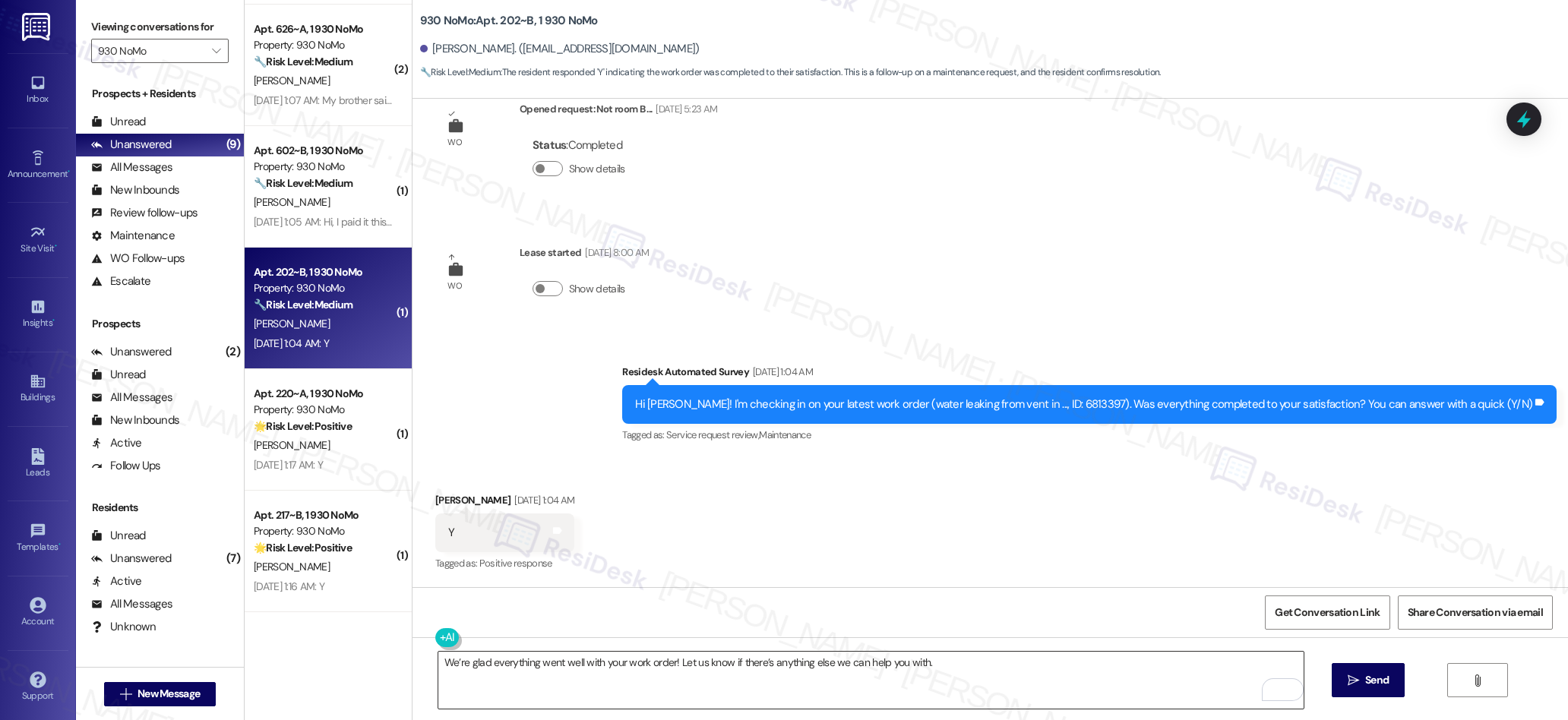
click at [980, 676] on textarea "We’re glad everything went well with your work order! Let us know if there’s an…" at bounding box center [871, 680] width 865 height 57
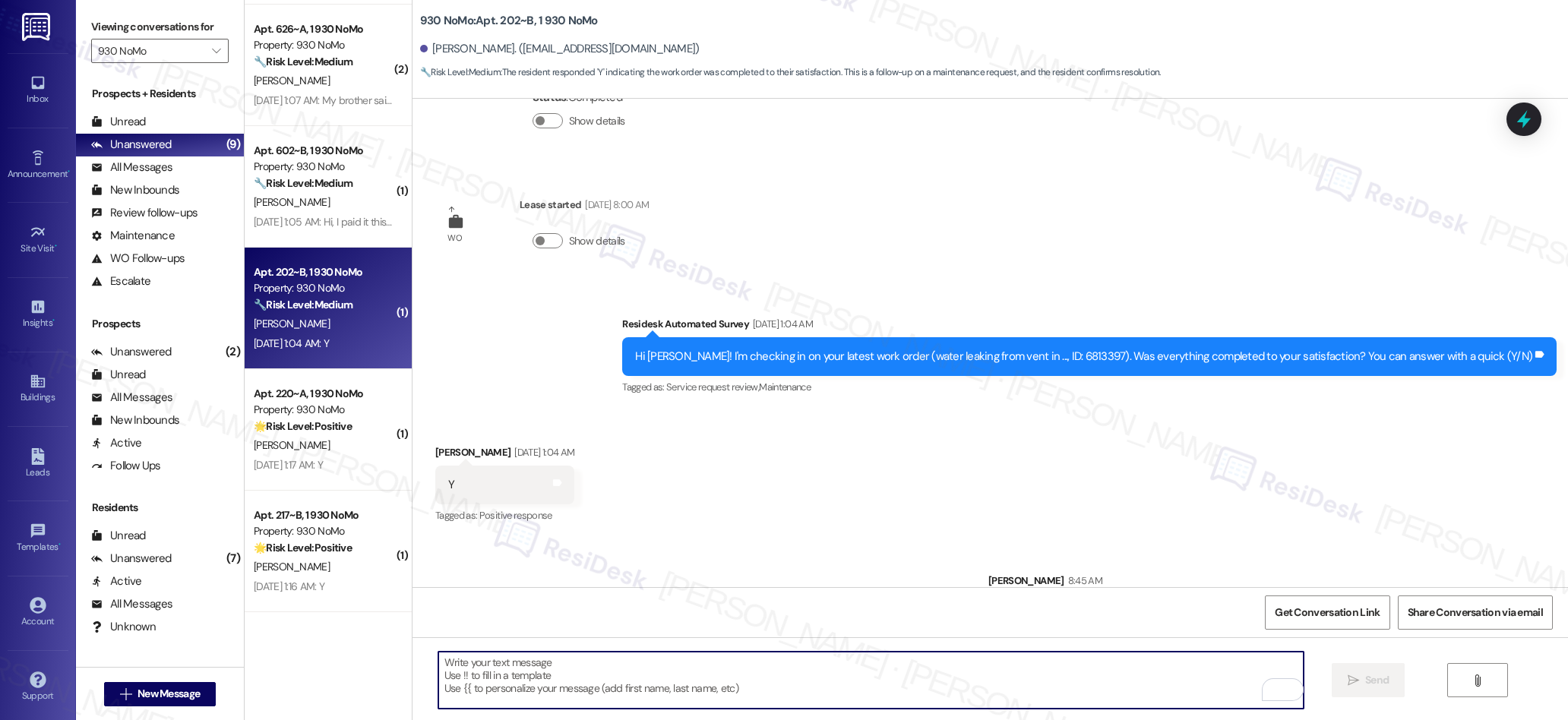
scroll to position [965, 0]
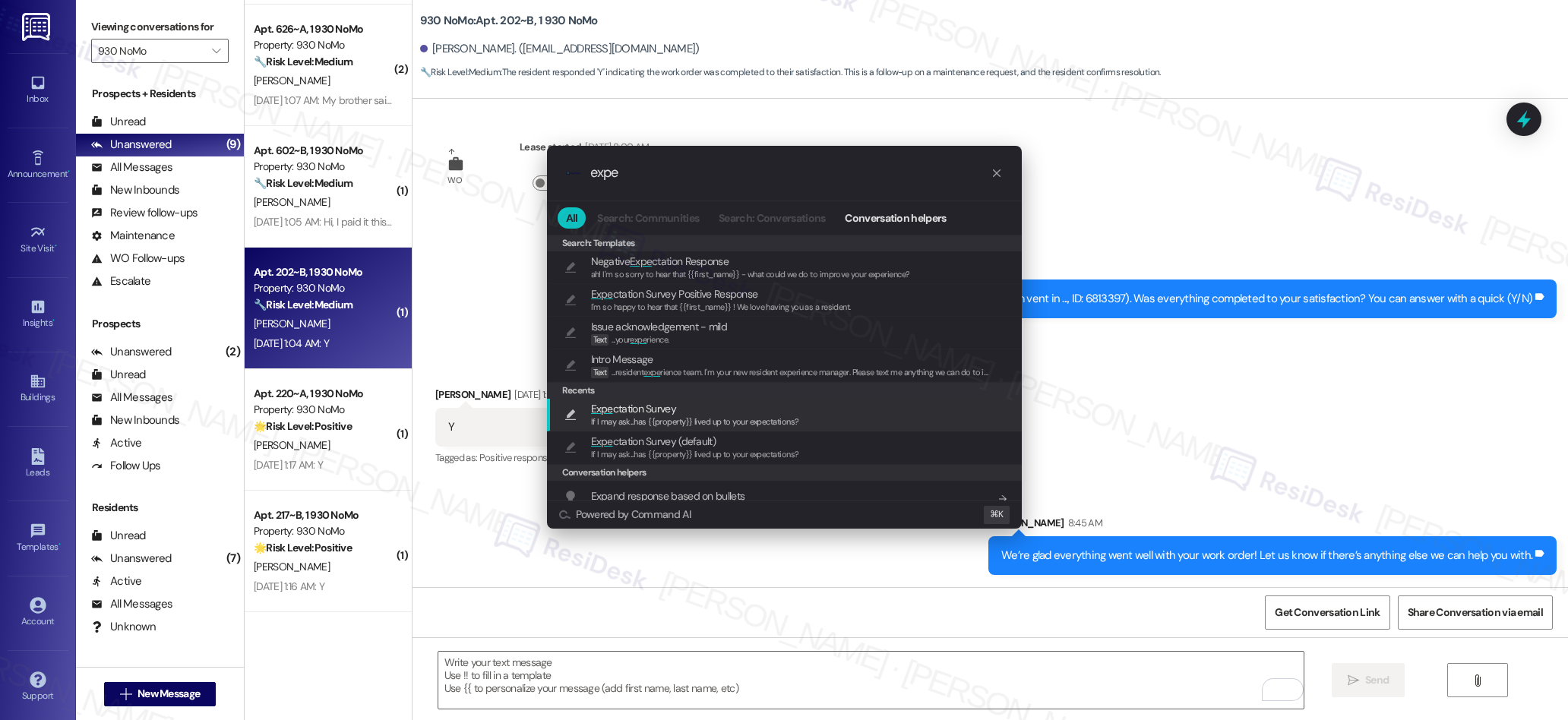
type input "expe"
click at [662, 412] on span "Expe ctation Survey" at bounding box center [633, 409] width 85 height 17
type textarea "If I may ask...has {{property}} lived up to your expectations?"
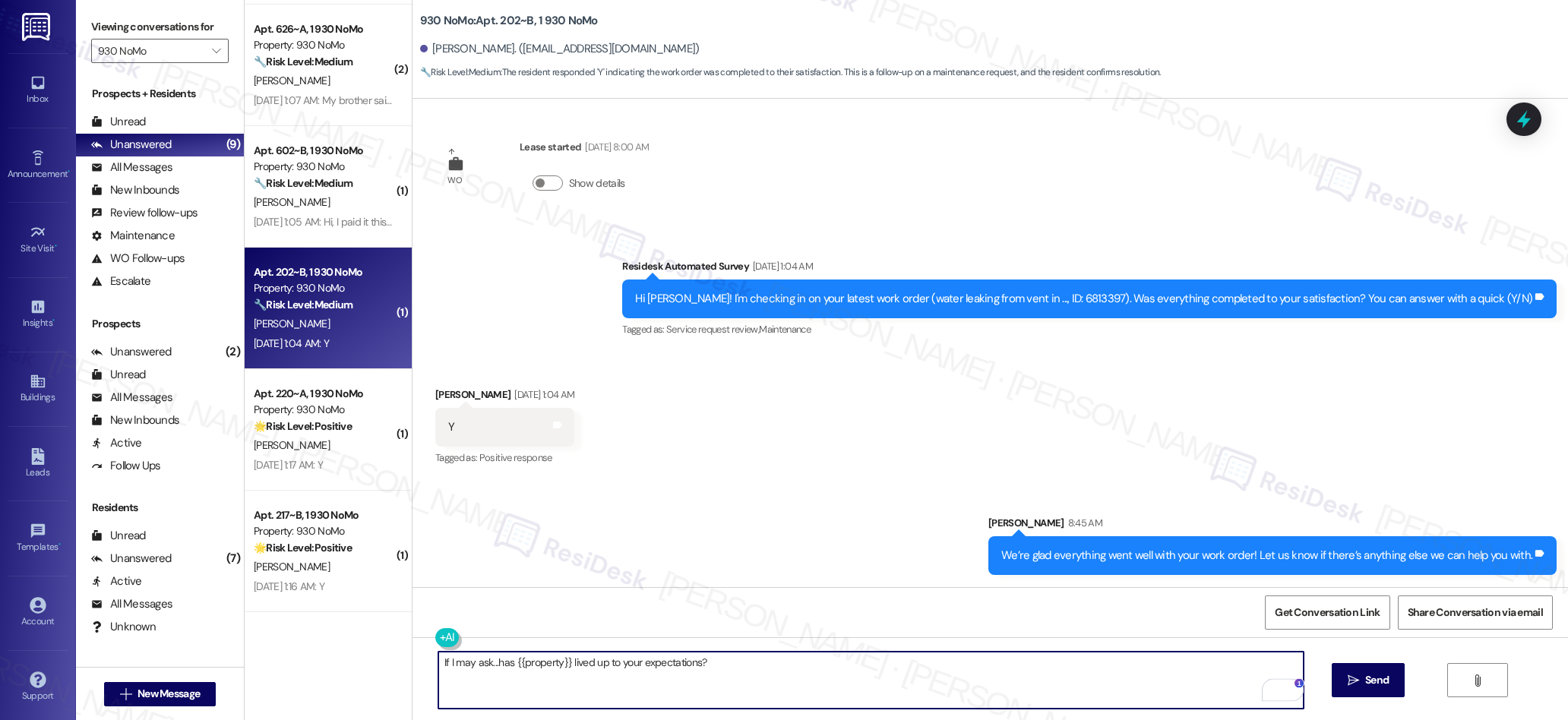
drag, startPoint x: 1347, startPoint y: 681, endPoint x: 1328, endPoint y: 669, distance: 22.5
click at [1348, 681] on icon "" at bounding box center [1353, 680] width 11 height 12
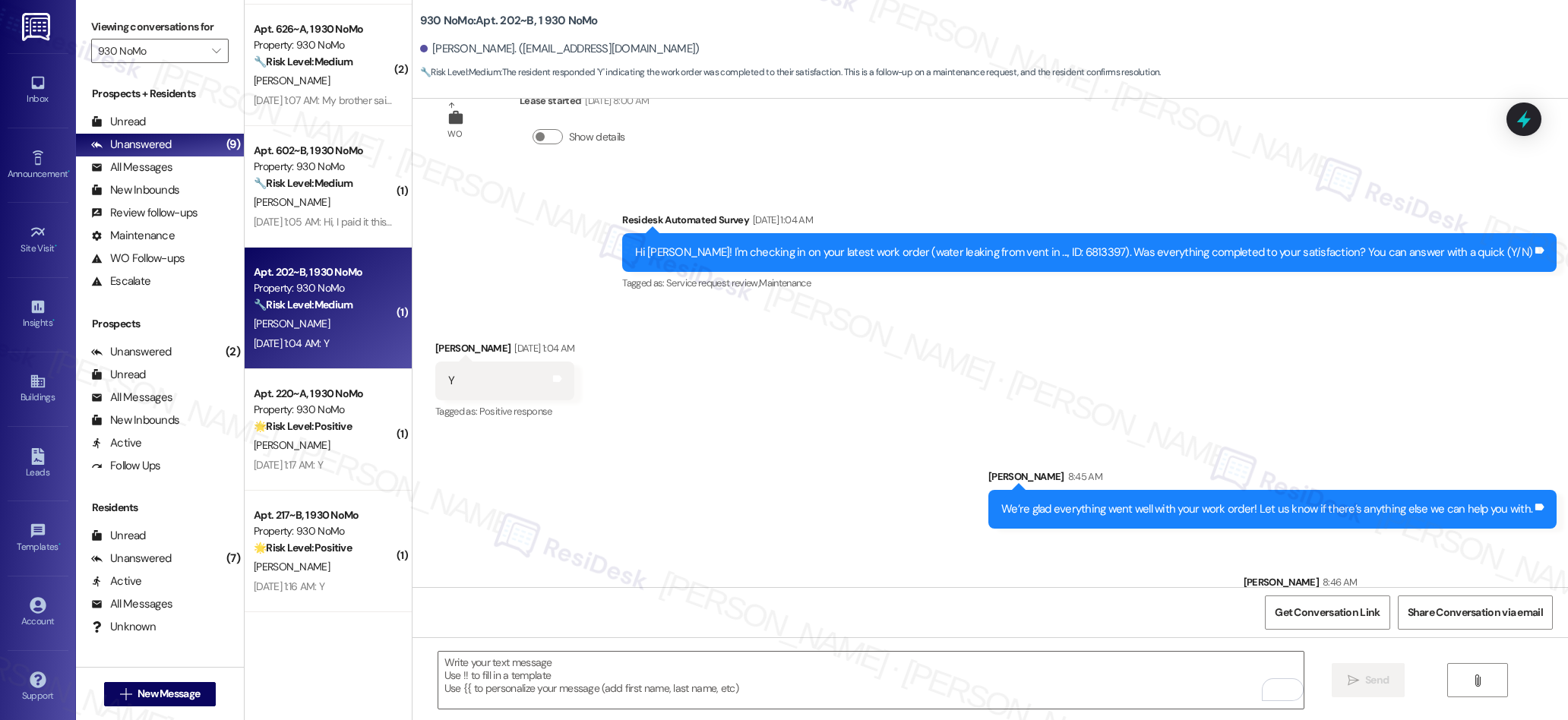
scroll to position [1071, 0]
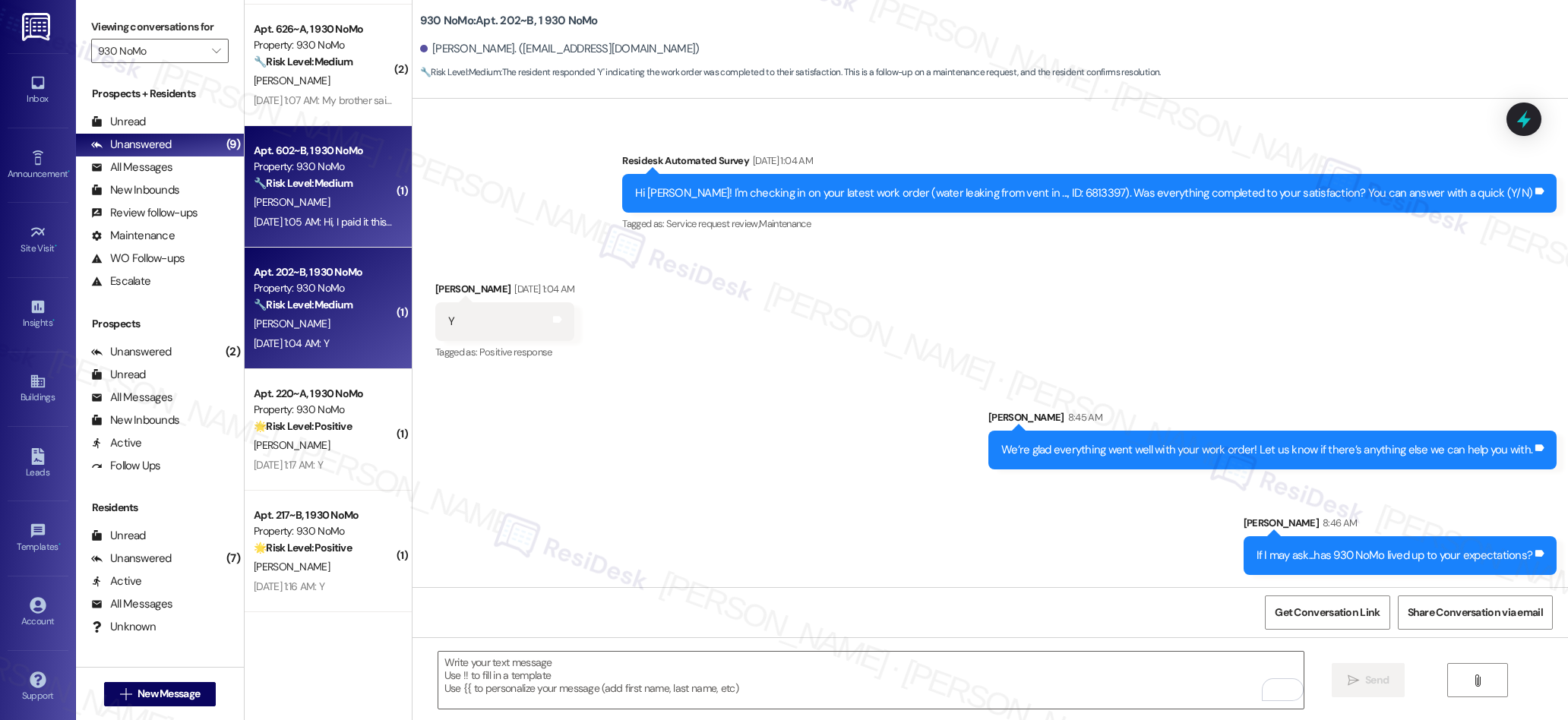
click at [313, 220] on div "Sep 13, 2025 at 1:05 AM: Hi, I paid it this morning! Sep 13, 2025 at 1:05 AM: H…" at bounding box center [340, 221] width 174 height 13
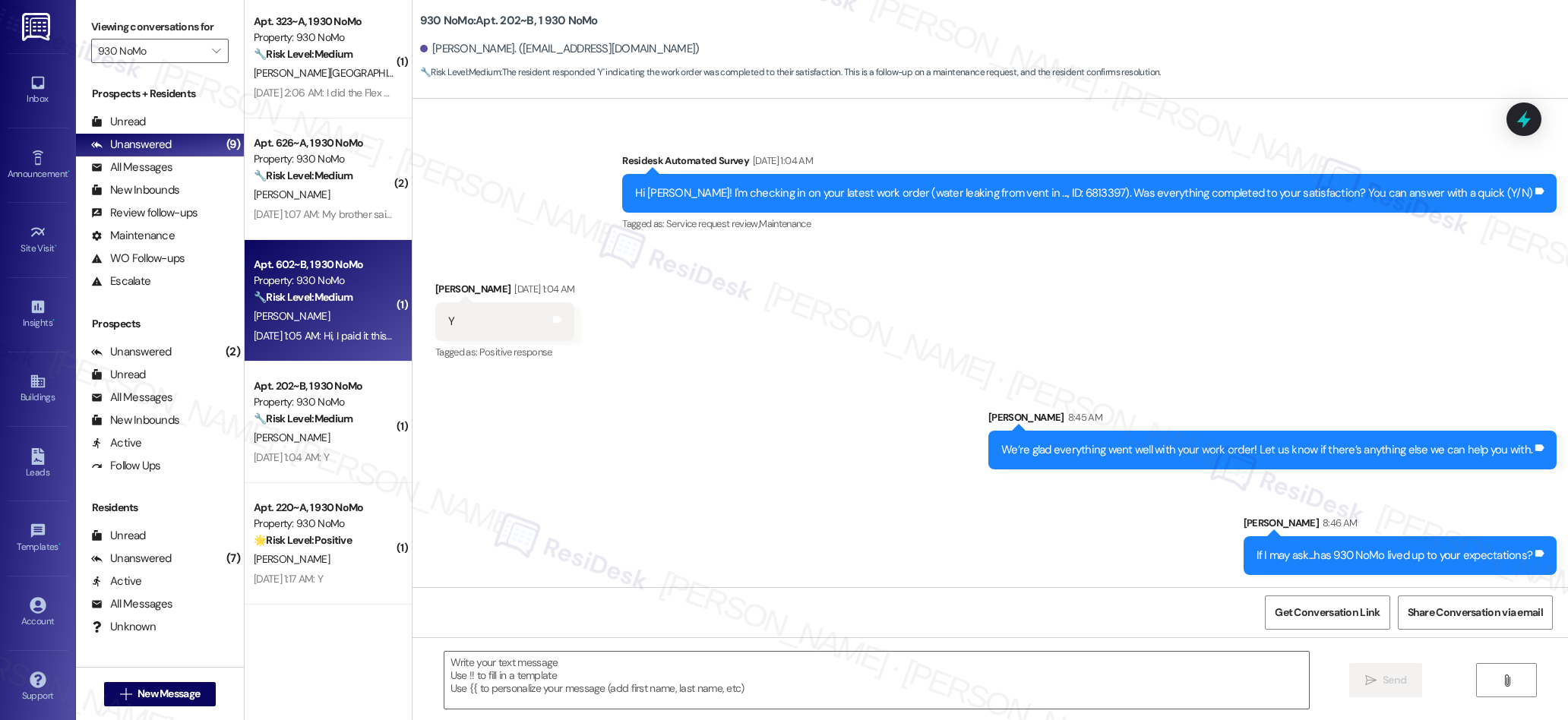
type textarea "Fetching suggested responses. Please feel free to read through the conversation…"
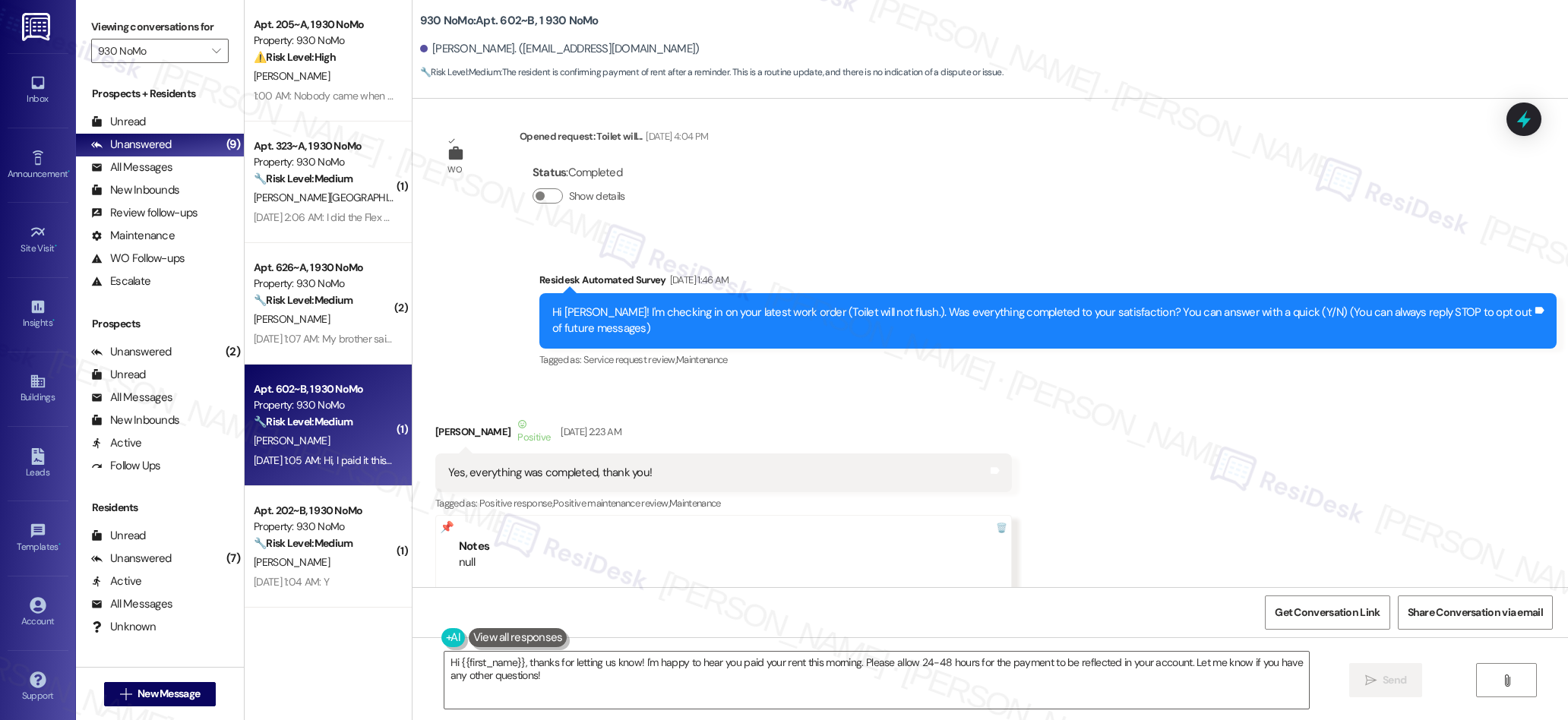
scroll to position [0, 0]
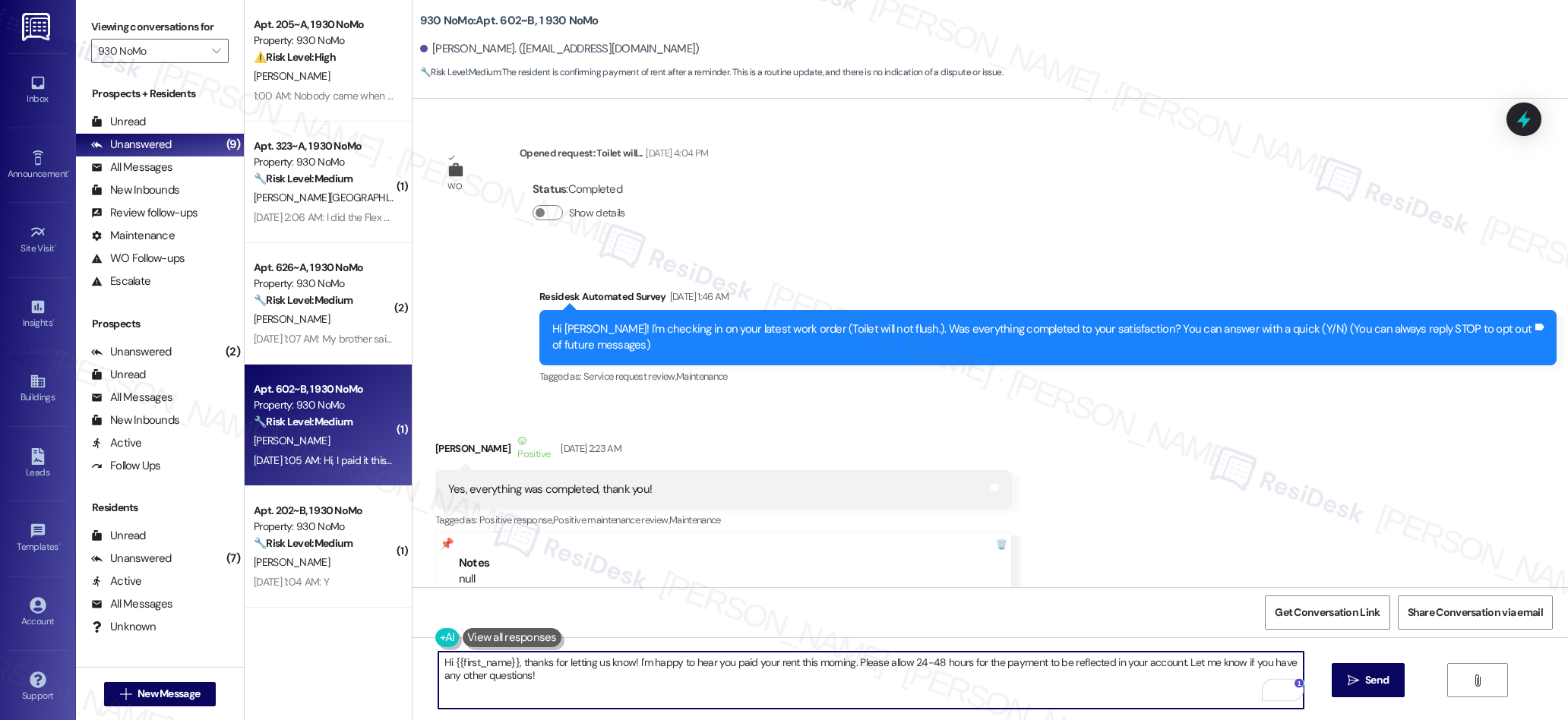
drag, startPoint x: 633, startPoint y: 662, endPoint x: 1172, endPoint y: 659, distance: 539.0
click at [1172, 659] on textarea "Hi {{first_name}}, thanks for letting us know! I'm happy to hear you paid your …" at bounding box center [871, 680] width 865 height 57
type textarea "Hi {{first_name}}, thanks for letting us know! Let me know if you have any othe…"
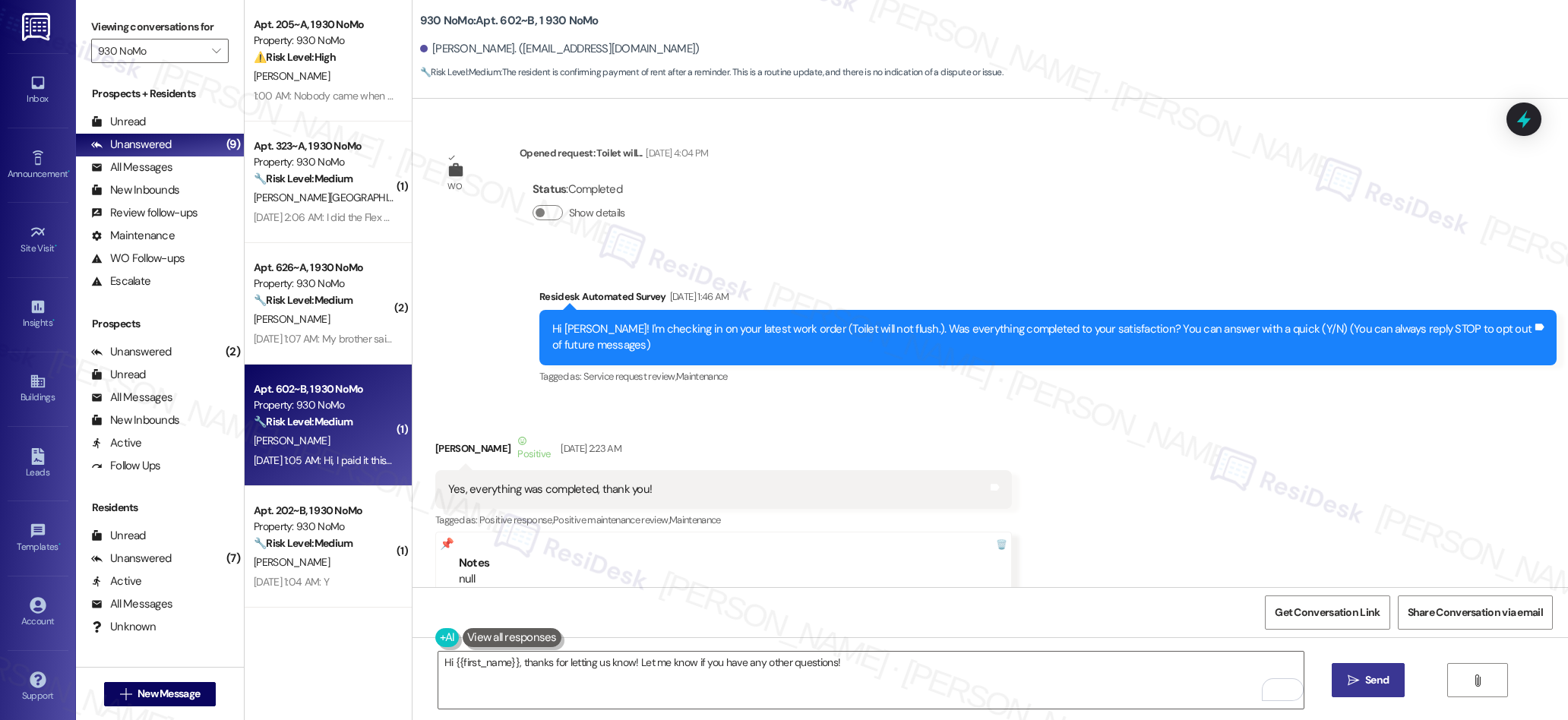
click at [1351, 686] on icon "" at bounding box center [1353, 680] width 11 height 12
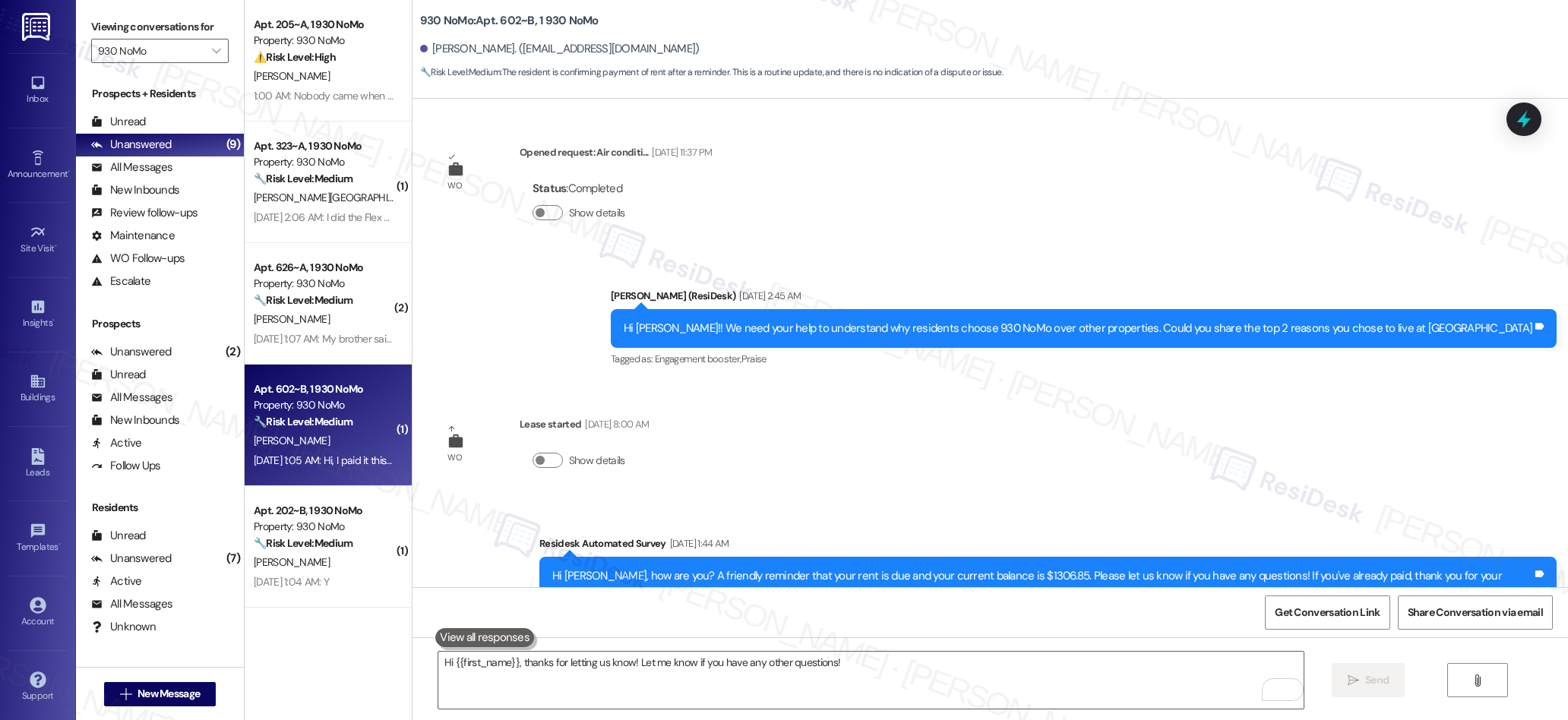
scroll to position [1915, 0]
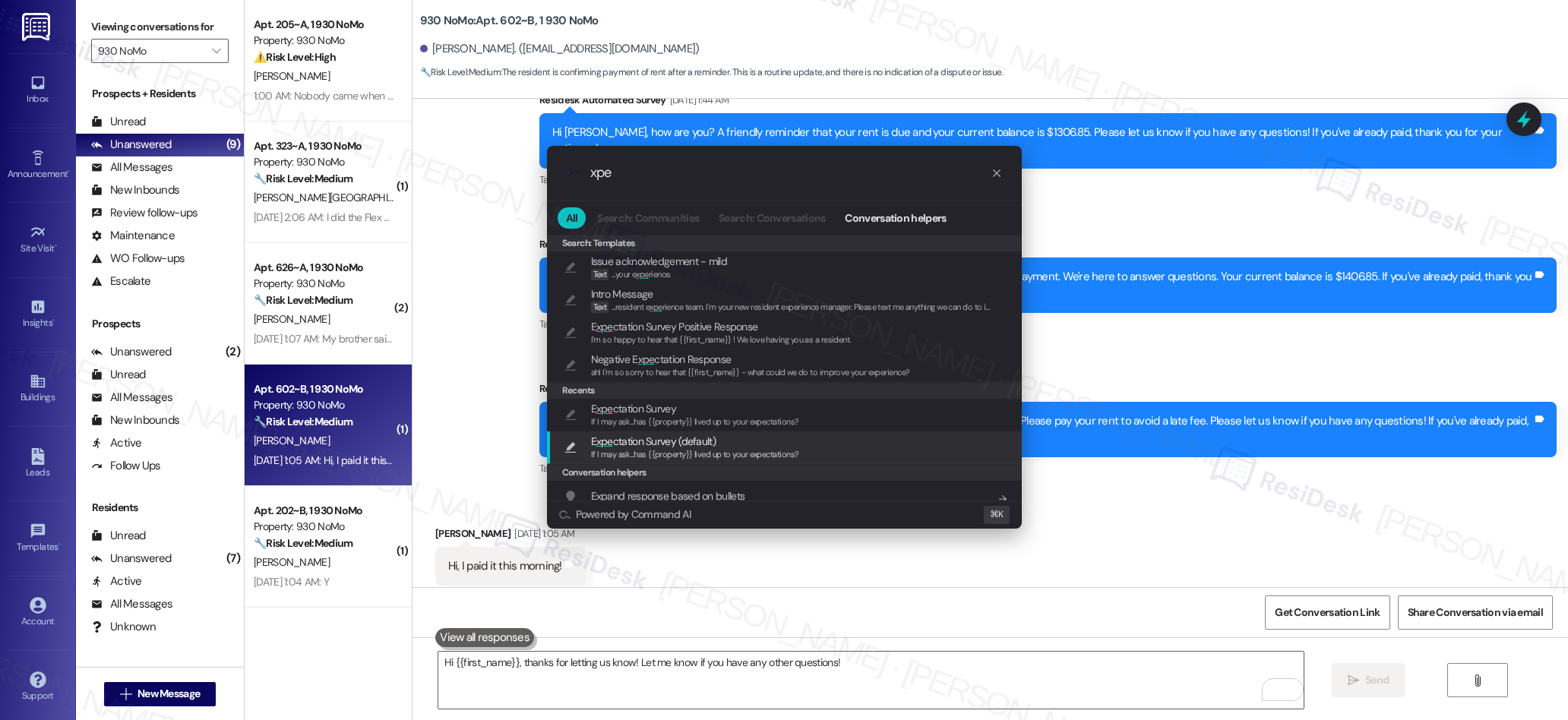
type input "xpe"
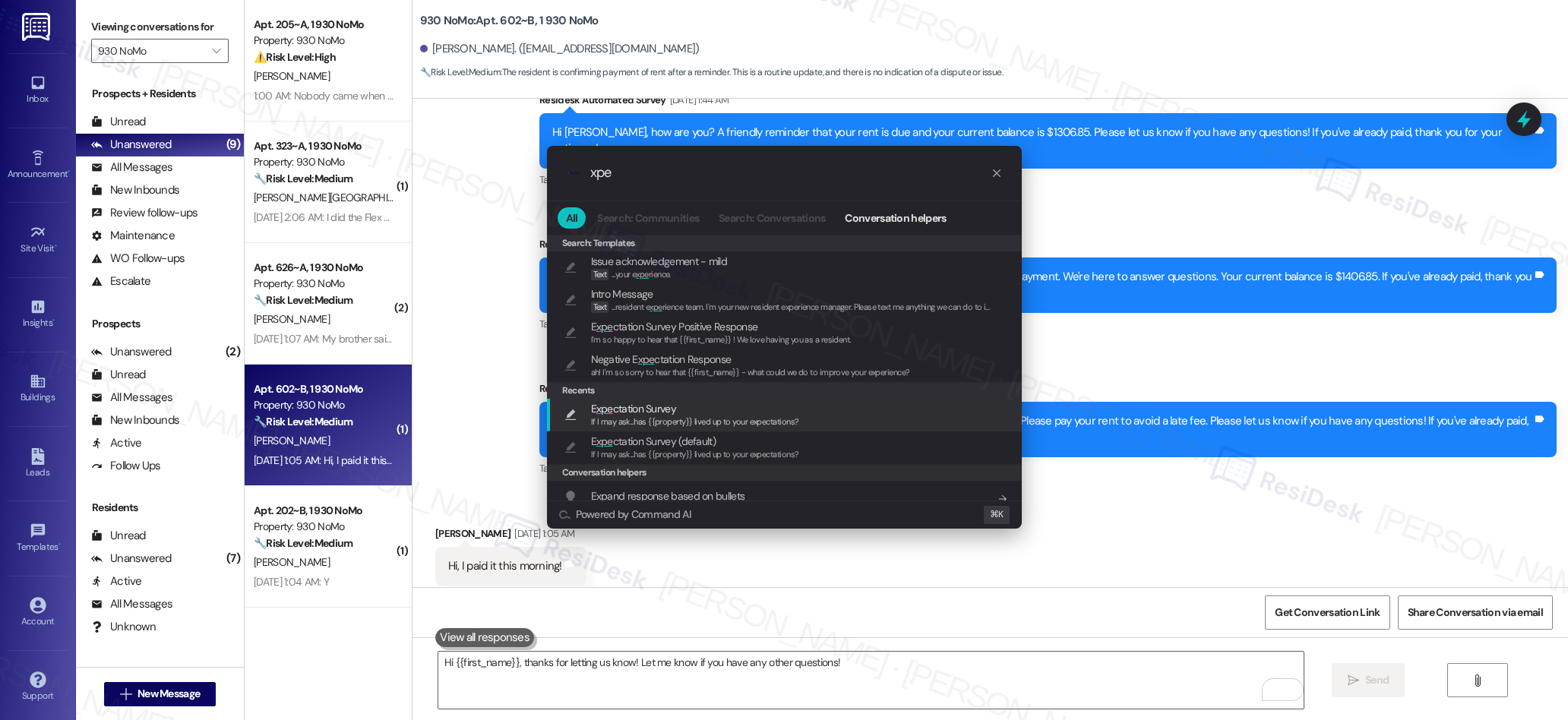
click at [673, 412] on span "E xpe ctation Survey" at bounding box center [633, 409] width 85 height 17
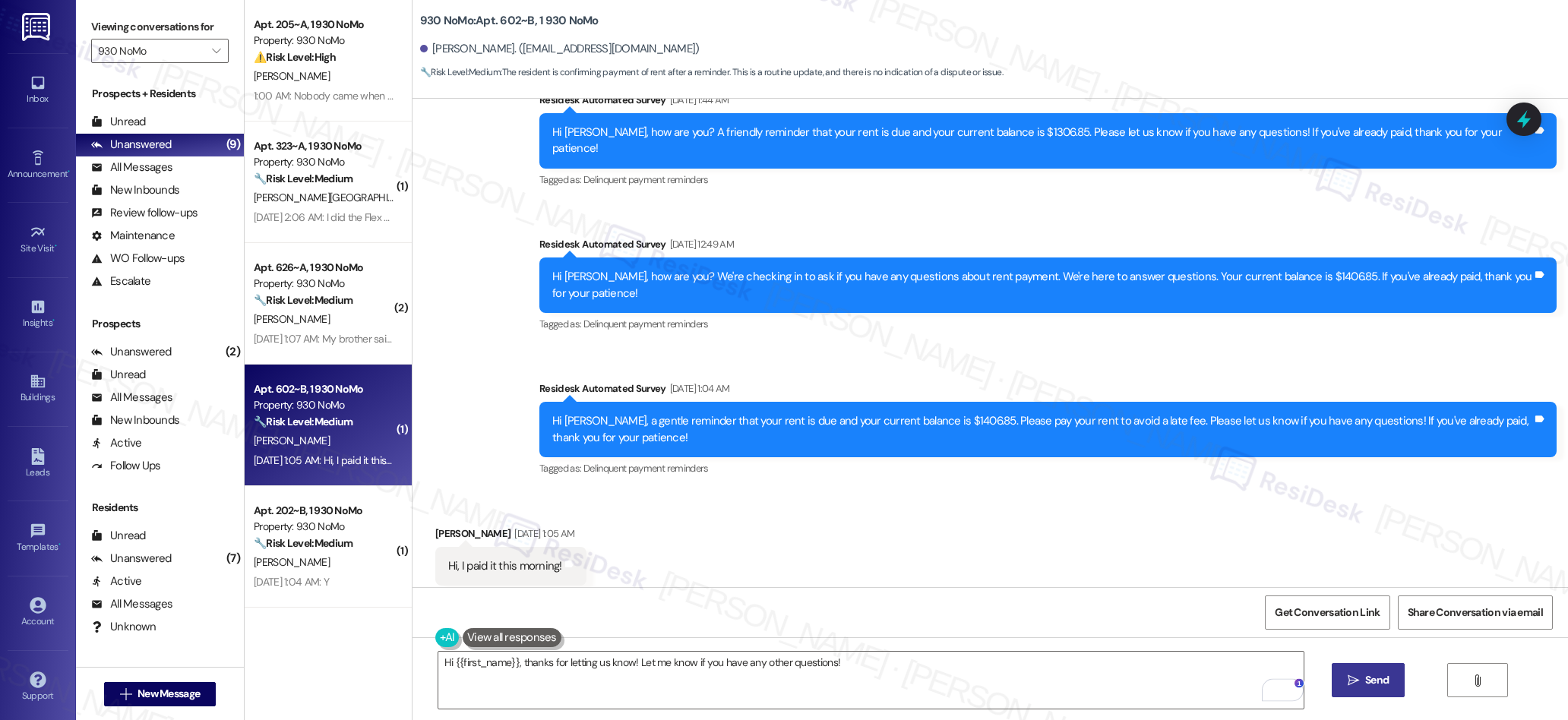
click at [1362, 677] on span "Send" at bounding box center [1376, 680] width 30 height 16
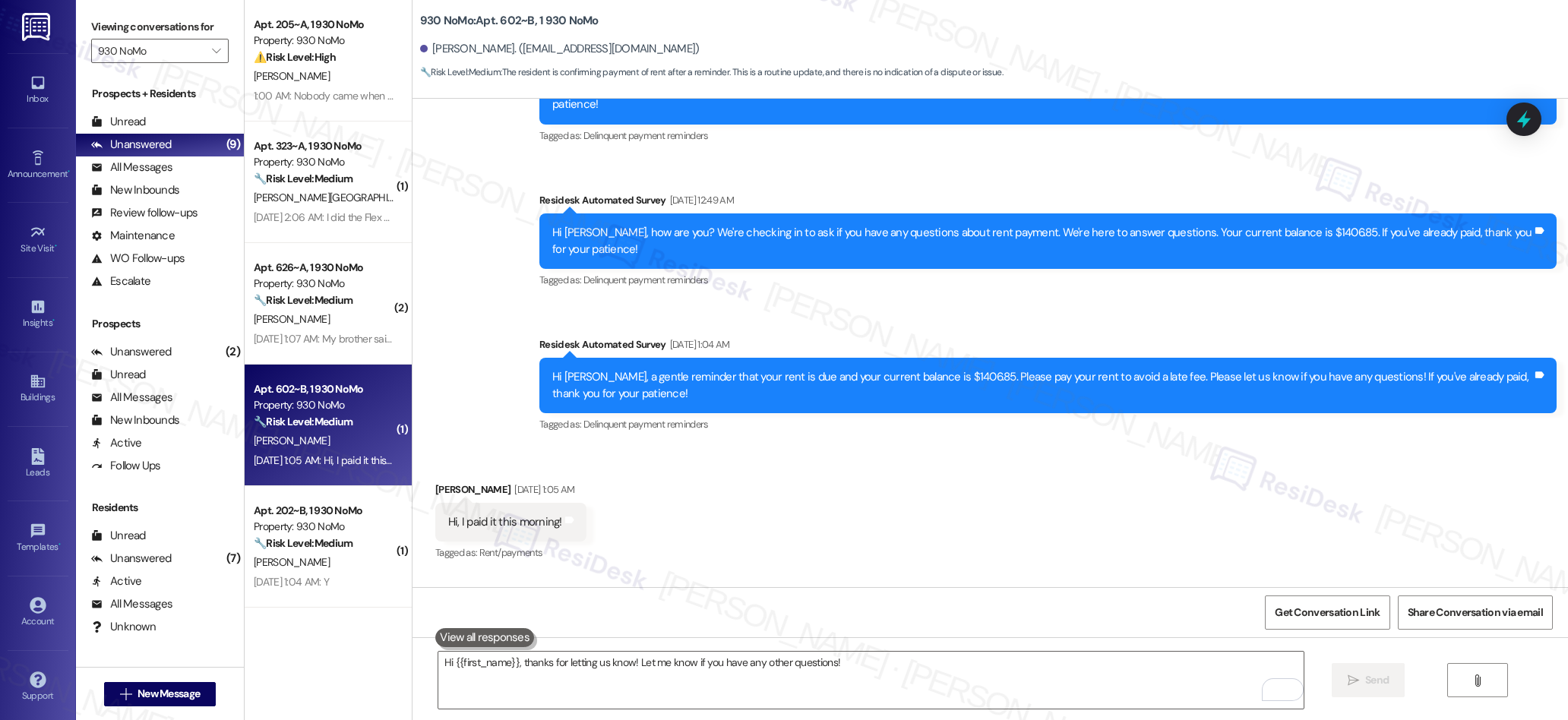
scroll to position [2267, 0]
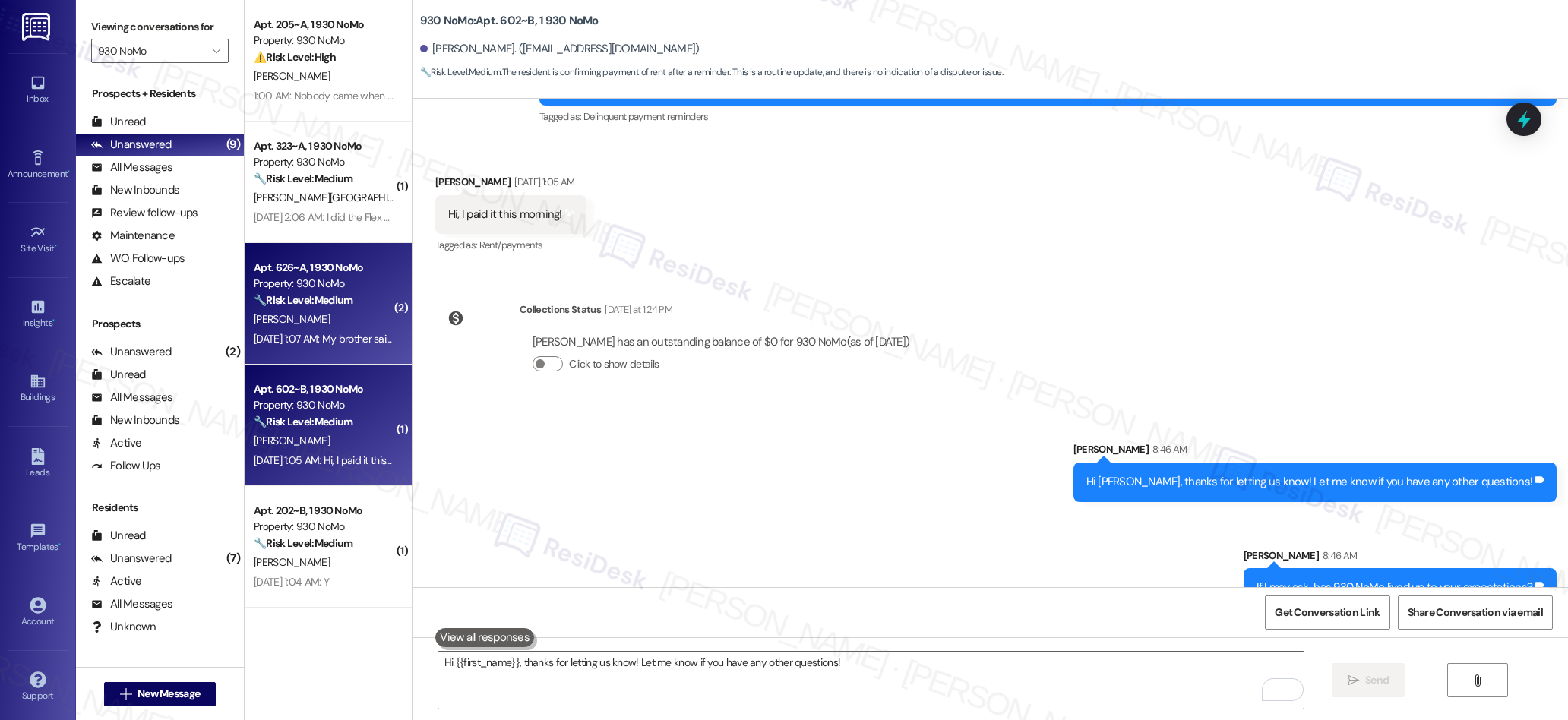
click at [314, 338] on div "[DATE] 1:07 AM: My brother said he had the same problem because his previous ow…" at bounding box center [465, 339] width 423 height 13
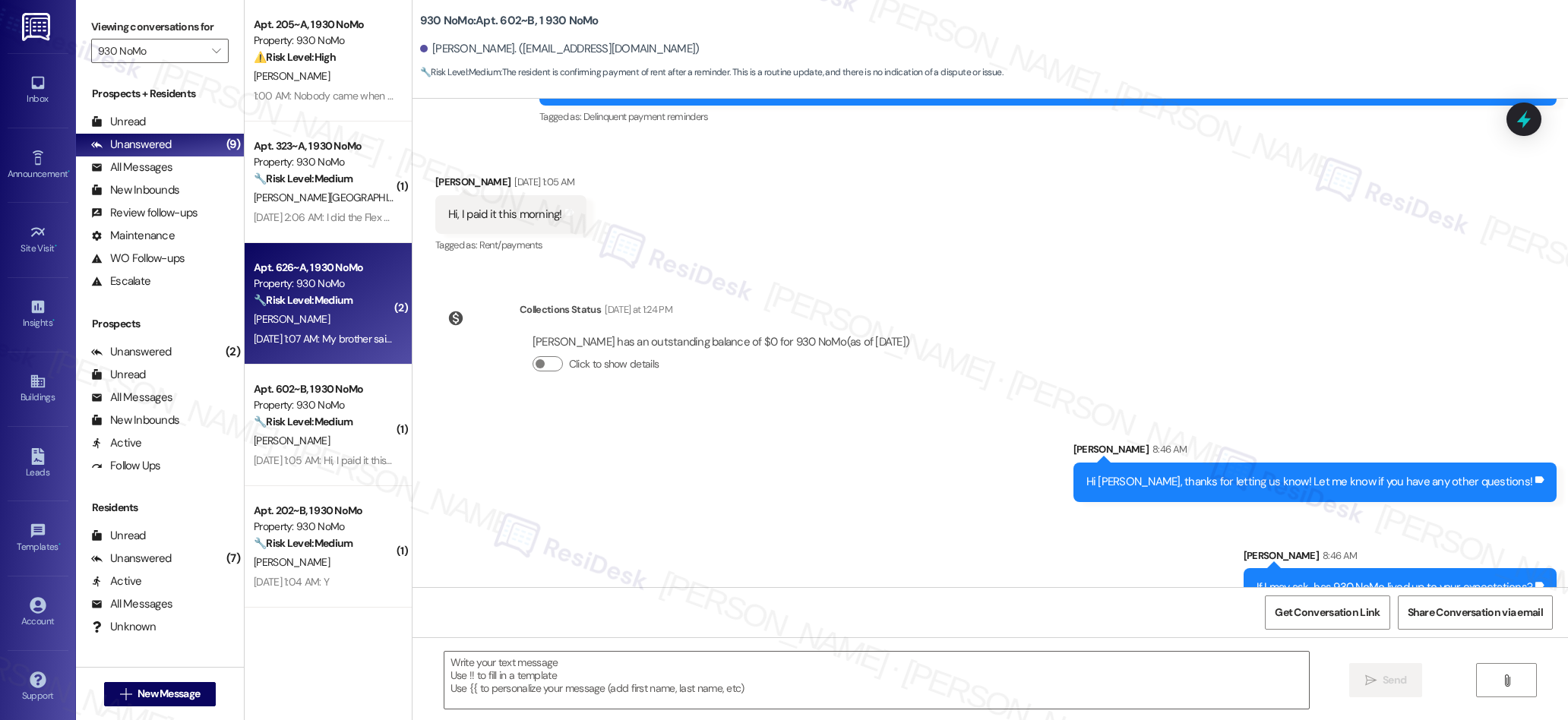
type textarea "Fetching suggested responses. Please feel free to read through the conversation…"
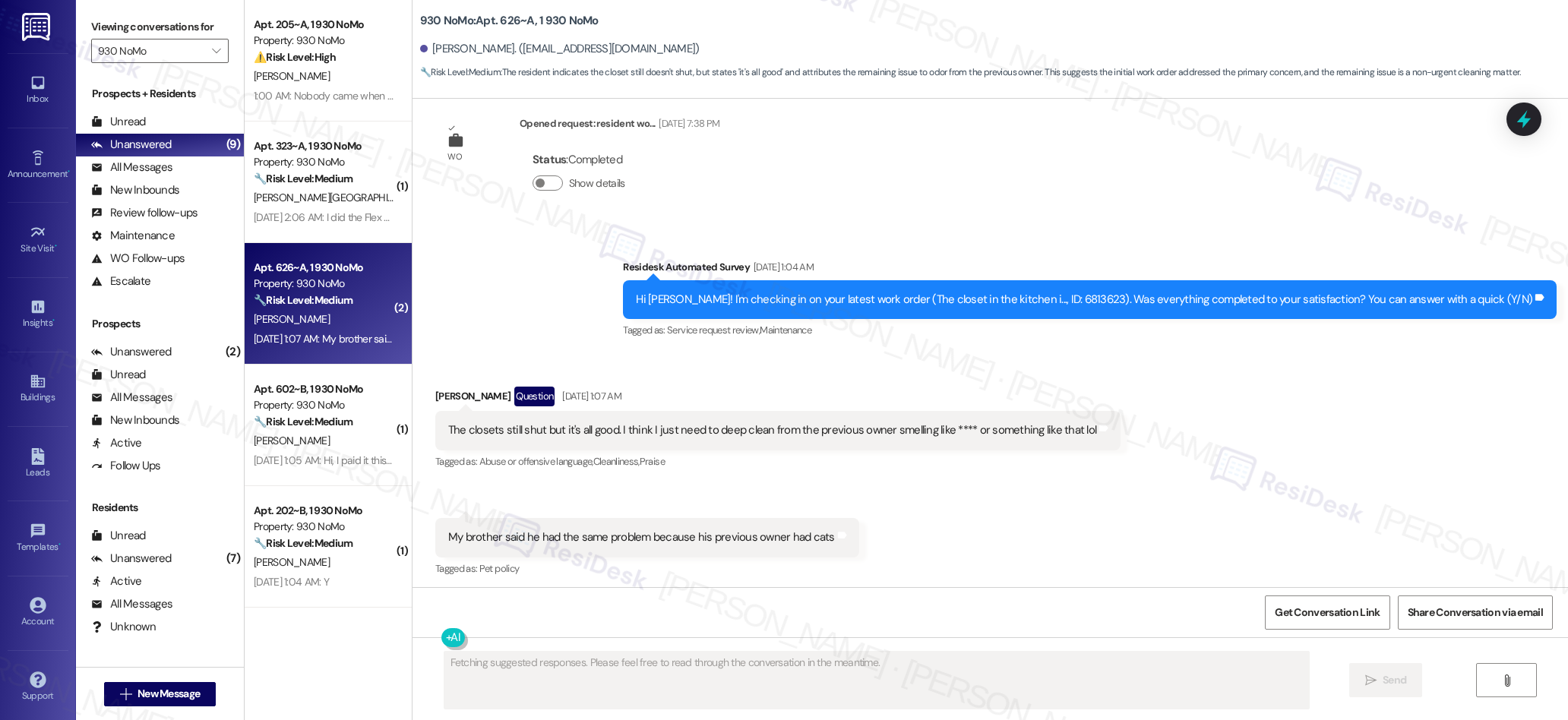
scroll to position [4022, 0]
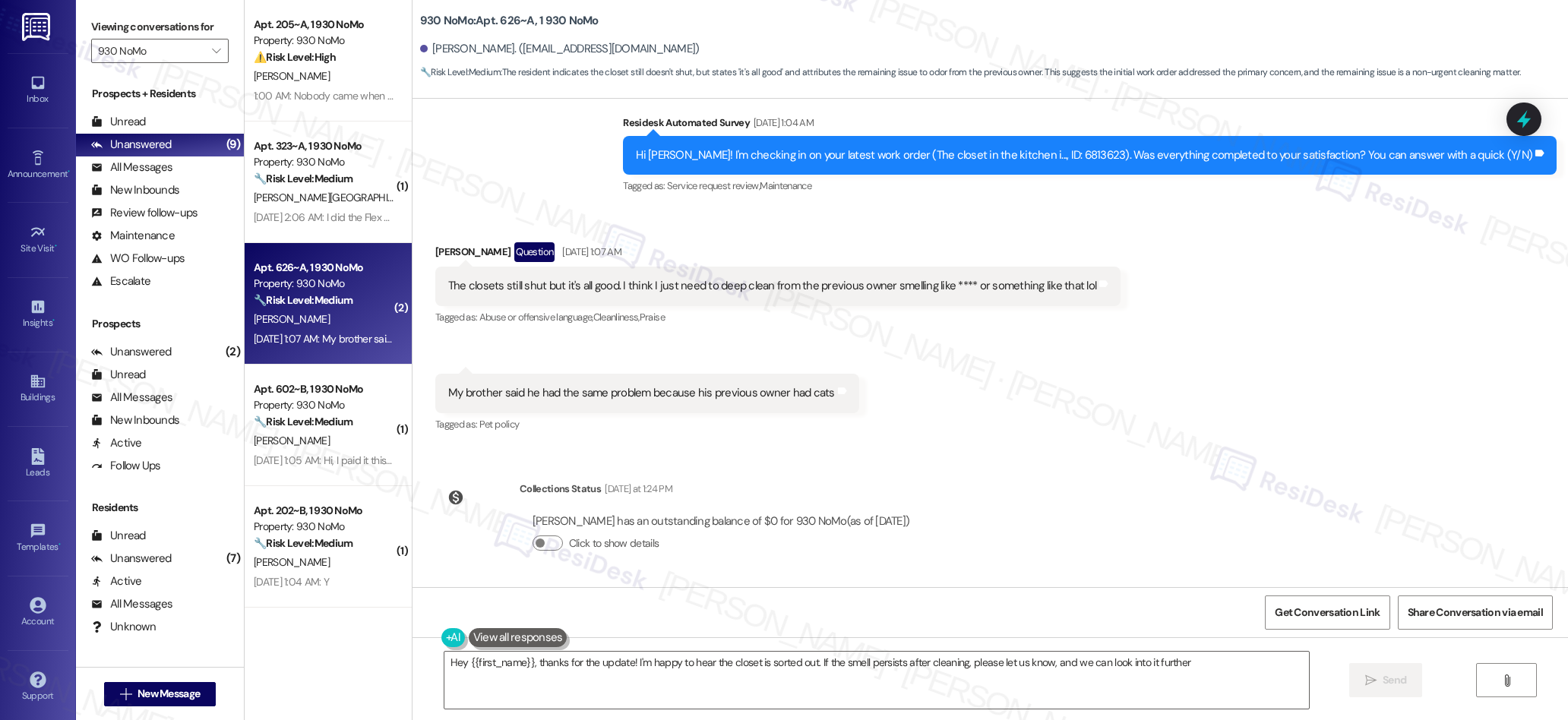
type textarea "Hey {{first_name}}, thanks for the update! I'm happy to hear the closet is sort…"
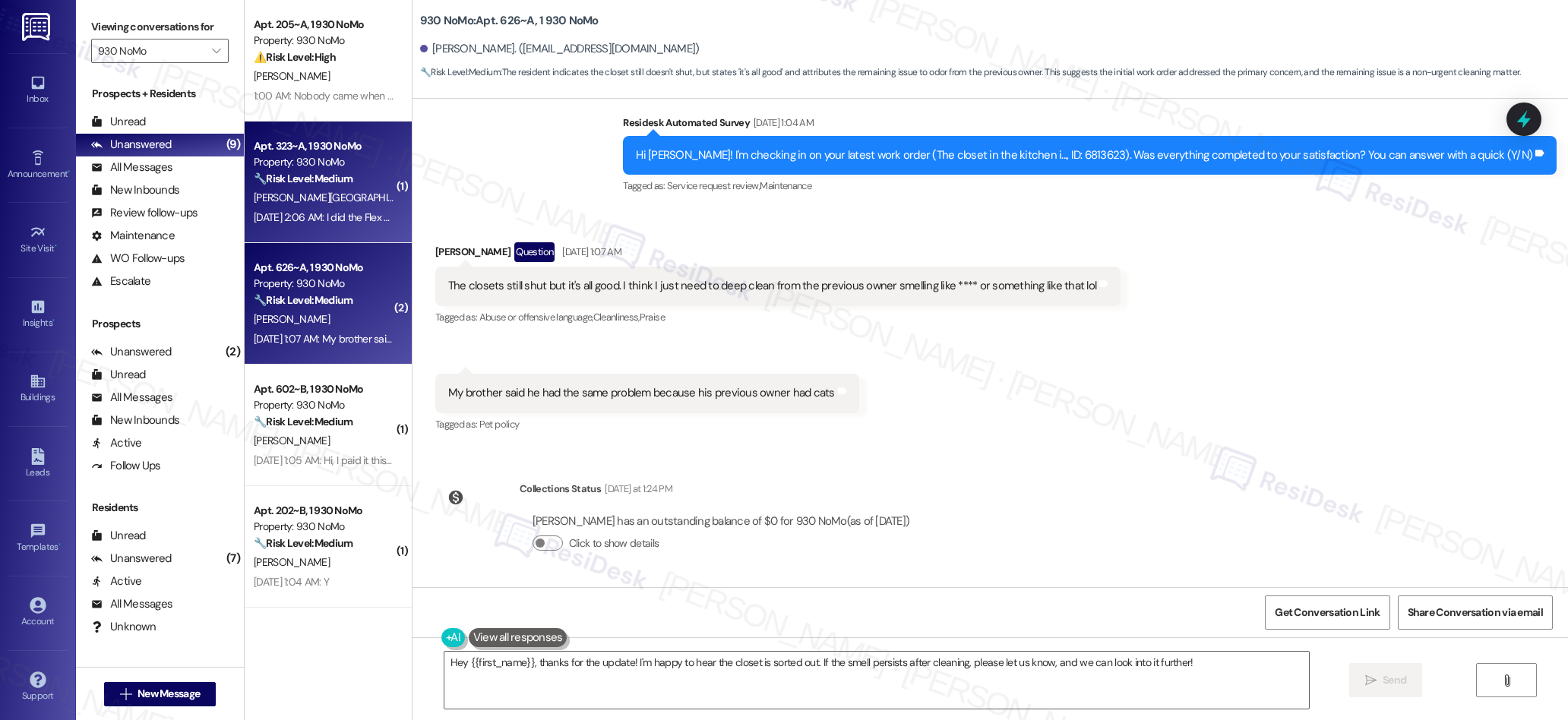
click at [353, 196] on div "[PERSON_NAME][GEOGRAPHIC_DATA]" at bounding box center [323, 198] width 144 height 19
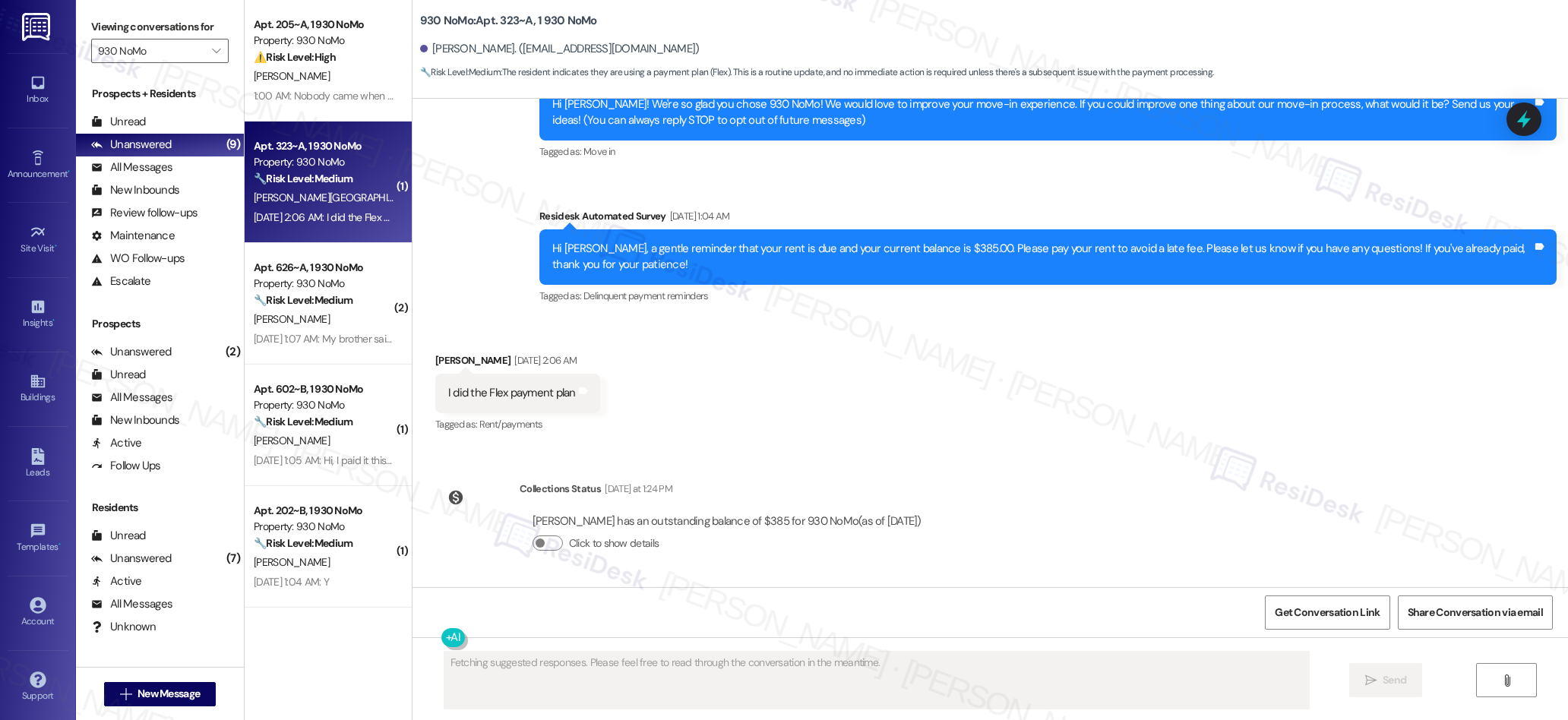
scroll to position [171, 0]
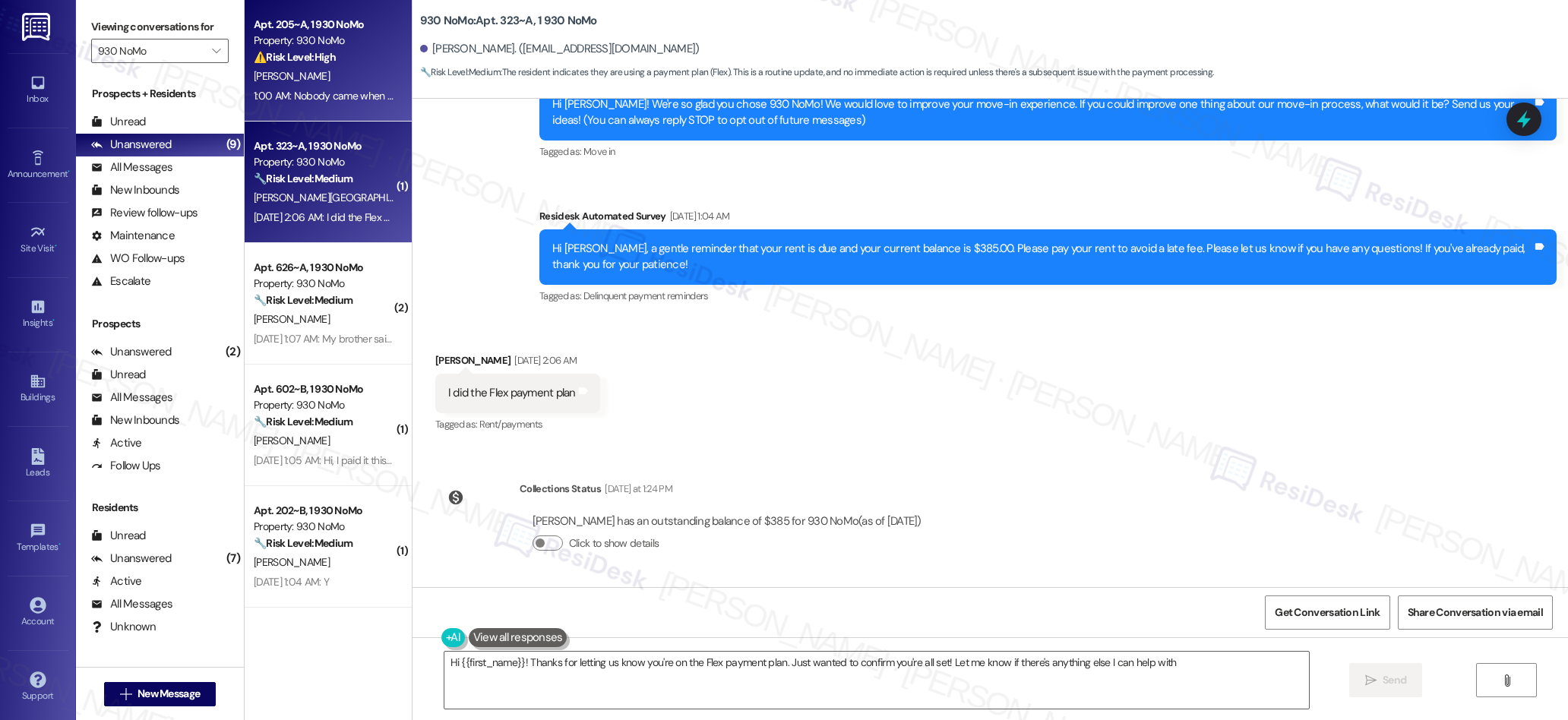
type textarea "Hi {{first_name}}! Thanks for letting us know you're on the Flex payment plan. …"
click at [362, 105] on div "1:00 AM: Nobody came when I put in the work order and it was marked completed 1…" at bounding box center [323, 96] width 144 height 19
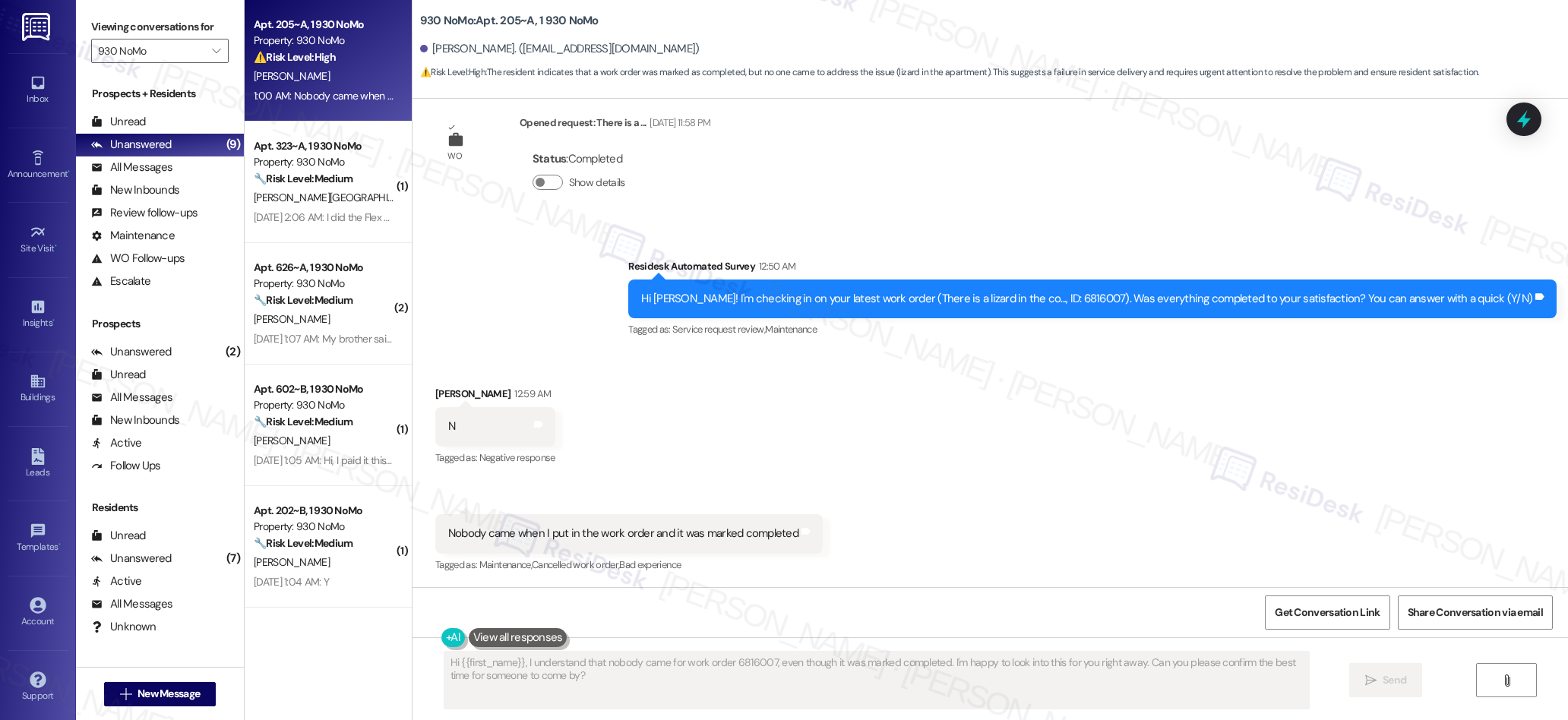
scroll to position [422, 0]
click at [212, 53] on icon "" at bounding box center [216, 51] width 9 height 12
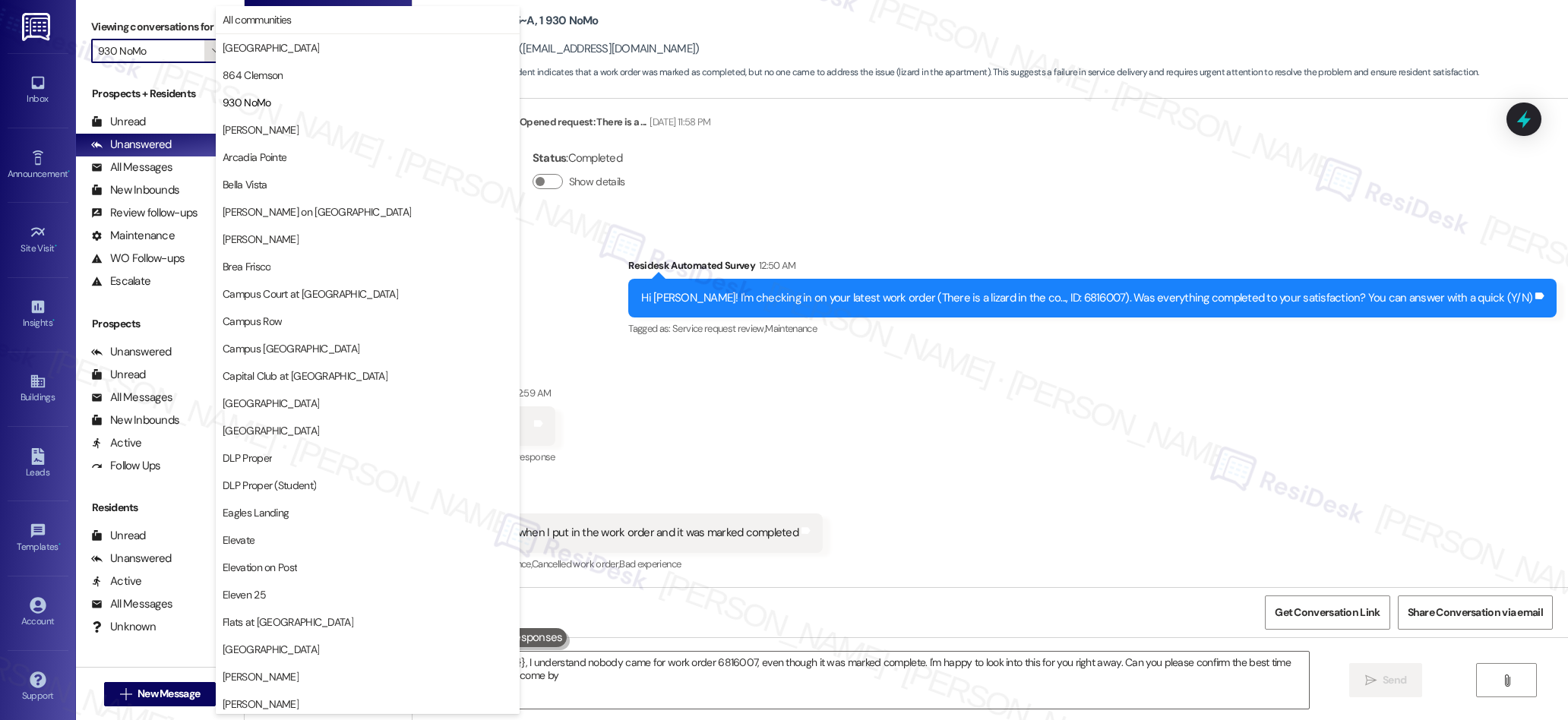
type textarea "Hi {{first_name}}, I understand nobody came for work order 6816007, even though…"
click at [273, 76] on span "864 Clemson" at bounding box center [252, 75] width 60 height 15
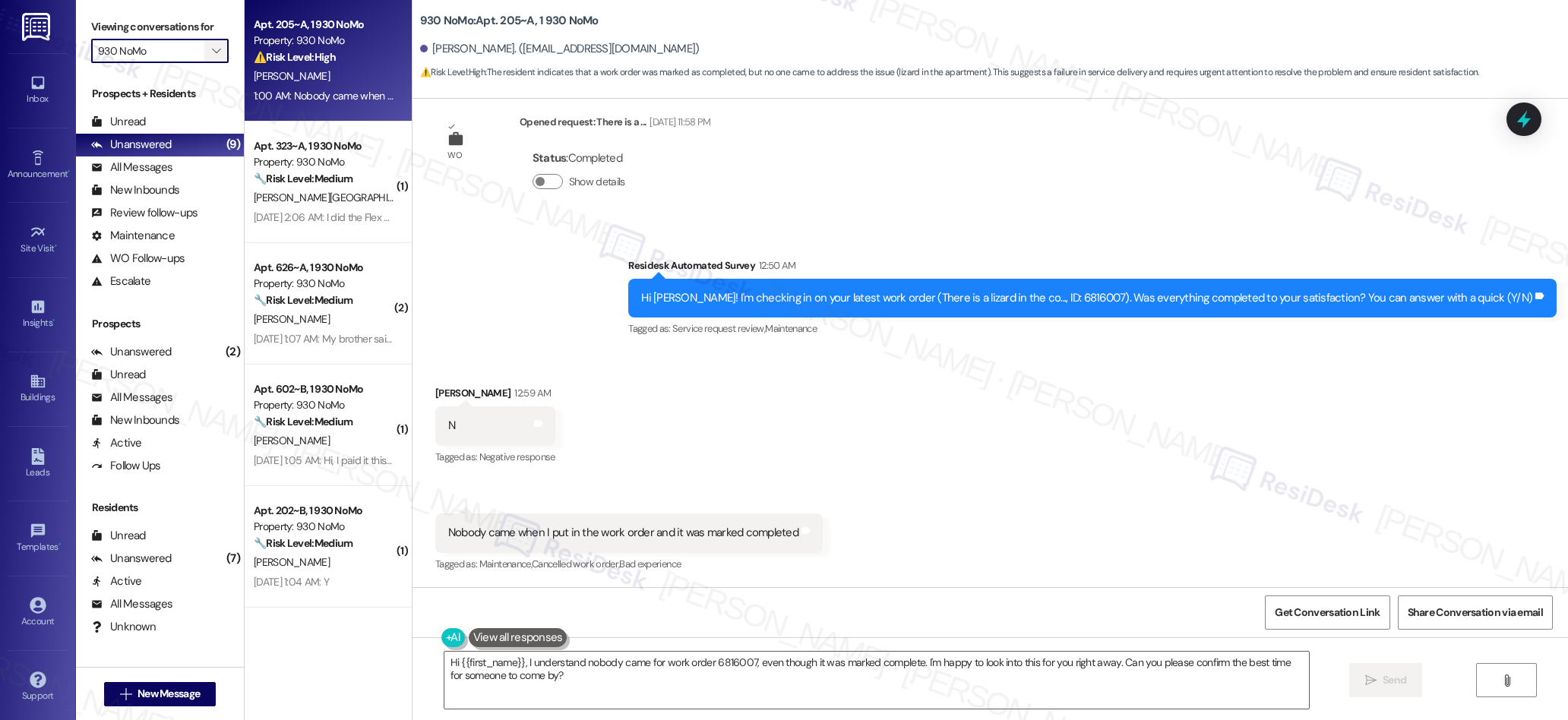
type input "864 Clemson"
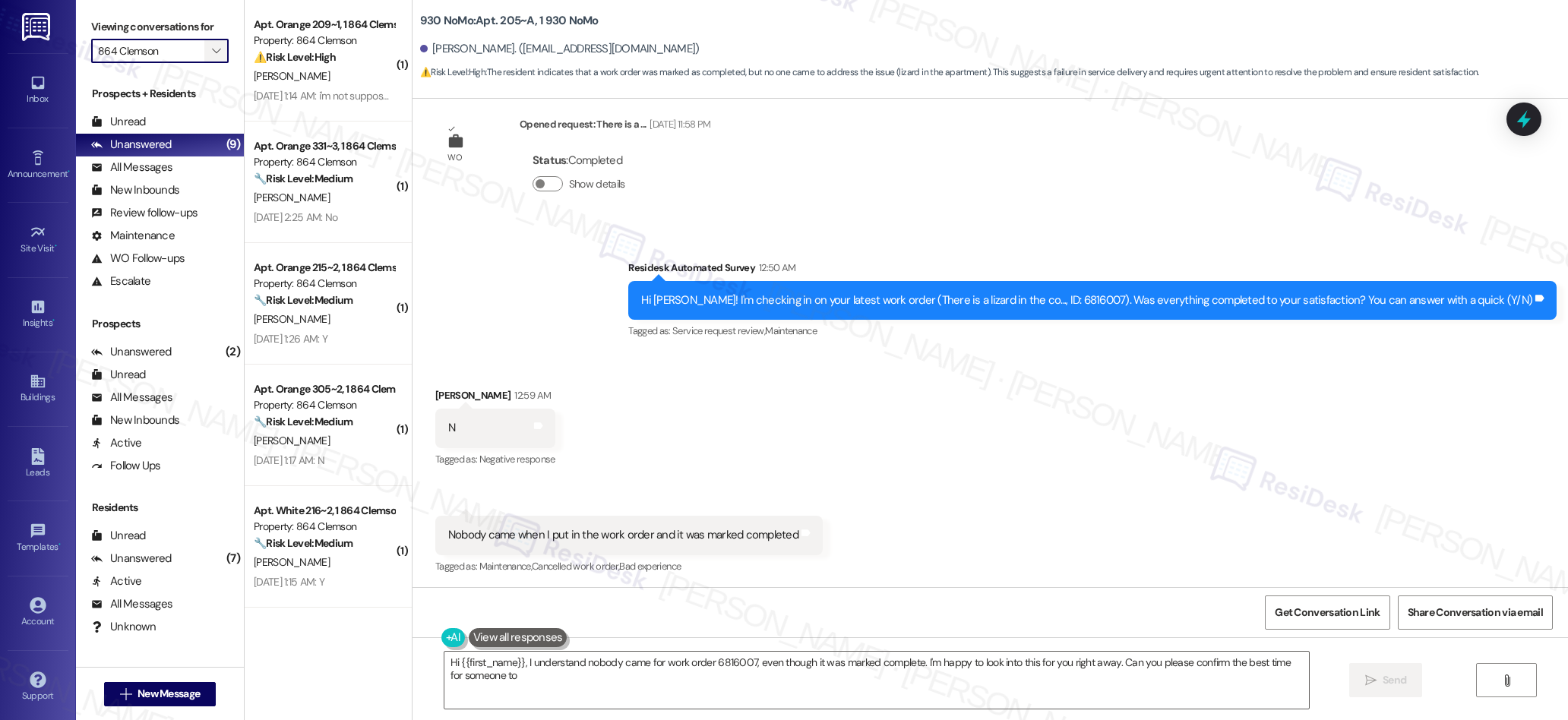
scroll to position [422, 0]
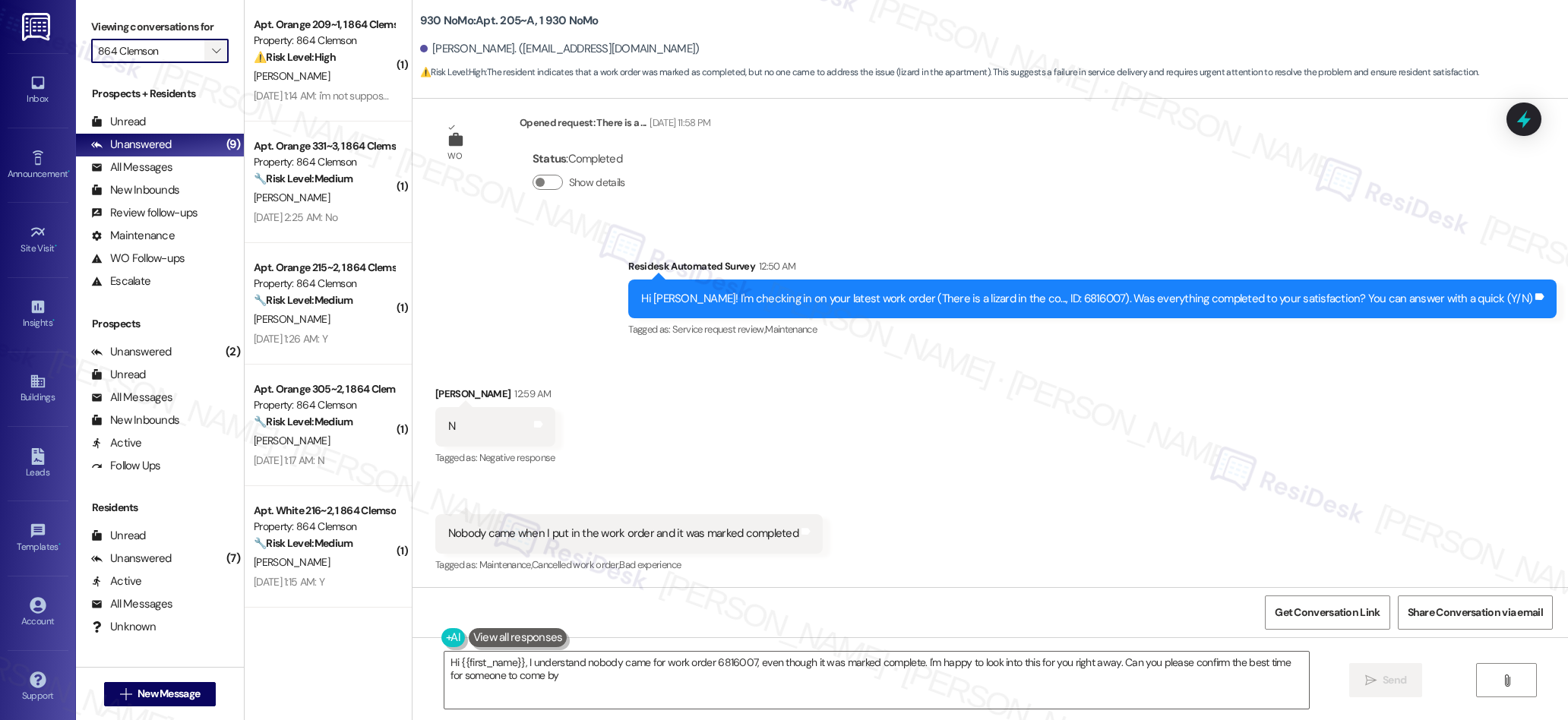
type textarea "Hi {{first_name}}, I understand nobody came for work order 6816007, even though…"
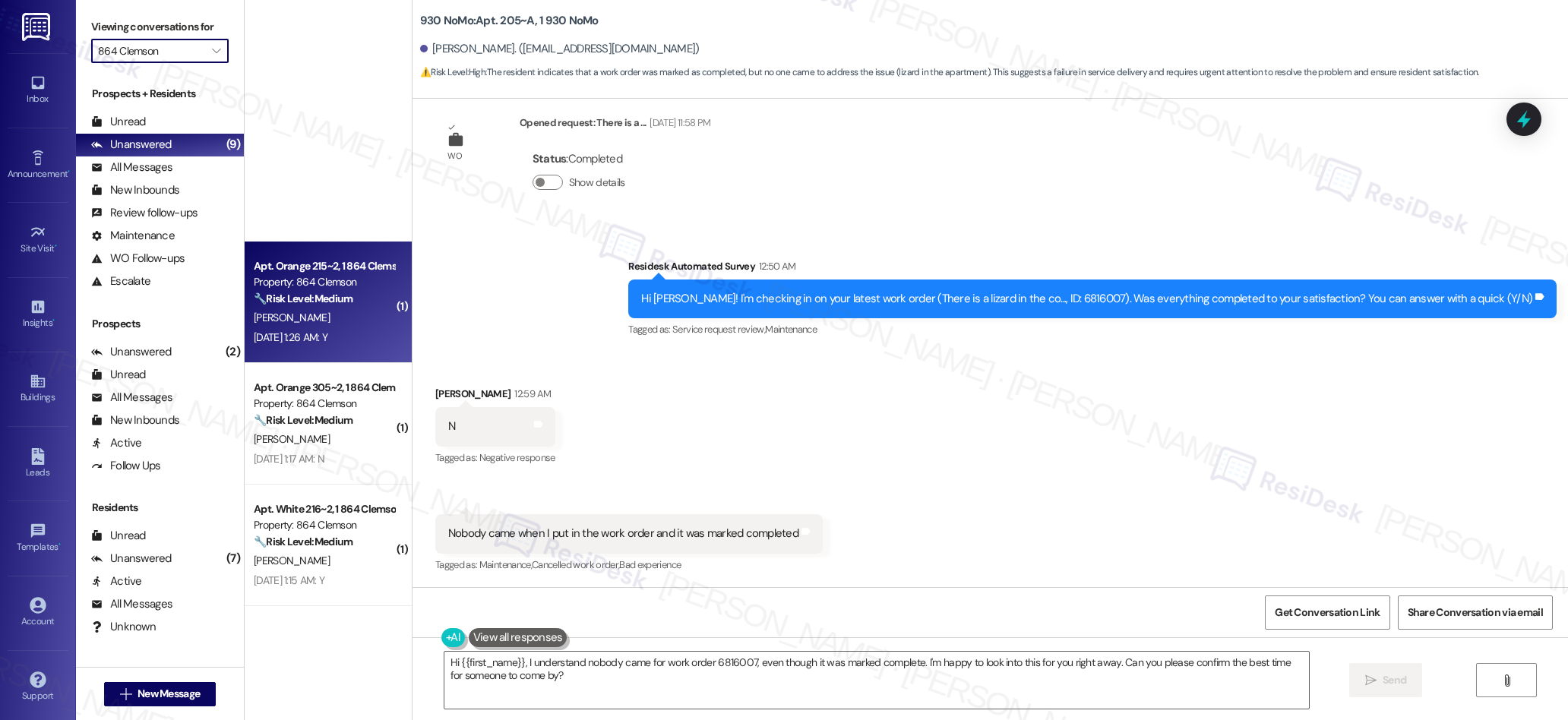
scroll to position [482, 0]
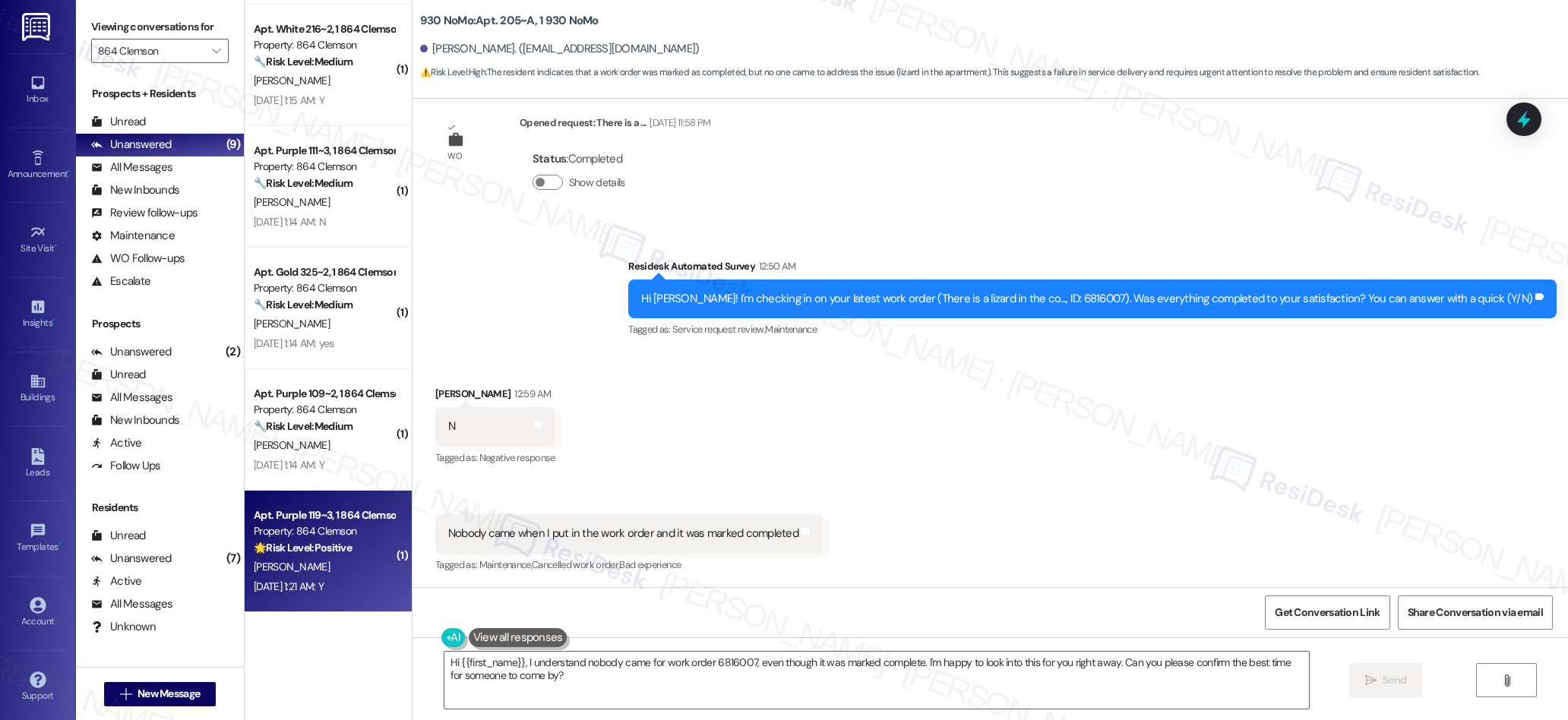
click at [331, 571] on div "[PERSON_NAME]" at bounding box center [323, 567] width 144 height 19
type textarea "Hi {{first_name}}, I understand nobody came for work order 6816007, even though…"
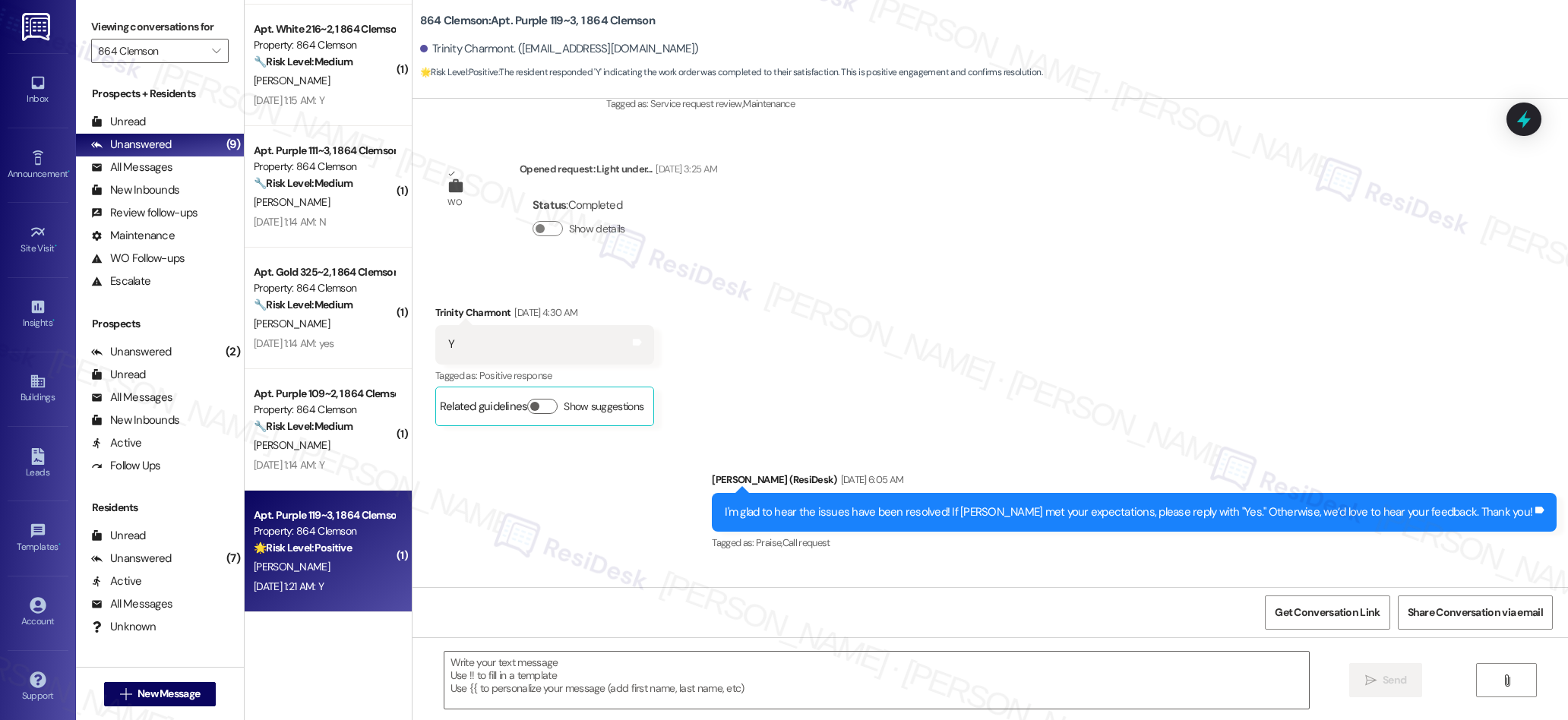
type textarea "Fetching suggested responses. Please feel free to read through the conversation…"
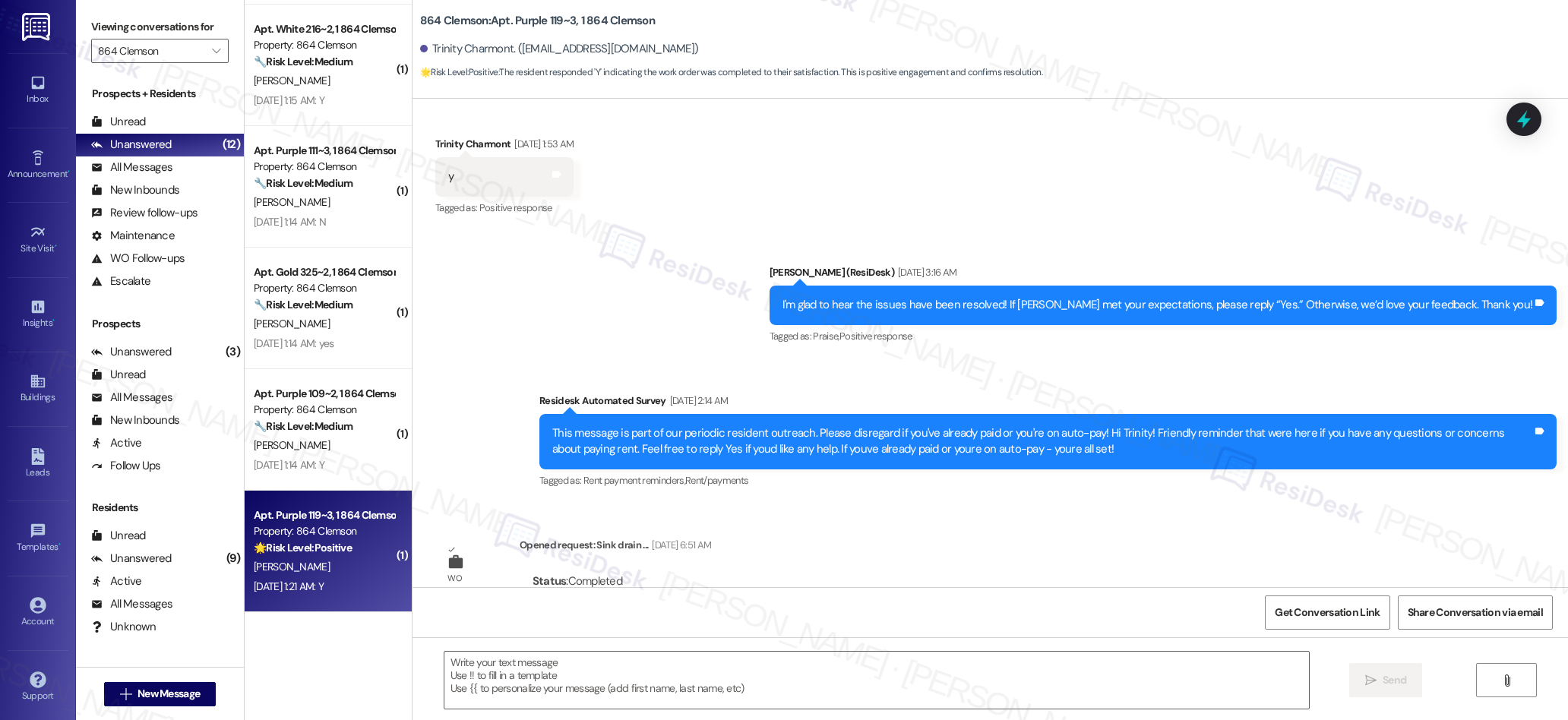
scroll to position [3895, 0]
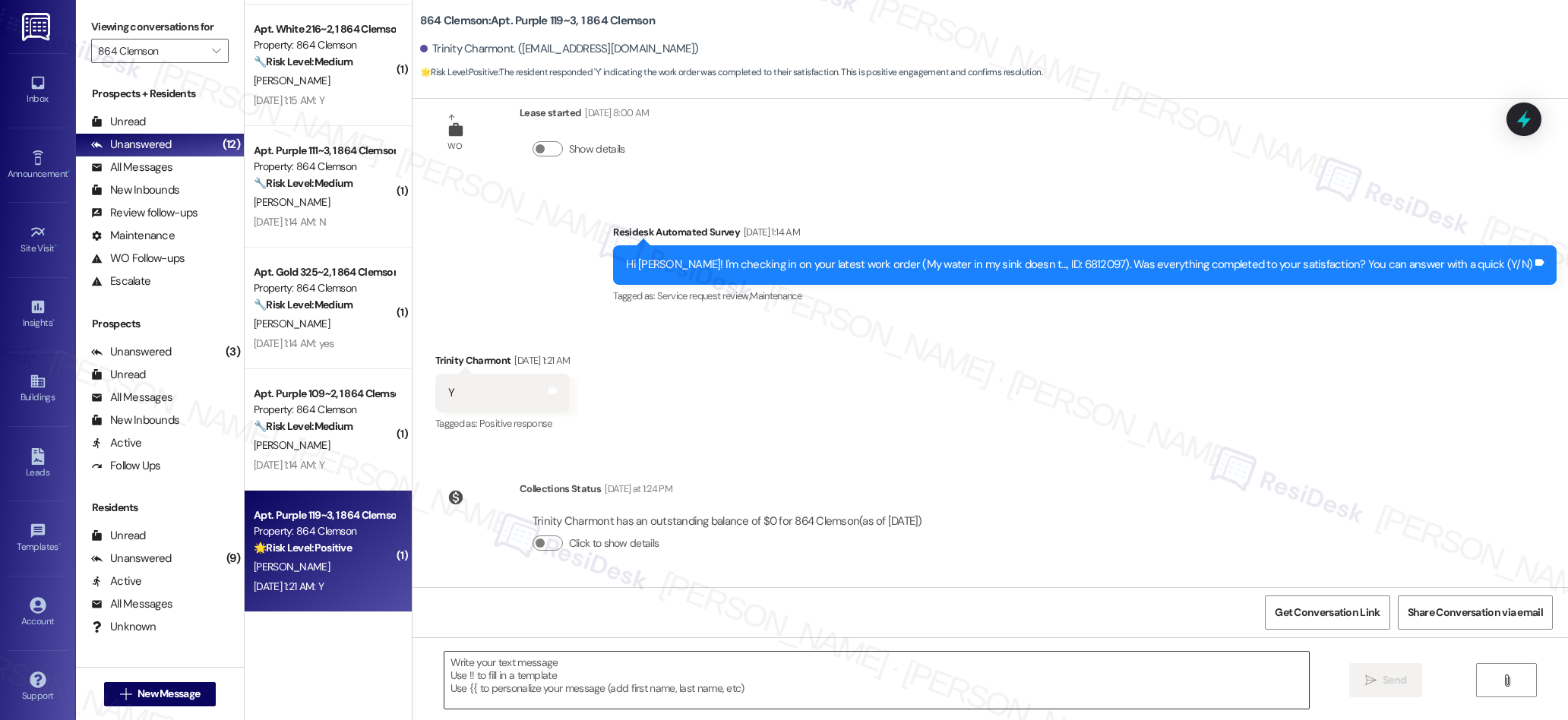
click at [689, 667] on textarea at bounding box center [877, 680] width 865 height 57
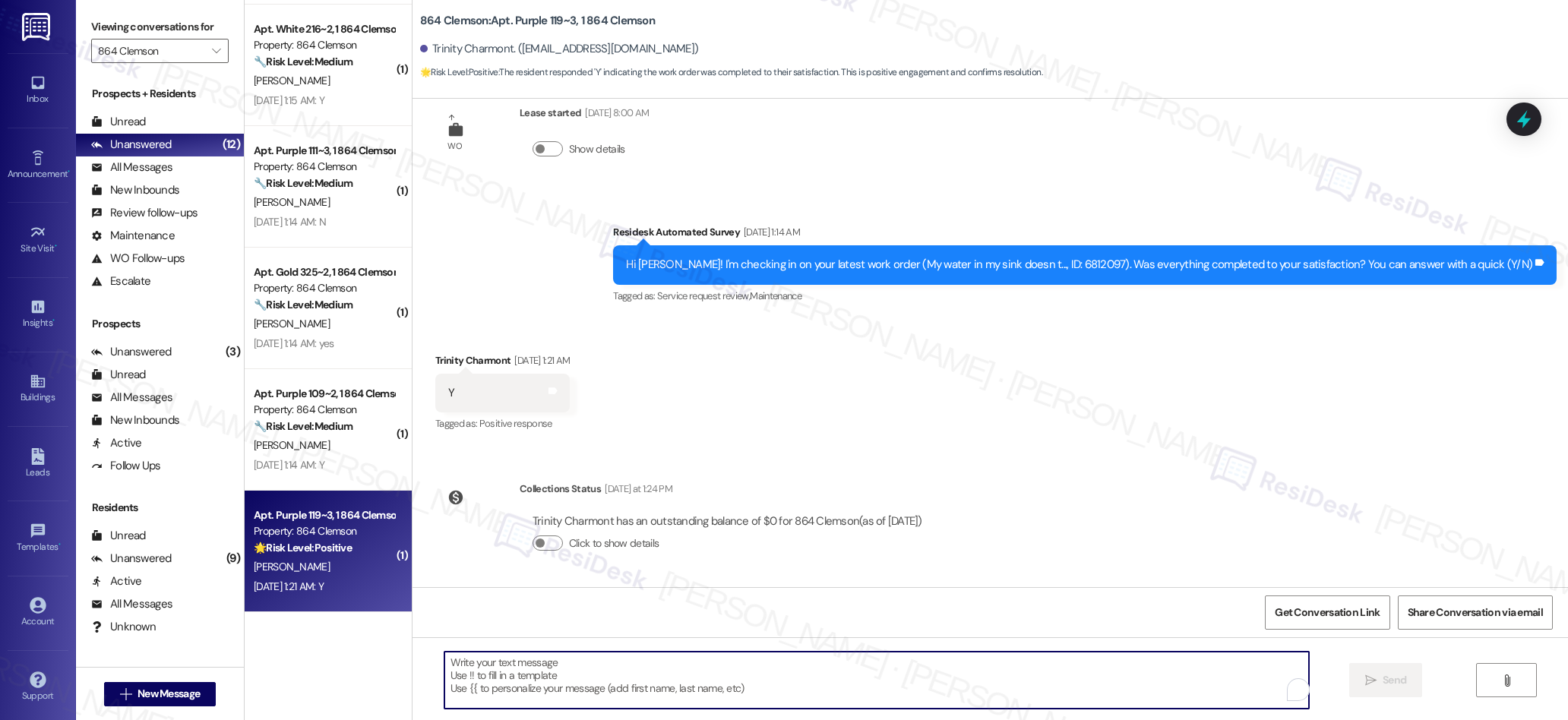
paste textarea "We’re glad everything went well with your work order! Let us know if there’s an…"
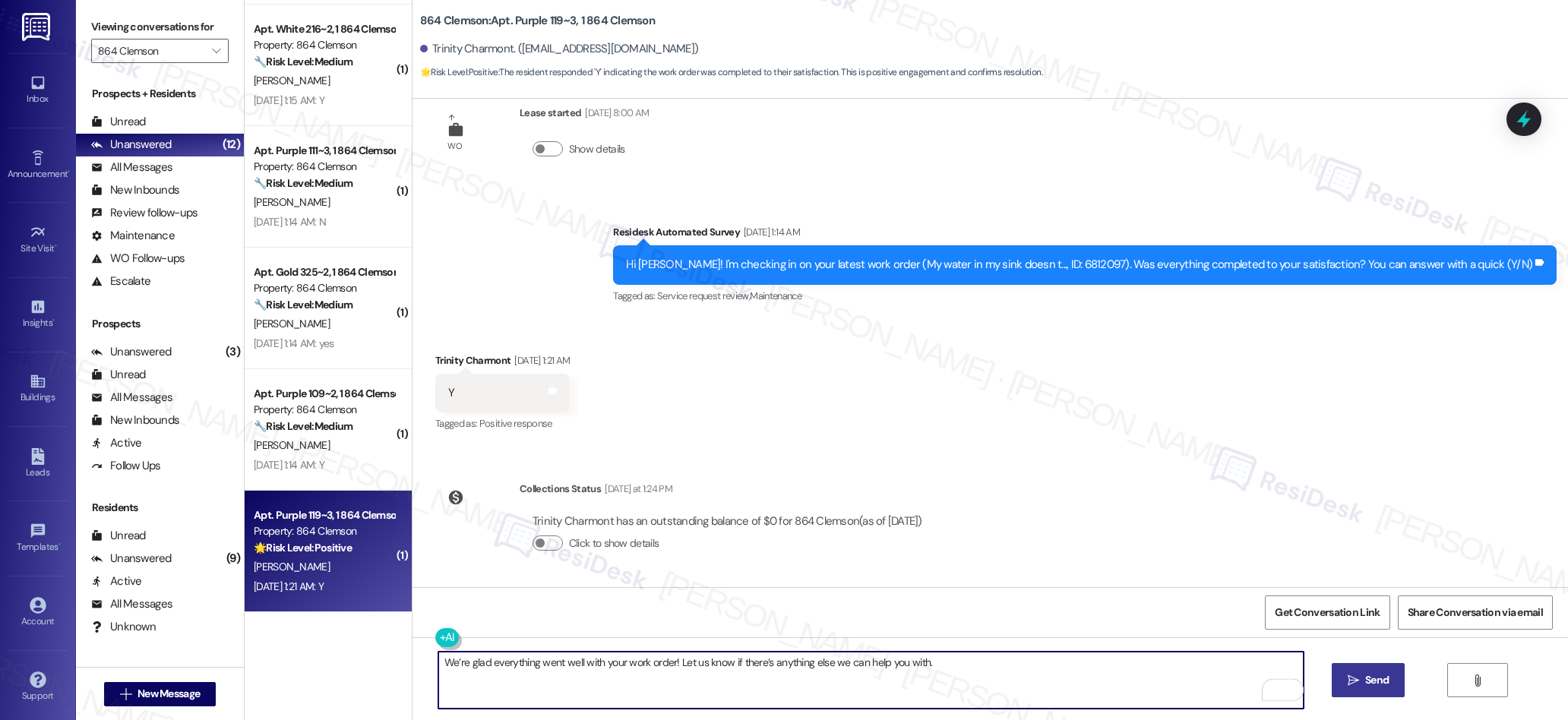
type textarea "We’re glad everything went well with your work order! Let us know if there’s an…"
click at [1353, 681] on icon "" at bounding box center [1353, 680] width 11 height 12
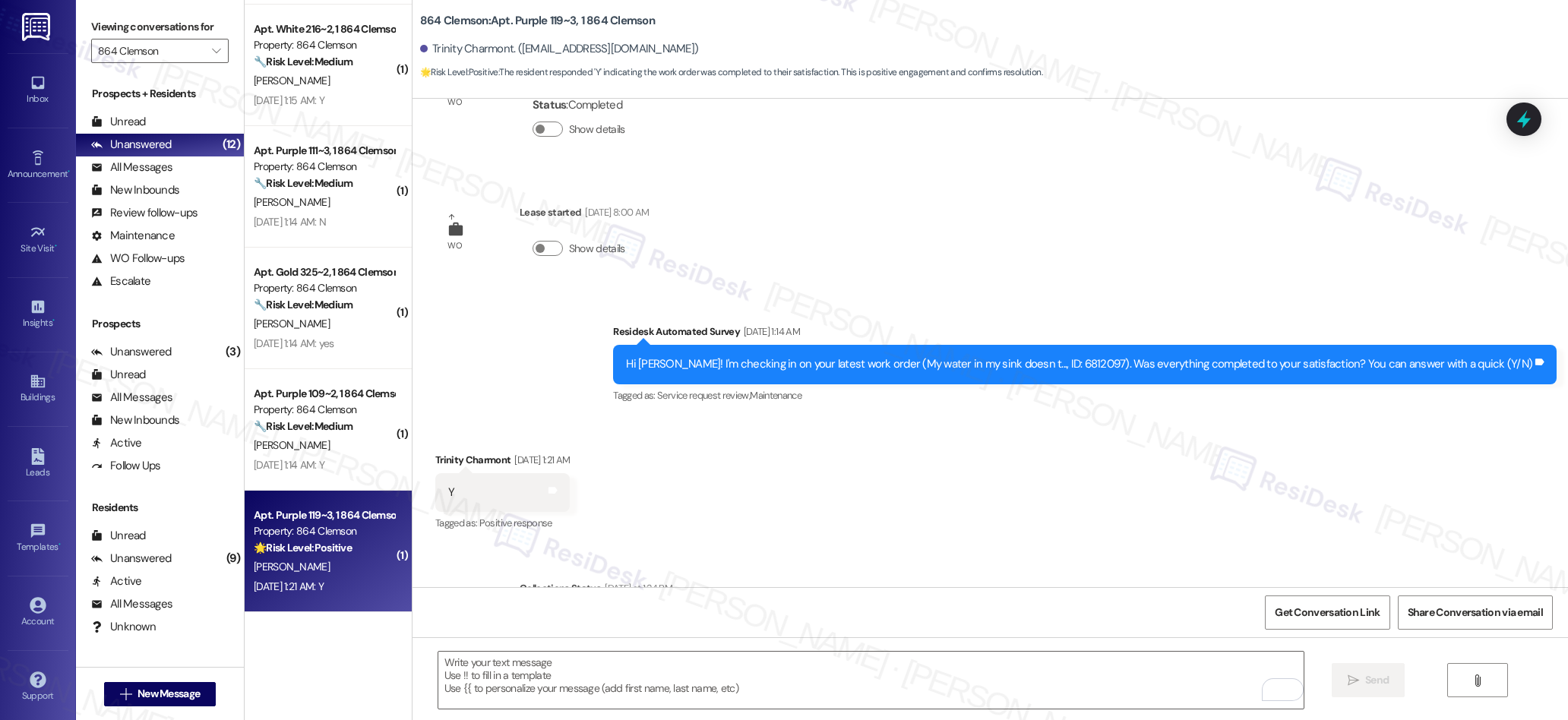
scroll to position [3754, 0]
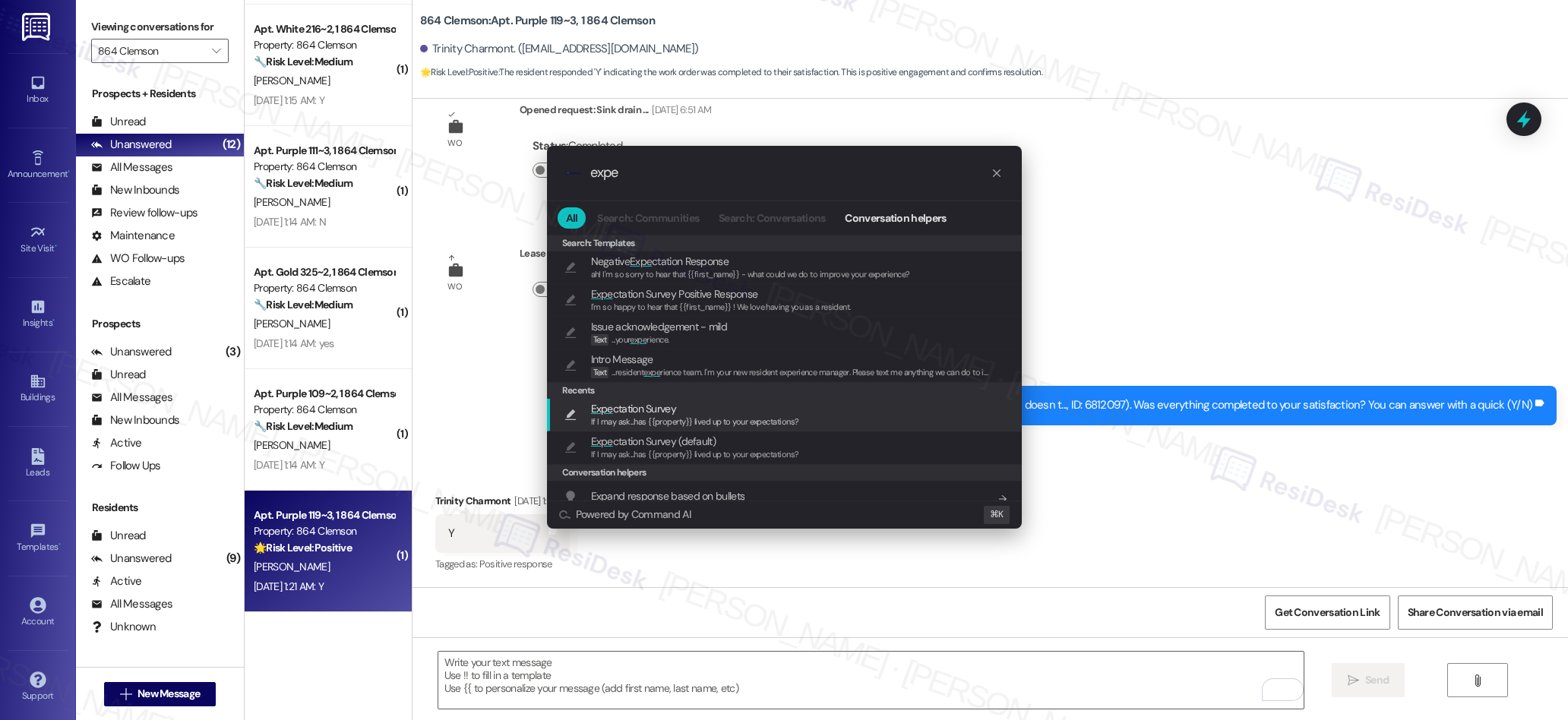
type input "expe"
click at [646, 416] on span "If I may ask...has {{property}} lived up to your expectations?" at bounding box center [695, 421] width 208 height 10
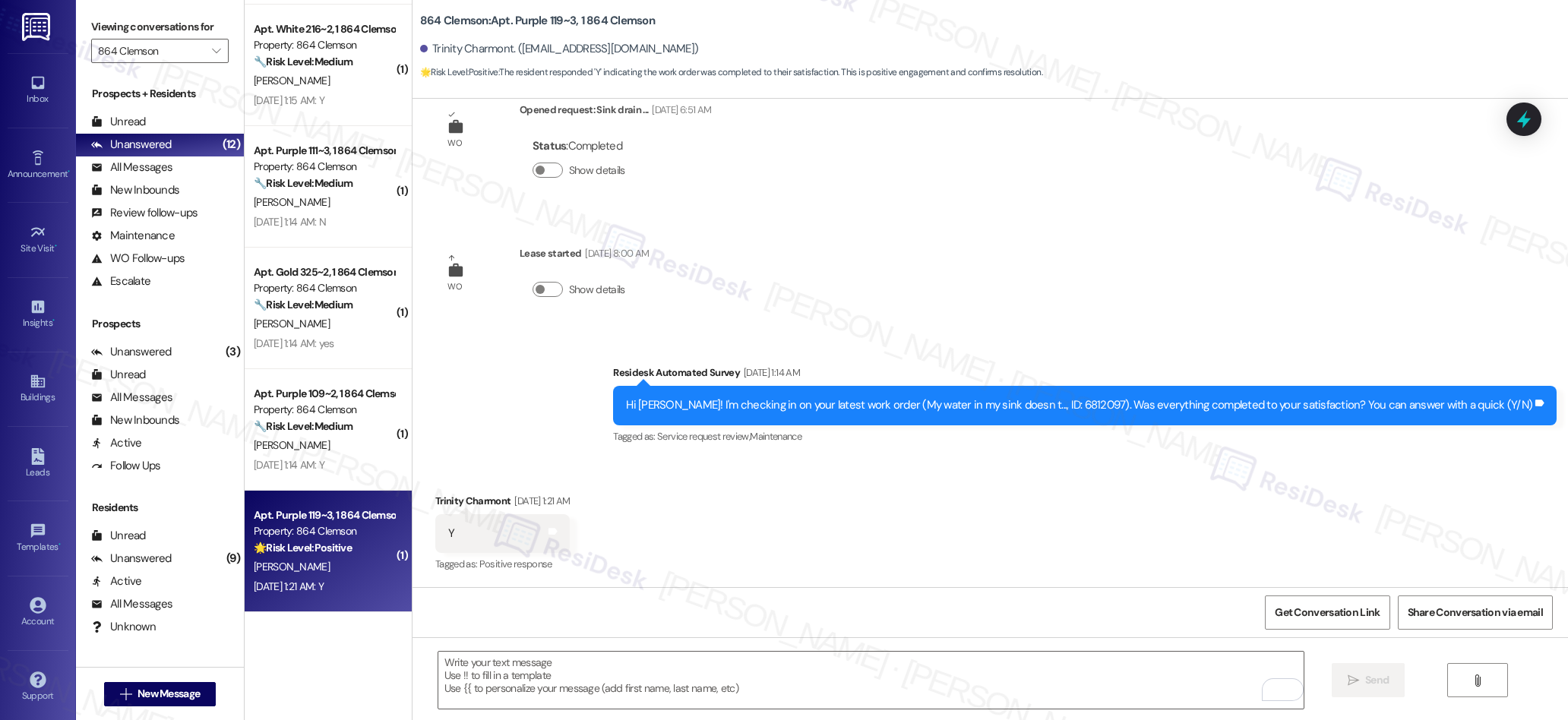
type textarea "If I may ask...has {{property}} lived up to your expectations?"
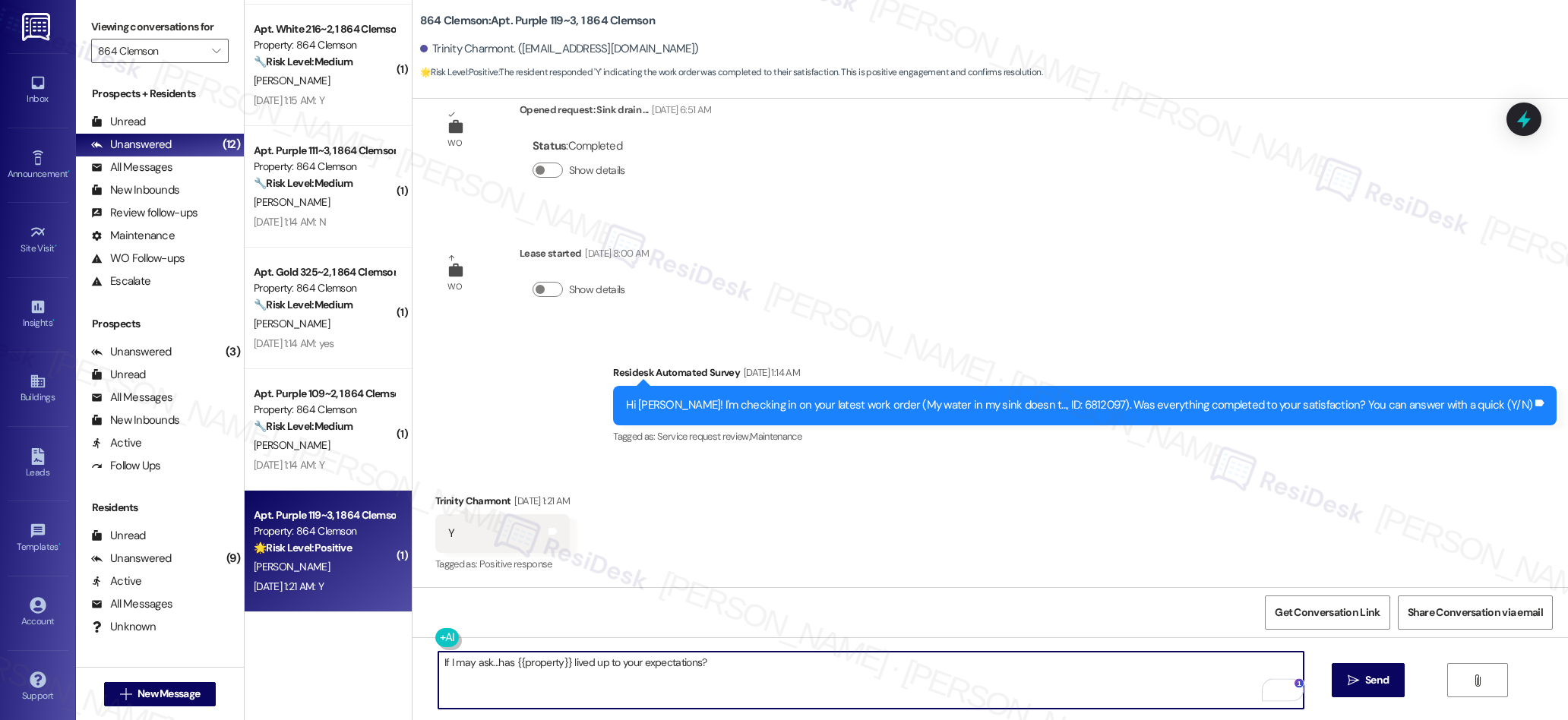
drag, startPoint x: 1353, startPoint y: 684, endPoint x: 631, endPoint y: 521, distance: 740.2
click at [1353, 684] on icon "" at bounding box center [1353, 680] width 11 height 12
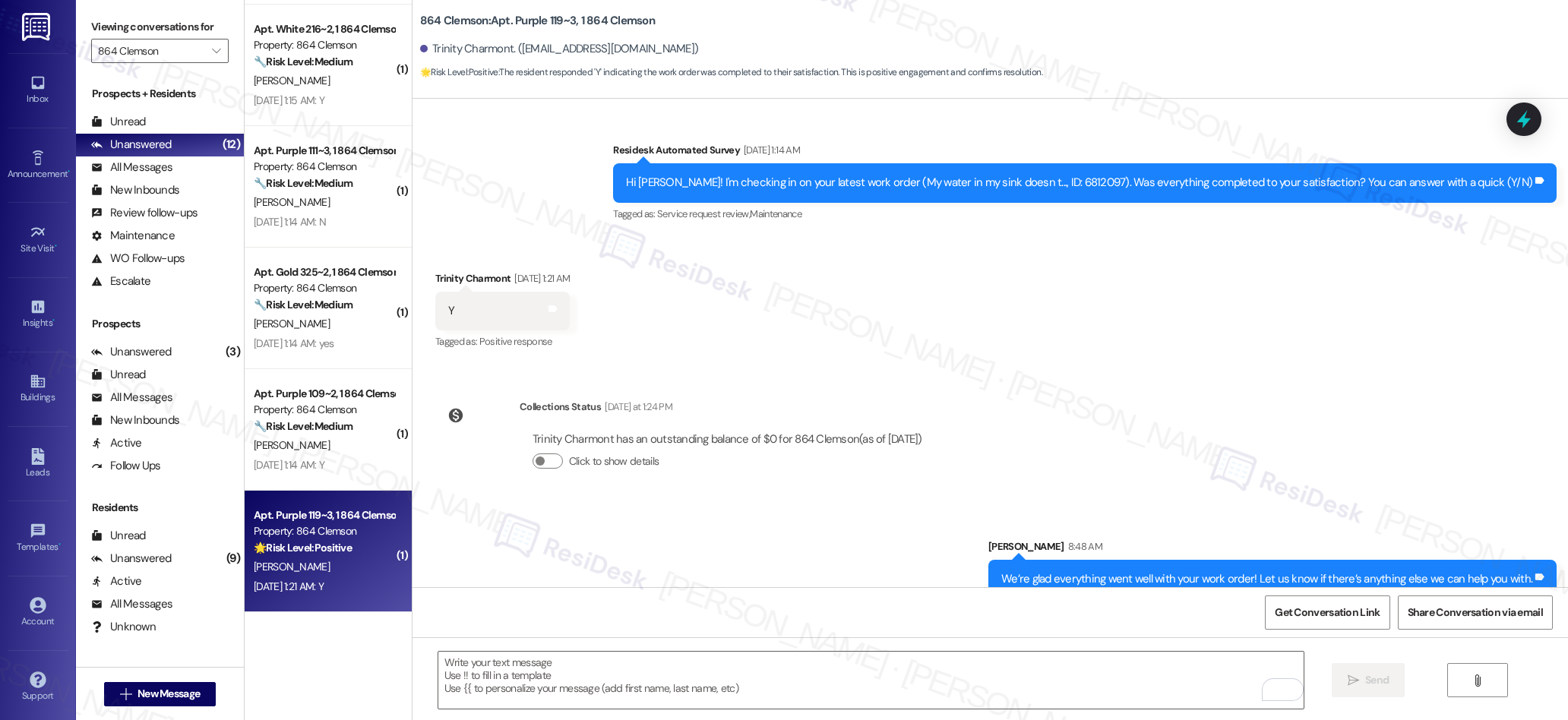
scroll to position [4106, 0]
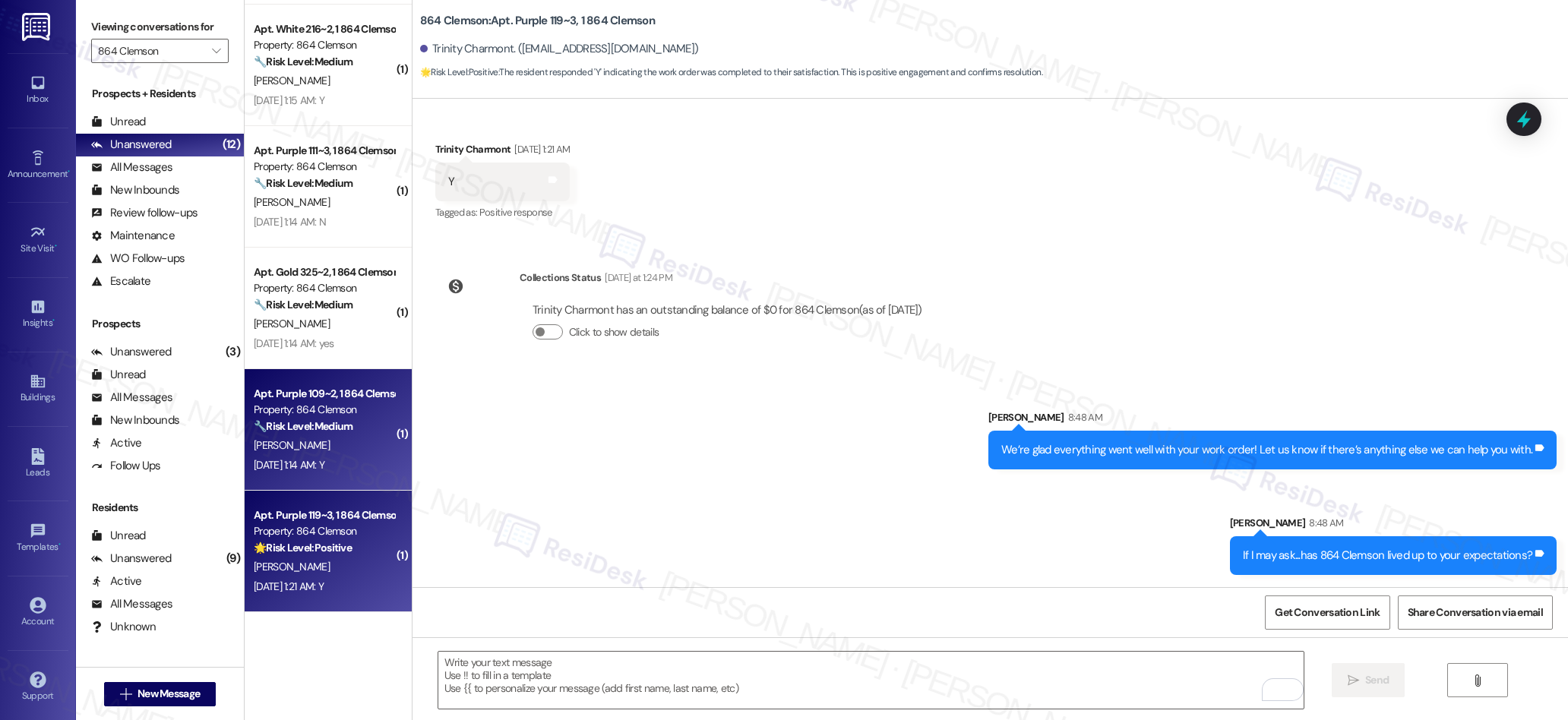
click at [321, 453] on div "[PERSON_NAME]" at bounding box center [323, 445] width 144 height 19
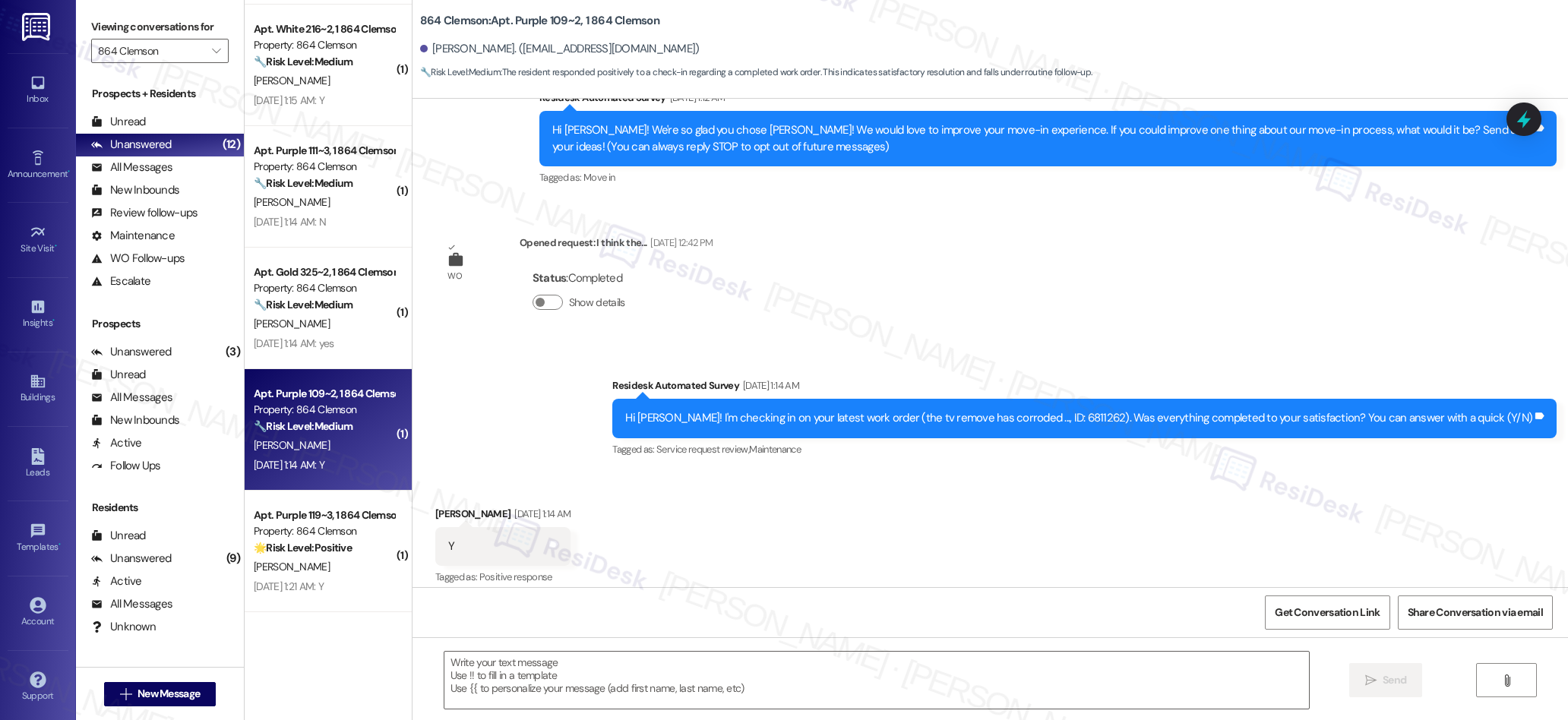
type textarea "Fetching suggested responses. Please feel free to read through the conversation…"
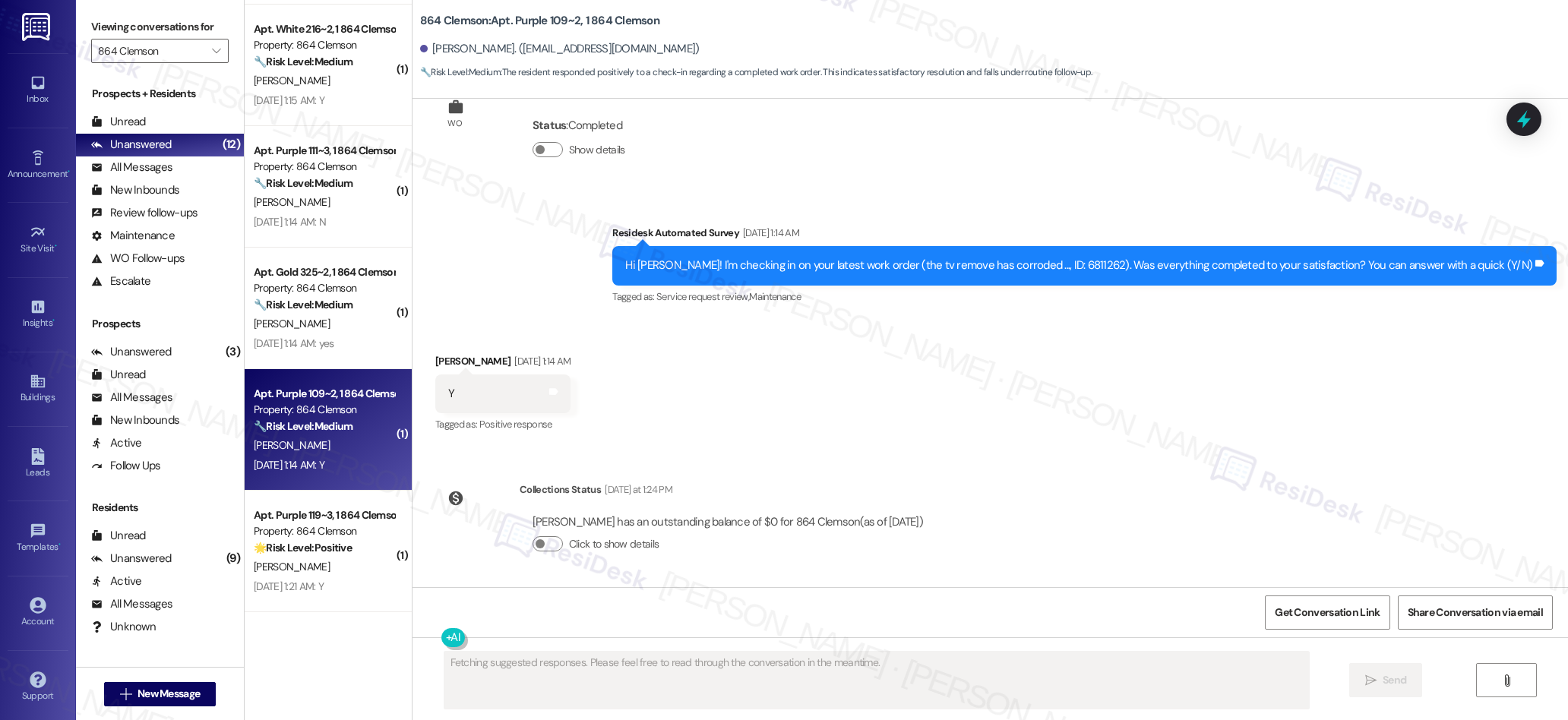
scroll to position [0, 0]
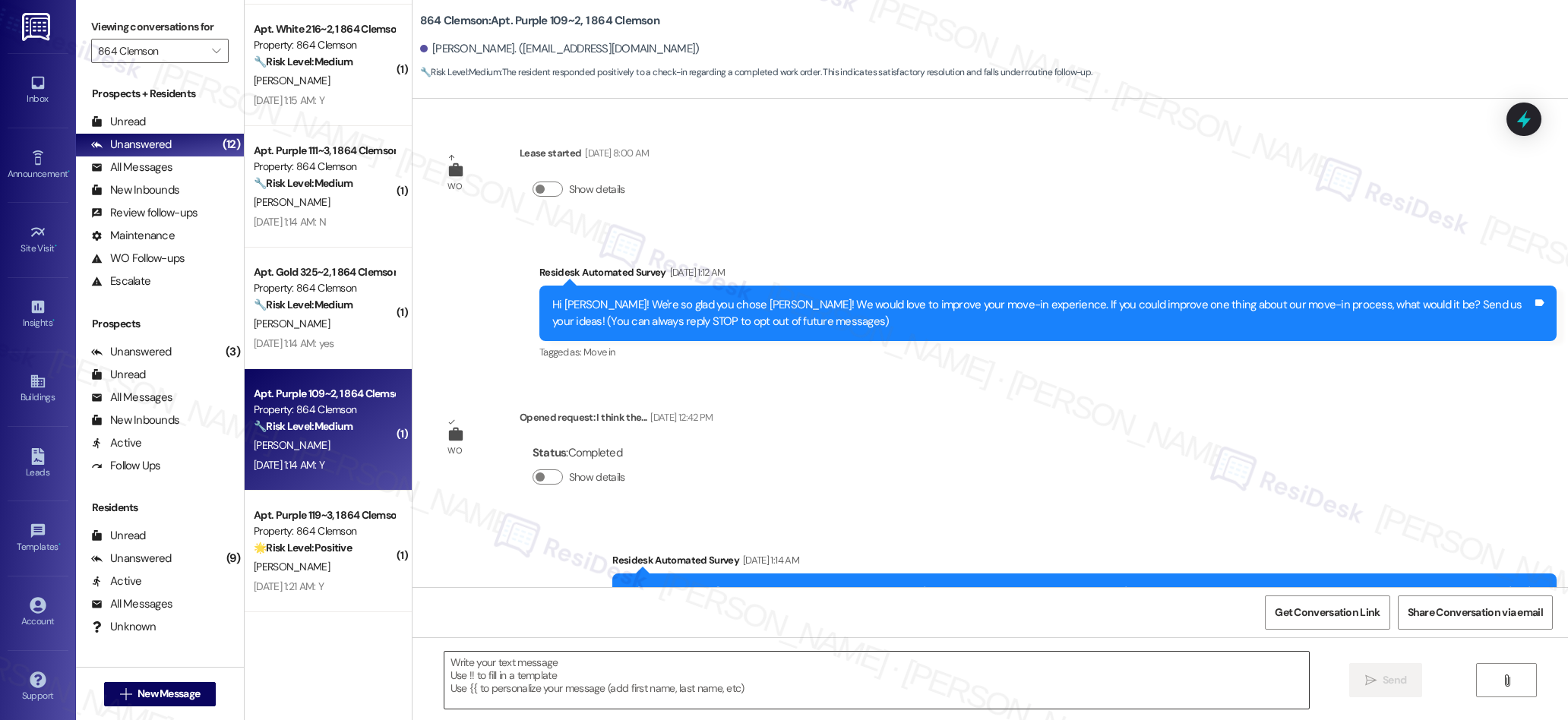
click at [687, 685] on textarea at bounding box center [877, 680] width 865 height 57
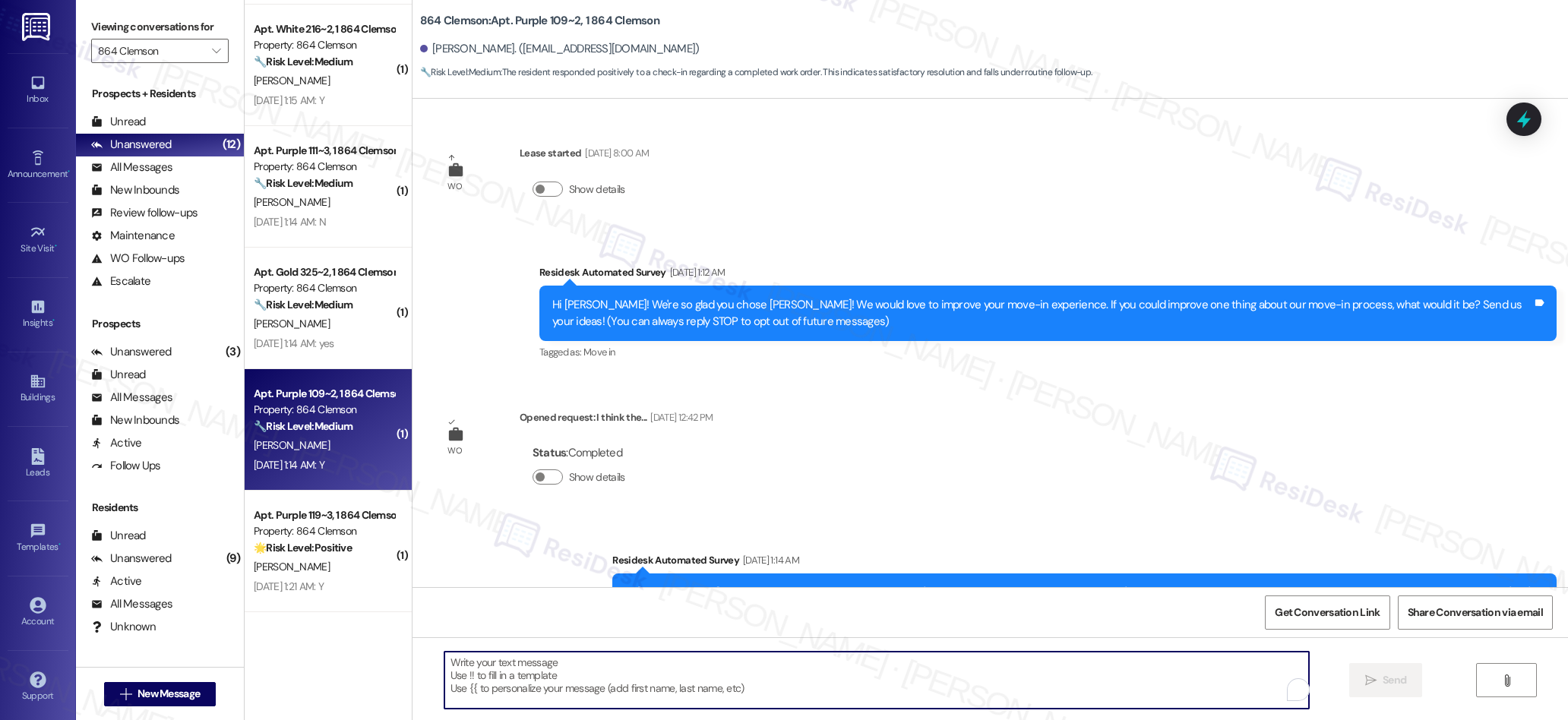
paste textarea "We’re glad everything went well with your work order! Let us know if there’s an…"
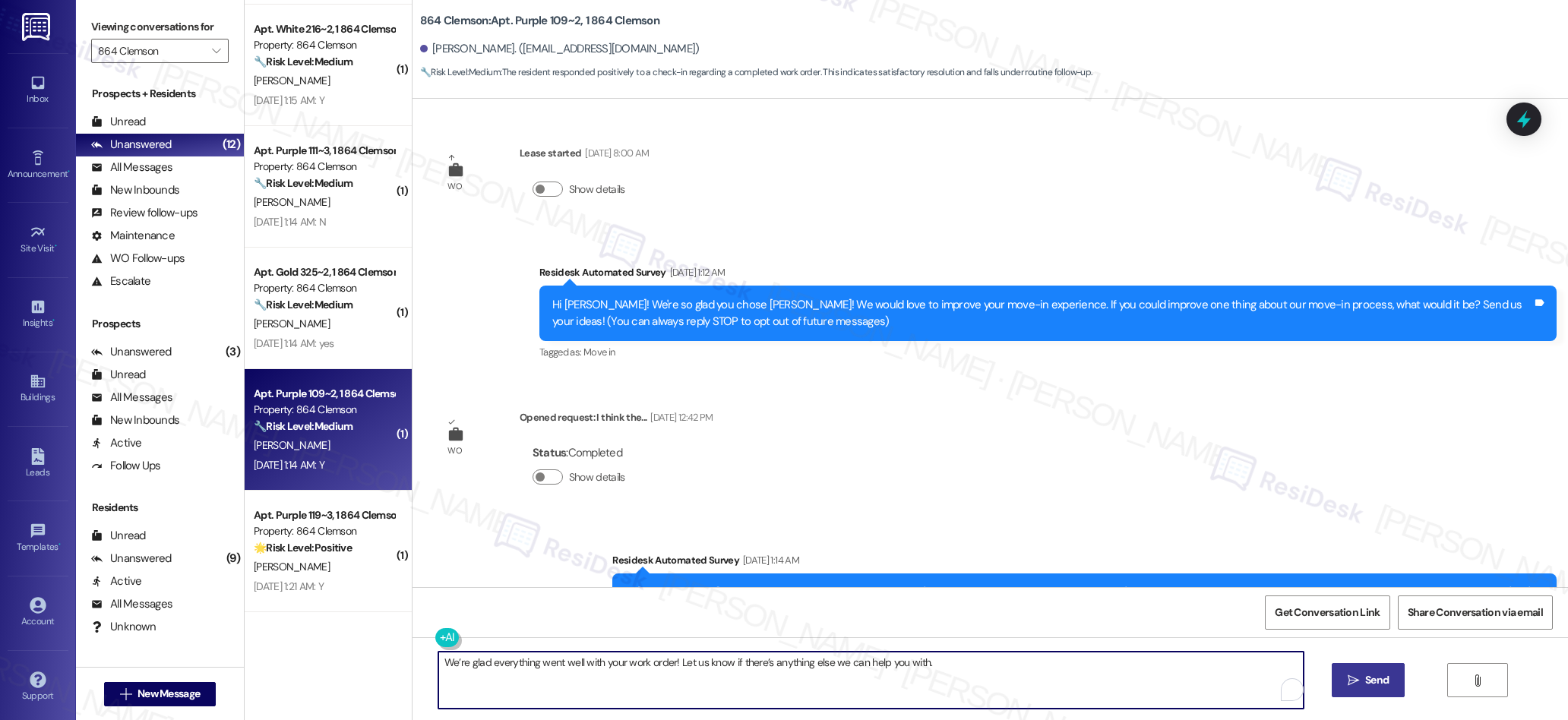
type textarea "We’re glad everything went well with your work order! Let us know if there’s an…"
click at [1375, 676] on span "Send" at bounding box center [1376, 680] width 24 height 16
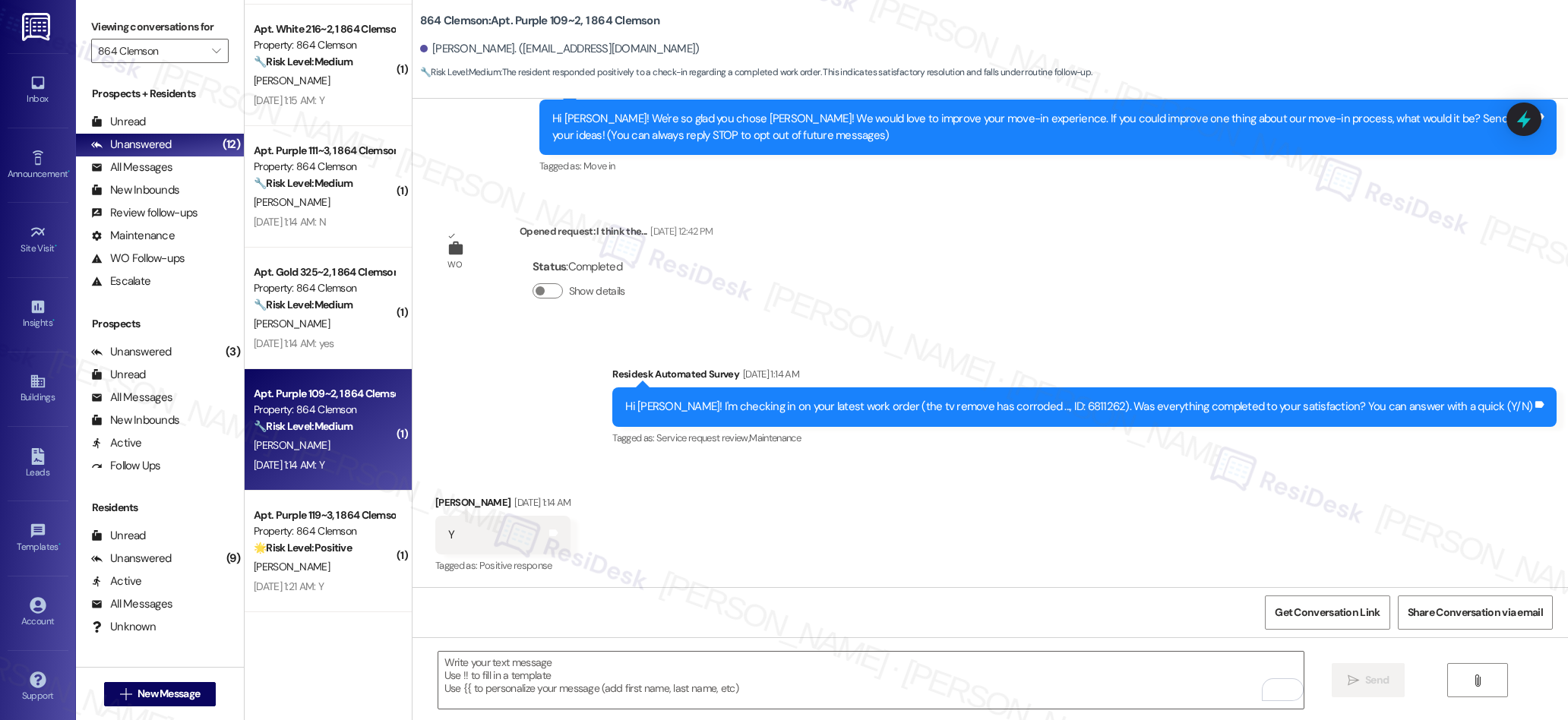
scroll to position [188, 0]
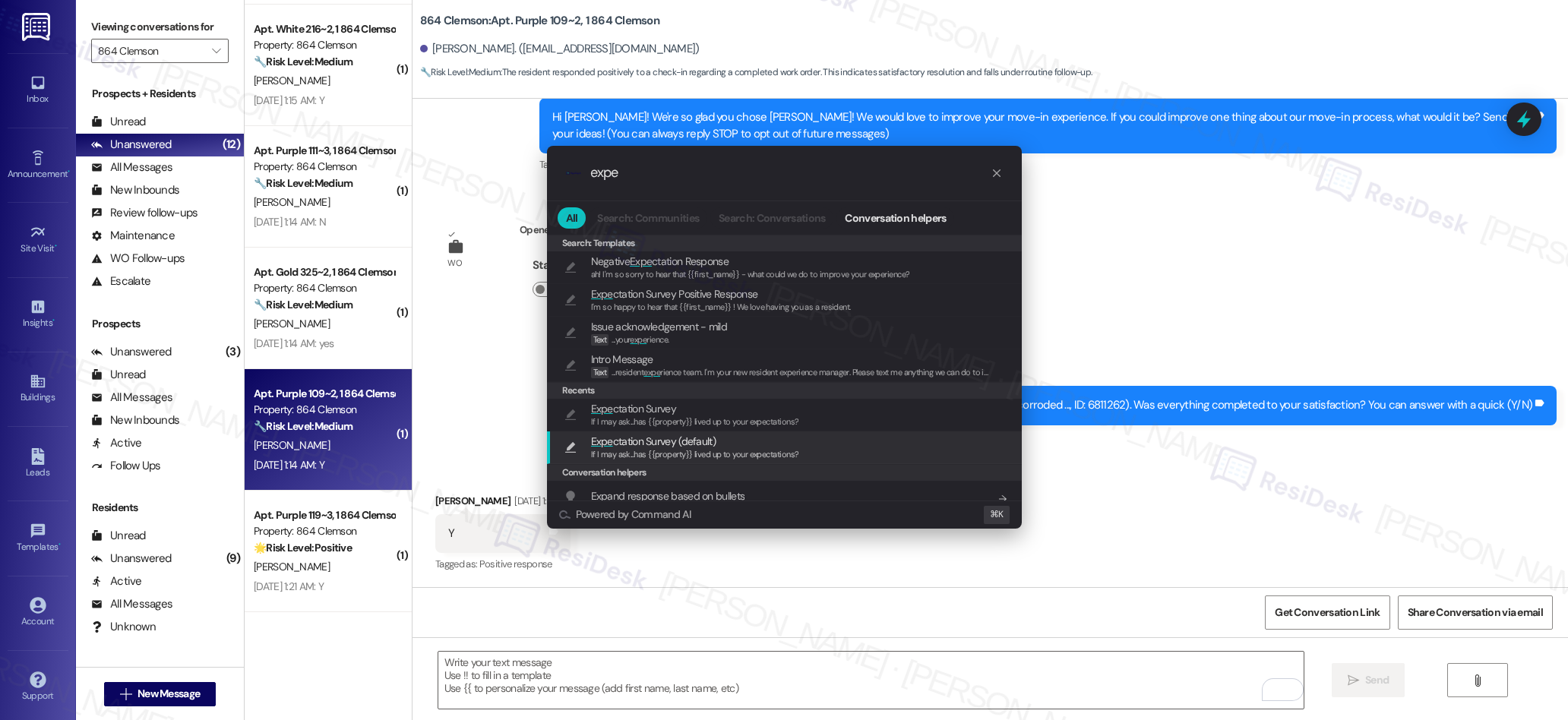
type input "expe"
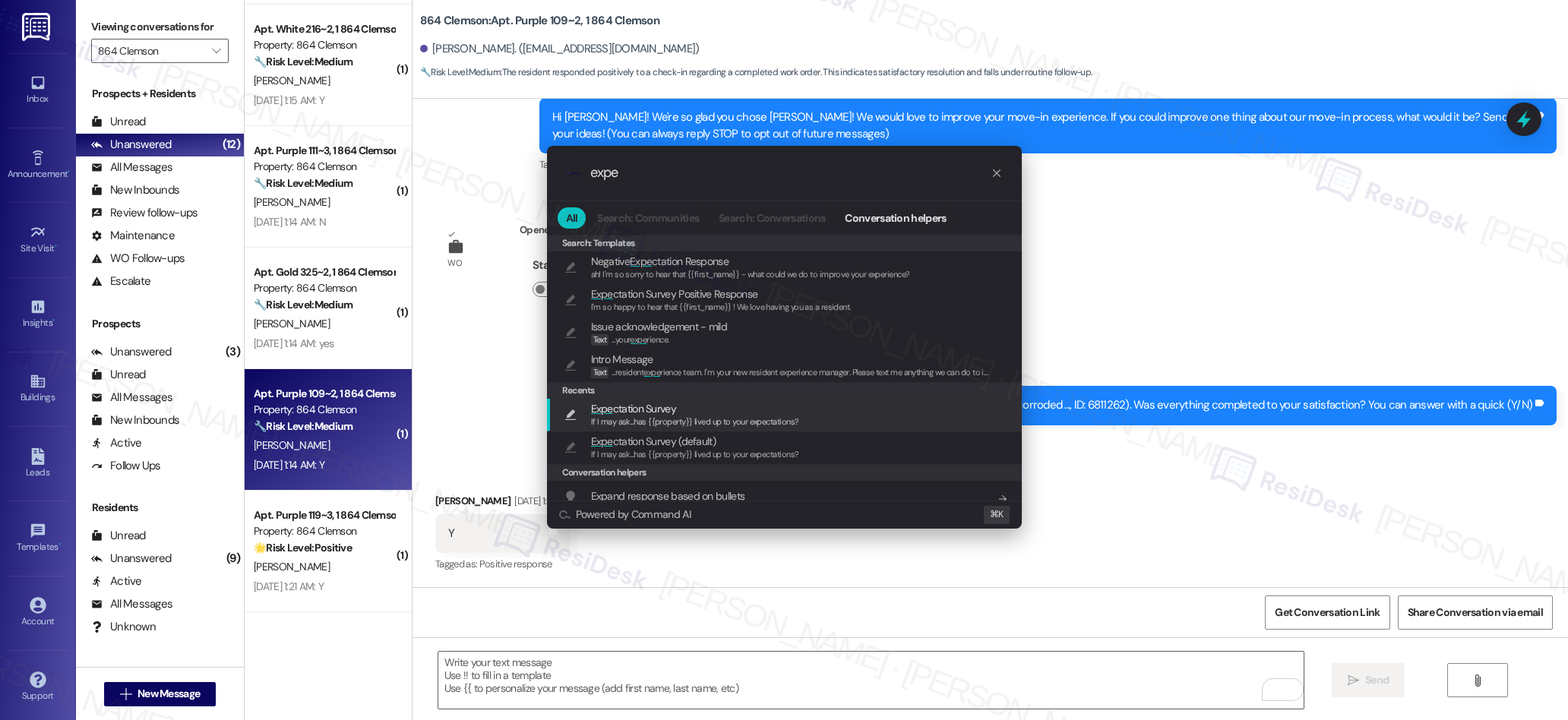
click at [647, 416] on div "If I may ask...has {{property}} lived up to your expectations?" at bounding box center [695, 422] width 208 height 13
type textarea "If I may ask...has {{property}} lived up to your expectations?"
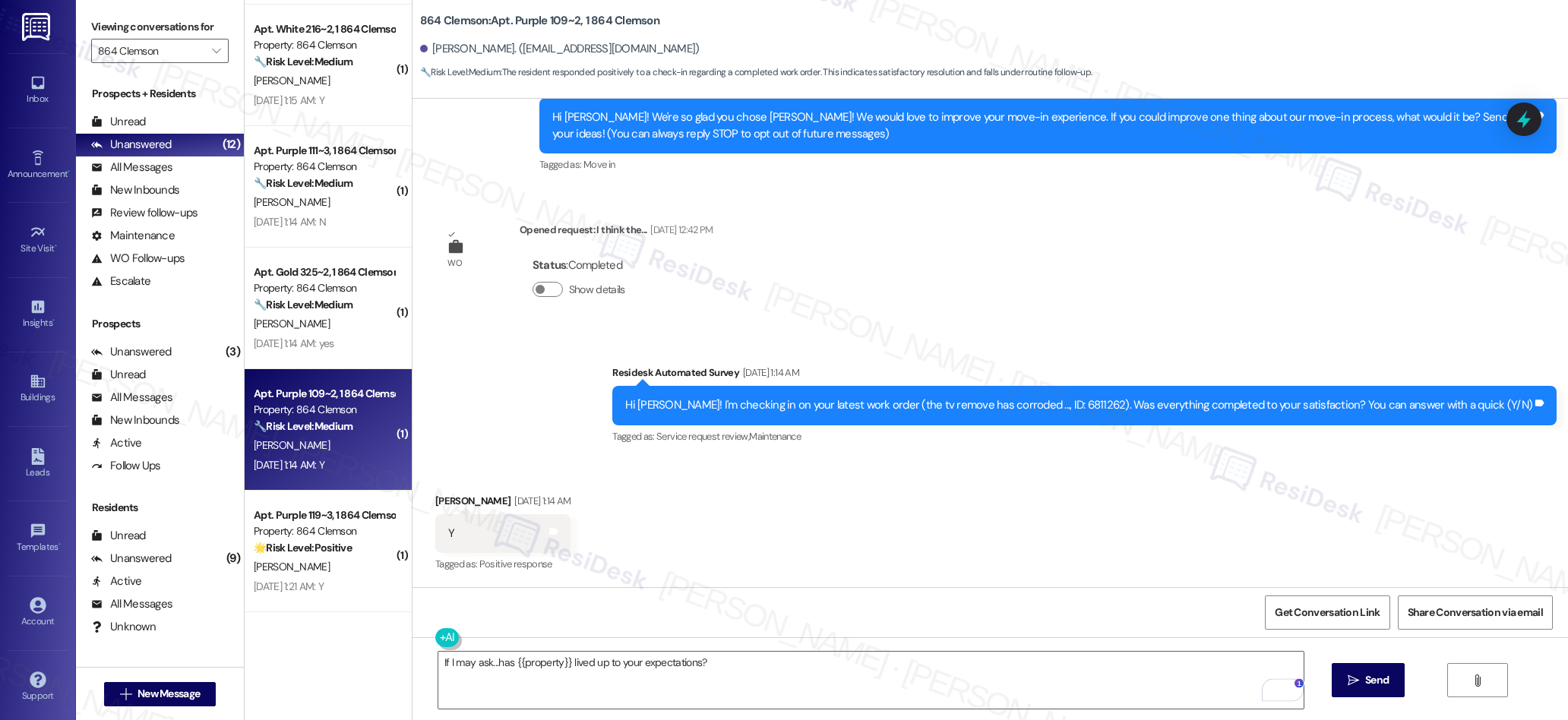
drag, startPoint x: 1353, startPoint y: 670, endPoint x: 1302, endPoint y: 569, distance: 113.1
click at [1351, 667] on button " Send" at bounding box center [1368, 680] width 73 height 34
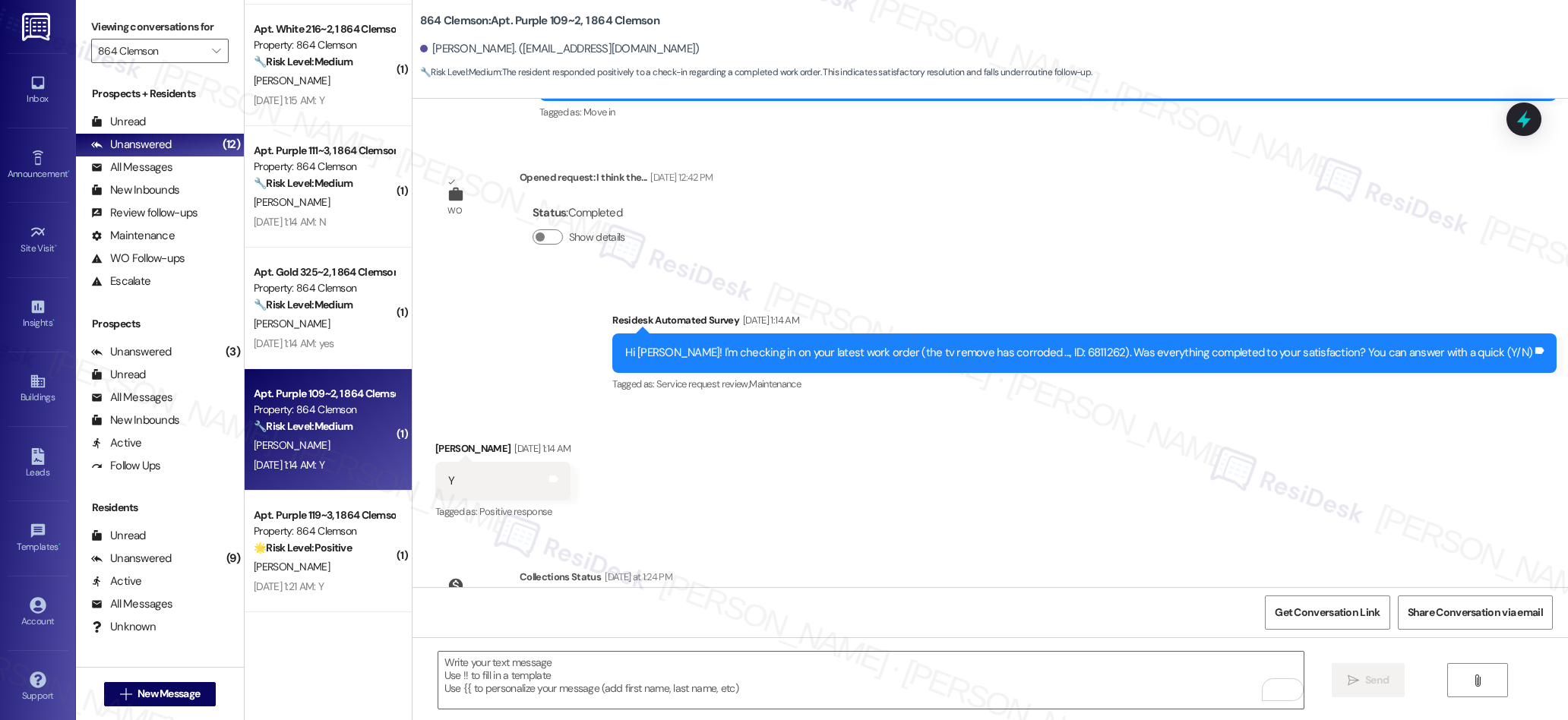
scroll to position [540, 0]
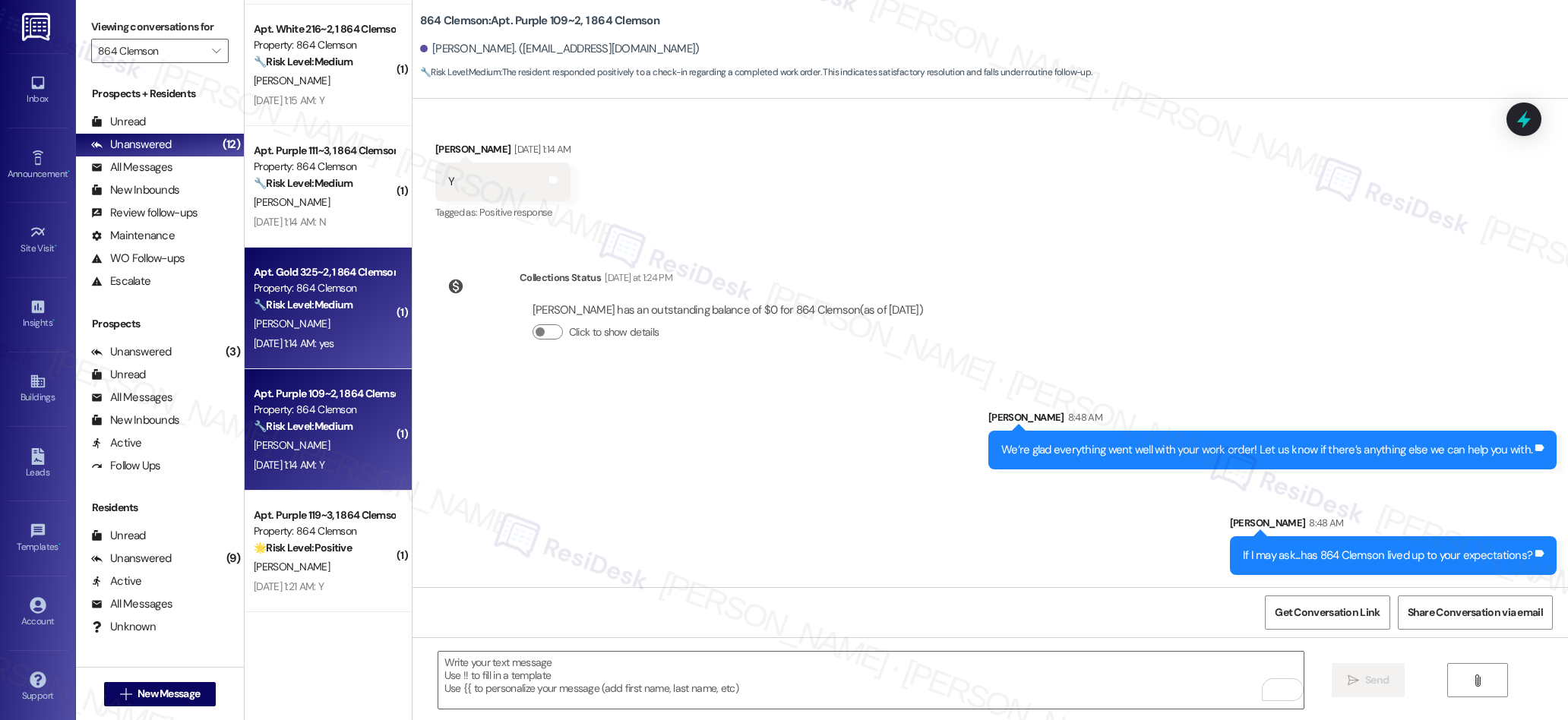
click at [330, 350] on div "[DATE] 1:14 AM: yes [DATE] 1:14 AM: yes" at bounding box center [323, 343] width 144 height 19
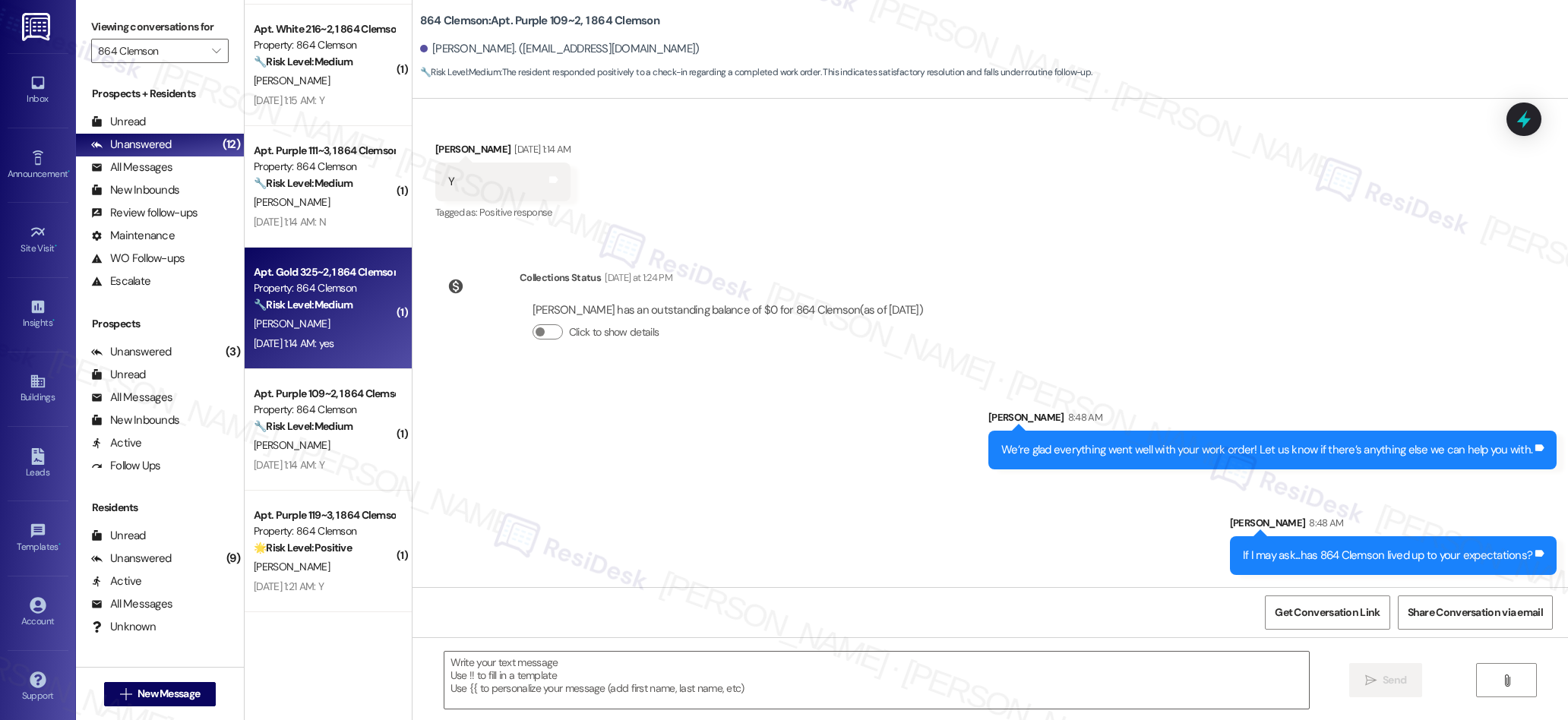
type textarea "Fetching suggested responses. Please feel free to read through the conversation…"
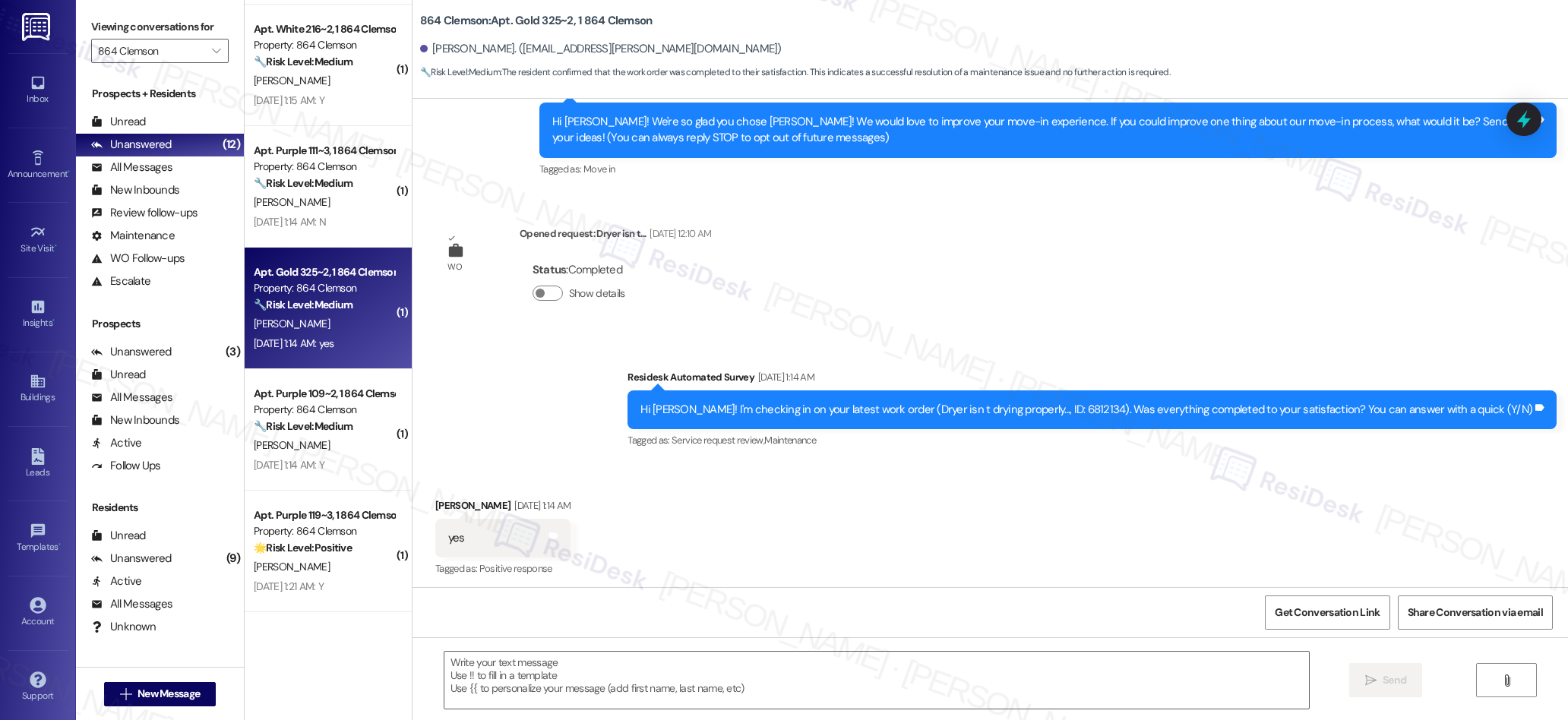
type textarea "Fetching suggested responses. Please feel free to read through the conversation…"
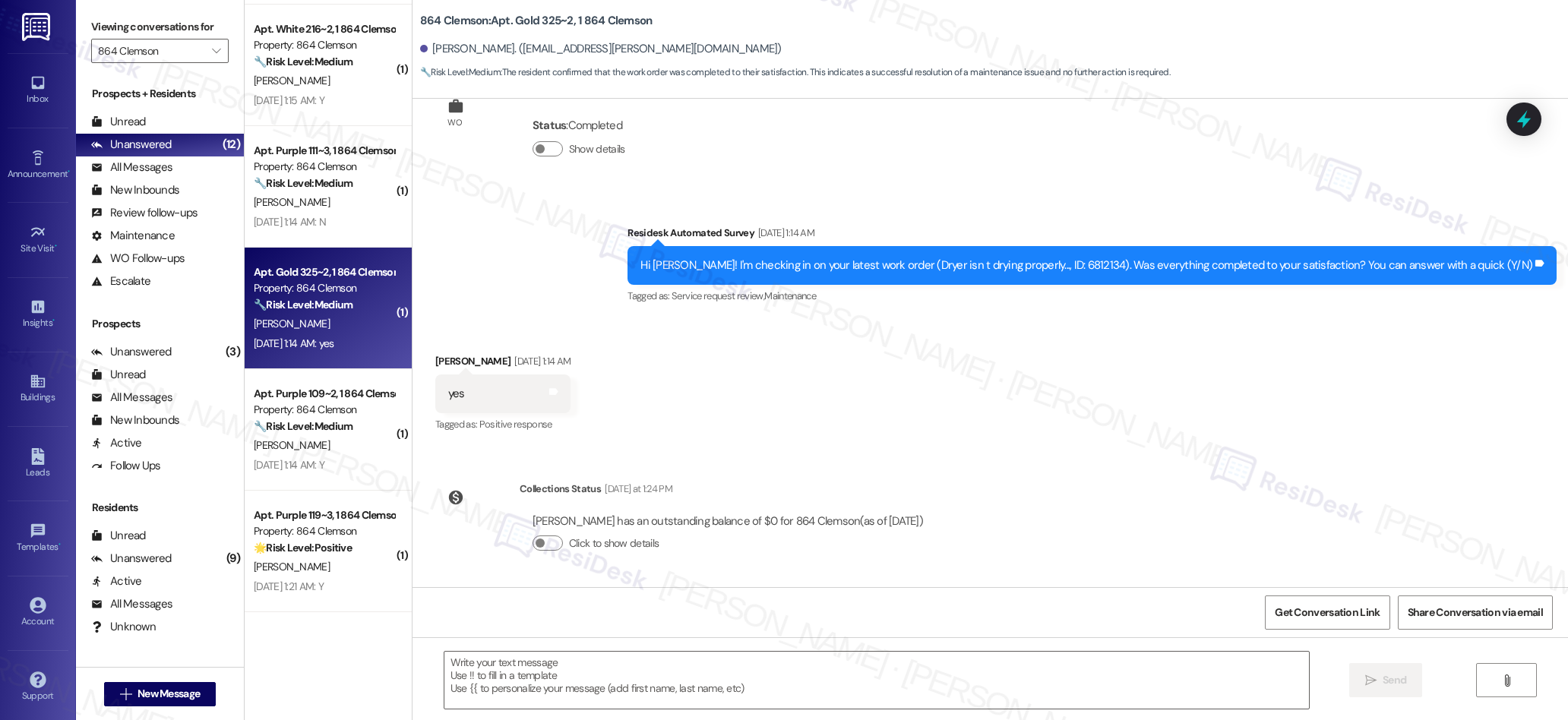
scroll to position [0, 0]
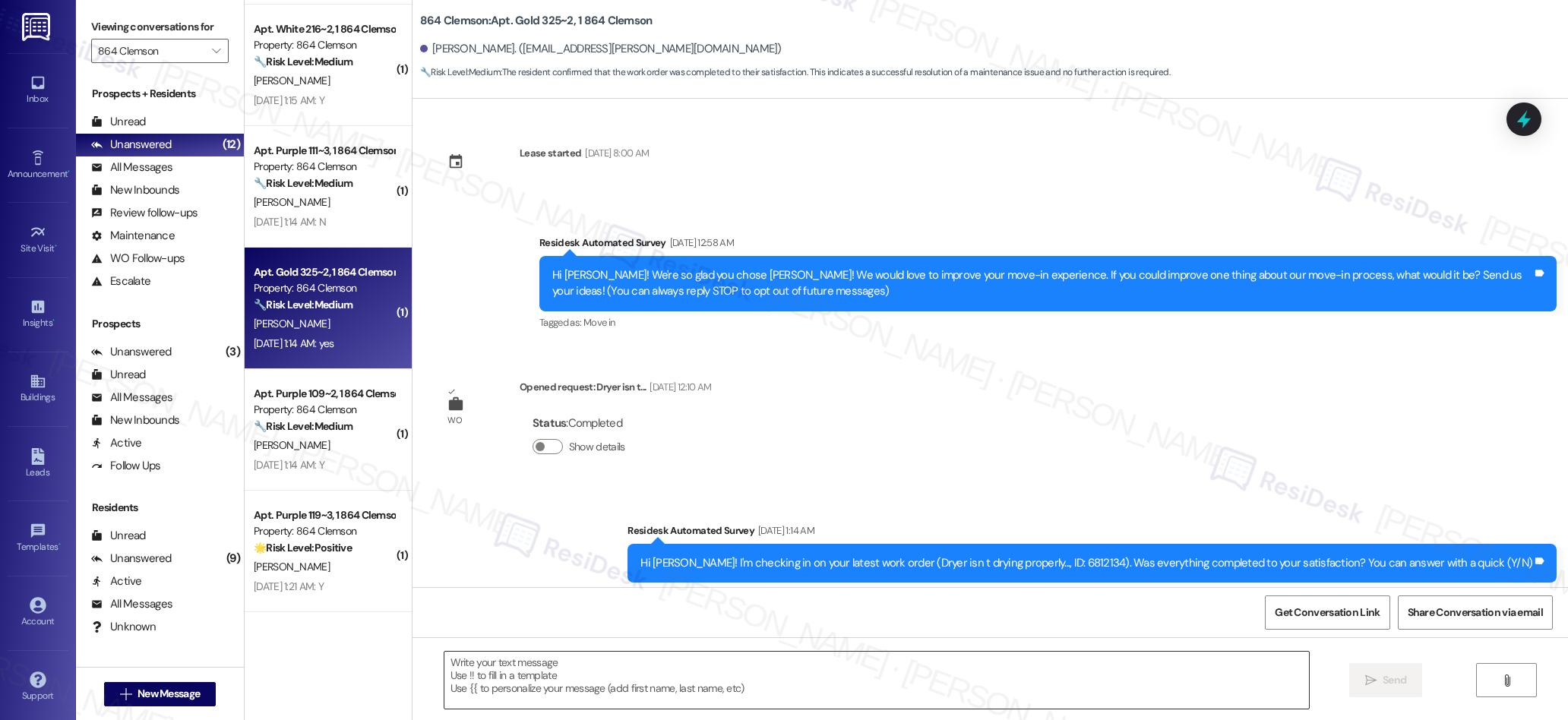
click at [659, 682] on textarea at bounding box center [877, 680] width 865 height 57
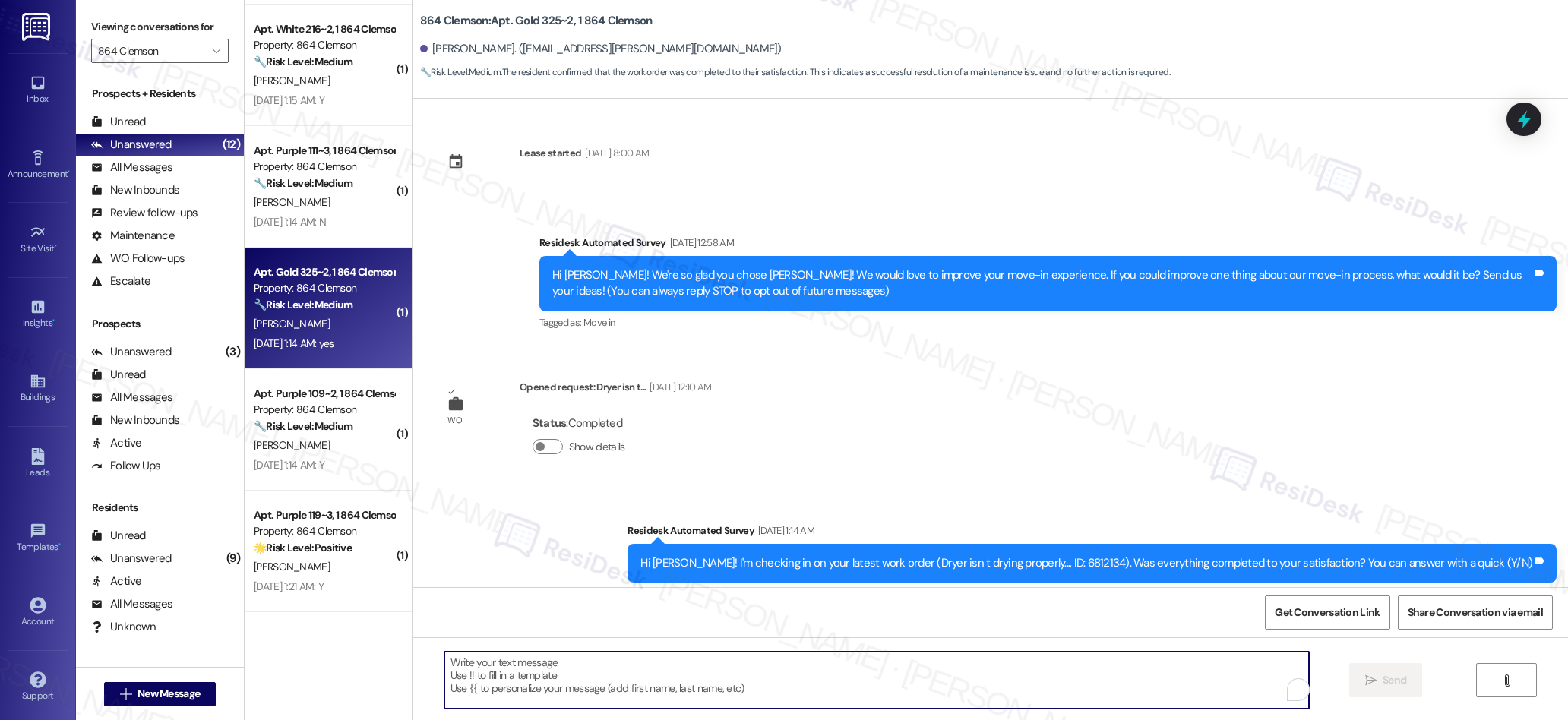
paste textarea "We’re glad everything went well with your work order! Let us know if there’s an…"
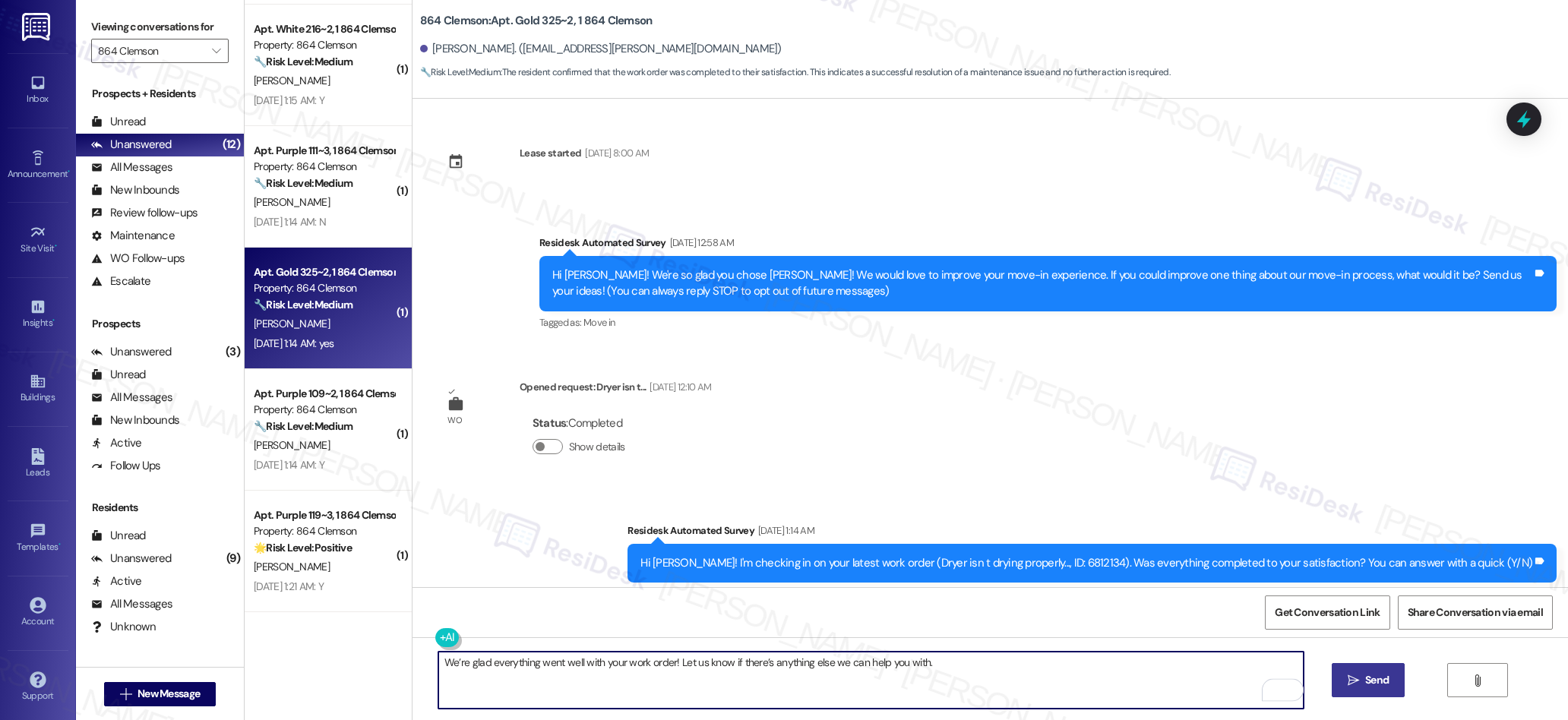
type textarea "We’re glad everything went well with your work order! Let us know if there’s an…"
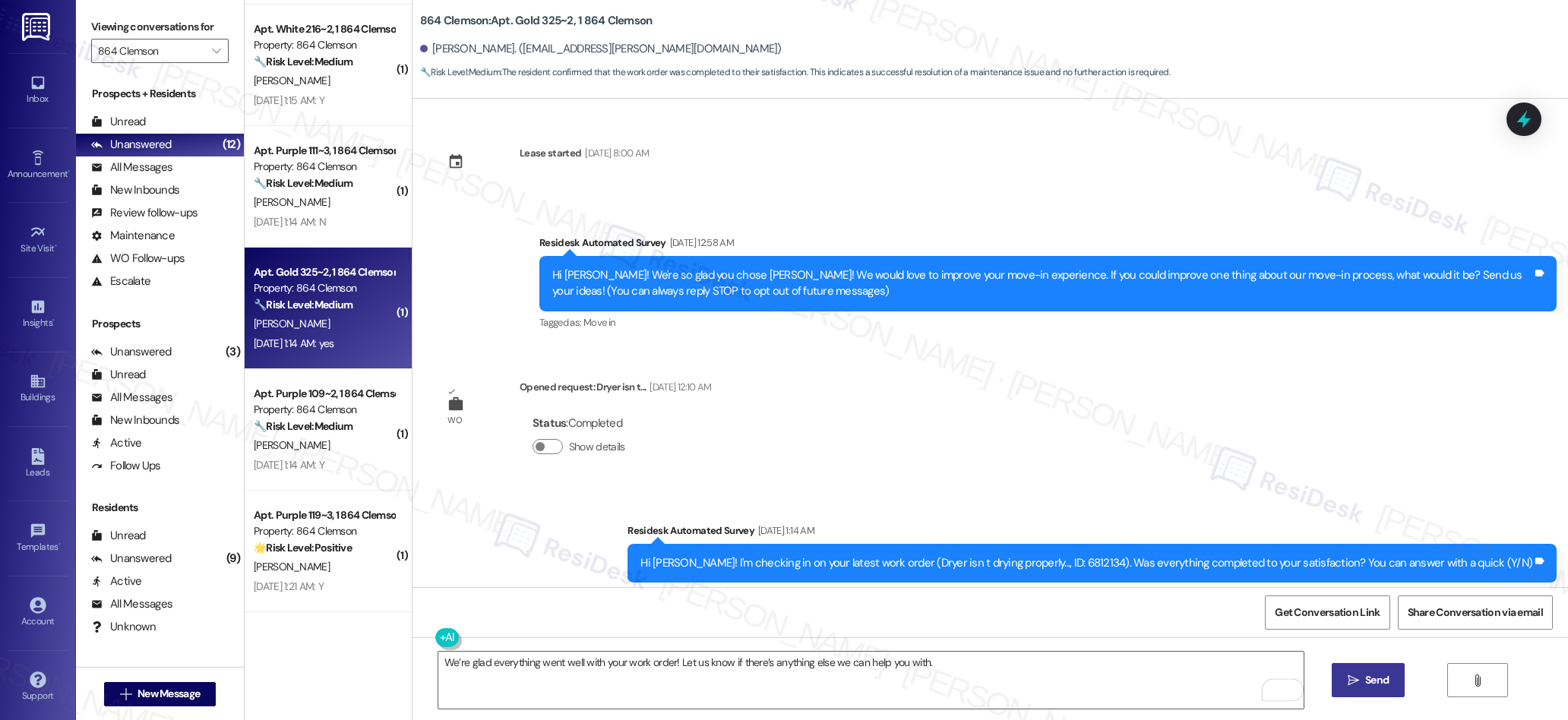
click at [1373, 679] on span "Send" at bounding box center [1376, 680] width 24 height 16
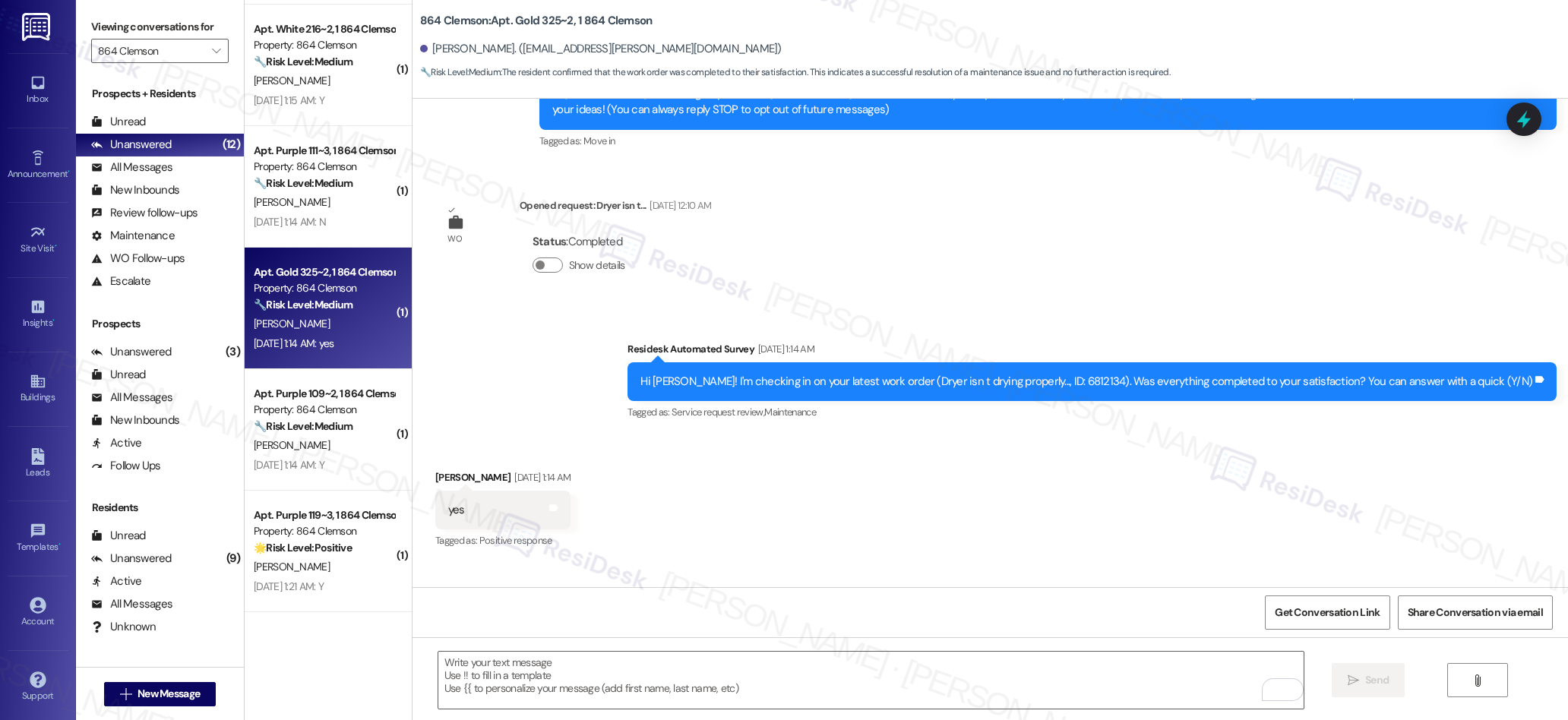
scroll to position [403, 0]
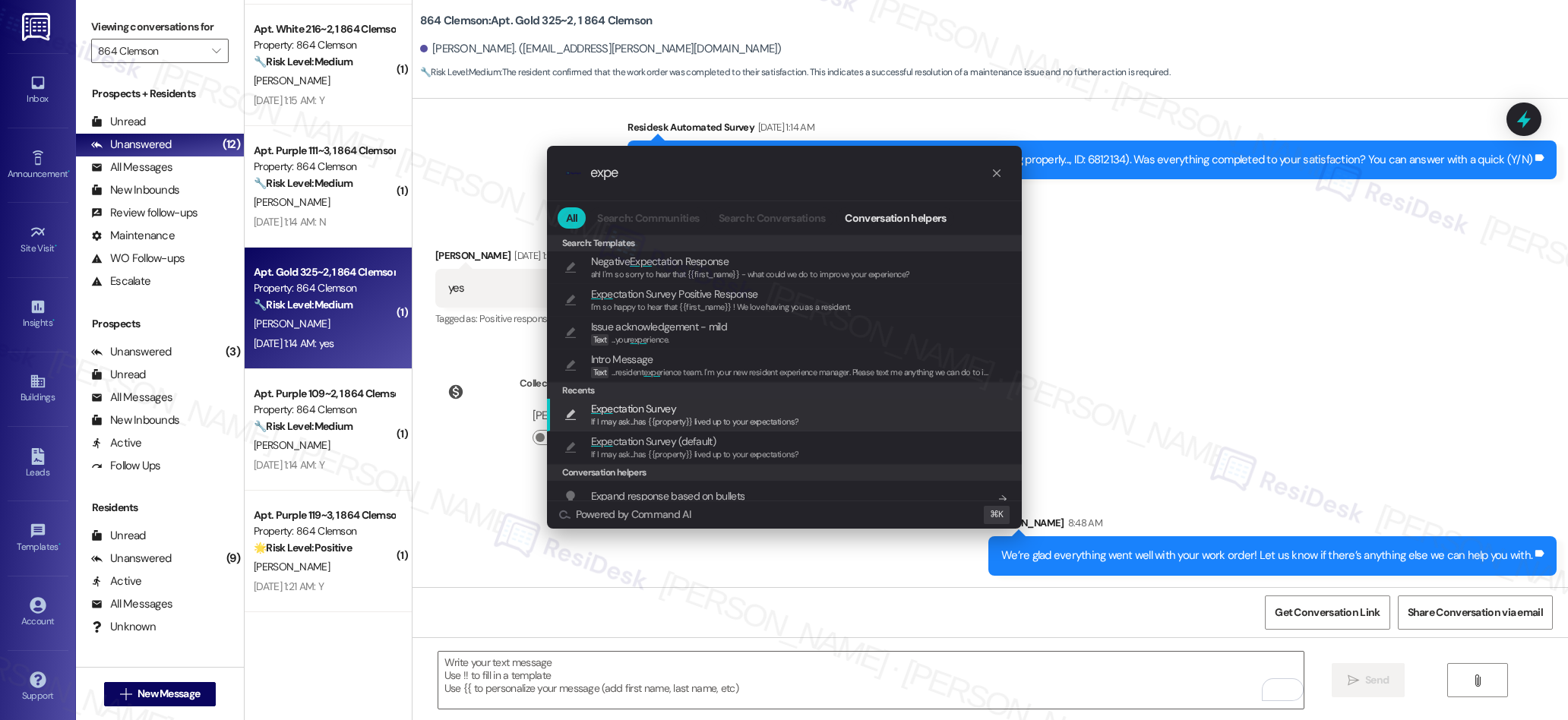
type input "expe"
click at [645, 416] on span "If I may ask...has {{property}} lived up to your expectations?" at bounding box center [695, 421] width 208 height 10
type textarea "If I may ask...has {{property}} lived up to your expectations?"
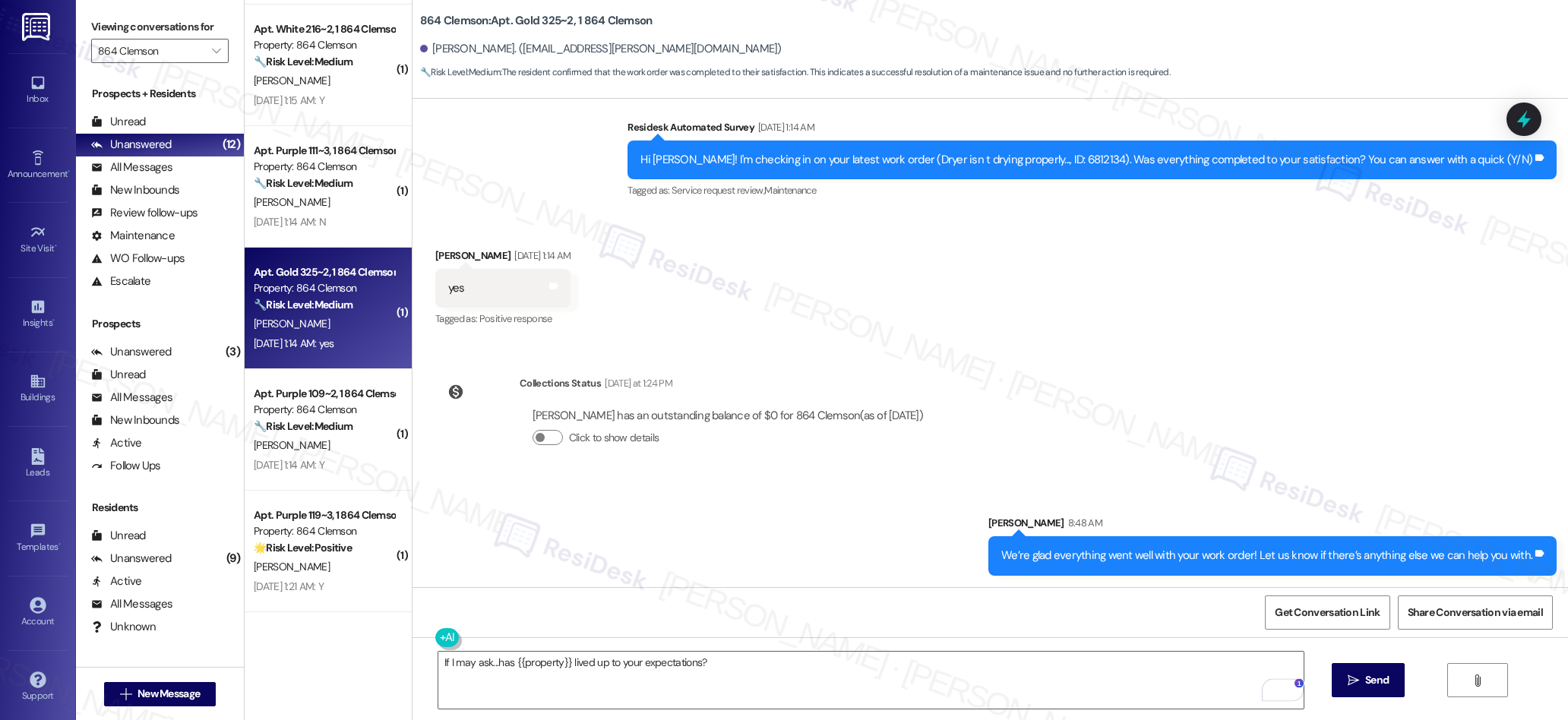
drag, startPoint x: 1353, startPoint y: 681, endPoint x: 1172, endPoint y: 504, distance: 253.2
click at [1353, 681] on icon "" at bounding box center [1353, 680] width 11 height 12
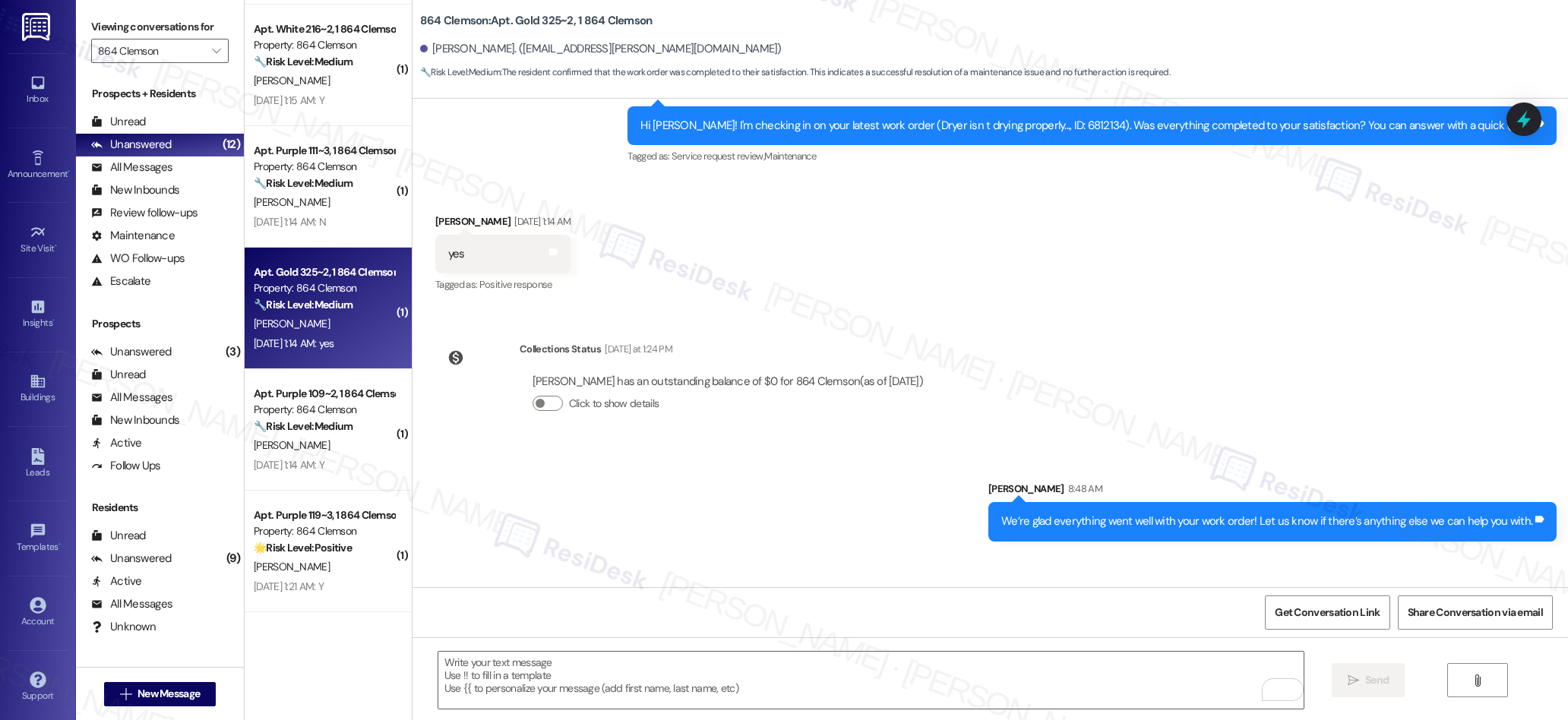
scroll to position [509, 0]
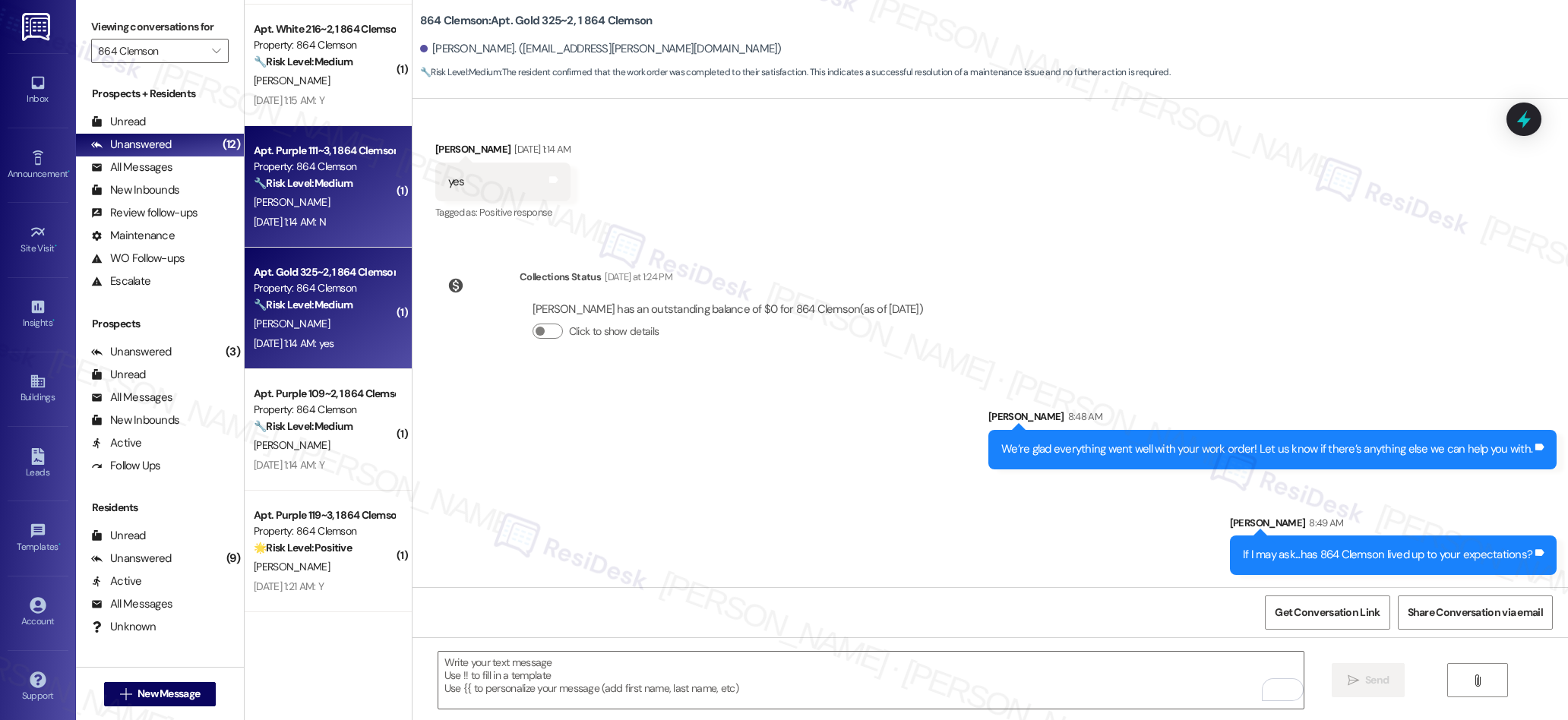
click at [351, 213] on div "[DATE] 1:14 AM: N [DATE] 1:14 AM: N" at bounding box center [323, 222] width 144 height 19
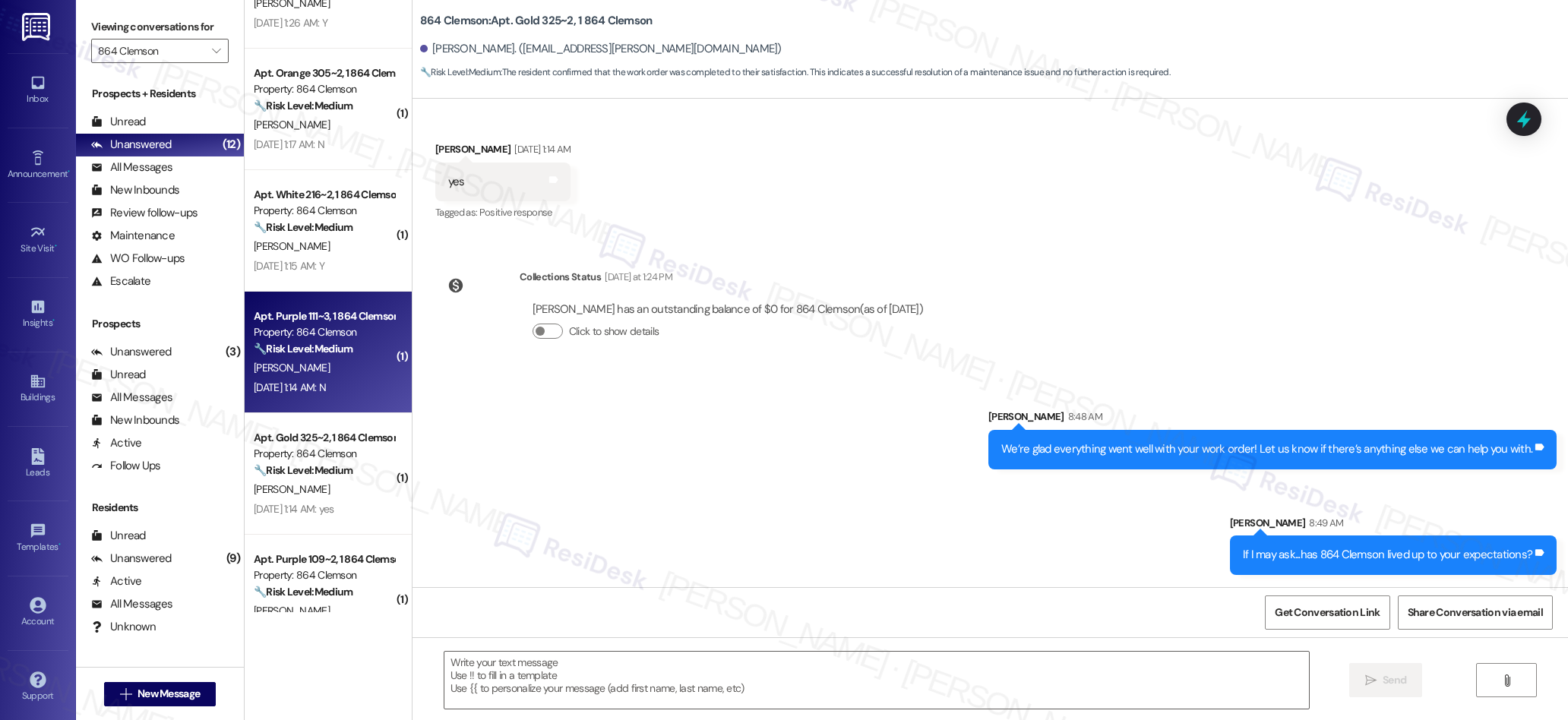
type textarea "Fetching suggested responses. Please feel free to read through the conversation…"
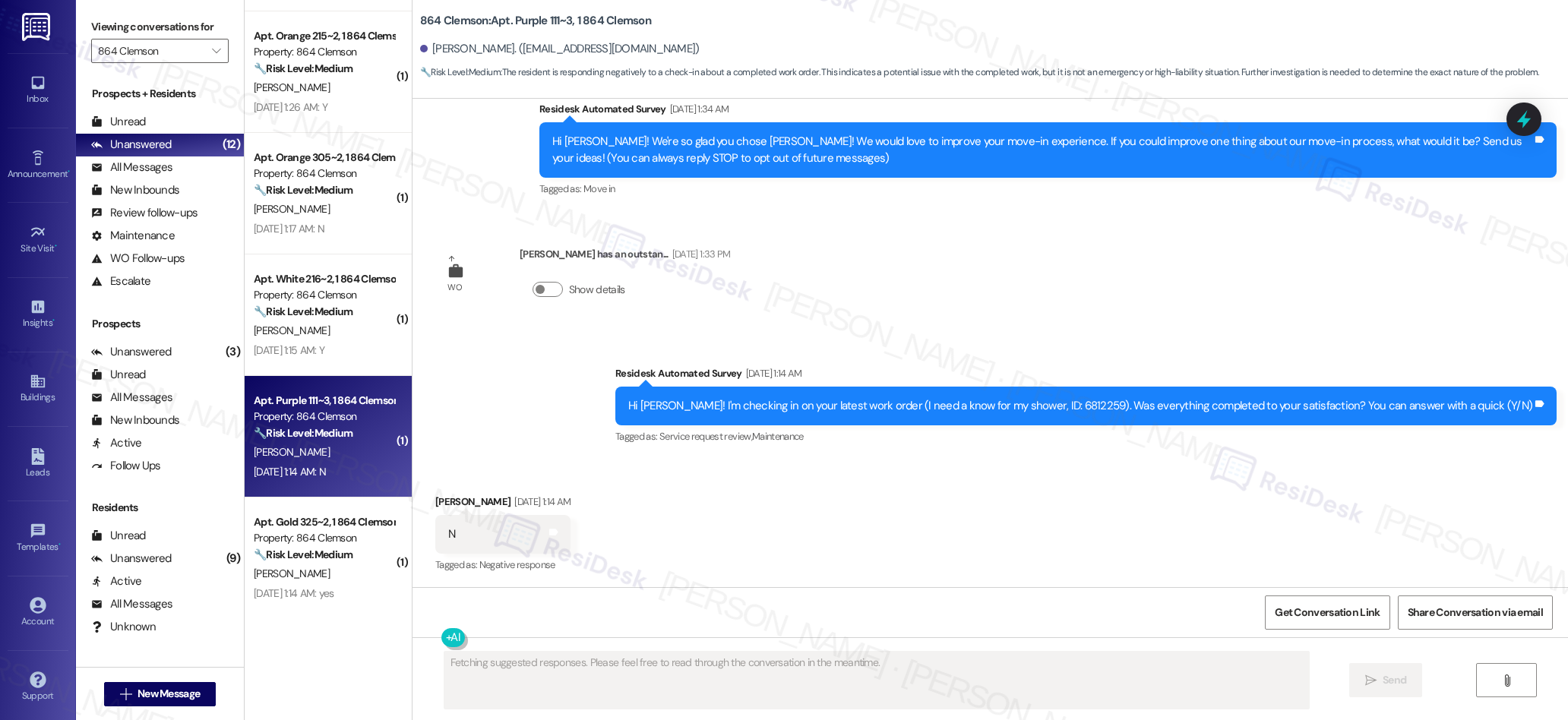
scroll to position [0, 0]
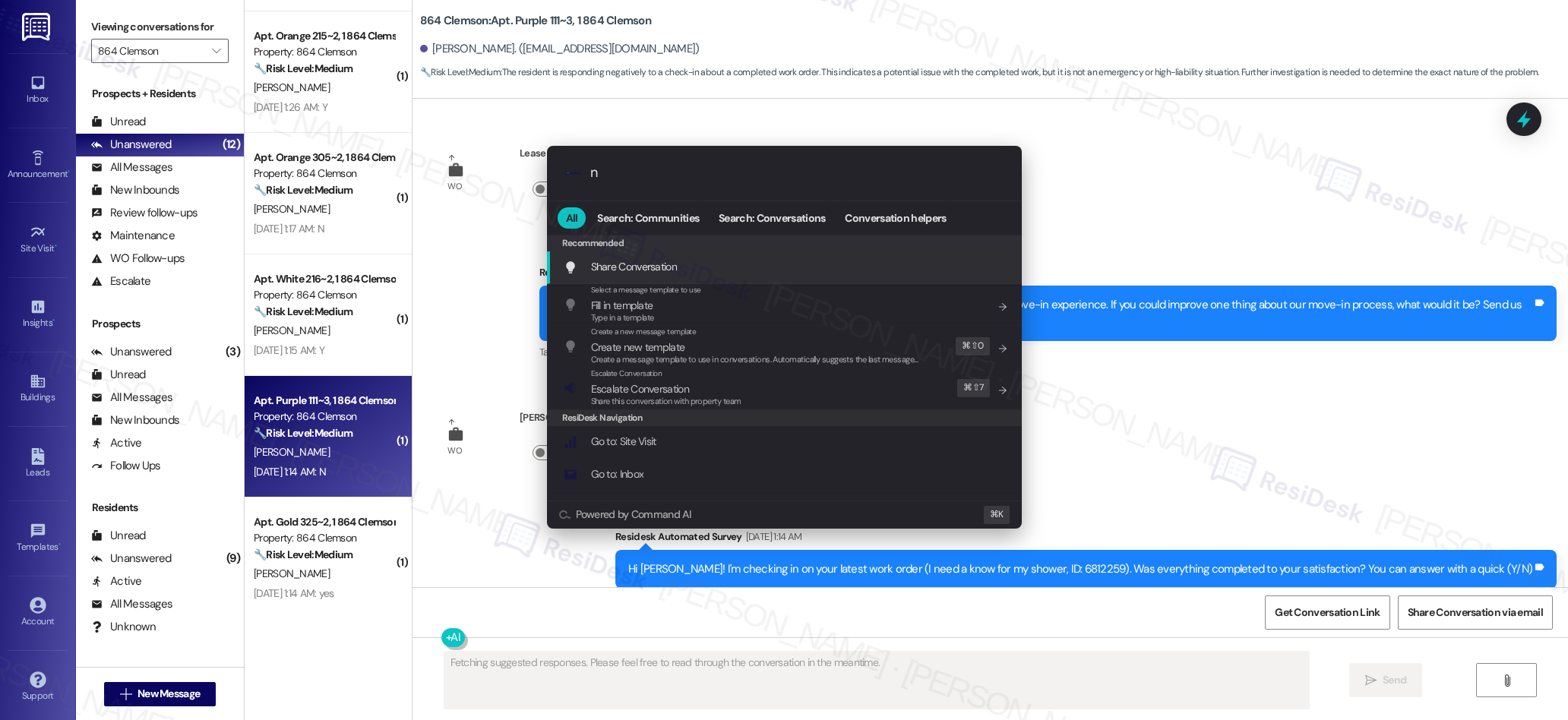
type input "ne"
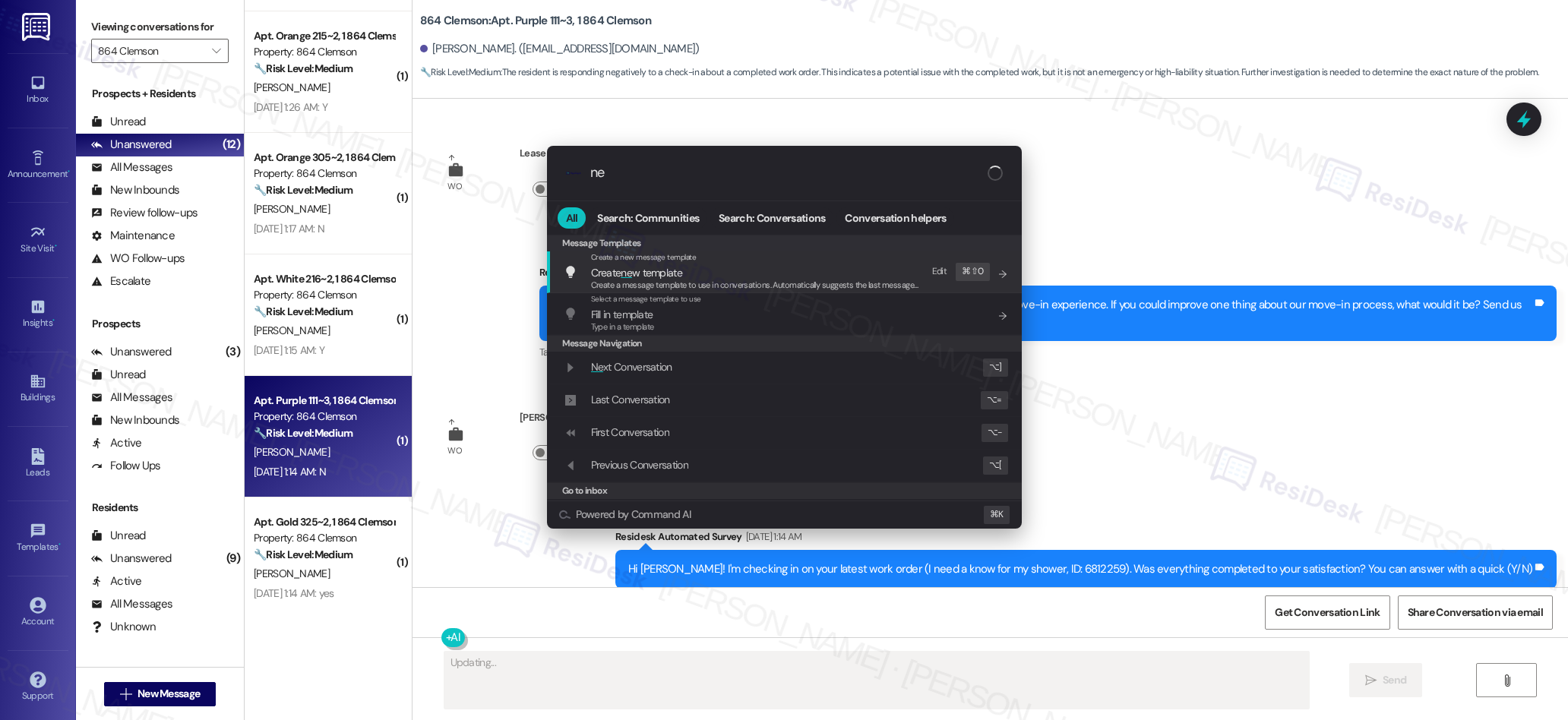
type textarea "Hey"
type input "neg"
type textarea "Hey {{first_name}},"
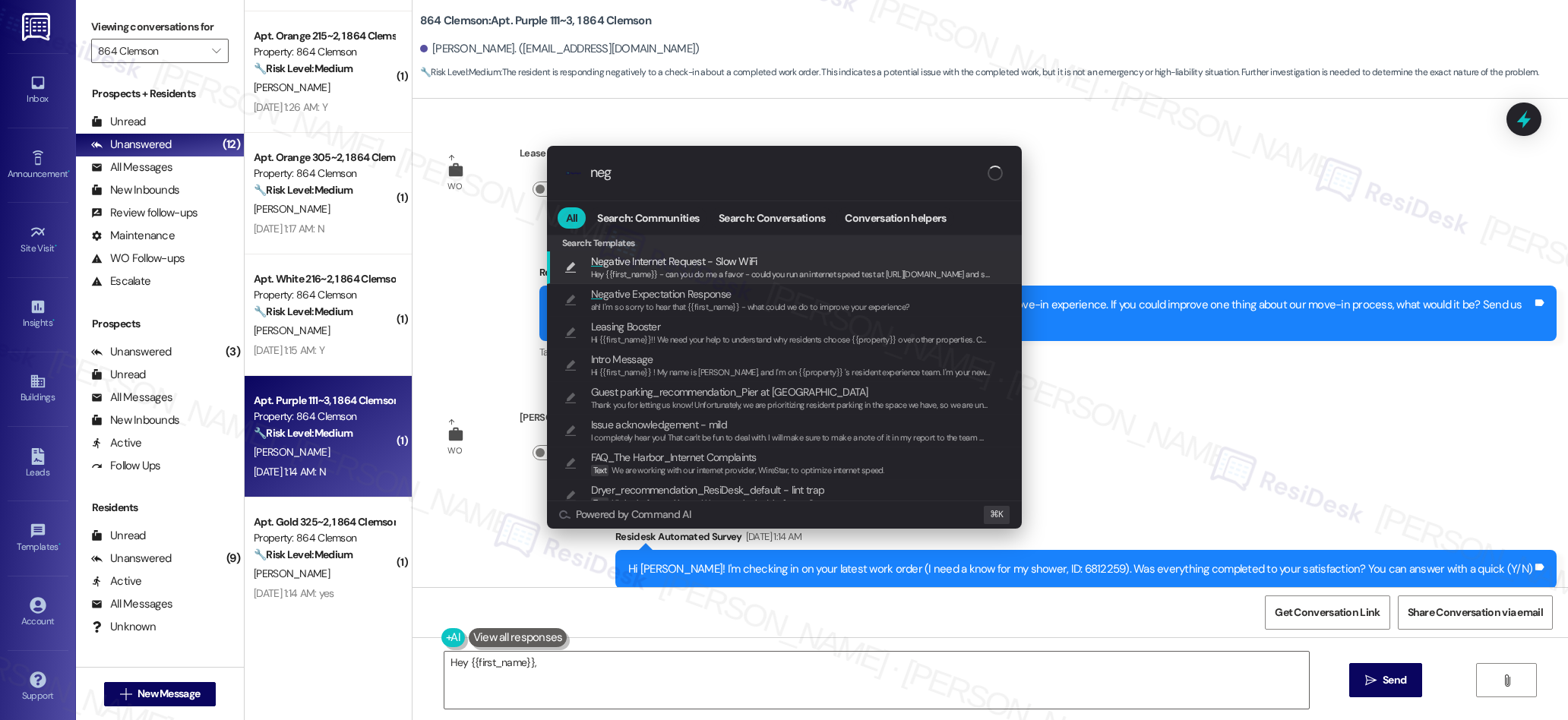
type input "nega"
type textarea "Hey {{first_name}}, thanks for the"
type input "negat"
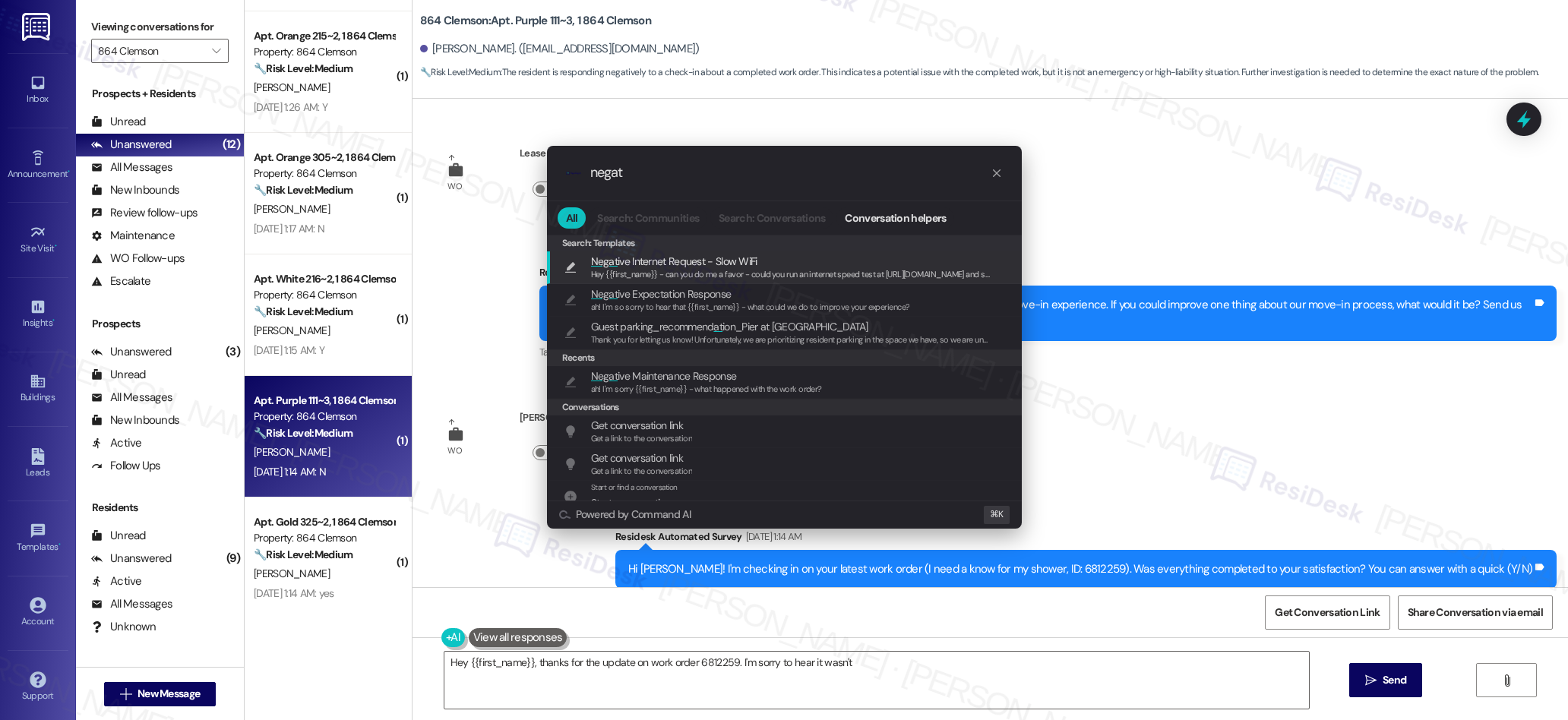
type textarea "Hey {{first_name}}, thanks for the update on work order 6812259. I'm sorry to h…"
type input "negati"
type textarea "Hey {{first_name}}, thanks for the update on work order 6812259. I'm sorry to h…"
type input "negativ"
type textarea "Hey {{first_name}}, thanks for the update on work order 6812259. I'm sorry to h…"
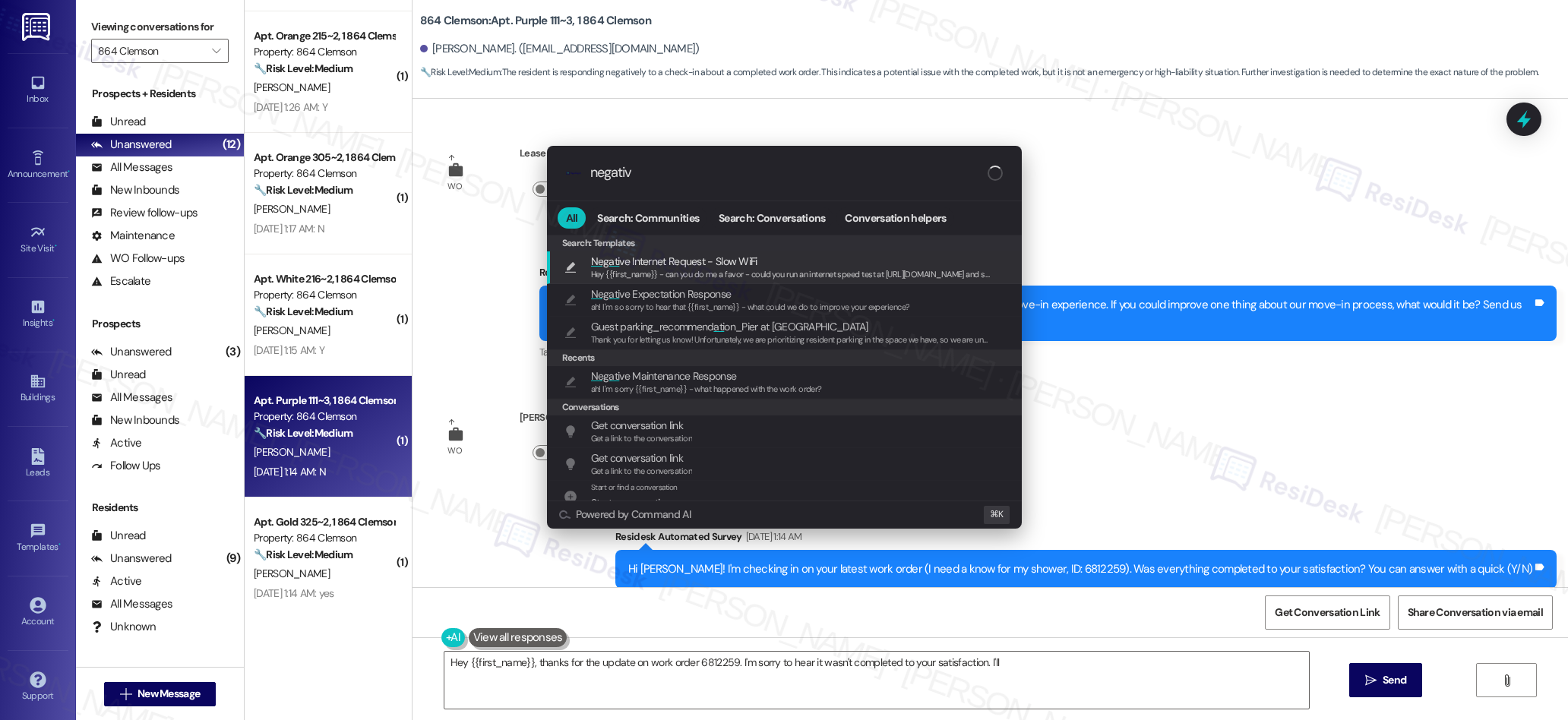
type input "negative"
type textarea "Hey {{first_name}}, thanks for the update on work order 6812259. I'm sorry to h…"
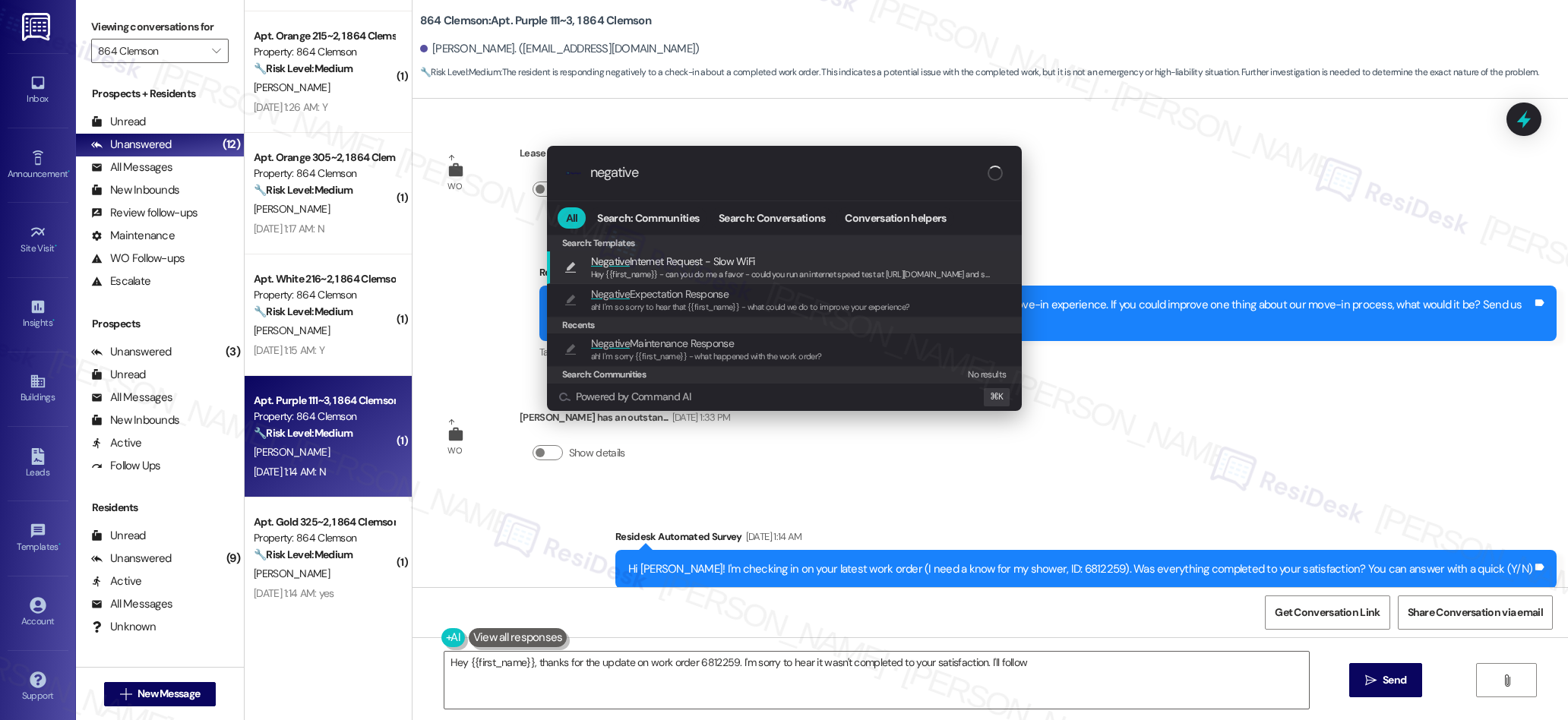
type input "negative"
type textarea "Hey {{first_name}}, thanks for the update on work order 6812259. I'm sorry to h…"
type input "negative m"
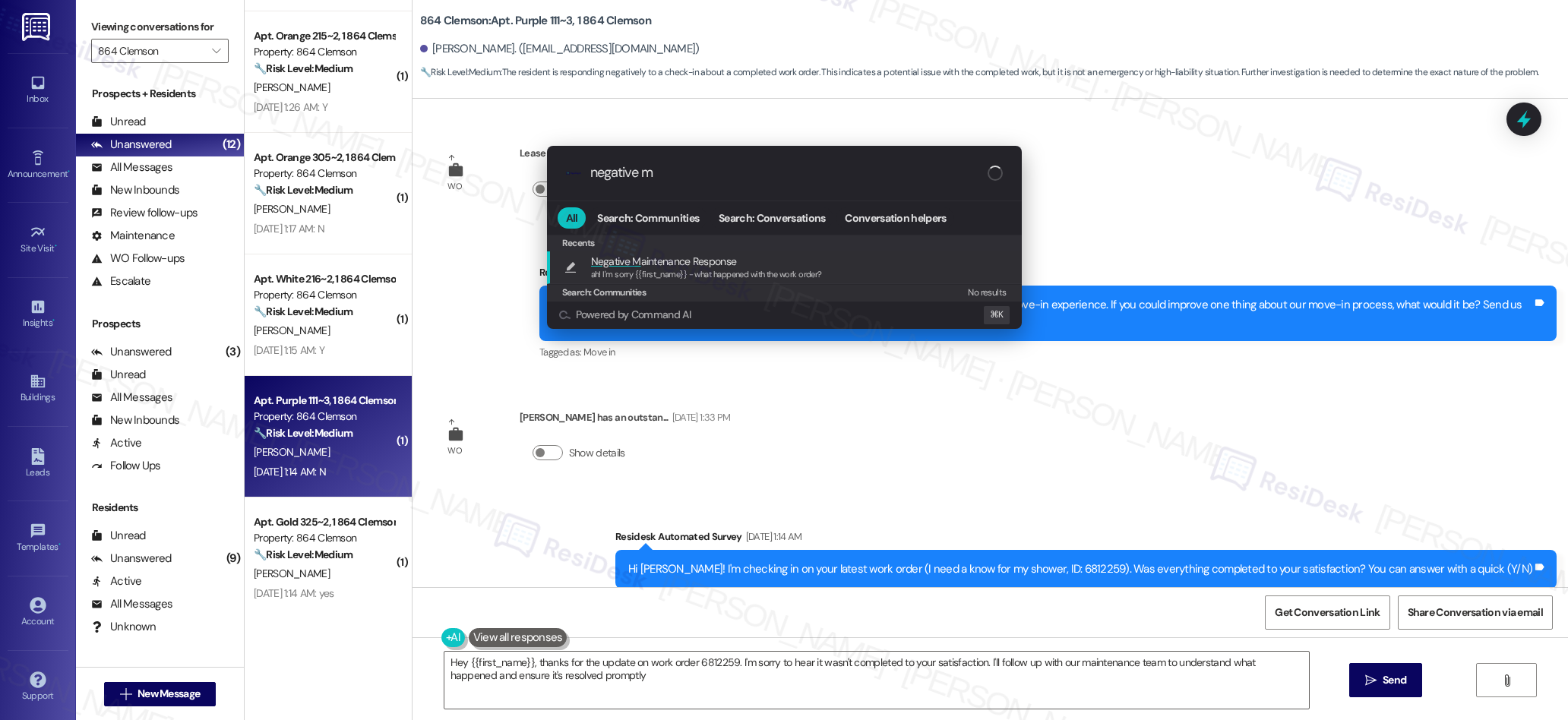
type textarea "Hey {{first_name}}, thanks for the update on work order 6812259. I'm sorry to h…"
type input "negative m"
click at [665, 277] on span "ah! I'm sorry {{first_name}} - what happened with the work order?" at bounding box center [707, 274] width 231 height 10
type textarea "ah! I'm sorry {{first_name}} - what happened with the work order?"
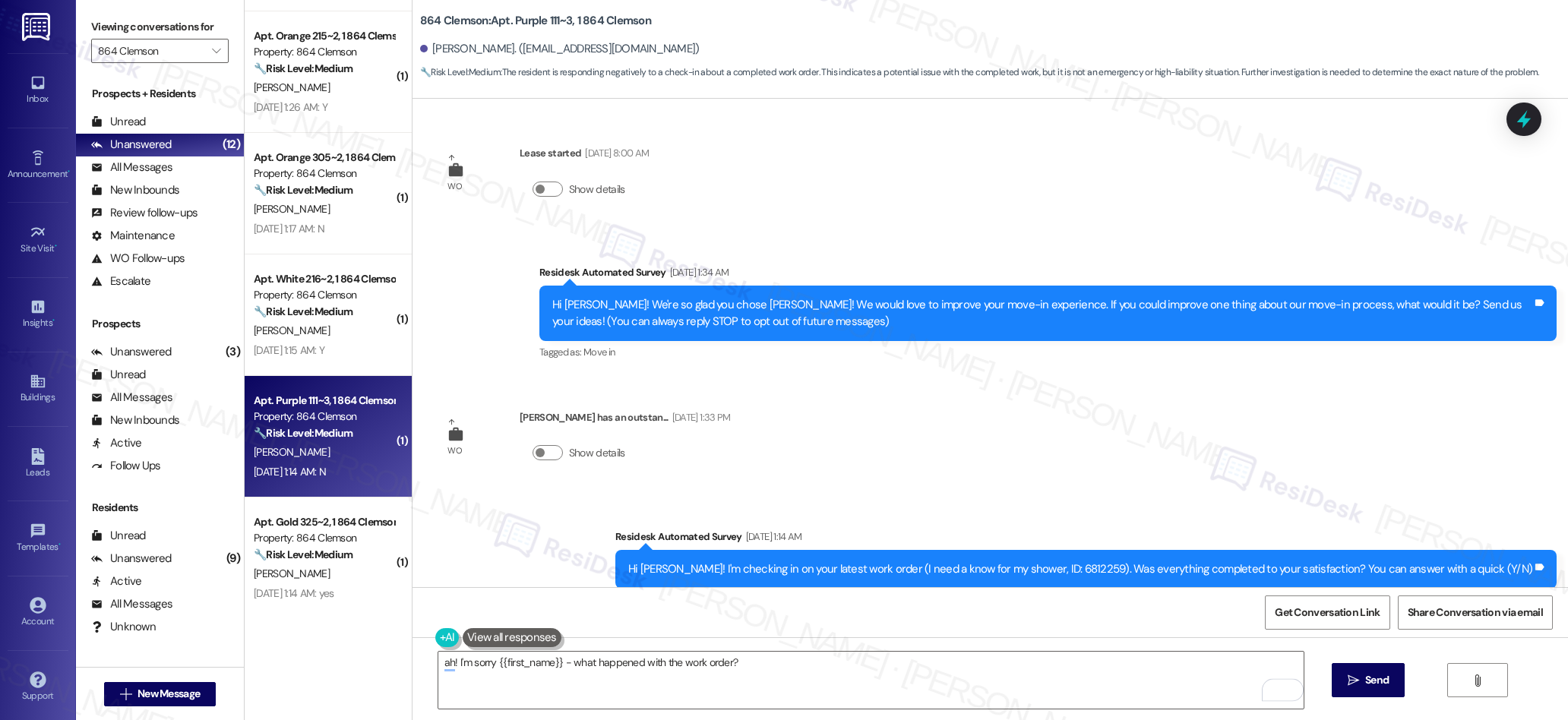
drag, startPoint x: 1380, startPoint y: 677, endPoint x: 1241, endPoint y: 539, distance: 195.9
click at [1379, 676] on span "Send" at bounding box center [1376, 680] width 24 height 16
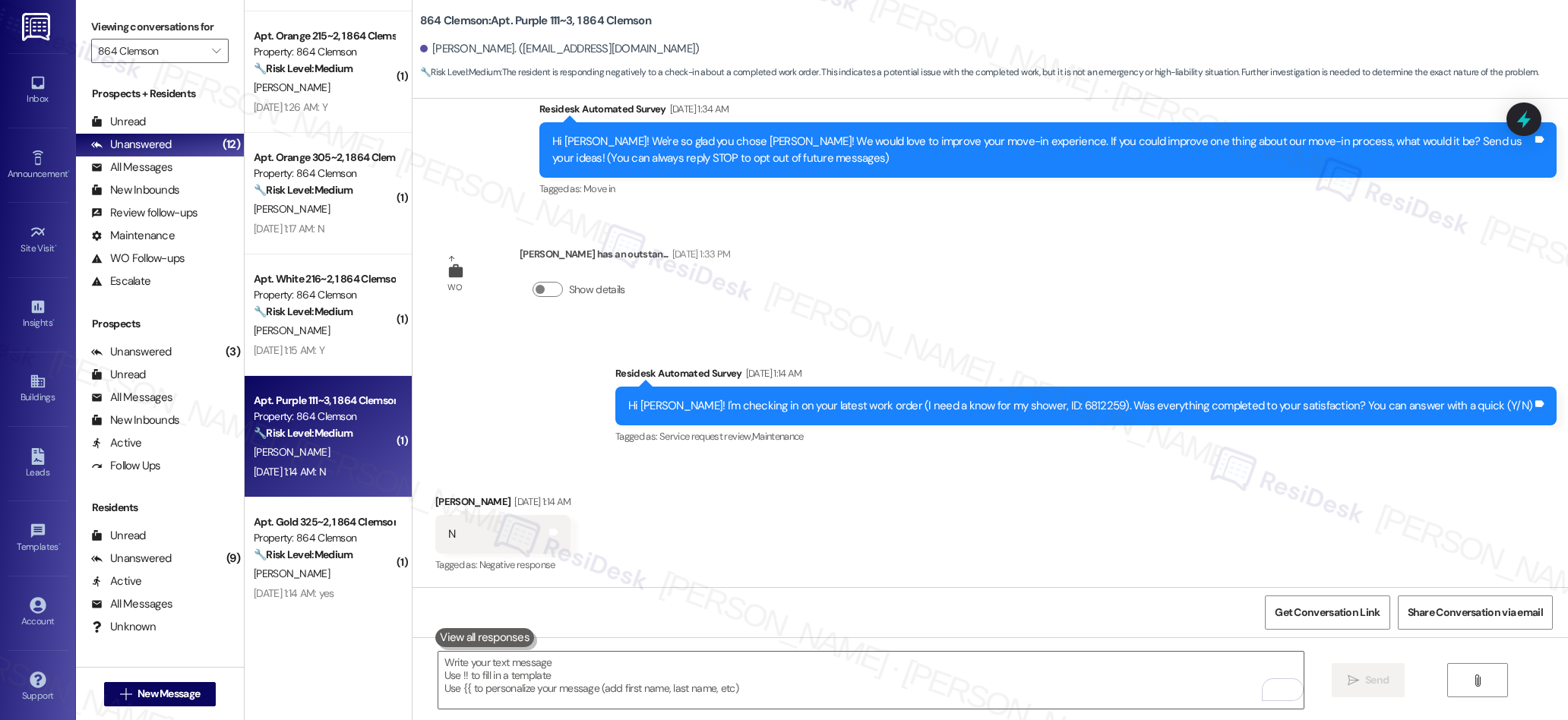
scroll to position [271, 0]
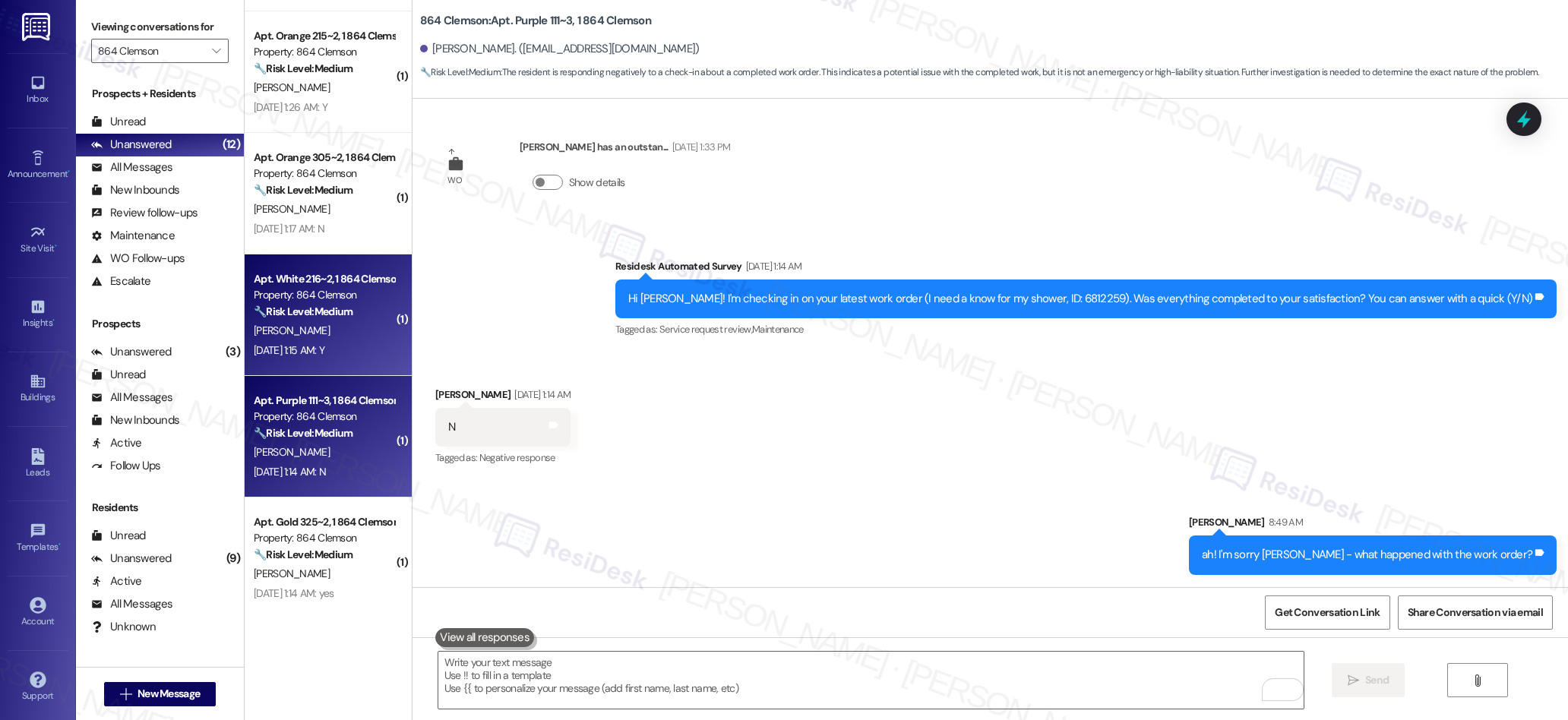
click at [293, 326] on div "[PERSON_NAME]" at bounding box center [323, 331] width 144 height 19
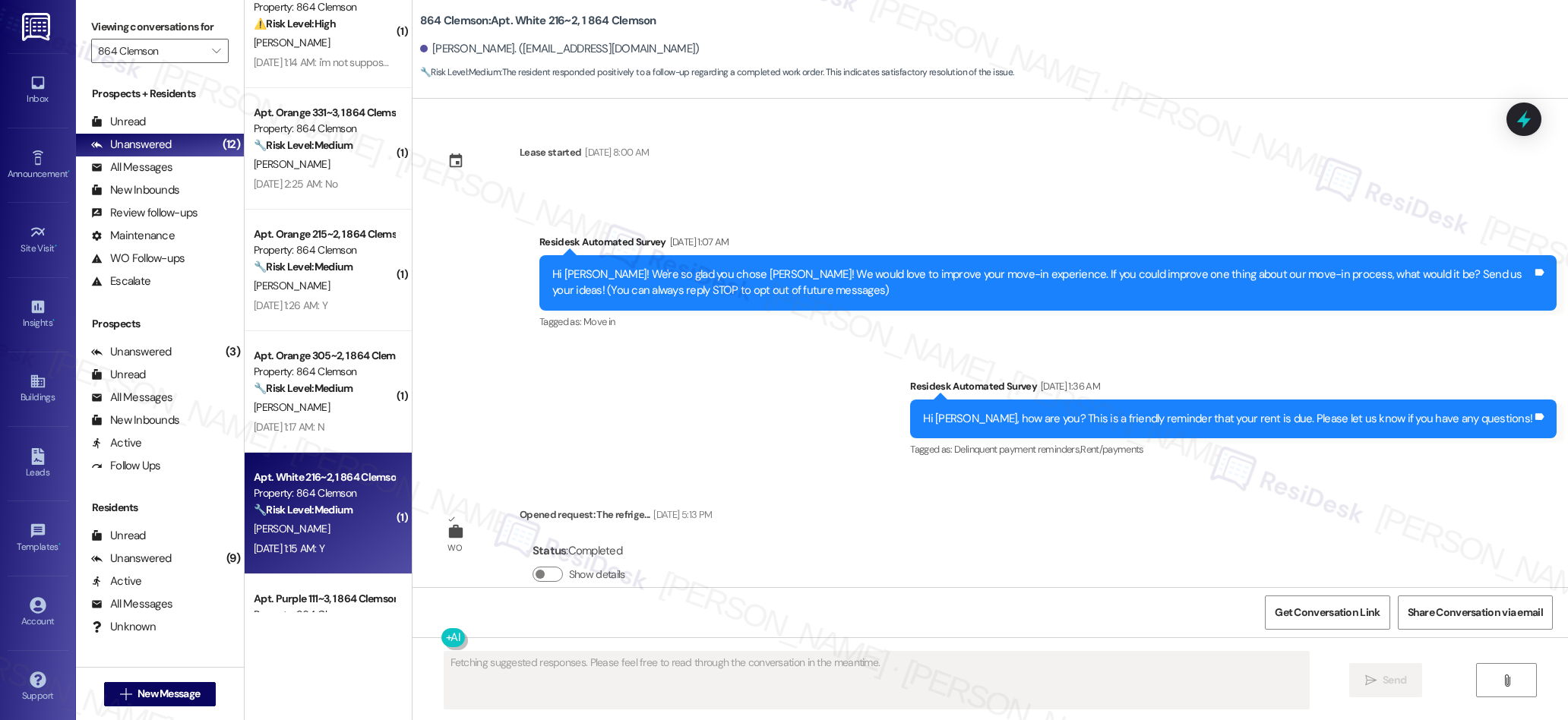
scroll to position [0, 0]
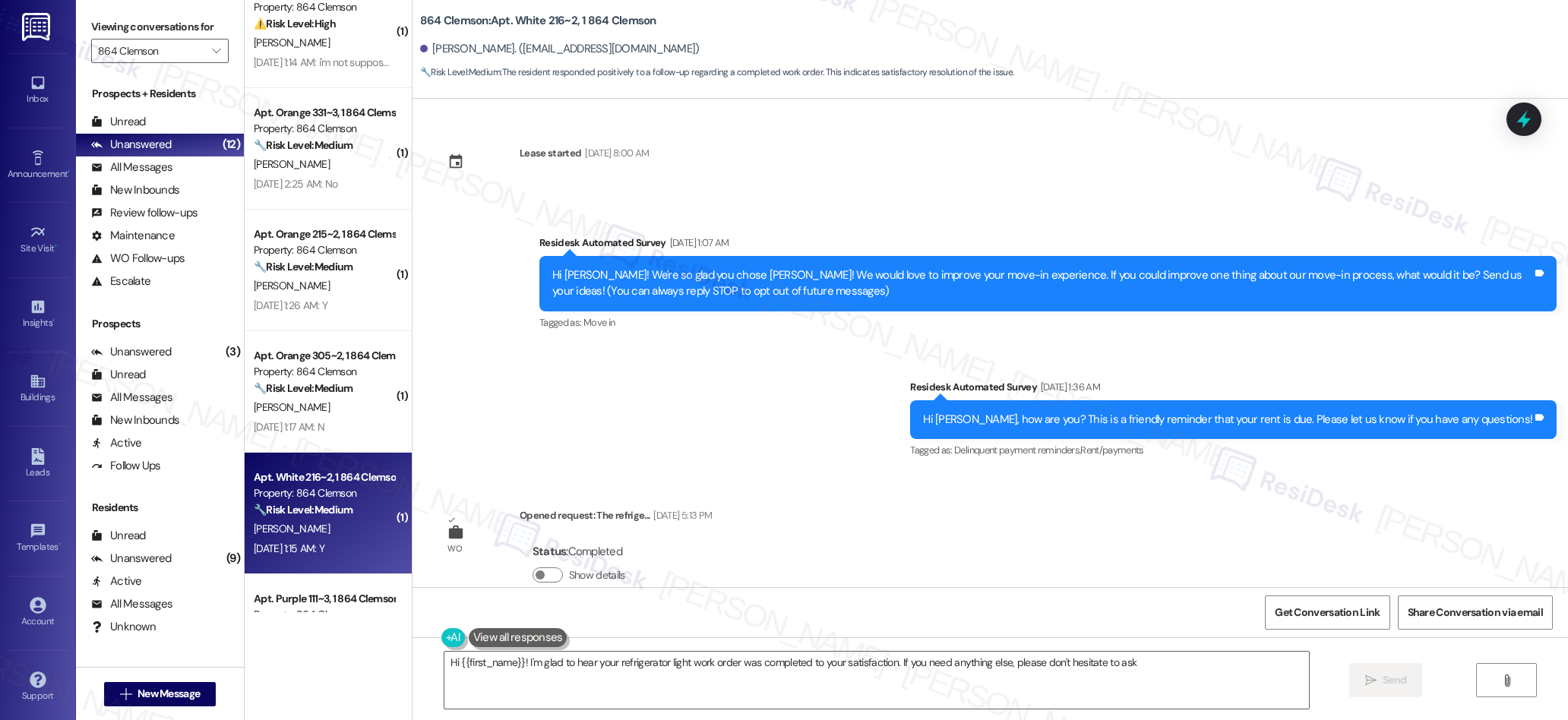
type textarea "Hi {{first_name}}! I'm glad to hear your refrigerator light work order was comp…"
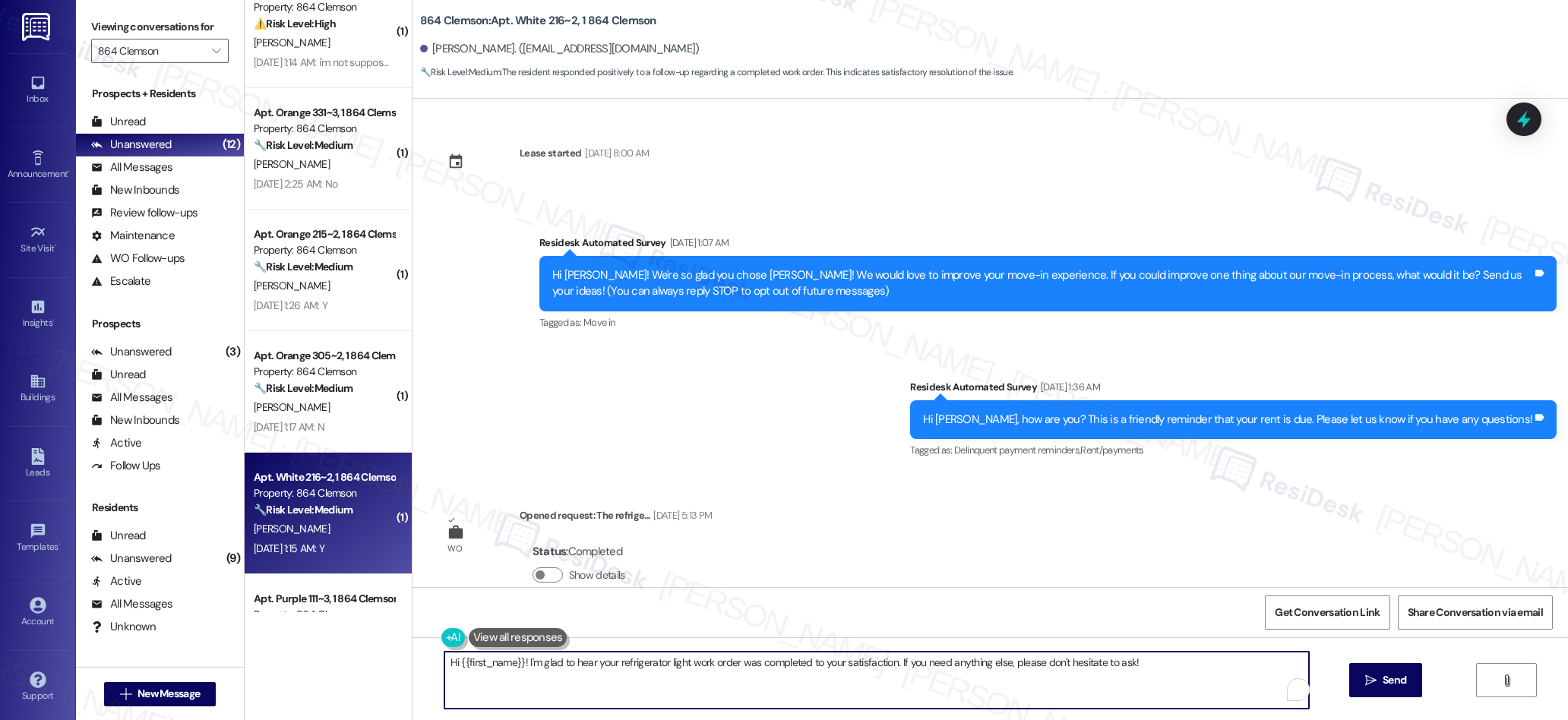
click at [569, 667] on textarea "Hi {{first_name}}! I'm glad to hear your refrigerator light work order was comp…" at bounding box center [877, 680] width 865 height 57
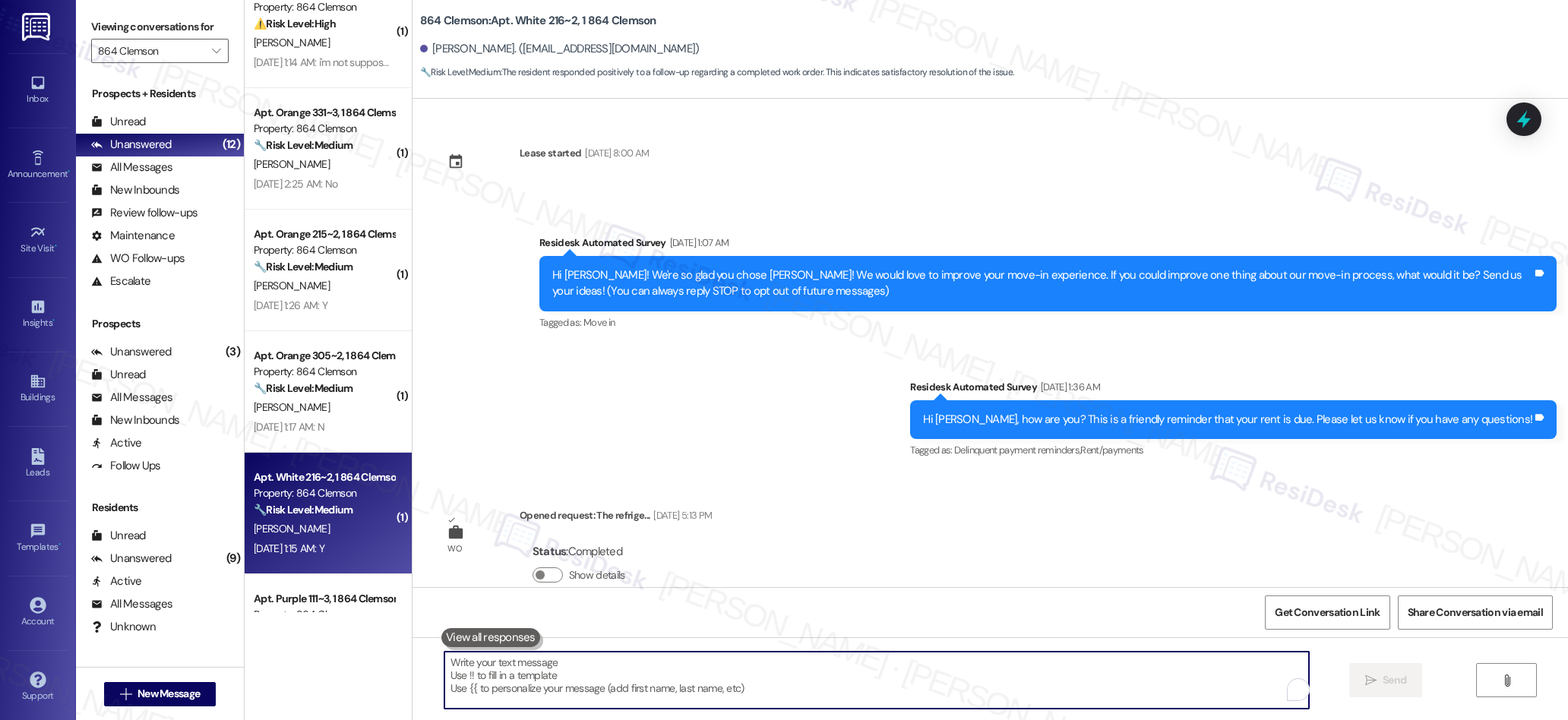
paste textarea "We’re glad everything went well with your work order! Let us know if there’s an…"
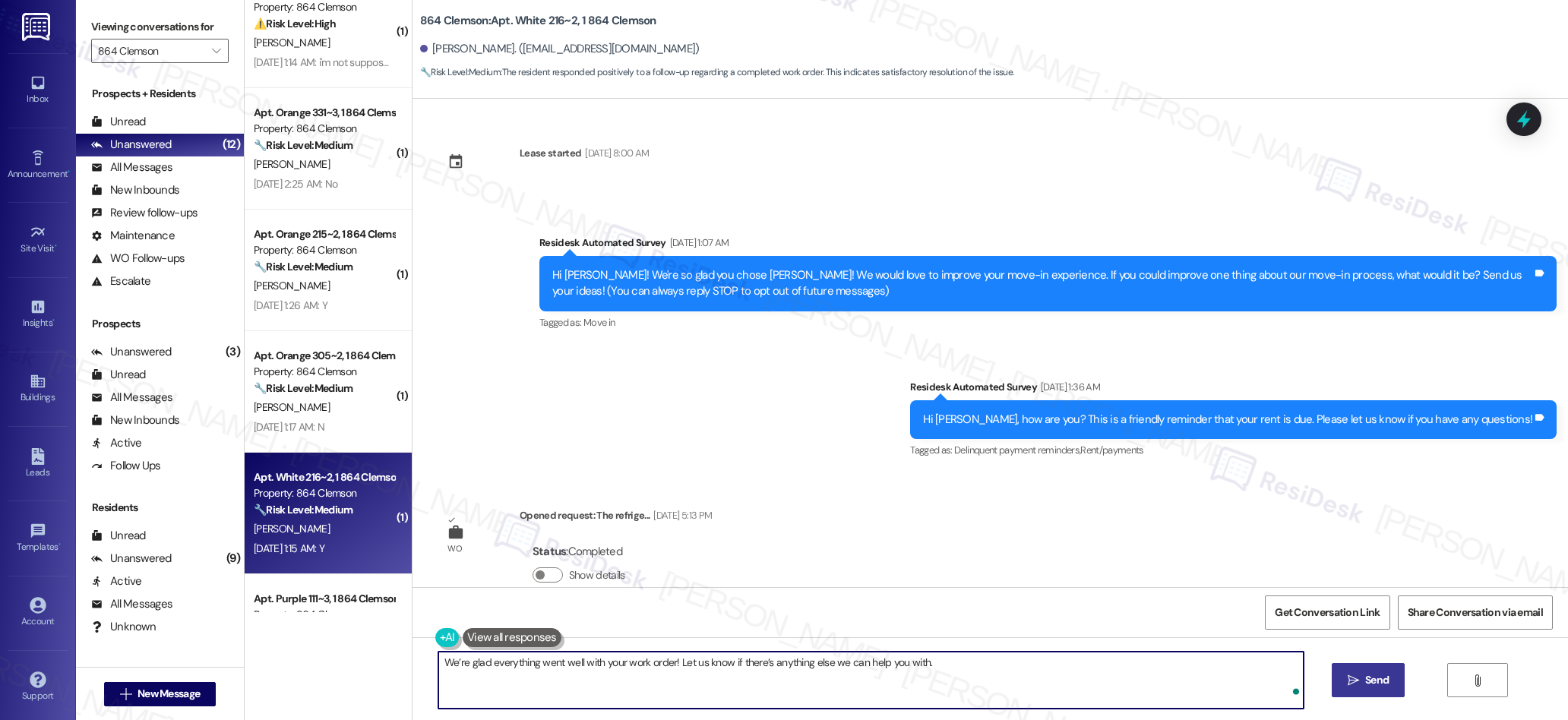
type textarea "We’re glad everything went well with your work order! Let us know if there’s an…"
click at [1346, 690] on button " Send" at bounding box center [1368, 680] width 73 height 34
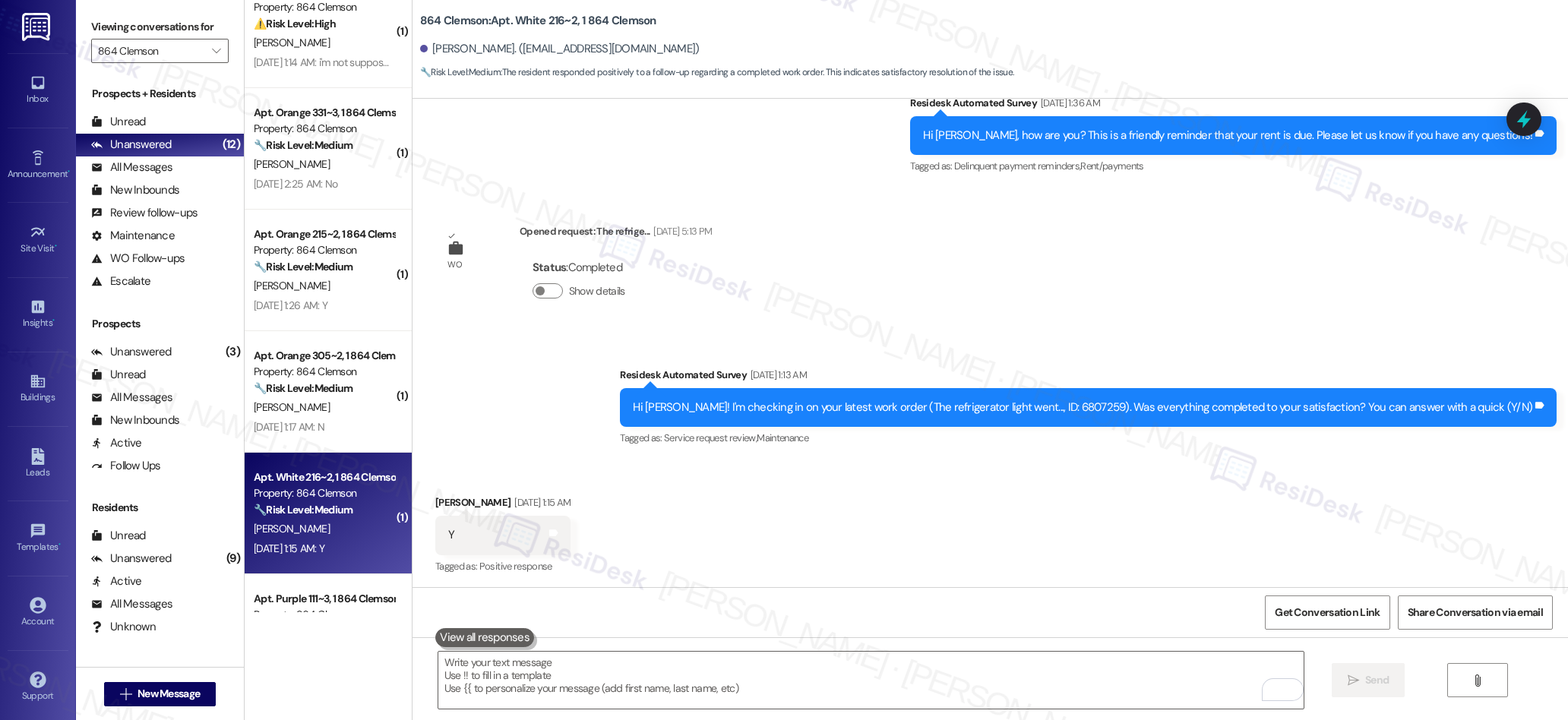
scroll to position [285, 0]
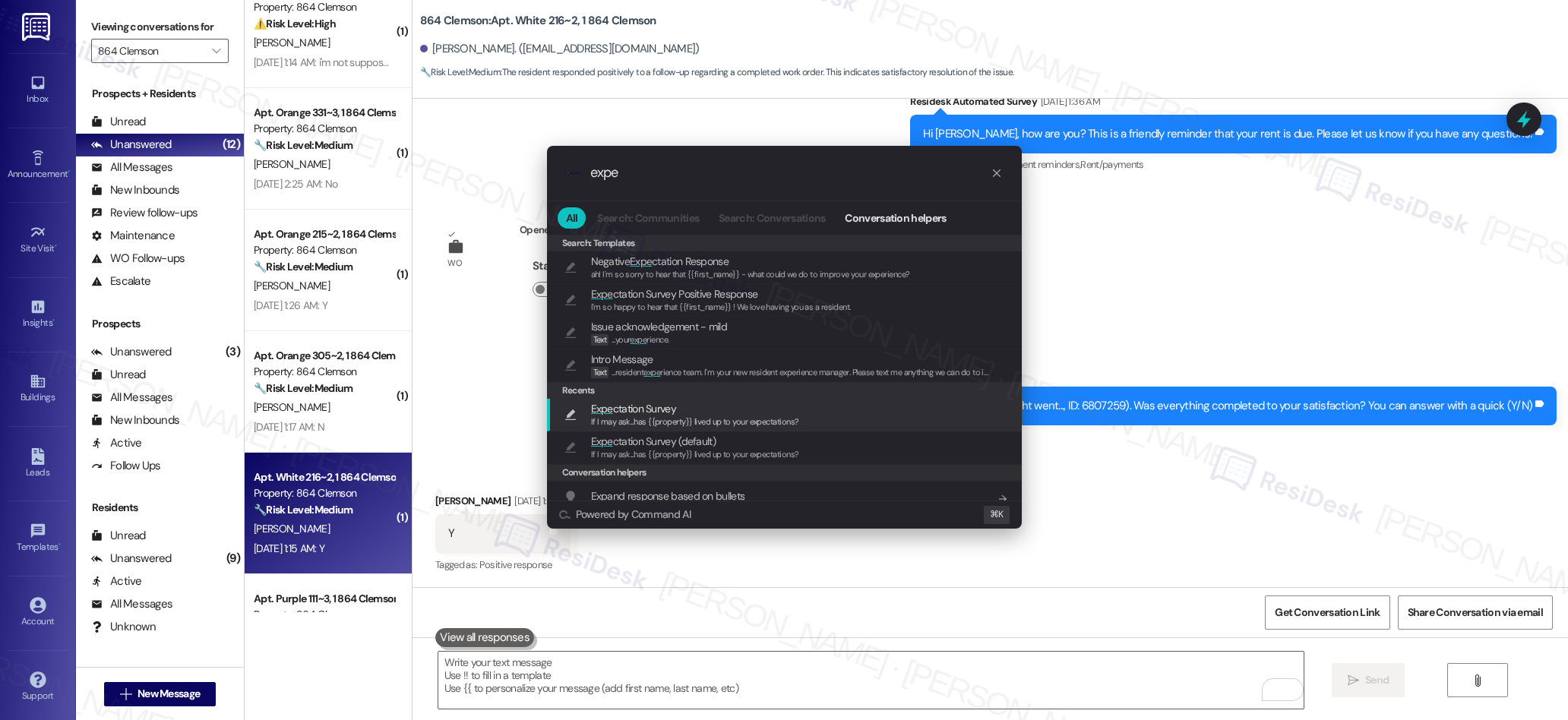
type input "expe"
click at [650, 412] on span "Expe ctation Survey" at bounding box center [633, 409] width 85 height 17
type textarea "If I may ask...has {{property}} lived up to your expectations?"
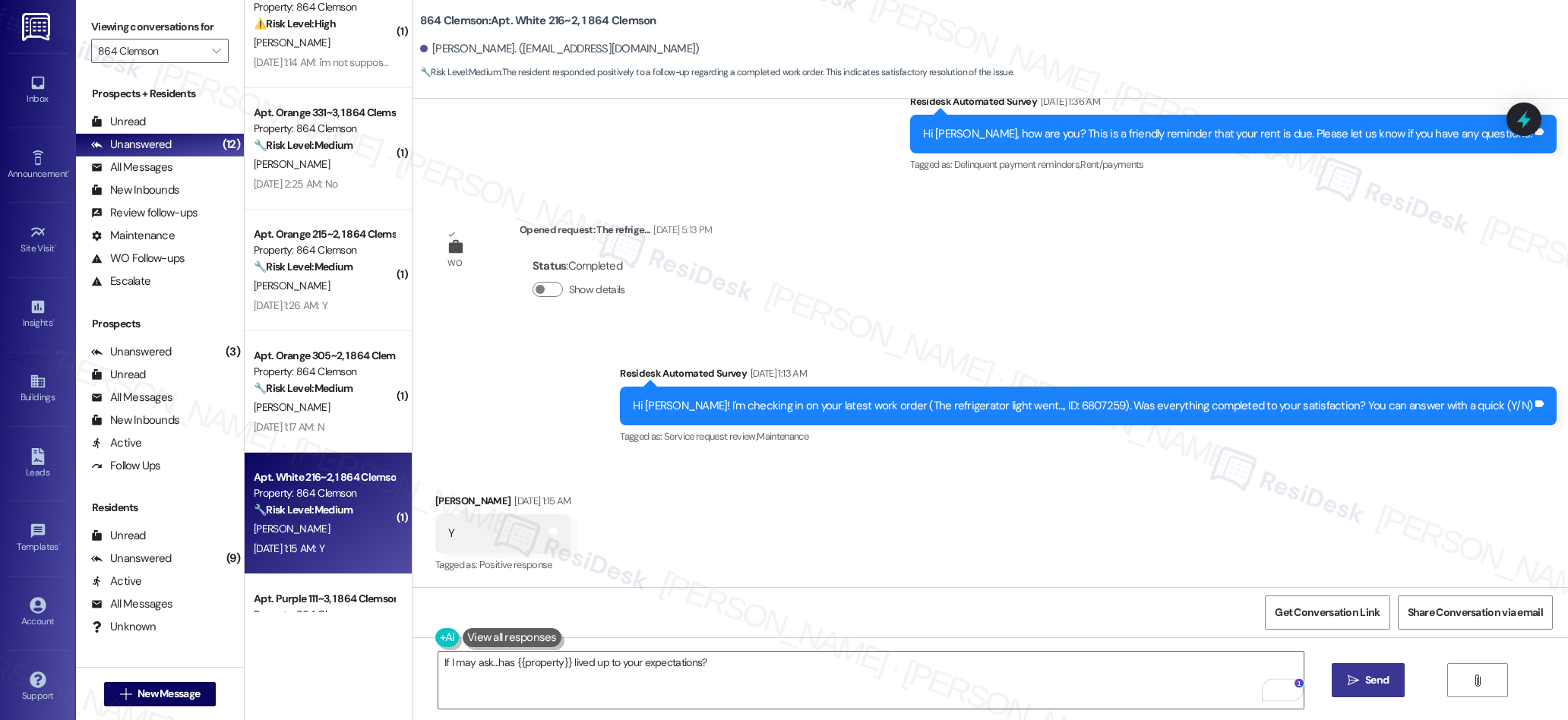
click at [1362, 688] on span "Send" at bounding box center [1376, 680] width 30 height 16
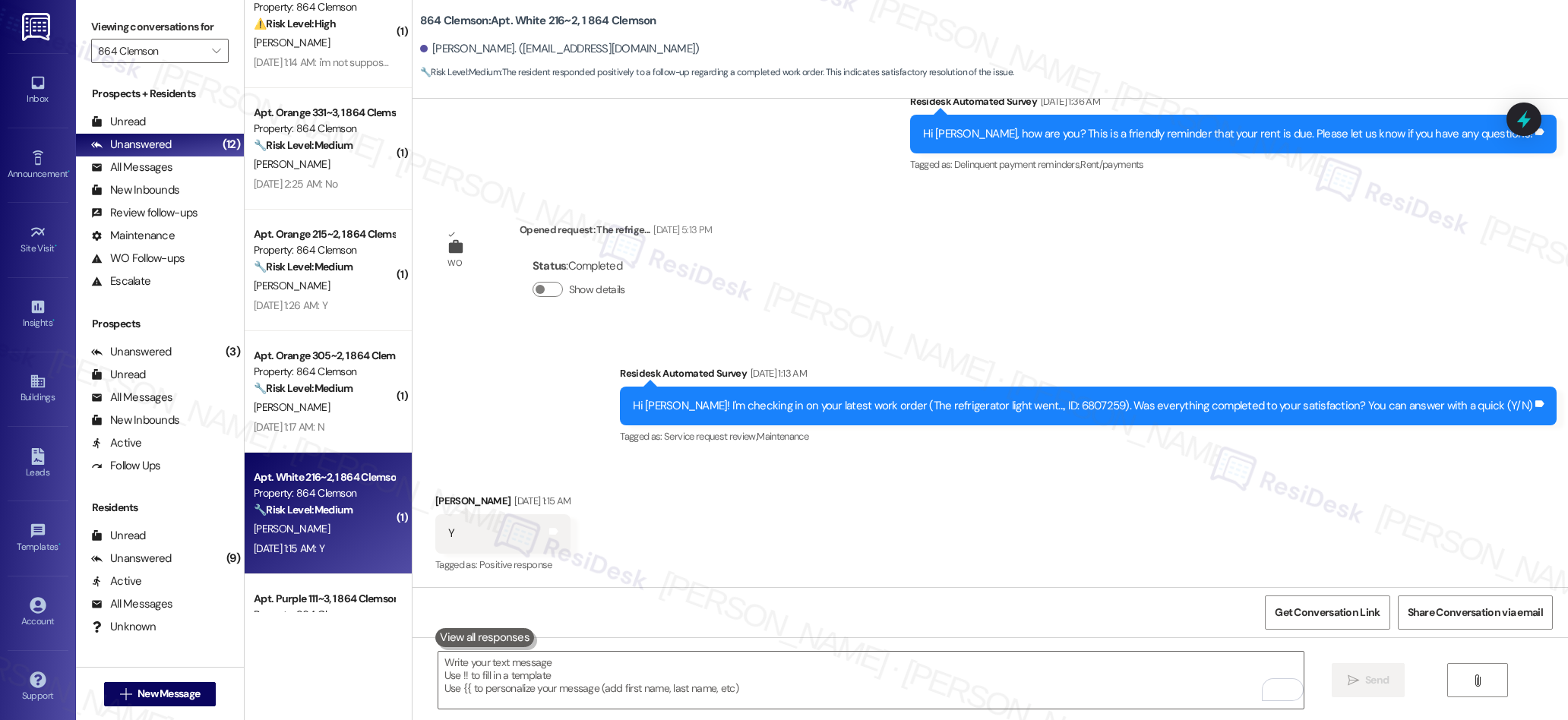
scroll to position [638, 0]
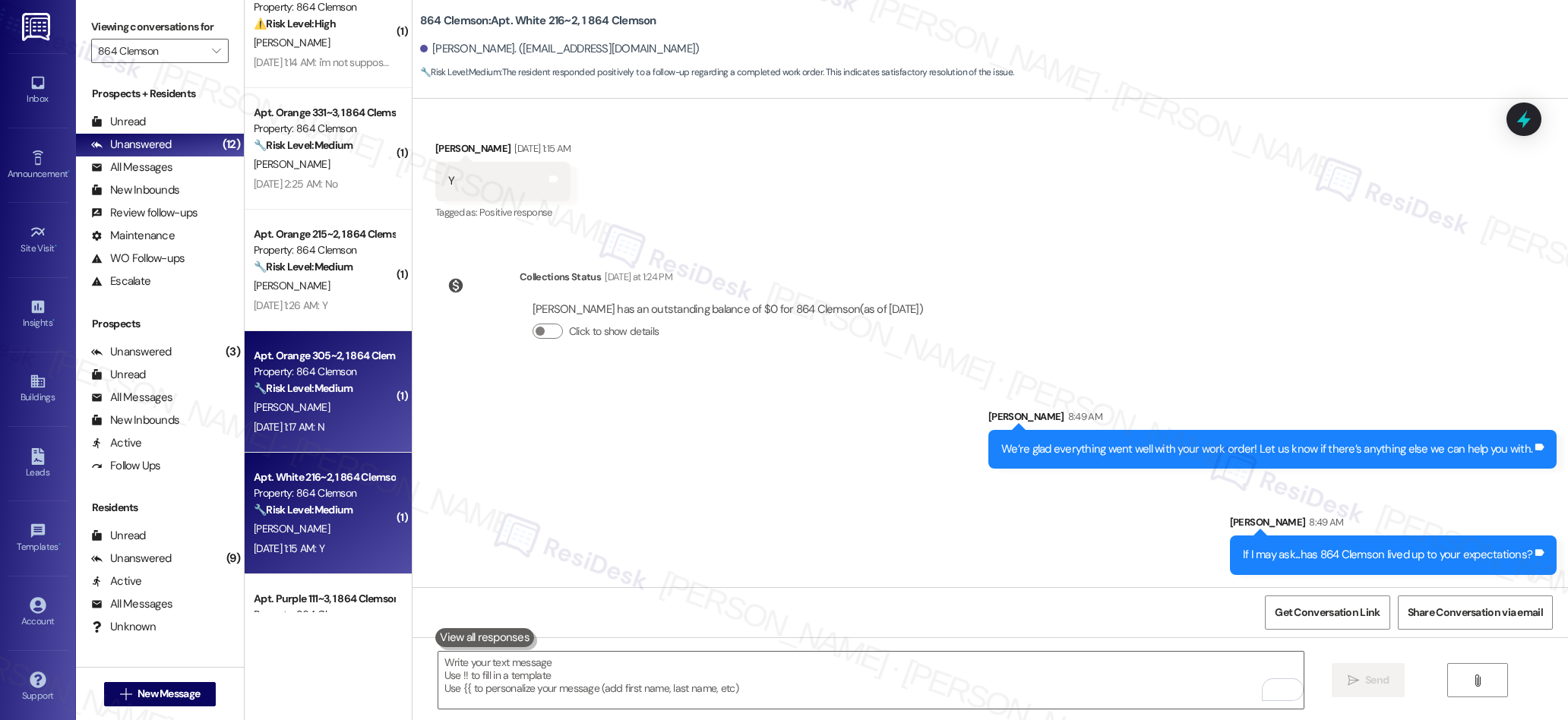
click at [304, 414] on div "[PERSON_NAME]" at bounding box center [323, 407] width 144 height 19
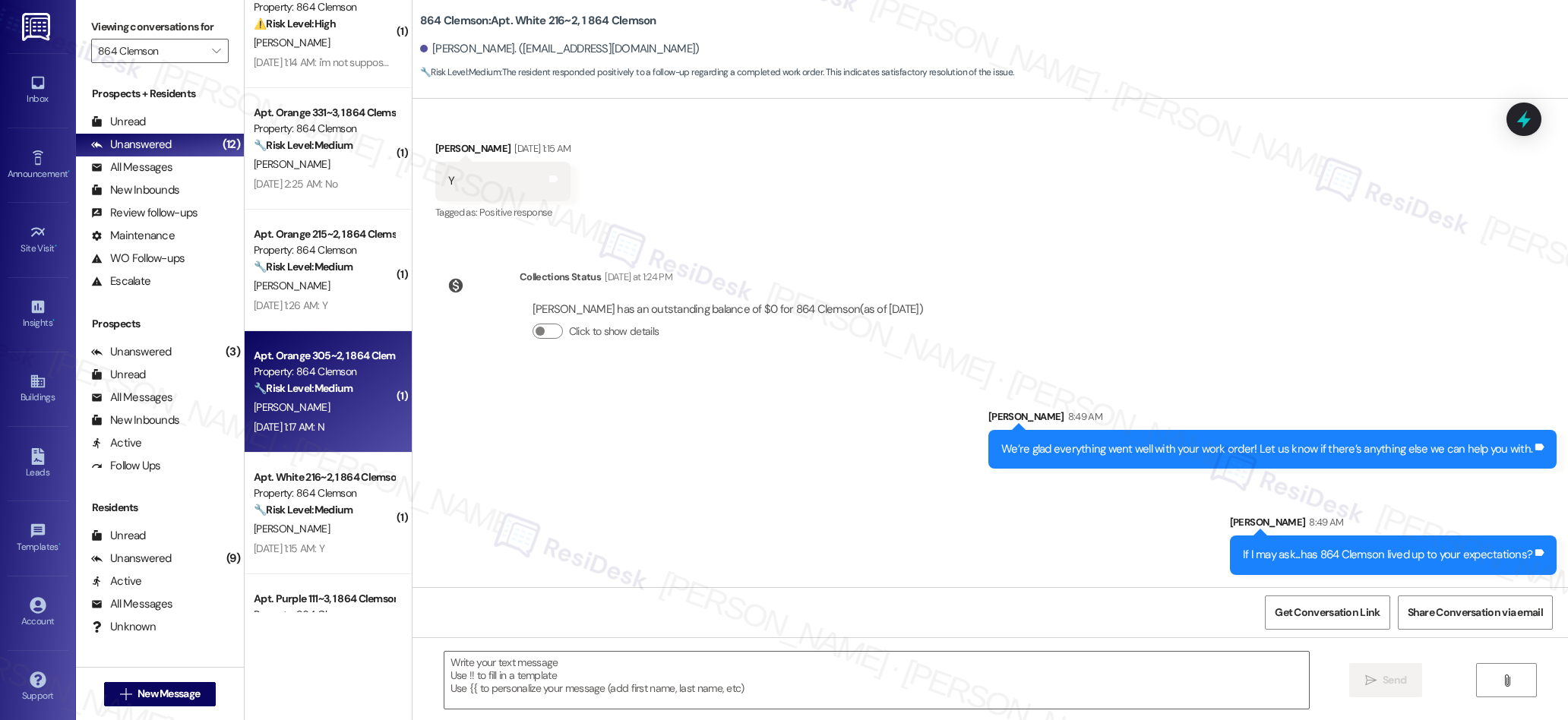
type textarea "Fetching suggested responses. Please feel free to read through the conversation…"
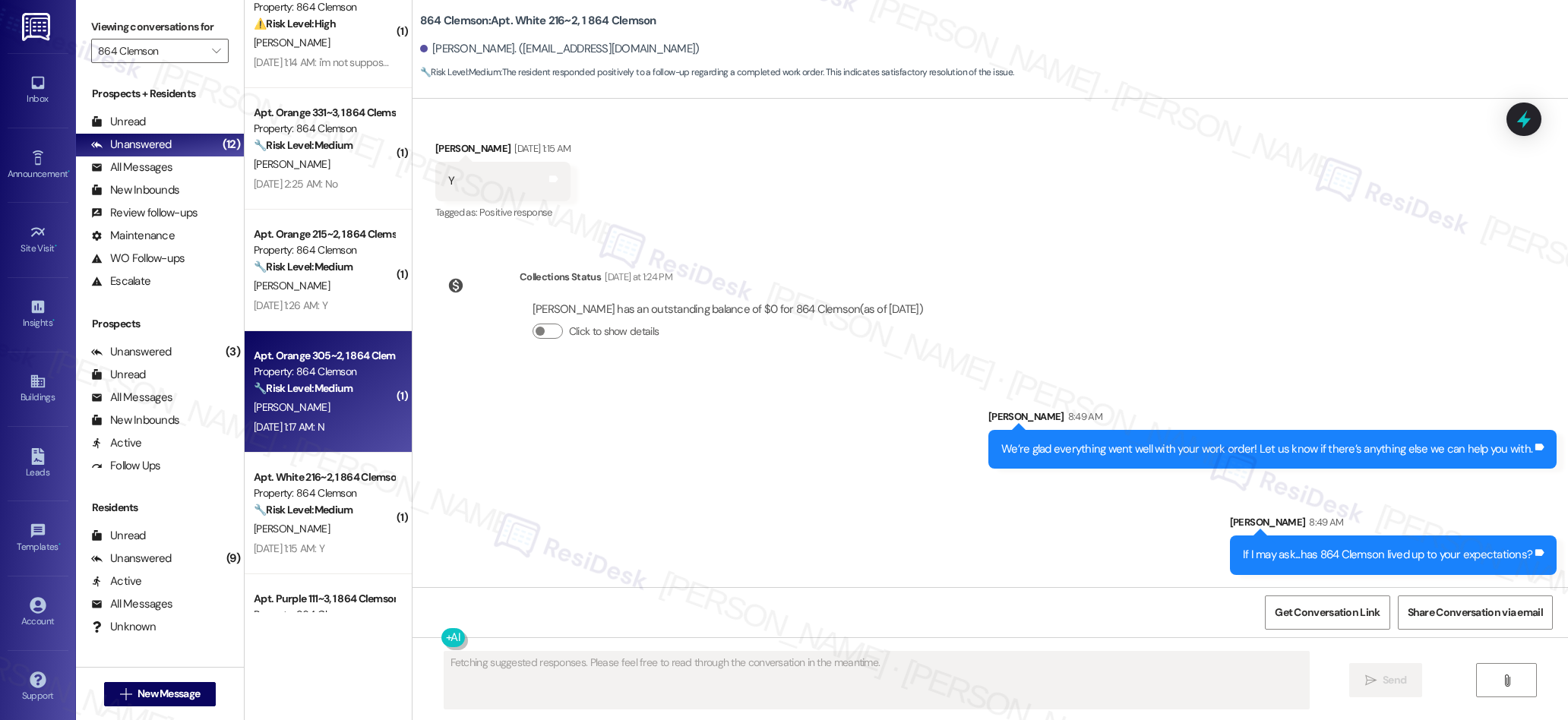
scroll to position [0, 0]
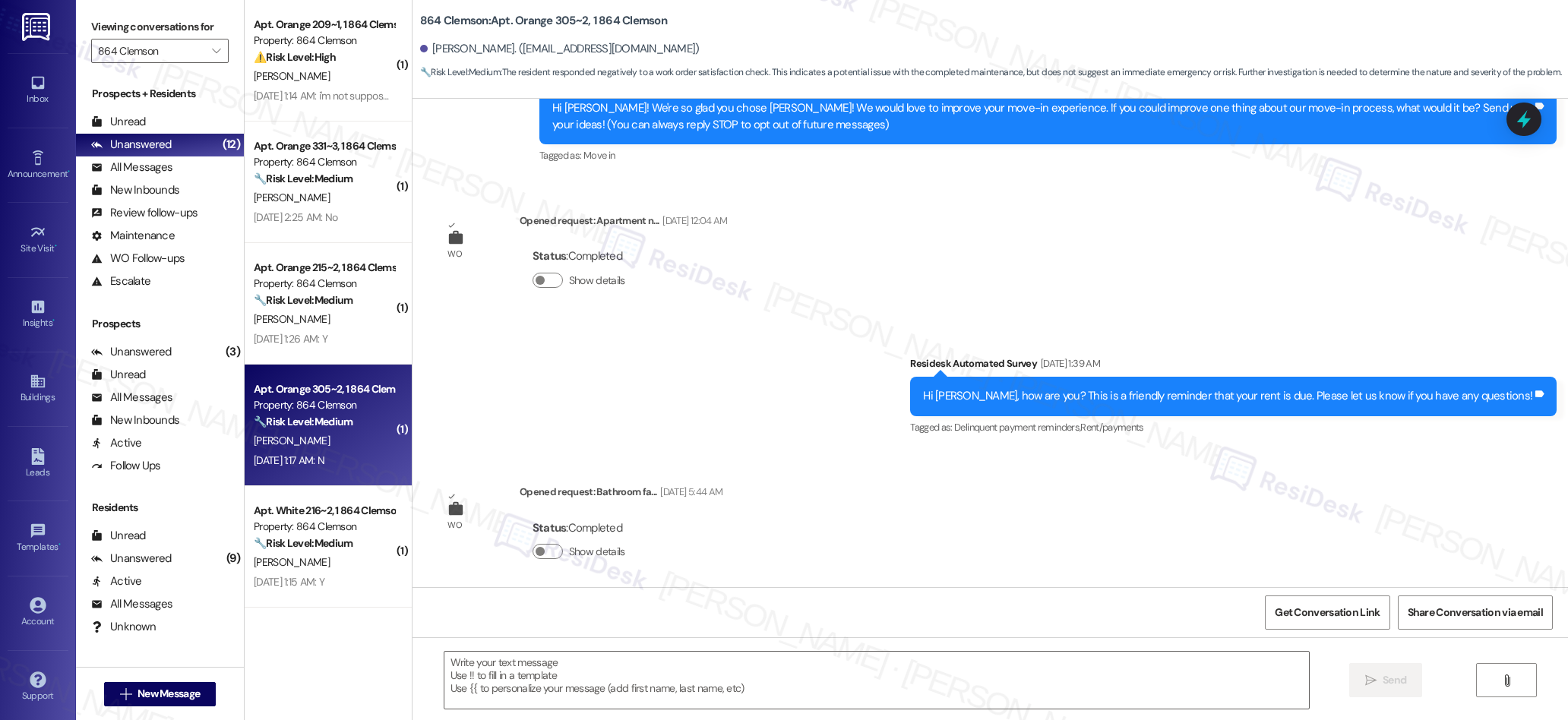
type textarea "Fetching suggested responses. Please feel free to read through the conversation…"
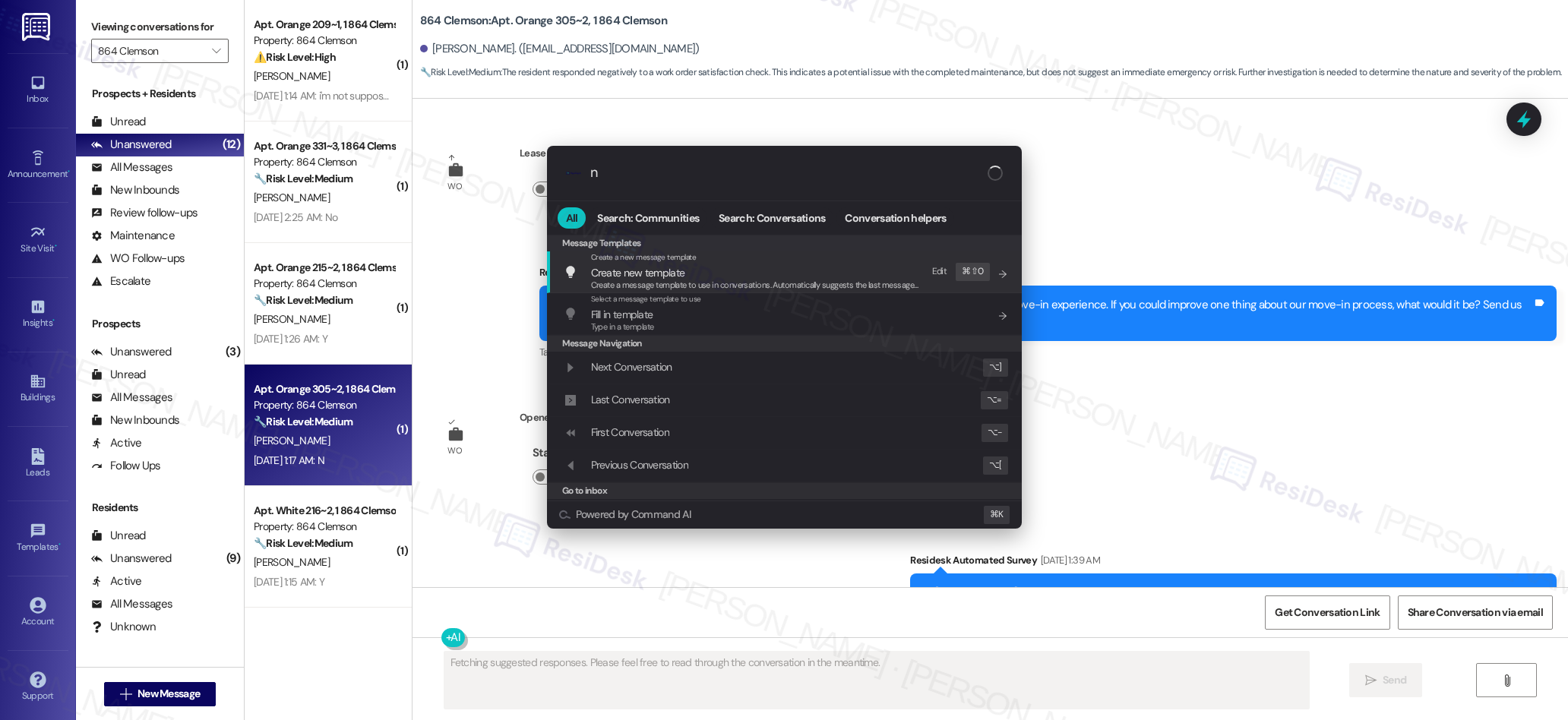
type input "ne"
type textarea "Hey"
type input "neg"
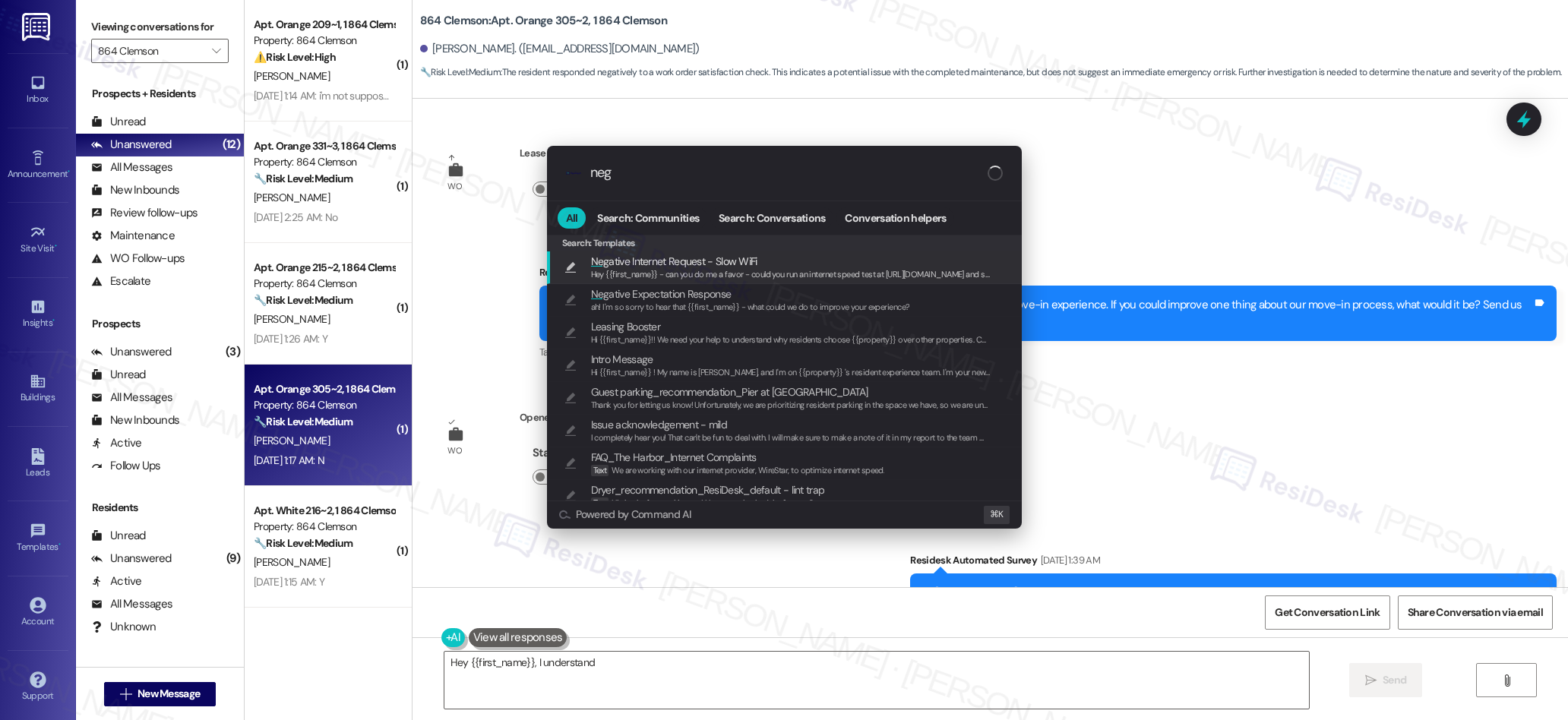
type textarea "Hey {{first_name}}, I understand the"
type input "negt"
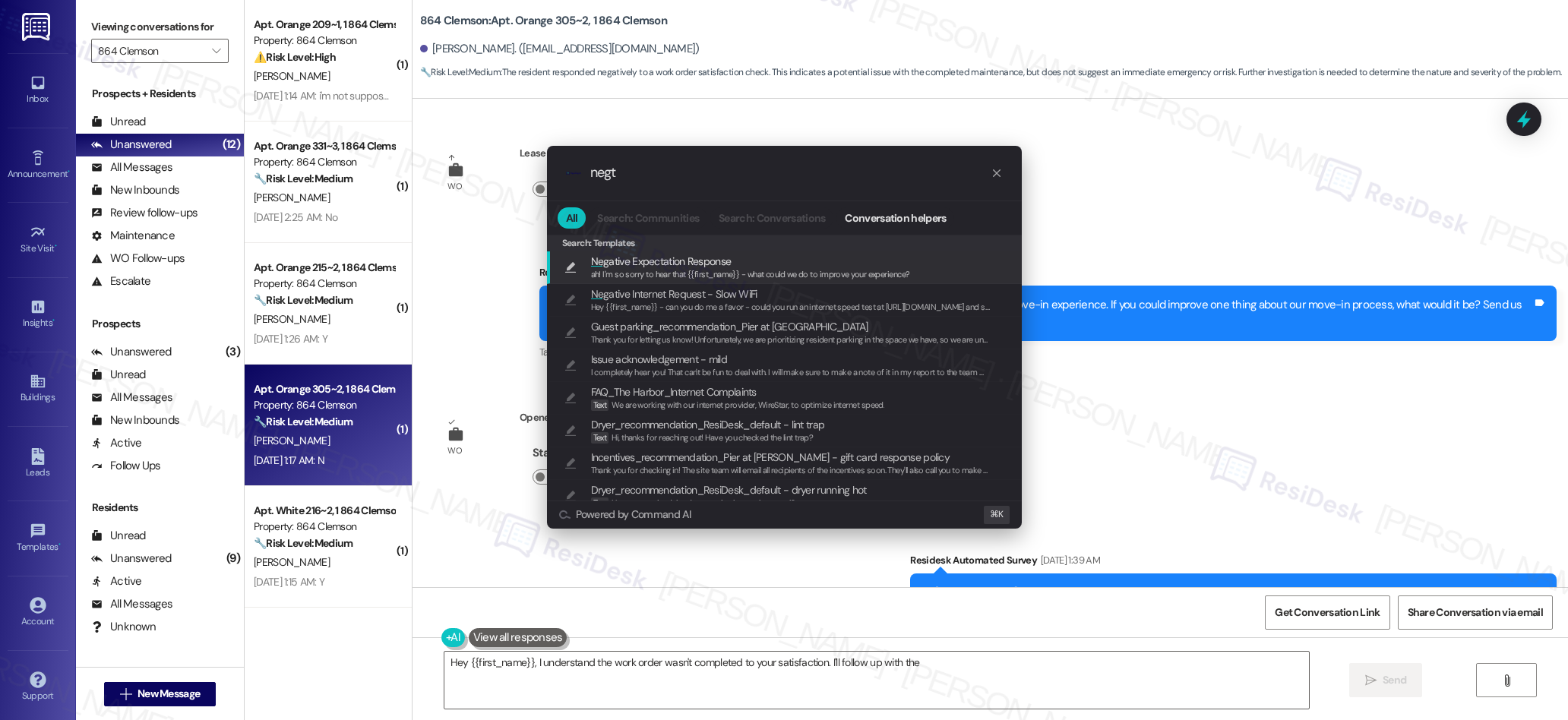
type textarea "Hey {{first_name}}, I understand the work order wasn't completed to your satisf…"
type input "nega"
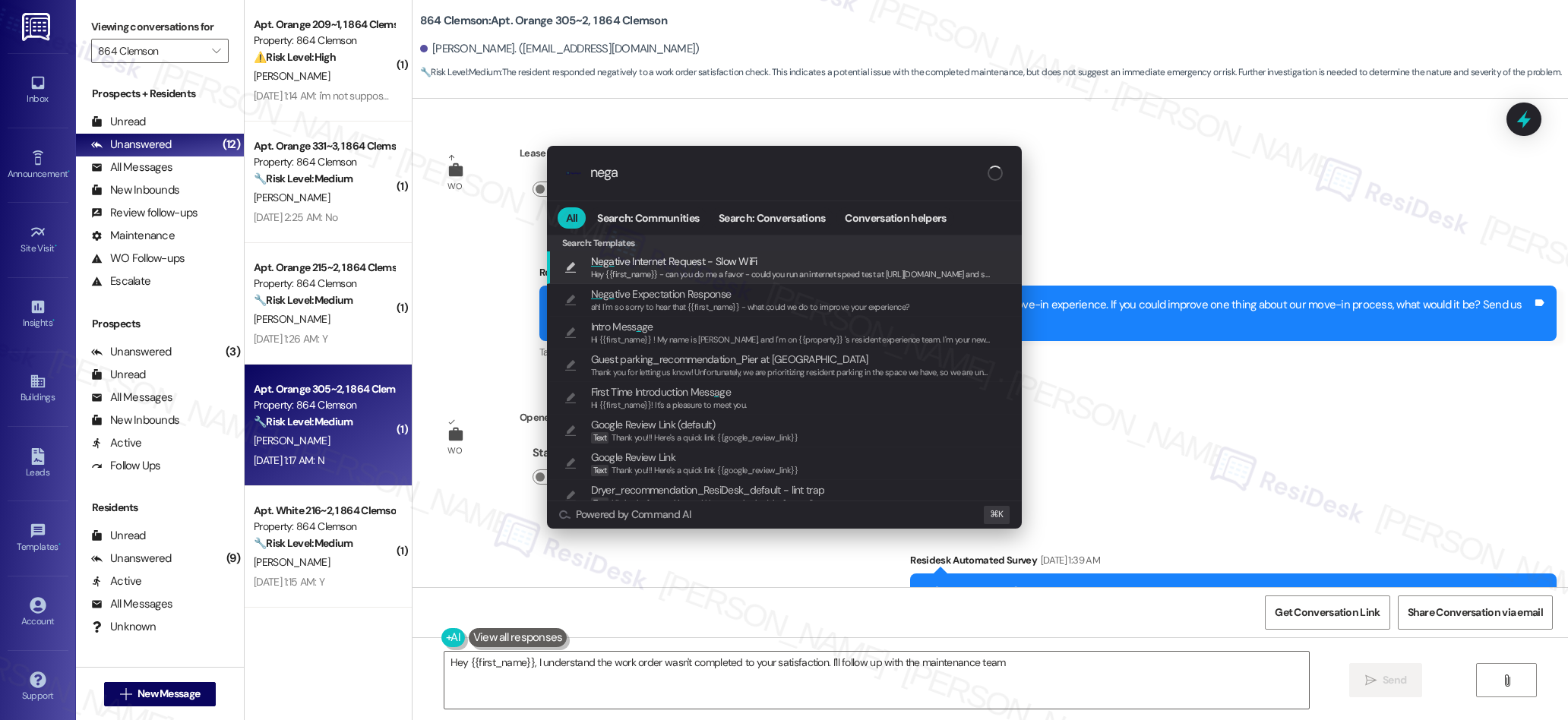
type textarea "Hey {{first_name}}, I understand the work order wasn't completed to your satisf…"
type input "negat"
type textarea "Hey {{first_name}}, I understand the work order wasn't completed to your satisf…"
type input "negati"
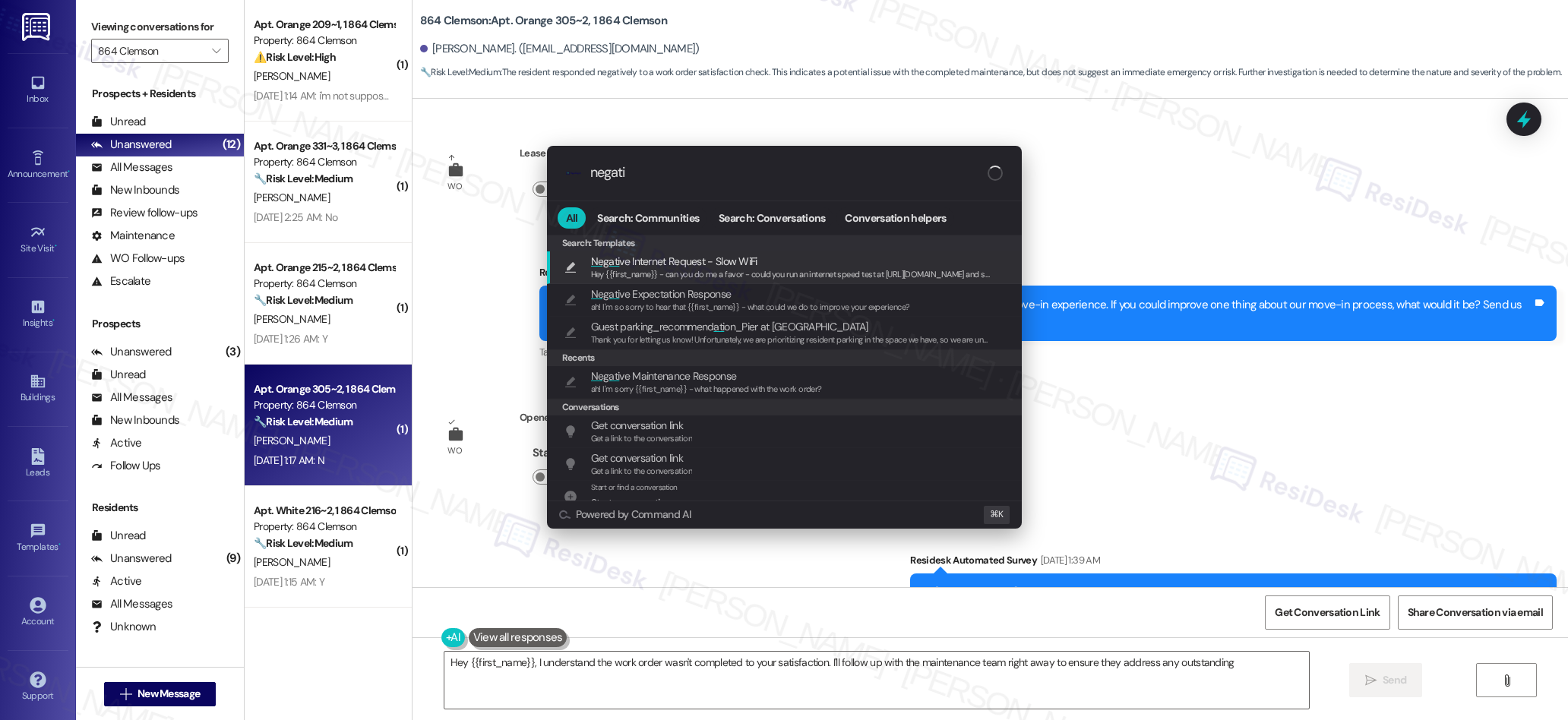
type textarea "Hey {{first_name}}, I understand the work order wasn't completed to your satisf…"
type input "negativ"
type textarea "Hey {{first_name}}, I understand the work order wasn't completed to your satisf…"
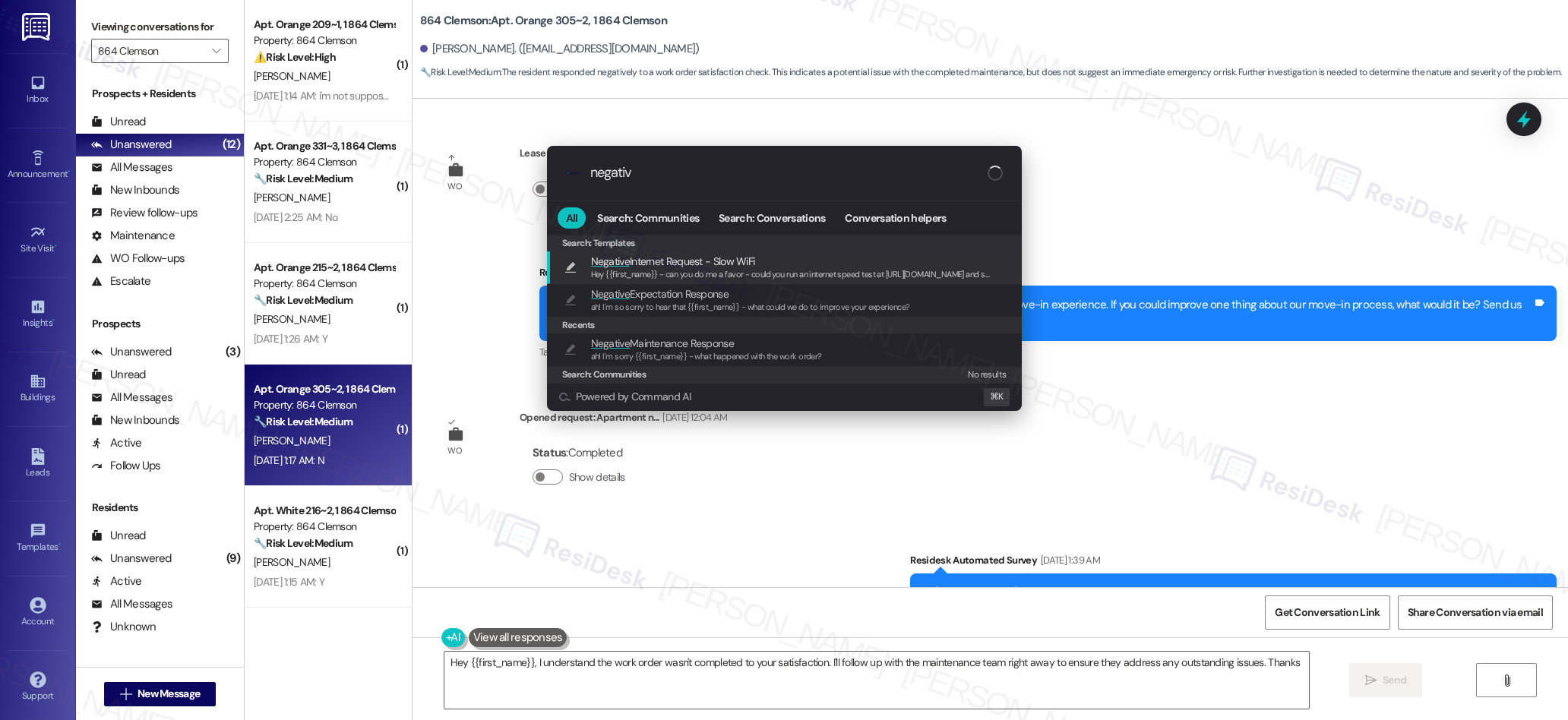
type input "negative"
type textarea "Hey {{first_name}}, I understand the work order wasn't completed to your satisf…"
type input "negative"
type textarea "Hey {{first_name}}, I understand the work order wasn't completed to your satisf…"
type input "negative m"
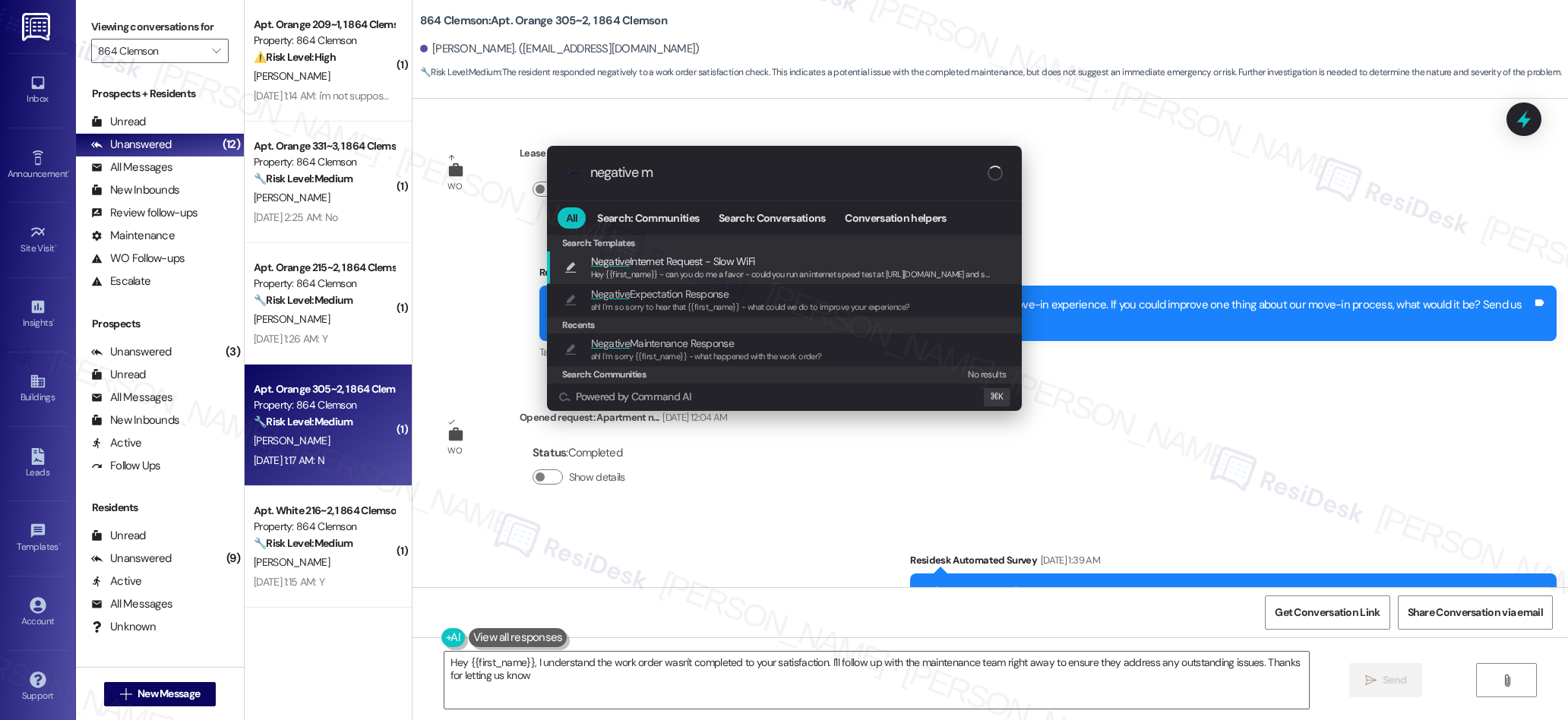
type textarea "Hey {{first_name}}, I understand the work order wasn't completed to your satisf…"
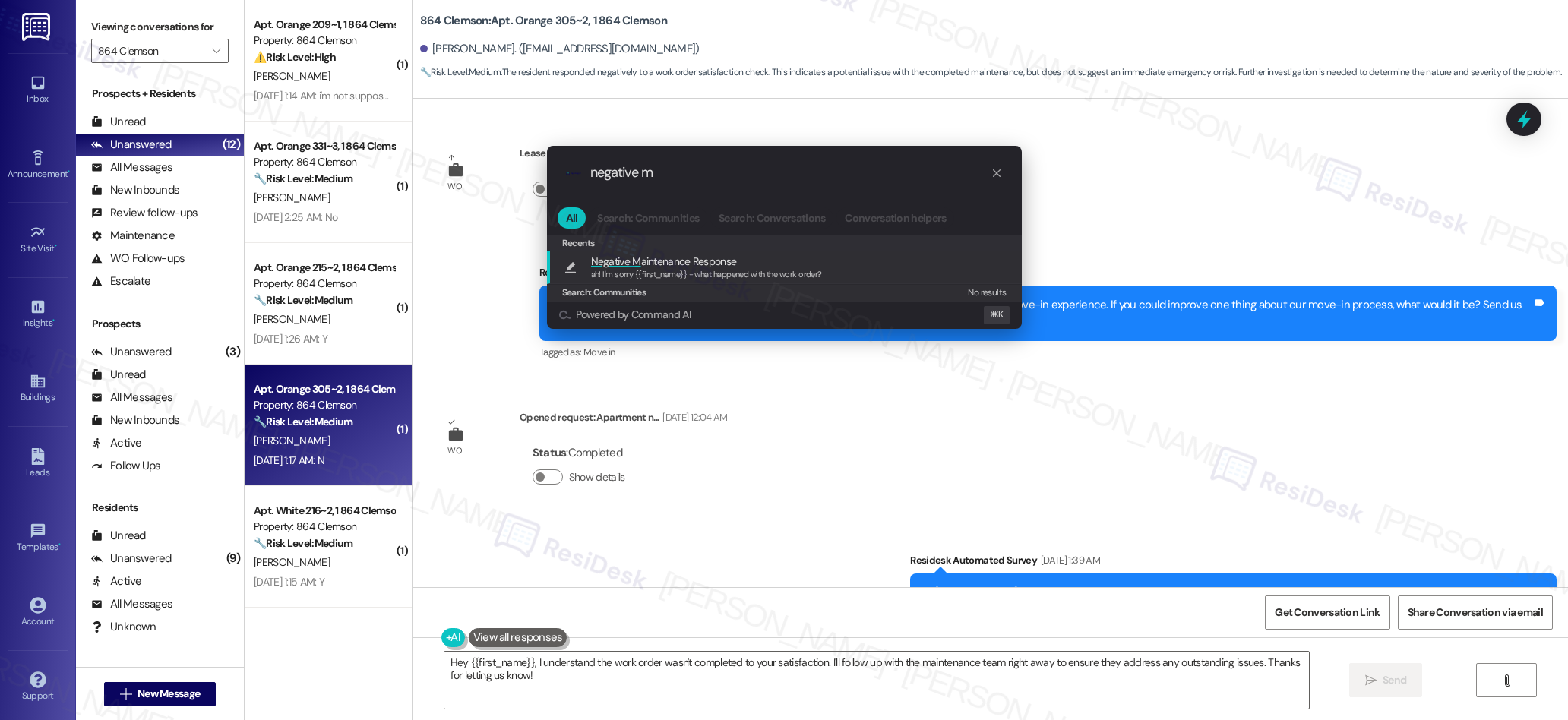
type input "negative m"
click at [626, 263] on span "Negative M" at bounding box center [616, 261] width 51 height 13
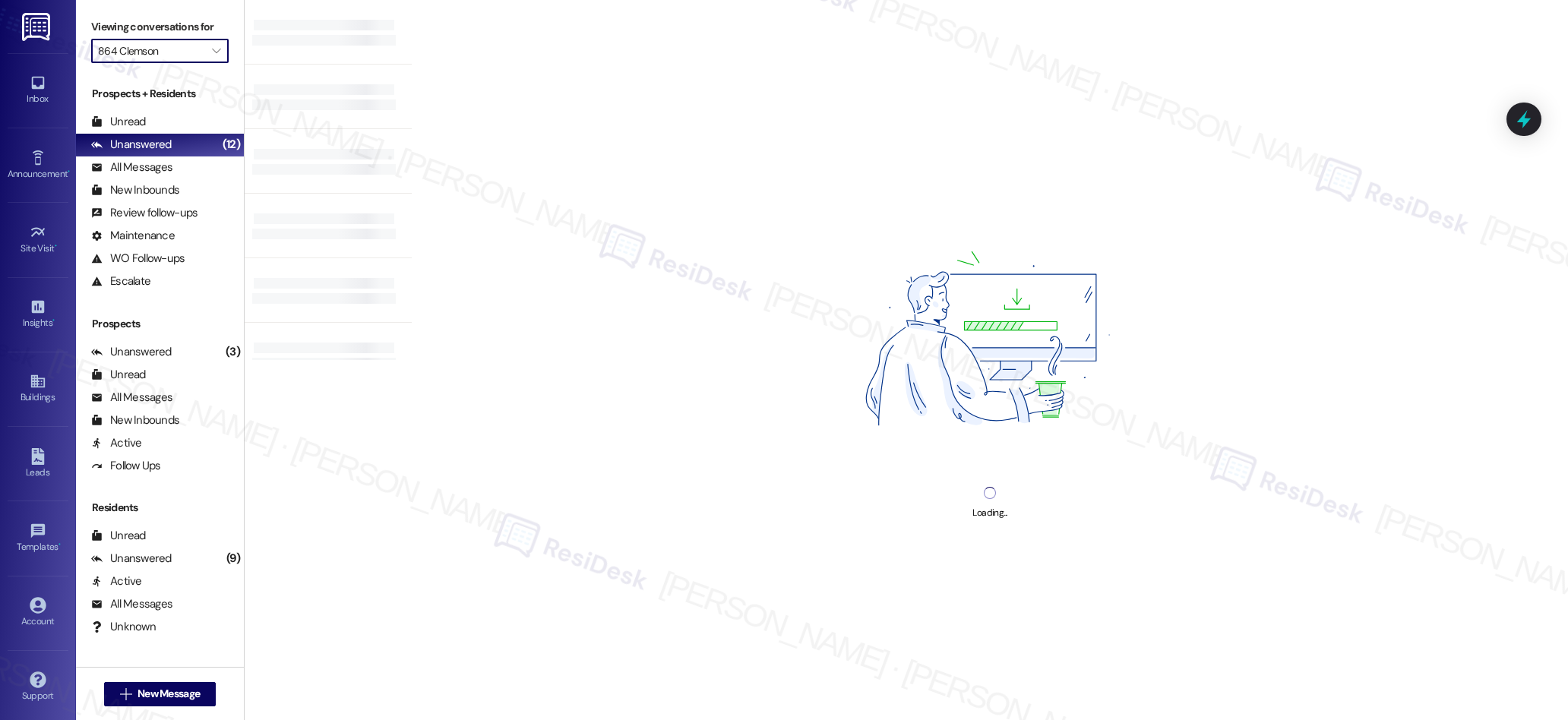
type input "[GEOGRAPHIC_DATA]"
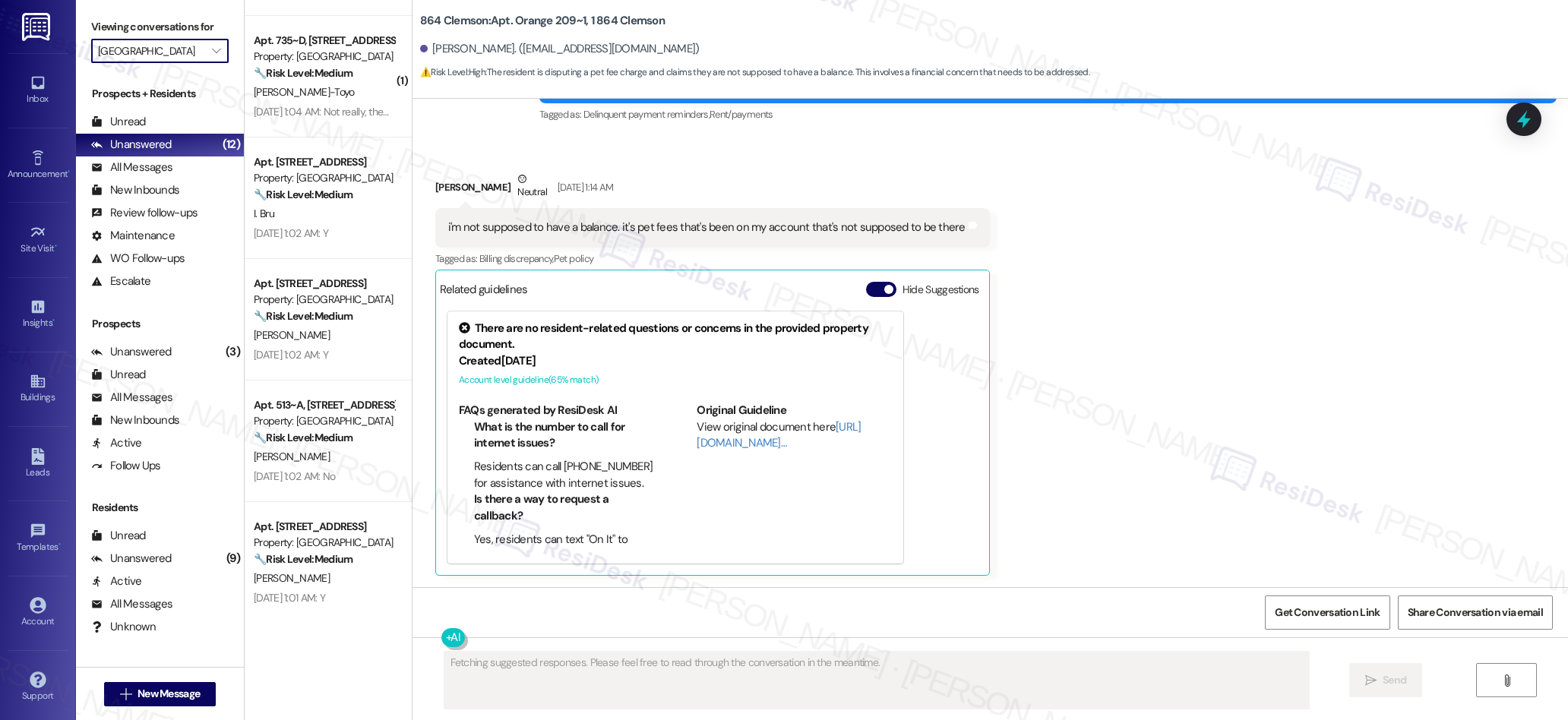
scroll to position [1819, 0]
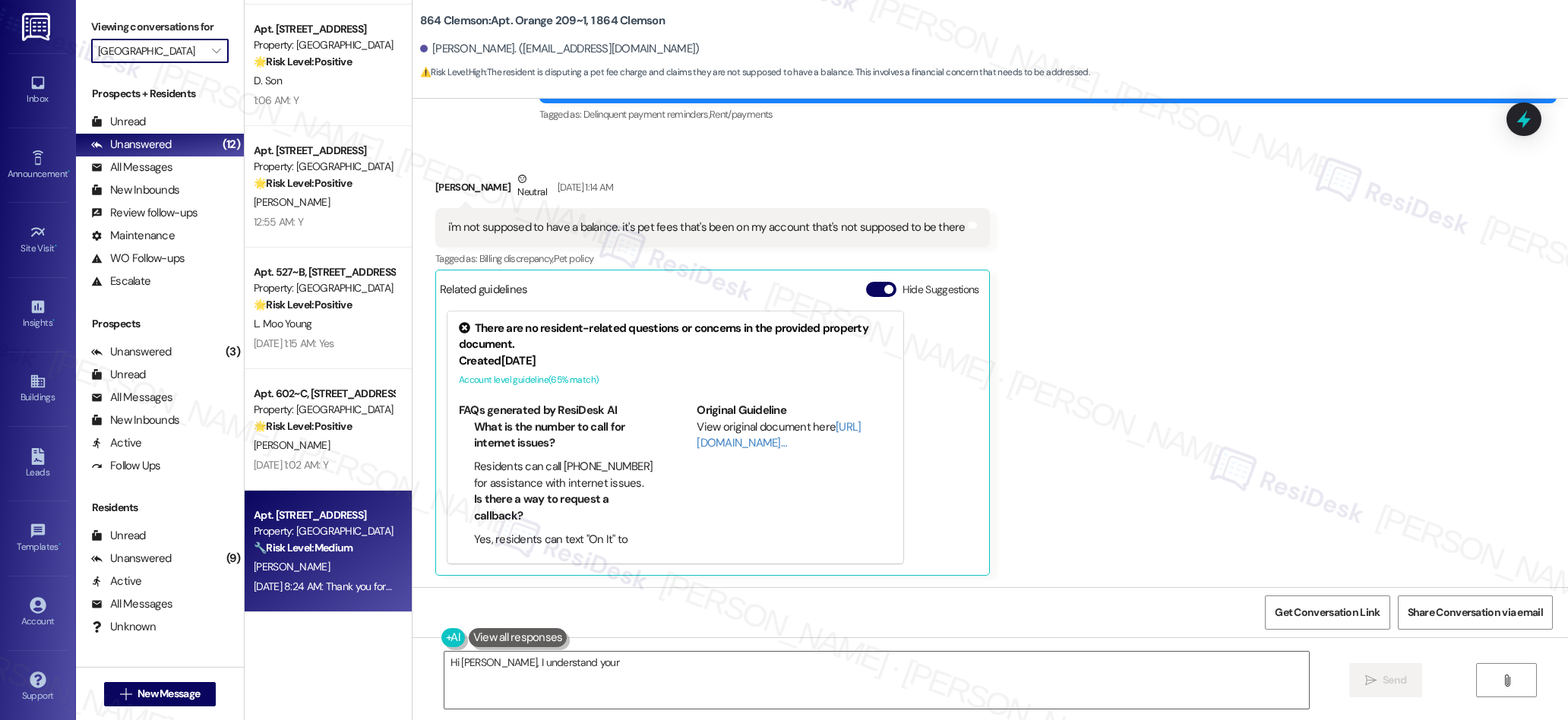
type textarea "Hi [PERSON_NAME], I understand your concern"
click at [361, 595] on div "[DATE] 8:24 AM: Thank you for your message. Our offices are currently closed, b…" at bounding box center [323, 586] width 144 height 19
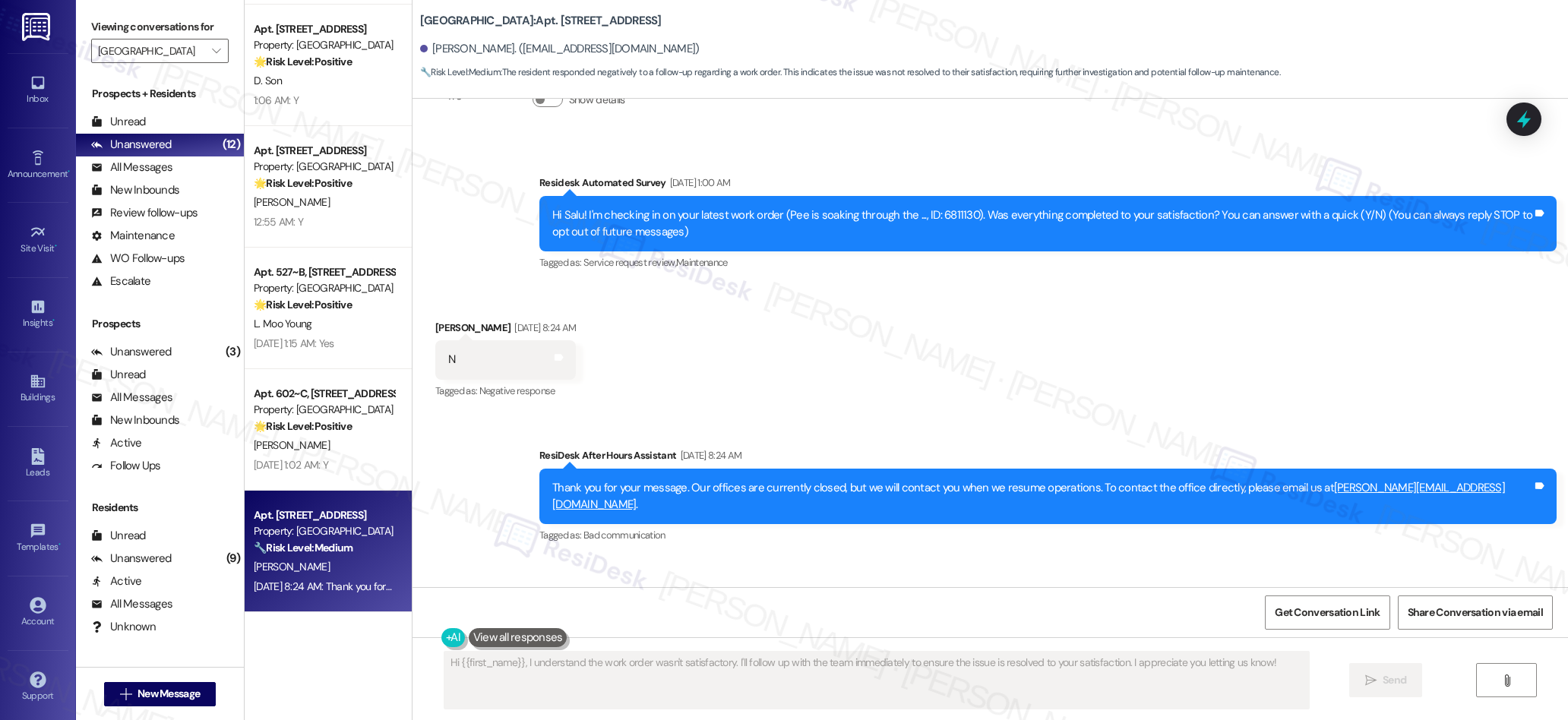
scroll to position [89, 0]
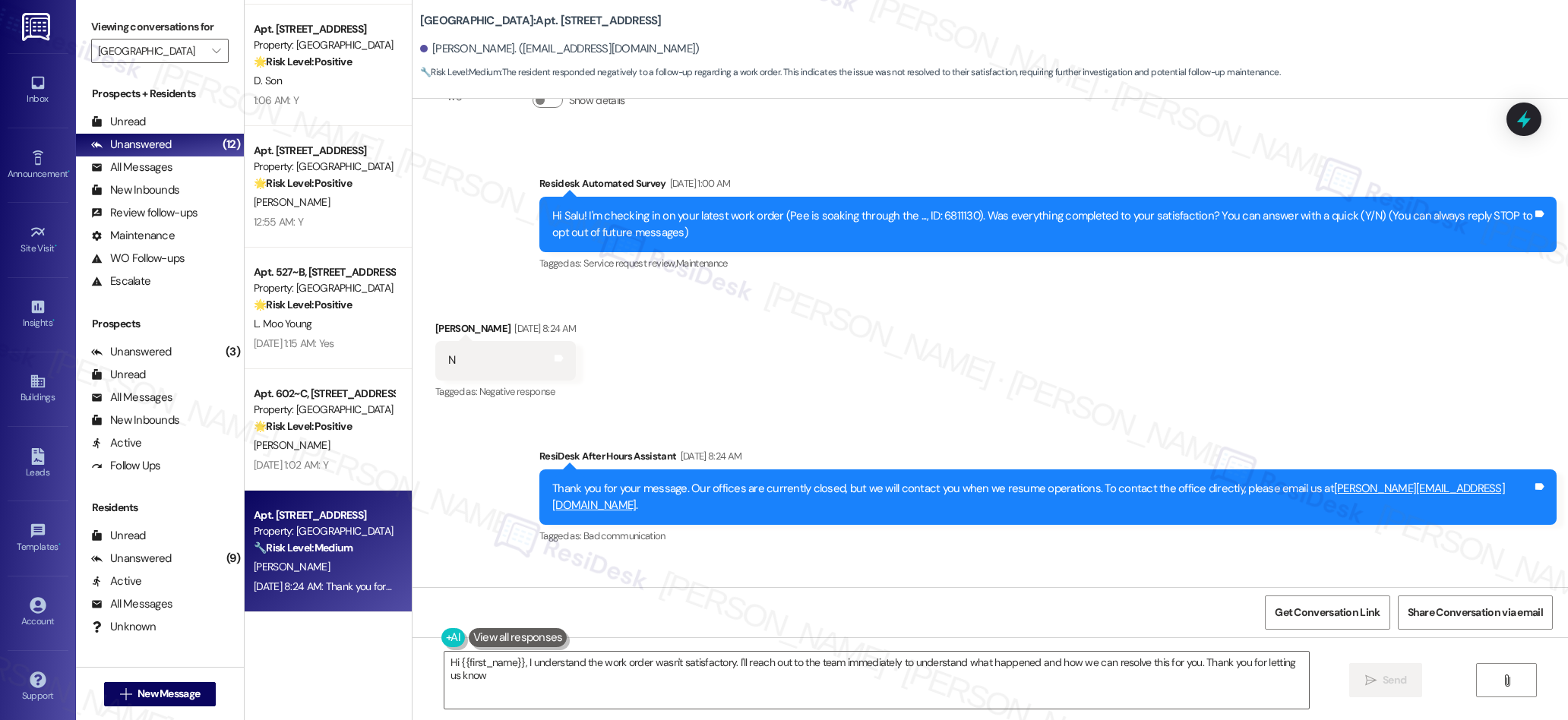
type textarea "Hi {{first_name}}, I understand the work order wasn't satisfactory. I'll reach …"
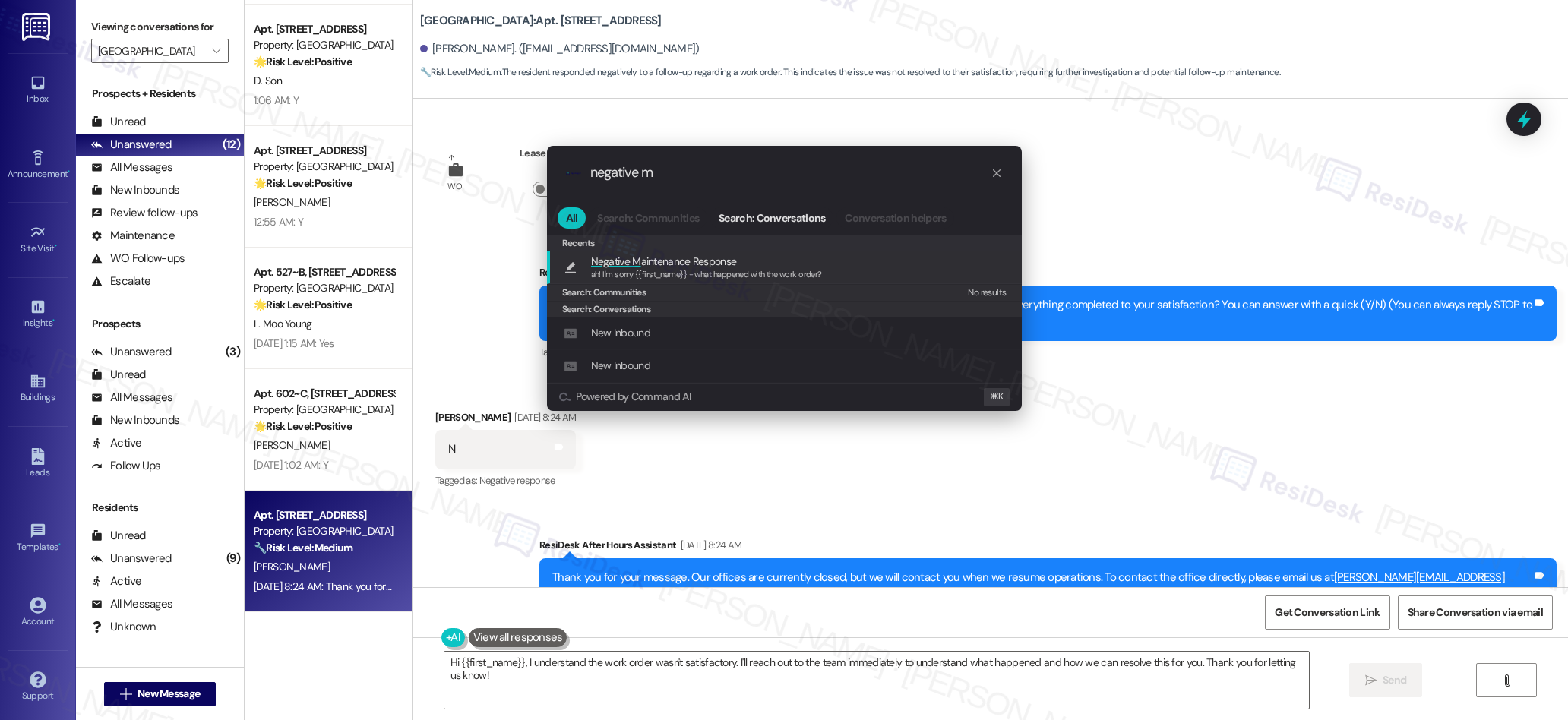
type input "negative m"
click at [665, 276] on span "ah! I'm sorry {{first_name}} - what happened with the work order?" at bounding box center [707, 274] width 231 height 10
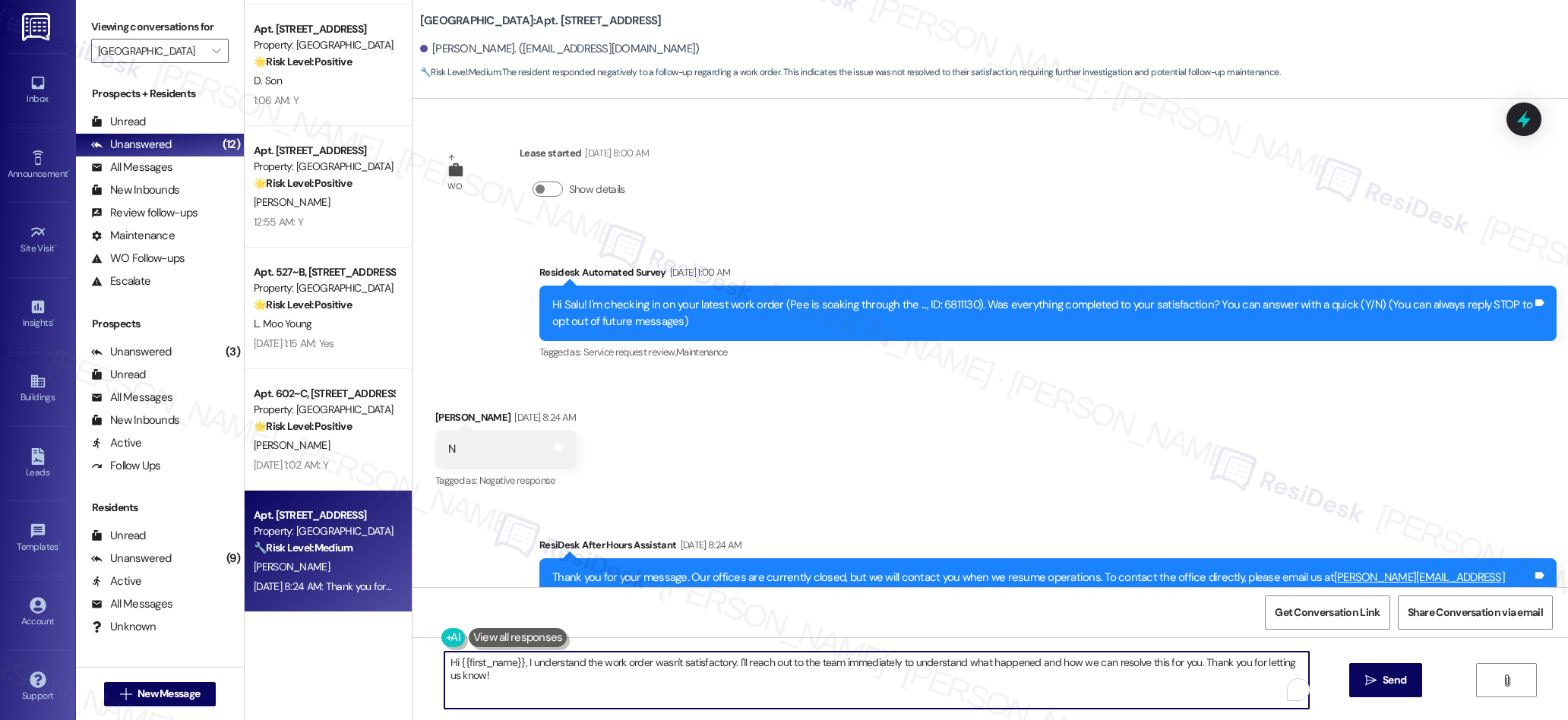
type textarea "ah! I'm sorry {{first_name}} - what happened with the work order?"
click at [1373, 679] on icon "" at bounding box center [1371, 680] width 11 height 12
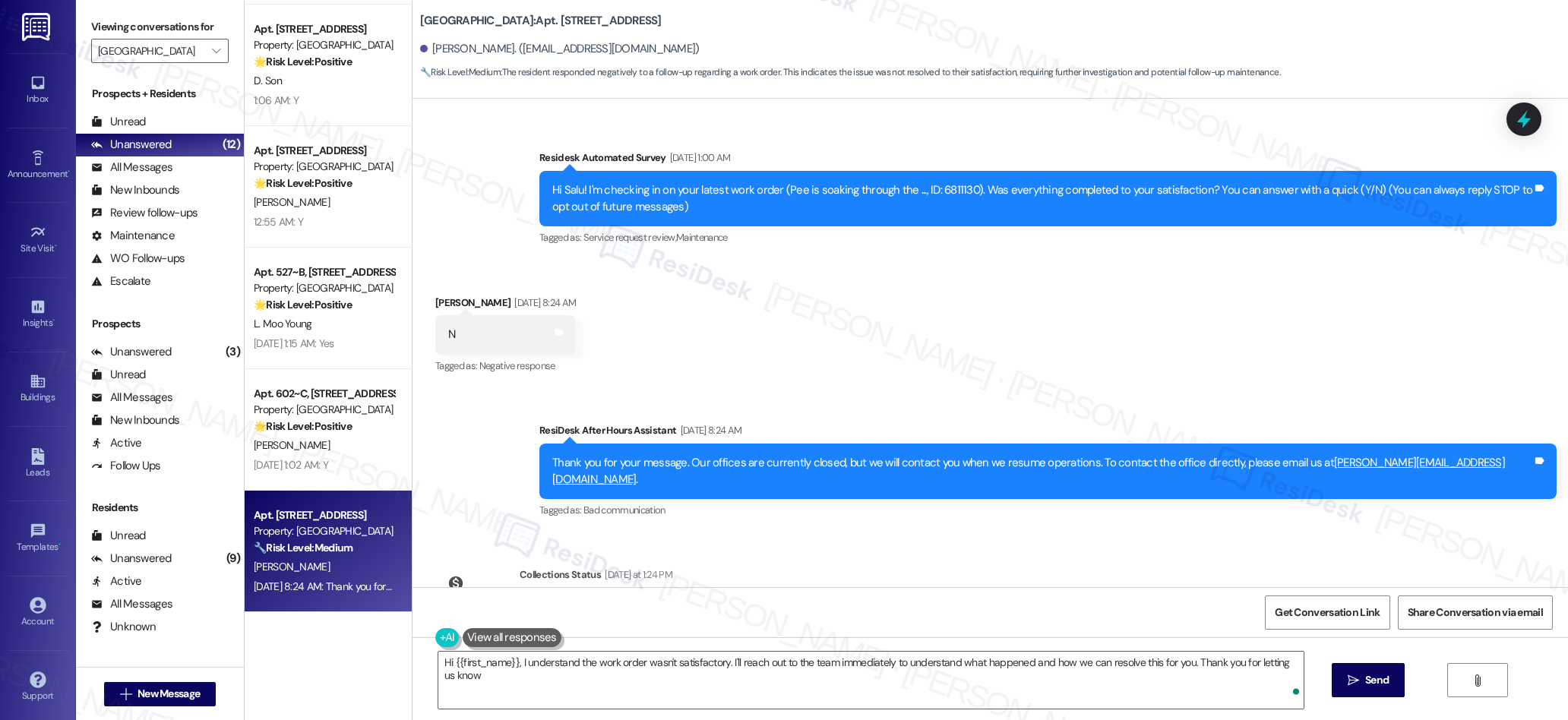
type textarea "Hi {{first_name}}, I understand the work order wasn't satisfactory. I'll reach …"
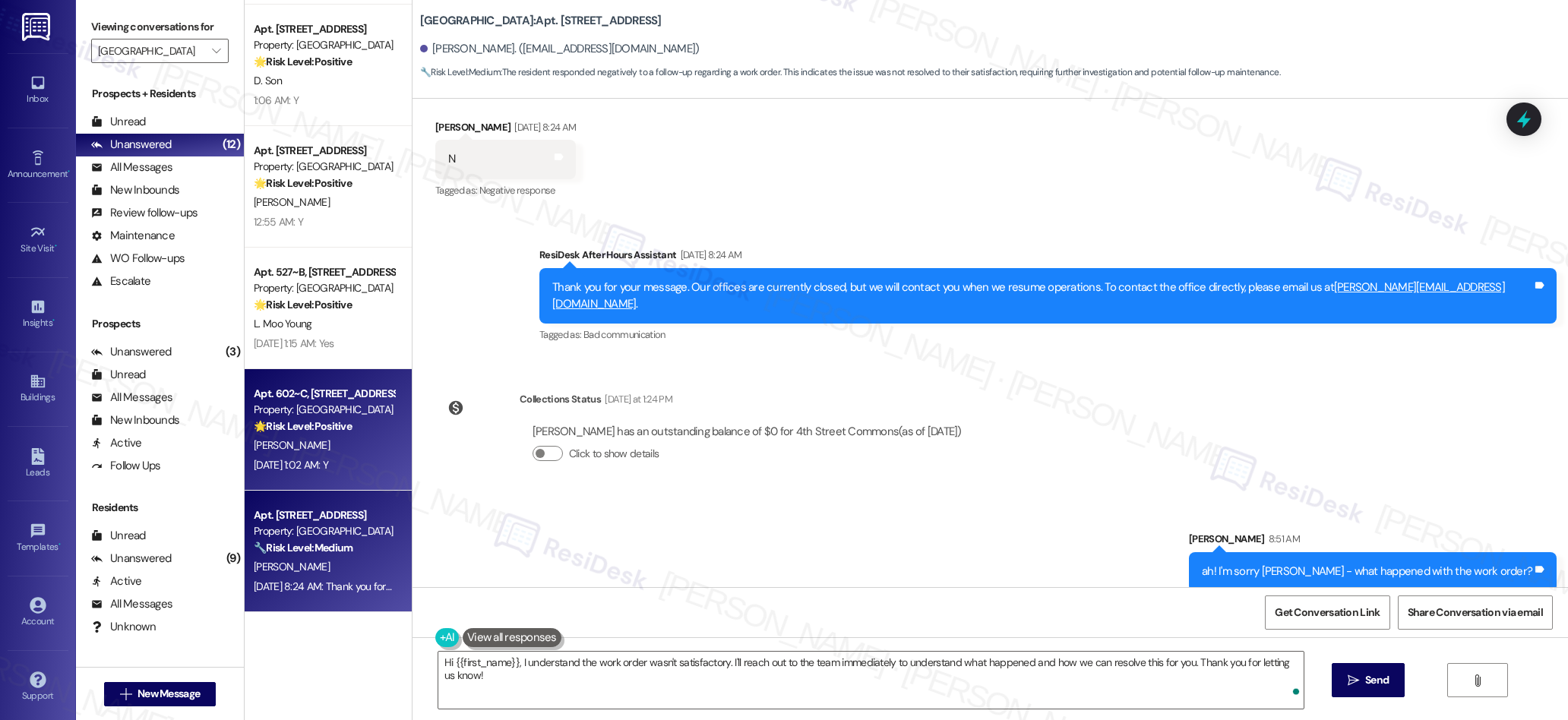
click at [316, 476] on div "Apt. 602~C, [GEOGRAPHIC_DATA] Property: 4th Street Commons 🌟 Risk Level: Positi…" at bounding box center [327, 429] width 167 height 121
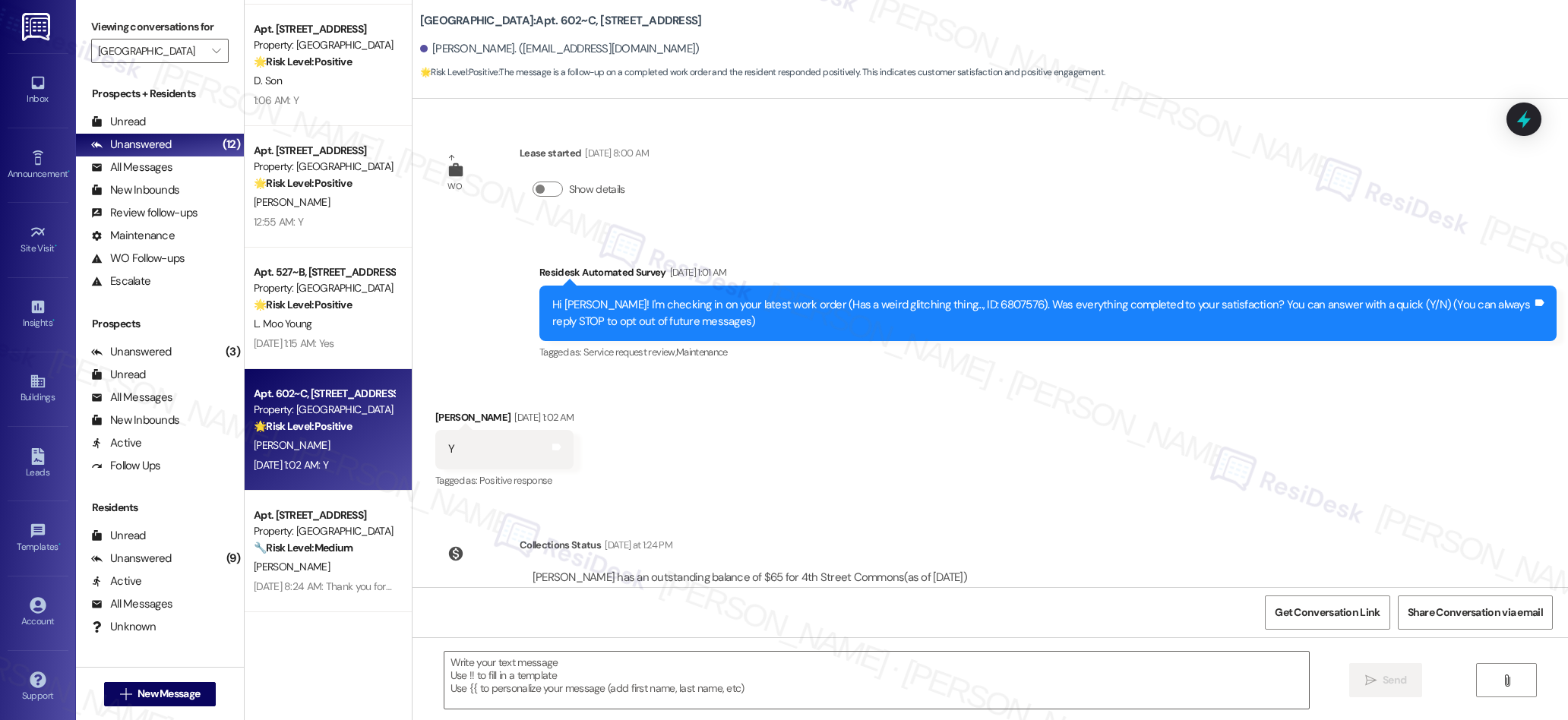
type textarea "Fetching suggested responses. Please feel free to read through the conversation…"
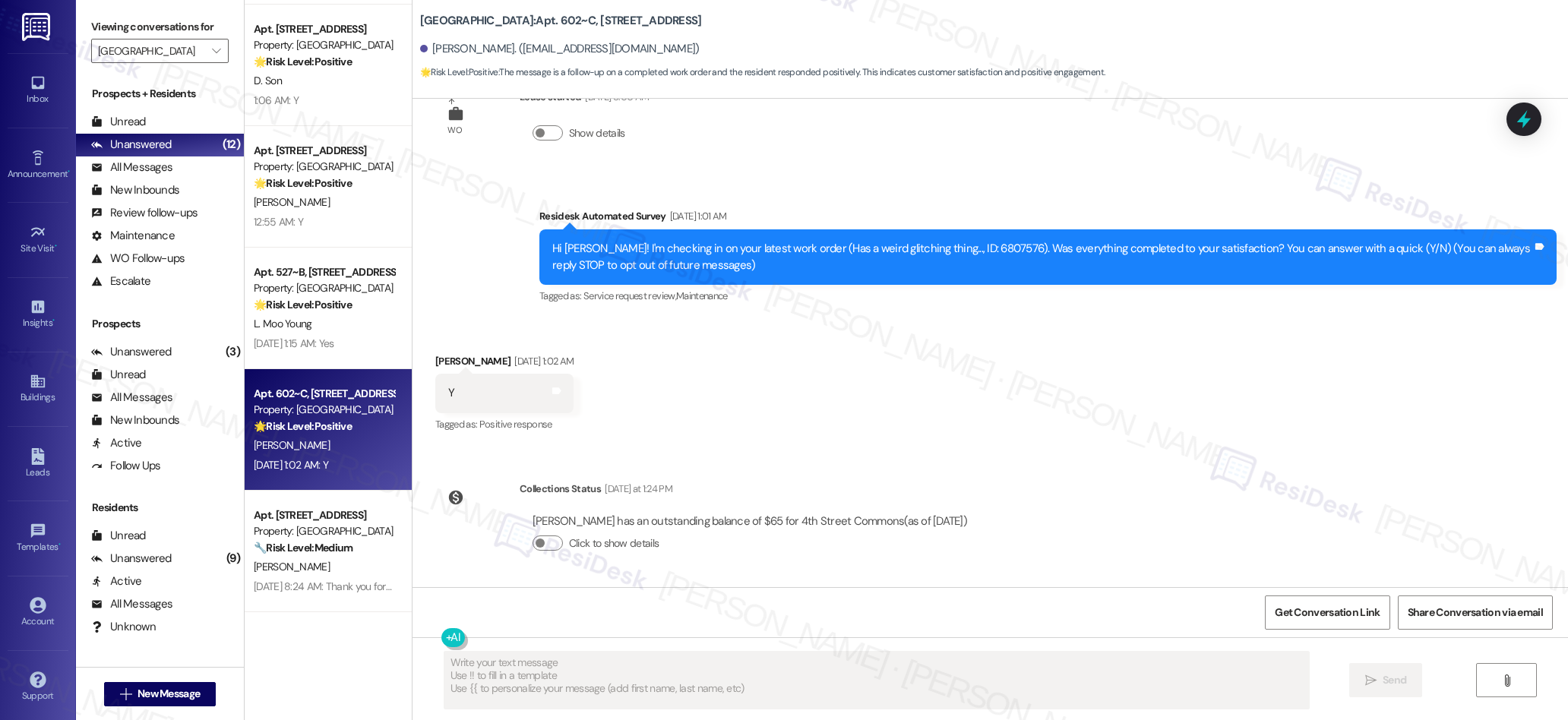
scroll to position [0, 0]
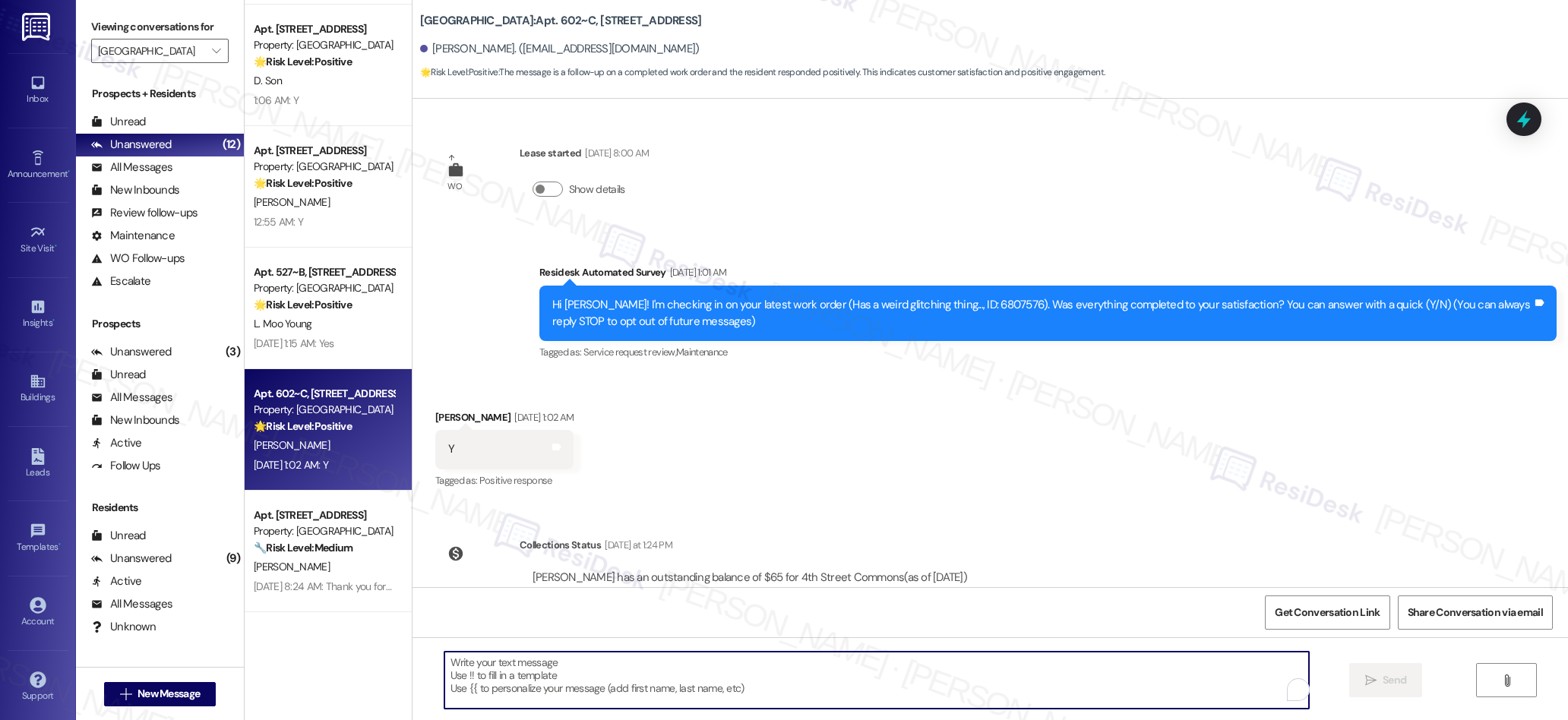
click at [683, 674] on textarea "To enrich screen reader interactions, please activate Accessibility in Grammarl…" at bounding box center [877, 680] width 865 height 57
paste textarea "We’re glad everything went well with your work order! Let us know if there’s an…"
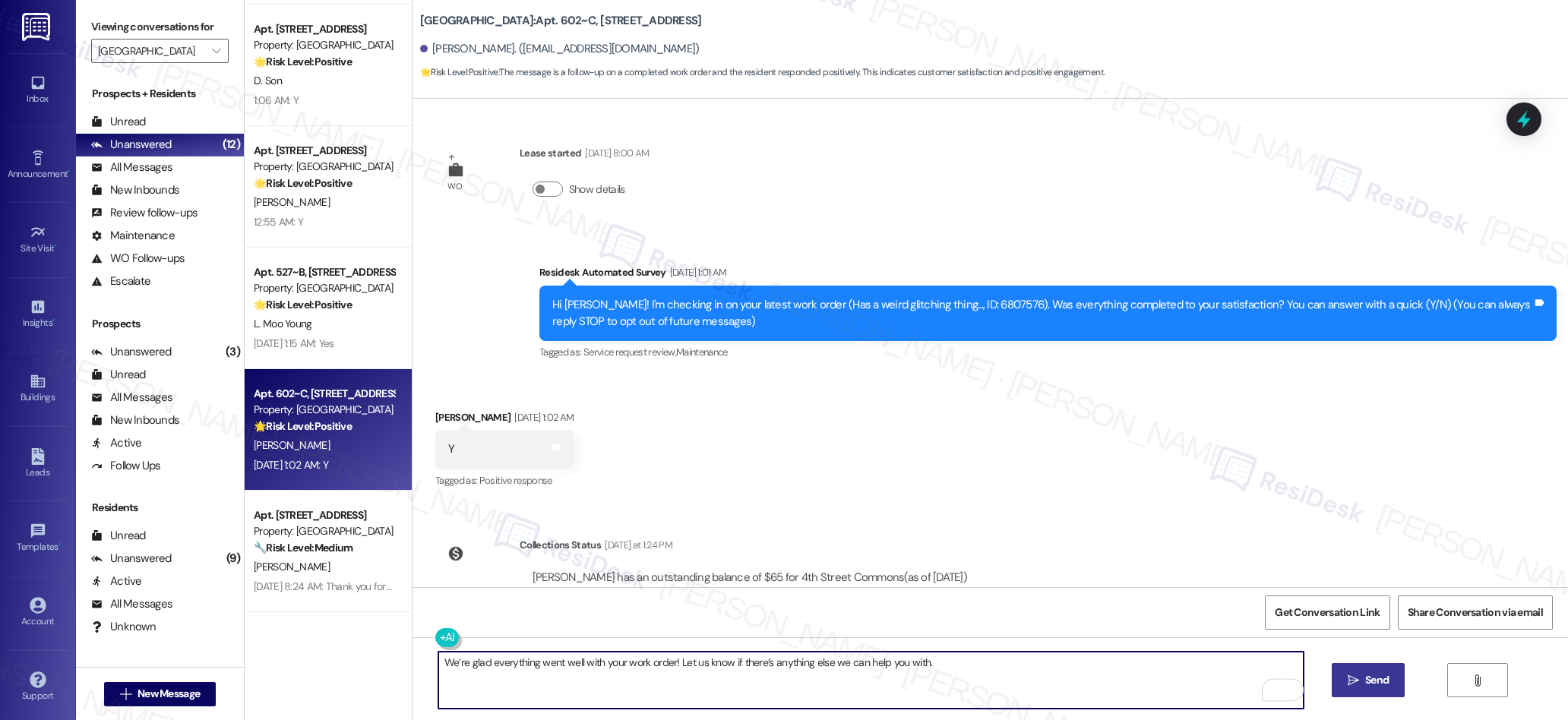
type textarea "We’re glad everything went well with your work order! Let us know if there’s an…"
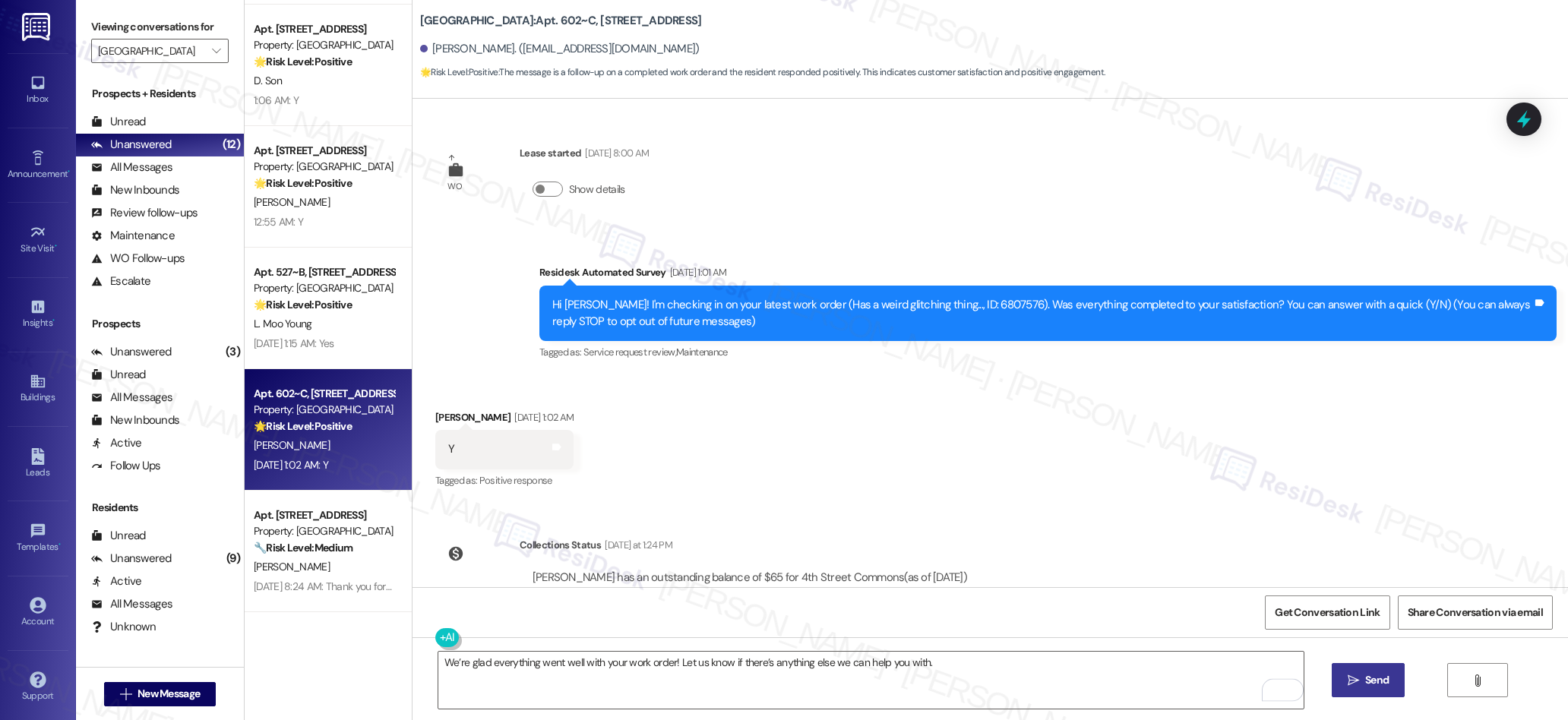
click at [1355, 681] on icon "" at bounding box center [1353, 680] width 11 height 12
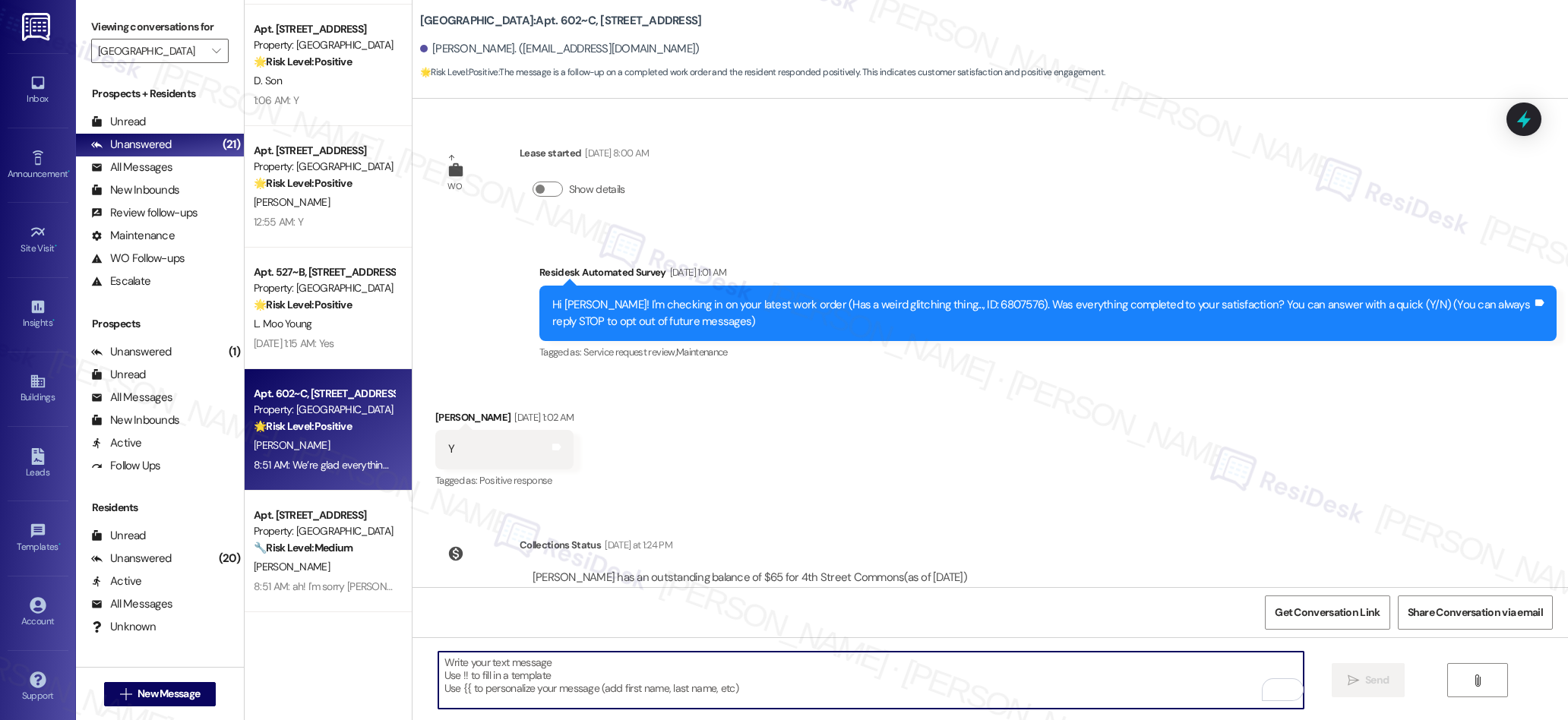
click at [631, 681] on textarea "To enrich screen reader interactions, please activate Accessibility in Grammarl…" at bounding box center [871, 680] width 865 height 57
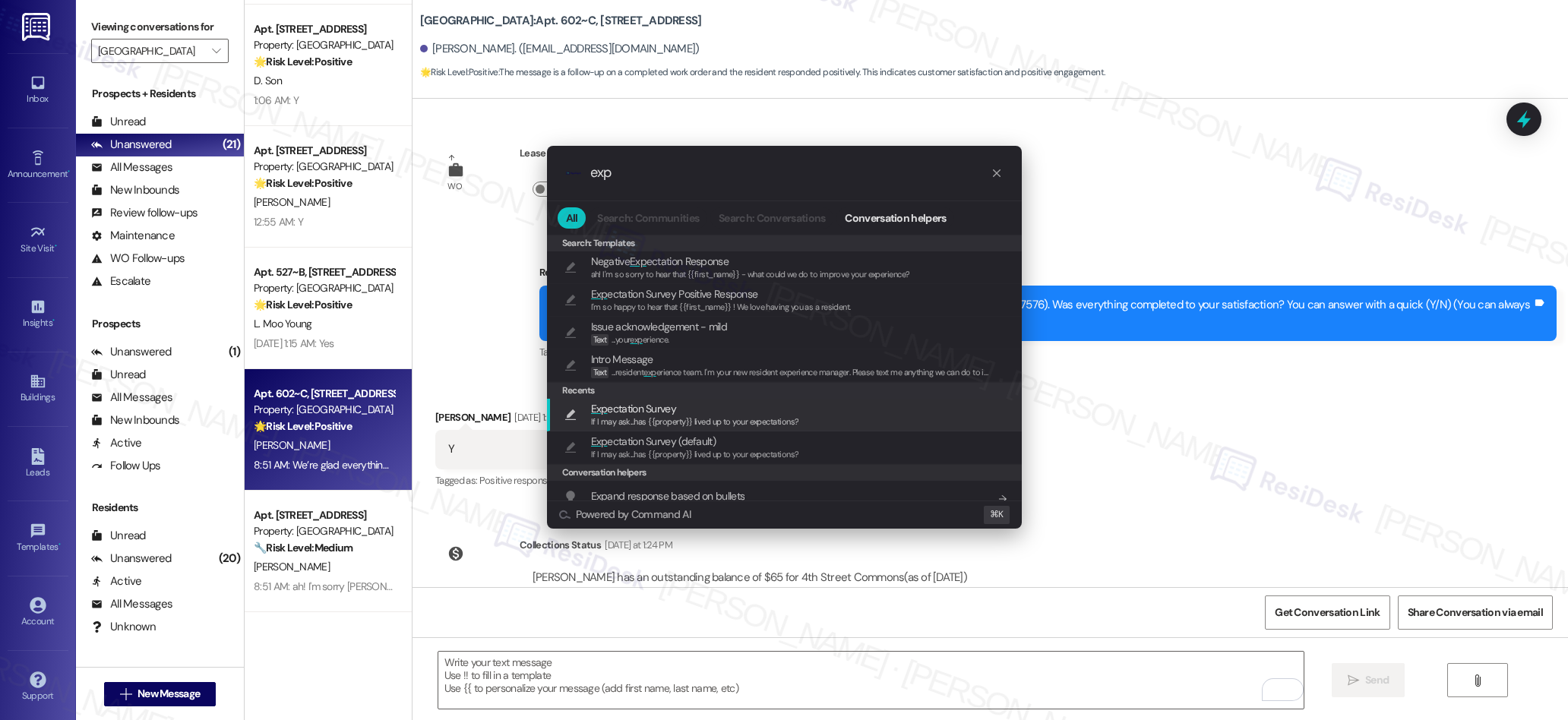
type input "exp"
click at [618, 419] on span "If I may ask...has {{property}} lived up to your expectations?" at bounding box center [695, 421] width 208 height 10
type textarea "If I may ask...has {{property}} lived up to your expectations?"
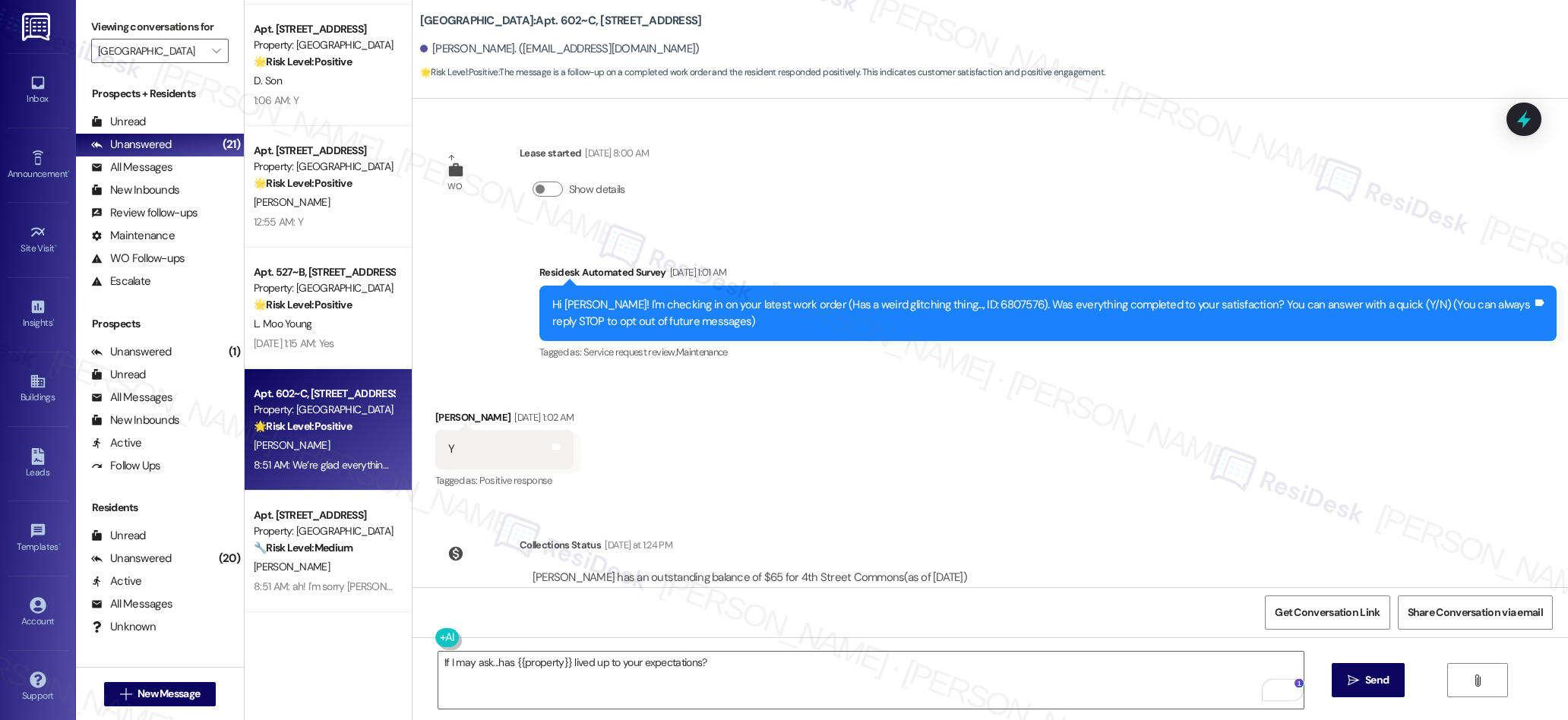
drag, startPoint x: 1353, startPoint y: 684, endPoint x: 1006, endPoint y: 624, distance: 352.1
click at [1351, 684] on icon "" at bounding box center [1353, 680] width 11 height 12
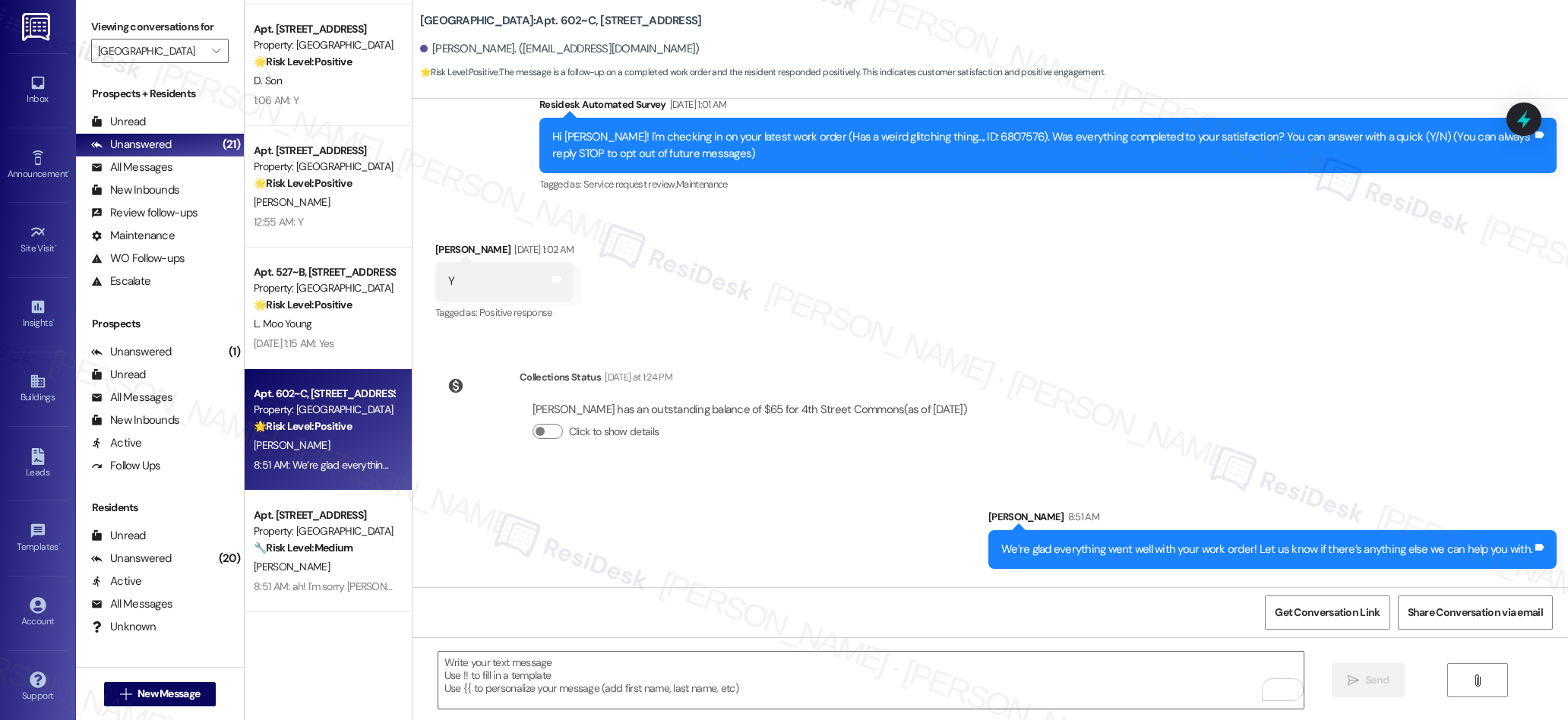
scroll to position [268, 0]
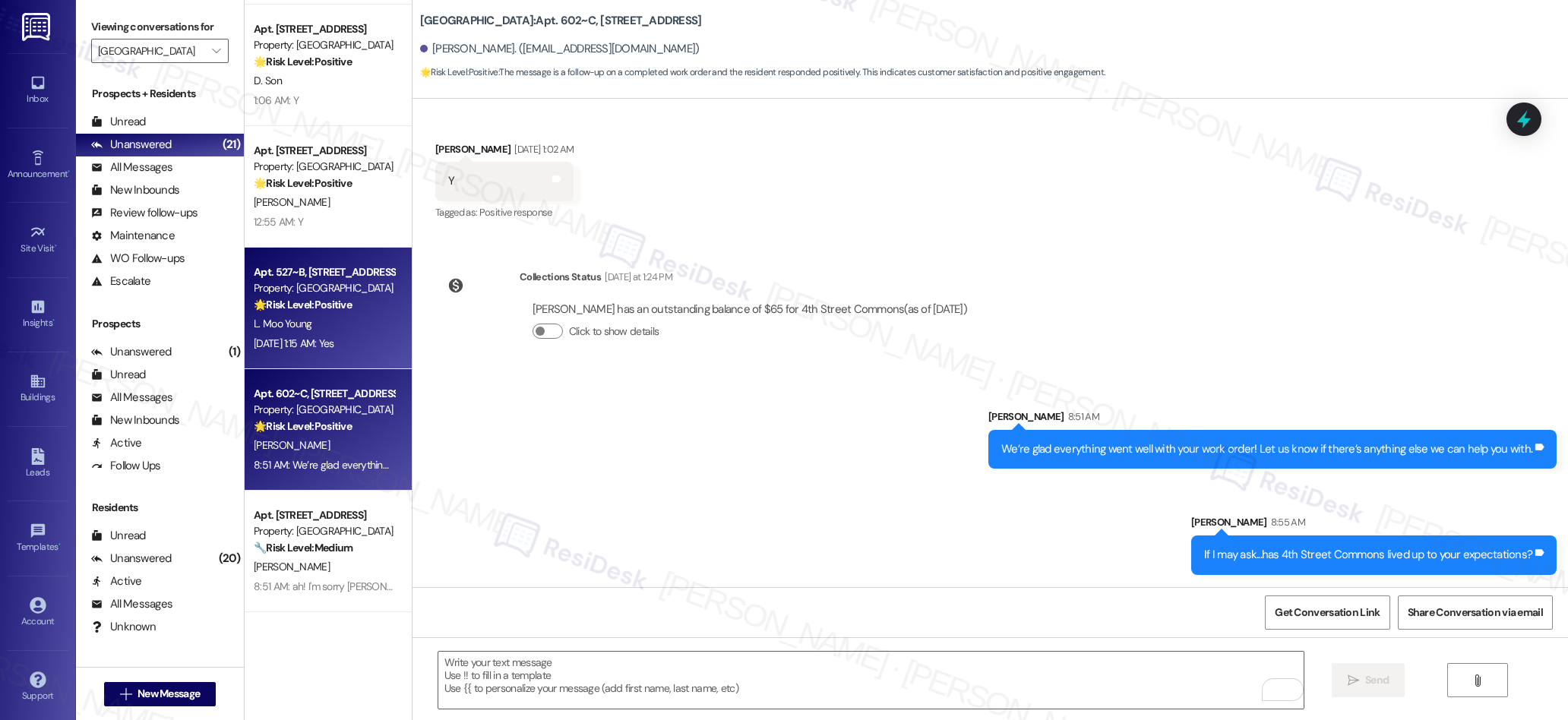
click at [354, 330] on div "L. Moo Young" at bounding box center [323, 324] width 144 height 19
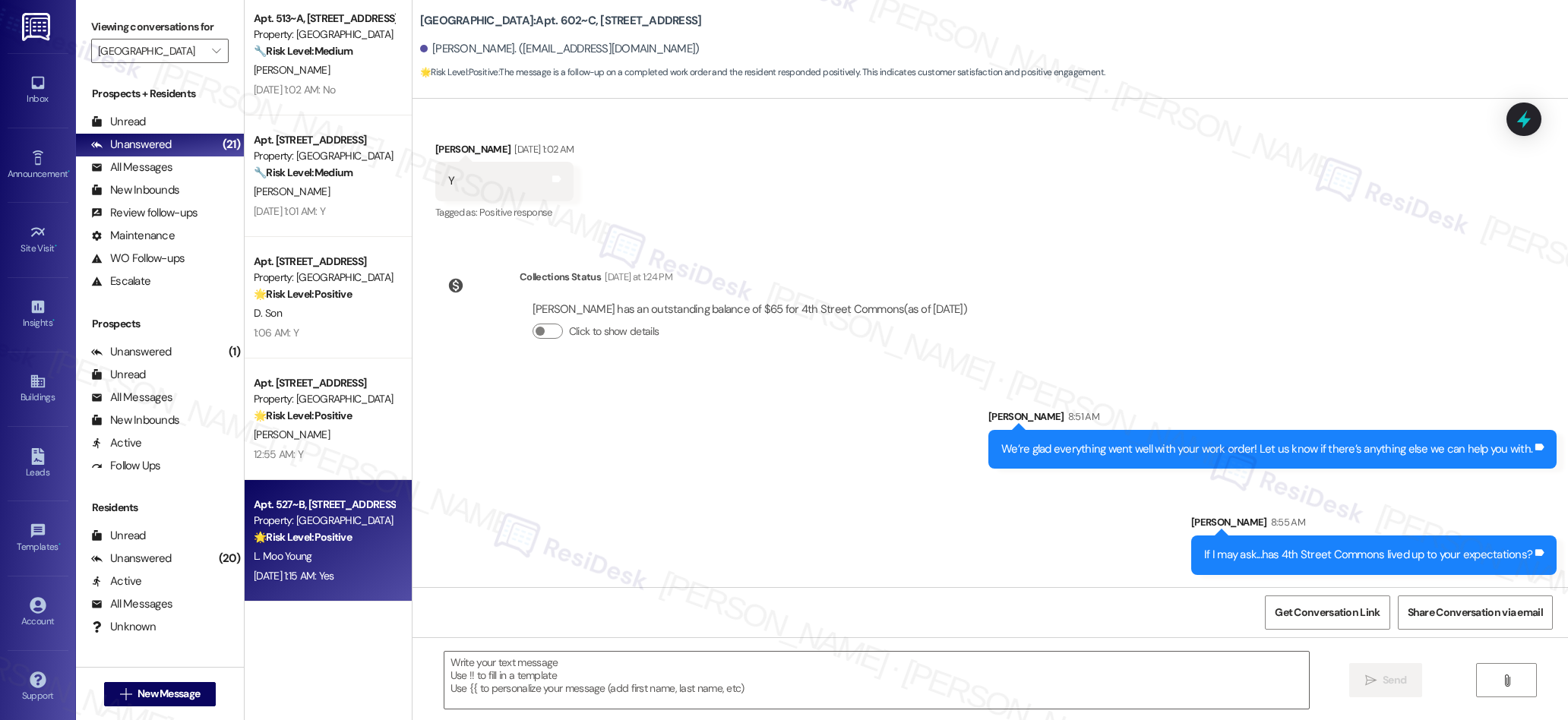
type textarea "Fetching suggested responses. Please feel free to read through the conversation…"
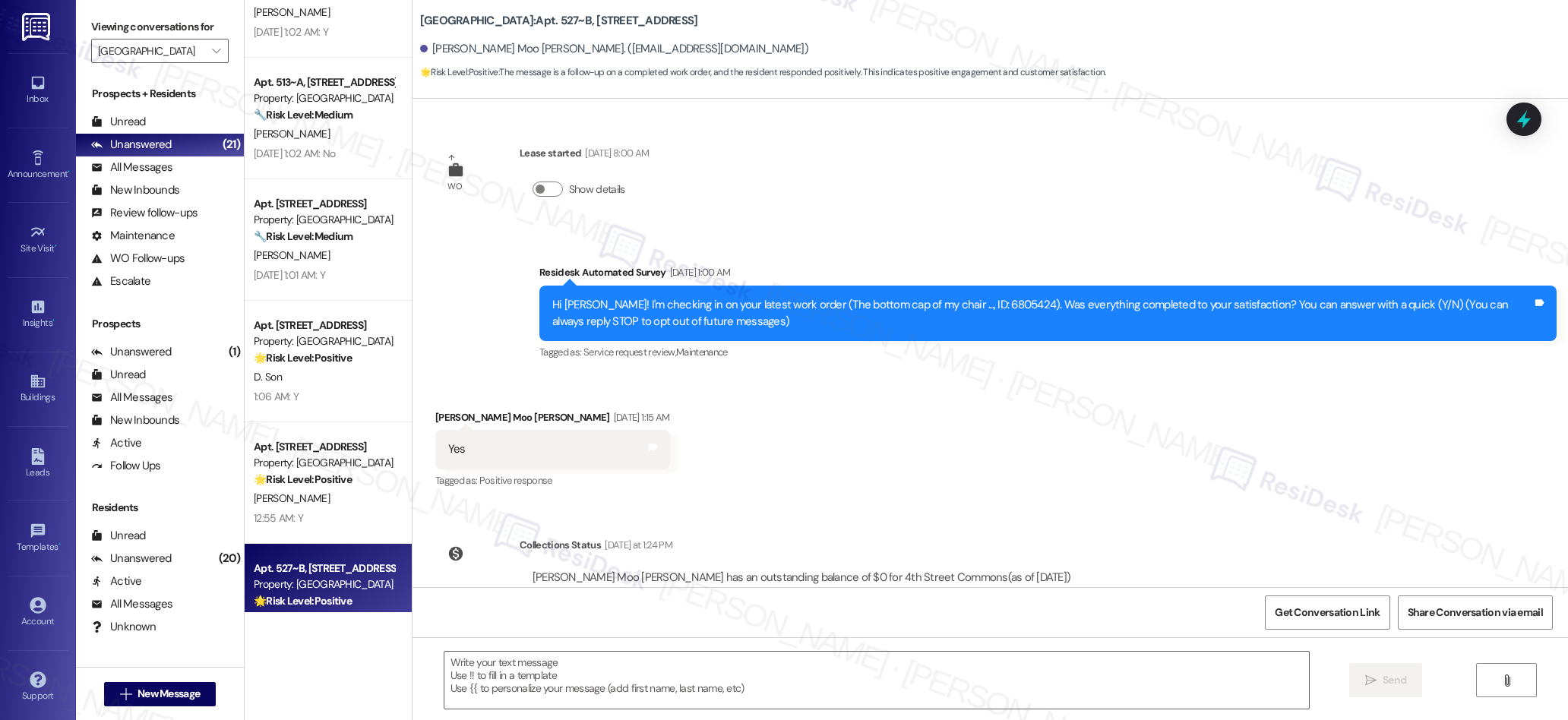
type textarea "Fetching suggested responses. Please feel free to read through the conversation…"
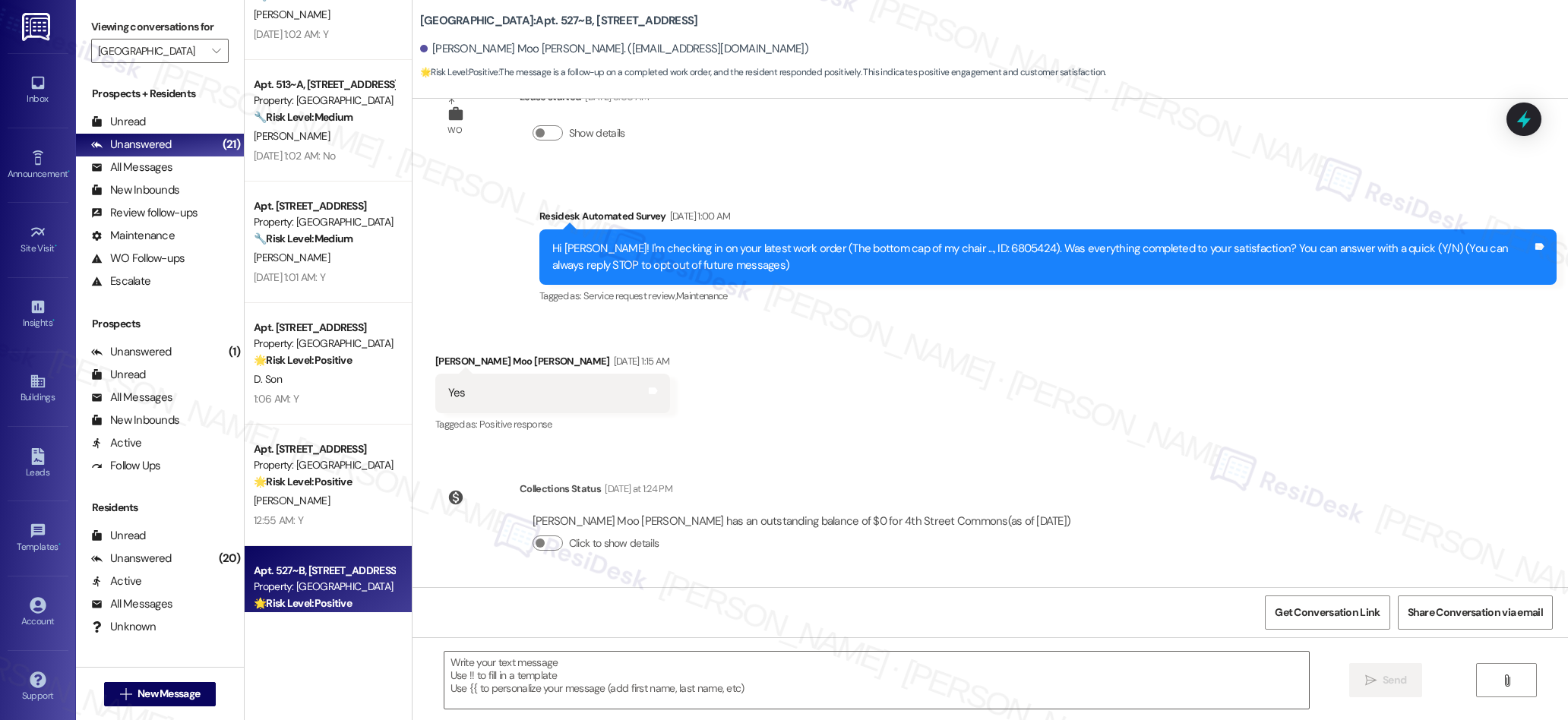
scroll to position [0, 0]
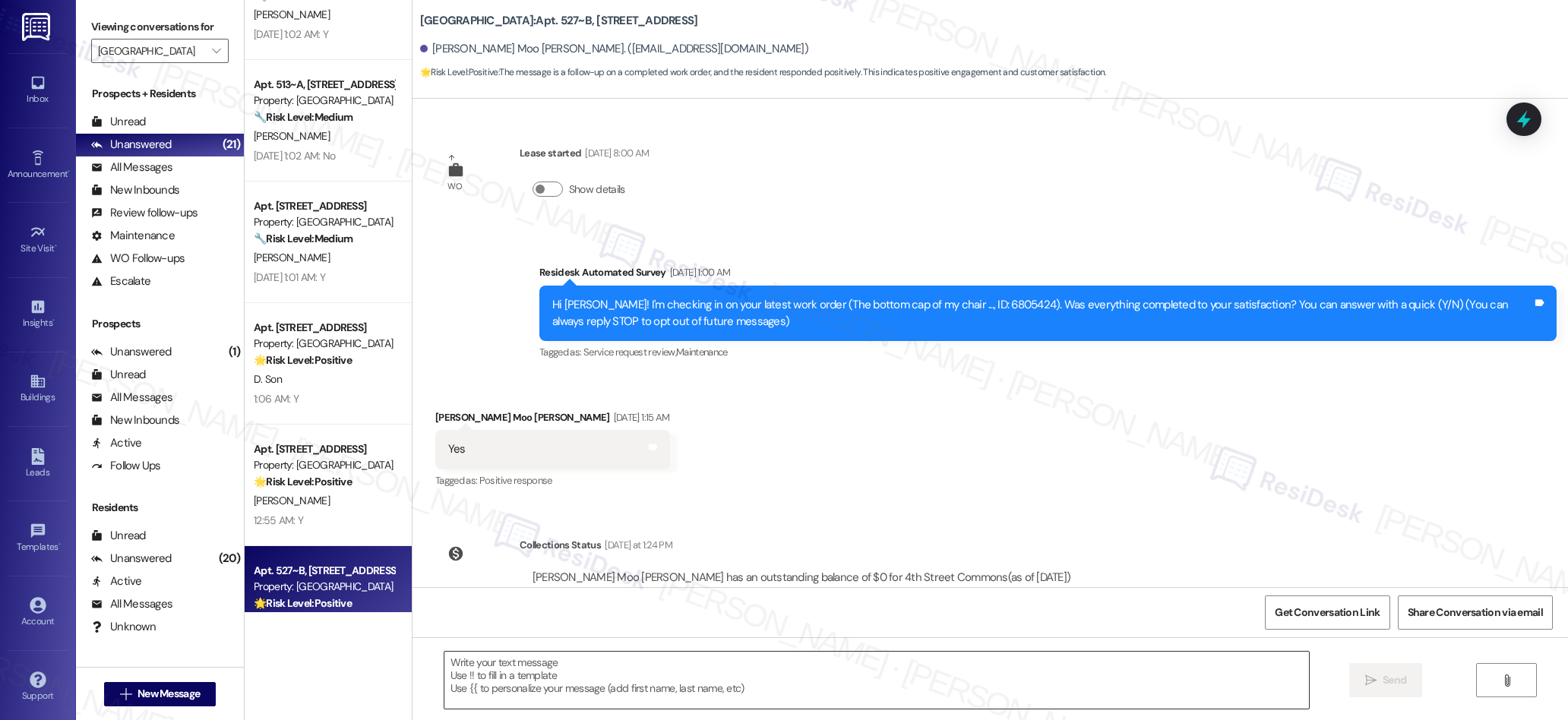
click at [708, 673] on textarea at bounding box center [877, 680] width 865 height 57
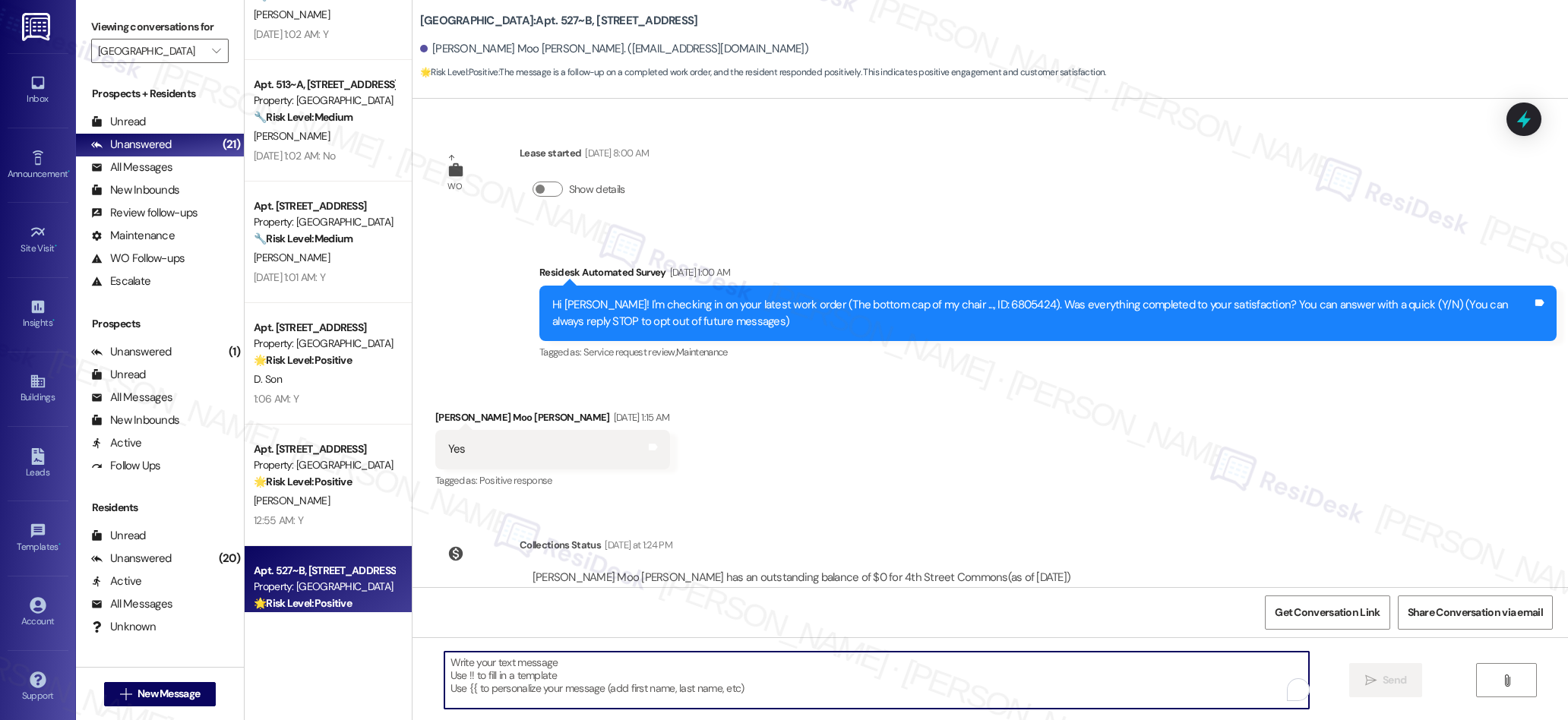
paste textarea "We’re glad everything went well with your work order! Let us know if there’s an…"
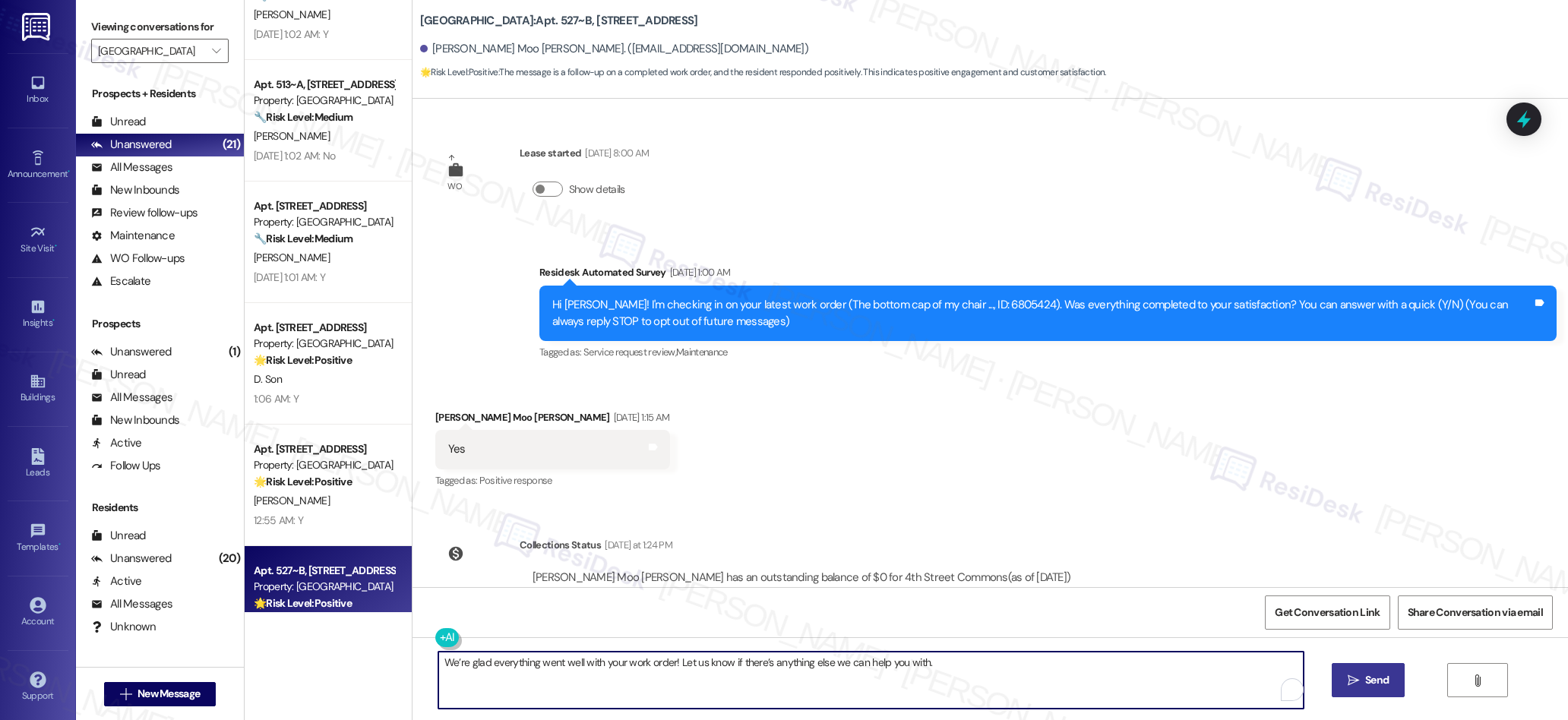
type textarea "We’re glad everything went well with your work order! Let us know if there’s an…"
click at [1378, 687] on span "Send" at bounding box center [1376, 680] width 24 height 16
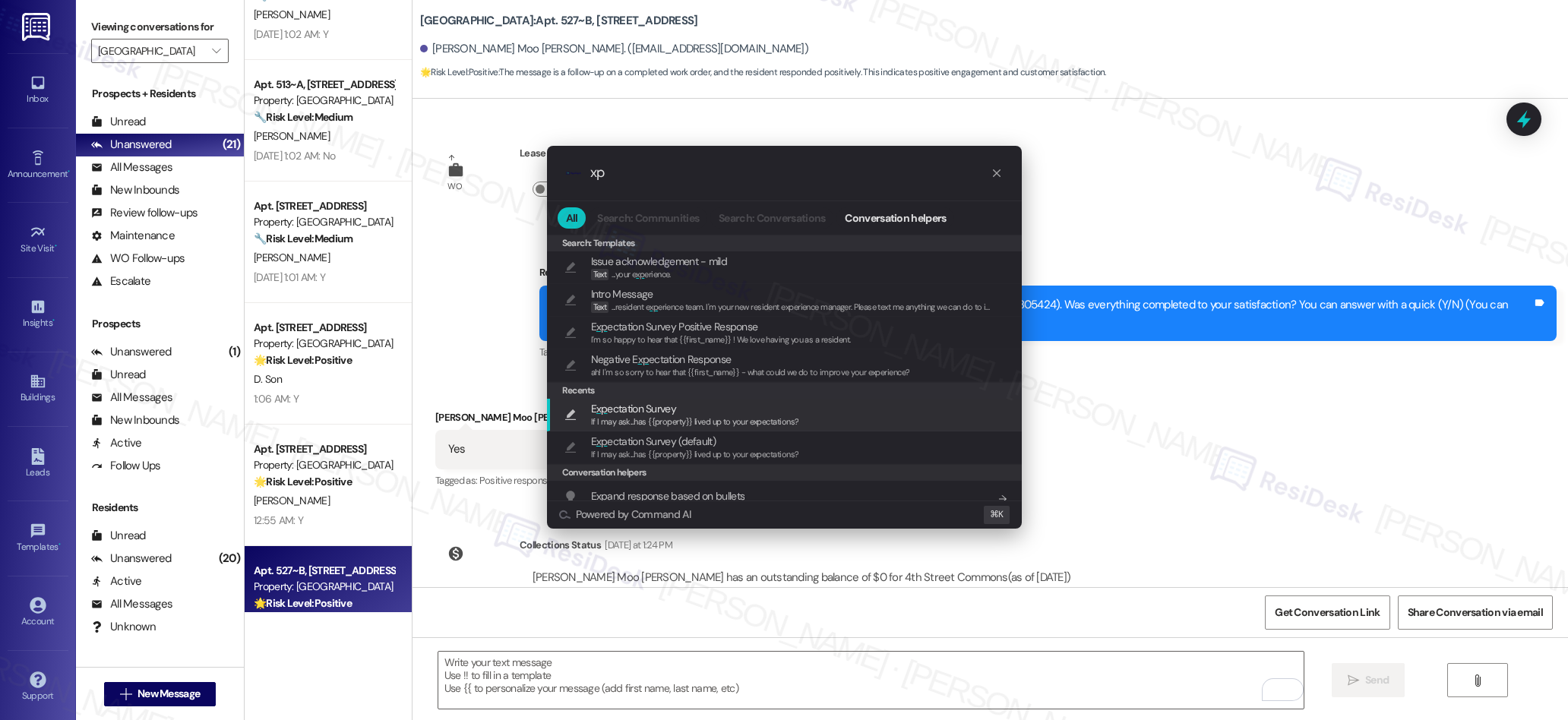
type input "xp"
click at [645, 405] on span "E xp ectation Survey" at bounding box center [633, 409] width 85 height 17
type textarea "If I may ask...has {{property}} lived up to your expectations?"
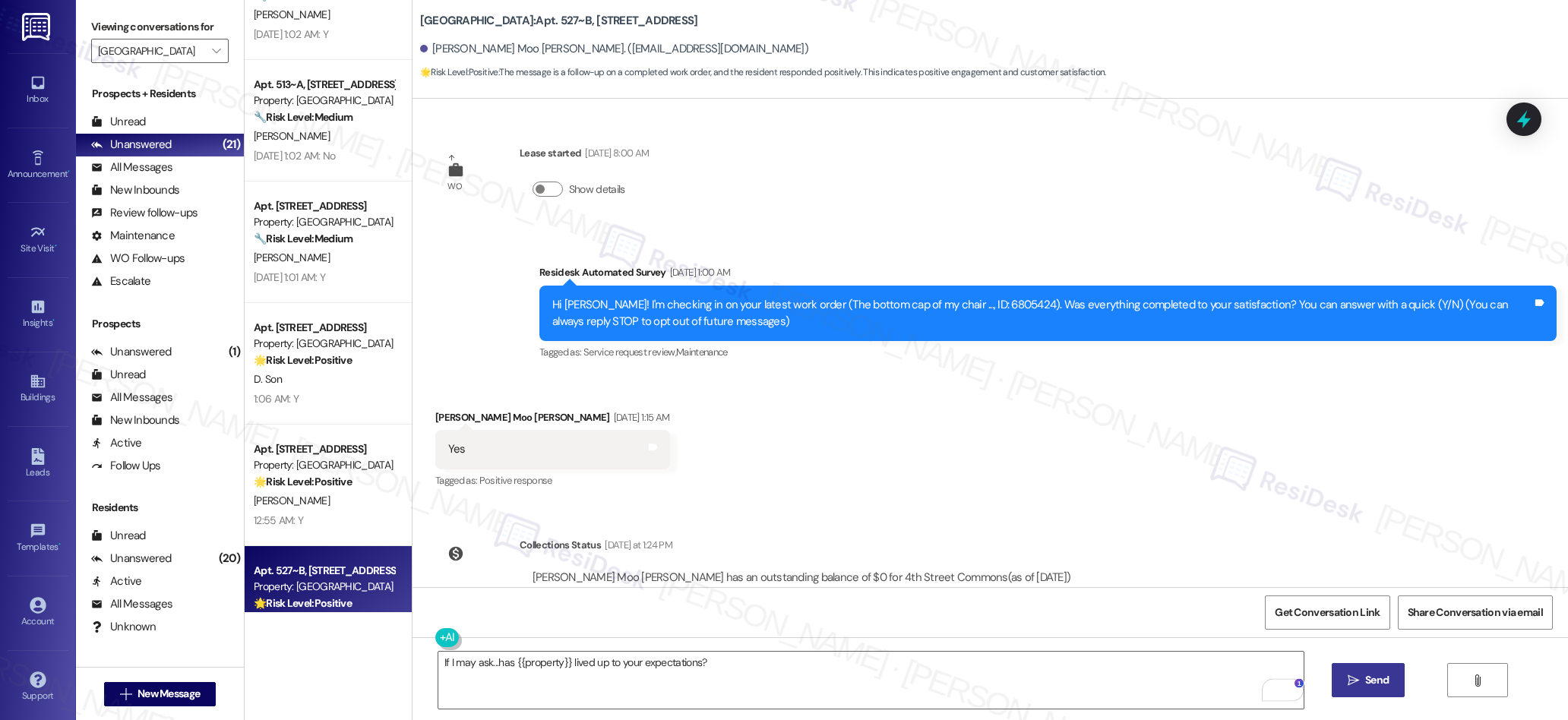
click at [1348, 678] on icon "" at bounding box center [1353, 680] width 11 height 12
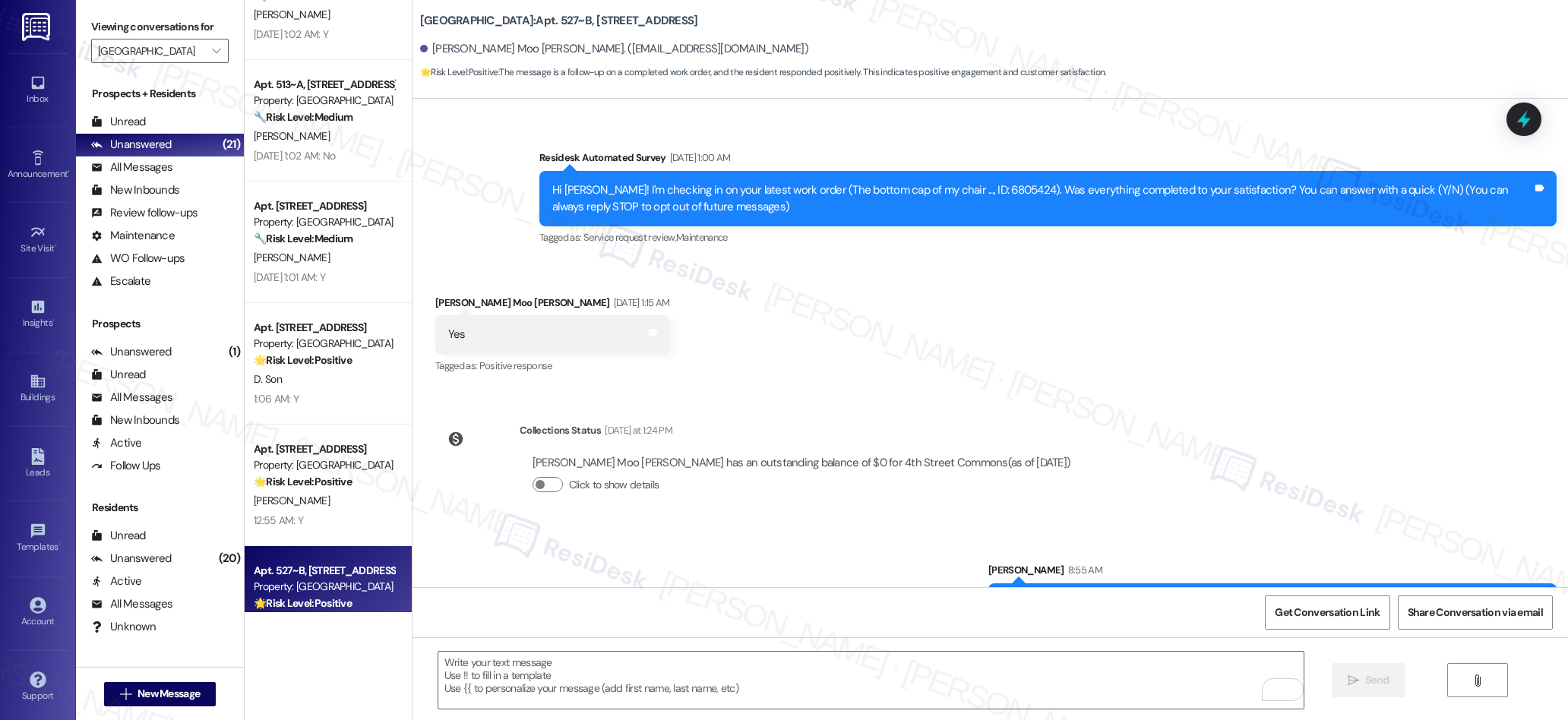
scroll to position [268, 0]
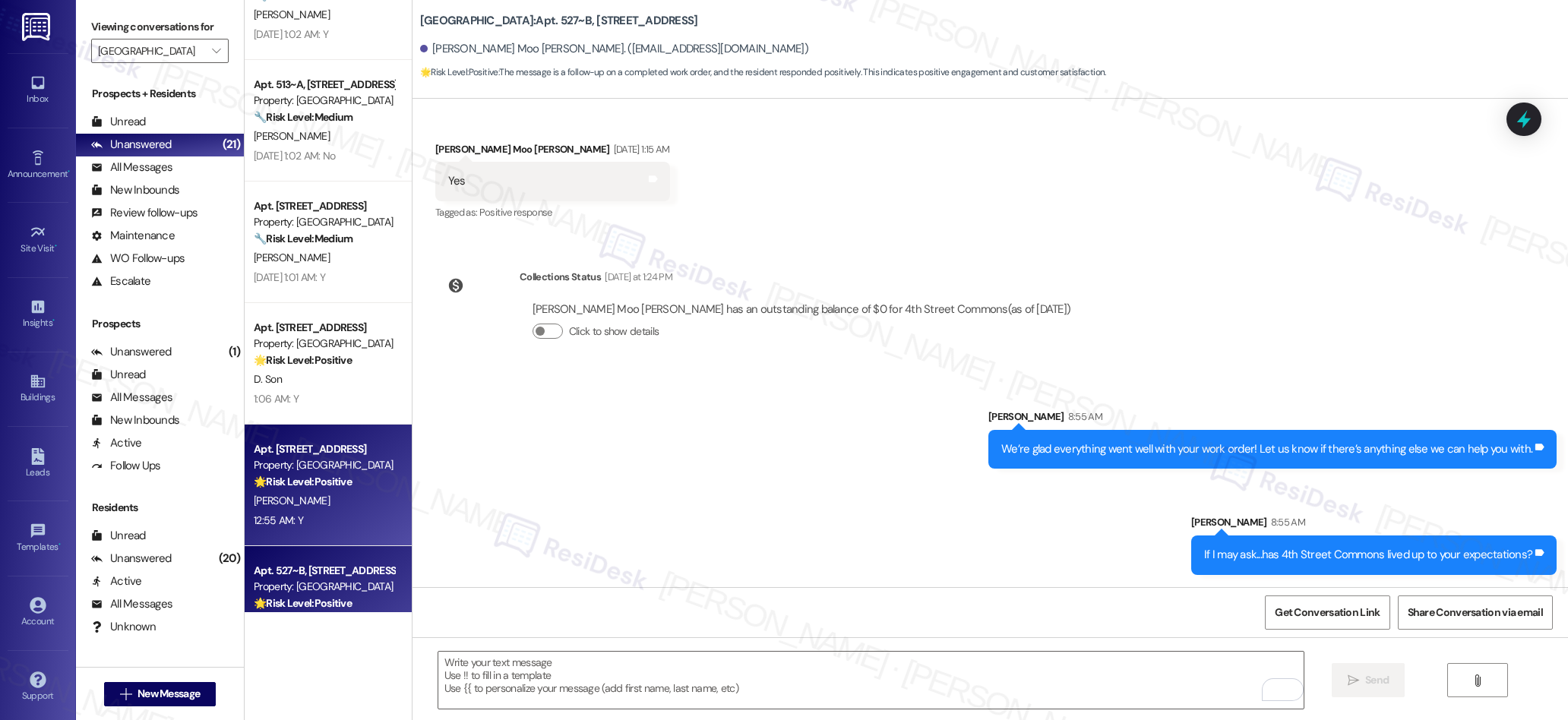
click at [271, 487] on strong "🌟 Risk Level: Positive" at bounding box center [302, 482] width 98 height 13
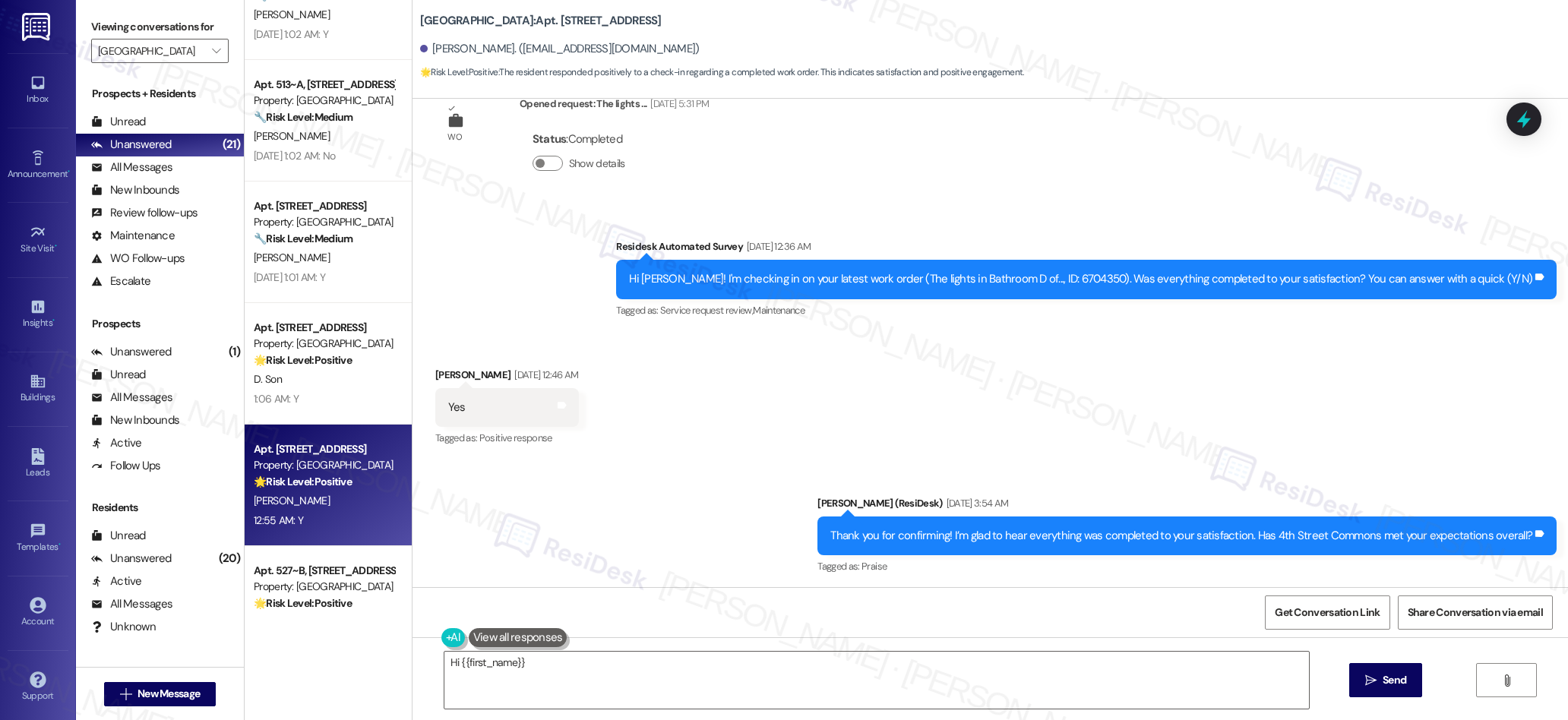
scroll to position [2411, 0]
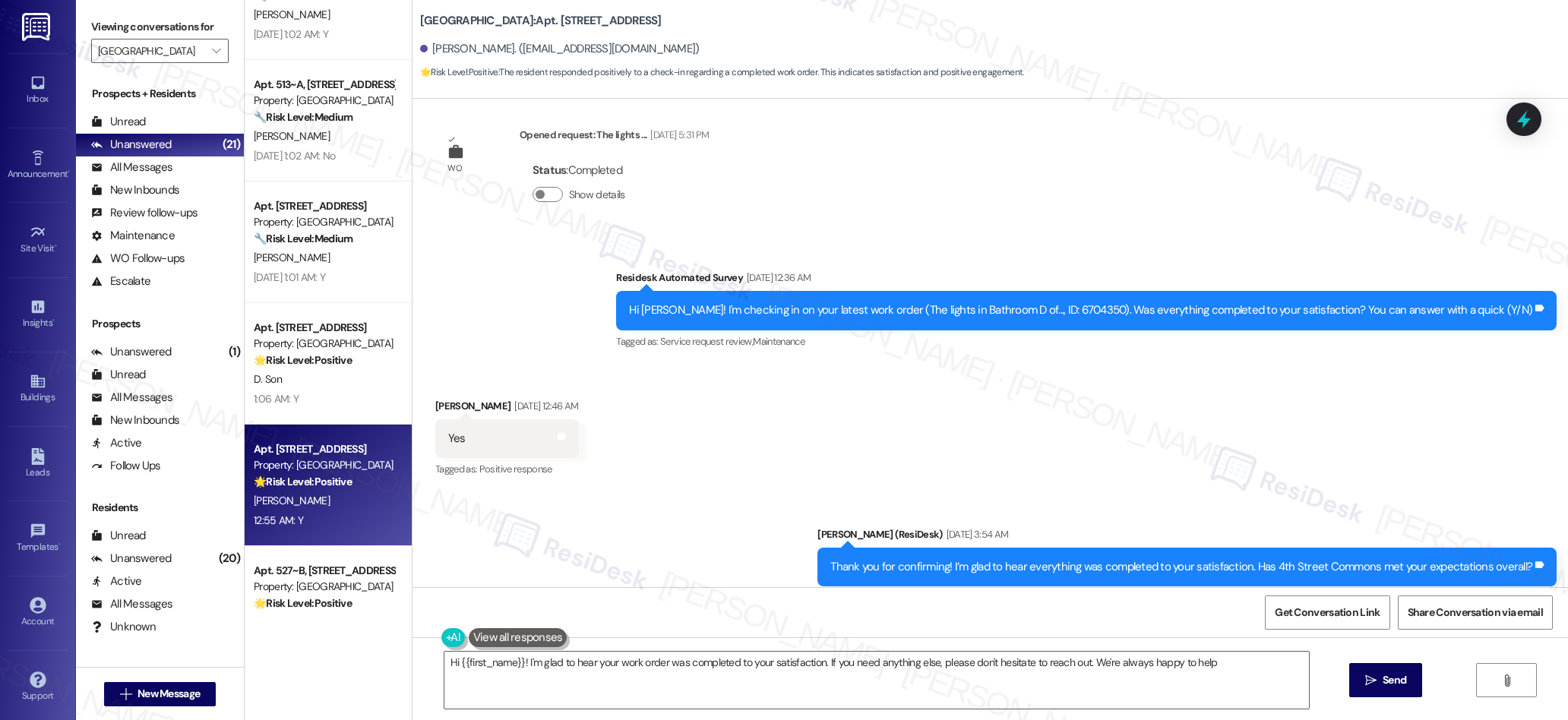
type textarea "Hi {{first_name}}! I'm glad to hear your work order was completed to your satis…"
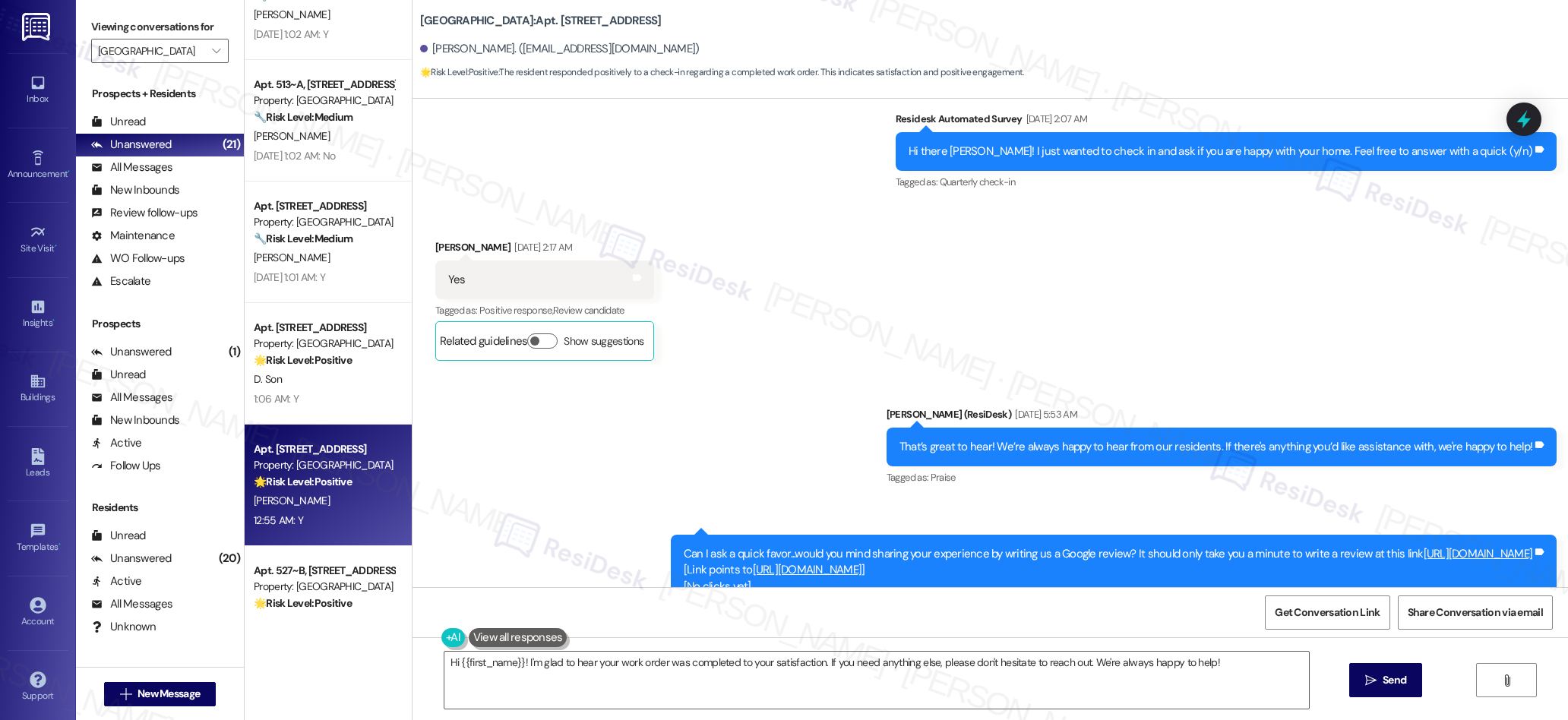
scroll to position [320, 0]
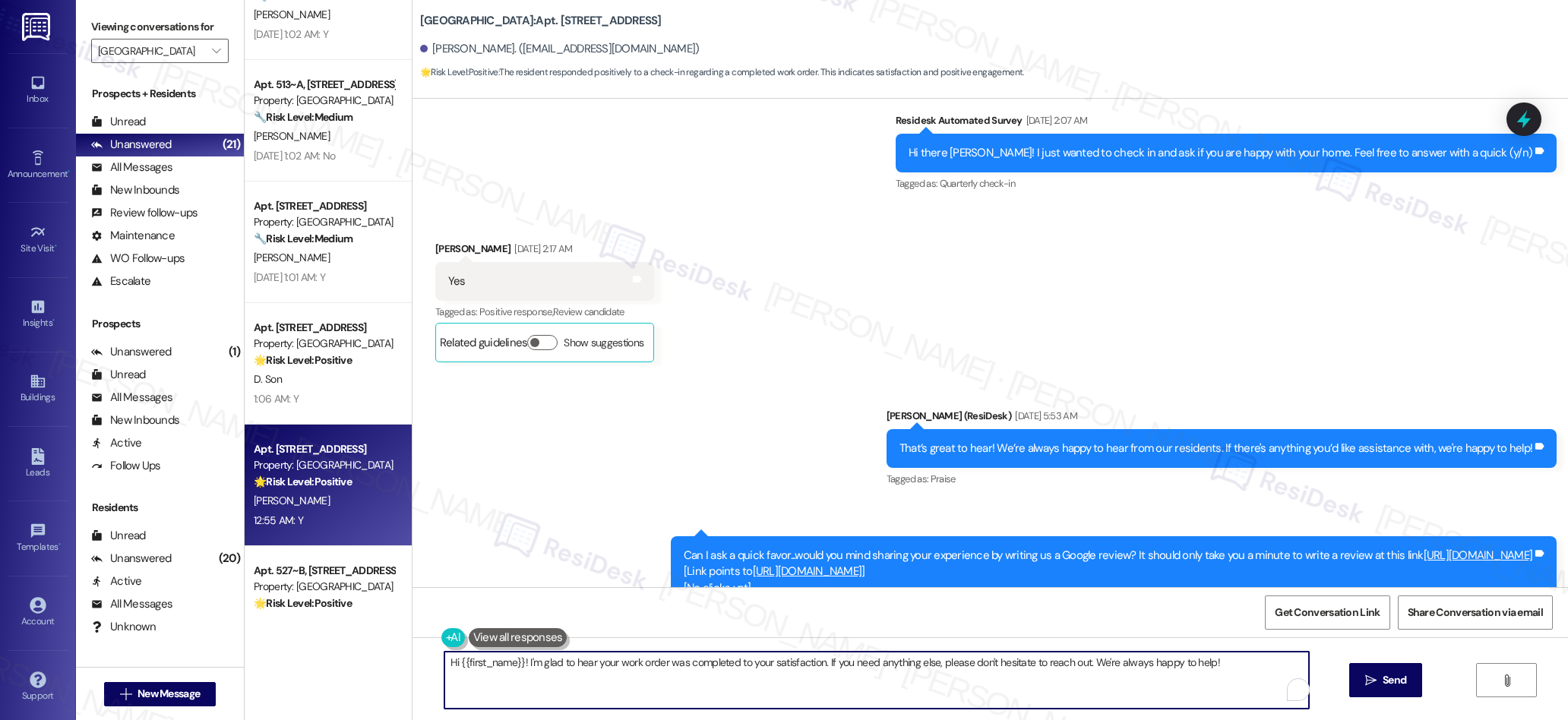
click at [777, 660] on textarea "Hi {{first_name}}! I'm glad to hear your work order was completed to your satis…" at bounding box center [877, 680] width 865 height 57
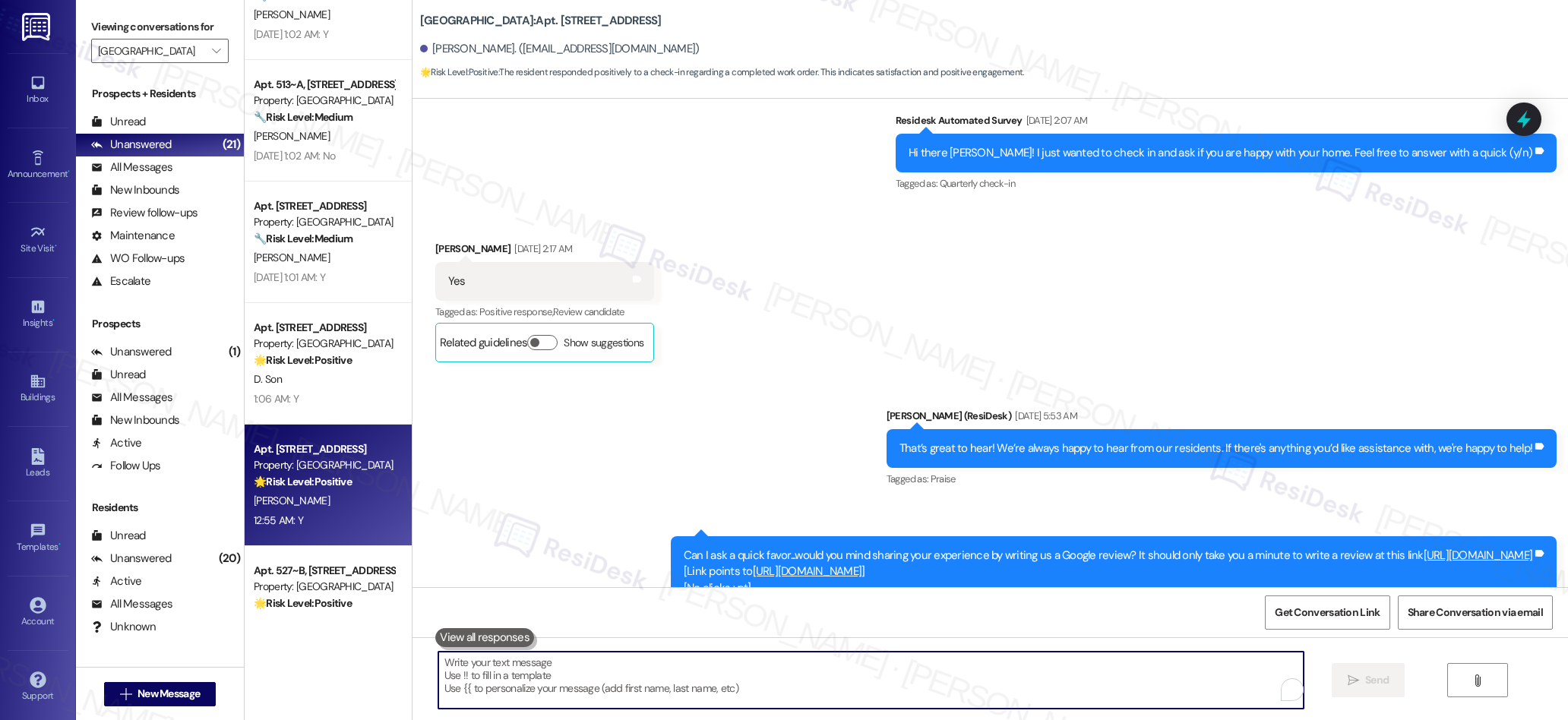
paste textarea "We’re glad everything went well with your work order! Let us know if there’s an…"
type textarea "We’re glad everything went well with your work order! Let us know if there’s an…"
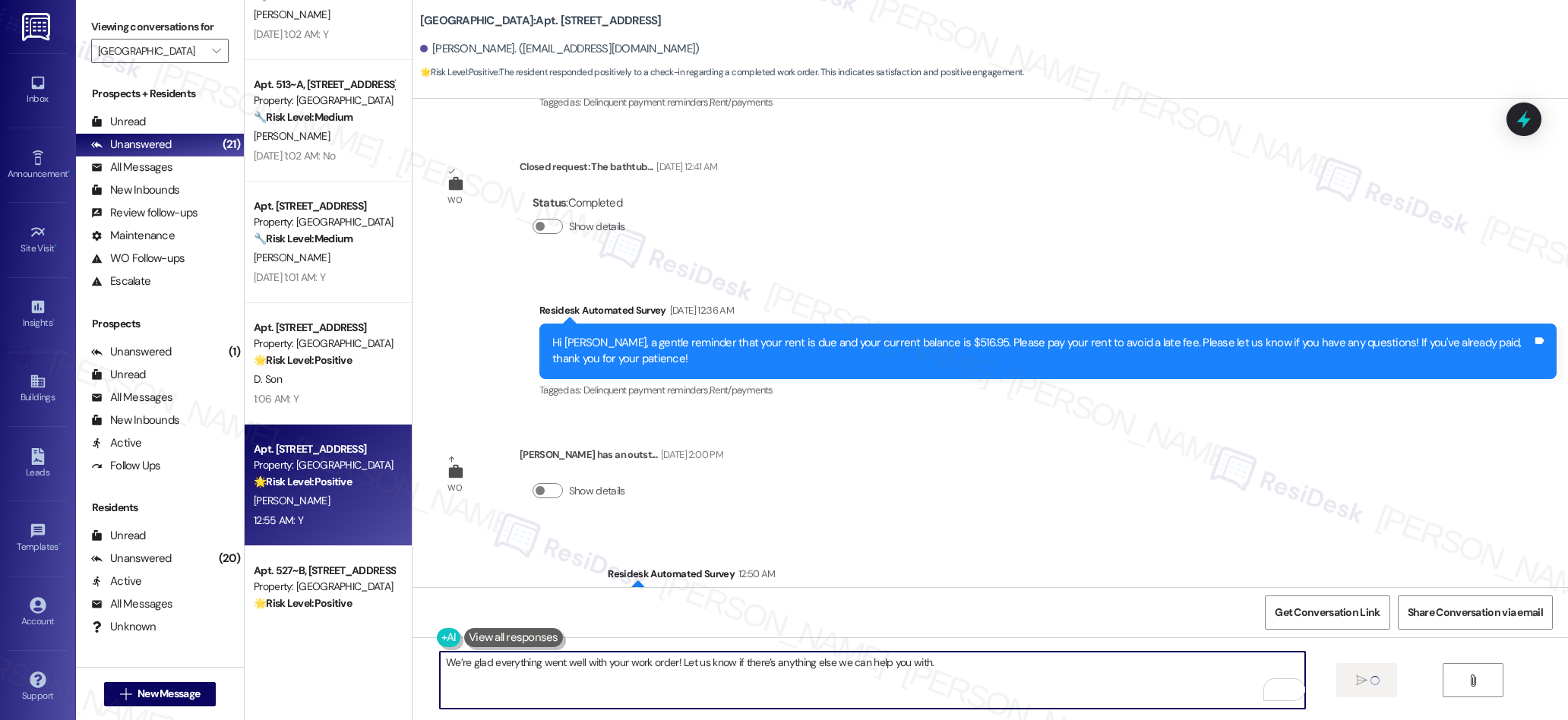
scroll to position [3630, 0]
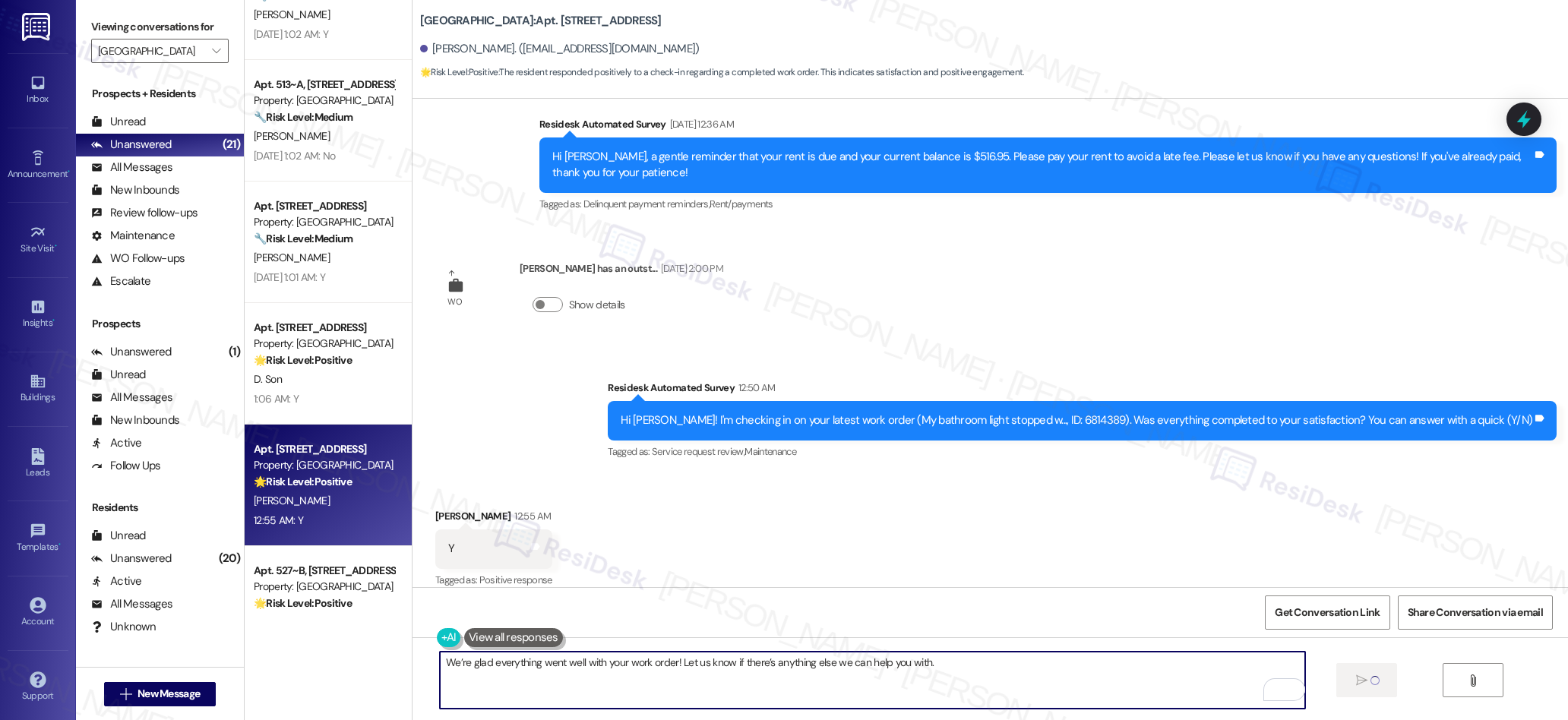
click at [1020, 666] on textarea "We’re glad everything went well with your work order! Let us know if there’s an…" at bounding box center [872, 680] width 865 height 57
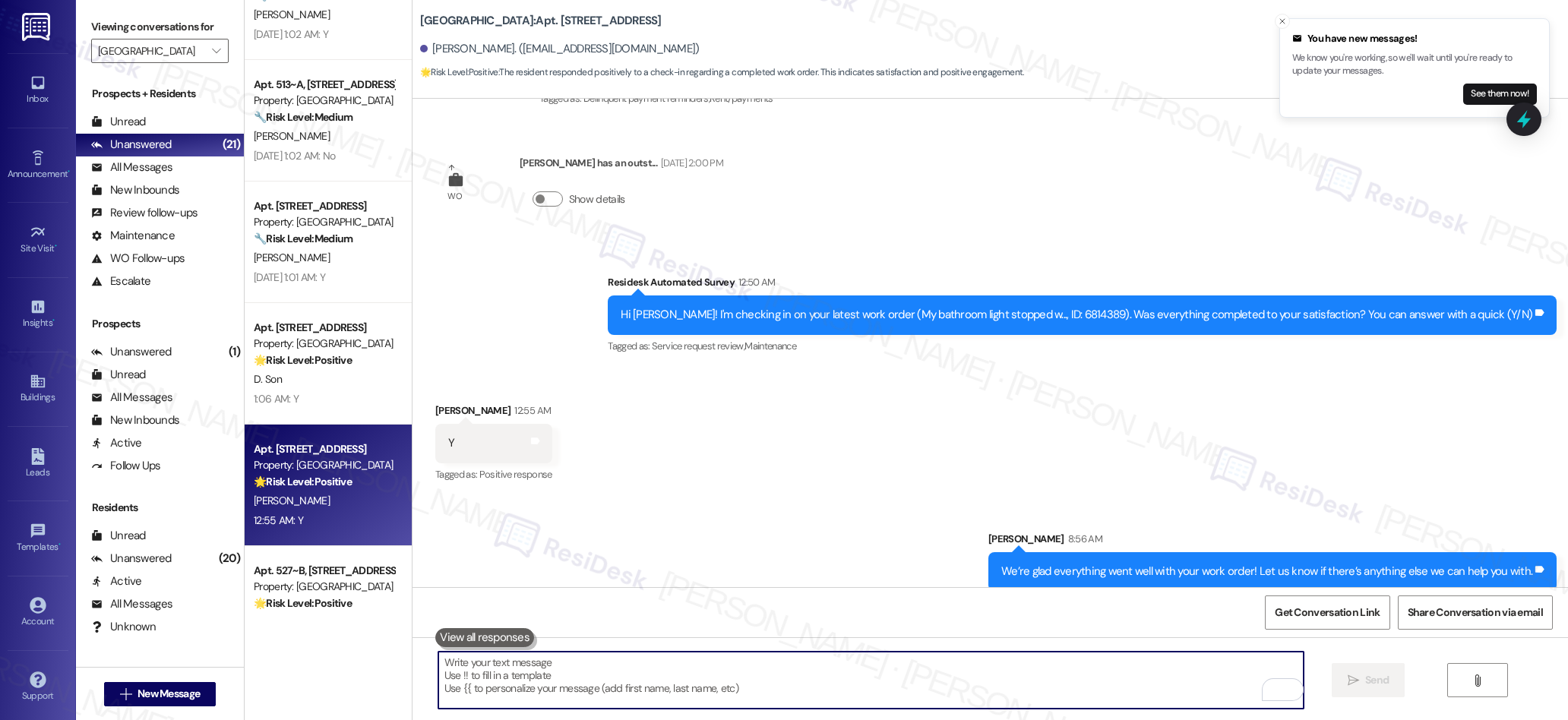
scroll to position [3734, 0]
click at [671, 672] on textarea "To enrich screen reader interactions, please activate Accessibility in Grammarl…" at bounding box center [871, 680] width 865 height 57
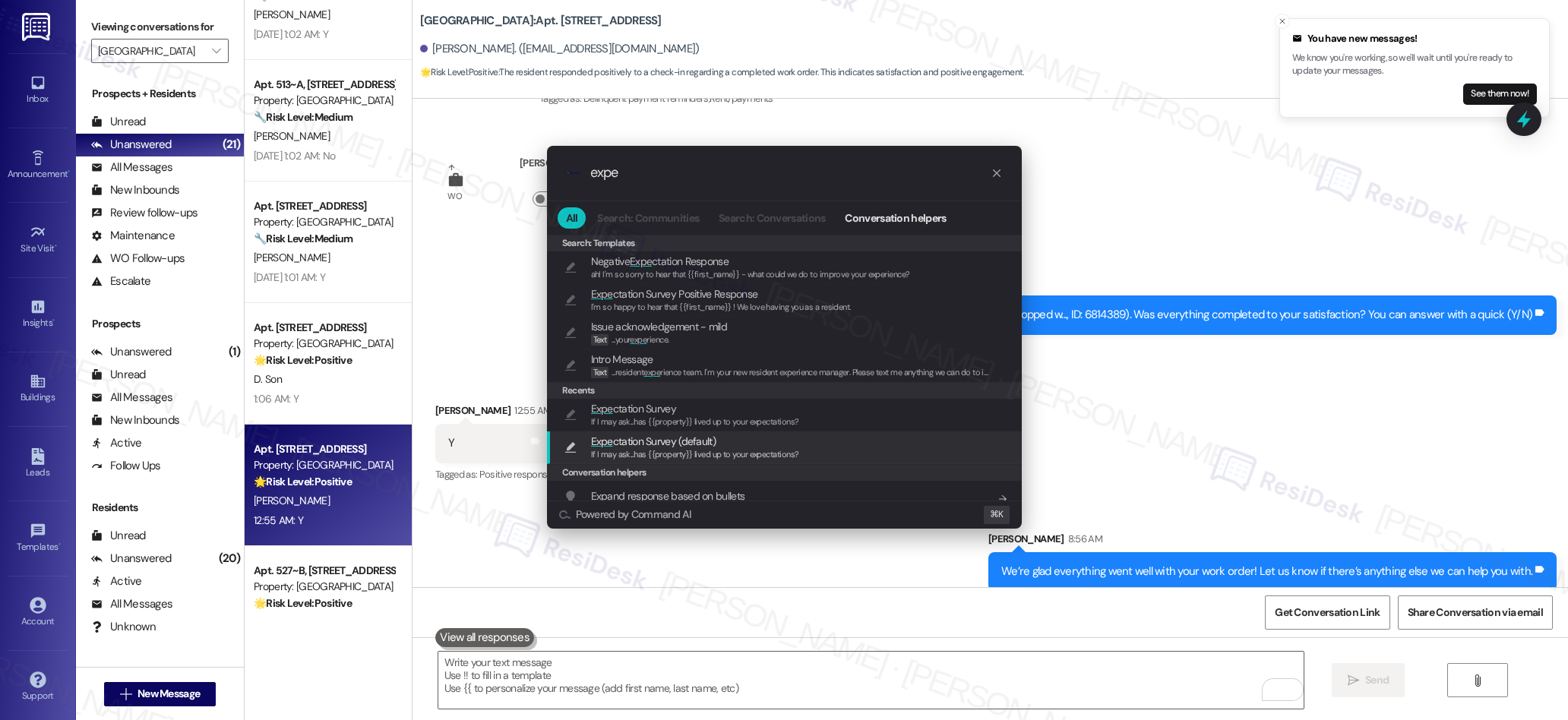
type input "expe"
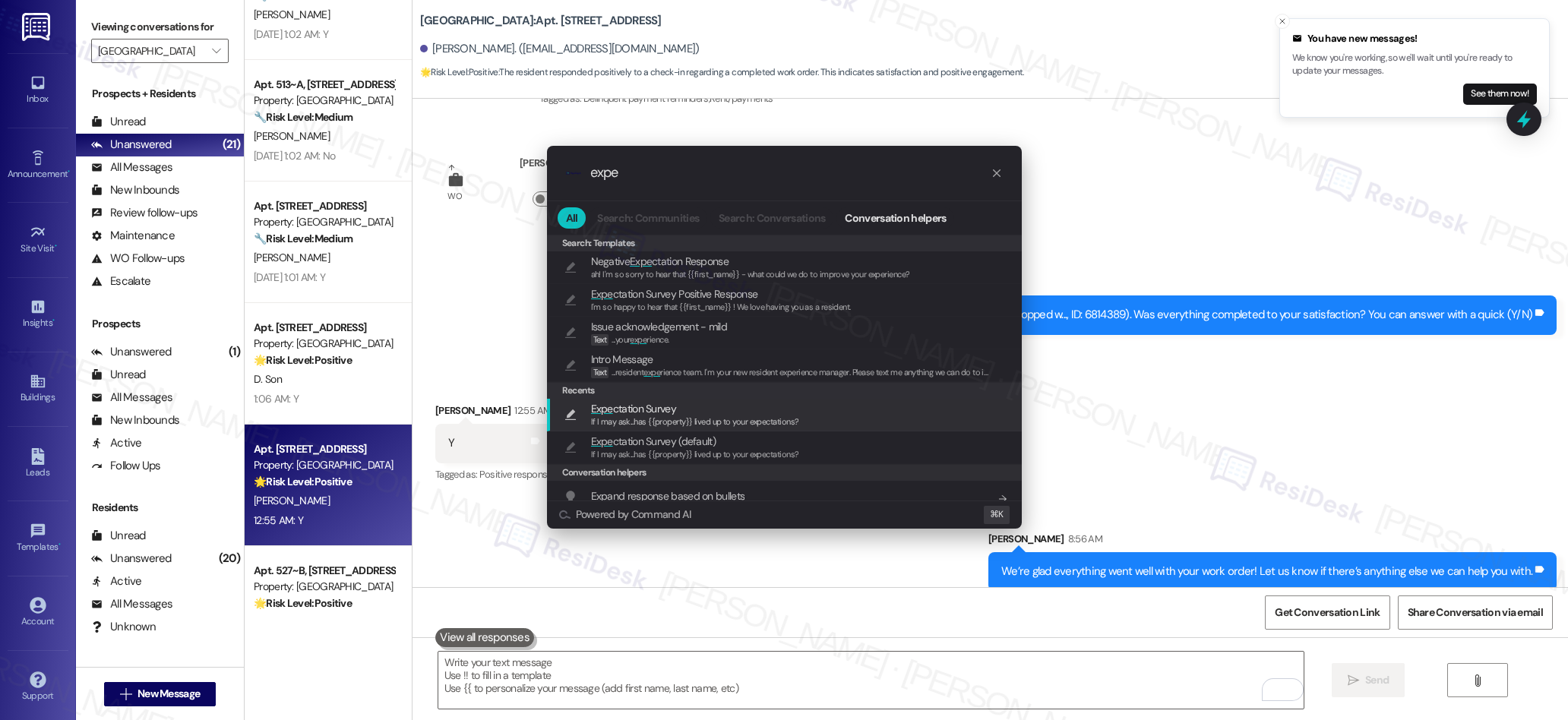
click at [630, 419] on span "If I may ask...has {{property}} lived up to your expectations?" at bounding box center [695, 421] width 208 height 10
type textarea "If I may ask...has {{property}} lived up to your expectations?"
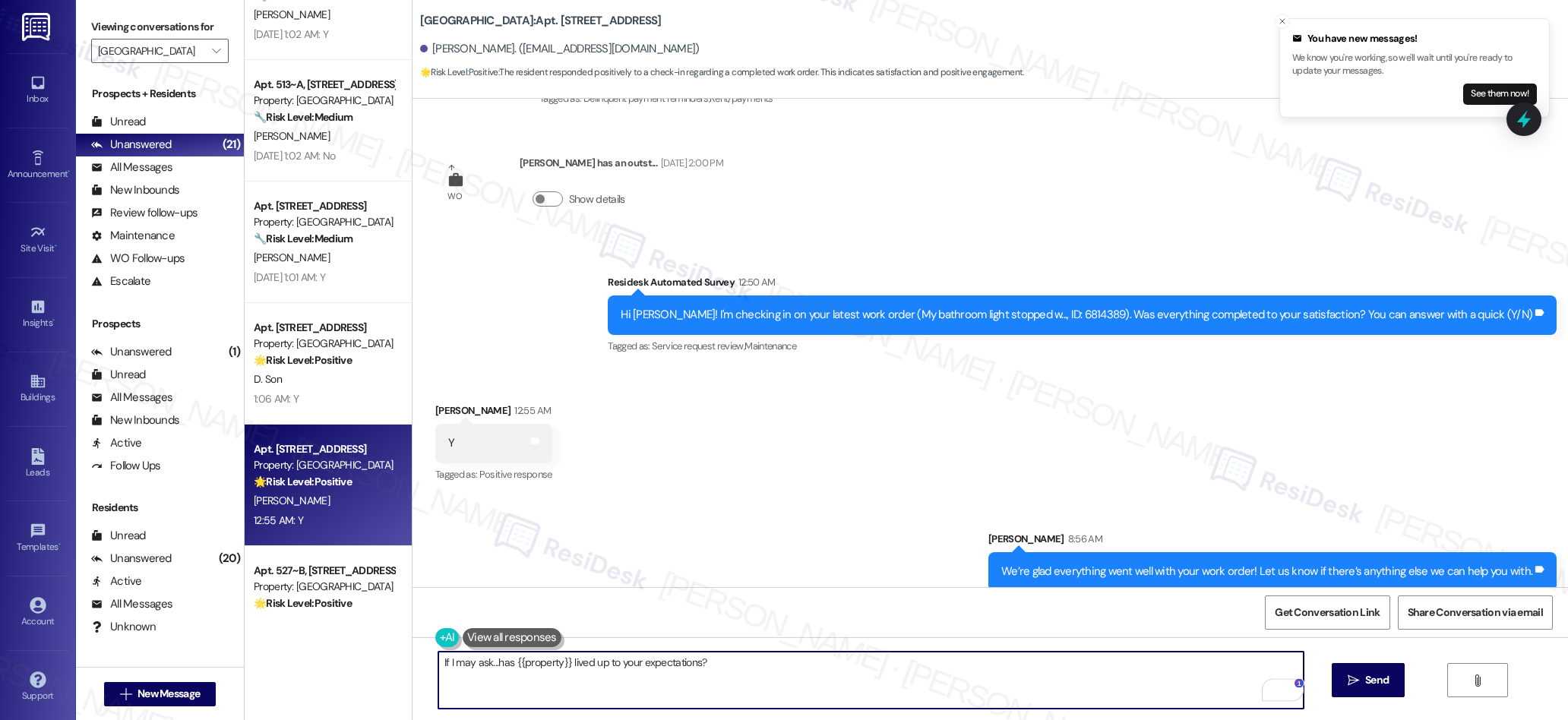
drag, startPoint x: 1357, startPoint y: 673, endPoint x: 1315, endPoint y: 656, distance: 45.3
click at [1348, 669] on button " Send" at bounding box center [1368, 680] width 73 height 34
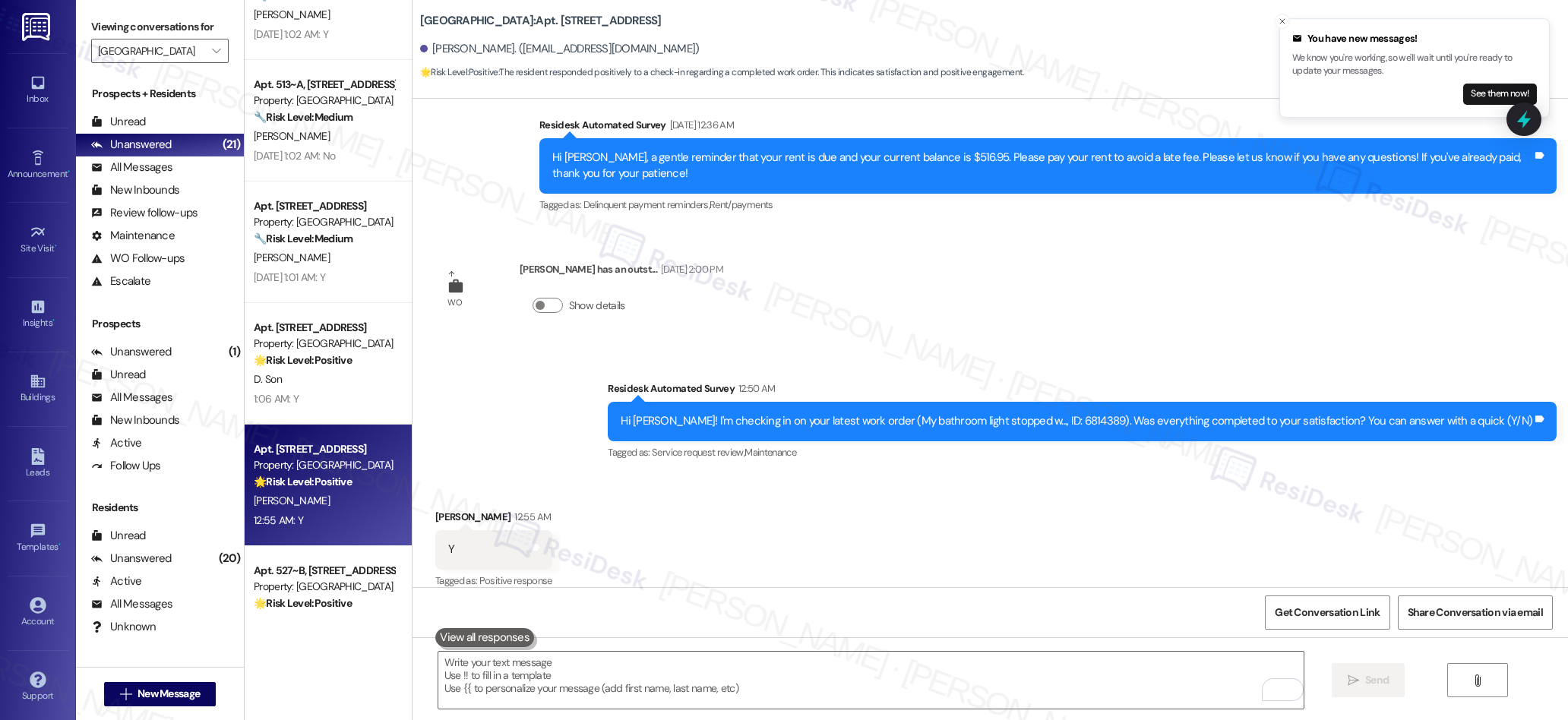
scroll to position [3841, 0]
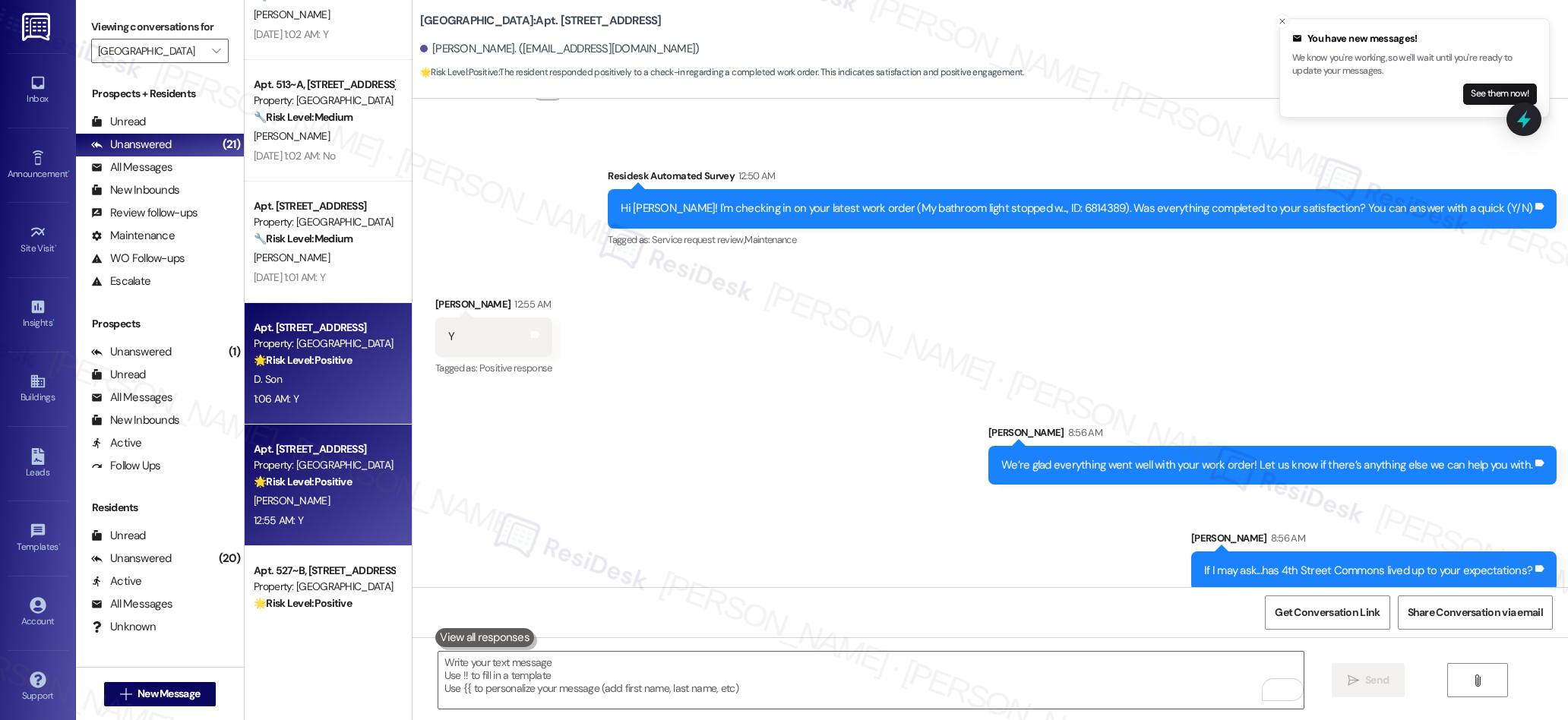
click at [299, 402] on div "1:06 AM: Y 1:06 AM: Y" at bounding box center [323, 400] width 144 height 19
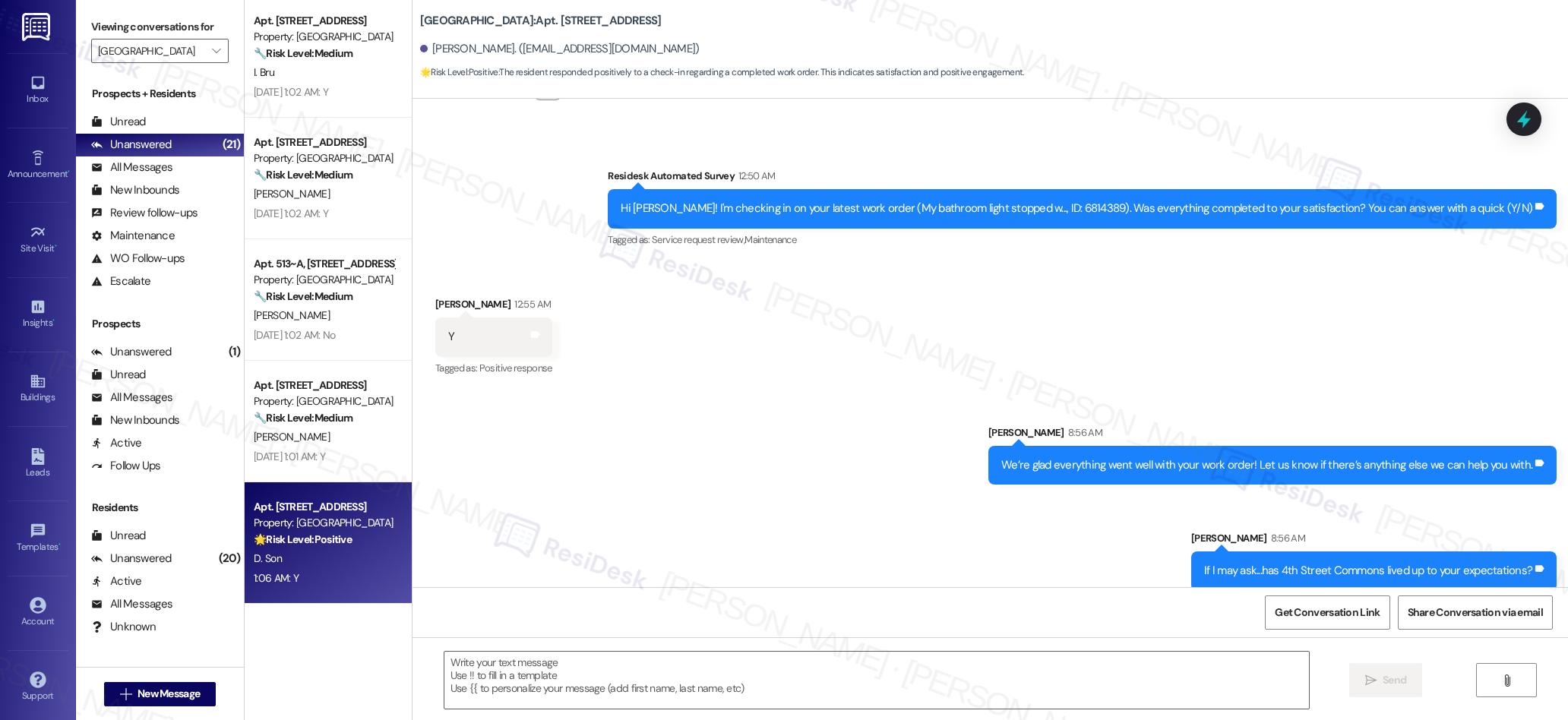
type textarea "Fetching suggested responses. Please feel free to read through the conversation…"
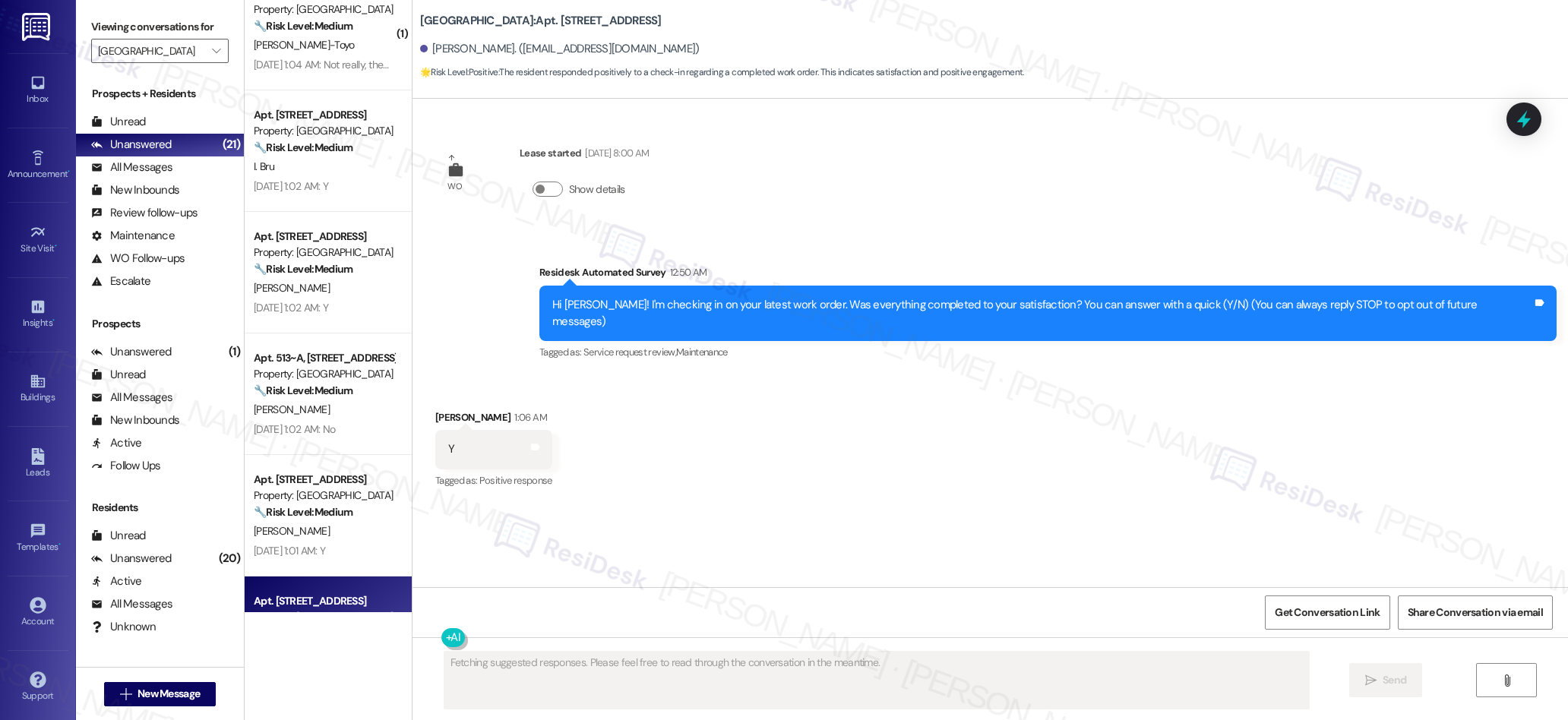
scroll to position [1241, 0]
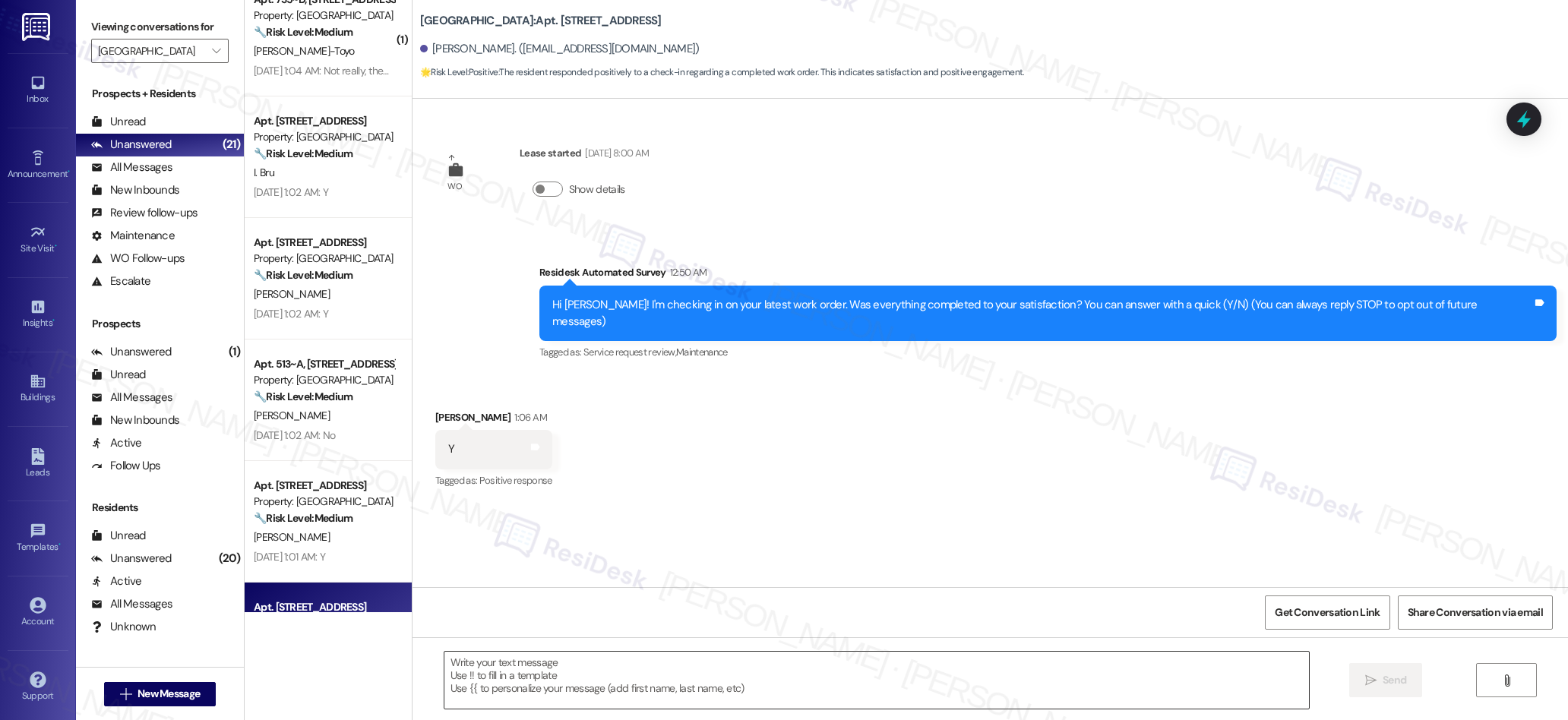
click at [607, 706] on textarea at bounding box center [877, 680] width 865 height 57
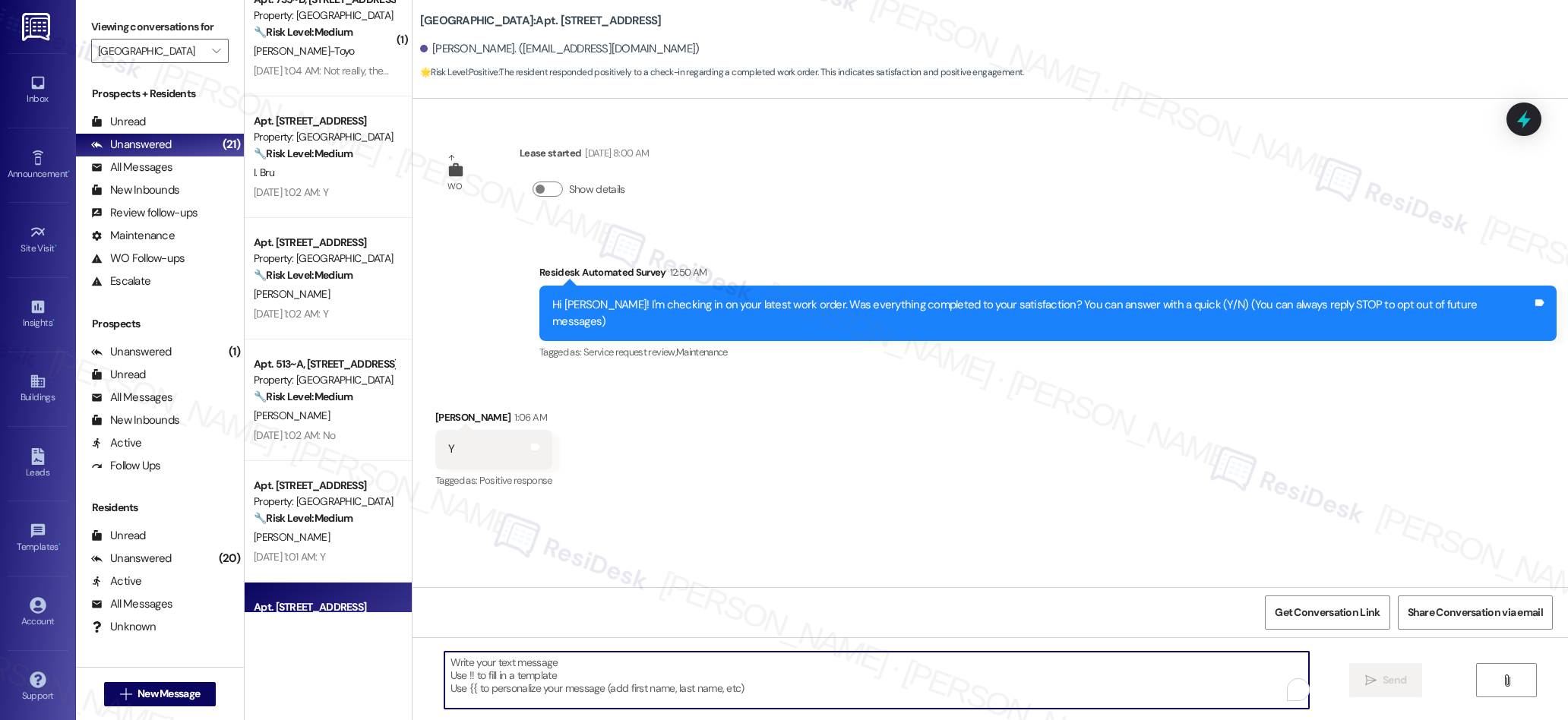
paste textarea "We’re glad everything went well with your work order! Let us know if there’s an…"
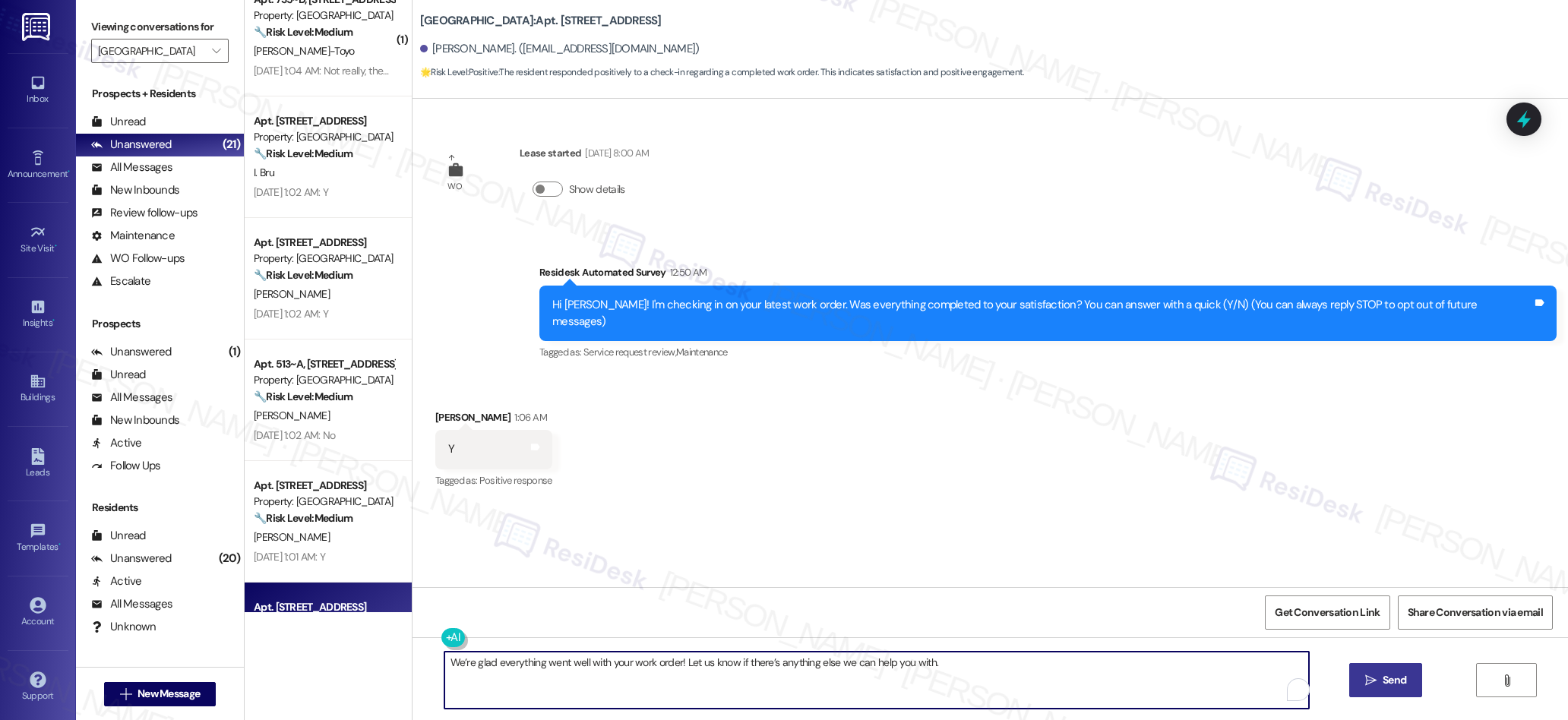
type textarea "We’re glad everything went well with your work order! Let us know if there’s an…"
click at [1363, 683] on span " Send" at bounding box center [1386, 680] width 48 height 16
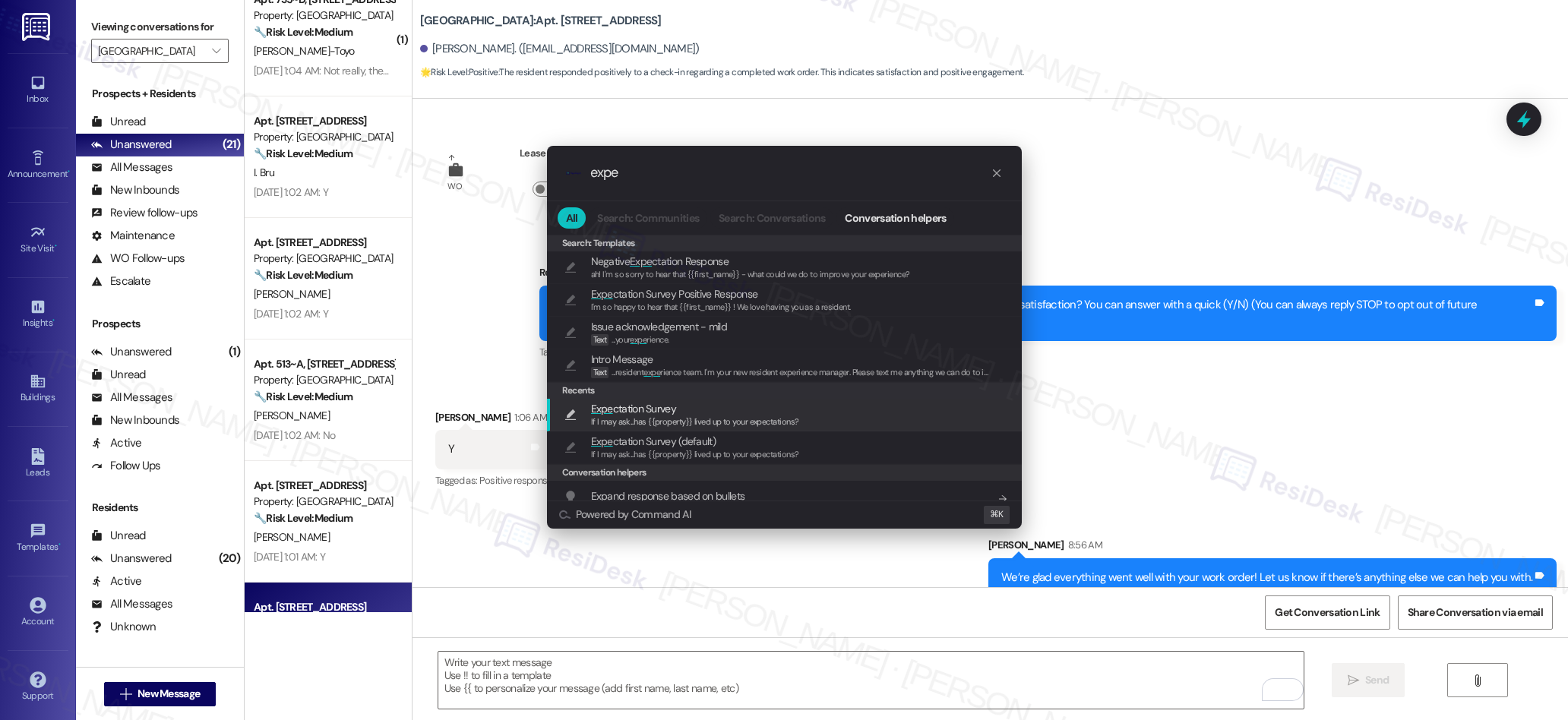
type input "expe"
click at [680, 416] on span "If I may ask...has {{property}} lived up to your expectations?" at bounding box center [695, 421] width 208 height 10
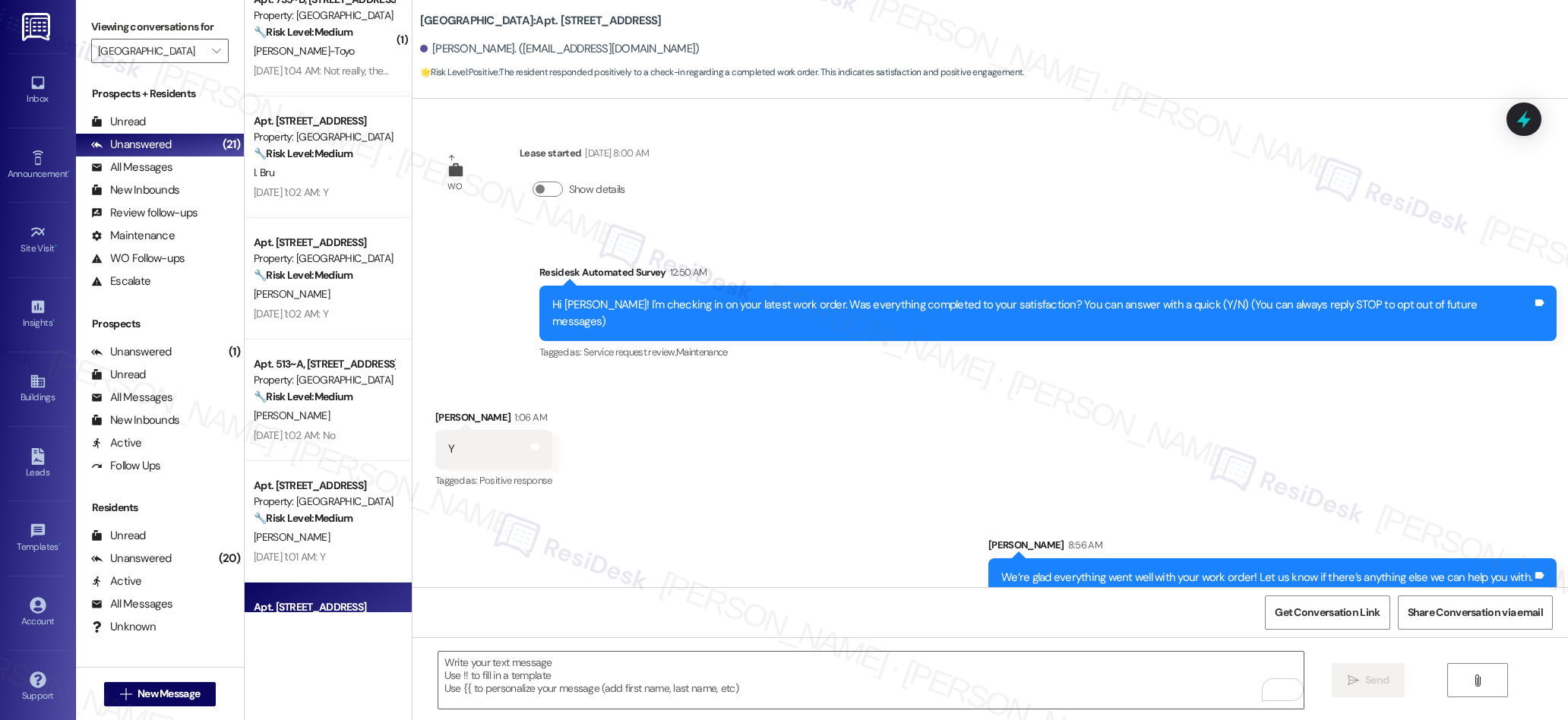
type textarea "If I may ask...has {{property}} lived up to your expectations?"
drag, startPoint x: 1361, startPoint y: 687, endPoint x: 694, endPoint y: 581, distance: 675.4
click at [1357, 685] on span " Send" at bounding box center [1369, 680] width 48 height 16
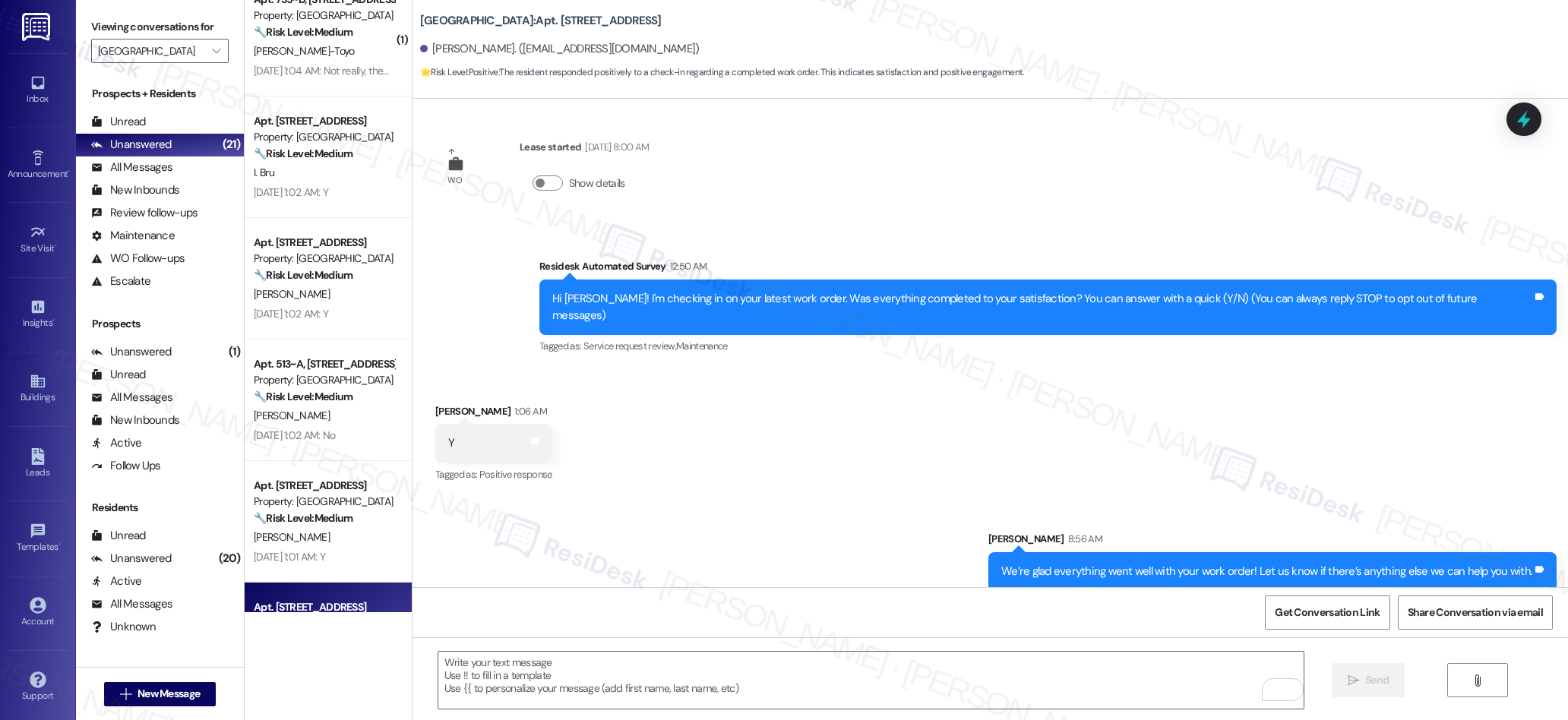
scroll to position [112, 0]
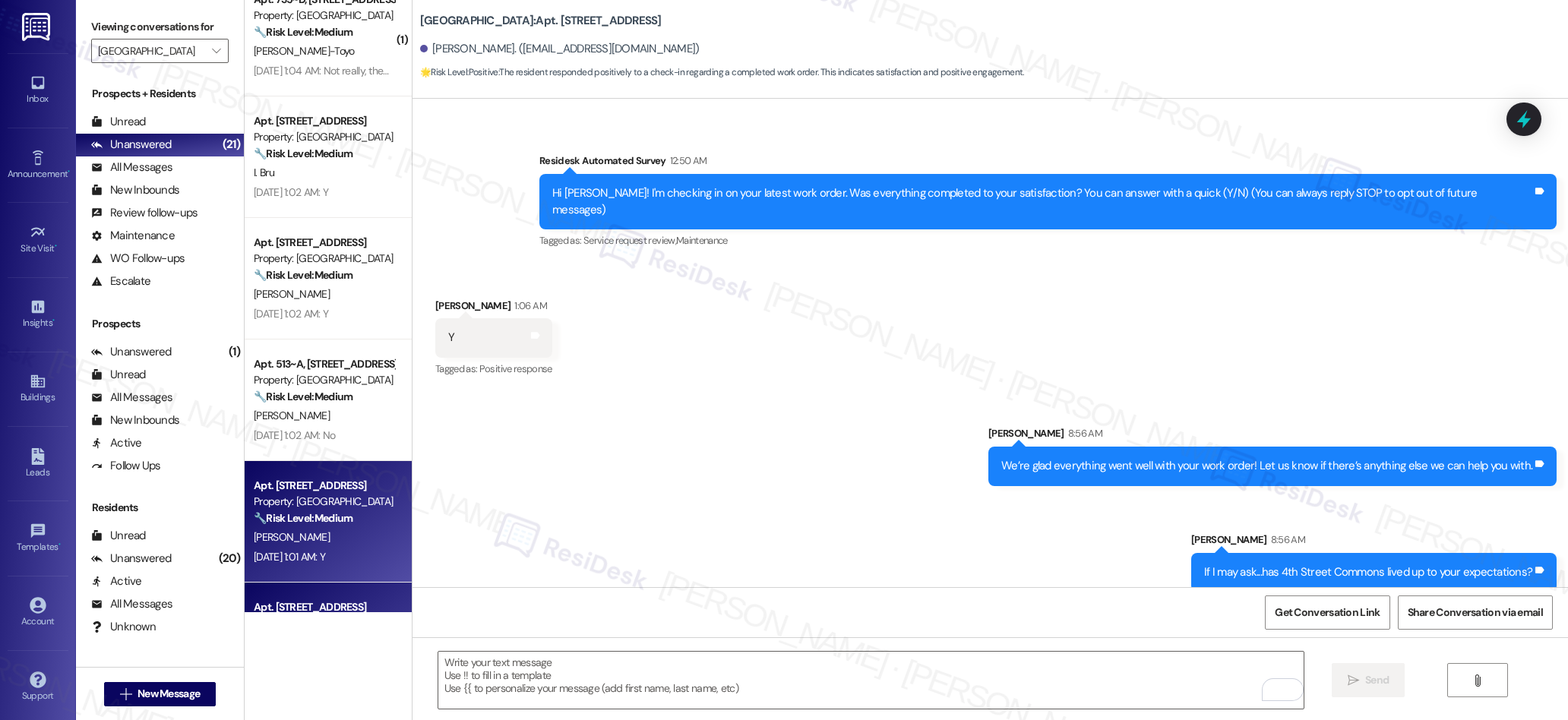
click at [308, 511] on strong "🔧 Risk Level: Medium" at bounding box center [303, 518] width 99 height 13
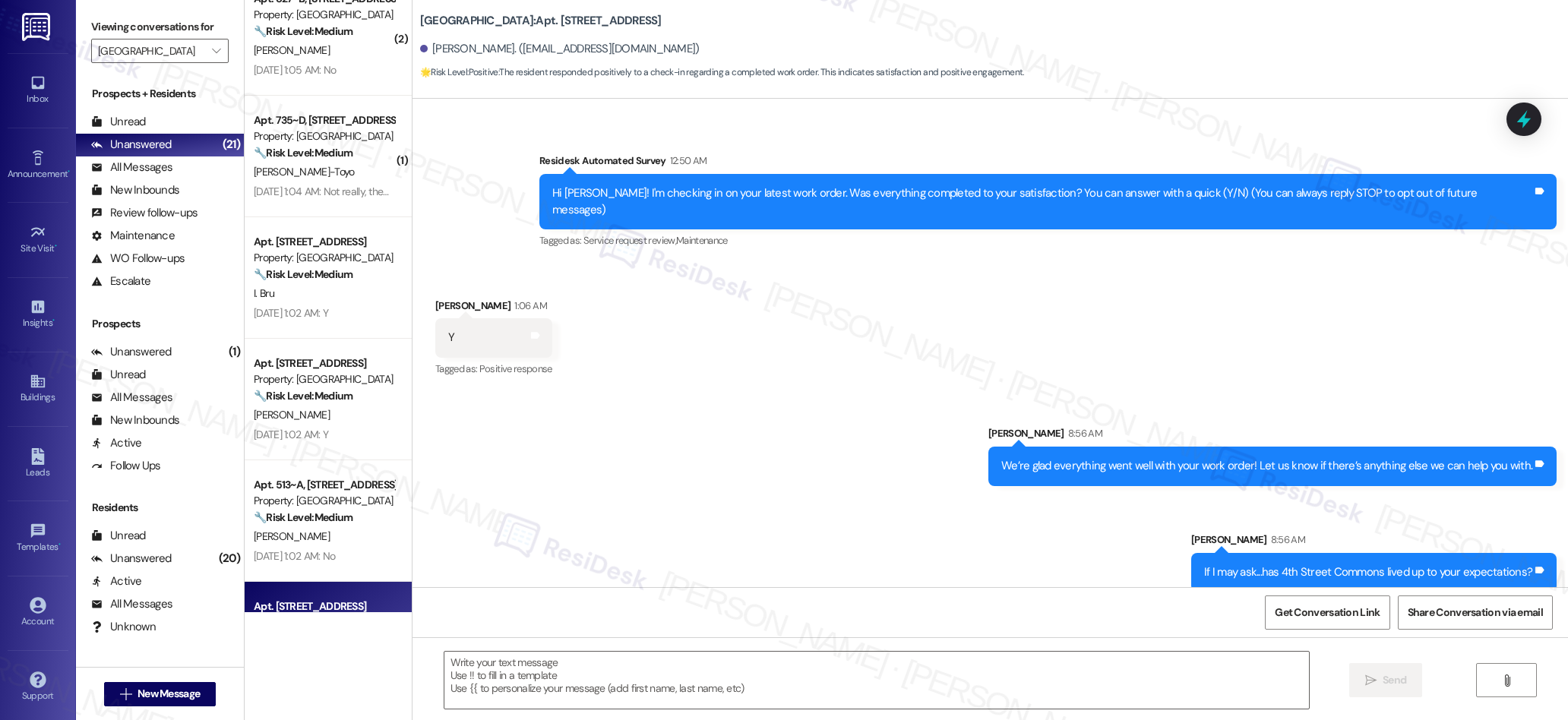
type textarea "Fetching suggested responses. Please feel free to read through the conversation…"
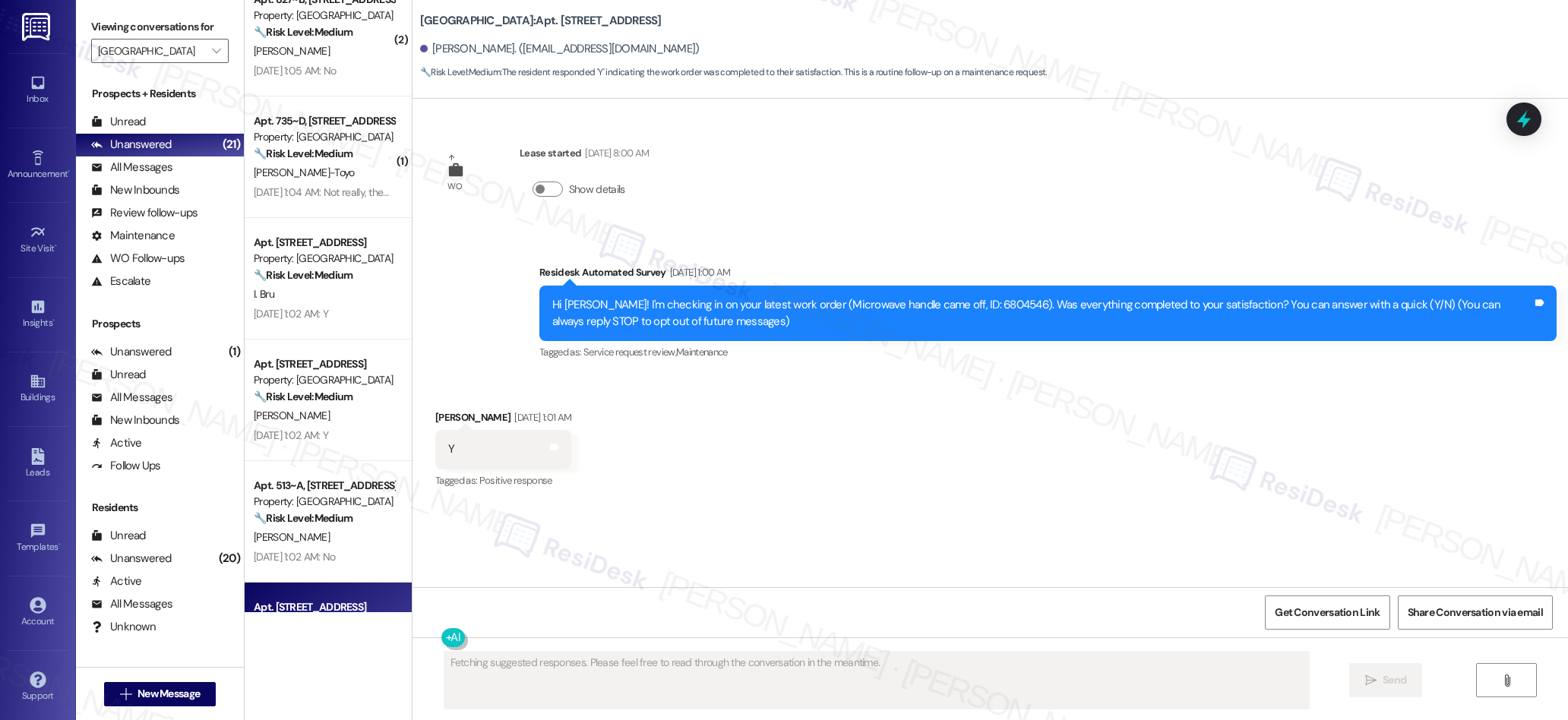
scroll to position [0, 0]
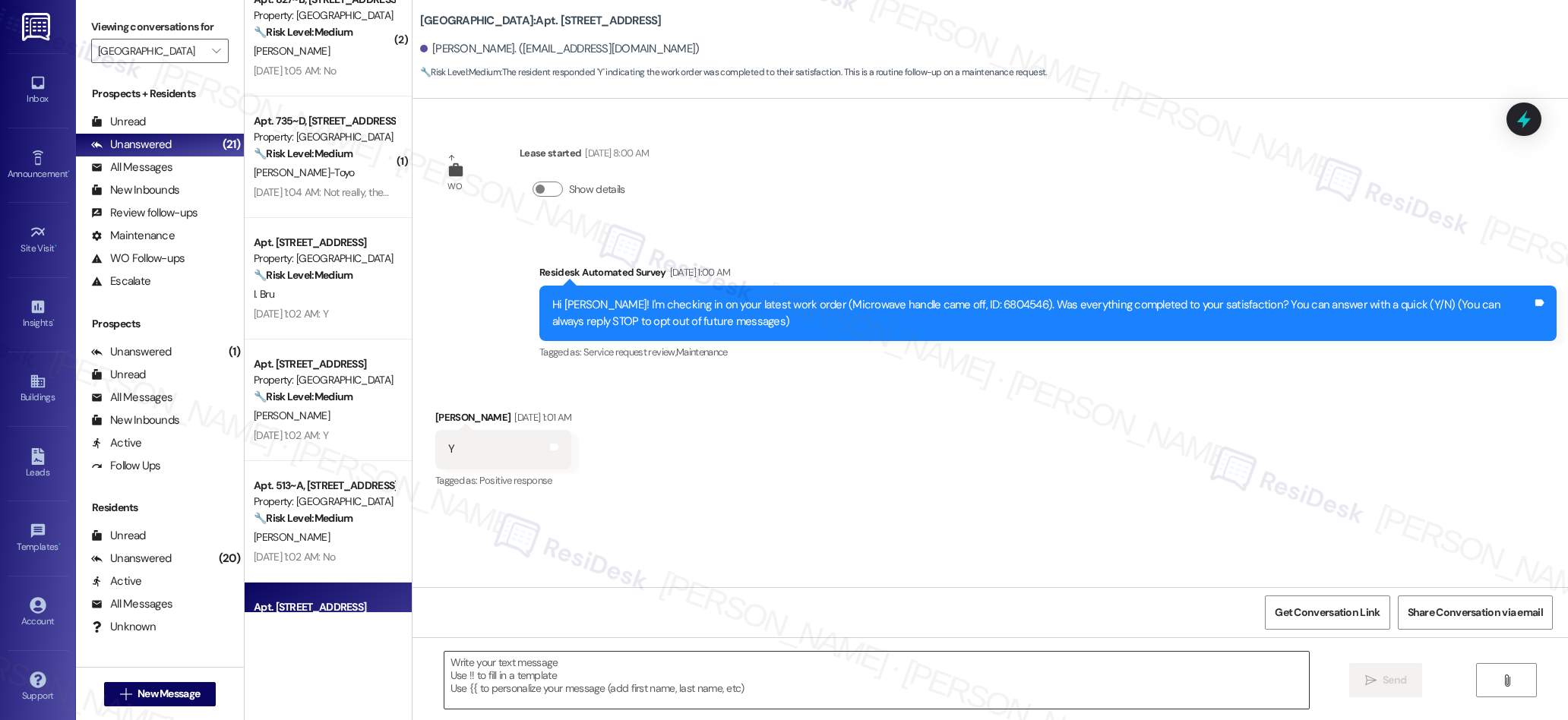
click at [612, 672] on textarea at bounding box center [877, 680] width 865 height 57
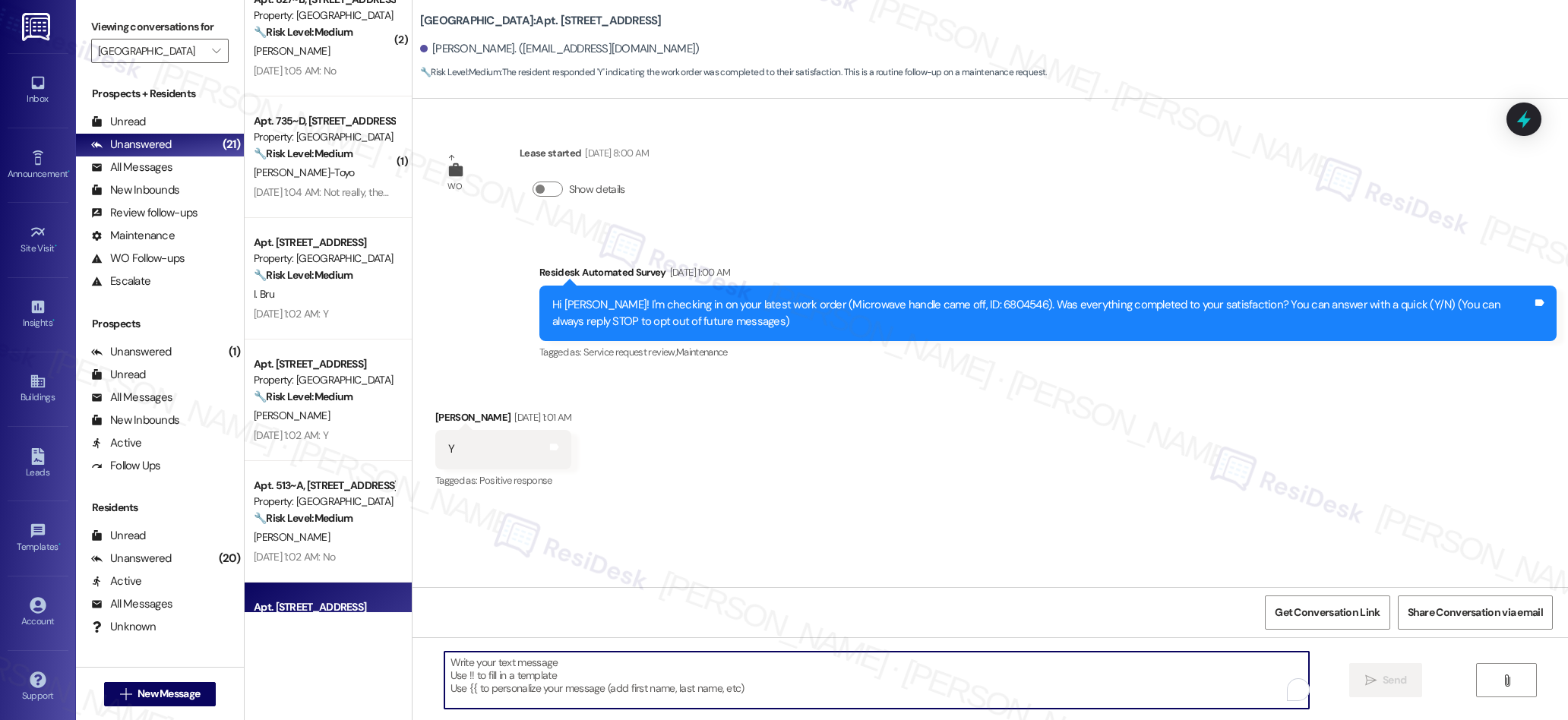
paste textarea "We’re glad everything went well with your work order! Let us know if there’s an…"
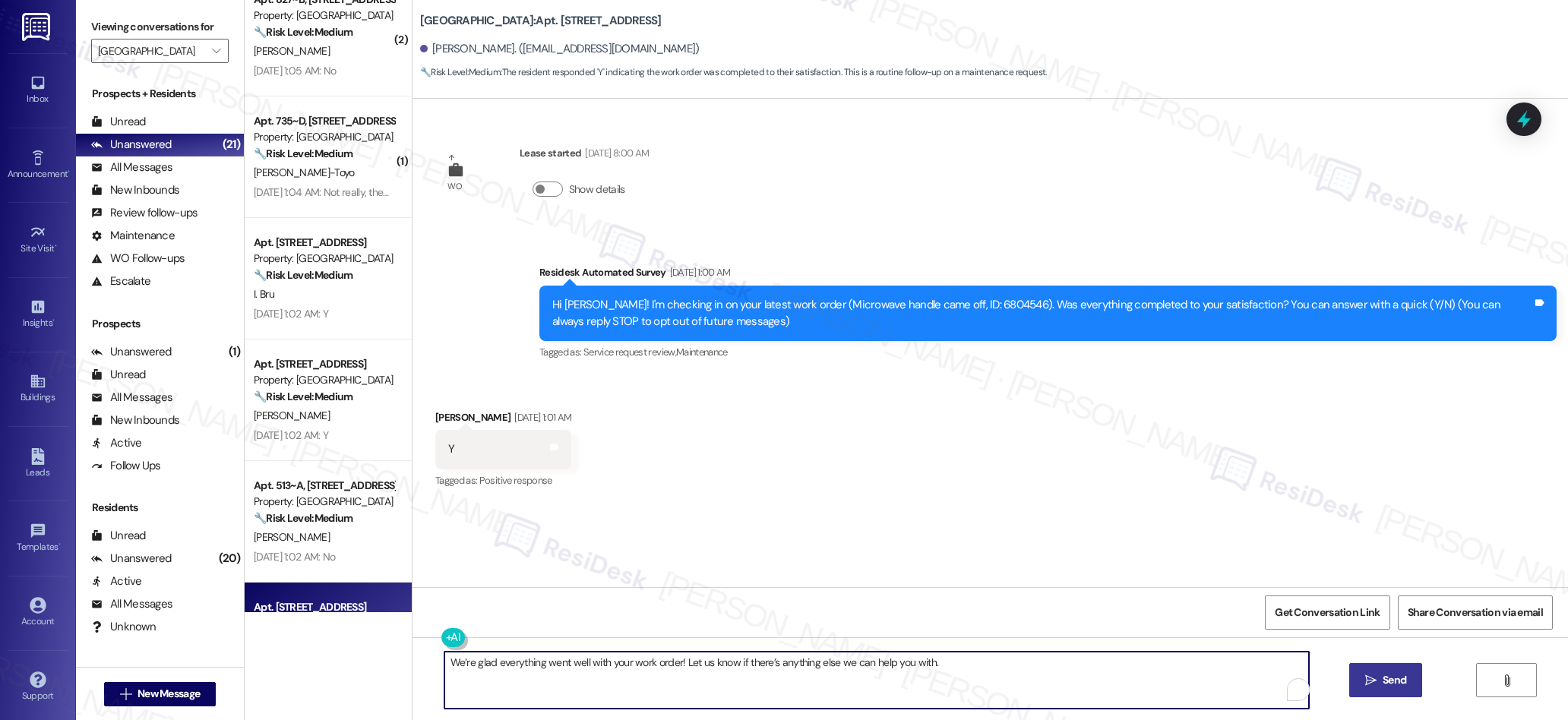
type textarea "We’re glad everything went well with your work order! Let us know if there’s an…"
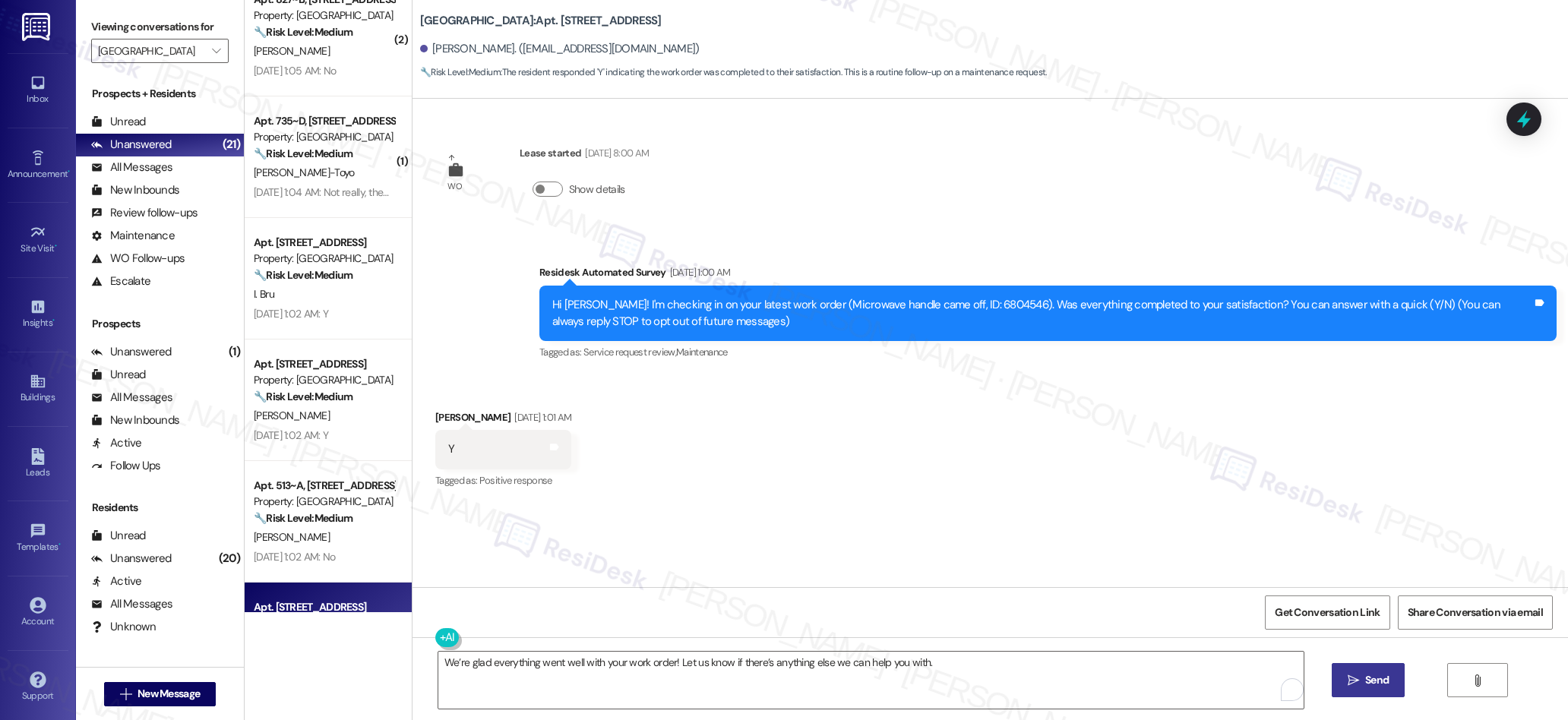
click at [1381, 689] on button " Send" at bounding box center [1368, 680] width 73 height 34
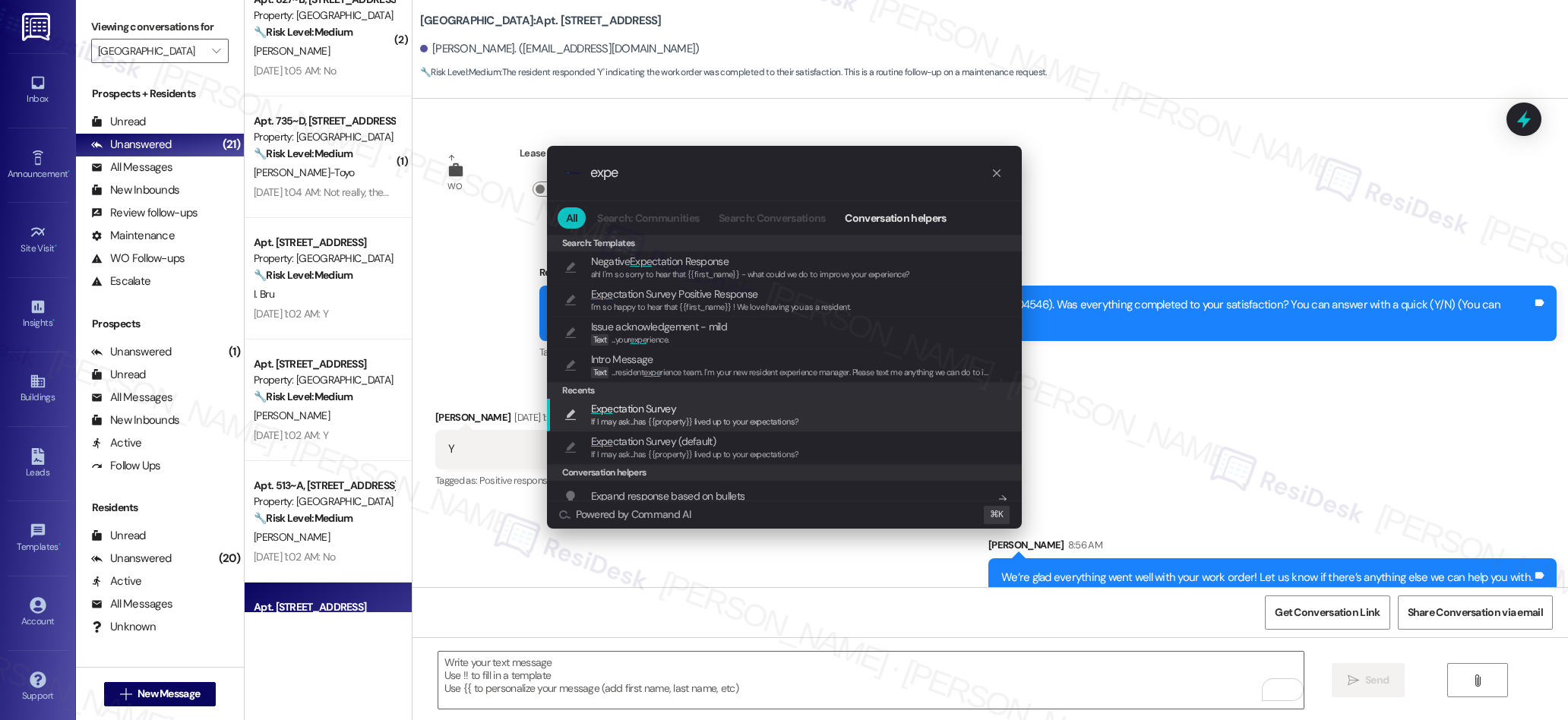
type input "expe"
click at [637, 421] on span "If I may ask...has {{property}} lived up to your expectations?" at bounding box center [695, 421] width 208 height 10
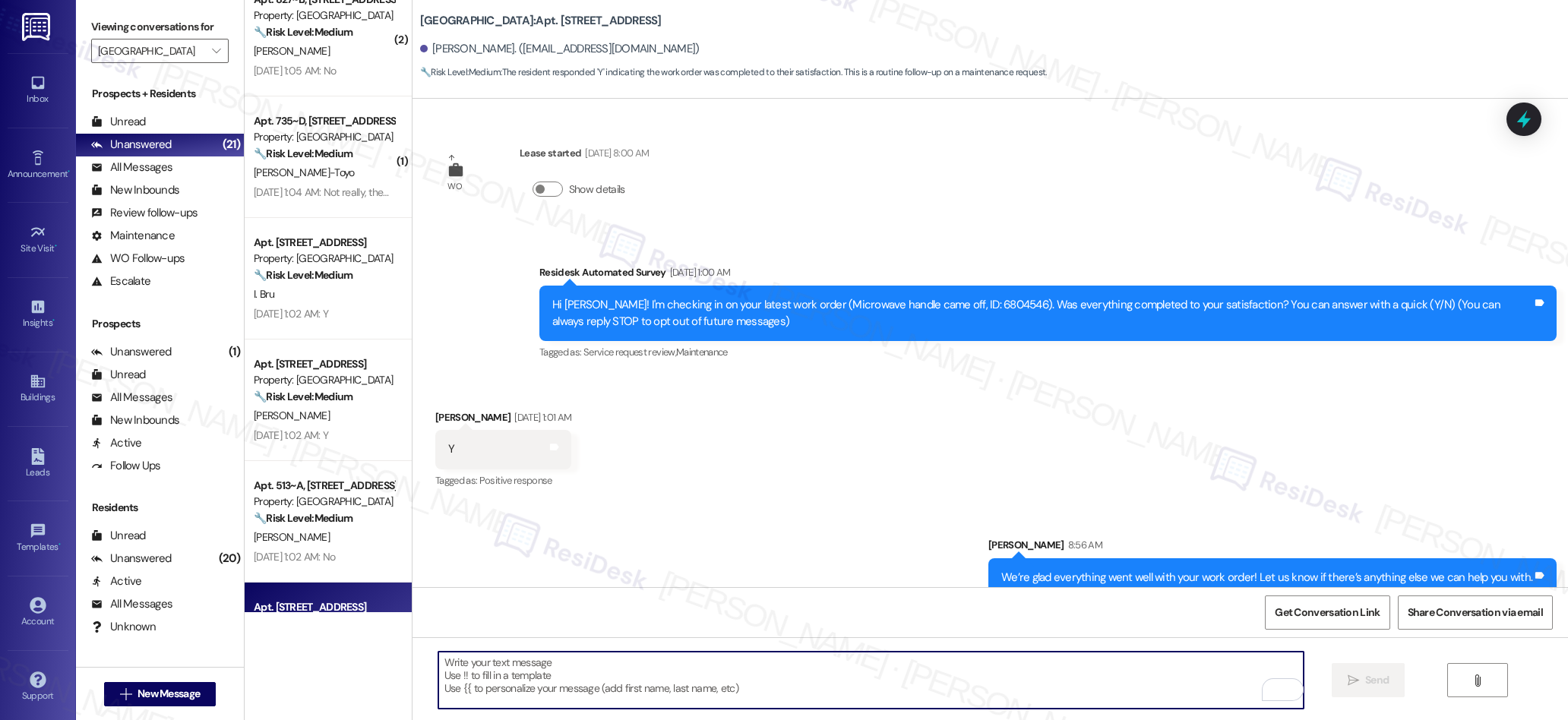
type textarea "If I may ask...has {{property}} lived up to your expectations?"
drag, startPoint x: 1353, startPoint y: 684, endPoint x: 1293, endPoint y: 668, distance: 62.1
click at [1349, 681] on icon "" at bounding box center [1353, 680] width 11 height 12
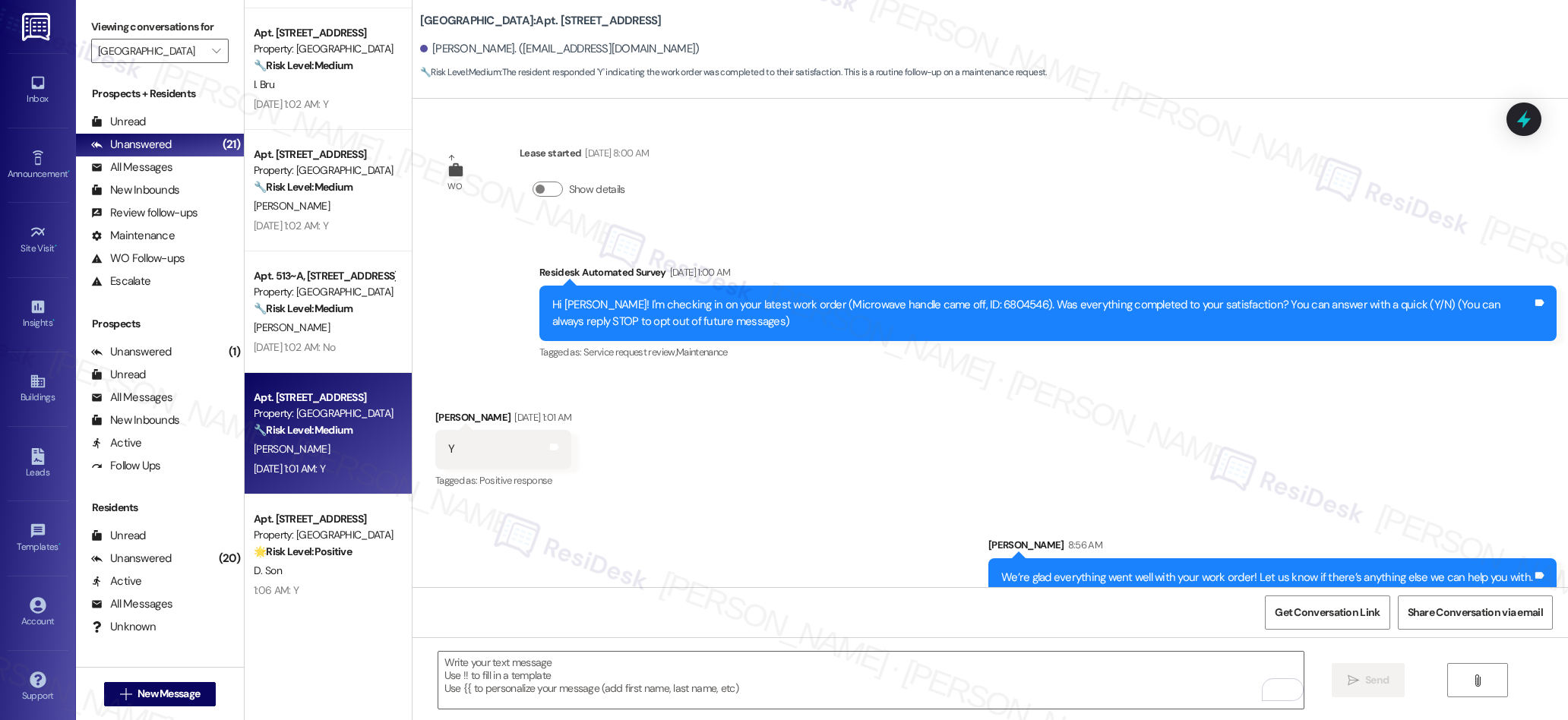
scroll to position [1360, 0]
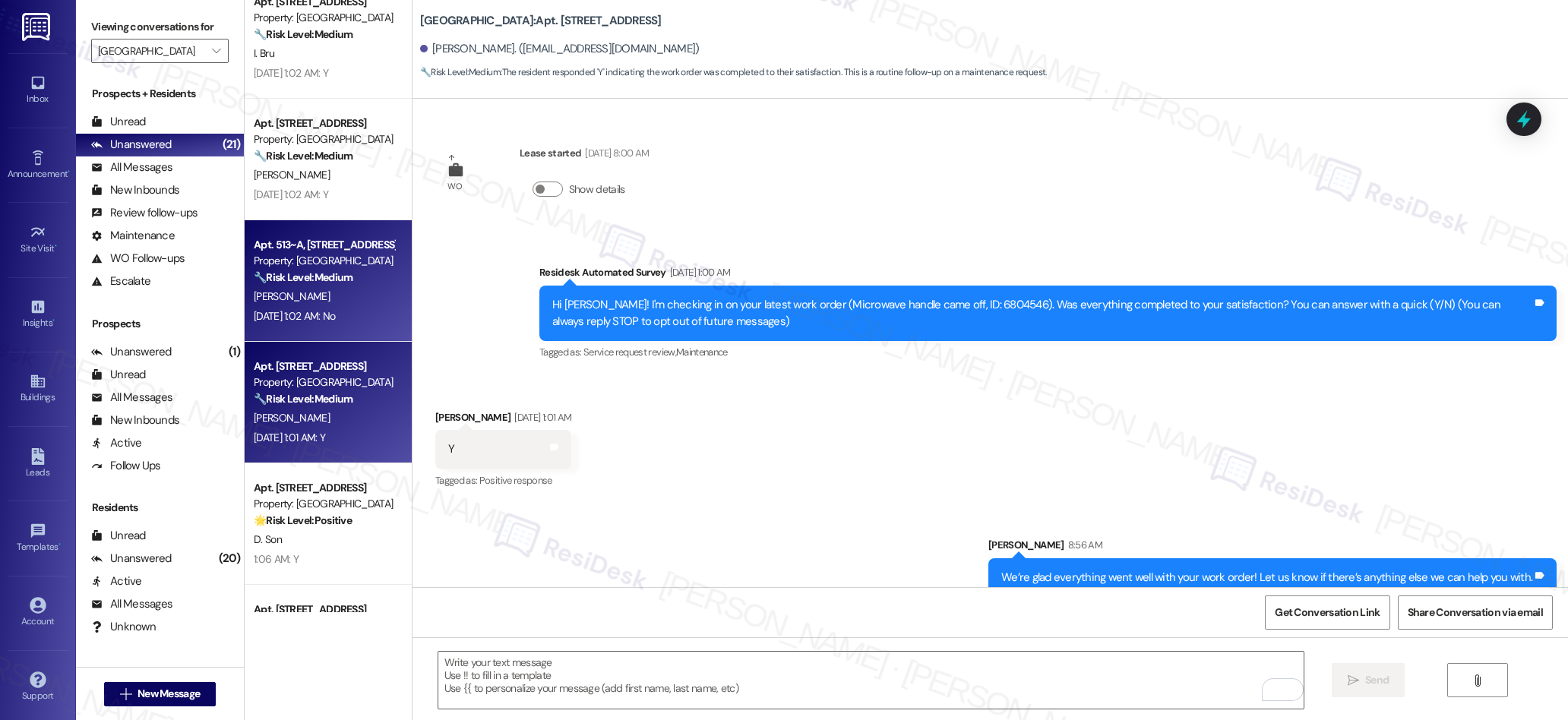
click at [328, 326] on div "Apt. 513~A, [GEOGRAPHIC_DATA] Property: 4th Street Commons 🔧 Risk Level: Medium…" at bounding box center [327, 280] width 167 height 121
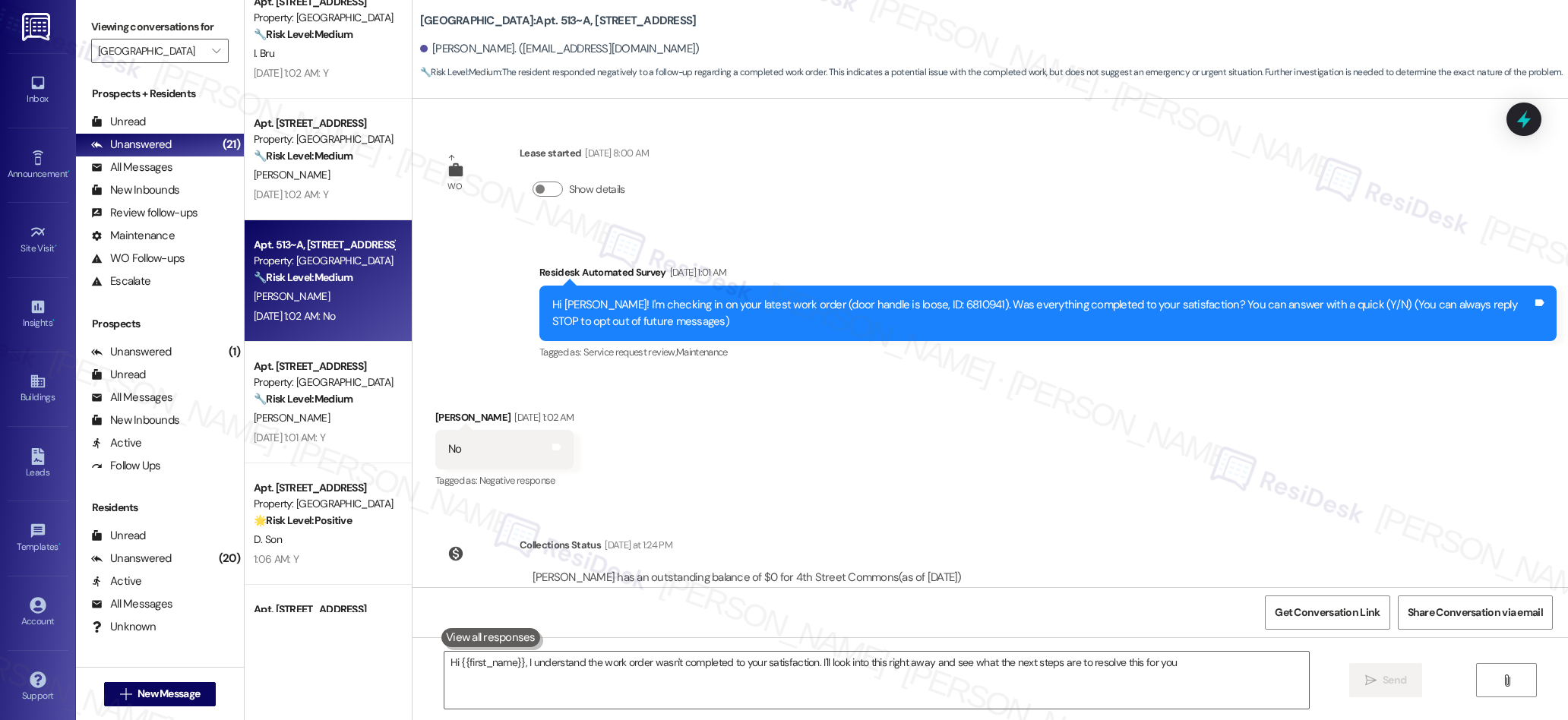
type textarea "Hi {{first_name}}, I understand the work order wasn't completed to your satisfa…"
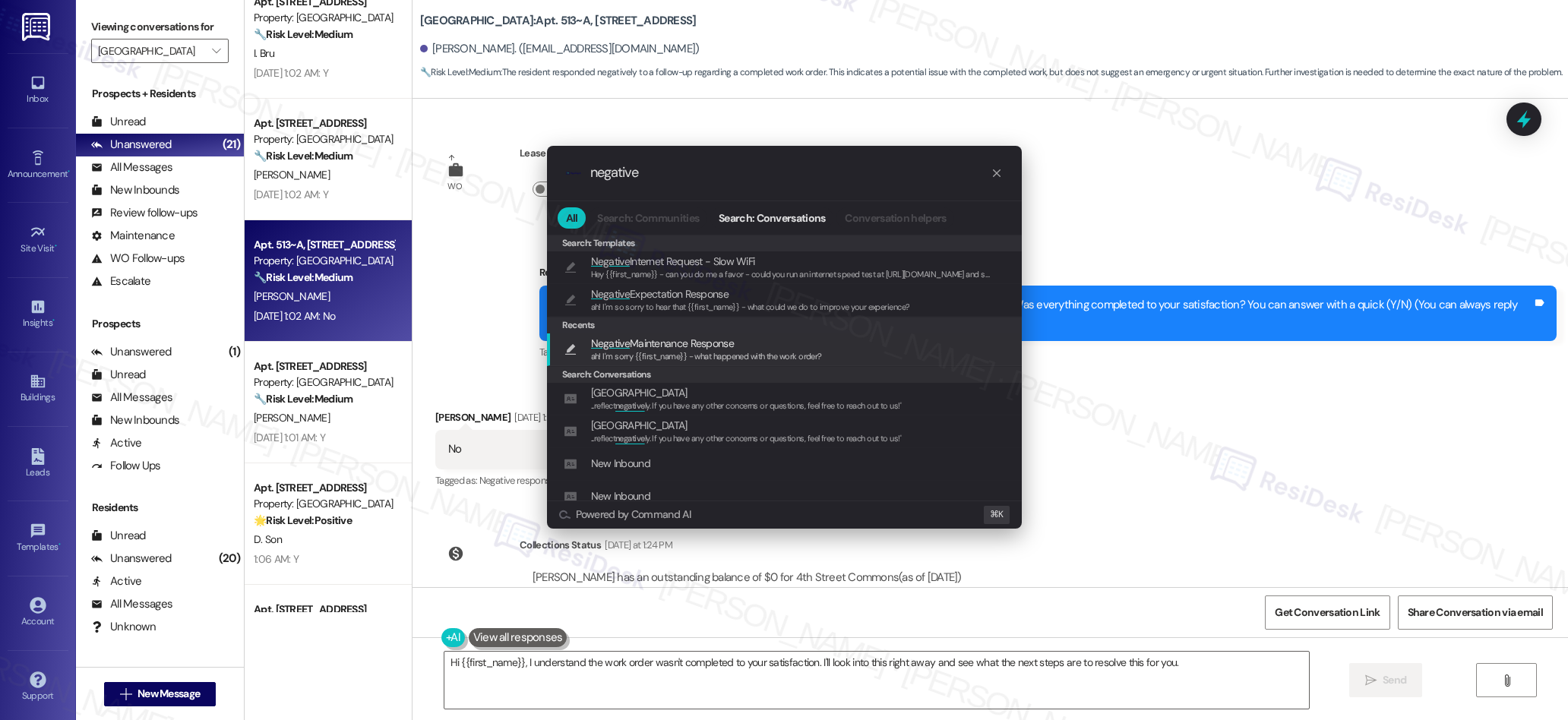
type input "negative"
drag, startPoint x: 690, startPoint y: 345, endPoint x: 836, endPoint y: 494, distance: 208.6
click at [690, 345] on span "Negative Maintenance Response" at bounding box center [663, 343] width 143 height 17
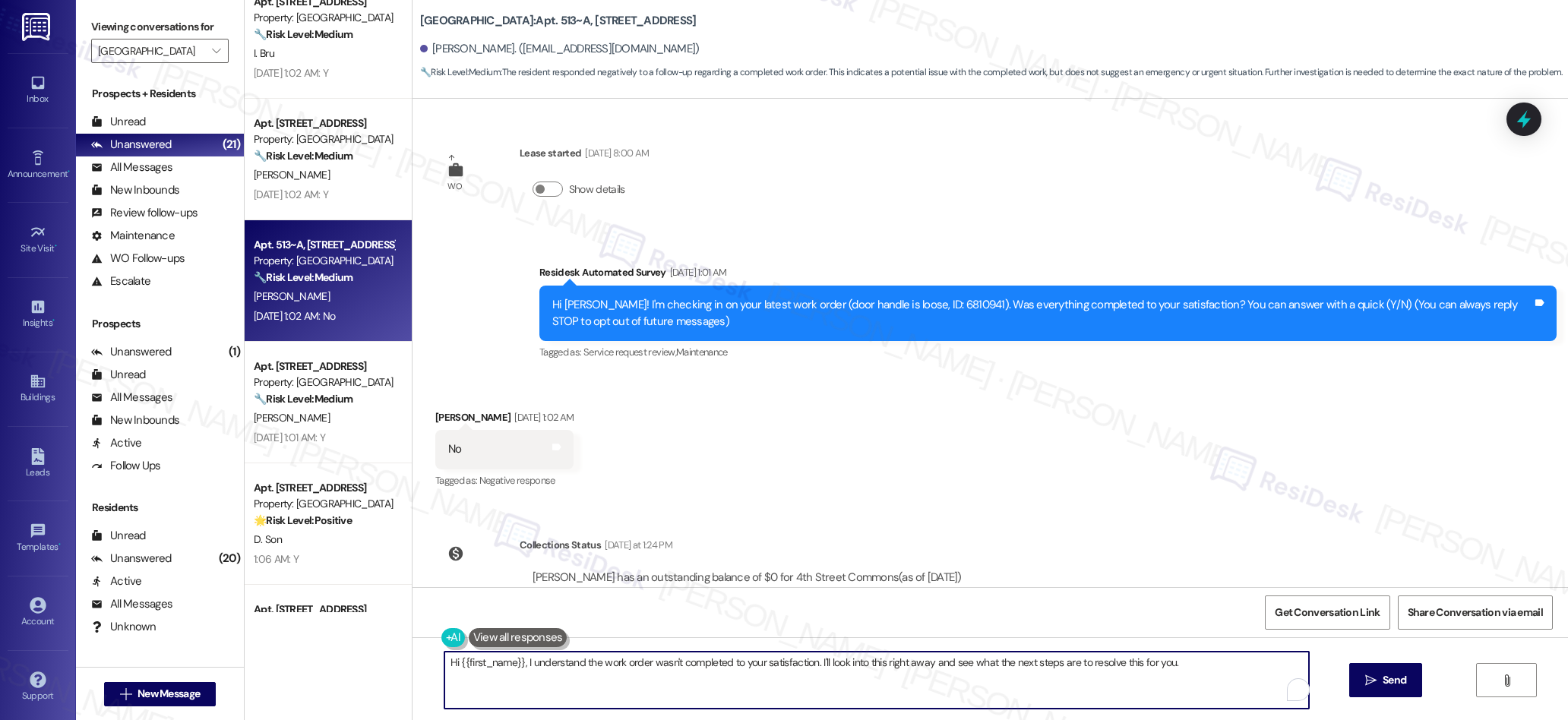
type textarea "ah! I'm sorry {{first_name}} - what happened with the work order?"
click at [1376, 677] on span " Send" at bounding box center [1386, 680] width 48 height 16
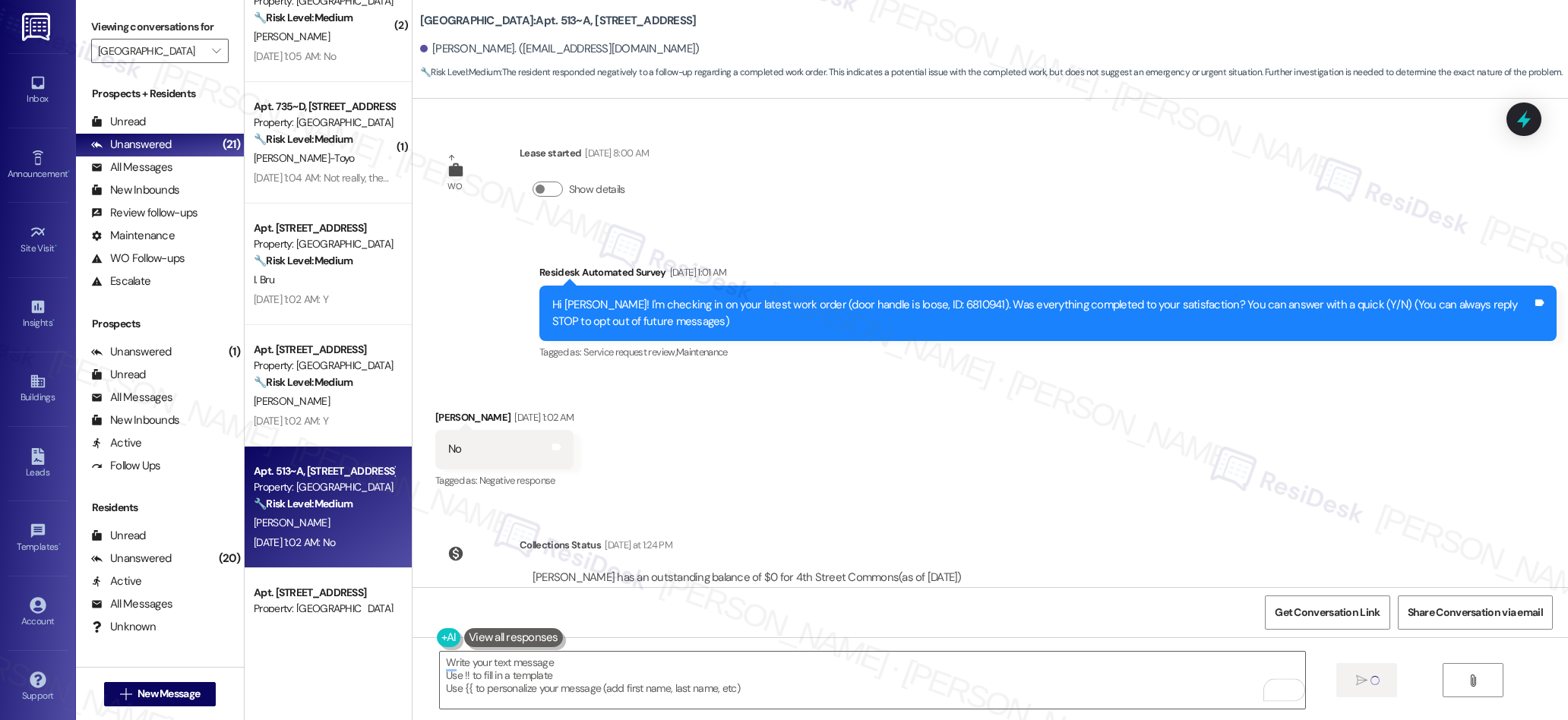
type textarea "Fetching suggested responses. Please feel free to read through the conversation…"
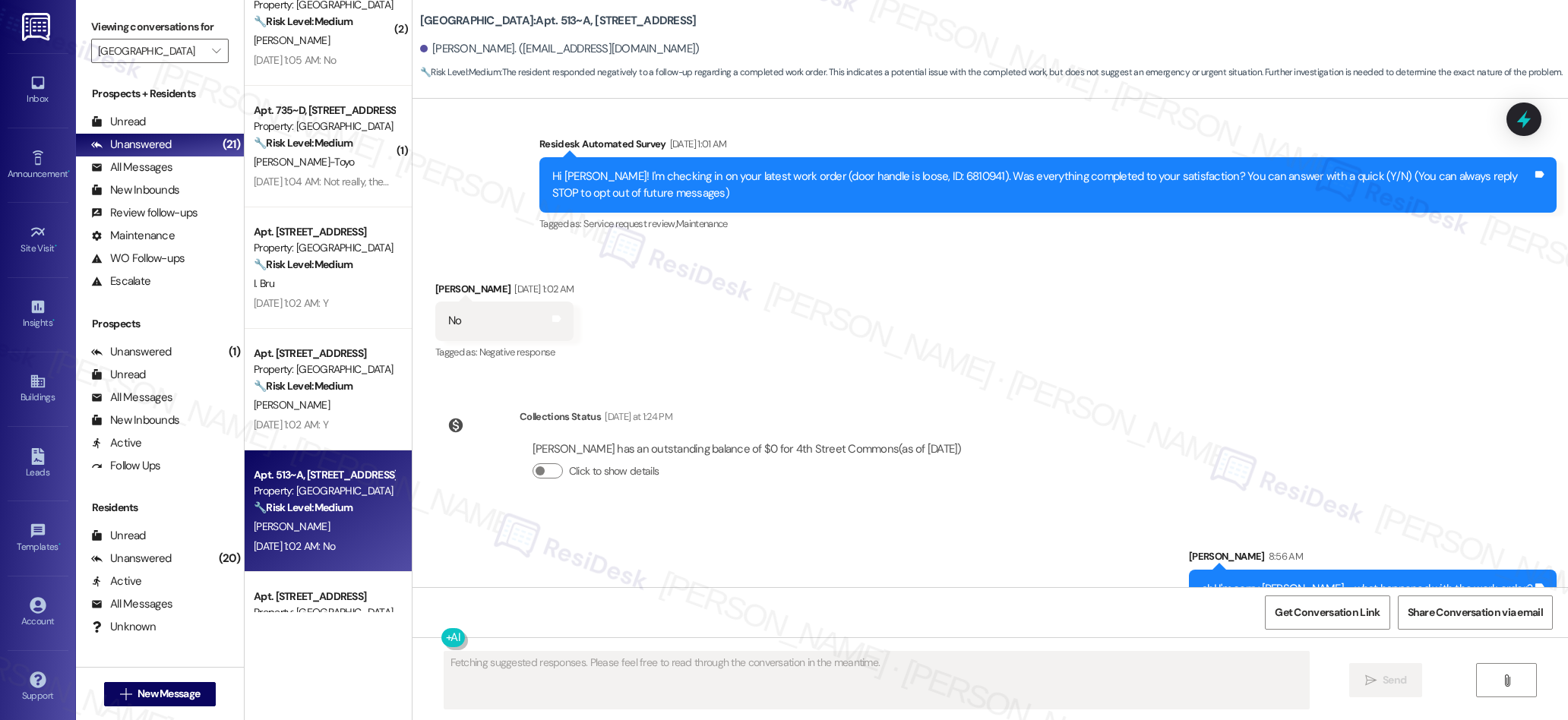
scroll to position [162, 0]
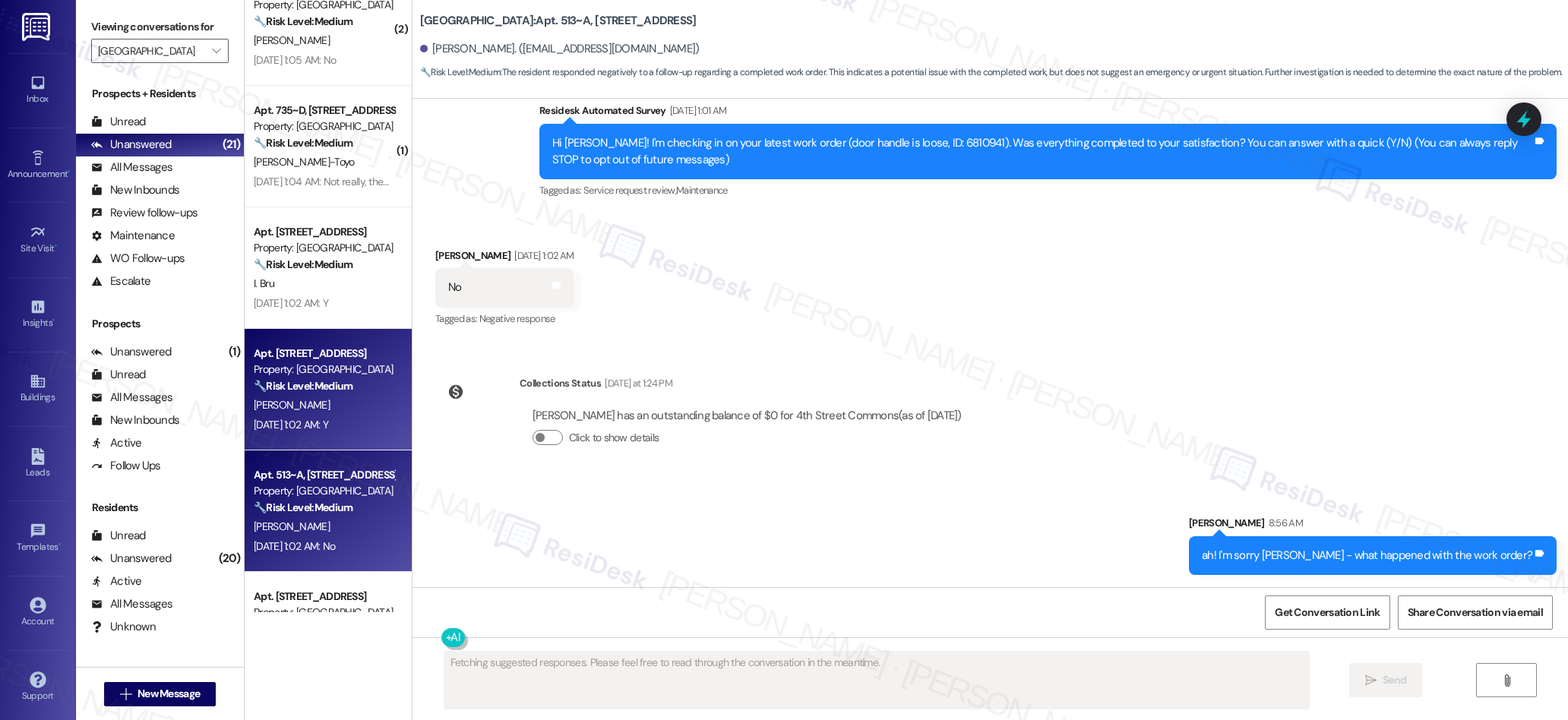
click at [328, 420] on div "[DATE] 1:02 AM: Y [DATE] 1:02 AM: Y" at bounding box center [291, 424] width 74 height 13
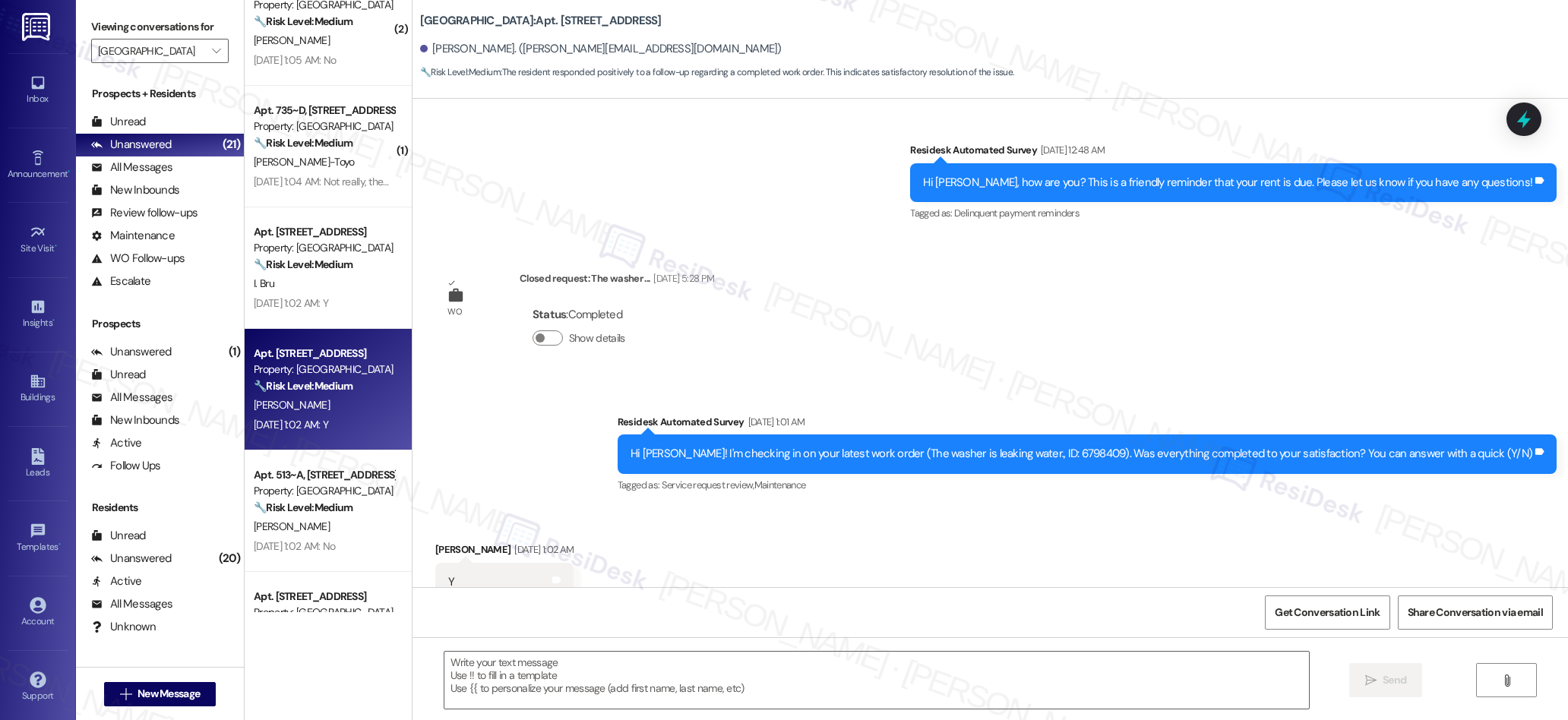
scroll to position [3829, 0]
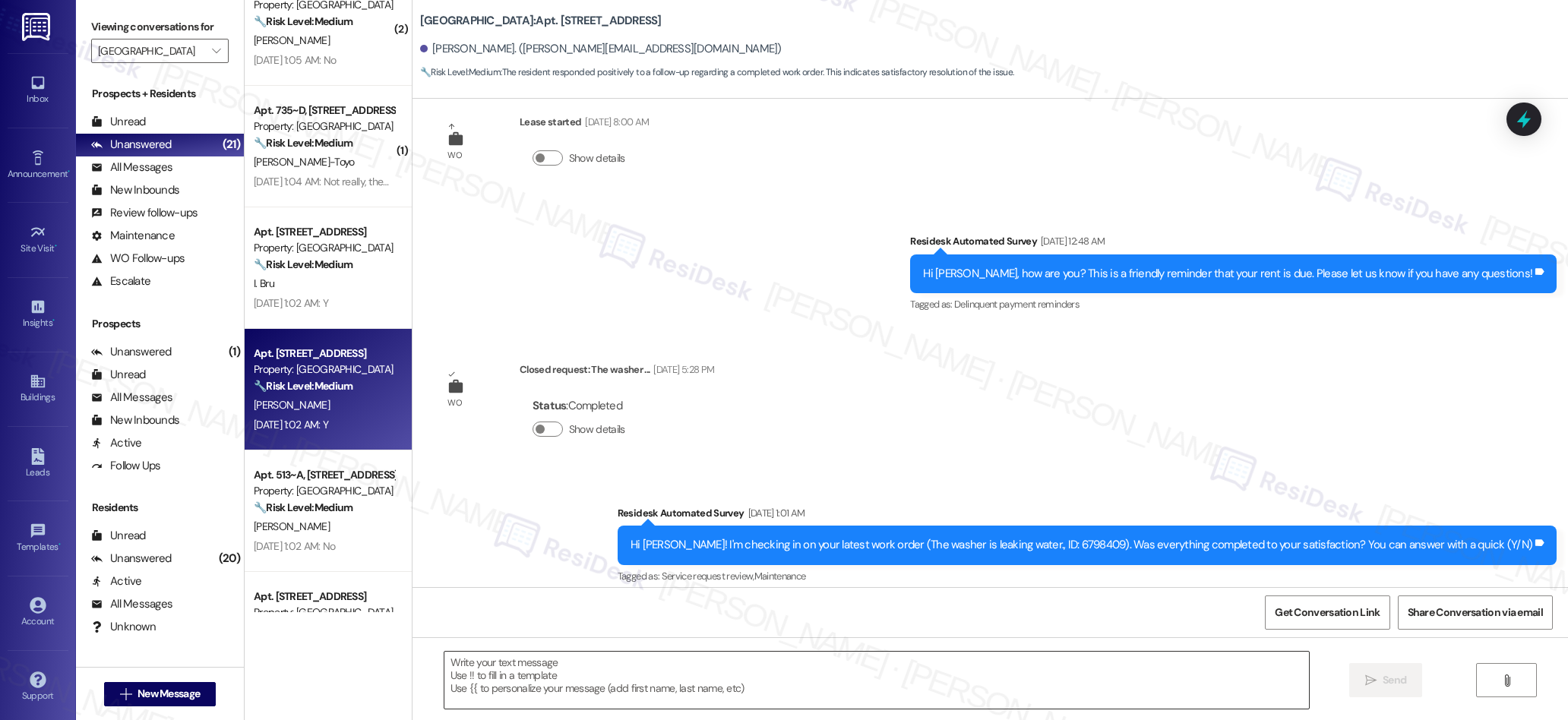
click at [726, 669] on textarea at bounding box center [877, 680] width 865 height 57
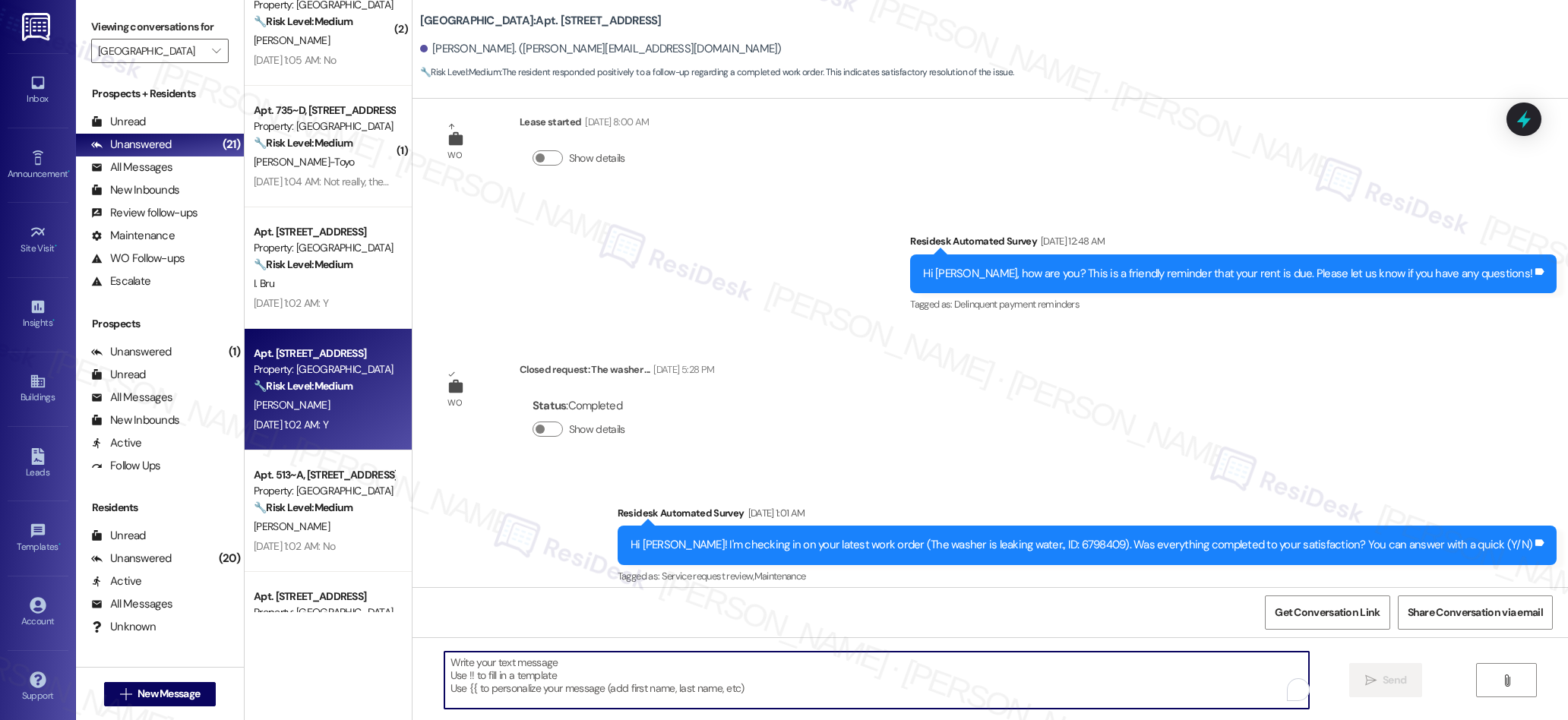
paste textarea "We’re glad everything went well with your work order! Let us know if there’s an…"
type textarea "We’re glad everything went well with your work order! Let us know if there’s an…"
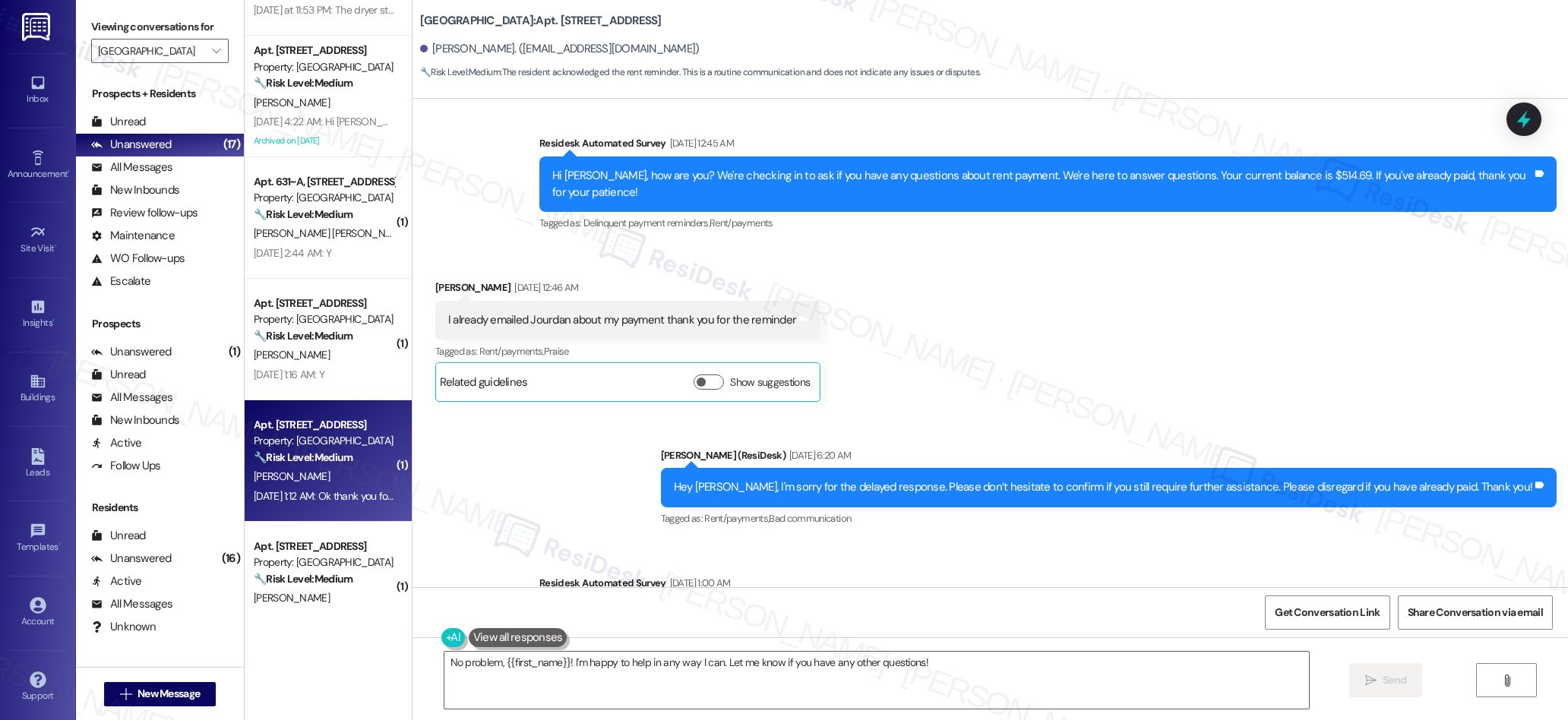
scroll to position [19877, 0]
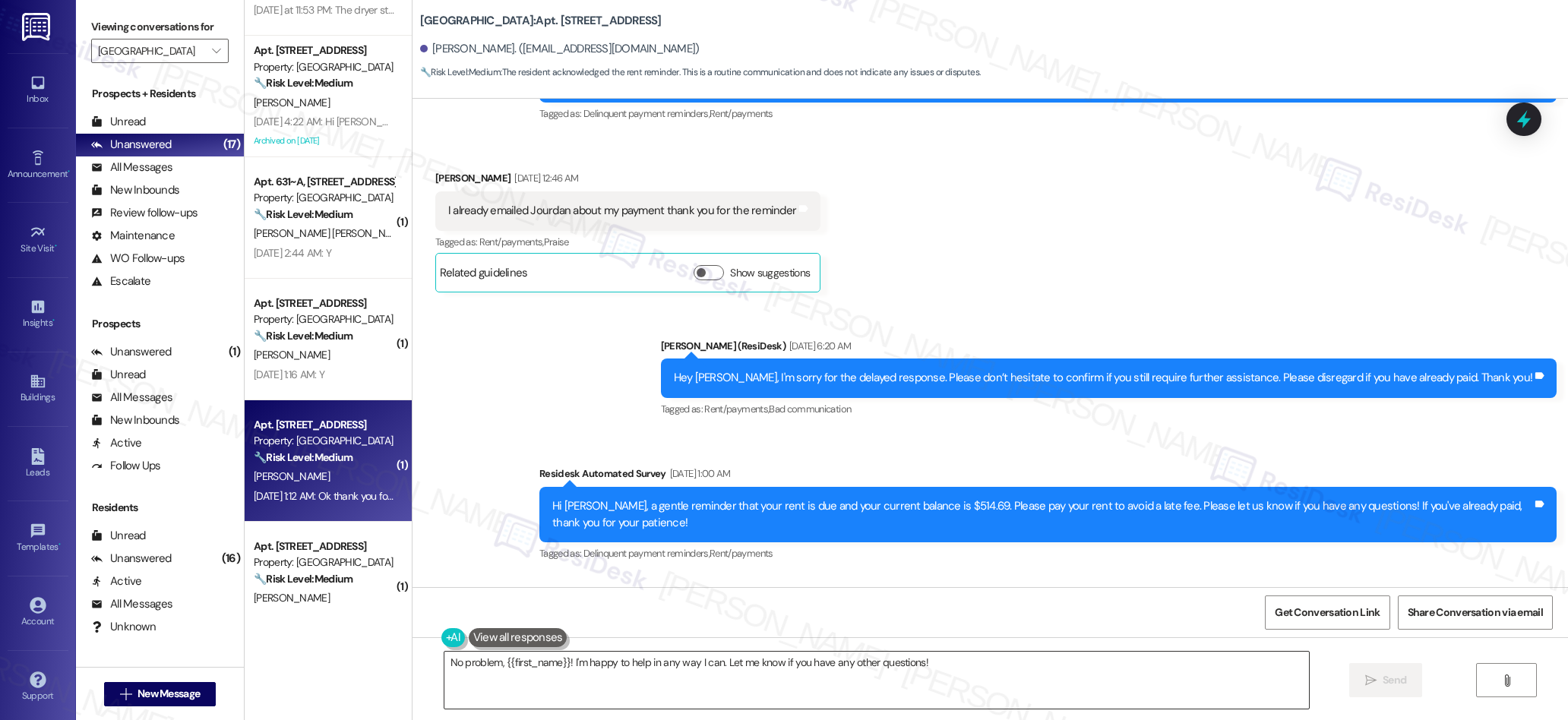
click at [1041, 675] on textarea "No problem, {{first_name}}! I'm happy to help in any way I can. Let me know if …" at bounding box center [877, 680] width 865 height 57
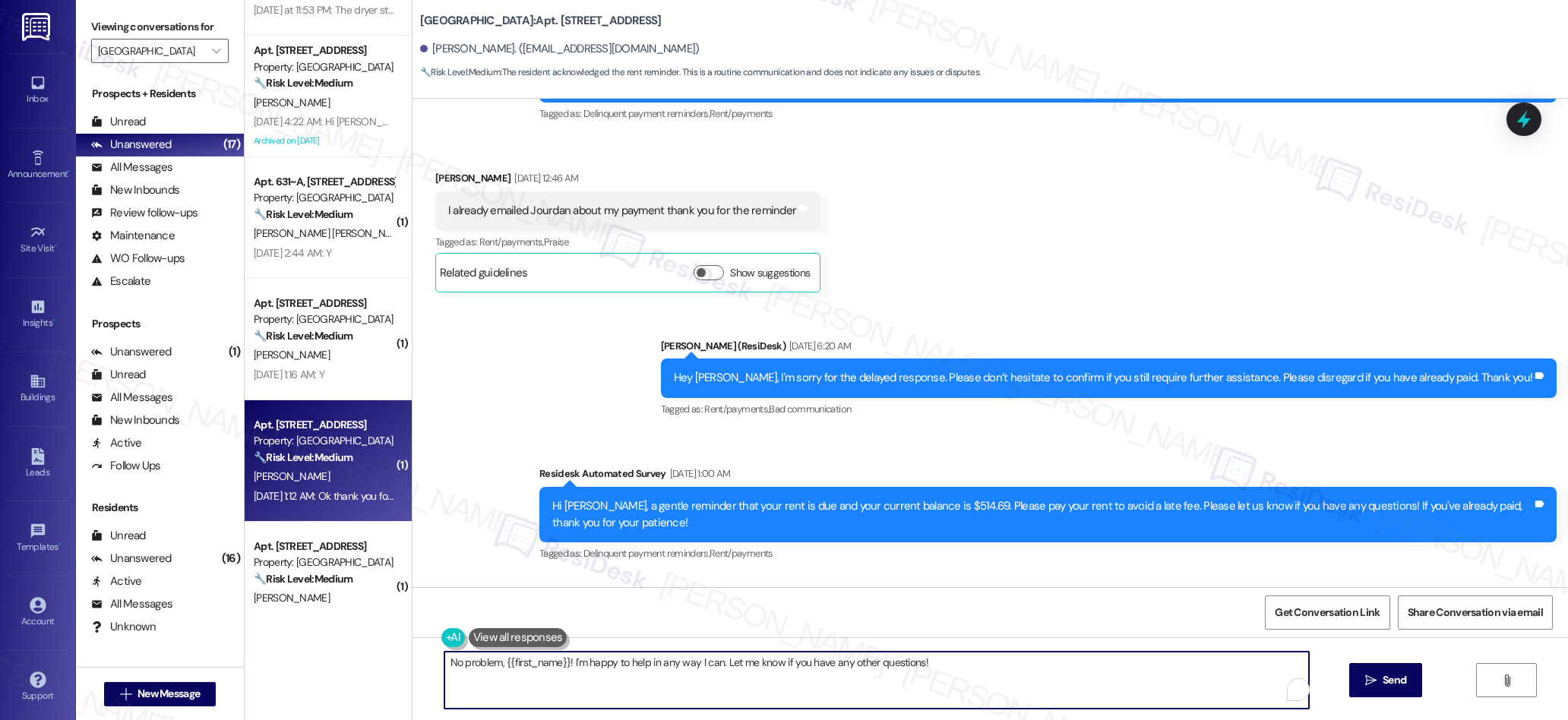
drag, startPoint x: 1358, startPoint y: 684, endPoint x: 987, endPoint y: 605, distance: 379.3
click at [1350, 681] on button " Send" at bounding box center [1386, 680] width 73 height 34
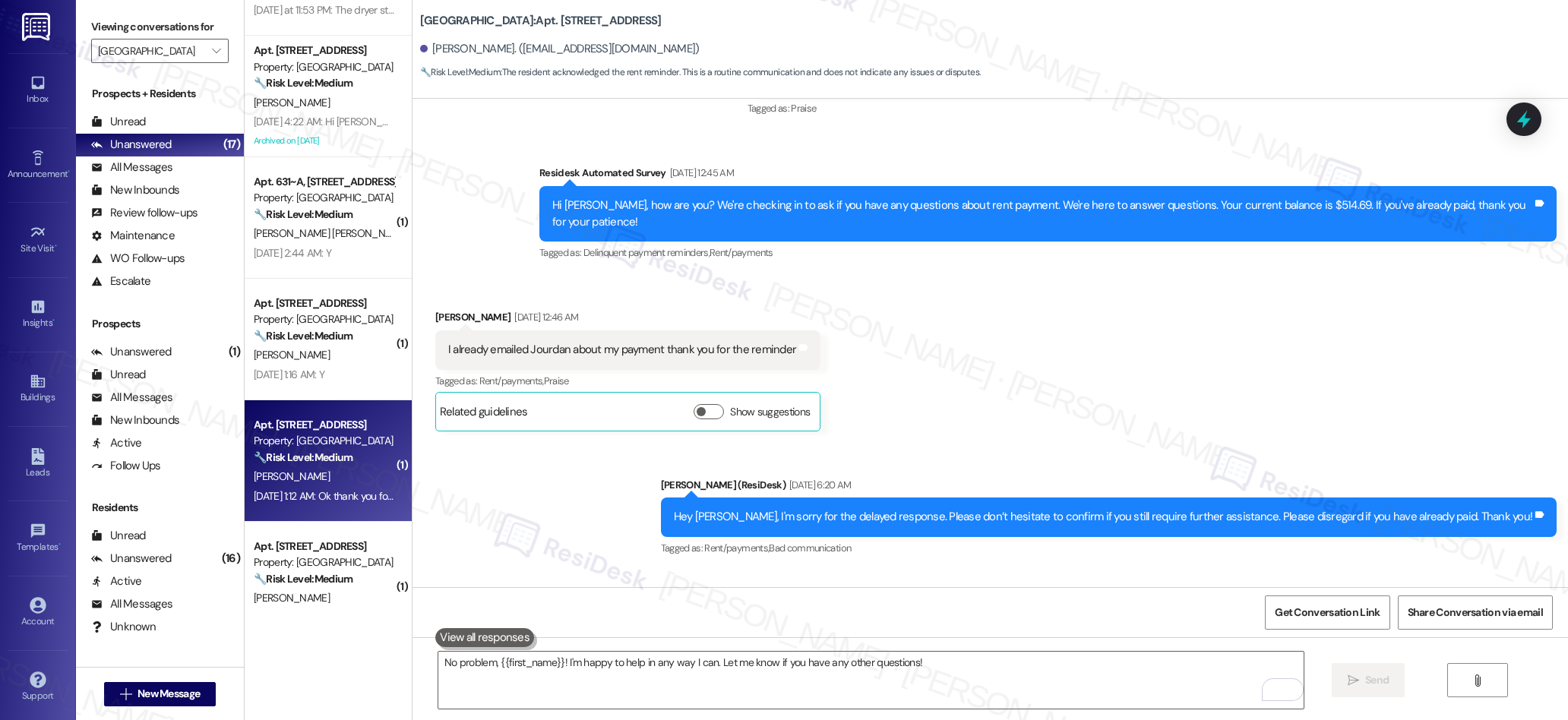
scroll to position [19983, 0]
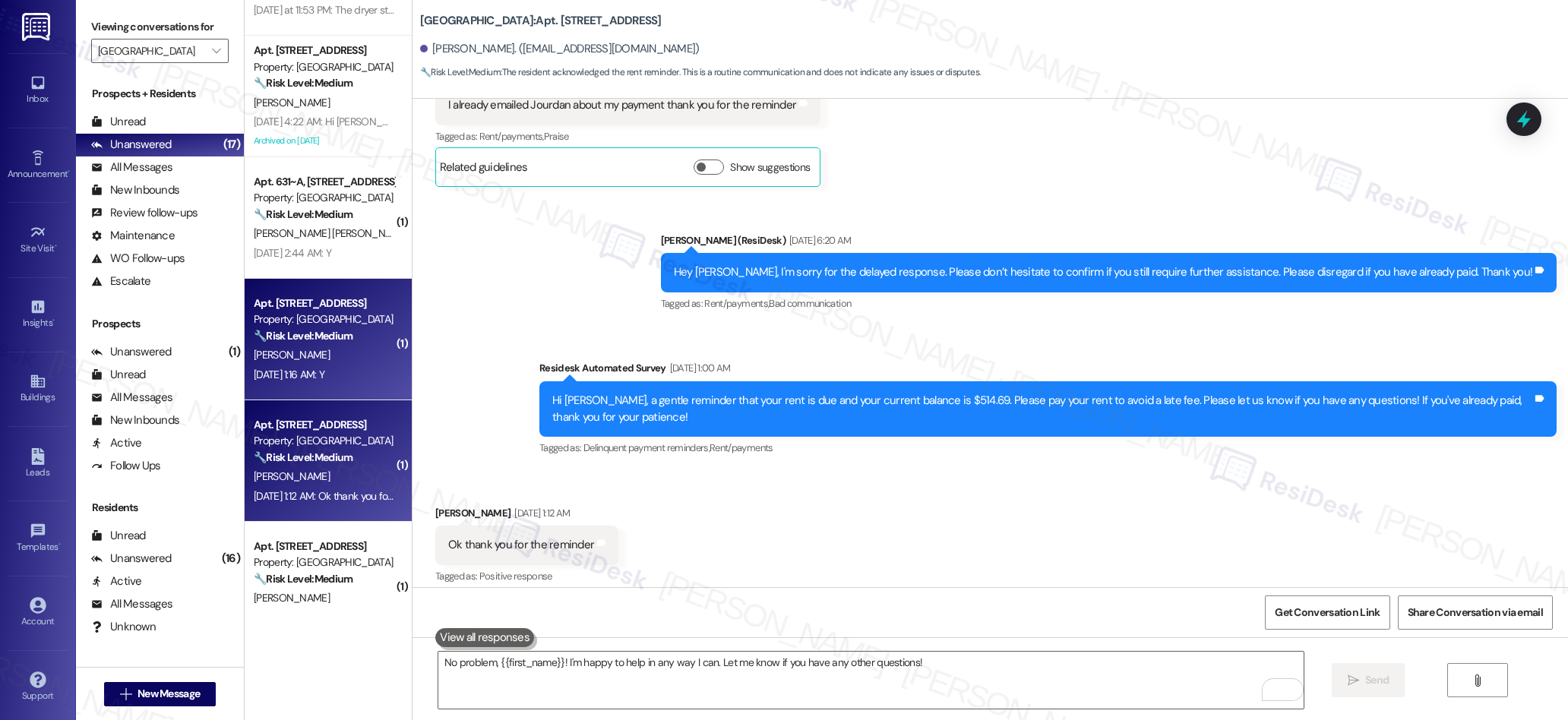
click at [315, 377] on div "[DATE] 1:16 AM: Y [DATE] 1:16 AM: Y" at bounding box center [289, 375] width 71 height 13
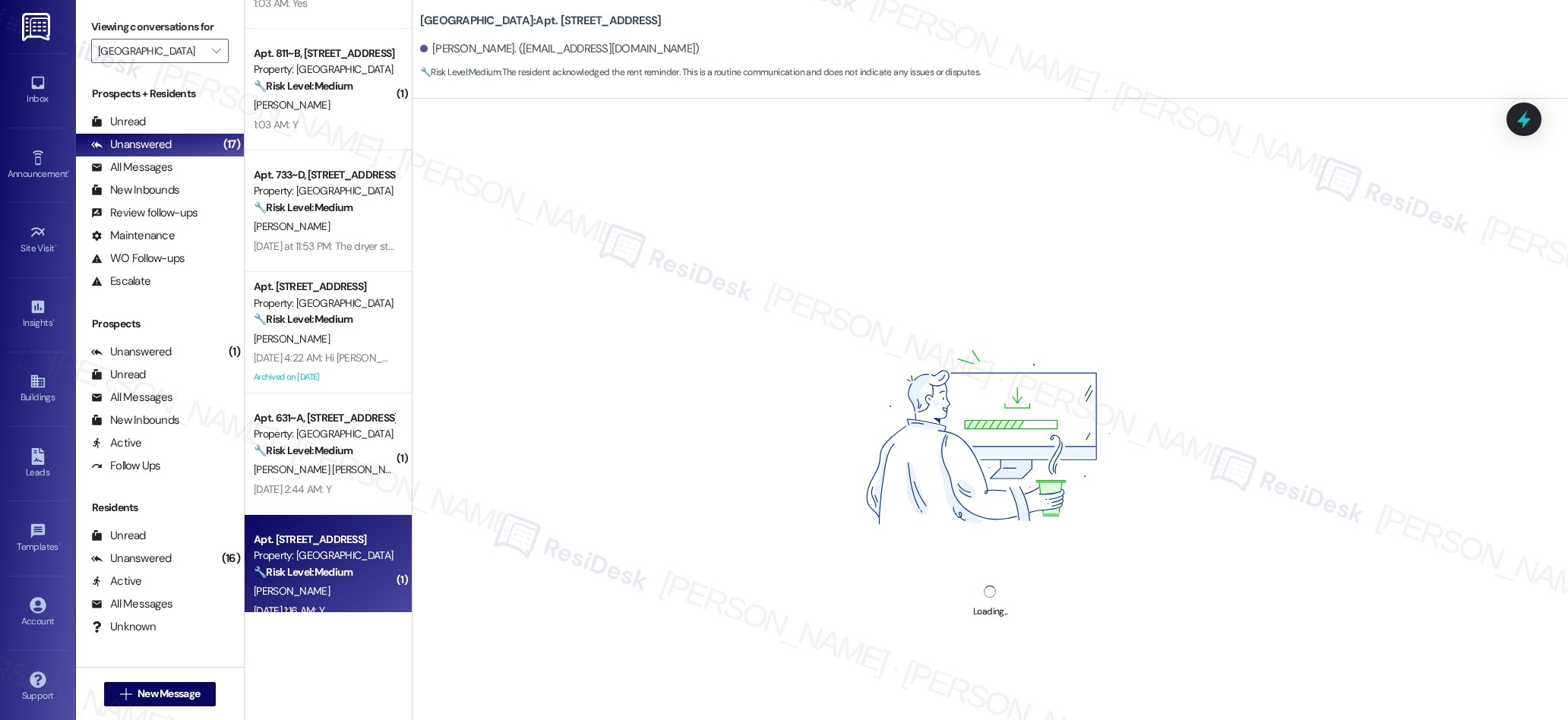
scroll to position [211, 0]
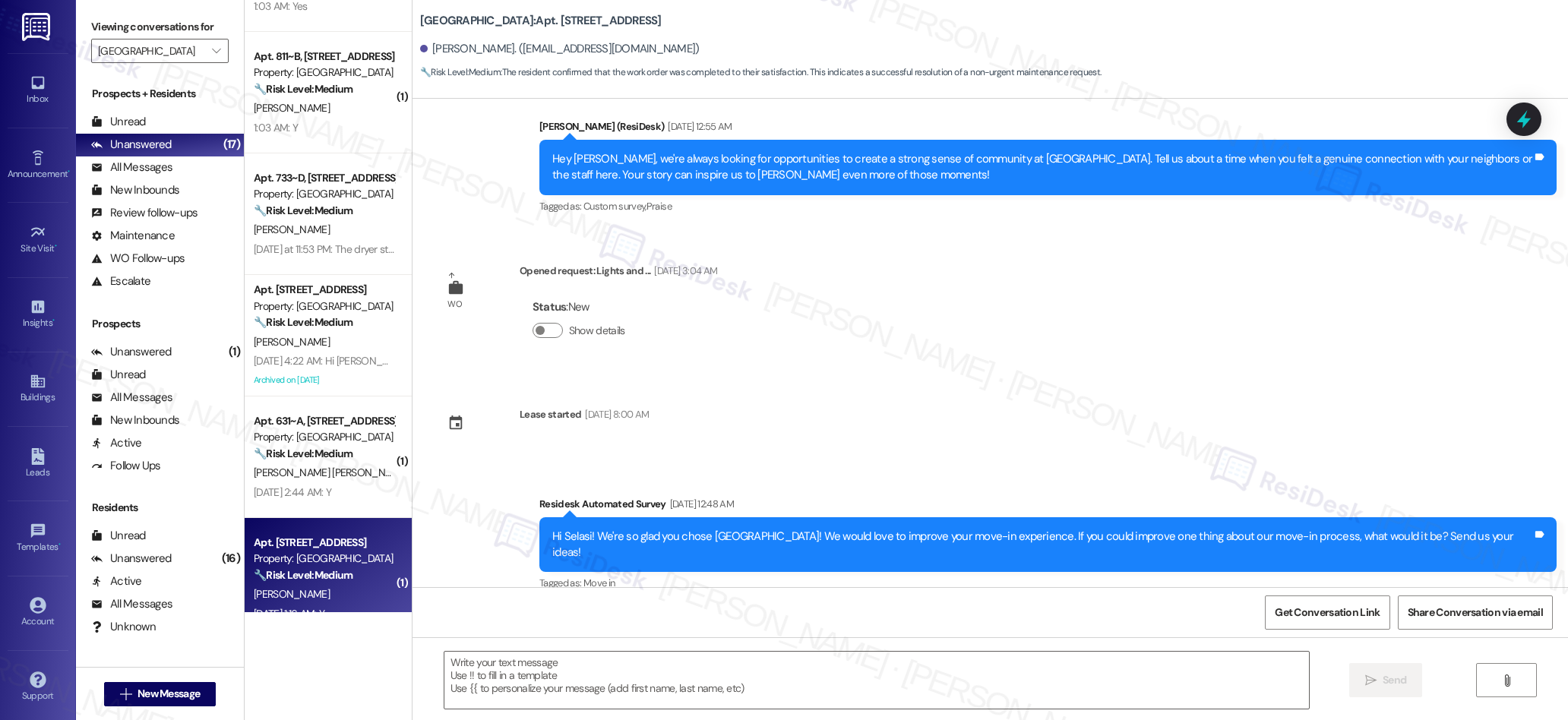
type textarea "Fetching suggested responses. Please feel free to read through the conversation…"
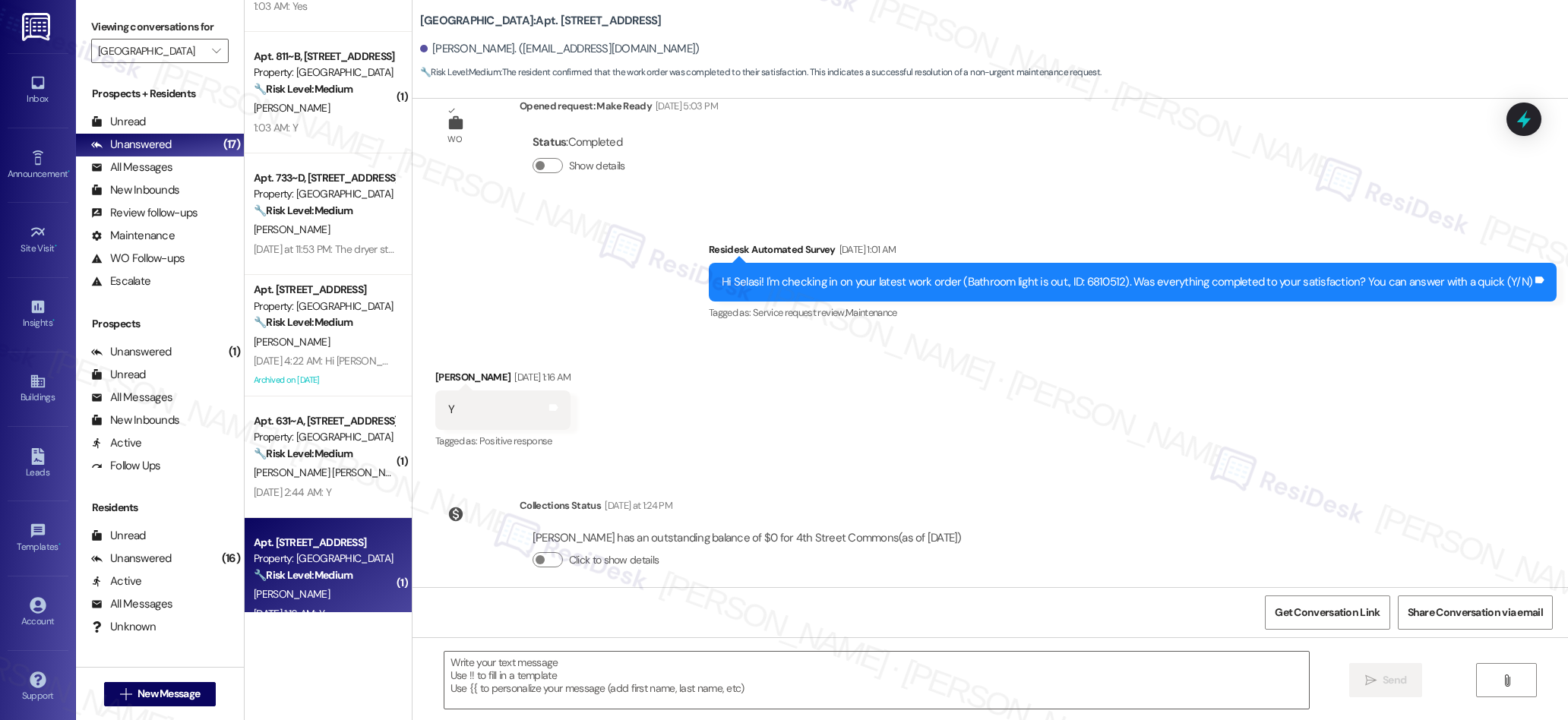
scroll to position [0, 0]
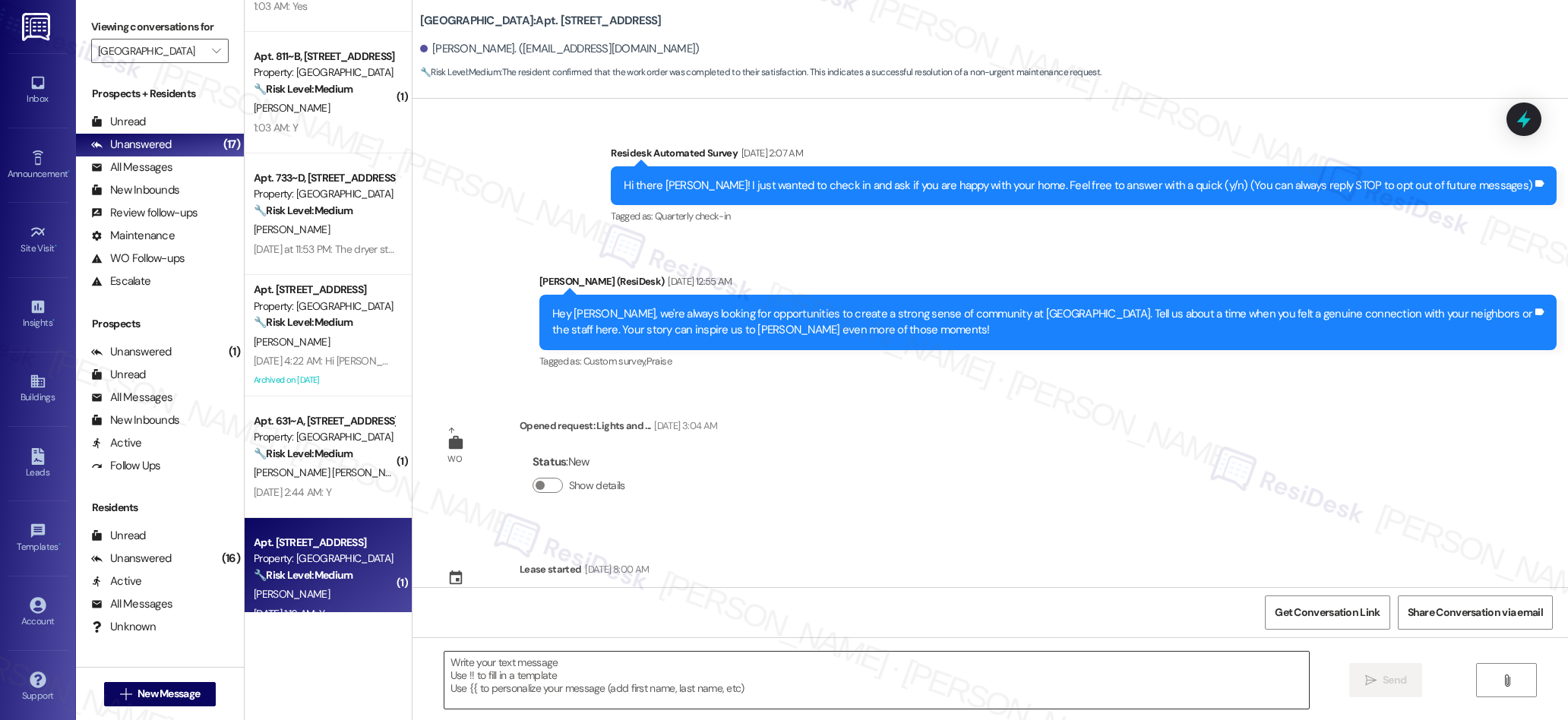
click at [684, 696] on textarea at bounding box center [877, 680] width 865 height 57
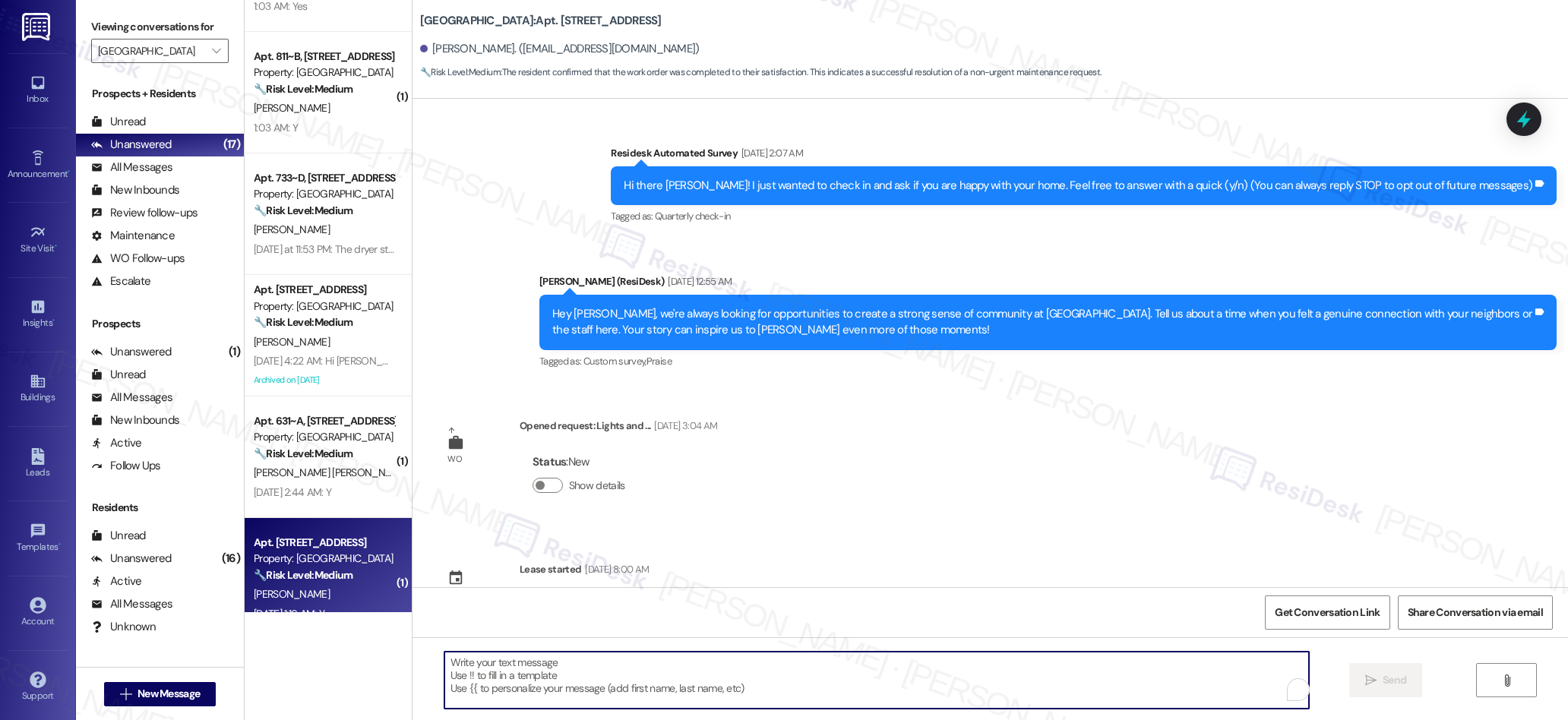
click at [681, 689] on textarea "To enrich screen reader interactions, please activate Accessibility in Grammarl…" at bounding box center [877, 680] width 865 height 57
paste textarea "We’re glad everything went well with your work order! Let us know if there’s an…"
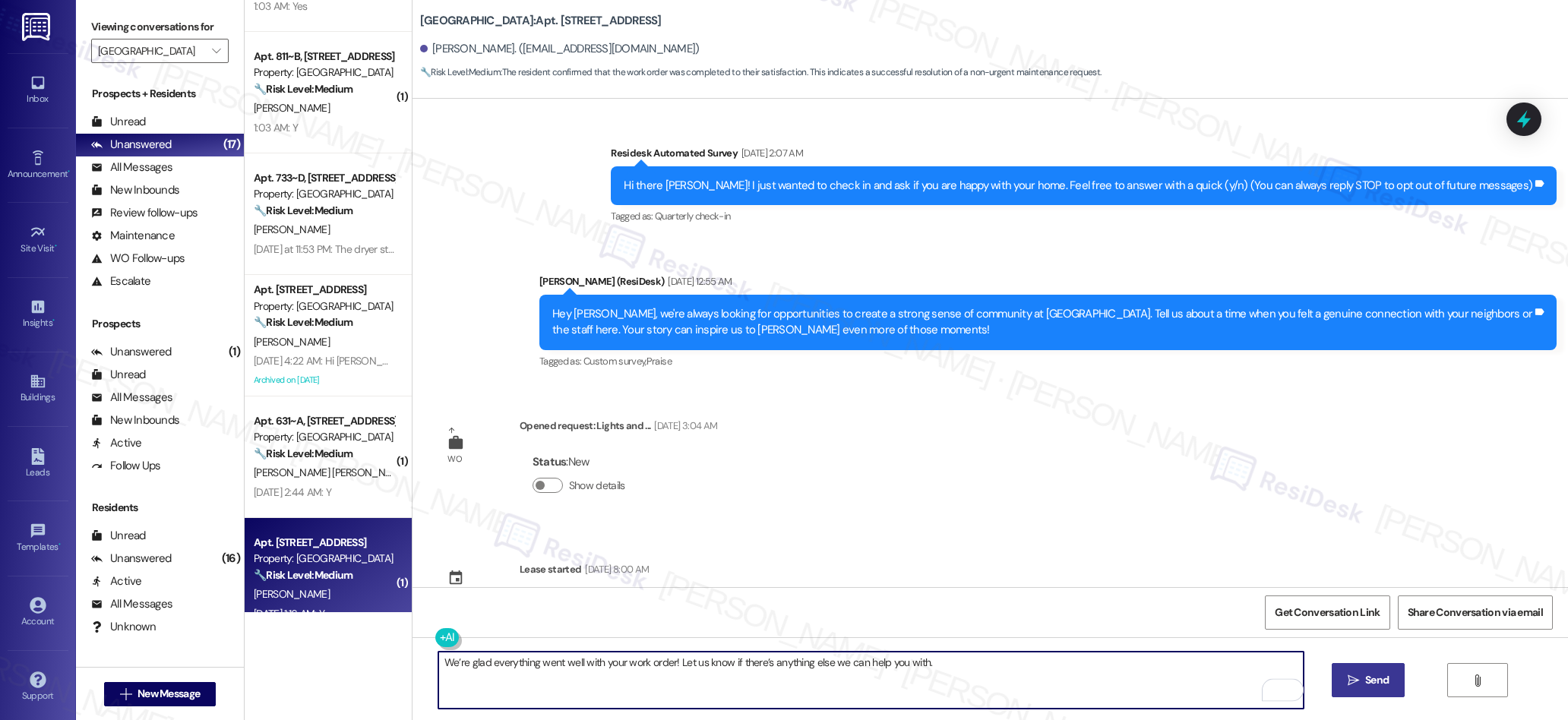
type textarea "We’re glad everything went well with your work order! Let us know if there’s an…"
click at [1353, 690] on button " Send" at bounding box center [1368, 680] width 73 height 34
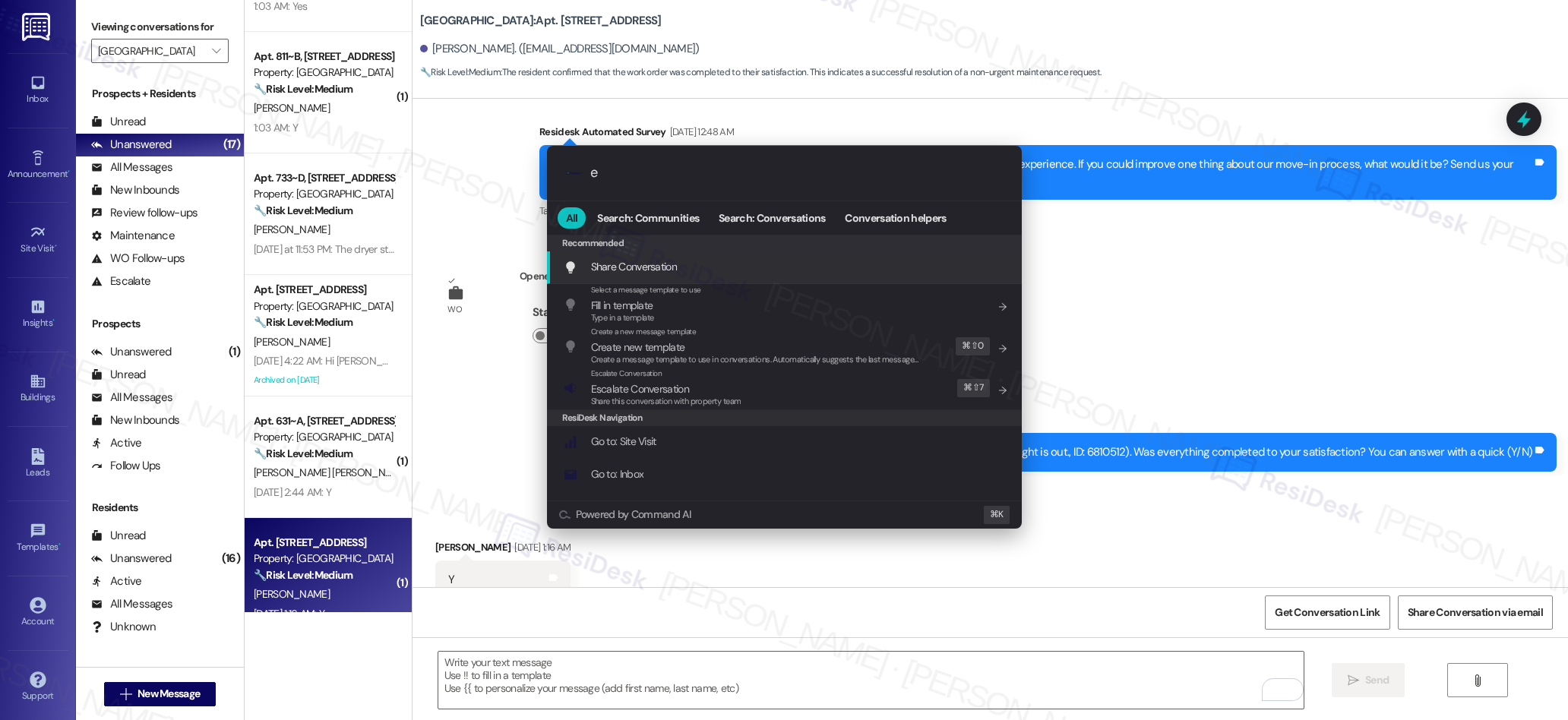
scroll to position [558, 0]
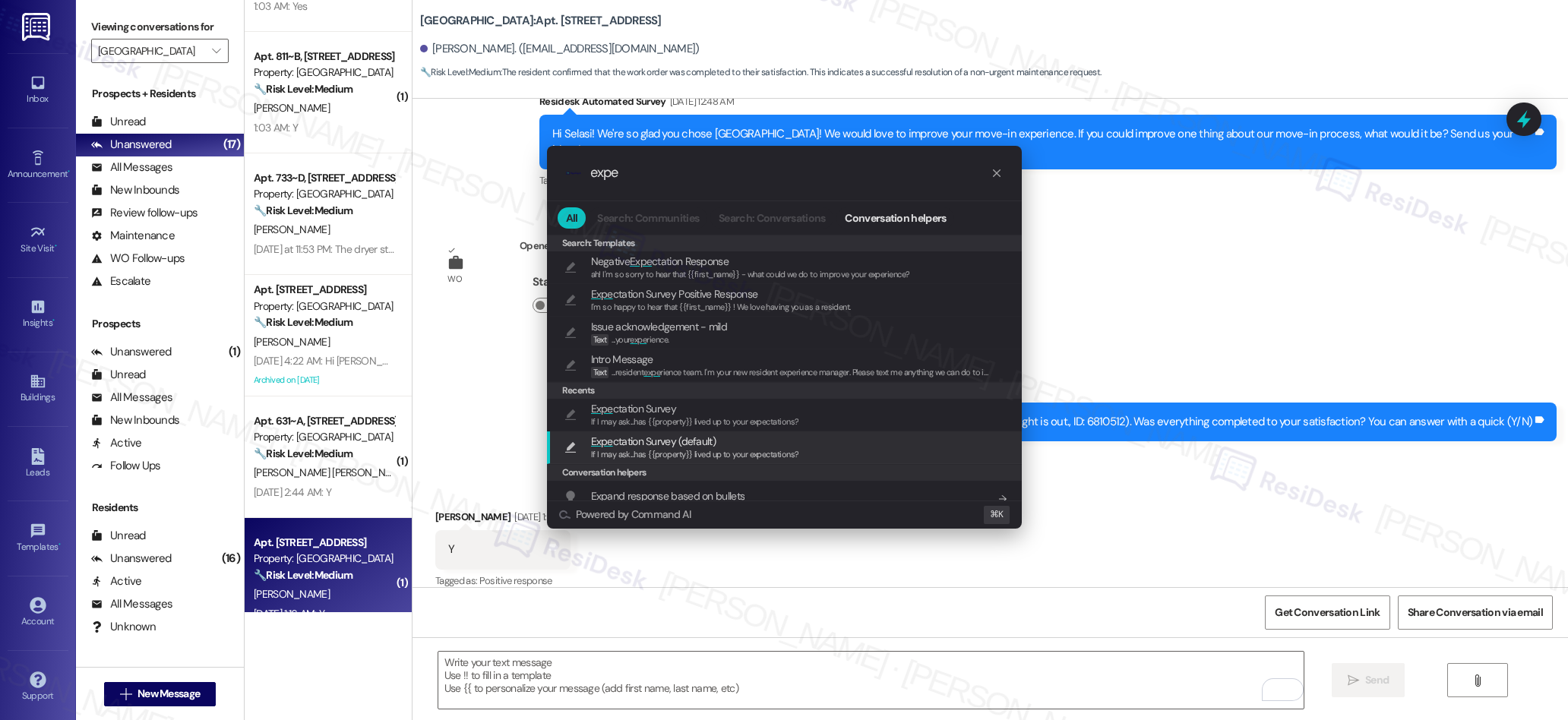
type input "expe"
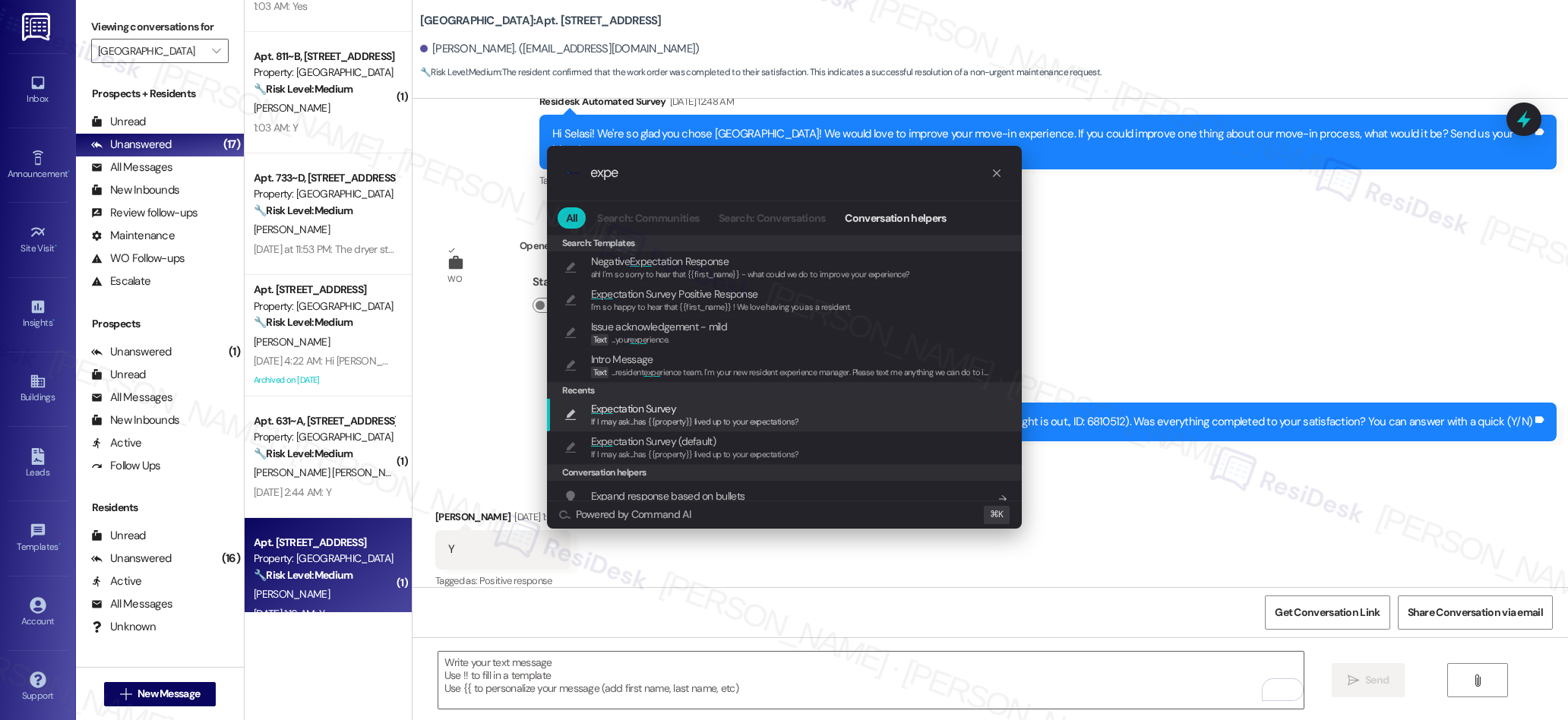
click at [630, 412] on span "Expe ctation Survey" at bounding box center [633, 409] width 85 height 17
type textarea "If I may ask...has {{property}} lived up to your expectations?"
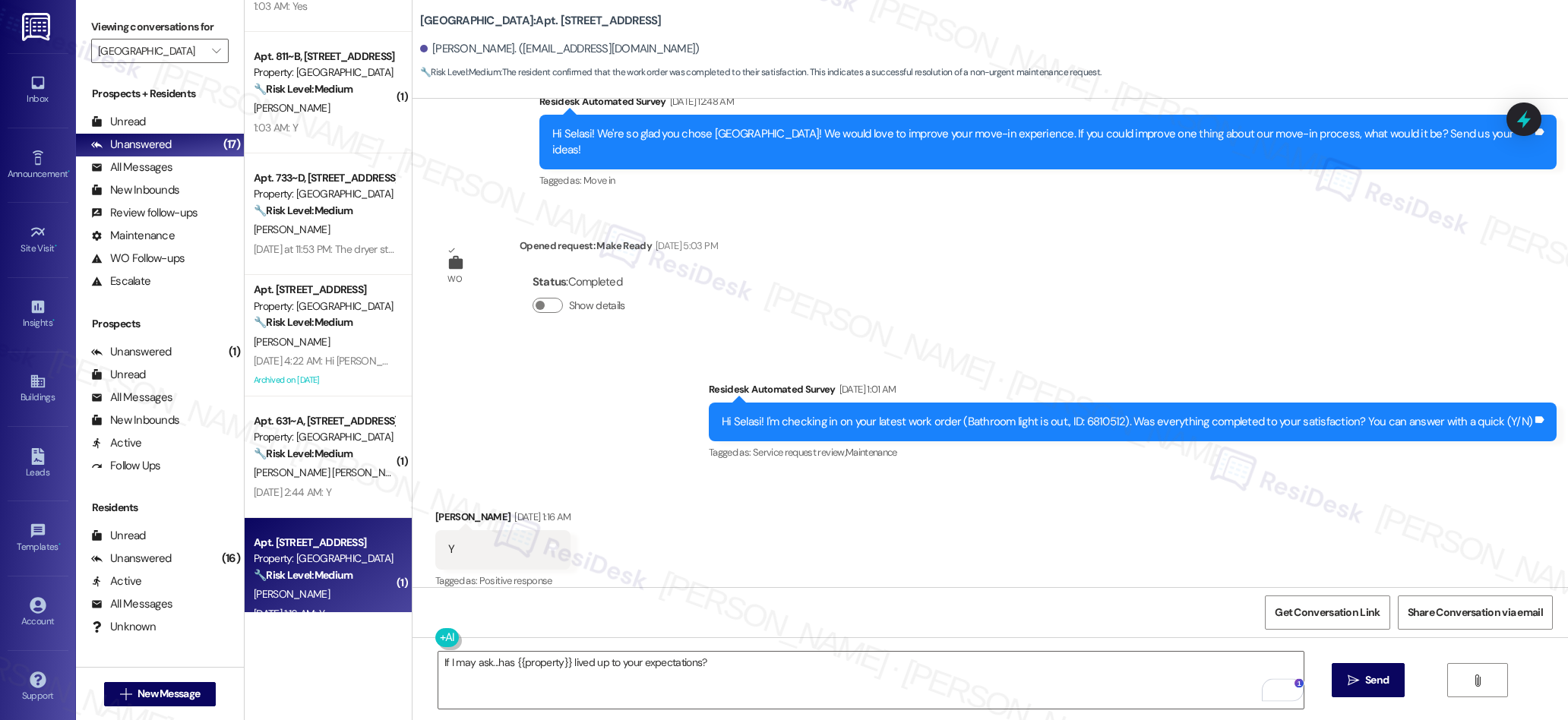
drag, startPoint x: 1358, startPoint y: 680, endPoint x: 1171, endPoint y: 483, distance: 271.6
click at [1353, 677] on span " Send" at bounding box center [1369, 680] width 48 height 16
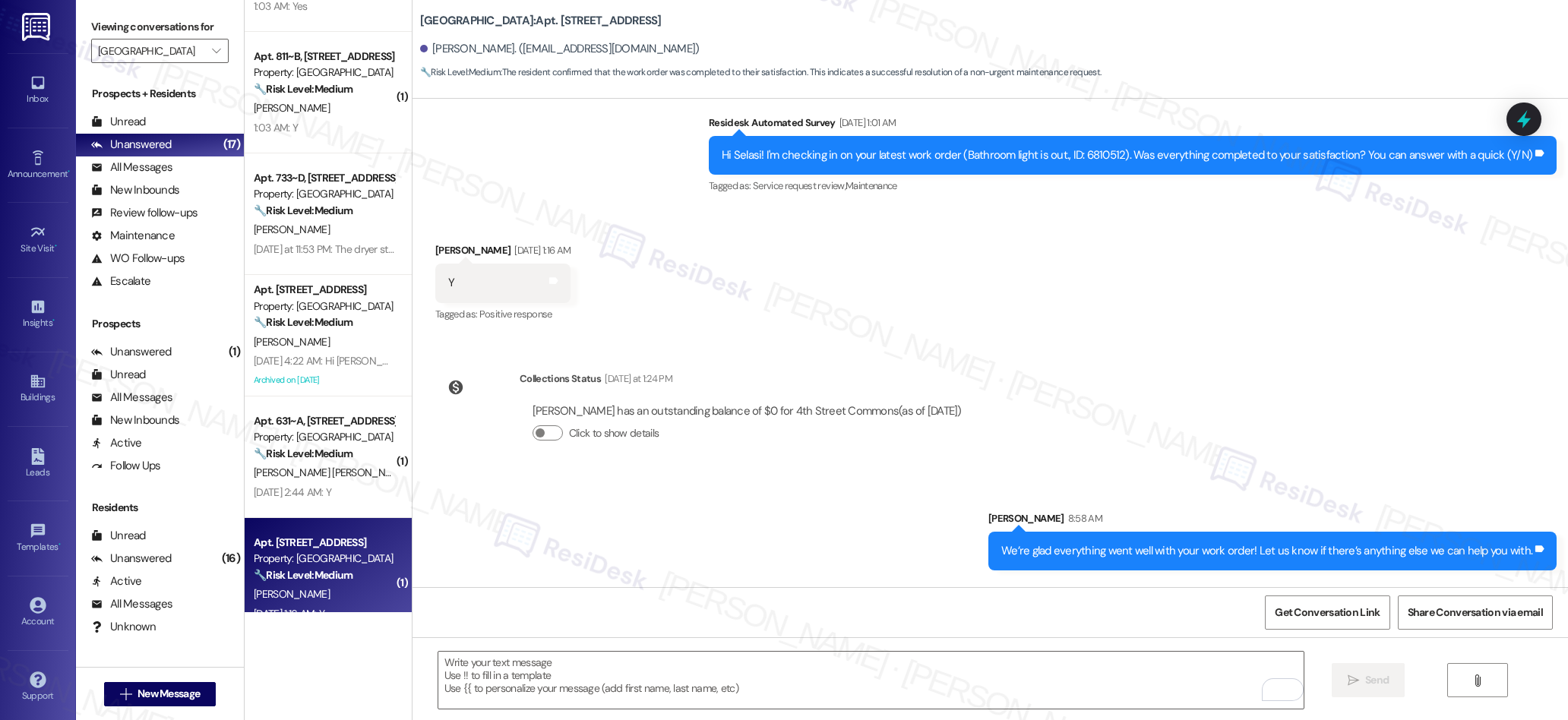
scroll to position [909, 0]
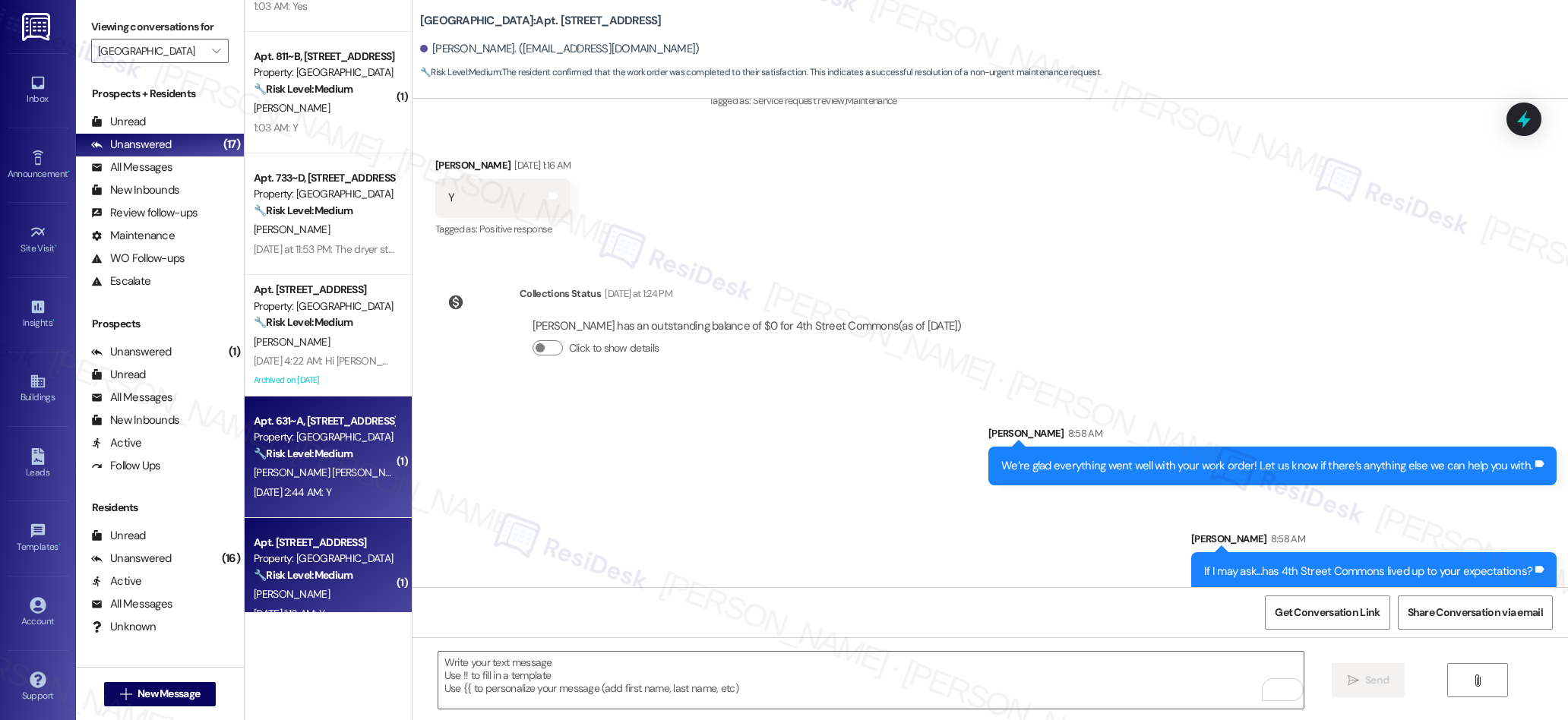
click at [330, 464] on div "[PERSON_NAME] [PERSON_NAME]" at bounding box center [323, 473] width 144 height 19
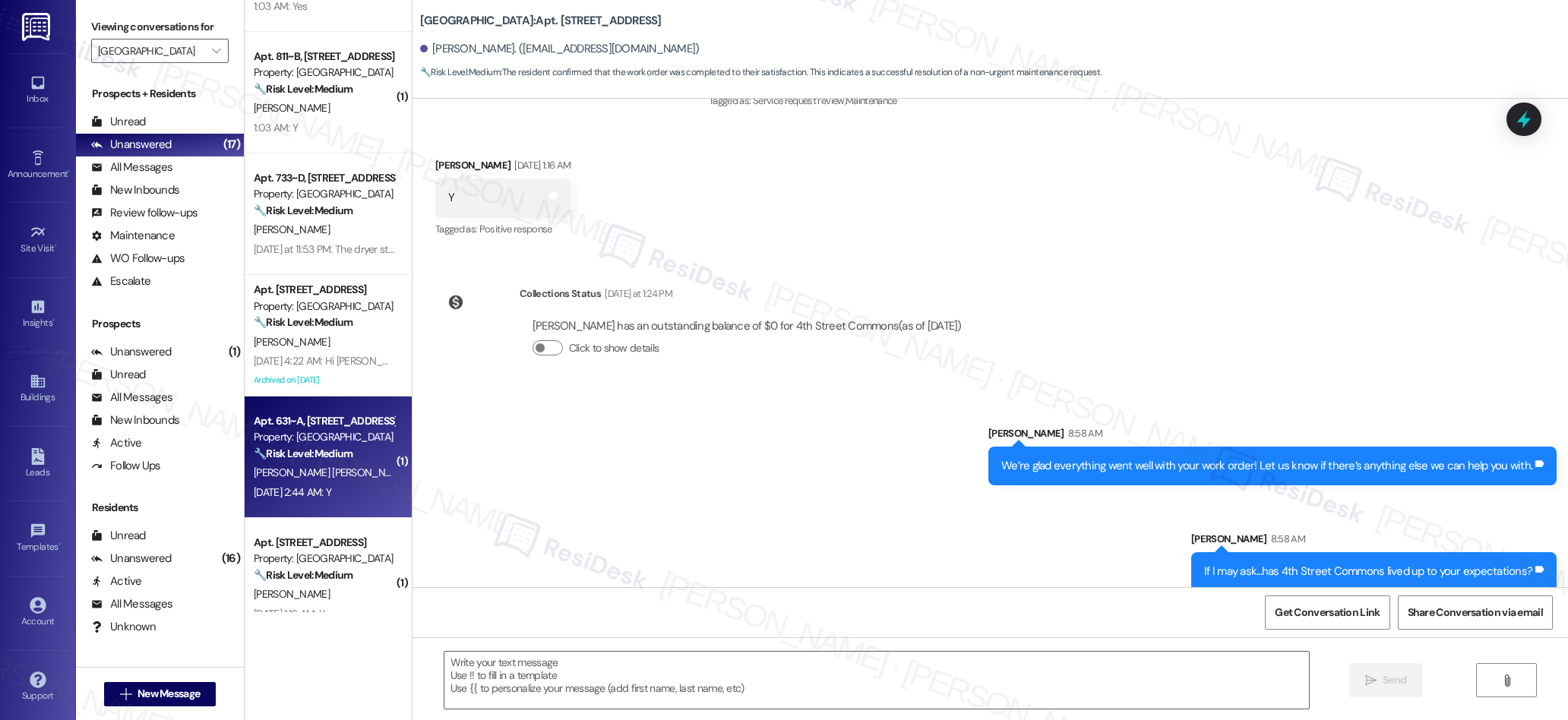
type textarea "Fetching suggested responses. Please feel free to read through the conversation…"
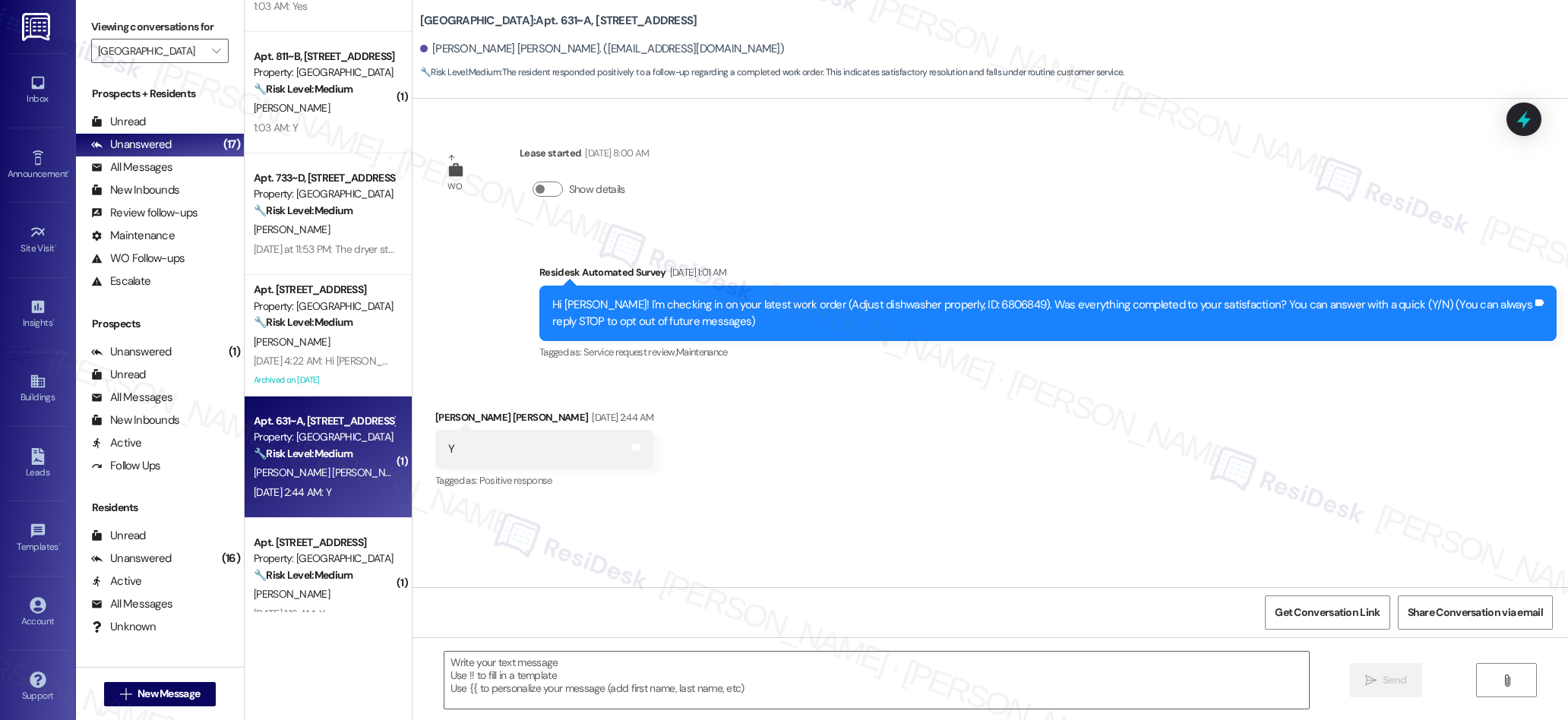
type textarea "Fetching suggested responses. Please feel free to read through the conversation…"
click at [685, 696] on textarea at bounding box center [877, 680] width 865 height 57
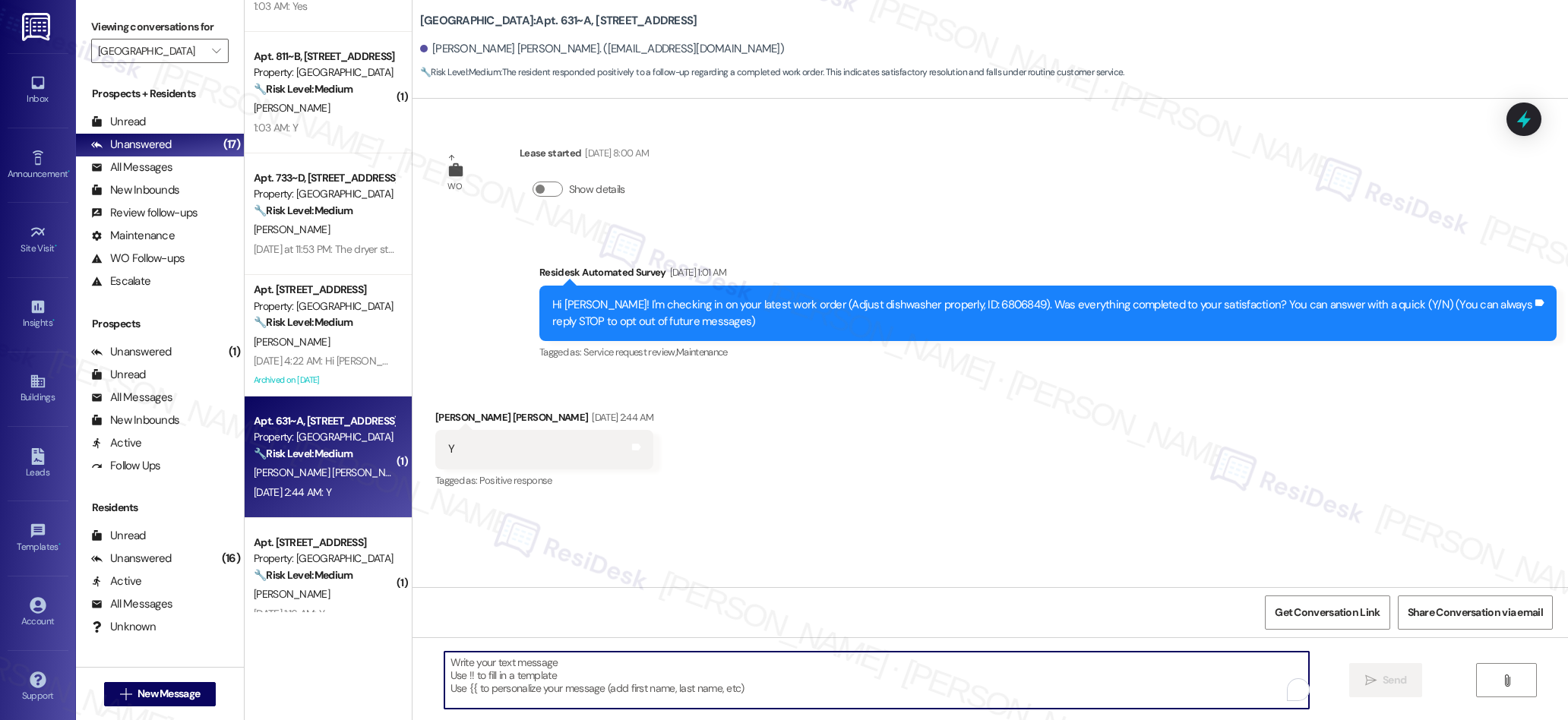
click at [685, 696] on textarea "To enrich screen reader interactions, please activate Accessibility in Grammarl…" at bounding box center [877, 680] width 865 height 57
paste textarea "We’re glad everything went well with your work order! Let us know if there’s an…"
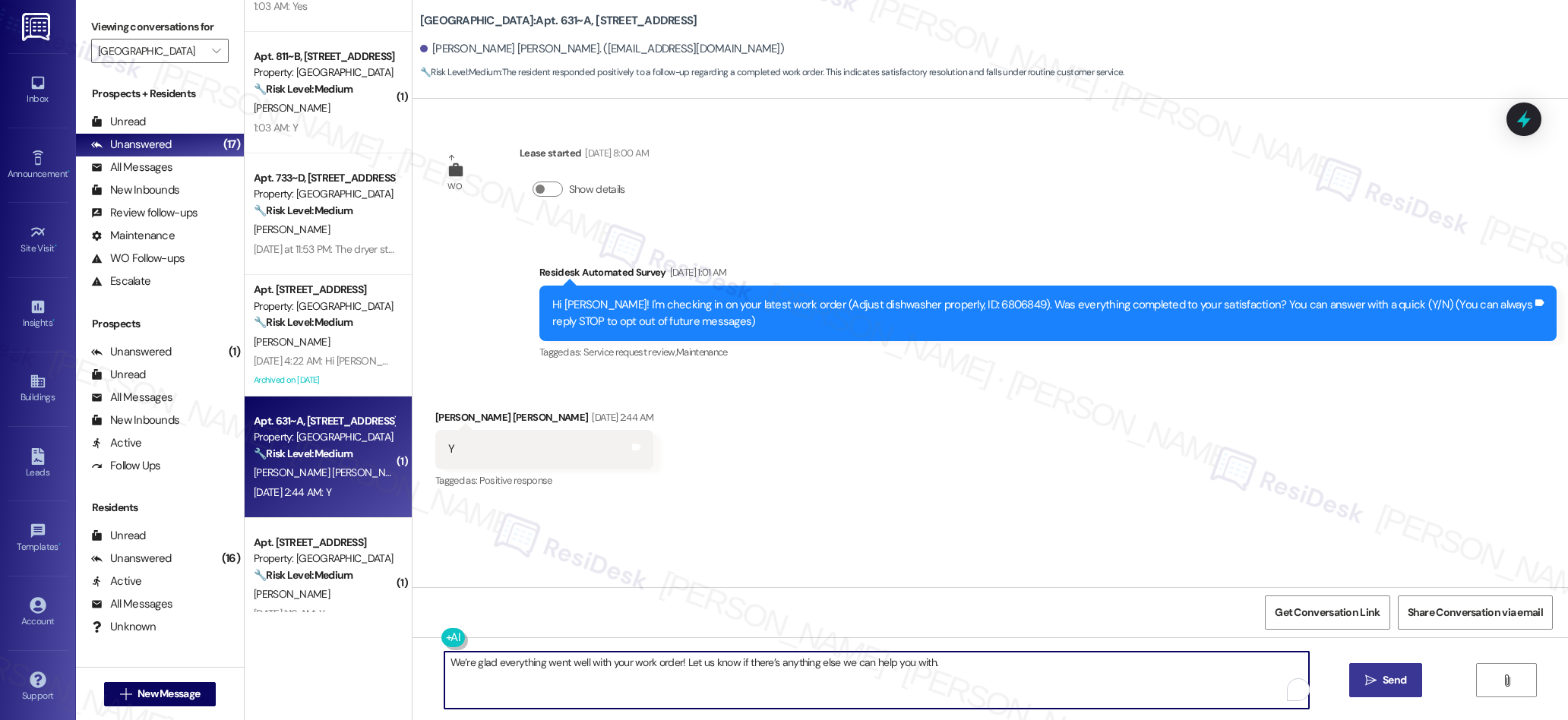
type textarea "We’re glad everything went well with your work order! Let us know if there’s an…"
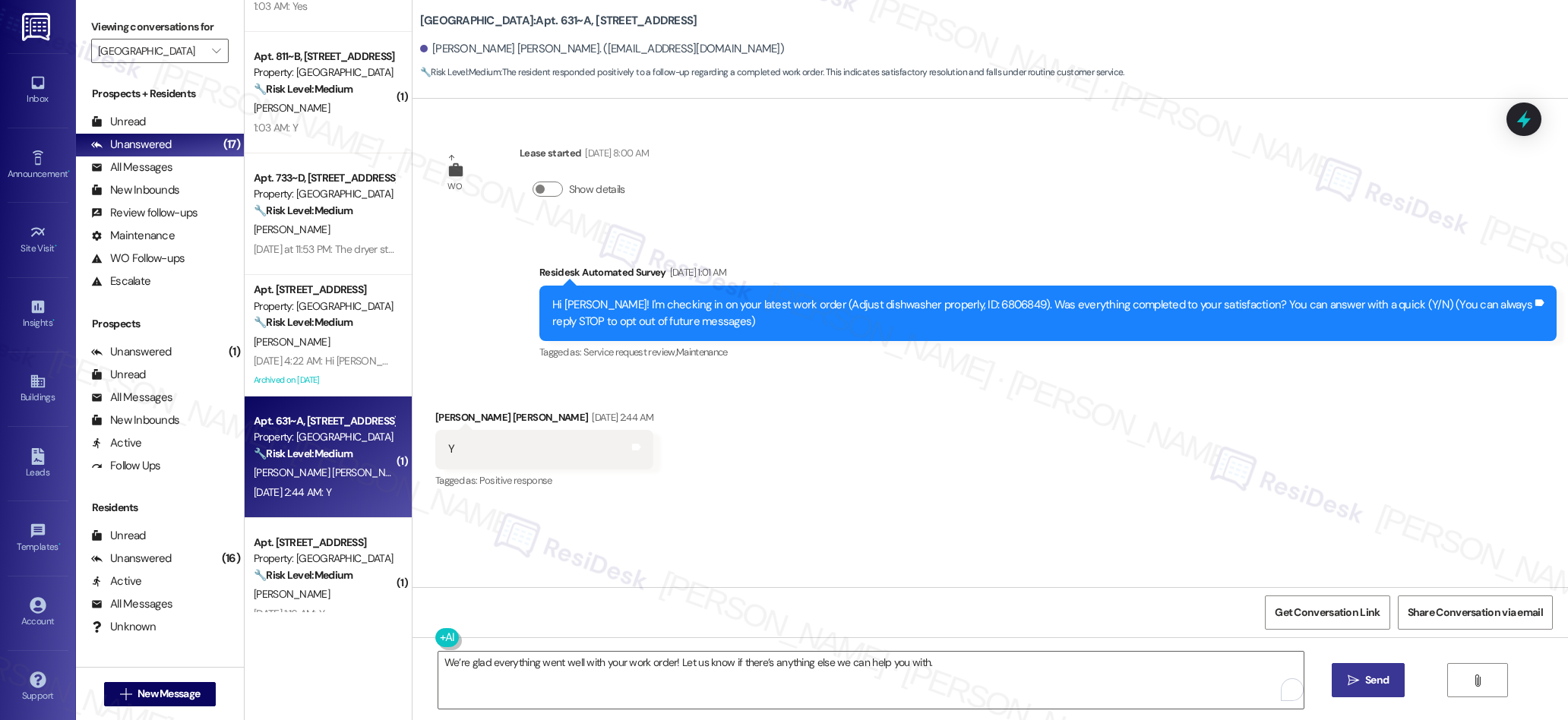
click at [1373, 685] on span " Send" at bounding box center [1369, 680] width 48 height 16
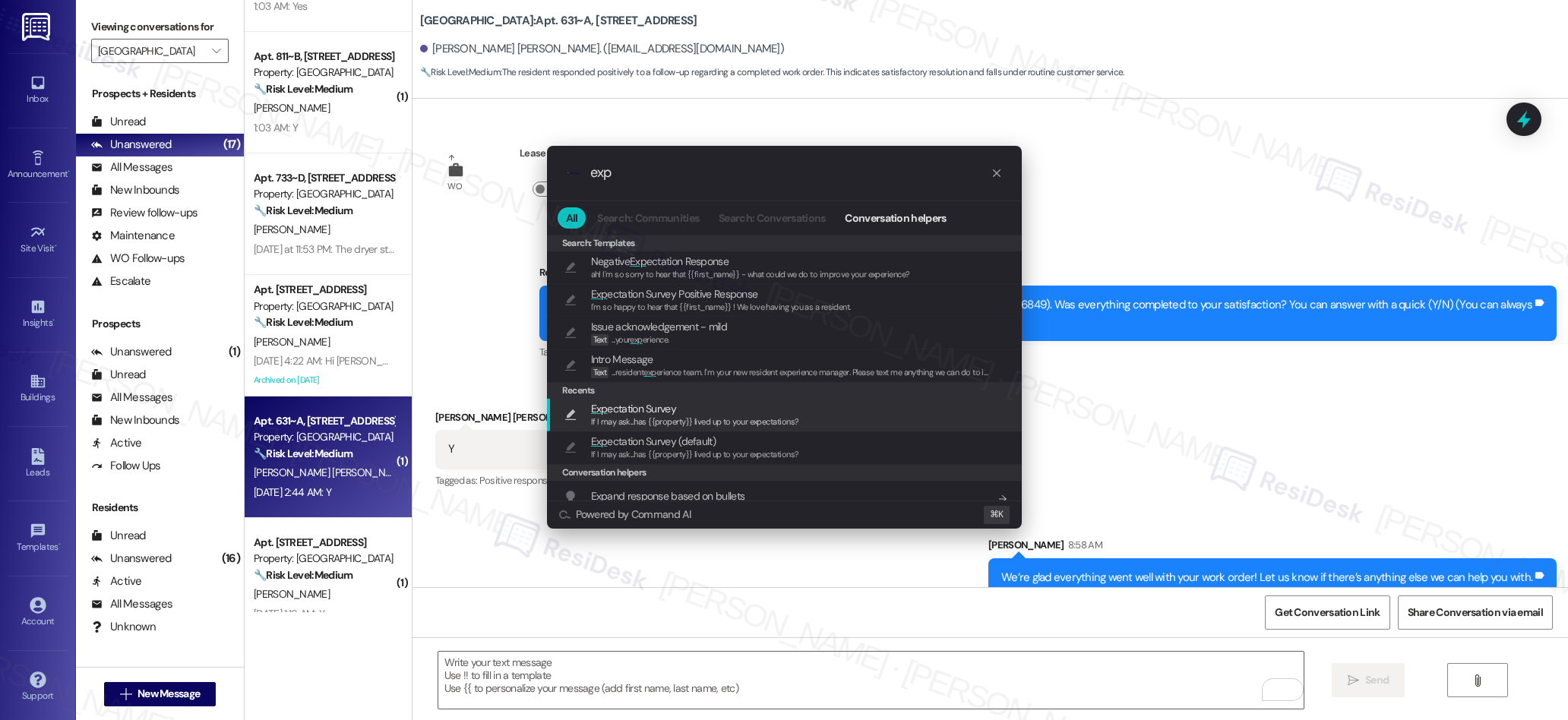
type input "exp"
click at [671, 420] on span "If I may ask...has {{property}} lived up to your expectations?" at bounding box center [695, 421] width 208 height 10
type textarea "If I may ask...has {{property}} lived up to your expectations?"
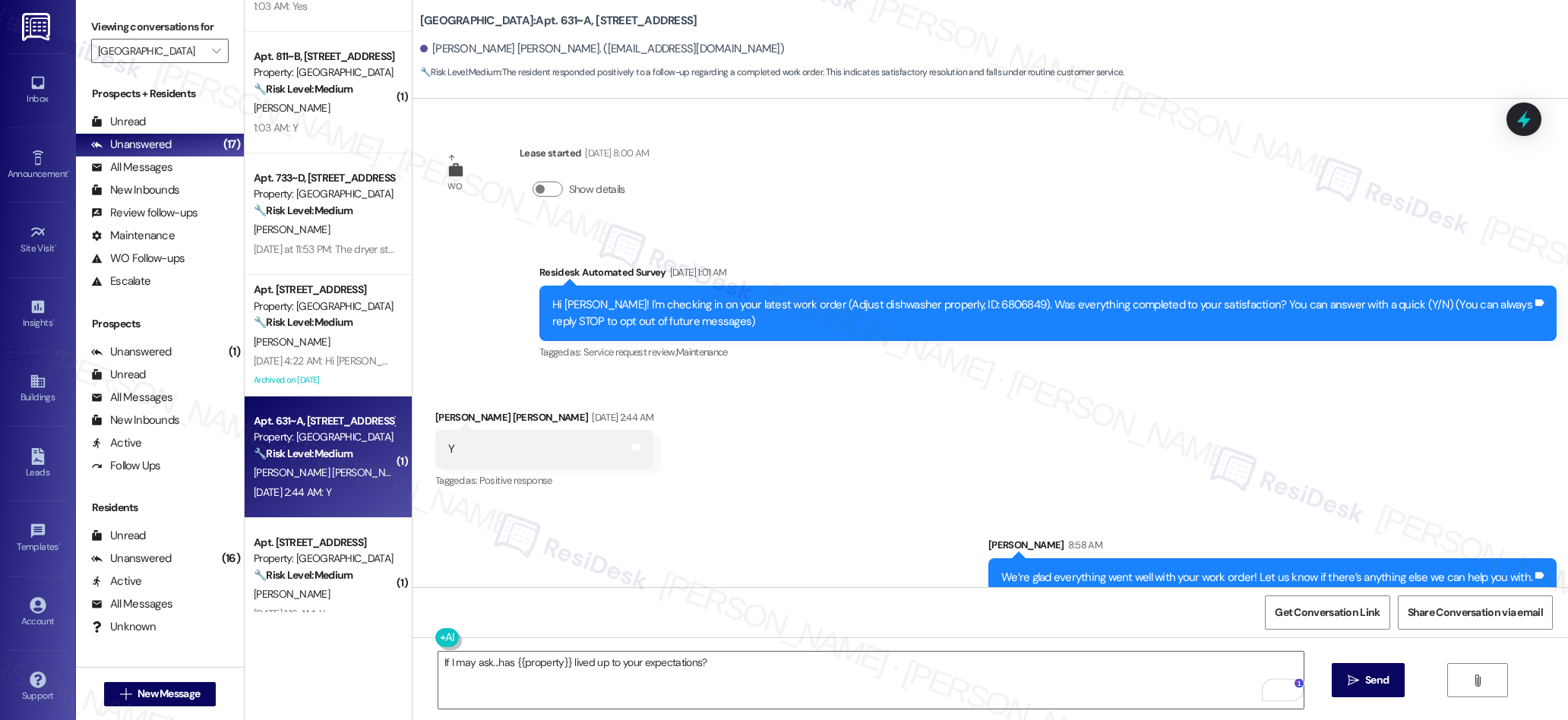
drag, startPoint x: 1350, startPoint y: 681, endPoint x: 1077, endPoint y: 554, distance: 301.1
click at [1348, 679] on icon "" at bounding box center [1353, 680] width 11 height 12
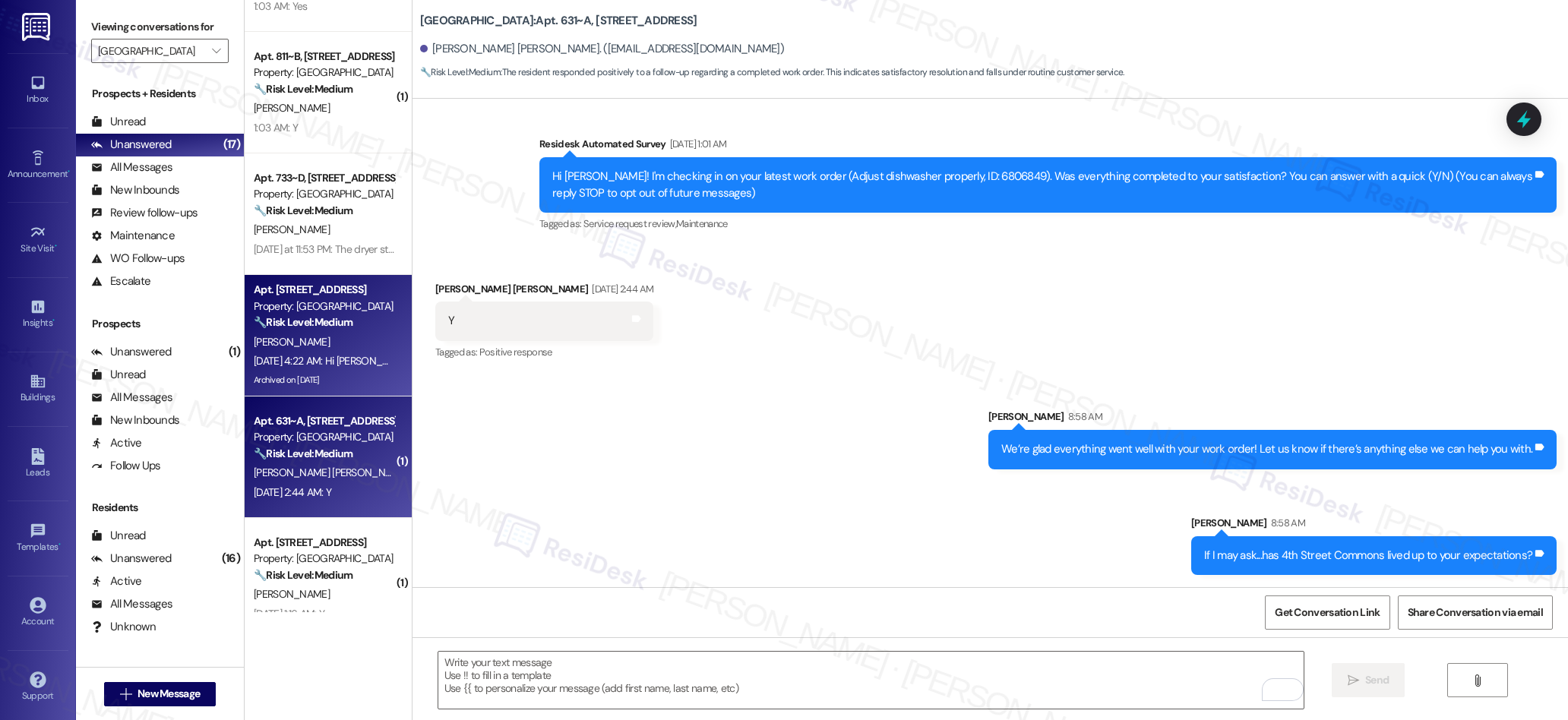
click at [341, 331] on div "Apt. 833~[STREET_ADDRESS][GEOGRAPHIC_DATA] Property: 4th Street Commons 🔧 Risk …" at bounding box center [323, 306] width 144 height 51
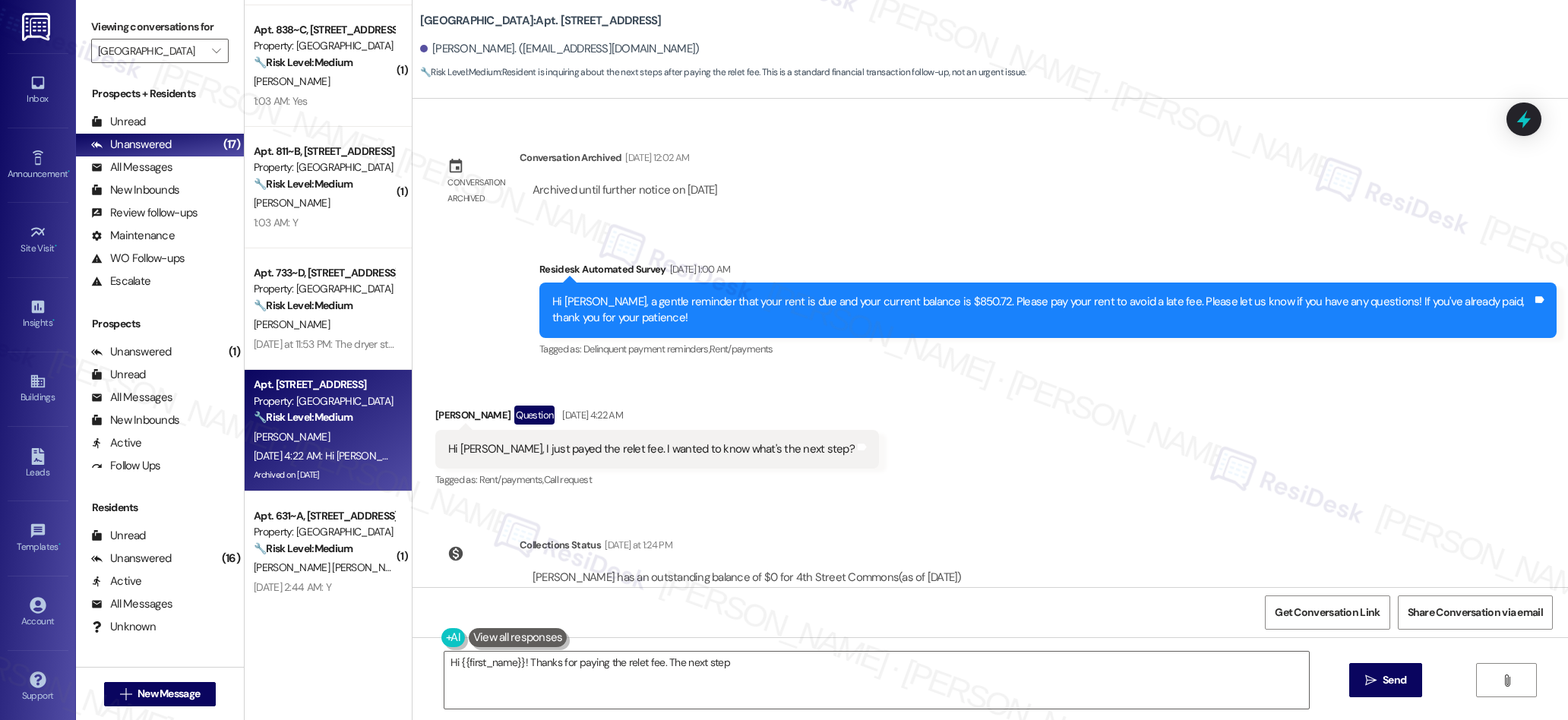
scroll to position [2756, 0]
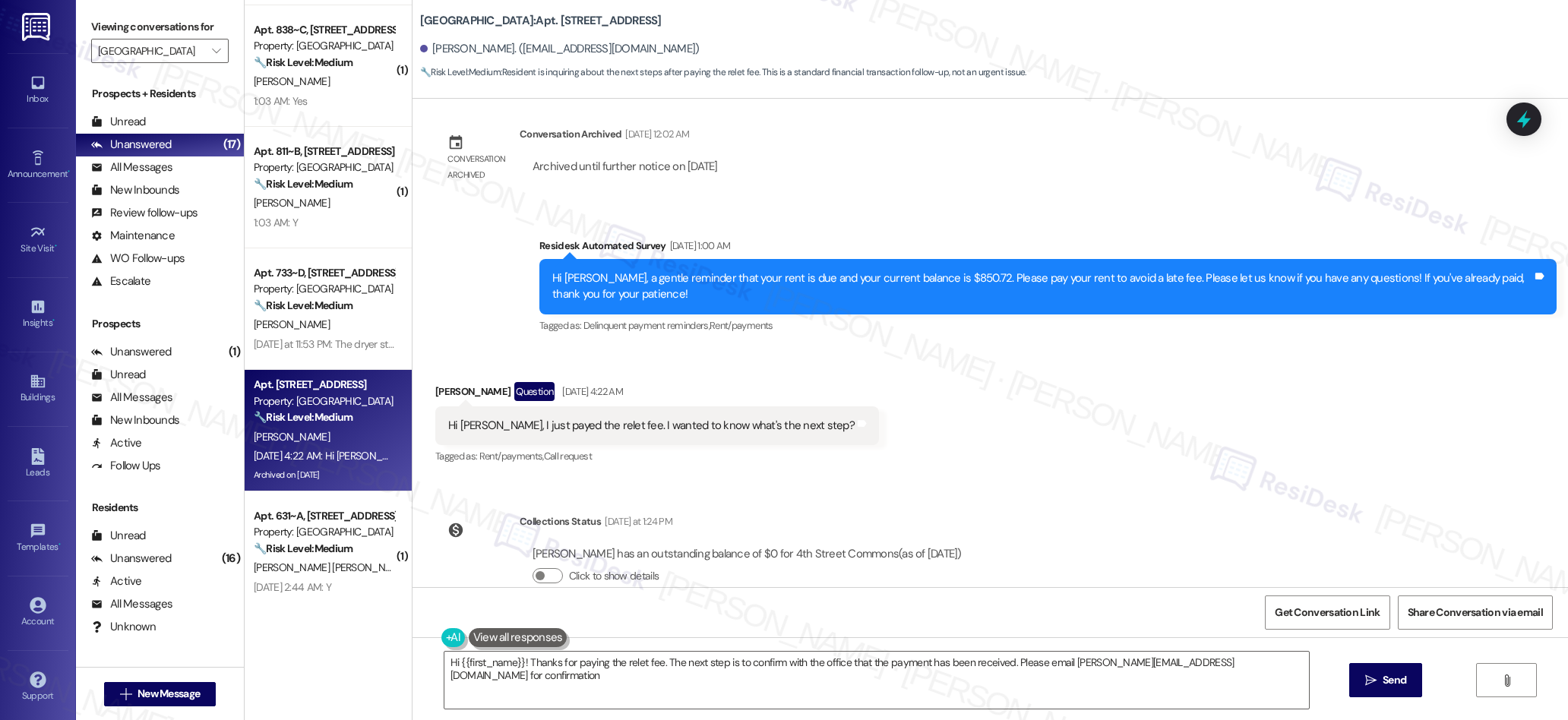
type textarea "Hi {{first_name}}! Thanks for paying the relet fee. The next step is to confirm…"
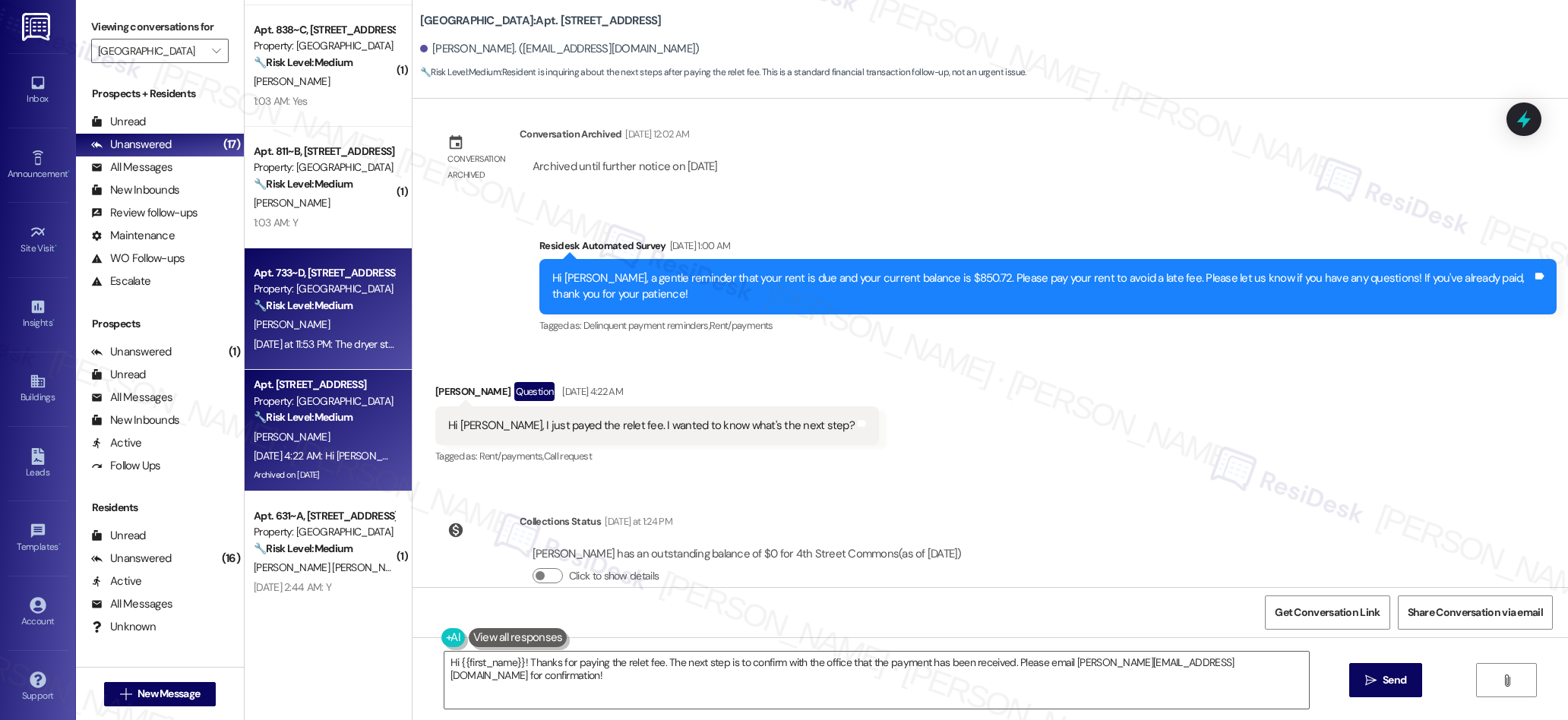
click at [358, 339] on div "[DATE] at 11:53 PM: The dryer still makes the same screeching noise. When maint…" at bounding box center [691, 344] width 875 height 13
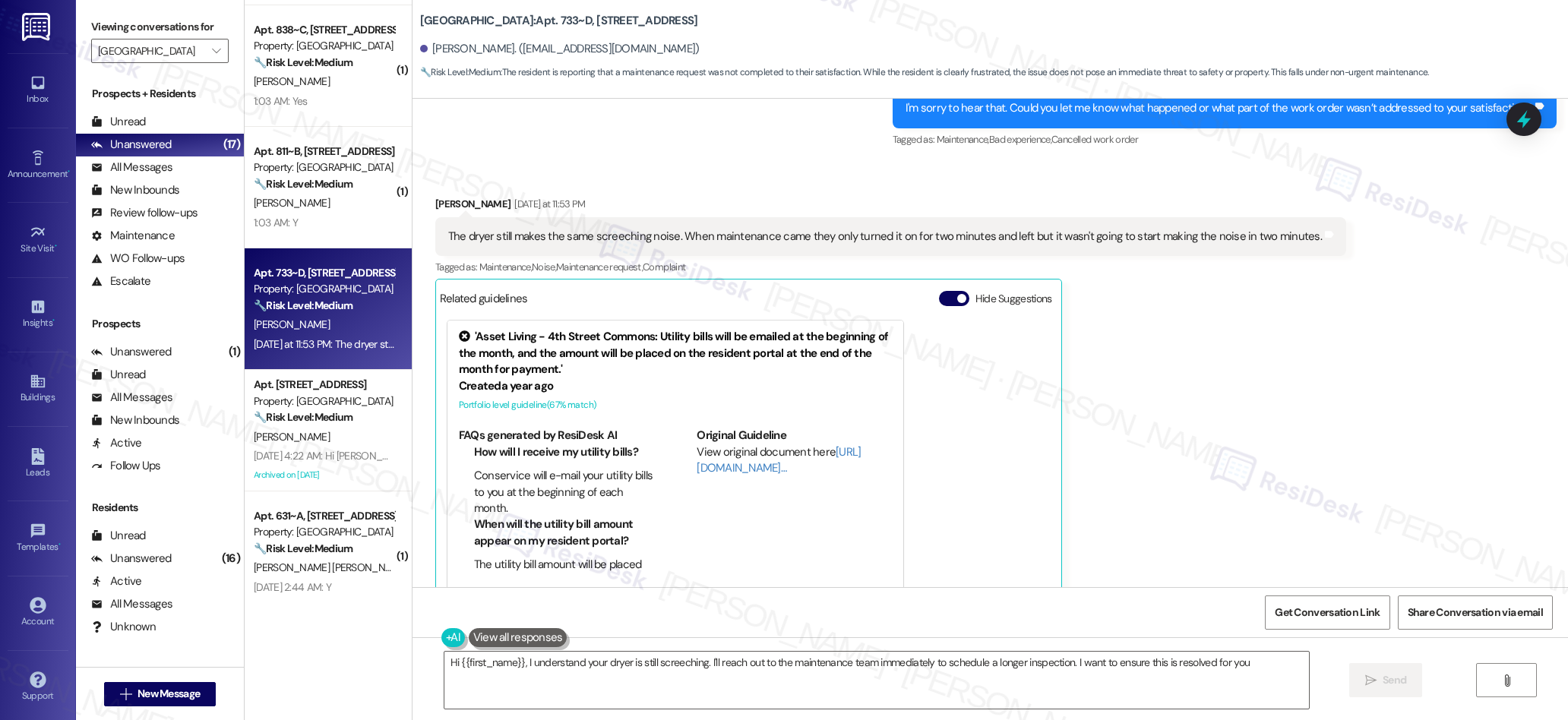
type textarea "Hi {{first_name}}, I understand your dryer is still screeching. I'll reach out …"
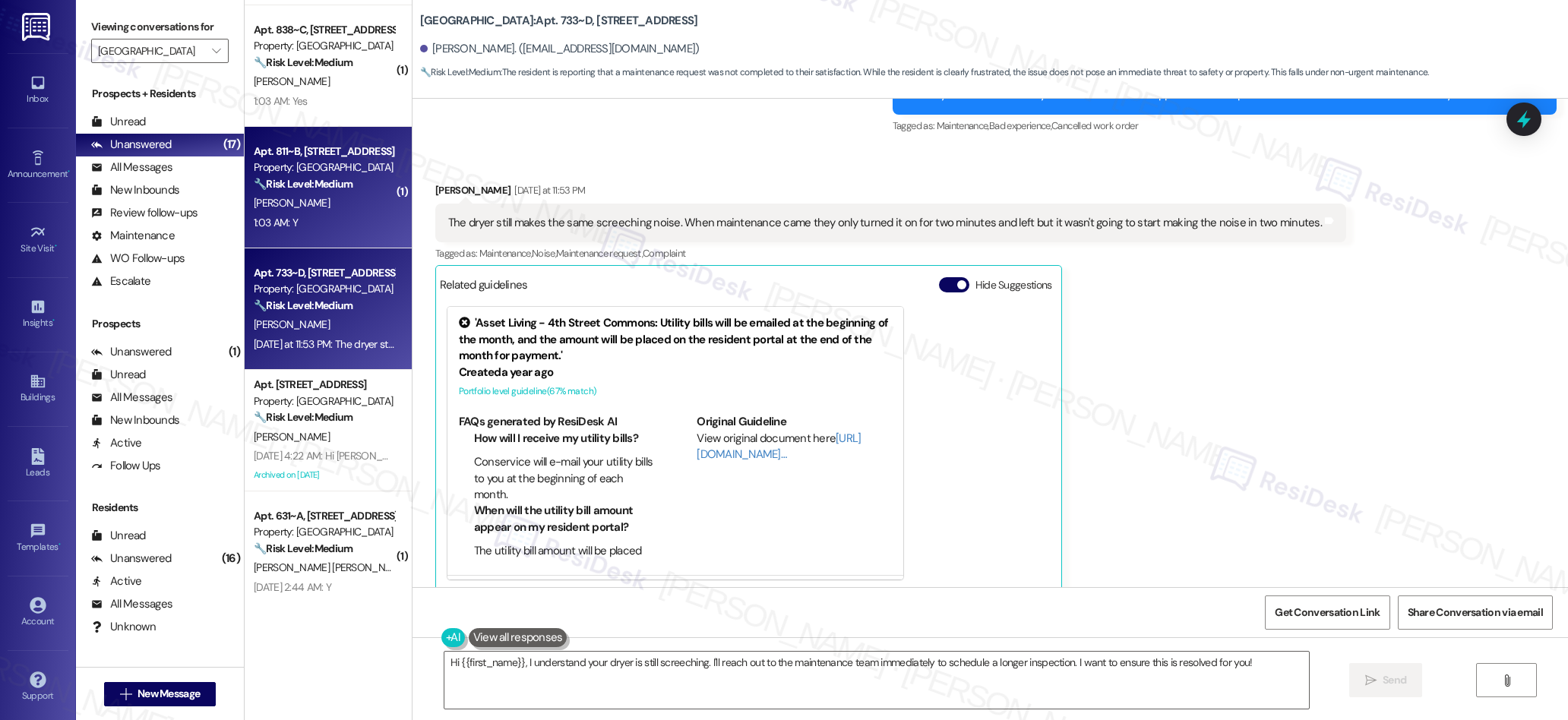
click at [330, 211] on div "[PERSON_NAME]" at bounding box center [323, 203] width 144 height 19
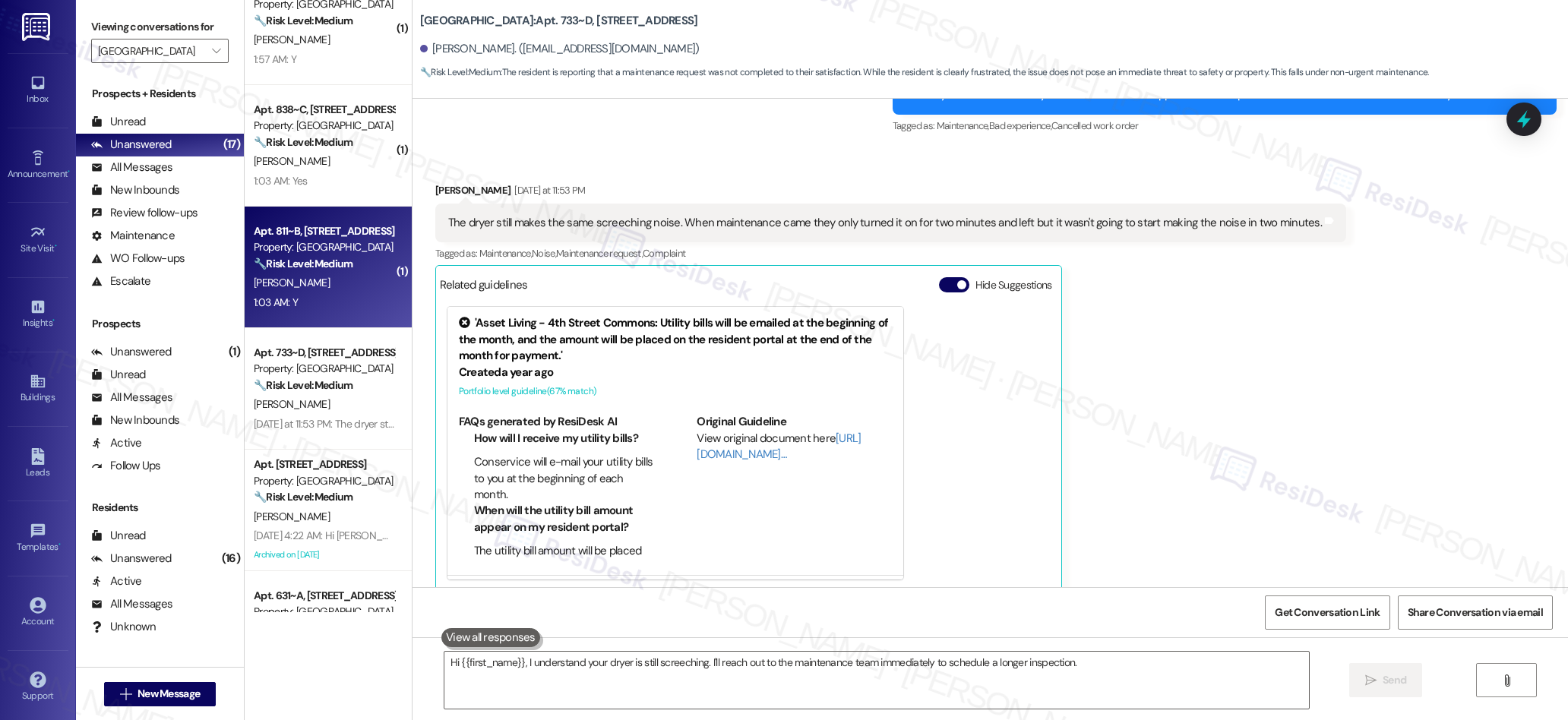
scroll to position [0, 0]
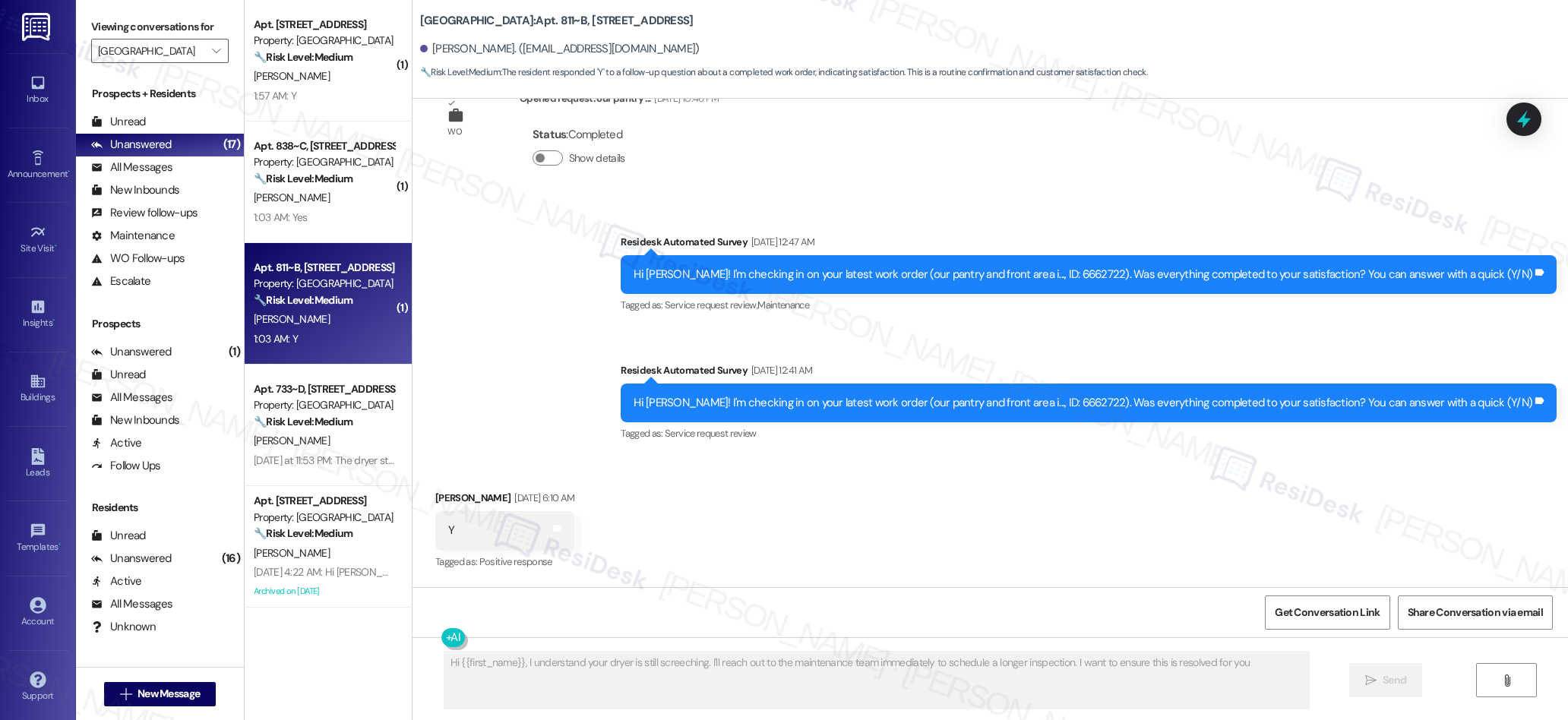
type textarea "Hi {{first_name}}, I understand your dryer is still screeching. I'll reach out …"
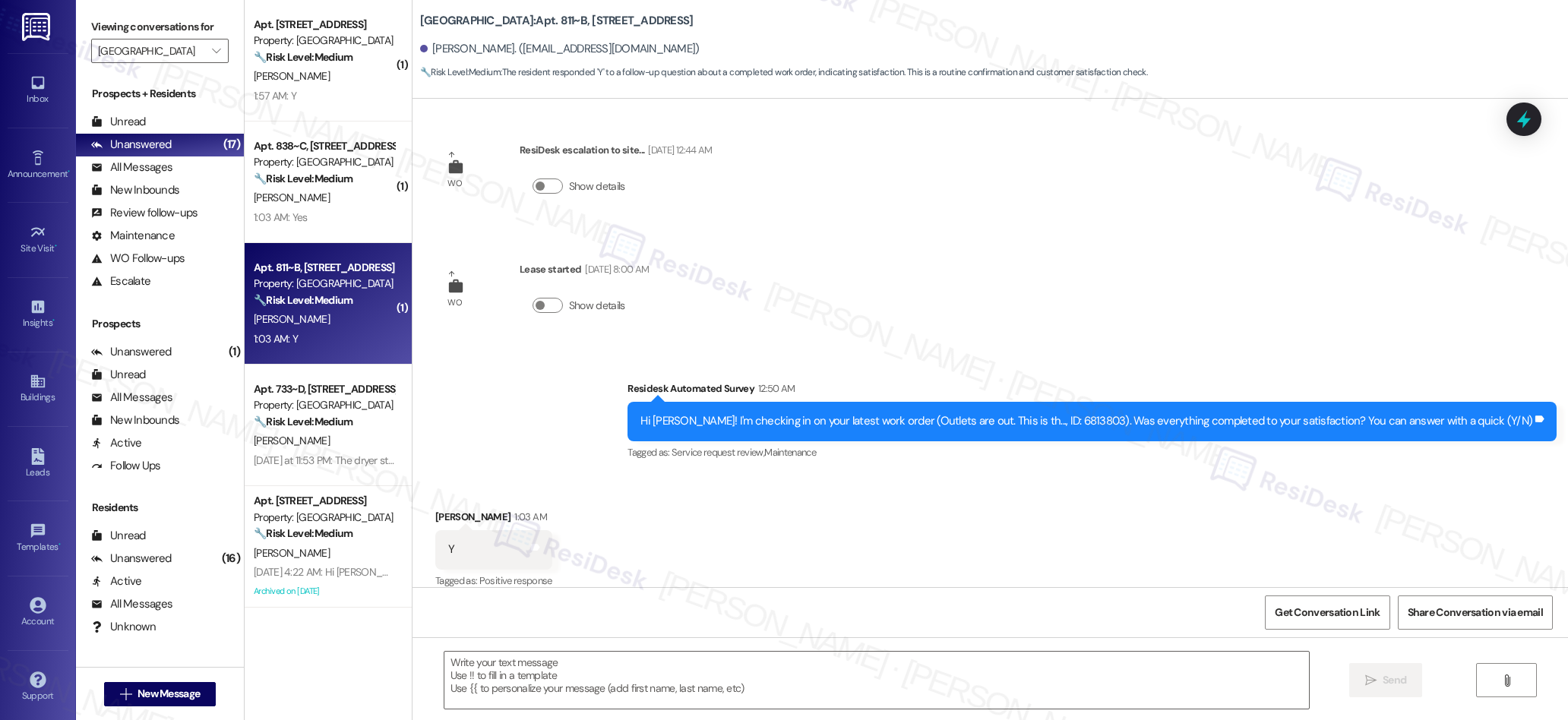
scroll to position [3343, 0]
click at [704, 681] on textarea at bounding box center [877, 680] width 865 height 57
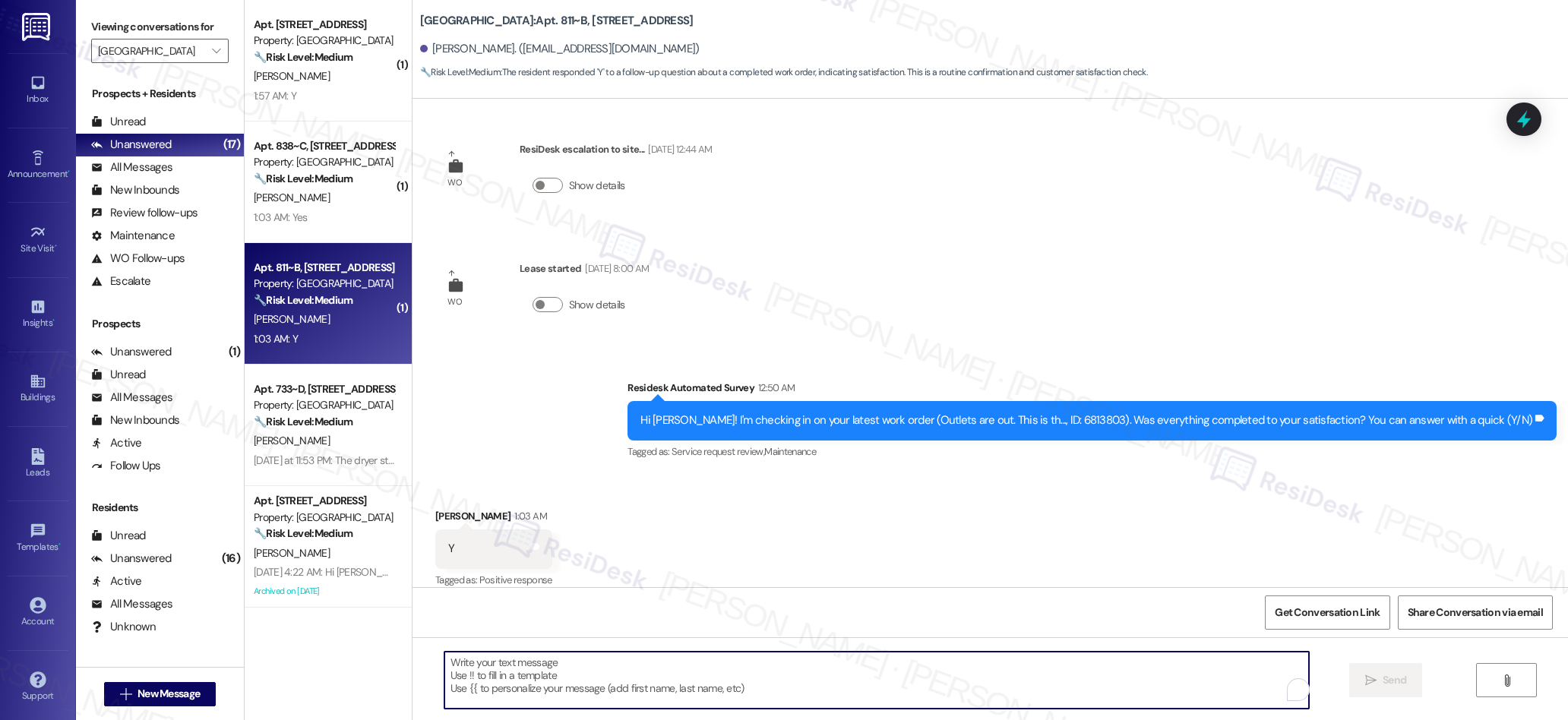
paste textarea "We’re glad everything went well with your work order! Let us know if there’s an…"
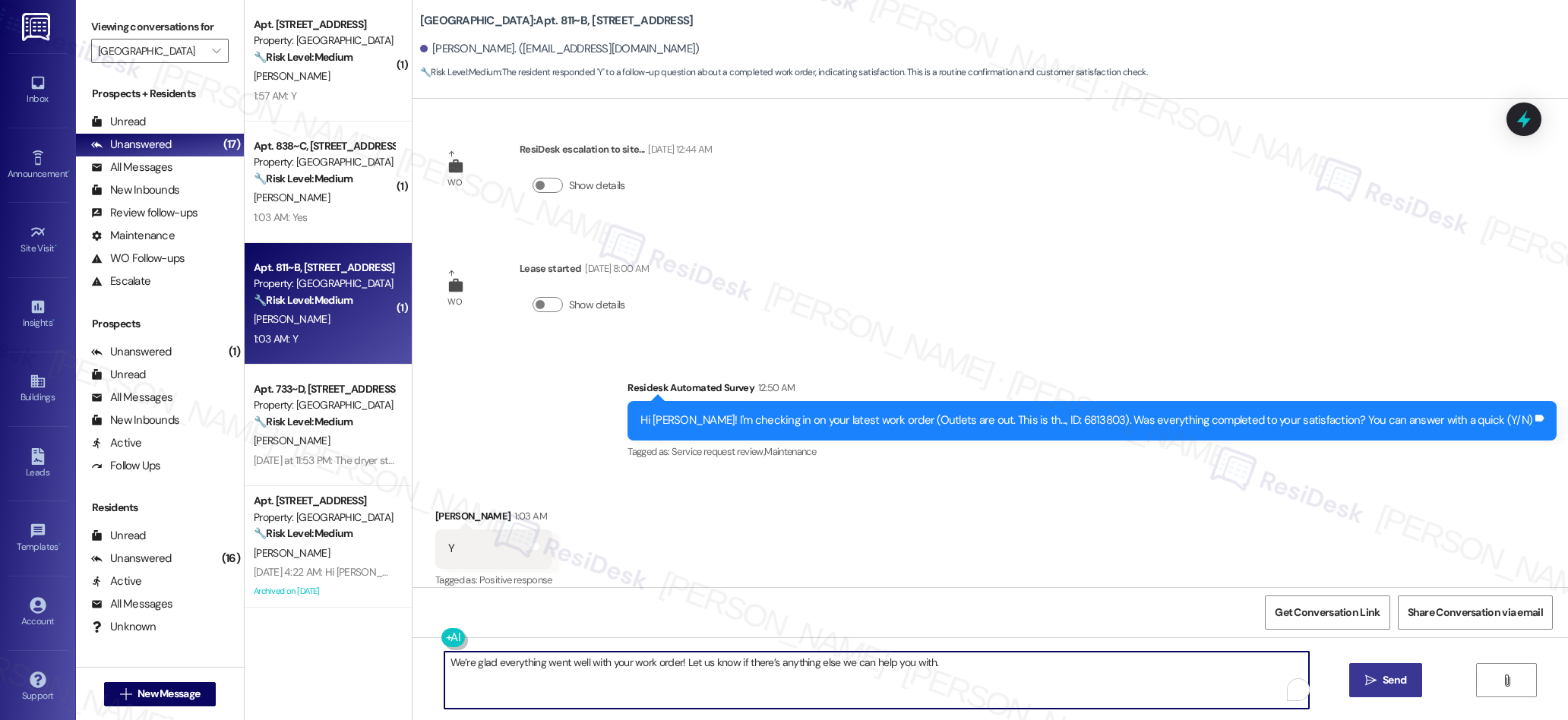
type textarea "We’re glad everything went well with your work order! Let us know if there’s an…"
click at [1353, 679] on button " Send" at bounding box center [1386, 680] width 73 height 34
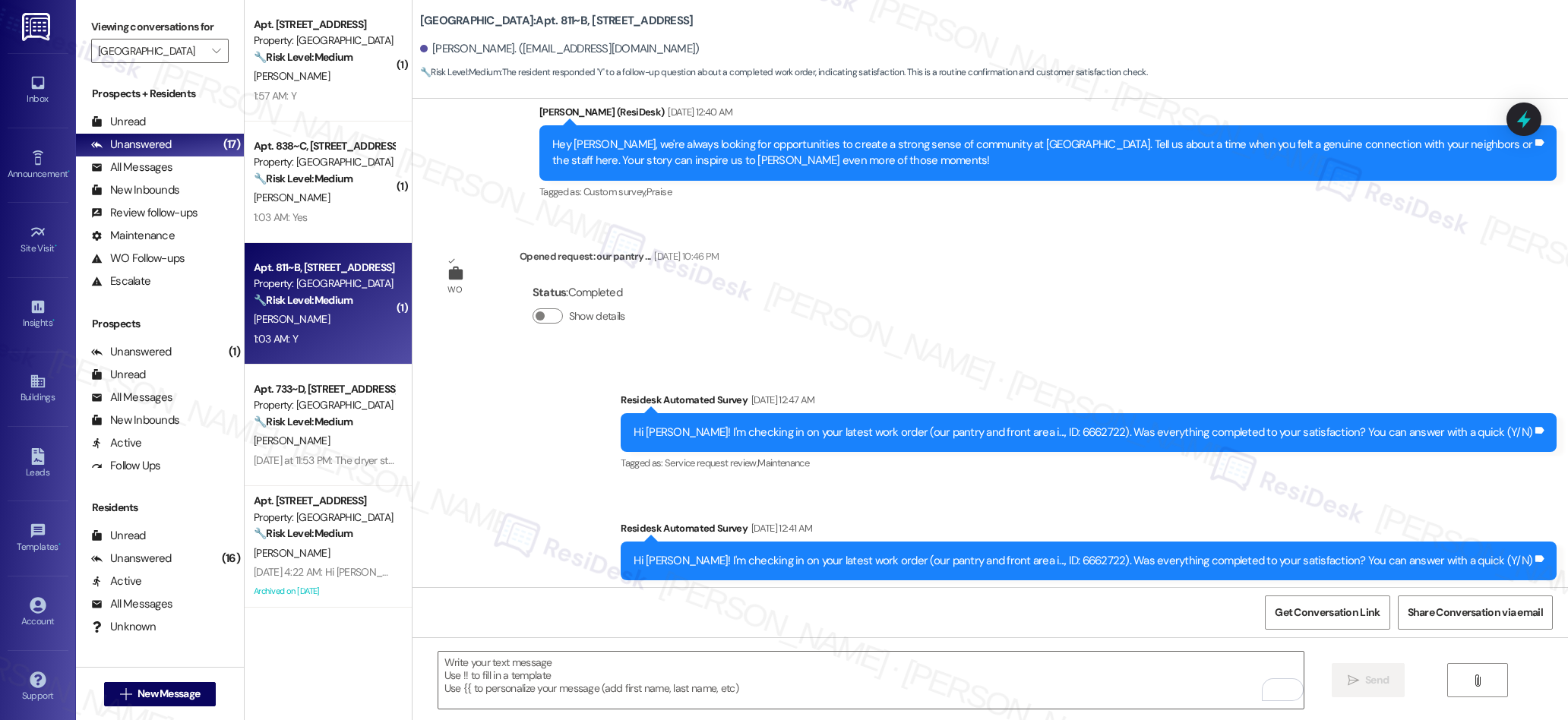
scroll to position [607, 0]
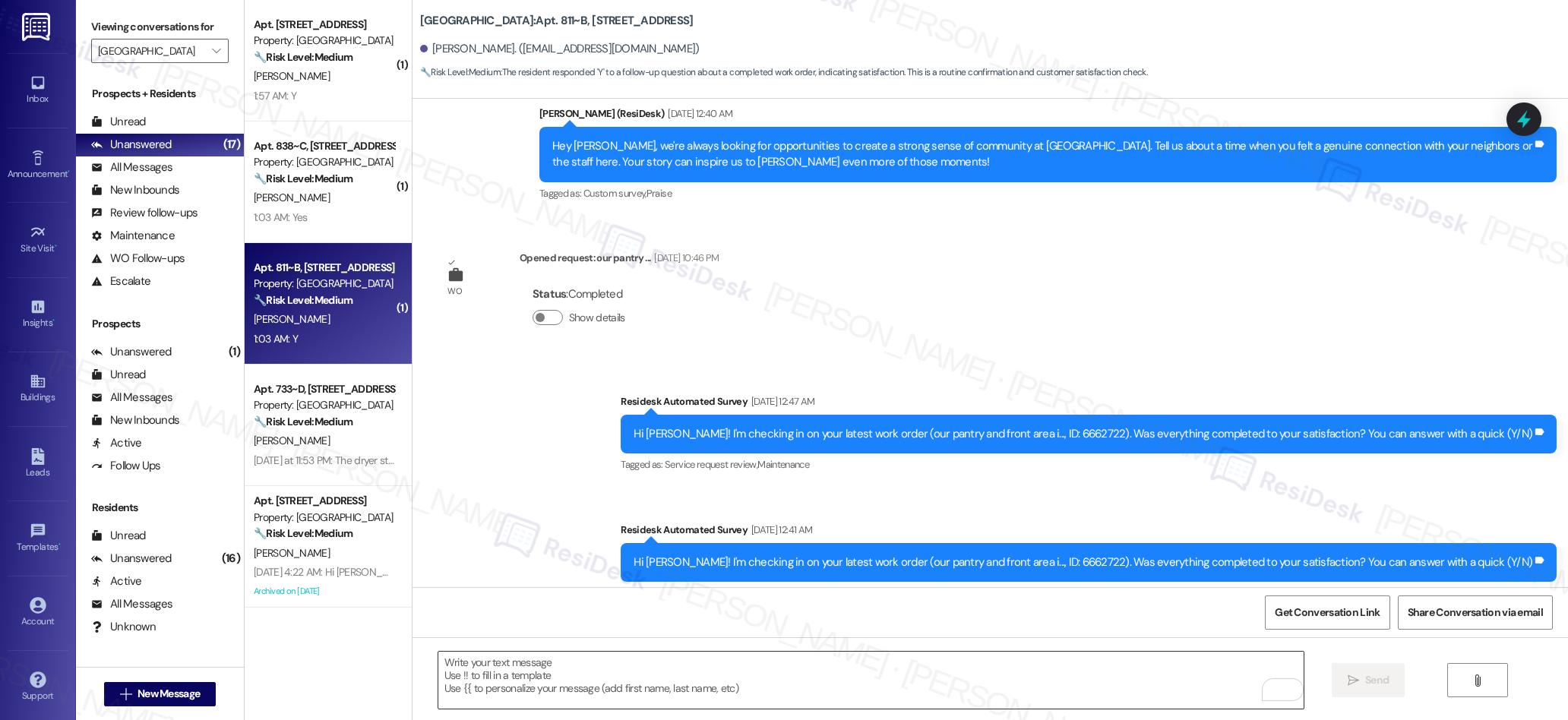
click at [752, 695] on textarea "To enrich screen reader interactions, please activate Accessibility in Grammarl…" at bounding box center [871, 680] width 865 height 57
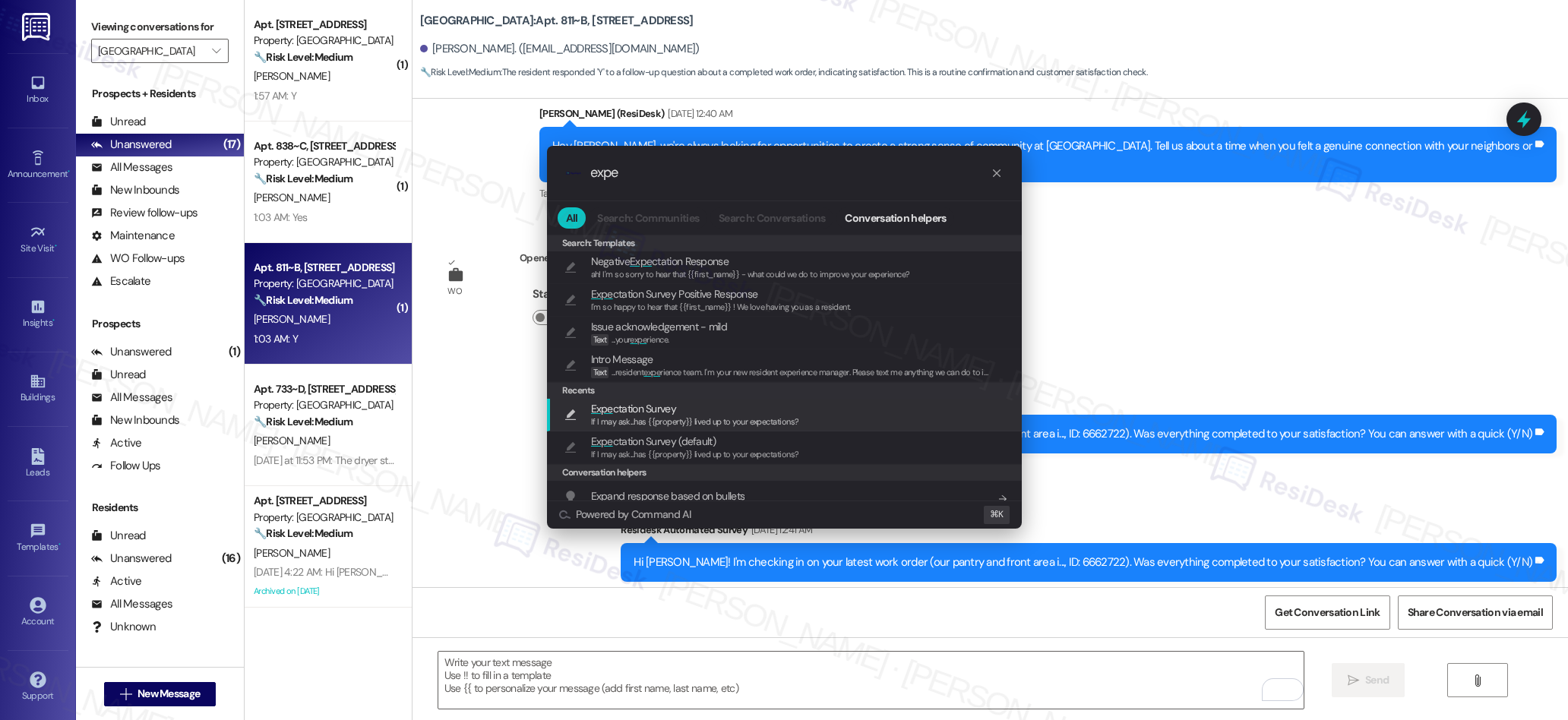
type input "expe"
click at [628, 419] on span "If I may ask...has {{property}} lived up to your expectations?" at bounding box center [695, 421] width 208 height 10
type textarea "If I may ask...has {{property}} lived up to your expectations?"
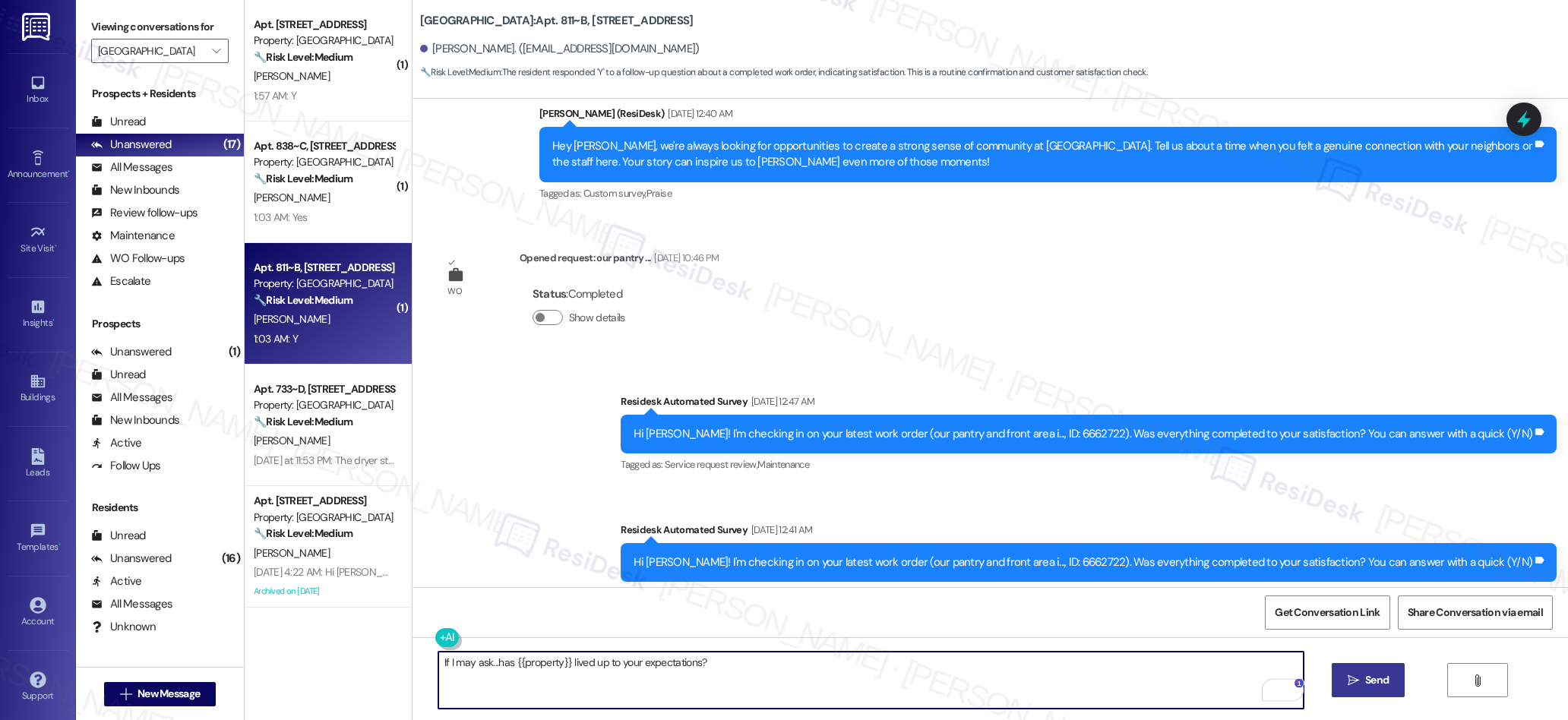
click at [1350, 687] on span " Send" at bounding box center [1369, 680] width 48 height 16
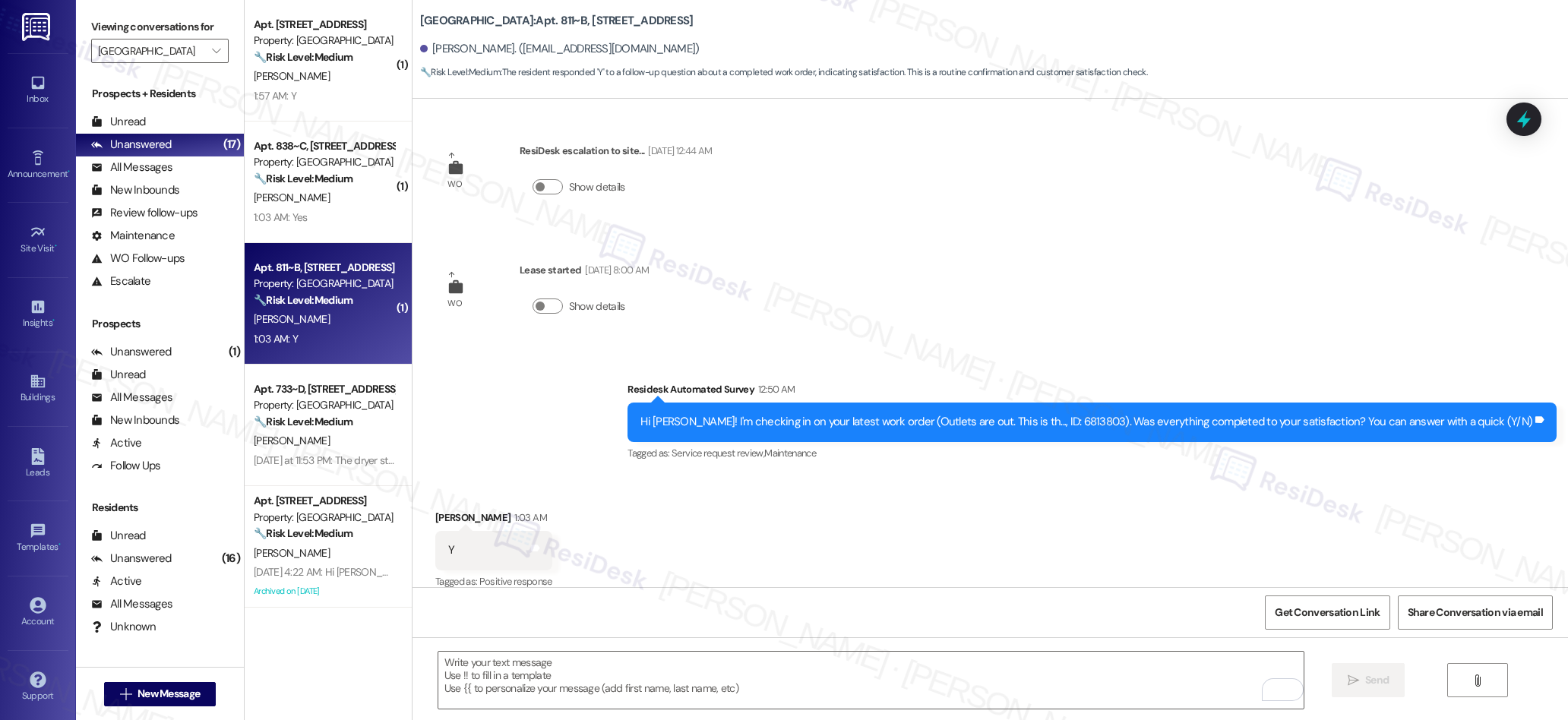
scroll to position [3554, 0]
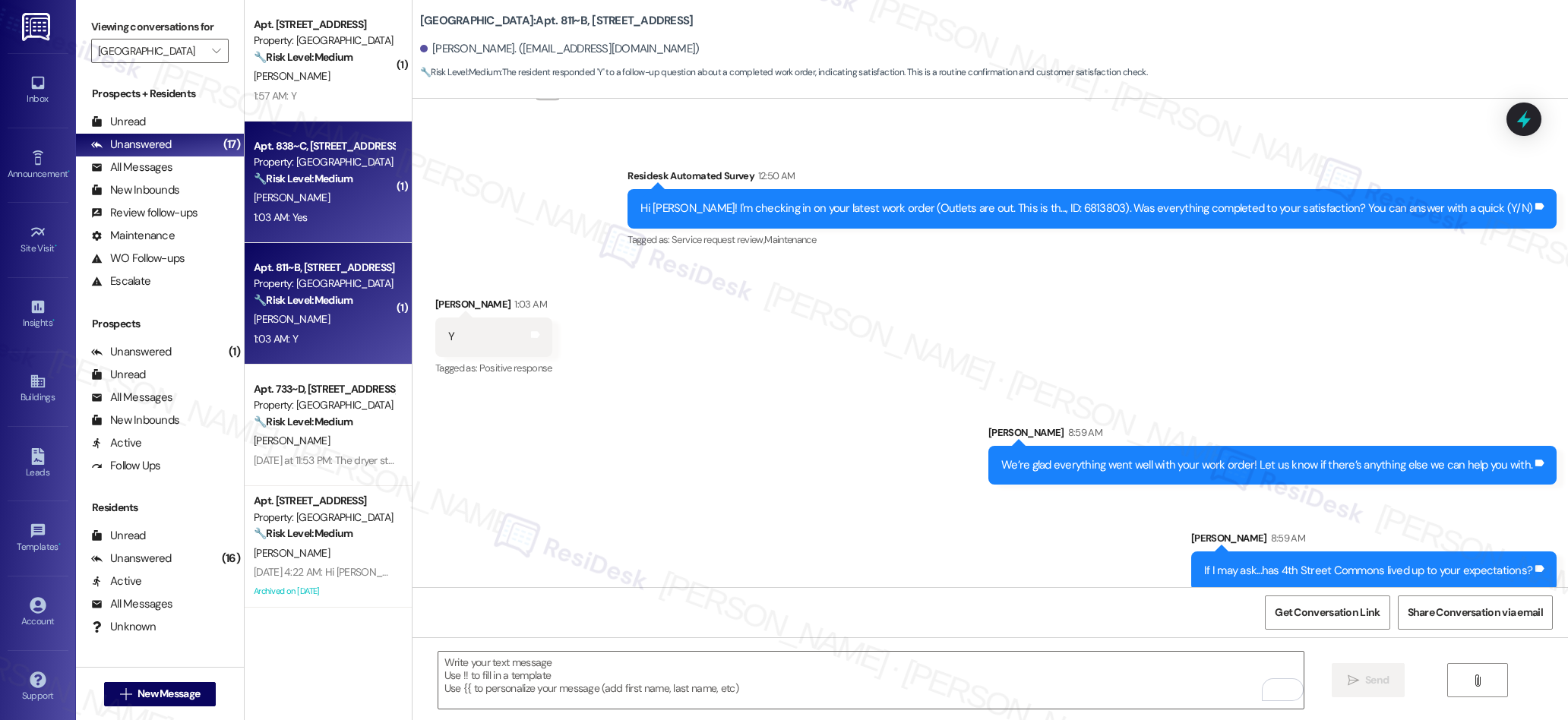
click at [340, 220] on div "1:03 AM: Yes 1:03 AM: Yes" at bounding box center [323, 217] width 144 height 19
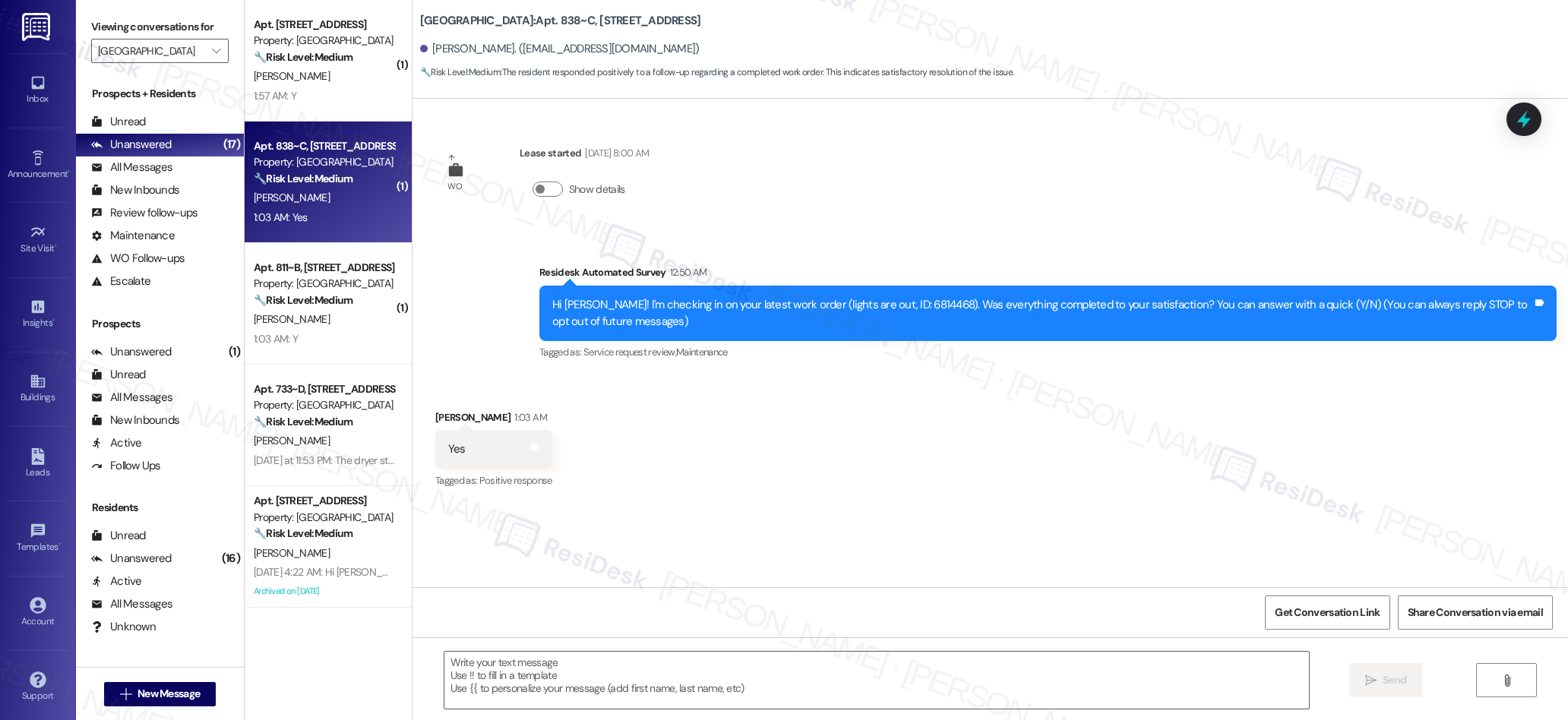
type textarea "Fetching suggested responses. Please feel free to read through the conversation…"
click at [615, 667] on textarea at bounding box center [877, 680] width 865 height 57
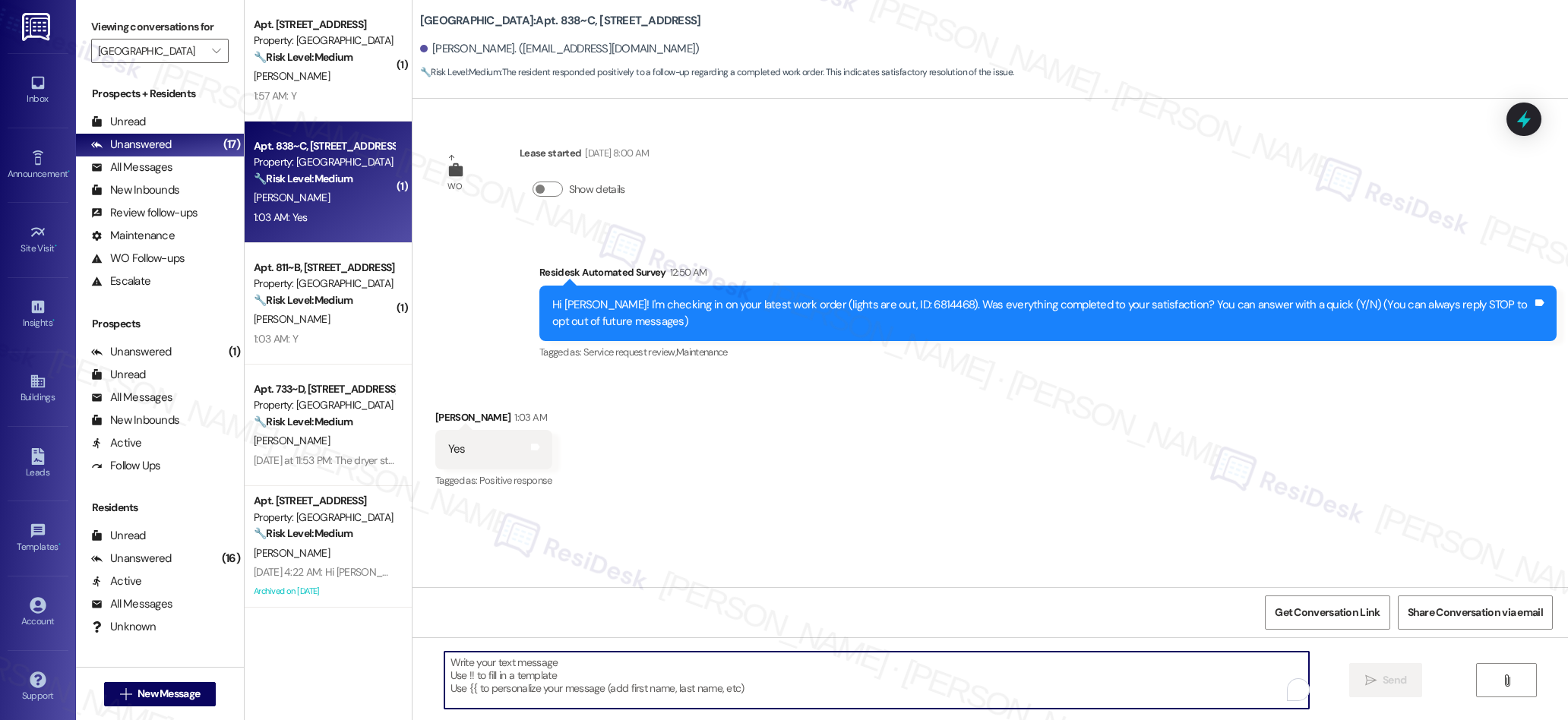
click at [615, 667] on textarea "To enrich screen reader interactions, please activate Accessibility in Grammarl…" at bounding box center [877, 680] width 865 height 57
paste textarea "We’re glad everything went well with your work order! Let us know if there’s an…"
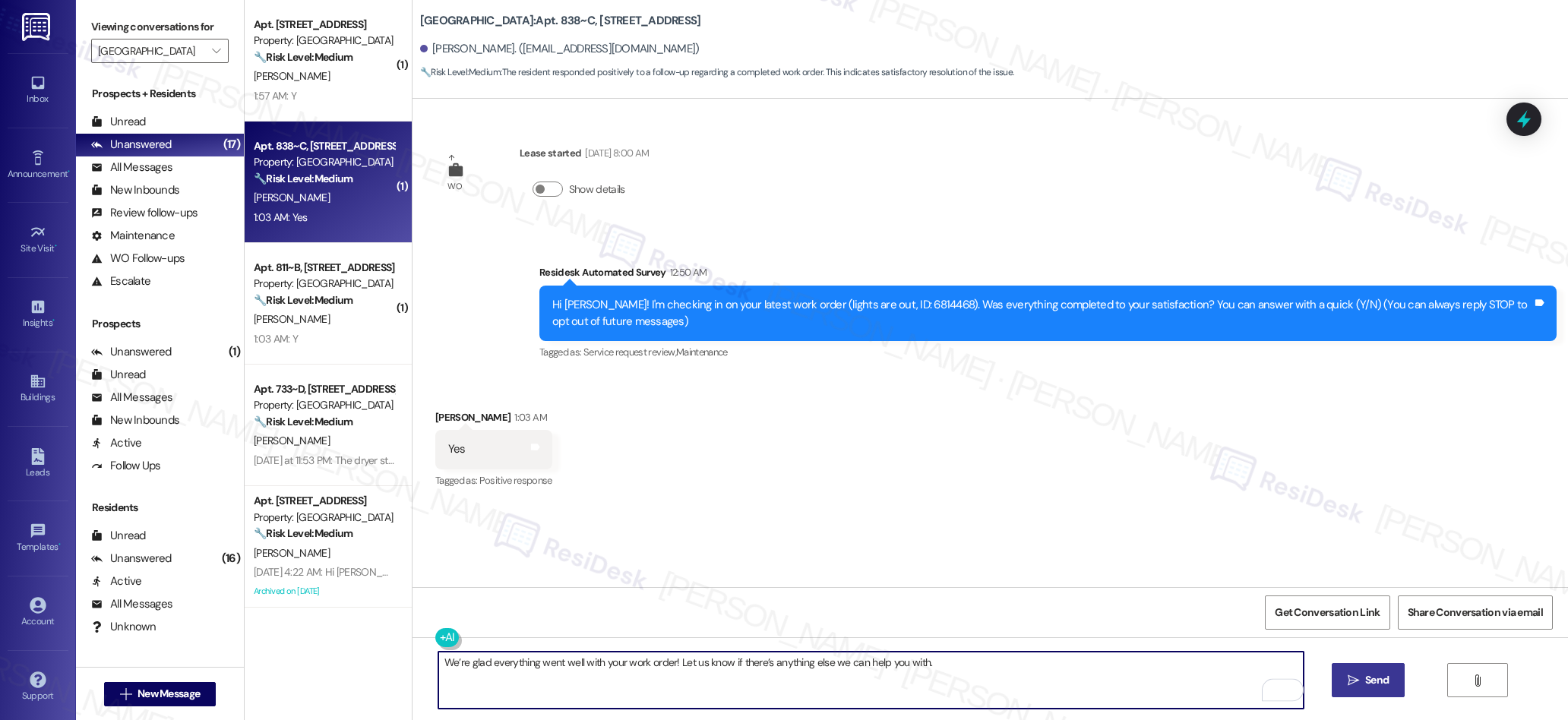
type textarea "We’re glad everything went well with your work order! Let us know if there’s an…"
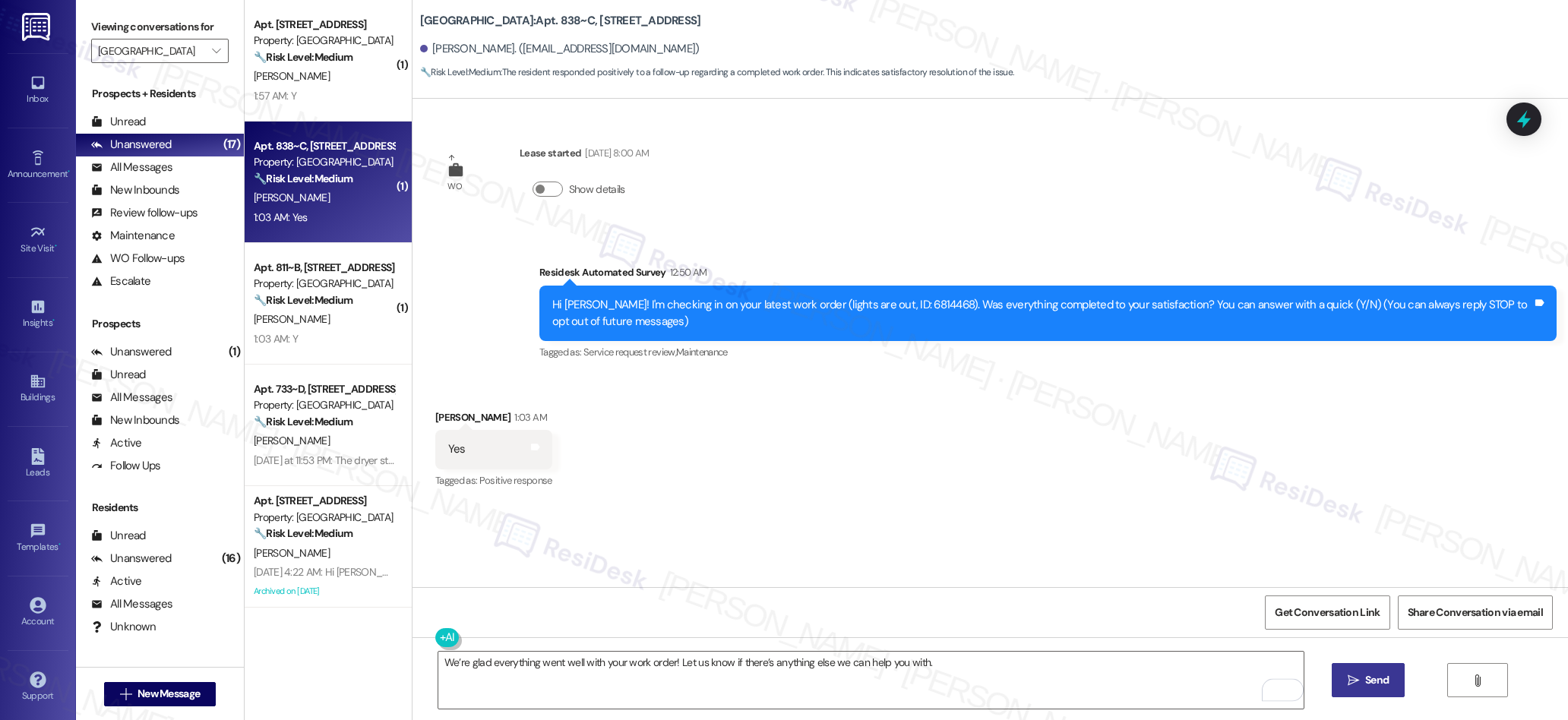
click at [1348, 681] on icon "" at bounding box center [1353, 680] width 11 height 12
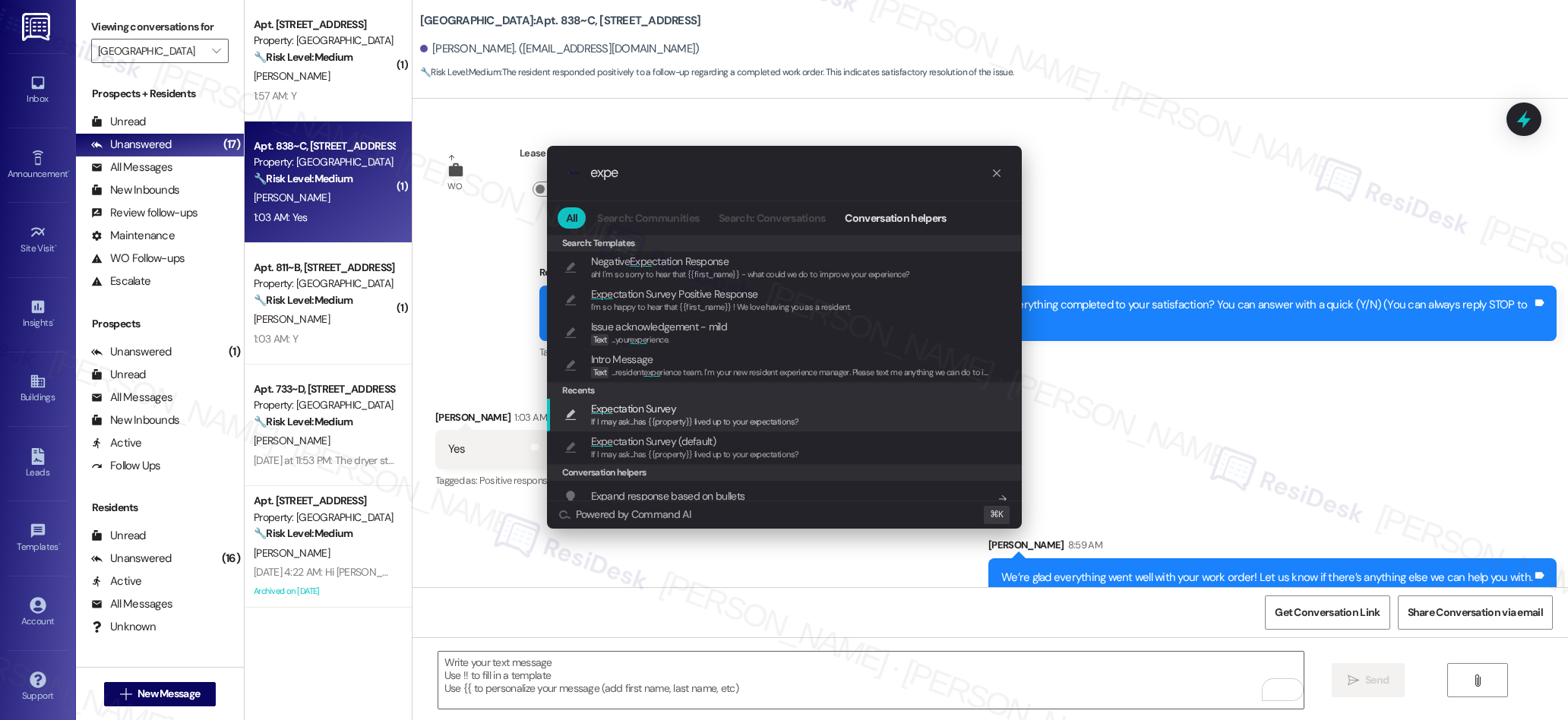
type input "expe"
click at [671, 412] on span "Expe ctation Survey" at bounding box center [633, 409] width 85 height 17
type textarea "If I may ask...has {{property}} lived up to your expectations?"
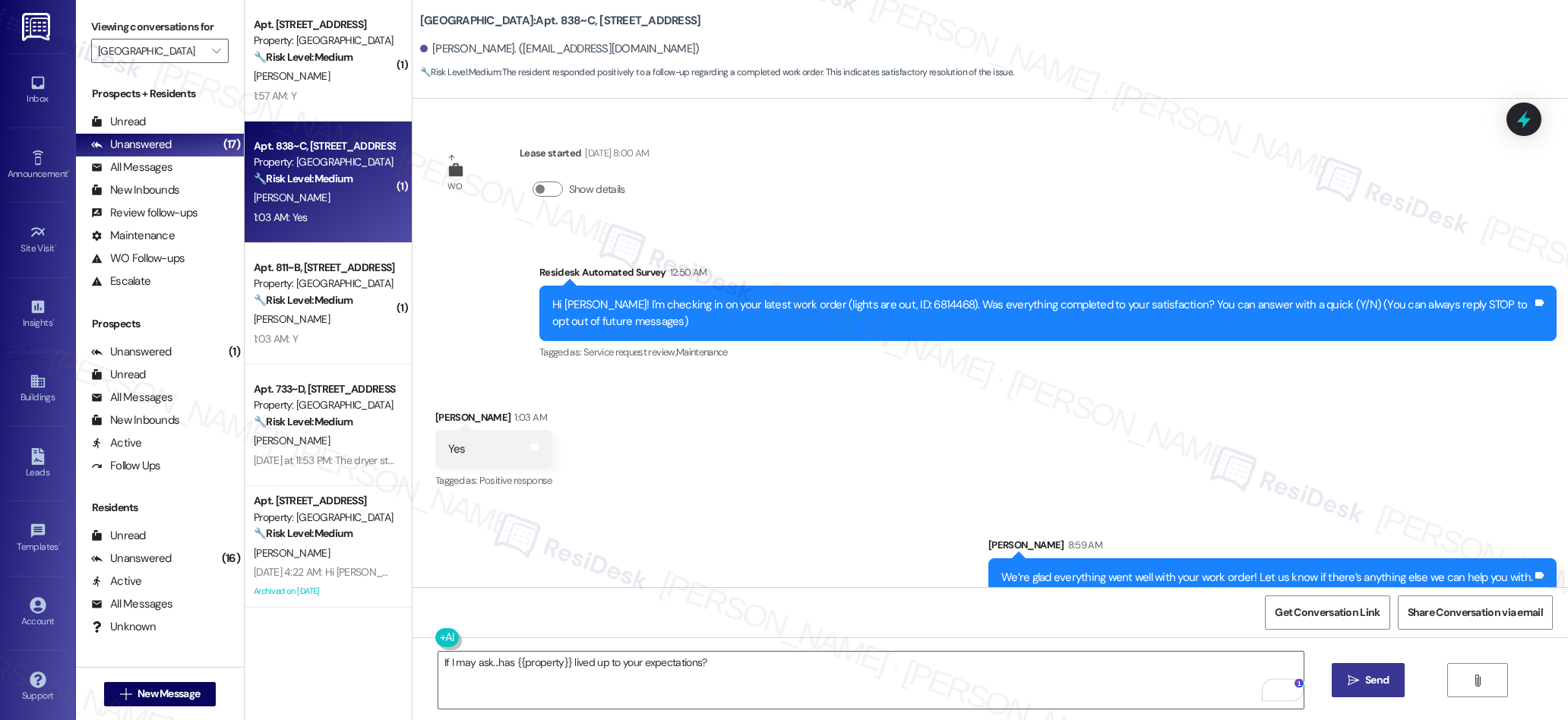
click at [1372, 685] on span "Send" at bounding box center [1376, 680] width 24 height 16
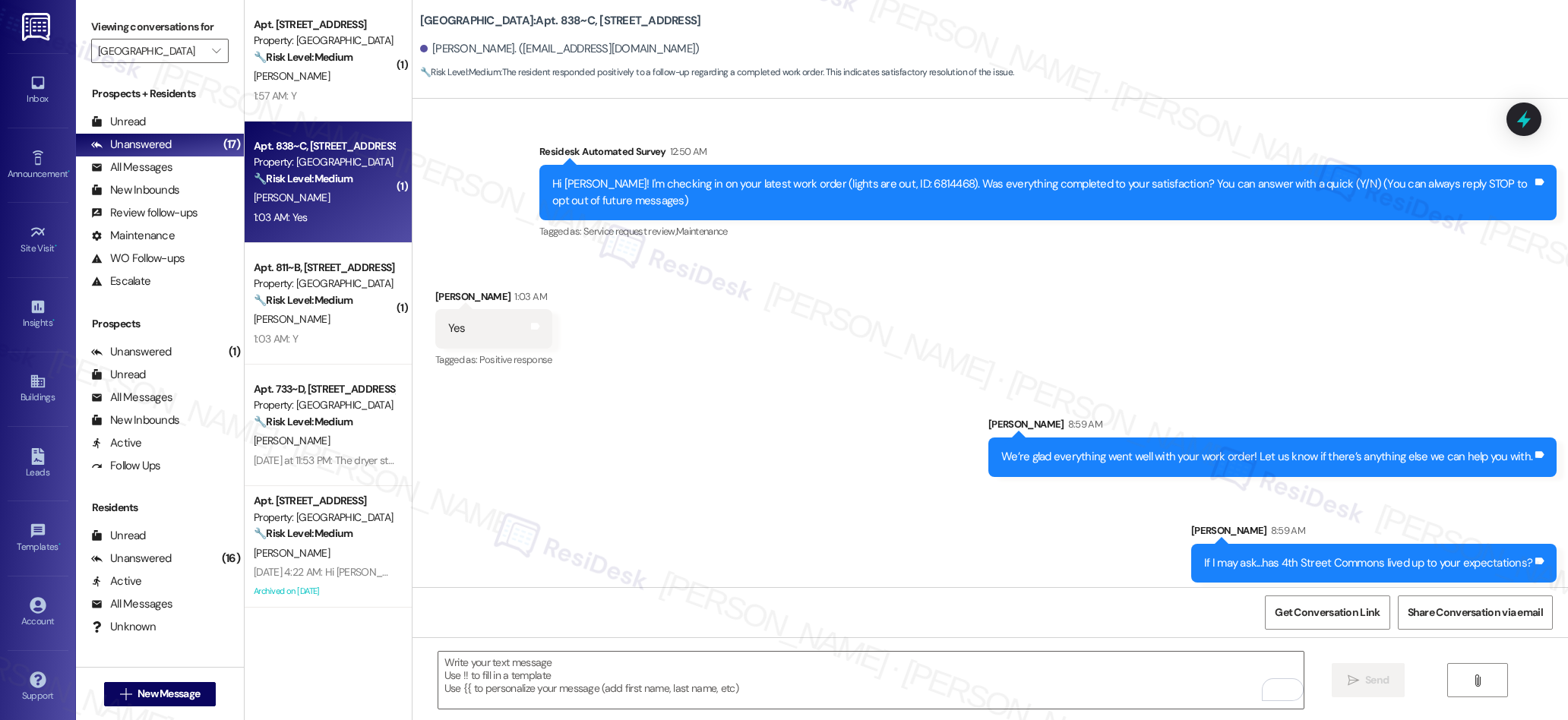
scroll to position [129, 0]
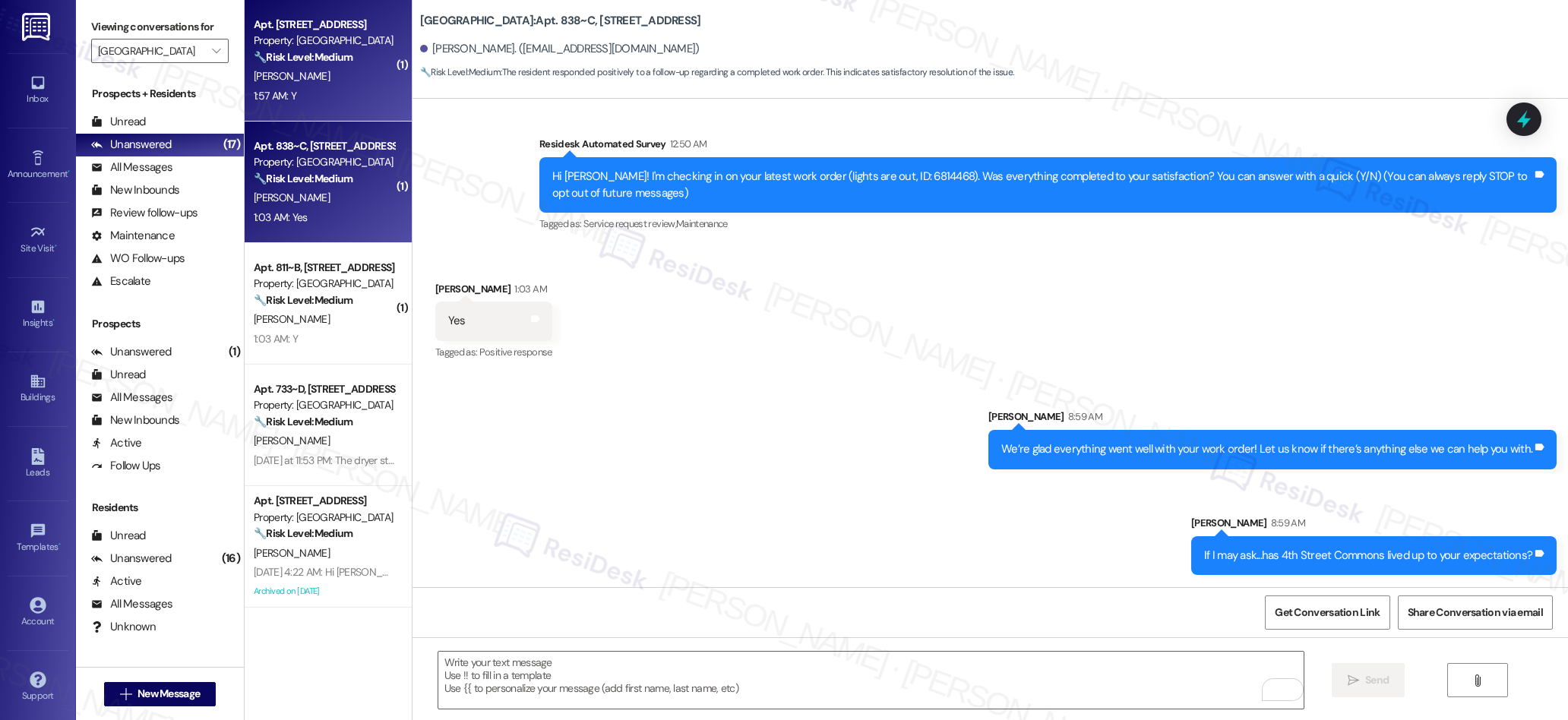
click at [339, 92] on div "1:57 AM: Y 1:57 AM: Y" at bounding box center [323, 96] width 144 height 19
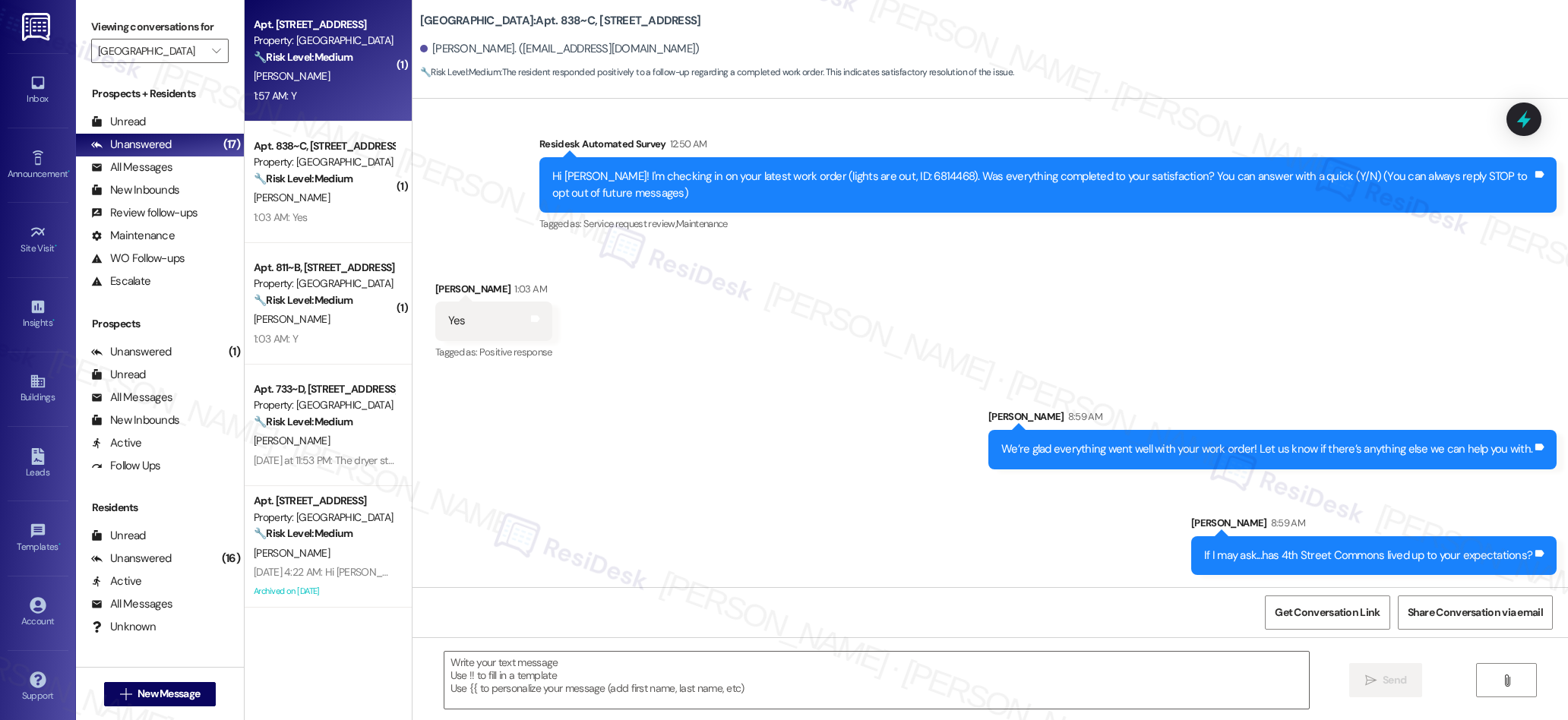
type textarea "Fetching suggested responses. Please feel free to read through the conversation…"
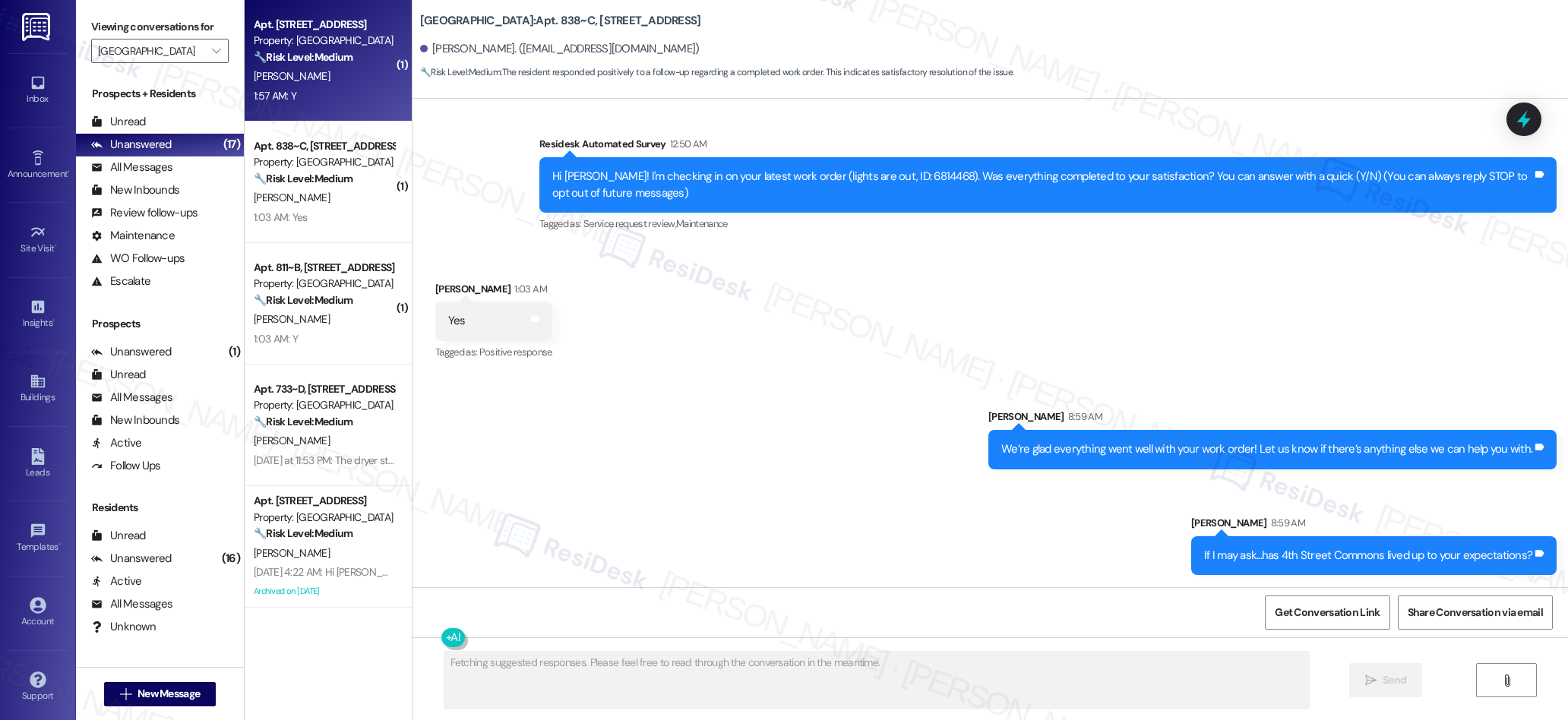
scroll to position [0, 0]
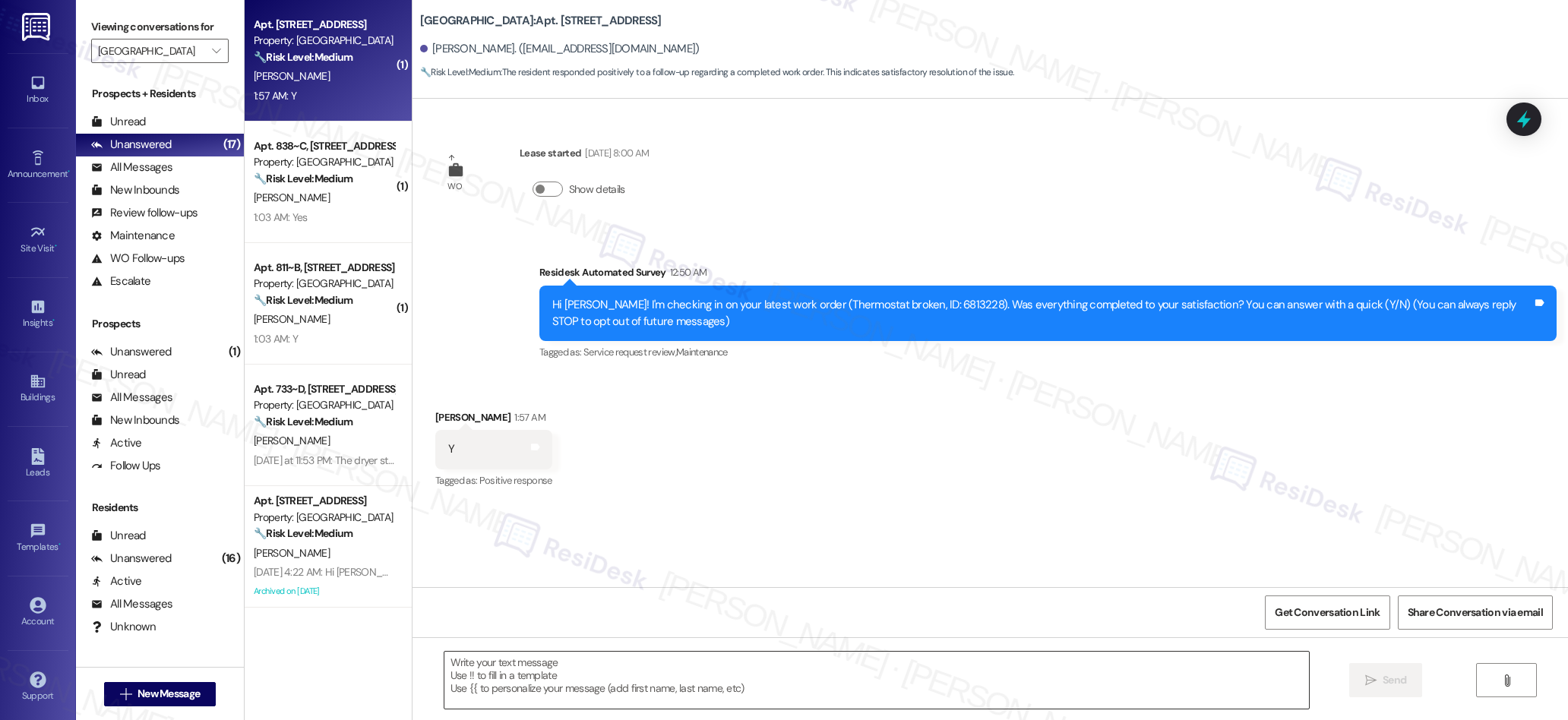
click at [670, 683] on textarea at bounding box center [877, 680] width 865 height 57
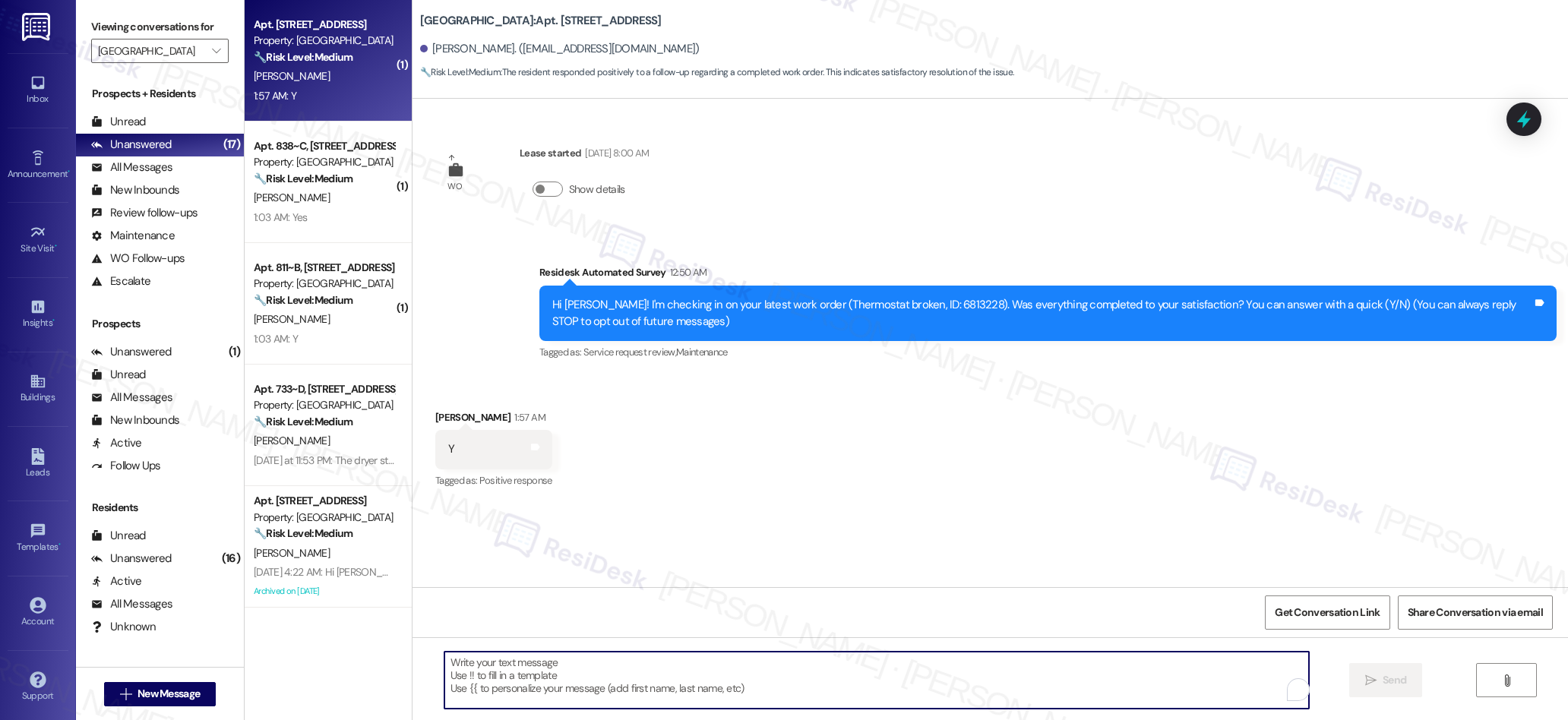
click at [669, 681] on textarea "To enrich screen reader interactions, please activate Accessibility in Grammarl…" at bounding box center [877, 680] width 865 height 57
paste textarea "We’re glad everything went well with your work order! Let us know if there’s an…"
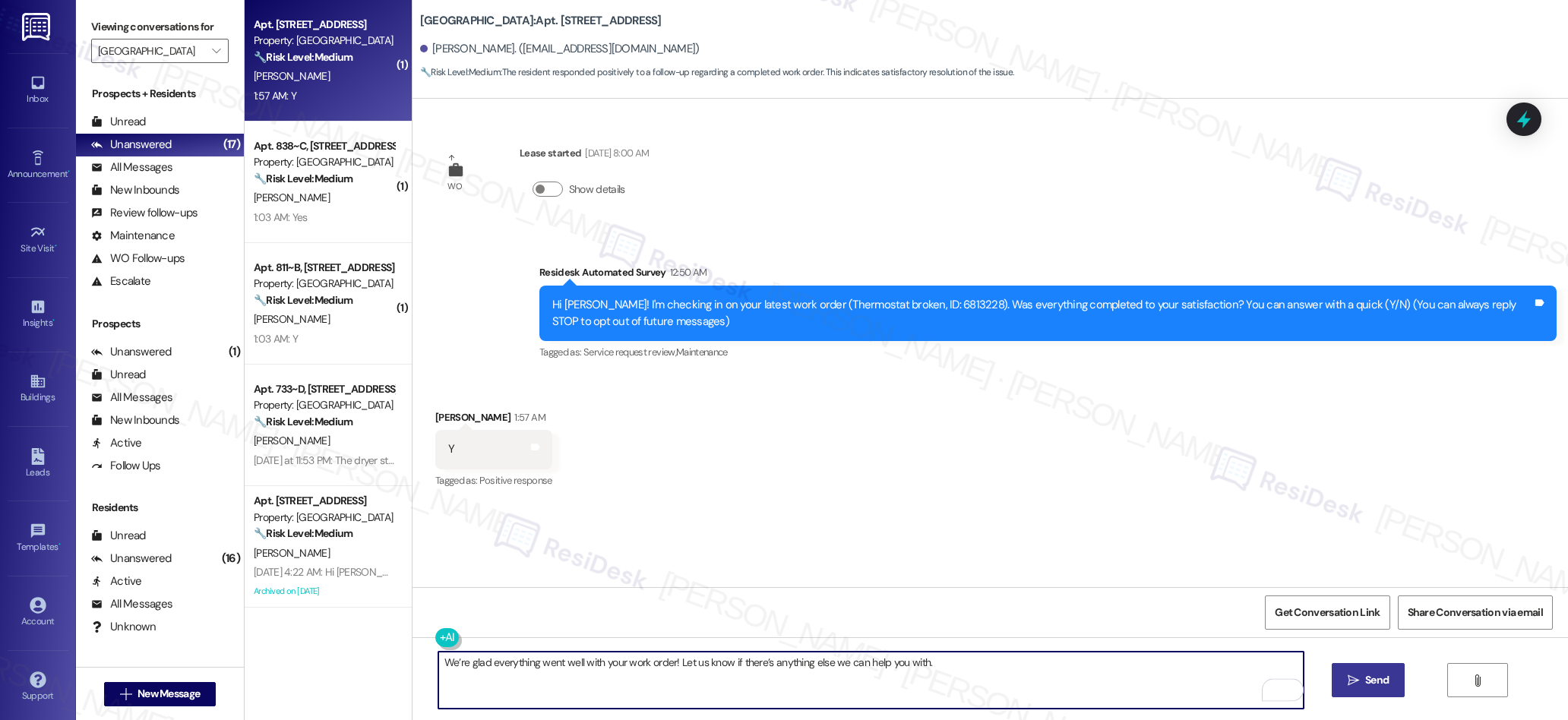
type textarea "We’re glad everything went well with your work order! Let us know if there’s an…"
click at [1362, 673] on span "Send" at bounding box center [1376, 680] width 30 height 16
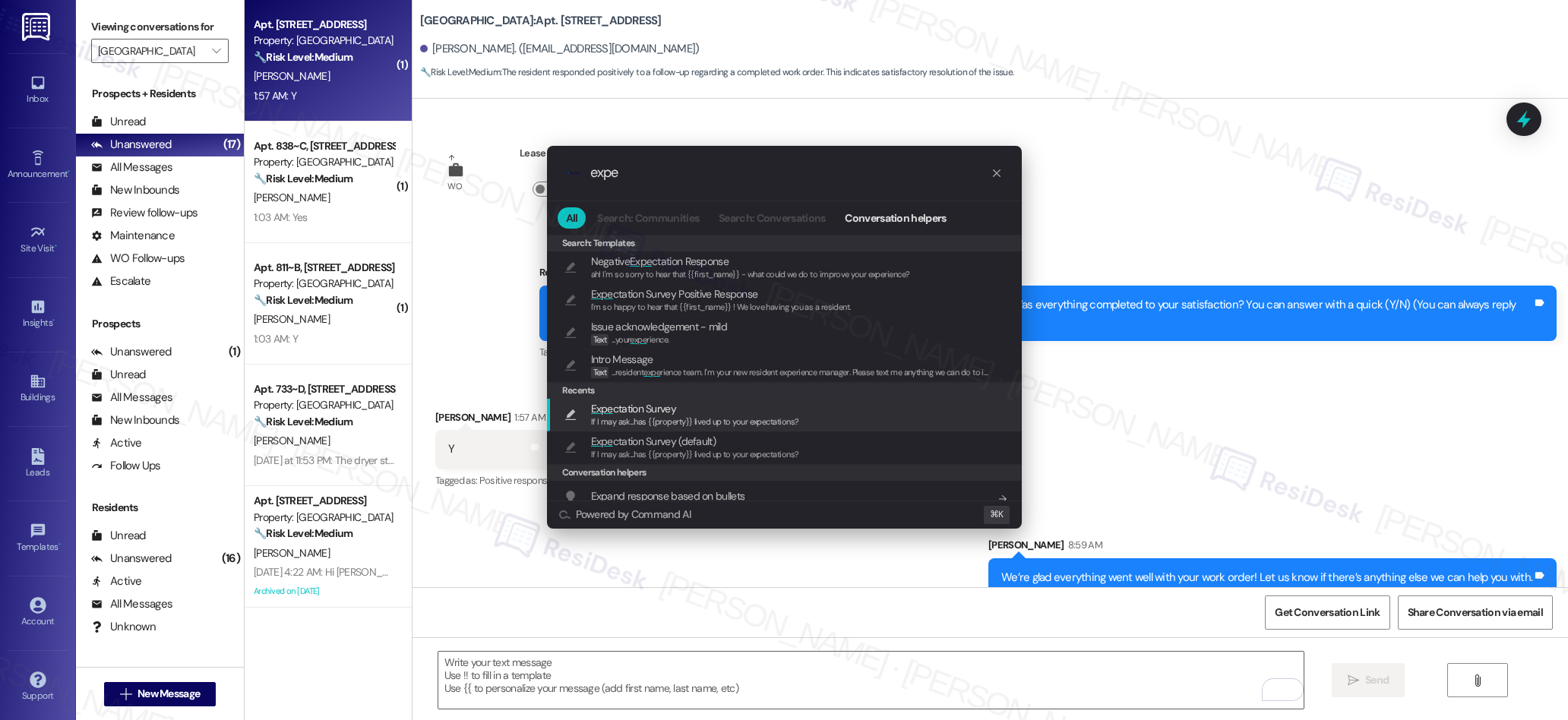
type input "expe"
click at [609, 402] on span "Expe" at bounding box center [602, 408] width 22 height 13
type textarea "If I may ask...has {{property}} lived up to your expectations?"
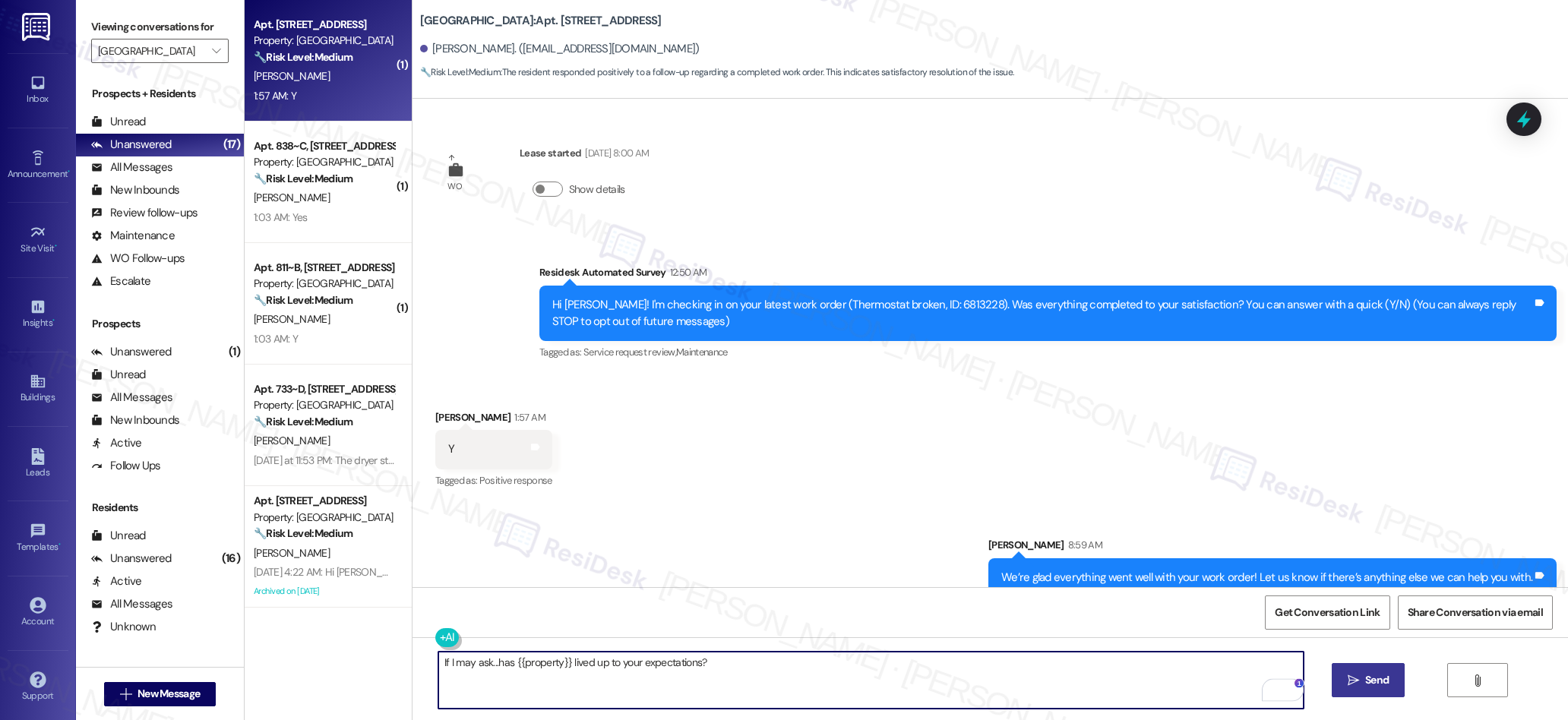
click at [1365, 681] on span "Send" at bounding box center [1376, 680] width 24 height 16
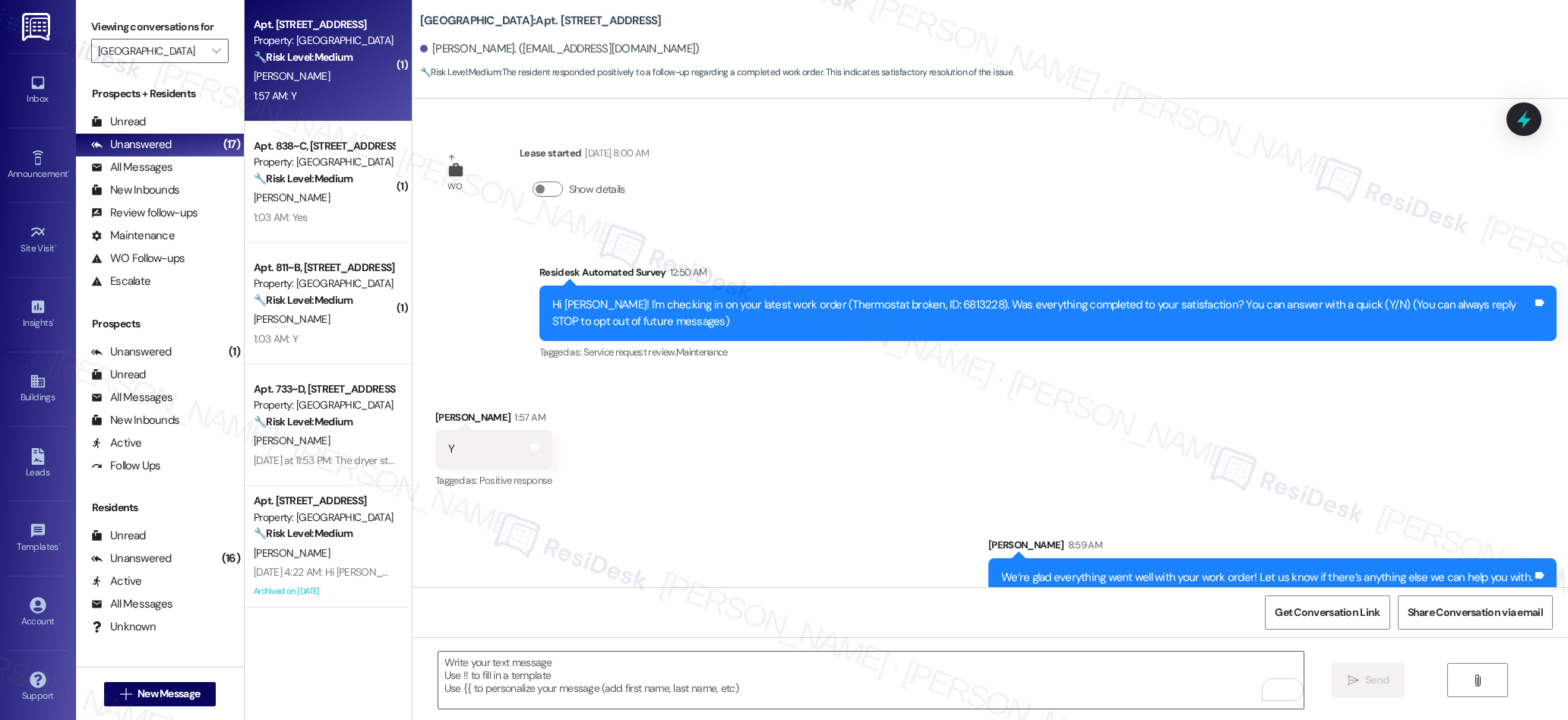
scroll to position [129, 0]
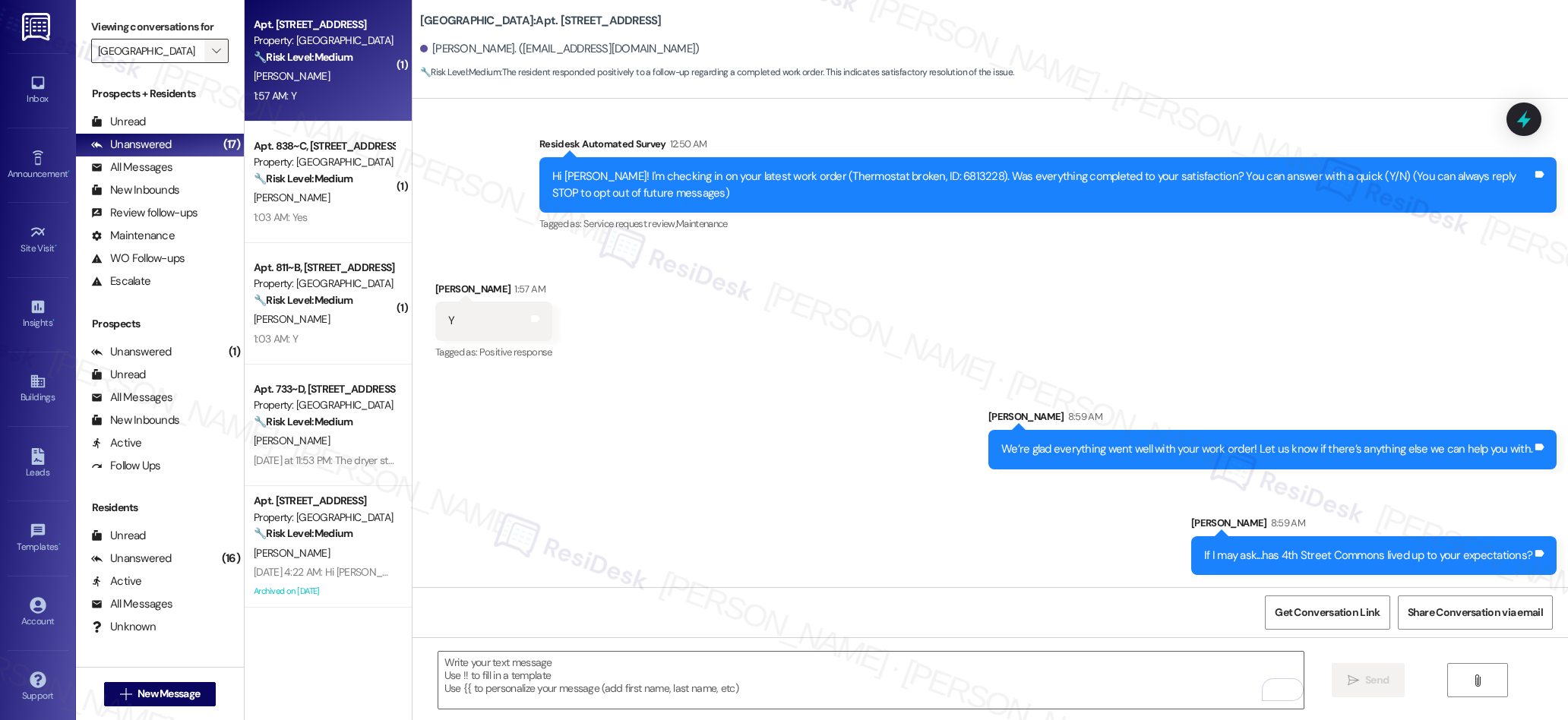
click at [212, 51] on icon "" at bounding box center [216, 51] width 9 height 12
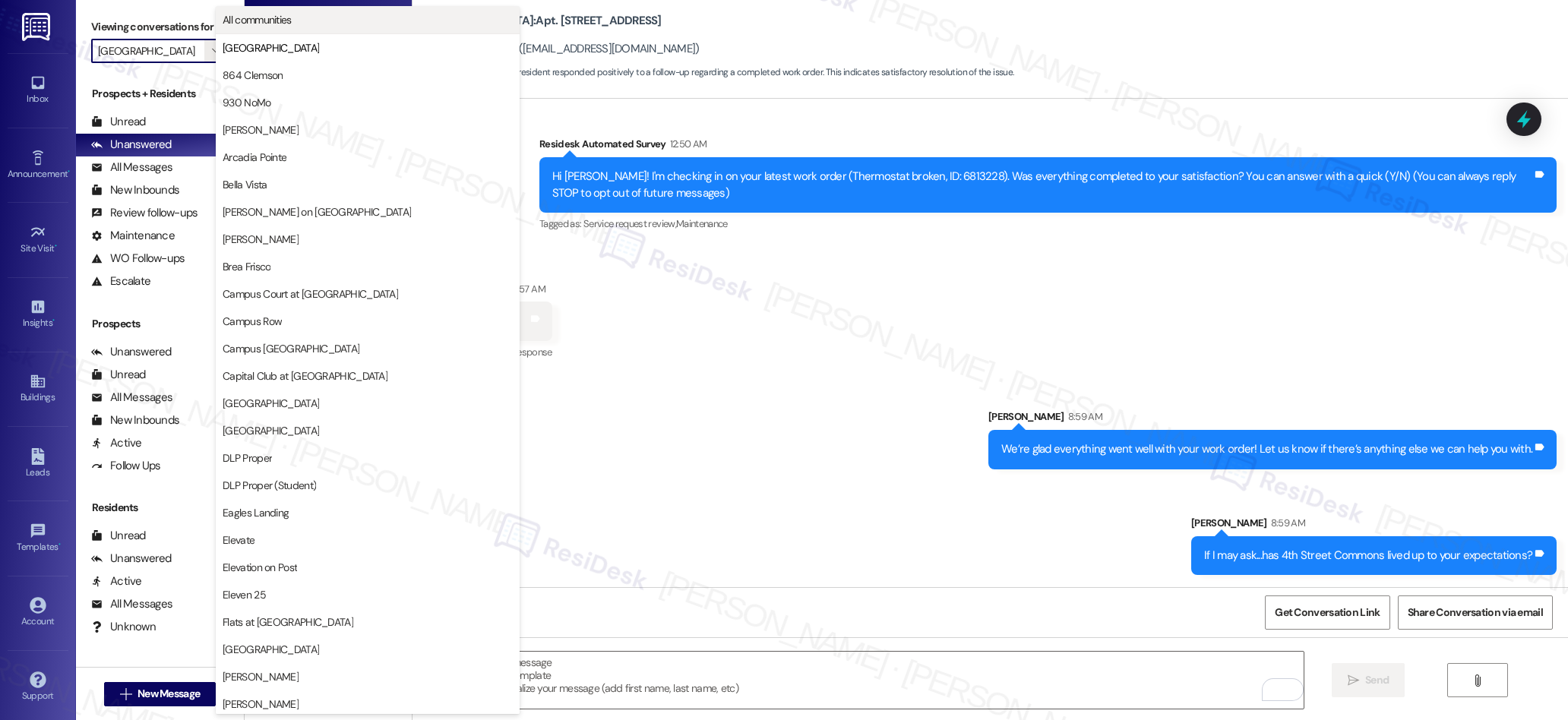
click at [271, 22] on span "All communities" at bounding box center [257, 20] width 69 height 15
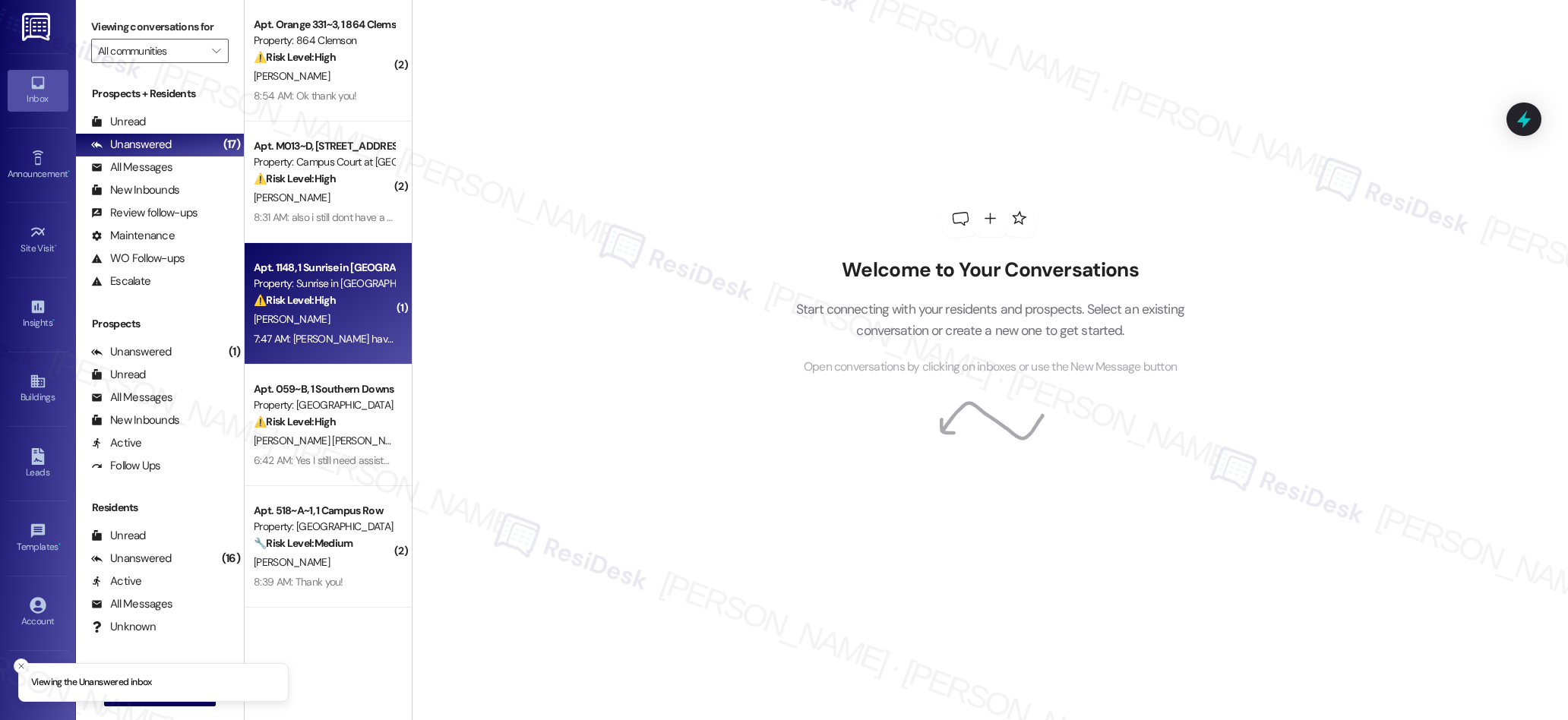
click at [357, 330] on div "7:47 AM: [PERSON_NAME] have received my work [PERSON_NAME] papers and instead o…" at bounding box center [323, 339] width 144 height 19
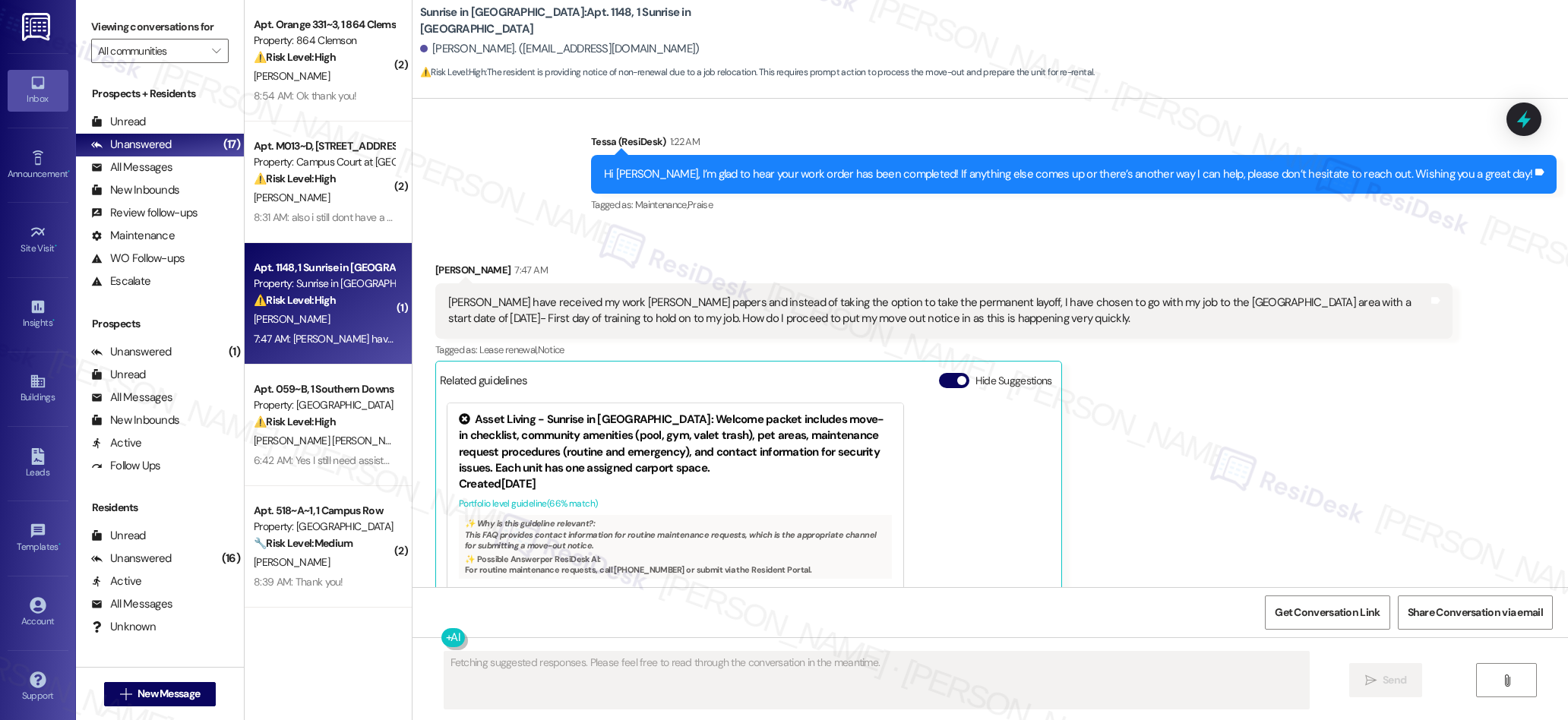
scroll to position [2014, 0]
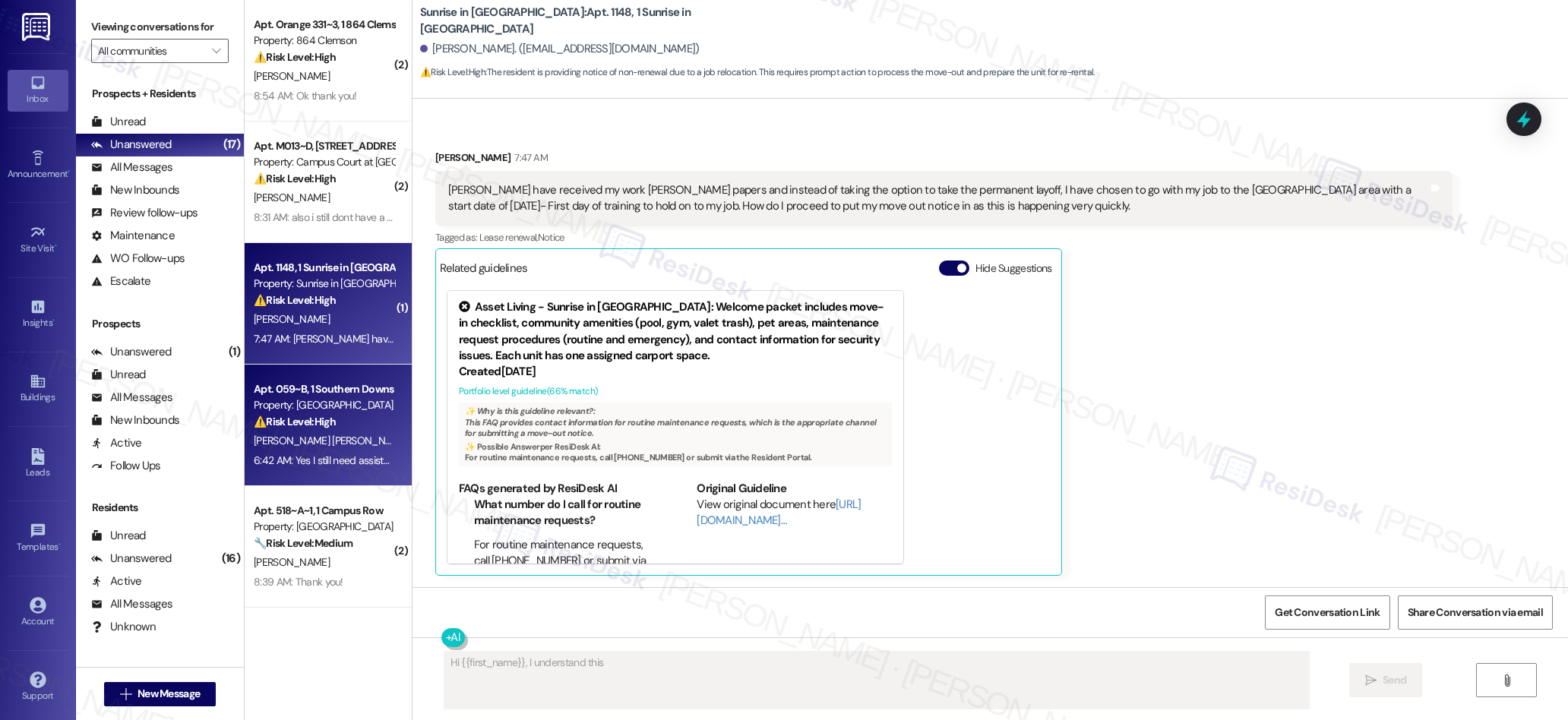
type textarea "Hi {{first_name}}, I understand this is"
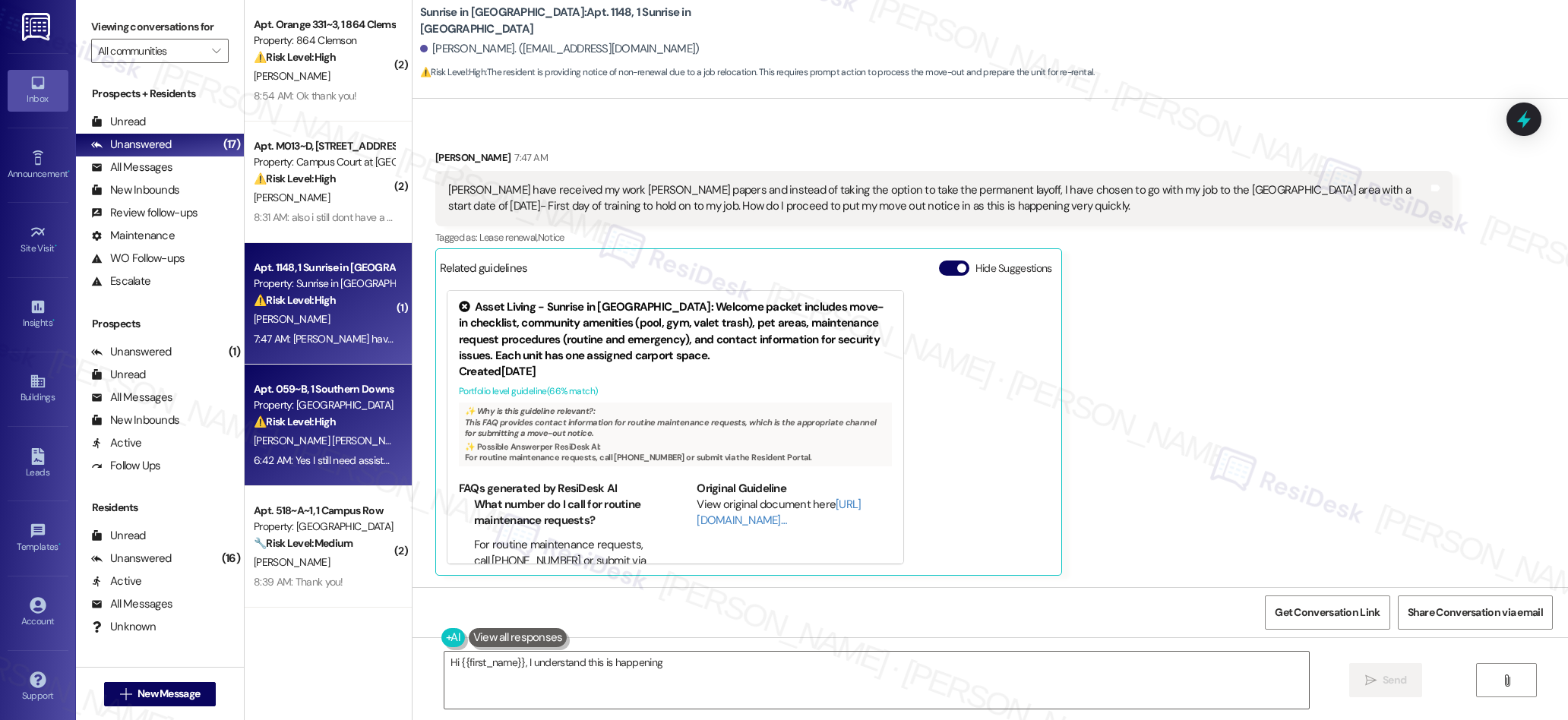
click at [341, 417] on div "⚠️ Risk Level: High The resident is reporting outstanding maintenance issues (c…" at bounding box center [323, 422] width 140 height 16
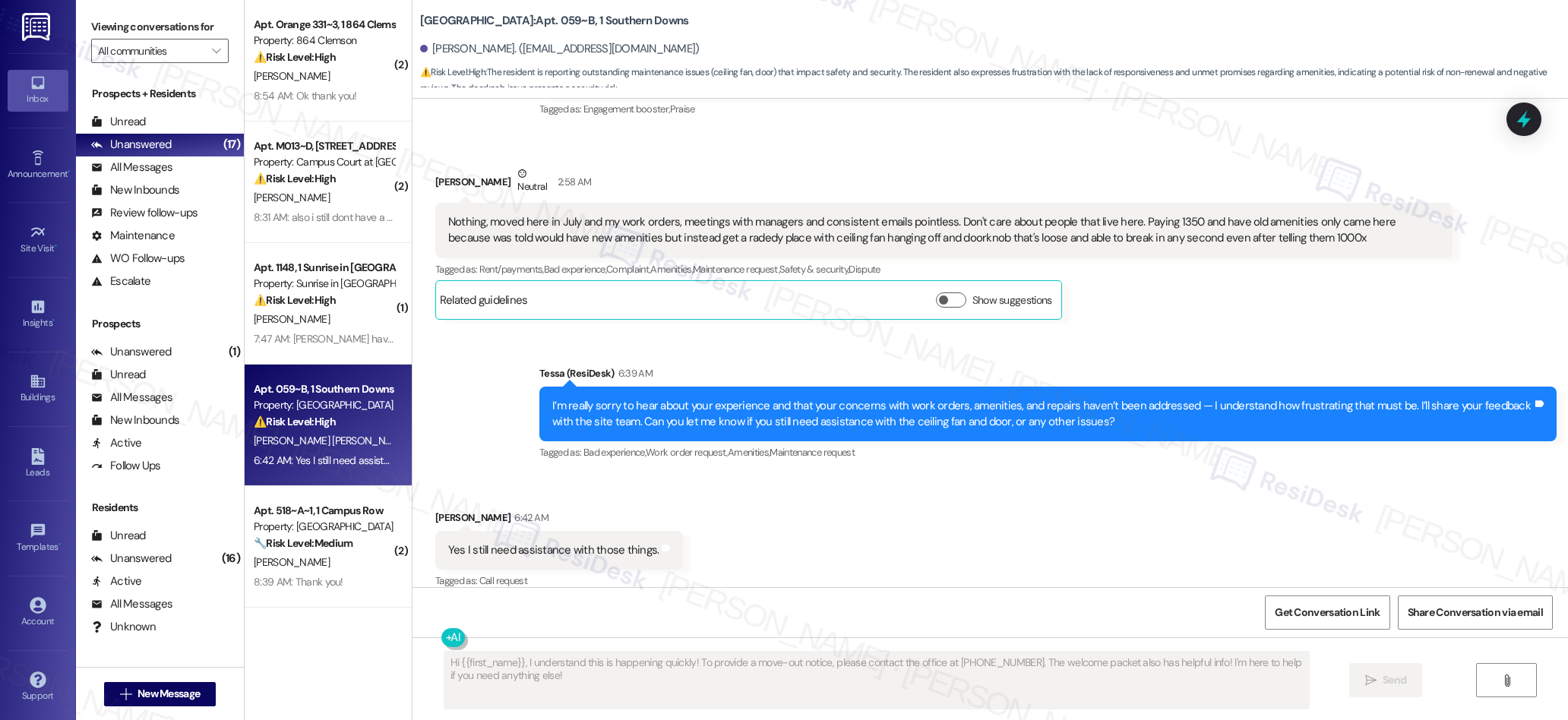
scroll to position [765, 0]
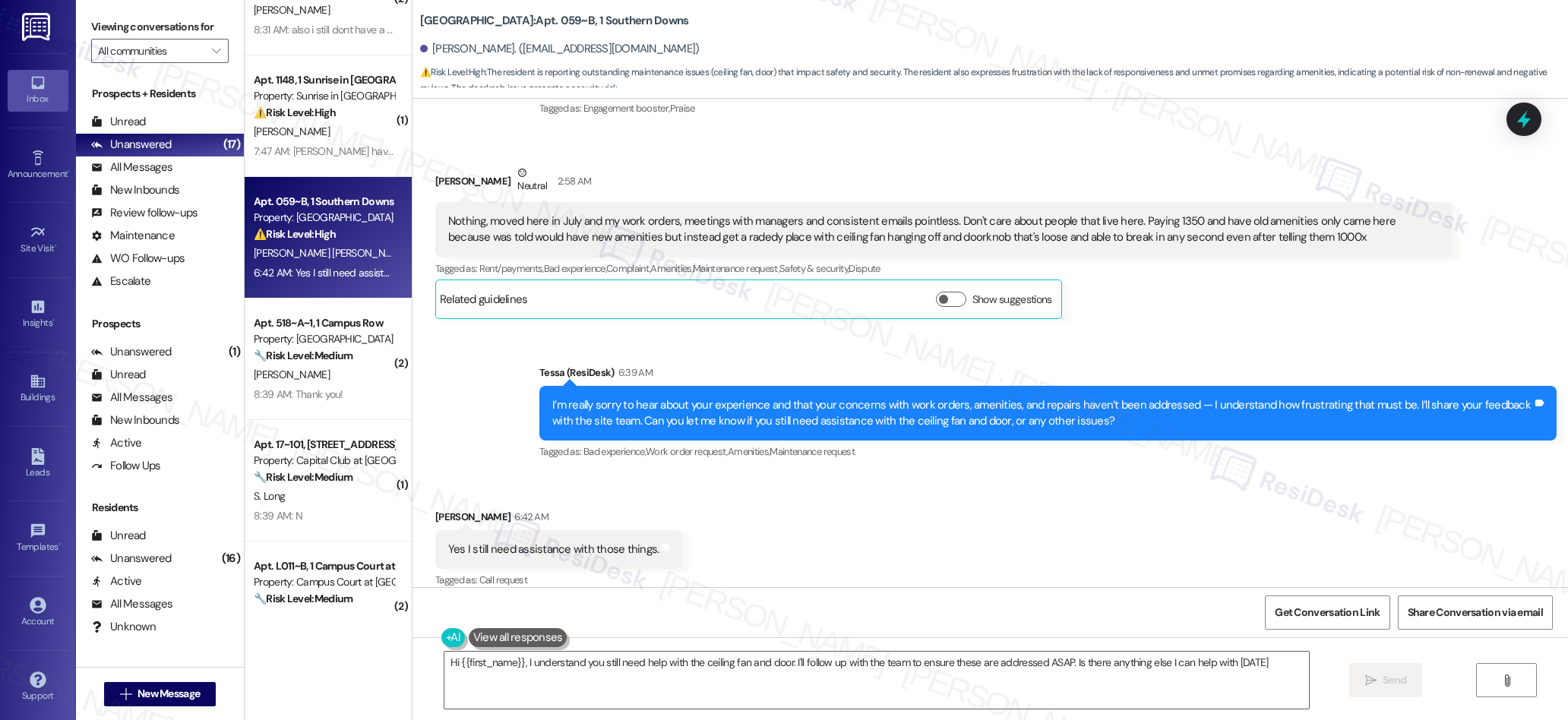
type textarea "Hi {{first_name}}, I understand you still need help with the ceiling fan and do…"
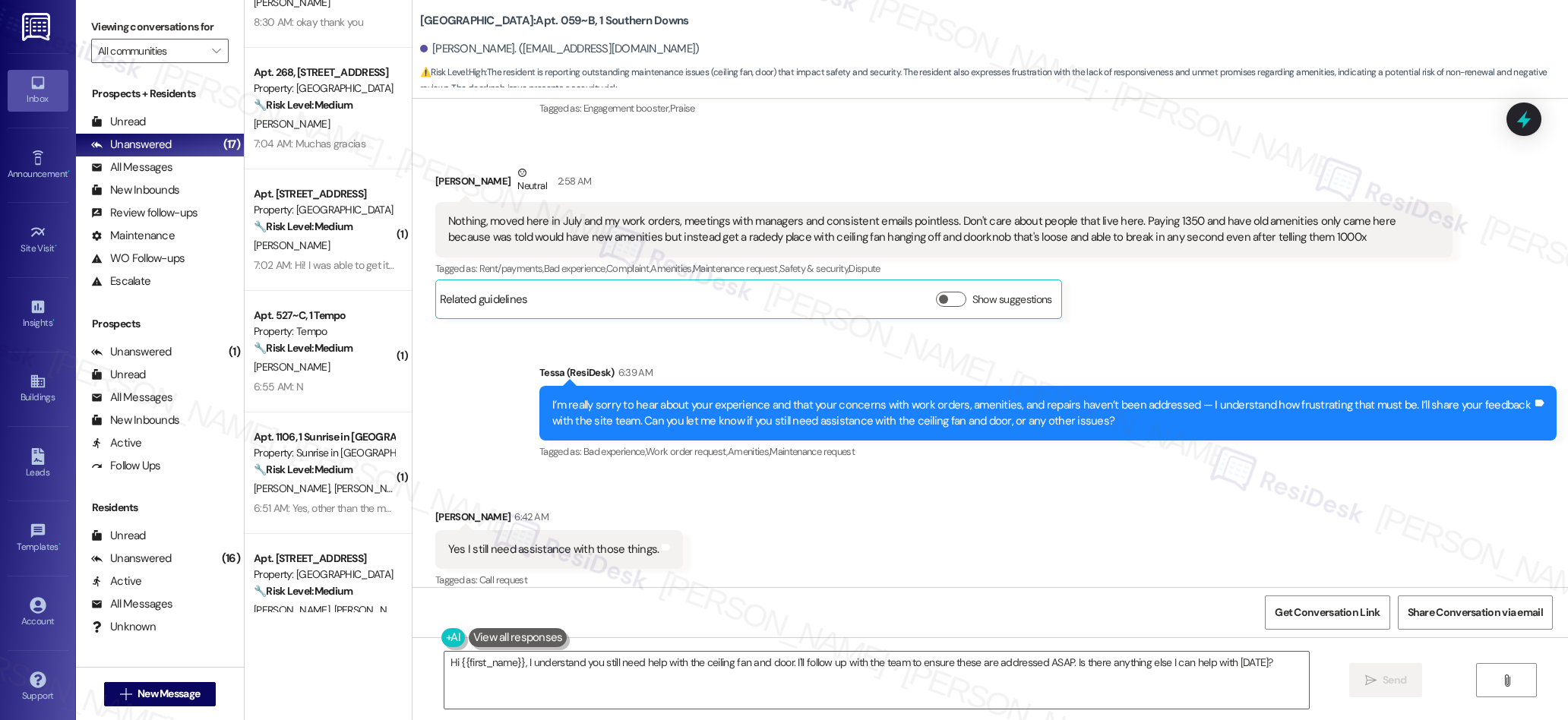
scroll to position [1080, 0]
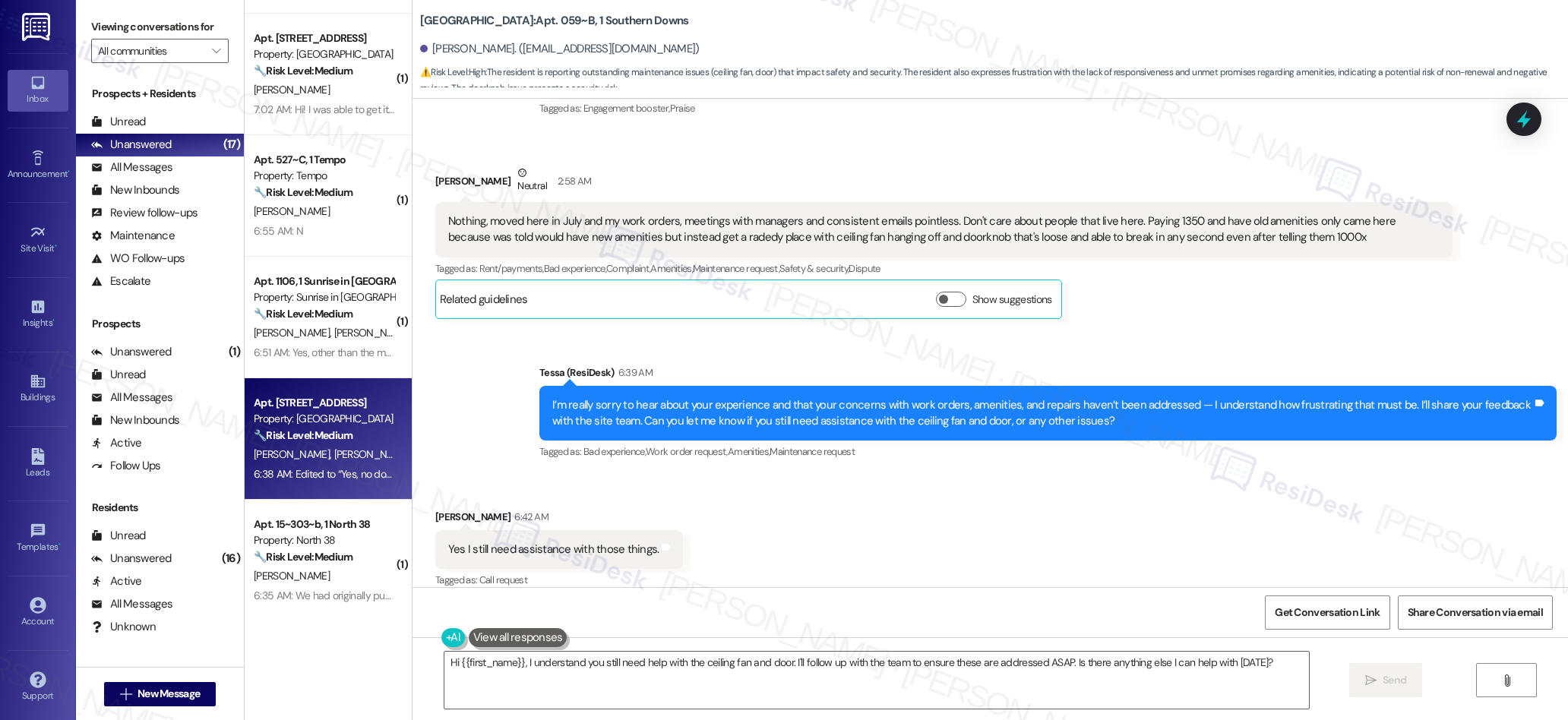
click at [369, 467] on div "6:38 AM: Edited to “Yes, no dogs our girls are home” 6:38 AM: Edited to “Yes, n…" at bounding box center [367, 474] width 227 height 13
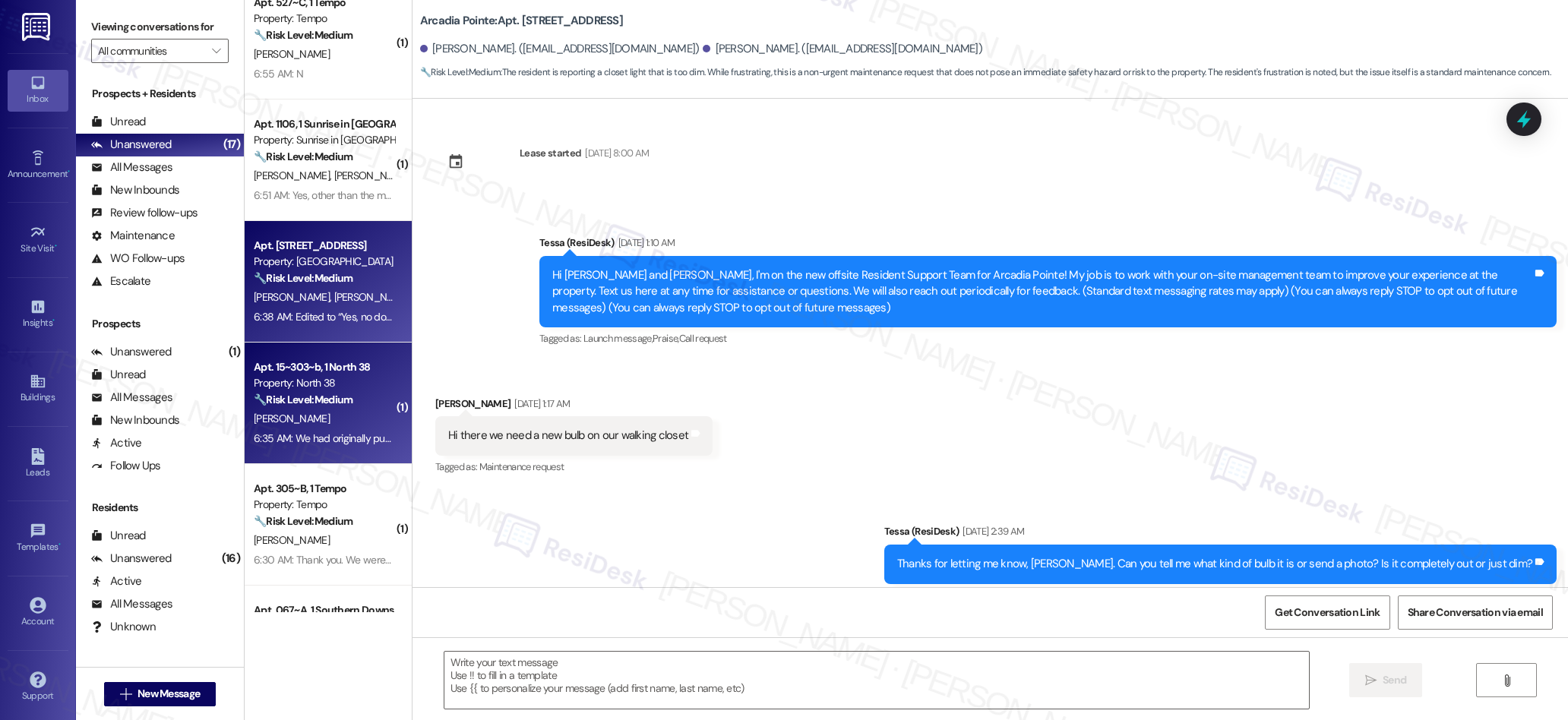
scroll to position [3948, 0]
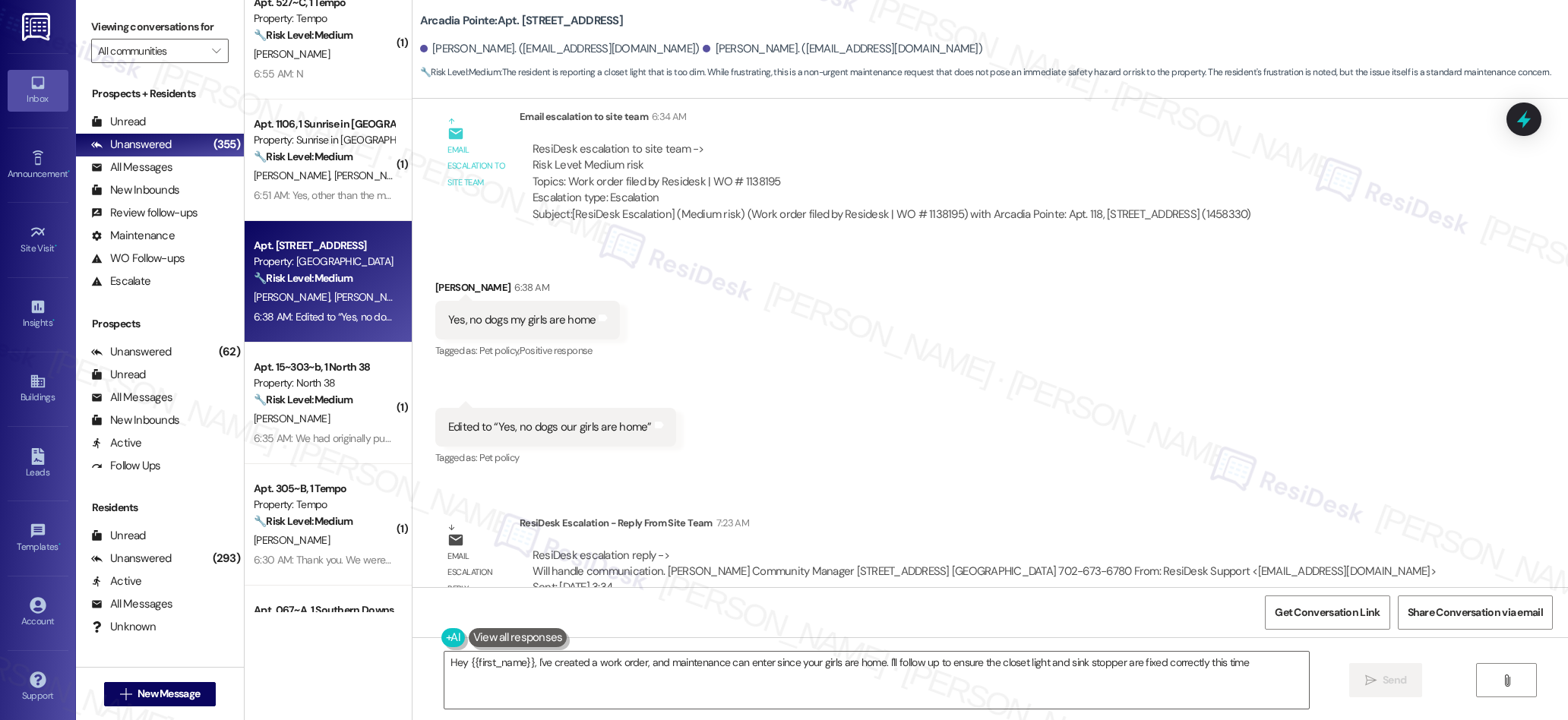
type textarea "Hey {{first_name}}, I've created a work order, and maintenance can enter since …"
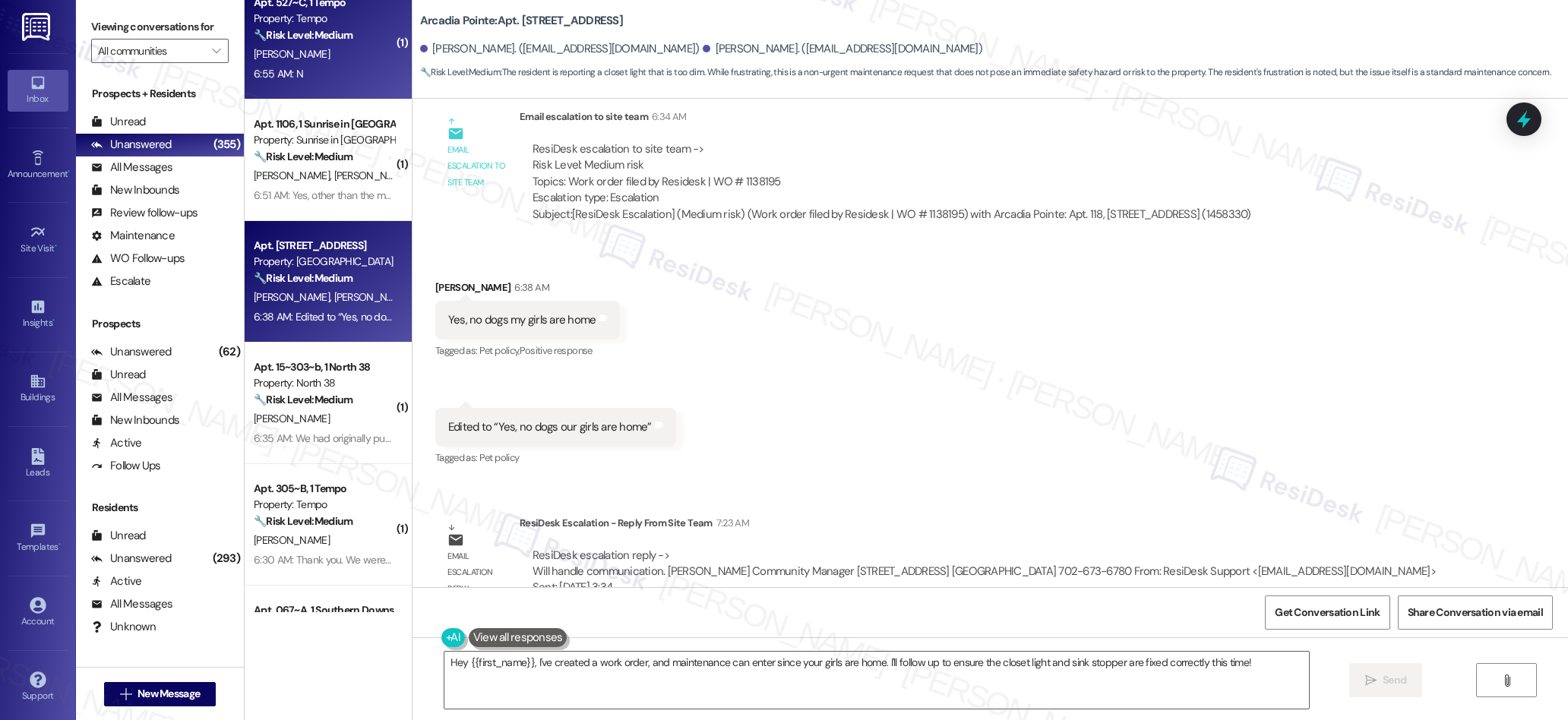
click at [350, 72] on div "6:55 AM: N 6:55 AM: N" at bounding box center [323, 74] width 144 height 19
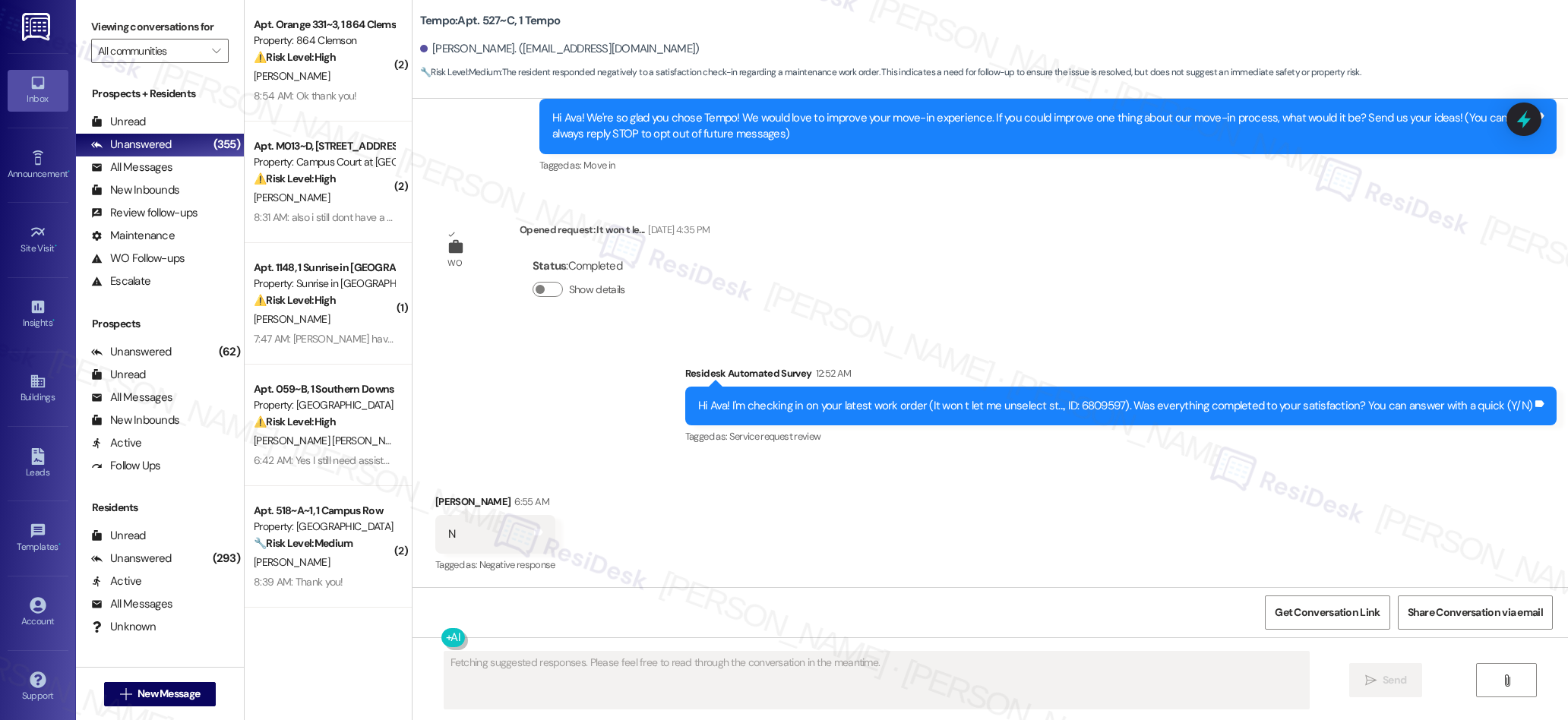
scroll to position [158, 0]
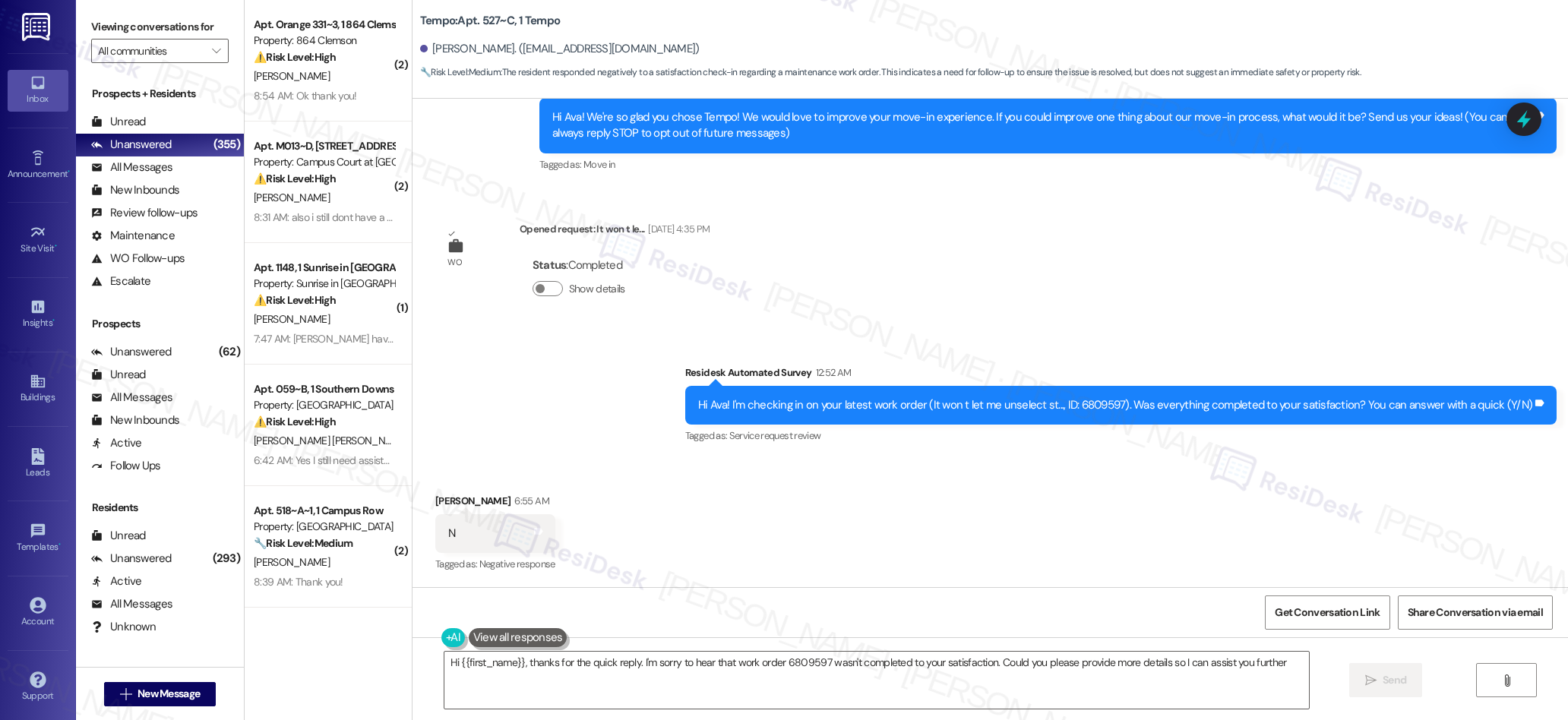
type textarea "Hi {{first_name}}, thanks for the quick reply. I'm sorry to hear that work orde…"
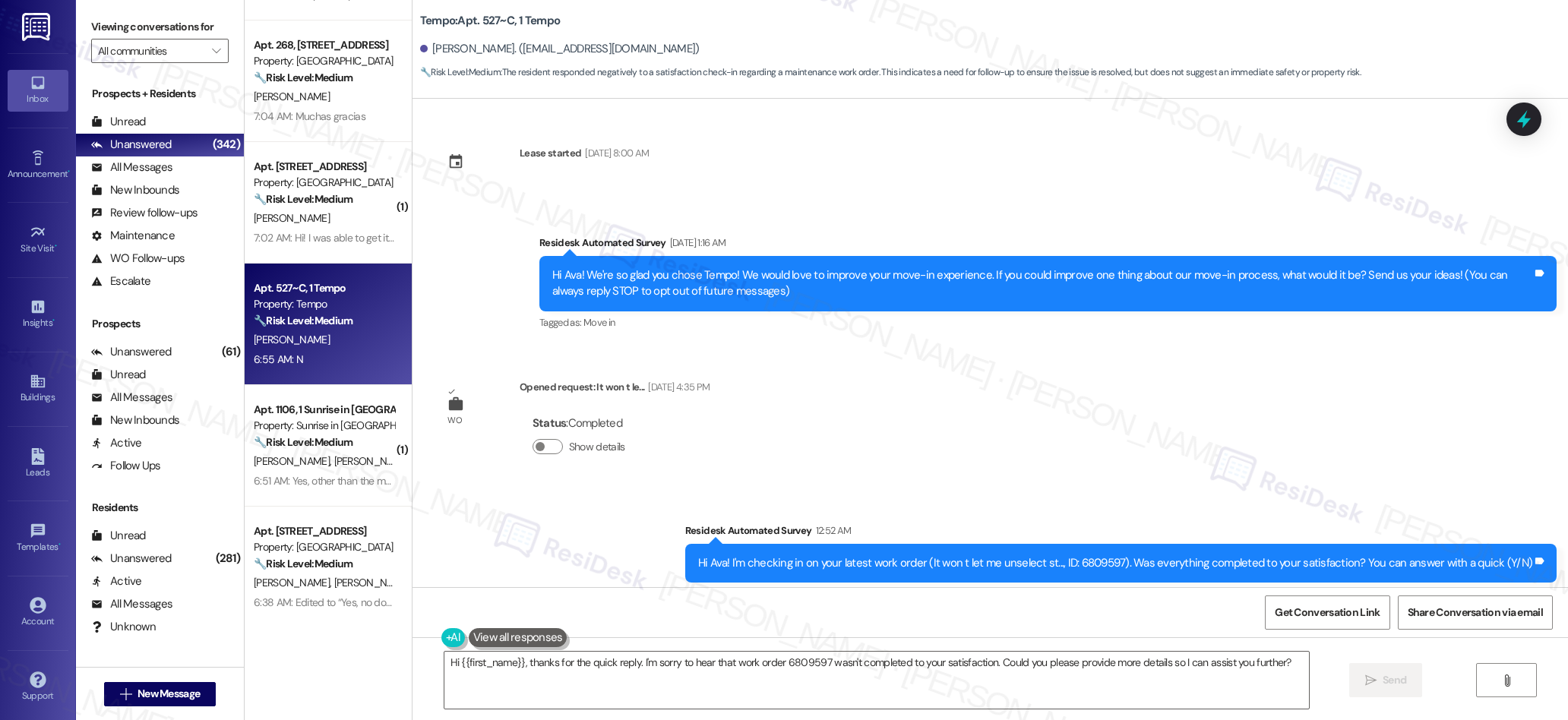
scroll to position [1557, 0]
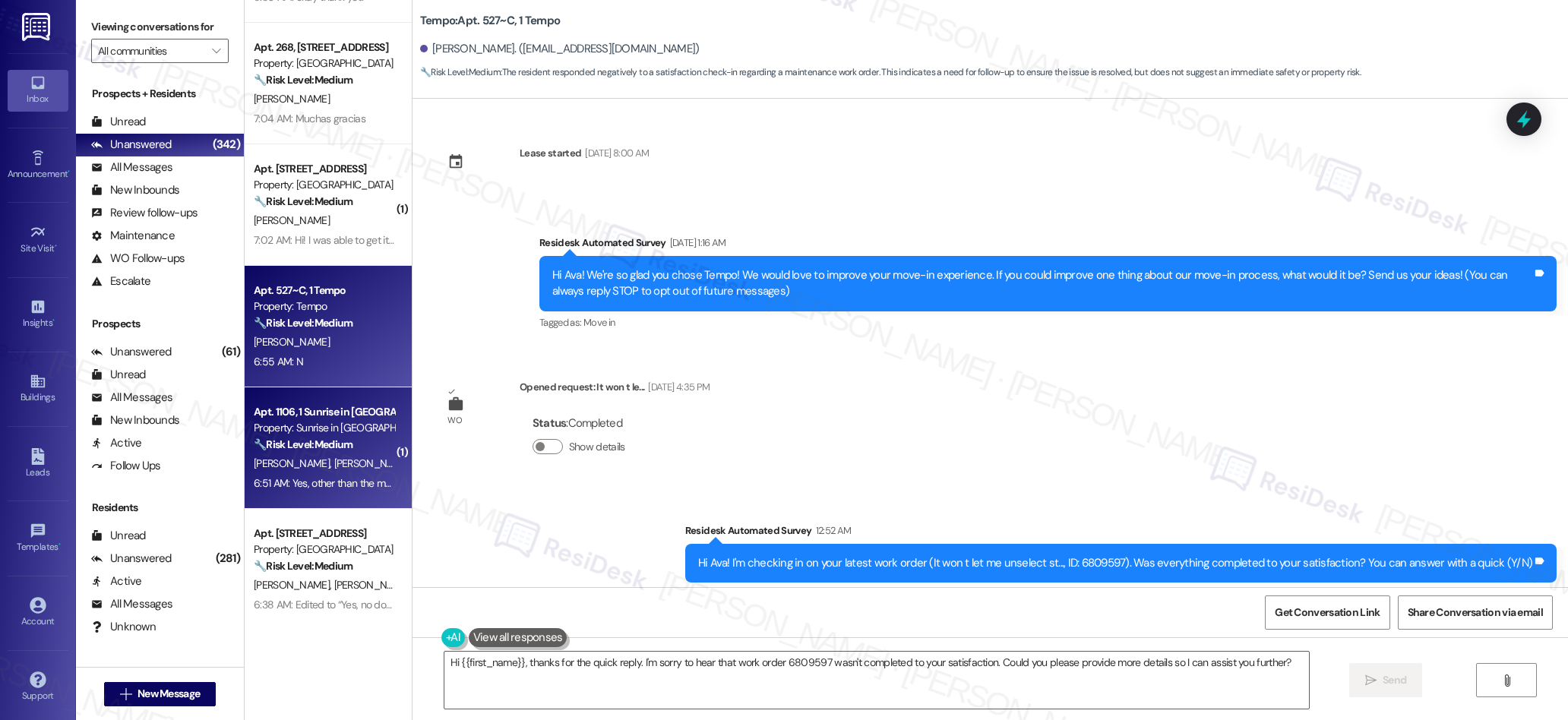
click at [339, 442] on strong "🔧 Risk Level: Medium" at bounding box center [303, 444] width 99 height 13
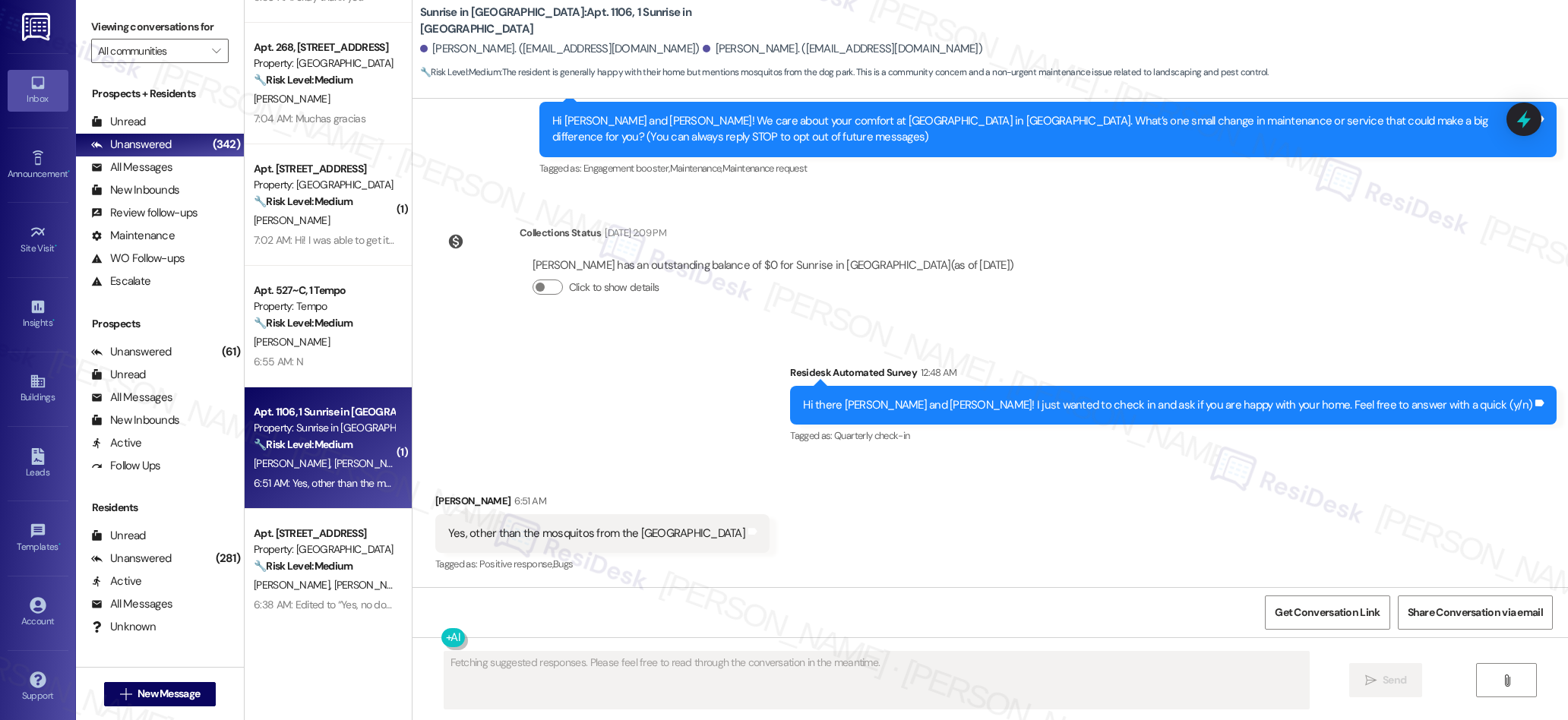
scroll to position [153, 0]
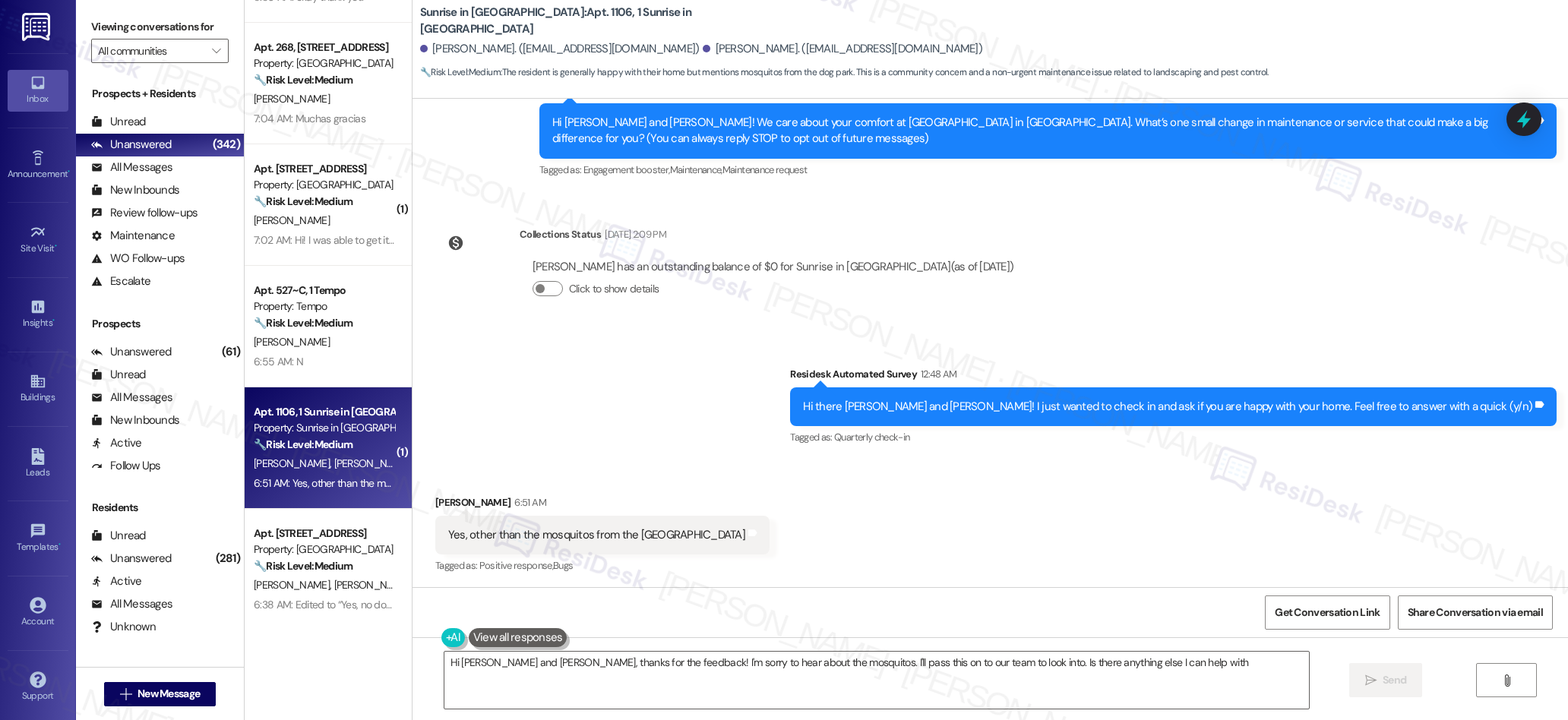
type textarea "Hi [PERSON_NAME] and [PERSON_NAME], thanks for the feedback! I'm sorry to hear …"
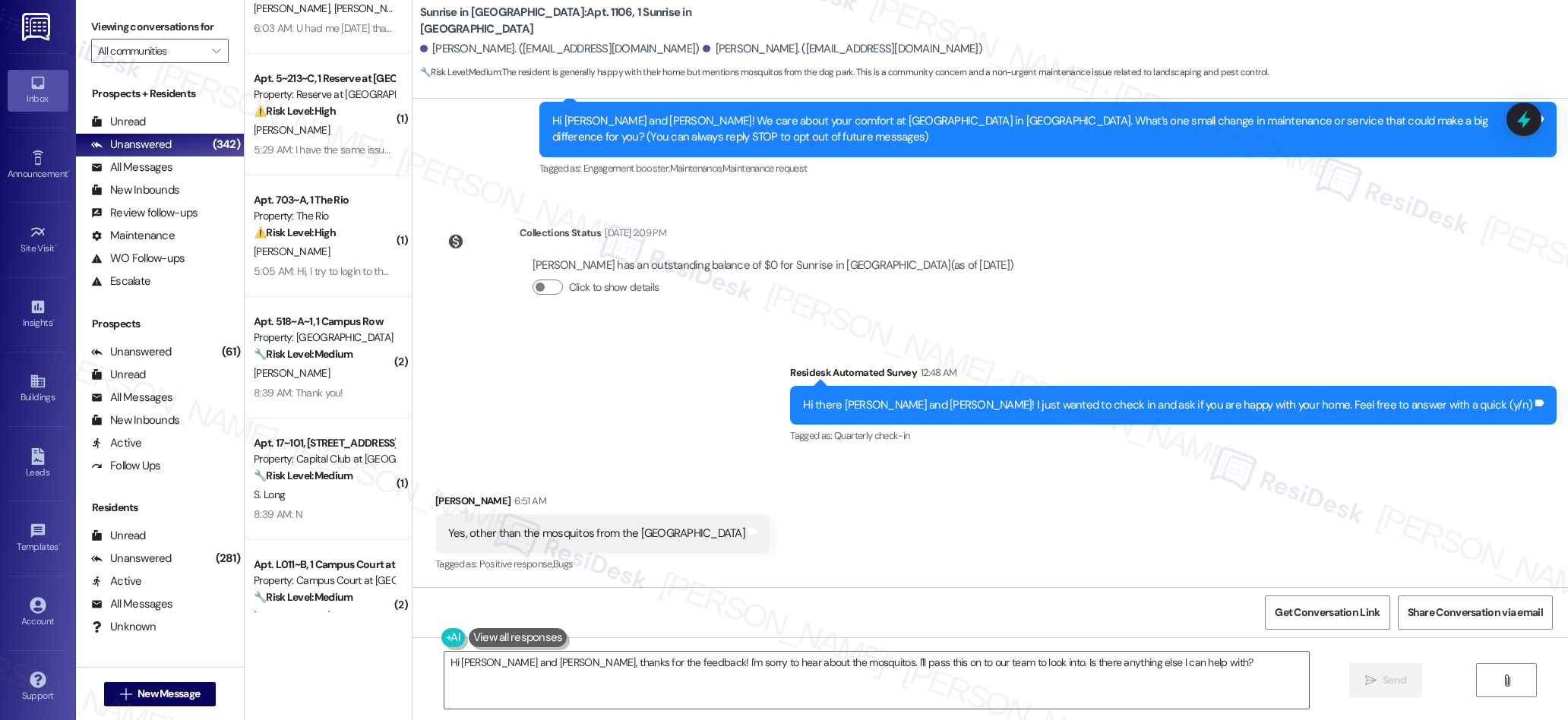
scroll to position [0, 0]
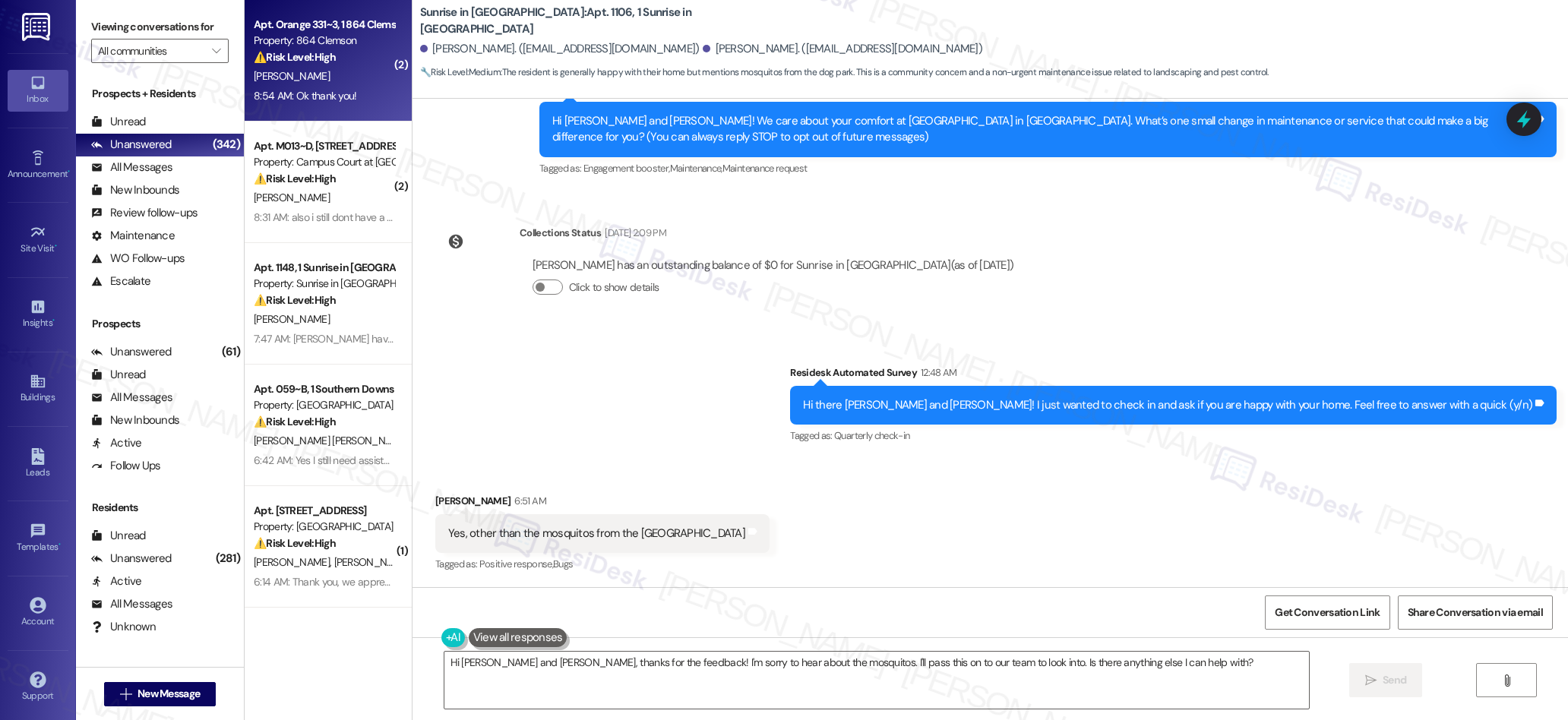
click at [329, 57] on div "⚠️ Risk Level: High The resident reports that a previous work order was not com…" at bounding box center [323, 57] width 140 height 16
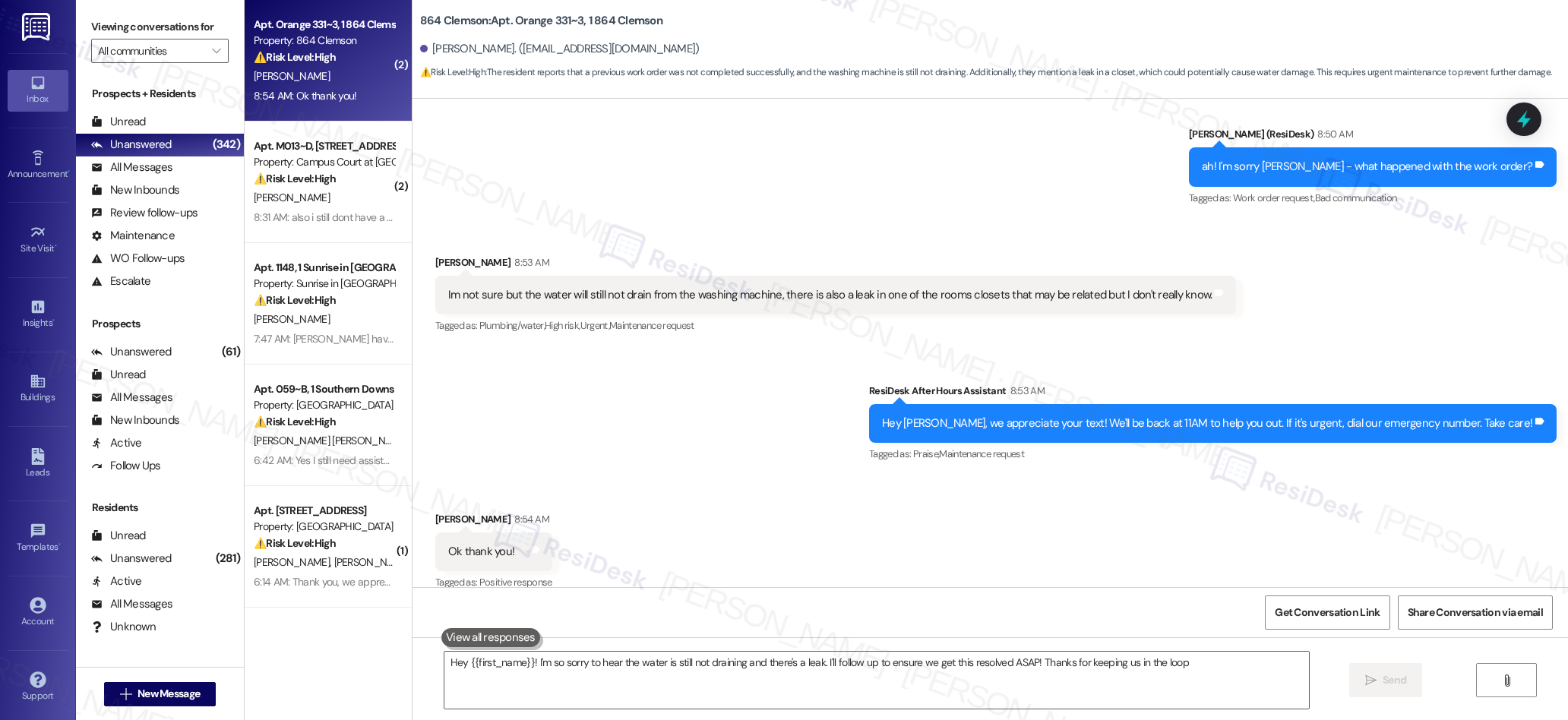
type textarea "Hey {{first_name}}! I'm so sorry to hear the water is still not draining and th…"
